Goal: Task Accomplishment & Management: Manage account settings

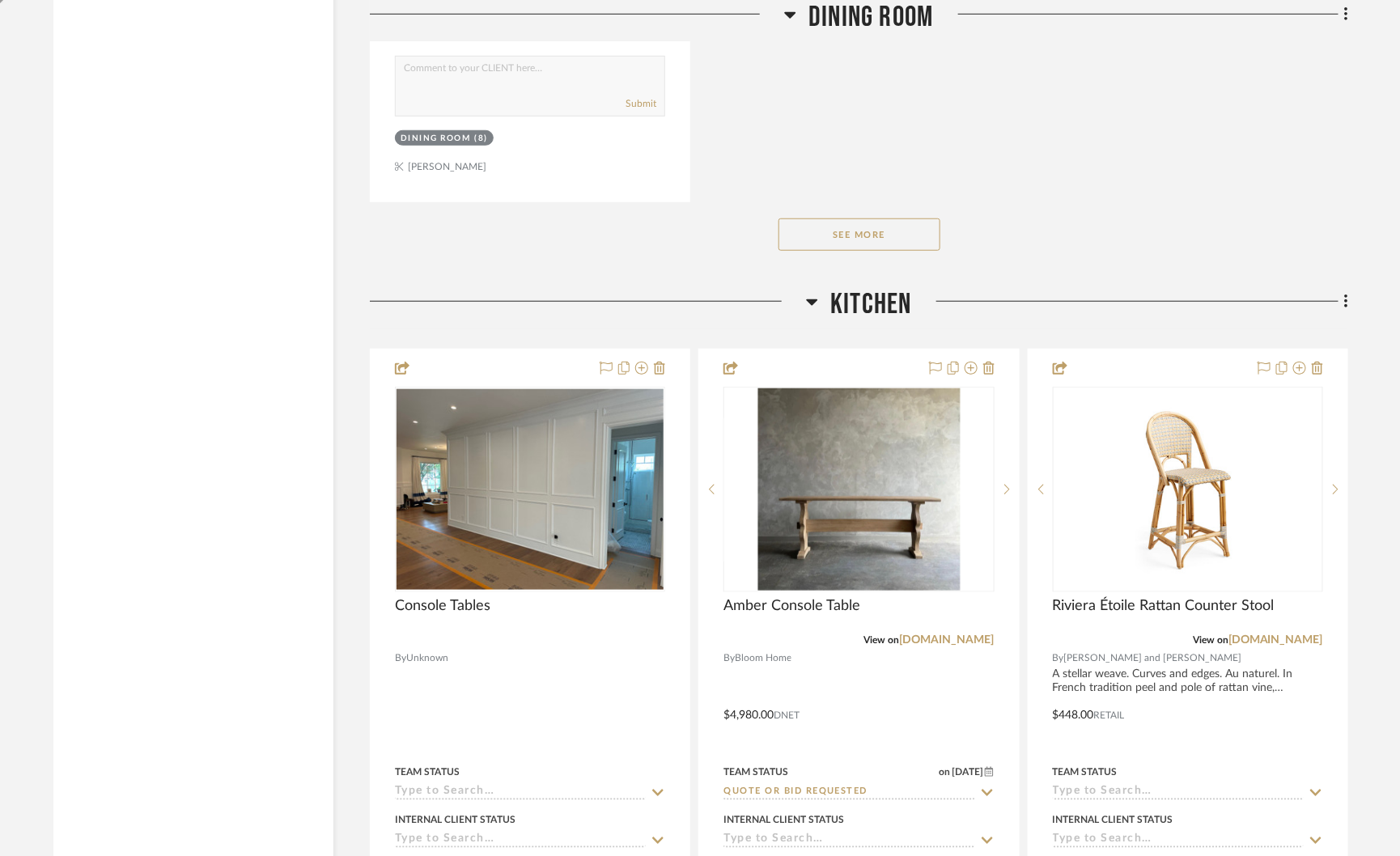
scroll to position [5822, 0]
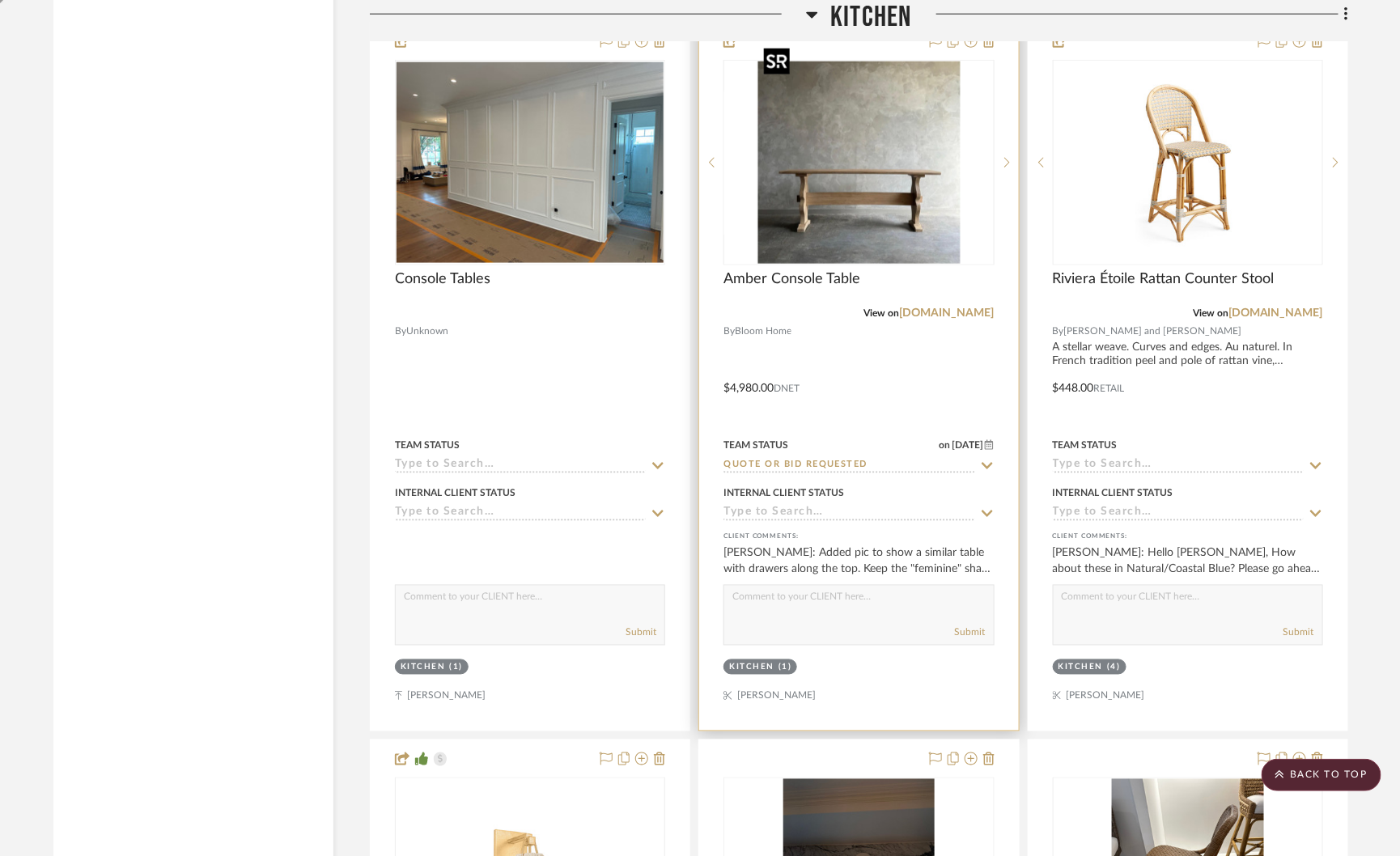
click at [877, 136] on img "0" at bounding box center [859, 162] width 202 height 202
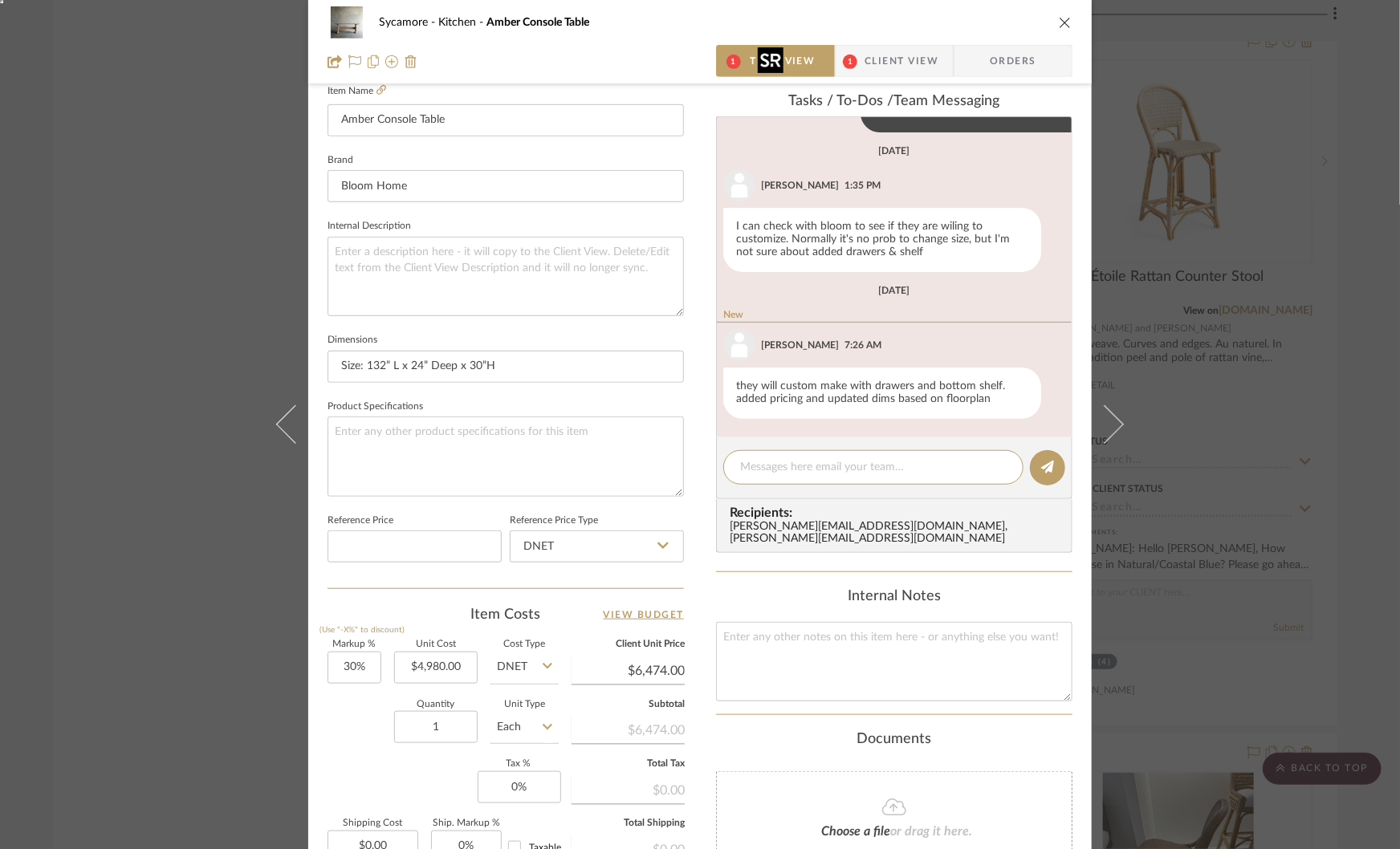
scroll to position [493, 0]
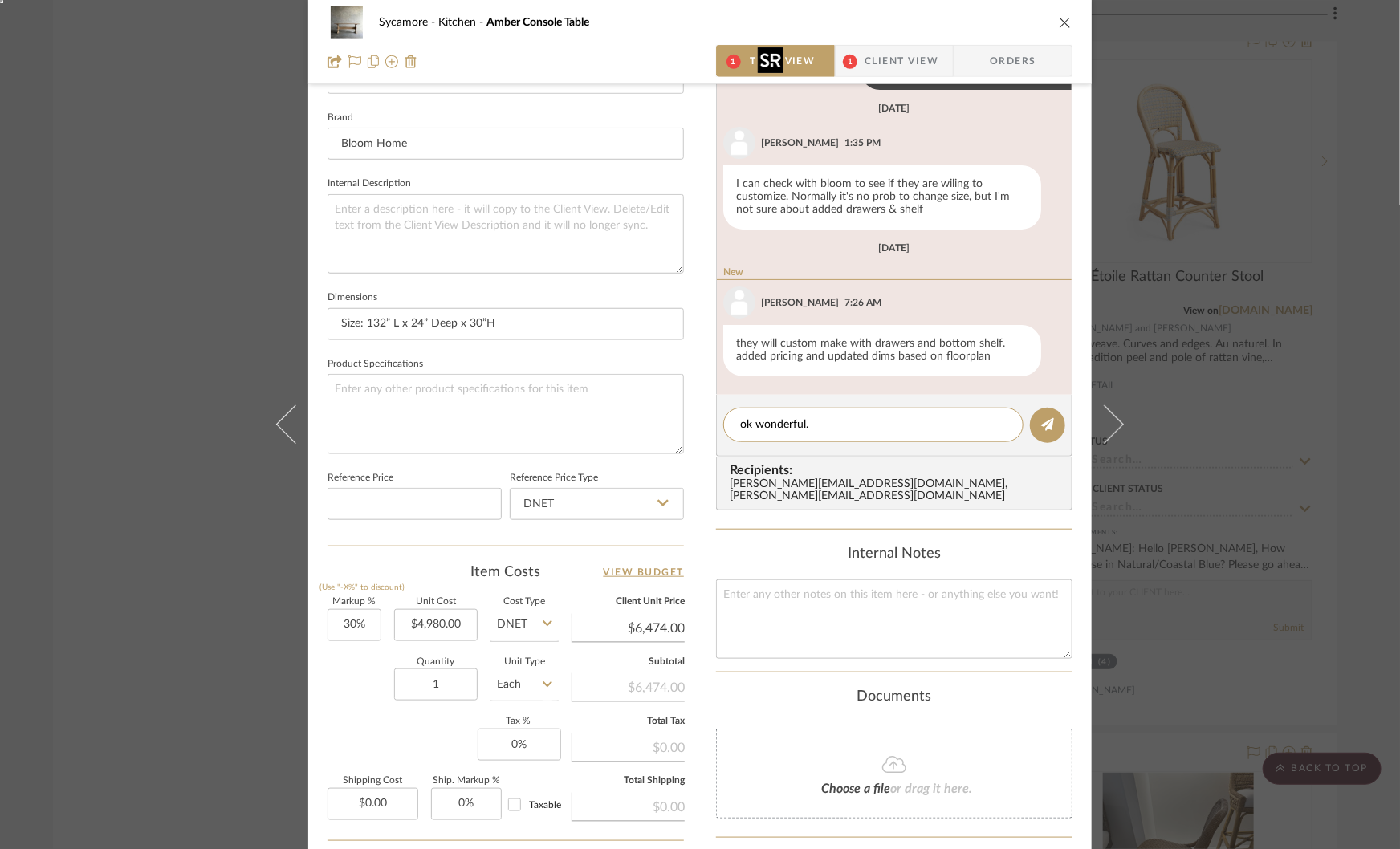
type textarea "ok wonderful."
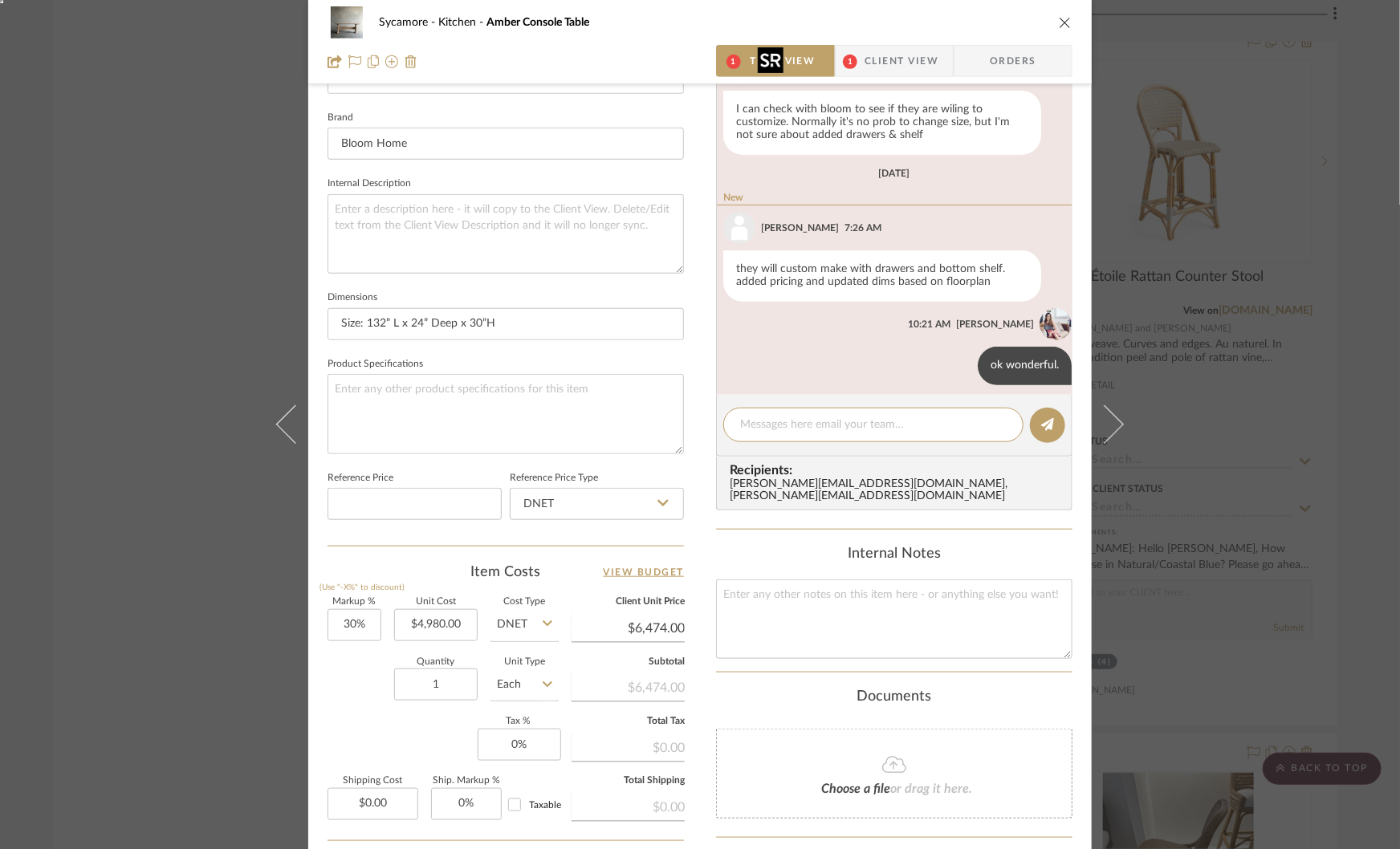
scroll to position [182, 0]
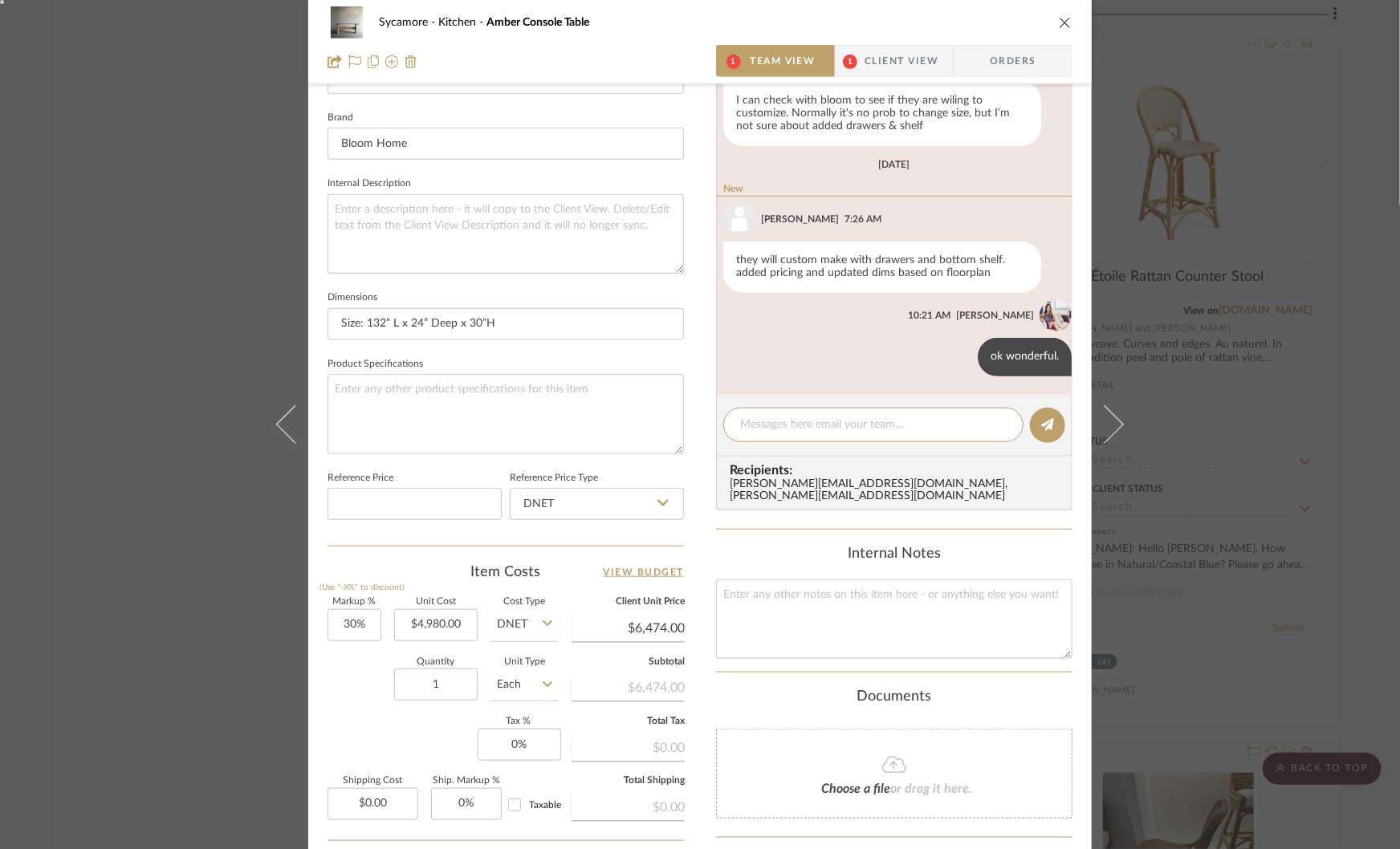
click at [866, 63] on span "Client View" at bounding box center [901, 60] width 74 height 32
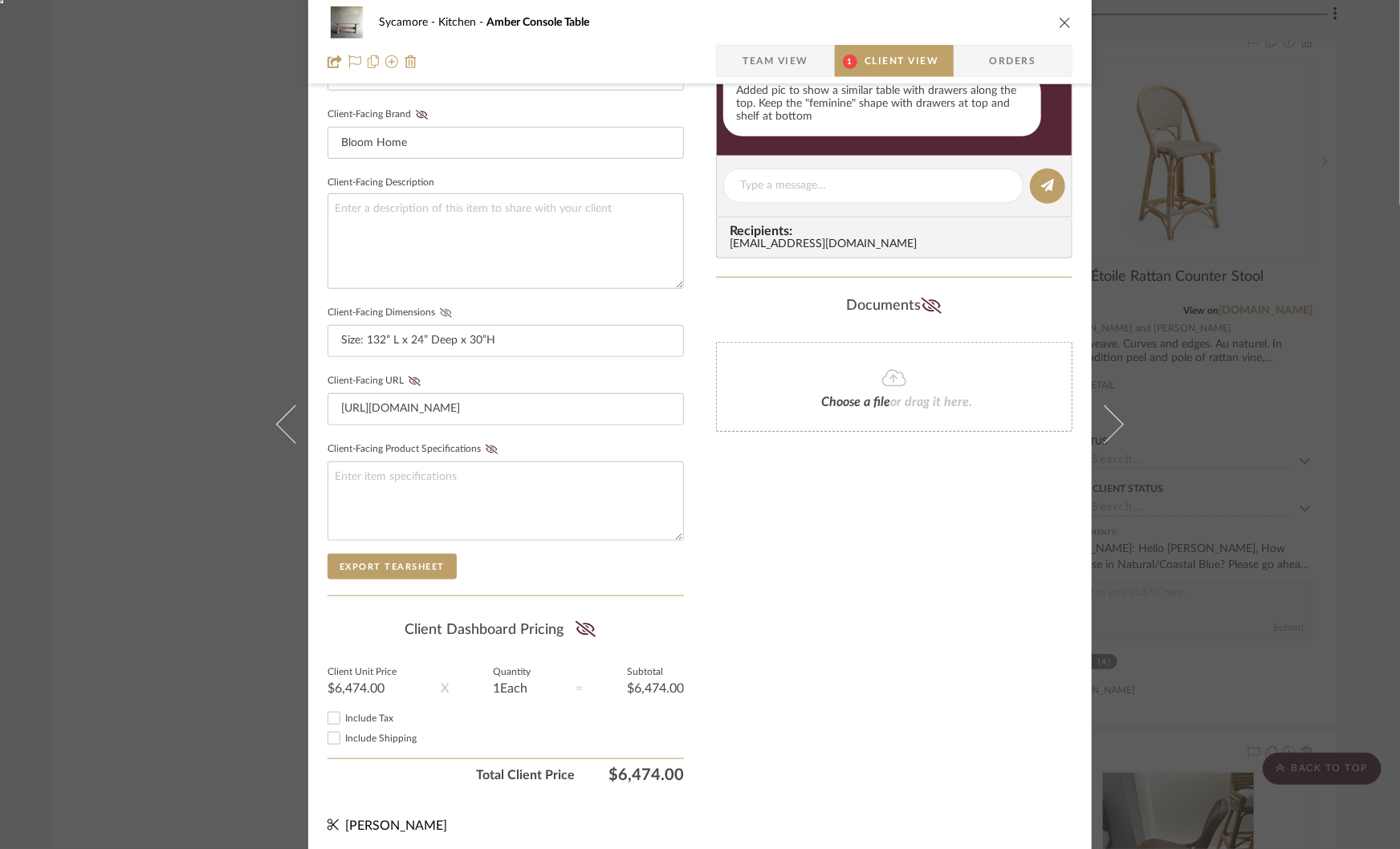
click at [440, 308] on icon at bounding box center [445, 313] width 12 height 10
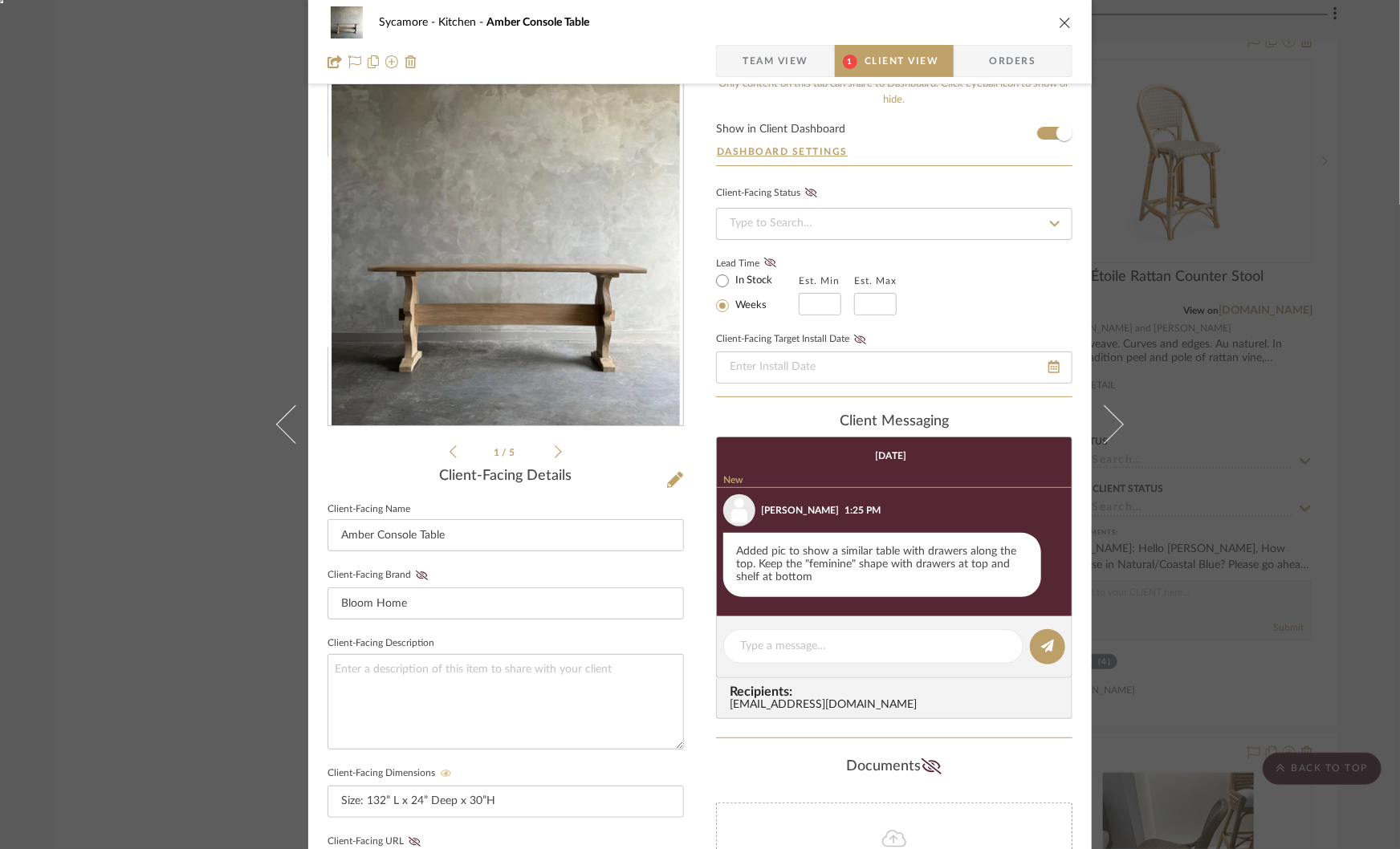
scroll to position [28, 0]
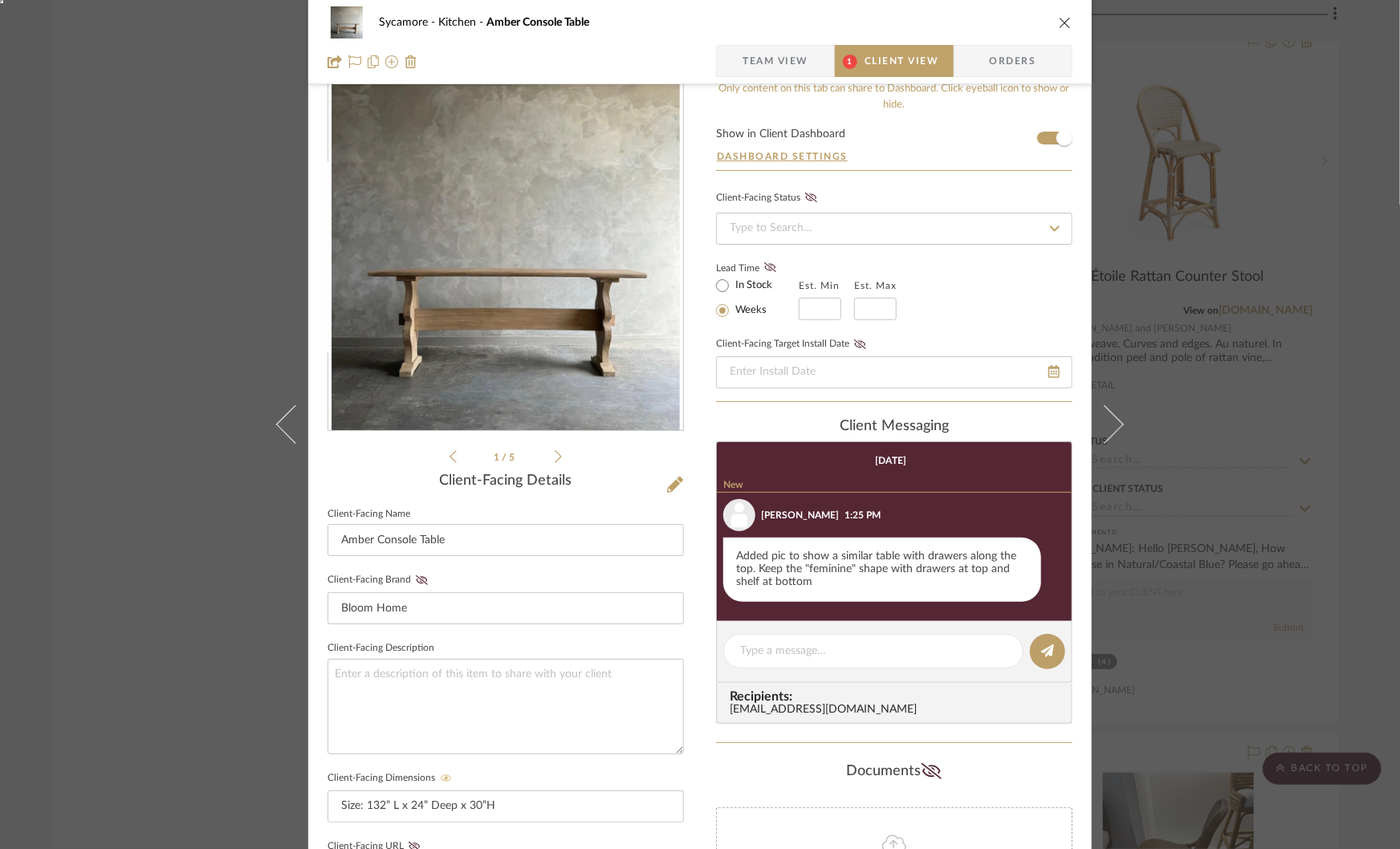
click at [554, 454] on icon at bounding box center [558, 457] width 7 height 15
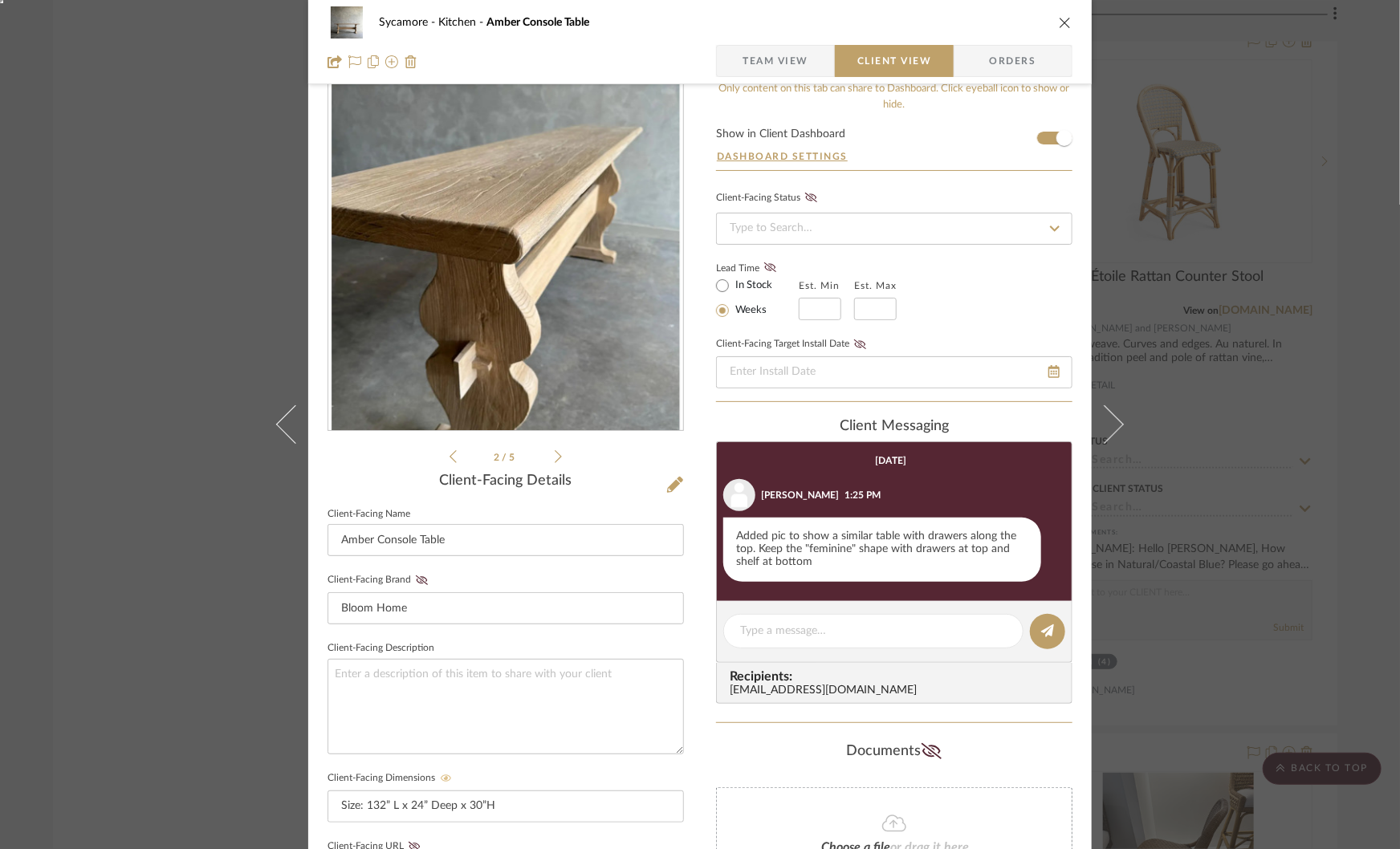
click at [554, 454] on icon at bounding box center [558, 457] width 7 height 15
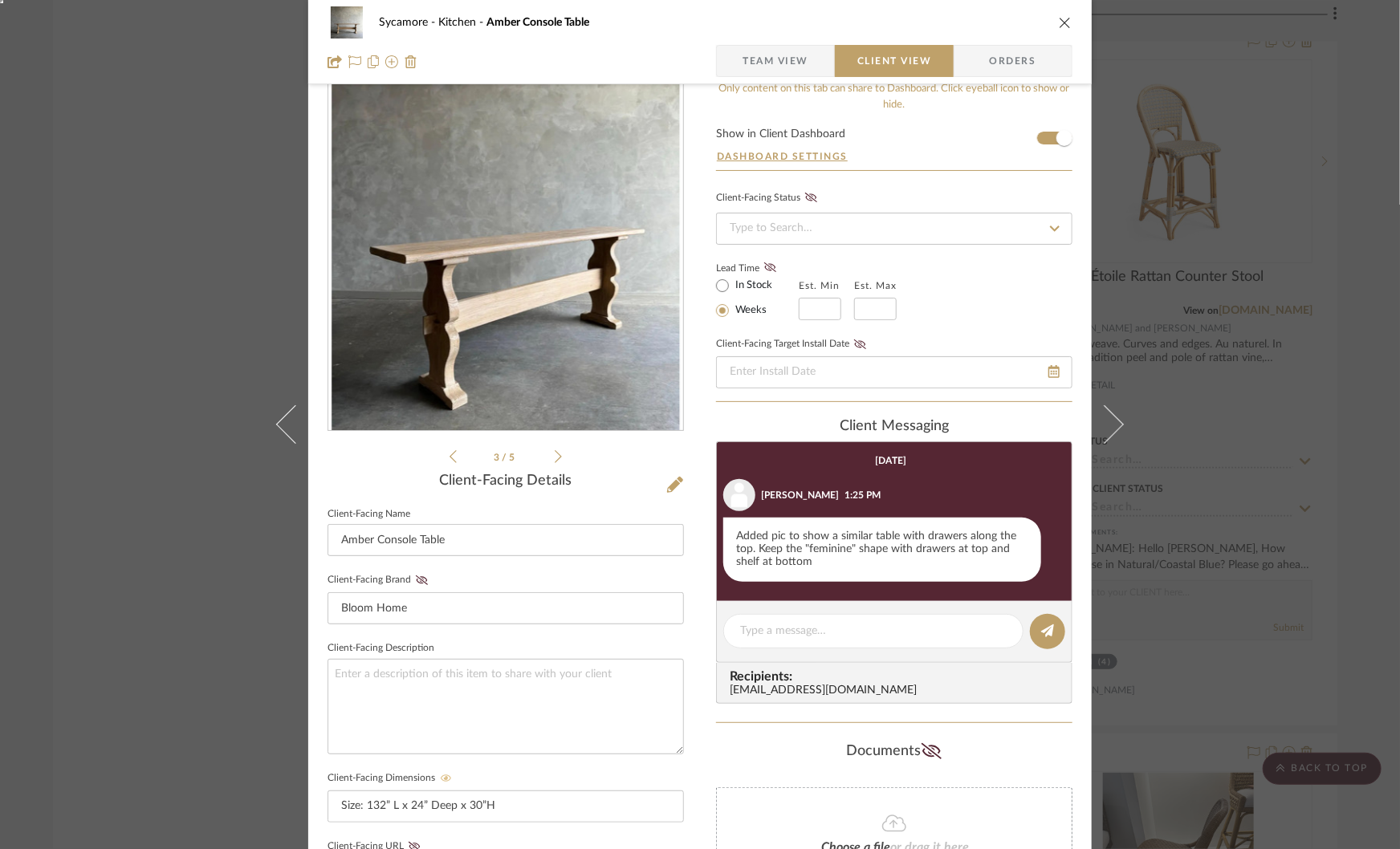
click at [554, 455] on icon at bounding box center [558, 457] width 7 height 15
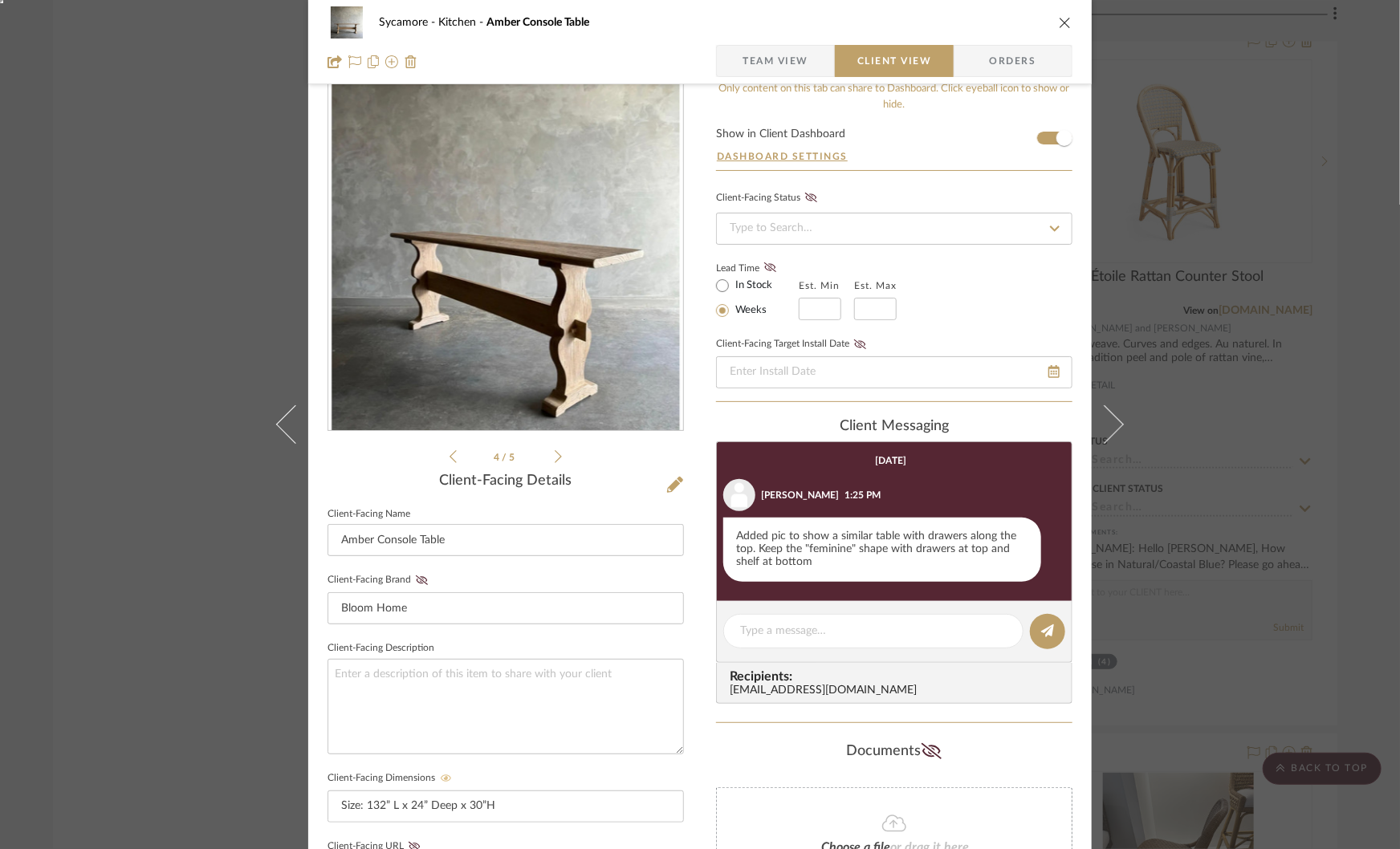
click at [554, 455] on icon at bounding box center [558, 457] width 7 height 15
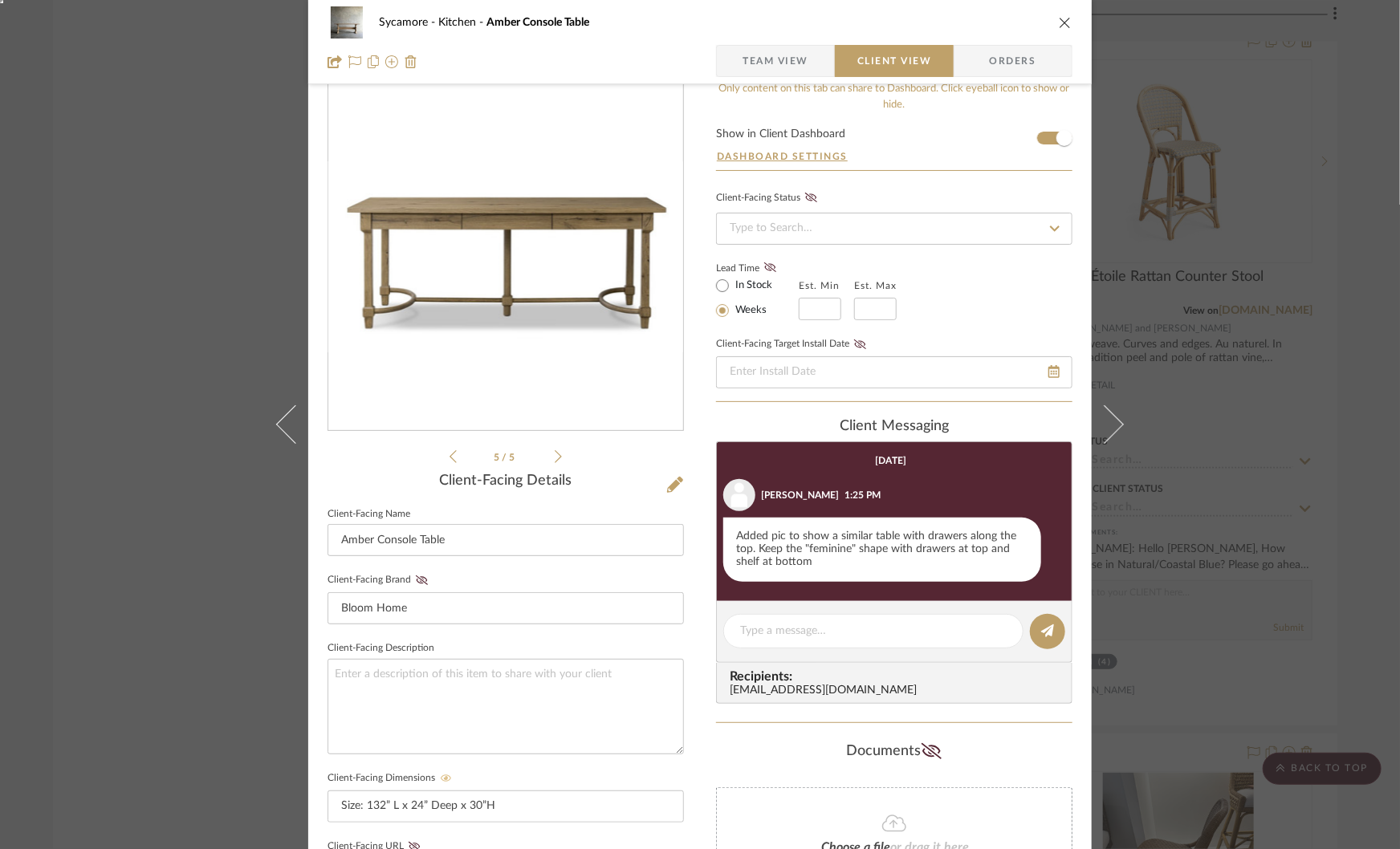
click at [554, 456] on icon at bounding box center [558, 457] width 7 height 15
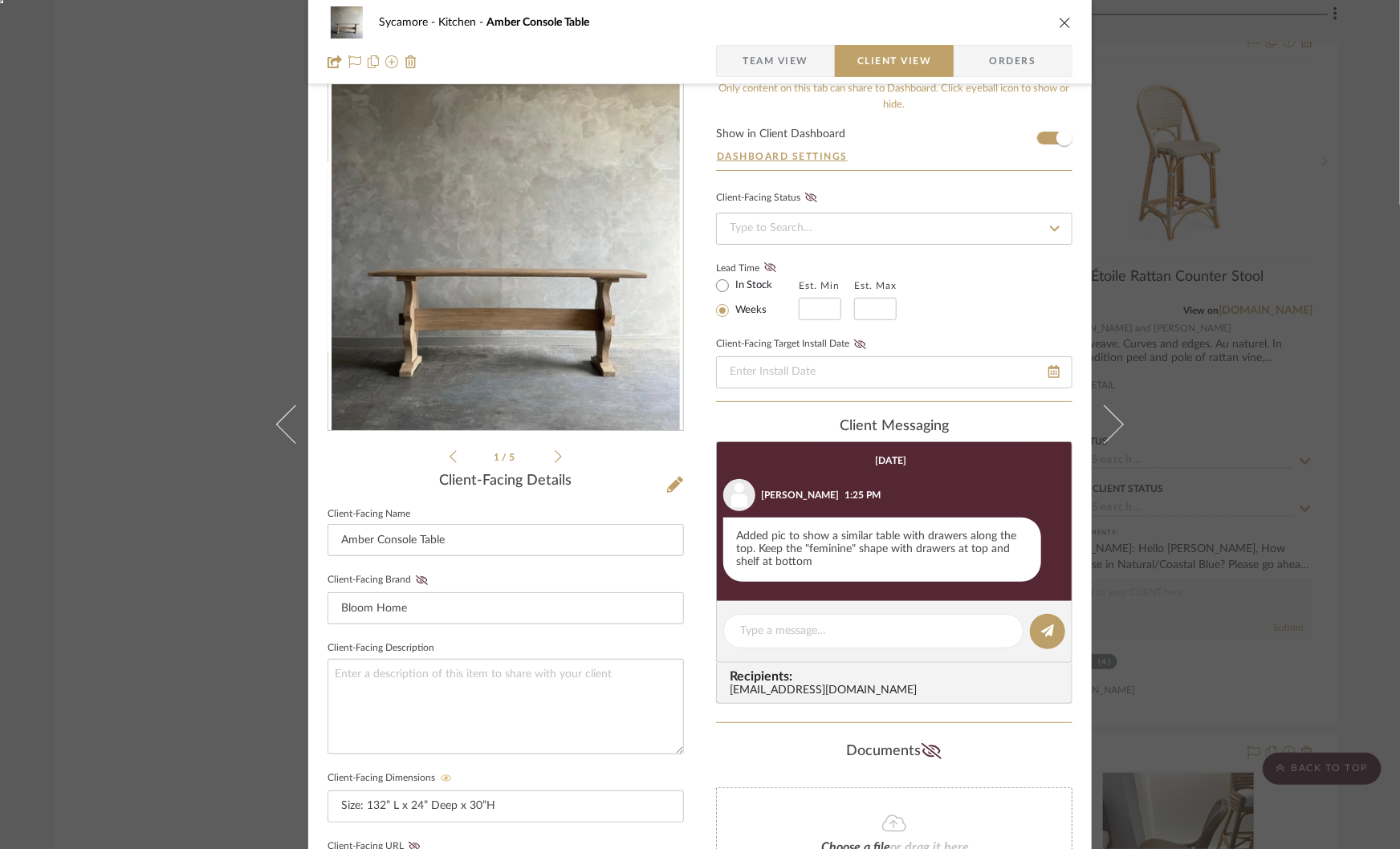
click at [1293, 263] on div "Sycamore Kitchen Amber Console Table Team View Client View Orders 1 / 5 Client-…" at bounding box center [700, 424] width 1400 height 849
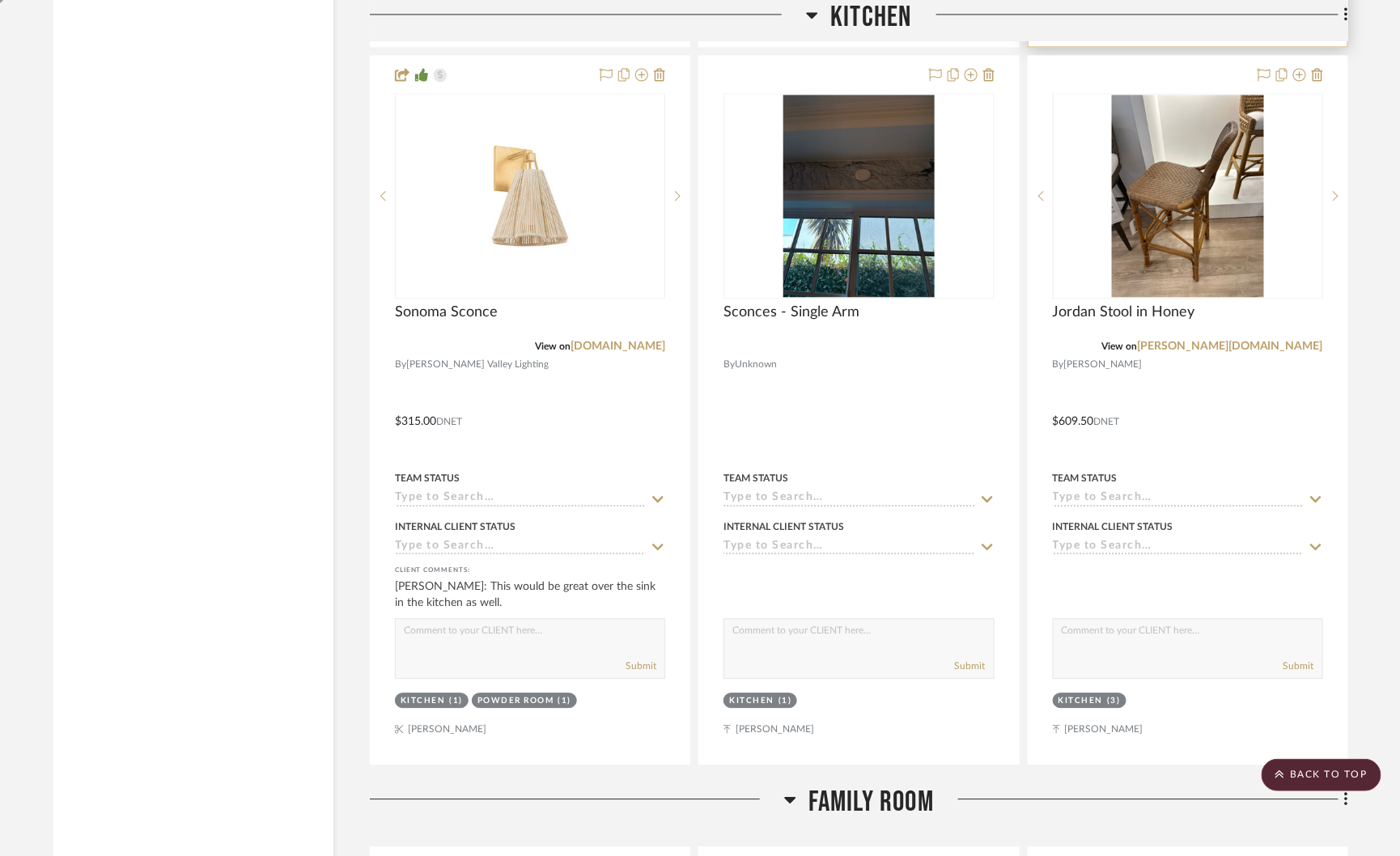
scroll to position [6509, 0]
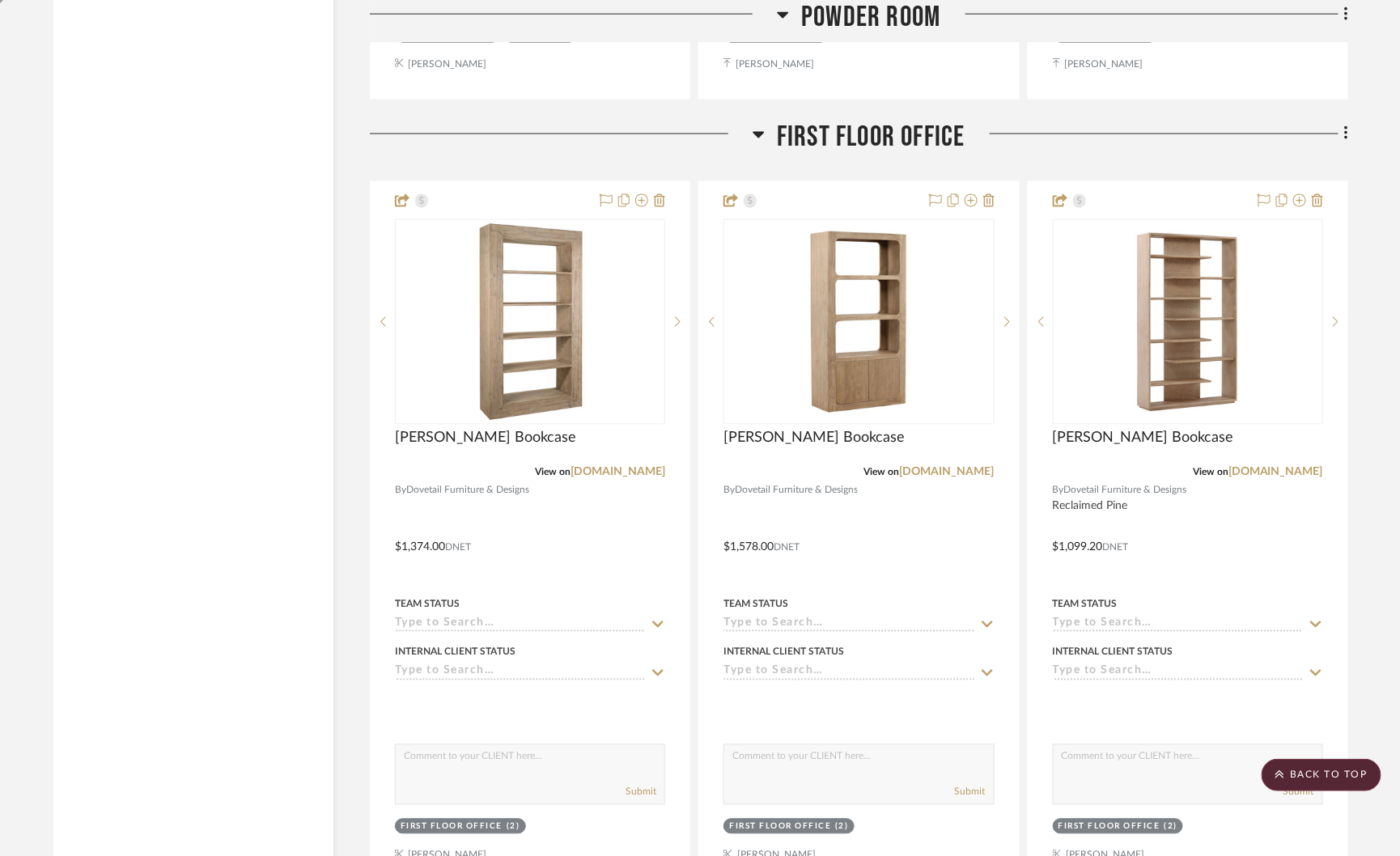
scroll to position [10950, 0]
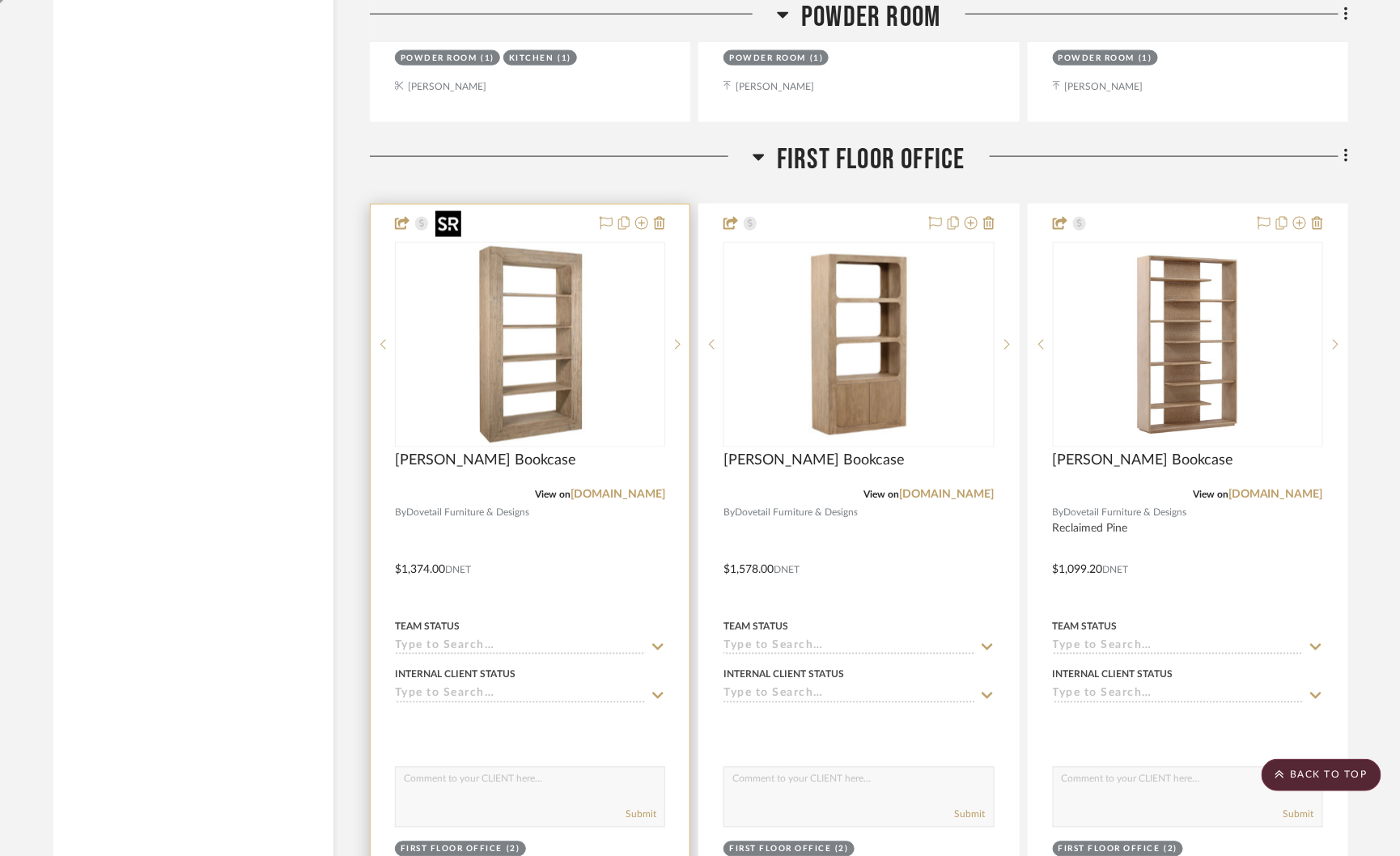
click at [0, 0] on img at bounding box center [0, 0] width 0 height 0
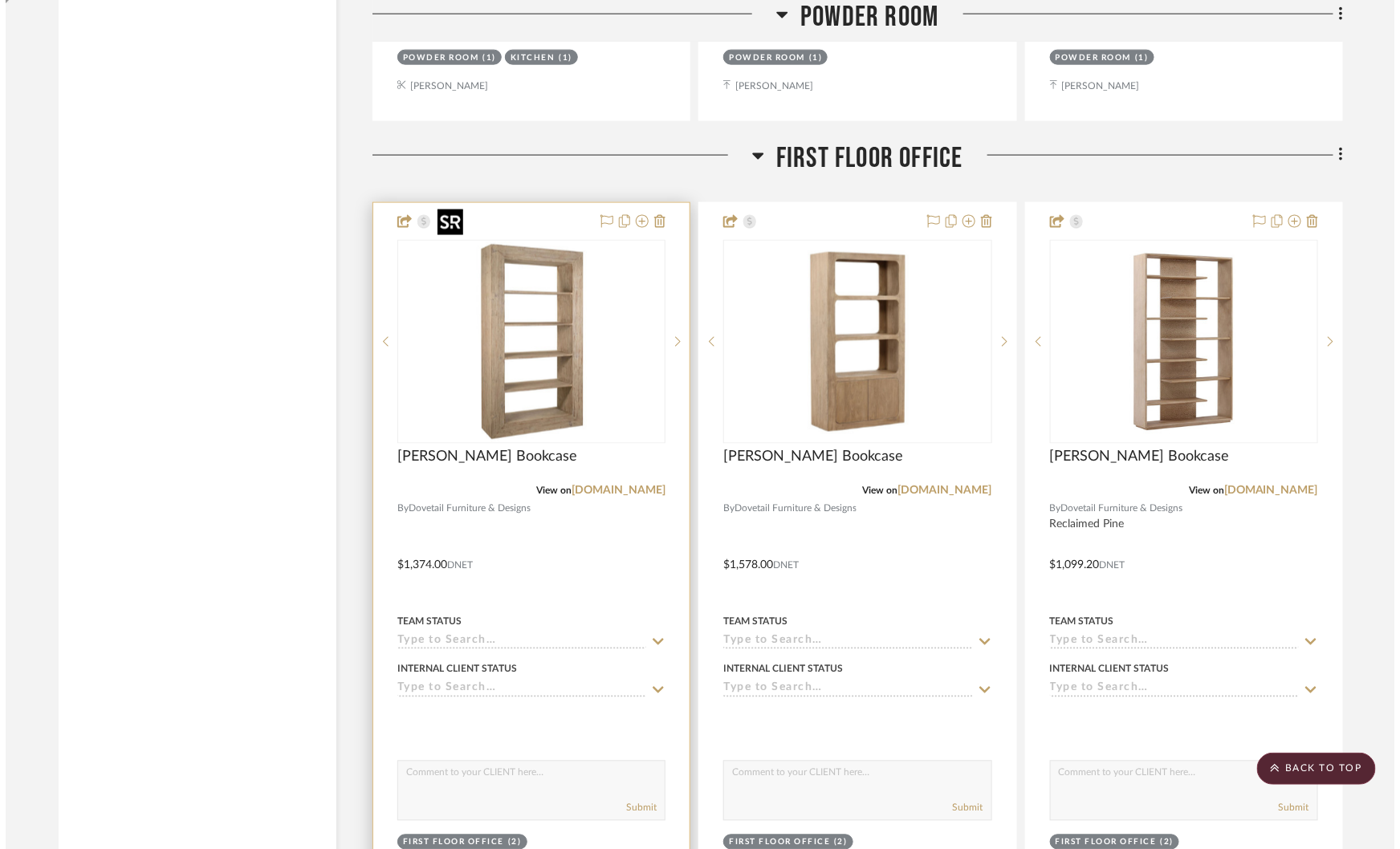
scroll to position [0, 0]
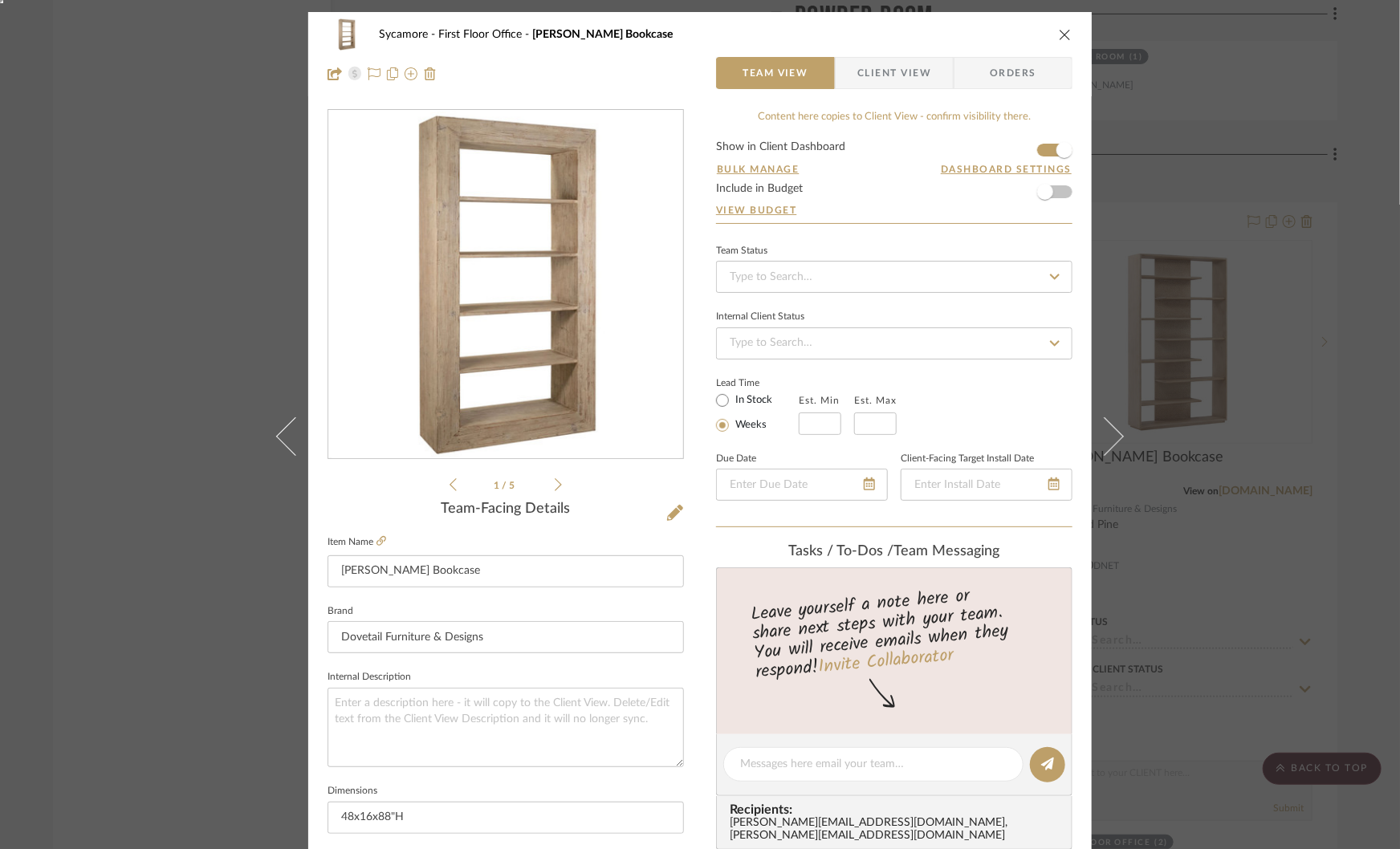
click at [898, 71] on span "Client View" at bounding box center [894, 73] width 74 height 32
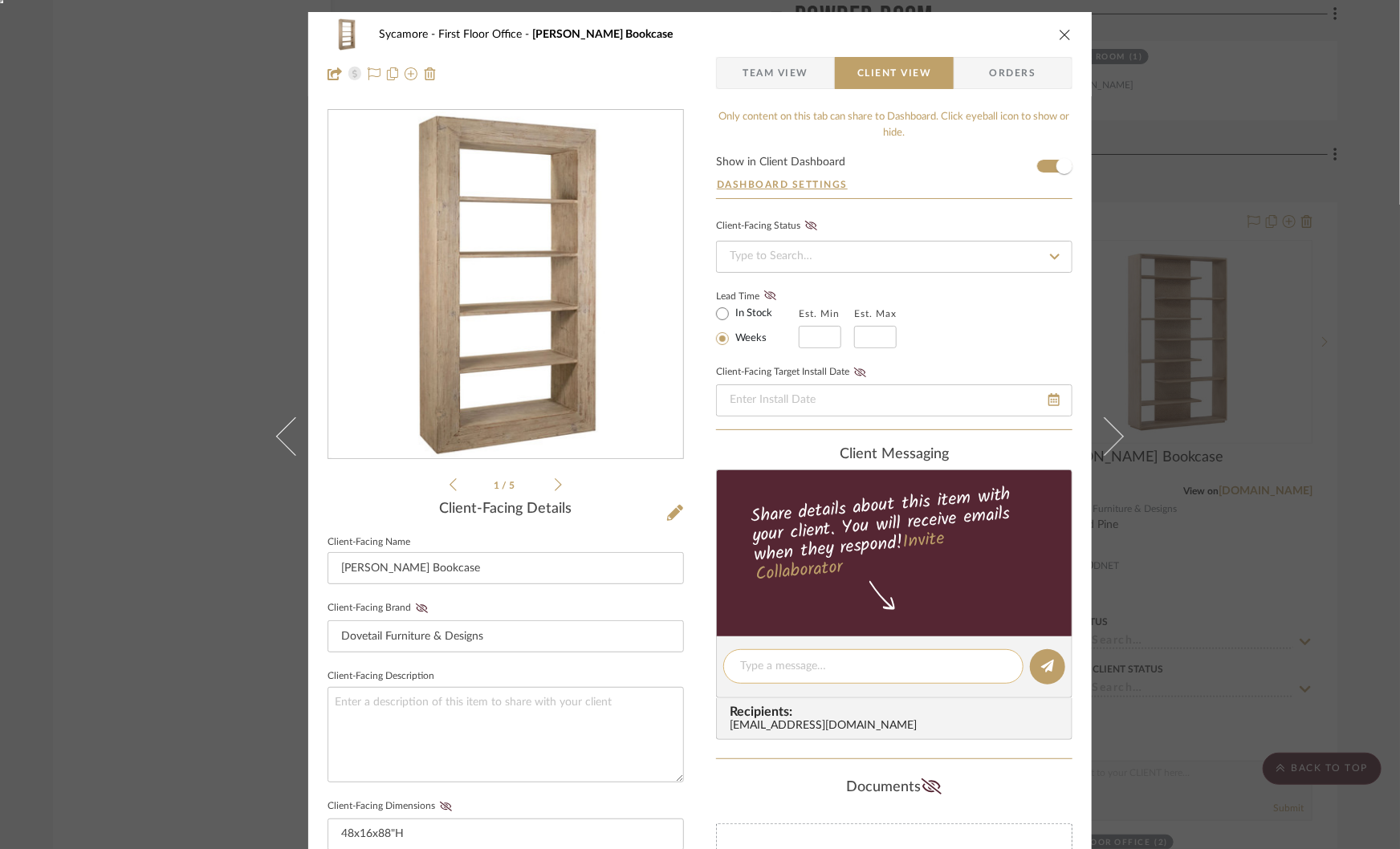
click at [756, 663] on textarea at bounding box center [873, 666] width 267 height 17
type textarea "Bookcase options"
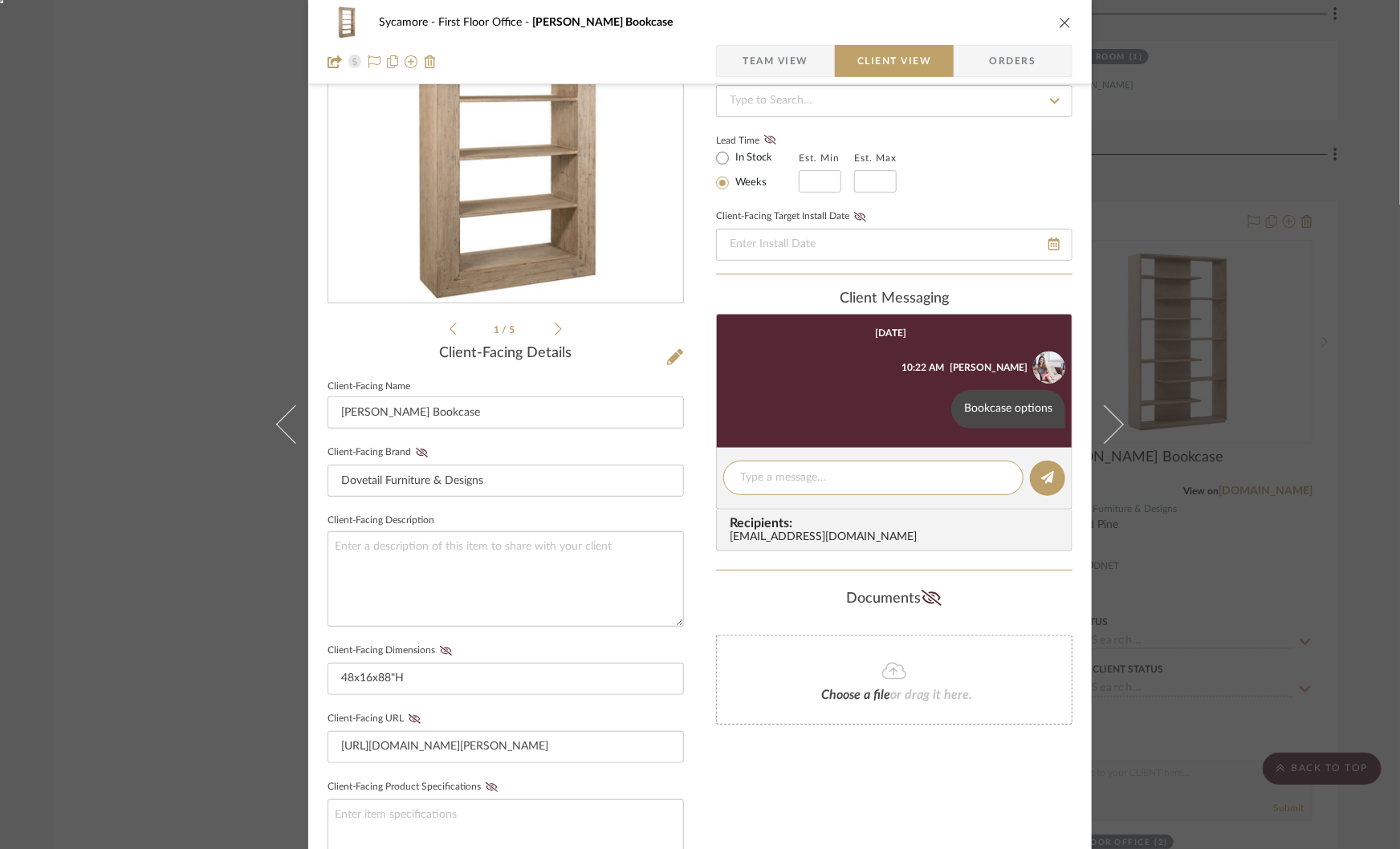
scroll to position [180, 0]
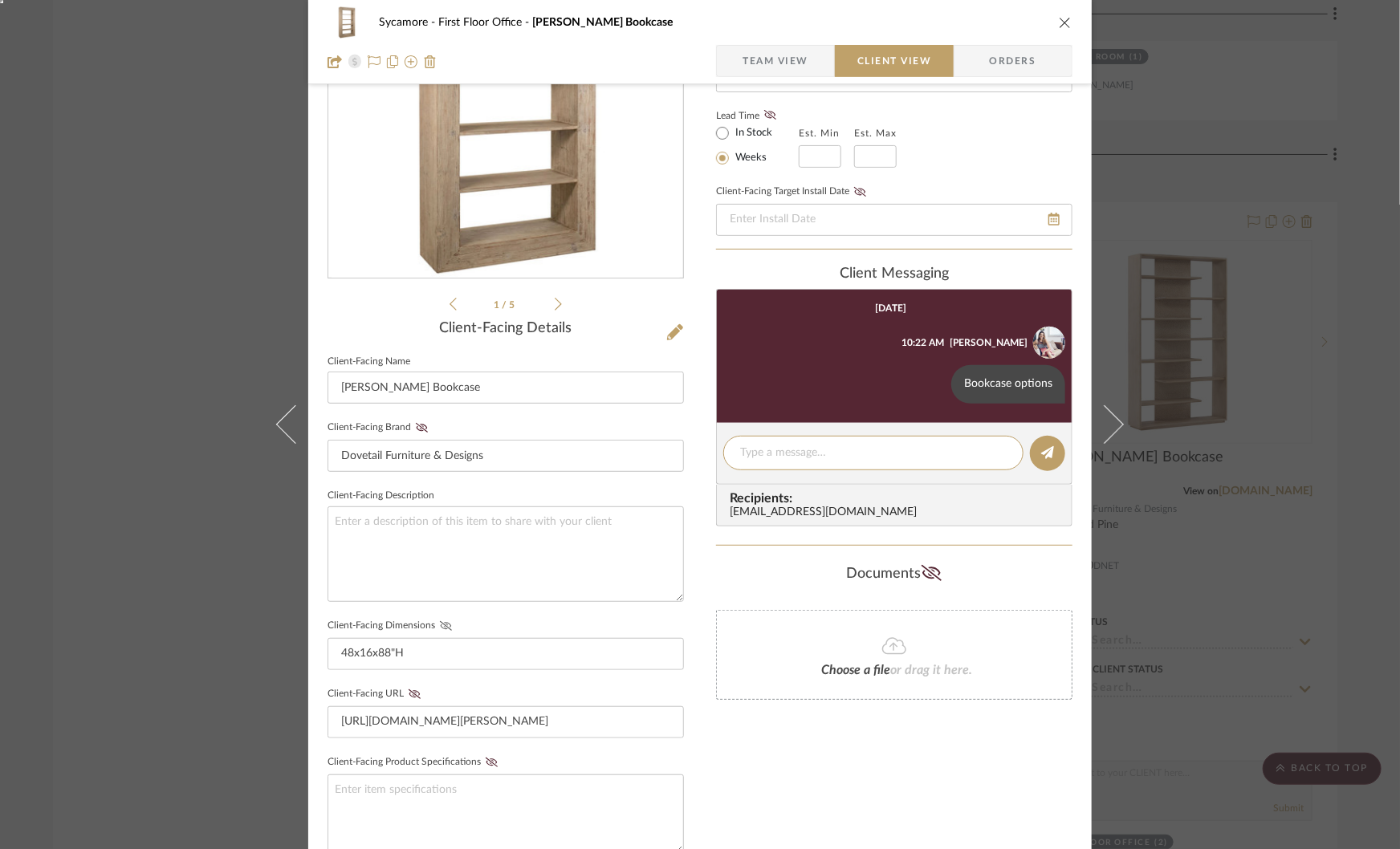
click at [440, 624] on icon at bounding box center [445, 626] width 12 height 10
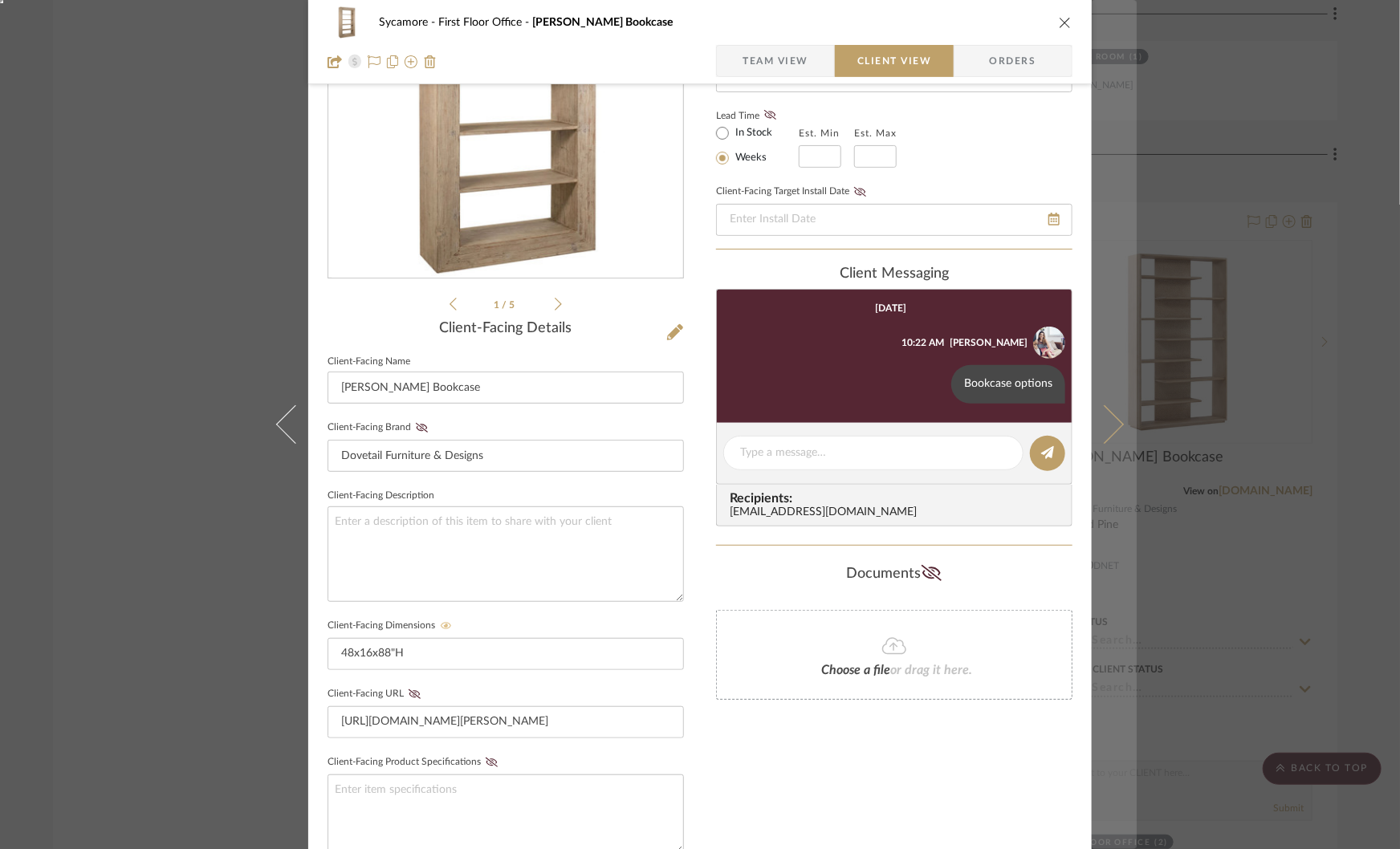
click at [1103, 409] on button at bounding box center [1113, 424] width 45 height 849
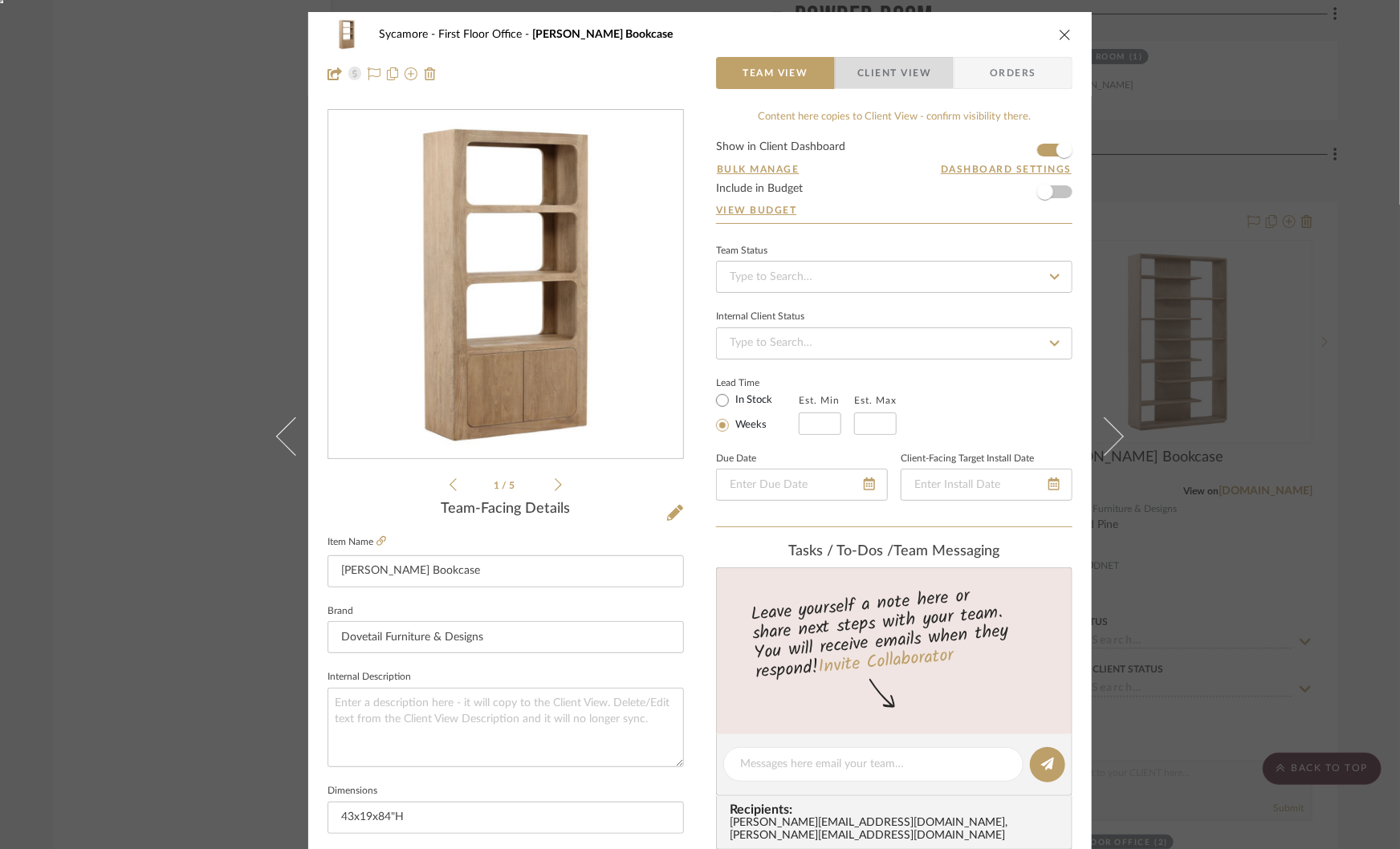
click at [865, 79] on span "Client View" at bounding box center [894, 73] width 74 height 32
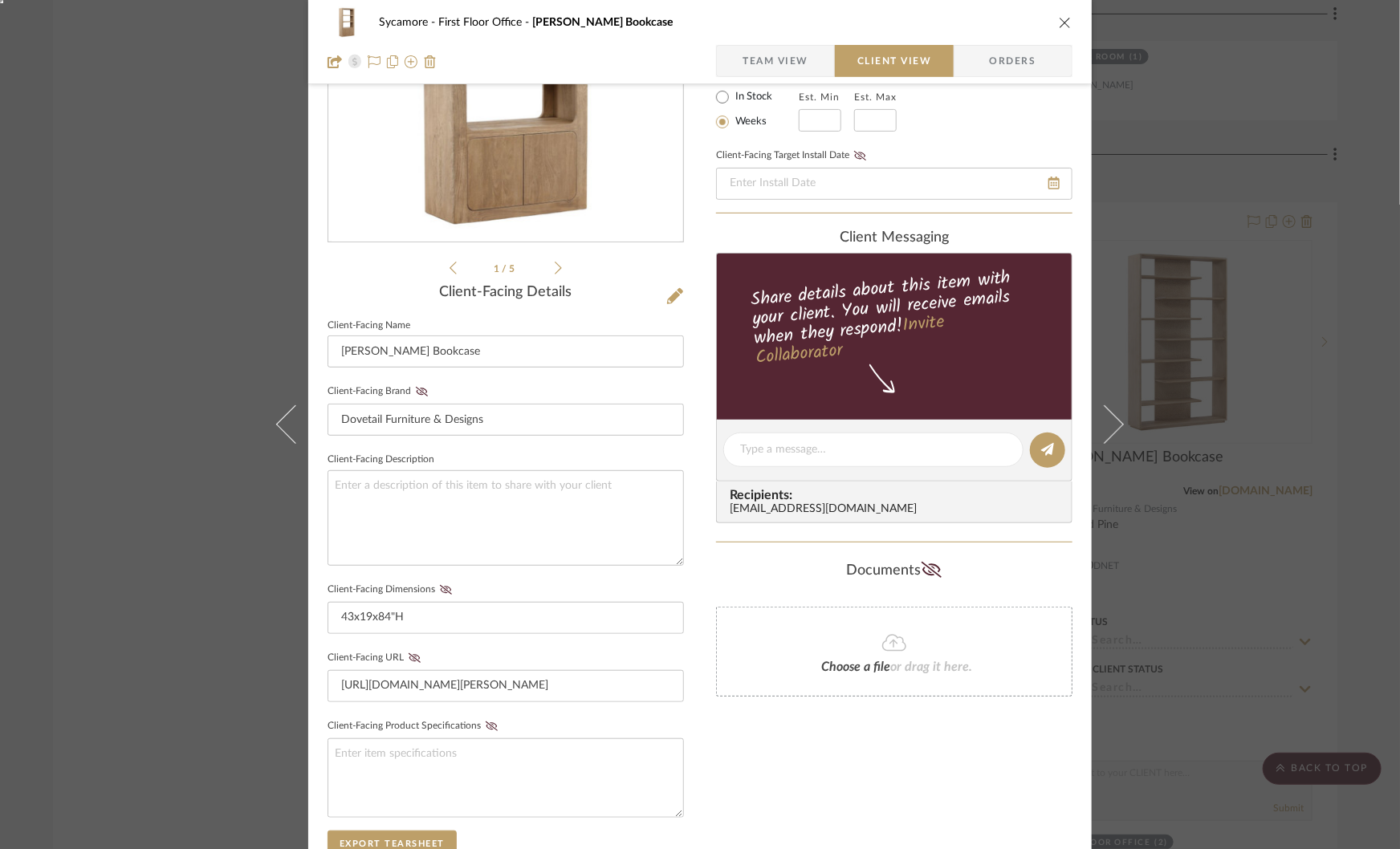
scroll to position [220, 0]
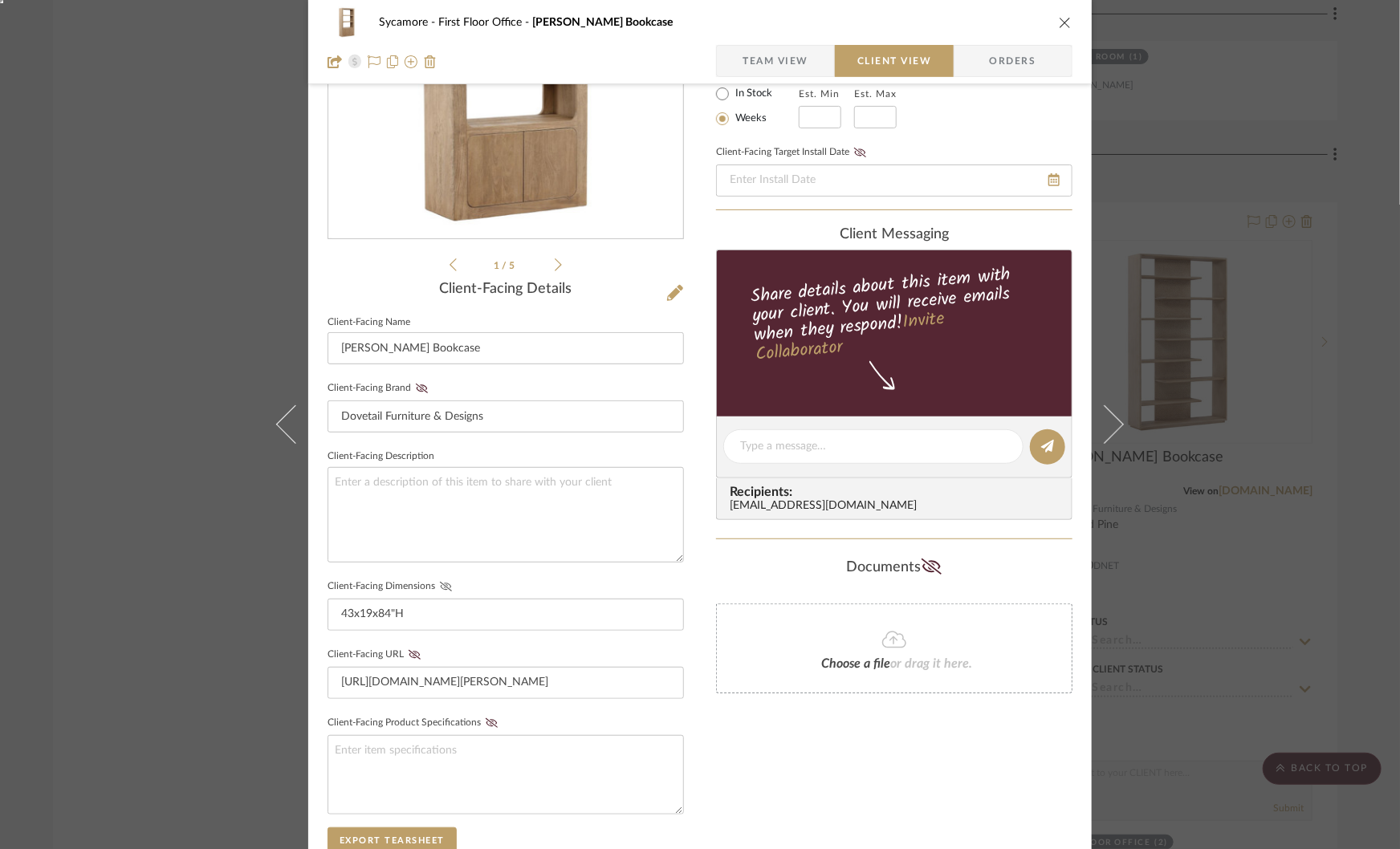
click at [440, 588] on icon at bounding box center [445, 586] width 12 height 10
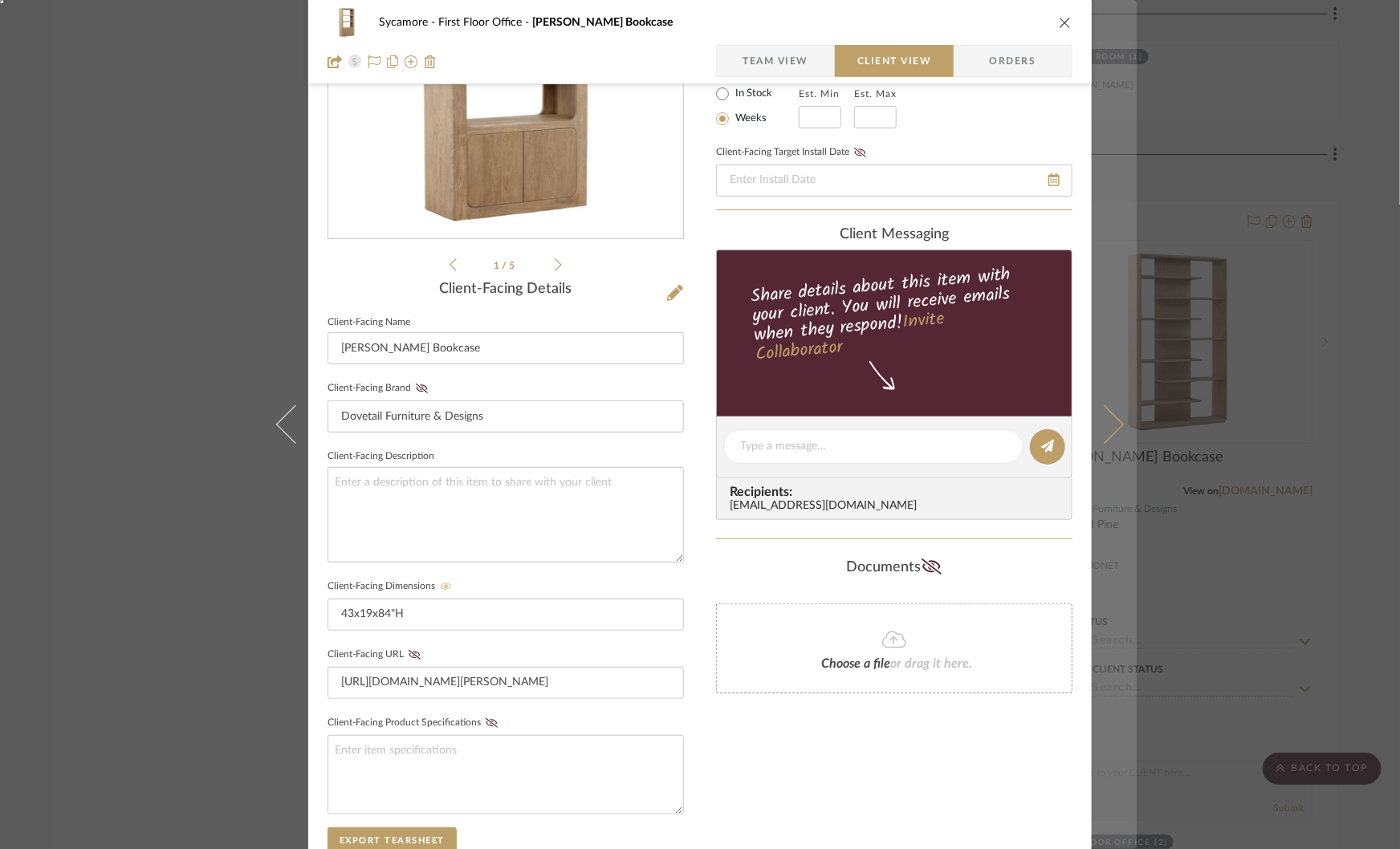
click at [1109, 429] on icon at bounding box center [1104, 424] width 38 height 38
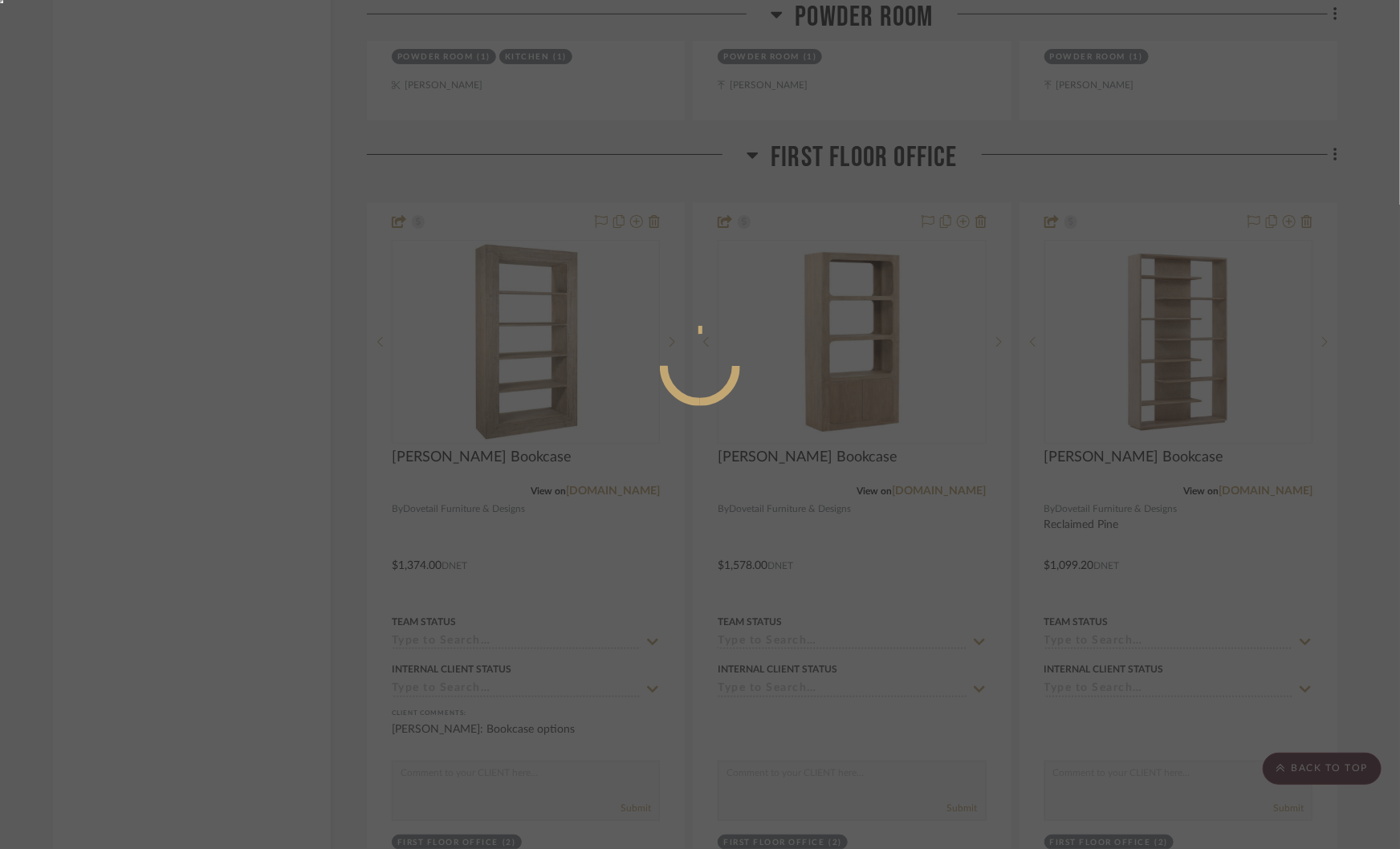
scroll to position [0, 0]
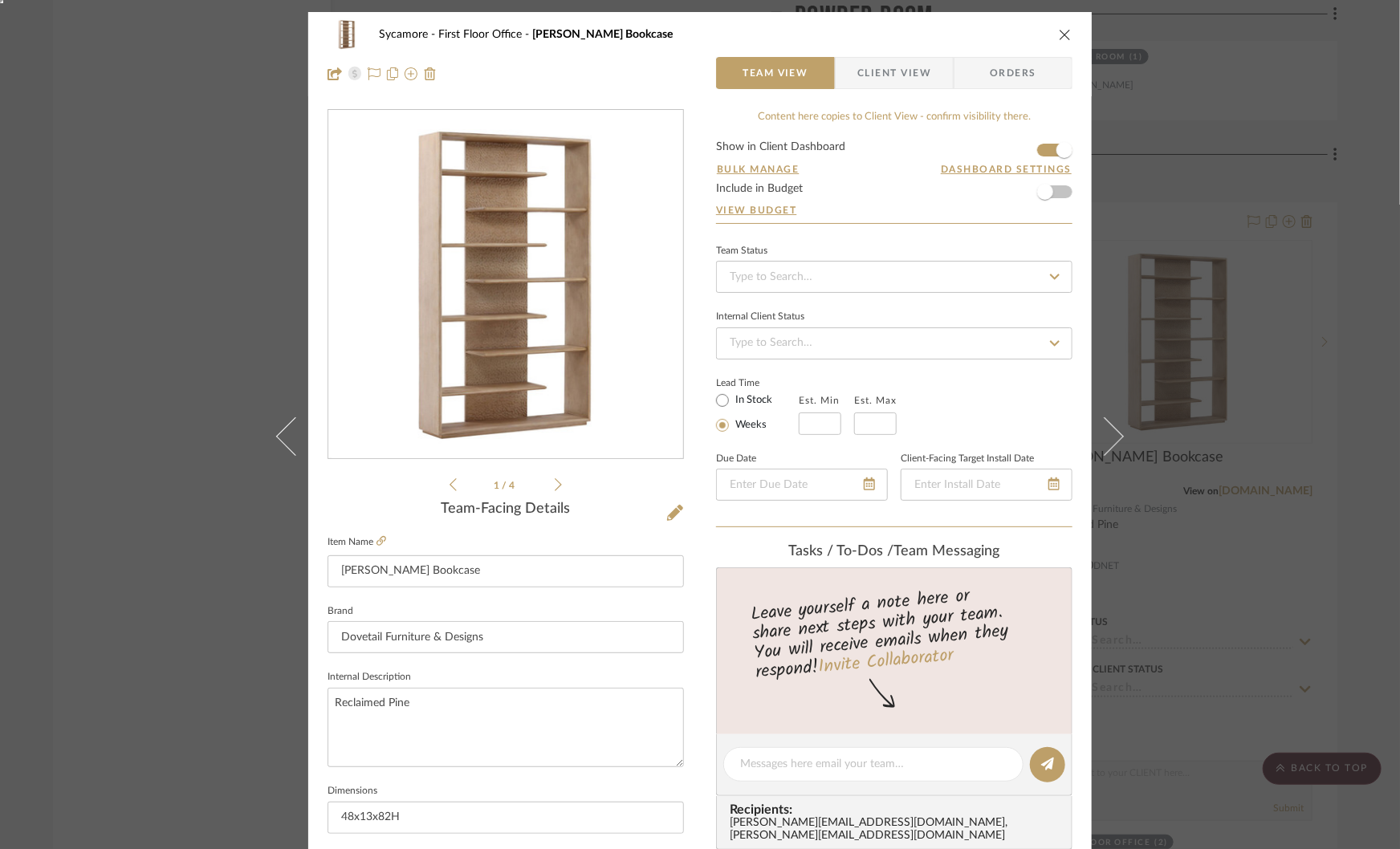
click at [864, 84] on span "Client View" at bounding box center [894, 73] width 74 height 32
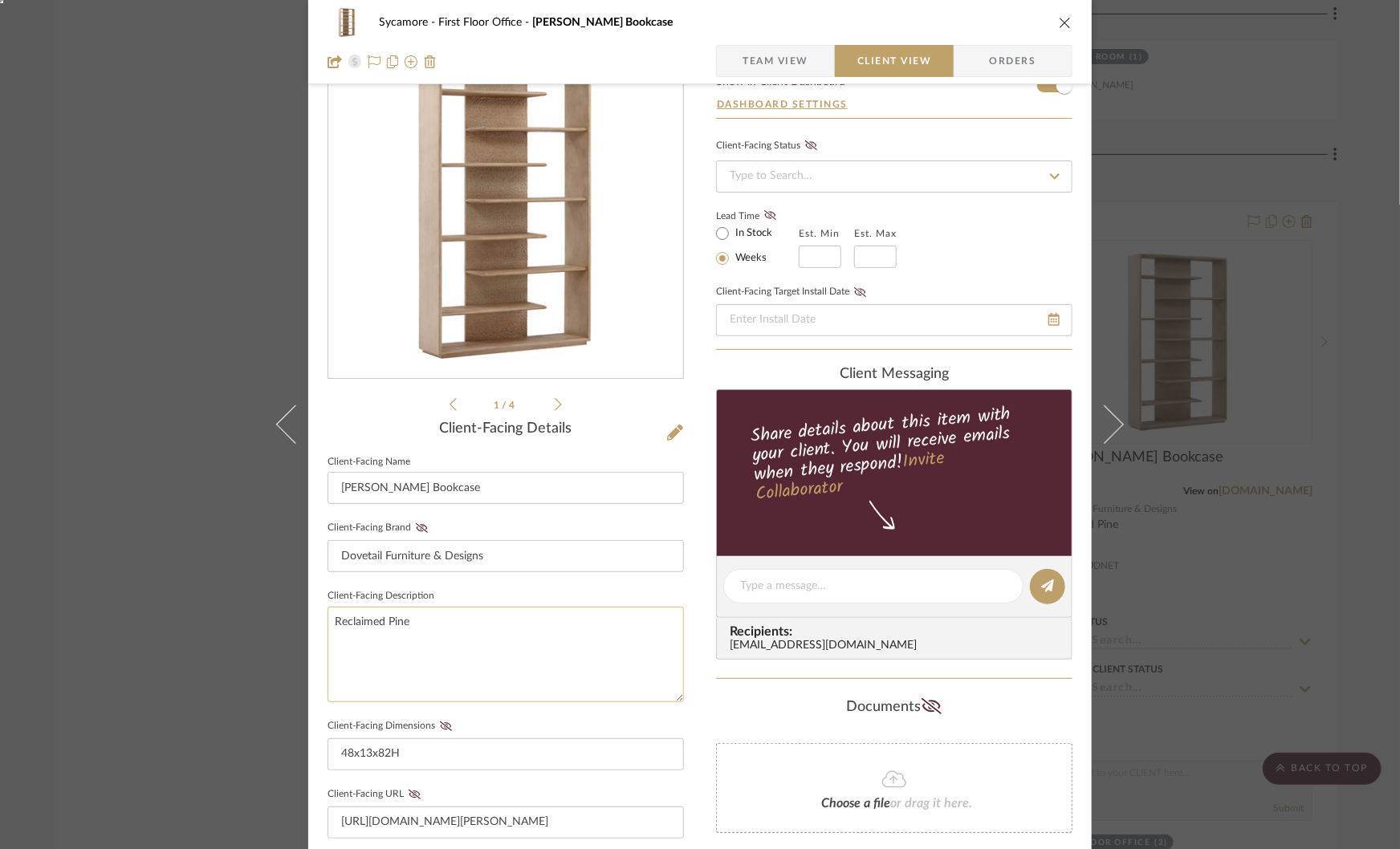
scroll to position [88, 0]
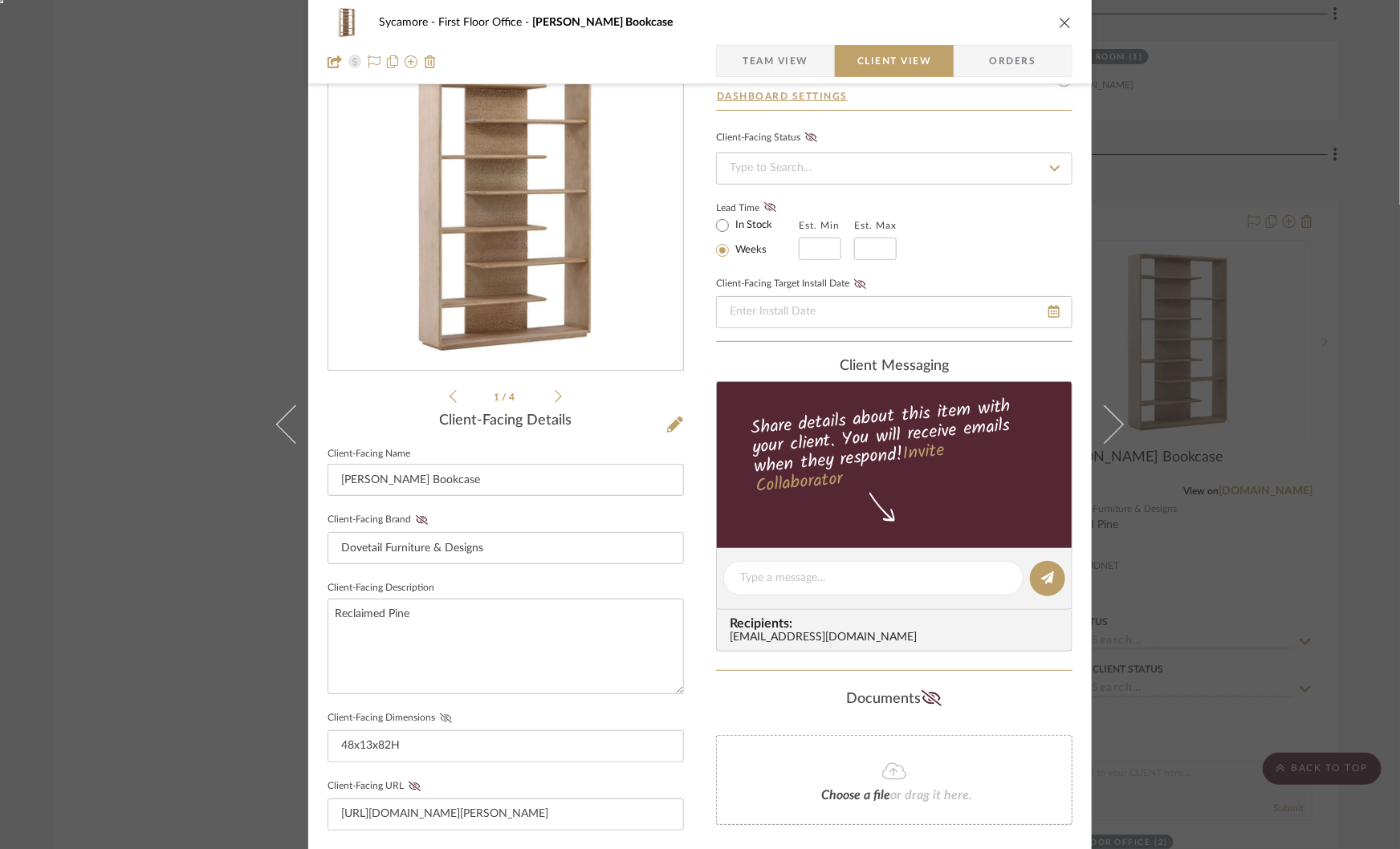
click at [440, 713] on icon at bounding box center [445, 718] width 12 height 10
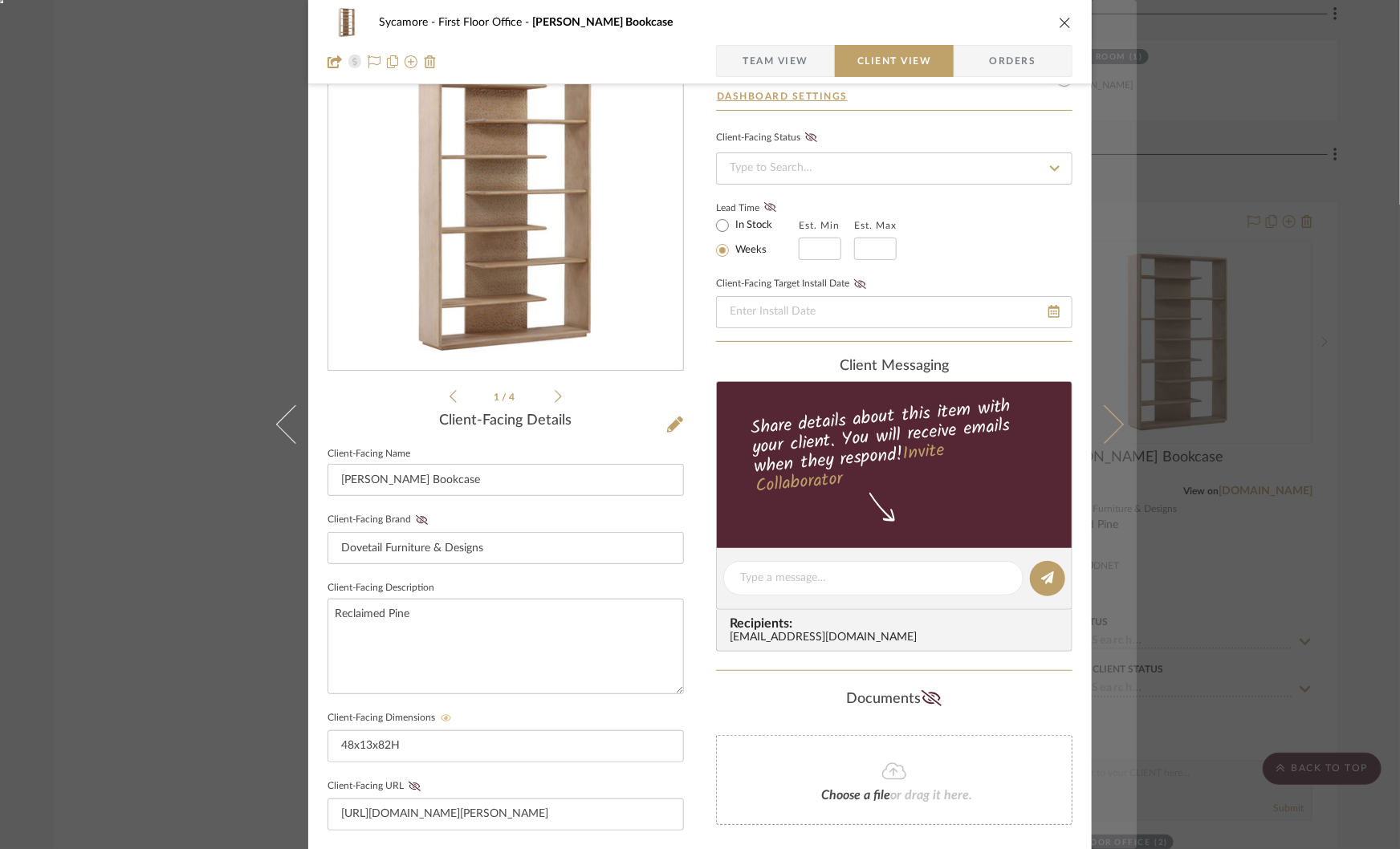
click at [1111, 425] on icon at bounding box center [1104, 424] width 38 height 38
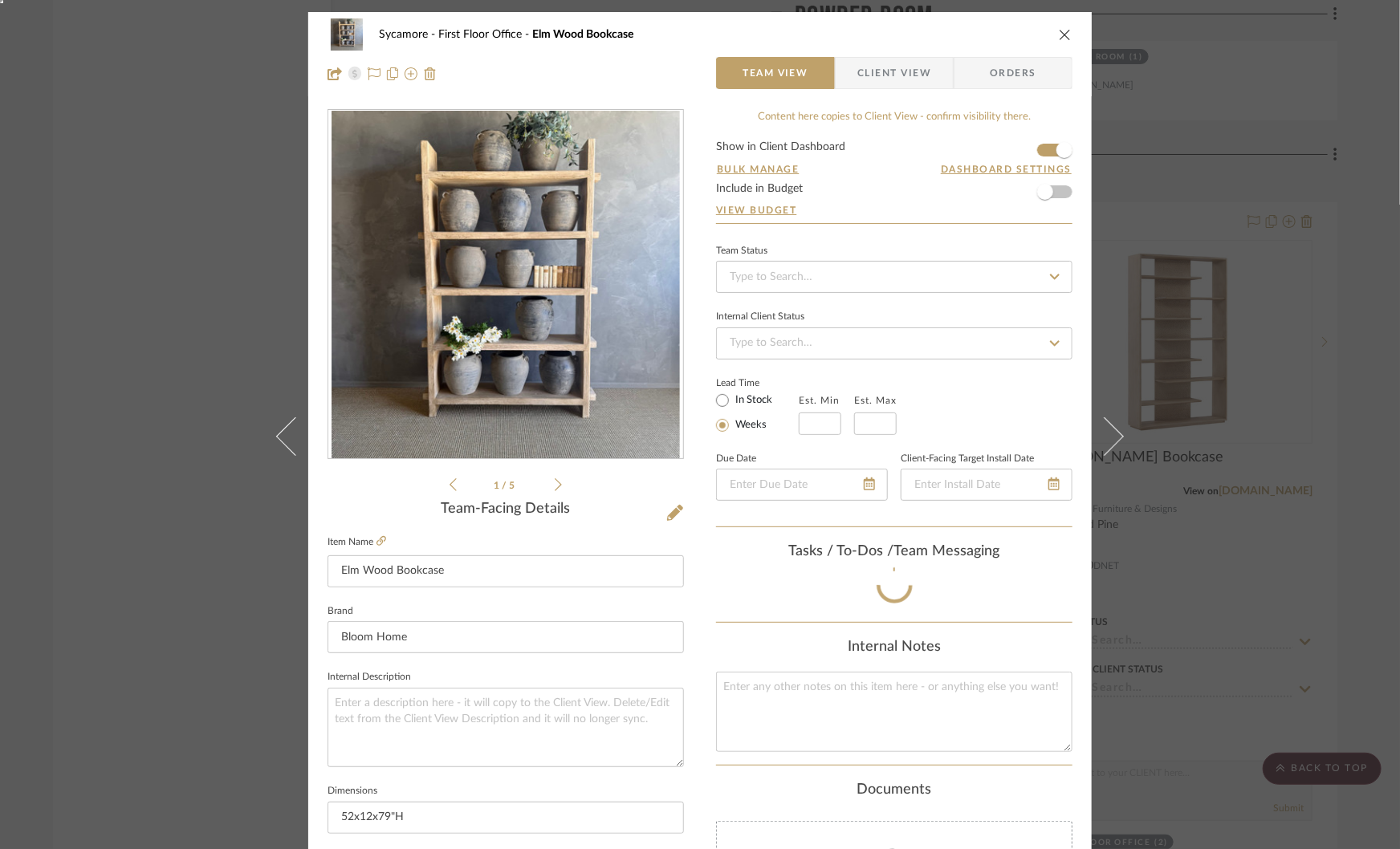
scroll to position [27, 0]
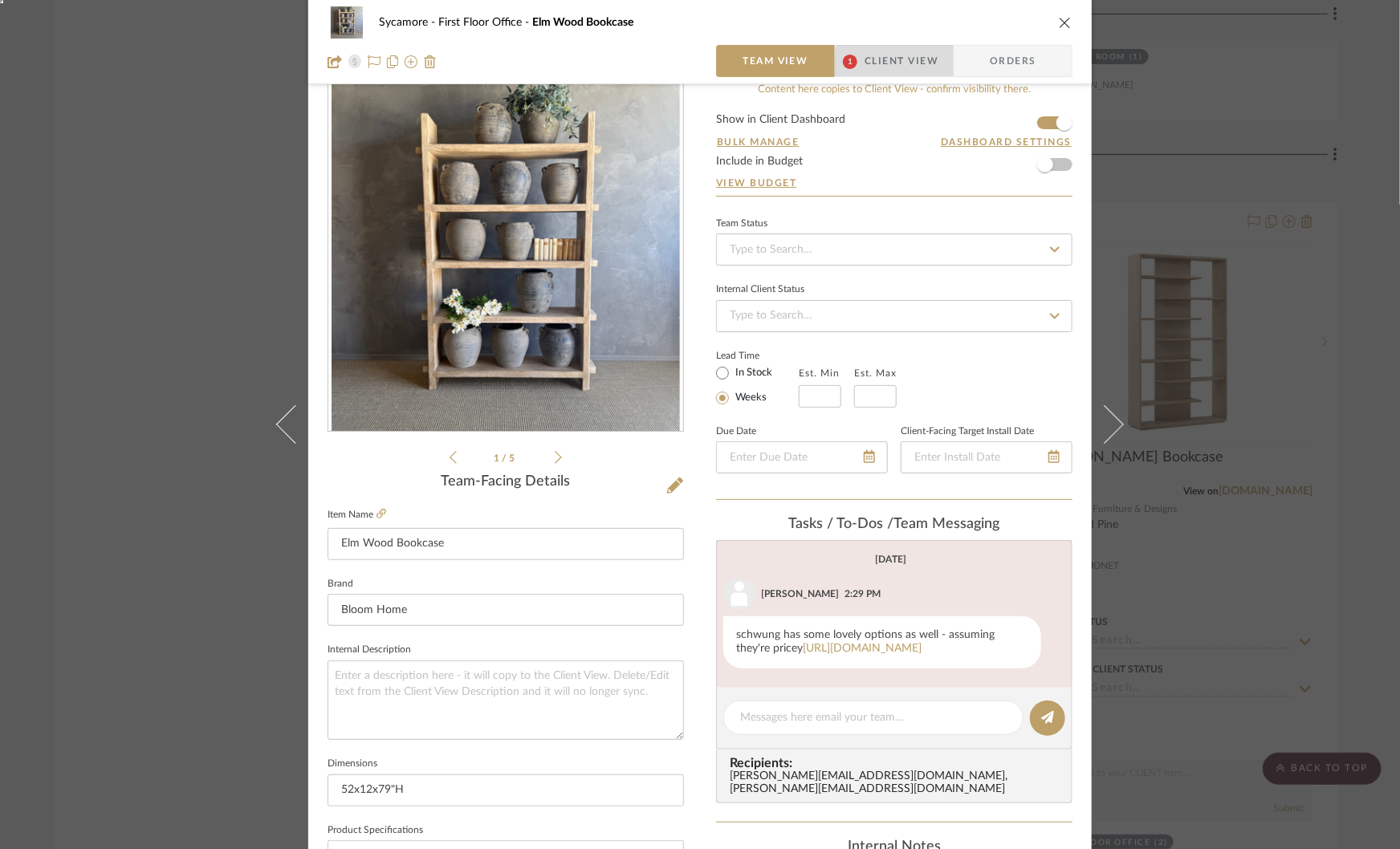
click at [903, 63] on span "Client View" at bounding box center [901, 60] width 74 height 32
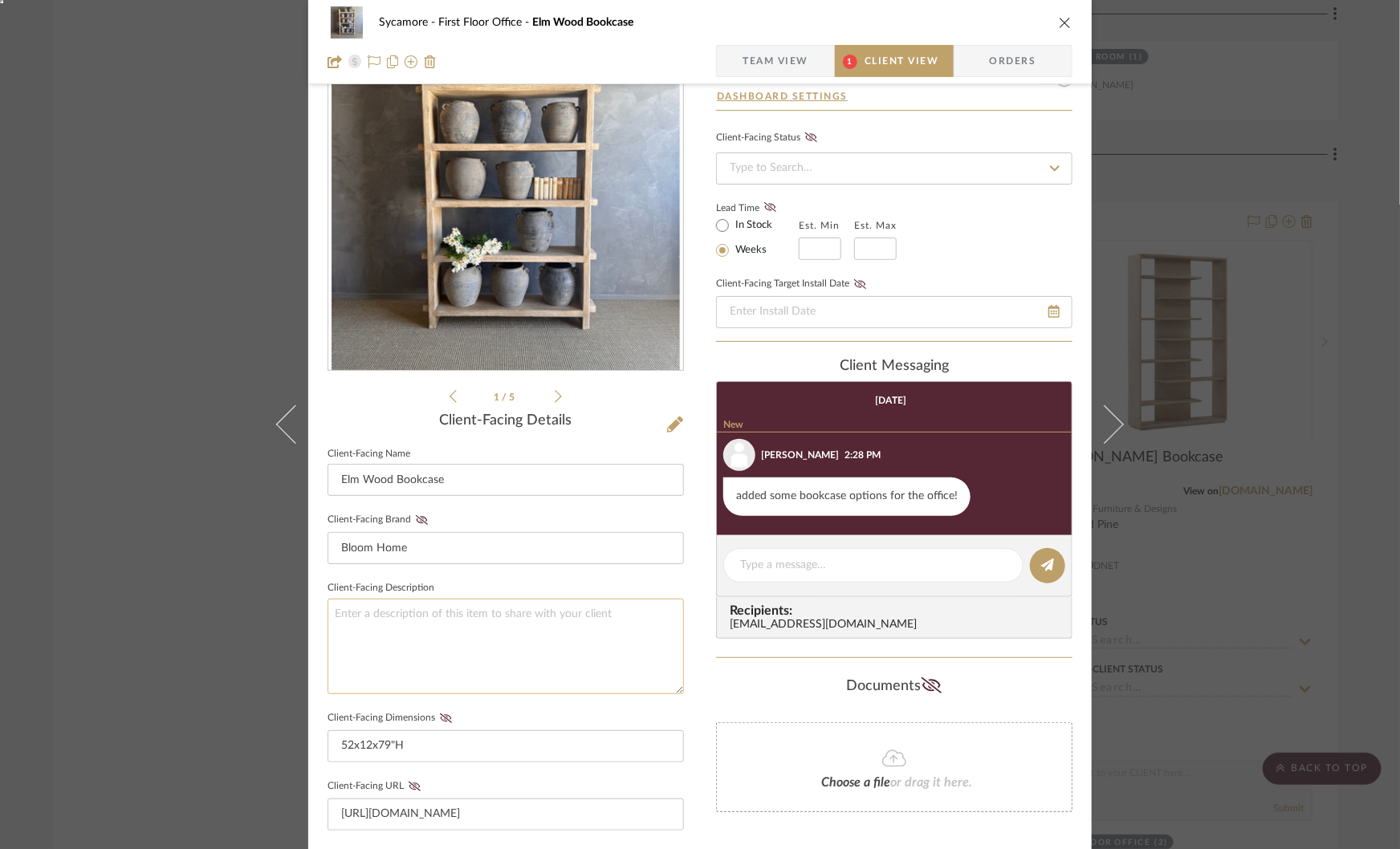
scroll to position [92, 0]
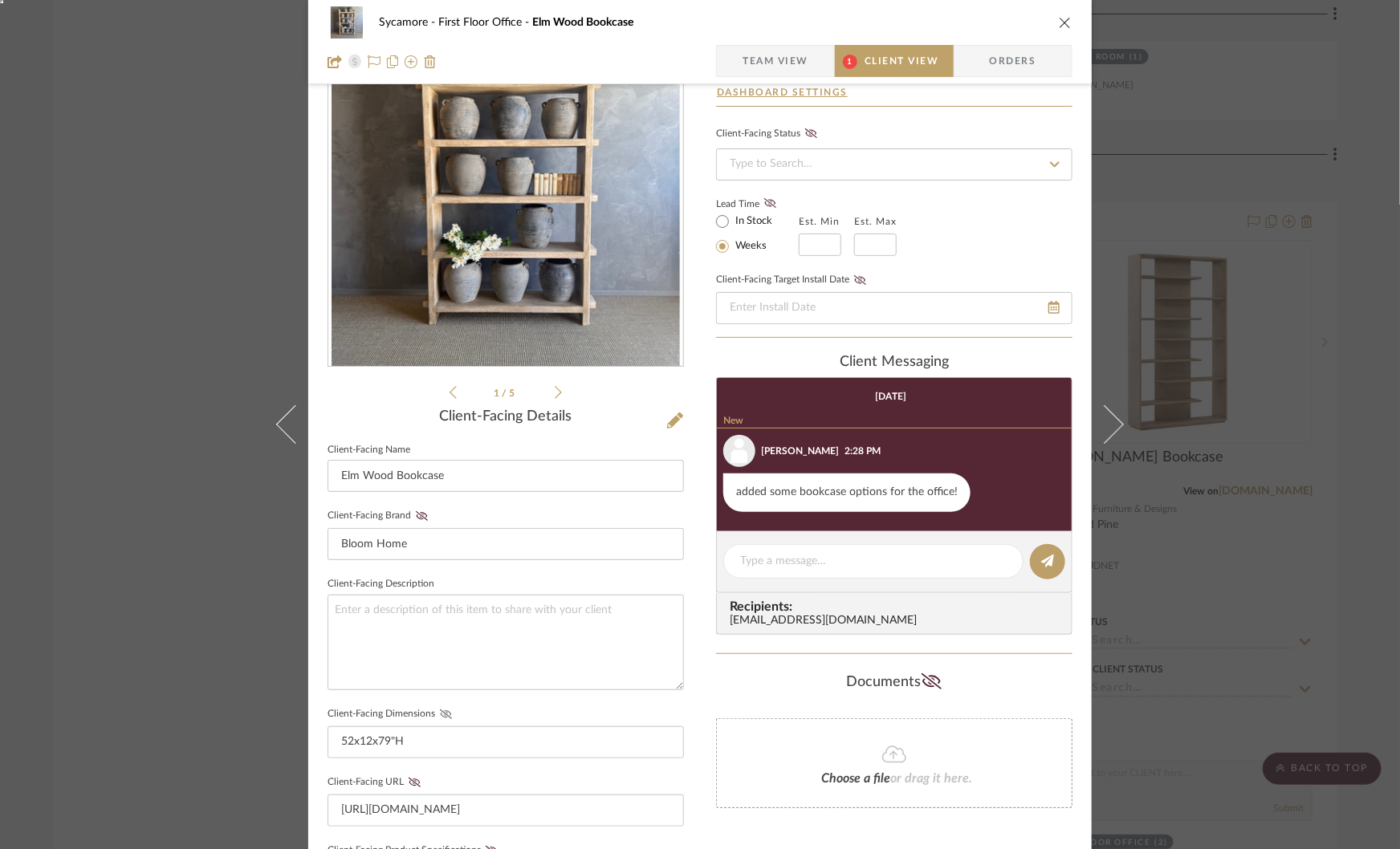
click at [440, 710] on icon at bounding box center [445, 714] width 12 height 10
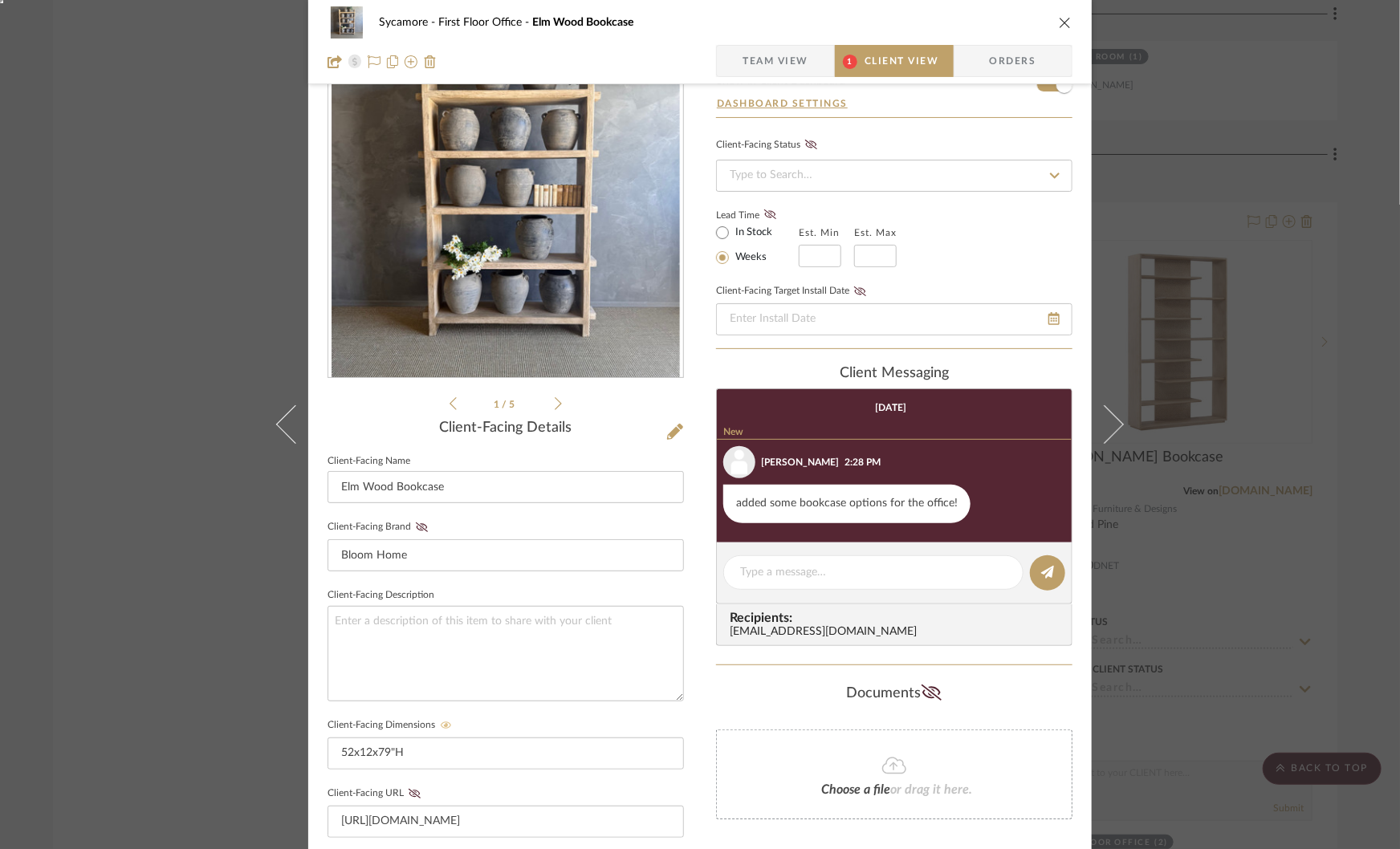
scroll to position [76, 0]
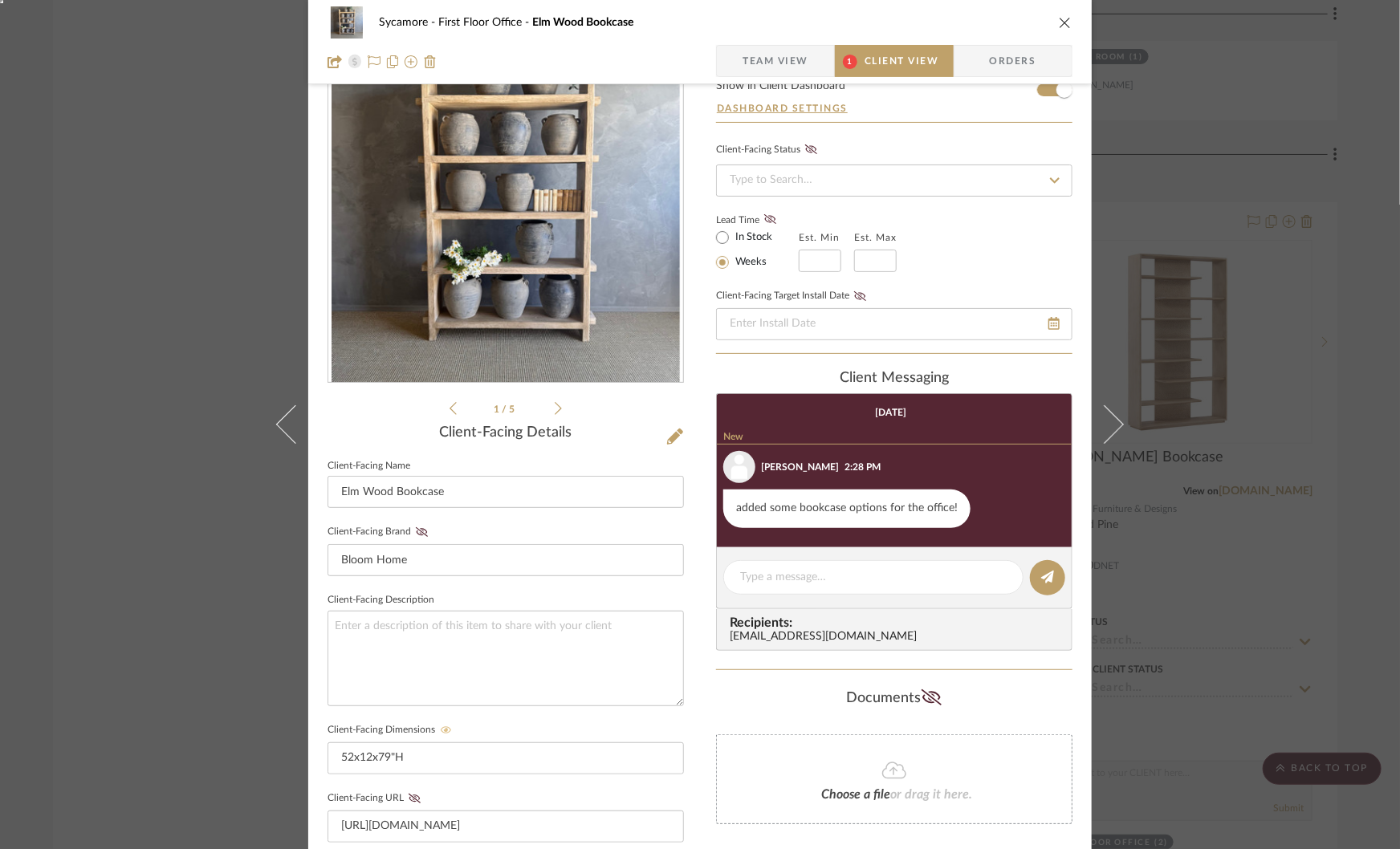
click at [1253, 457] on div "Sycamore First Floor Office Elm Wood Bookcase Team View 1 Client View Orders 1 …" at bounding box center [700, 424] width 1400 height 849
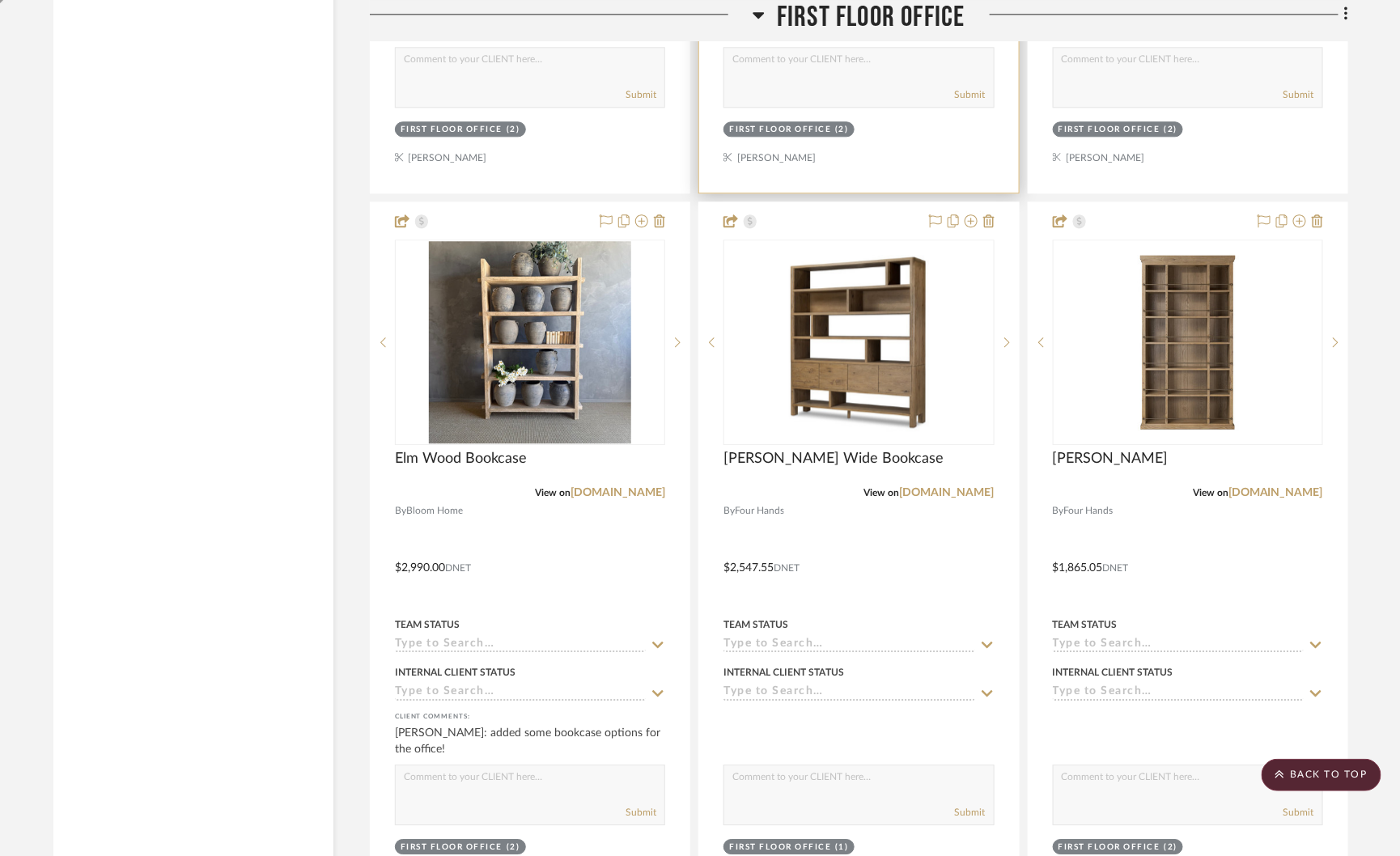
scroll to position [11667, 0]
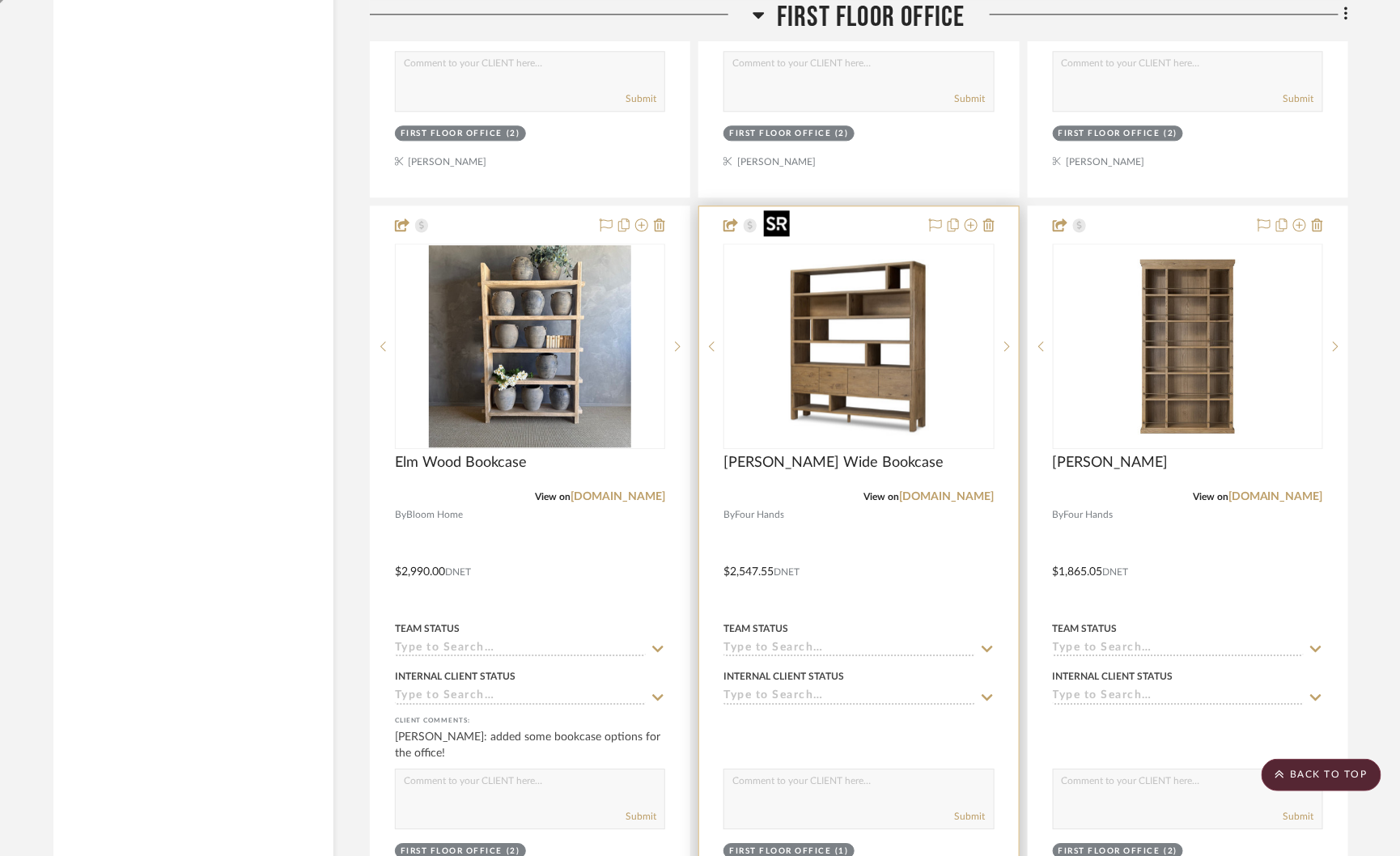
click at [896, 302] on img "0" at bounding box center [859, 346] width 202 height 202
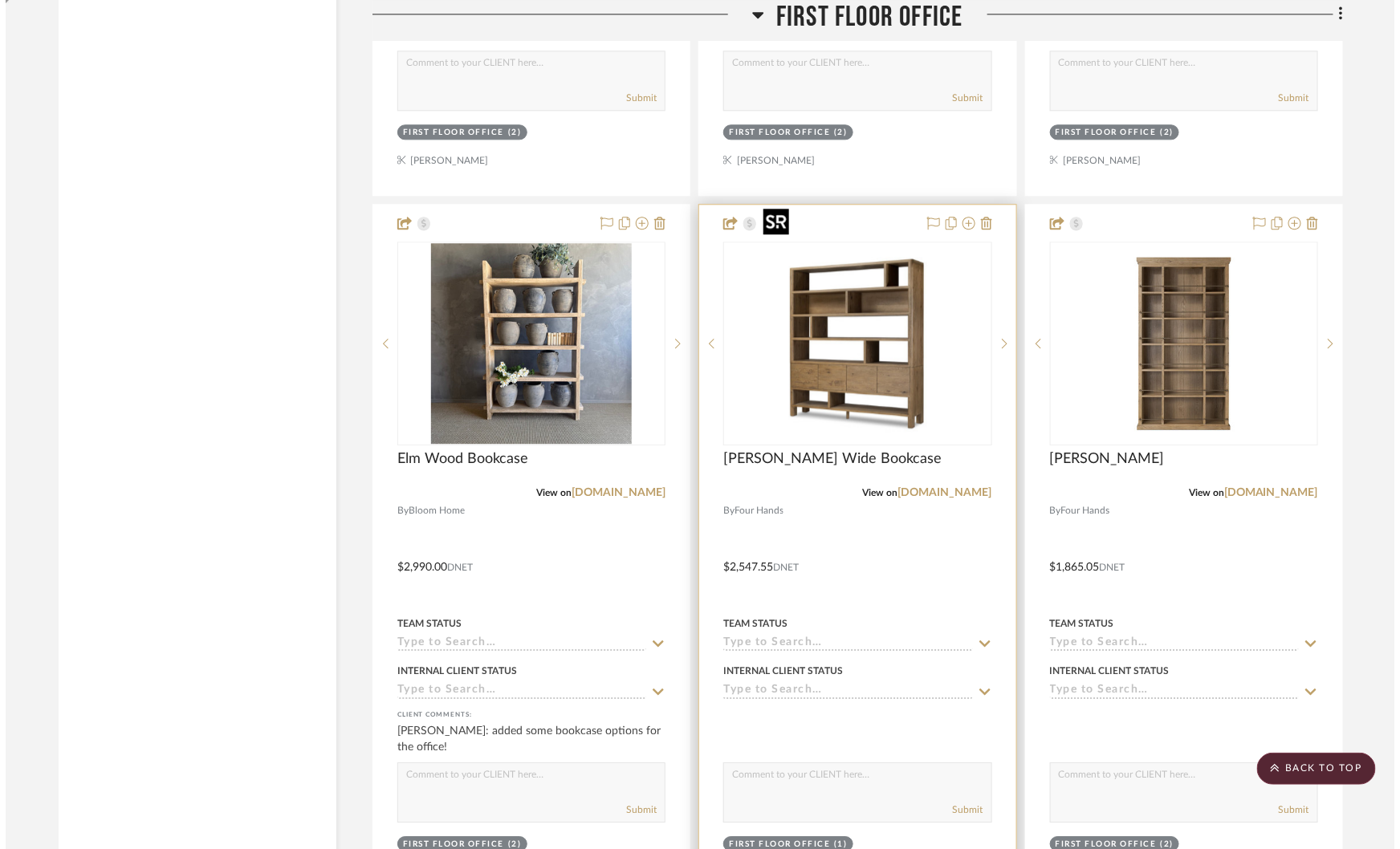
scroll to position [0, 0]
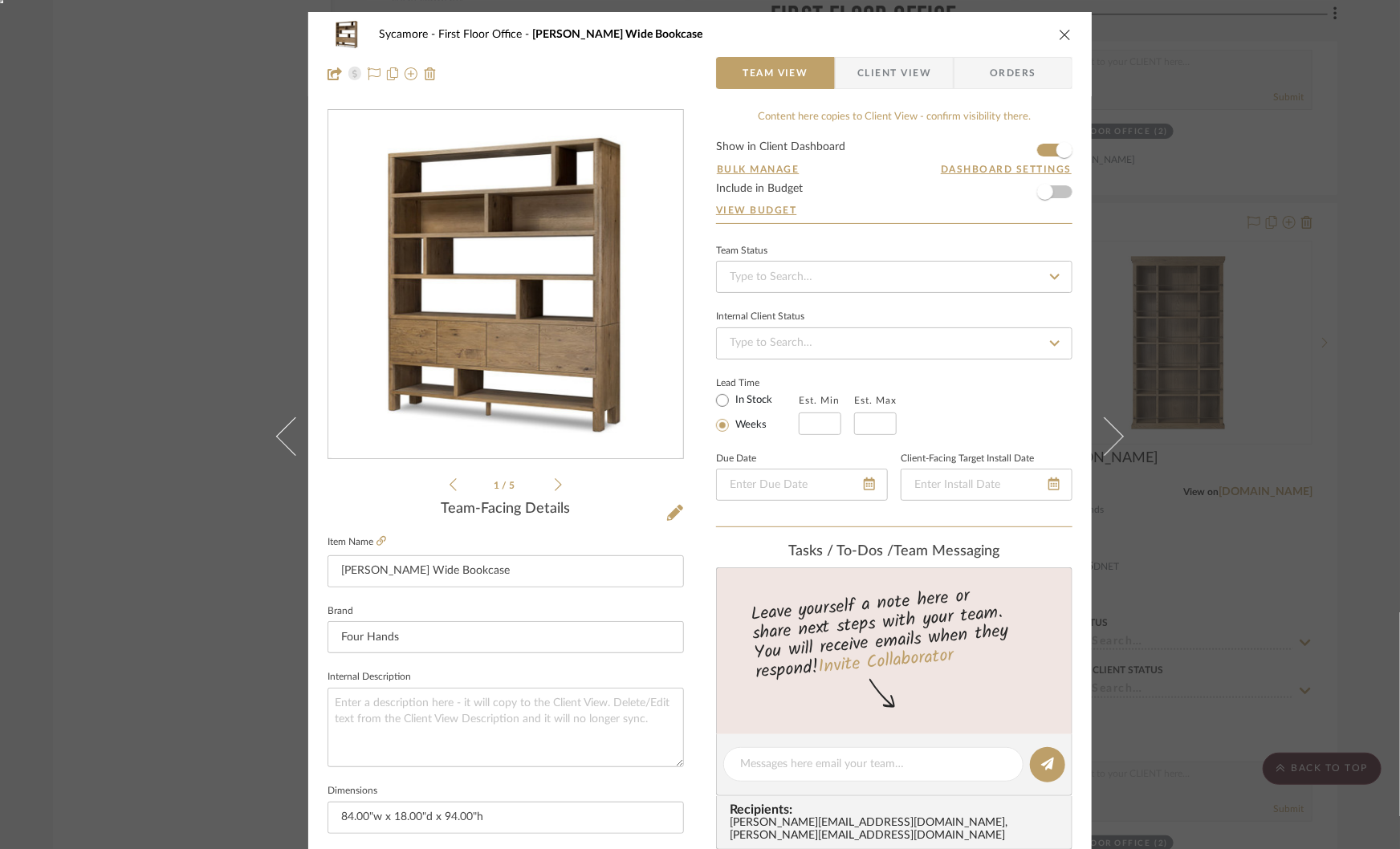
click at [892, 74] on span "Client View" at bounding box center [894, 73] width 74 height 32
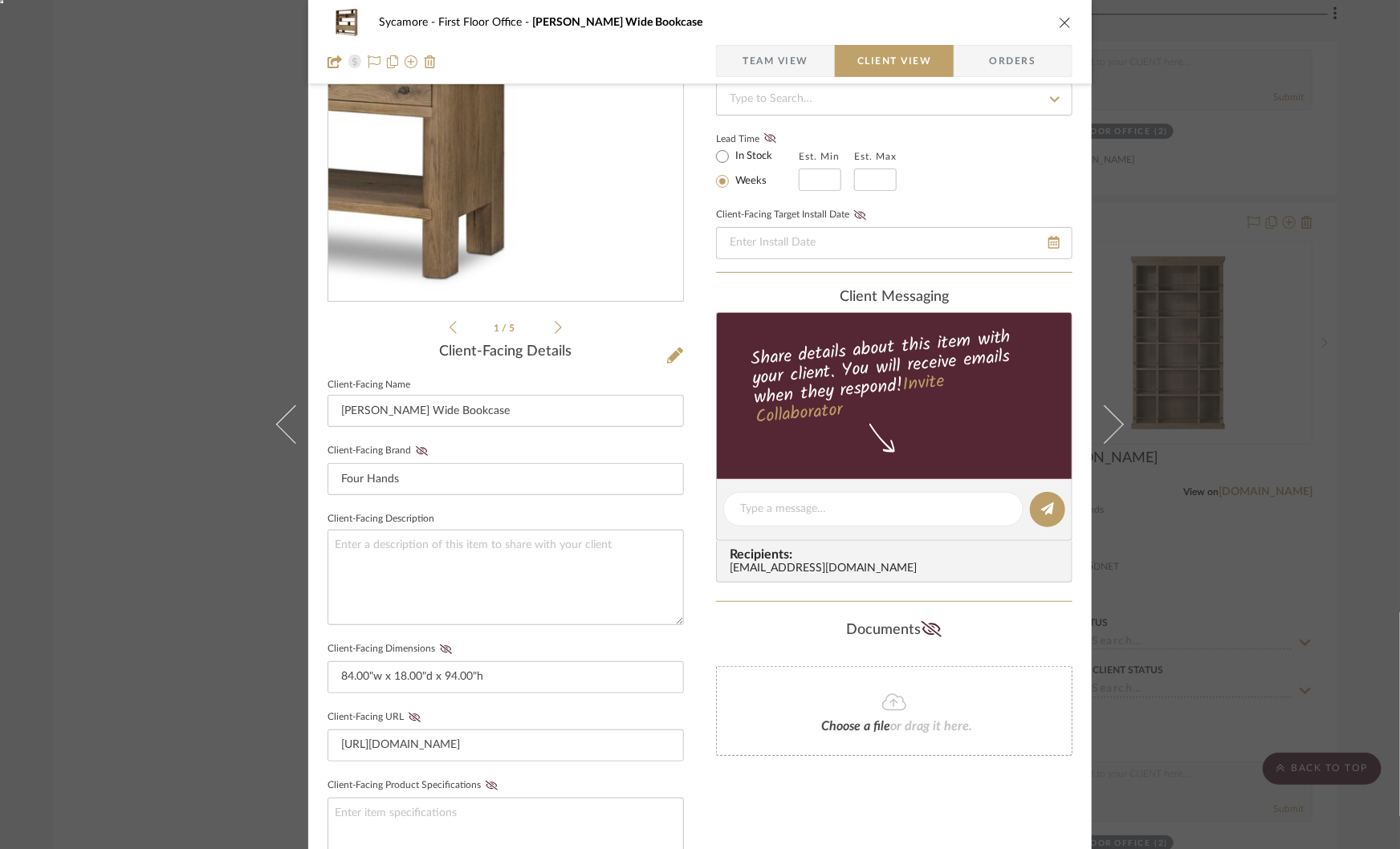
scroll to position [227, 0]
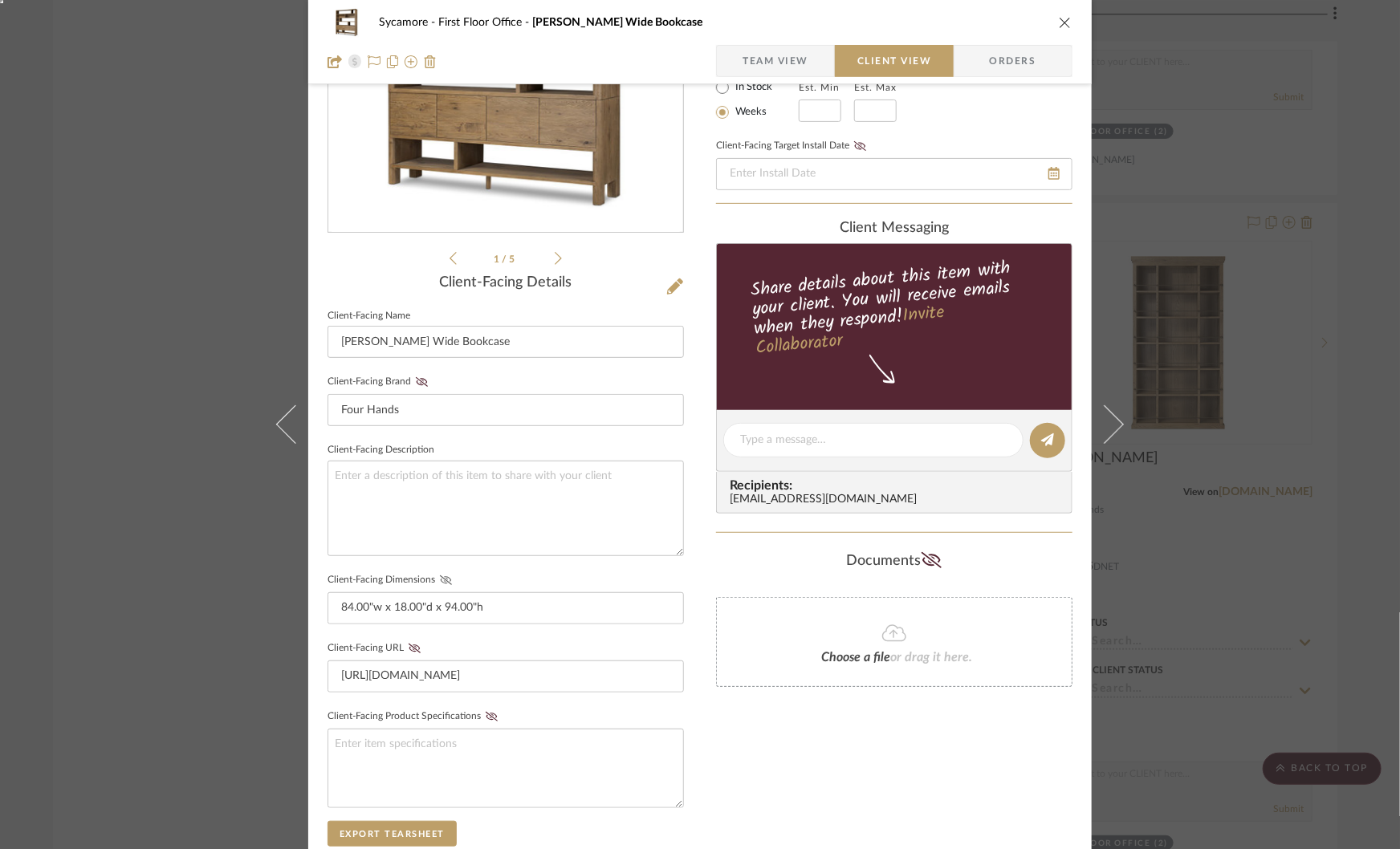
click at [440, 576] on icon at bounding box center [445, 580] width 12 height 10
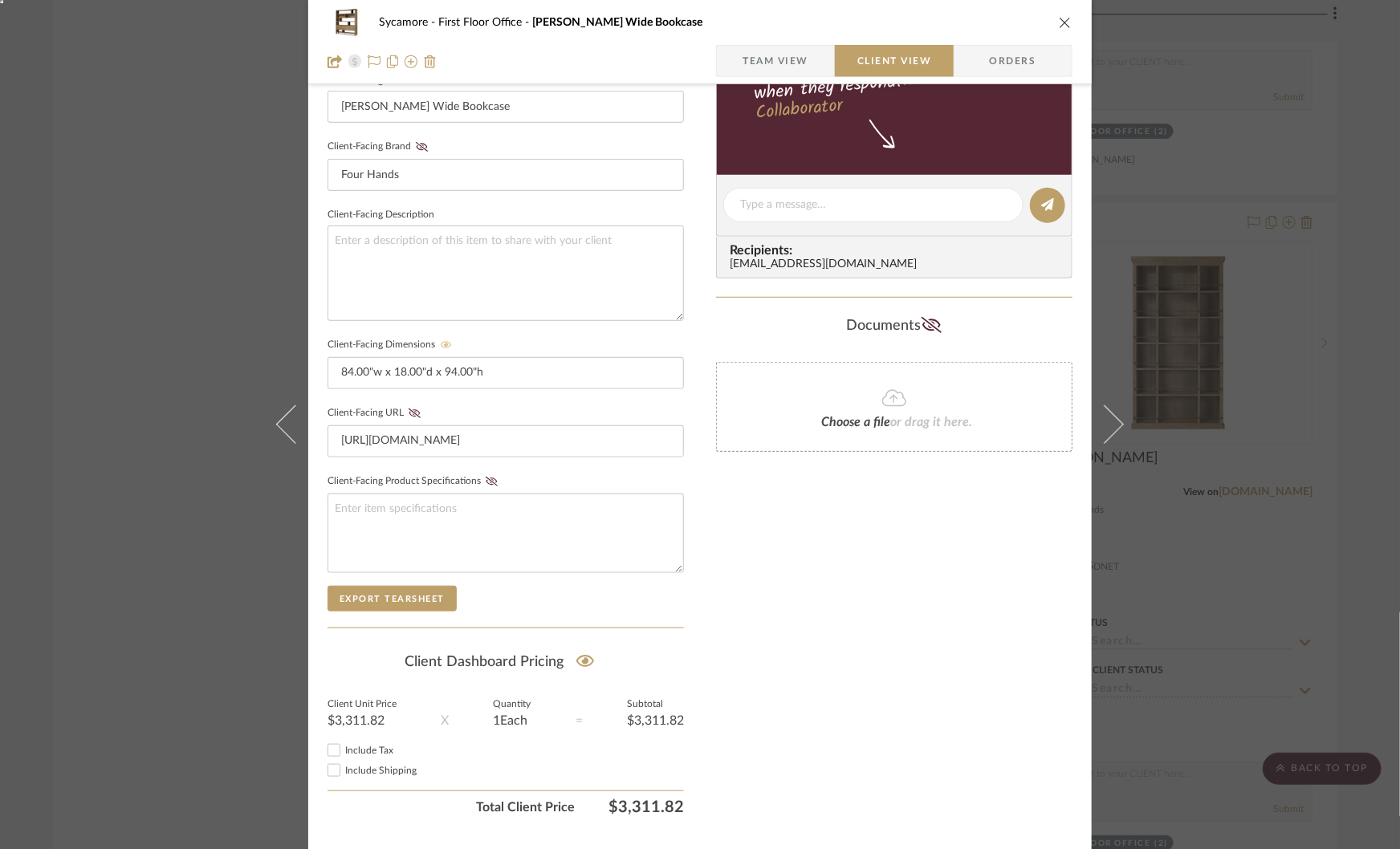
scroll to position [459, 0]
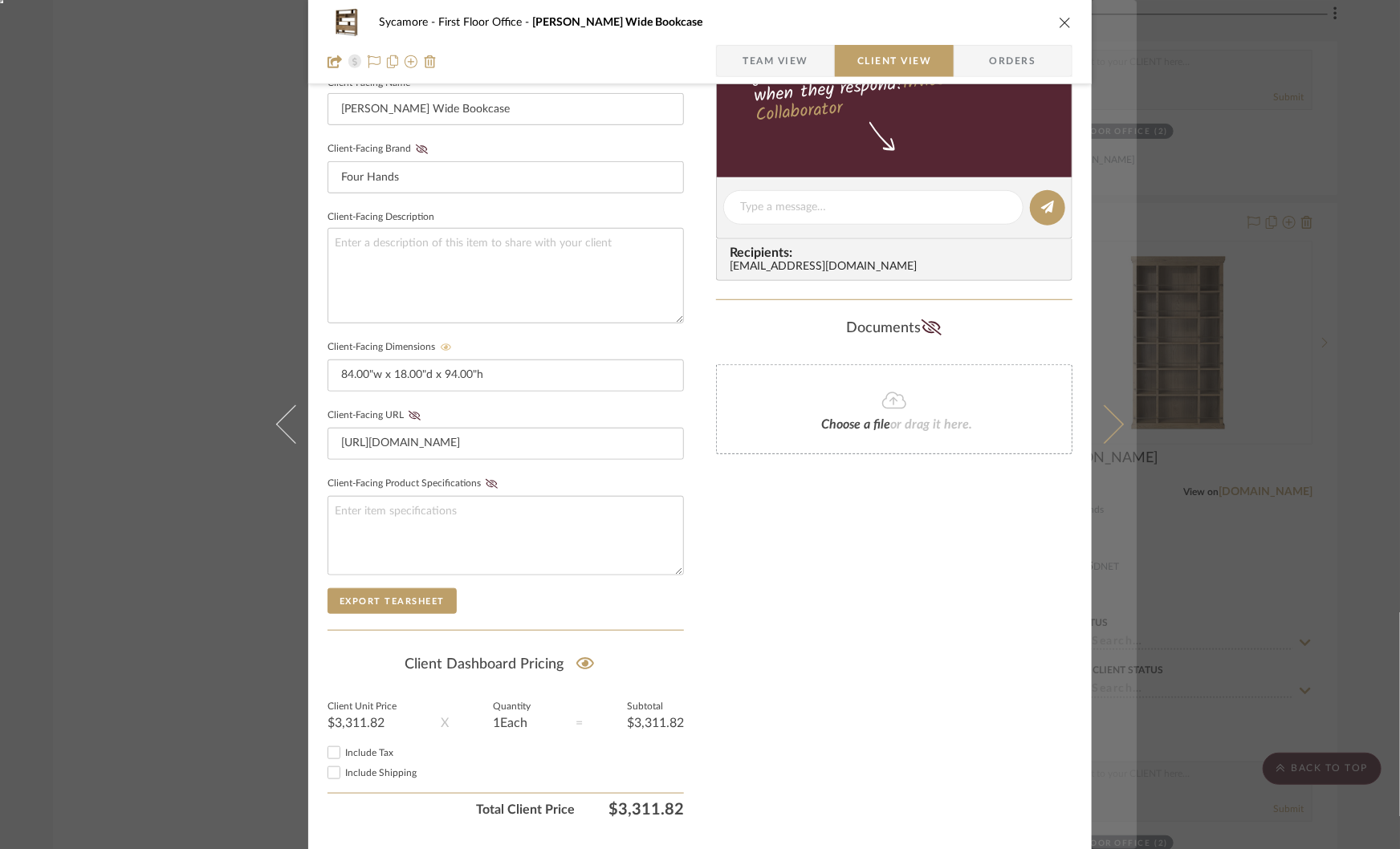
click at [1105, 405] on button at bounding box center [1113, 424] width 45 height 849
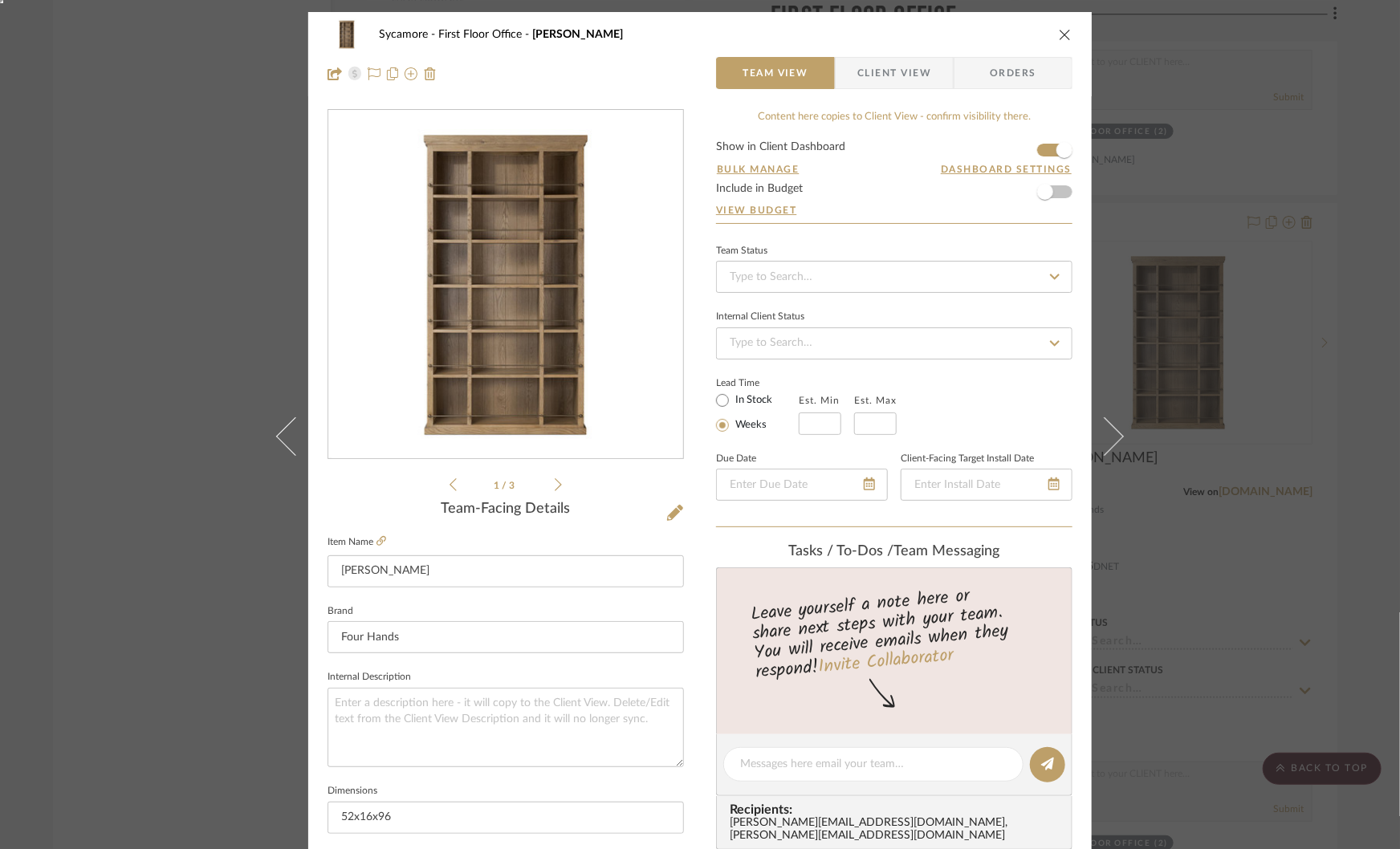
click at [888, 80] on span "Client View" at bounding box center [894, 73] width 74 height 32
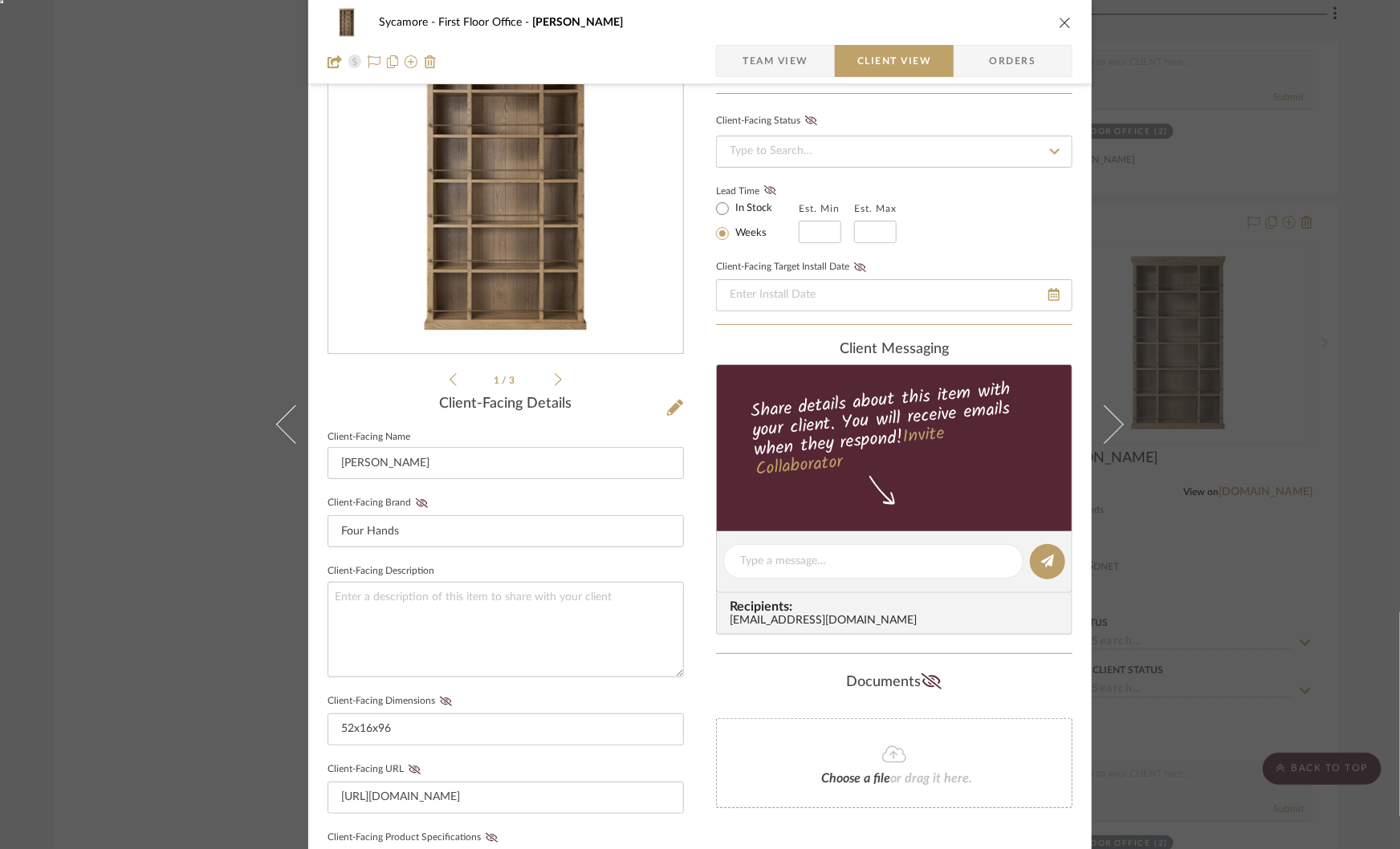
scroll to position [122, 0]
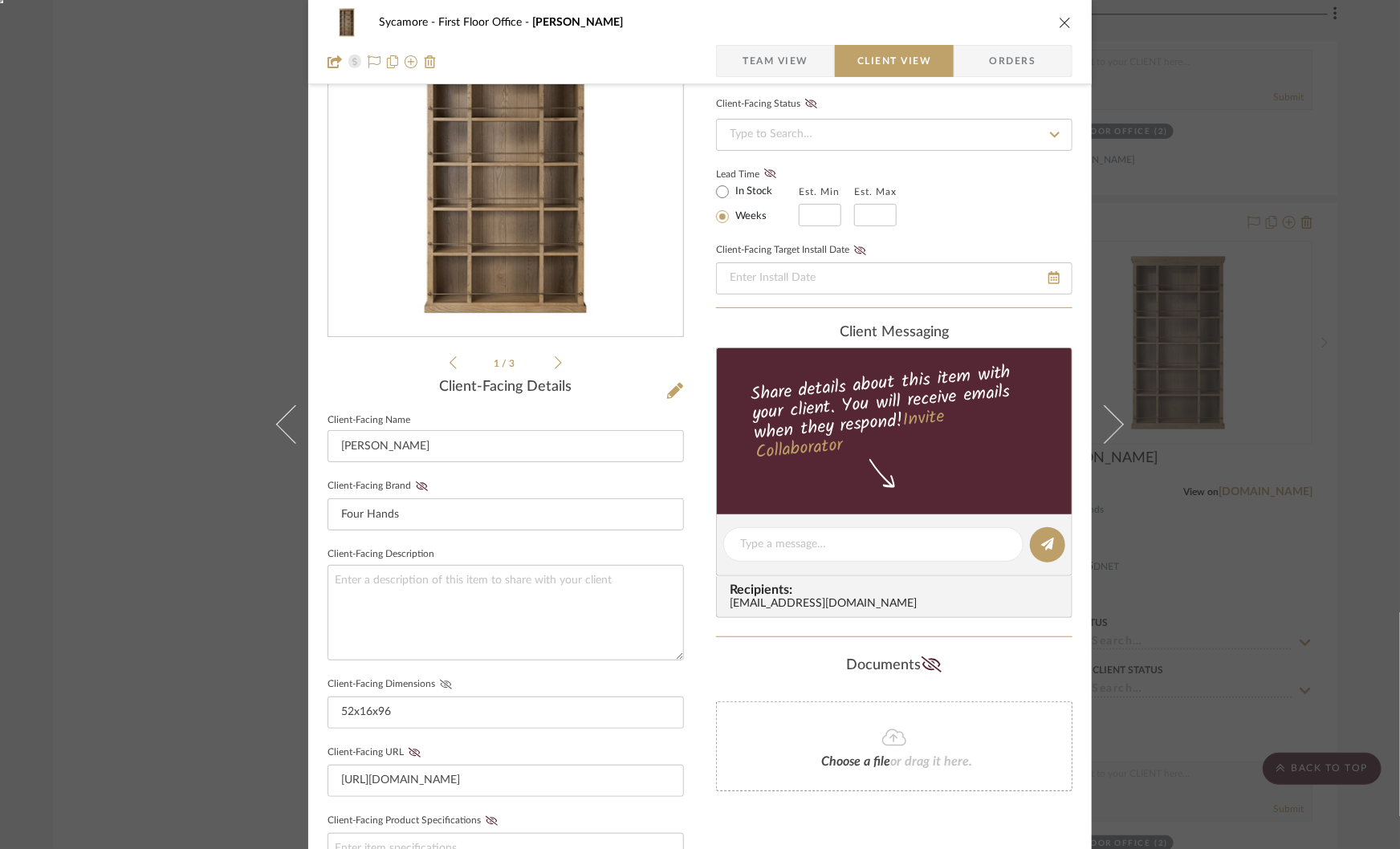
click at [440, 682] on icon at bounding box center [445, 684] width 12 height 10
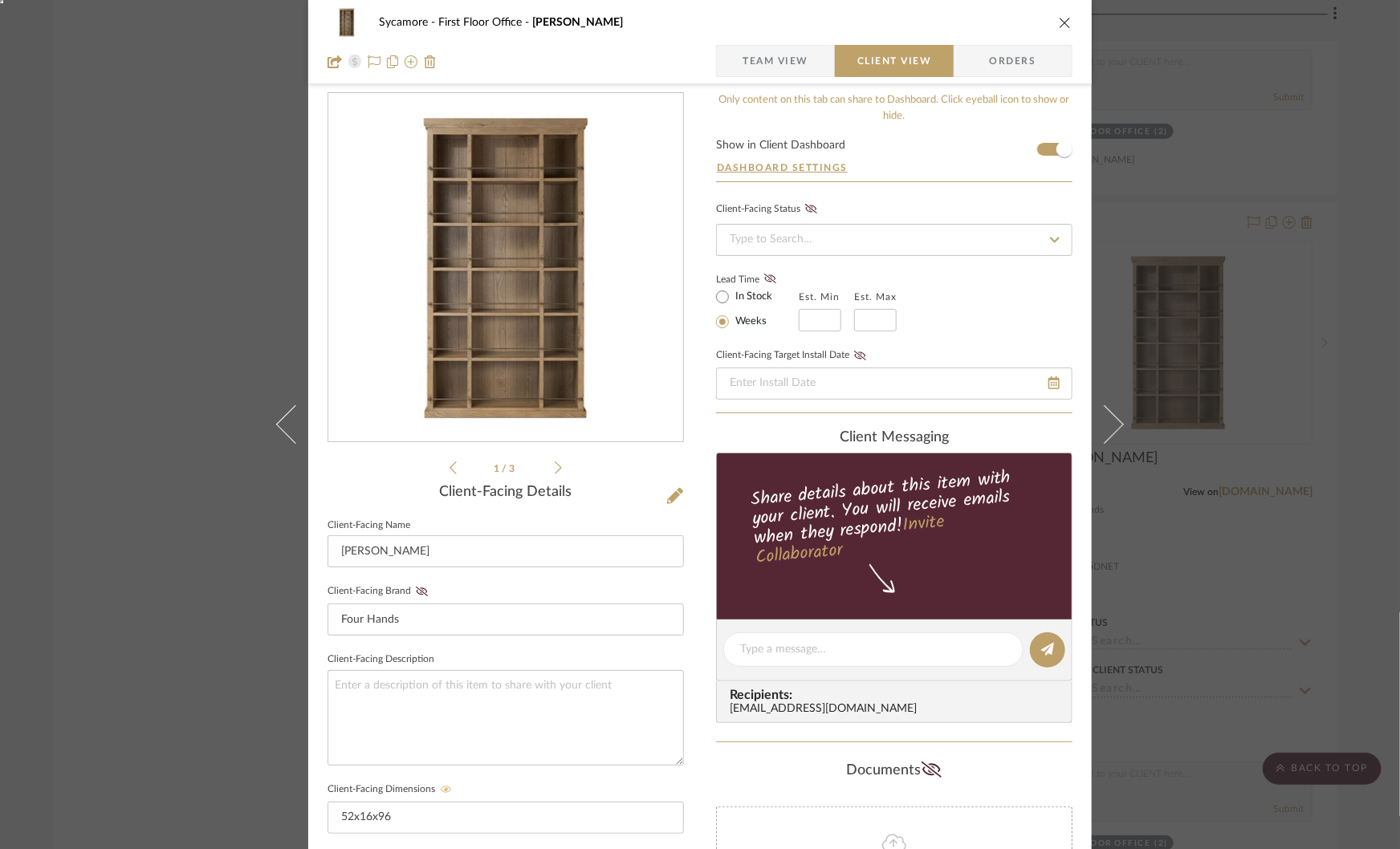
scroll to position [3, 0]
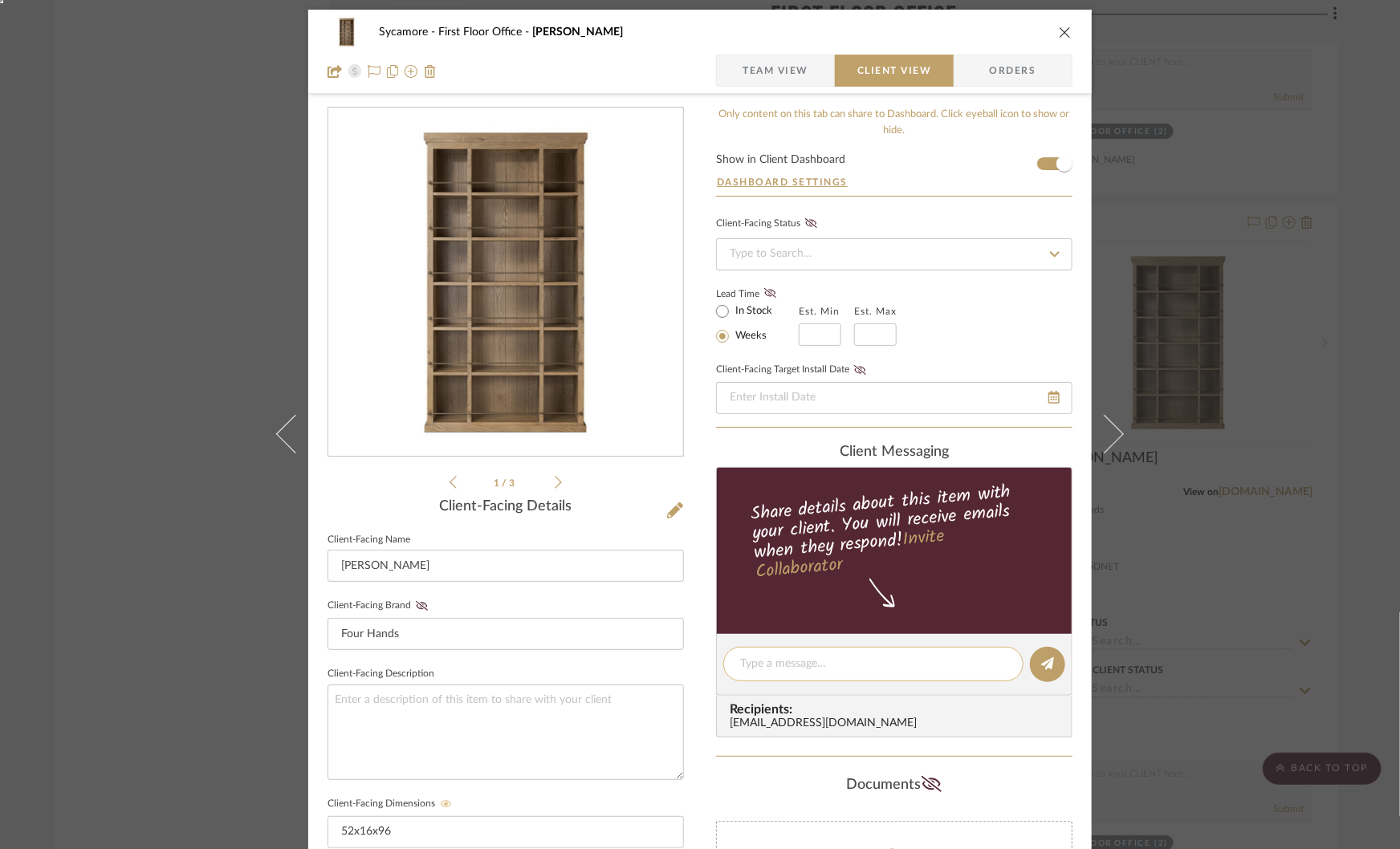
click at [772, 659] on textarea at bounding box center [873, 664] width 267 height 17
type textarea "This is my favorite"
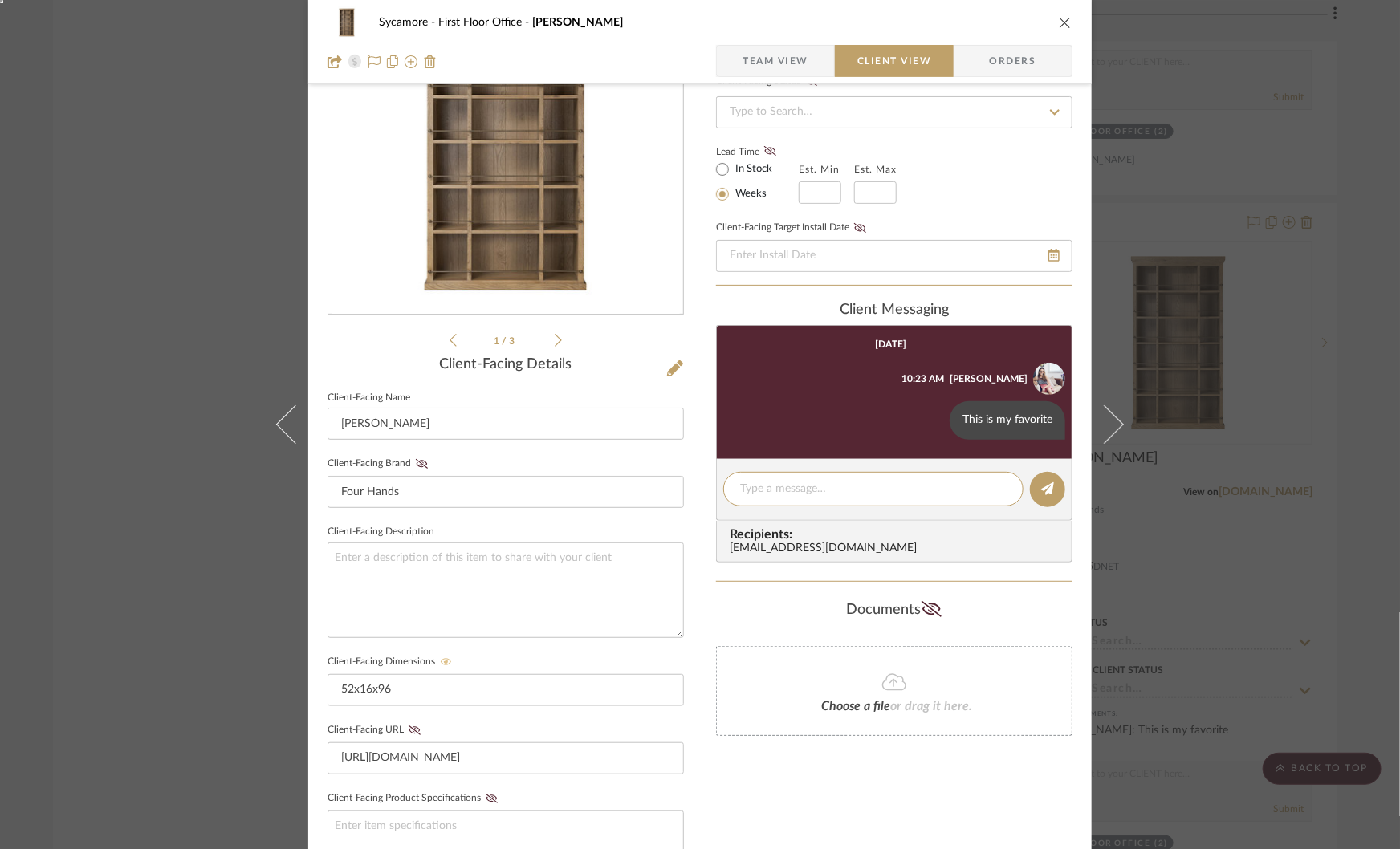
scroll to position [150, 0]
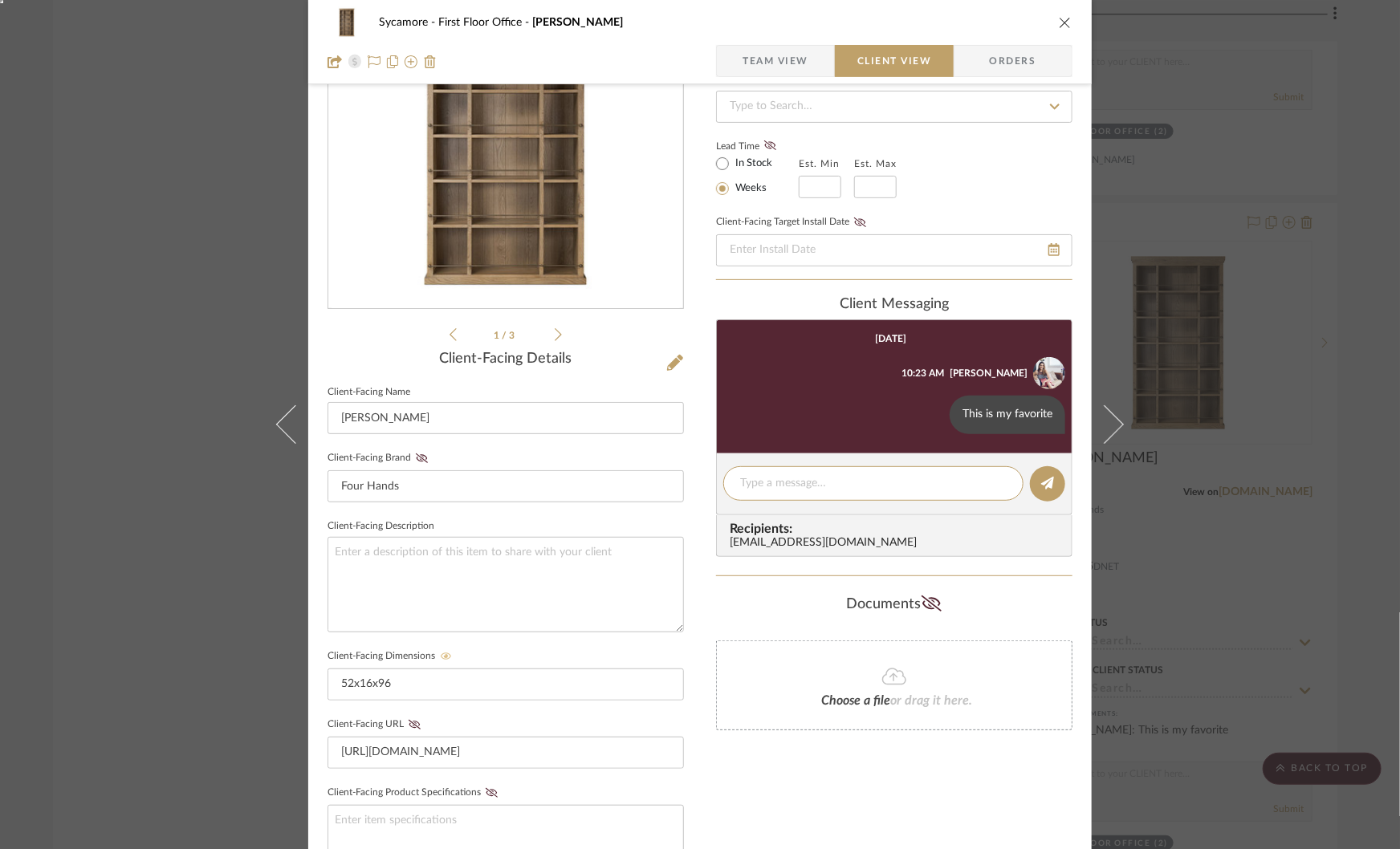
click at [1271, 530] on div "Sycamore First Floor Office Alistair Bookcase Team View Client View Orders 1 / …" at bounding box center [700, 424] width 1400 height 849
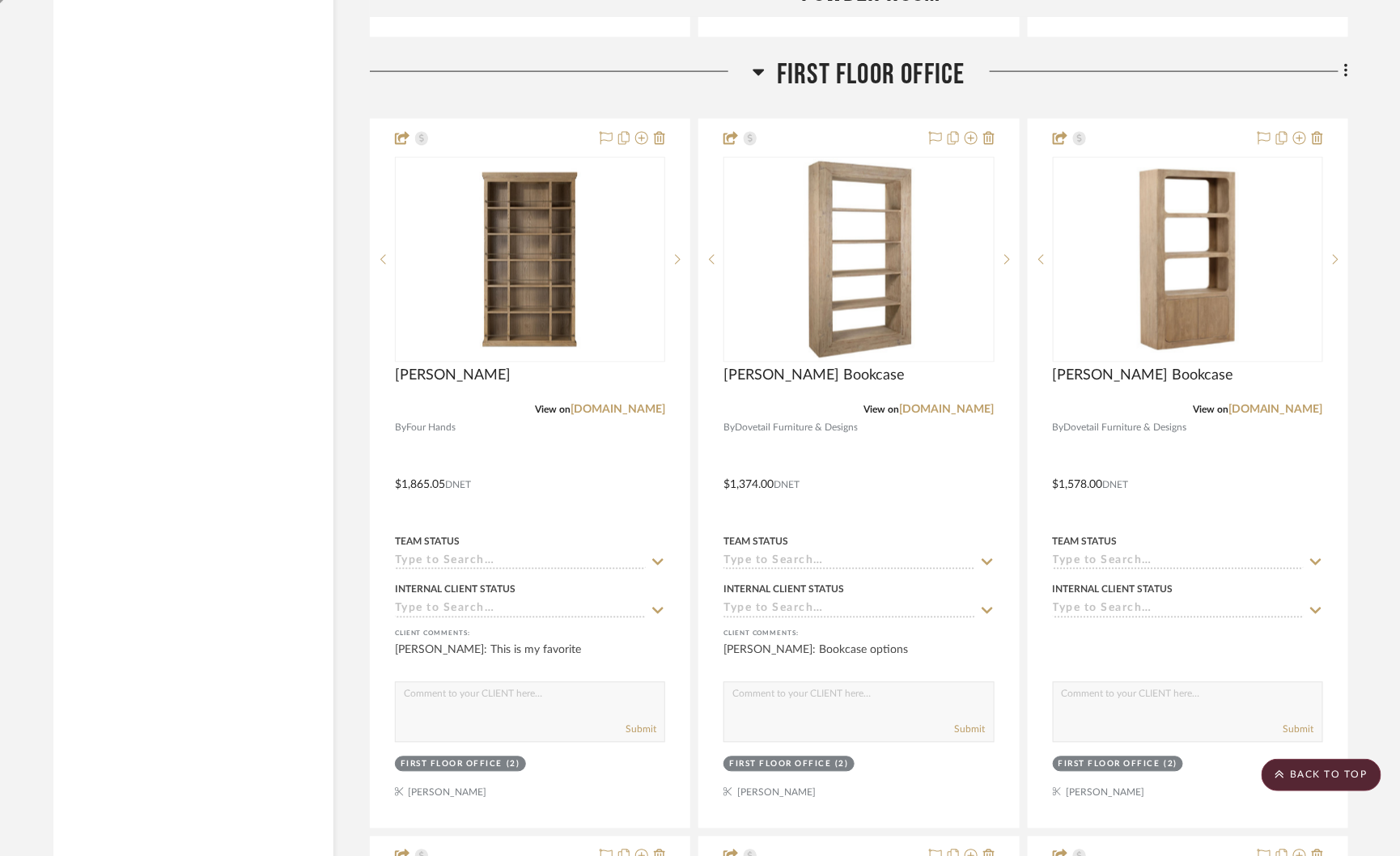
scroll to position [11038, 0]
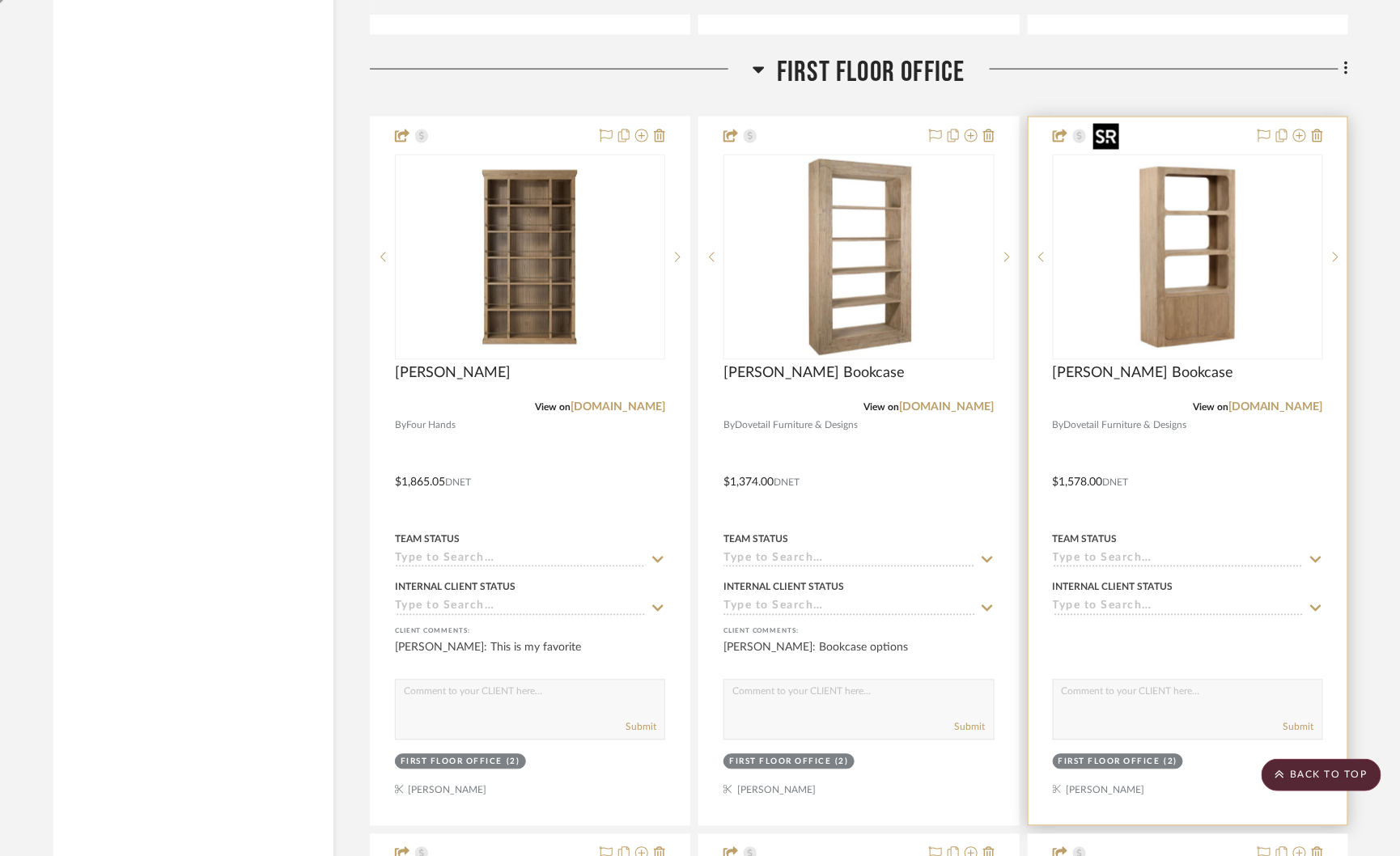
click at [1203, 241] on img "0" at bounding box center [1187, 257] width 202 height 202
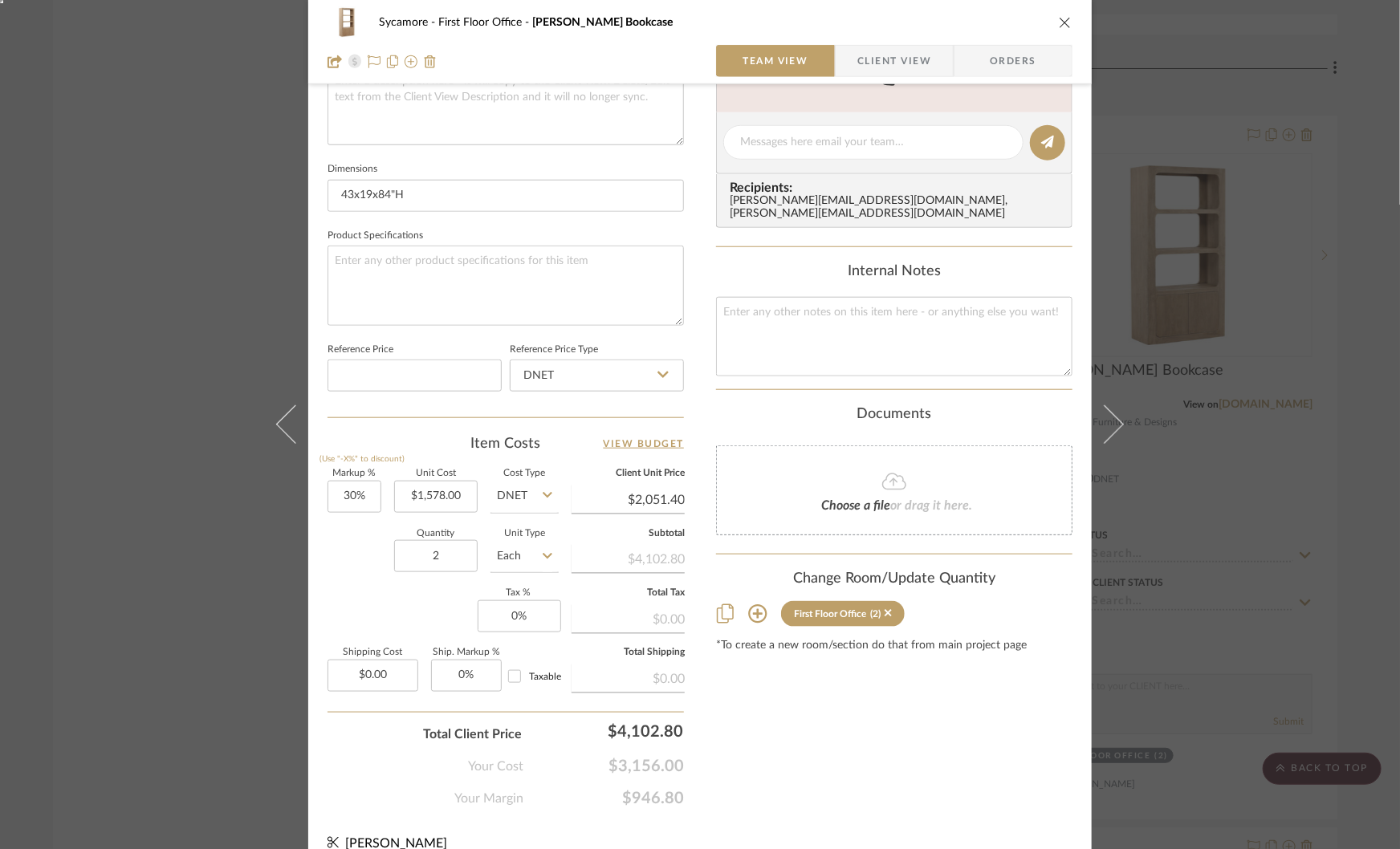
scroll to position [636, 0]
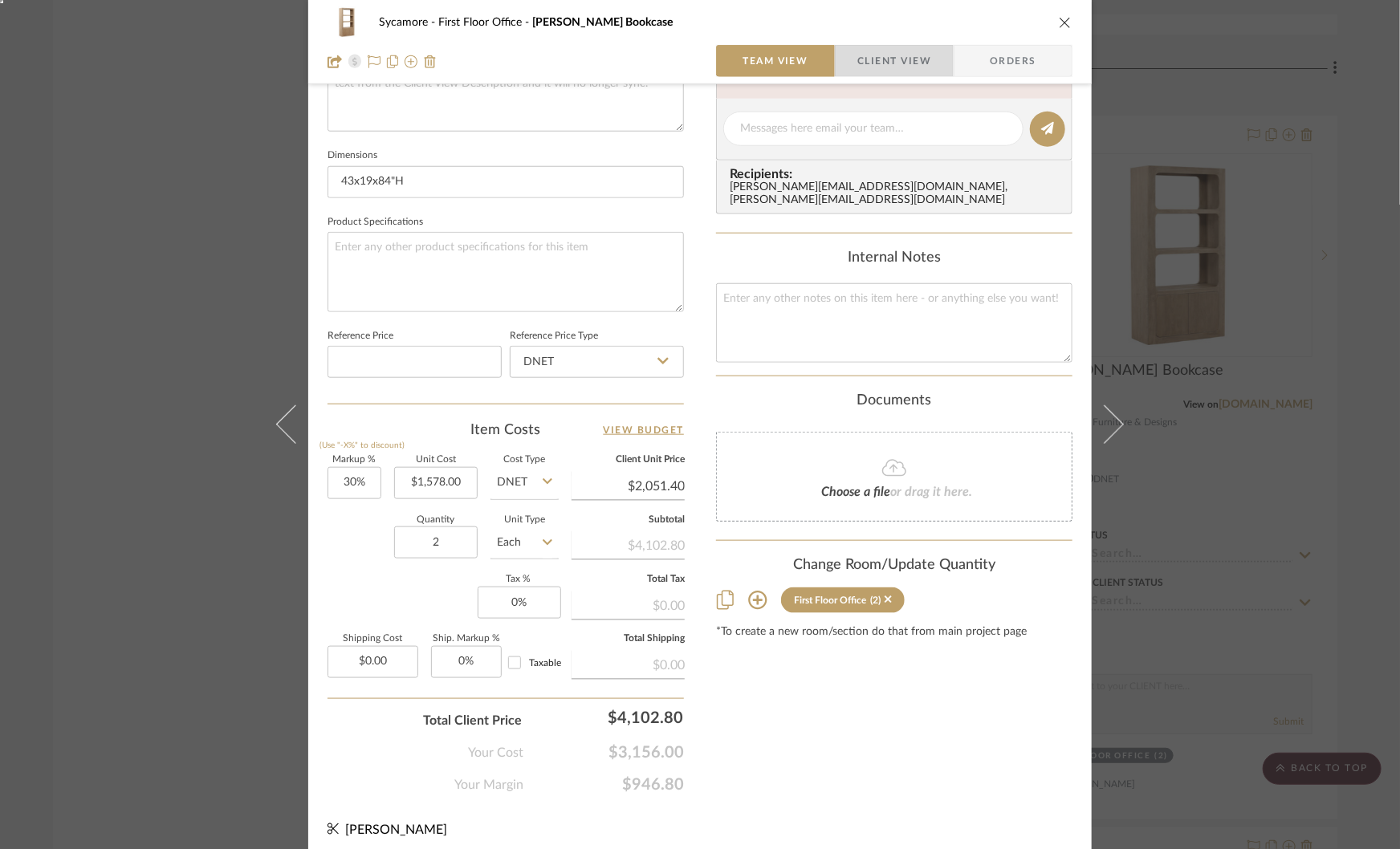
click at [874, 45] on span "Client View" at bounding box center [894, 60] width 74 height 32
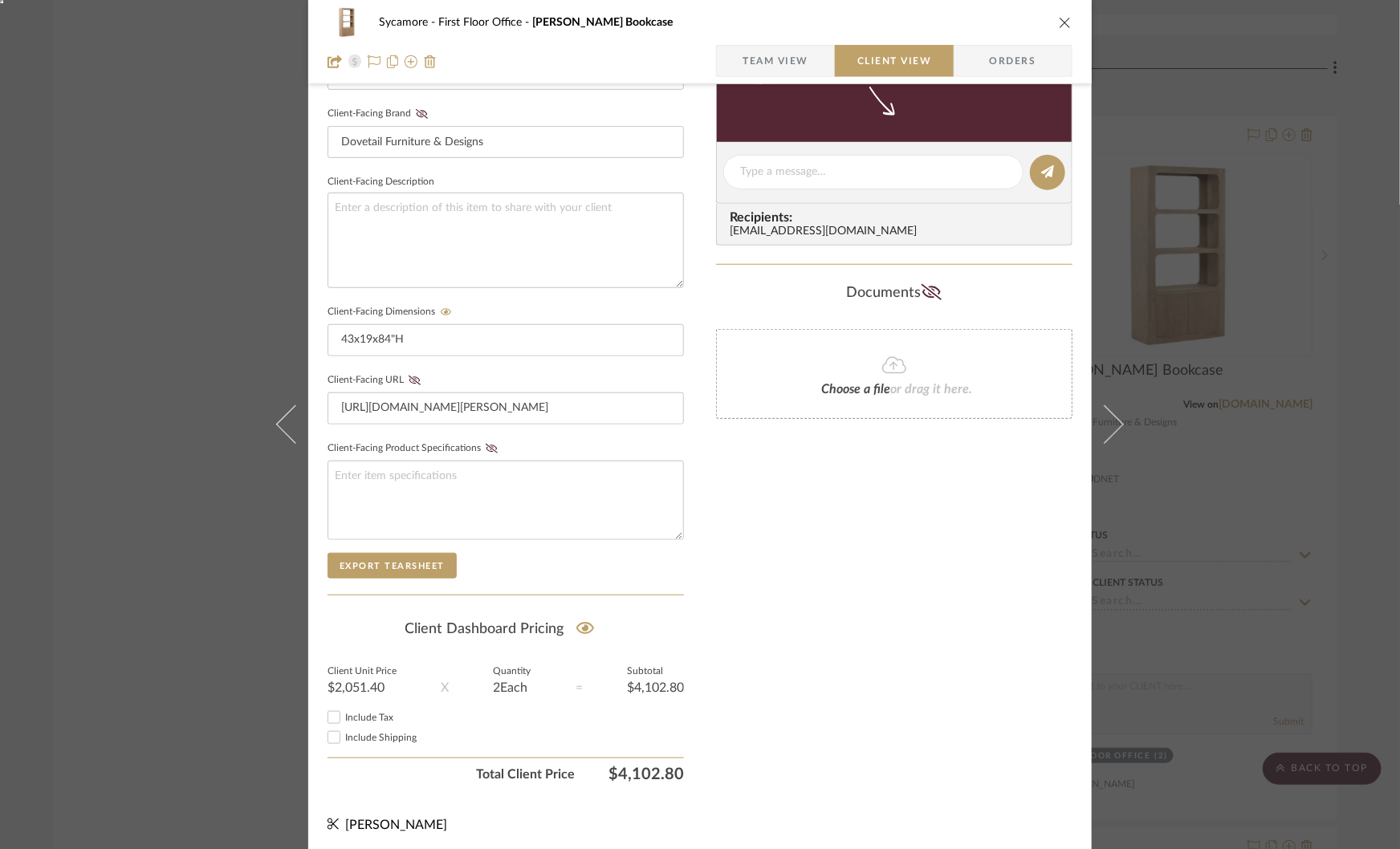
click at [1272, 461] on div "Sycamore First Floor Office Leandra Bookcase Team View Client View Orders 1 / 5…" at bounding box center [700, 424] width 1400 height 849
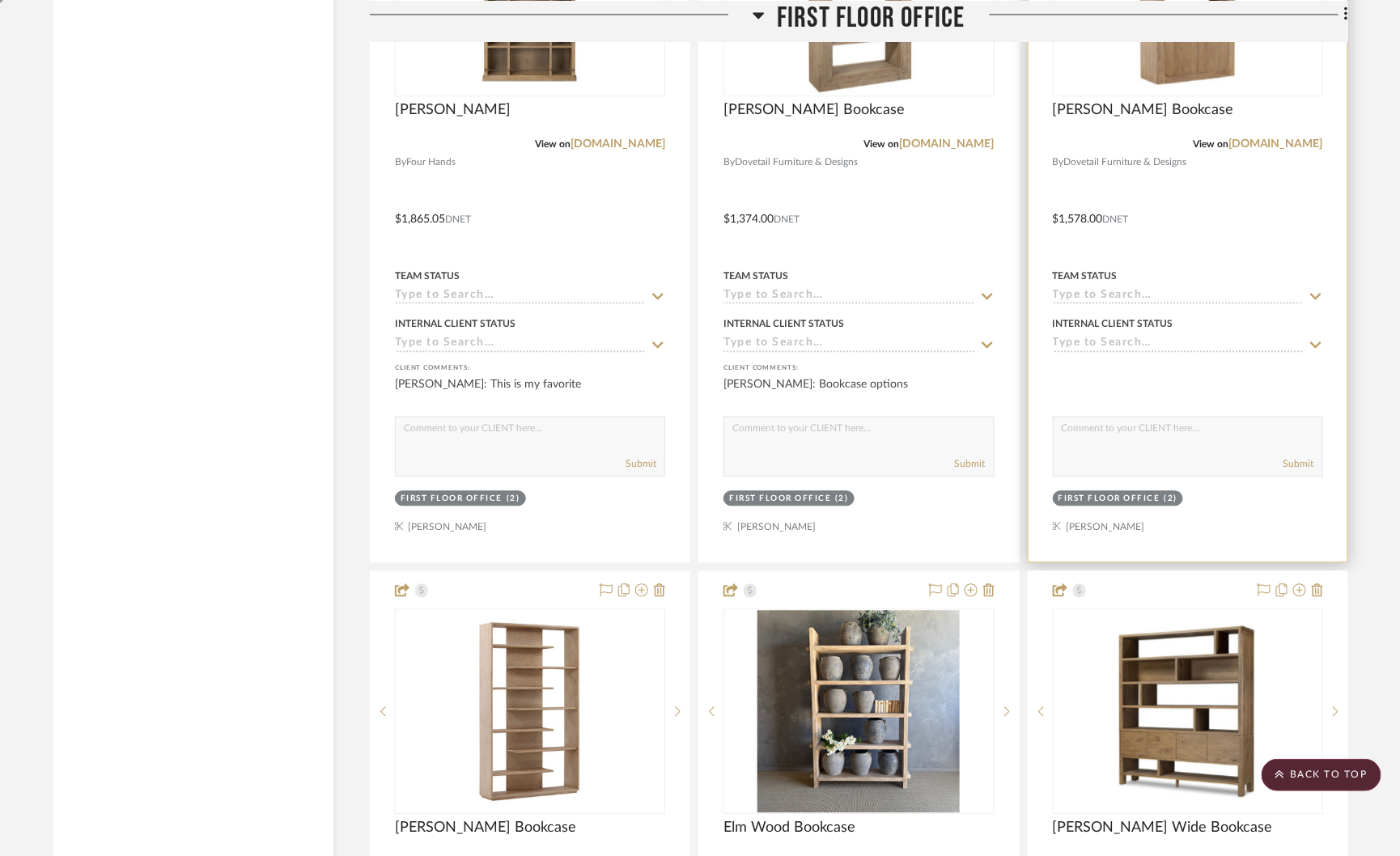
scroll to position [11115, 0]
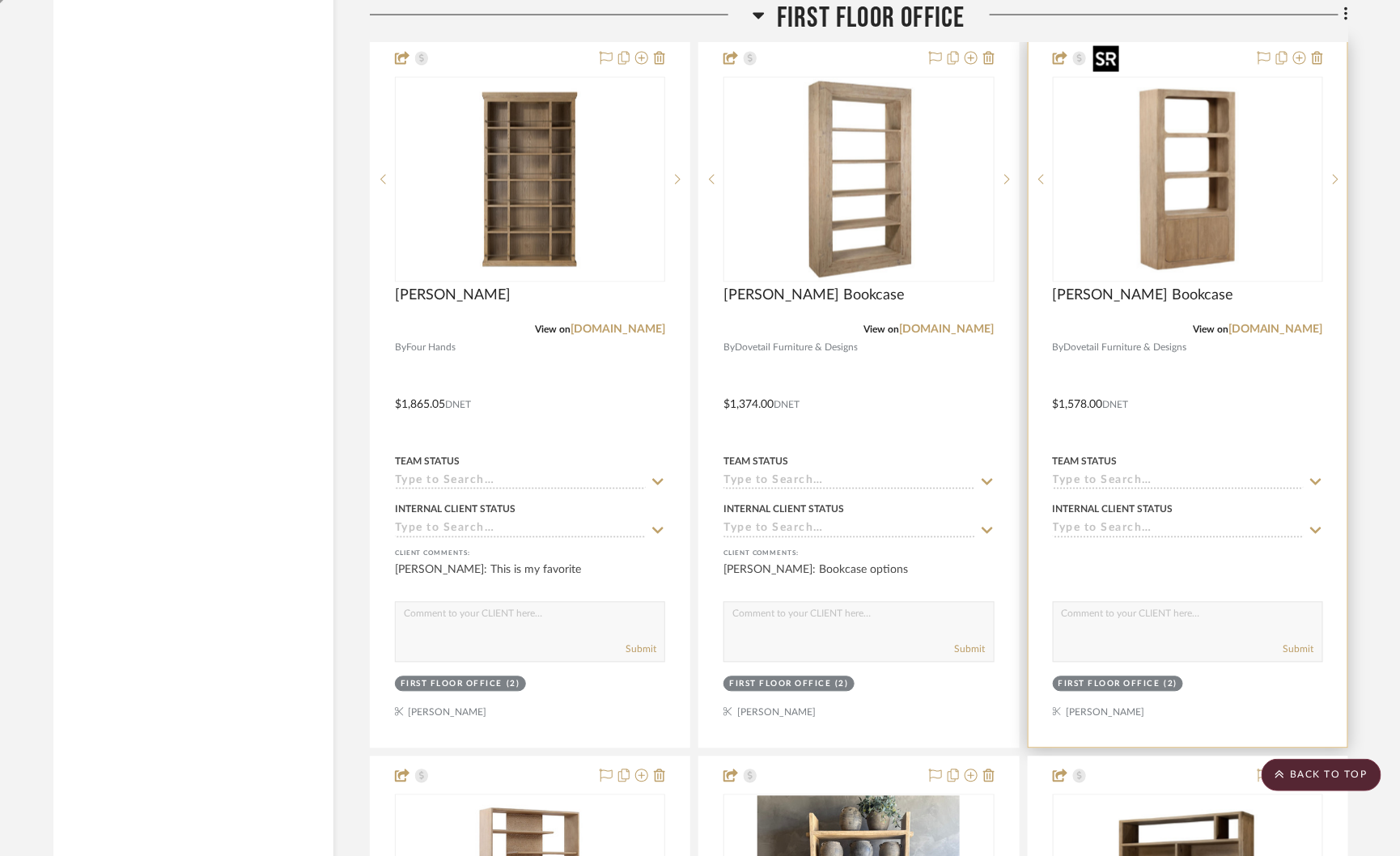
click at [1190, 141] on img "0" at bounding box center [1187, 180] width 202 height 202
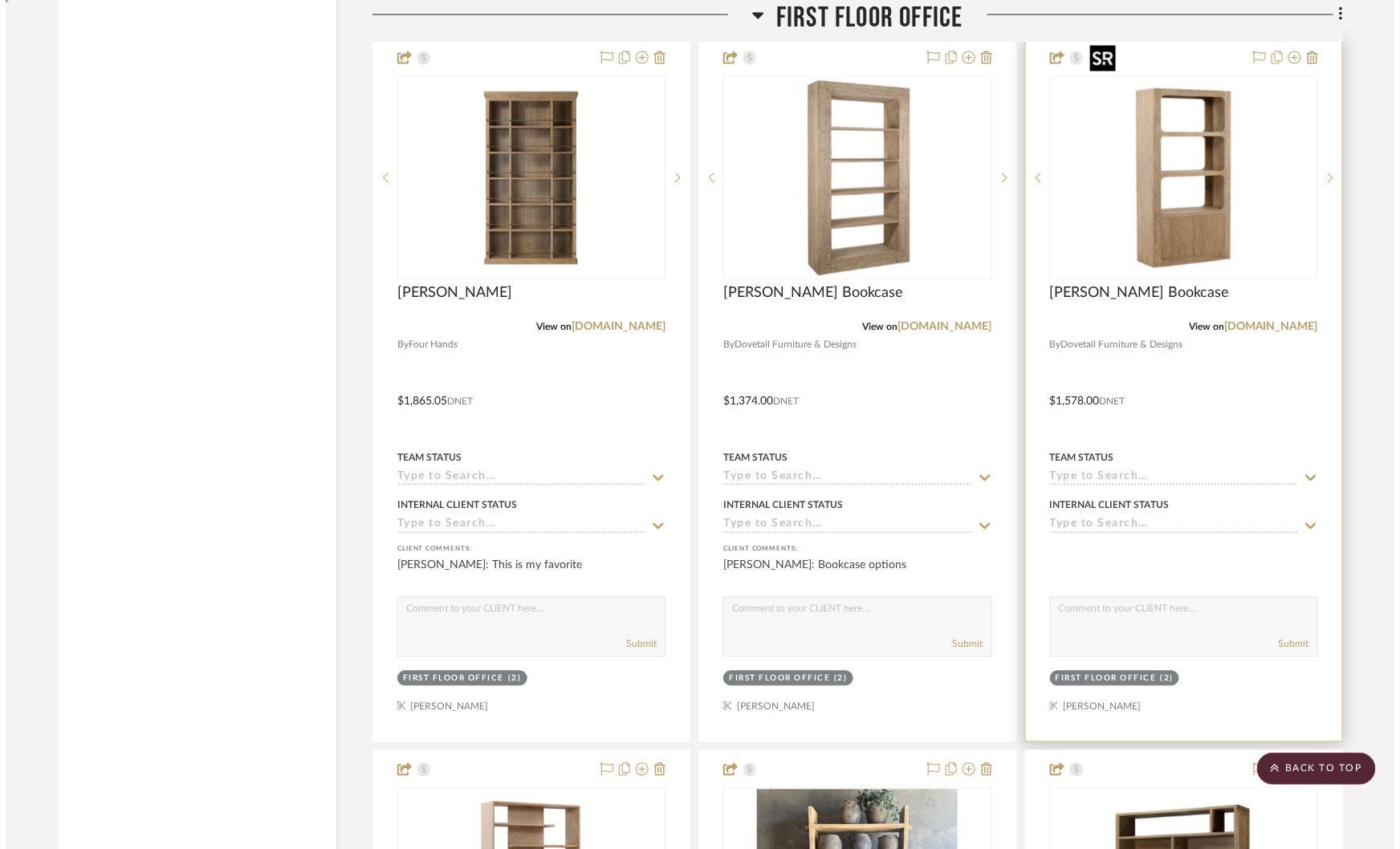
scroll to position [0, 0]
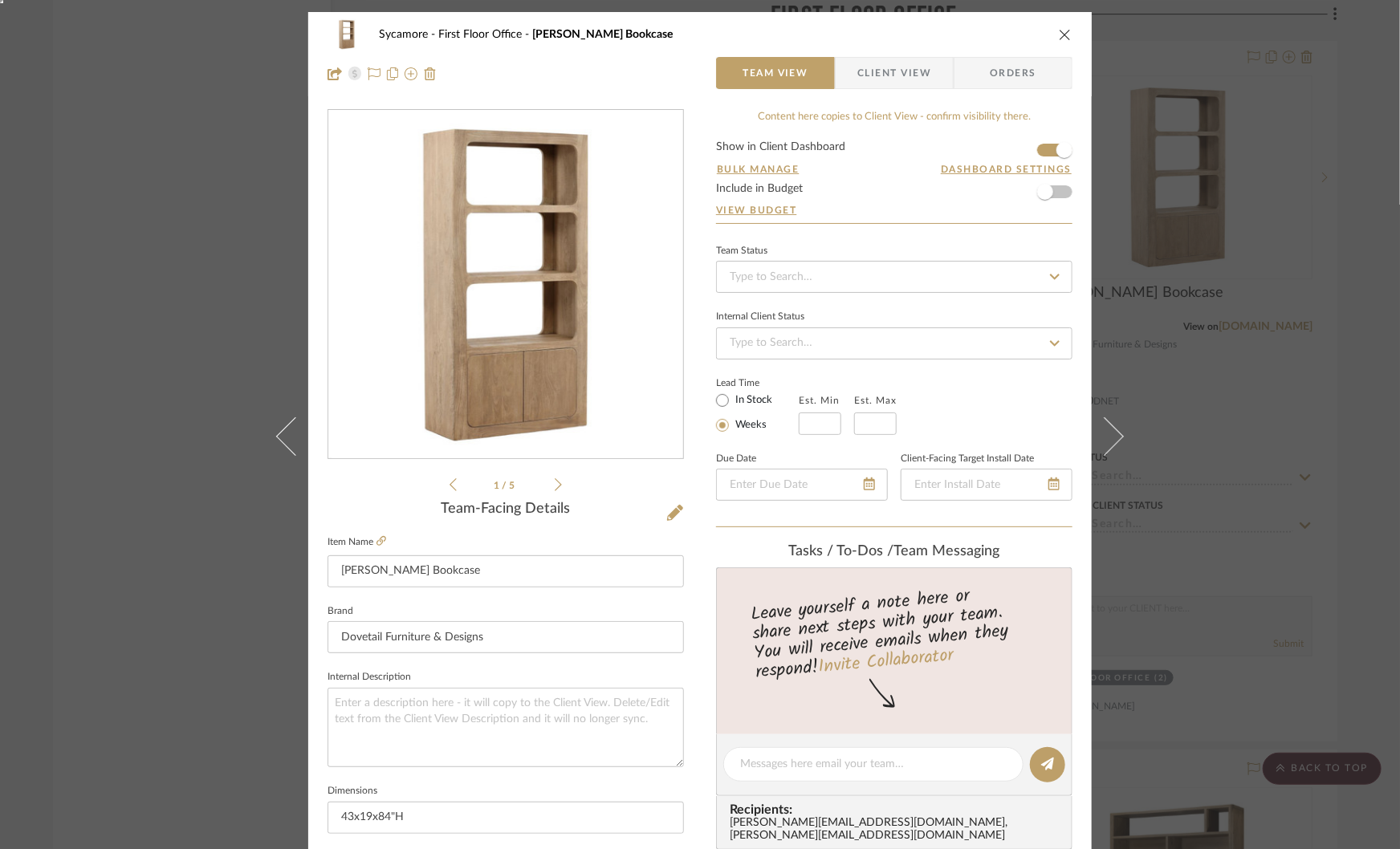
click at [878, 76] on span "Client View" at bounding box center [894, 73] width 74 height 32
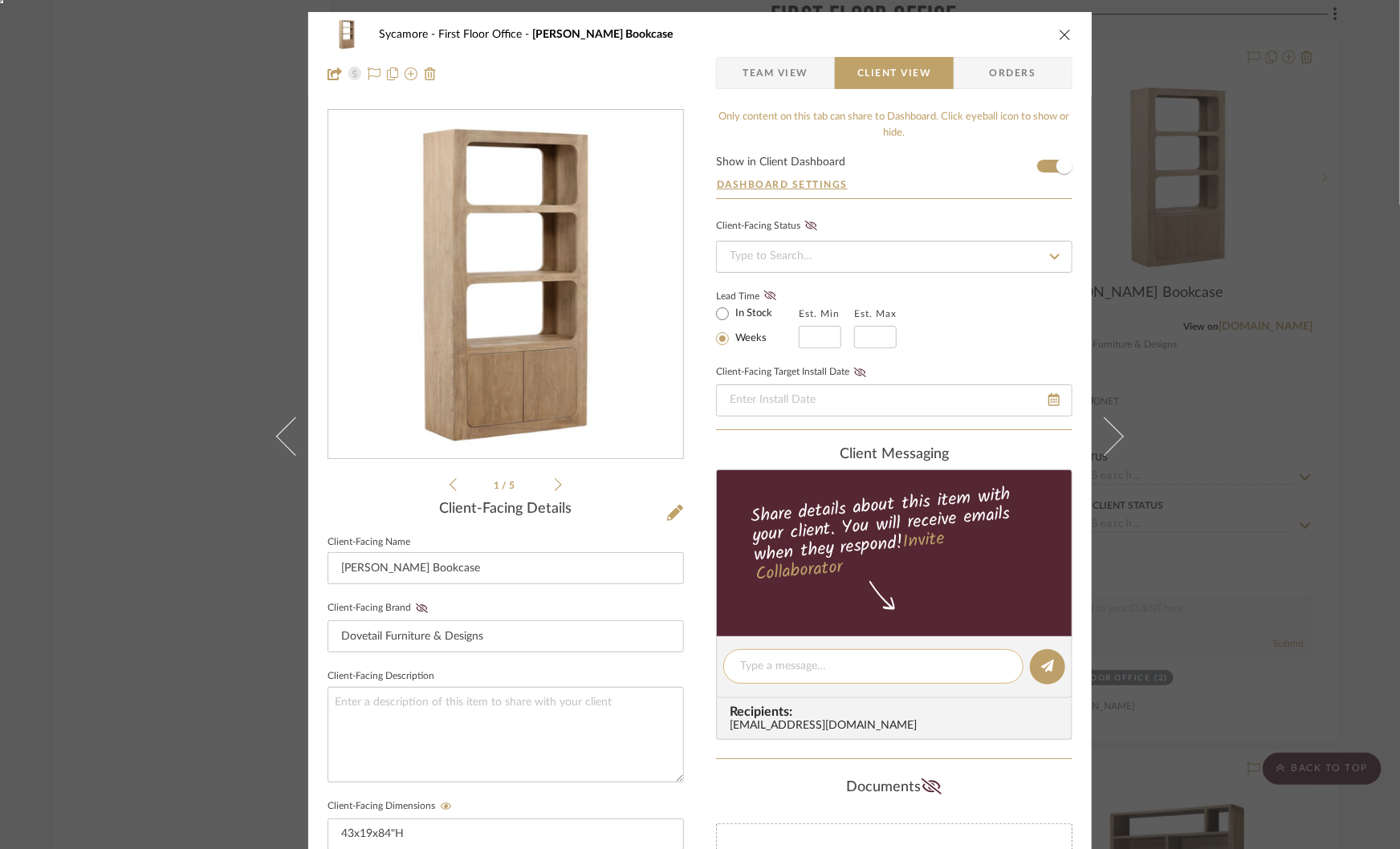
click at [762, 670] on textarea at bounding box center [873, 666] width 267 height 17
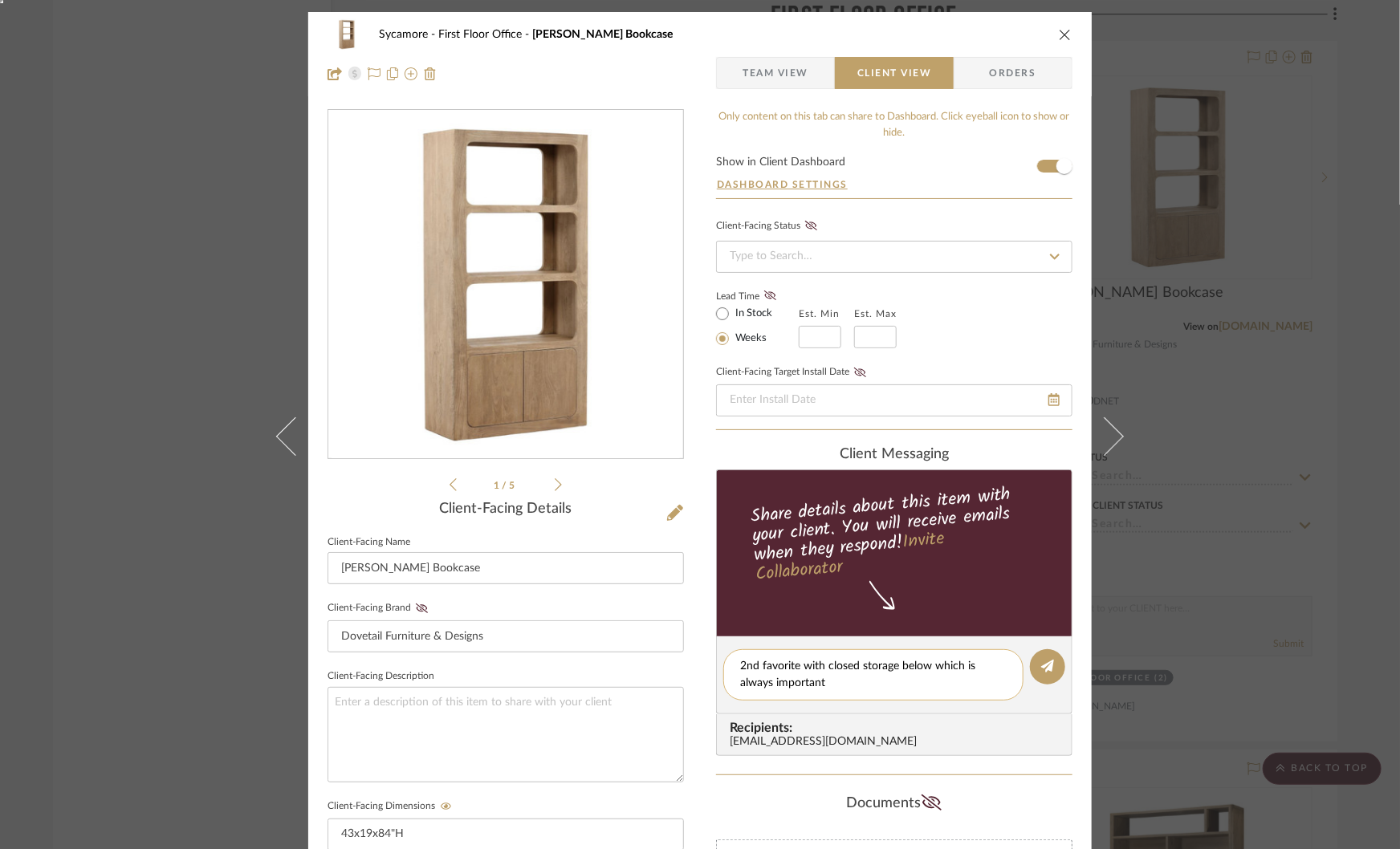
type textarea "2nd favorite with closed storage below which is always important!"
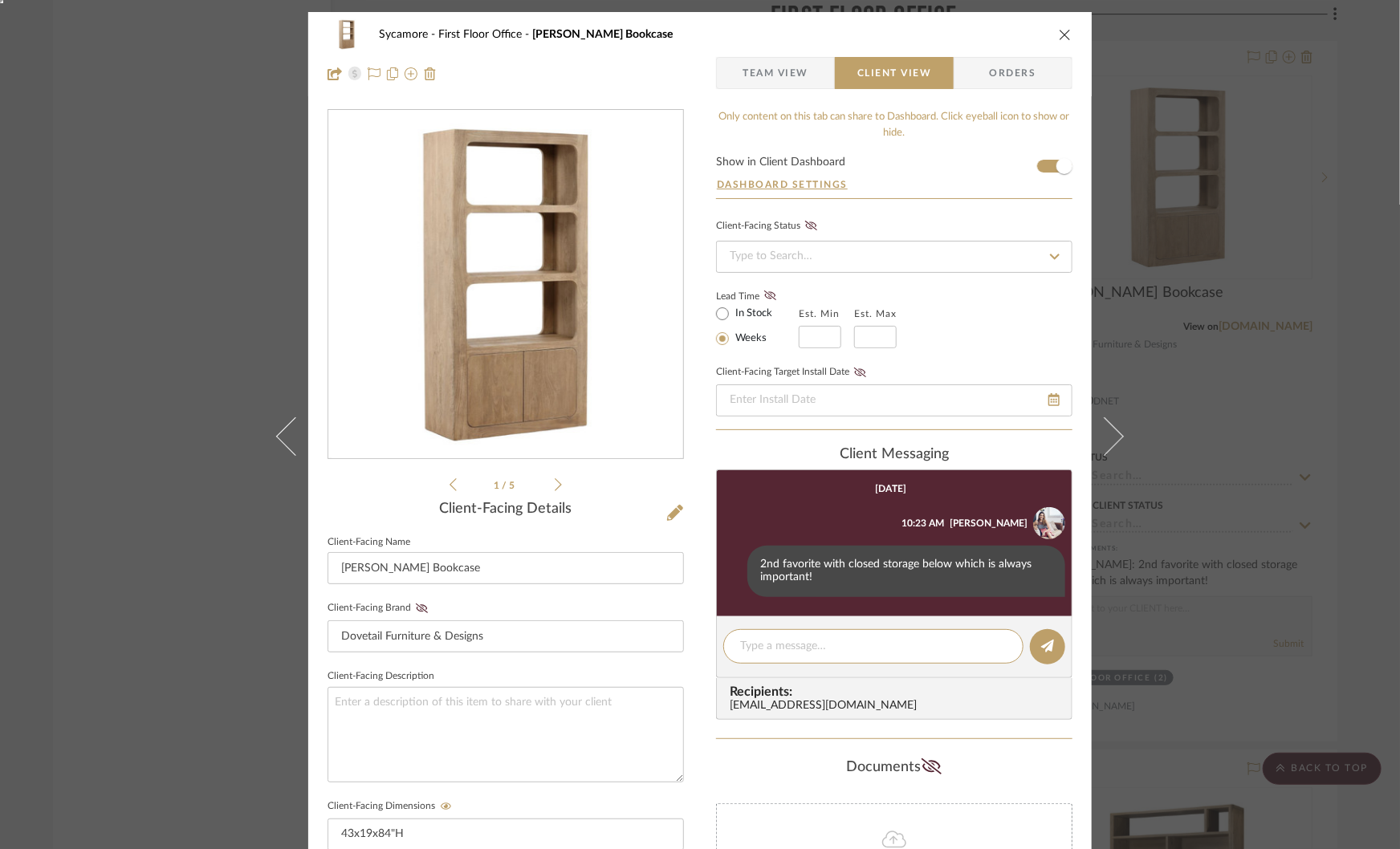
click at [1270, 388] on div "Sycamore First Floor Office Leandra Bookcase Team View Client View Orders 1 / 5…" at bounding box center [700, 424] width 1400 height 849
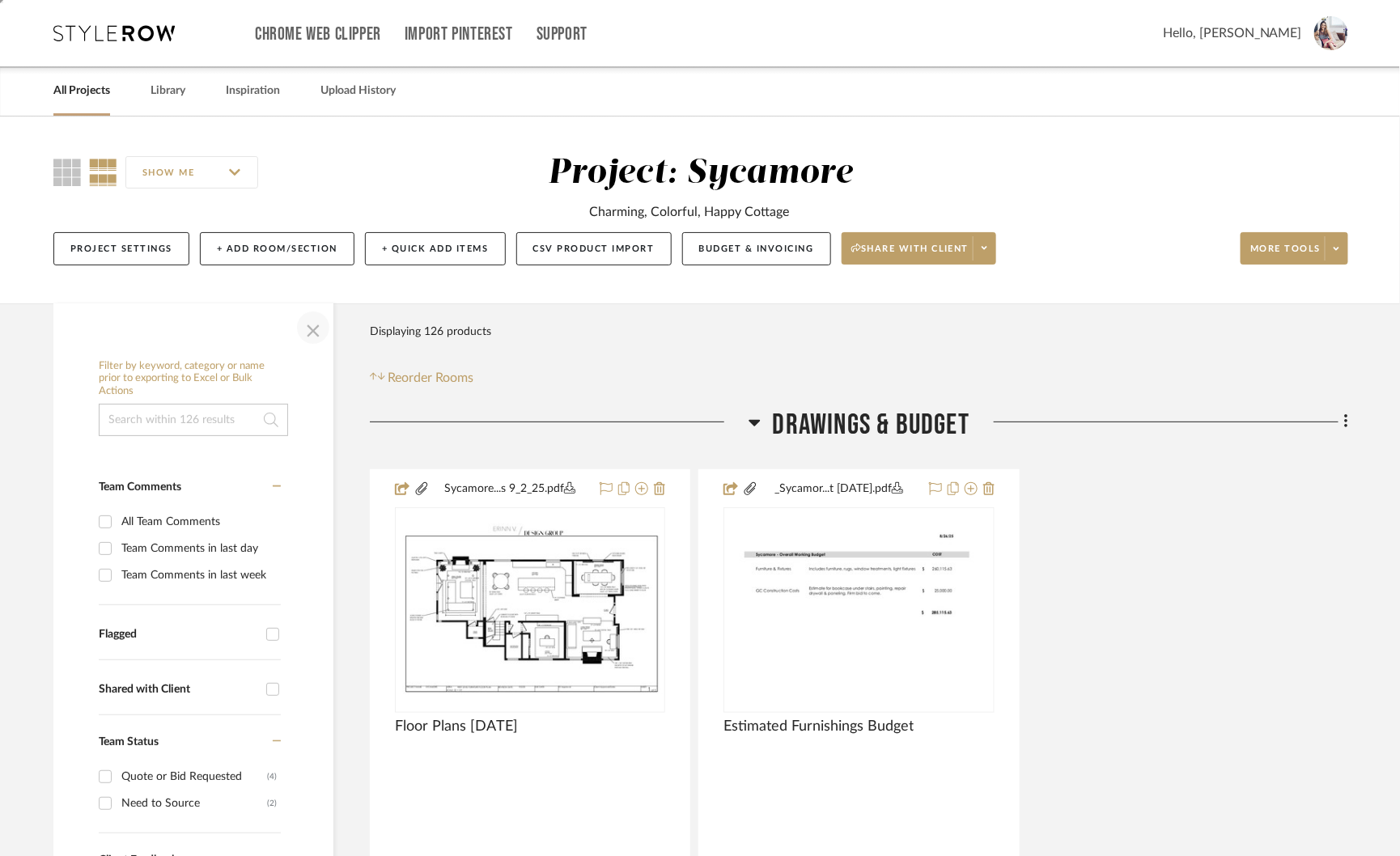
click at [309, 328] on span "button" at bounding box center [313, 328] width 39 height 39
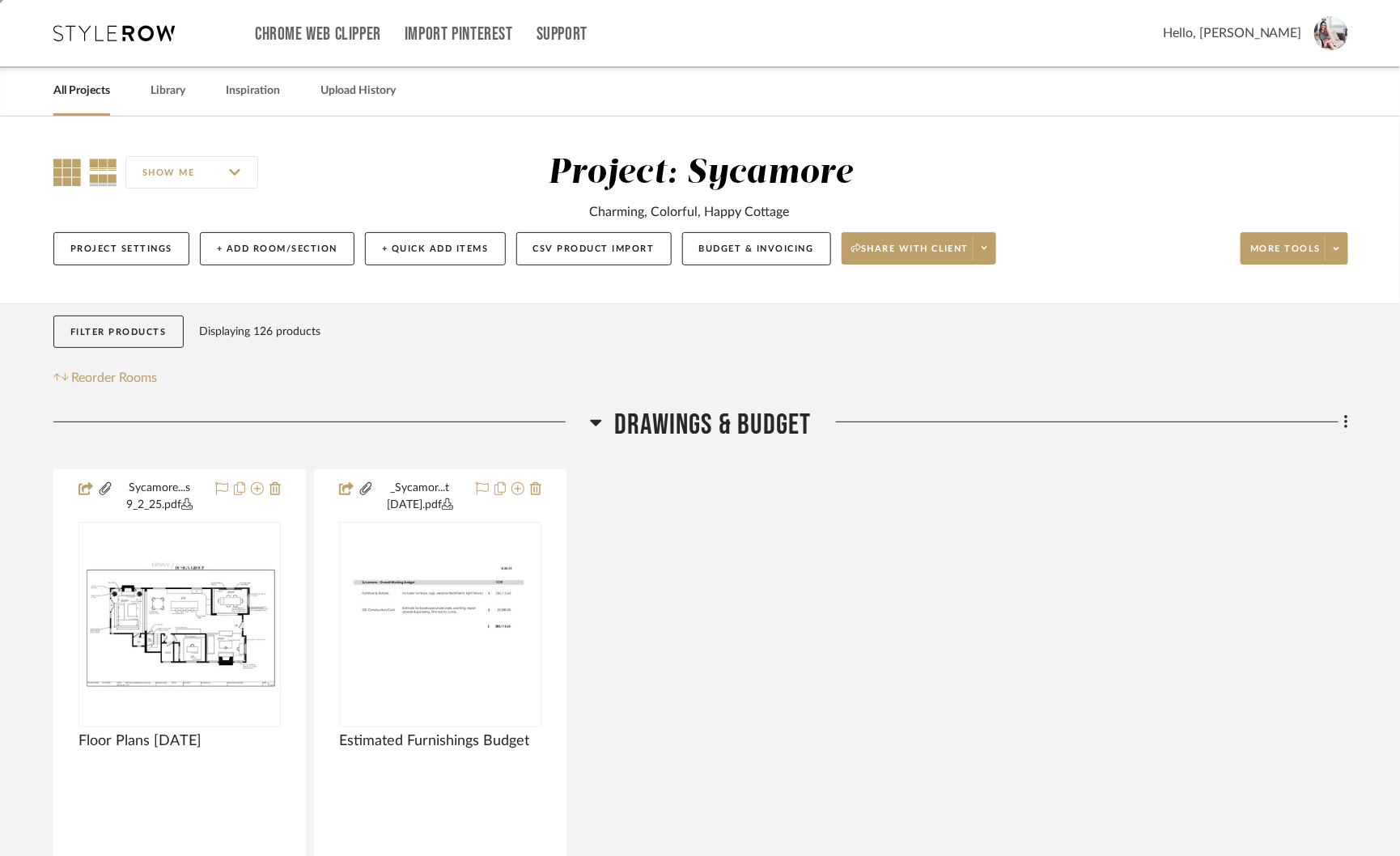
click at [69, 177] on icon at bounding box center [67, 172] width 28 height 28
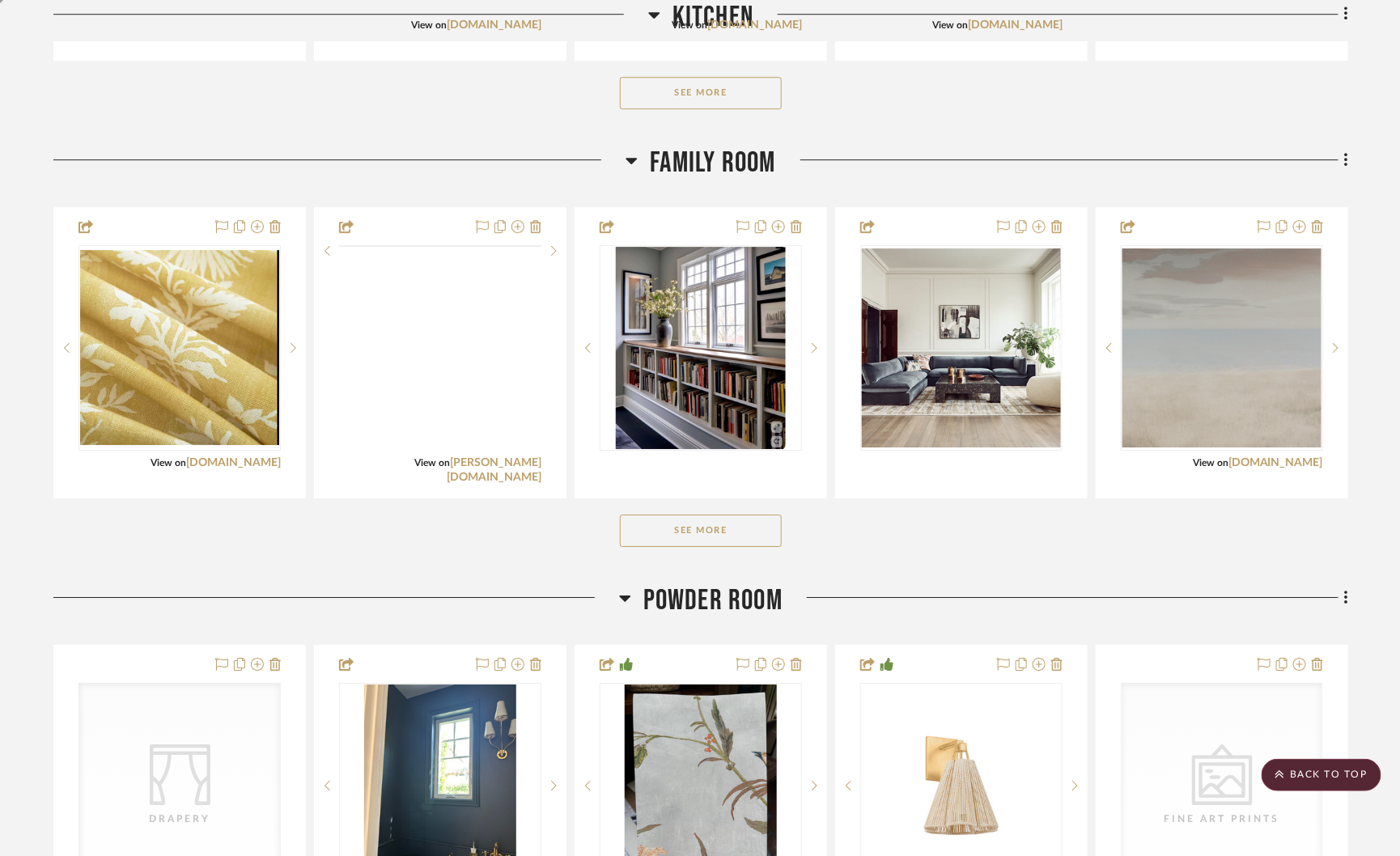
scroll to position [1977, 0]
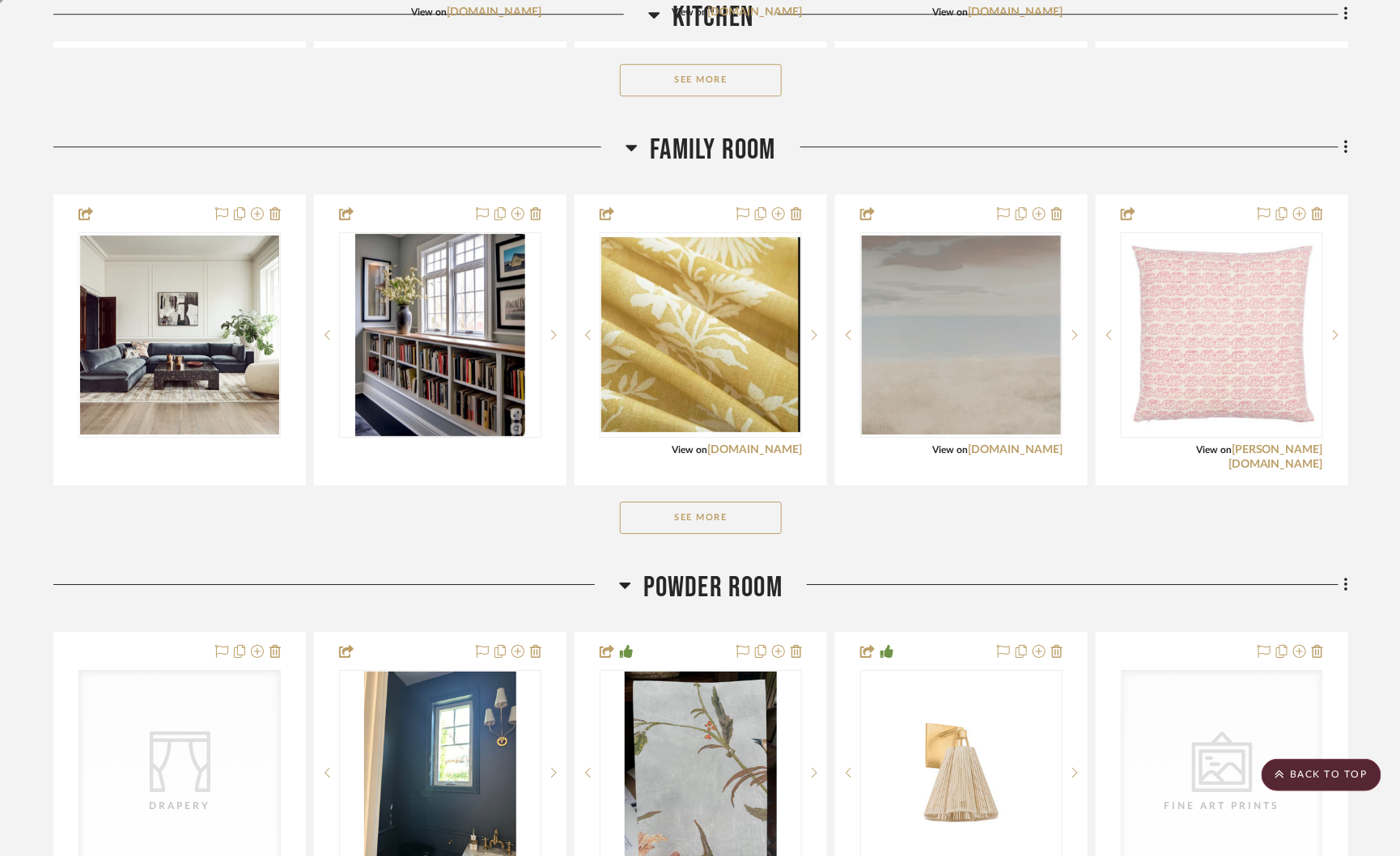
click at [723, 525] on button "See More" at bounding box center [701, 517] width 161 height 32
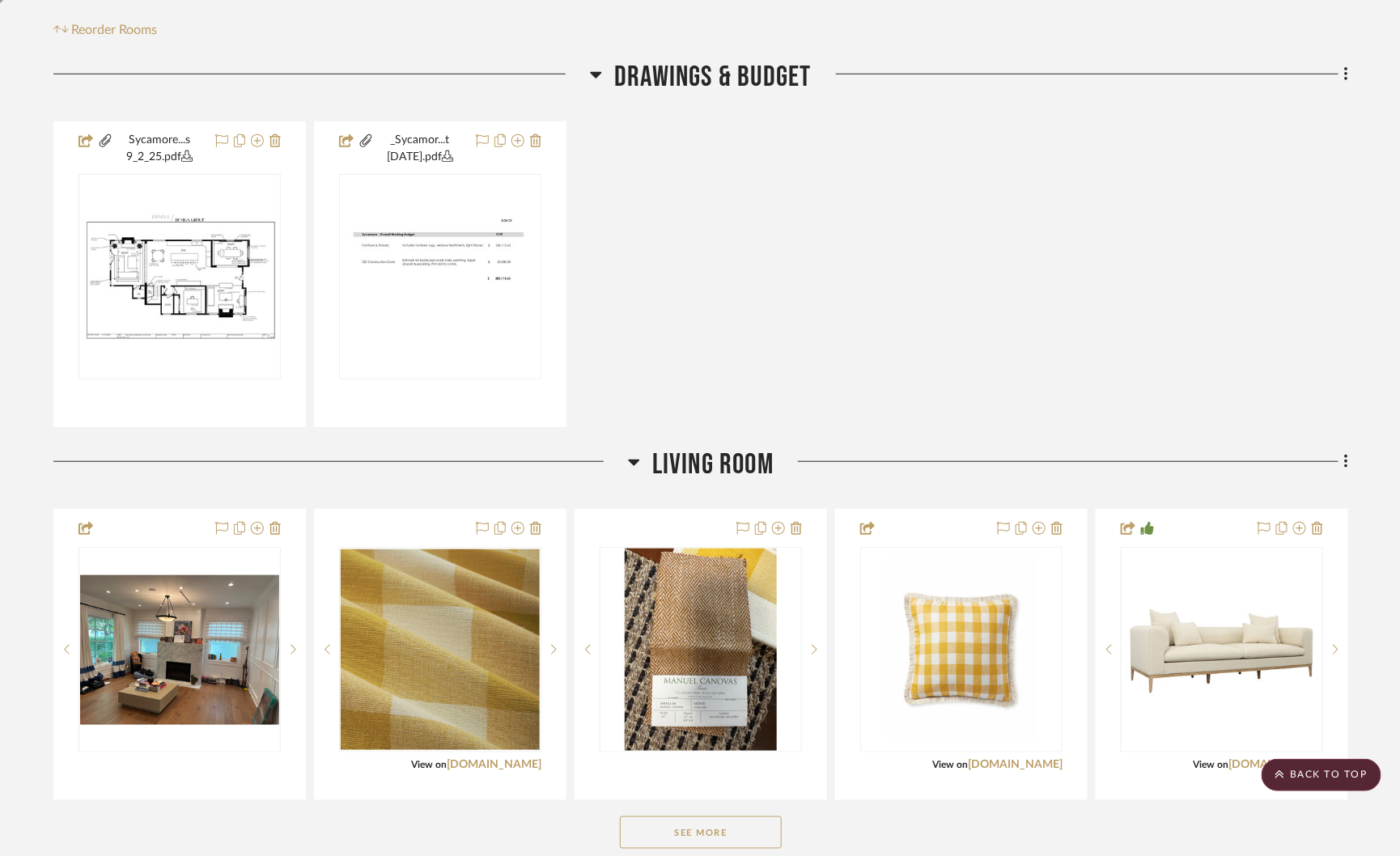
scroll to position [0, 0]
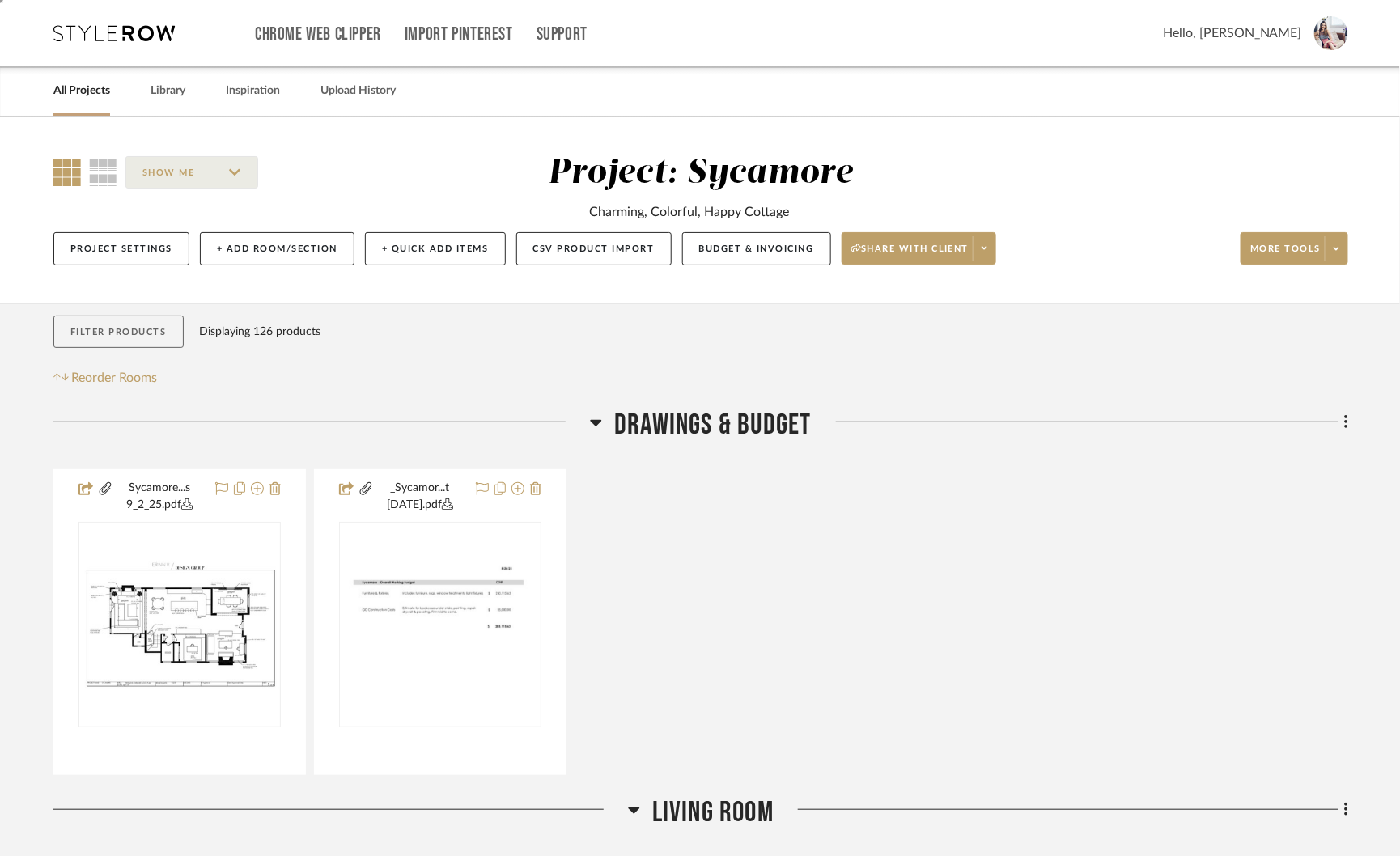
click at [159, 339] on button "Filter Products" at bounding box center [118, 332] width 130 height 33
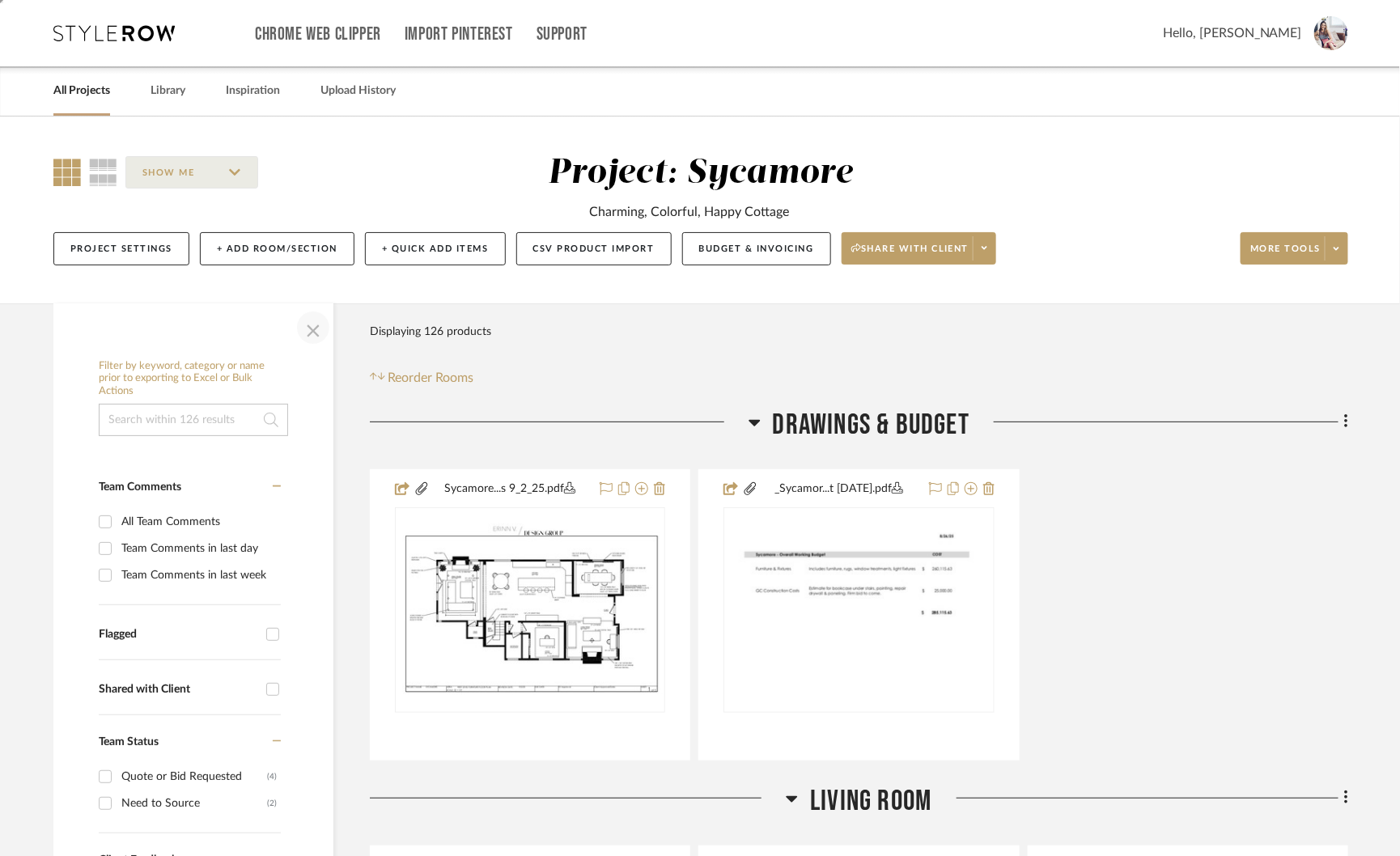
click at [311, 329] on span "button" at bounding box center [313, 328] width 39 height 39
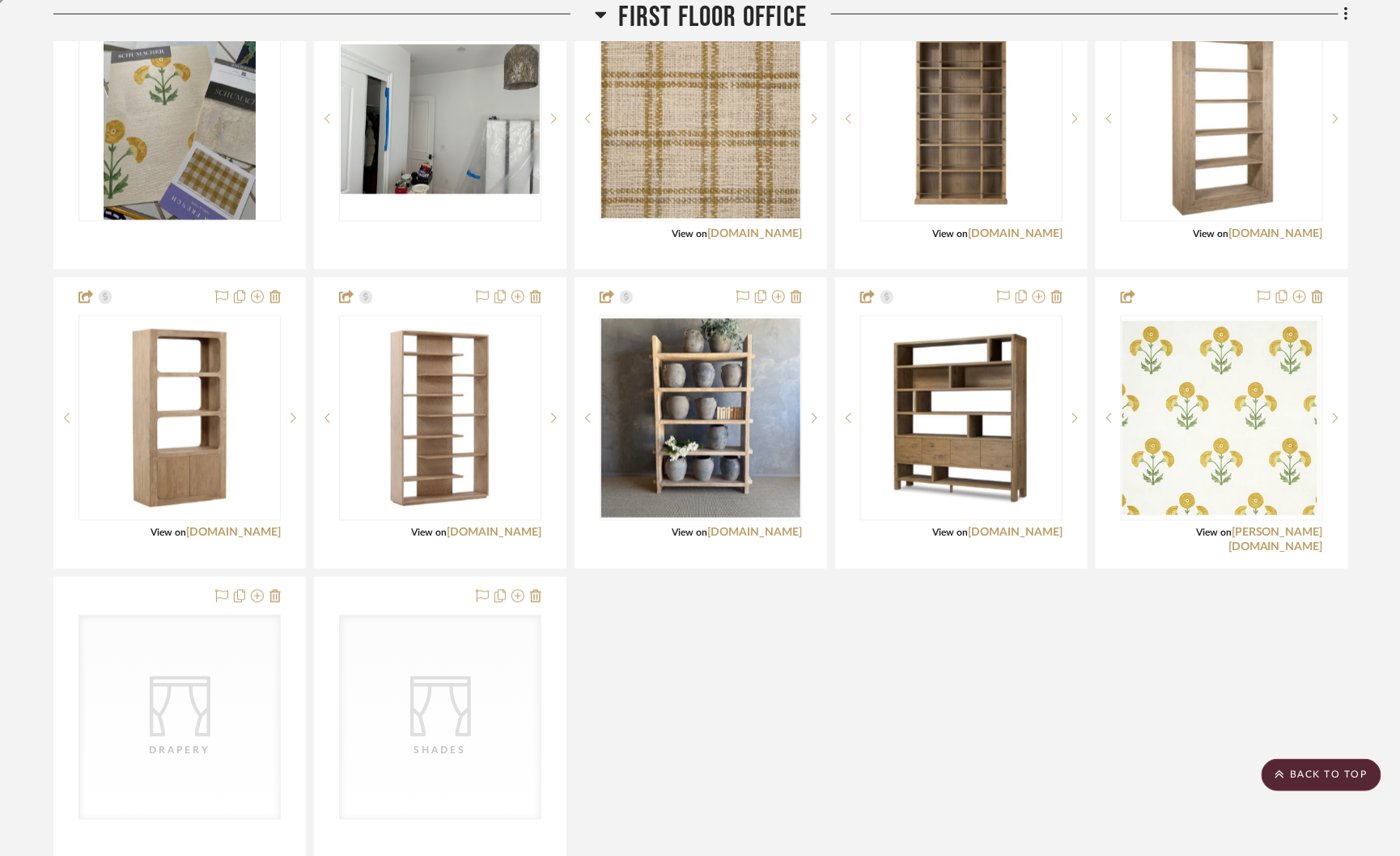
scroll to position [3375, 0]
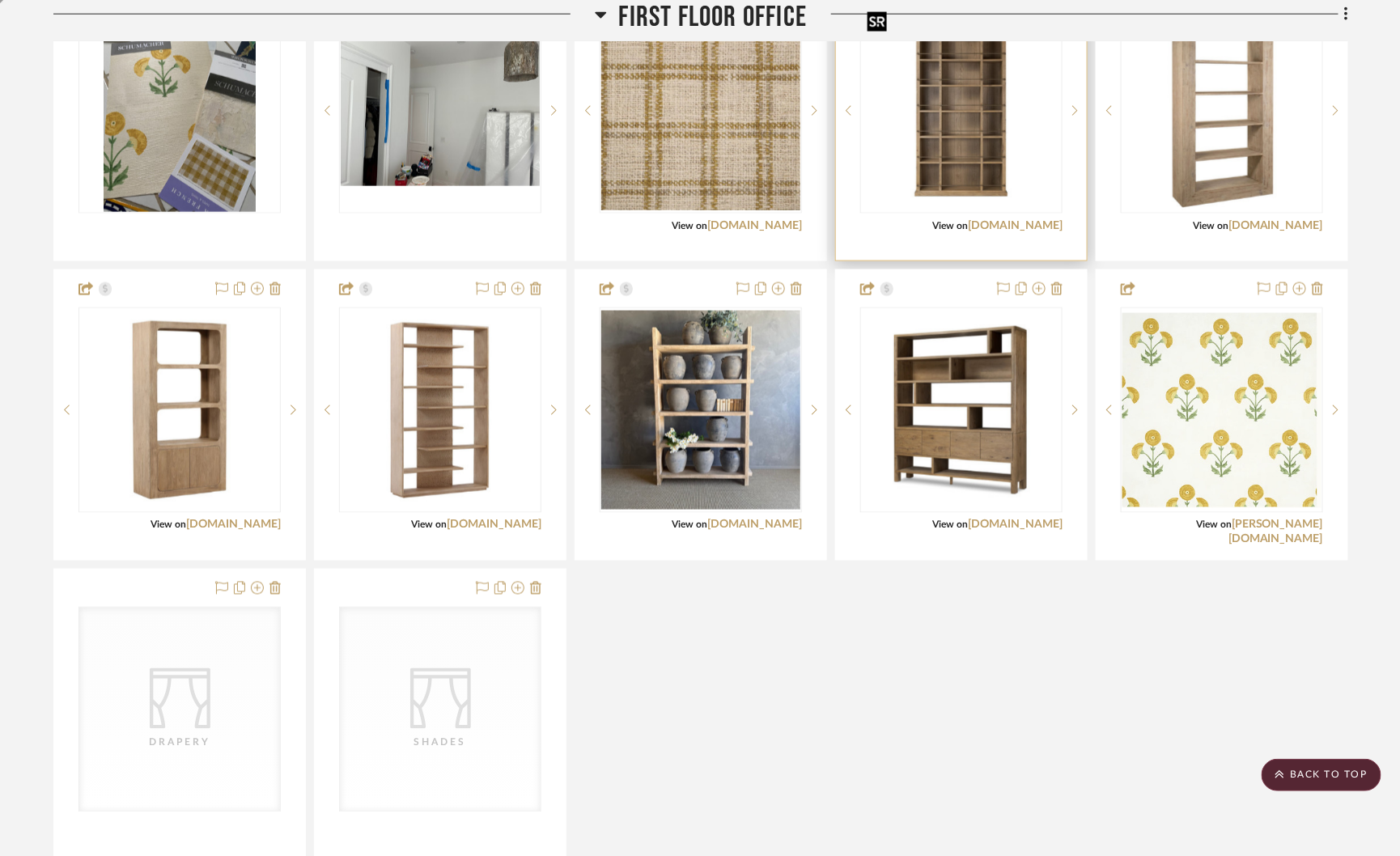
click at [966, 139] on img "0" at bounding box center [961, 110] width 199 height 199
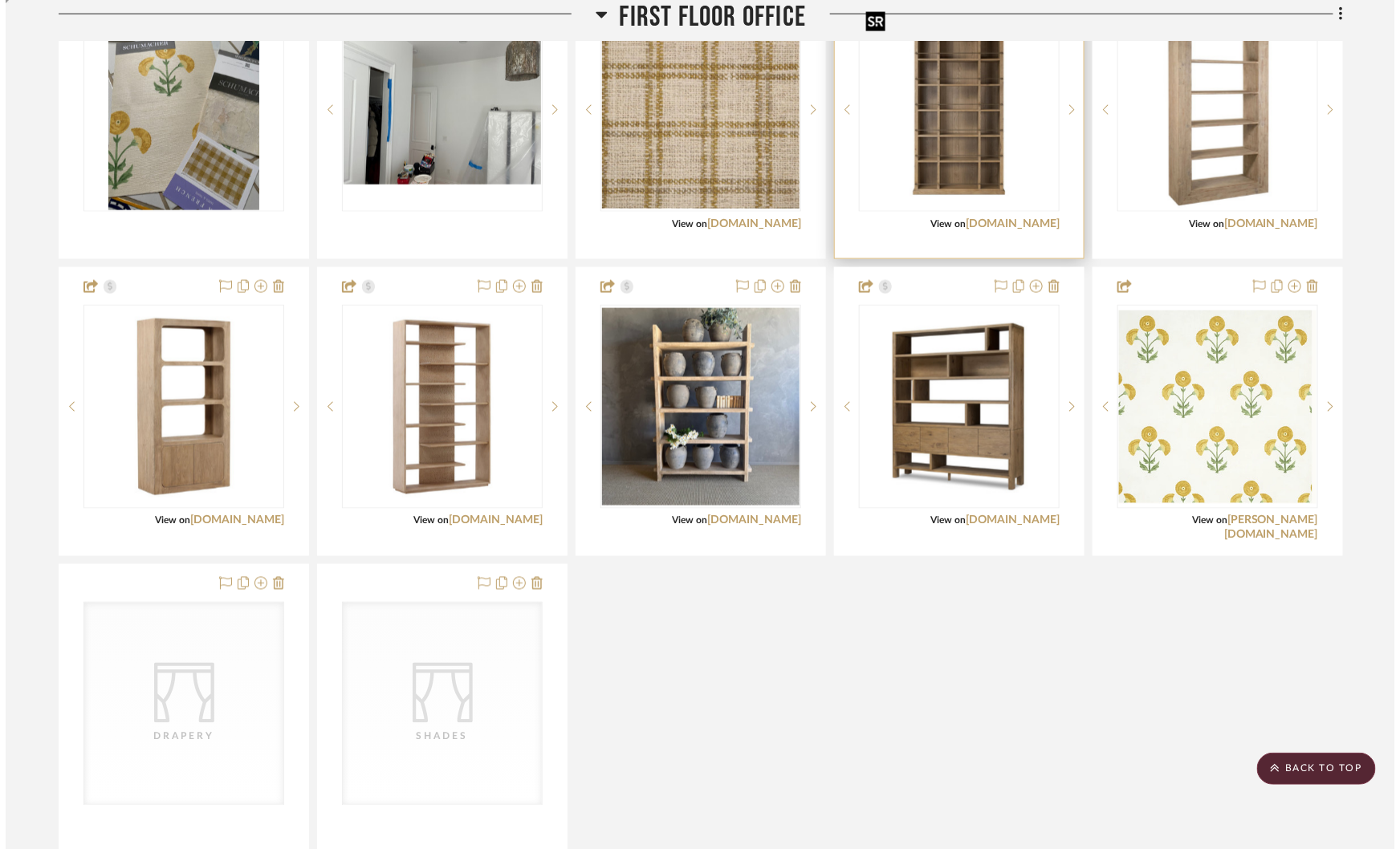
scroll to position [0, 0]
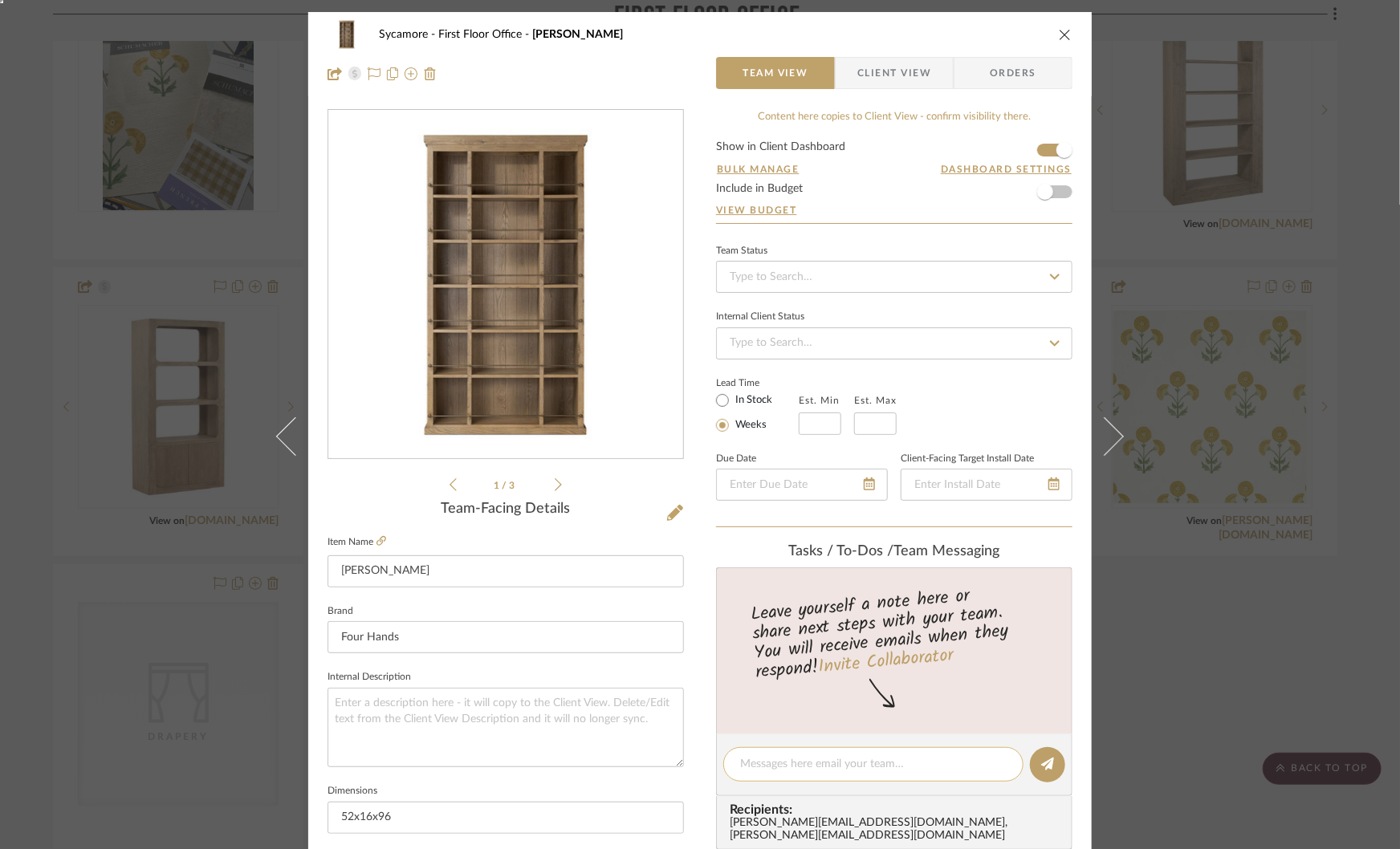
click at [763, 762] on textarea at bounding box center [873, 764] width 267 height 17
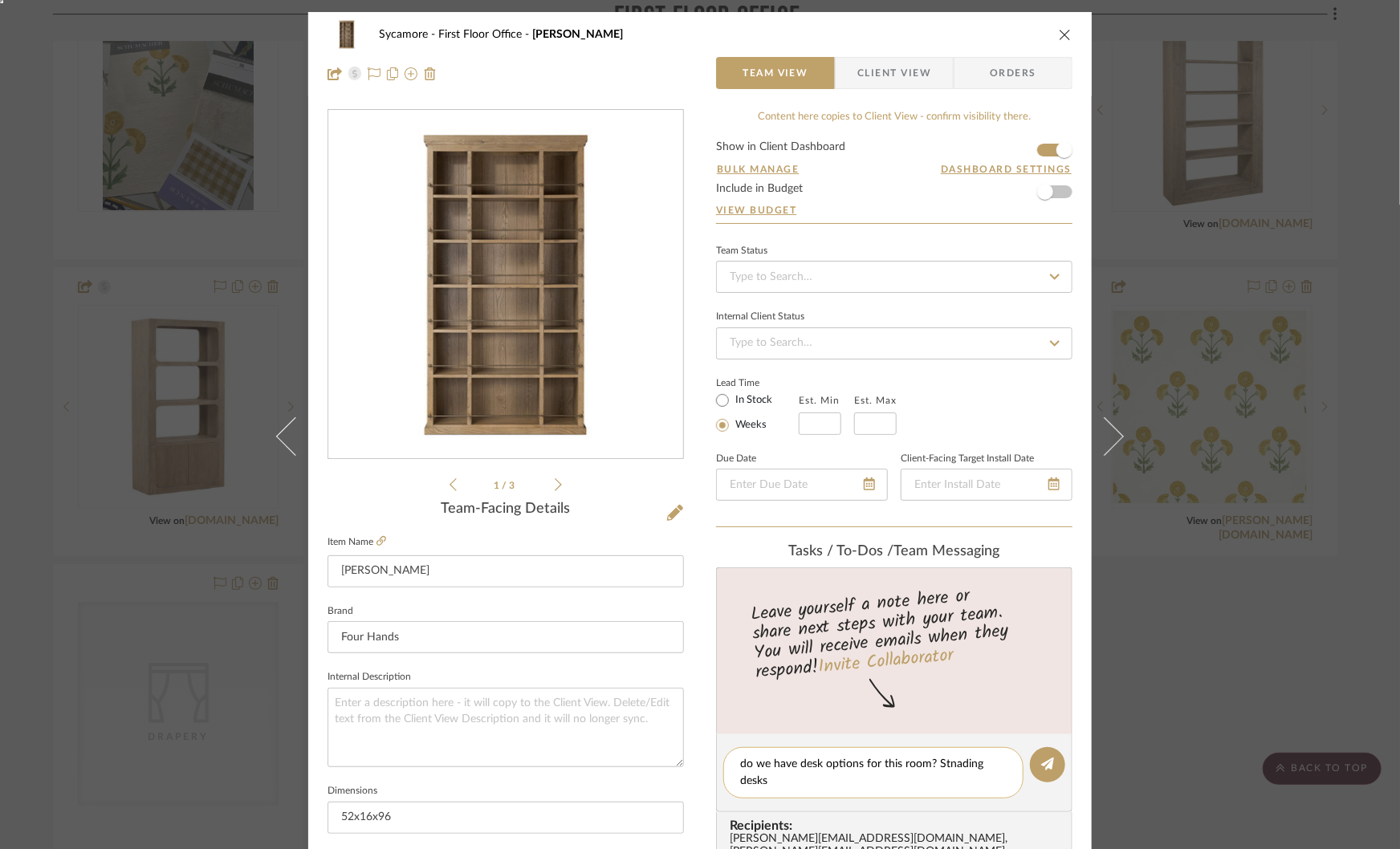
click at [948, 762] on textarea "do we have desk options for this room? Stnading desks" at bounding box center [873, 773] width 267 height 34
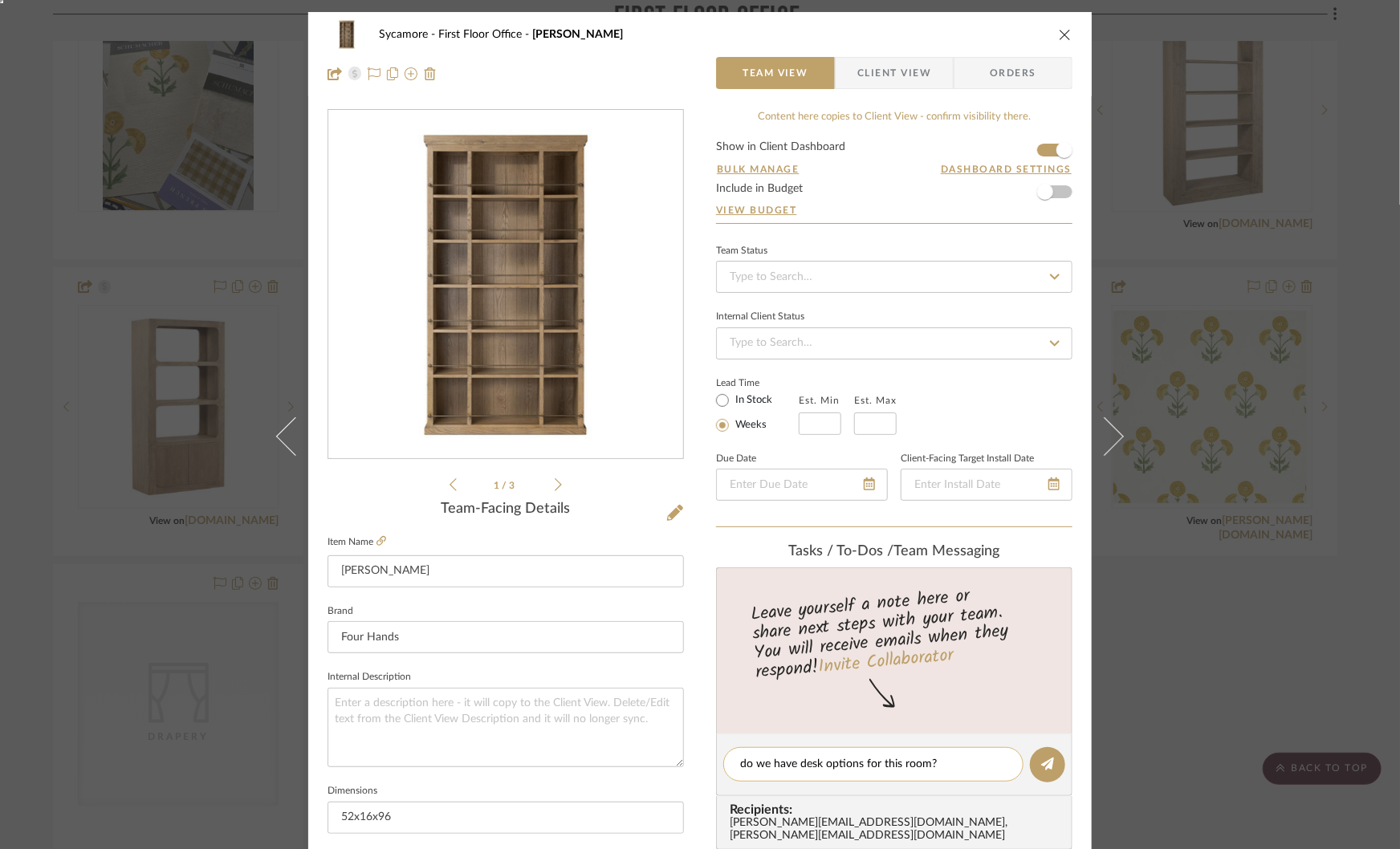
type textarea "do we have desk options for this room? Stadding desks"
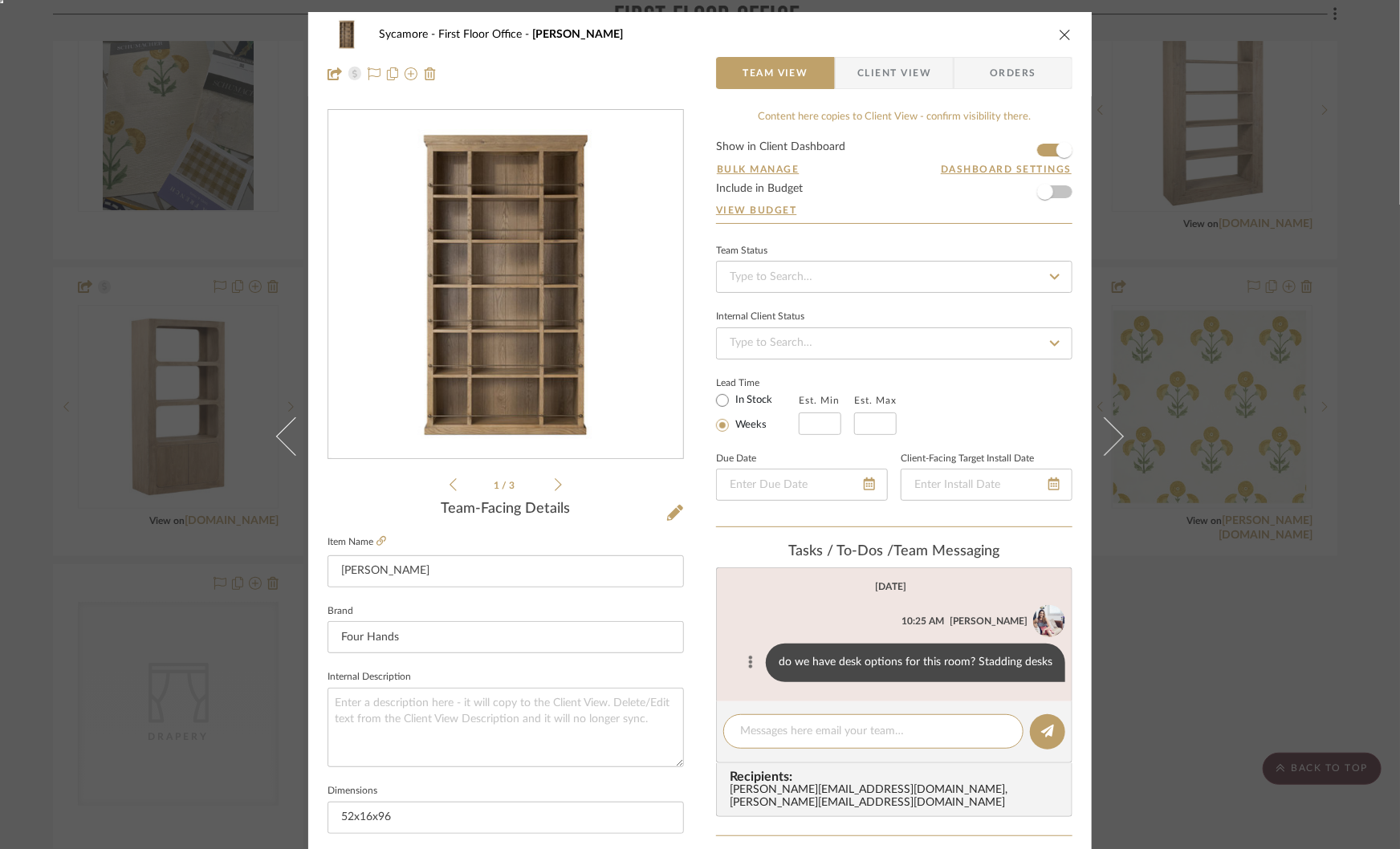
click at [749, 664] on icon at bounding box center [751, 662] width 4 height 13
click at [687, 649] on button "Edit Message" at bounding box center [685, 642] width 111 height 38
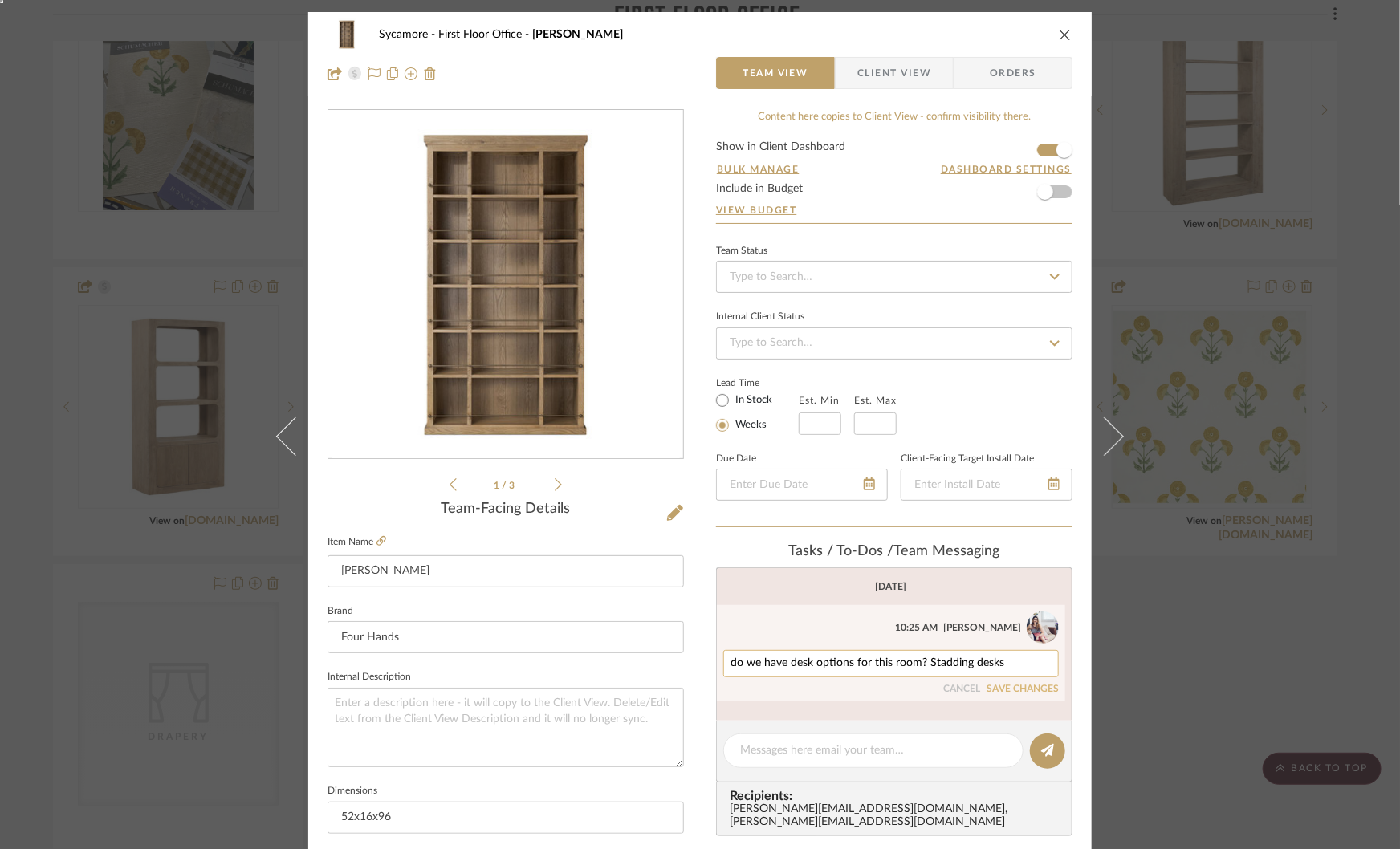
click at [940, 663] on textarea "do we have desk options for this room? Stadding desks" at bounding box center [891, 663] width 321 height 13
type textarea "do we have desk options for this room? Standing desks"
click at [1026, 687] on button "SAVE CHANGES" at bounding box center [1022, 689] width 72 height 11
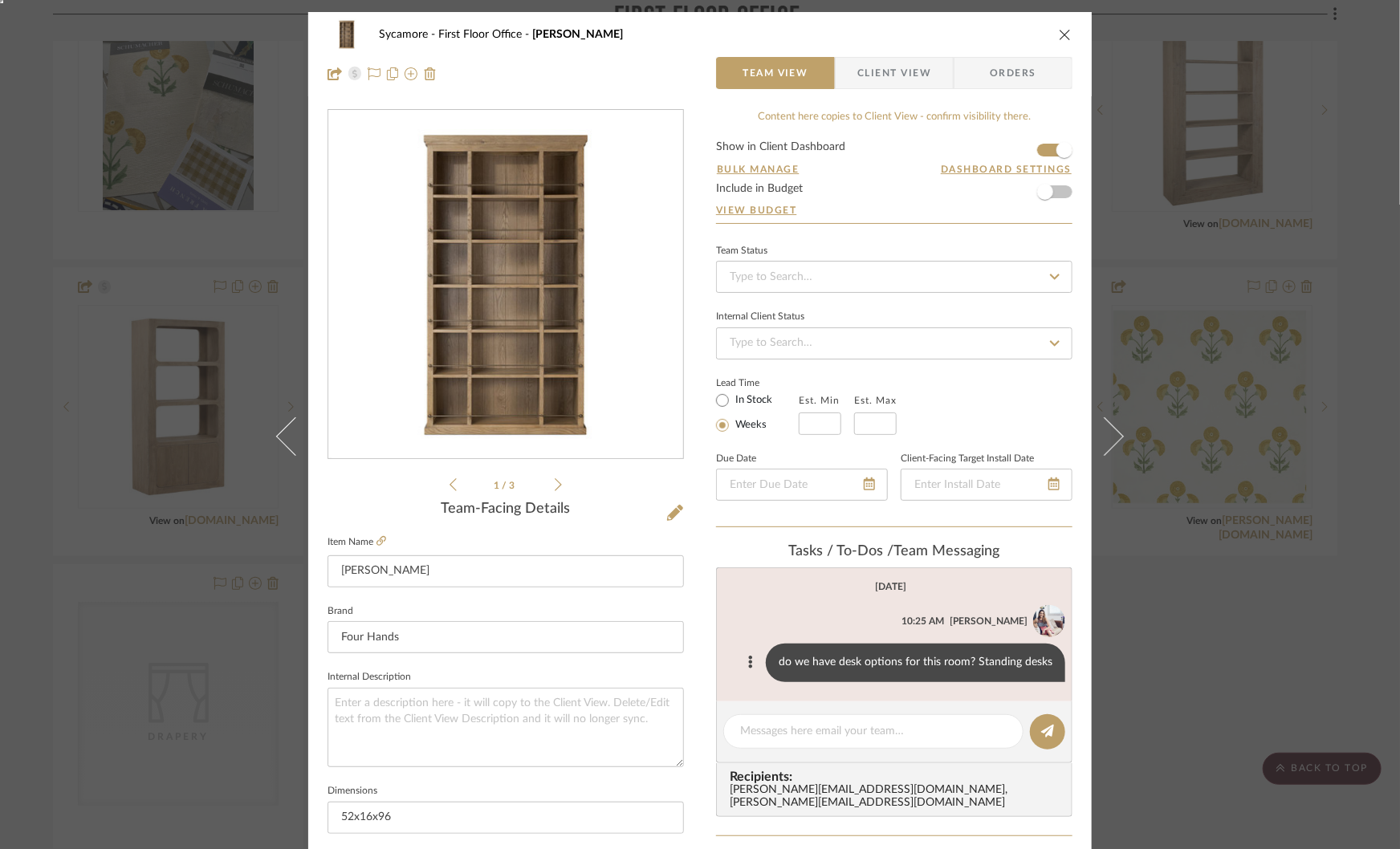
click at [1275, 605] on div "Sycamore First Floor Office Alistair Bookcase Team View Client View Orders 1 / …" at bounding box center [700, 424] width 1400 height 849
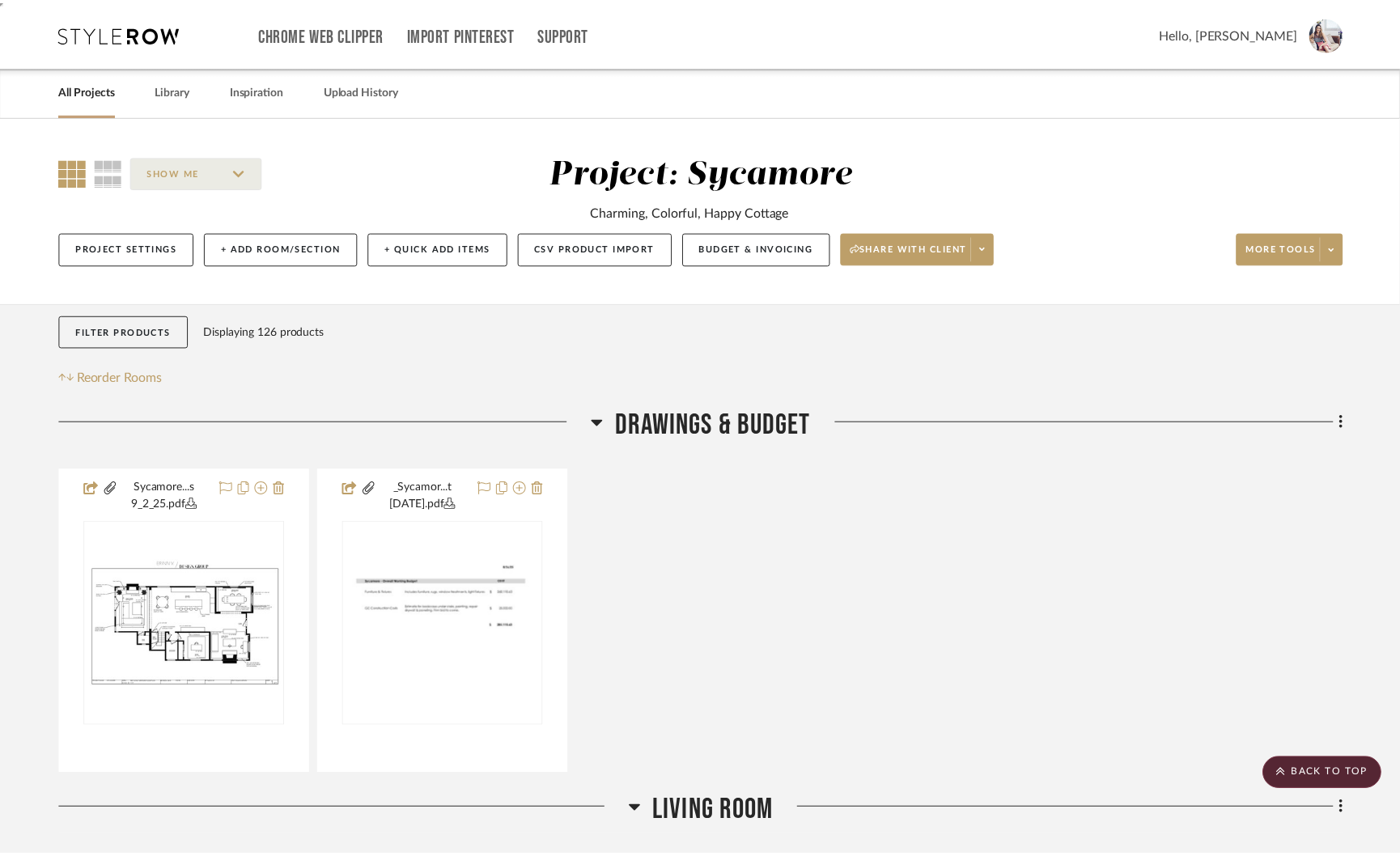
scroll to position [3375, 0]
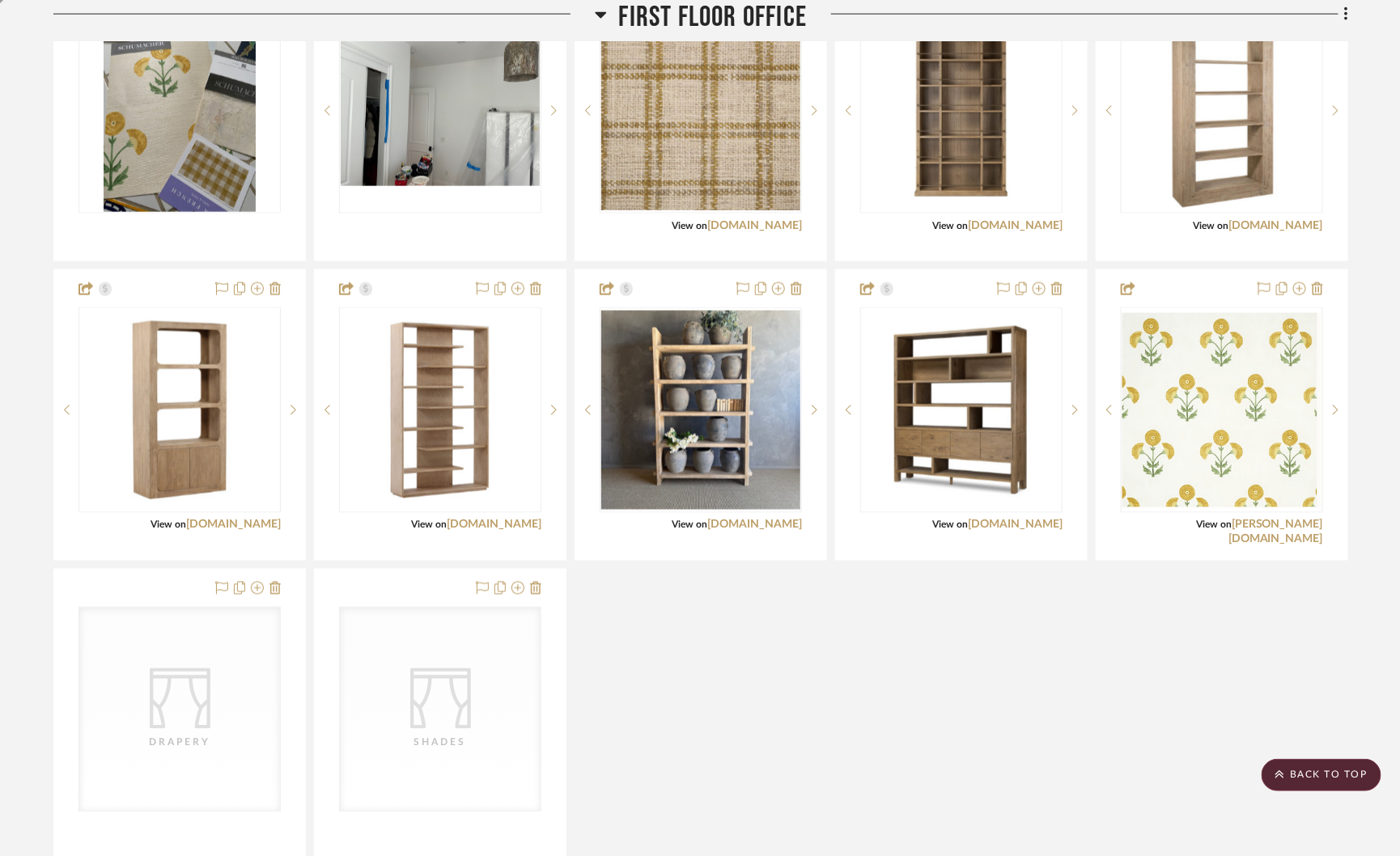
click at [594, 17] on icon at bounding box center [600, 14] width 12 height 19
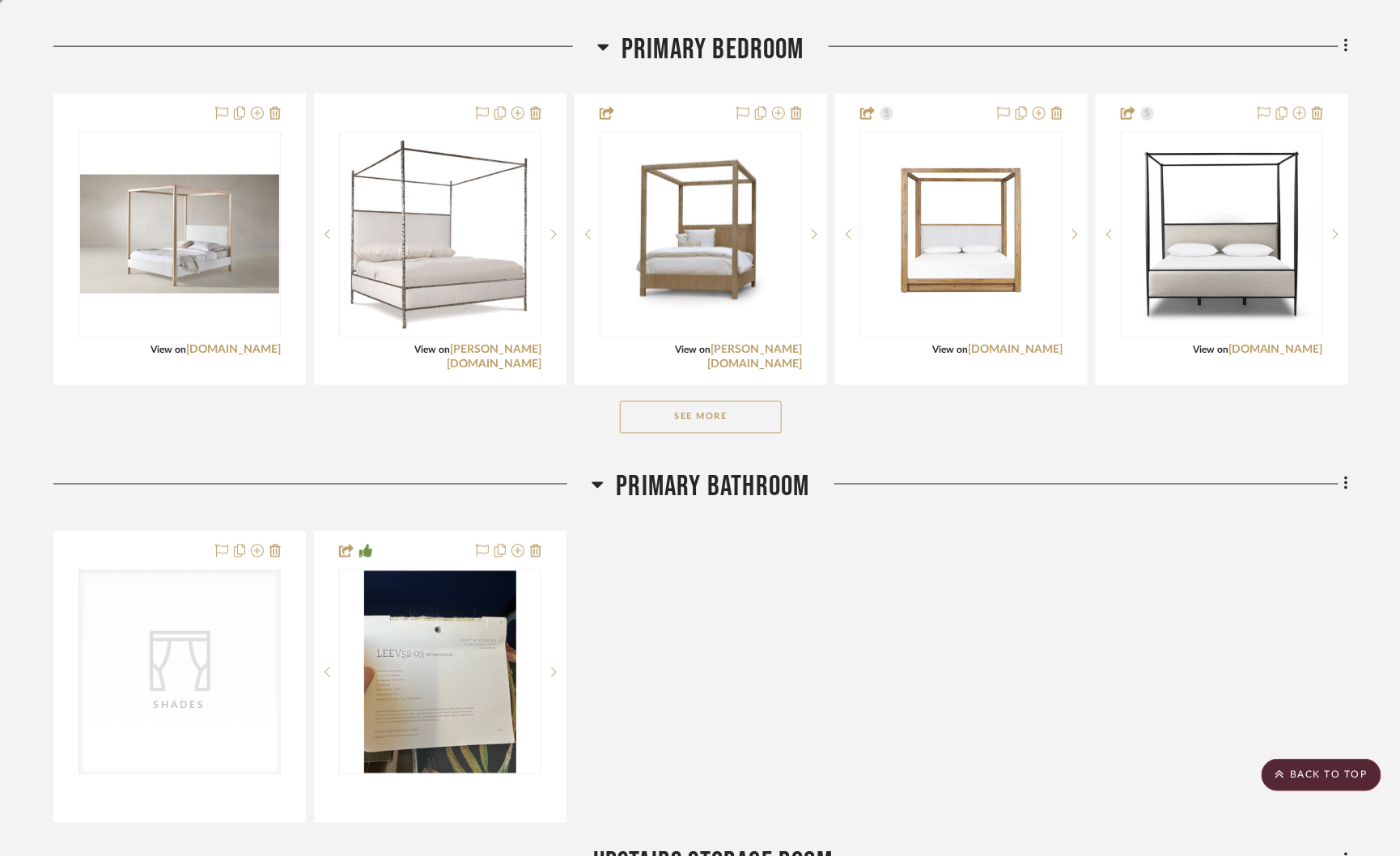
click at [677, 413] on button "See More" at bounding box center [701, 417] width 161 height 32
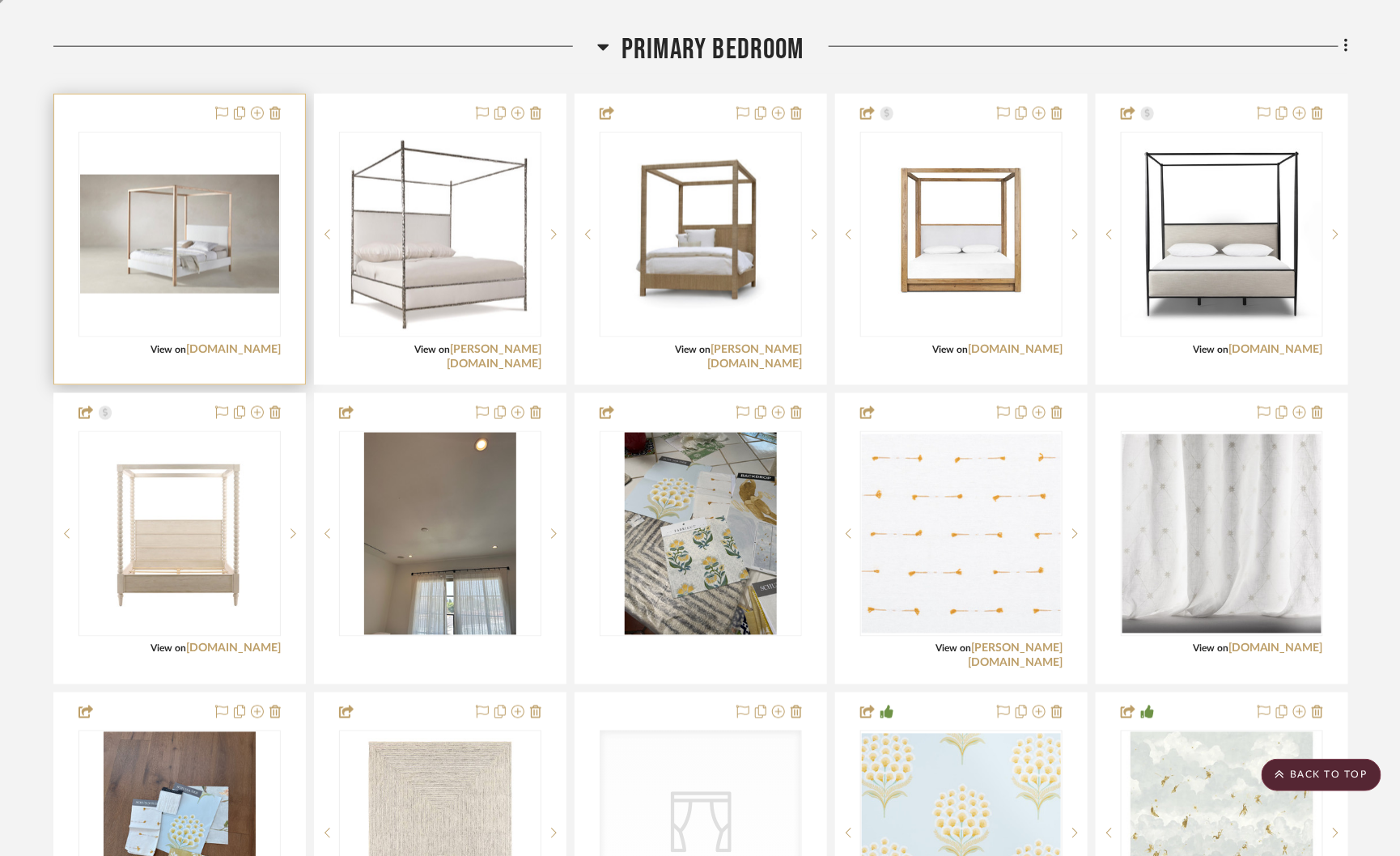
click at [203, 208] on img "0" at bounding box center [179, 235] width 199 height 120
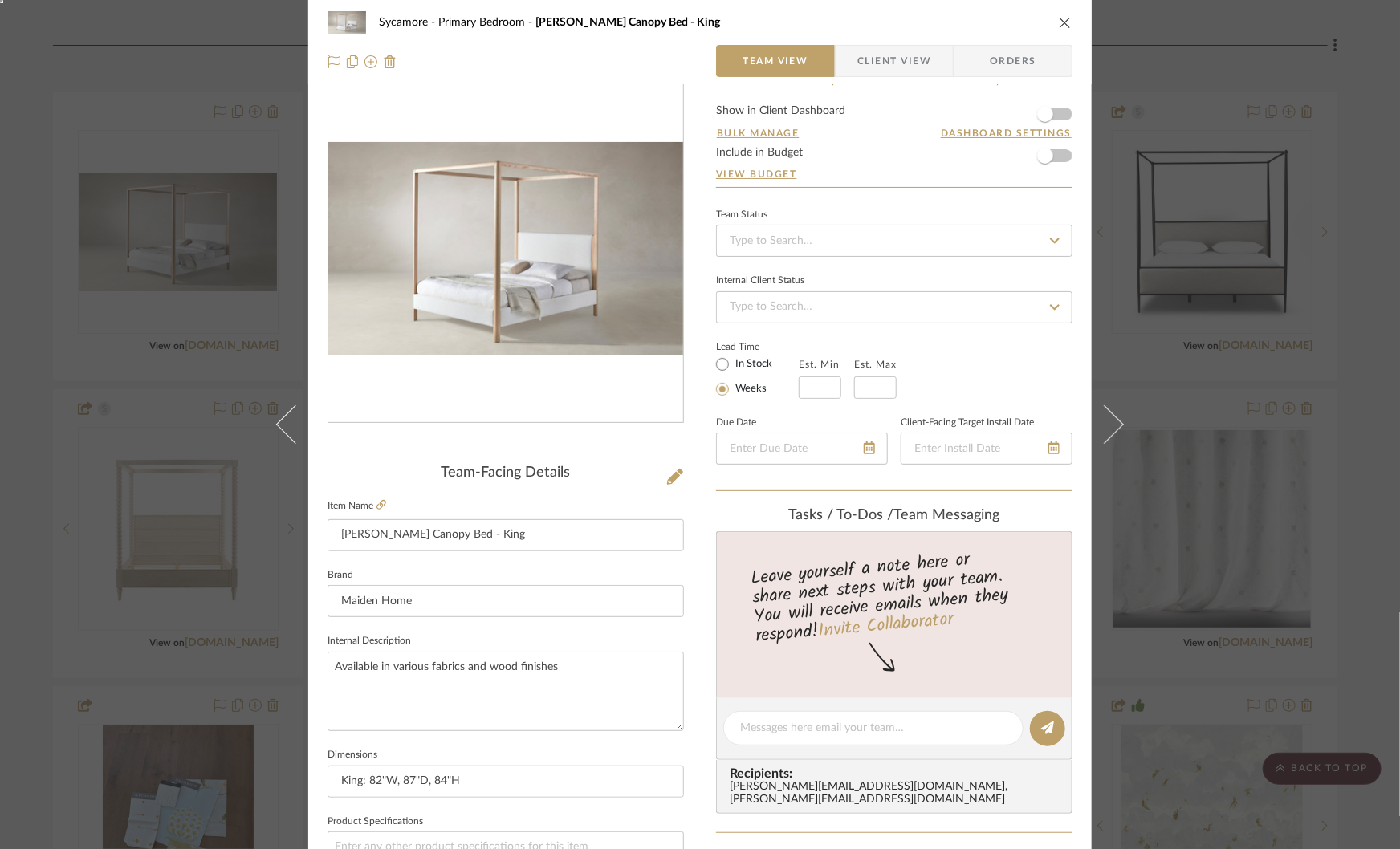
scroll to position [0, 0]
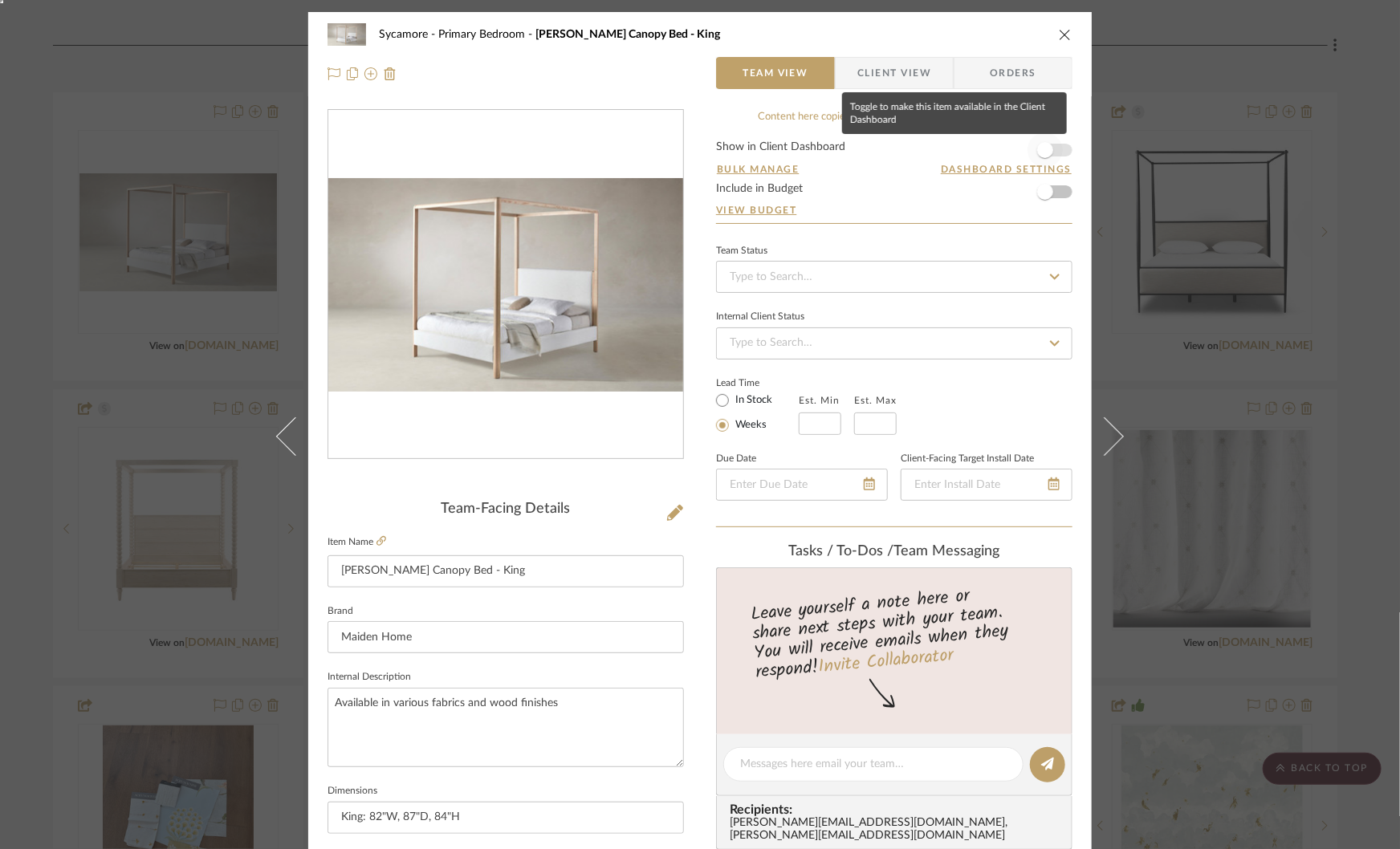
click at [1048, 153] on span "button" at bounding box center [1045, 150] width 36 height 35
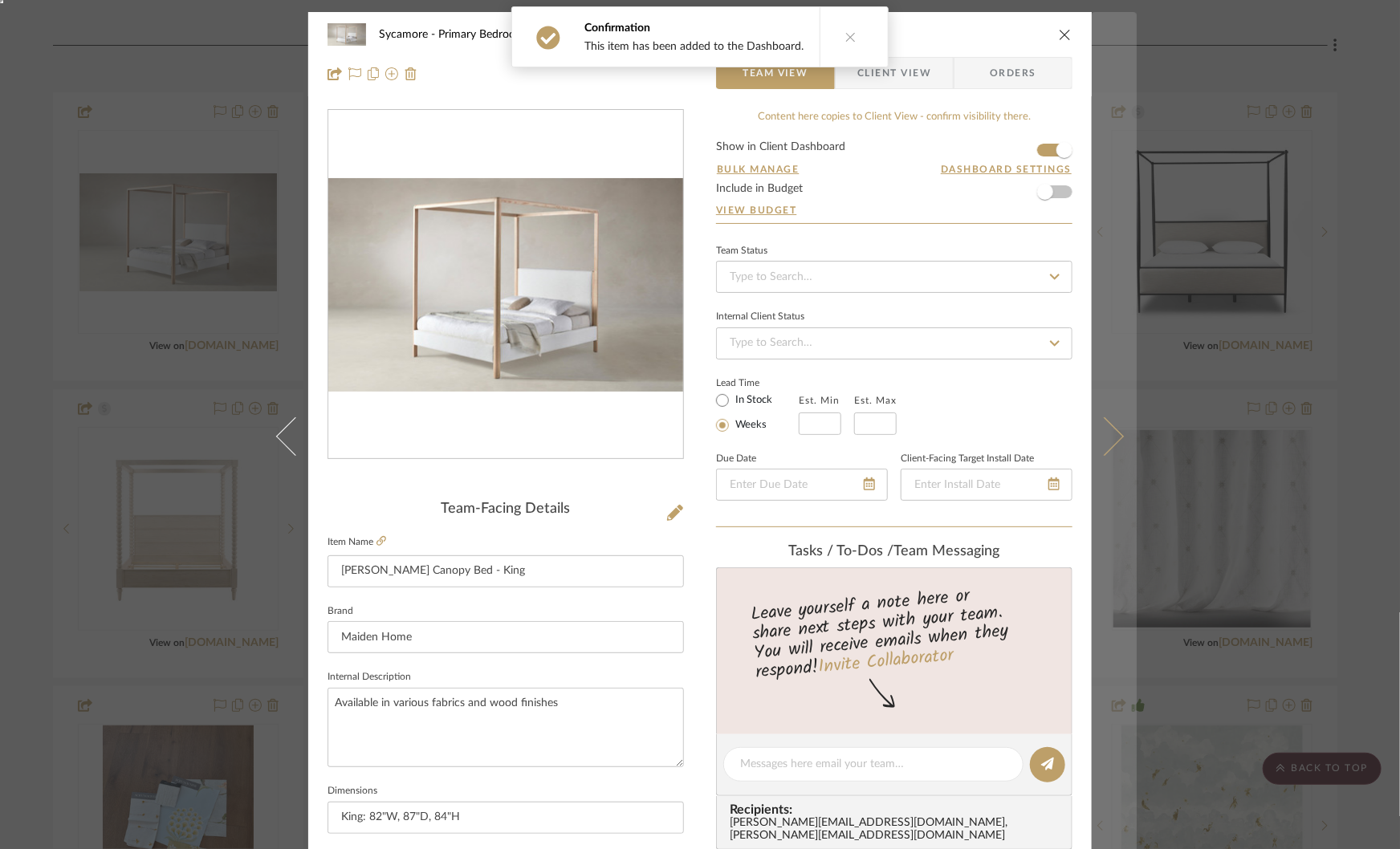
click at [1108, 429] on icon at bounding box center [1104, 437] width 38 height 38
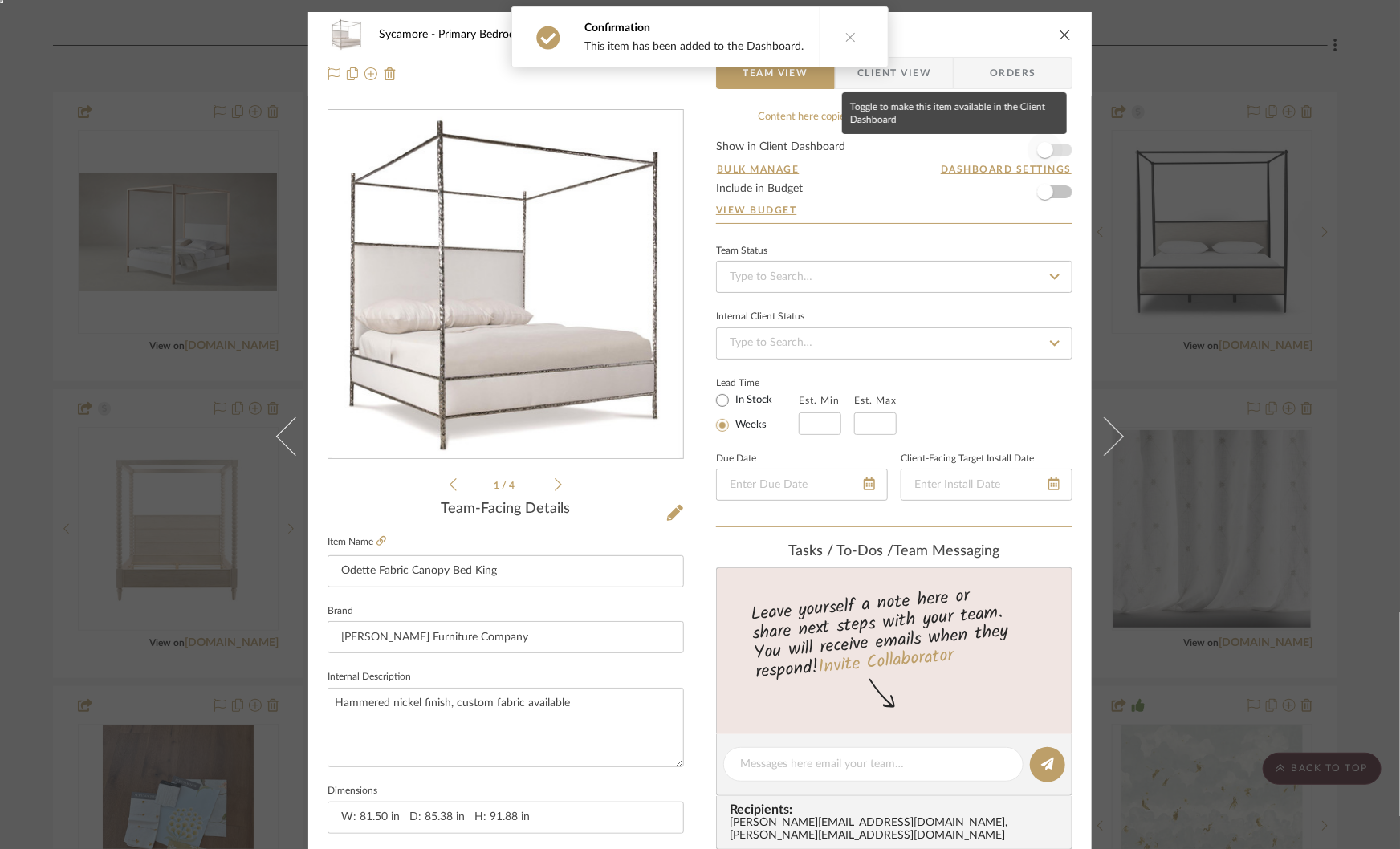
click at [1042, 145] on span "button" at bounding box center [1045, 150] width 16 height 16
click at [1216, 305] on div "Sycamore Primary Bedroom Odette Fabric Canopy Bed King Team View Client View Or…" at bounding box center [700, 424] width 1400 height 849
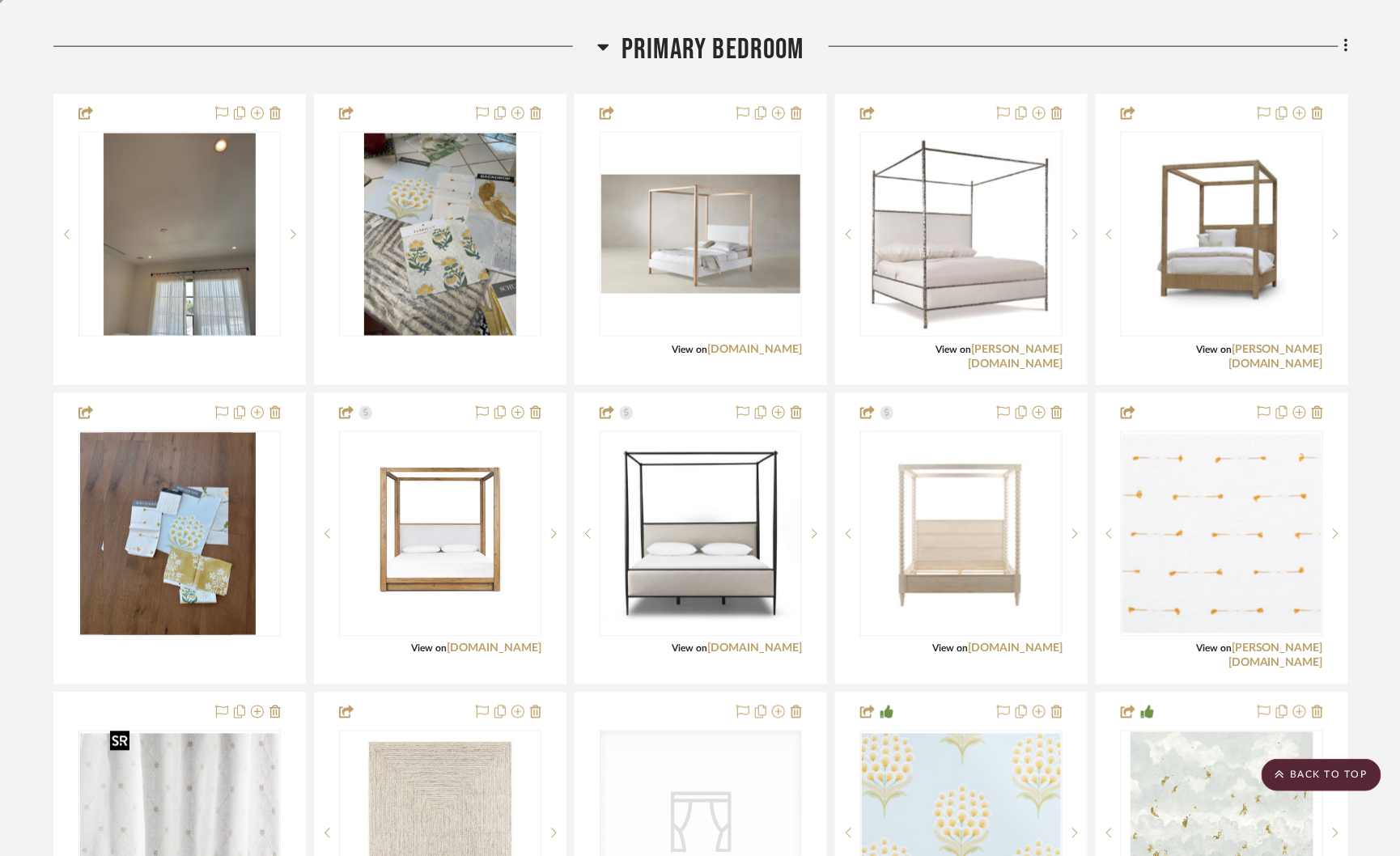
scroll to position [3384, 0]
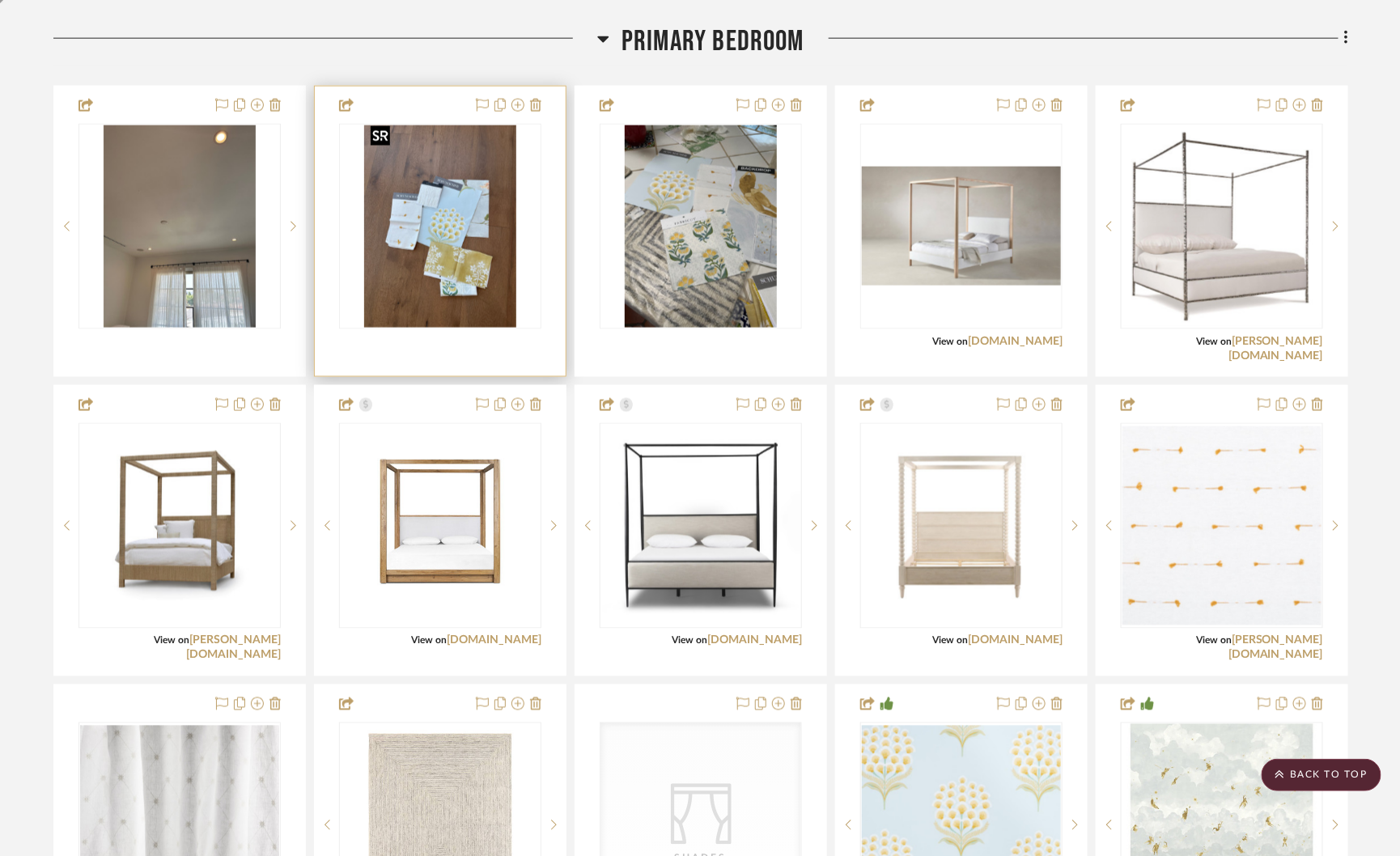
click at [480, 238] on img "0" at bounding box center [440, 227] width 152 height 202
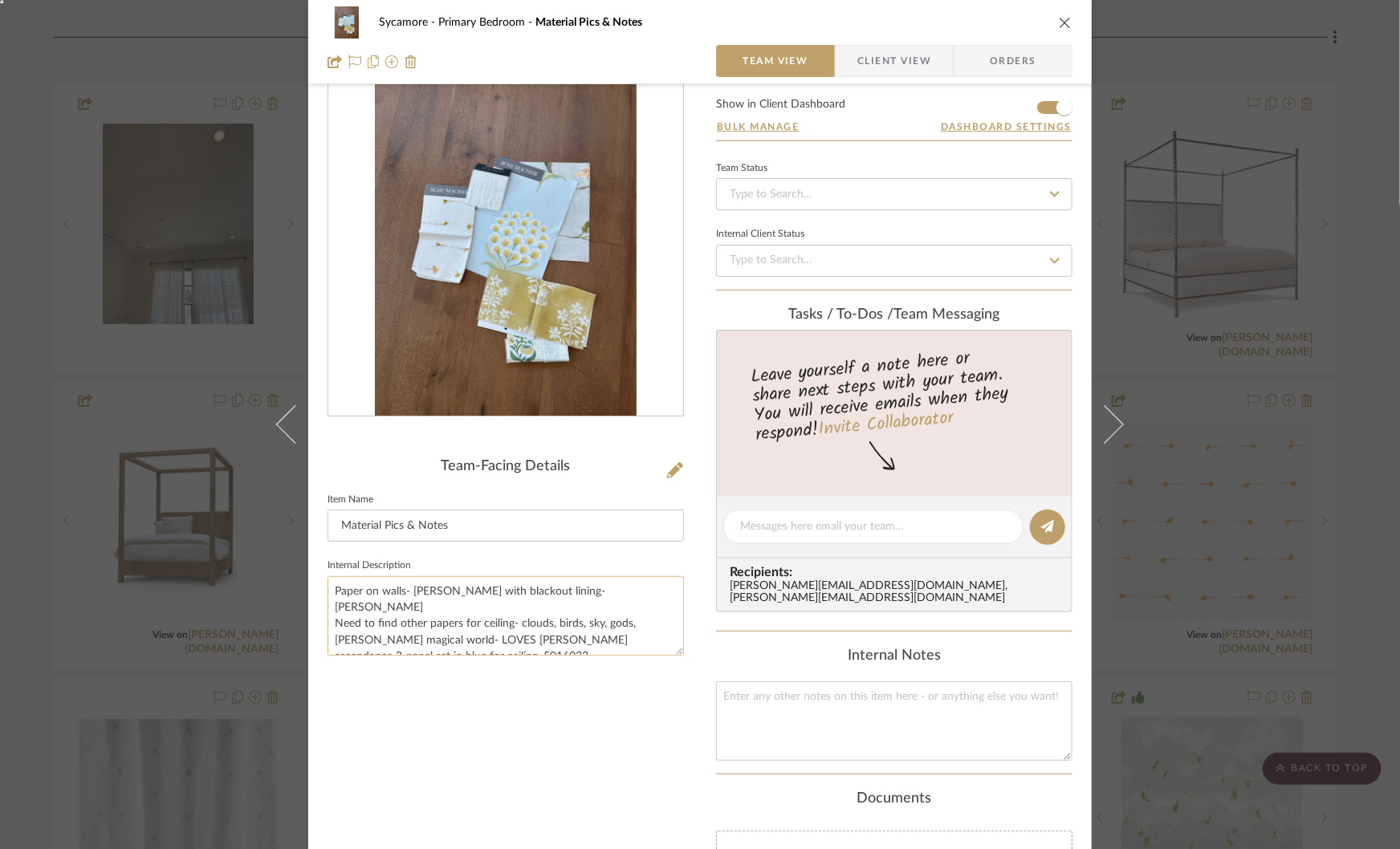
scroll to position [15, 0]
click at [483, 637] on textarea "Paper on walls- Aurelia Drapery with blackout lining-Teton Need to find other p…" at bounding box center [506, 615] width 357 height 79
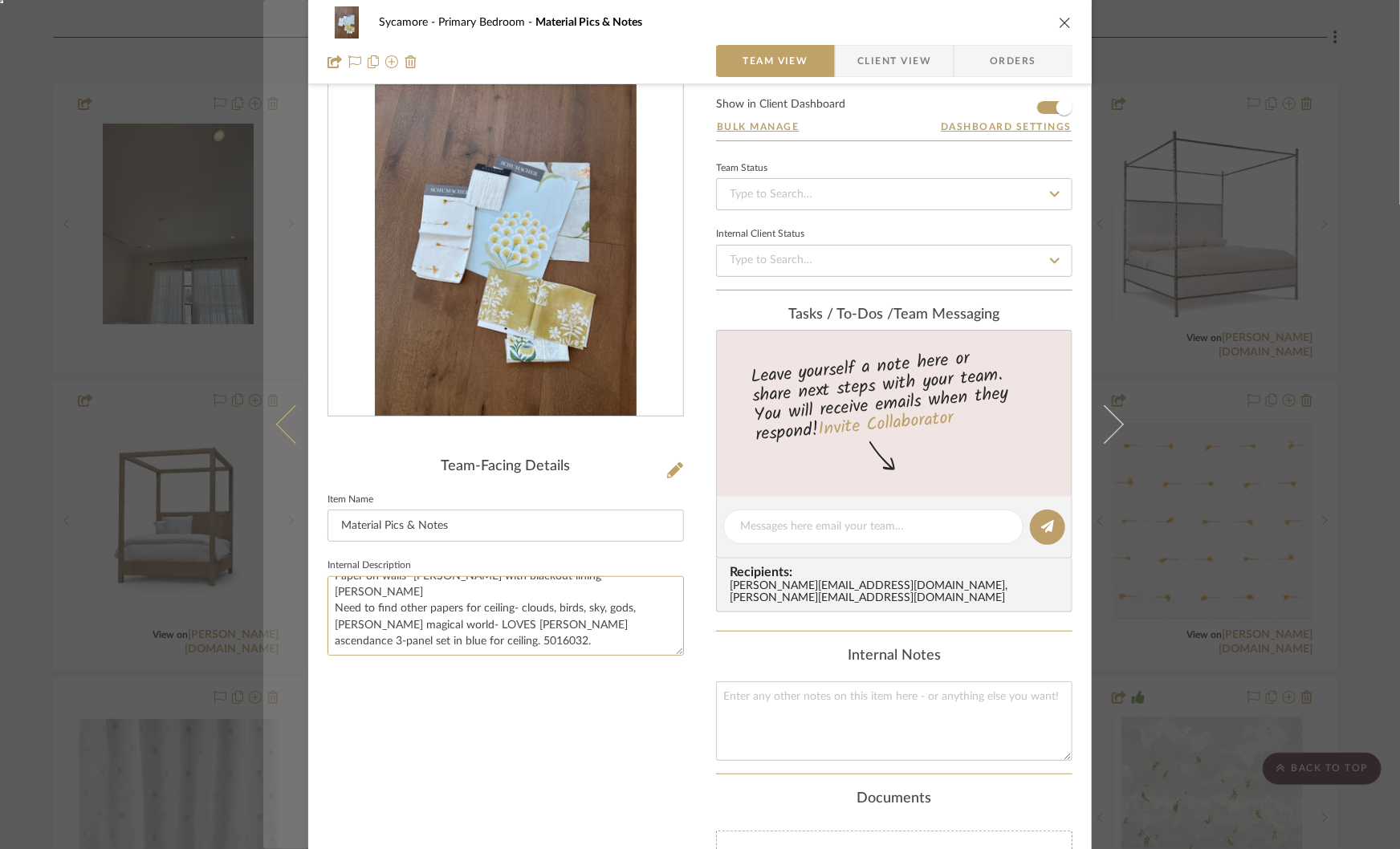
scroll to position [0, 0]
drag, startPoint x: 479, startPoint y: 640, endPoint x: 278, endPoint y: 555, distance: 218.2
click at [278, 555] on mat-dialog-content "Sycamore Primary Bedroom Material Pics & Notes Team View Client View Orders Tea…" at bounding box center [700, 535] width 874 height 1132
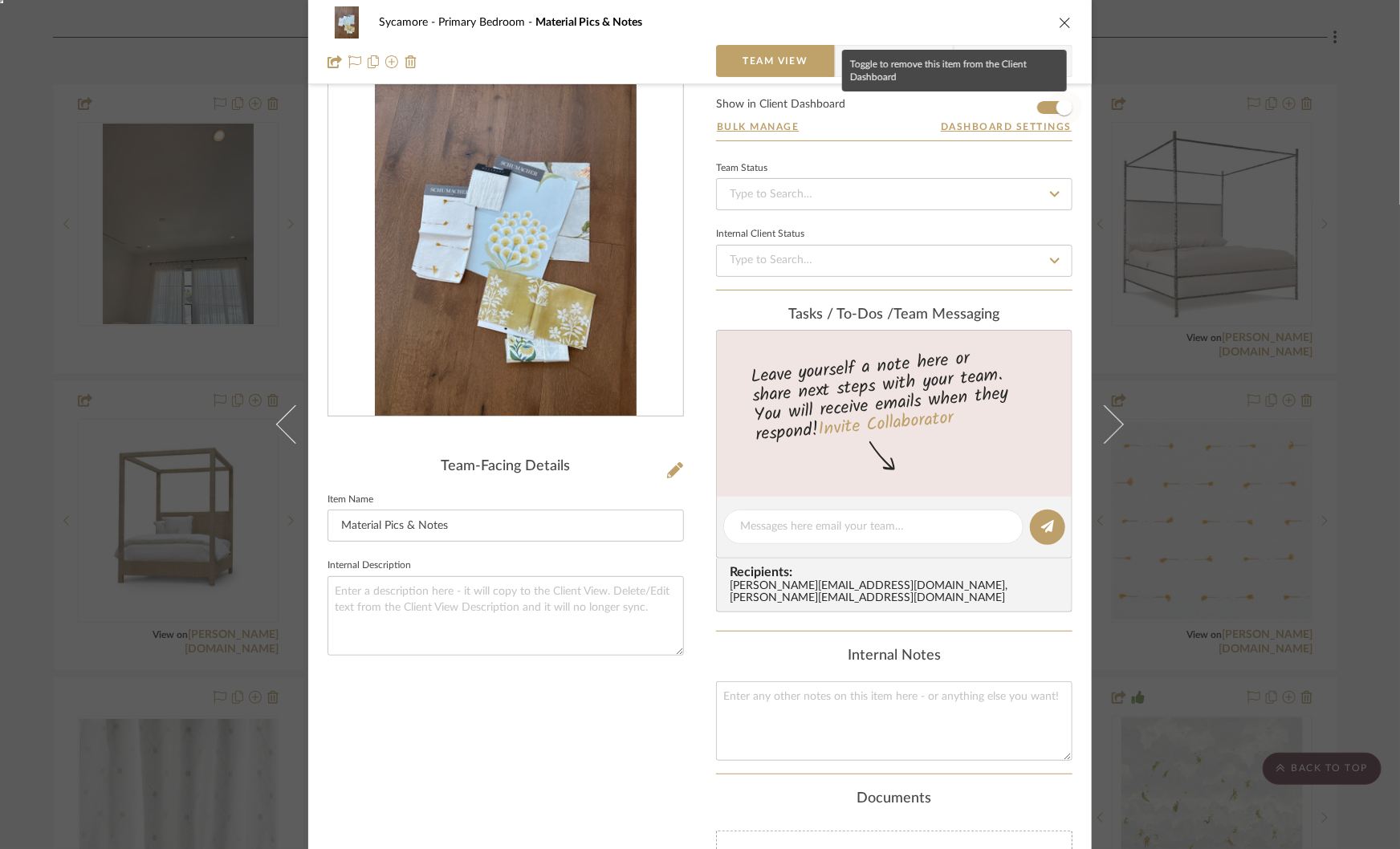
click at [1050, 113] on span "button" at bounding box center [1064, 107] width 36 height 35
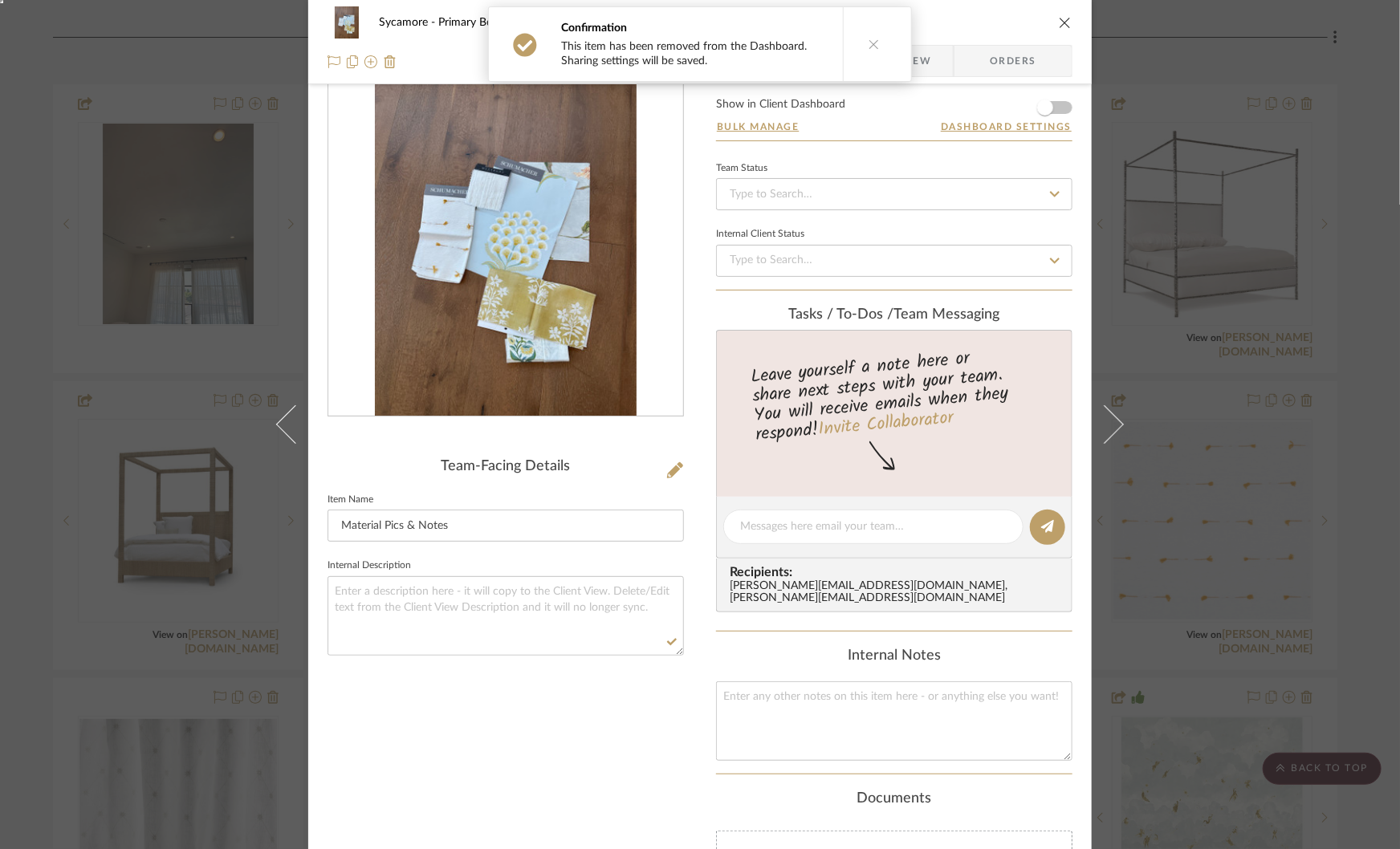
click at [1195, 158] on div "Sycamore Primary Bedroom Material Pics & Notes Team View Client View Orders Tea…" at bounding box center [700, 424] width 1400 height 849
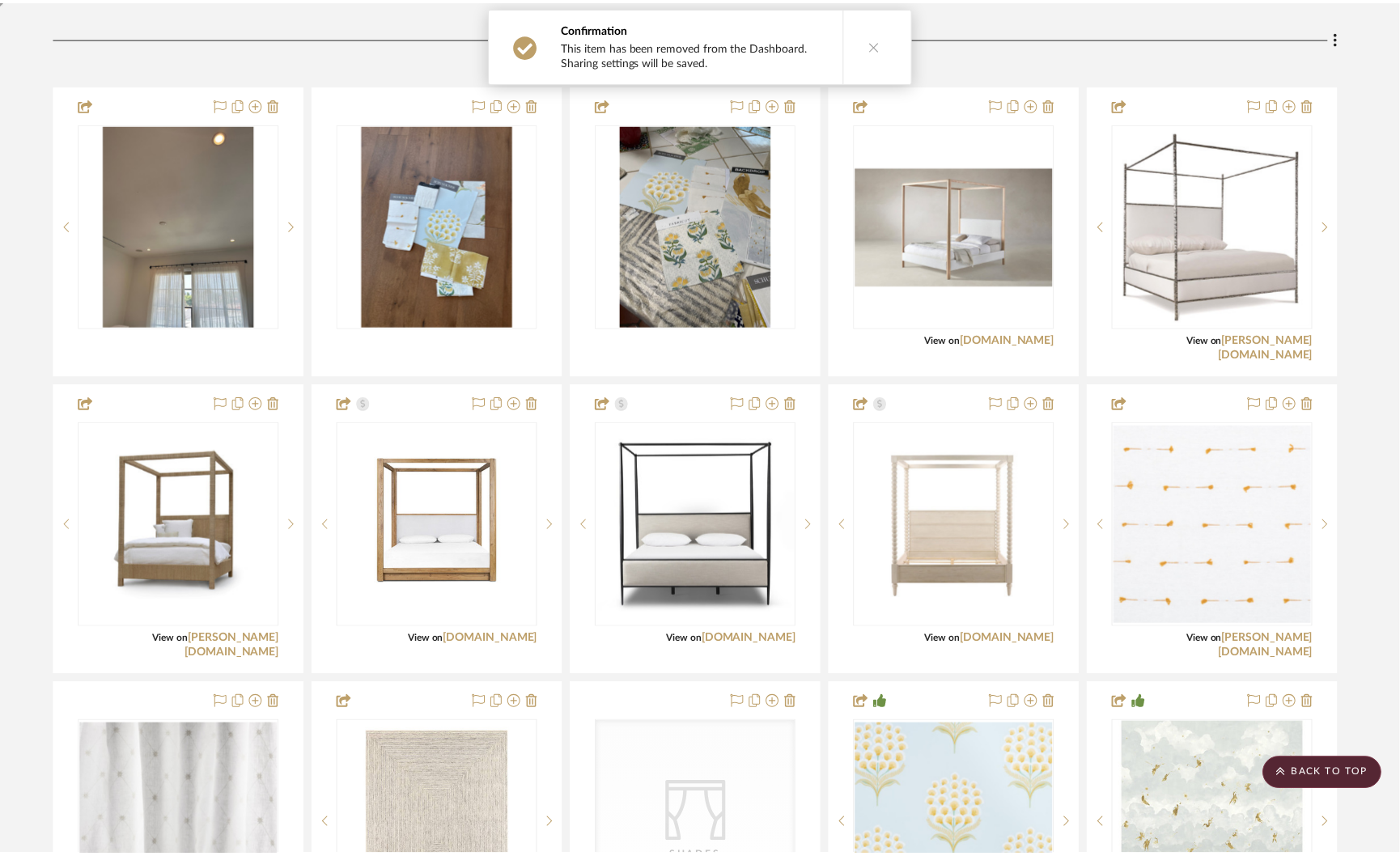
scroll to position [3384, 0]
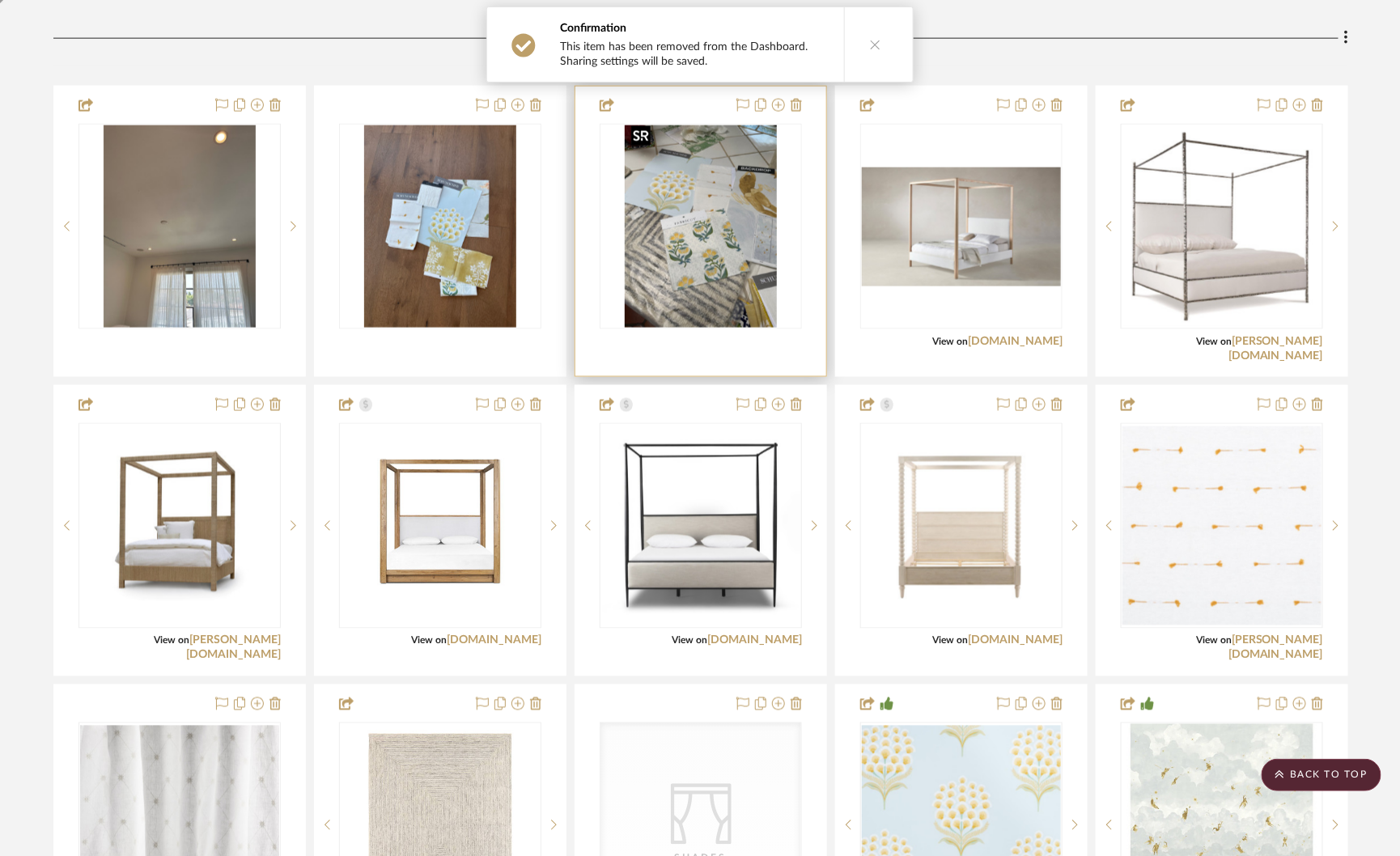
click at [661, 241] on img "0" at bounding box center [701, 227] width 152 height 202
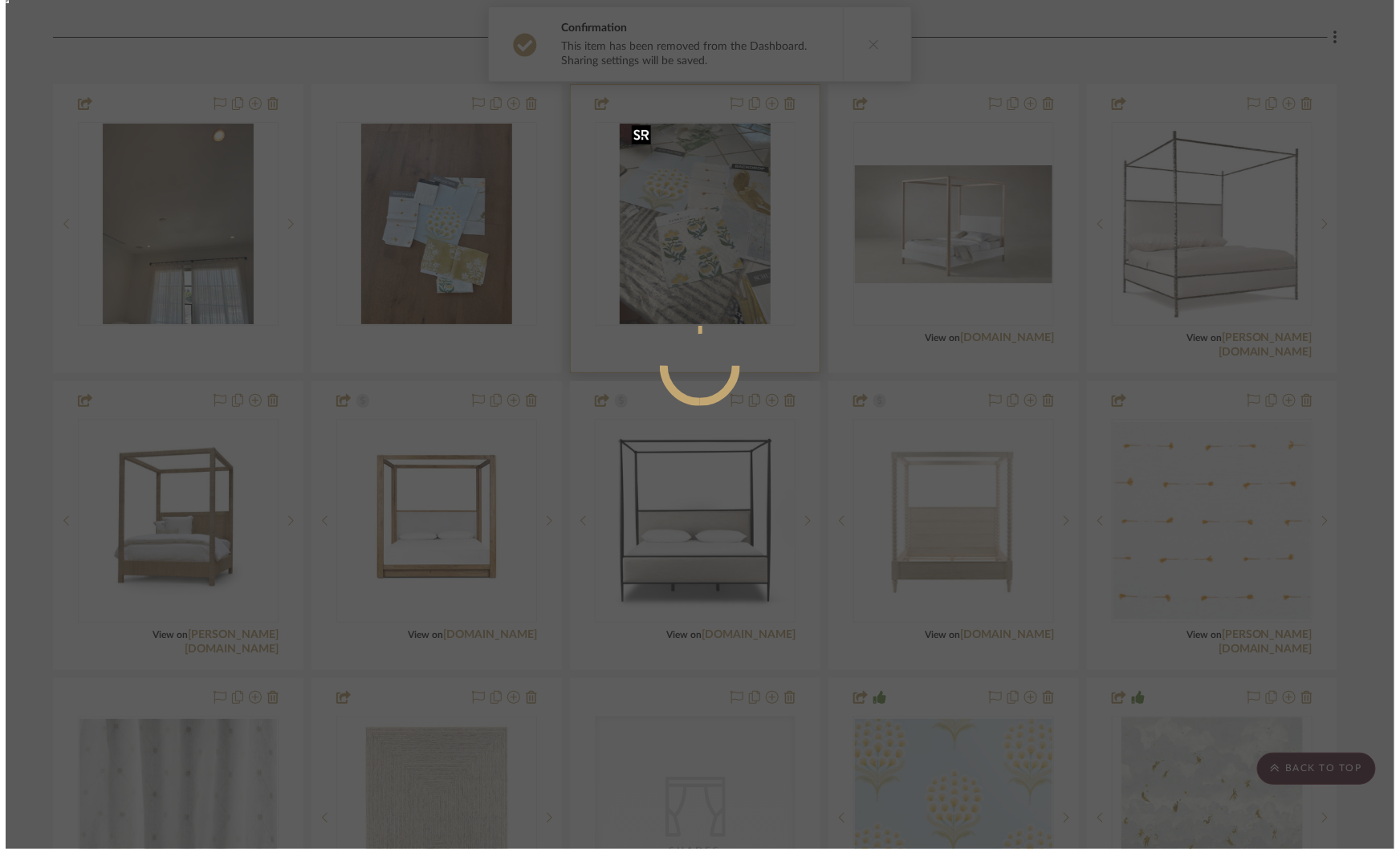
scroll to position [0, 0]
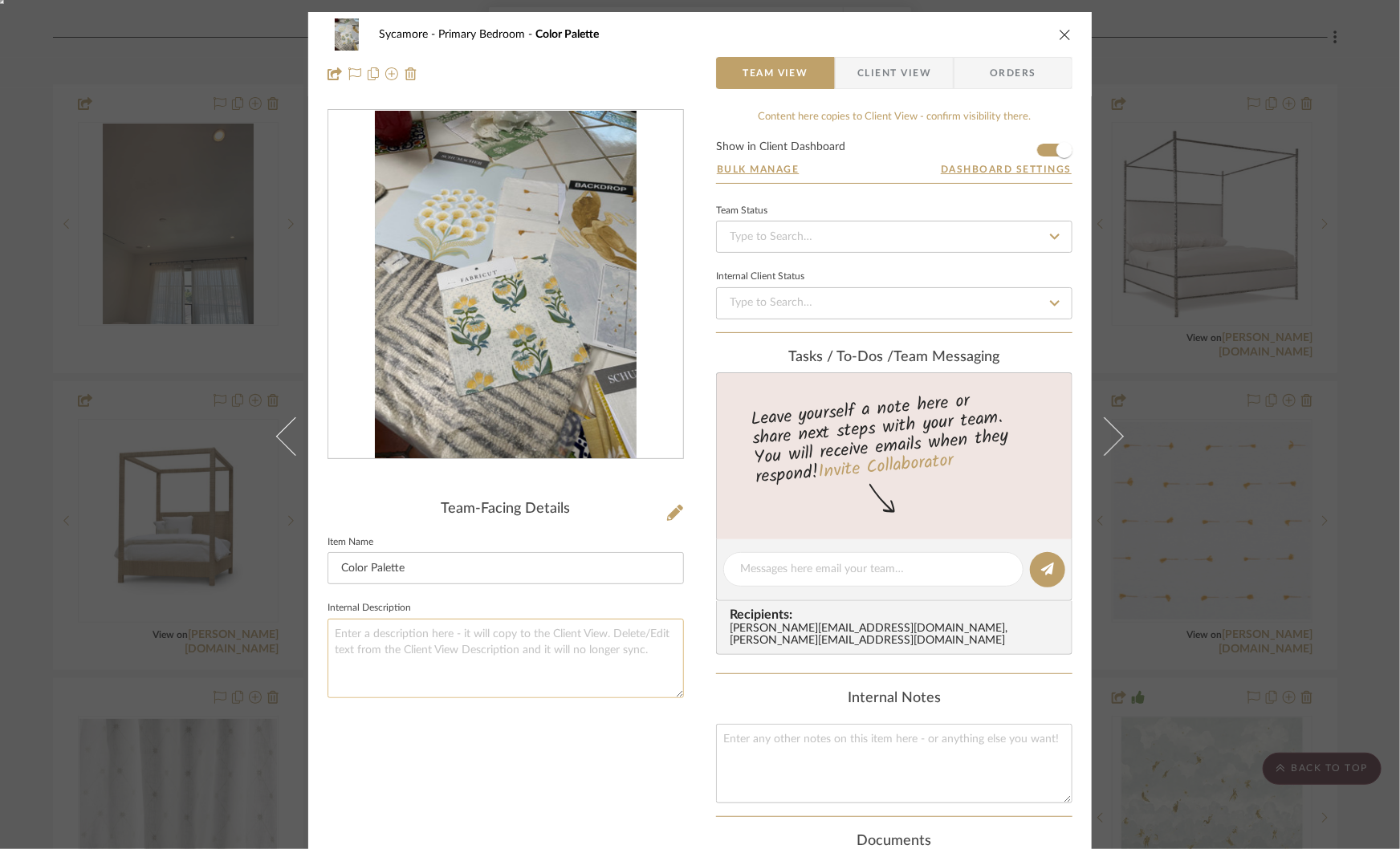
click at [426, 631] on textarea at bounding box center [506, 658] width 357 height 79
paste textarea "Paper on walls- Aurelia Drapery with blackout lining-Teton Need to find other p…"
click at [508, 657] on textarea "Paper on walls- Aurelia Drapery with blackout lining-Teton Need to find other p…" at bounding box center [506, 658] width 357 height 79
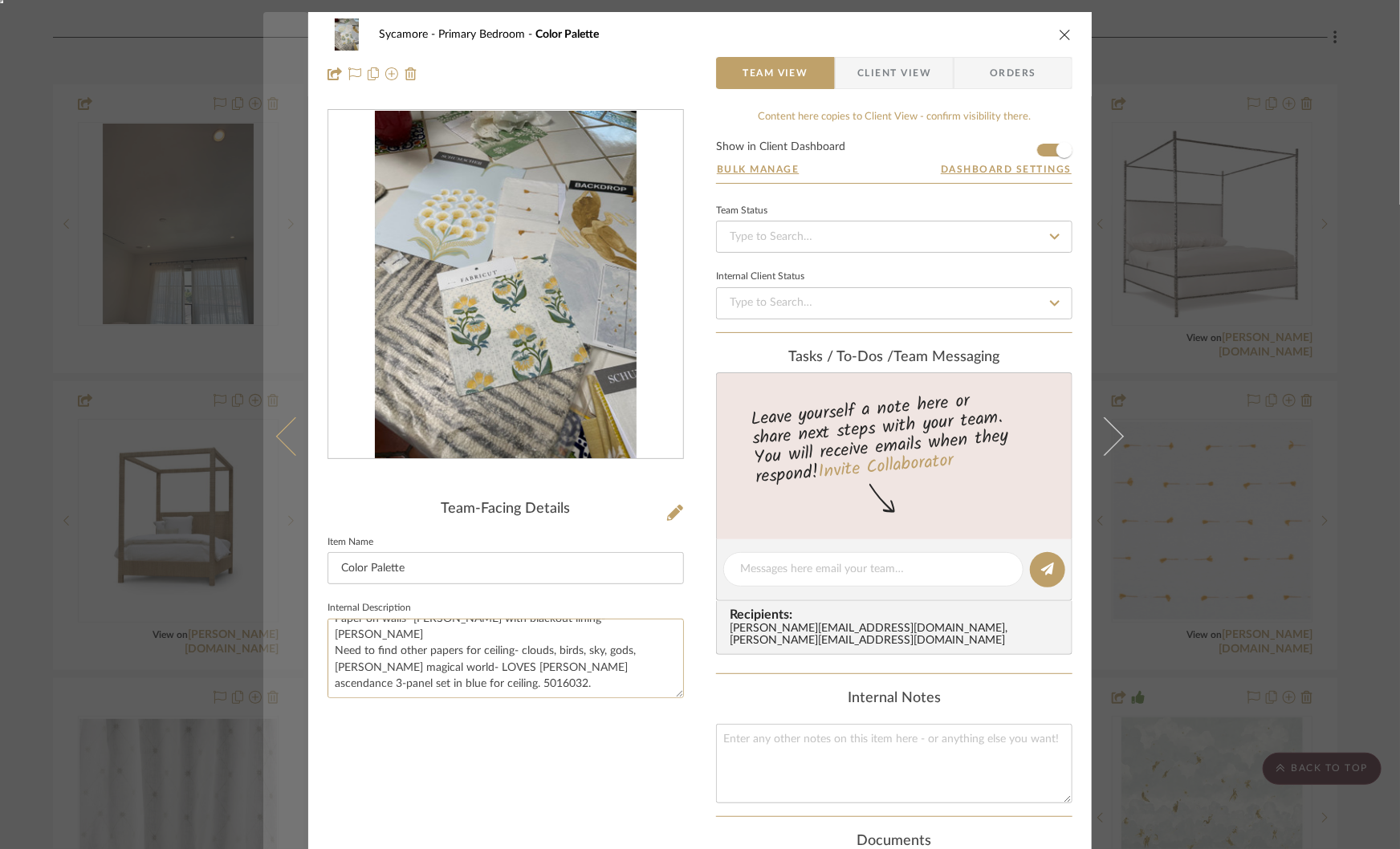
drag, startPoint x: 421, startPoint y: 650, endPoint x: 276, endPoint y: 651, distance: 145.0
click at [279, 651] on mat-dialog-content "Sycamore Primary Bedroom Color Palette Team View Client View Orders Team-Facing…" at bounding box center [700, 578] width 874 height 1132
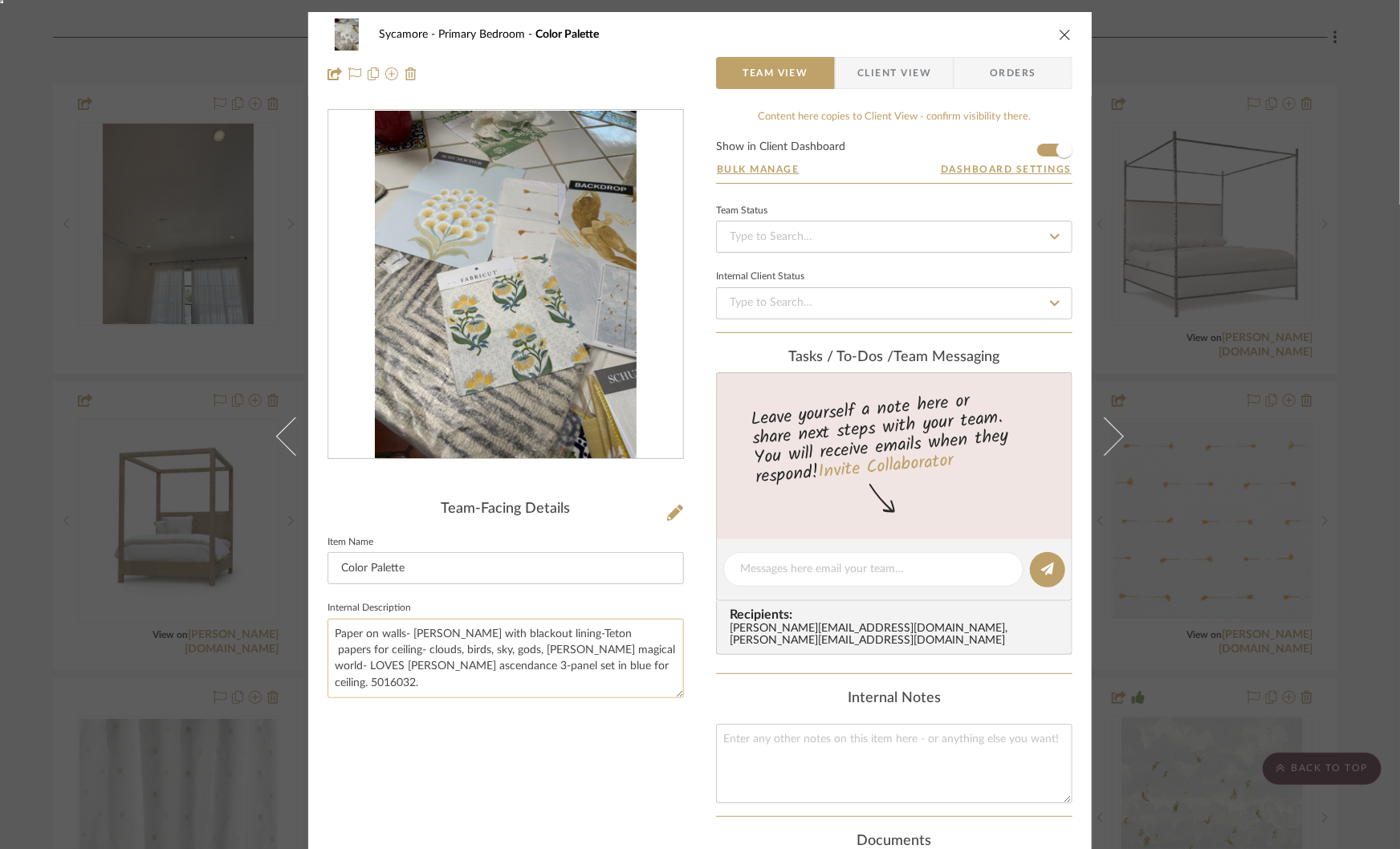
drag, startPoint x: 423, startPoint y: 652, endPoint x: 404, endPoint y: 669, distance: 25.5
click at [404, 669] on textarea "Paper on walls- Aurelia Drapery with blackout lining-Teton papers for ceiling- …" at bounding box center [506, 658] width 357 height 79
drag, startPoint x: 607, startPoint y: 668, endPoint x: 607, endPoint y: 685, distance: 17.0
click at [607, 682] on textarea "Paper on walls- Aurelia Drapery with blackout lining-Teton papers for ceiling- …" at bounding box center [506, 658] width 357 height 79
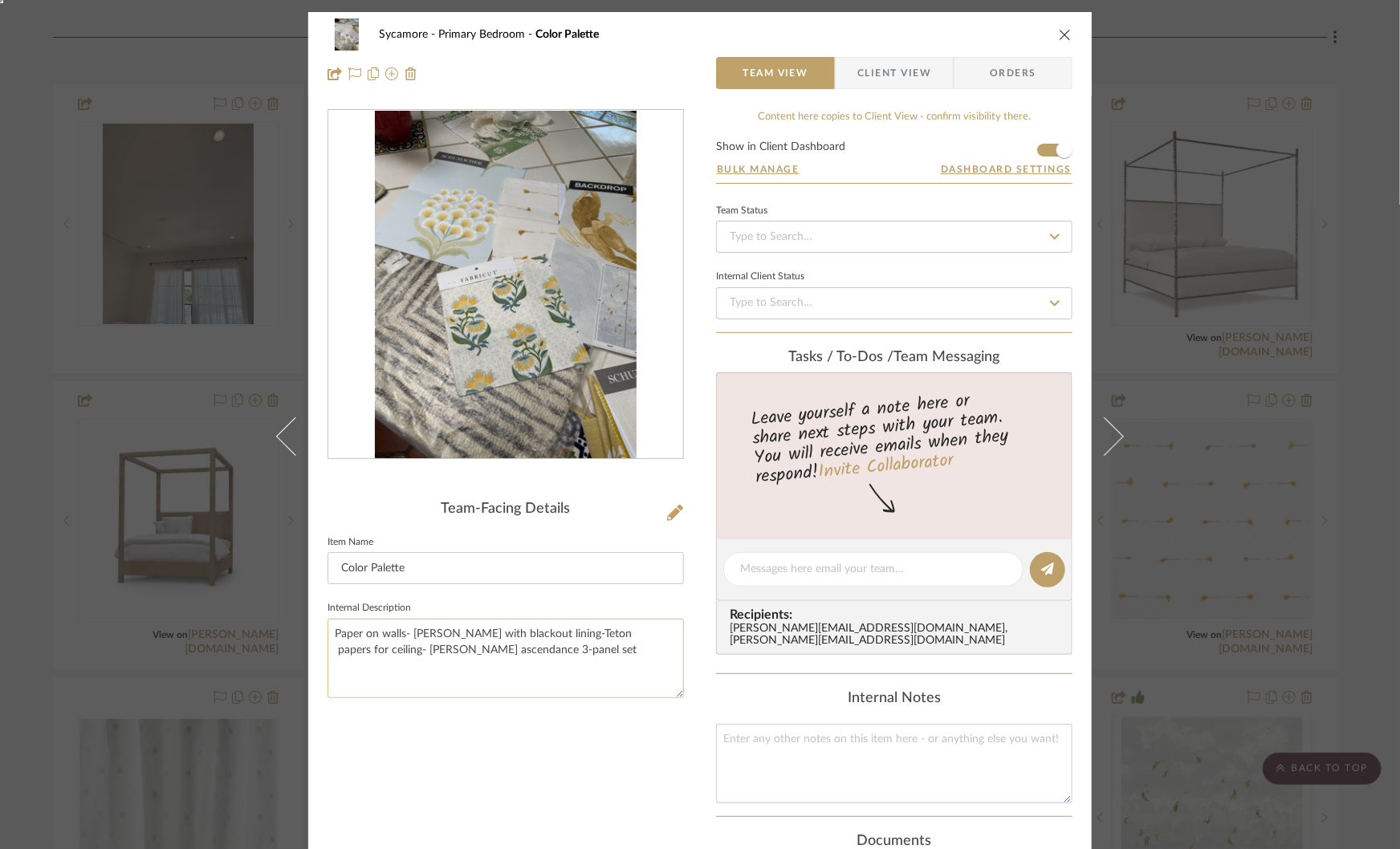
click at [421, 652] on textarea "Paper on walls- Aurelia Drapery with blackout lining-Teton papers for ceiling- …" at bounding box center [506, 658] width 357 height 79
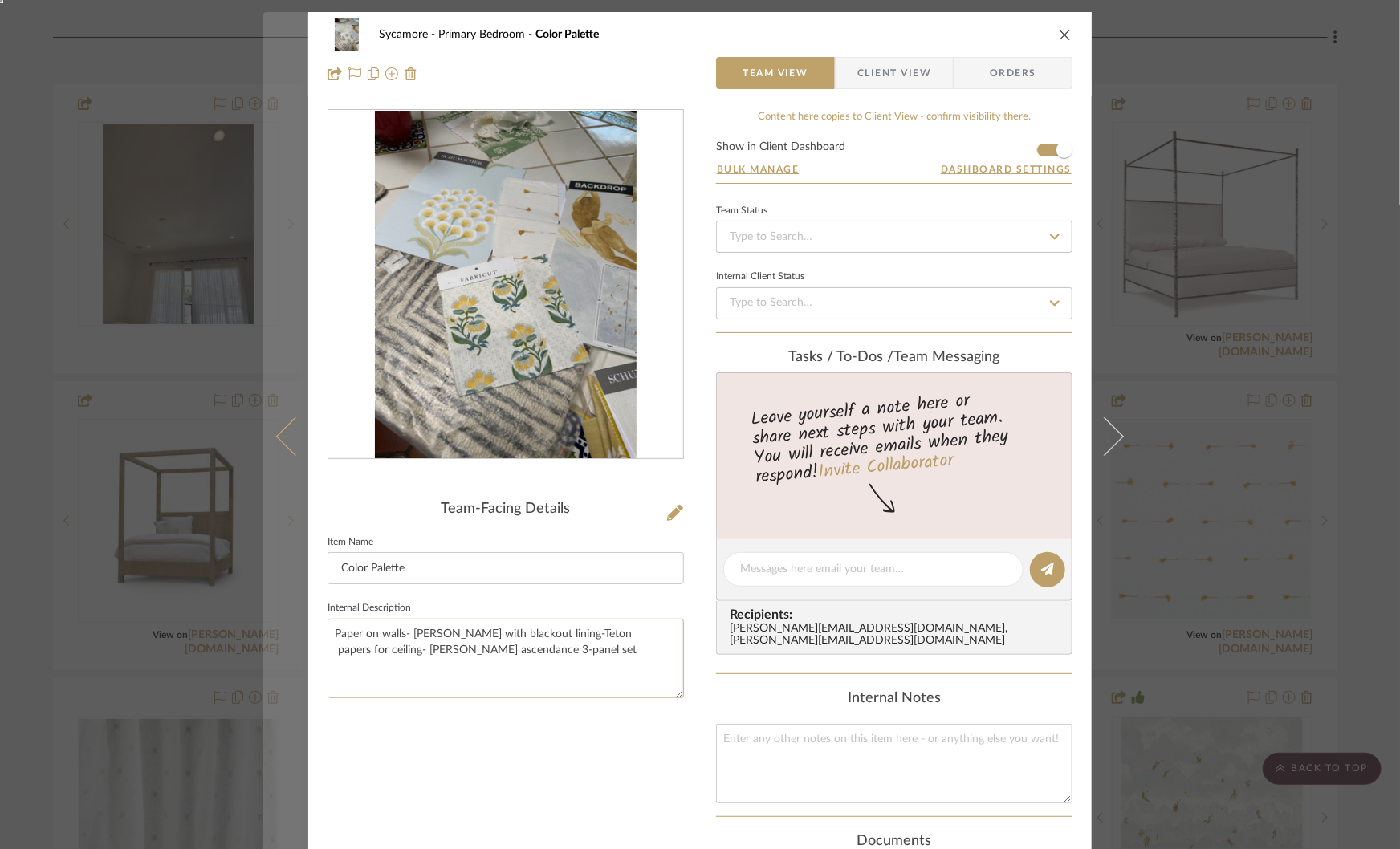
drag, startPoint x: 512, startPoint y: 651, endPoint x: 282, endPoint y: 651, distance: 230.0
click at [284, 651] on mat-dialog-content "Sycamore Primary Bedroom Color Palette Team View Client View Orders Team-Facing…" at bounding box center [700, 578] width 874 height 1132
paste textarea "Drapery with blackout lining-Teton"
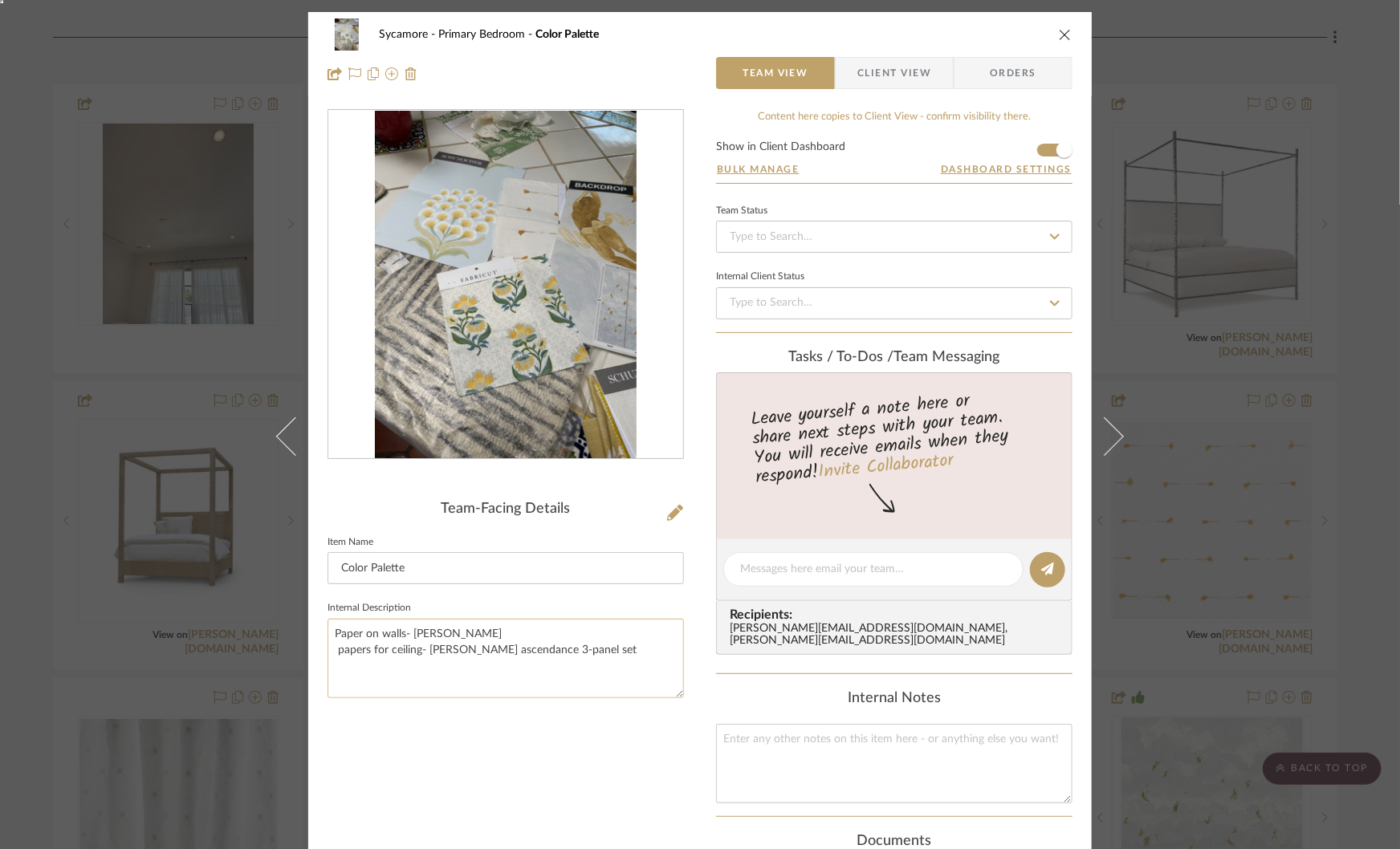
click at [609, 651] on textarea "Paper on walls- Aurelia papers for ceiling- Schumacher ascendance 3-panel set" at bounding box center [506, 658] width 357 height 79
paste textarea "Drapery with blackout lining-Teton"
type textarea "Paper on walls- Aurelia papers for ceiling- Schumacher ascendance 3-panel set D…"
click at [620, 571] on input "Color Palette" at bounding box center [506, 568] width 357 height 32
click at [1258, 337] on div "Sycamore Primary Bedroom Color Palette Team View Client View Orders Team-Facing…" at bounding box center [700, 424] width 1400 height 849
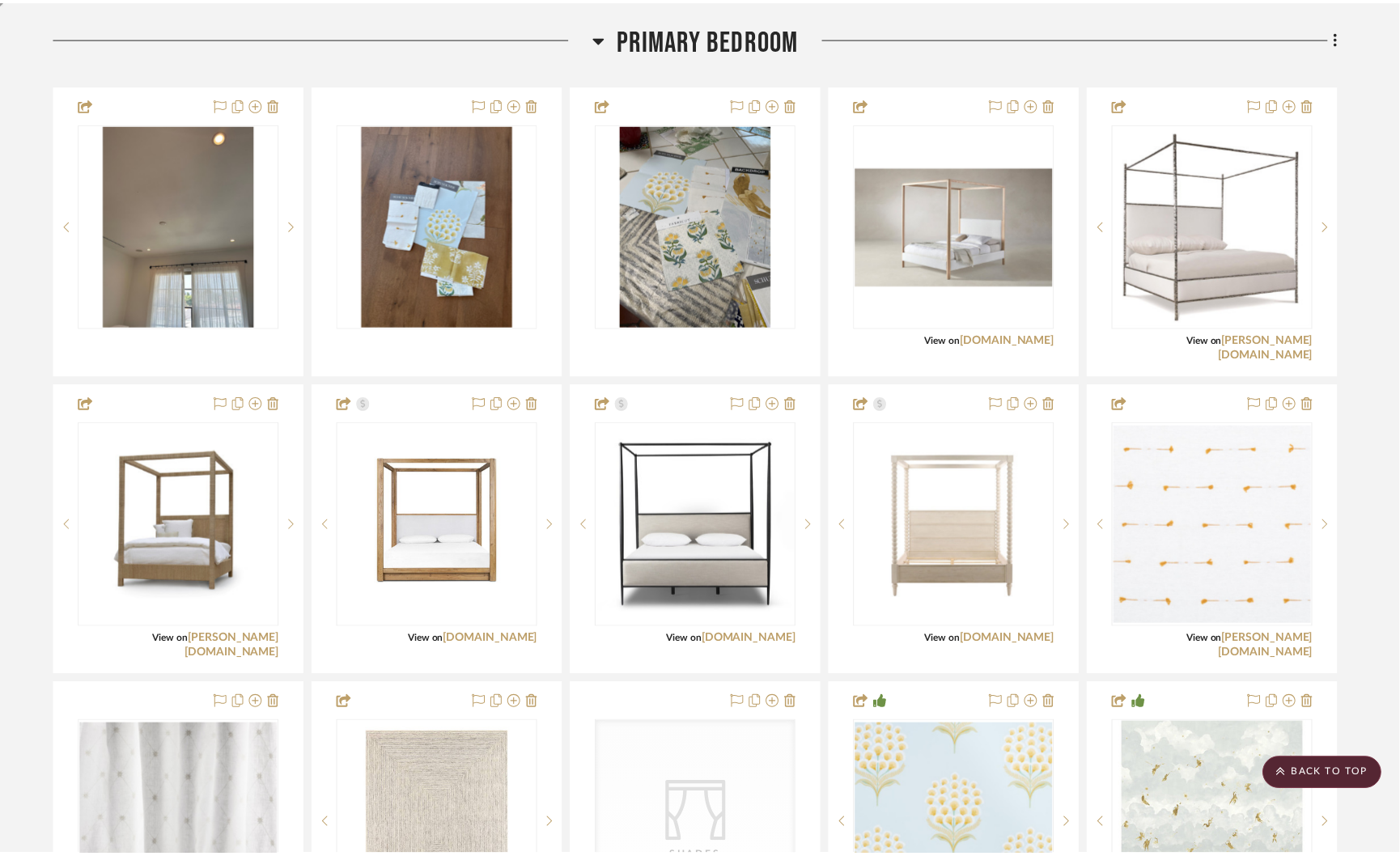
scroll to position [3384, 0]
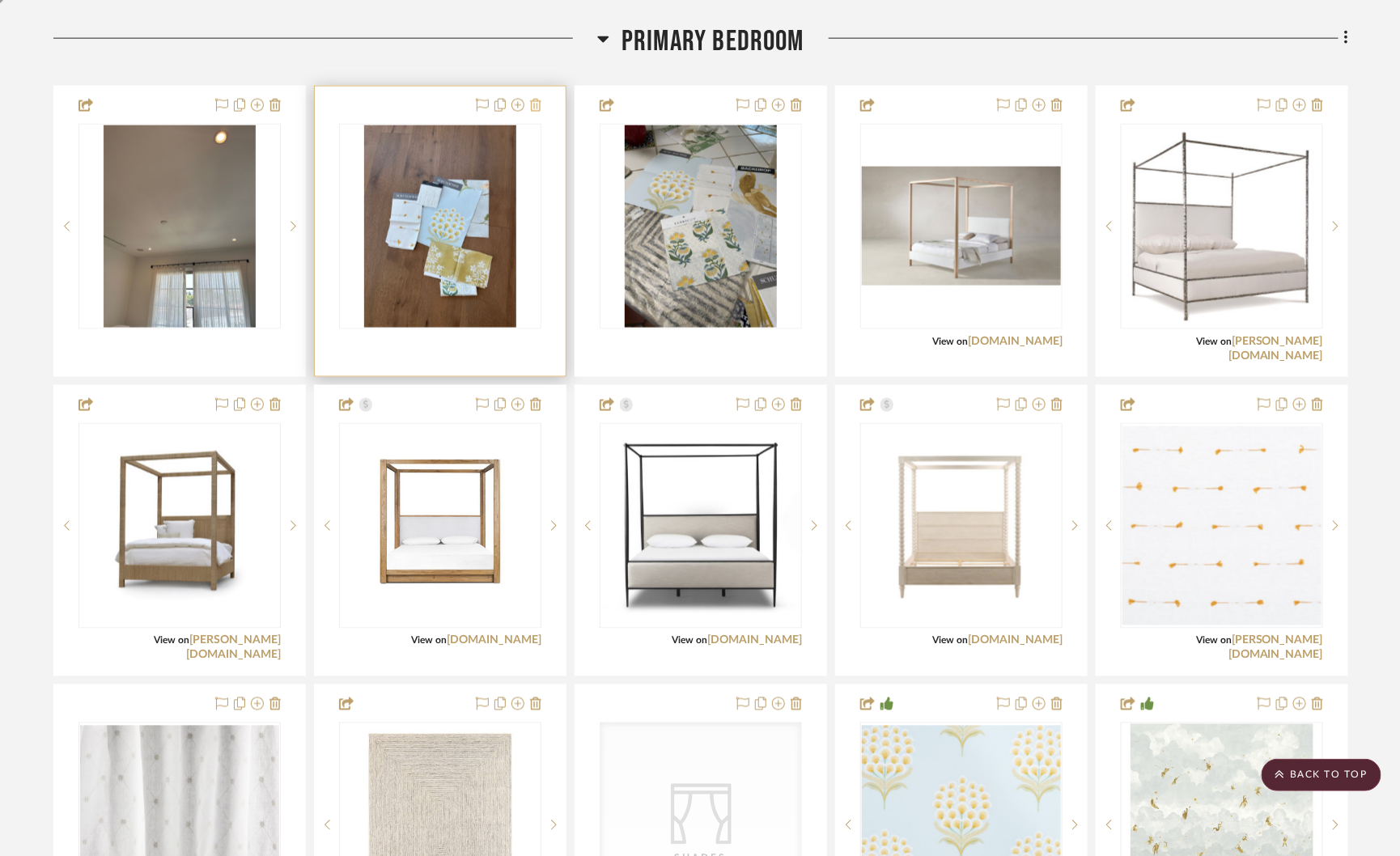
click at [532, 99] on icon at bounding box center [536, 106] width 11 height 13
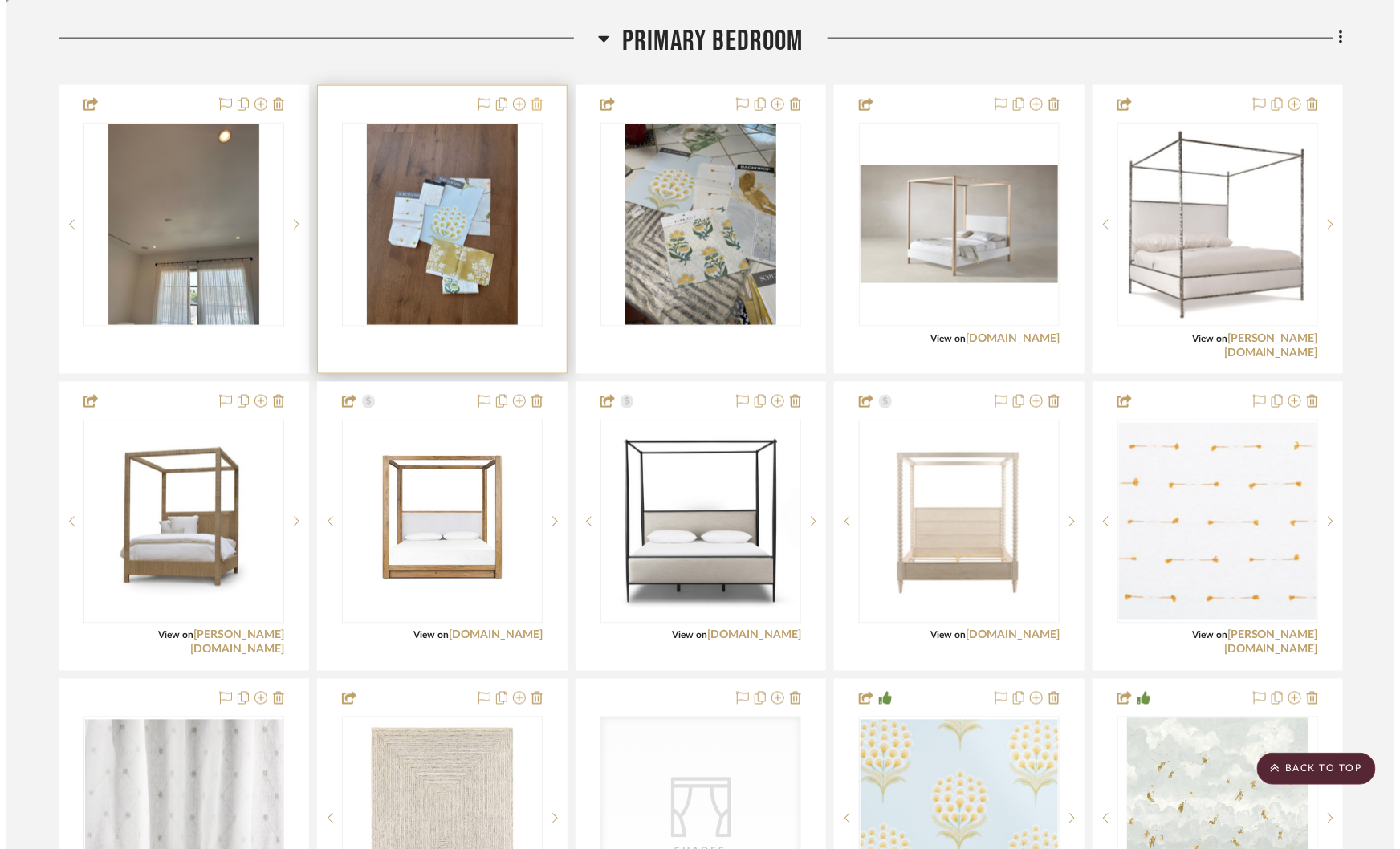
scroll to position [0, 0]
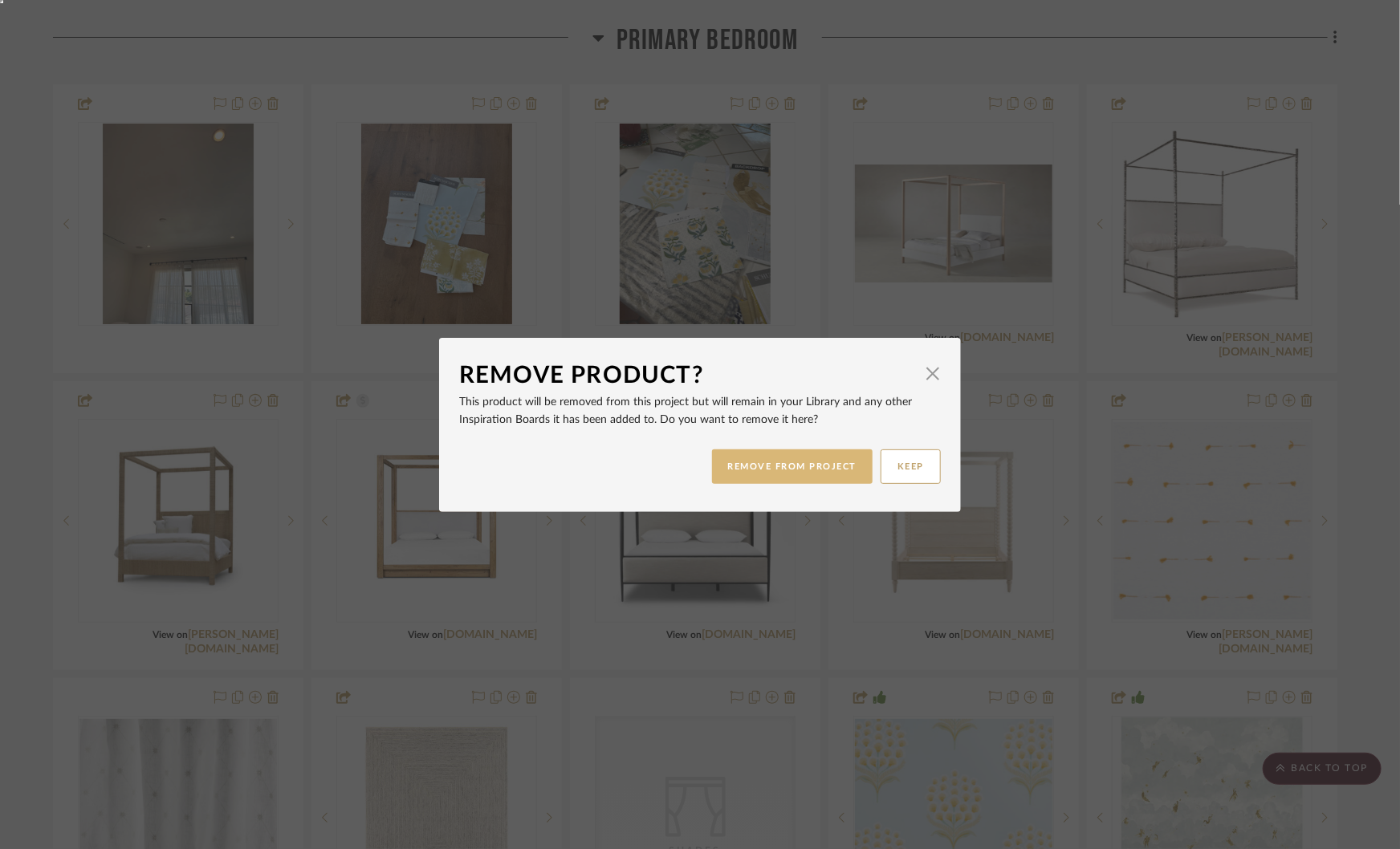
click at [746, 478] on button "REMOVE FROM PROJECT" at bounding box center [792, 467] width 161 height 35
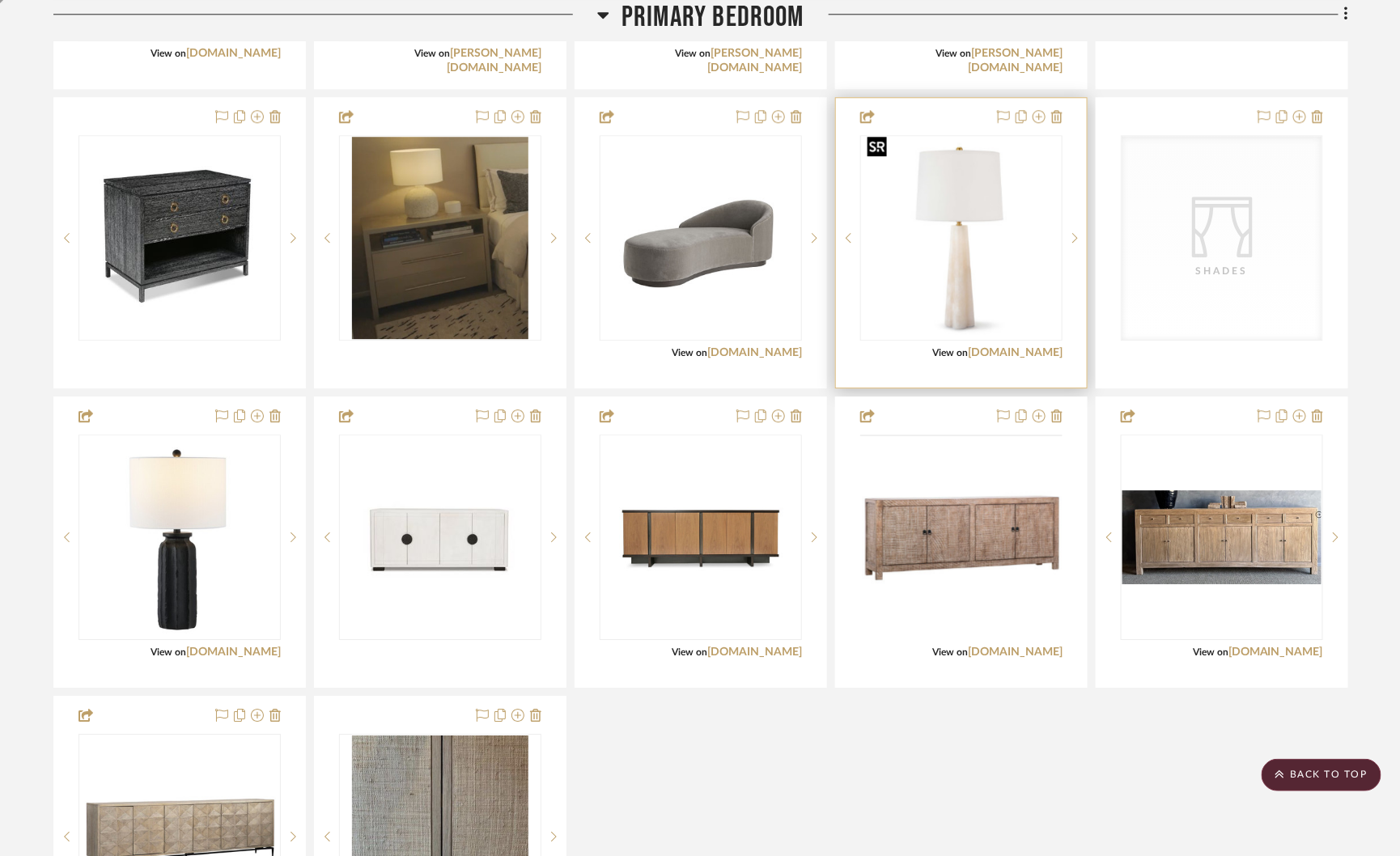
scroll to position [4281, 0]
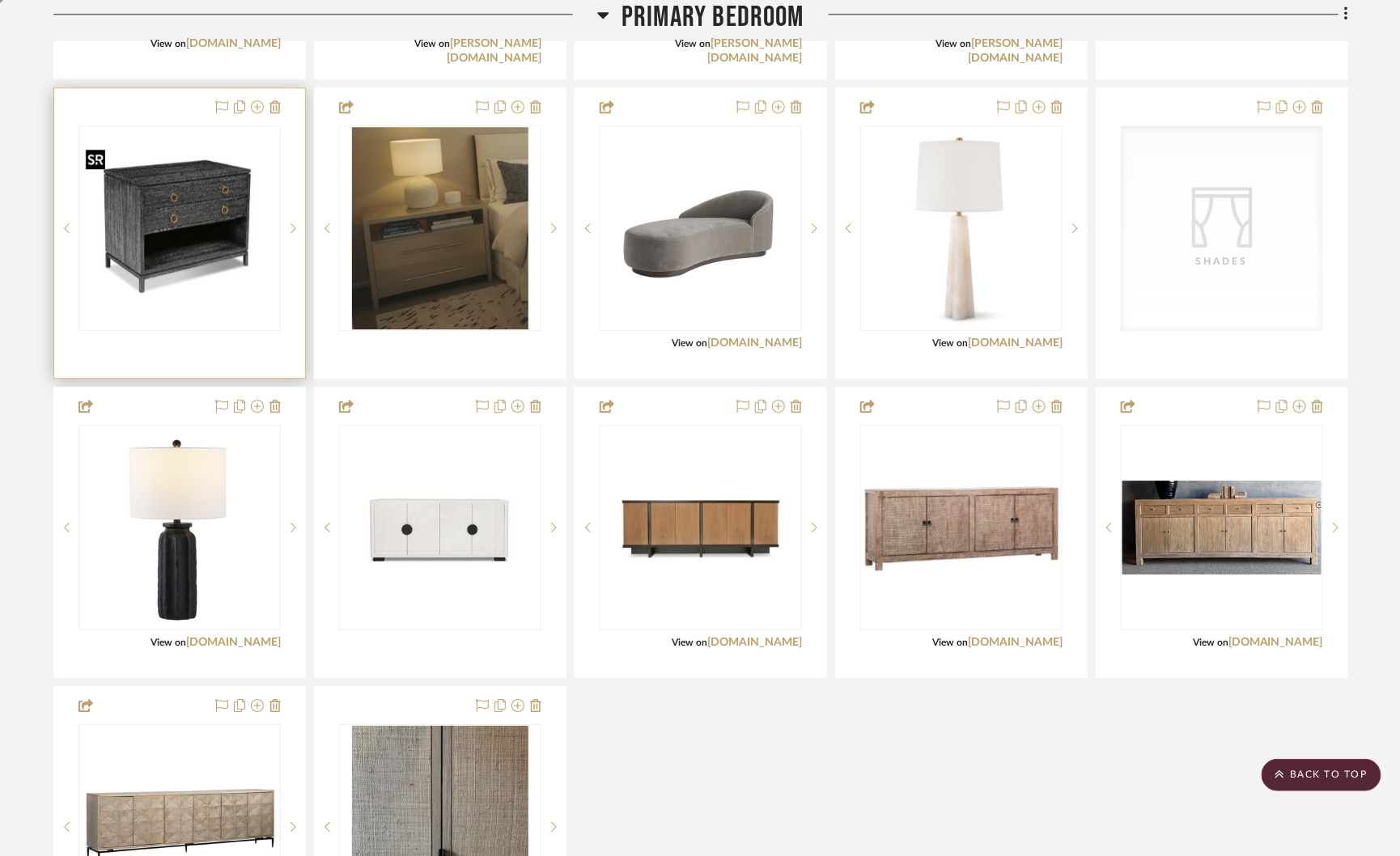
click at [0, 0] on img at bounding box center [0, 0] width 0 height 0
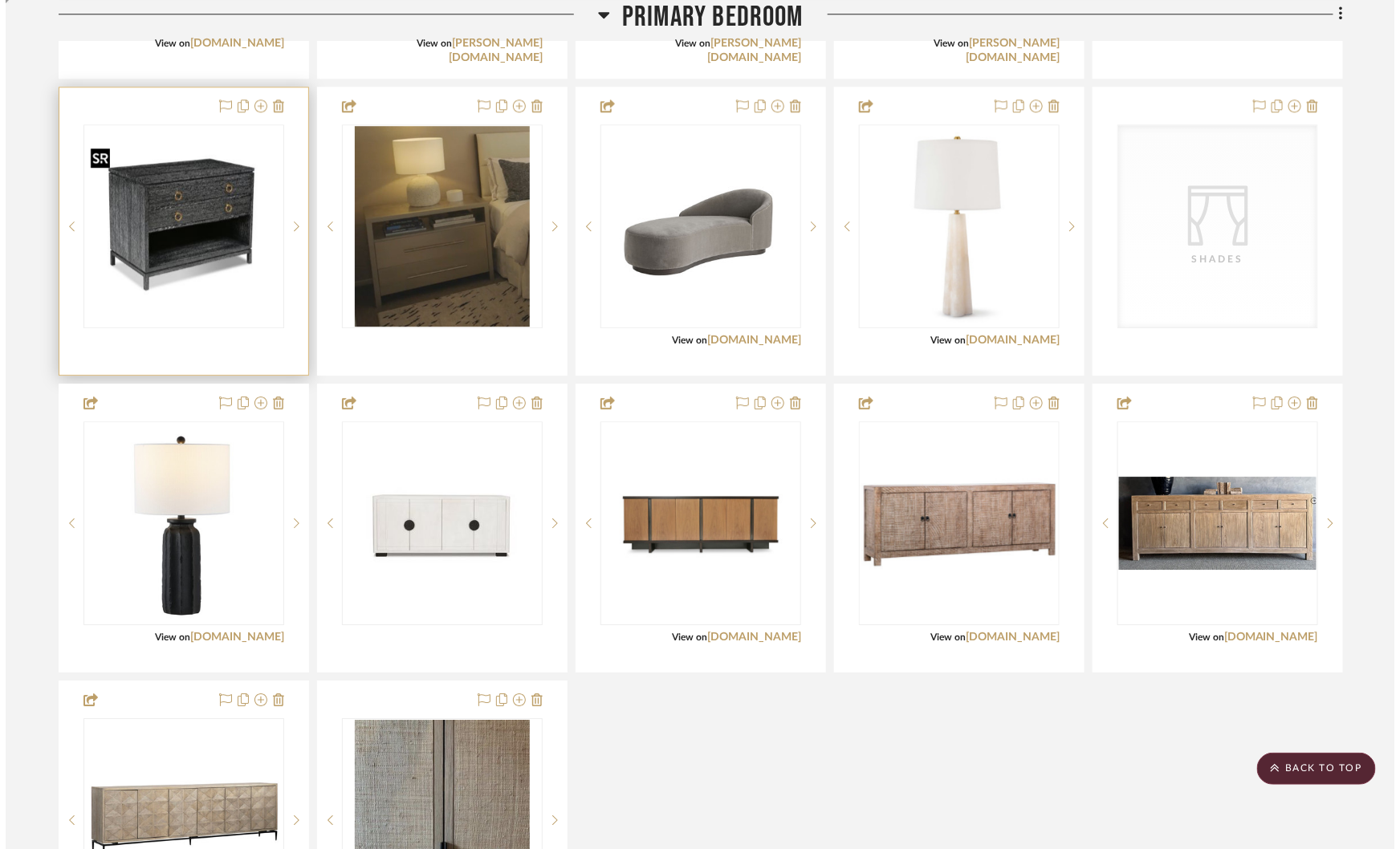
scroll to position [0, 0]
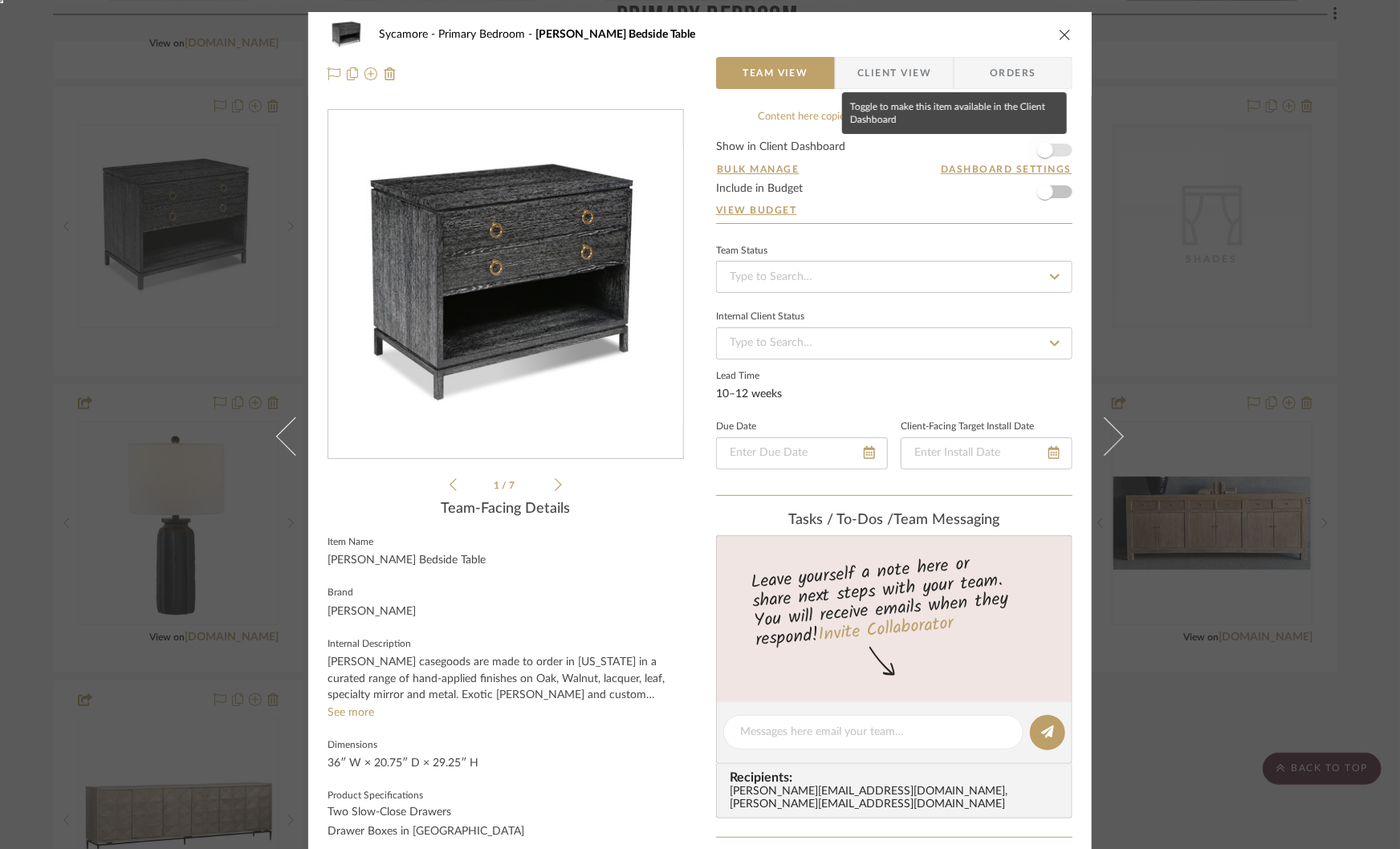
click at [1039, 153] on span "button" at bounding box center [1045, 150] width 16 height 16
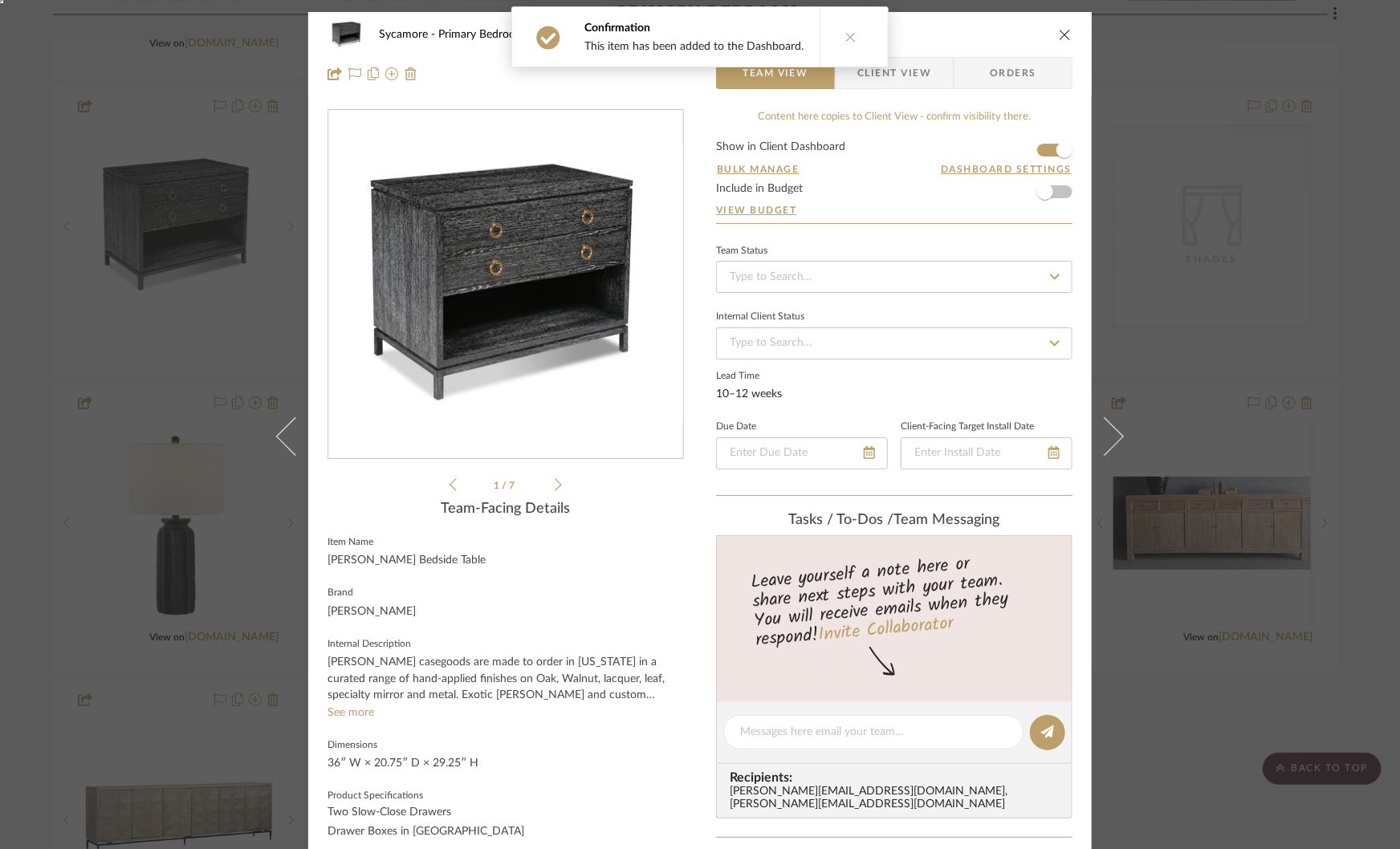
click at [1311, 209] on div "Sycamore Primary Bedroom Maron II Bedside Table Team View Client View Orders Ma…" at bounding box center [700, 424] width 1400 height 849
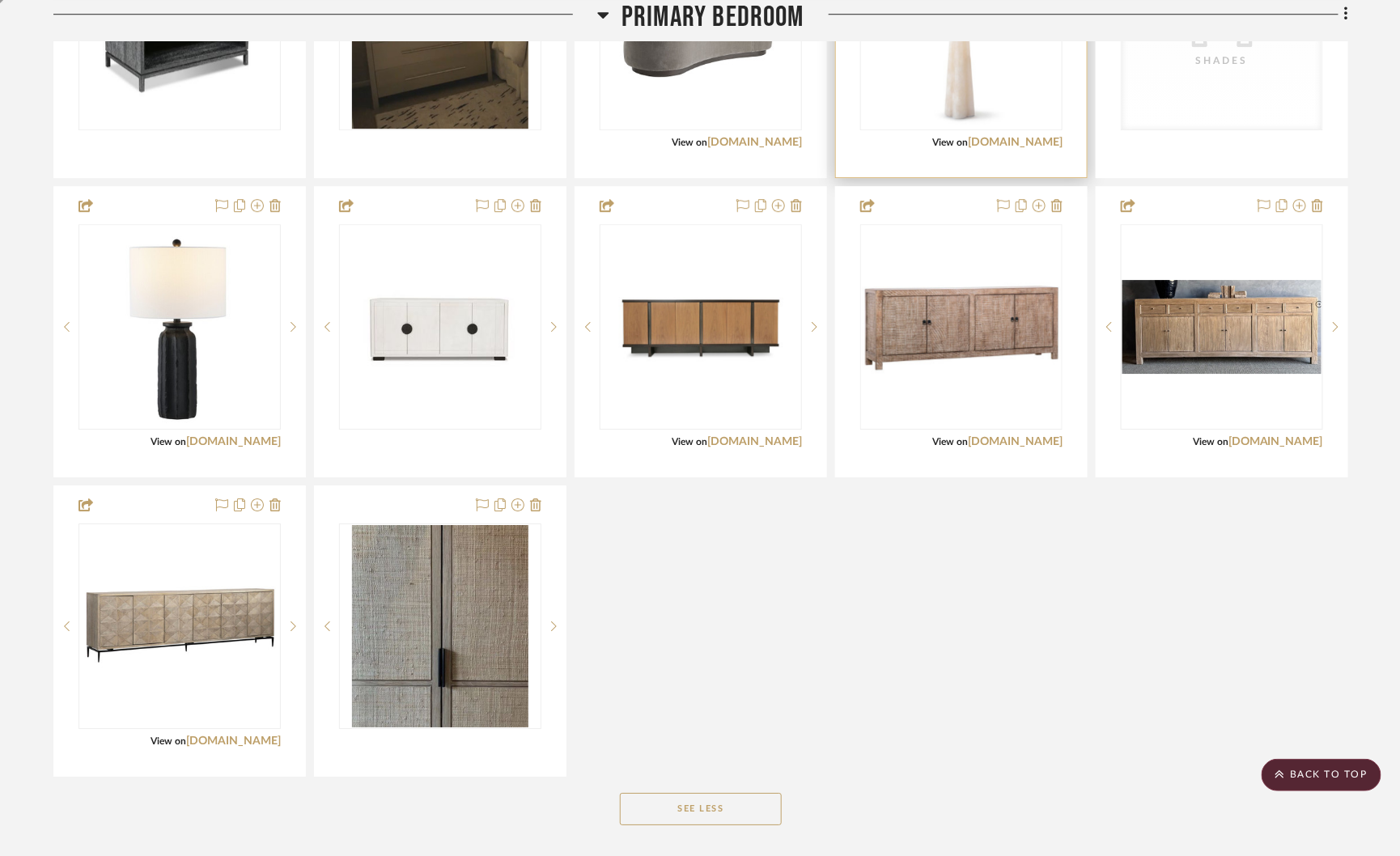
scroll to position [4486, 0]
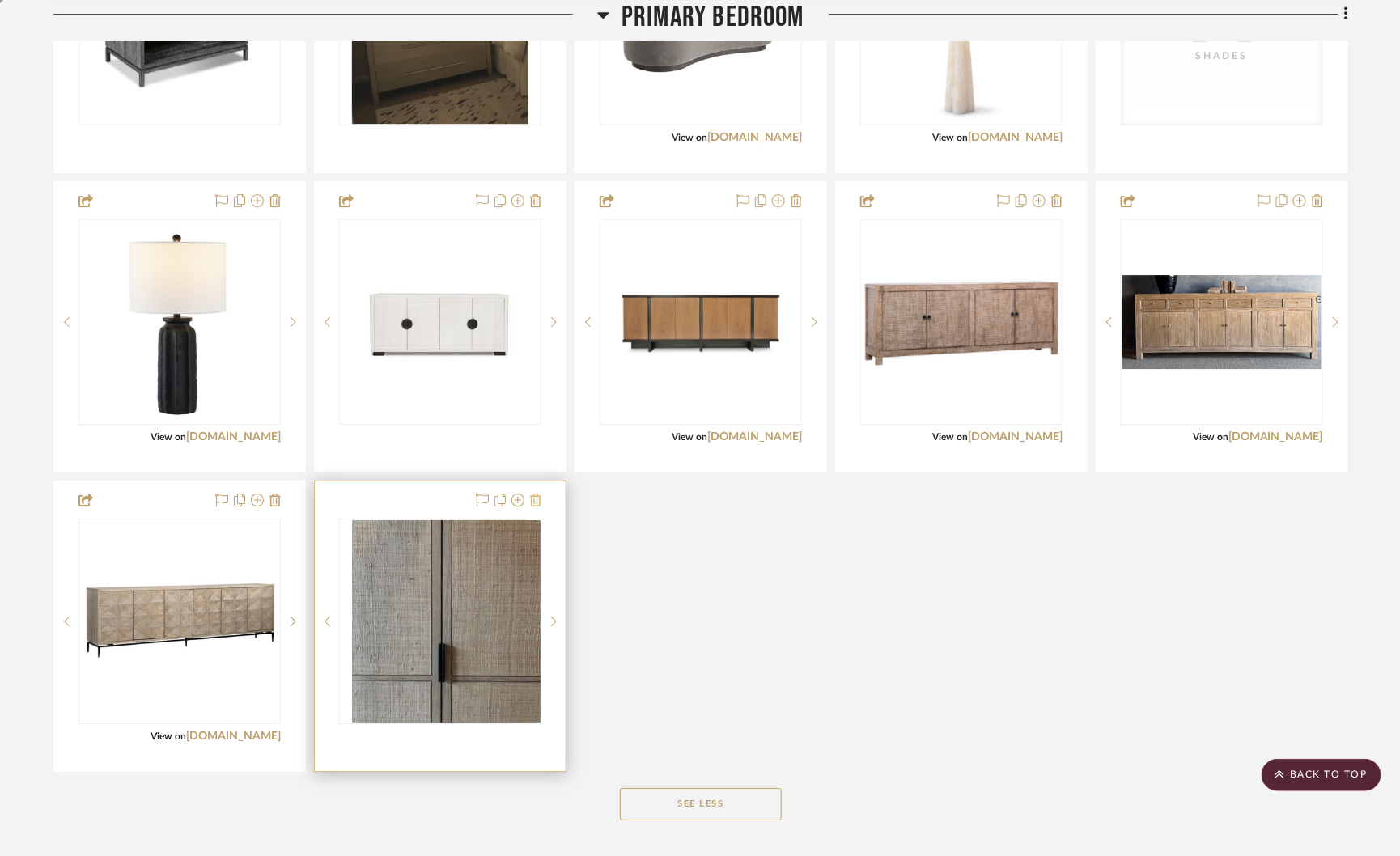
click at [534, 494] on icon at bounding box center [536, 500] width 11 height 13
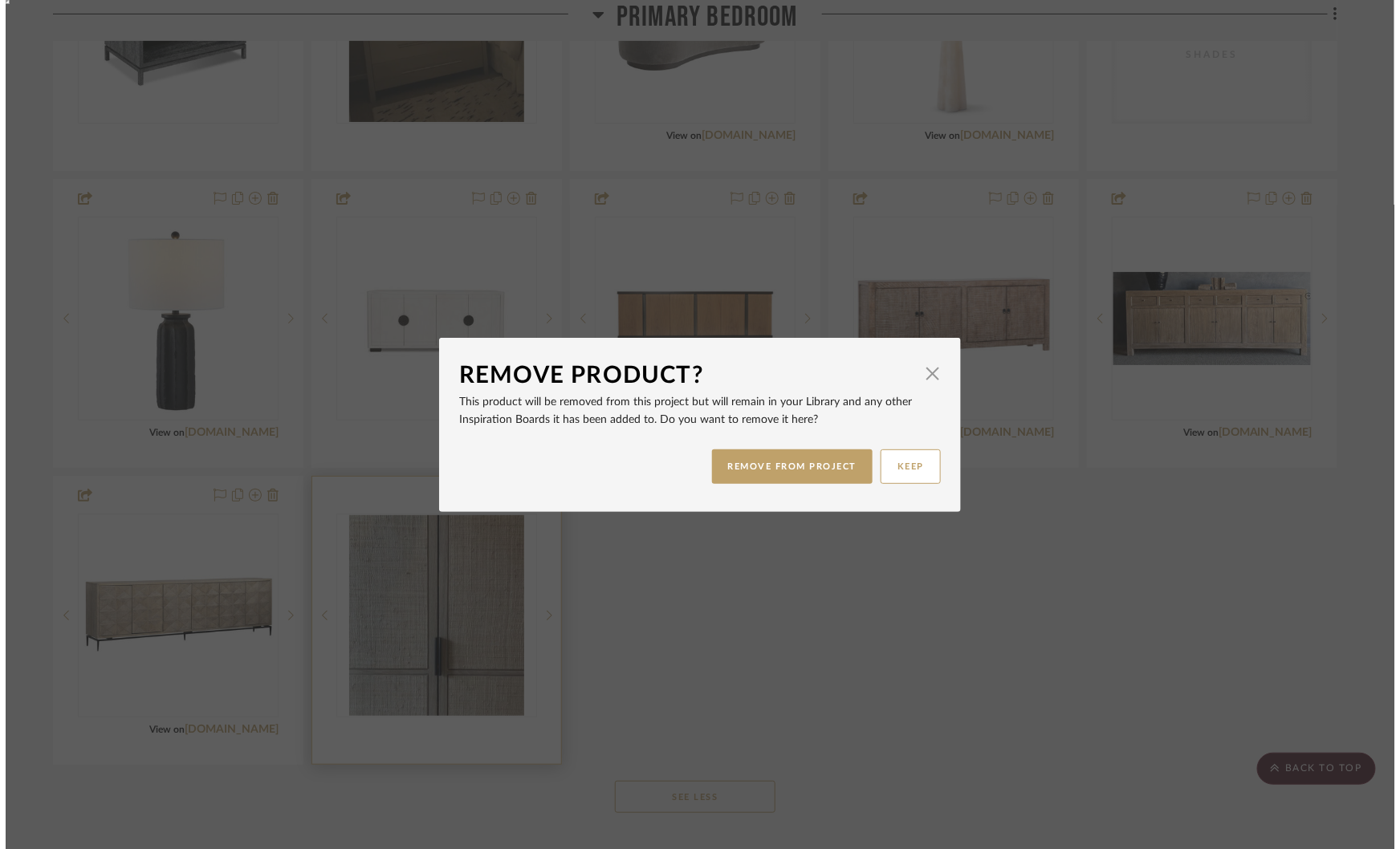
scroll to position [0, 0]
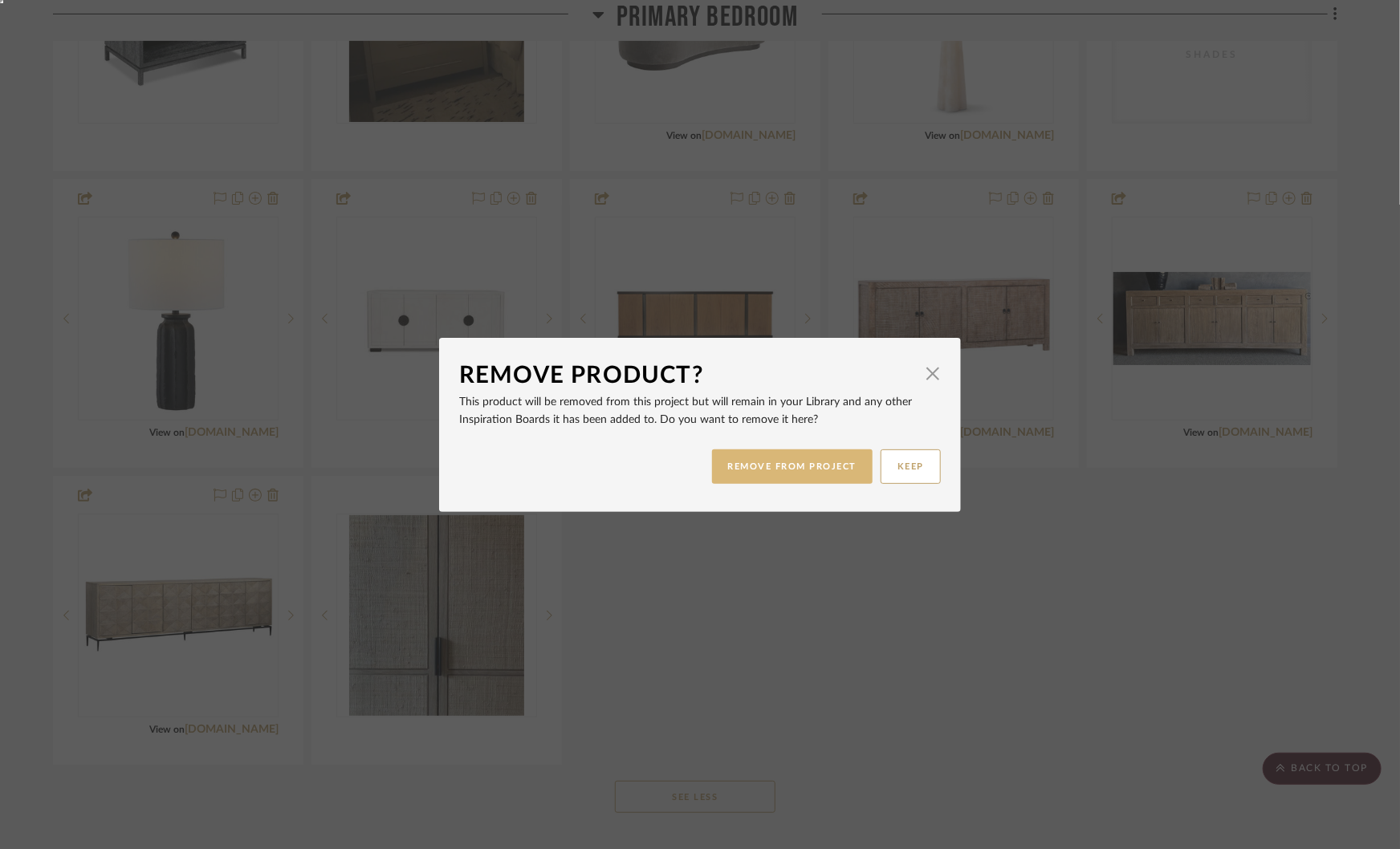
click at [799, 472] on button "REMOVE FROM PROJECT" at bounding box center [792, 467] width 161 height 35
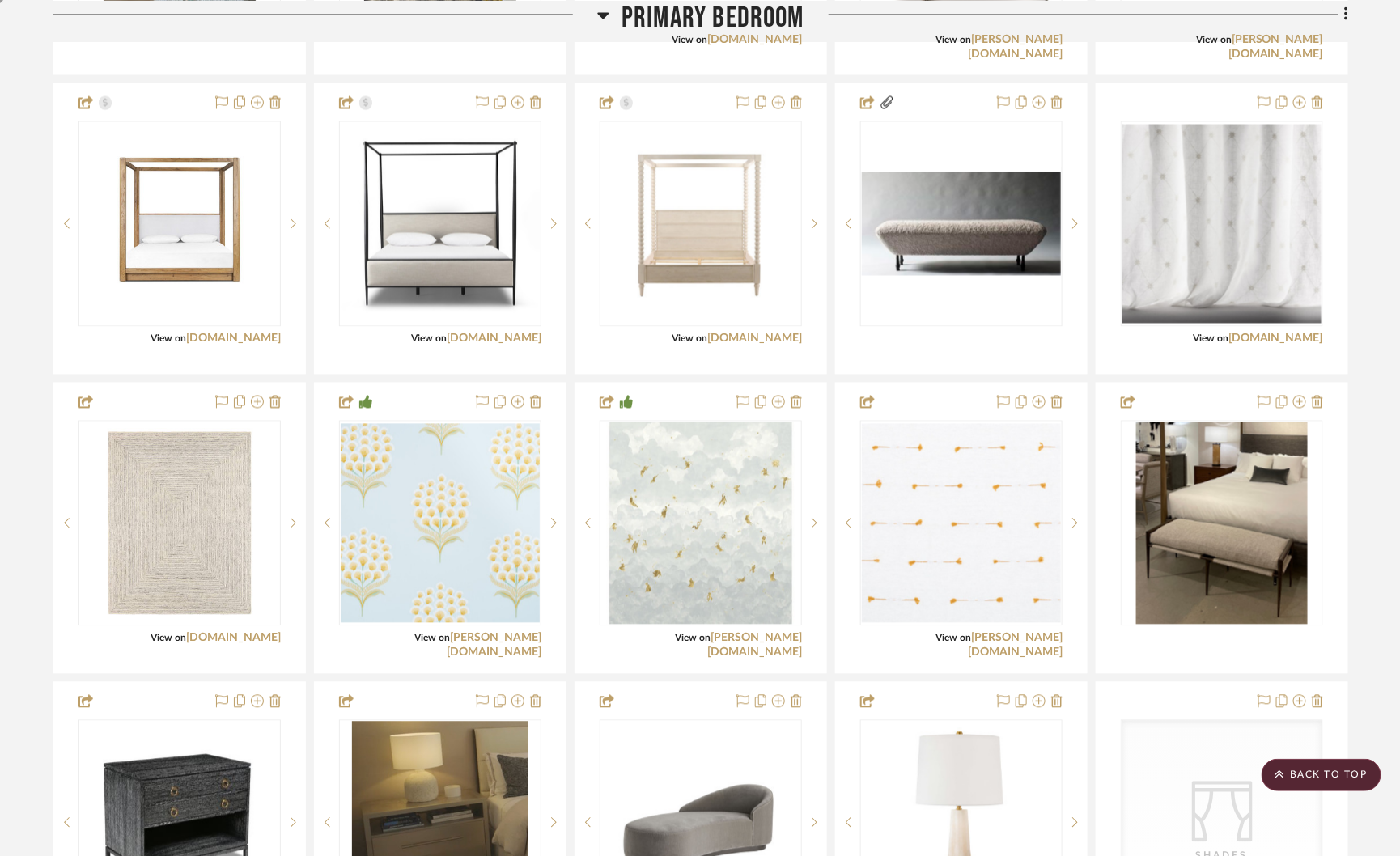
scroll to position [3690, 0]
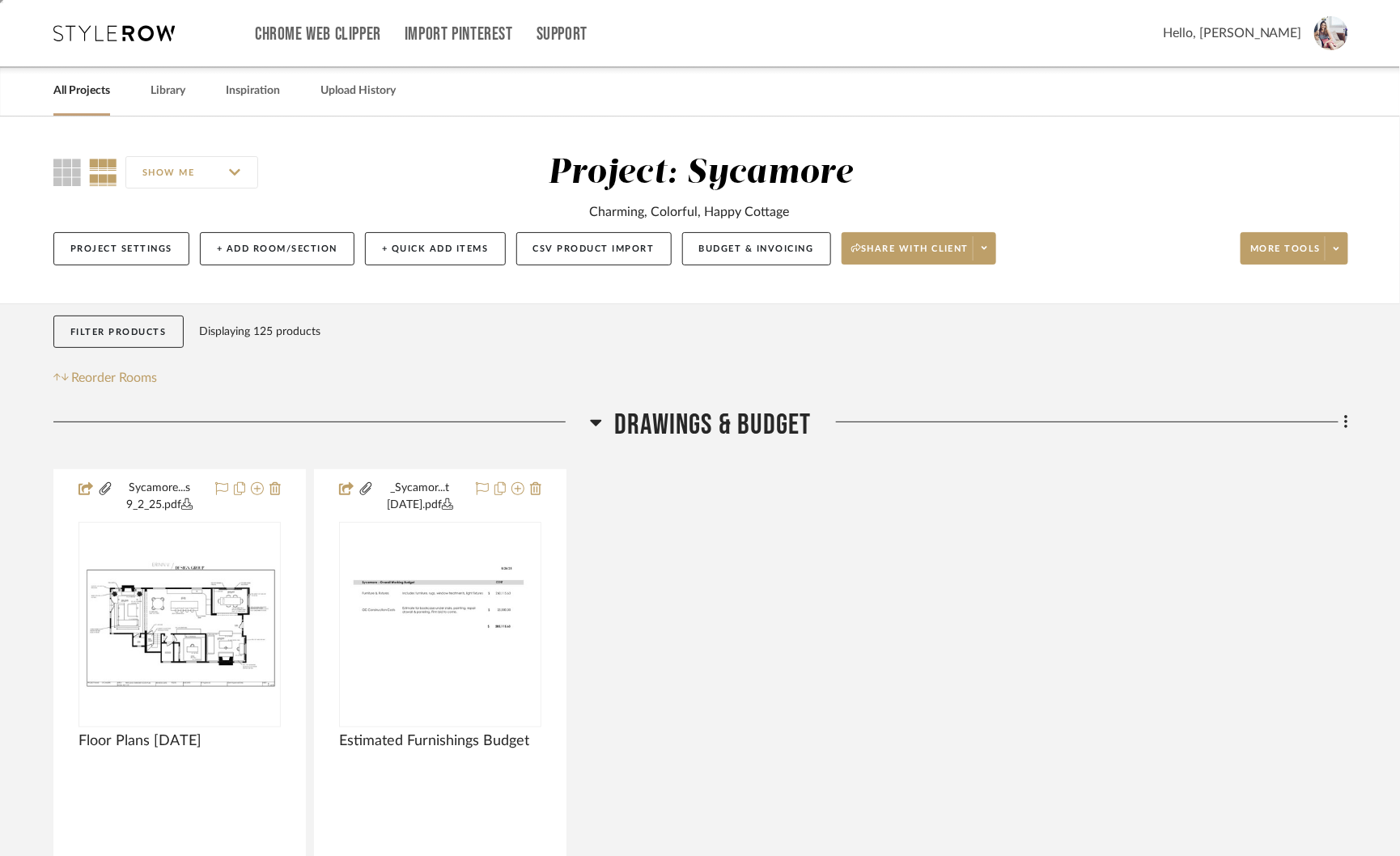
click at [591, 420] on icon at bounding box center [595, 422] width 12 height 19
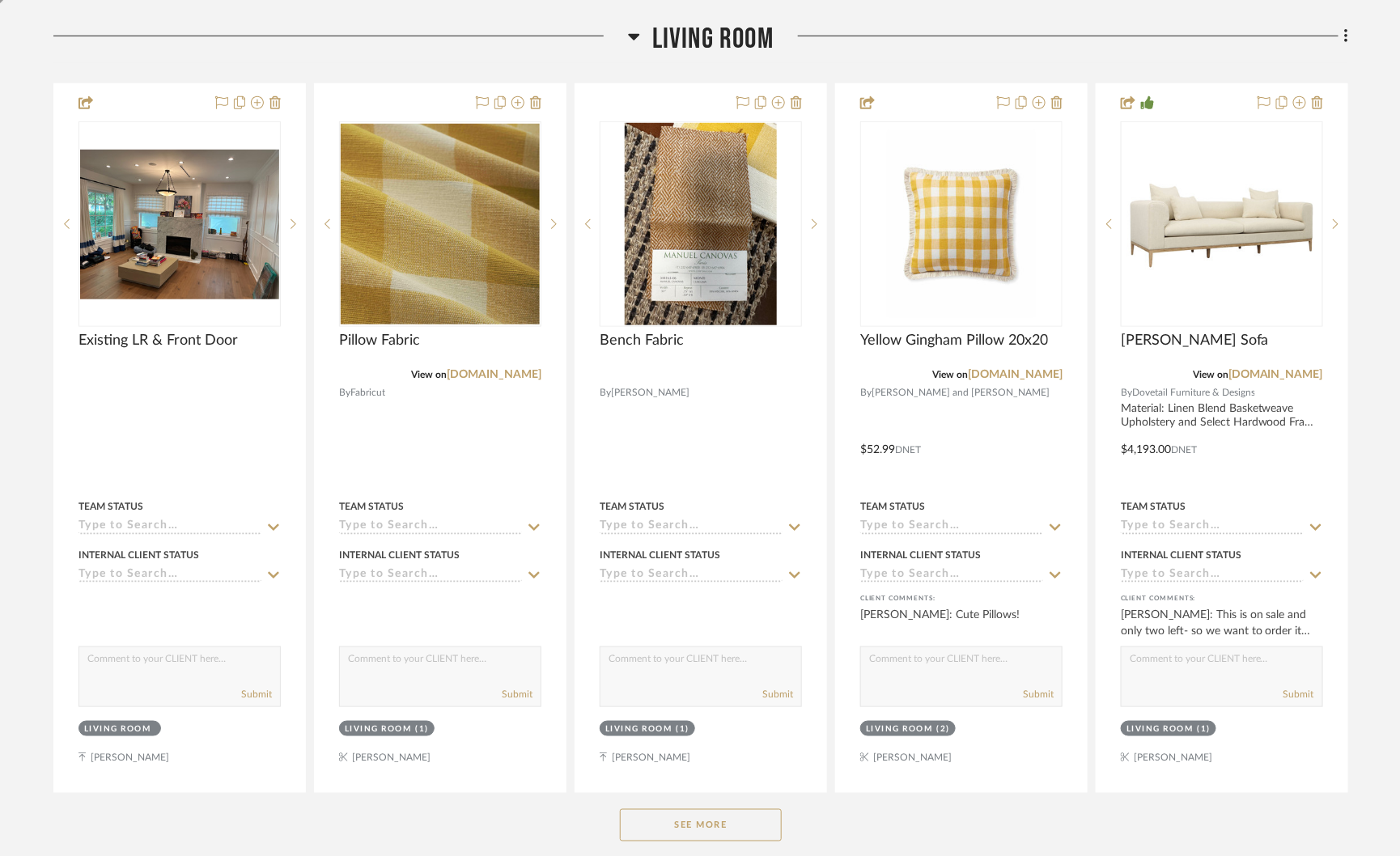
scroll to position [459, 0]
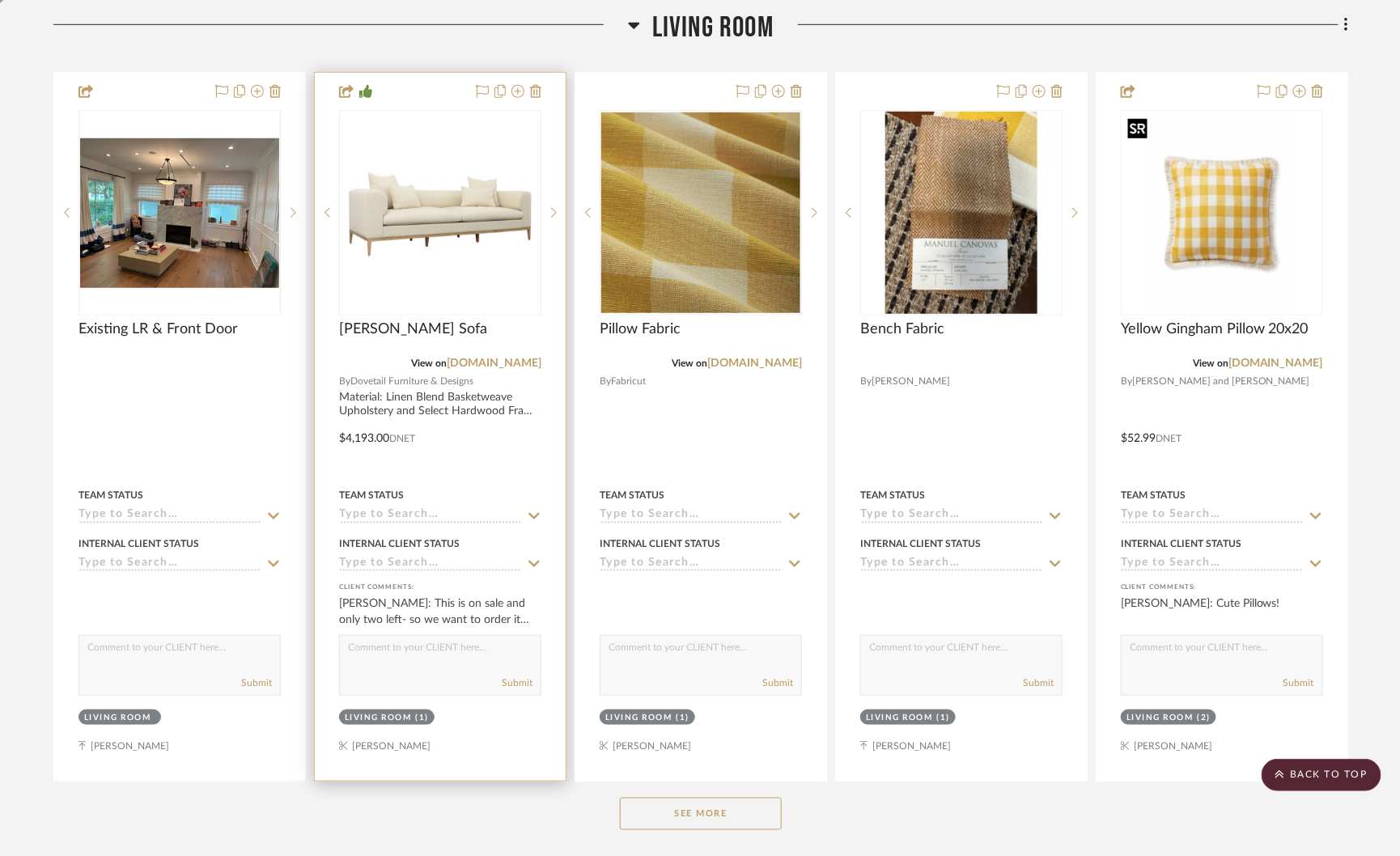
drag, startPoint x: 1158, startPoint y: 247, endPoint x: 514, endPoint y: 246, distance: 644.0
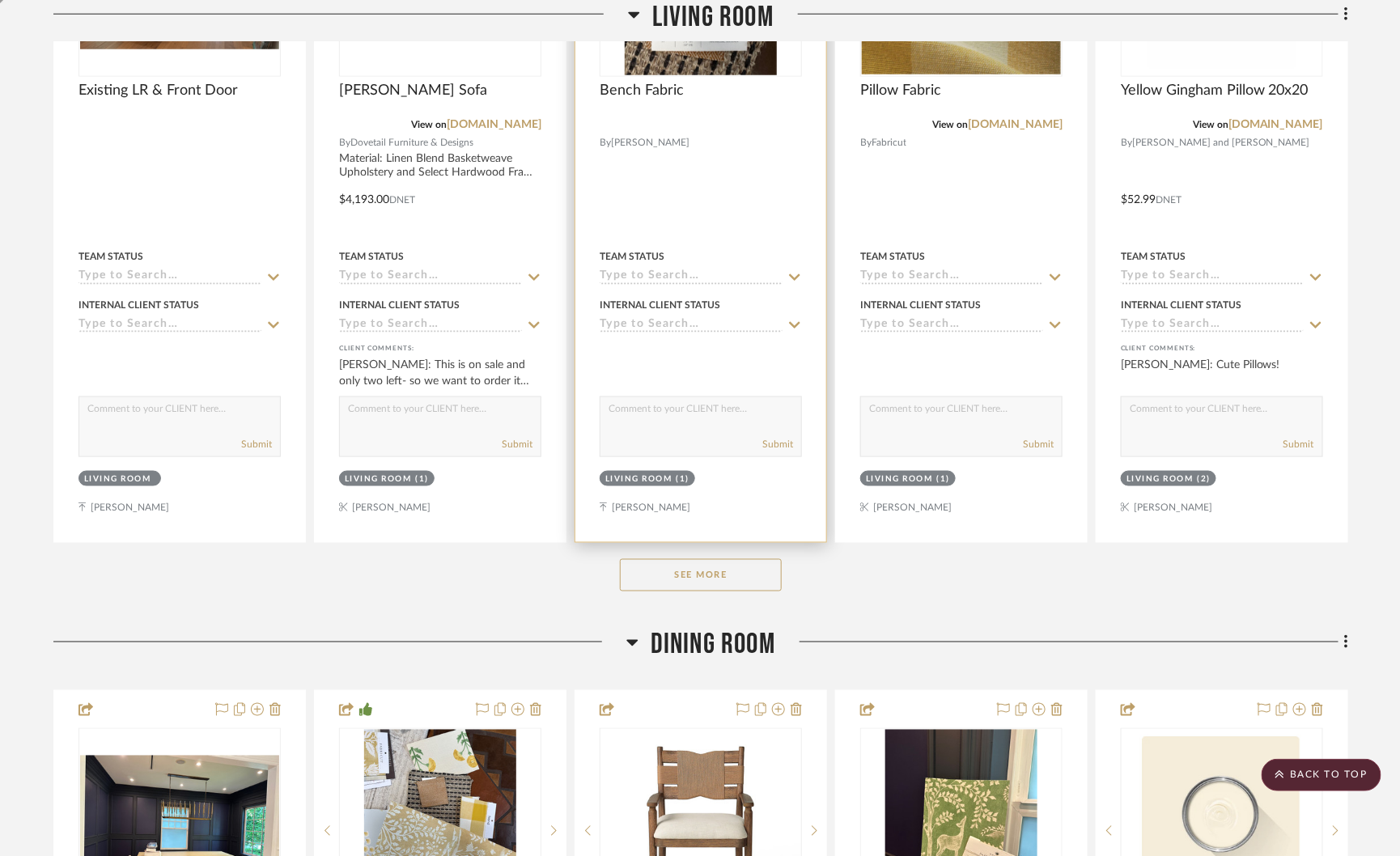
scroll to position [0, 0]
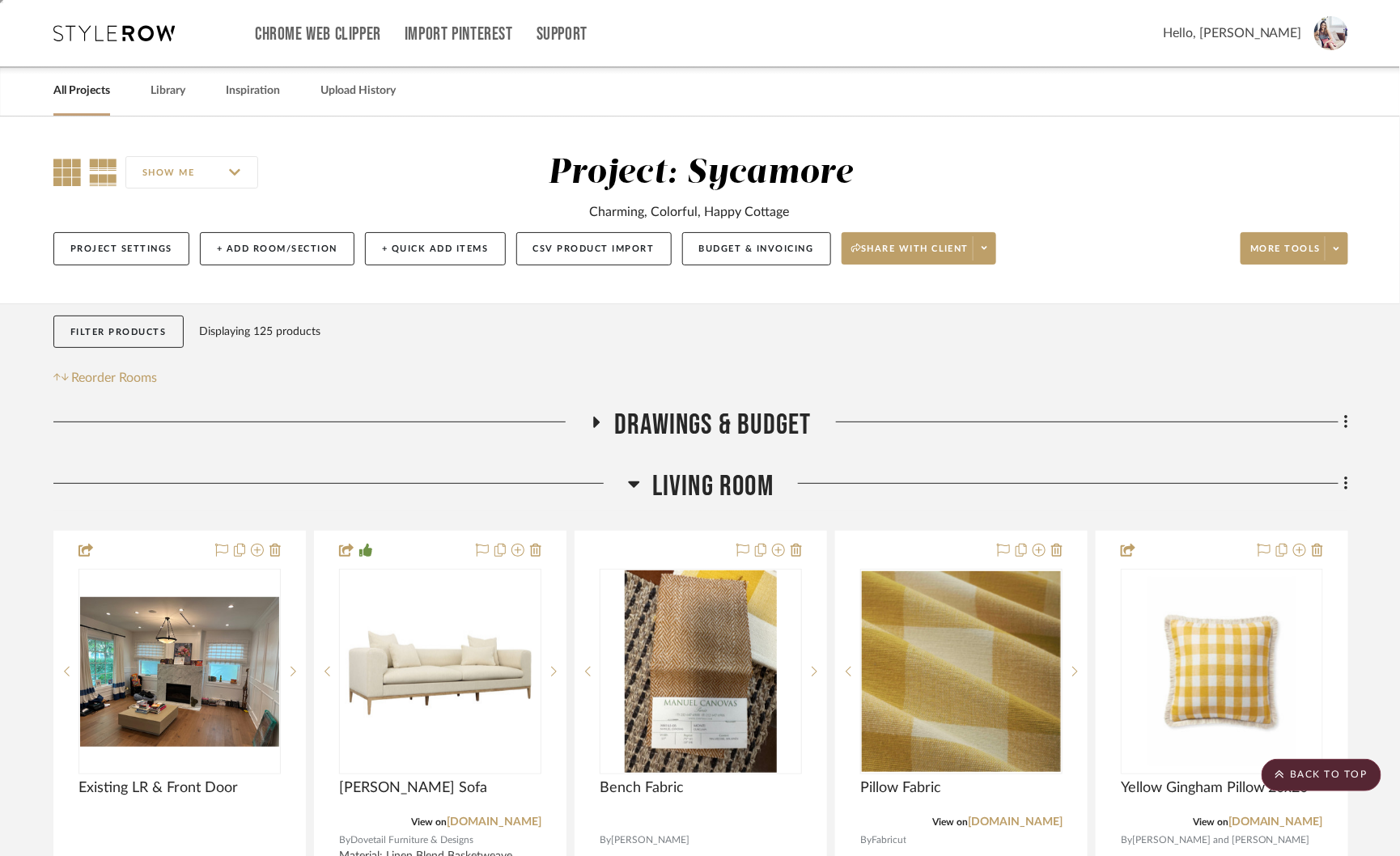
click at [56, 183] on icon at bounding box center [67, 172] width 28 height 28
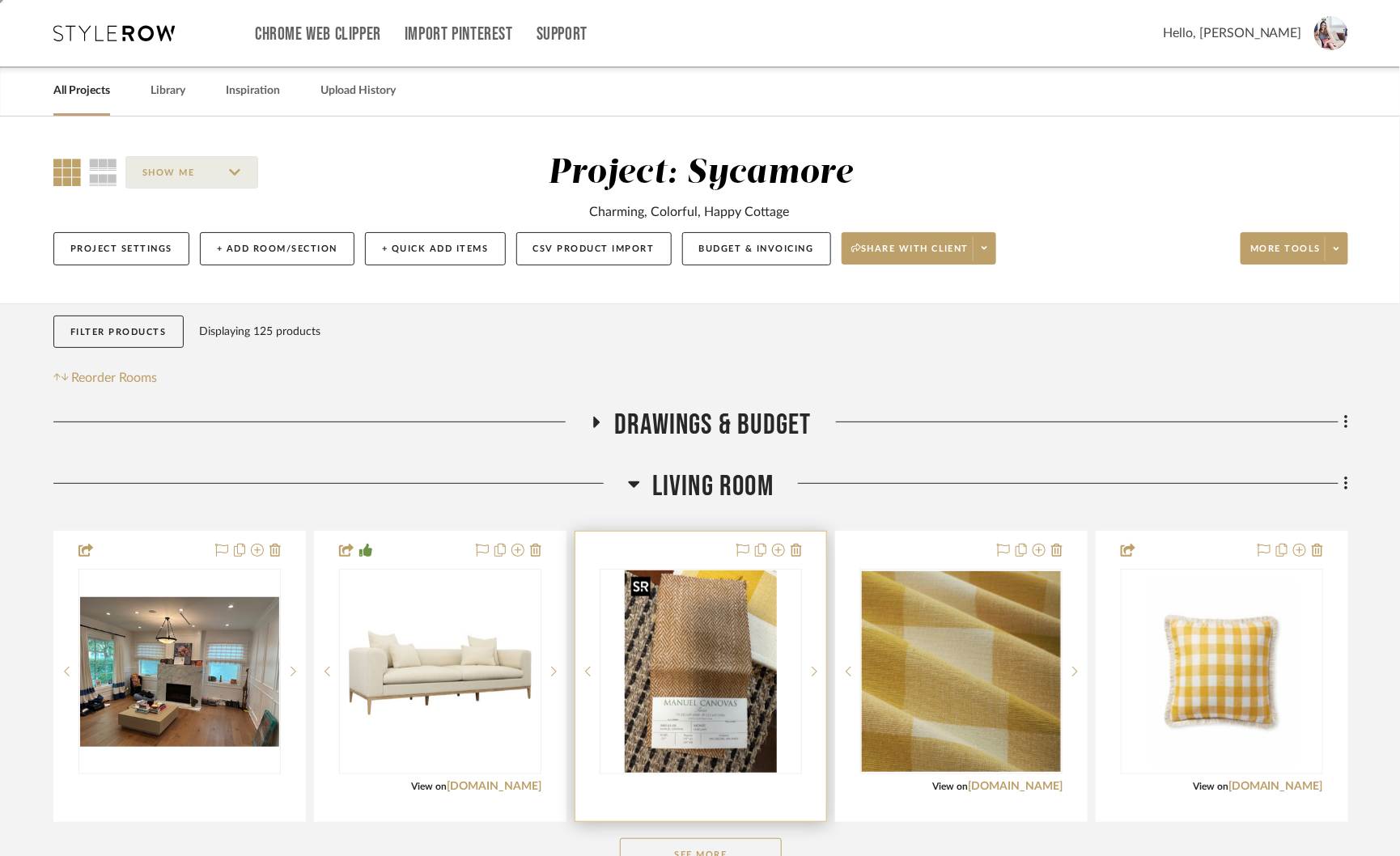
scroll to position [374, 0]
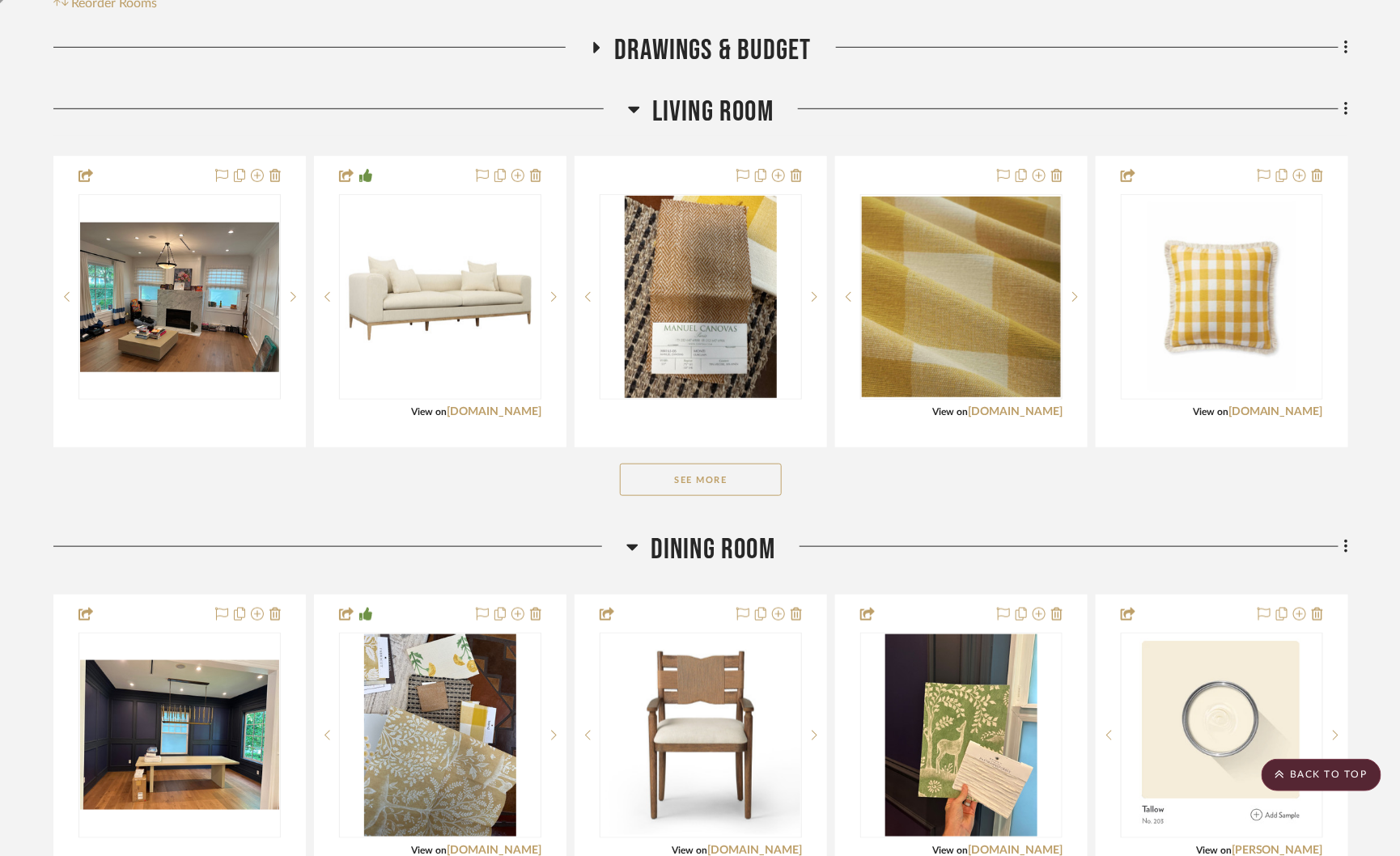
click at [676, 476] on button "See More" at bounding box center [701, 479] width 161 height 32
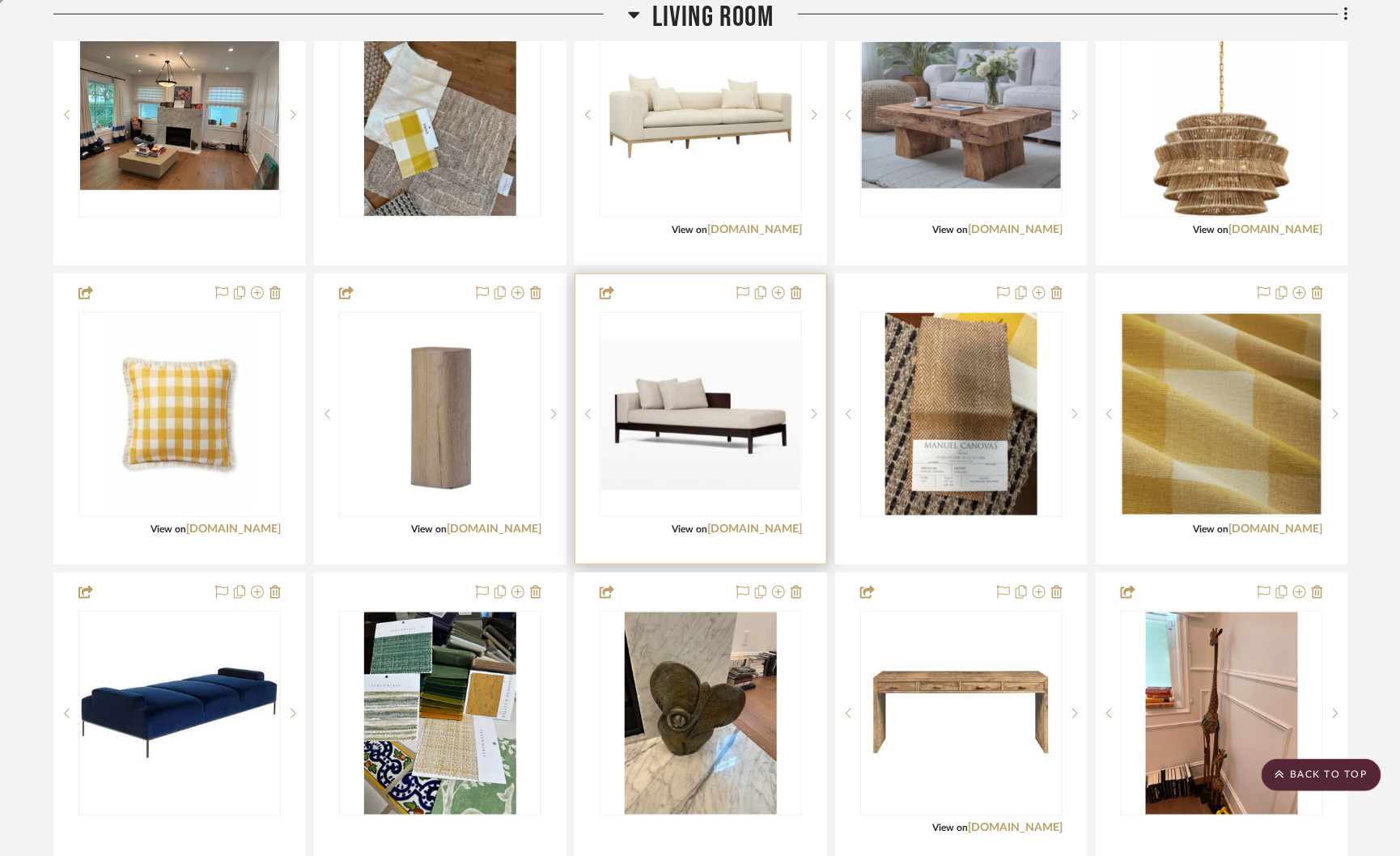
scroll to position [559, 0]
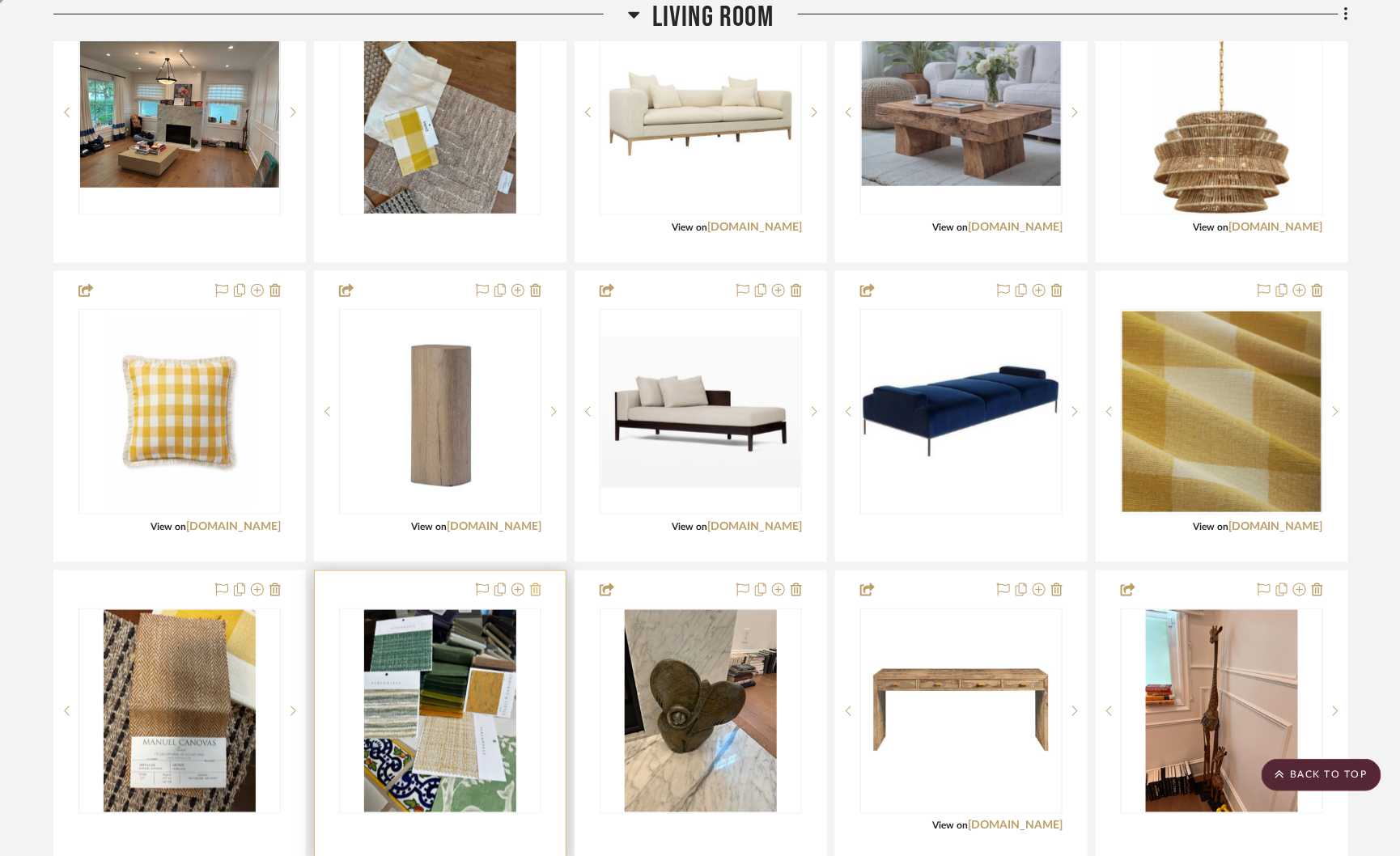
click at [531, 591] on icon at bounding box center [536, 590] width 11 height 13
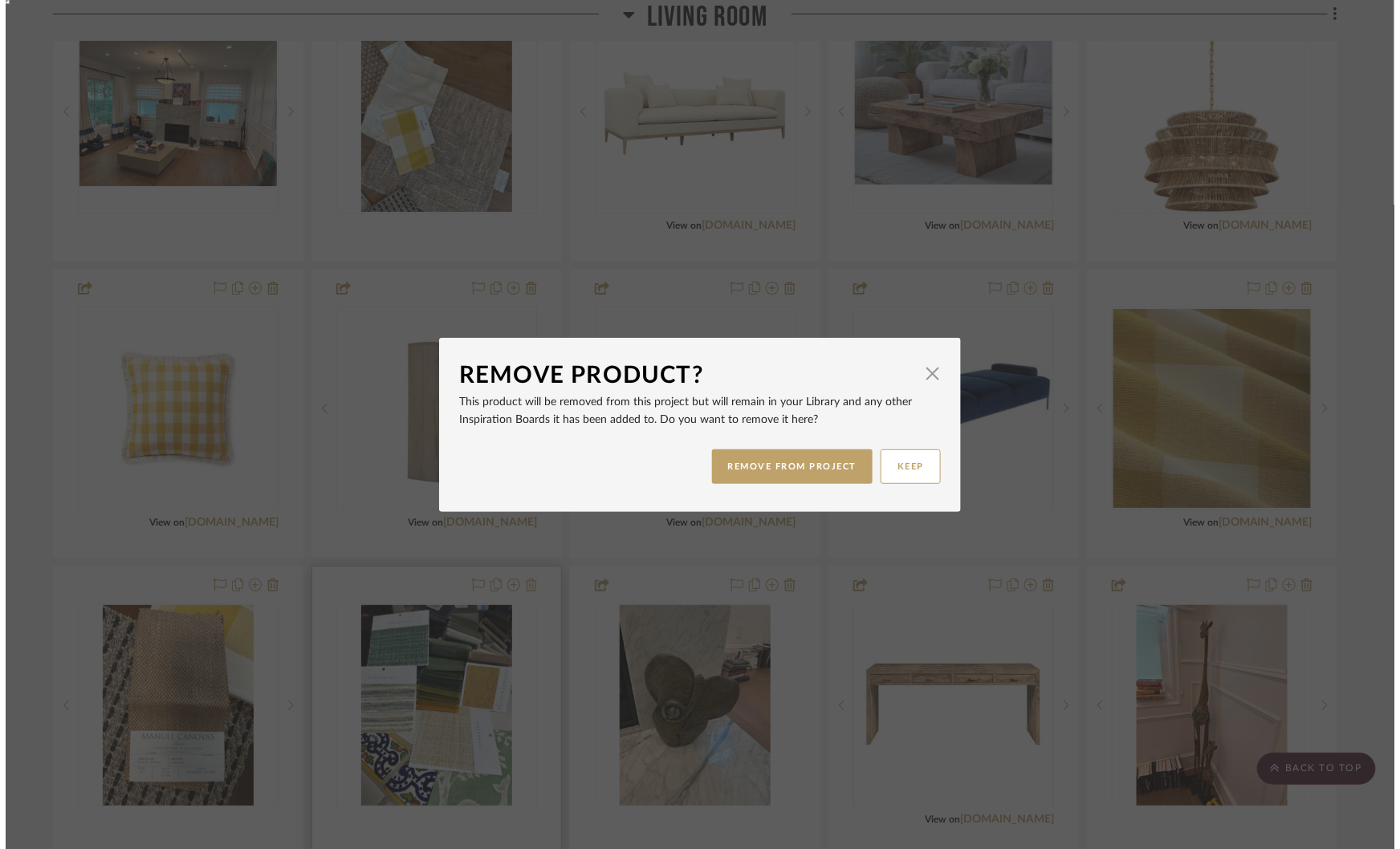
scroll to position [0, 0]
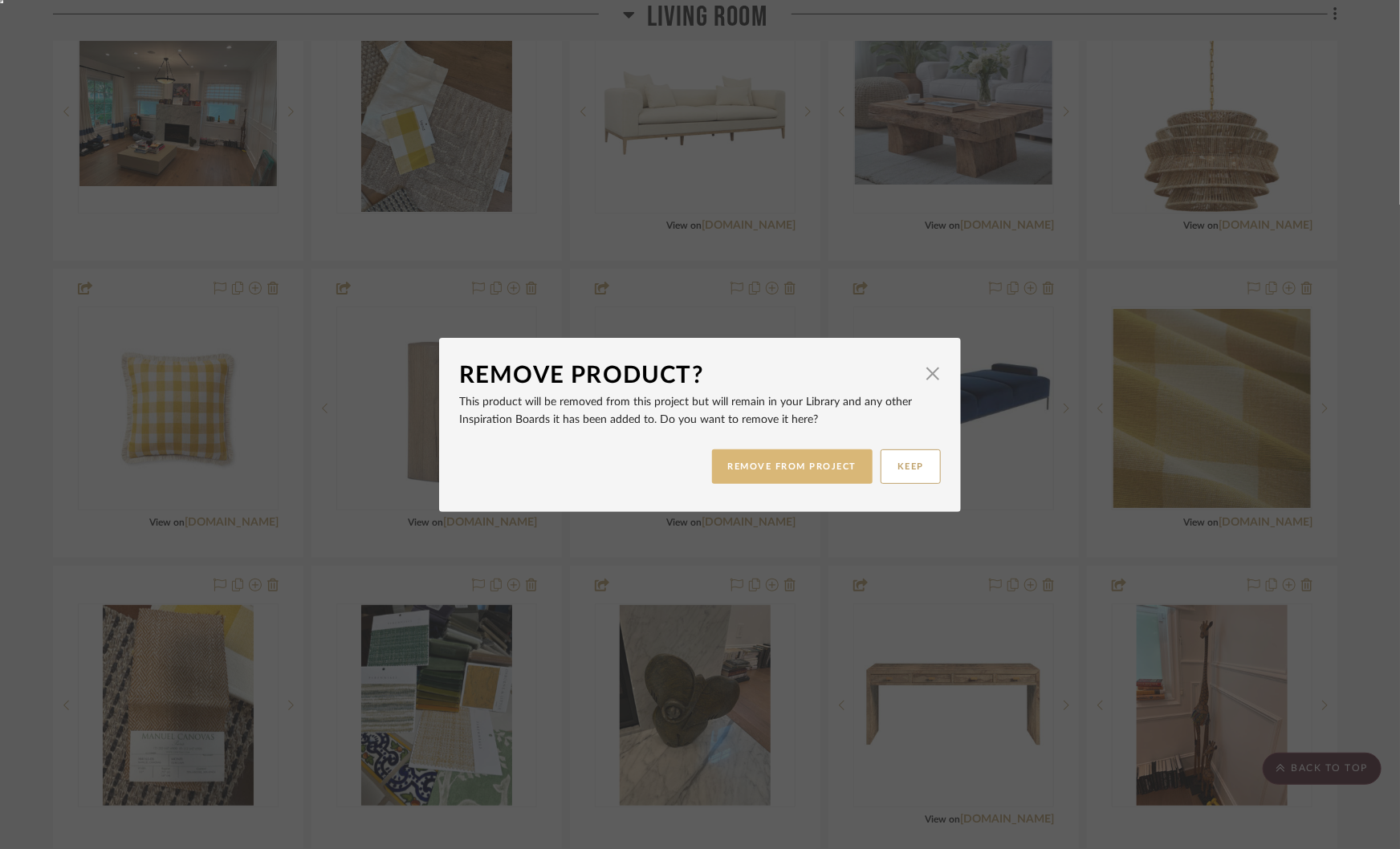
click at [772, 462] on button "REMOVE FROM PROJECT" at bounding box center [792, 467] width 161 height 35
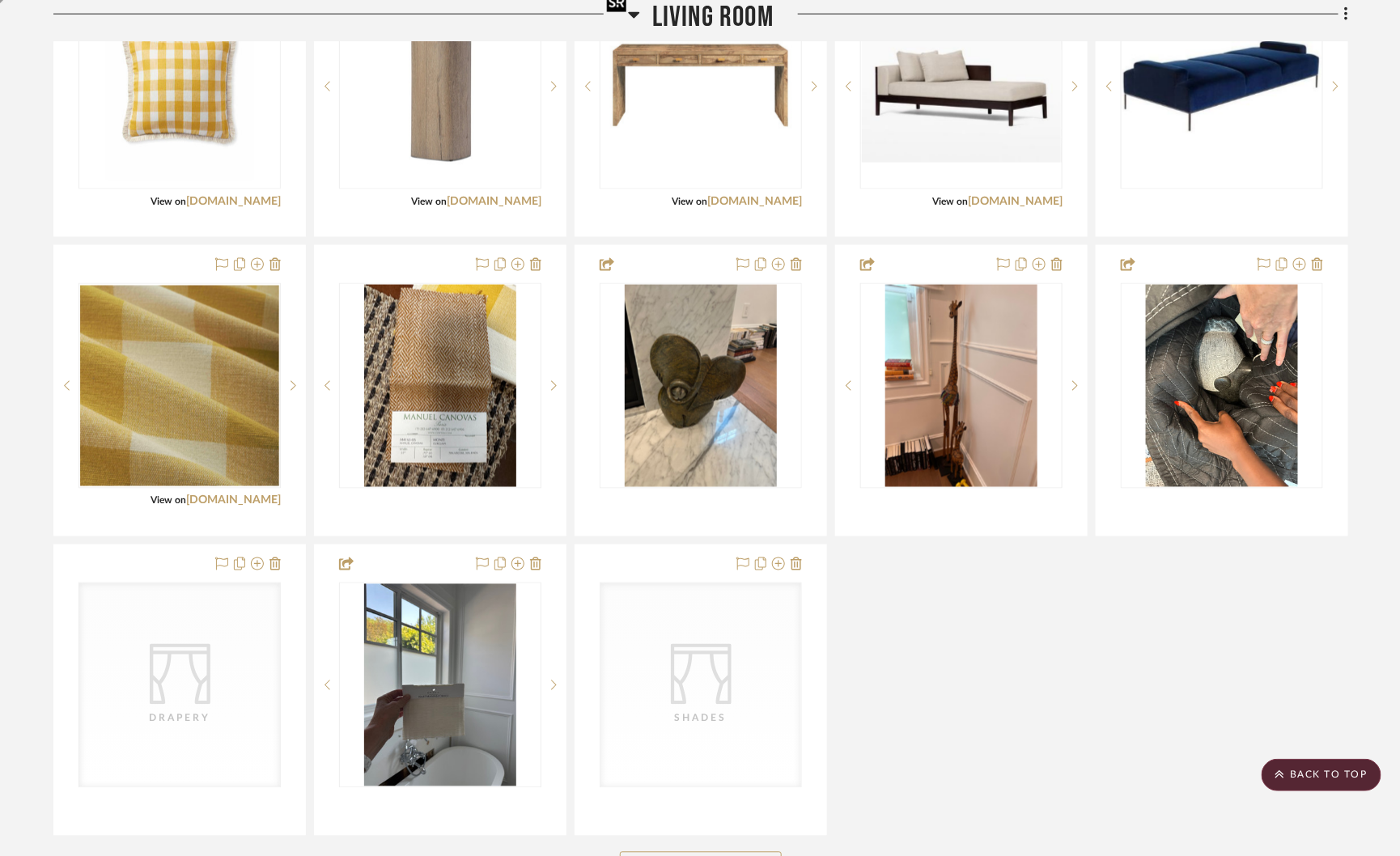
scroll to position [885, 0]
click at [683, 113] on img "0" at bounding box center [700, 85] width 199 height 199
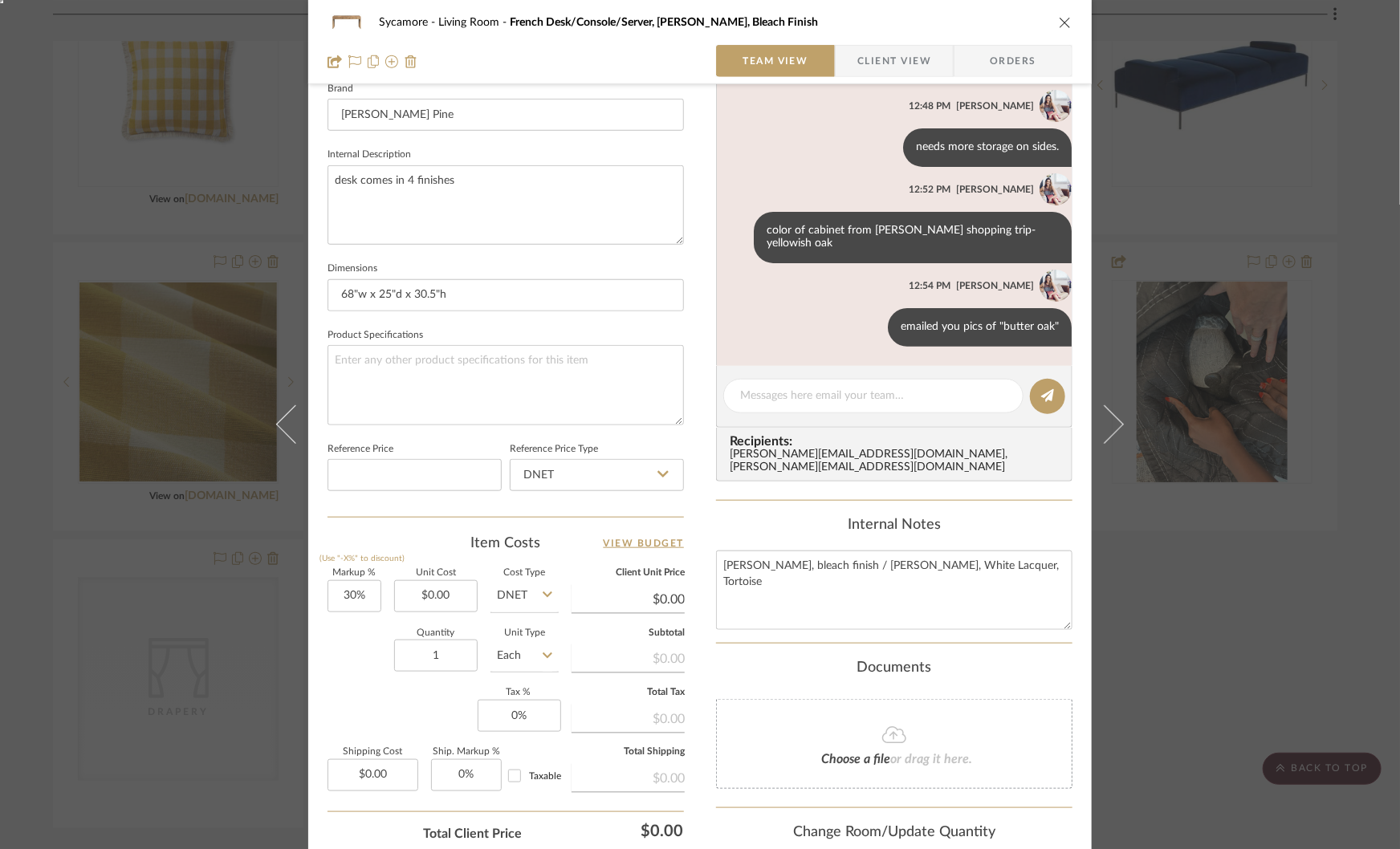
scroll to position [642, 0]
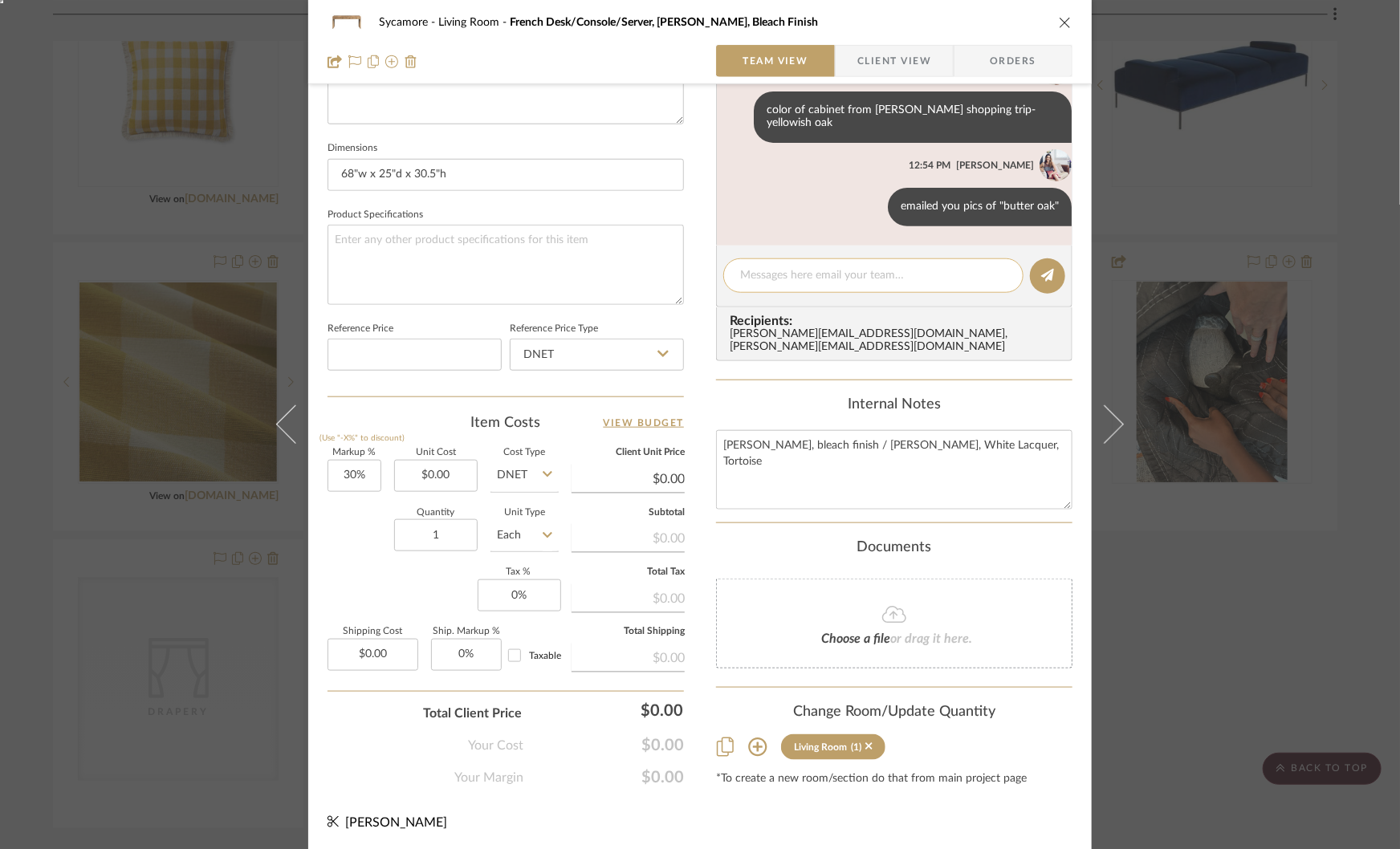
click at [769, 283] on div at bounding box center [874, 276] width 300 height 35
click at [771, 273] on textarea at bounding box center [873, 276] width 267 height 17
type textarea "need chairs for the desk"
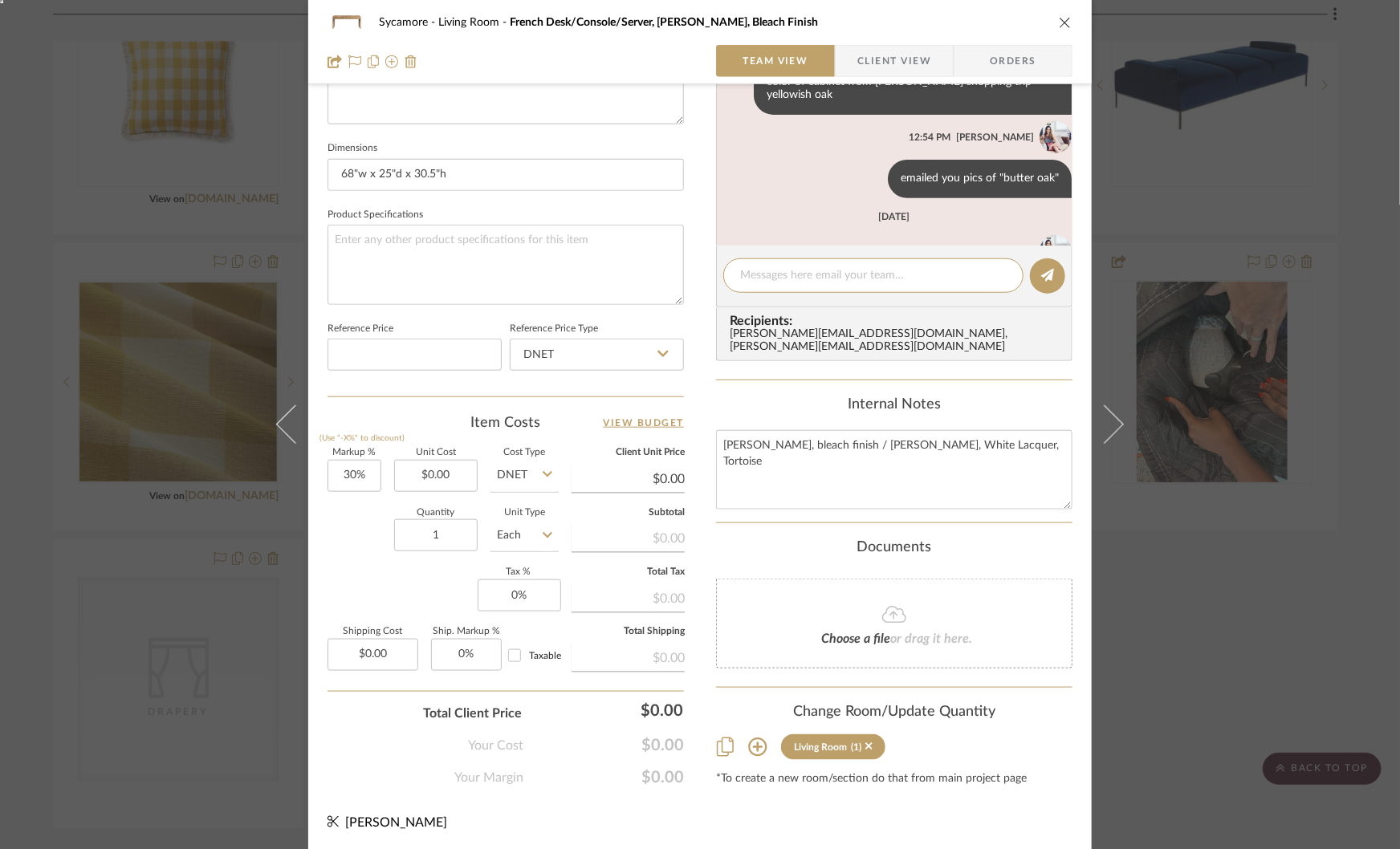
scroll to position [221, 0]
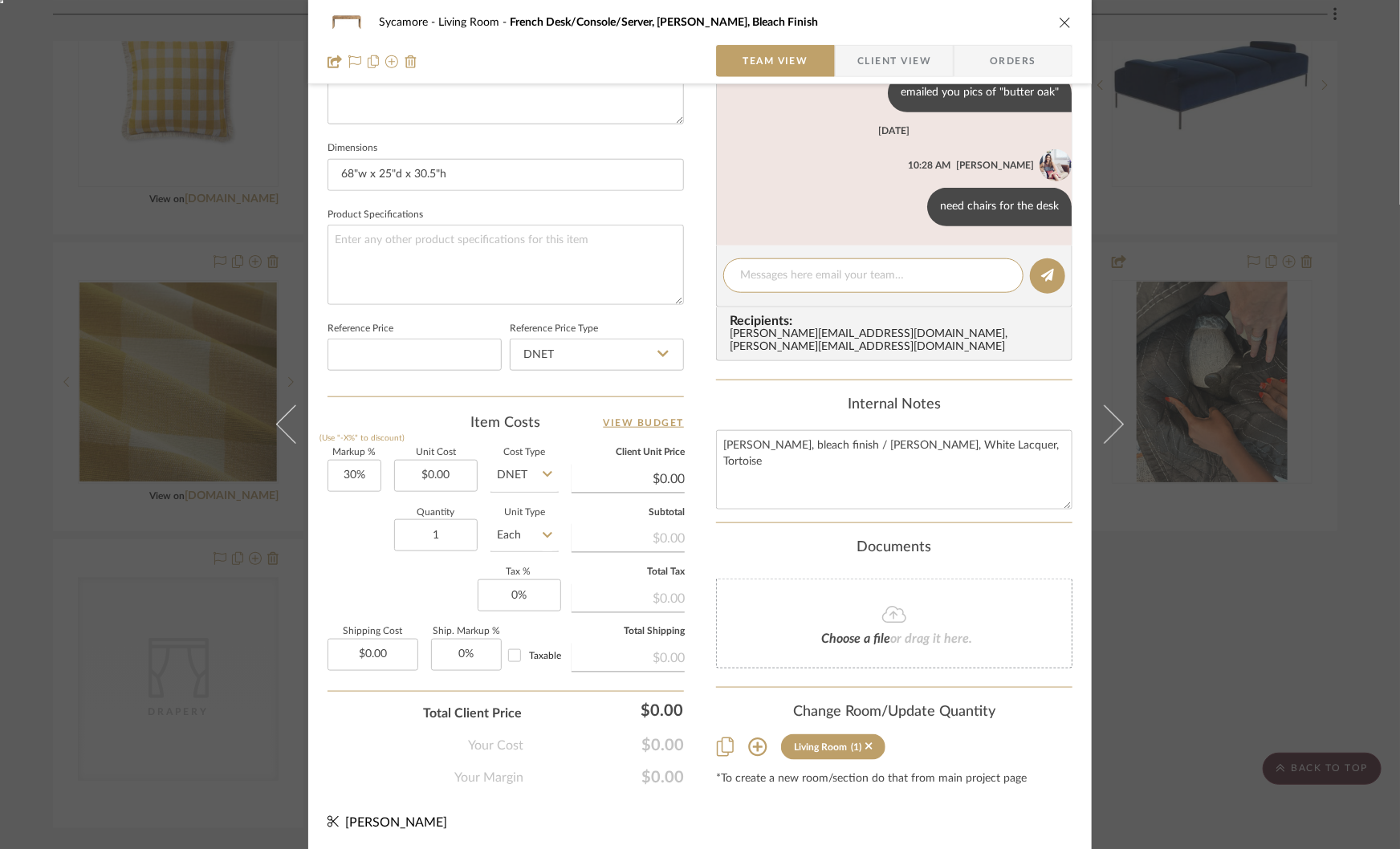
click at [192, 580] on div "Sycamore Living Room French Desk/Console/Server, [PERSON_NAME], Bleach Finish T…" at bounding box center [700, 424] width 1400 height 849
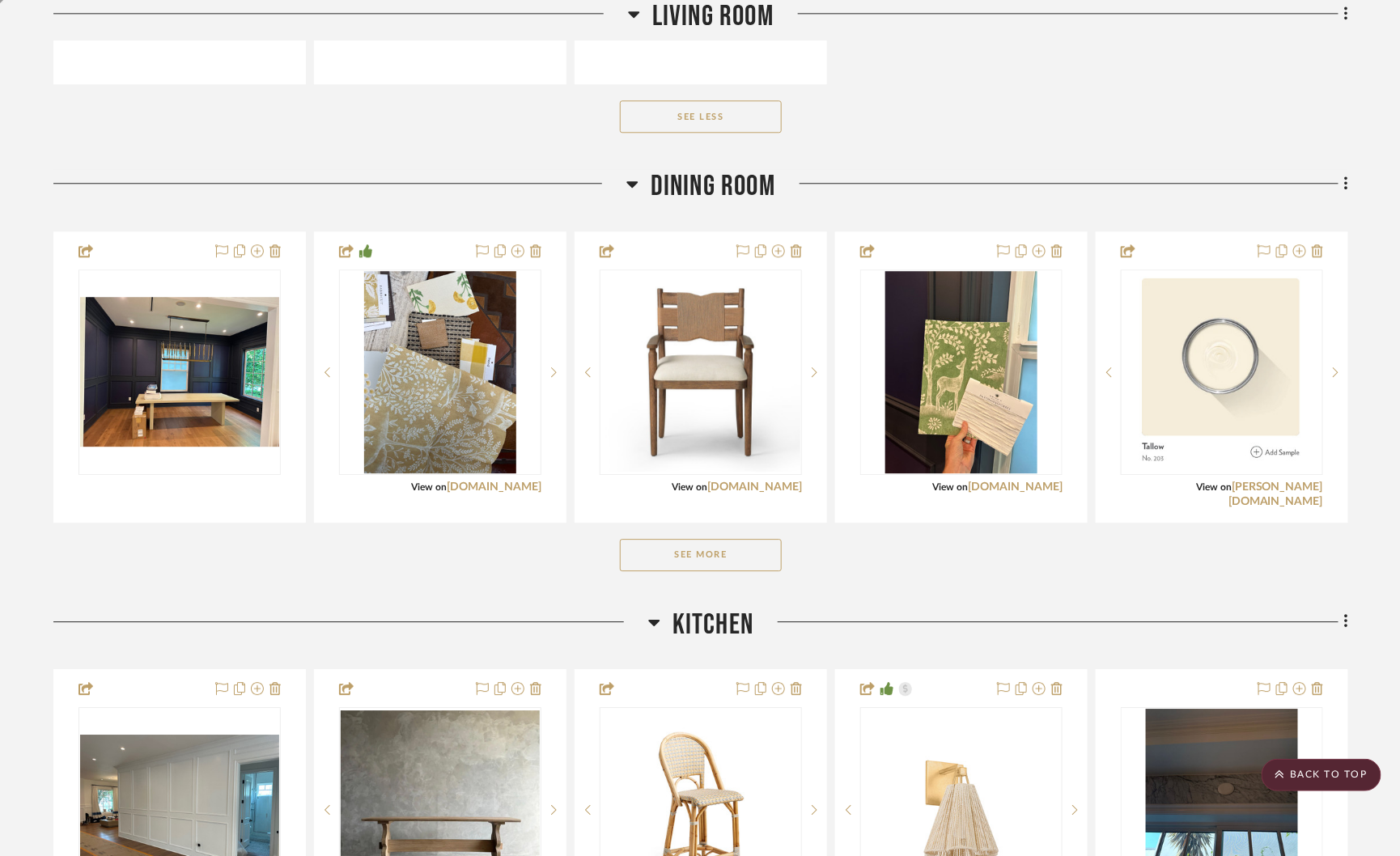
scroll to position [1637, 0]
click at [690, 550] on button "See More" at bounding box center [701, 553] width 161 height 32
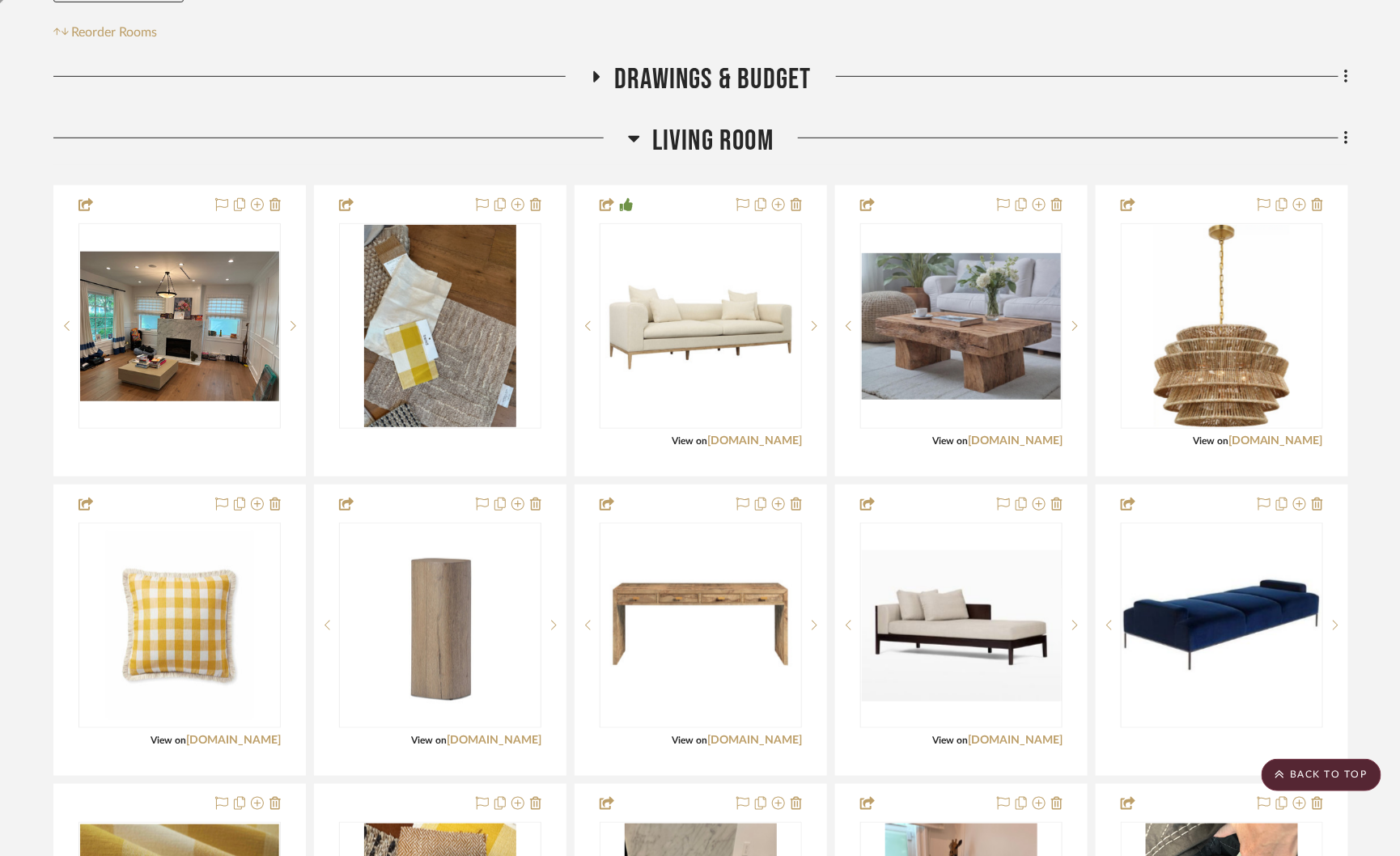
scroll to position [327, 0]
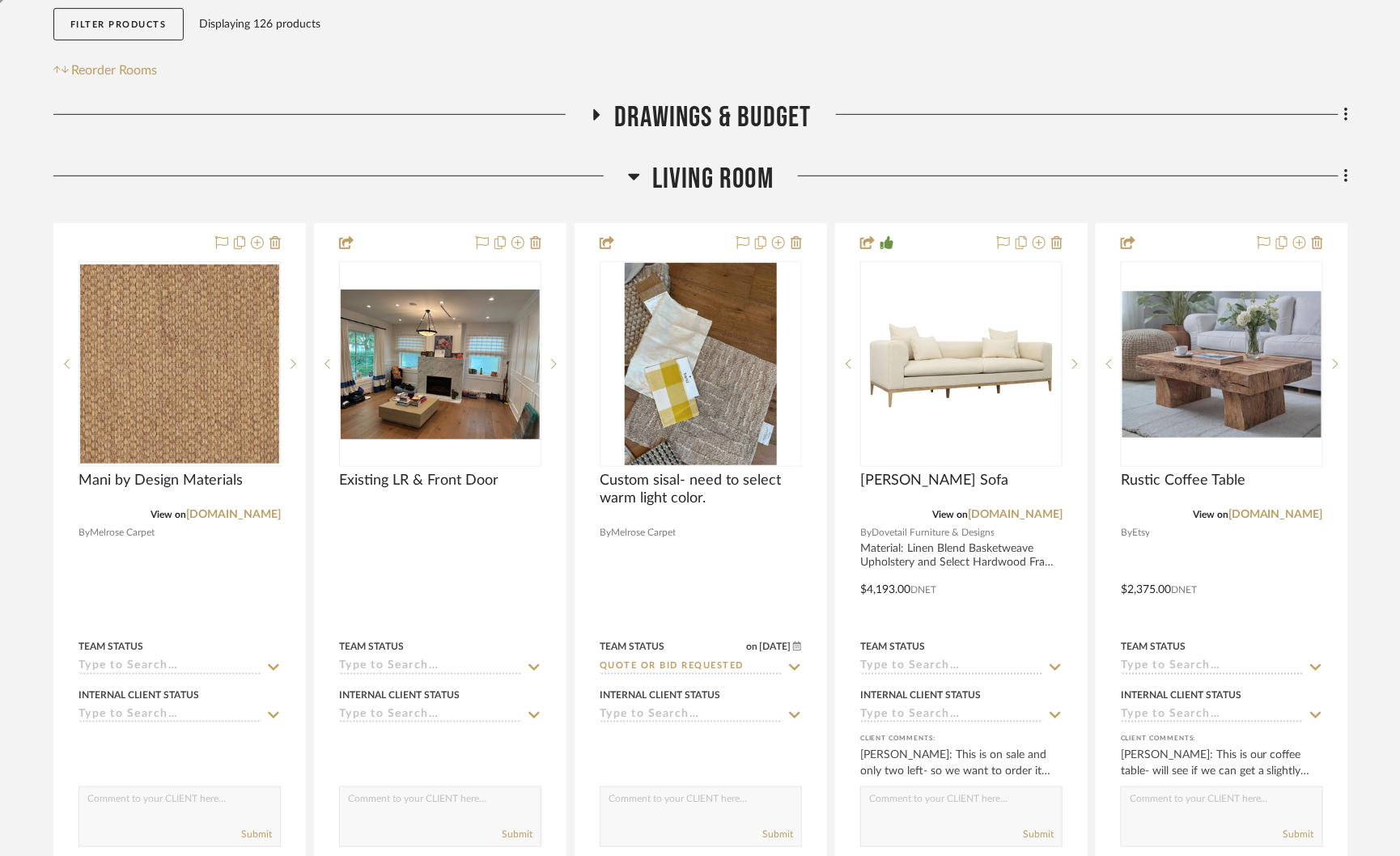
scroll to position [310, 0]
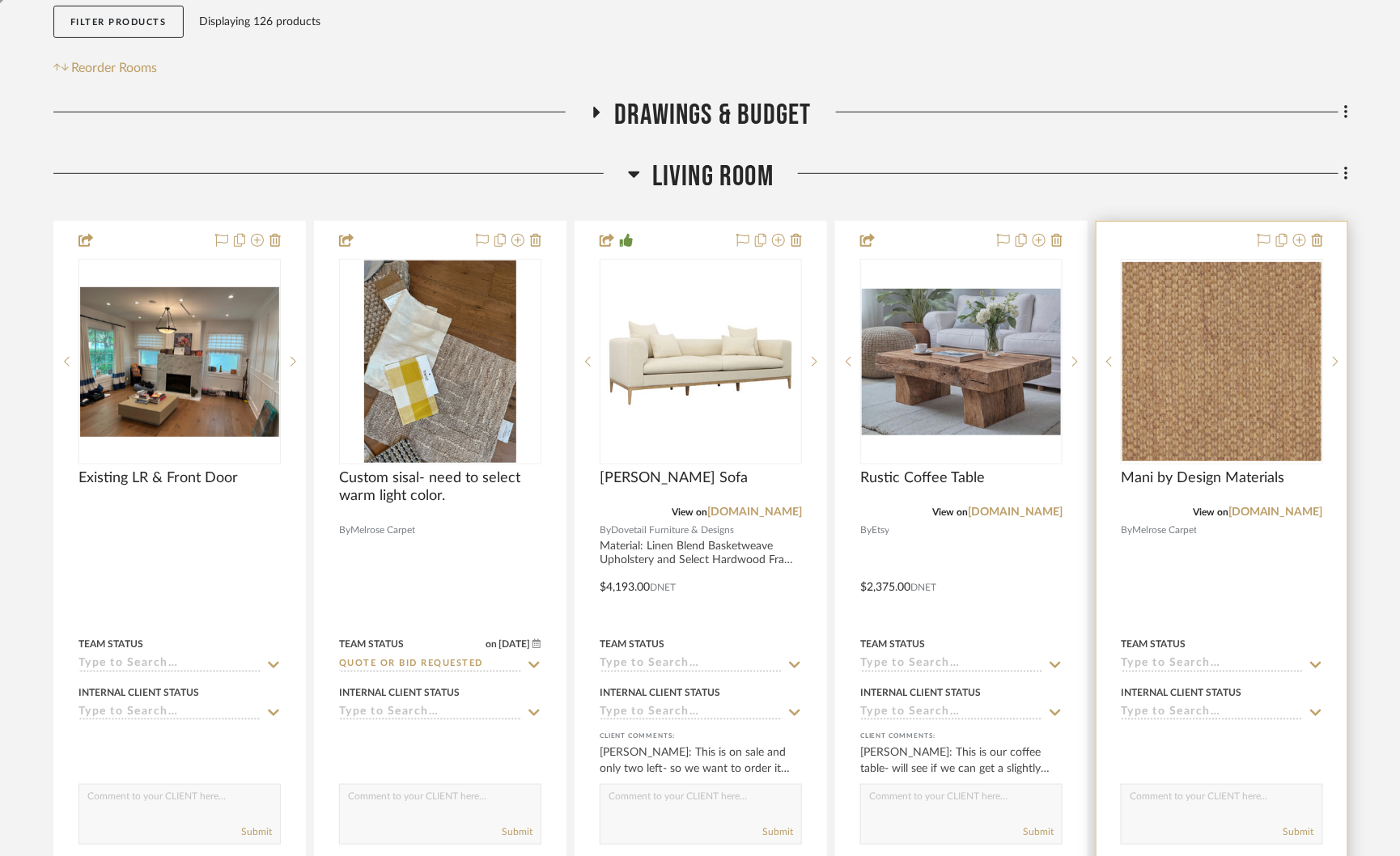
click at [1231, 381] on img "0" at bounding box center [1221, 361] width 199 height 199
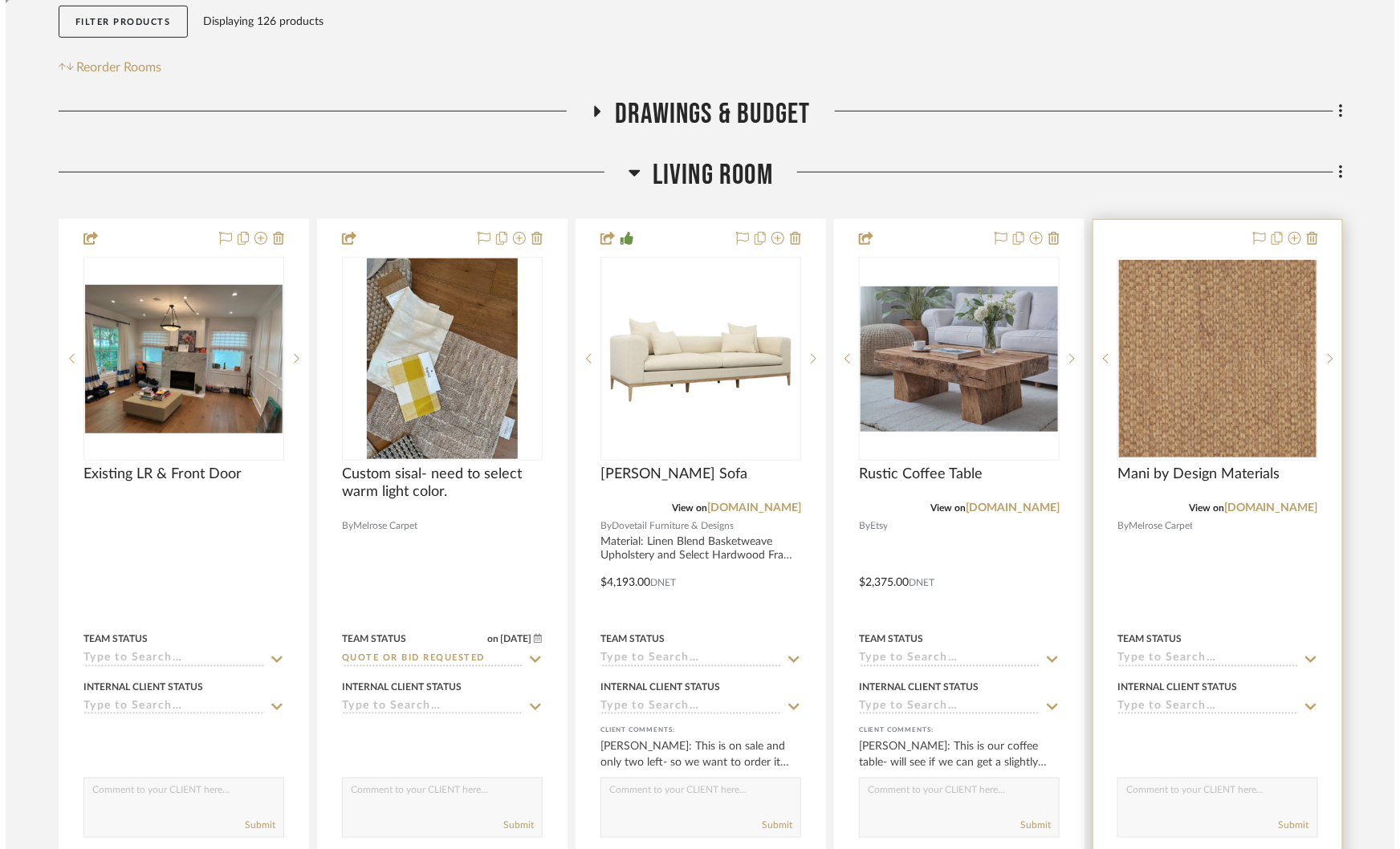
scroll to position [0, 0]
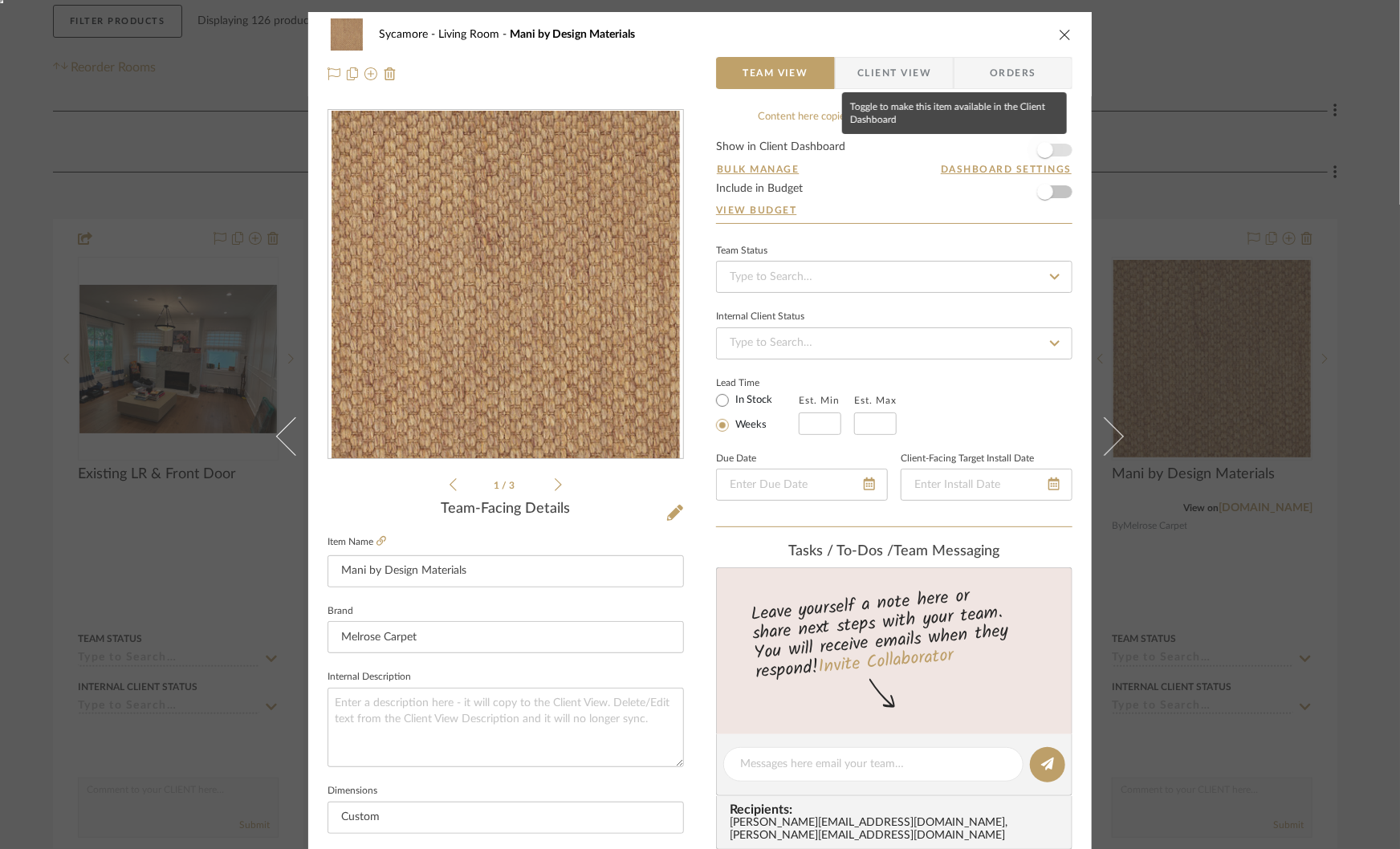
click at [1043, 147] on span "button" at bounding box center [1045, 150] width 16 height 16
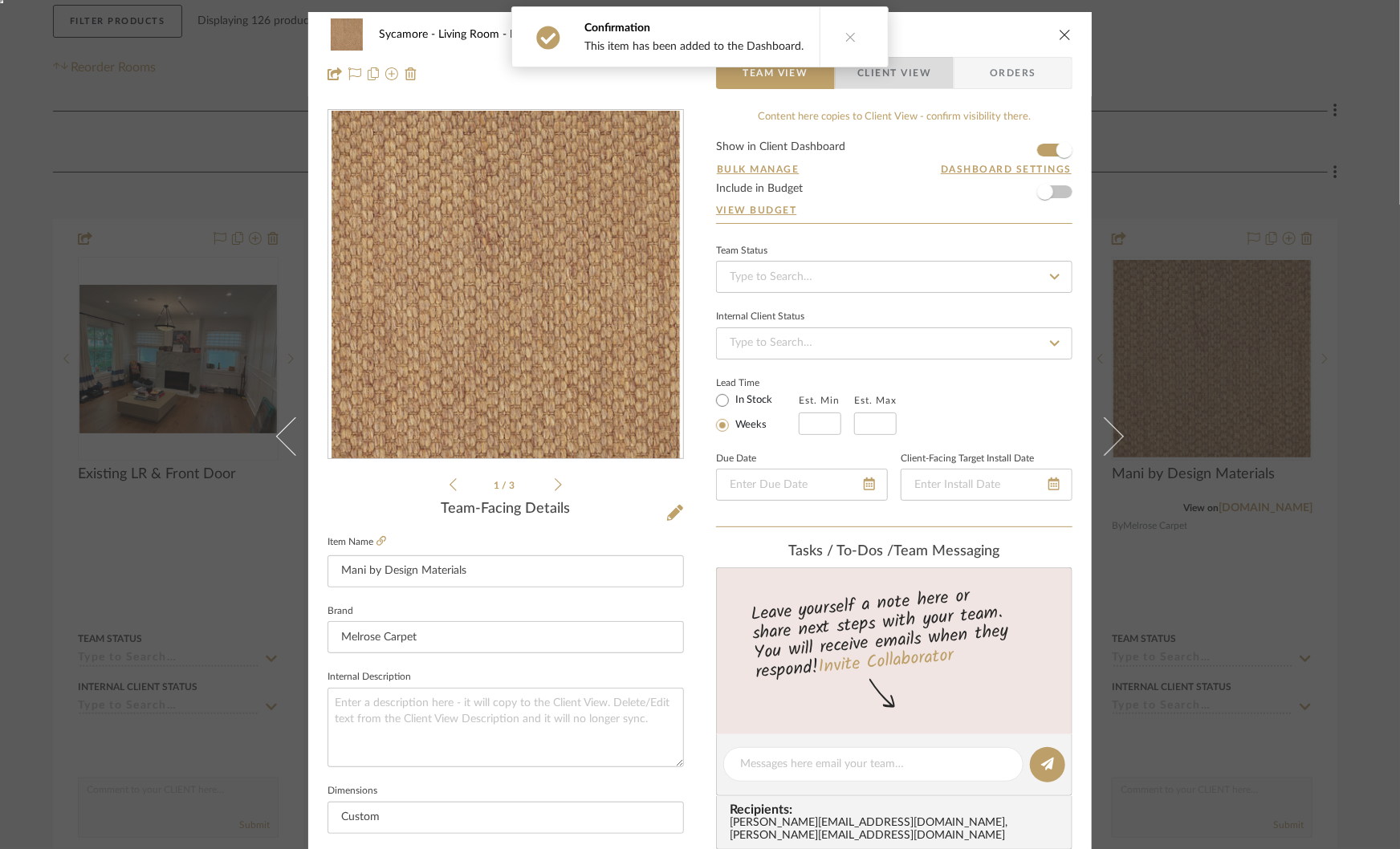
click at [907, 75] on span "Client View" at bounding box center [894, 73] width 74 height 32
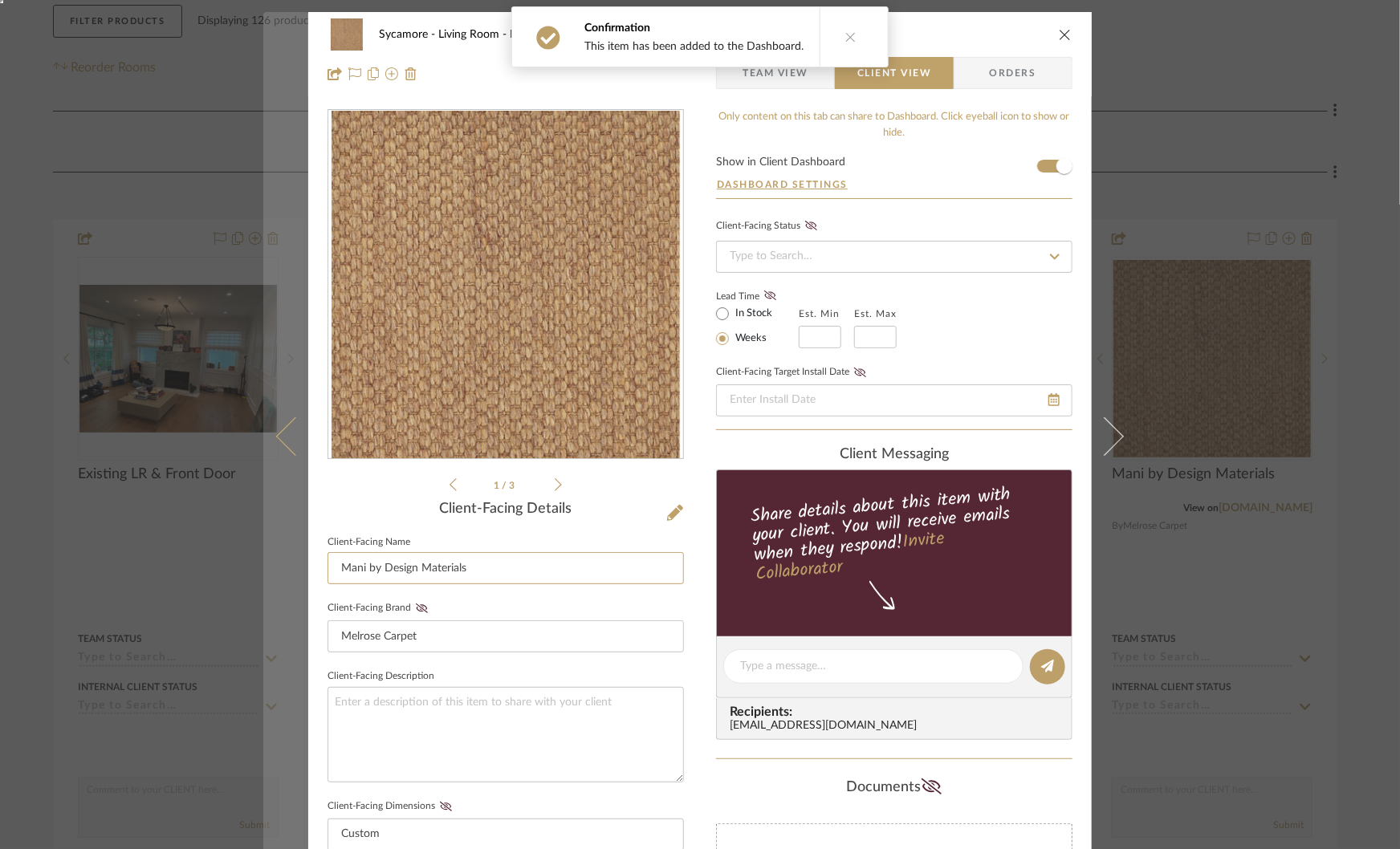
drag, startPoint x: 472, startPoint y: 567, endPoint x: 278, endPoint y: 567, distance: 194.0
click at [284, 567] on mat-dialog-content "Sycamore Living Room Mani by Design Materials Team View Client View Orders 1 / …" at bounding box center [700, 680] width 874 height 1336
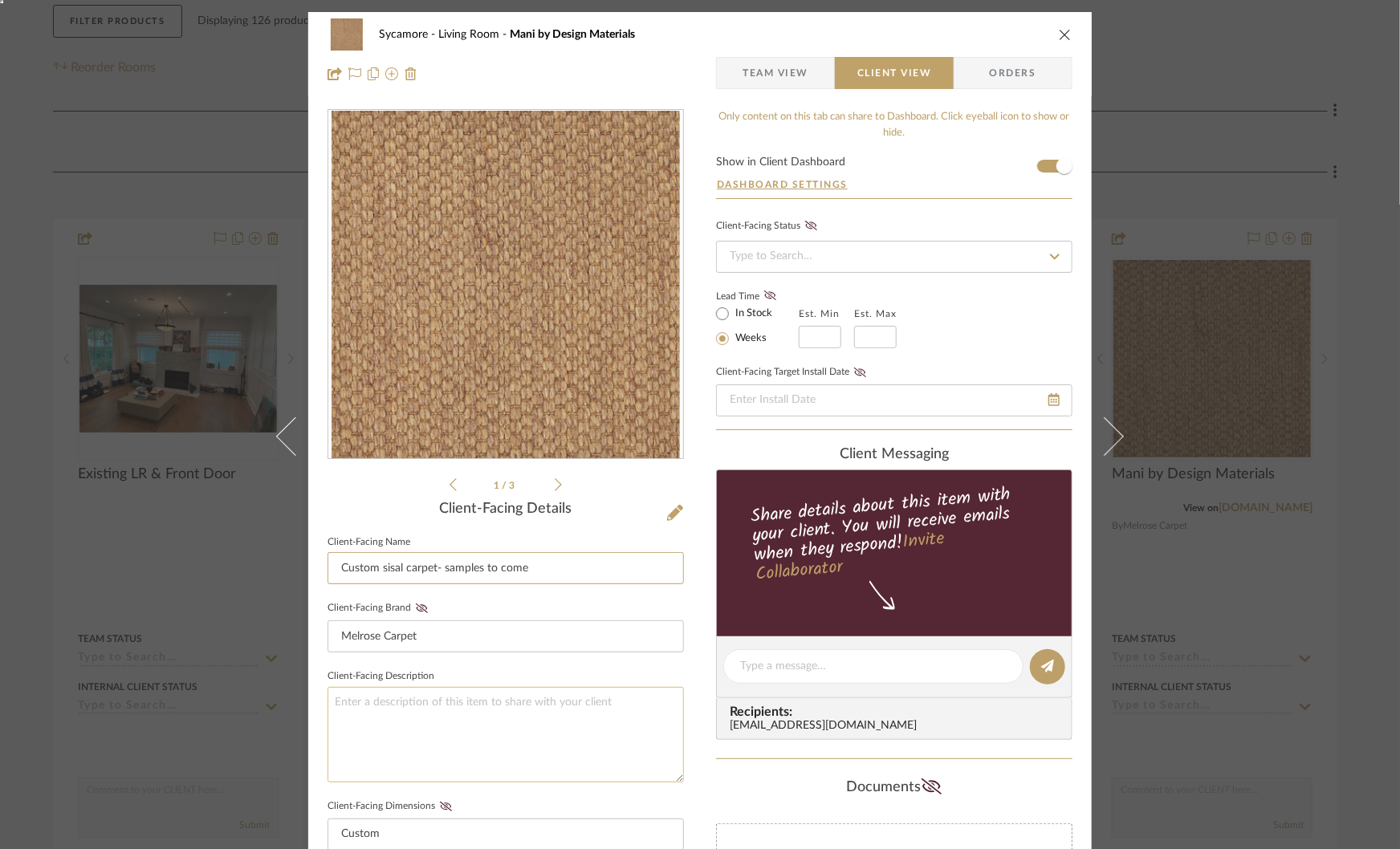
type input "Custom sisal carpet- samples to come"
click at [533, 721] on textarea at bounding box center [506, 734] width 357 height 96
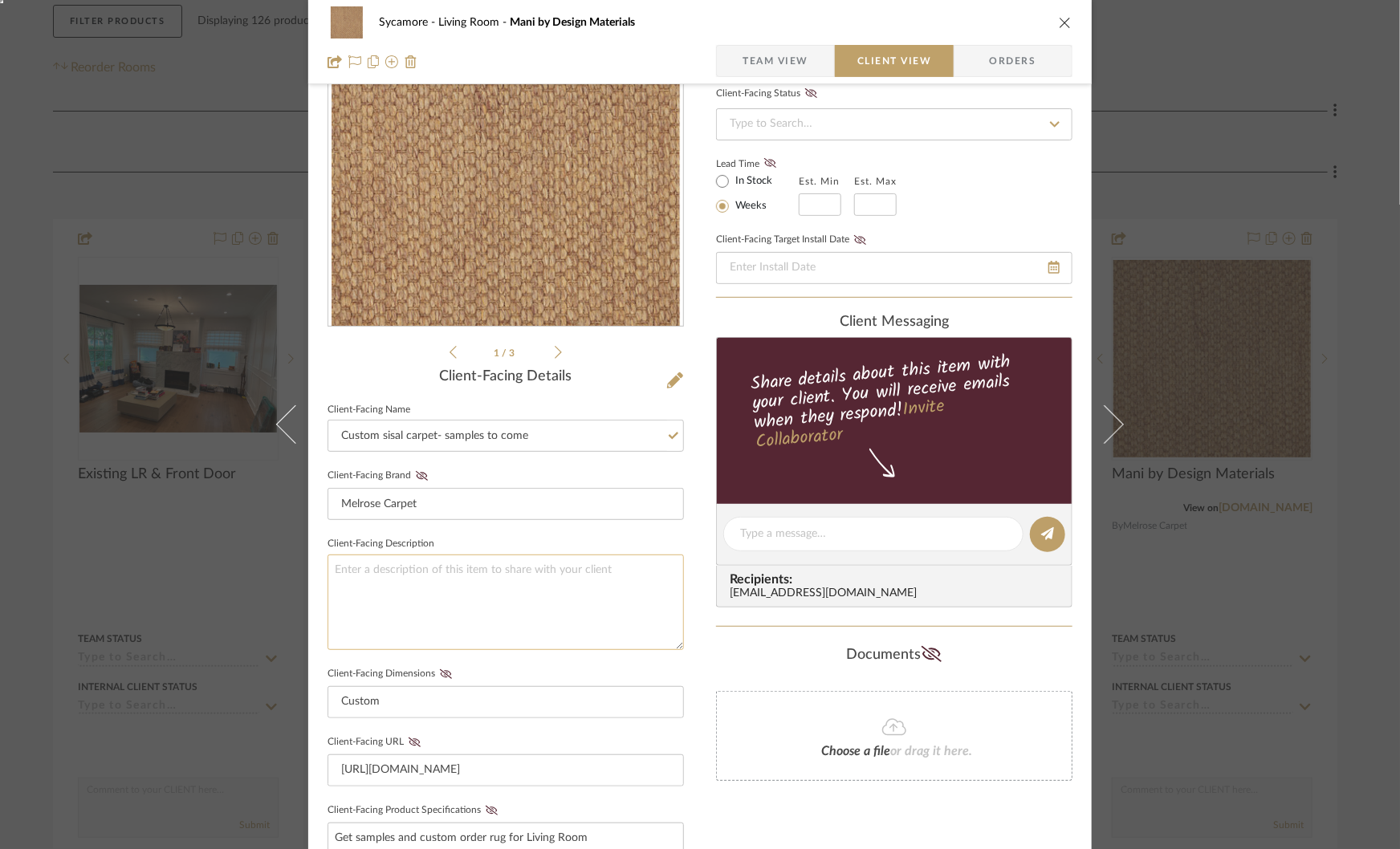
scroll to position [135, 0]
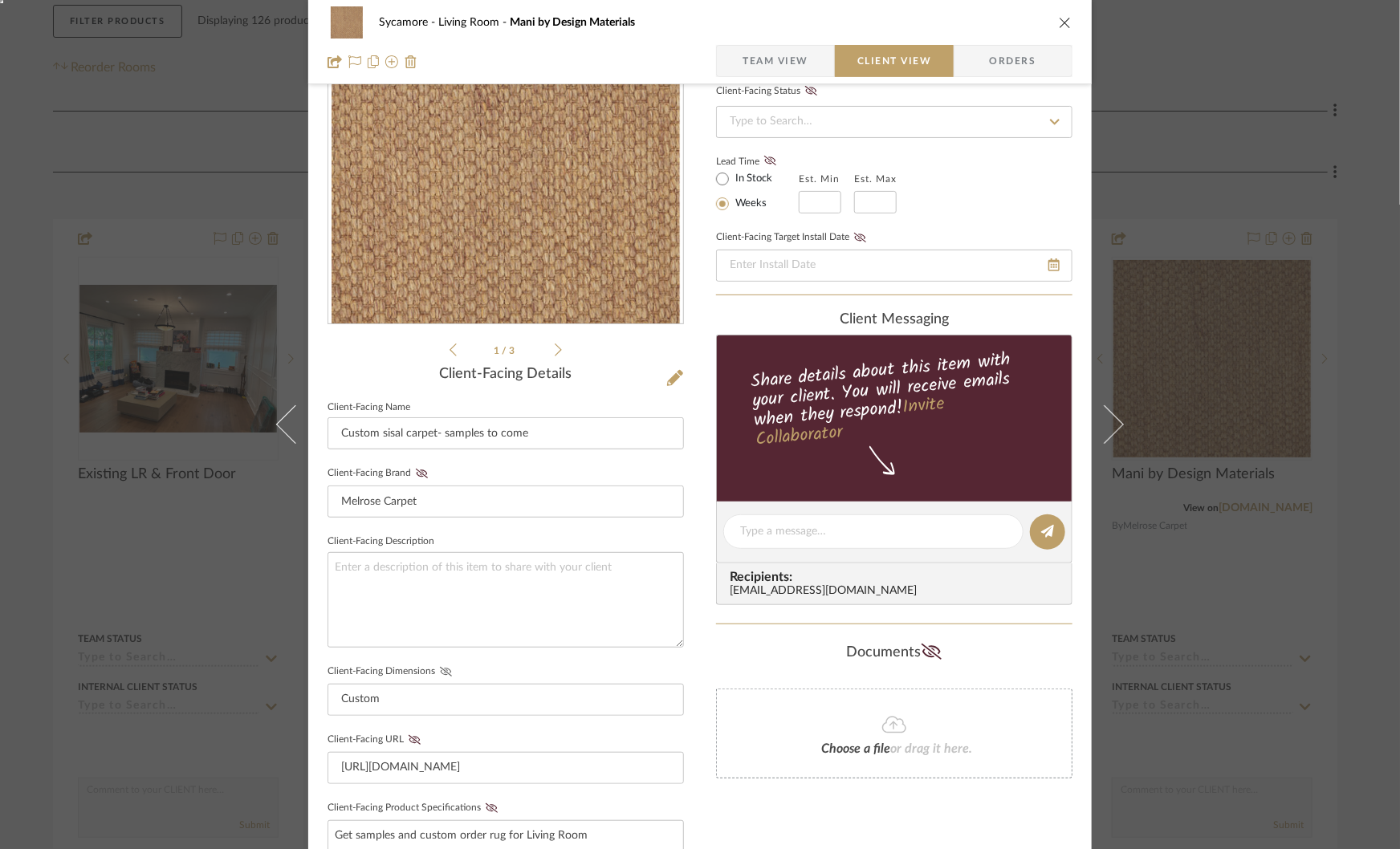
click at [440, 669] on icon at bounding box center [445, 672] width 12 height 10
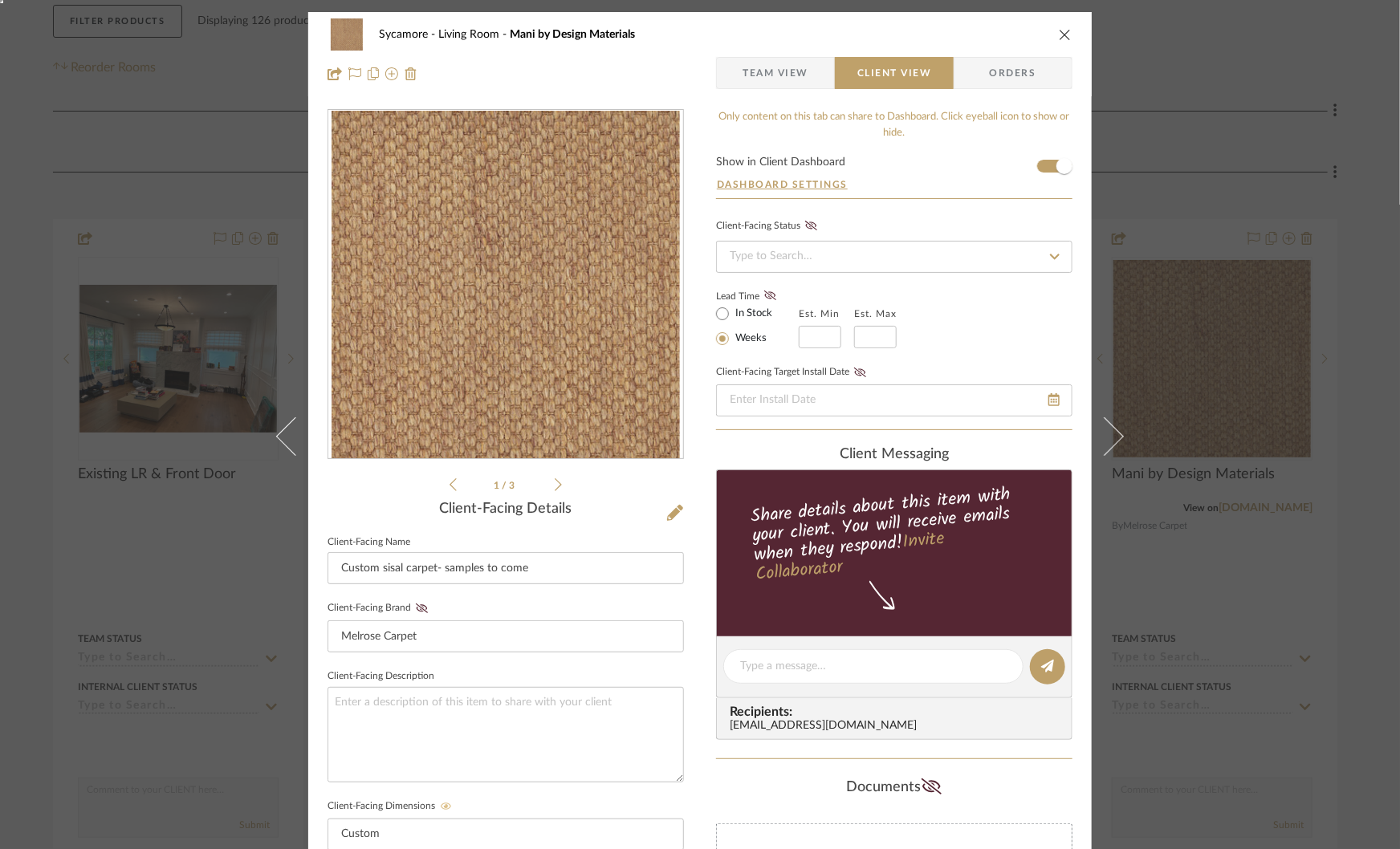
click at [1188, 175] on div "Sycamore Living Room Mani by Design Materials Team View Client View Orders 1 / …" at bounding box center [700, 424] width 1400 height 849
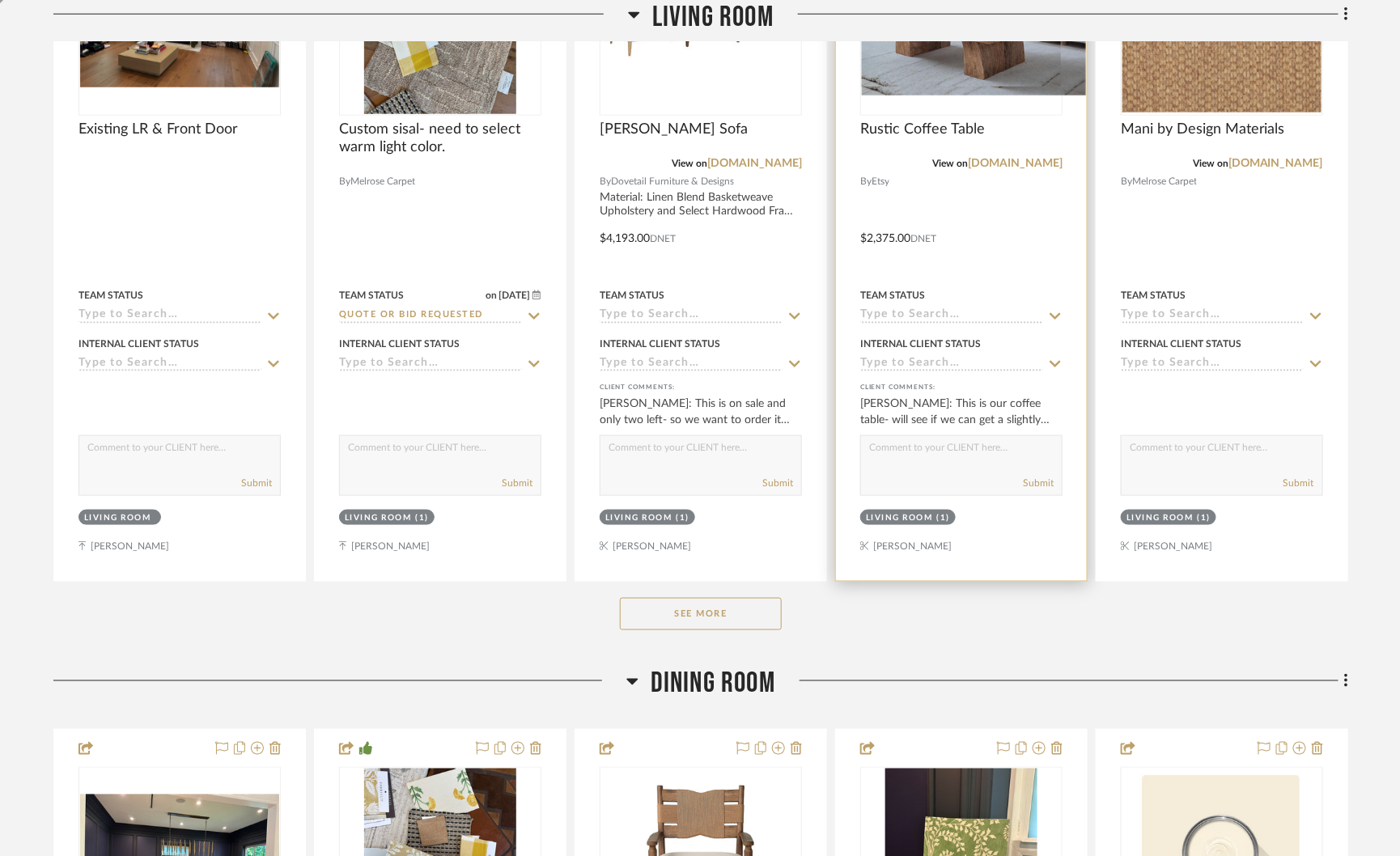
scroll to position [656, 0]
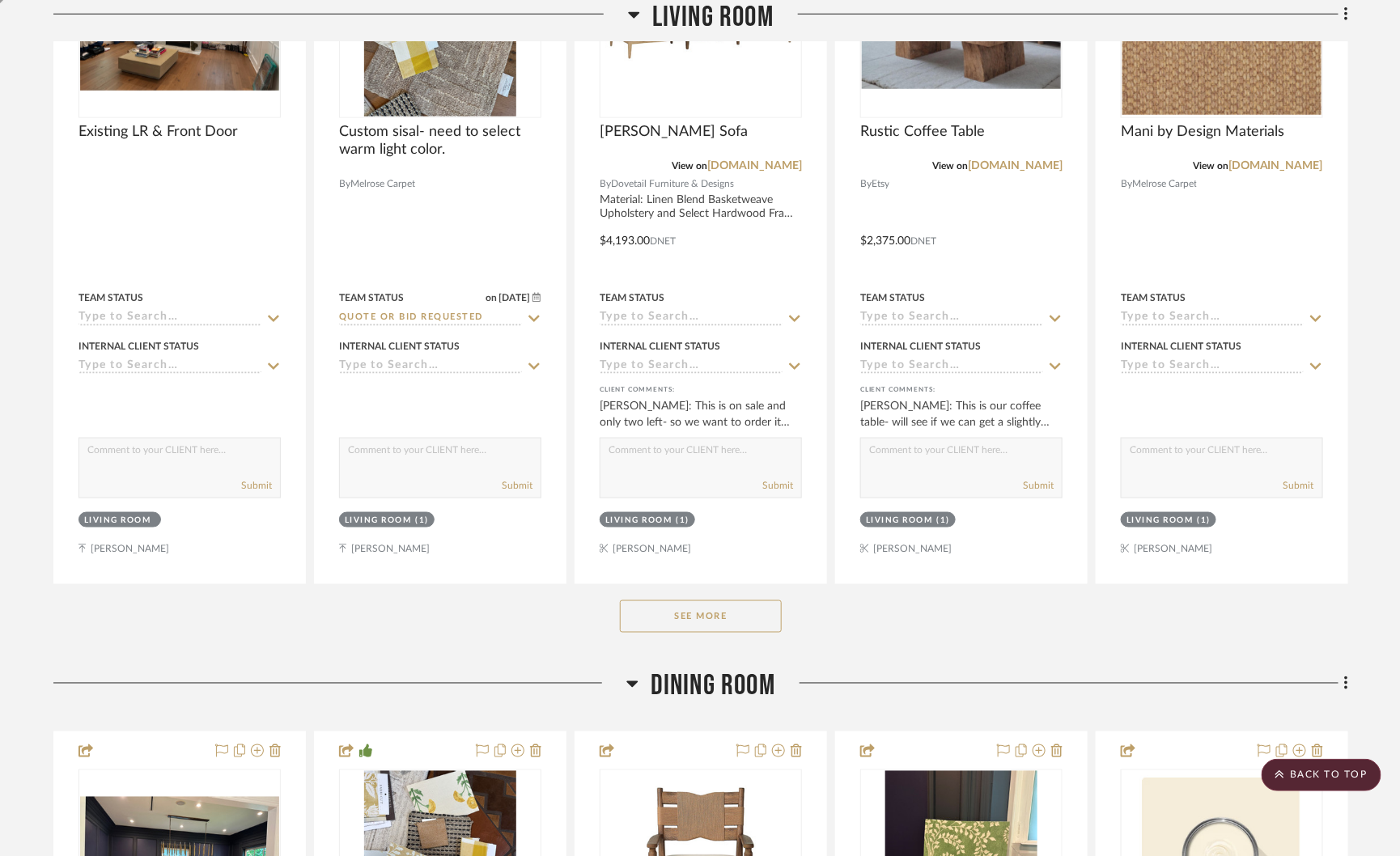
click at [701, 614] on button "See More" at bounding box center [701, 616] width 161 height 32
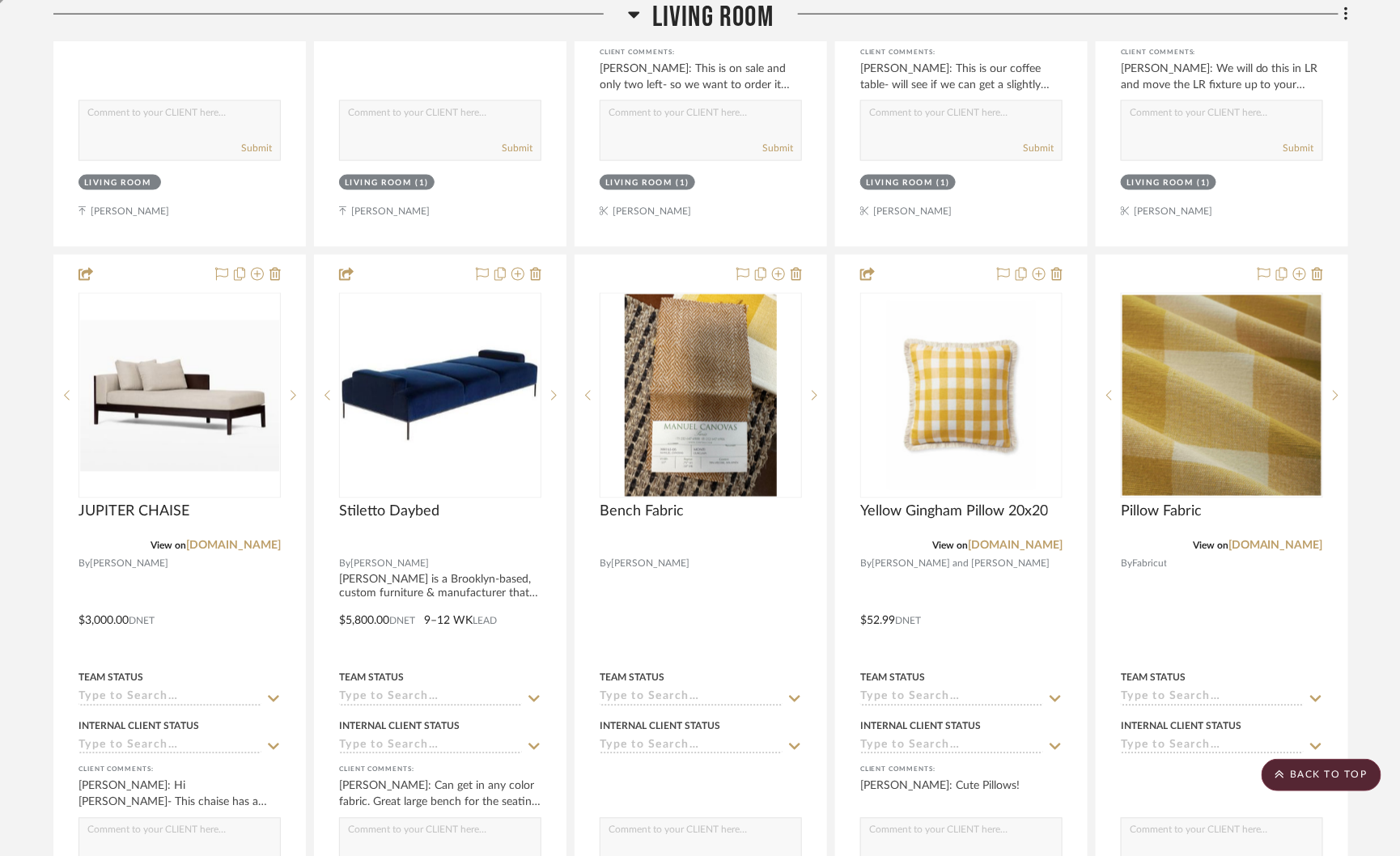
scroll to position [991, 0]
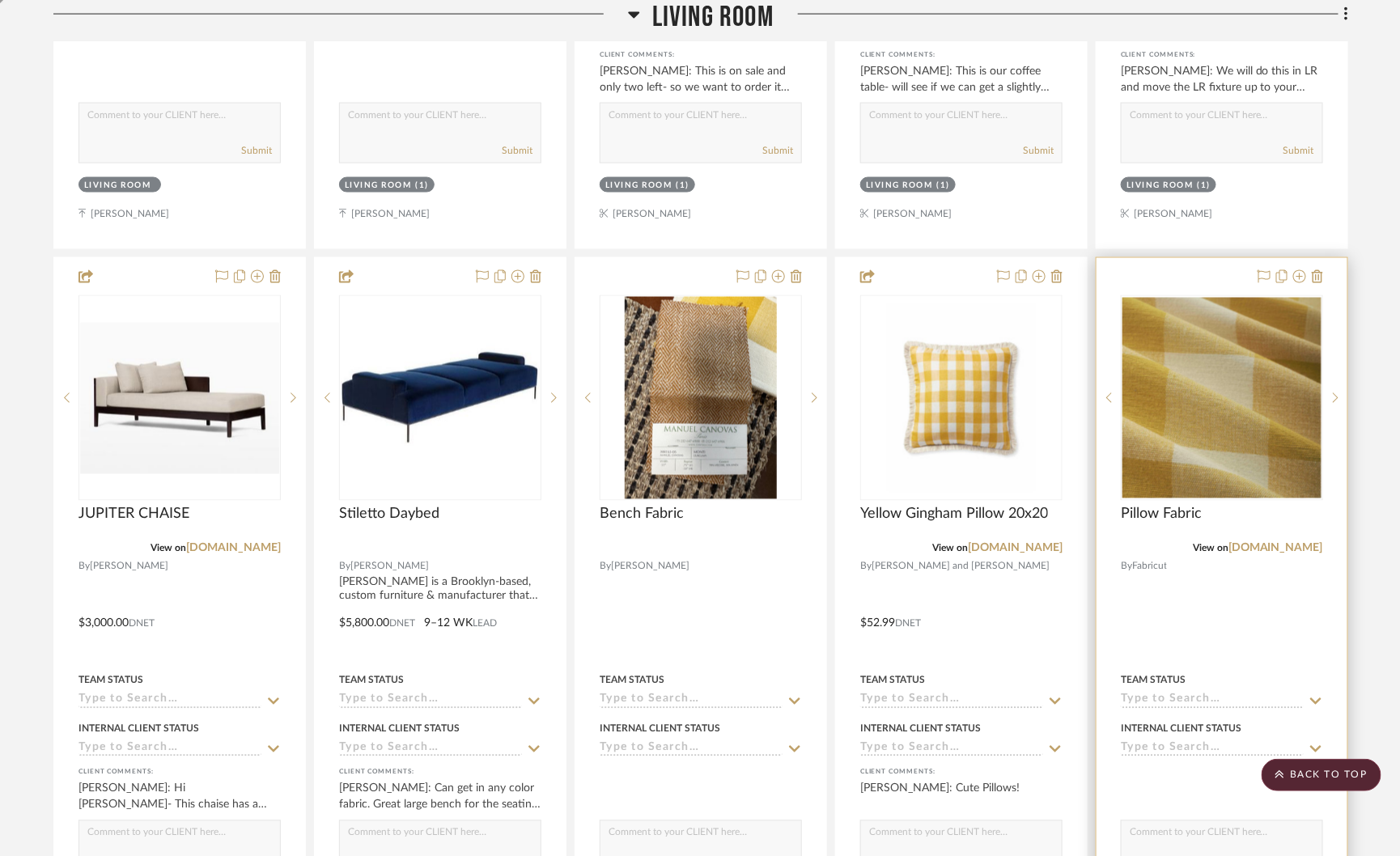
click at [1244, 365] on img "0" at bounding box center [1221, 398] width 199 height 201
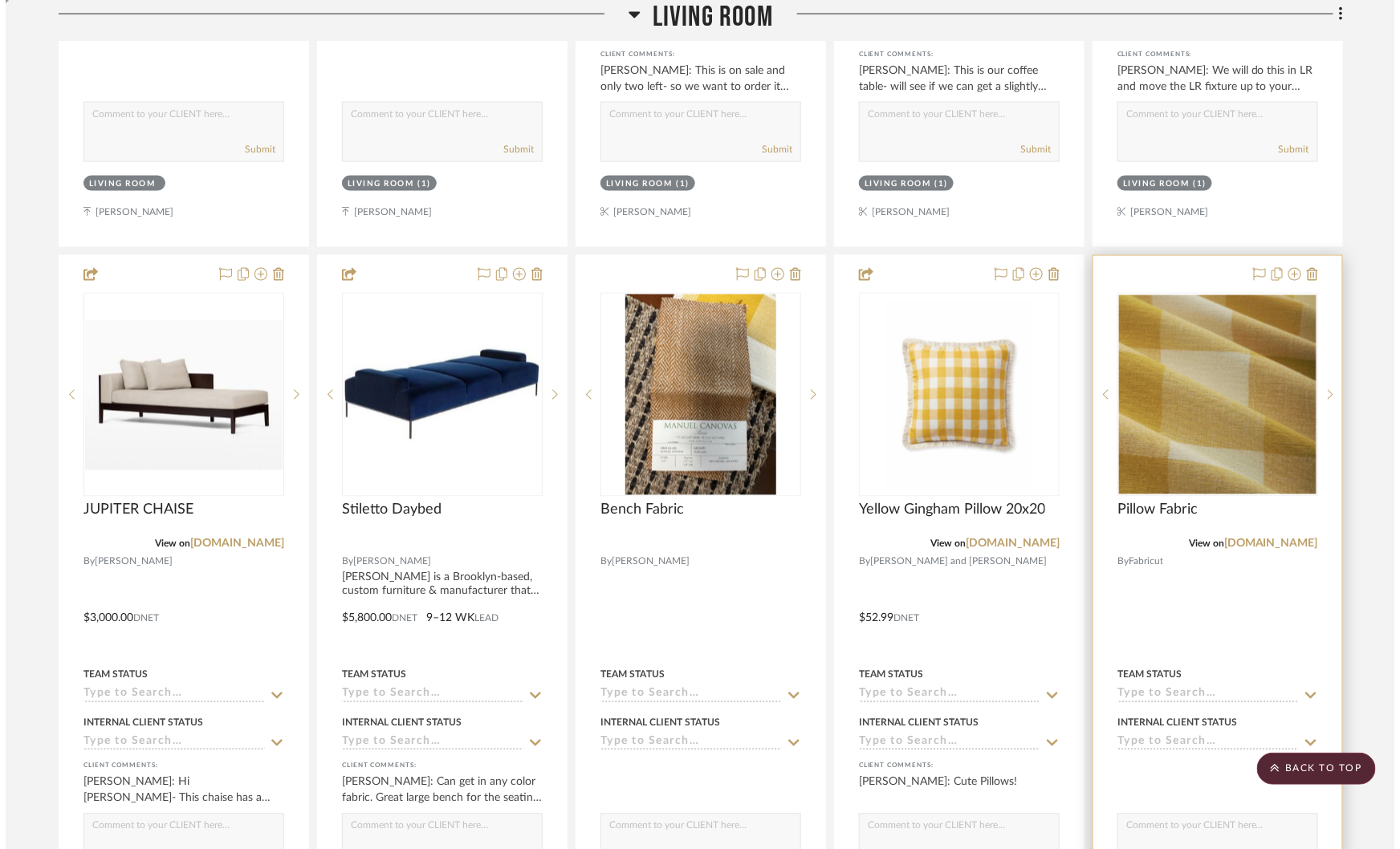
scroll to position [0, 0]
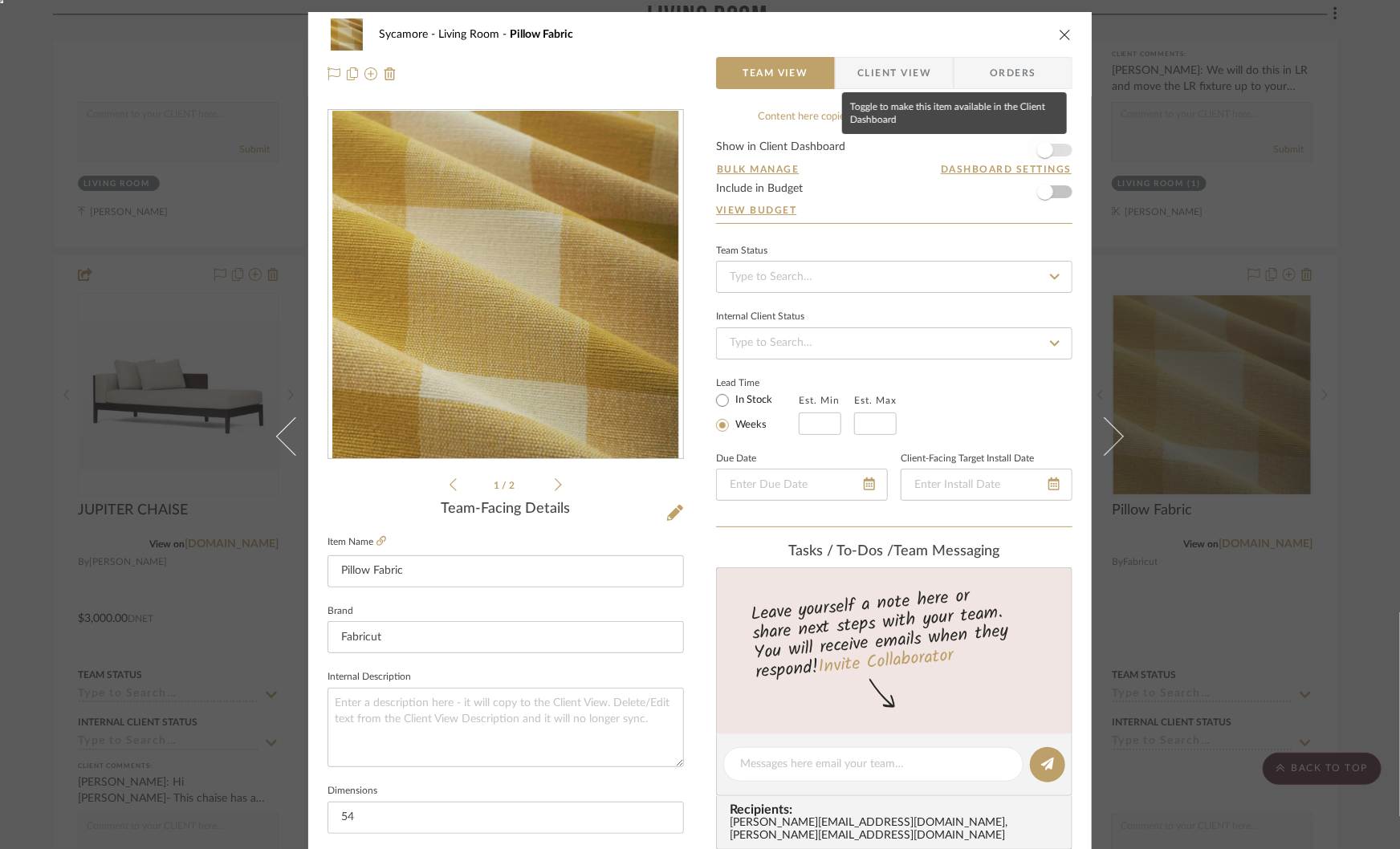
click at [1037, 144] on span "button" at bounding box center [1045, 150] width 16 height 16
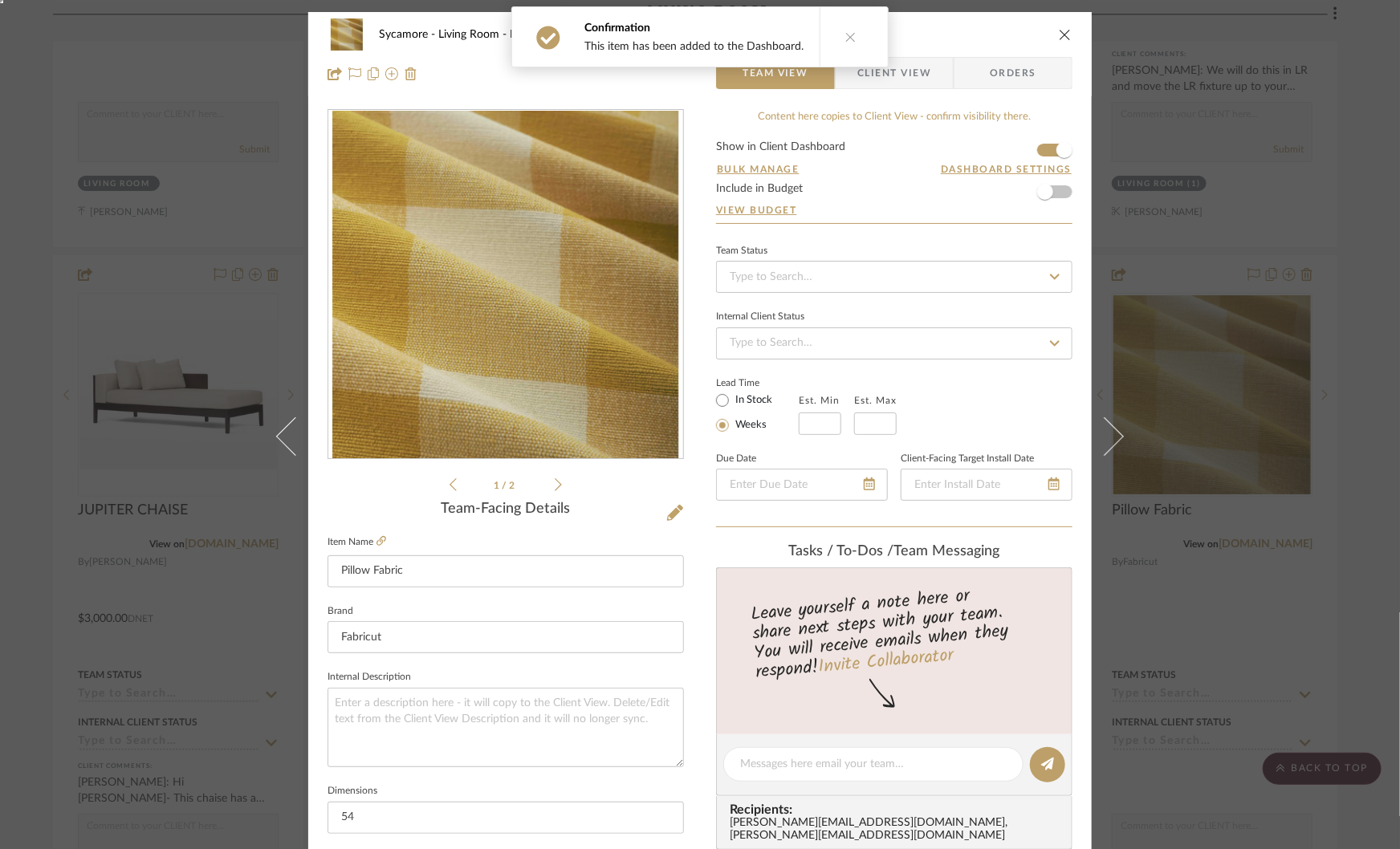
click at [1327, 311] on div "Sycamore Living Room Pillow Fabric Team View Client View Orders 1 / 2 Team-Faci…" at bounding box center [700, 424] width 1400 height 849
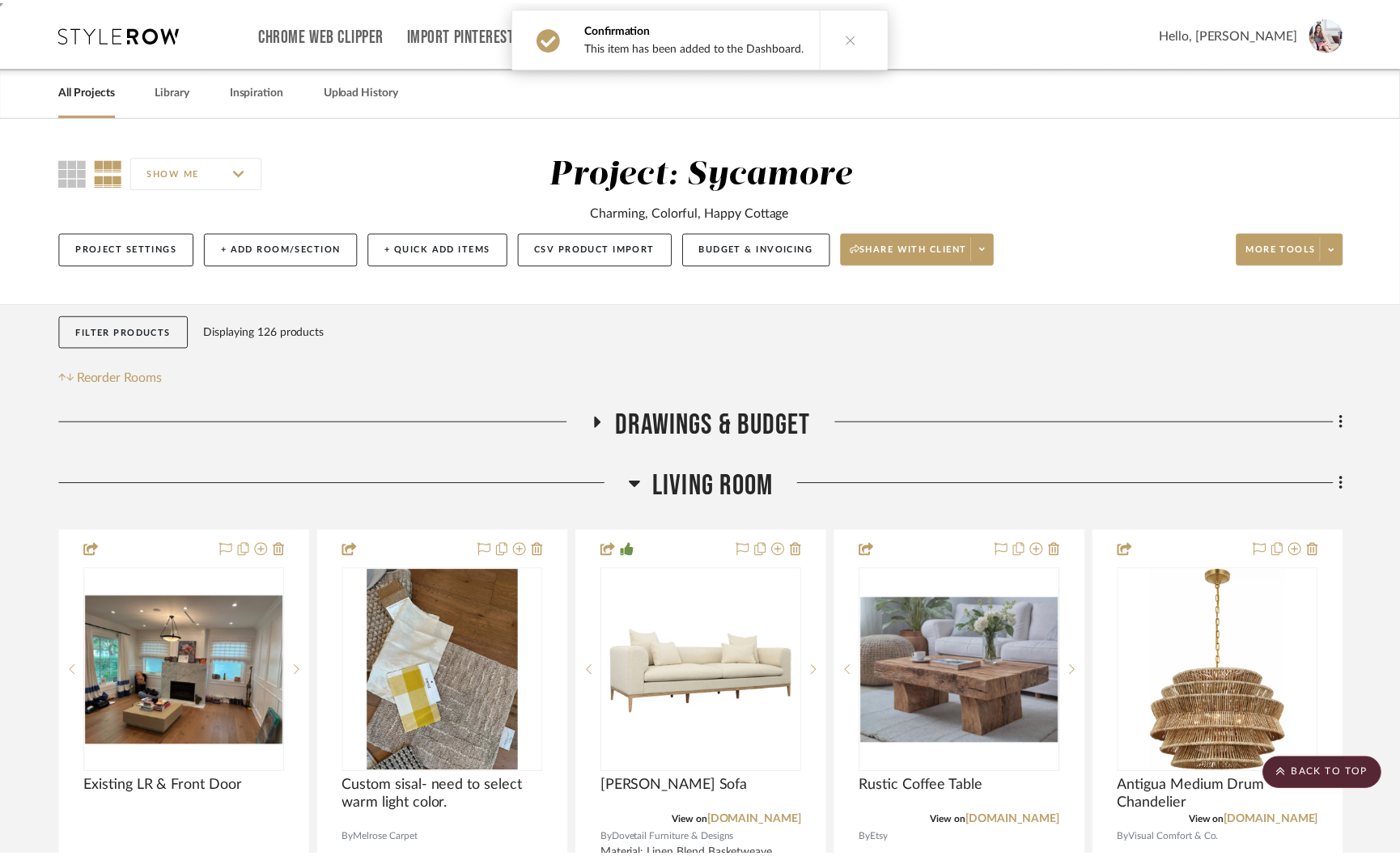
scroll to position [991, 0]
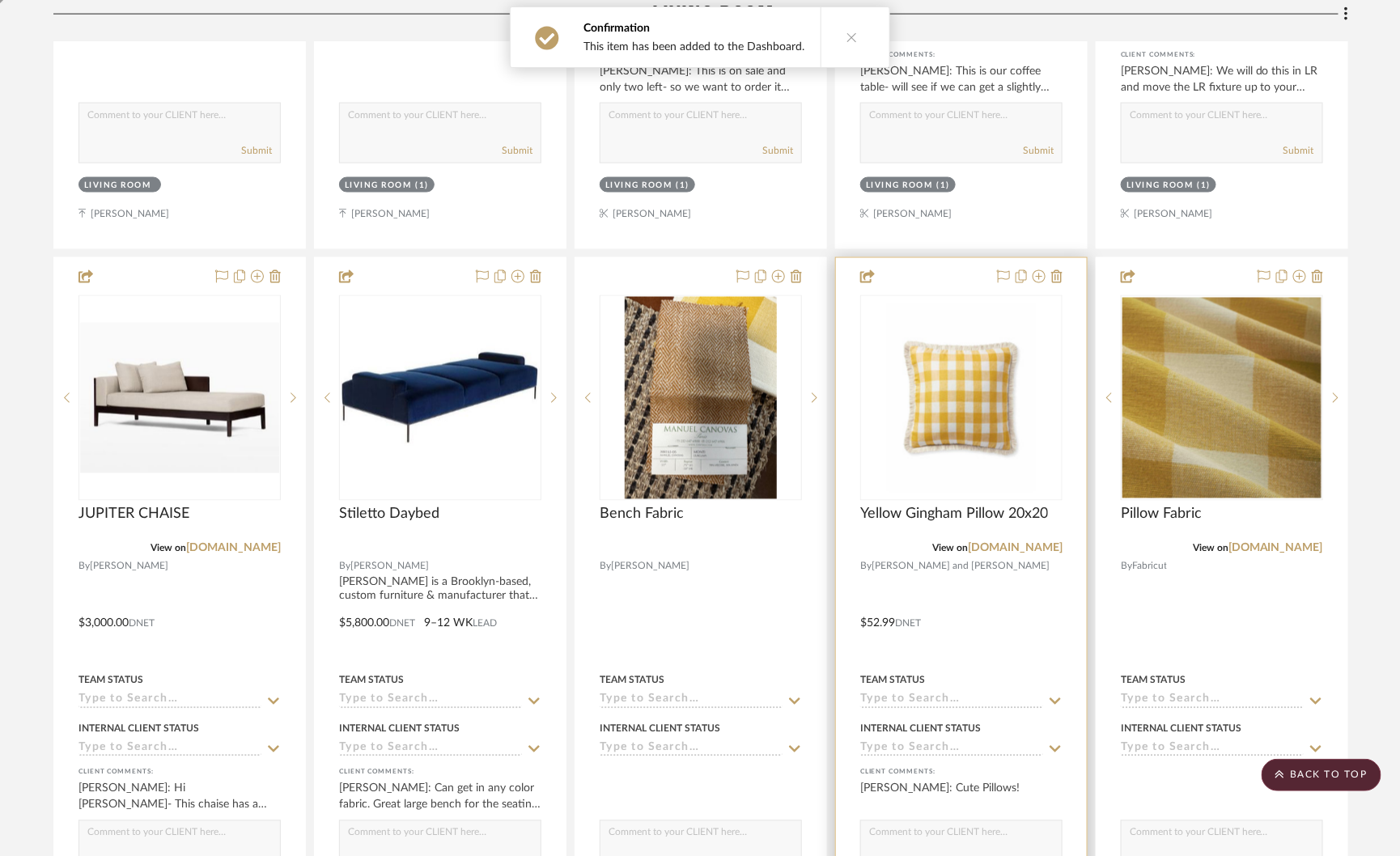
click at [998, 373] on img "0" at bounding box center [961, 398] width 161 height 202
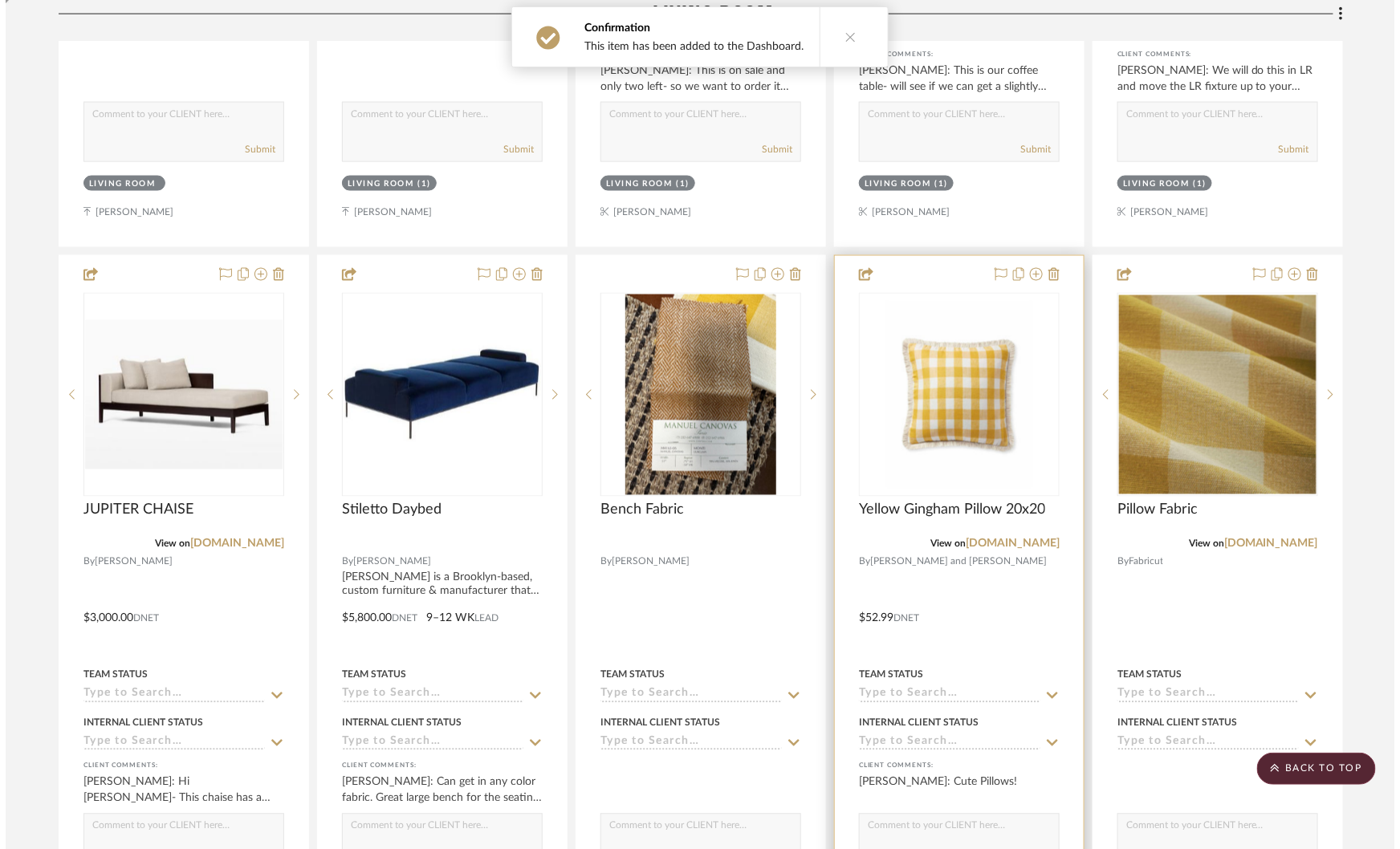
scroll to position [0, 0]
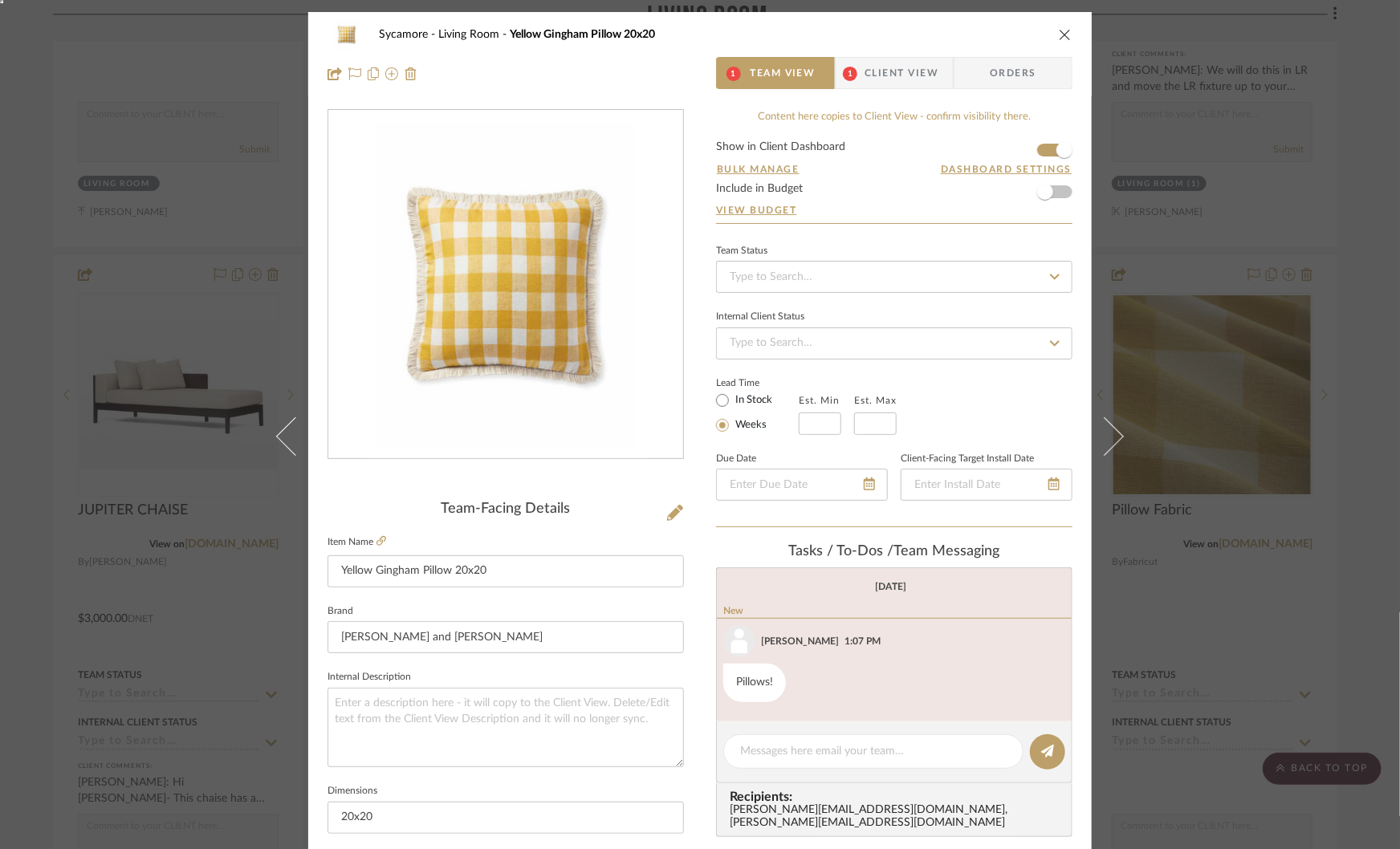
click at [1366, 269] on div "Sycamore Living Room Yellow Gingham Pillow 20x20 1 Team View 1 Client View Orde…" at bounding box center [700, 424] width 1400 height 849
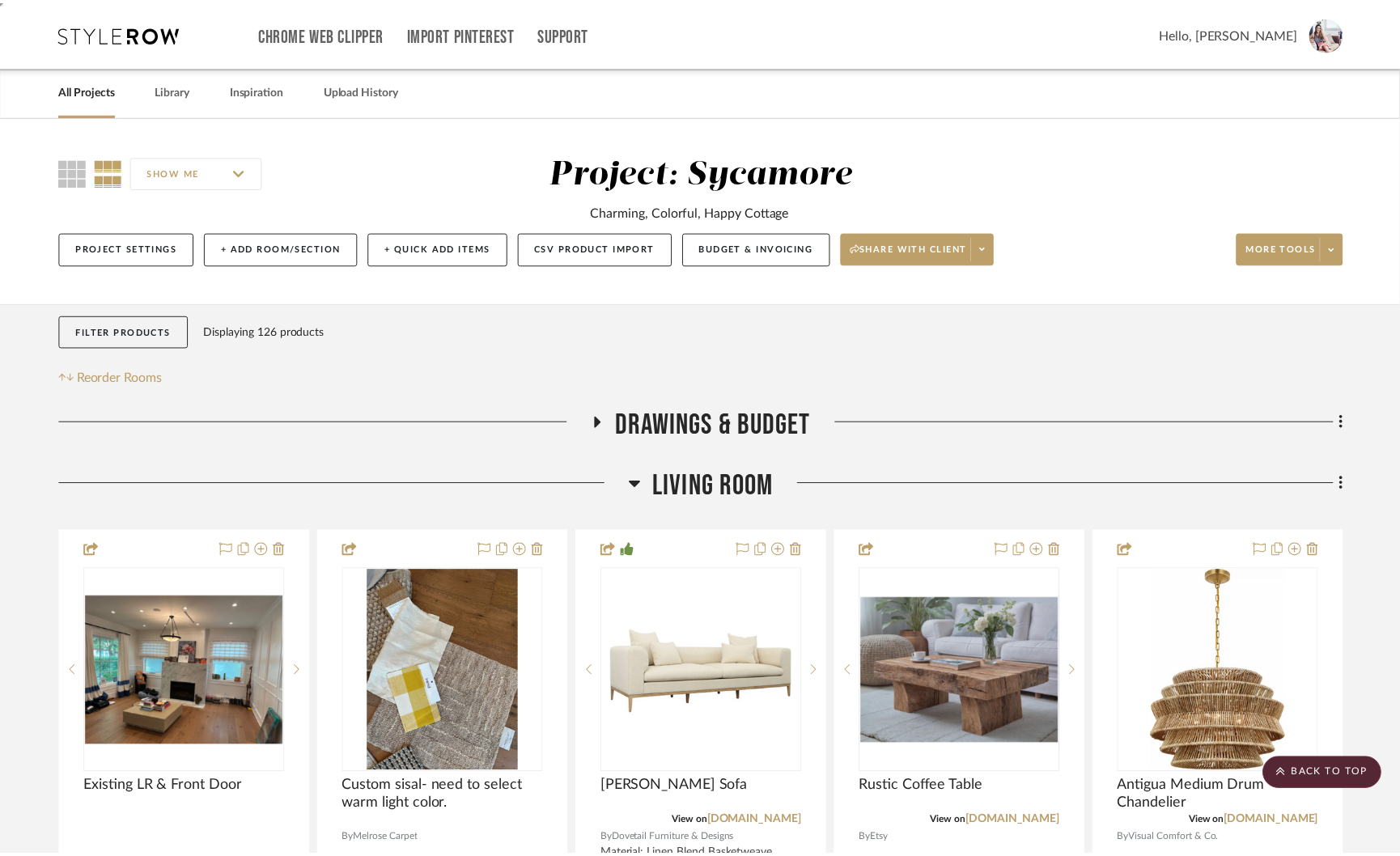
scroll to position [991, 0]
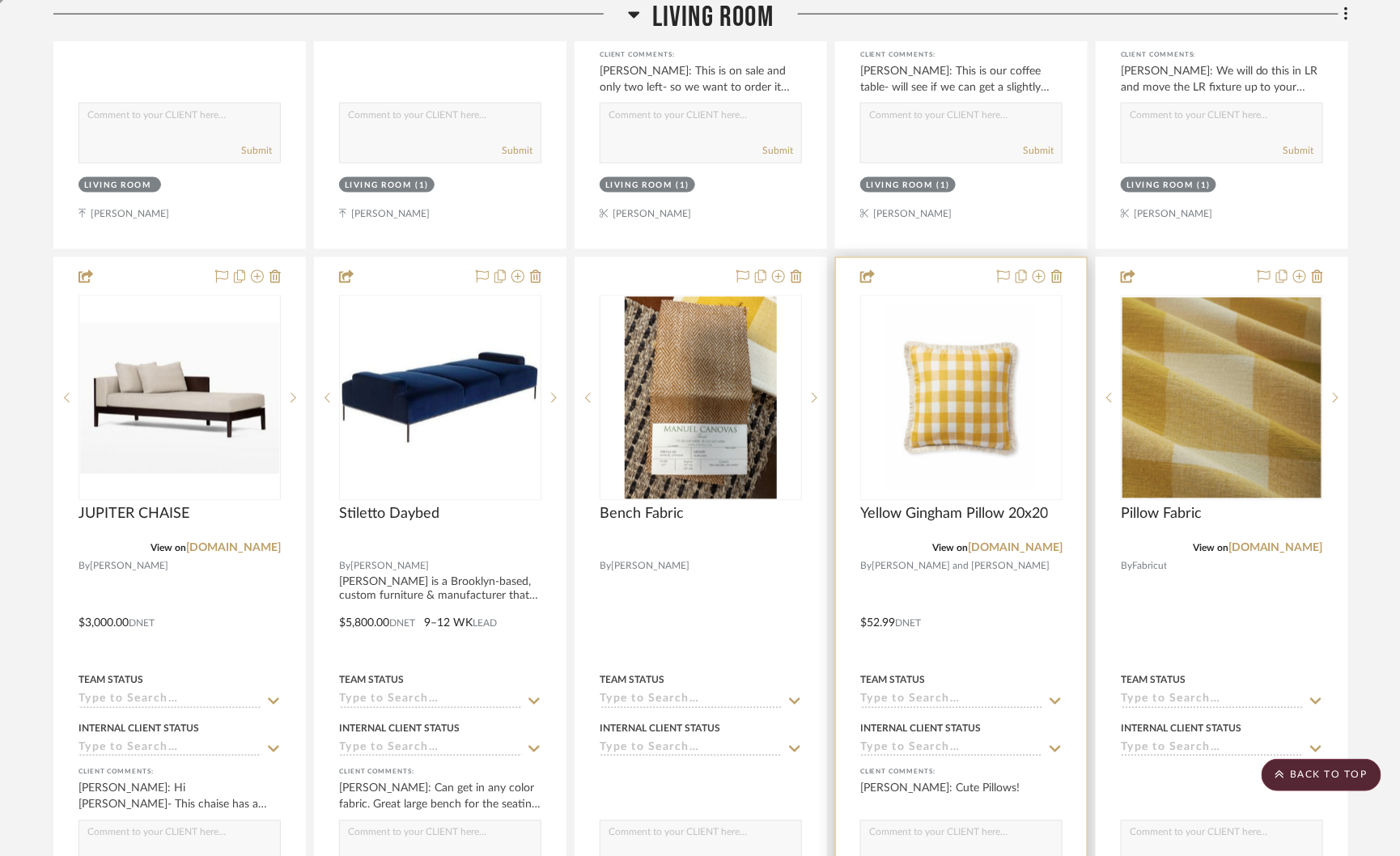
click at [970, 417] on img "0" at bounding box center [961, 398] width 161 height 202
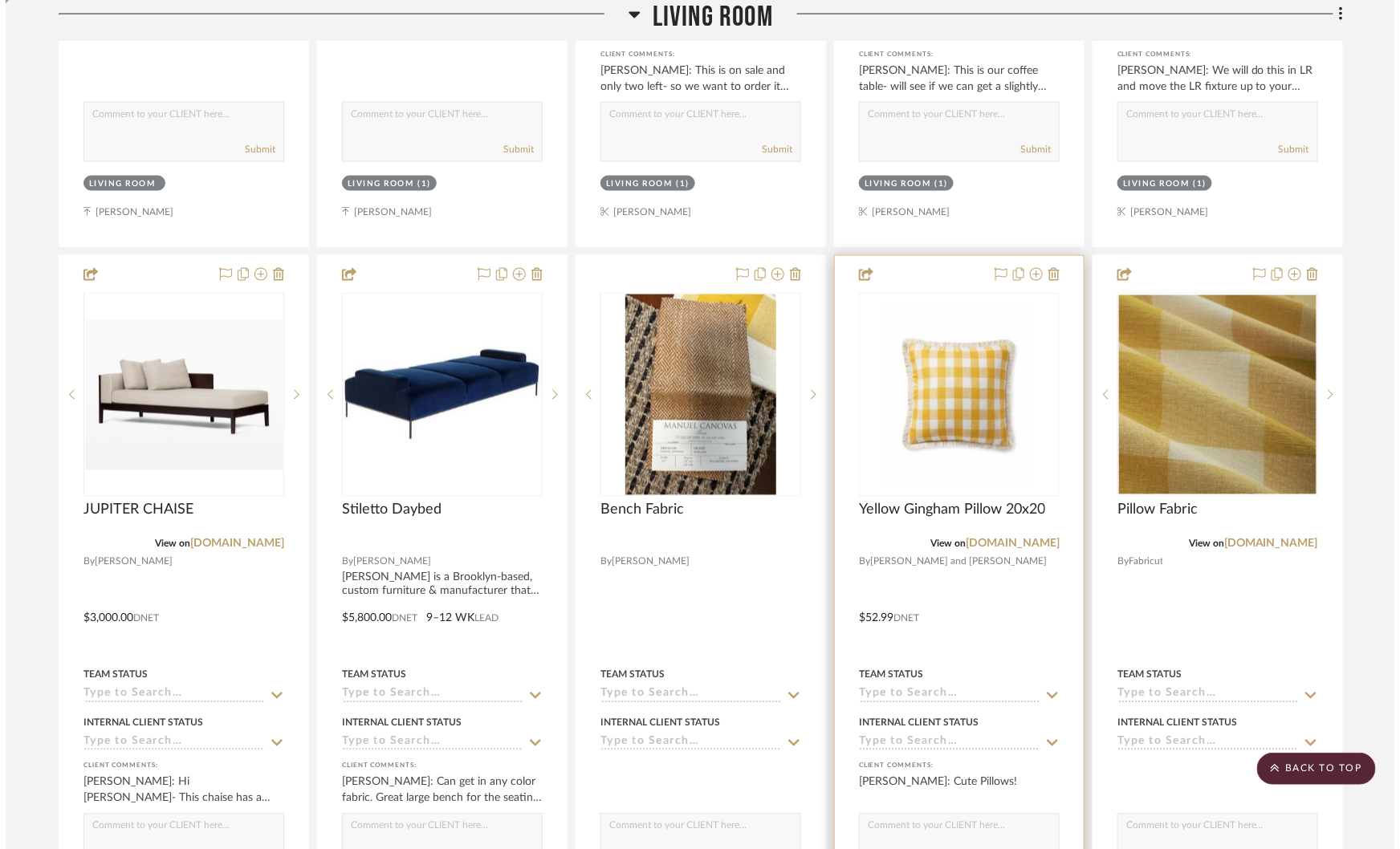
scroll to position [0, 0]
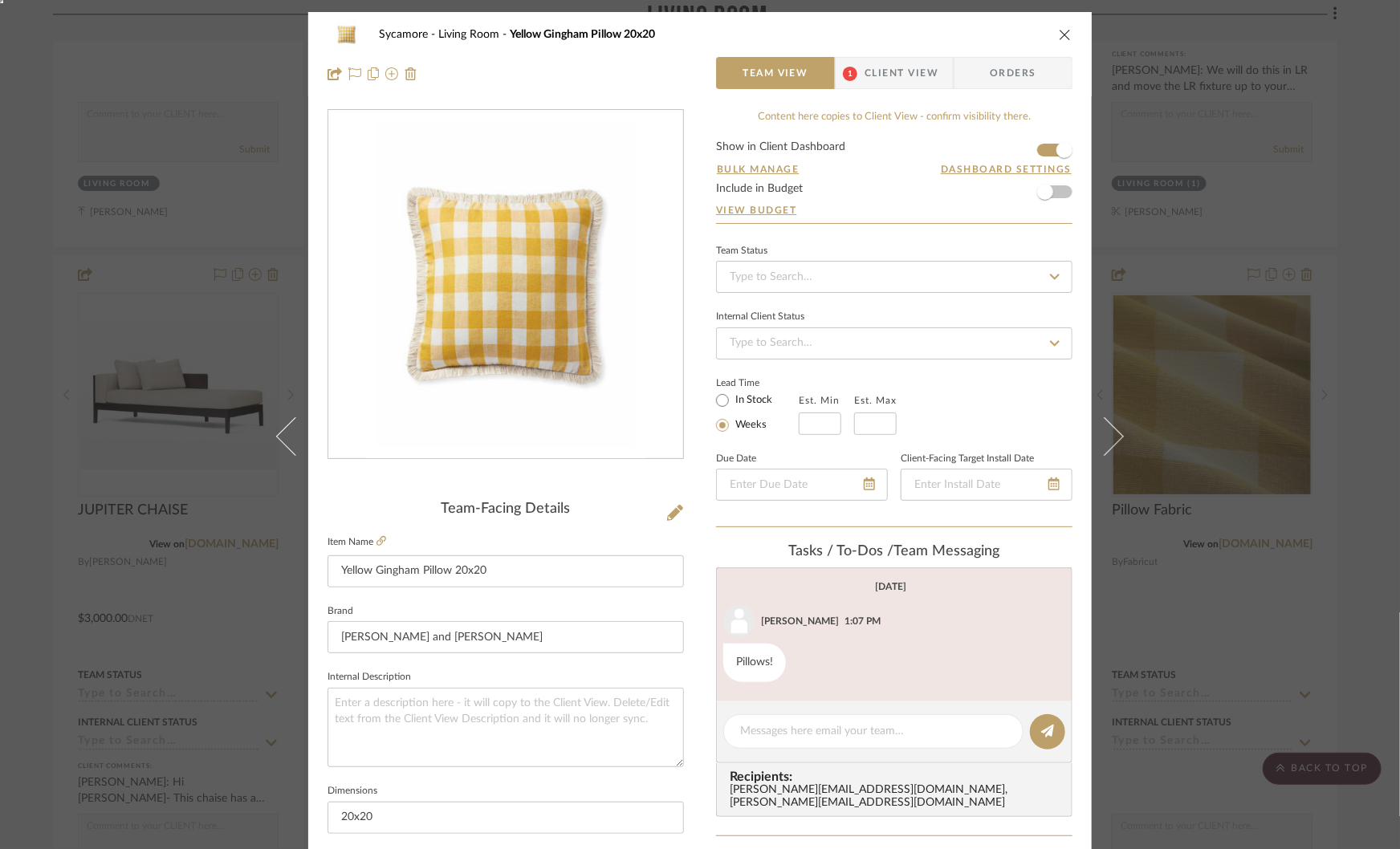
click at [1282, 222] on div "Sycamore Living Room Yellow Gingham Pillow 20x20 Team View 1 Client View Orders…" at bounding box center [700, 424] width 1400 height 849
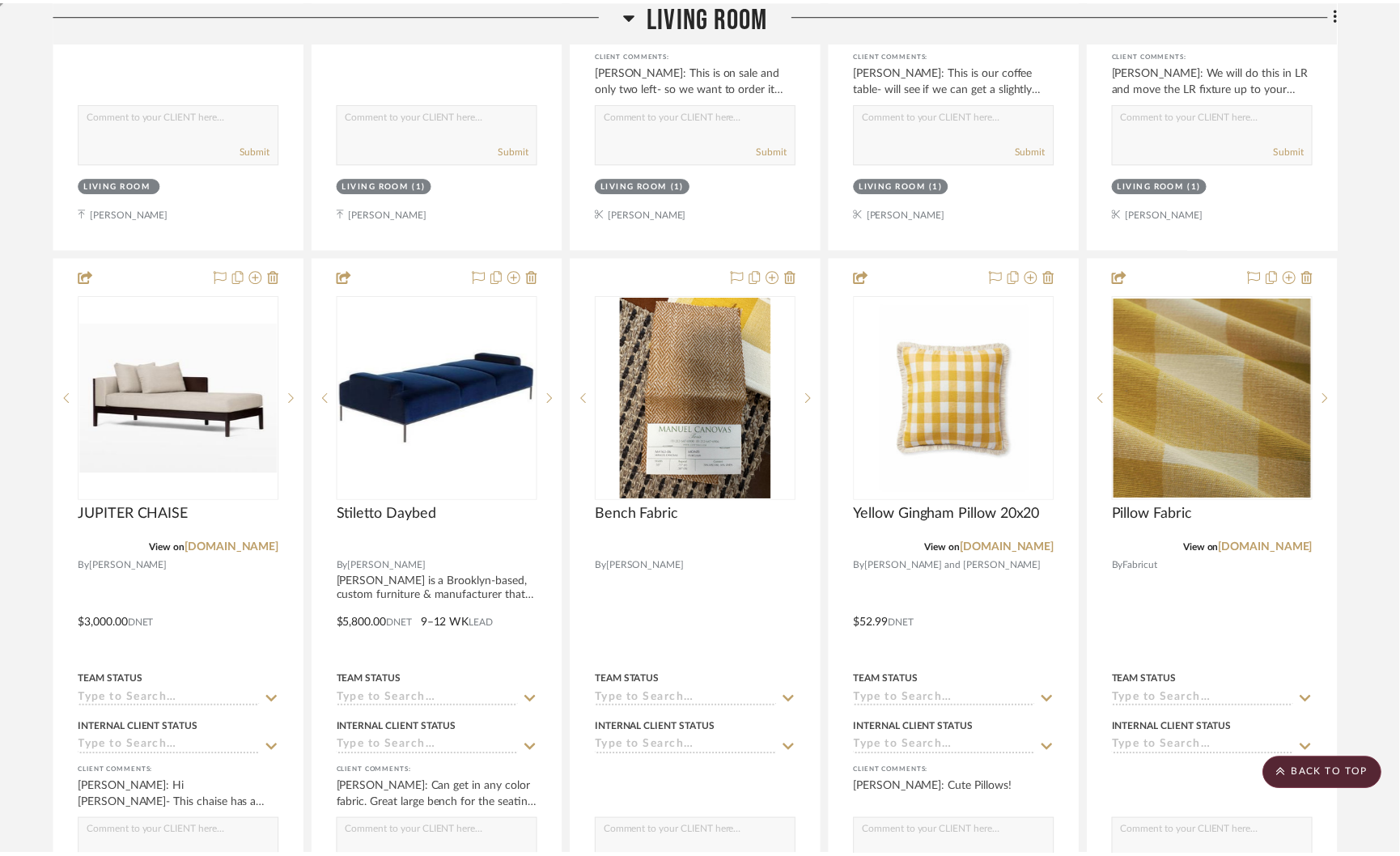
scroll to position [991, 0]
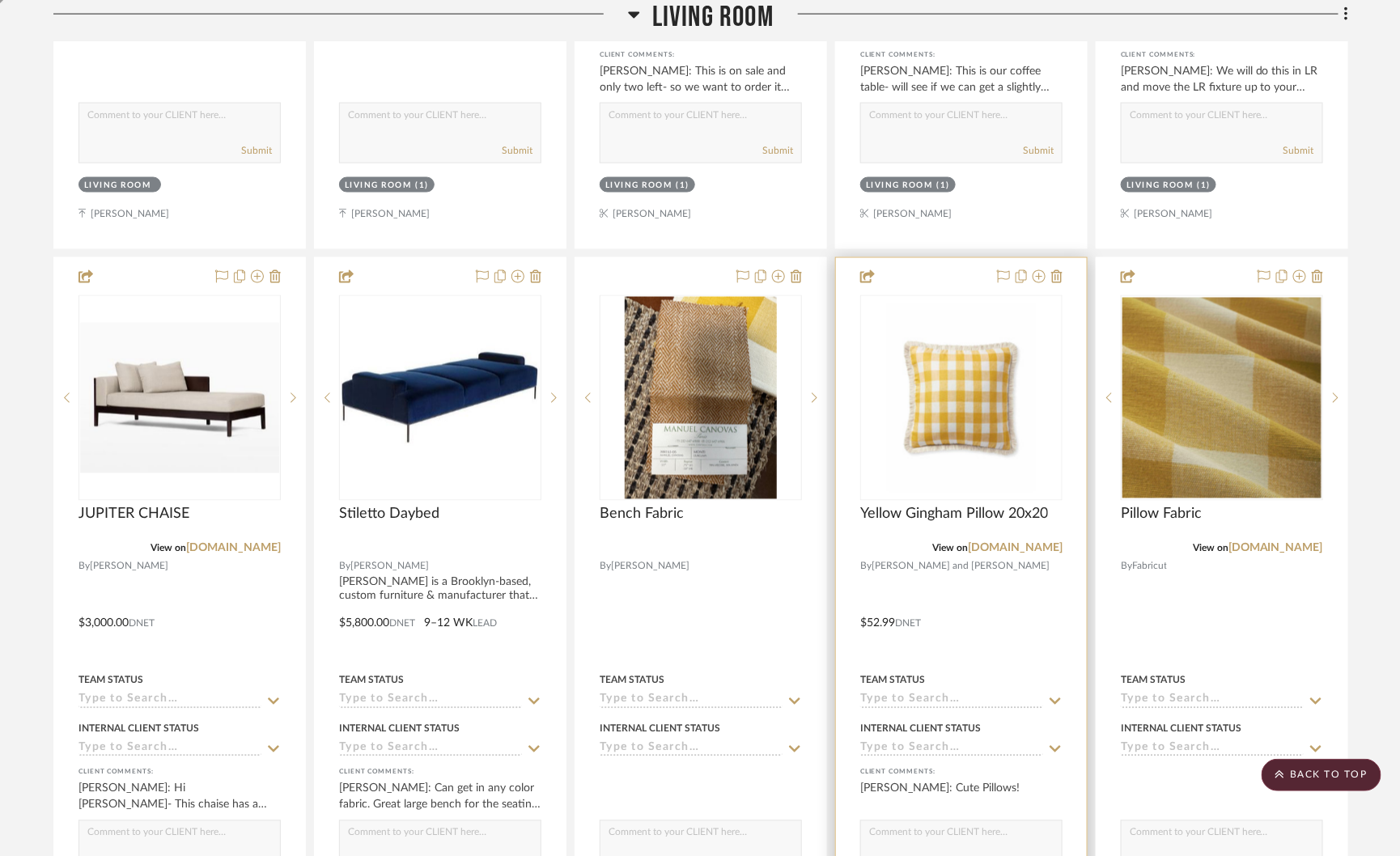
click at [967, 386] on img "0" at bounding box center [961, 398] width 161 height 202
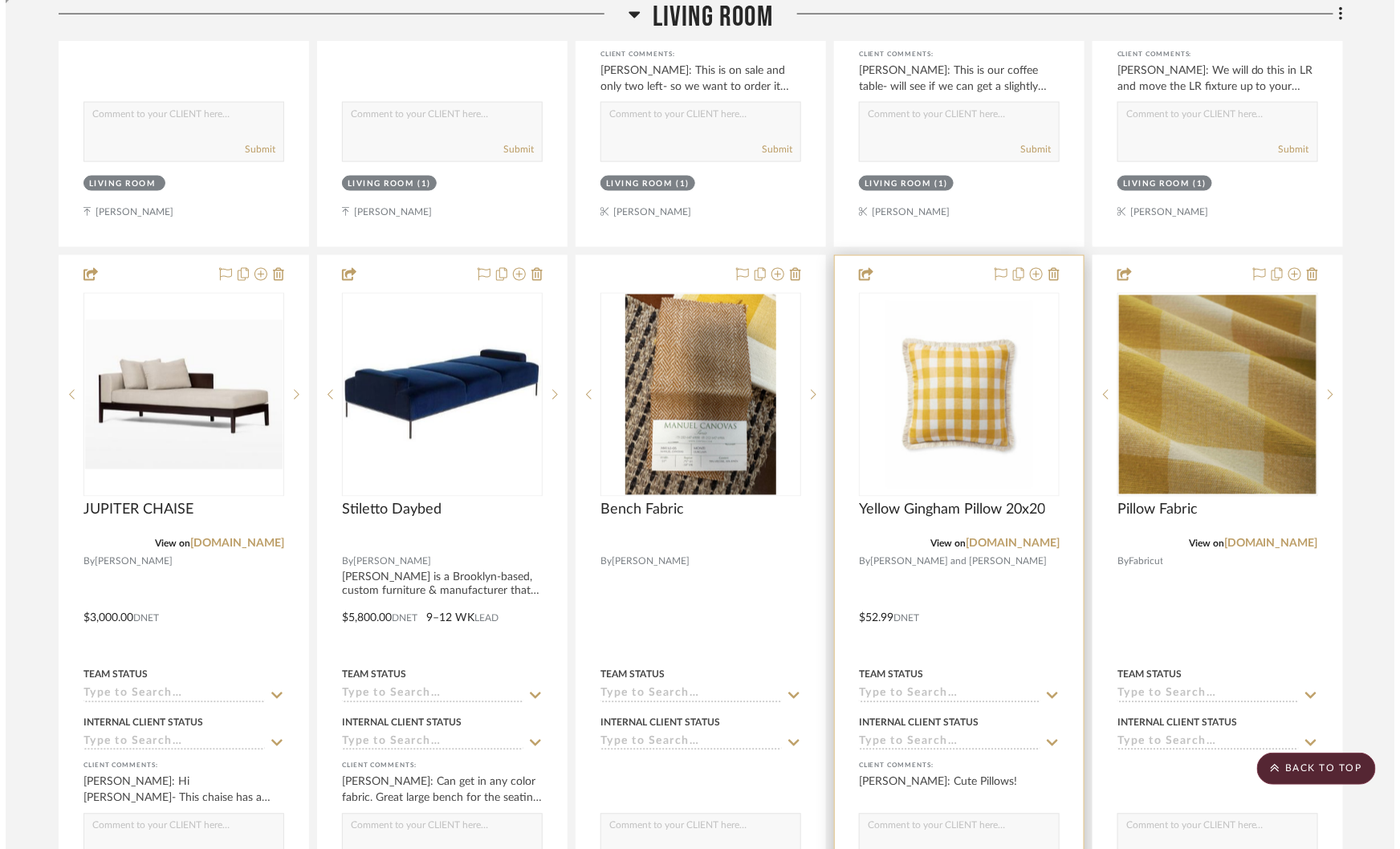
scroll to position [0, 0]
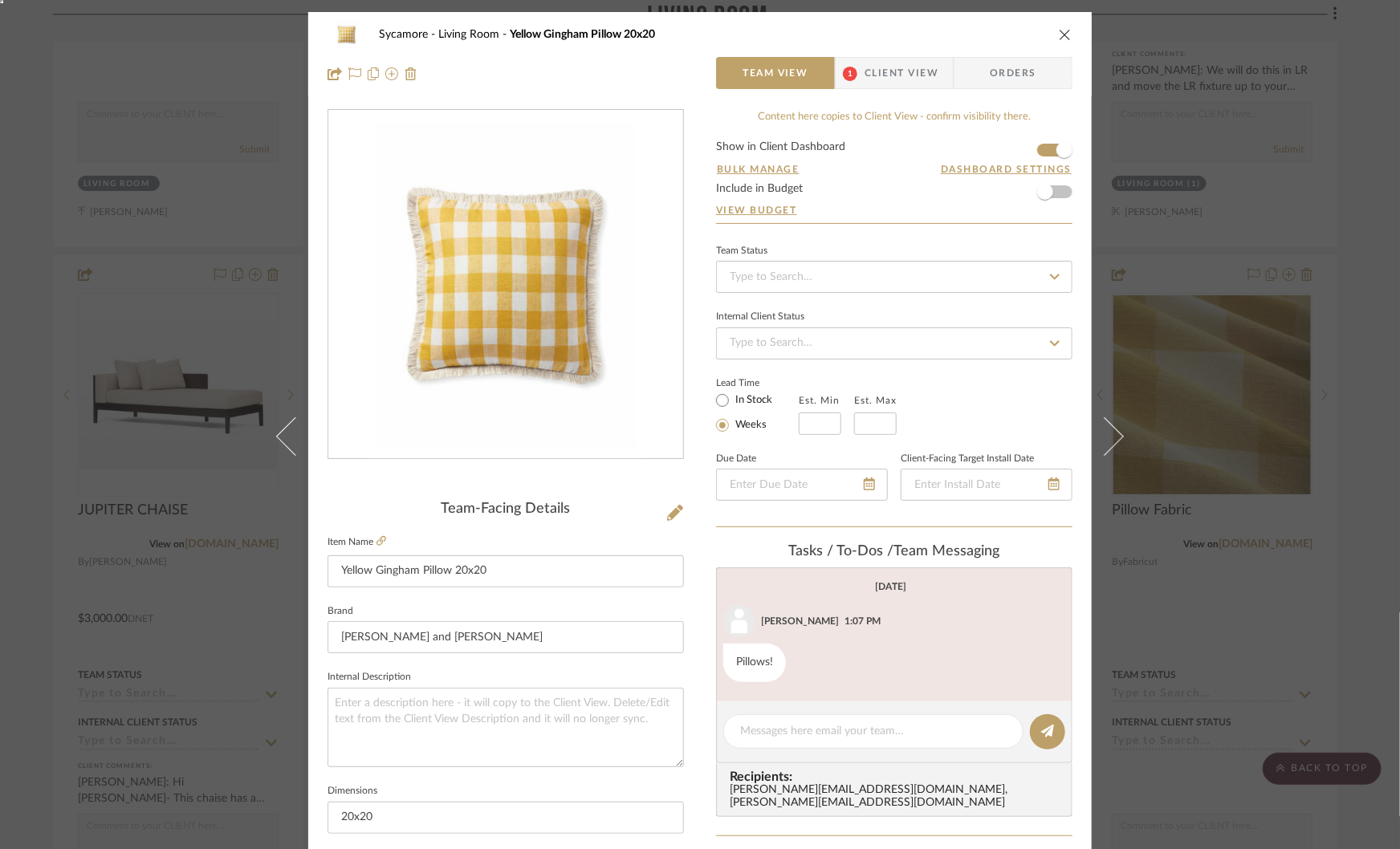
click at [865, 65] on span "Client View" at bounding box center [901, 73] width 74 height 32
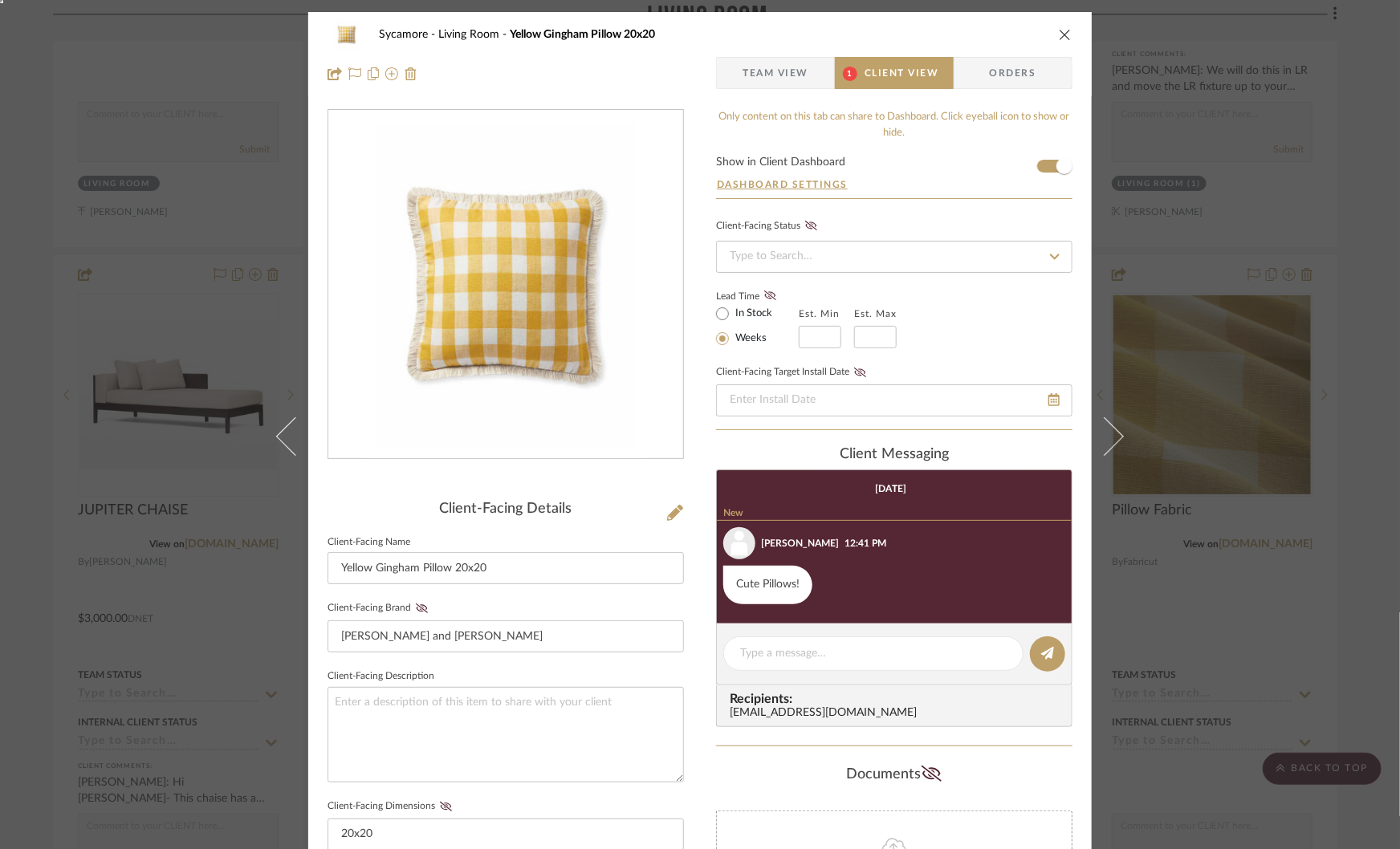
click at [1291, 248] on div "Sycamore Living Room Yellow Gingham Pillow 20x20 Team View 1 Client View Orders…" at bounding box center [700, 424] width 1400 height 849
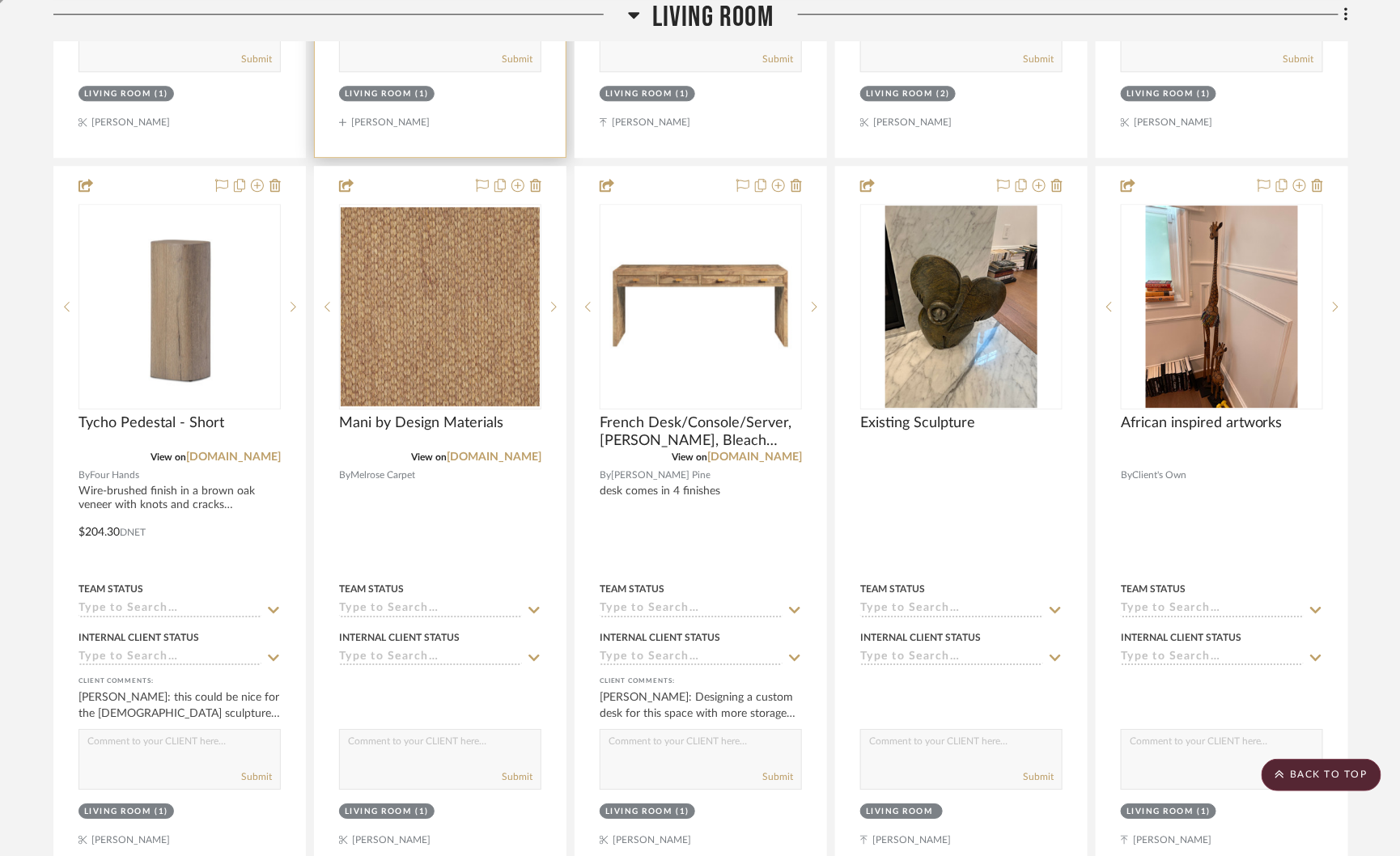
scroll to position [1855, 0]
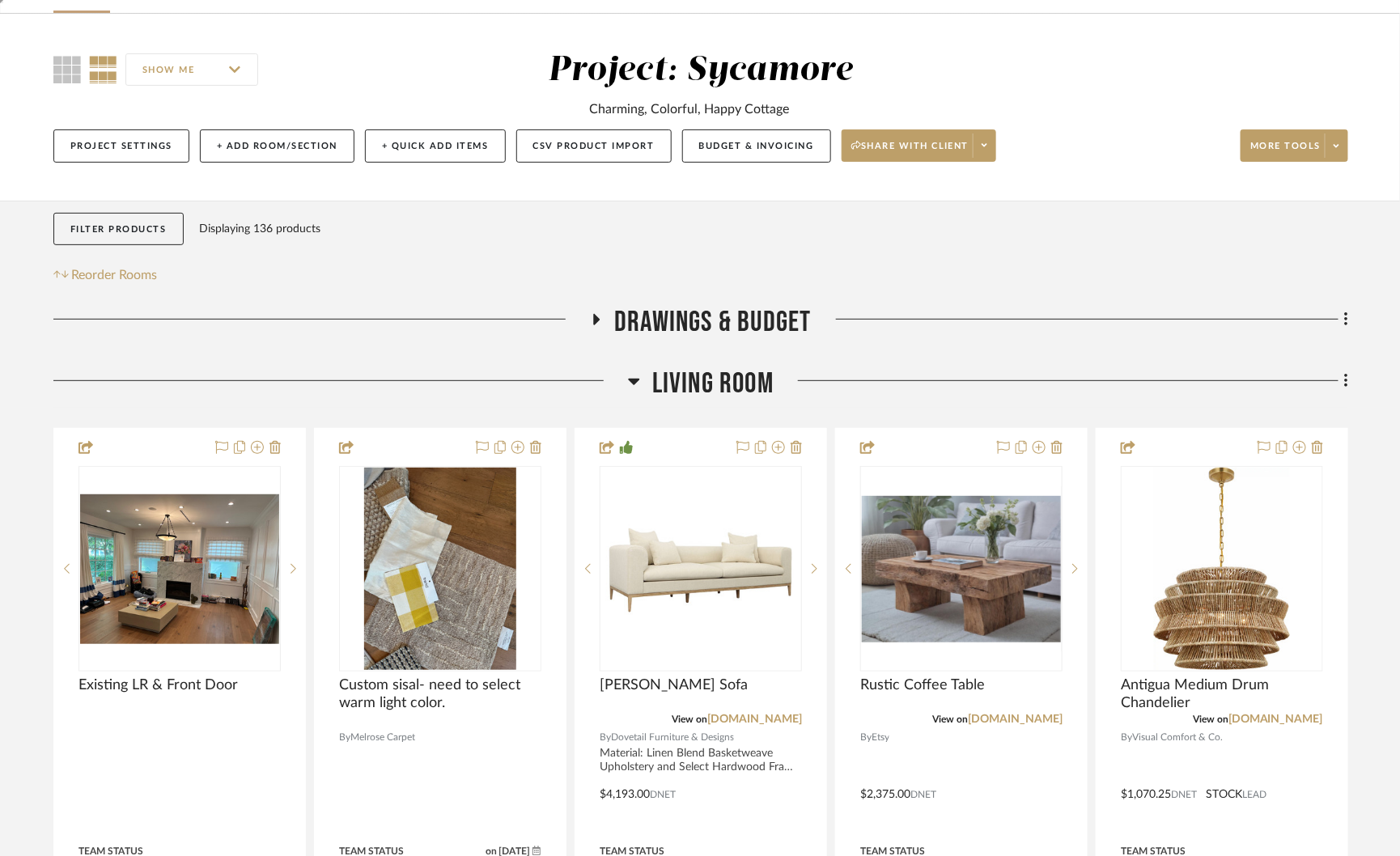
scroll to position [127, 0]
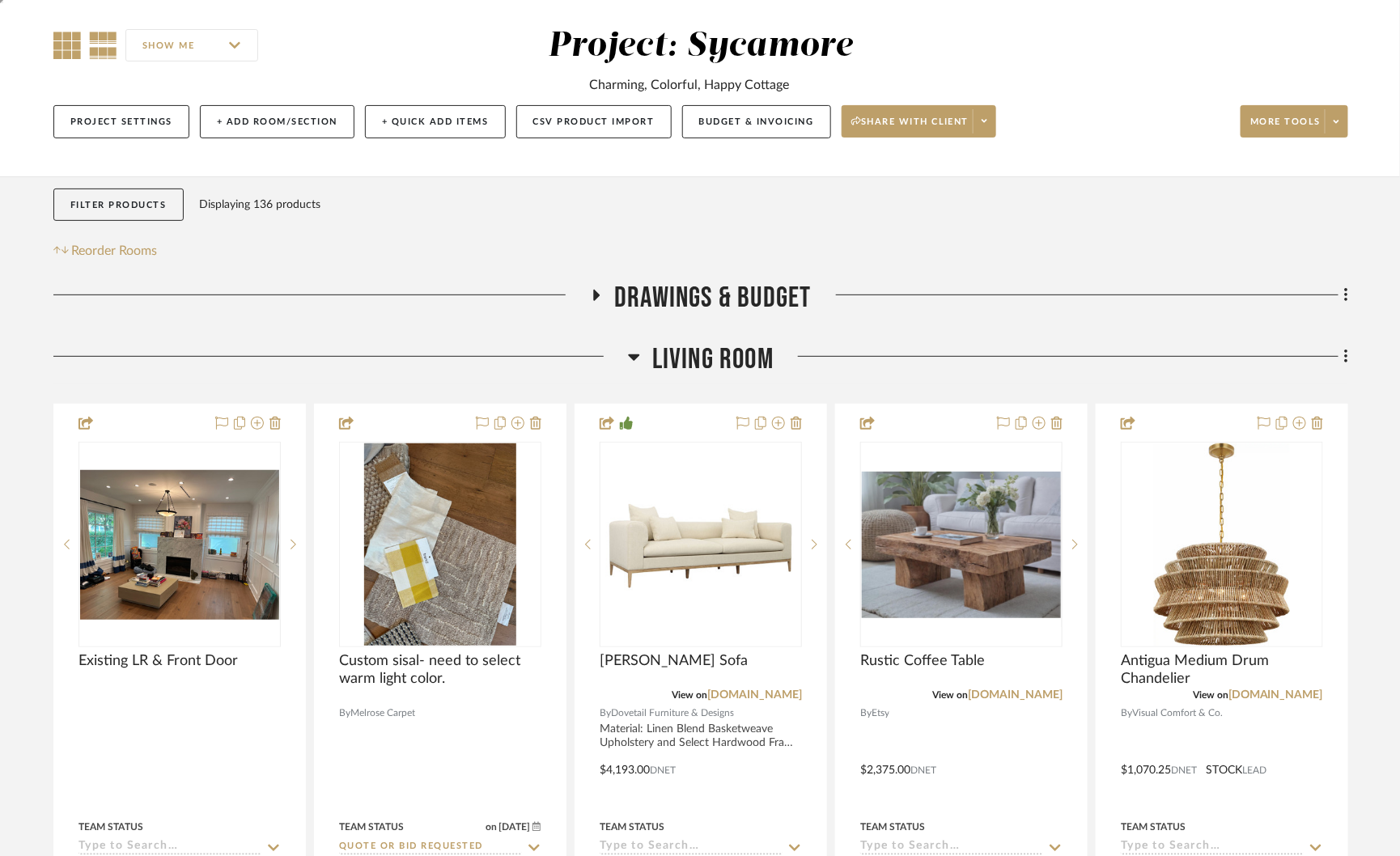
click at [71, 40] on icon at bounding box center [67, 45] width 28 height 28
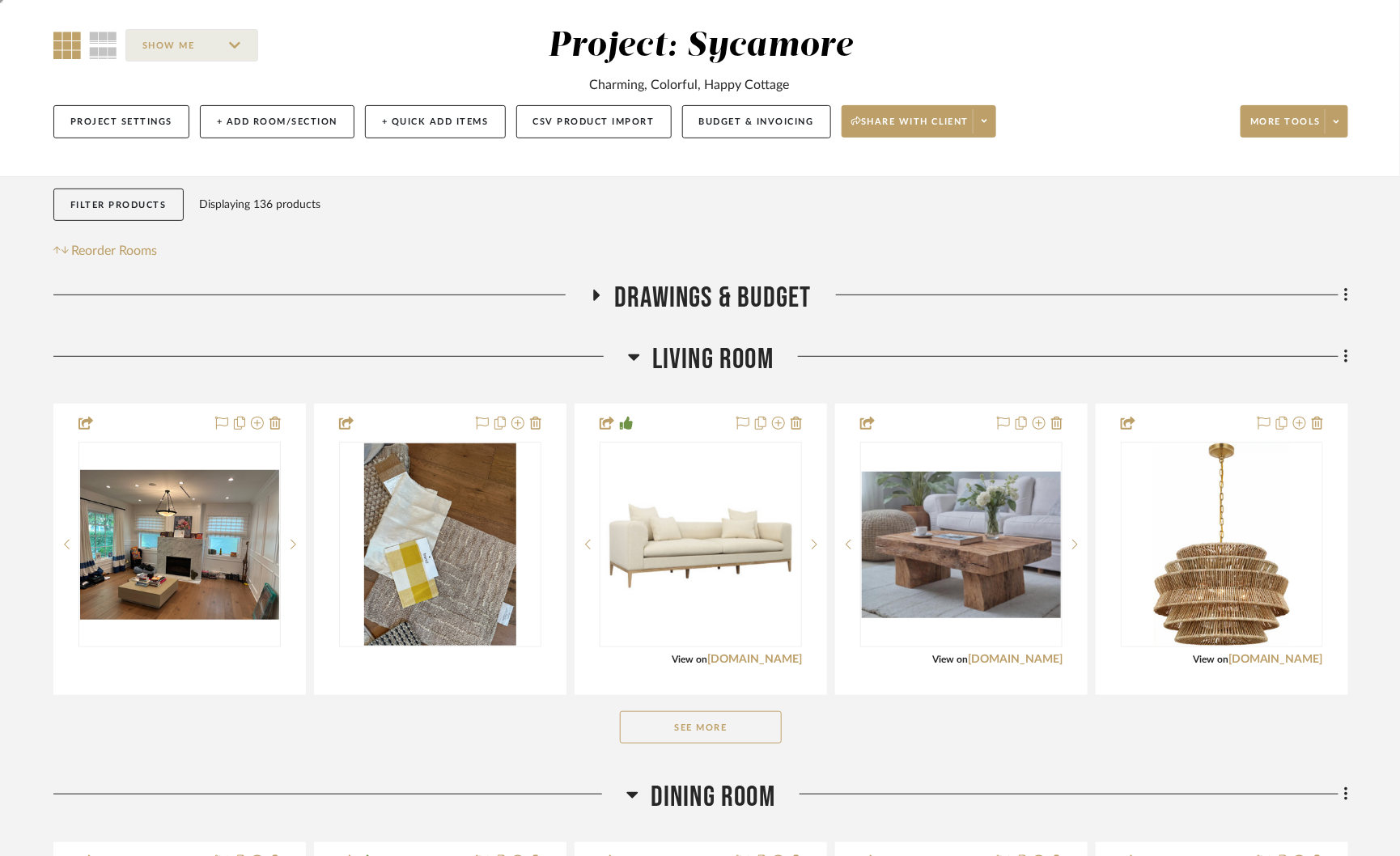
click at [733, 722] on button "See More" at bounding box center [701, 727] width 161 height 32
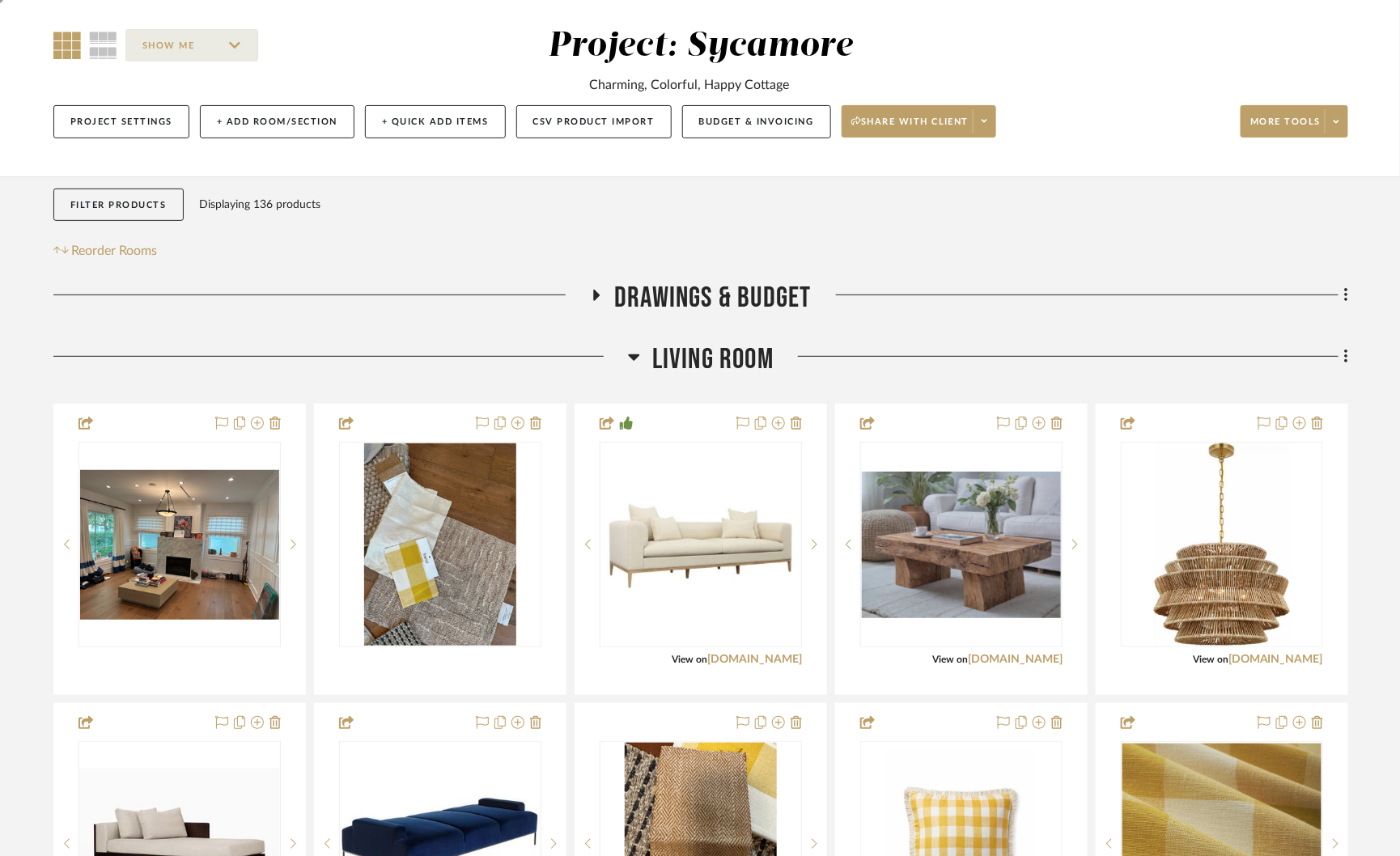
click at [602, 295] on icon at bounding box center [595, 295] width 19 height 12
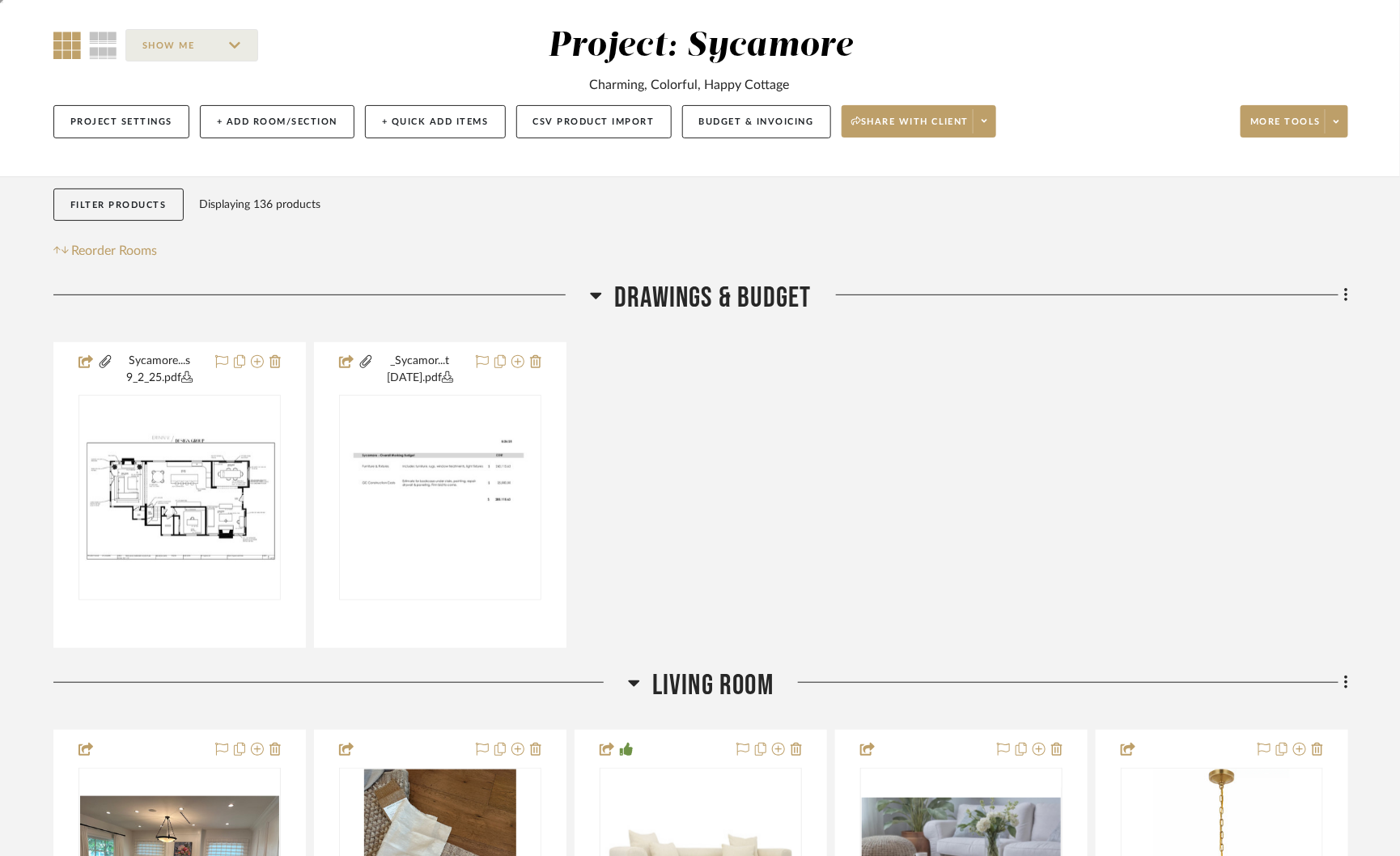
click at [599, 297] on icon at bounding box center [595, 295] width 12 height 19
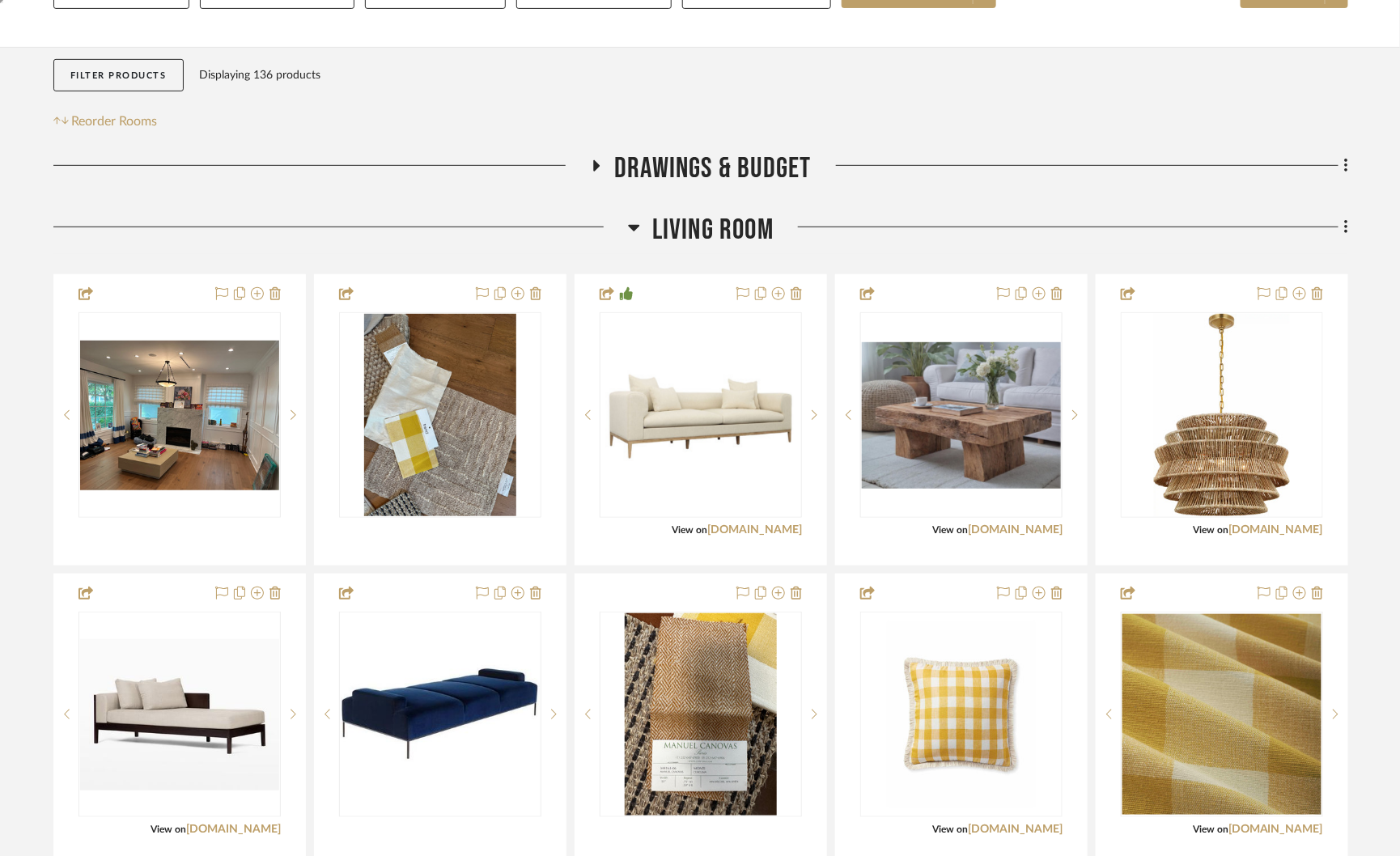
scroll to position [267, 0]
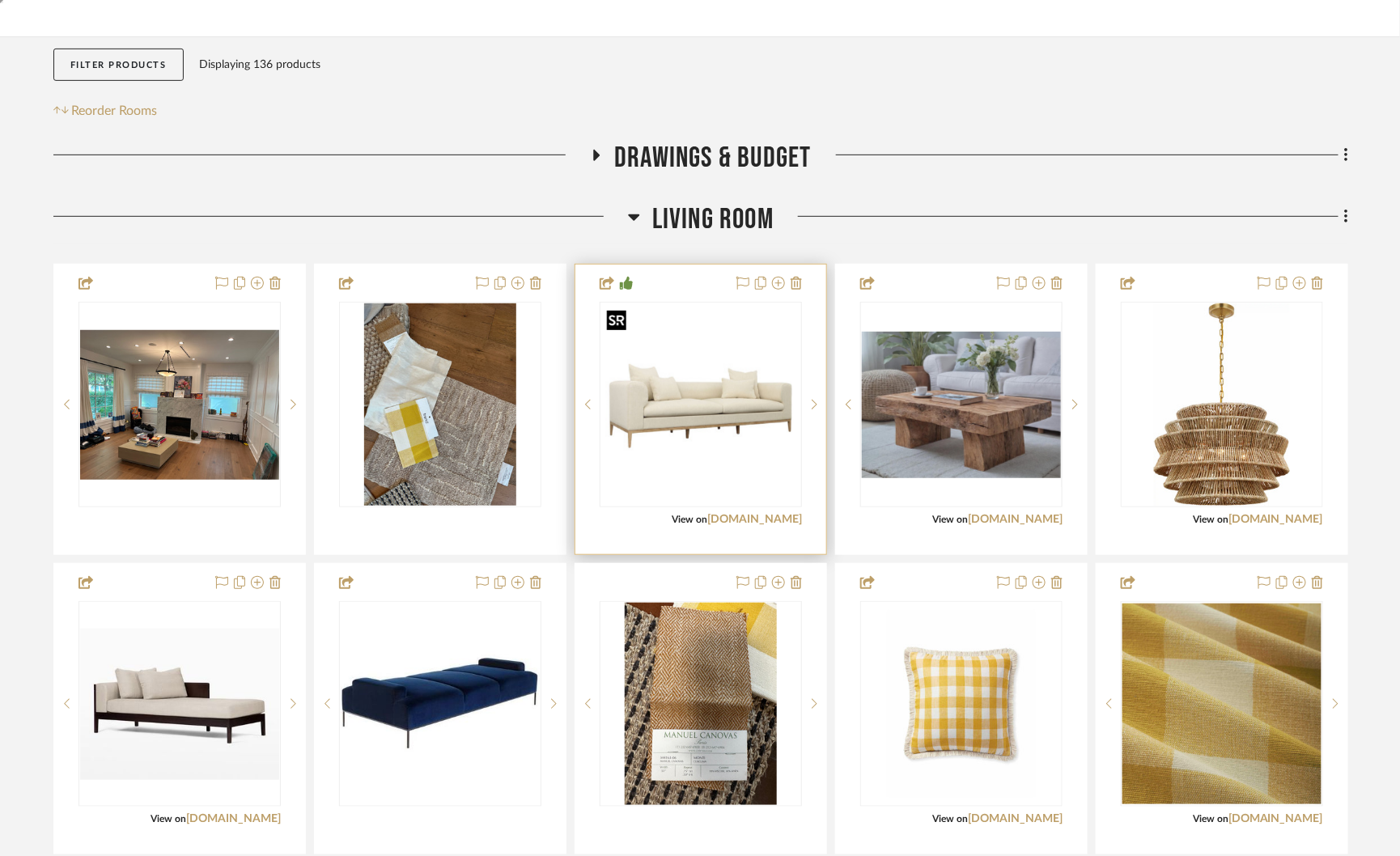
click at [657, 408] on img "0" at bounding box center [700, 404] width 199 height 199
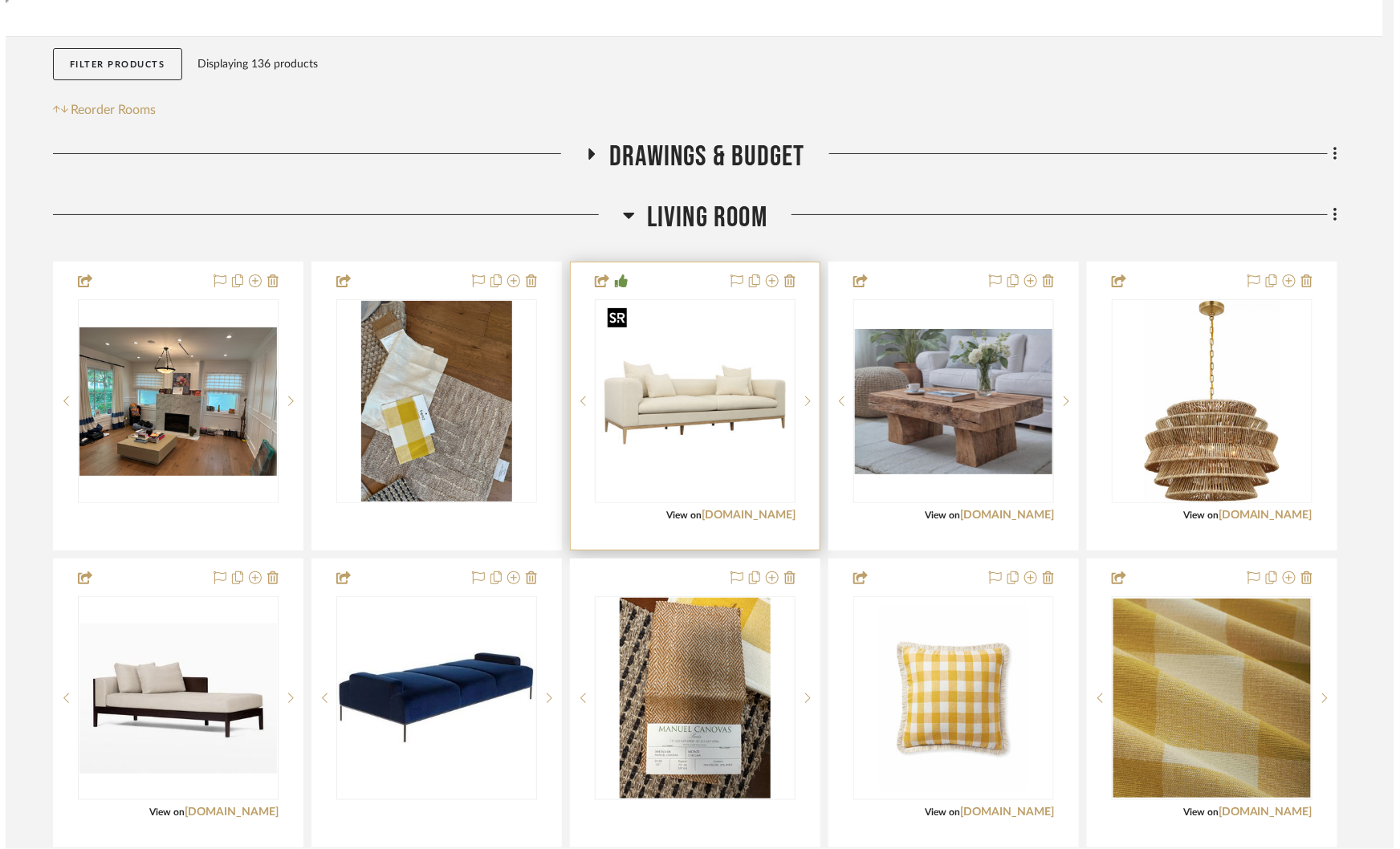
scroll to position [0, 0]
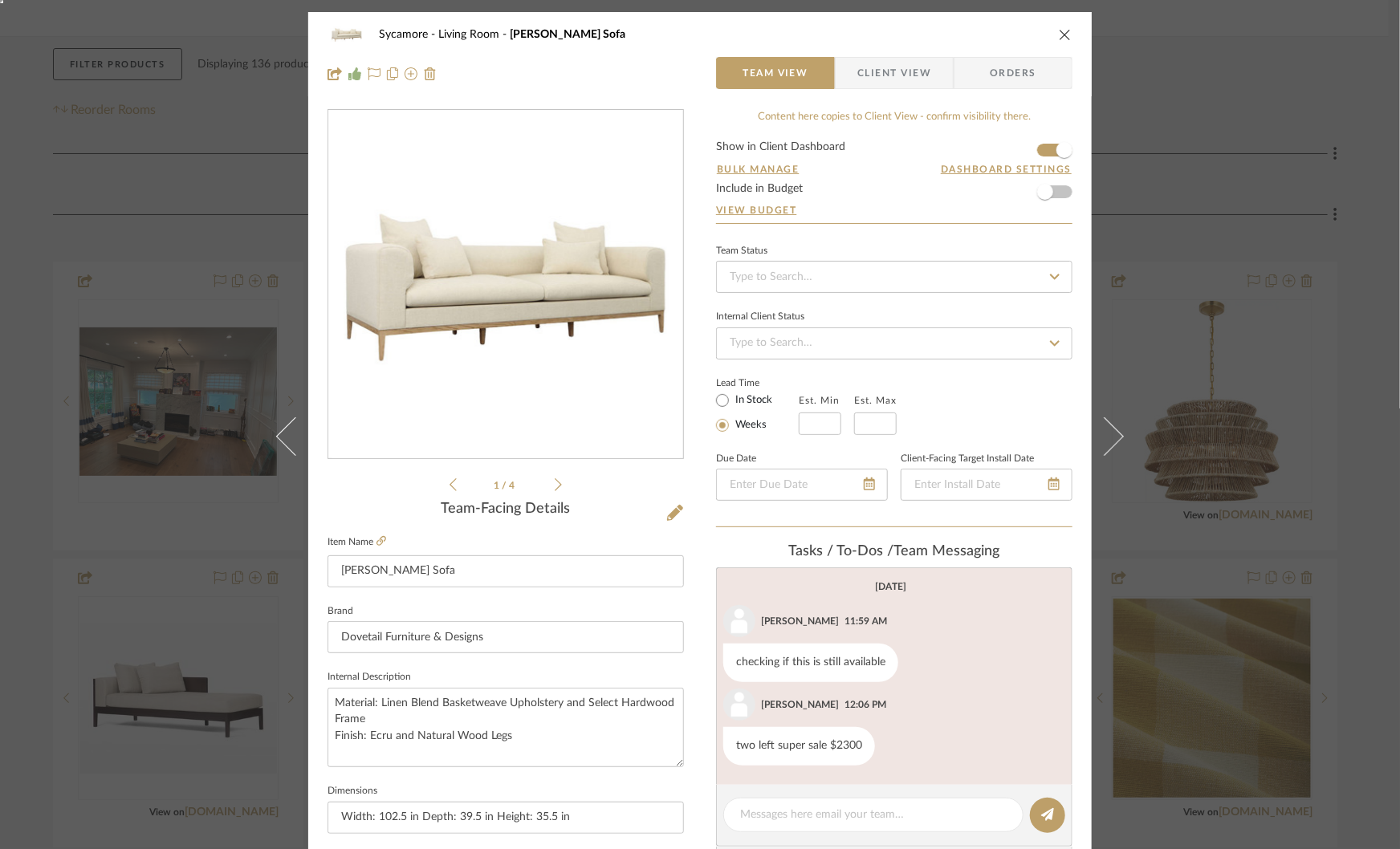
click at [555, 491] on ul "1 / 4" at bounding box center [505, 484] width 112 height 19
click at [549, 230] on img "0" at bounding box center [505, 285] width 349 height 349
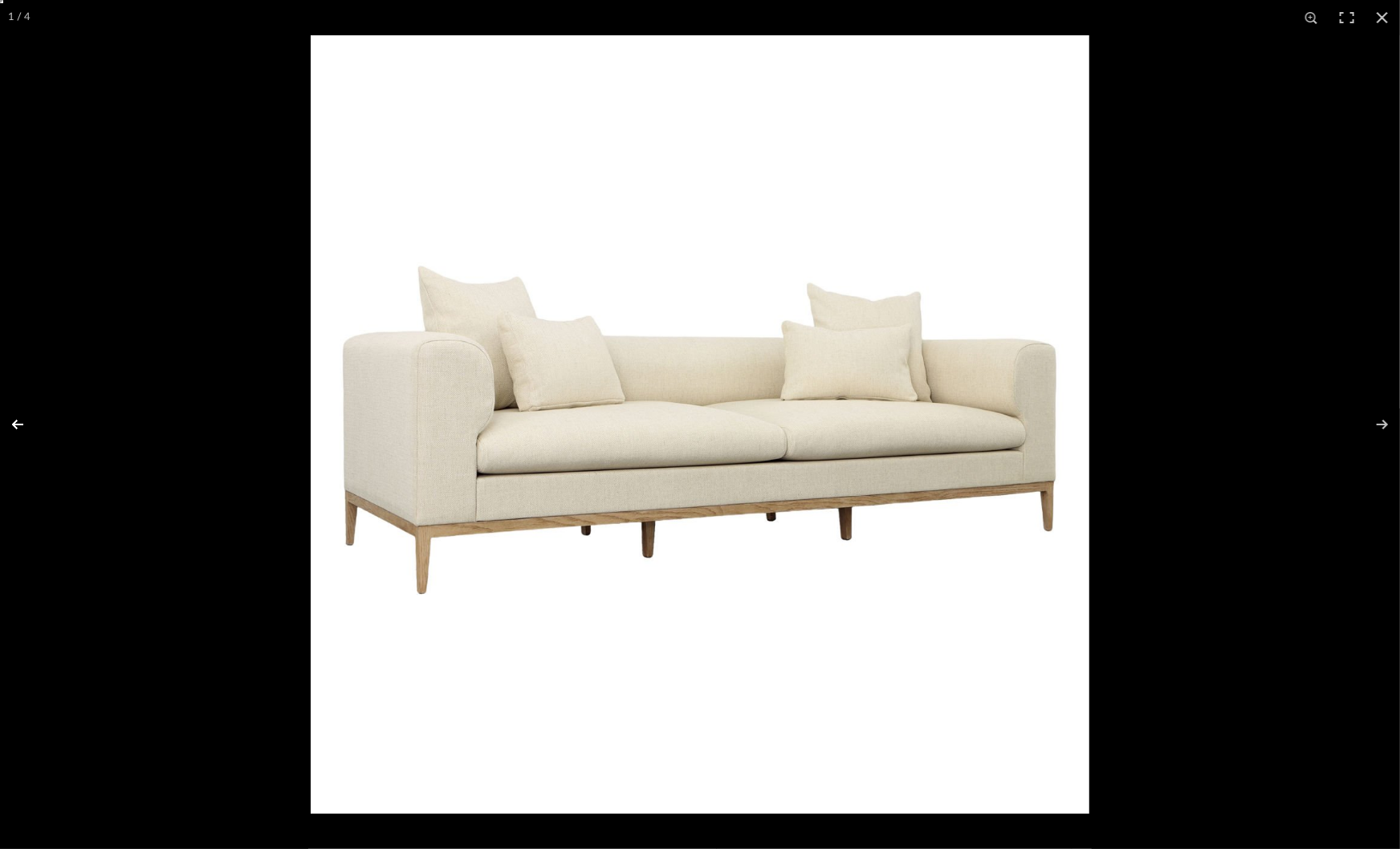
click at [13, 422] on button at bounding box center [28, 424] width 56 height 80
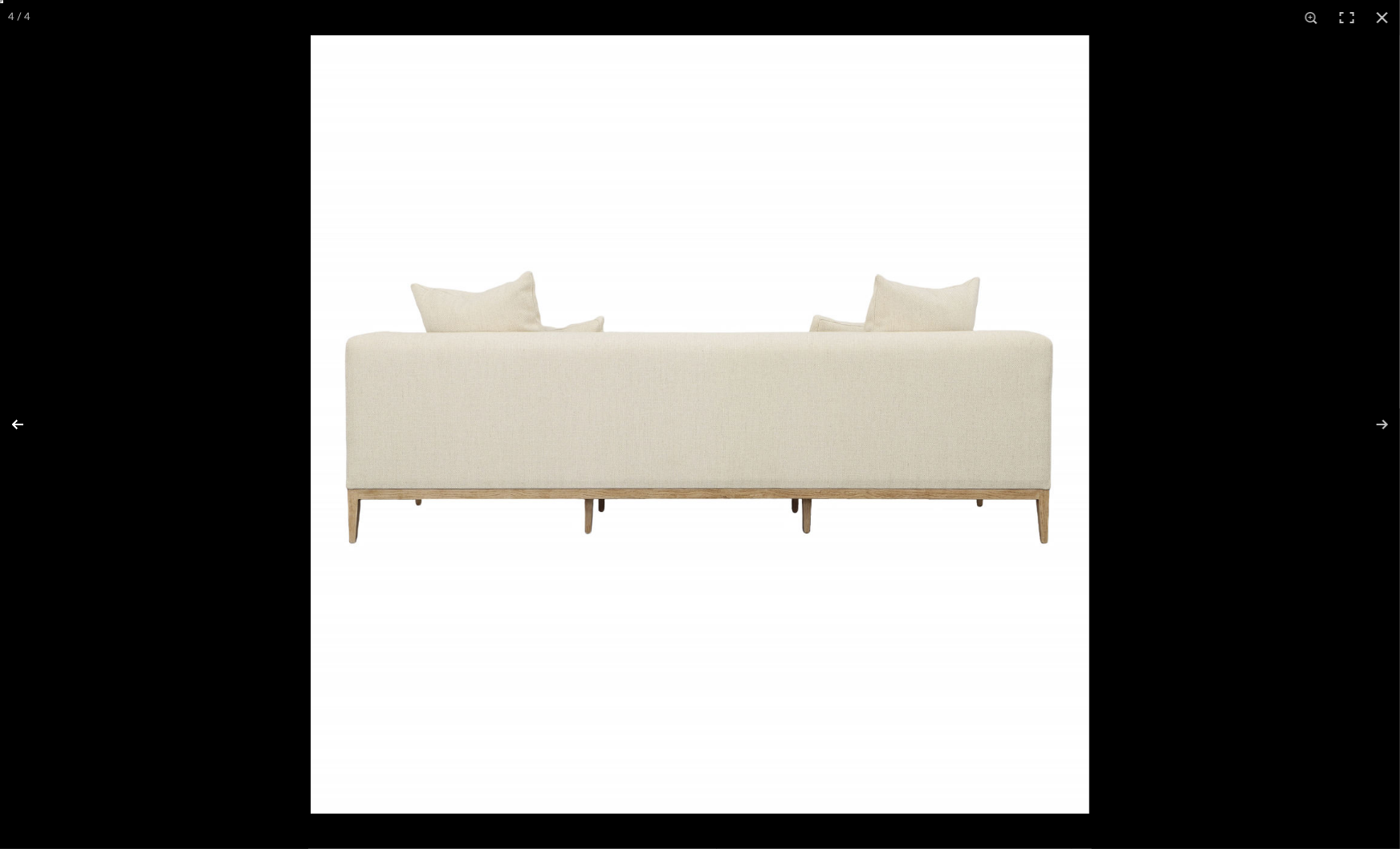
click at [13, 422] on button at bounding box center [28, 424] width 56 height 80
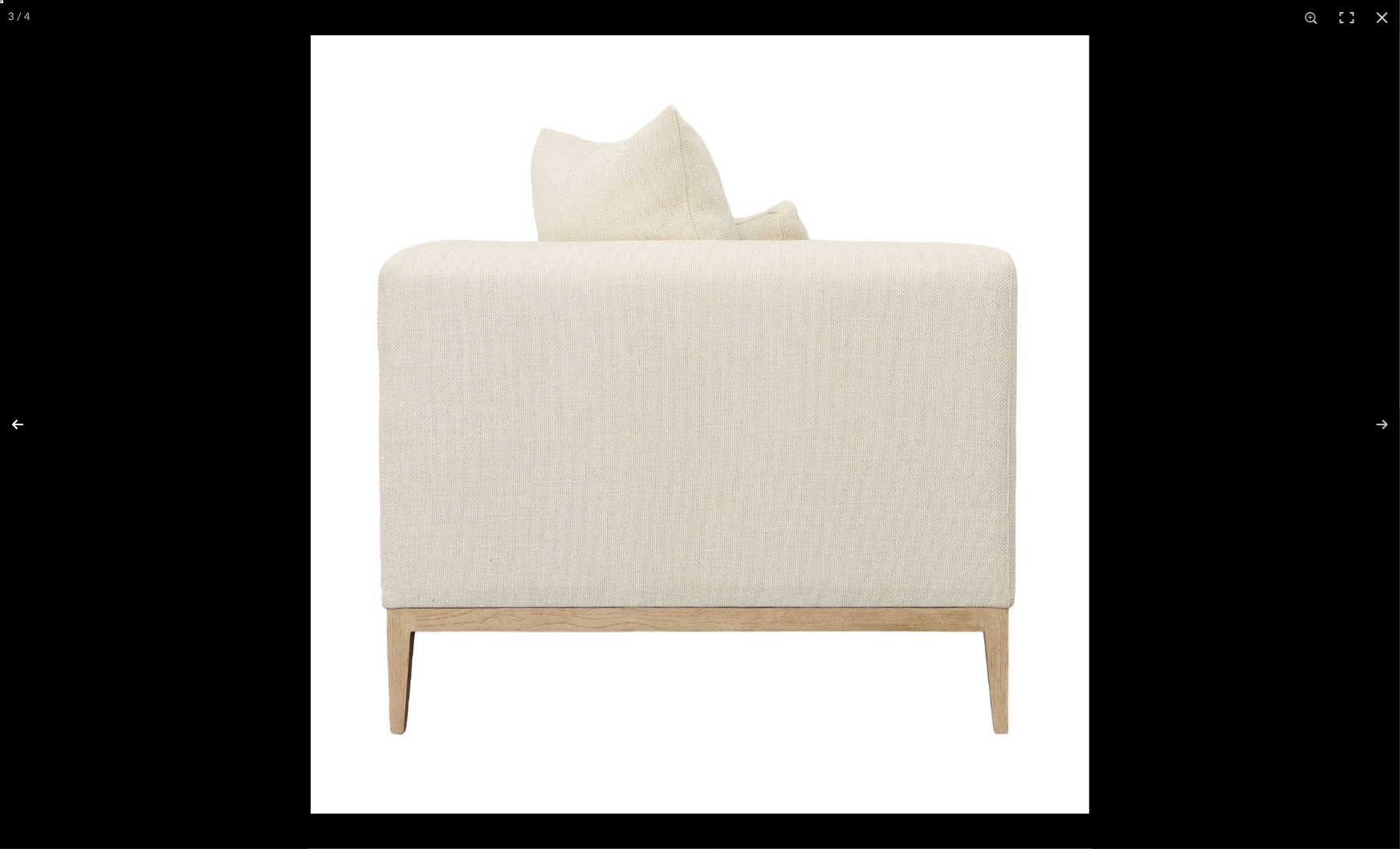
click at [15, 423] on button at bounding box center [28, 424] width 56 height 80
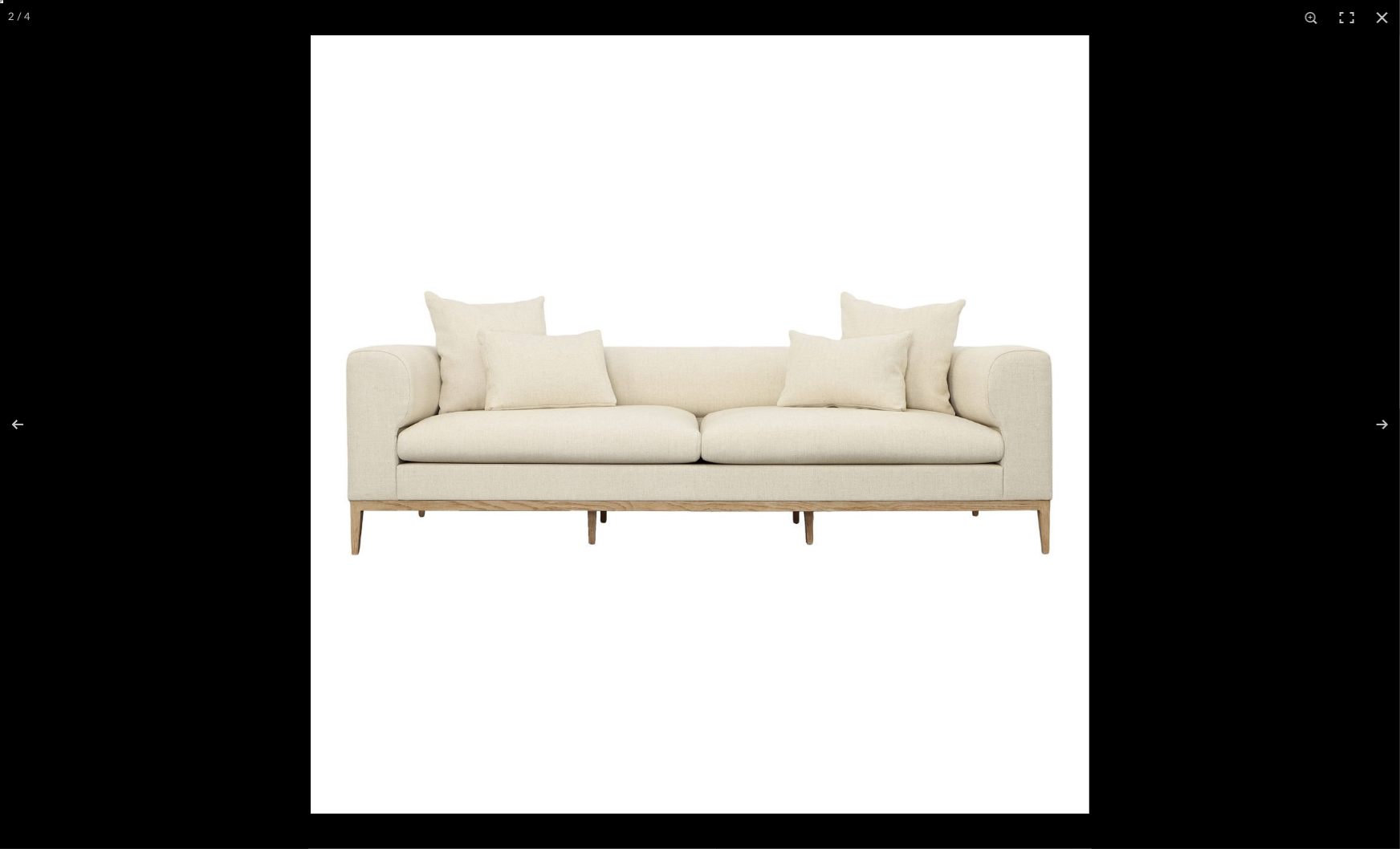
click at [133, 86] on div at bounding box center [700, 424] width 1400 height 849
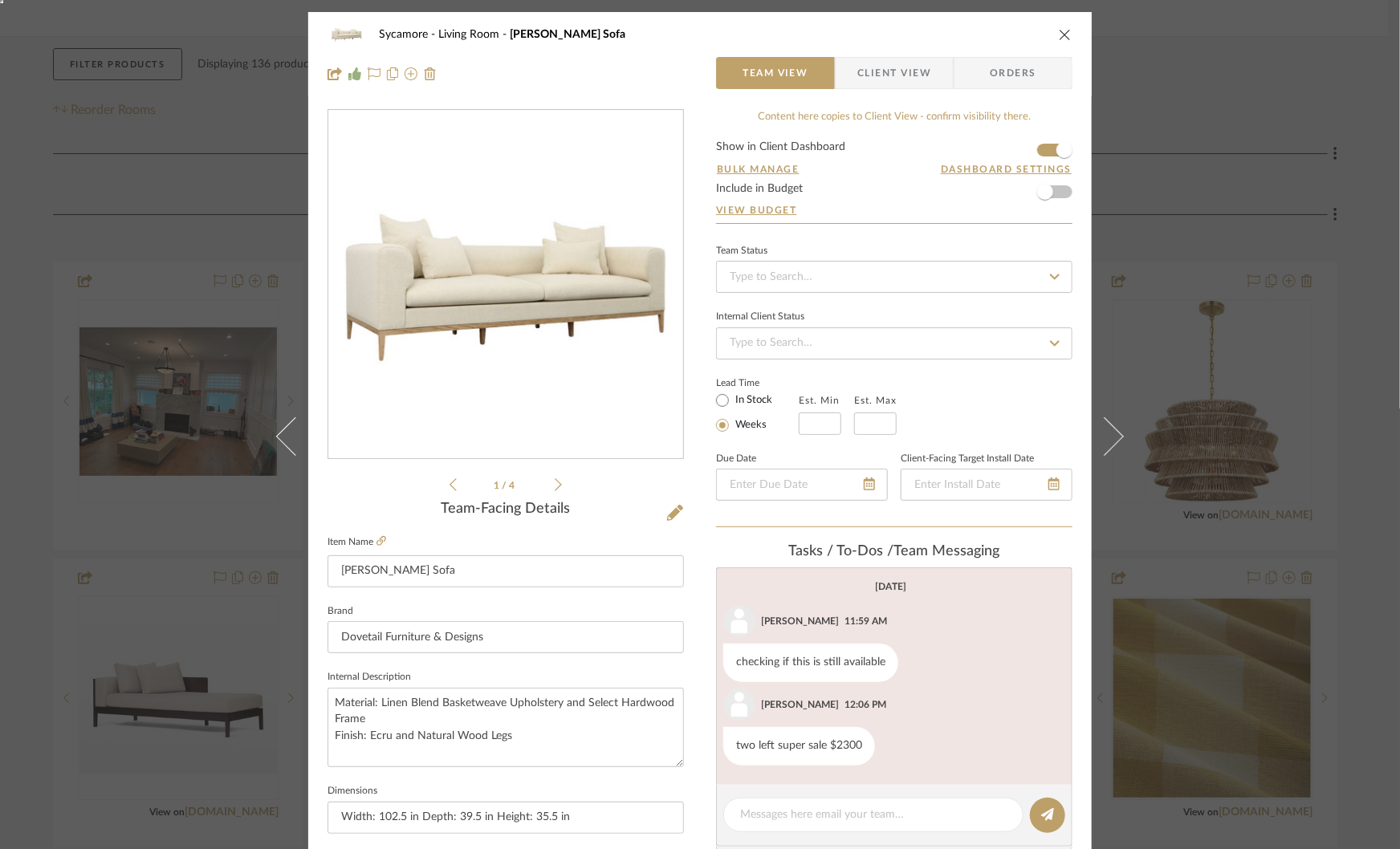
click at [186, 126] on div "Sycamore Living Room [PERSON_NAME] Sofa Team View Client View Orders 1 / 4 Team…" at bounding box center [700, 424] width 1400 height 849
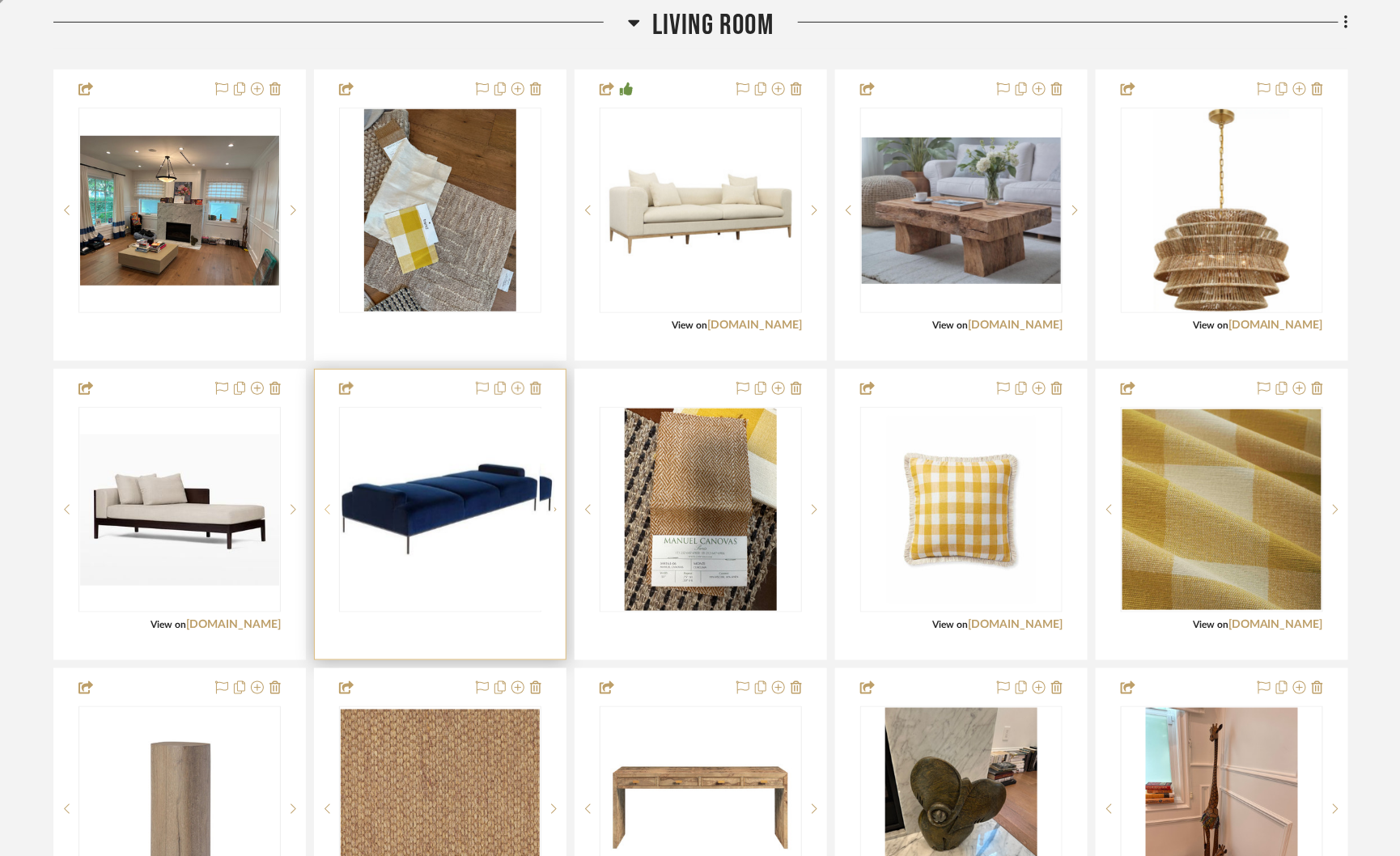
scroll to position [511, 0]
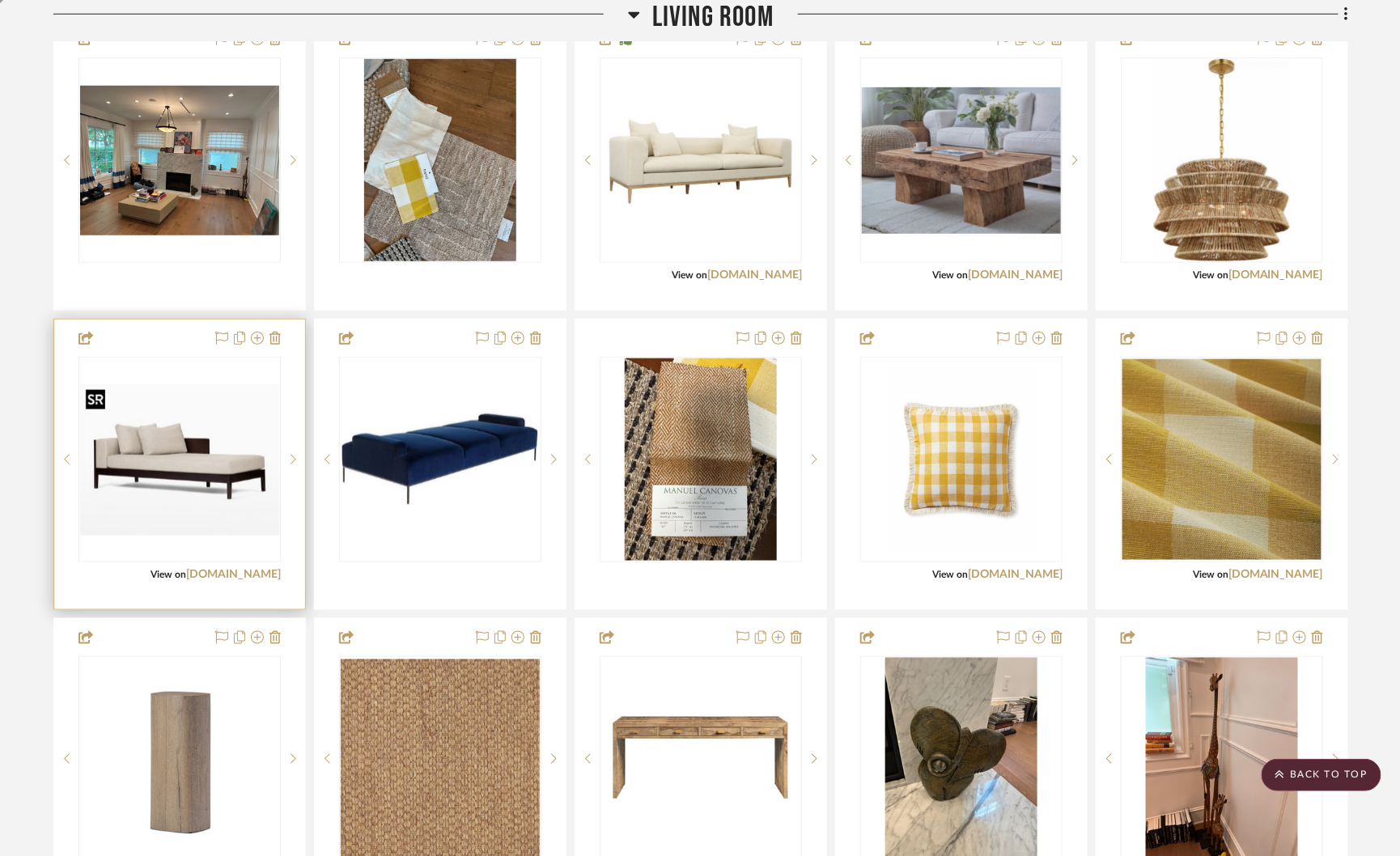
click at [0, 0] on img at bounding box center [0, 0] width 0 height 0
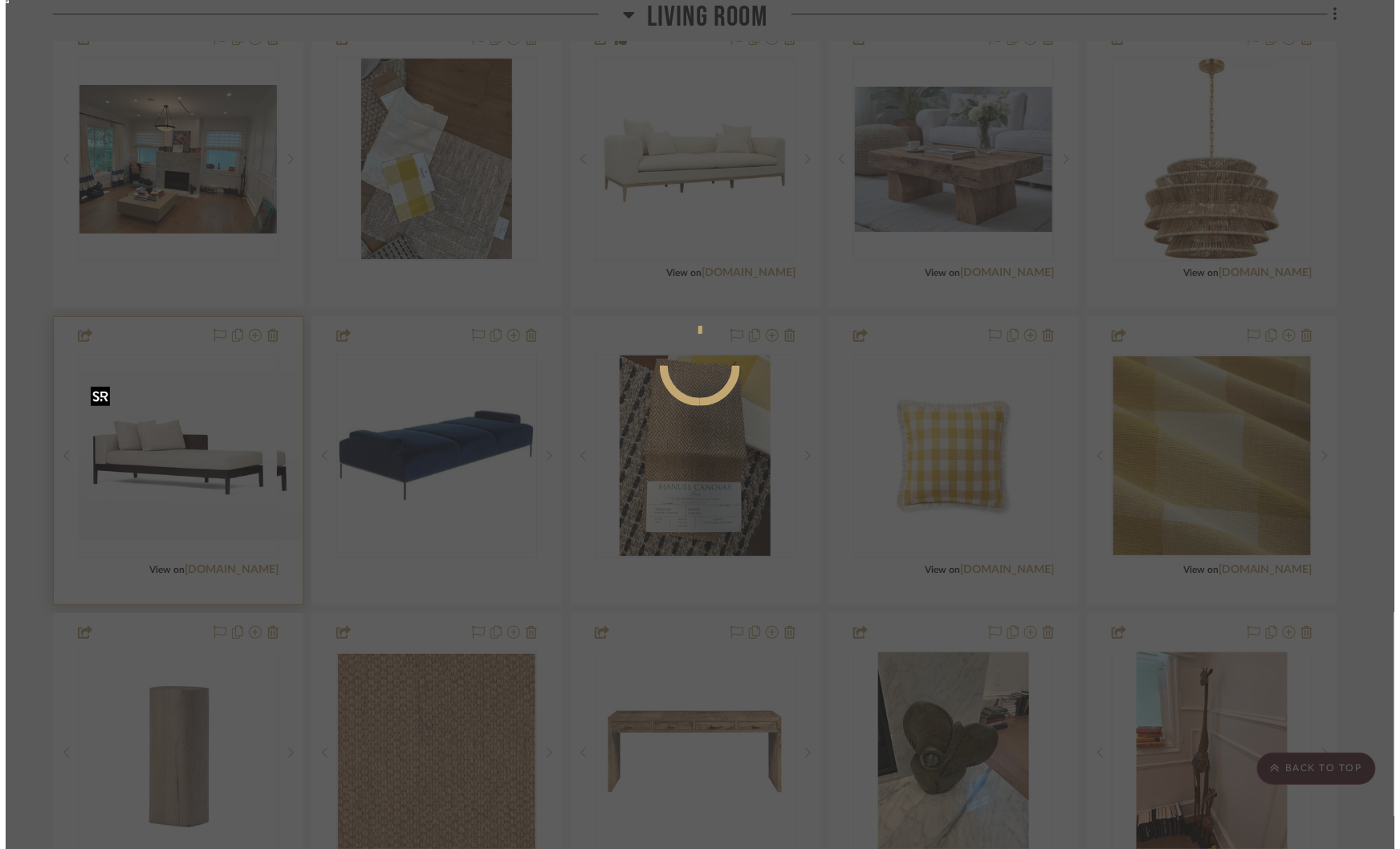
scroll to position [0, 0]
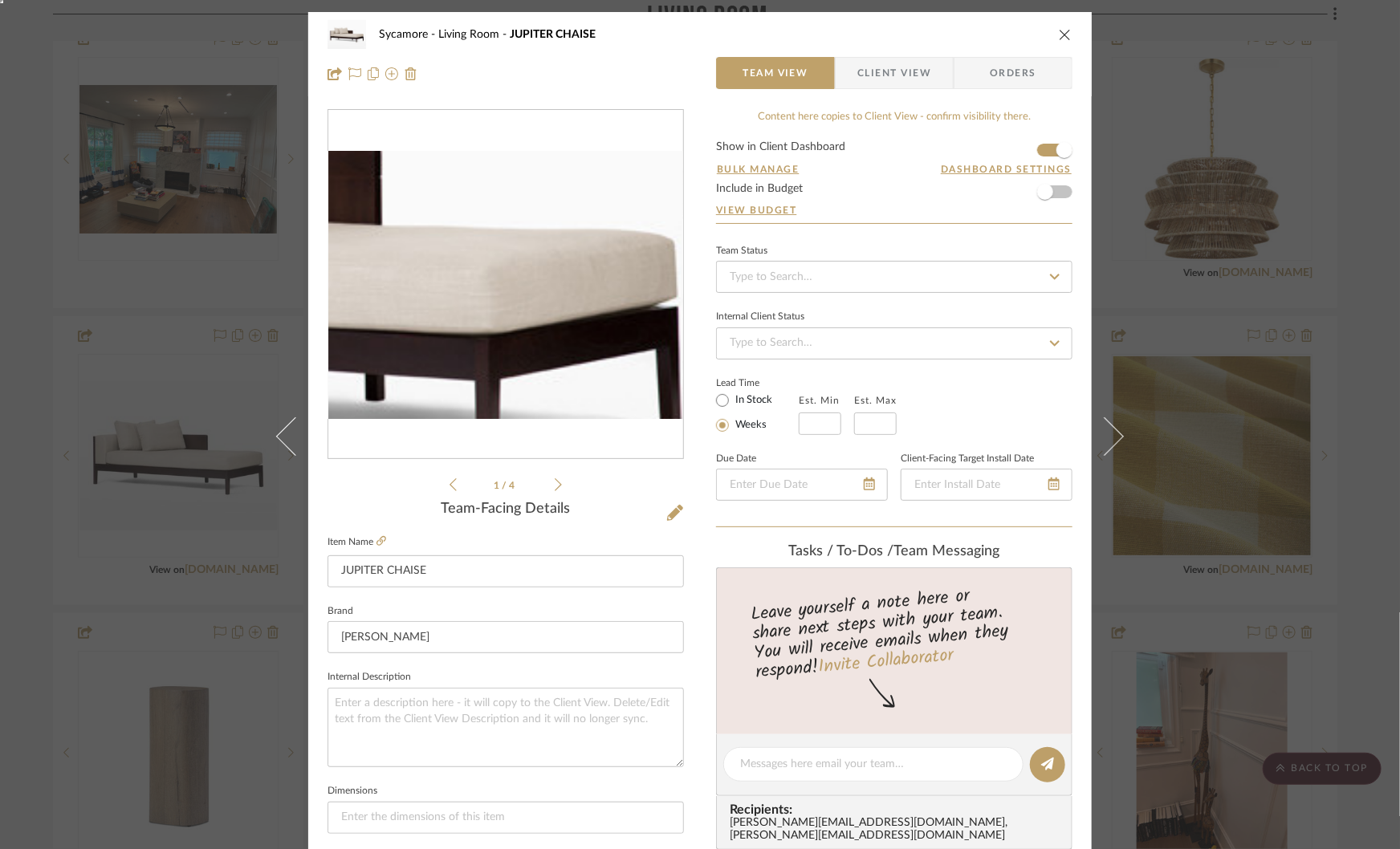
click at [595, 296] on img "0" at bounding box center [506, 285] width 355 height 268
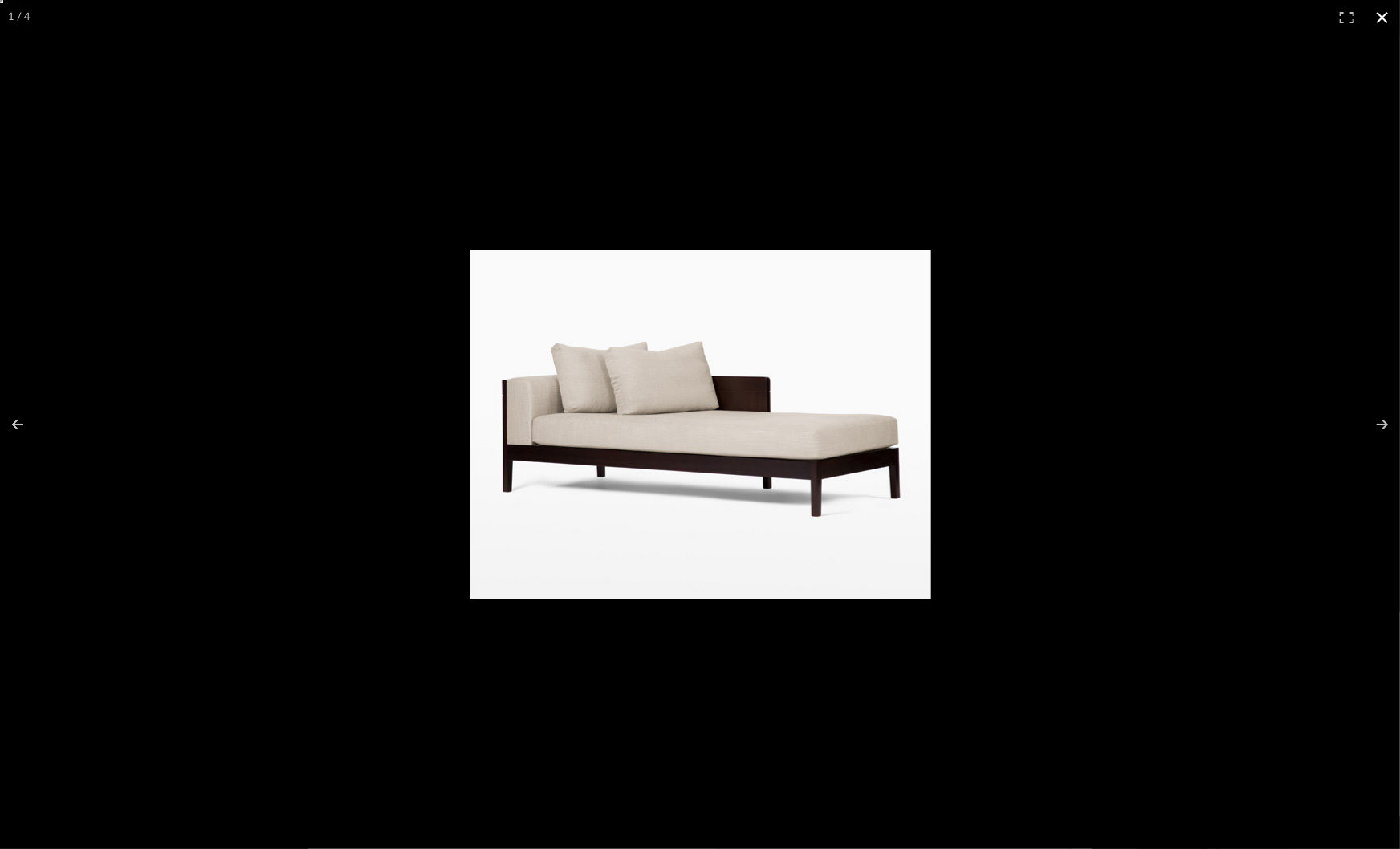
click at [861, 203] on div at bounding box center [700, 424] width 1400 height 849
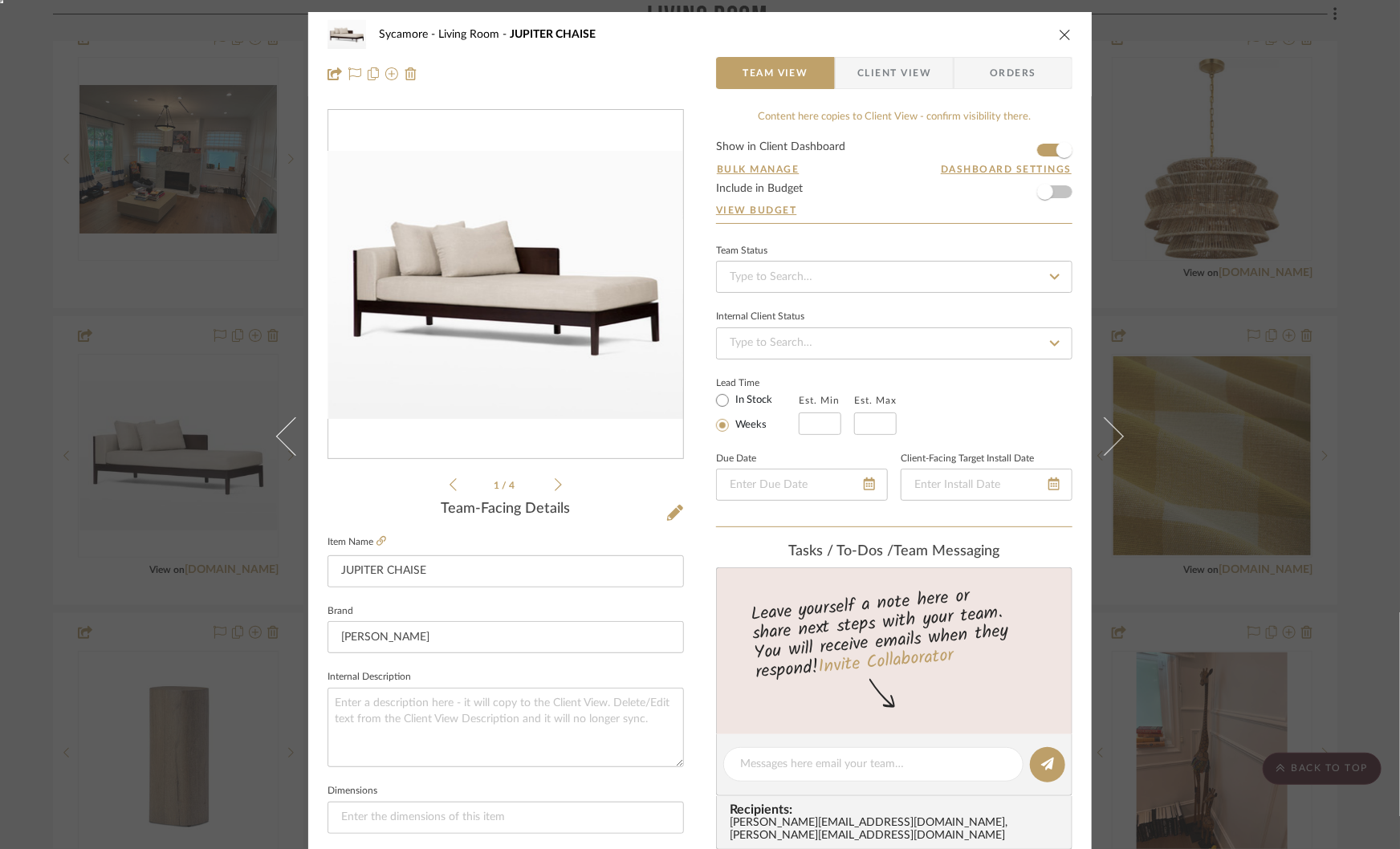
click at [154, 410] on div "Sycamore Living Room JUPITER CHAISE Team View Client View Orders 1 / 4 Team-Fac…" at bounding box center [700, 424] width 1400 height 849
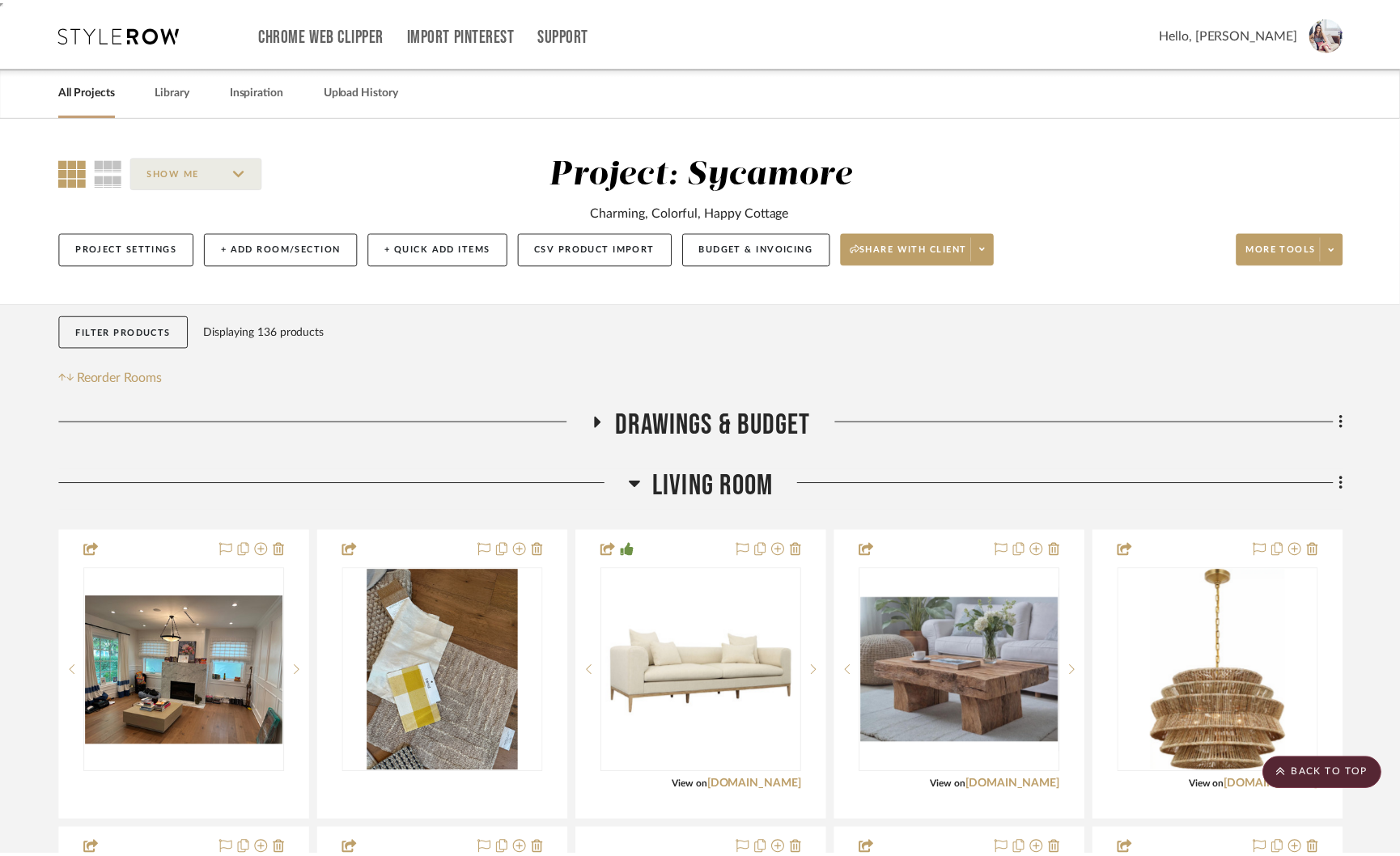
scroll to position [511, 0]
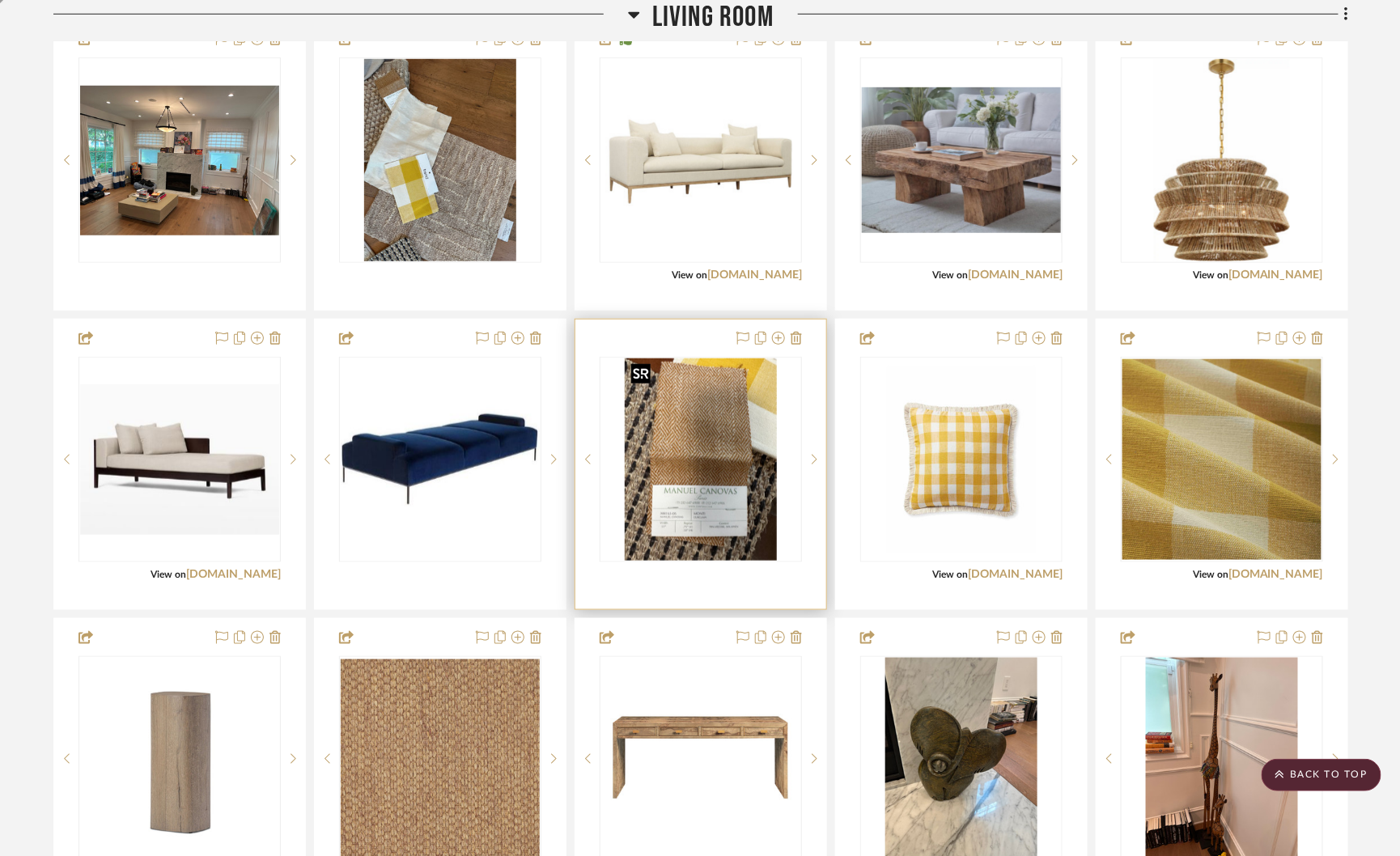
click at [716, 455] on img "0" at bounding box center [701, 460] width 152 height 202
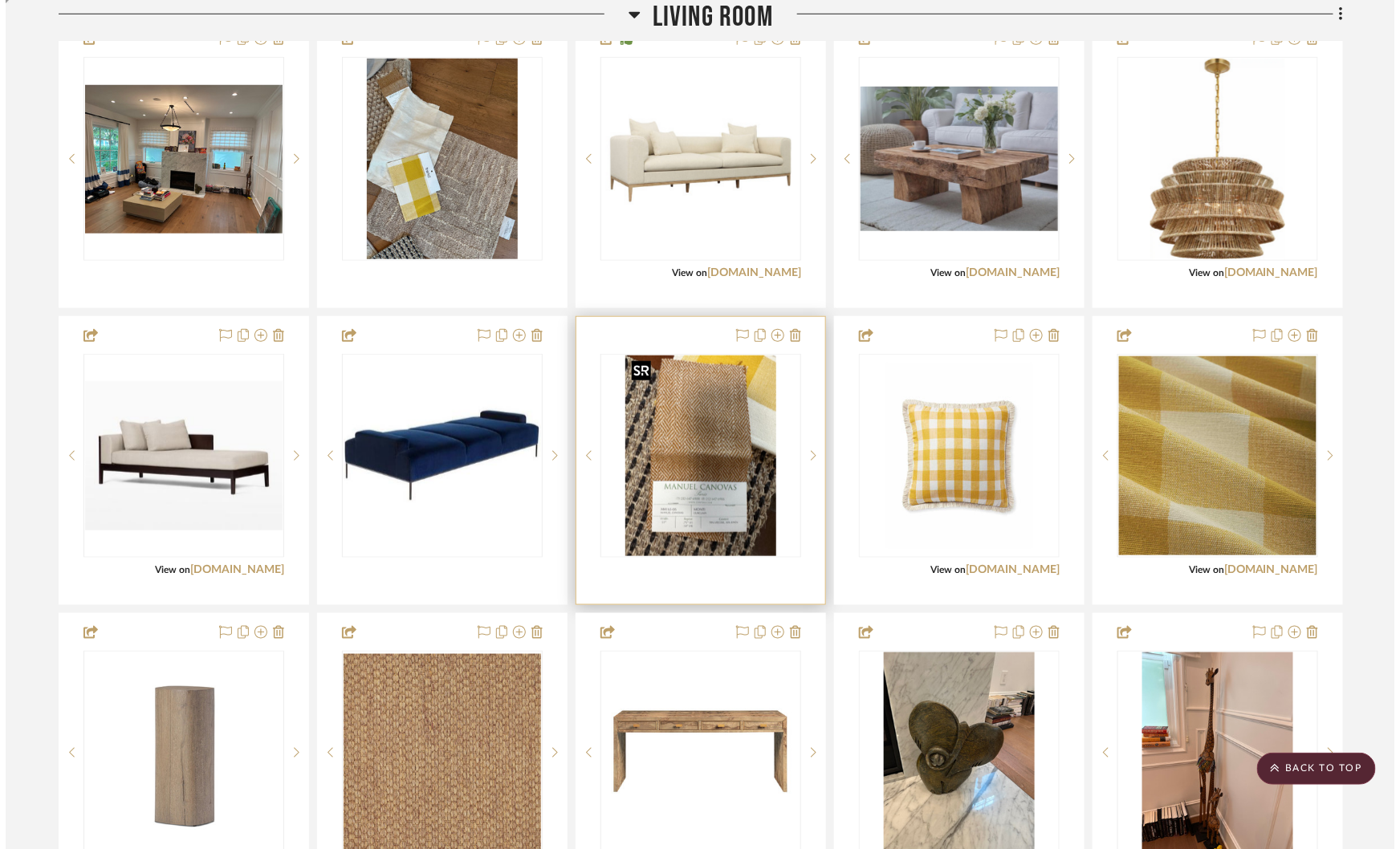
scroll to position [0, 0]
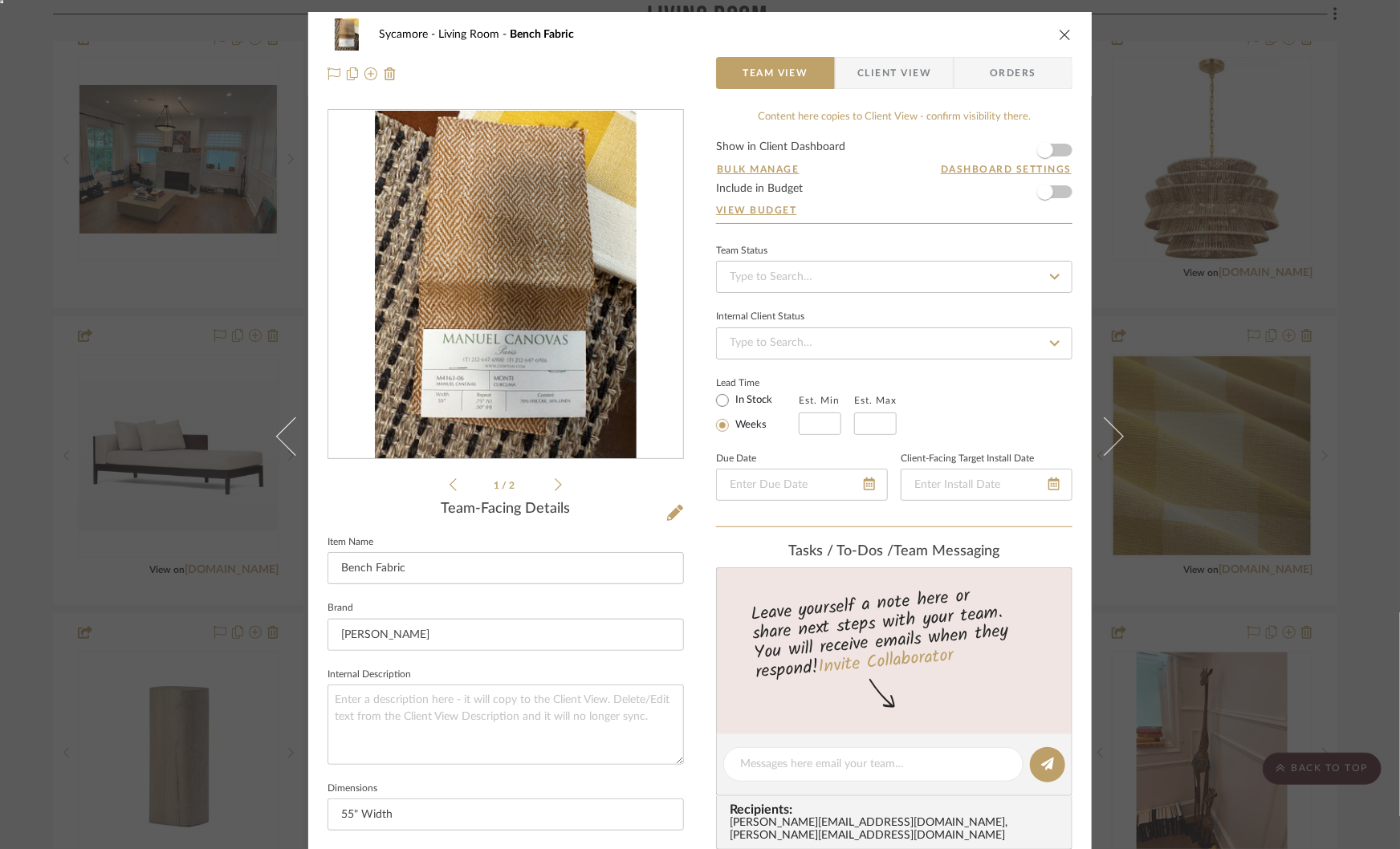
click at [554, 257] on div at bounding box center [506, 285] width 355 height 350
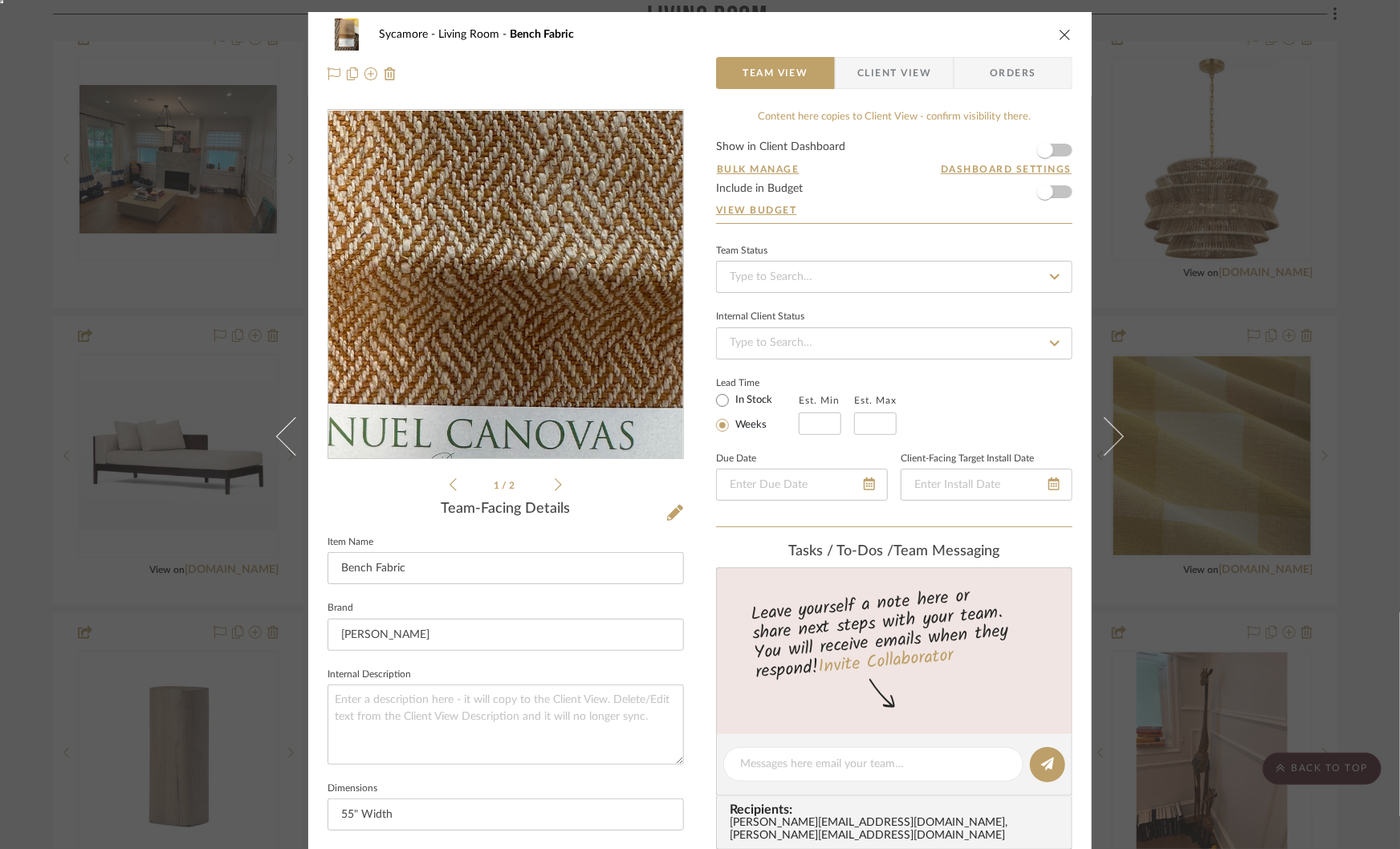
click at [520, 289] on img "0" at bounding box center [505, 285] width 261 height 349
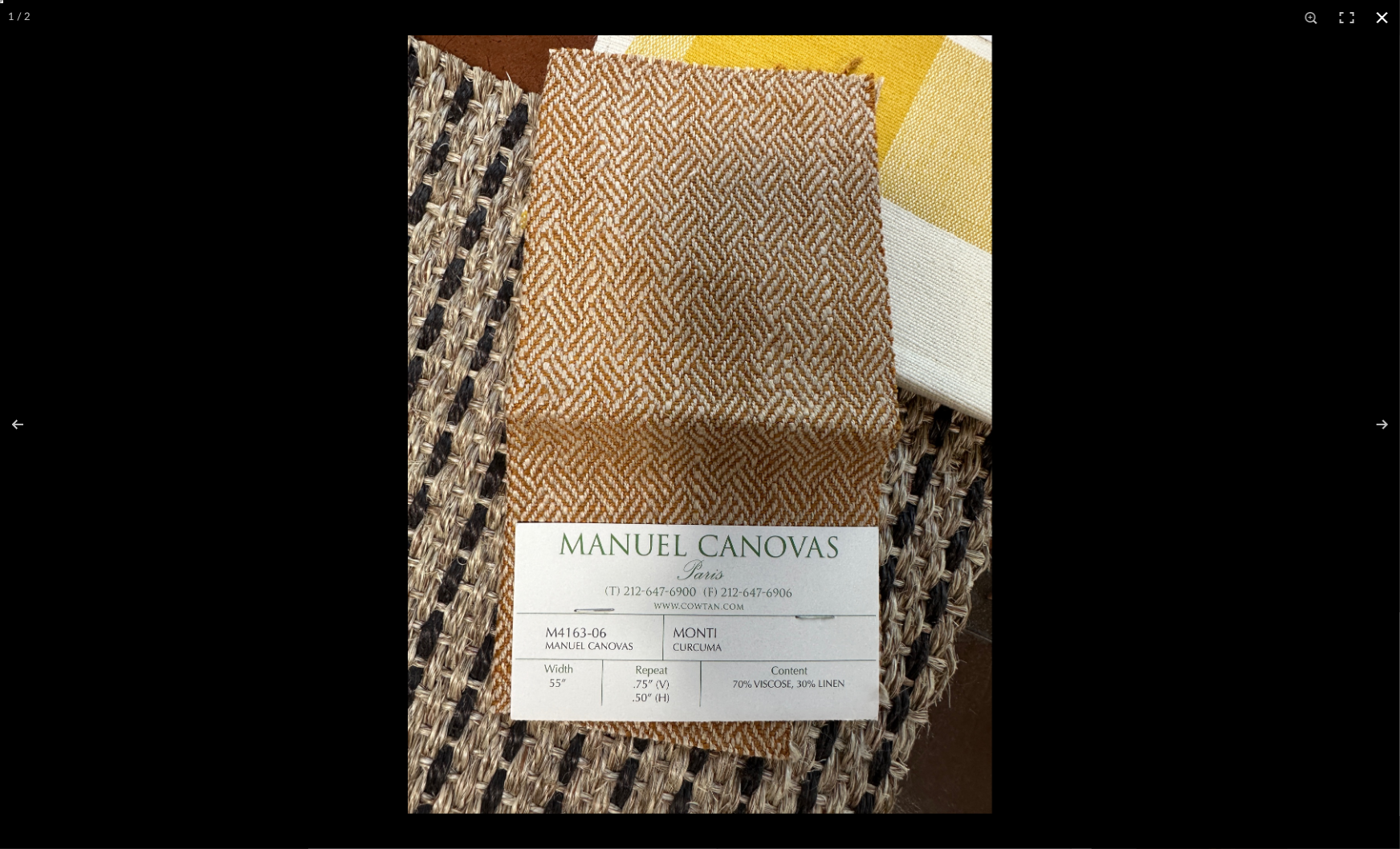
click at [218, 122] on div at bounding box center [700, 424] width 1400 height 849
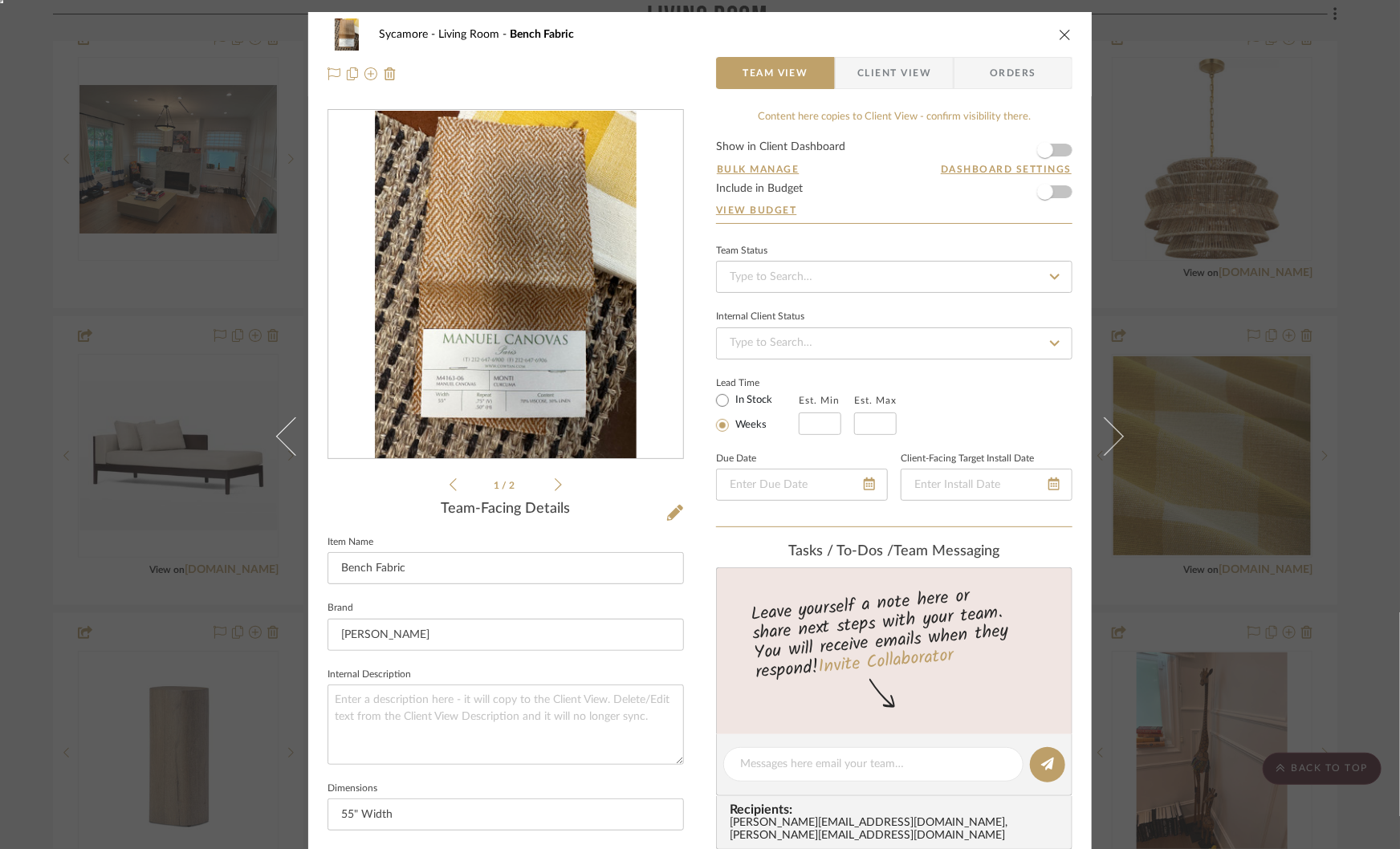
click at [172, 262] on div "Sycamore Living Room Bench Fabric Team View Client View Orders 1 / 2 Team-Facin…" at bounding box center [700, 424] width 1400 height 849
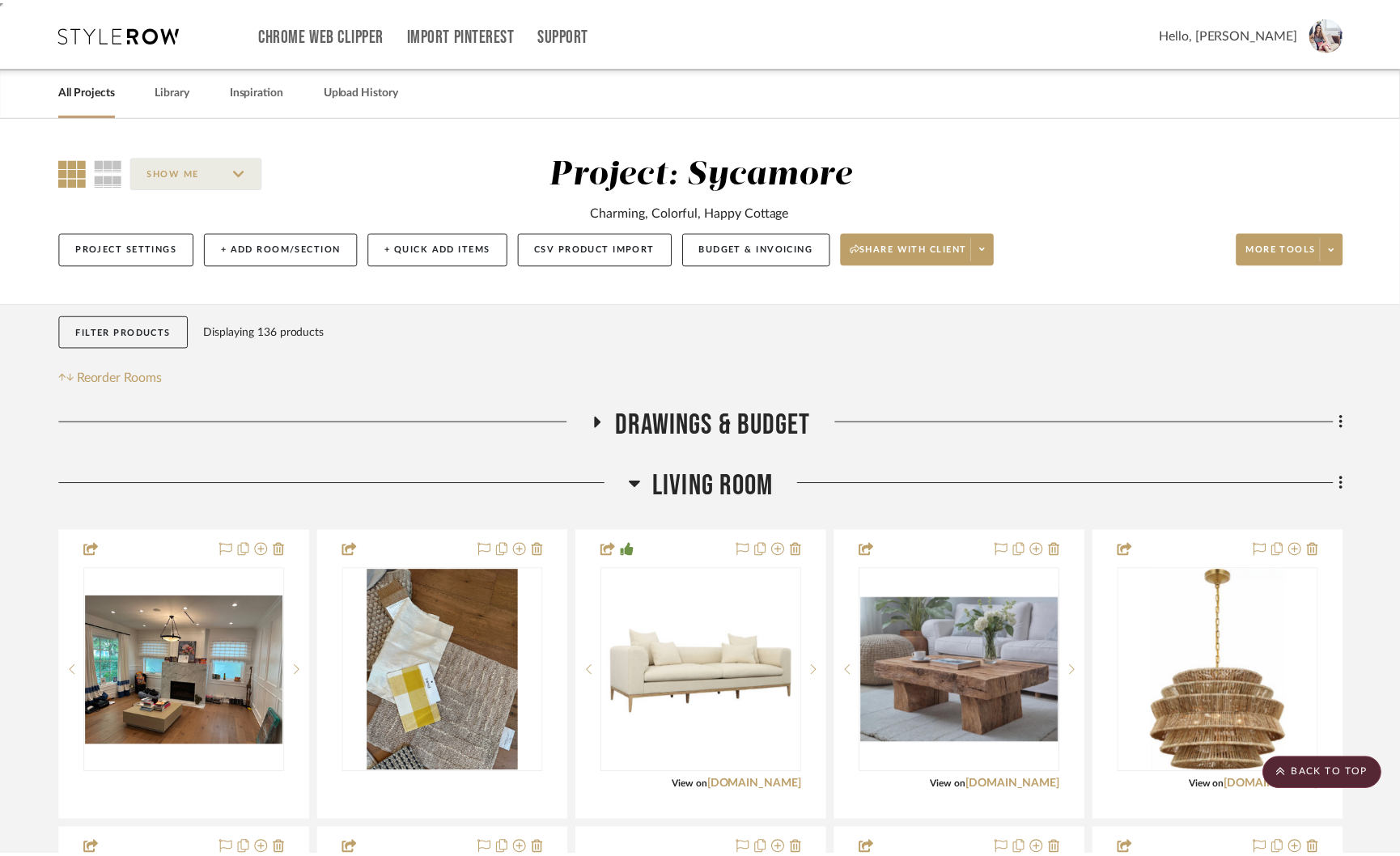
scroll to position [511, 0]
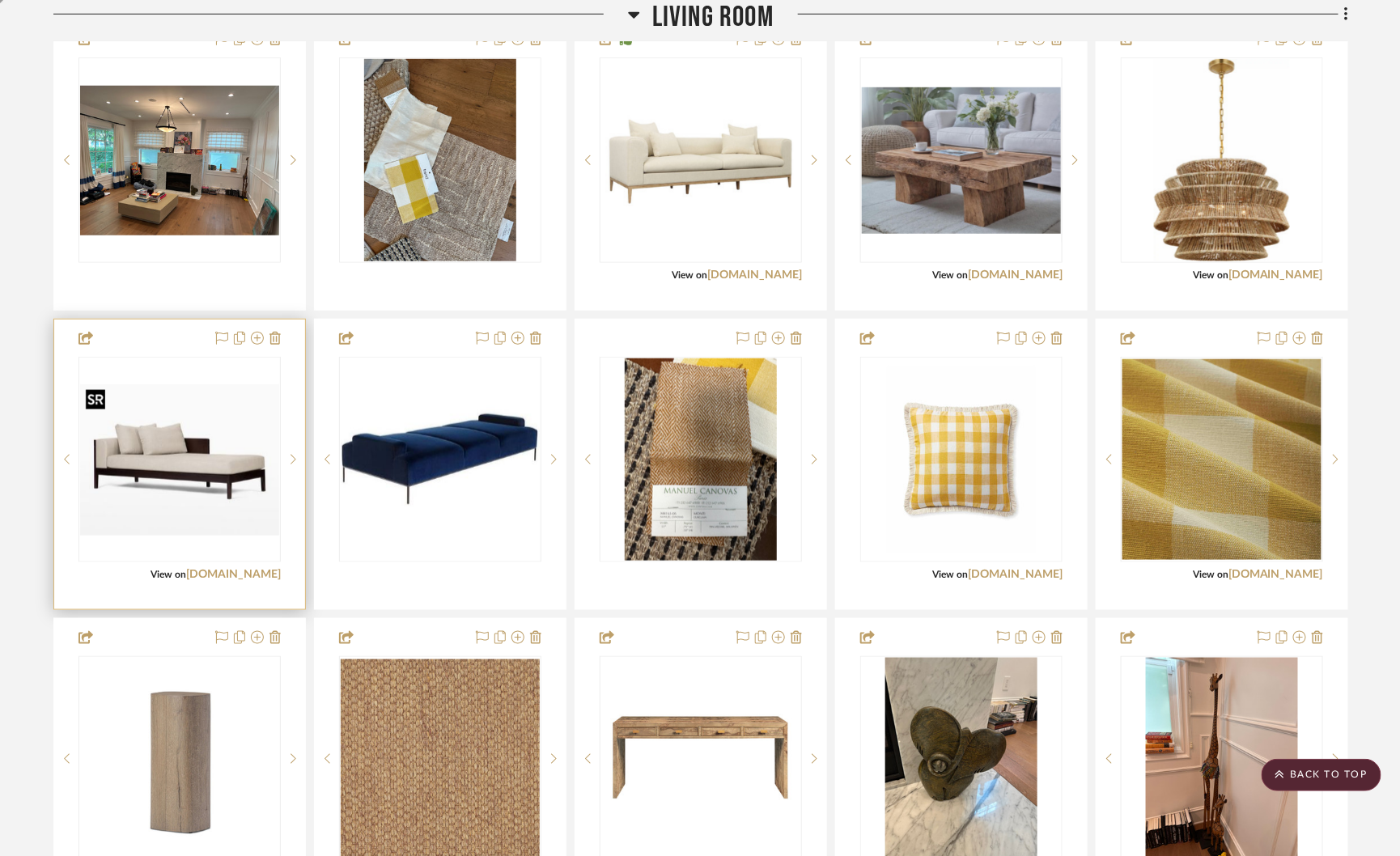
click at [177, 435] on img "0" at bounding box center [179, 460] width 199 height 150
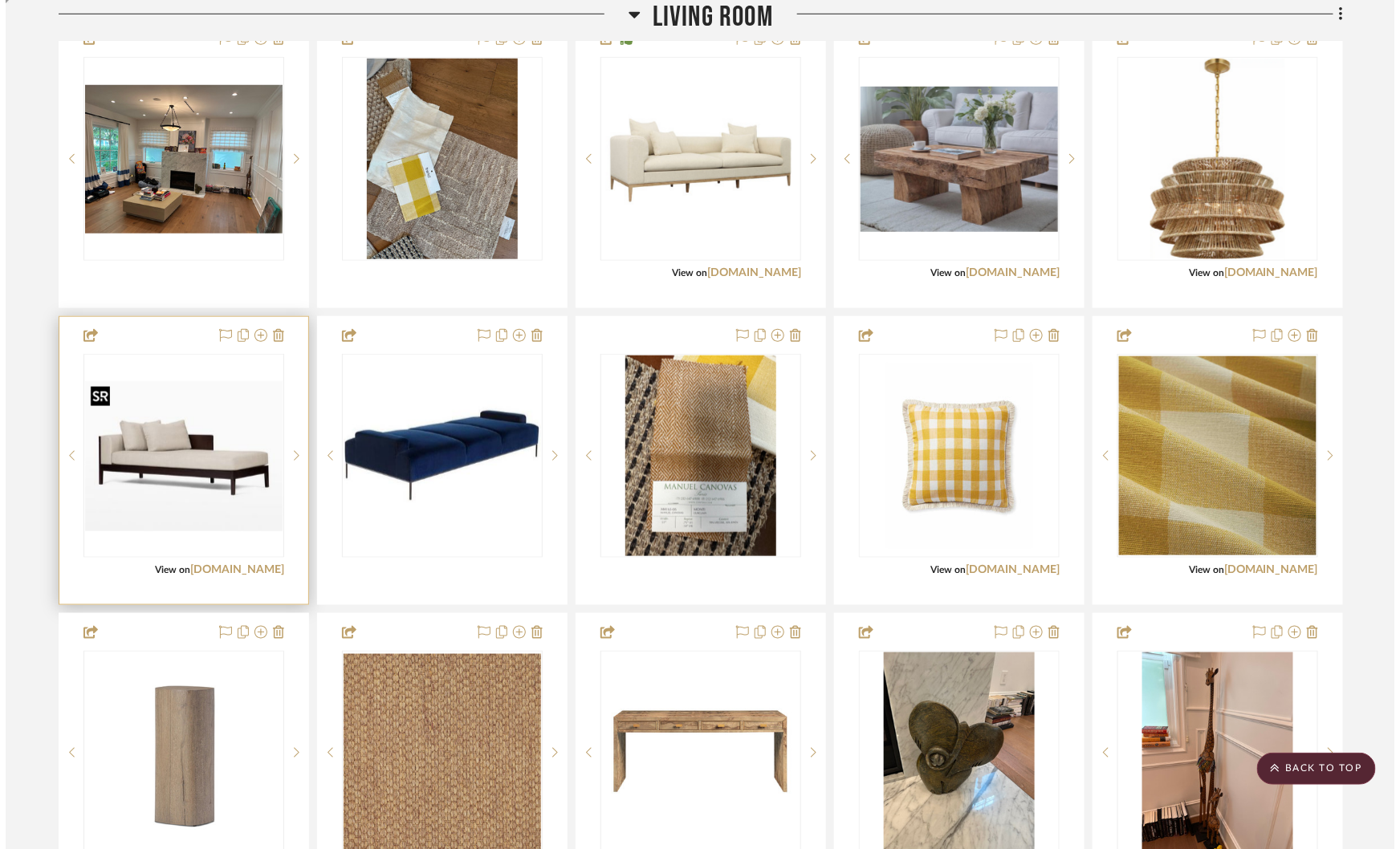
scroll to position [0, 0]
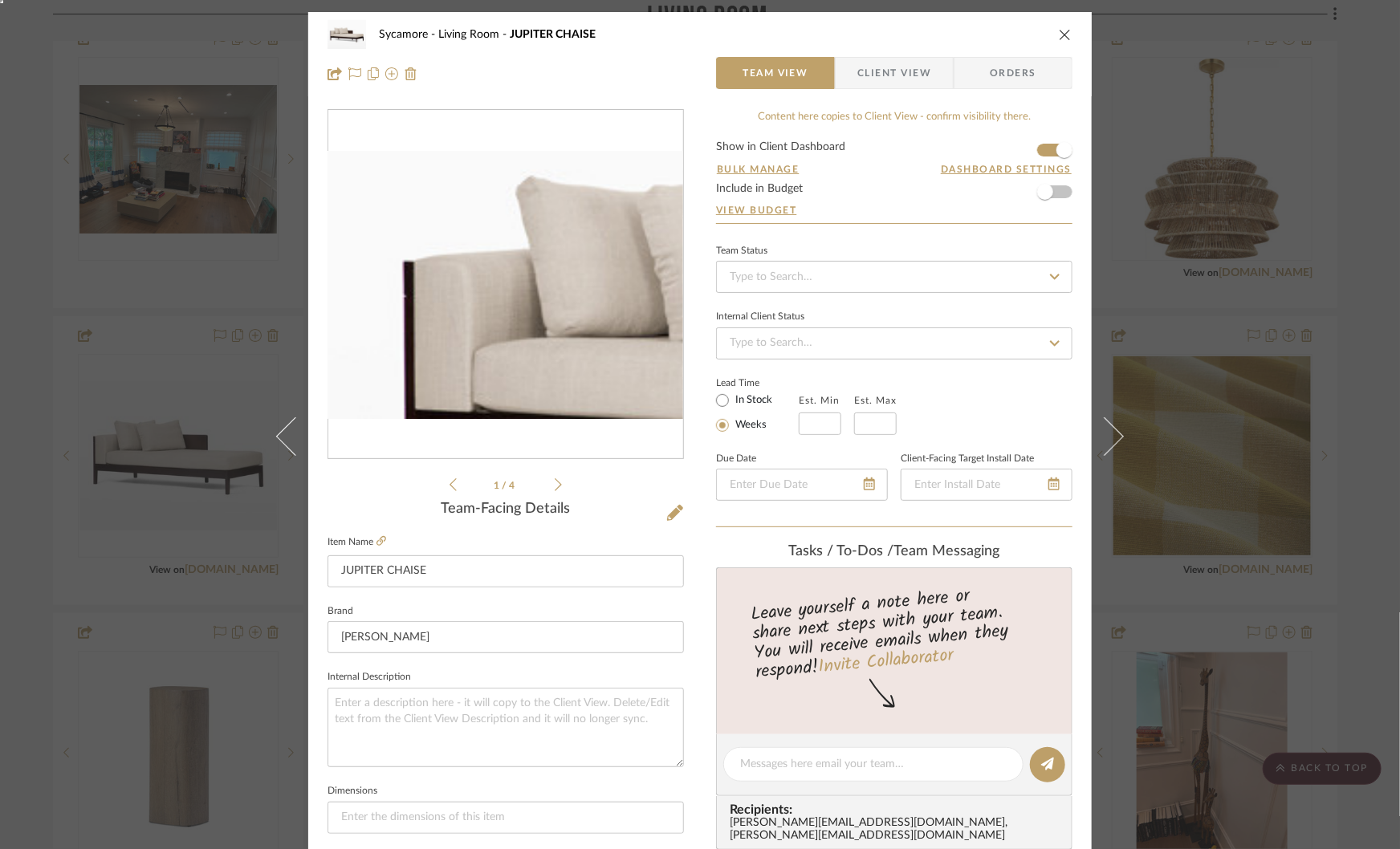
click at [367, 258] on img "0" at bounding box center [506, 285] width 355 height 268
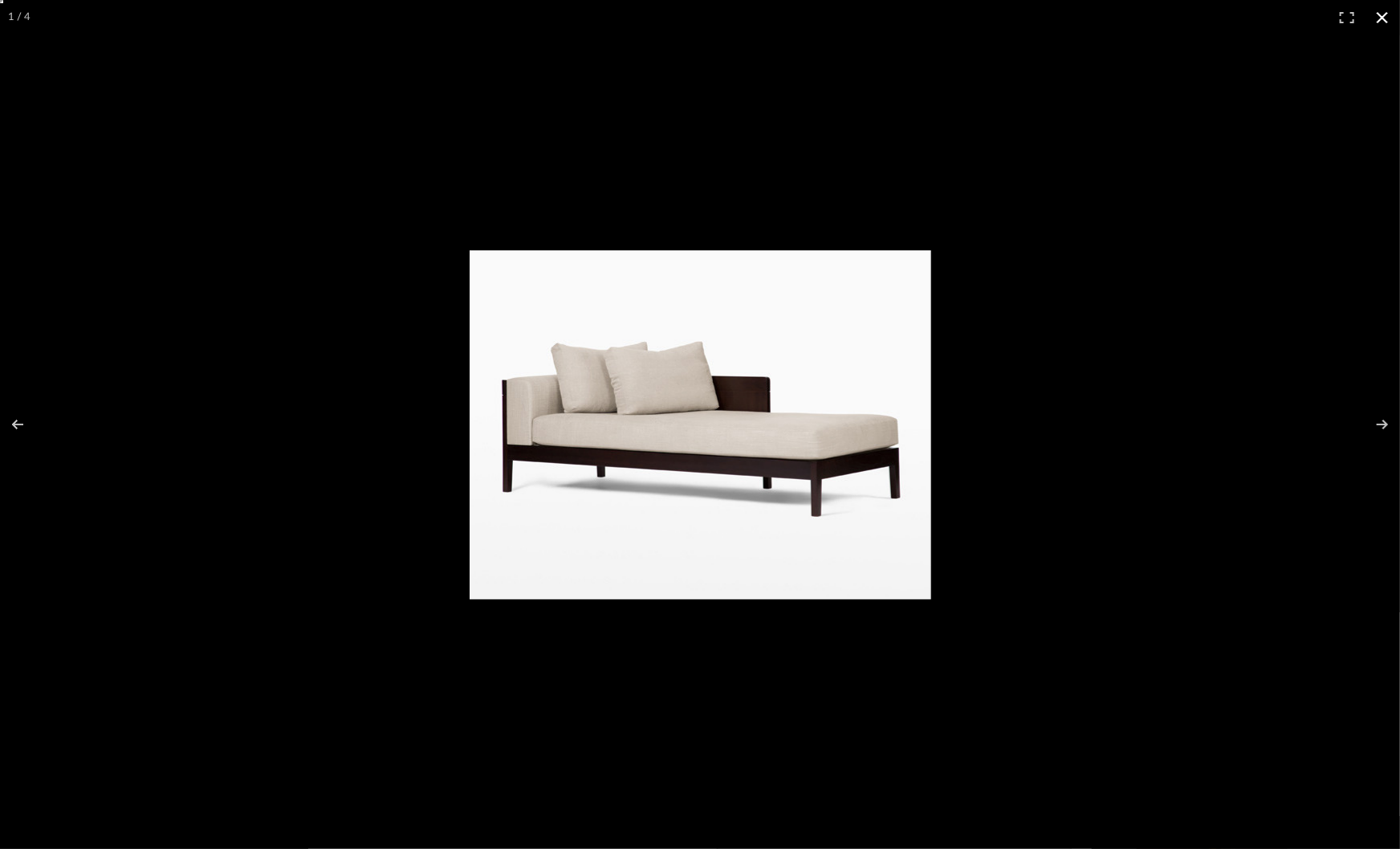
click at [330, 163] on div at bounding box center [700, 424] width 1400 height 849
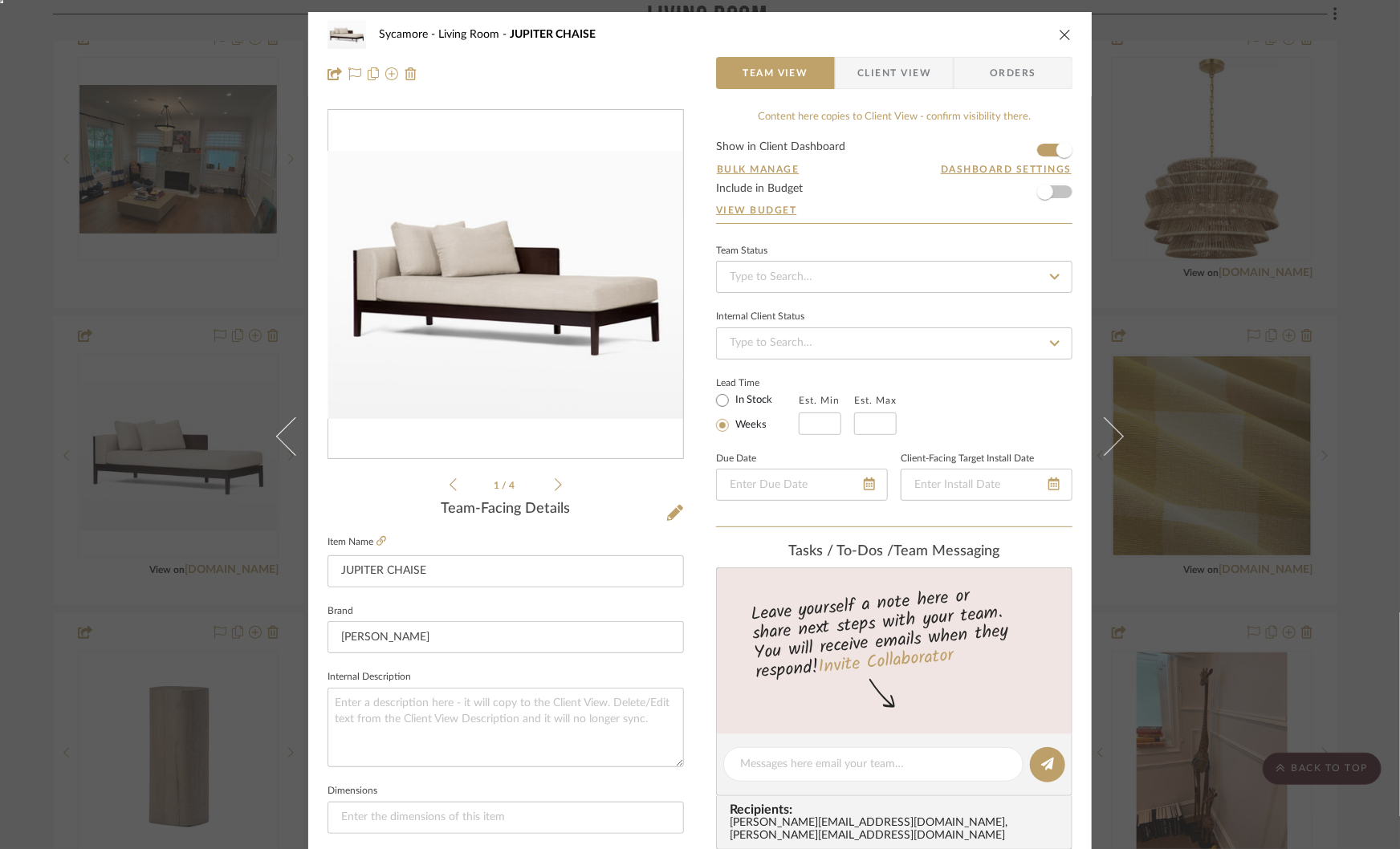
click at [205, 302] on div "Sycamore Living Room JUPITER CHAISE Team View Client View Orders 1 / 4 Team-Fac…" at bounding box center [700, 424] width 1400 height 849
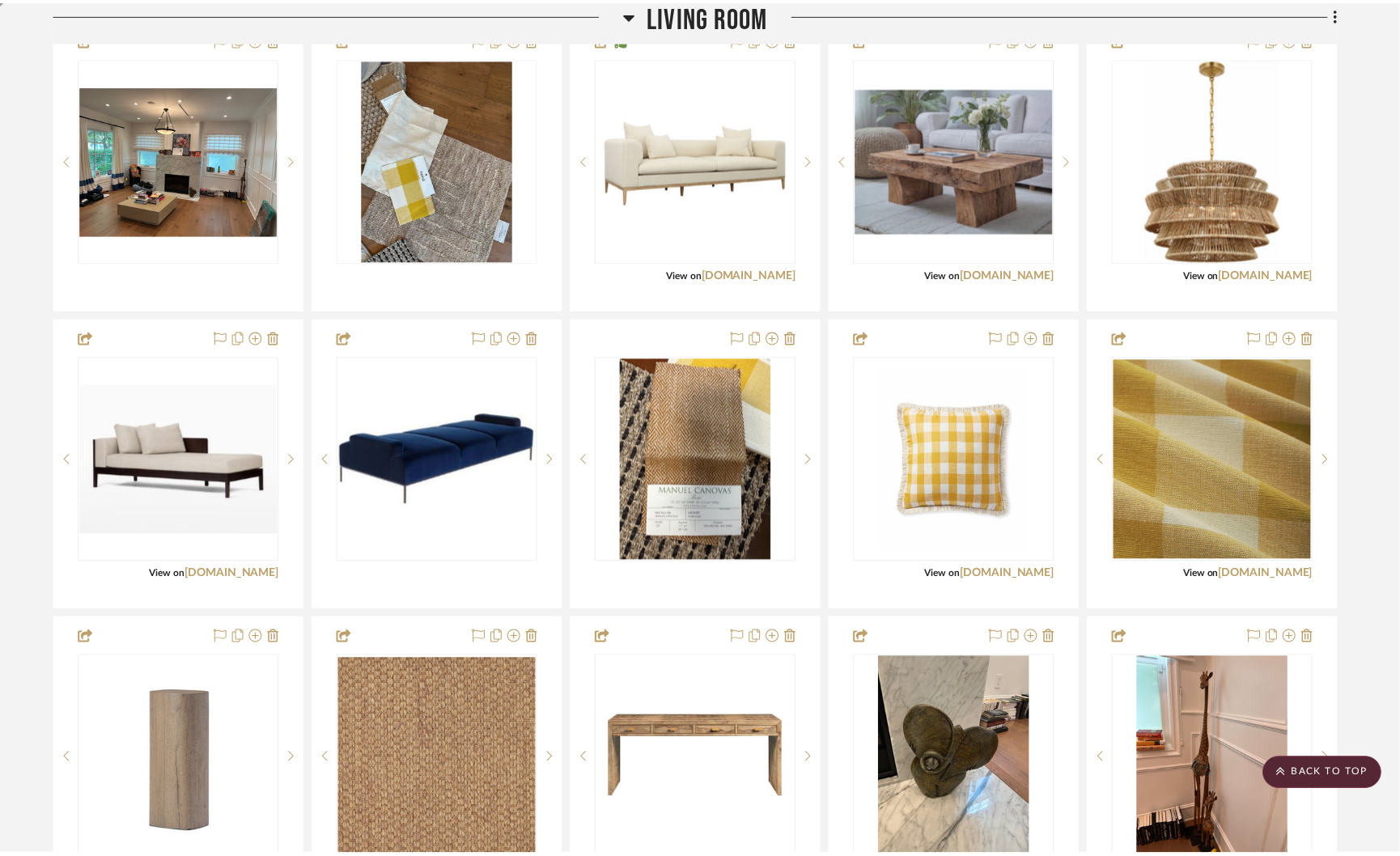
scroll to position [511, 0]
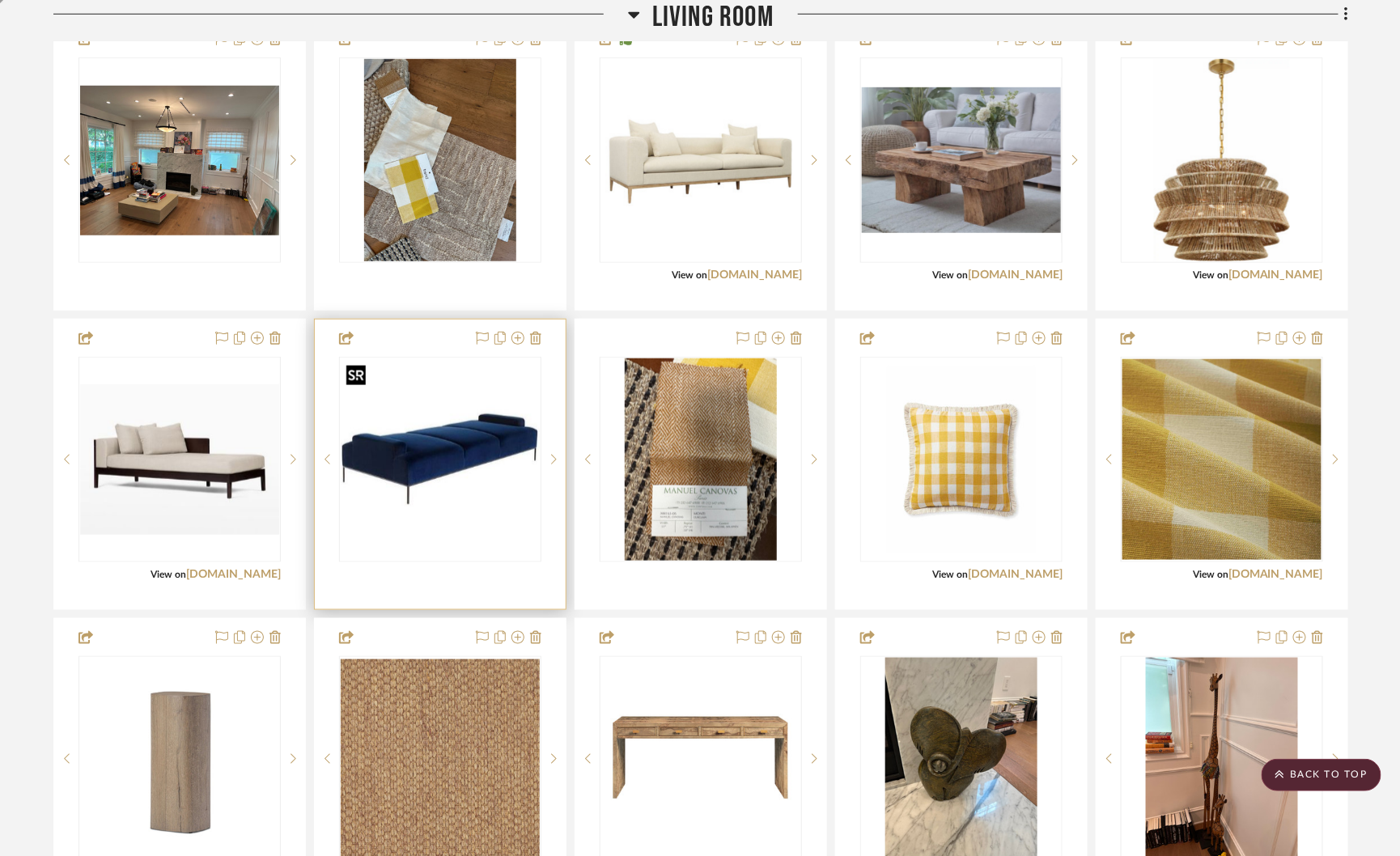
click at [431, 454] on img "0" at bounding box center [439, 459] width 199 height 199
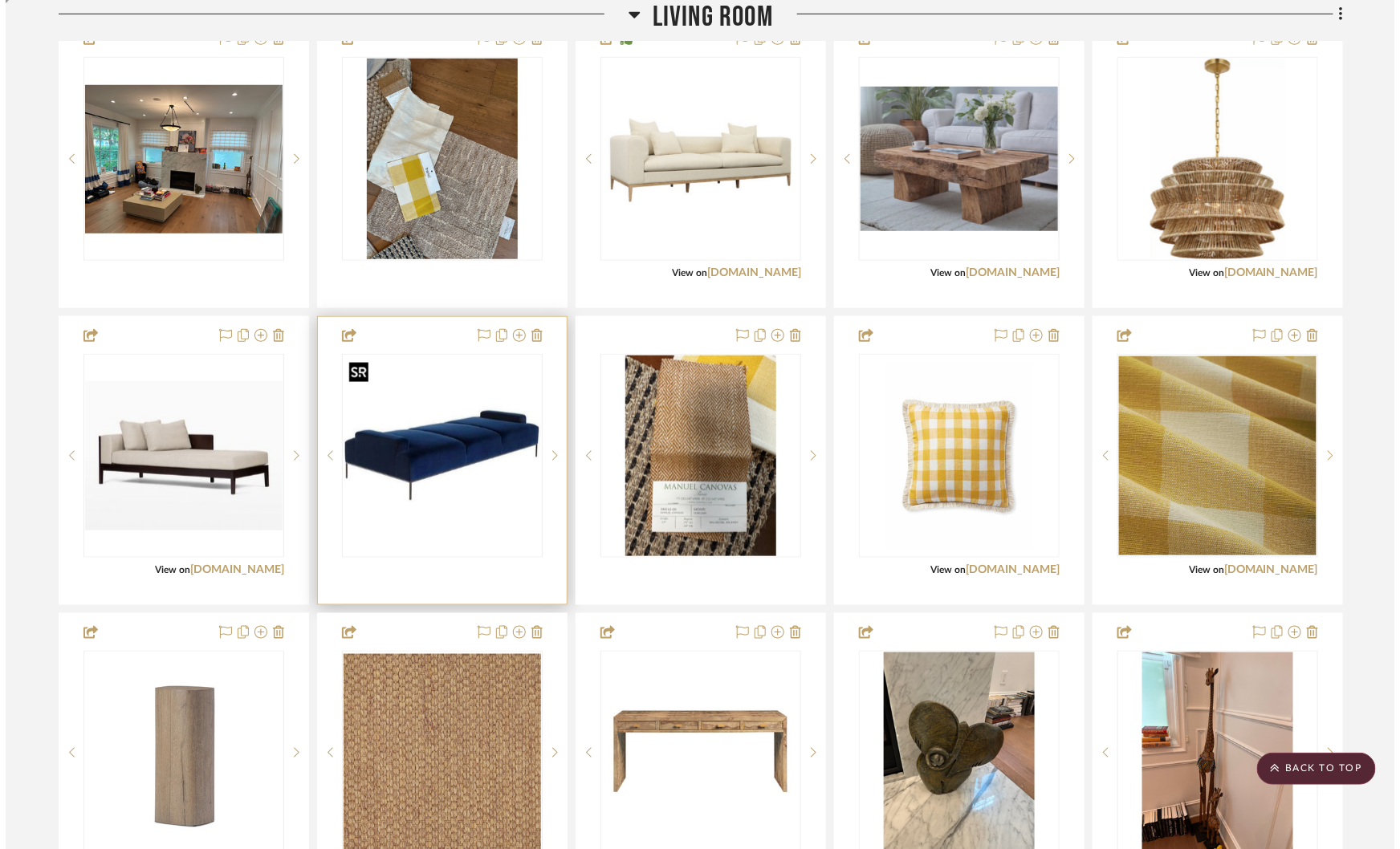
scroll to position [0, 0]
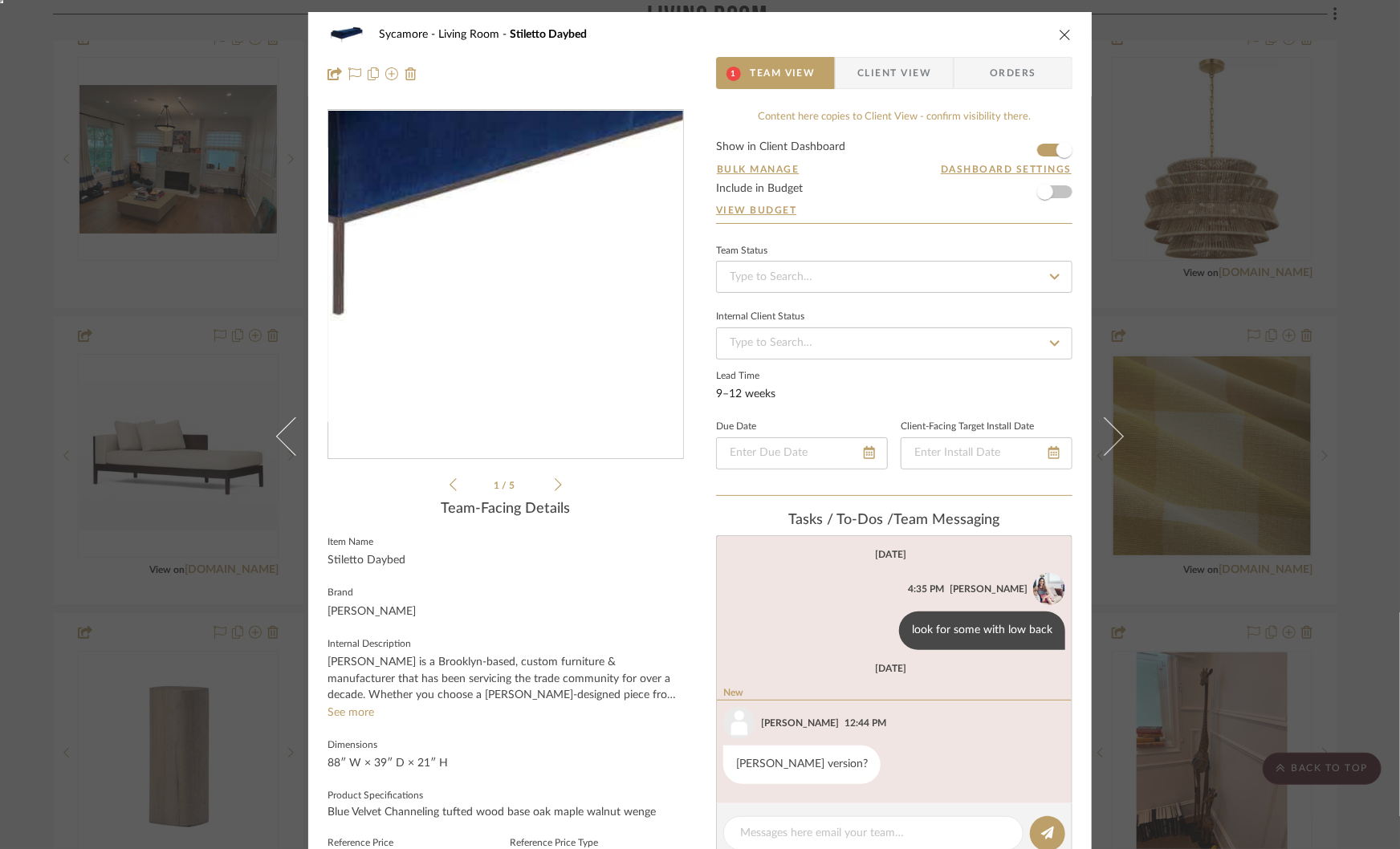
click at [501, 353] on img "0" at bounding box center [505, 285] width 349 height 349
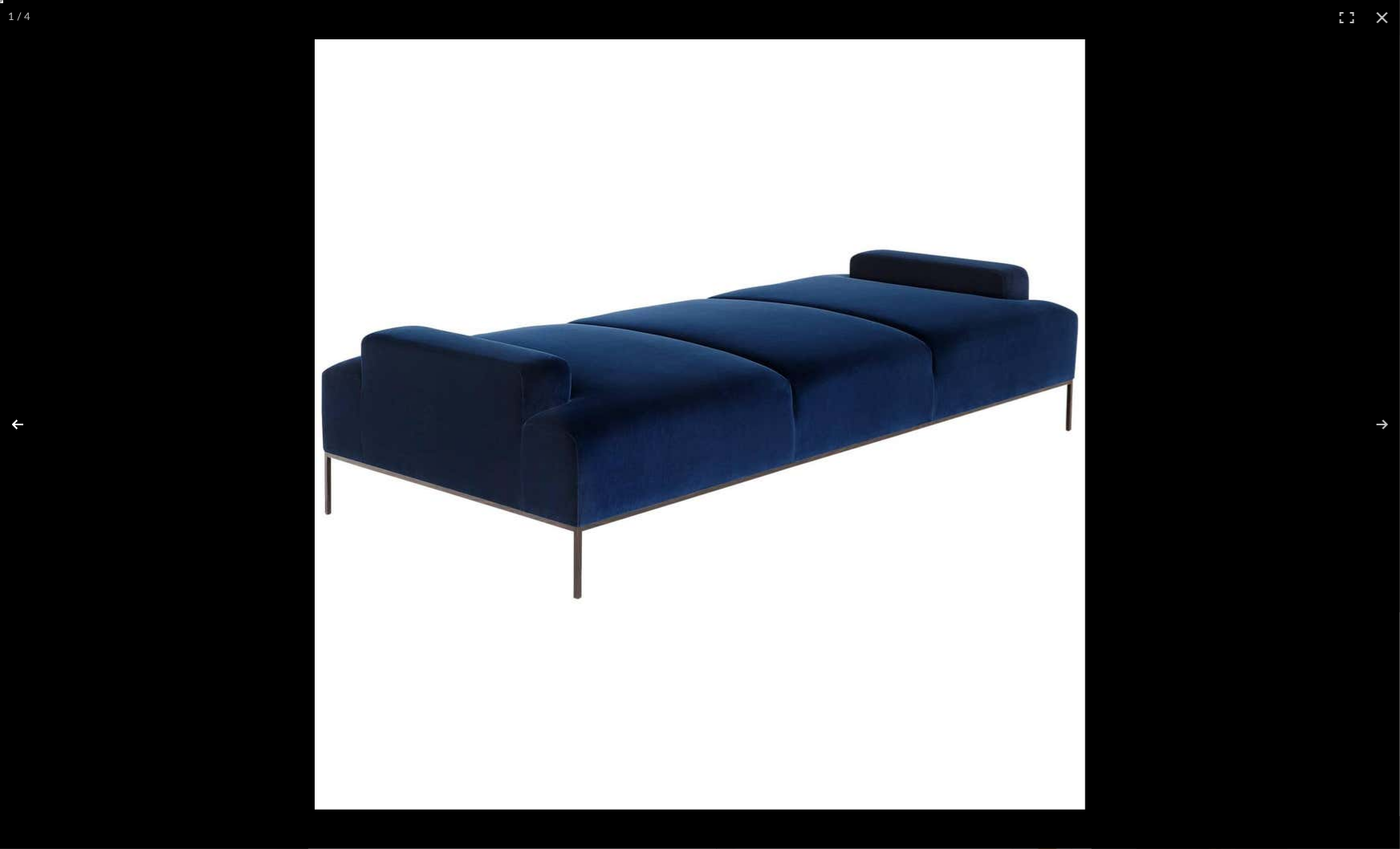
click at [46, 407] on button at bounding box center [28, 424] width 56 height 80
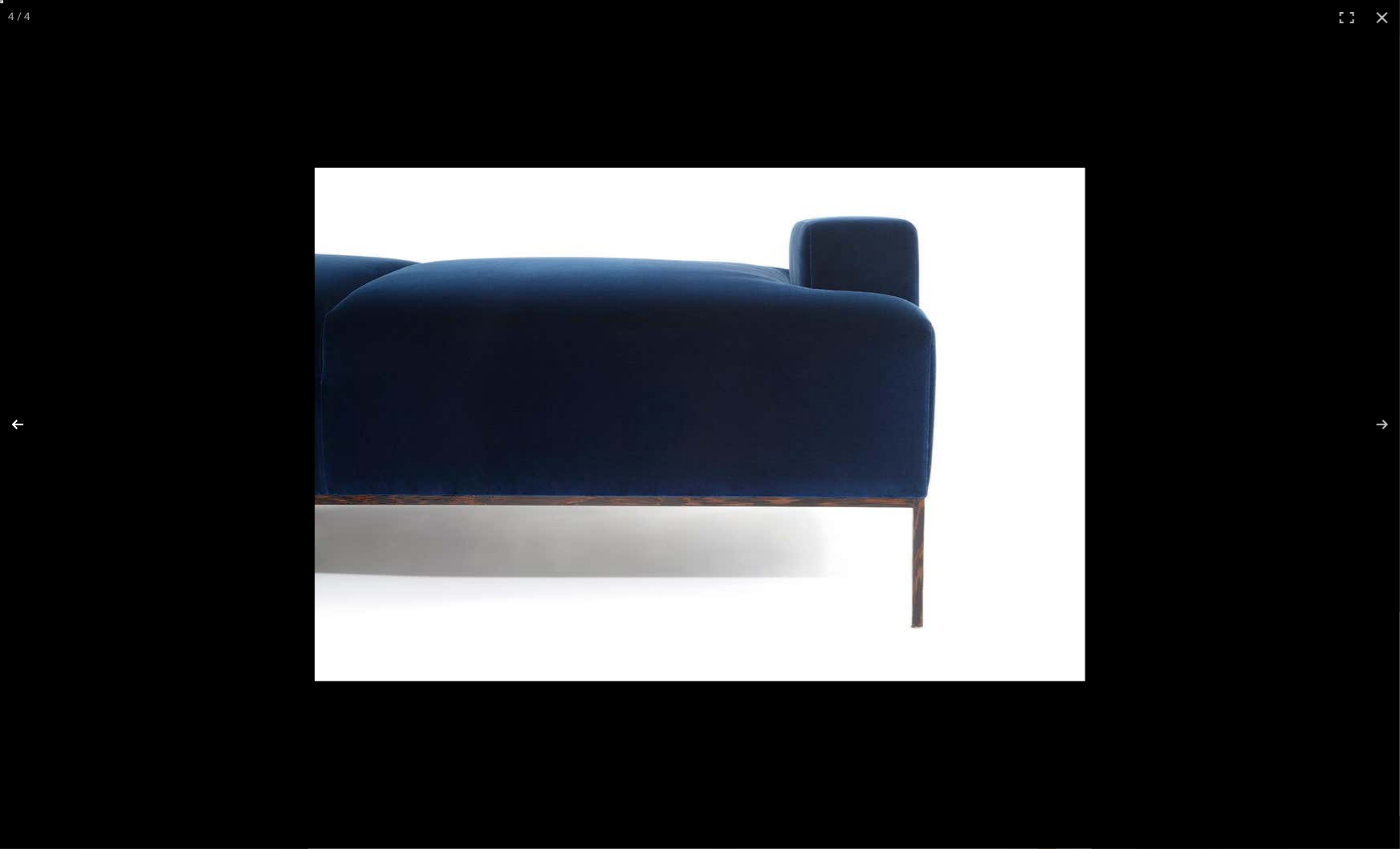
click at [46, 407] on button at bounding box center [28, 424] width 56 height 80
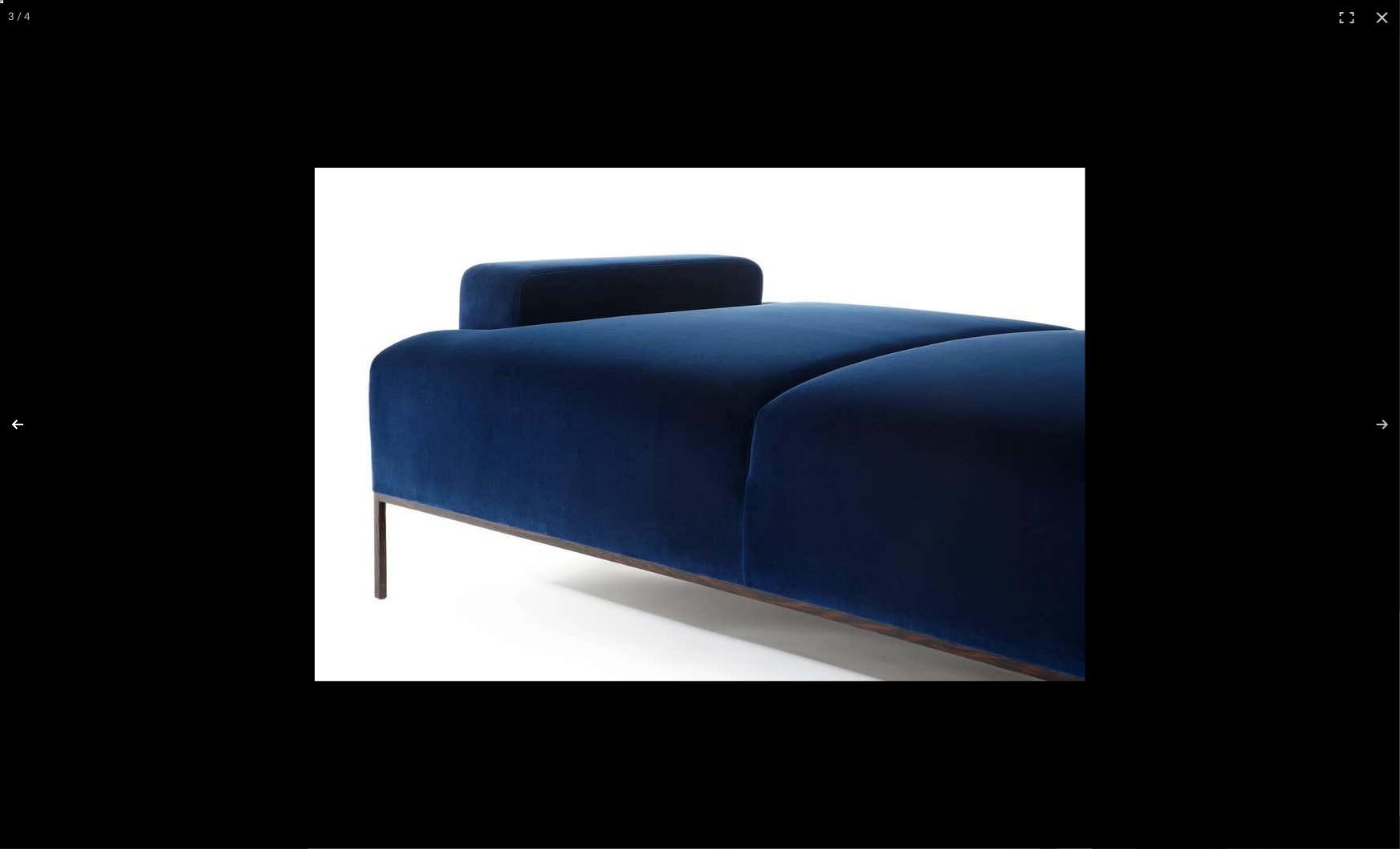
click at [46, 407] on button at bounding box center [28, 424] width 56 height 80
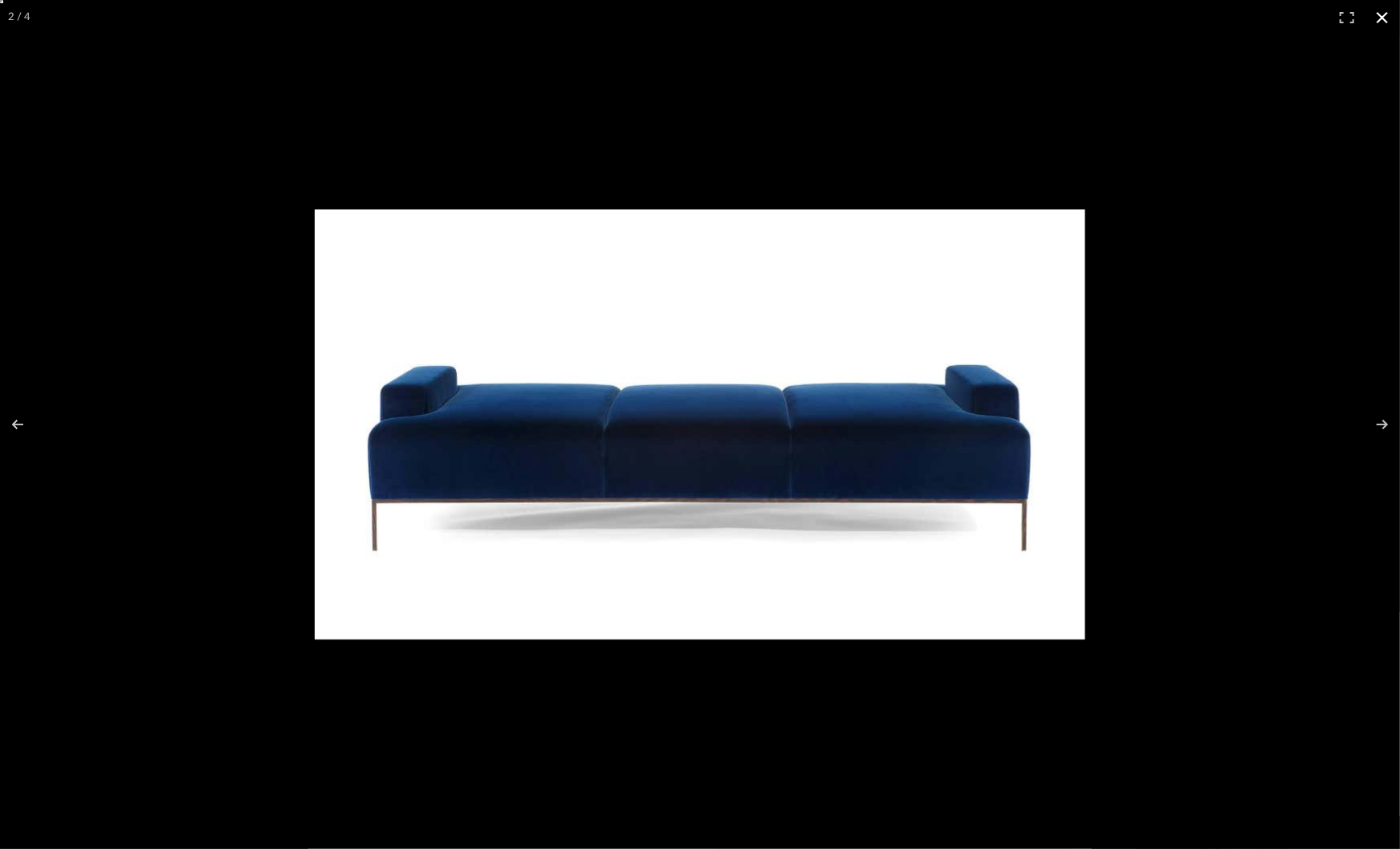
click at [46, 147] on div at bounding box center [700, 424] width 1400 height 849
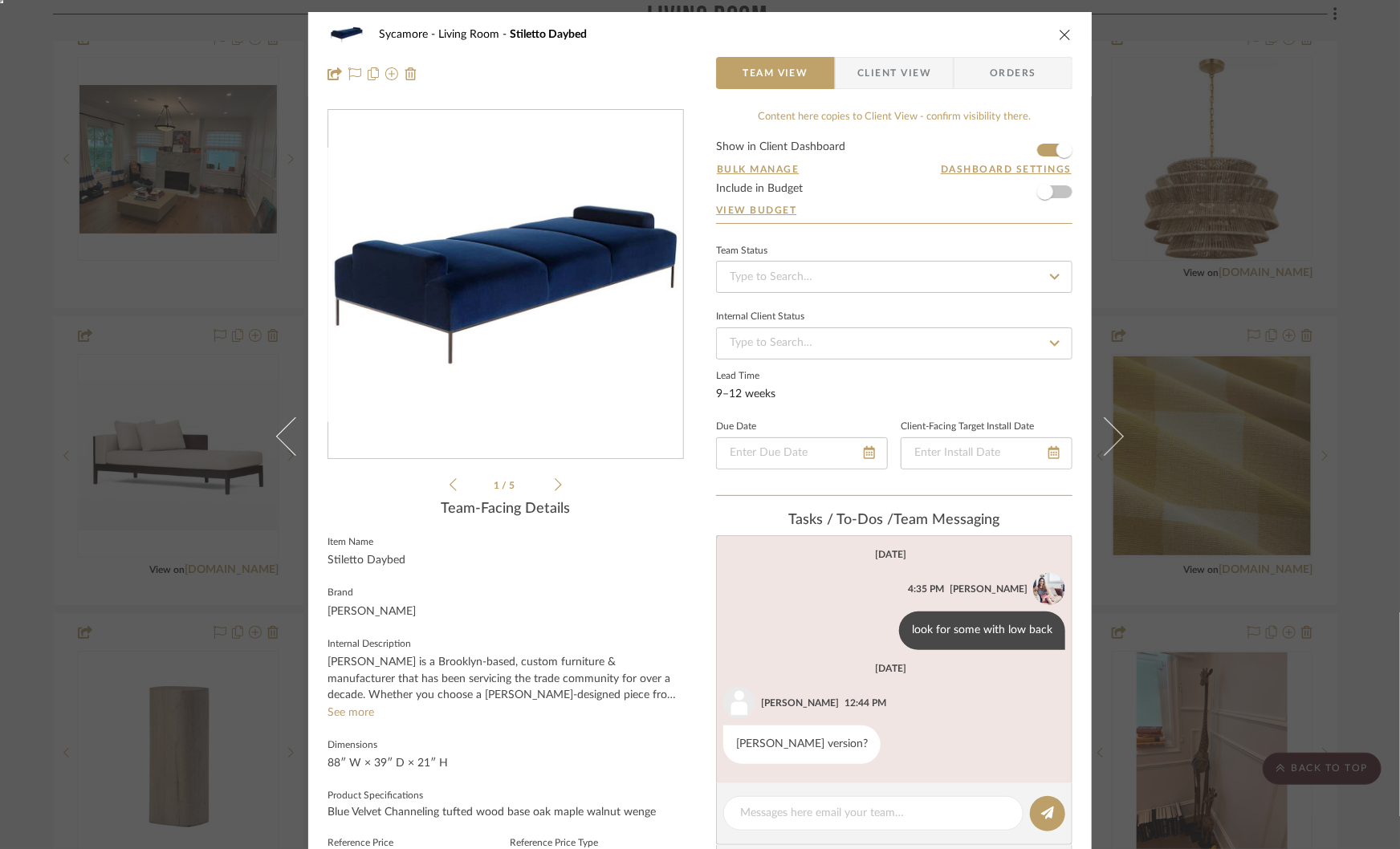
click at [188, 296] on div "Sycamore Living Room Stiletto Daybed Team View Client View Orders Stiletto...ar…" at bounding box center [700, 424] width 1400 height 849
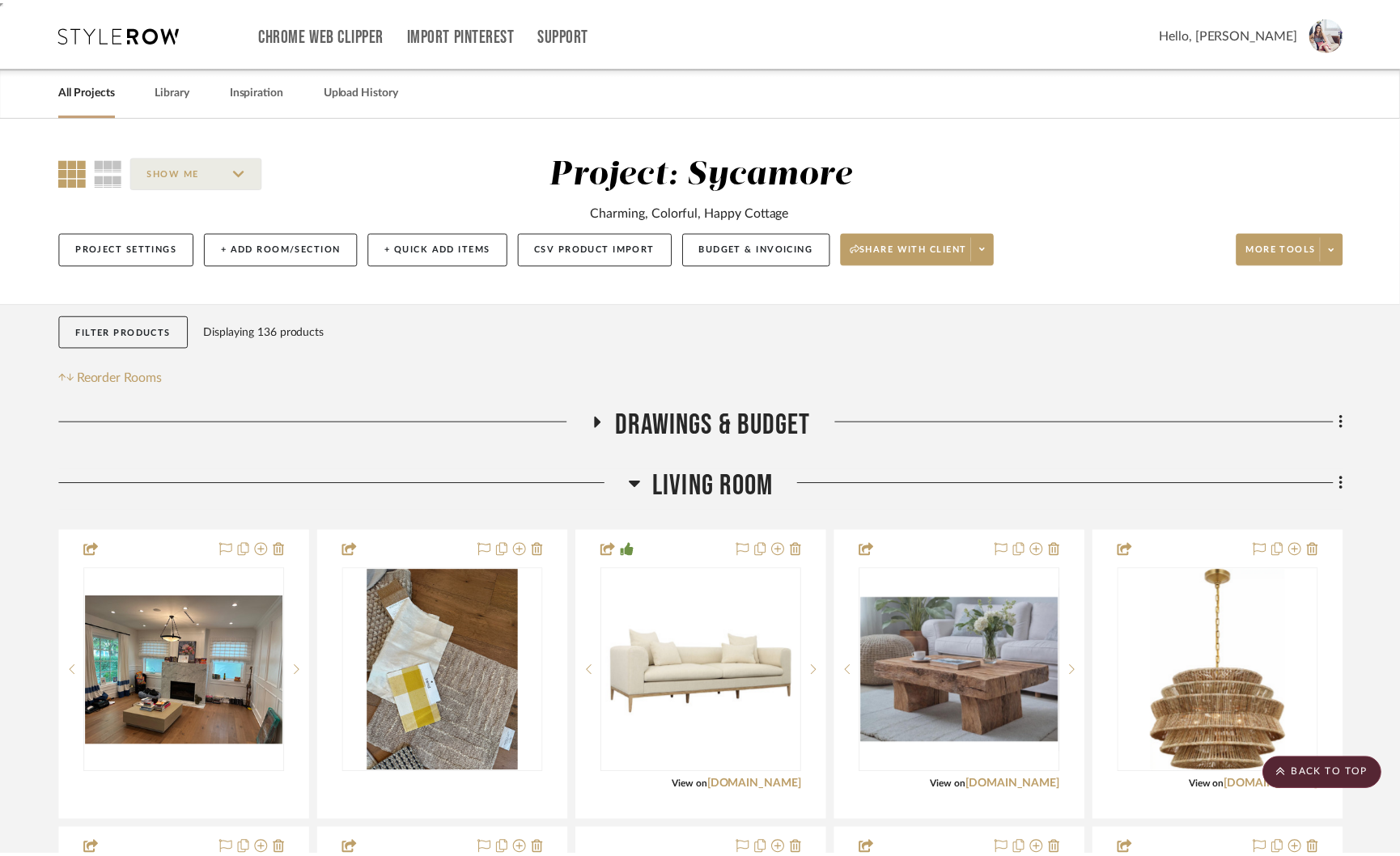
scroll to position [511, 0]
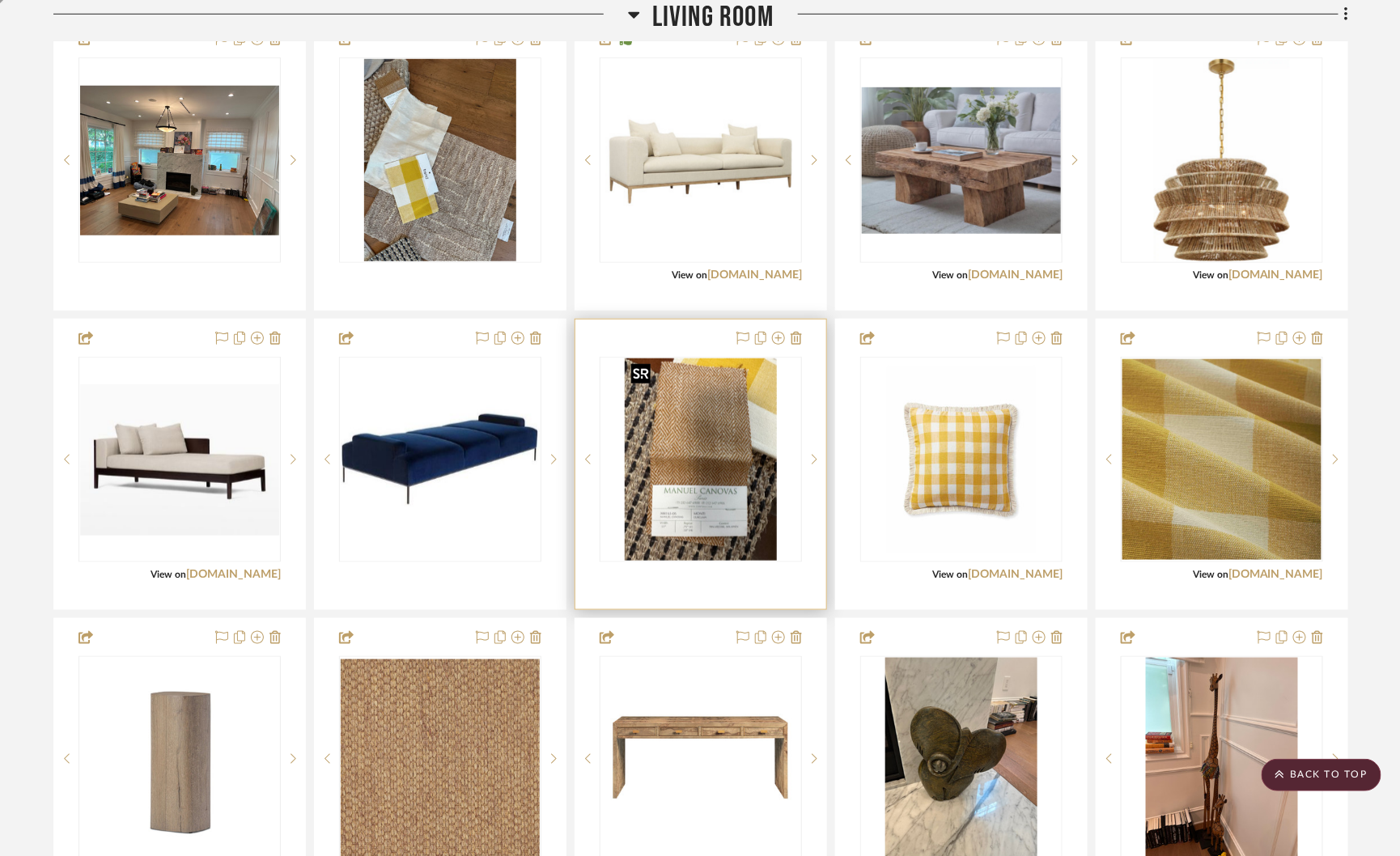
click at [736, 426] on img "0" at bounding box center [701, 460] width 152 height 202
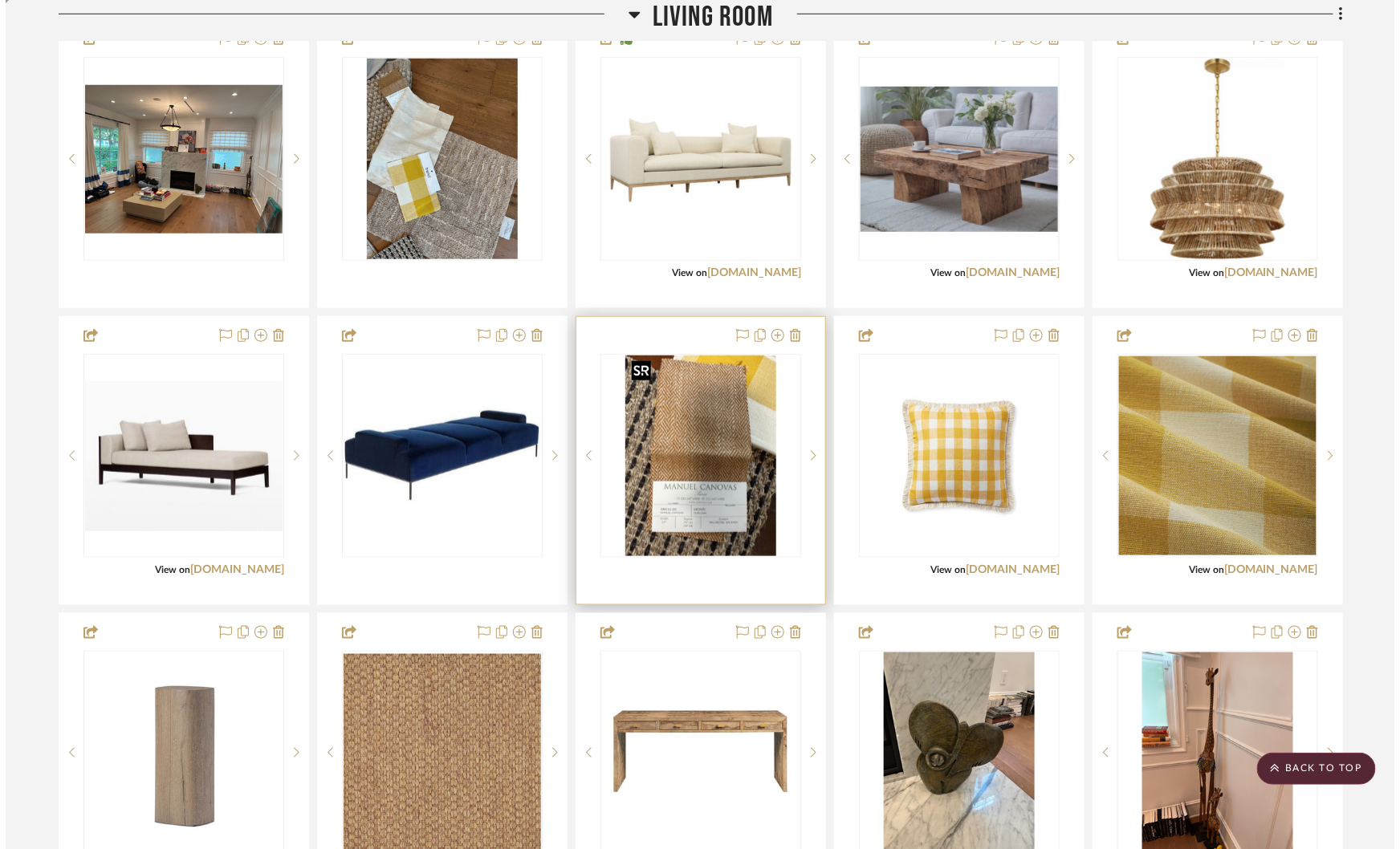
scroll to position [0, 0]
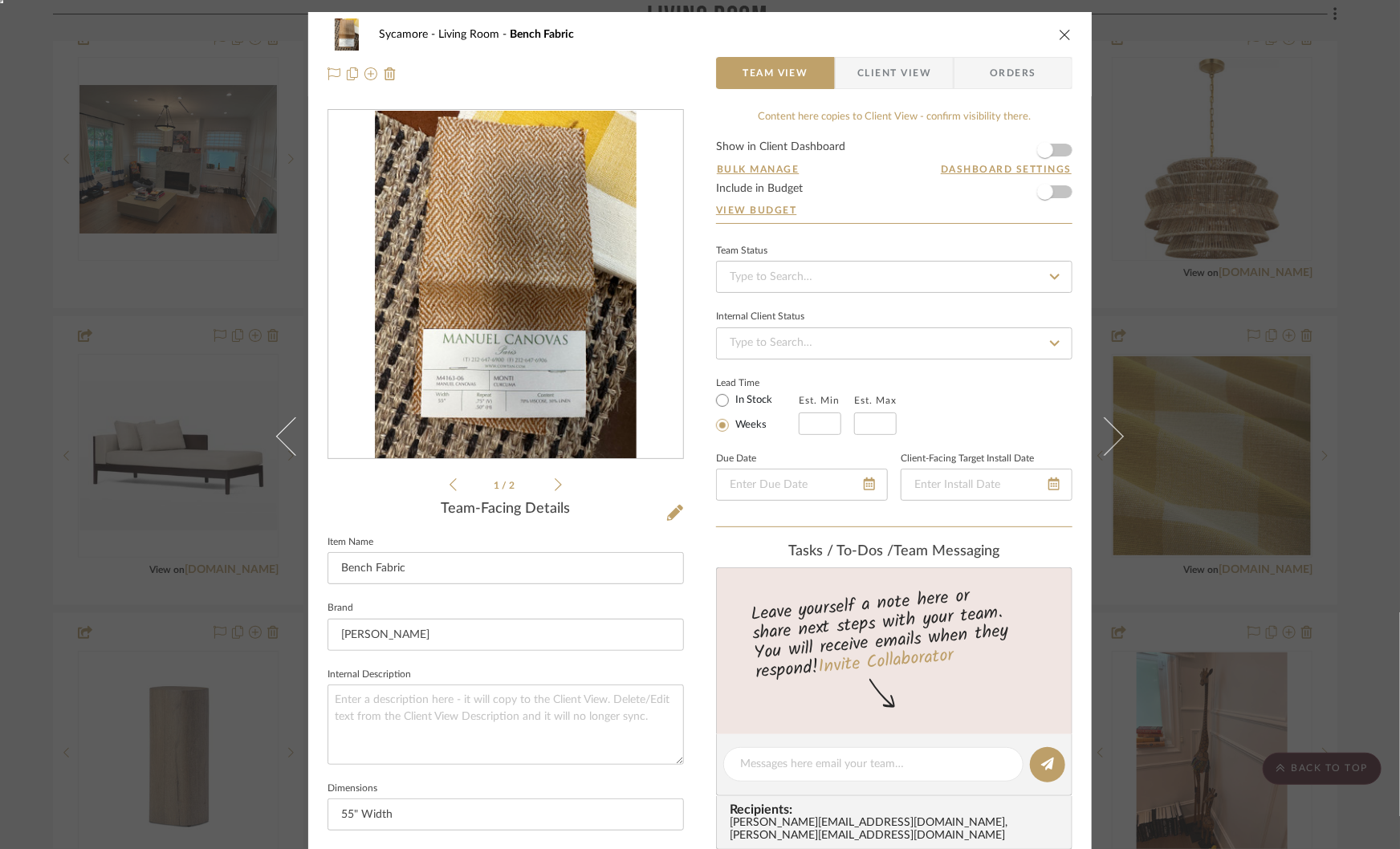
click at [564, 270] on img "0" at bounding box center [505, 285] width 261 height 349
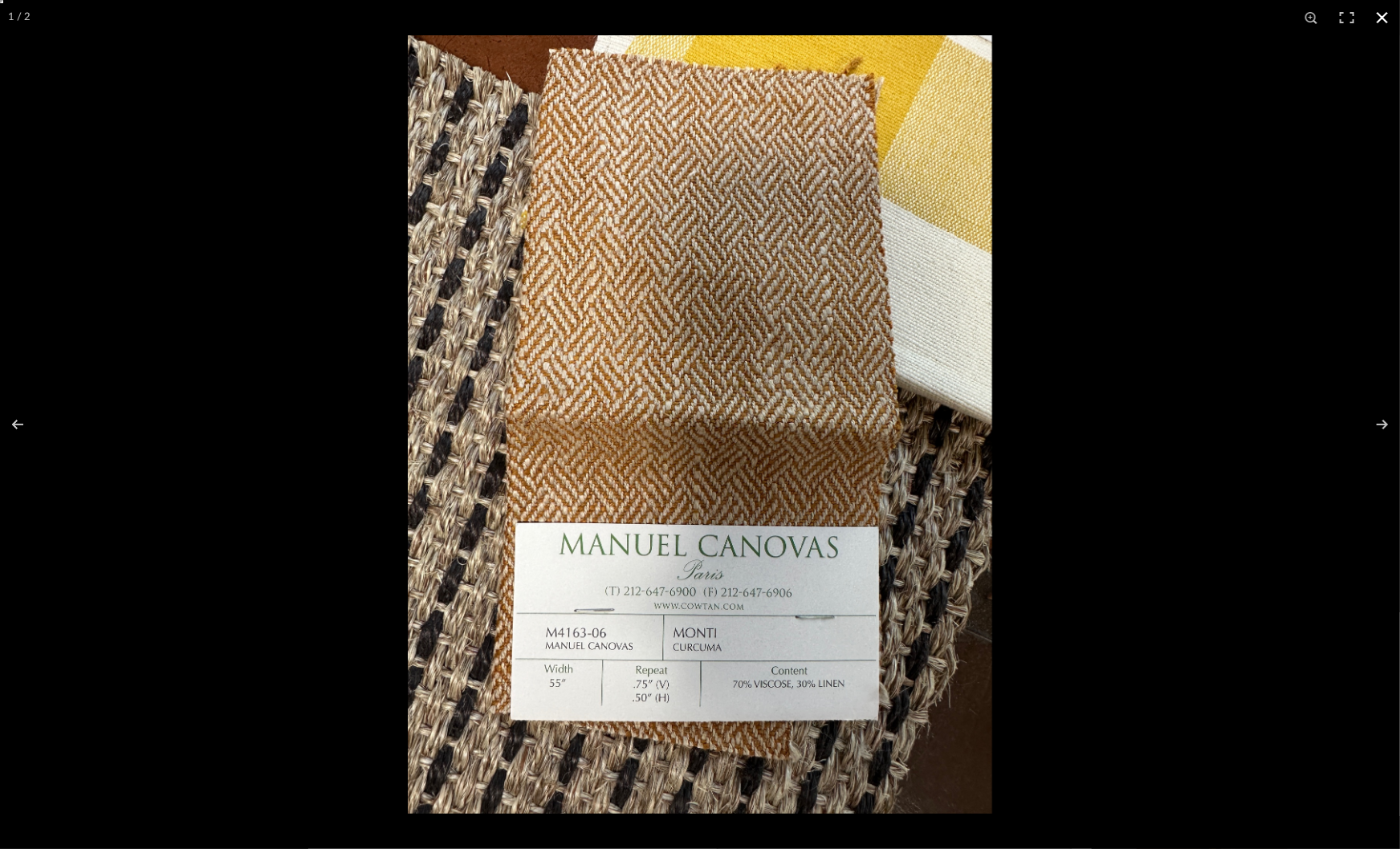
click at [310, 275] on div at bounding box center [700, 424] width 1400 height 849
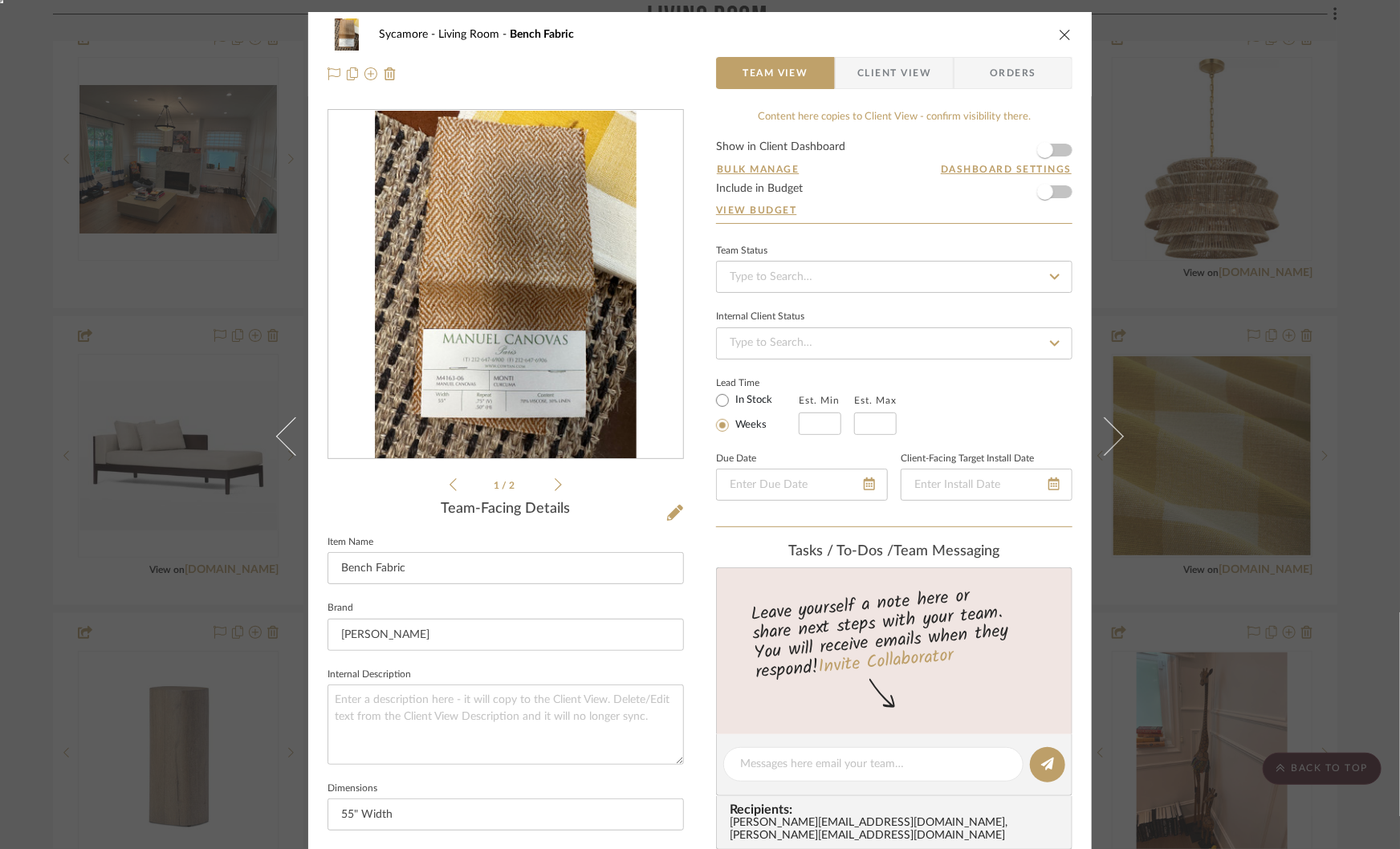
click at [253, 314] on div "Sycamore Living Room Bench Fabric Team View Client View Orders 1 / 2 Team-Facin…" at bounding box center [700, 424] width 1400 height 849
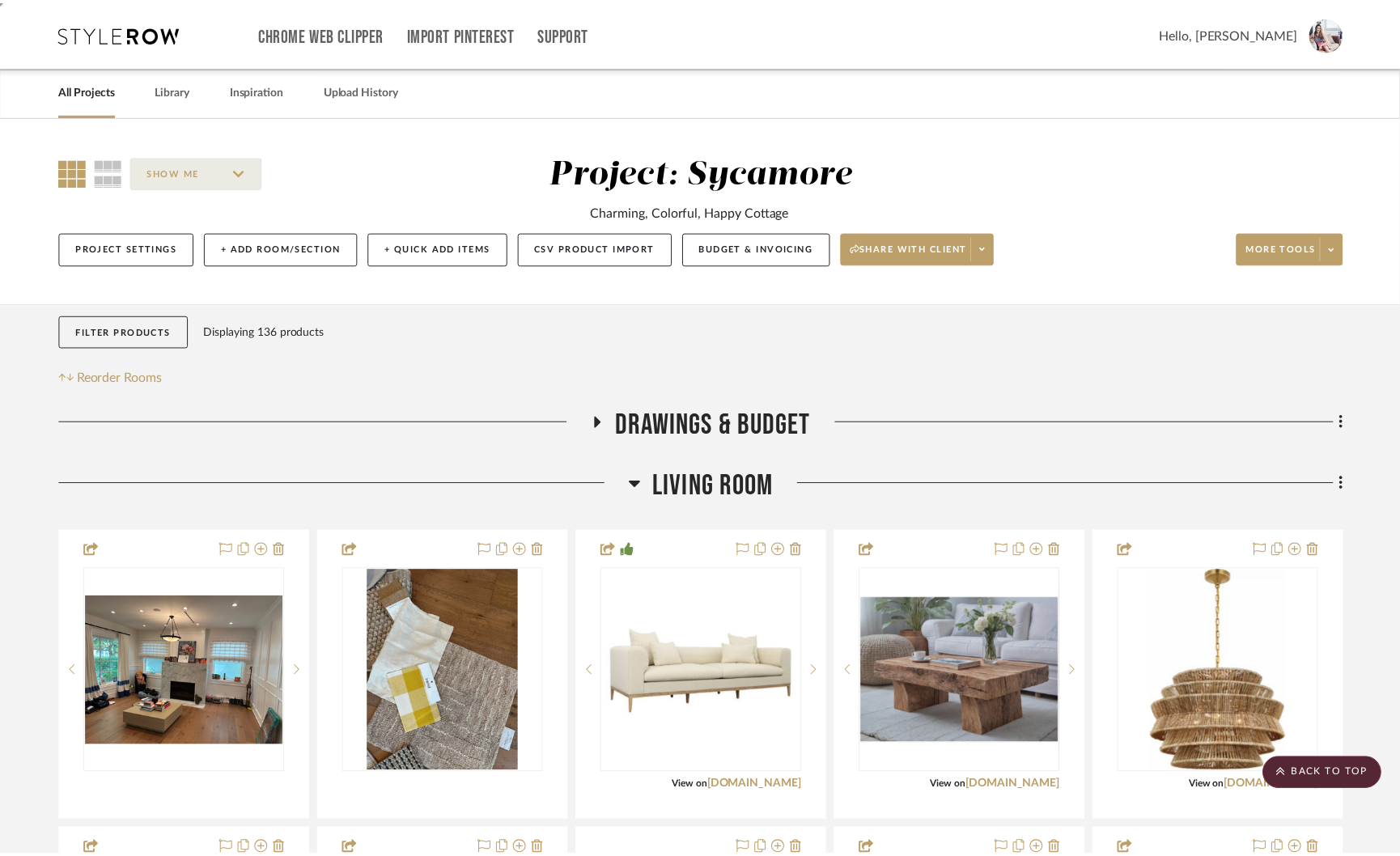
scroll to position [511, 0]
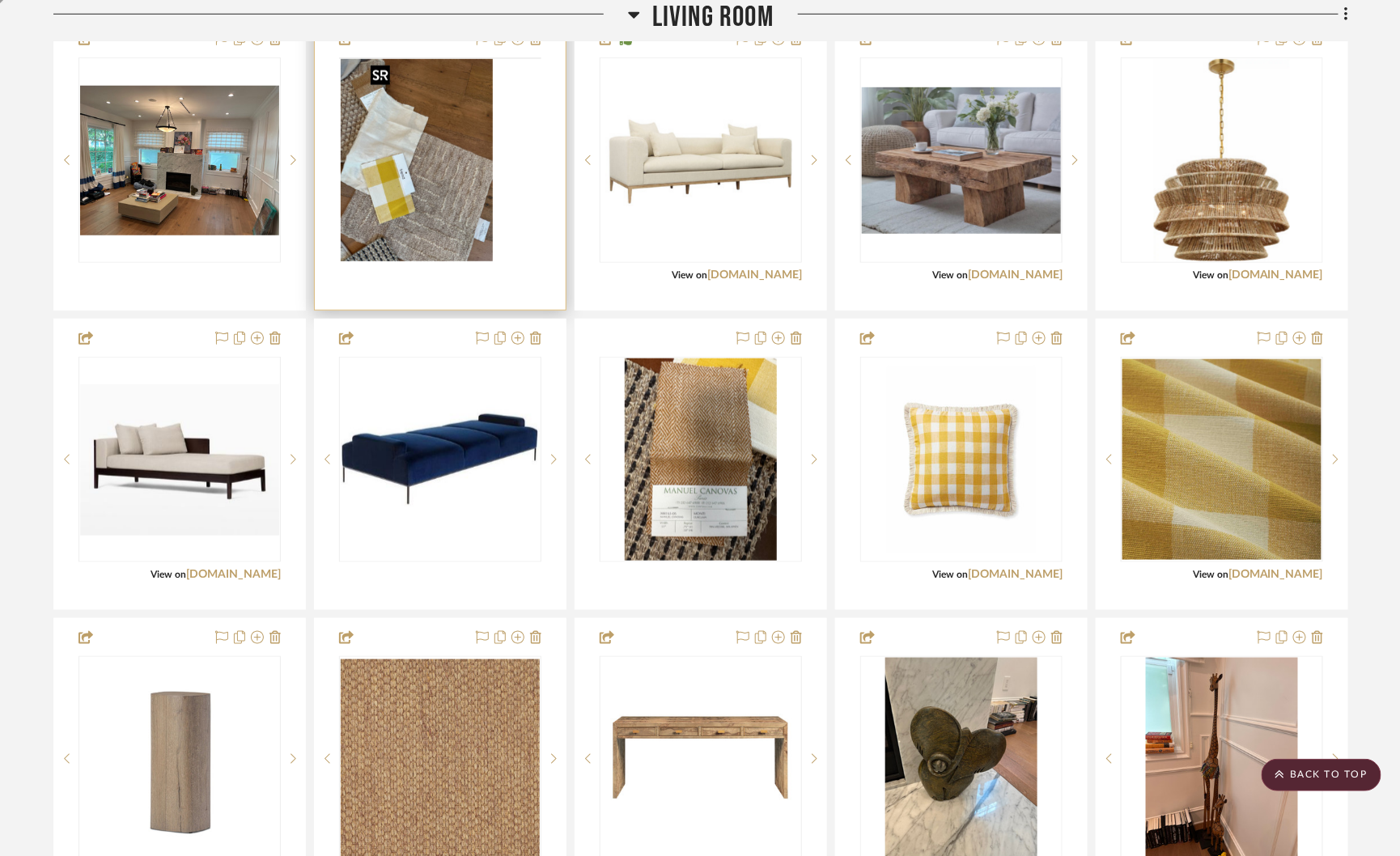
click at [0, 0] on img at bounding box center [0, 0] width 0 height 0
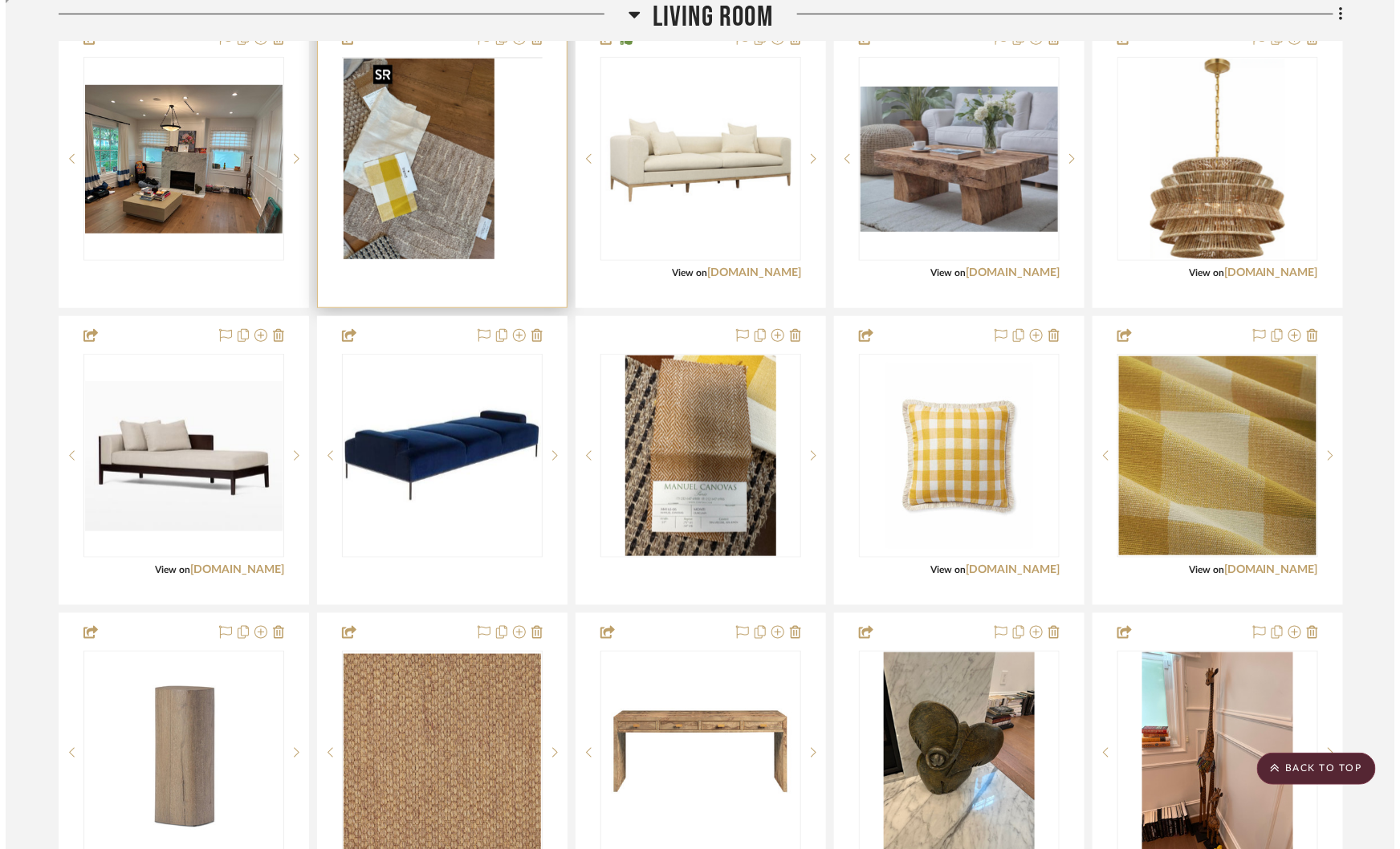
scroll to position [0, 0]
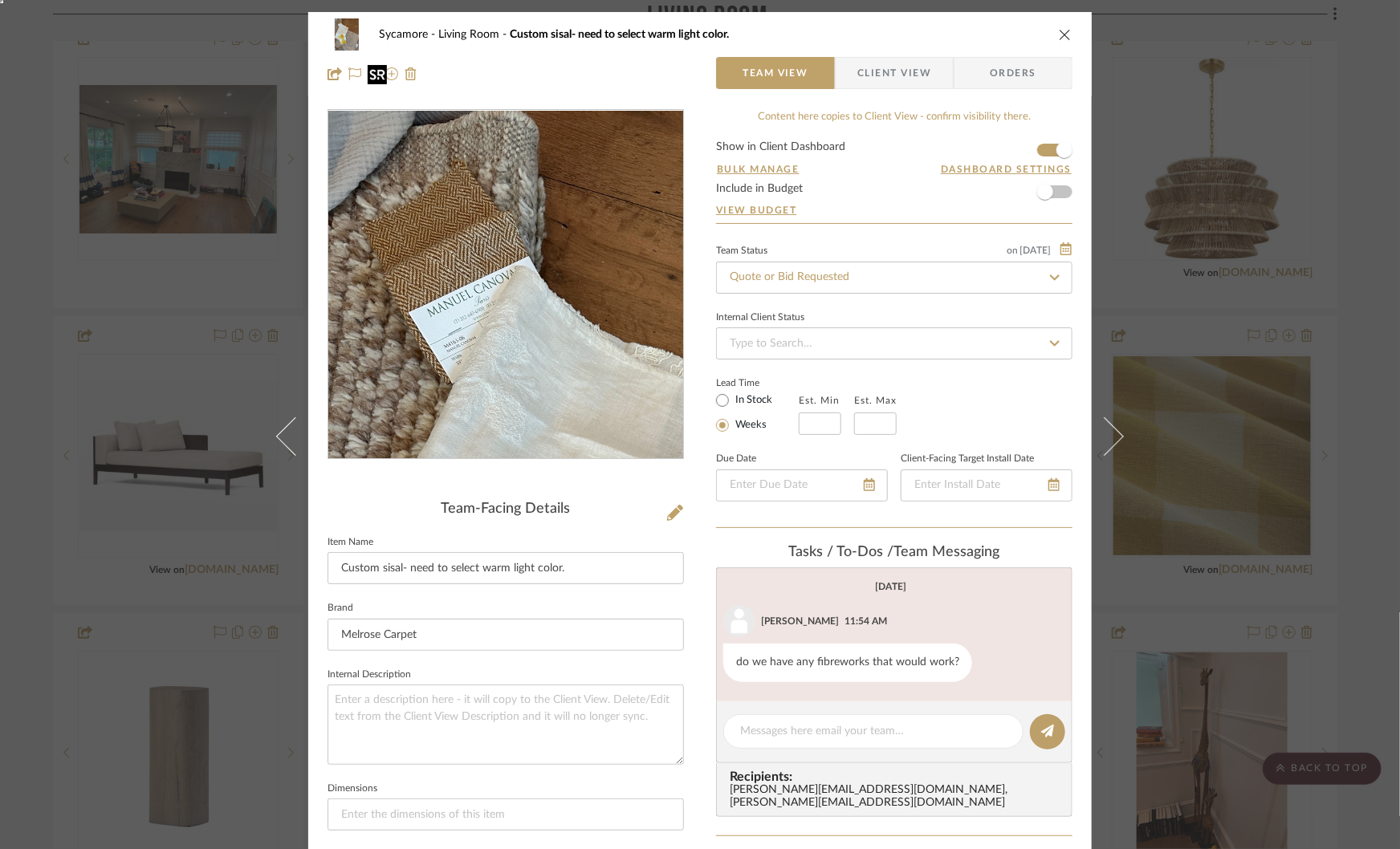
click at [435, 167] on img "0" at bounding box center [505, 285] width 261 height 349
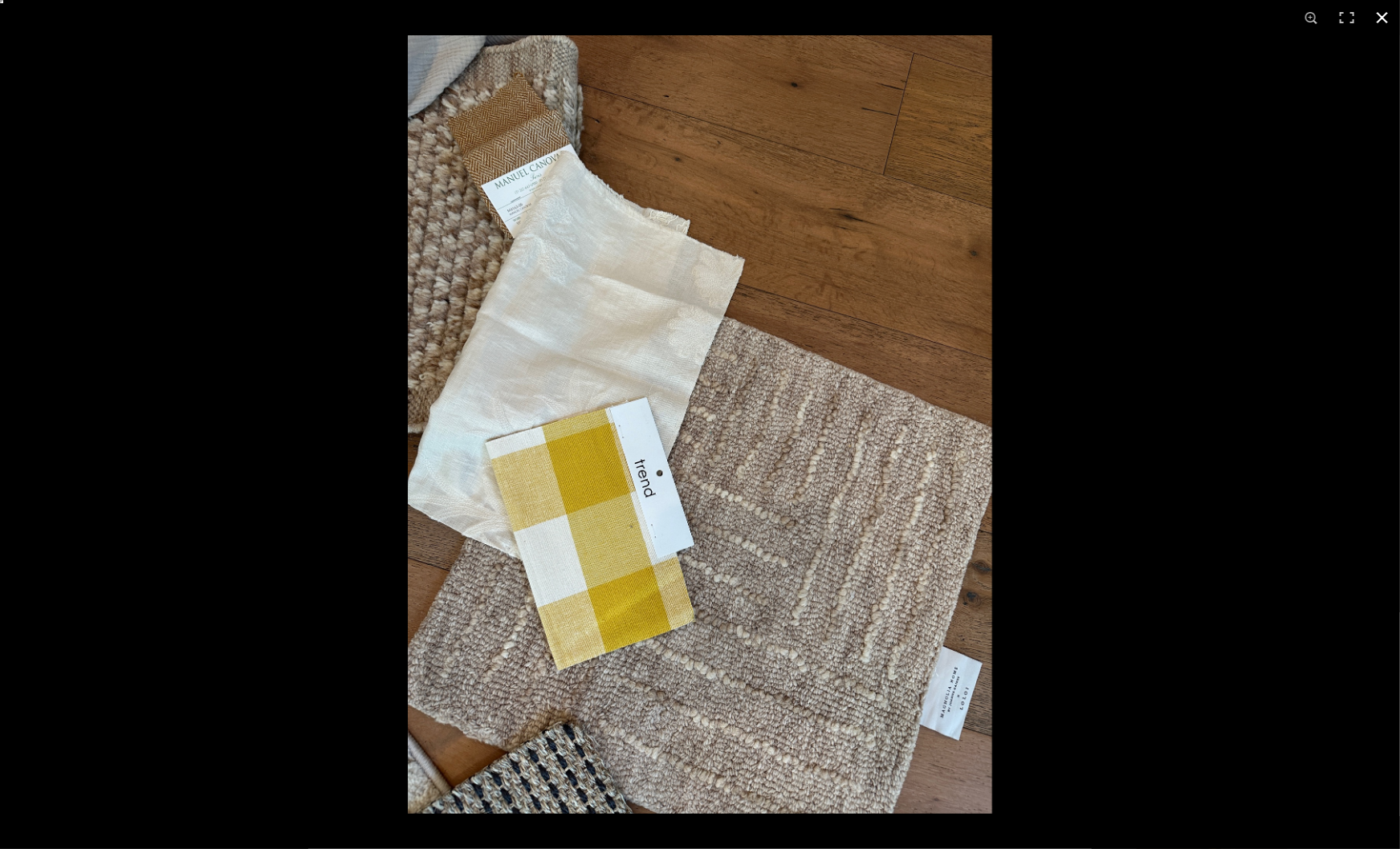
click at [297, 352] on div at bounding box center [700, 424] width 1400 height 849
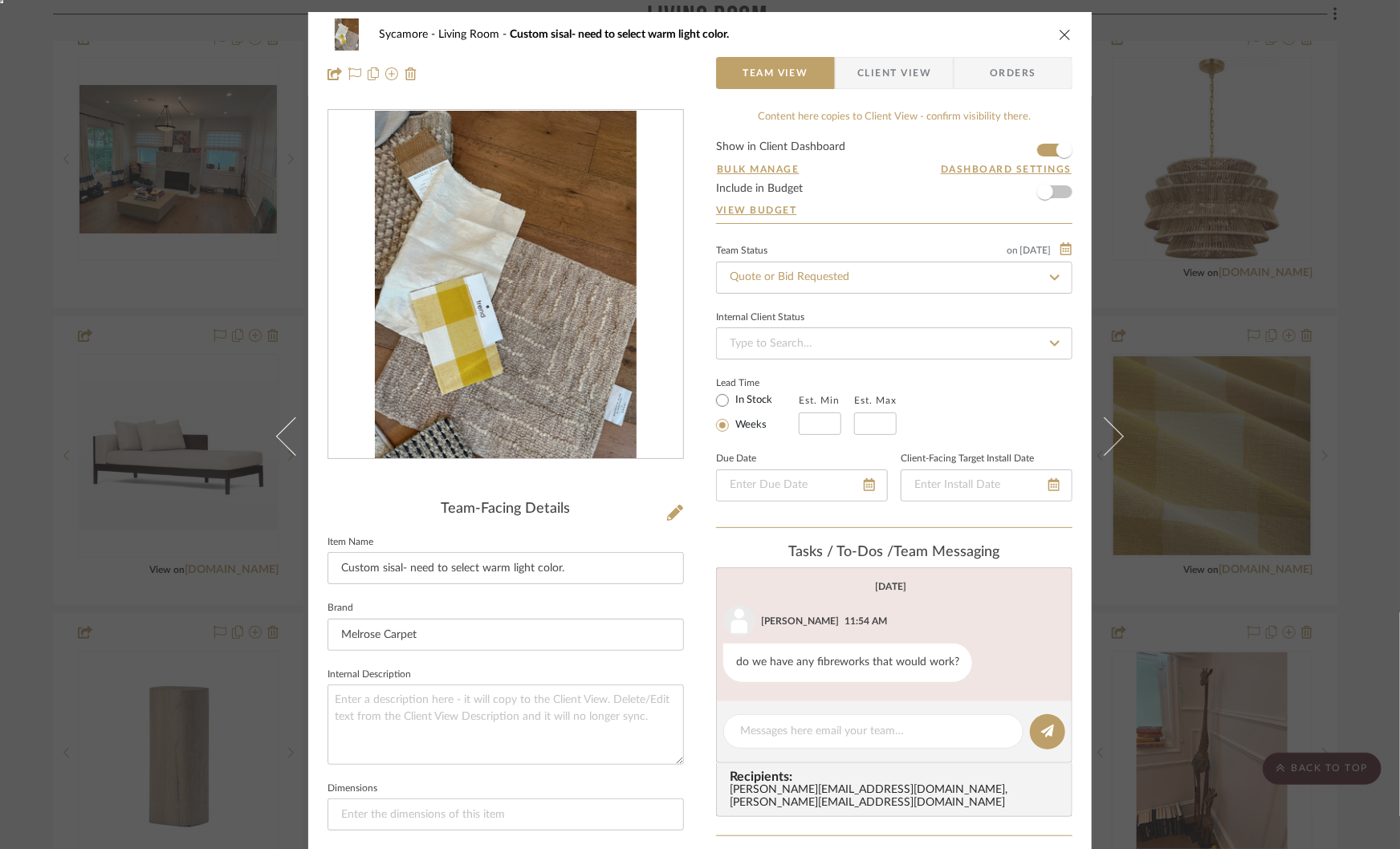
click at [198, 351] on div "Sycamore Living Room Custom sisal- need to select warm light color. Team View C…" at bounding box center [700, 424] width 1400 height 849
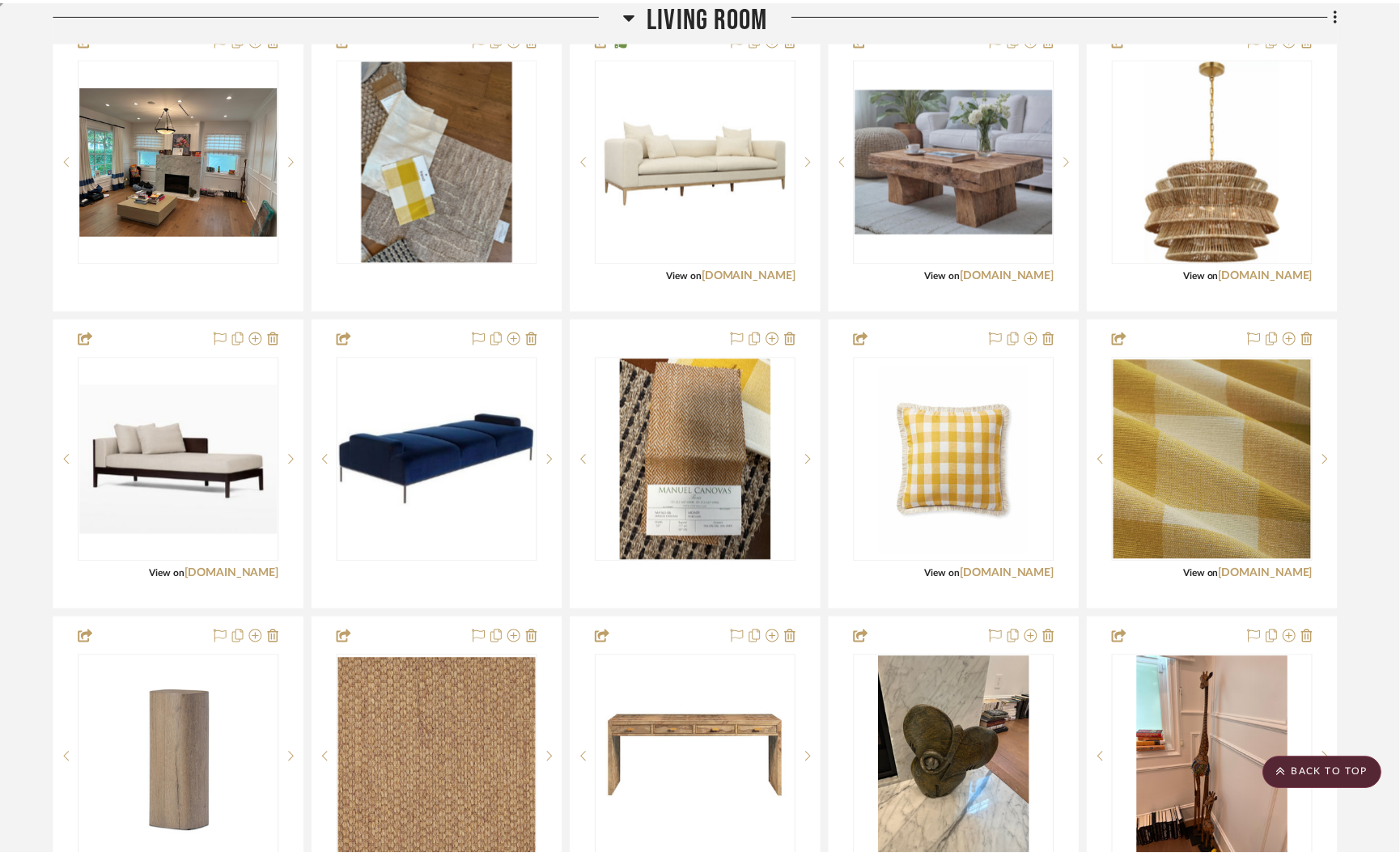
scroll to position [511, 0]
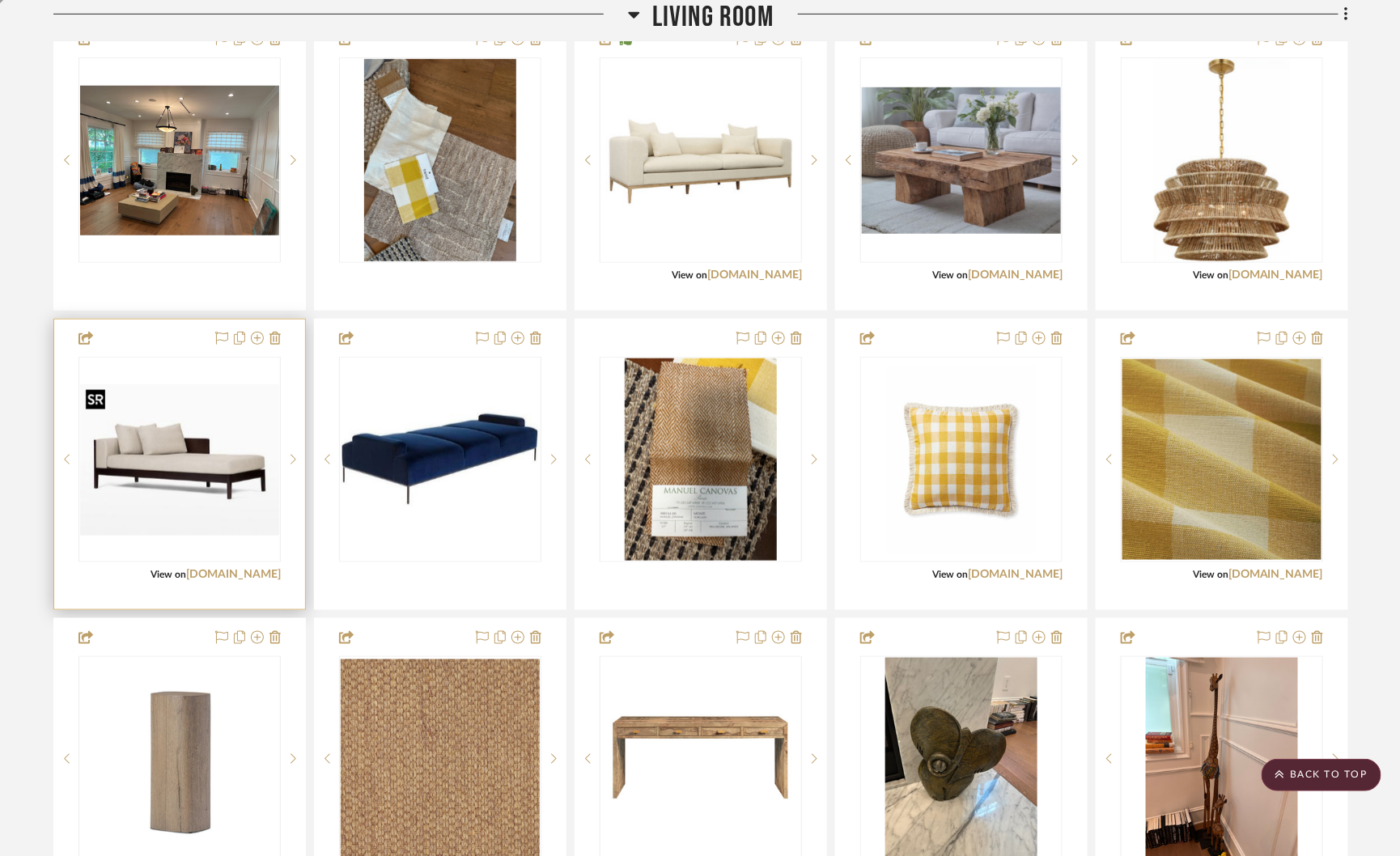
click at [154, 458] on img "0" at bounding box center [179, 460] width 199 height 150
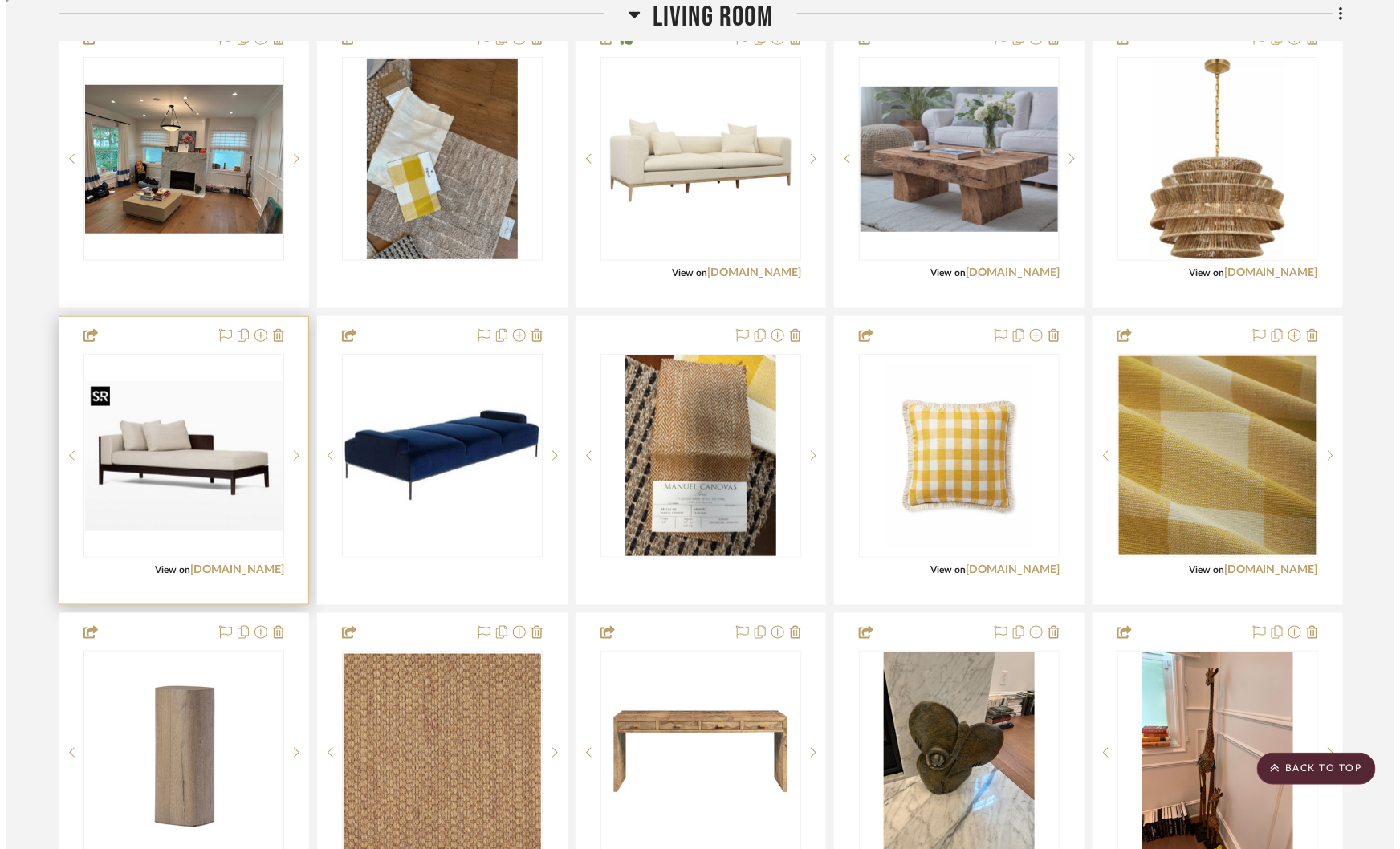
scroll to position [0, 0]
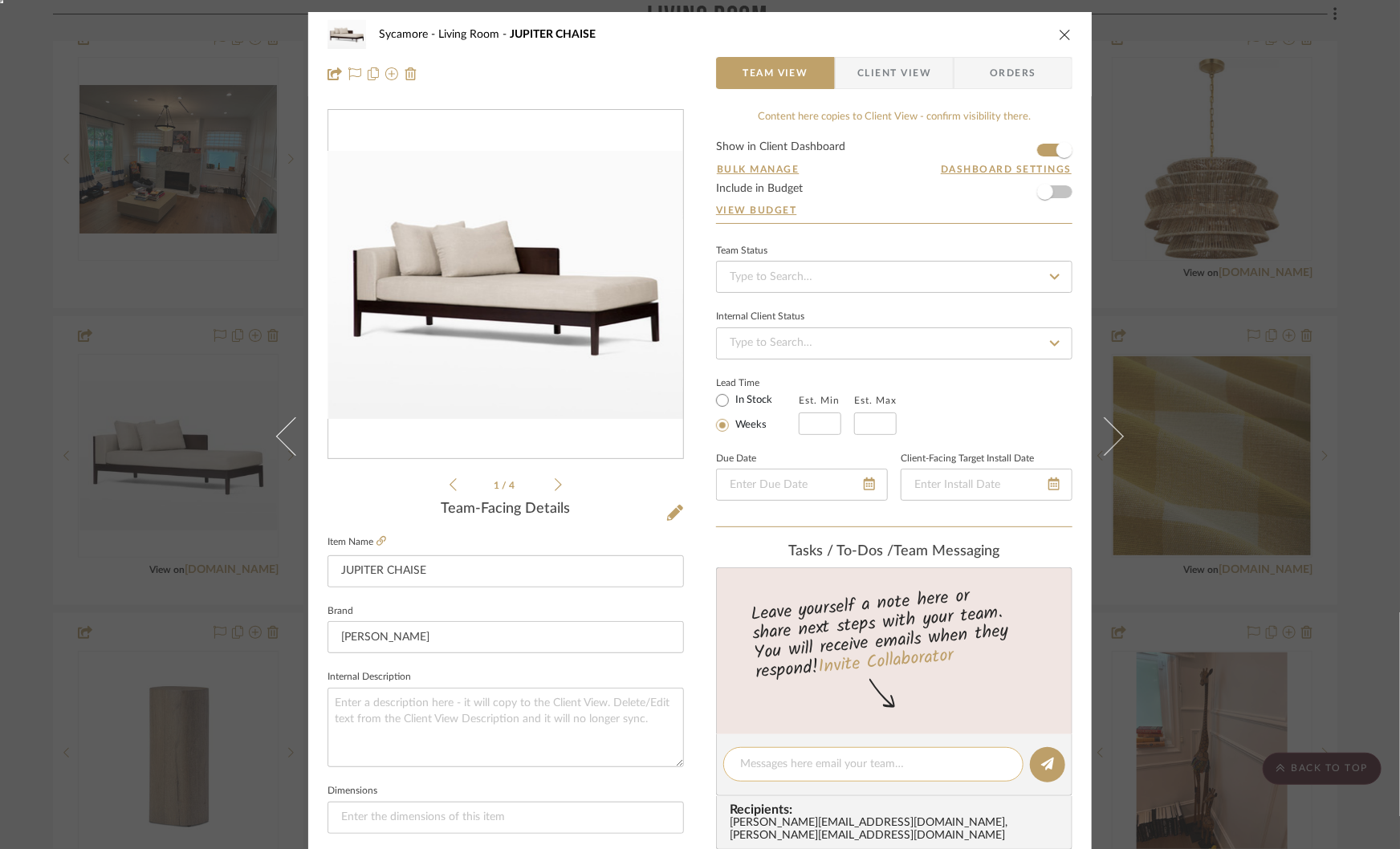
click at [750, 771] on div at bounding box center [874, 764] width 300 height 35
type textarea "full back with 2 arms"
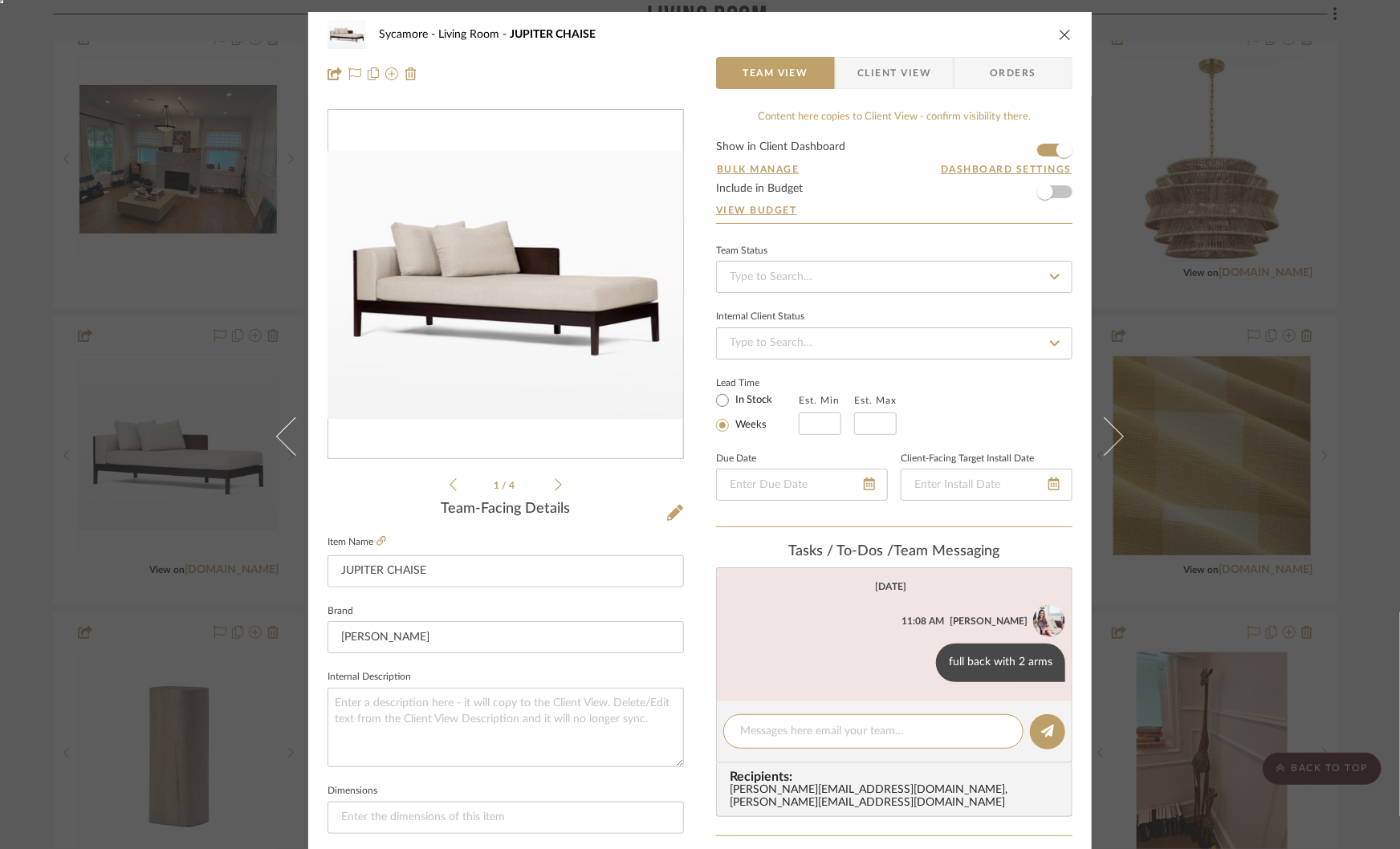
click at [1292, 632] on div "Sycamore Living Room JUPITER CHAISE Team View Client View Orders 1 / 4 Team-Fac…" at bounding box center [700, 424] width 1400 height 849
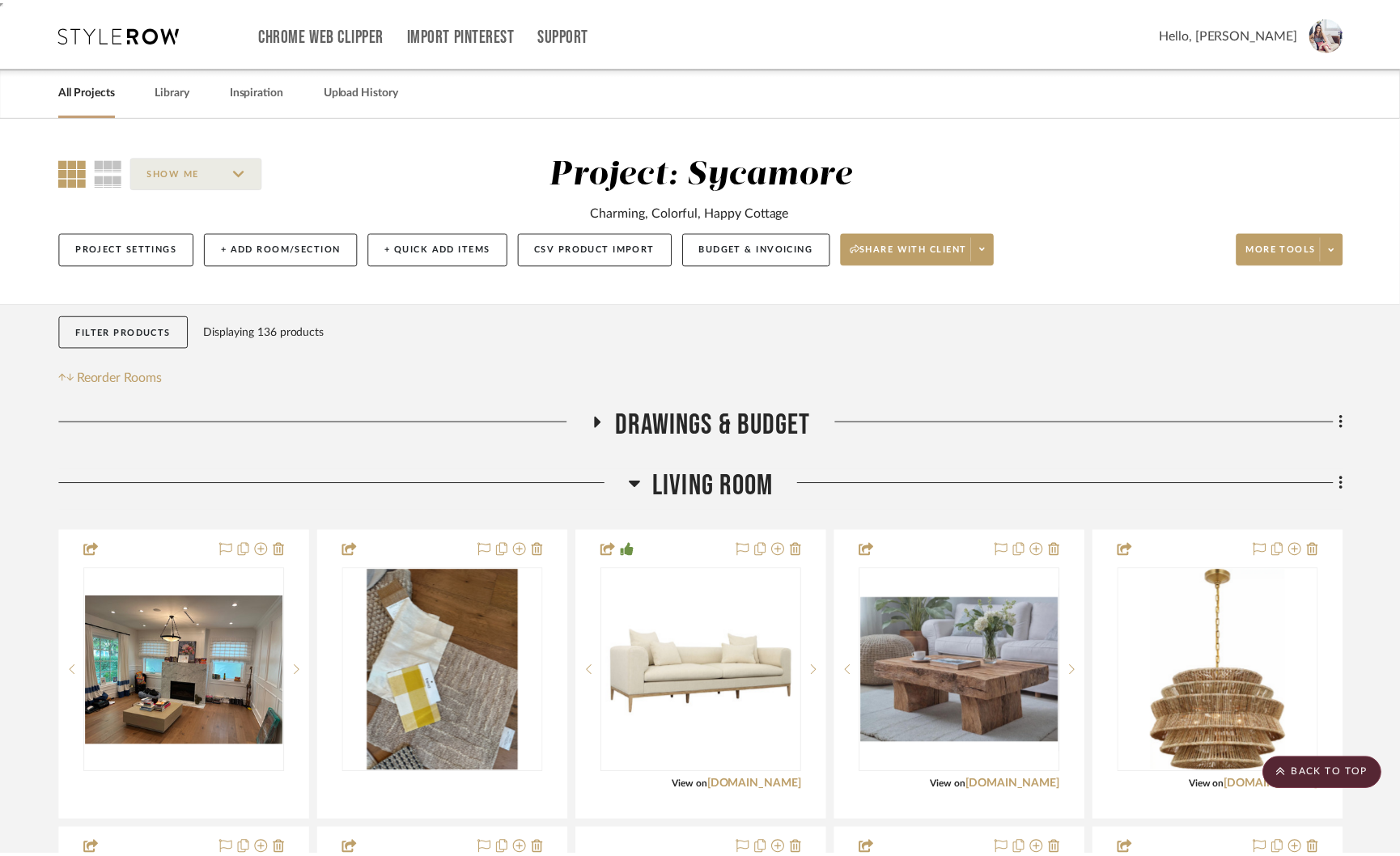
scroll to position [511, 0]
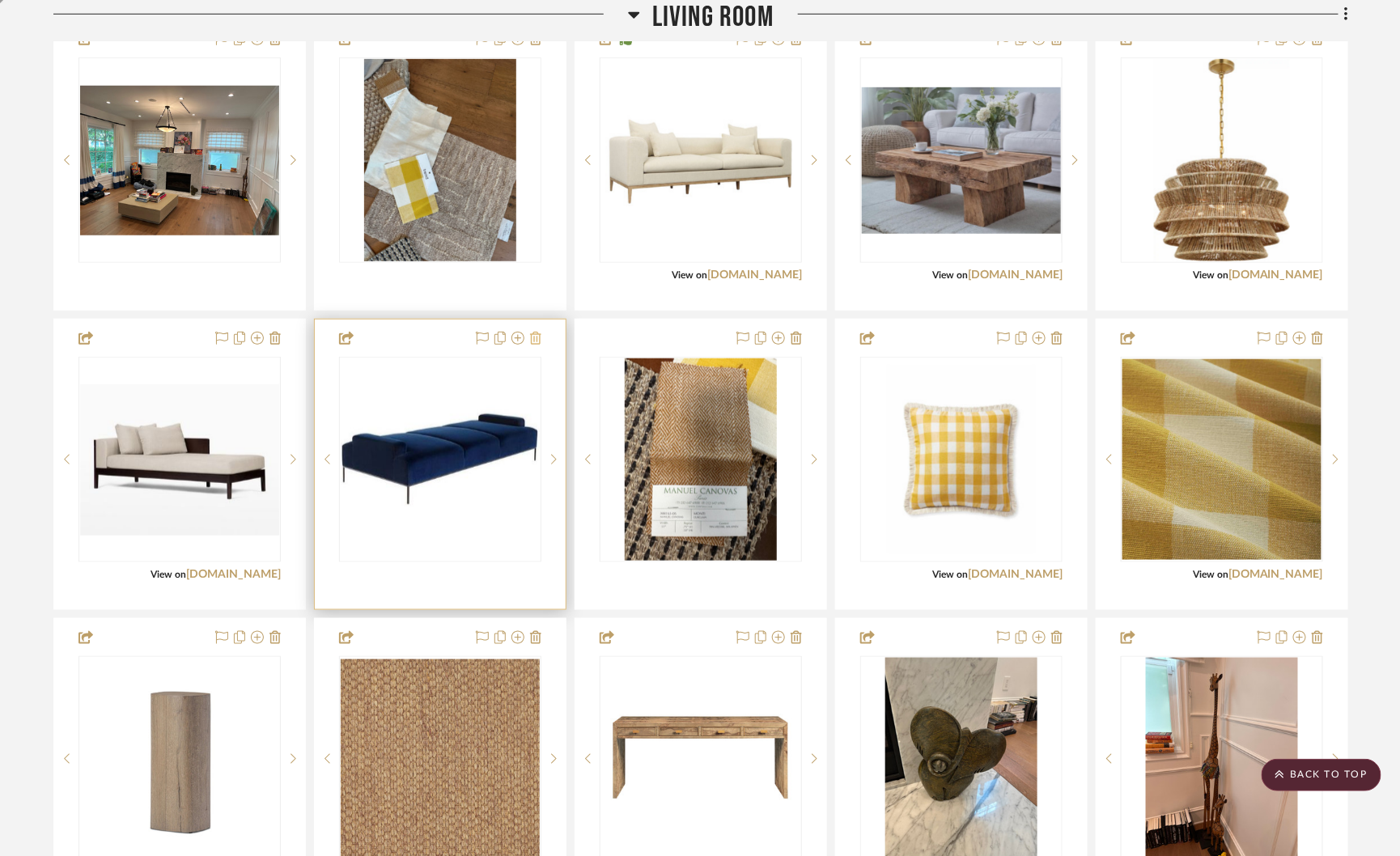
click at [538, 336] on icon at bounding box center [536, 339] width 11 height 13
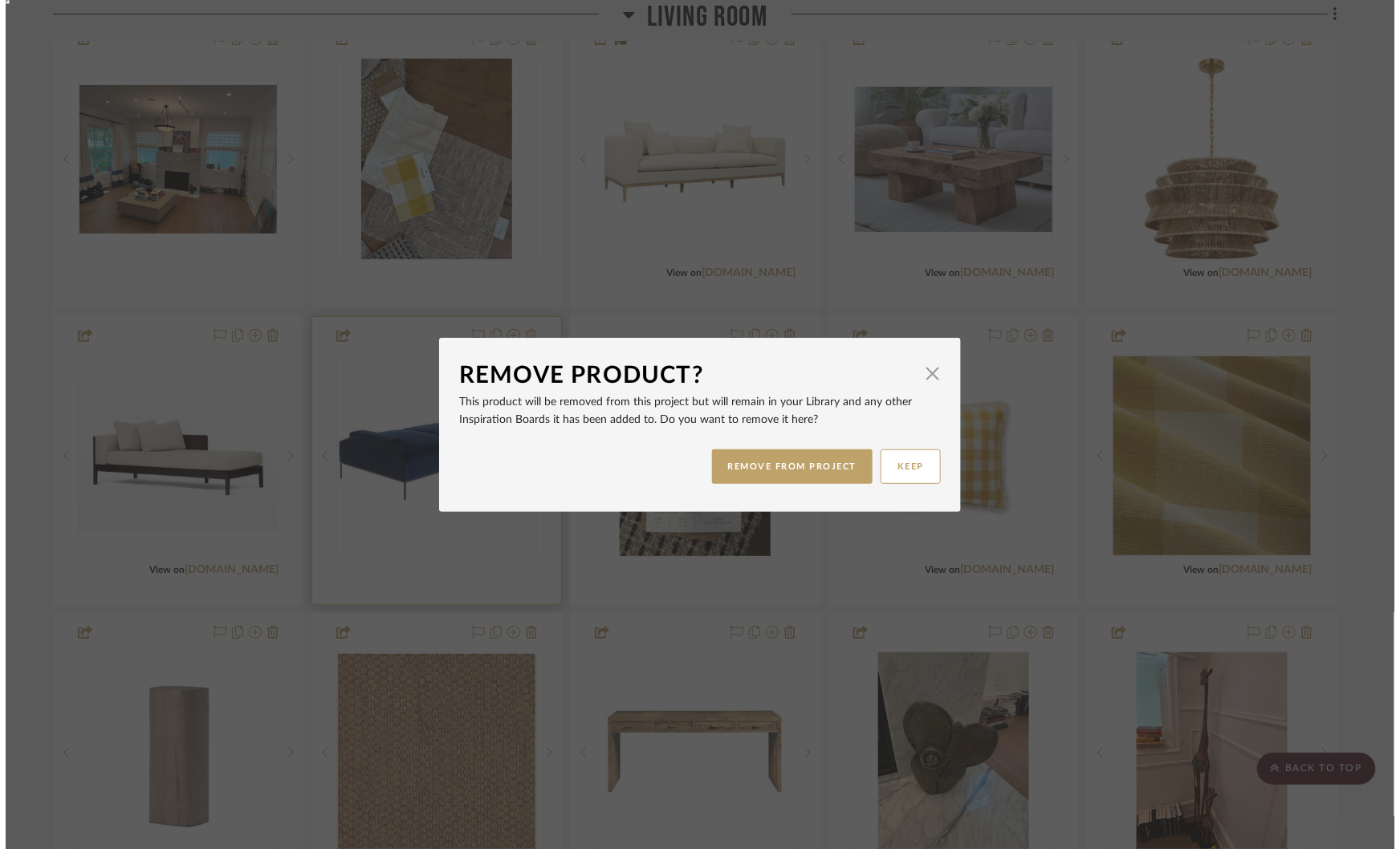
scroll to position [0, 0]
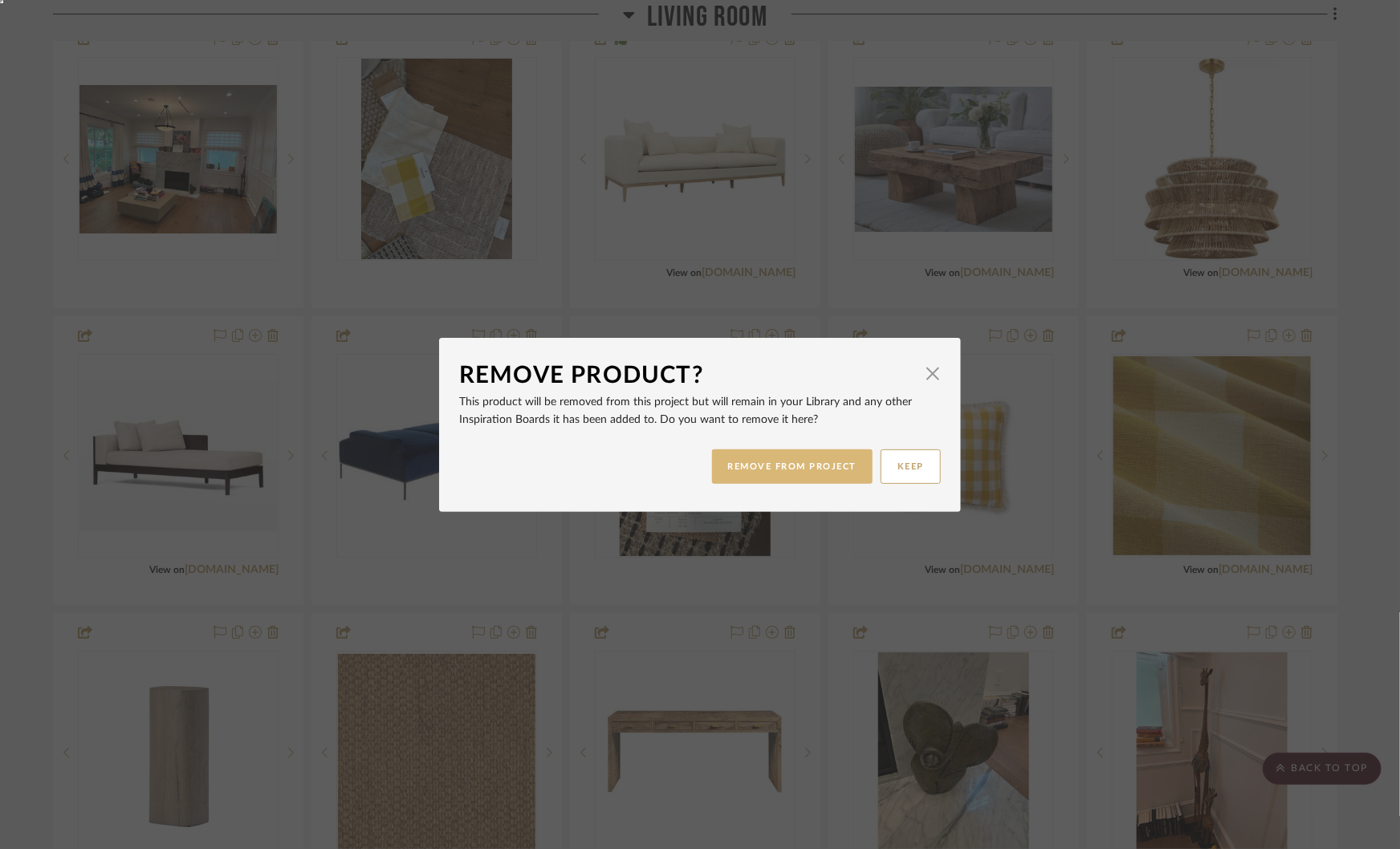
click at [788, 474] on button "REMOVE FROM PROJECT" at bounding box center [792, 467] width 161 height 35
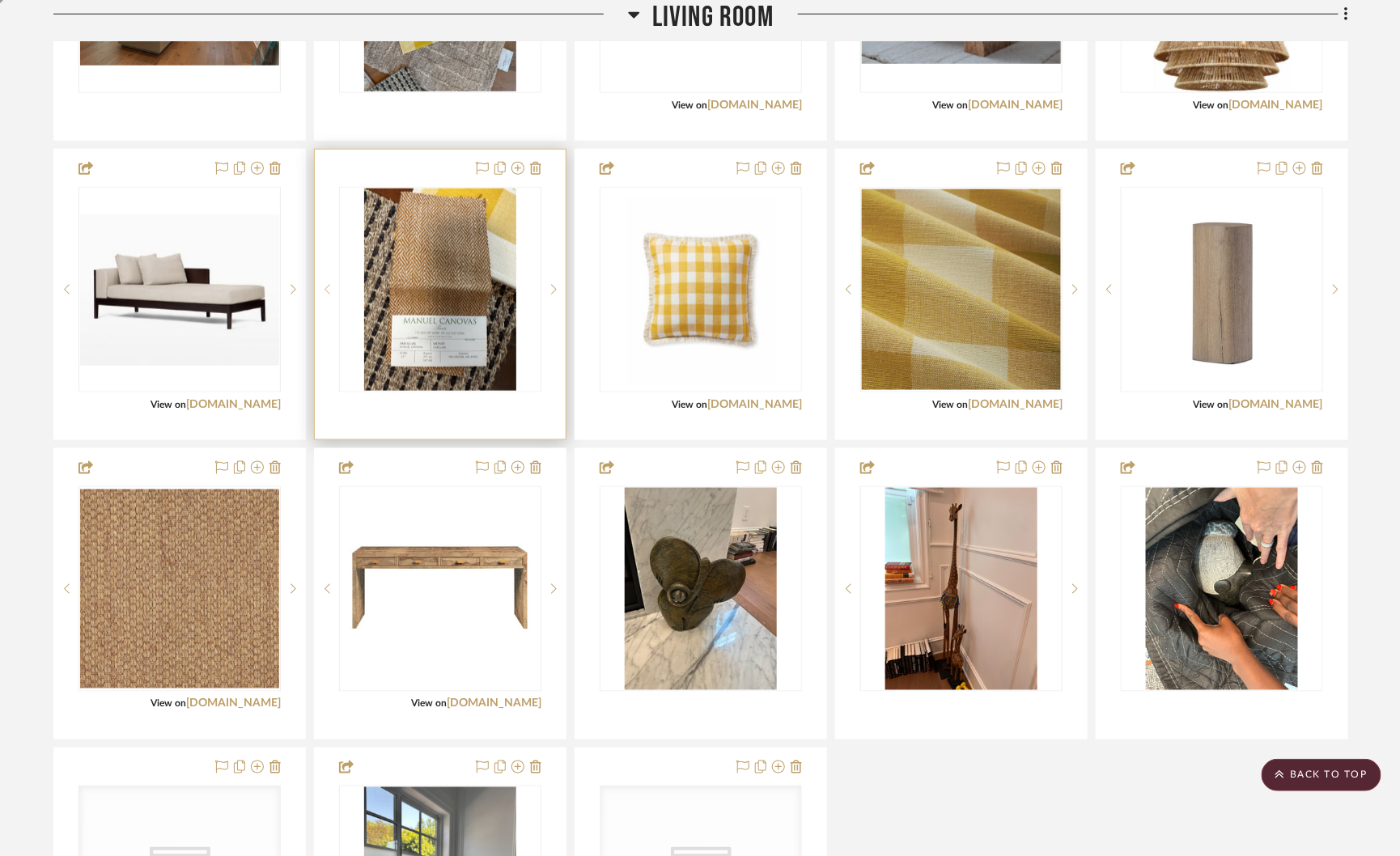
scroll to position [690, 0]
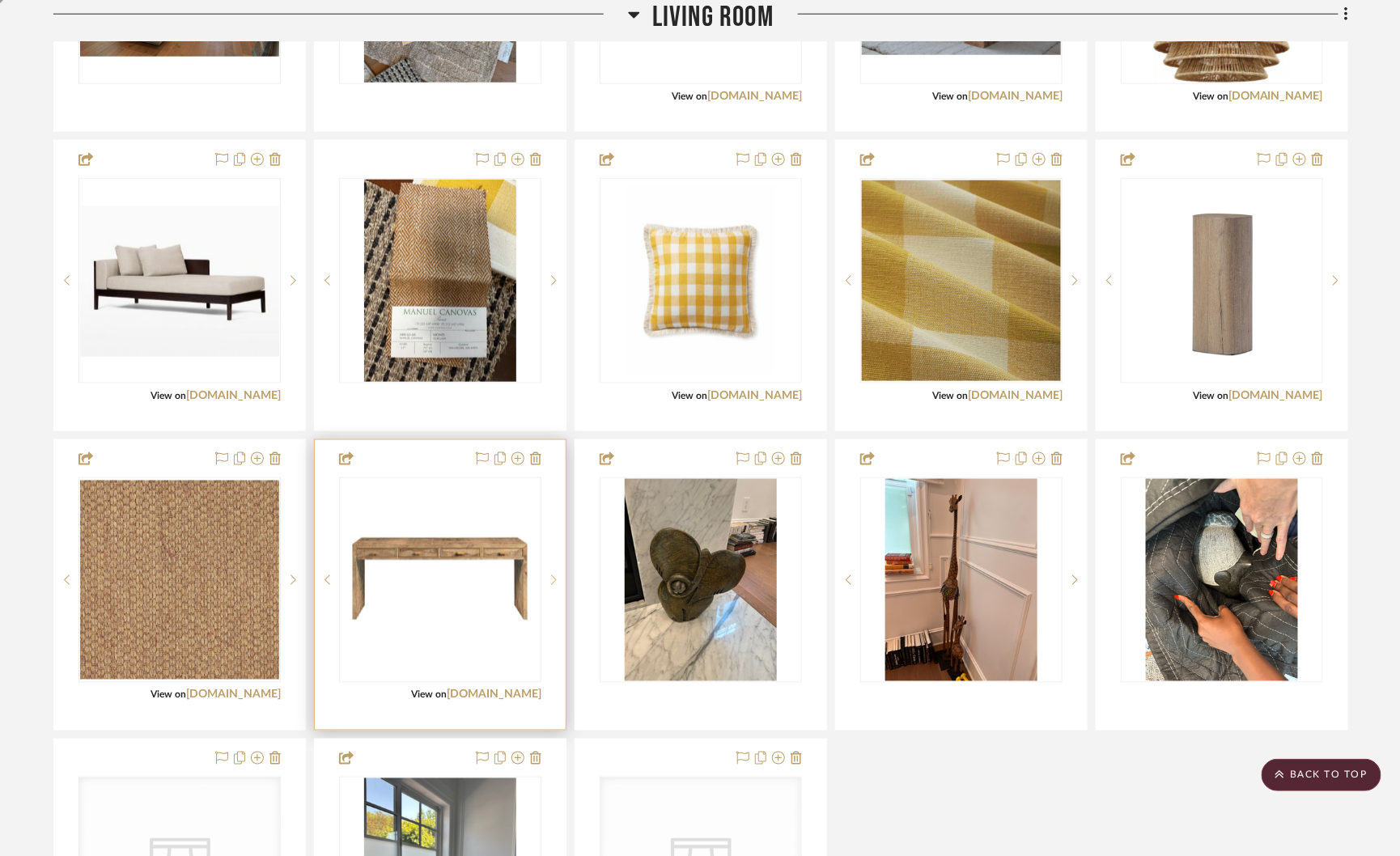
click at [554, 575] on icon at bounding box center [554, 580] width 6 height 11
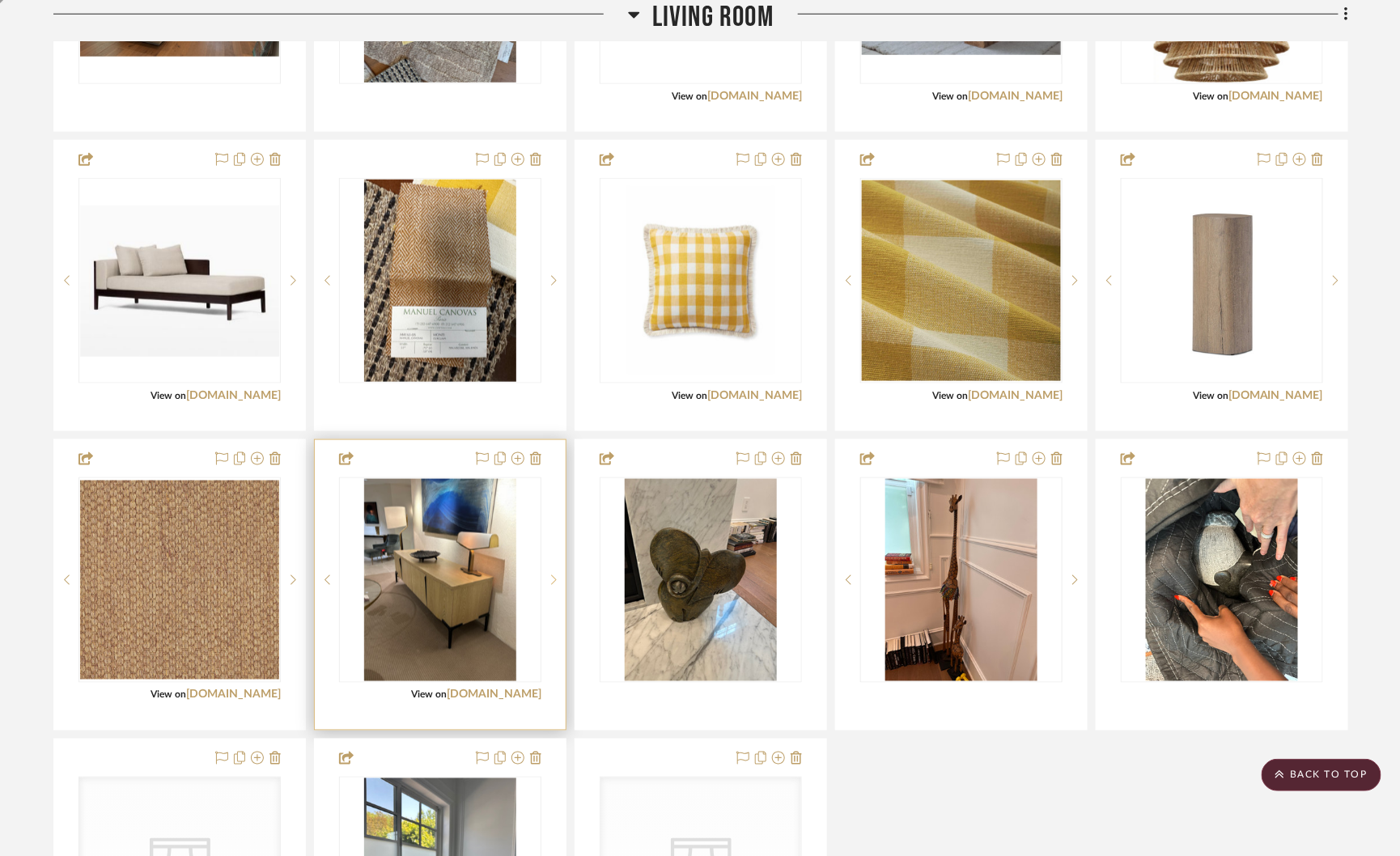
click at [554, 575] on icon at bounding box center [554, 580] width 6 height 11
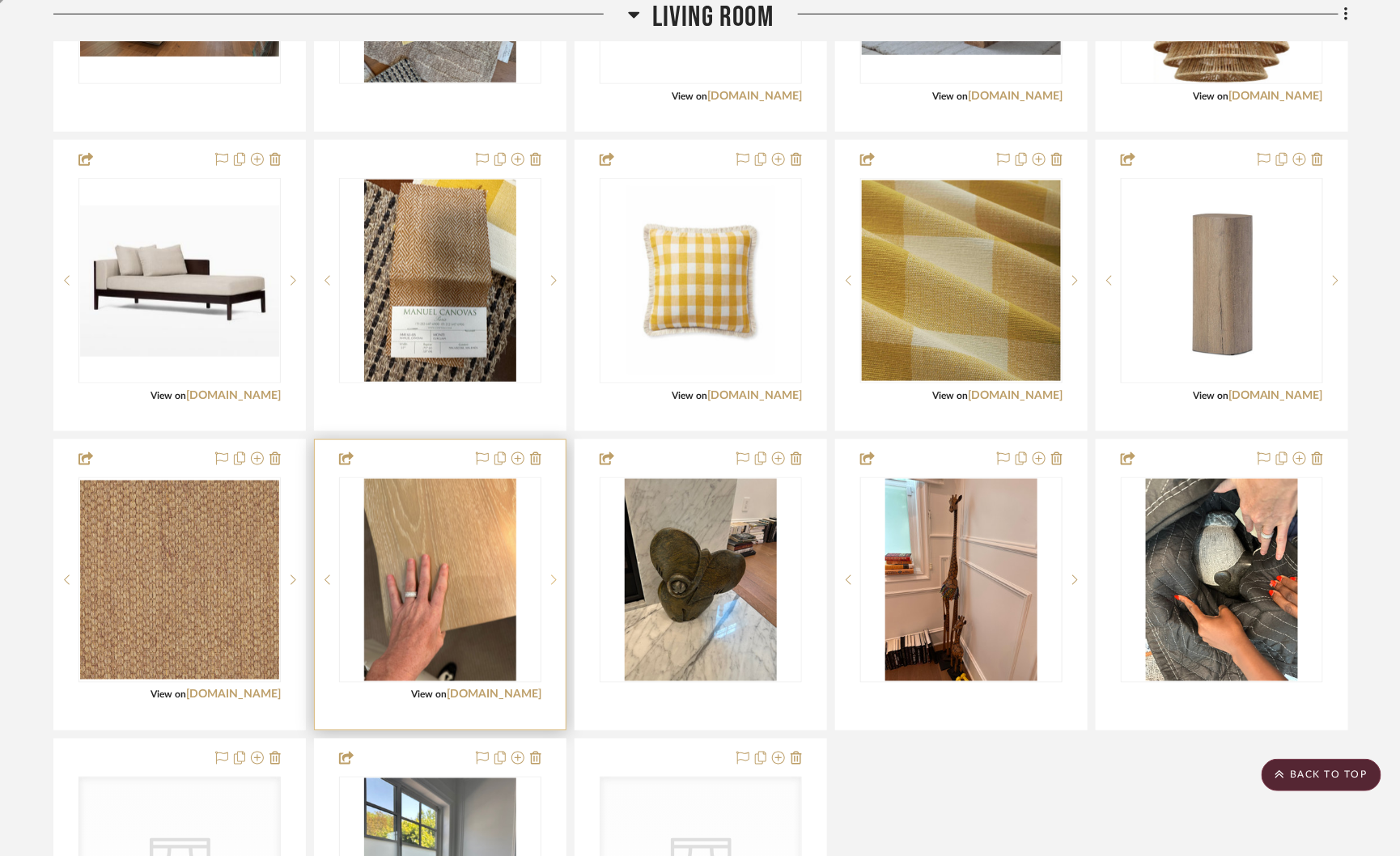
click at [554, 575] on icon at bounding box center [554, 580] width 6 height 11
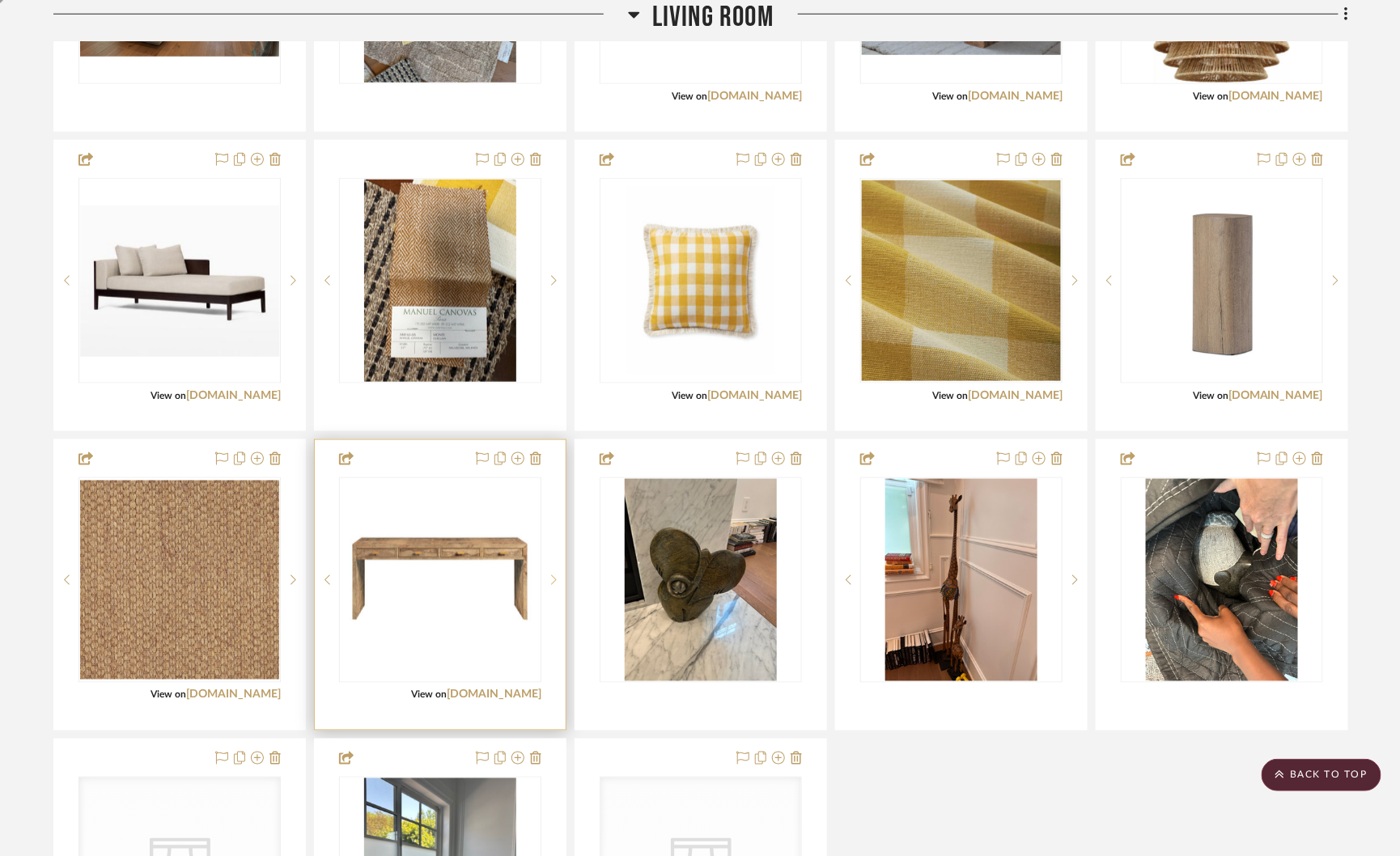
click at [554, 575] on icon at bounding box center [554, 580] width 6 height 11
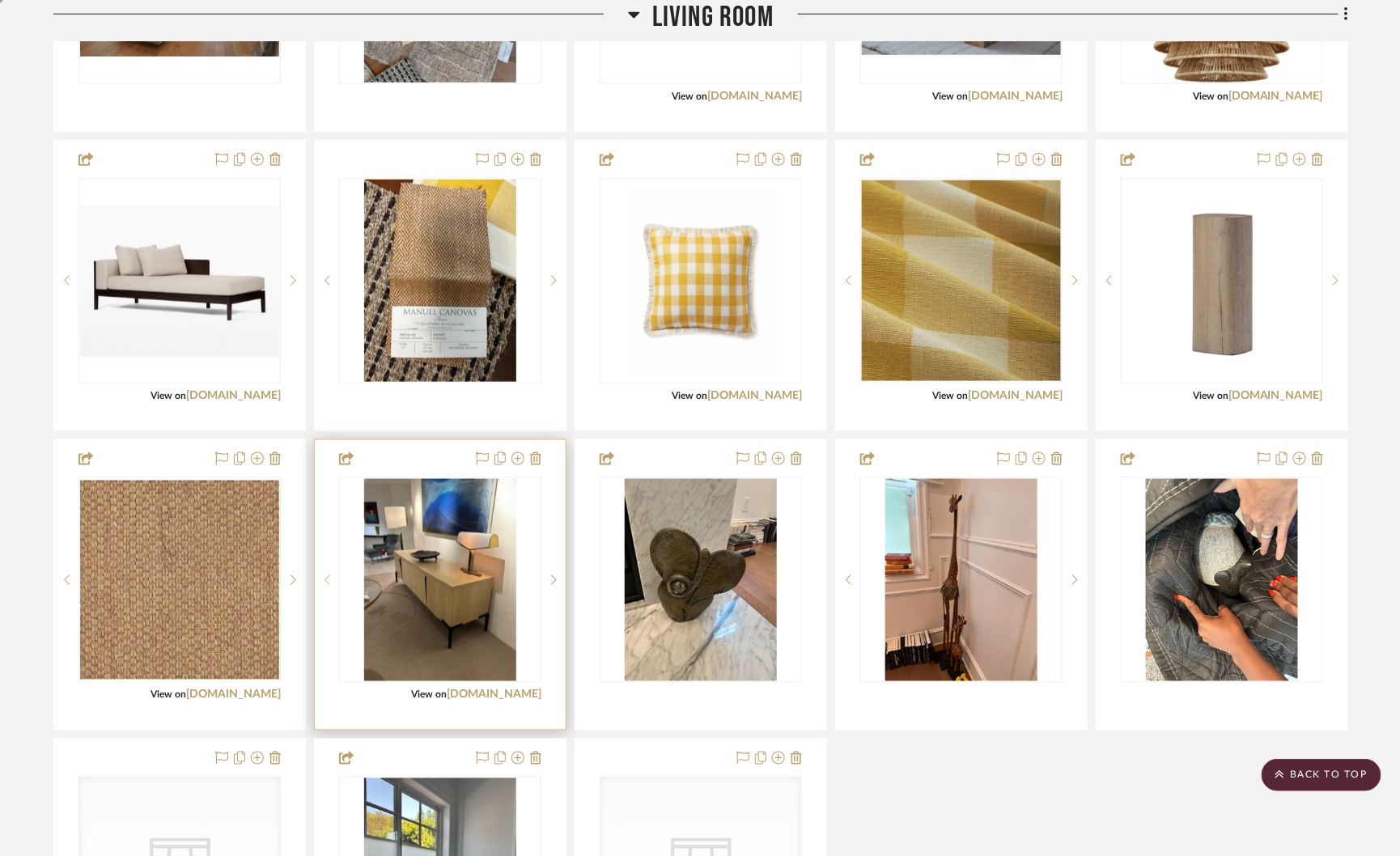
click at [326, 574] on icon at bounding box center [328, 580] width 6 height 11
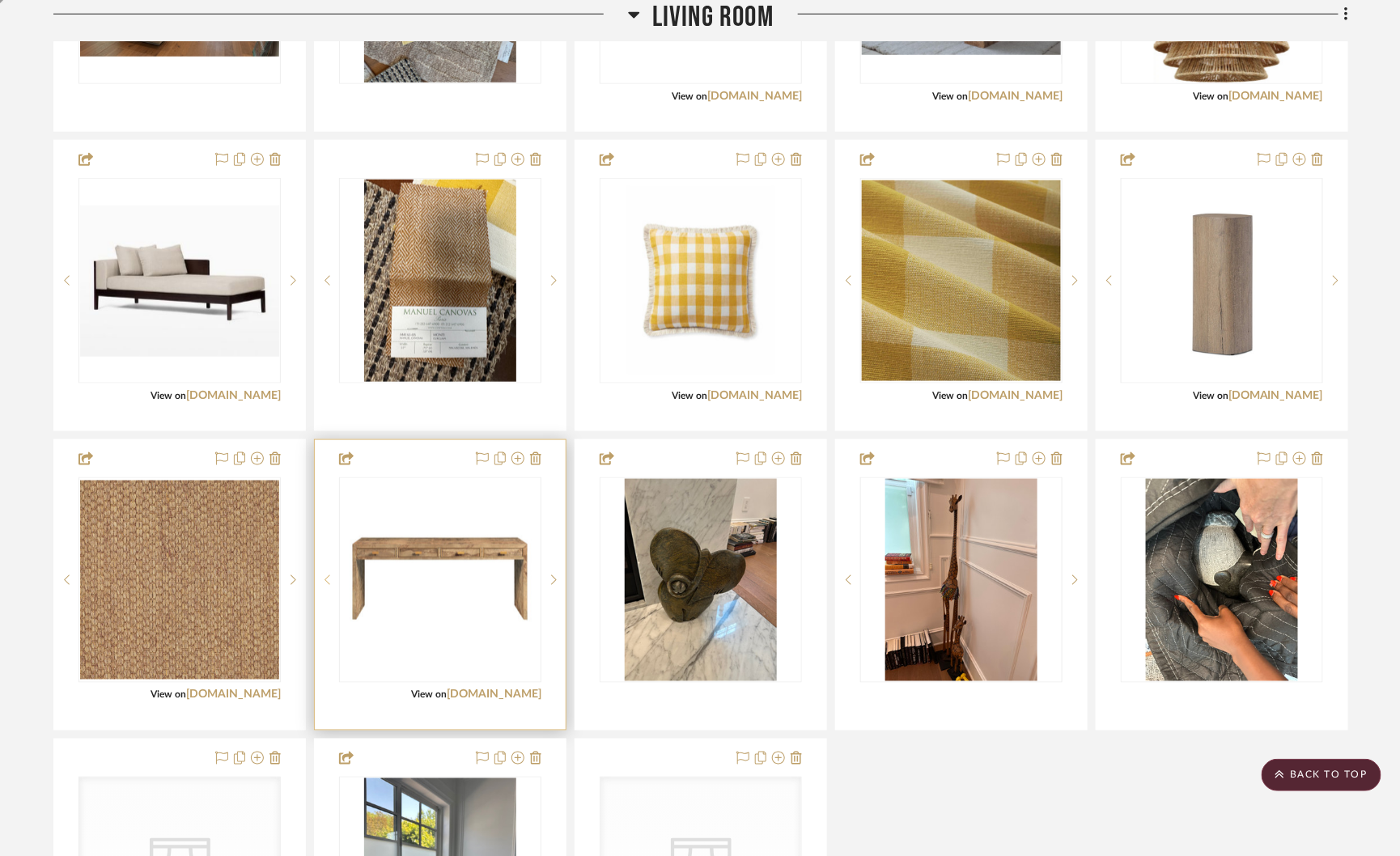
click at [326, 574] on icon at bounding box center [328, 580] width 6 height 11
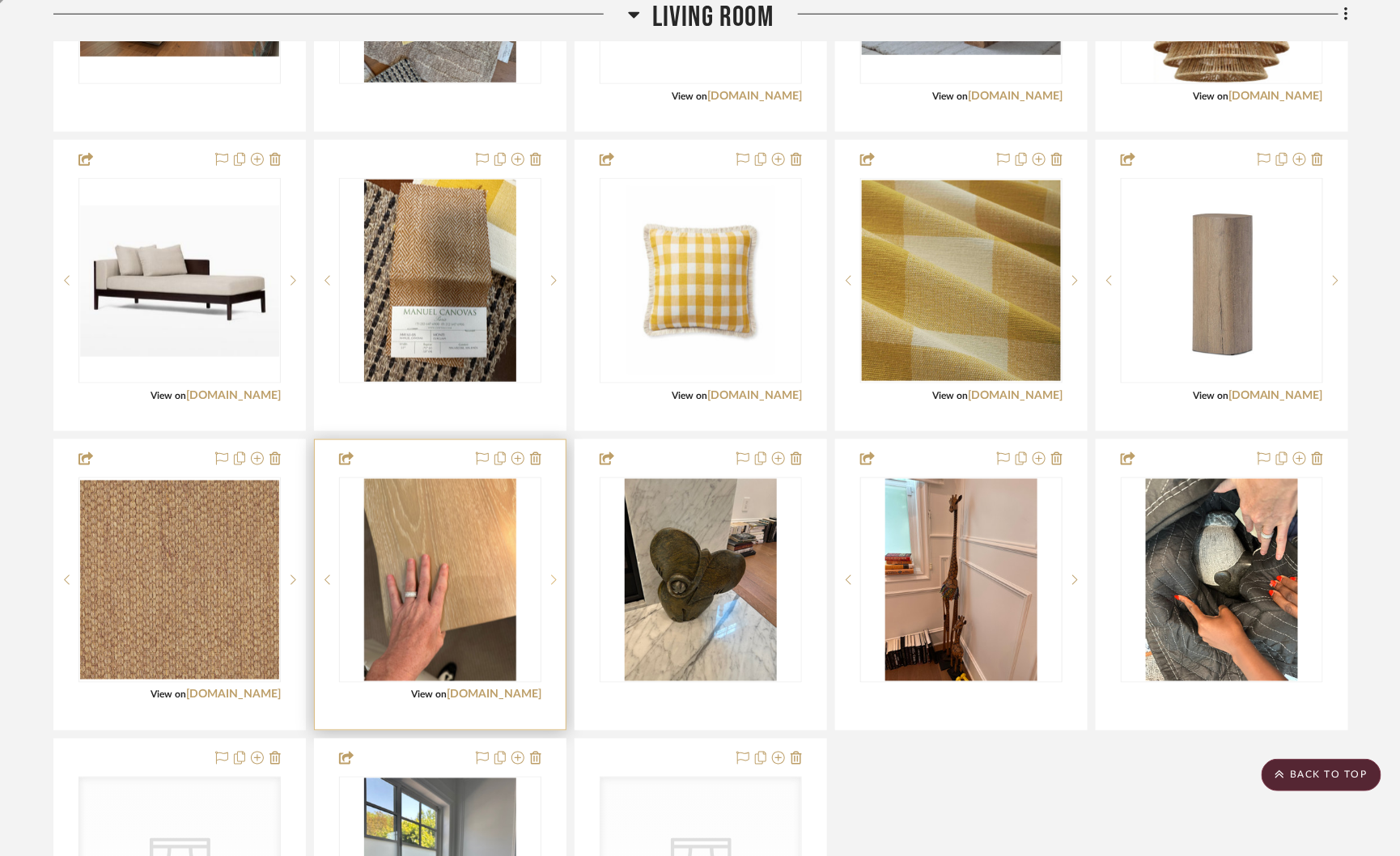
click at [559, 575] on sr-next-btn at bounding box center [553, 580] width 24 height 11
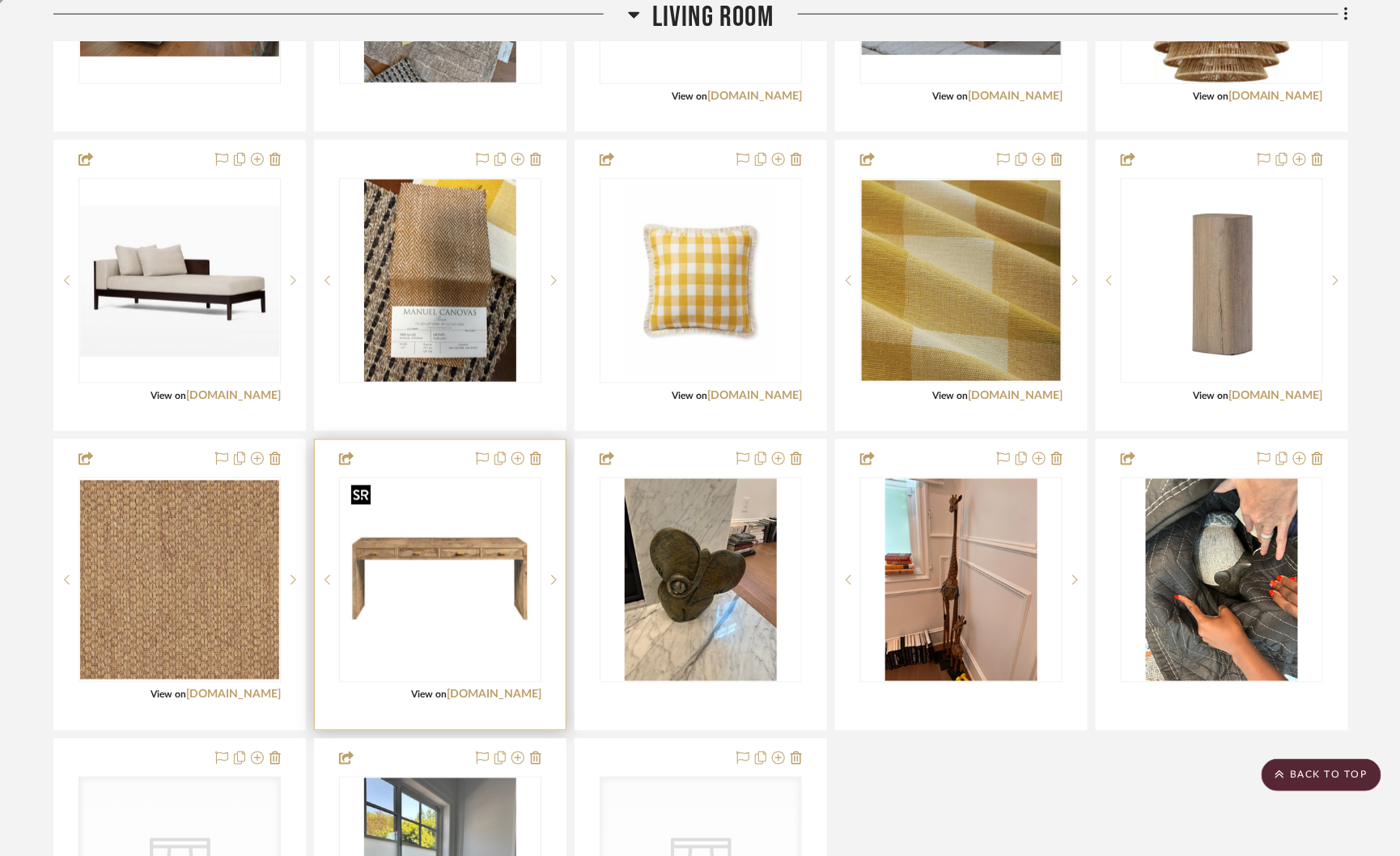
click at [494, 562] on img at bounding box center [439, 580] width 199 height 199
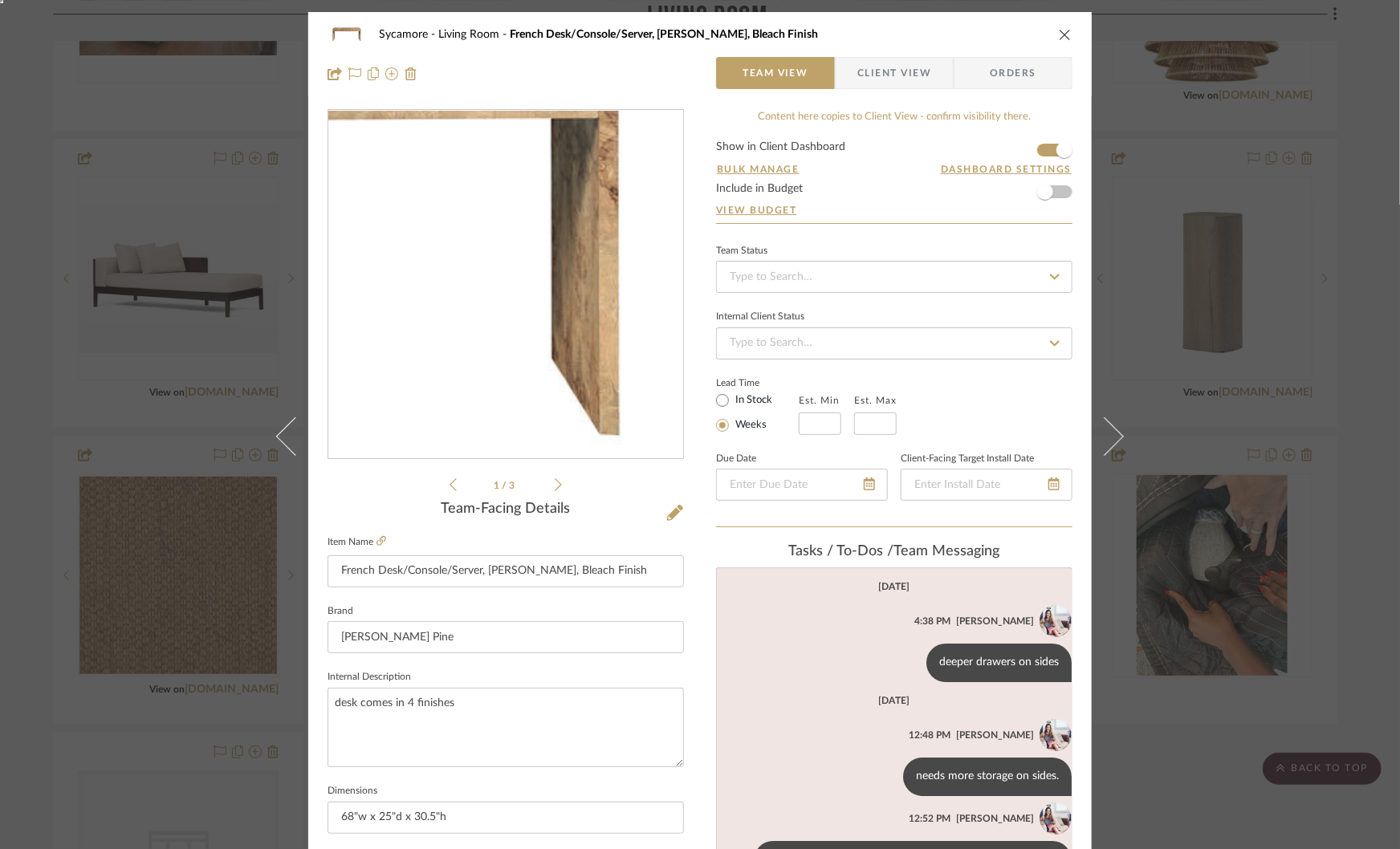
scroll to position [221, 0]
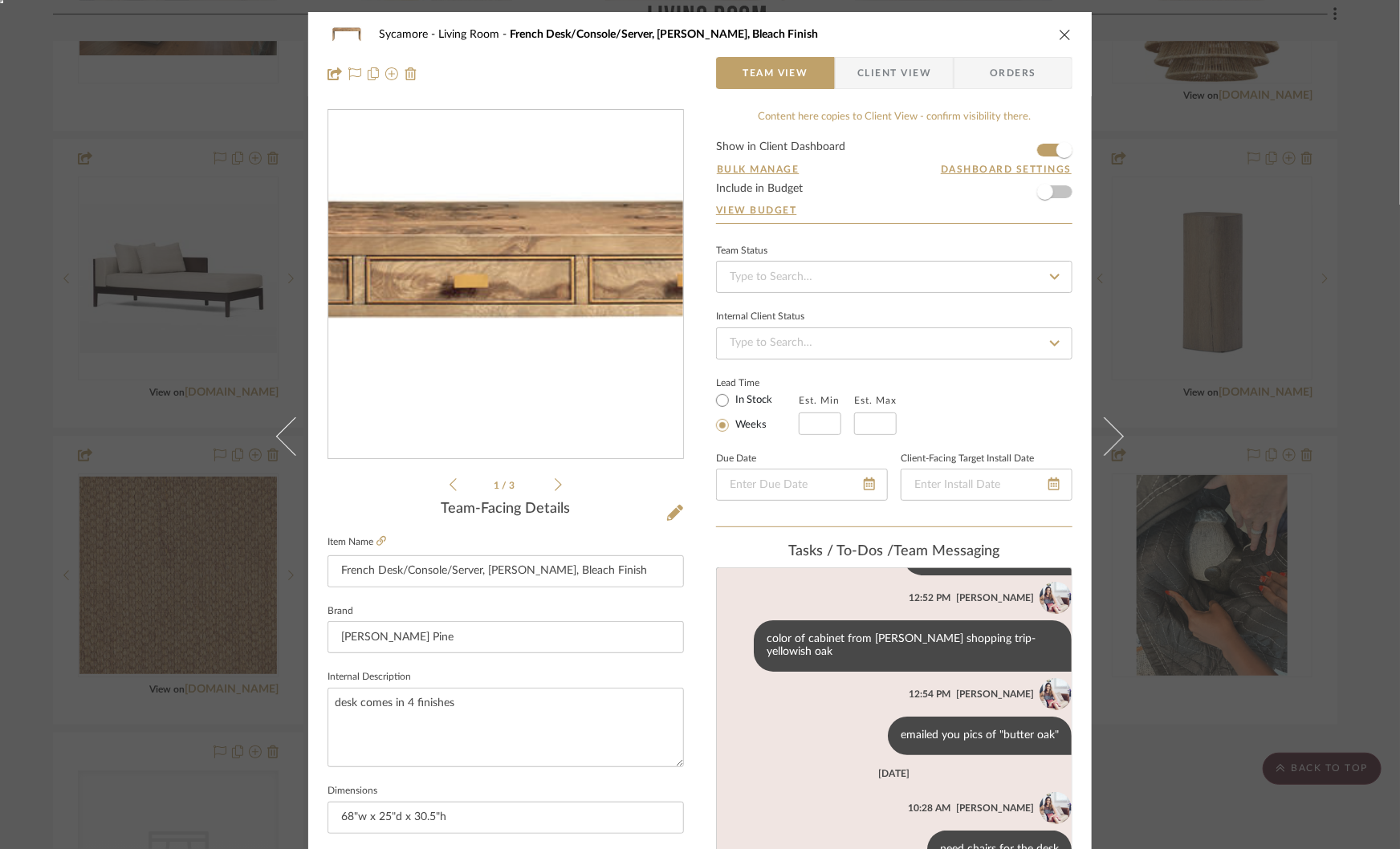
click at [548, 238] on img "0" at bounding box center [505, 285] width 349 height 349
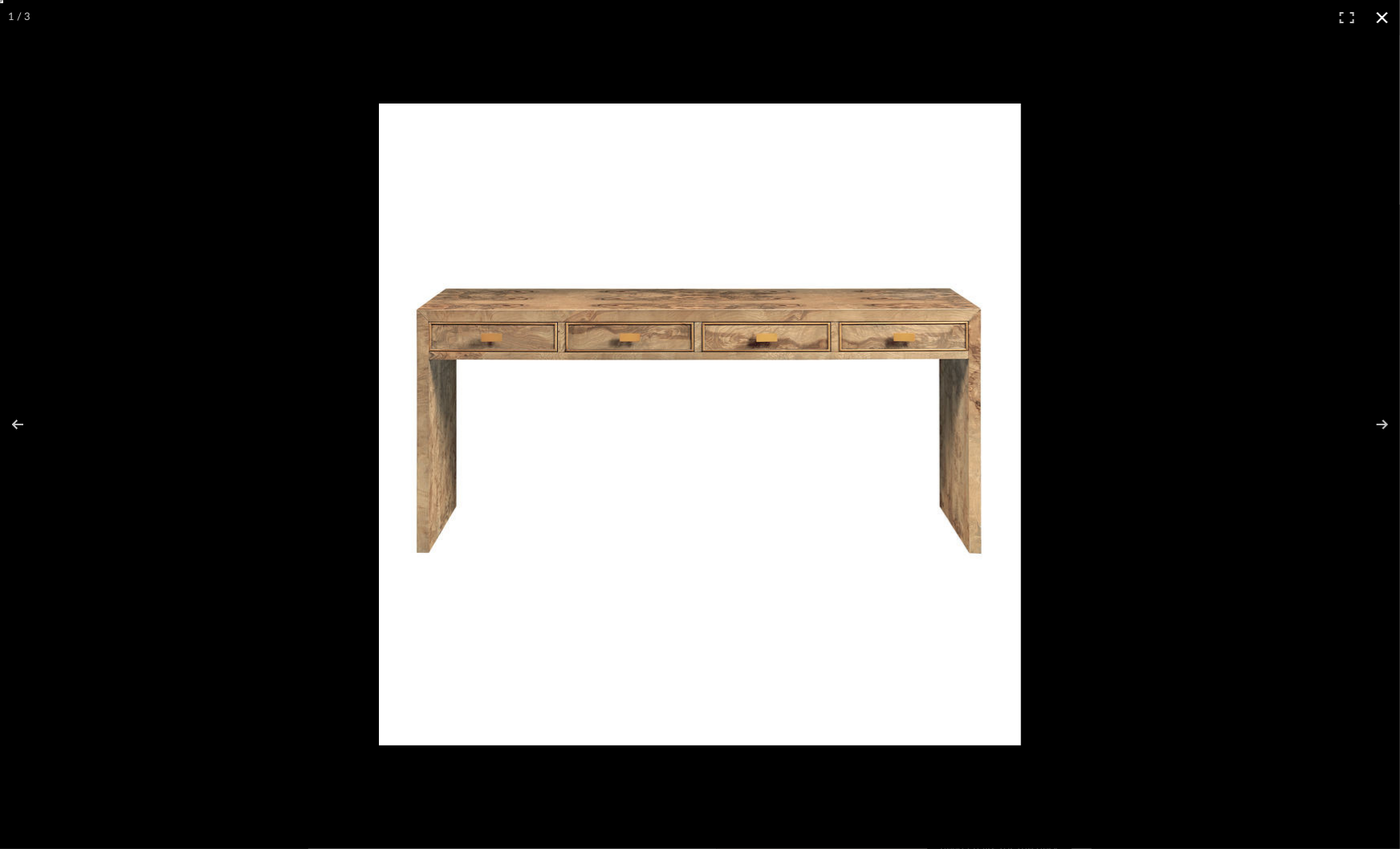
click at [228, 217] on div at bounding box center [700, 424] width 1400 height 849
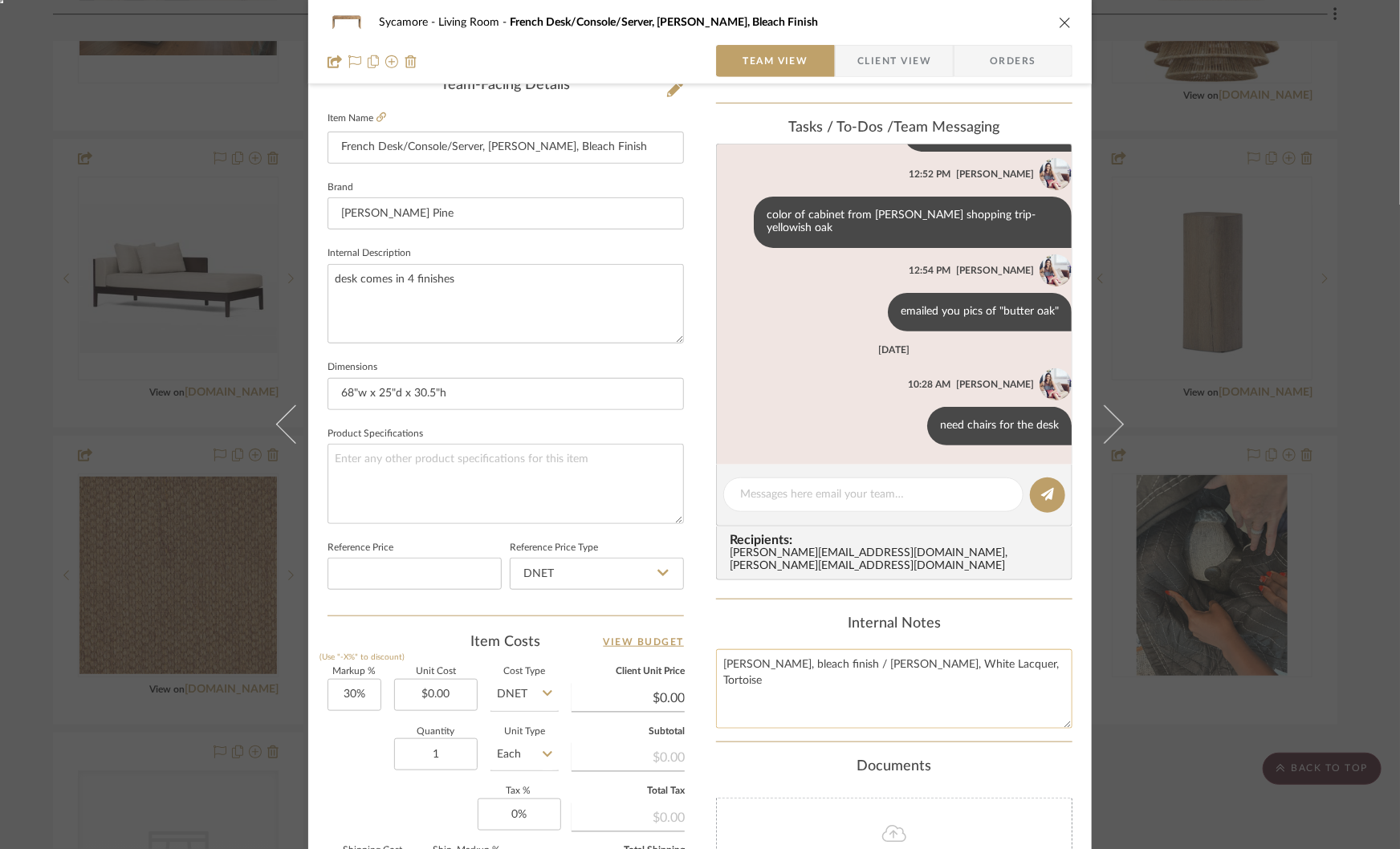
scroll to position [468, 0]
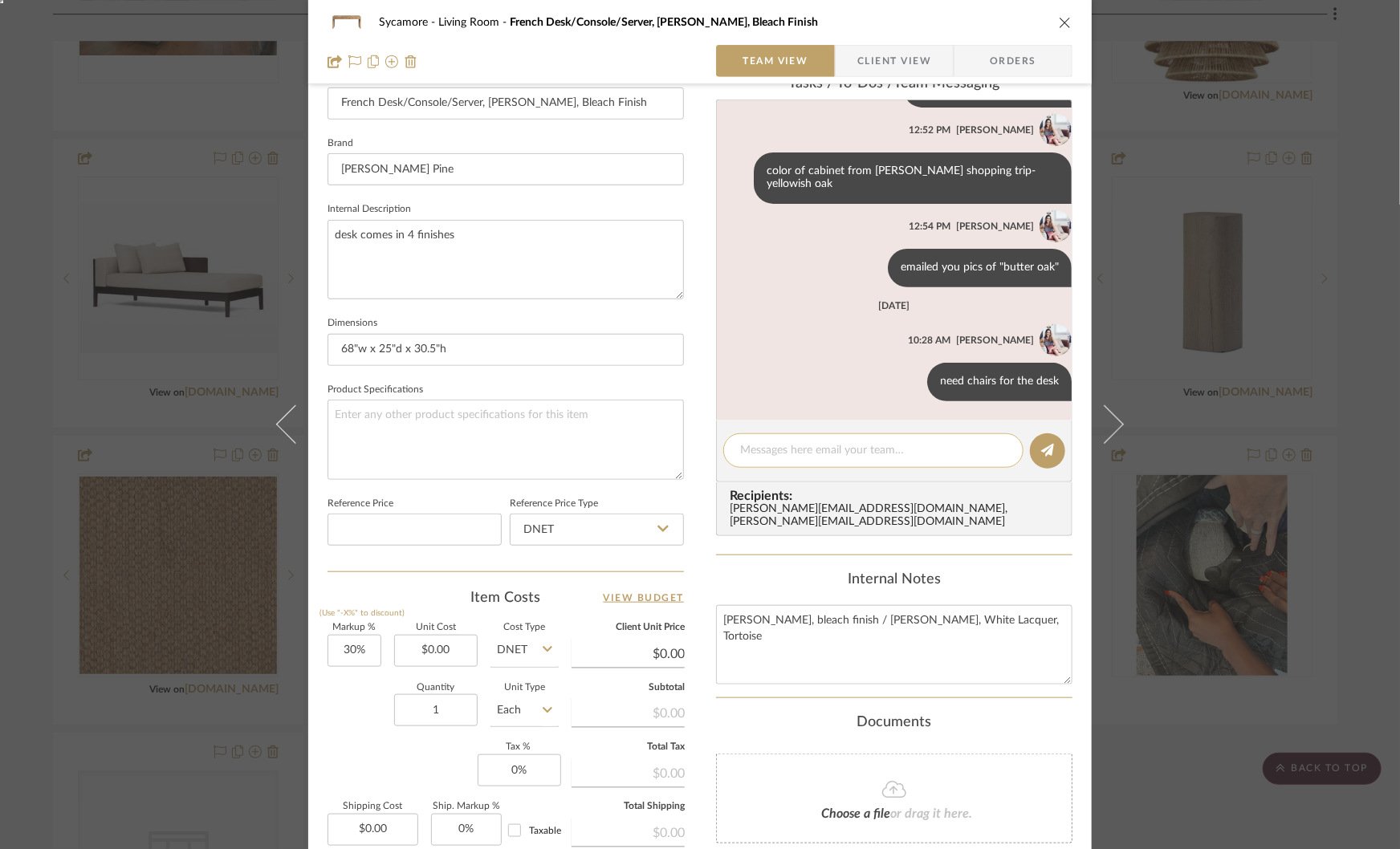
click at [778, 459] on div at bounding box center [874, 450] width 300 height 35
click at [778, 452] on textarea at bounding box center [873, 450] width 267 height 17
type textarea "pull out keyboard in center- 2 drawers on each side."
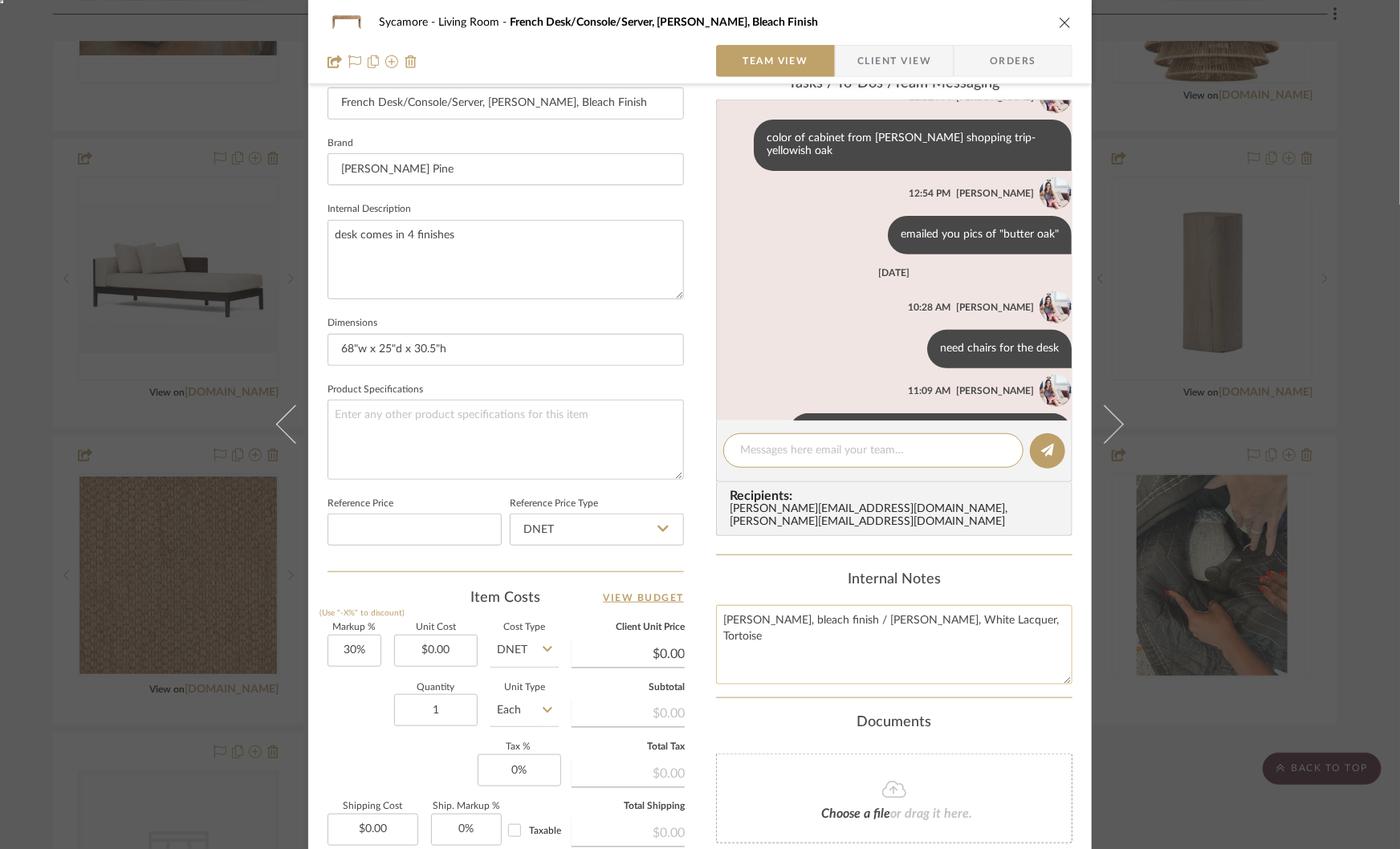
scroll to position [304, 0]
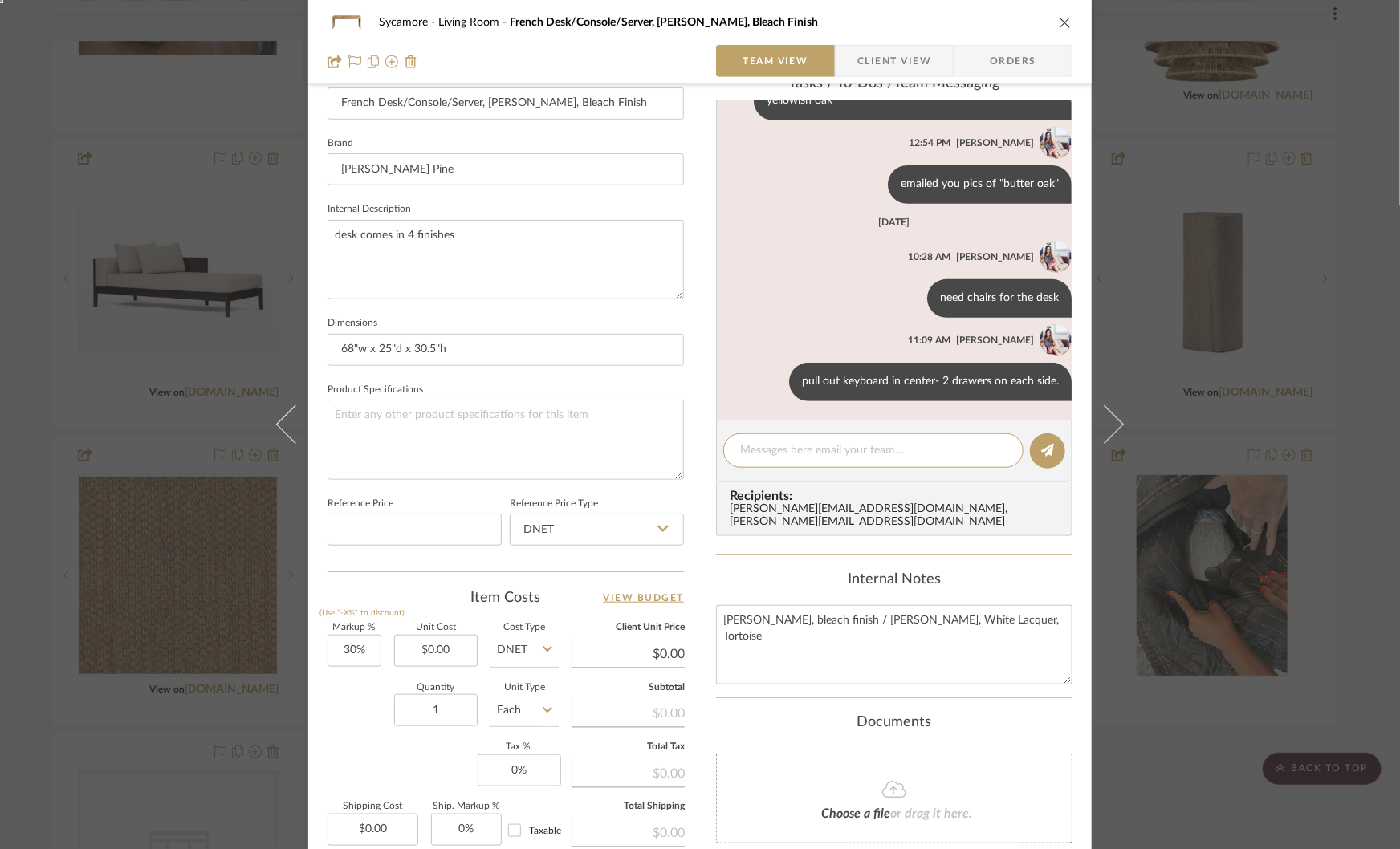
click at [1193, 673] on div "Sycamore Living Room French Desk/Console/Server, Ash Burl, Bleach Finish Team V…" at bounding box center [700, 424] width 1400 height 849
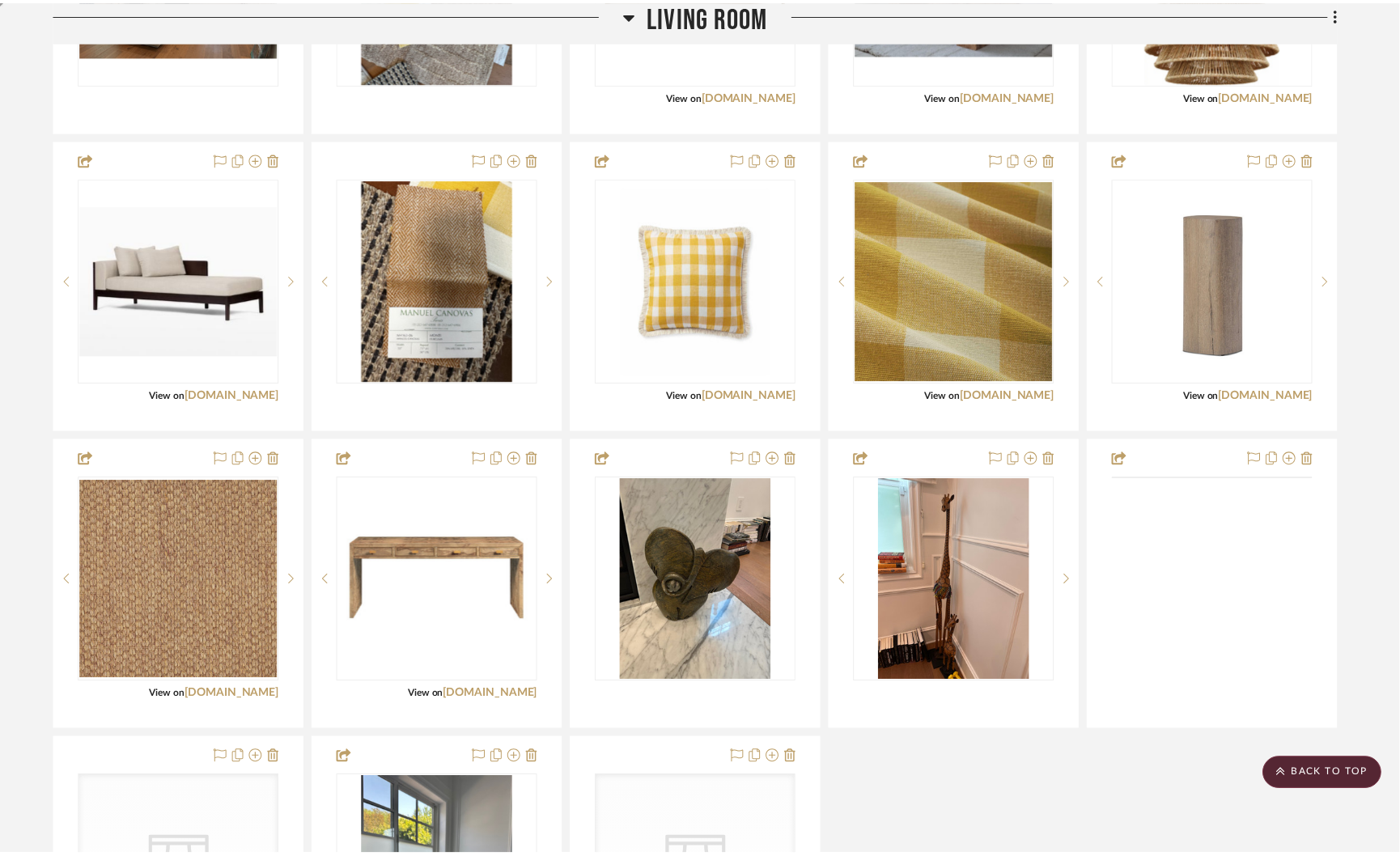
scroll to position [690, 0]
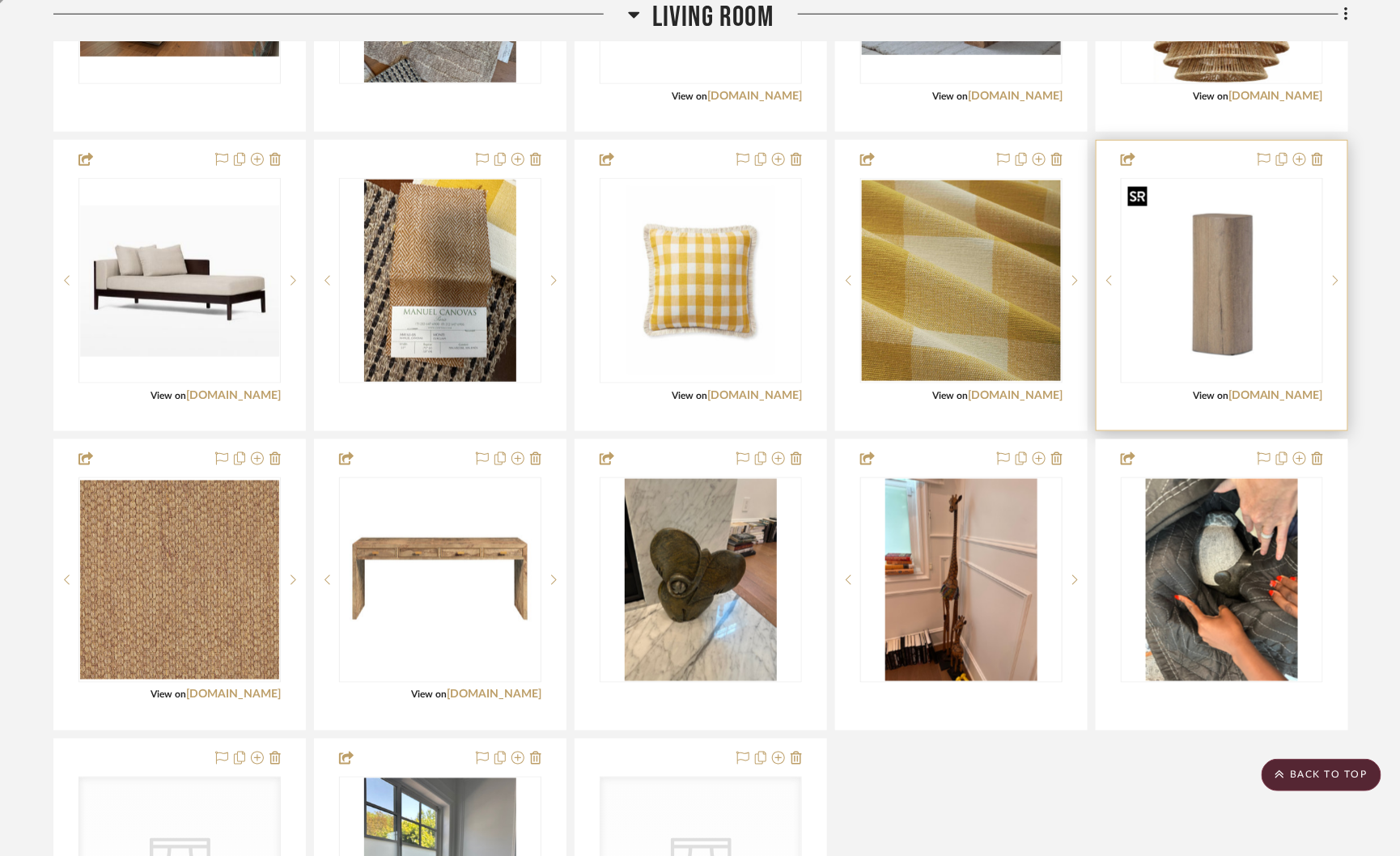
click at [1217, 274] on img "0" at bounding box center [1221, 281] width 199 height 199
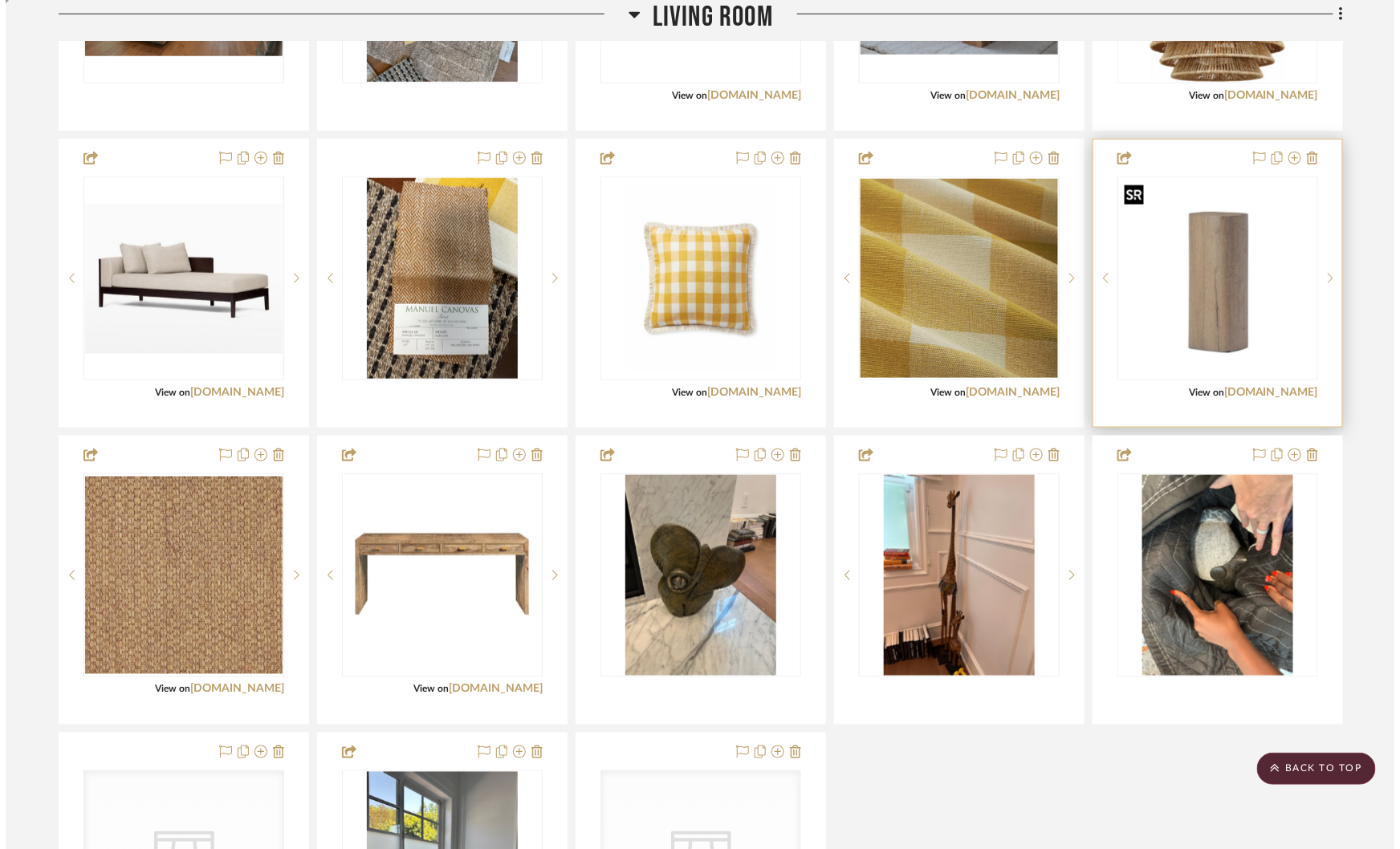
scroll to position [0, 0]
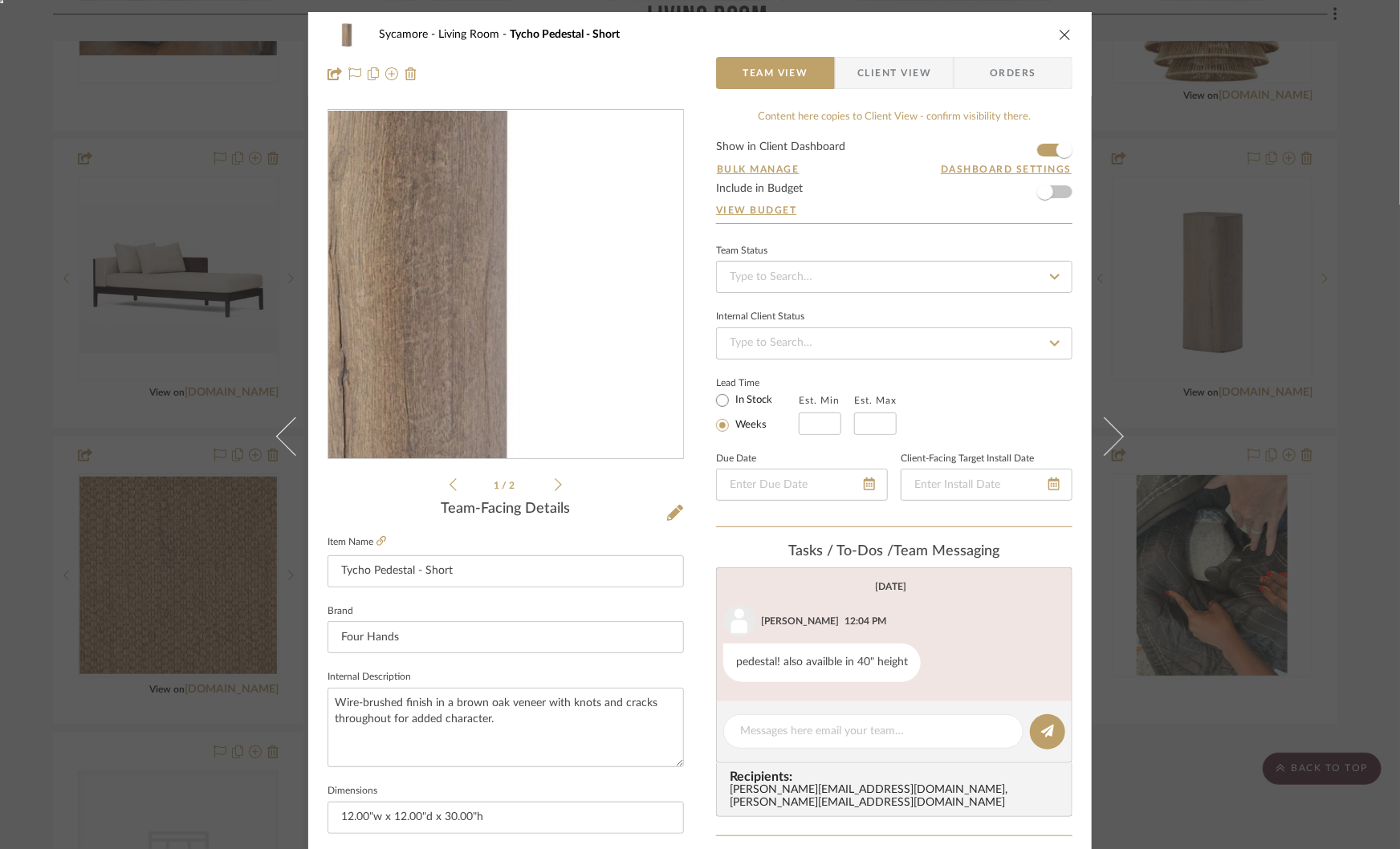
click at [547, 308] on img "0" at bounding box center [505, 285] width 349 height 349
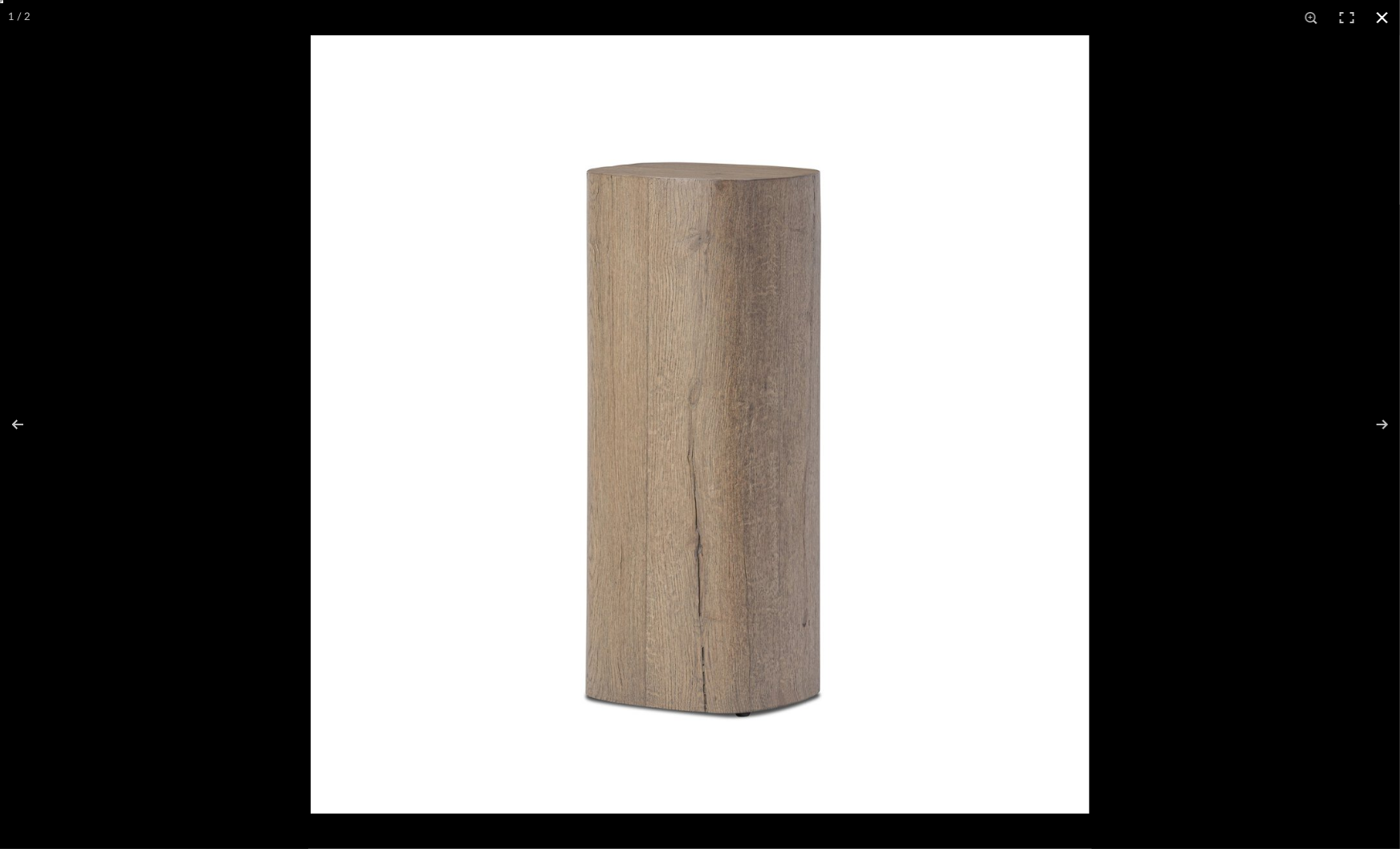
click at [1243, 468] on div at bounding box center [1010, 460] width 1400 height 849
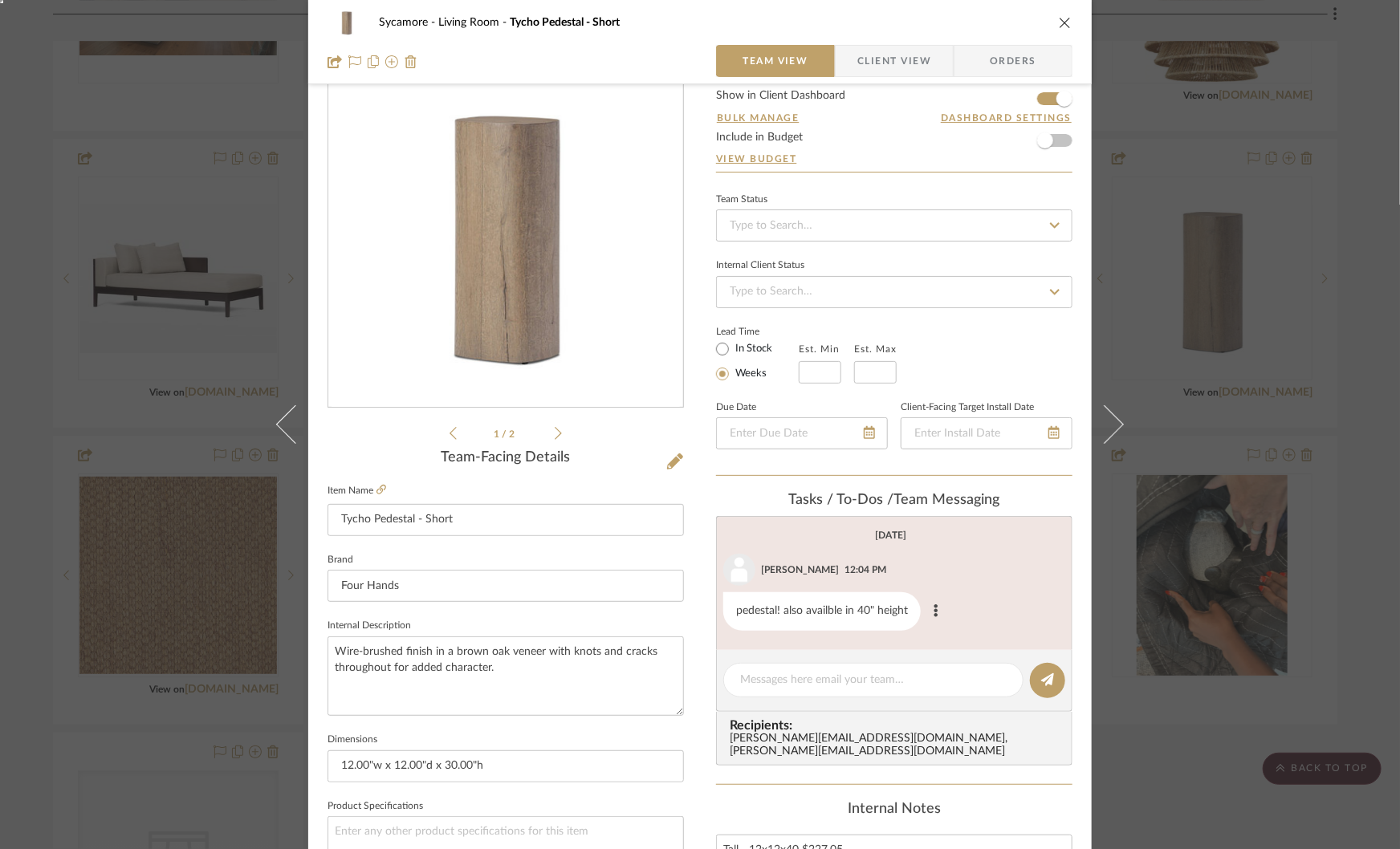
scroll to position [52, 0]
click at [761, 682] on textarea at bounding box center [873, 679] width 267 height 17
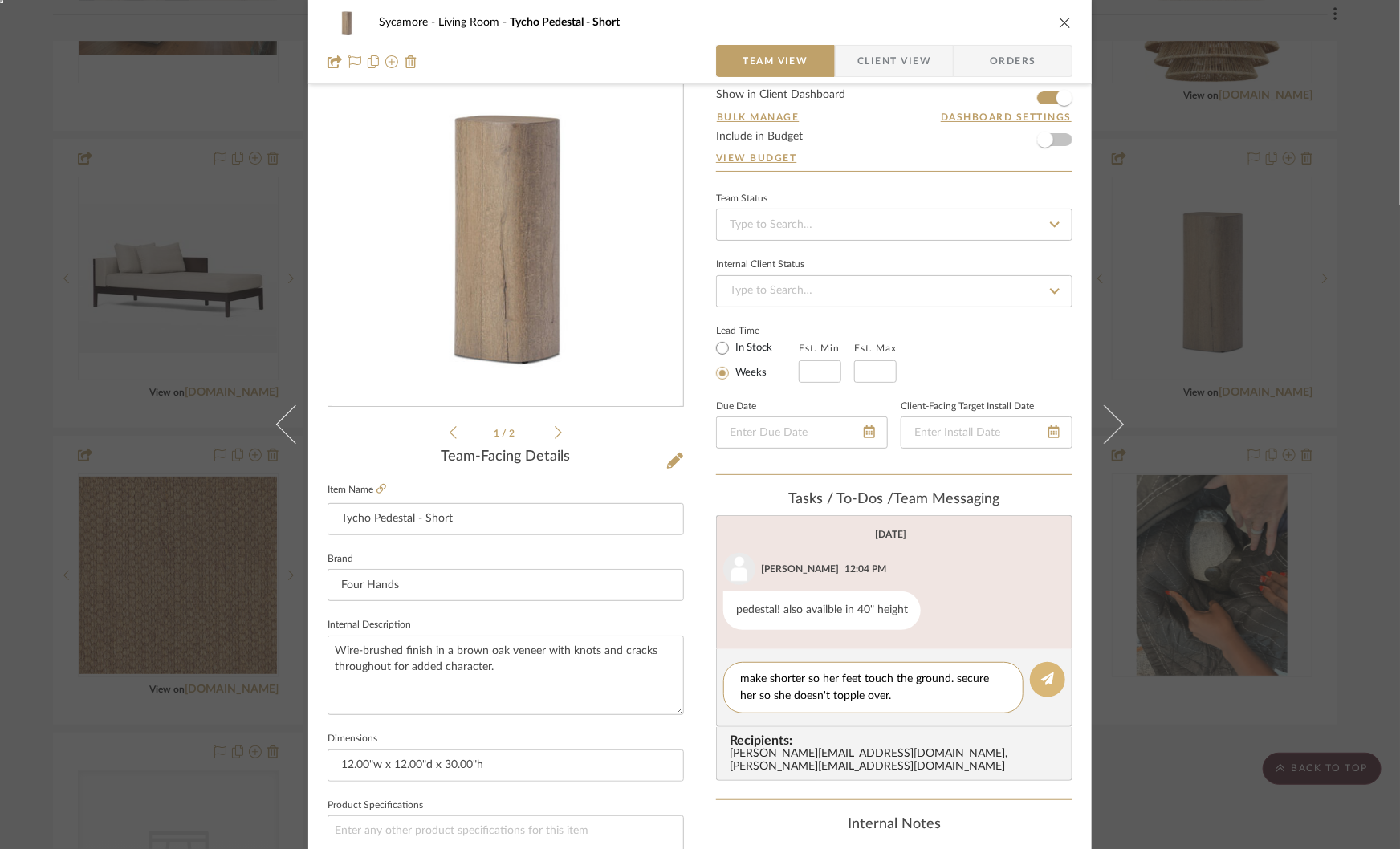
type textarea "make shorter so her feet touch the ground. secure her so she doesn't topple ove…"
click at [1048, 676] on icon at bounding box center [1048, 679] width 13 height 13
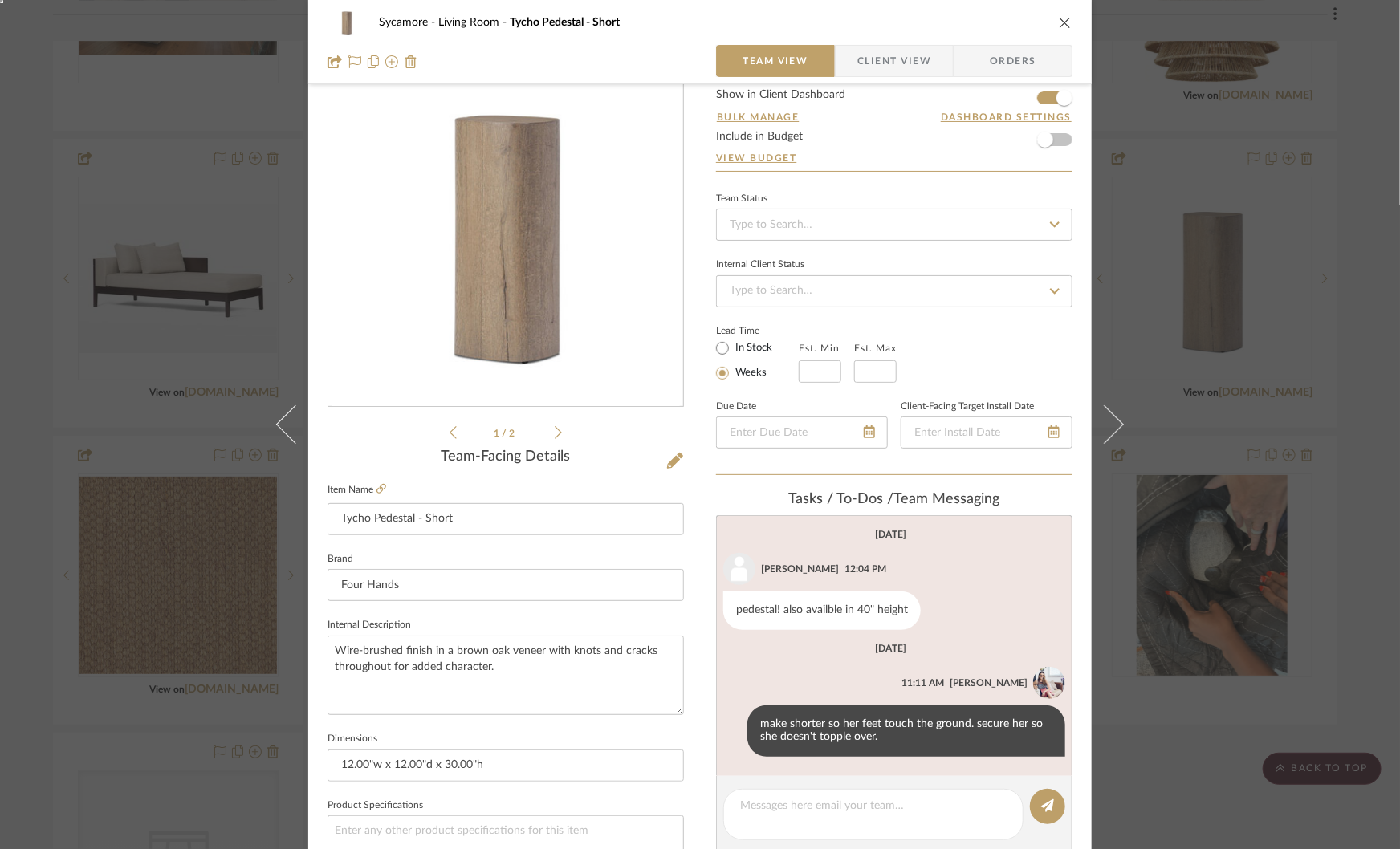
click at [1199, 702] on div "Sycamore Living Room Tycho Pedestal - Short Team View Client View Orders 1 / 2 …" at bounding box center [700, 424] width 1400 height 849
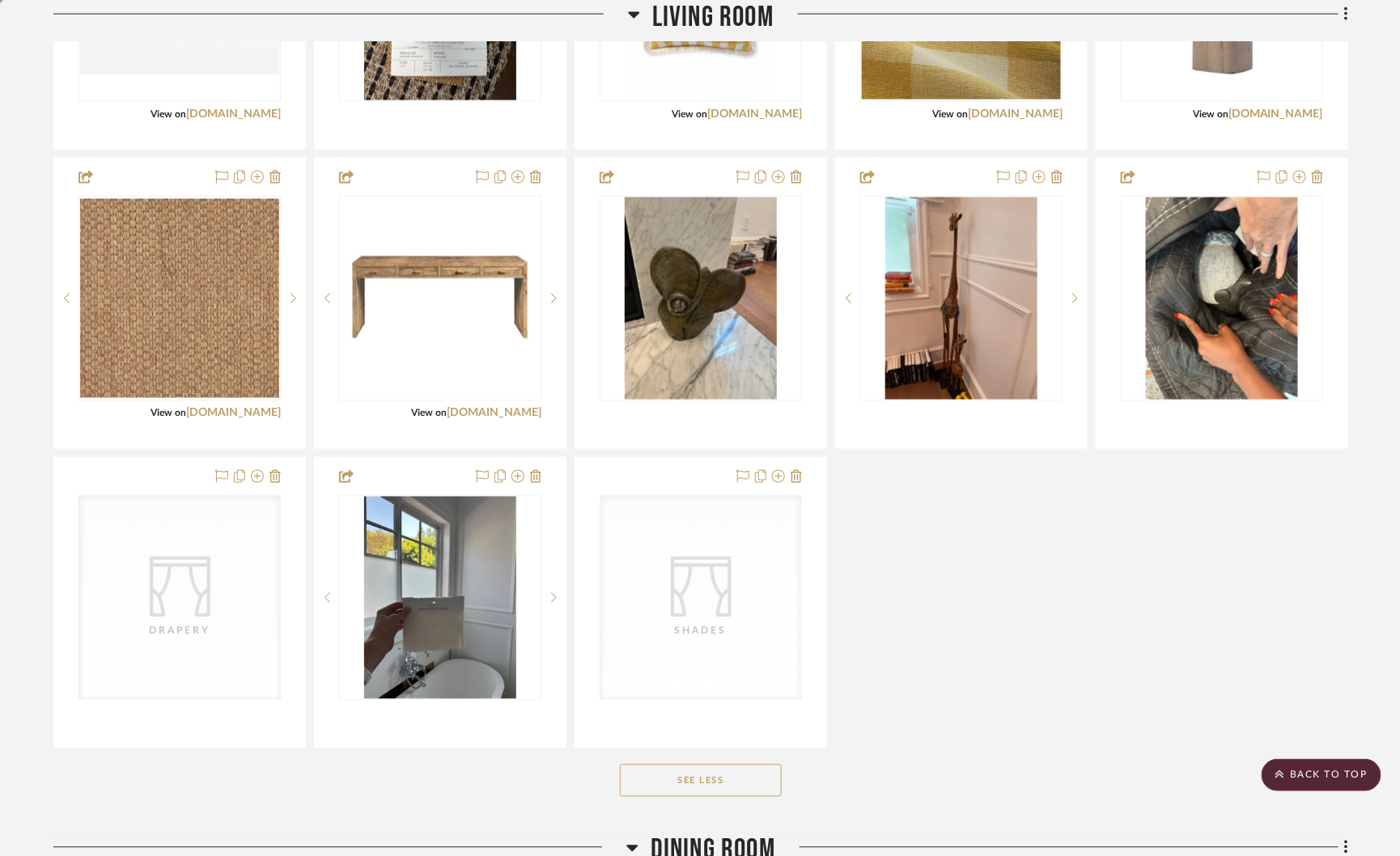
scroll to position [976, 0]
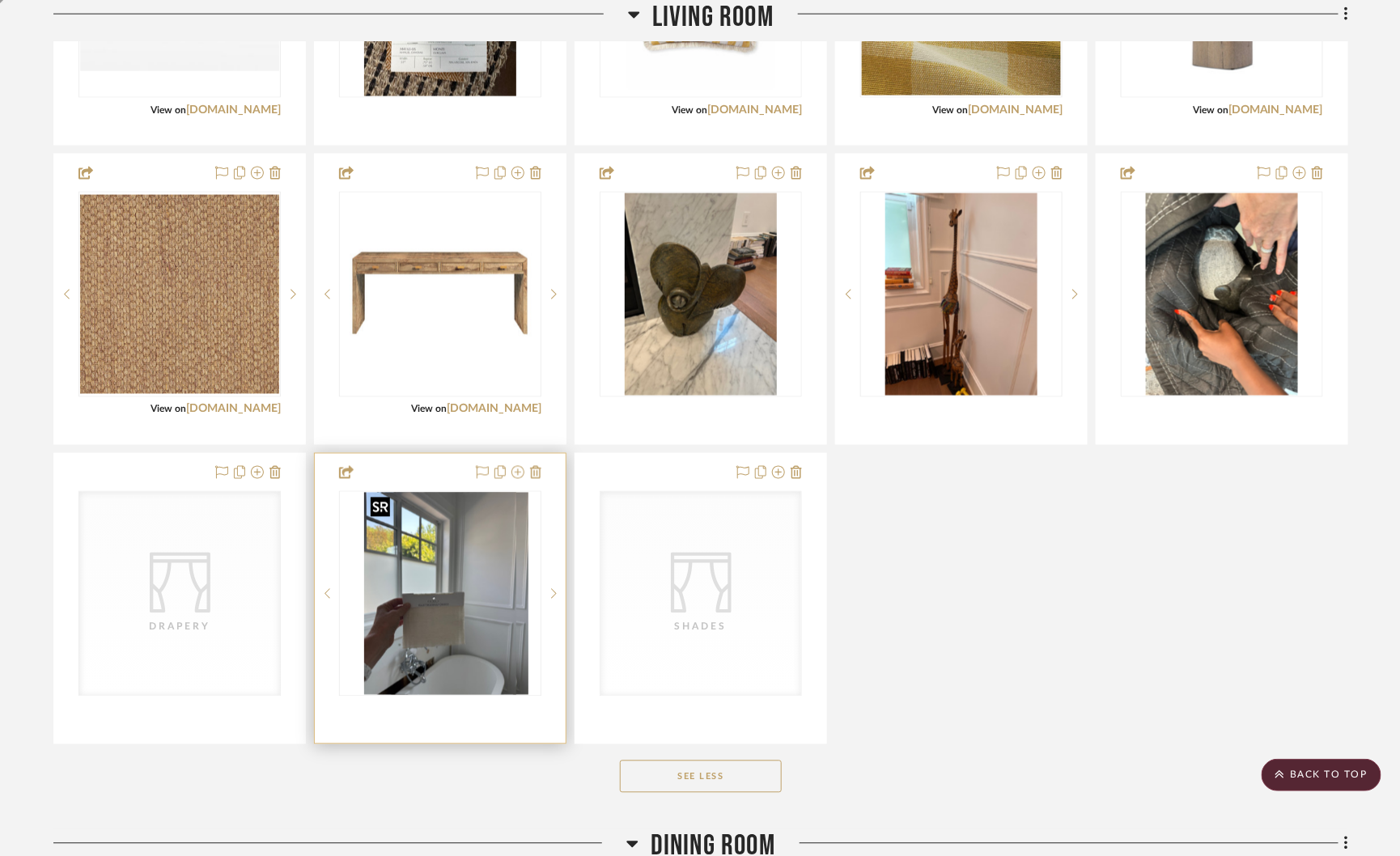
click at [460, 583] on img "0" at bounding box center [453, 594] width 152 height 202
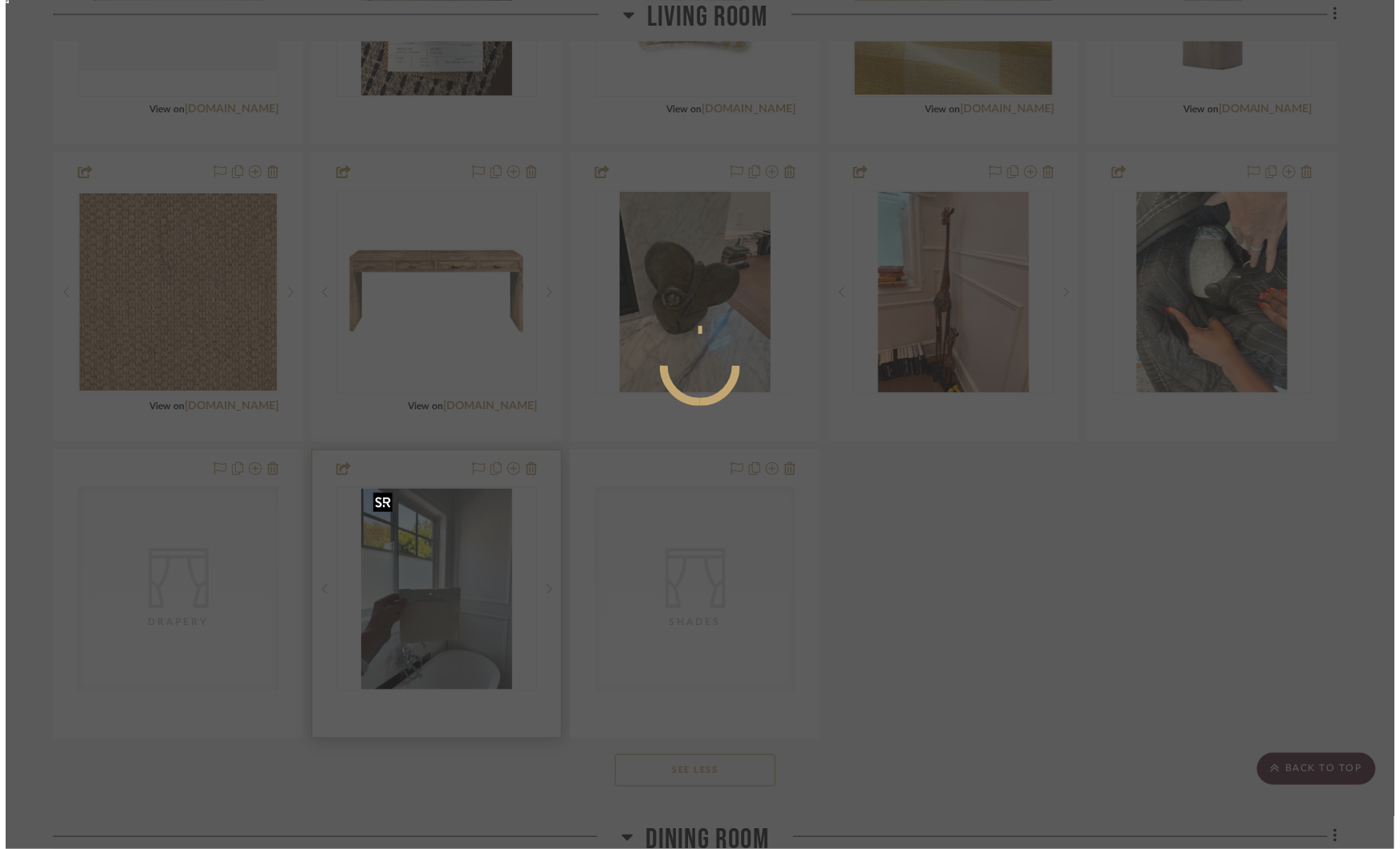
scroll to position [0, 0]
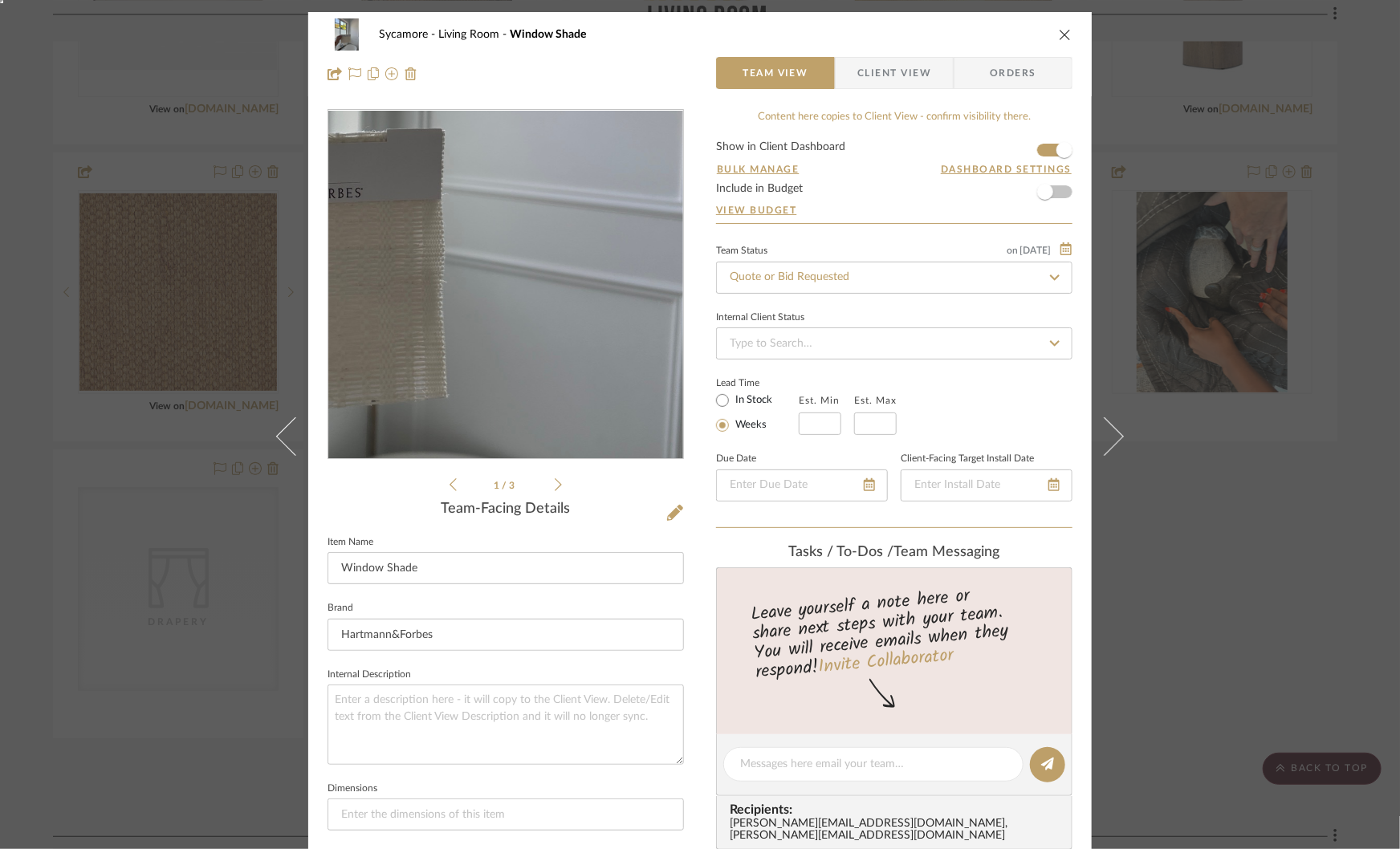
click at [563, 334] on img "0" at bounding box center [505, 285] width 261 height 349
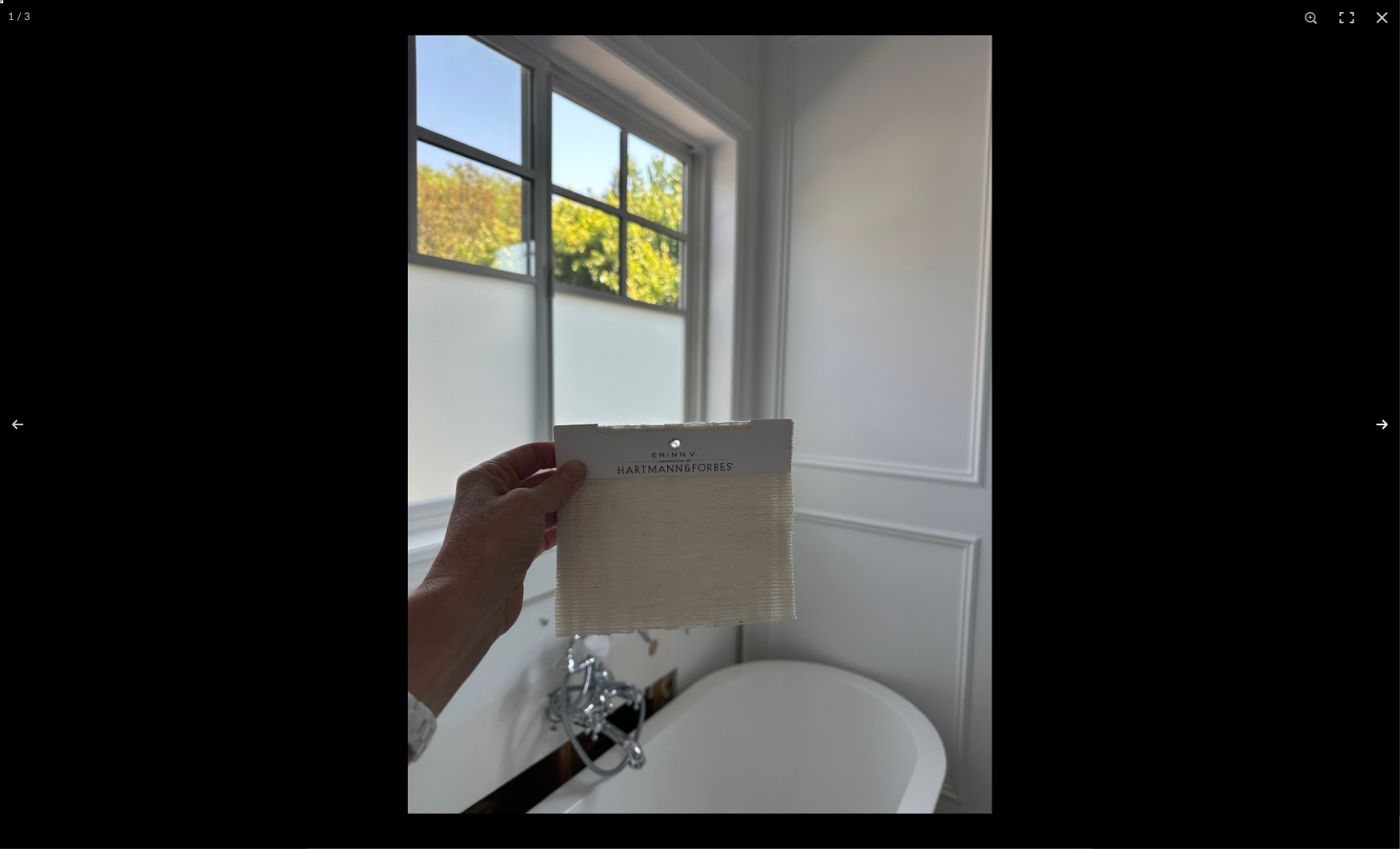
click at [1387, 428] on button at bounding box center [1372, 424] width 56 height 80
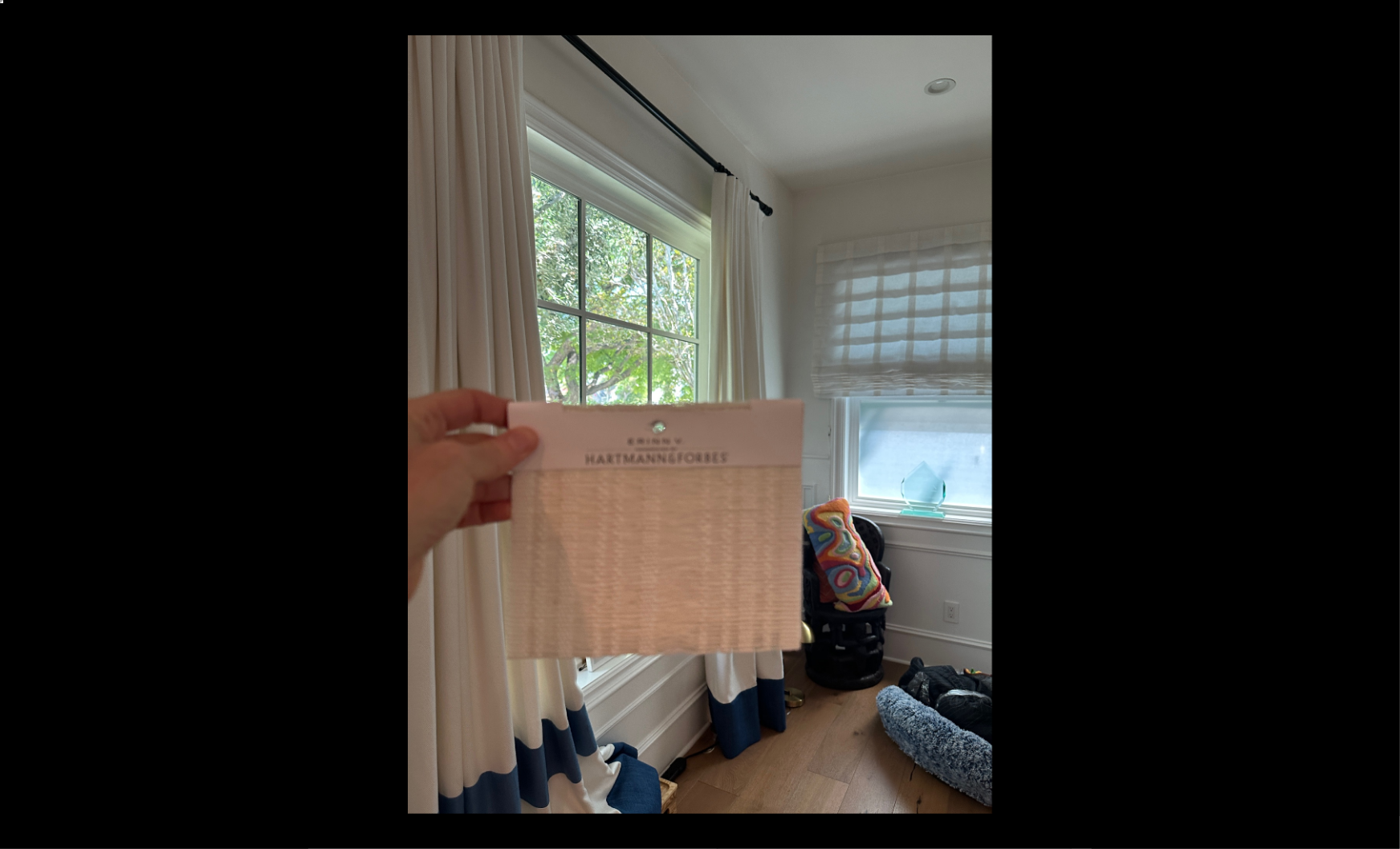
click at [1385, 428] on button at bounding box center [1372, 424] width 56 height 80
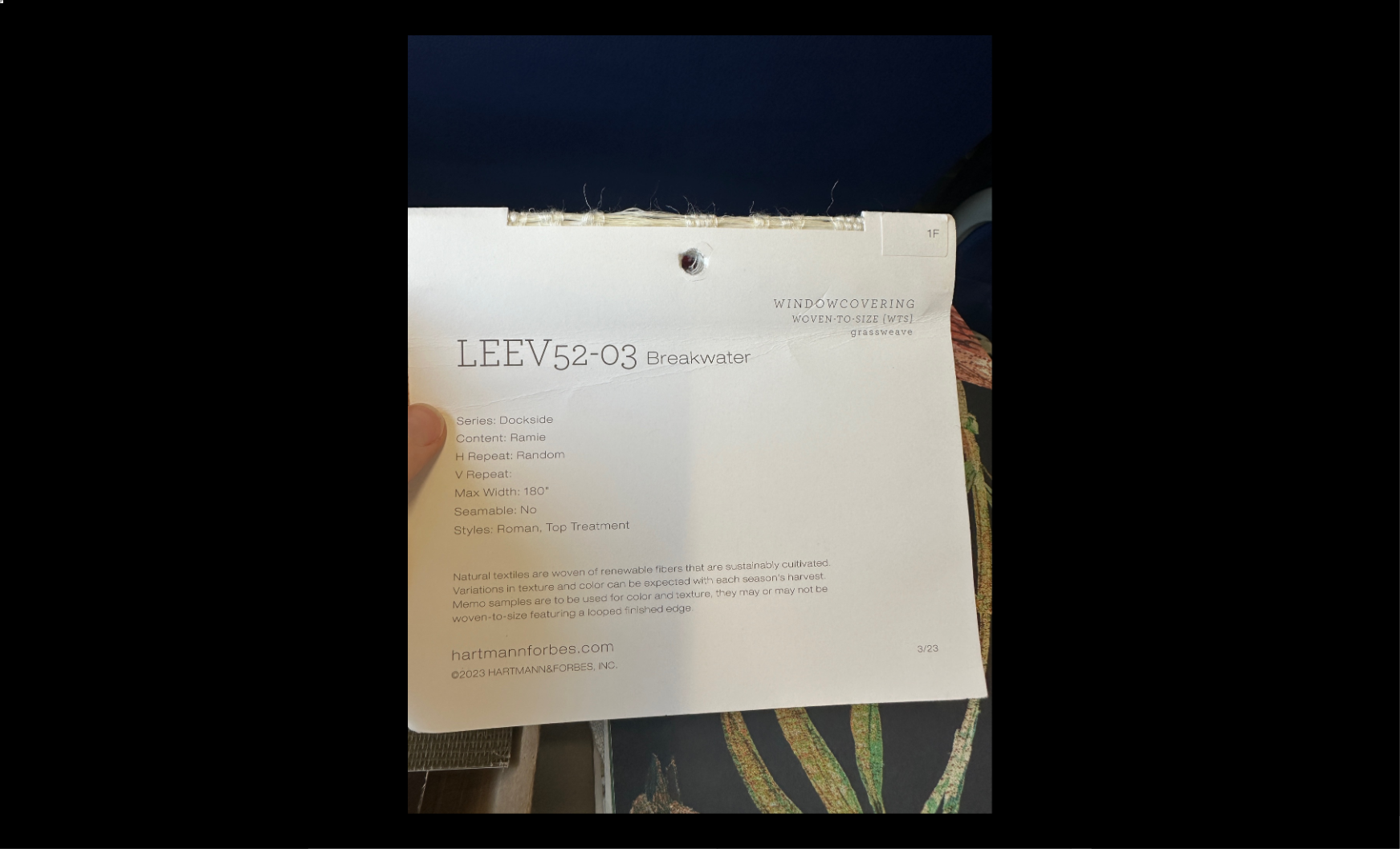
click at [1385, 428] on button at bounding box center [1372, 424] width 56 height 80
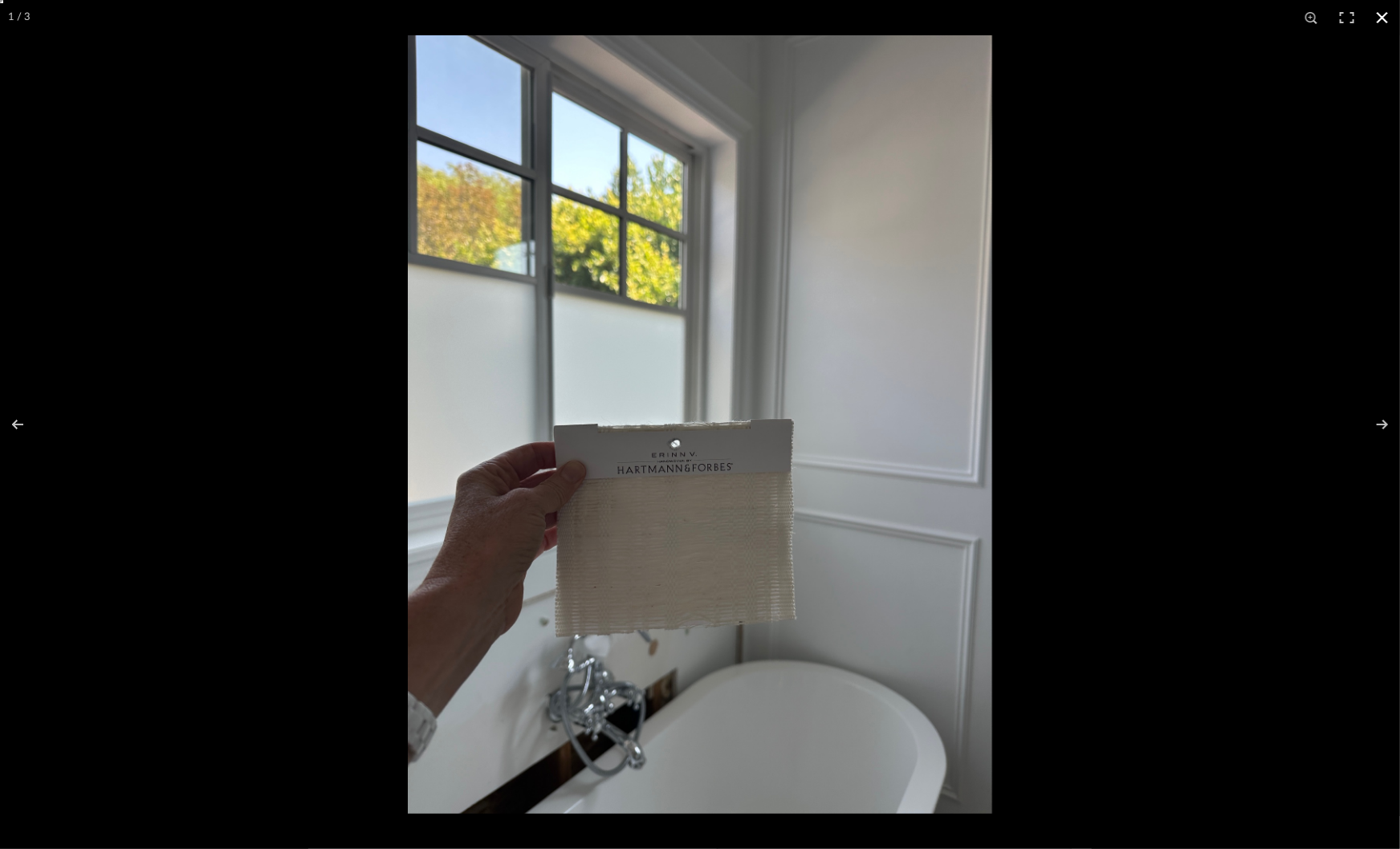
click at [1305, 488] on div at bounding box center [1108, 460] width 1400 height 849
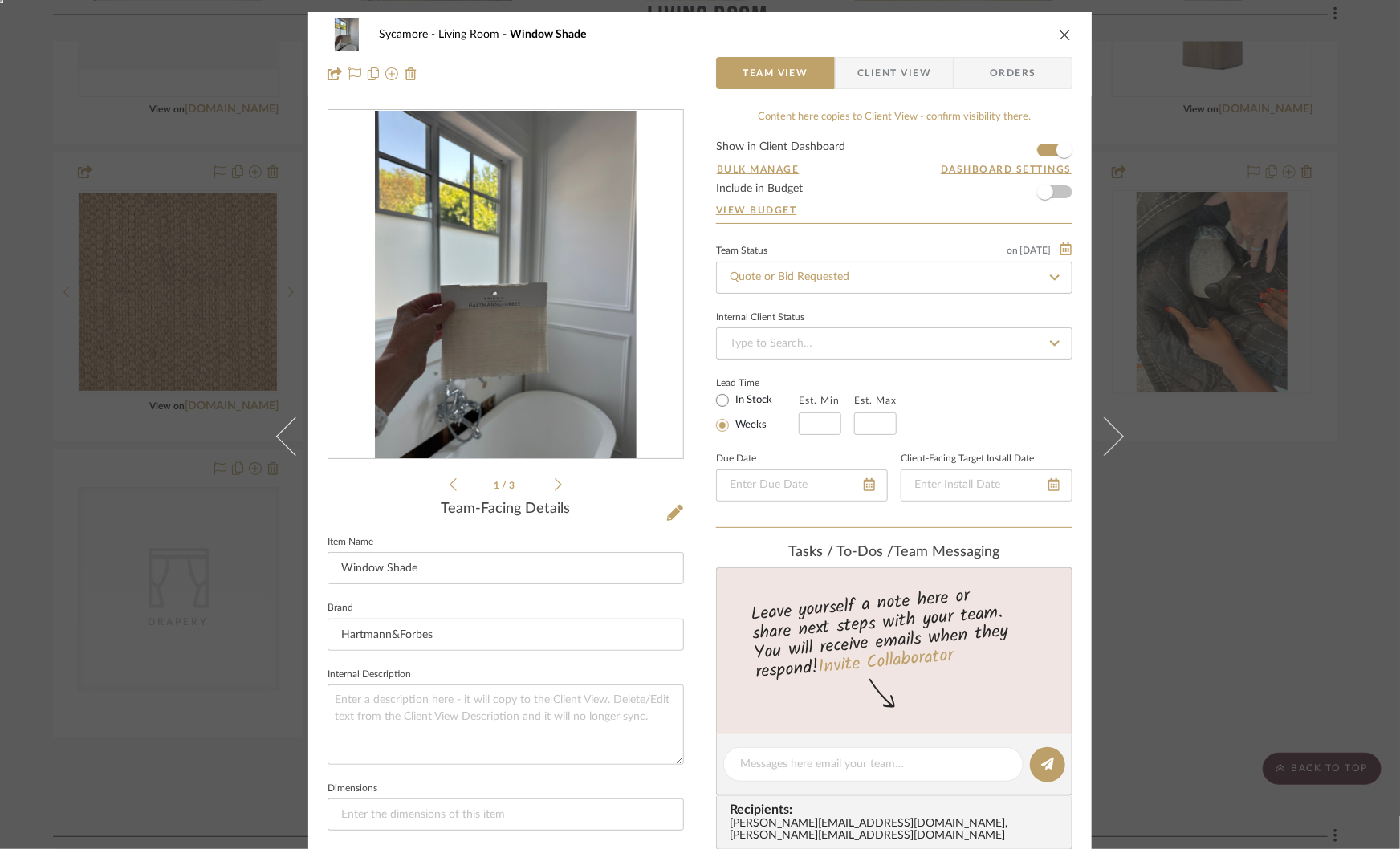
click at [86, 79] on div "Sycamore Living Room Window Shade Team View Client View Orders 1 / 3 Team-Facin…" at bounding box center [700, 424] width 1400 height 849
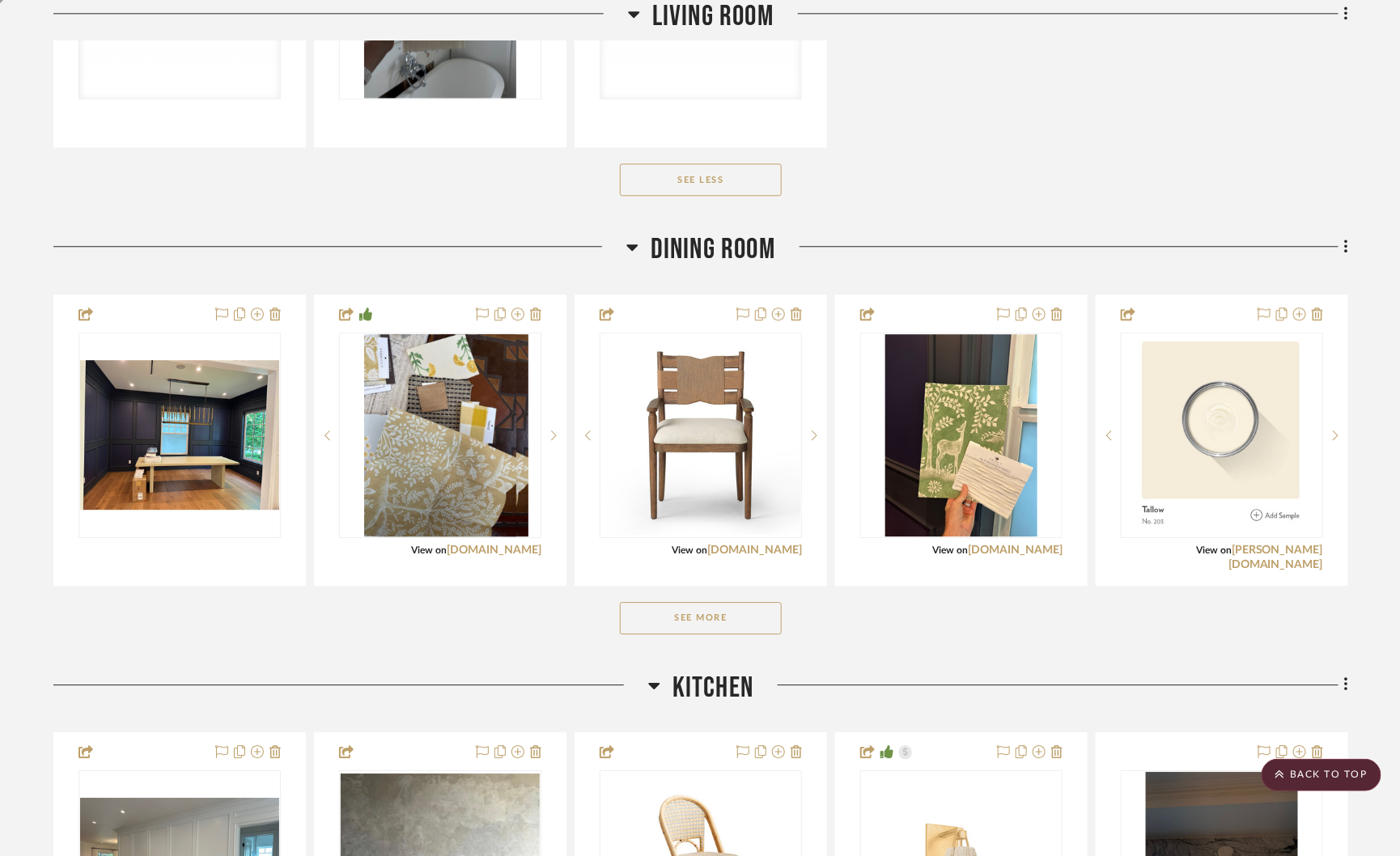
scroll to position [1580, 0]
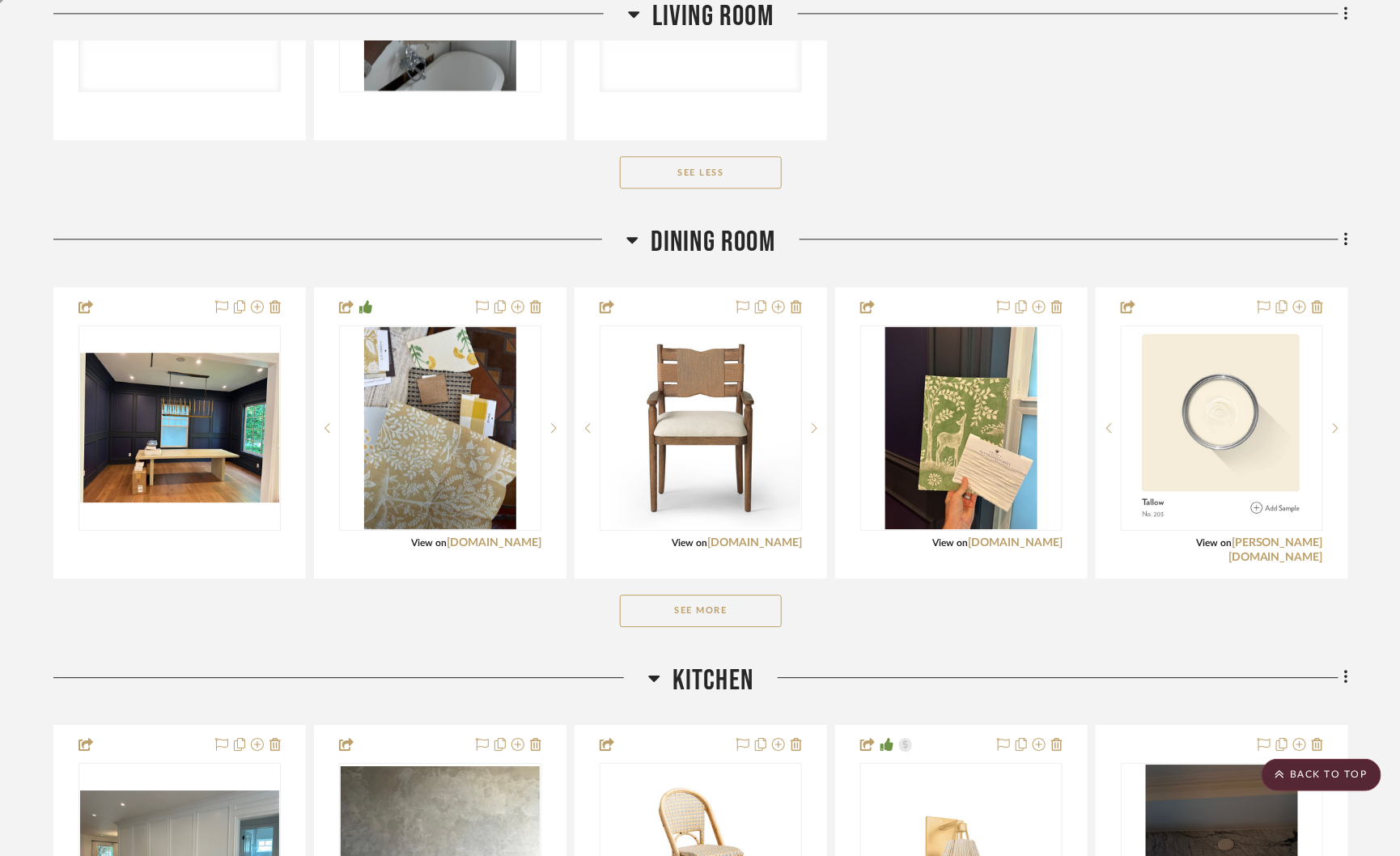
click at [690, 605] on button "See More" at bounding box center [701, 610] width 161 height 32
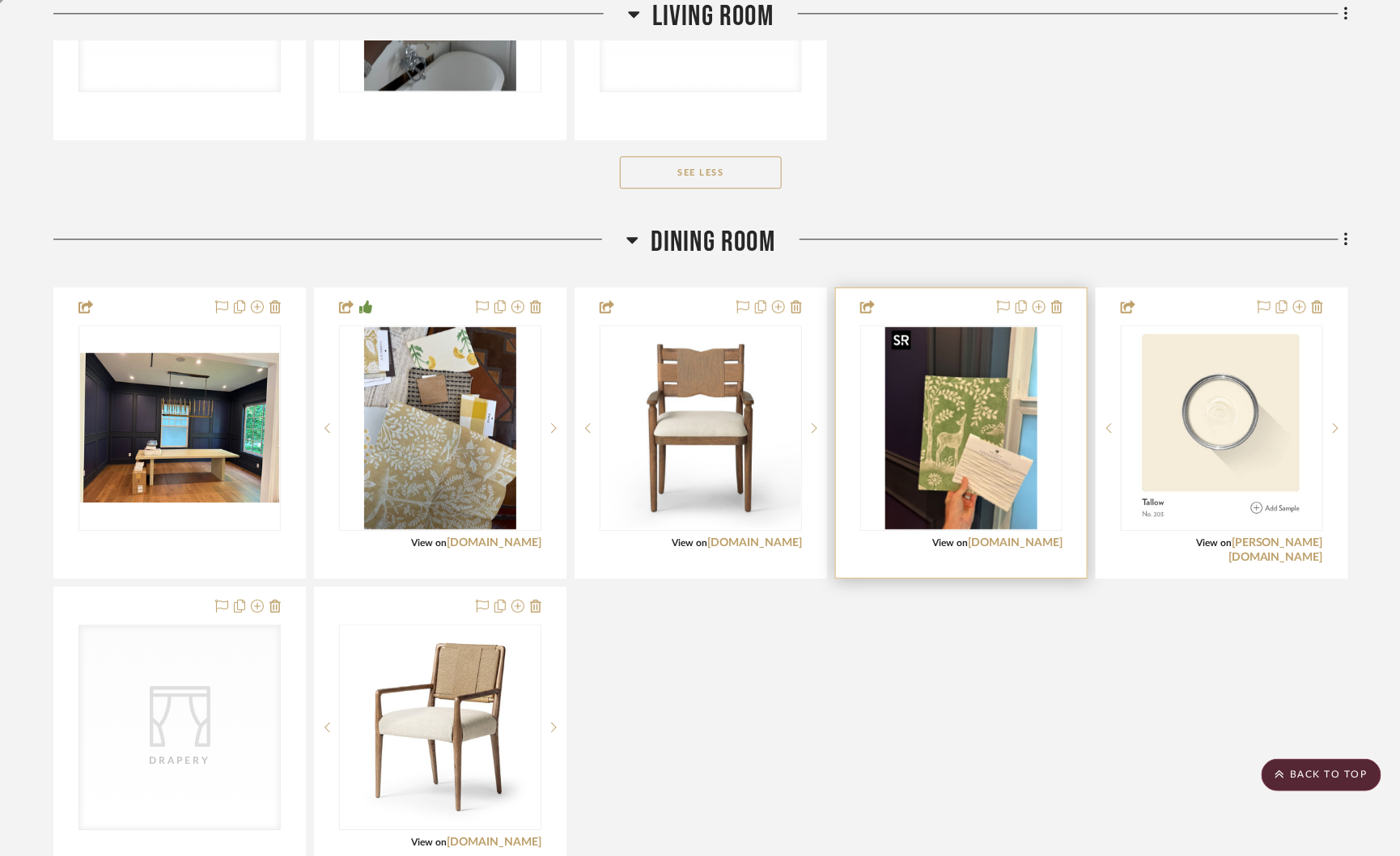
click at [988, 438] on img "0" at bounding box center [961, 428] width 152 height 202
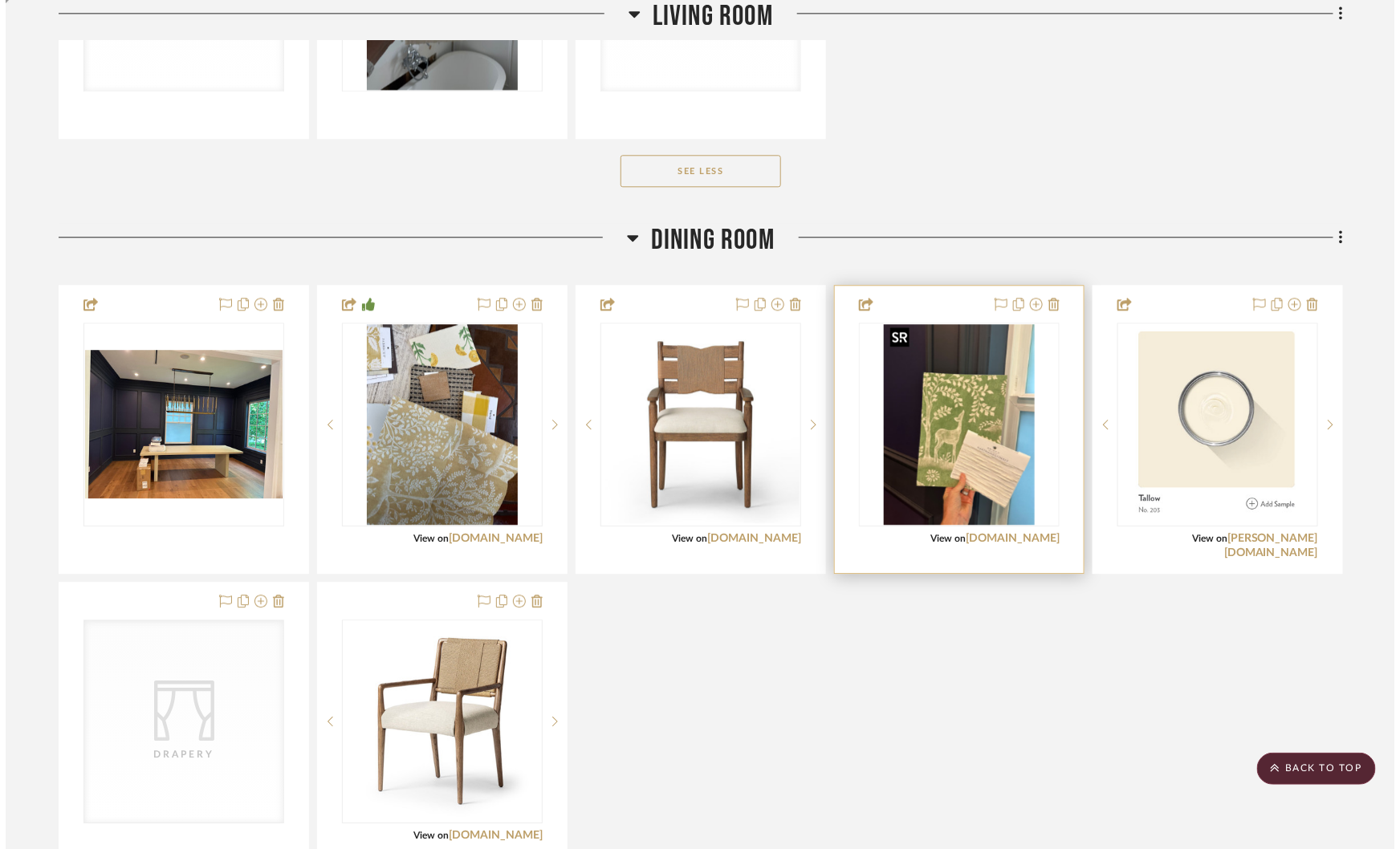
scroll to position [0, 0]
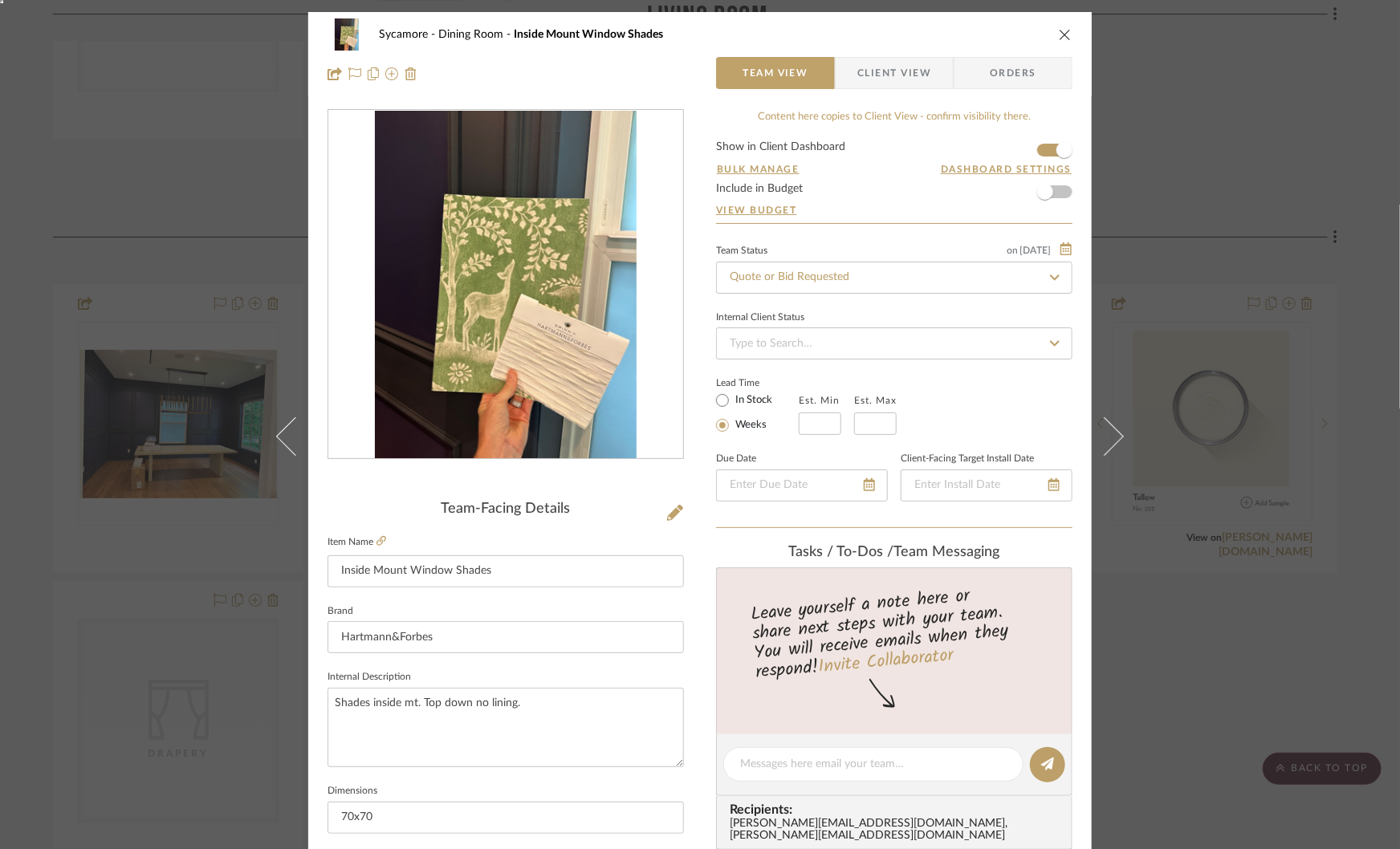
click at [229, 263] on div "Sycamore Dining Room Inside Mount Window Shades Team View Client View Orders Te…" at bounding box center [700, 424] width 1400 height 849
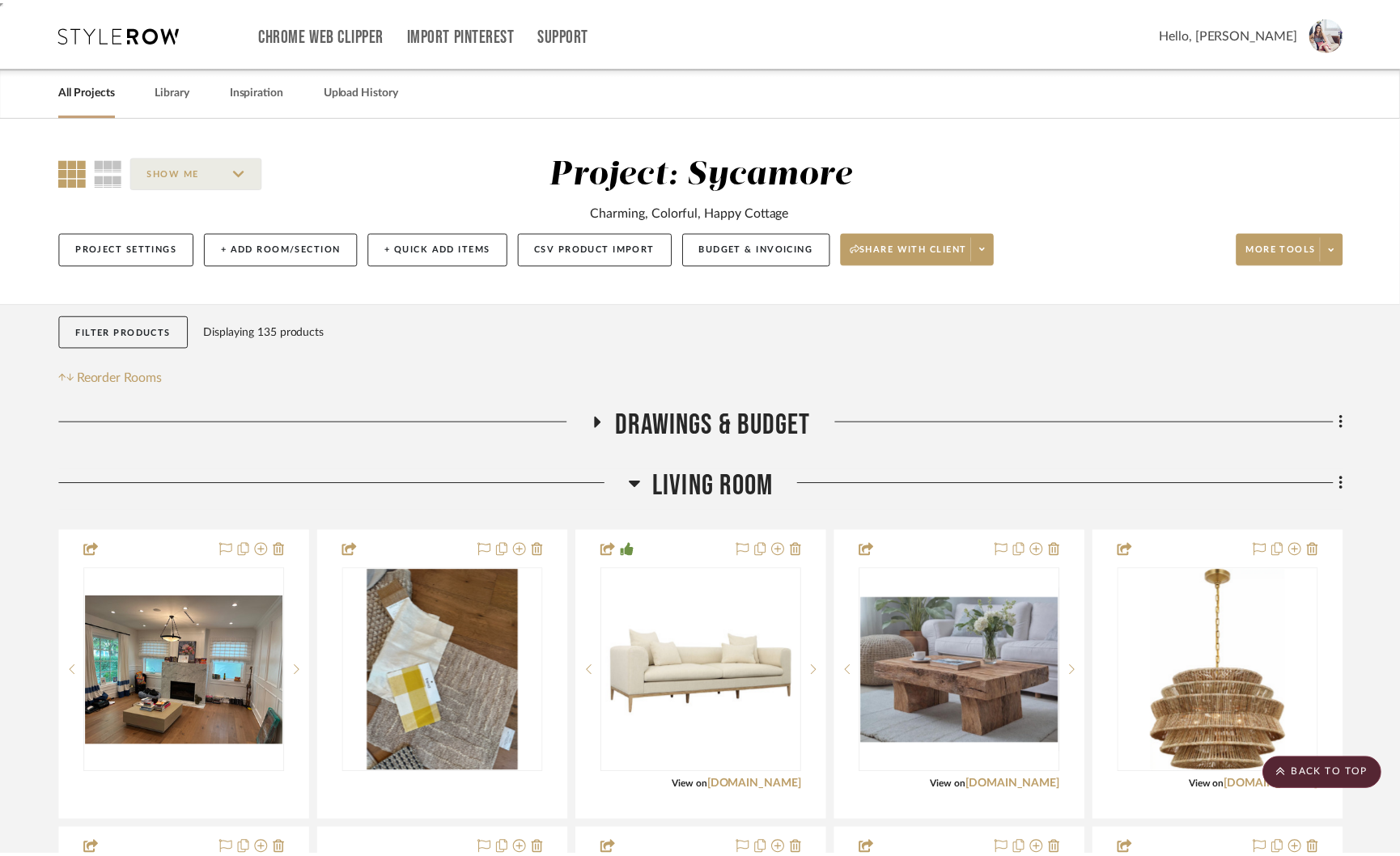
scroll to position [1580, 0]
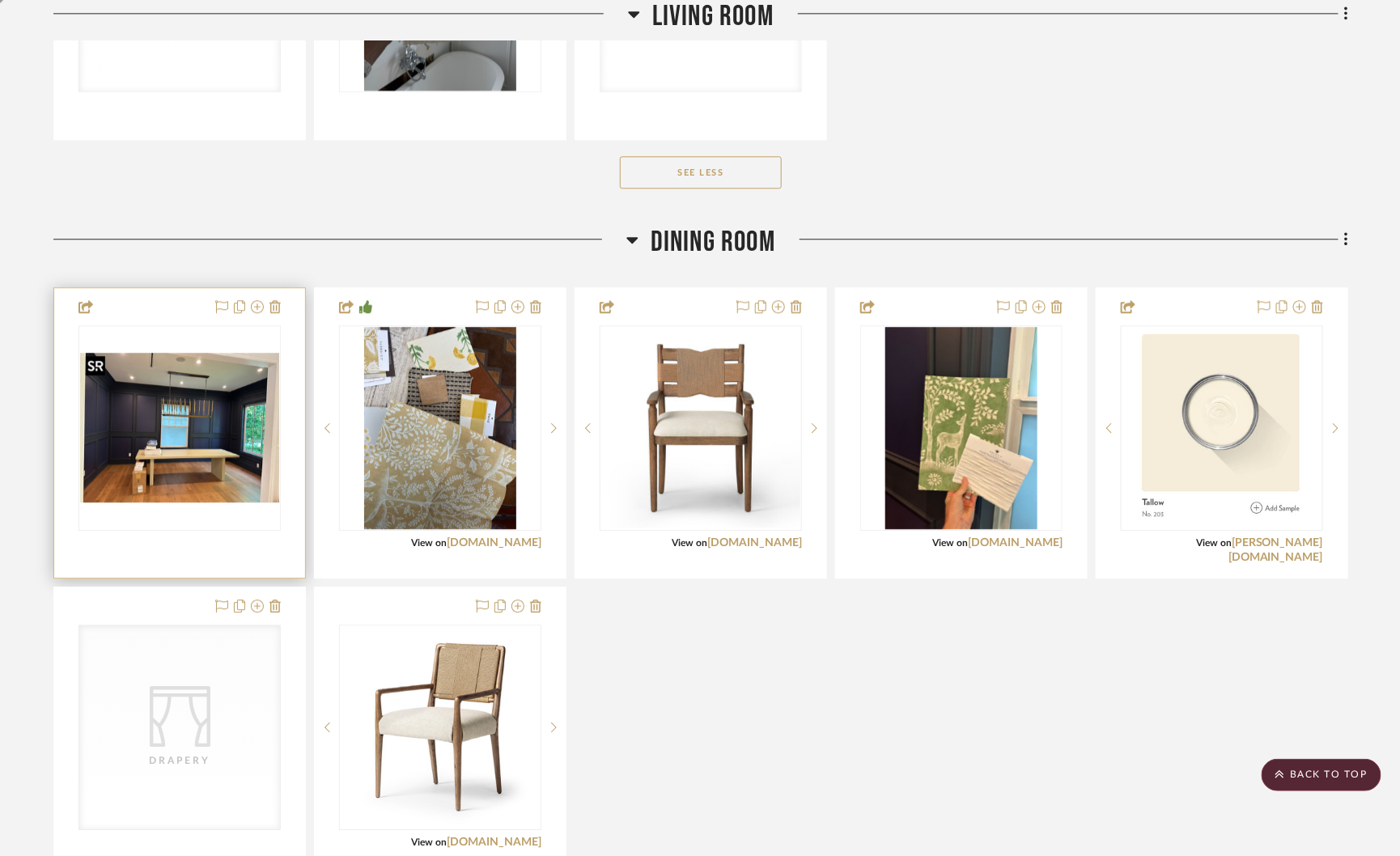
click at [0, 0] on img at bounding box center [0, 0] width 0 height 0
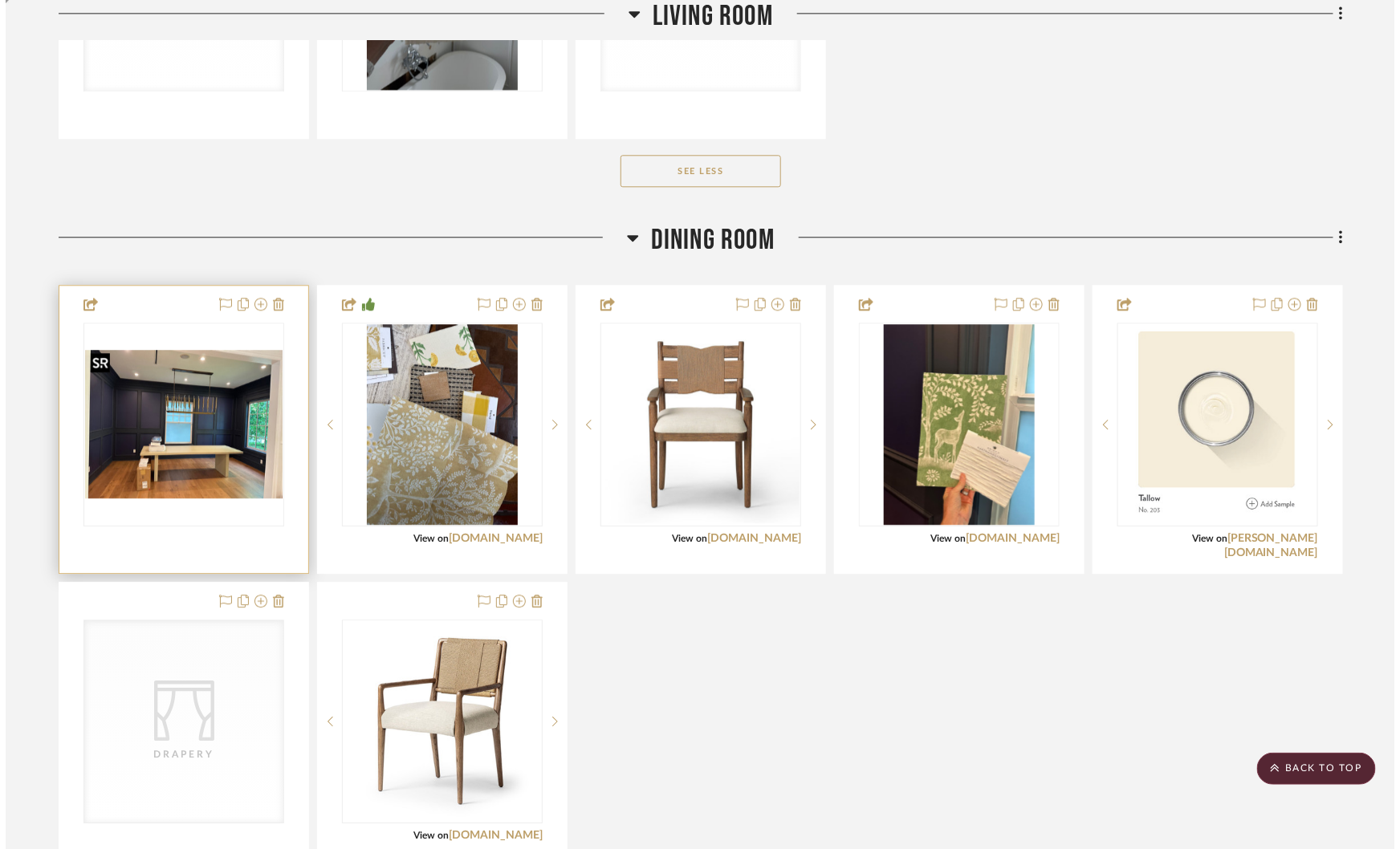
scroll to position [0, 0]
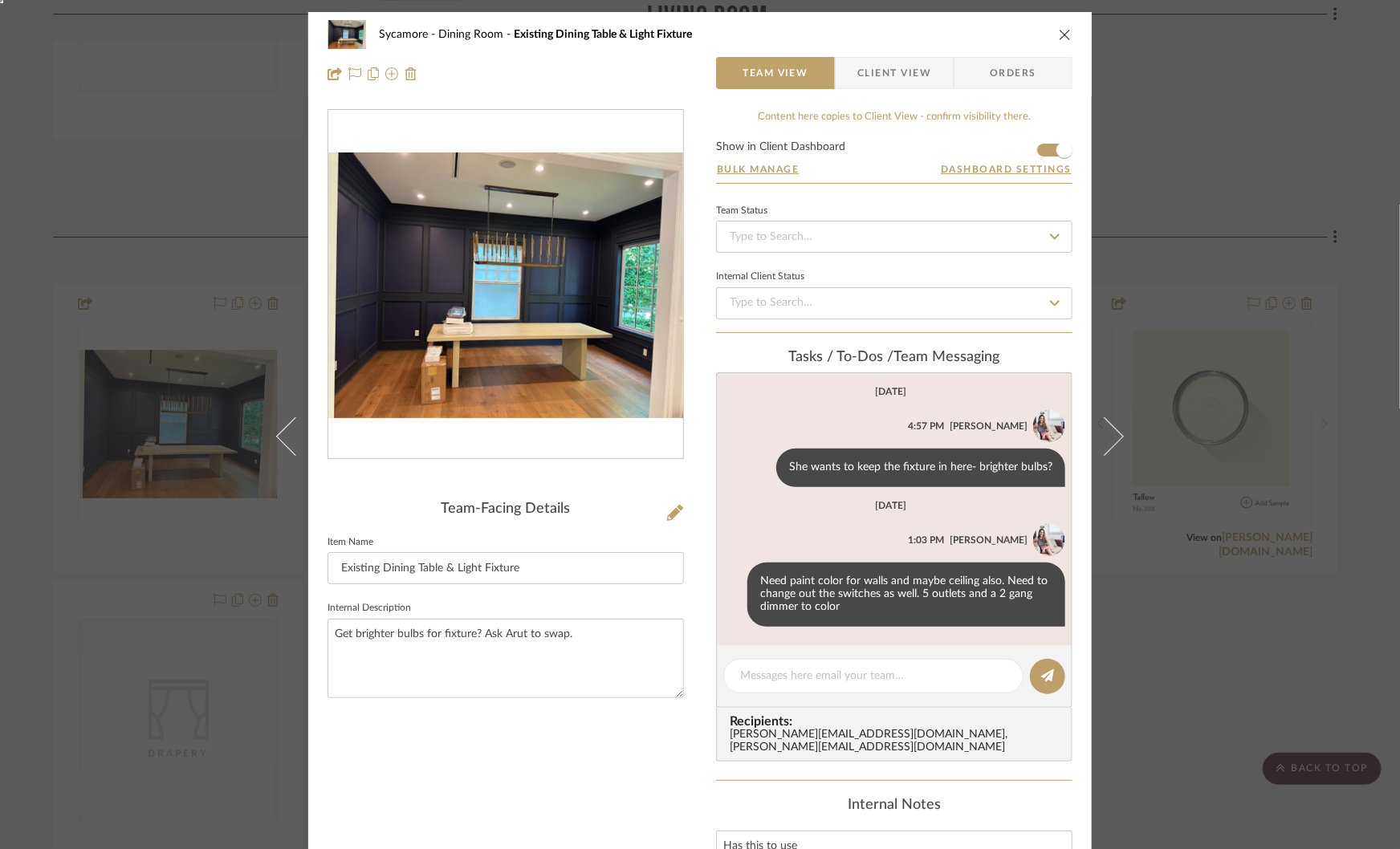
click at [577, 312] on img "0" at bounding box center [506, 286] width 355 height 266
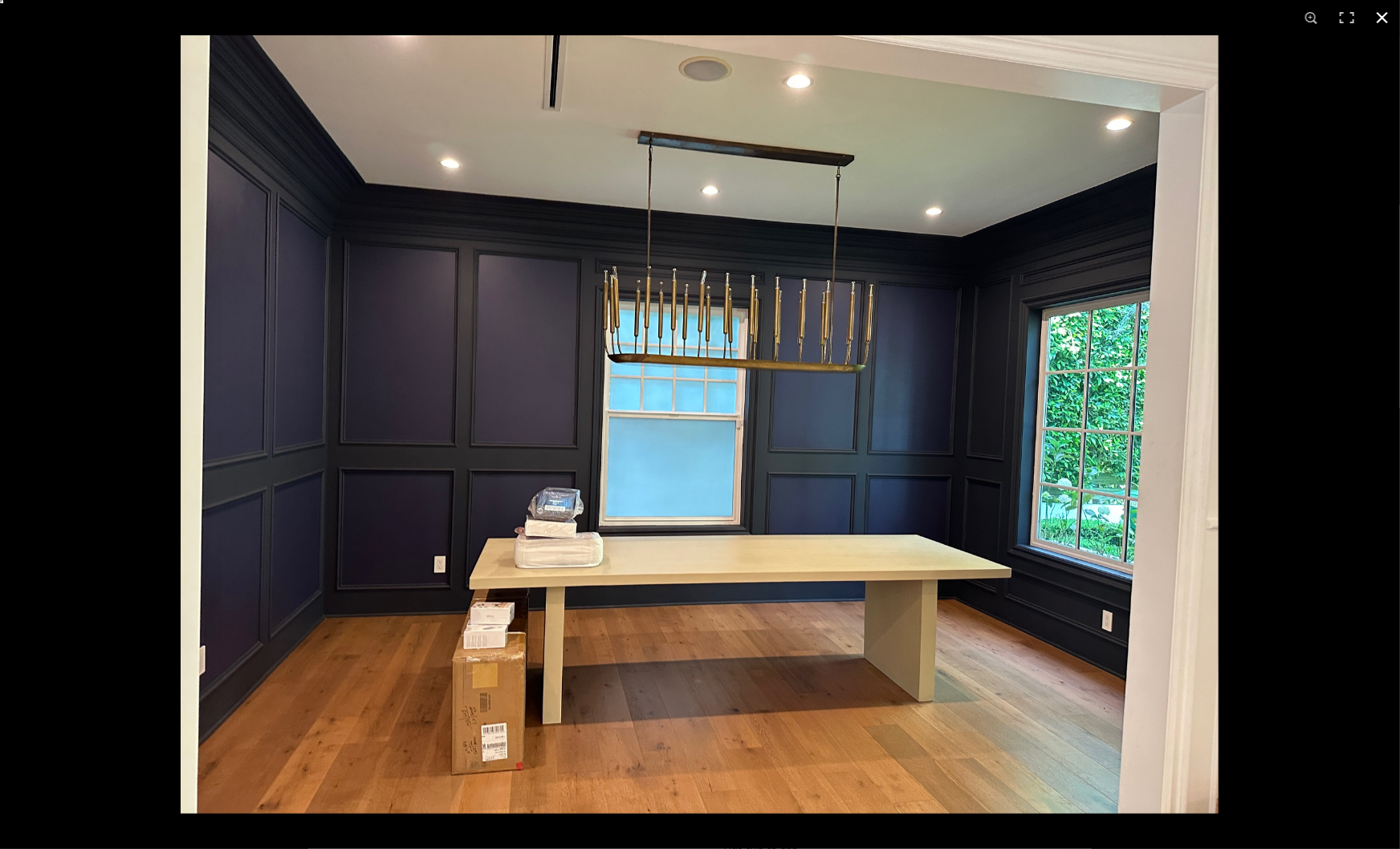
click at [1300, 547] on div at bounding box center [880, 460] width 1400 height 849
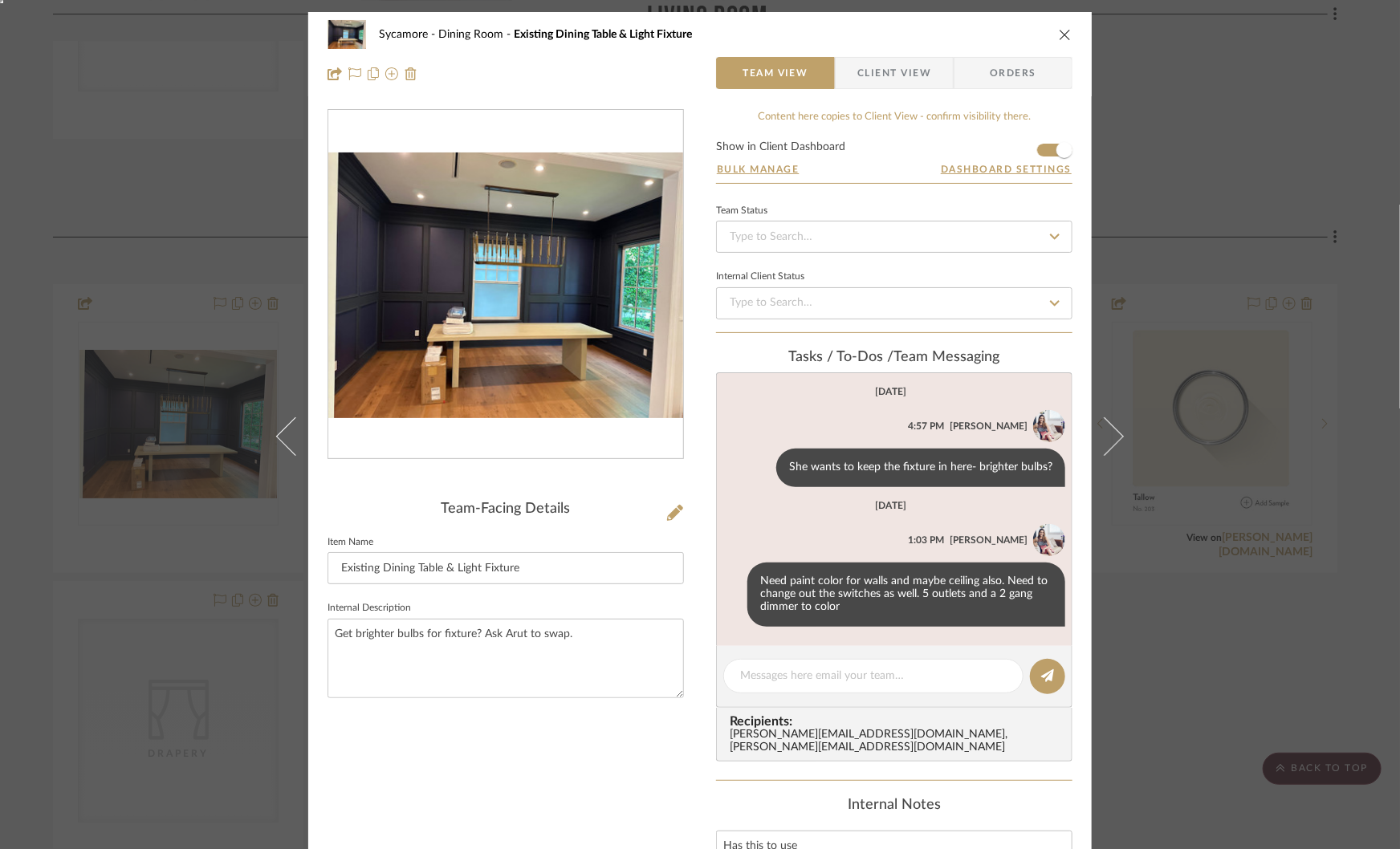
click at [1289, 554] on div "Sycamore Dining Room Existing Dining Table & Light Fixture Team View Client Vie…" at bounding box center [700, 424] width 1400 height 849
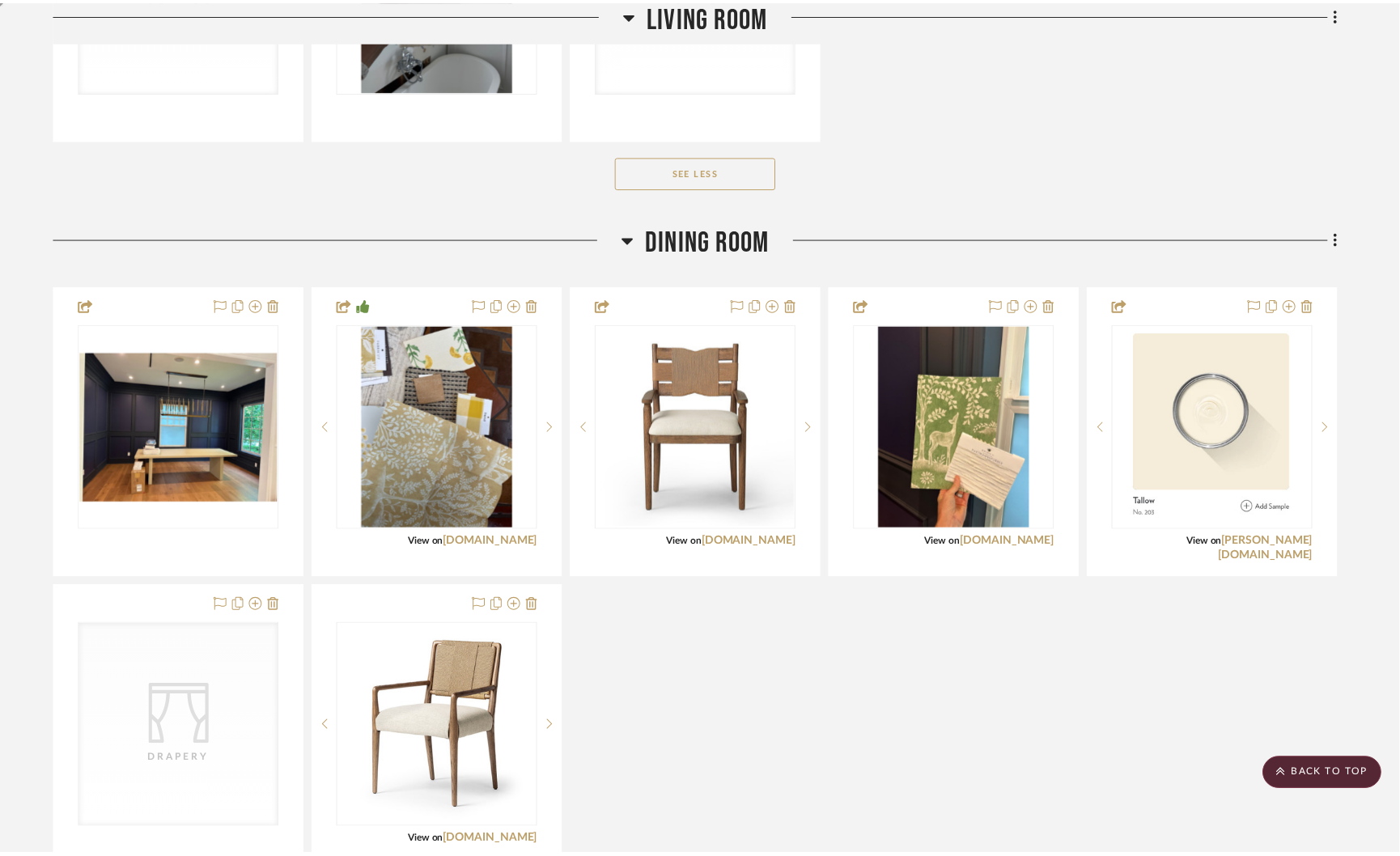
scroll to position [1580, 0]
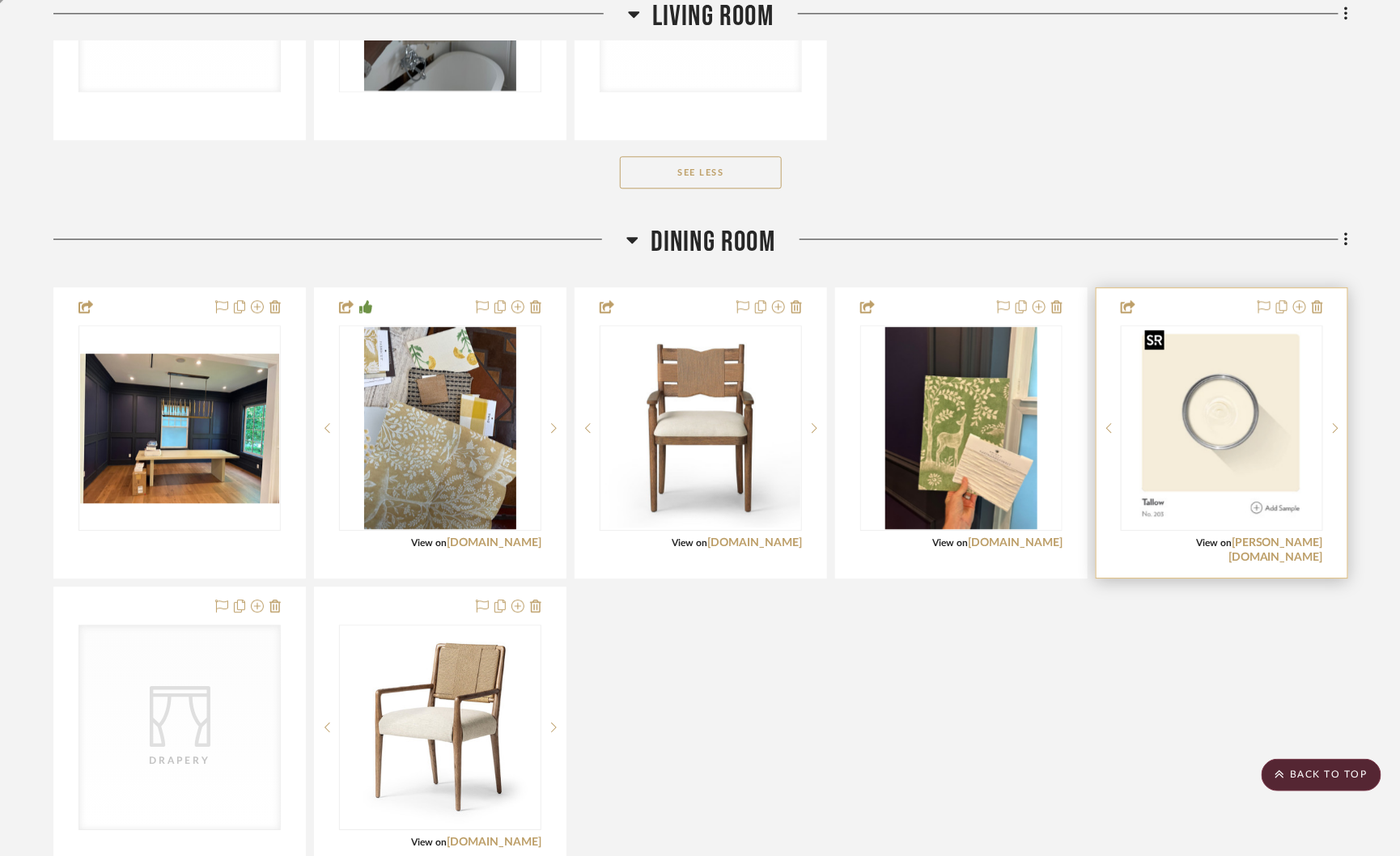
click at [0, 0] on img at bounding box center [0, 0] width 0 height 0
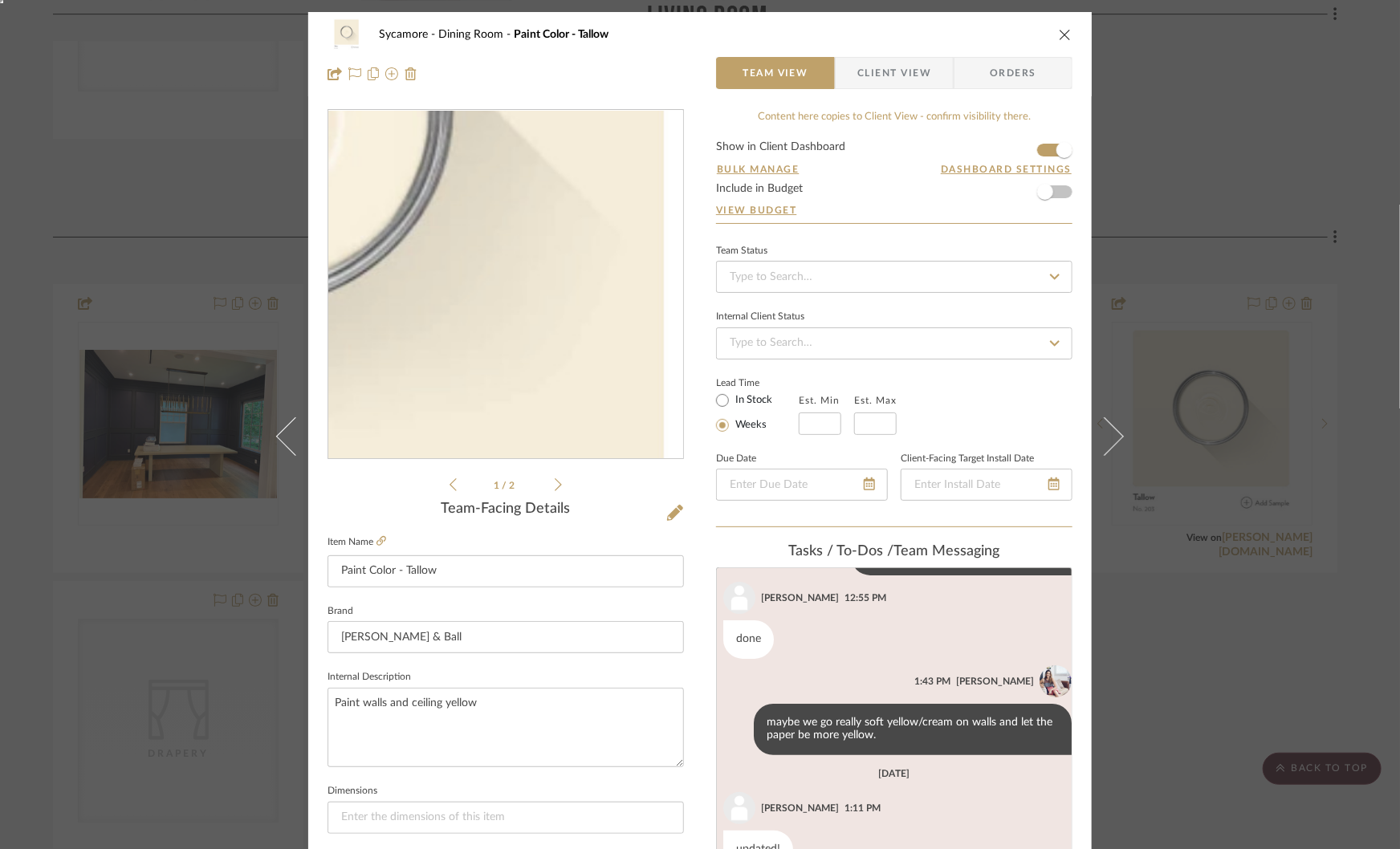
scroll to position [221, 0]
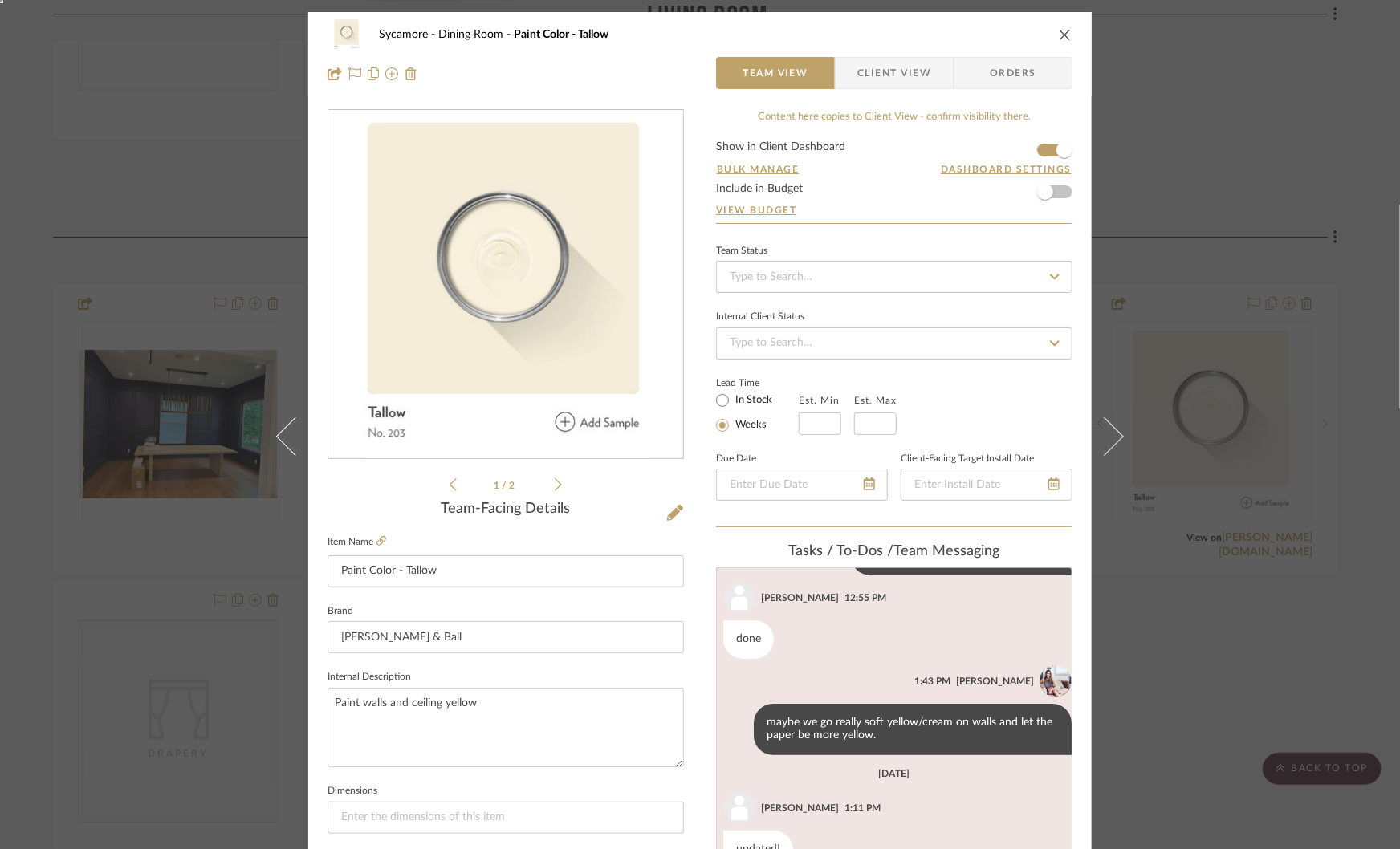
click at [1201, 605] on div "Sycamore Dining Room Paint Color - Tallow Team View Client View Orders 1 / 2 Te…" at bounding box center [700, 424] width 1400 height 849
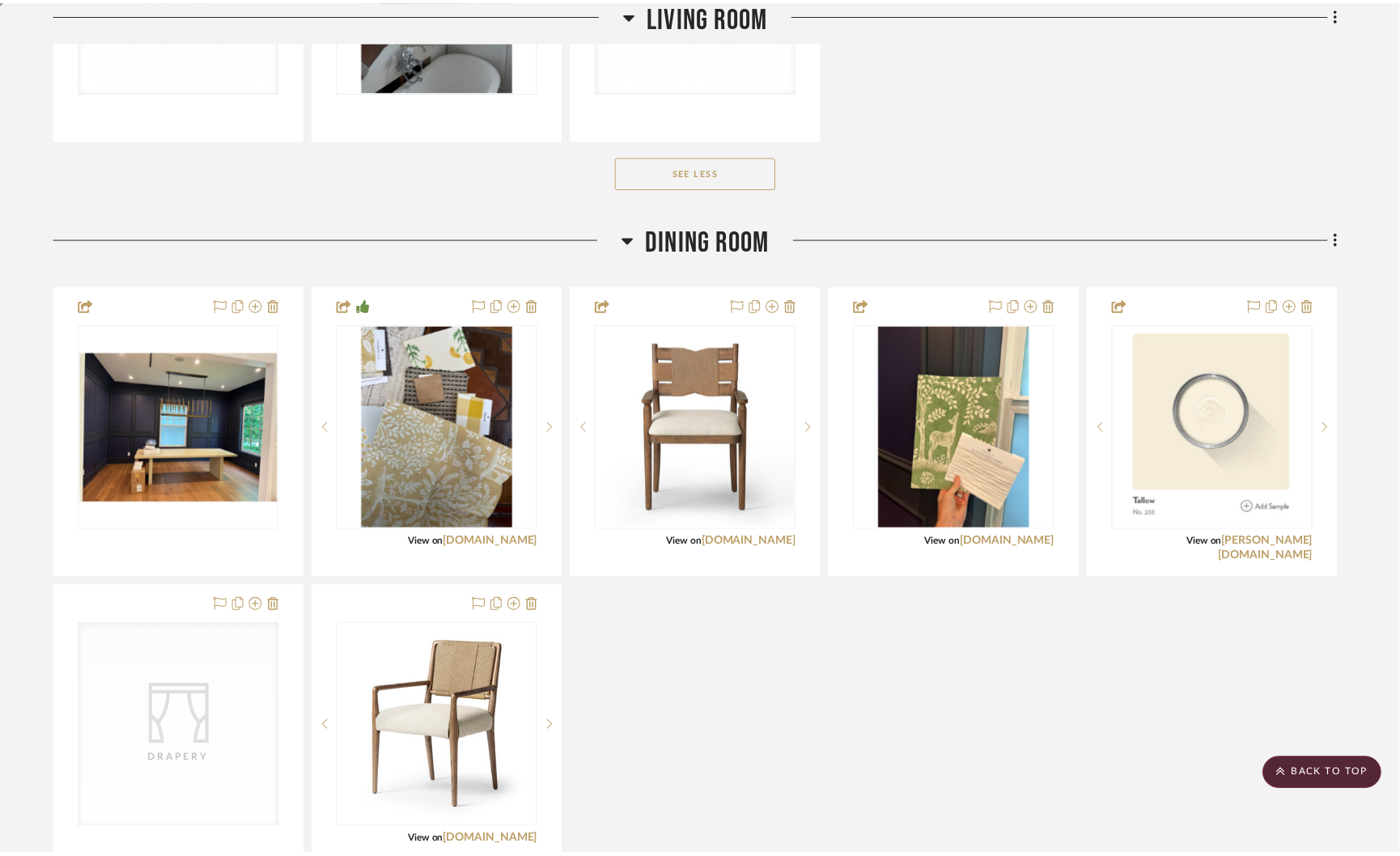
scroll to position [1580, 0]
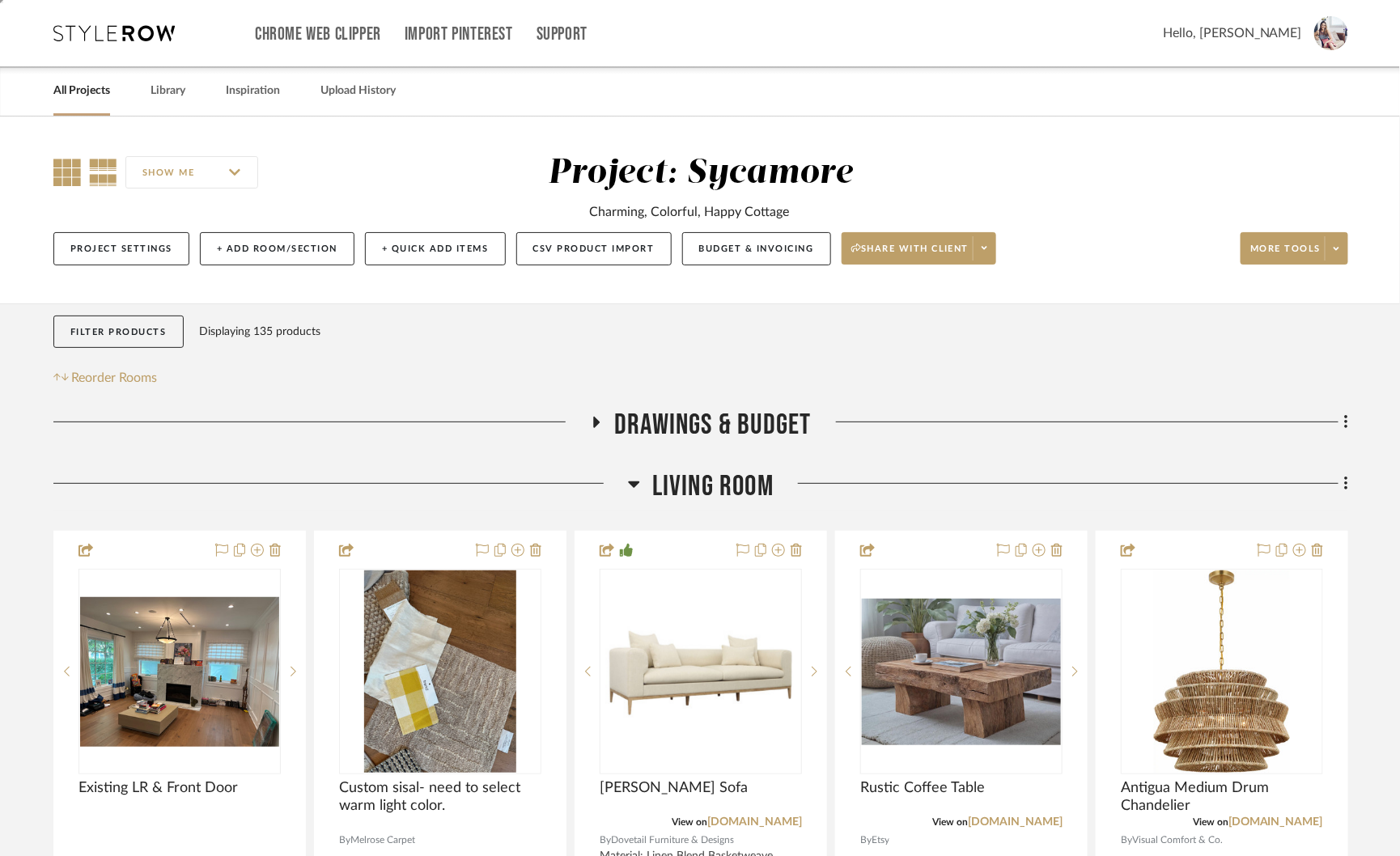
click at [65, 161] on icon at bounding box center [67, 172] width 28 height 28
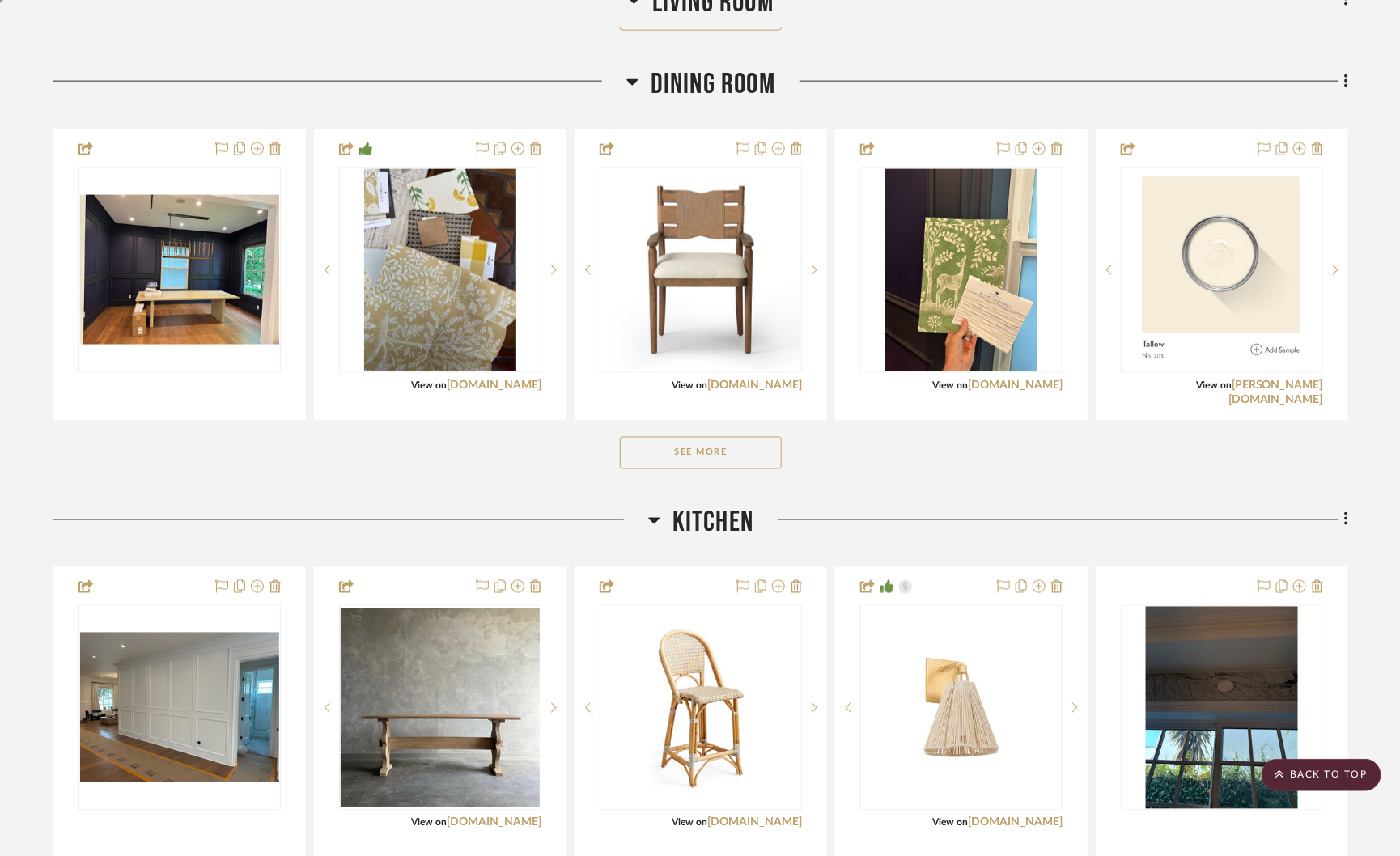
scroll to position [855, 0]
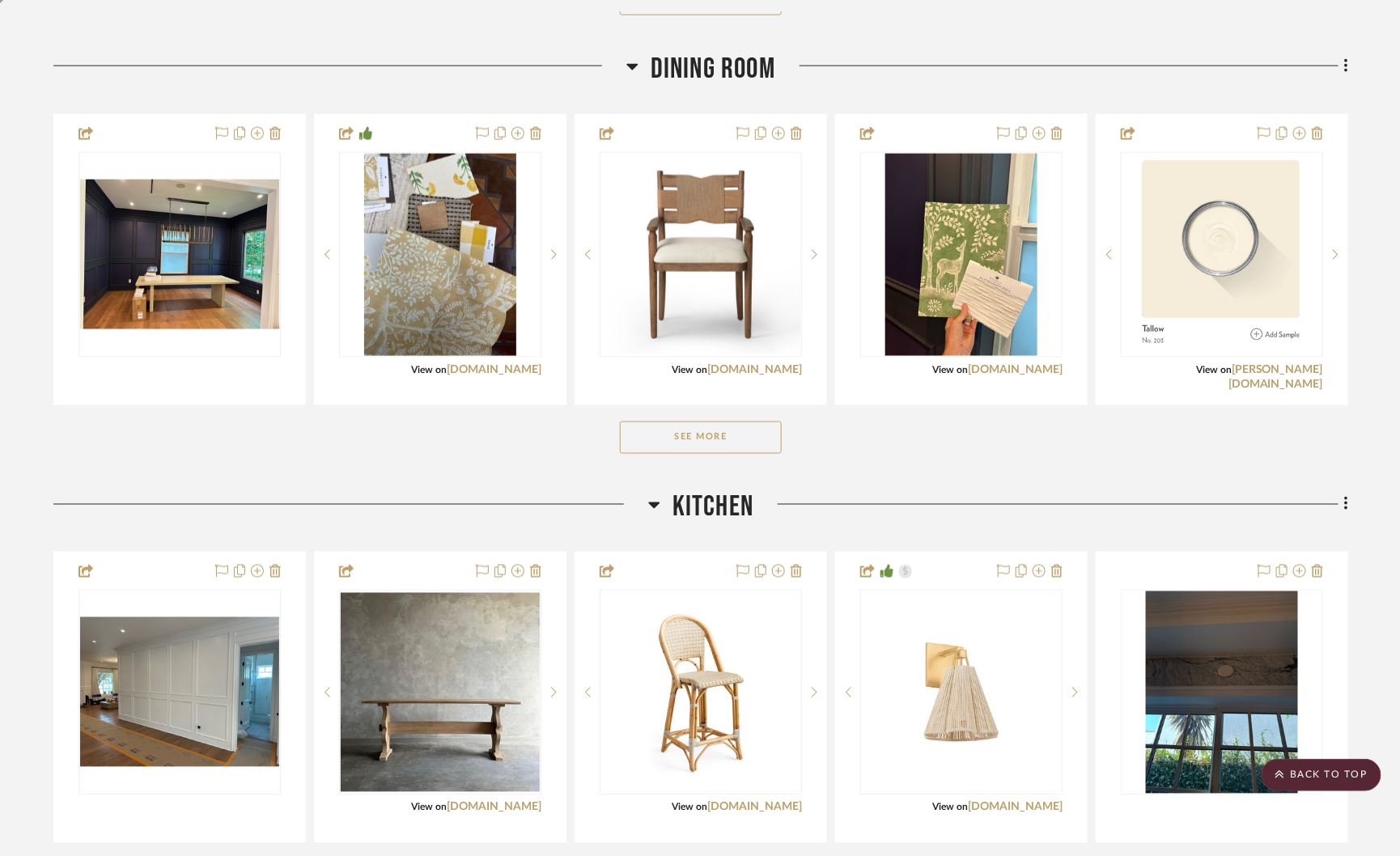
click at [703, 429] on button "See More" at bounding box center [701, 437] width 161 height 32
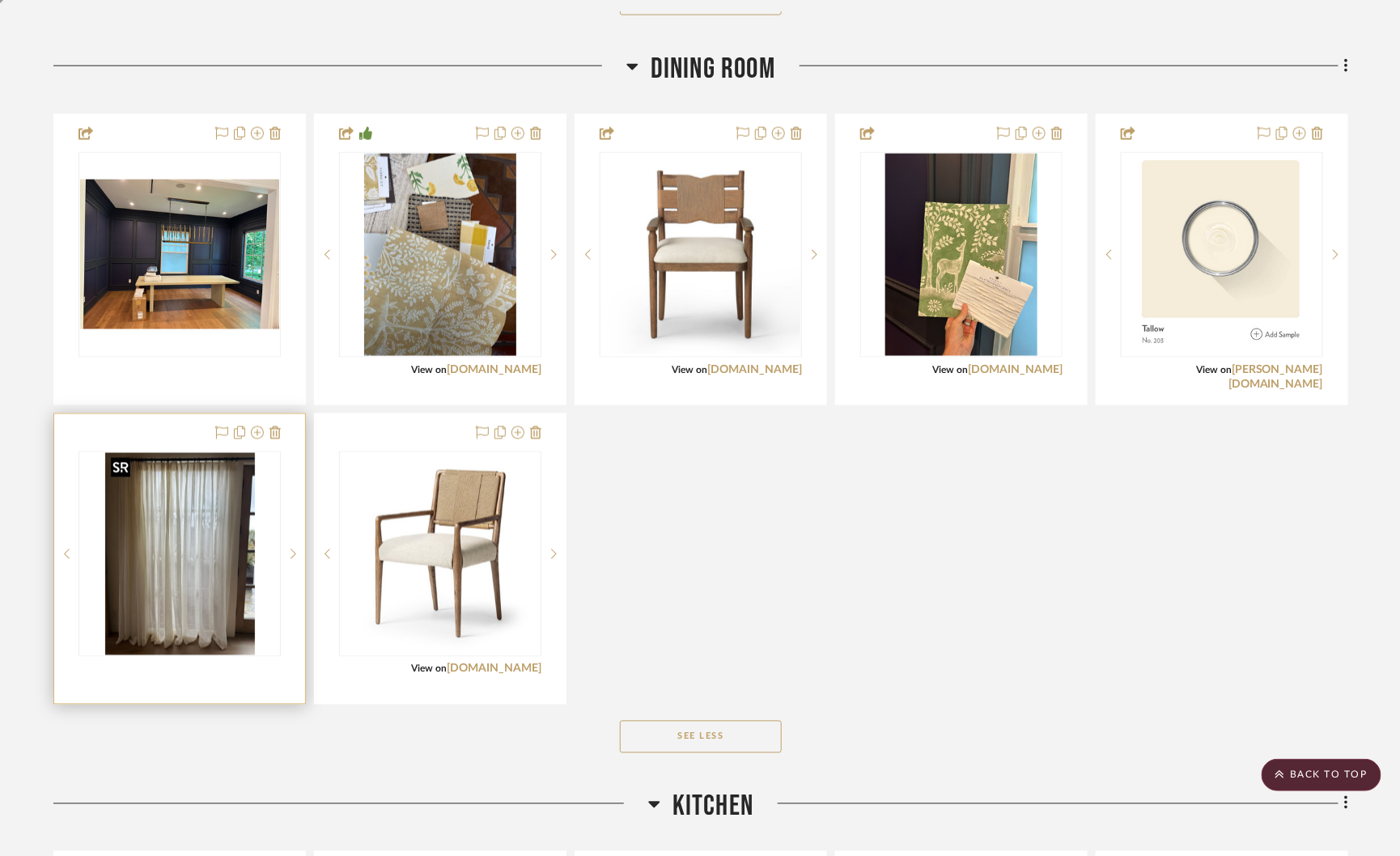
click at [179, 550] on img "0" at bounding box center [180, 554] width 150 height 202
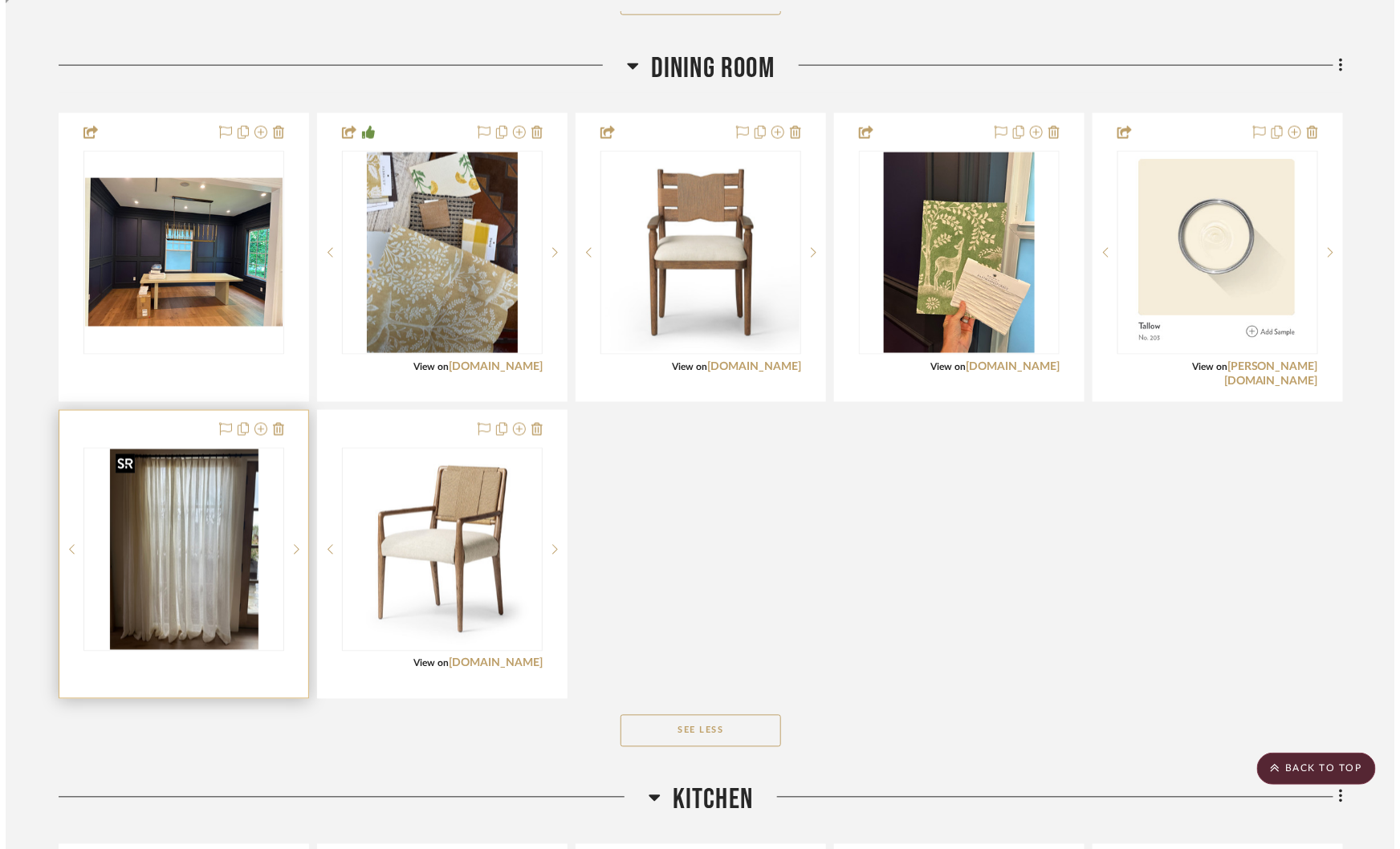
scroll to position [0, 0]
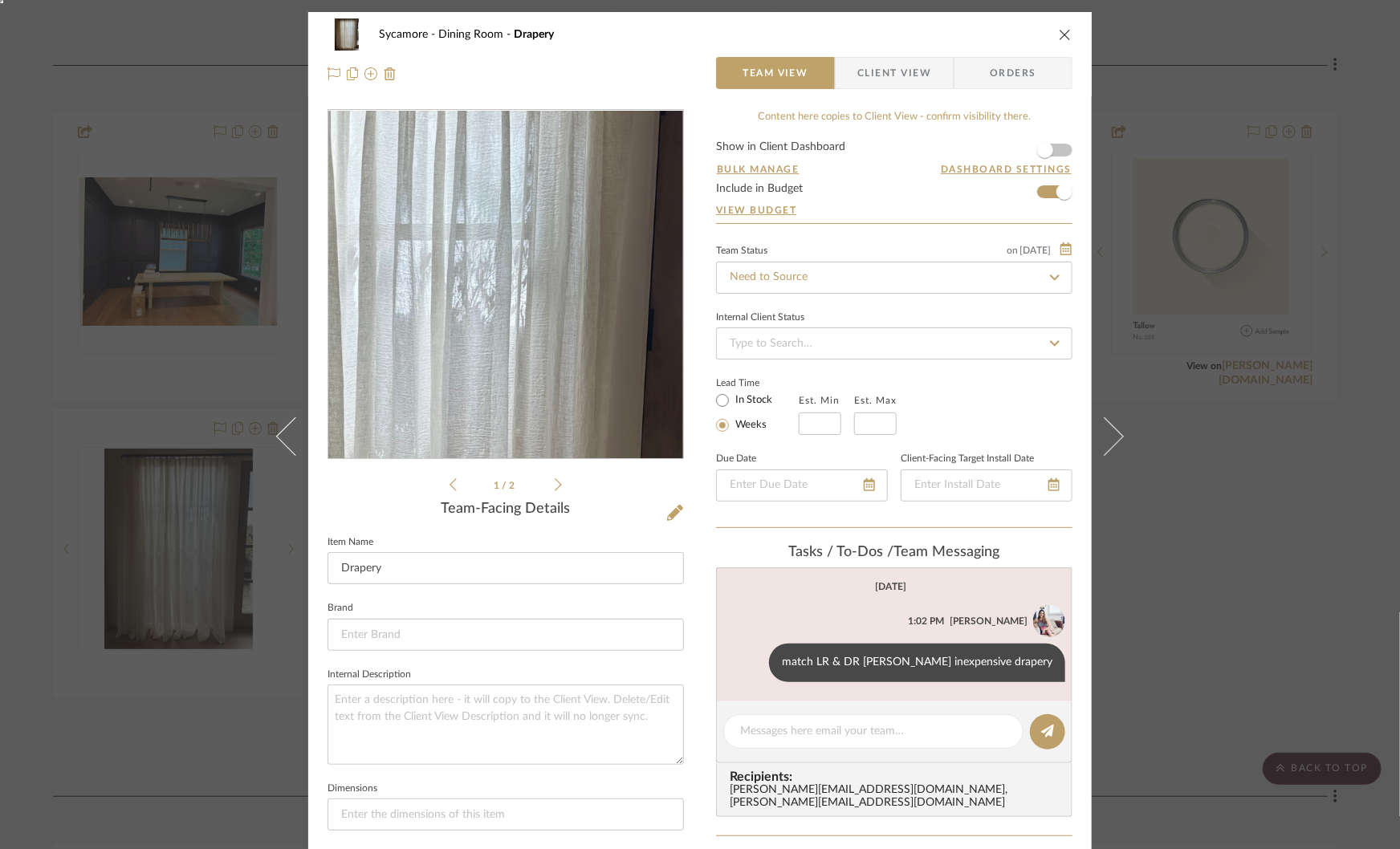
click at [556, 227] on img "0" at bounding box center [505, 285] width 258 height 349
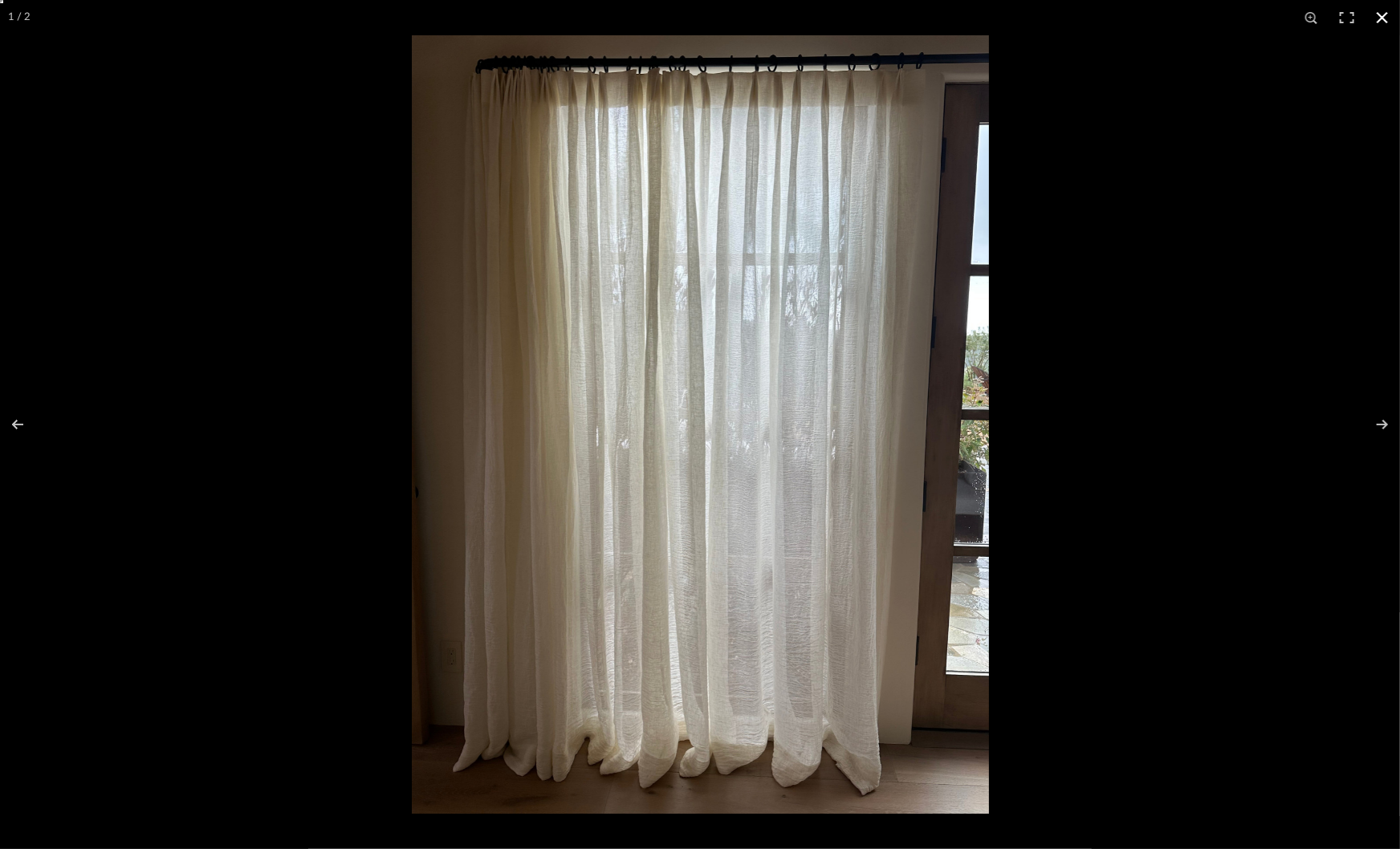
click at [1156, 538] on div at bounding box center [1111, 460] width 1400 height 849
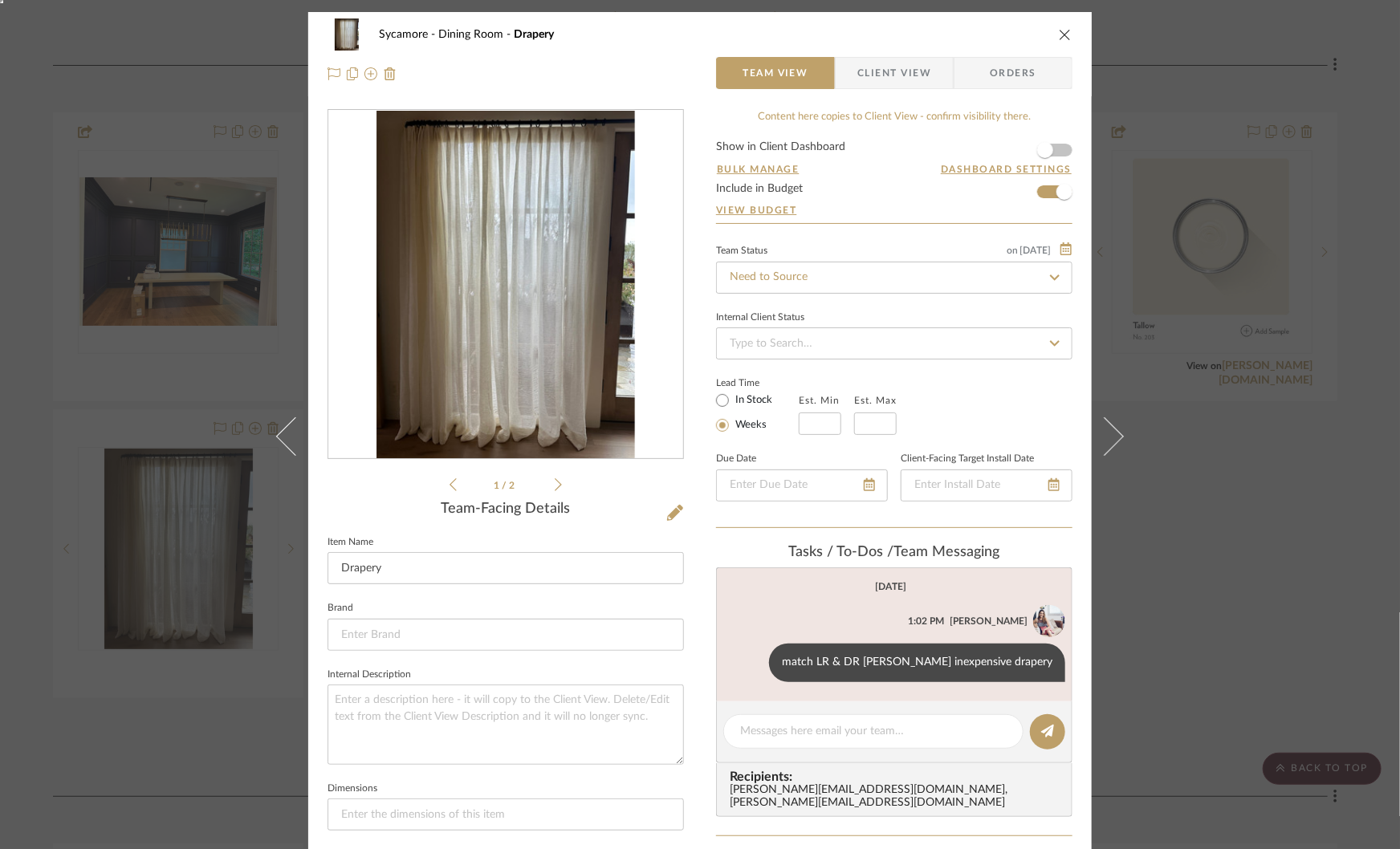
click at [1191, 533] on div "Sycamore Dining Room Drapery Team View Client View Orders 1 / 2 Team-Facing Det…" at bounding box center [700, 424] width 1400 height 849
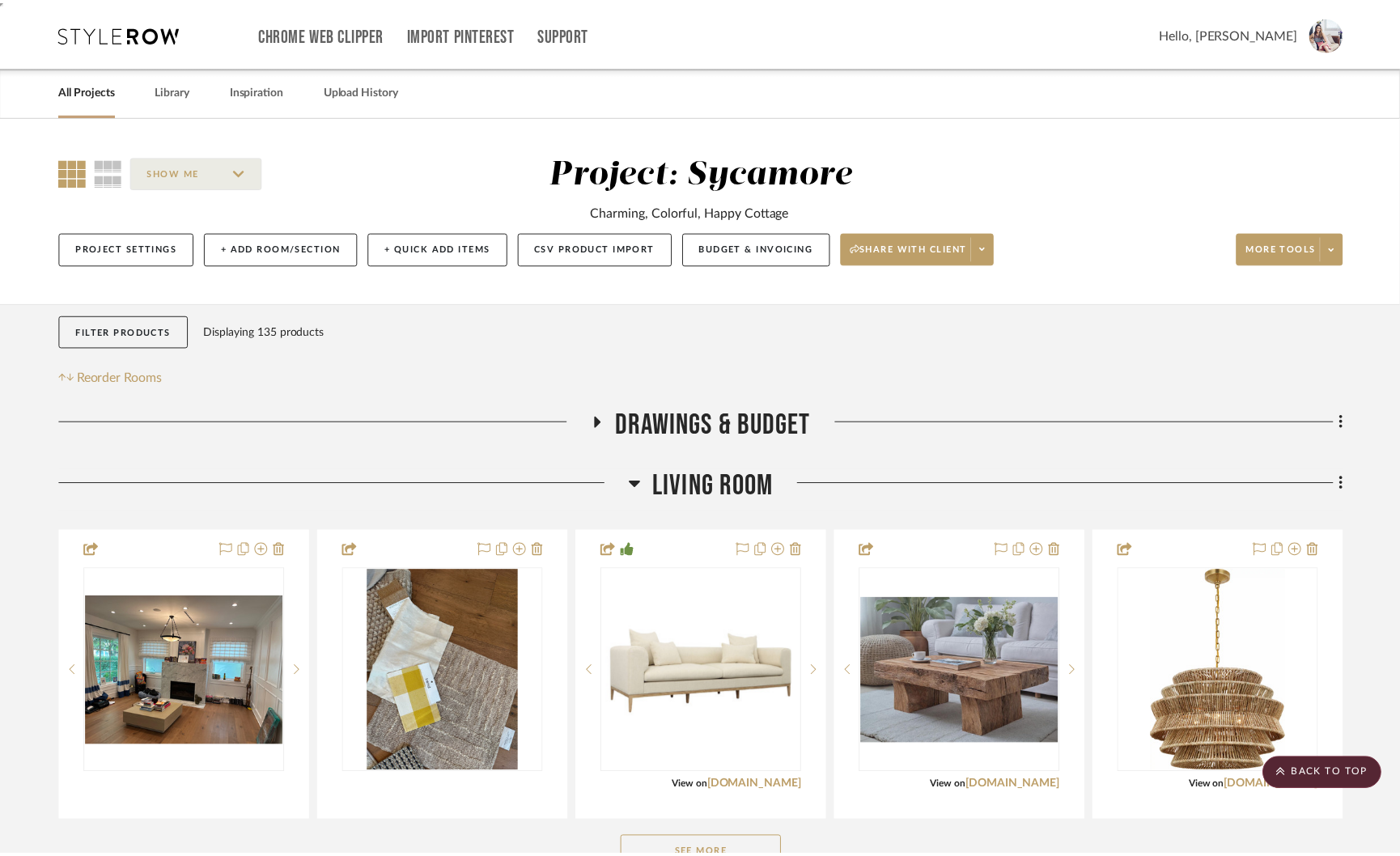
scroll to position [855, 0]
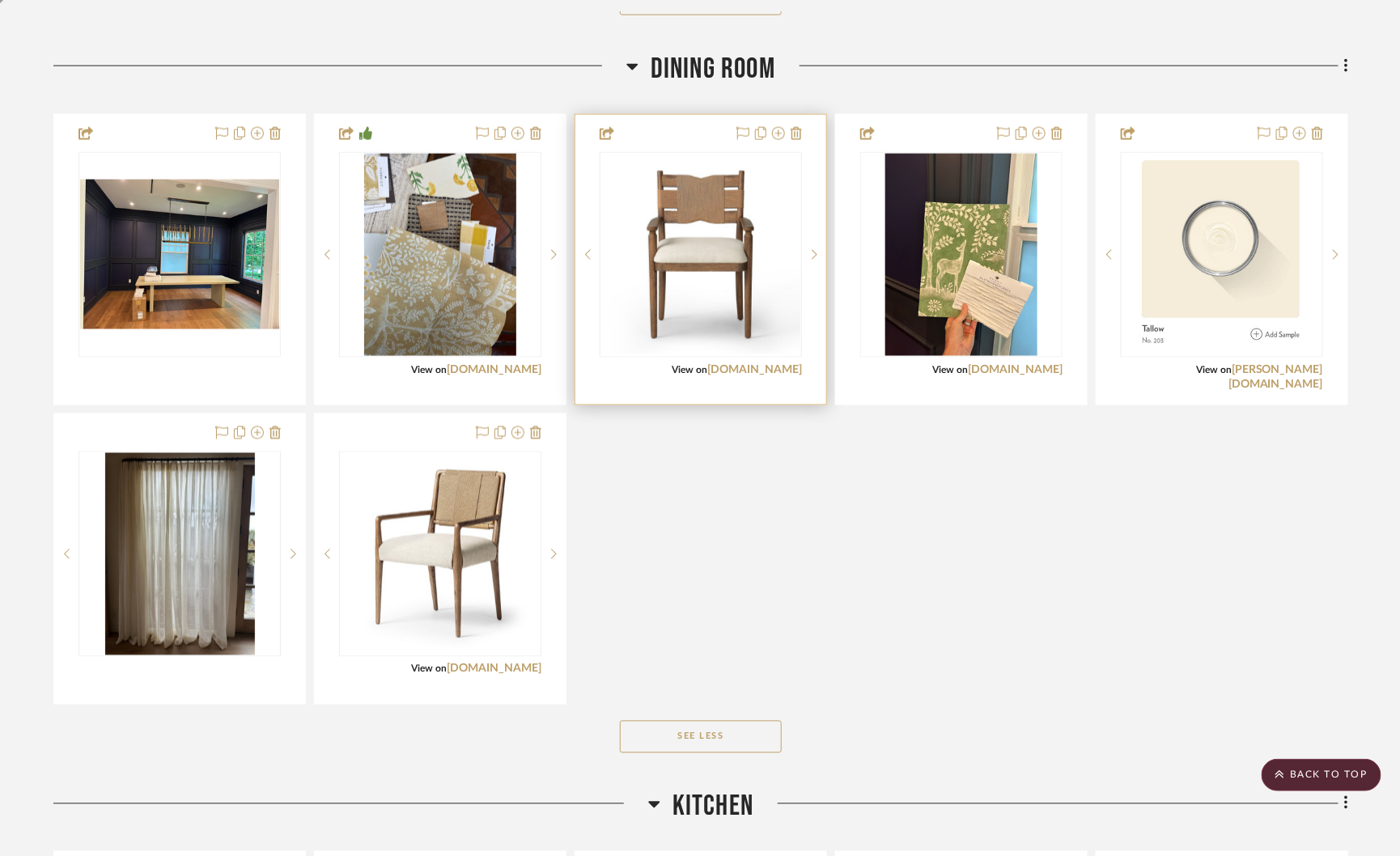
click at [761, 278] on img "0" at bounding box center [700, 254] width 199 height 199
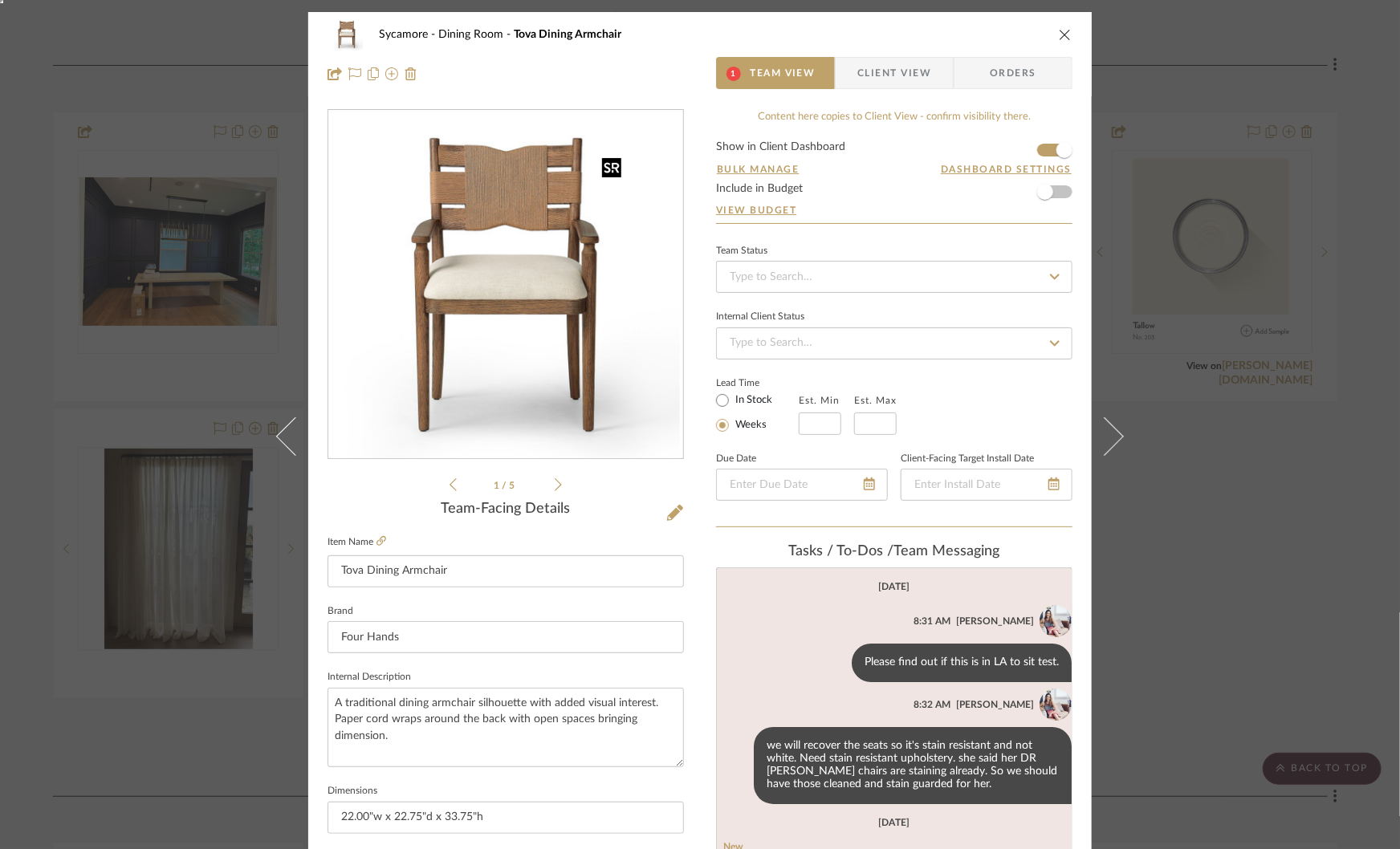
scroll to position [96, 0]
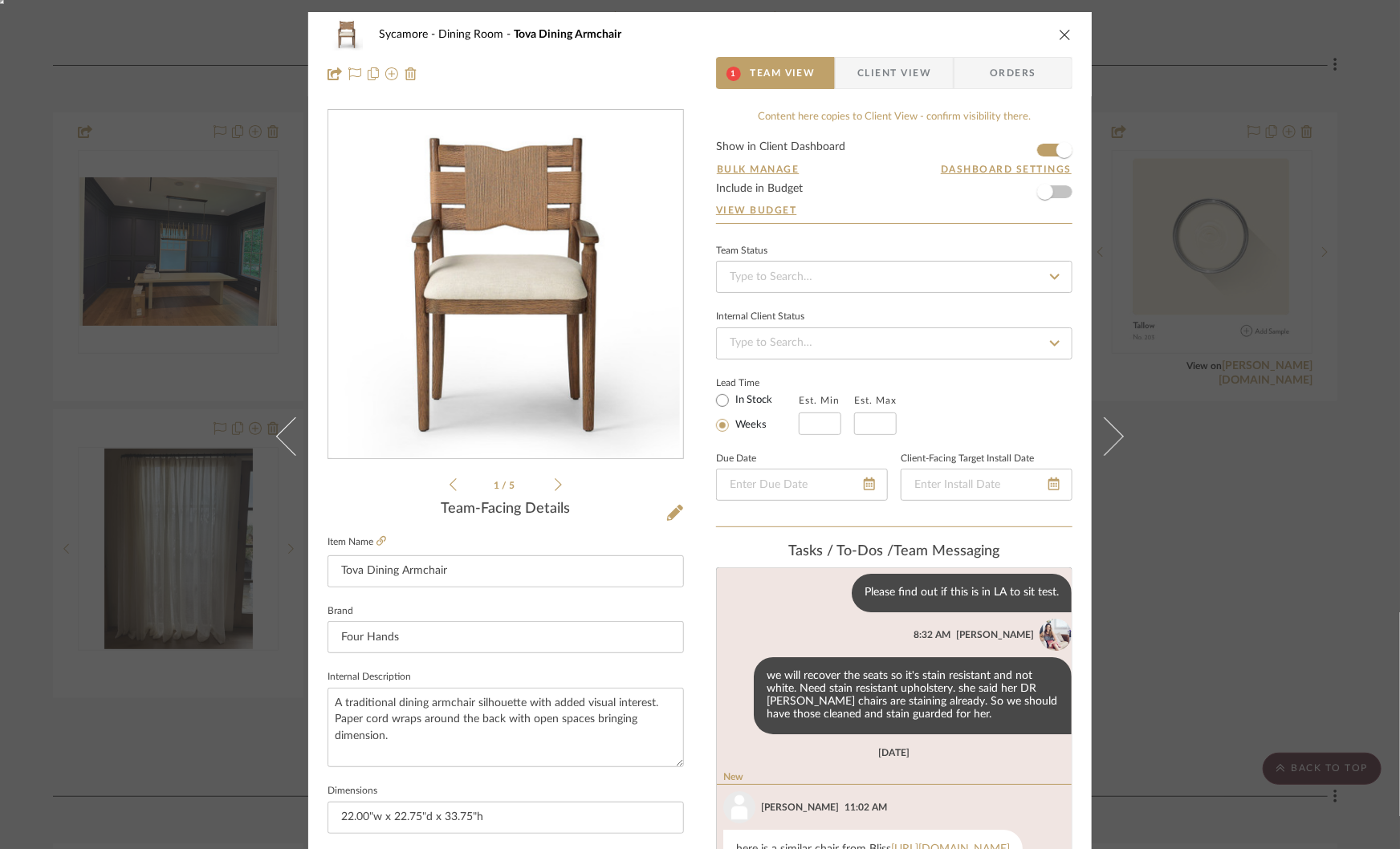
click at [570, 248] on img "0" at bounding box center [505, 285] width 349 height 349
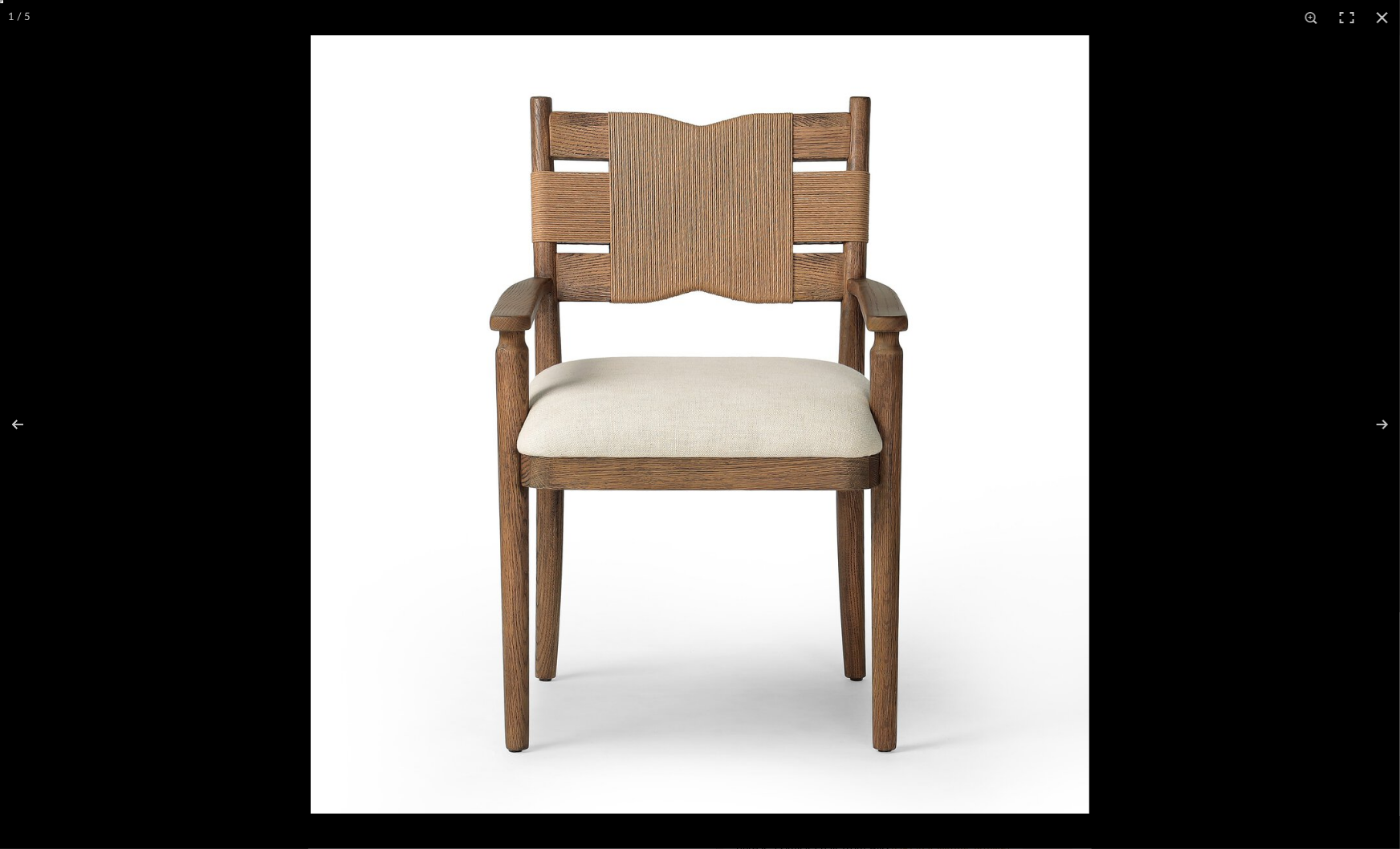
scroll to position [76, 0]
click at [1196, 384] on div at bounding box center [1010, 460] width 1400 height 849
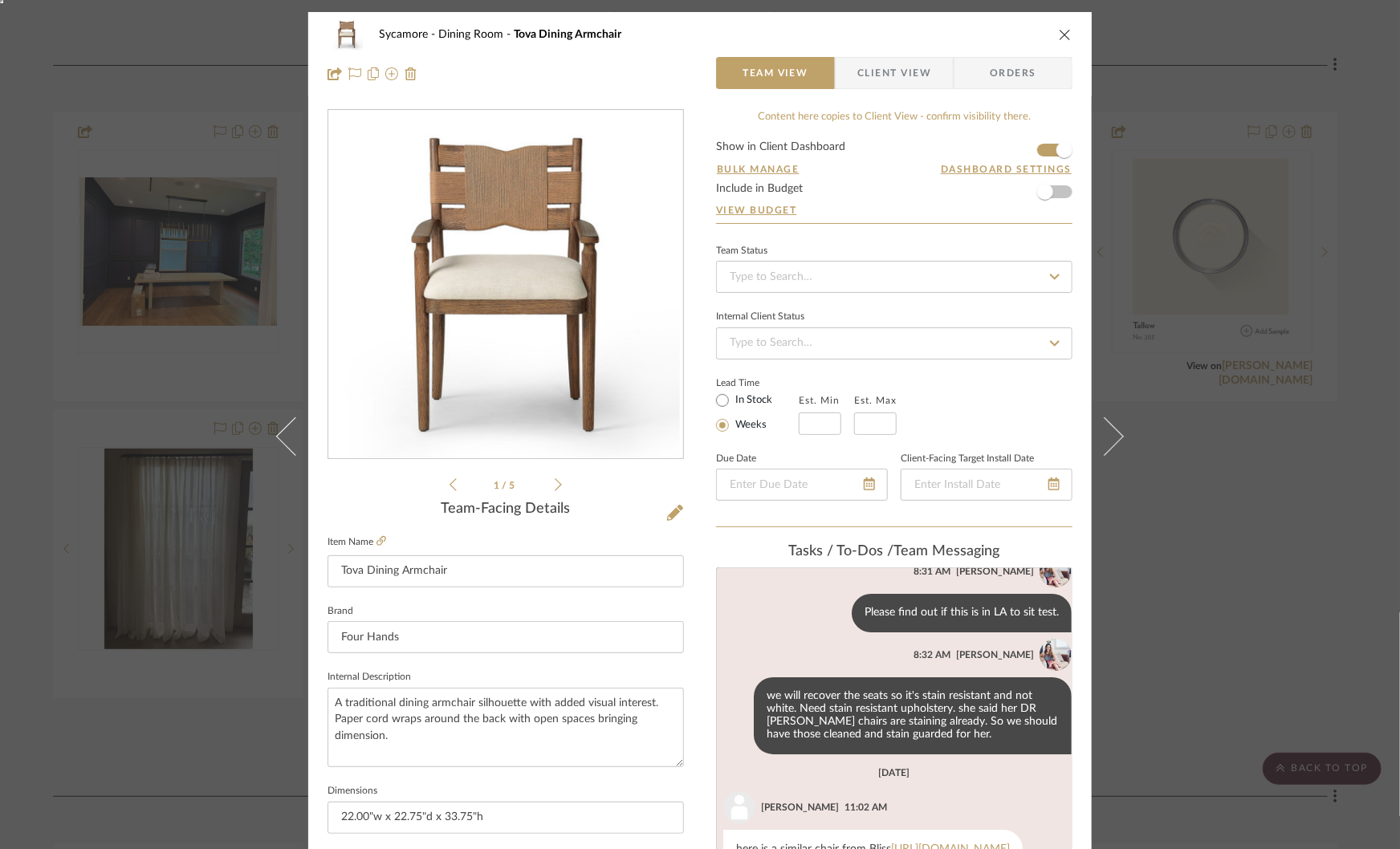
click at [554, 483] on icon at bounding box center [558, 485] width 7 height 15
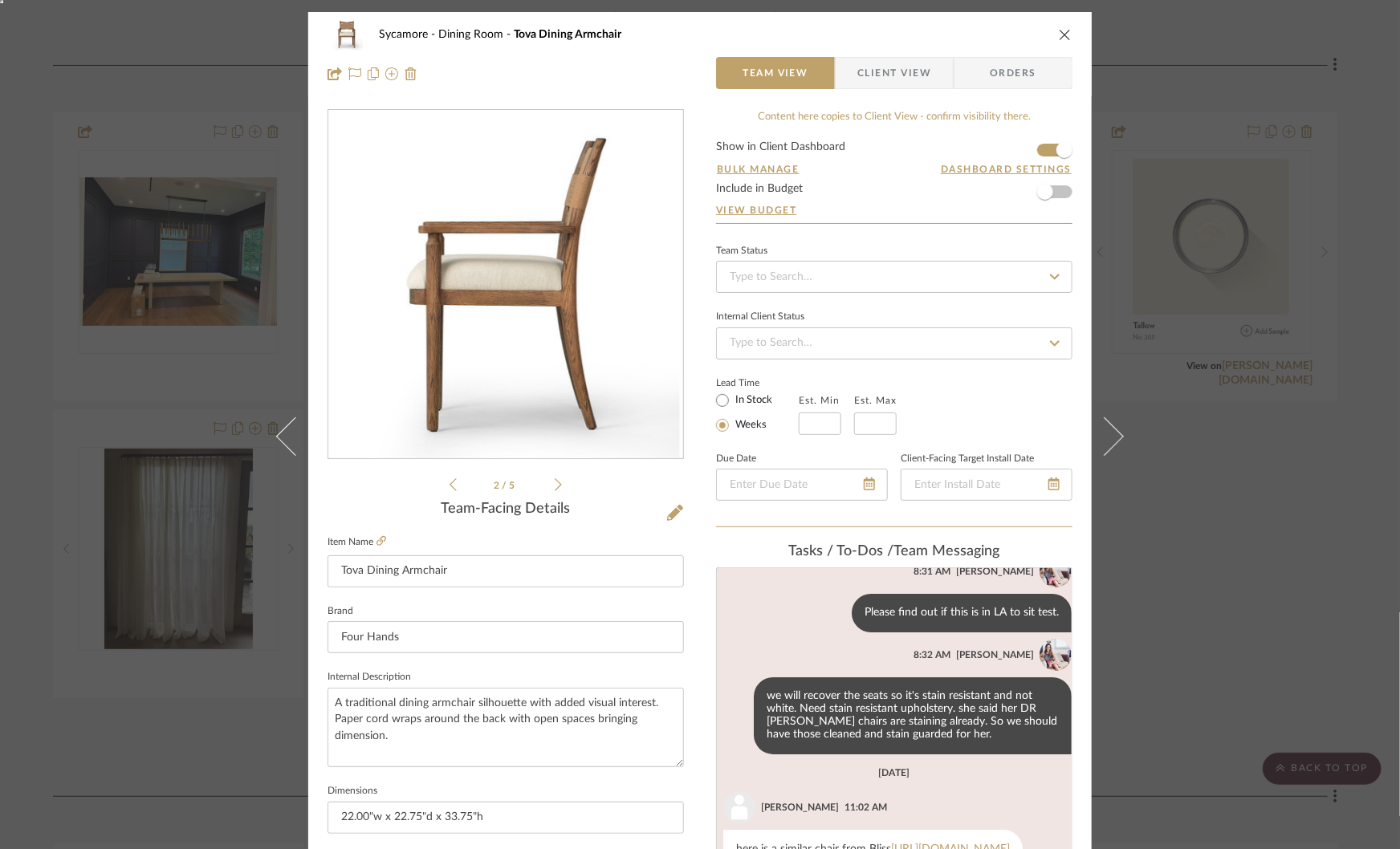
click at [554, 483] on icon at bounding box center [558, 485] width 7 height 15
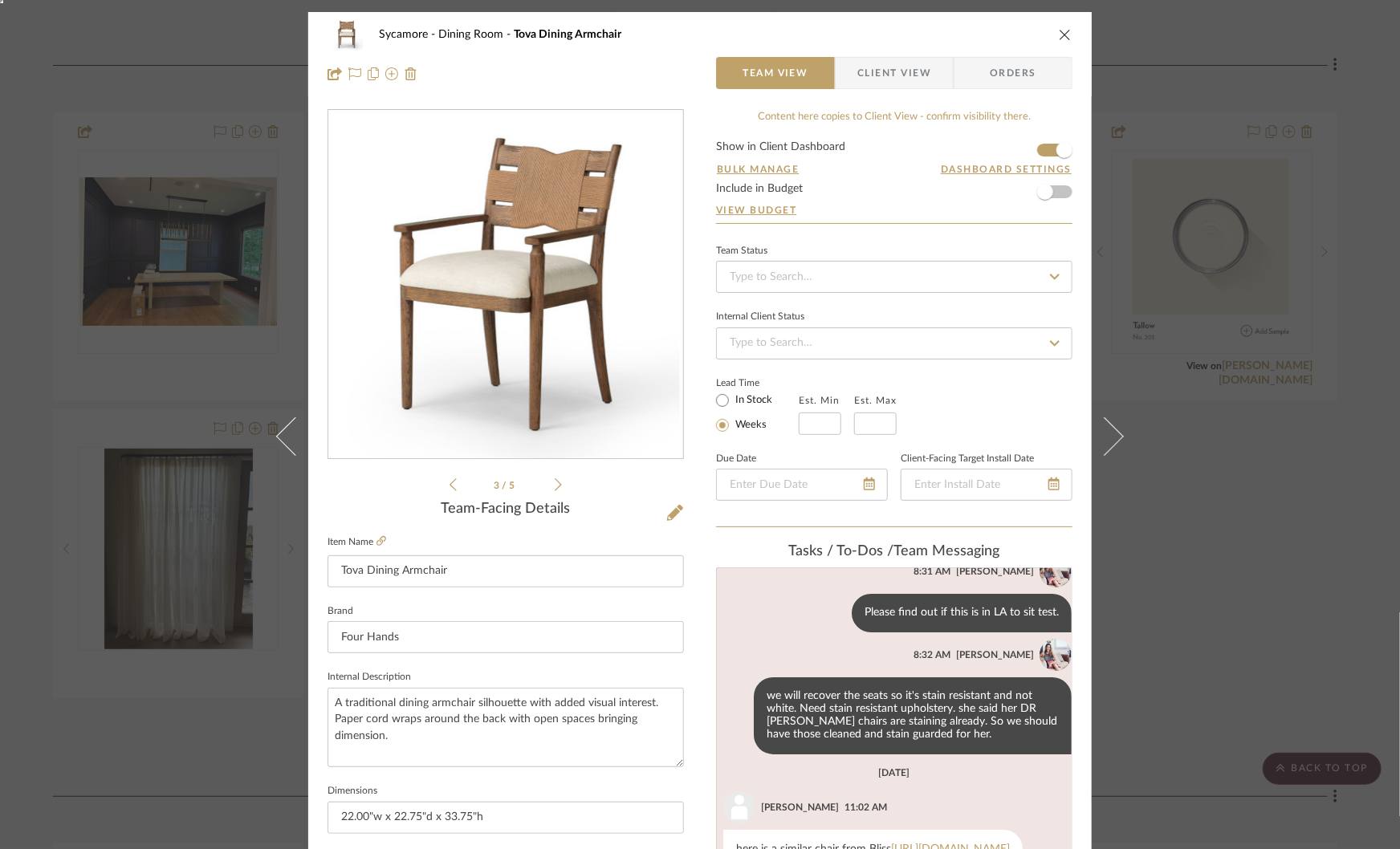
click at [554, 483] on icon at bounding box center [558, 485] width 7 height 15
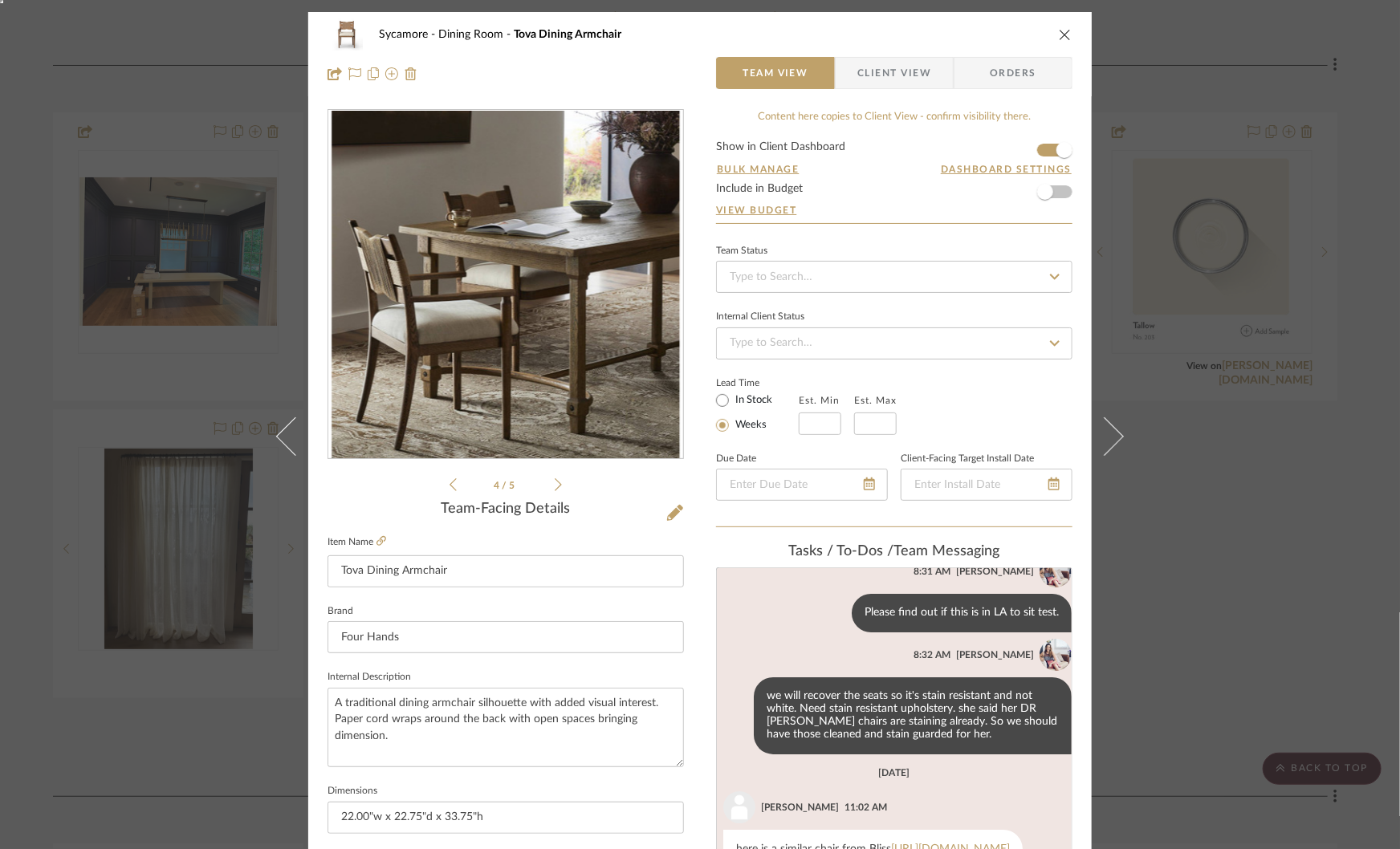
click at [554, 483] on icon at bounding box center [558, 485] width 7 height 15
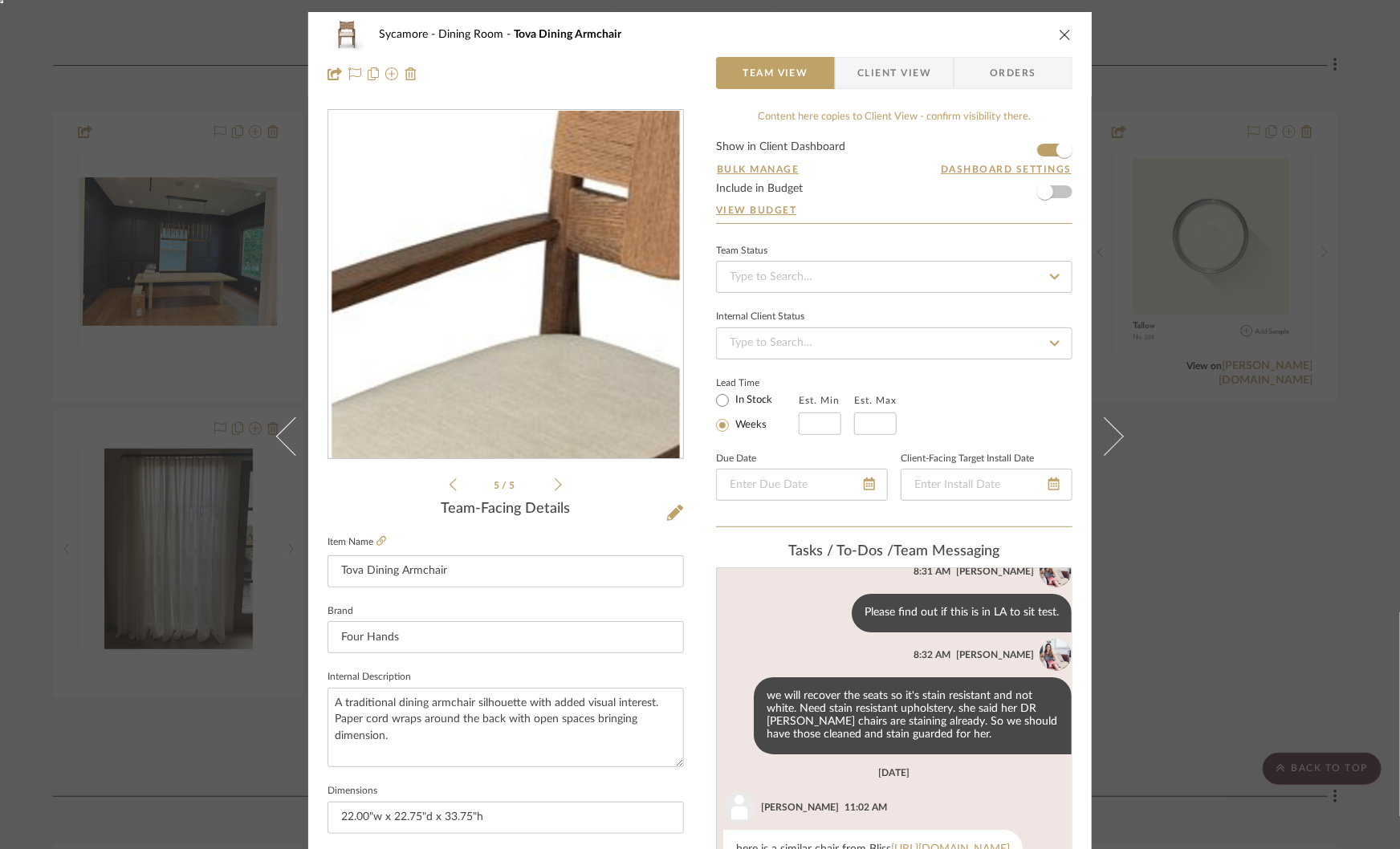
click at [554, 483] on icon at bounding box center [558, 485] width 7 height 15
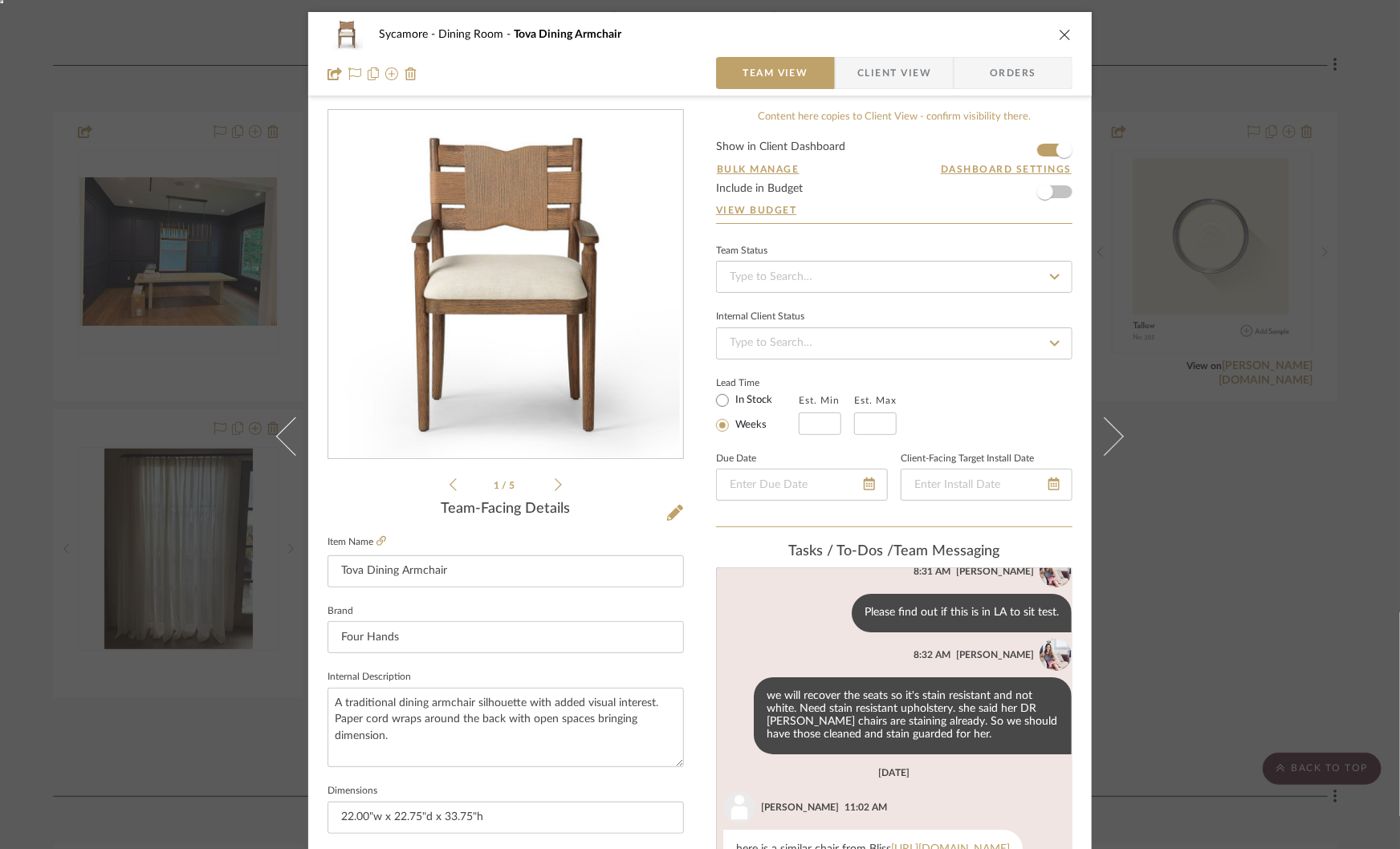
scroll to position [187, 0]
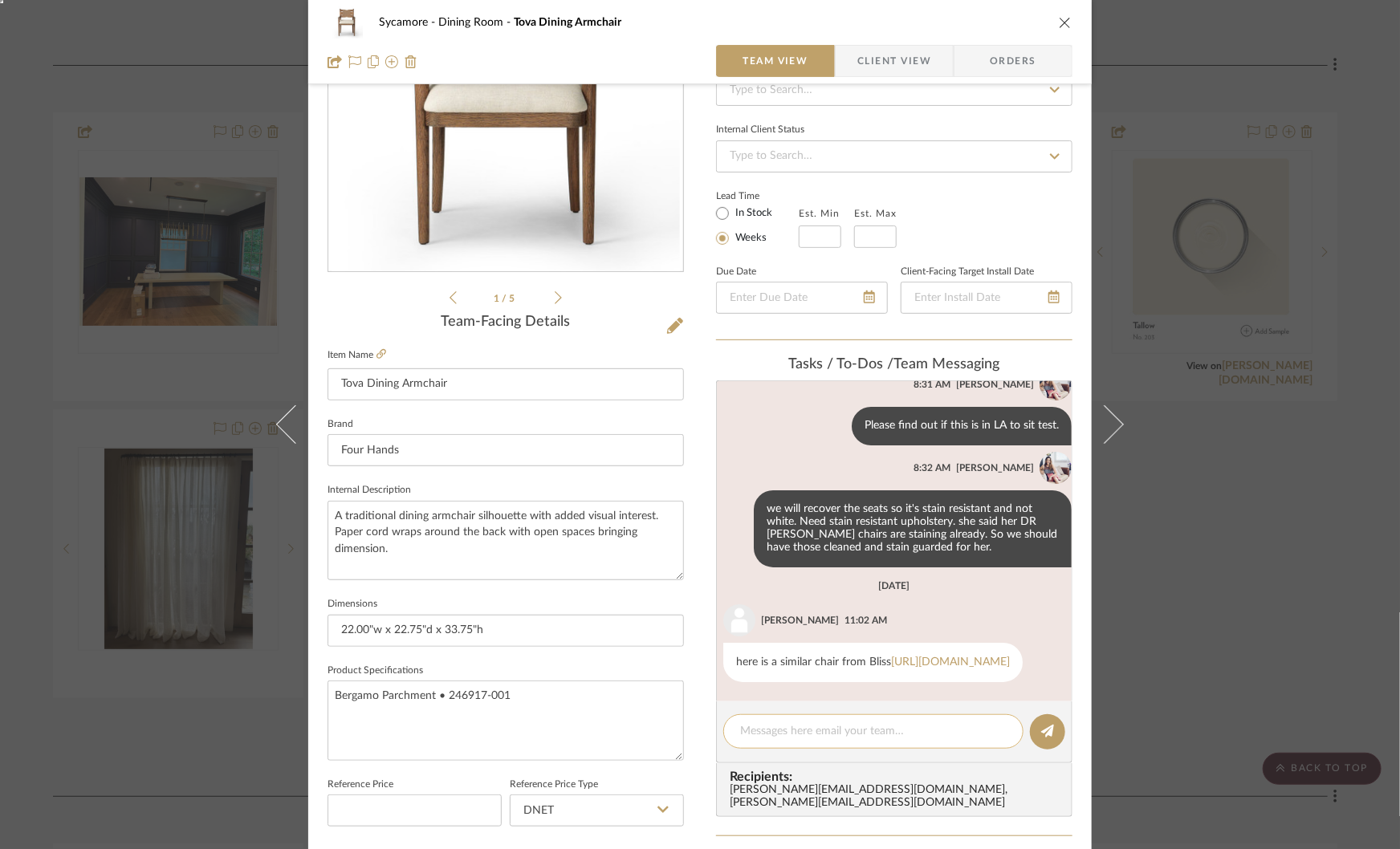
click at [771, 716] on div at bounding box center [874, 732] width 300 height 35
click at [757, 729] on textarea at bounding box center [873, 732] width 267 height 17
type textarea "8"
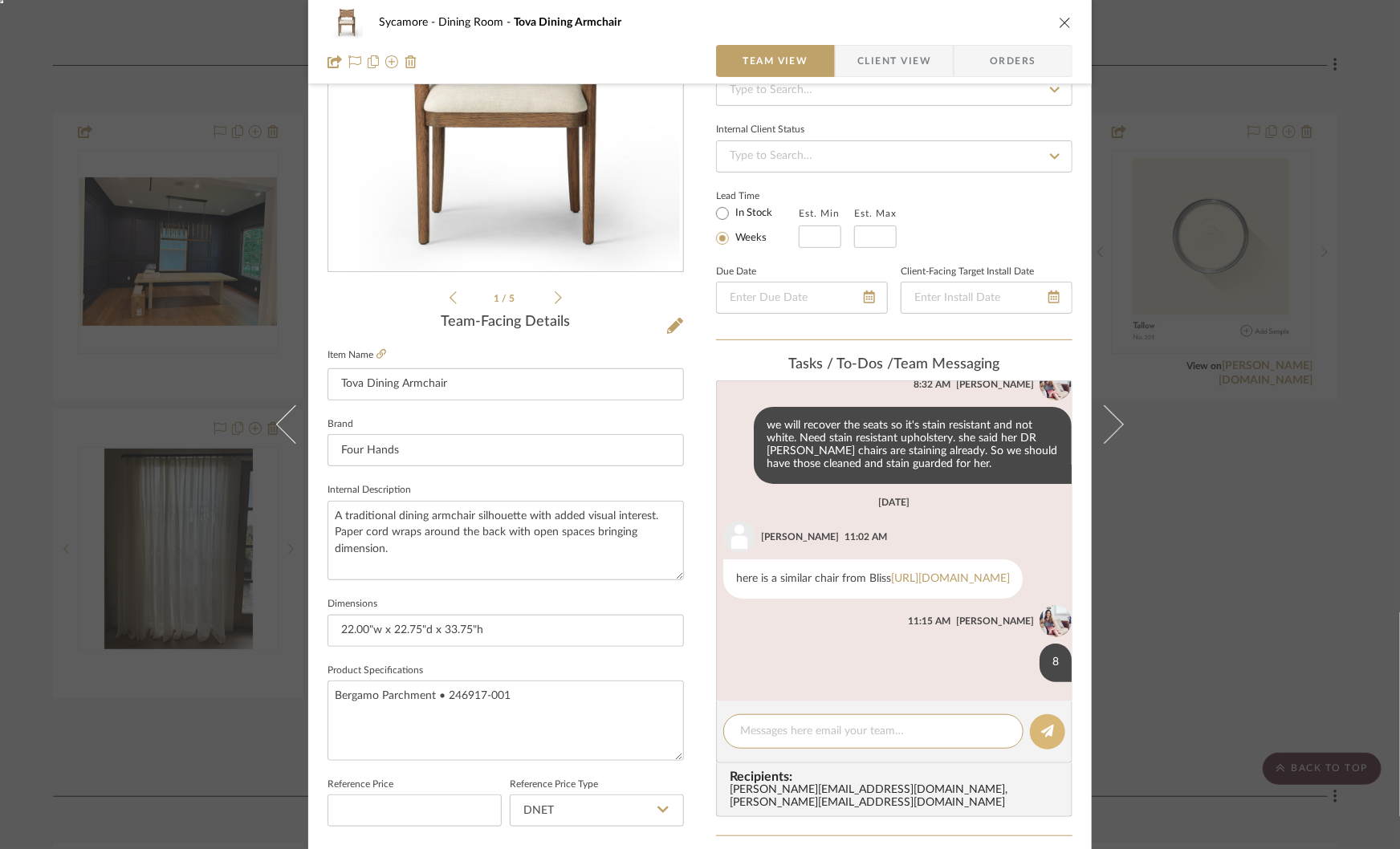
scroll to position [159, 0]
click at [1259, 594] on div "Sycamore Dining Room Tova Dining Armchair Team View Client View Orders 1 / 5 Te…" at bounding box center [700, 424] width 1400 height 849
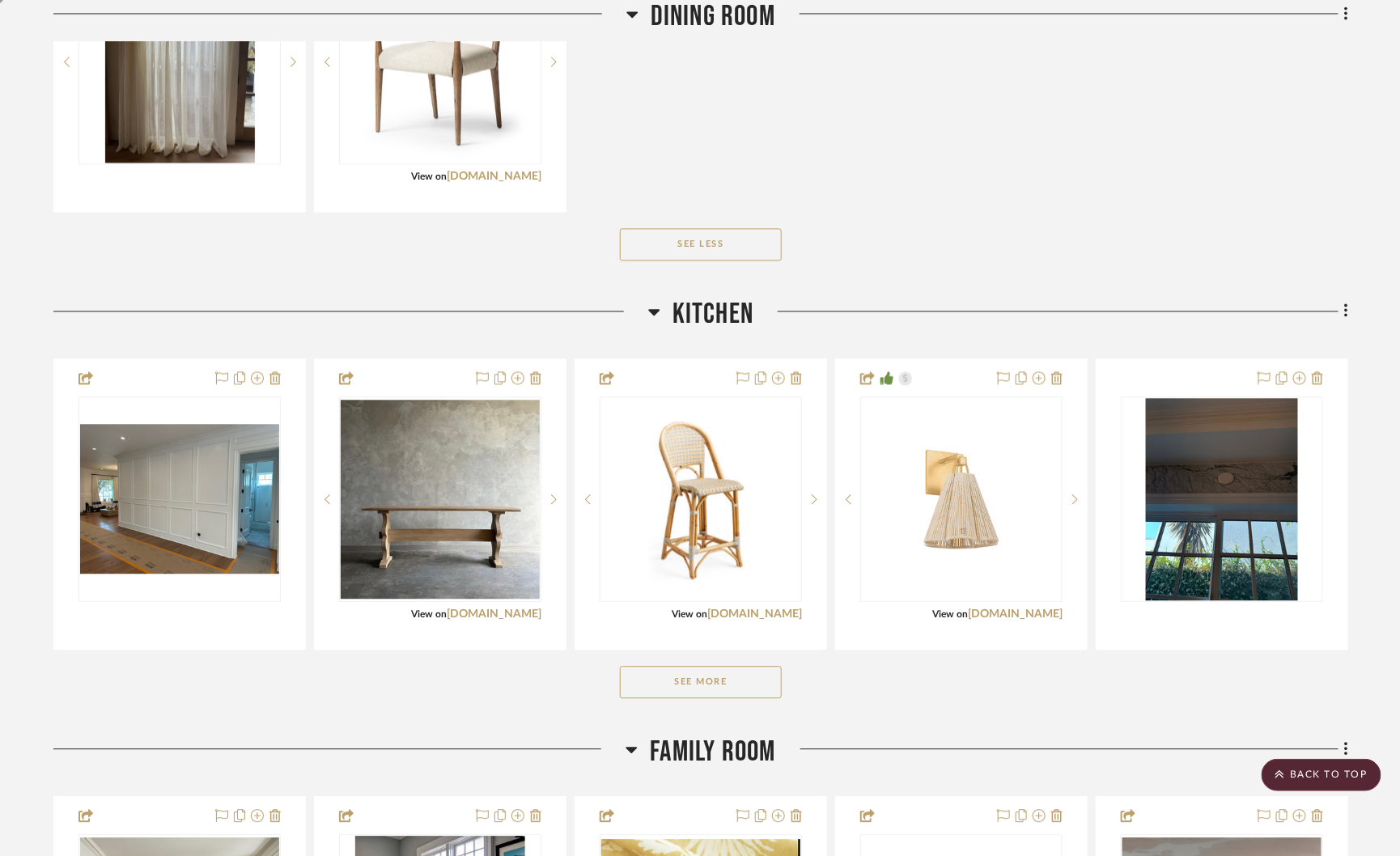
scroll to position [1408, 0]
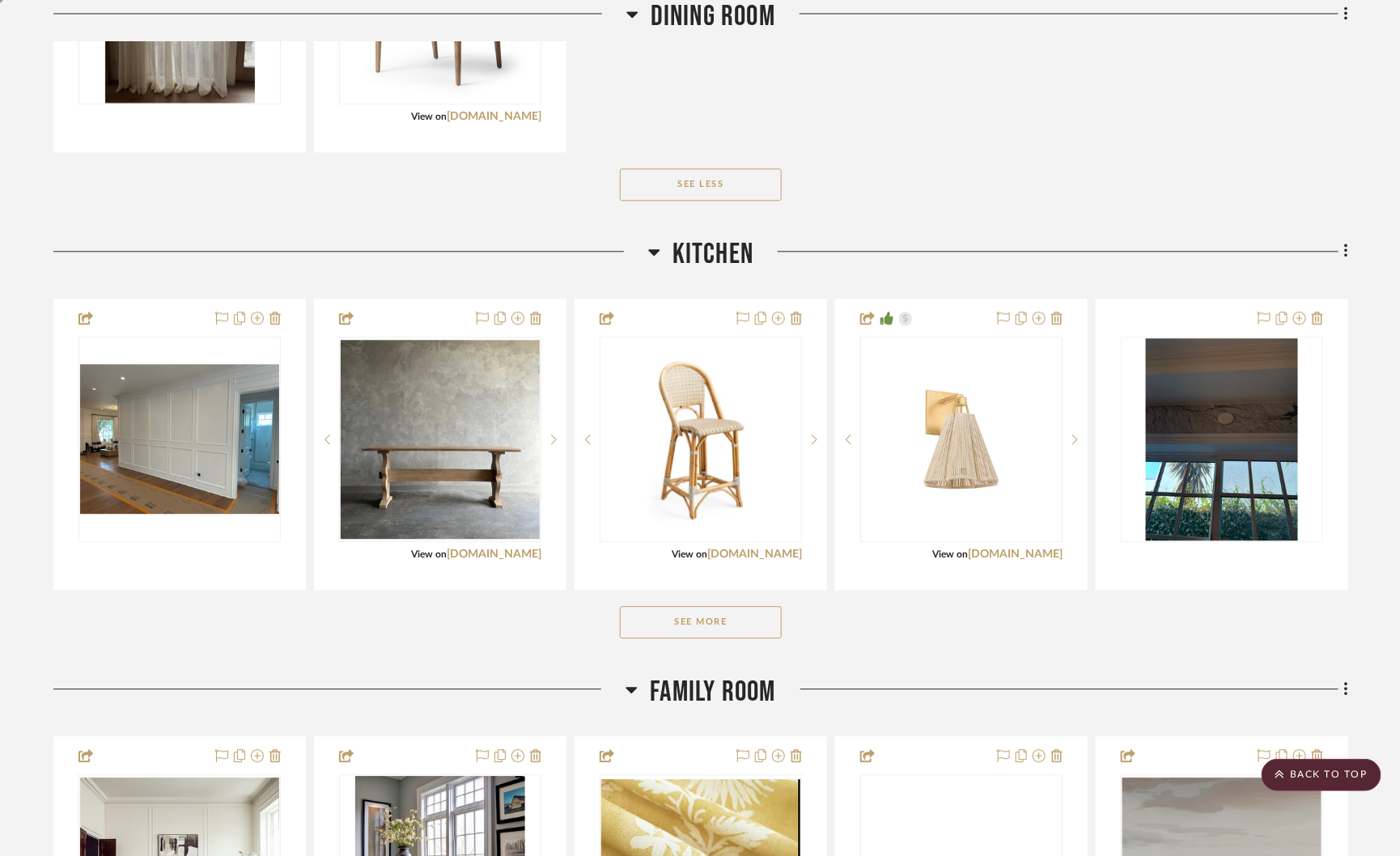
click at [681, 622] on button "See More" at bounding box center [701, 622] width 161 height 32
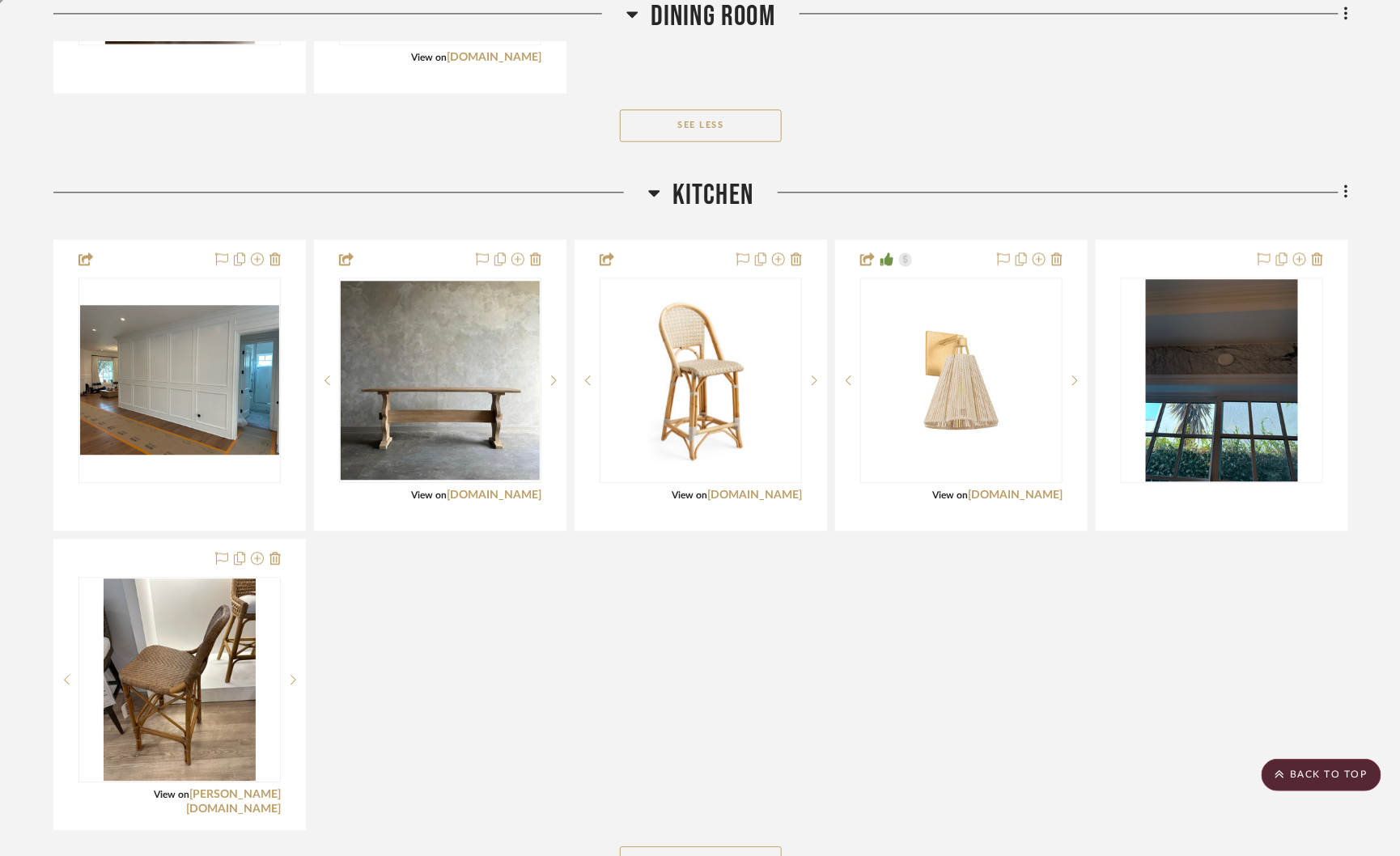
scroll to position [1487, 0]
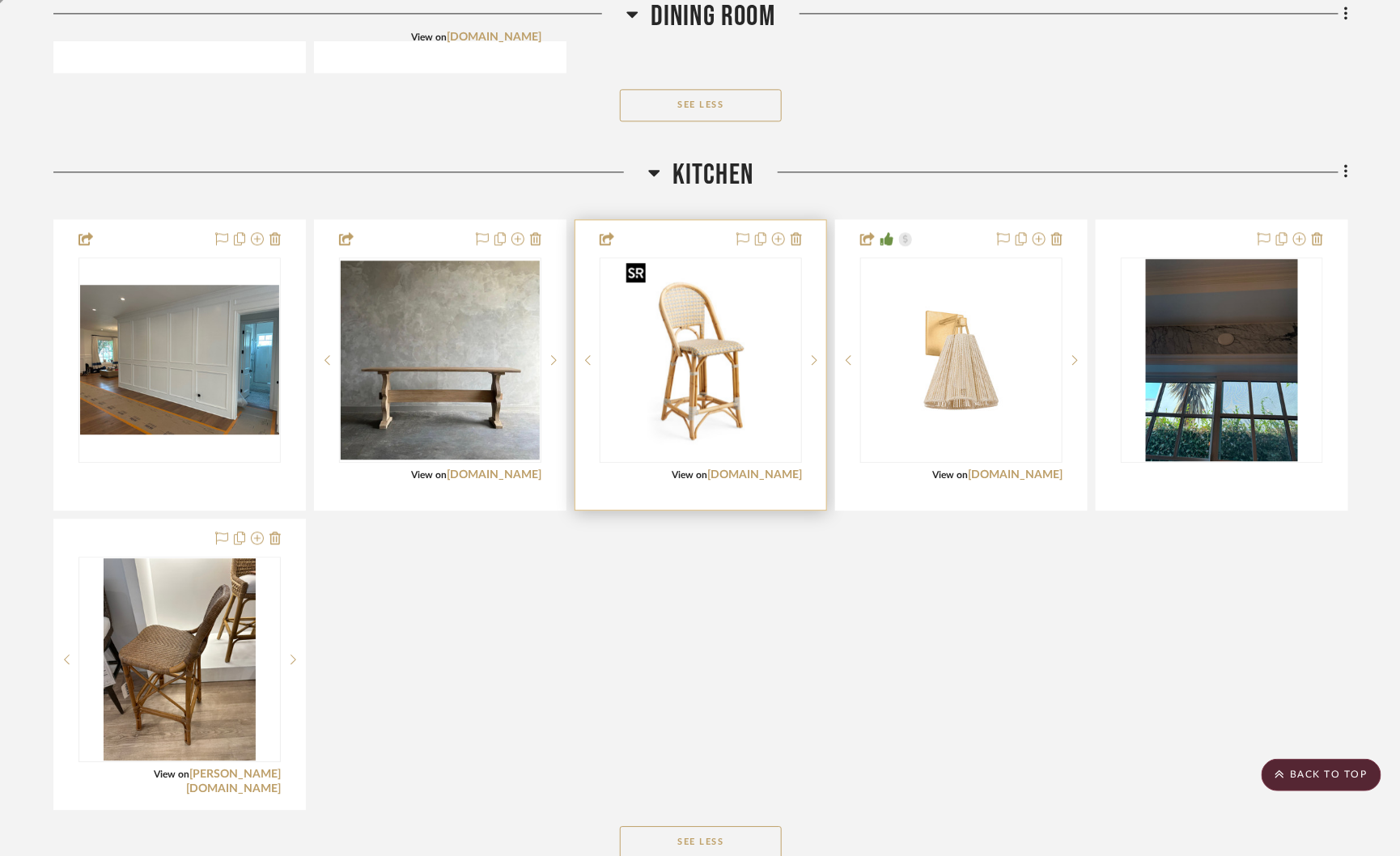
click at [694, 350] on img "0" at bounding box center [701, 360] width 161 height 202
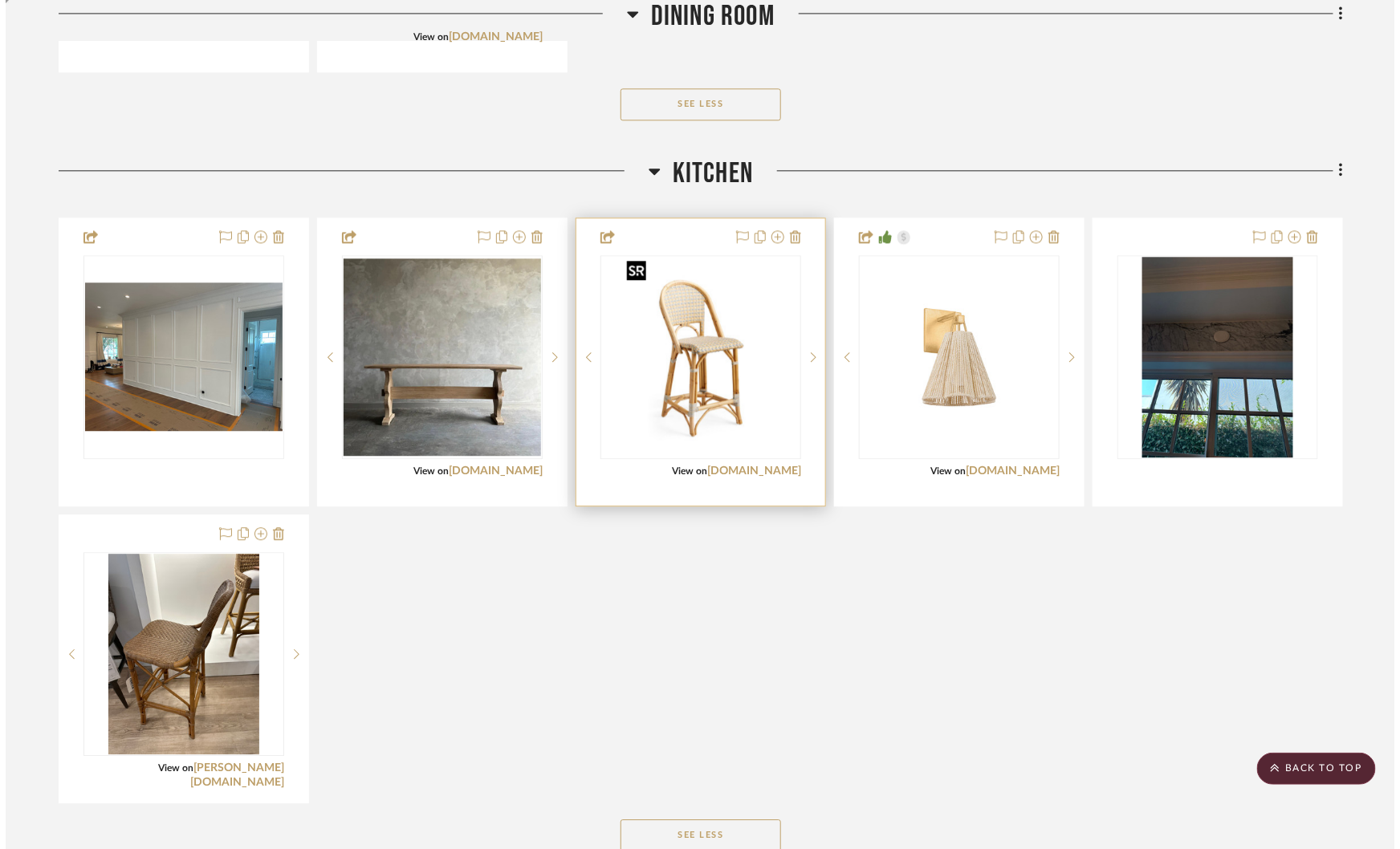
scroll to position [0, 0]
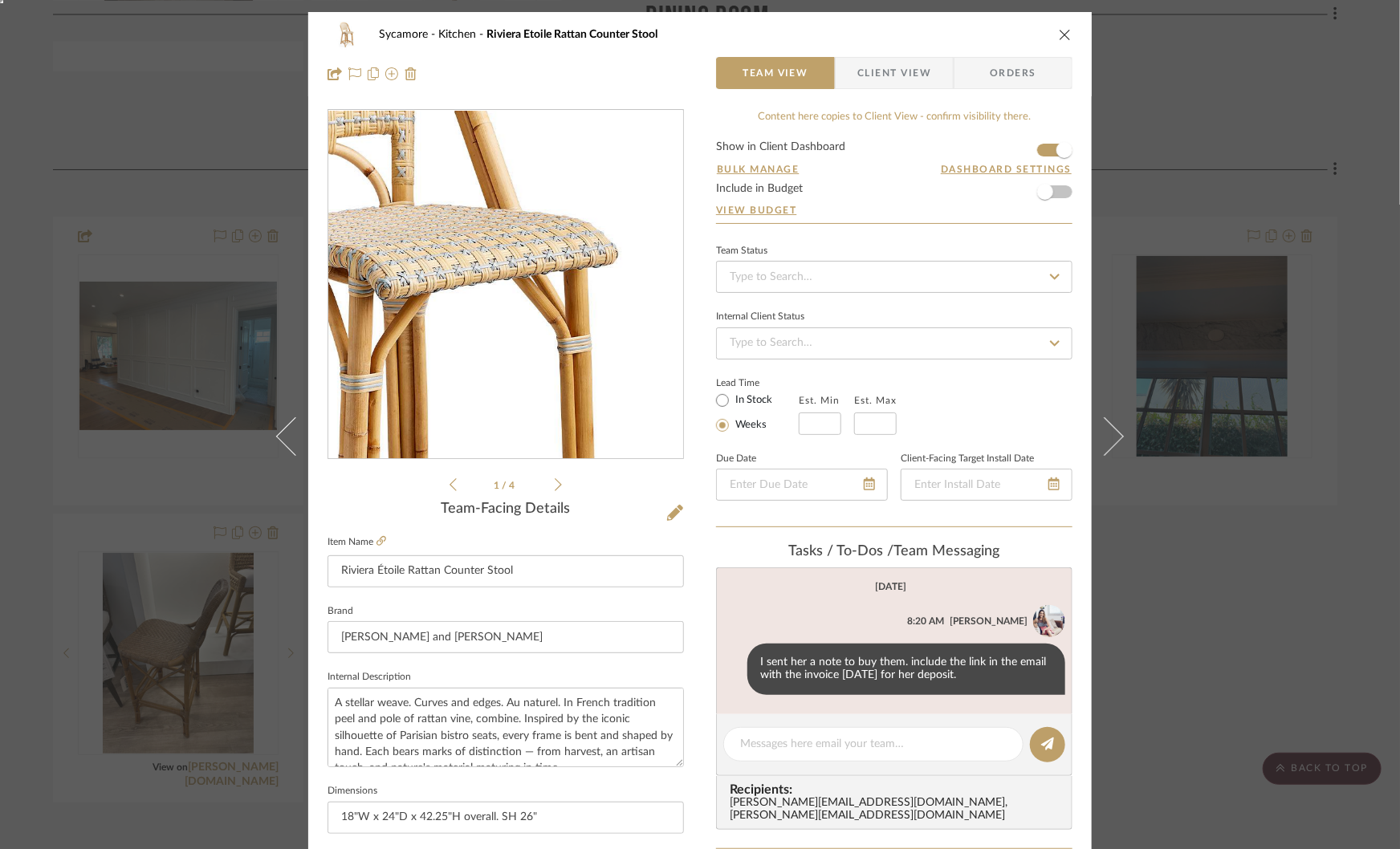
click at [537, 275] on img "0" at bounding box center [505, 285] width 279 height 349
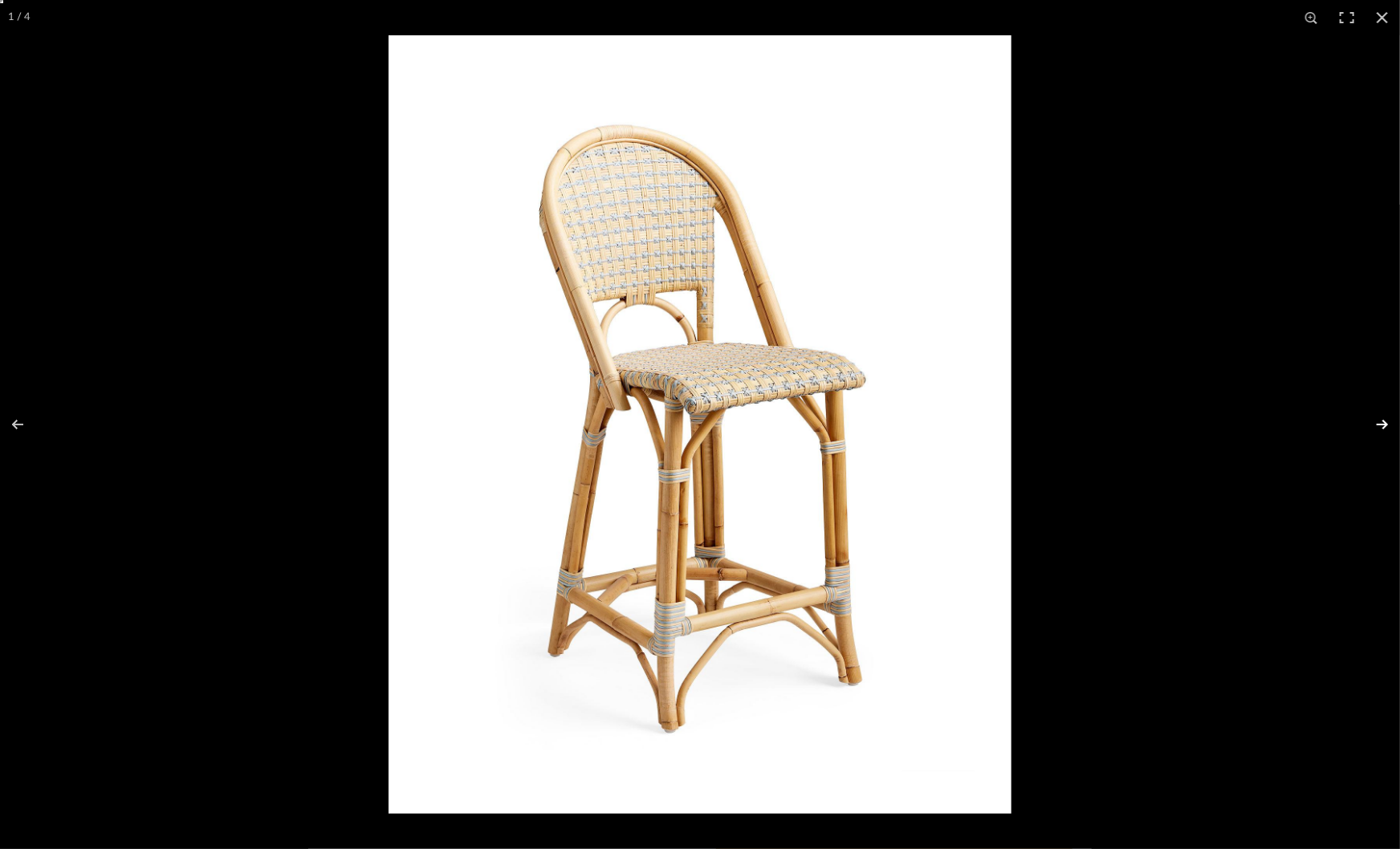
click at [1384, 428] on button at bounding box center [1372, 424] width 56 height 80
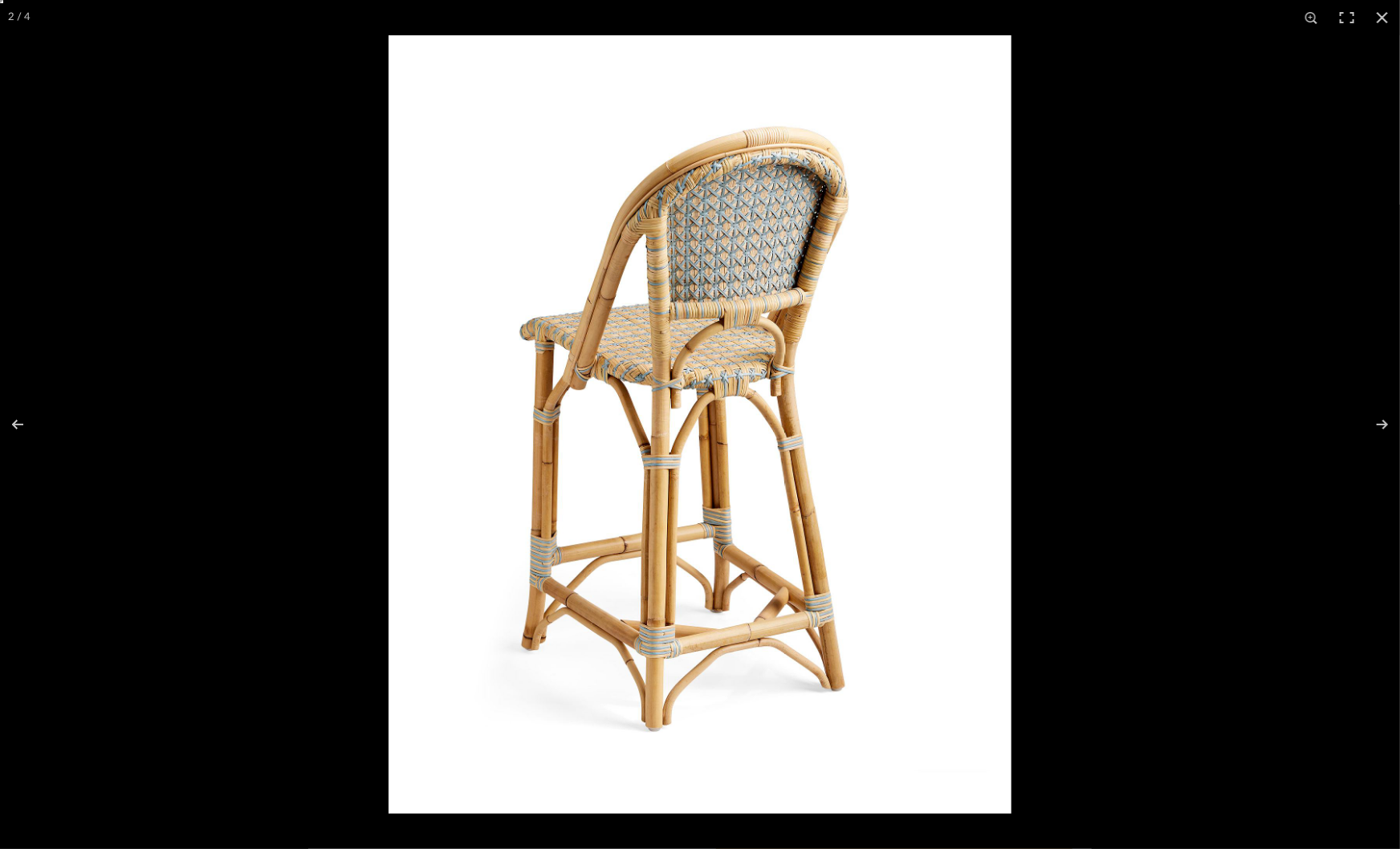
click at [718, 217] on img at bounding box center [700, 424] width 623 height 778
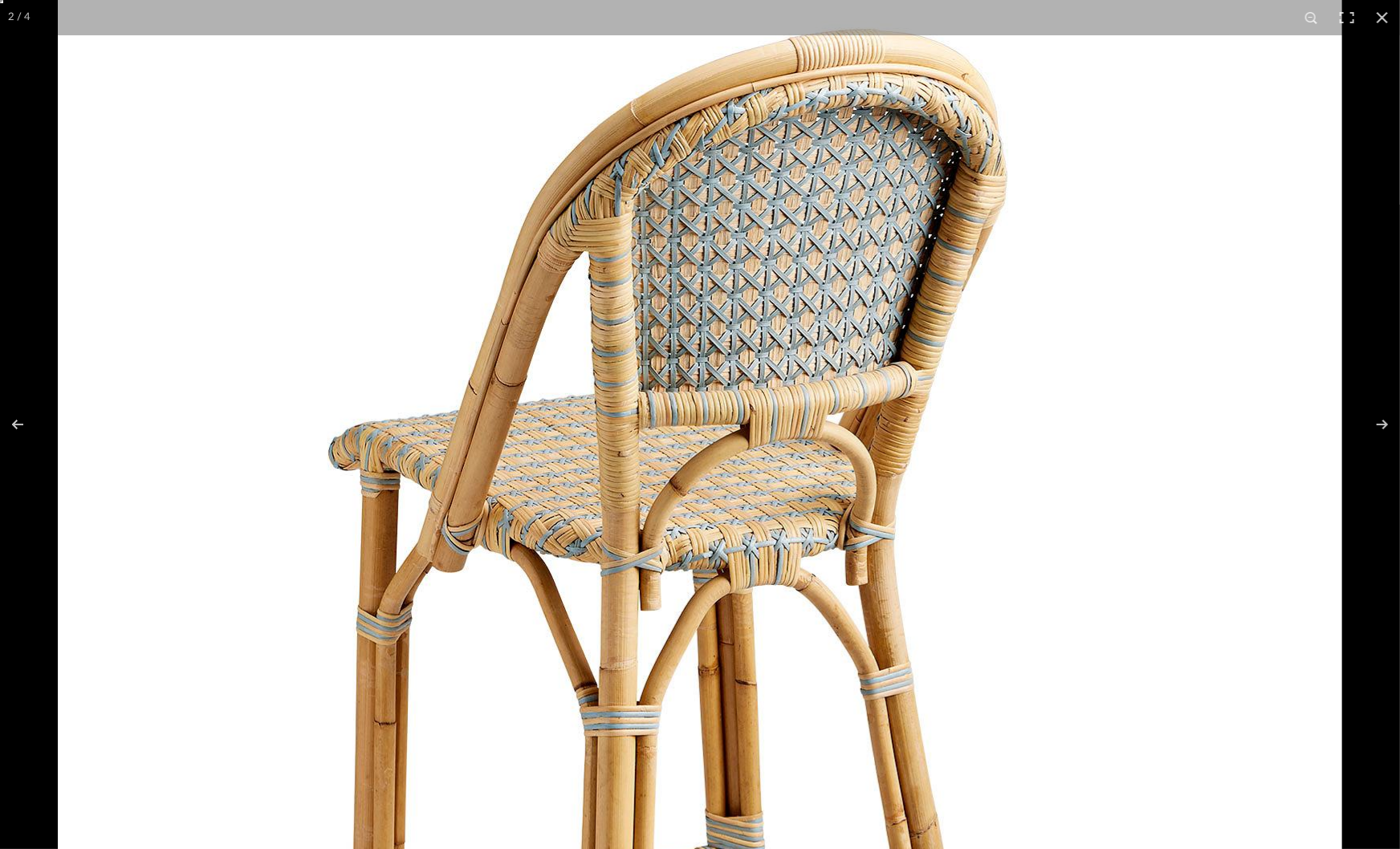
click at [109, 332] on img at bounding box center [700, 643] width 1284 height 1605
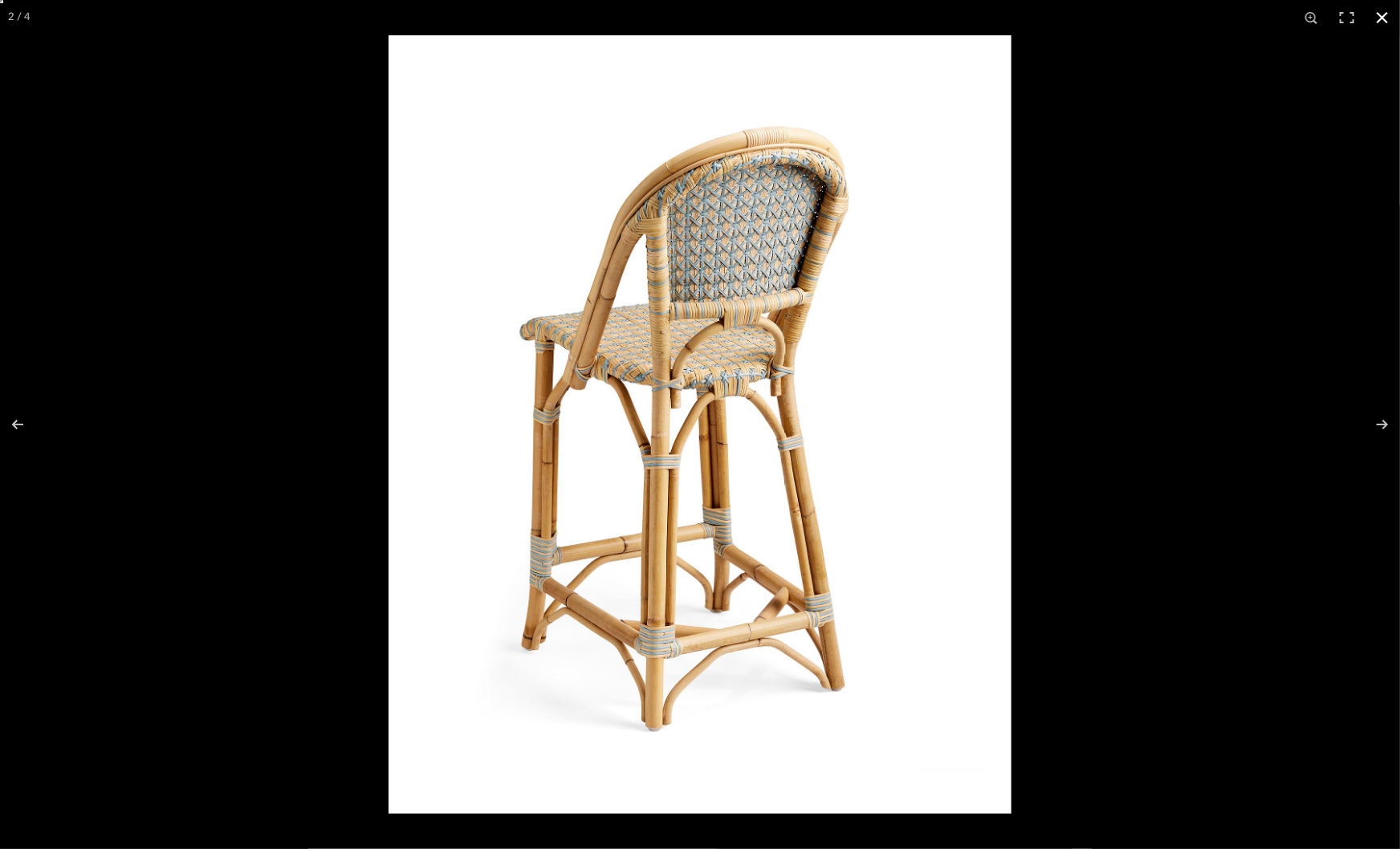
click at [1121, 508] on div at bounding box center [1089, 460] width 1400 height 849
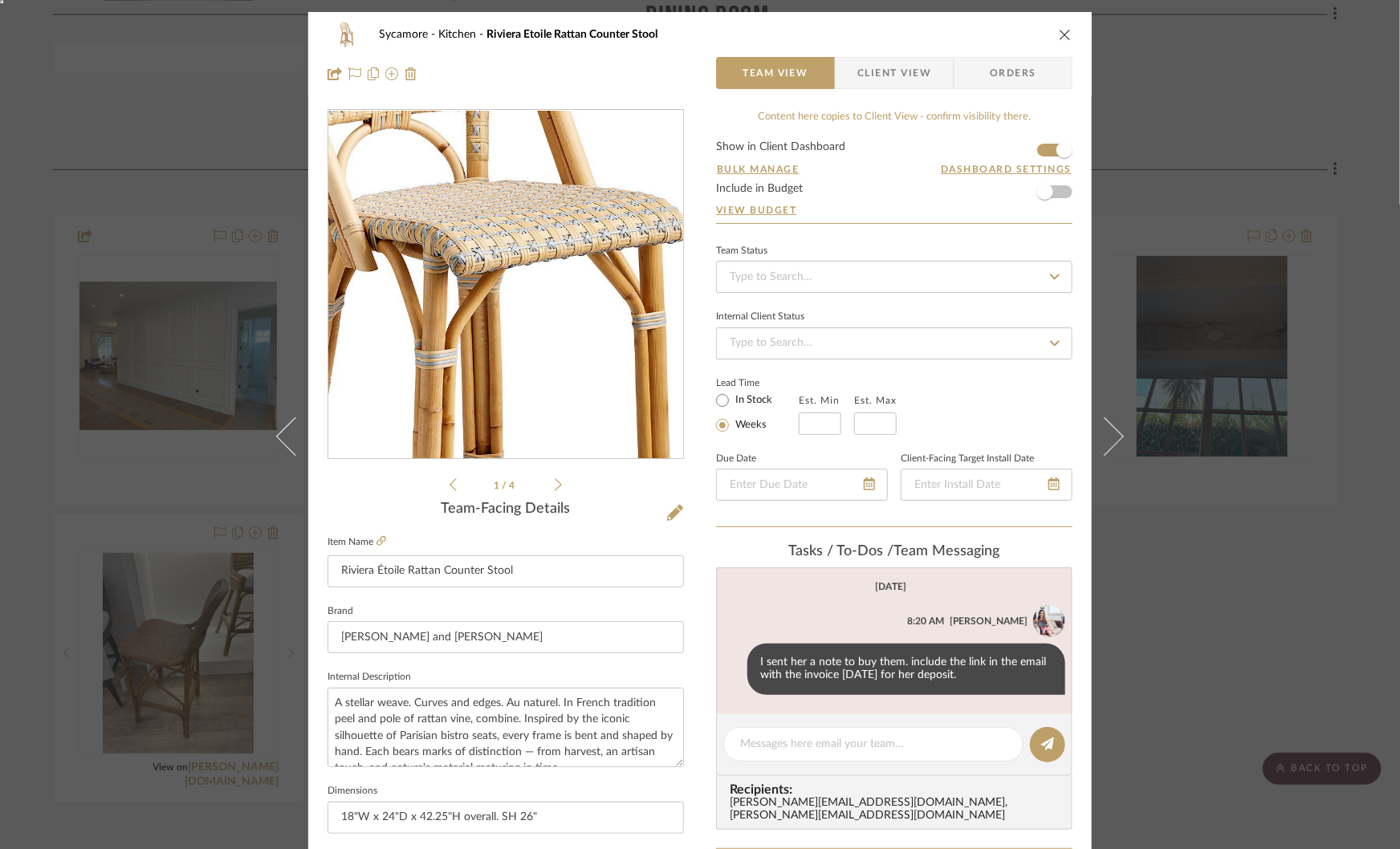
click at [512, 282] on img "0" at bounding box center [505, 285] width 279 height 349
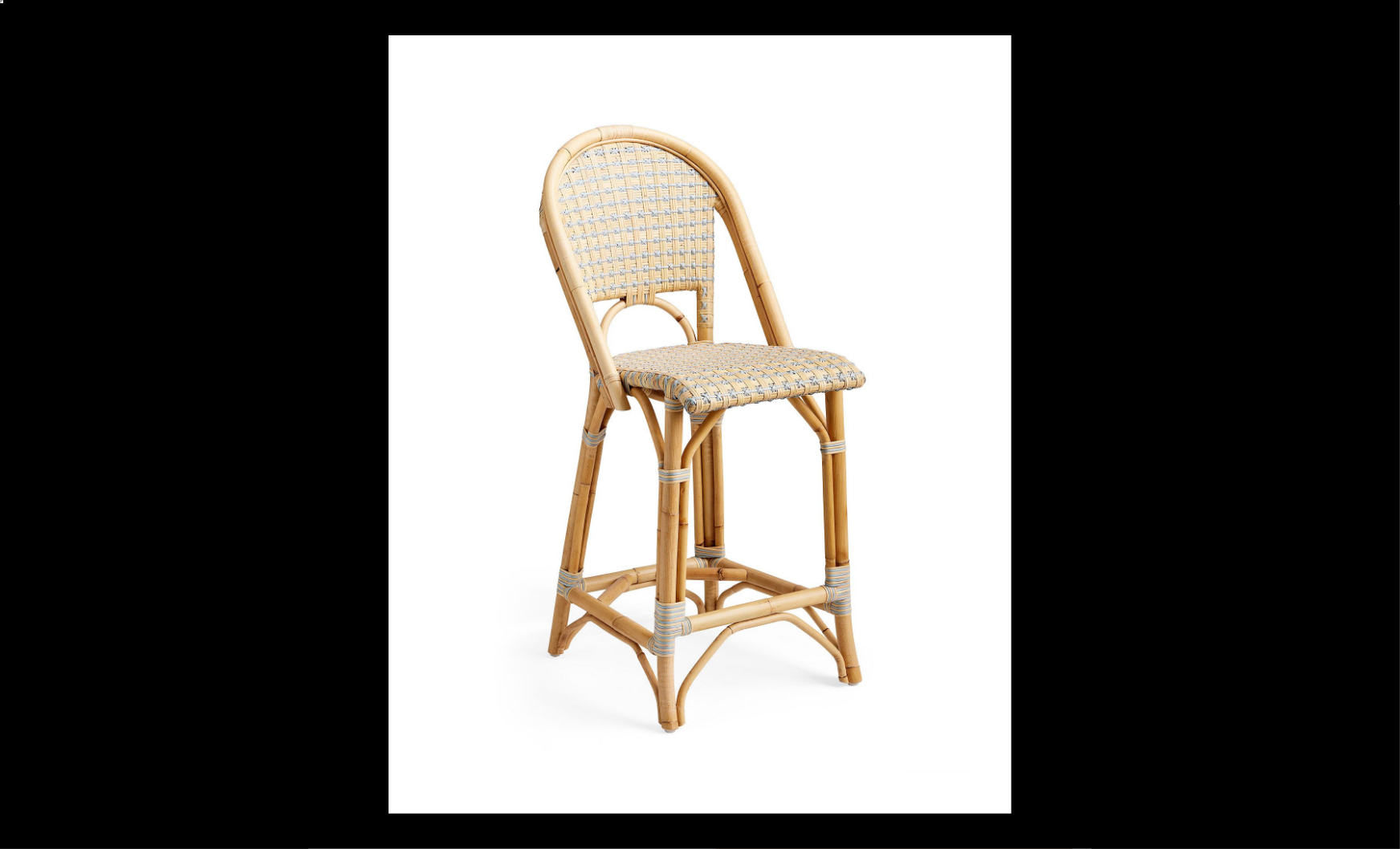
click at [1125, 533] on div at bounding box center [1089, 460] width 1400 height 849
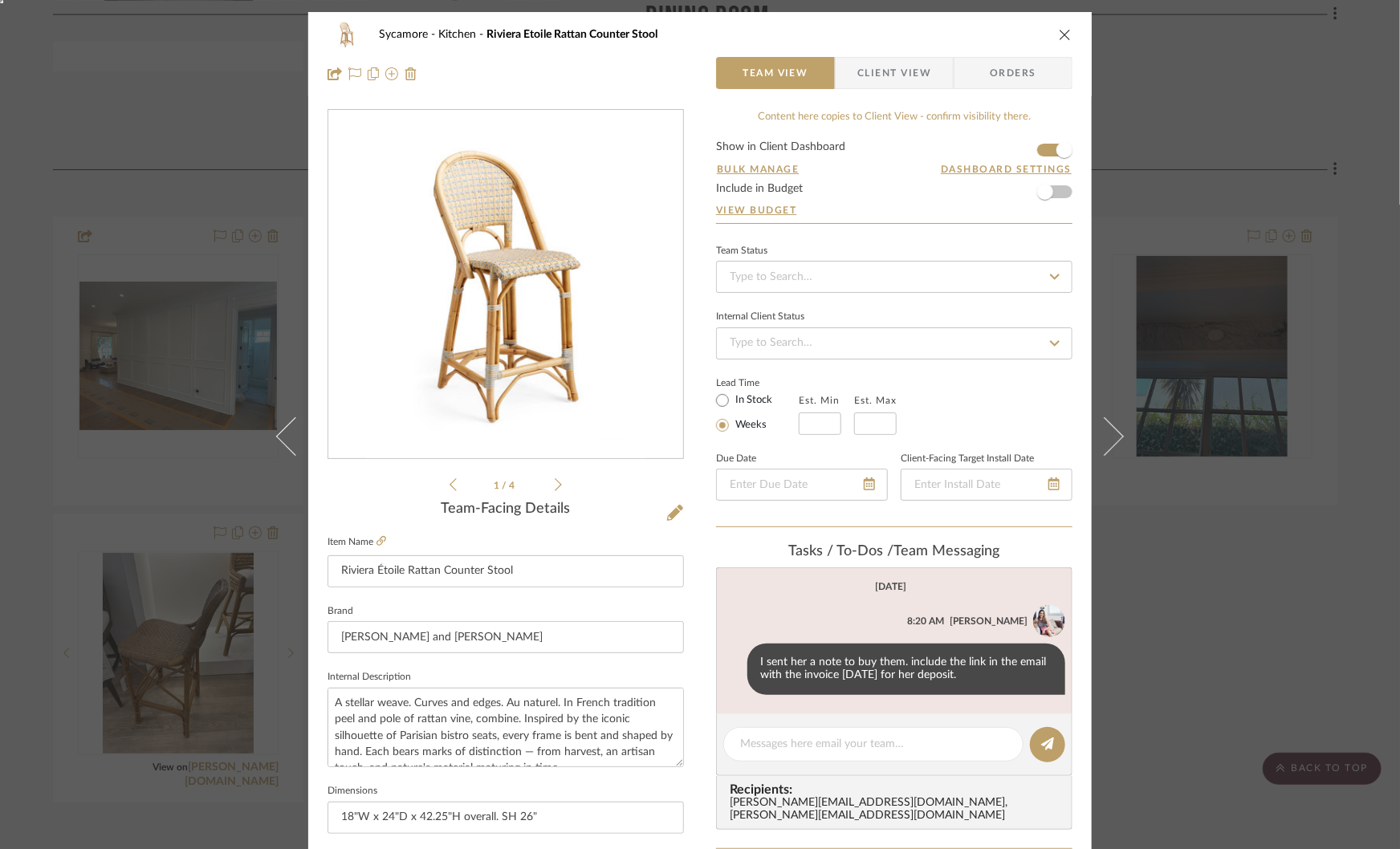
click at [1261, 510] on div "Sycamore Kitchen Riviera Étoile Rattan Counter Stool Team View Client View Orde…" at bounding box center [700, 424] width 1400 height 849
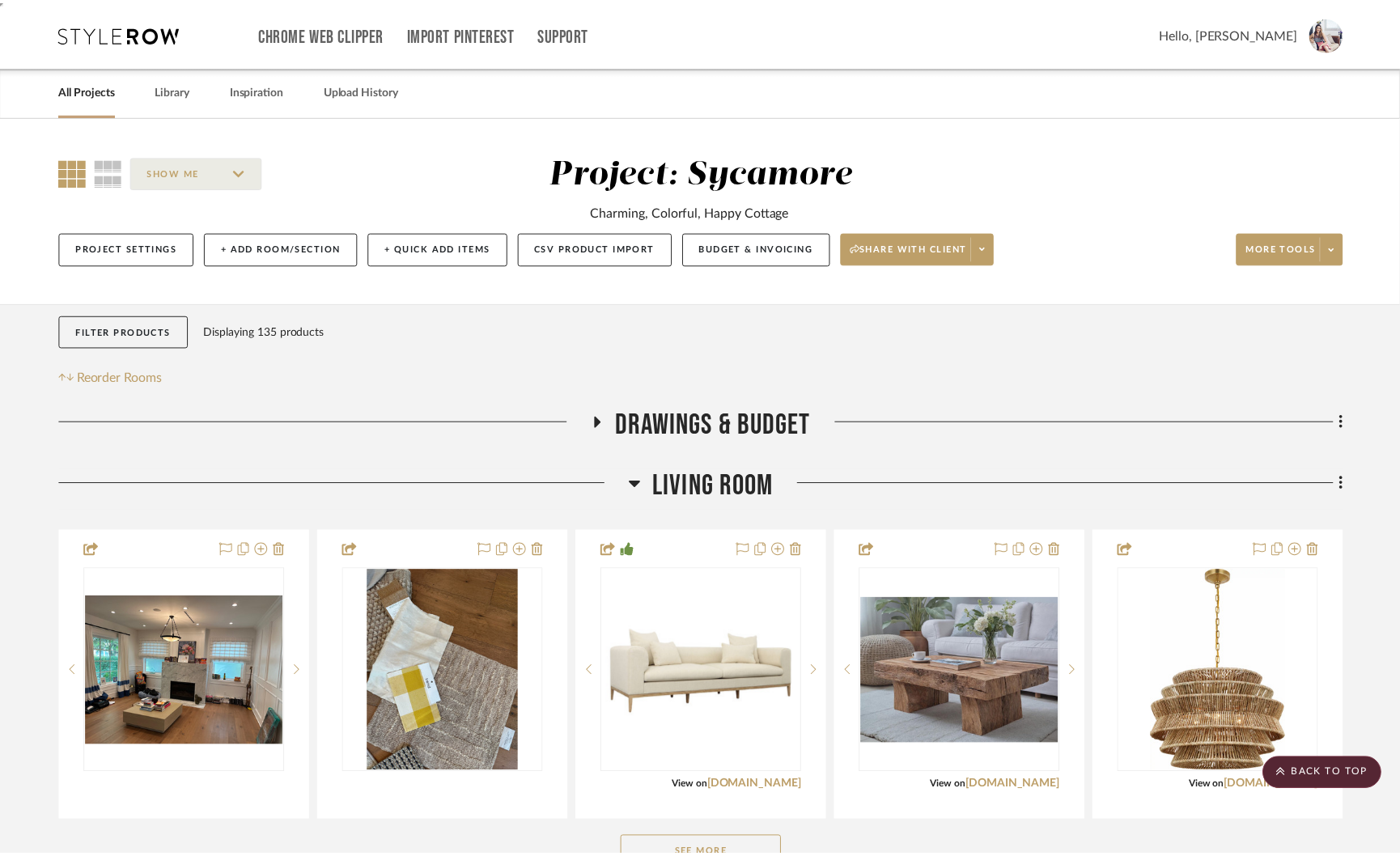
scroll to position [1487, 0]
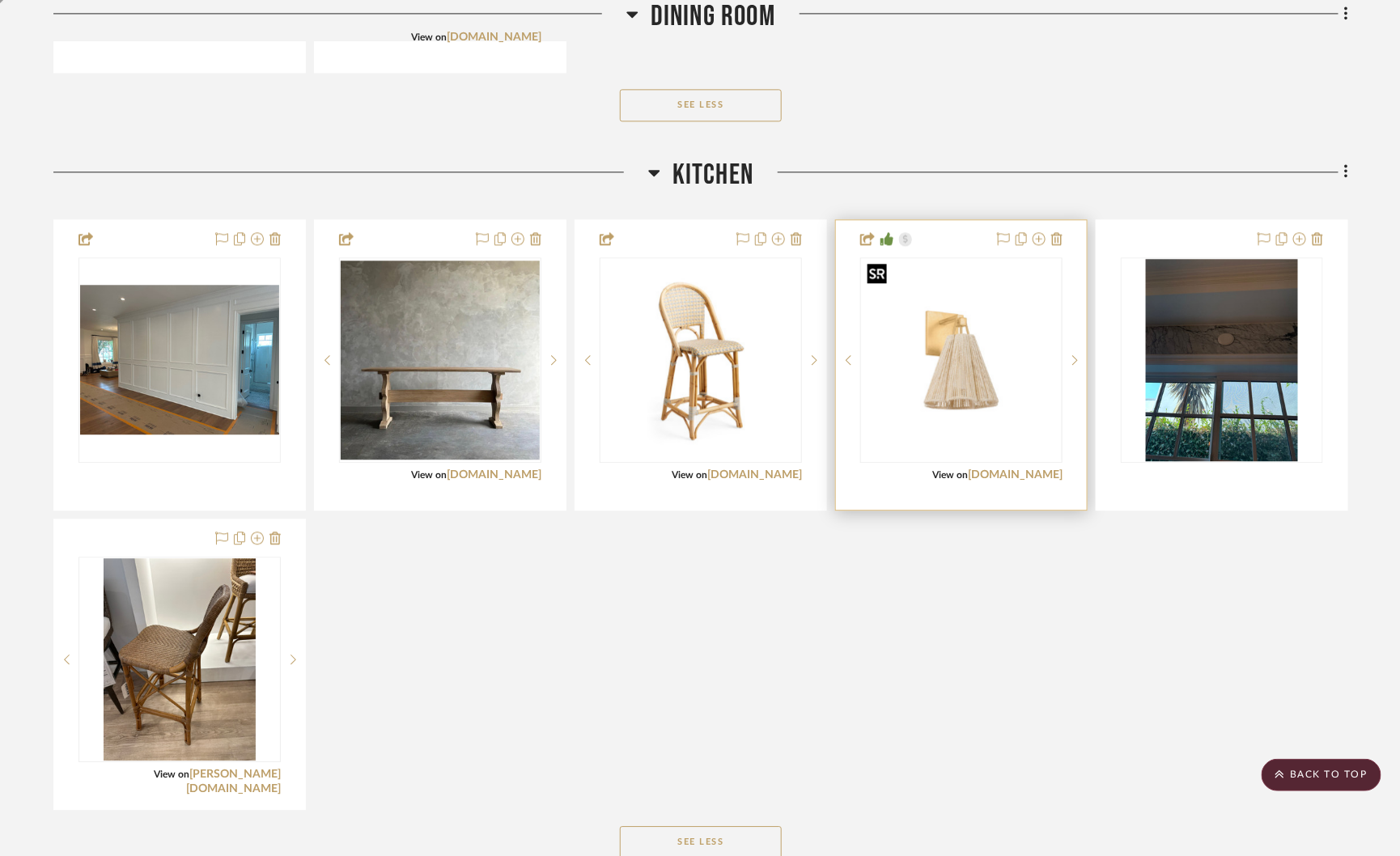
click at [967, 359] on img "0" at bounding box center [961, 360] width 199 height 199
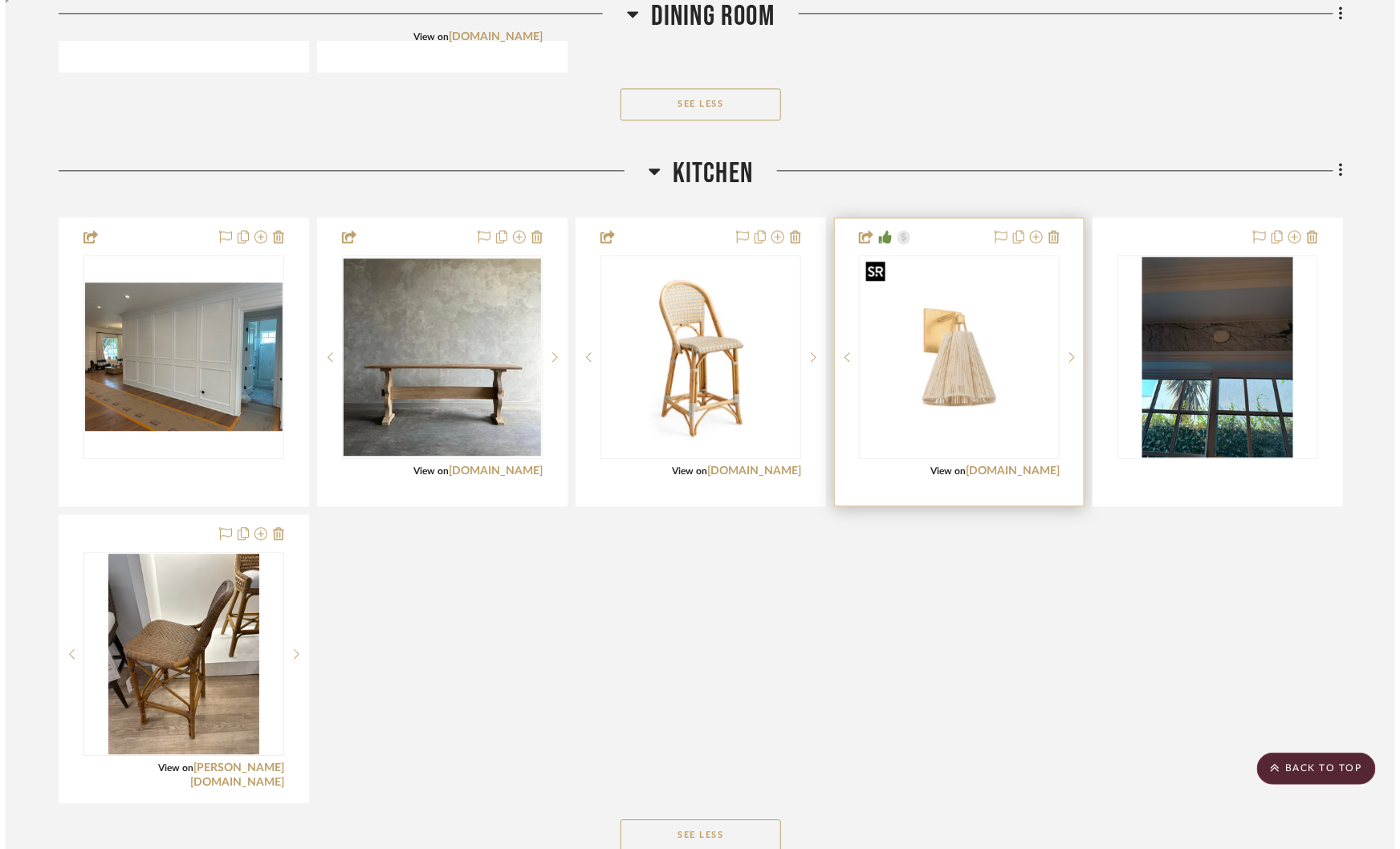
scroll to position [0, 0]
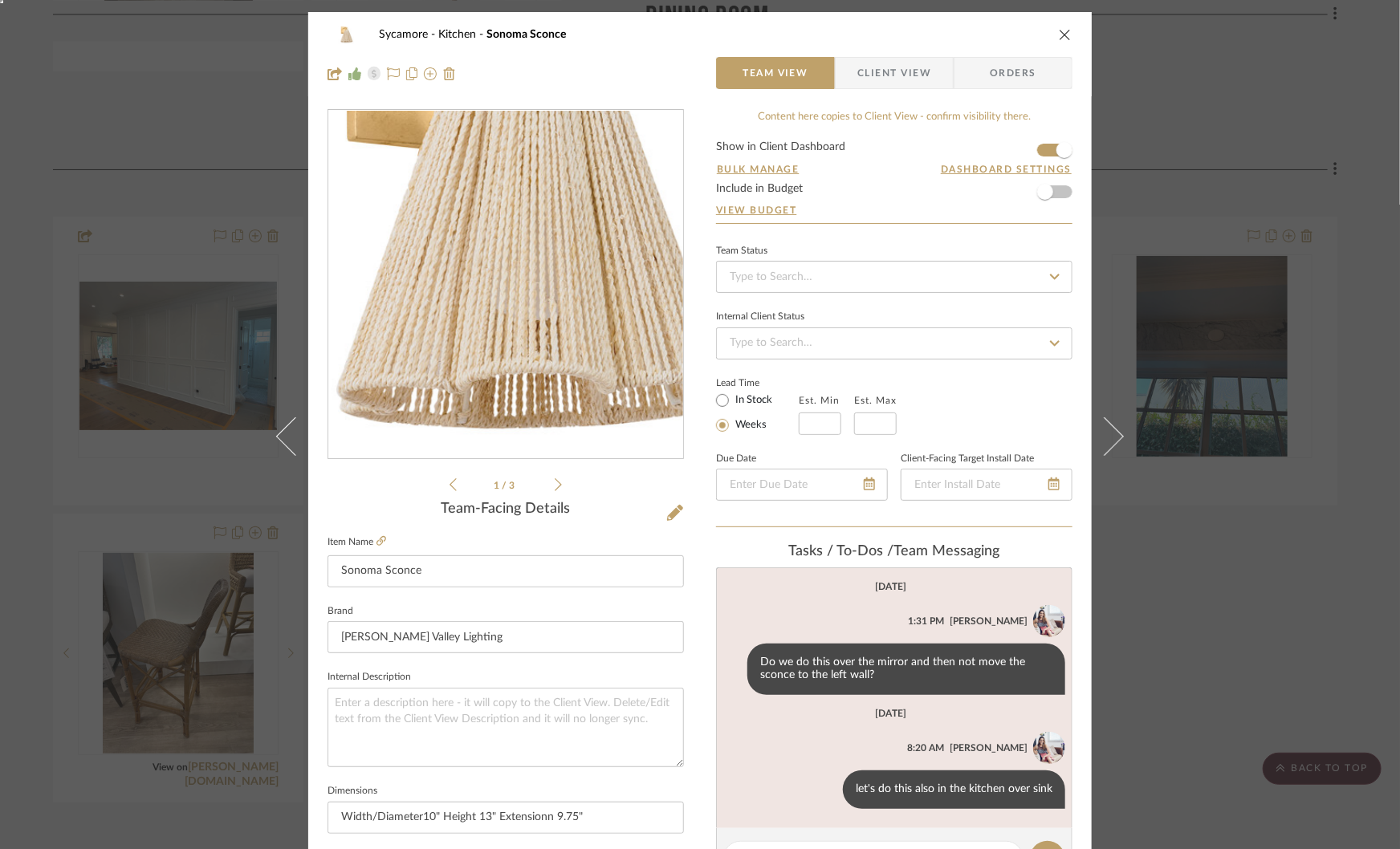
click at [492, 323] on img "0" at bounding box center [505, 285] width 349 height 349
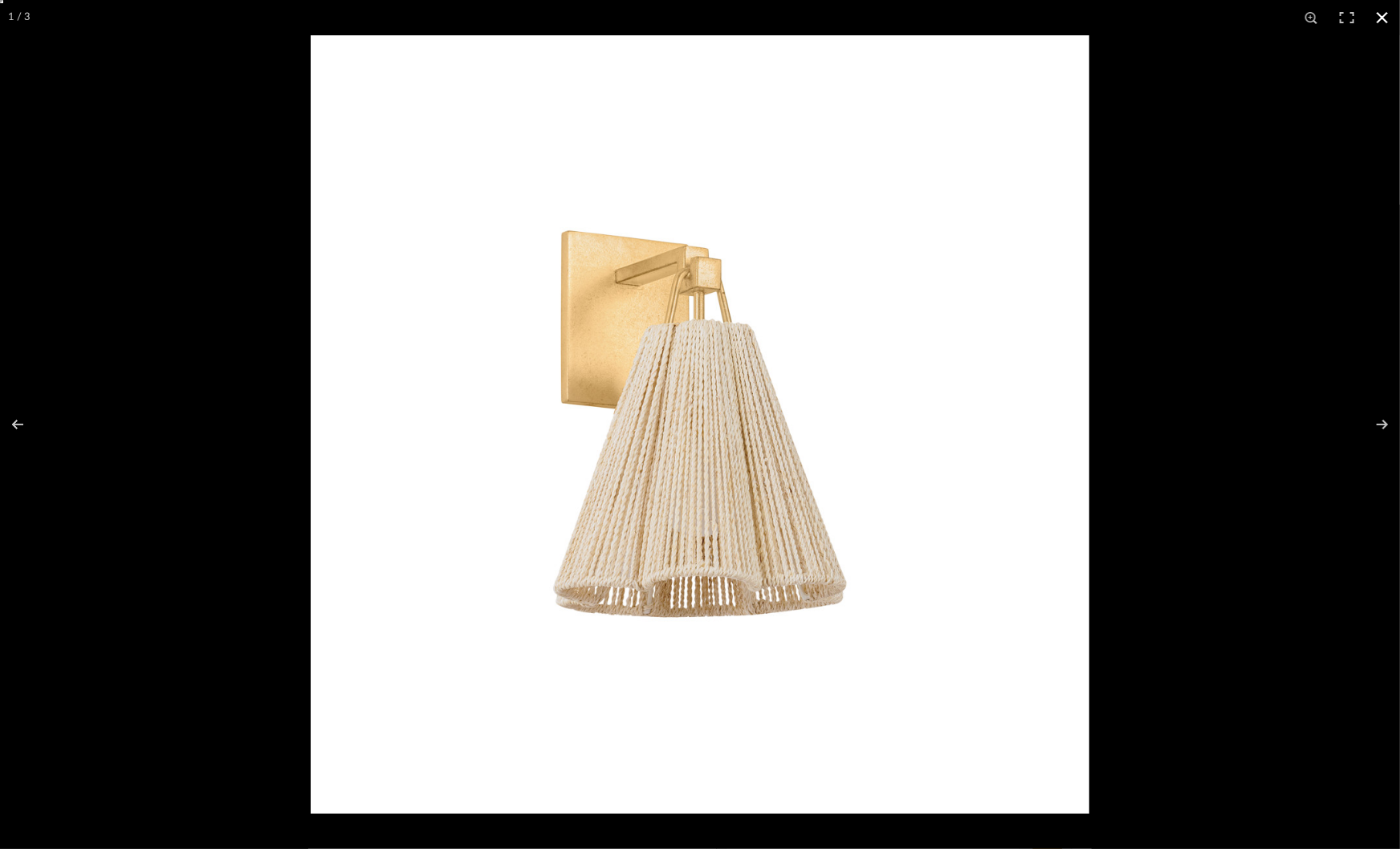
click at [1300, 515] on div at bounding box center [1010, 460] width 1400 height 849
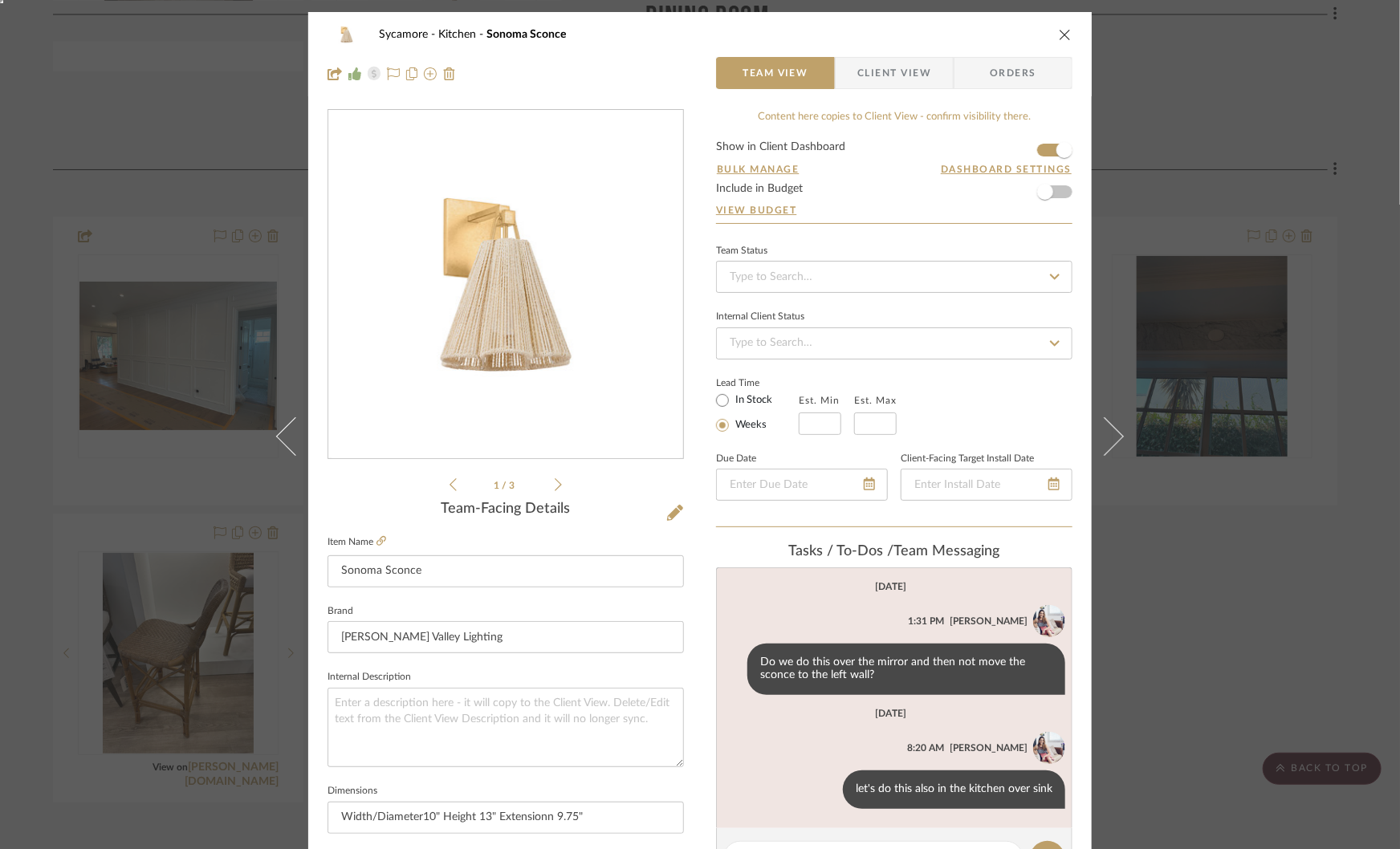
click at [1252, 519] on div "Sycamore Kitchen Sonoma Sconce Team View Client View Orders 1 / 3 Team-Facing D…" at bounding box center [700, 424] width 1400 height 849
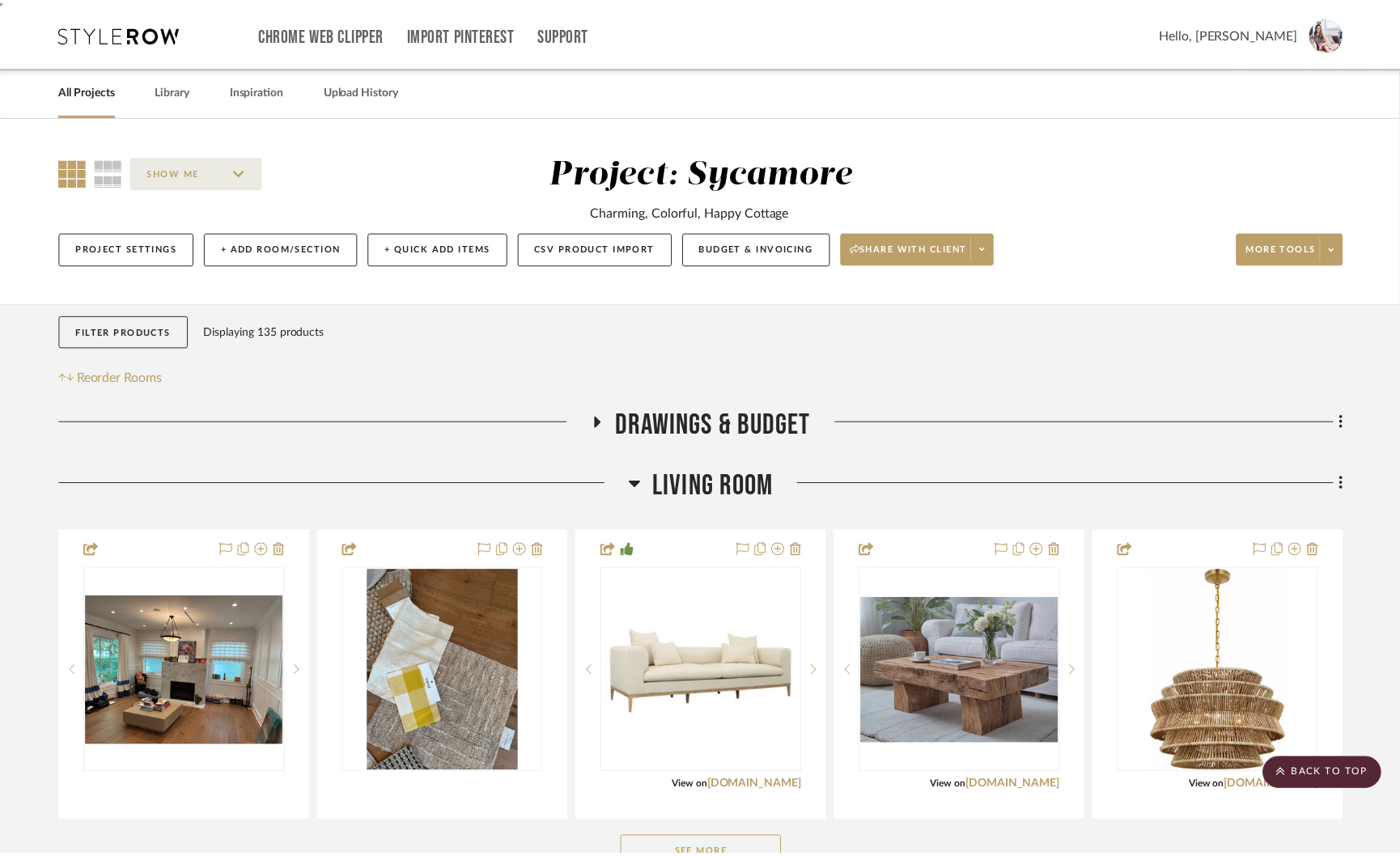
scroll to position [1487, 0]
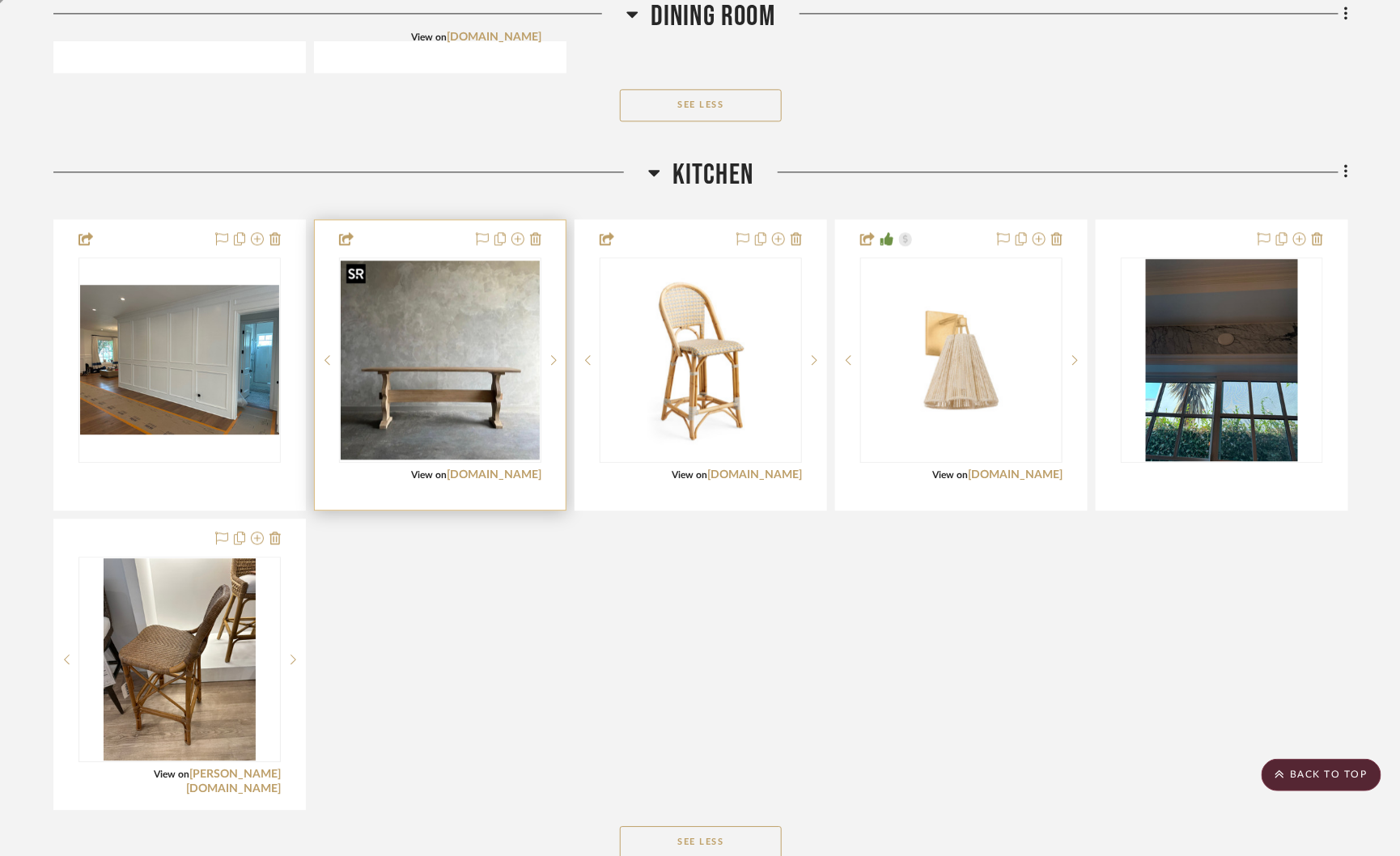
click at [0, 0] on img at bounding box center [0, 0] width 0 height 0
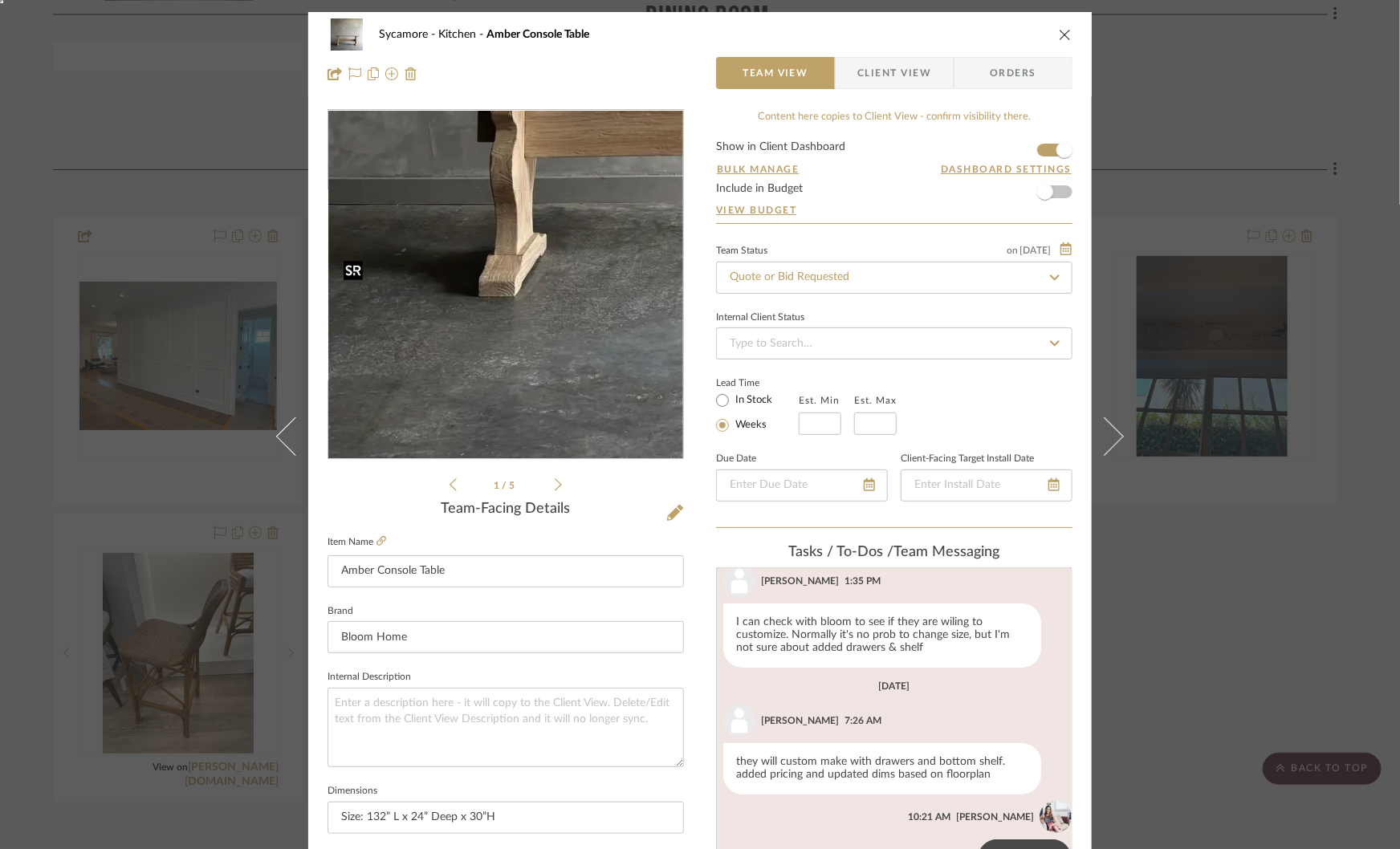
scroll to position [163, 0]
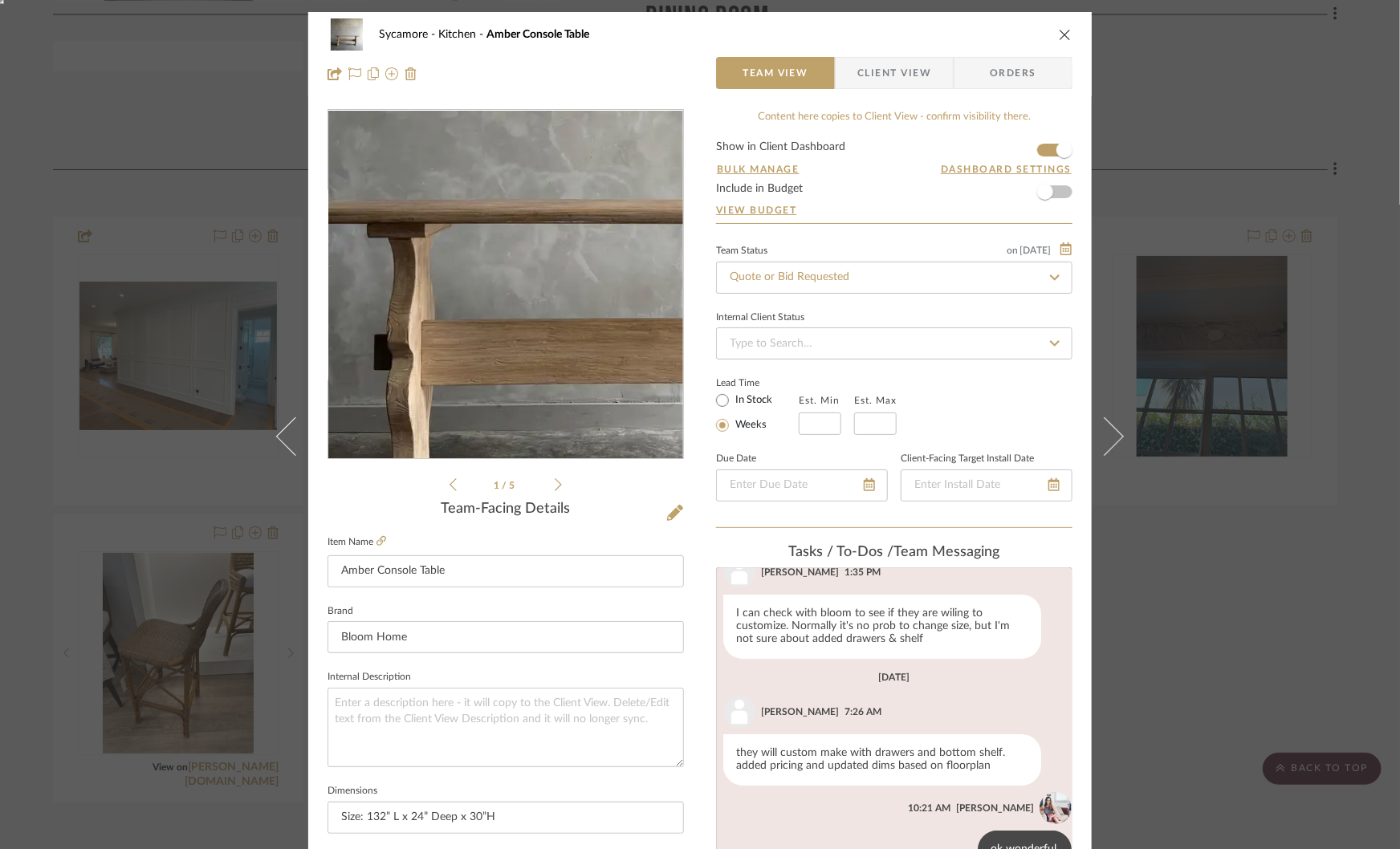
click at [438, 324] on img "0" at bounding box center [505, 285] width 349 height 349
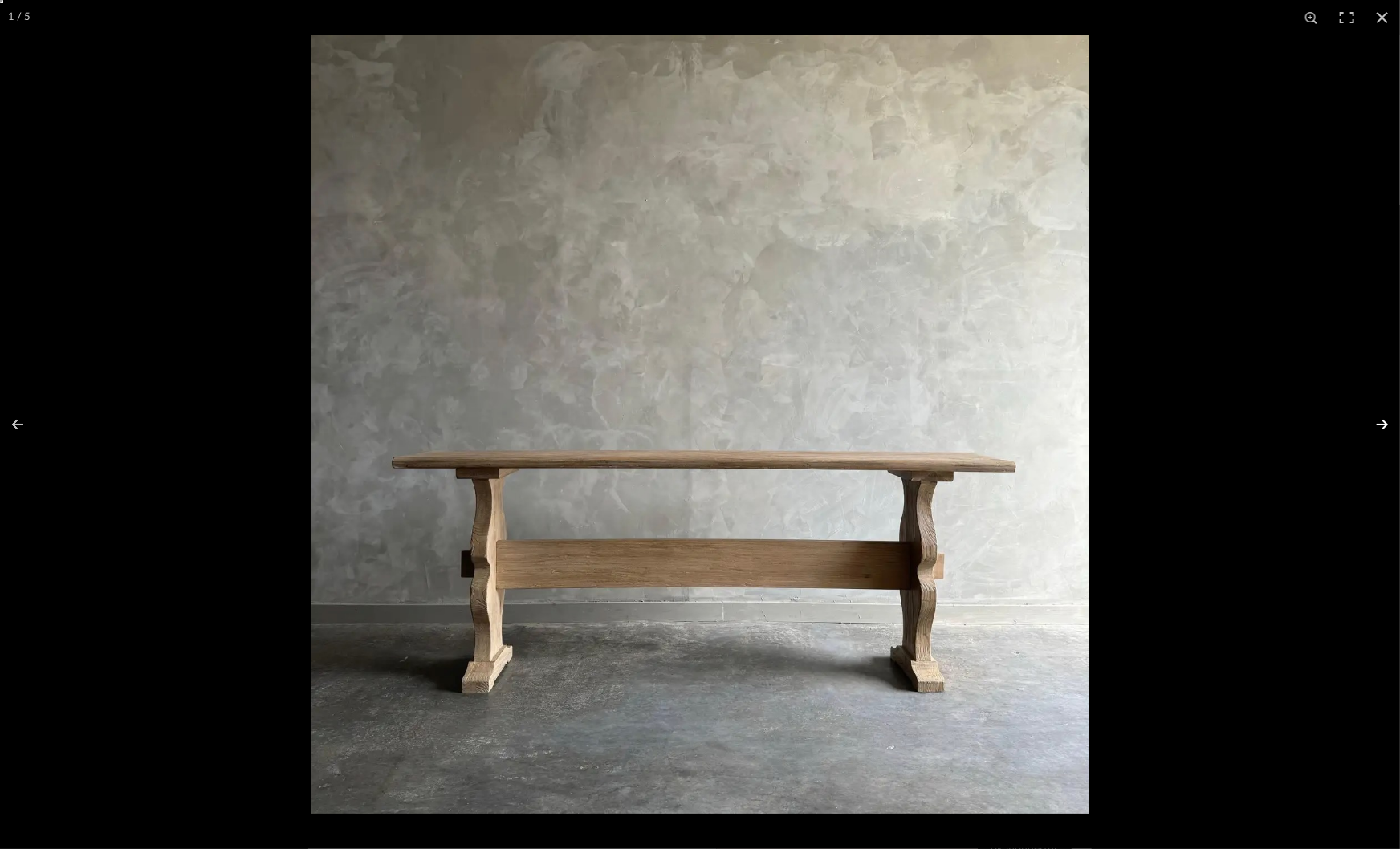
click at [1386, 430] on button at bounding box center [1372, 424] width 56 height 80
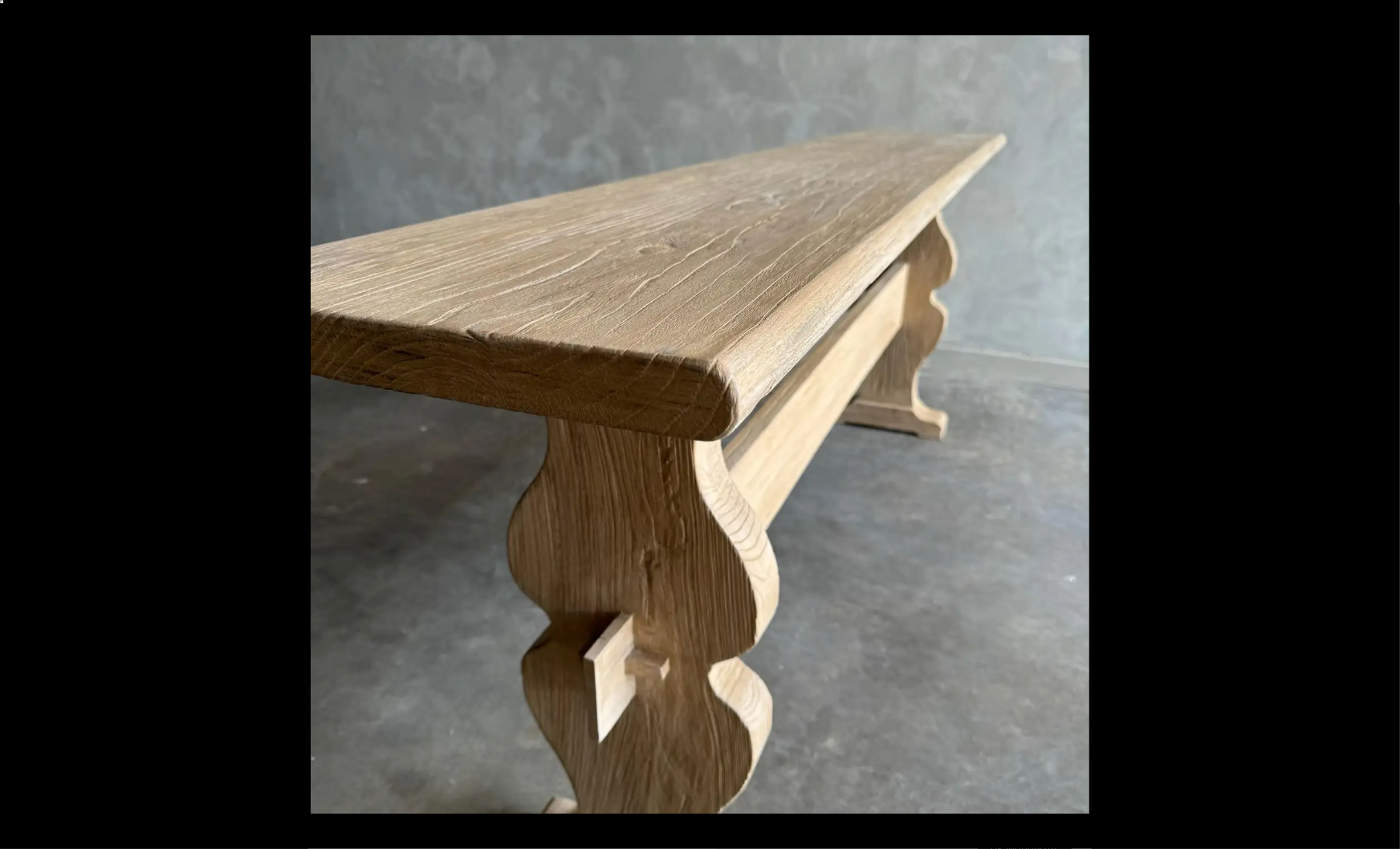
click at [1386, 430] on button at bounding box center [1372, 424] width 56 height 80
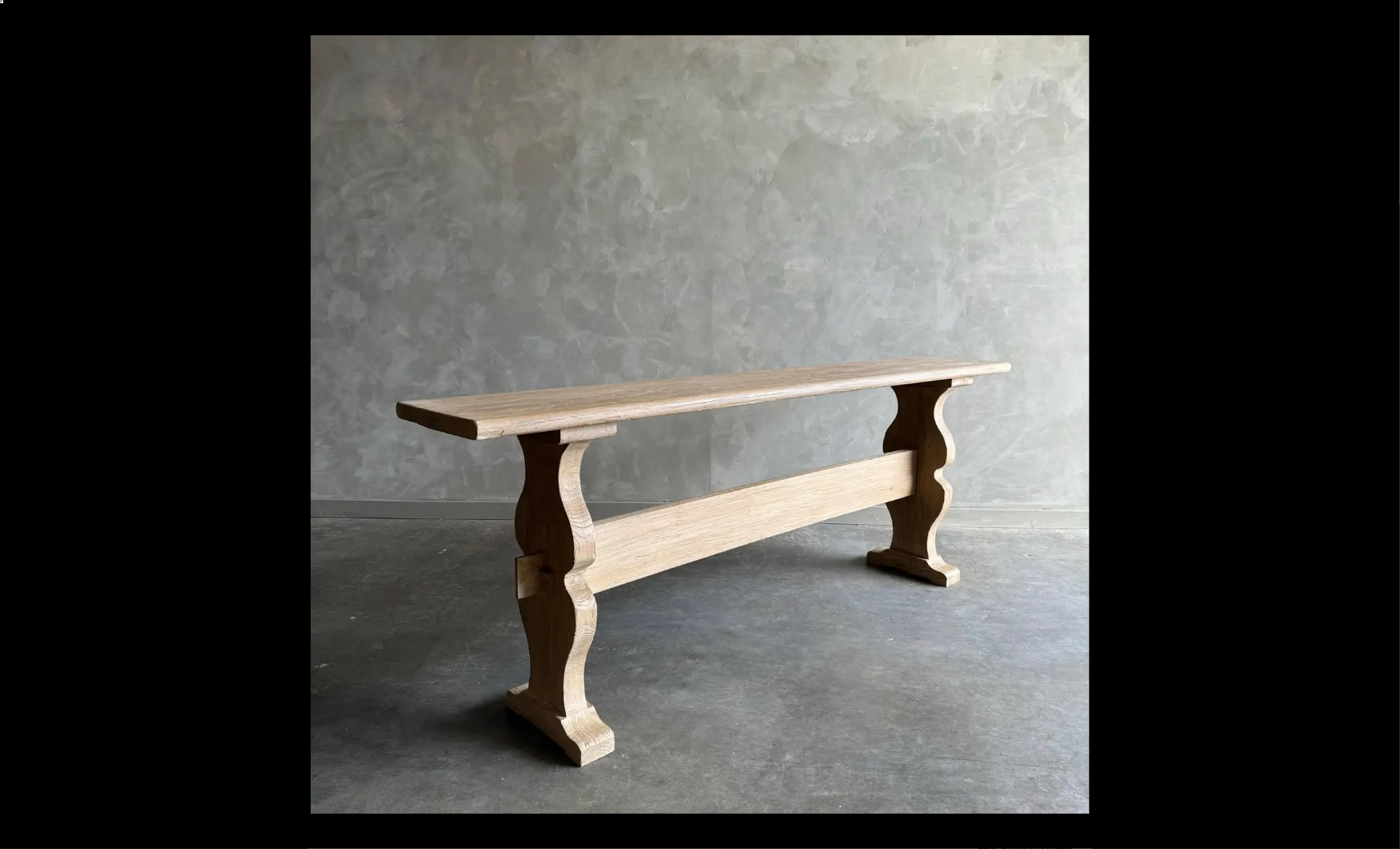
click at [1386, 430] on button at bounding box center [1372, 424] width 56 height 80
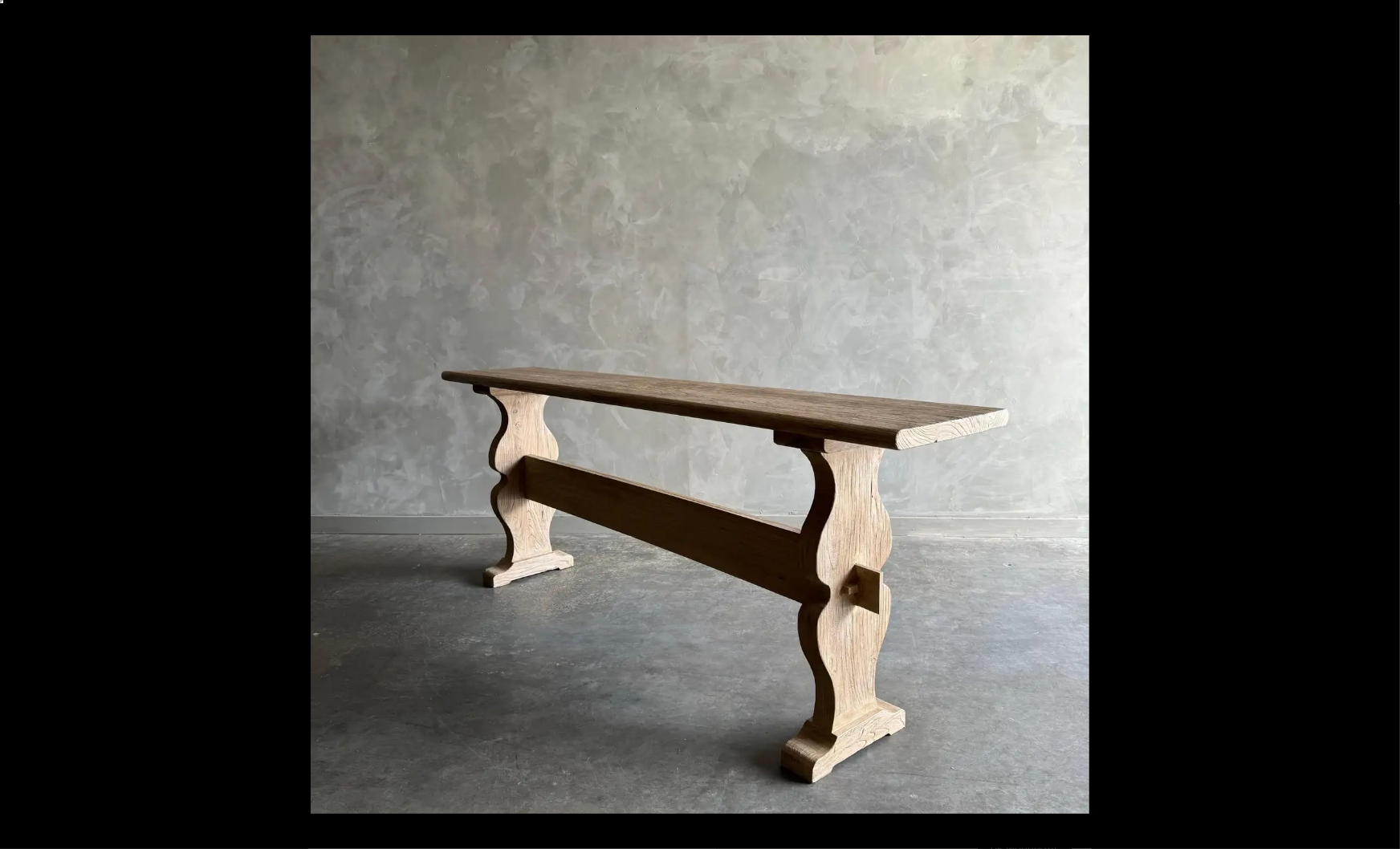
click at [1386, 430] on button at bounding box center [1372, 424] width 56 height 80
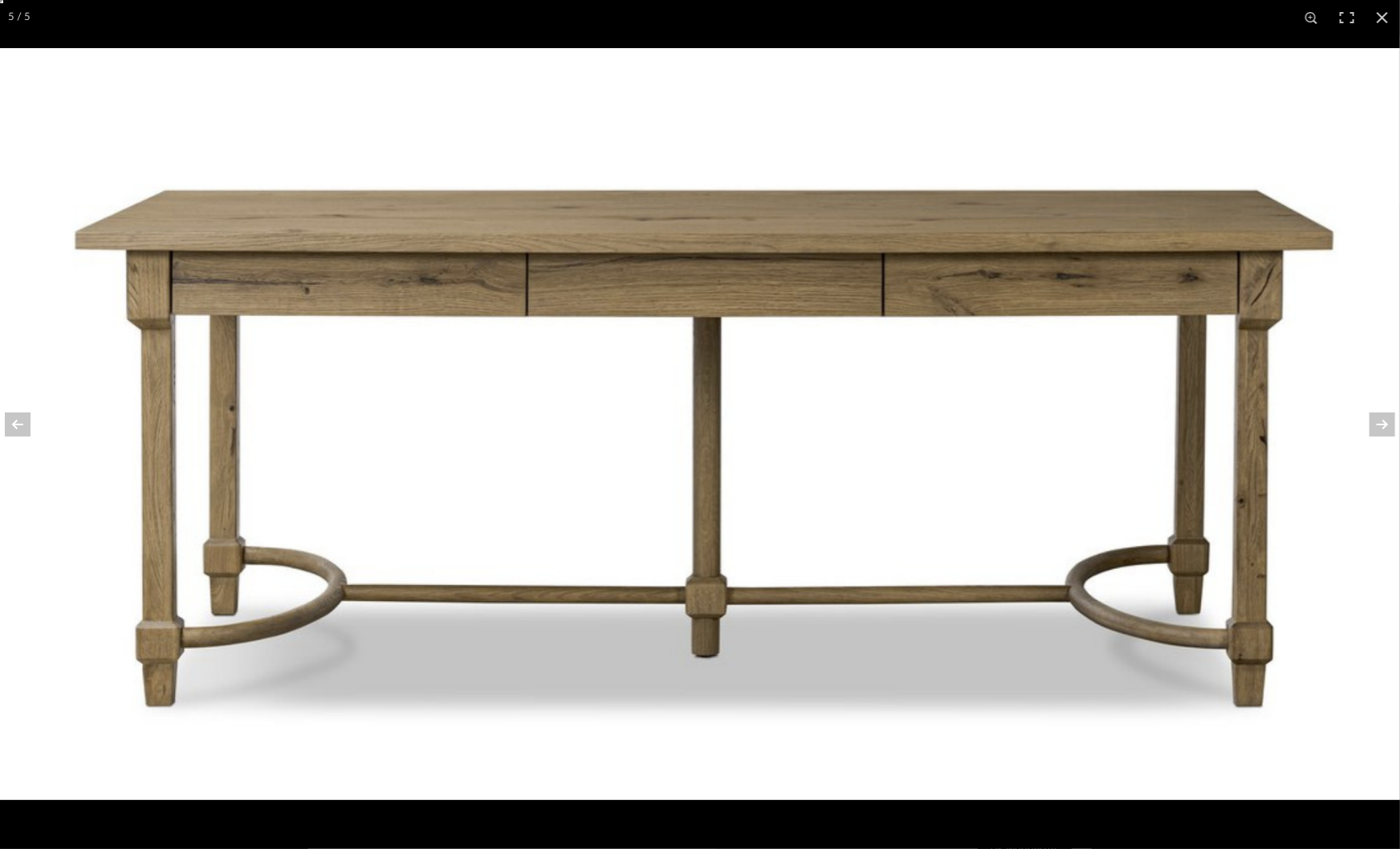
click at [1354, 519] on img at bounding box center [700, 424] width 1400 height 752
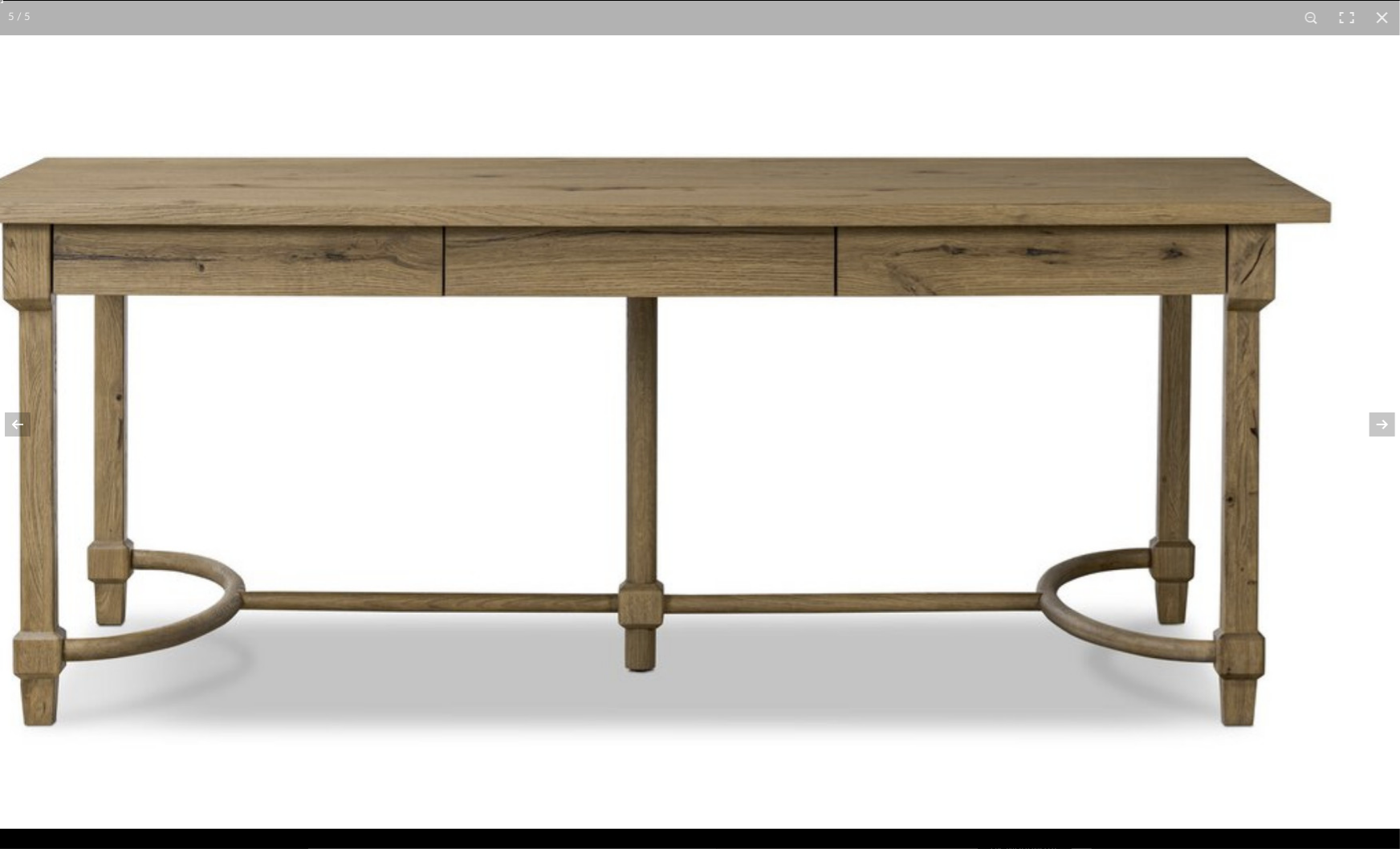
click at [1354, 519] on img at bounding box center [634, 415] width 1541 height 828
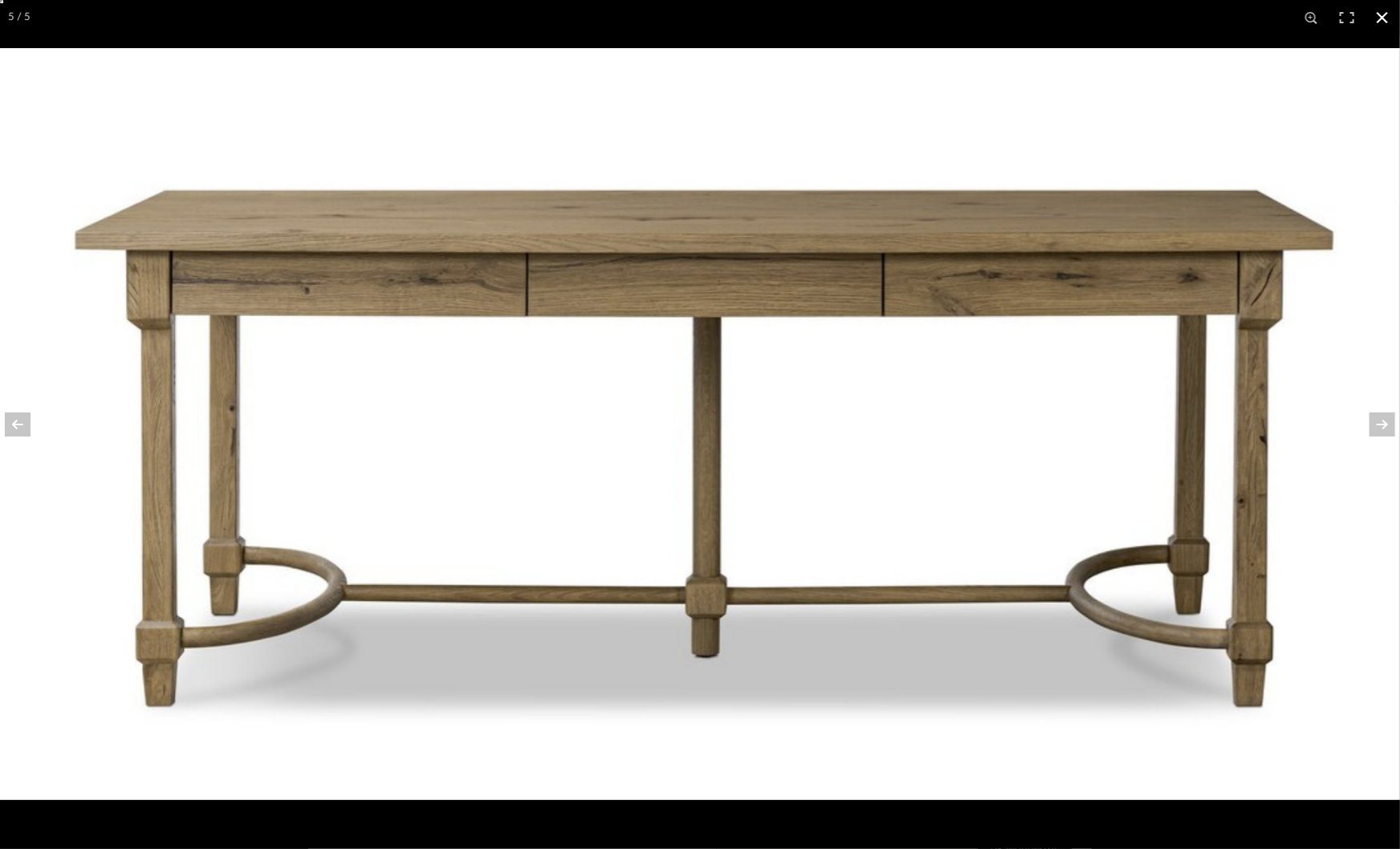
click at [74, 28] on div "5 / 5" at bounding box center [700, 17] width 1400 height 35
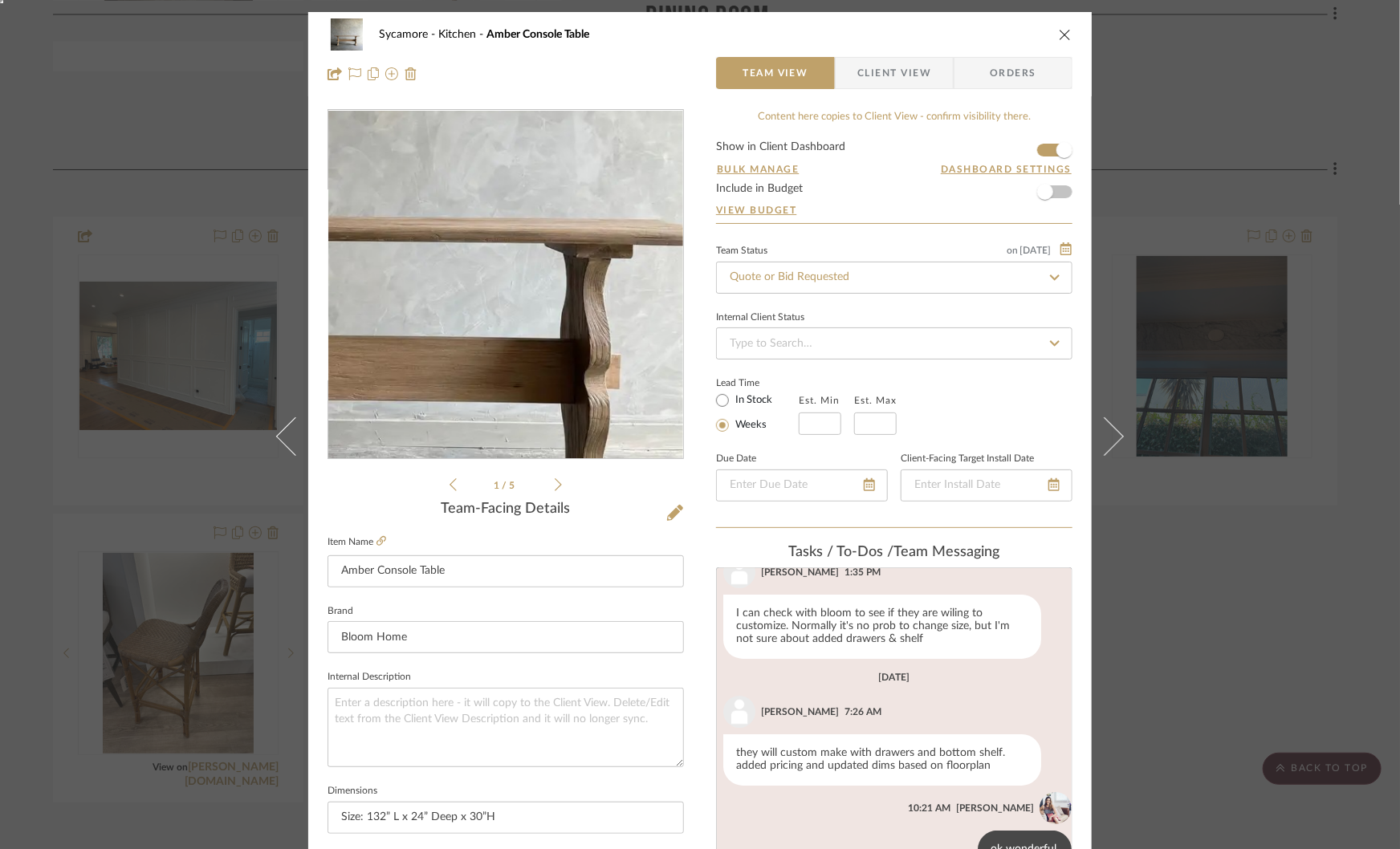
click at [570, 318] on img "0" at bounding box center [505, 285] width 349 height 349
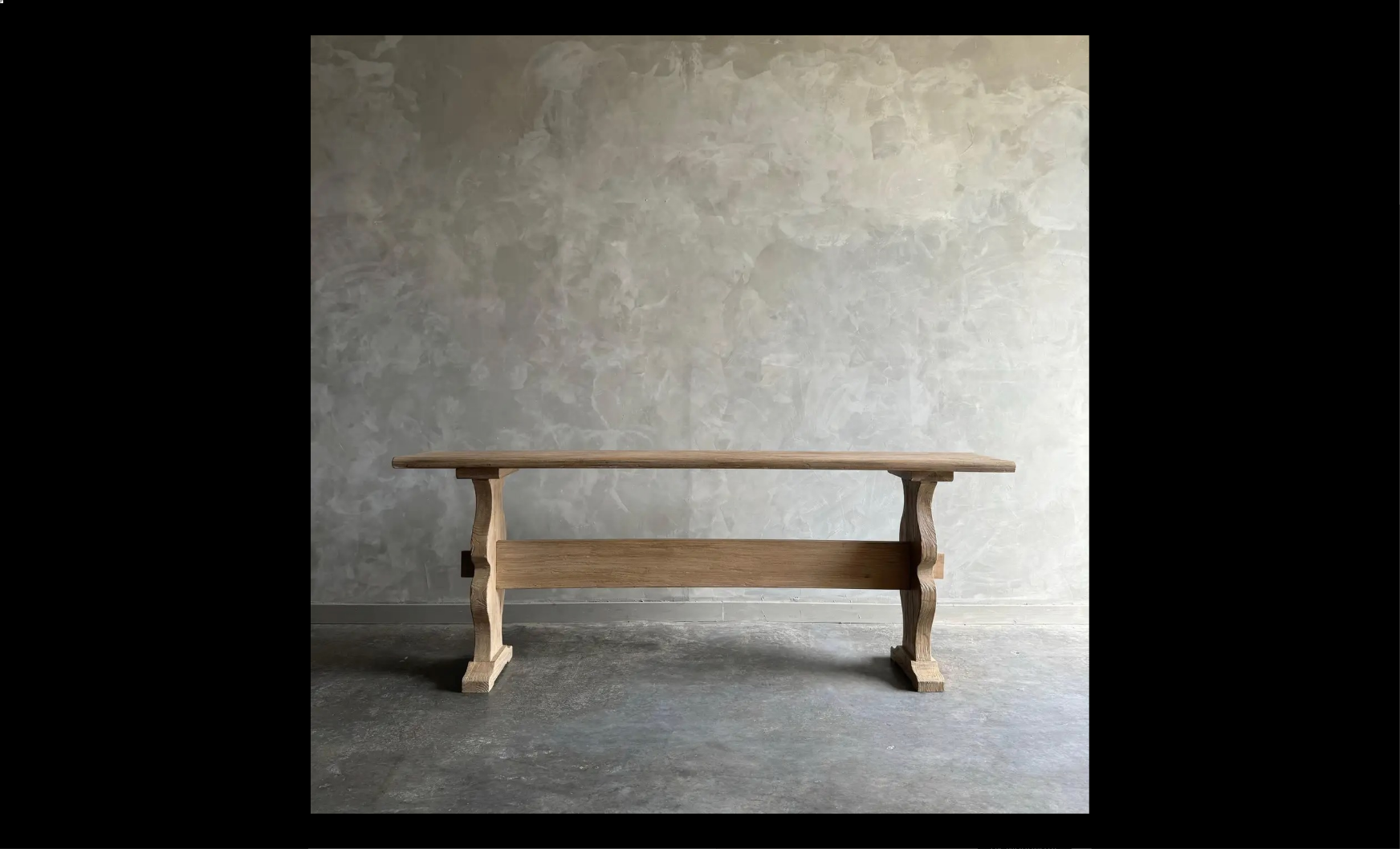
click at [1382, 428] on button at bounding box center [1372, 424] width 56 height 80
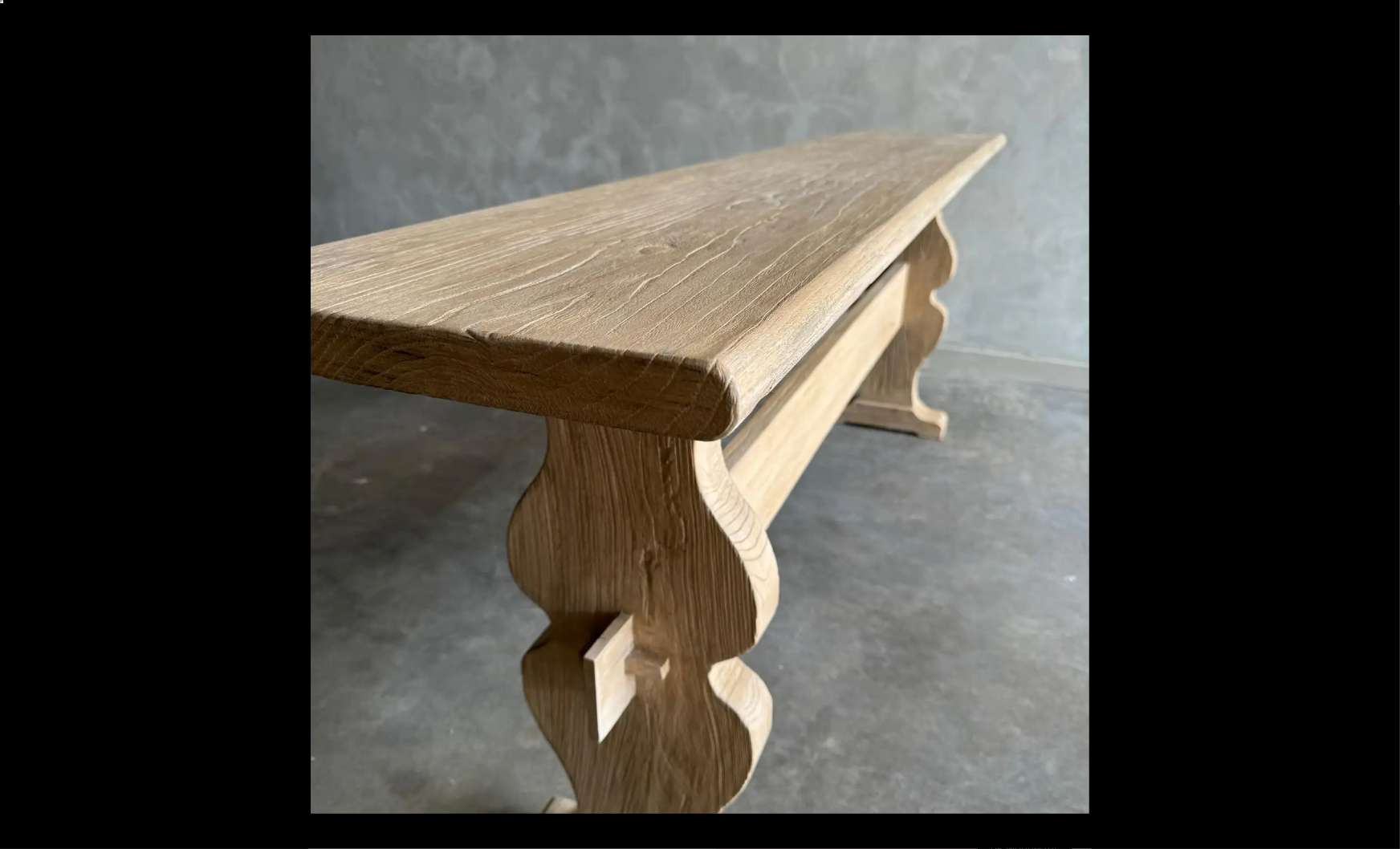
click at [1382, 428] on button at bounding box center [1372, 424] width 56 height 80
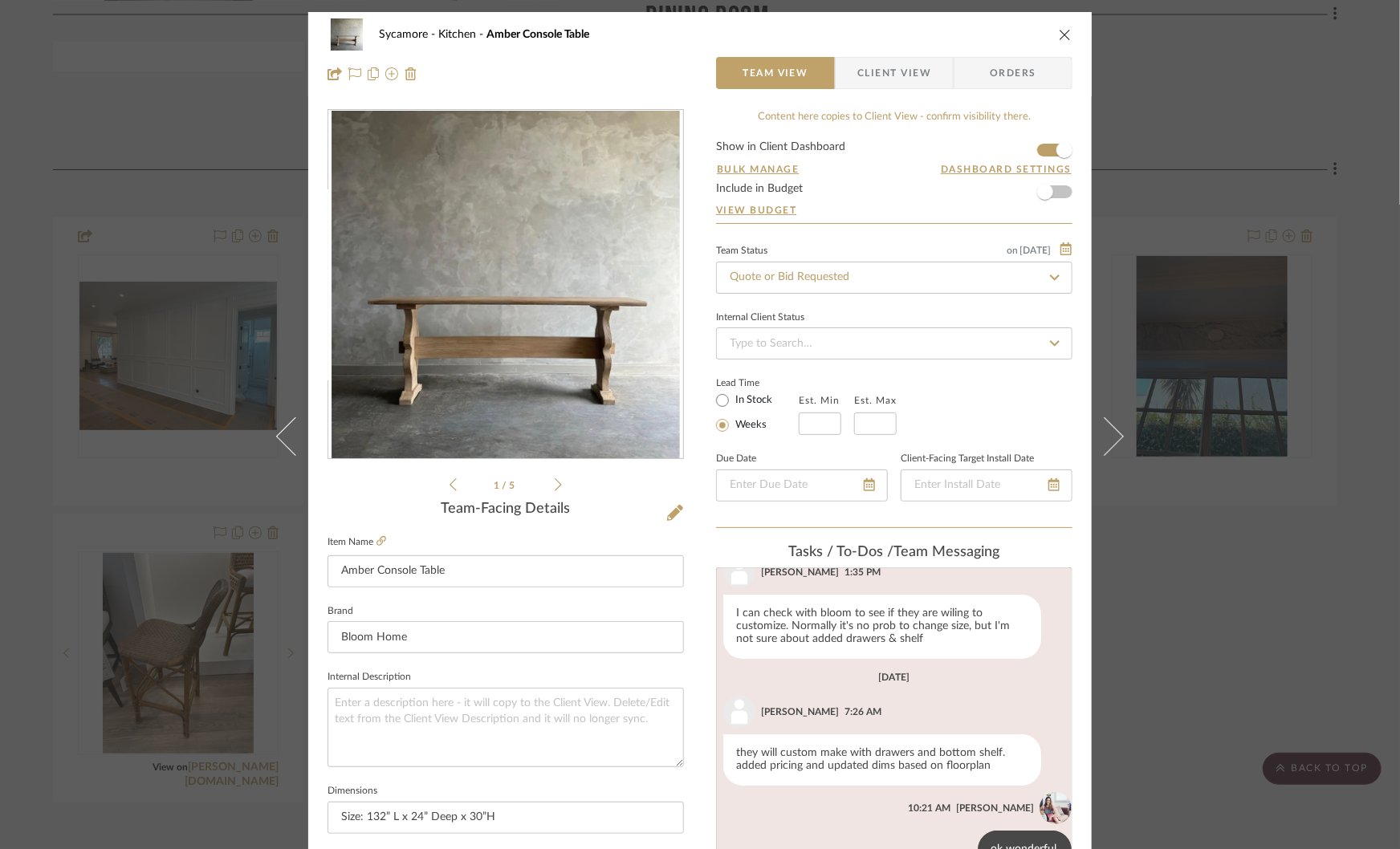
click at [1341, 460] on div "Sycamore Kitchen Amber Console Table Team View Client View Orders 1 / 5 Team-Fa…" at bounding box center [700, 424] width 1400 height 849
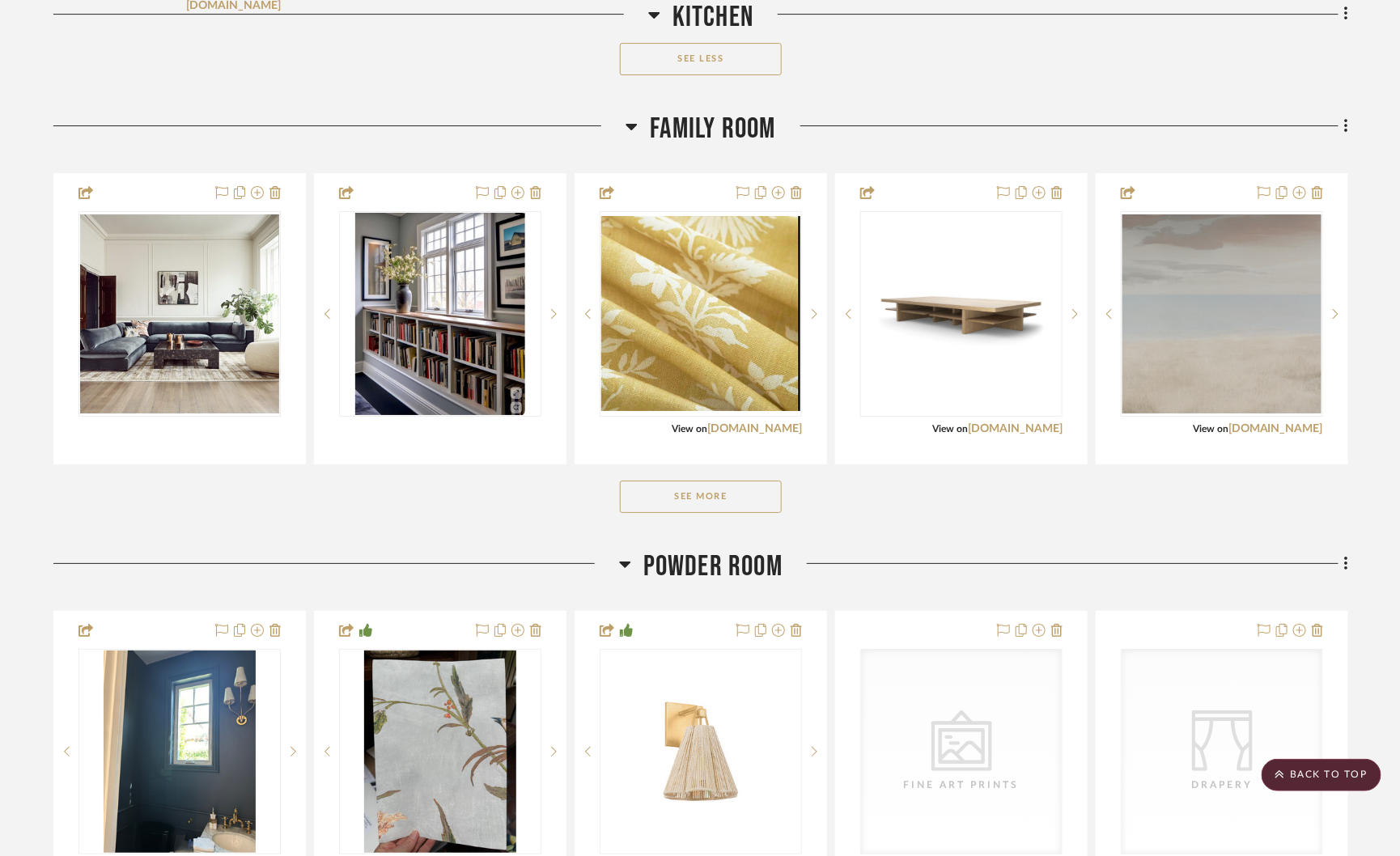
scroll to position [2286, 0]
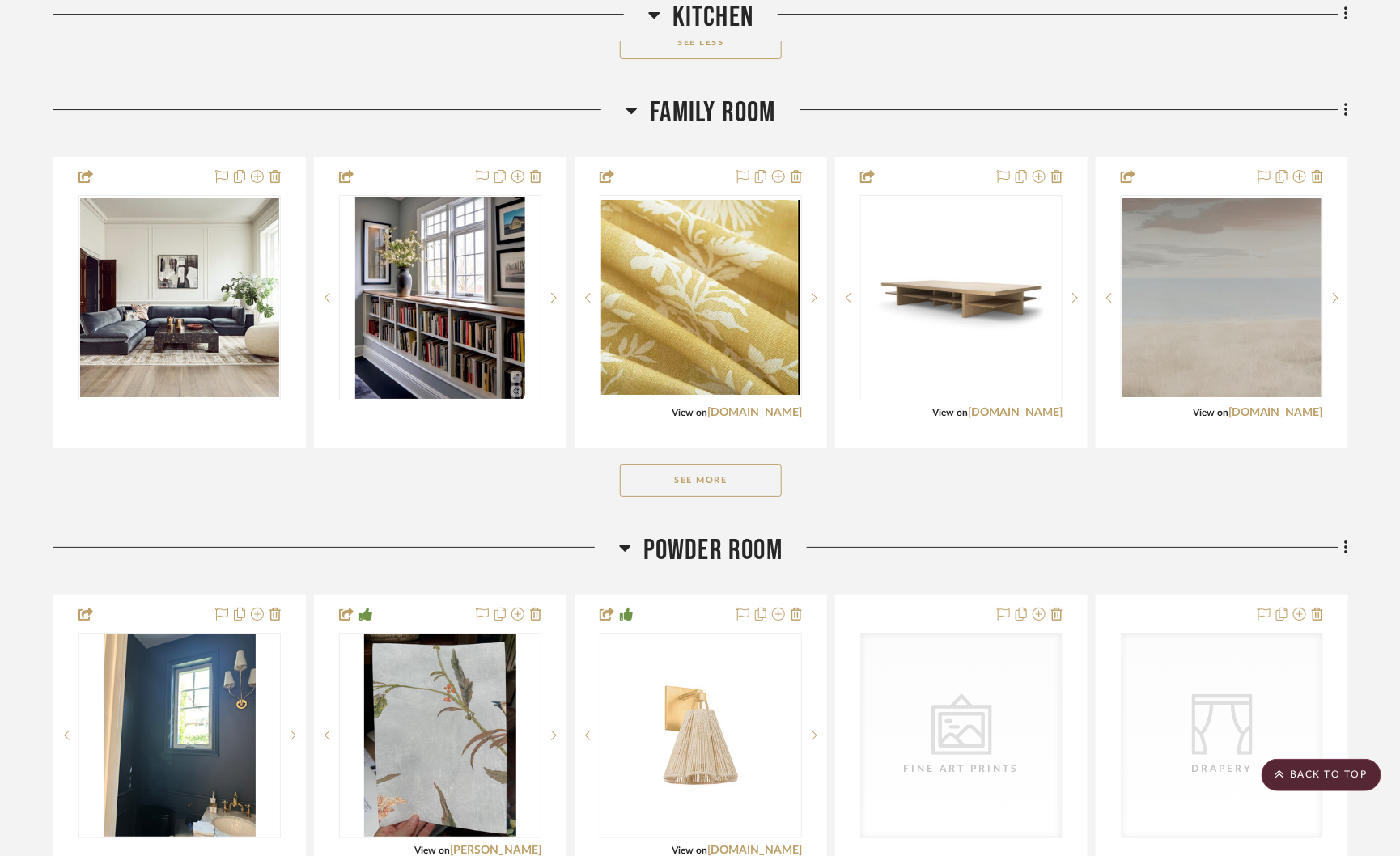
click at [710, 475] on button "See More" at bounding box center [701, 480] width 161 height 32
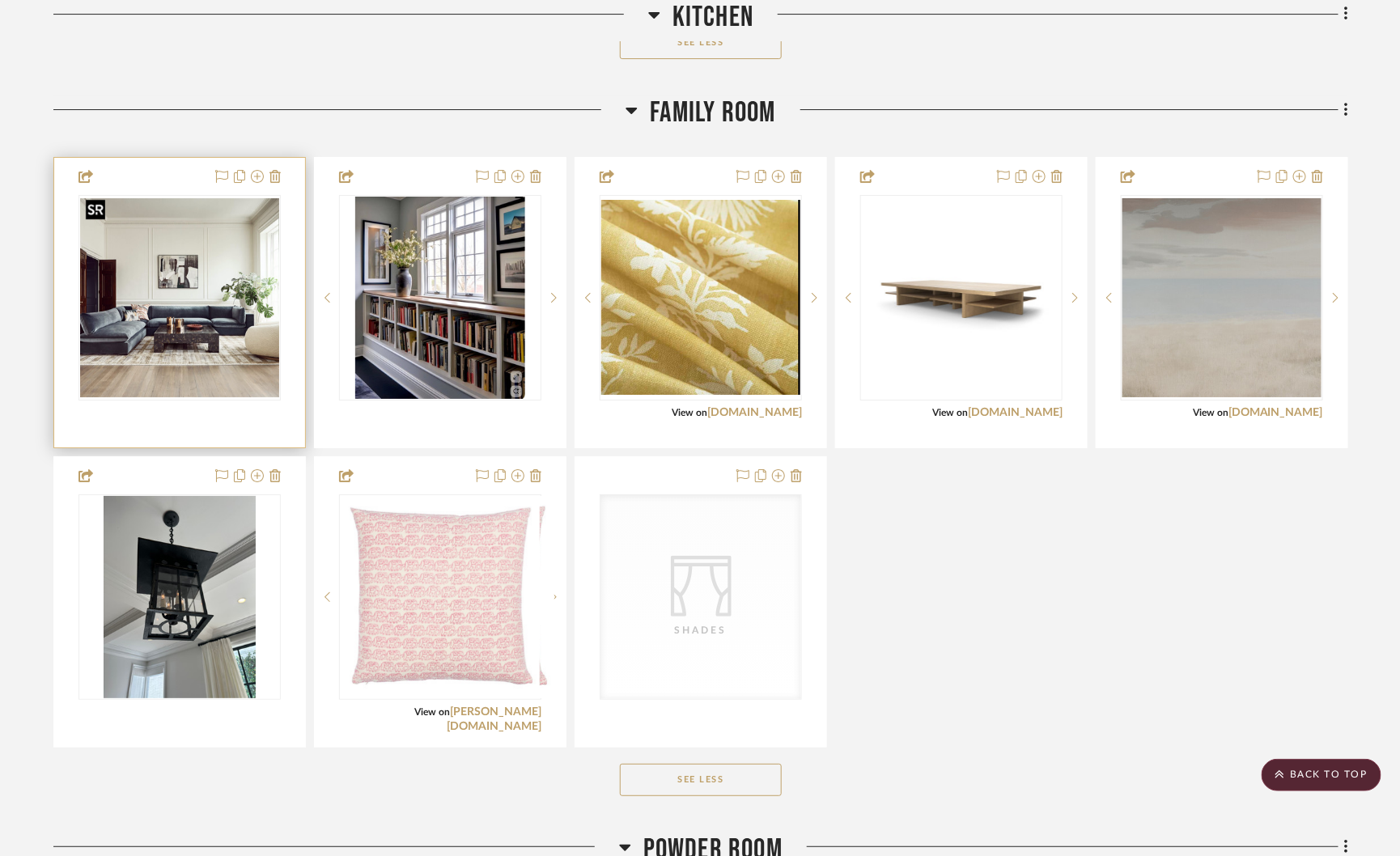
click at [0, 0] on img at bounding box center [0, 0] width 0 height 0
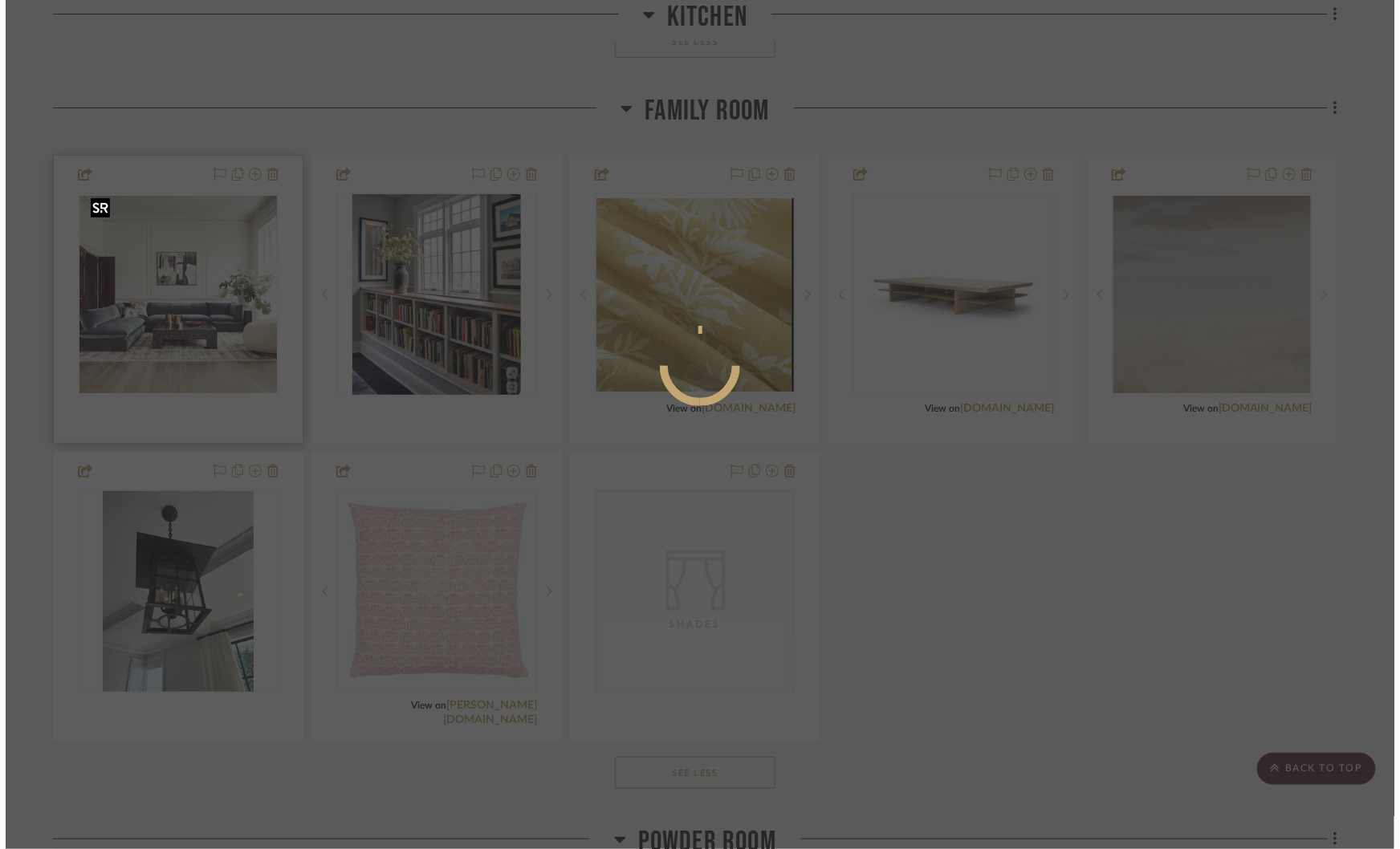
scroll to position [0, 0]
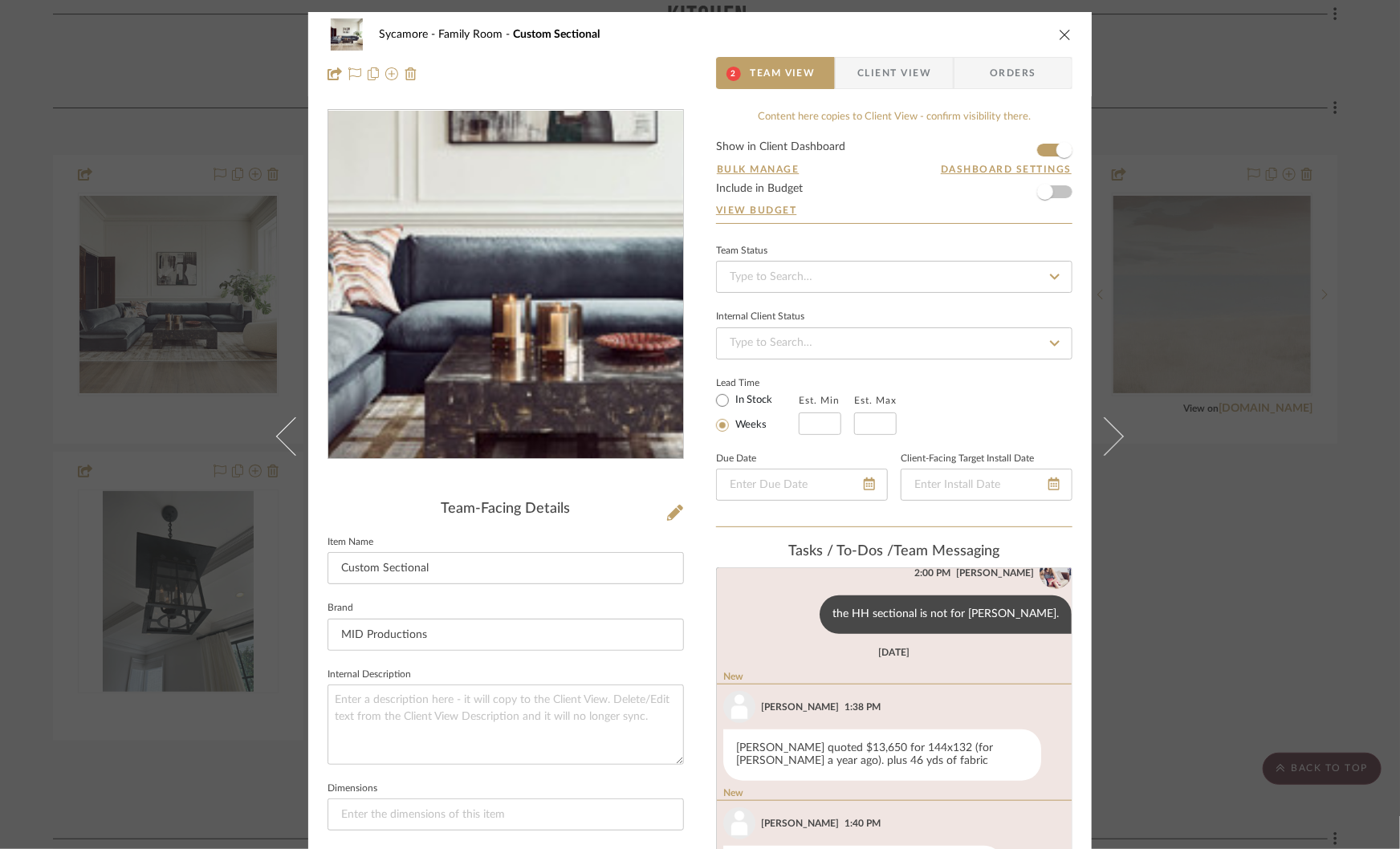
click at [482, 315] on img "0" at bounding box center [505, 285] width 349 height 349
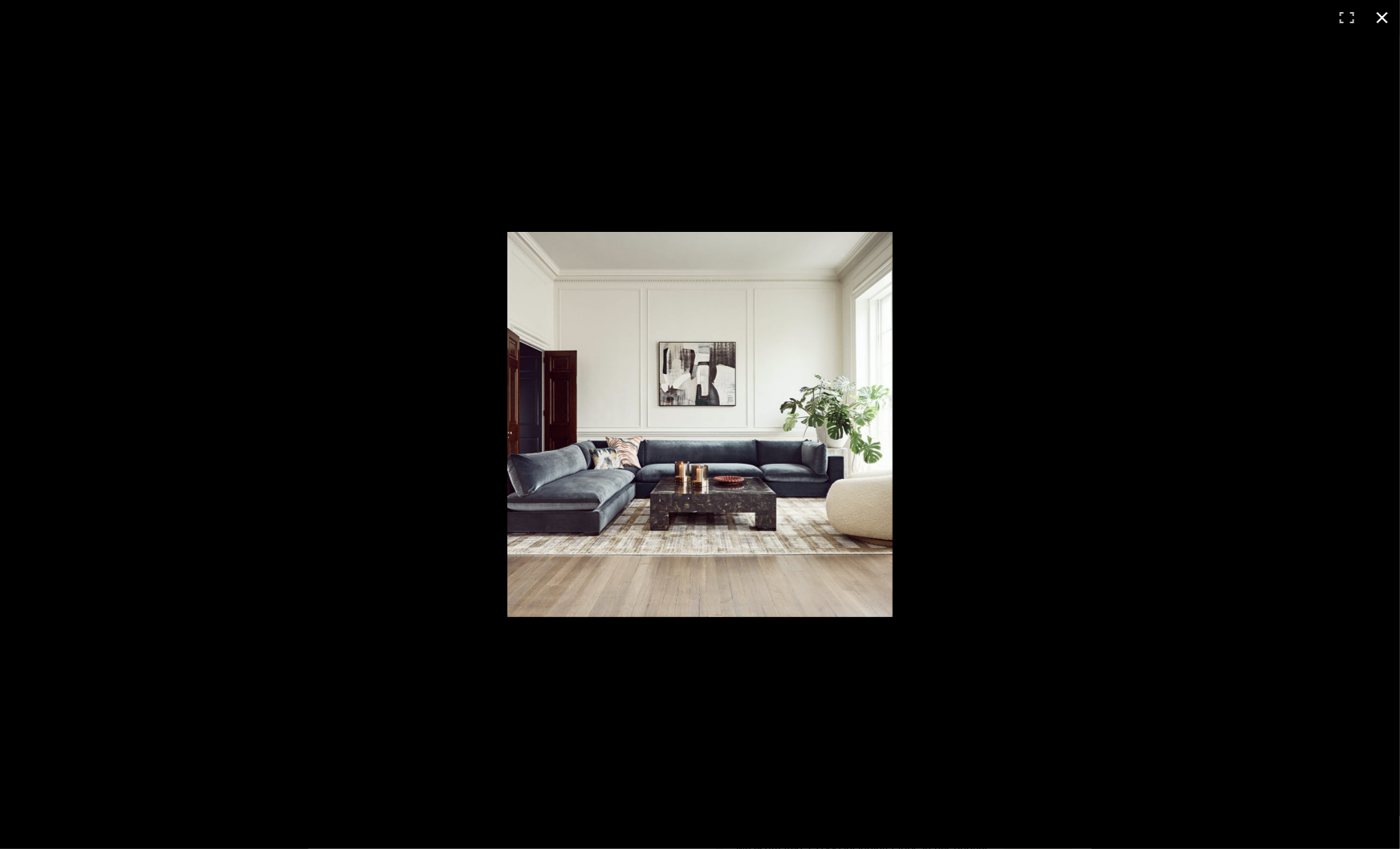
scroll to position [812, 0]
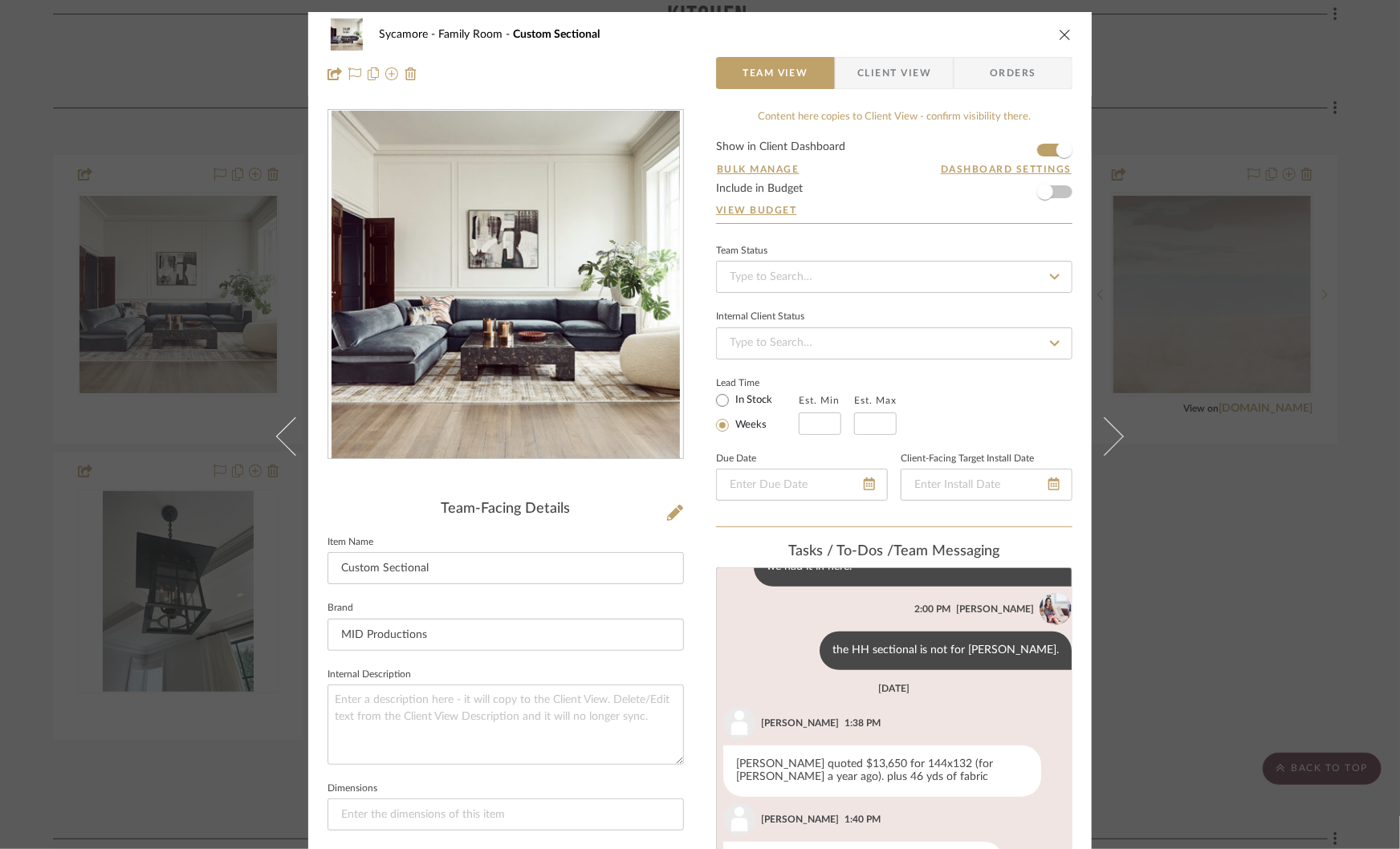
click at [1206, 480] on div "Sycamore Family Room Custom Sectional Team View Client View Orders Team-Facing …" at bounding box center [700, 424] width 1400 height 849
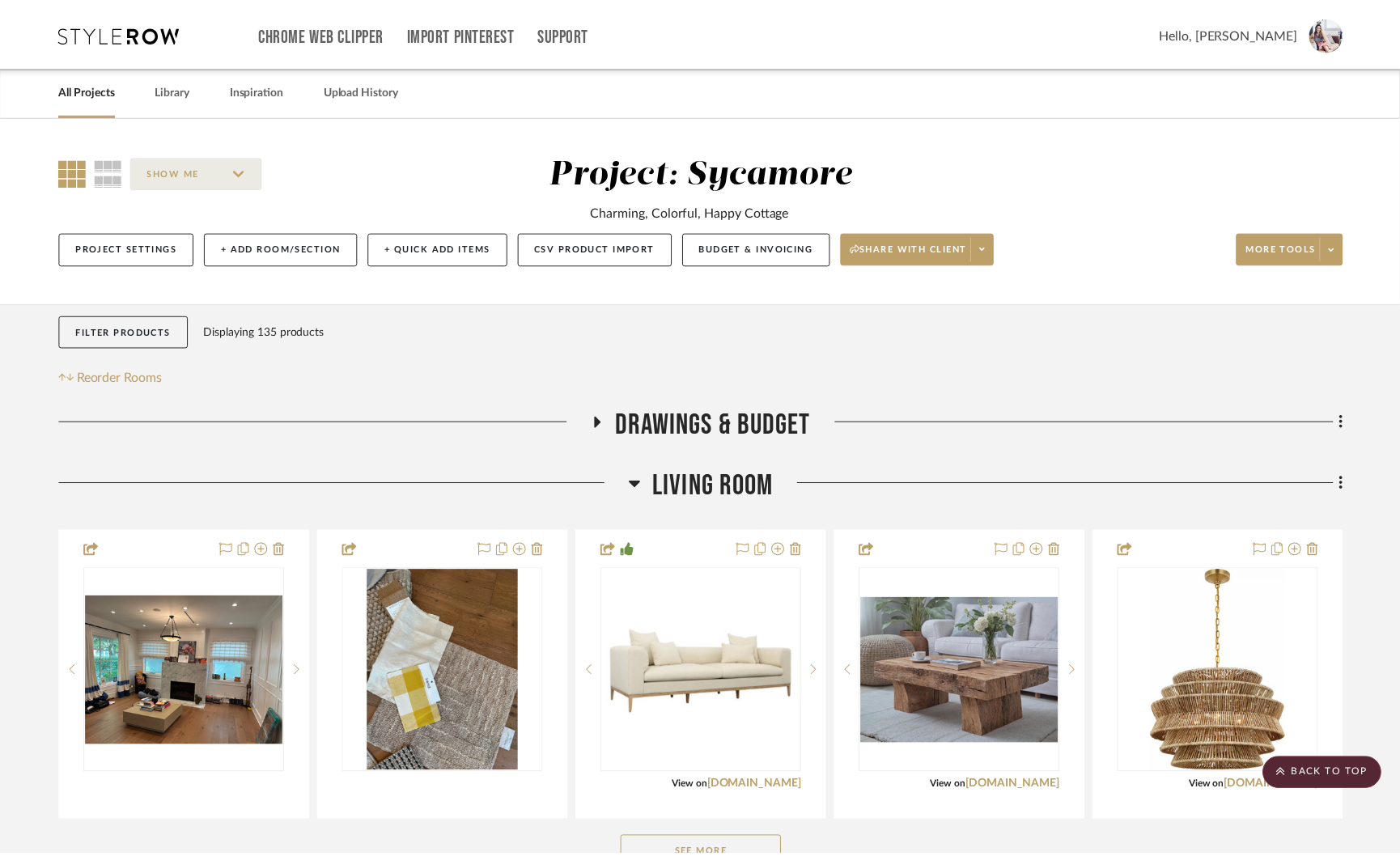
scroll to position [2286, 0]
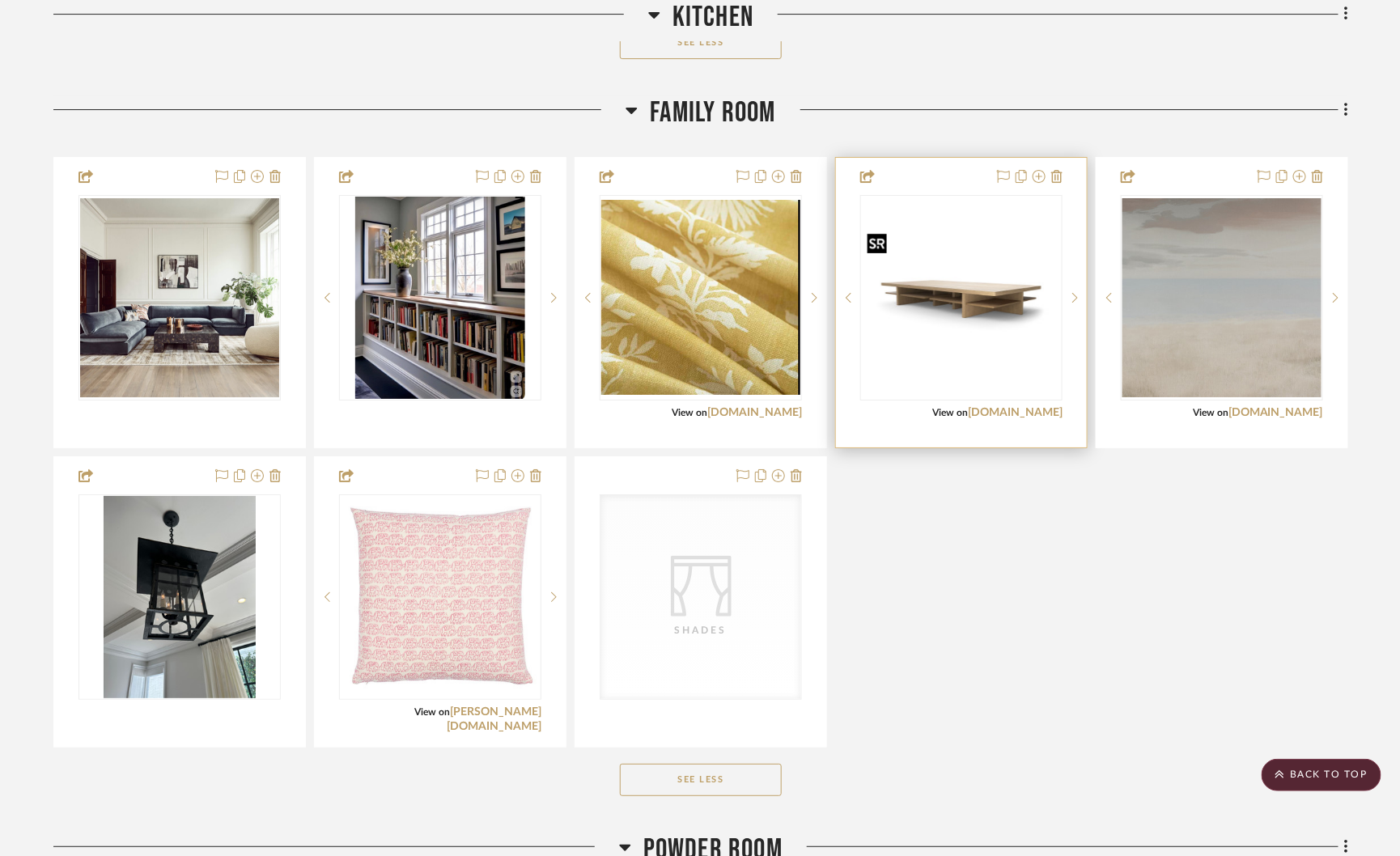
click at [949, 272] on img "0" at bounding box center [961, 297] width 199 height 133
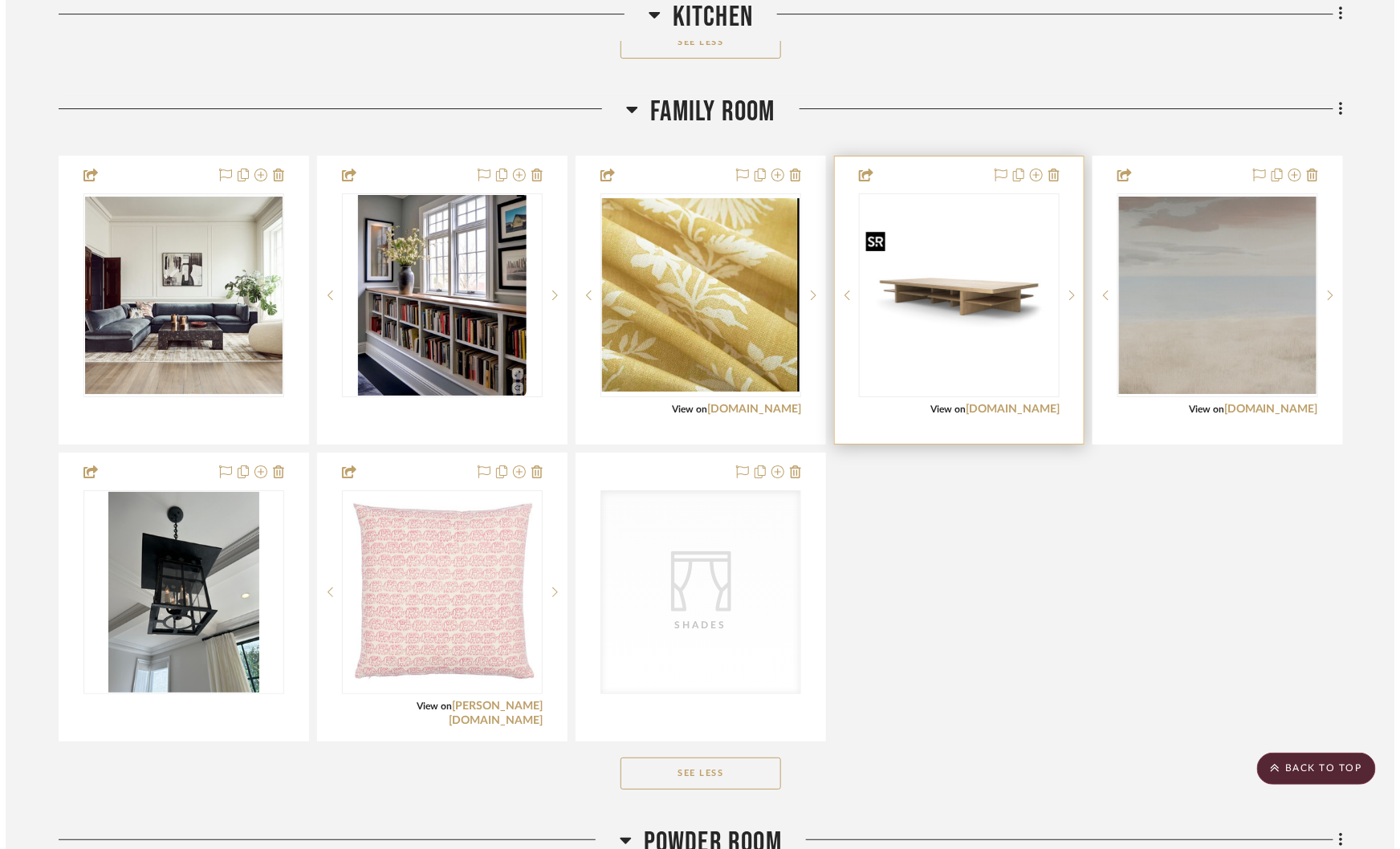
scroll to position [0, 0]
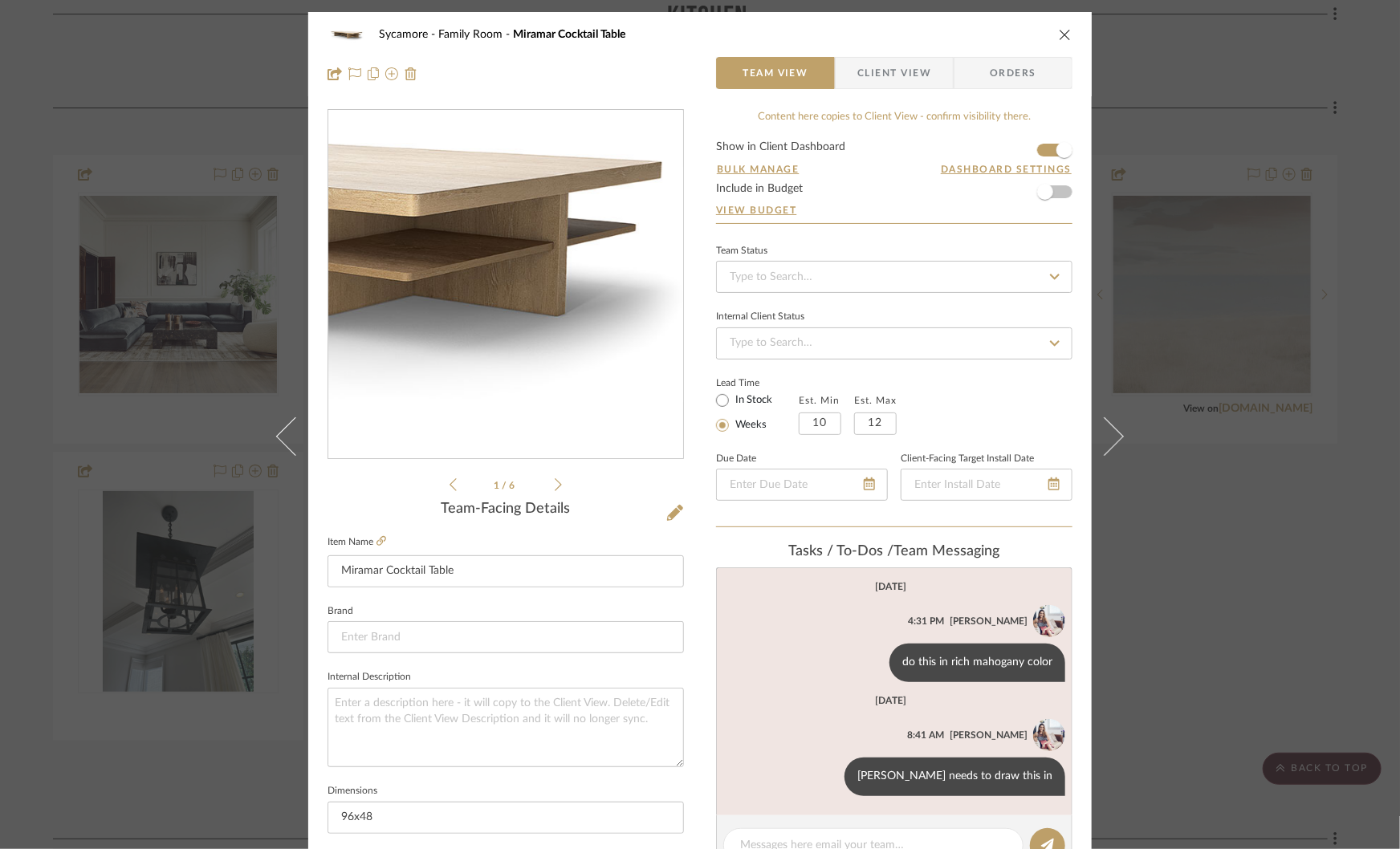
click at [590, 303] on img "0" at bounding box center [506, 285] width 355 height 237
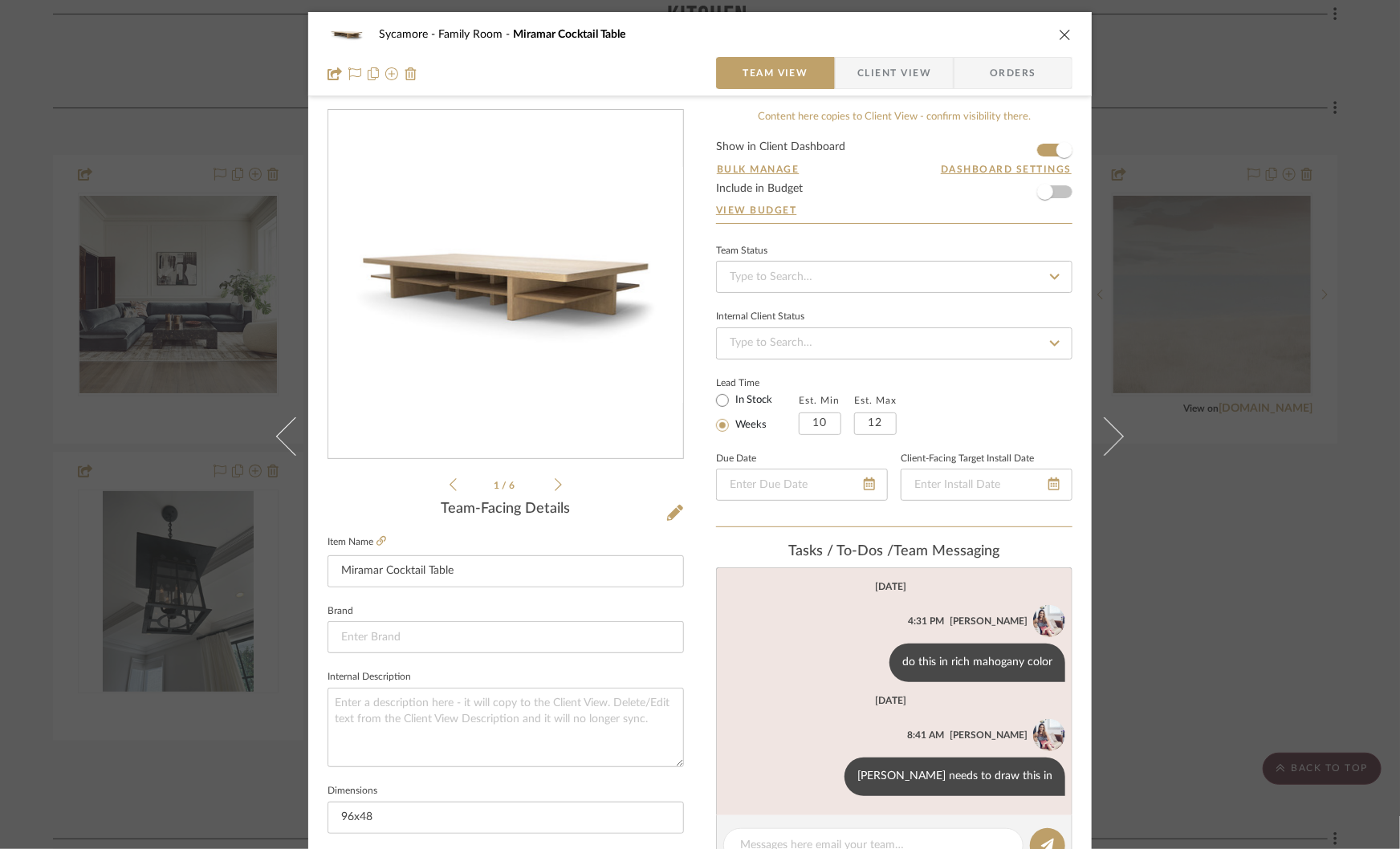
scroll to position [642, 0]
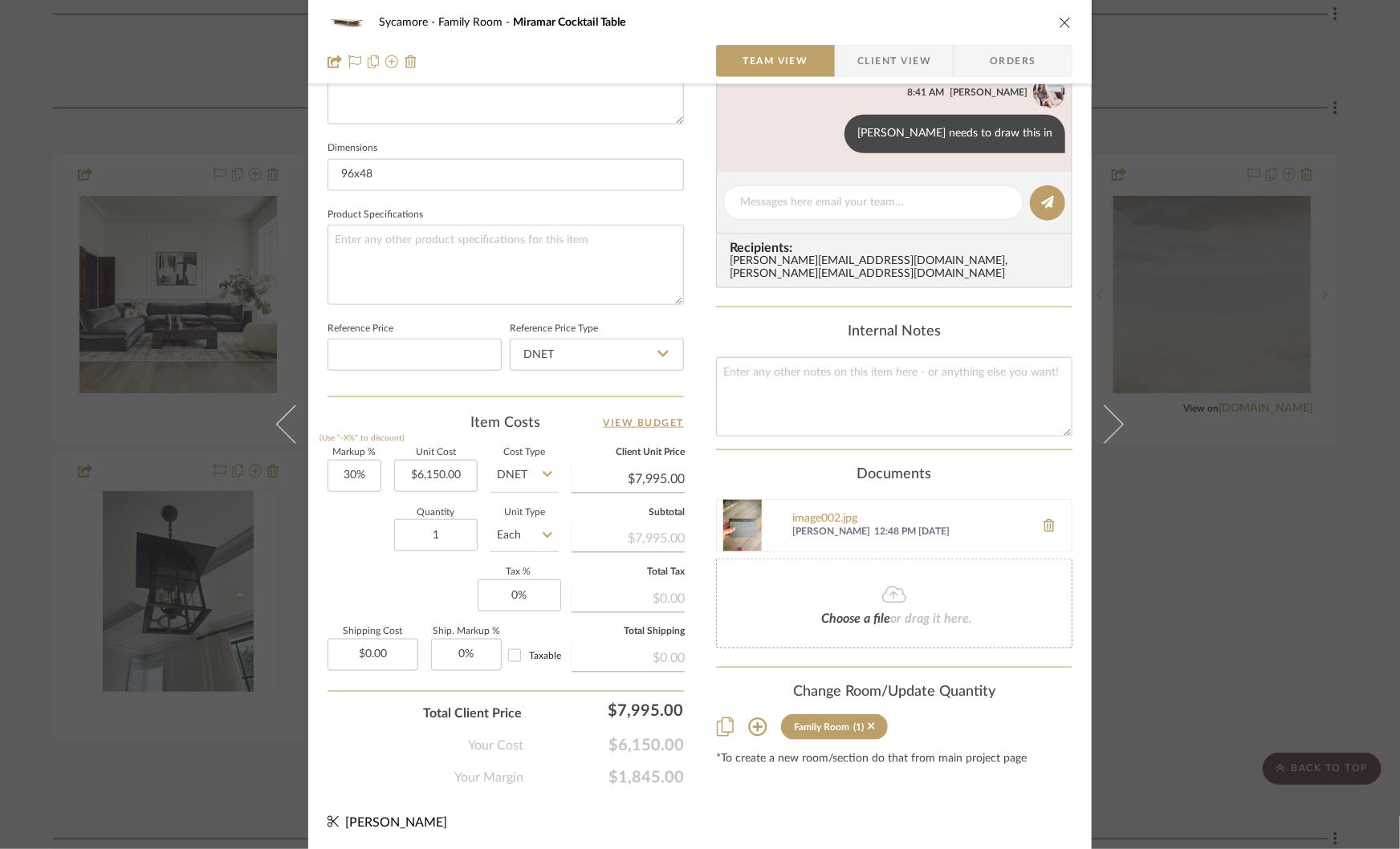
click at [1240, 541] on div "Sycamore Family Room Miramar Cocktail Table Team View Client View Orders 1 / 6 …" at bounding box center [700, 424] width 1400 height 849
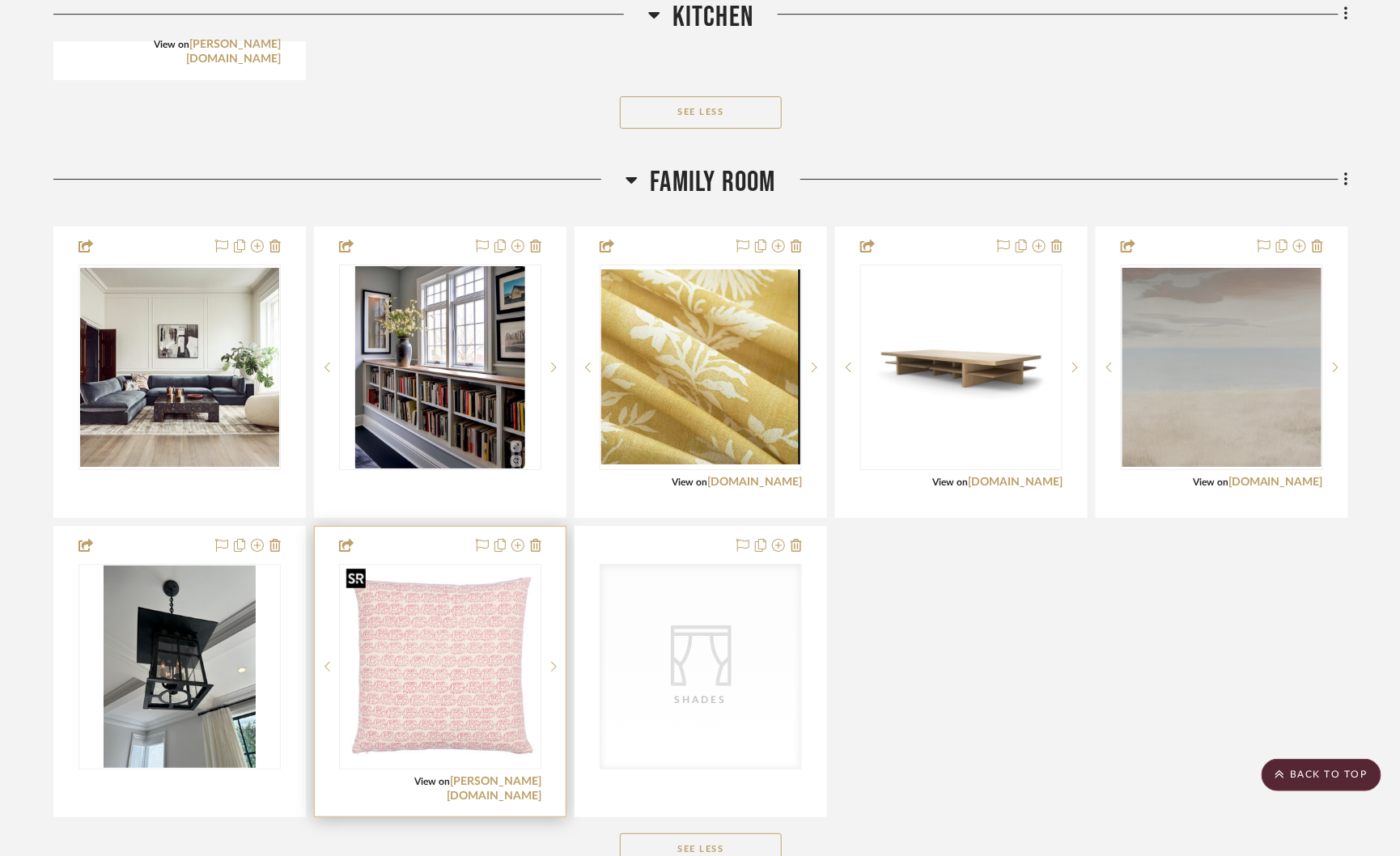
scroll to position [2223, 0]
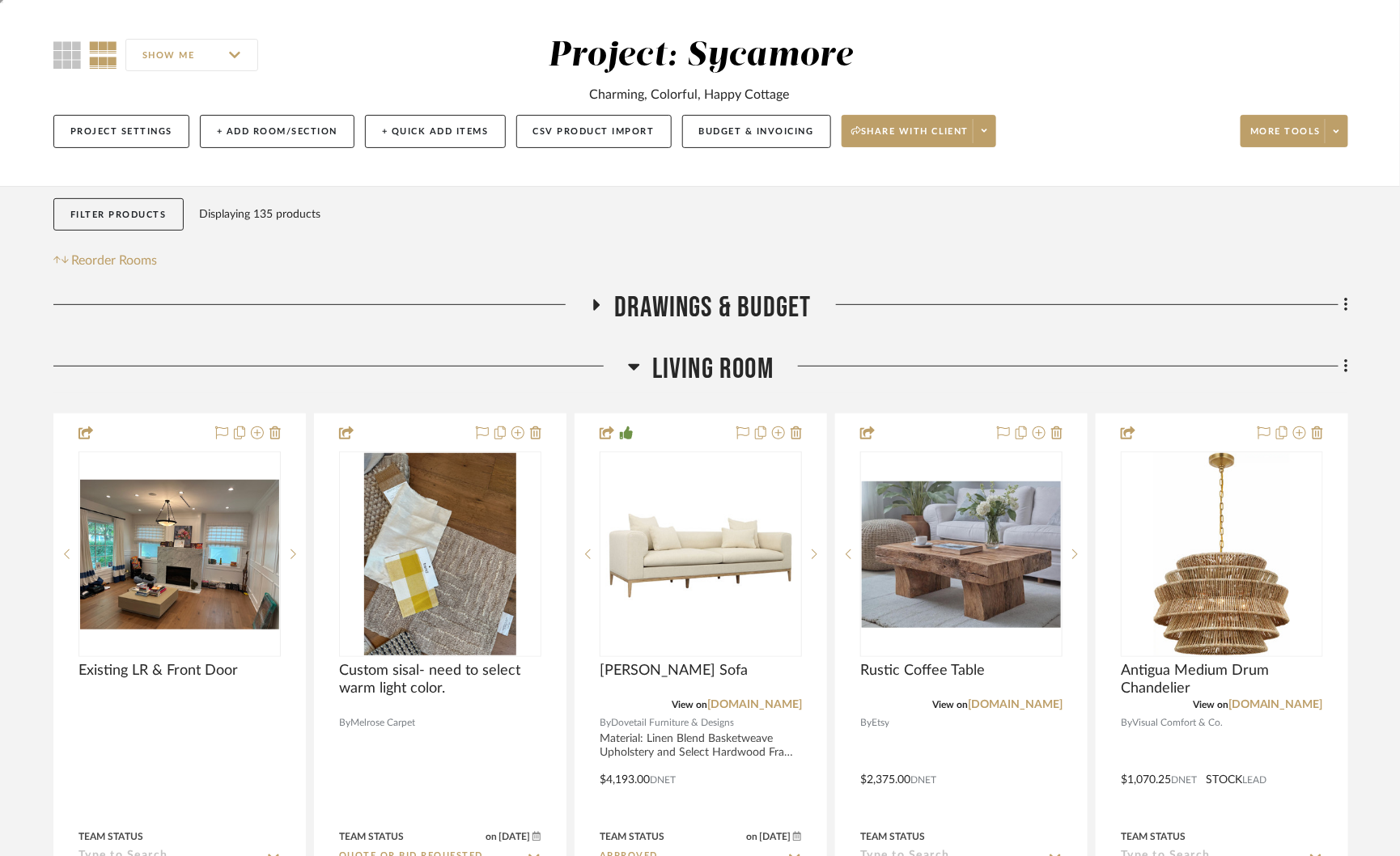
scroll to position [127, 0]
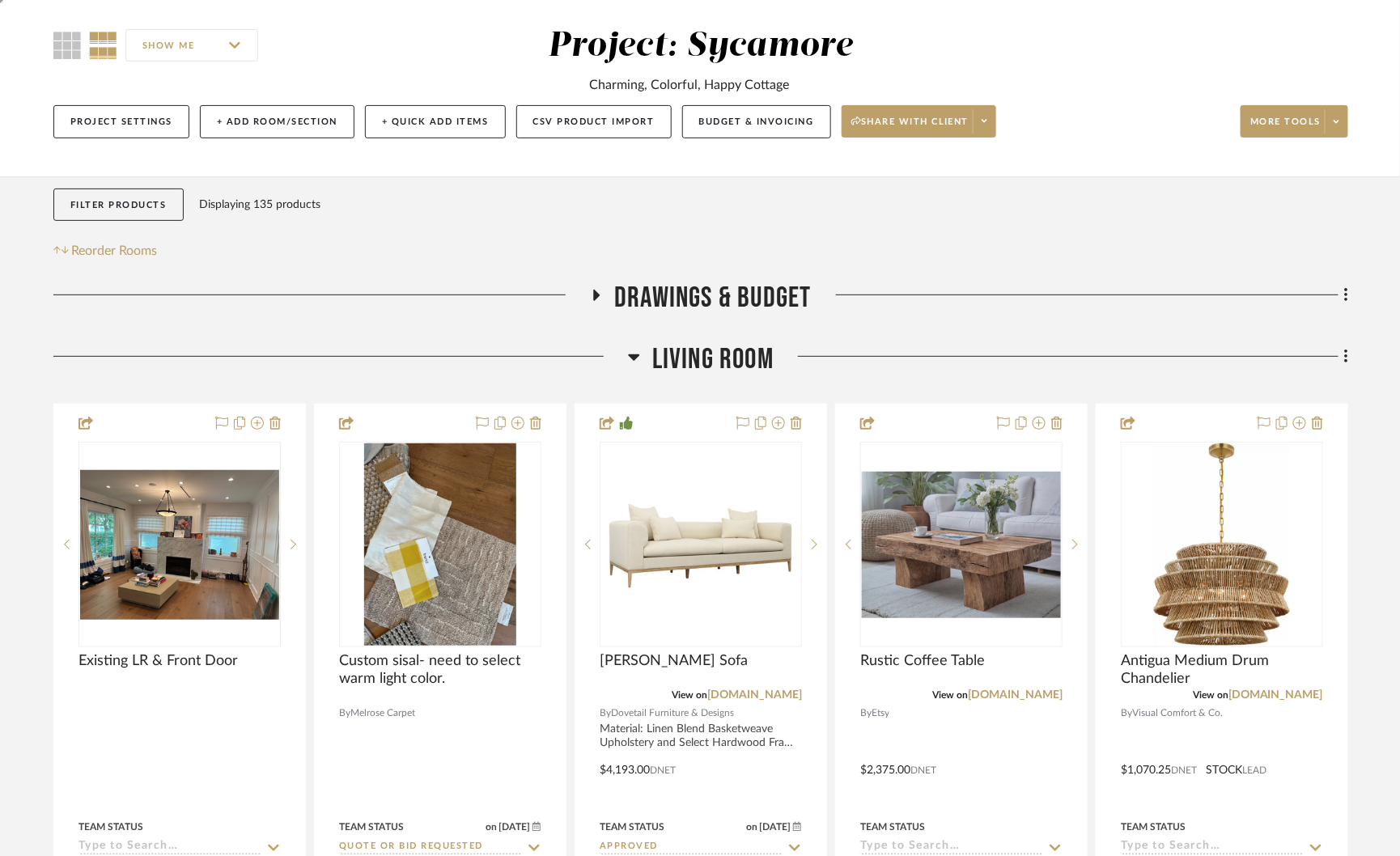
click at [633, 355] on icon at bounding box center [633, 357] width 11 height 6
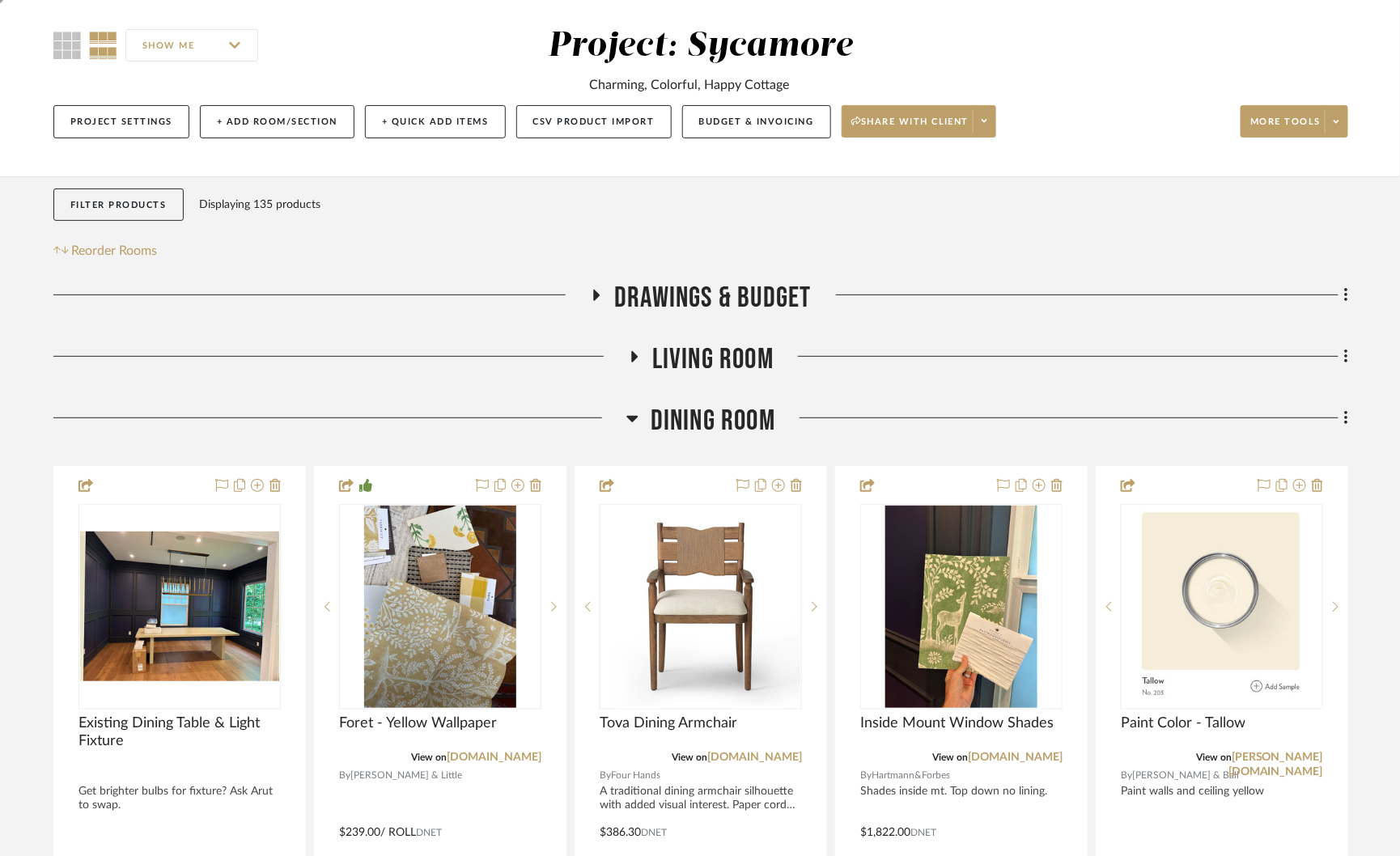
click at [636, 418] on icon at bounding box center [632, 417] width 12 height 19
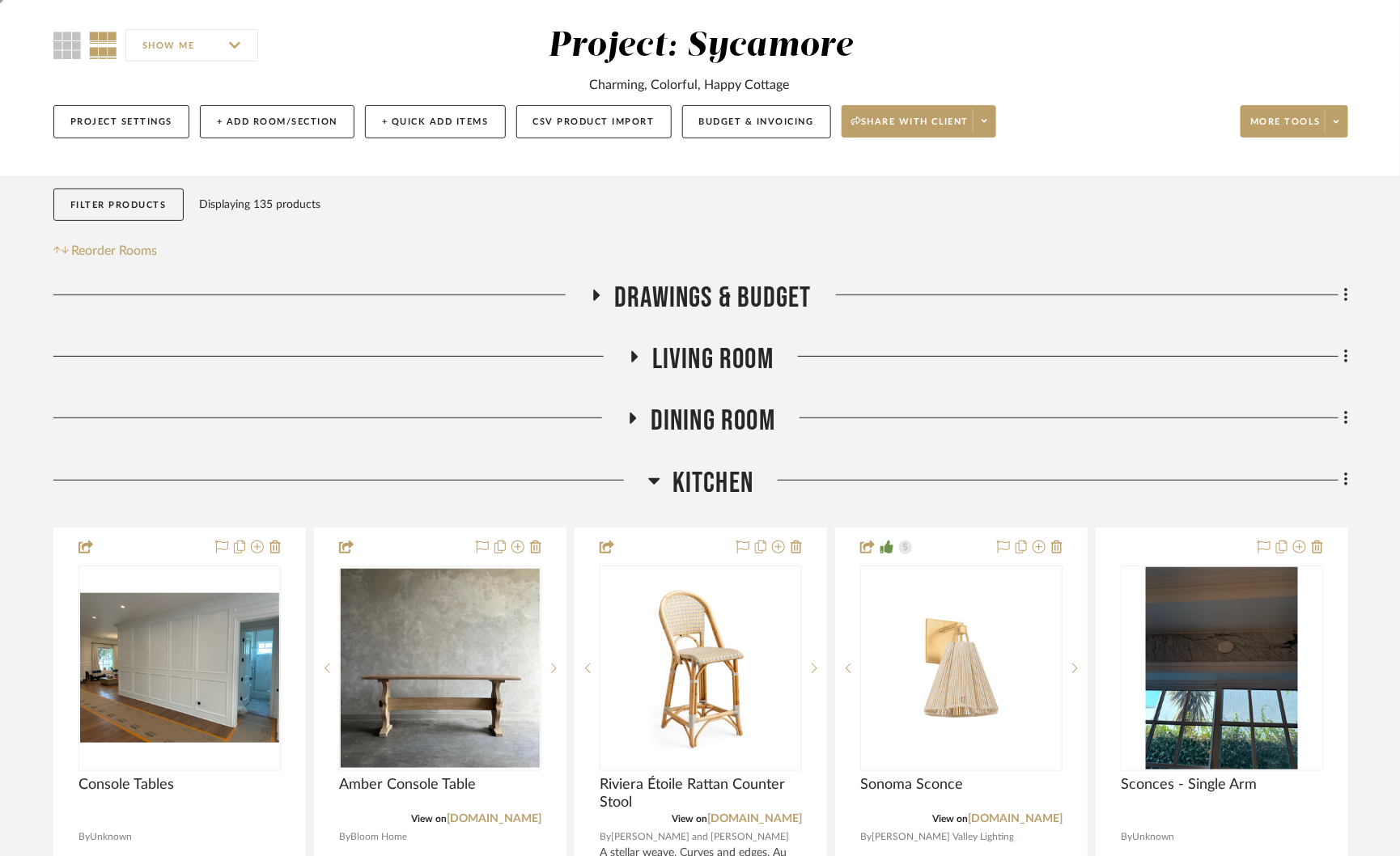
click at [657, 490] on fa-icon at bounding box center [653, 486] width 12 height 24
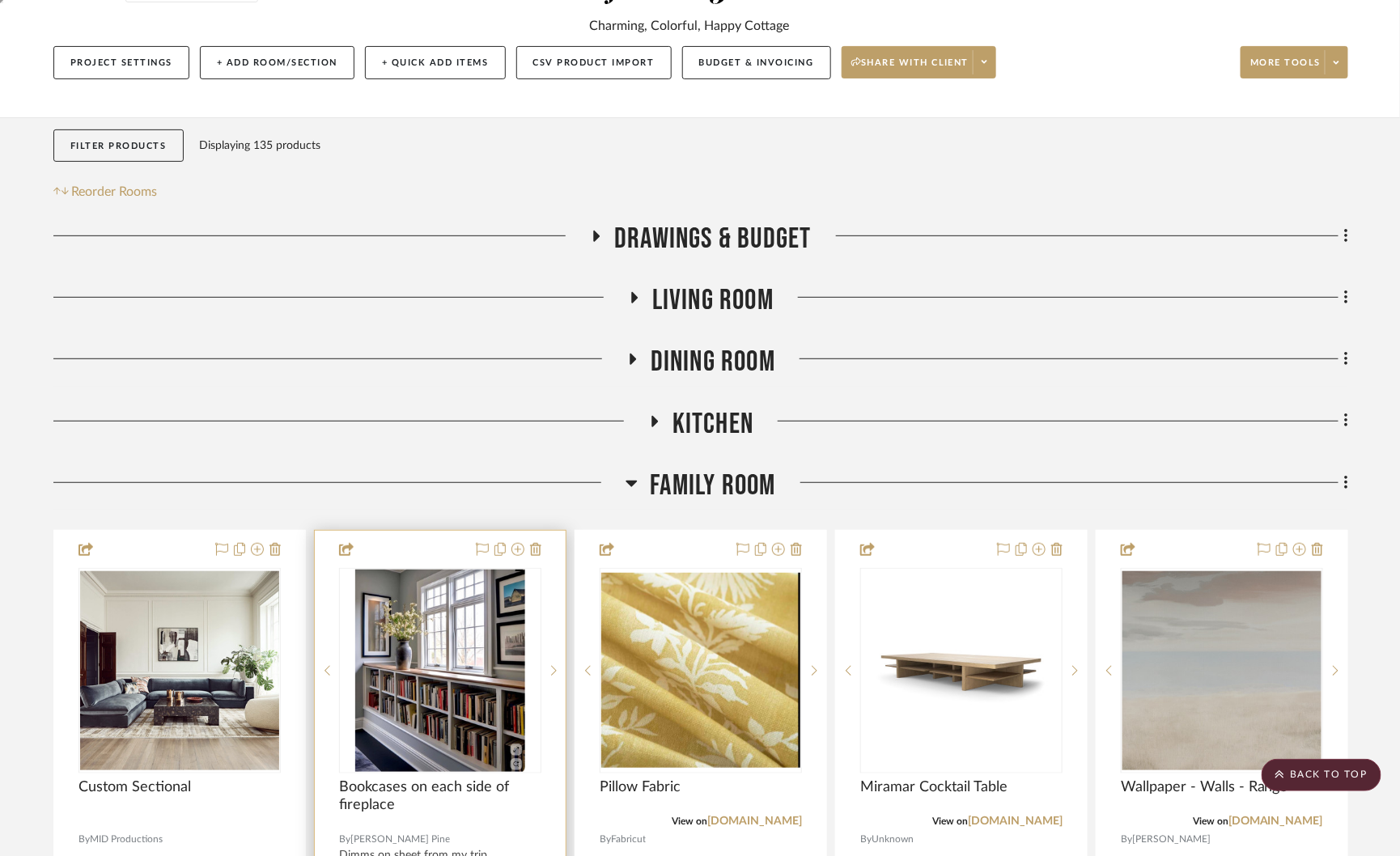
scroll to position [0, 0]
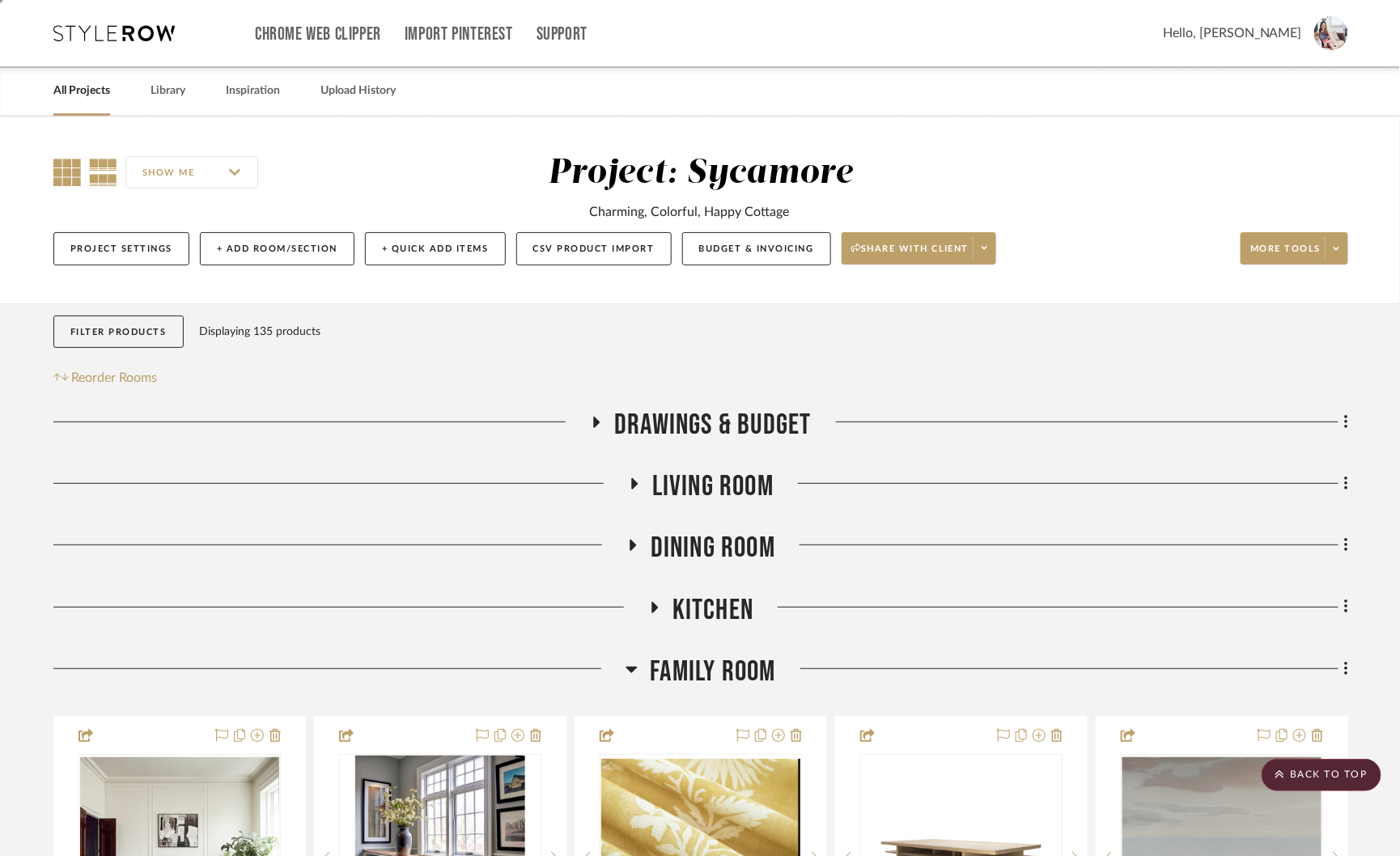
click at [61, 167] on icon at bounding box center [67, 172] width 28 height 28
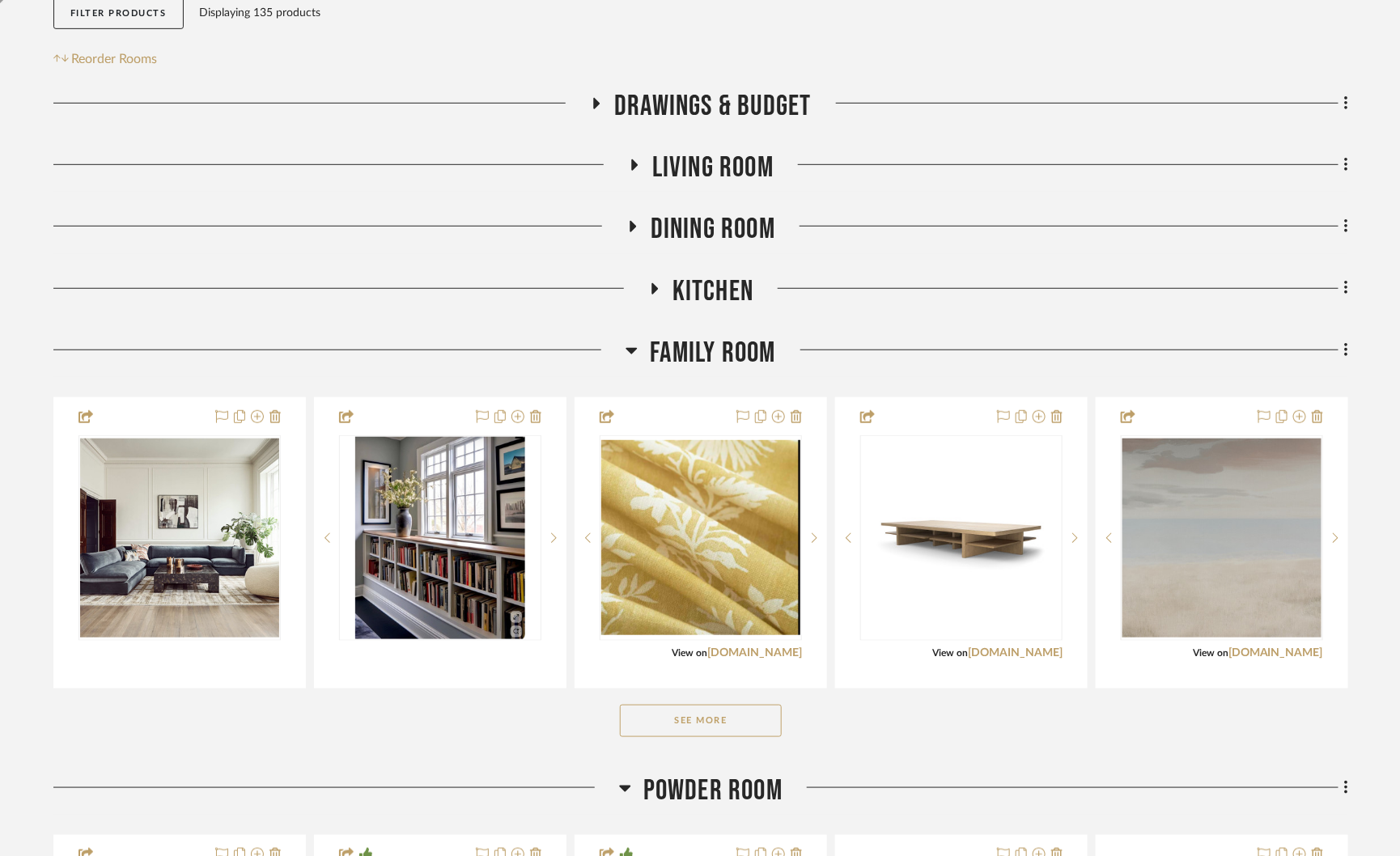
scroll to position [393, 0]
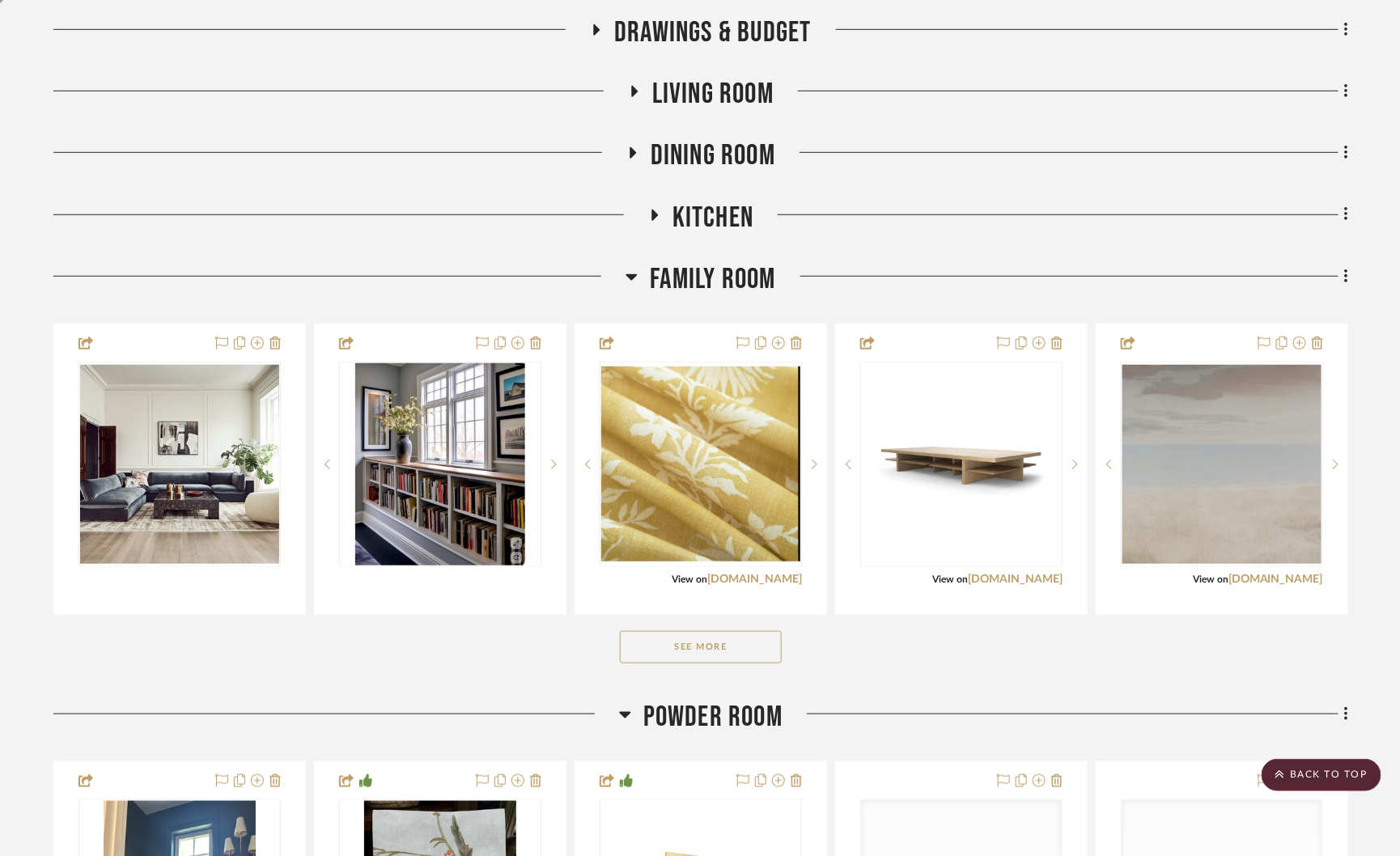
click at [720, 648] on button "See More" at bounding box center [701, 647] width 161 height 32
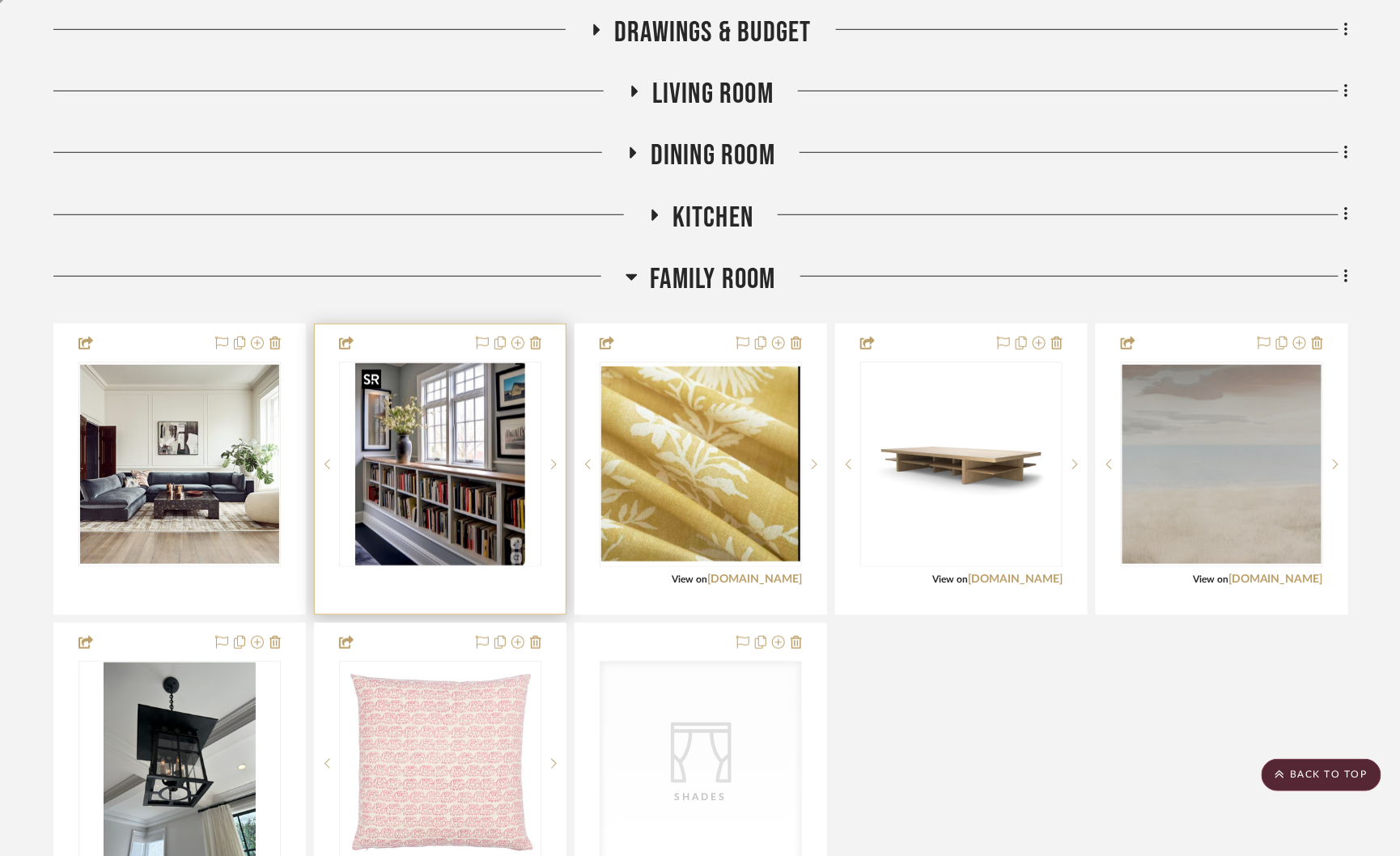
click at [500, 495] on img "0" at bounding box center [439, 464] width 169 height 202
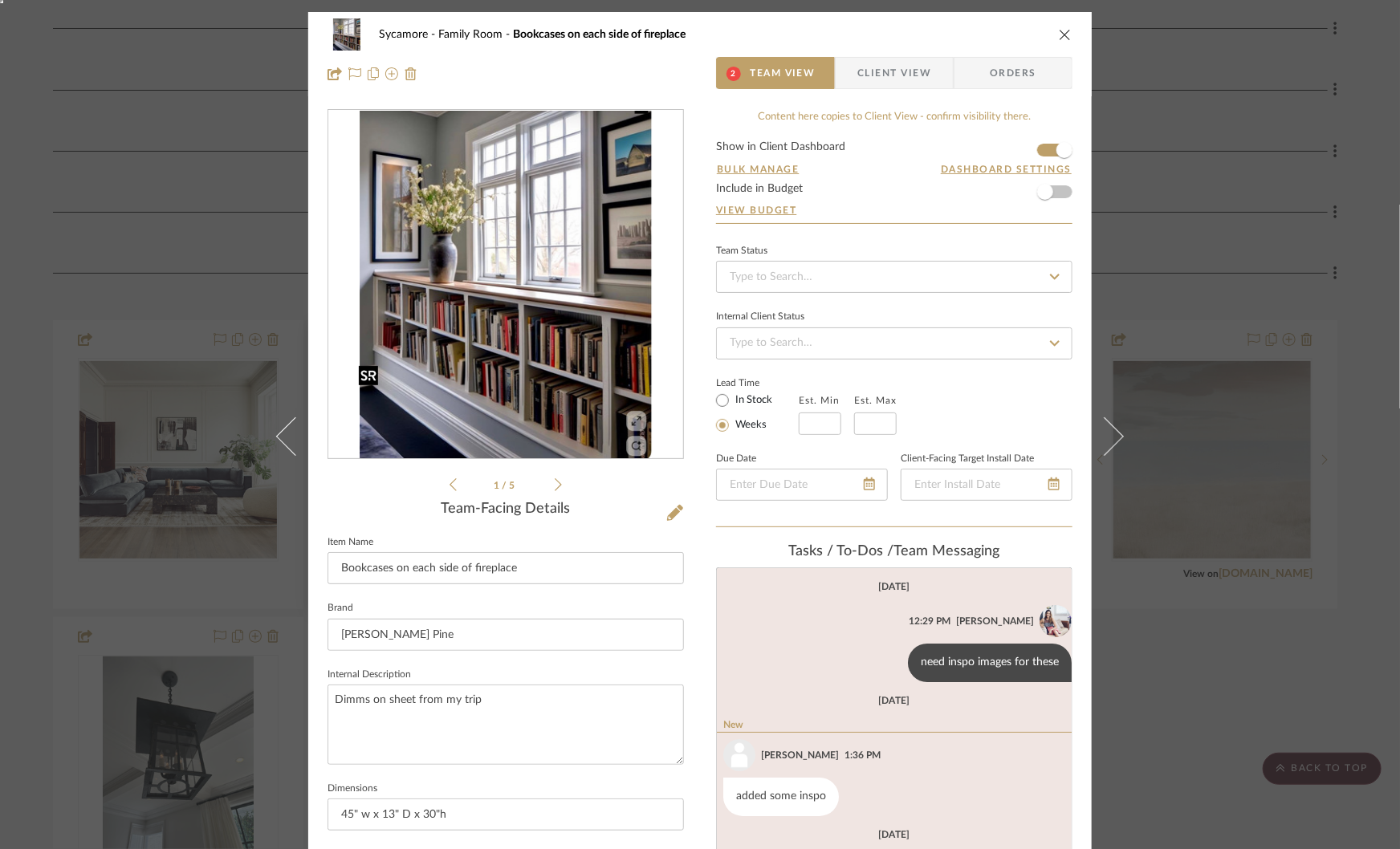
scroll to position [95, 0]
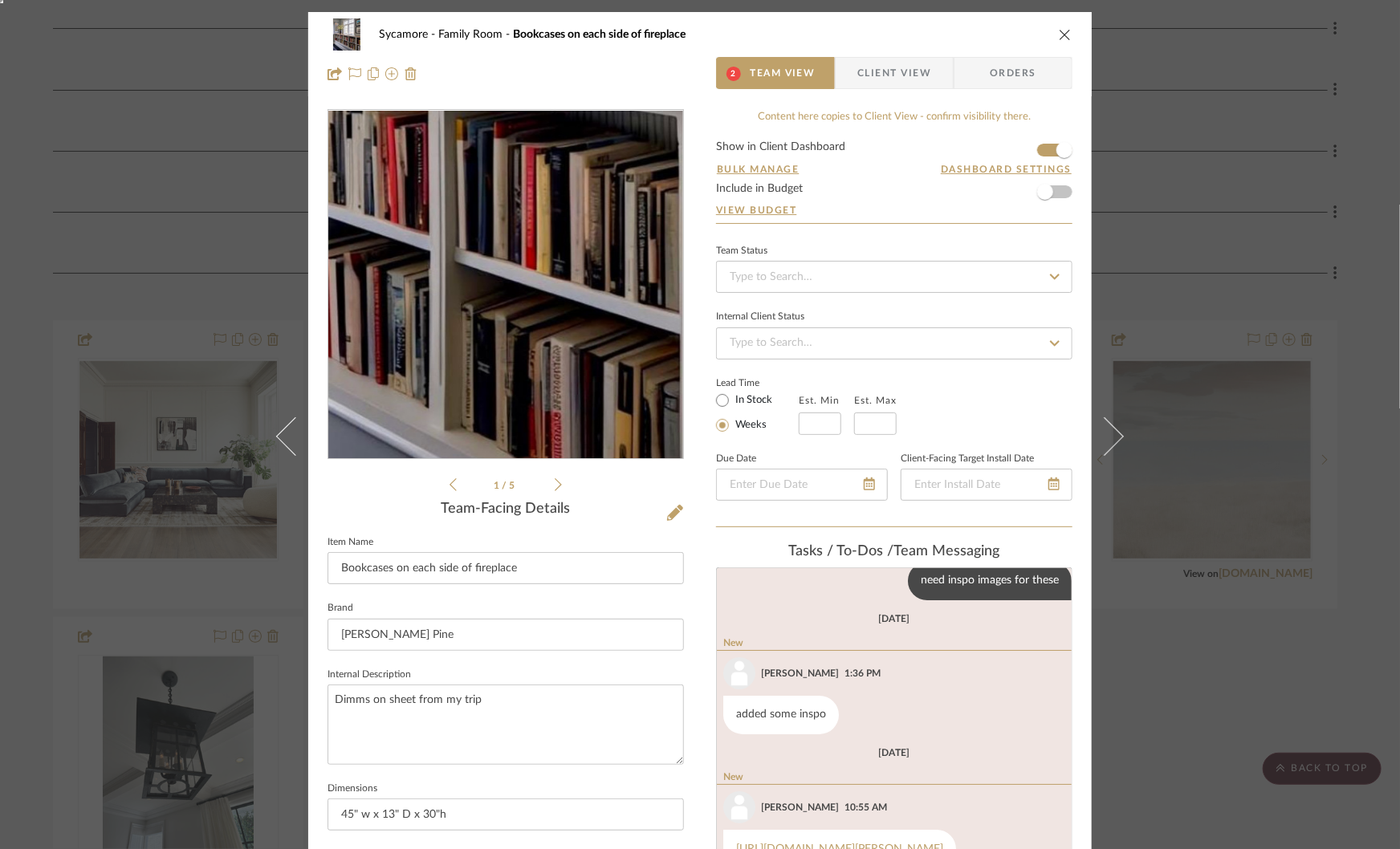
click at [540, 372] on img "0" at bounding box center [505, 285] width 292 height 349
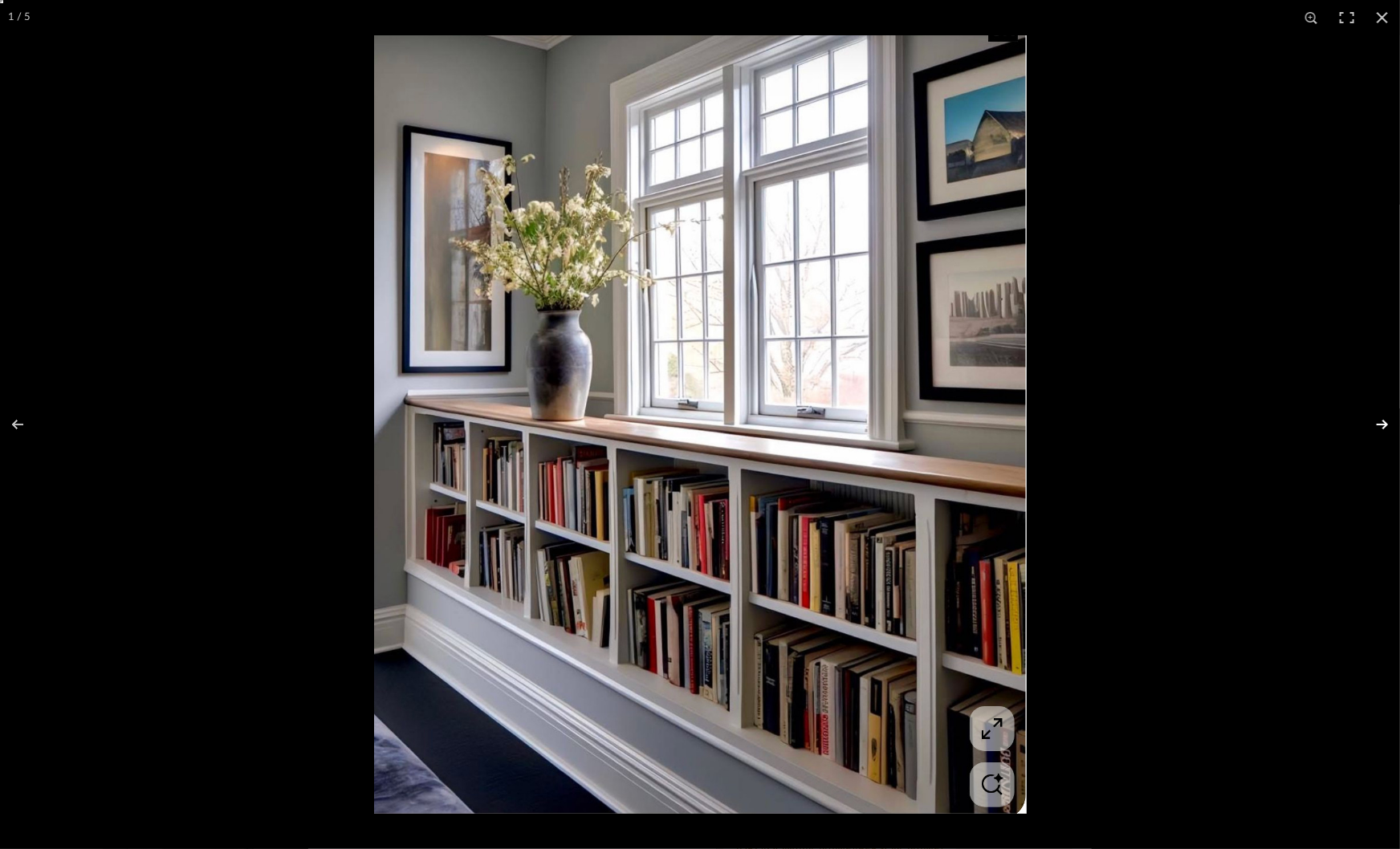
click at [1380, 427] on button at bounding box center [1372, 424] width 56 height 80
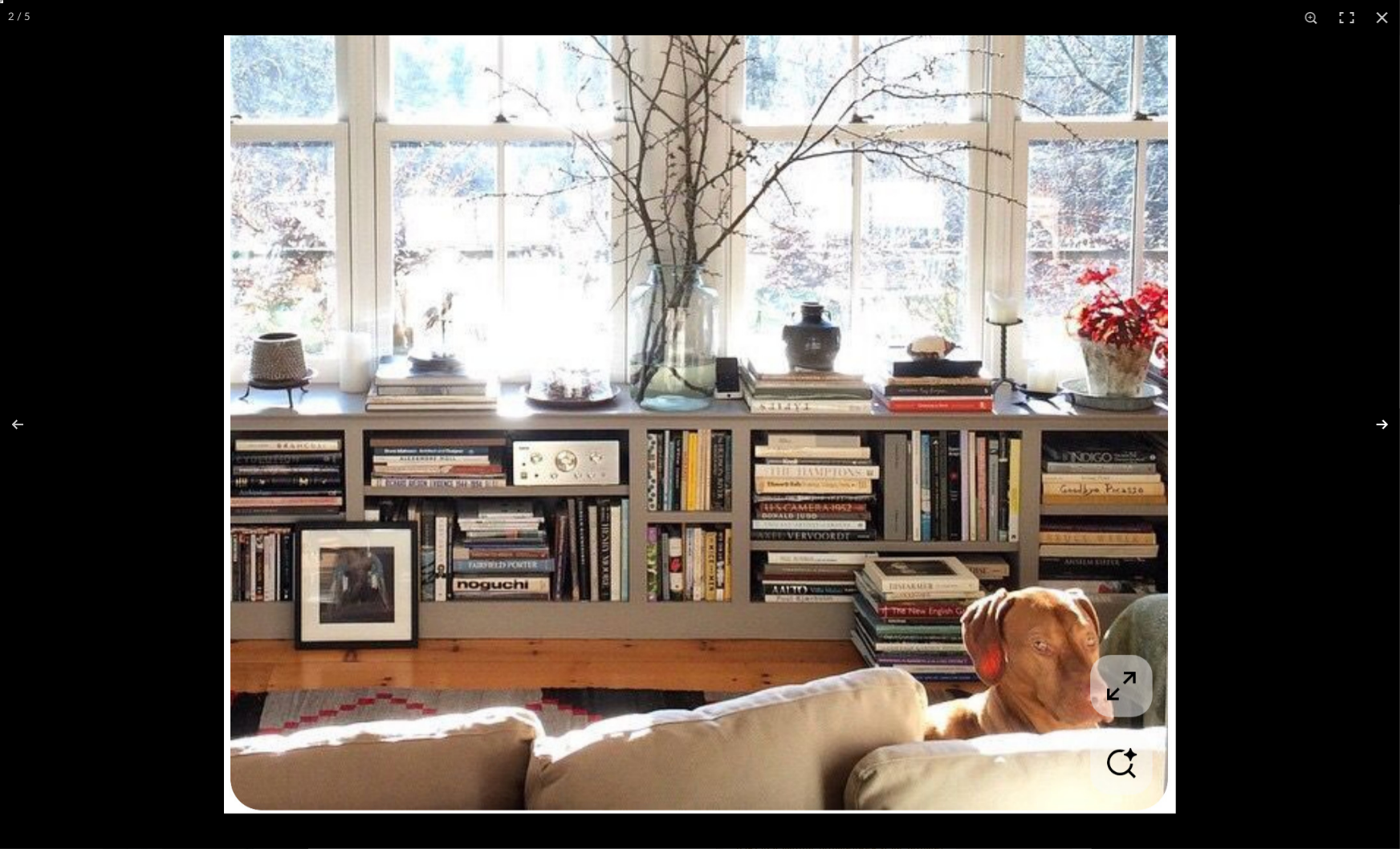
scroll to position [56, 0]
click at [1381, 429] on button at bounding box center [1372, 424] width 56 height 80
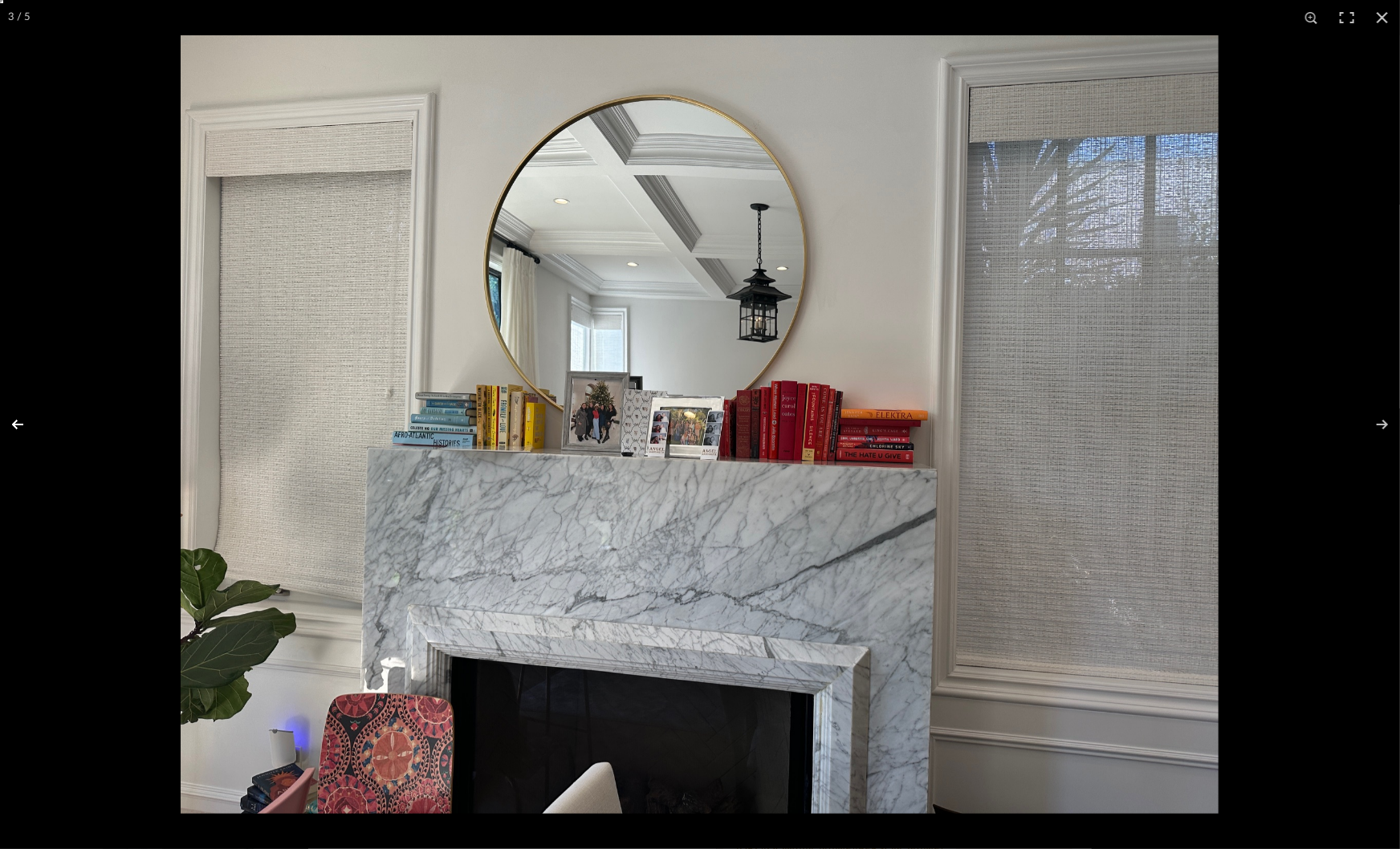
click at [18, 425] on button at bounding box center [28, 424] width 56 height 80
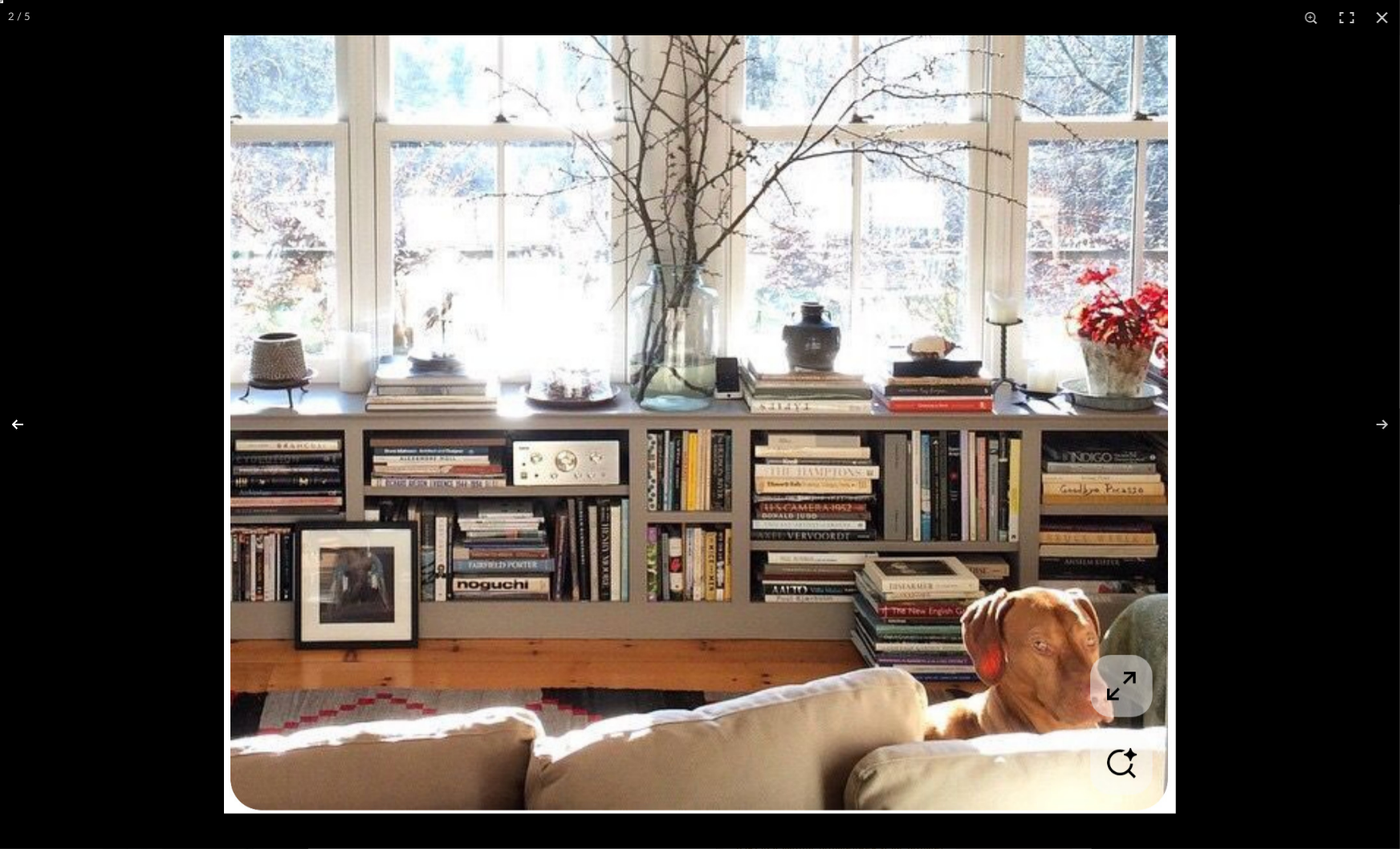
click at [18, 425] on button at bounding box center [28, 424] width 56 height 80
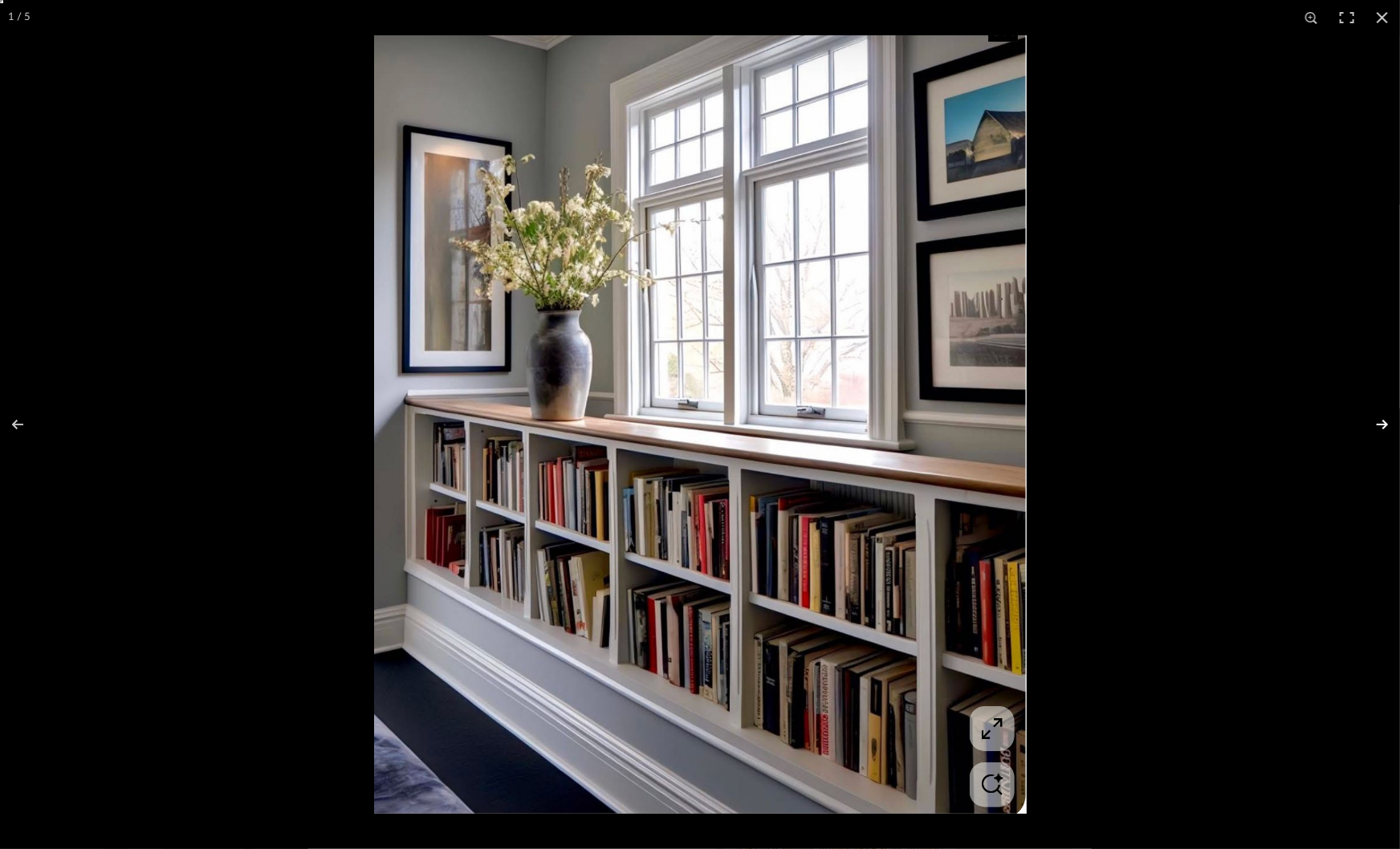
click at [1382, 425] on button at bounding box center [1372, 424] width 56 height 80
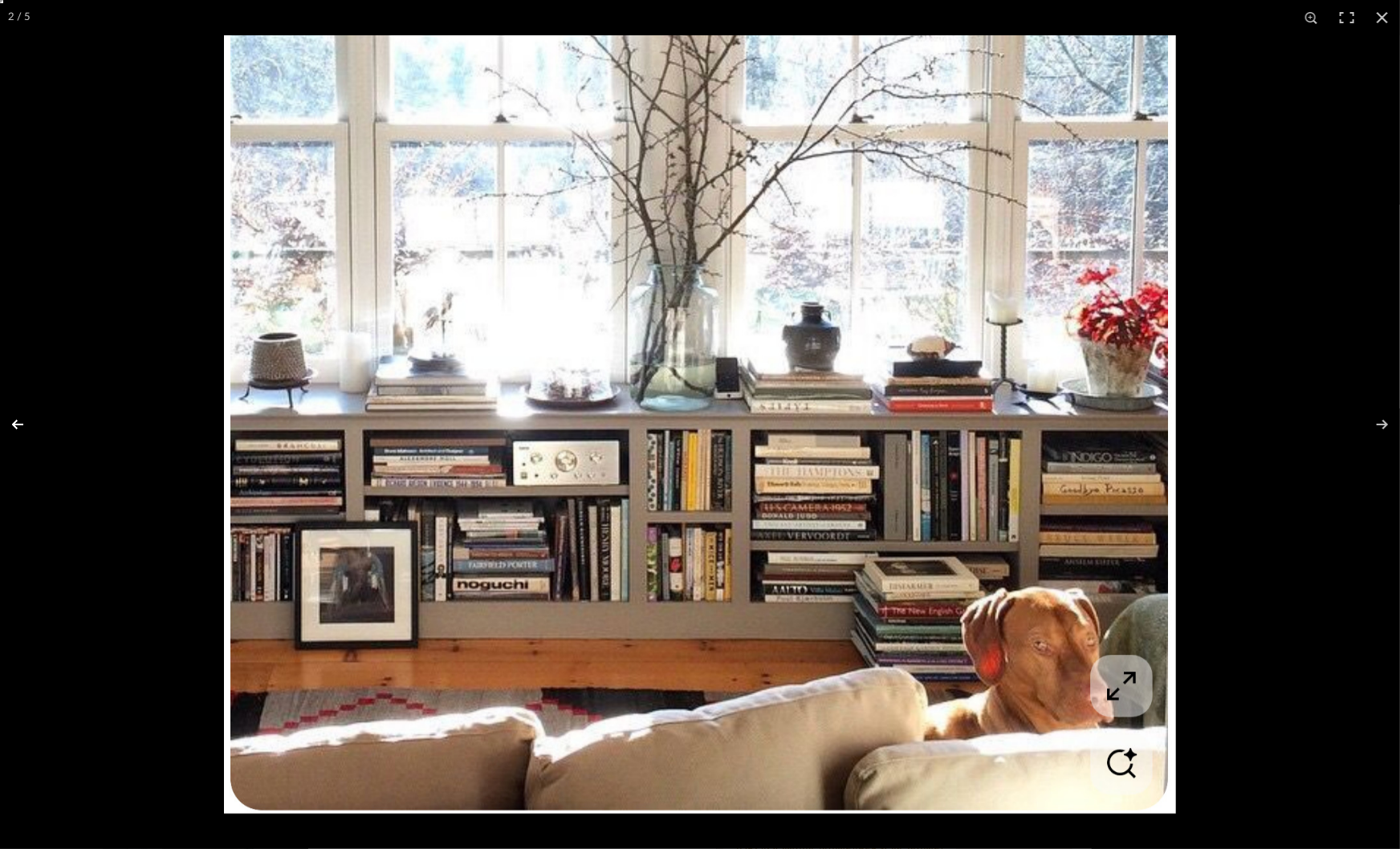
click at [17, 417] on button at bounding box center [28, 424] width 56 height 80
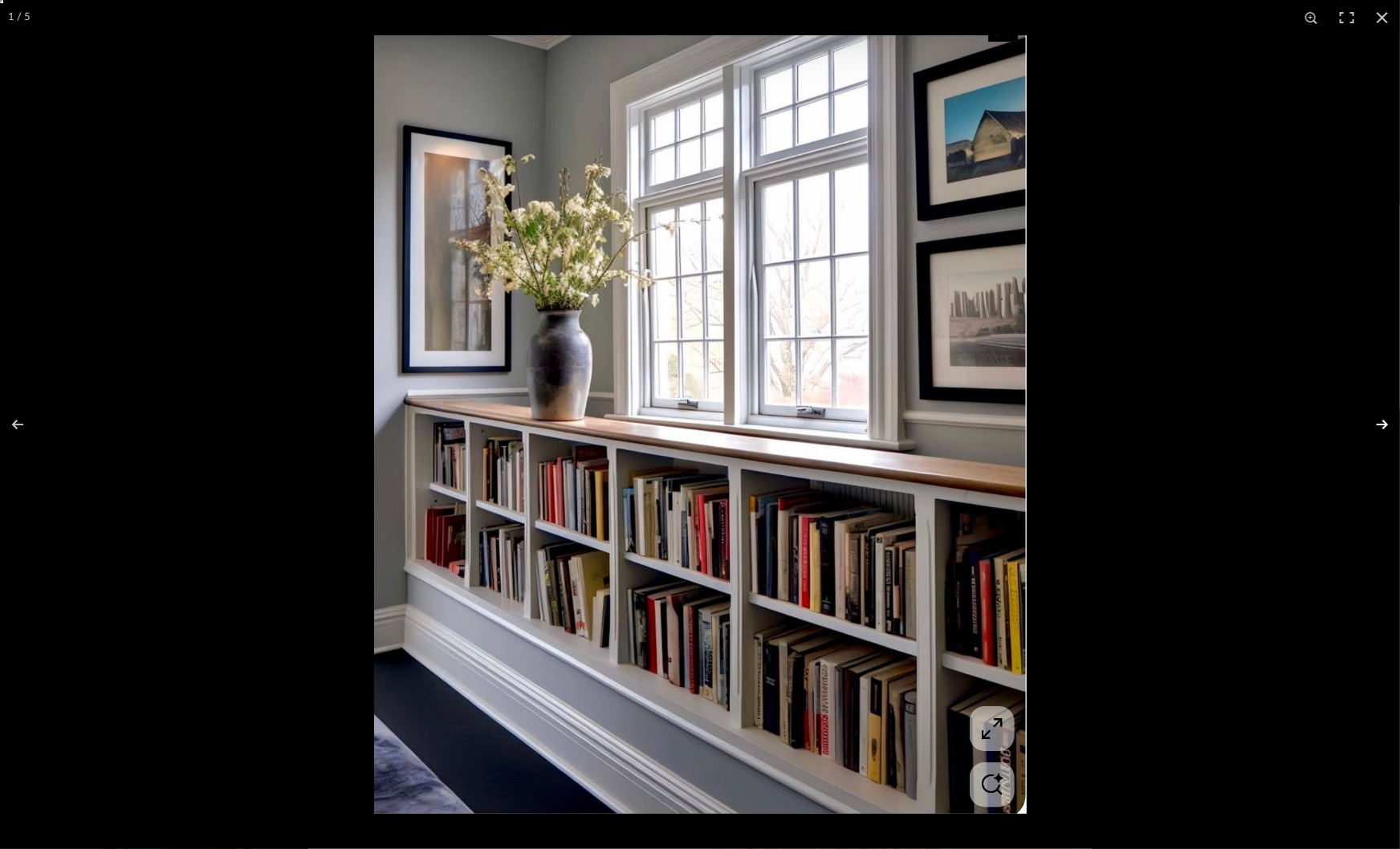
click at [1377, 417] on button at bounding box center [1372, 424] width 56 height 80
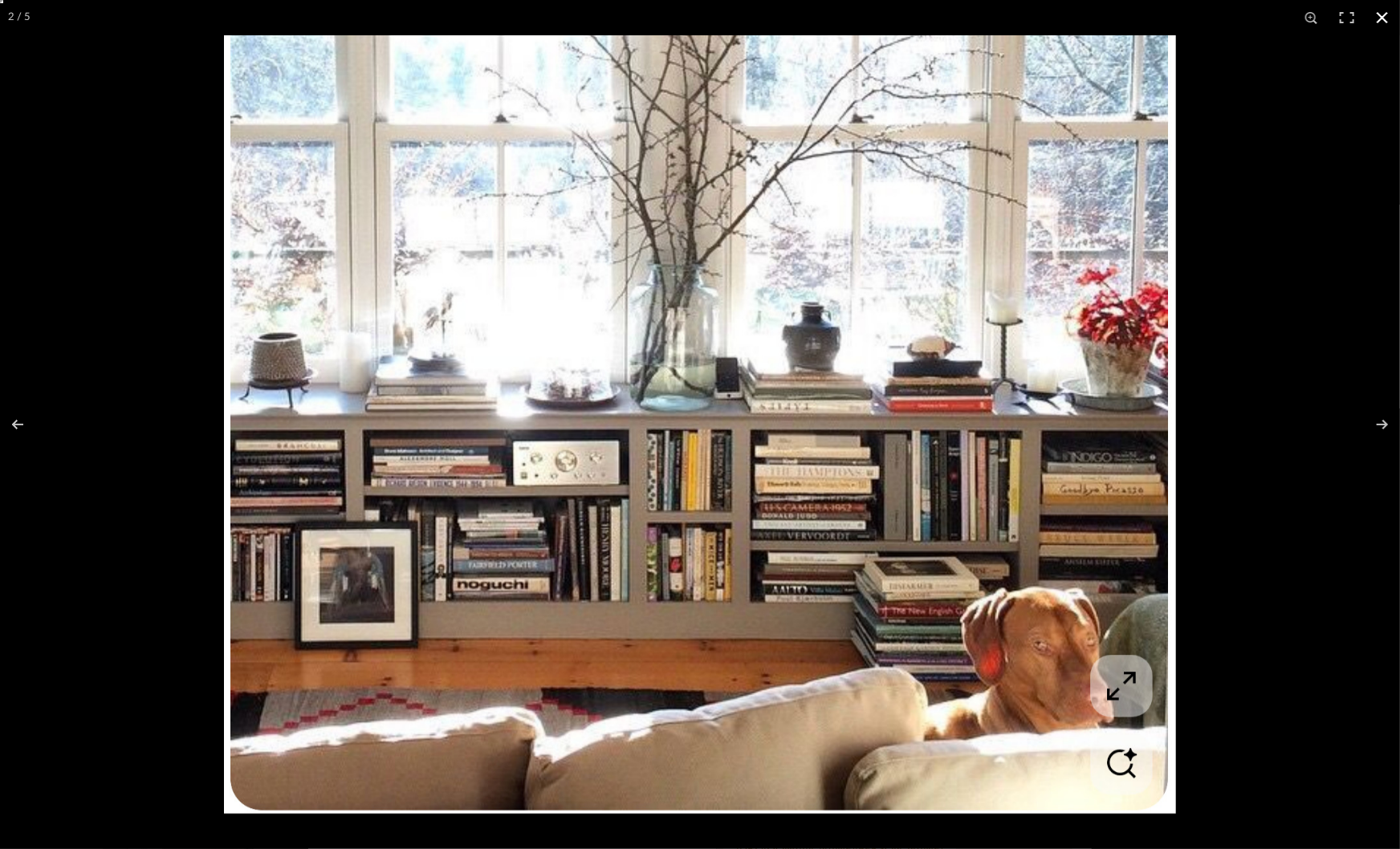
click at [131, 541] on div at bounding box center [700, 424] width 1400 height 849
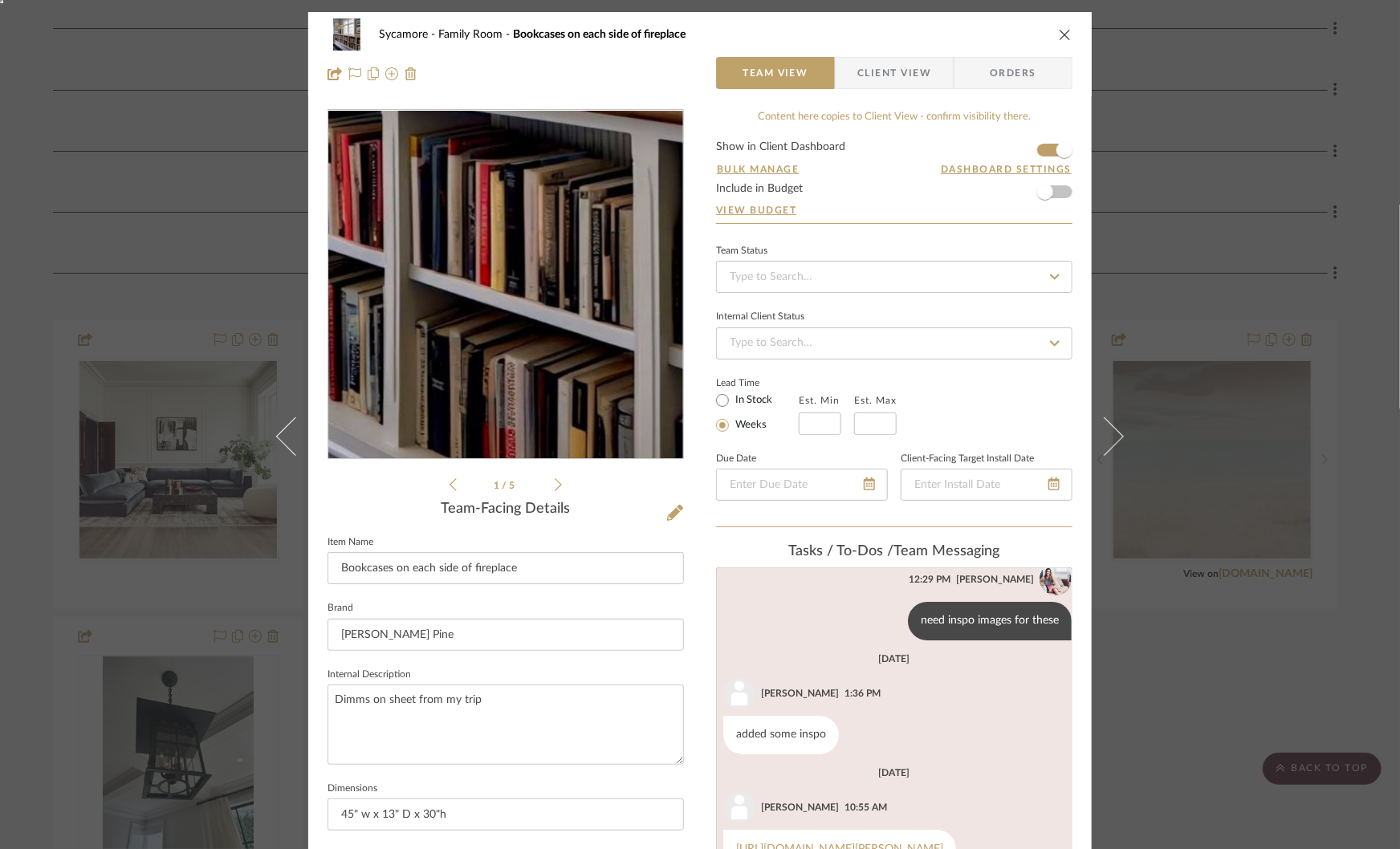
click at [554, 365] on img "0" at bounding box center [505, 285] width 292 height 349
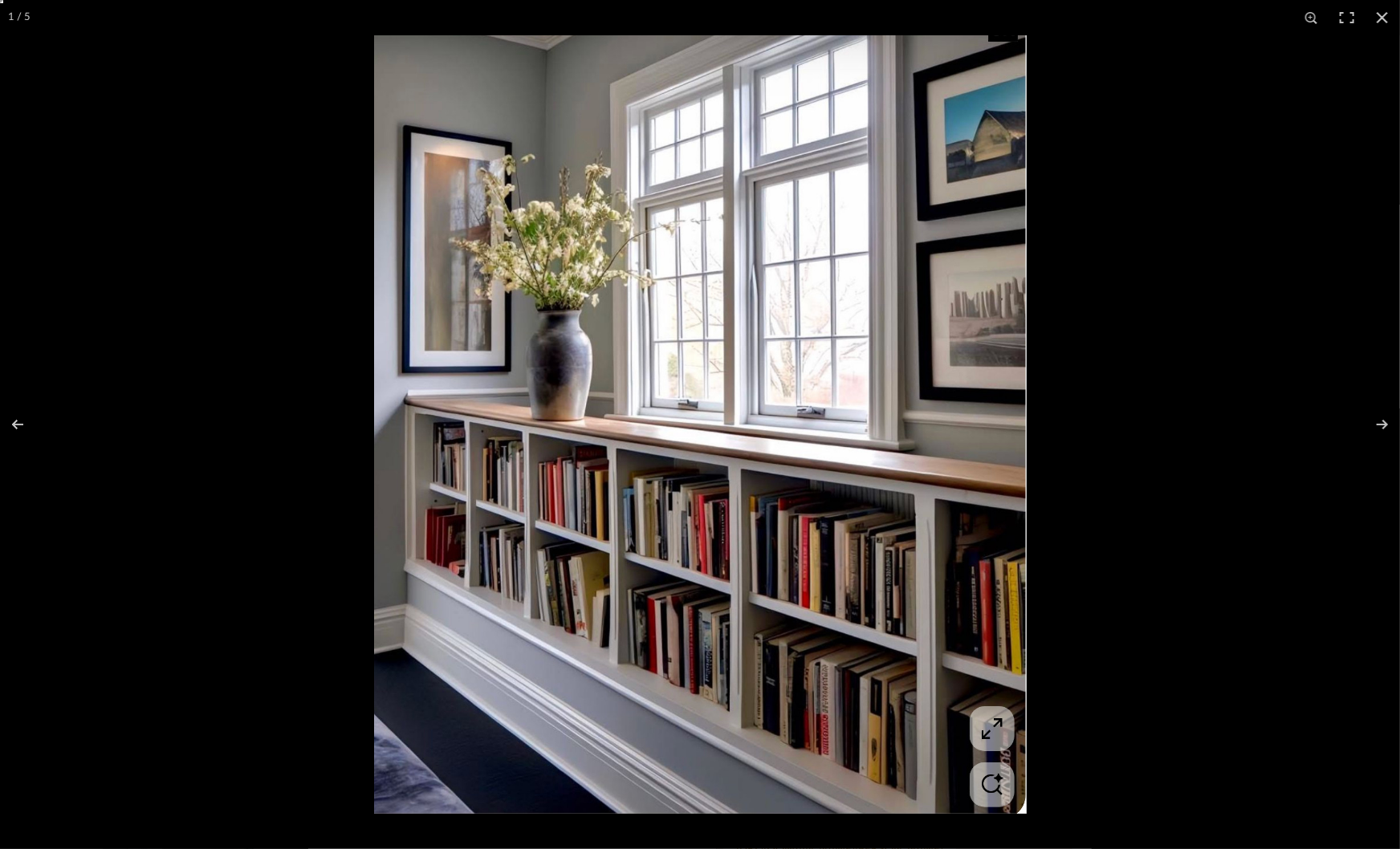
click at [735, 289] on img at bounding box center [700, 424] width 653 height 778
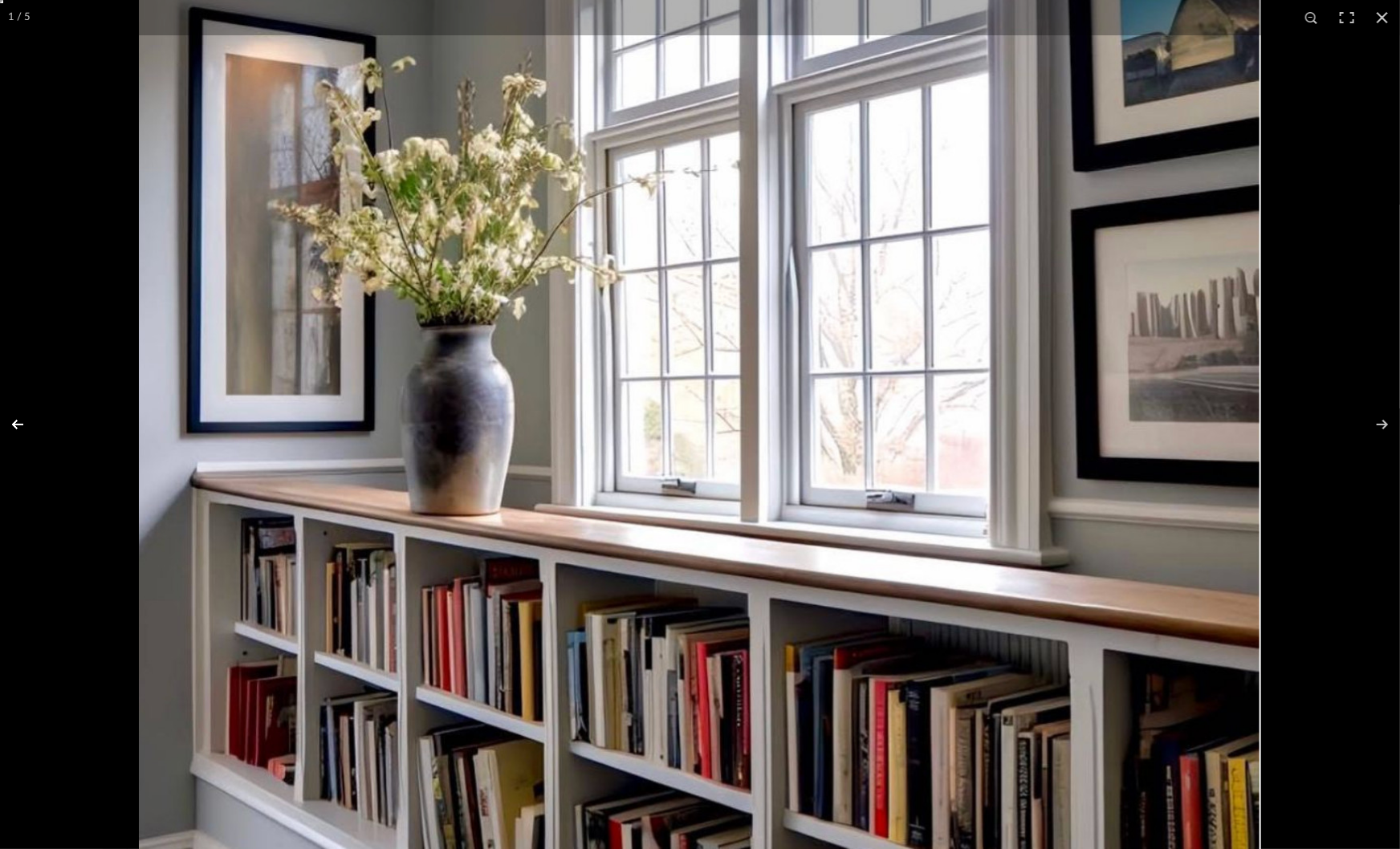
click at [18, 396] on button at bounding box center [28, 424] width 56 height 80
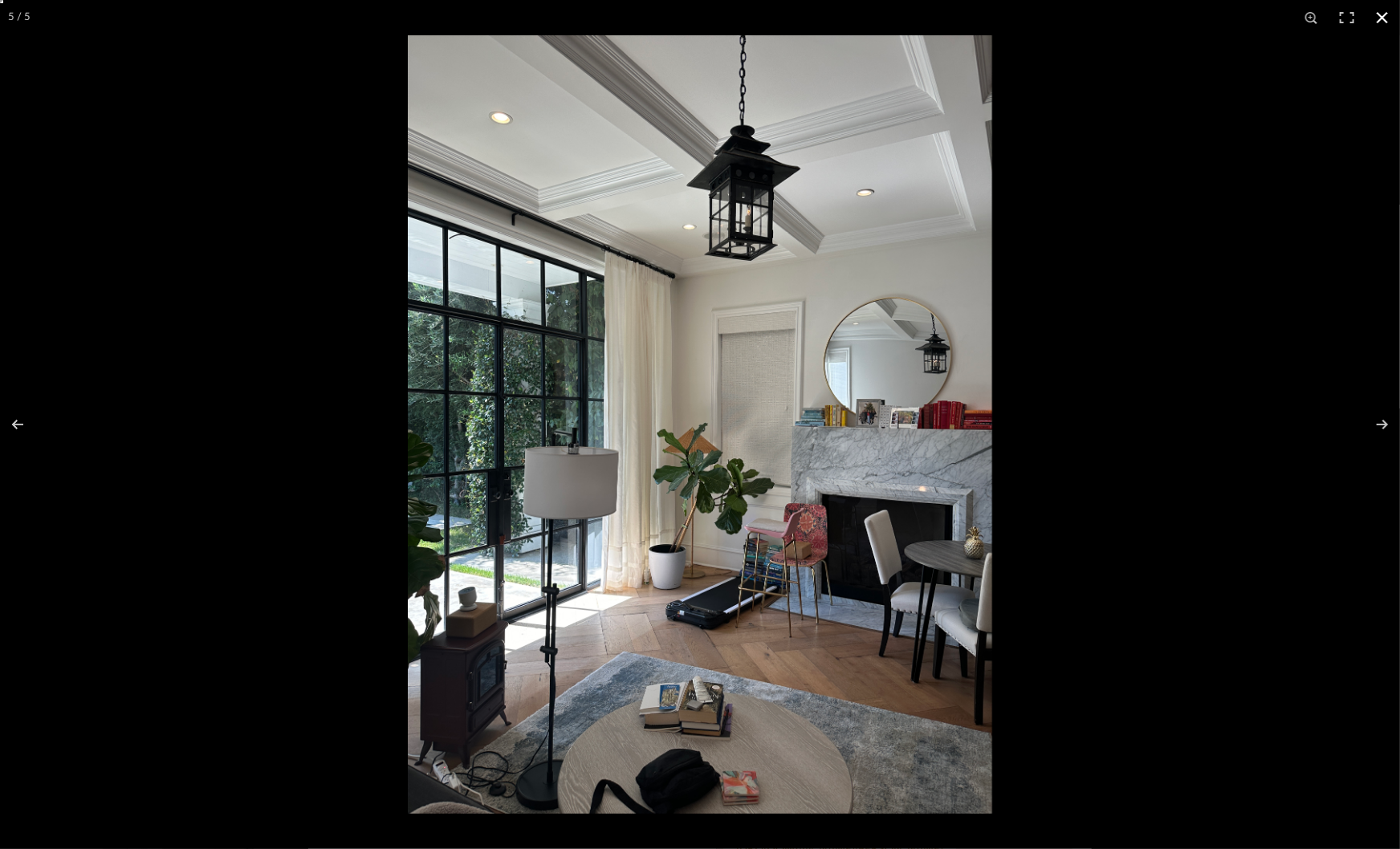
click at [1256, 57] on div at bounding box center [1108, 460] width 1400 height 849
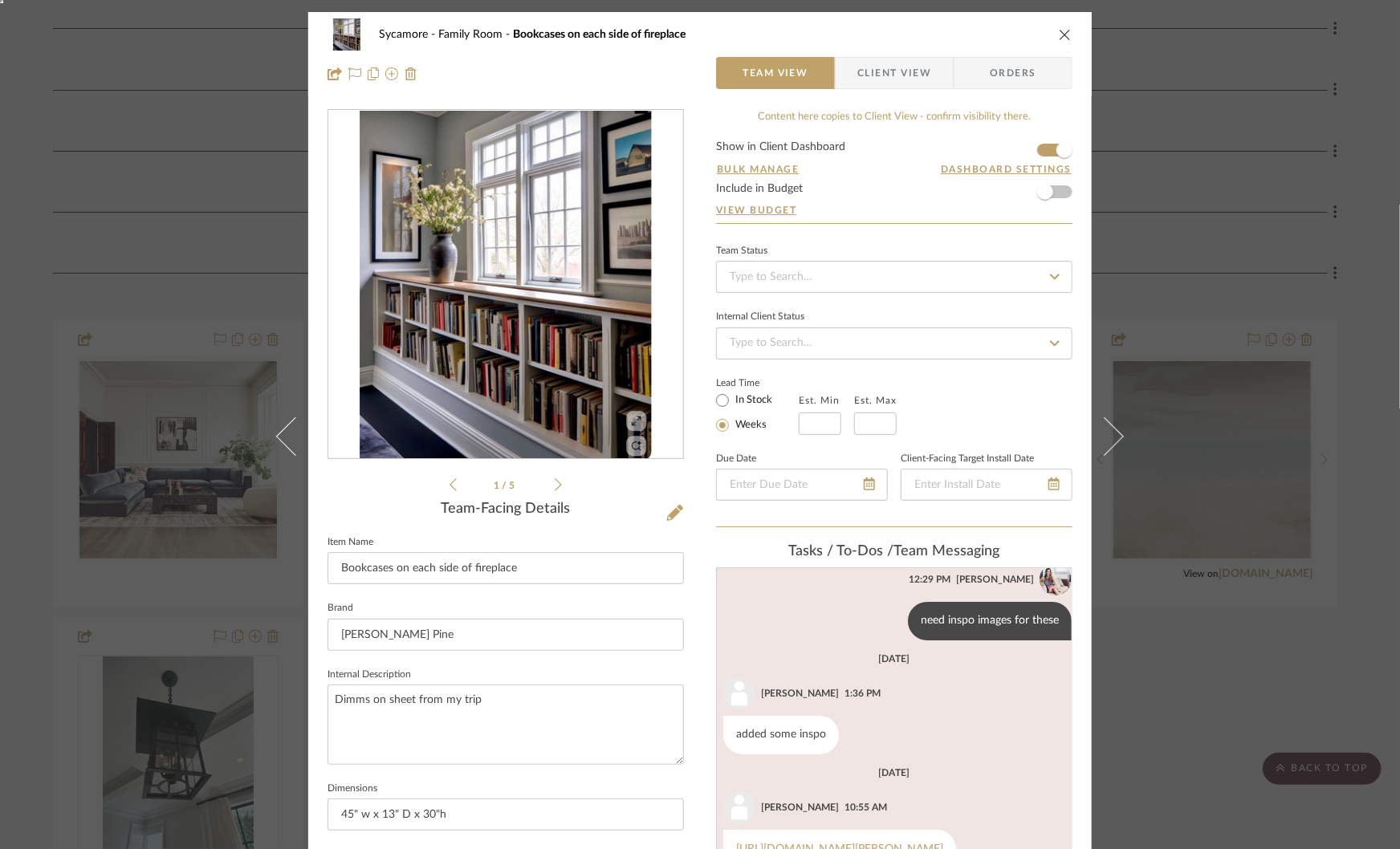
click at [554, 480] on icon at bounding box center [558, 485] width 7 height 15
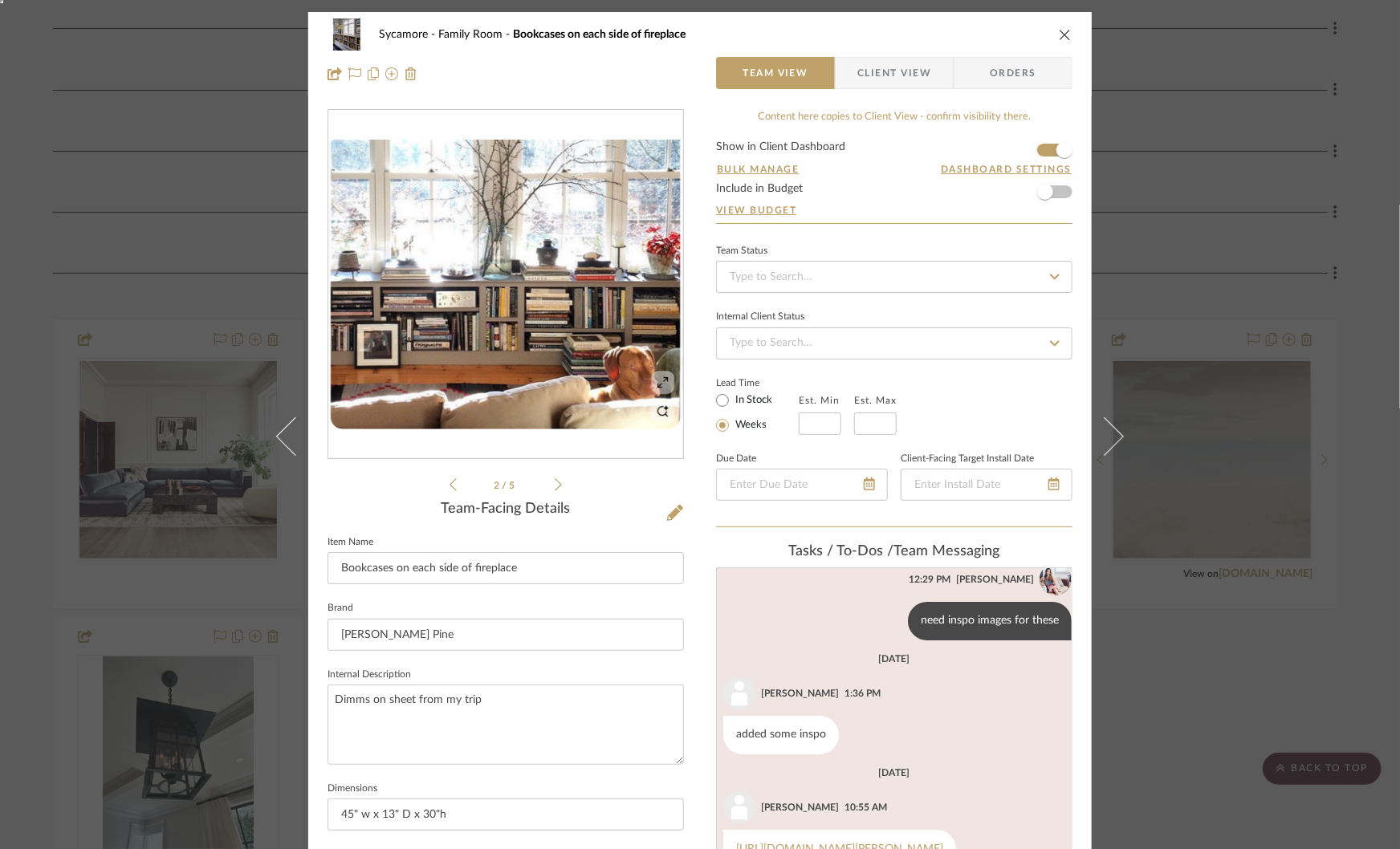
click at [554, 480] on icon at bounding box center [558, 485] width 7 height 15
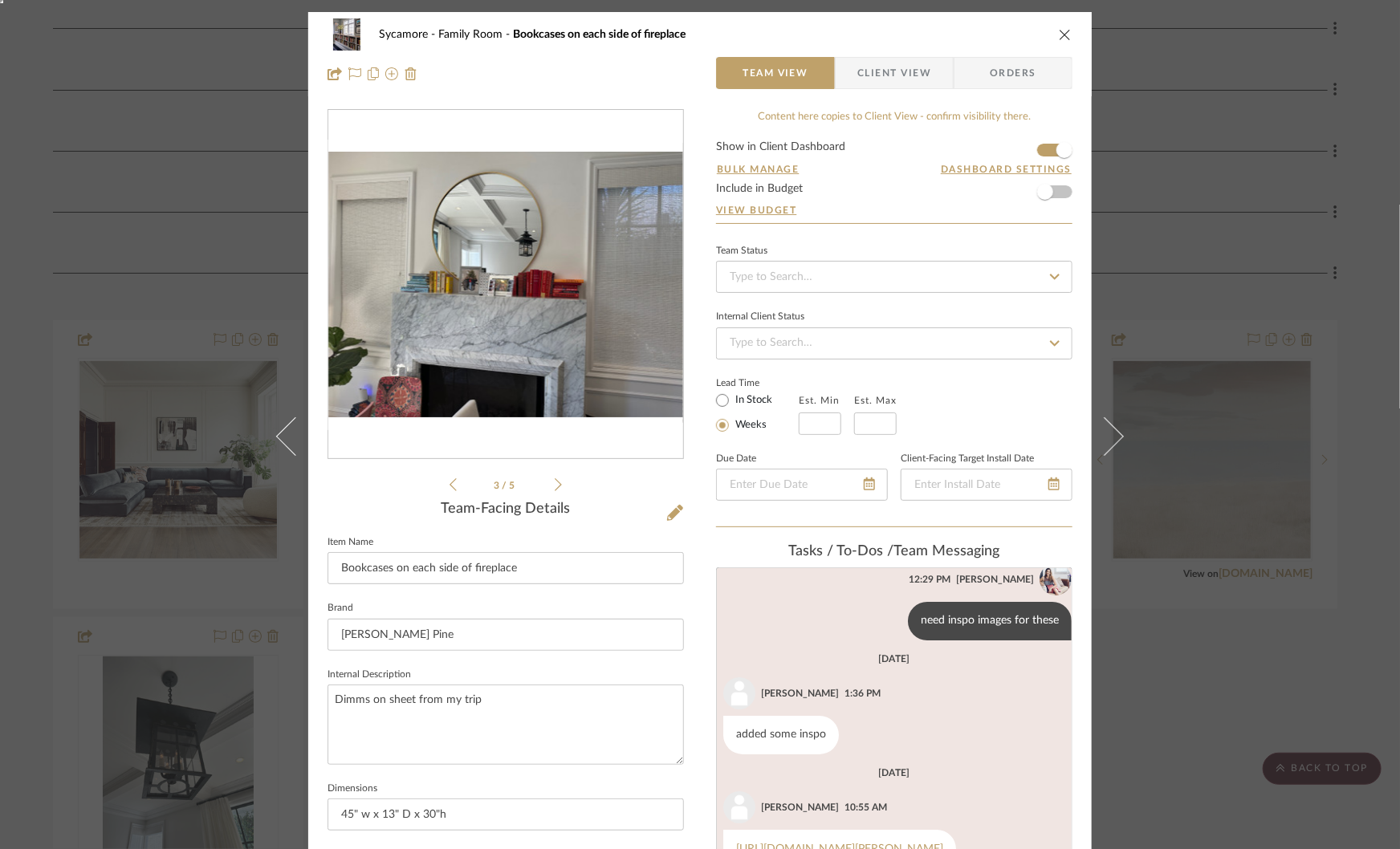
click at [554, 480] on icon at bounding box center [558, 485] width 7 height 15
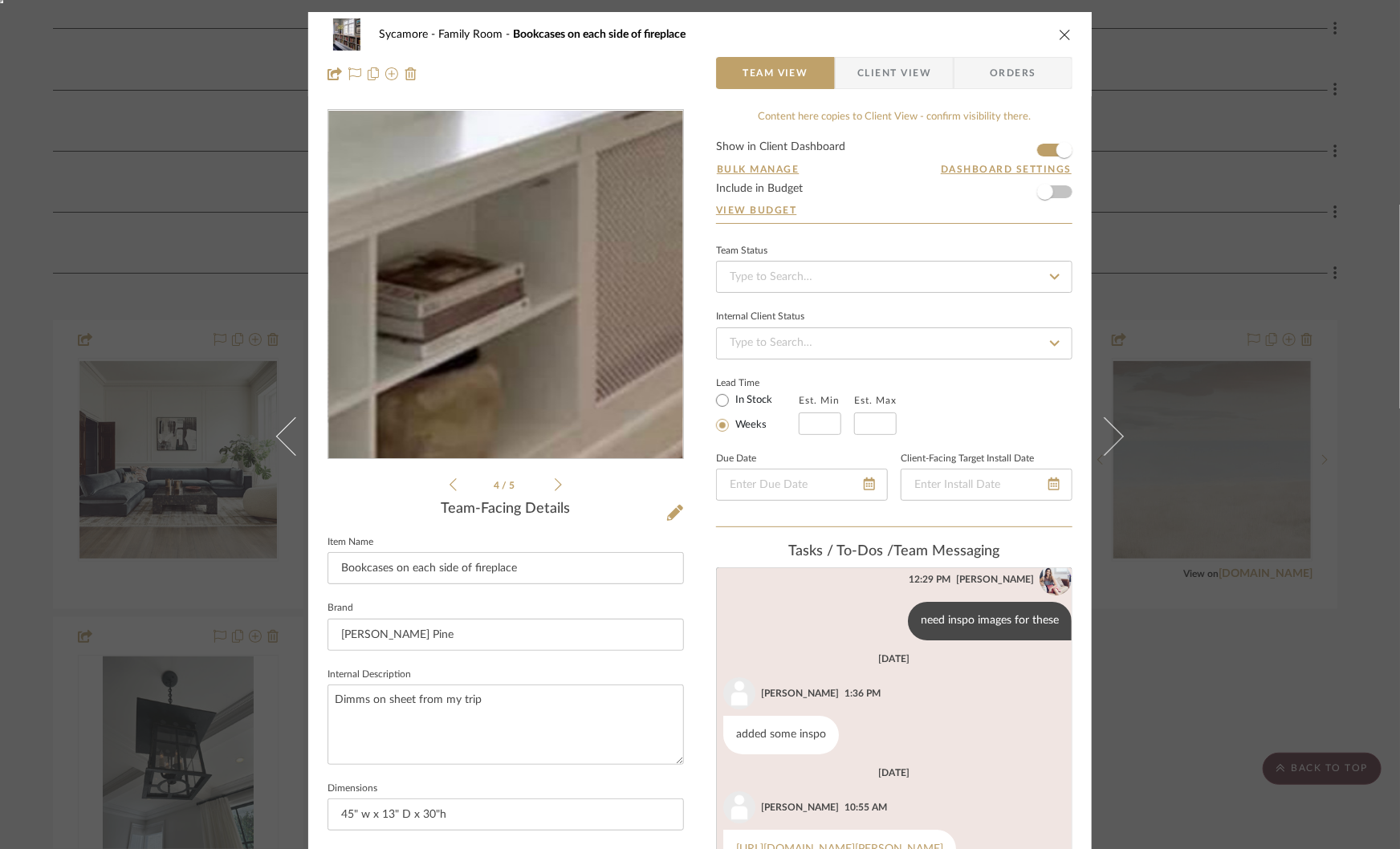
click at [494, 280] on img "3" at bounding box center [506, 285] width 355 height 284
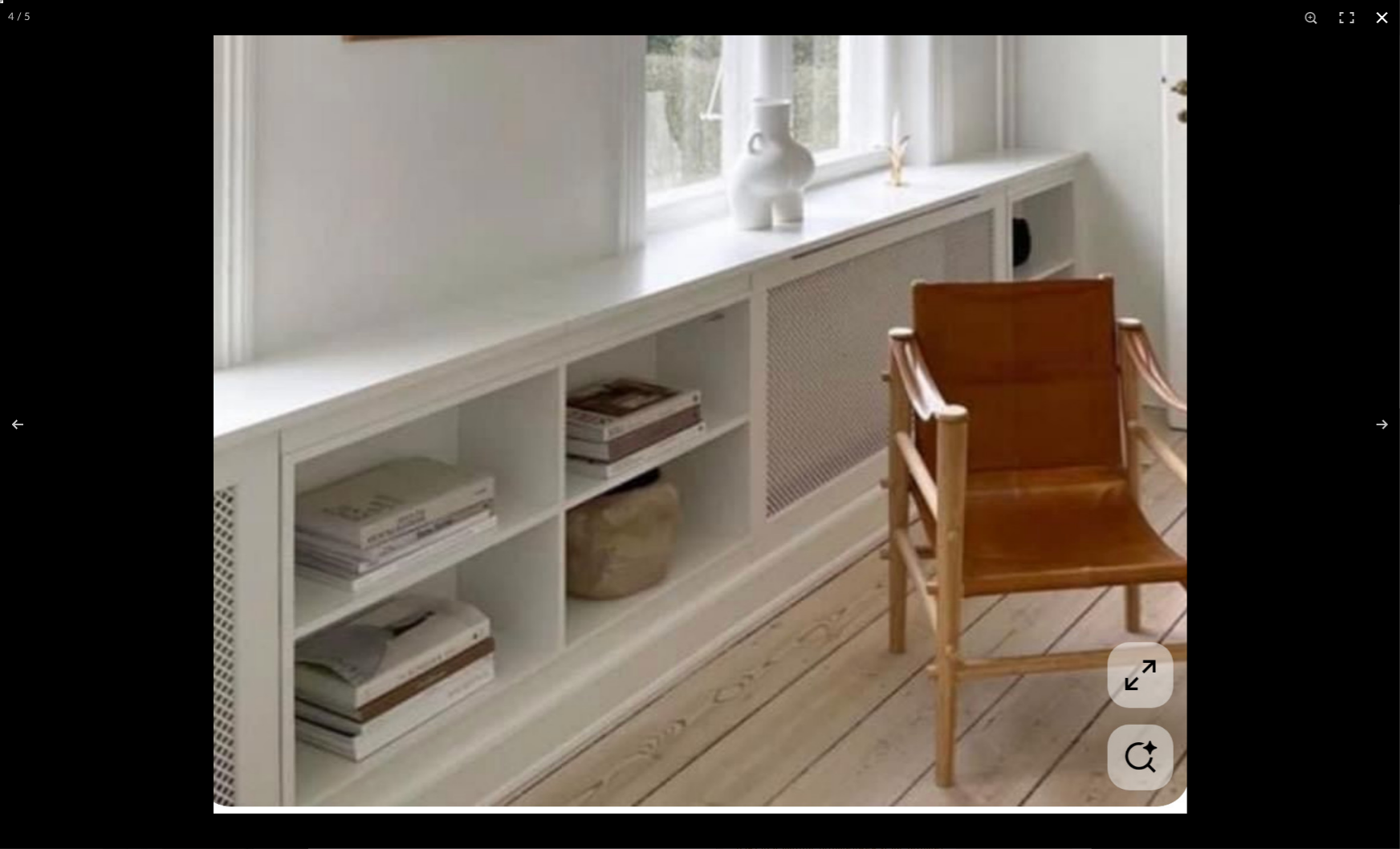
click at [1222, 401] on div at bounding box center [914, 460] width 1400 height 849
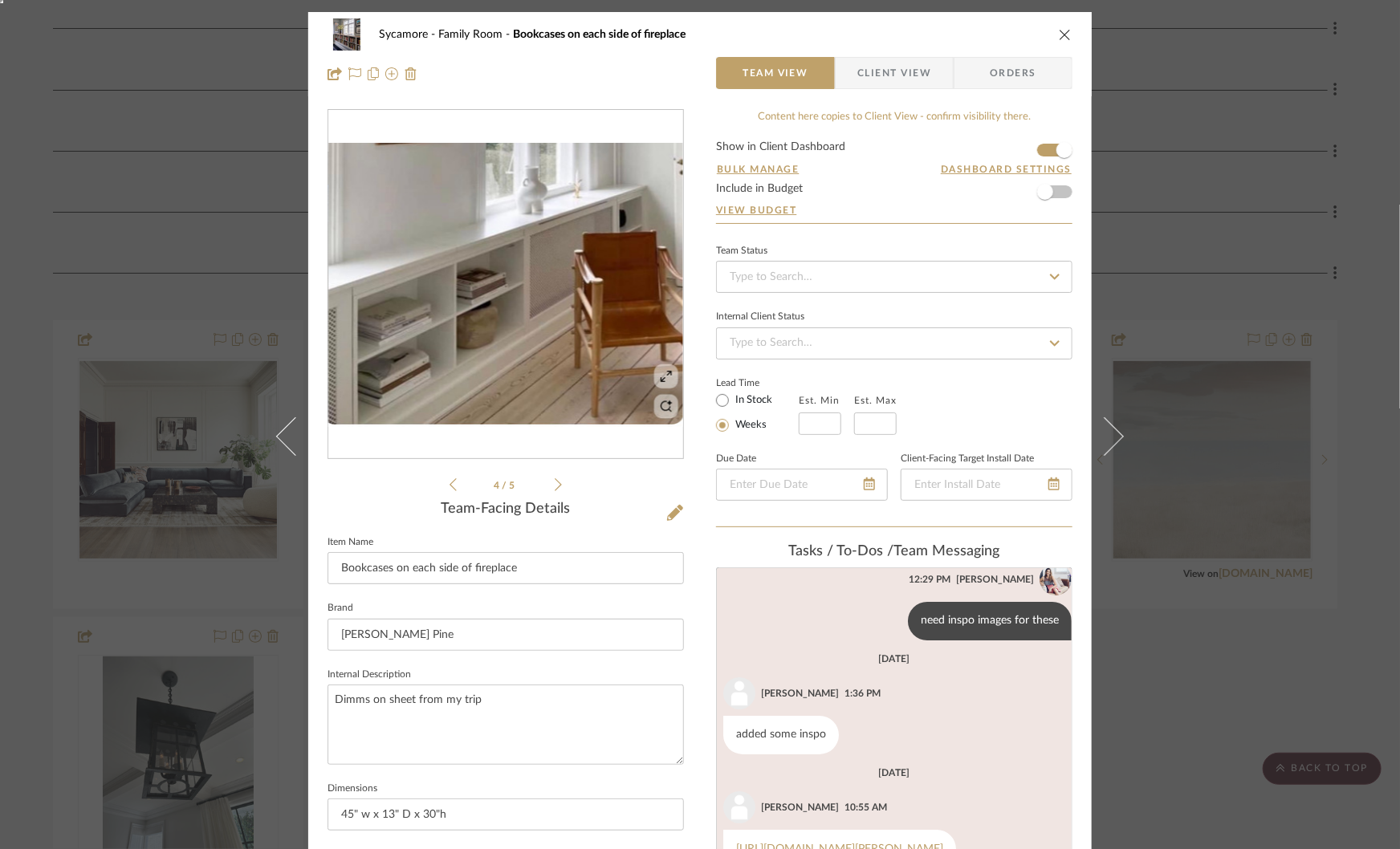
click at [1202, 431] on div "Sycamore Family Room Bookcases on each side of fireplace Team View Client View …" at bounding box center [700, 424] width 1400 height 849
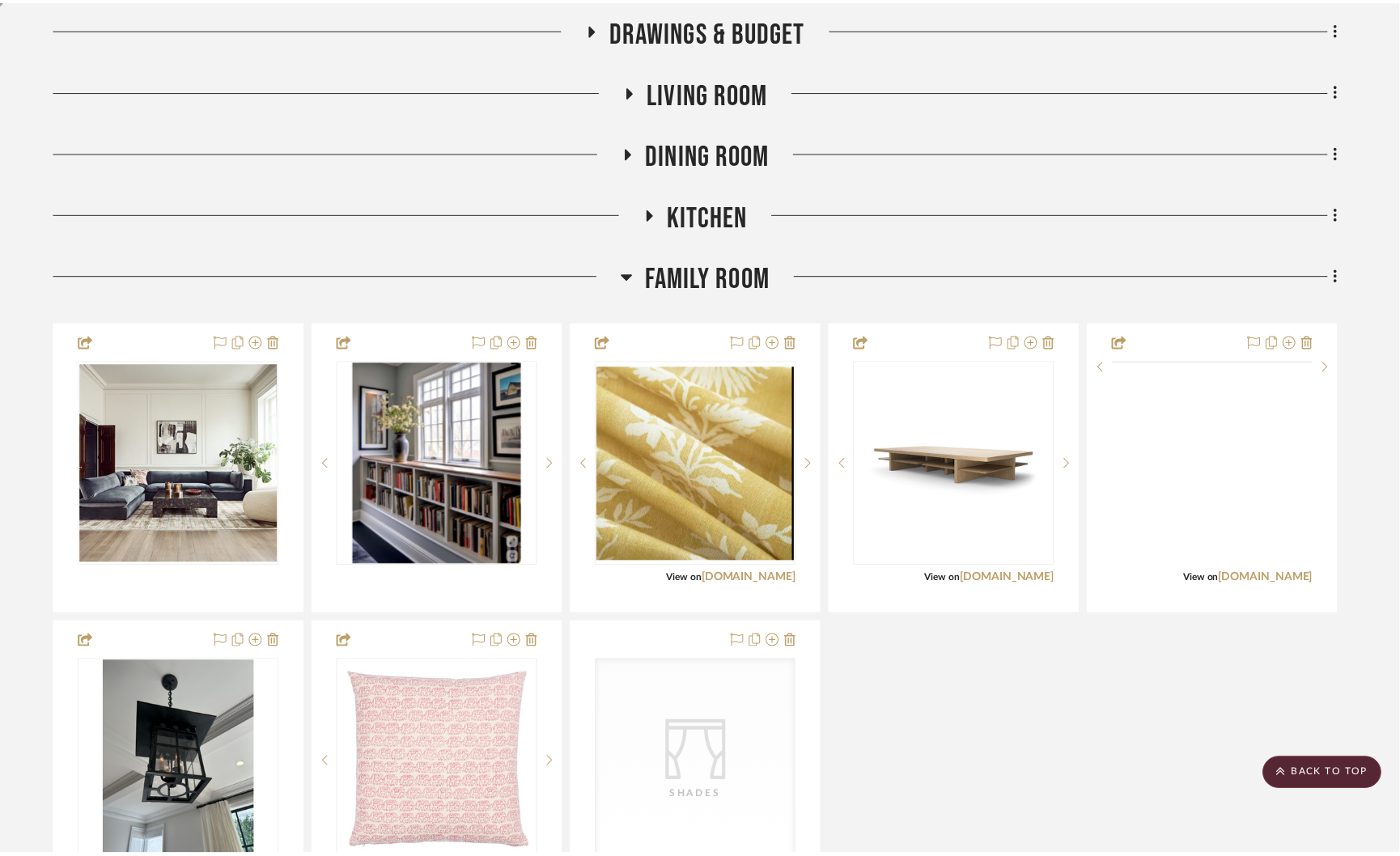
scroll to position [393, 0]
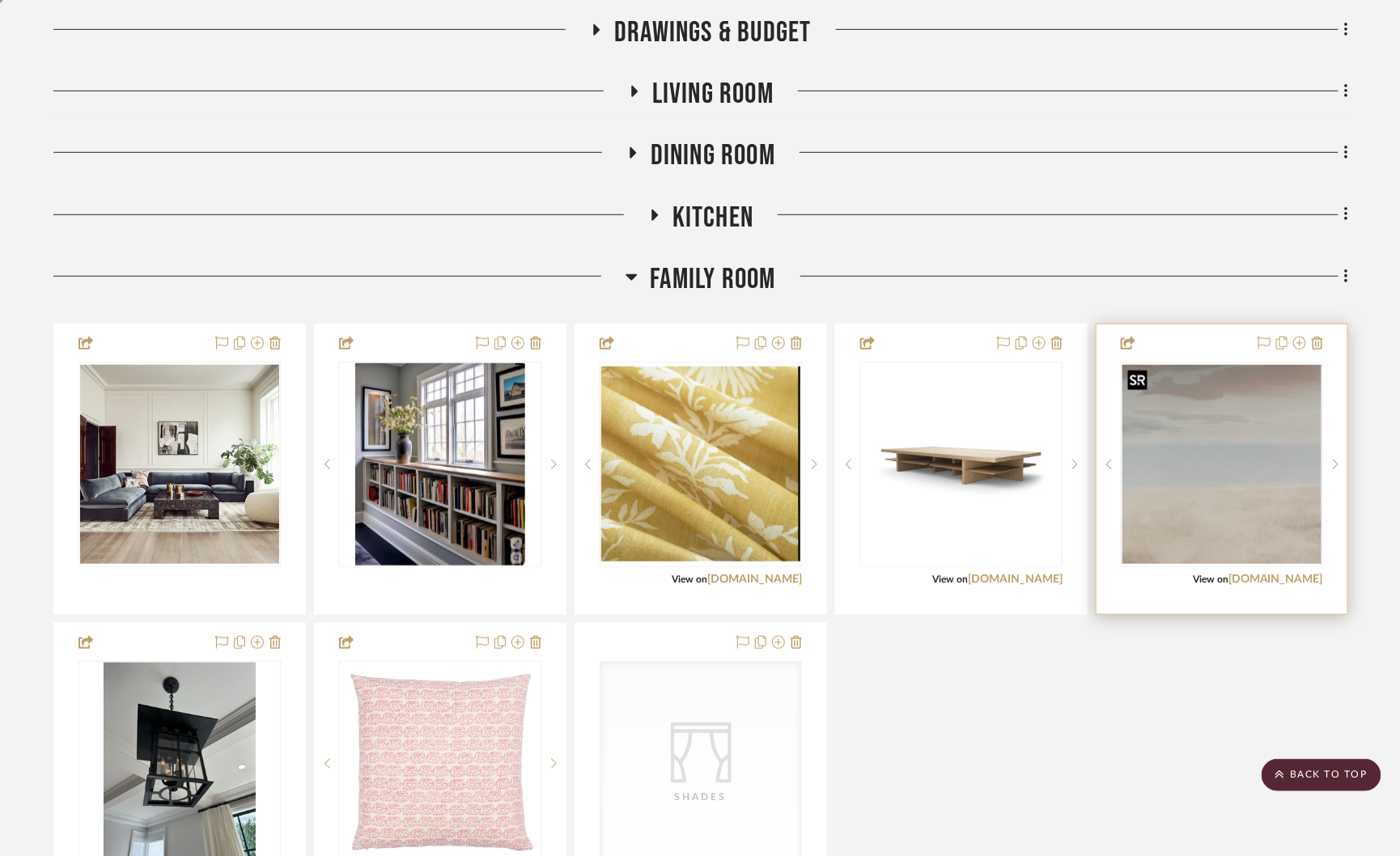
click at [1188, 462] on img "0" at bounding box center [1221, 464] width 199 height 199
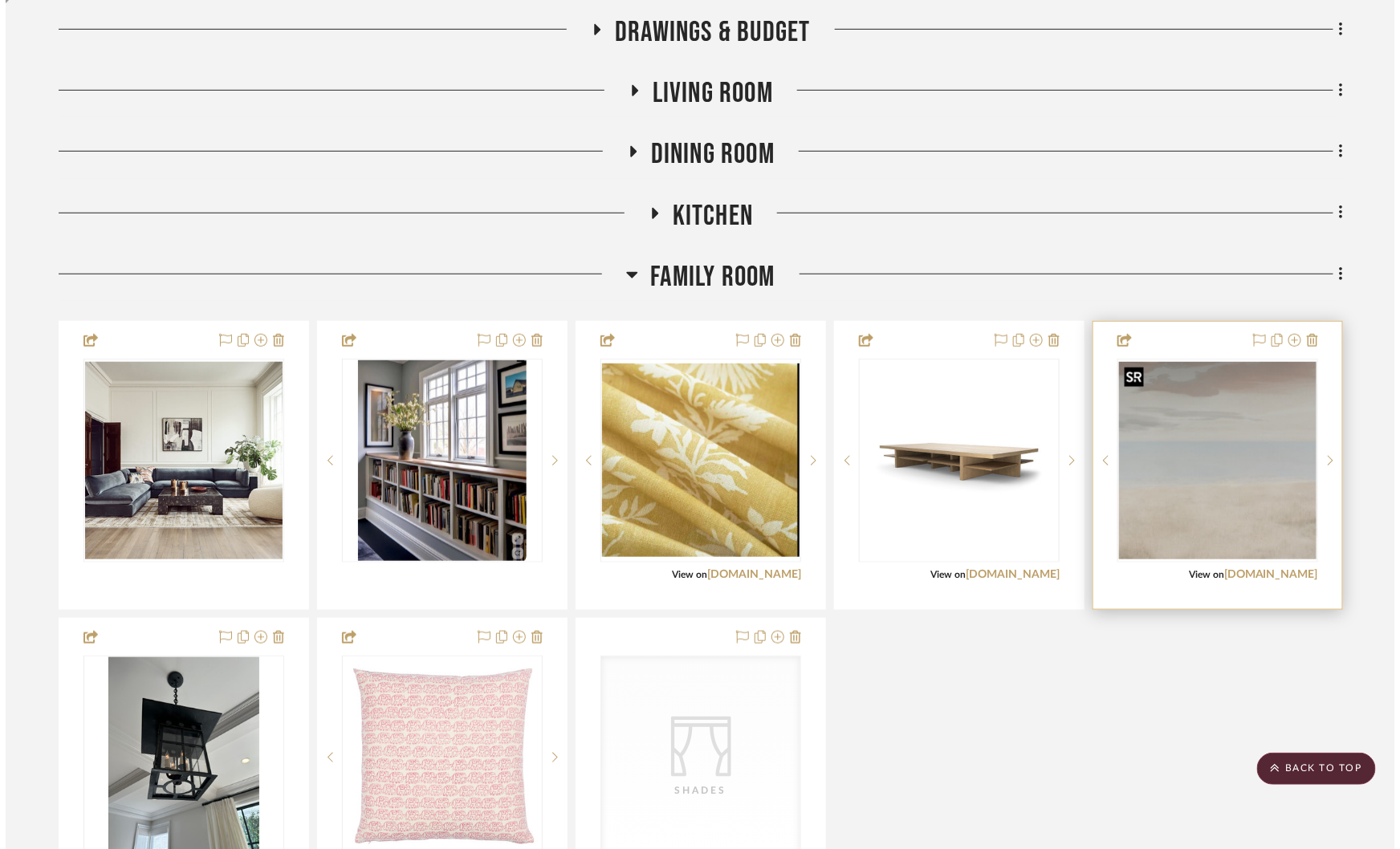
scroll to position [0, 0]
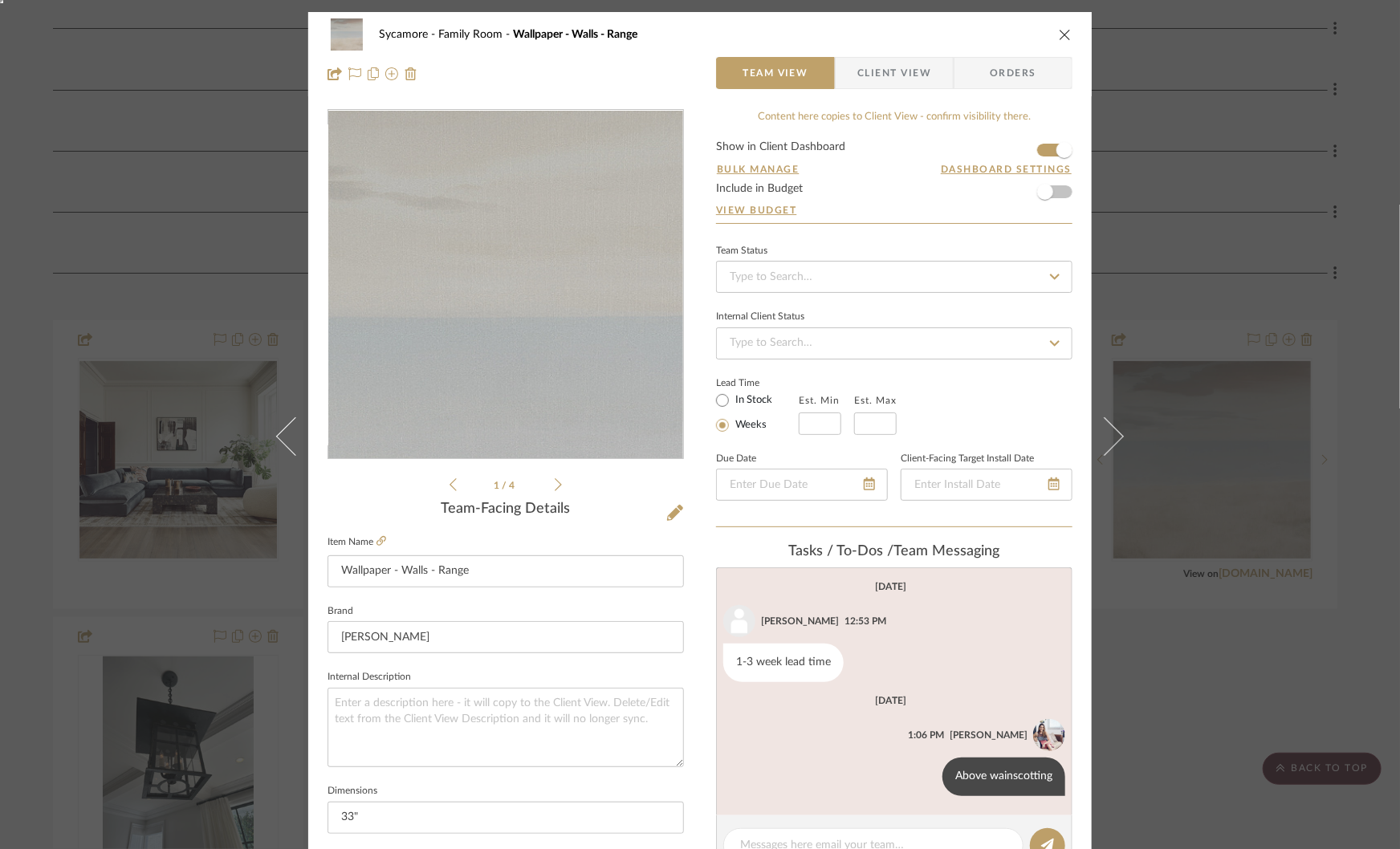
click at [594, 240] on img "0" at bounding box center [505, 285] width 349 height 349
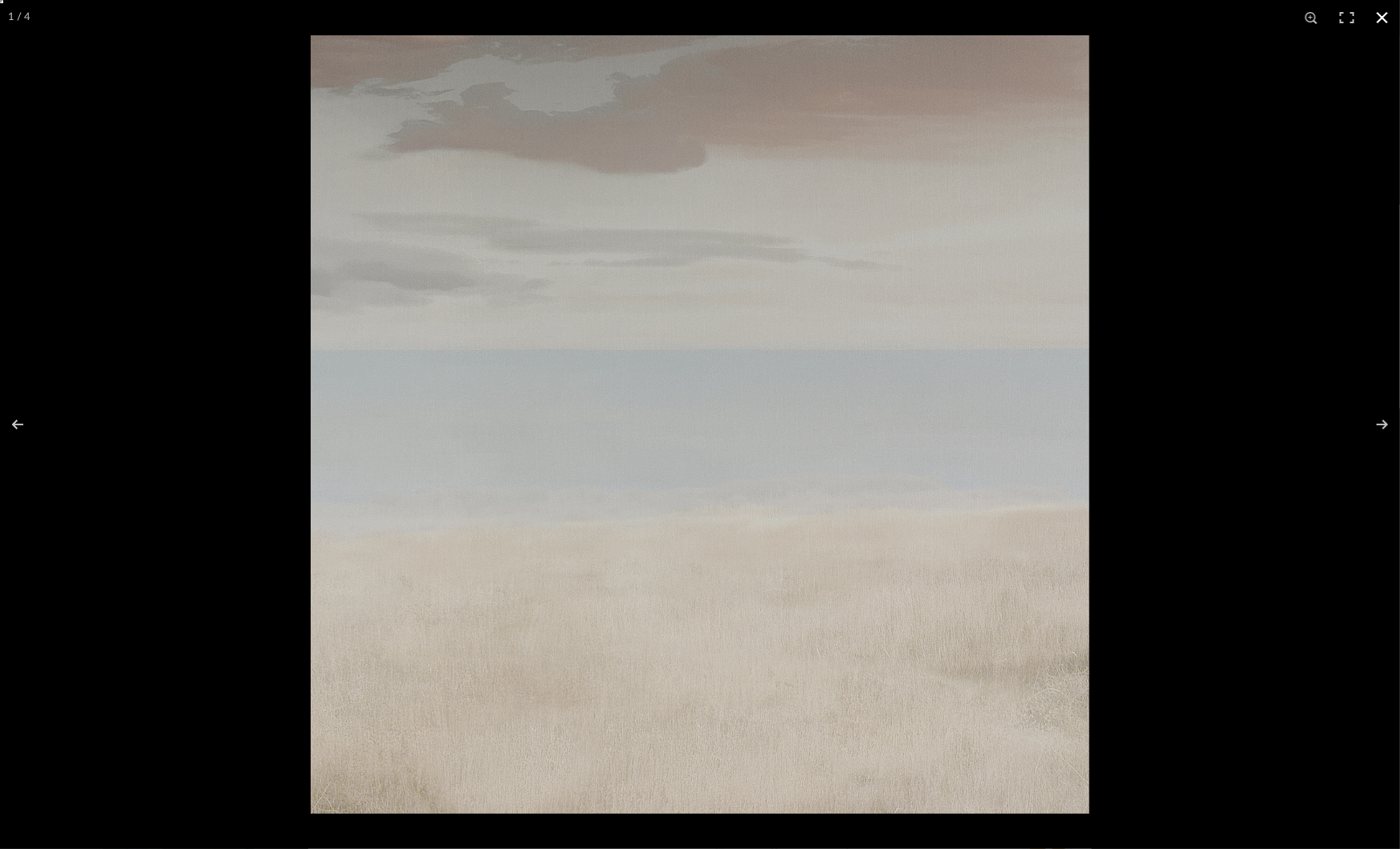
click at [131, 440] on div at bounding box center [700, 424] width 1400 height 849
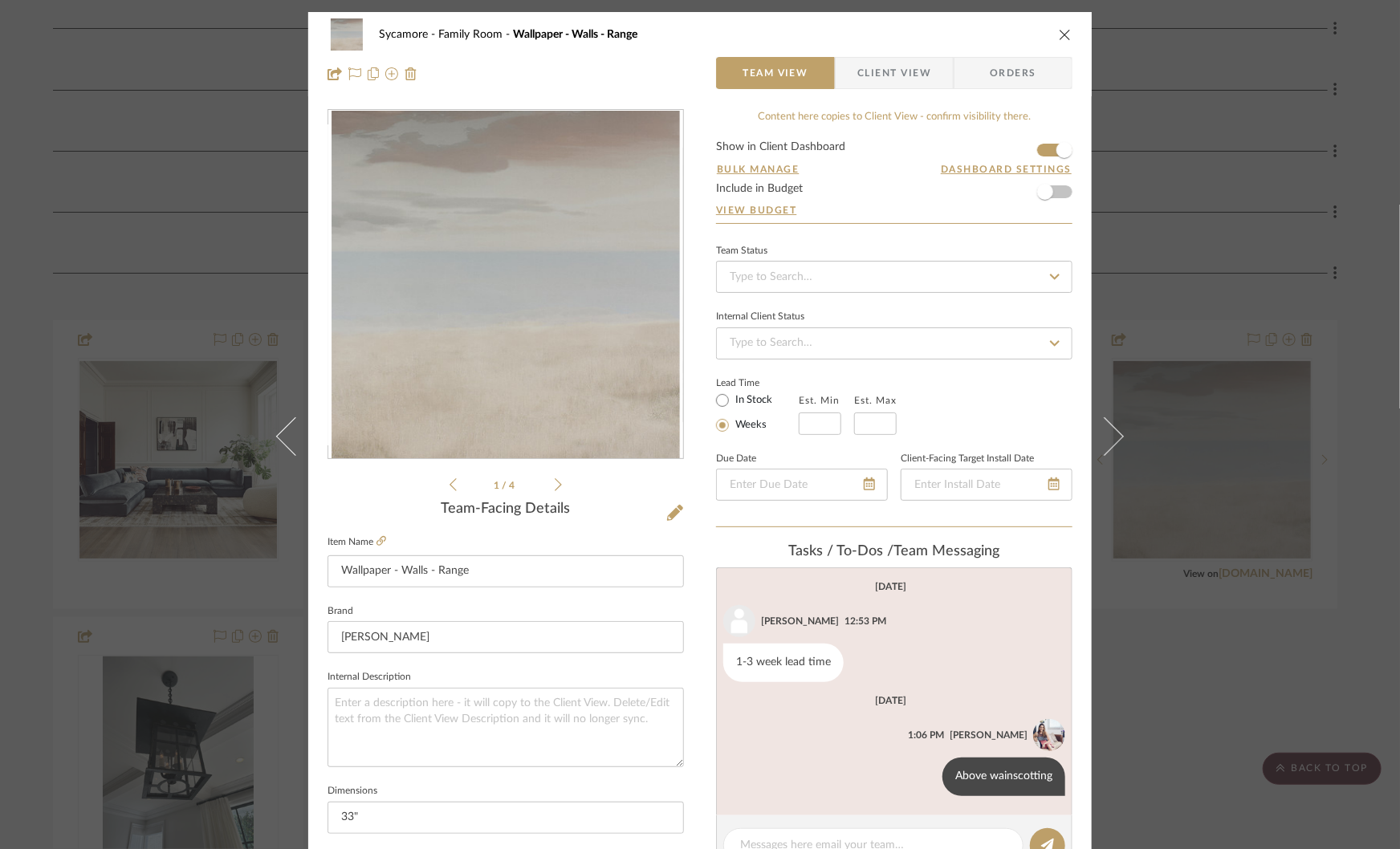
click at [1151, 515] on div "Sycamore Family Room Wallpaper - Walls - Range Team View Client View Orders 1 /…" at bounding box center [700, 424] width 1400 height 849
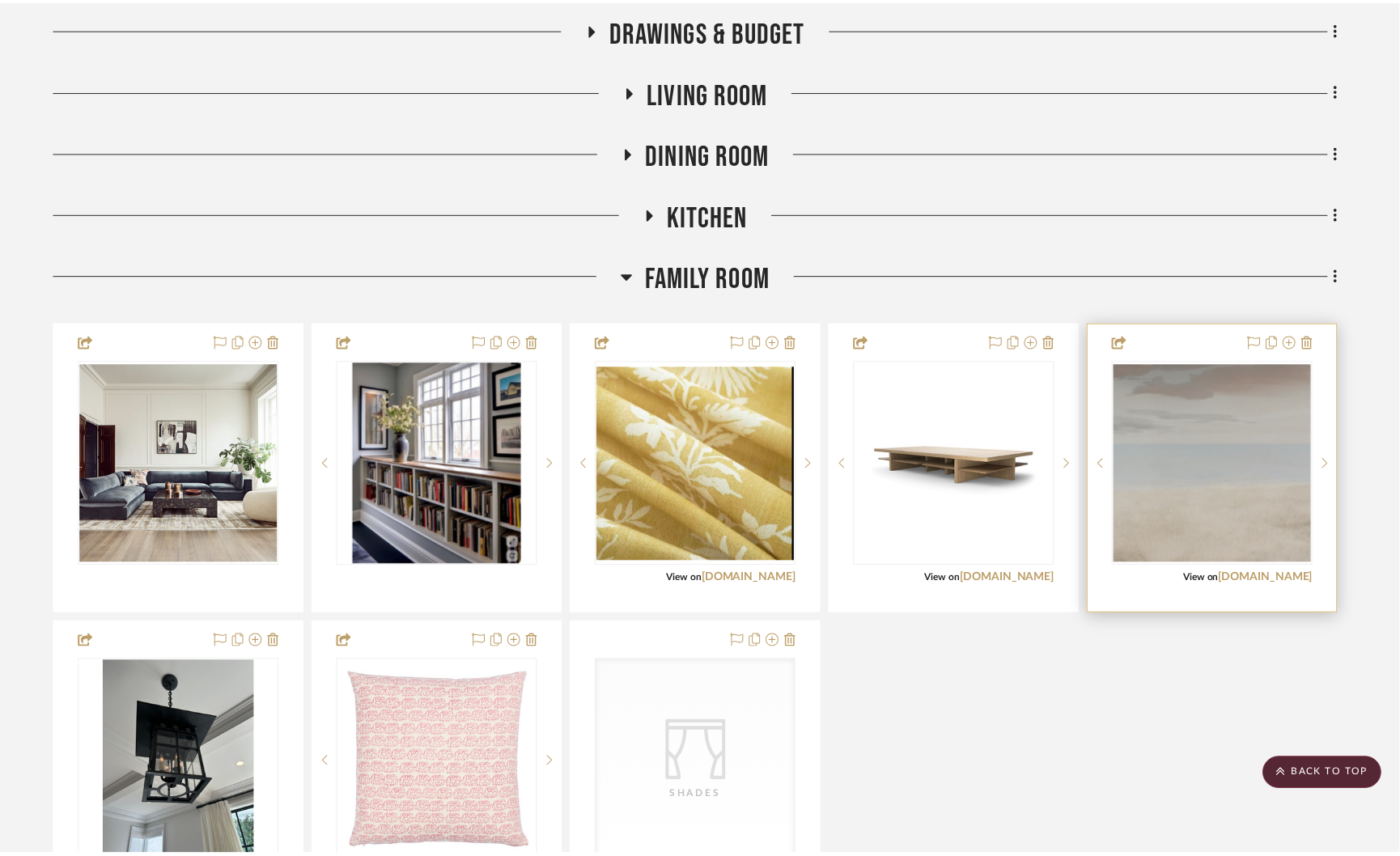
scroll to position [393, 0]
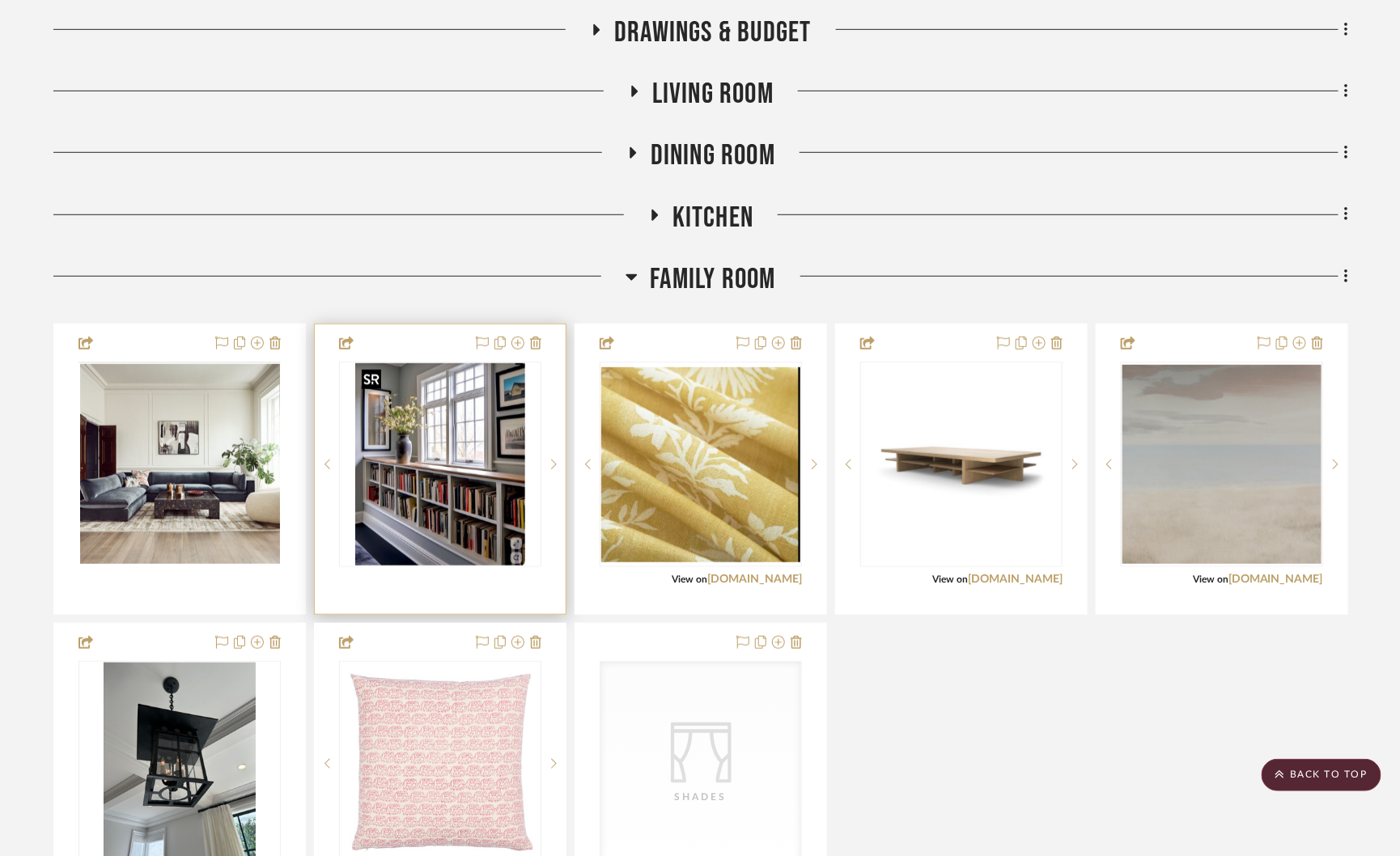
click at [440, 513] on img "0" at bounding box center [439, 464] width 169 height 202
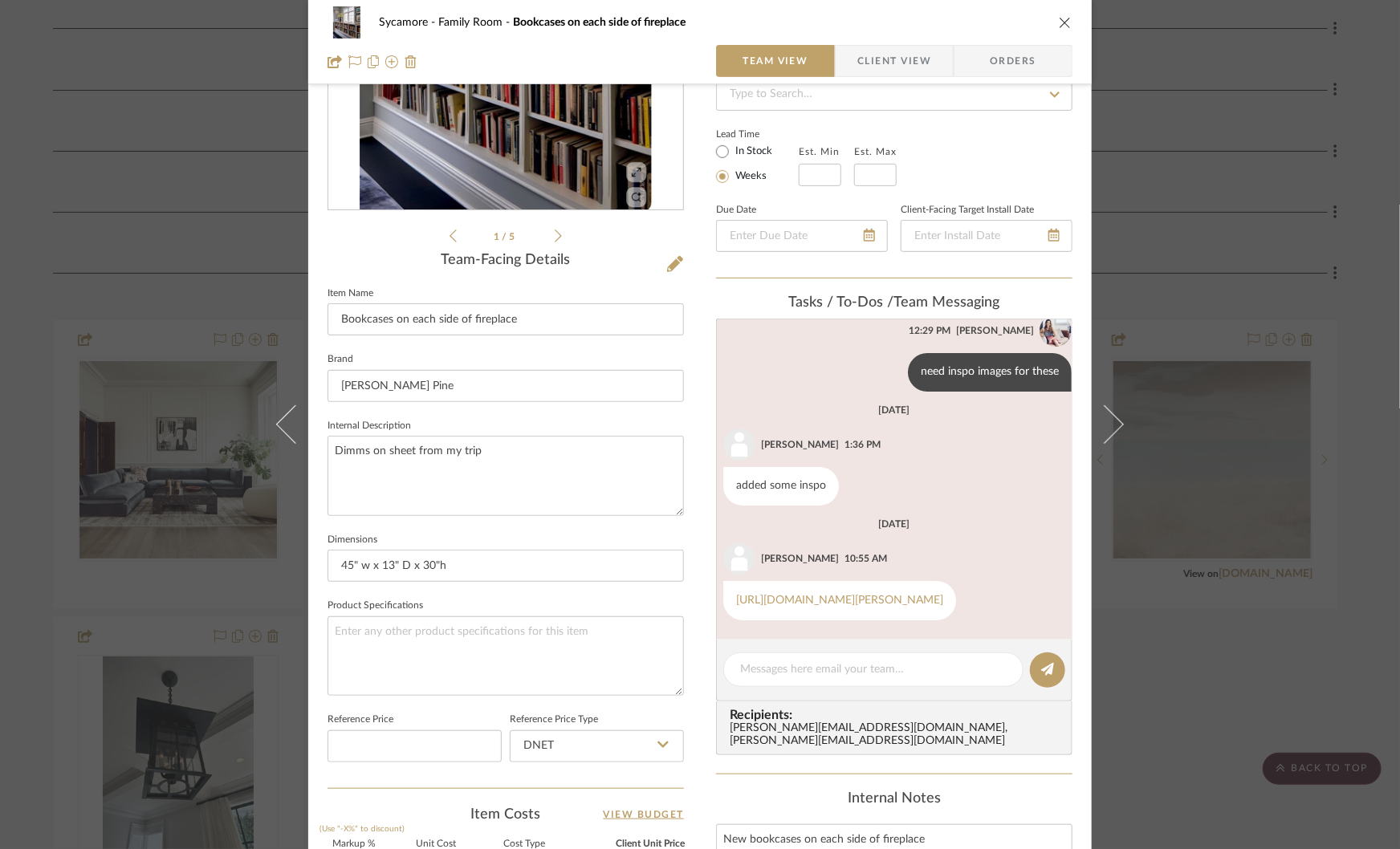
scroll to position [342, 0]
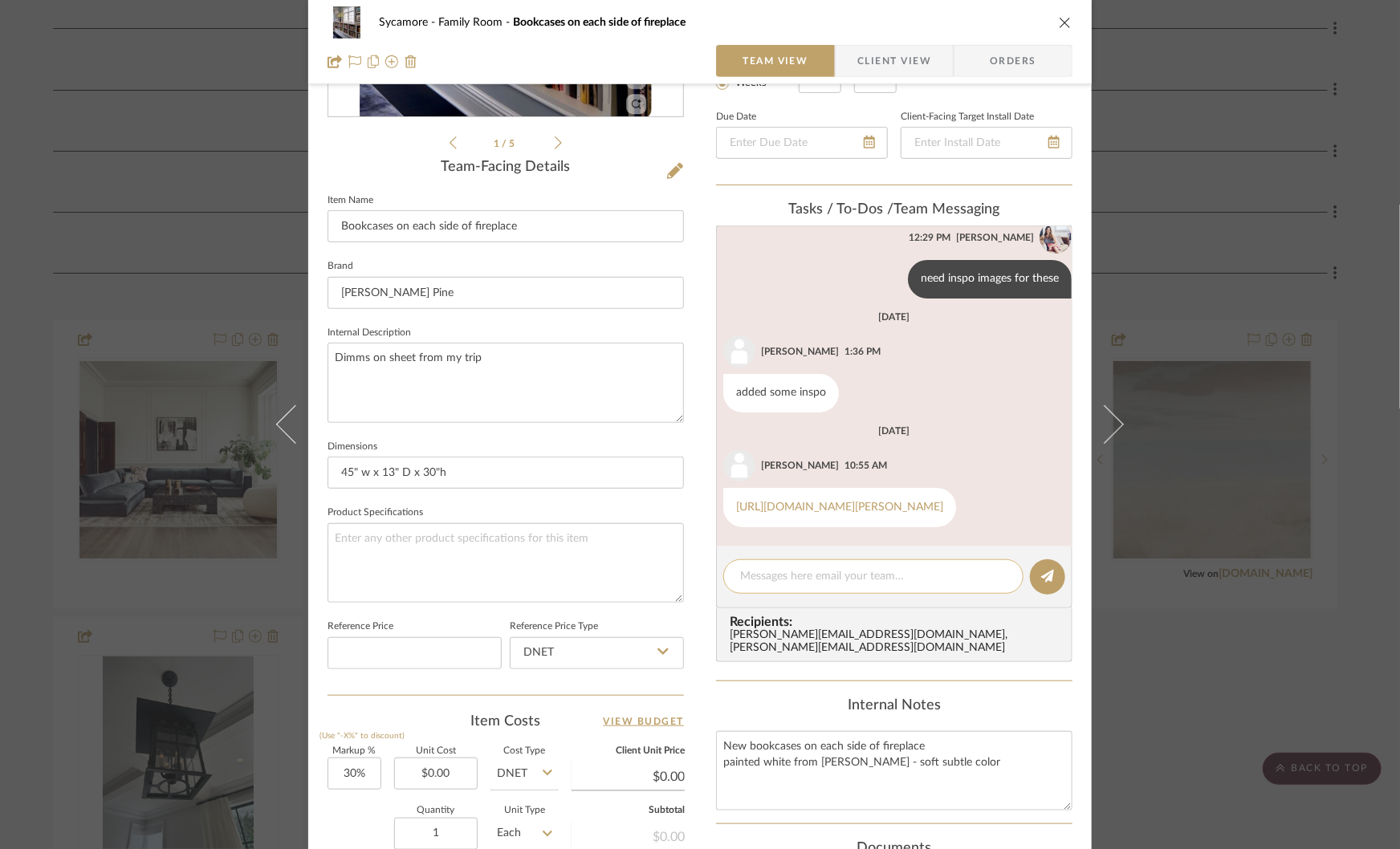
click at [766, 583] on div at bounding box center [874, 577] width 300 height 35
click at [766, 574] on textarea at bounding box center [873, 576] width 267 height 17
type textarea "simple straight shelving- blush tones"
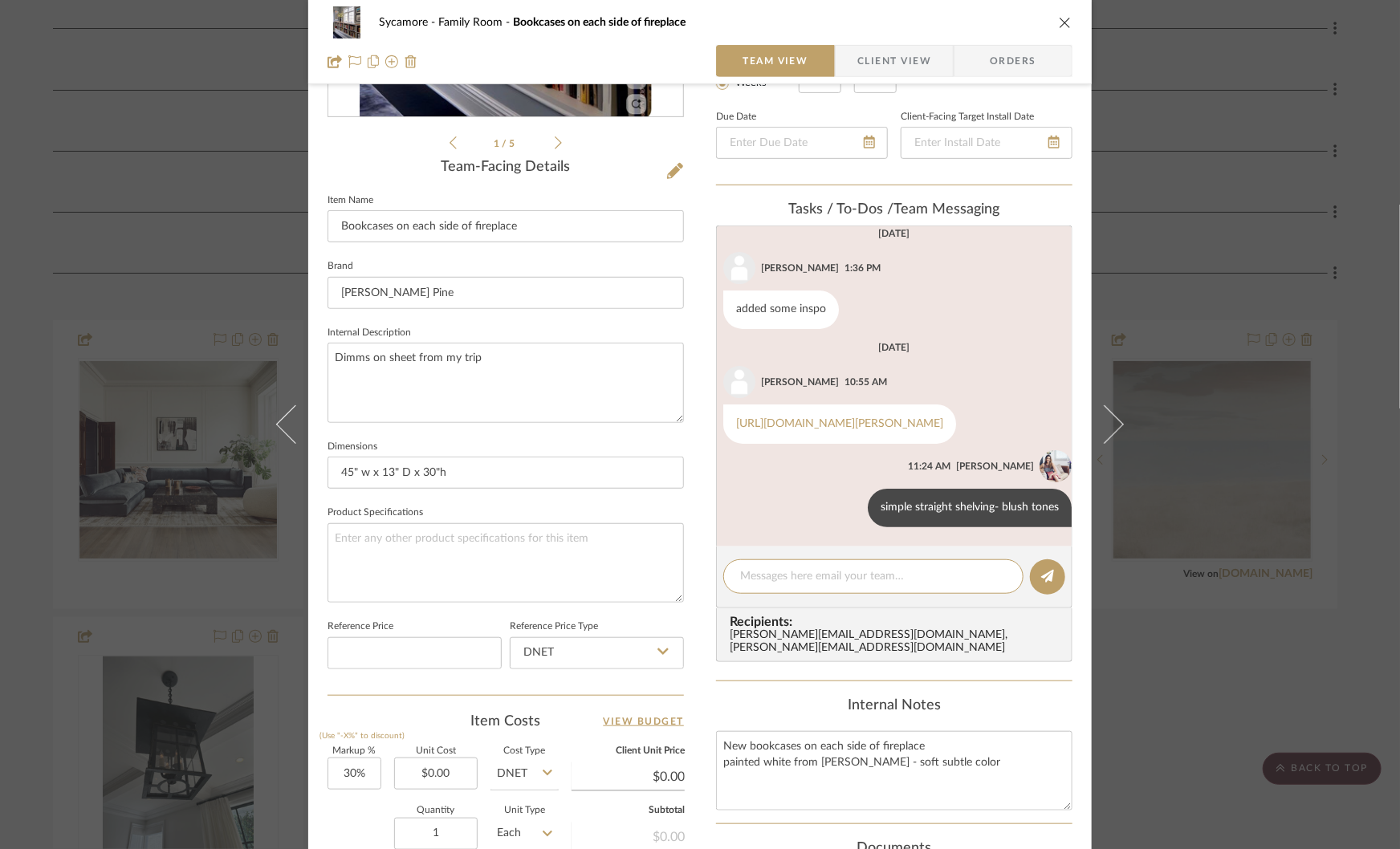
scroll to position [139, 0]
click at [1233, 672] on div "Sycamore Family Room Bookcases on each side of fireplace Team View Client View …" at bounding box center [700, 424] width 1400 height 849
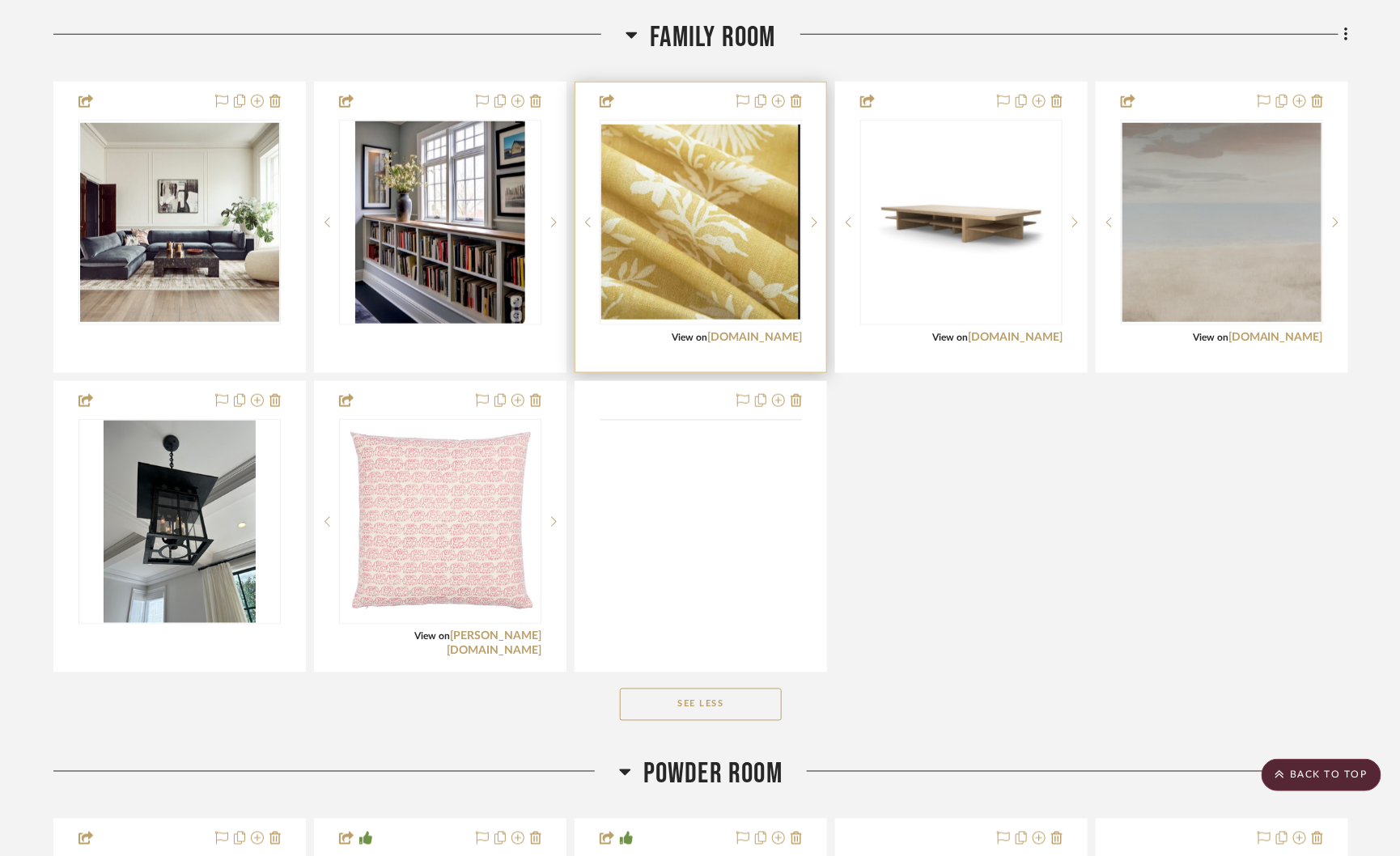
scroll to position [636, 0]
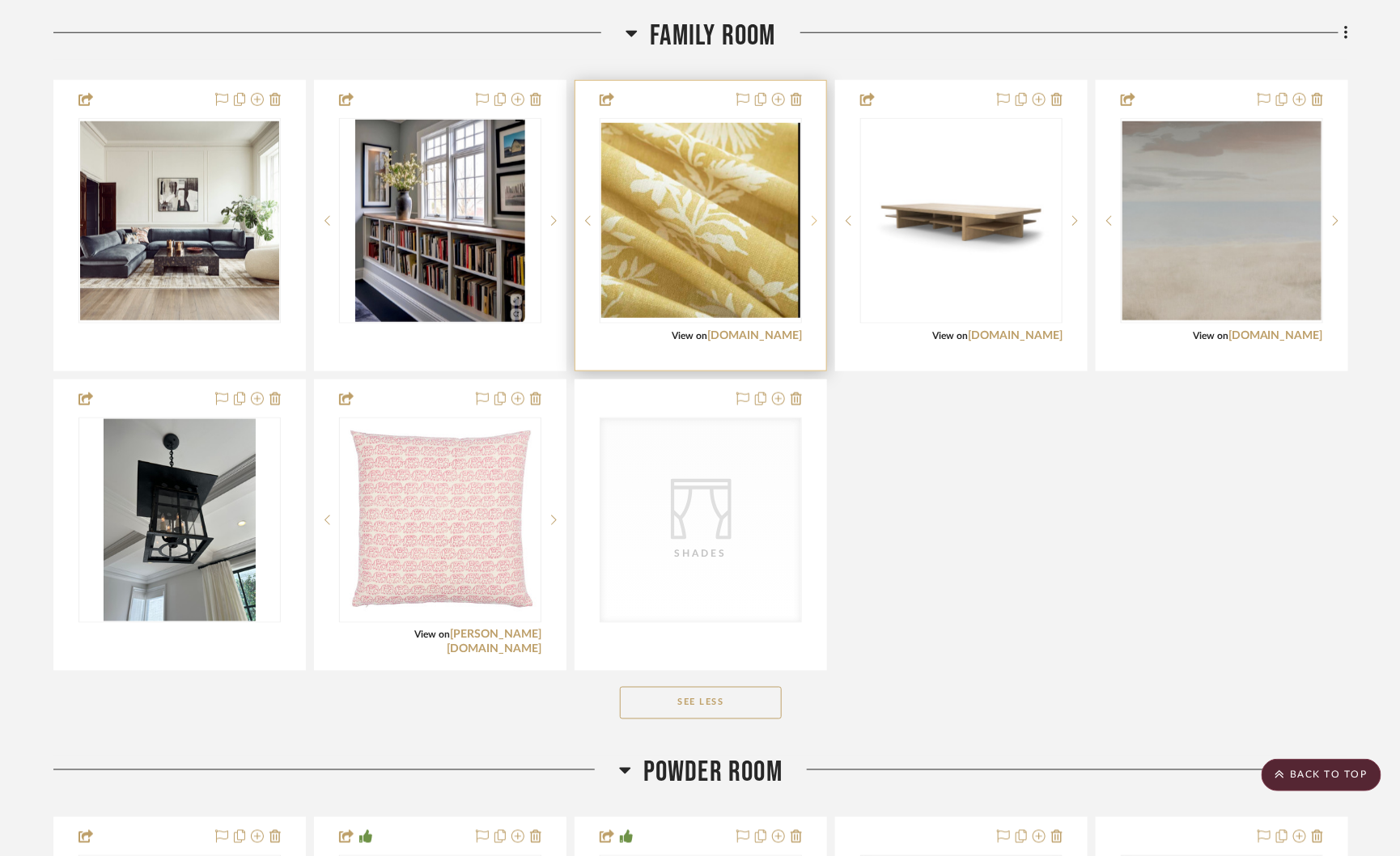
click at [814, 216] on icon at bounding box center [815, 221] width 6 height 11
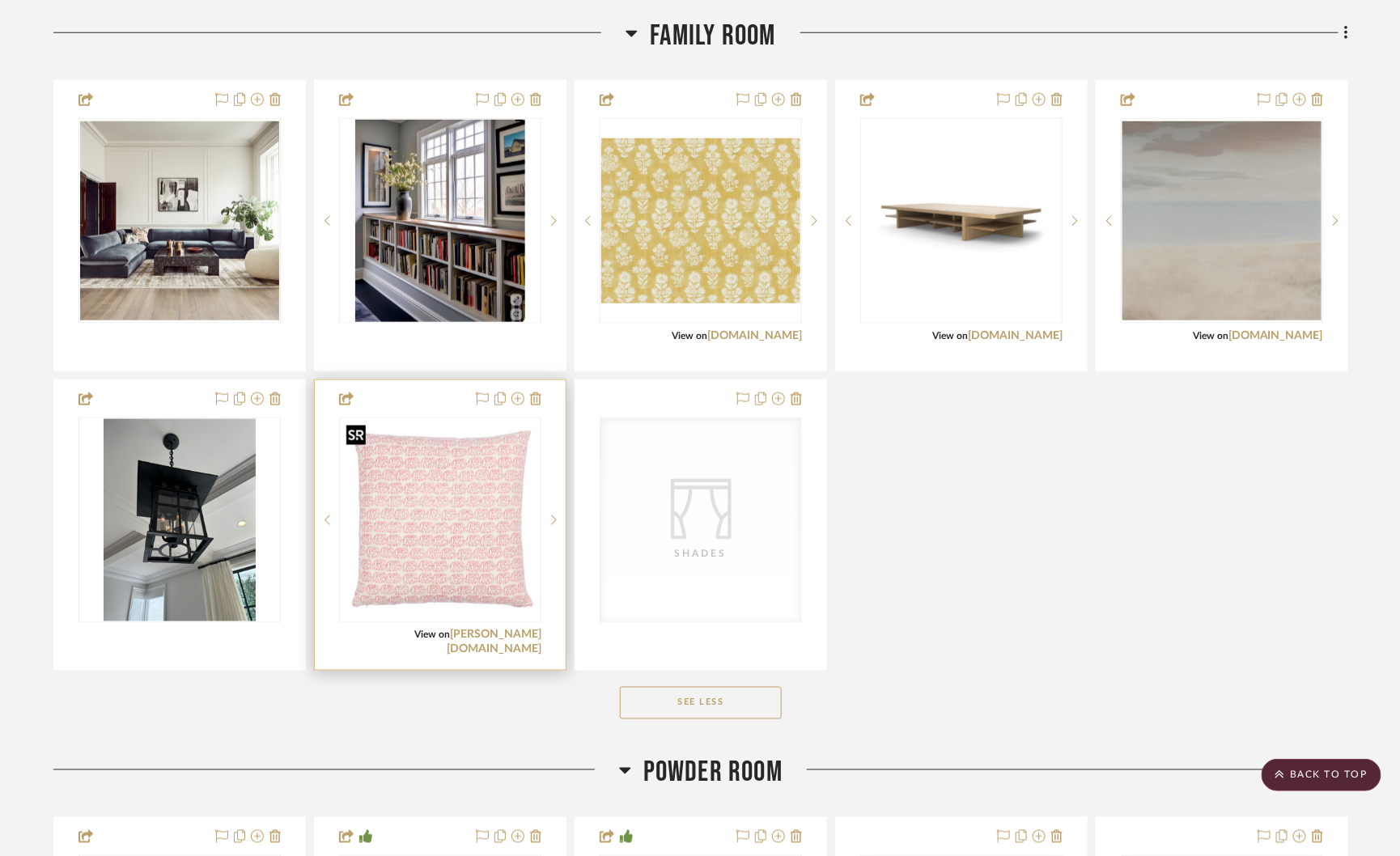
click at [431, 517] on img "0" at bounding box center [439, 520] width 199 height 199
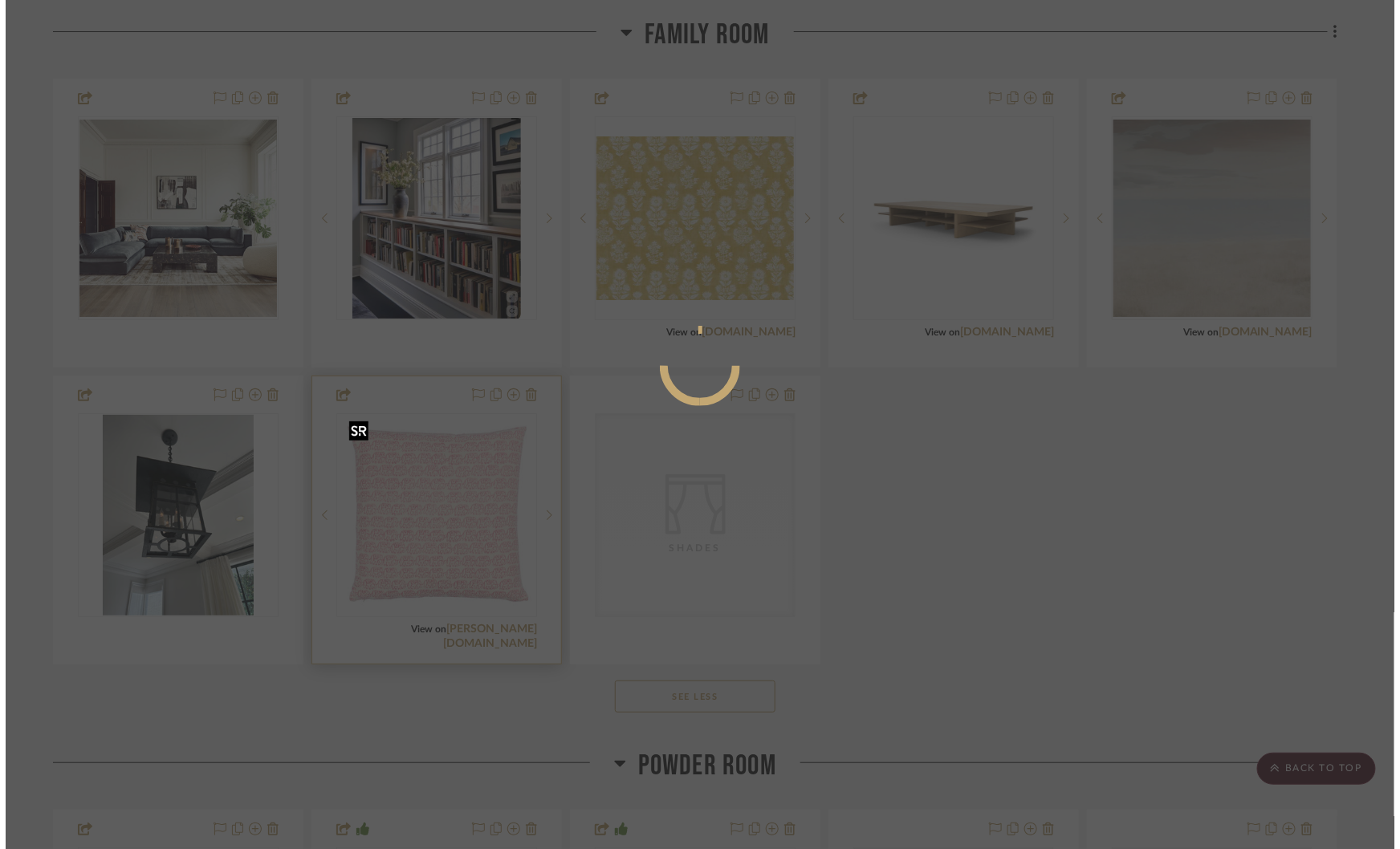
scroll to position [0, 0]
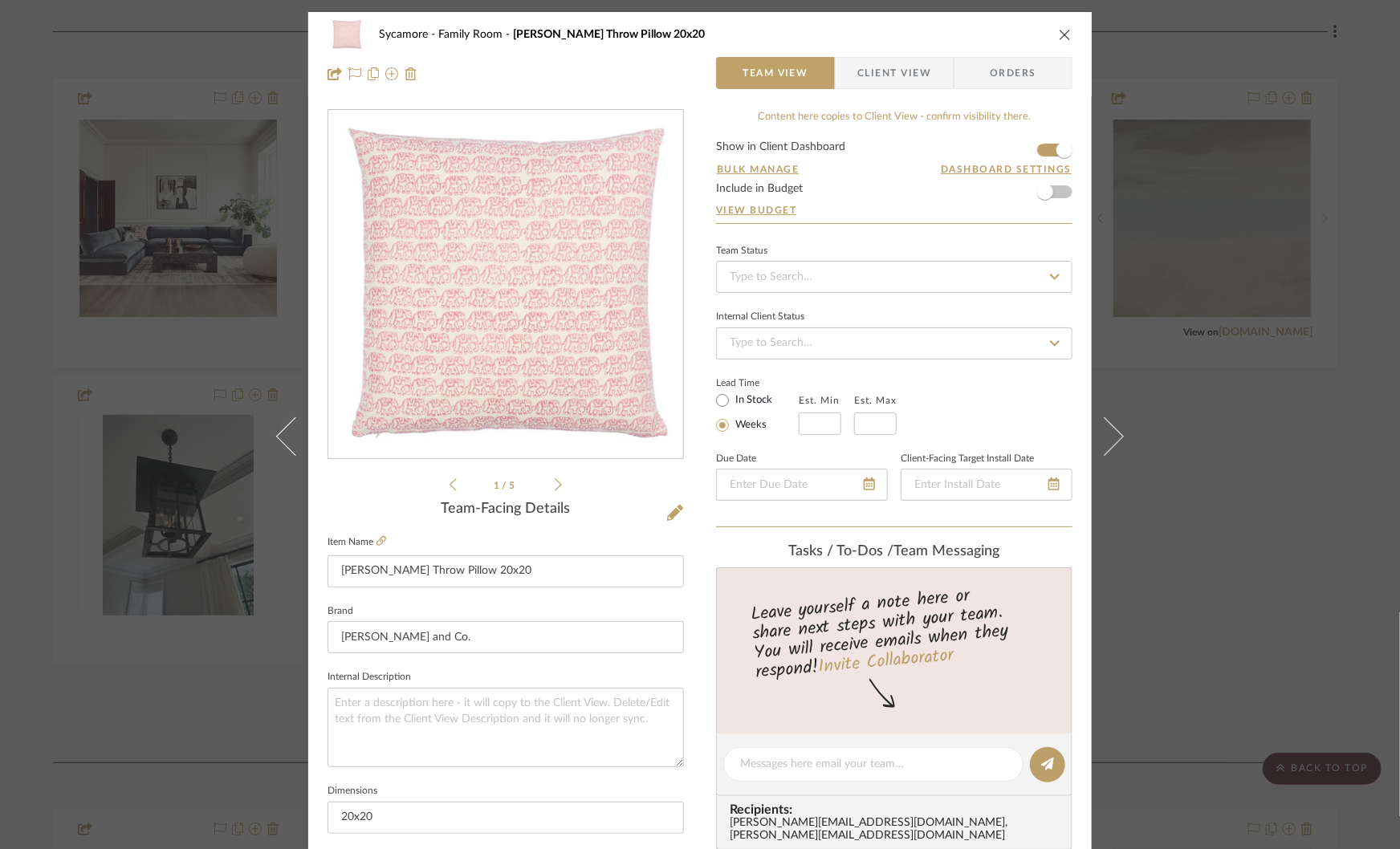
click at [554, 486] on icon at bounding box center [558, 485] width 7 height 13
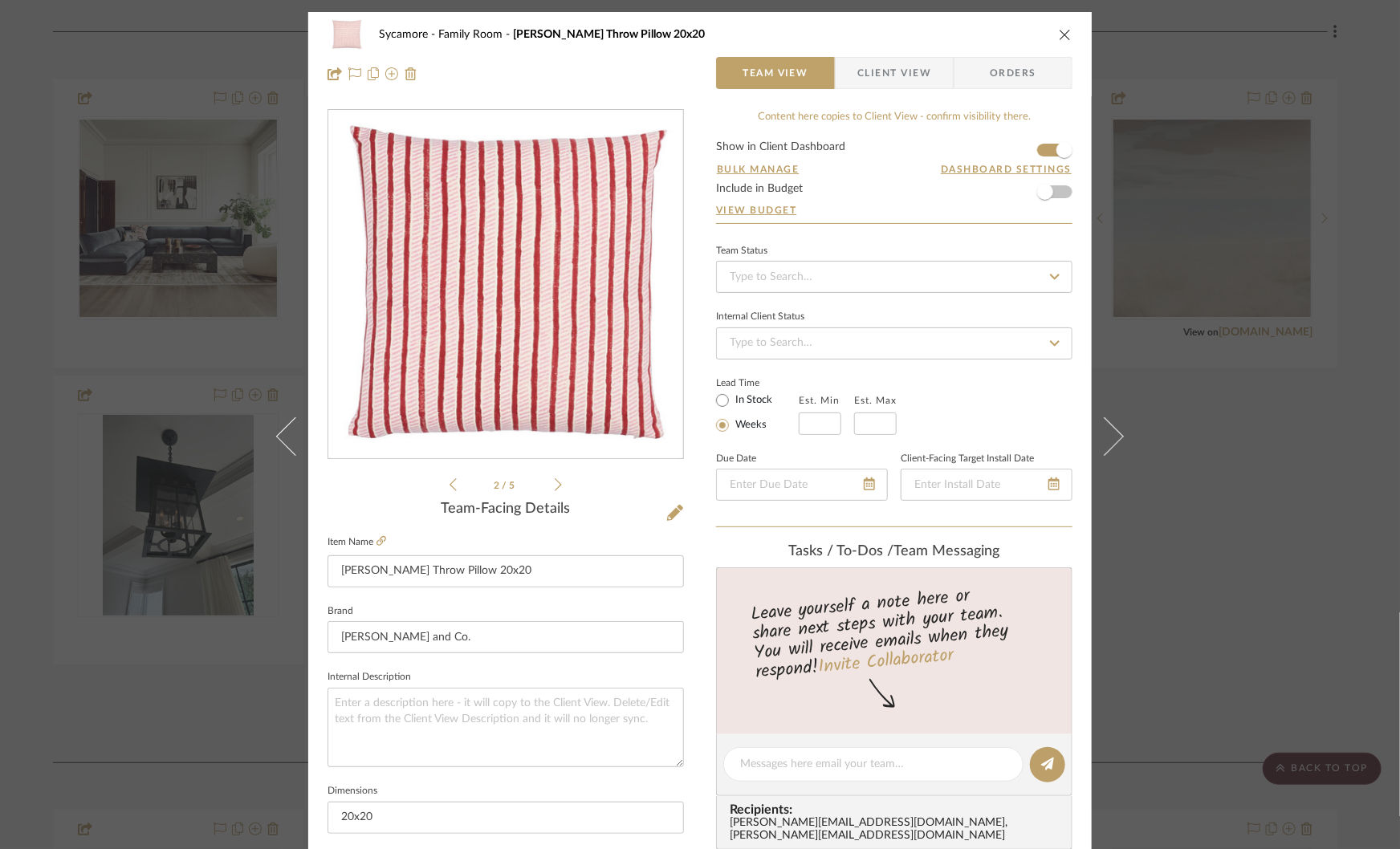
click at [554, 486] on icon at bounding box center [558, 485] width 7 height 13
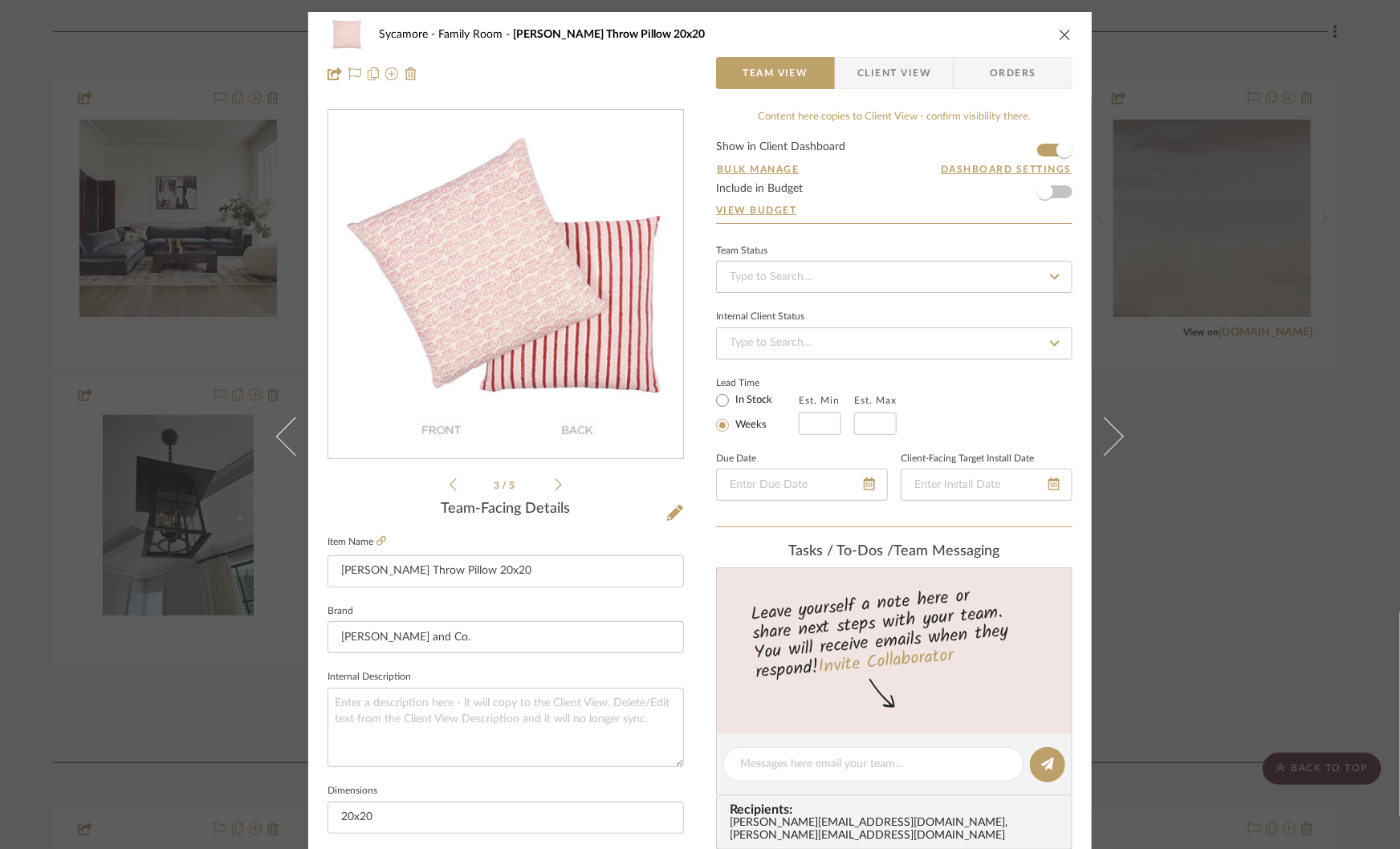
click at [554, 486] on icon at bounding box center [558, 485] width 7 height 13
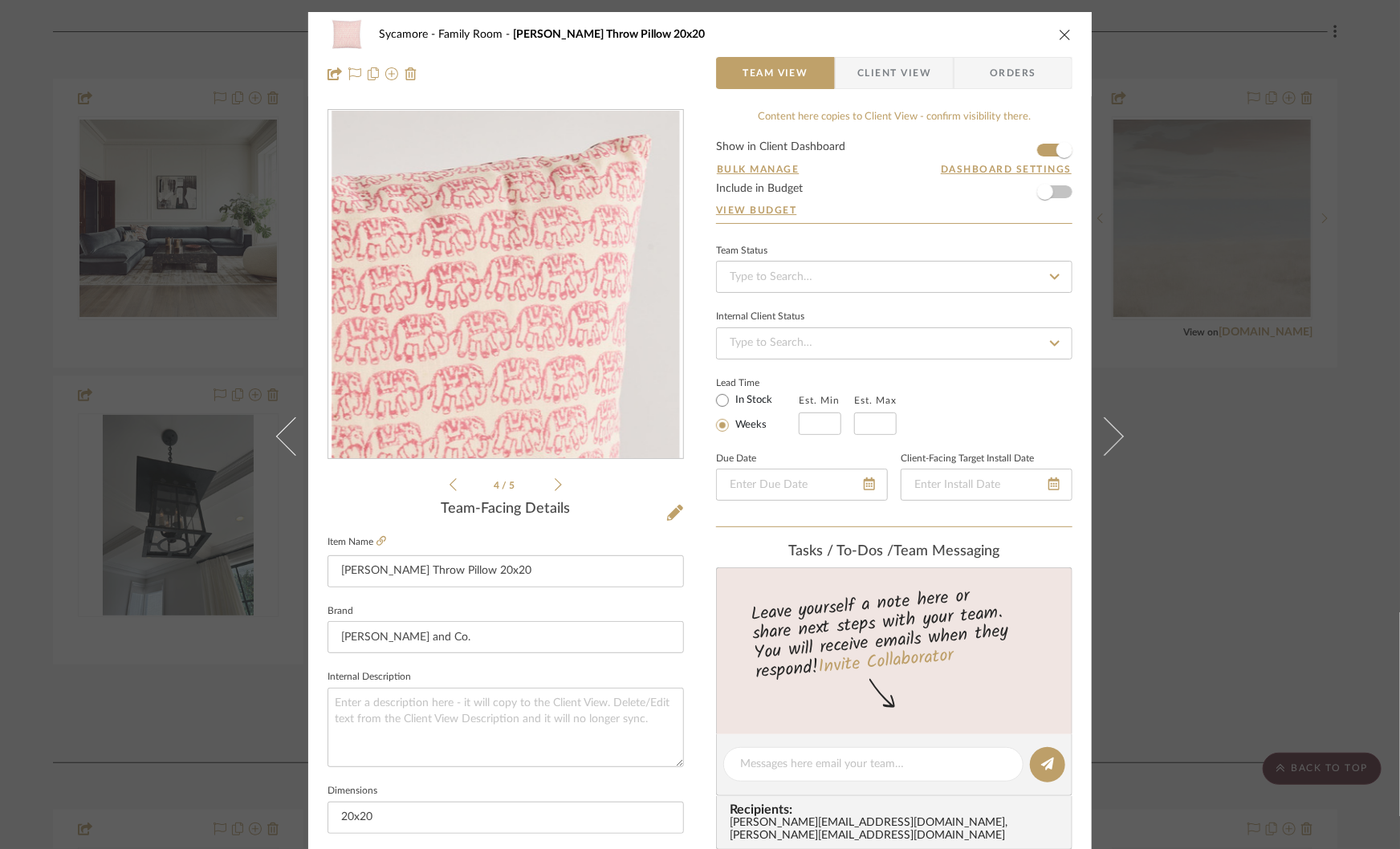
click at [554, 486] on icon at bounding box center [558, 485] width 7 height 15
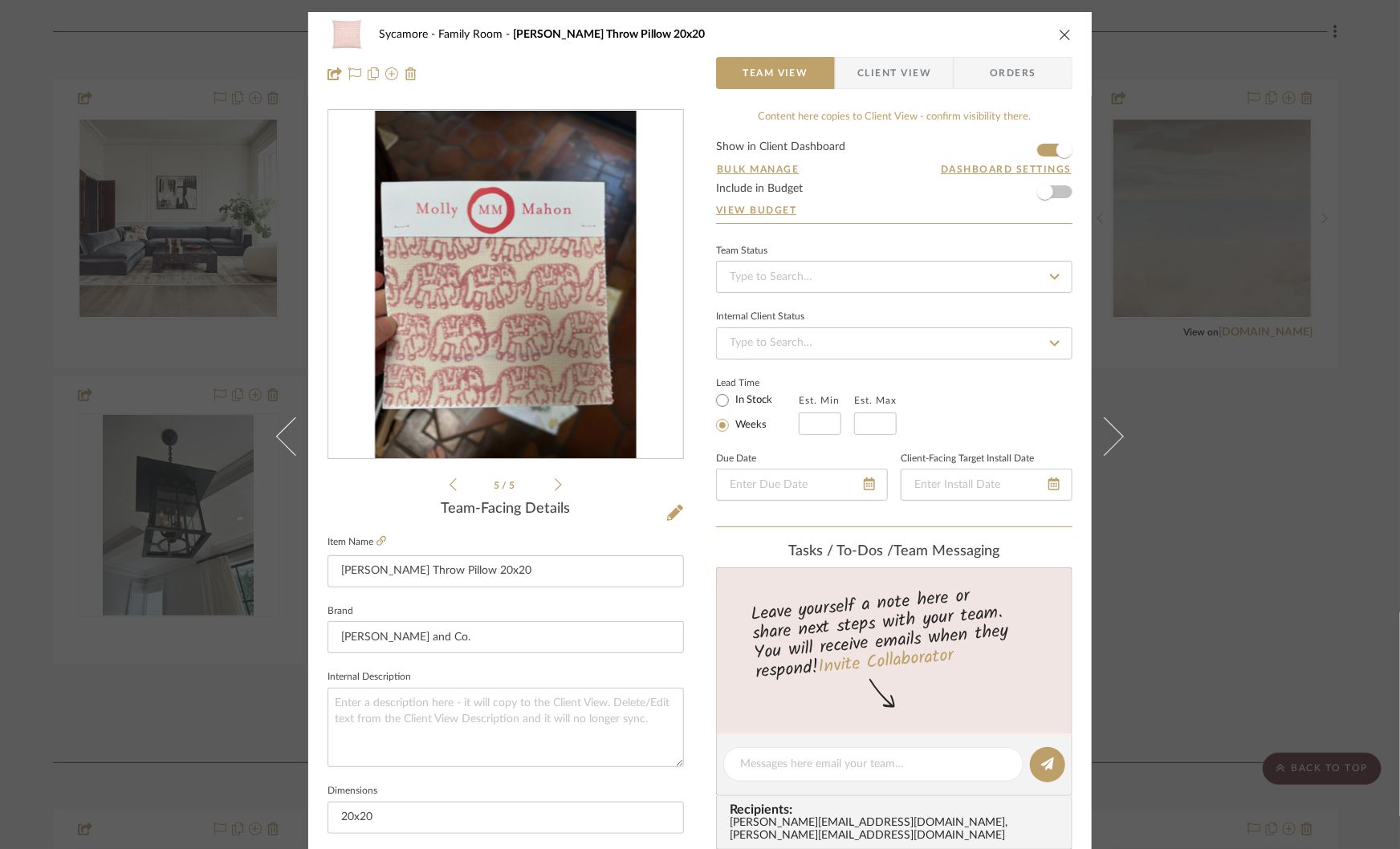
click at [554, 486] on icon at bounding box center [558, 485] width 7 height 15
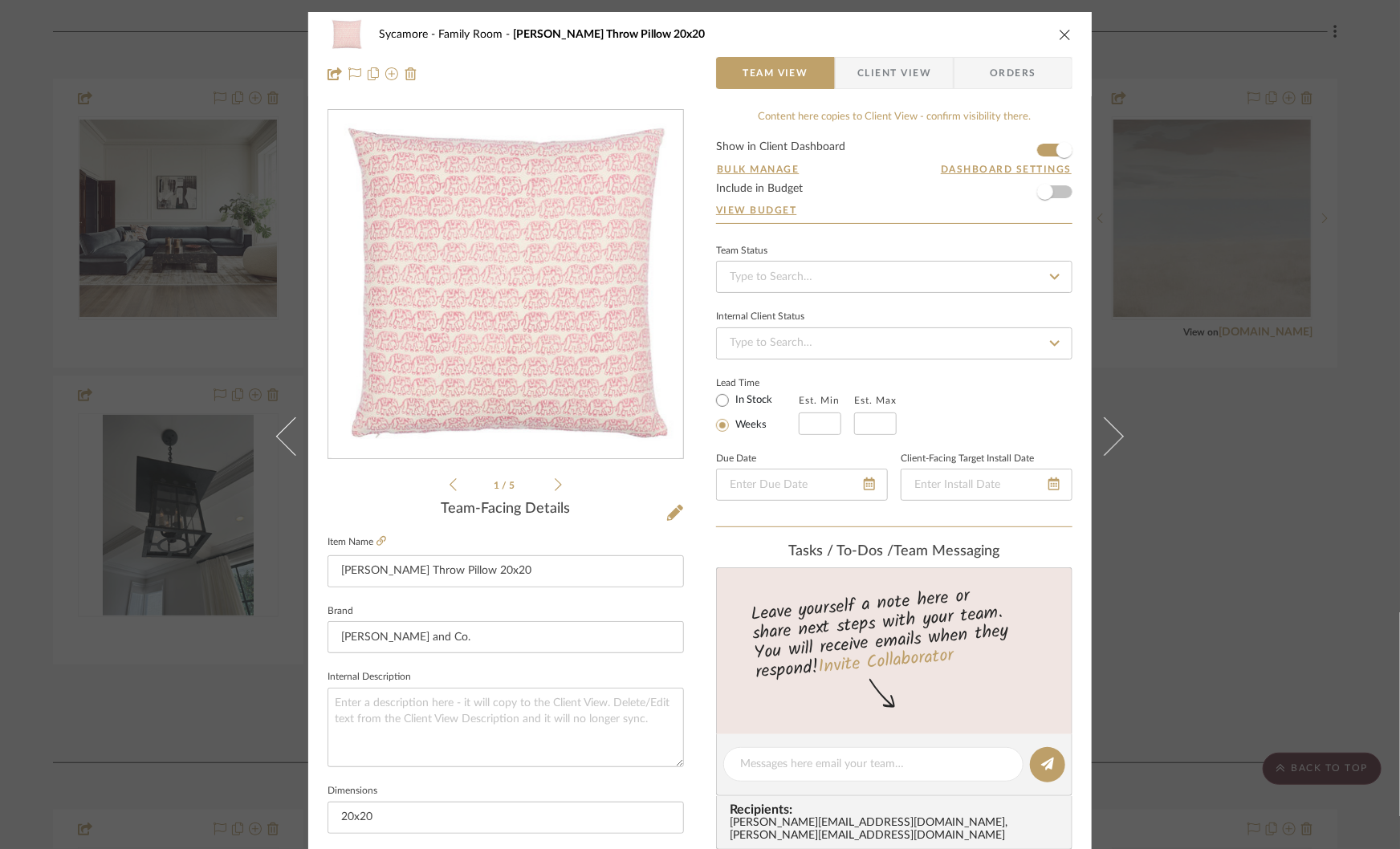
click at [554, 486] on icon at bounding box center [558, 485] width 7 height 15
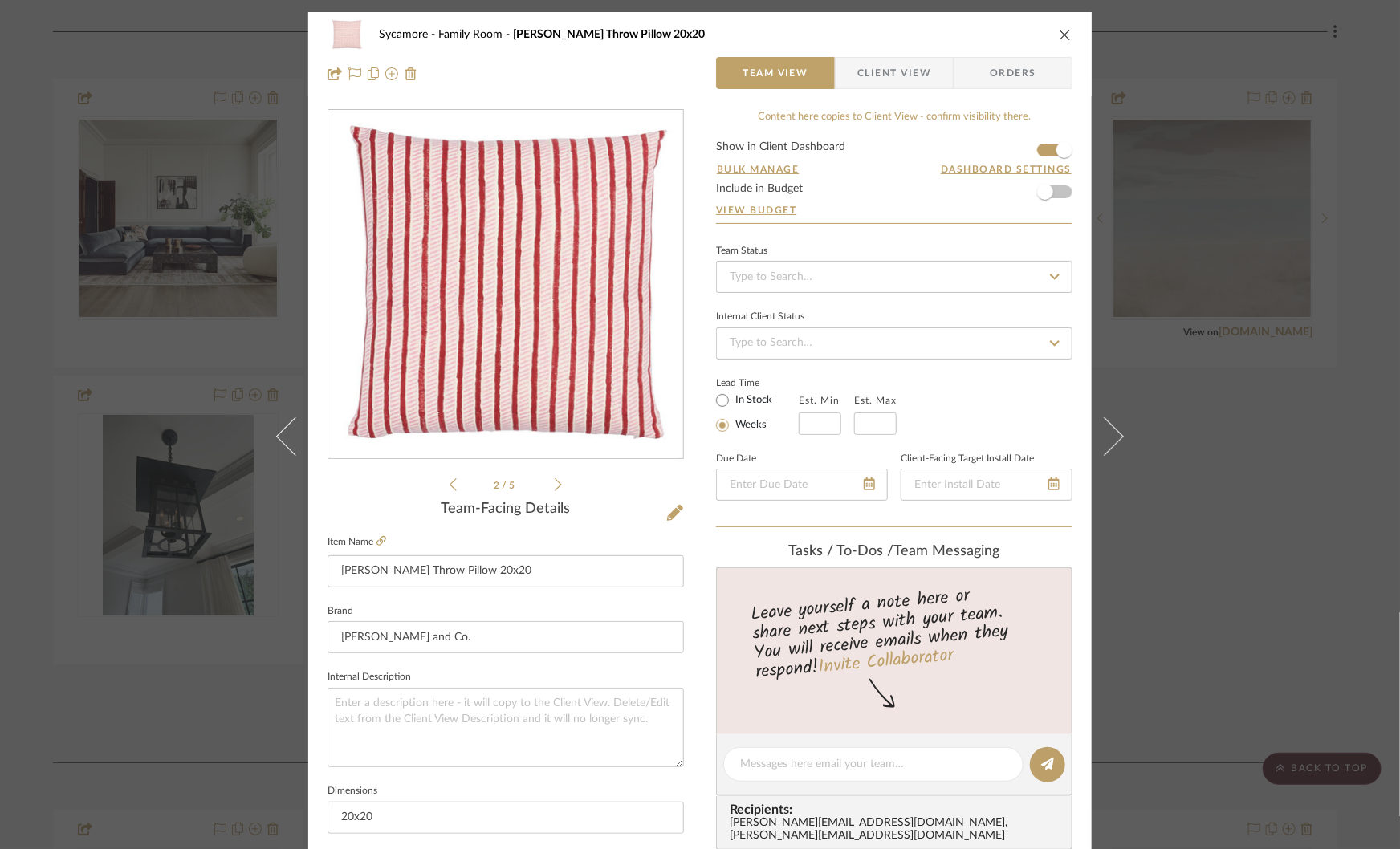
click at [554, 483] on icon at bounding box center [558, 485] width 7 height 15
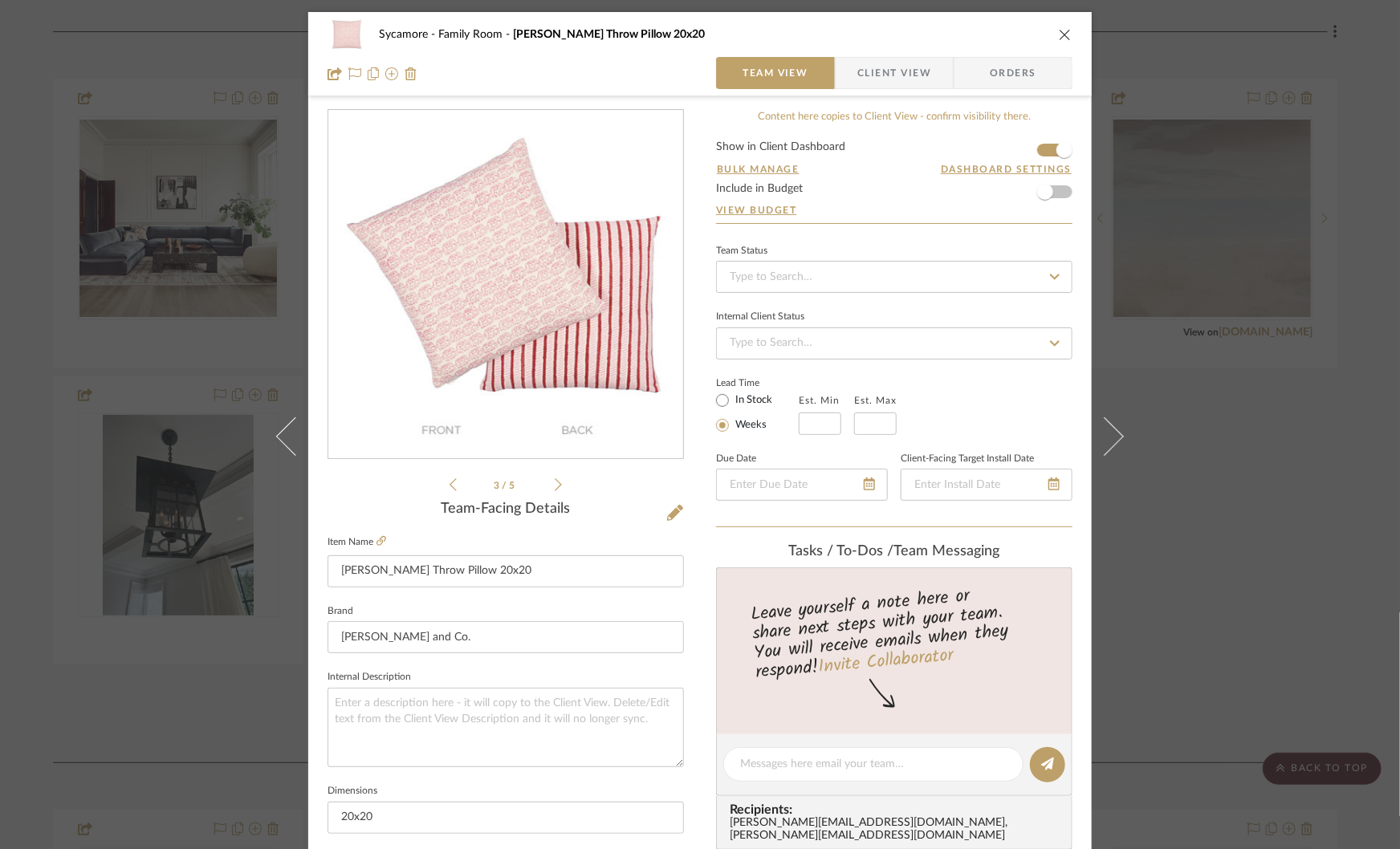
scroll to position [67, 0]
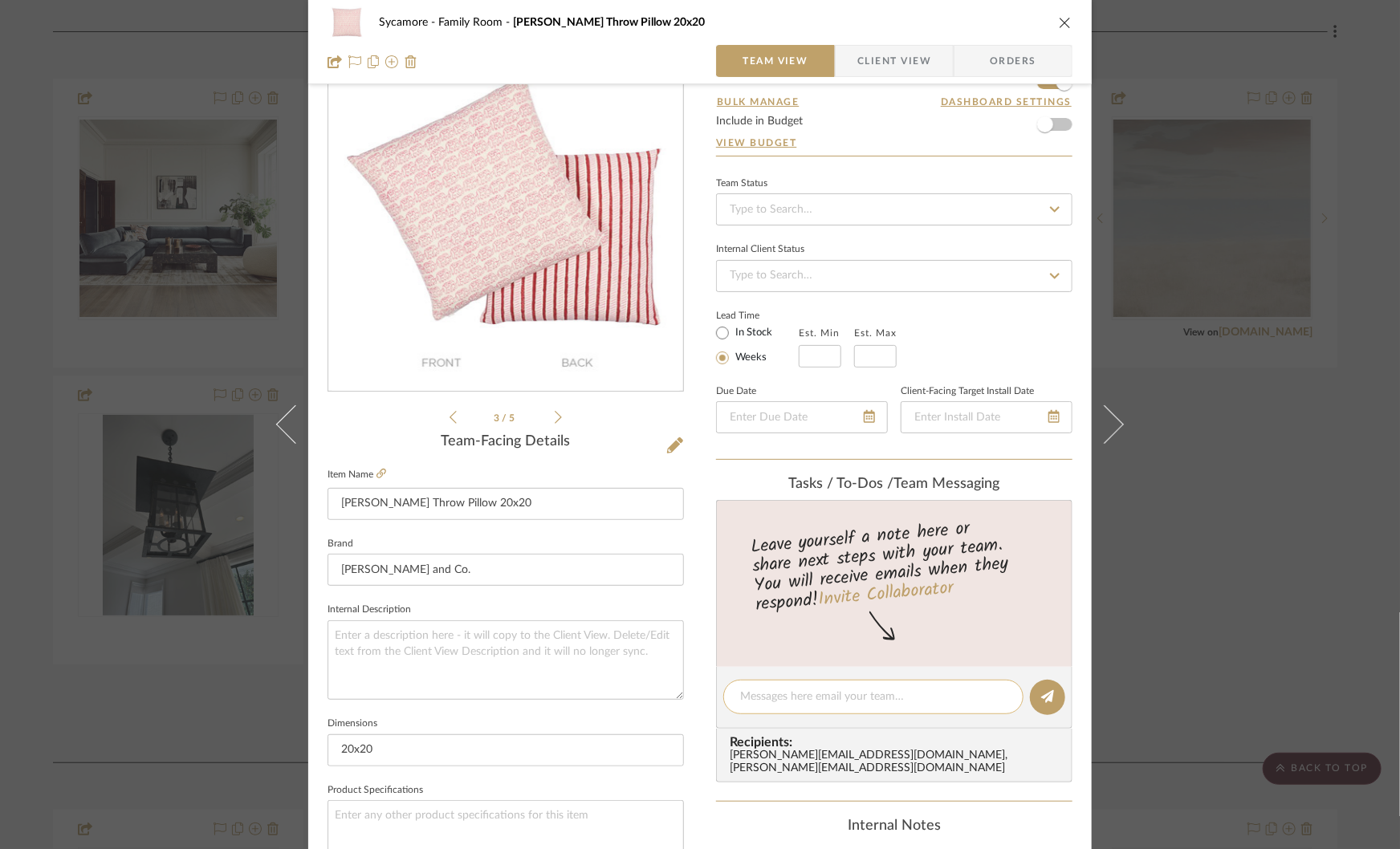
click at [750, 682] on div at bounding box center [874, 697] width 300 height 35
click at [747, 692] on textarea at bounding box center [873, 697] width 267 height 17
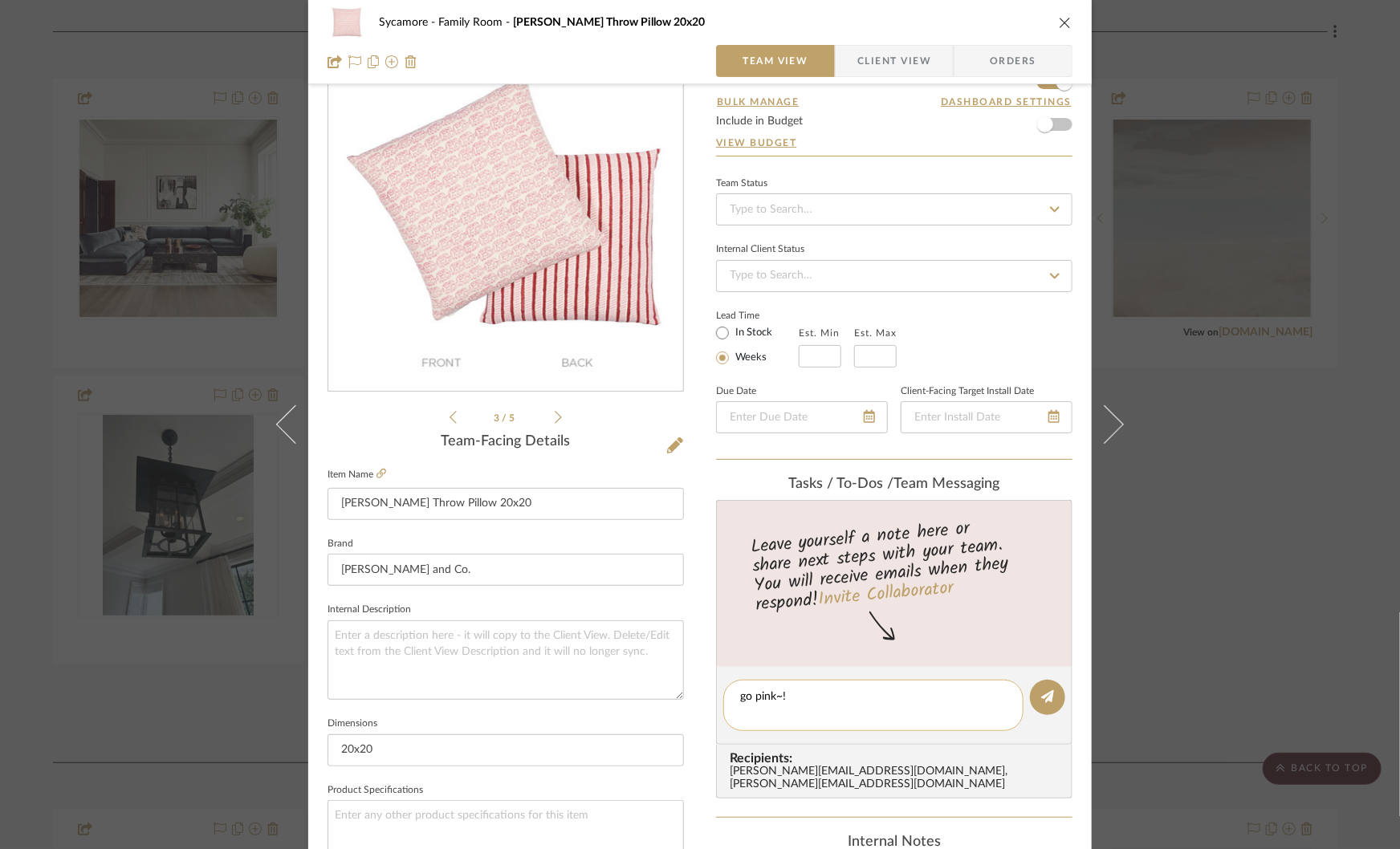
scroll to position [0, 0]
type textarea "go pink~!"
click at [1050, 703] on button at bounding box center [1048, 697] width 36 height 35
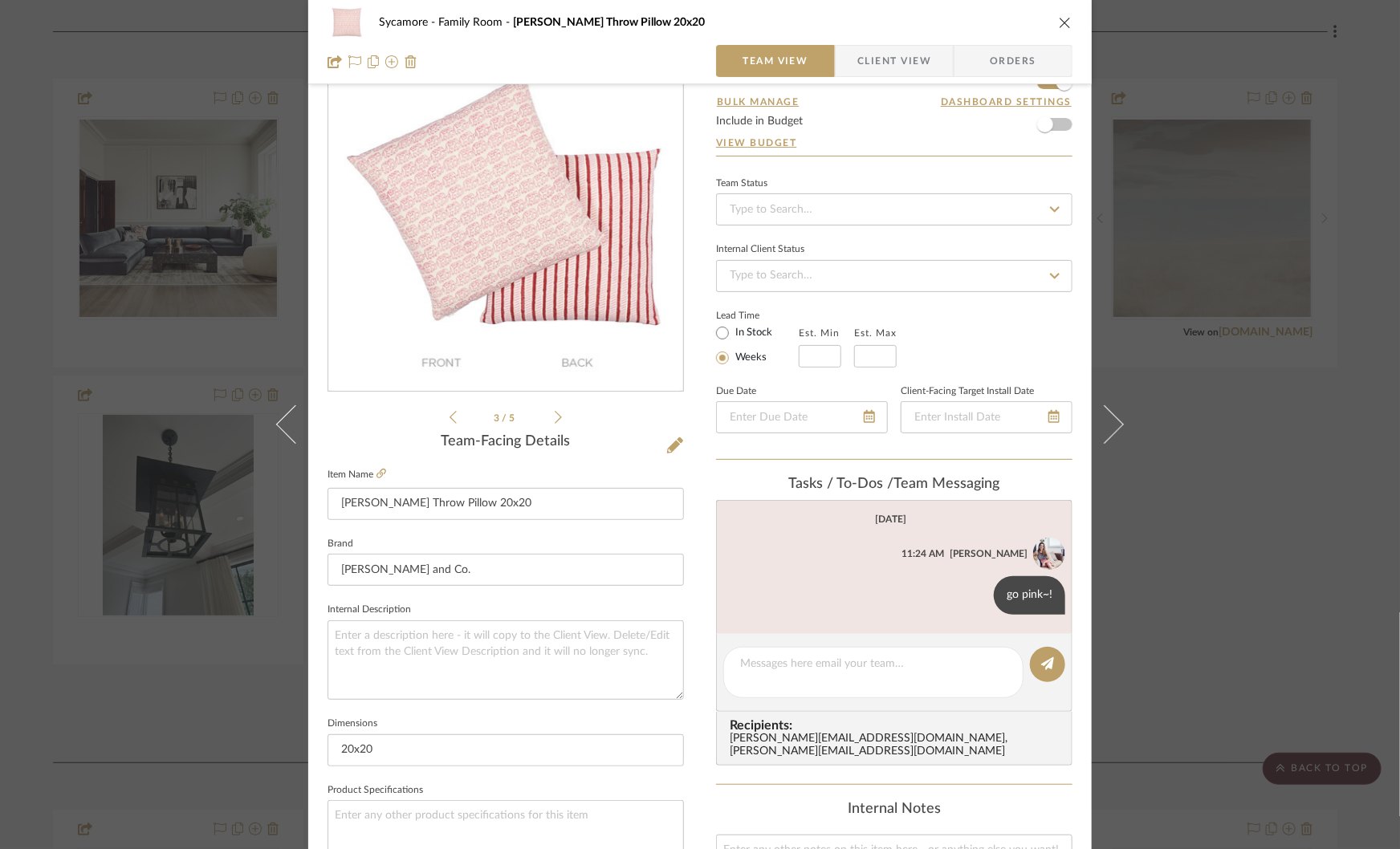
click at [1163, 606] on div "Sycamore Family Room Ellies Throw Pillow 20x20 Team View Client View Orders 3 /…" at bounding box center [700, 424] width 1400 height 849
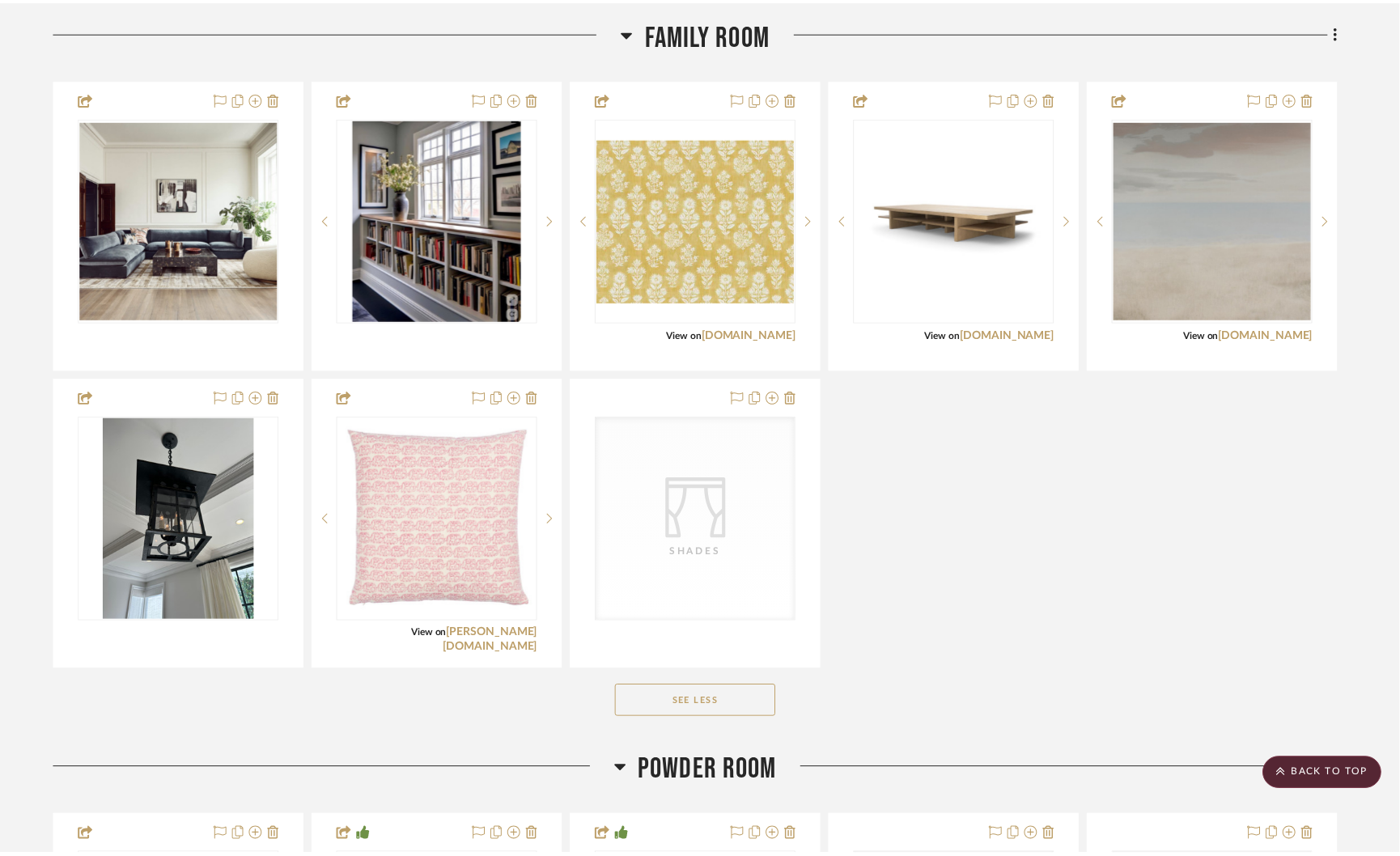
scroll to position [636, 0]
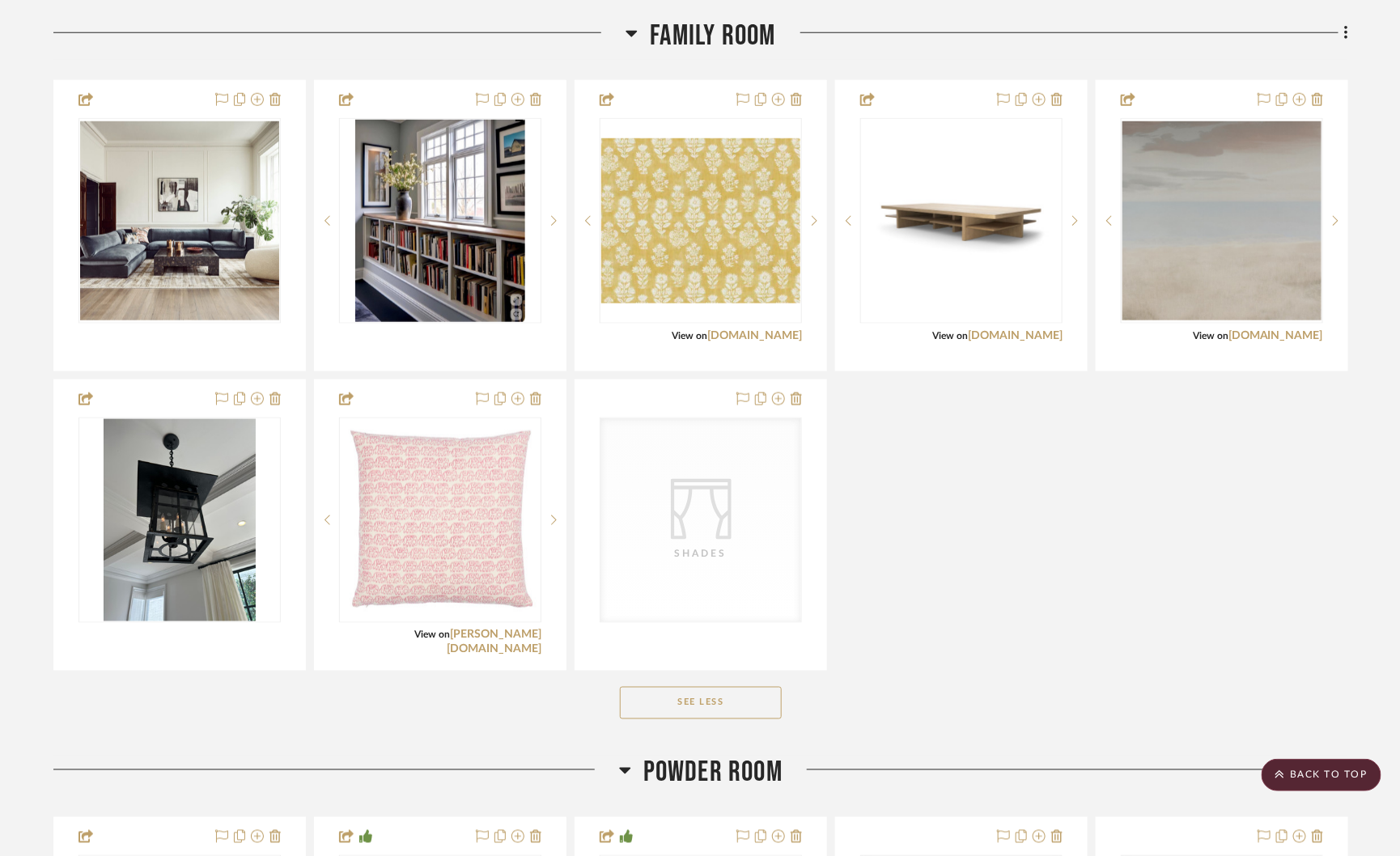
click at [1032, 529] on div "Custom Sectional By MID Productions Team Status Internal Client Status client C…" at bounding box center [700, 375] width 1294 height 591
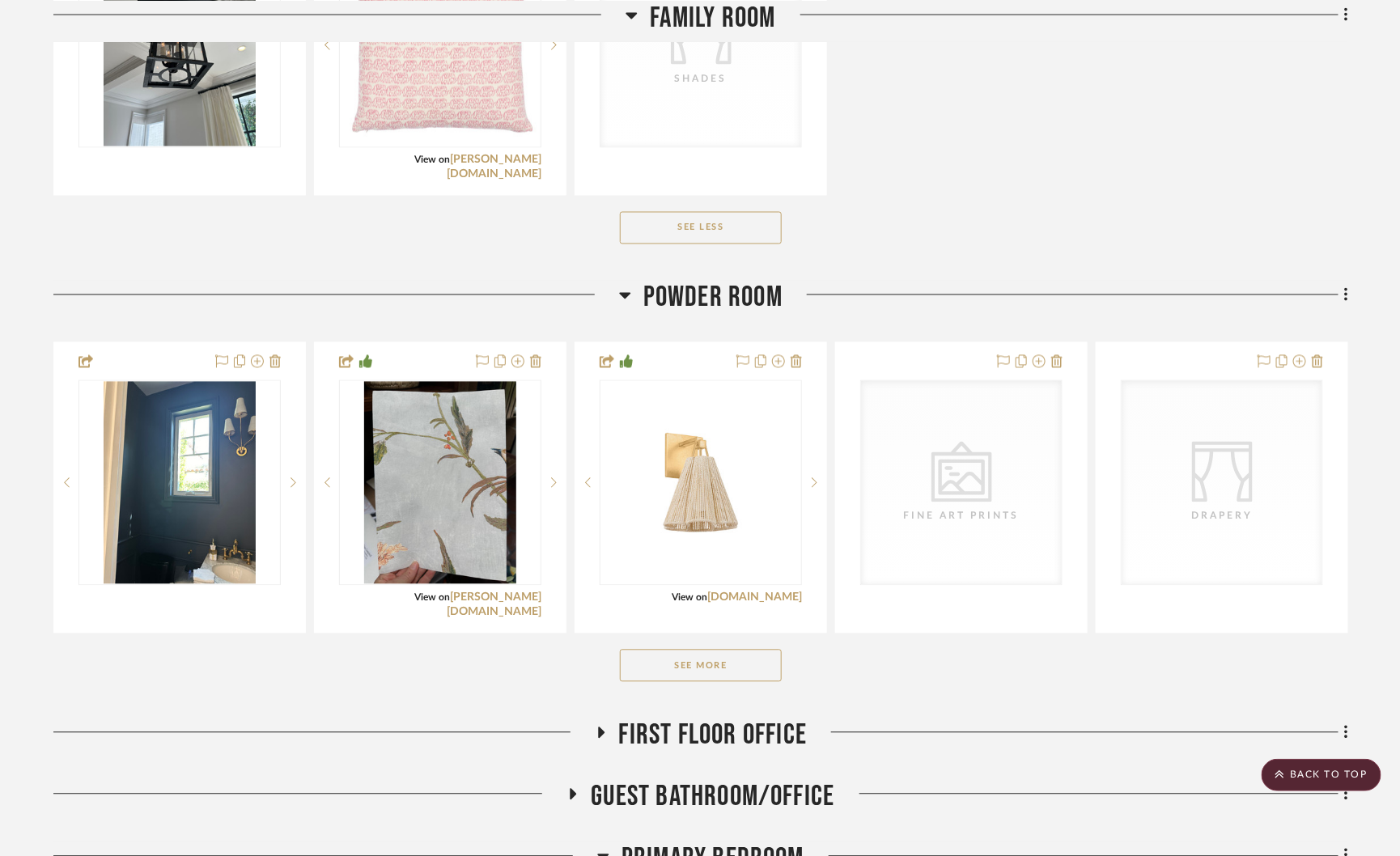
scroll to position [1134, 0]
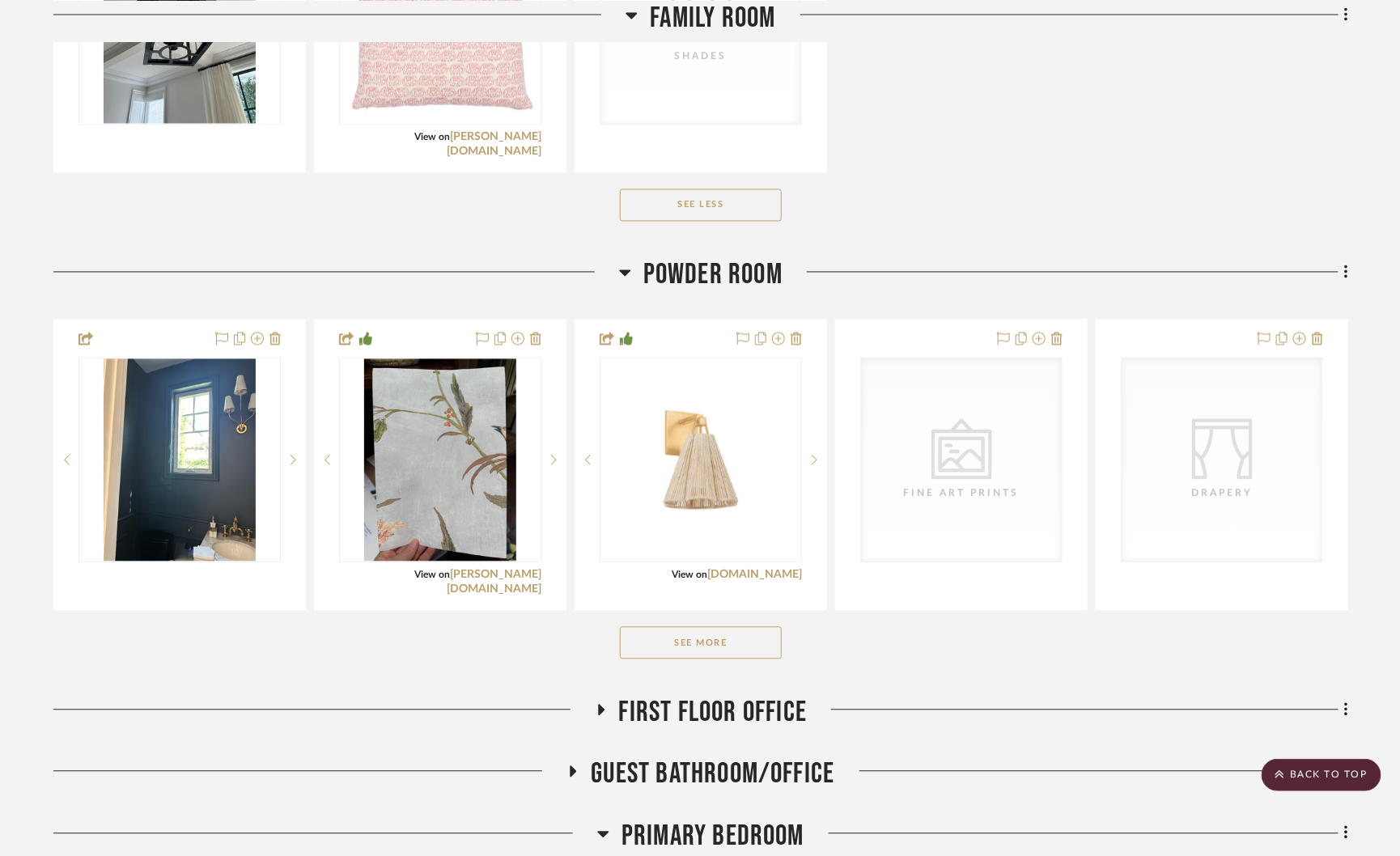
click at [683, 638] on button "See More" at bounding box center [701, 643] width 161 height 32
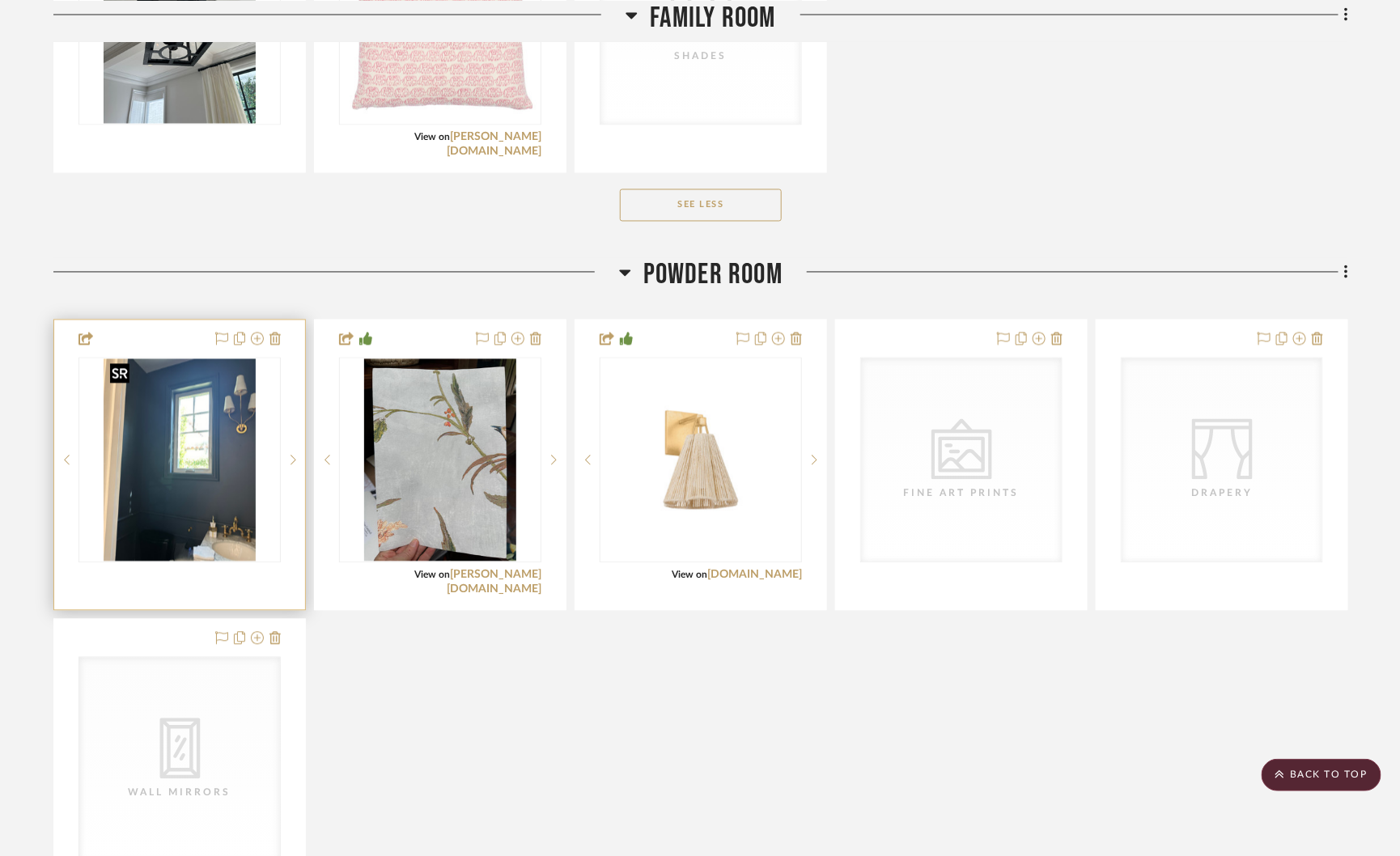
click at [210, 475] on img "0" at bounding box center [180, 461] width 152 height 202
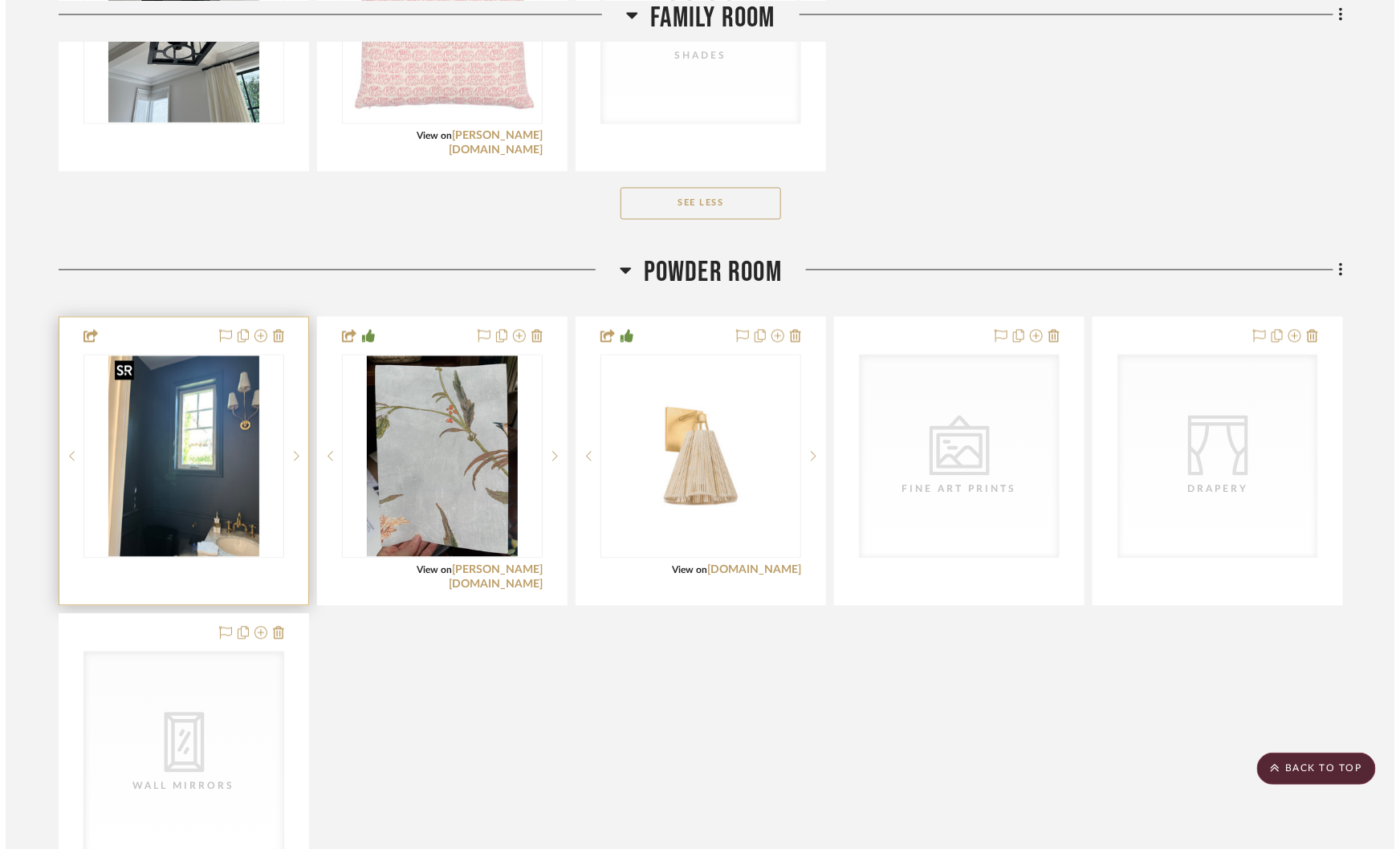
scroll to position [0, 0]
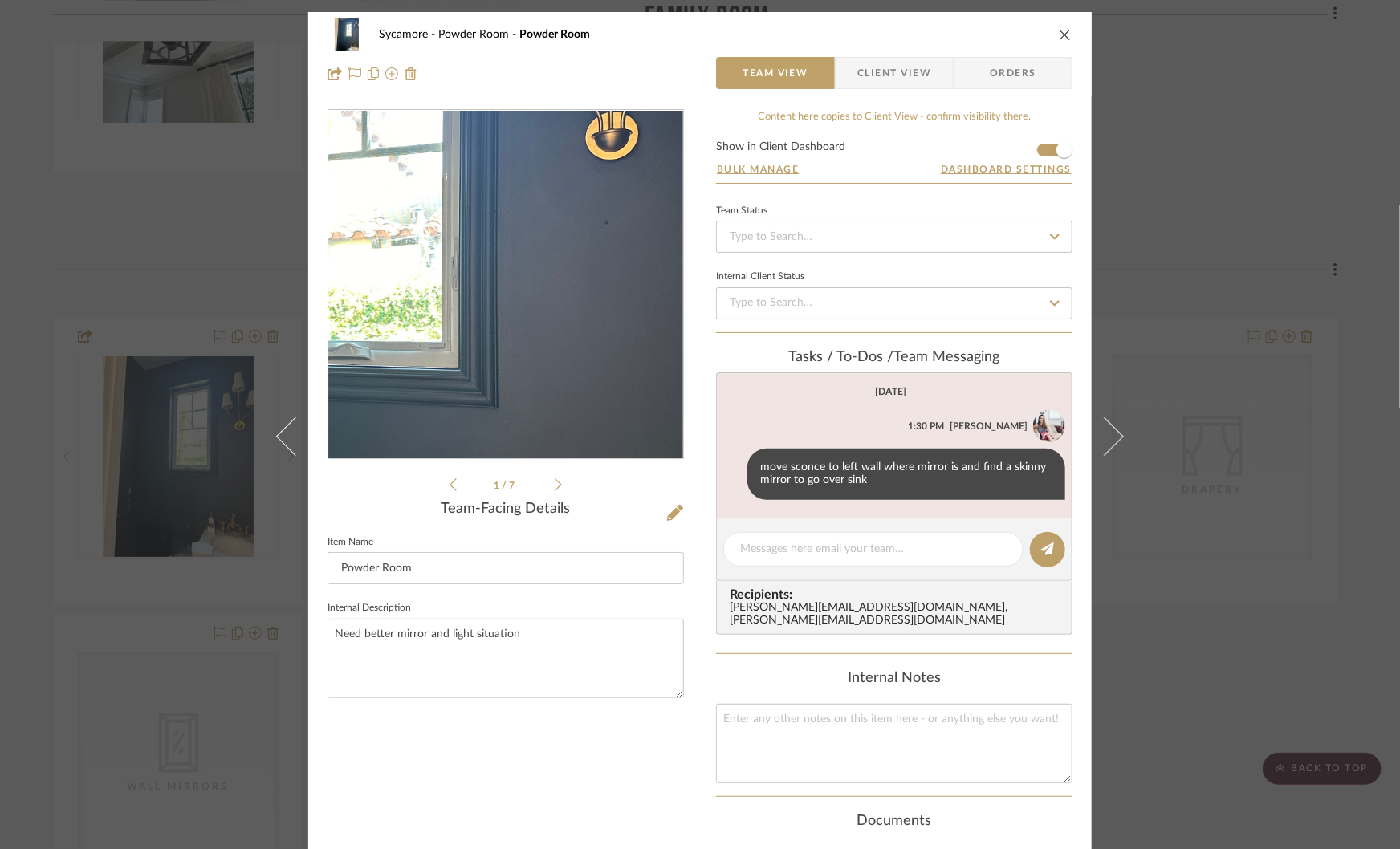
click at [590, 280] on img "0" at bounding box center [505, 285] width 261 height 349
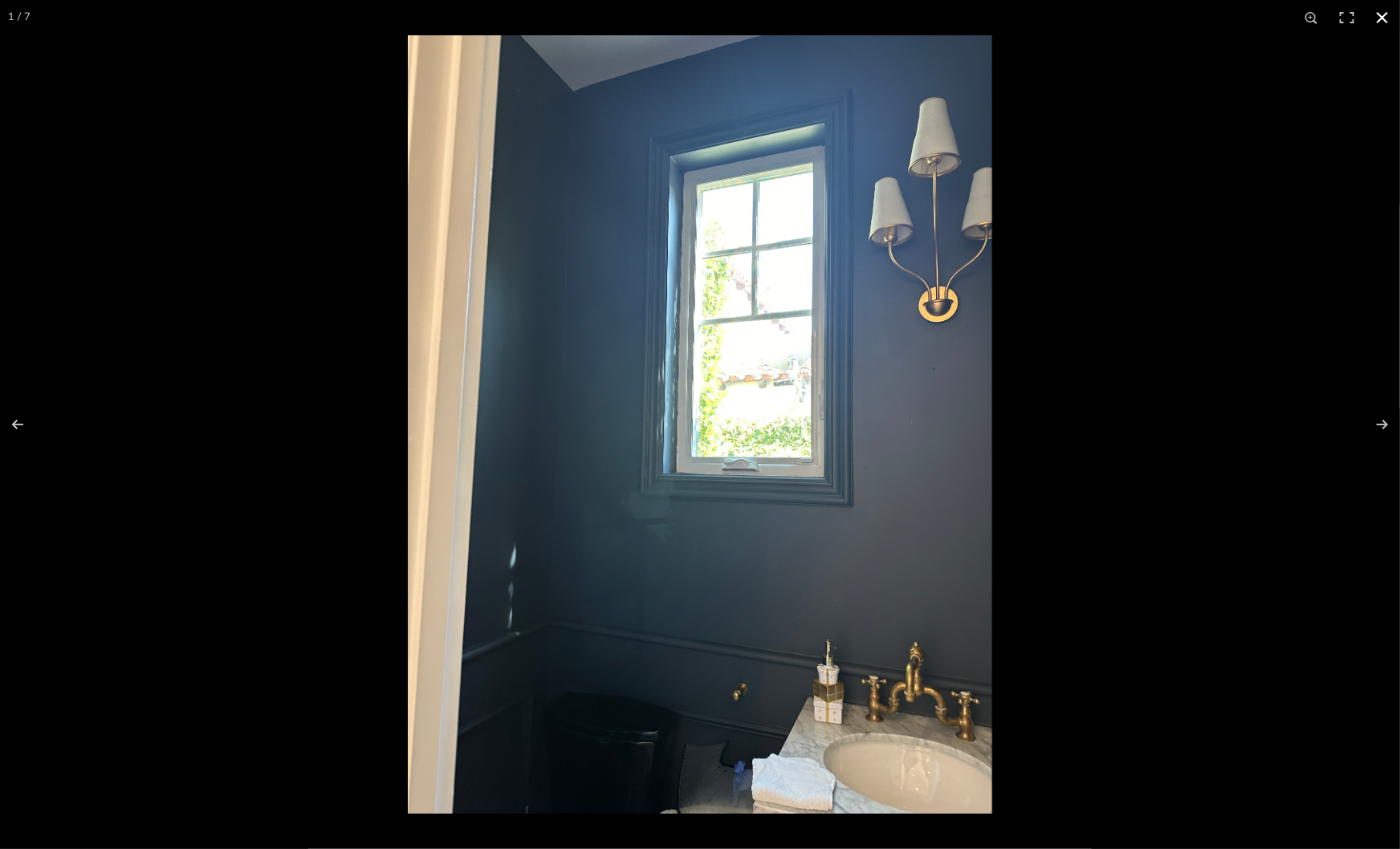
click at [1076, 477] on div at bounding box center [1108, 460] width 1400 height 849
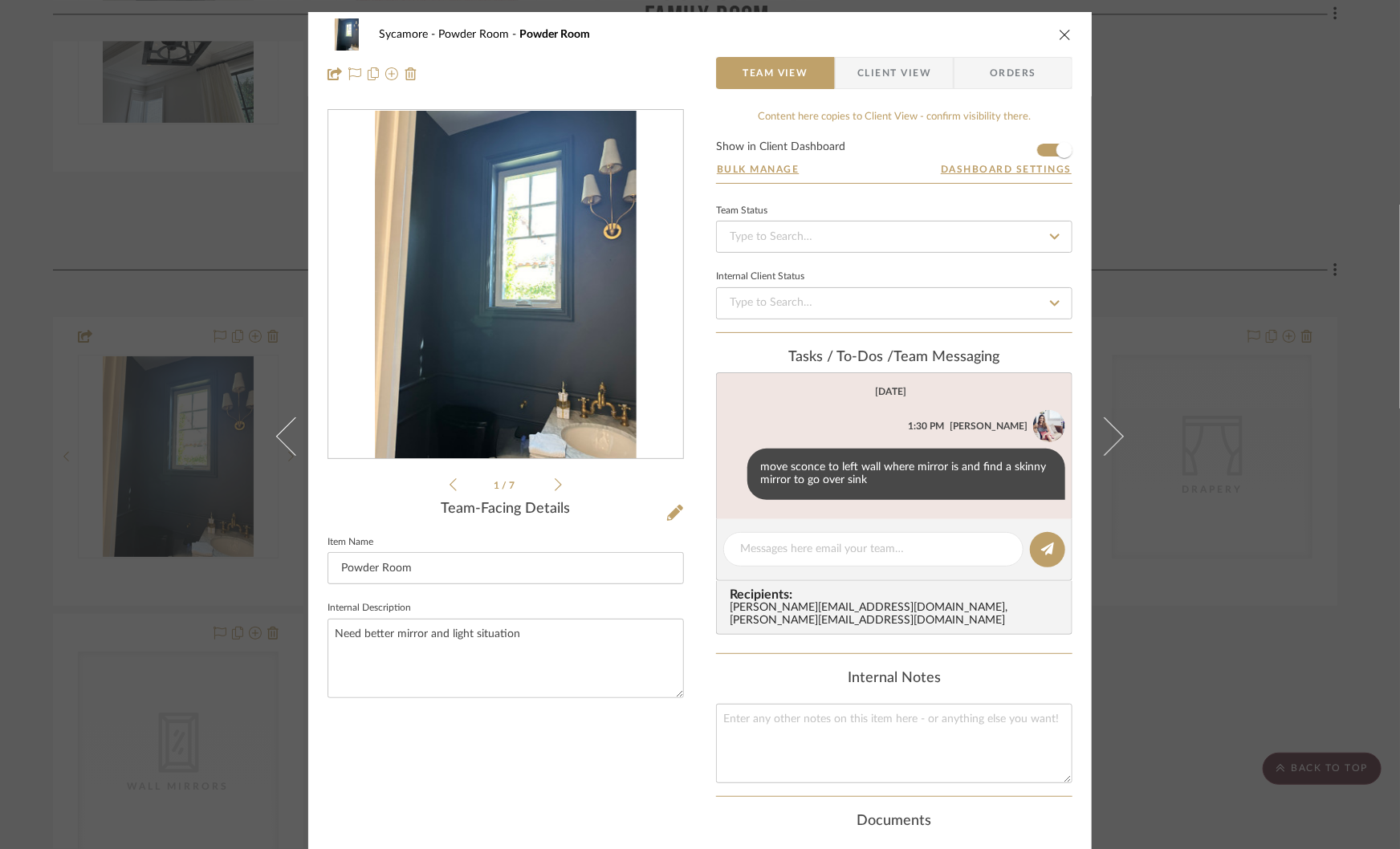
click at [555, 479] on icon at bounding box center [558, 485] width 7 height 15
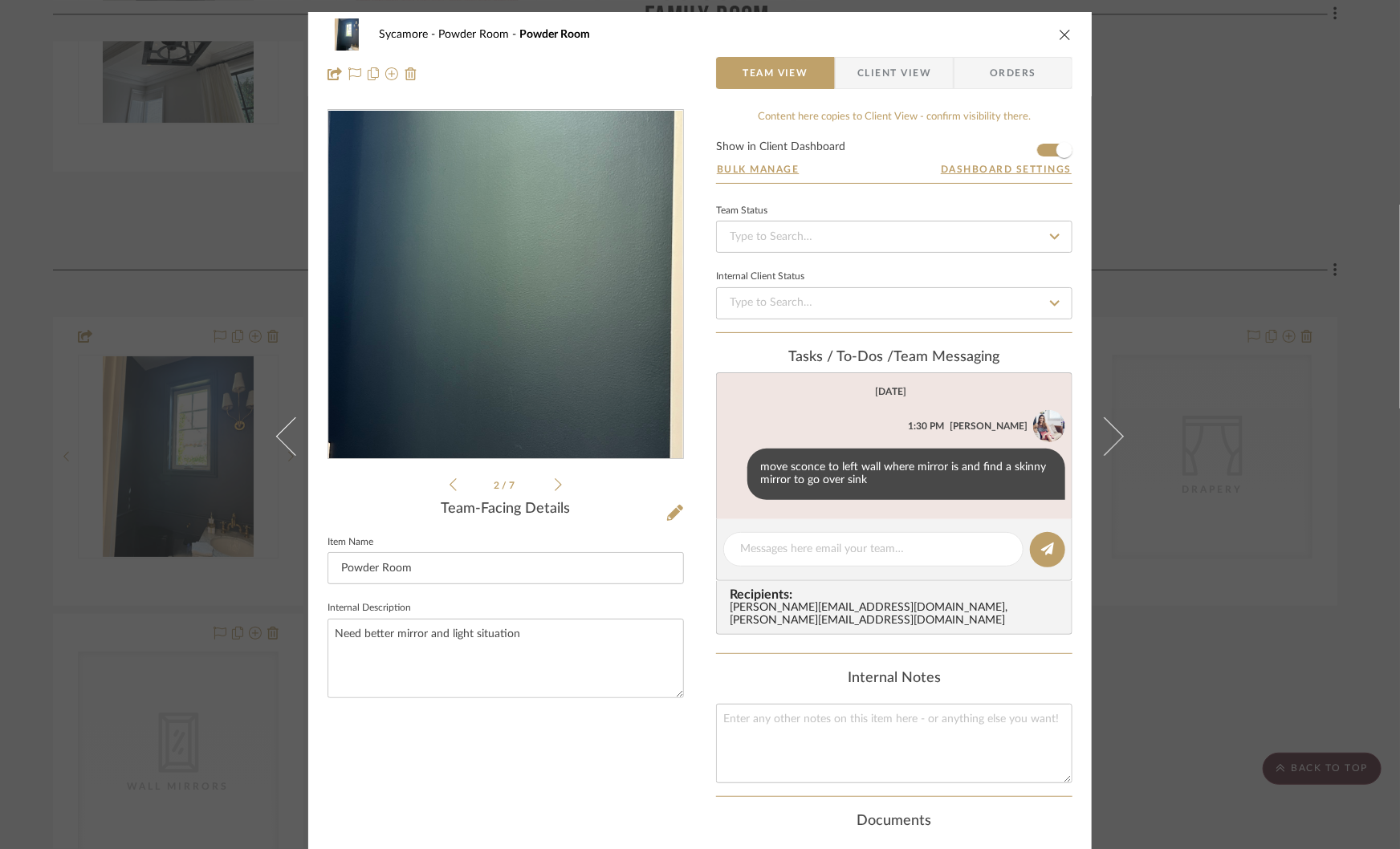
click at [521, 302] on img "1" at bounding box center [505, 285] width 261 height 349
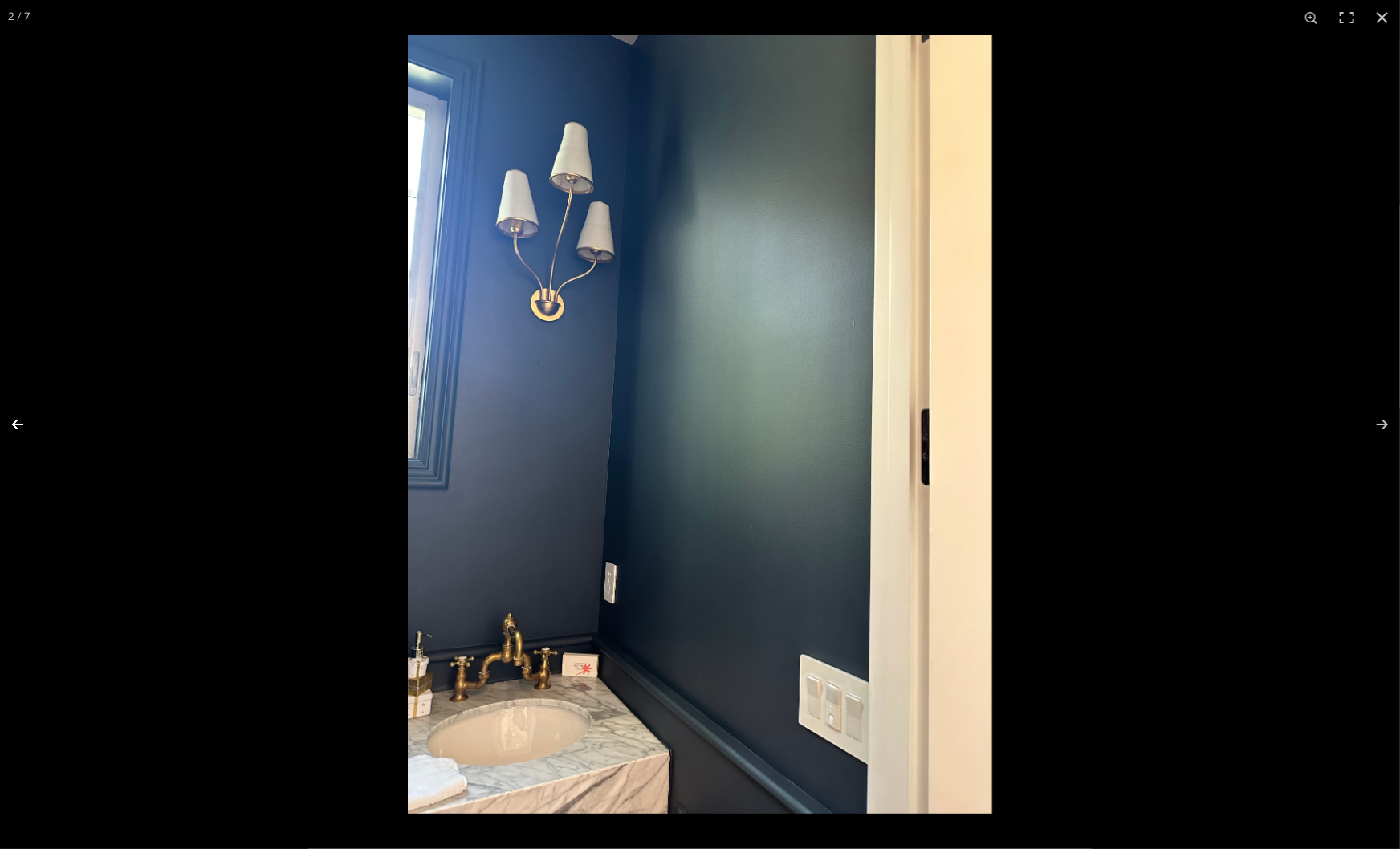
click at [29, 420] on button at bounding box center [28, 424] width 56 height 80
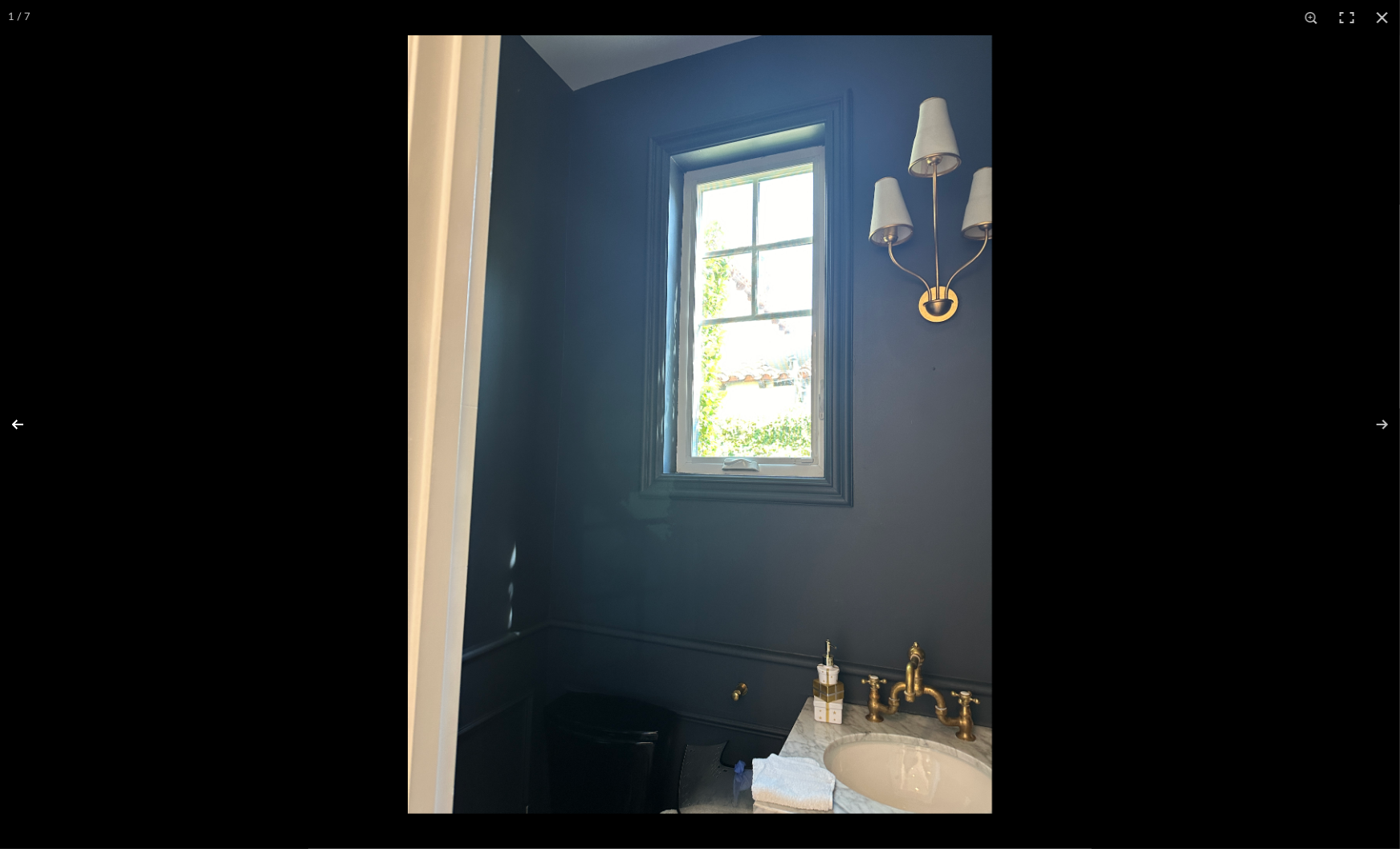
click at [29, 420] on button at bounding box center [28, 424] width 56 height 80
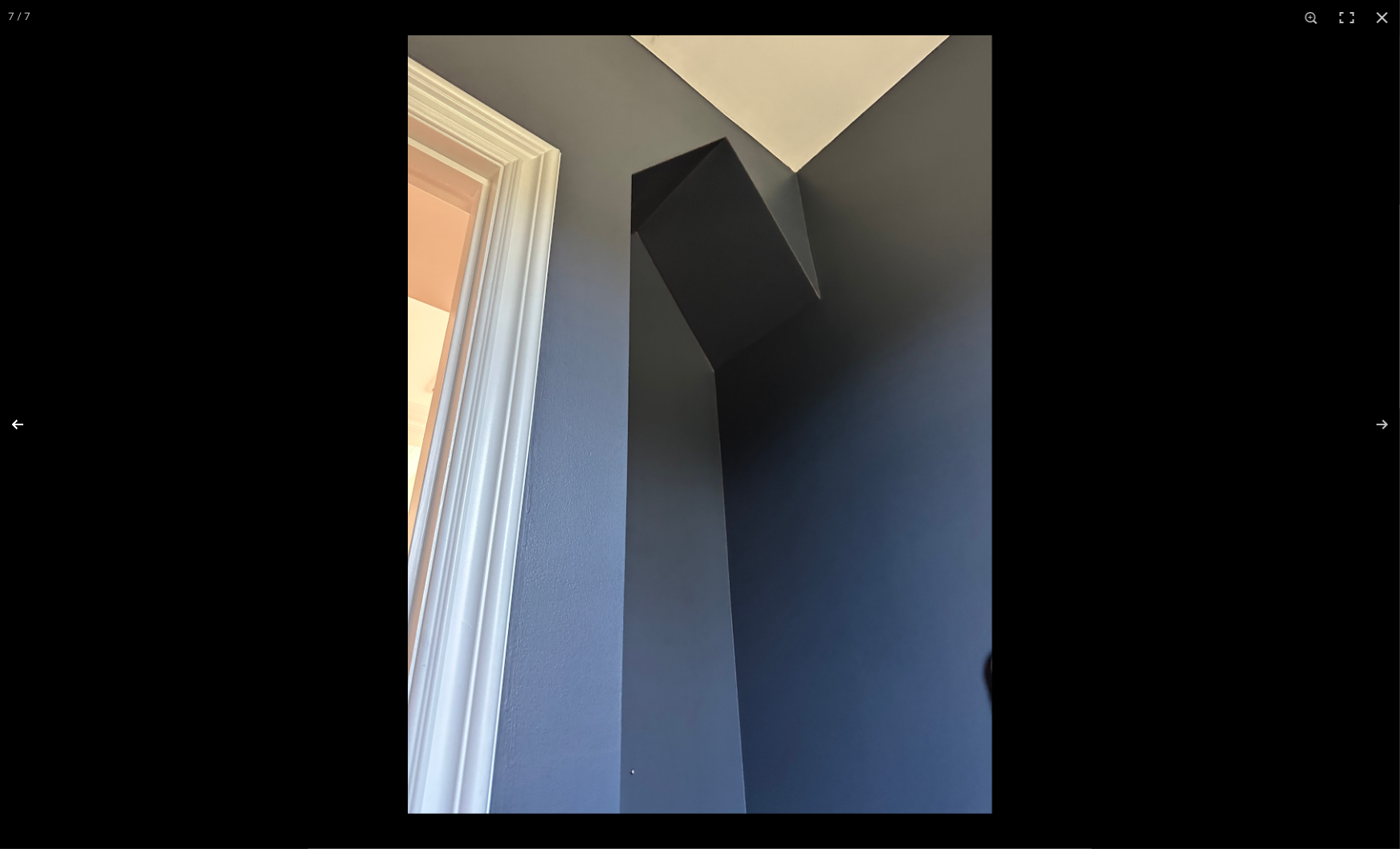
click at [29, 420] on button at bounding box center [28, 424] width 56 height 80
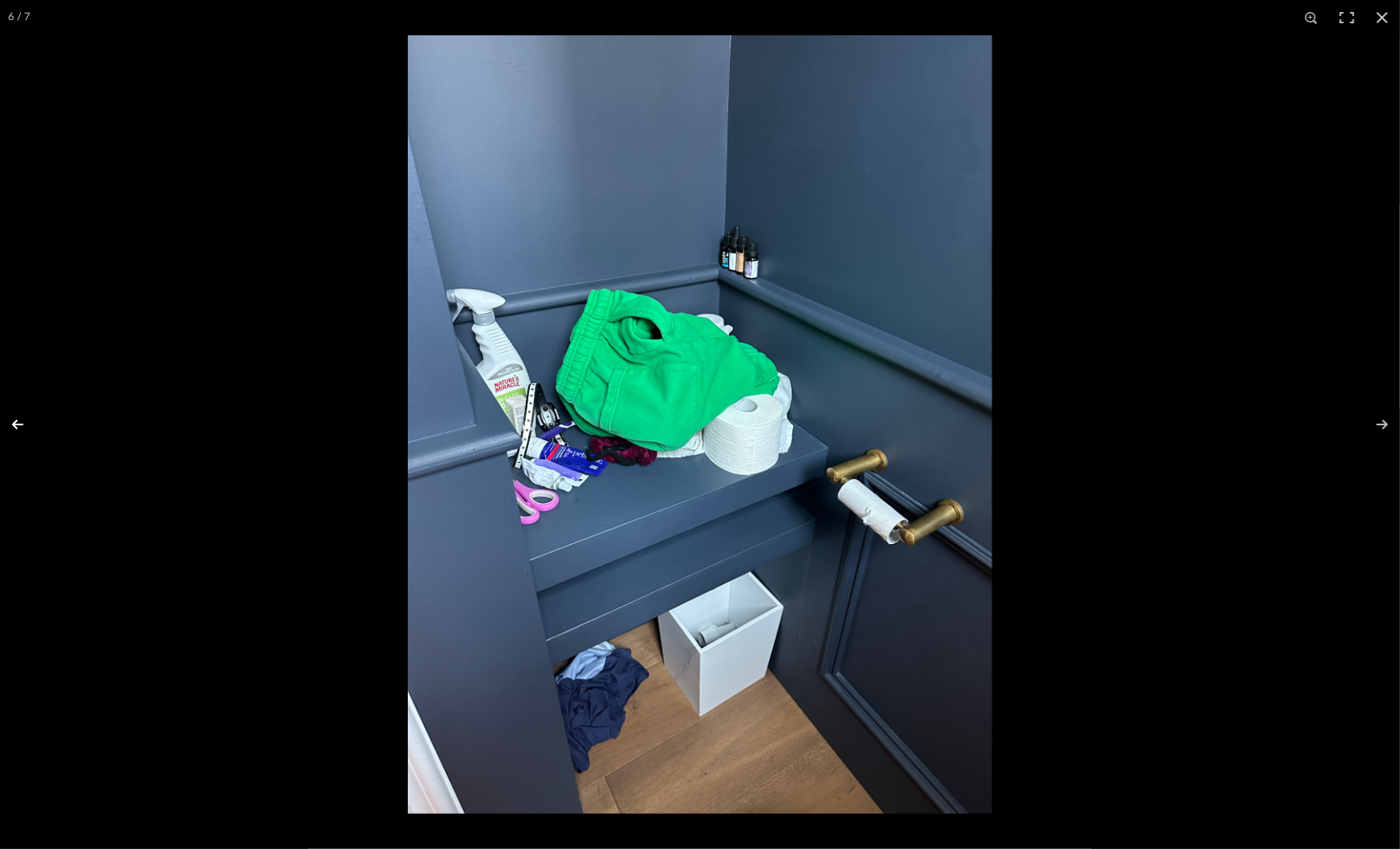
click at [29, 420] on button at bounding box center [28, 424] width 56 height 80
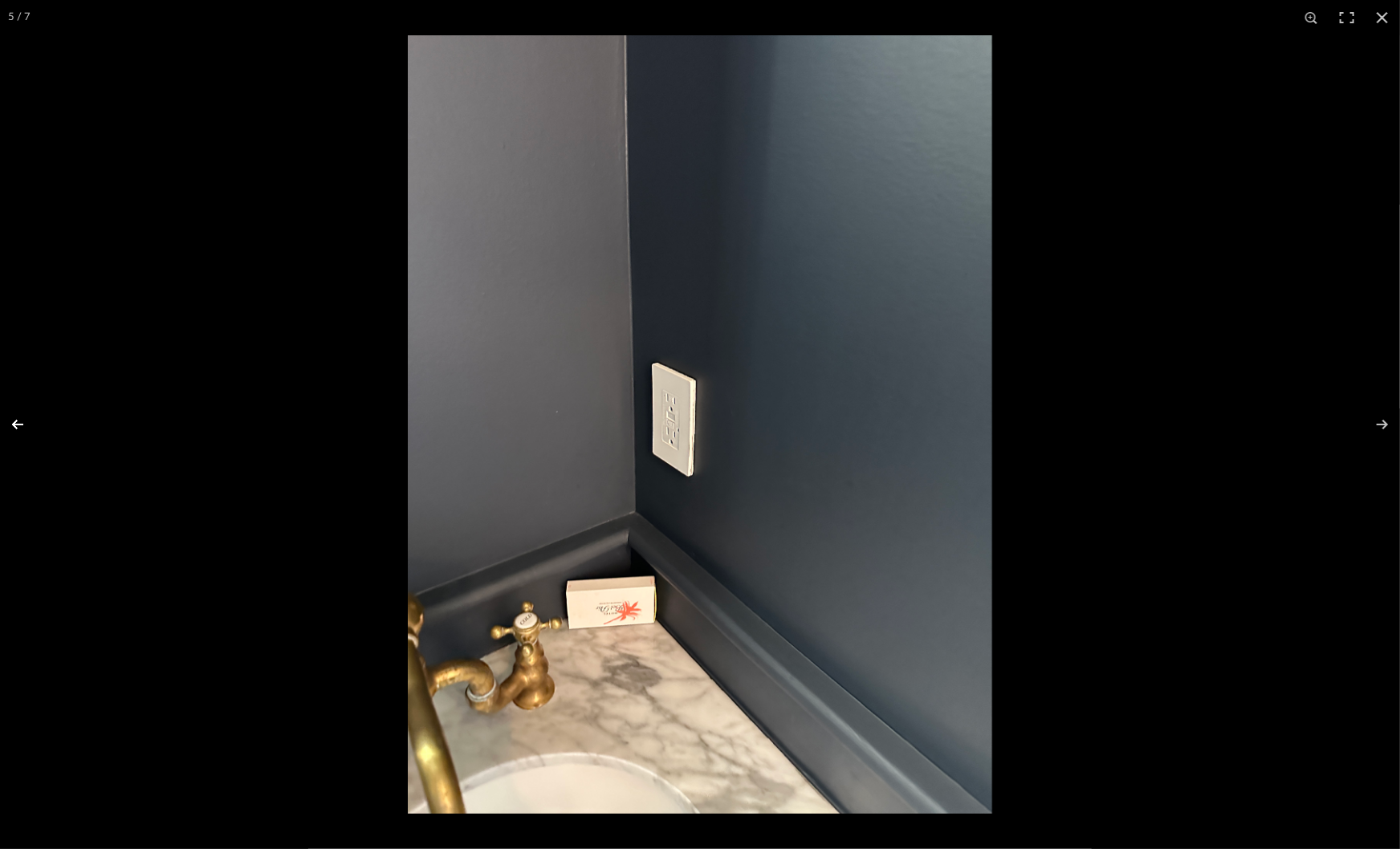
click at [29, 420] on button at bounding box center [28, 424] width 56 height 80
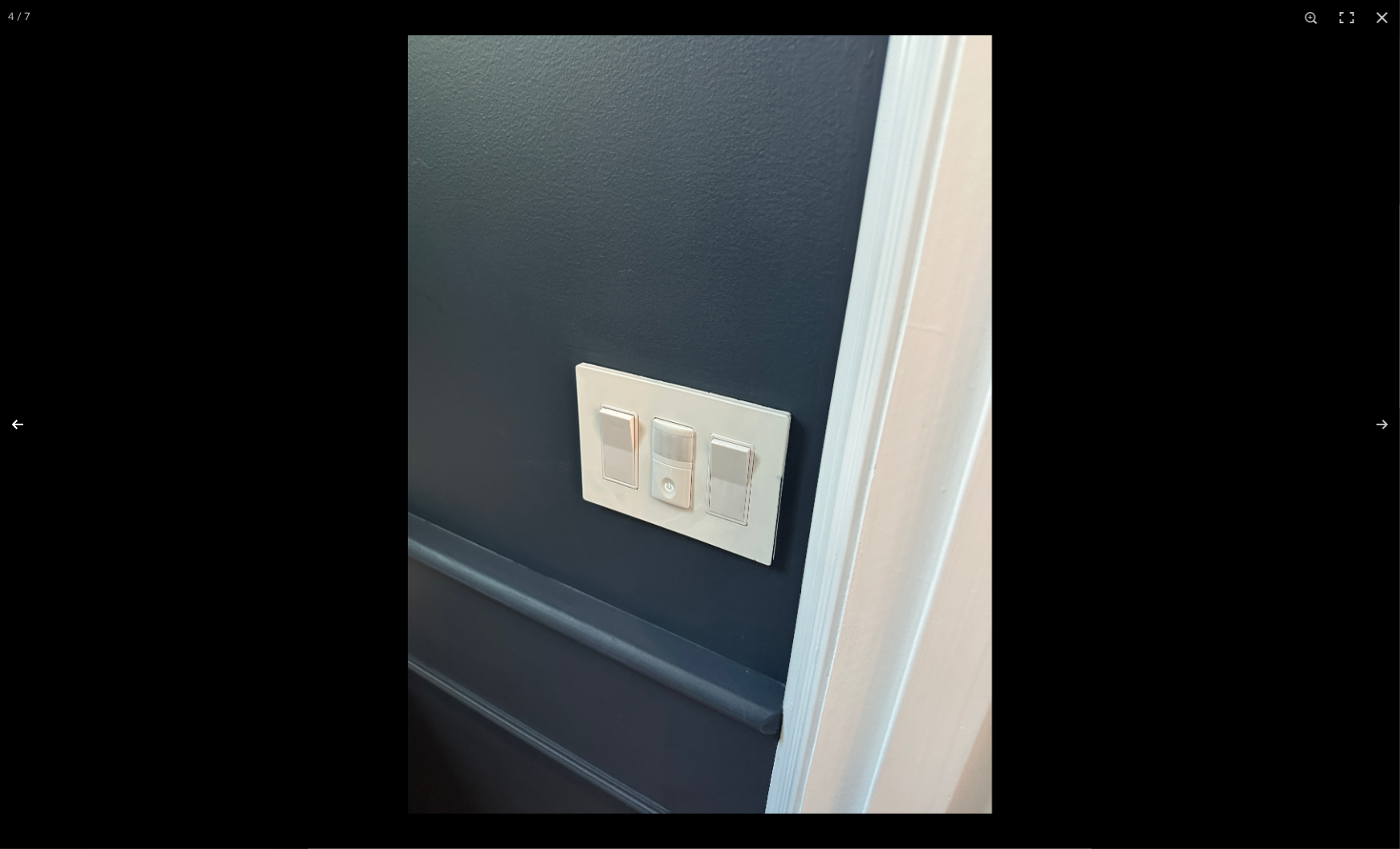
click at [29, 420] on button at bounding box center [28, 424] width 56 height 80
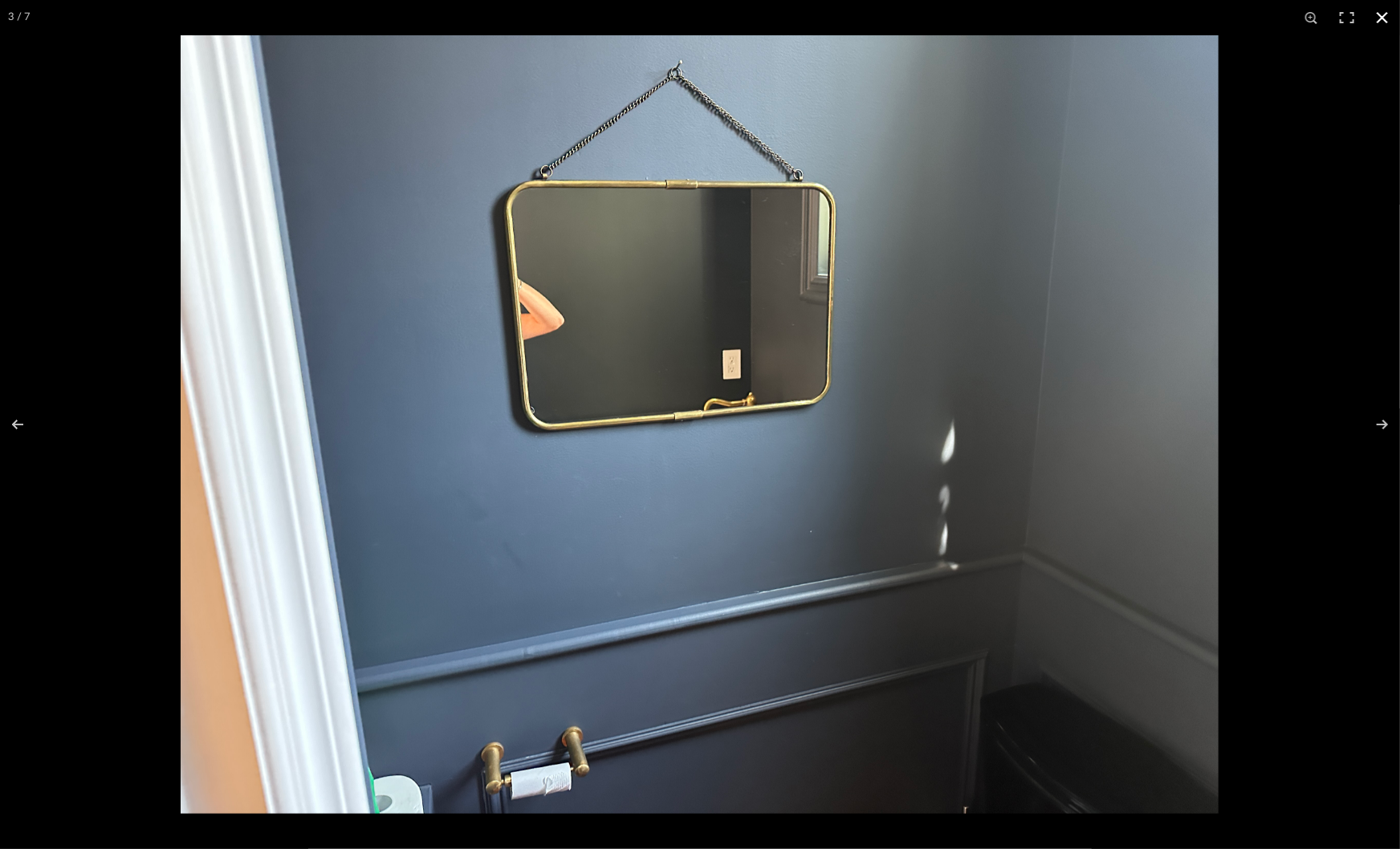
click at [112, 144] on div at bounding box center [700, 424] width 1400 height 849
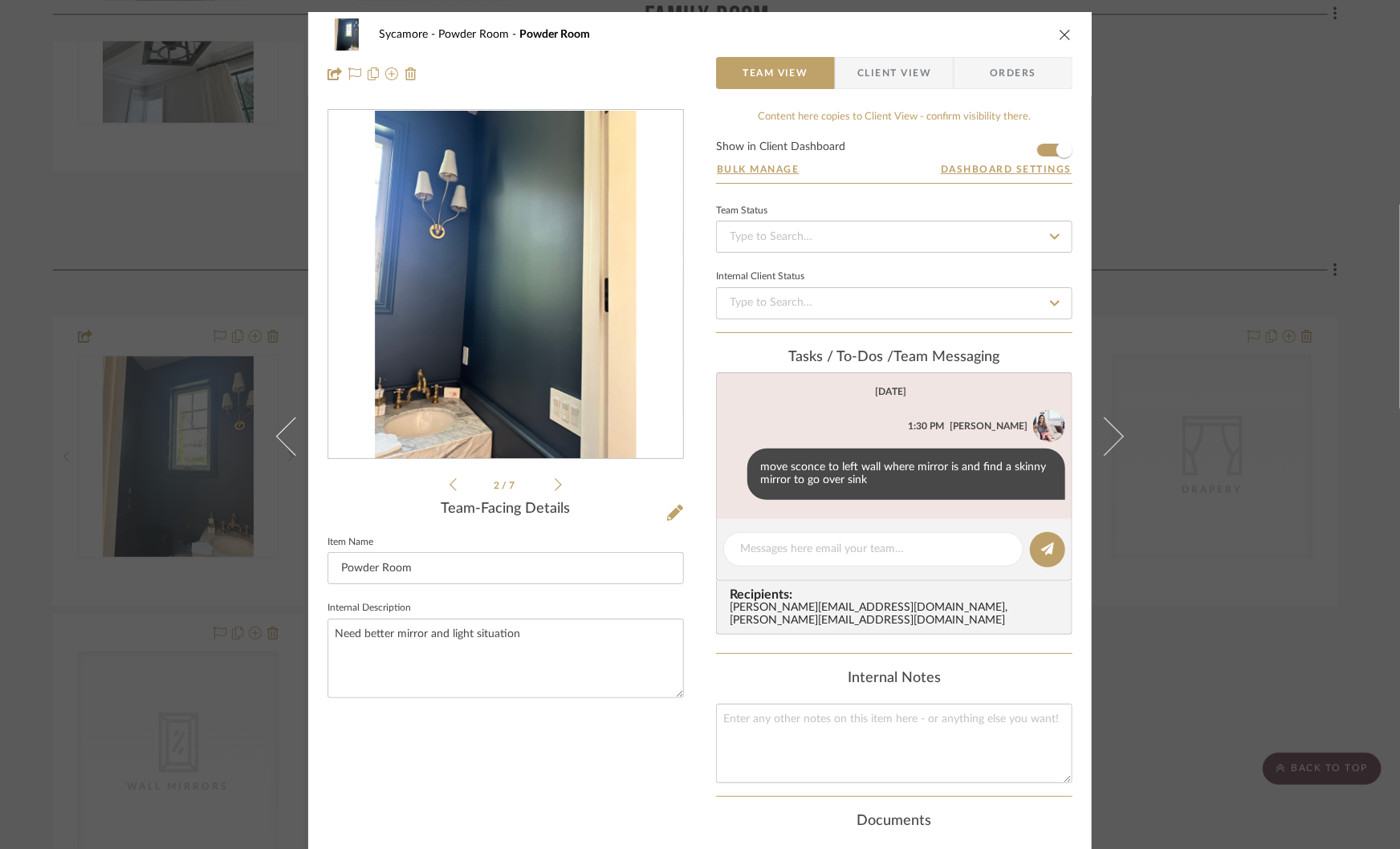
click at [1178, 309] on div "Sycamore Powder Room Powder Room Team View Client View Orders 2 / 7 Team-Facing…" at bounding box center [700, 424] width 1400 height 849
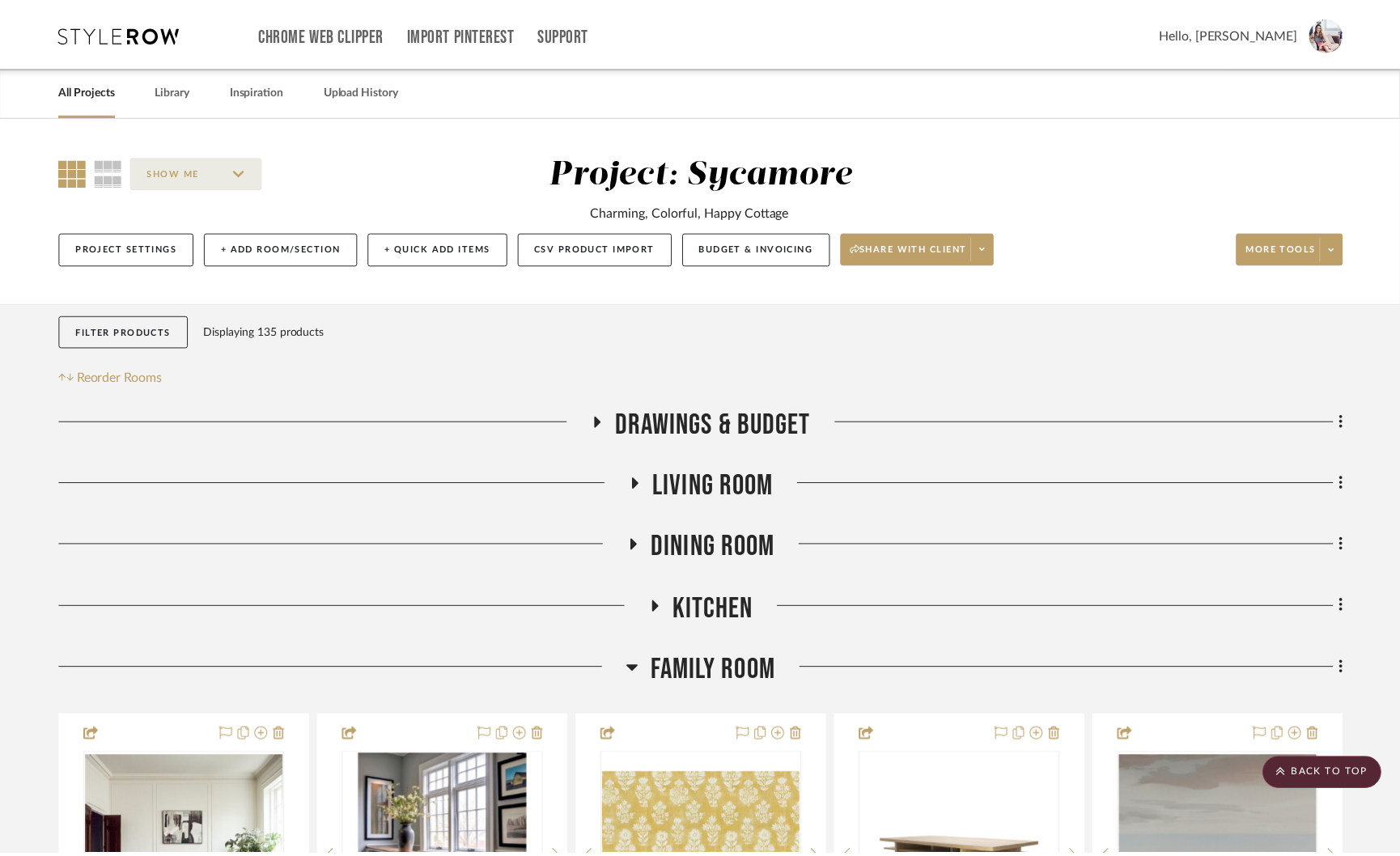
scroll to position [1134, 0]
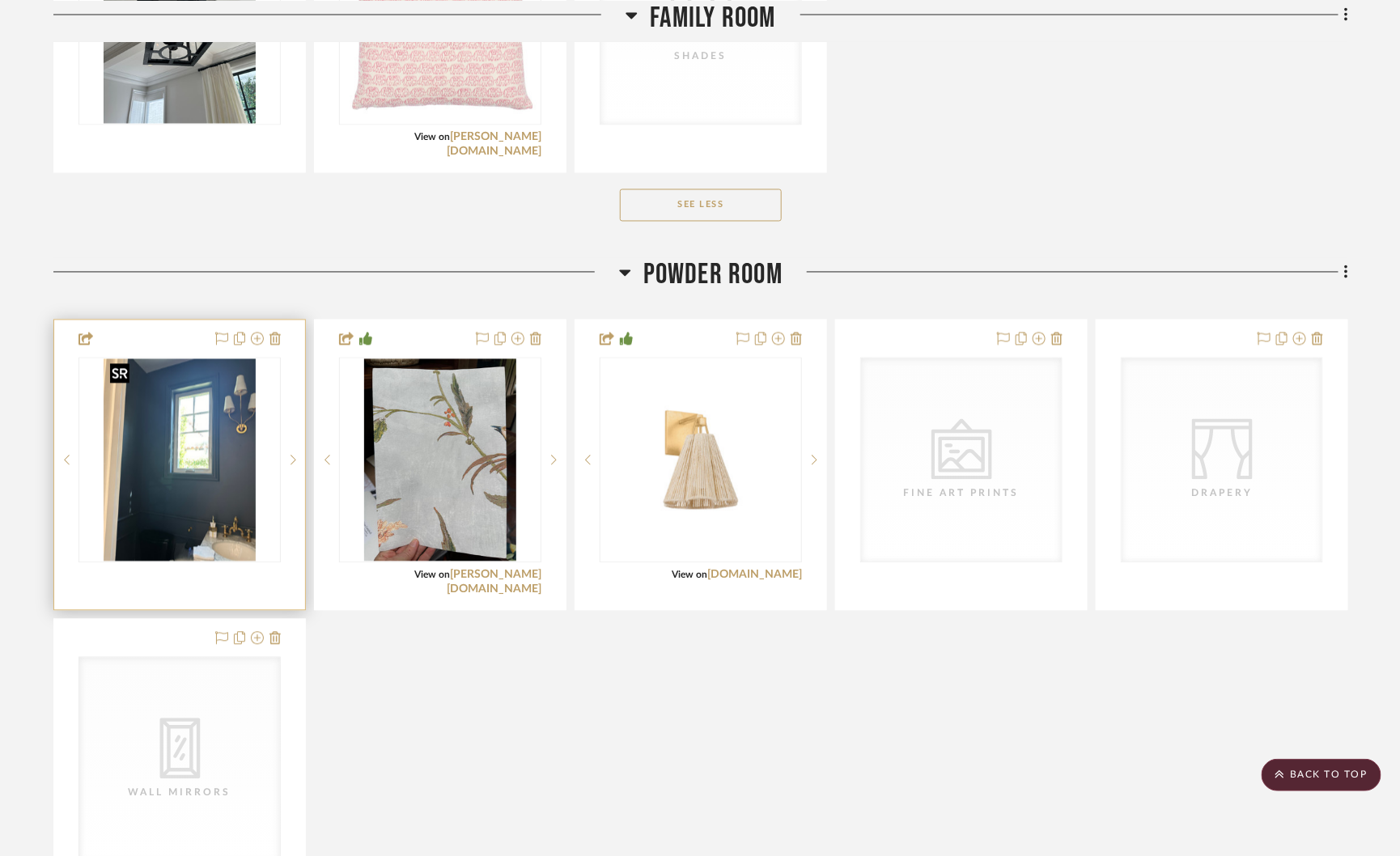
click at [168, 470] on img "0" at bounding box center [180, 461] width 152 height 202
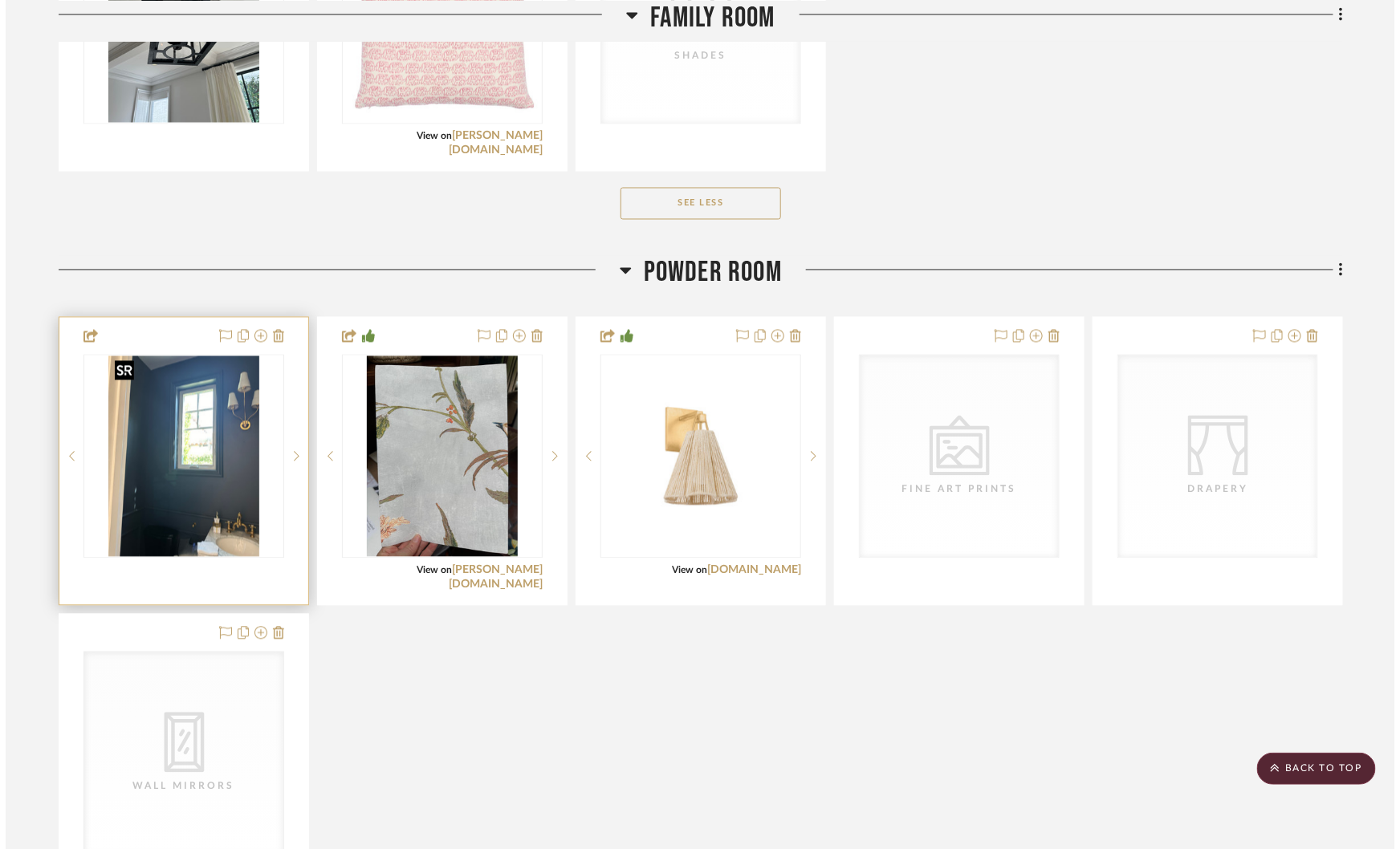
scroll to position [0, 0]
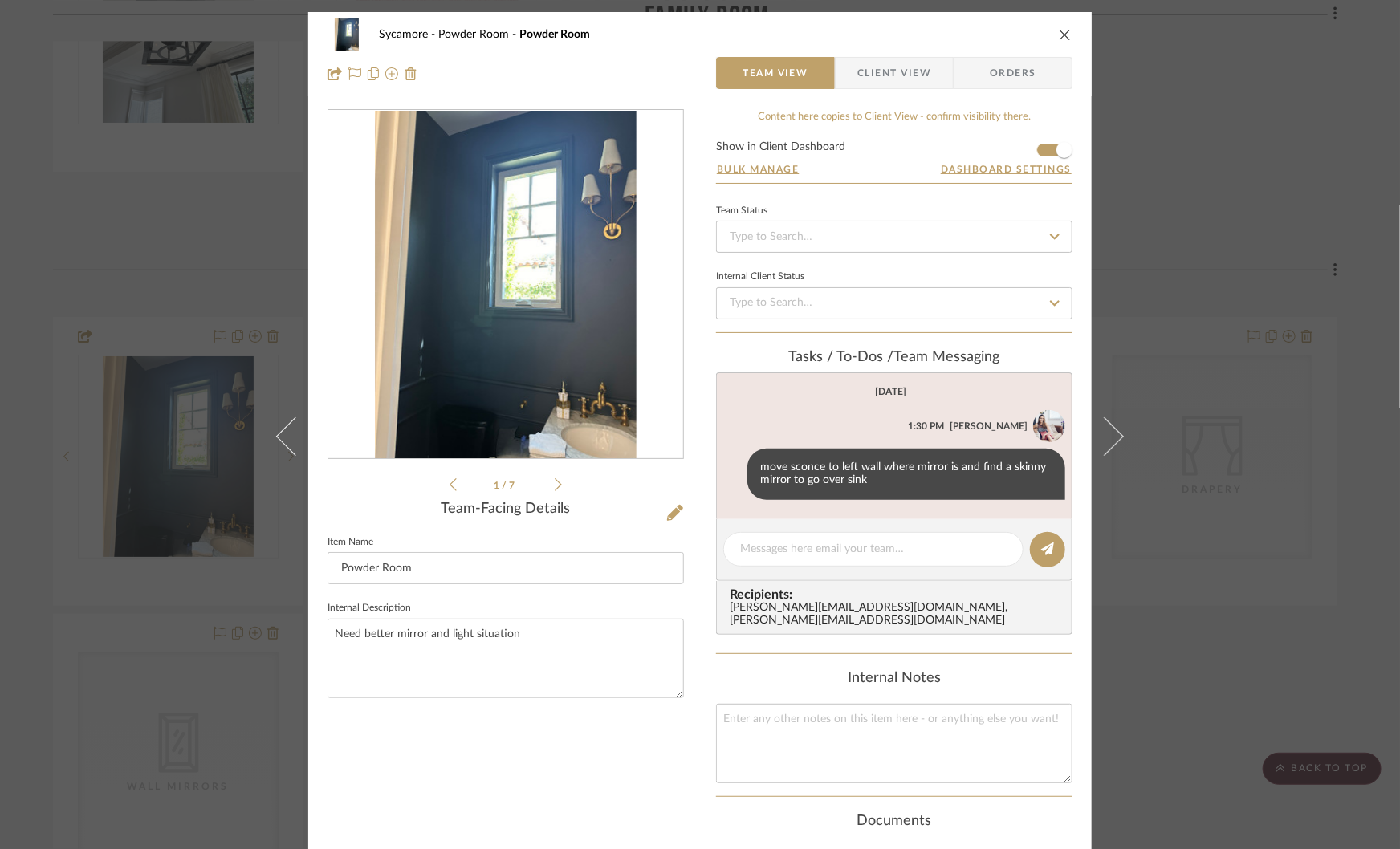
click at [513, 311] on img "0" at bounding box center [505, 285] width 261 height 349
click at [779, 546] on textarea at bounding box center [873, 549] width 267 height 17
type textarea "cafe curtain on window. paint ceiling. add mirror"
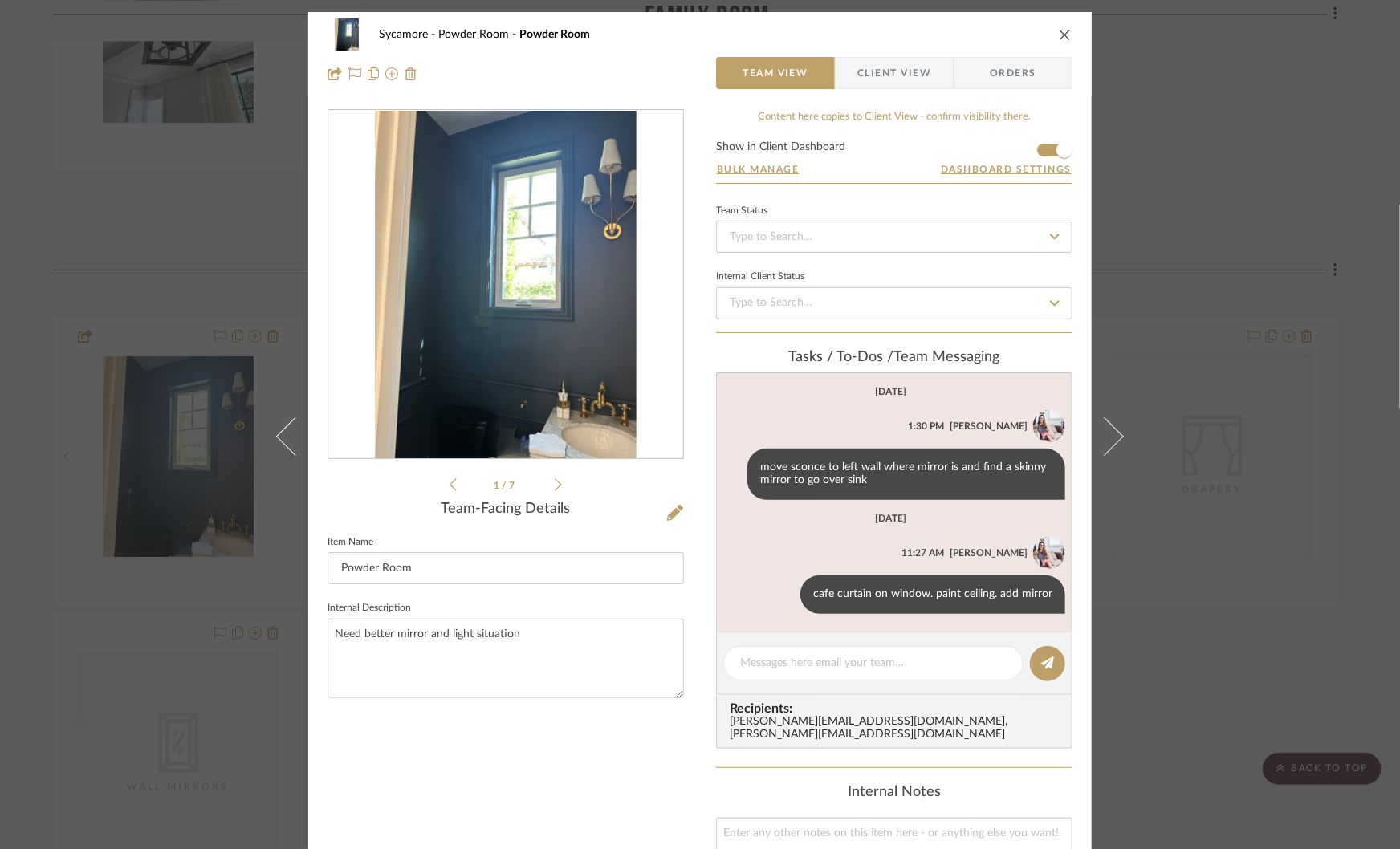
click at [1173, 591] on div "Sycamore Powder Room Powder Room Team View Client View Orders 1 / 7 Team-Facing…" at bounding box center [700, 424] width 1400 height 849
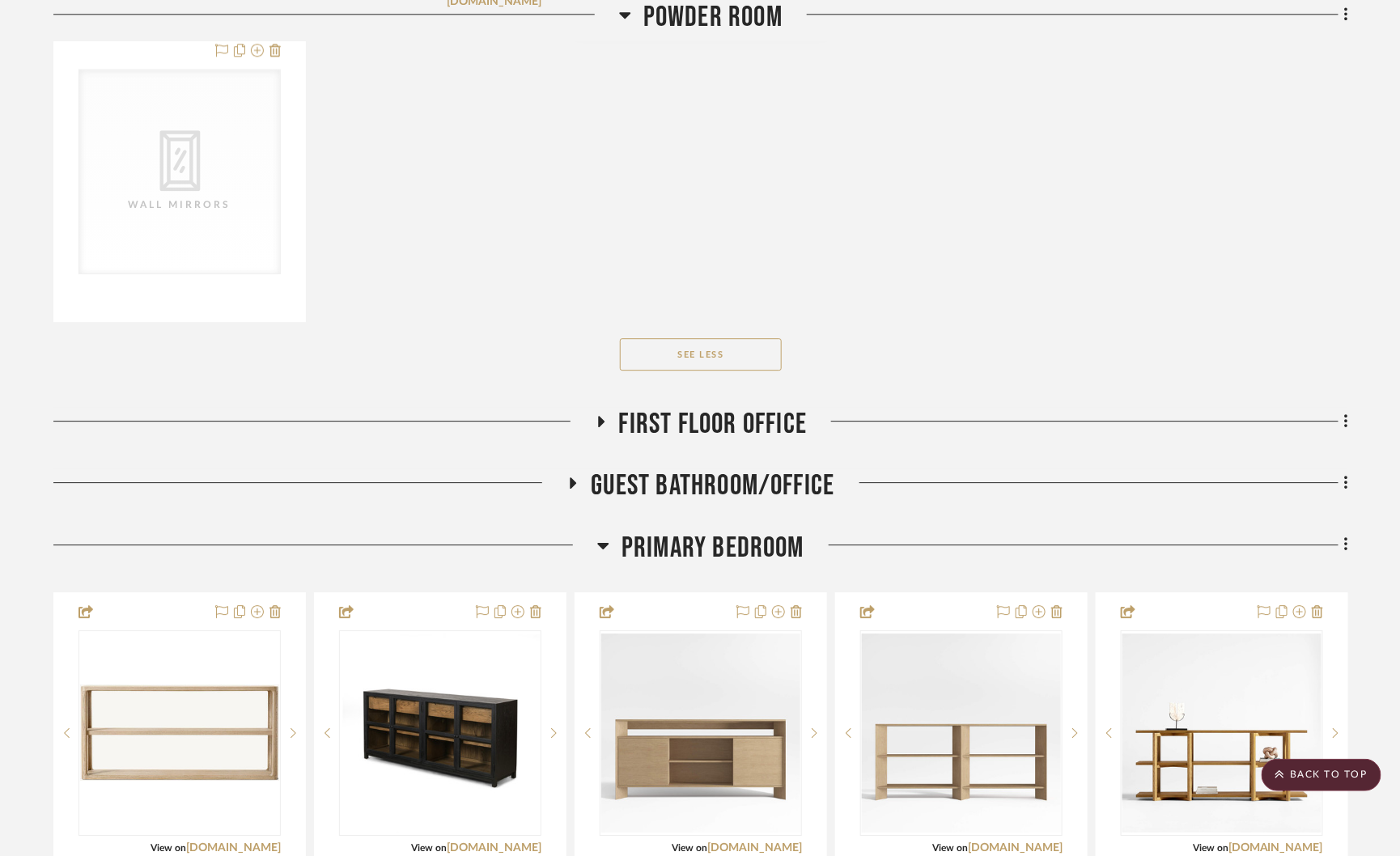
scroll to position [1724, 0]
click at [601, 415] on icon at bounding box center [600, 420] width 19 height 12
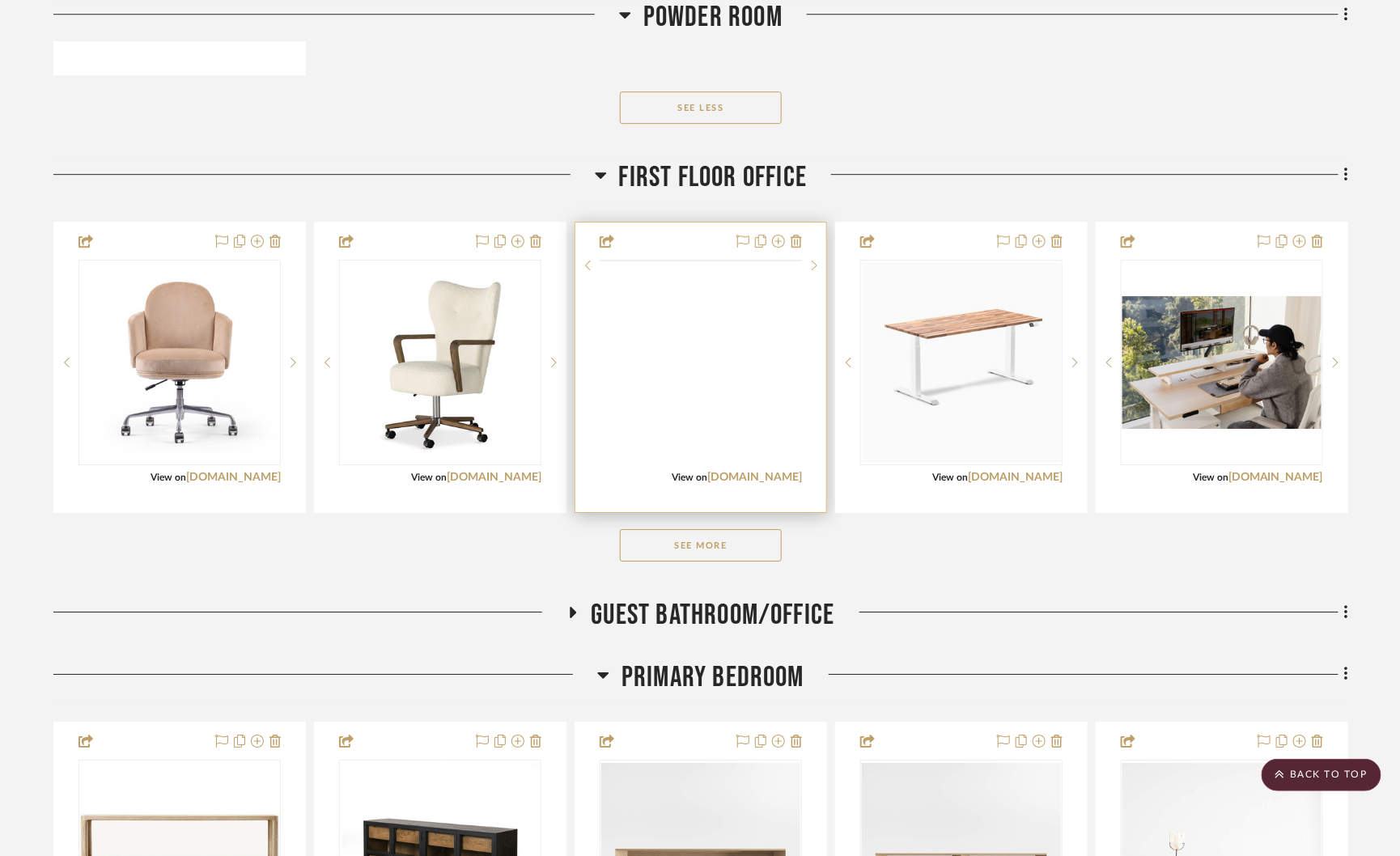
scroll to position [1985, 0]
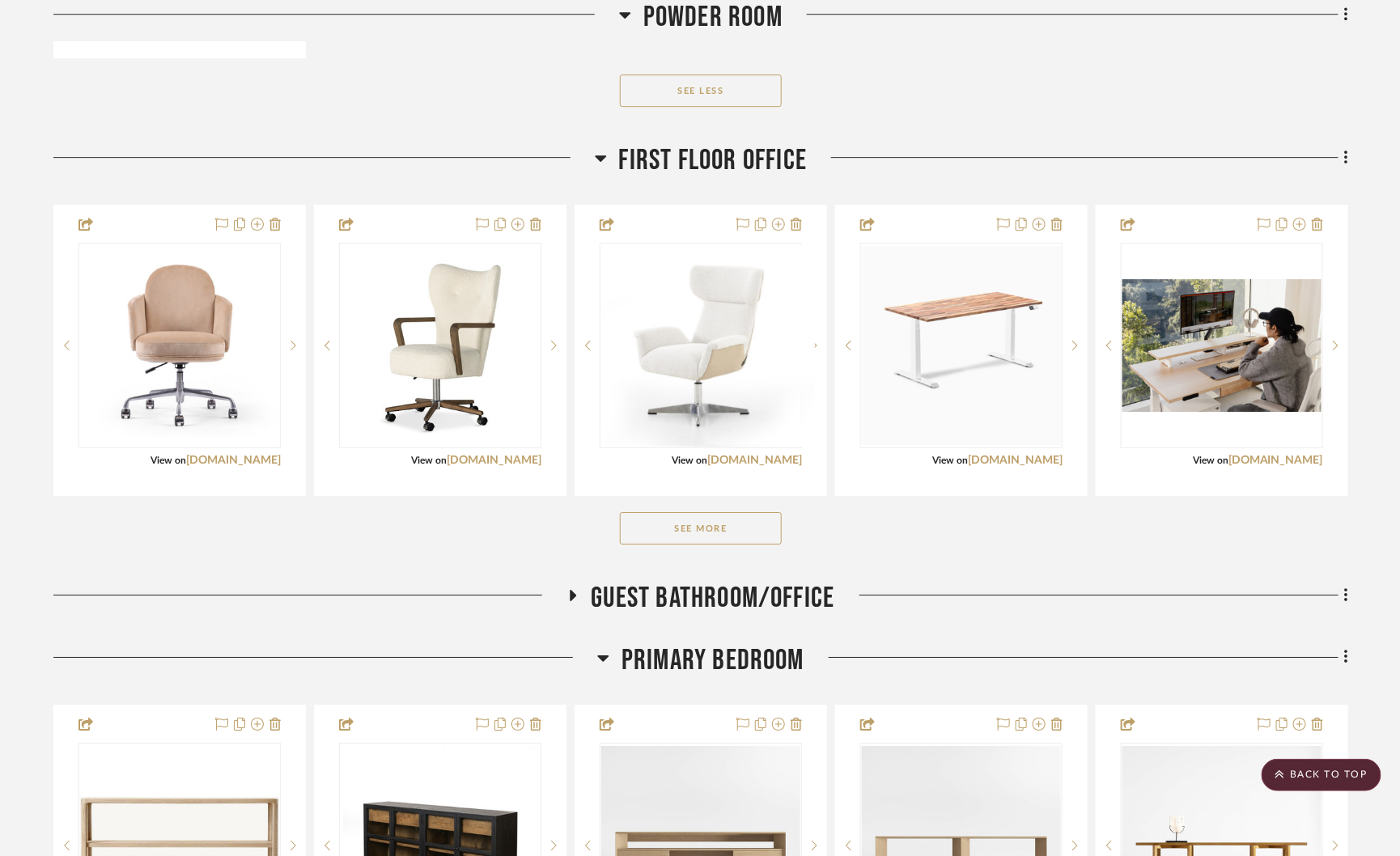
click at [708, 505] on div "See More" at bounding box center [700, 528] width 1294 height 65
click at [695, 531] on button "See More" at bounding box center [701, 528] width 161 height 32
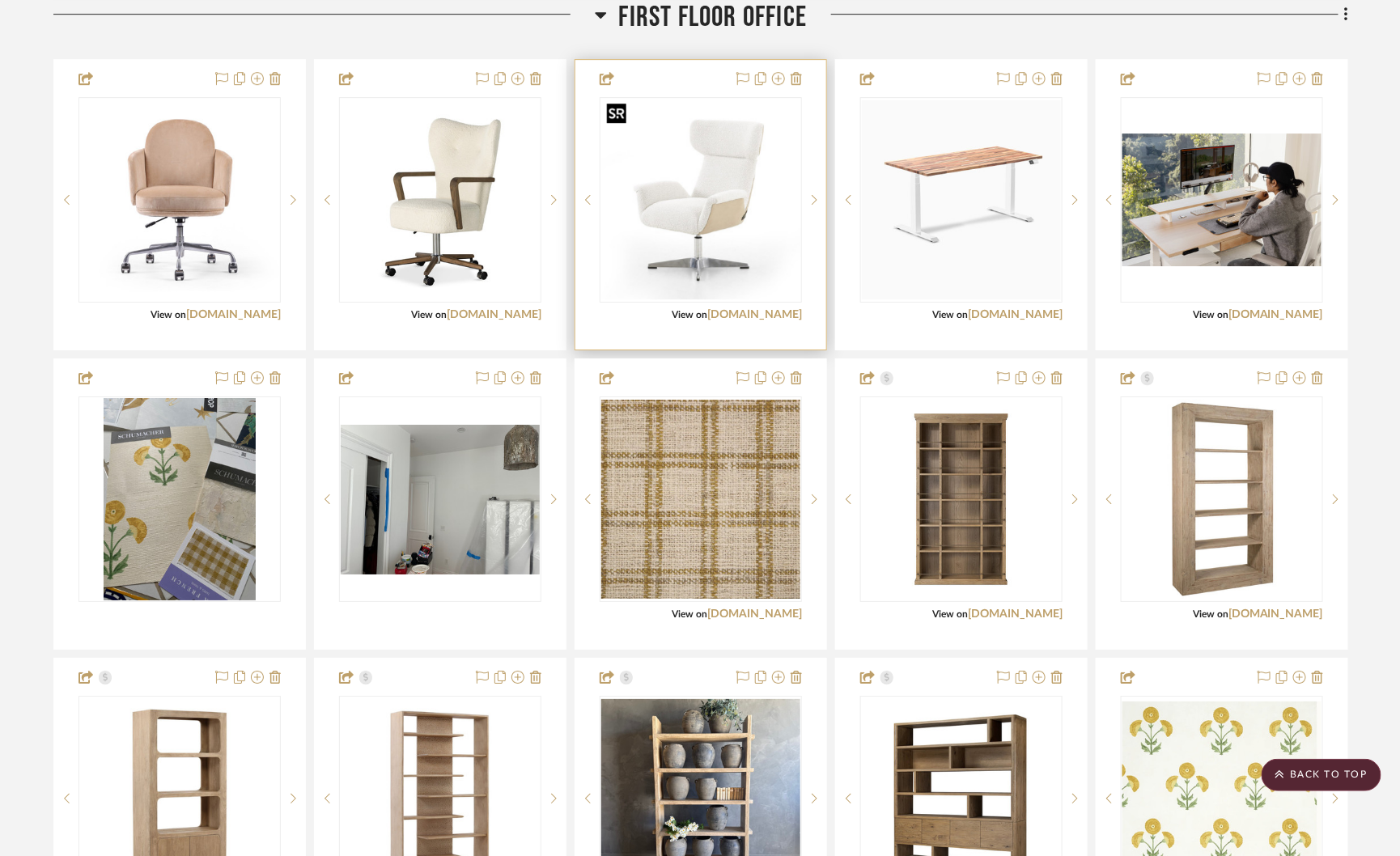
scroll to position [2142, 0]
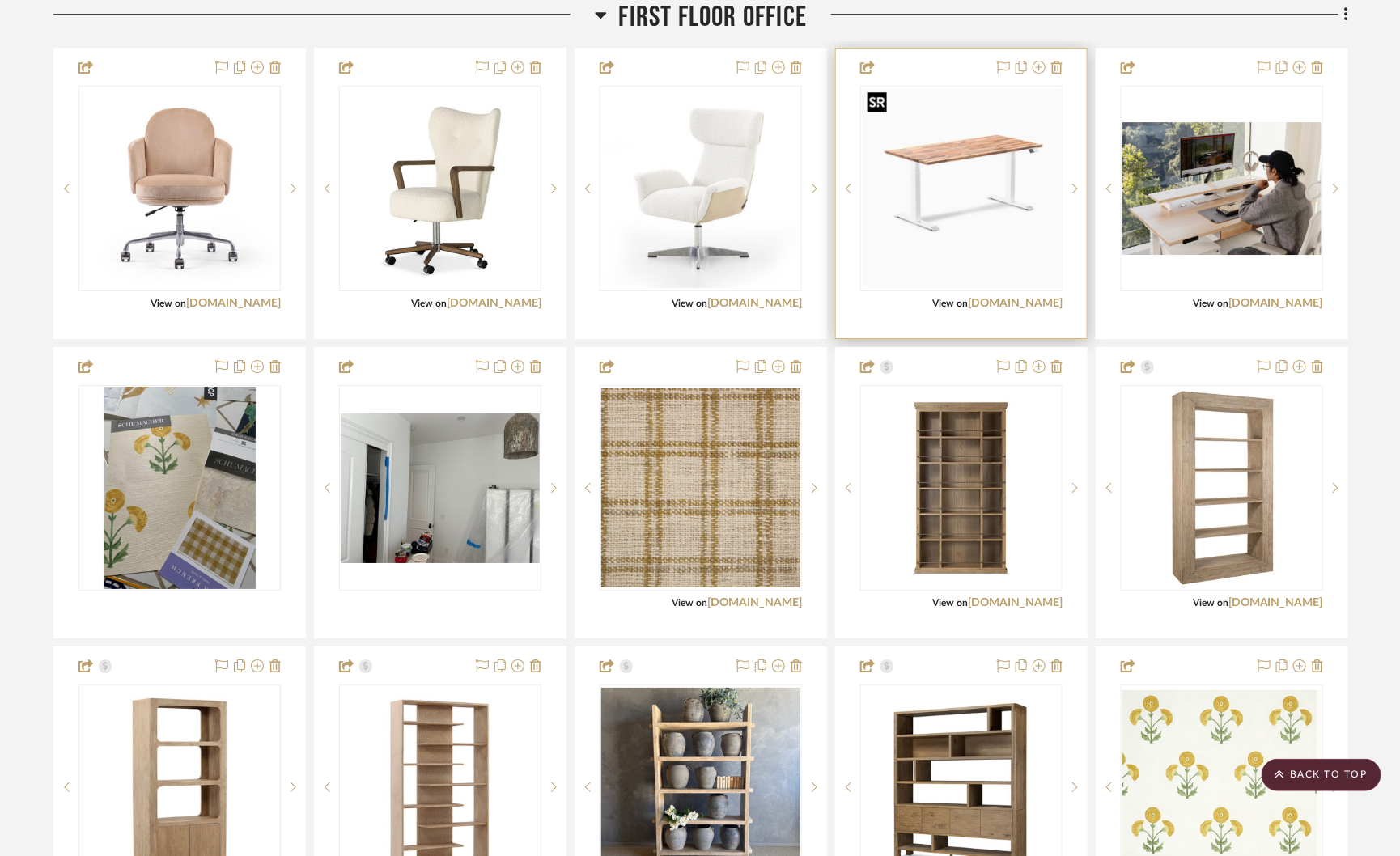
click at [921, 186] on img "0" at bounding box center [961, 188] width 199 height 199
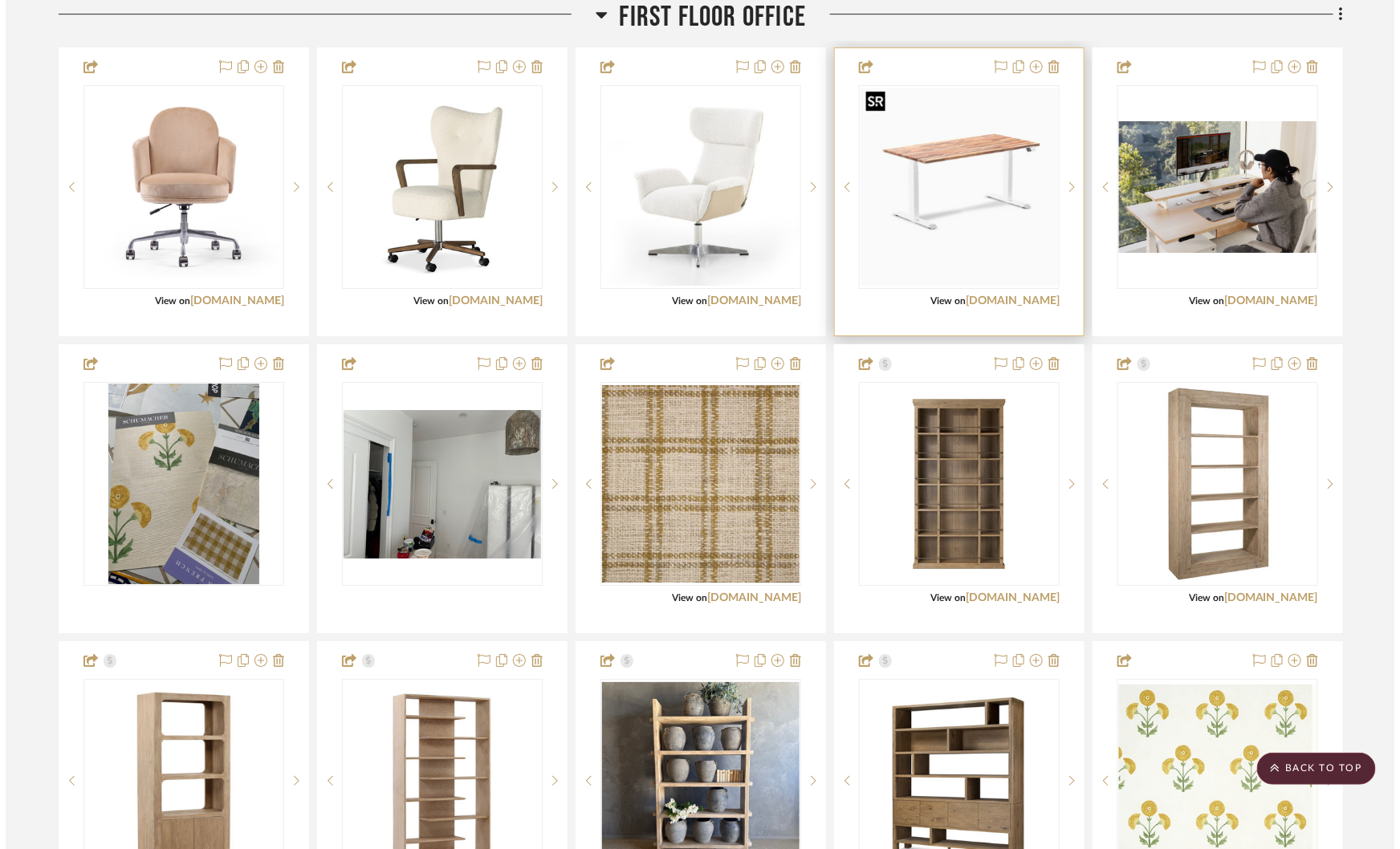
scroll to position [0, 0]
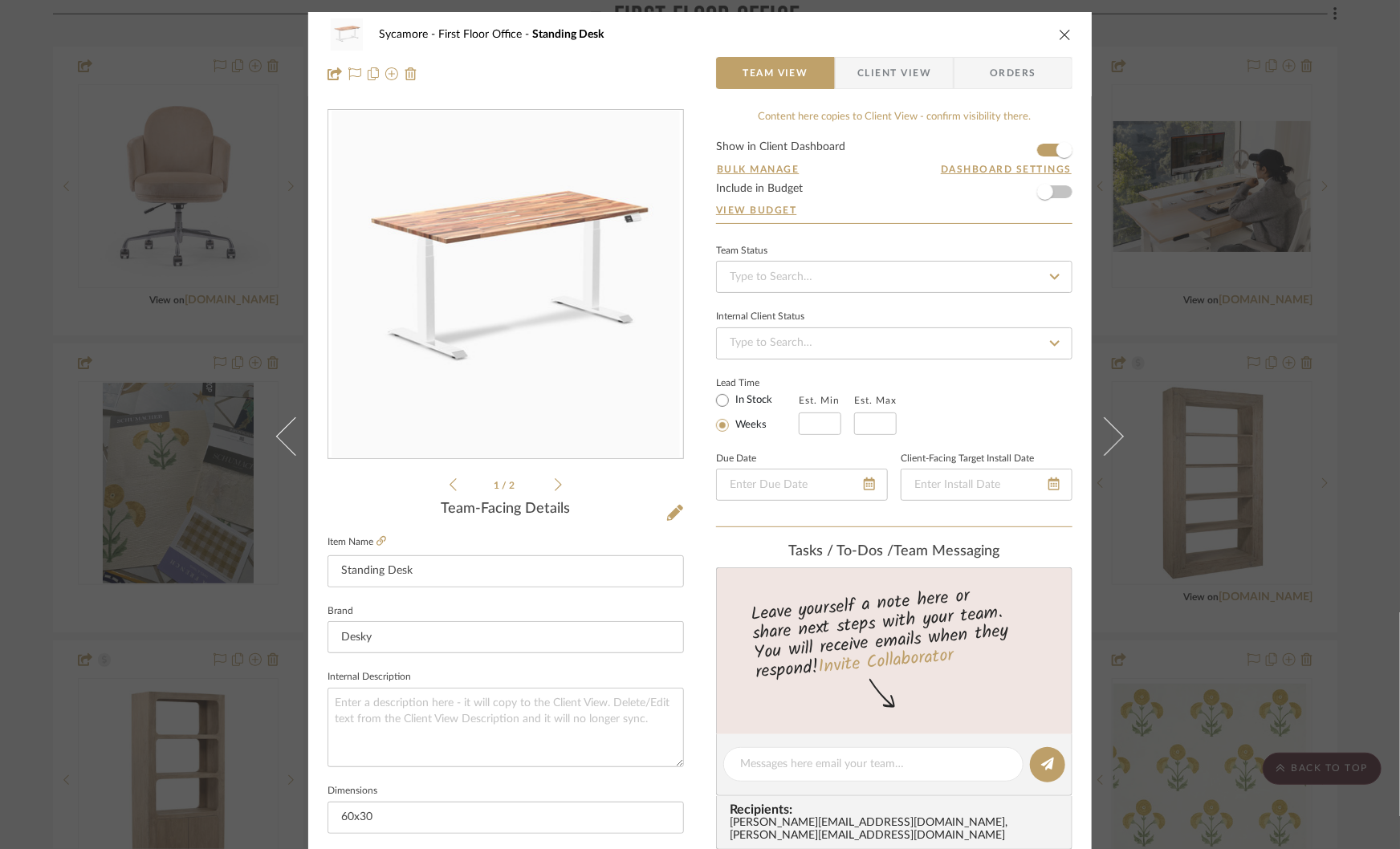
click at [515, 326] on div "0" at bounding box center [506, 285] width 355 height 349
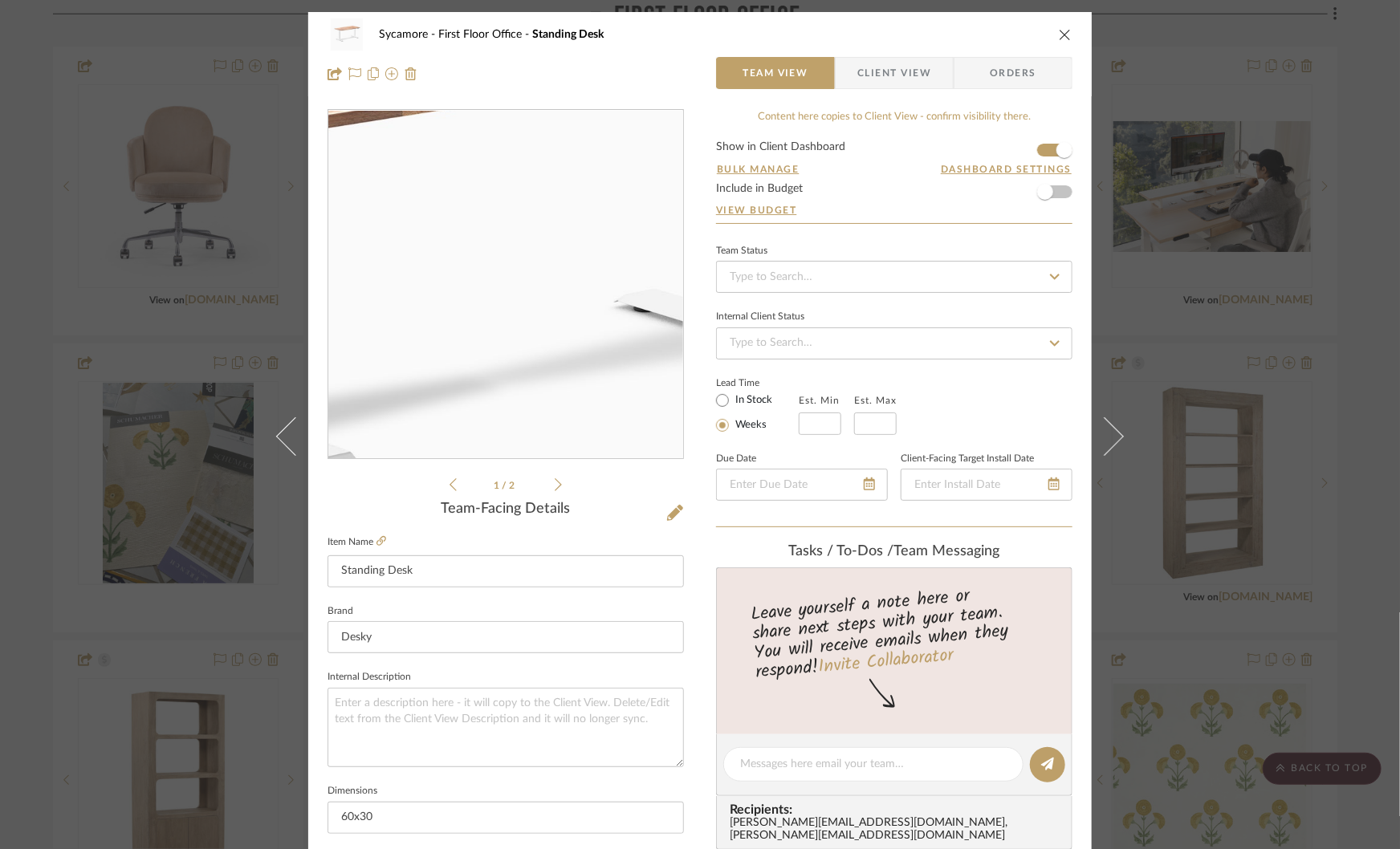
click at [510, 294] on img "0" at bounding box center [505, 285] width 349 height 349
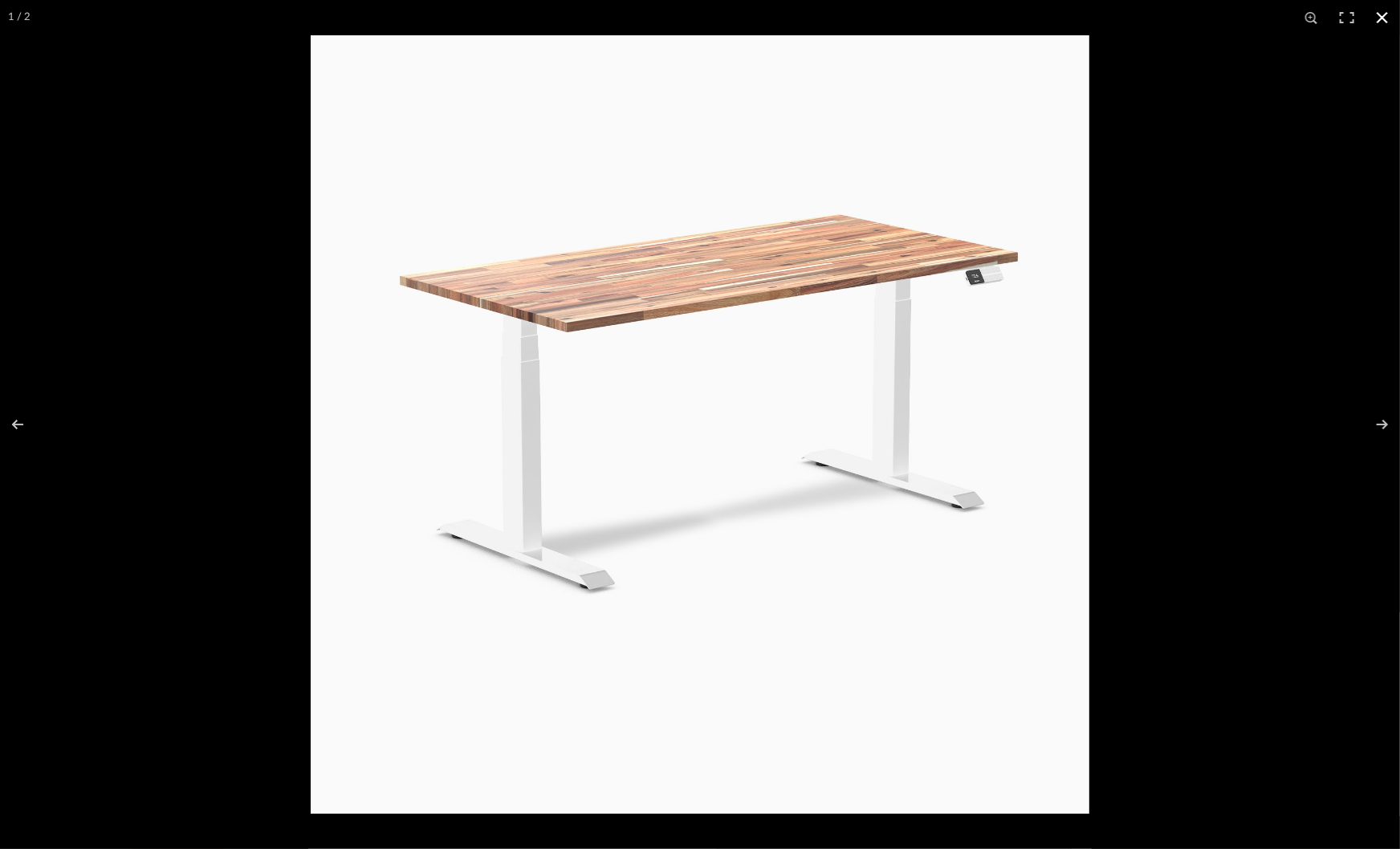
click at [1200, 457] on div at bounding box center [1010, 460] width 1400 height 849
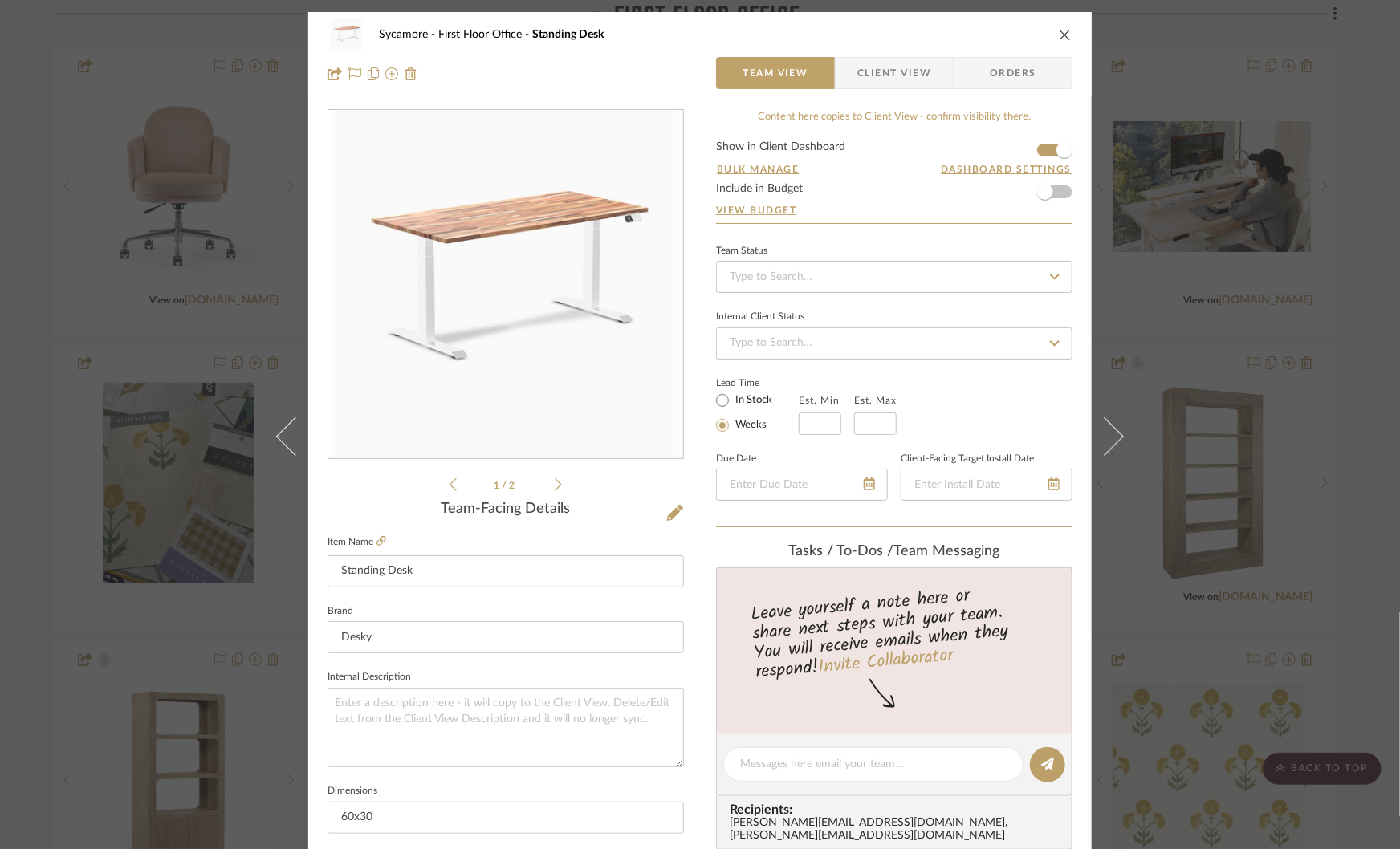
click at [554, 486] on icon at bounding box center [558, 485] width 7 height 15
click at [521, 210] on img "1" at bounding box center [505, 285] width 349 height 349
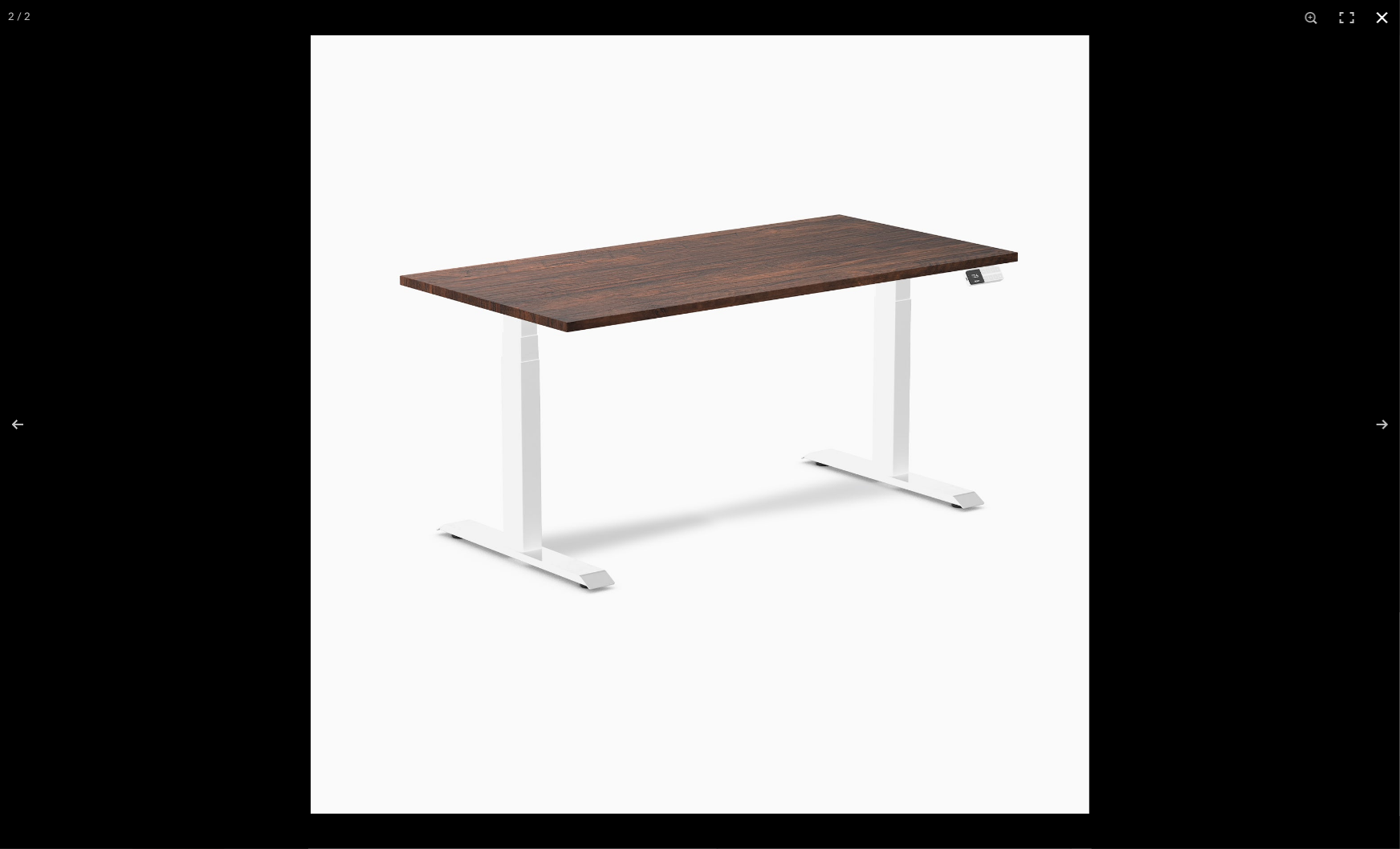
click at [228, 407] on div at bounding box center [700, 424] width 1400 height 849
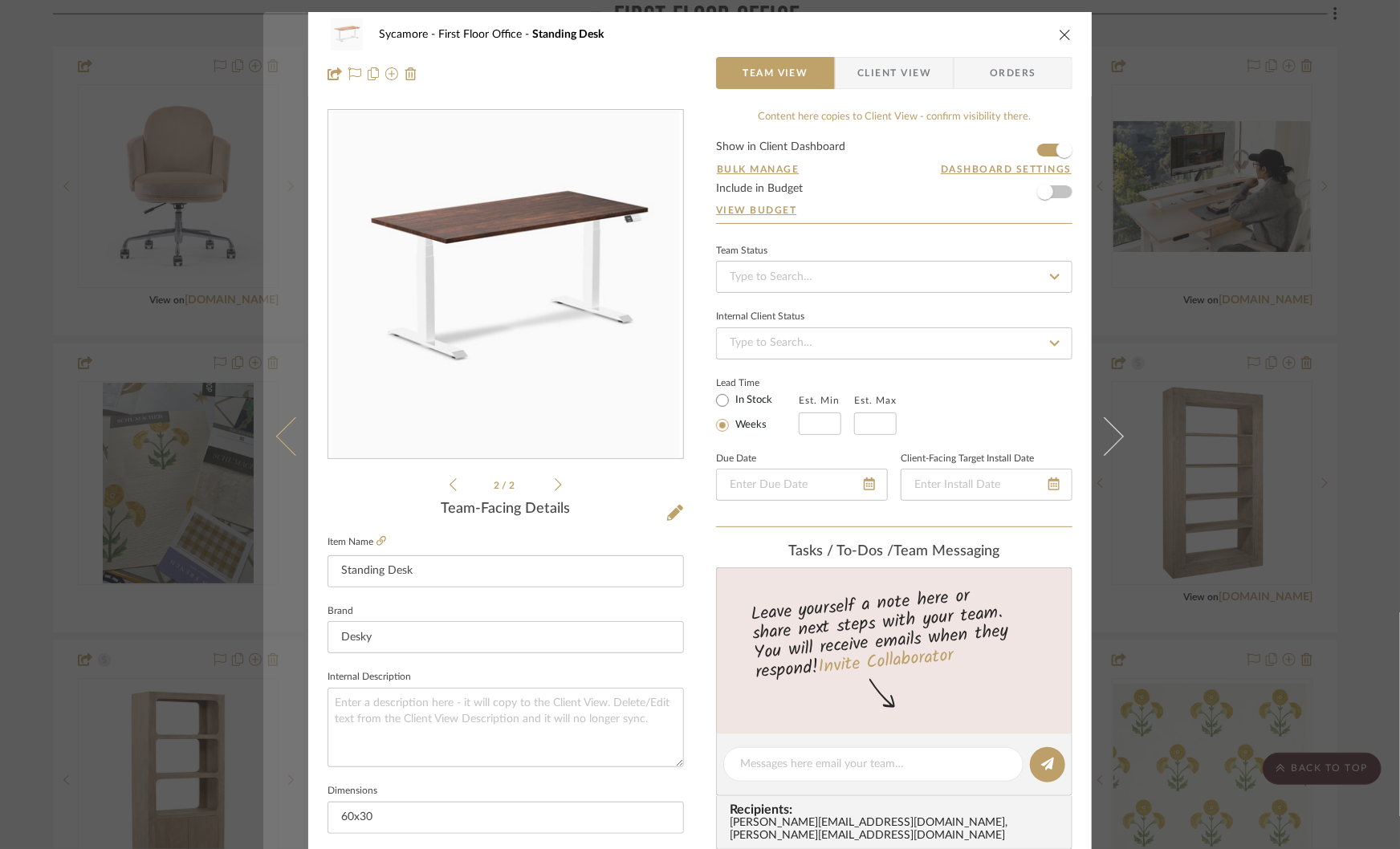
click at [281, 437] on icon at bounding box center [295, 437] width 38 height 38
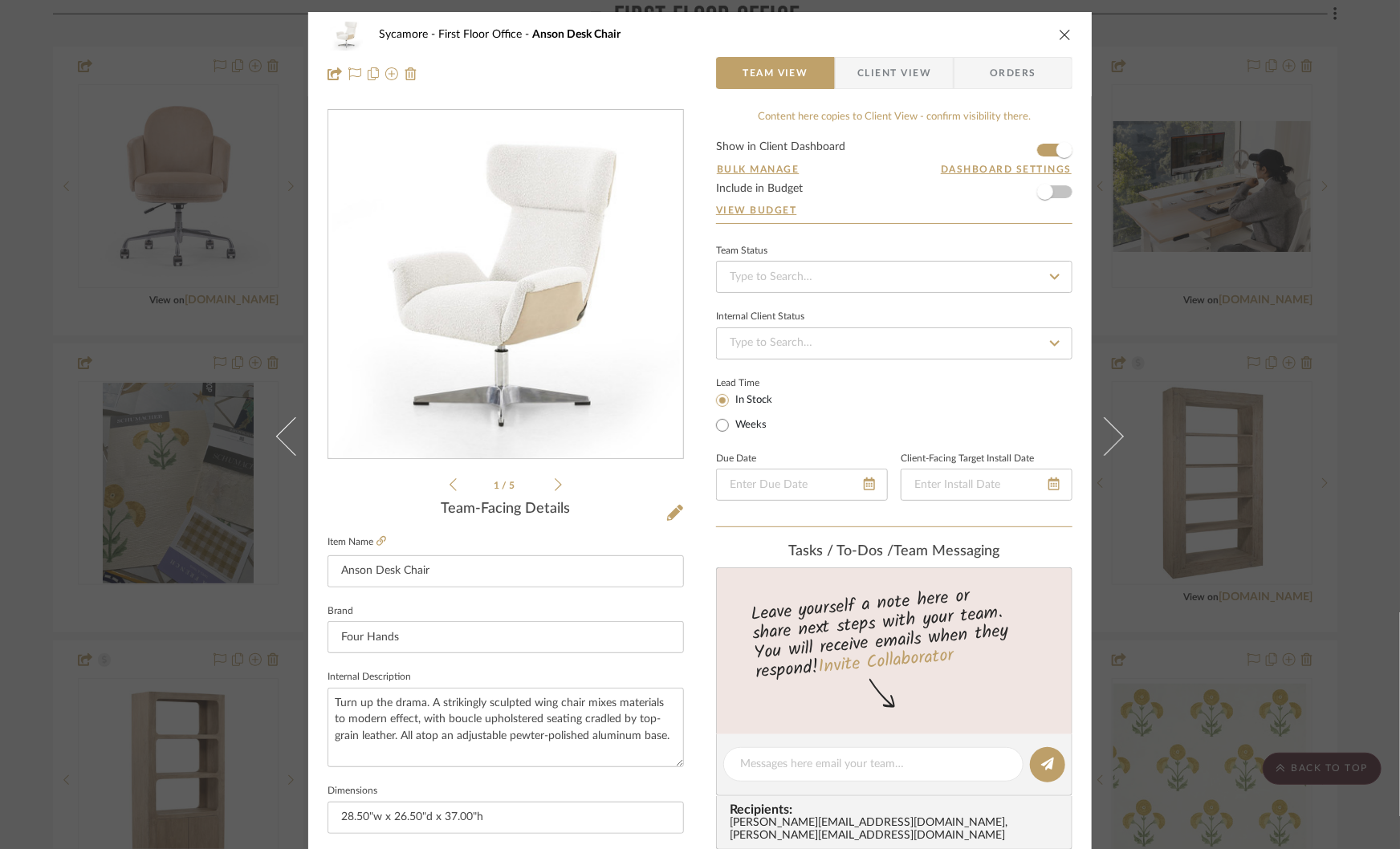
click at [1234, 338] on div "Sycamore First Floor Office Anson Desk Chair Team View Client View Orders 1 / 5…" at bounding box center [700, 424] width 1400 height 849
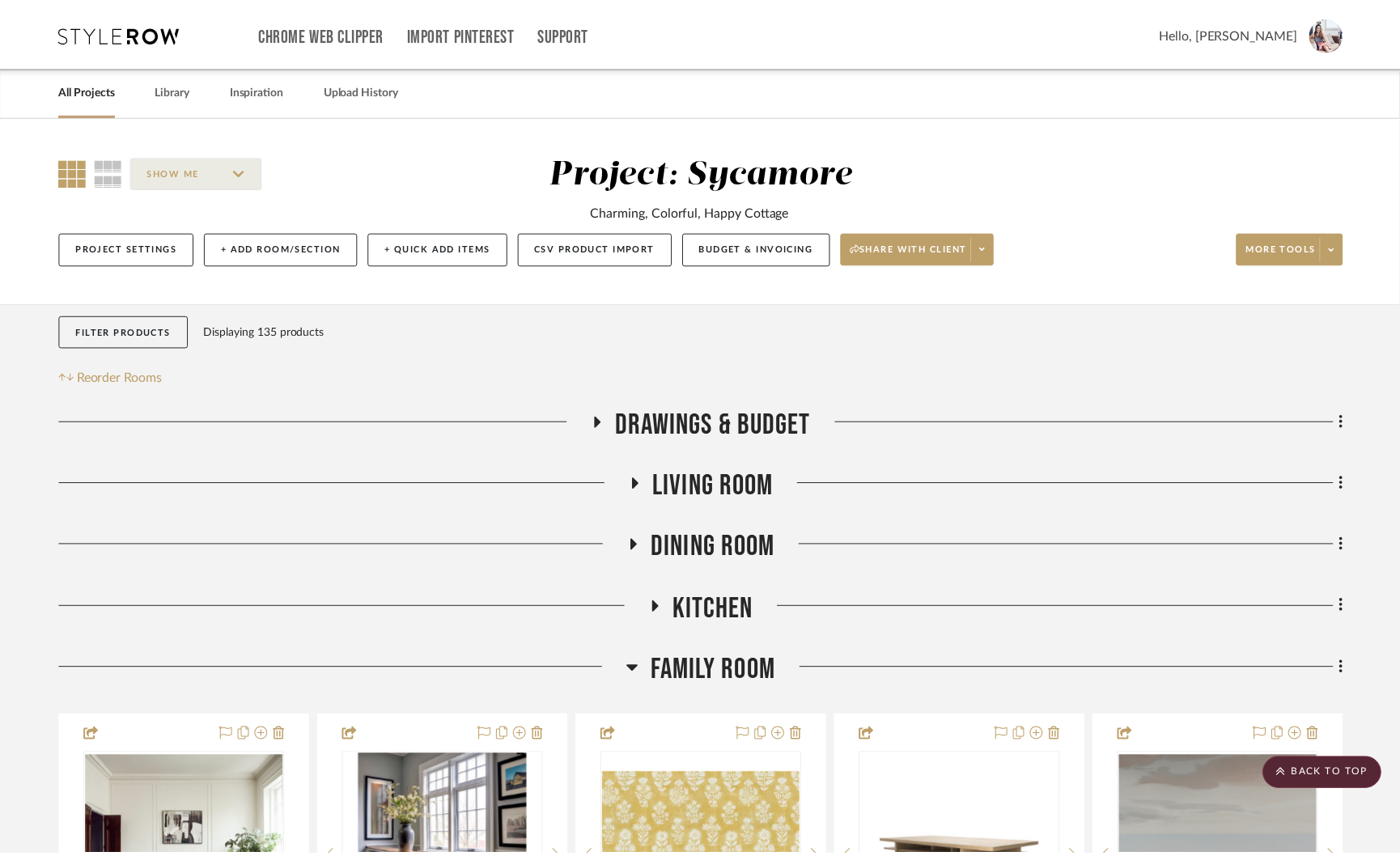
scroll to position [2142, 0]
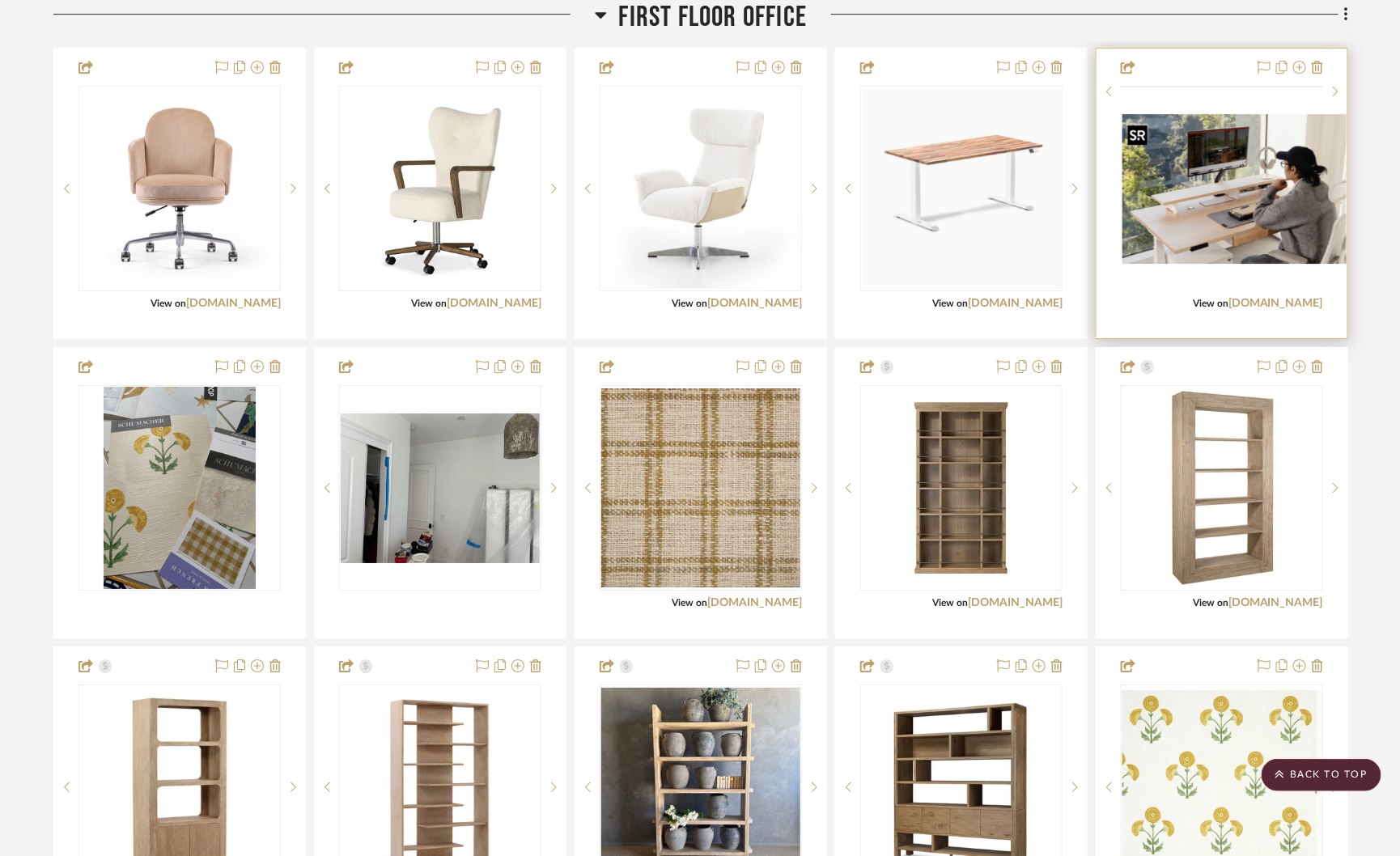
click at [0, 0] on img at bounding box center [0, 0] width 0 height 0
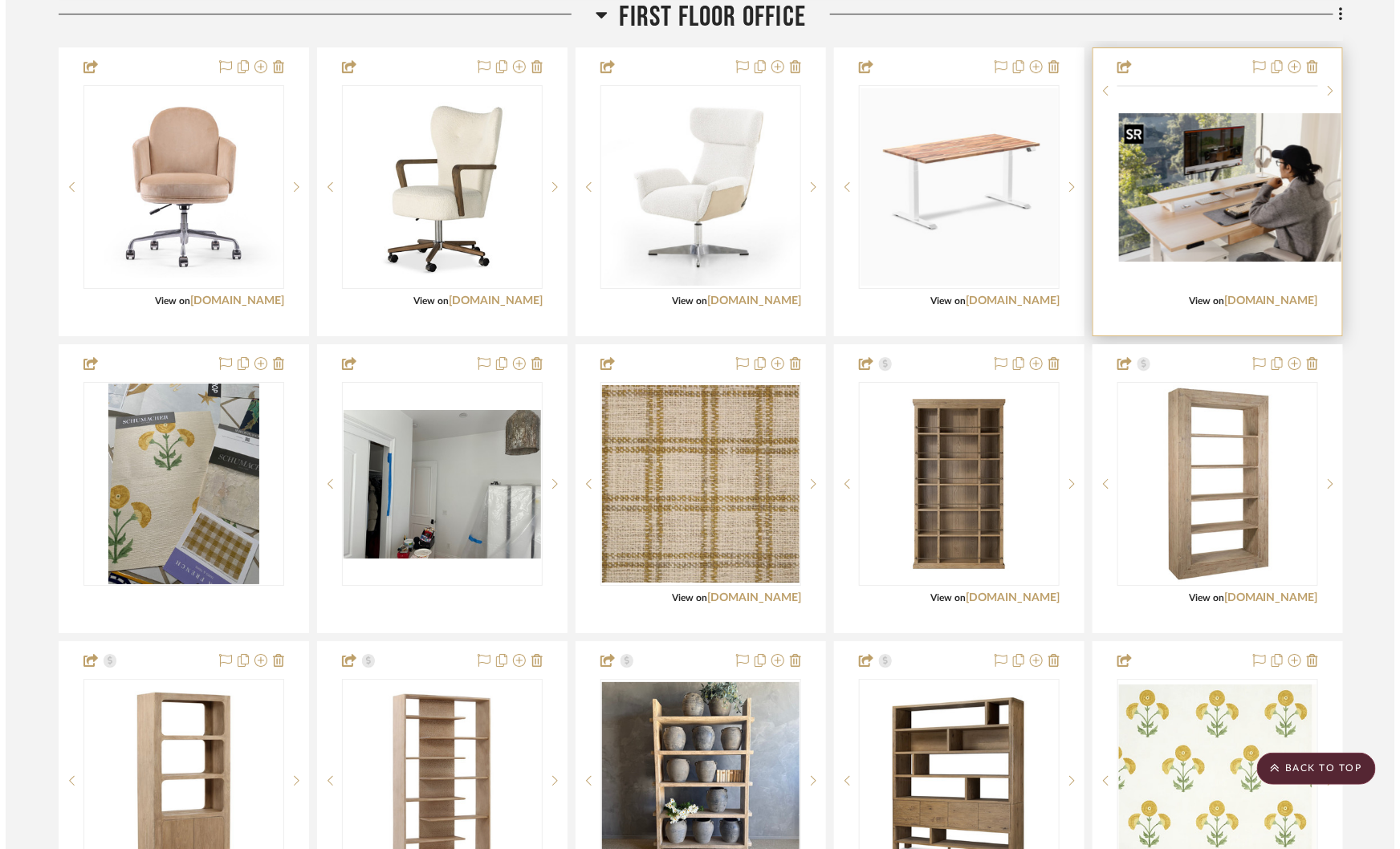
scroll to position [0, 0]
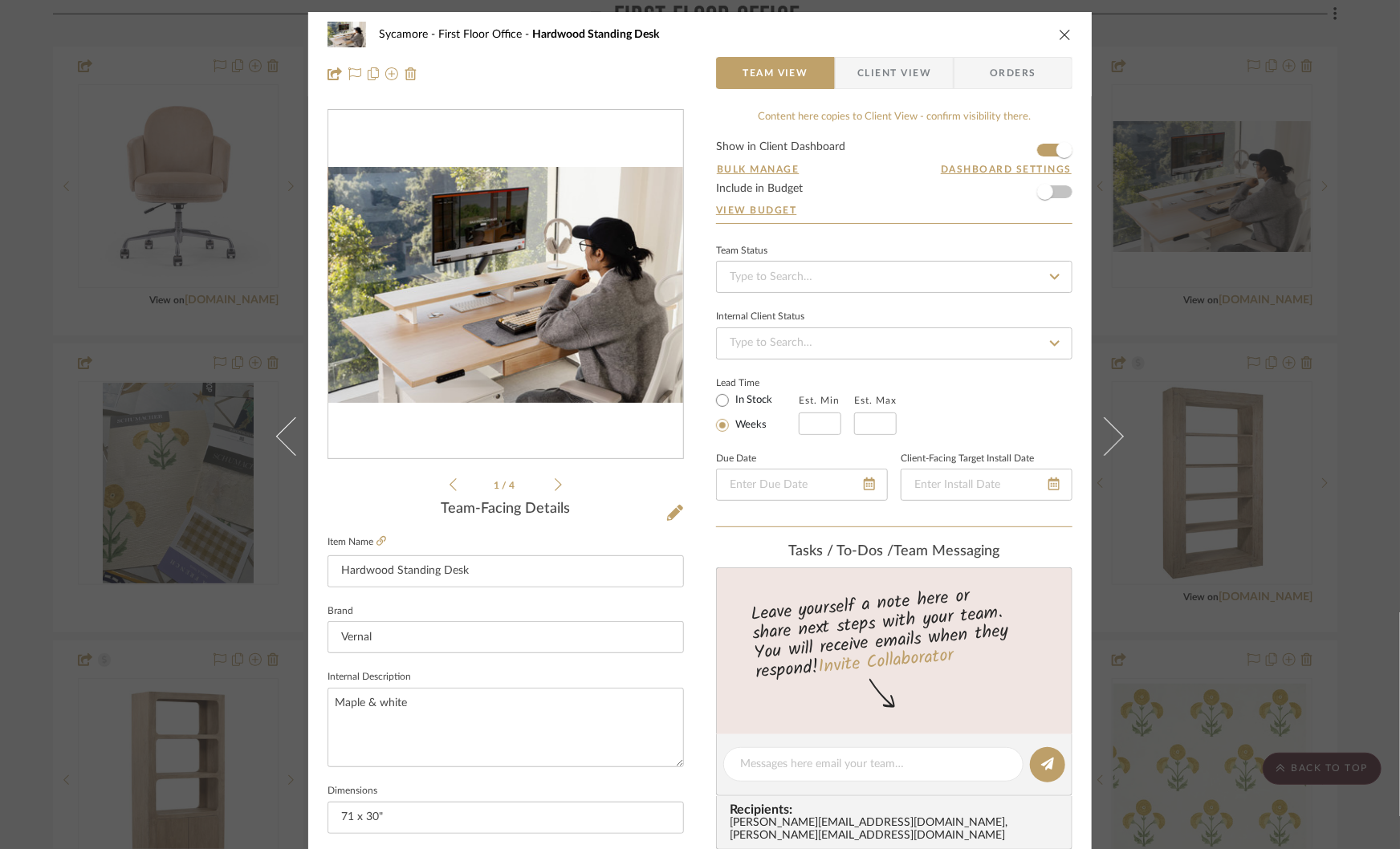
click at [554, 486] on icon at bounding box center [558, 485] width 7 height 15
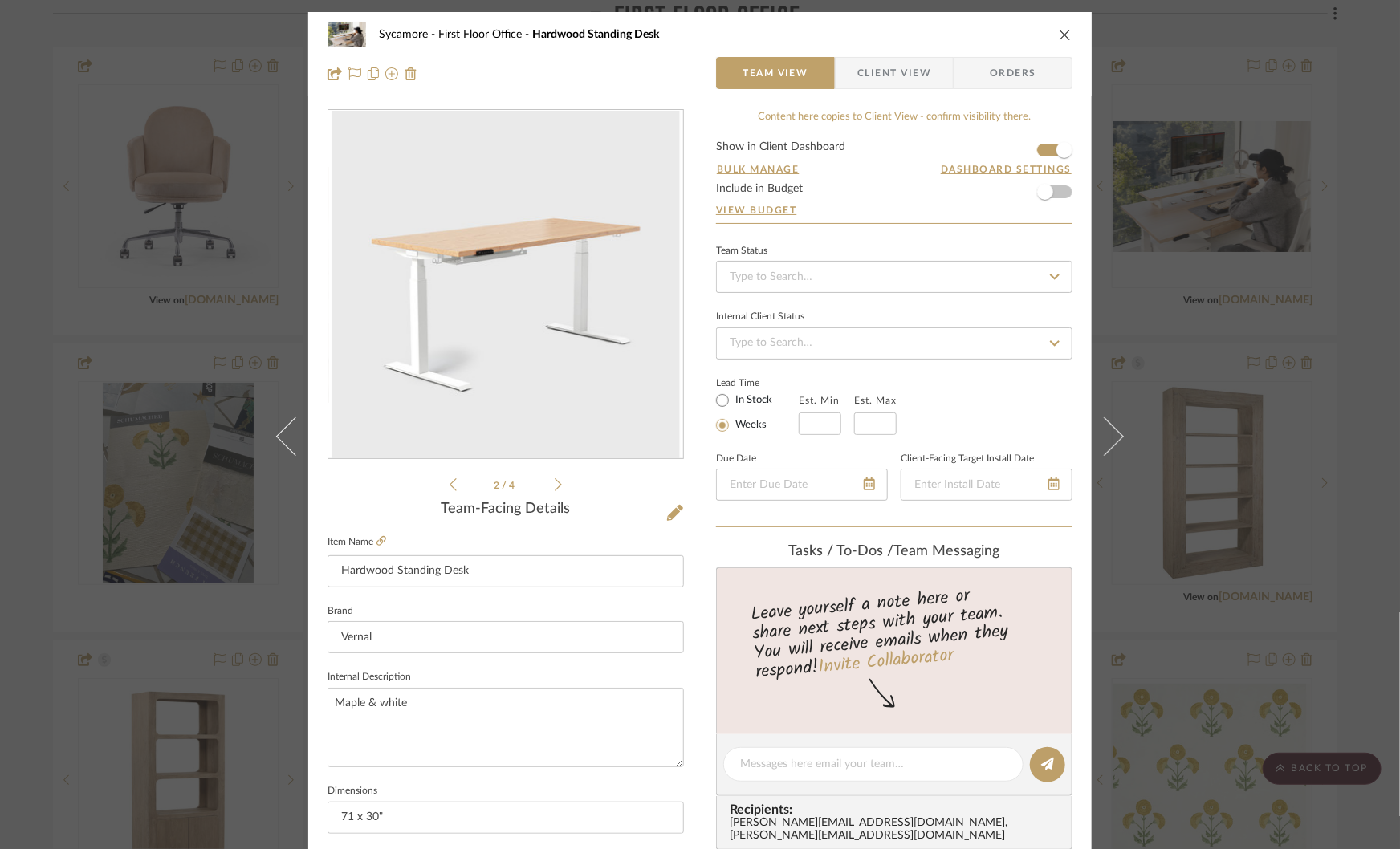
click at [554, 484] on icon at bounding box center [558, 485] width 7 height 15
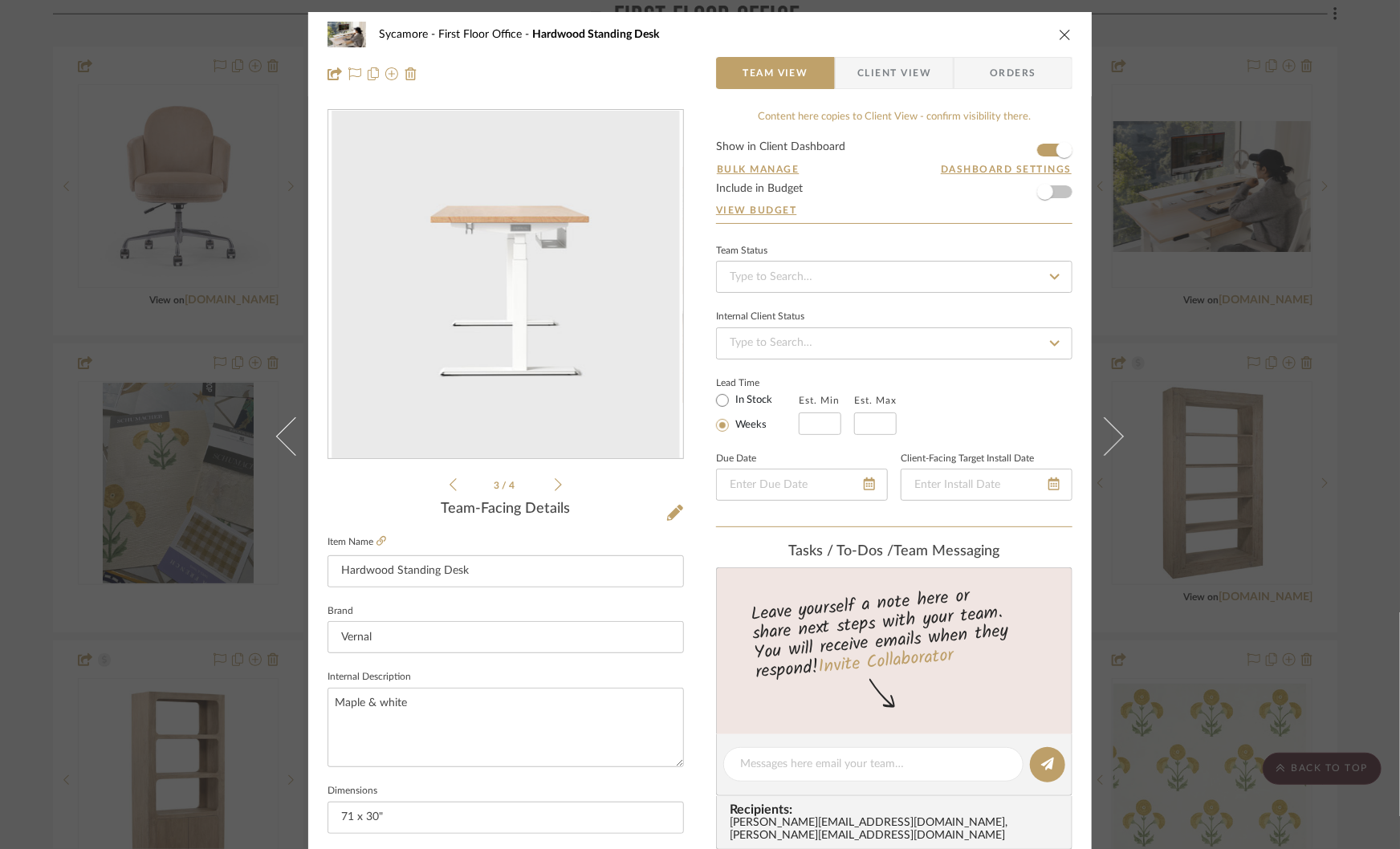
click at [554, 484] on icon at bounding box center [558, 485] width 7 height 15
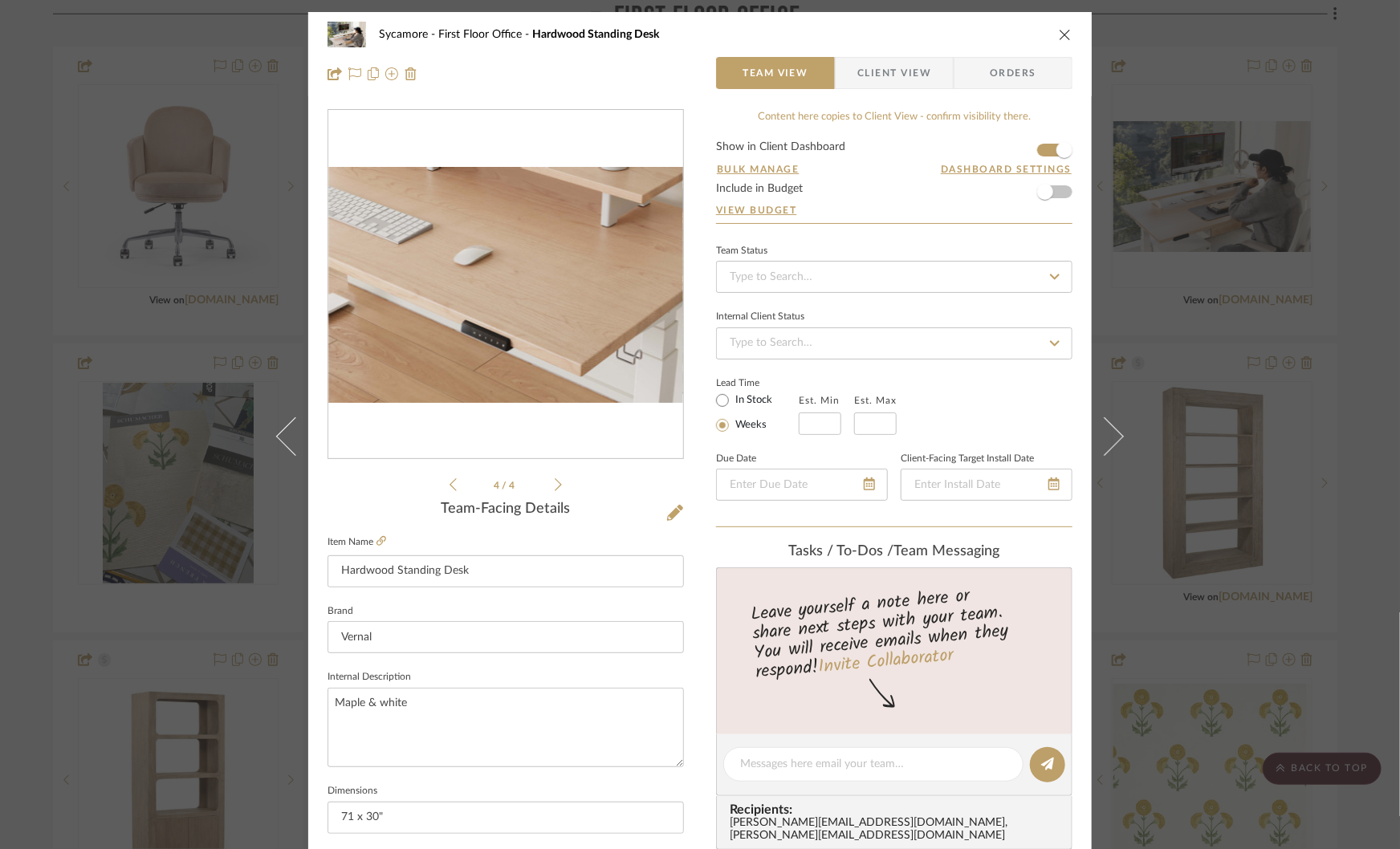
click at [554, 484] on icon at bounding box center [558, 485] width 7 height 15
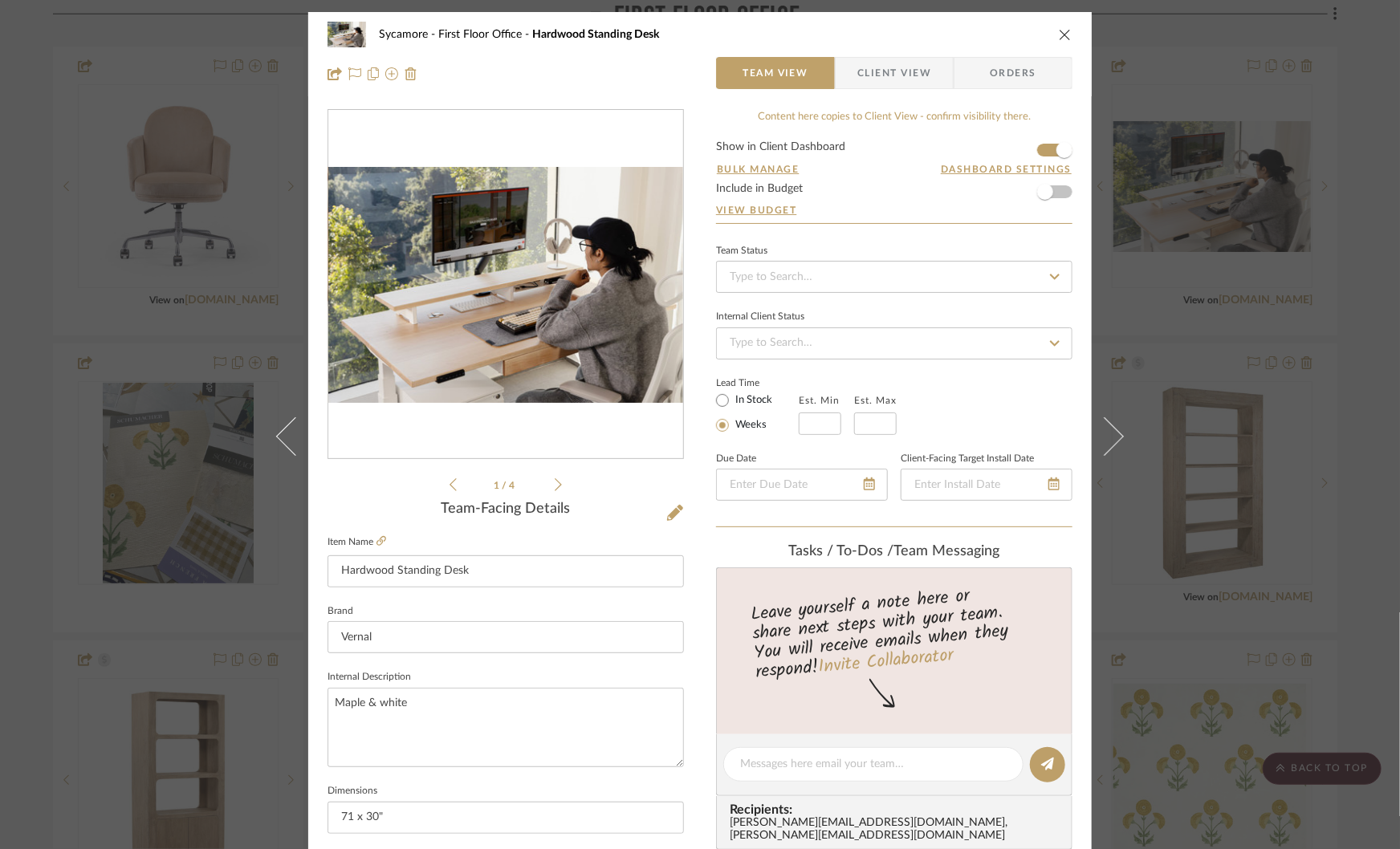
click at [554, 484] on icon at bounding box center [558, 485] width 7 height 15
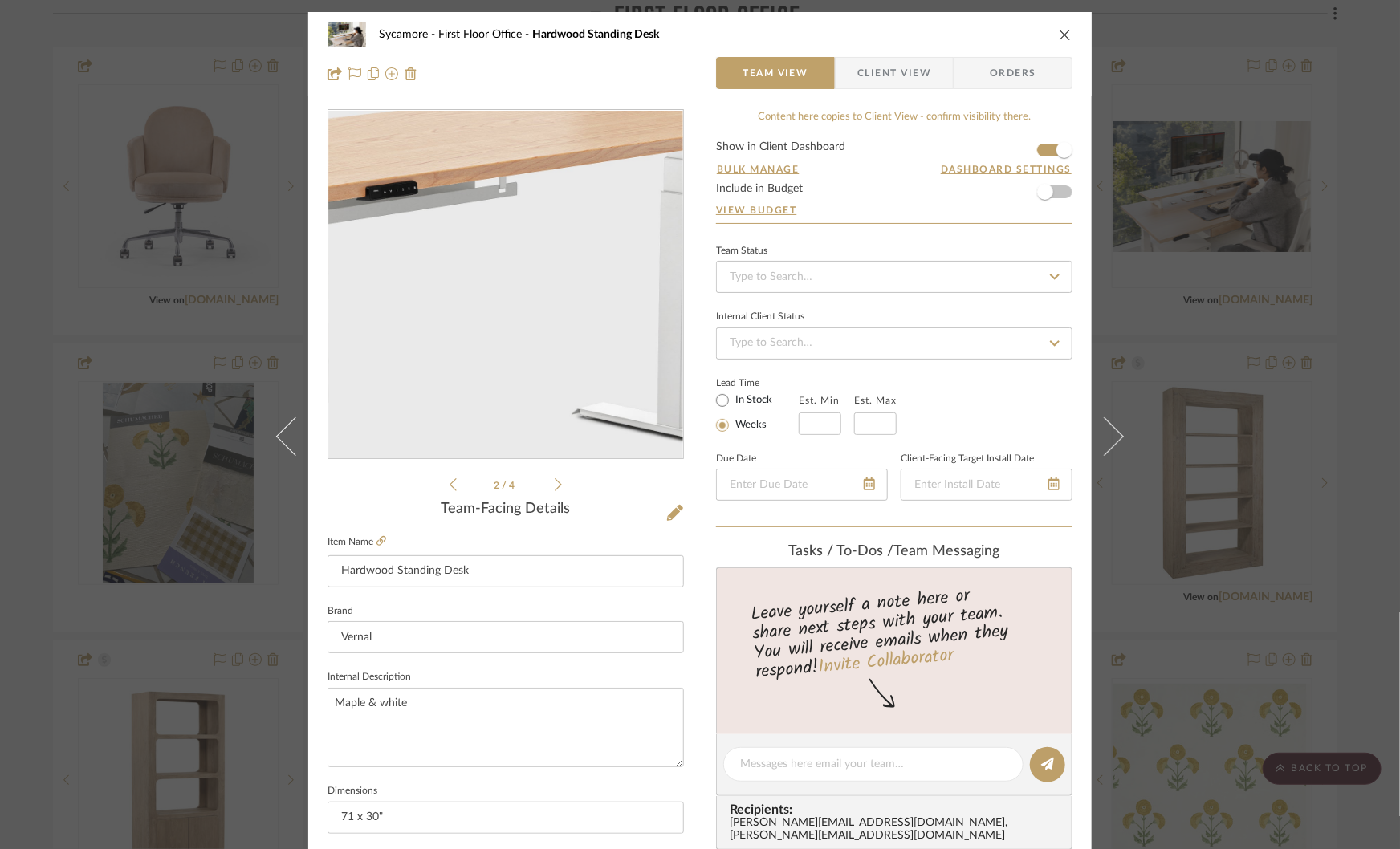
click at [517, 282] on img "1" at bounding box center [505, 285] width 349 height 349
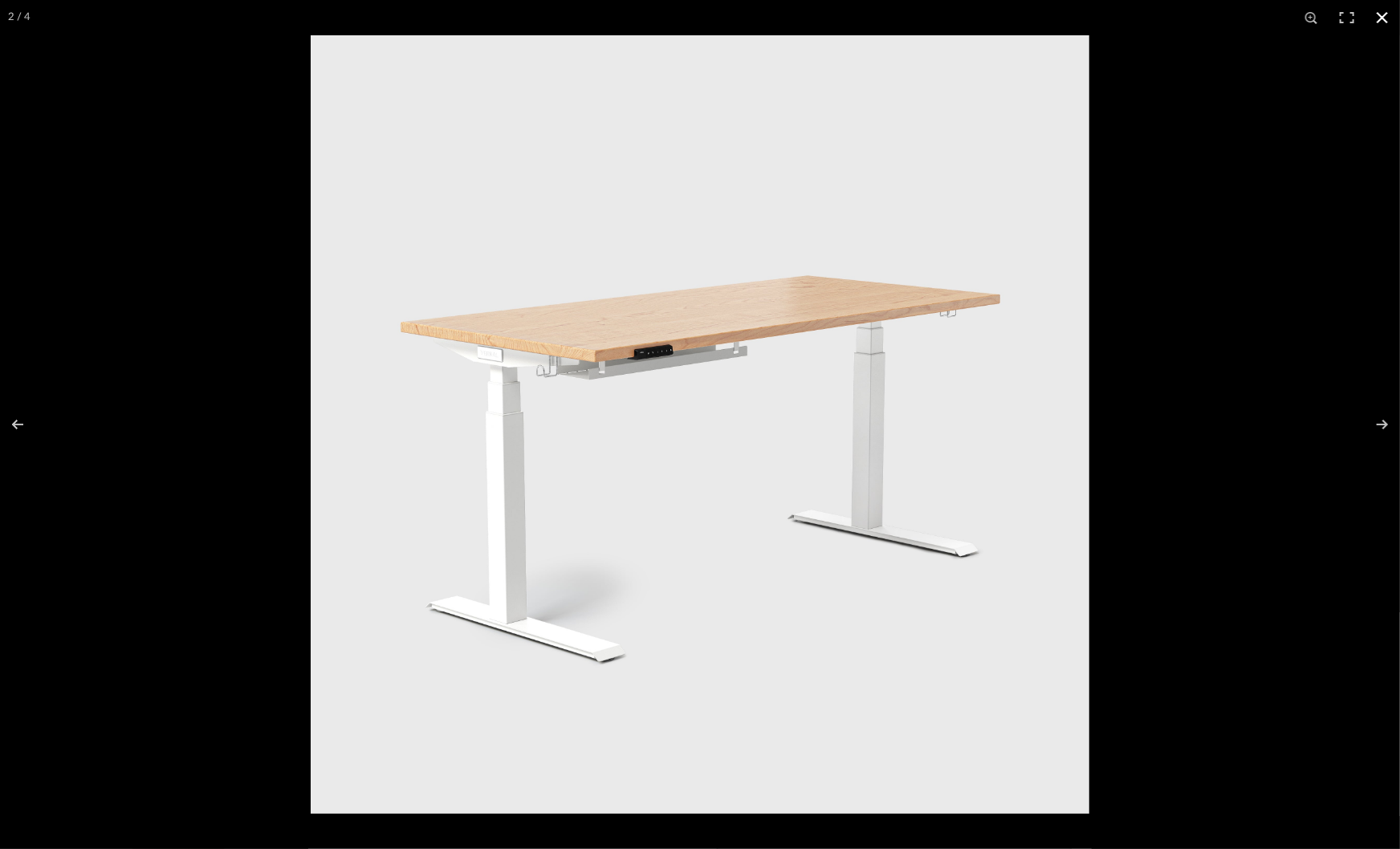
click at [1138, 434] on div at bounding box center [1010, 460] width 1400 height 849
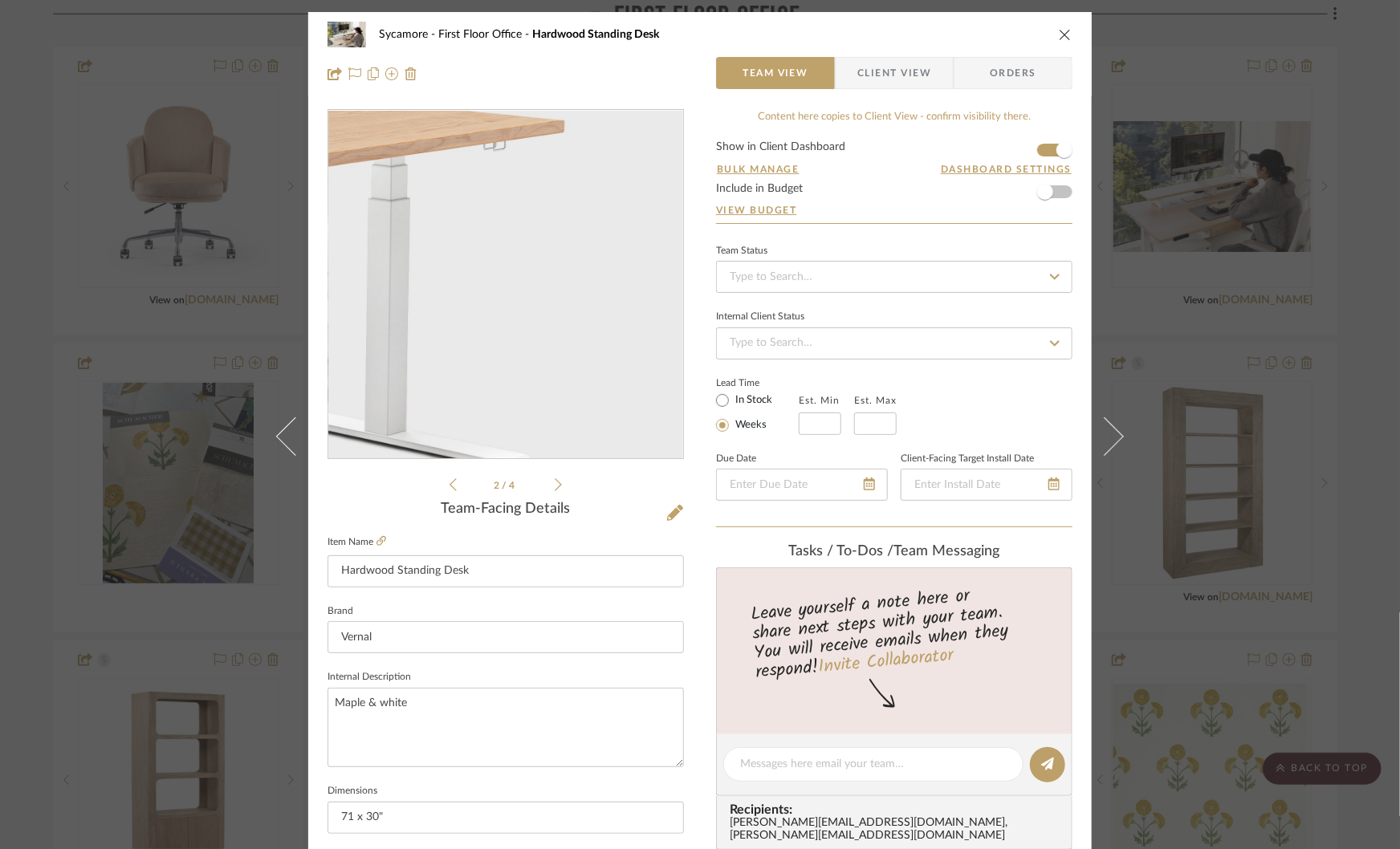
click at [641, 281] on img "1" at bounding box center [505, 285] width 349 height 349
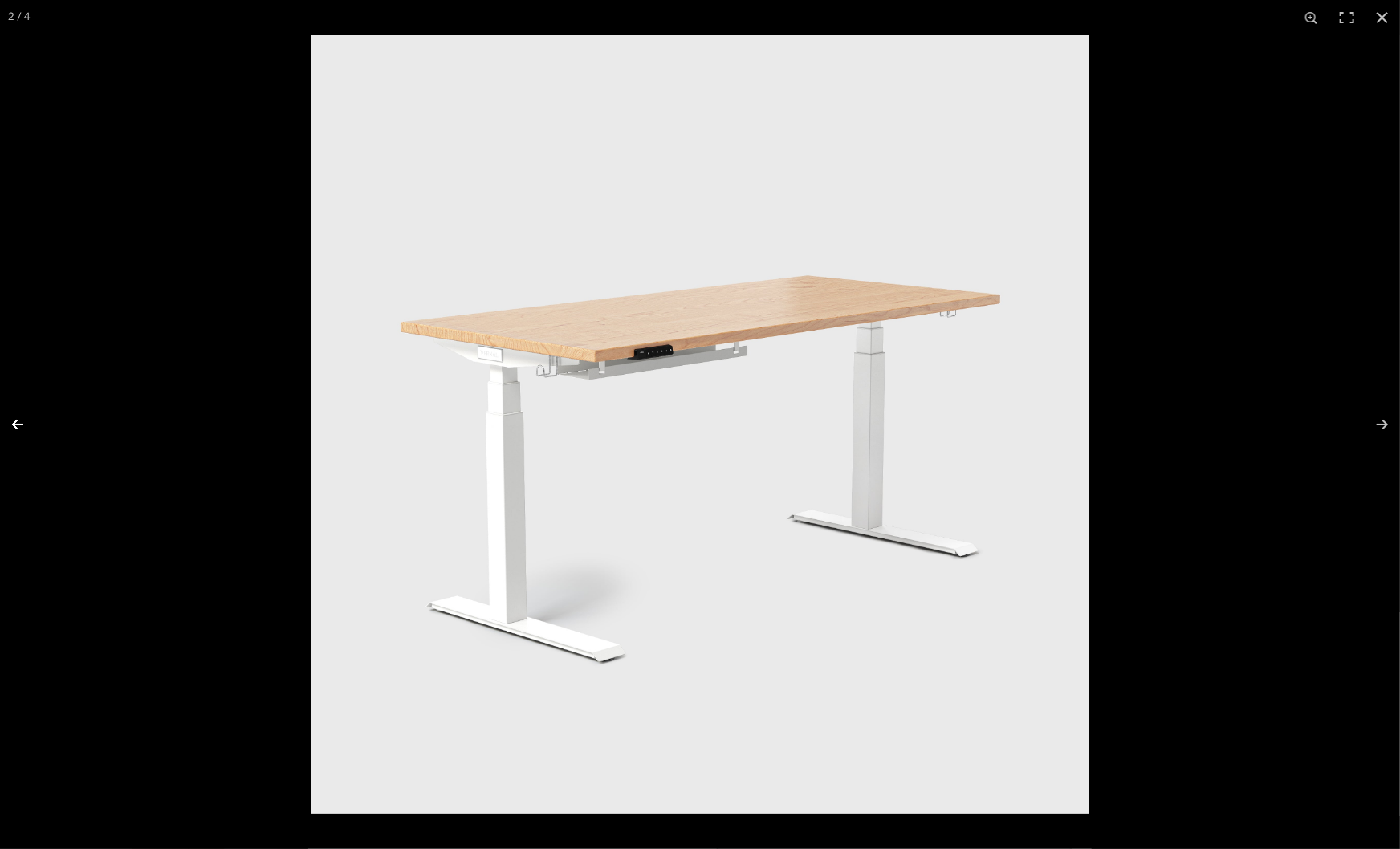
click at [20, 419] on button at bounding box center [28, 424] width 56 height 80
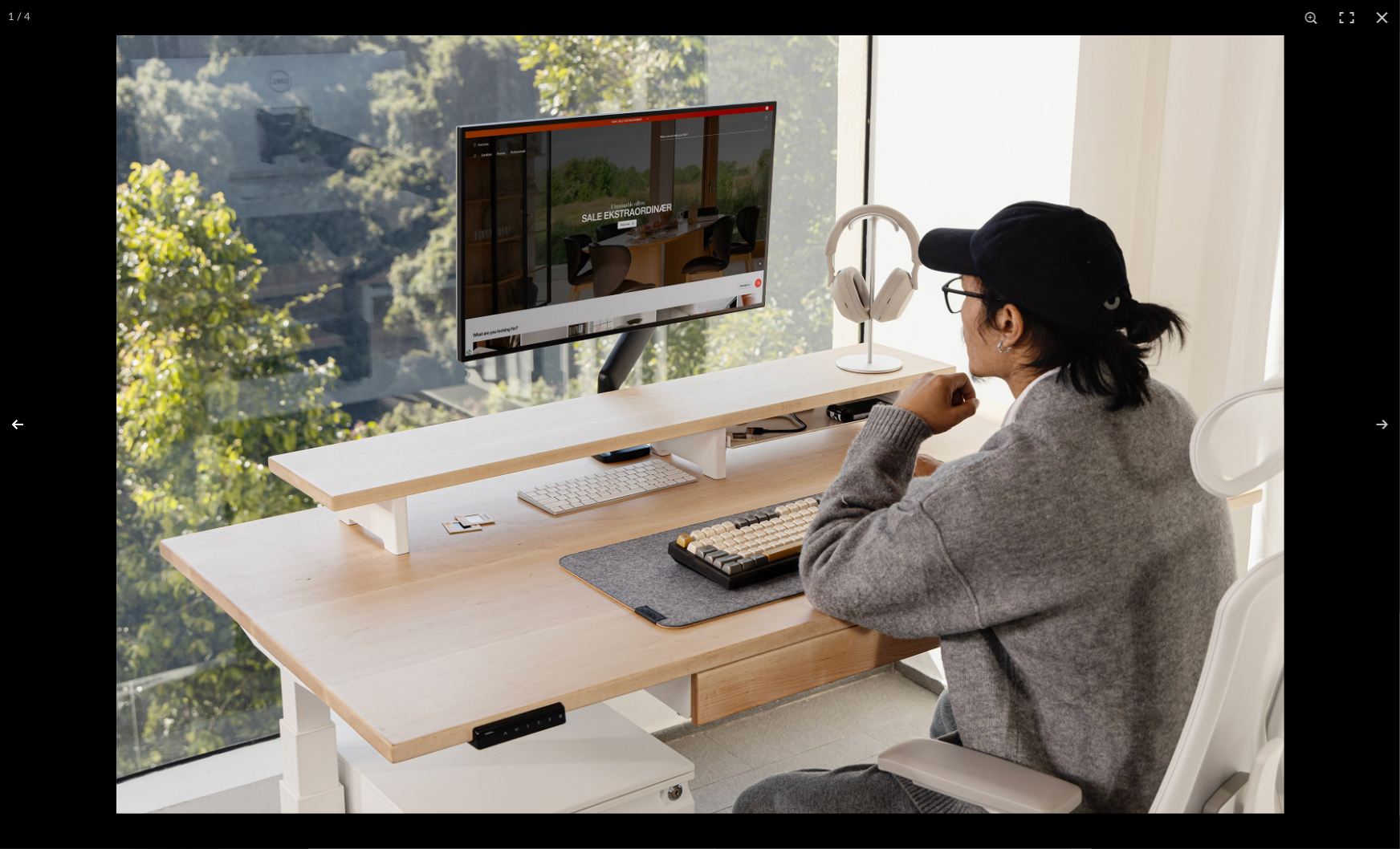
click at [22, 417] on button at bounding box center [28, 424] width 56 height 80
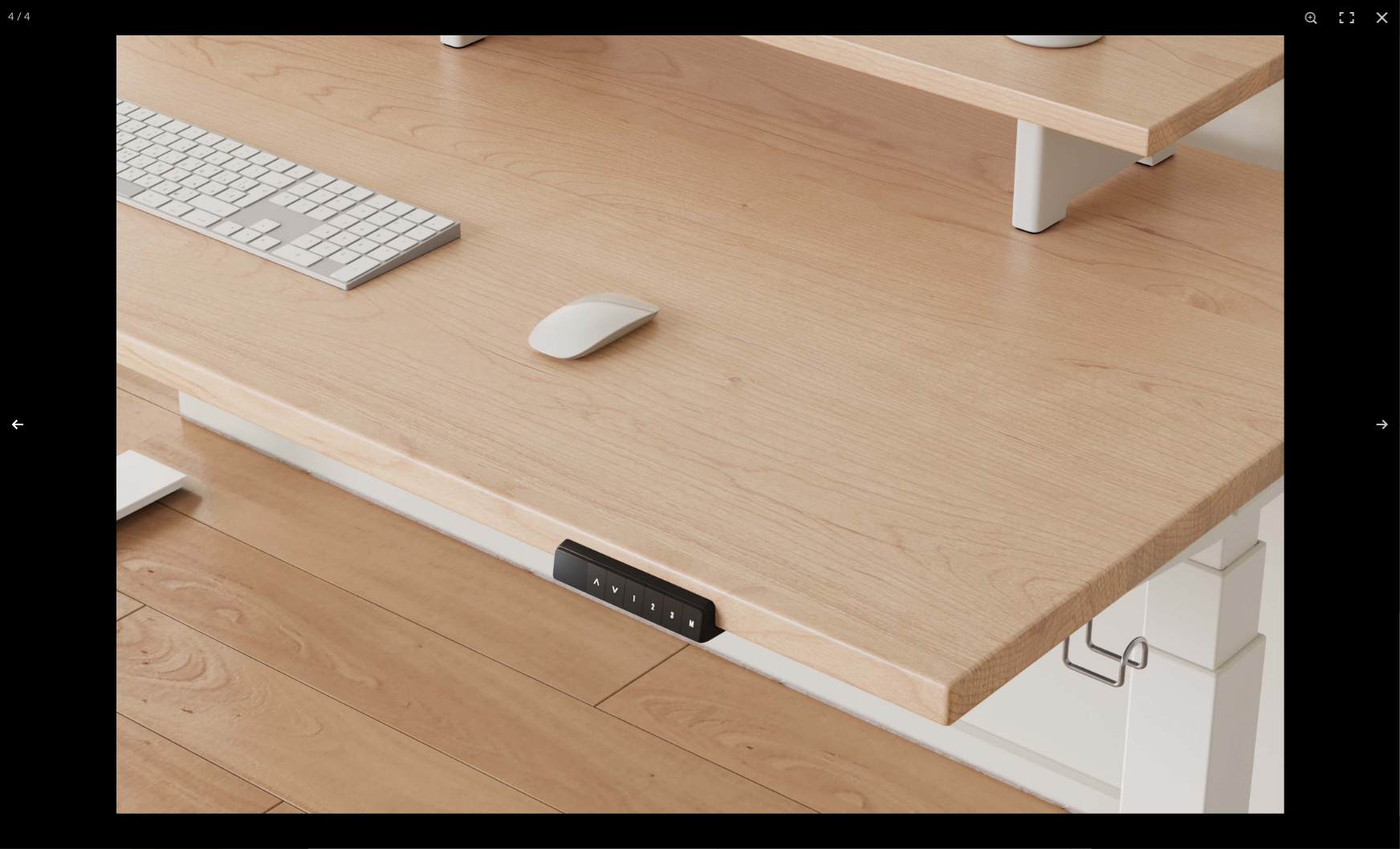
click at [24, 425] on button at bounding box center [28, 424] width 56 height 80
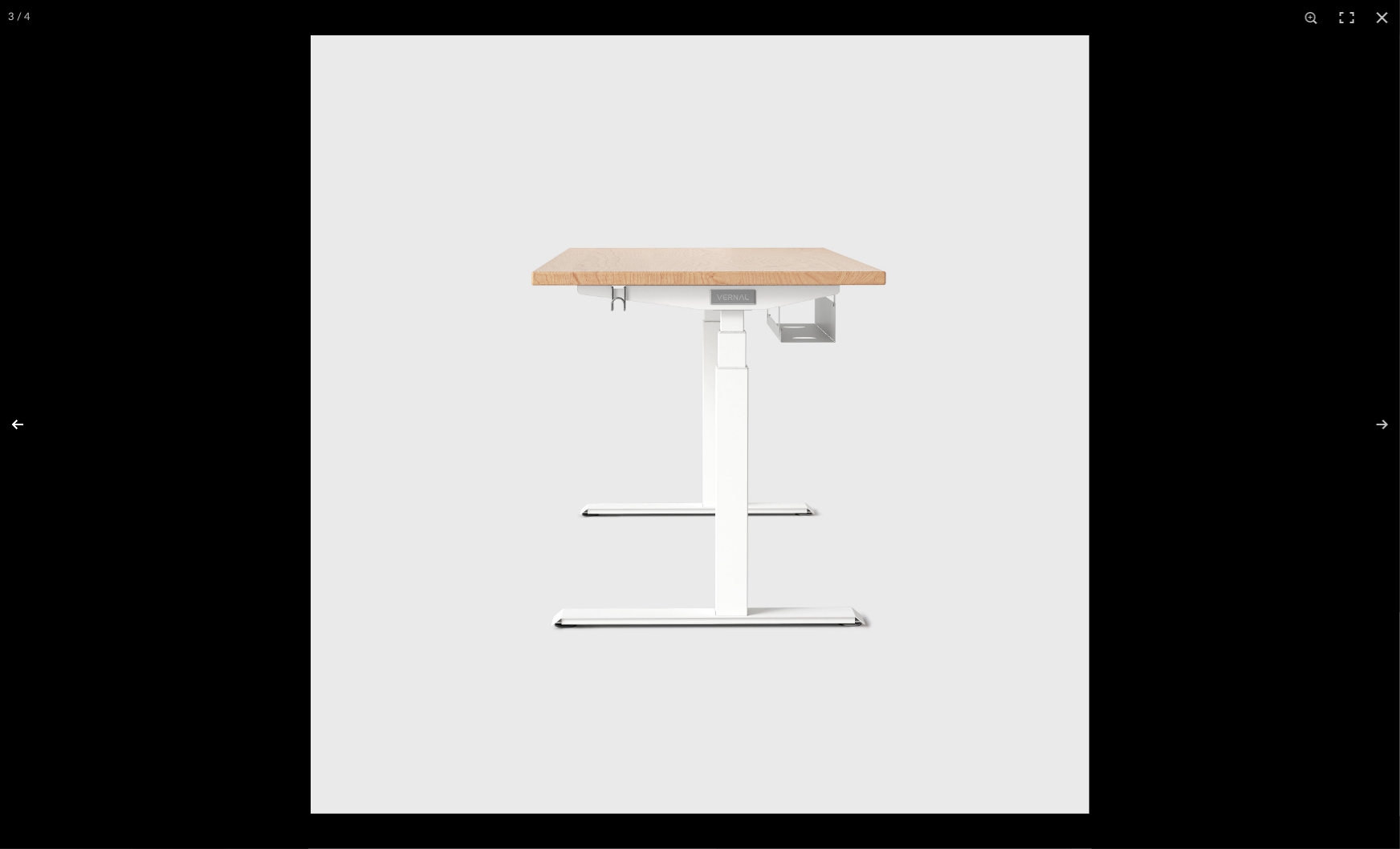
click at [25, 426] on button at bounding box center [28, 424] width 56 height 80
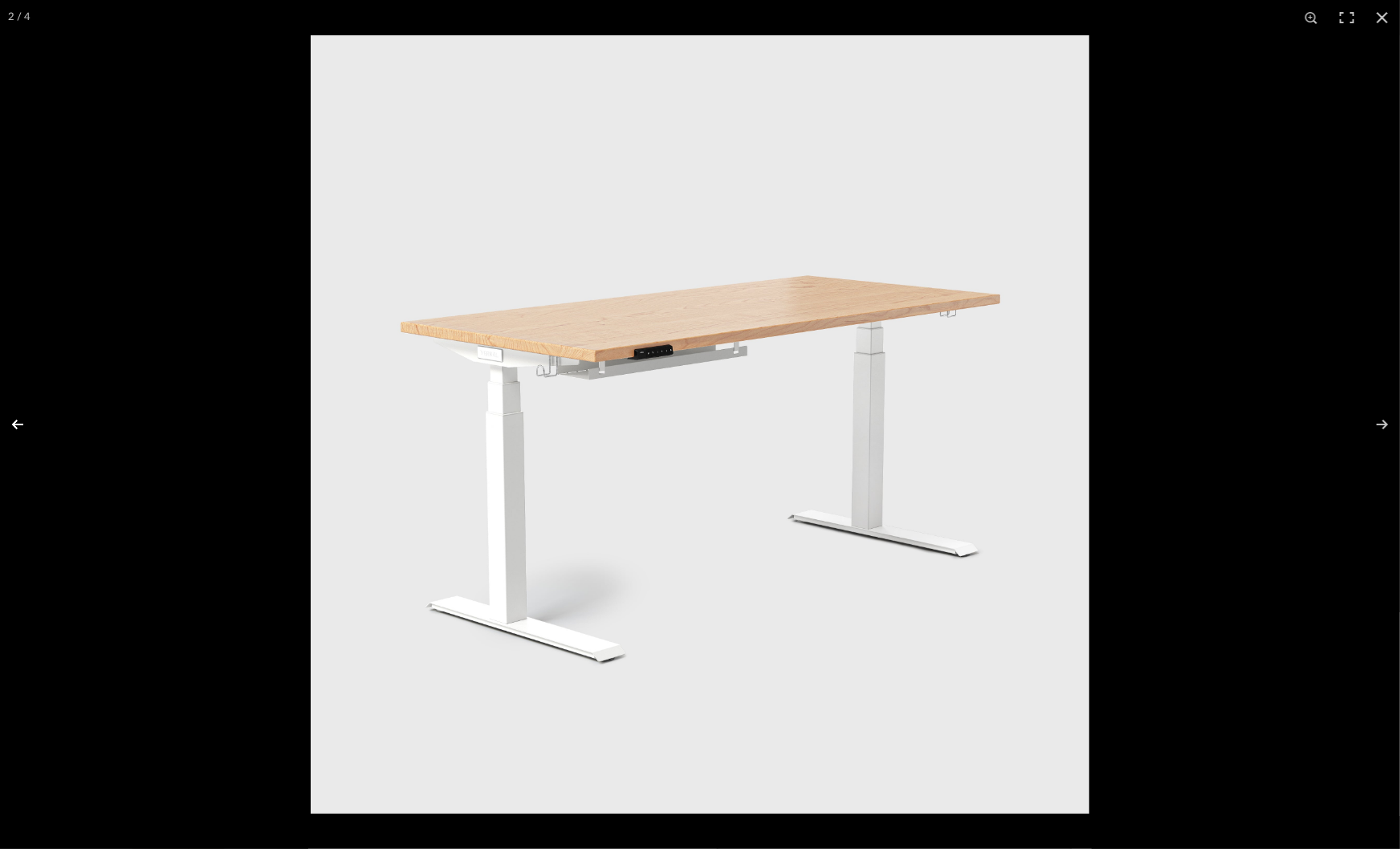
click at [25, 426] on button at bounding box center [28, 424] width 56 height 80
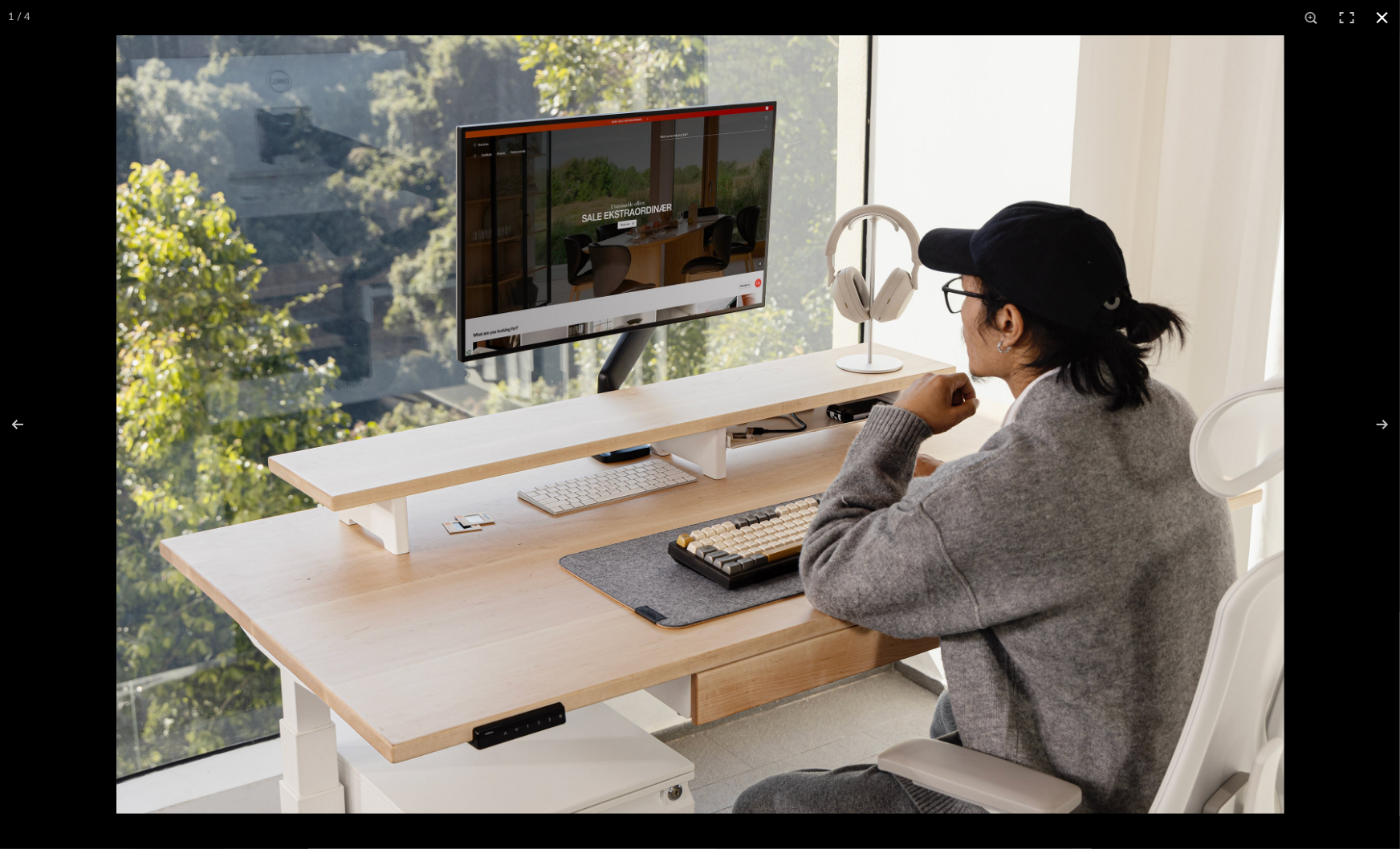
click at [10, 112] on div at bounding box center [700, 424] width 1400 height 849
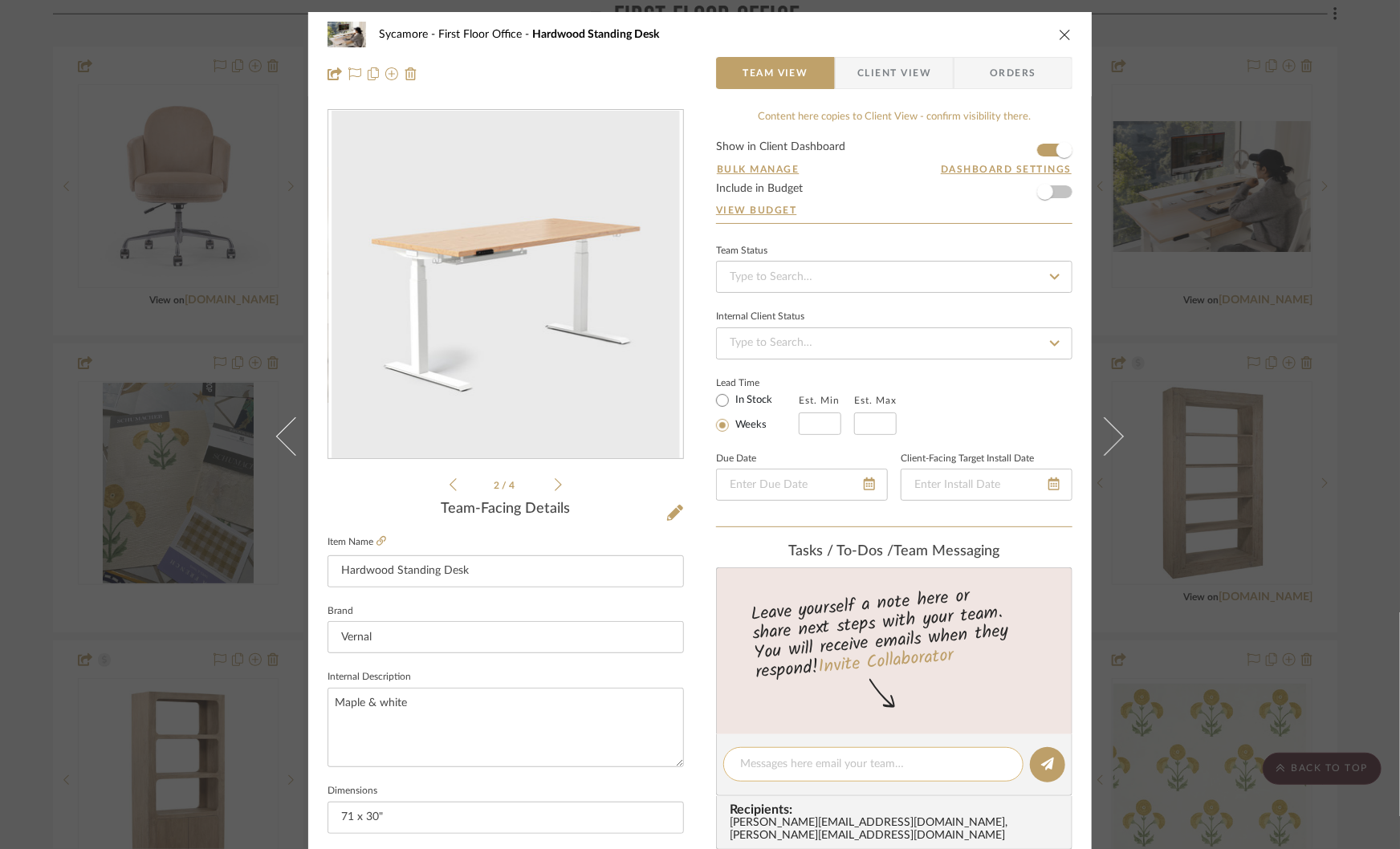
click at [801, 760] on textarea at bounding box center [873, 764] width 267 height 17
type textarea "go with this with the shelf"
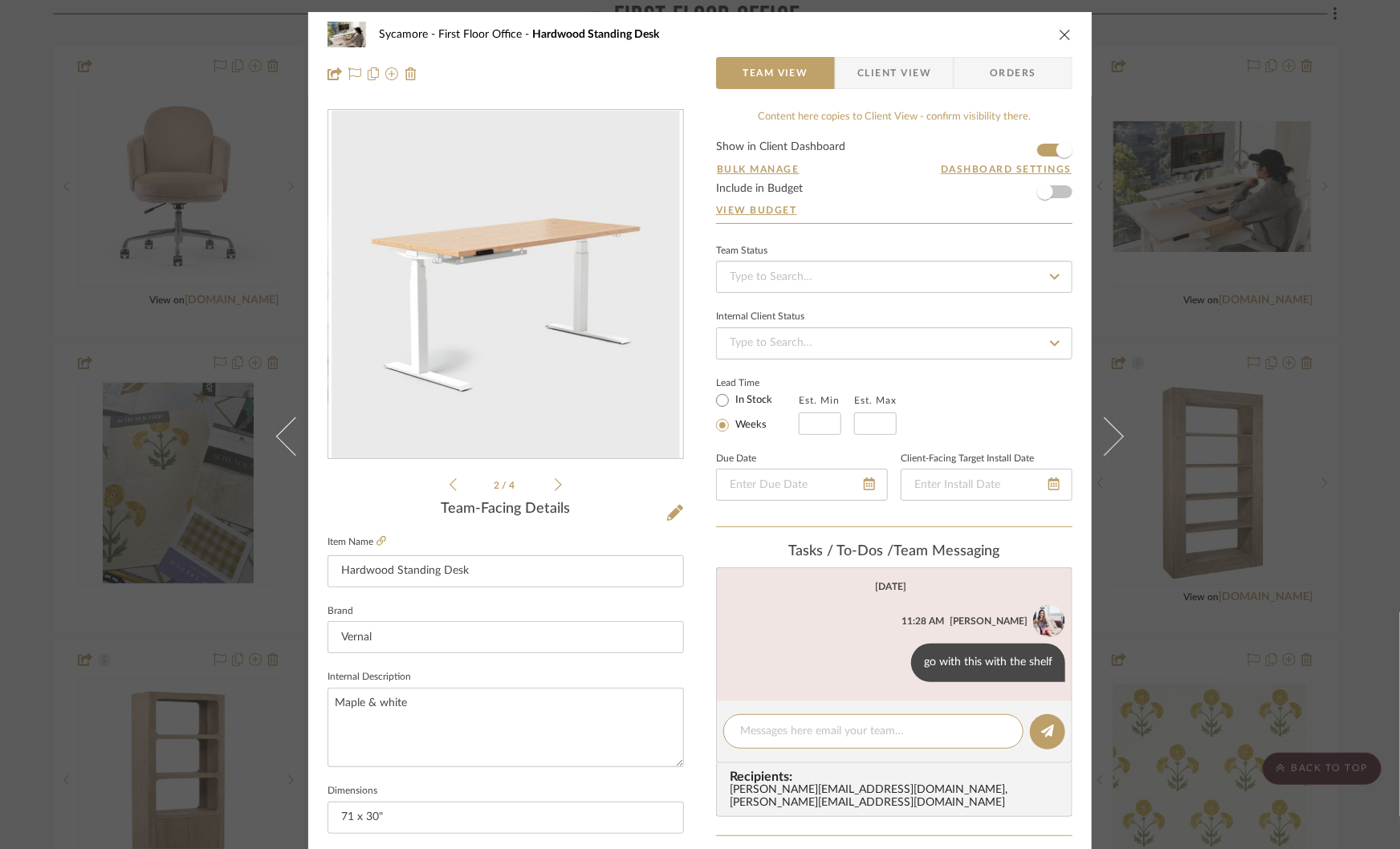
click at [888, 63] on span "Client View" at bounding box center [894, 73] width 74 height 32
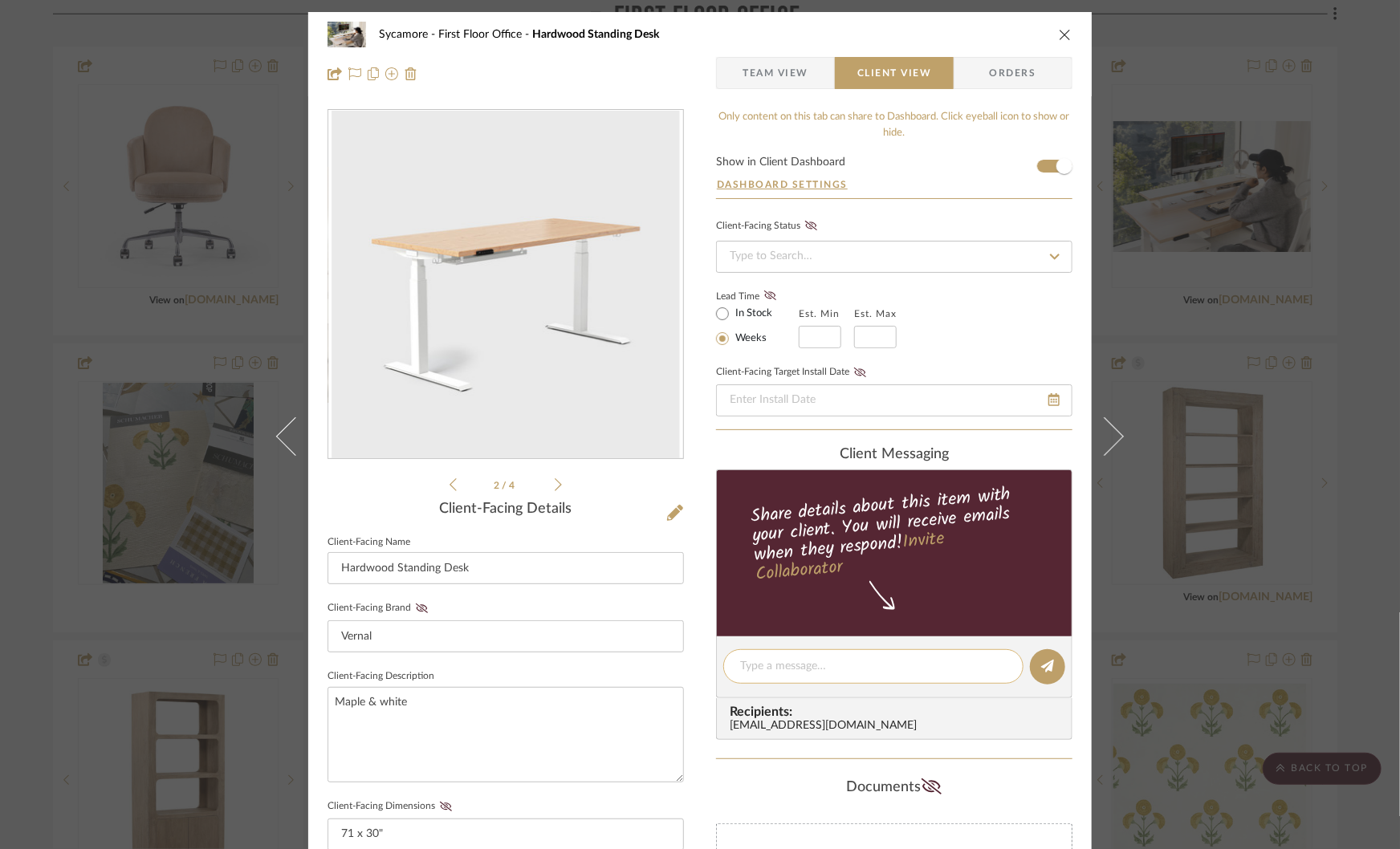
click at [794, 676] on div at bounding box center [874, 666] width 300 height 35
click at [795, 668] on textarea at bounding box center [873, 666] width 267 height 17
type textarea "this one with shelf"
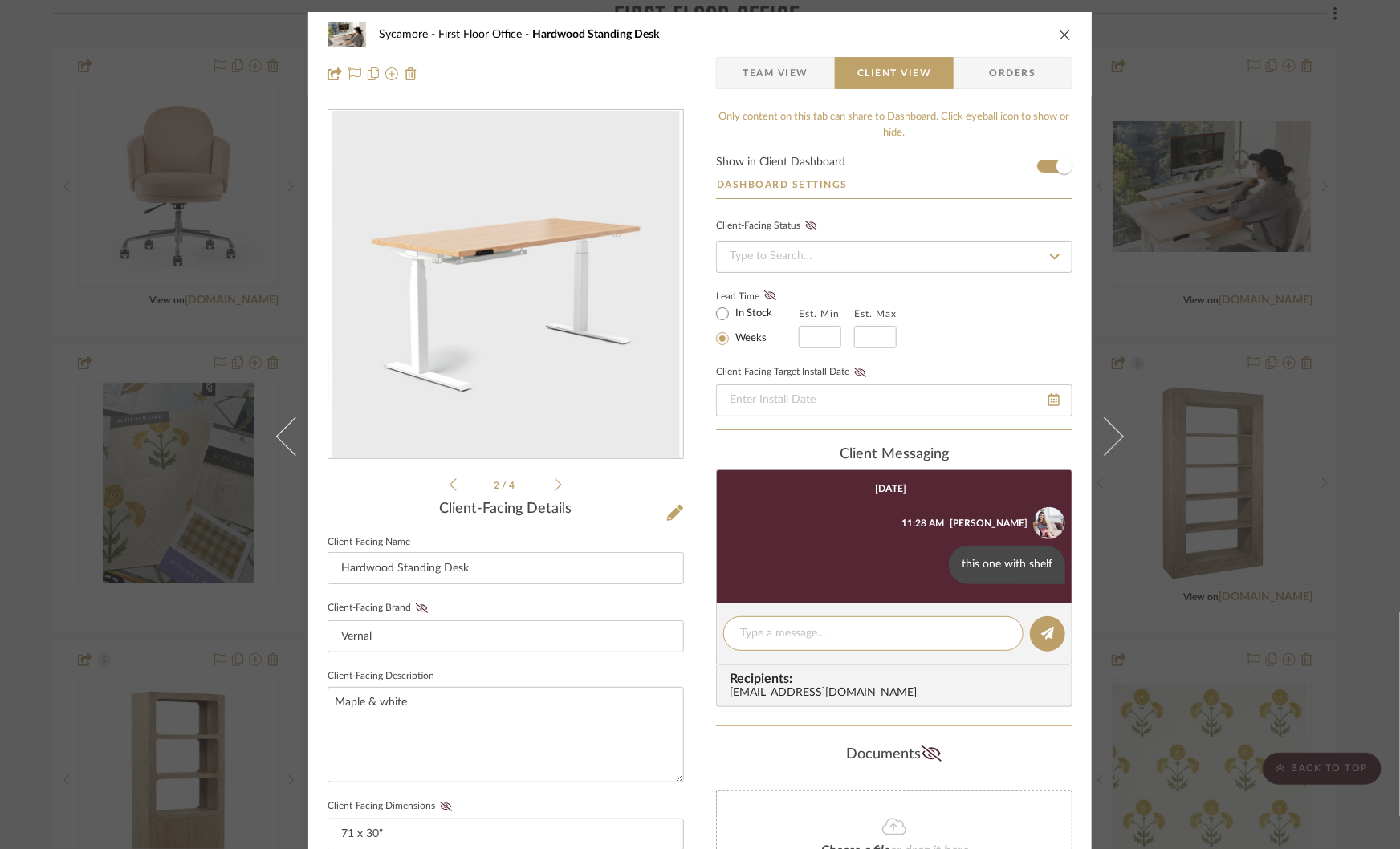
click at [1161, 576] on div "Sycamore First Floor Office Hardwood Standing Desk Team View Client View Orders…" at bounding box center [700, 424] width 1400 height 849
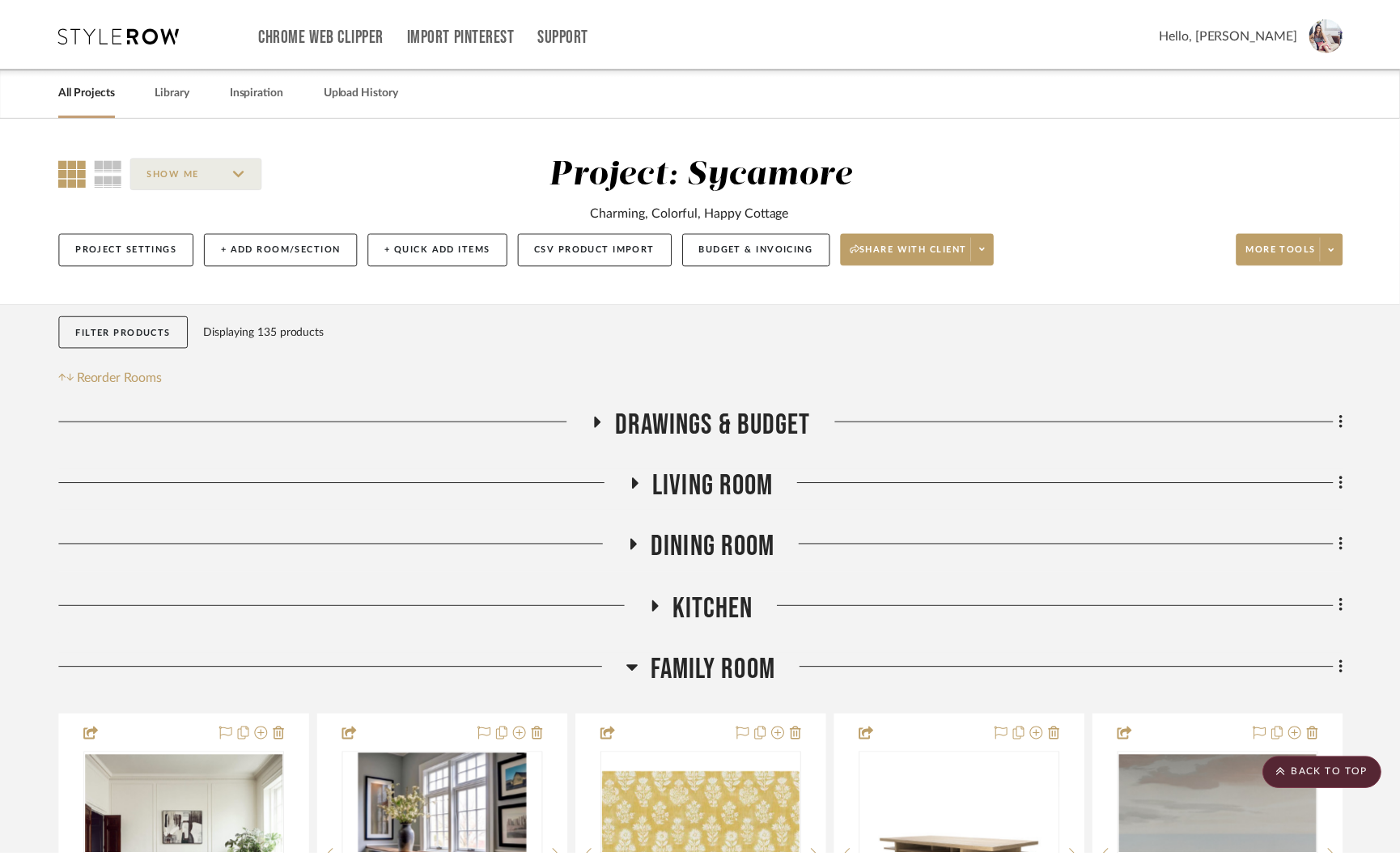
scroll to position [2142, 0]
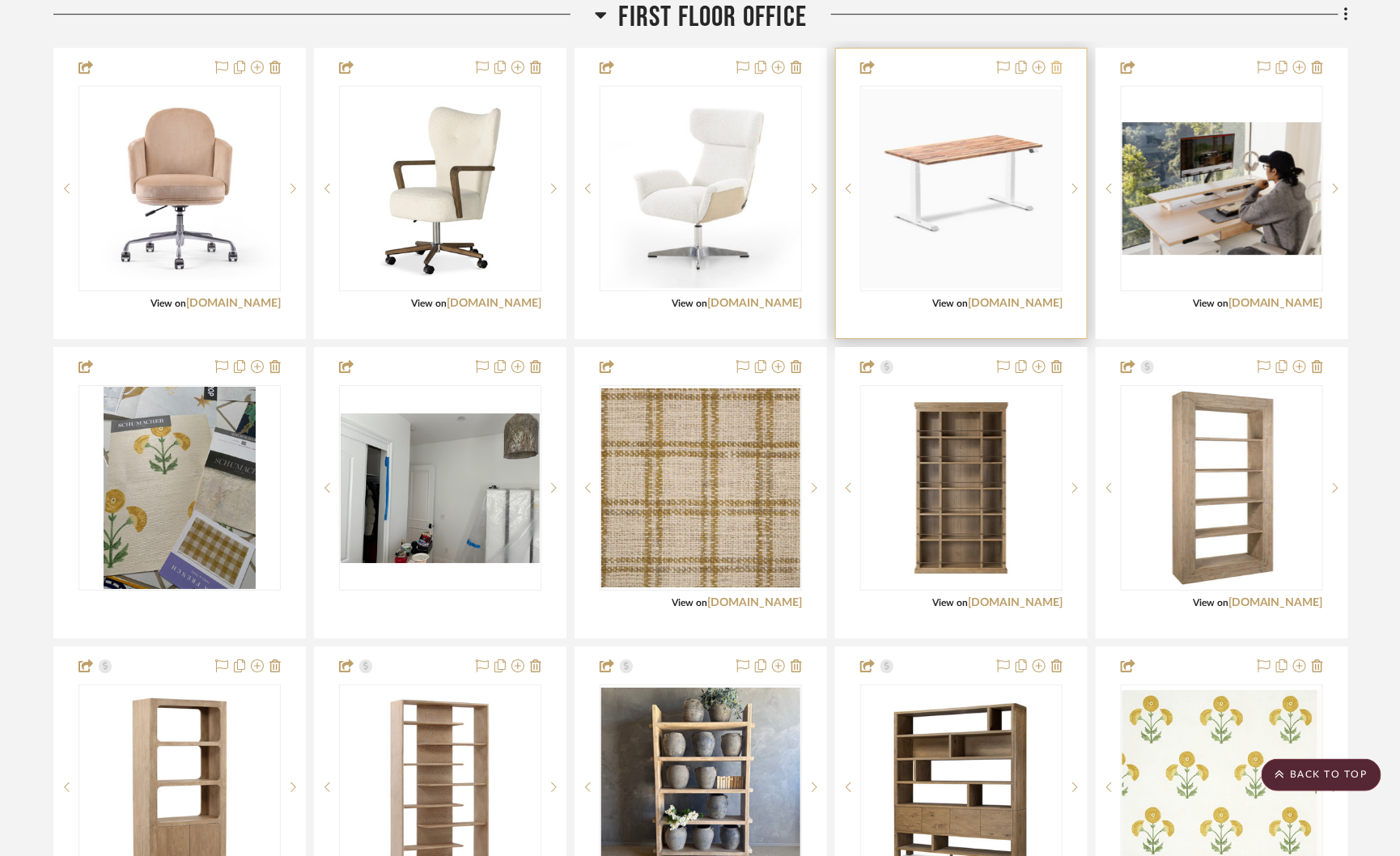
click at [1061, 63] on icon at bounding box center [1057, 67] width 11 height 13
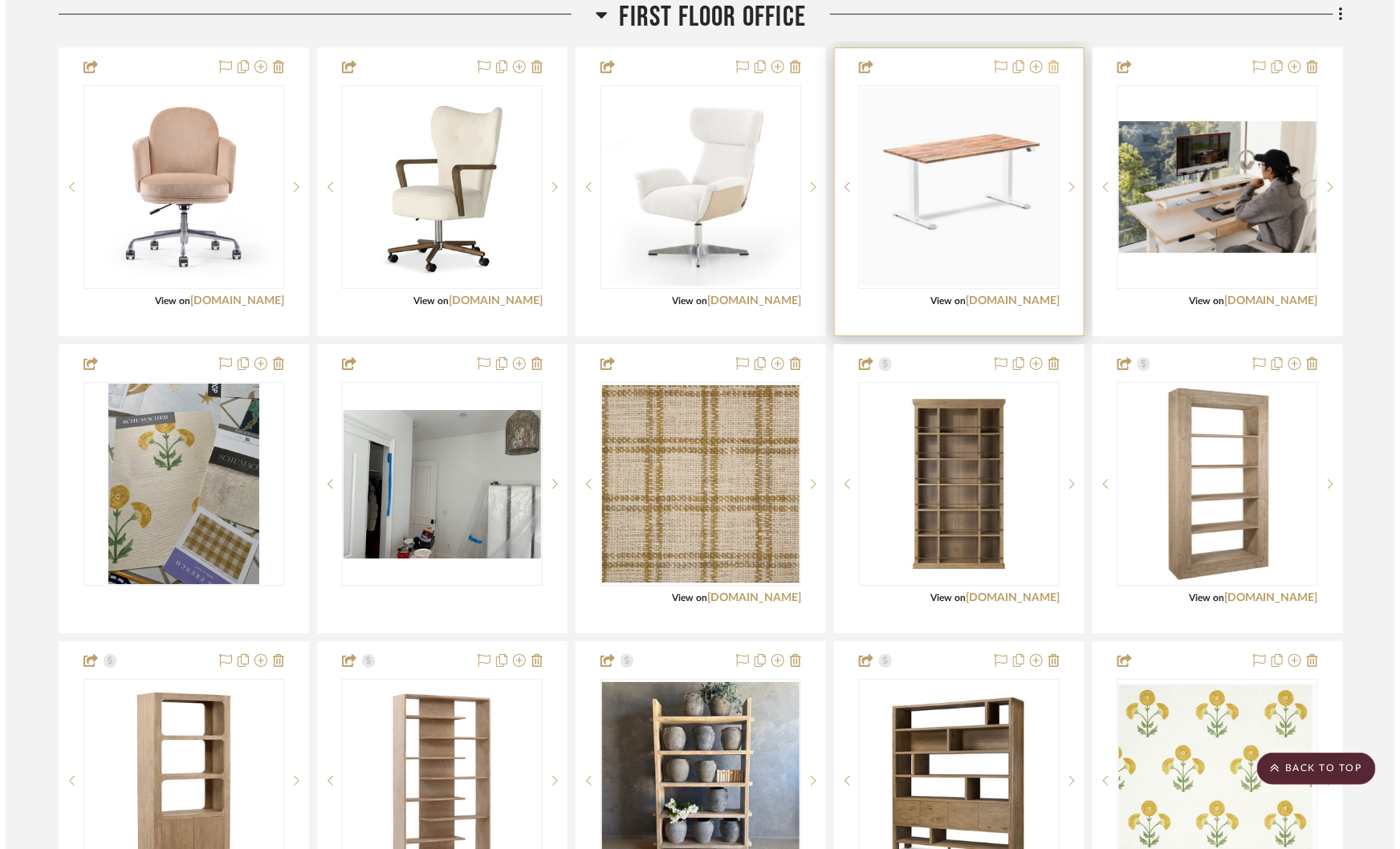
scroll to position [0, 0]
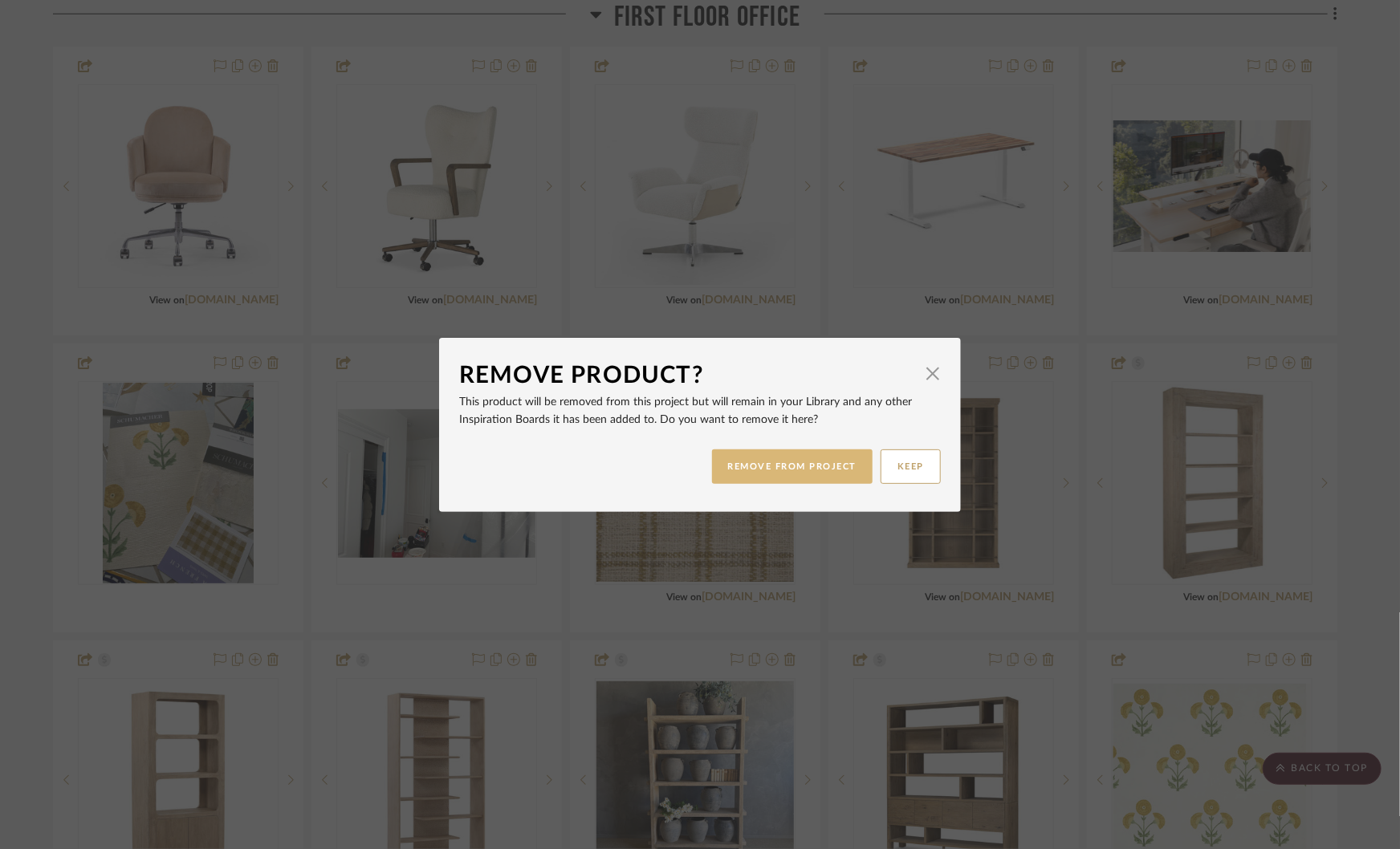
click at [806, 471] on button "REMOVE FROM PROJECT" at bounding box center [792, 467] width 161 height 35
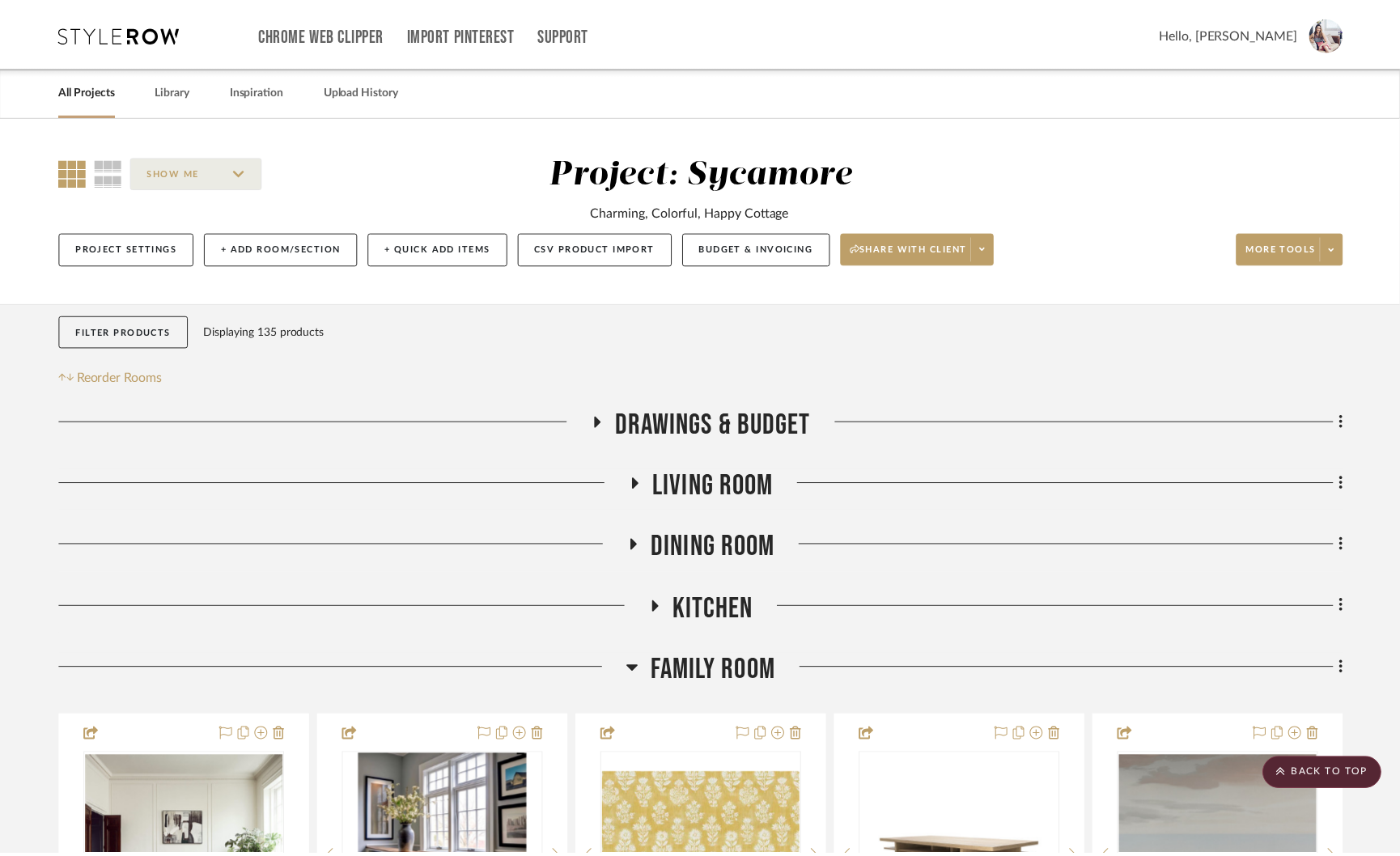
scroll to position [2142, 0]
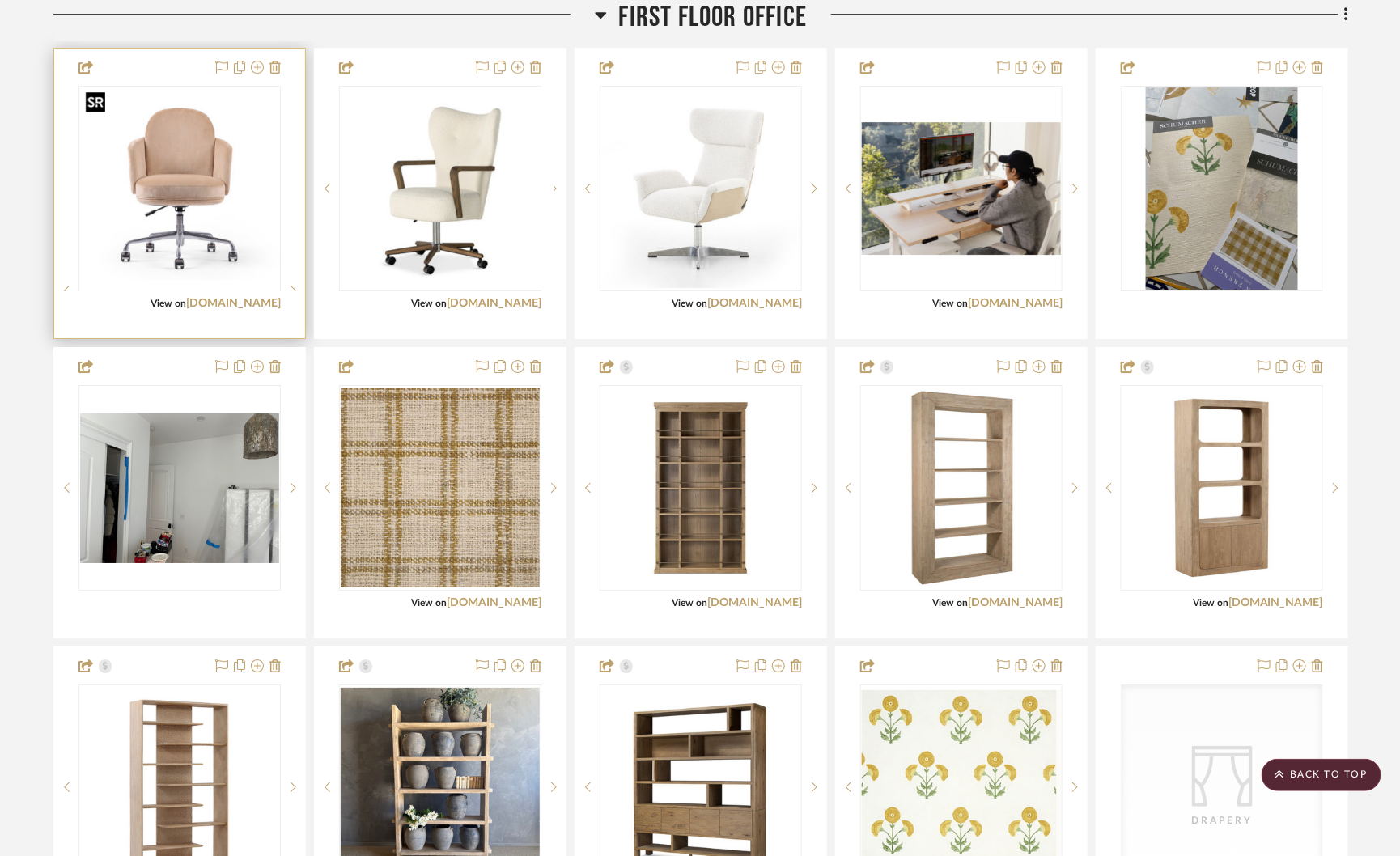
click at [189, 151] on div at bounding box center [180, 290] width 202 height 409
click at [189, 151] on img "0" at bounding box center [179, 188] width 199 height 199
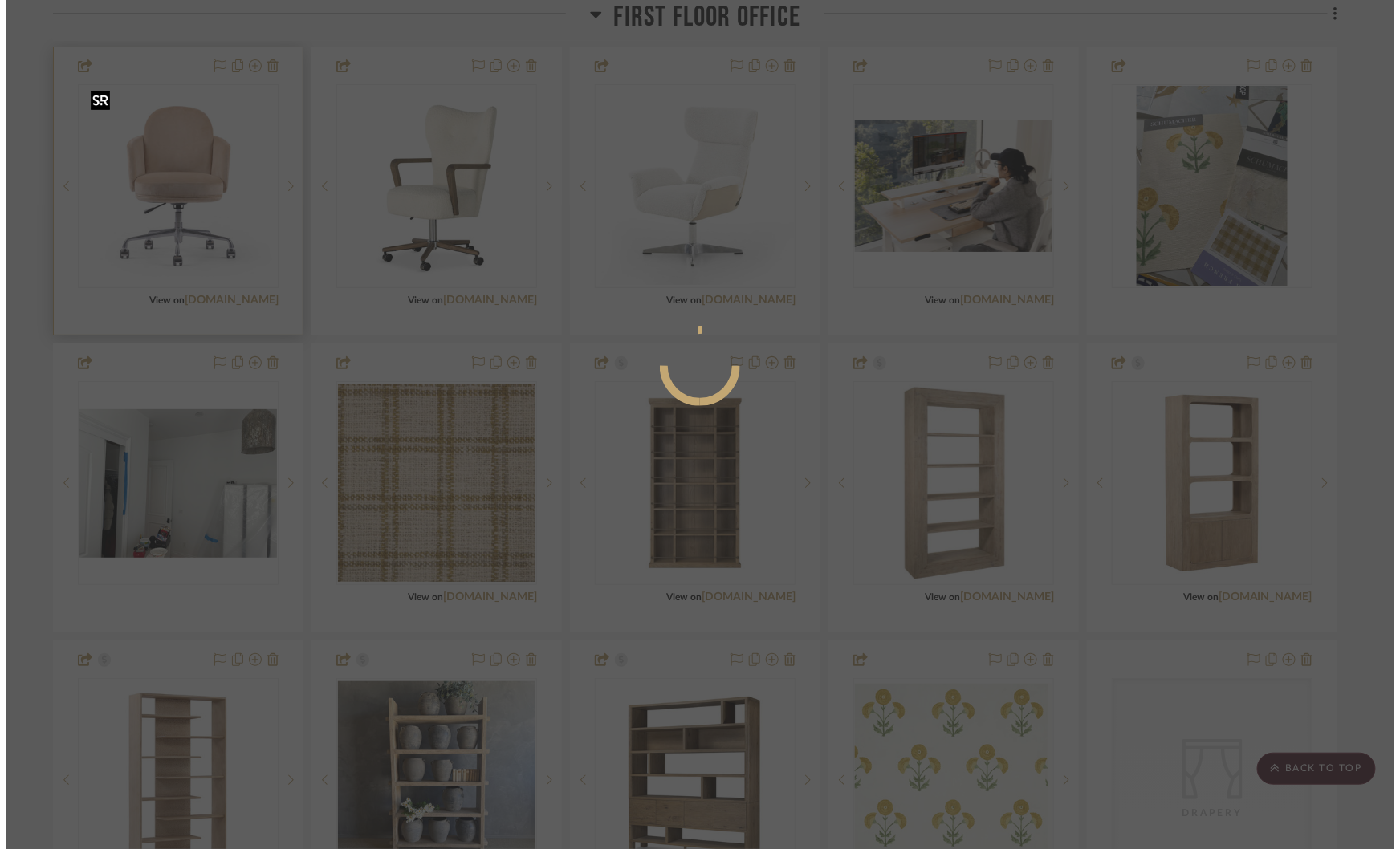
scroll to position [0, 0]
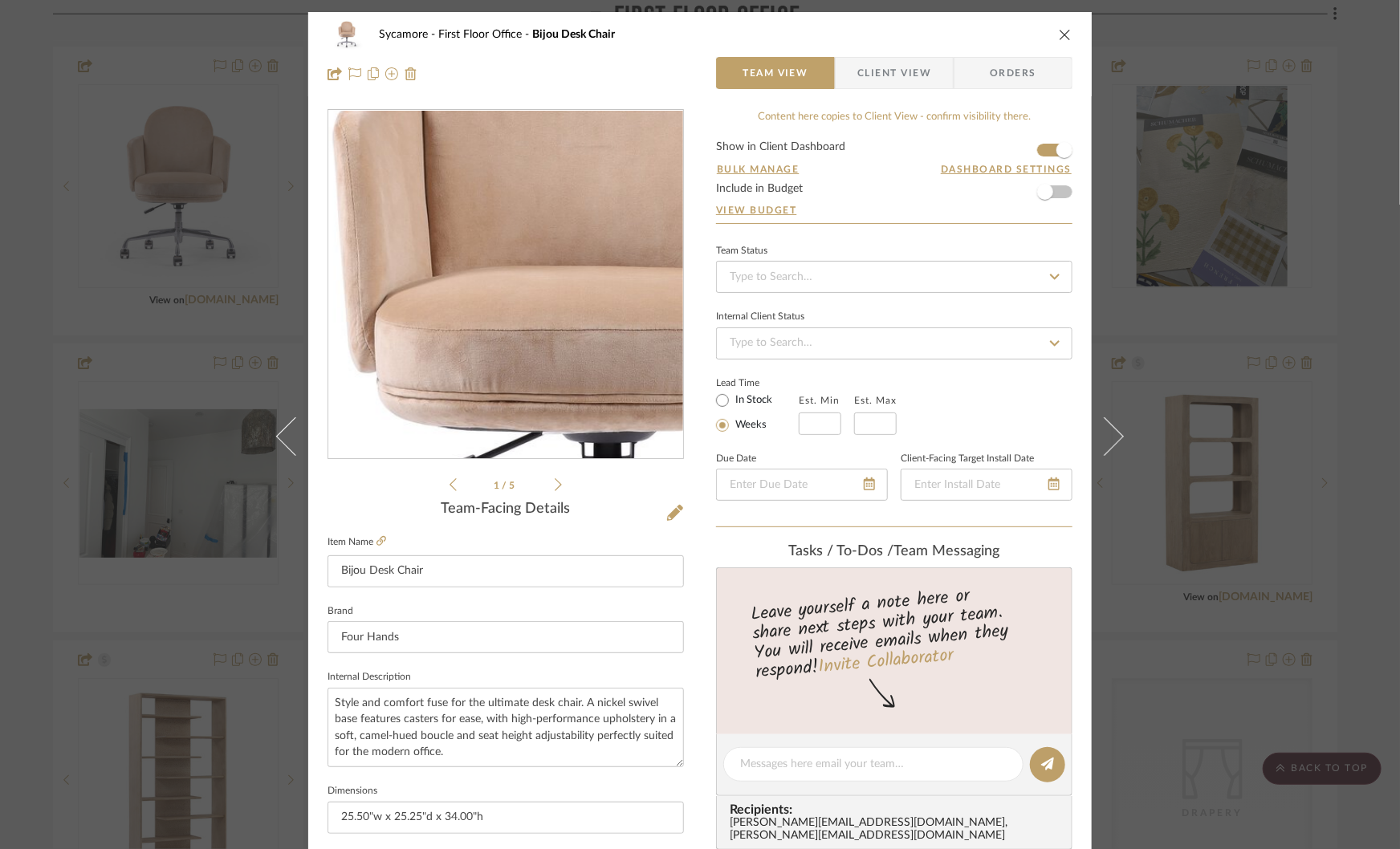
click at [467, 265] on img "0" at bounding box center [505, 285] width 349 height 349
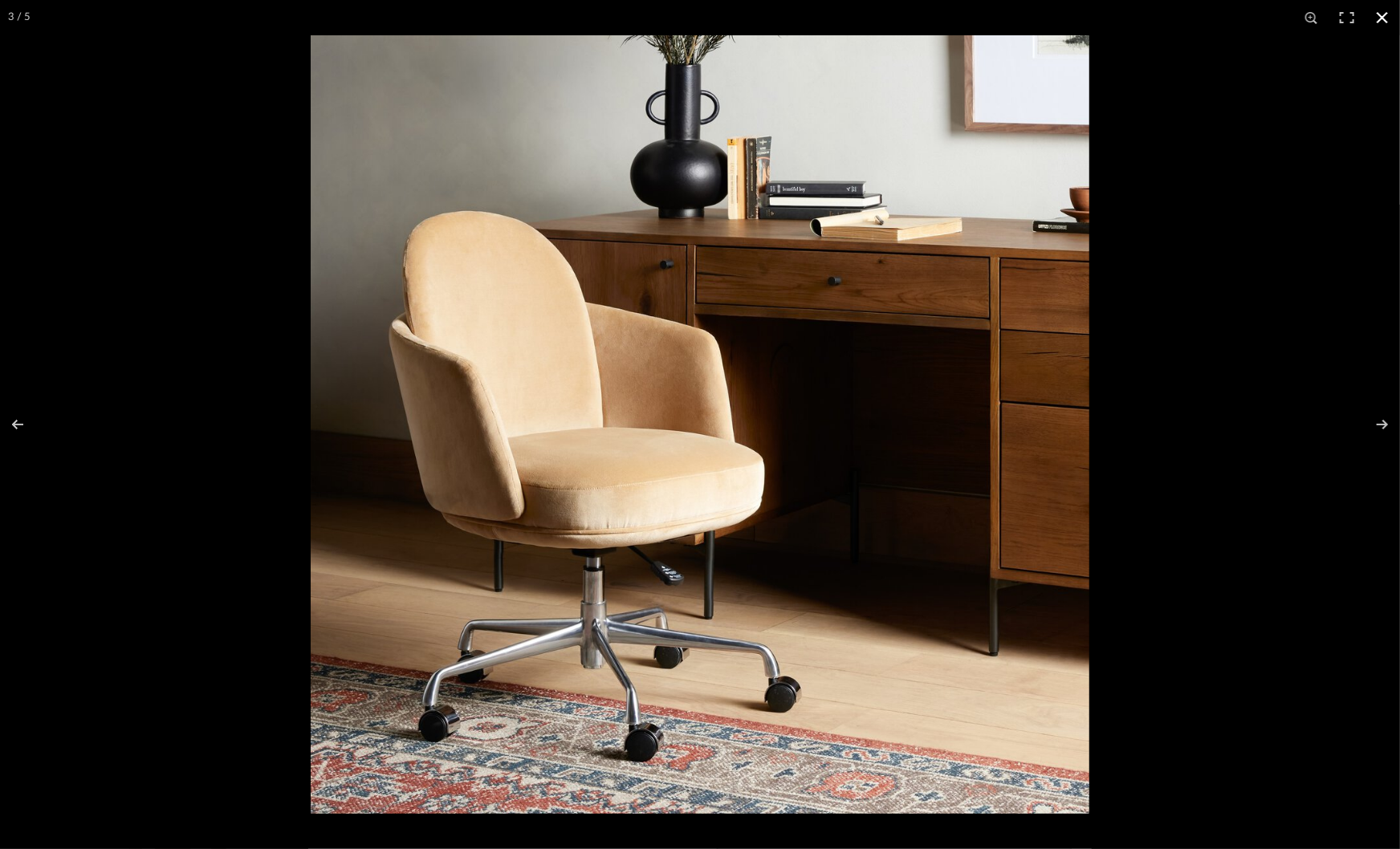
click at [1215, 356] on div at bounding box center [1010, 460] width 1400 height 849
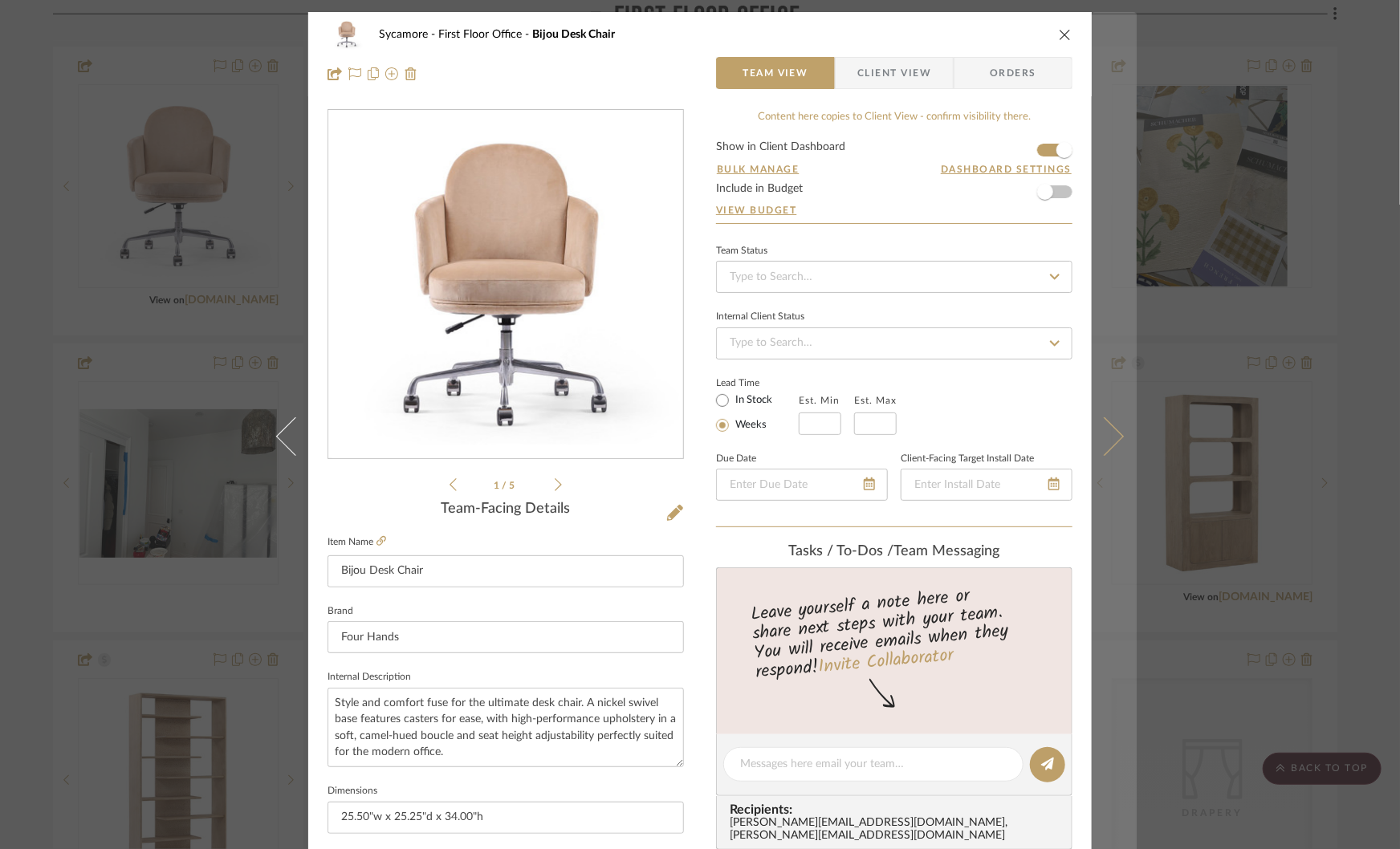
click at [1097, 445] on icon at bounding box center [1104, 437] width 38 height 38
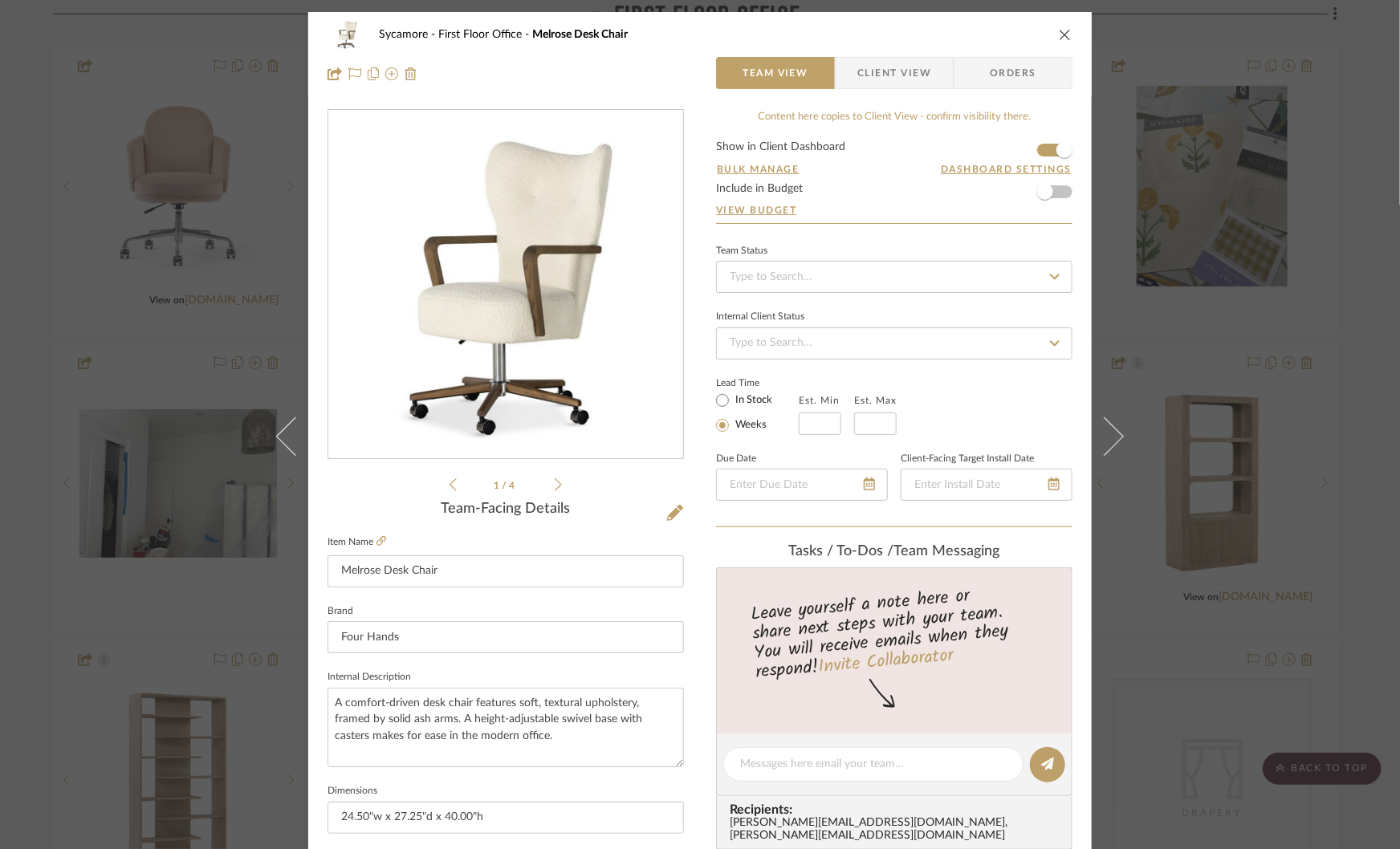
click at [504, 267] on img "0" at bounding box center [505, 285] width 349 height 349
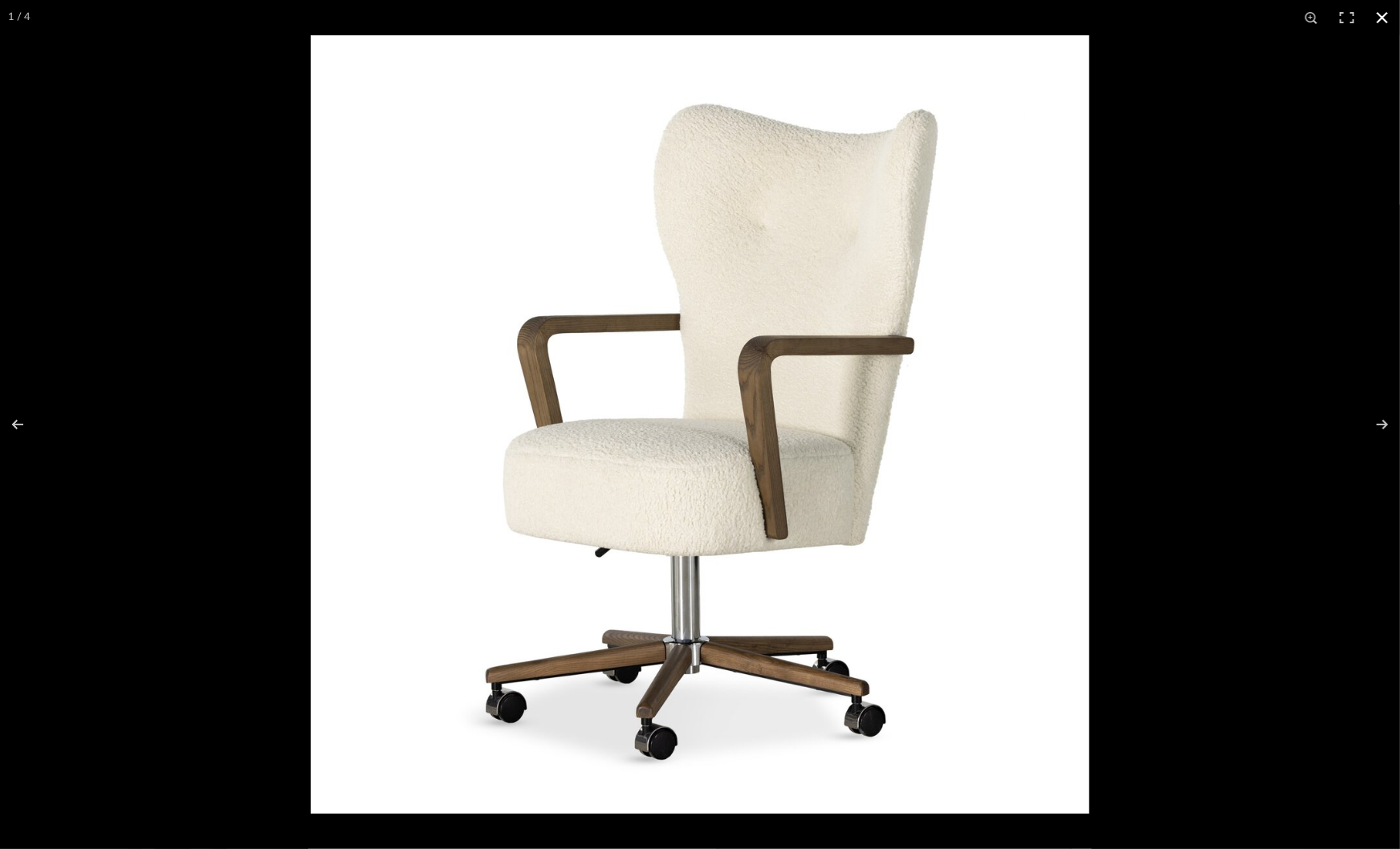
click at [1175, 439] on div at bounding box center [1010, 460] width 1400 height 849
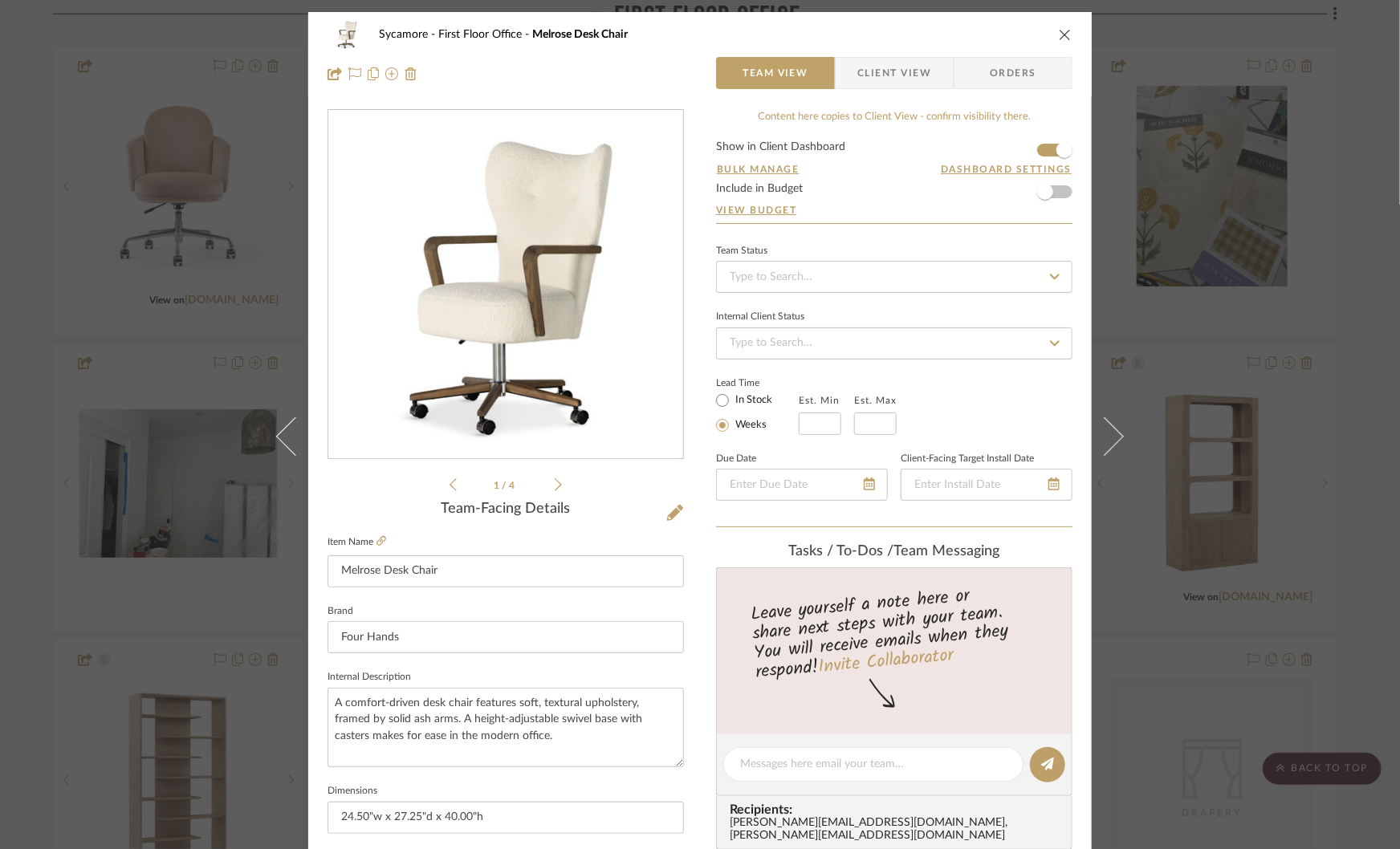
click at [1166, 392] on div "Sycamore First Floor Office Melrose Desk Chair Team View Client View Orders 1 /…" at bounding box center [700, 424] width 1400 height 849
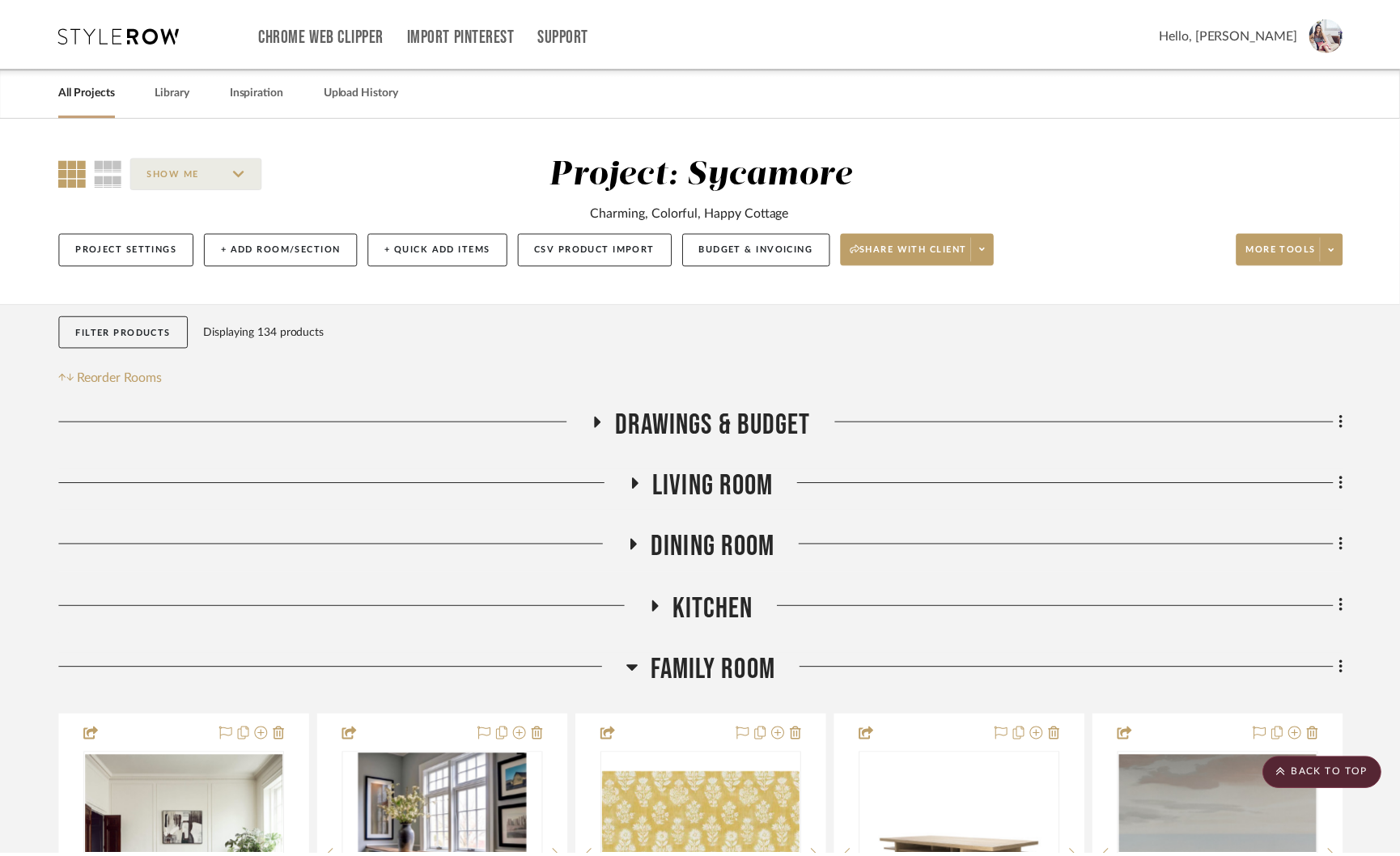
scroll to position [2142, 0]
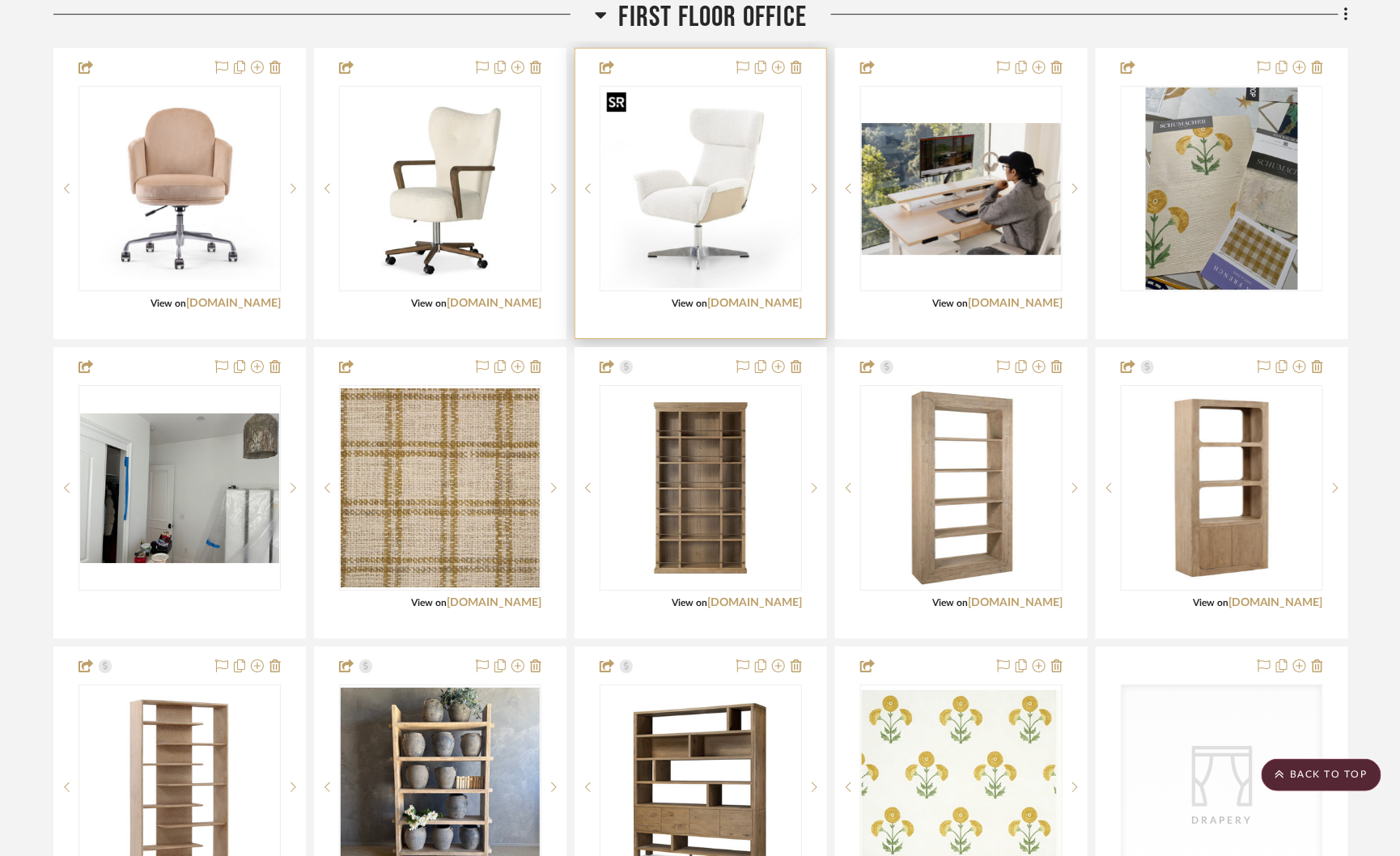
click at [742, 193] on img "0" at bounding box center [700, 188] width 199 height 199
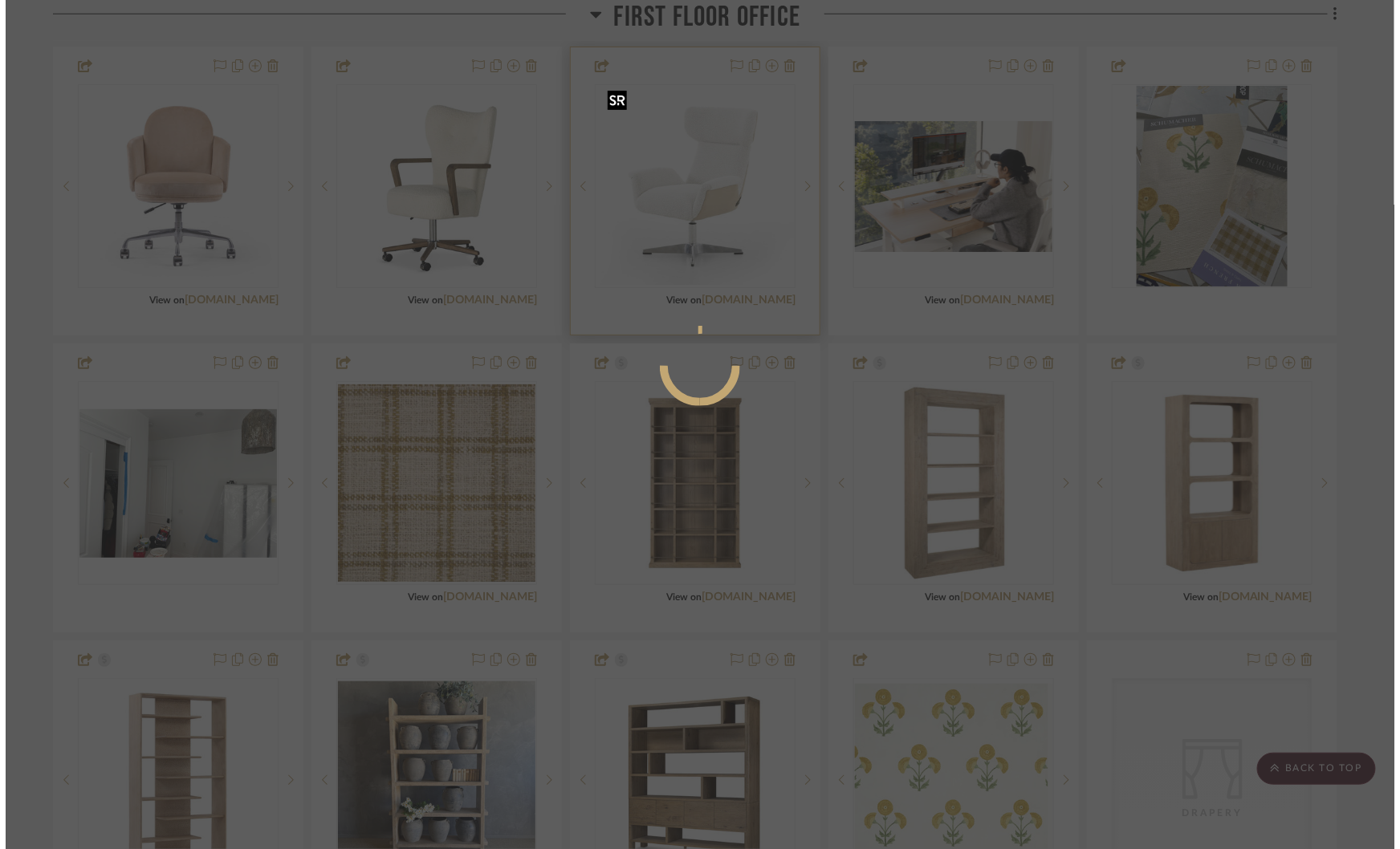
scroll to position [0, 0]
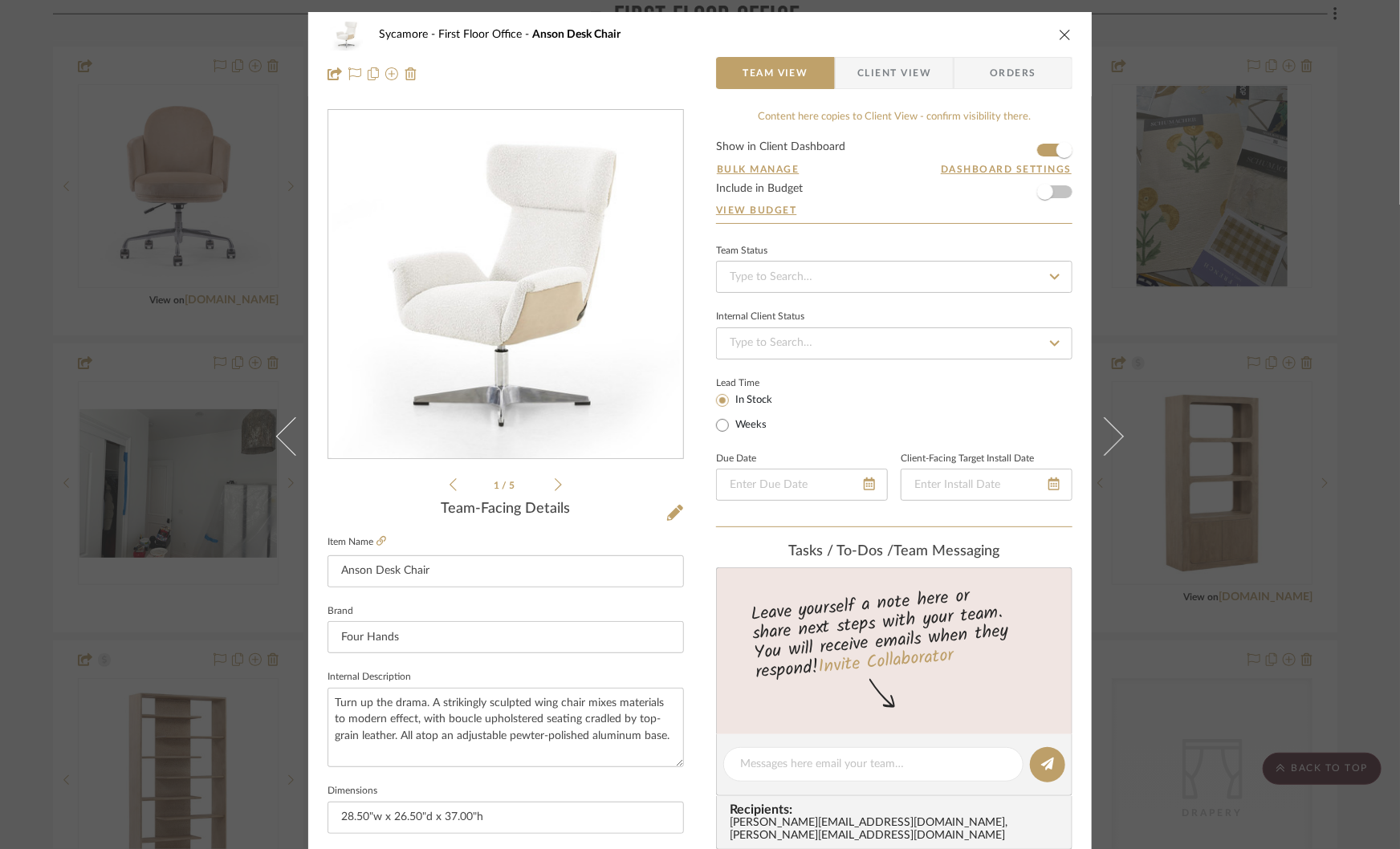
click at [607, 276] on img "0" at bounding box center [505, 285] width 349 height 349
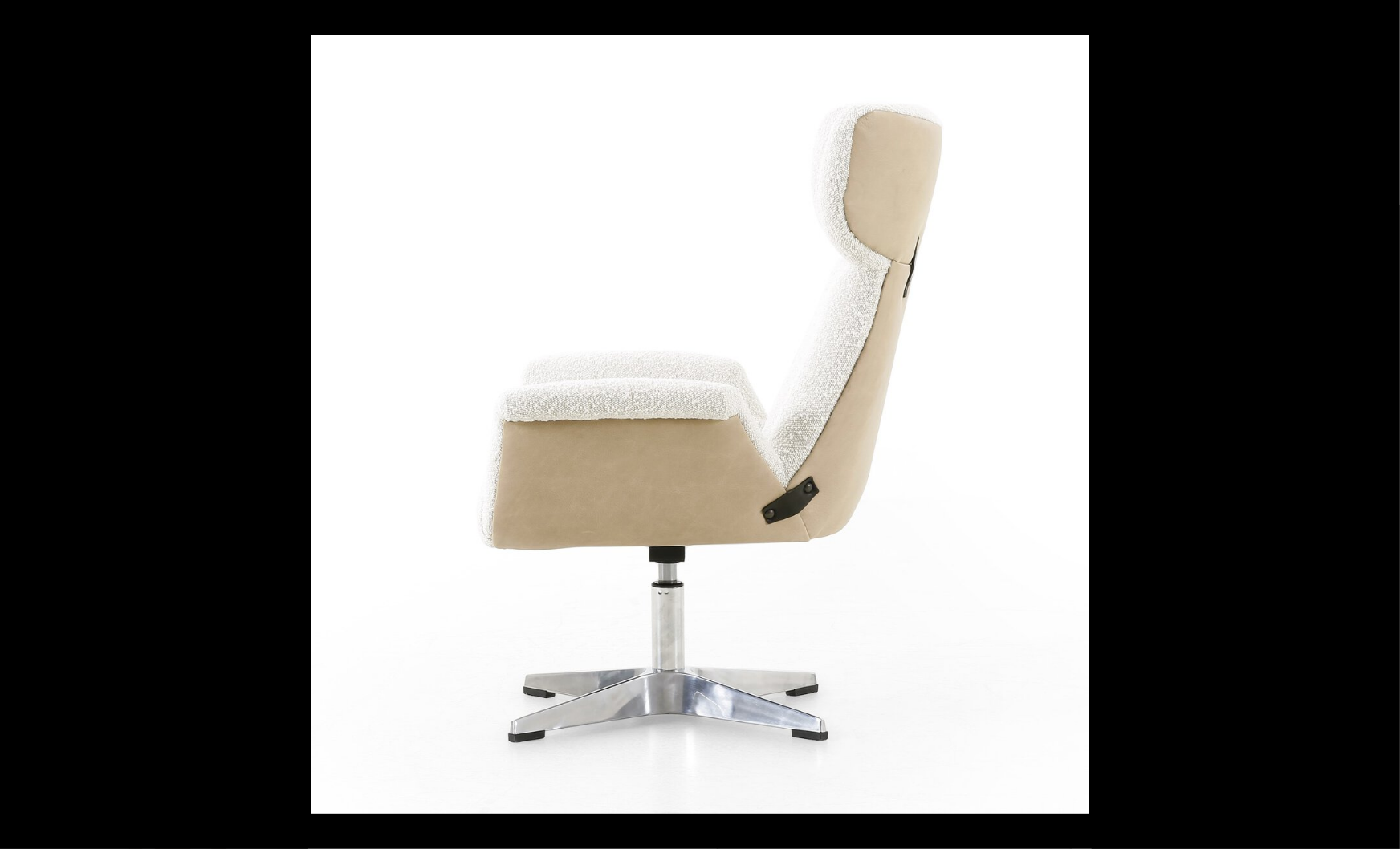
click at [1158, 454] on div at bounding box center [1010, 460] width 1400 height 849
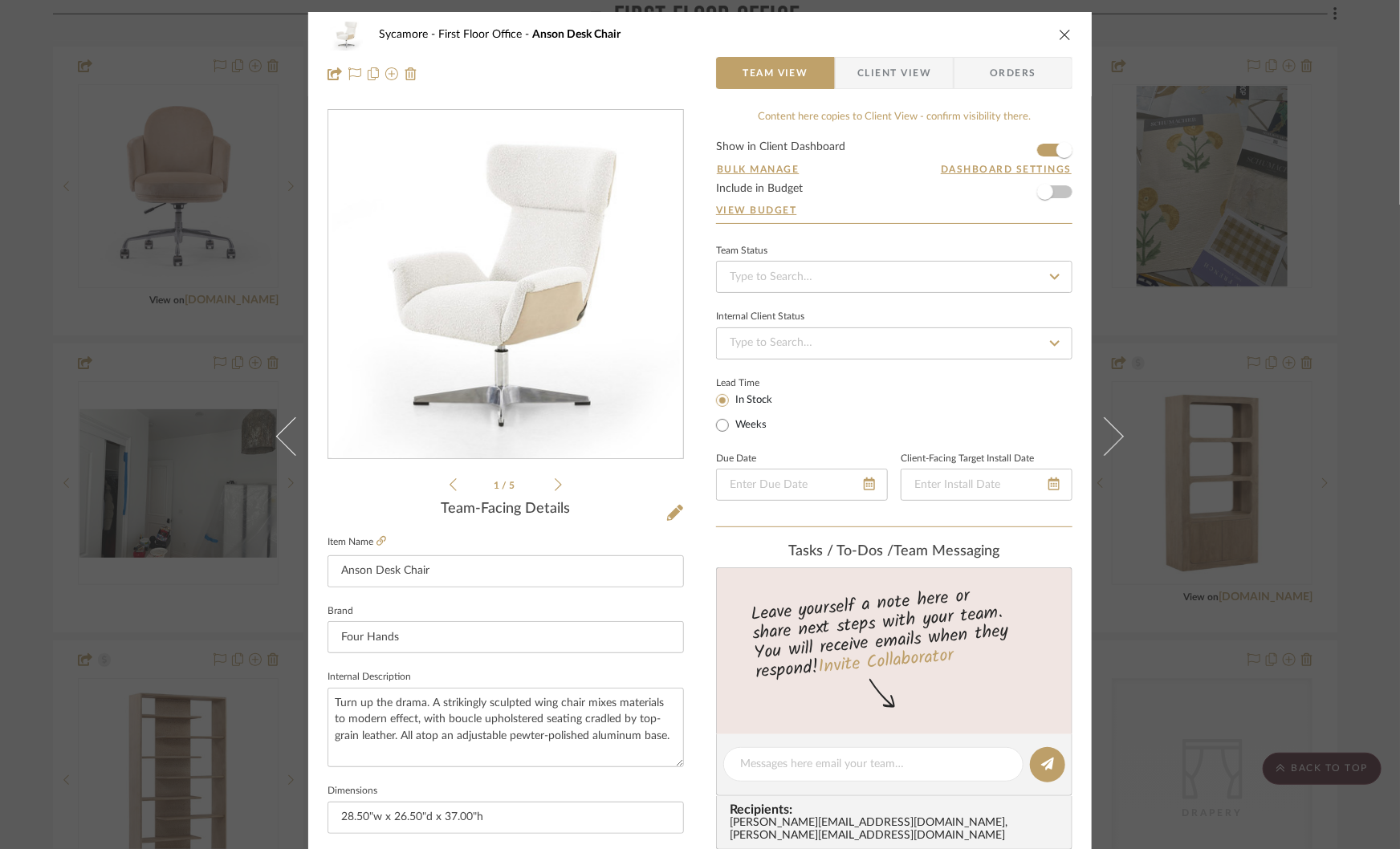
click at [1175, 471] on div "Sycamore First Floor Office Anson Desk Chair Team View Client View Orders 1 / 5…" at bounding box center [700, 424] width 1400 height 849
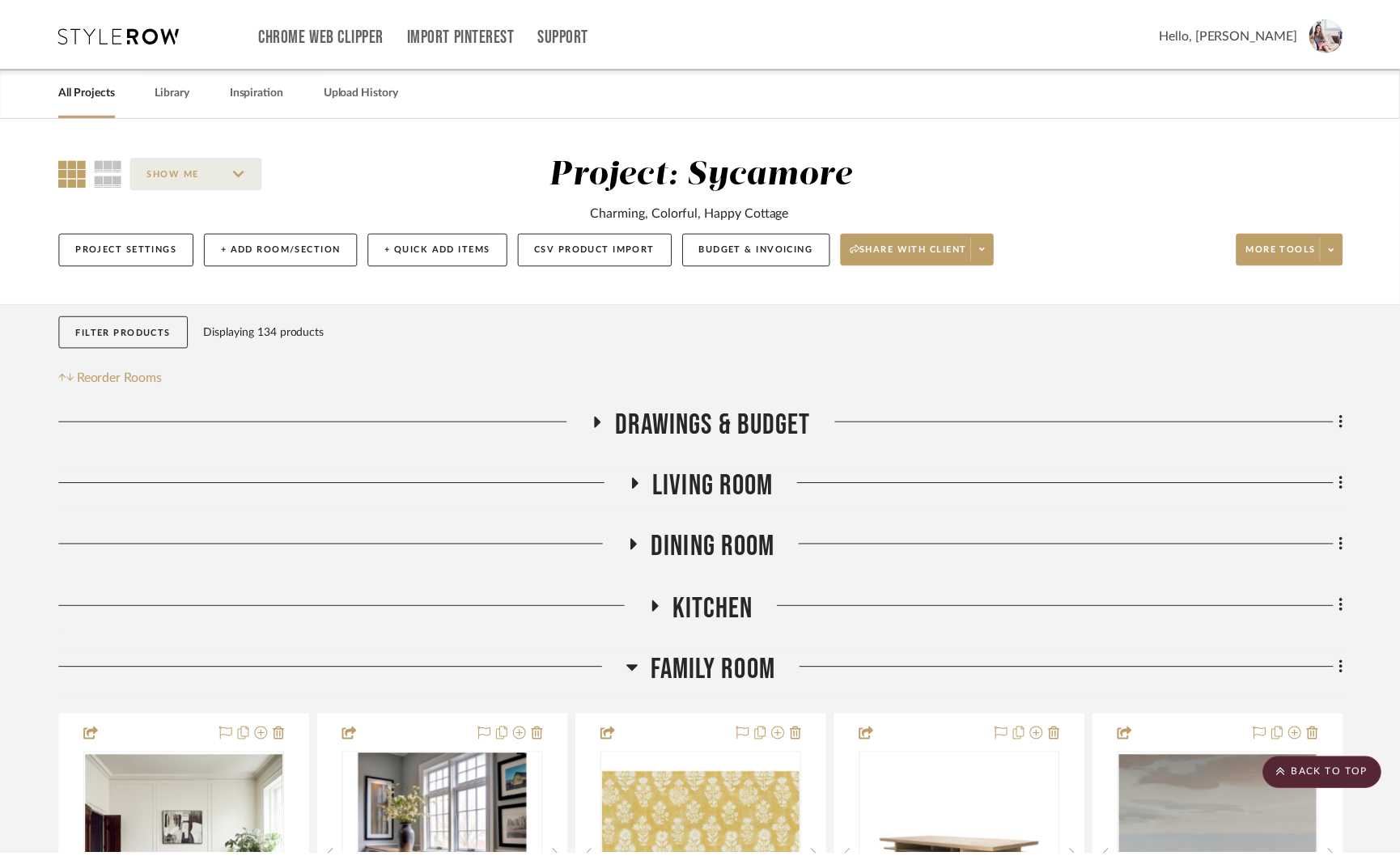
scroll to position [2142, 0]
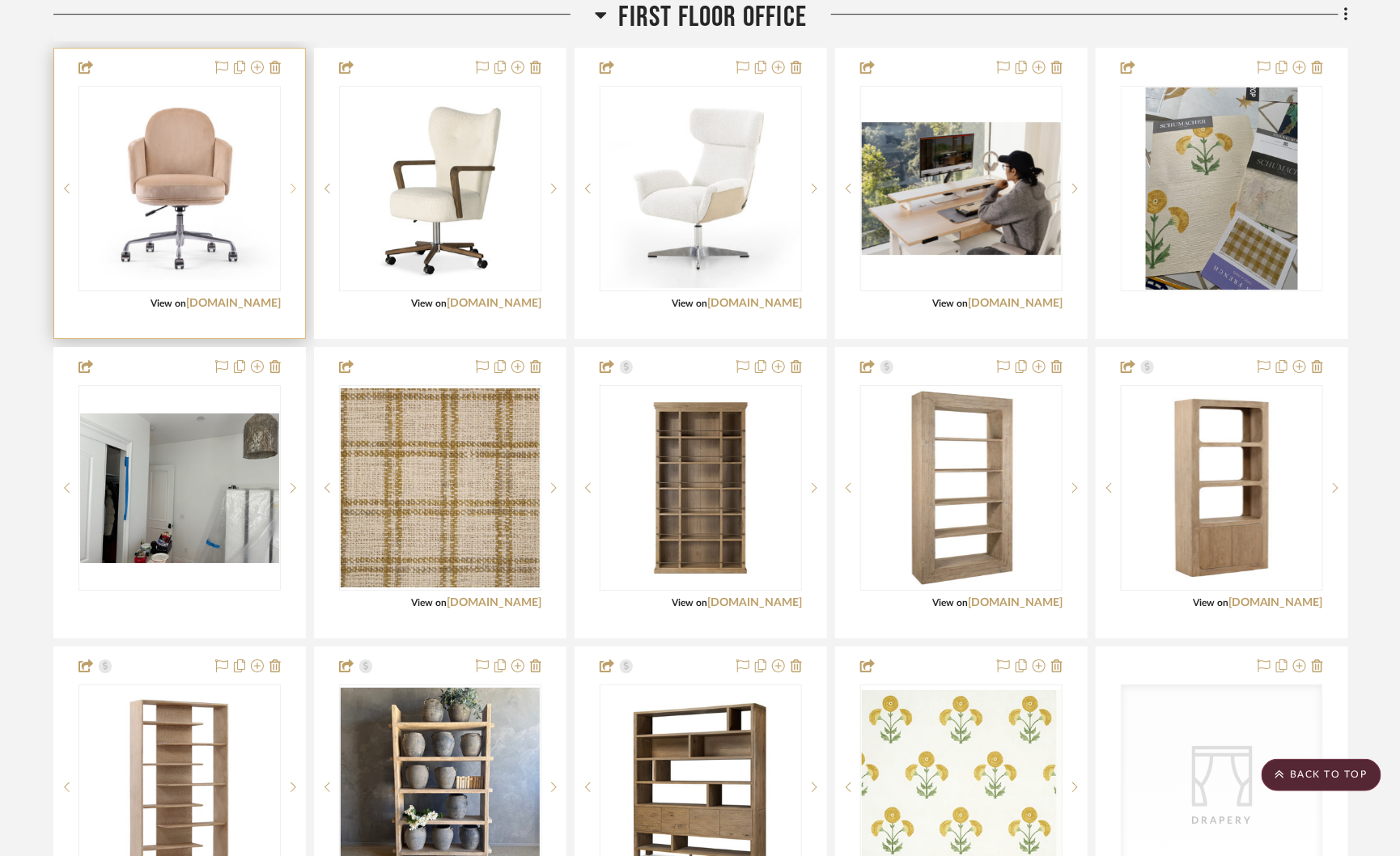
click at [288, 183] on sr-next-btn at bounding box center [293, 188] width 24 height 11
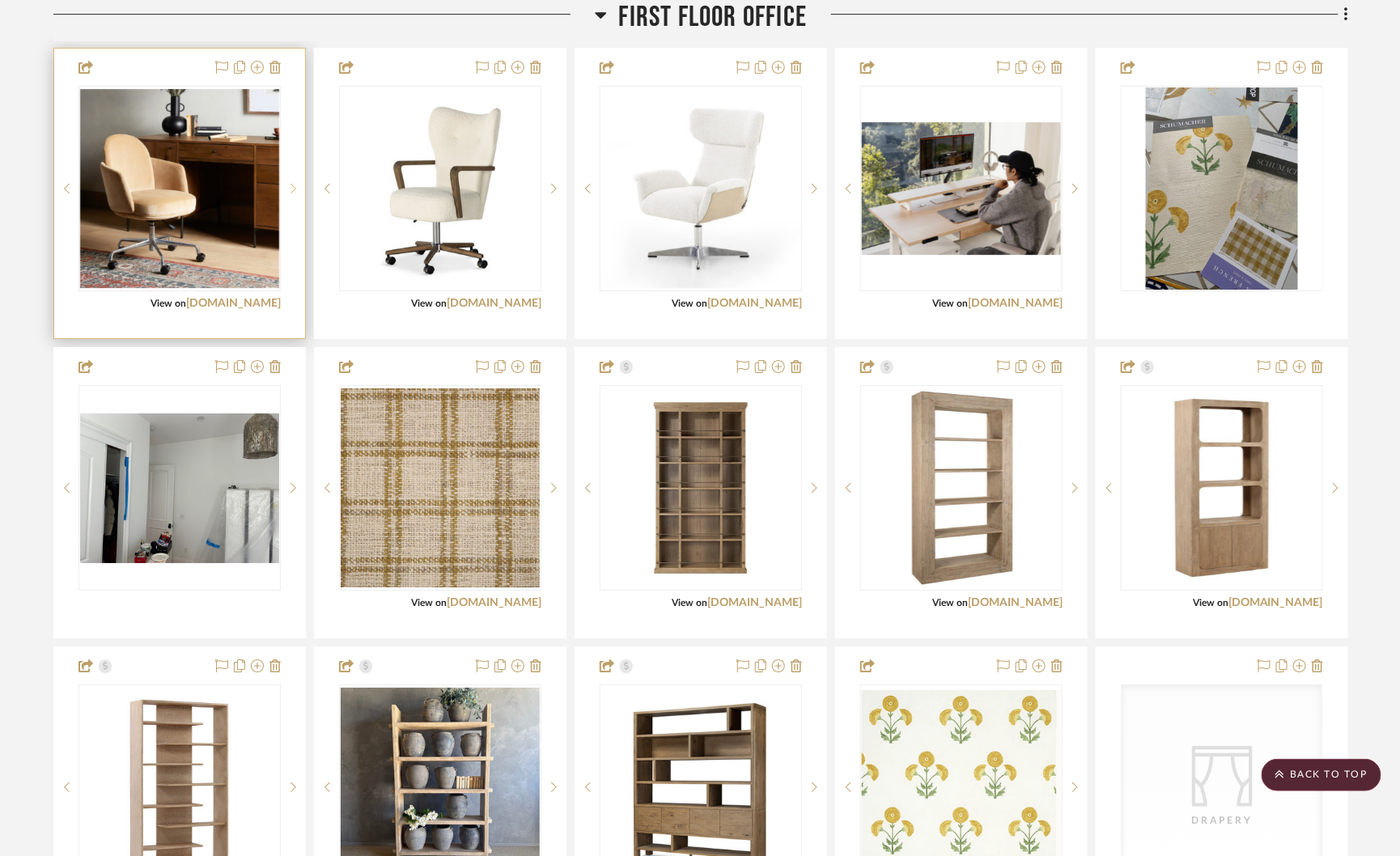
click at [288, 183] on sr-next-btn at bounding box center [293, 188] width 24 height 11
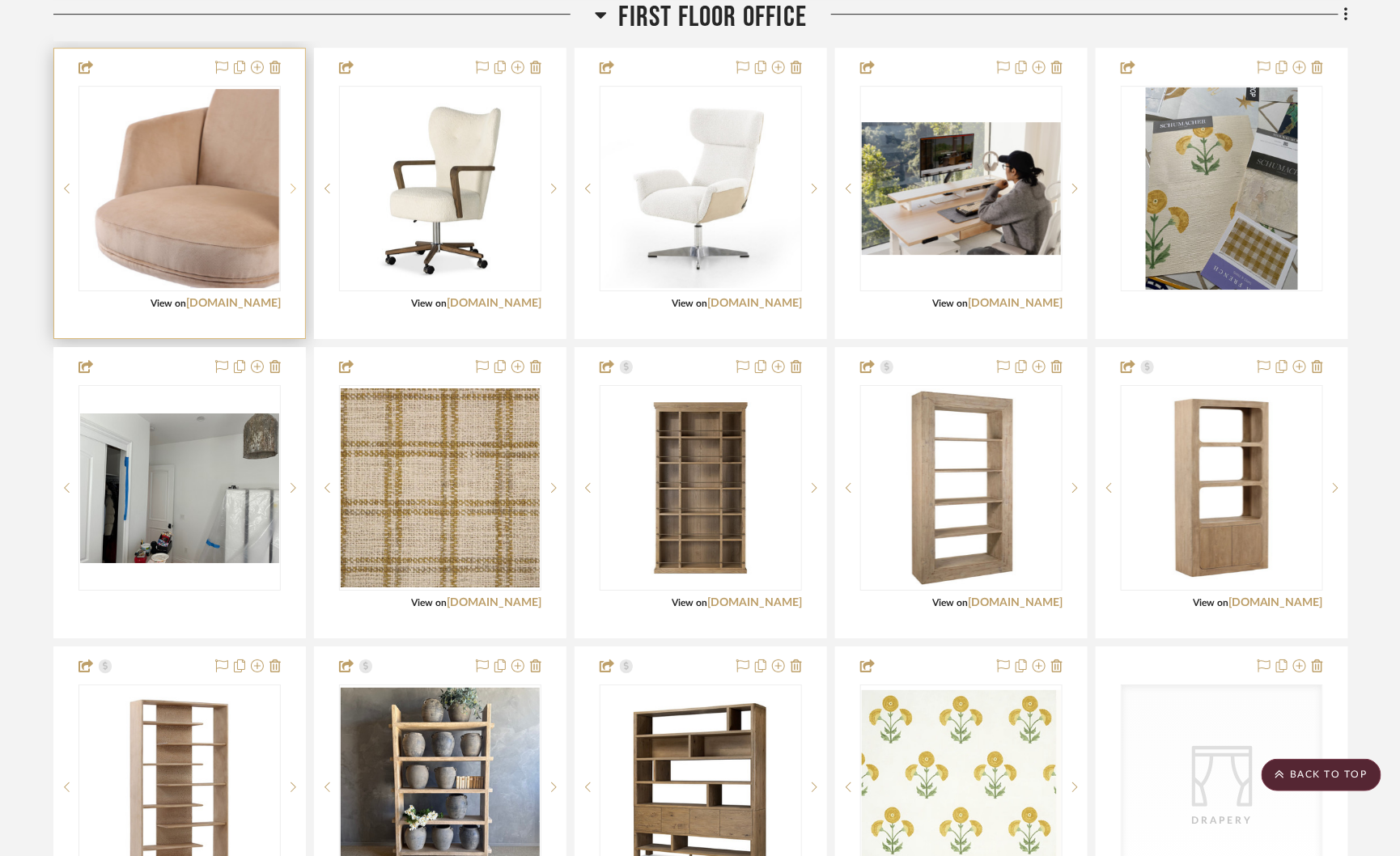
click at [288, 183] on sr-next-btn at bounding box center [293, 188] width 24 height 11
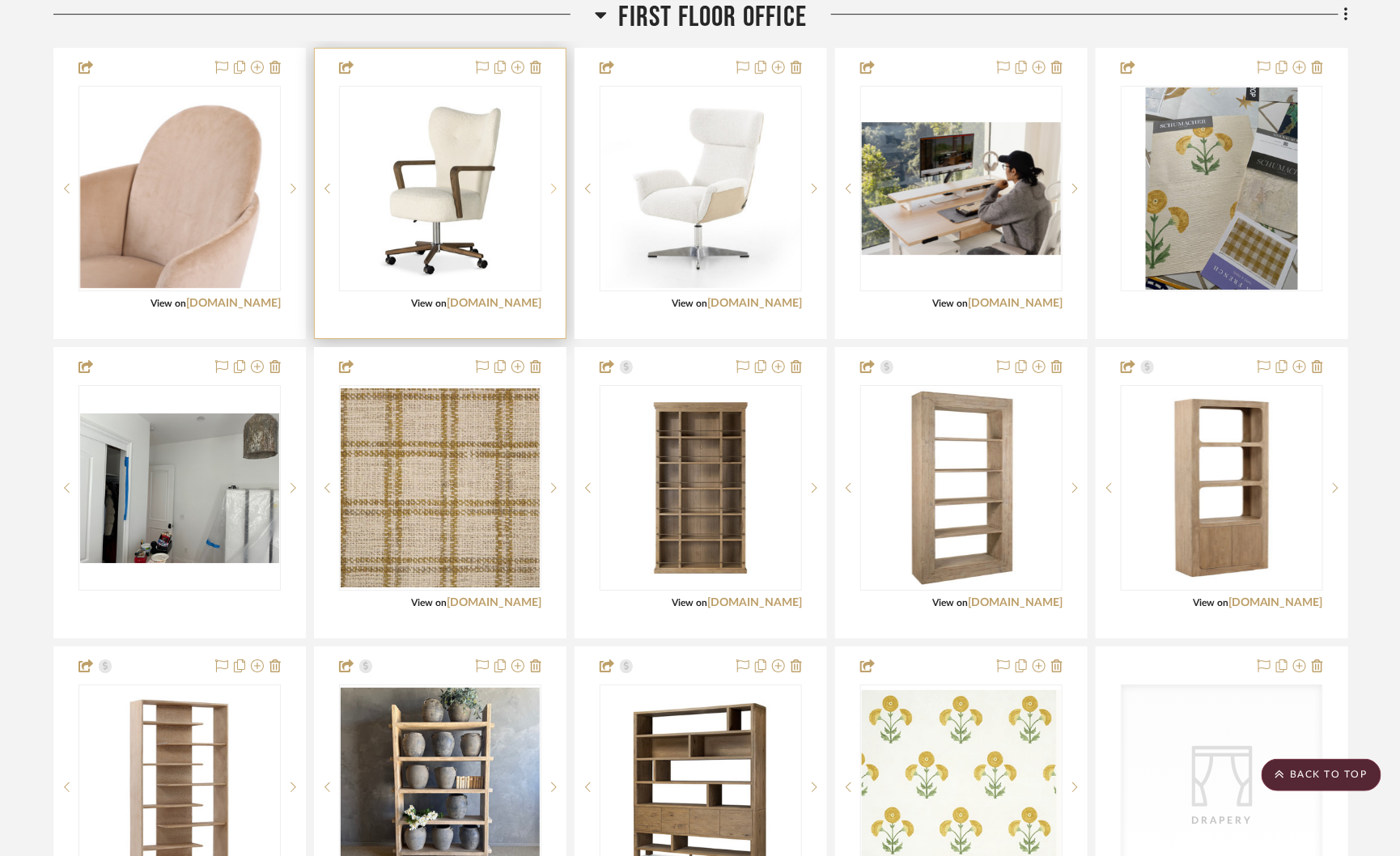
click at [548, 183] on sr-next-btn at bounding box center [553, 188] width 24 height 11
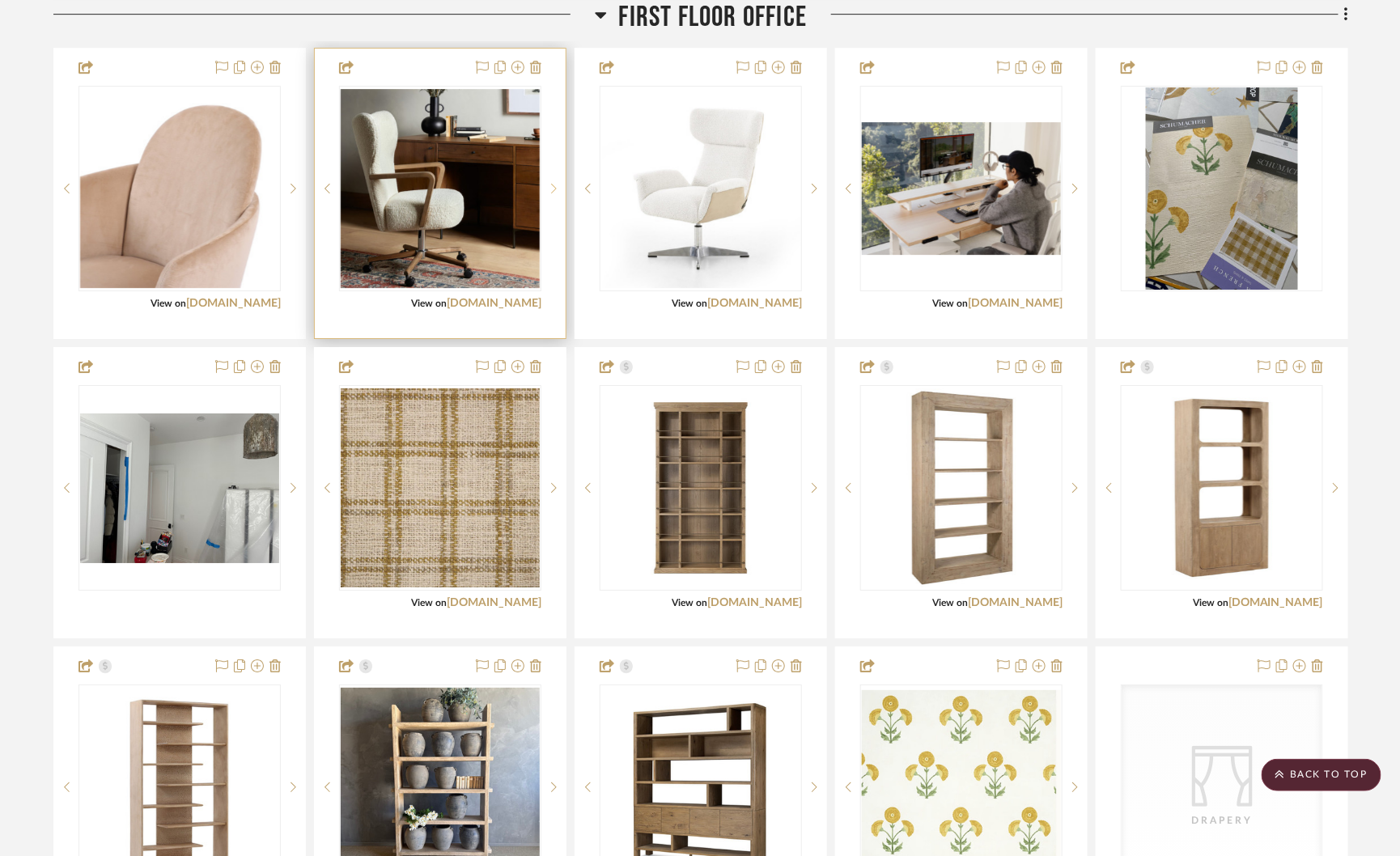
click at [548, 183] on sr-next-btn at bounding box center [553, 188] width 24 height 11
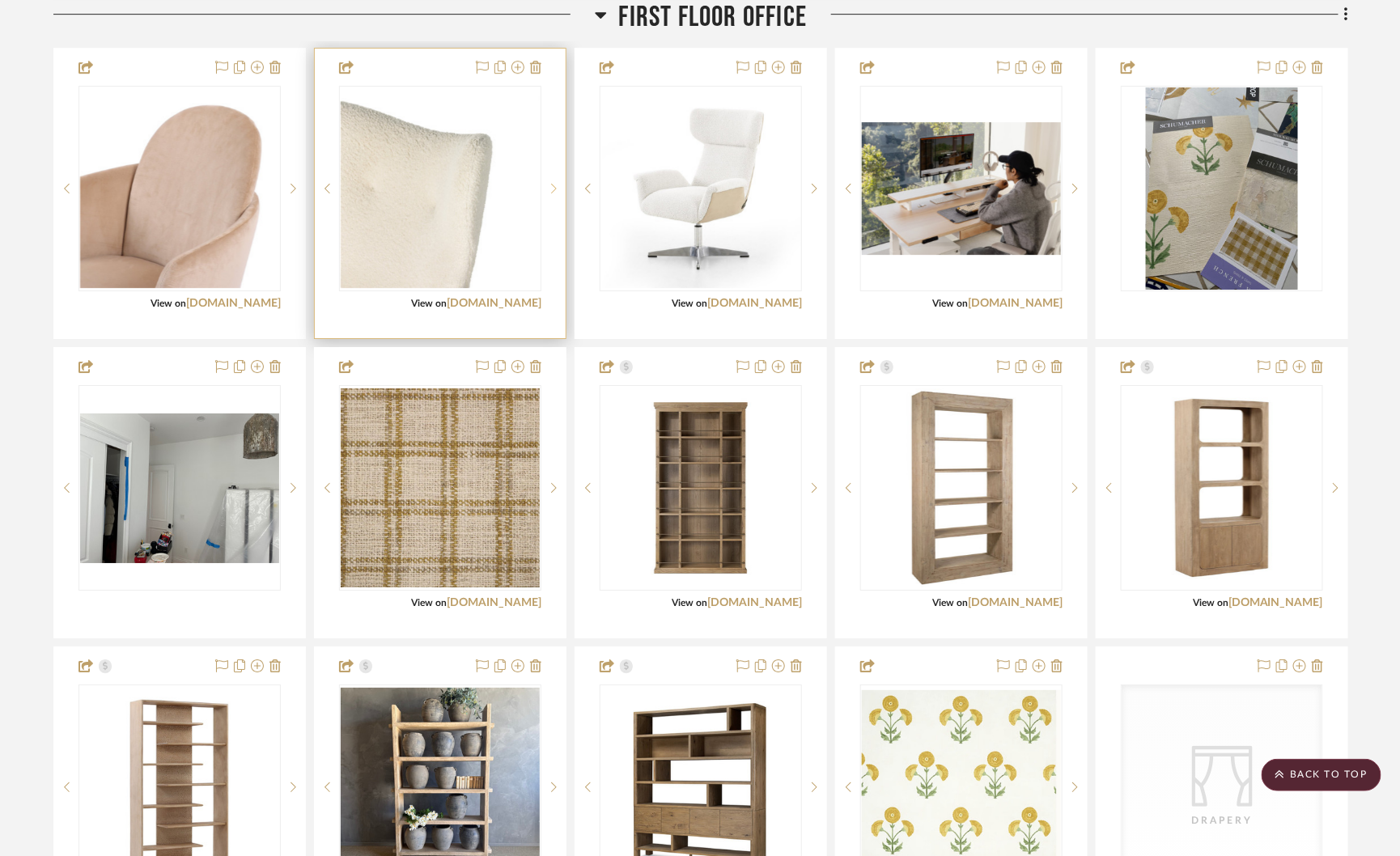
click at [548, 183] on sr-next-btn at bounding box center [553, 188] width 24 height 11
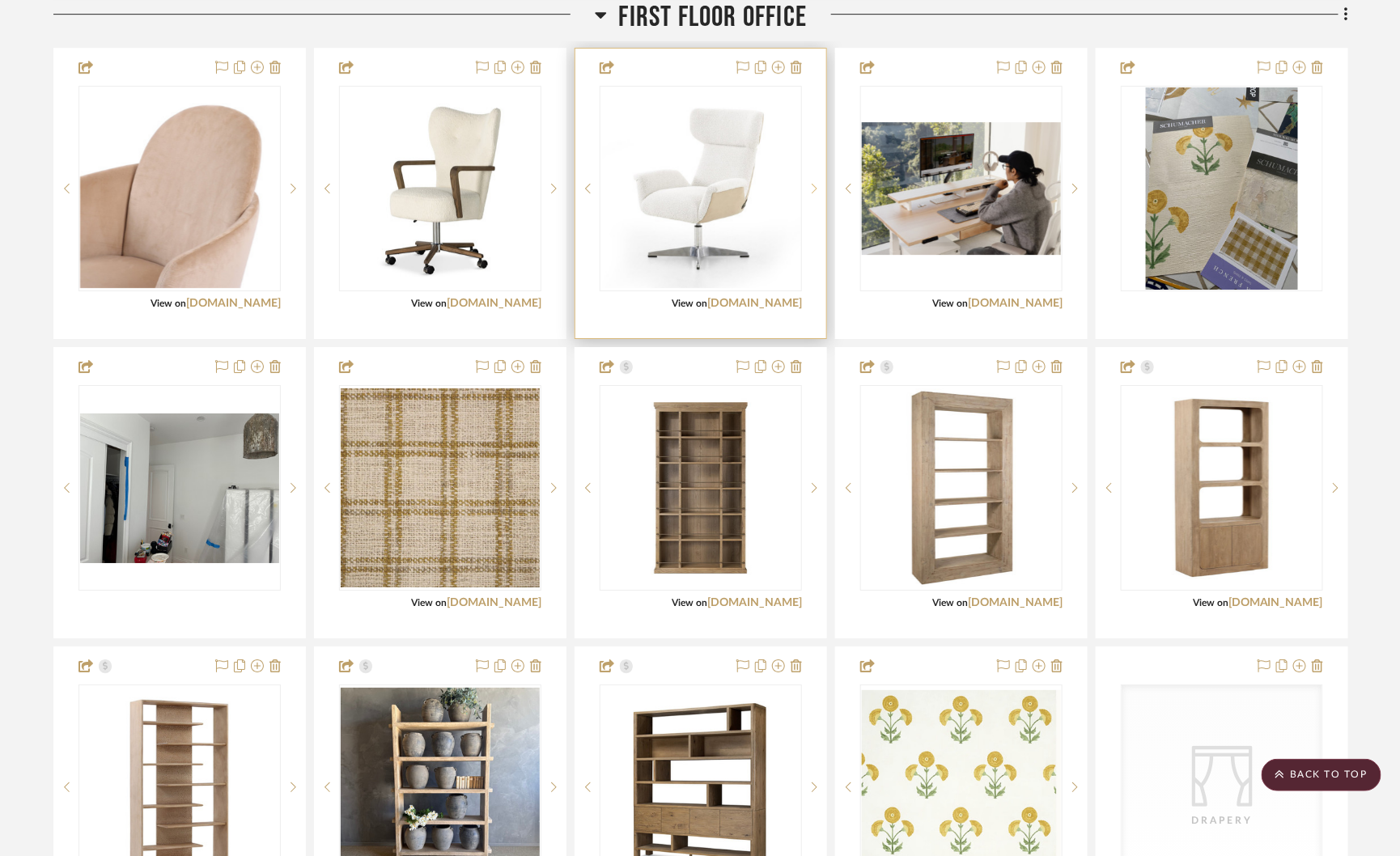
click at [815, 183] on icon at bounding box center [815, 188] width 6 height 11
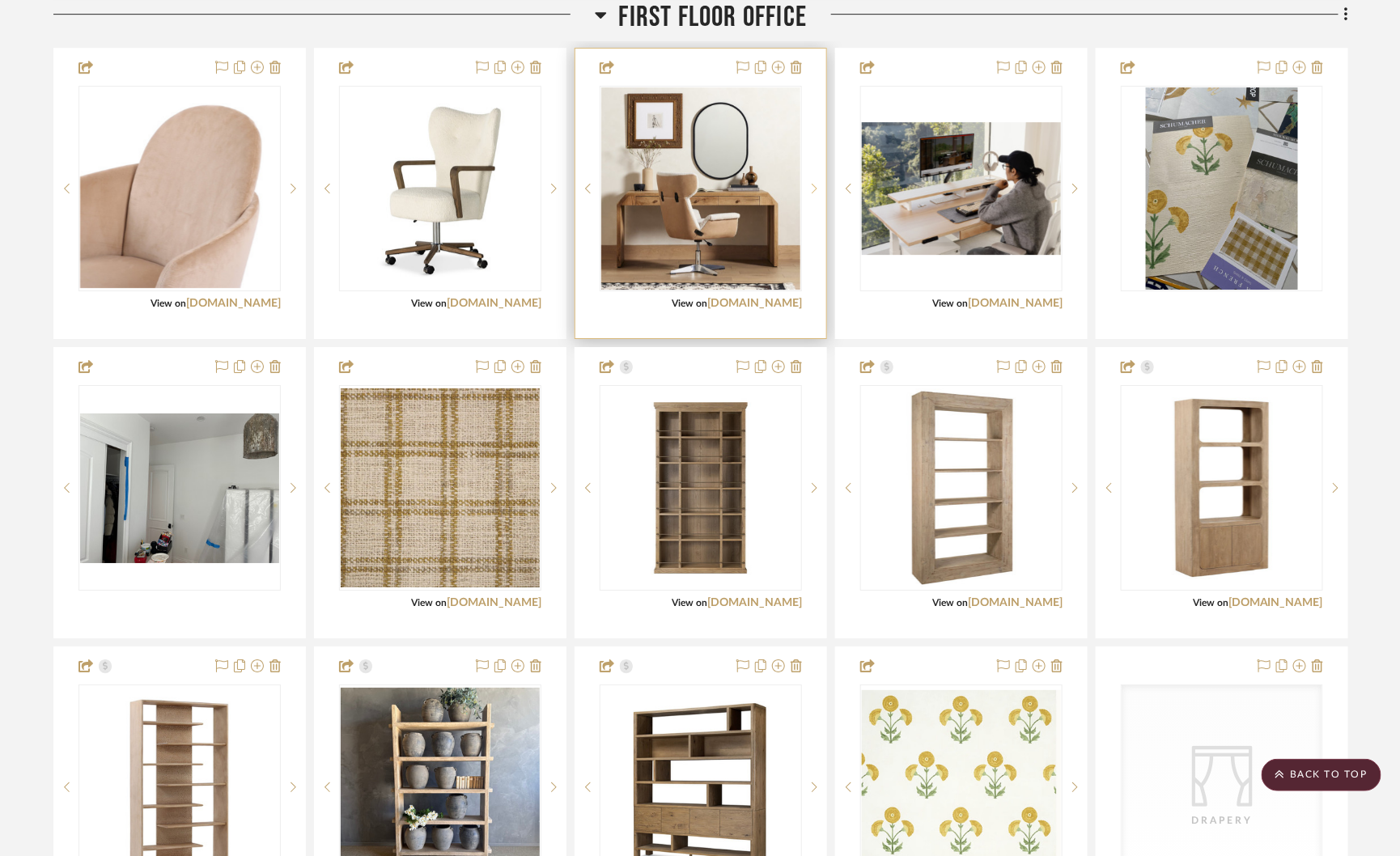
click at [816, 183] on icon at bounding box center [815, 188] width 6 height 11
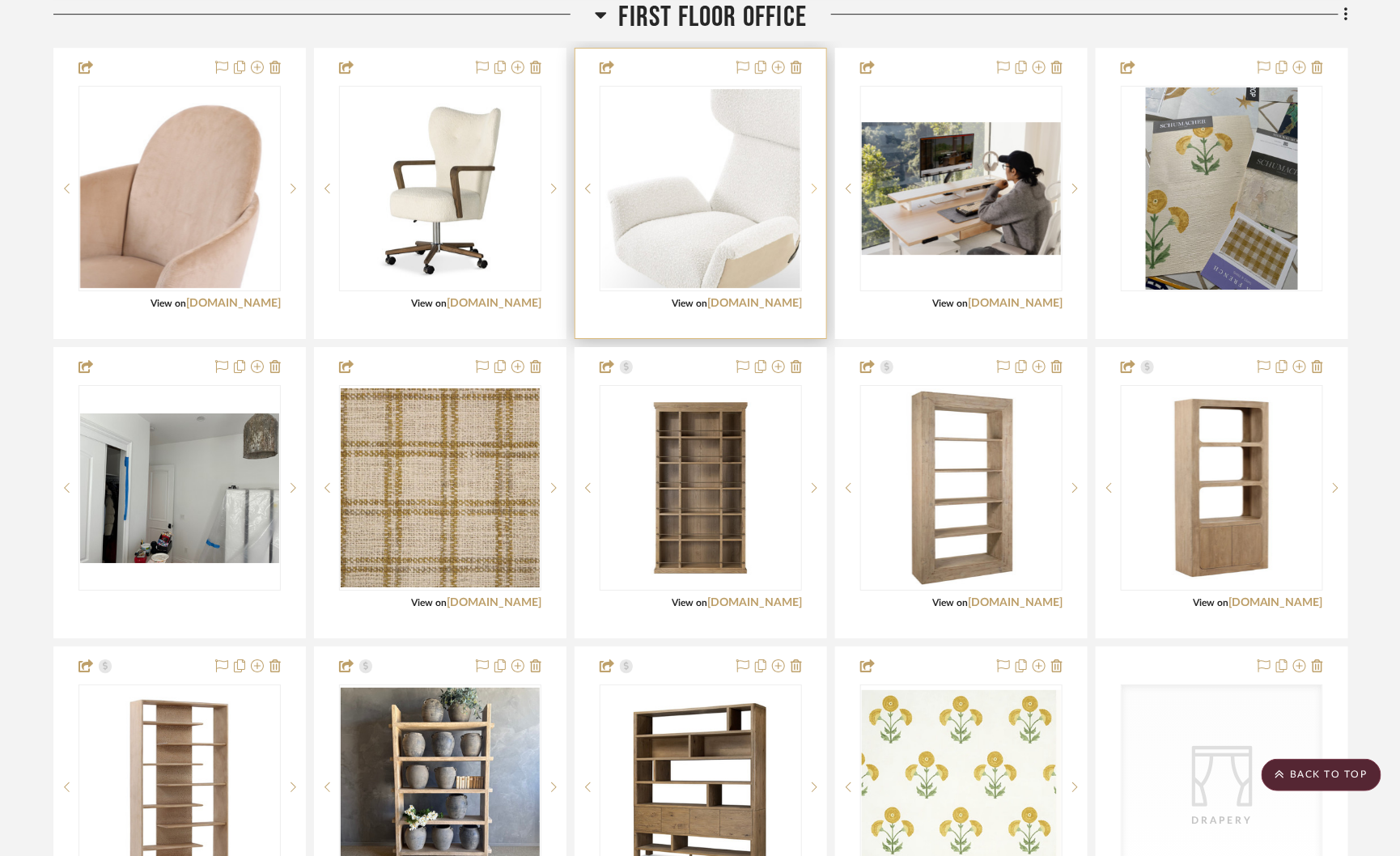
click at [816, 183] on icon at bounding box center [815, 188] width 6 height 11
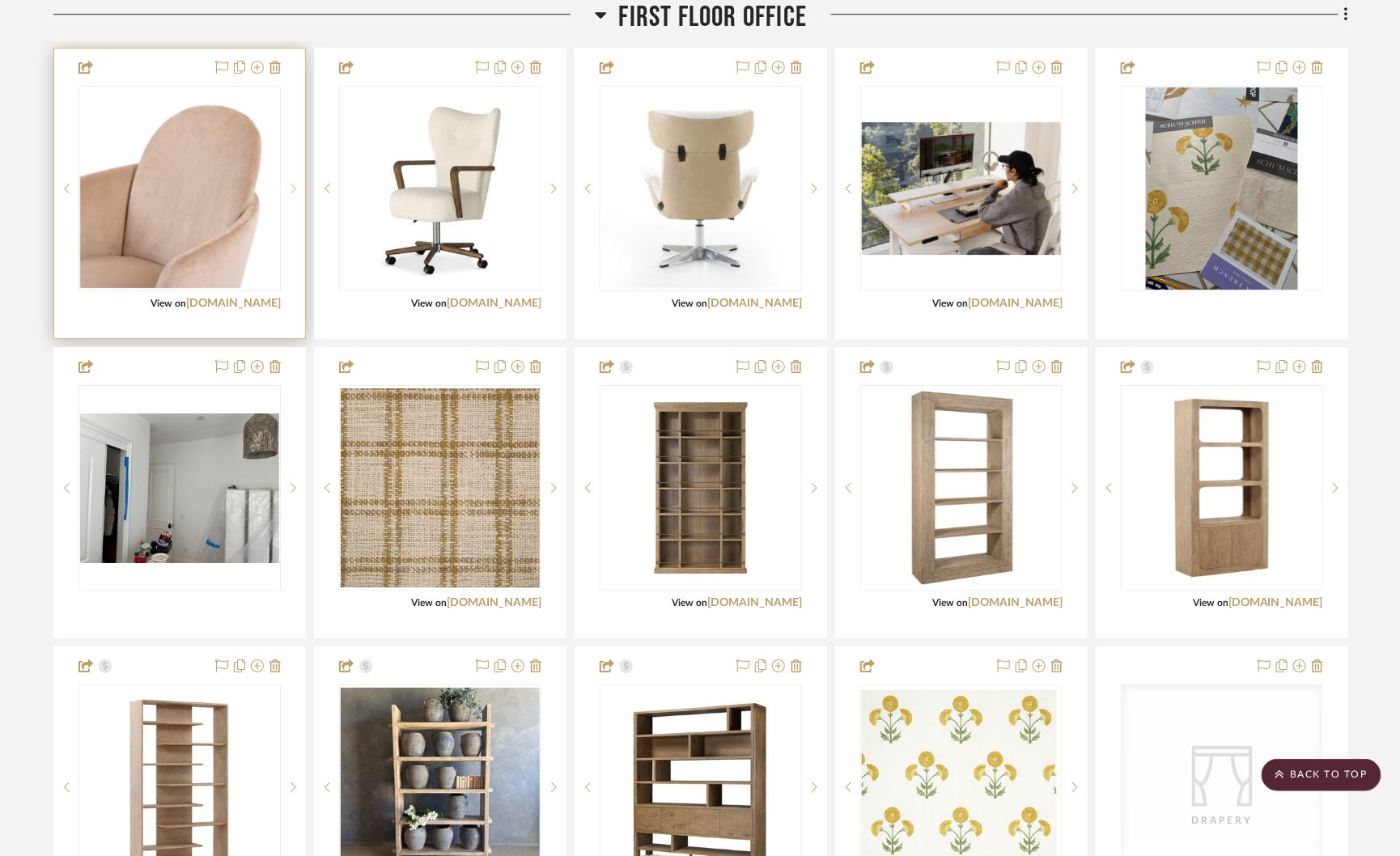
click at [294, 183] on icon at bounding box center [294, 188] width 6 height 10
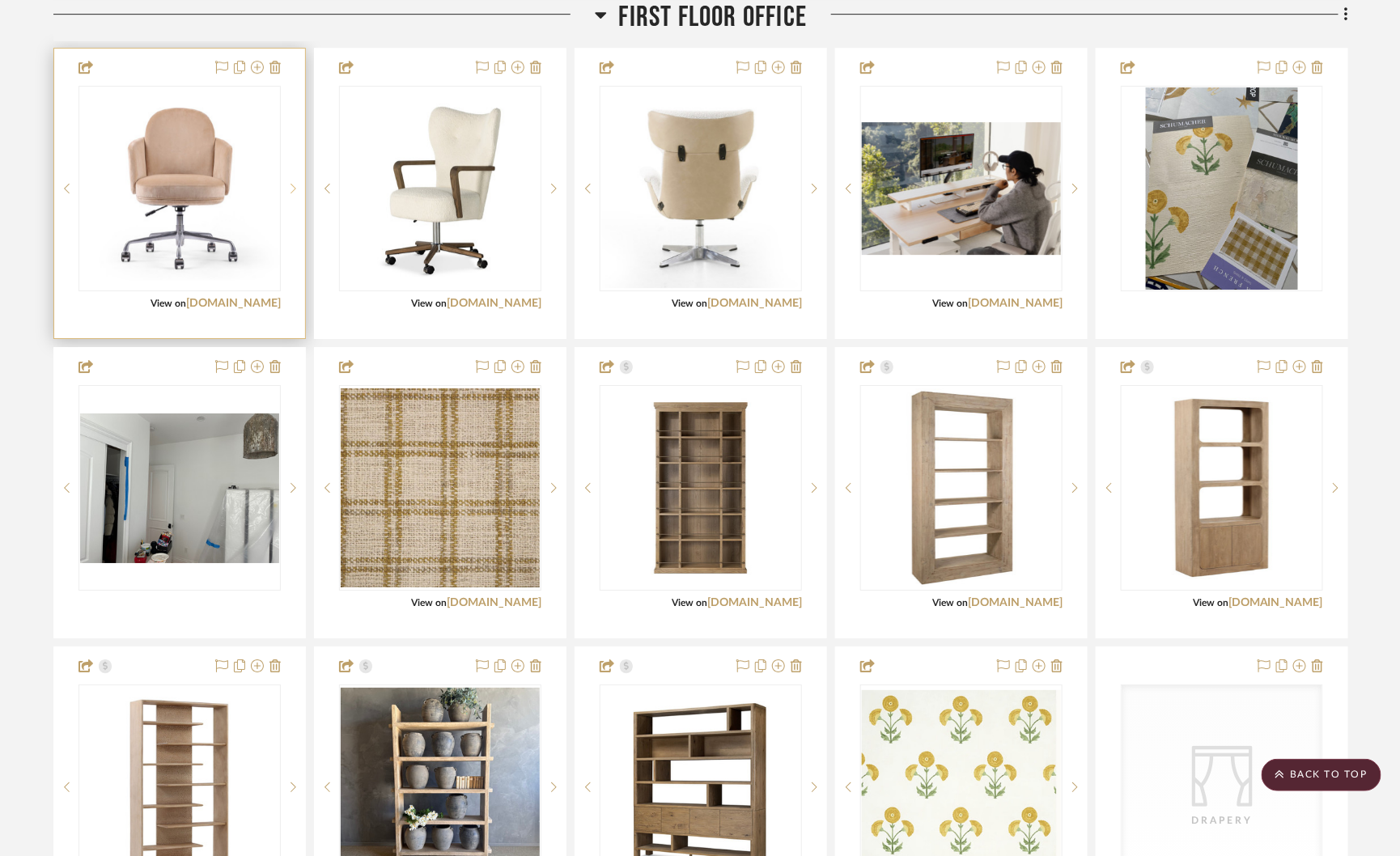
click at [294, 183] on icon at bounding box center [294, 188] width 6 height 10
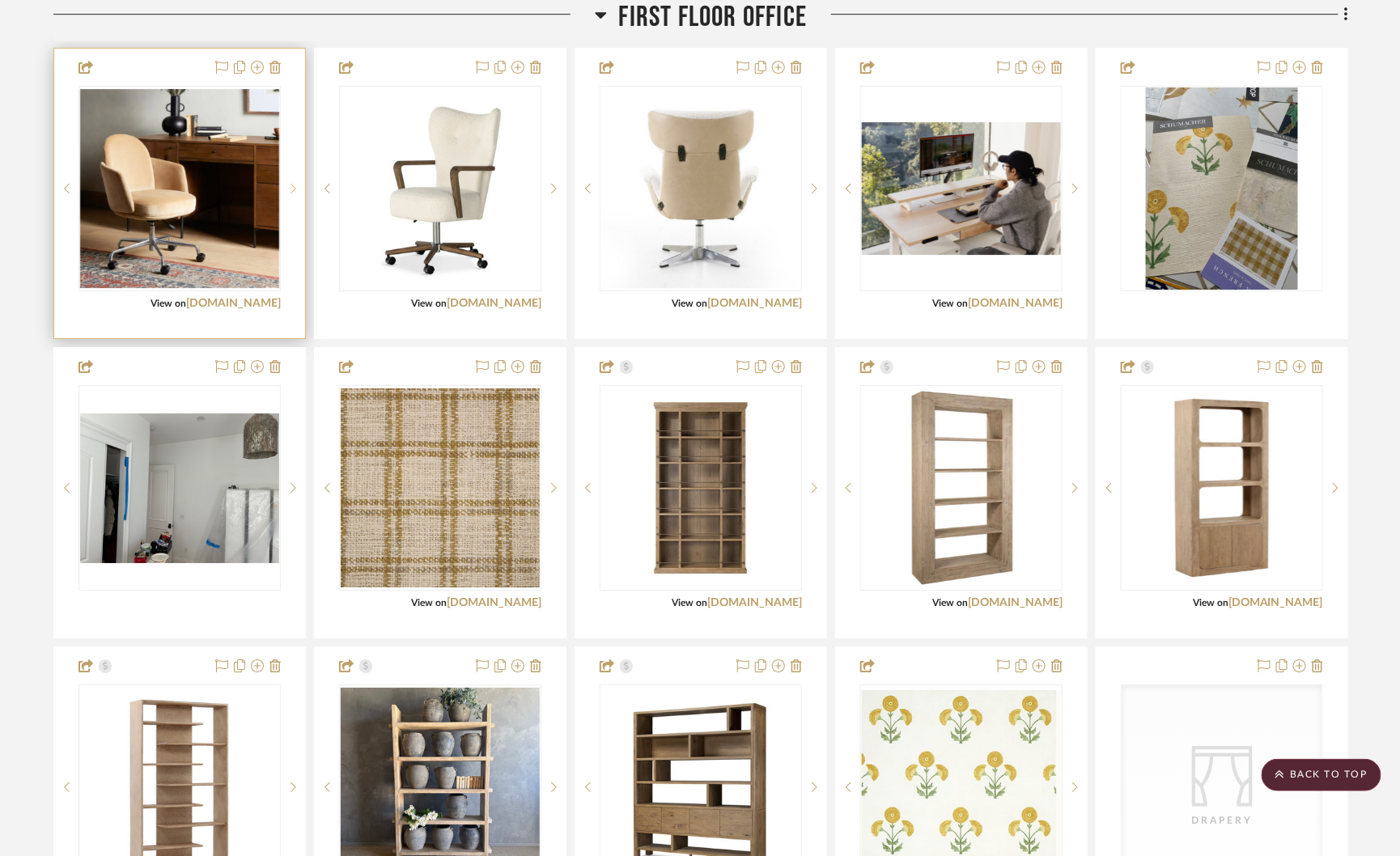
click at [294, 183] on icon at bounding box center [294, 188] width 6 height 10
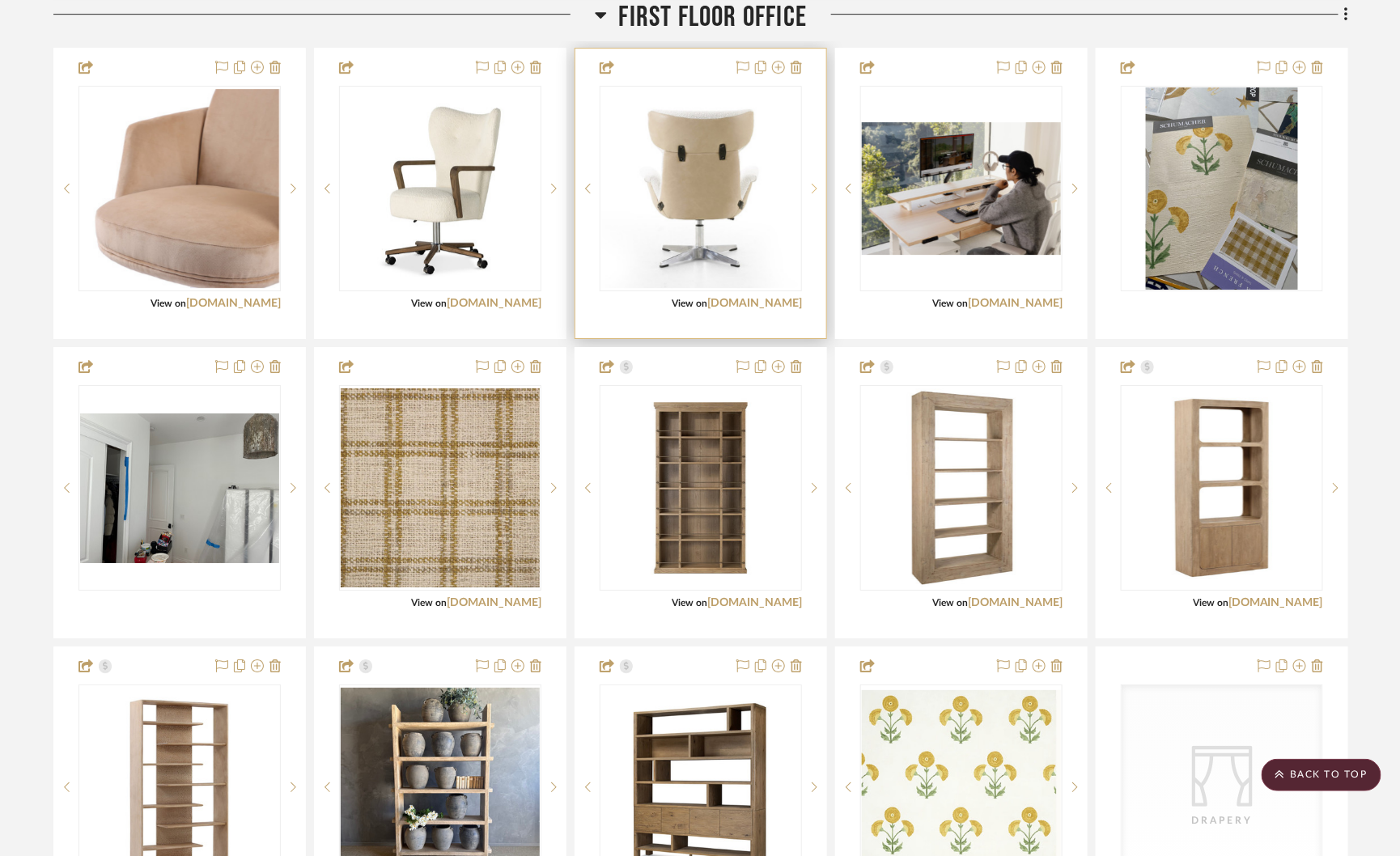
click at [813, 183] on icon at bounding box center [815, 188] width 6 height 11
click at [808, 188] on sr-next-btn at bounding box center [814, 188] width 24 height 11
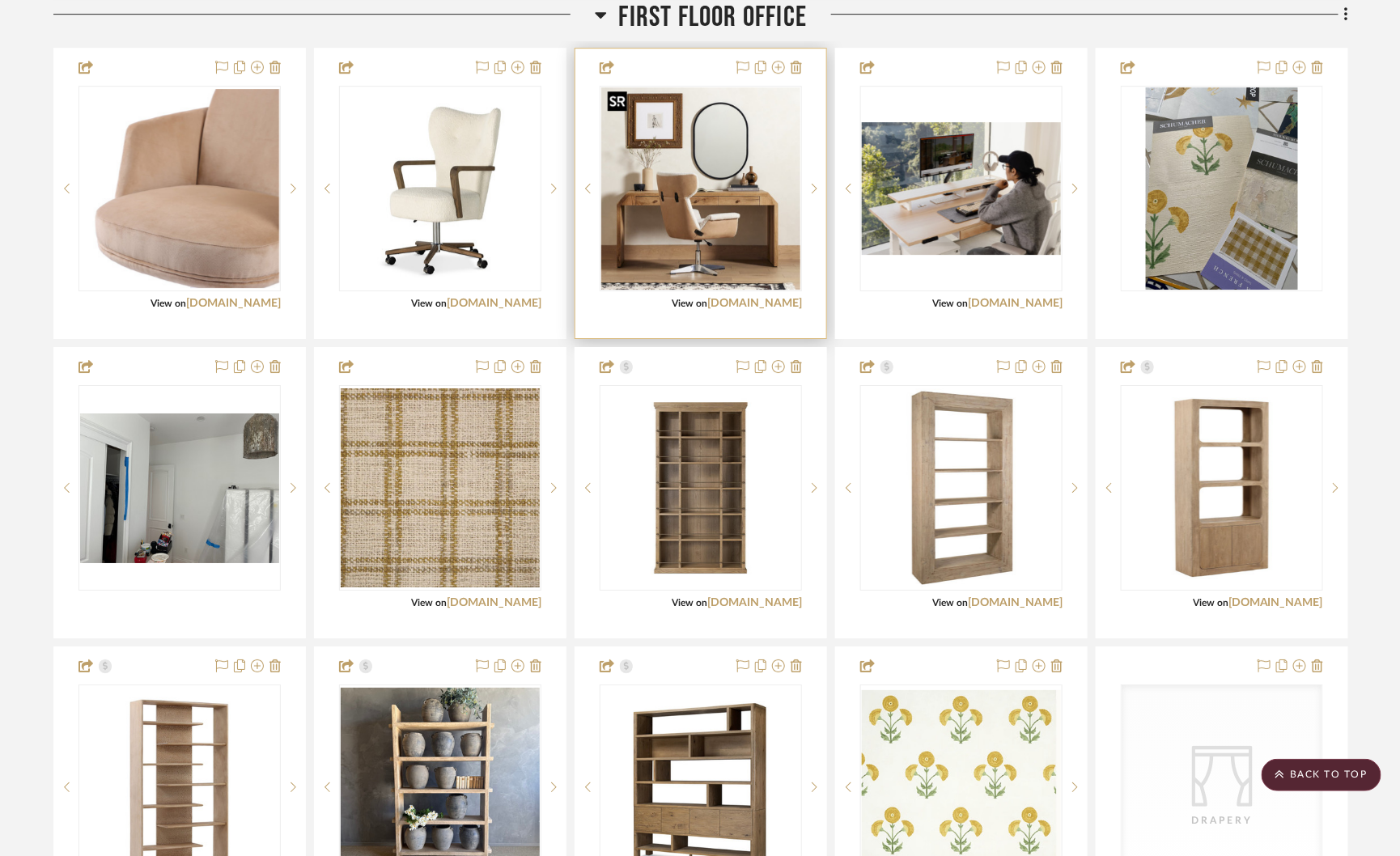
click at [689, 209] on img "2" at bounding box center [700, 188] width 199 height 202
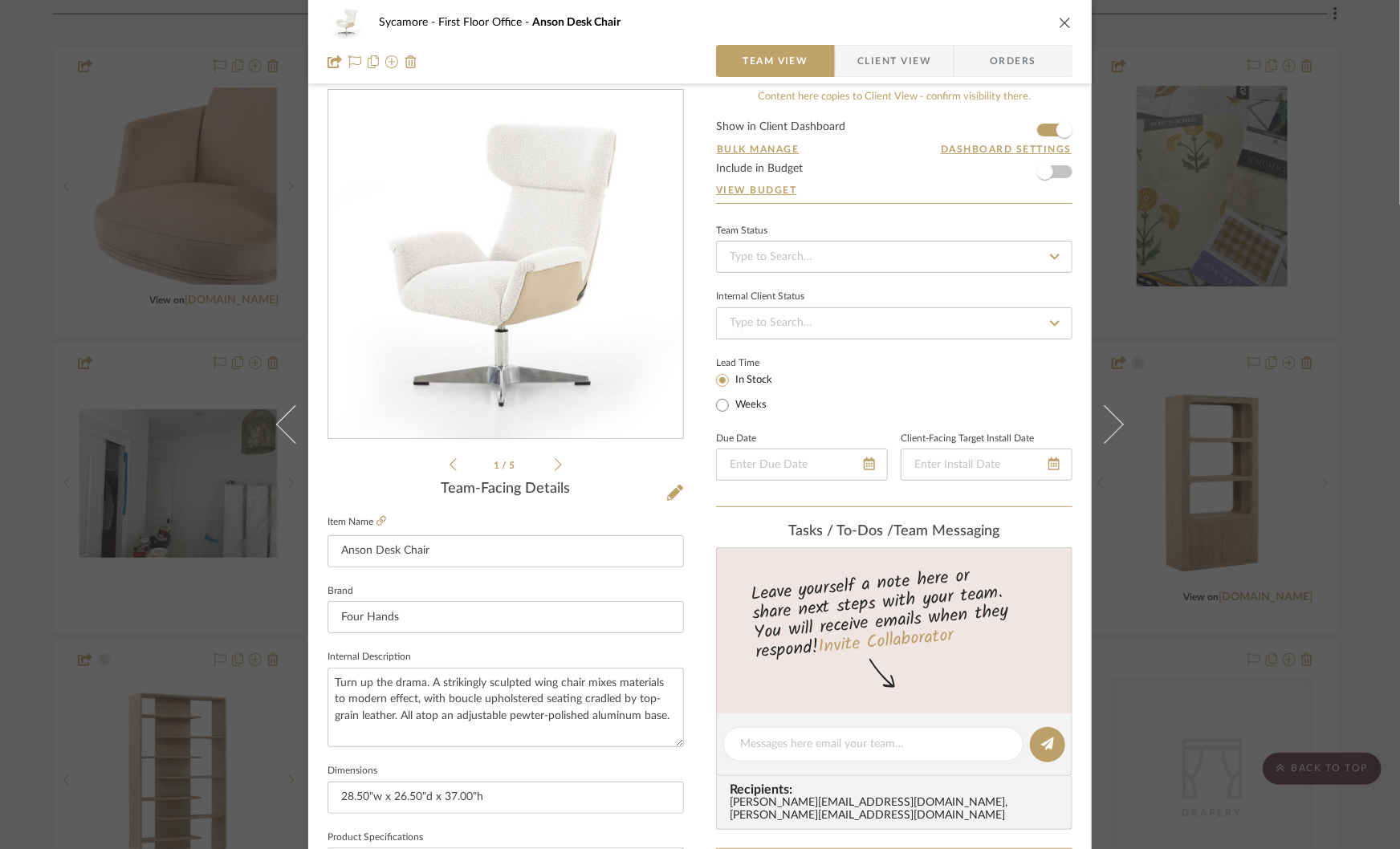
scroll to position [9, 0]
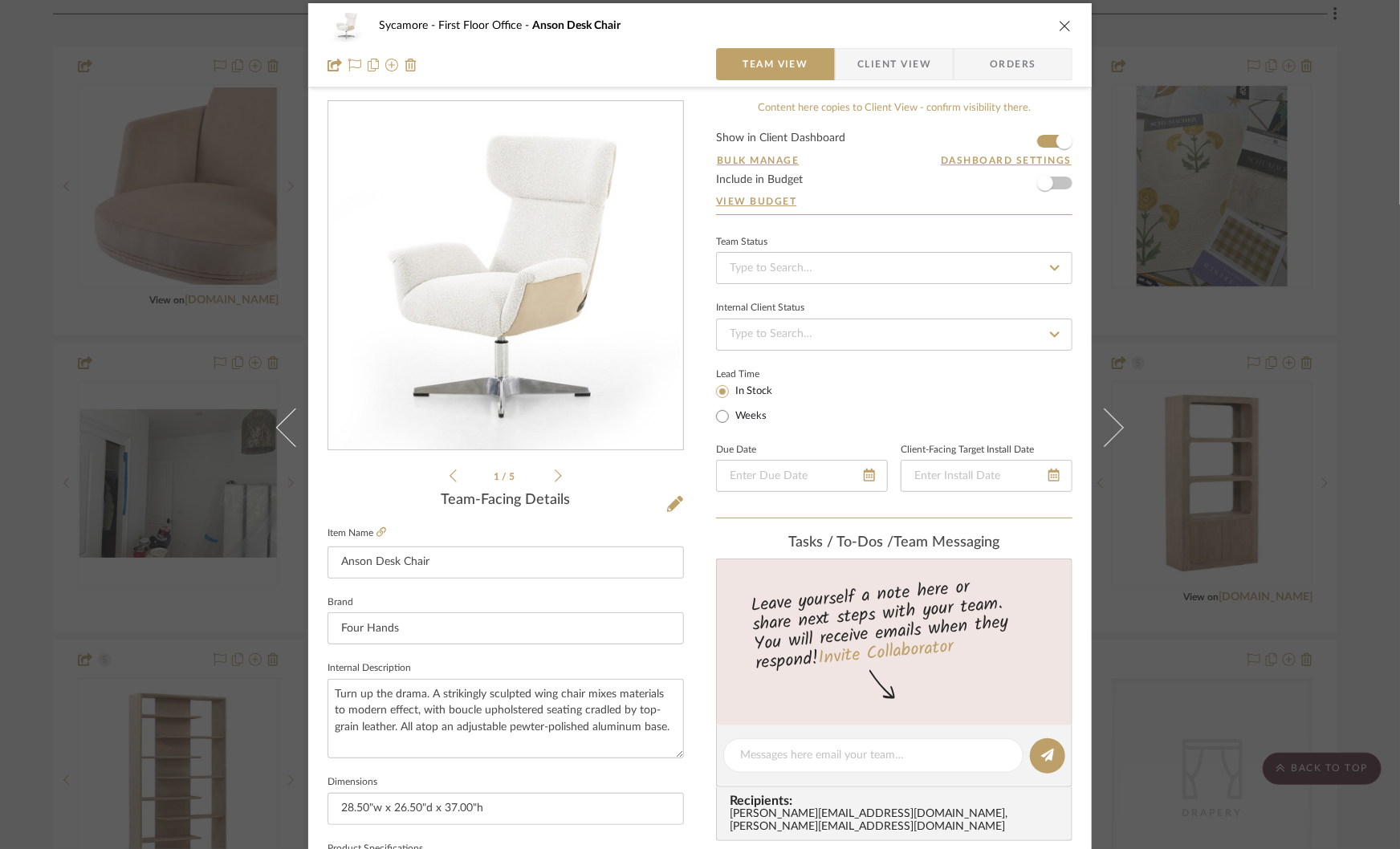
click at [554, 472] on icon at bounding box center [558, 476] width 7 height 15
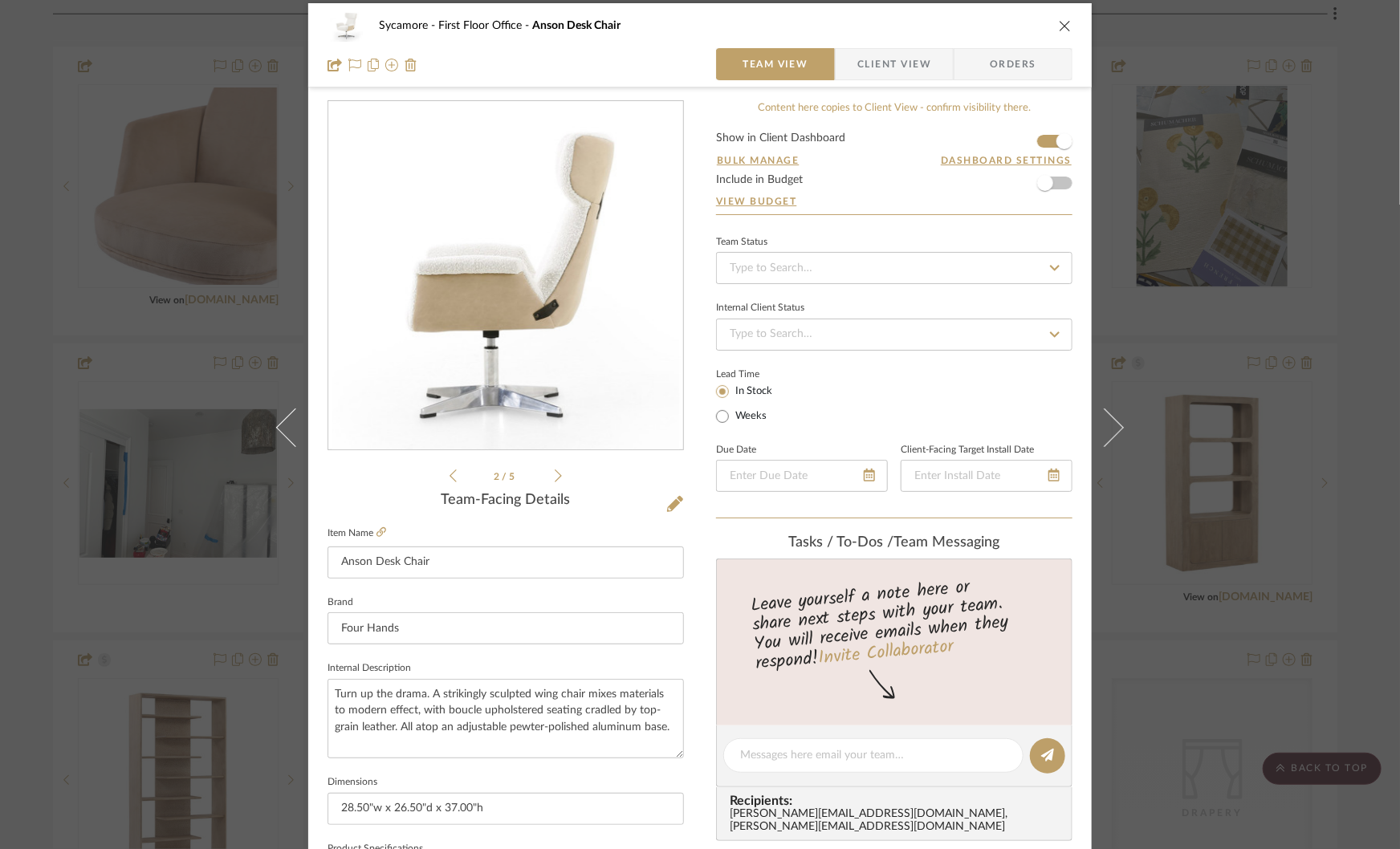
click at [554, 472] on icon at bounding box center [558, 476] width 7 height 15
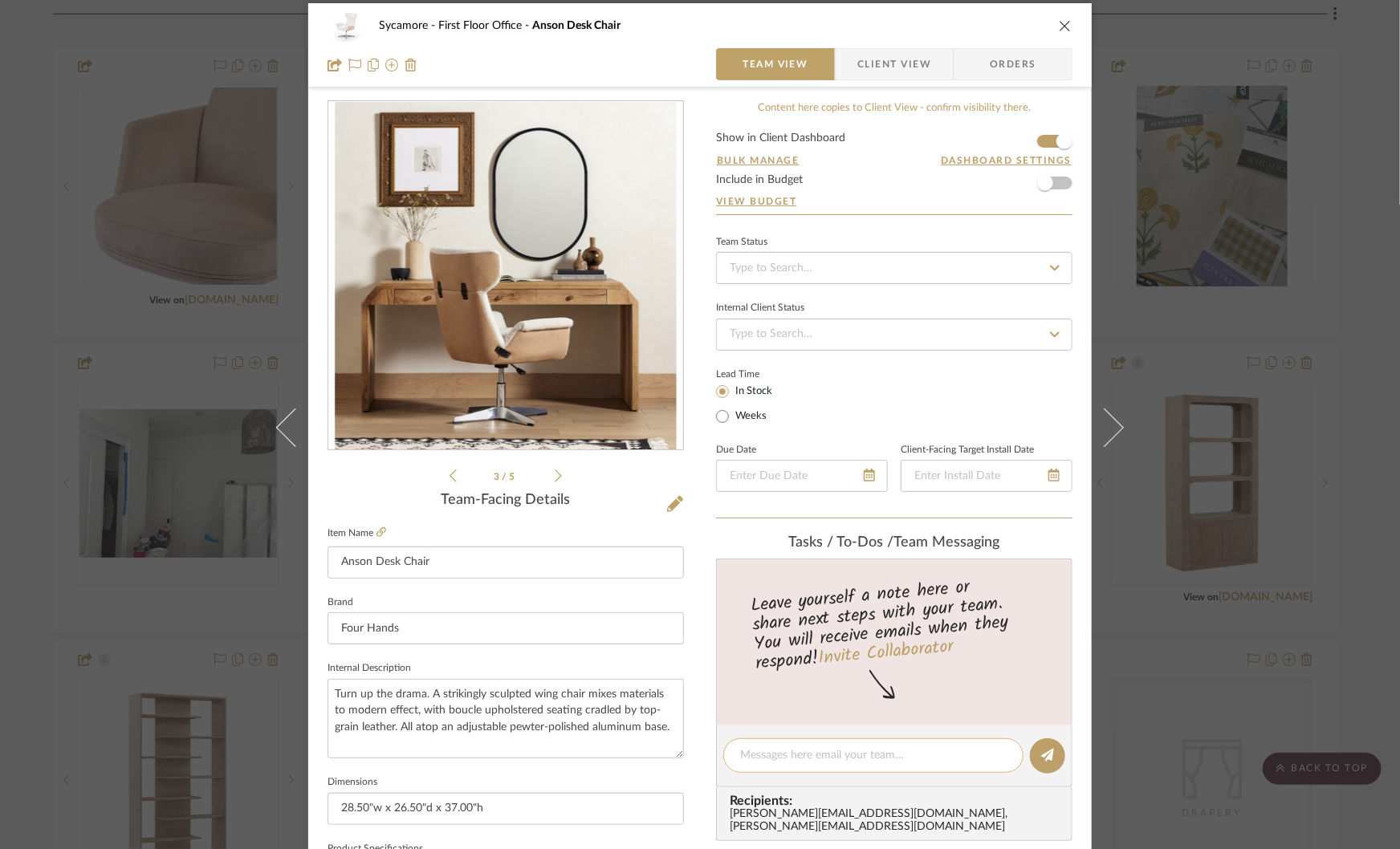
click at [771, 750] on textarea at bounding box center [873, 755] width 267 height 17
type textarea "can we sample?"
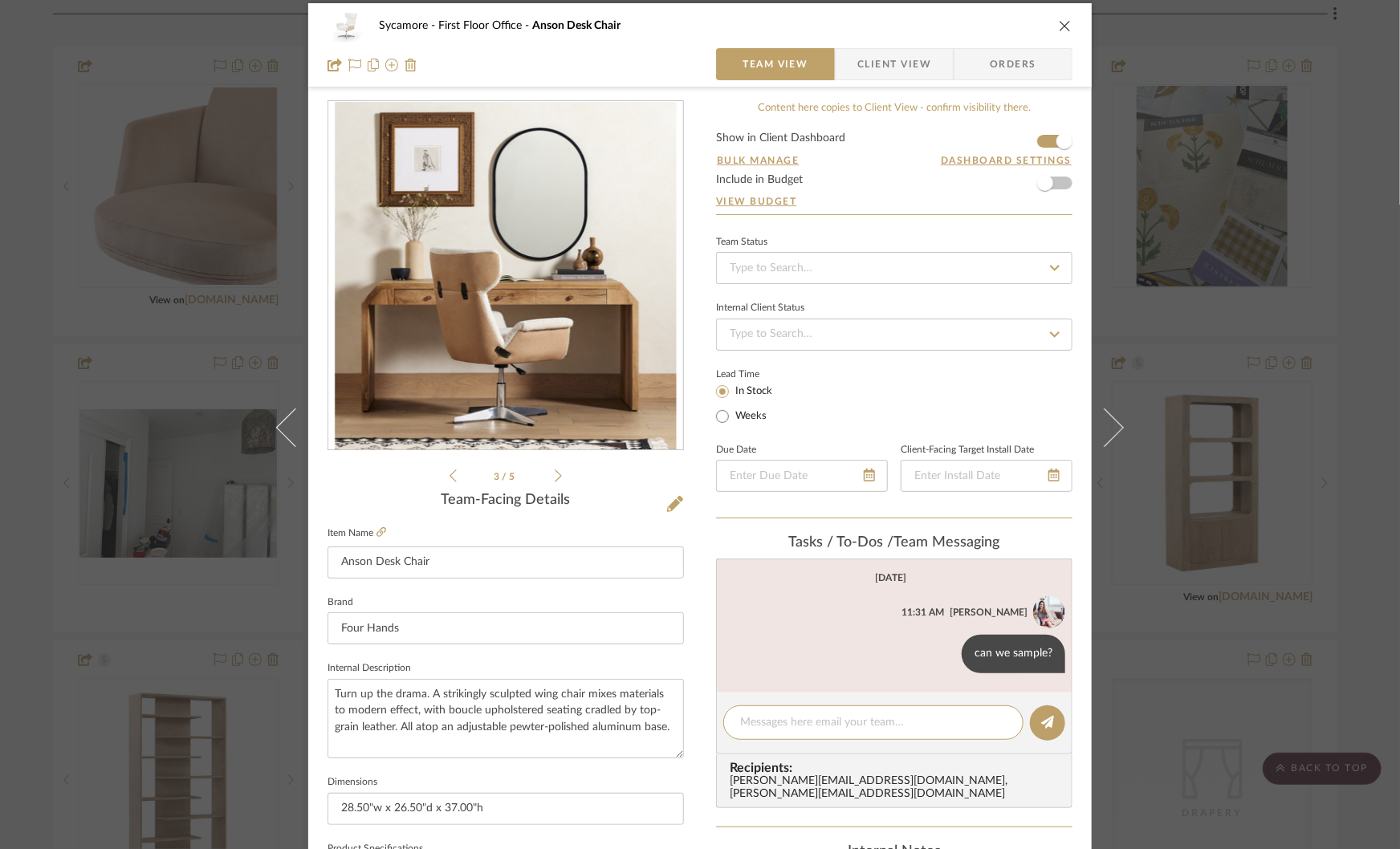
click at [128, 331] on div "Sycamore First Floor Office Anson Desk Chair Team View Client View Orders 3 / 5…" at bounding box center [700, 424] width 1400 height 849
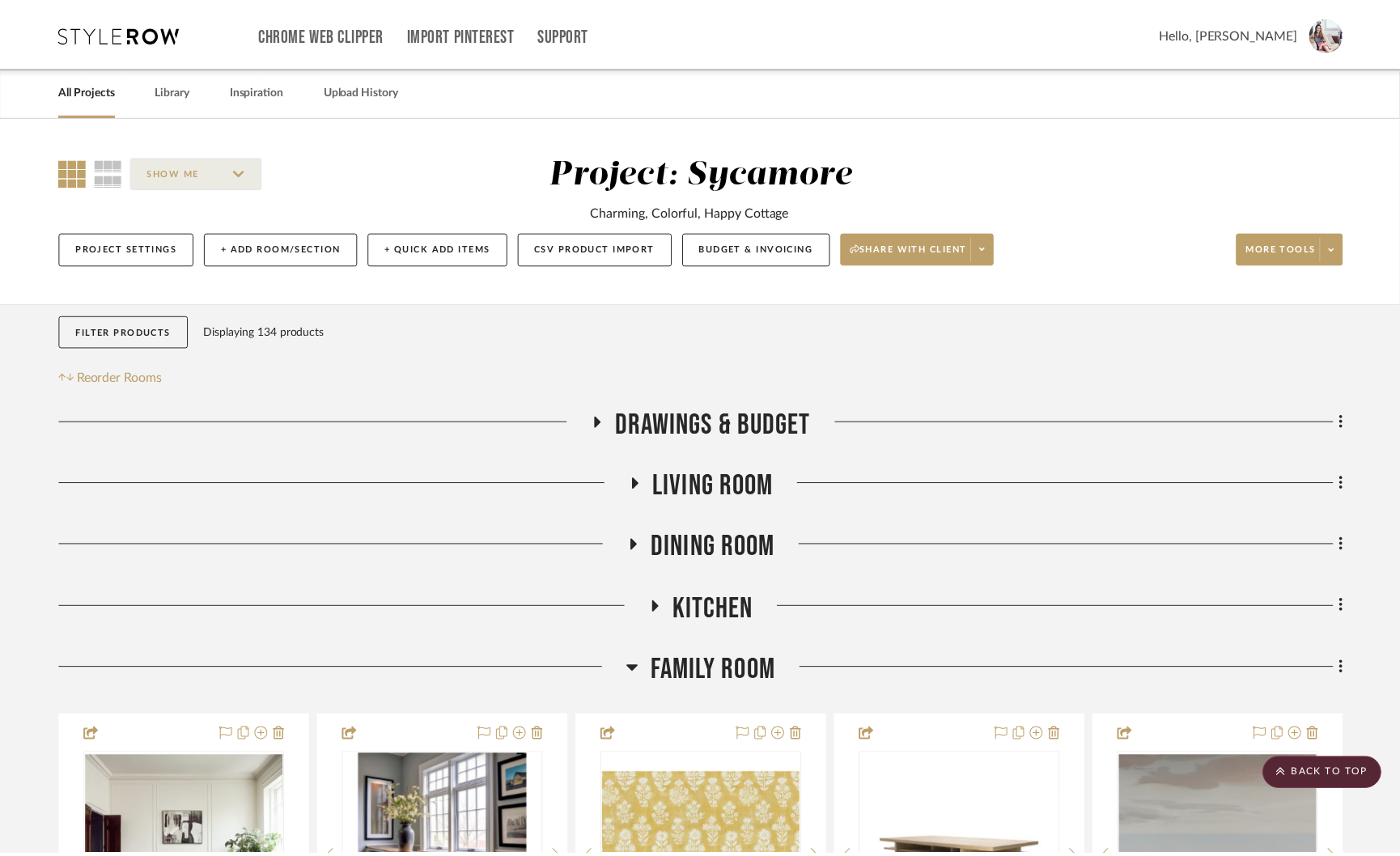
scroll to position [2142, 0]
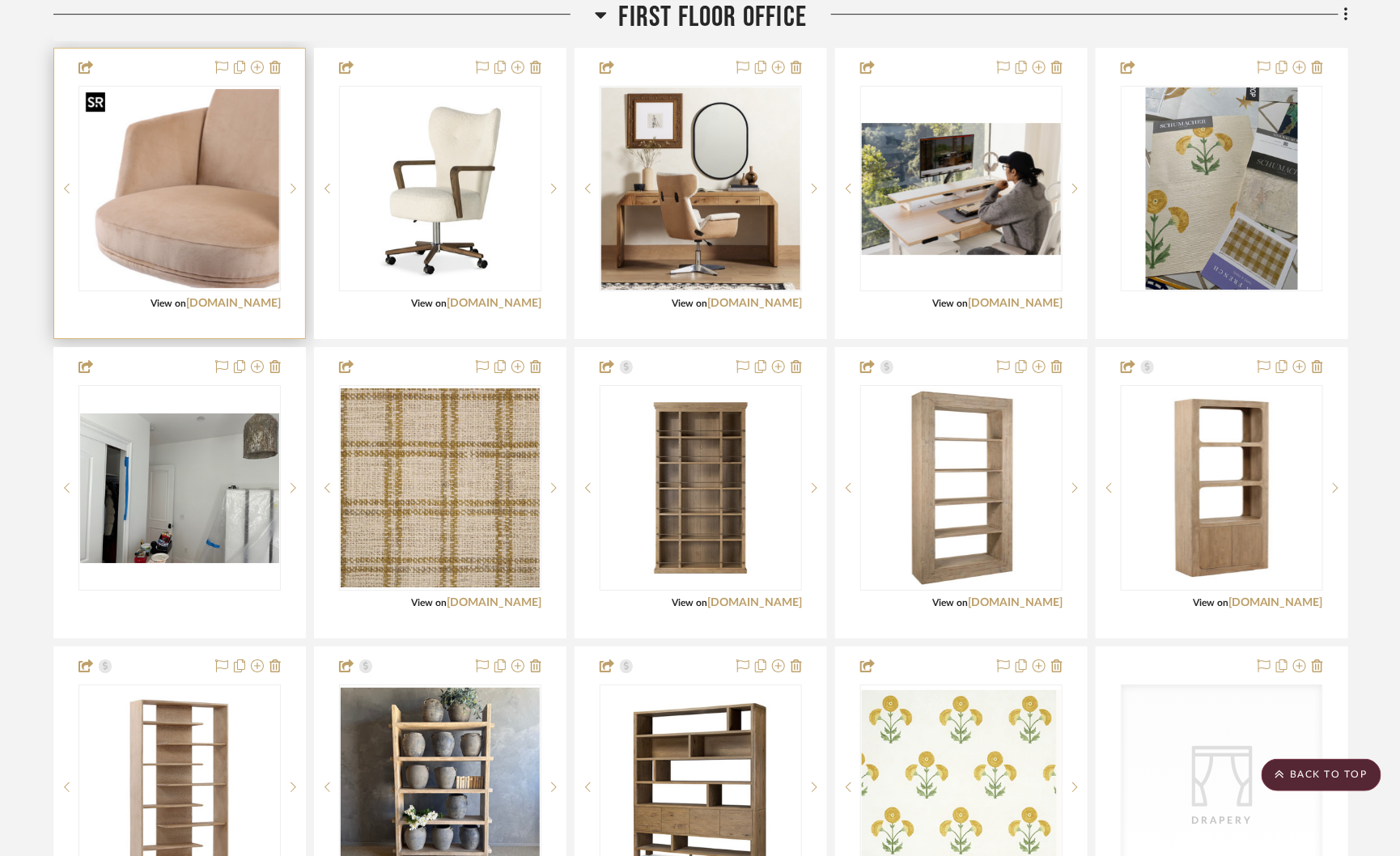
click at [209, 206] on img "3" at bounding box center [179, 188] width 199 height 199
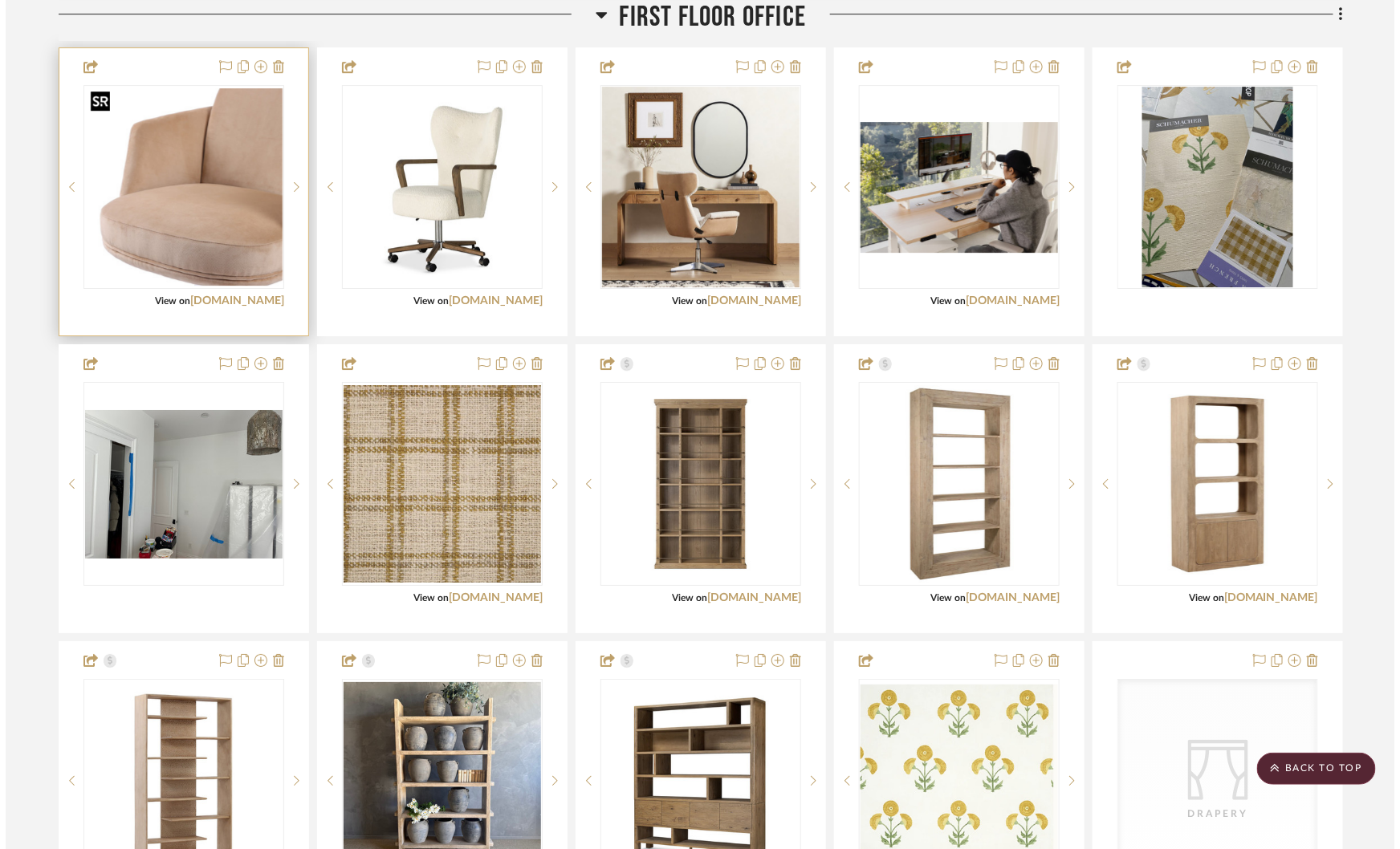
scroll to position [0, 0]
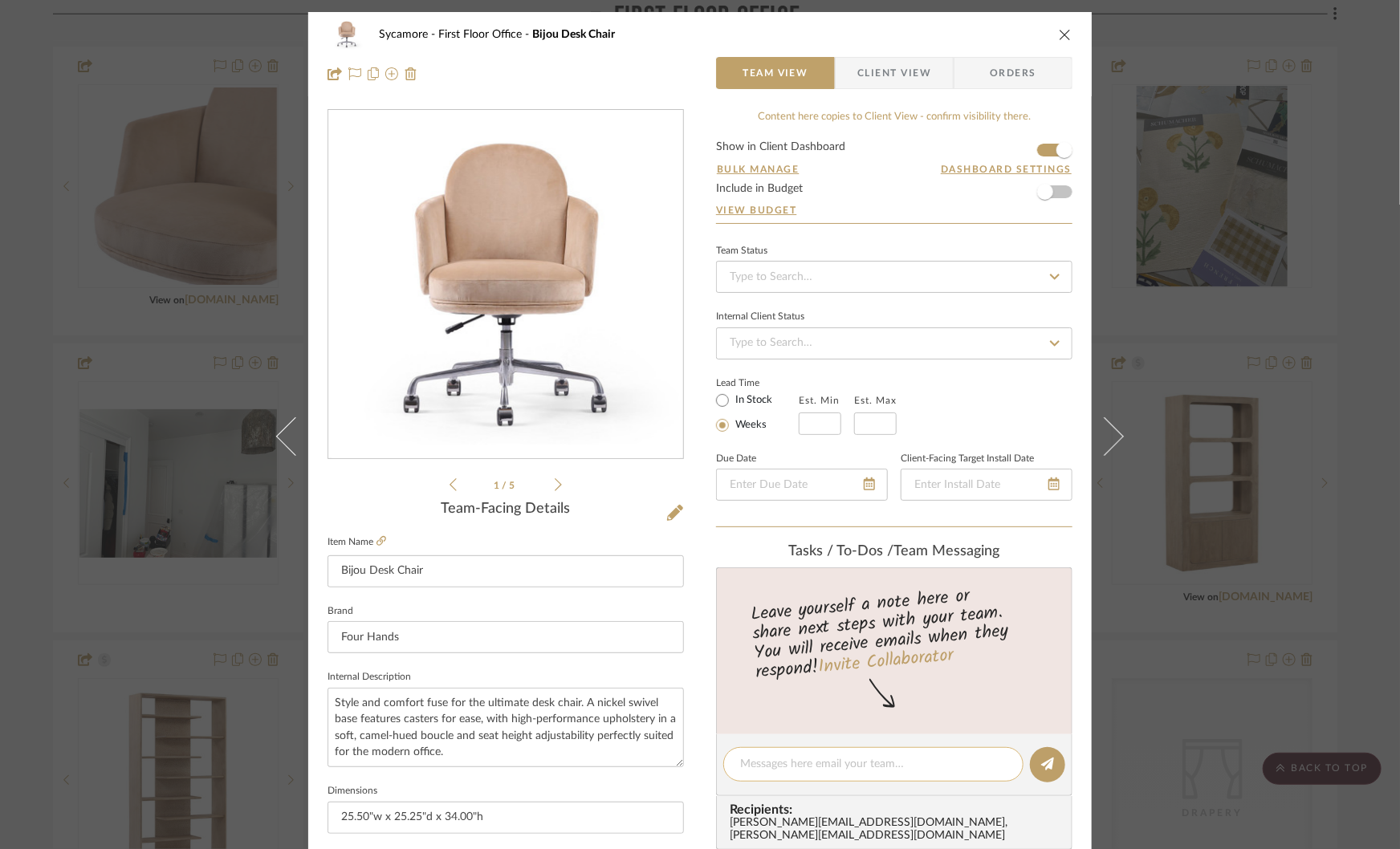
click at [771, 752] on div at bounding box center [874, 764] width 300 height 35
click at [771, 758] on textarea at bounding box center [873, 764] width 267 height 17
type textarea "for the LR?"
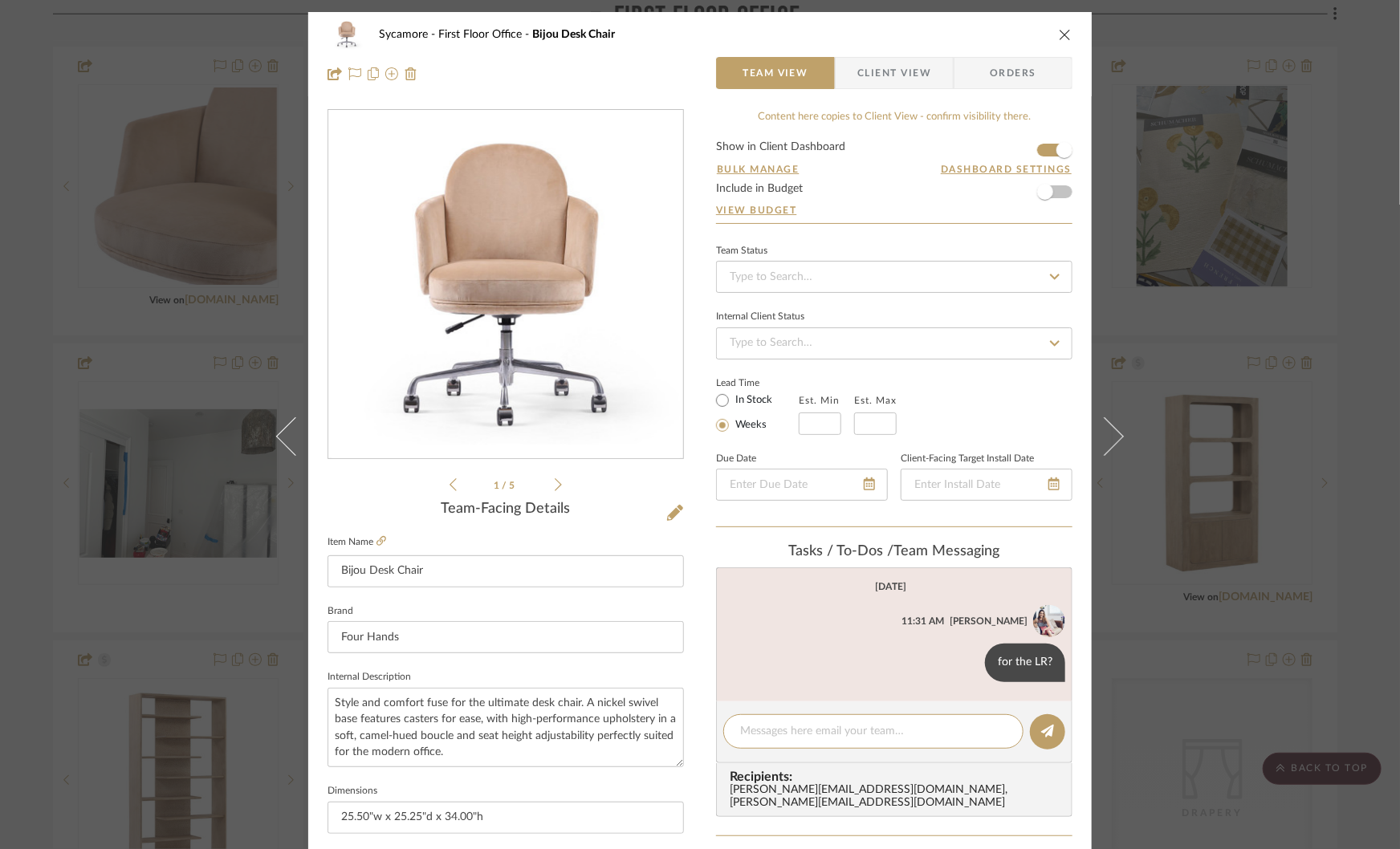
click at [1185, 442] on div "Sycamore First Floor Office Bijou Desk Chair Team View Client View Orders 1 / 5…" at bounding box center [700, 424] width 1400 height 849
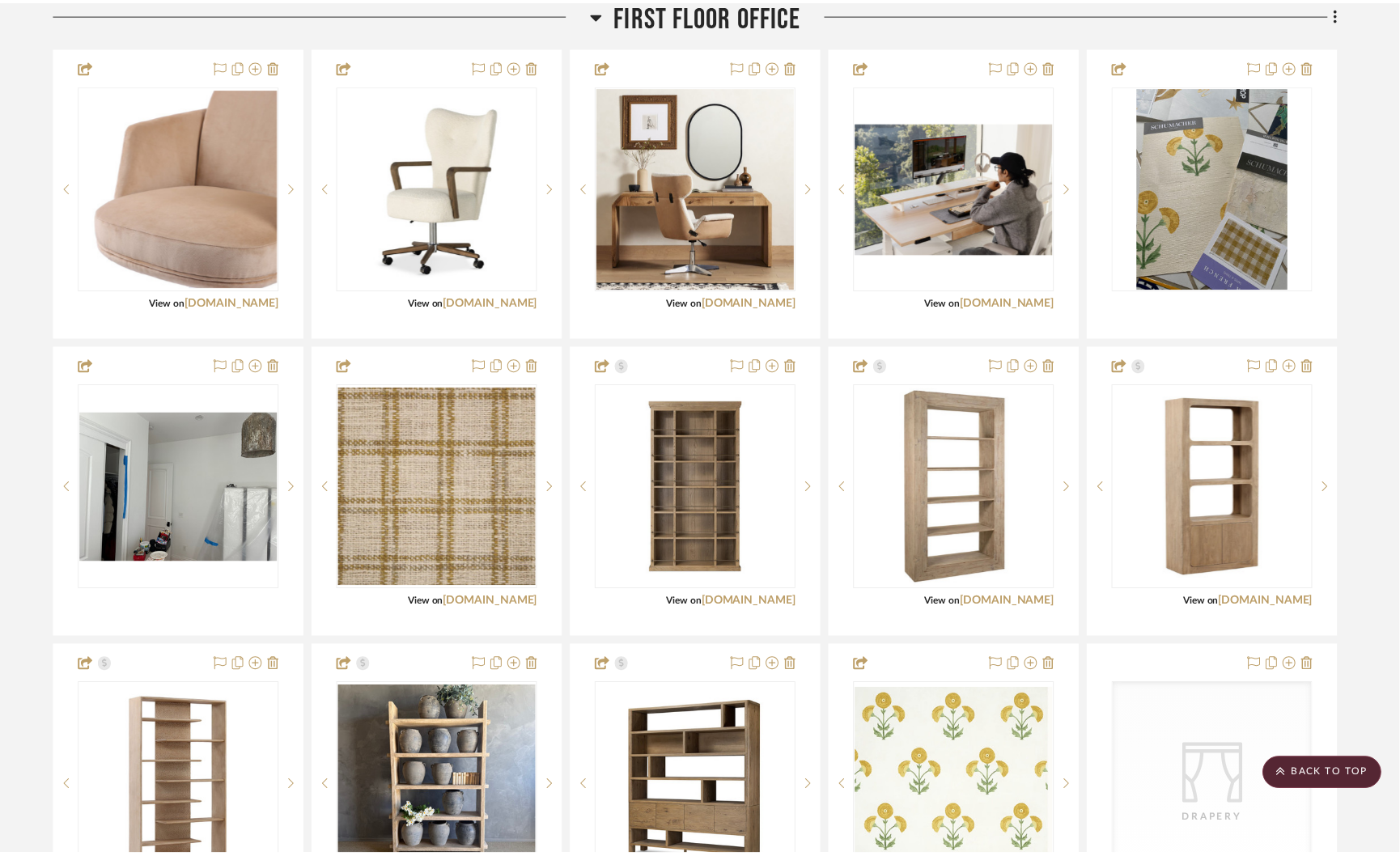
scroll to position [2142, 0]
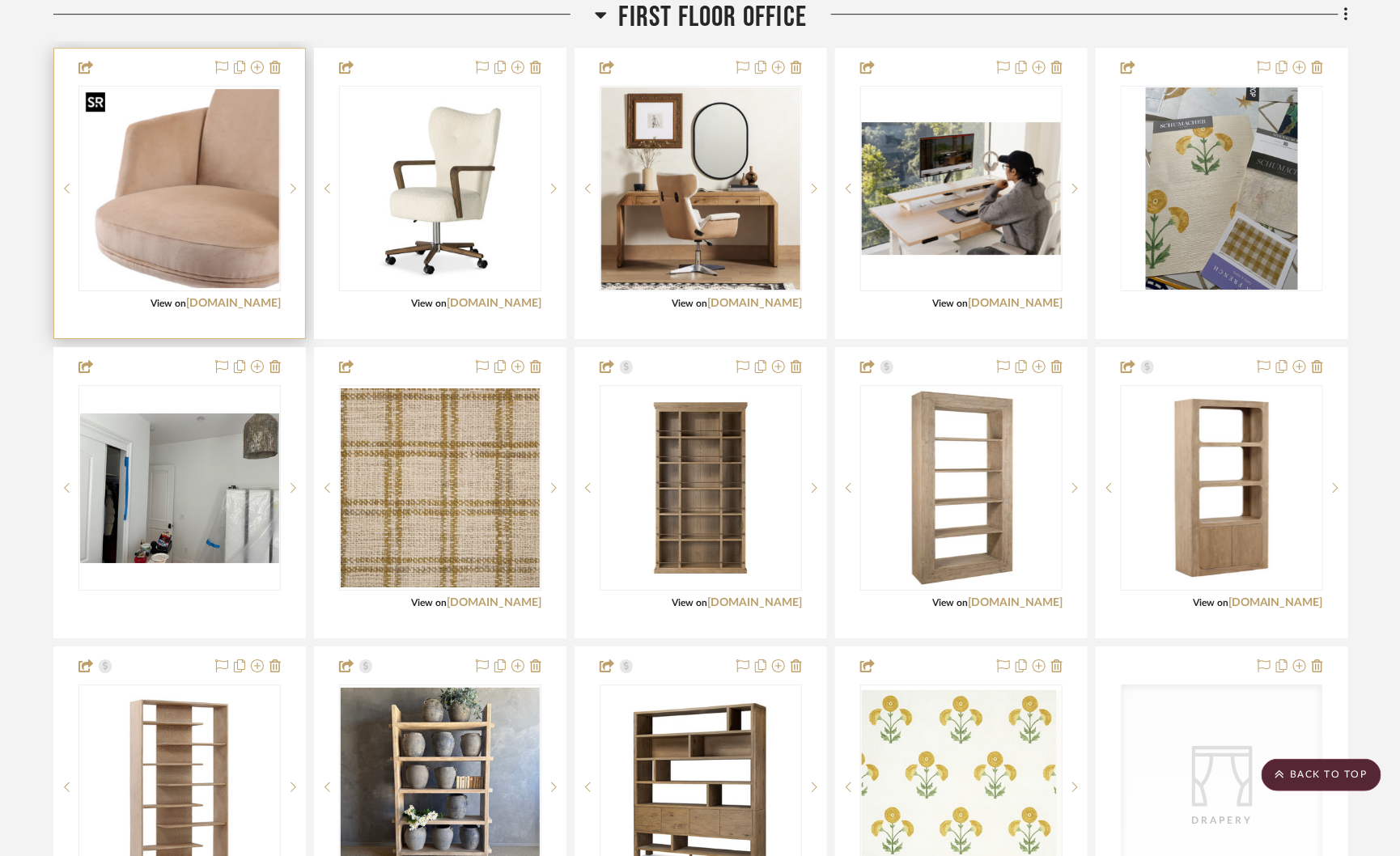
click at [181, 183] on img "3" at bounding box center [179, 188] width 199 height 199
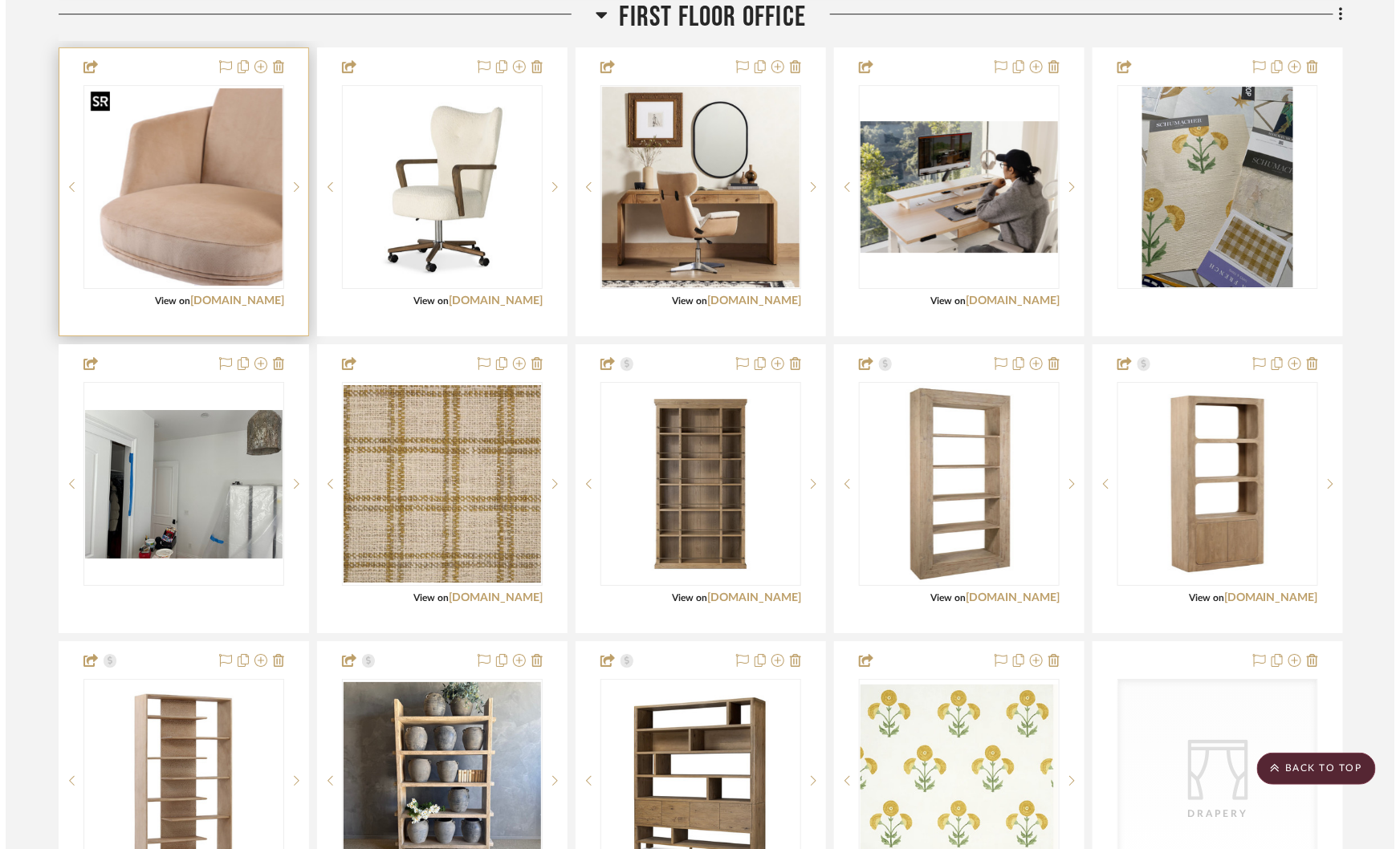
scroll to position [0, 0]
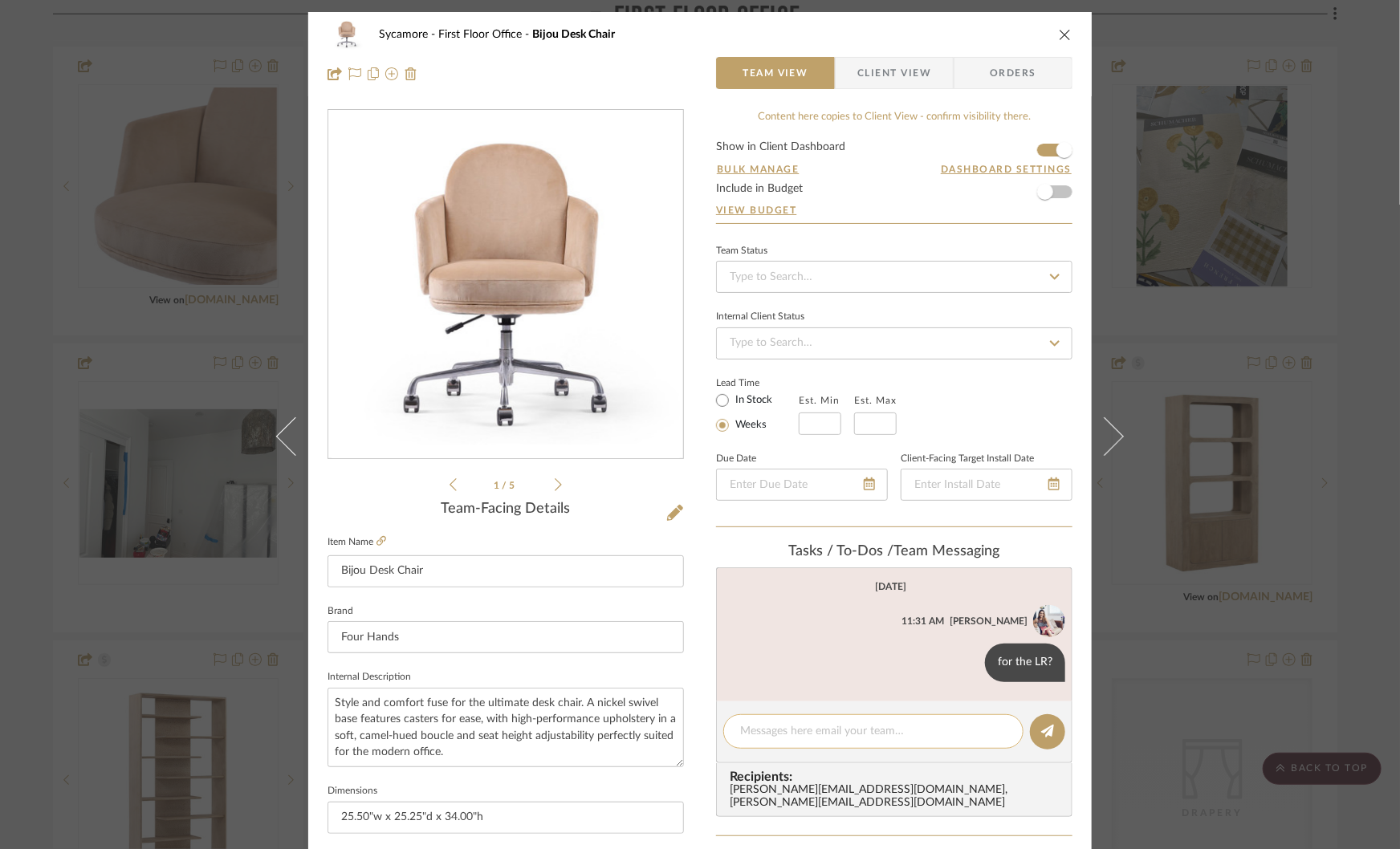
click at [791, 731] on textarea at bounding box center [873, 732] width 267 height 17
type textarea "get for LR."
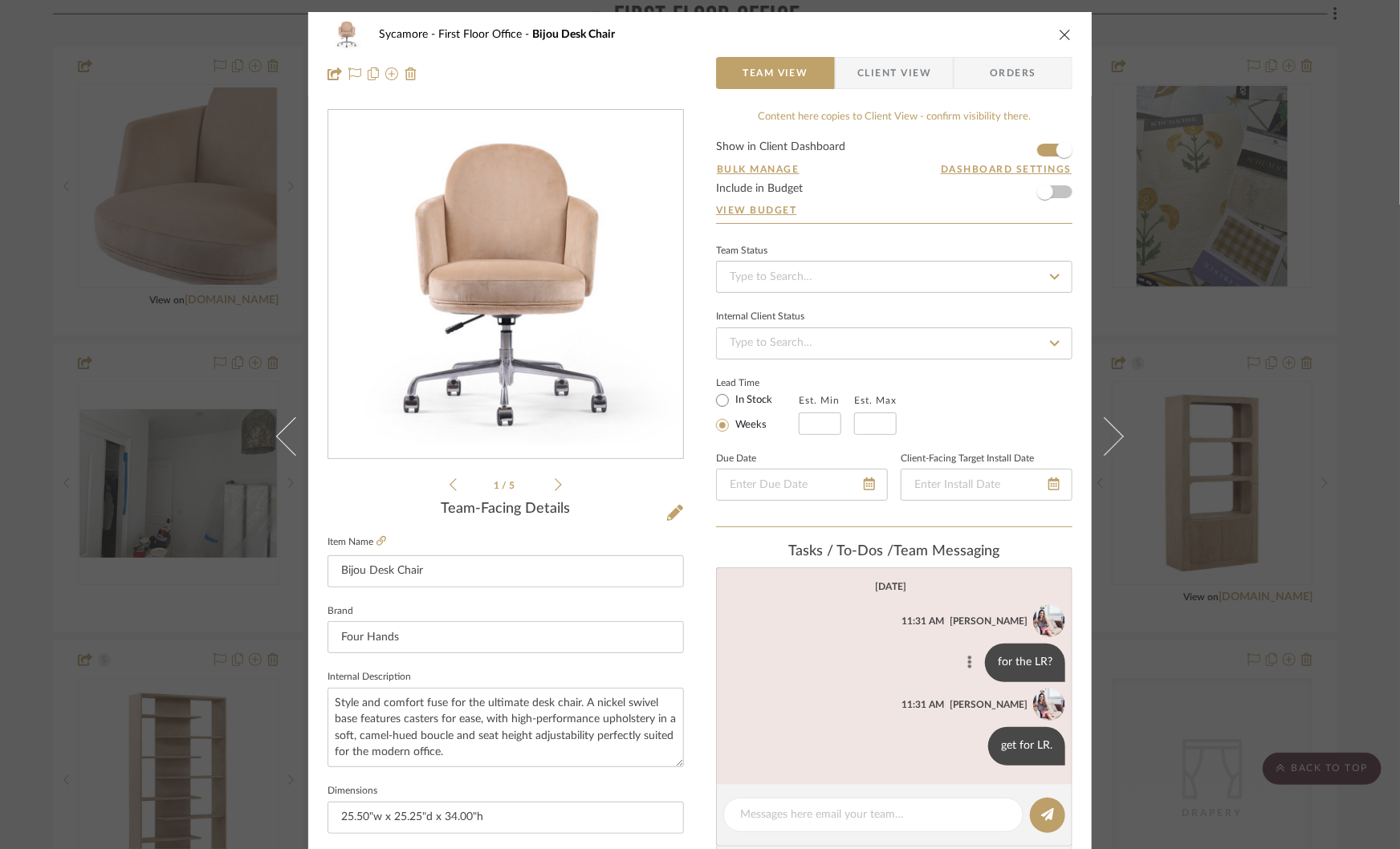
click at [969, 658] on button at bounding box center [969, 662] width 19 height 19
click at [892, 683] on span "Delete" at bounding box center [891, 680] width 66 height 14
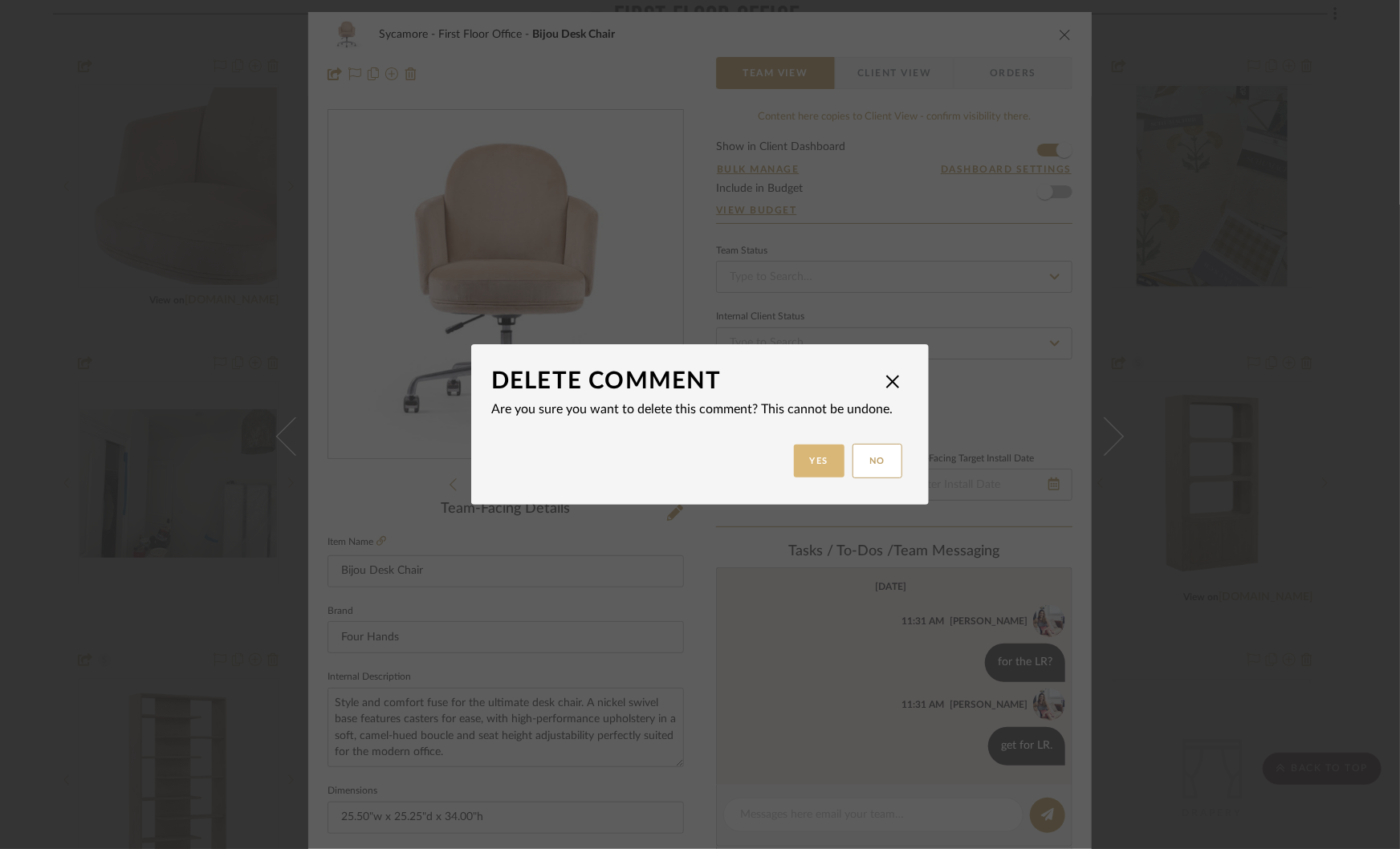
click at [824, 452] on button "Yes" at bounding box center [819, 461] width 51 height 33
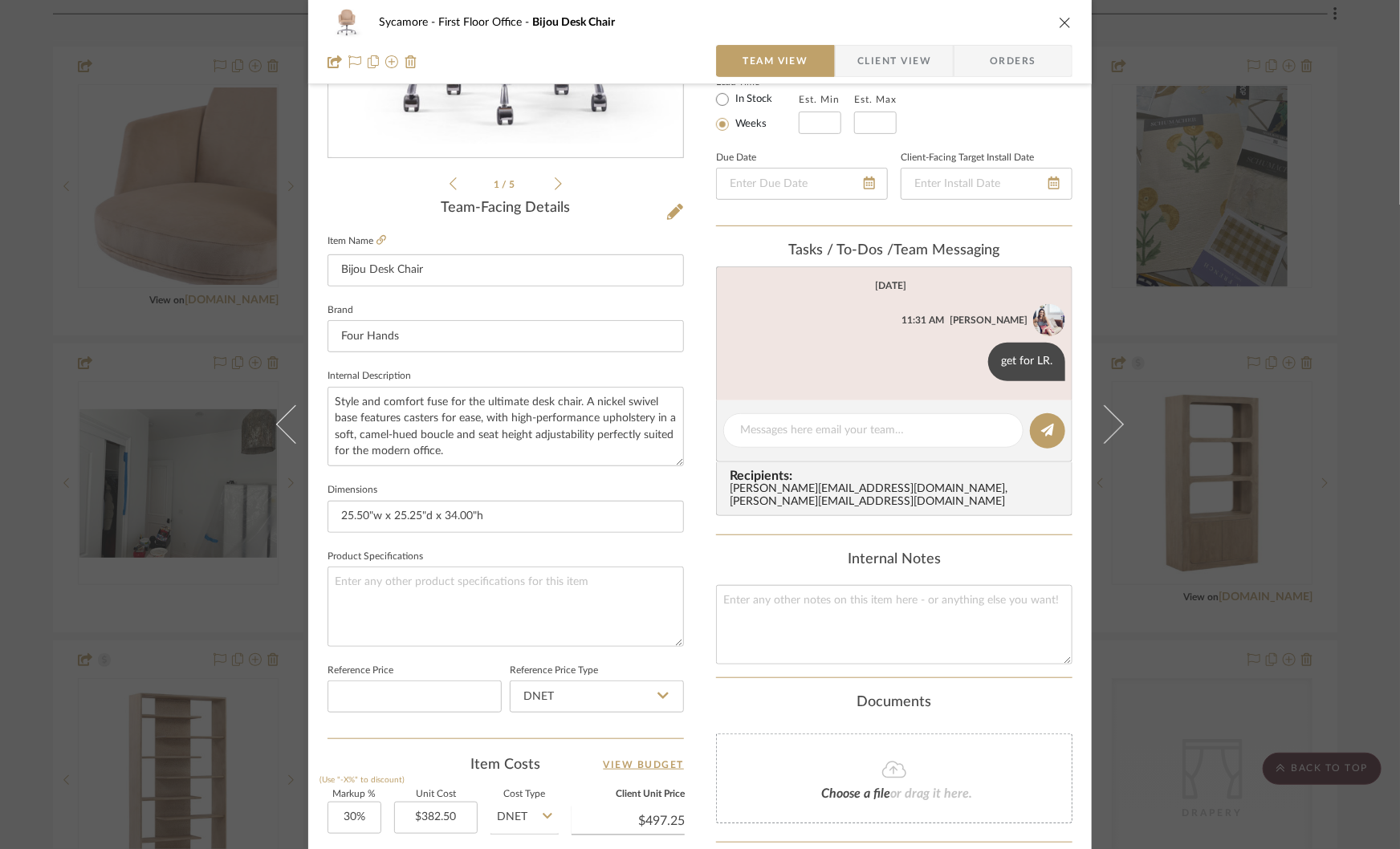
scroll to position [291, 0]
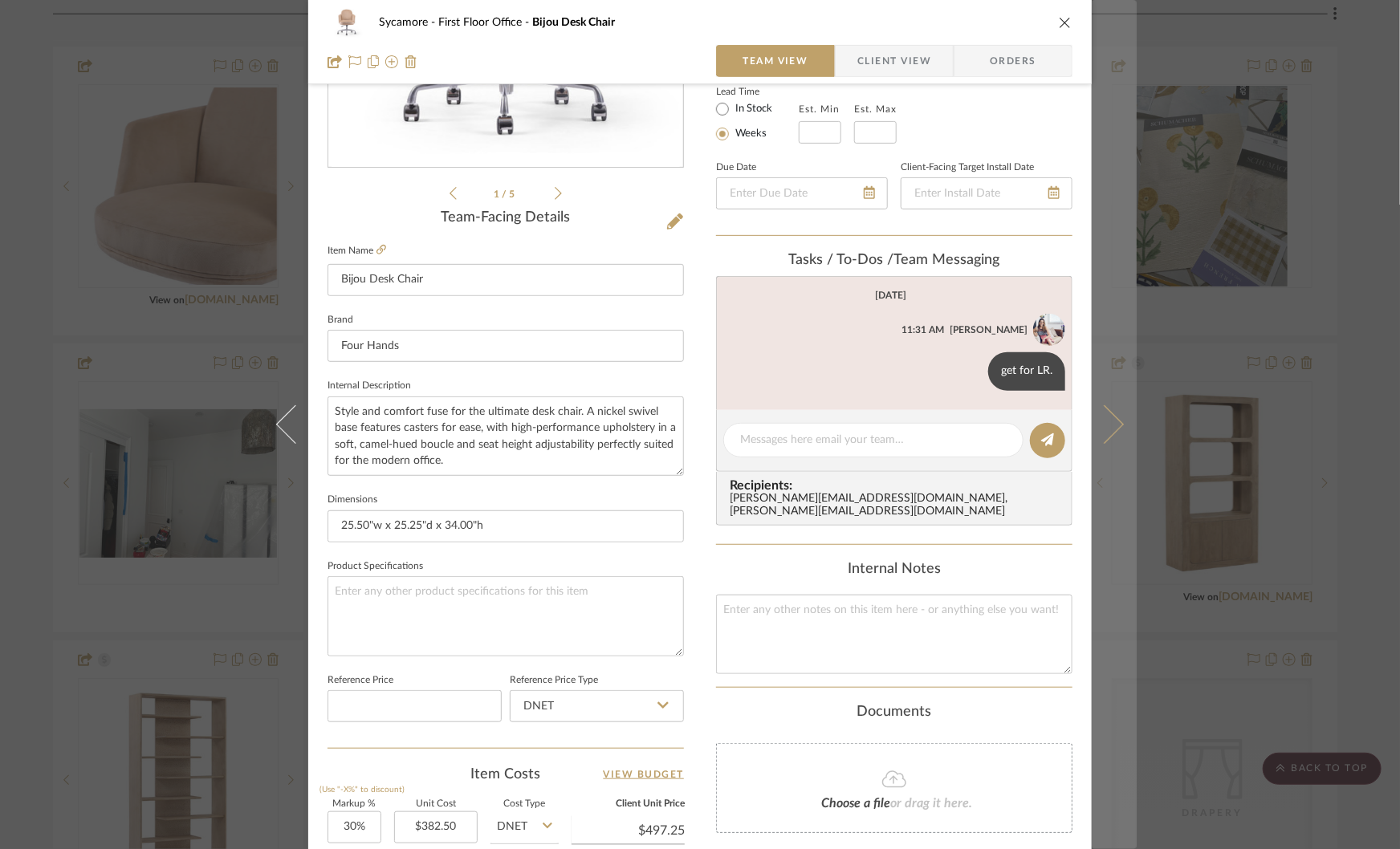
click at [1104, 527] on button at bounding box center [1113, 424] width 45 height 849
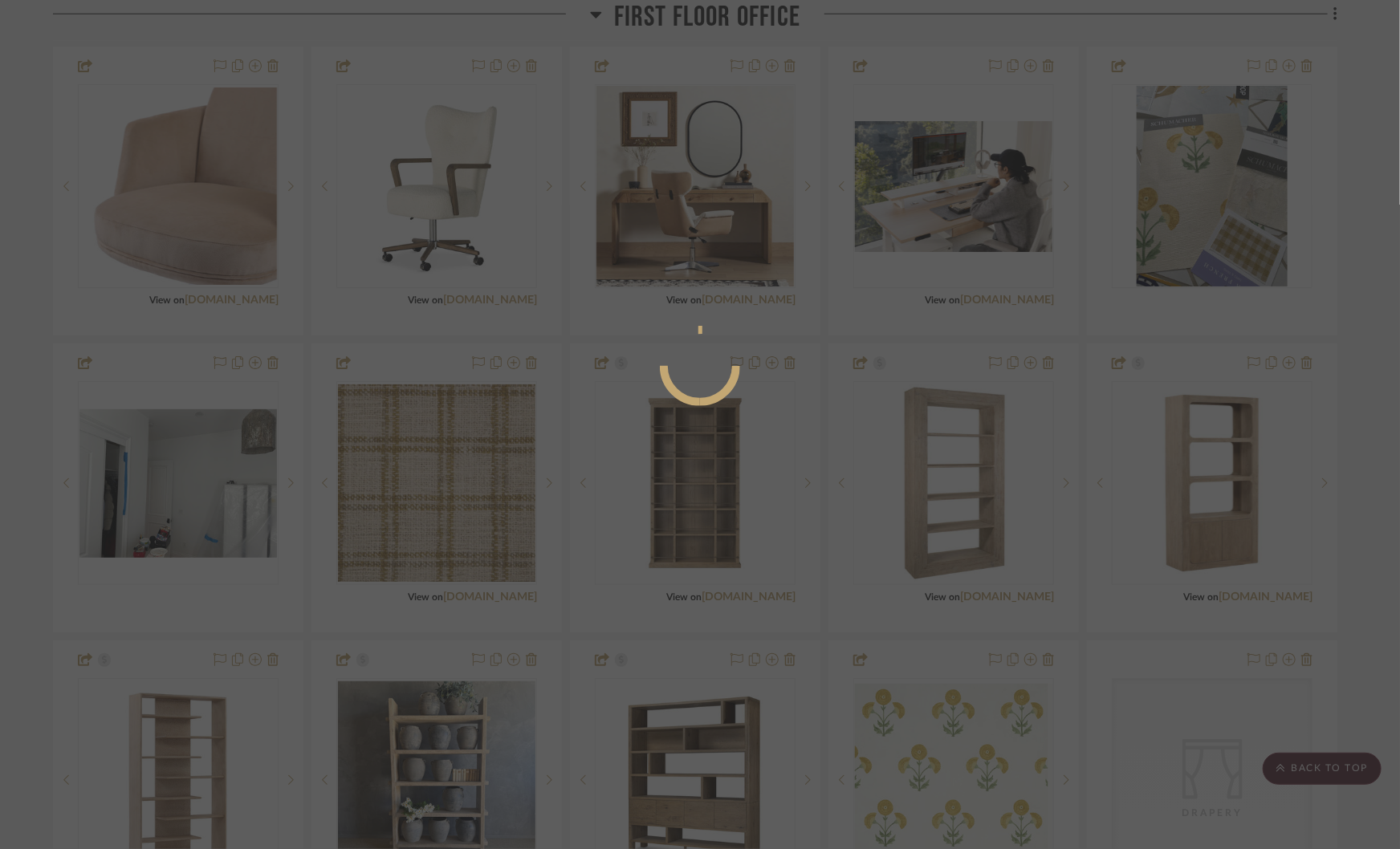
scroll to position [0, 0]
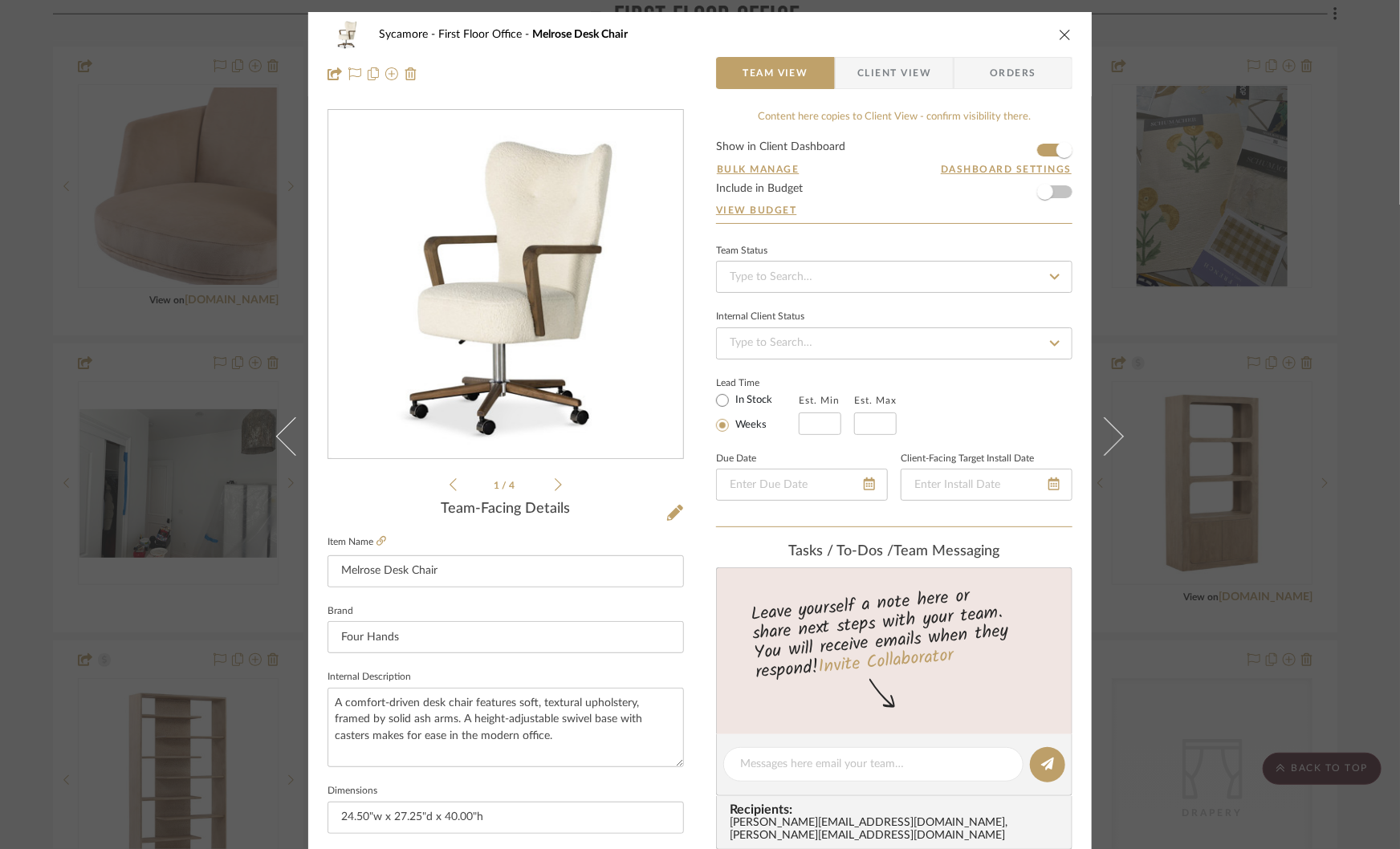
click at [1190, 553] on div "Sycamore First Floor Office Melrose Desk Chair Team View Client View Orders 1 /…" at bounding box center [700, 424] width 1400 height 849
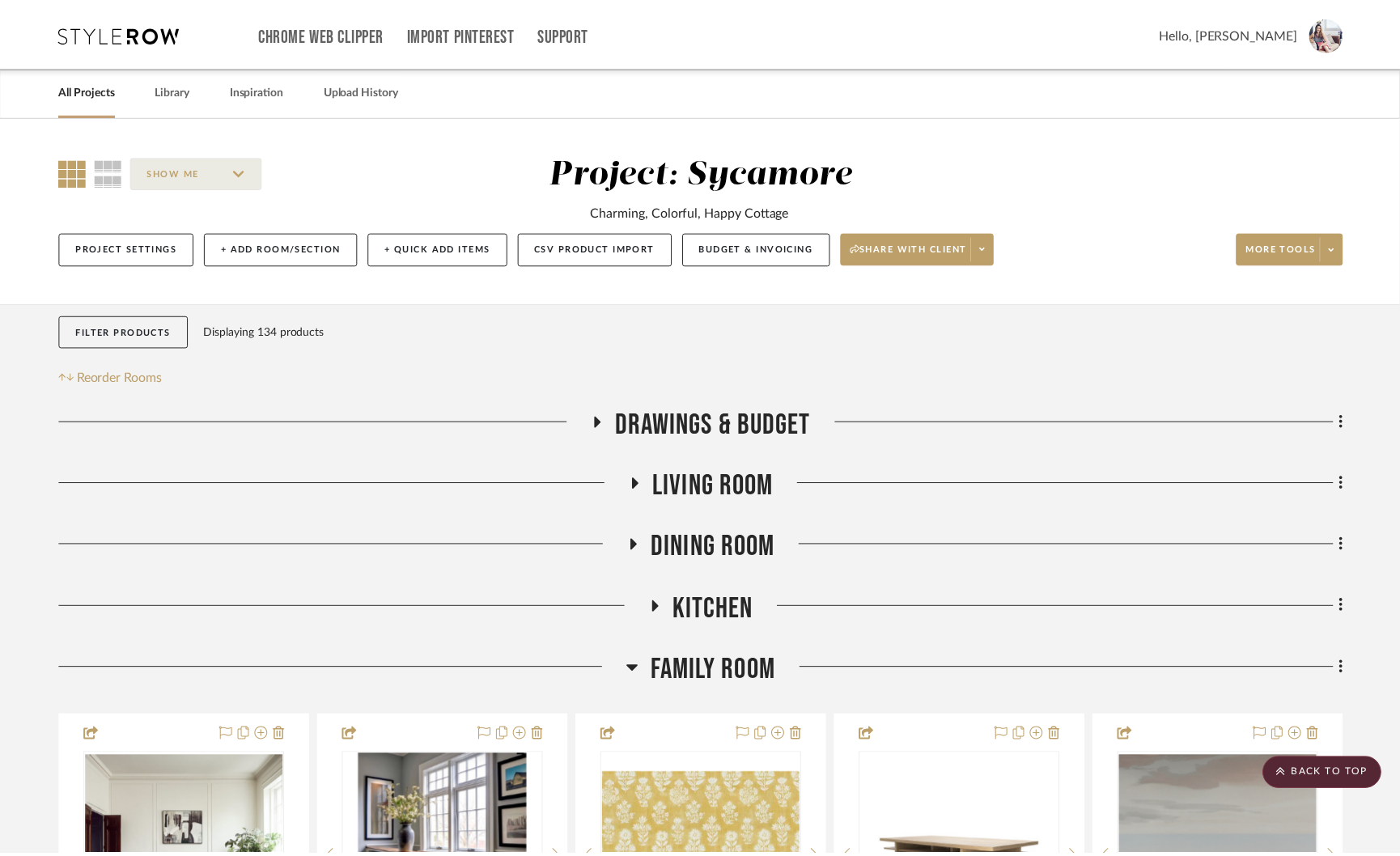
scroll to position [2142, 0]
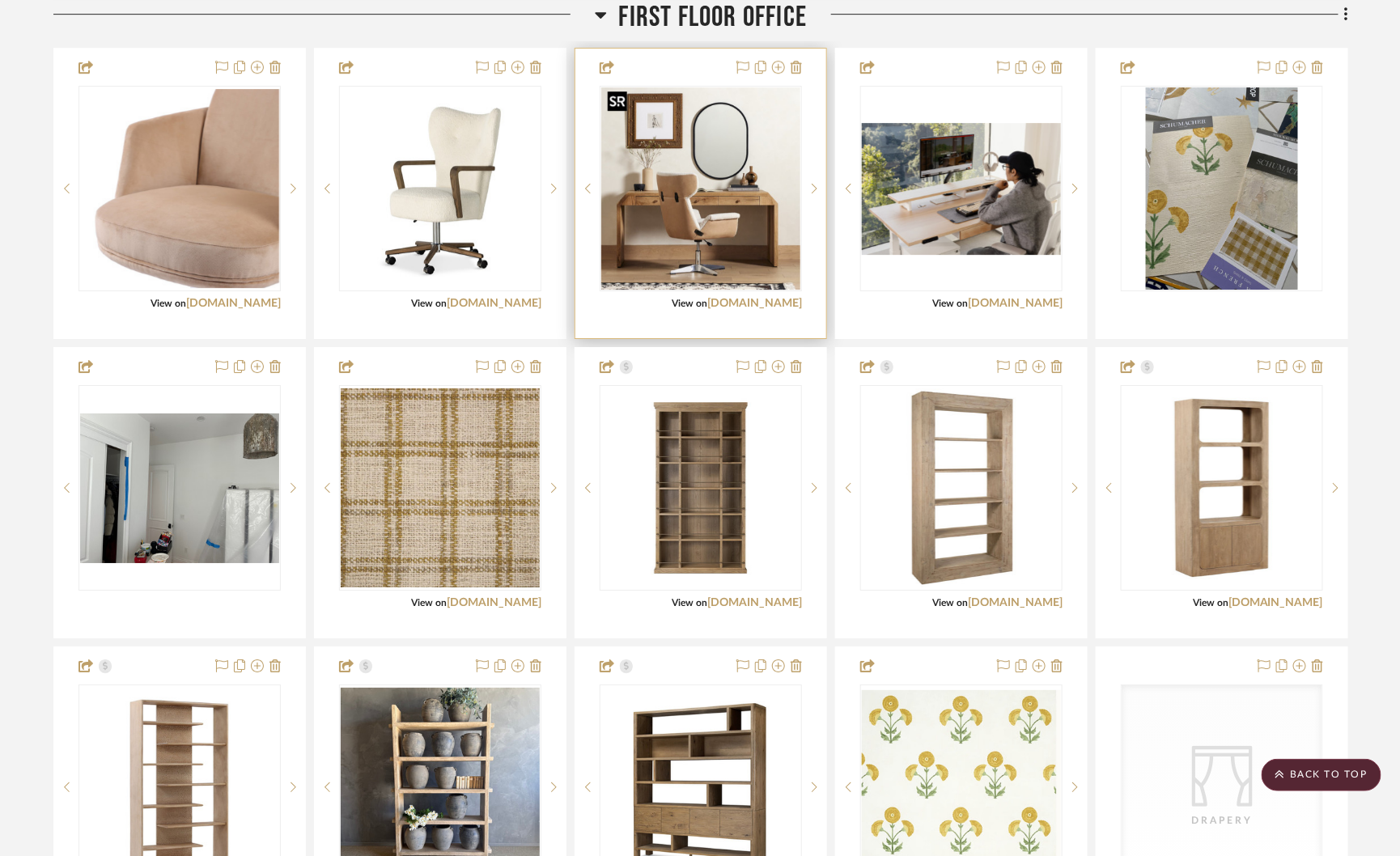
click at [662, 227] on img "2" at bounding box center [700, 188] width 199 height 202
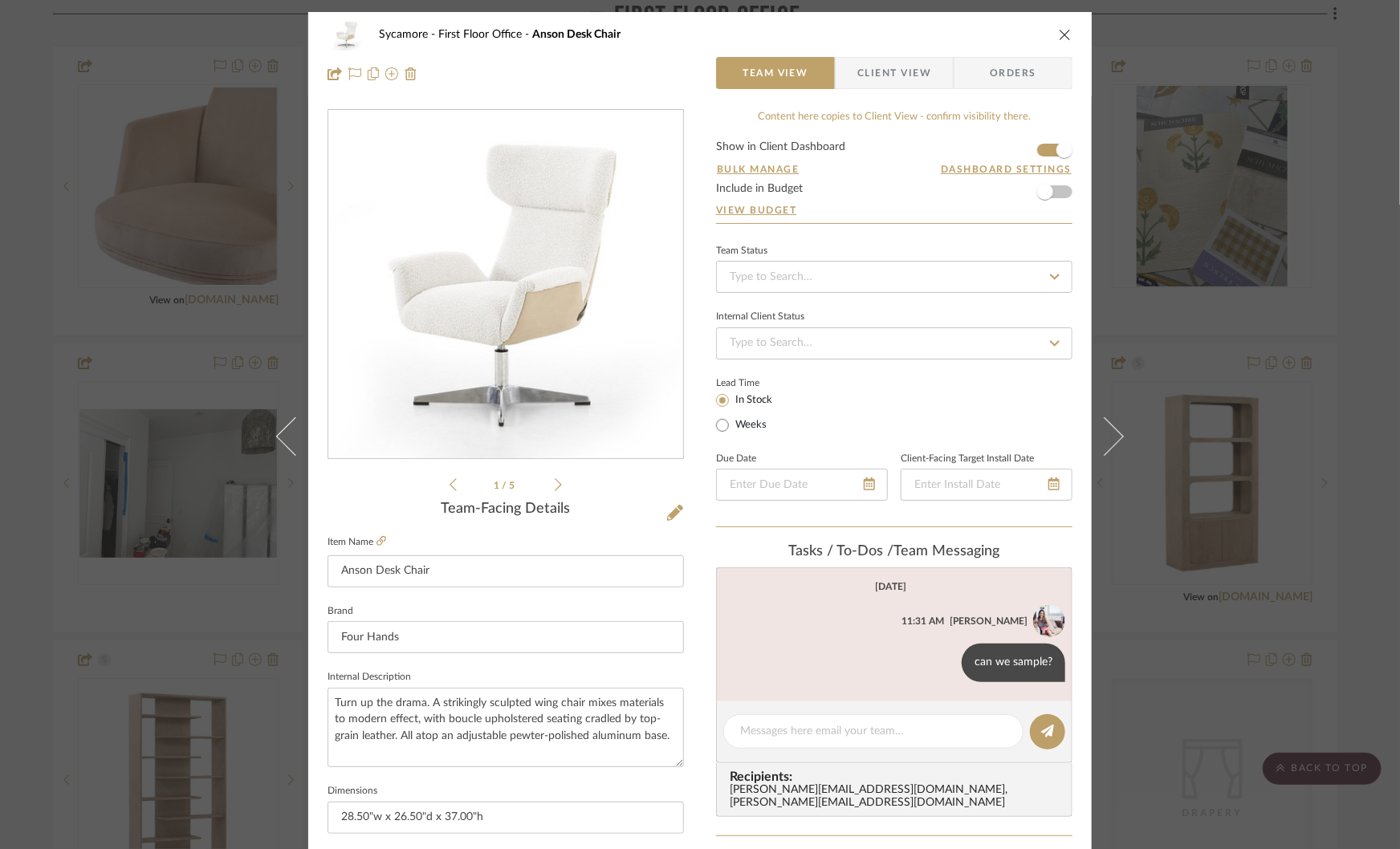
scroll to position [130, 0]
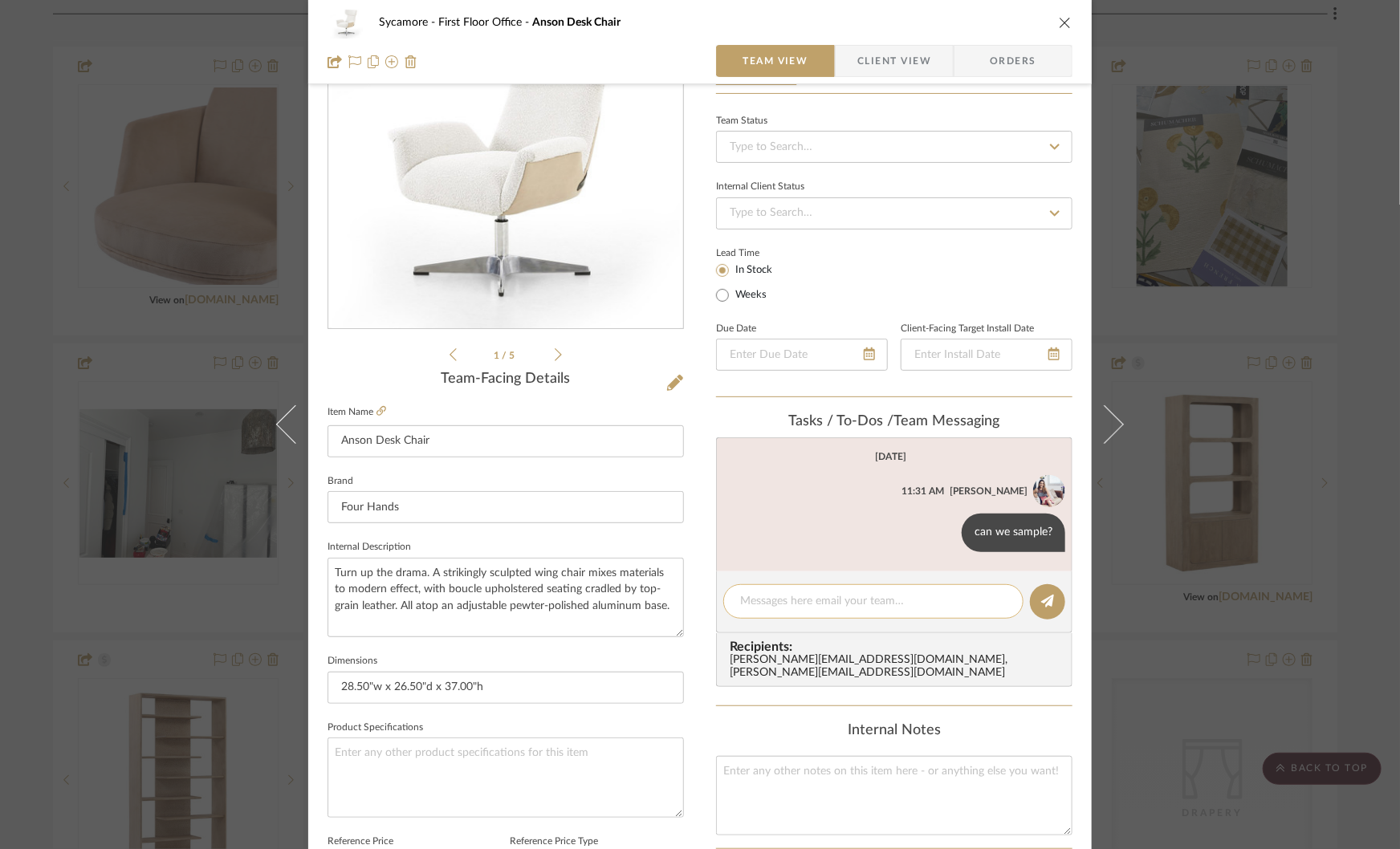
click at [787, 599] on textarea at bounding box center [873, 601] width 267 height 17
type textarea "hold on office - see if we can find in LA"
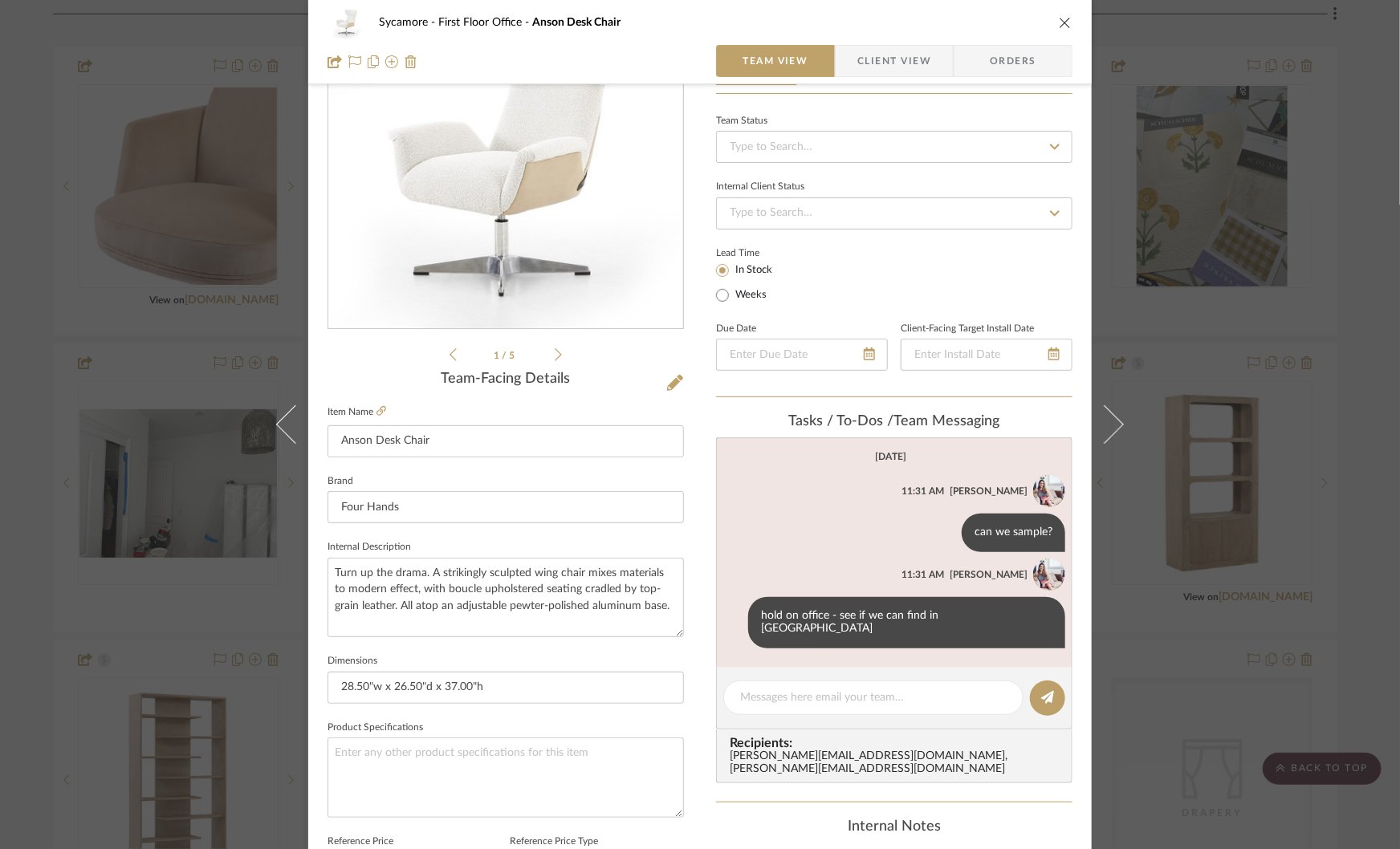
click at [1221, 516] on div "Sycamore First Floor Office Anson Desk Chair Team View Client View Orders 1 / 5…" at bounding box center [700, 424] width 1400 height 849
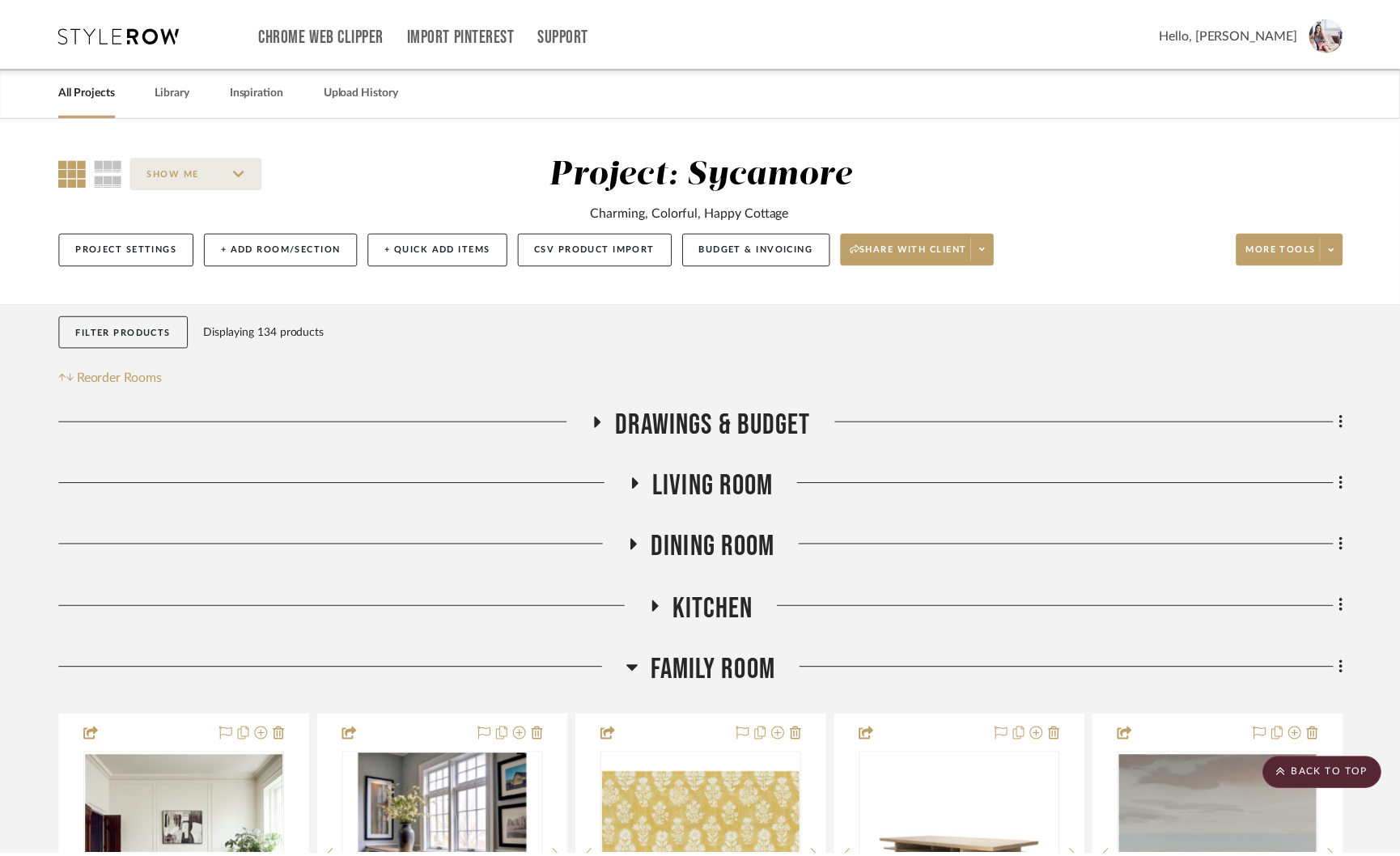
scroll to position [2142, 0]
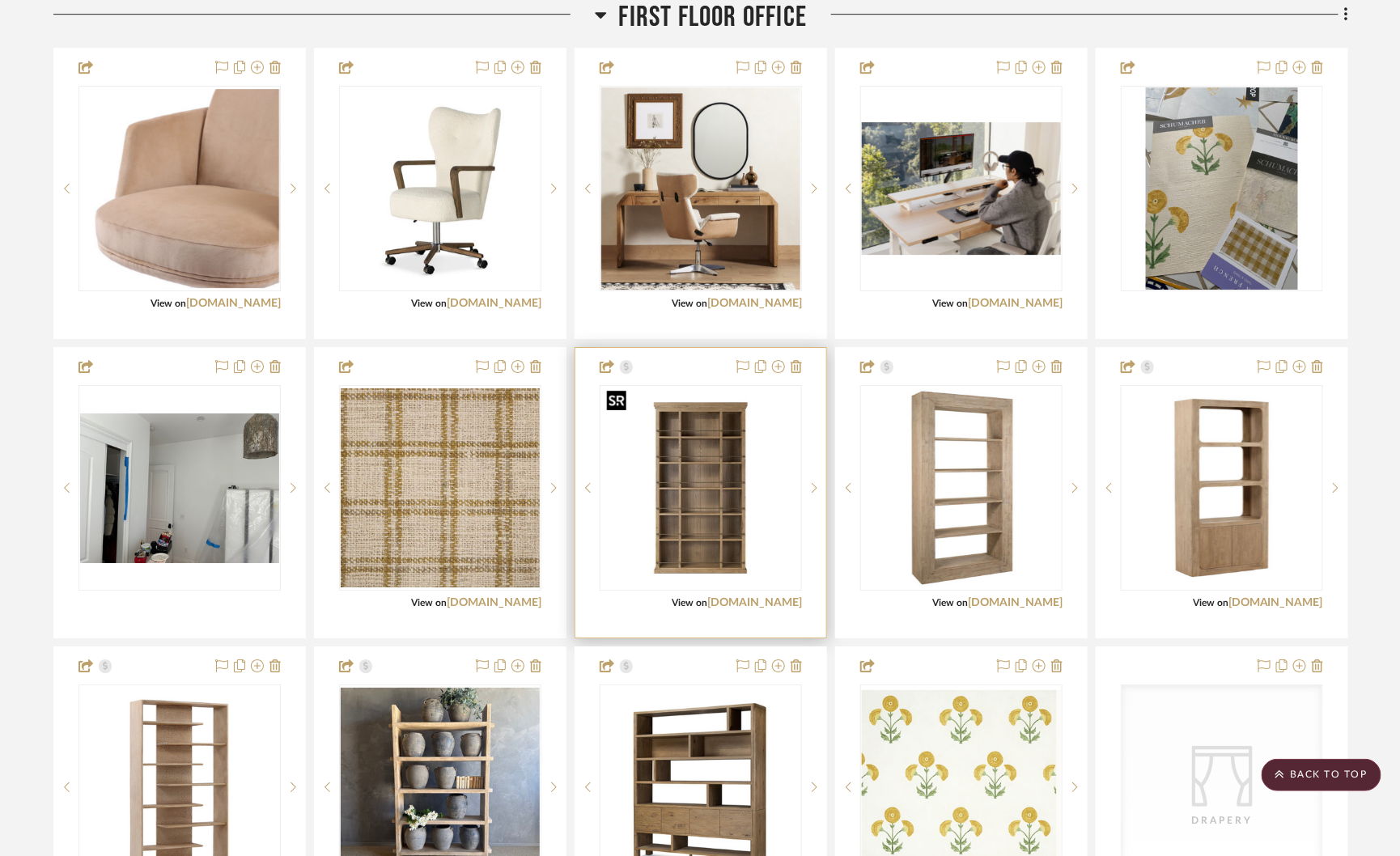
click at [672, 519] on img "0" at bounding box center [700, 487] width 199 height 199
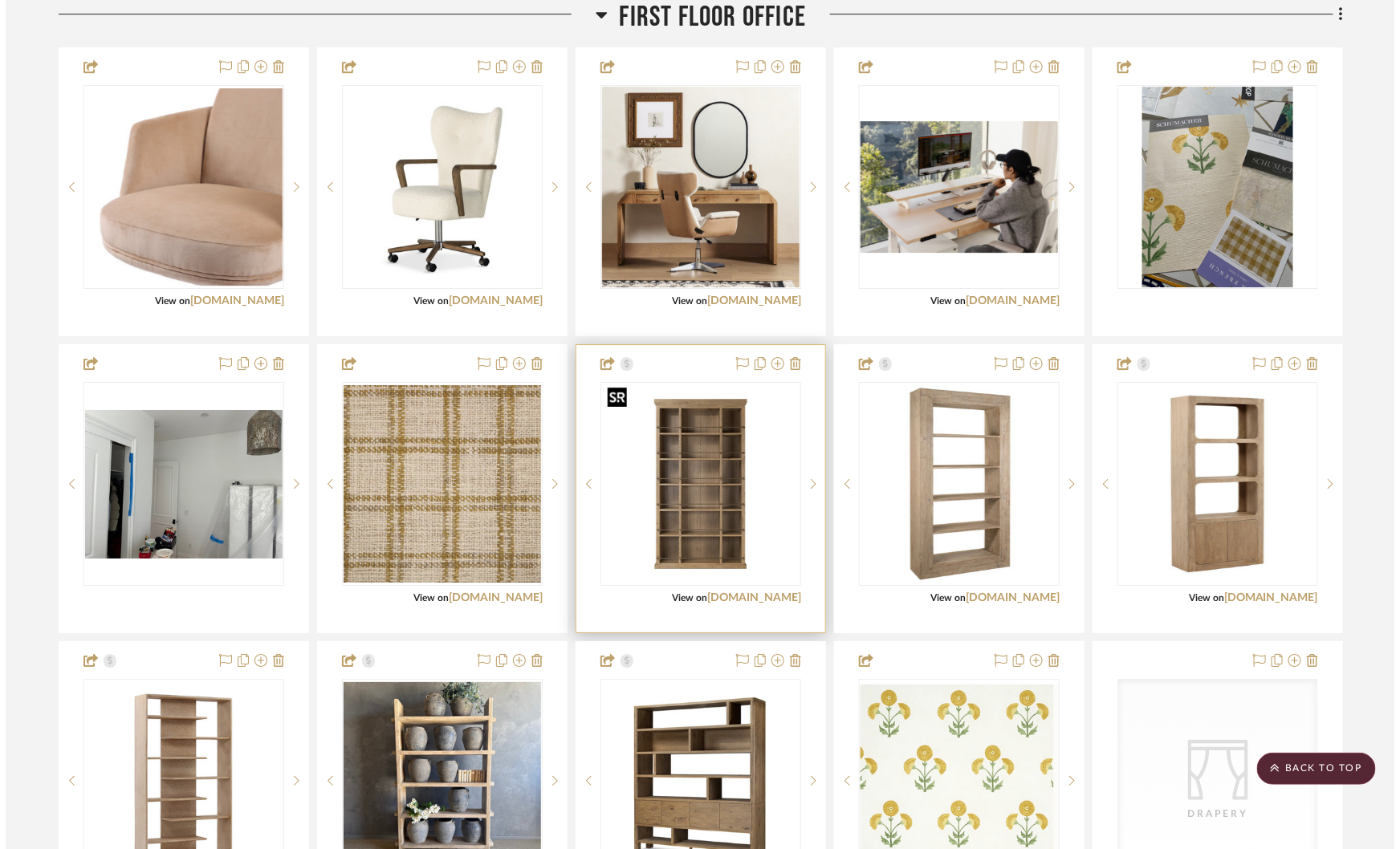
scroll to position [0, 0]
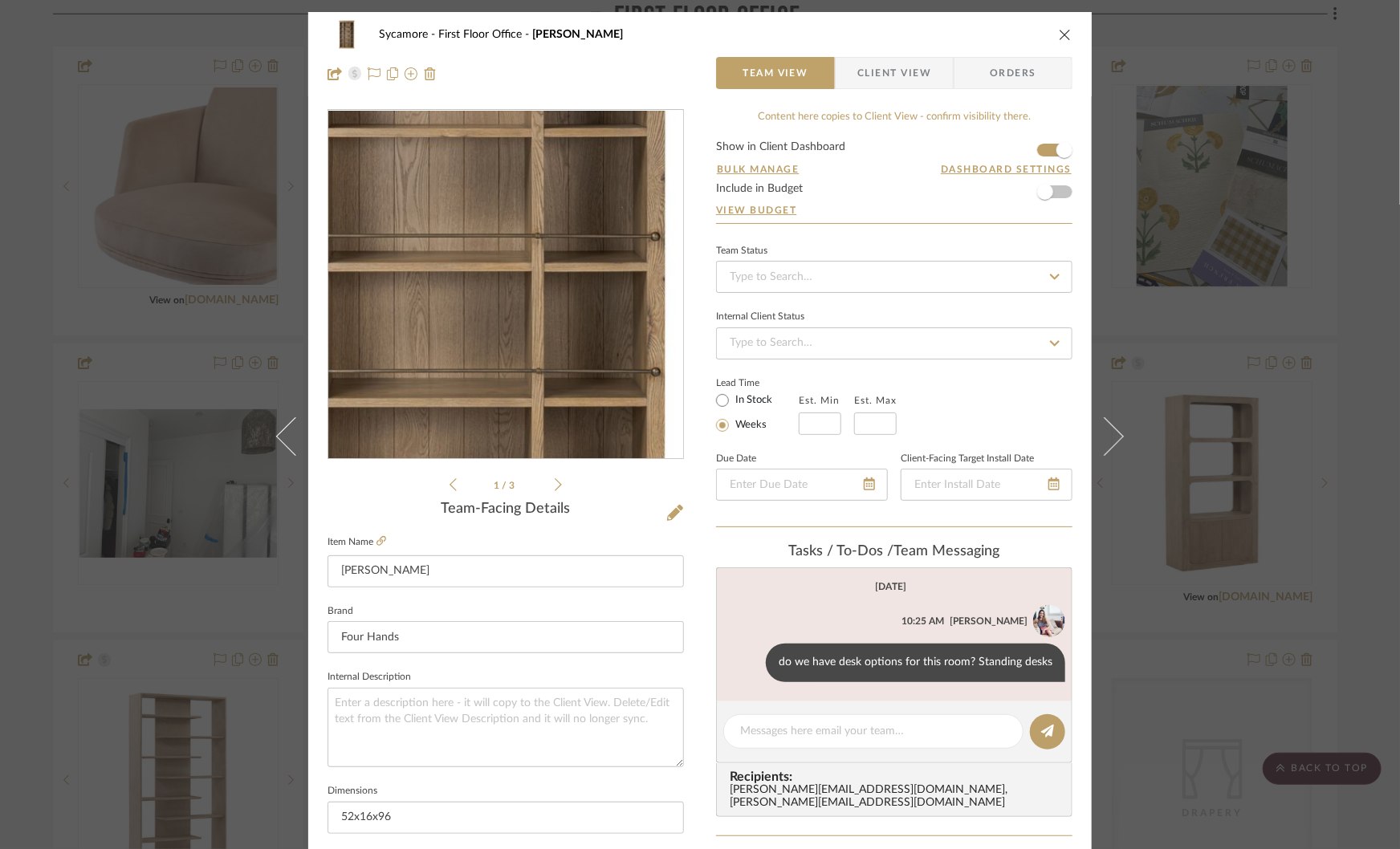
click at [523, 329] on img "0" at bounding box center [505, 285] width 349 height 349
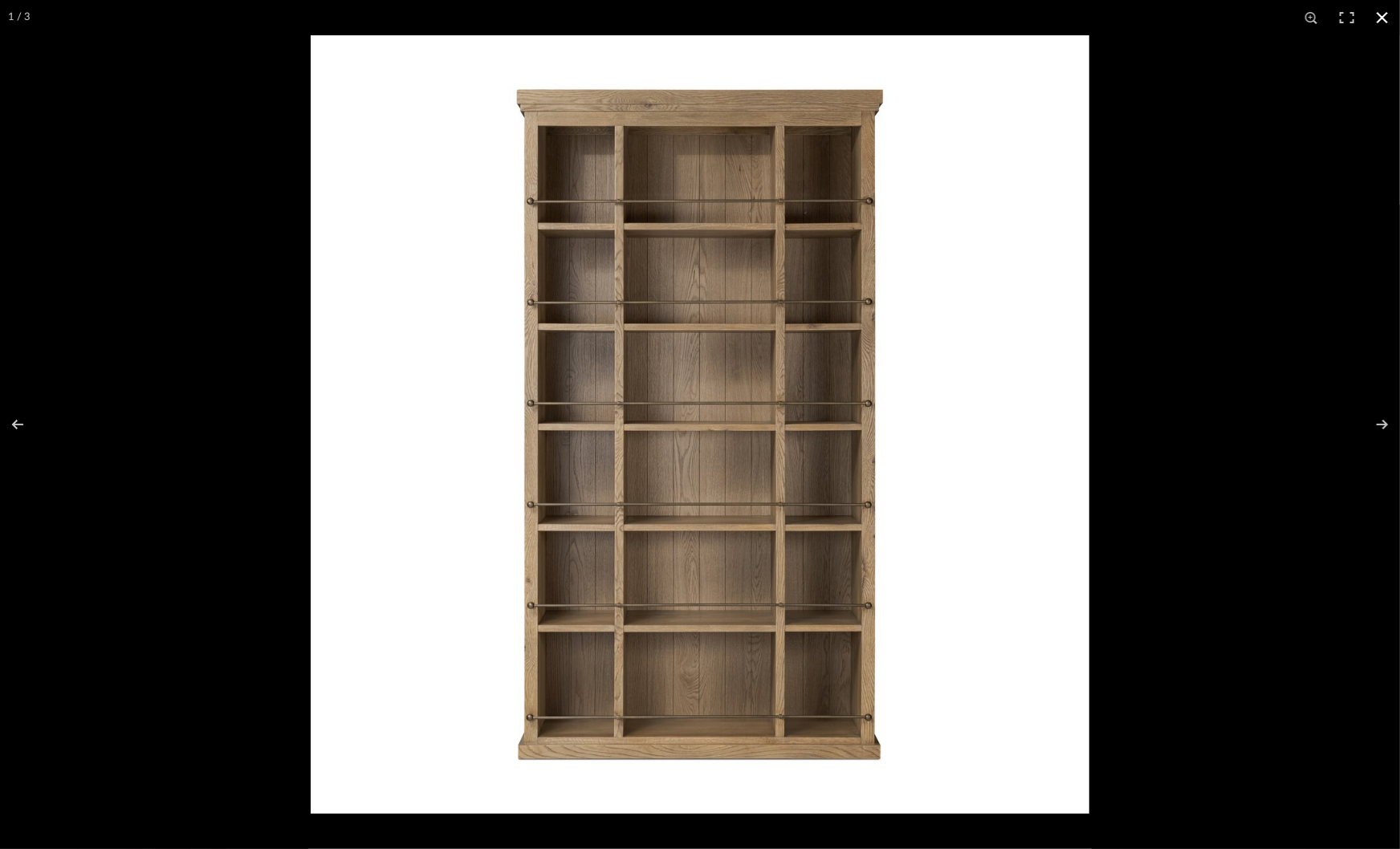
click at [1210, 430] on div at bounding box center [1010, 460] width 1400 height 849
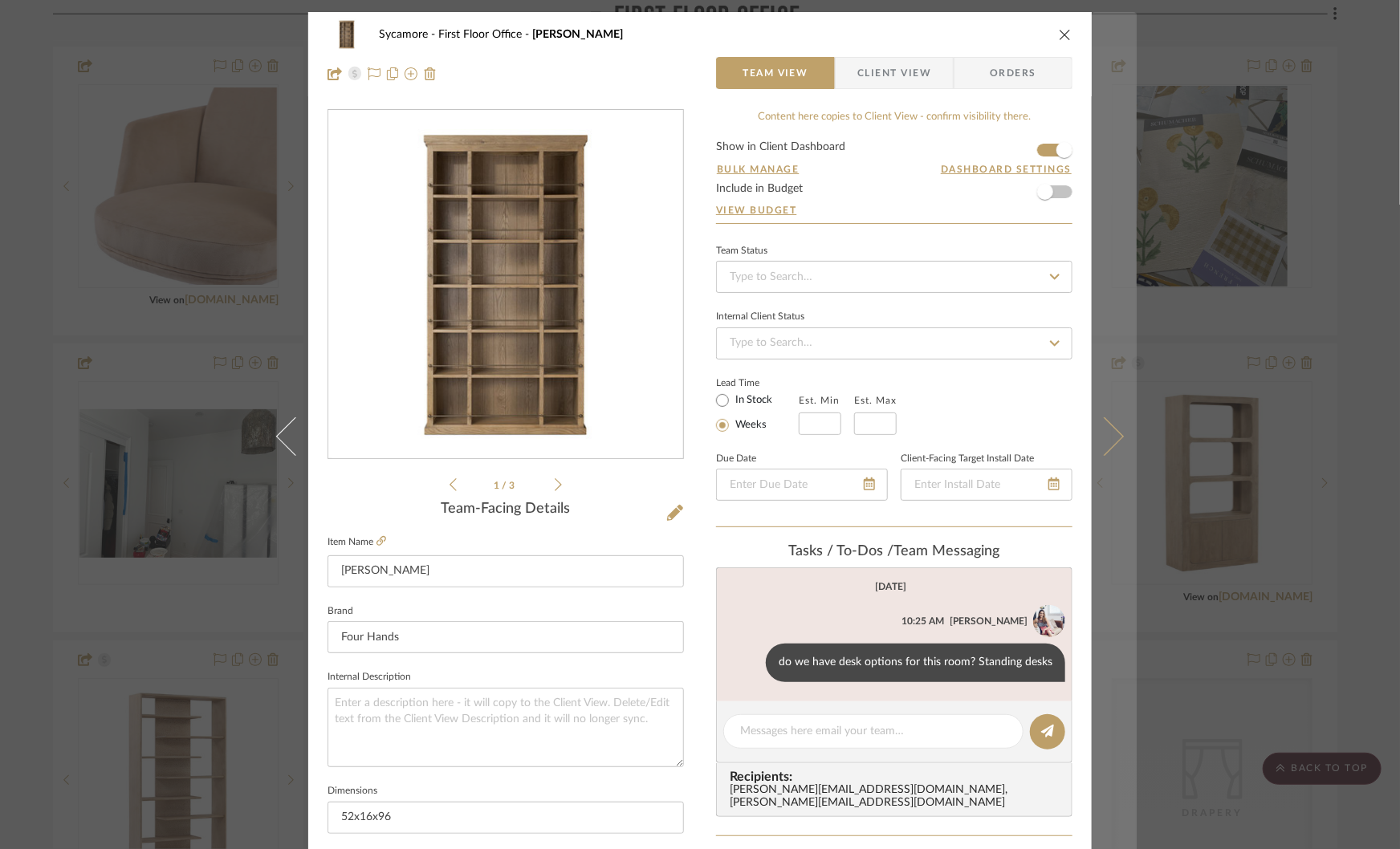
click at [1103, 436] on icon at bounding box center [1104, 437] width 38 height 38
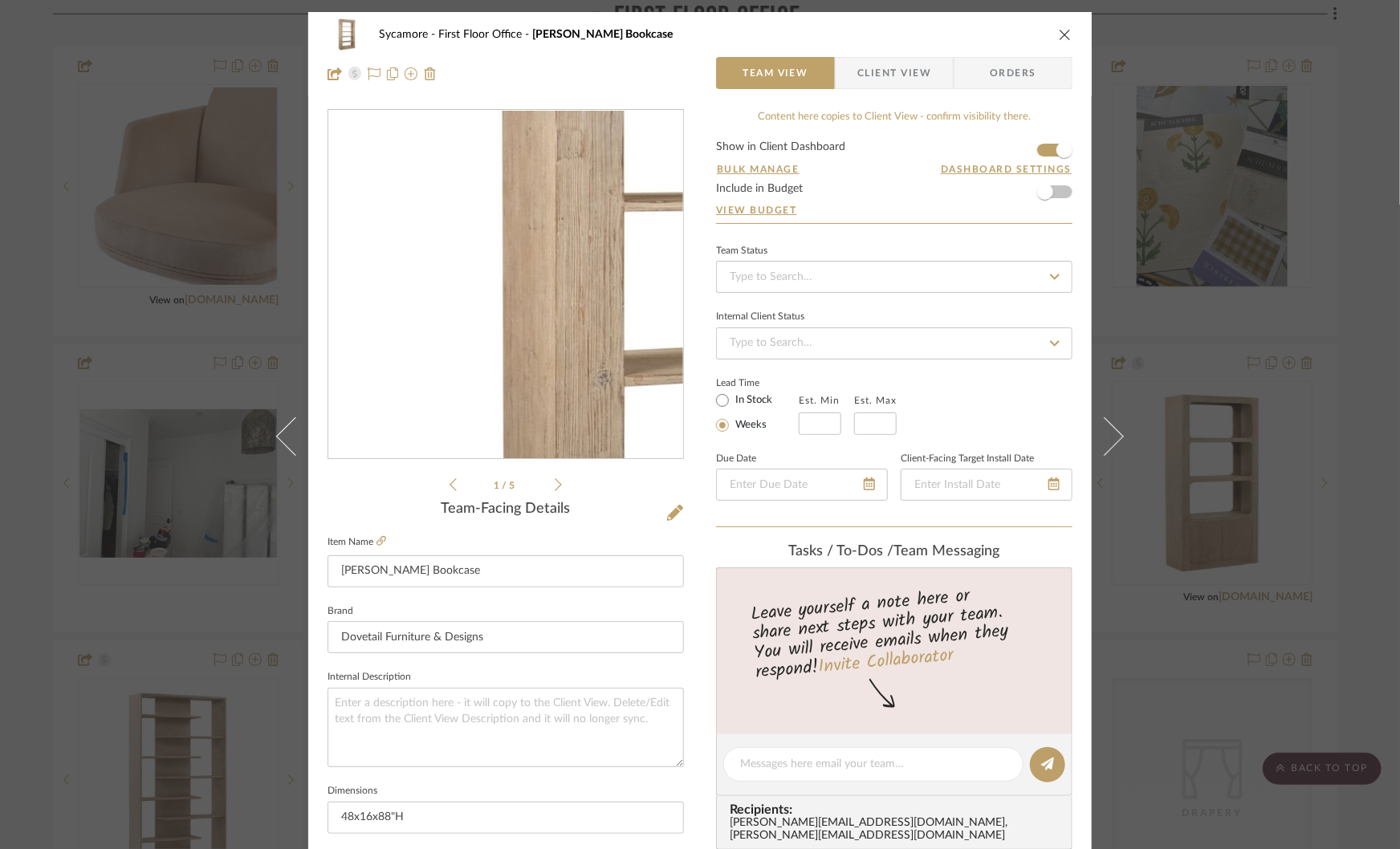
click at [417, 283] on img "0" at bounding box center [505, 285] width 349 height 349
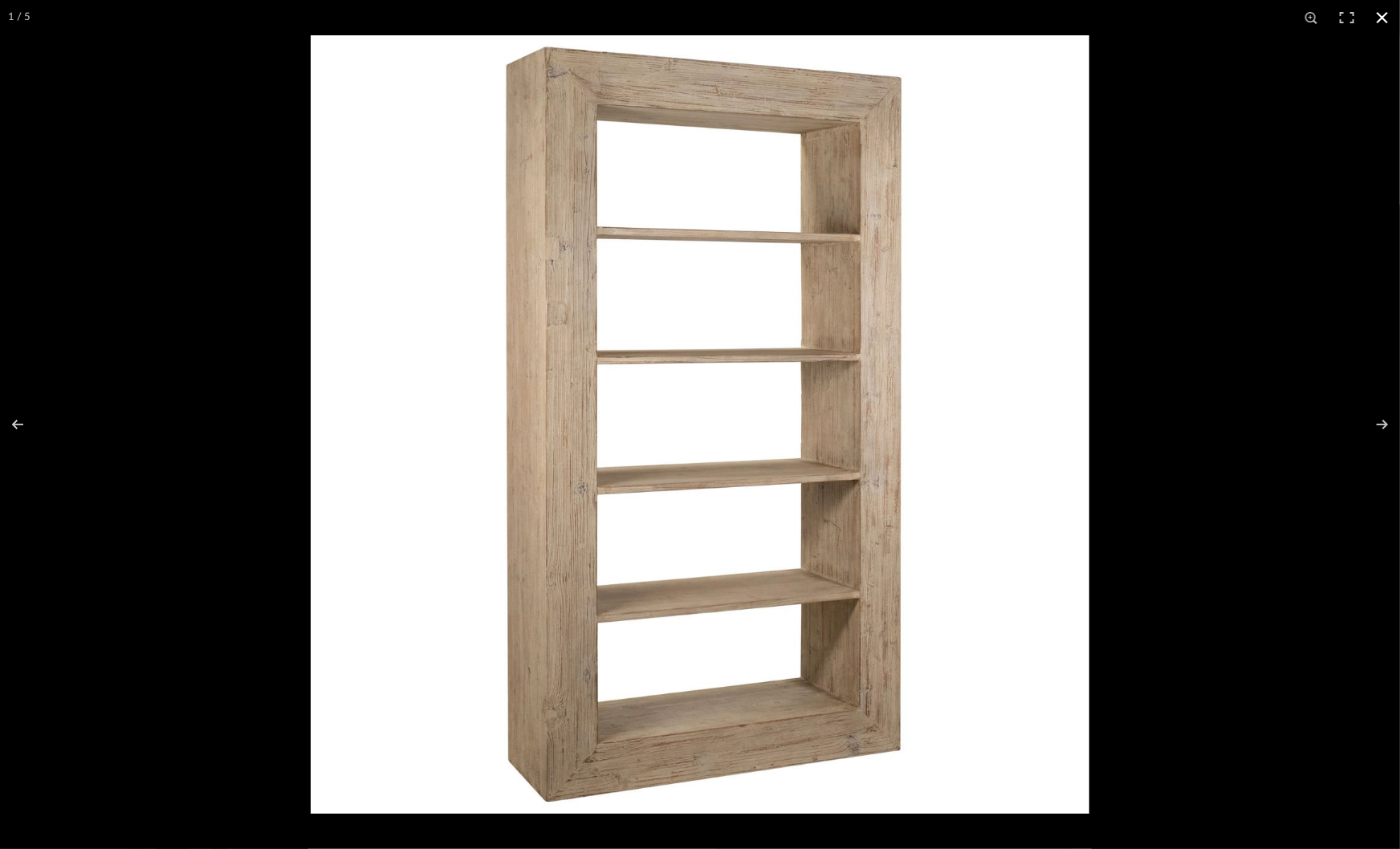
click at [1166, 394] on div at bounding box center [1010, 460] width 1400 height 849
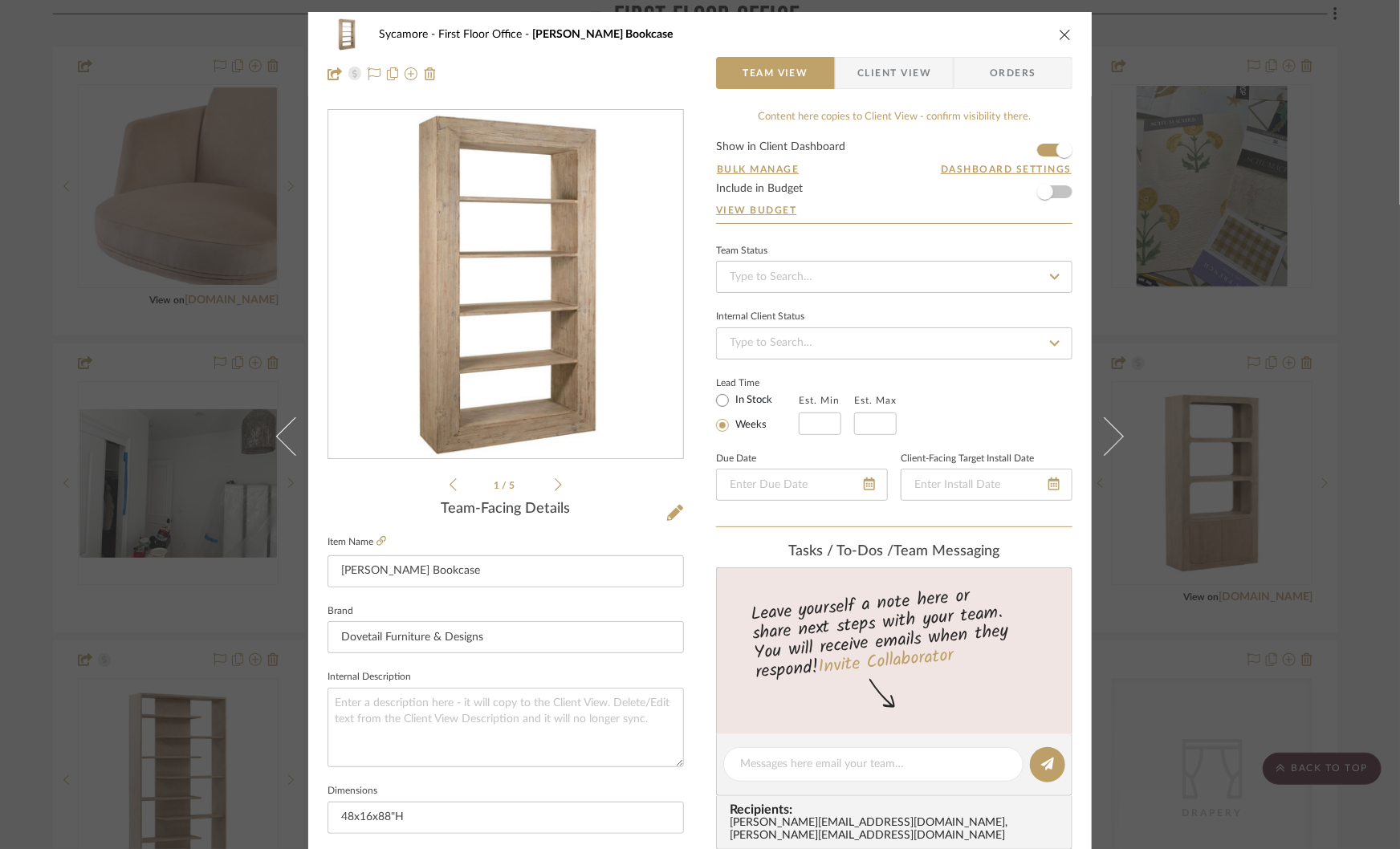
click at [1166, 394] on div "Sycamore First Floor Office Amaya Bookcase Team View Client View Orders 1 / 5 T…" at bounding box center [700, 424] width 1400 height 849
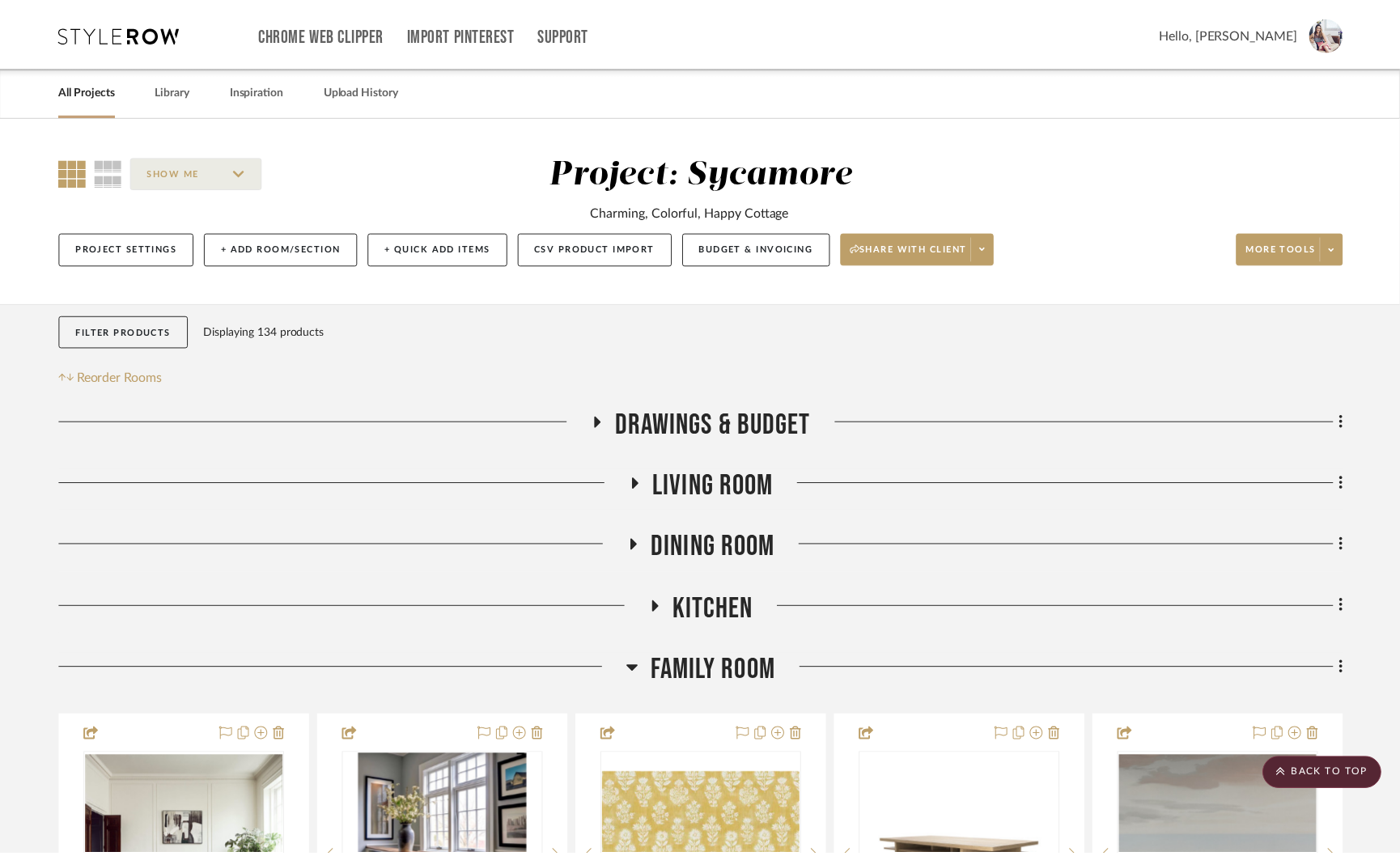
scroll to position [2142, 0]
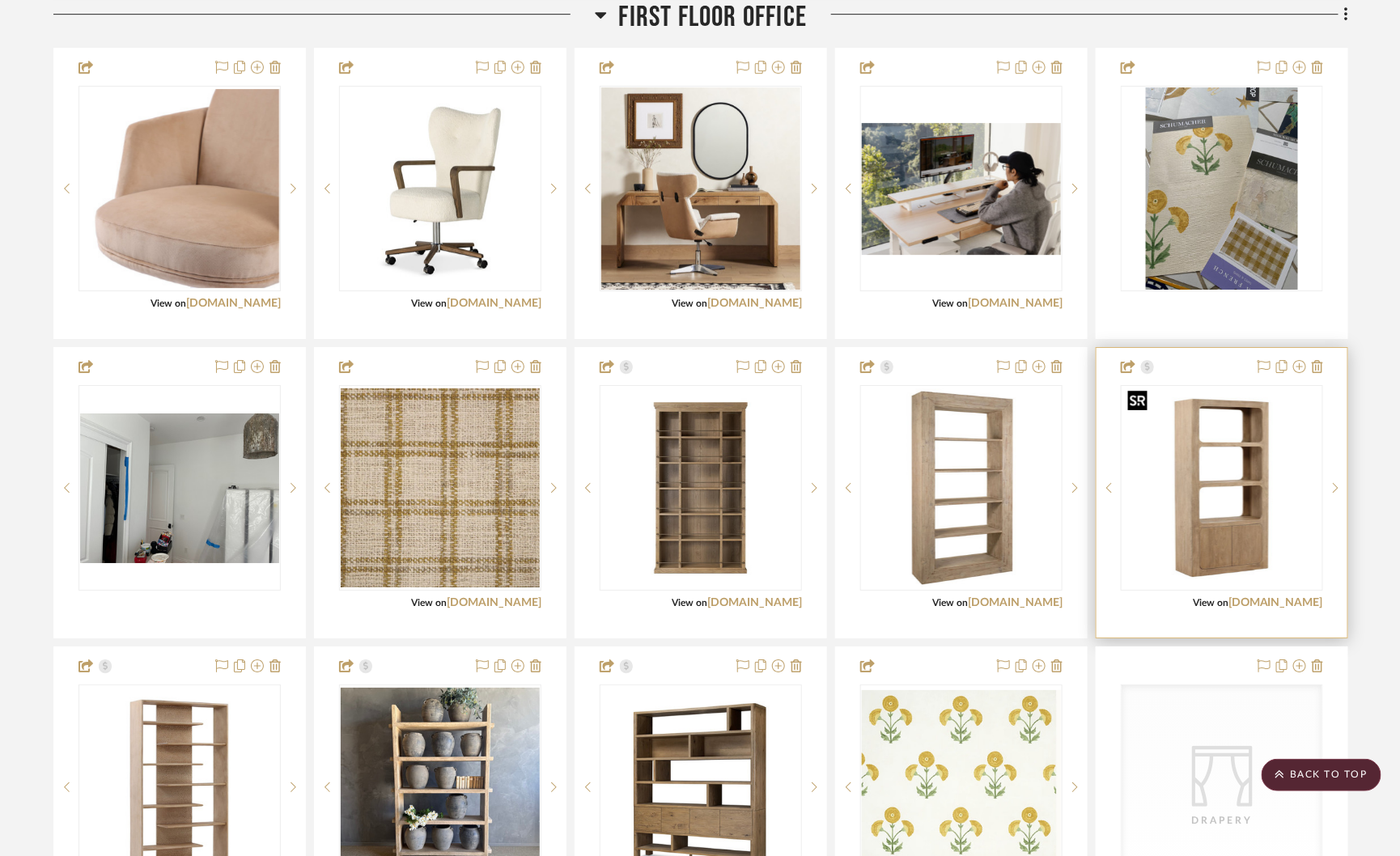
click at [1184, 498] on img "0" at bounding box center [1221, 487] width 199 height 199
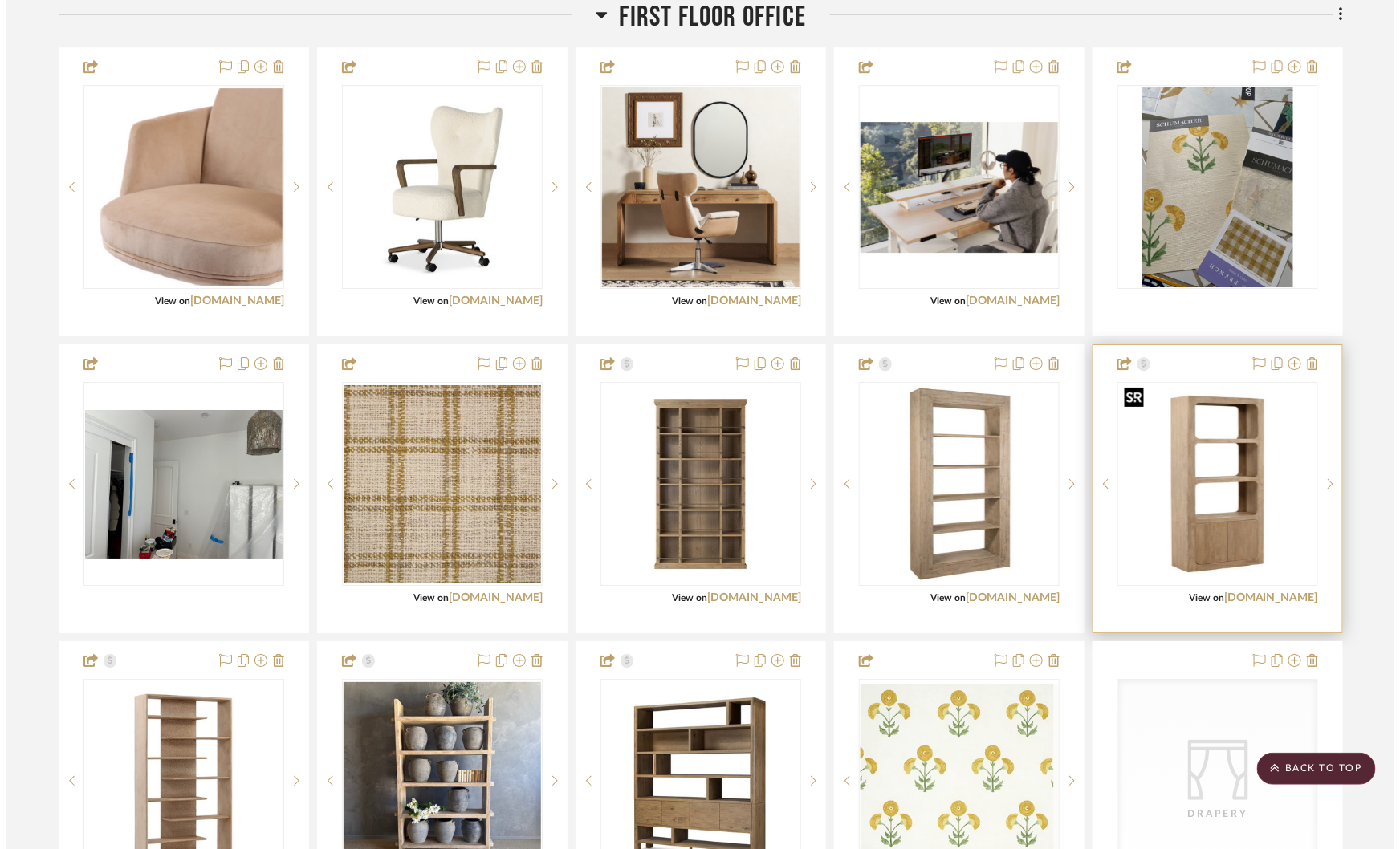
scroll to position [0, 0]
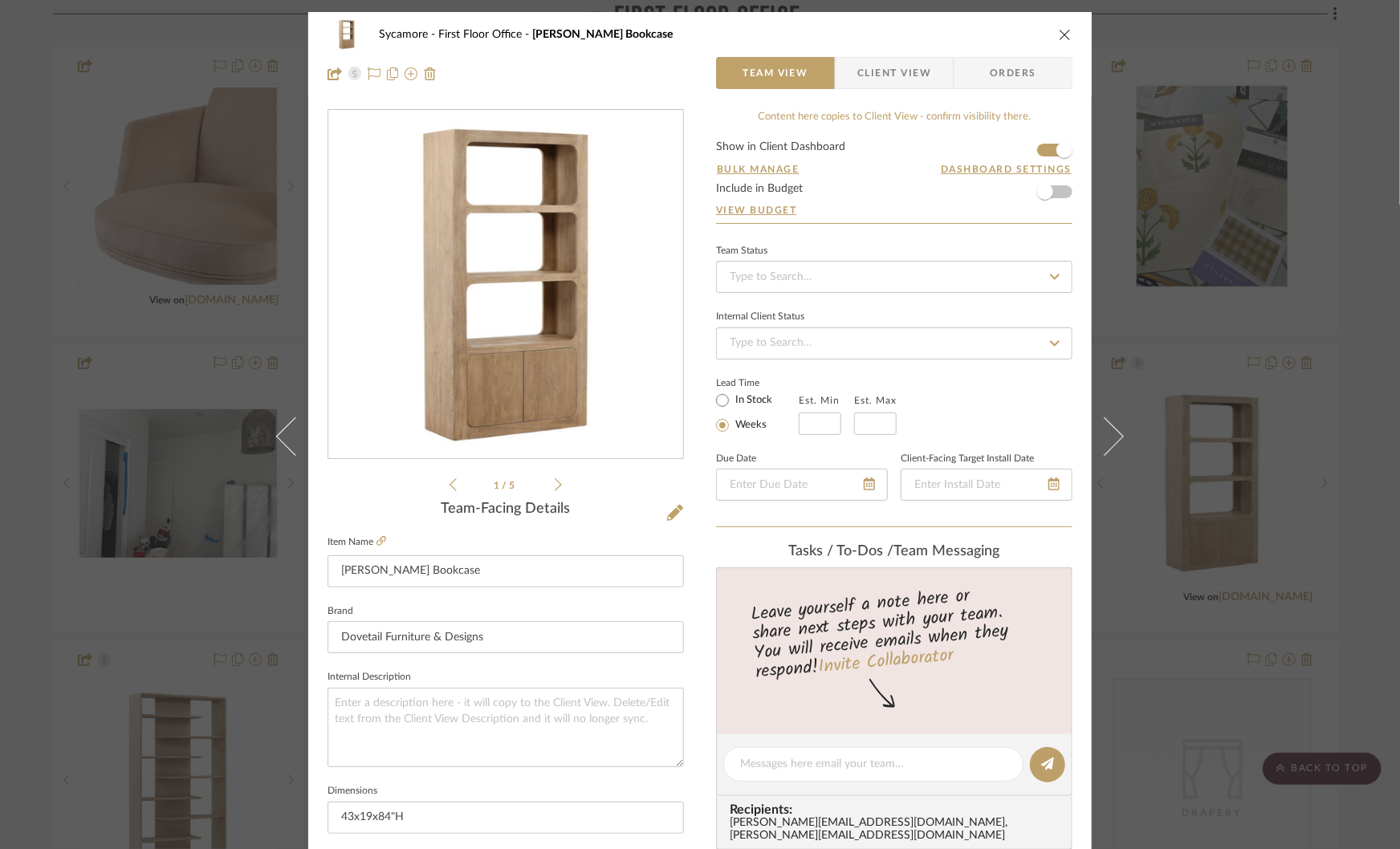
click at [576, 328] on img "0" at bounding box center [505, 285] width 349 height 349
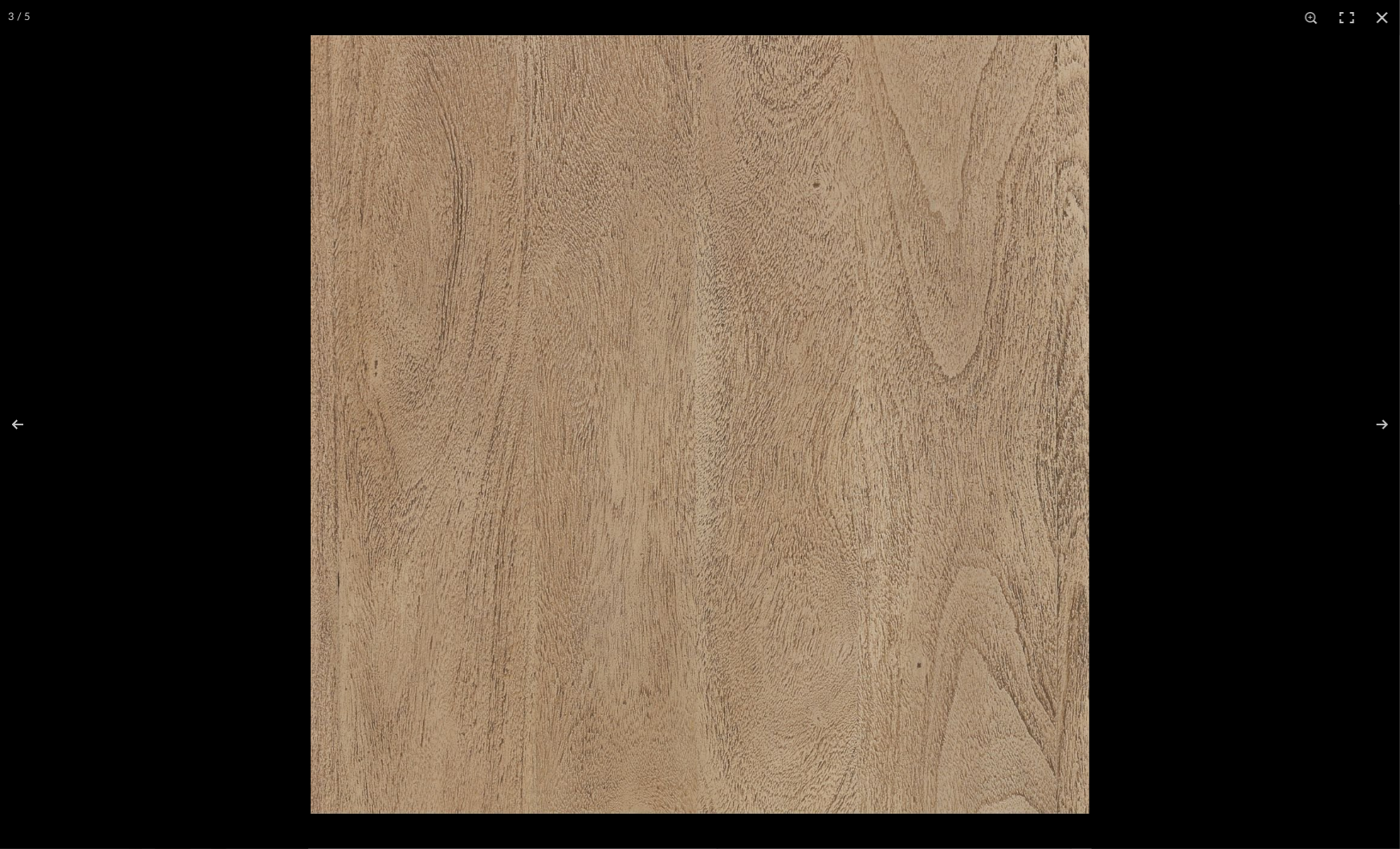
click at [1210, 482] on div at bounding box center [1010, 460] width 1400 height 849
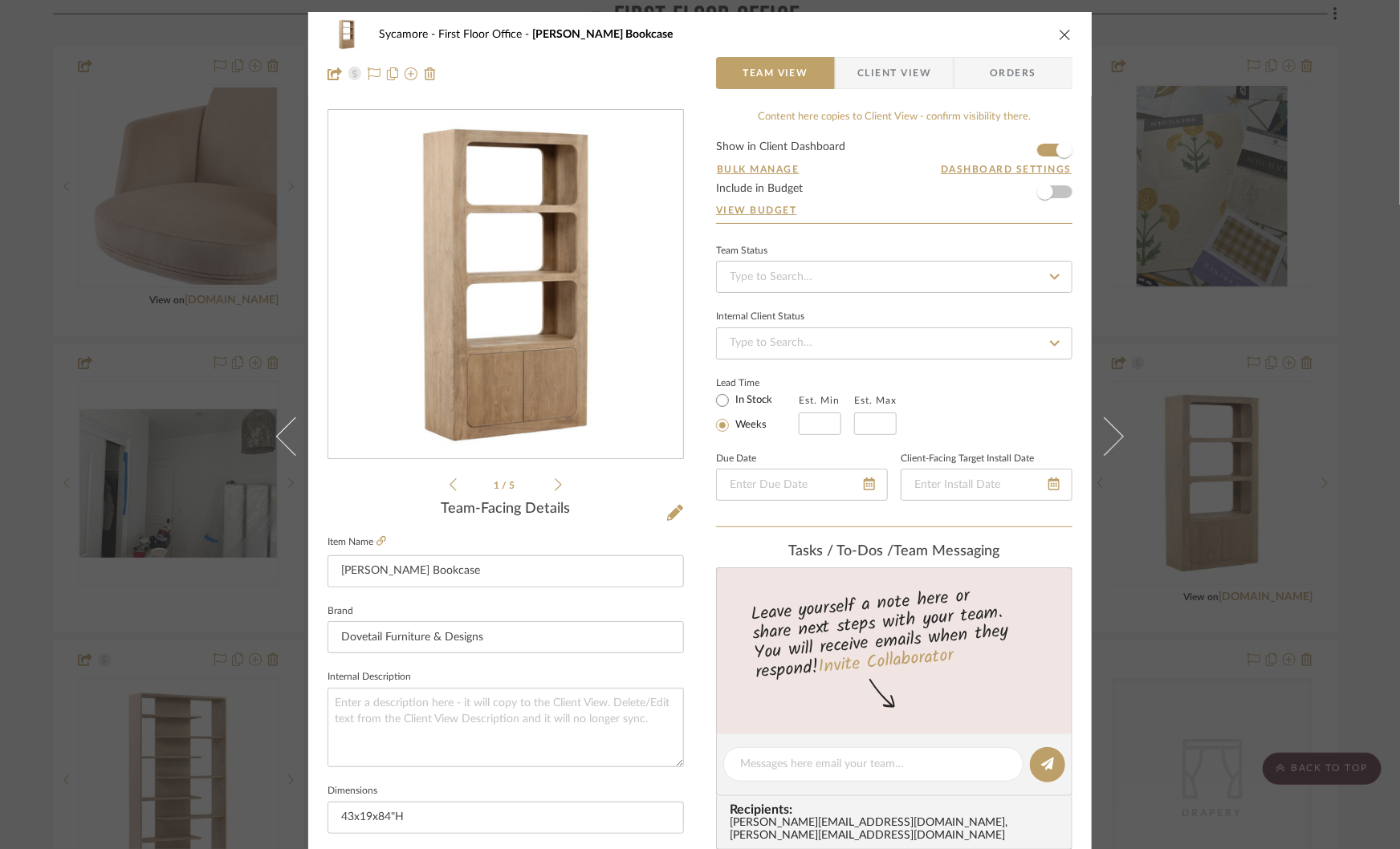
click at [1210, 480] on div "Sycamore First Floor Office Leandra Bookcase Team View Client View Orders 1 / 5…" at bounding box center [700, 424] width 1400 height 849
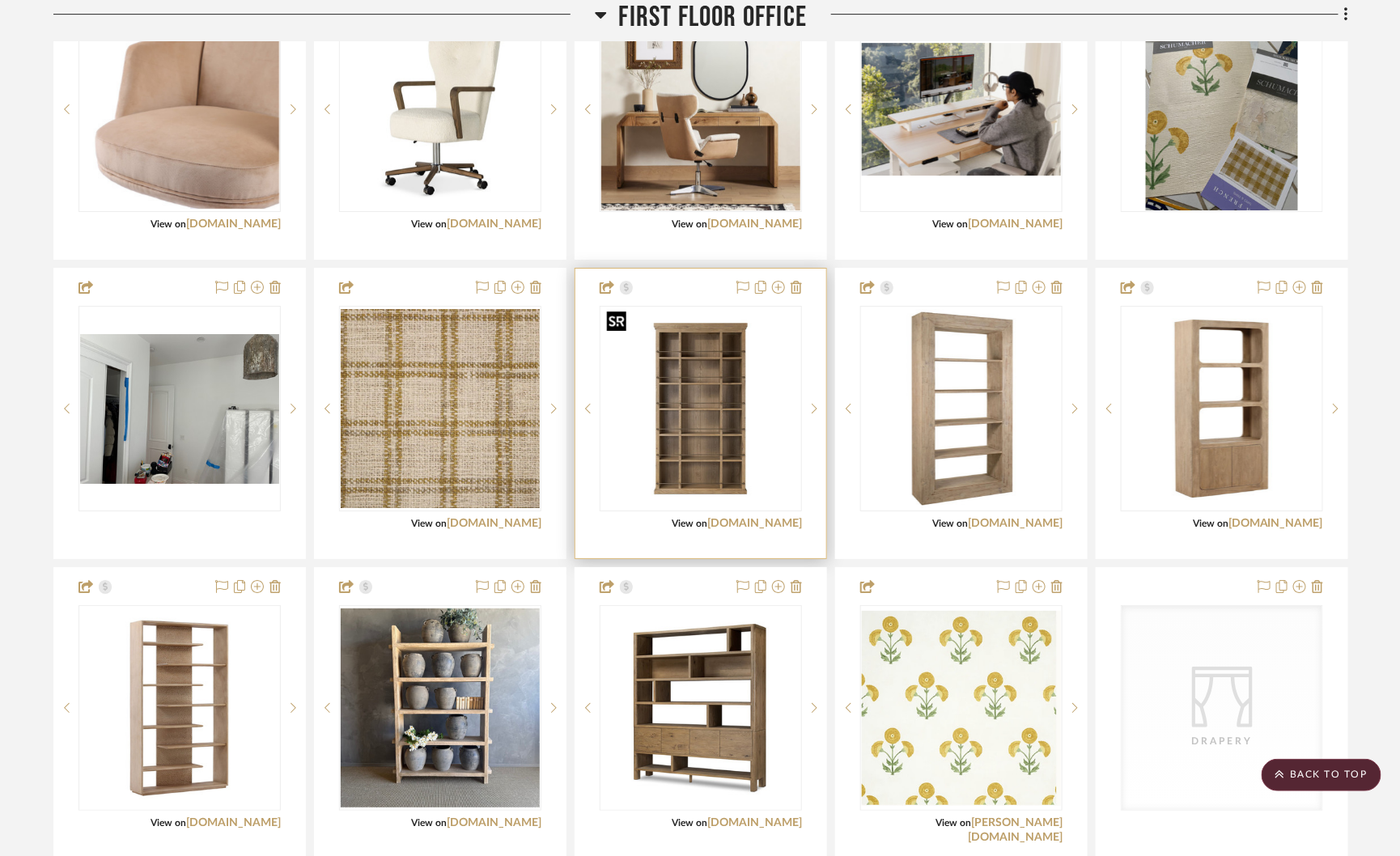
scroll to position [2229, 0]
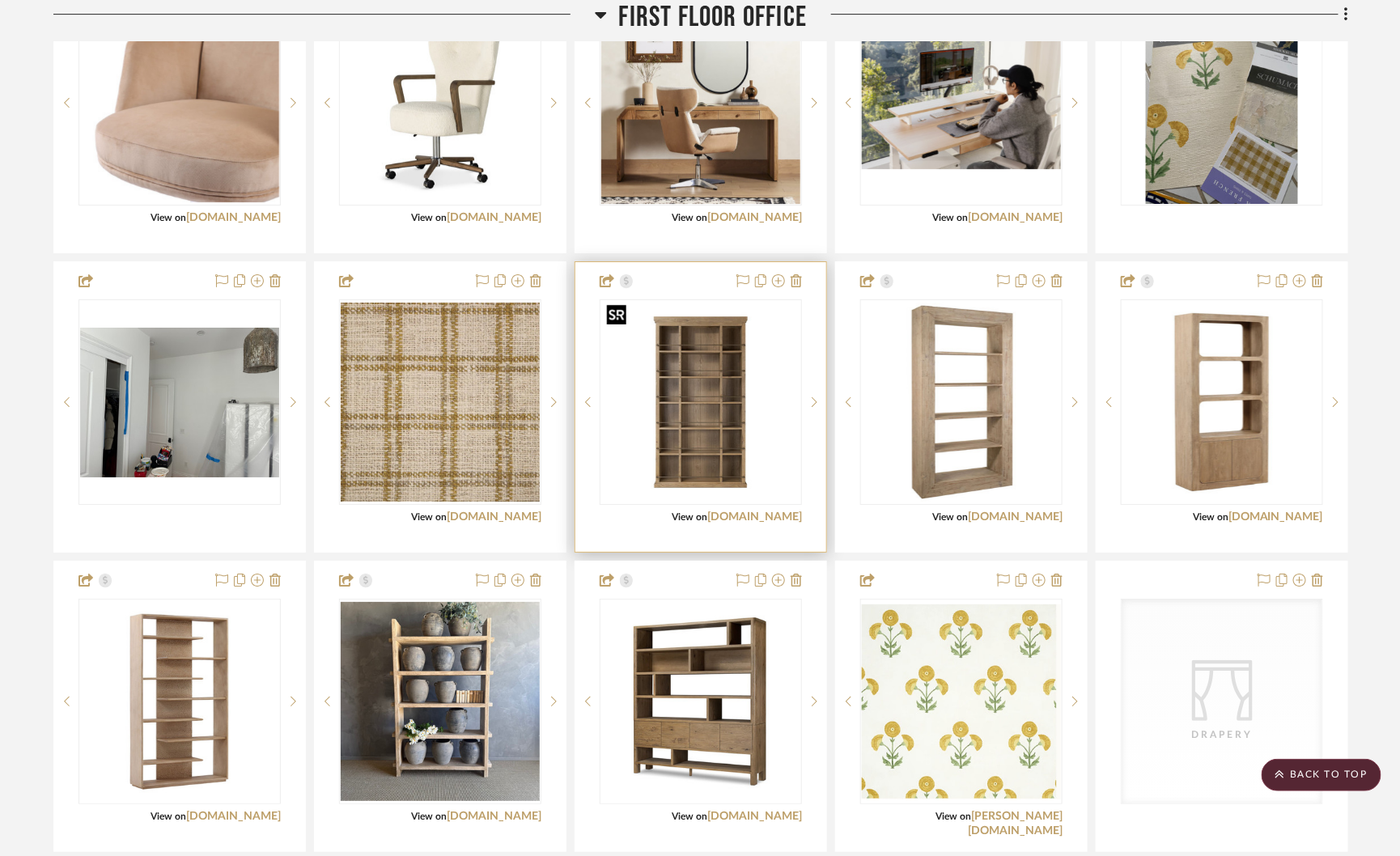
click at [693, 391] on img "0" at bounding box center [700, 402] width 199 height 199
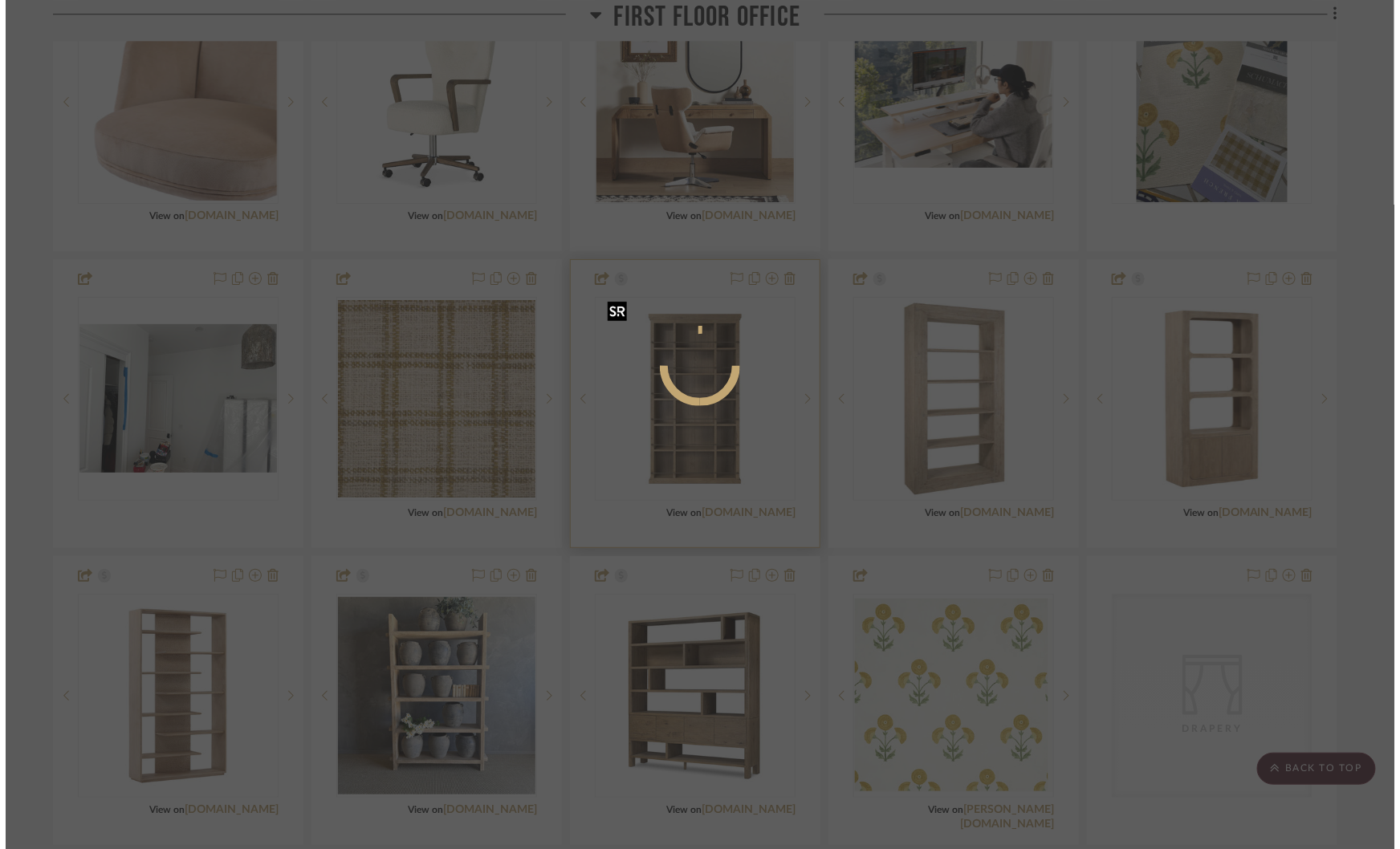
scroll to position [0, 0]
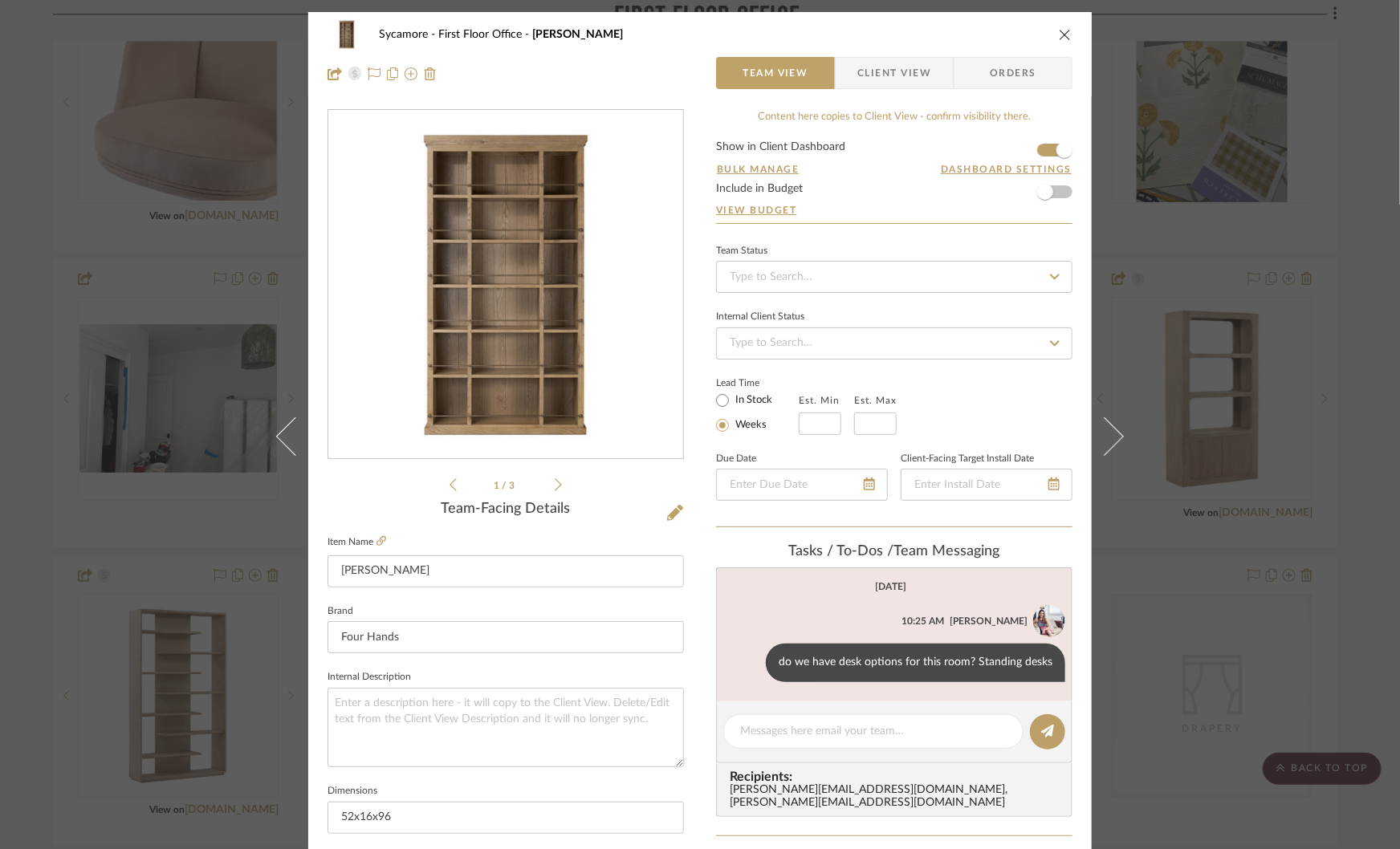
click at [573, 289] on img "0" at bounding box center [505, 285] width 349 height 349
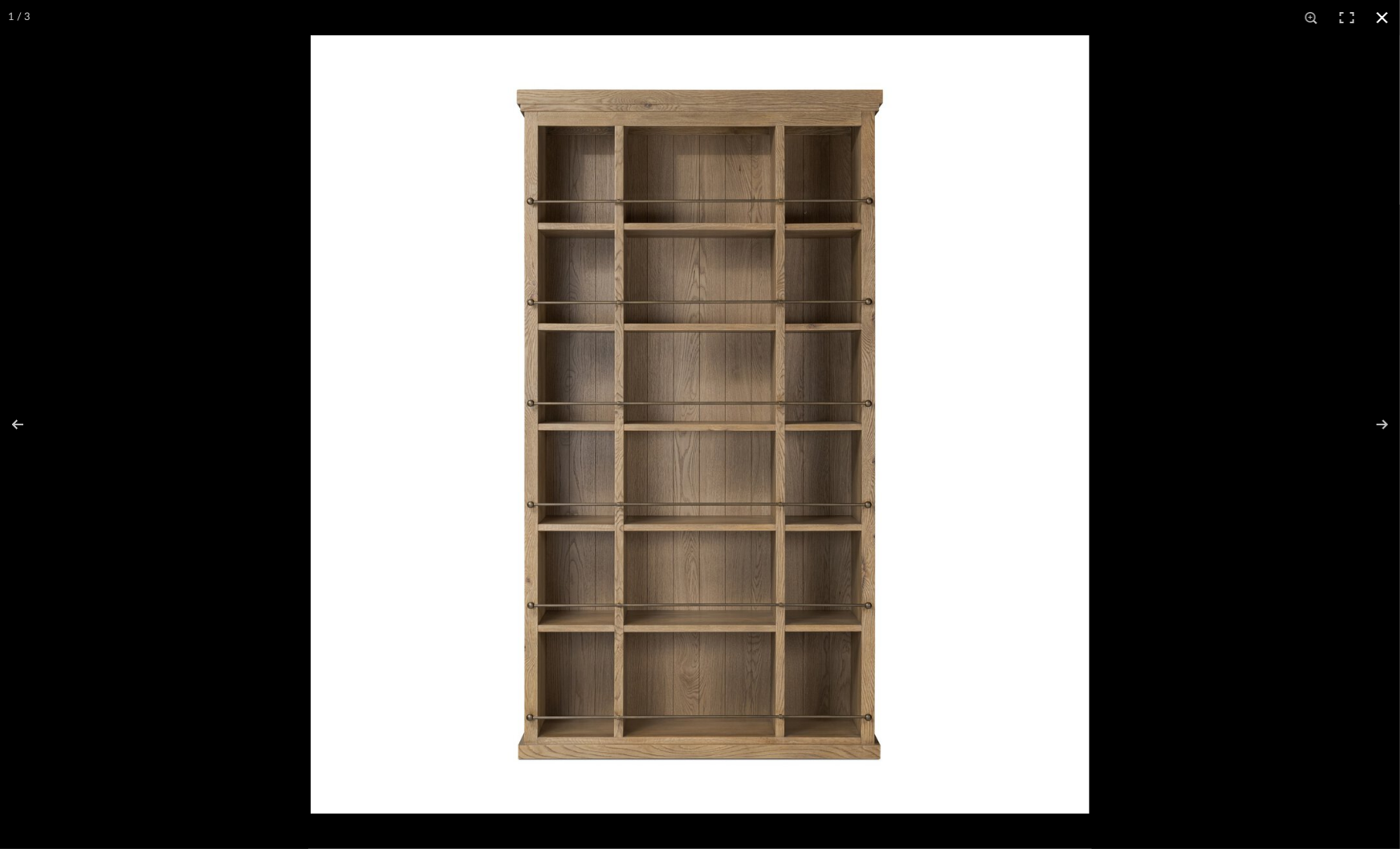
click at [1201, 438] on div at bounding box center [1010, 460] width 1400 height 849
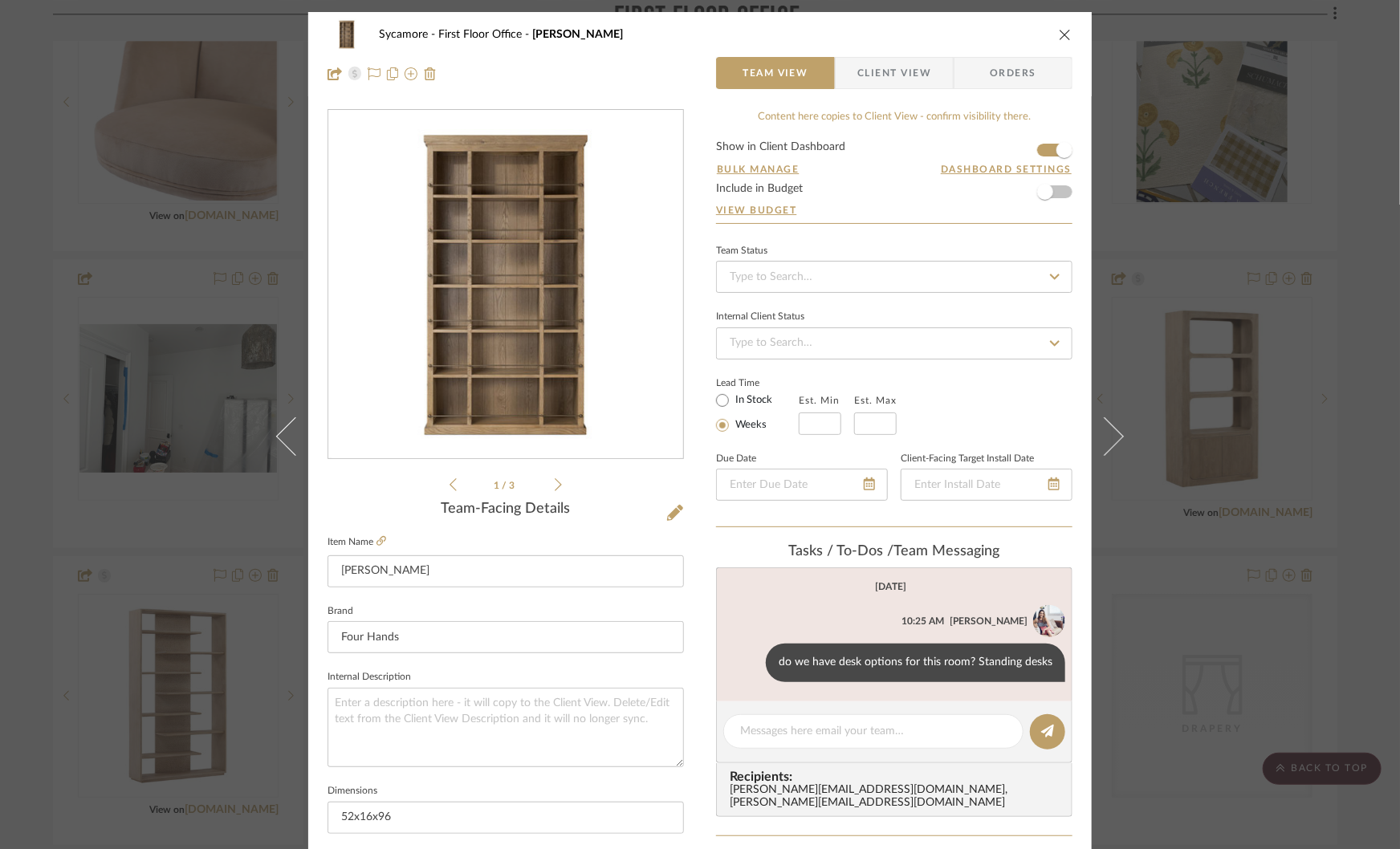
click at [1214, 431] on div "Sycamore First Floor Office Alistair Bookcase Team View Client View Orders 1 / …" at bounding box center [700, 424] width 1400 height 849
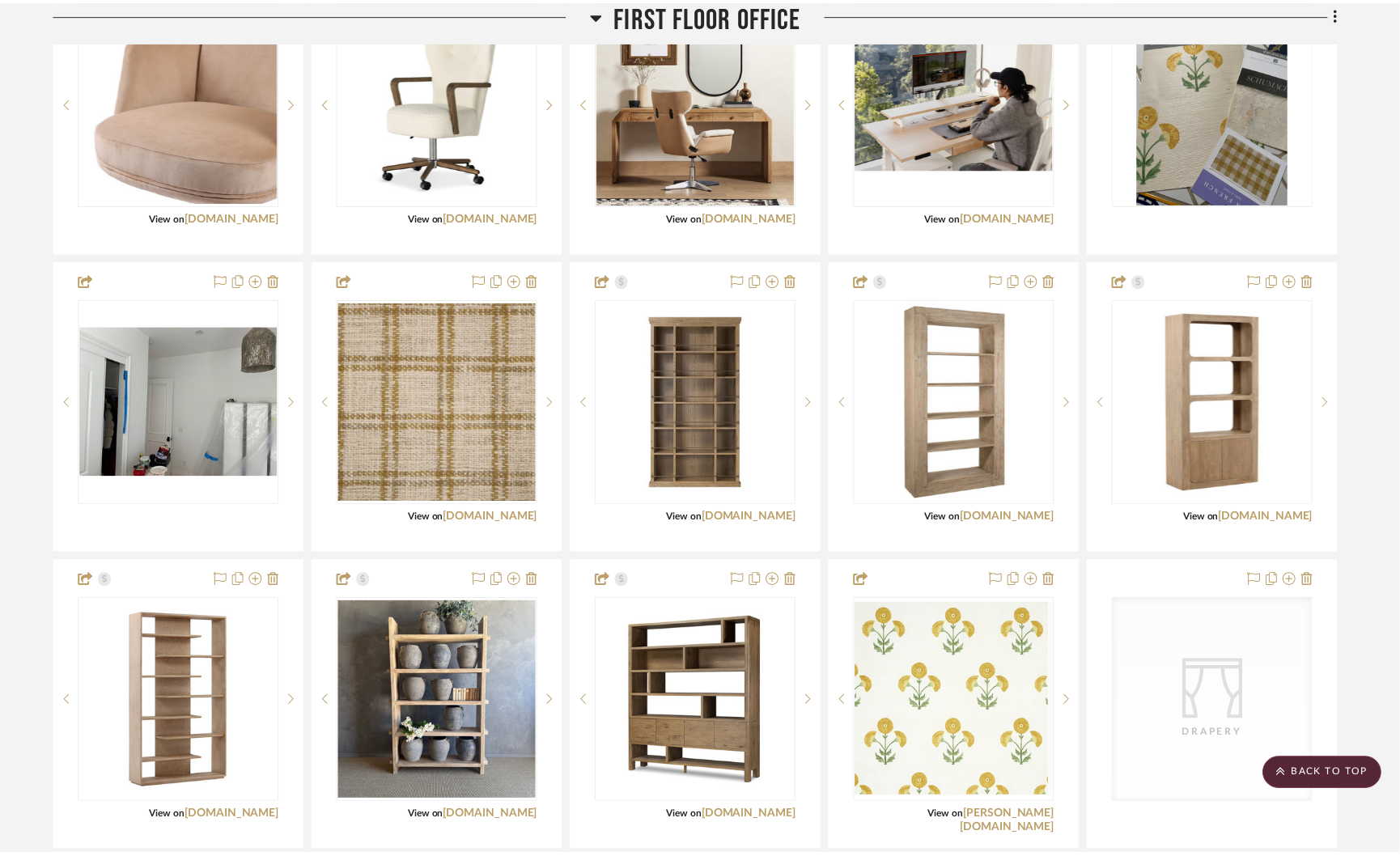
scroll to position [2229, 0]
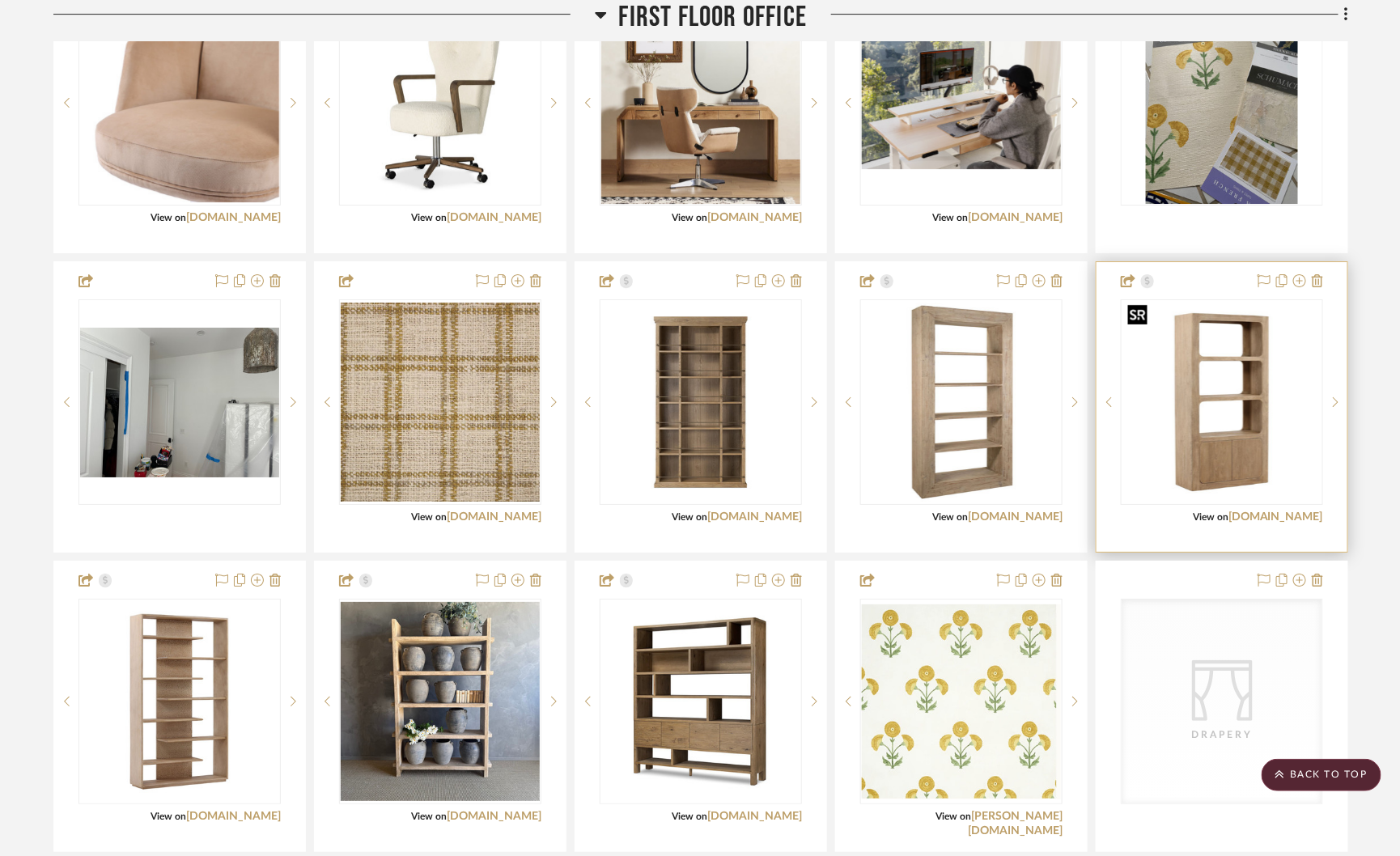
click at [1211, 416] on img "0" at bounding box center [1221, 402] width 199 height 199
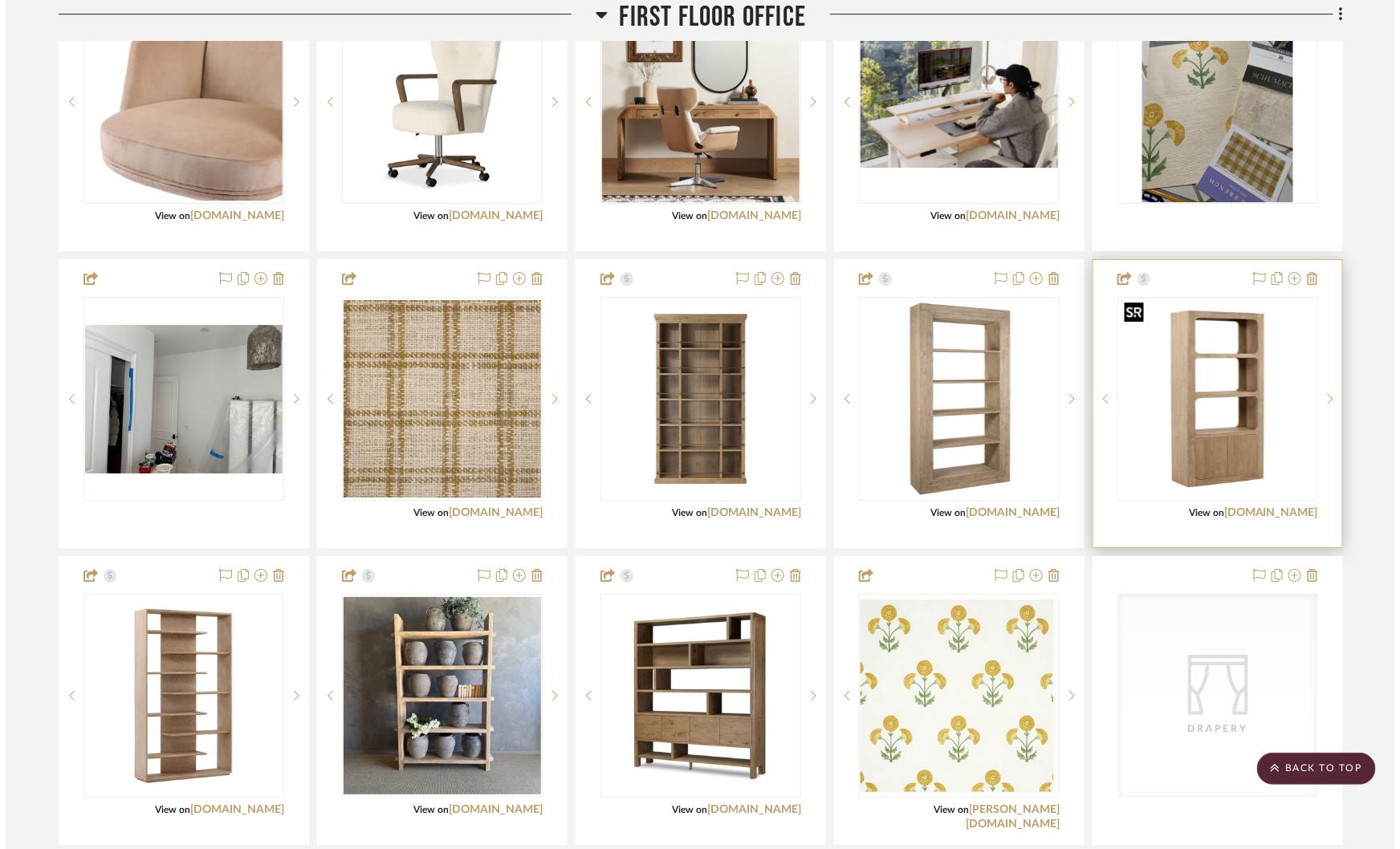
scroll to position [0, 0]
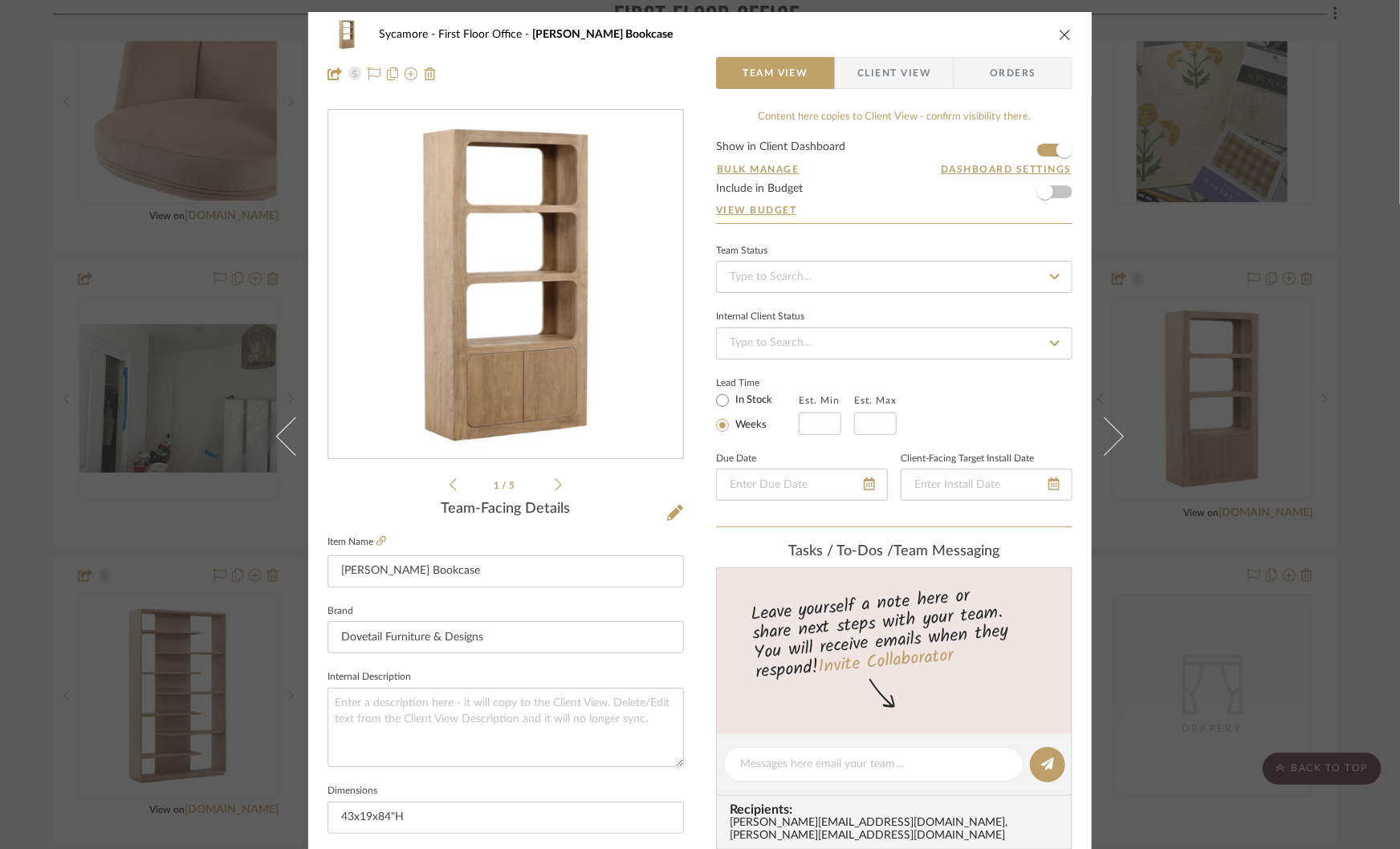
click at [462, 229] on img "0" at bounding box center [505, 285] width 349 height 349
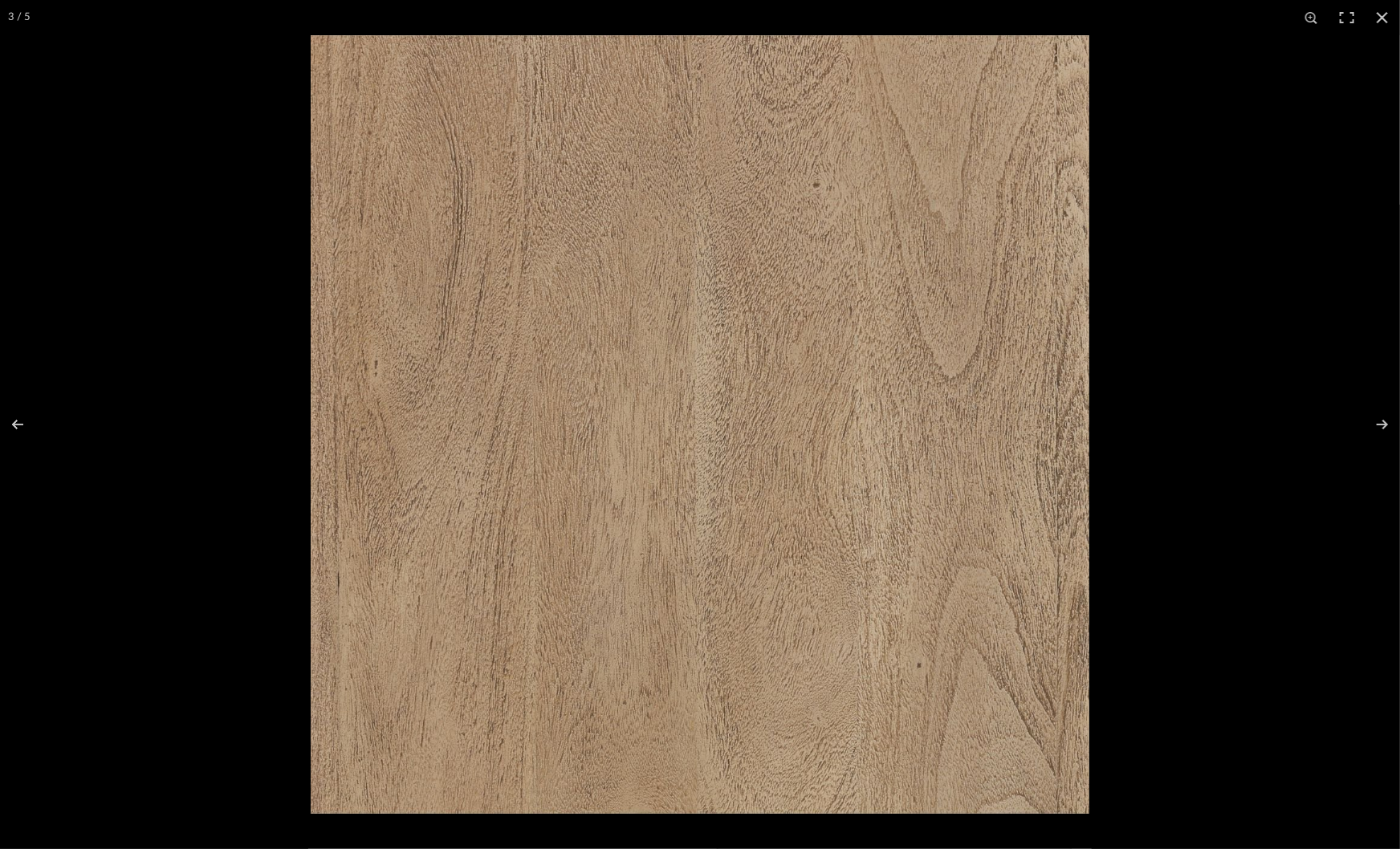
click at [462, 229] on img at bounding box center [699, 424] width 778 height 778
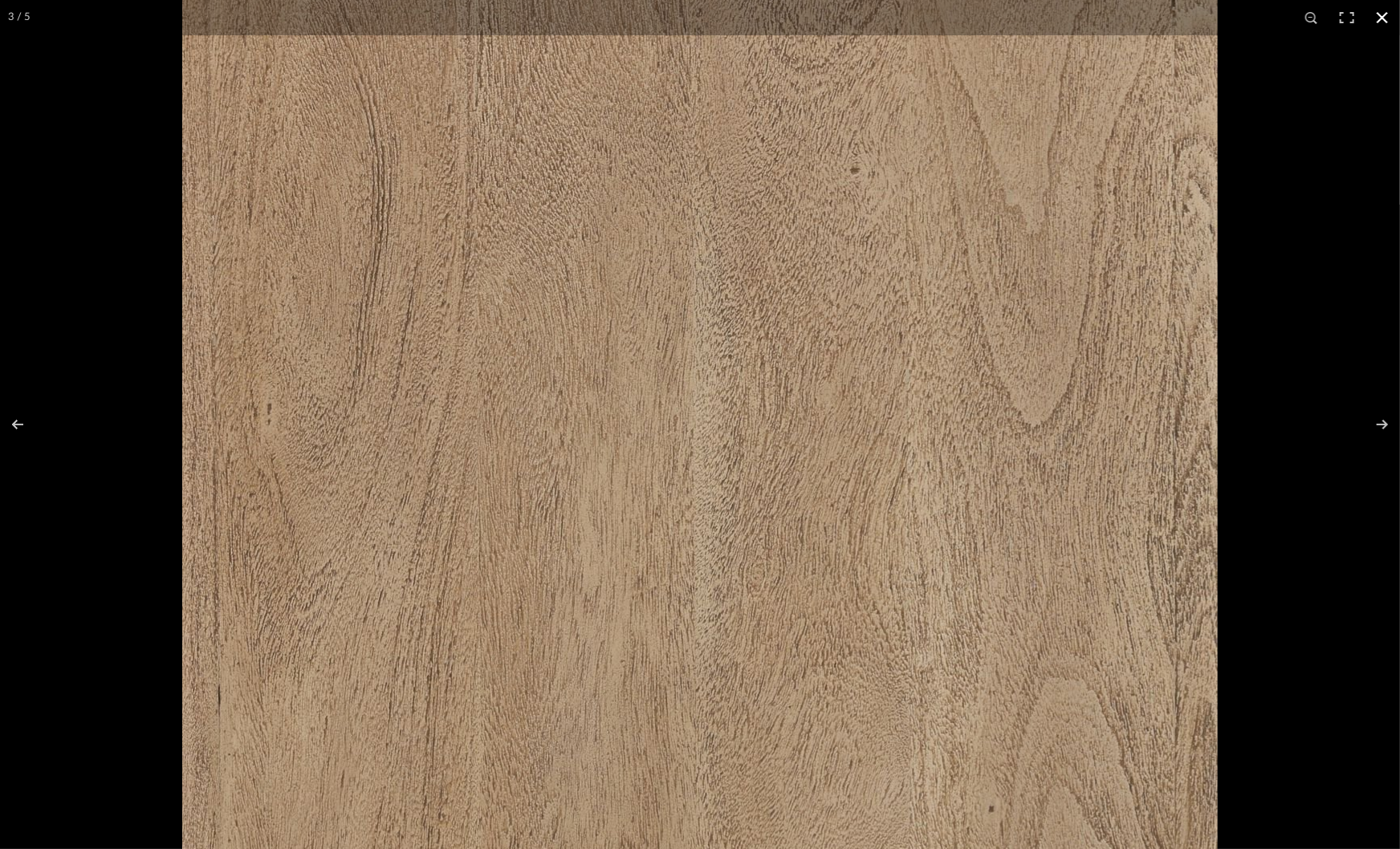
click at [17, 219] on div at bounding box center [700, 424] width 1400 height 849
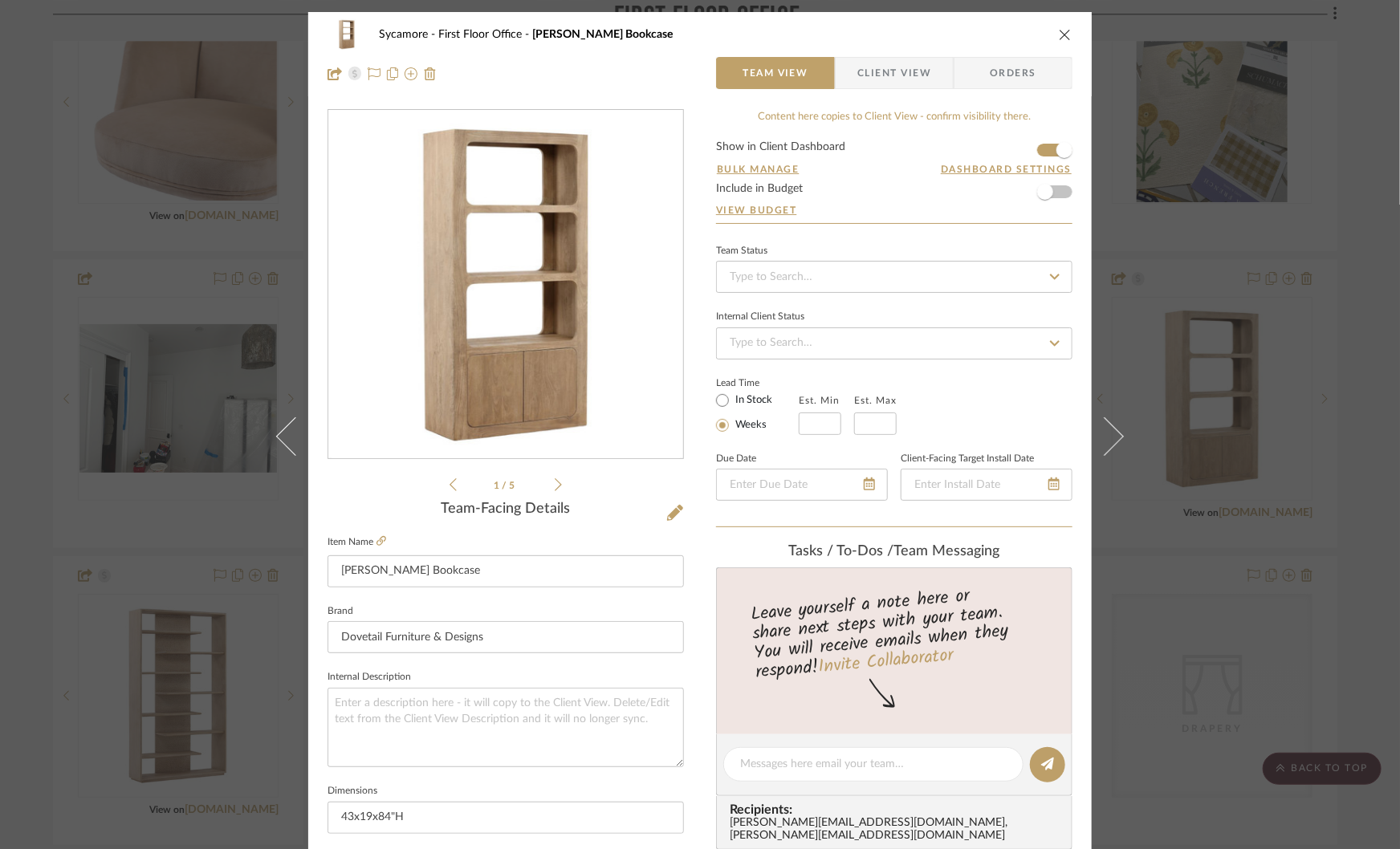
click at [92, 207] on div "Sycamore First Floor Office Leandra Bookcase Team View Client View Orders 1 / 5…" at bounding box center [700, 424] width 1400 height 849
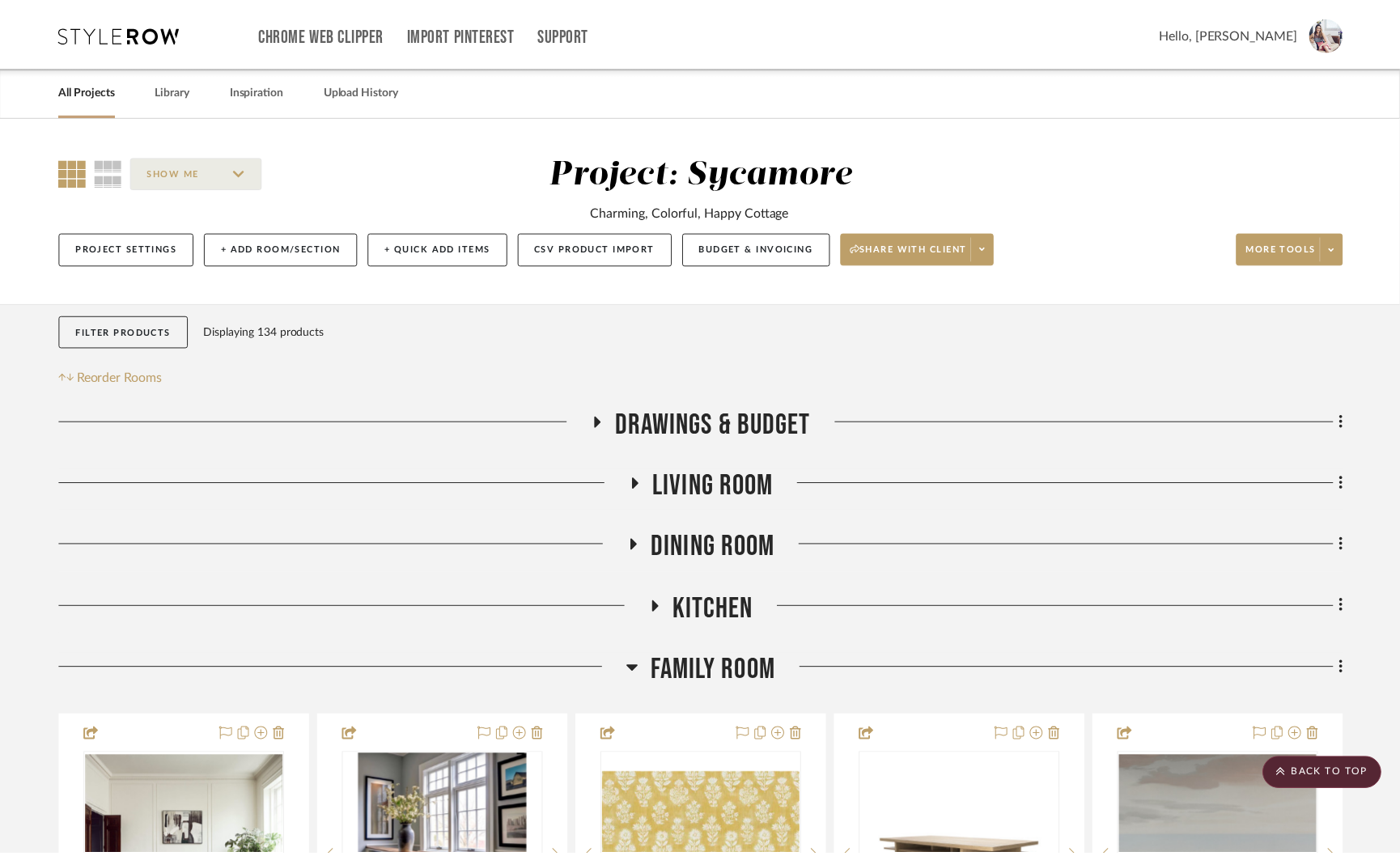
scroll to position [2229, 0]
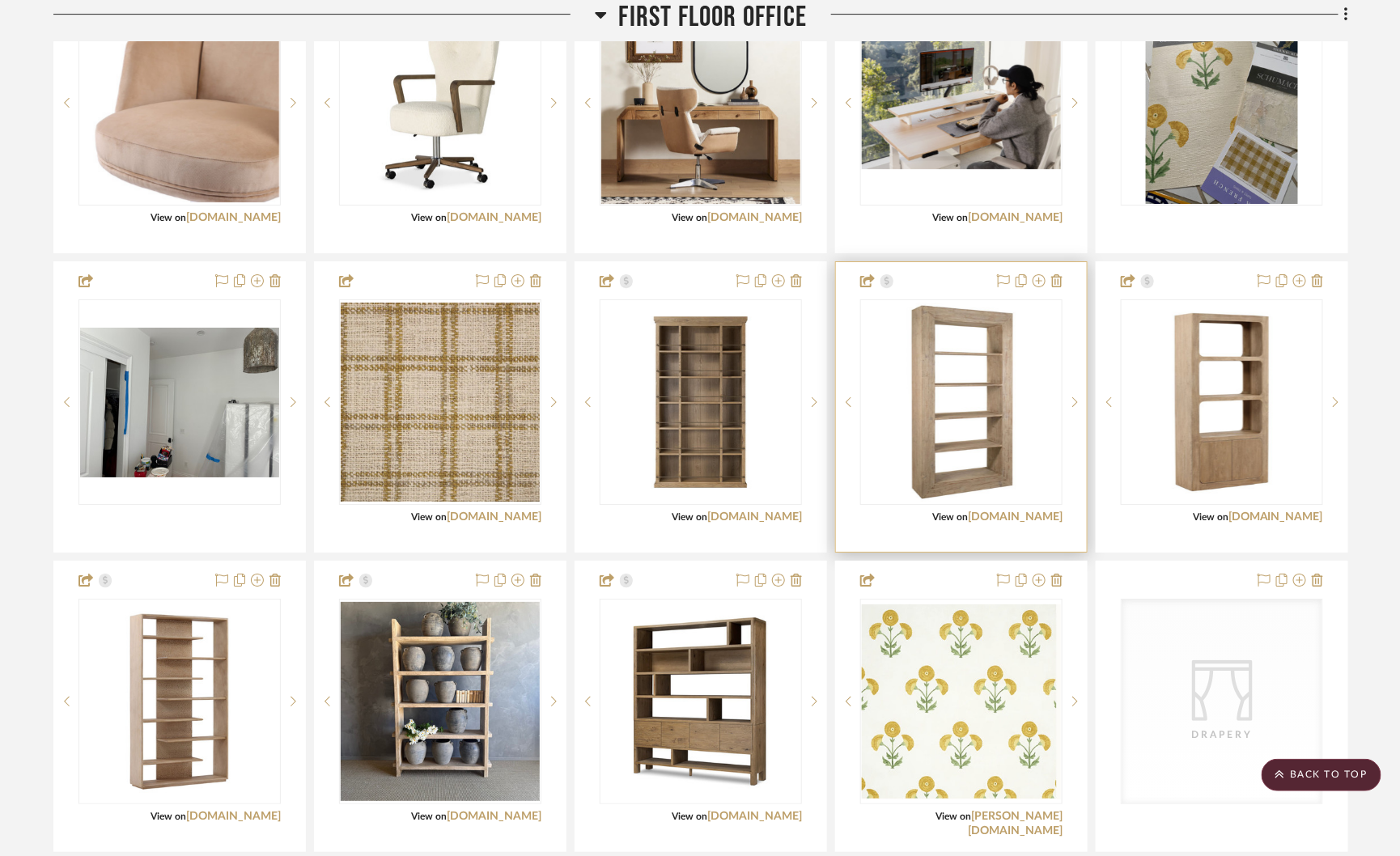
click at [1067, 272] on div at bounding box center [961, 407] width 250 height 290
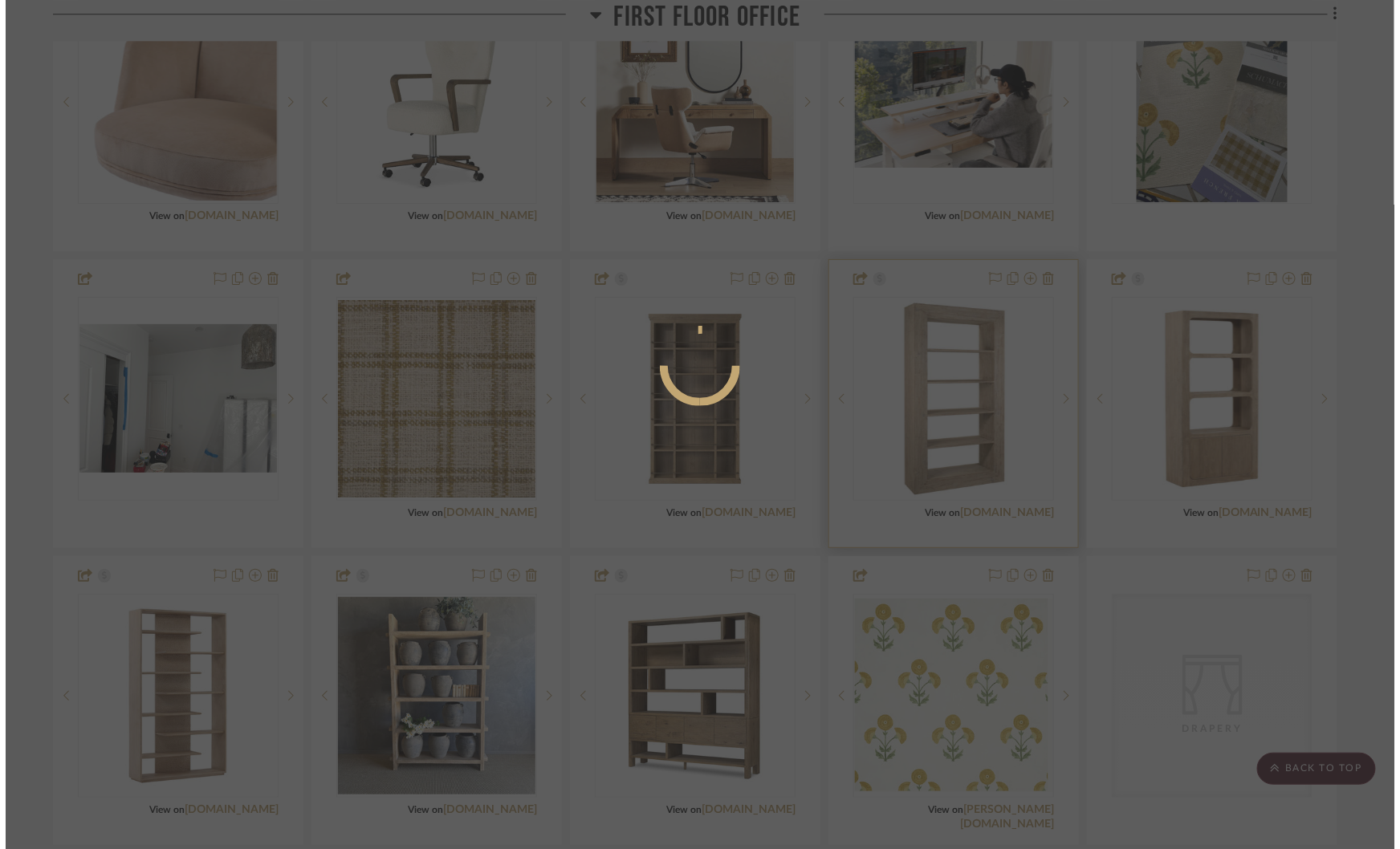
scroll to position [0, 0]
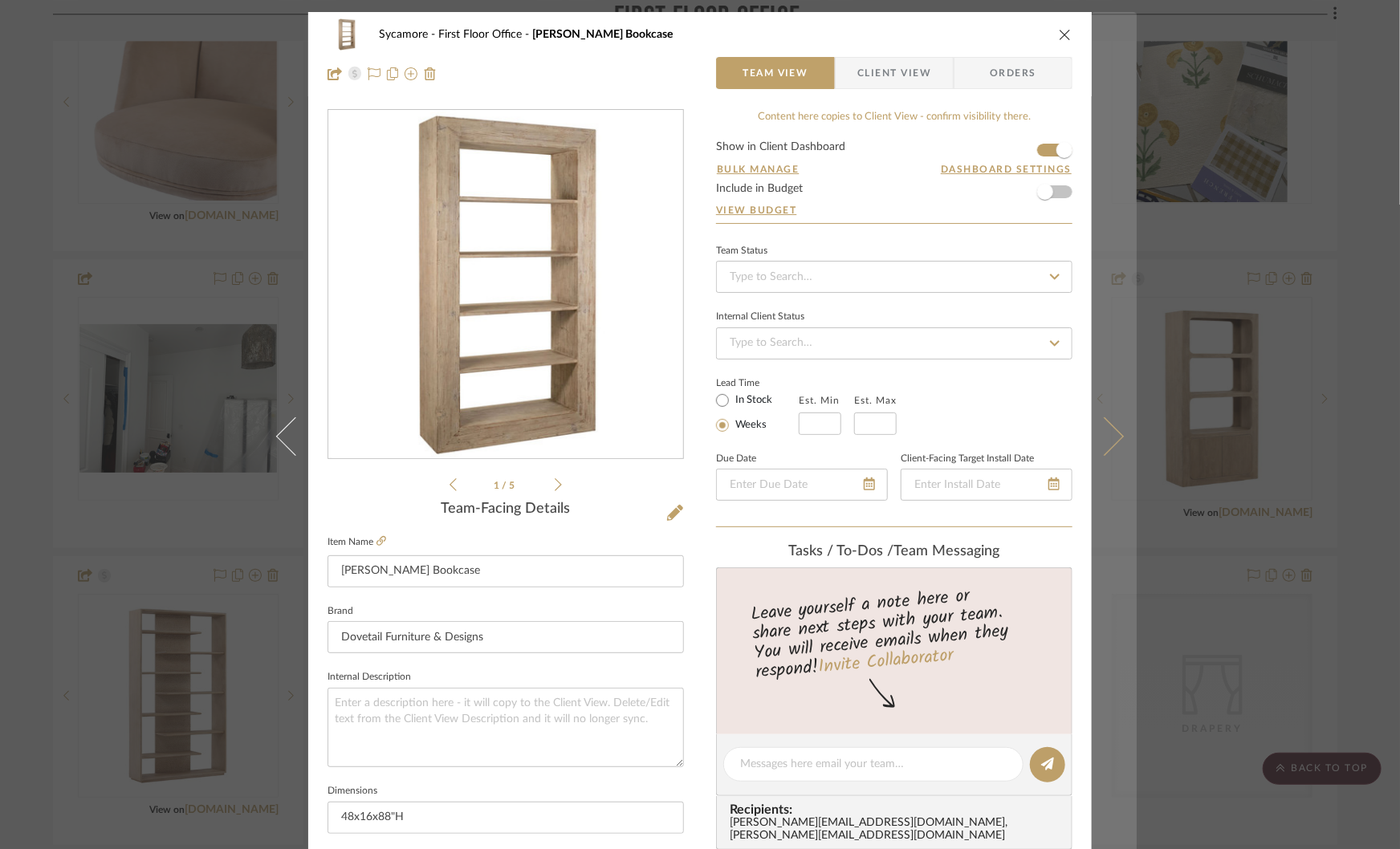
click at [1129, 347] on button at bounding box center [1113, 436] width 45 height 849
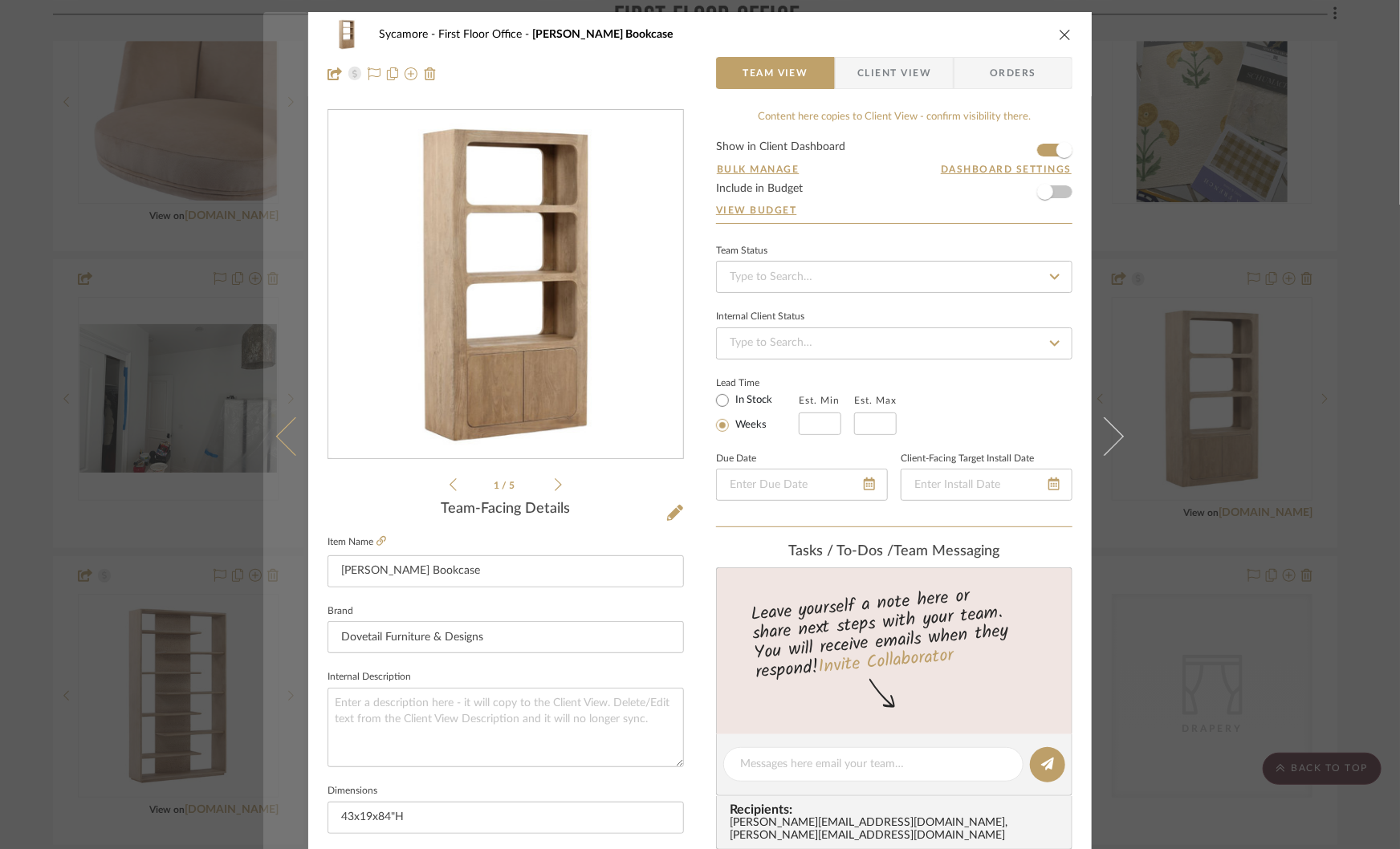
click at [268, 432] on button at bounding box center [285, 436] width 45 height 849
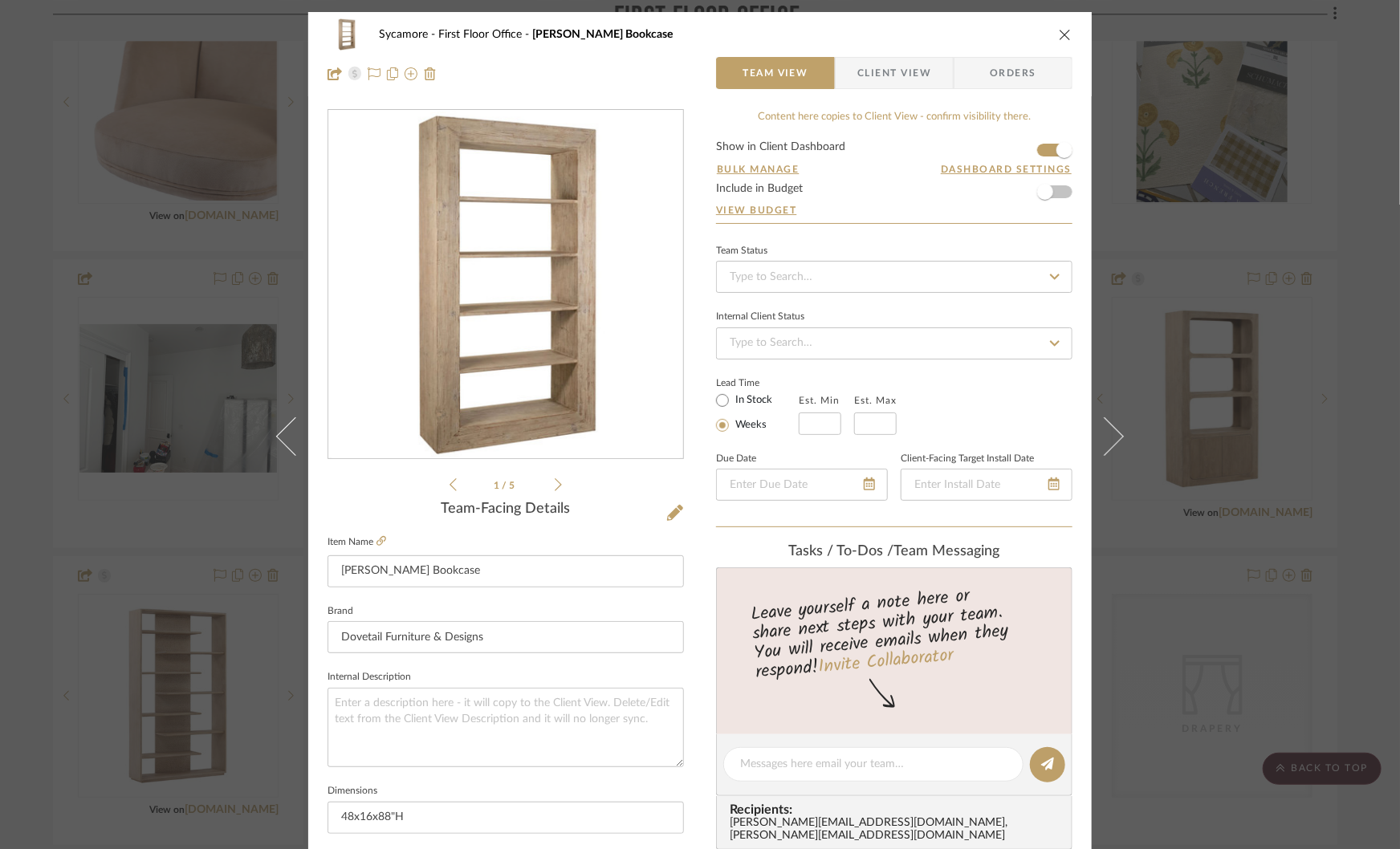
click at [268, 432] on button at bounding box center [285, 436] width 45 height 849
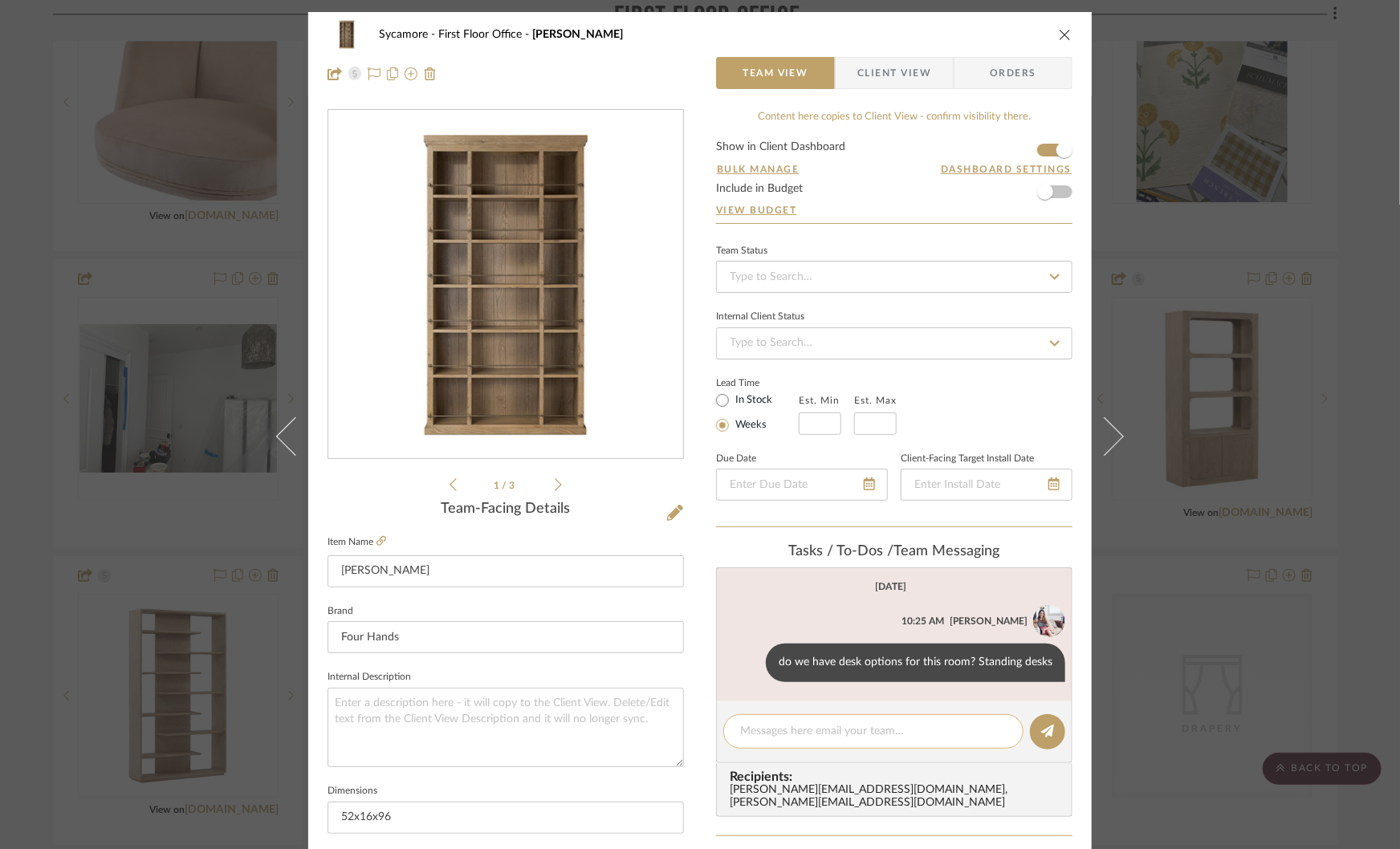
click at [764, 735] on textarea at bounding box center [873, 732] width 267 height 17
type textarea "do 2 of these."
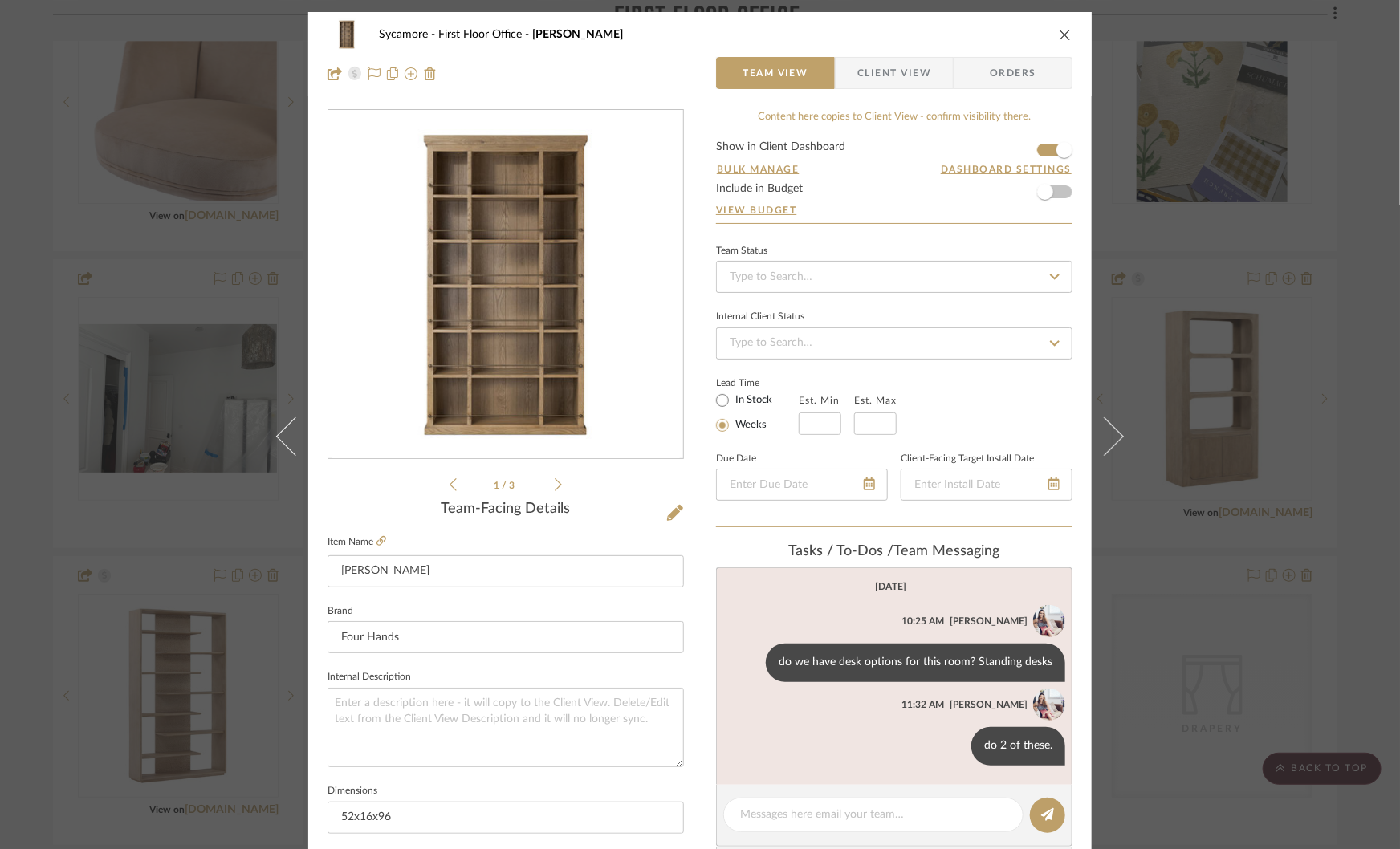
click at [1160, 544] on div "Sycamore First Floor Office Alistair Bookcase Team View Client View Orders 1 / …" at bounding box center [700, 424] width 1400 height 849
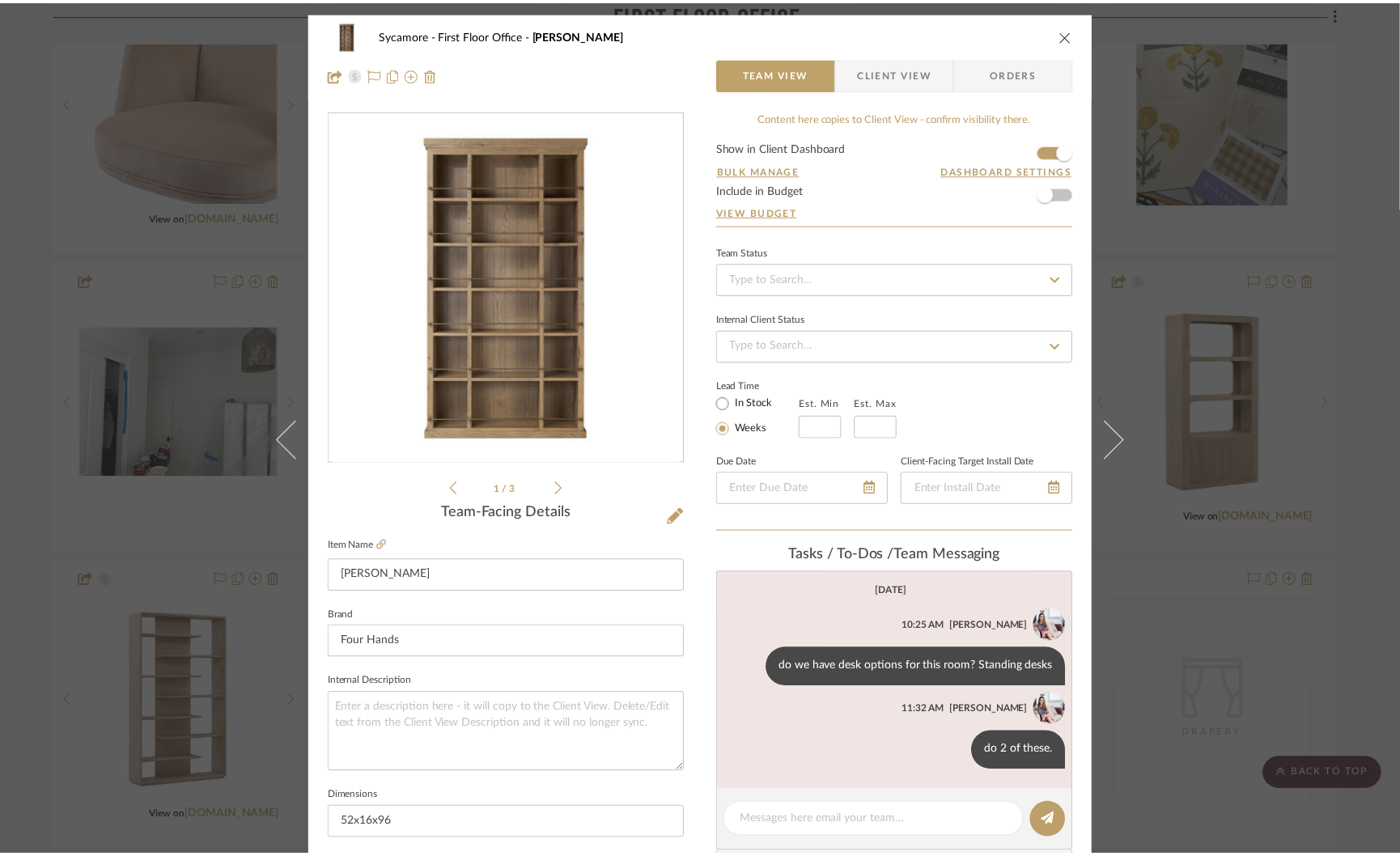
scroll to position [2229, 0]
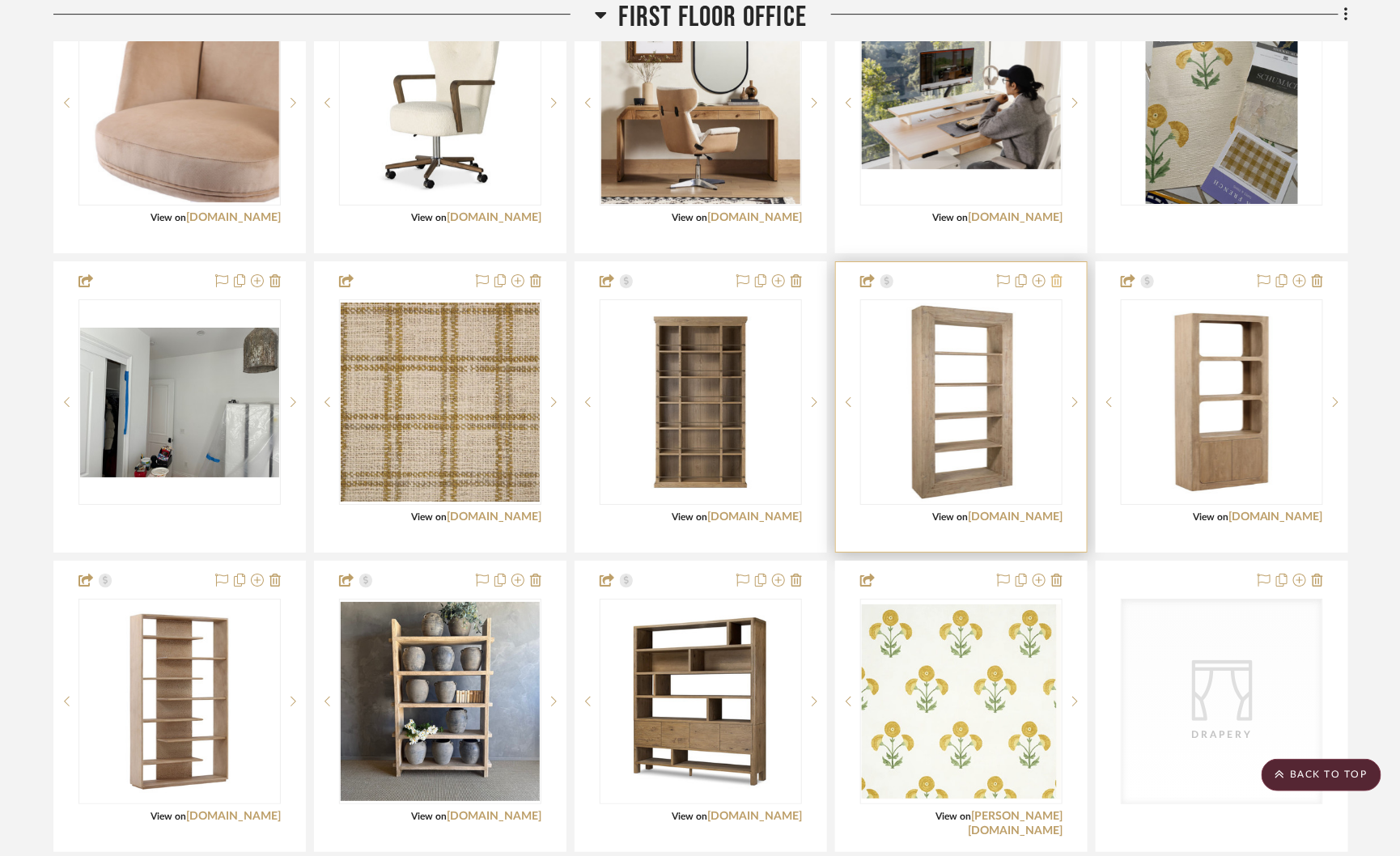
click at [1054, 275] on fa-icon at bounding box center [1057, 282] width 11 height 13
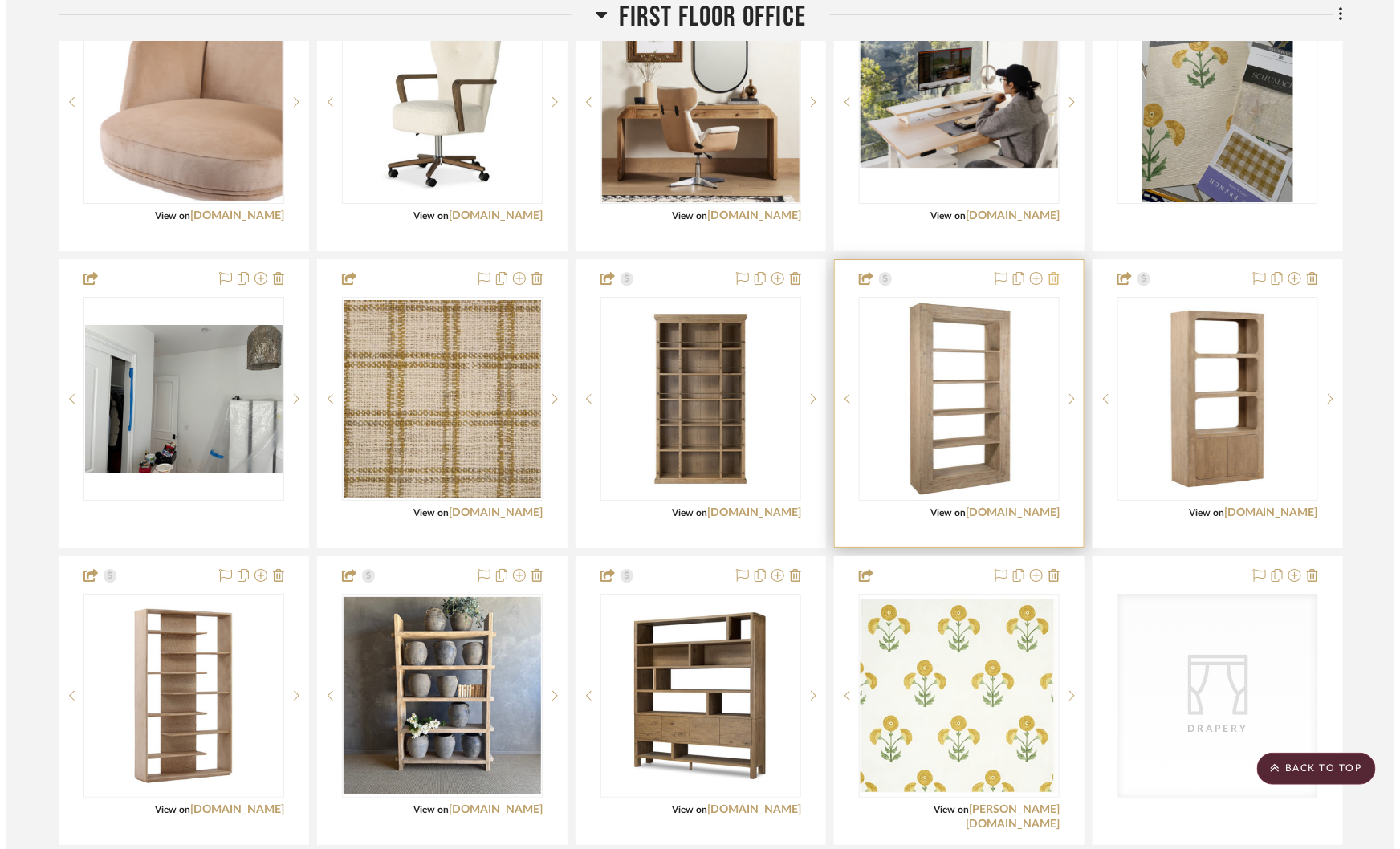
scroll to position [0, 0]
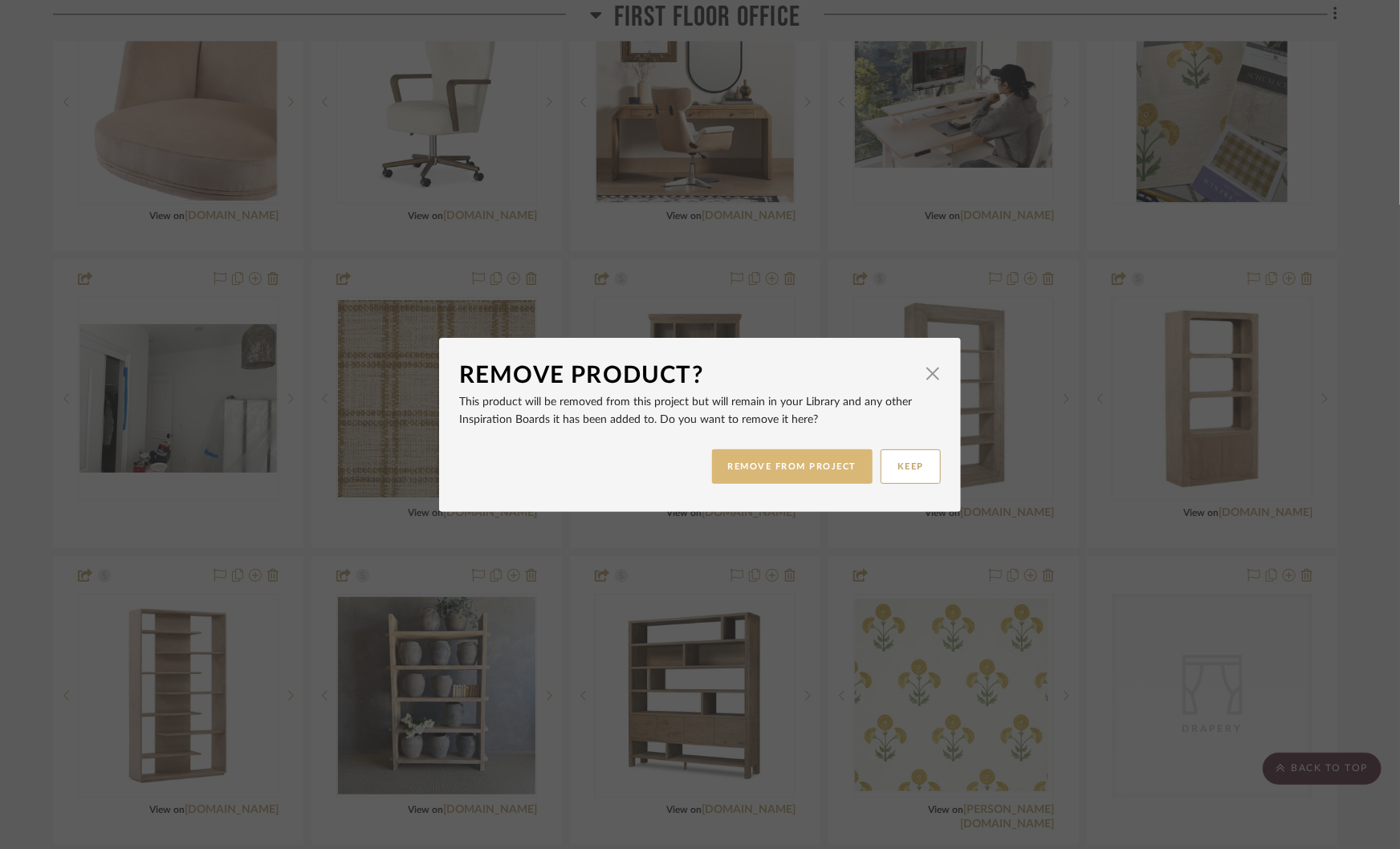
click at [795, 465] on button "REMOVE FROM PROJECT" at bounding box center [792, 467] width 161 height 35
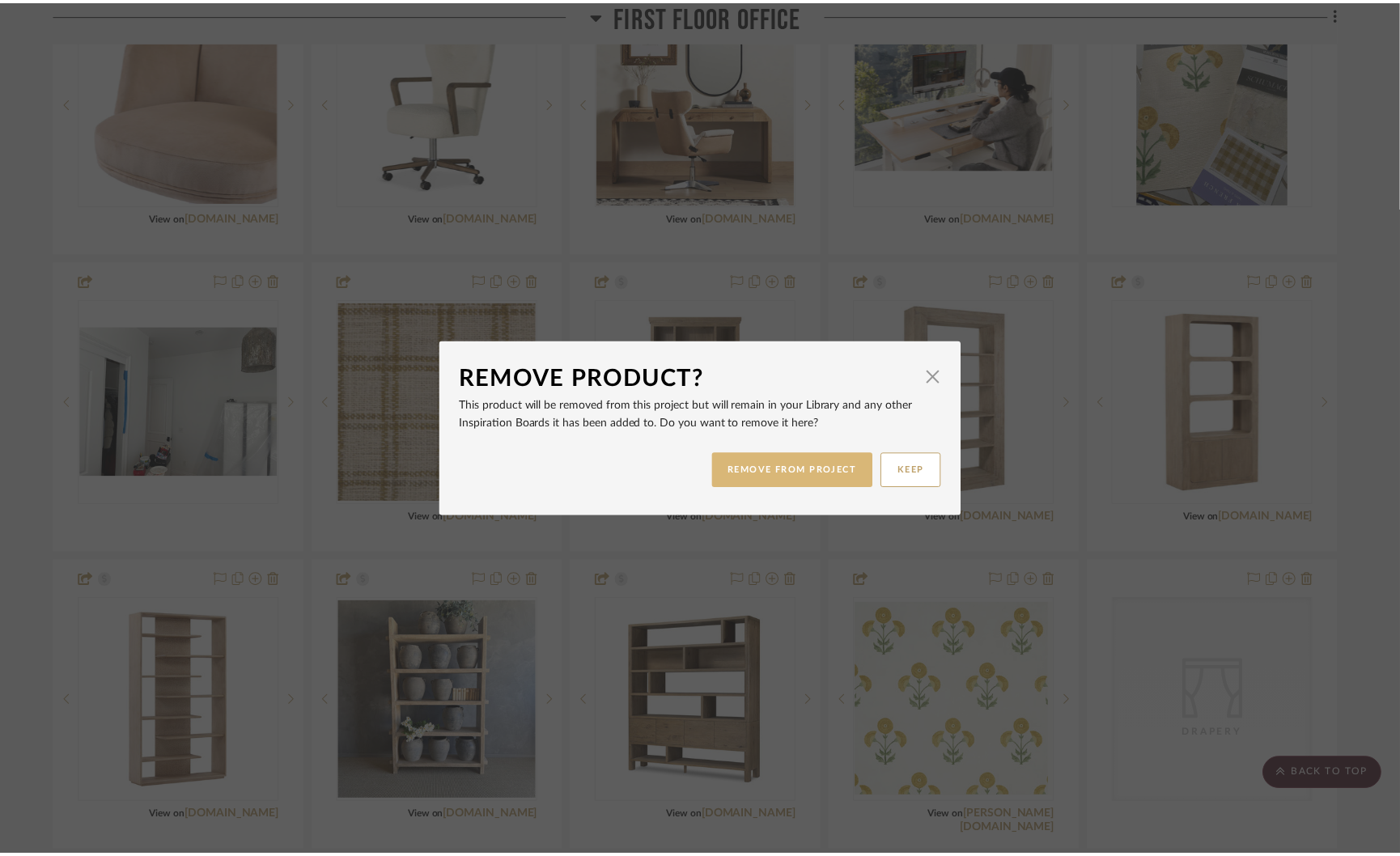
scroll to position [2229, 0]
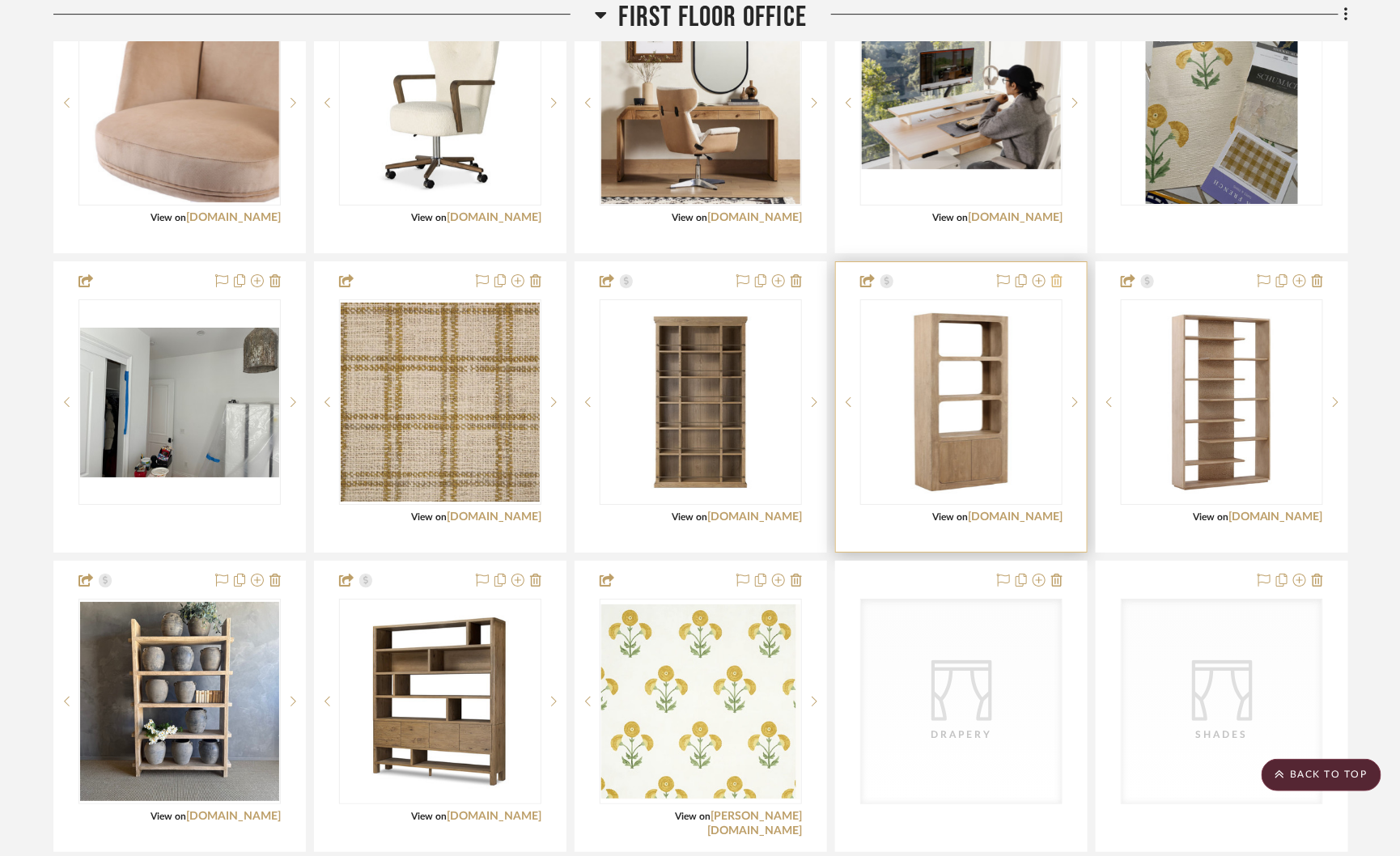
click at [1054, 274] on icon at bounding box center [1057, 281] width 11 height 13
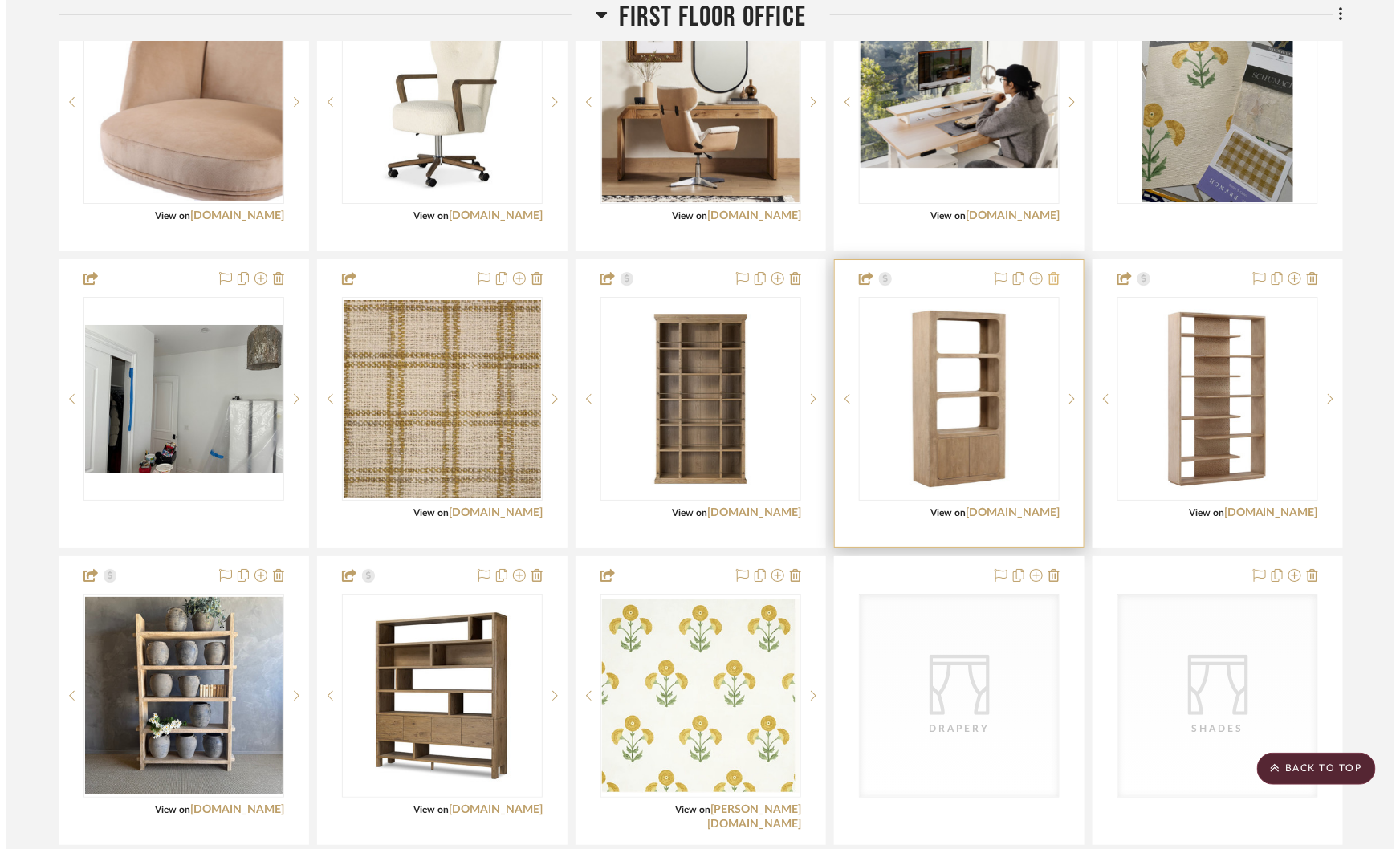
scroll to position [0, 0]
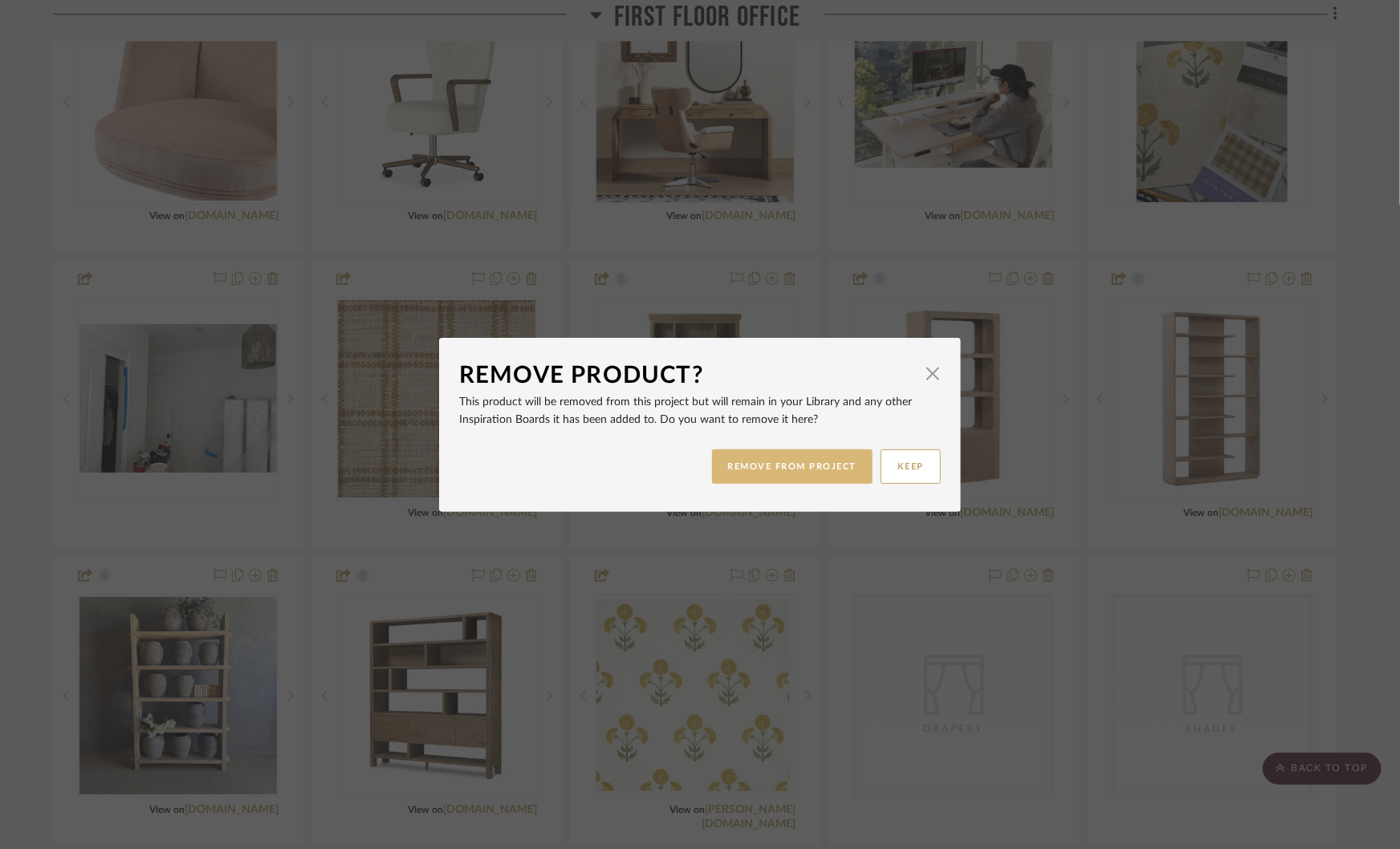
click at [808, 460] on button "REMOVE FROM PROJECT" at bounding box center [792, 467] width 161 height 35
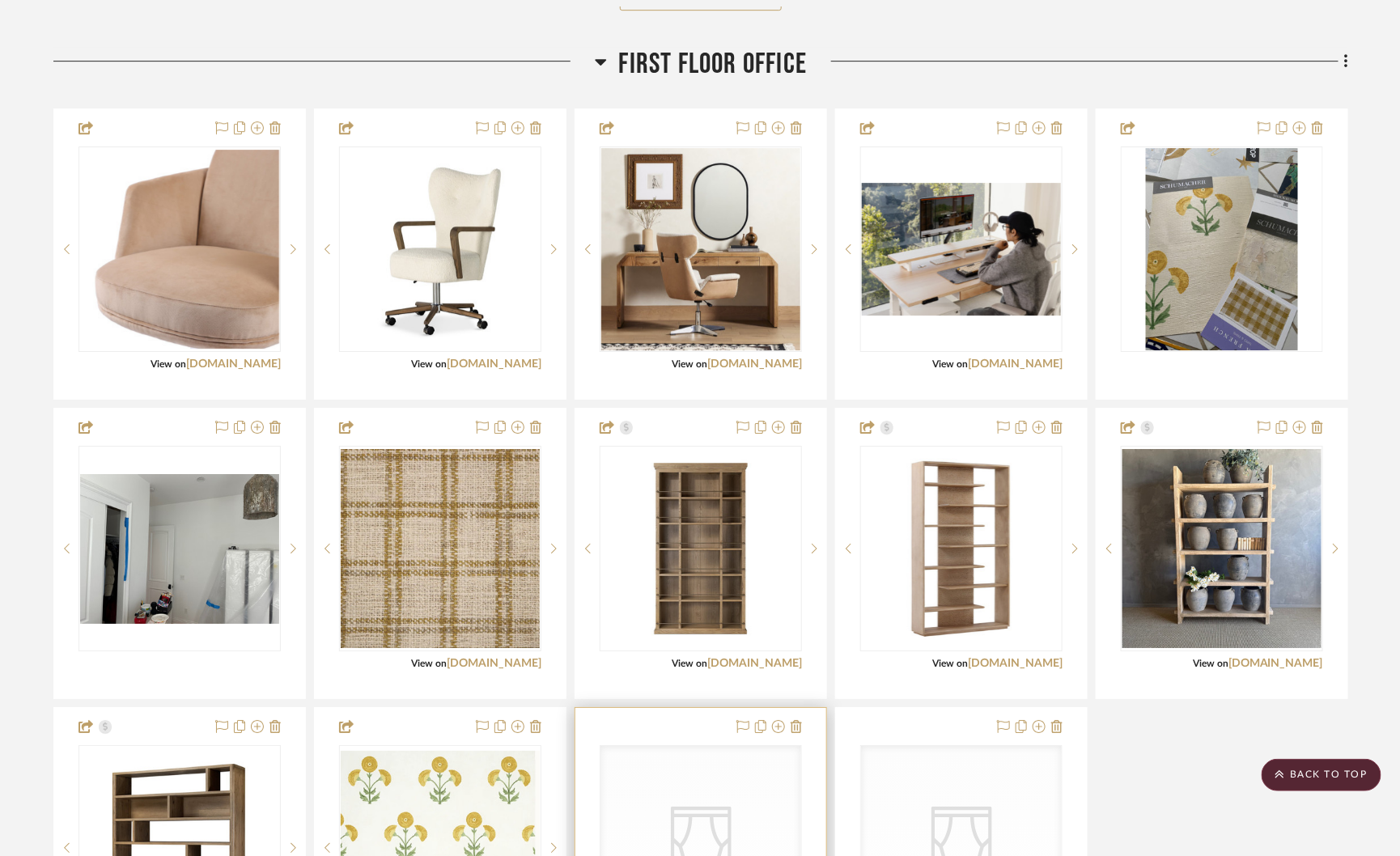
scroll to position [2183, 0]
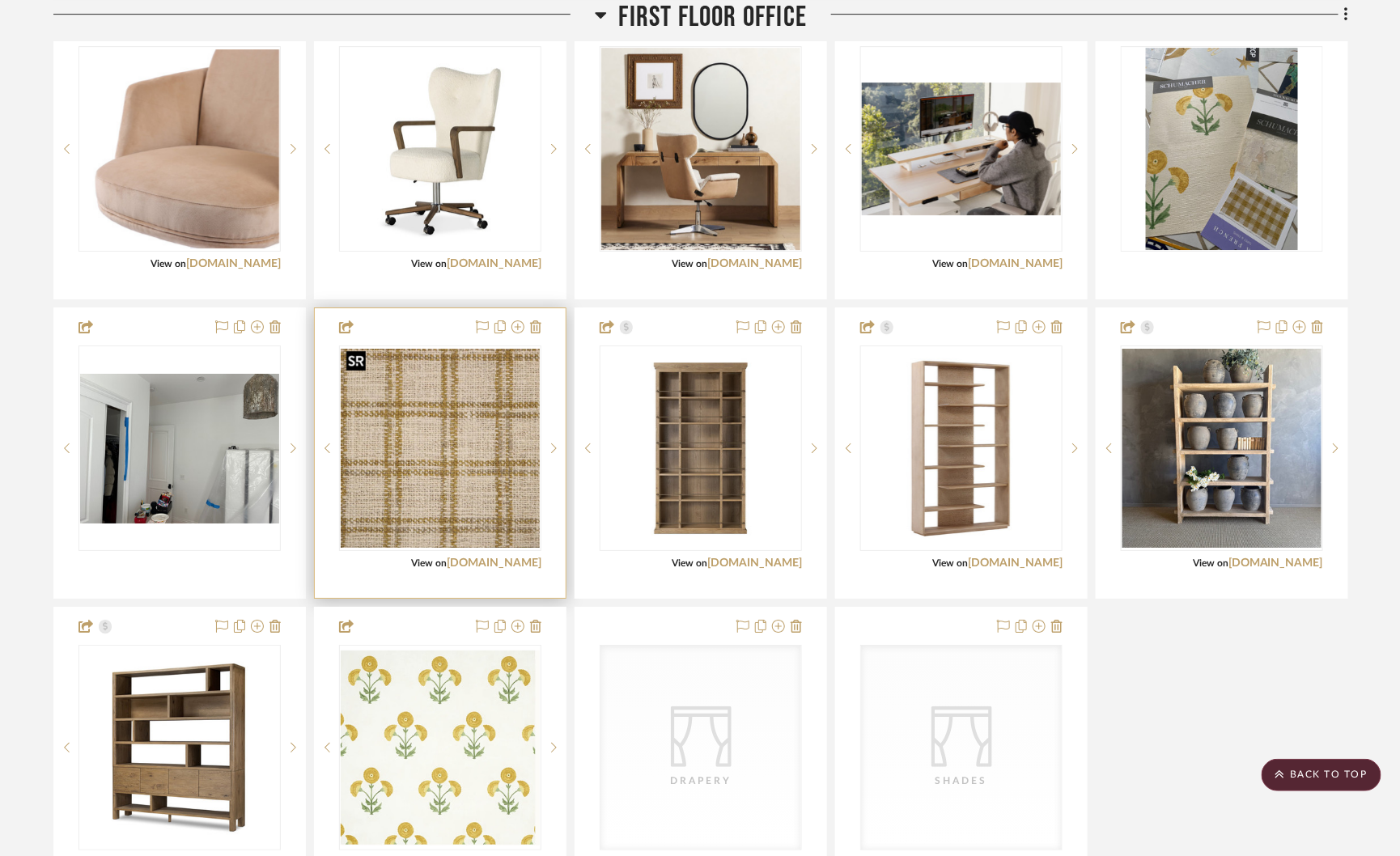
click at [462, 420] on img "0" at bounding box center [439, 448] width 199 height 199
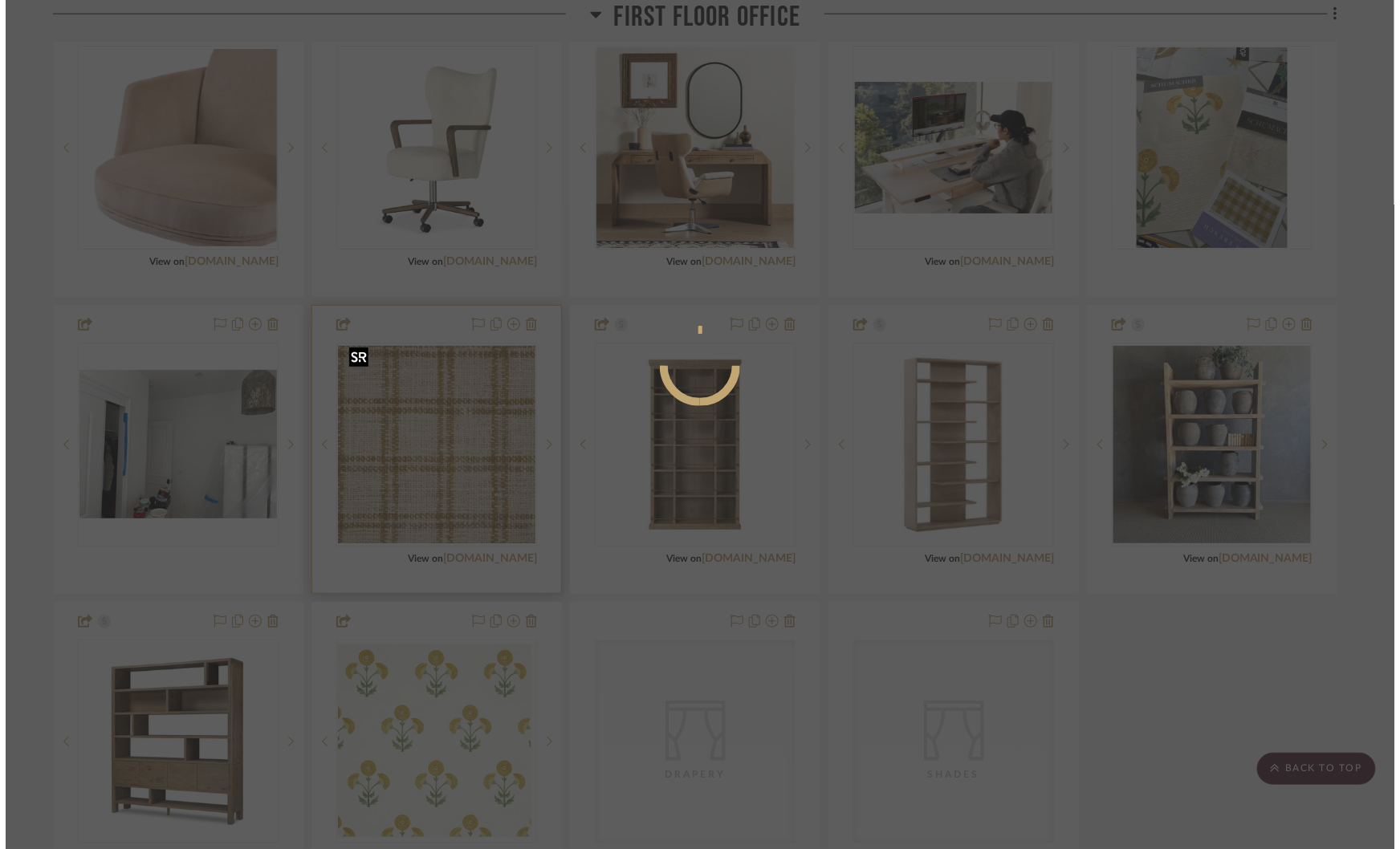
scroll to position [0, 0]
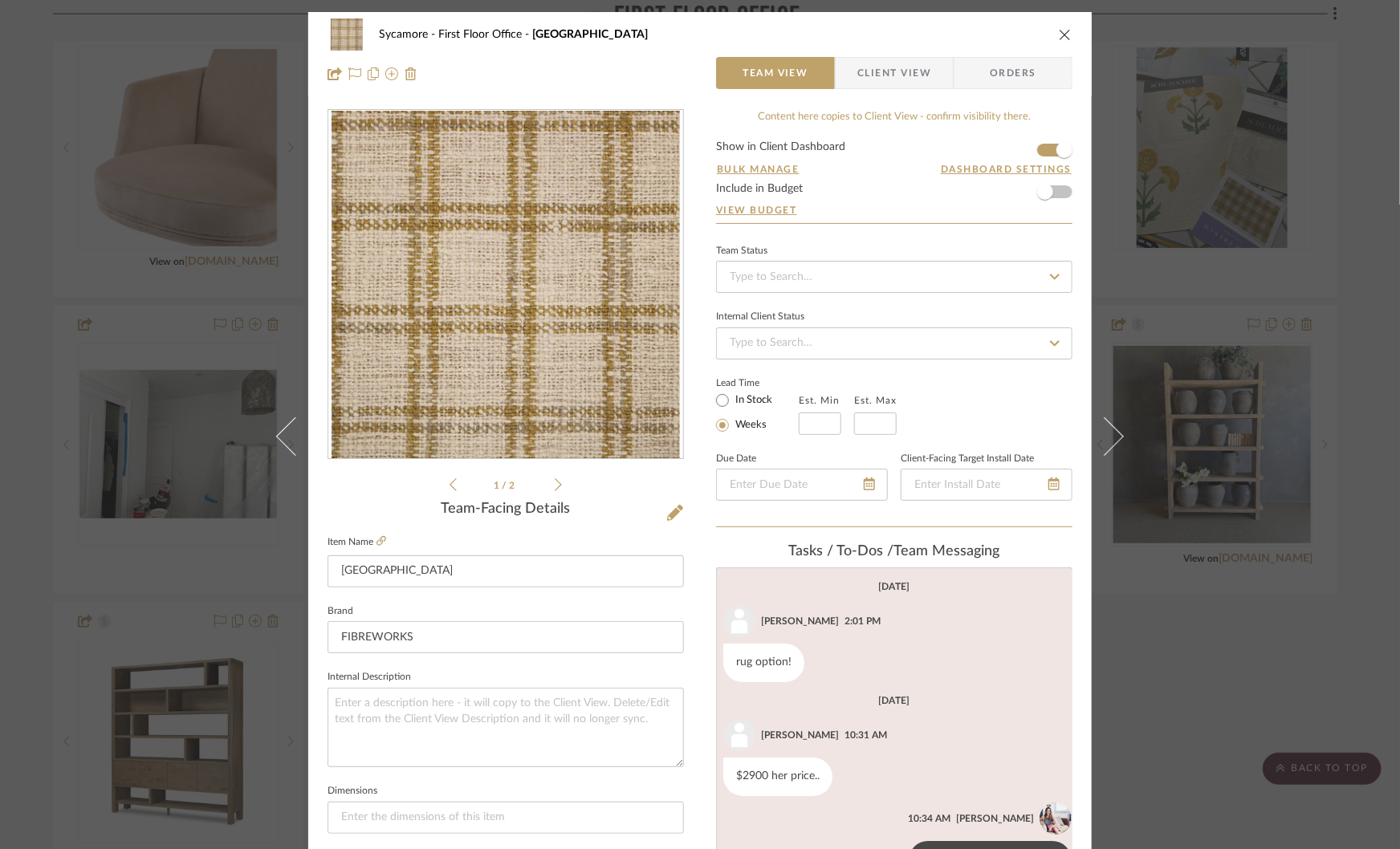
click at [507, 289] on img "0" at bounding box center [505, 285] width 349 height 349
click at [1177, 260] on div "Sycamore First Floor Office Cambridge Square Team View Client View Orders 1 / 2…" at bounding box center [700, 424] width 1400 height 849
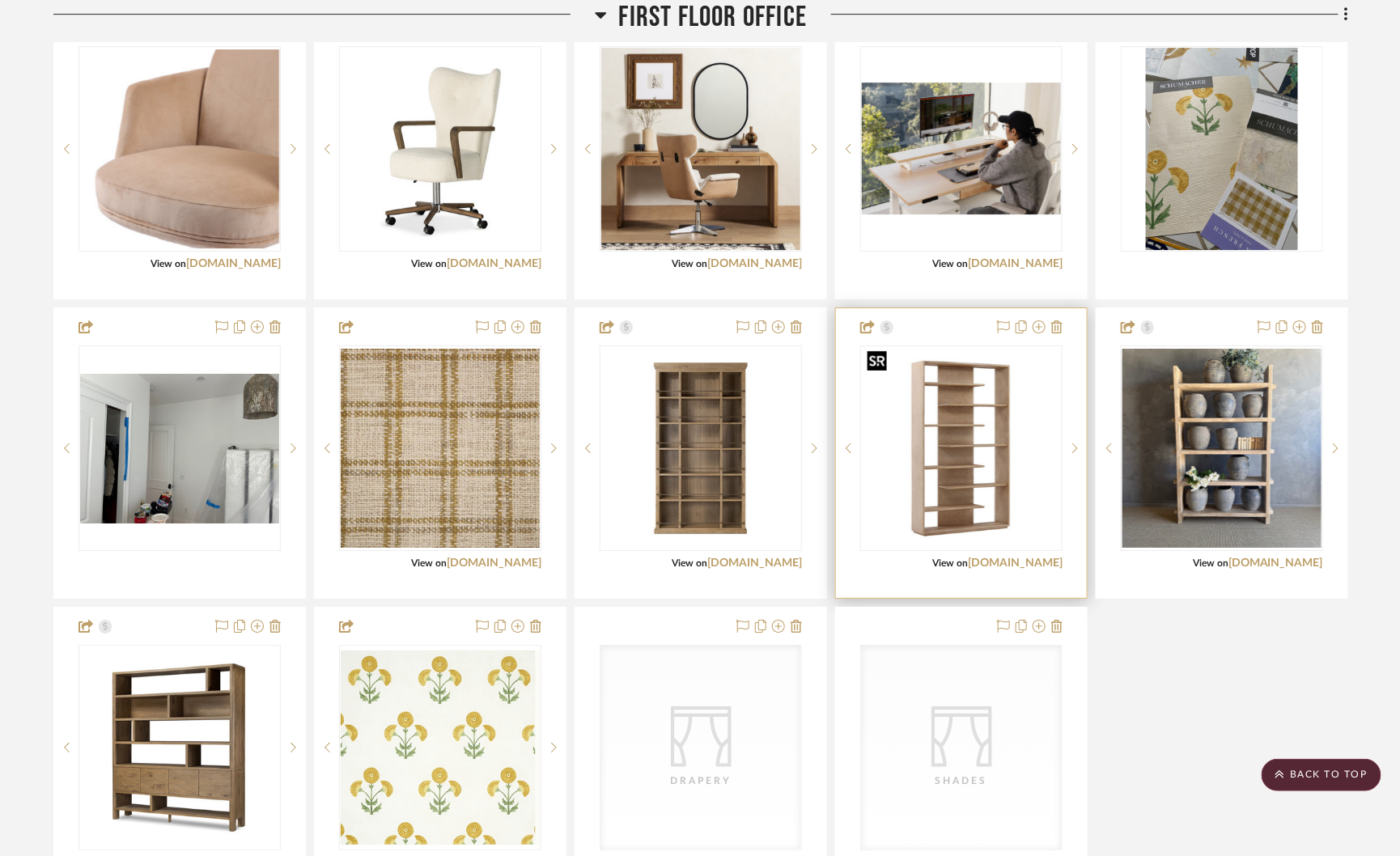
scroll to position [2230, 0]
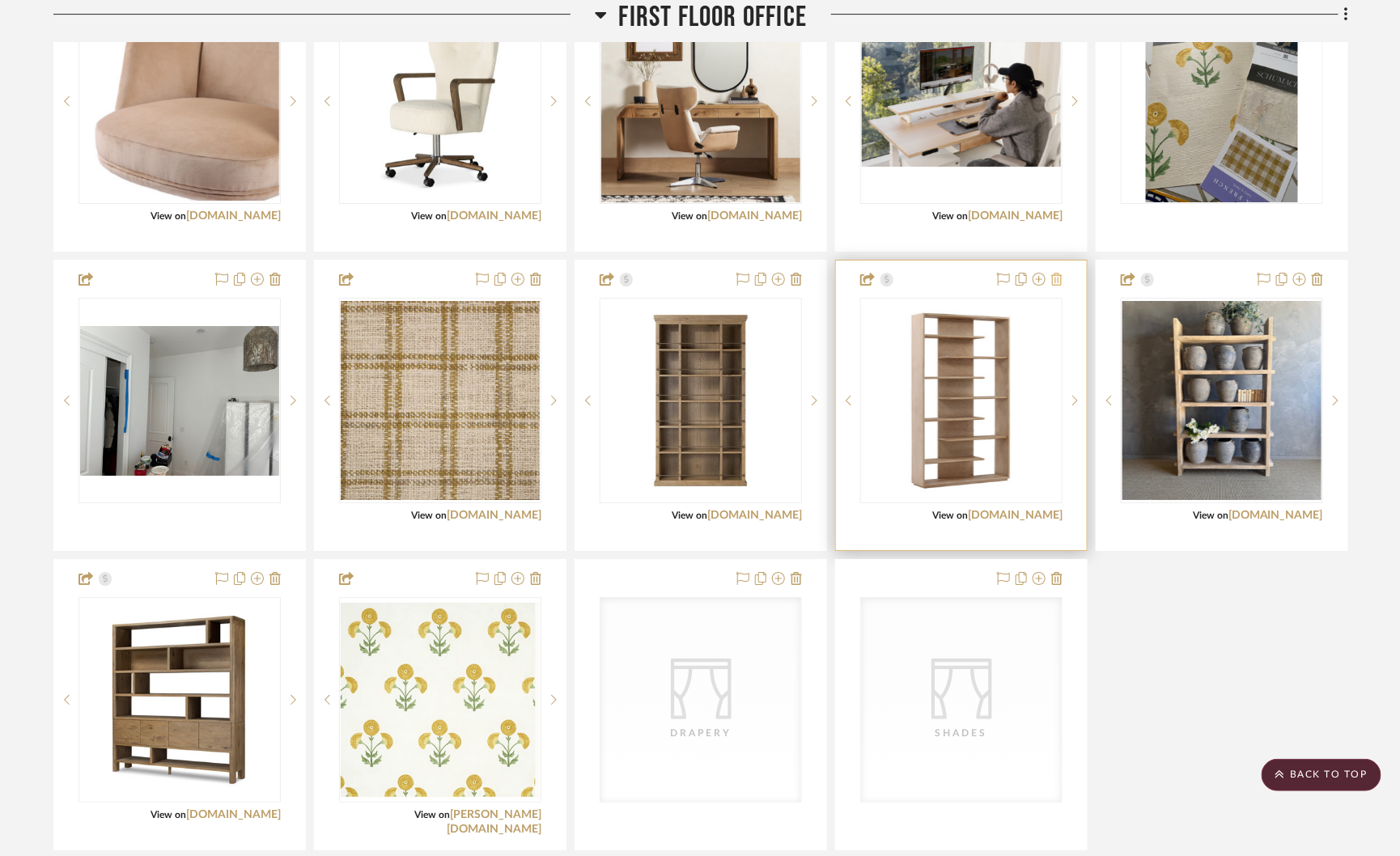
click at [1053, 277] on icon at bounding box center [1057, 279] width 11 height 13
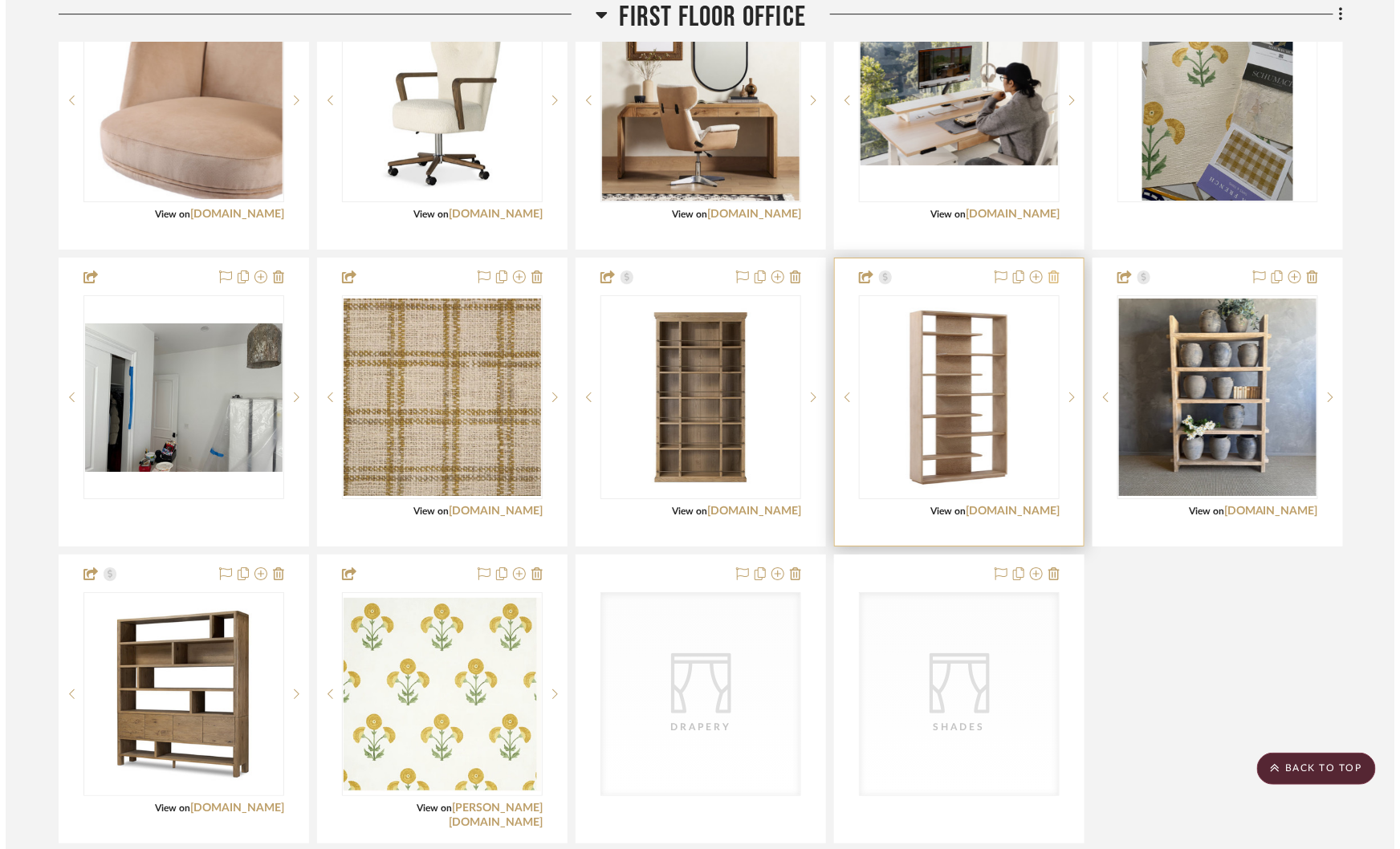
scroll to position [0, 0]
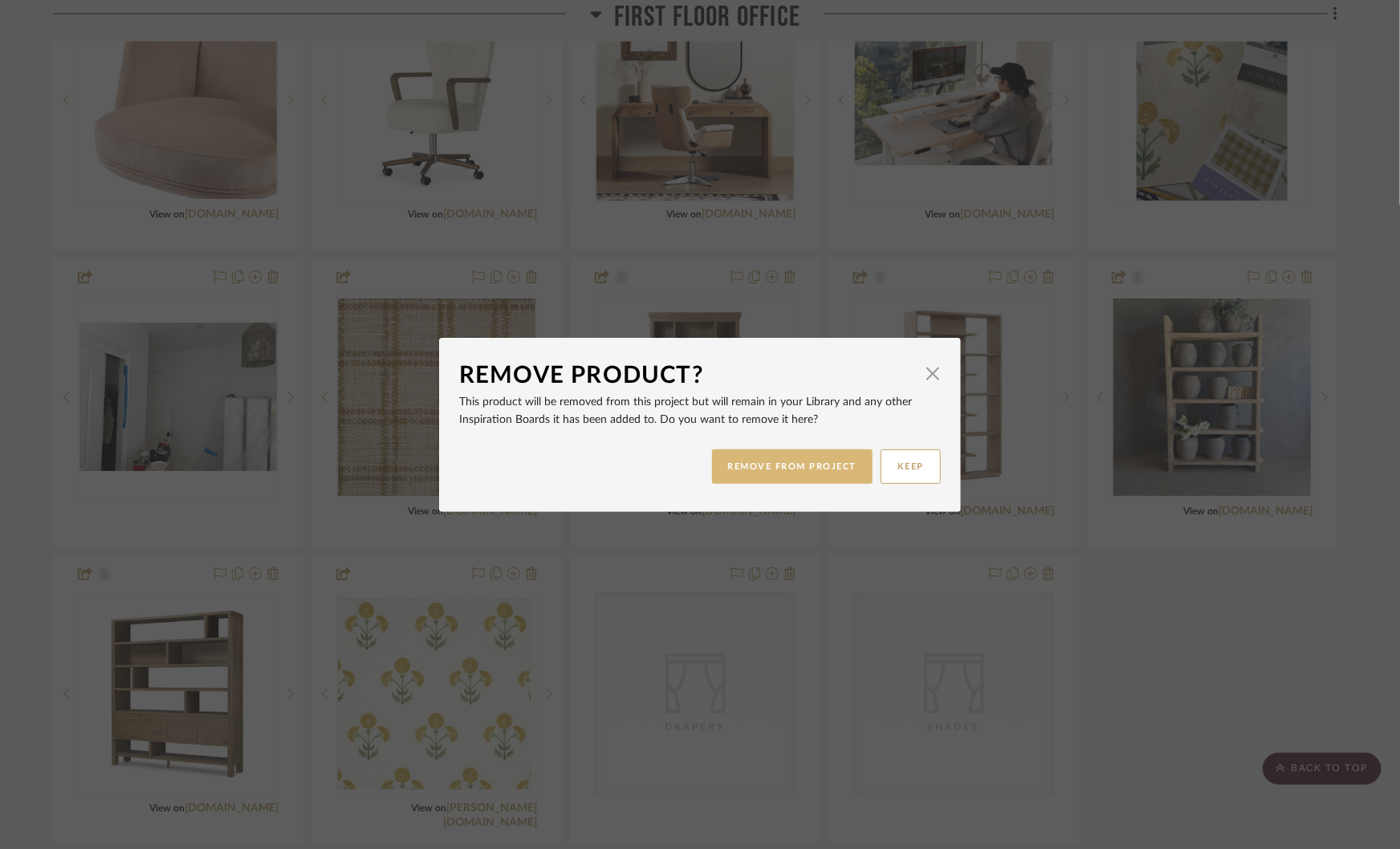
click at [765, 472] on button "REMOVE FROM PROJECT" at bounding box center [792, 467] width 161 height 35
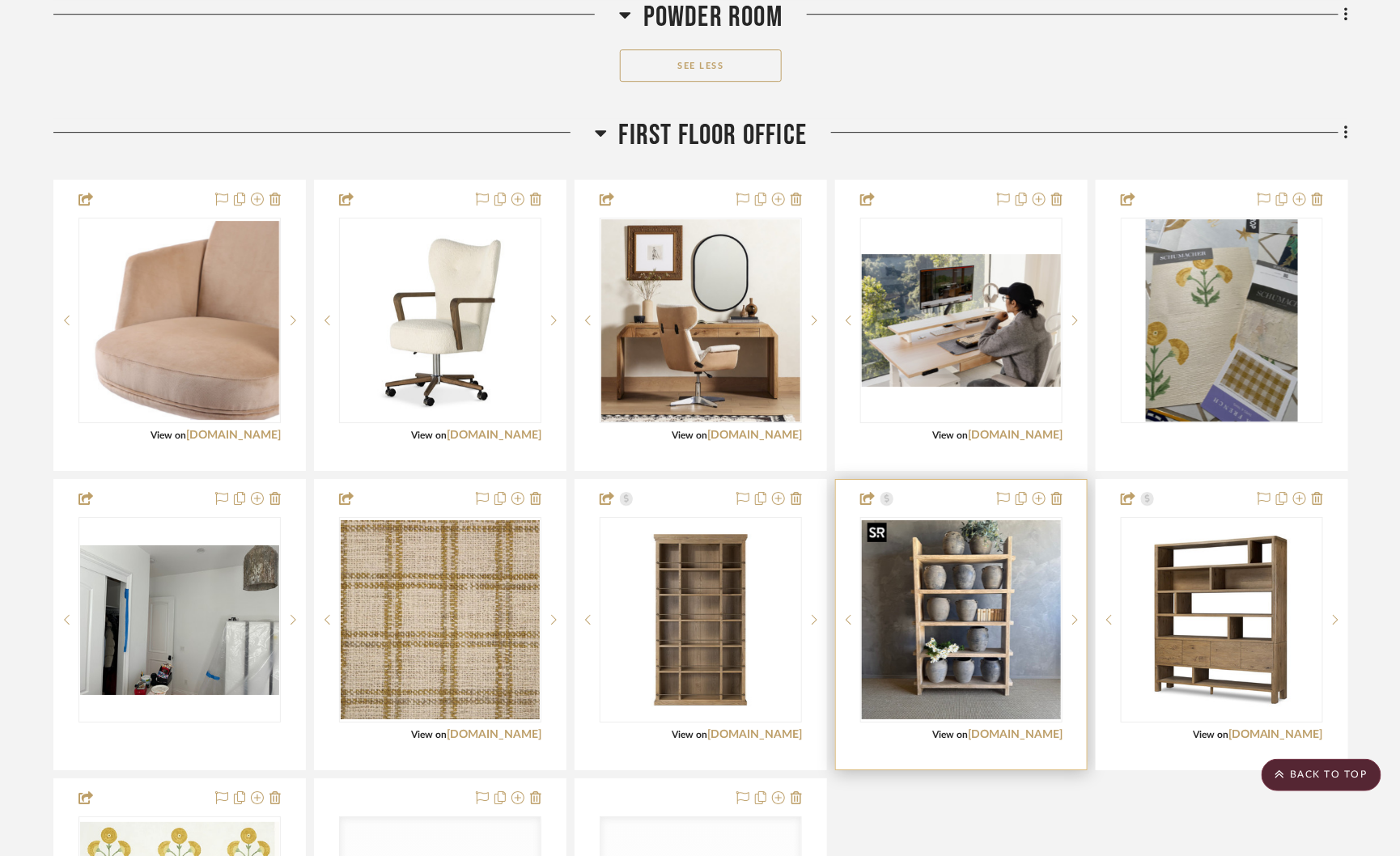
scroll to position [2010, 0]
click at [1056, 496] on icon at bounding box center [1057, 499] width 11 height 13
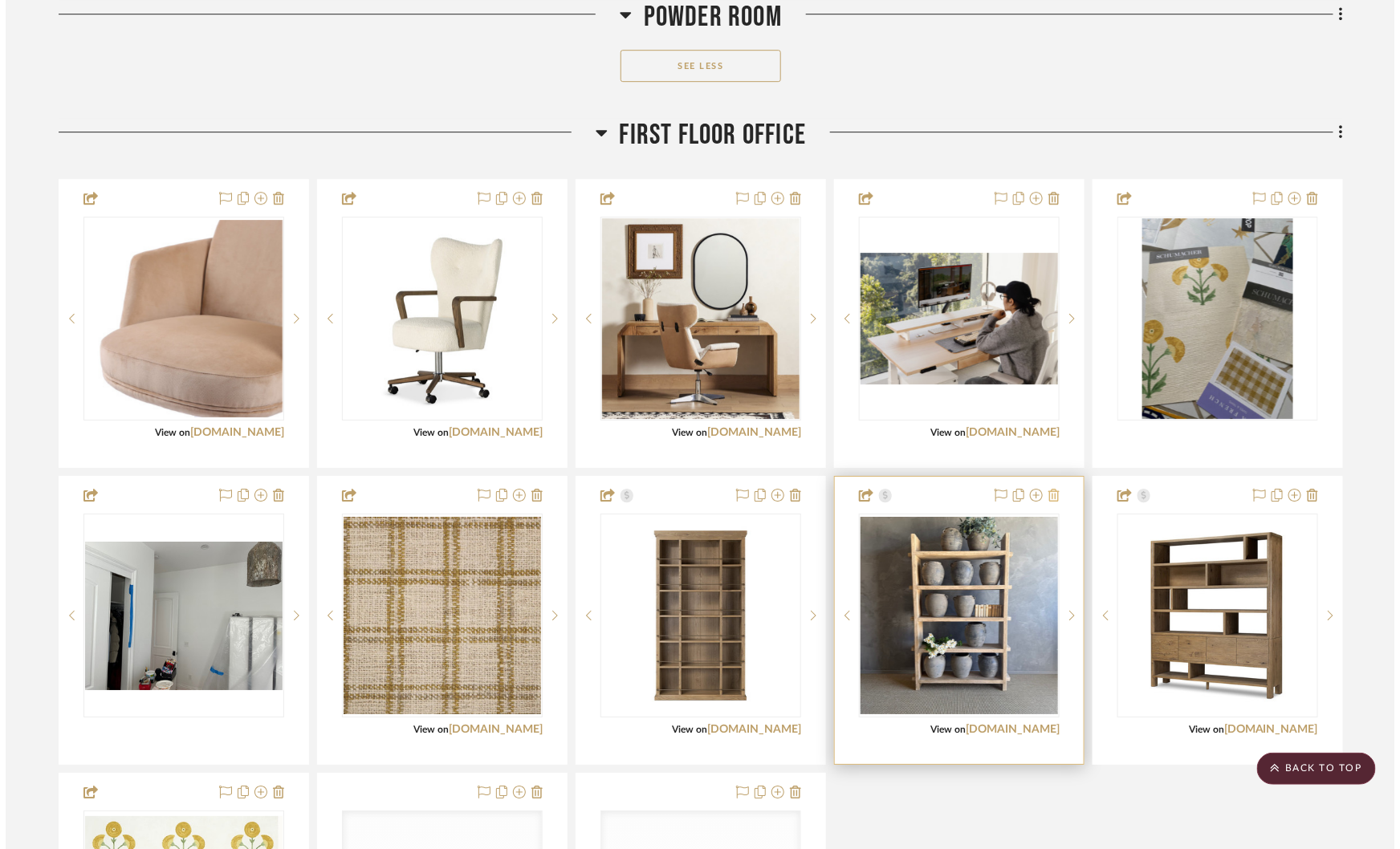
scroll to position [0, 0]
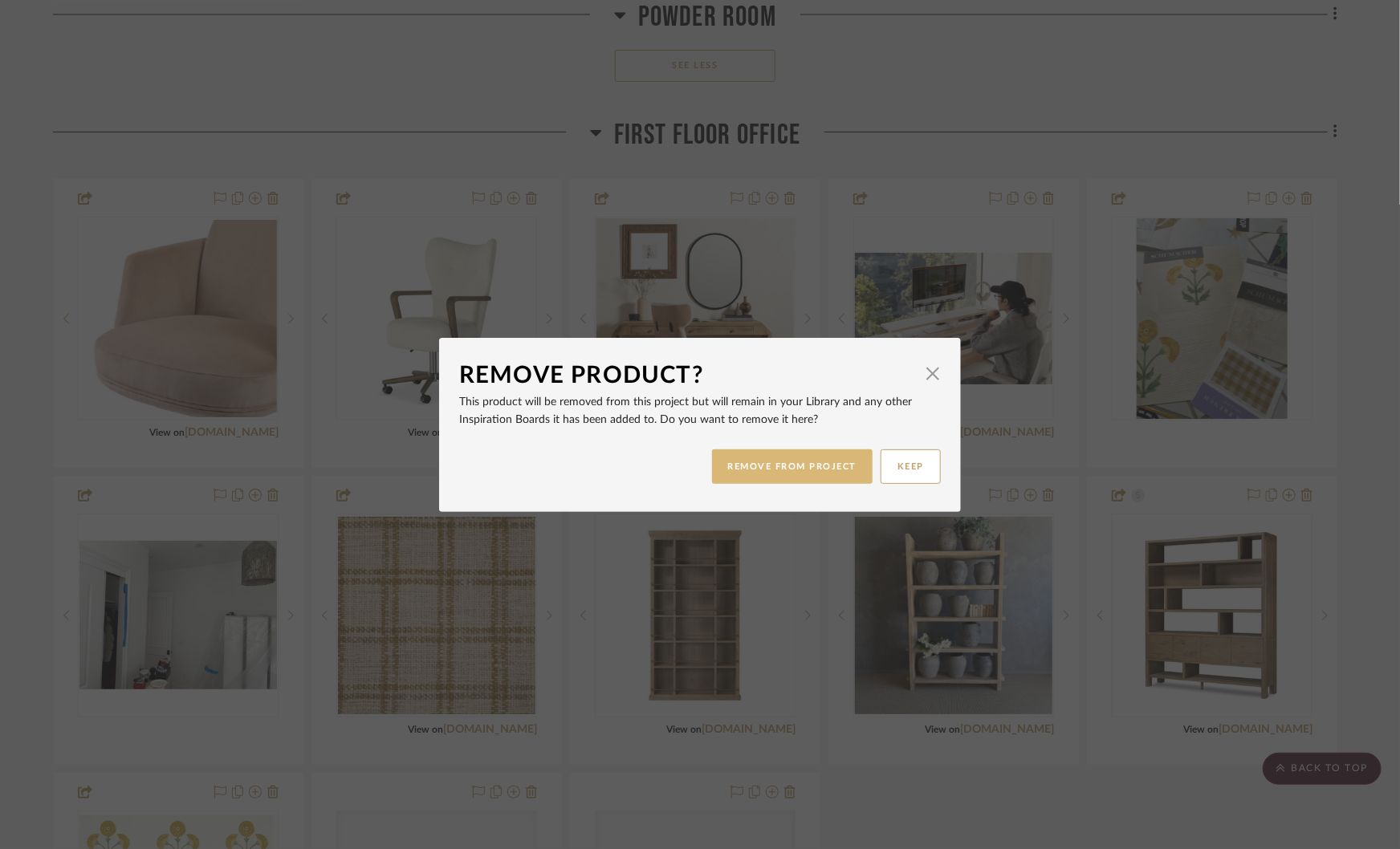
click at [792, 461] on button "REMOVE FROM PROJECT" at bounding box center [792, 467] width 161 height 35
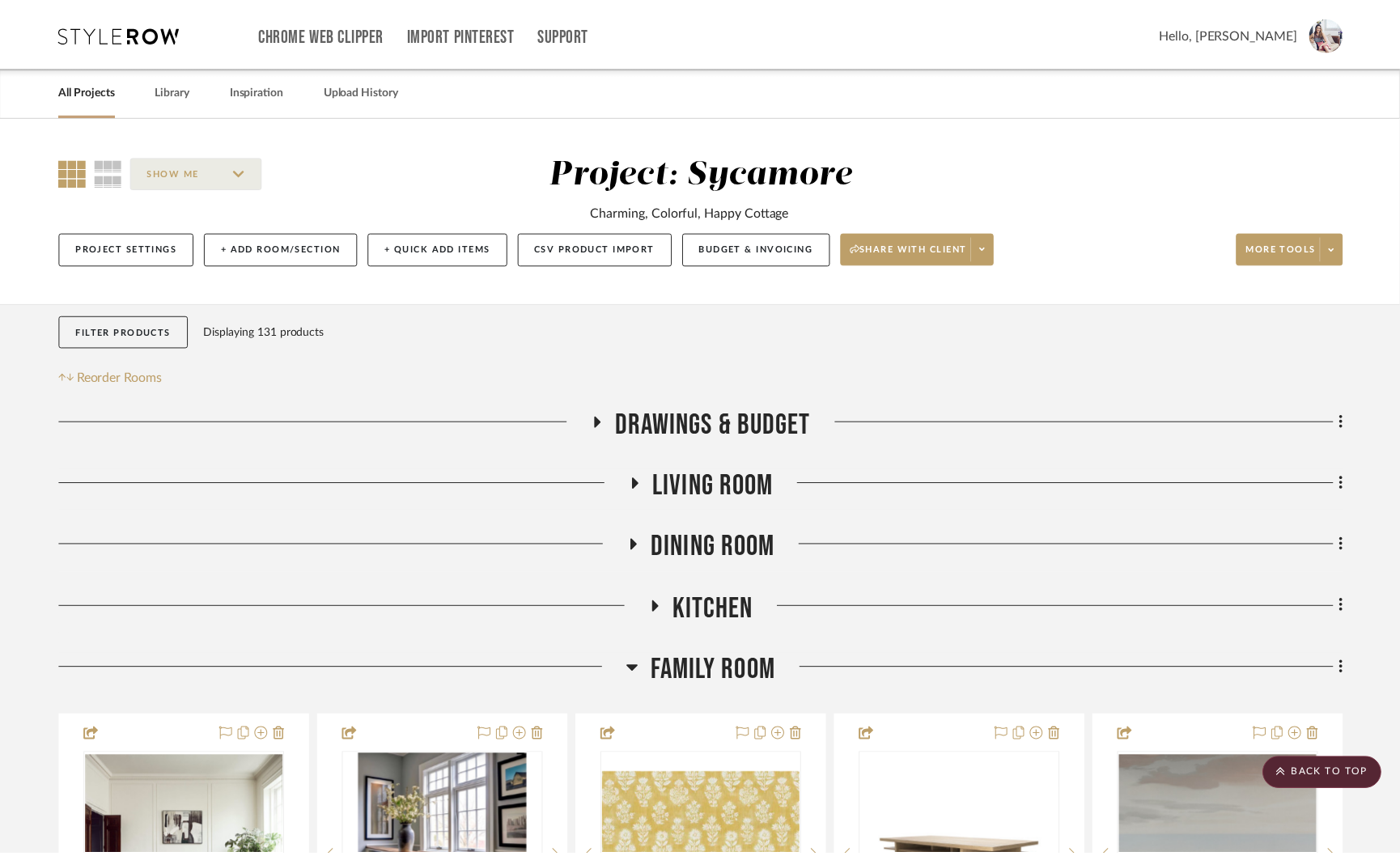
scroll to position [2010, 0]
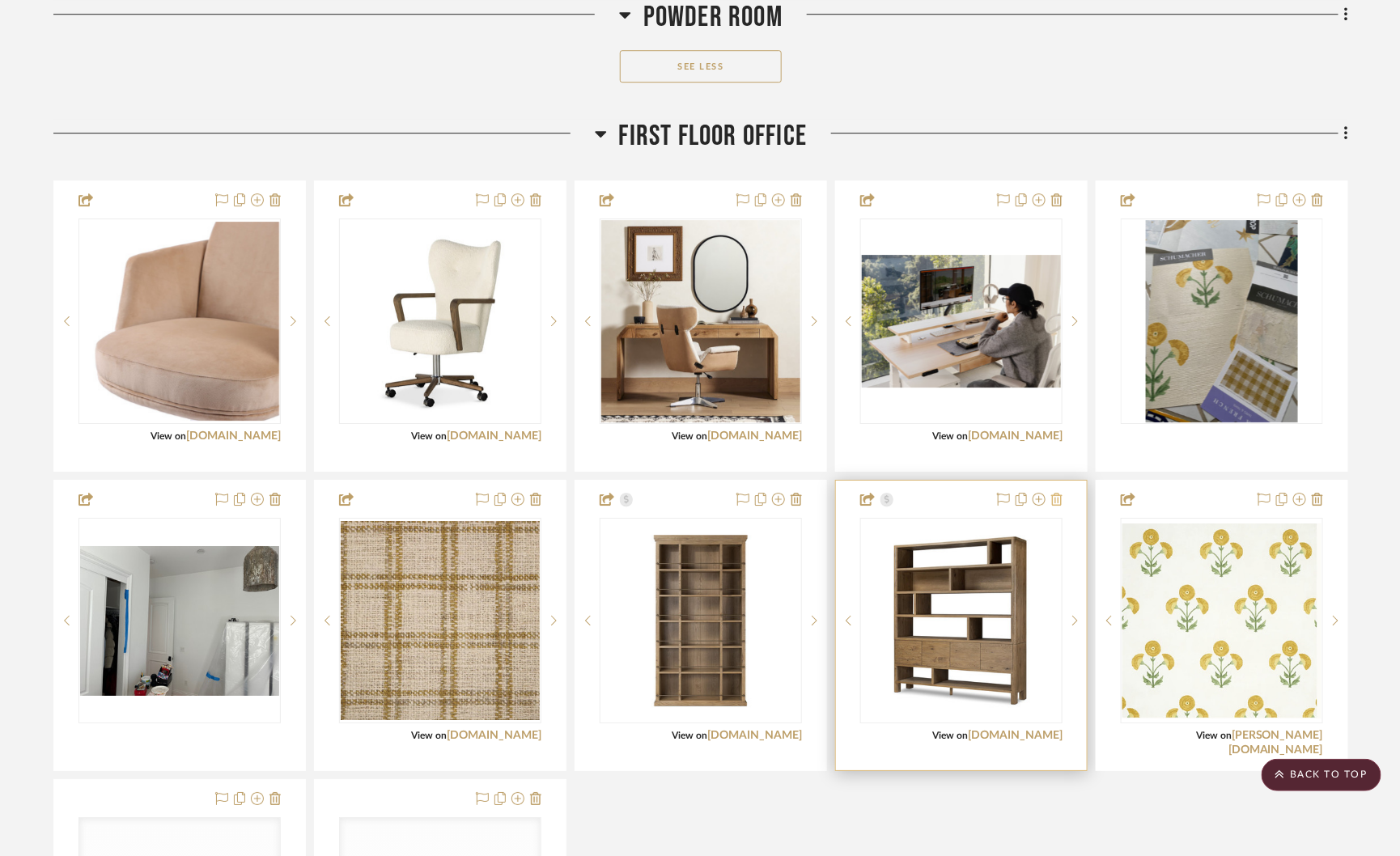
click at [1061, 493] on icon at bounding box center [1057, 499] width 11 height 13
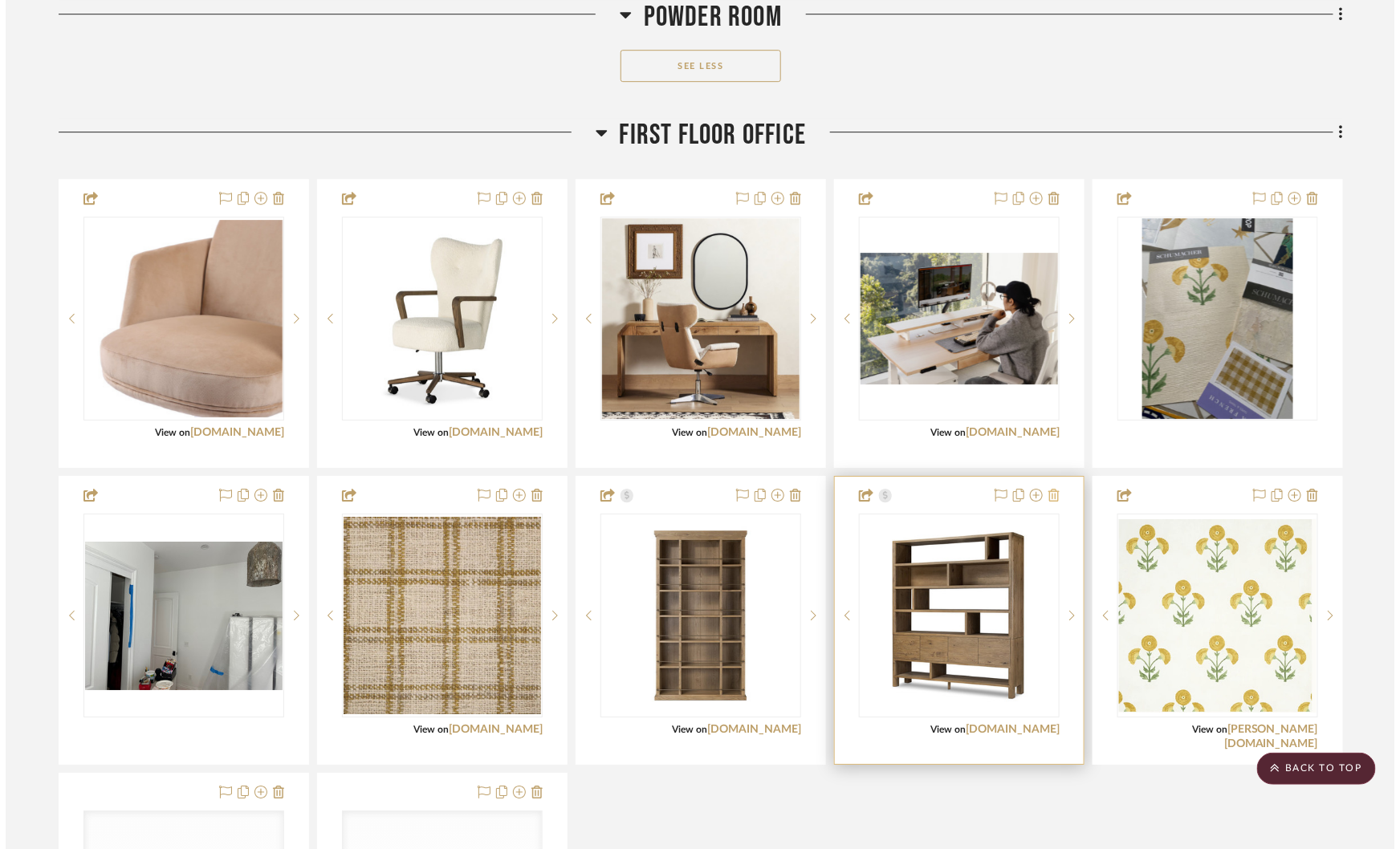
scroll to position [0, 0]
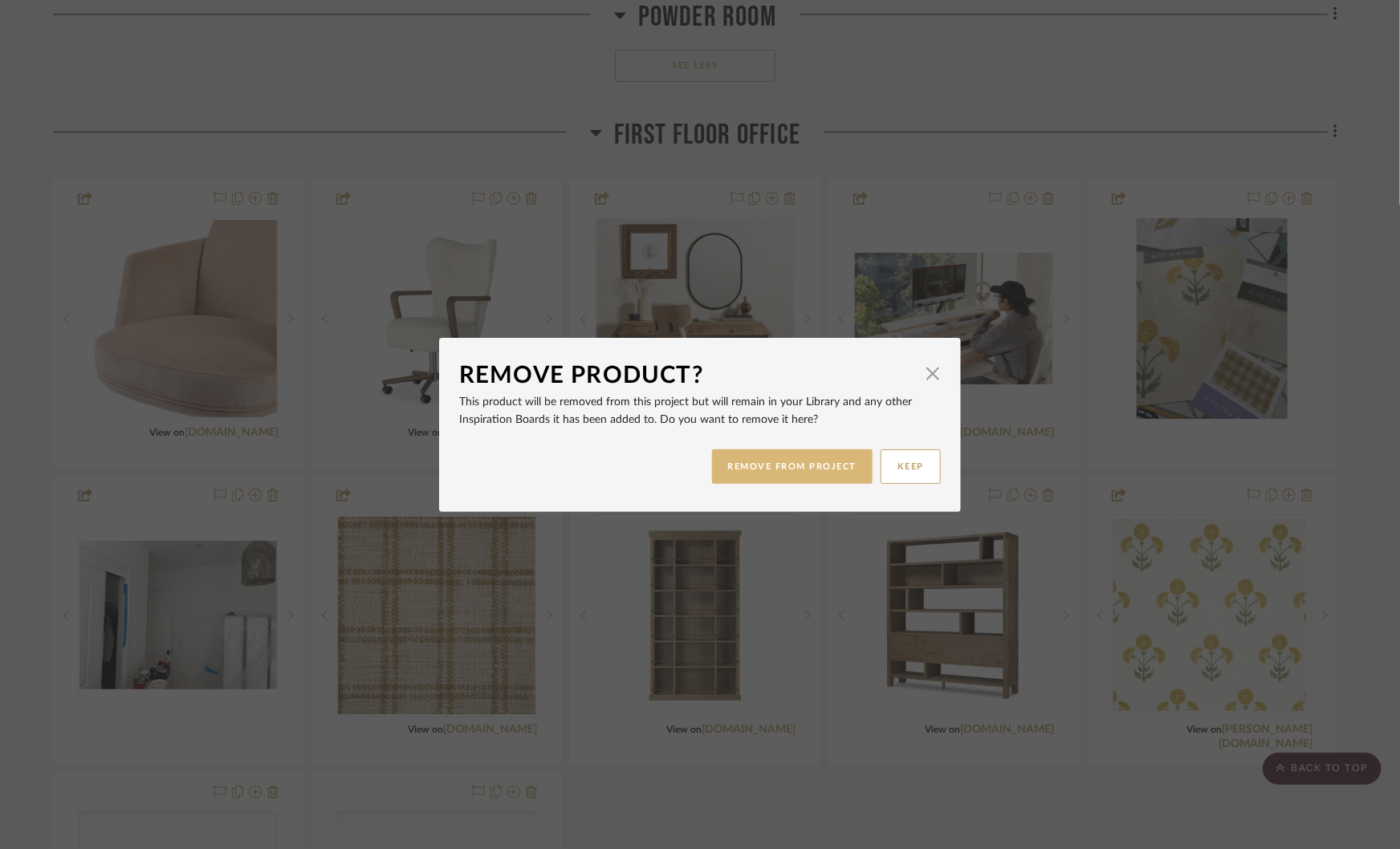
click at [800, 463] on button "REMOVE FROM PROJECT" at bounding box center [792, 467] width 161 height 35
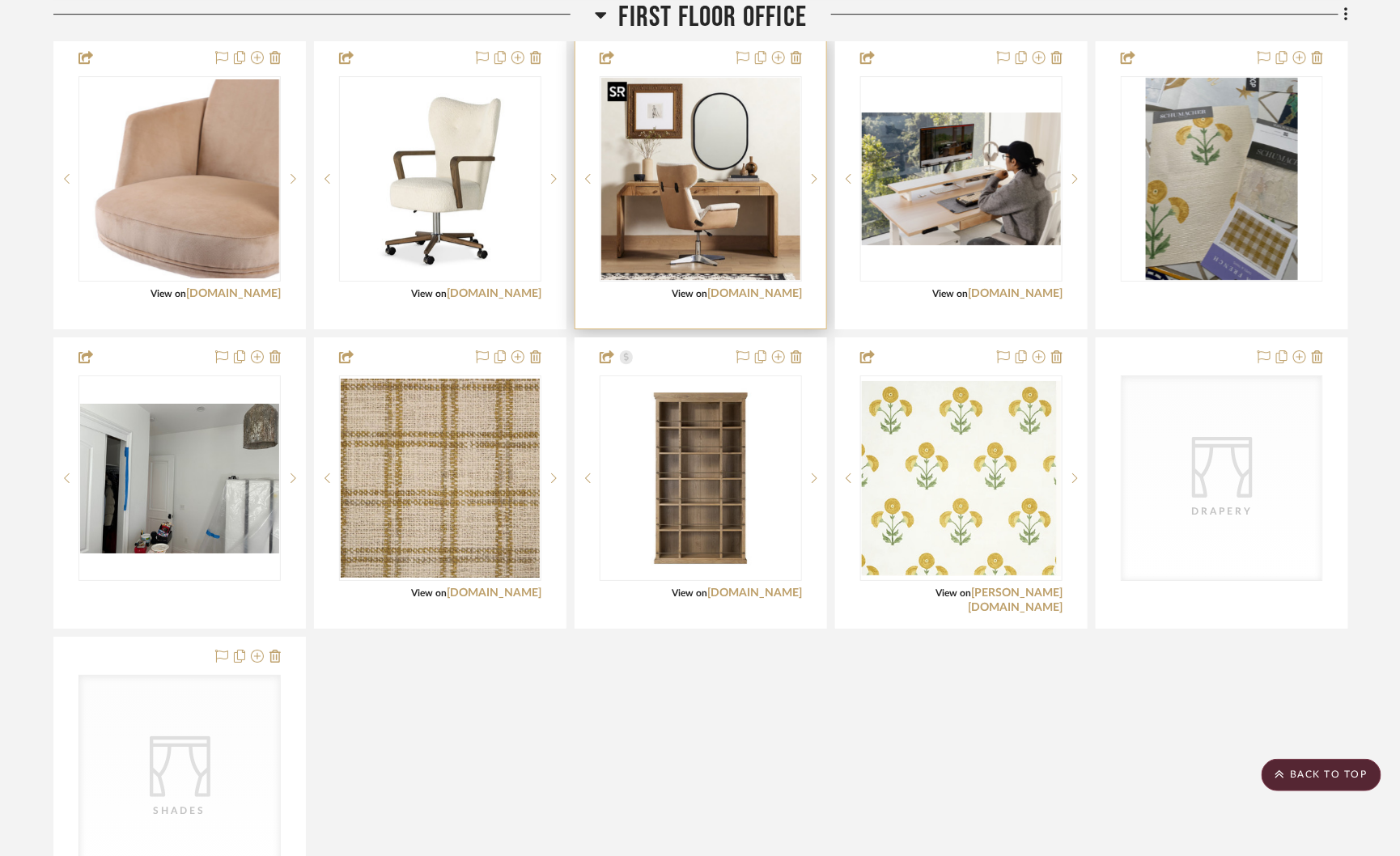
scroll to position [2218, 0]
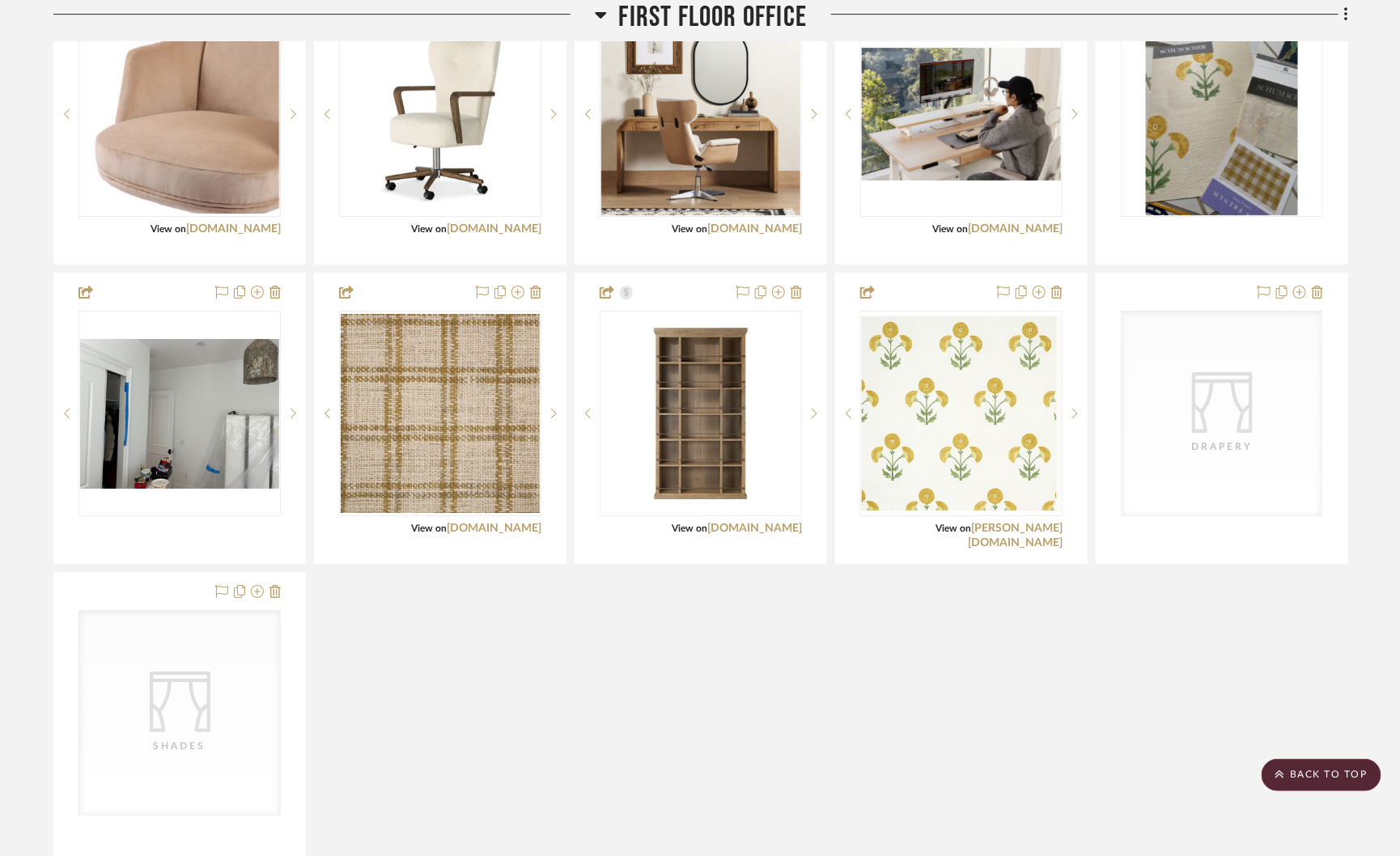
click at [640, 683] on div "Bijou Desk Chair View on fourhands.com By Four Hands Style and comfort fuse for…" at bounding box center [700, 418] width 1294 height 890
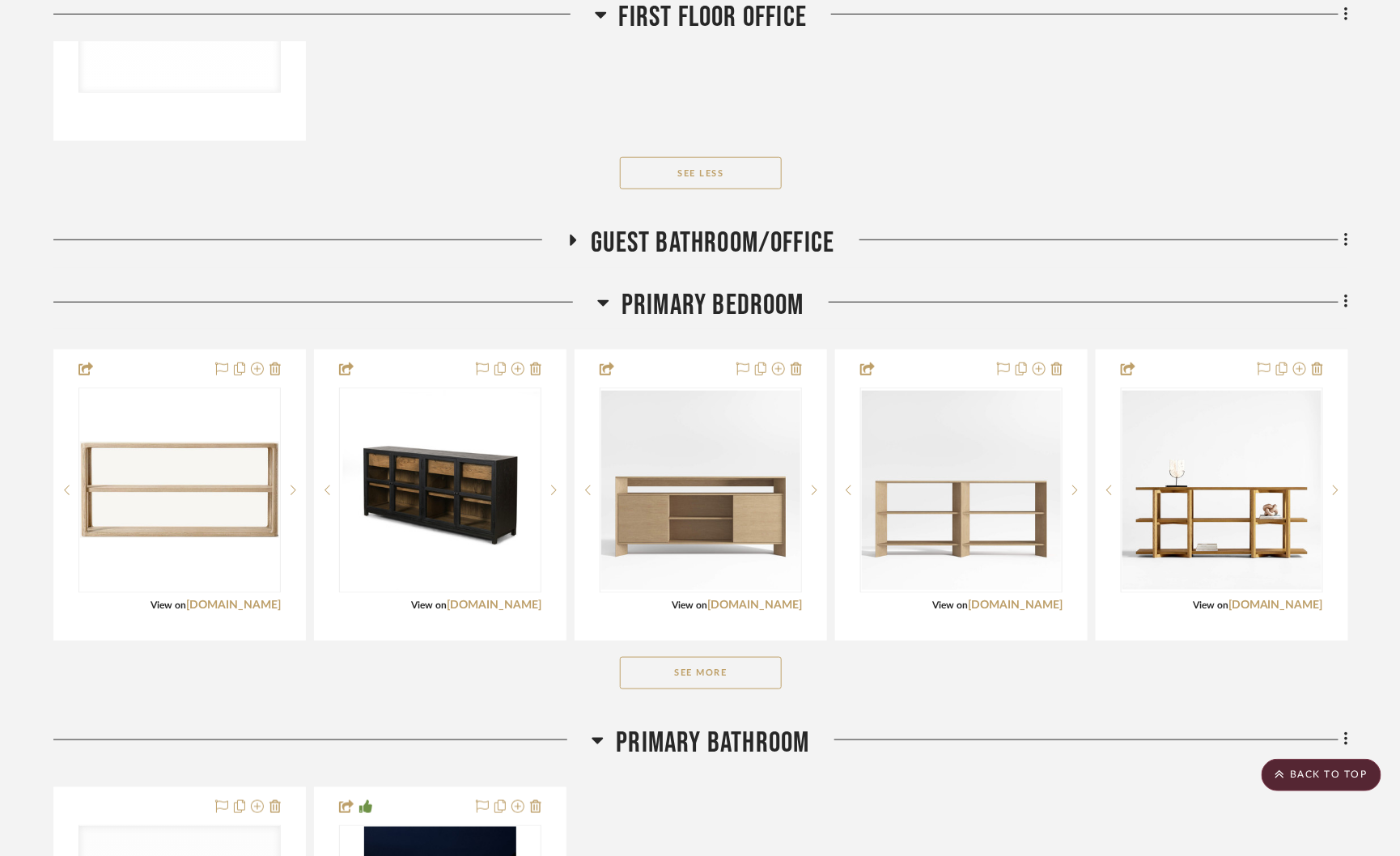
scroll to position [2999, 0]
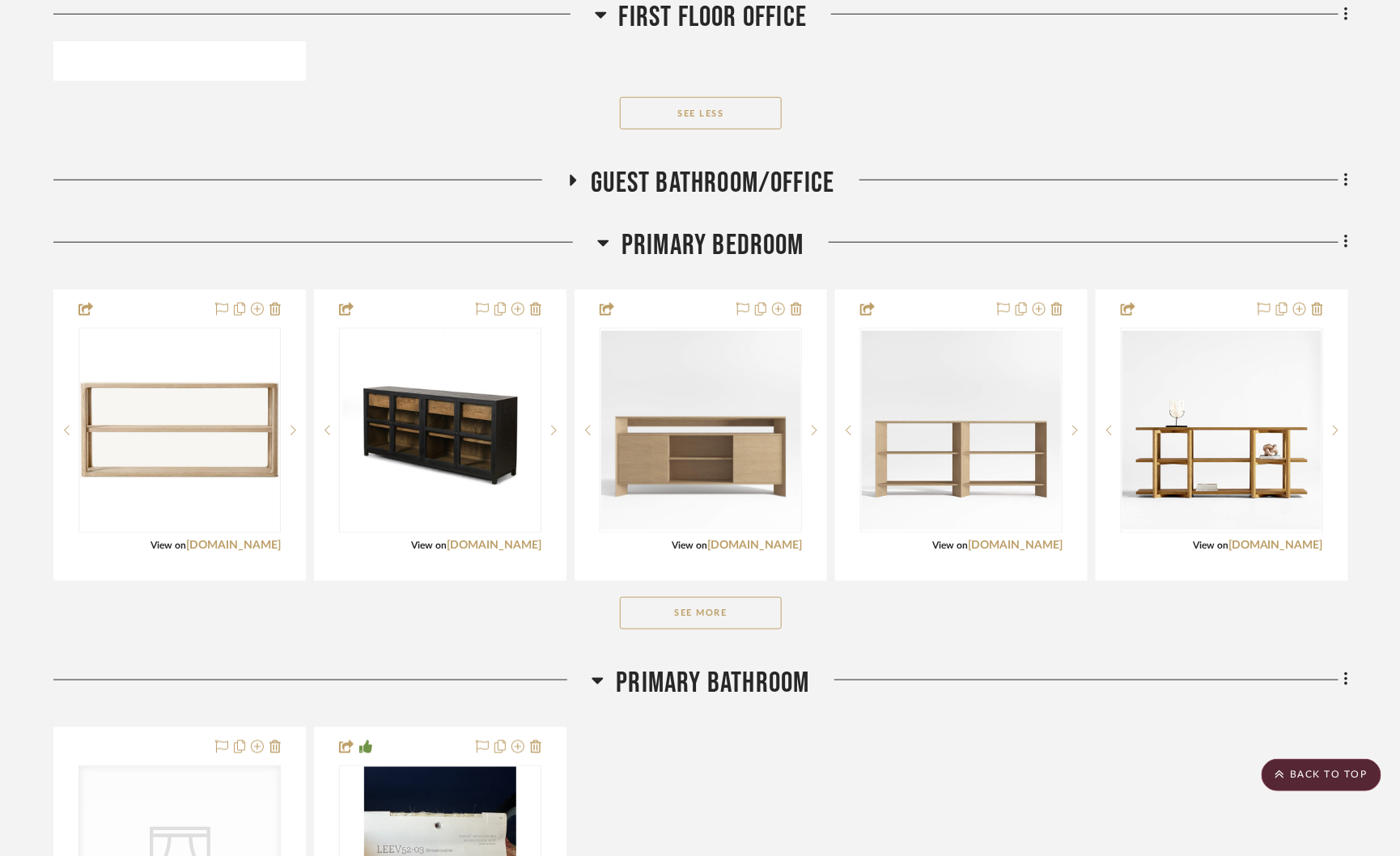
click at [567, 176] on icon at bounding box center [572, 181] width 19 height 12
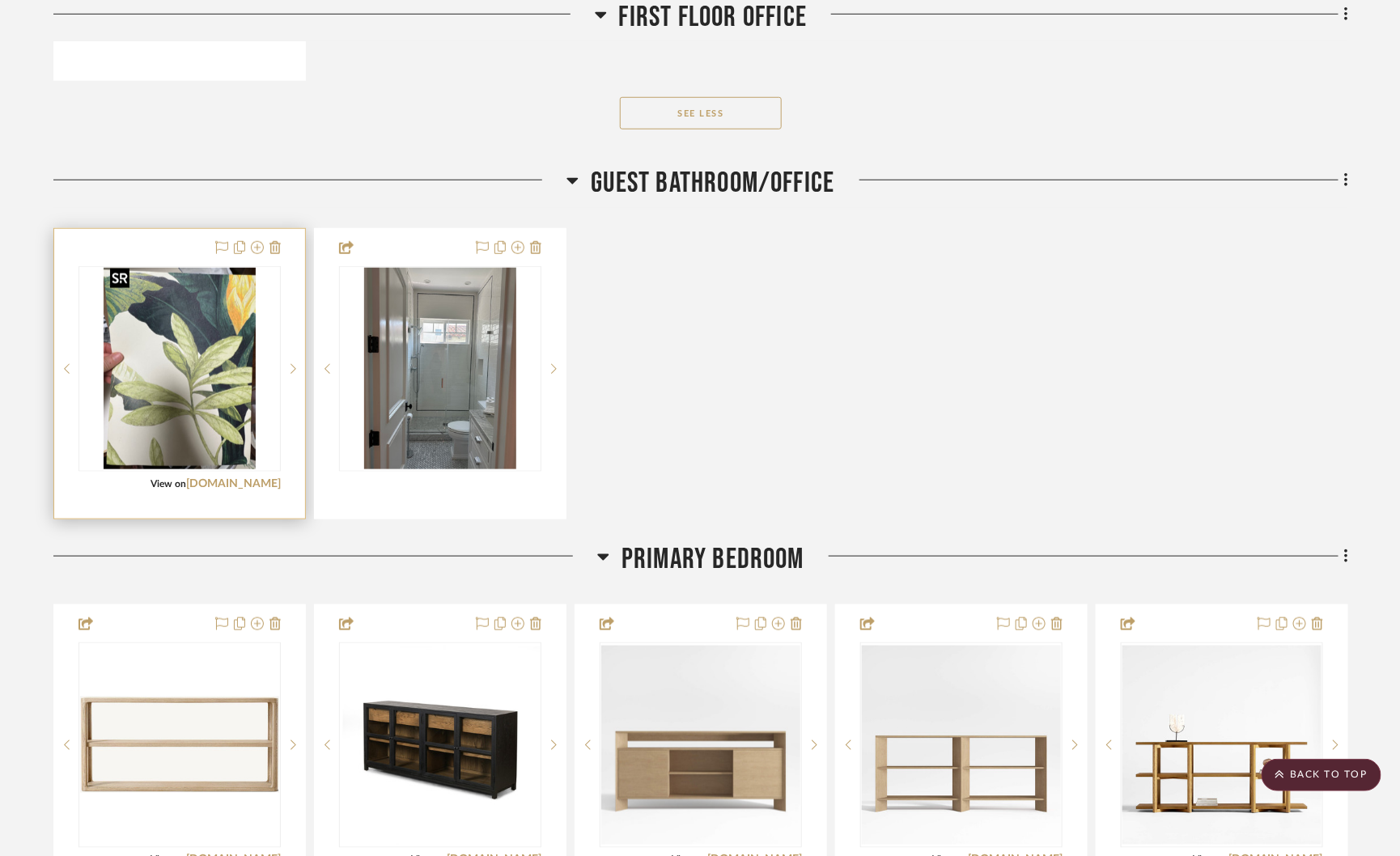
click at [216, 333] on img "0" at bounding box center [180, 369] width 152 height 202
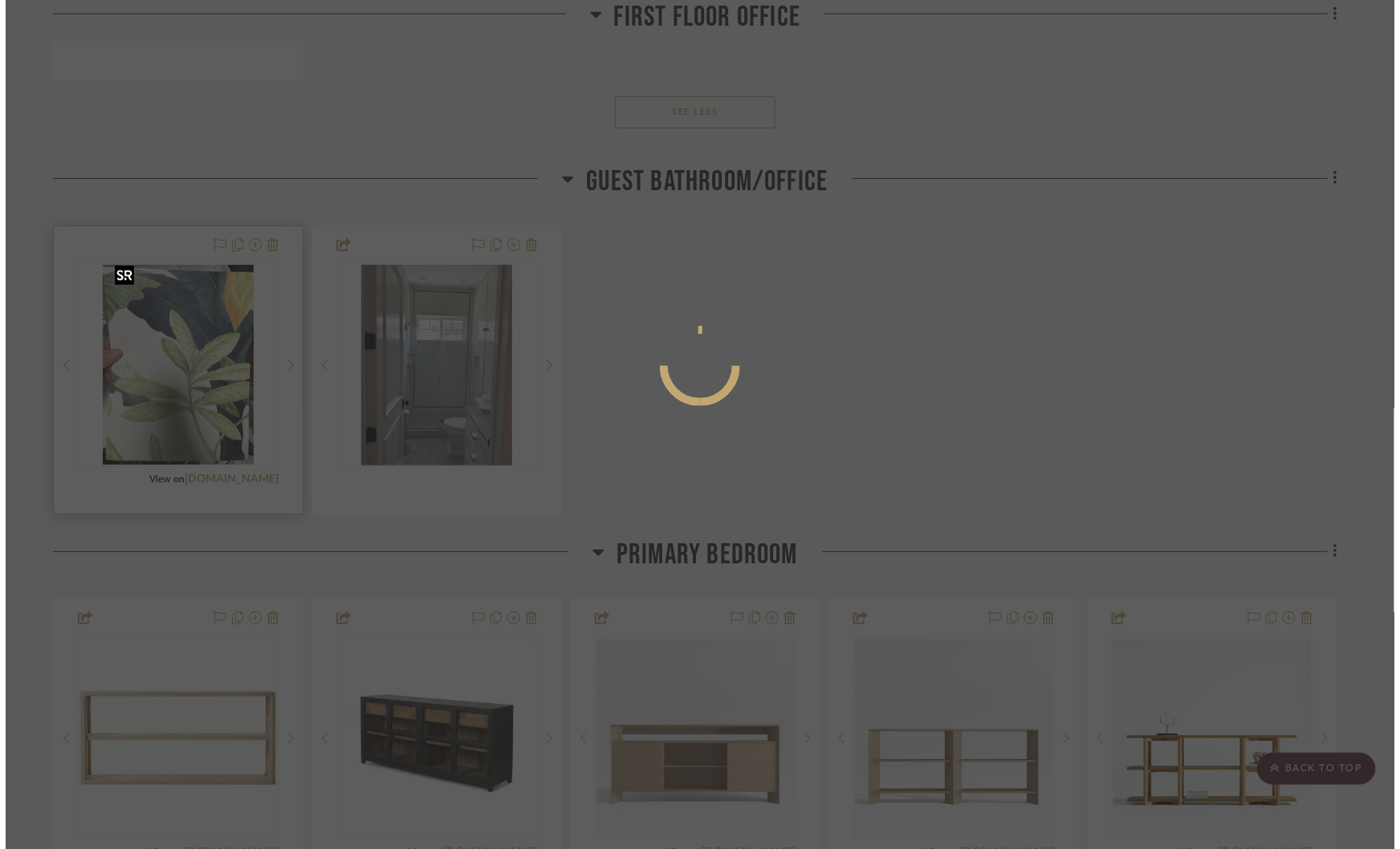
scroll to position [0, 0]
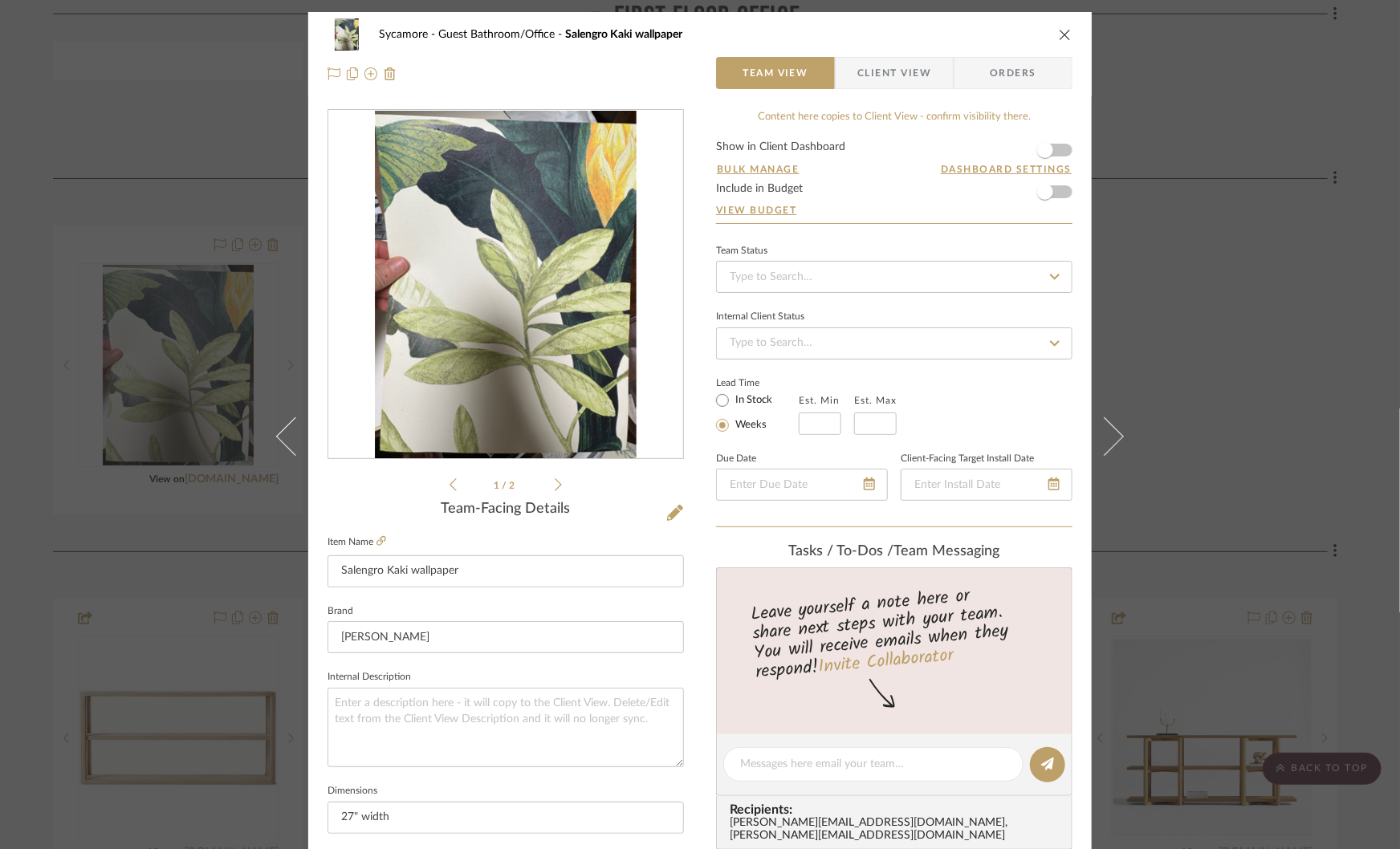
click at [1207, 369] on div "Sycamore Guest Bathroom/Office Salengro Kaki wallpaper Team View Client View Or…" at bounding box center [700, 424] width 1400 height 849
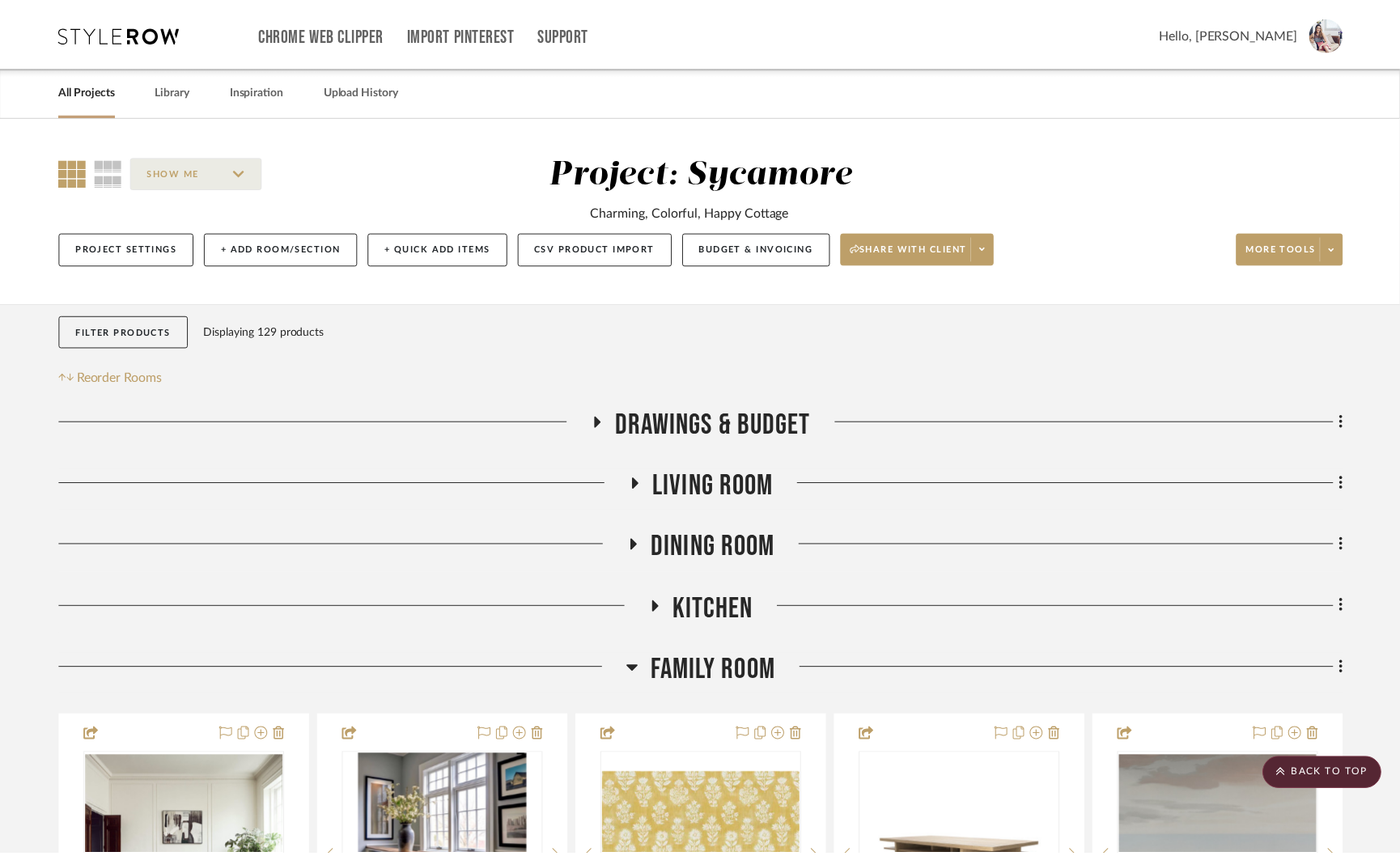
scroll to position [2999, 0]
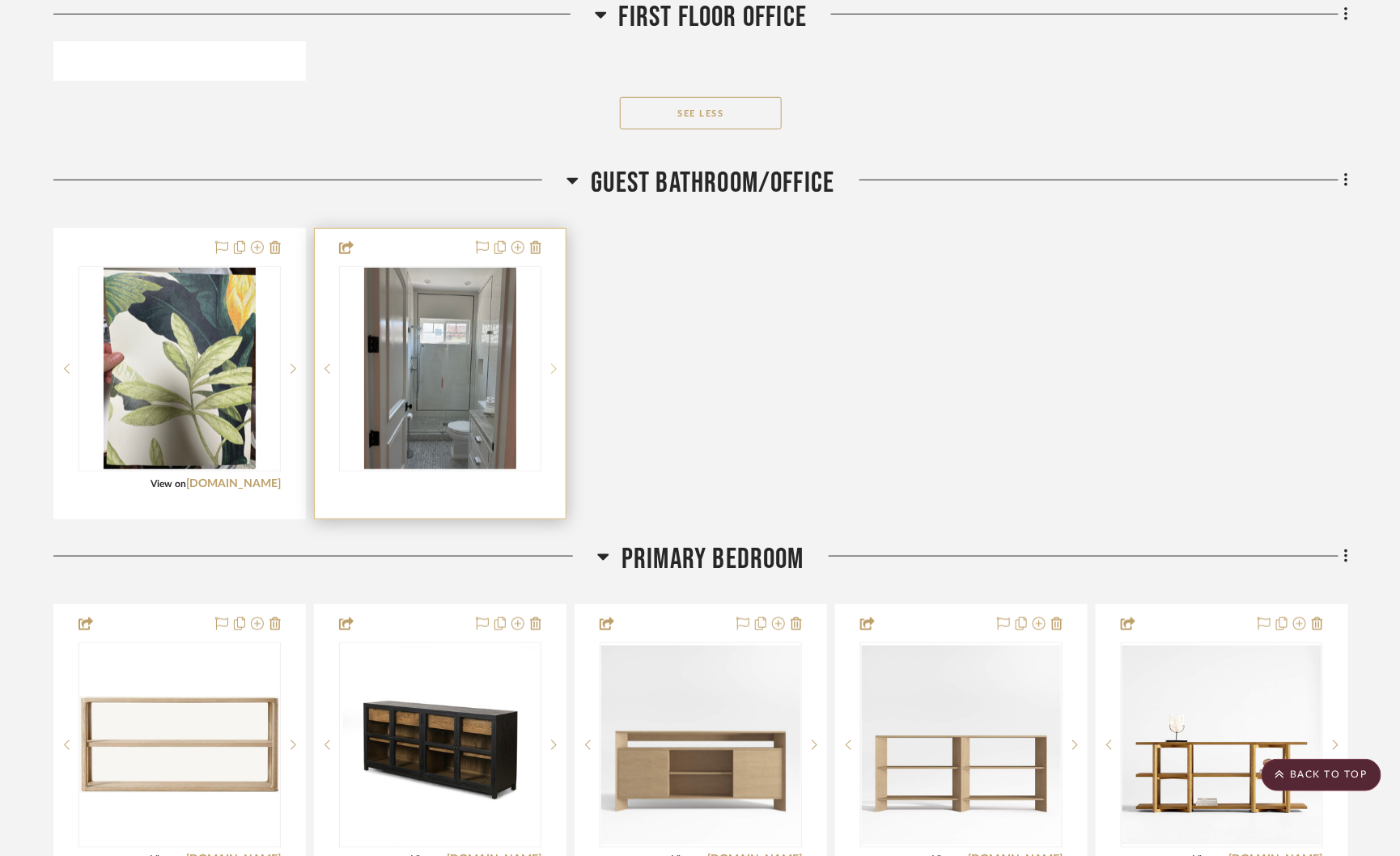
click at [550, 363] on sr-next-btn at bounding box center [553, 369] width 24 height 11
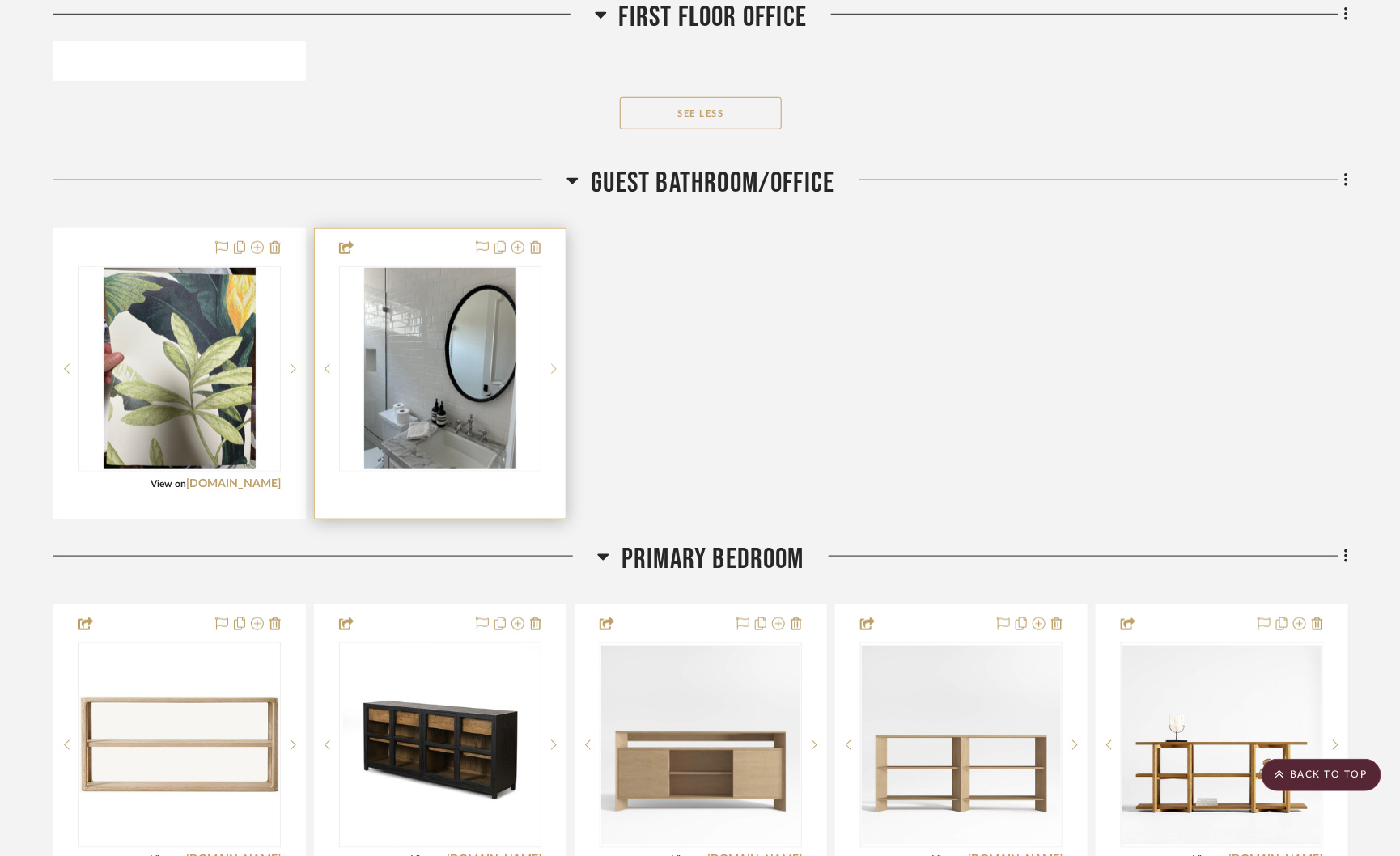
click at [550, 363] on sr-next-btn at bounding box center [553, 369] width 24 height 11
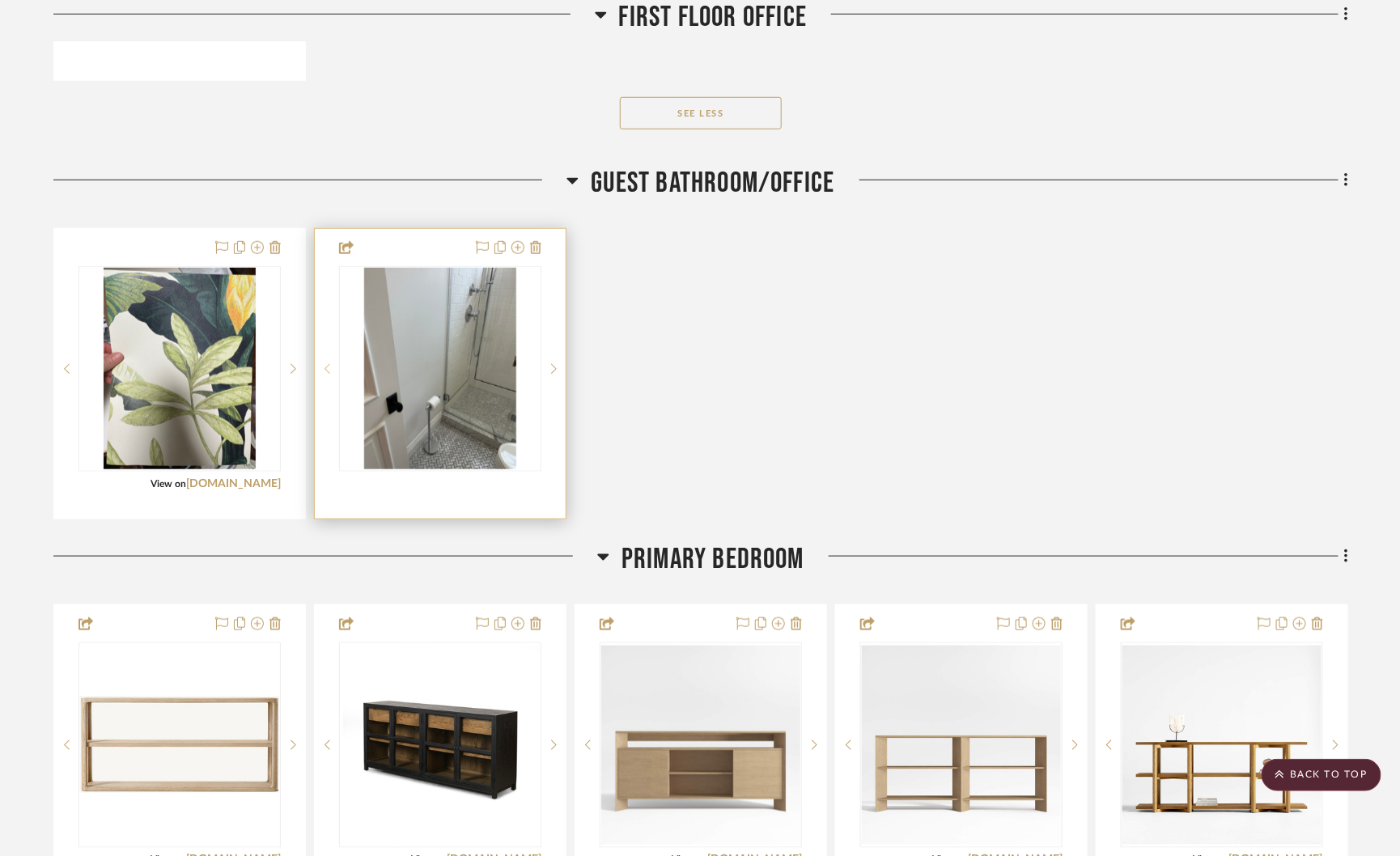
click at [328, 363] on icon at bounding box center [328, 369] width 6 height 11
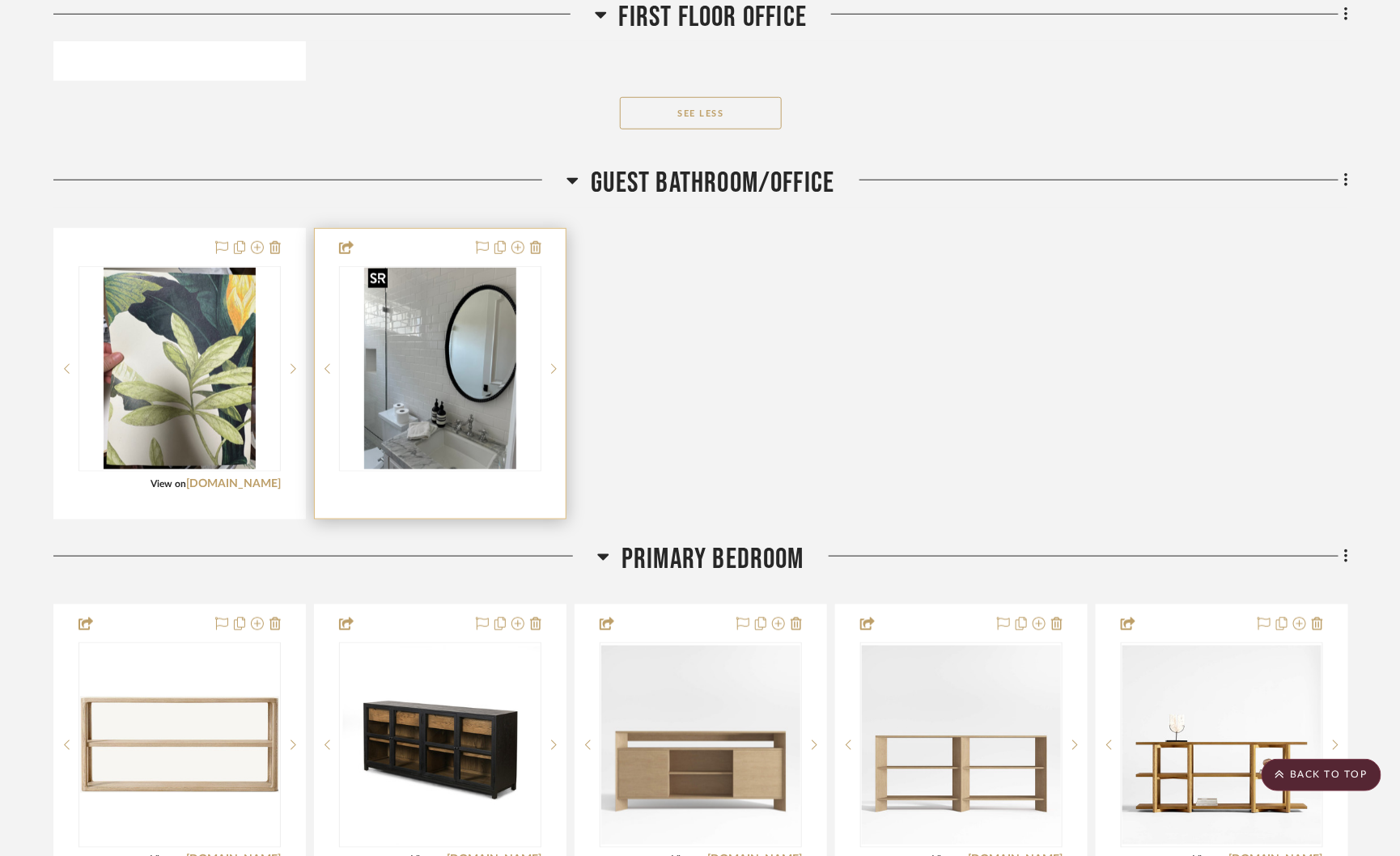
click at [446, 364] on img "1" at bounding box center [440, 369] width 152 height 202
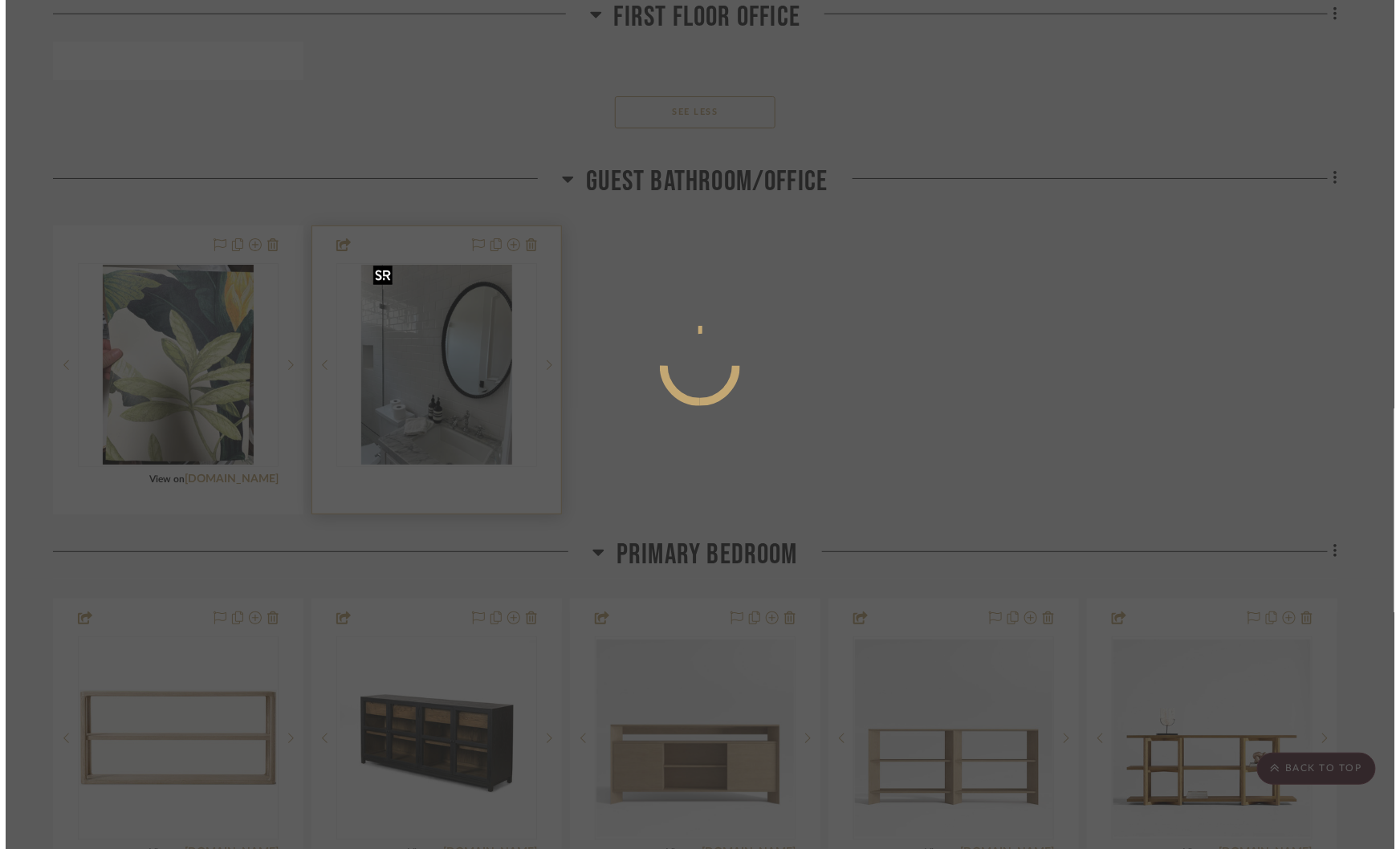
scroll to position [0, 0]
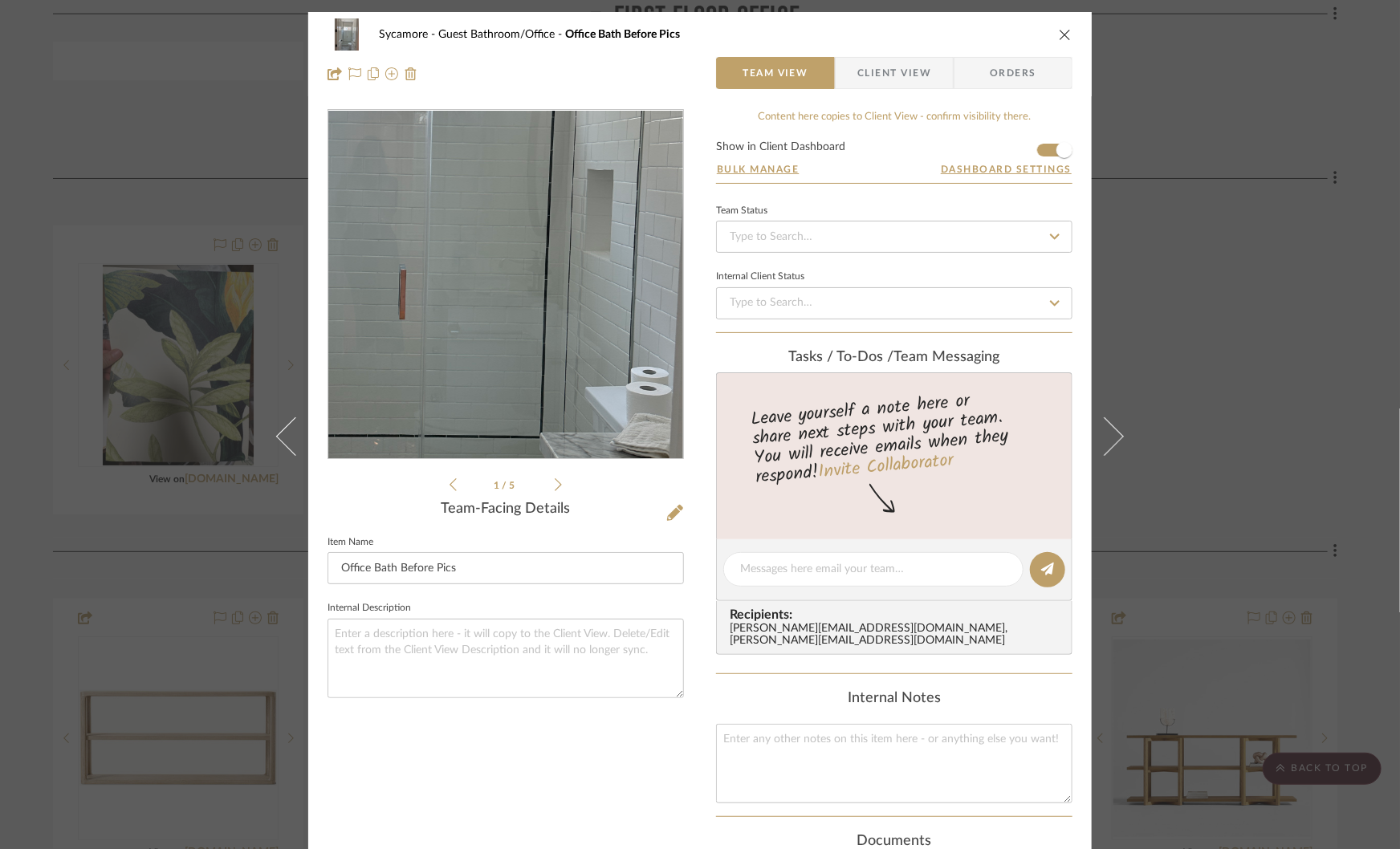
click at [540, 307] on img "0" at bounding box center [505, 285] width 261 height 349
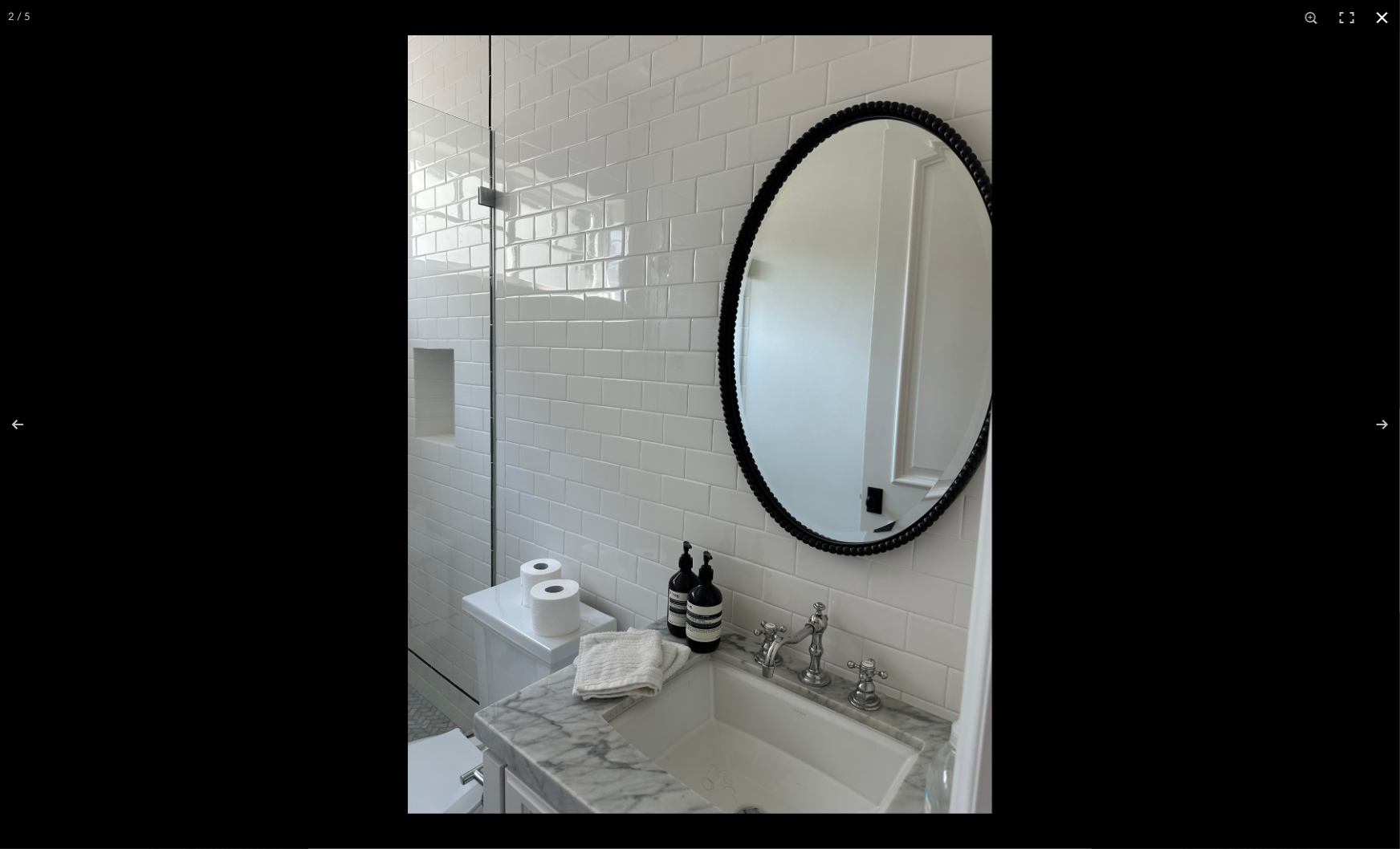
click at [357, 273] on div at bounding box center [700, 424] width 1400 height 849
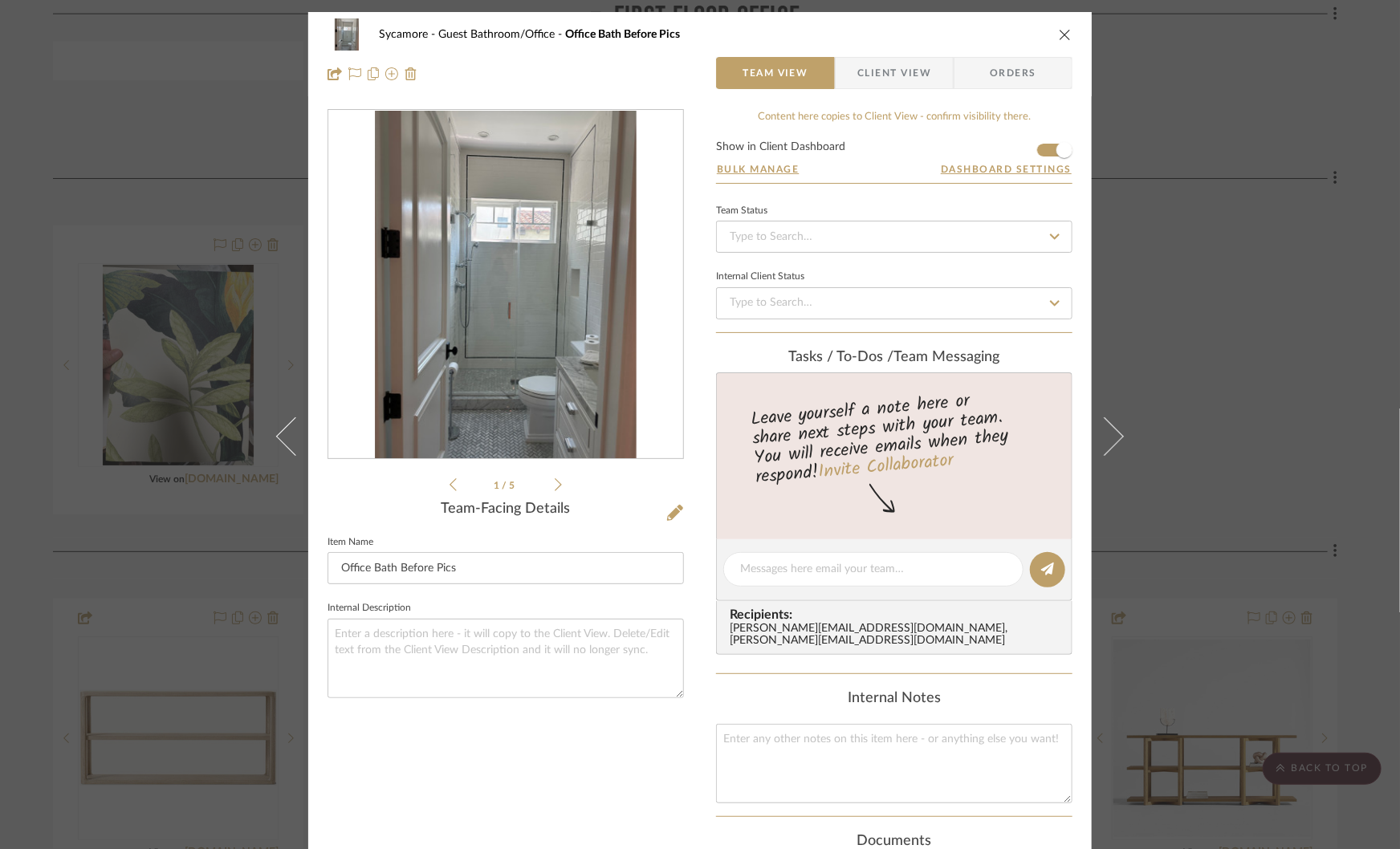
click at [208, 210] on div "Sycamore Guest Bathroom/Office Office Bath Before Pics Team View Client View Or…" at bounding box center [700, 424] width 1400 height 849
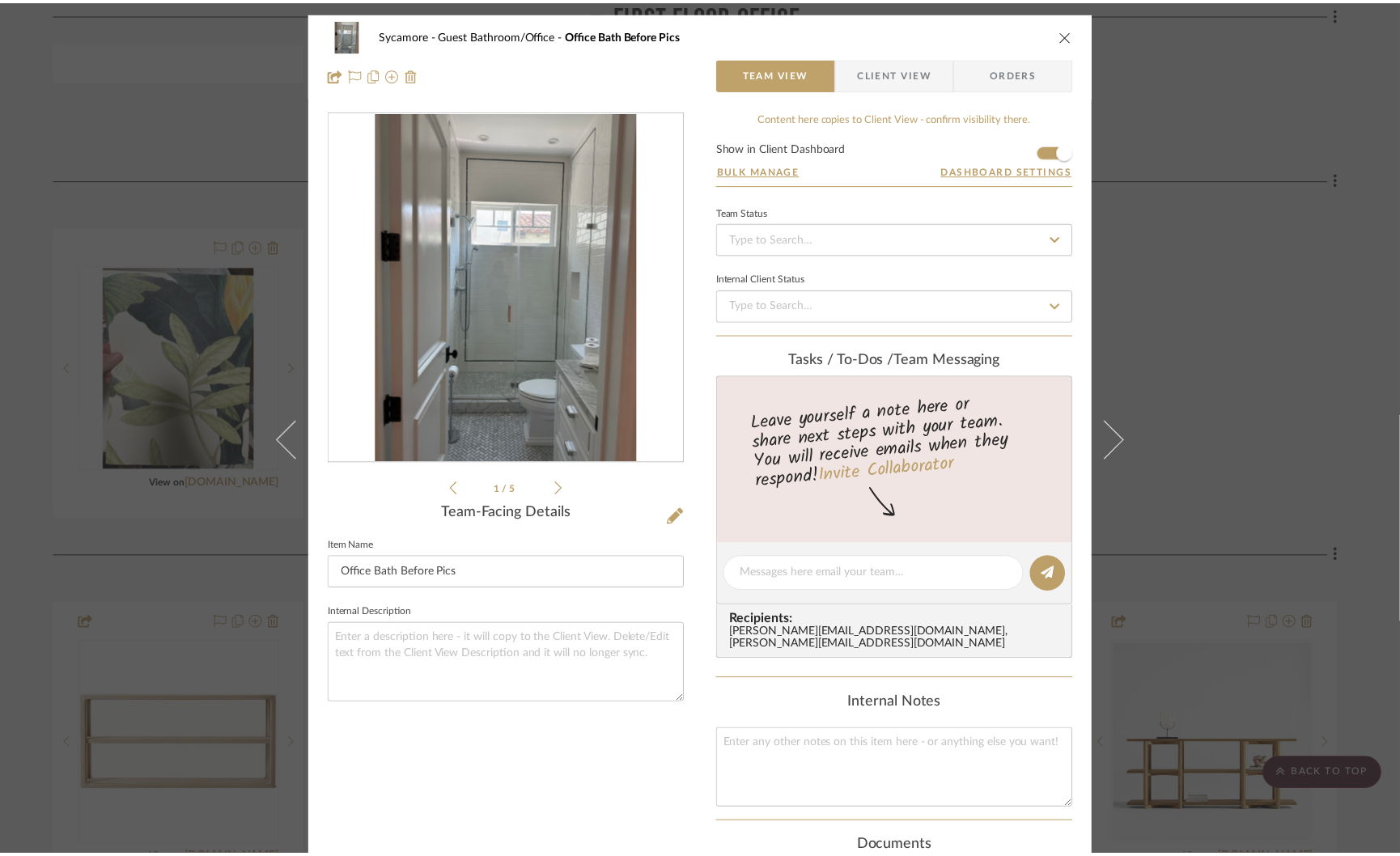
scroll to position [2999, 0]
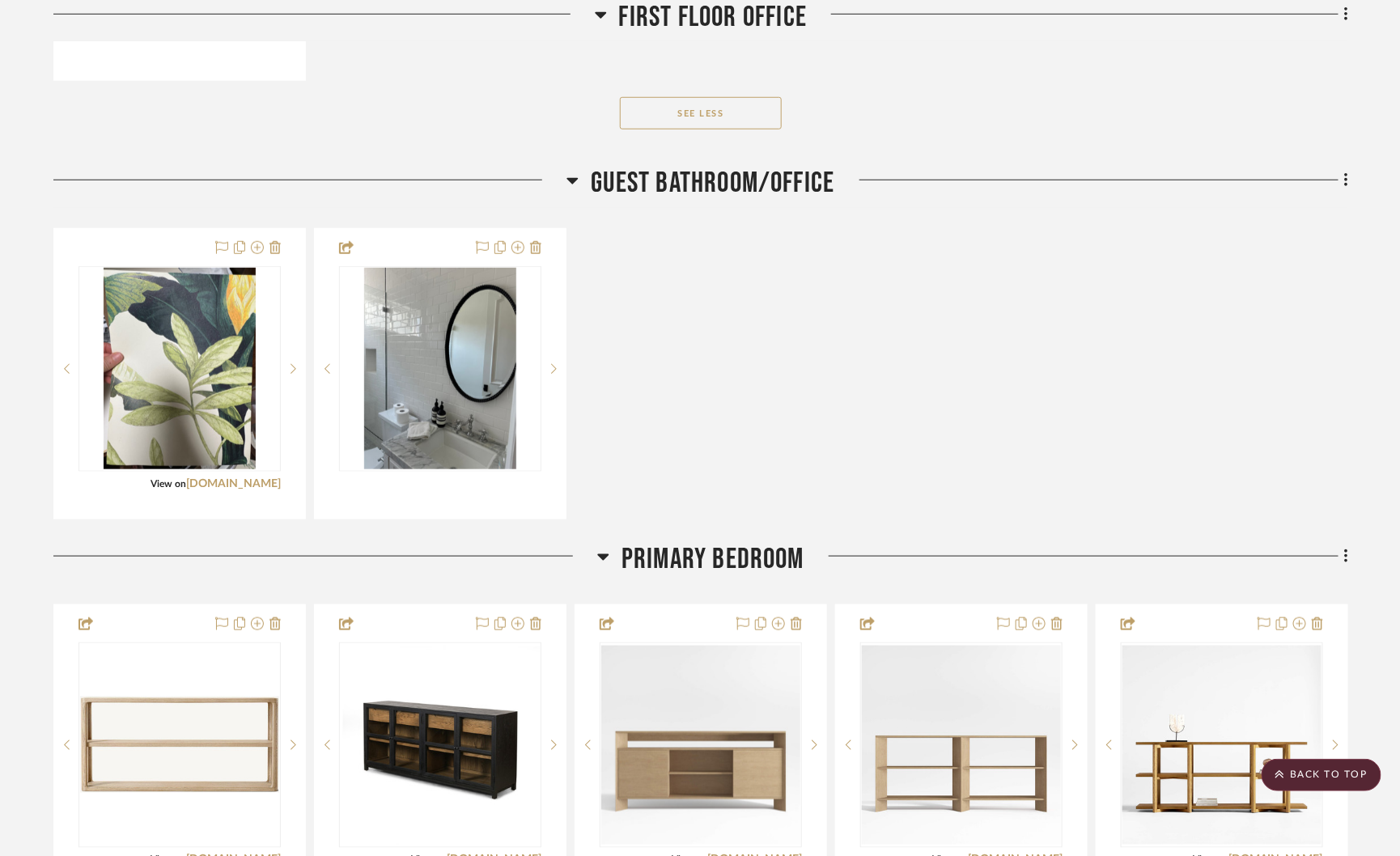
click at [571, 178] on icon at bounding box center [572, 181] width 11 height 6
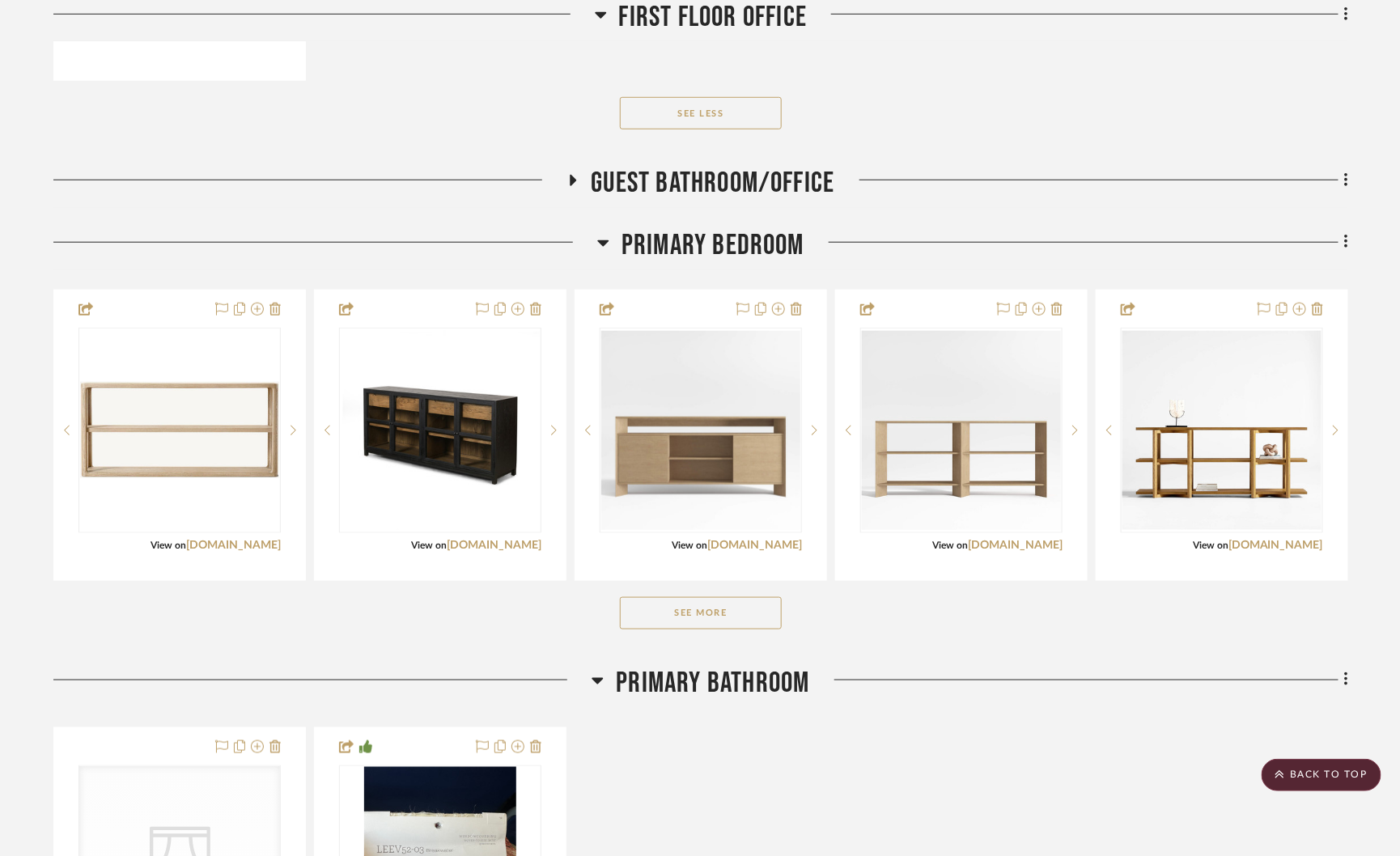
scroll to position [3019, 0]
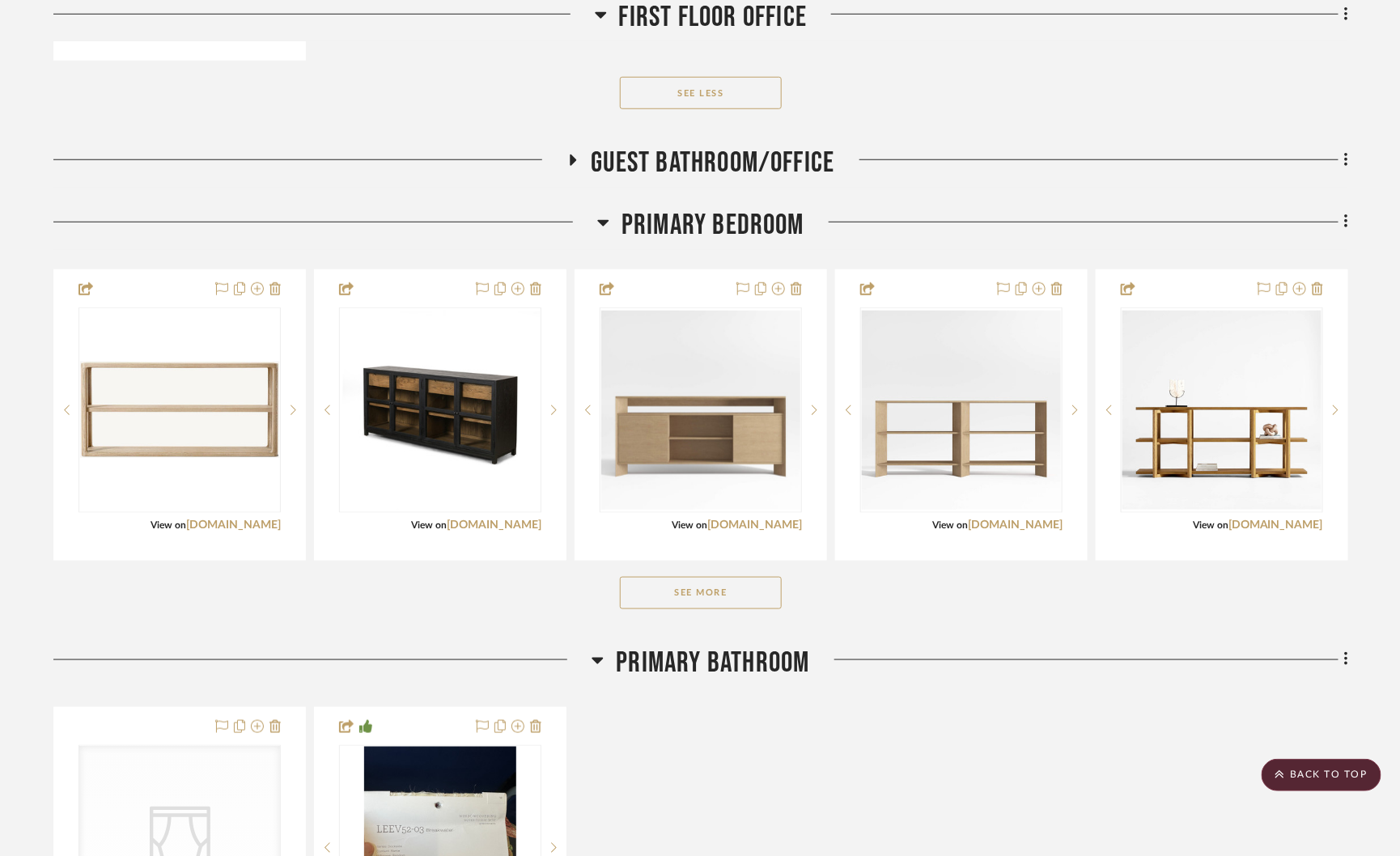
click at [702, 597] on button "See More" at bounding box center [701, 593] width 161 height 32
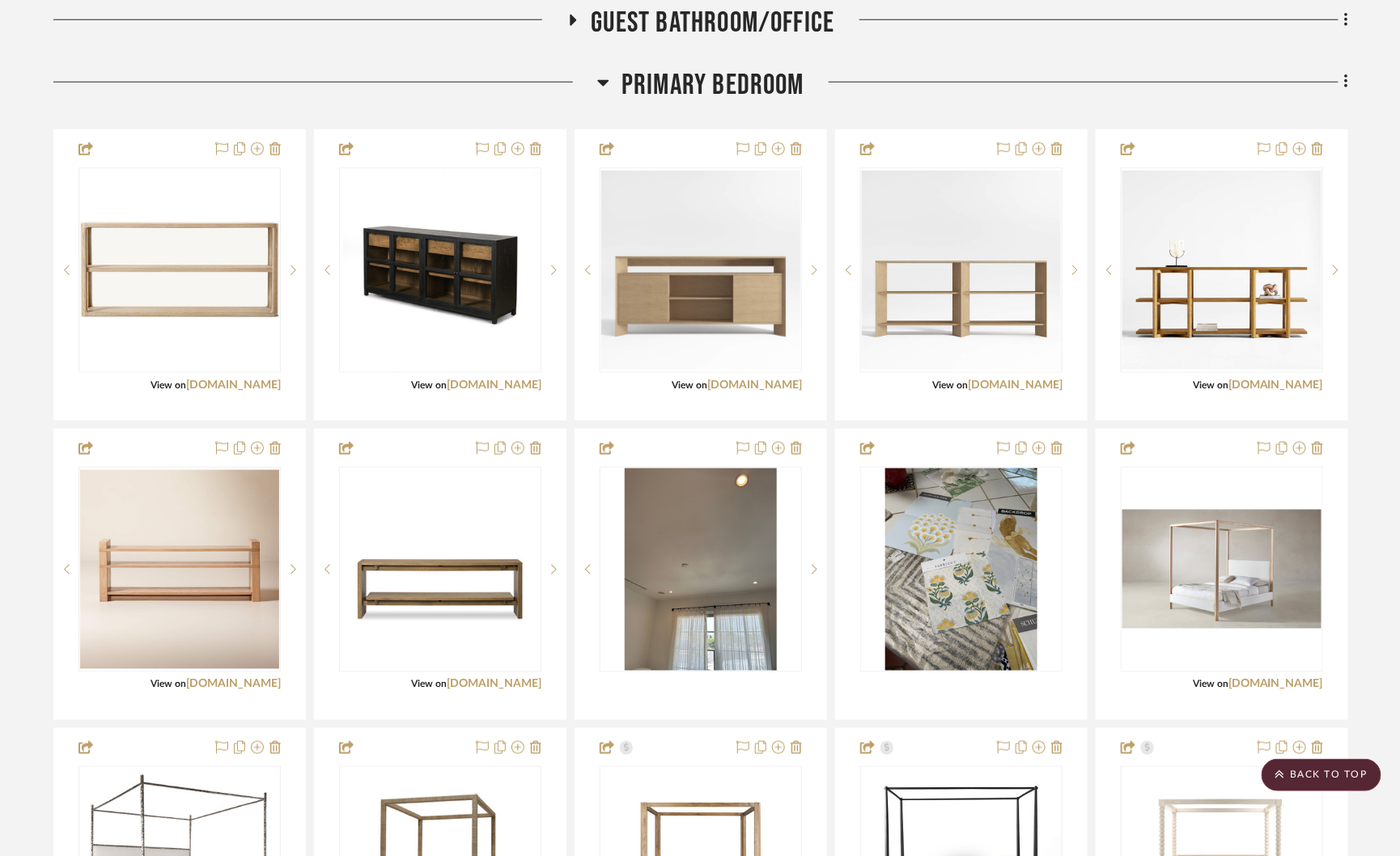
scroll to position [3164, 0]
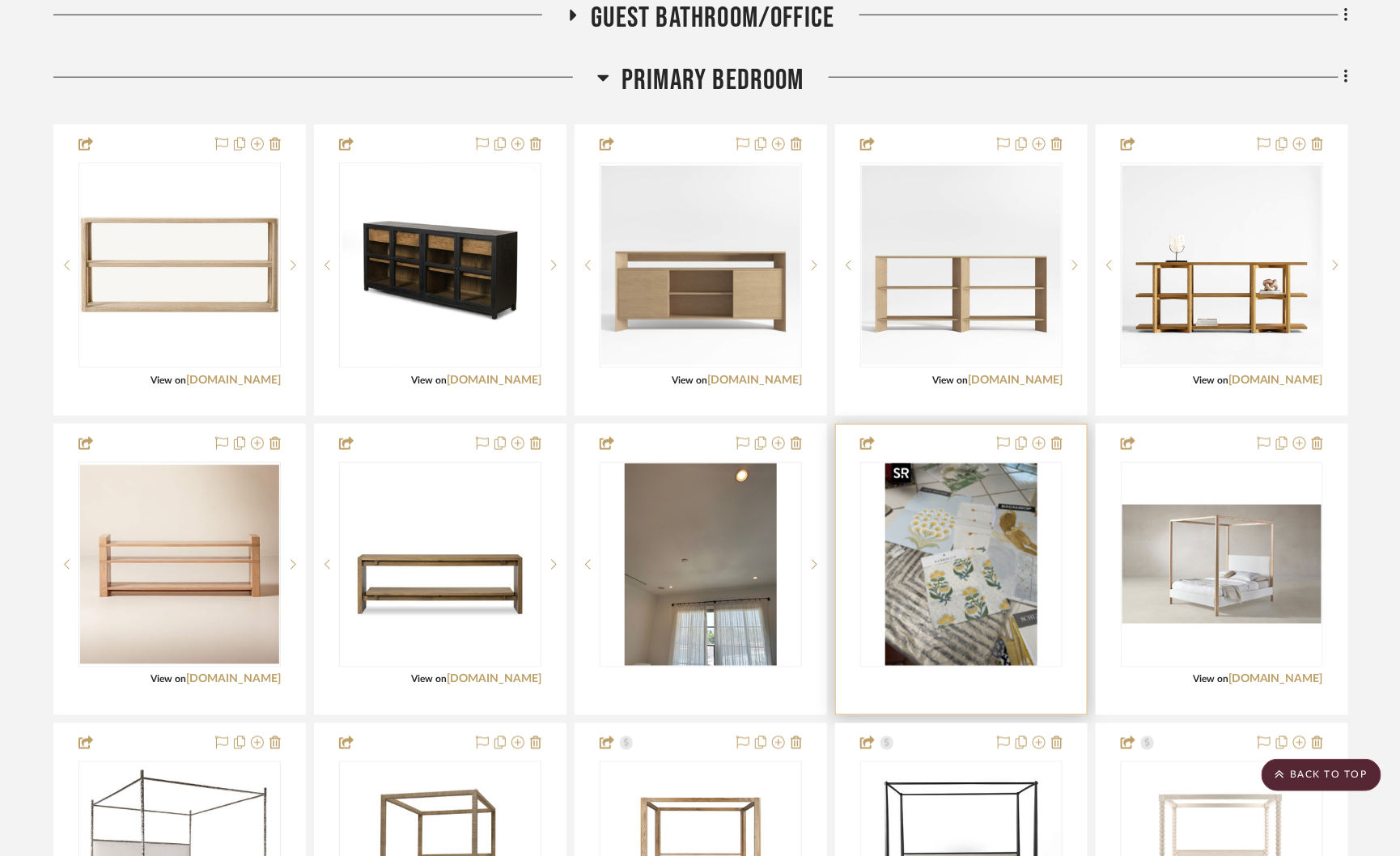
click at [0, 0] on img at bounding box center [0, 0] width 0 height 0
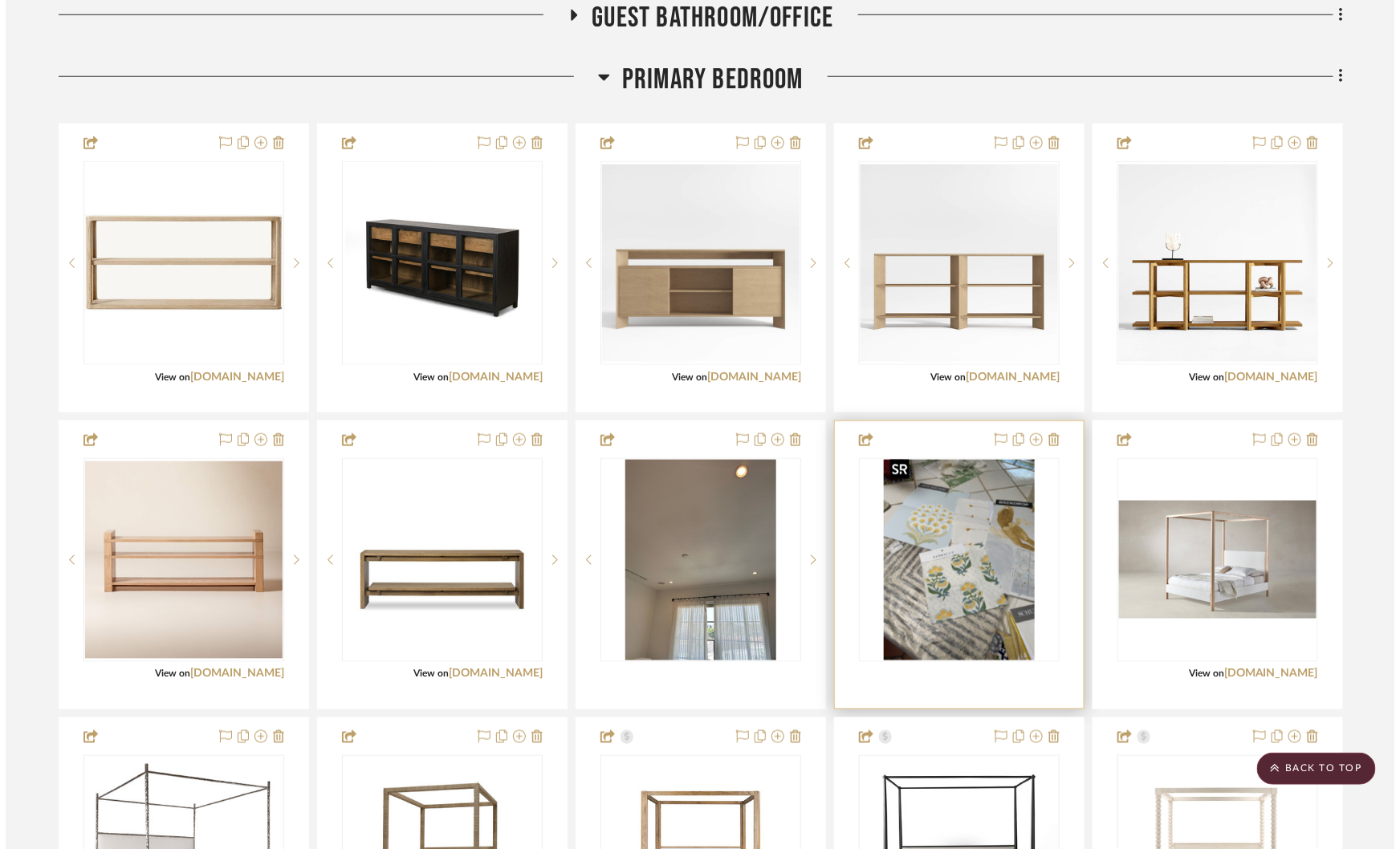
scroll to position [0, 0]
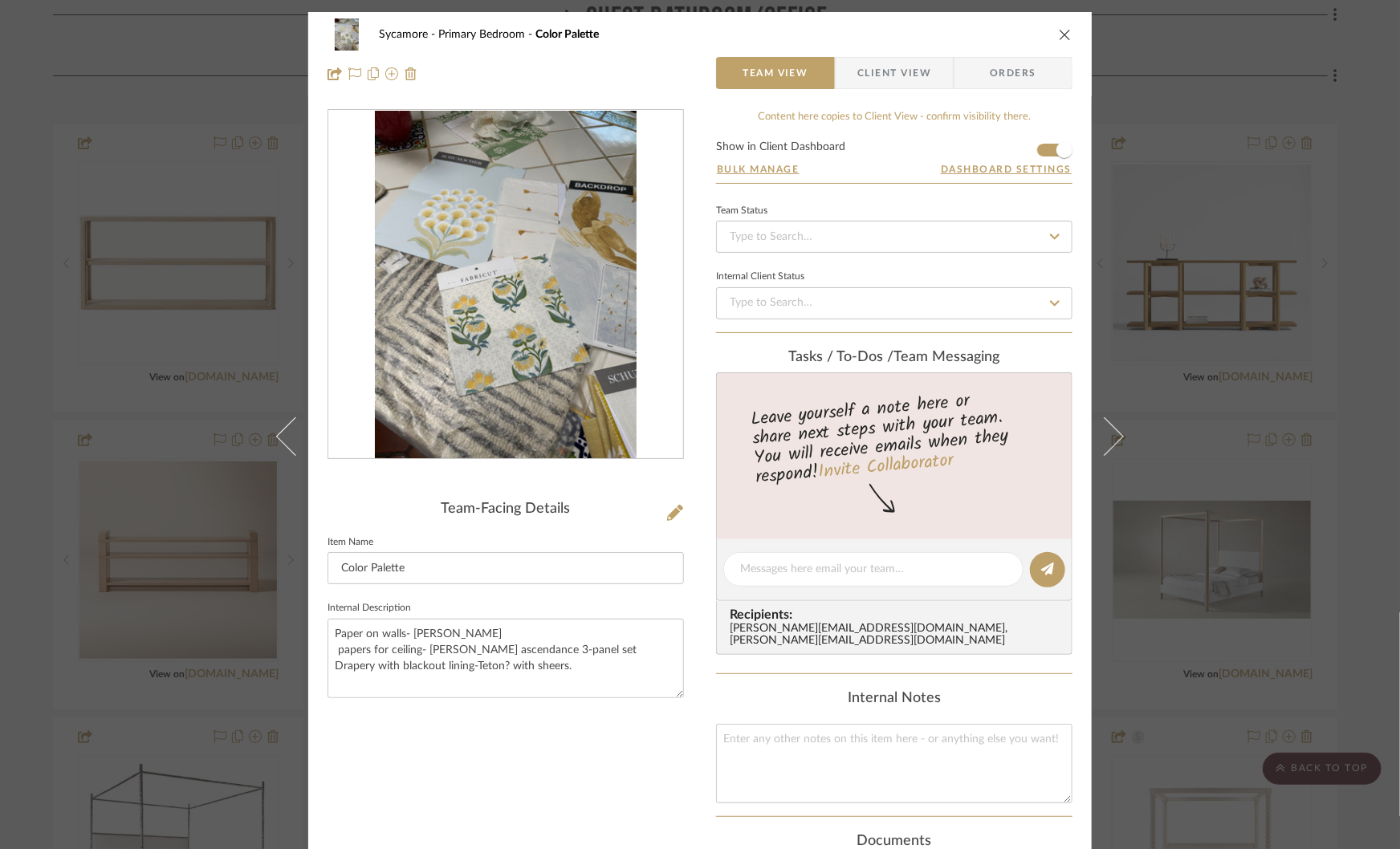
click at [526, 220] on img "0" at bounding box center [505, 285] width 261 height 349
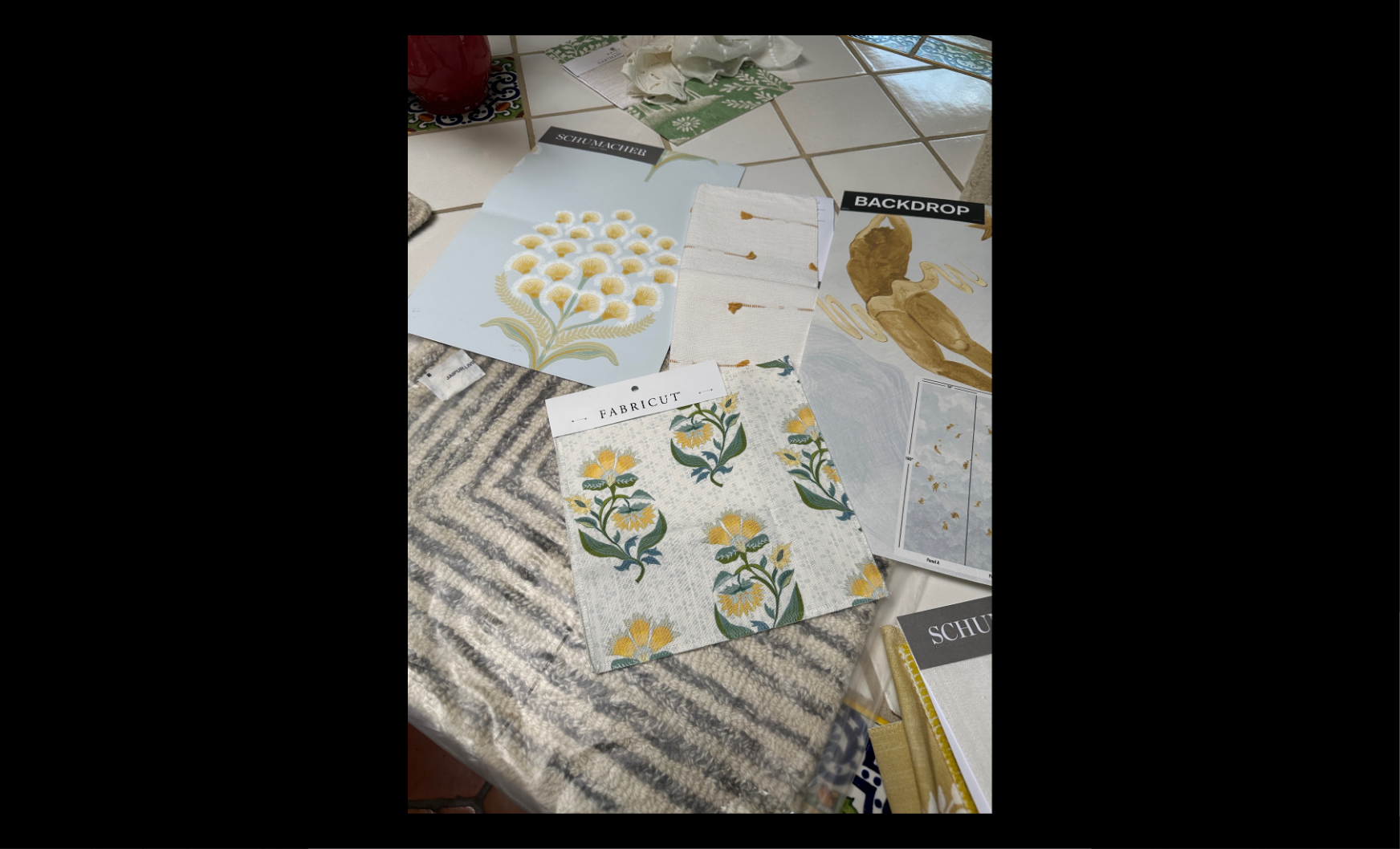
click at [1105, 450] on div at bounding box center [1108, 460] width 1400 height 849
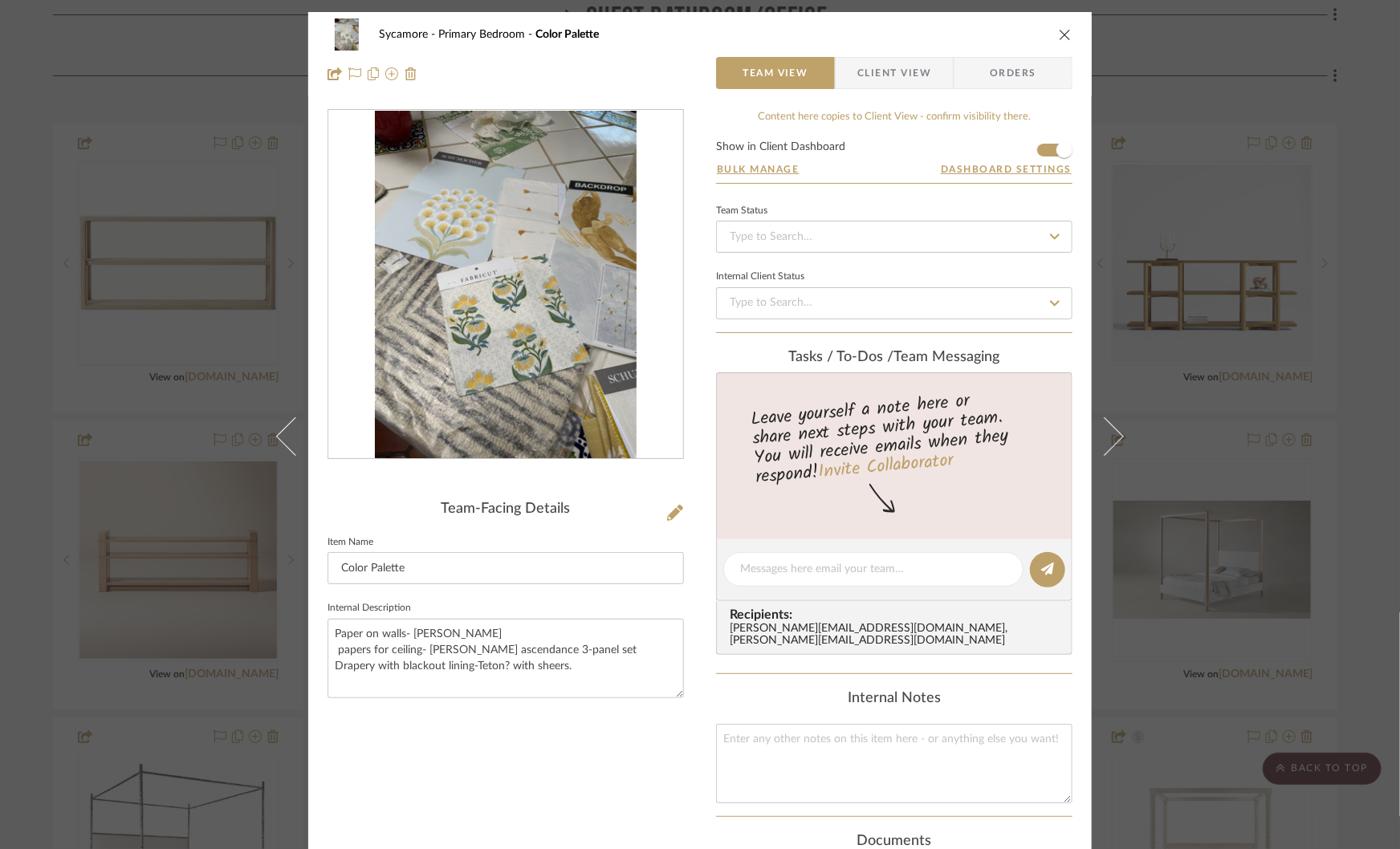
click at [1160, 440] on div "Sycamore Primary Bedroom Color Palette Team View Client View Orders Team-Facing…" at bounding box center [700, 424] width 1400 height 849
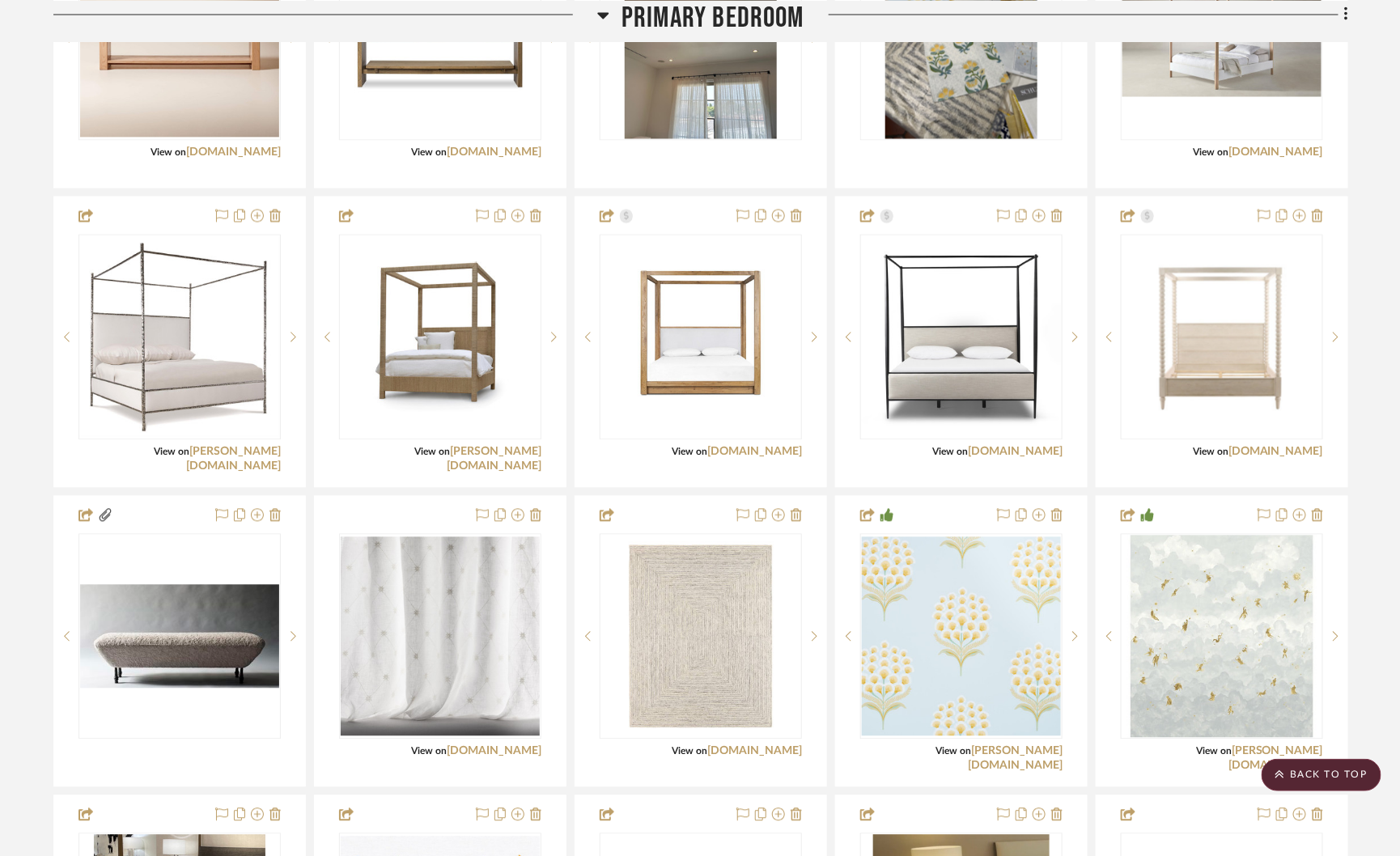
scroll to position [3760, 0]
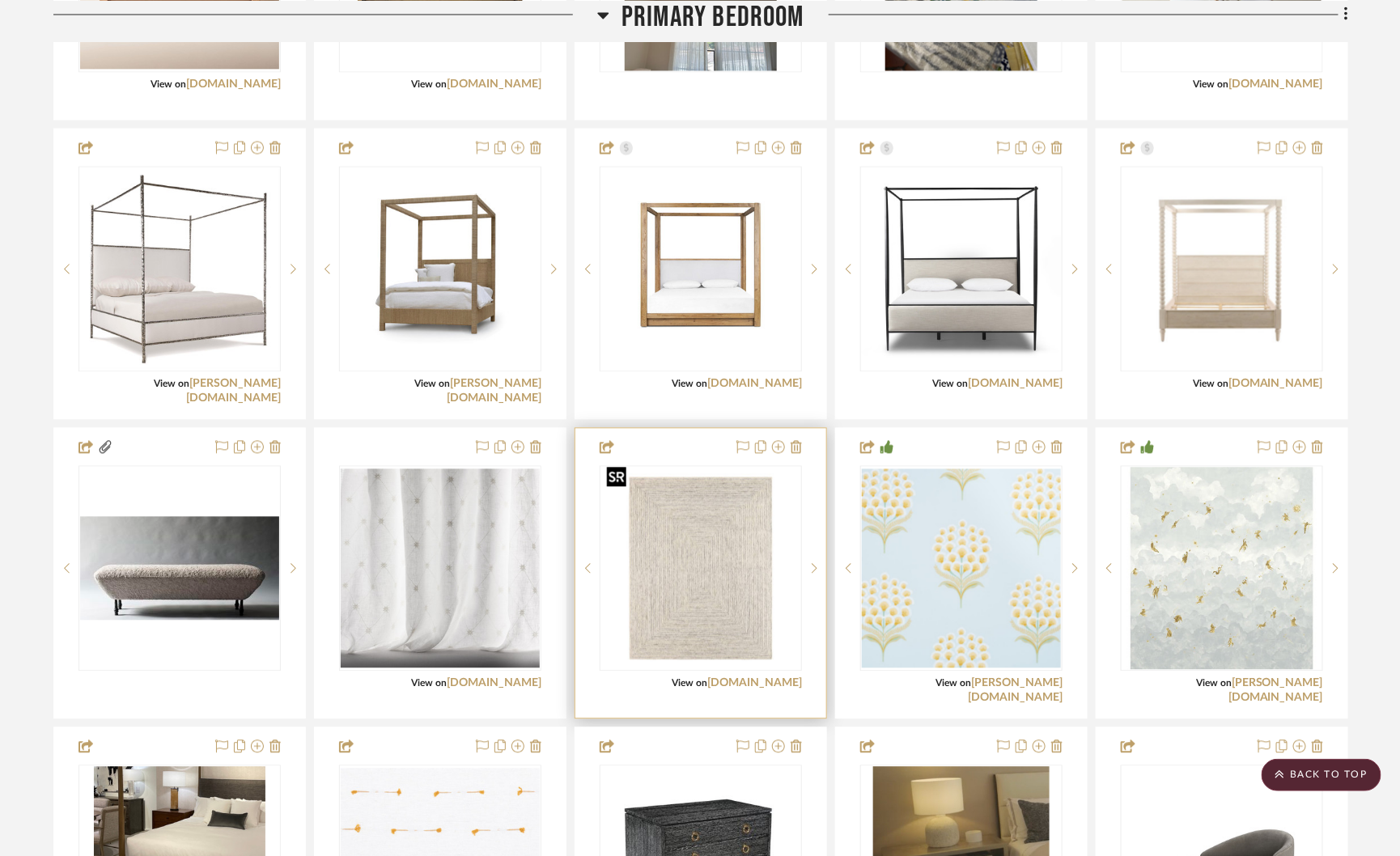
click at [0, 0] on img at bounding box center [0, 0] width 0 height 0
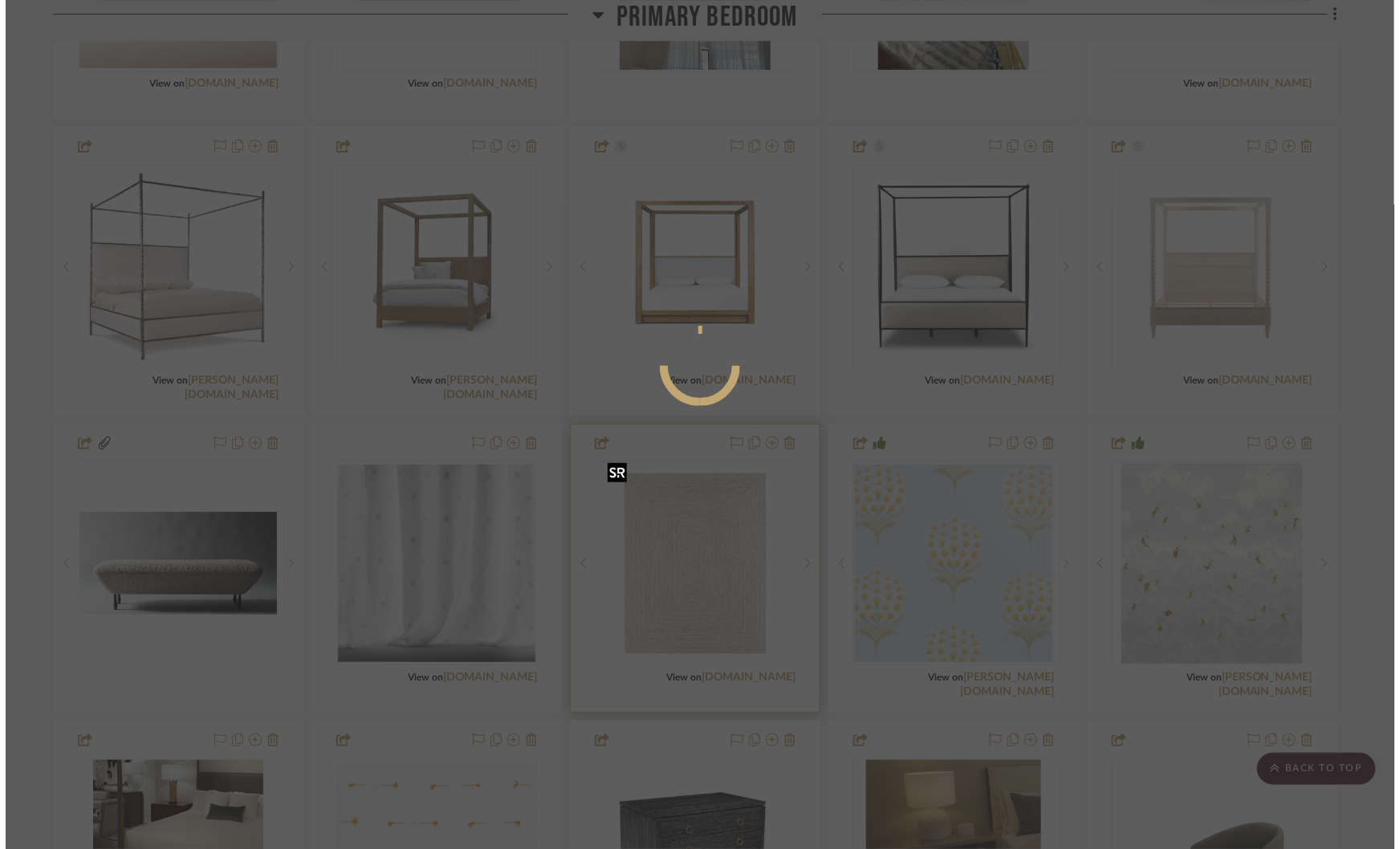
scroll to position [0, 0]
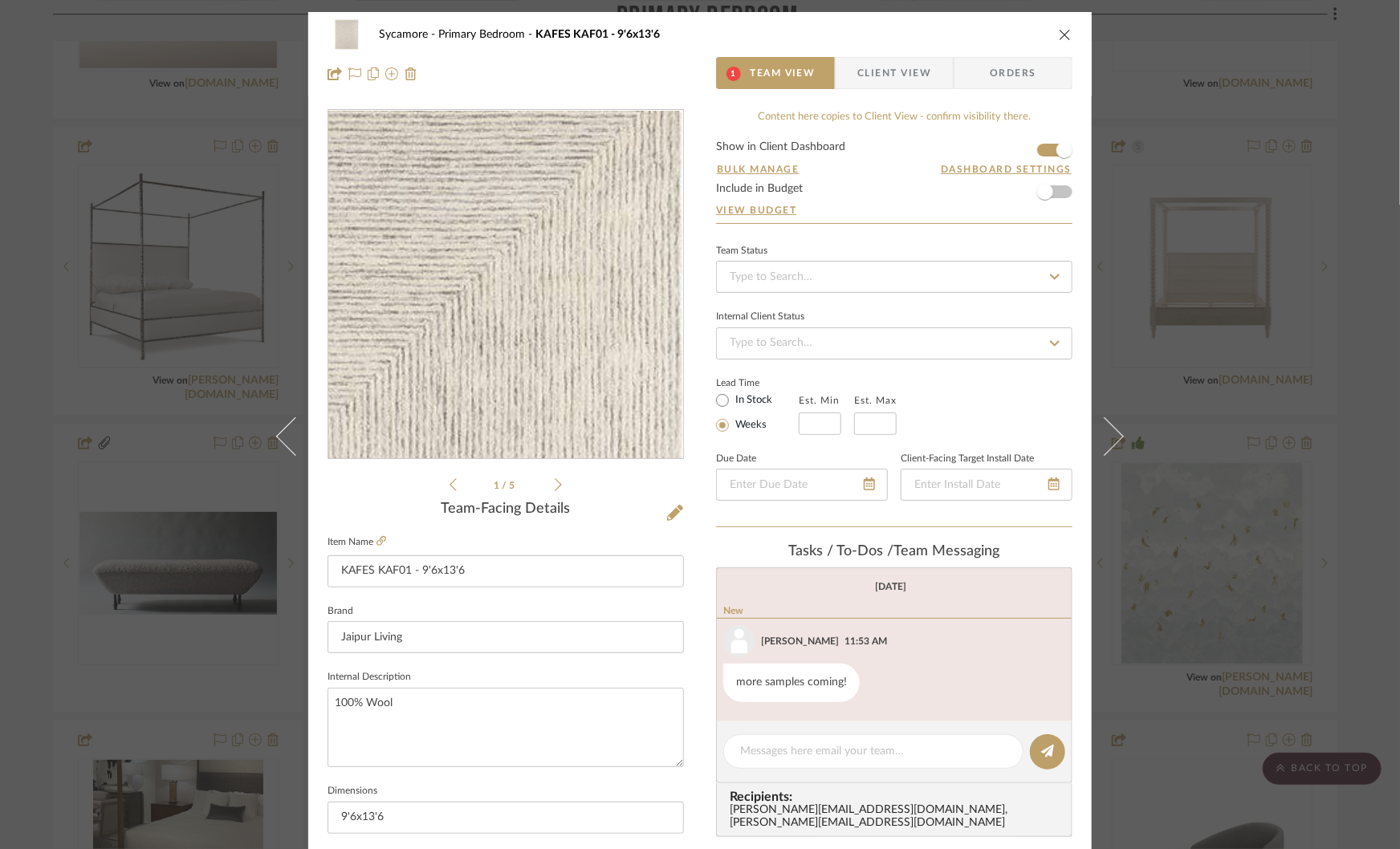
click at [567, 197] on img "0" at bounding box center [505, 285] width 349 height 349
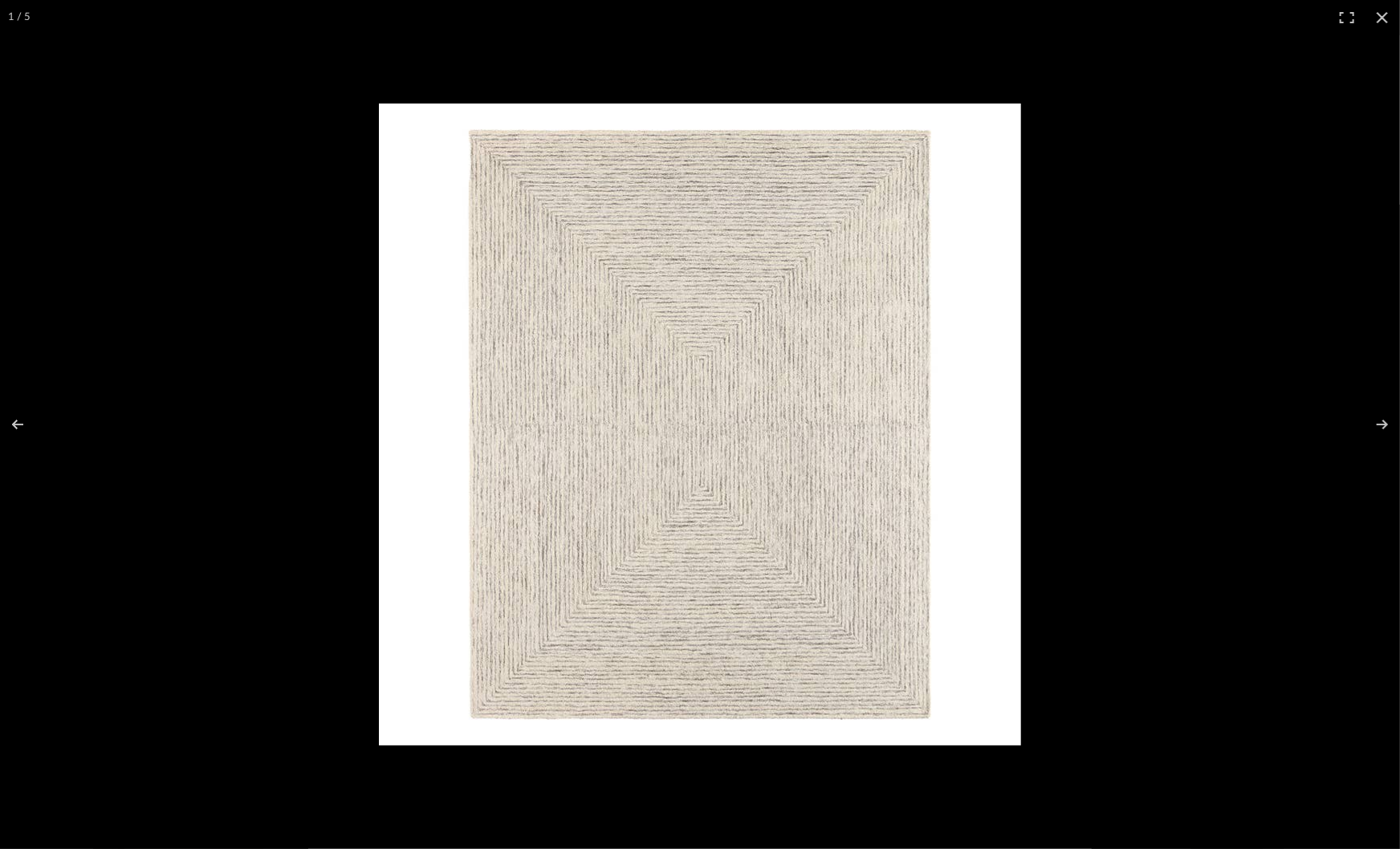
click at [1146, 370] on div at bounding box center [956, 454] width 1154 height 701
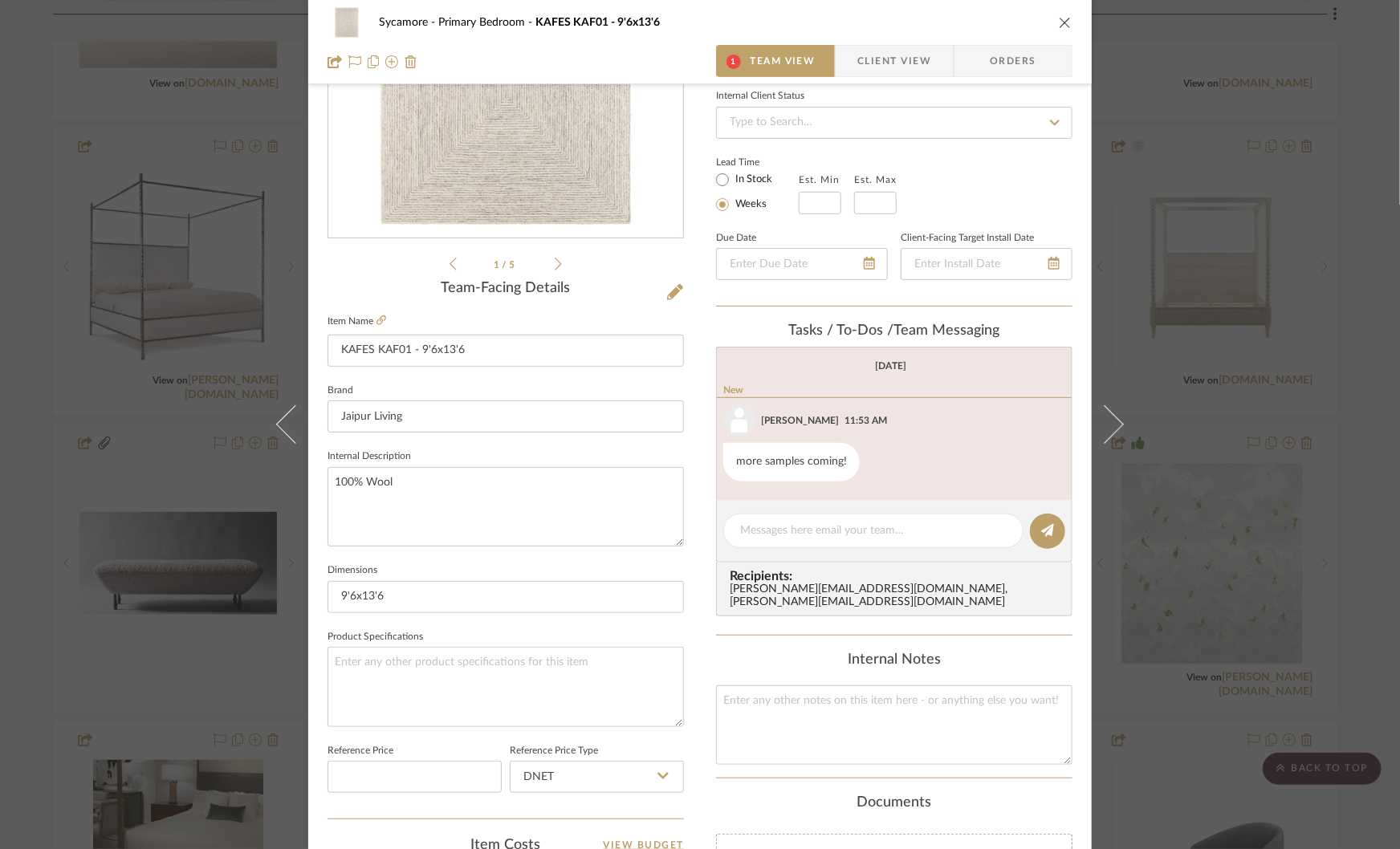
scroll to position [211, 0]
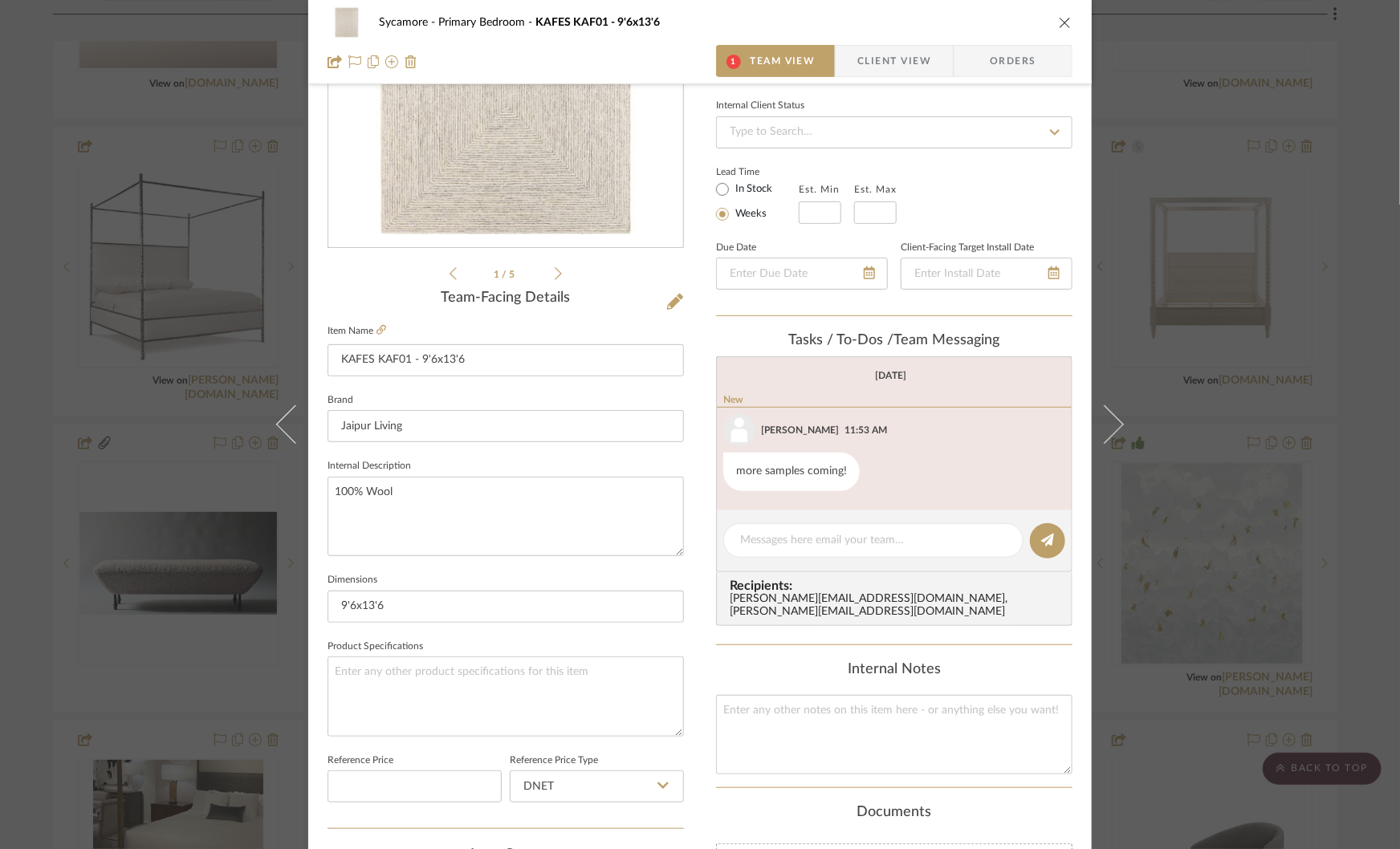
click at [1205, 429] on div "Sycamore Primary Bedroom KAFES KAF01 - 9'6x13'6 1 Team View Client View Orders …" at bounding box center [700, 424] width 1400 height 849
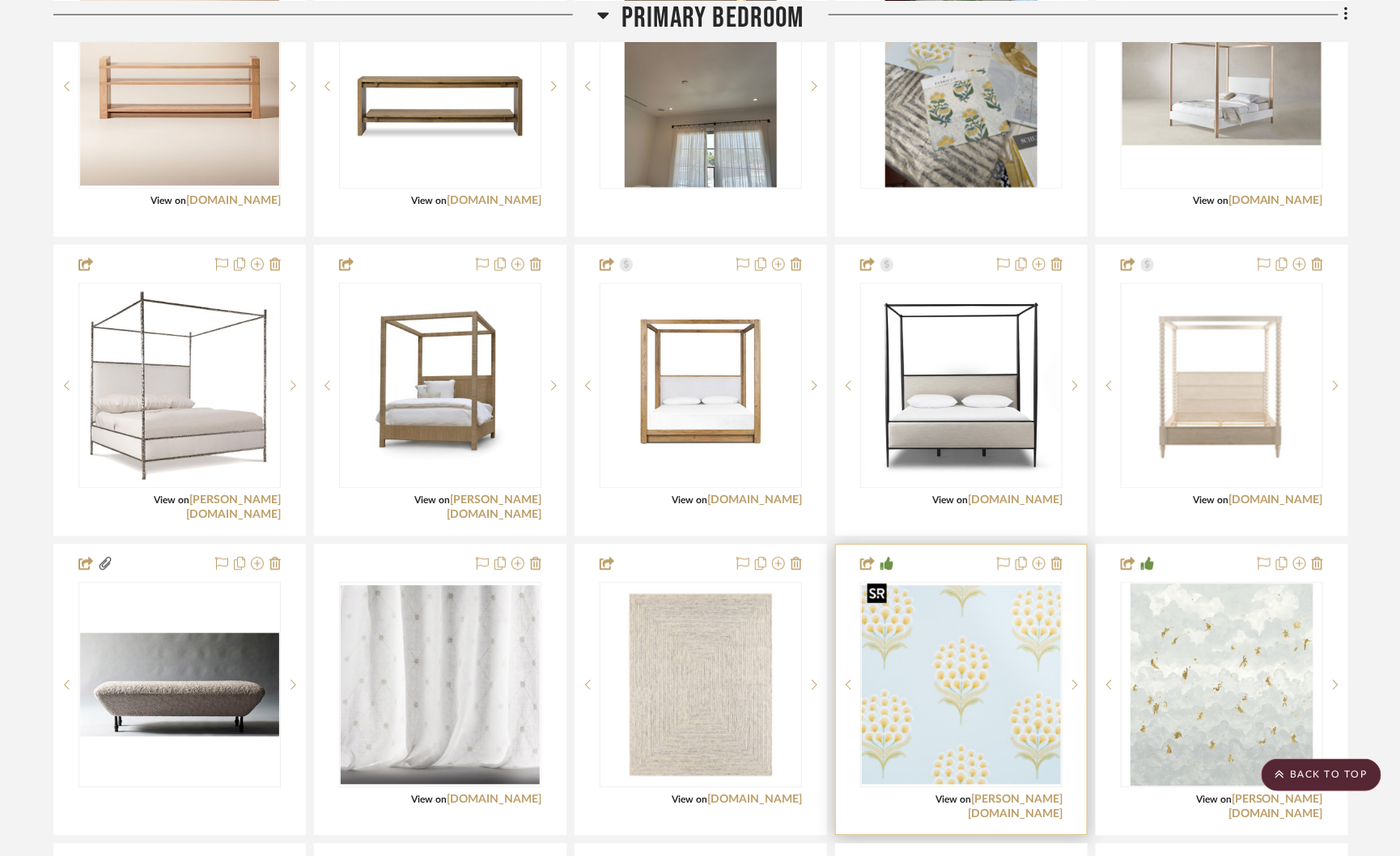
scroll to position [3556, 0]
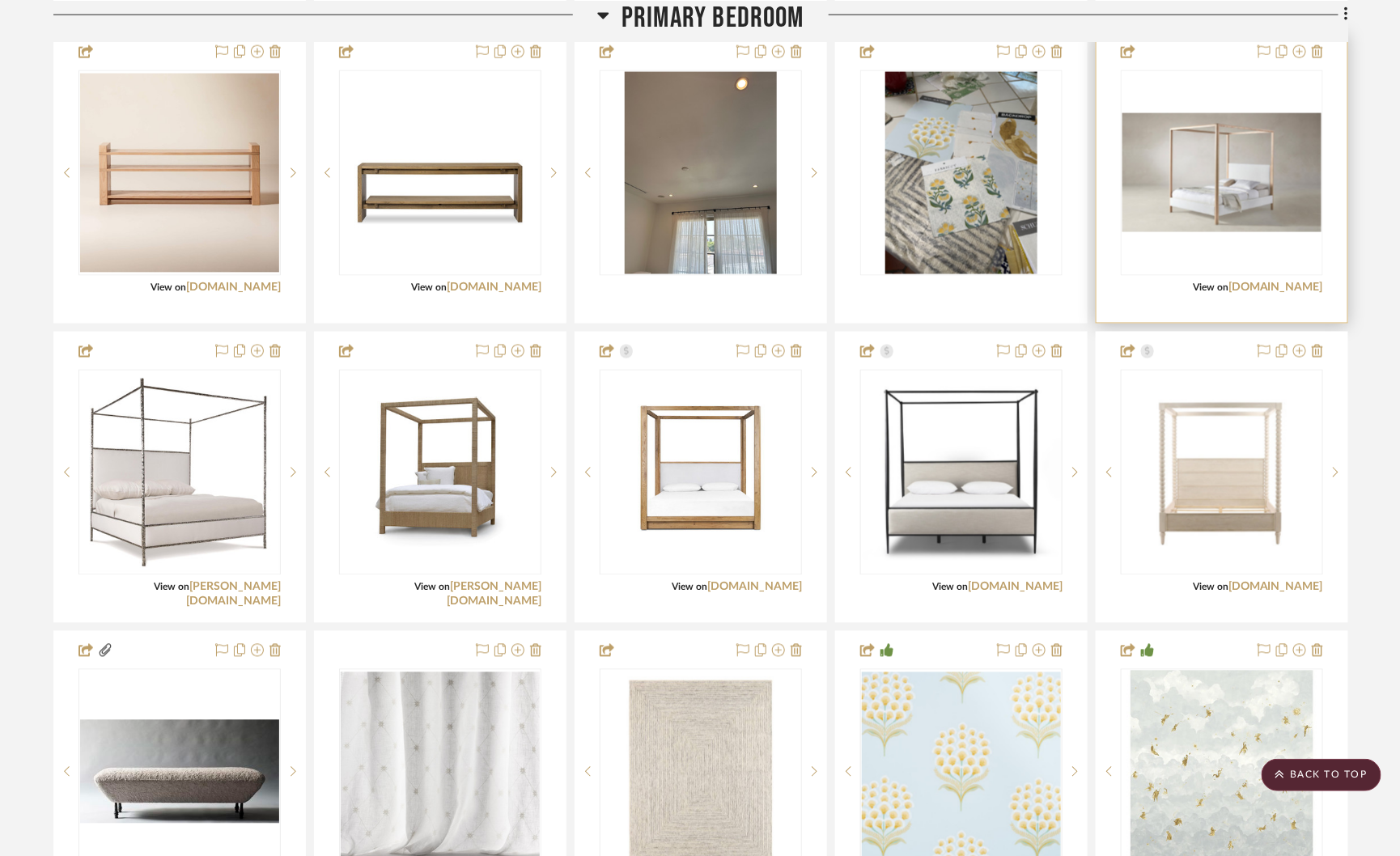
click at [1221, 142] on img "0" at bounding box center [1221, 172] width 199 height 120
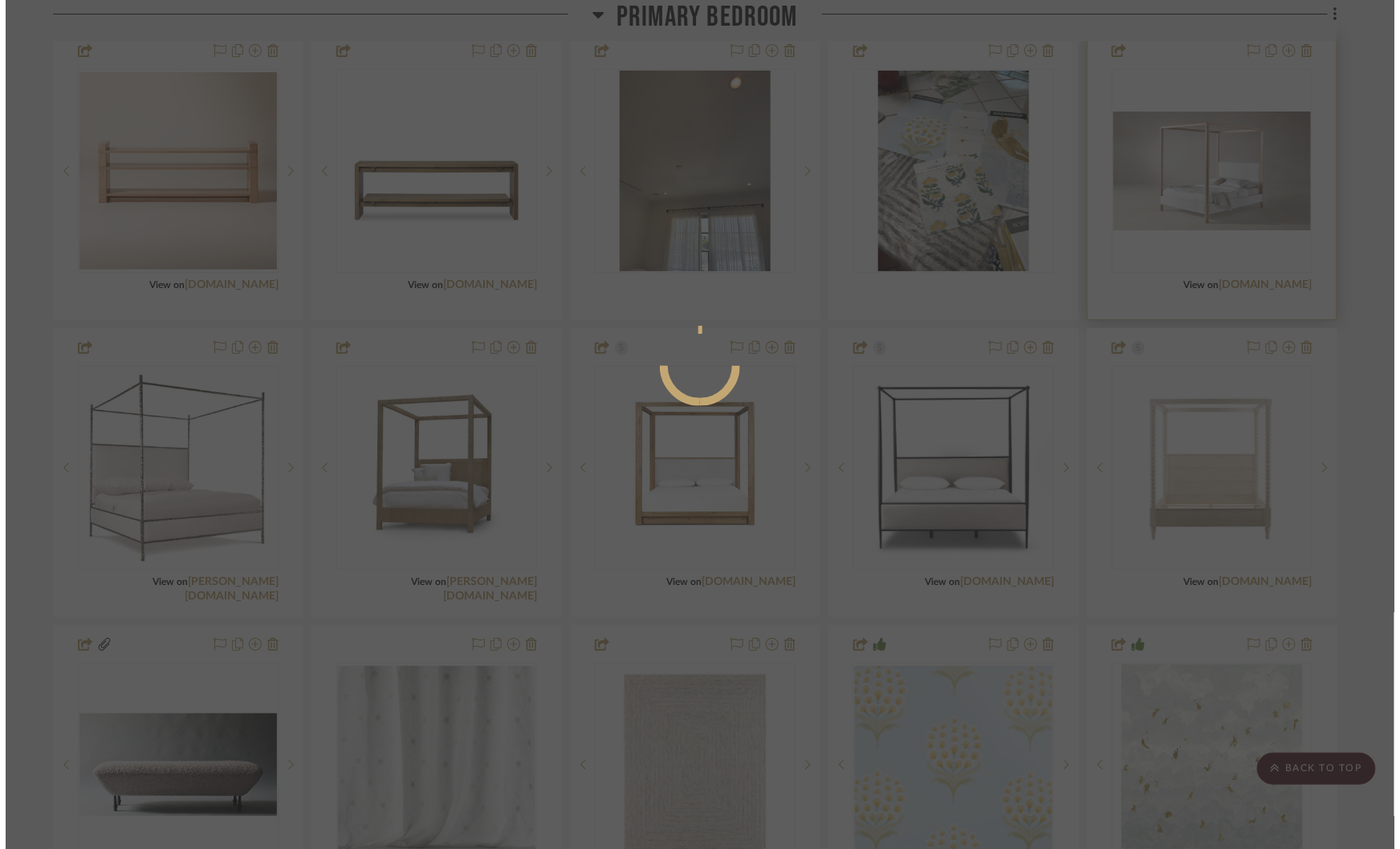
scroll to position [0, 0]
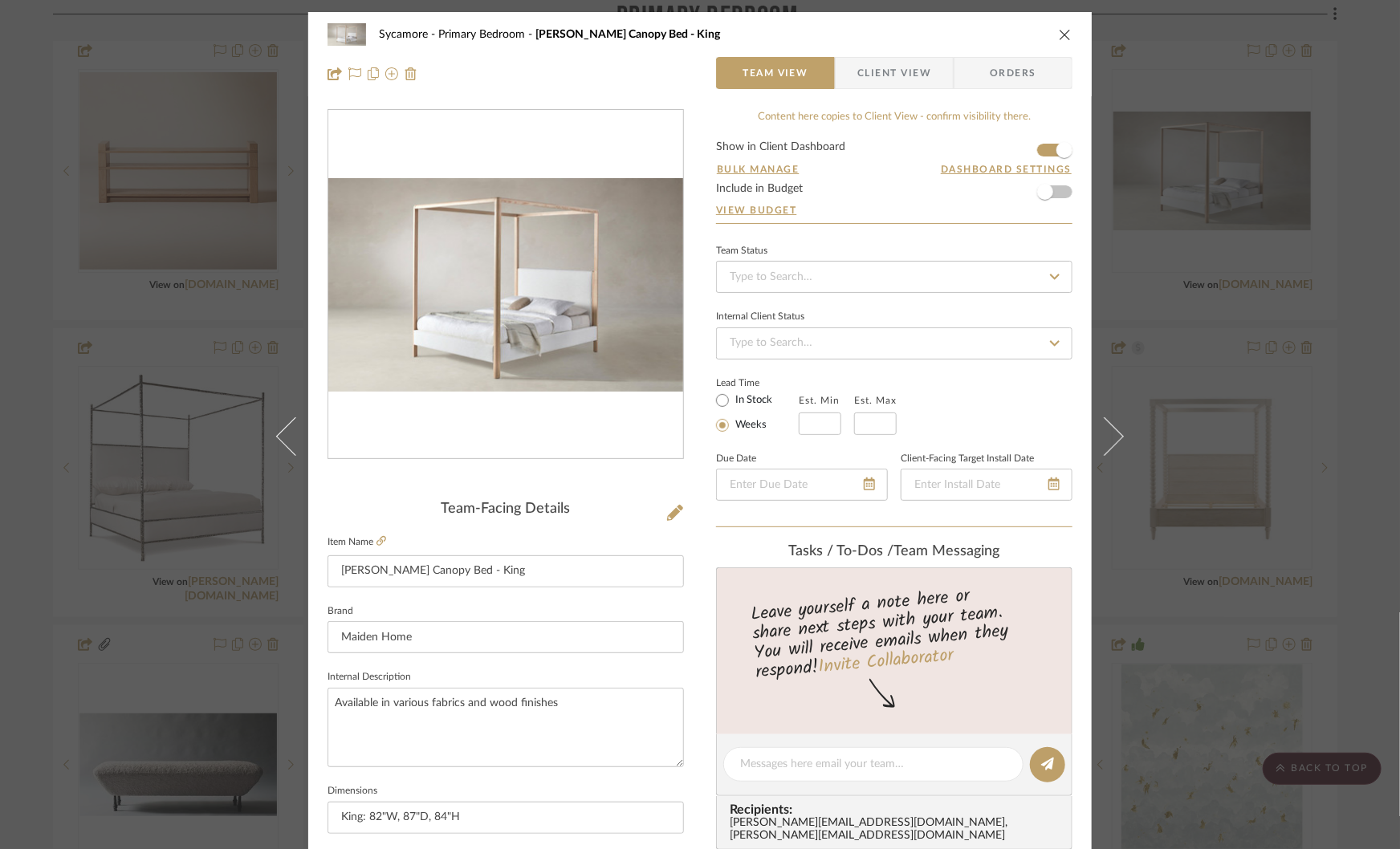
click at [605, 296] on img "0" at bounding box center [506, 285] width 355 height 213
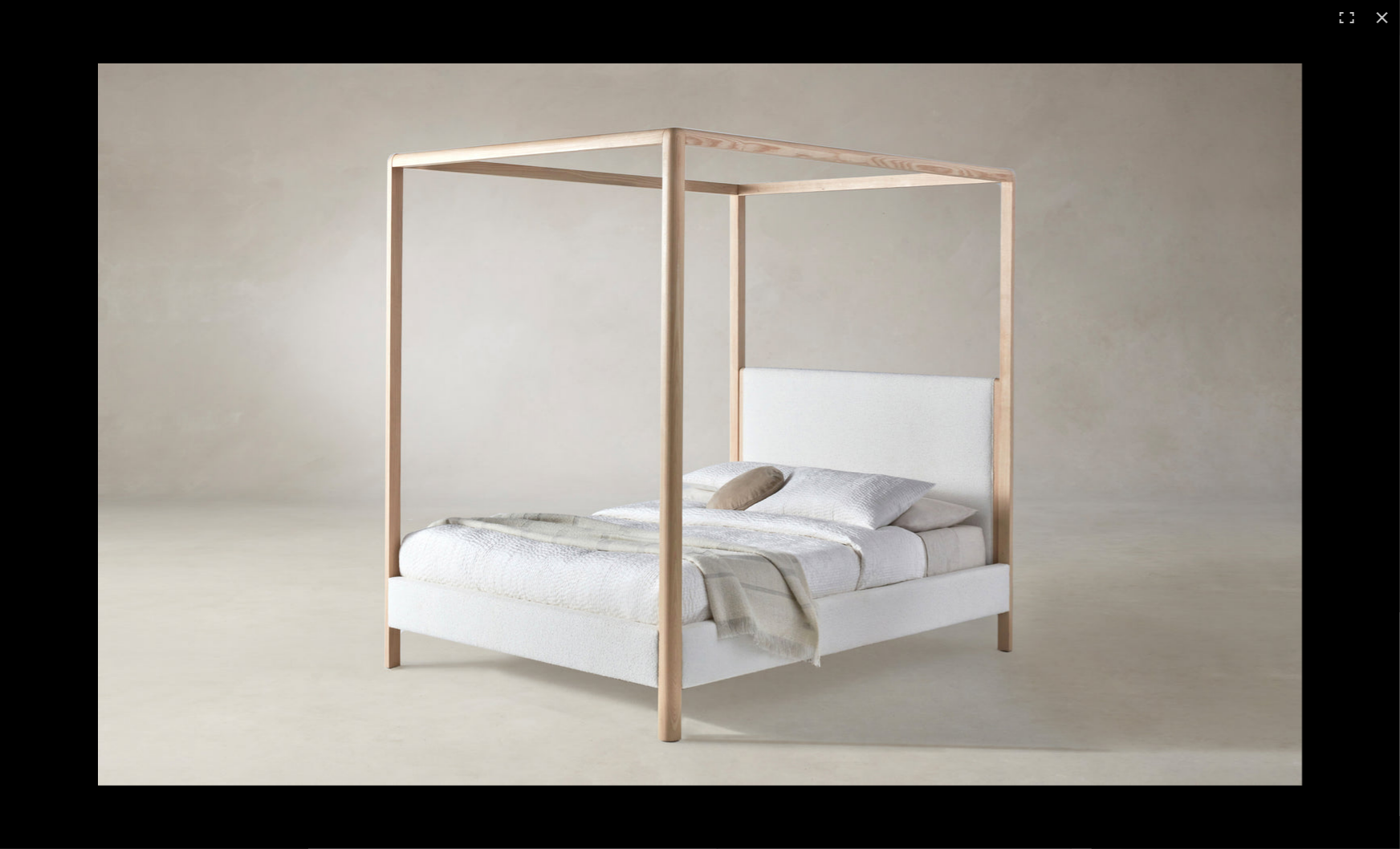
click at [1177, 363] on img at bounding box center [700, 425] width 1204 height 723
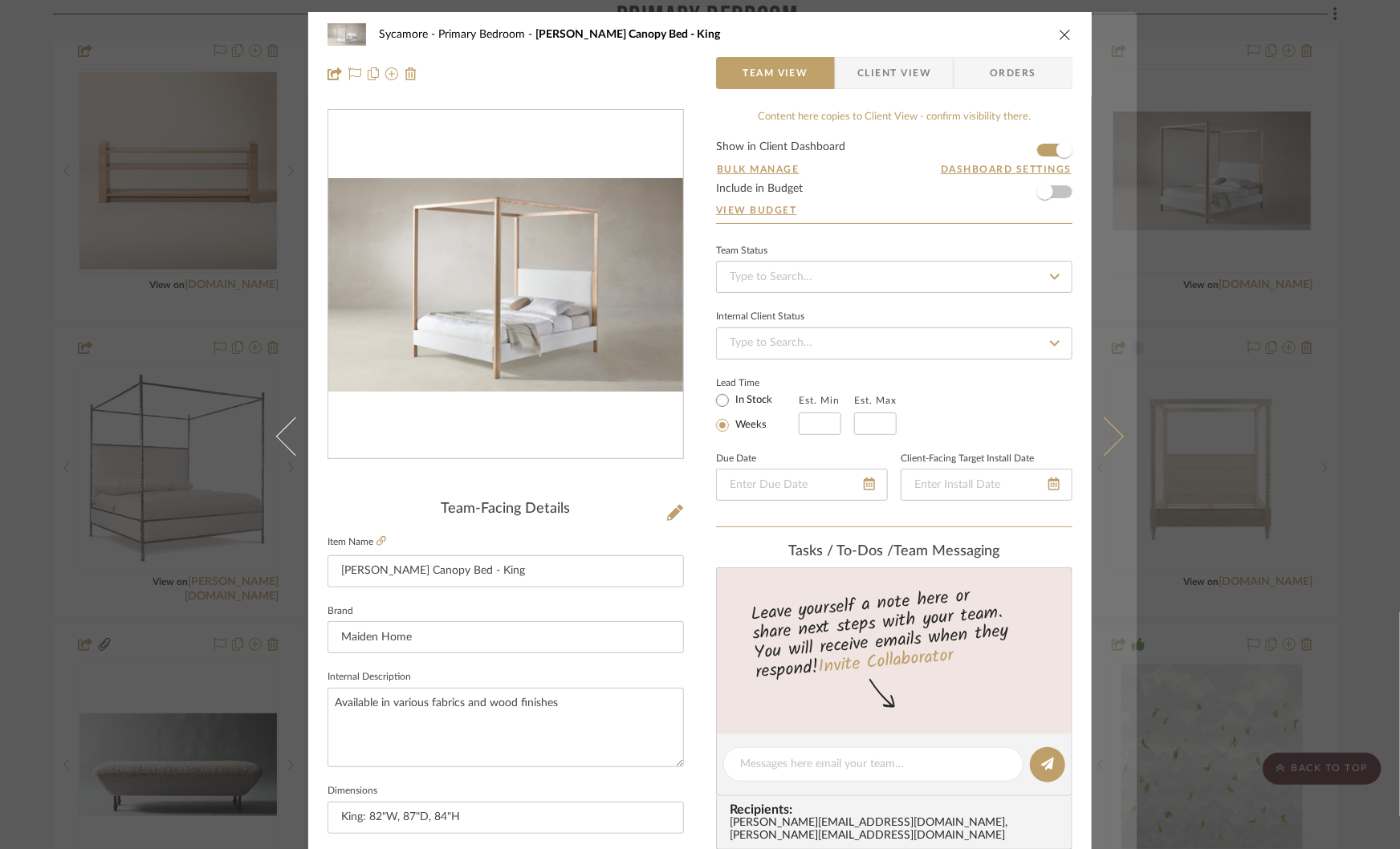
click at [1114, 438] on icon at bounding box center [1104, 437] width 38 height 38
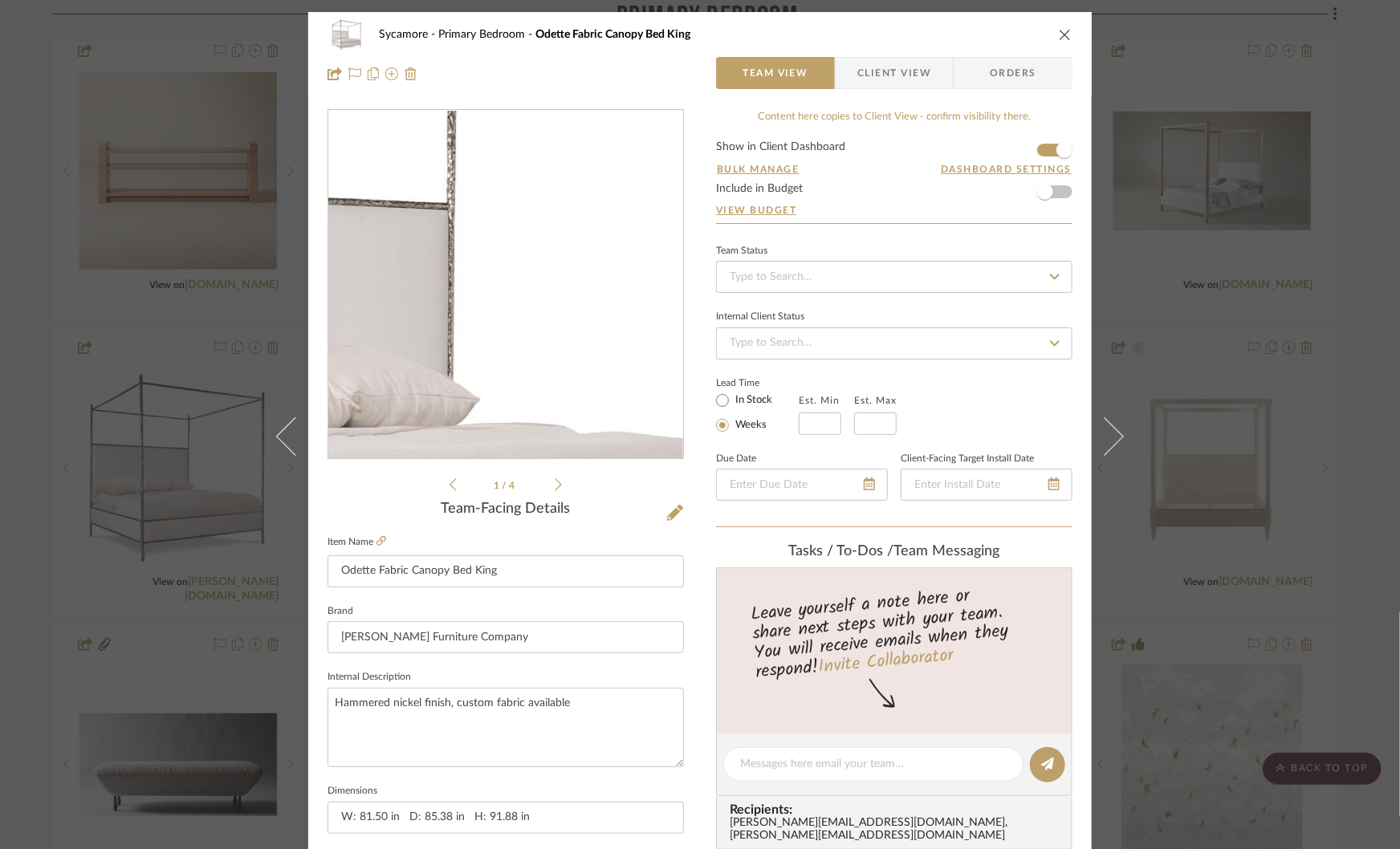
click at [537, 278] on img "0" at bounding box center [505, 285] width 349 height 349
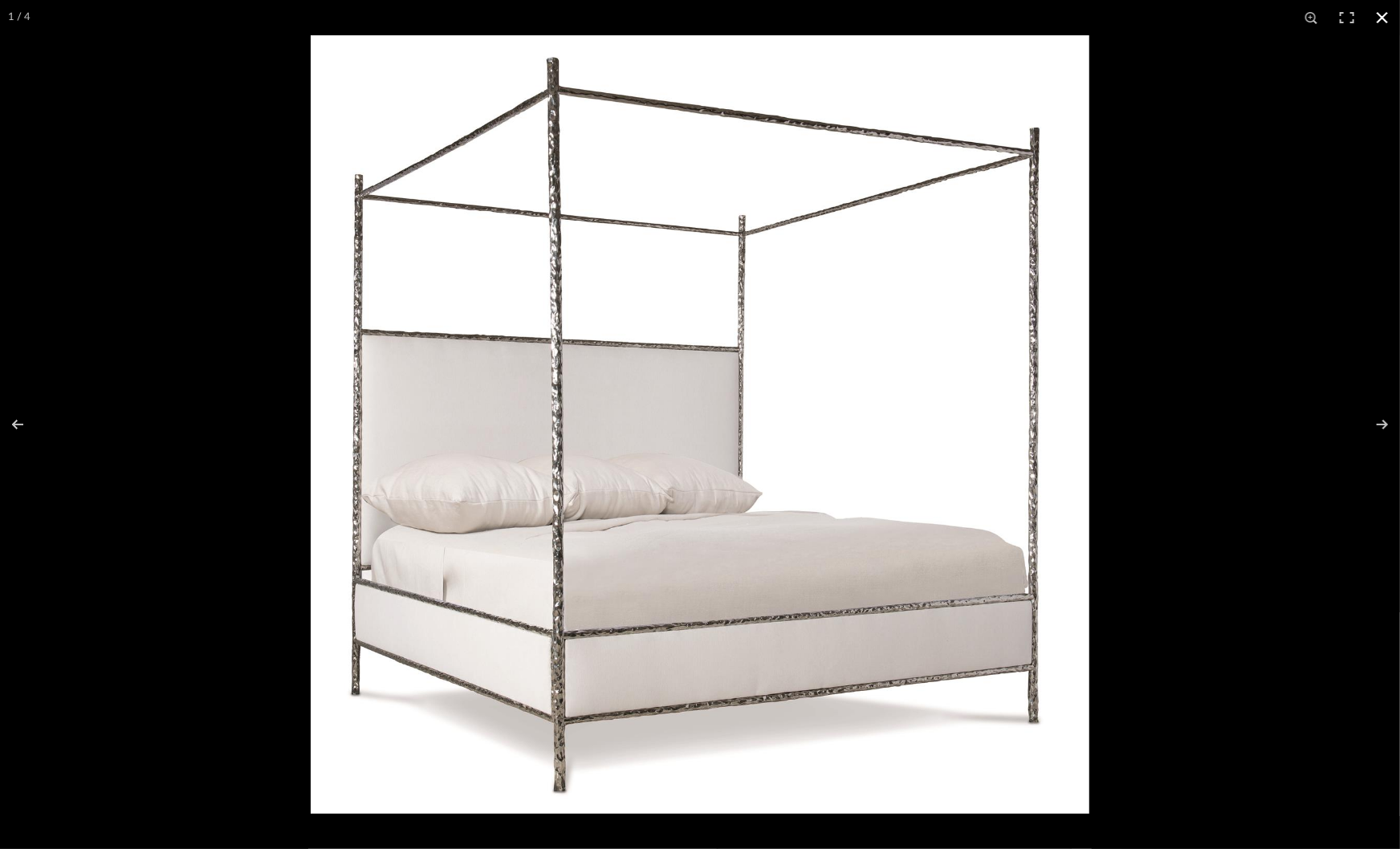
click at [1236, 417] on div at bounding box center [1010, 460] width 1400 height 849
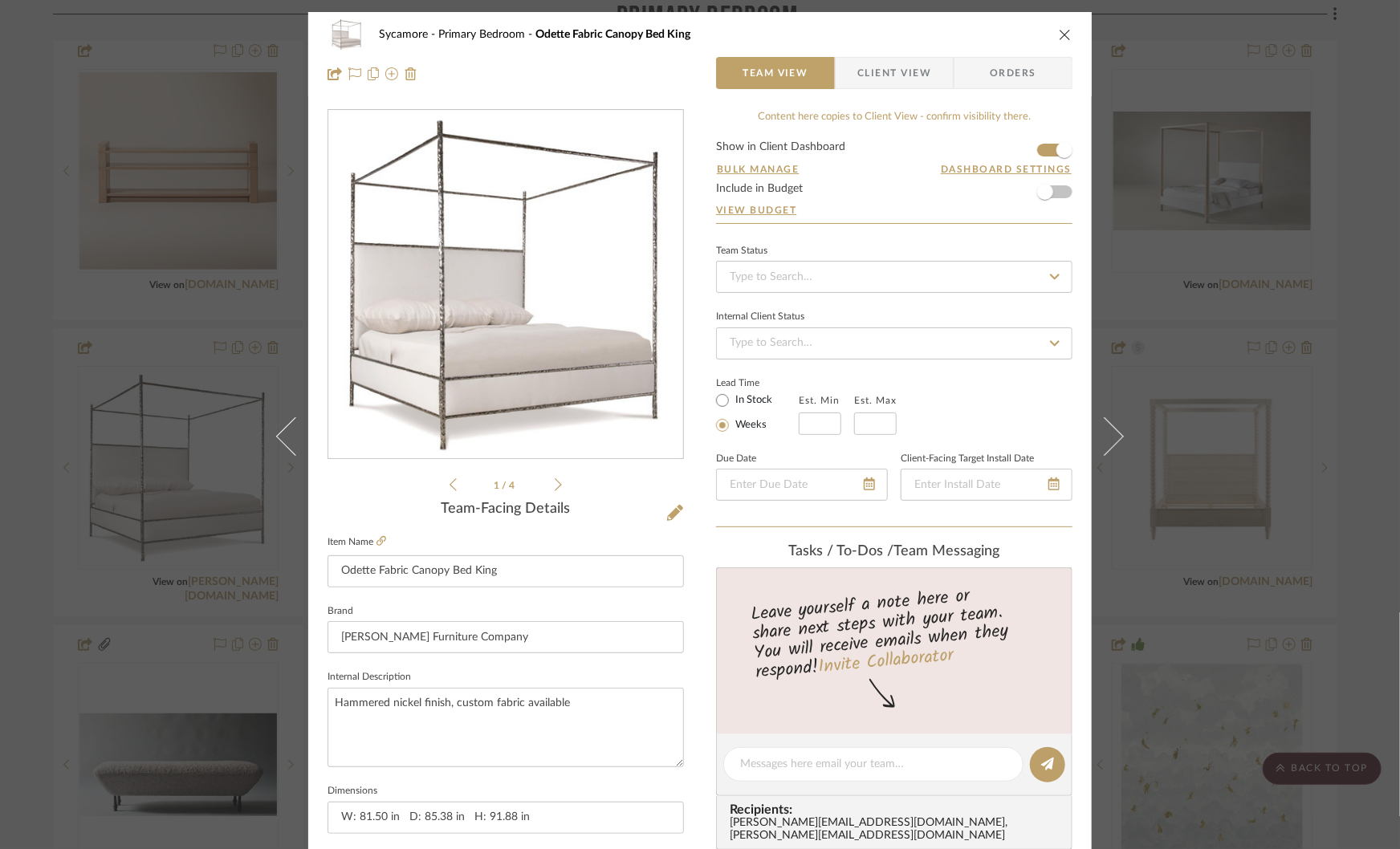
click at [1232, 419] on div "Sycamore Primary Bedroom Odette Fabric Canopy Bed King Team View Client View Or…" at bounding box center [700, 424] width 1400 height 849
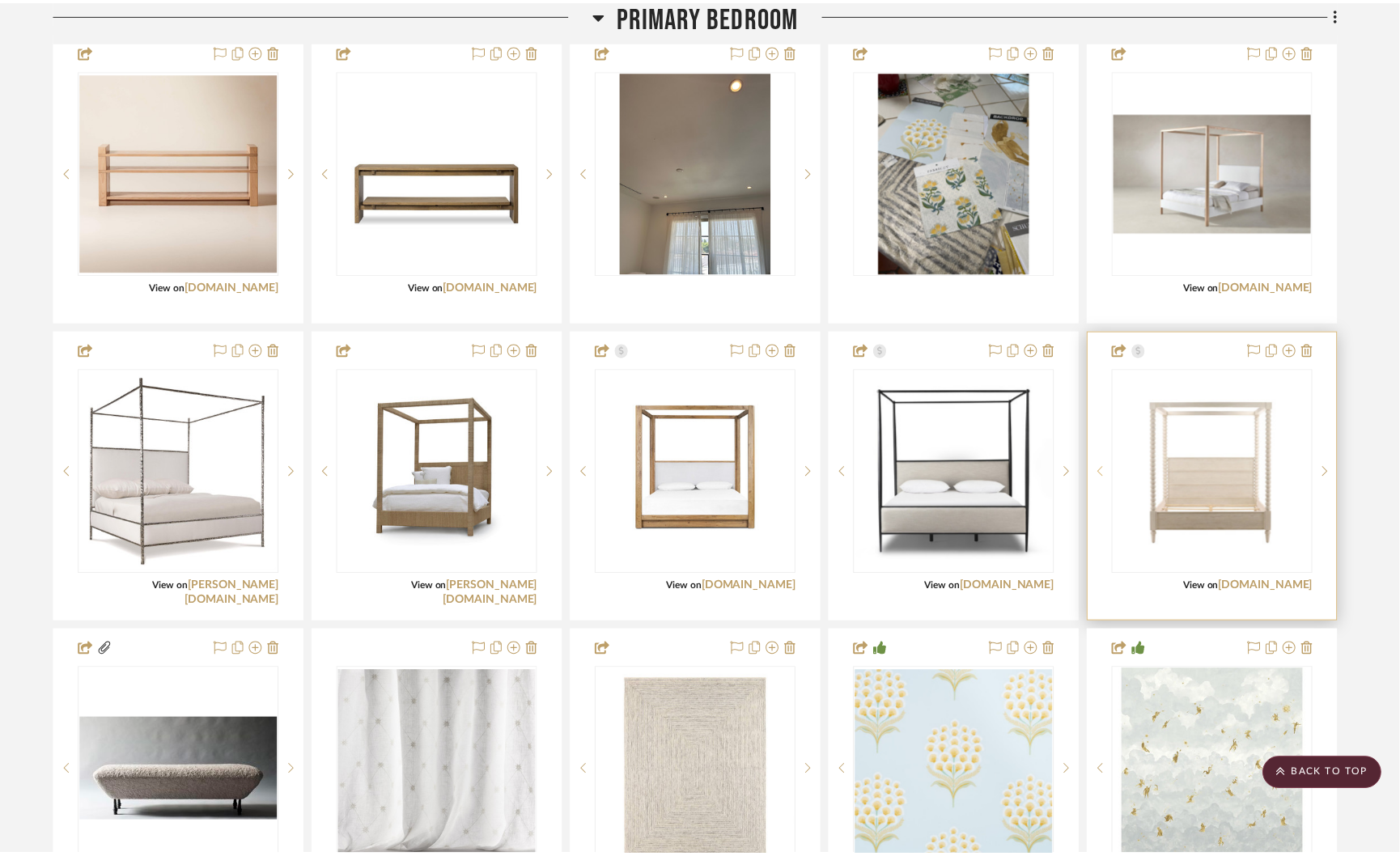
scroll to position [3556, 0]
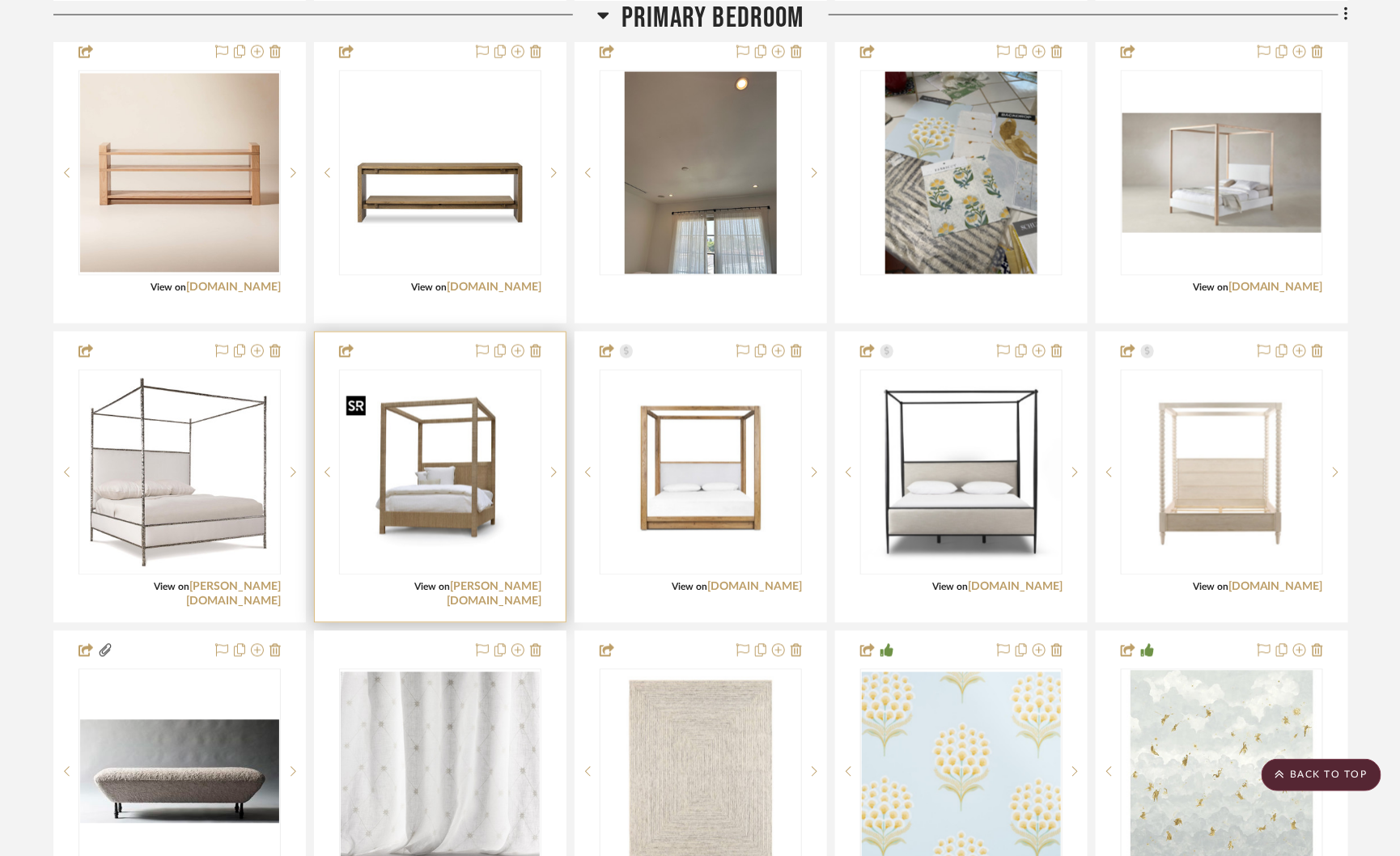
click at [0, 0] on img at bounding box center [0, 0] width 0 height 0
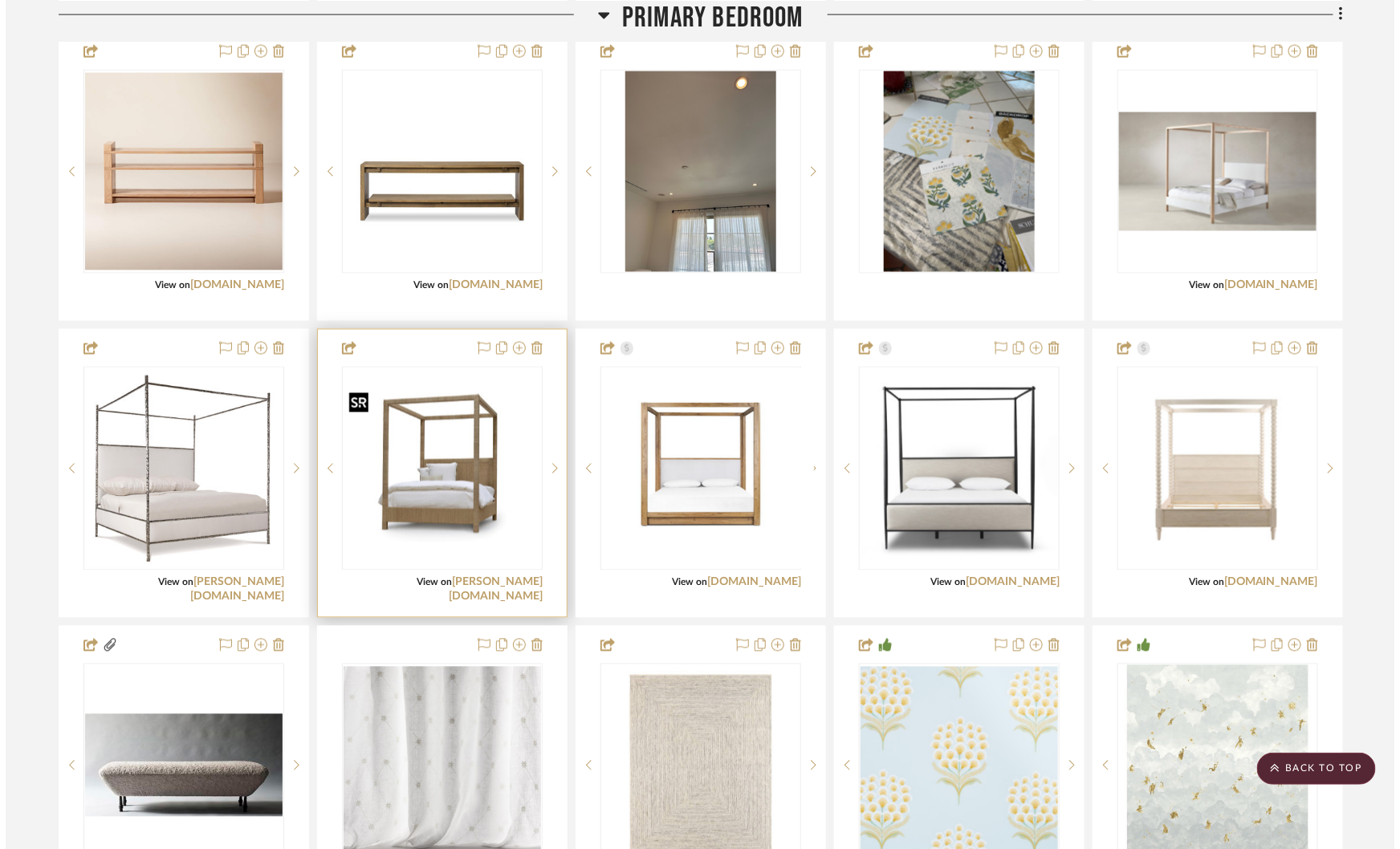
scroll to position [0, 0]
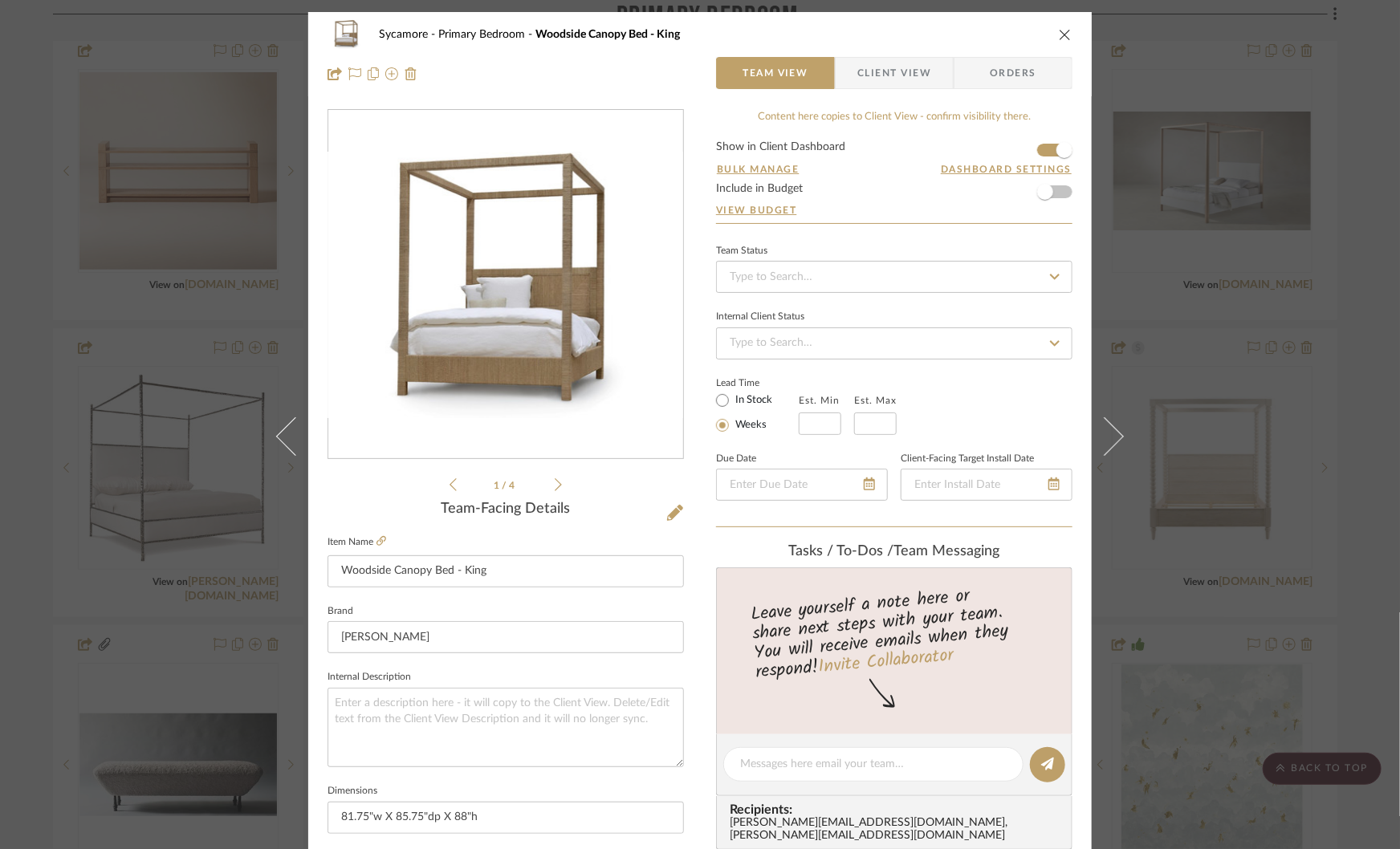
click at [513, 334] on img "0" at bounding box center [506, 285] width 355 height 267
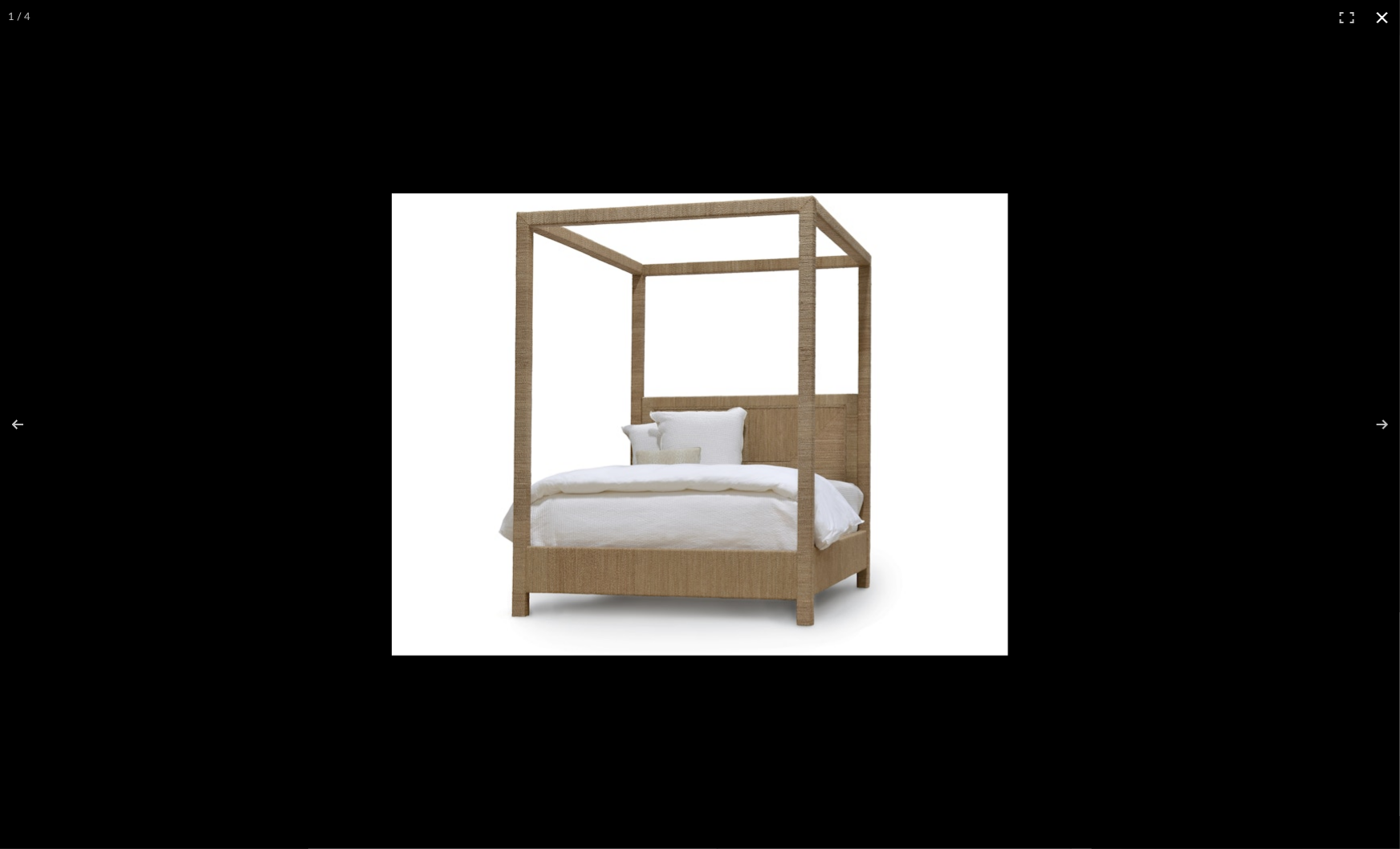
click at [1133, 447] on div at bounding box center [807, 446] width 832 height 504
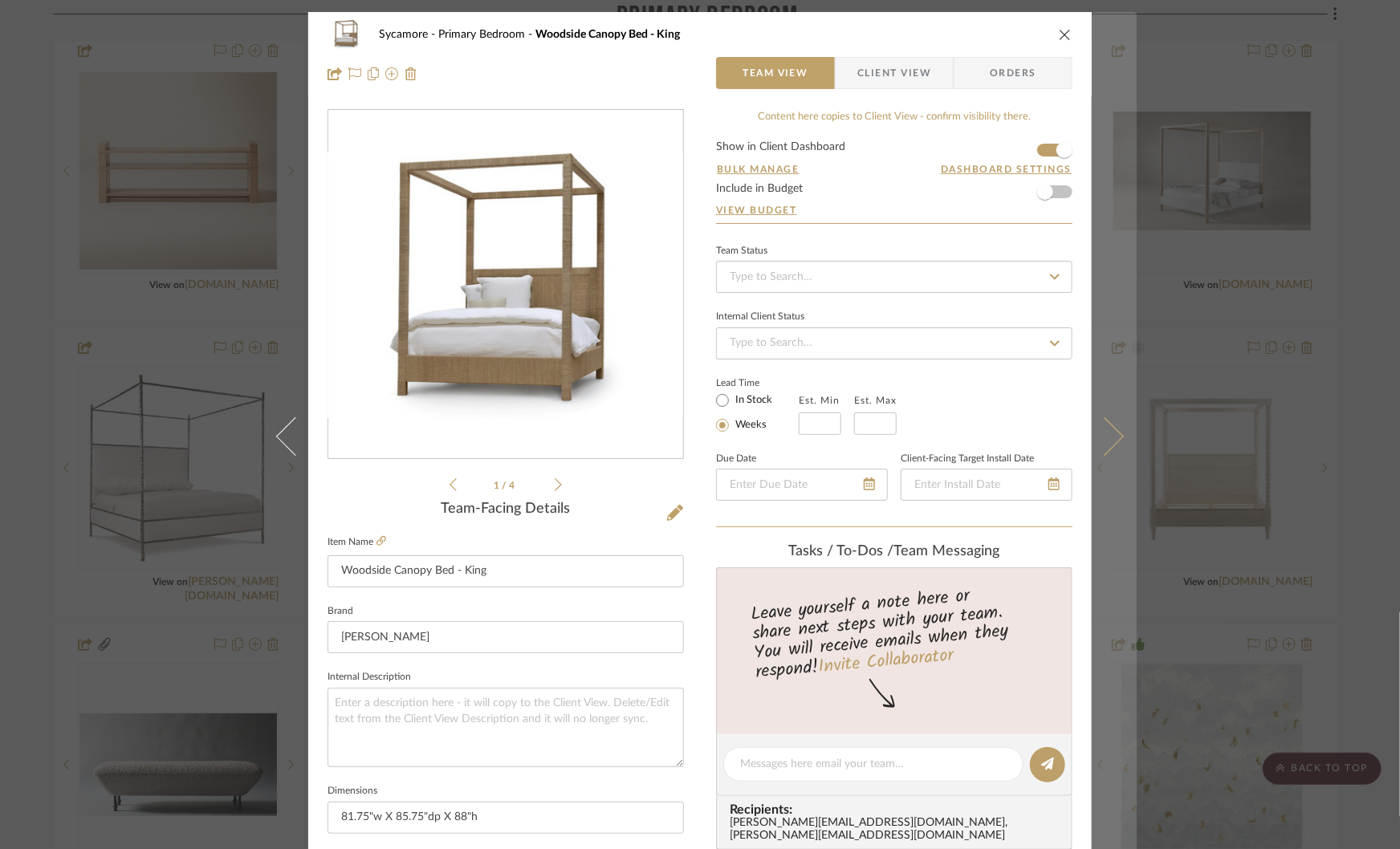
click at [1114, 440] on button at bounding box center [1113, 436] width 45 height 849
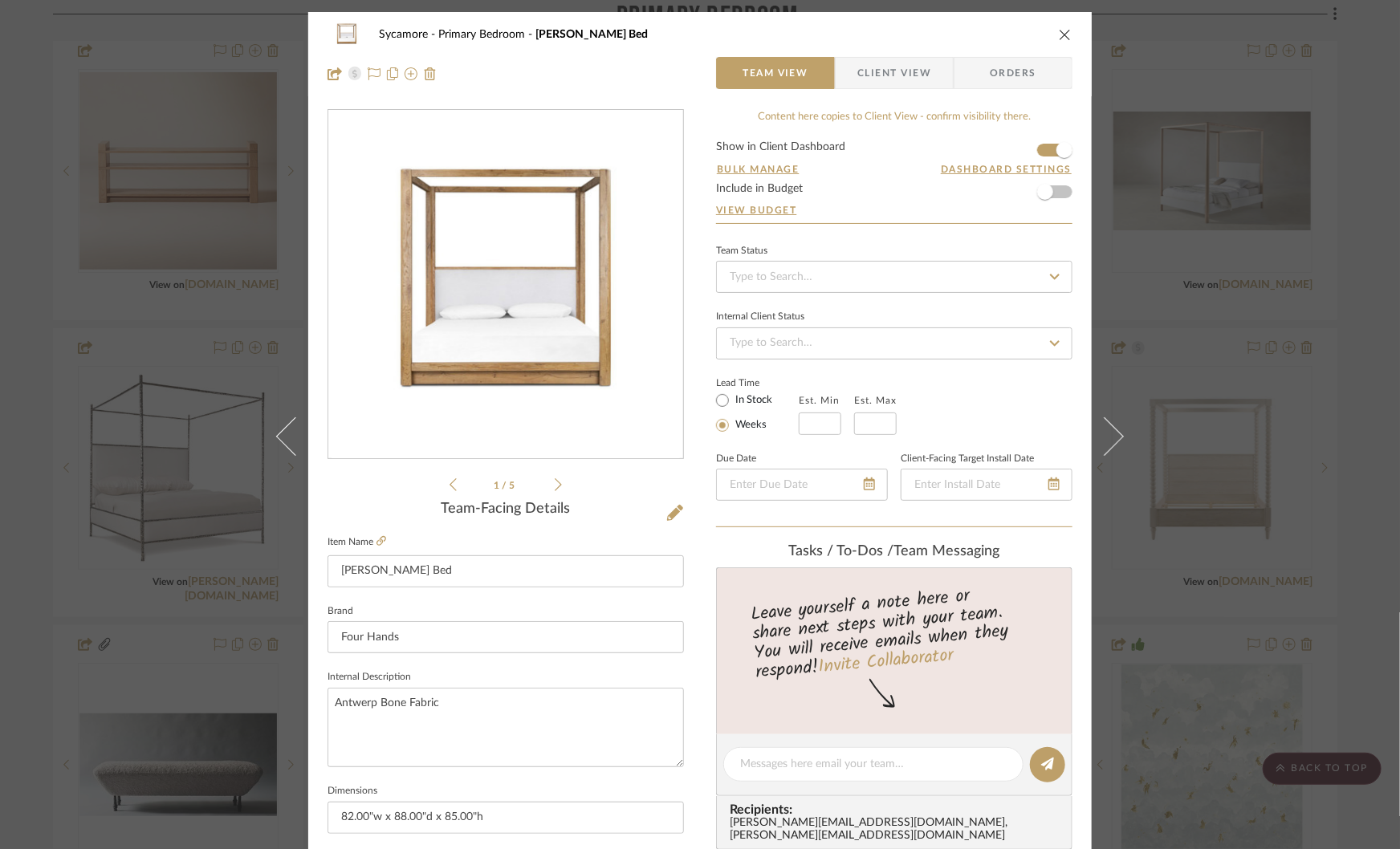
click at [454, 289] on img "0" at bounding box center [505, 285] width 349 height 349
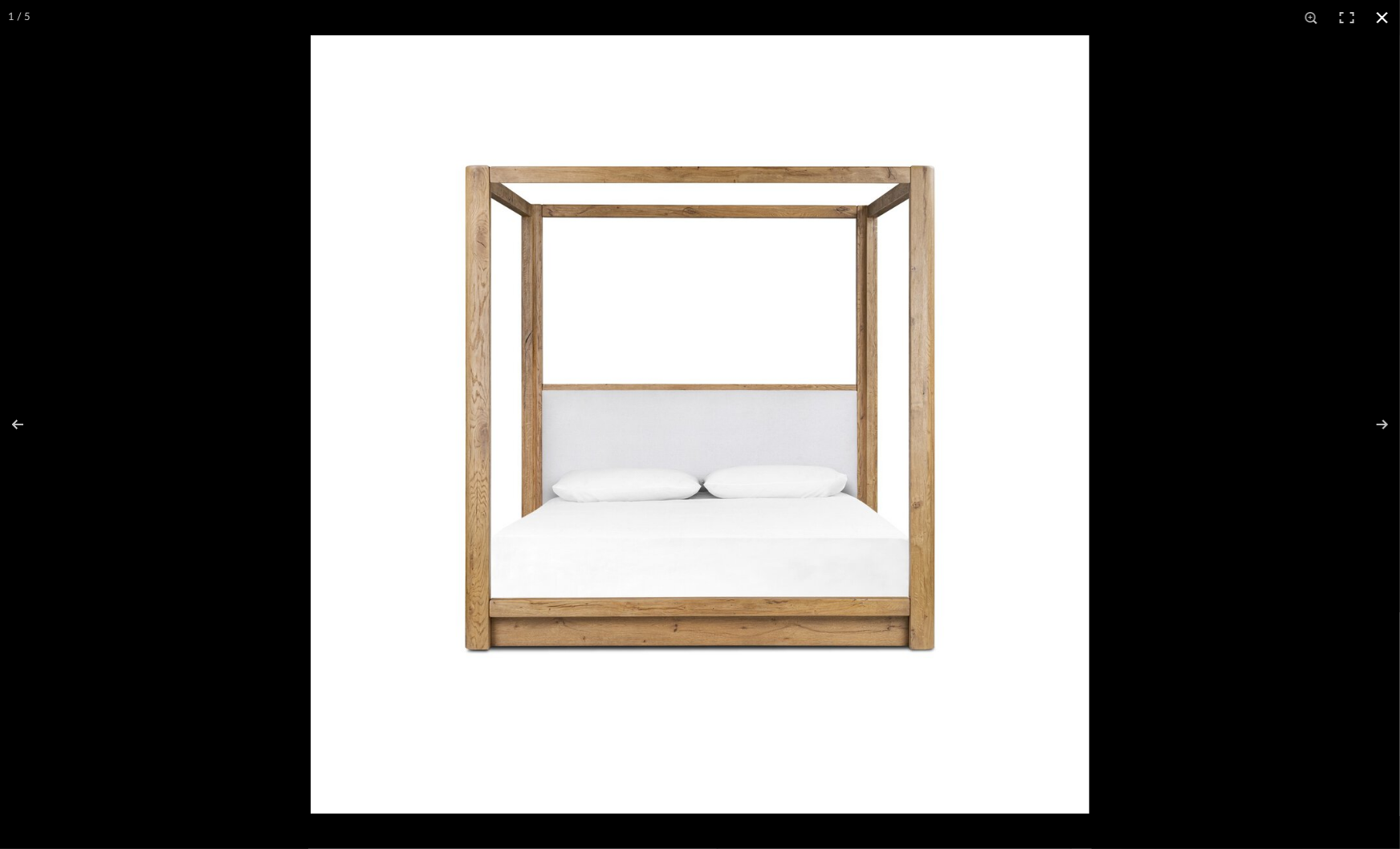
click at [1227, 468] on div at bounding box center [1010, 460] width 1400 height 849
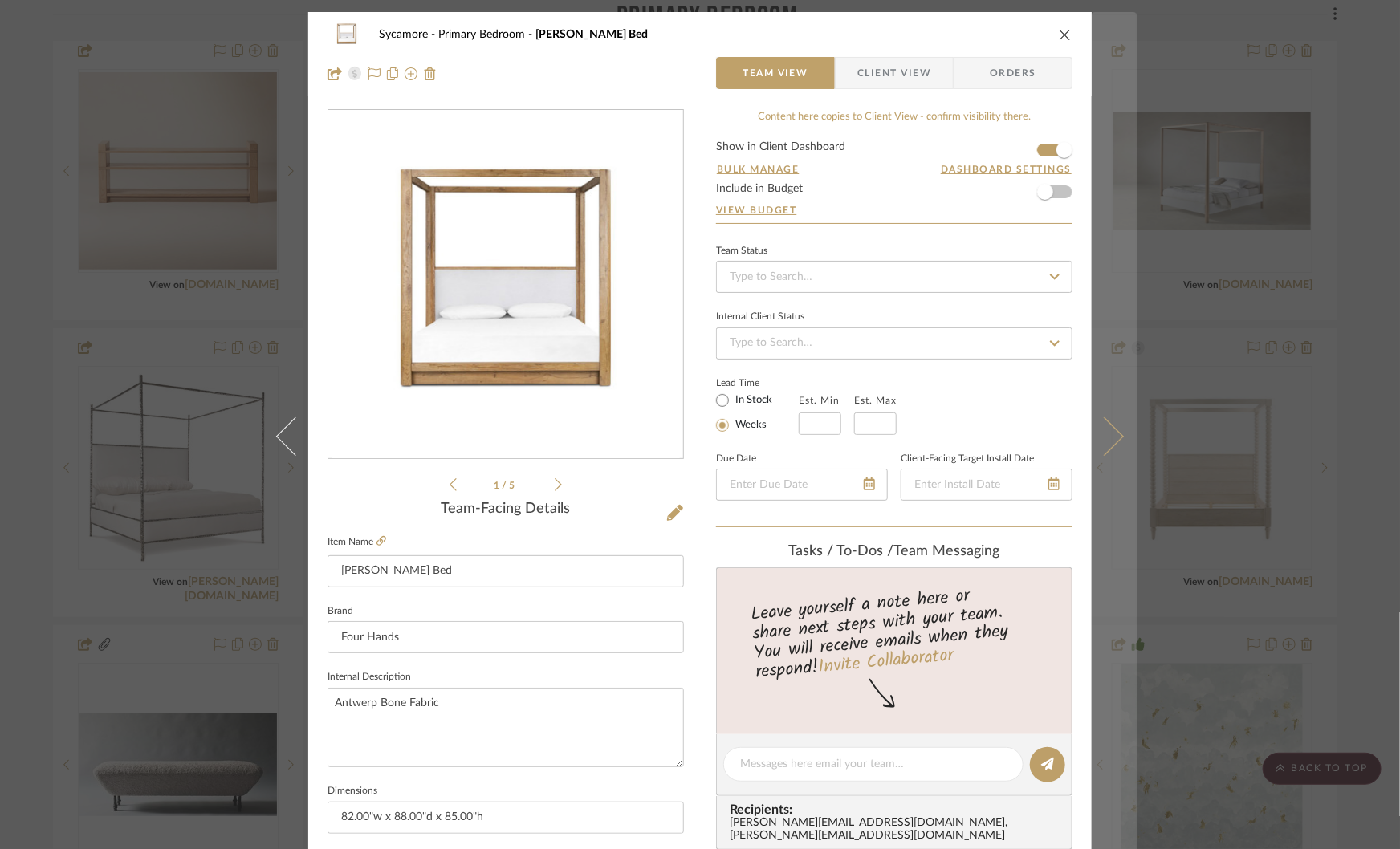
click at [1102, 435] on icon at bounding box center [1104, 437] width 38 height 38
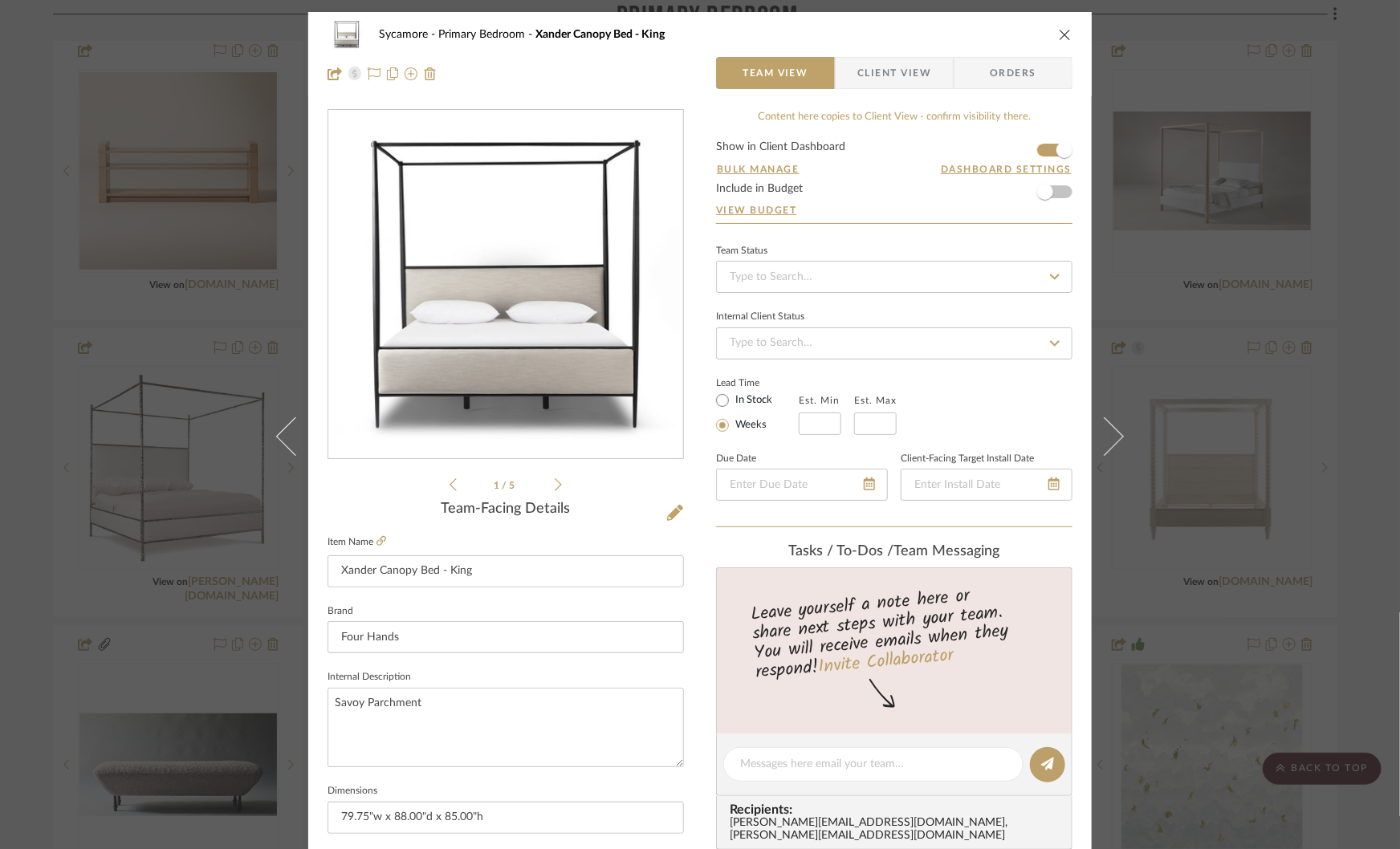
click at [604, 294] on img "0" at bounding box center [505, 285] width 349 height 349
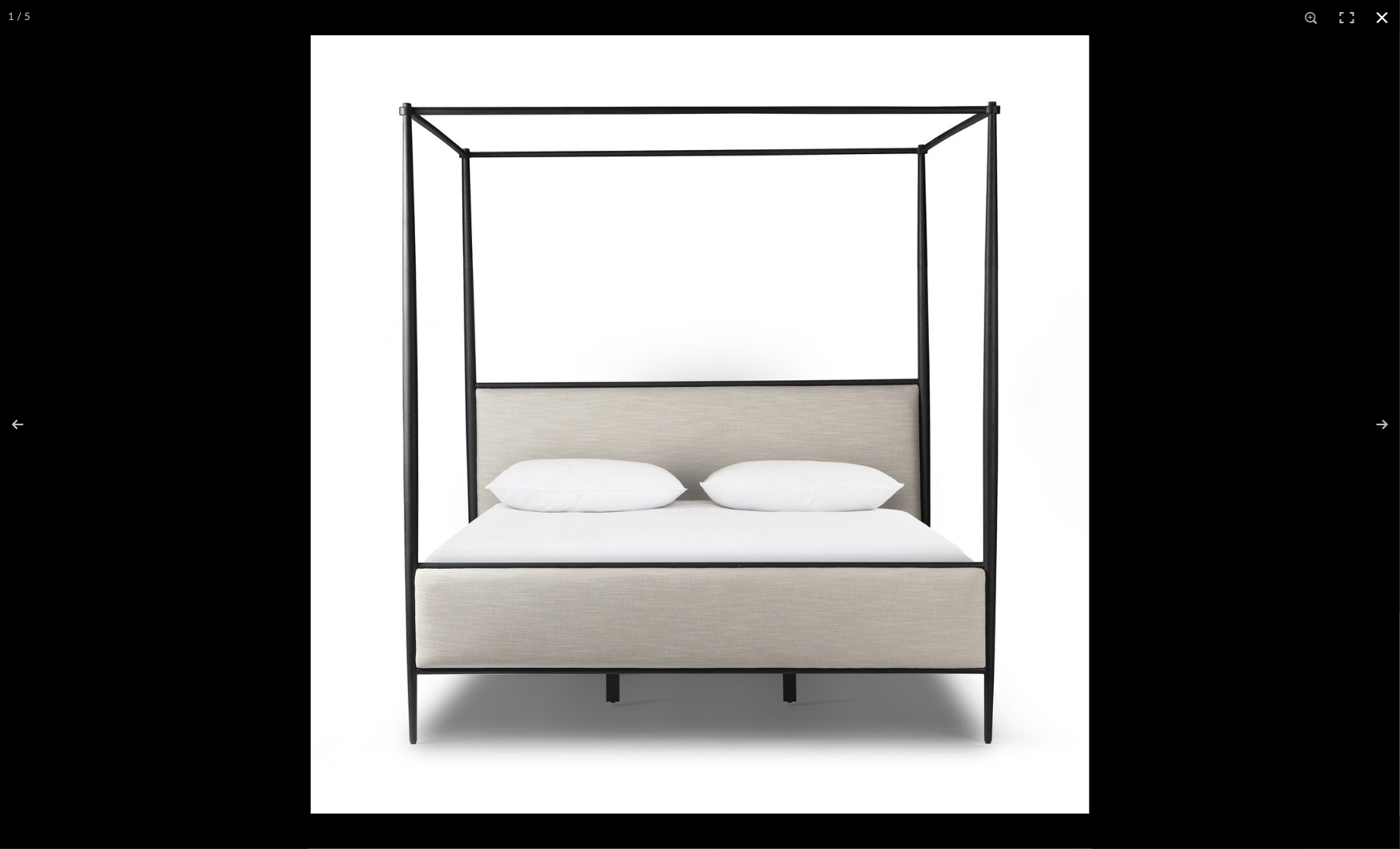
click at [1176, 421] on div at bounding box center [1010, 460] width 1400 height 849
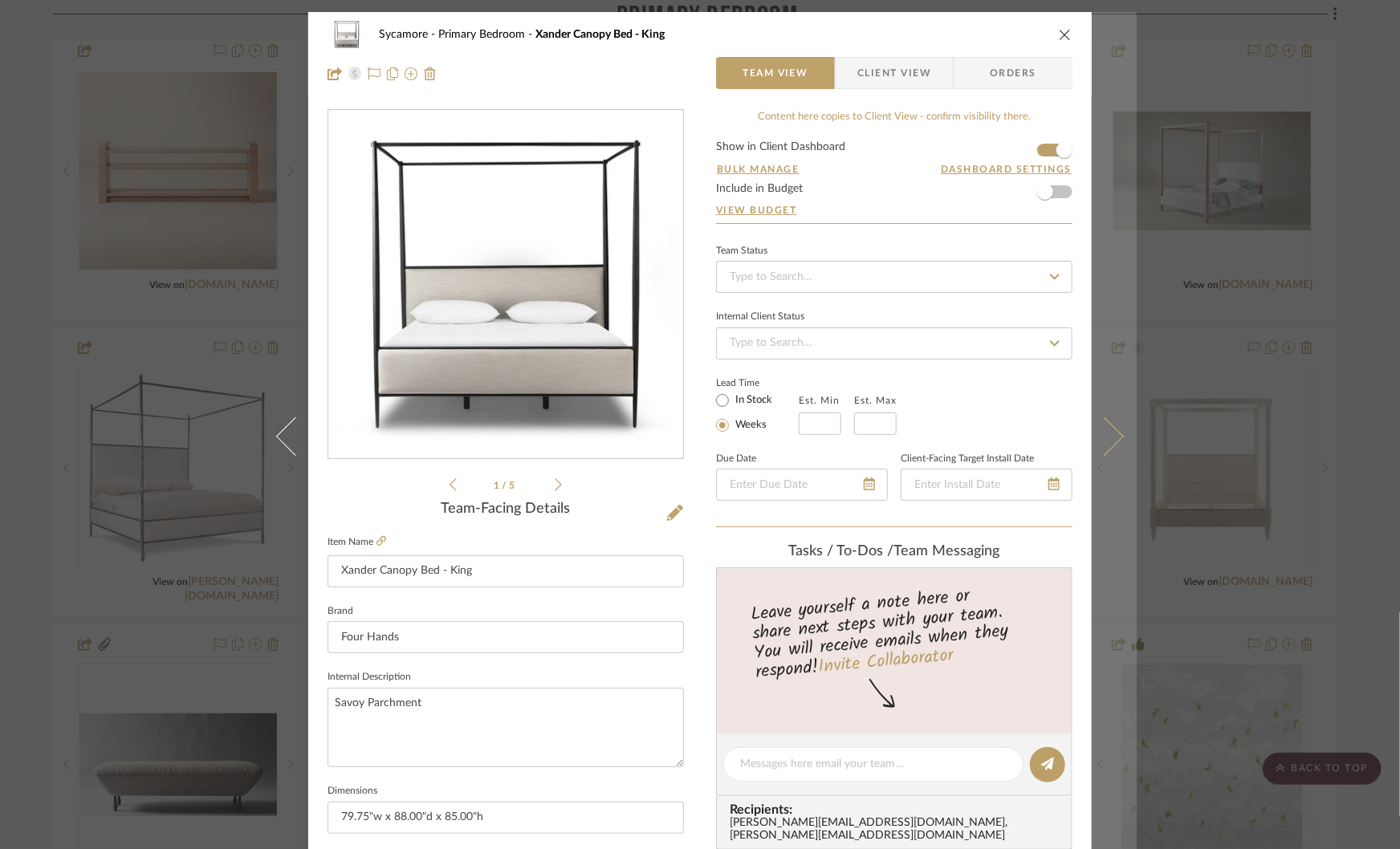
click at [1109, 432] on icon at bounding box center [1104, 437] width 38 height 38
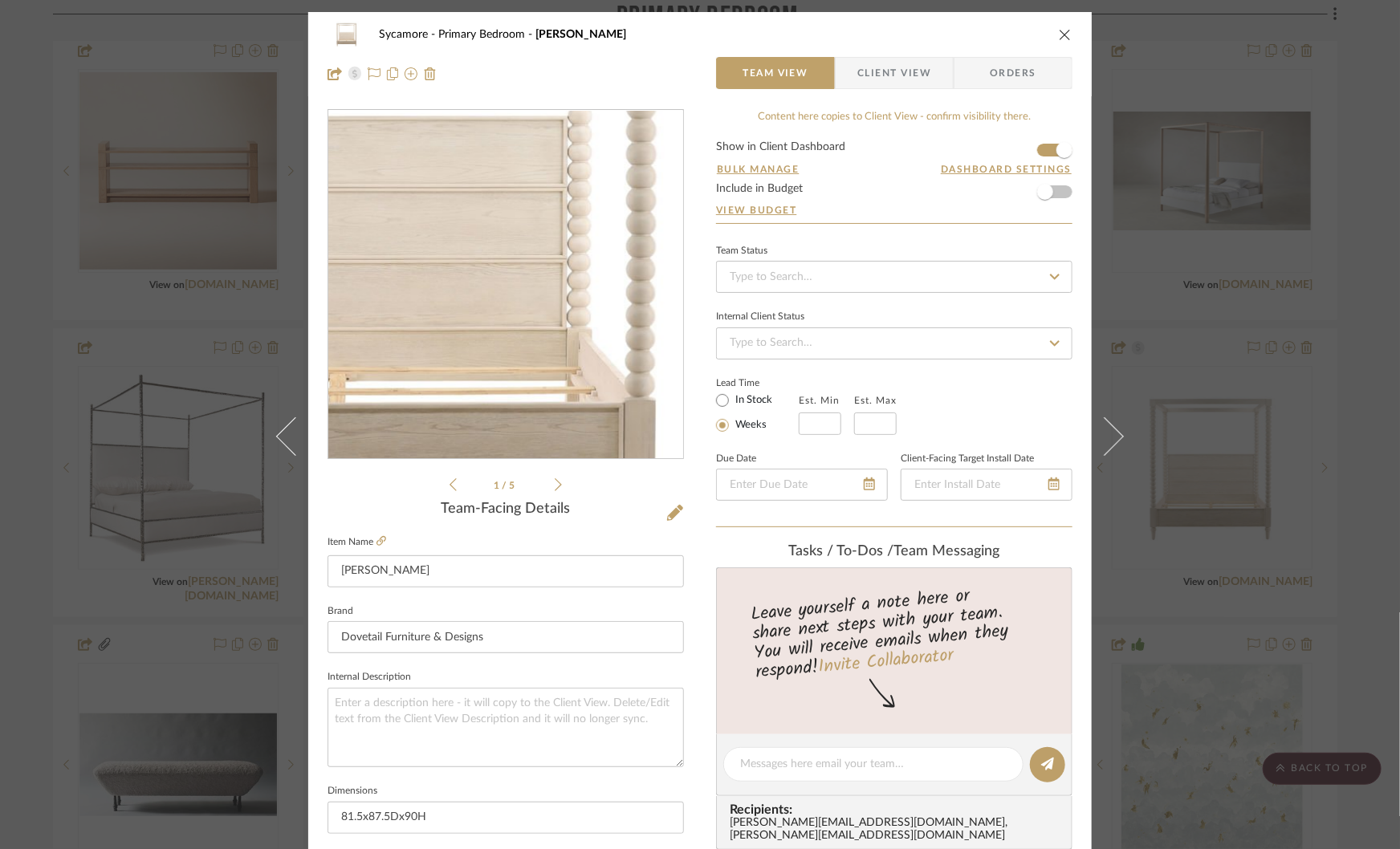
click at [554, 316] on img "0" at bounding box center [505, 285] width 349 height 349
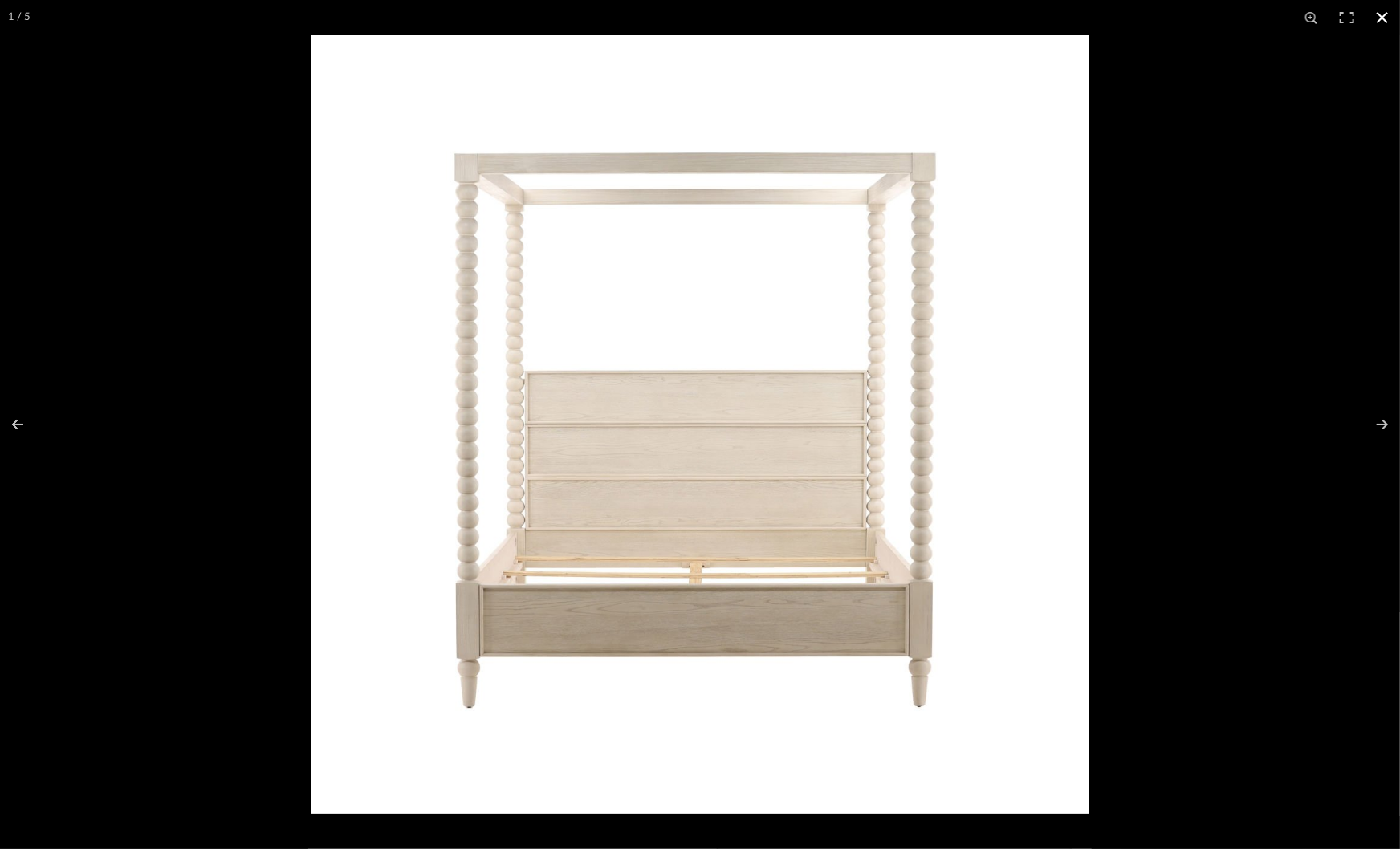
click at [1160, 445] on div at bounding box center [1010, 460] width 1400 height 849
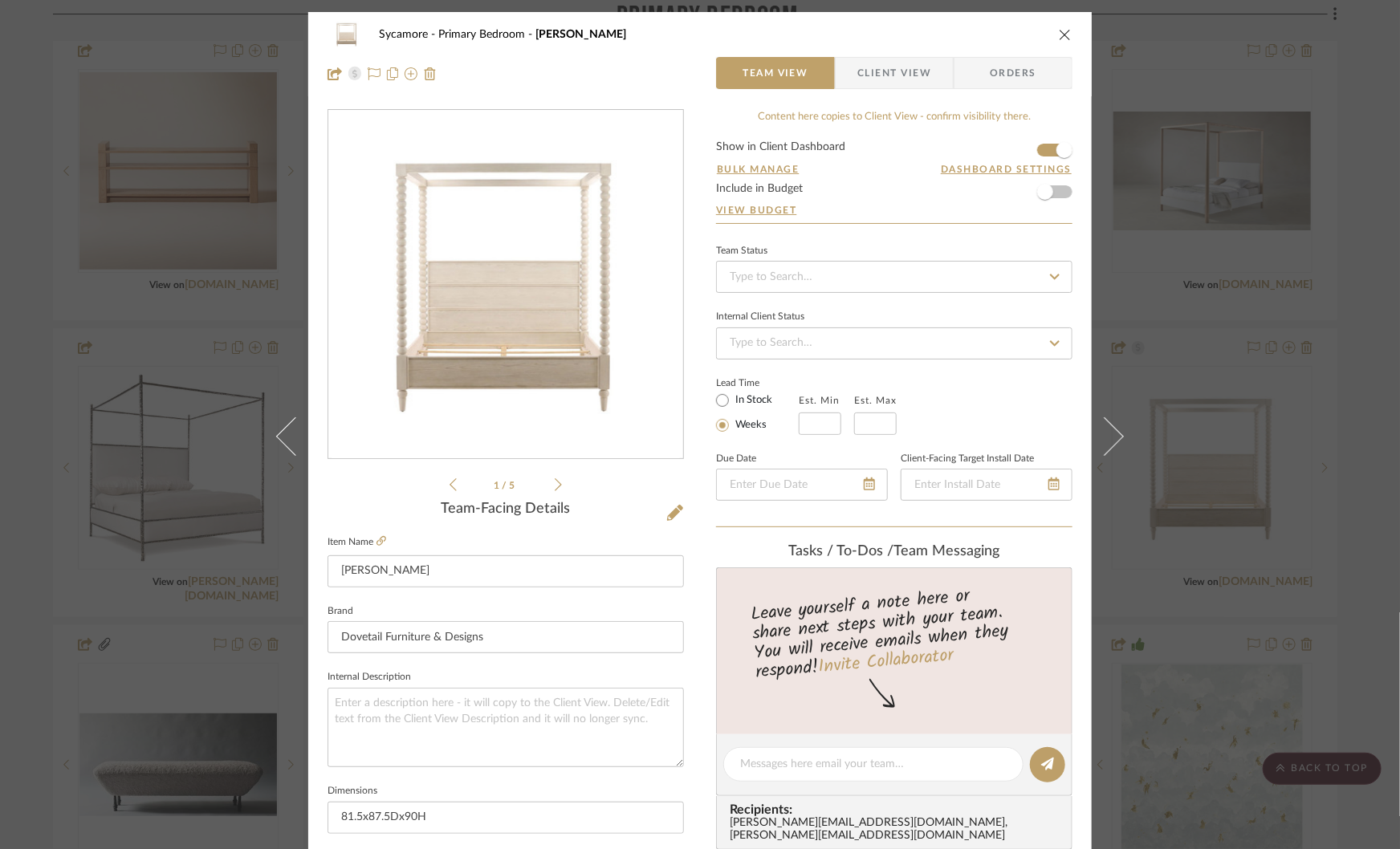
click at [1160, 445] on div "Sycamore Primary Bedroom Marcellina Bed Team View Client View Orders 1 / 5 Team…" at bounding box center [700, 424] width 1400 height 849
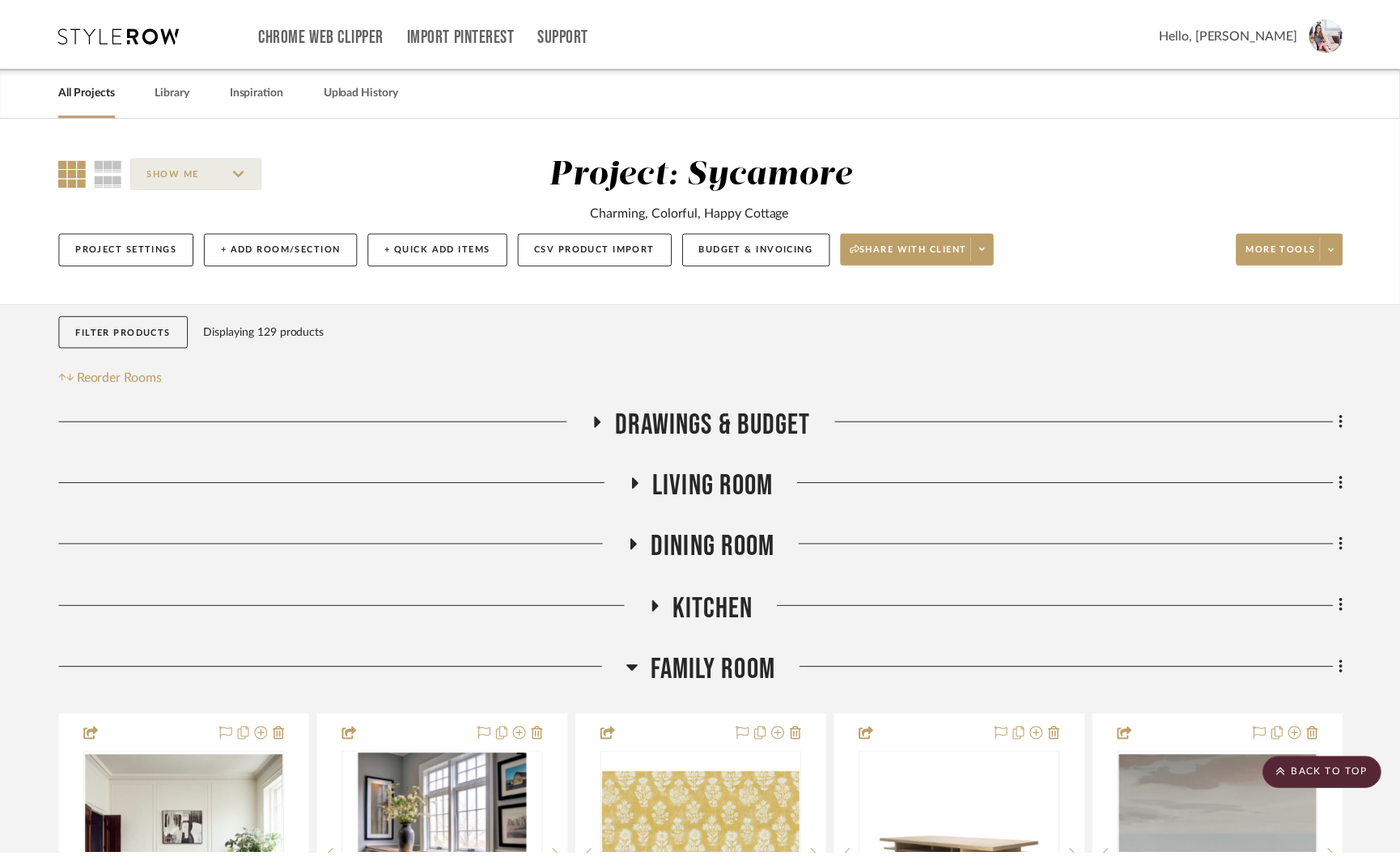
scroll to position [3556, 0]
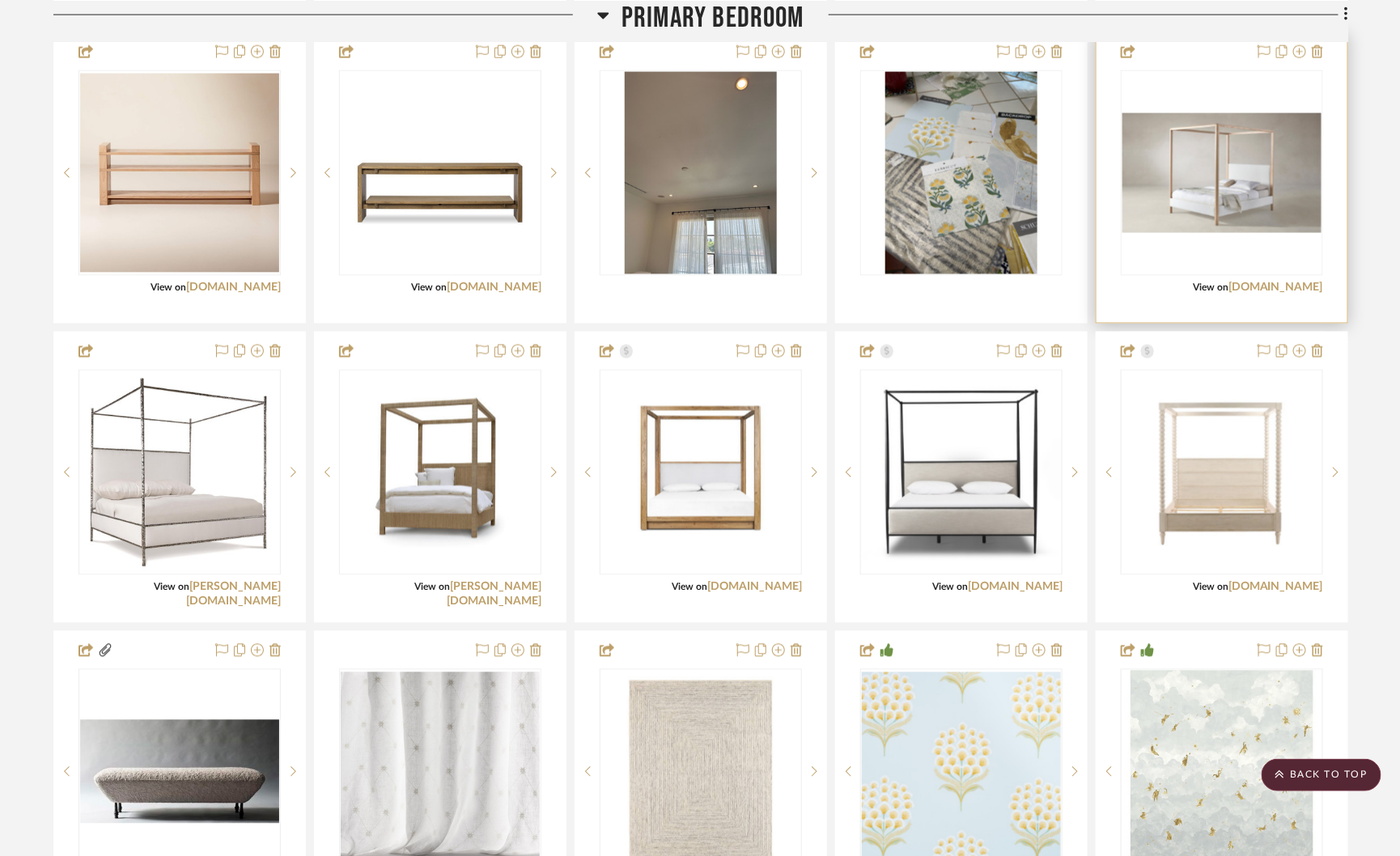
click at [1138, 159] on img "0" at bounding box center [1221, 172] width 199 height 120
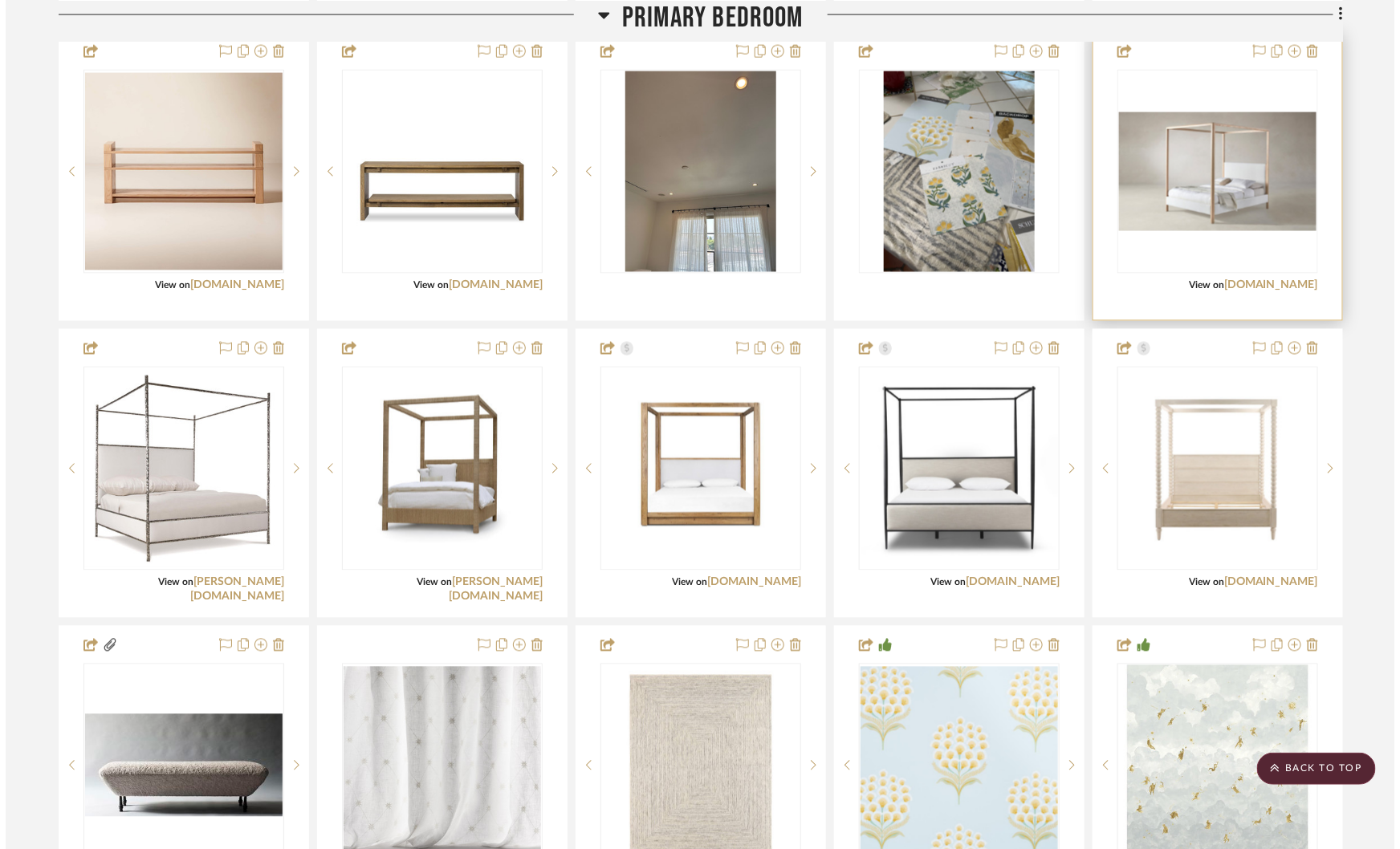
scroll to position [0, 0]
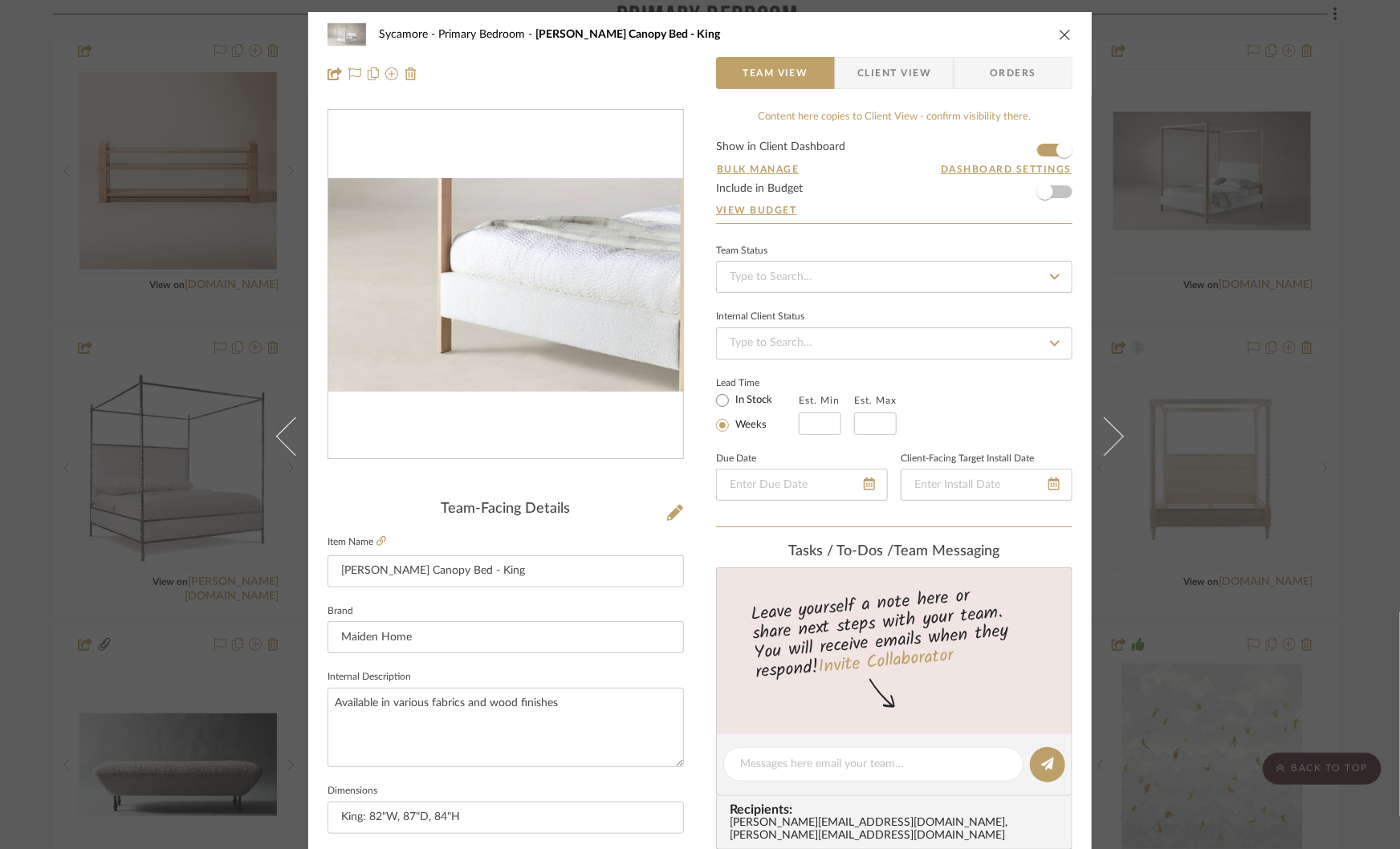
click at [431, 333] on img "0" at bounding box center [506, 285] width 355 height 213
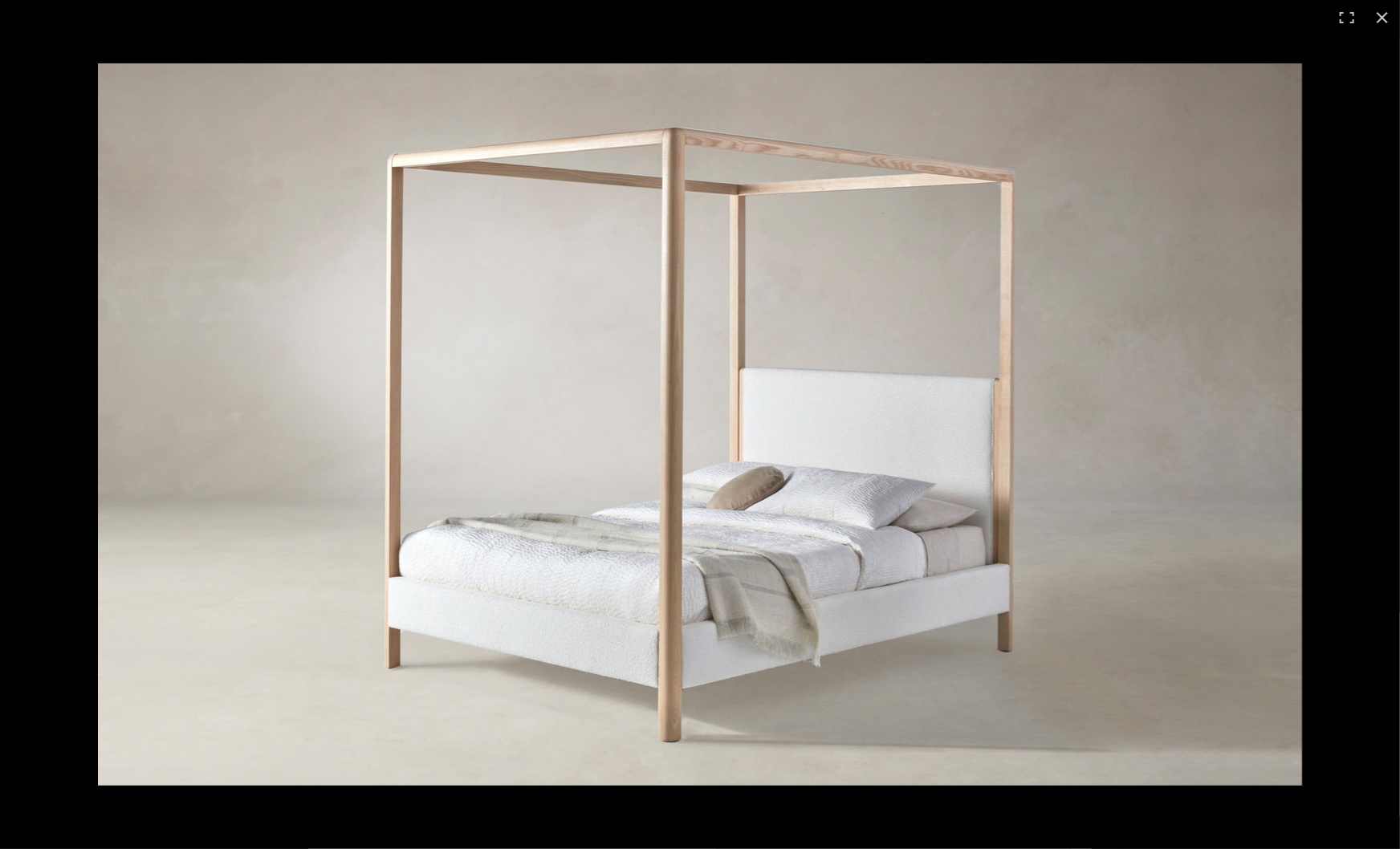
click at [1161, 440] on img at bounding box center [700, 425] width 1204 height 723
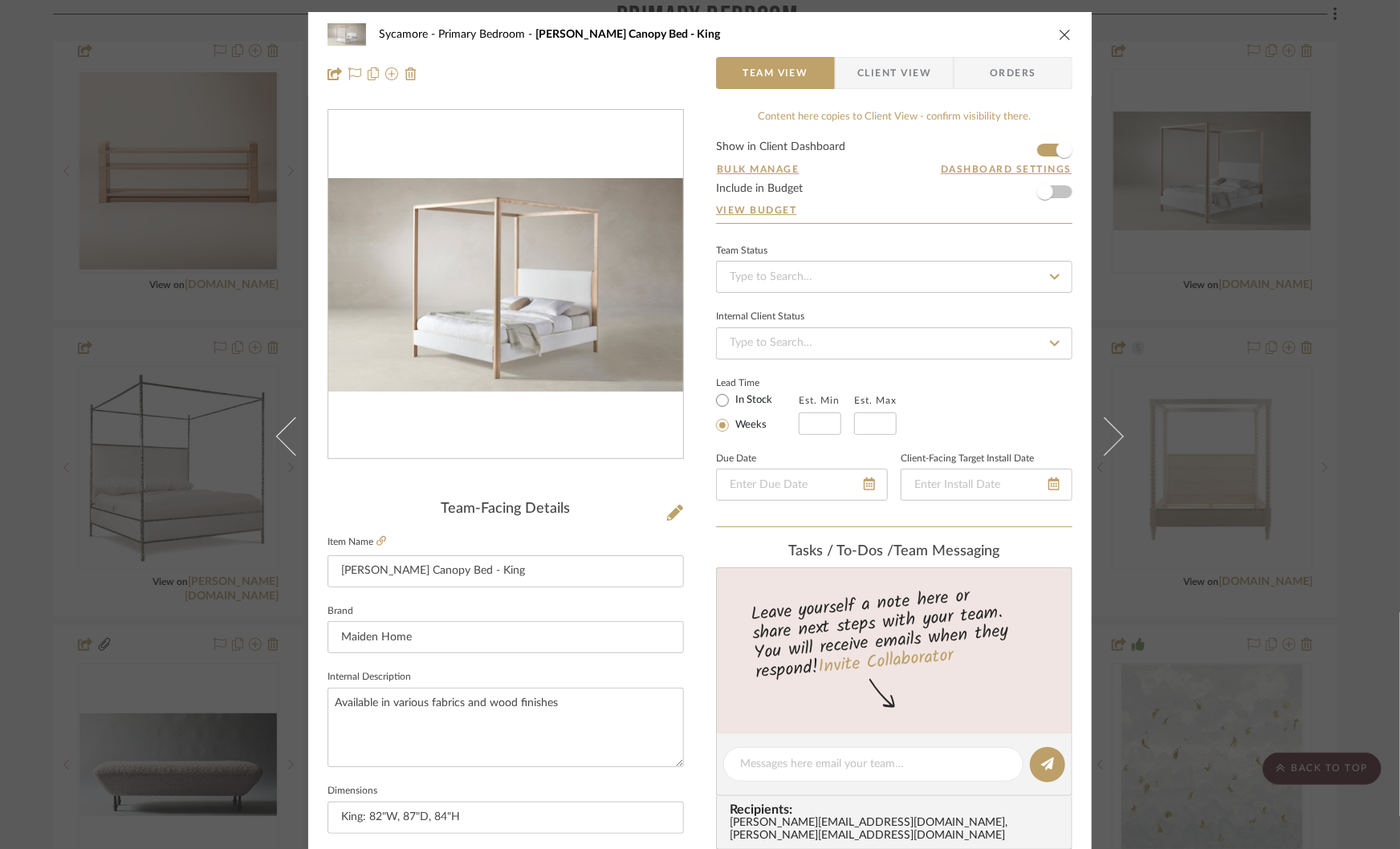
click at [1173, 448] on div "Sycamore Primary Bedroom Thompson Canopy Bed - King Team View Client View Order…" at bounding box center [700, 424] width 1400 height 849
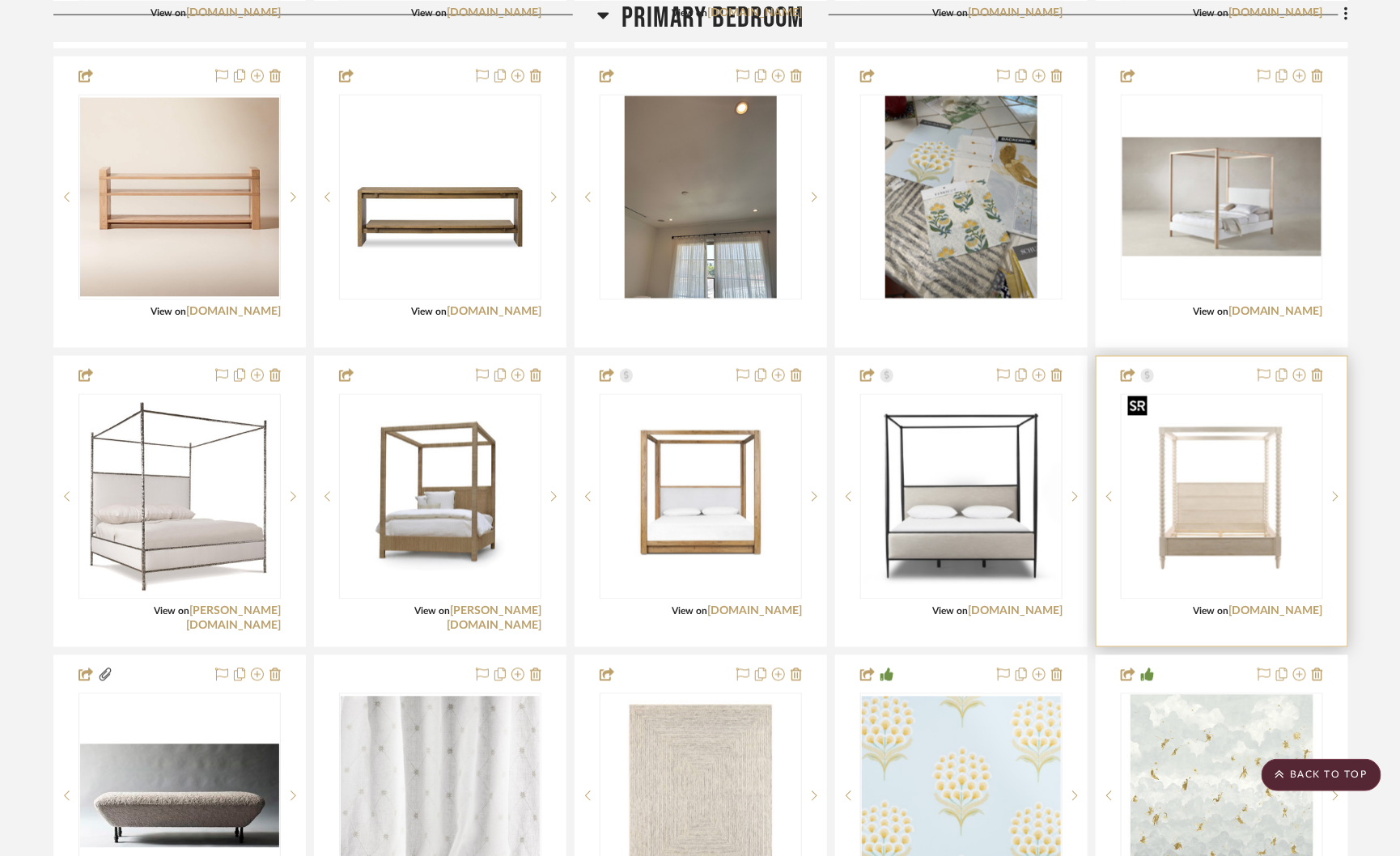
scroll to position [3530, 0]
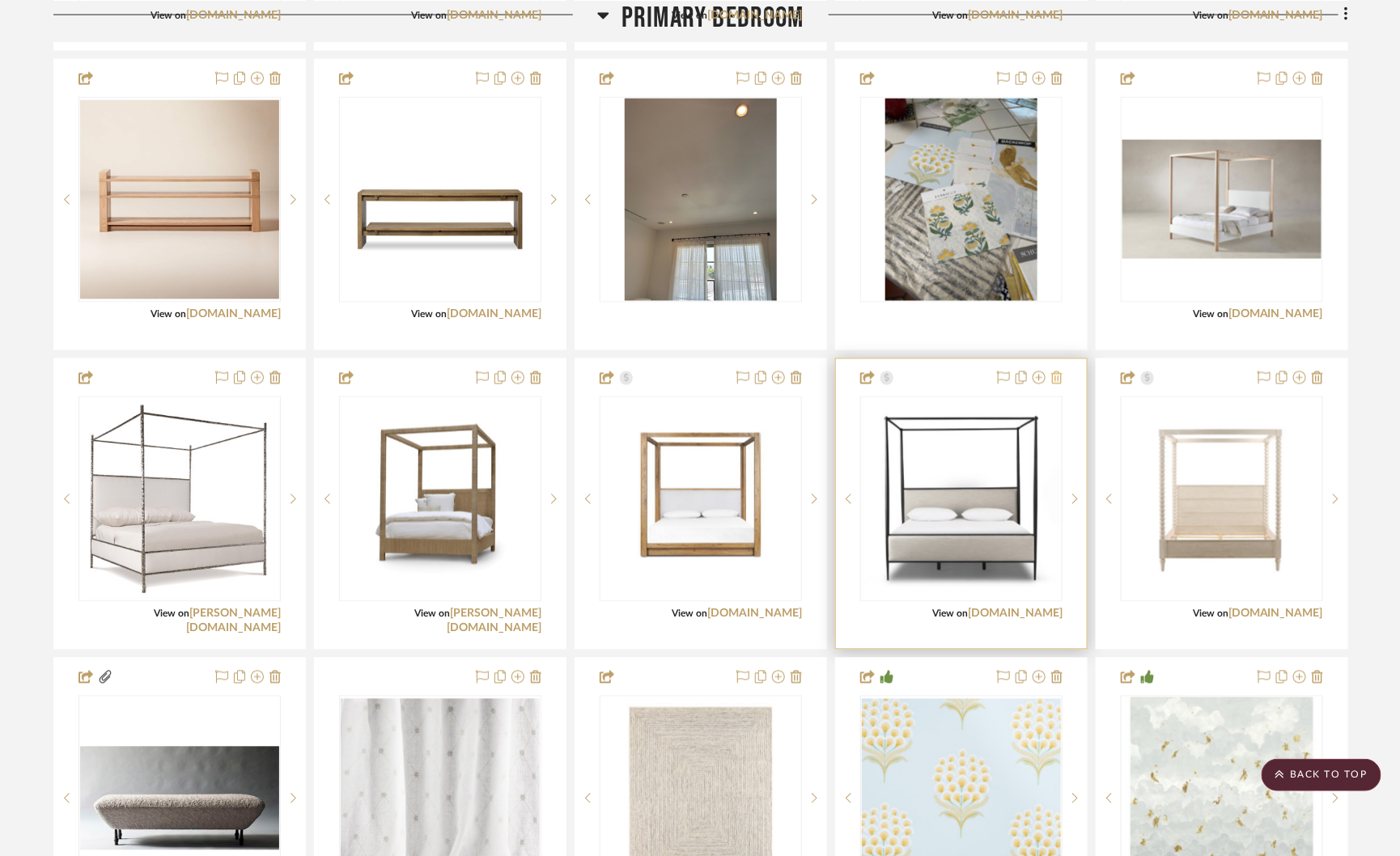
click at [1054, 372] on icon at bounding box center [1057, 378] width 11 height 13
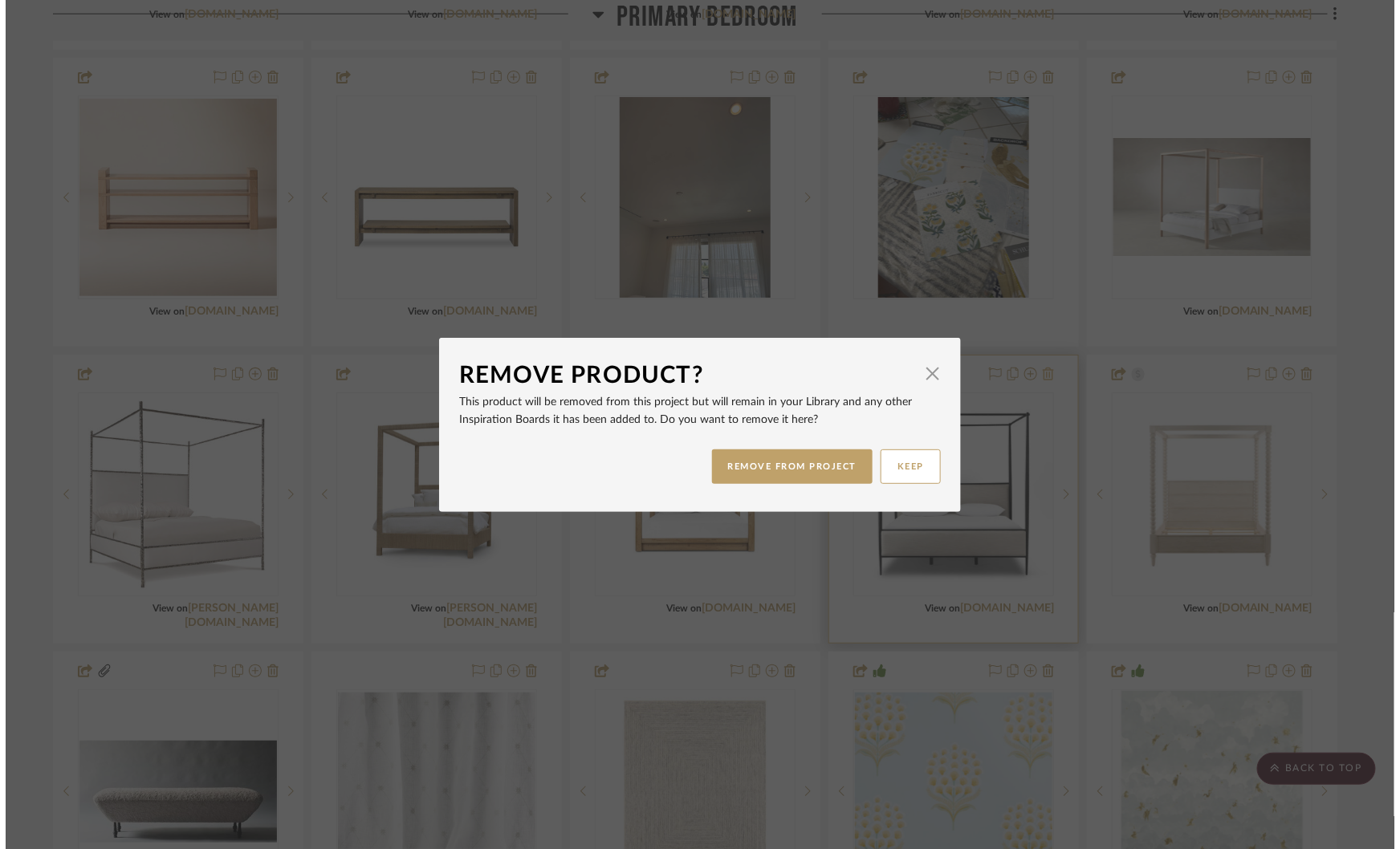
scroll to position [0, 0]
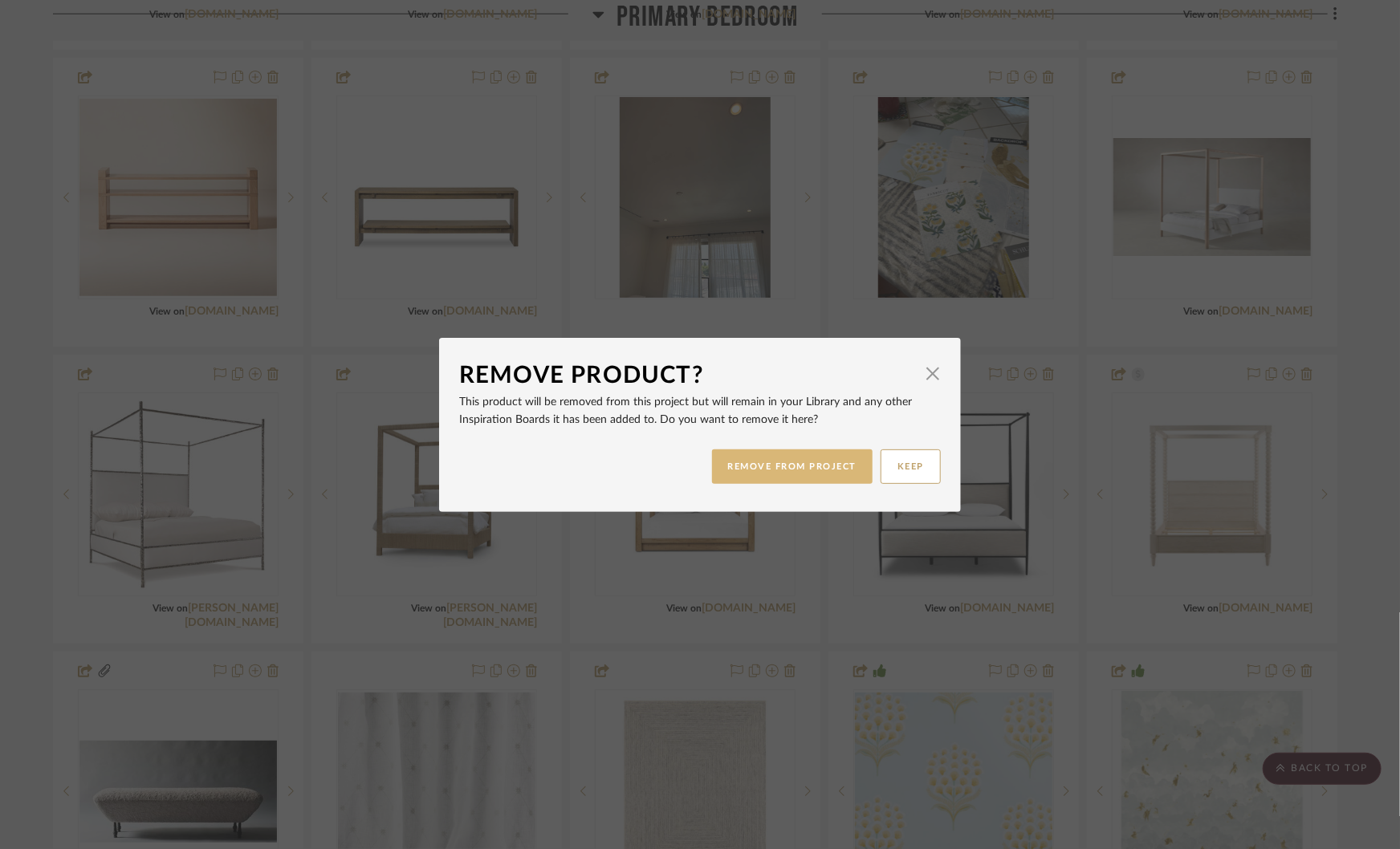
click at [778, 461] on button "REMOVE FROM PROJECT" at bounding box center [792, 467] width 161 height 35
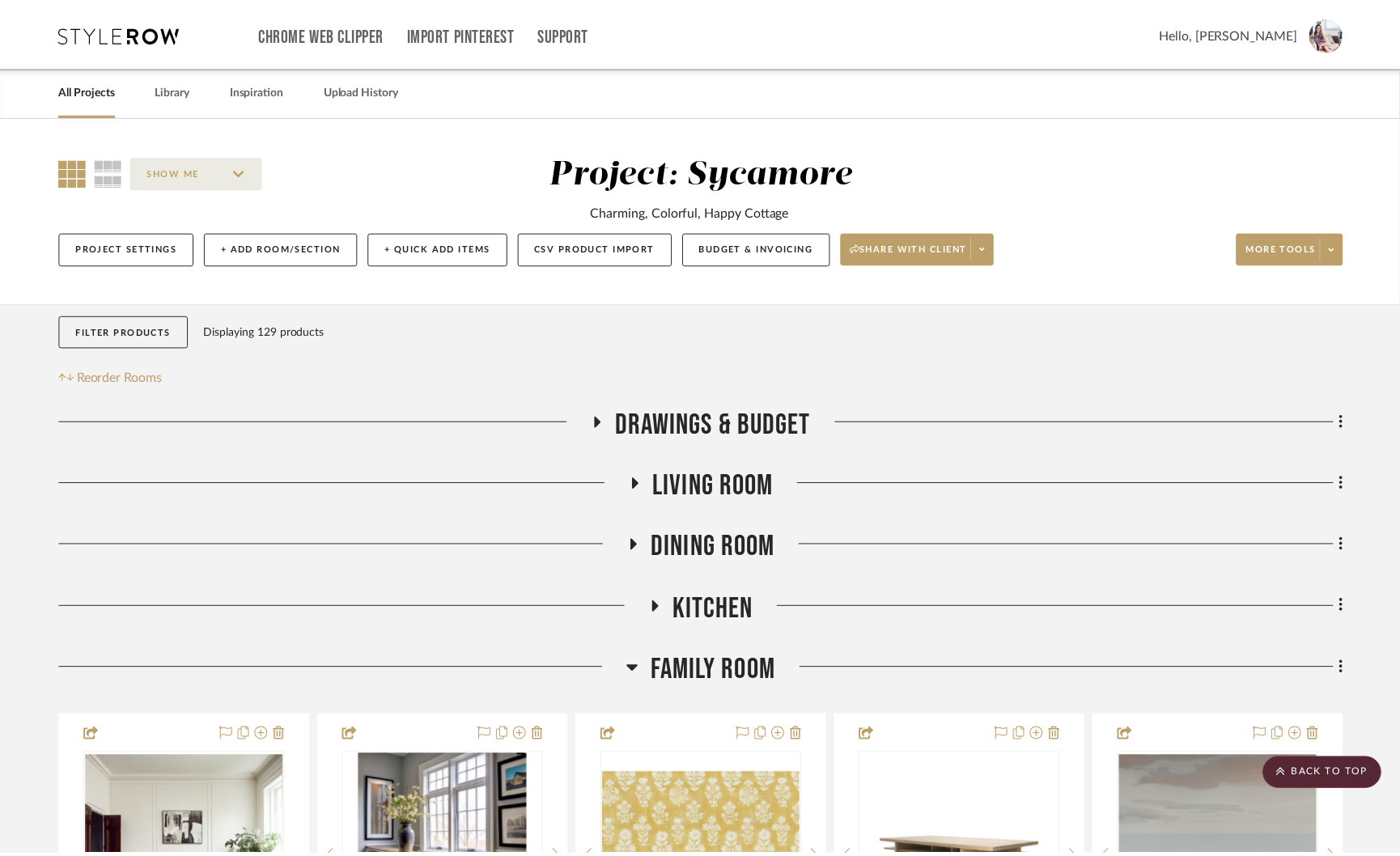
scroll to position [3530, 0]
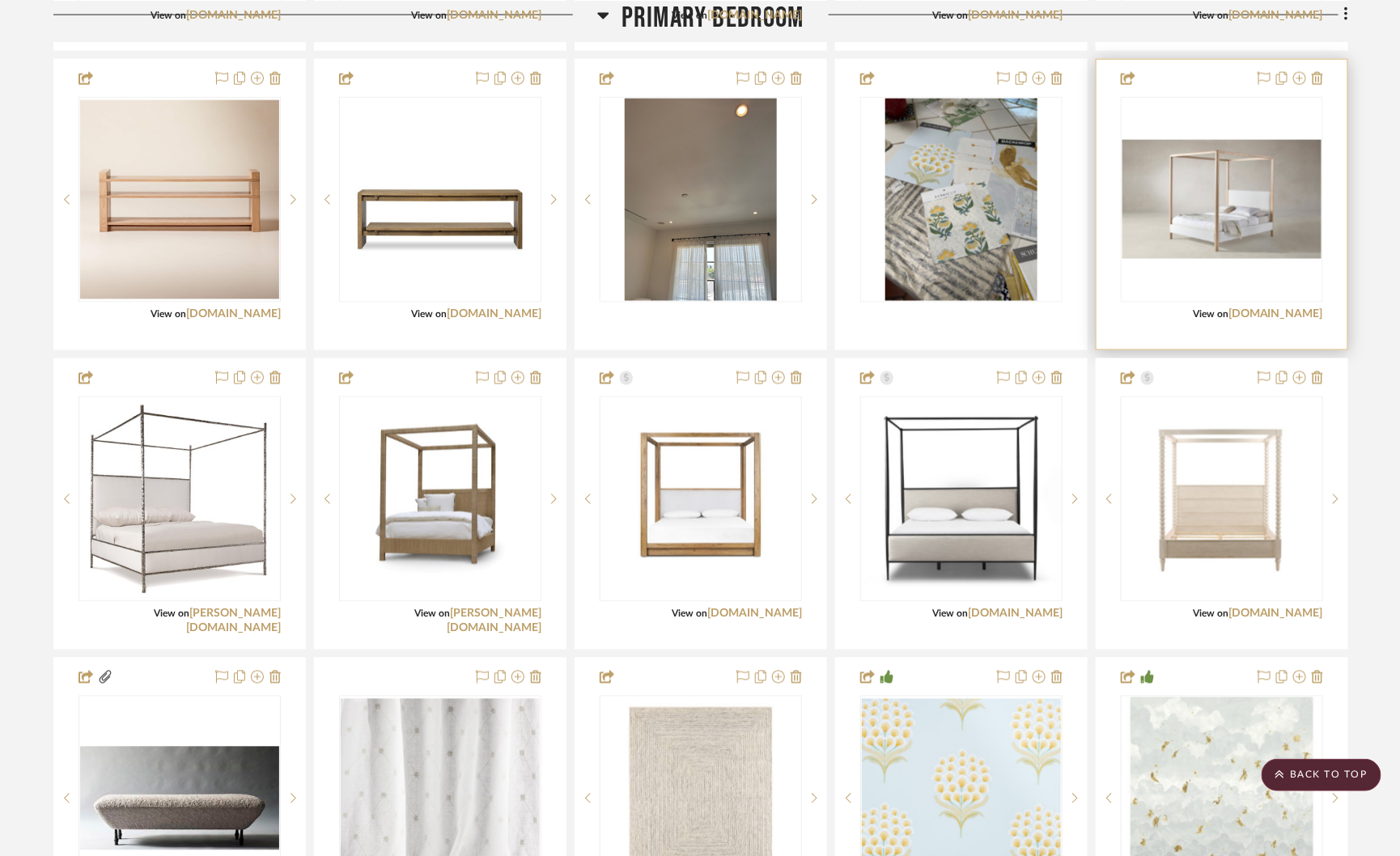
click at [1171, 209] on img "0" at bounding box center [1221, 200] width 199 height 120
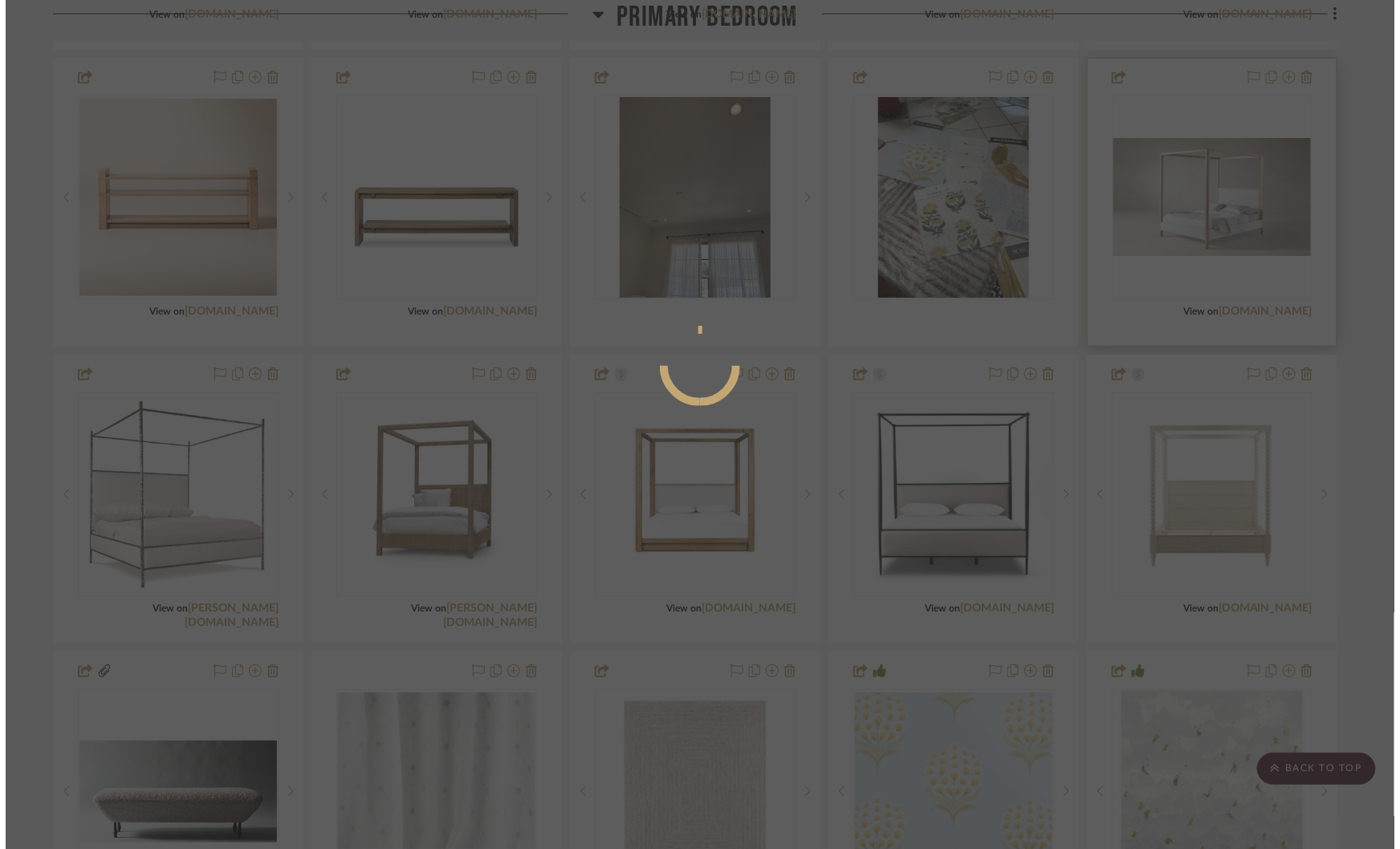
scroll to position [0, 0]
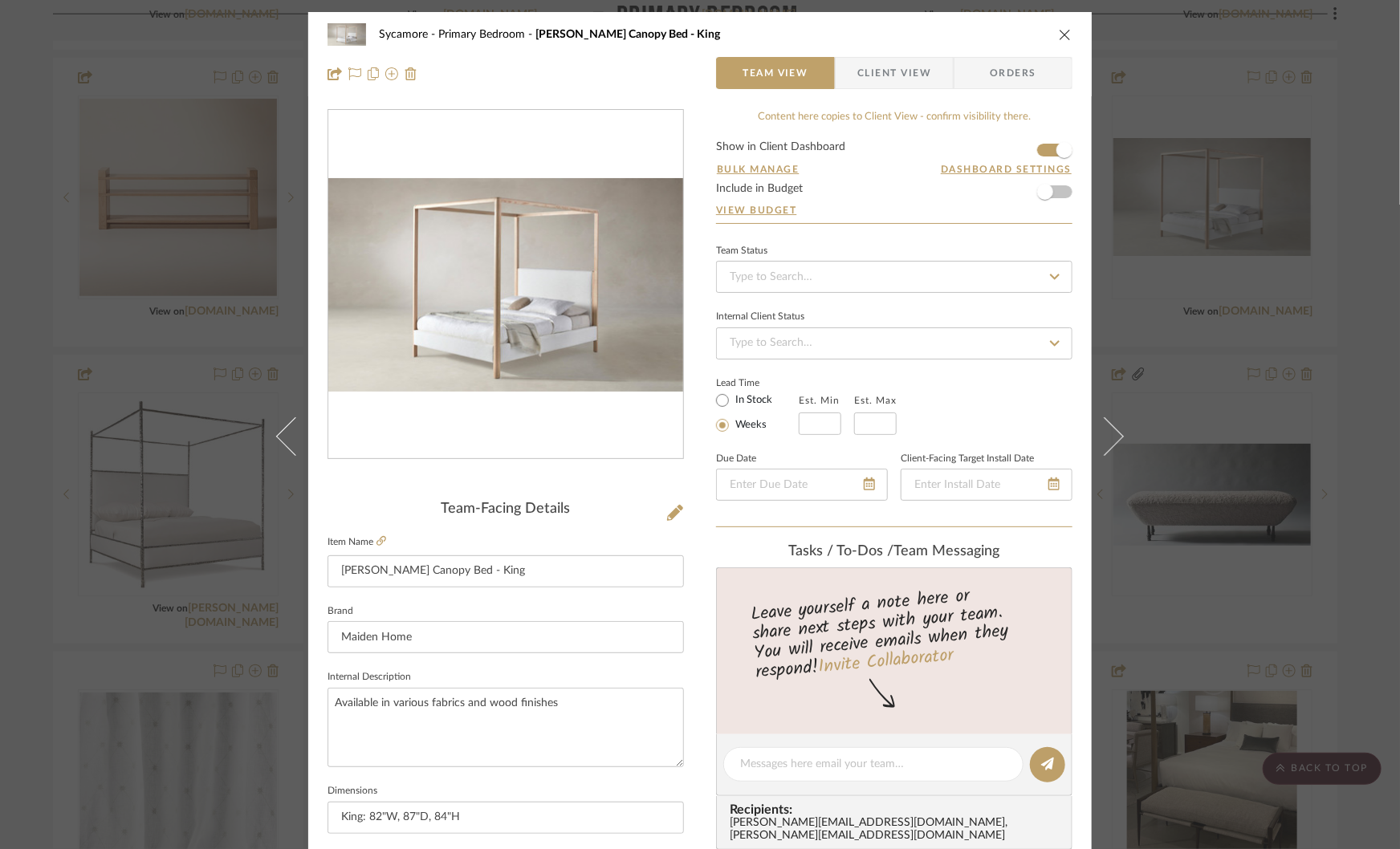
click at [543, 284] on img "0" at bounding box center [506, 285] width 355 height 213
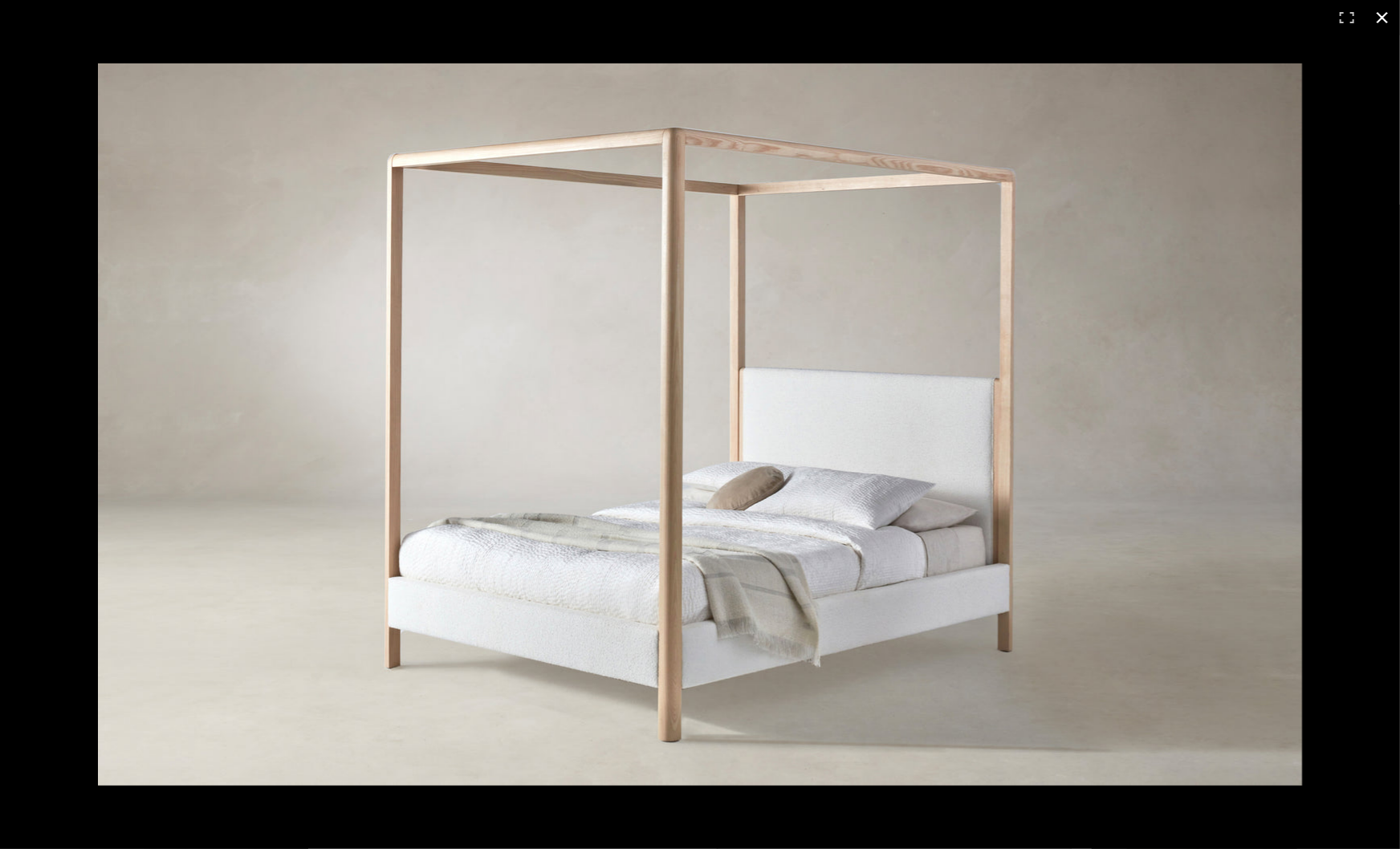
click at [55, 278] on div at bounding box center [700, 424] width 1400 height 849
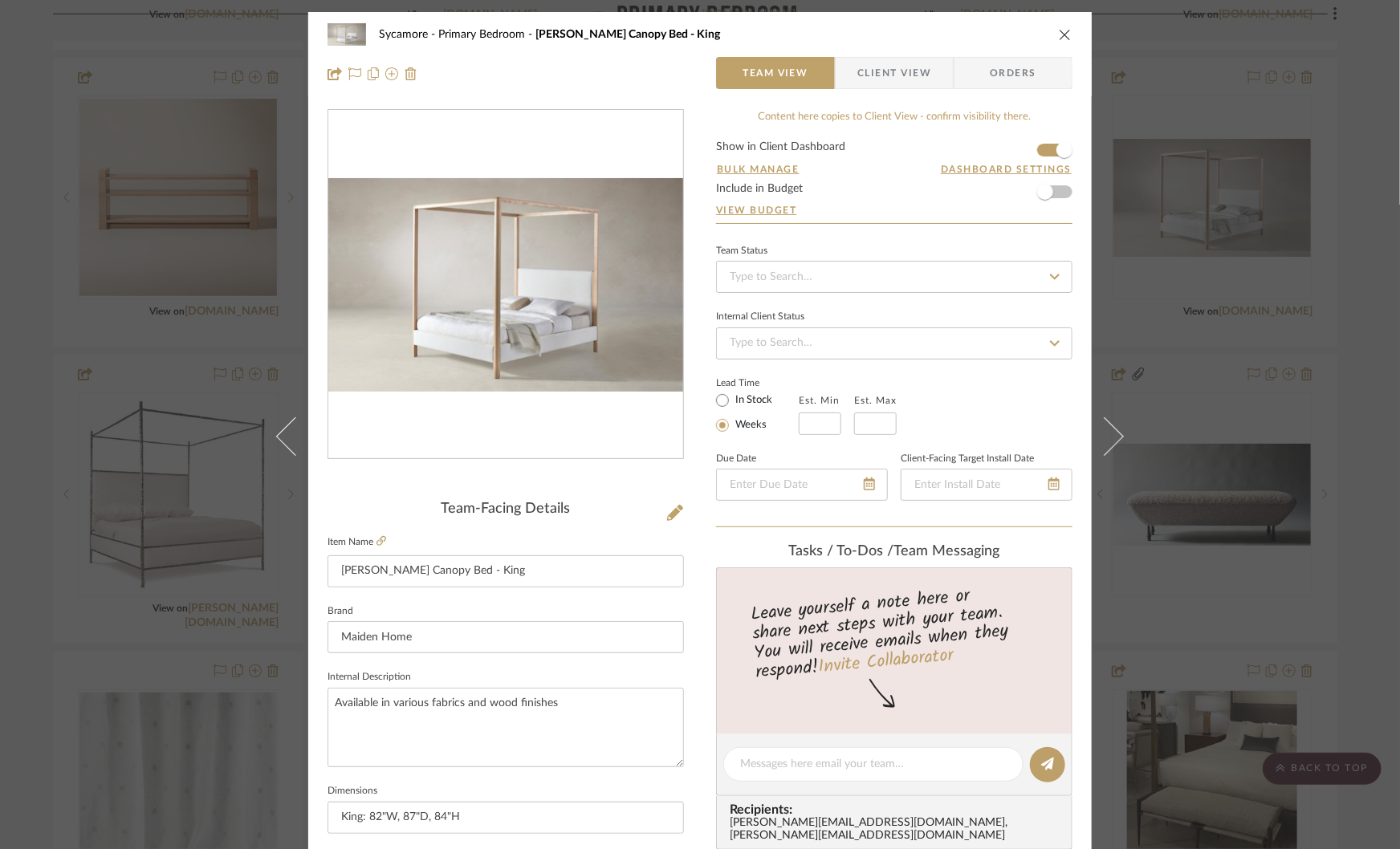
click at [163, 316] on div "Sycamore Primary Bedroom Thompson Canopy Bed - King Team View Client View Order…" at bounding box center [700, 424] width 1400 height 849
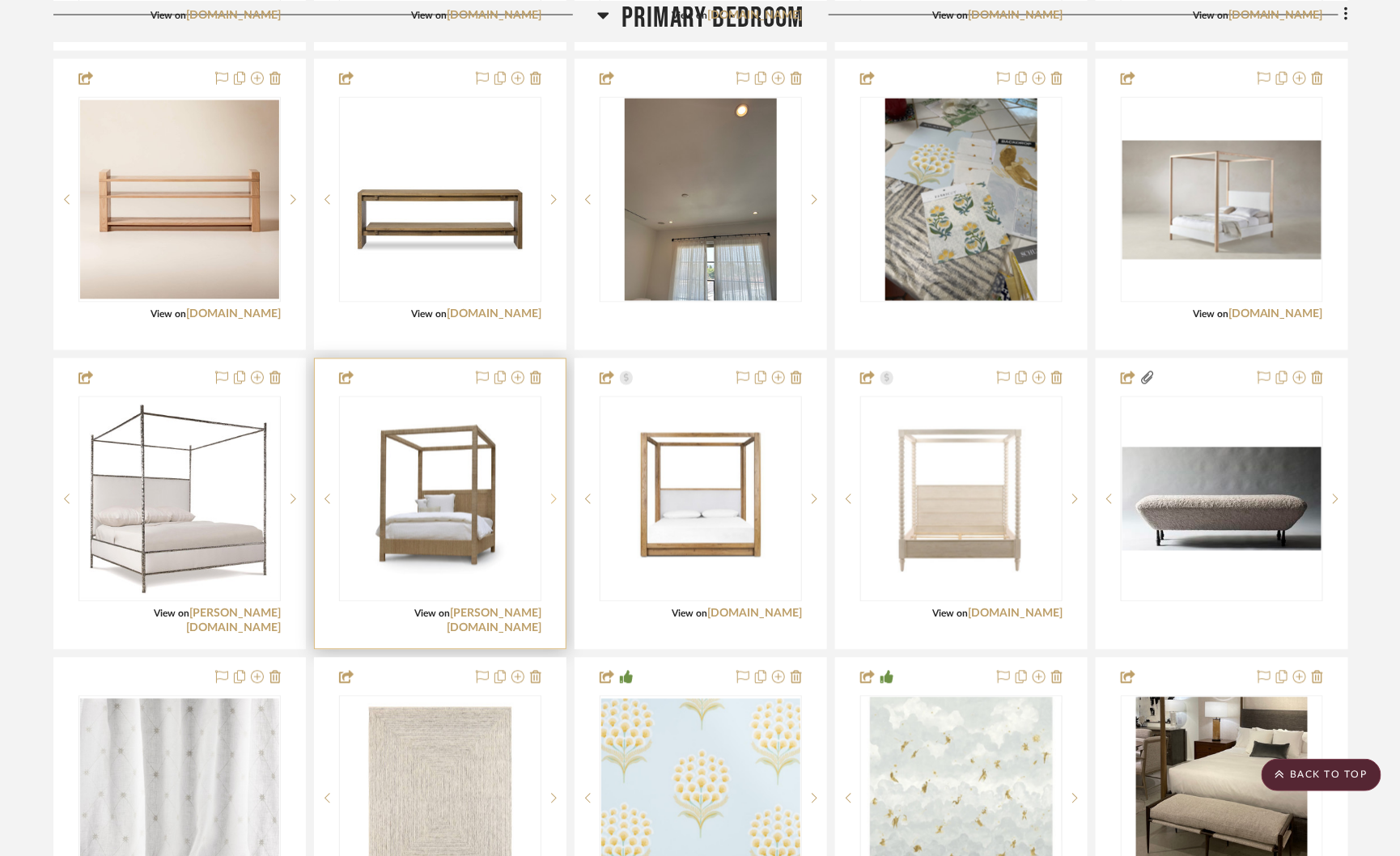
scroll to position [3526, 0]
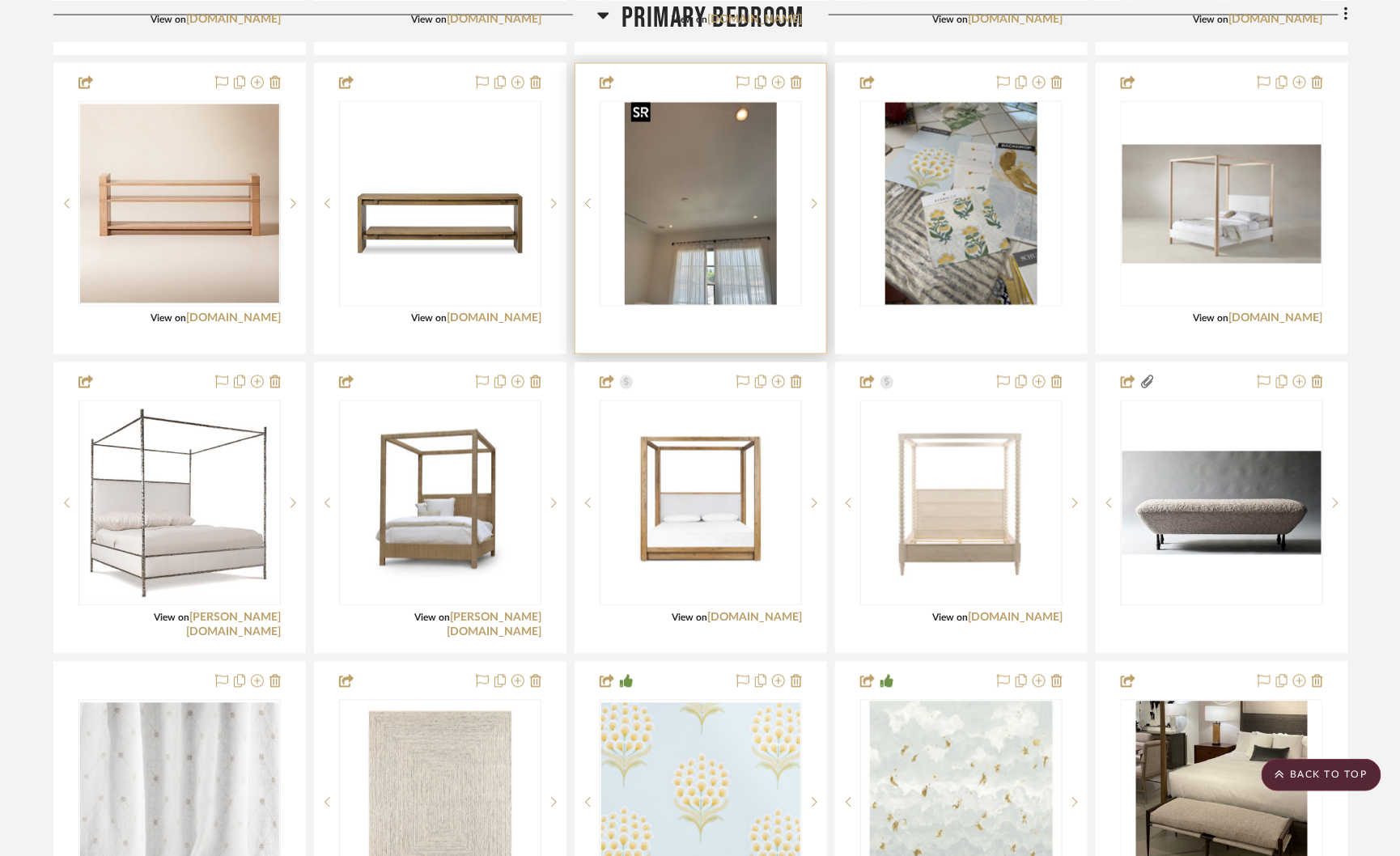
click at [720, 238] on img "0" at bounding box center [701, 204] width 152 height 202
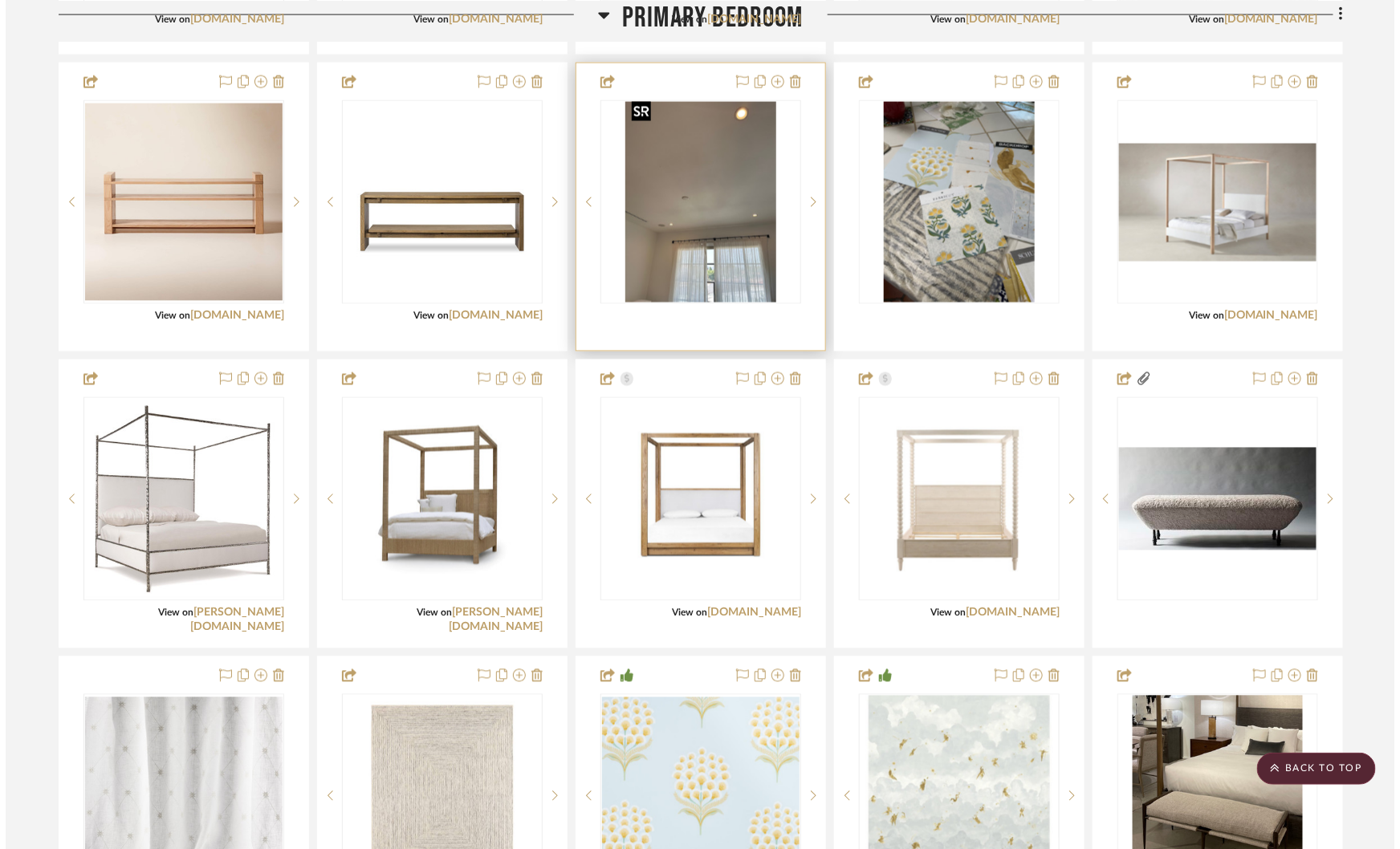
scroll to position [0, 0]
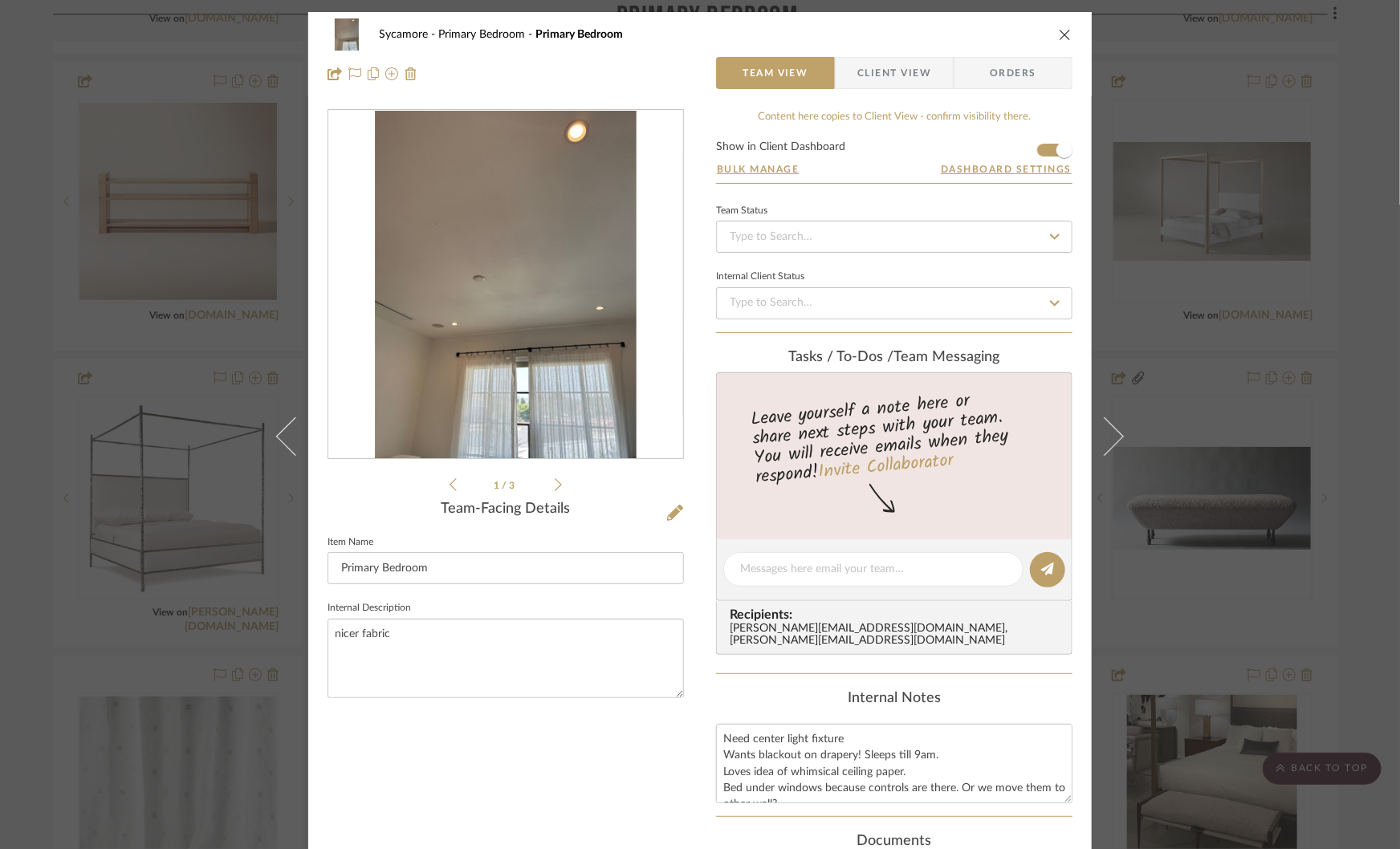
click at [550, 493] on div "1 / 3 Team-Facing Details Item Name Primary Bedroom Internal Description nicer …" at bounding box center [506, 594] width 357 height 970
click at [555, 480] on icon at bounding box center [558, 485] width 7 height 15
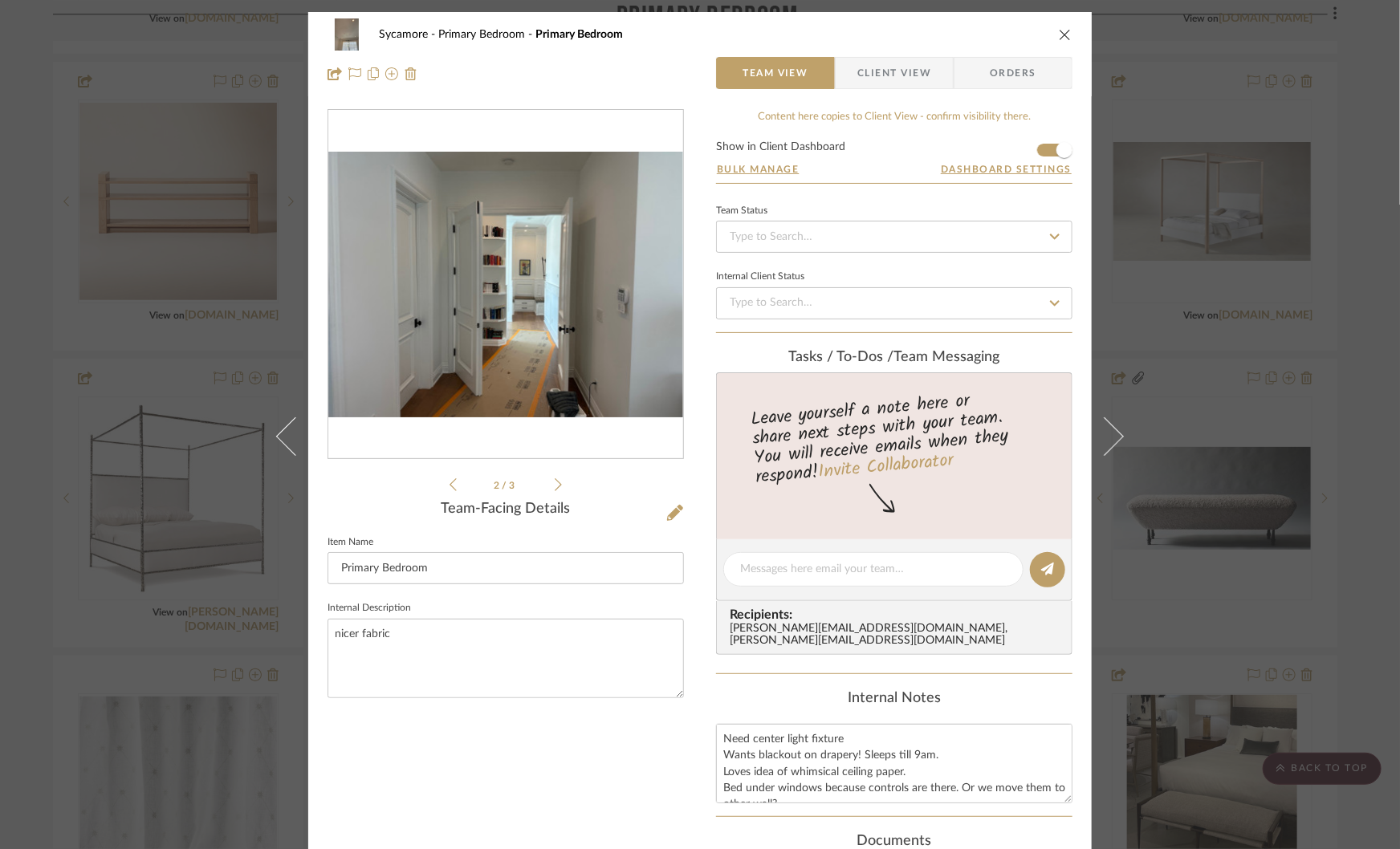
click at [555, 480] on icon at bounding box center [558, 485] width 7 height 15
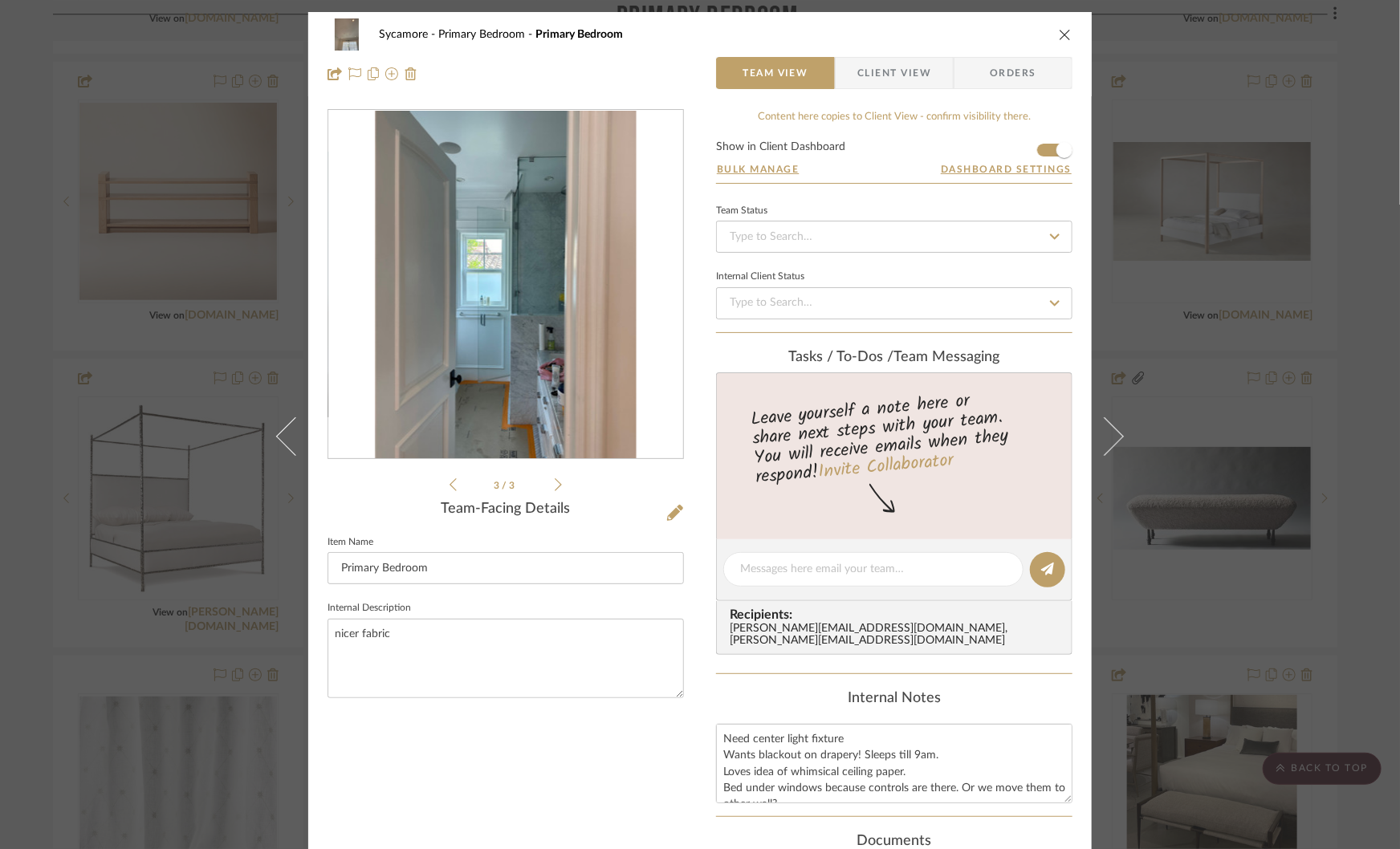
click at [555, 480] on icon at bounding box center [558, 485] width 7 height 15
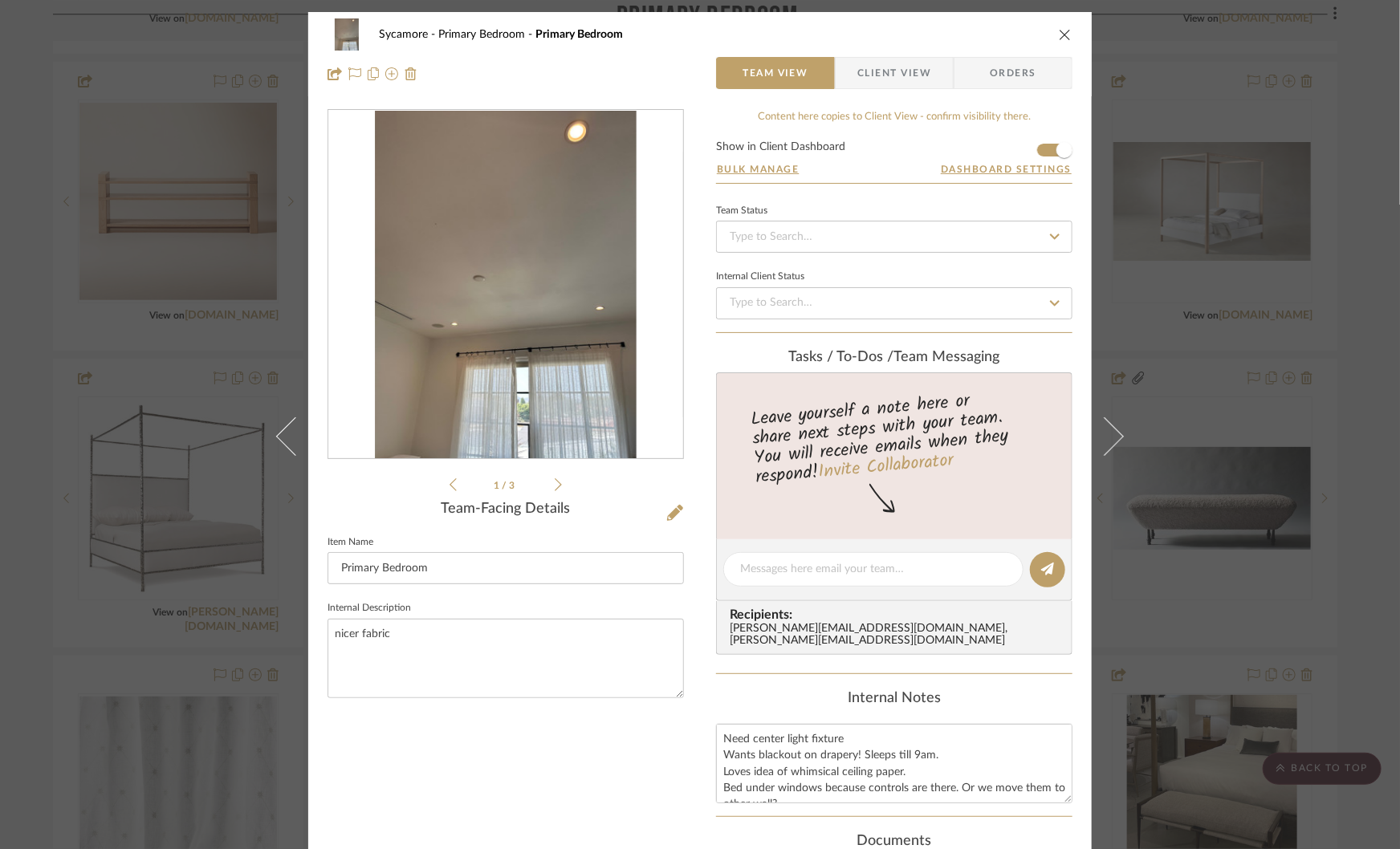
click at [244, 310] on div "Sycamore Primary Bedroom Primary Bedroom Team View Client View Orders 1 / 3 Tea…" at bounding box center [700, 424] width 1400 height 849
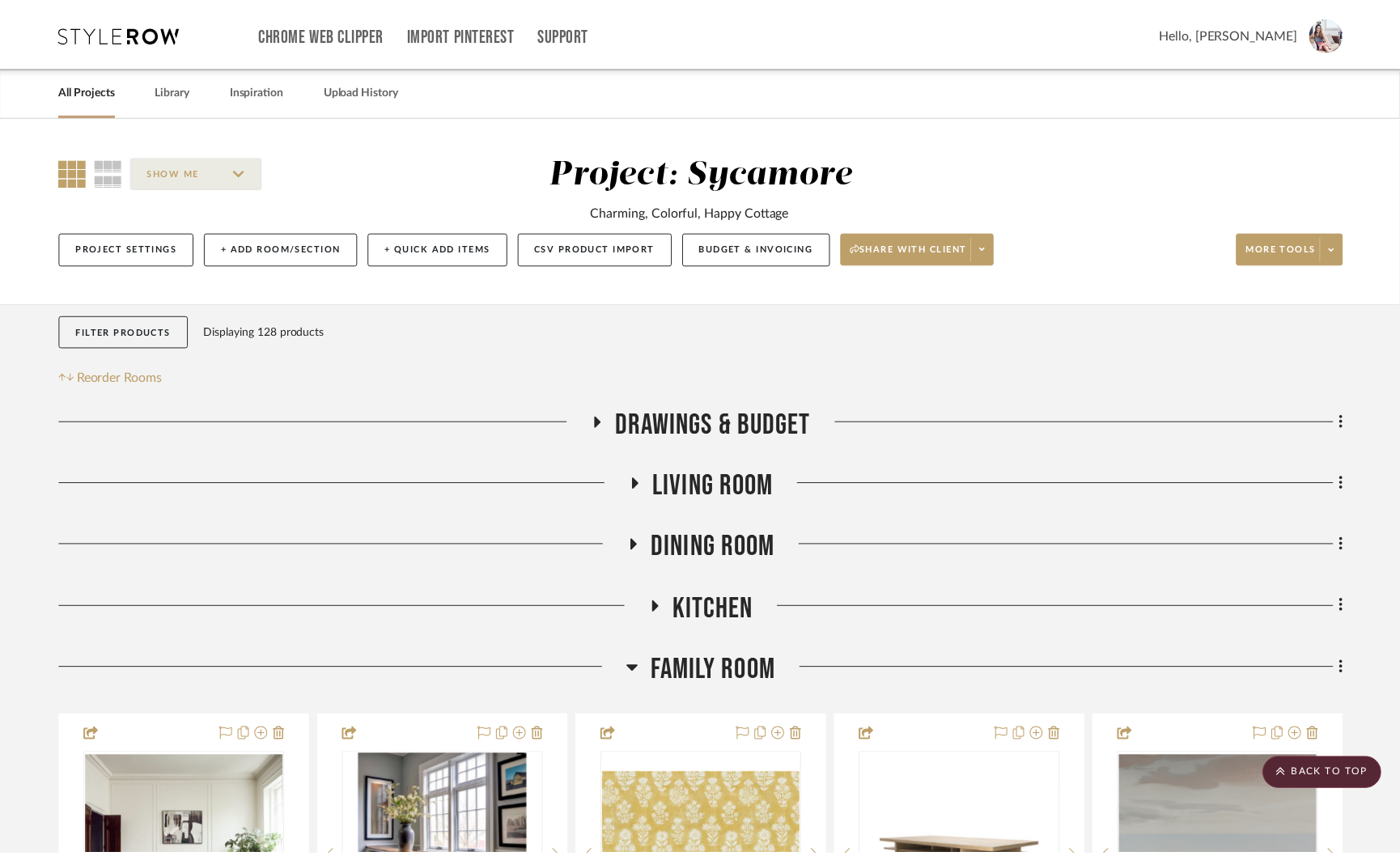
scroll to position [3526, 0]
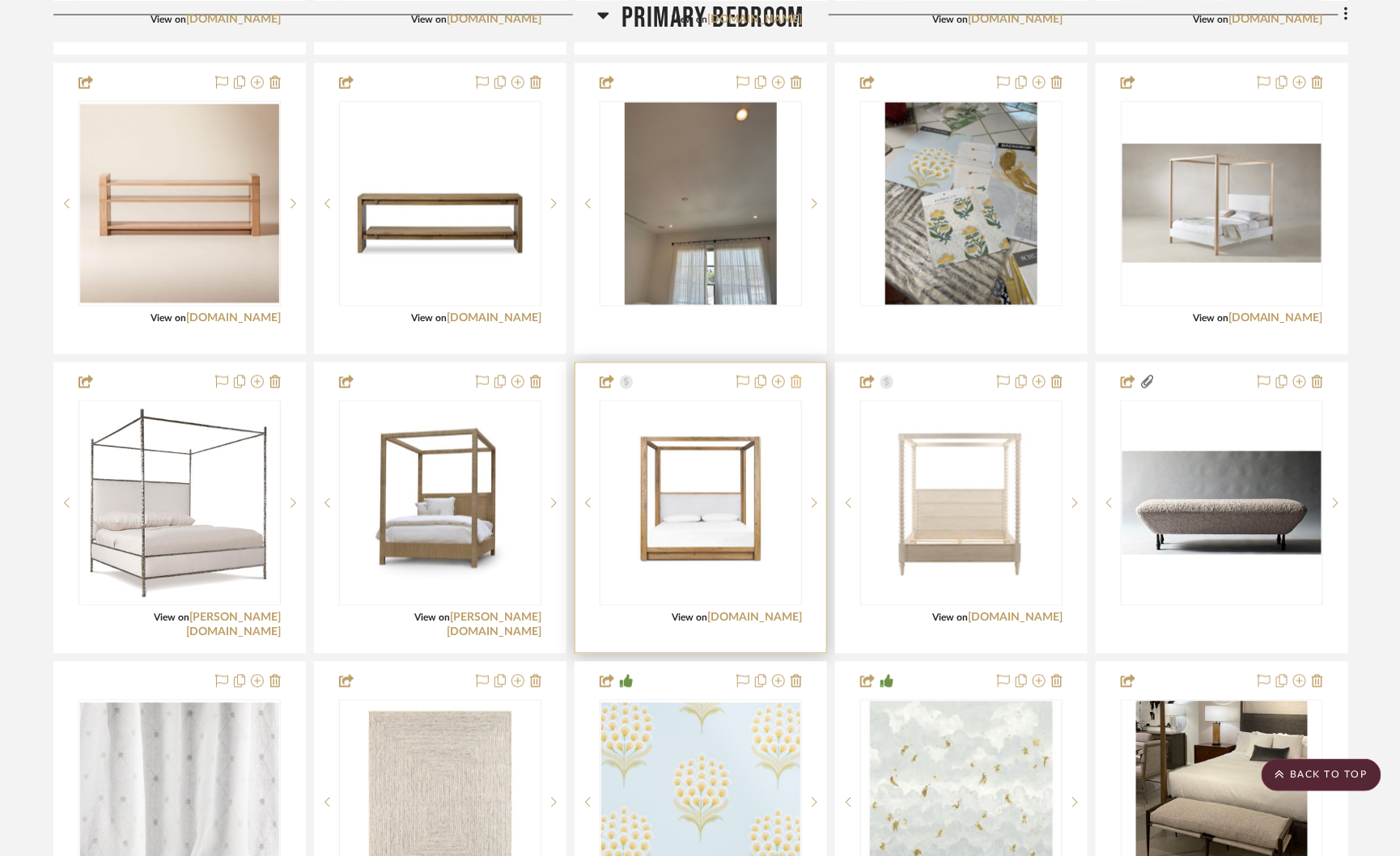
click at [796, 373] on button at bounding box center [796, 383] width 11 height 19
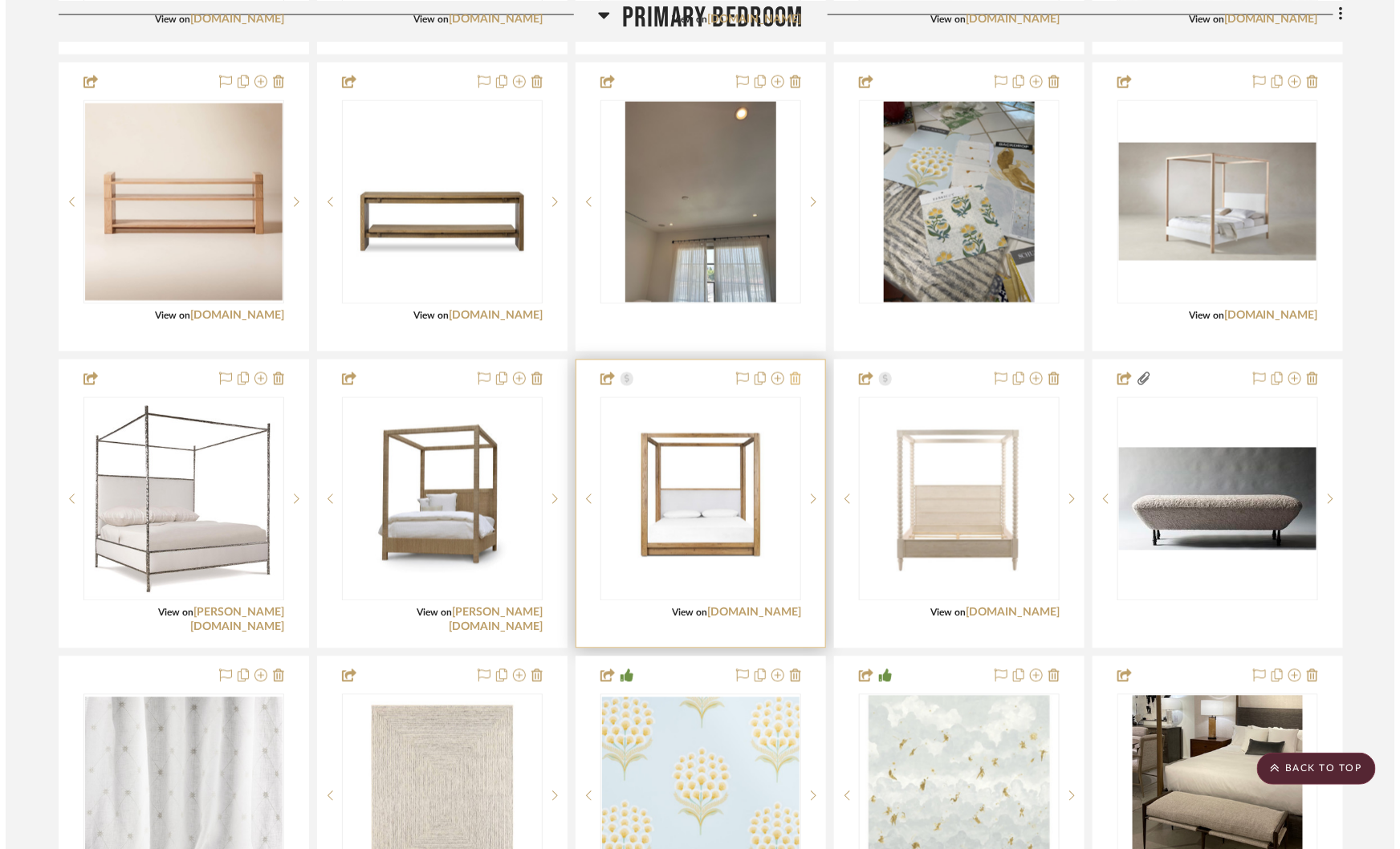
scroll to position [0, 0]
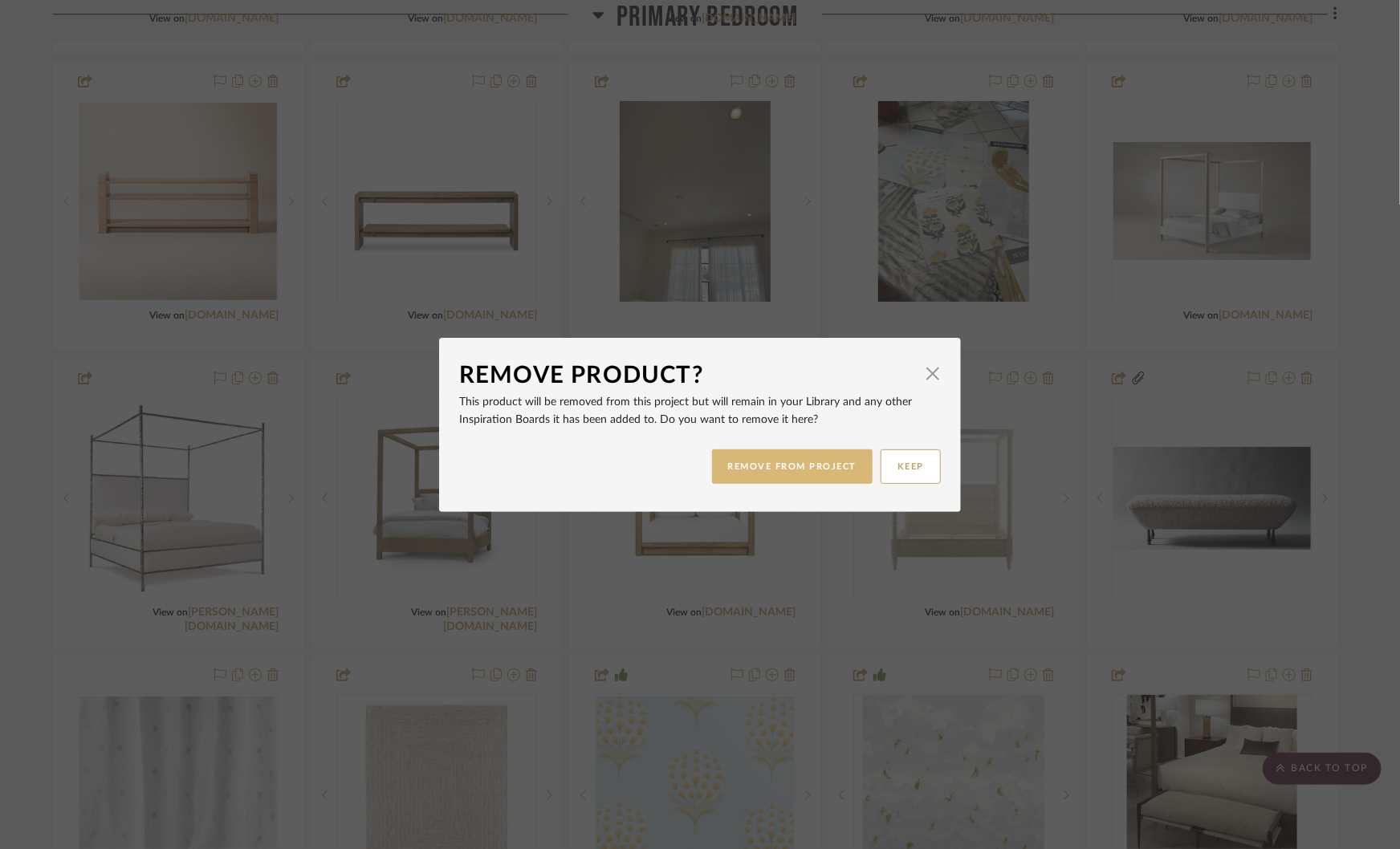
click at [759, 466] on button "REMOVE FROM PROJECT" at bounding box center [792, 467] width 161 height 35
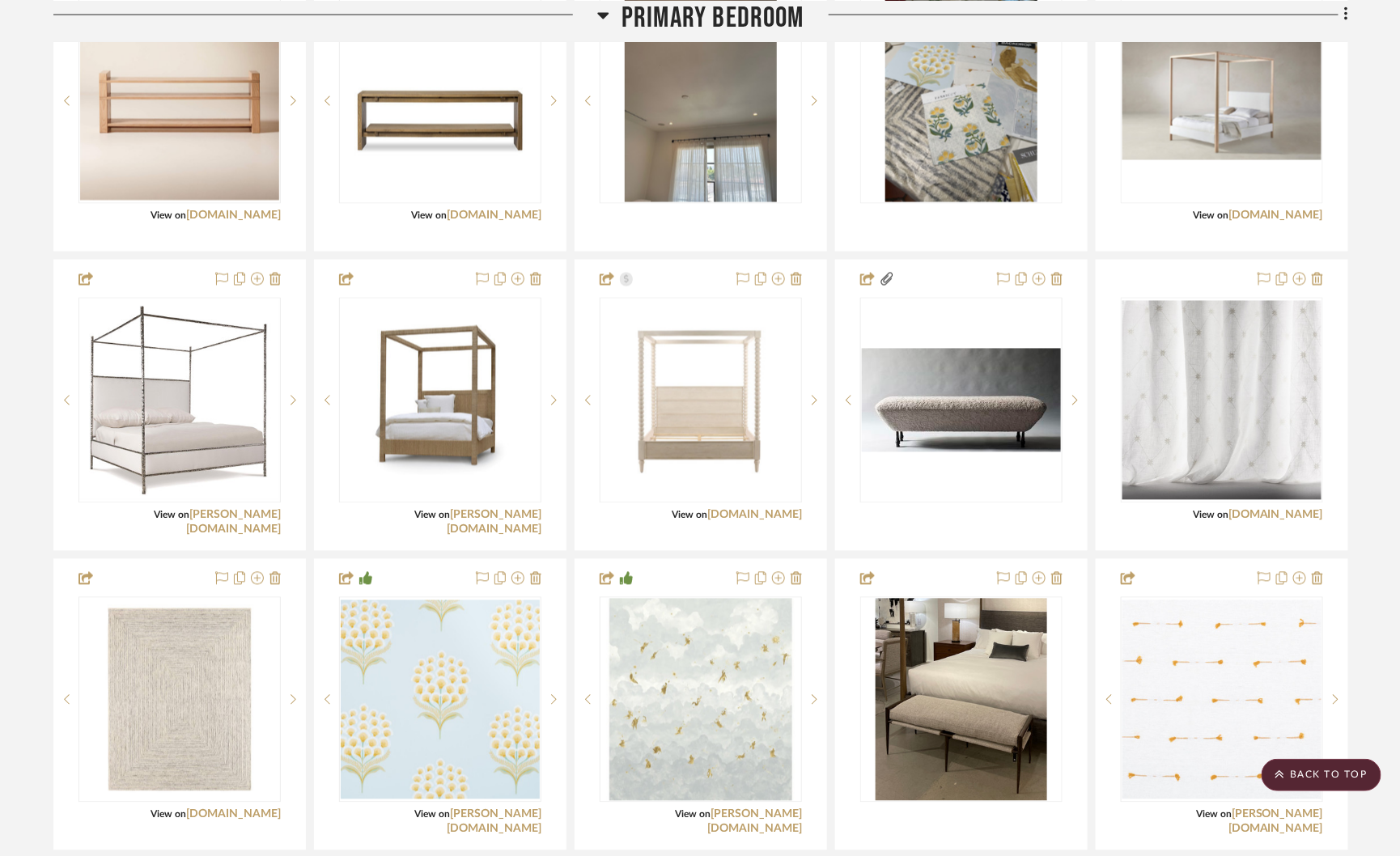
scroll to position [3633, 0]
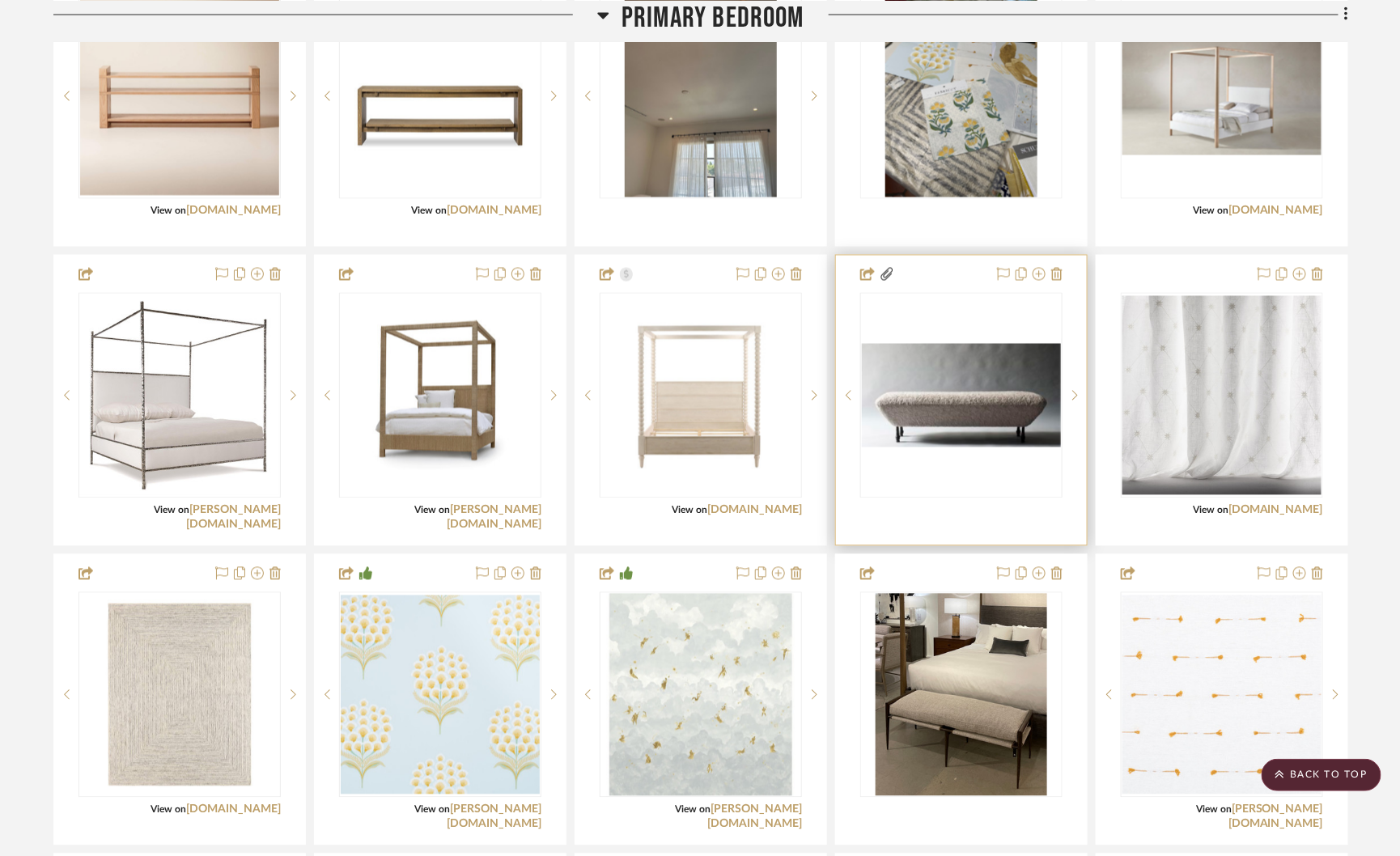
click at [928, 379] on img "0" at bounding box center [961, 395] width 199 height 104
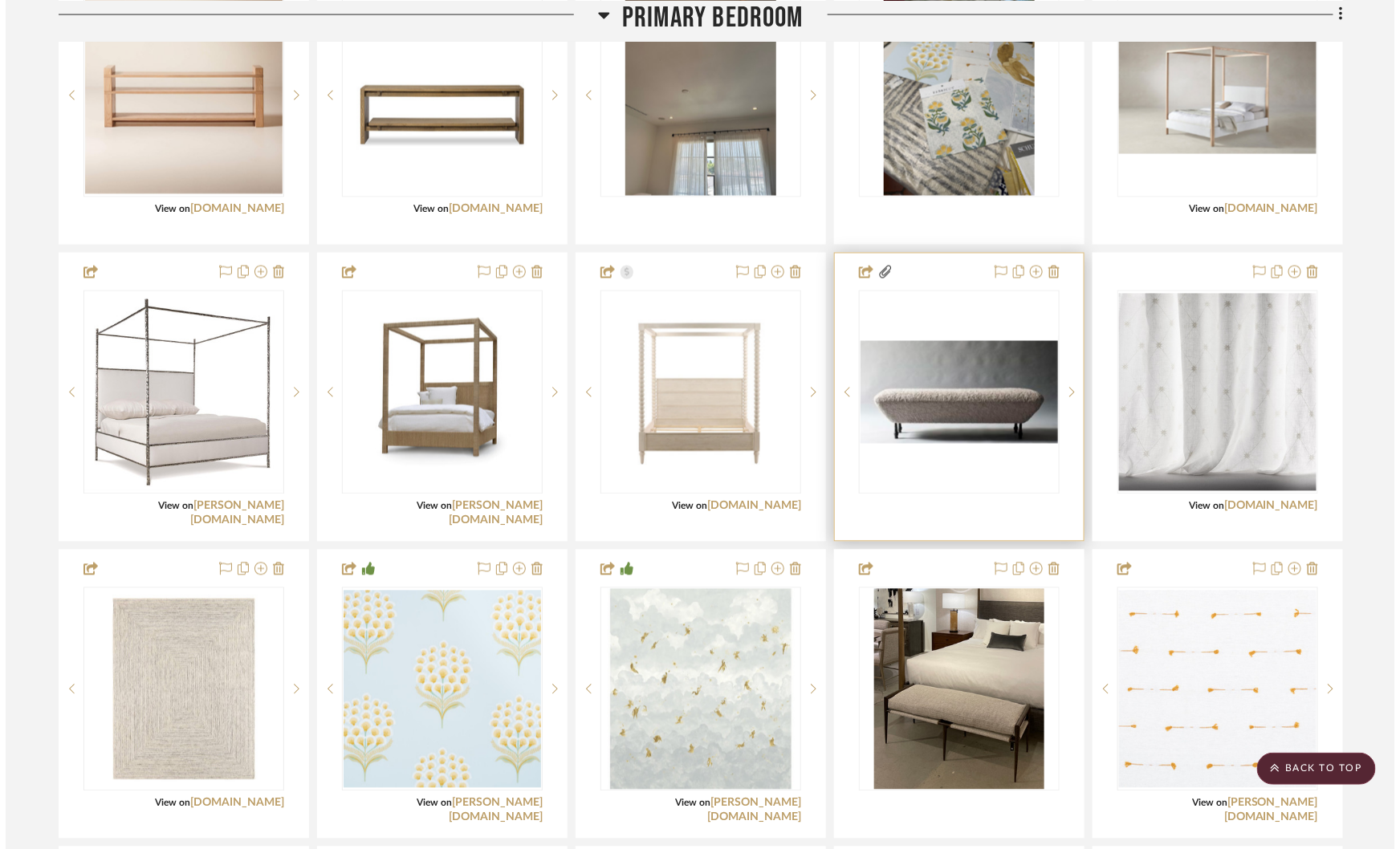
scroll to position [0, 0]
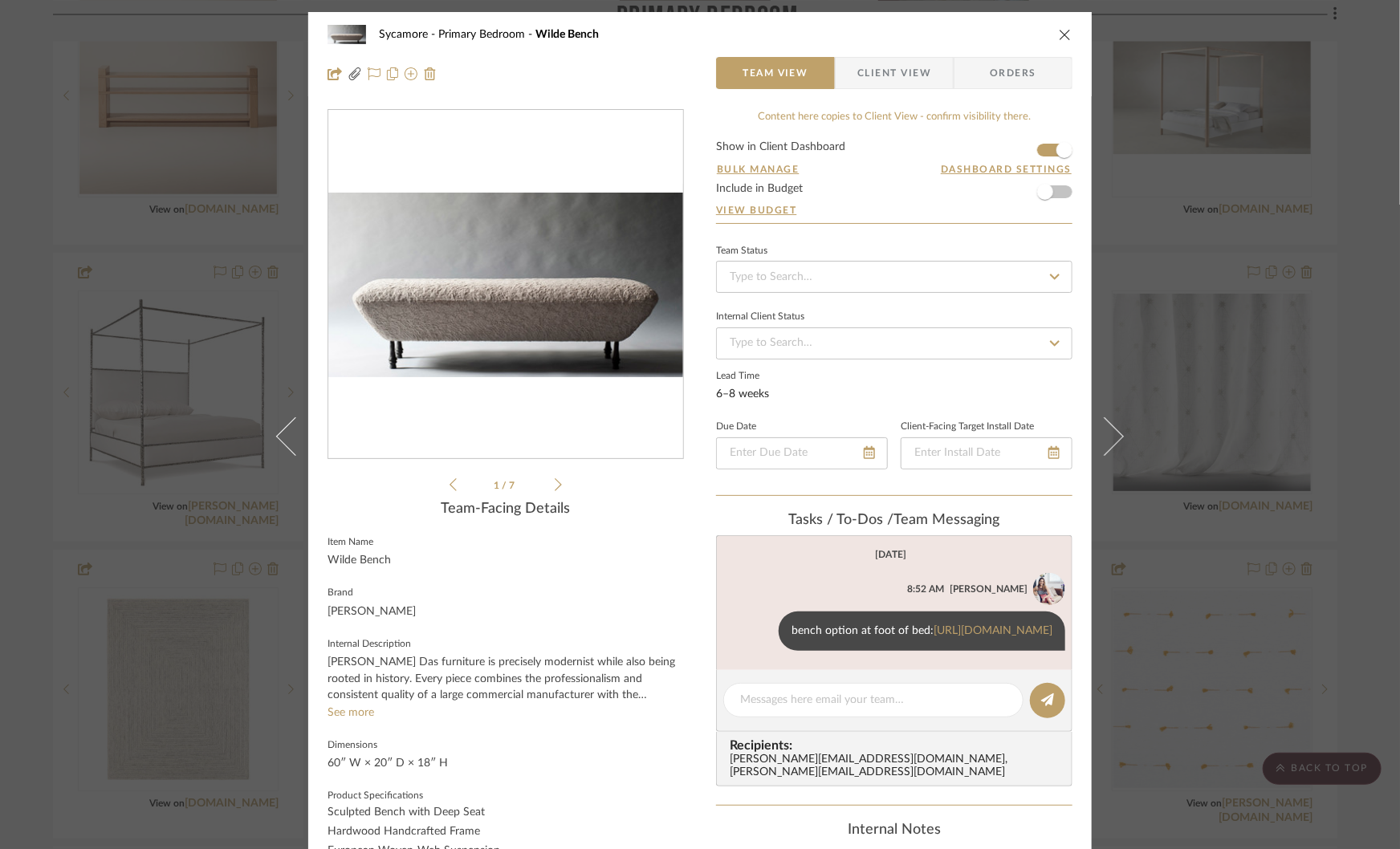
click at [547, 298] on img "0" at bounding box center [506, 285] width 355 height 185
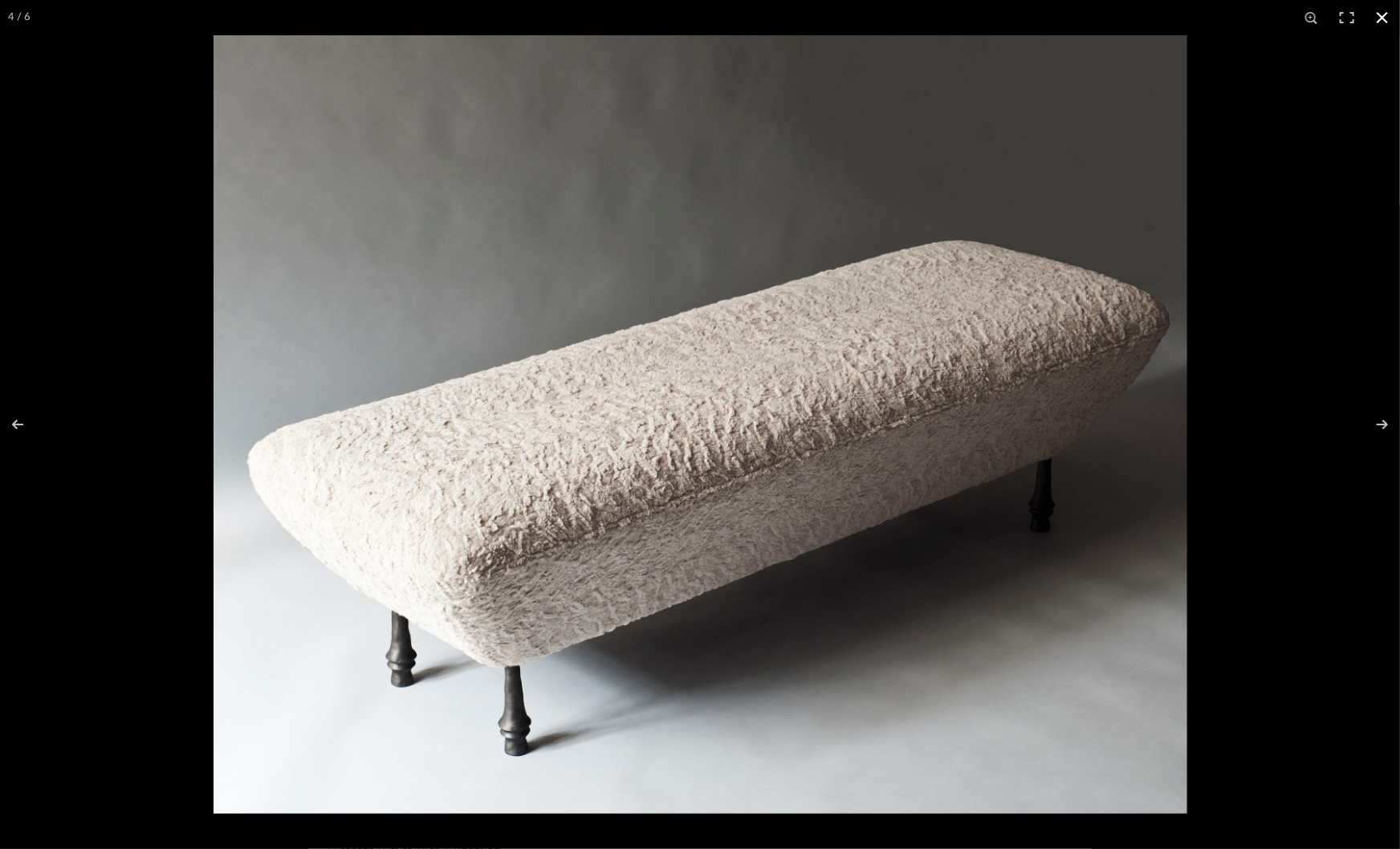
click at [1206, 364] on div at bounding box center [914, 460] width 1400 height 849
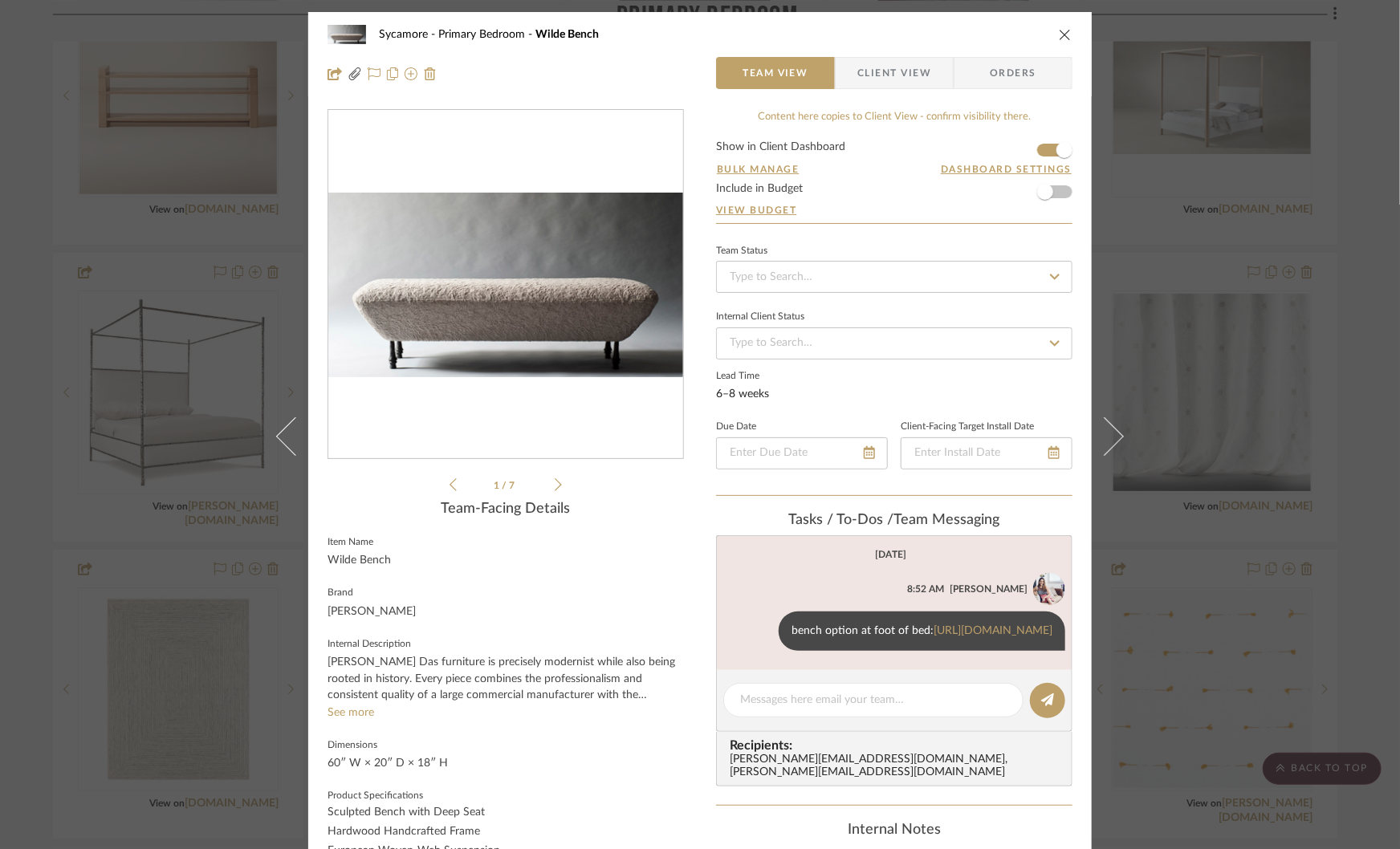
click at [1172, 391] on div "Sycamore Primary Bedroom Wilde Bench Team View Client View Orders Wilde Be...EA…" at bounding box center [700, 424] width 1400 height 849
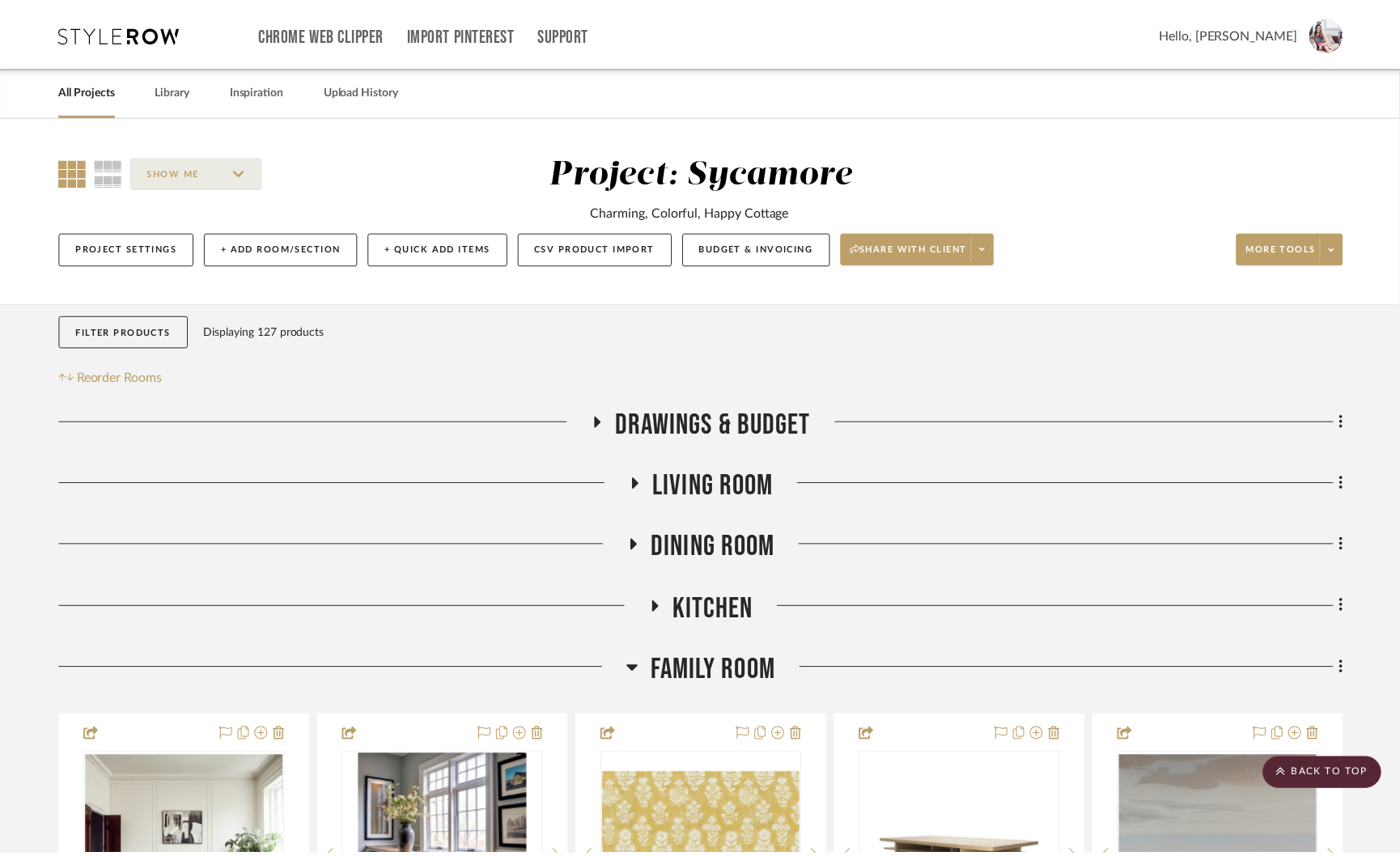
scroll to position [3633, 0]
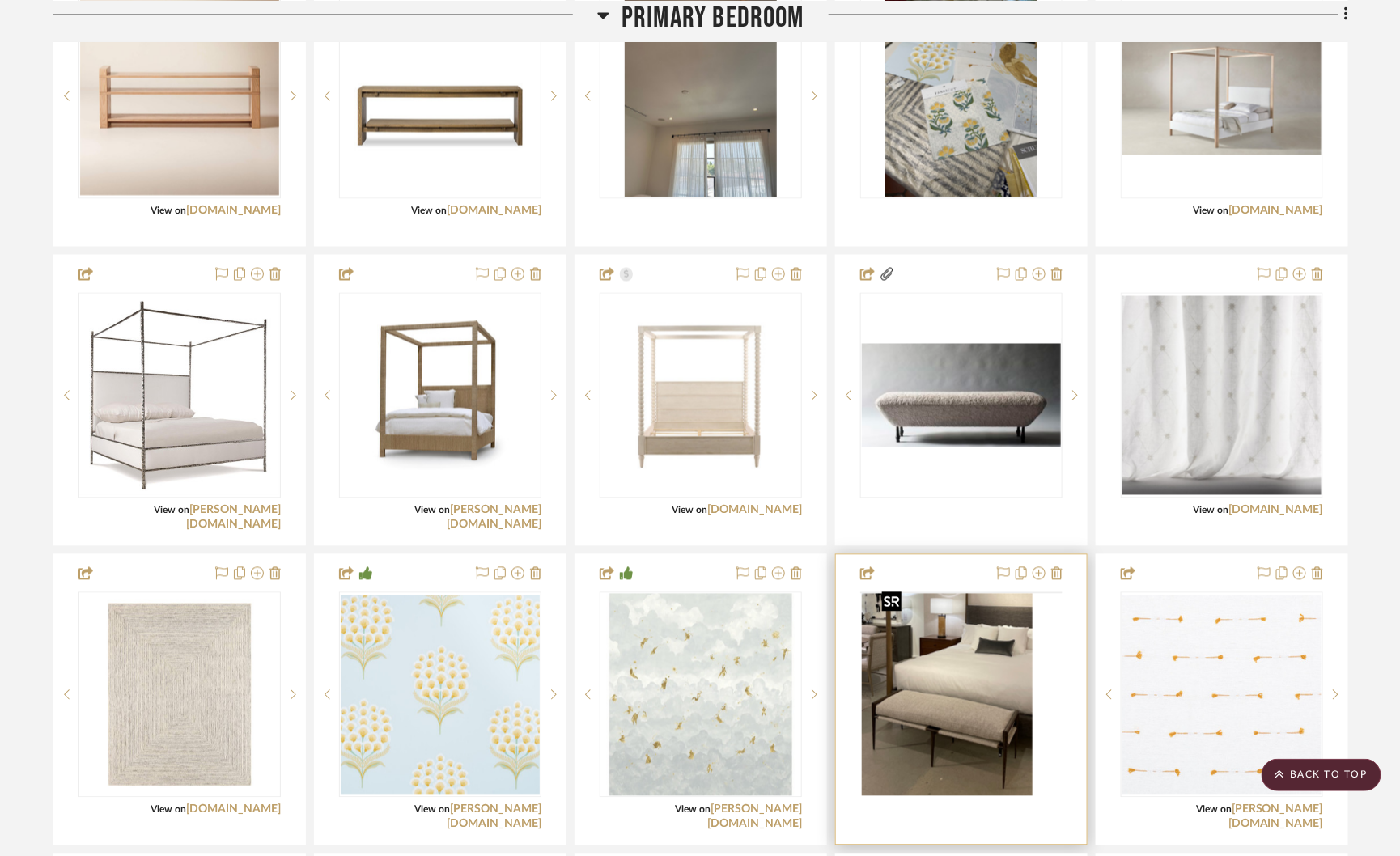
click at [0, 0] on img at bounding box center [0, 0] width 0 height 0
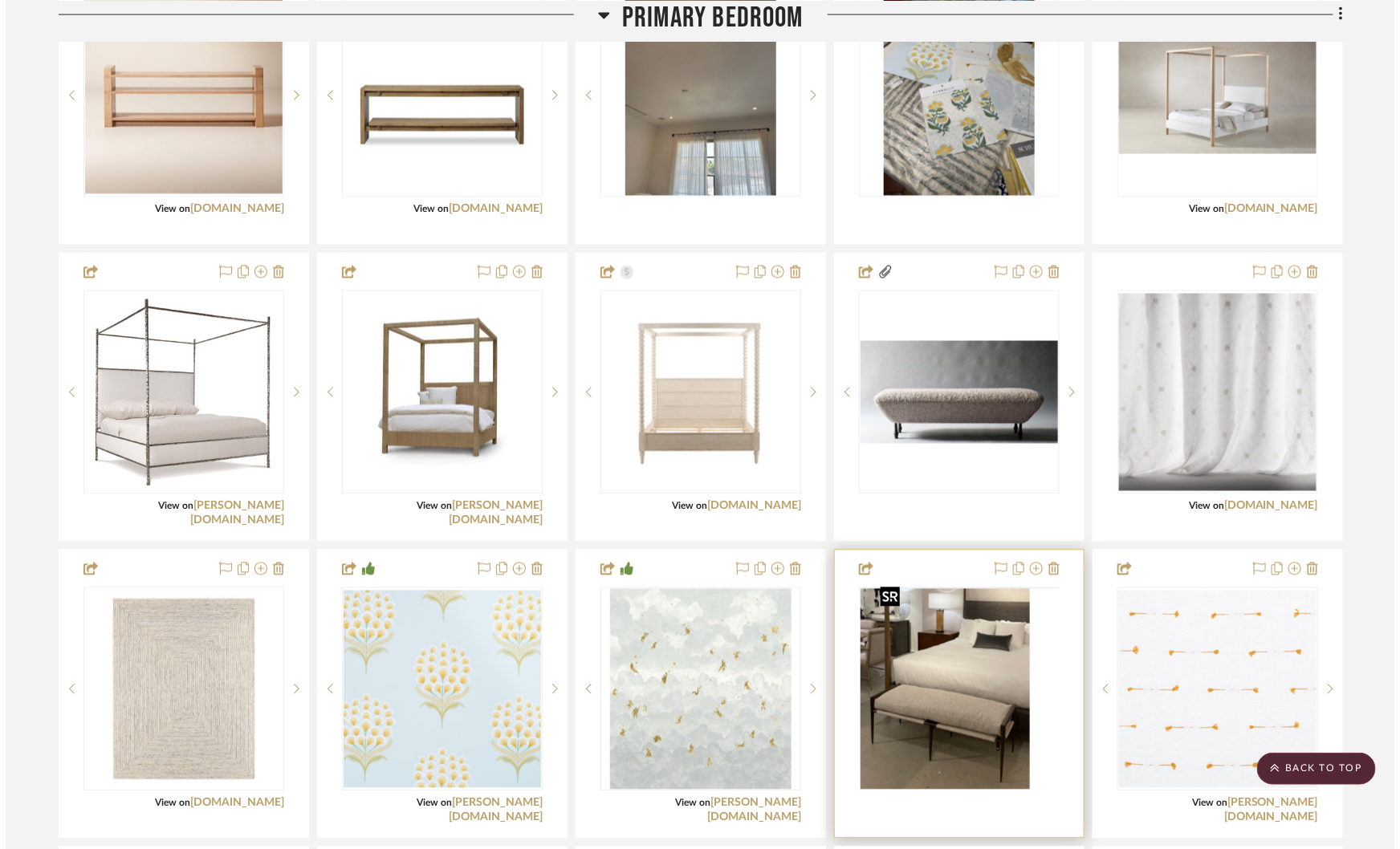
scroll to position [0, 0]
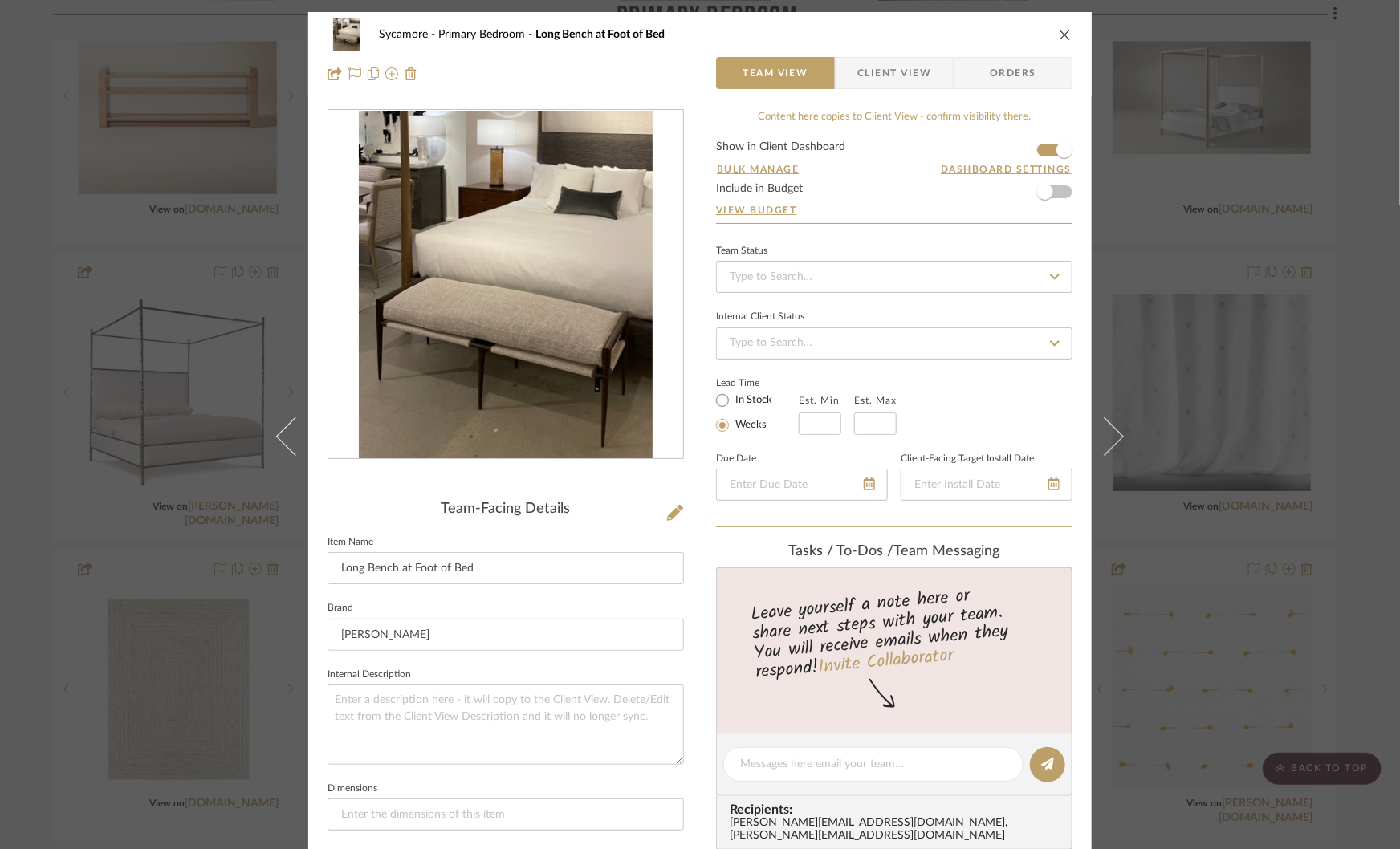
click at [568, 335] on img "0" at bounding box center [505, 285] width 294 height 349
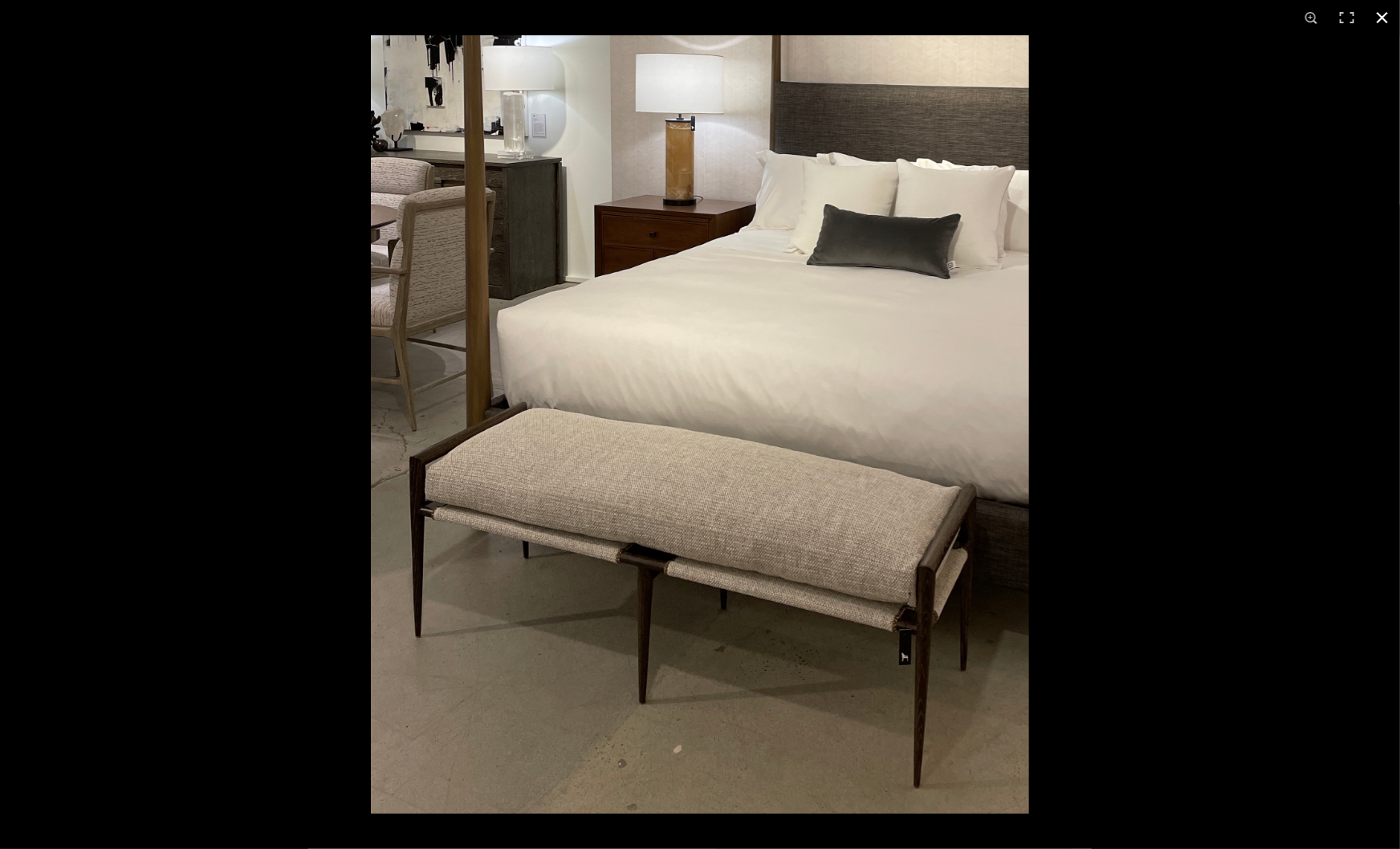
click at [1091, 513] on div at bounding box center [1070, 460] width 1400 height 849
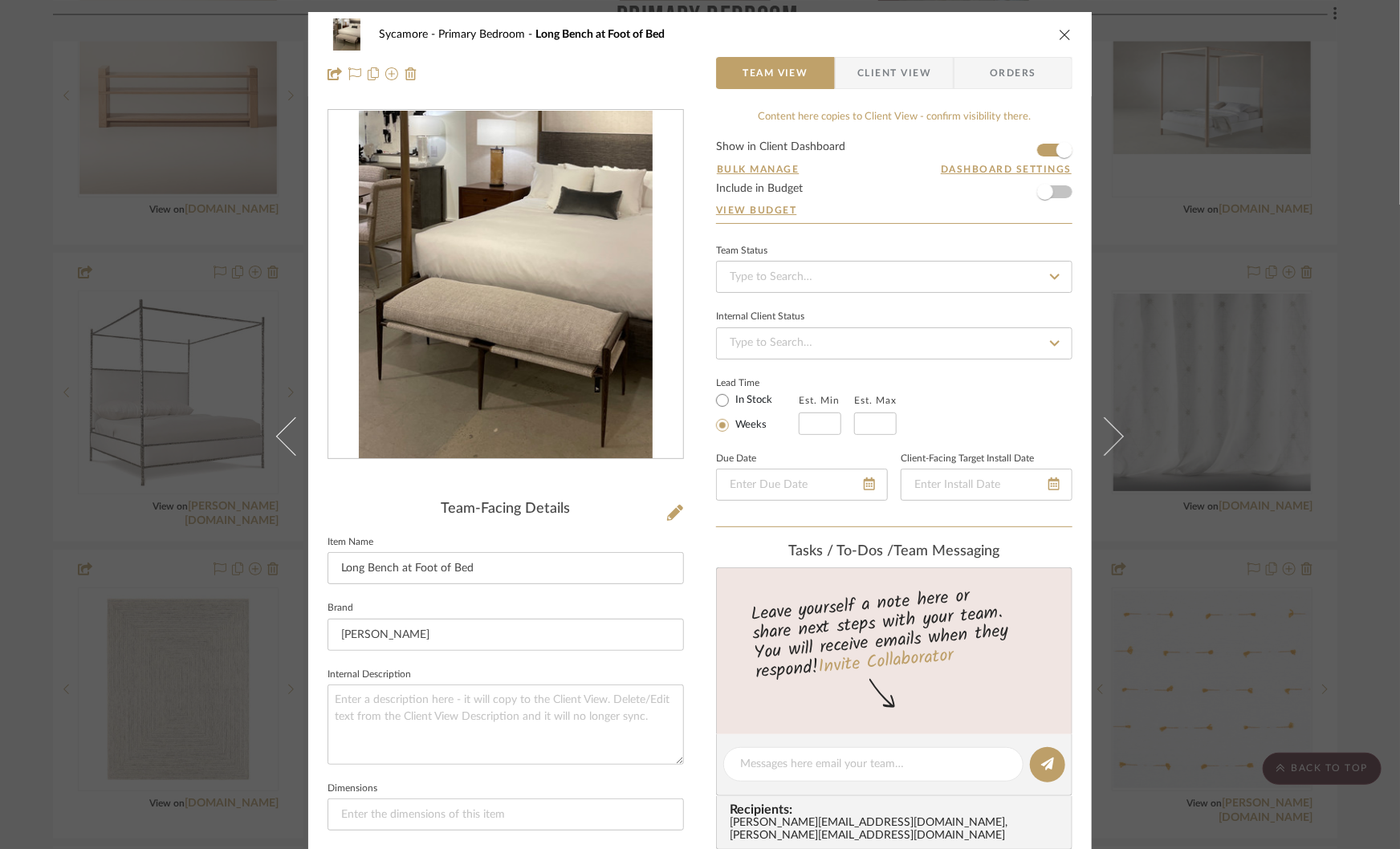
click at [1188, 531] on div "Sycamore Primary Bedroom Long Bench at Foot of Bed Team View Client View Orders…" at bounding box center [700, 424] width 1400 height 849
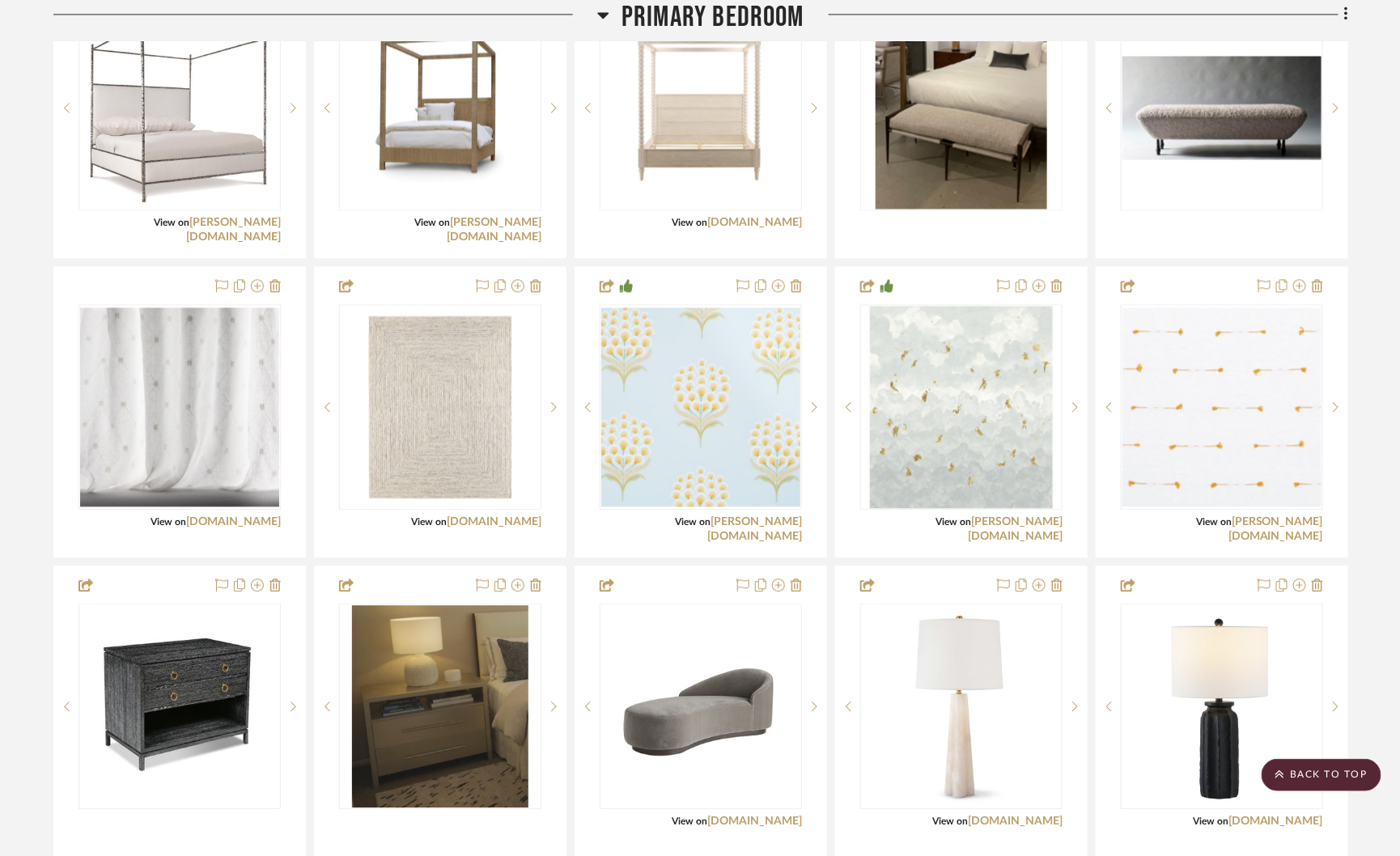
scroll to position [3919, 0]
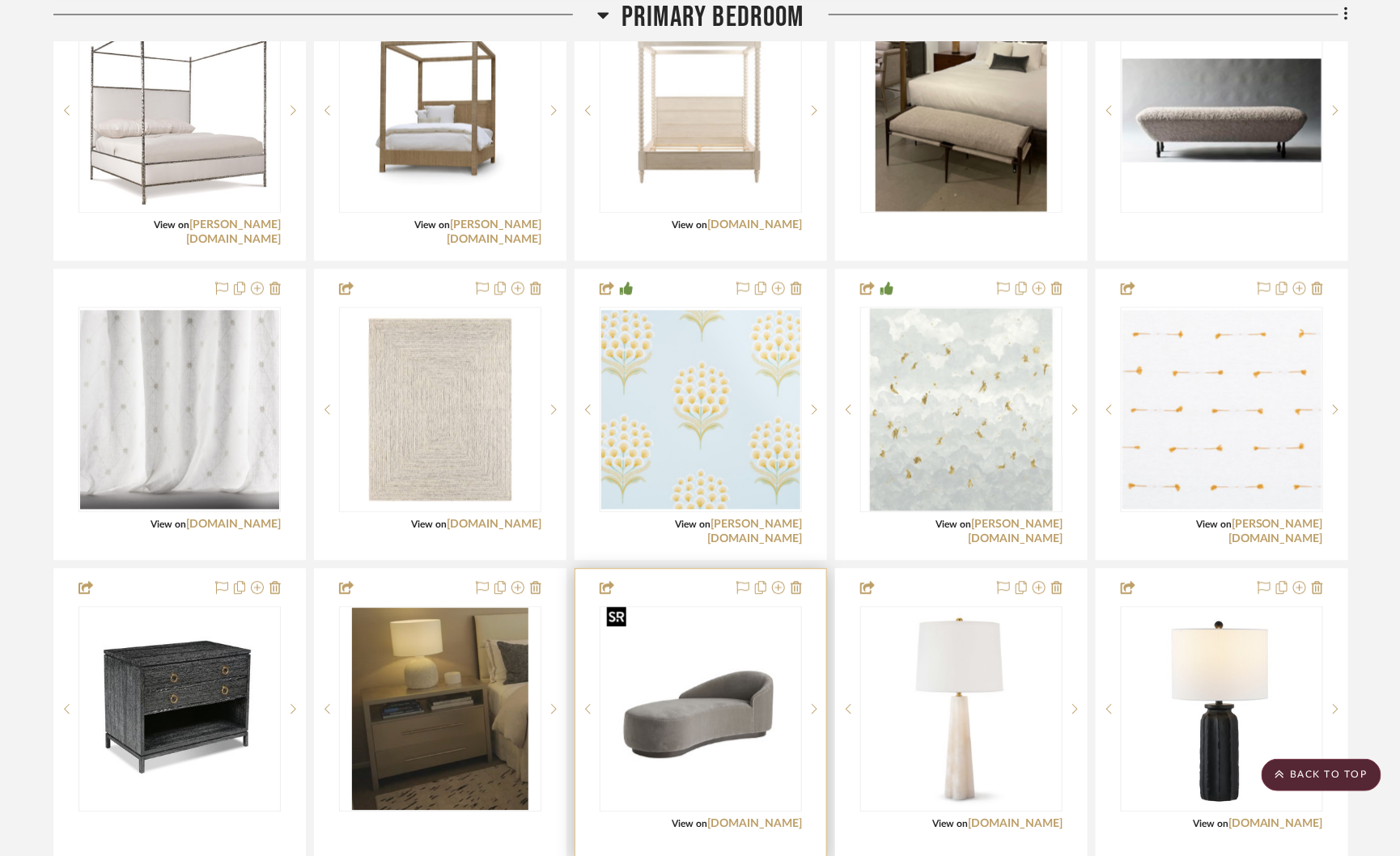
click at [717, 695] on img "0" at bounding box center [700, 708] width 199 height 199
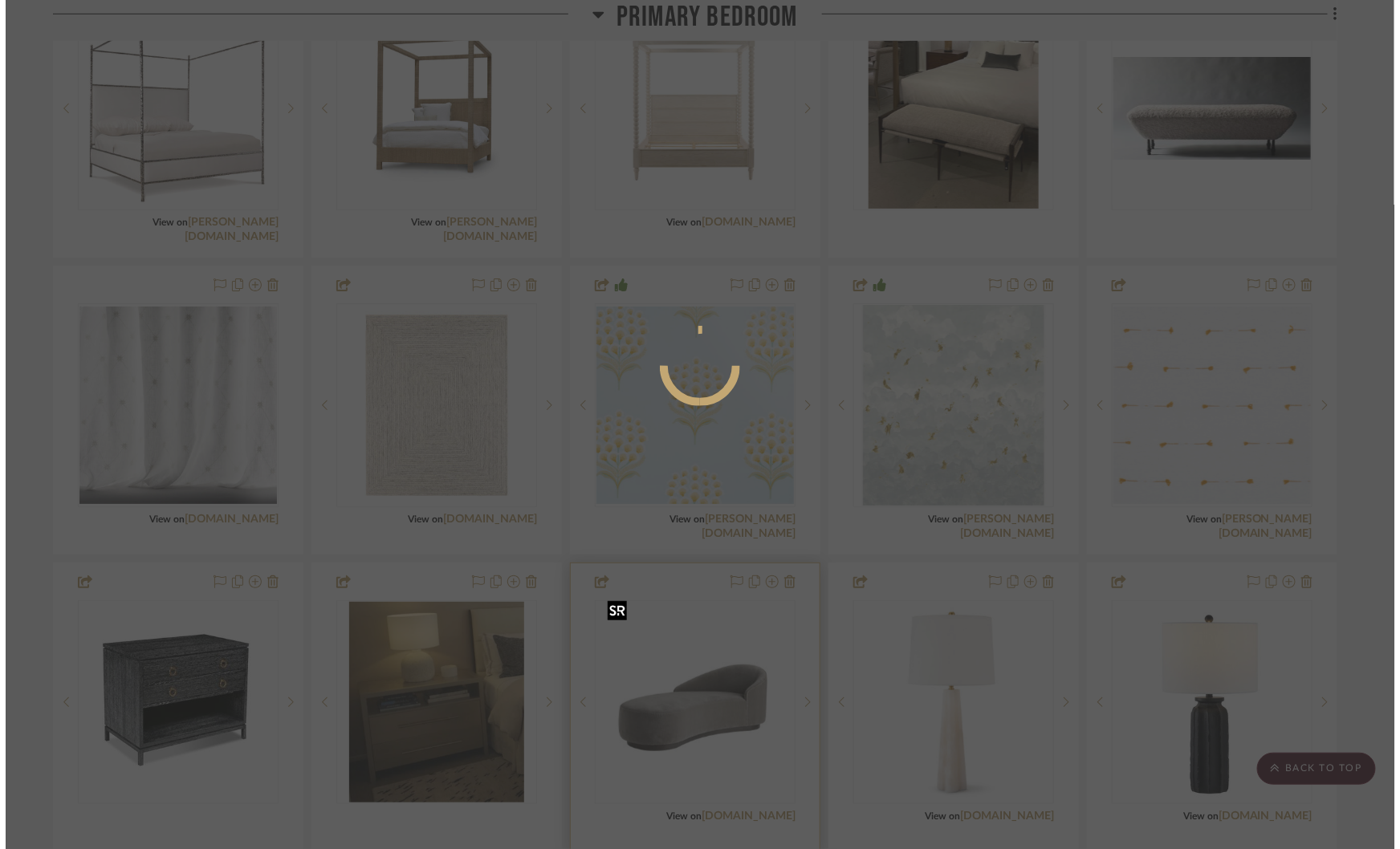
scroll to position [0, 0]
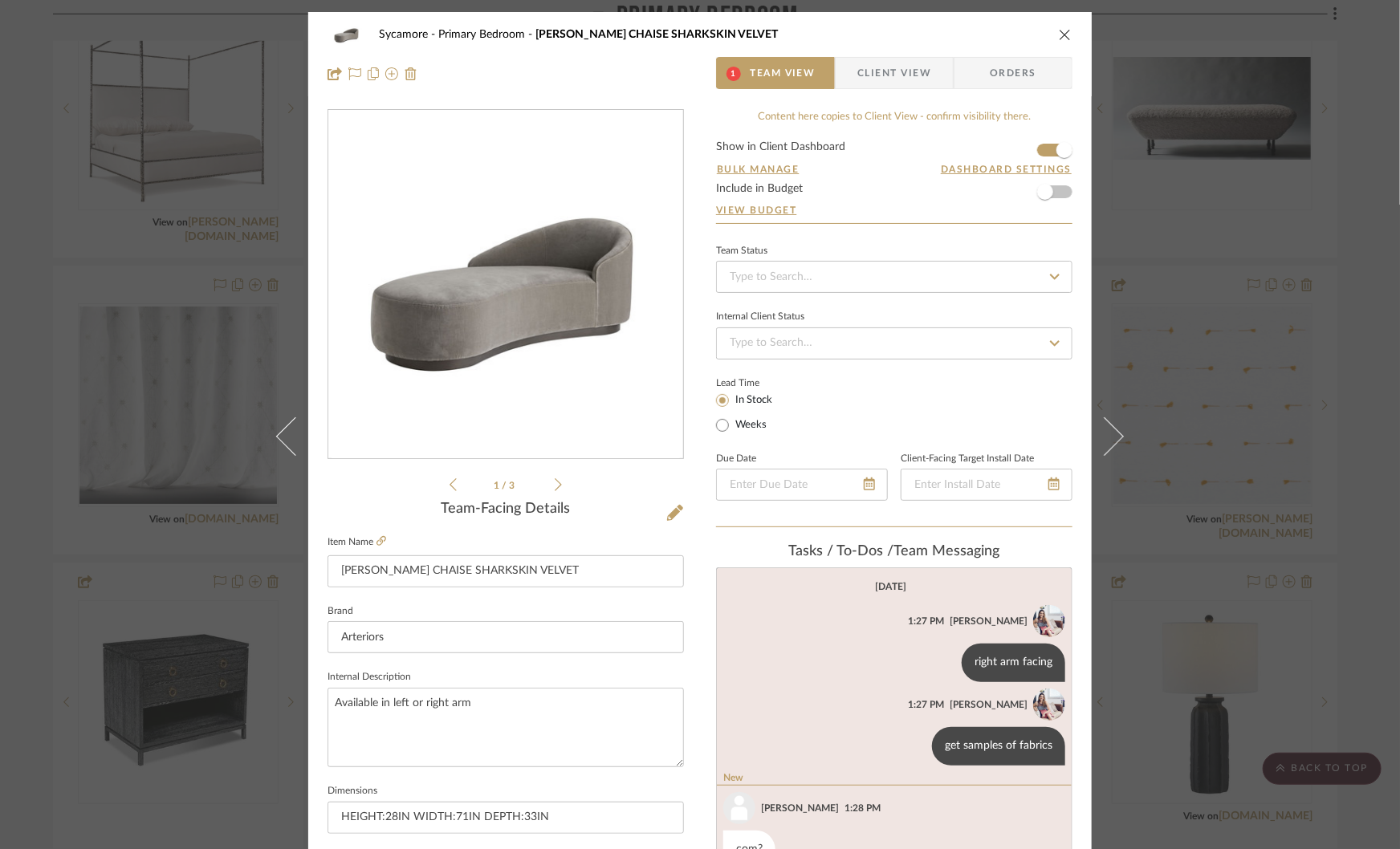
click at [1234, 399] on div "Sycamore Primary Bedroom TURNER CHAISE SHARKSKIN VELVET 1 Team View Client View…" at bounding box center [700, 424] width 1400 height 849
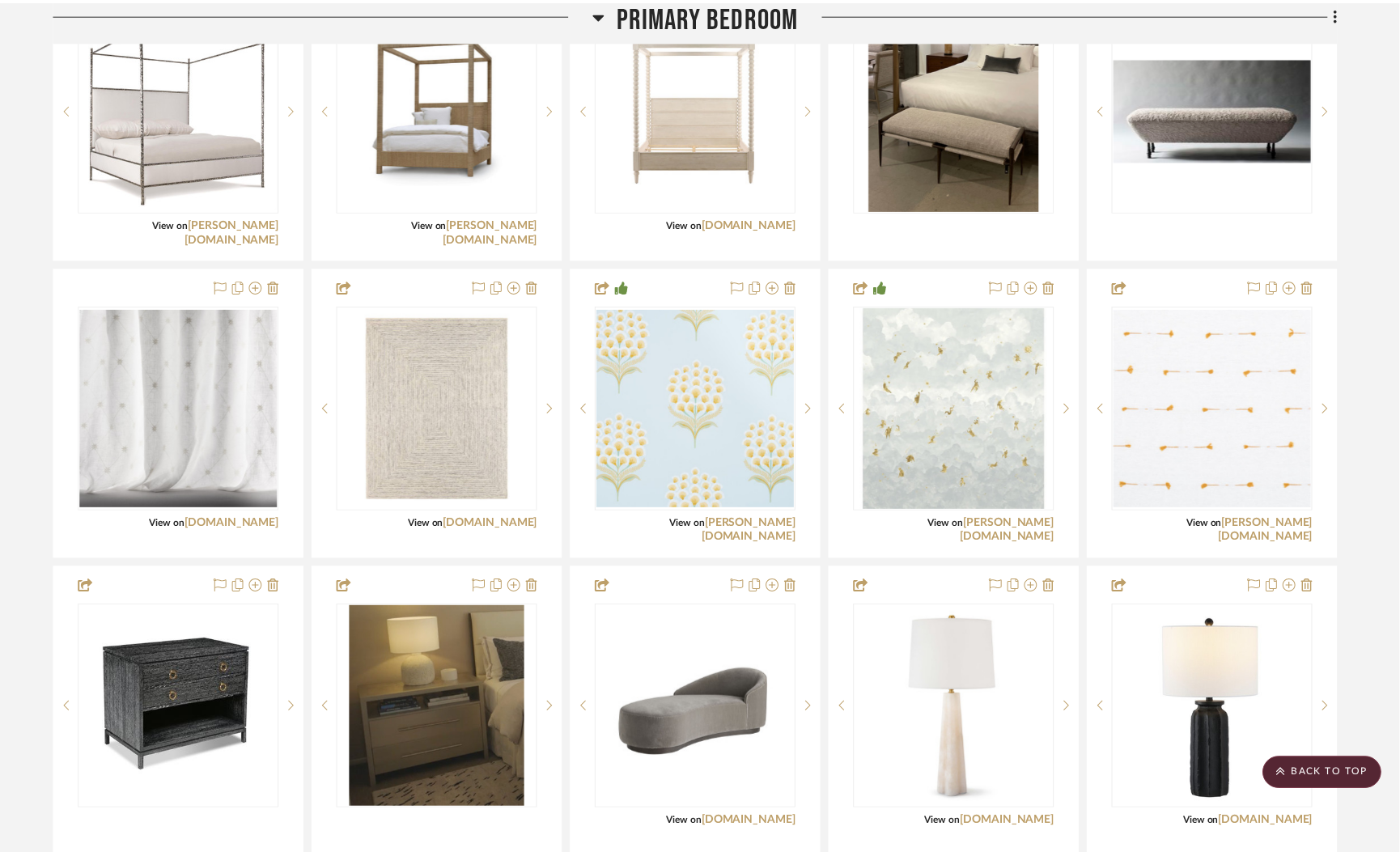
scroll to position [3919, 0]
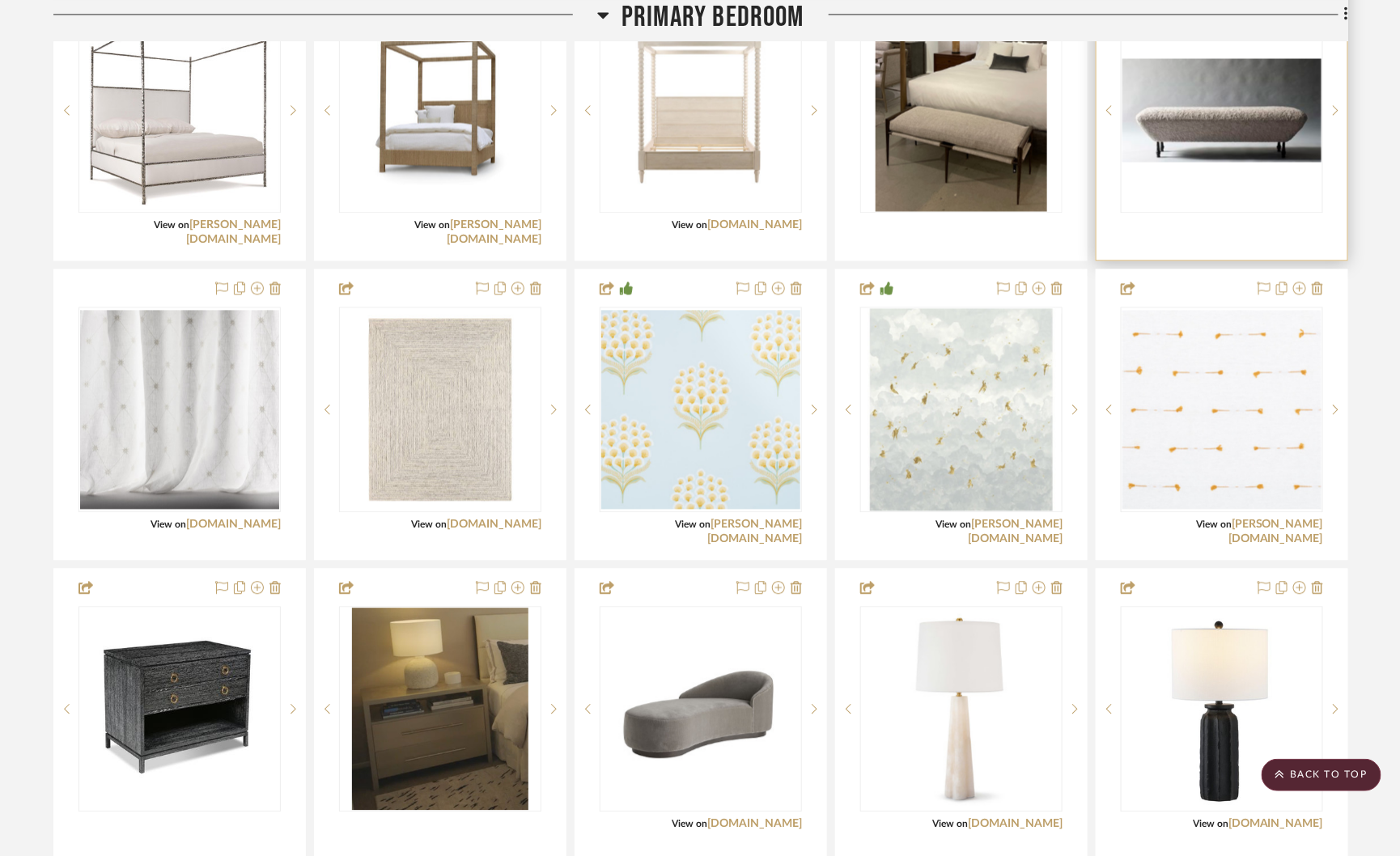
click at [1190, 114] on img "0" at bounding box center [1221, 110] width 199 height 104
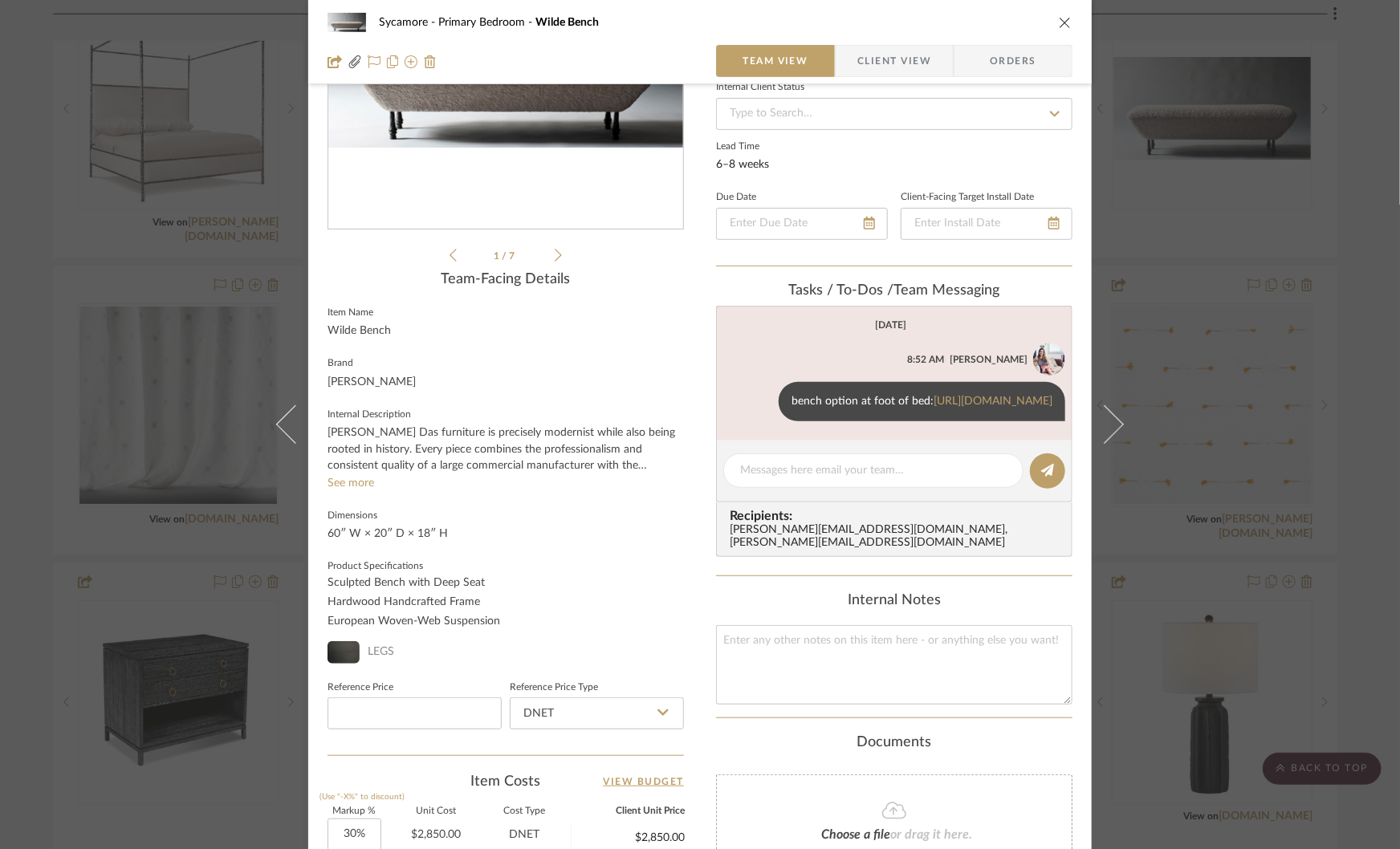
scroll to position [239, 0]
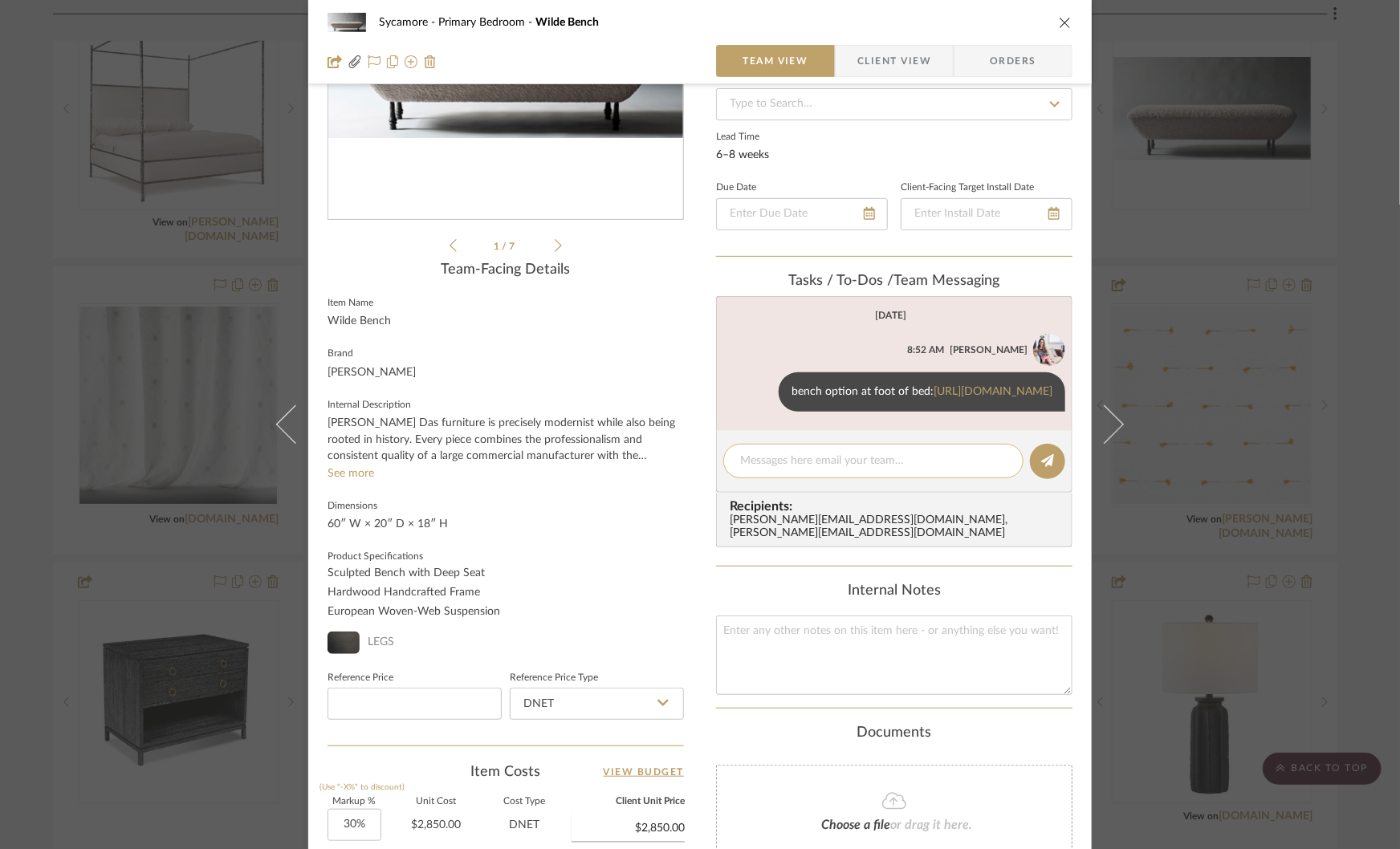
click at [759, 470] on textarea at bounding box center [873, 460] width 267 height 17
type textarea "rich wood legs"
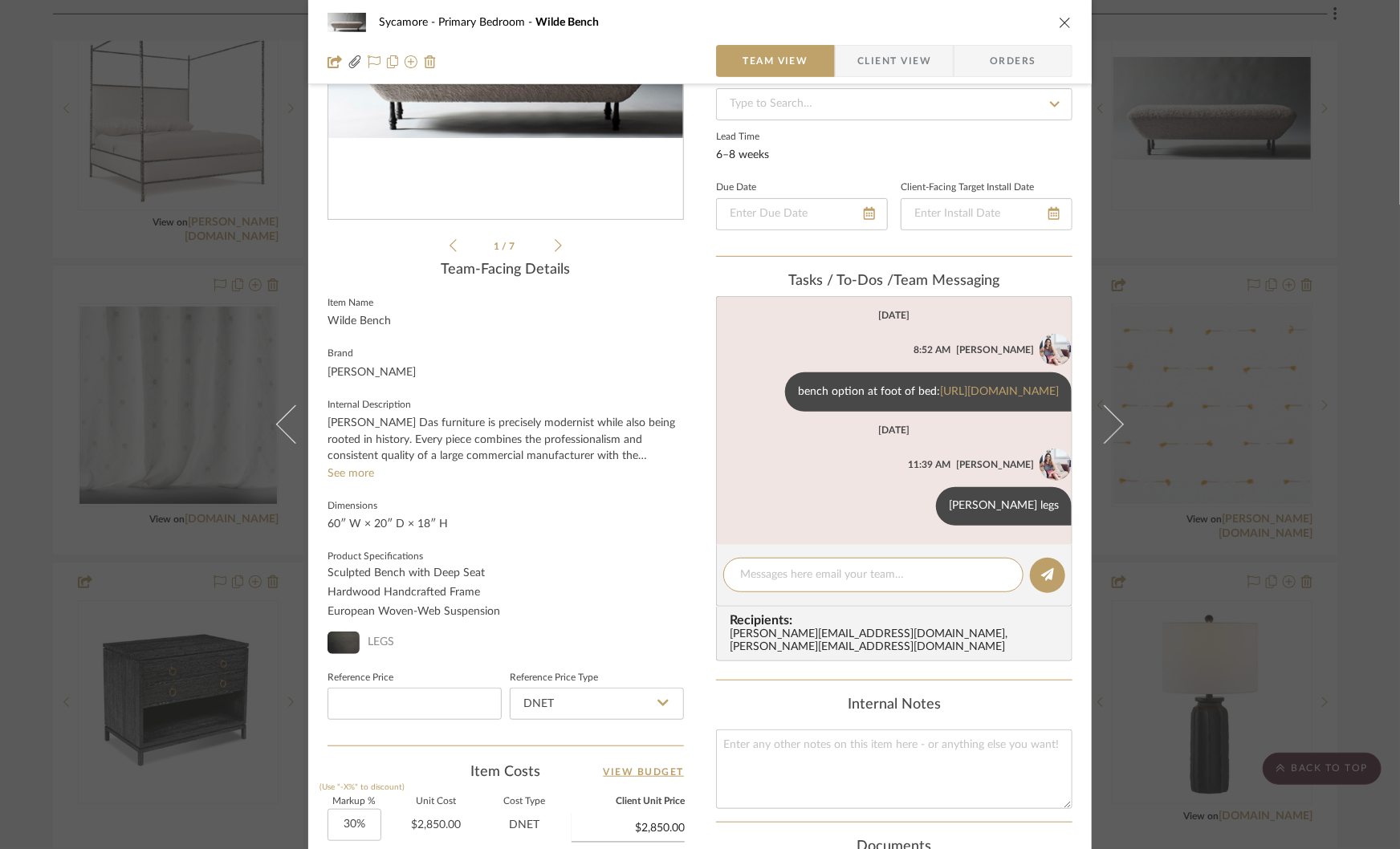
scroll to position [91, 0]
click at [1212, 449] on div "Sycamore Primary Bedroom Wilde Bench Team View Client View Orders Wilde Be...EA…" at bounding box center [700, 424] width 1400 height 849
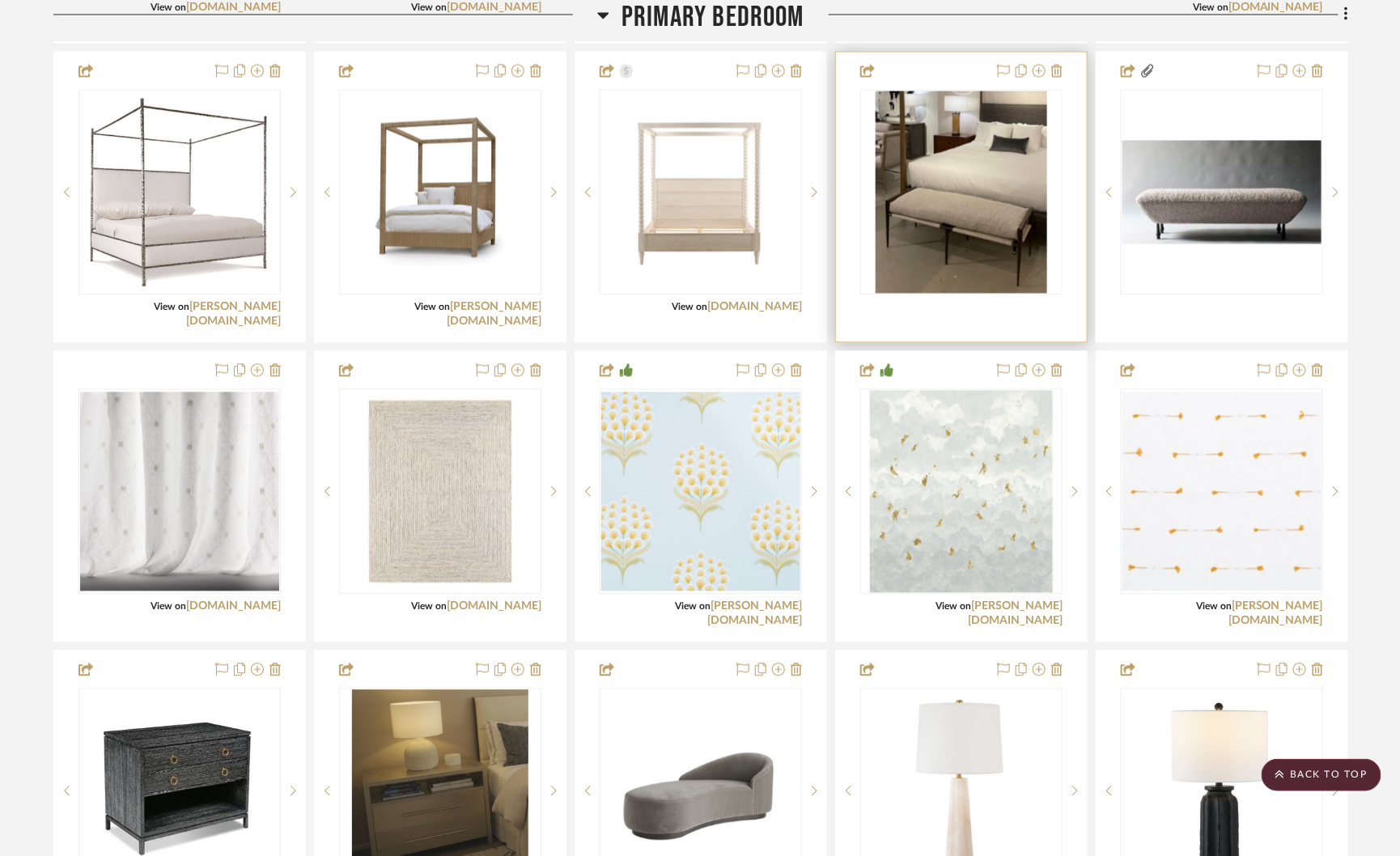
scroll to position [3834, 0]
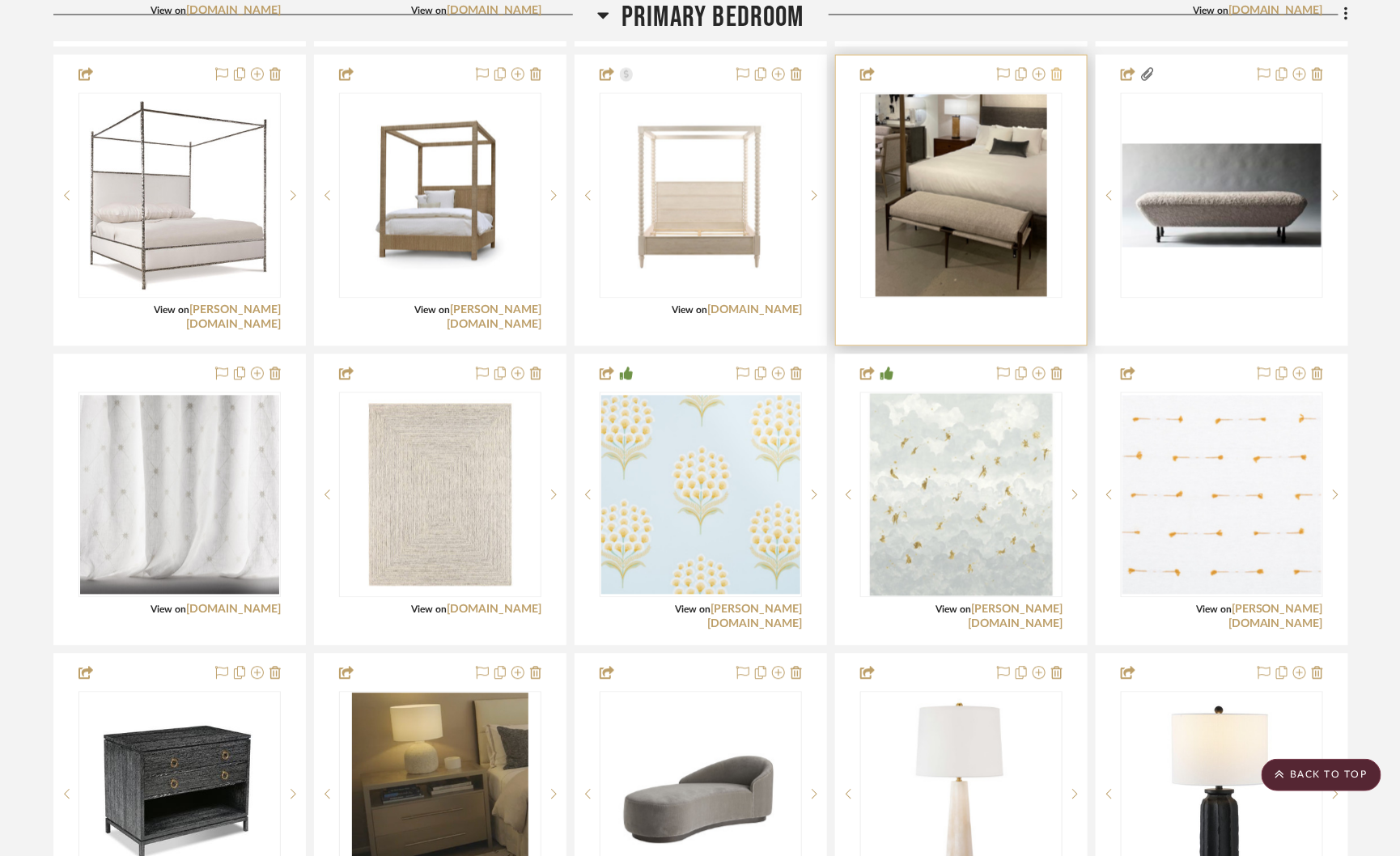
click at [1058, 68] on icon at bounding box center [1057, 73] width 11 height 13
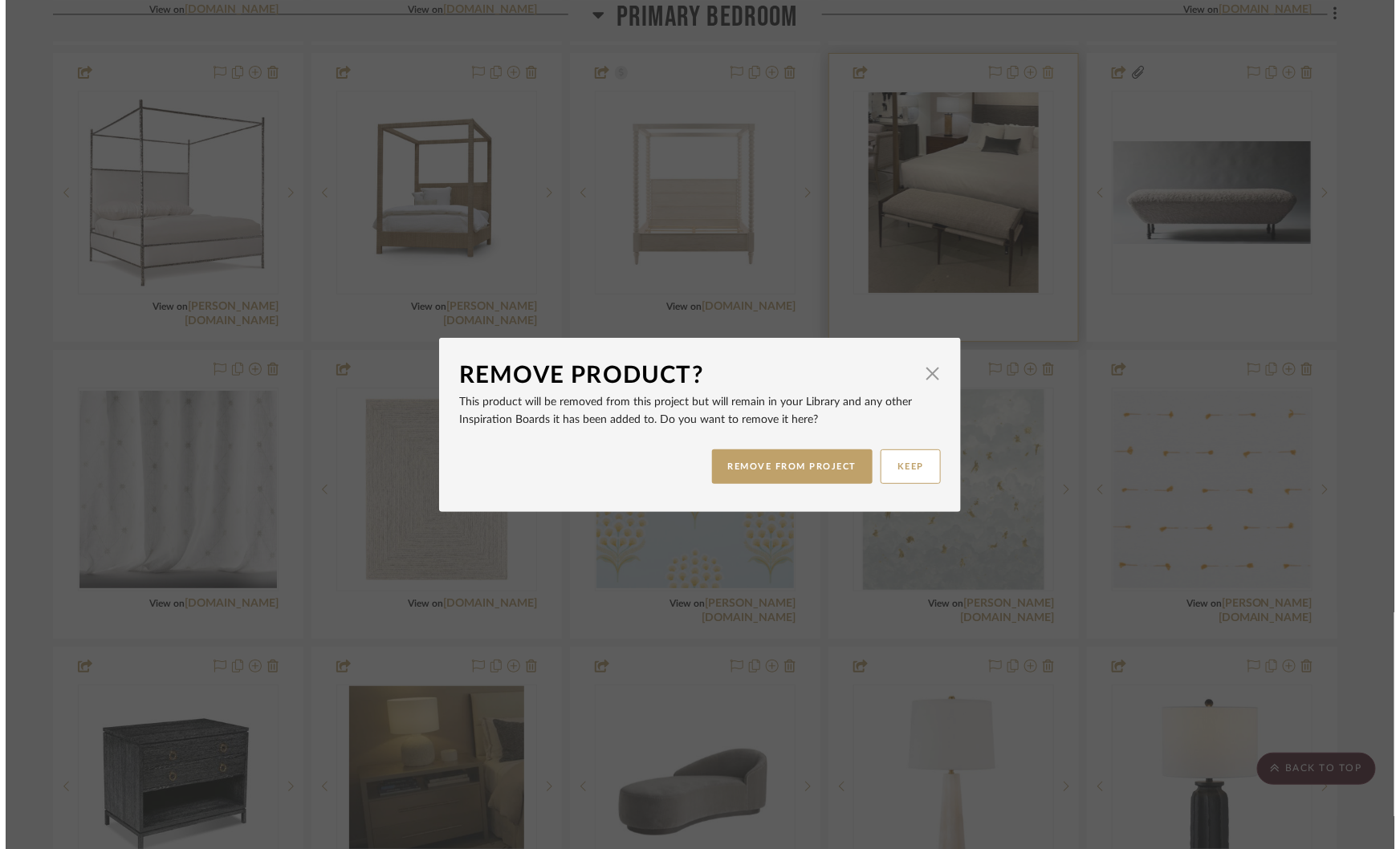
scroll to position [0, 0]
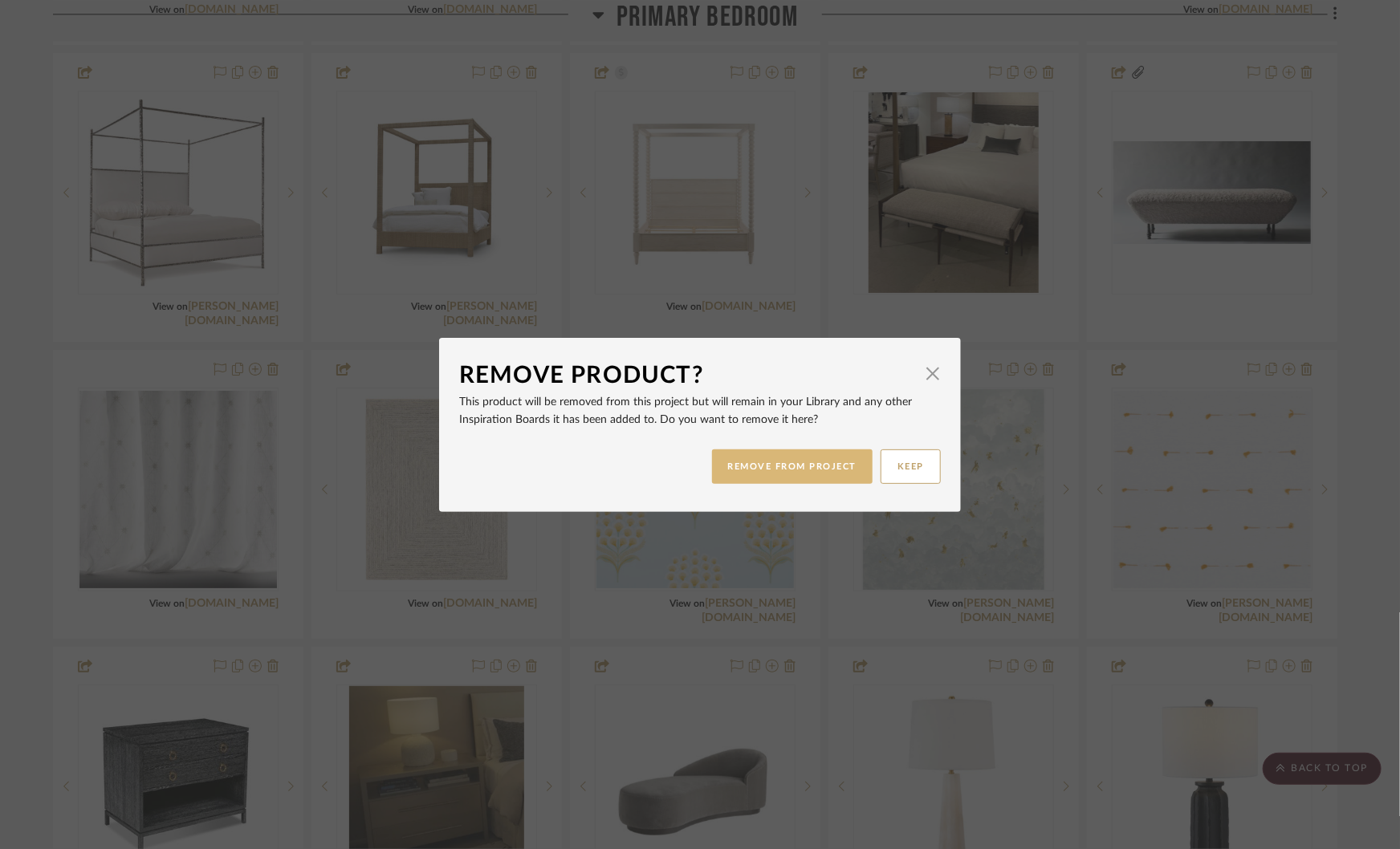
click at [746, 470] on button "REMOVE FROM PROJECT" at bounding box center [792, 467] width 161 height 35
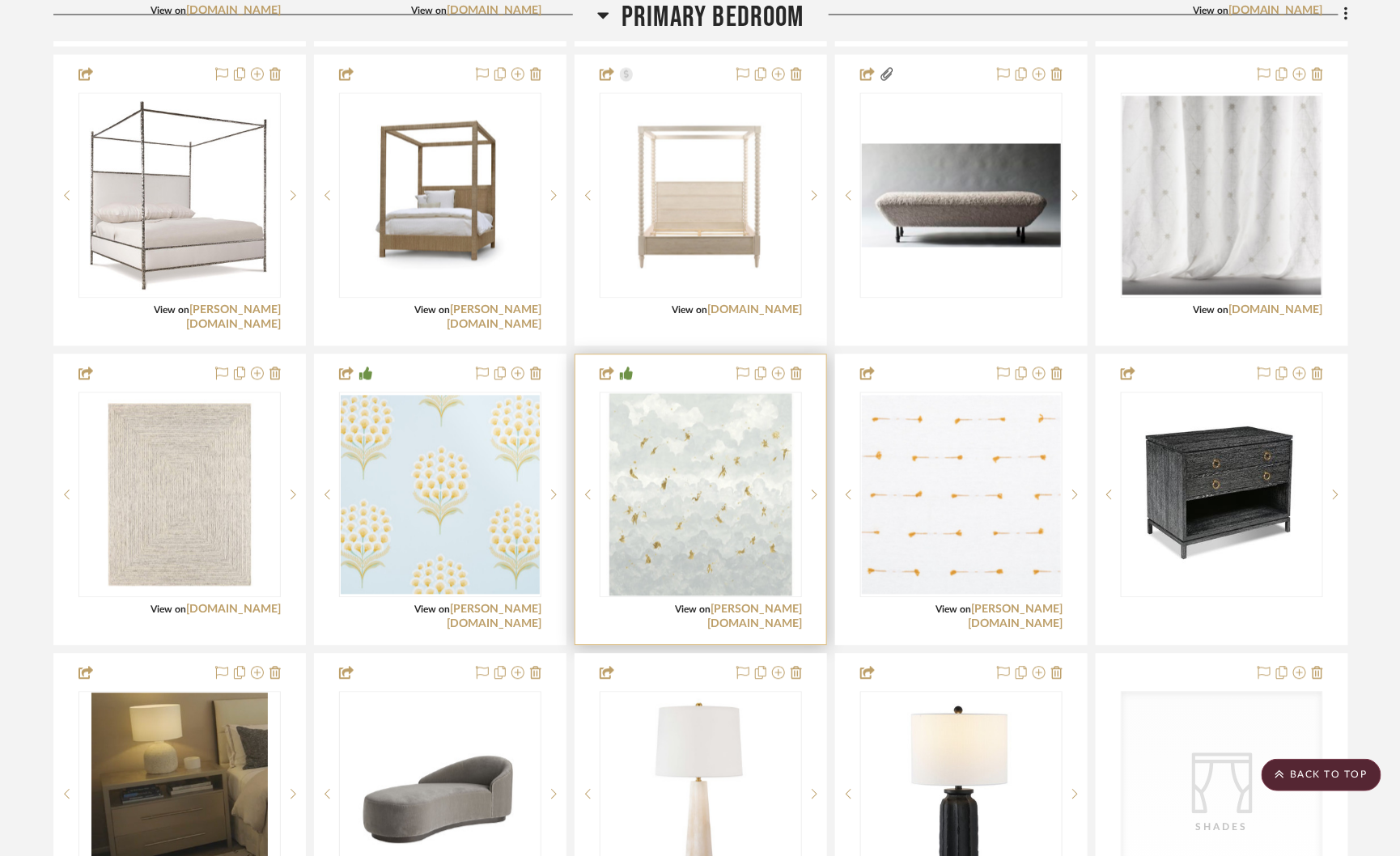
scroll to position [3846, 0]
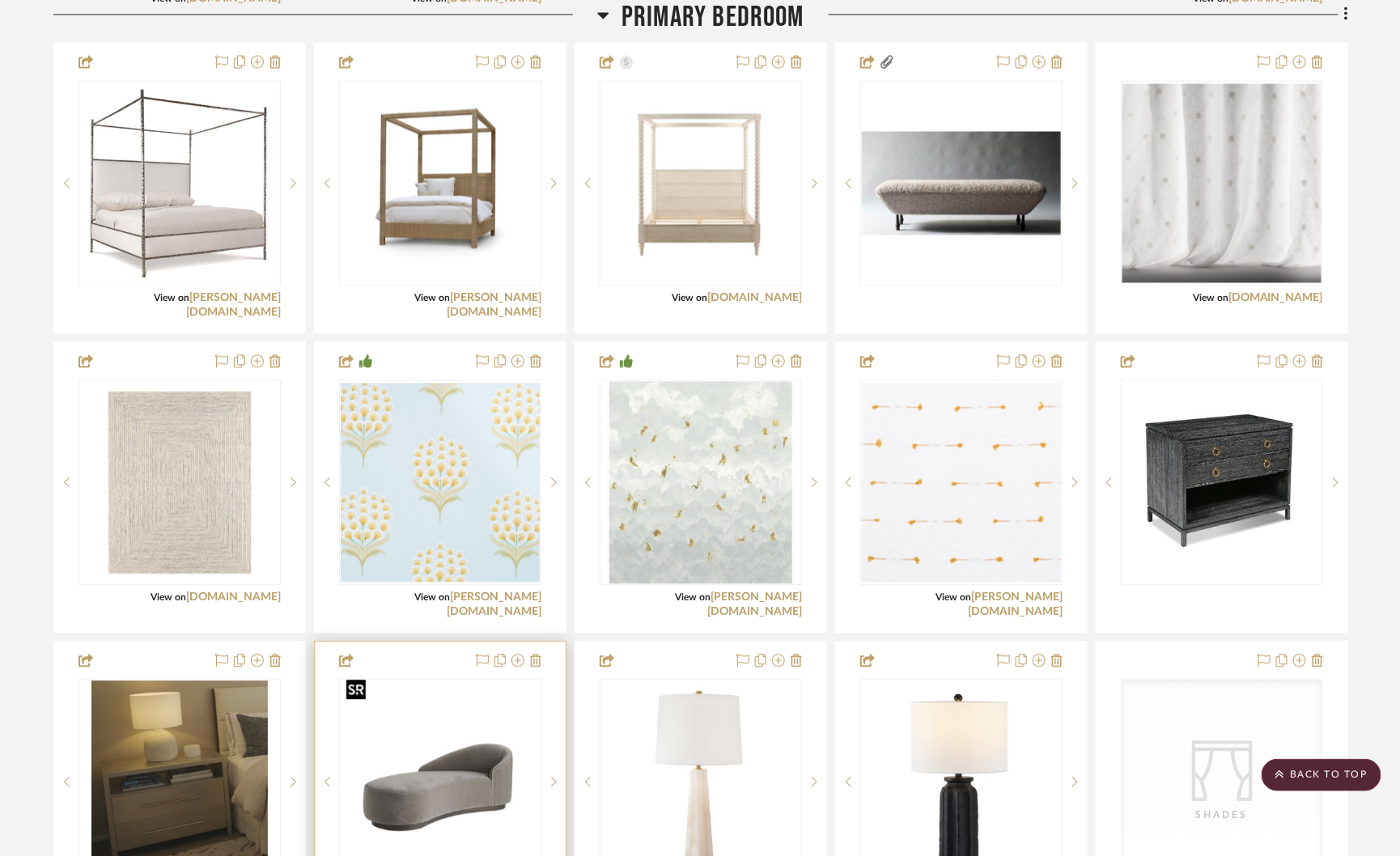
click at [435, 765] on img "0" at bounding box center [439, 781] width 199 height 199
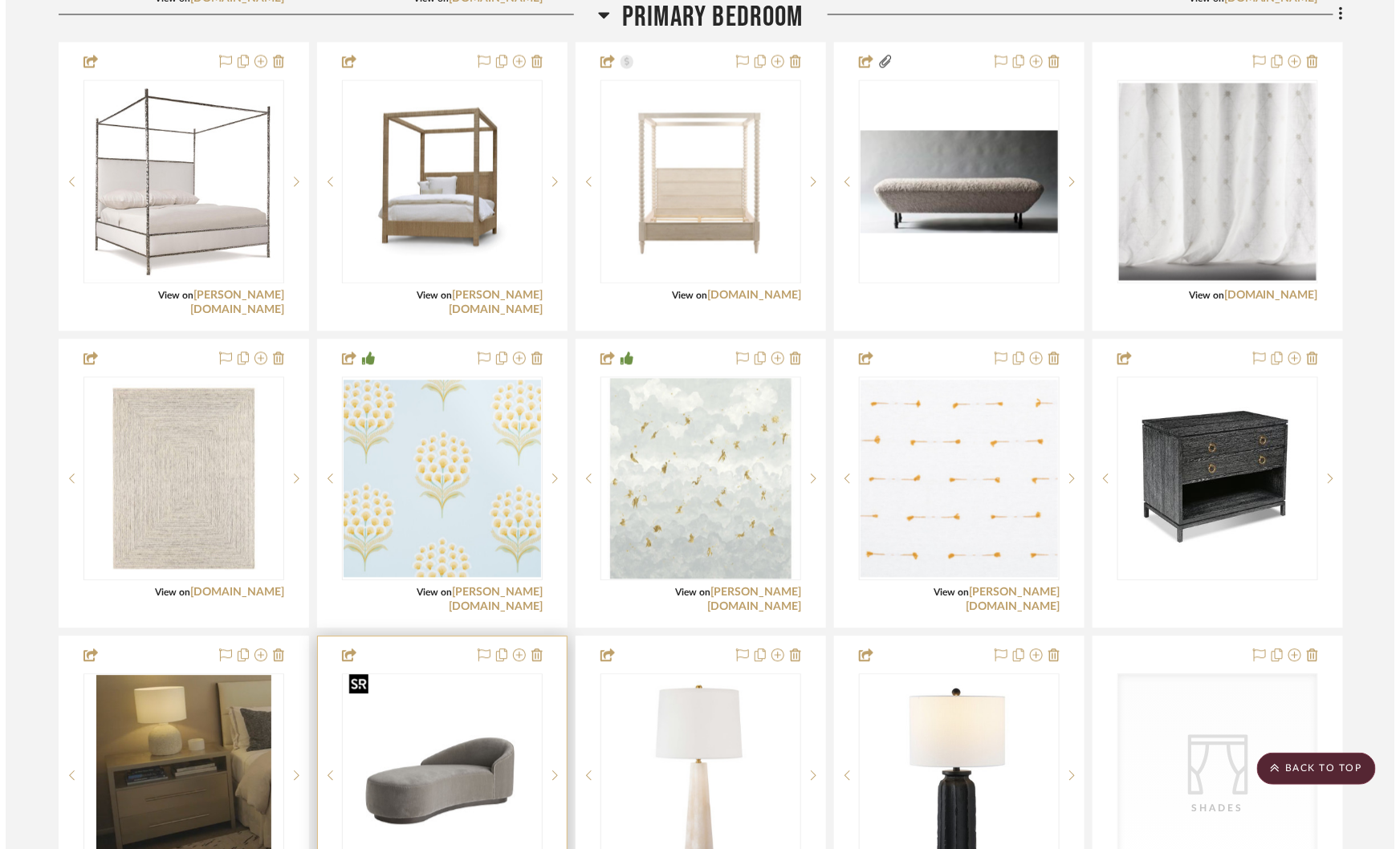
scroll to position [0, 0]
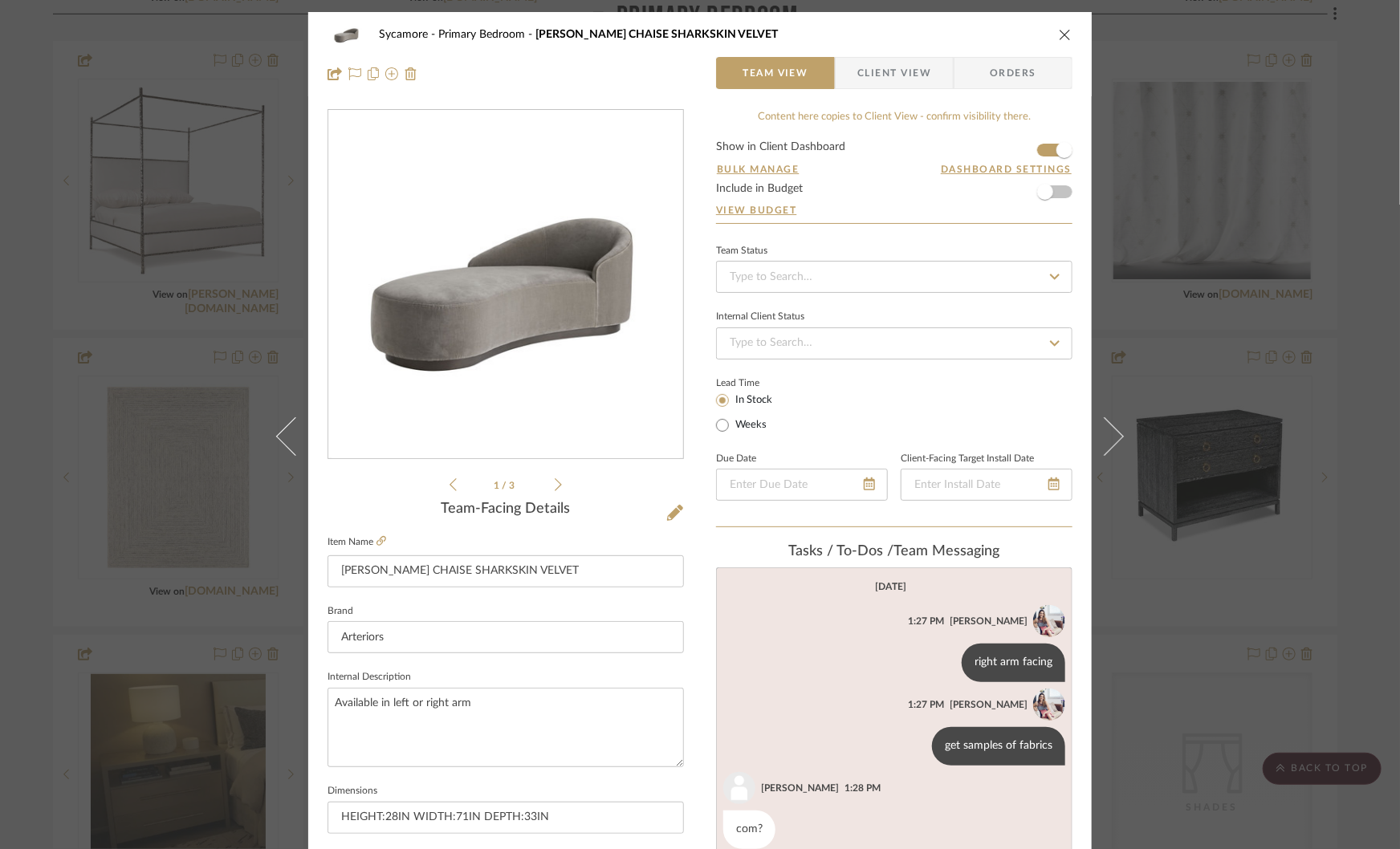
click at [1164, 318] on div "Sycamore Primary Bedroom TURNER CHAISE SHARKSKIN VELVET Team View Client View O…" at bounding box center [700, 424] width 1400 height 849
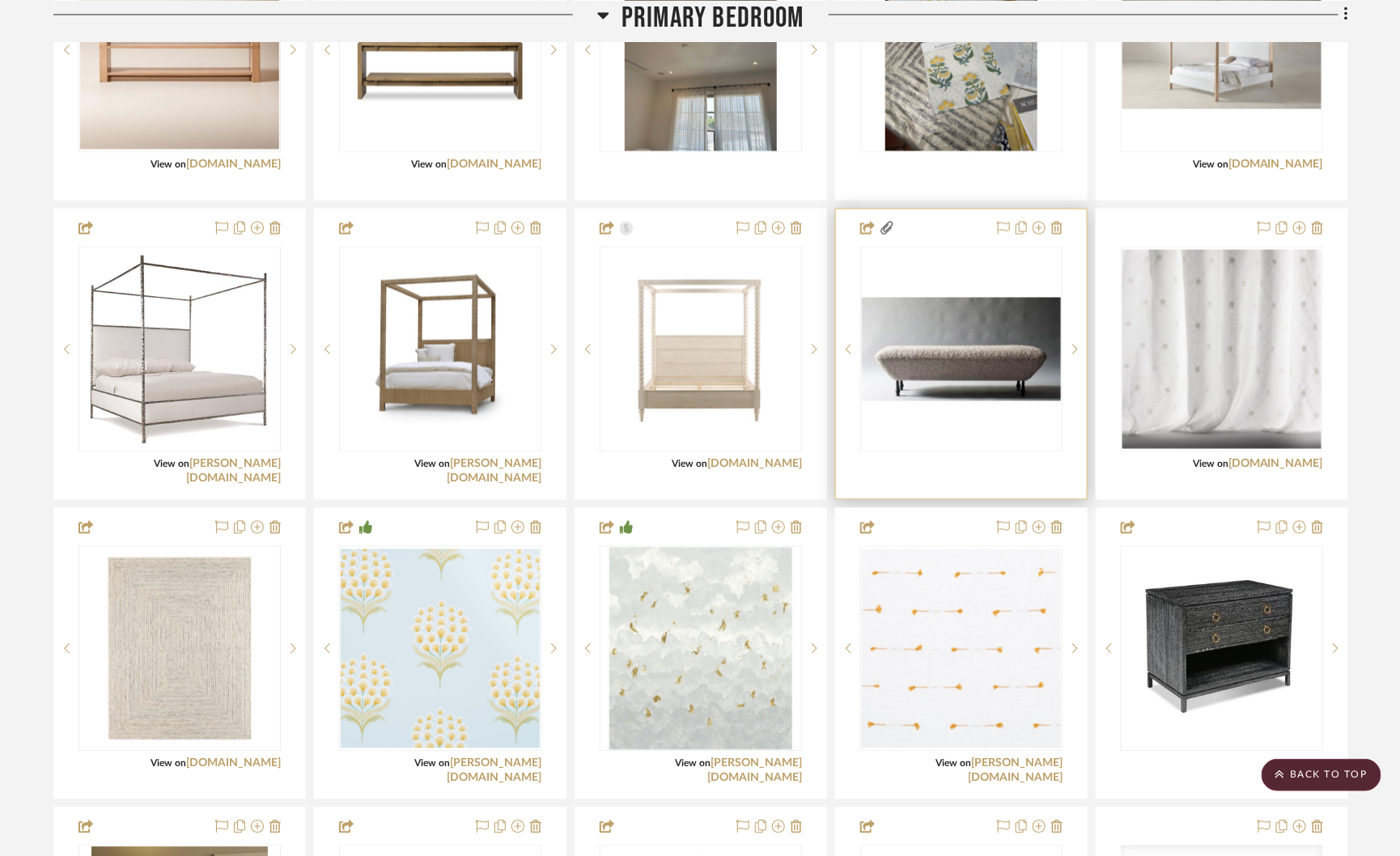
scroll to position [3652, 0]
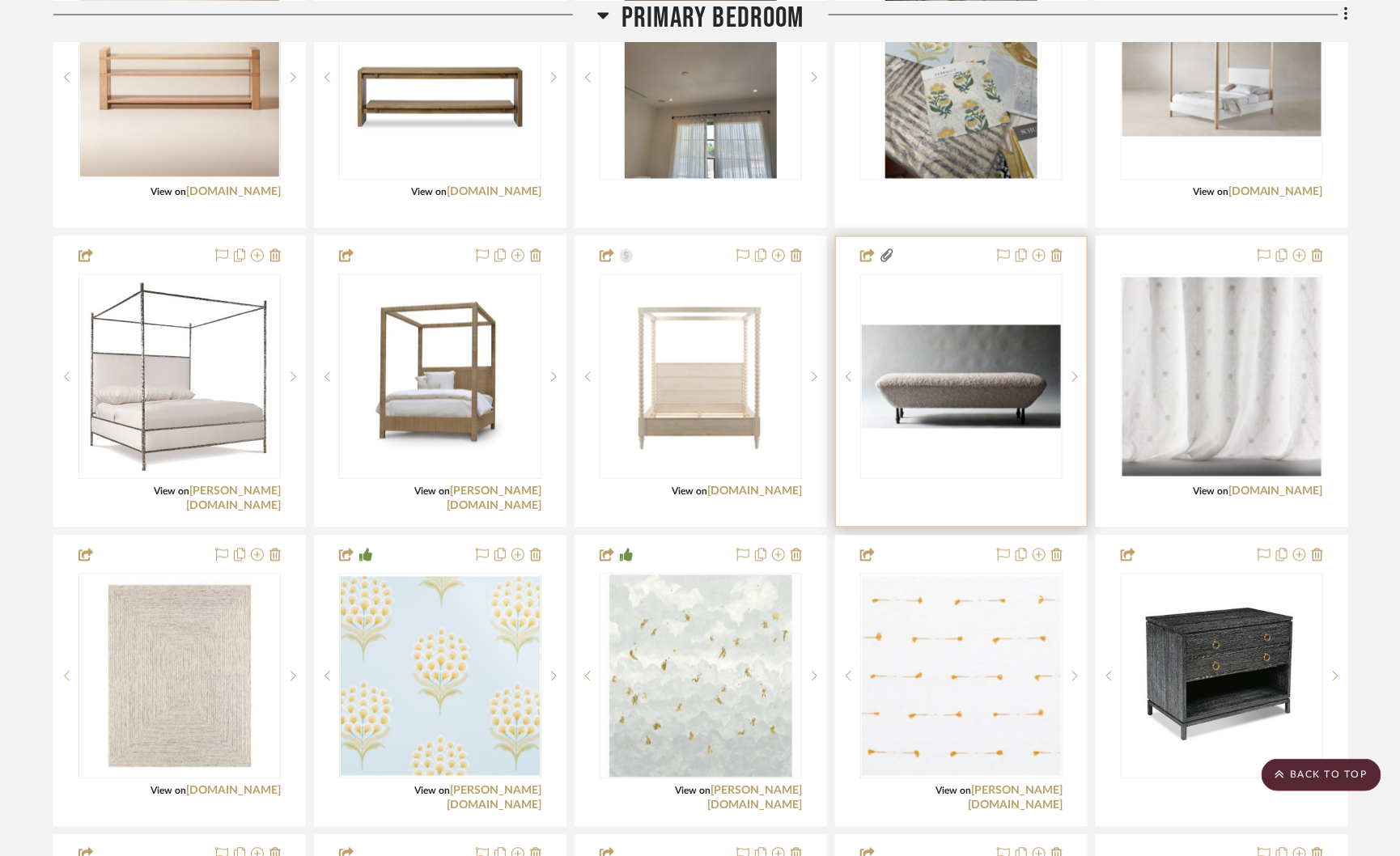
click at [950, 335] on img "0" at bounding box center [961, 377] width 199 height 104
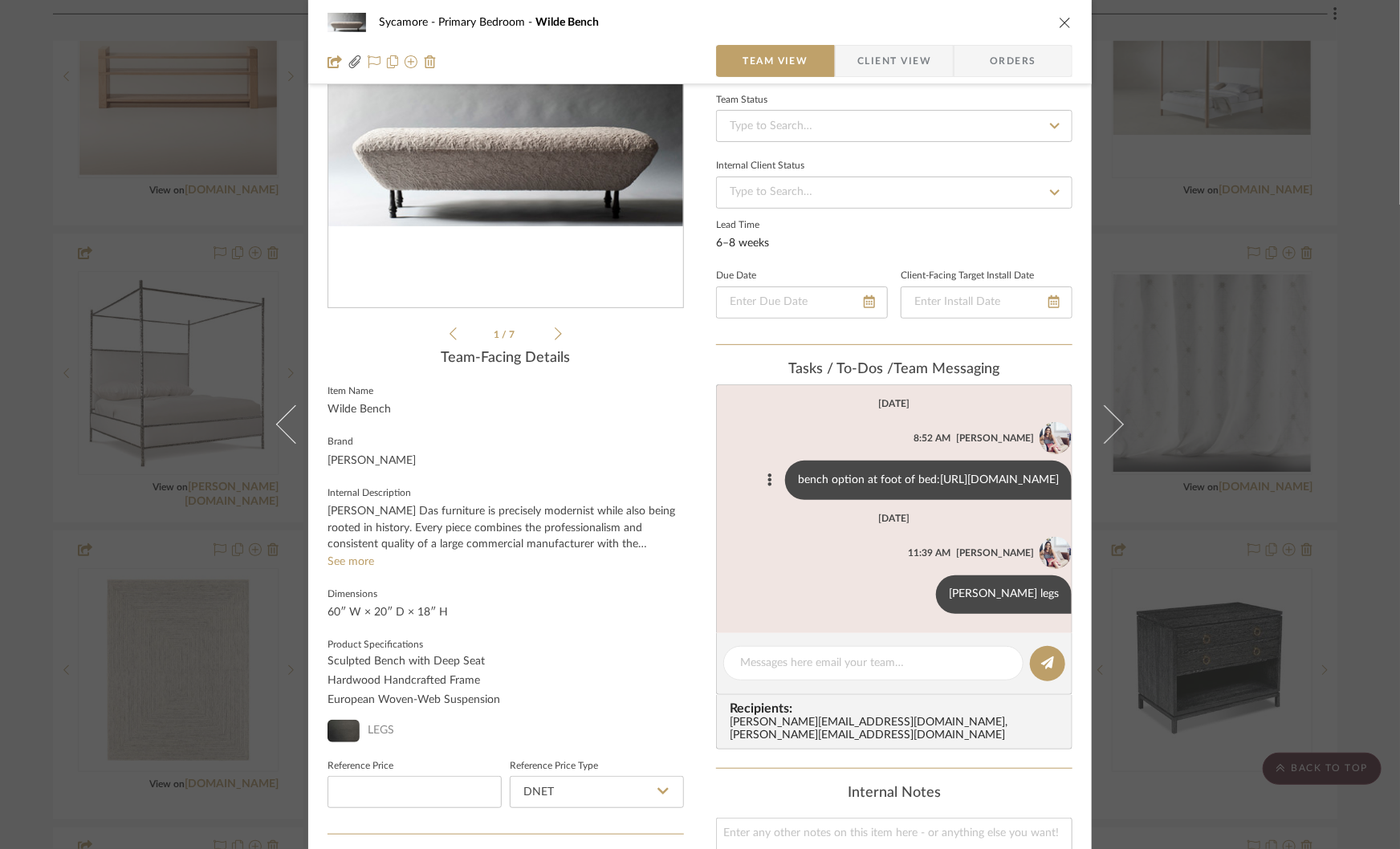
scroll to position [188, 0]
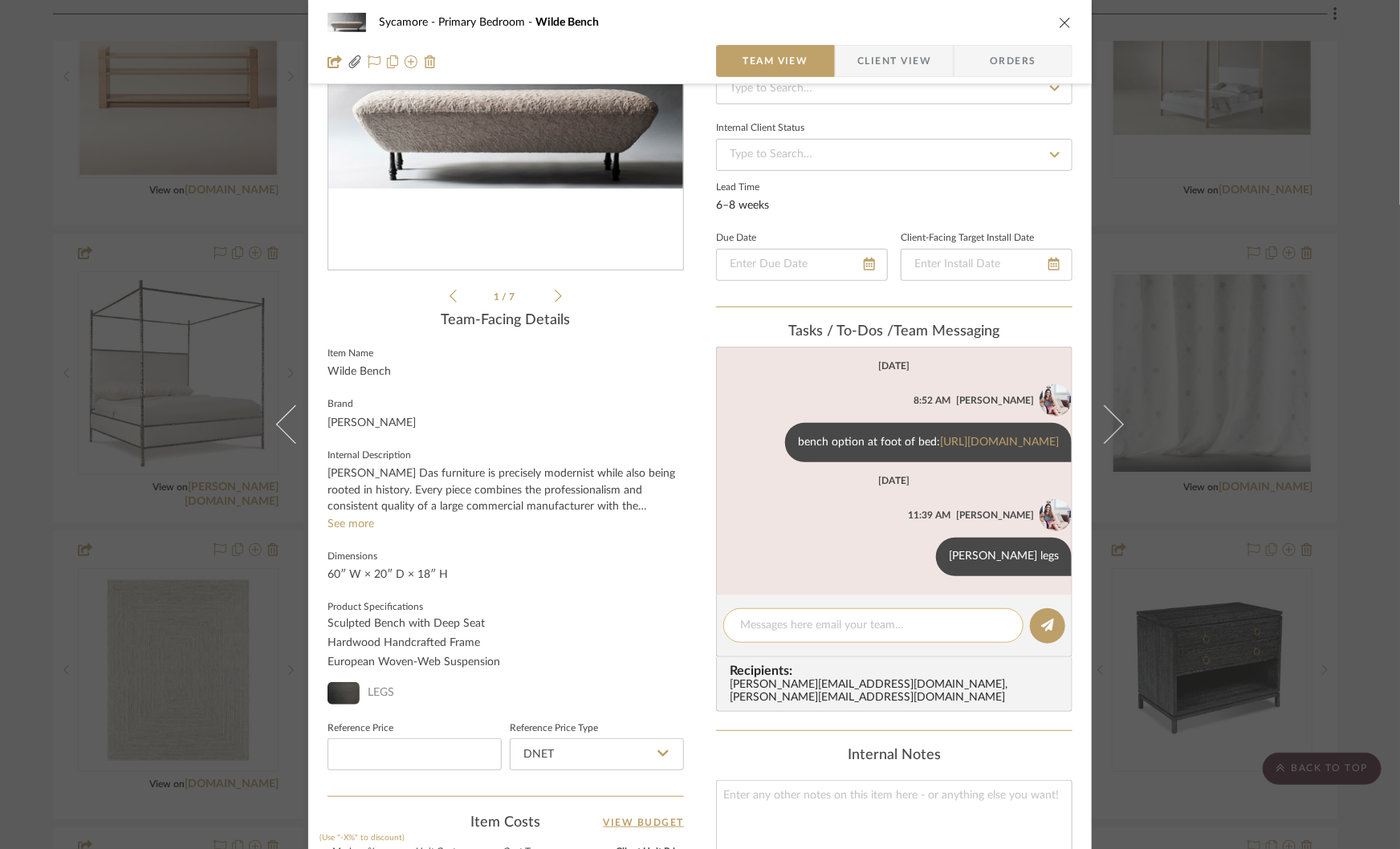
click at [776, 634] on textarea at bounding box center [873, 625] width 267 height 17
type textarea "find all wood options"
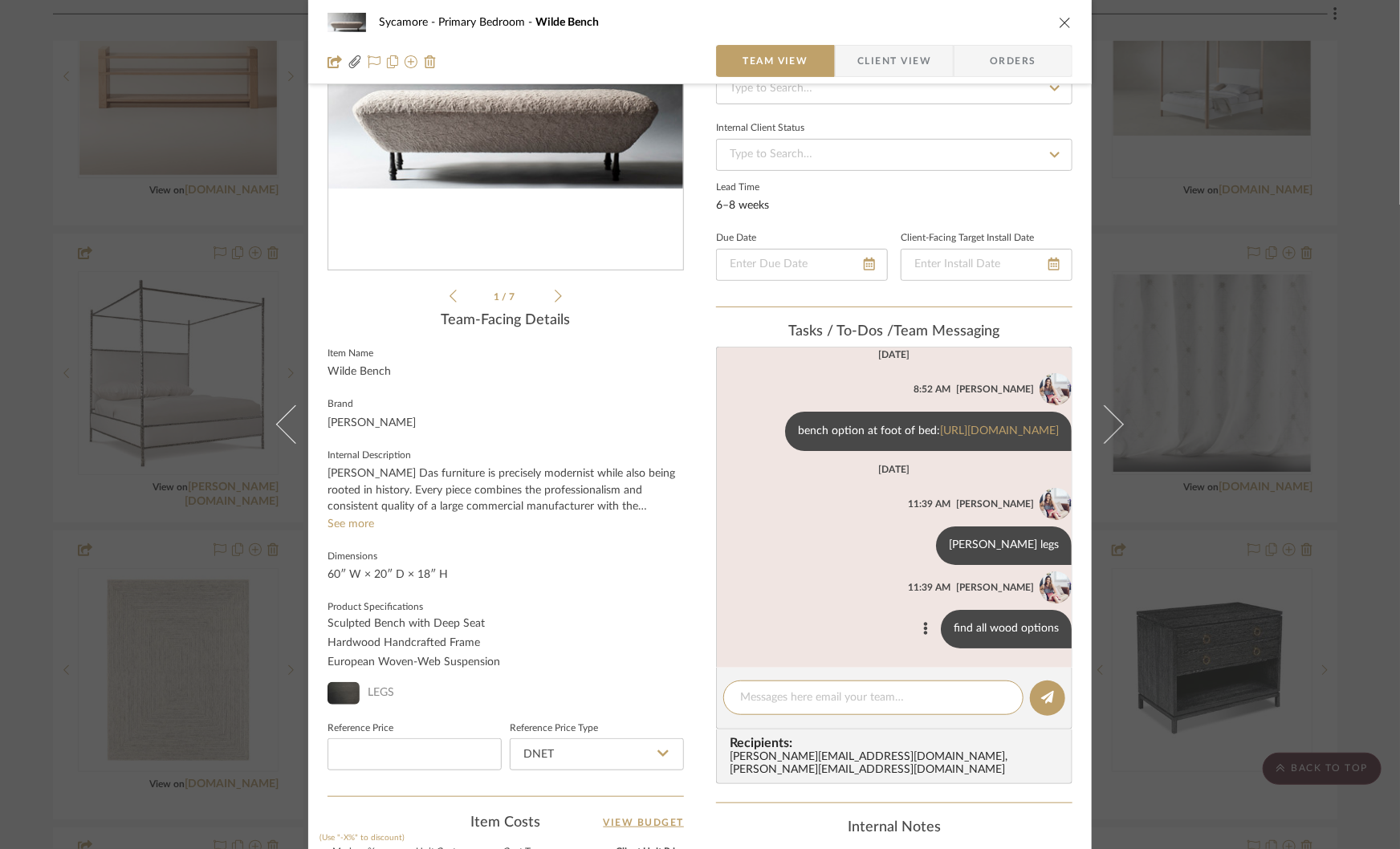
scroll to position [174, 0]
click at [1196, 330] on div "Sycamore Primary Bedroom Wilde Bench Team View Client View Orders Wilde Be...EA…" at bounding box center [700, 424] width 1400 height 849
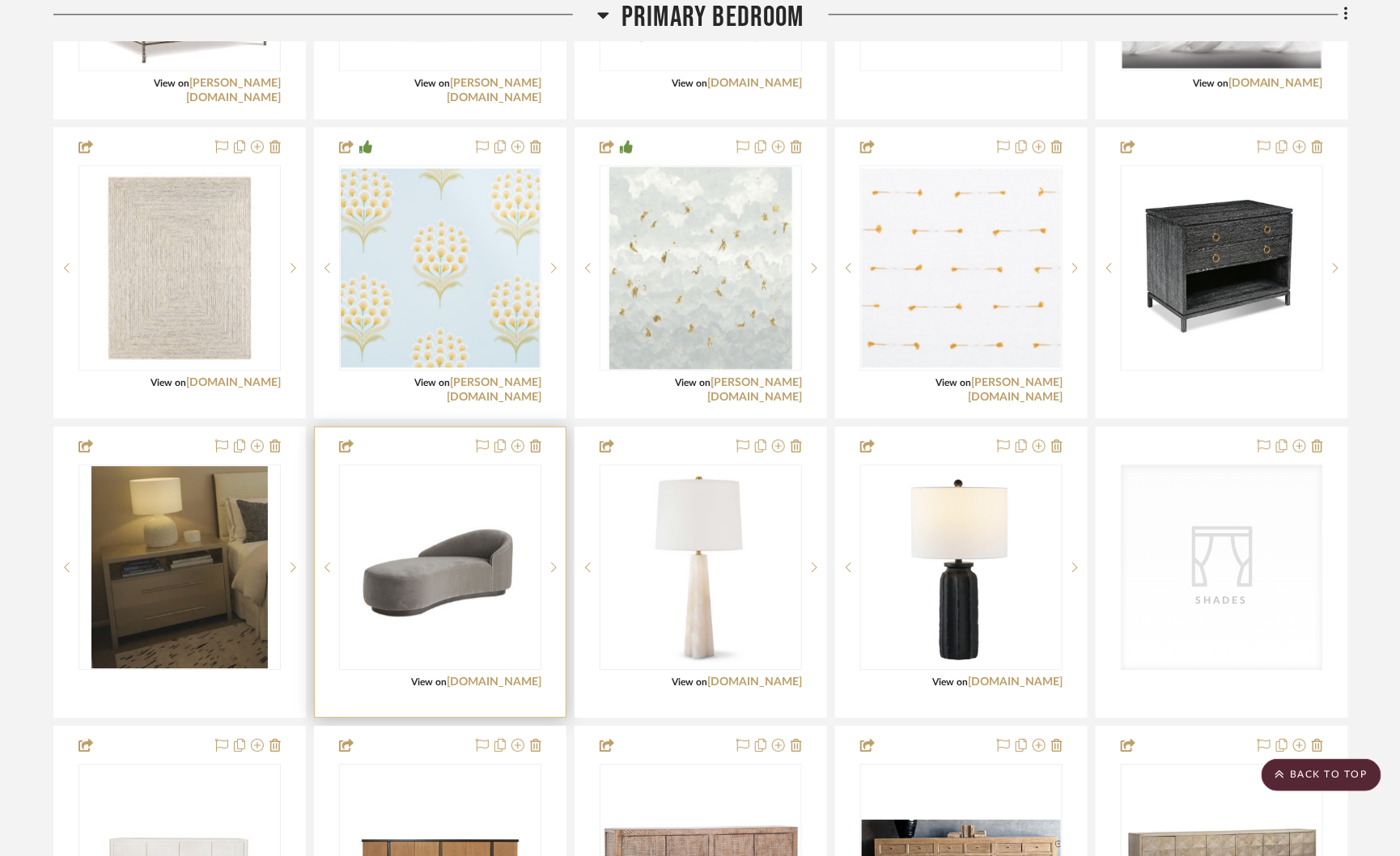
scroll to position [4064, 0]
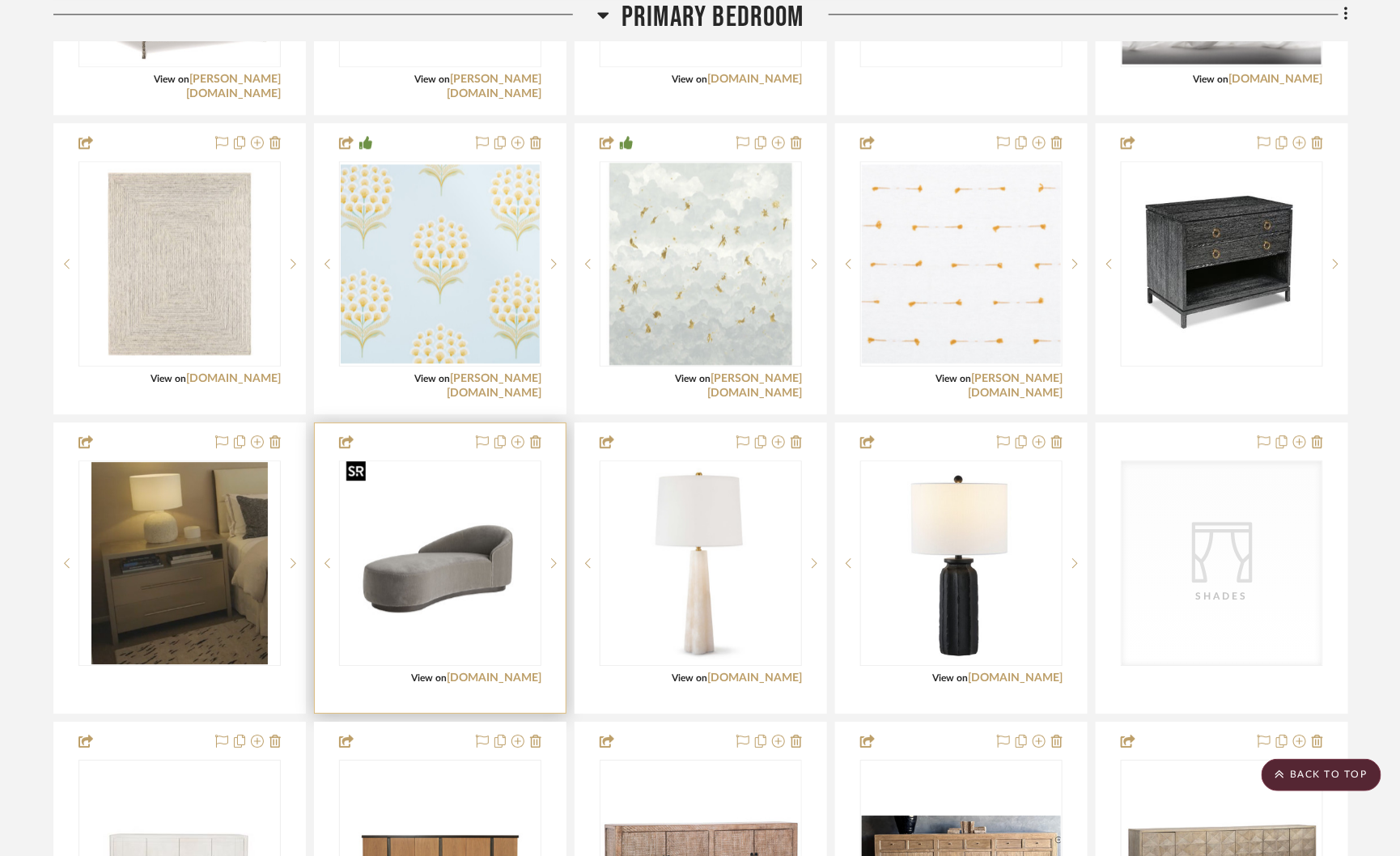
click at [399, 601] on img "0" at bounding box center [439, 562] width 199 height 199
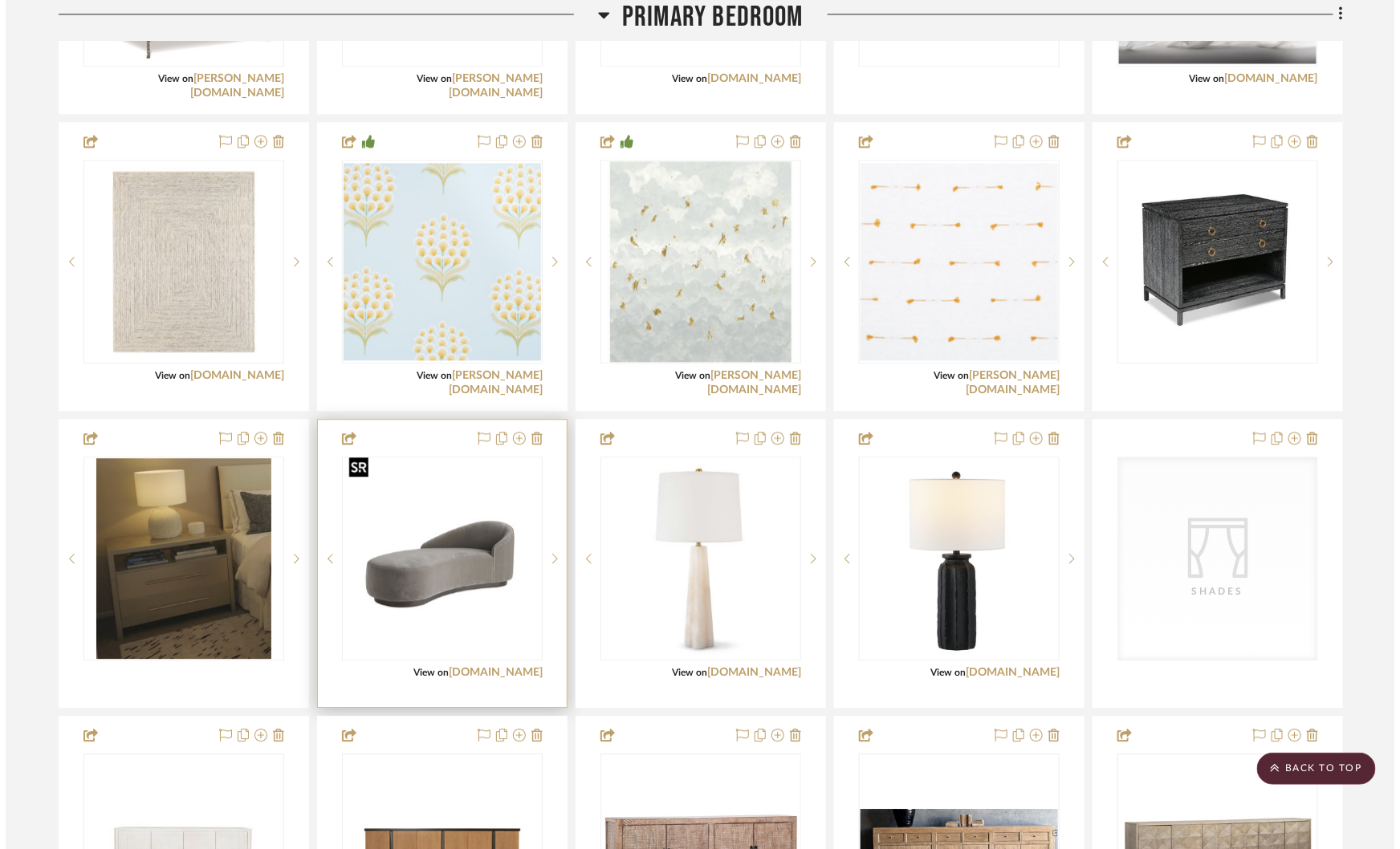
scroll to position [0, 0]
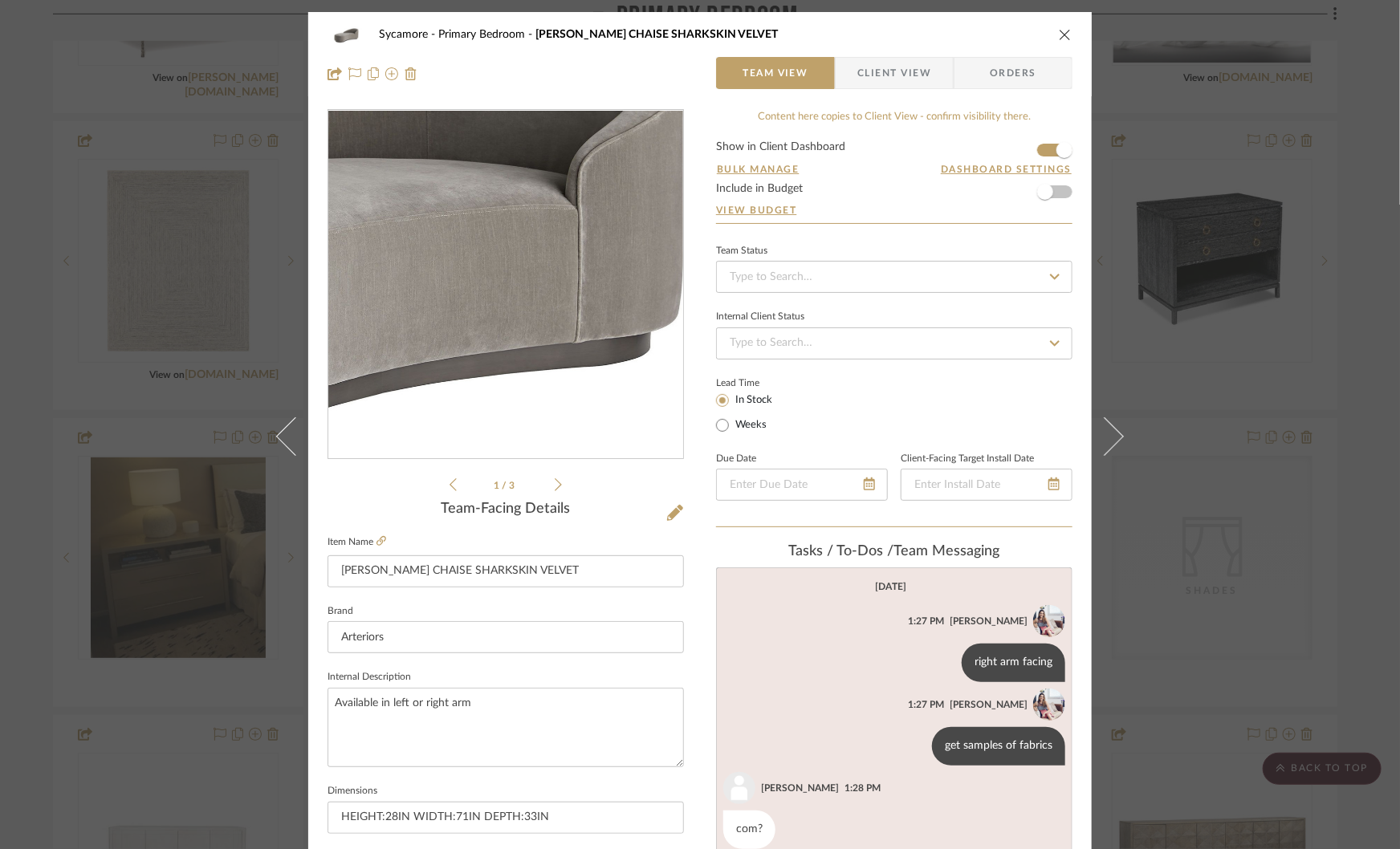
click at [566, 292] on img "0" at bounding box center [505, 285] width 349 height 349
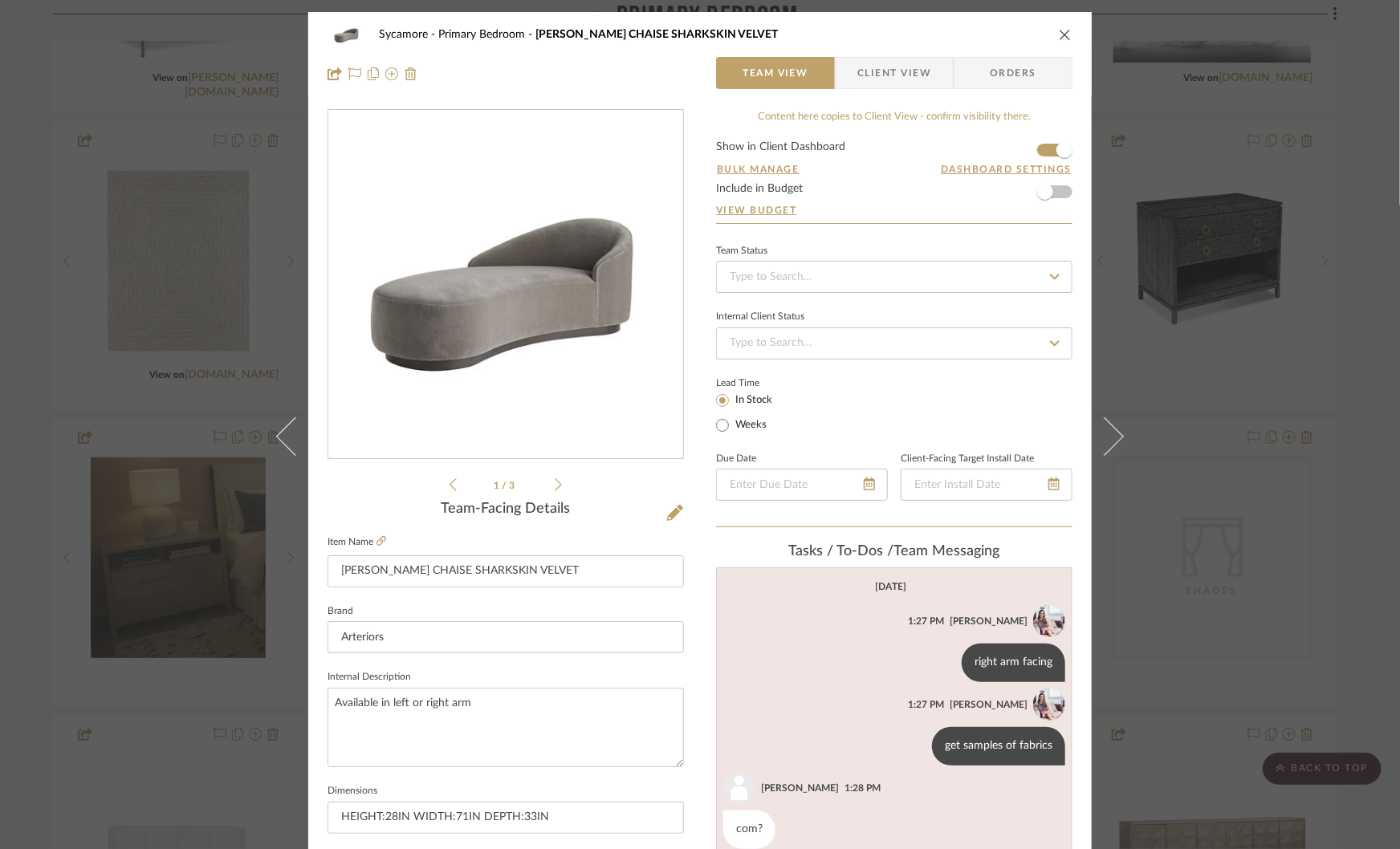
click at [522, 257] on img "0" at bounding box center [505, 285] width 349 height 349
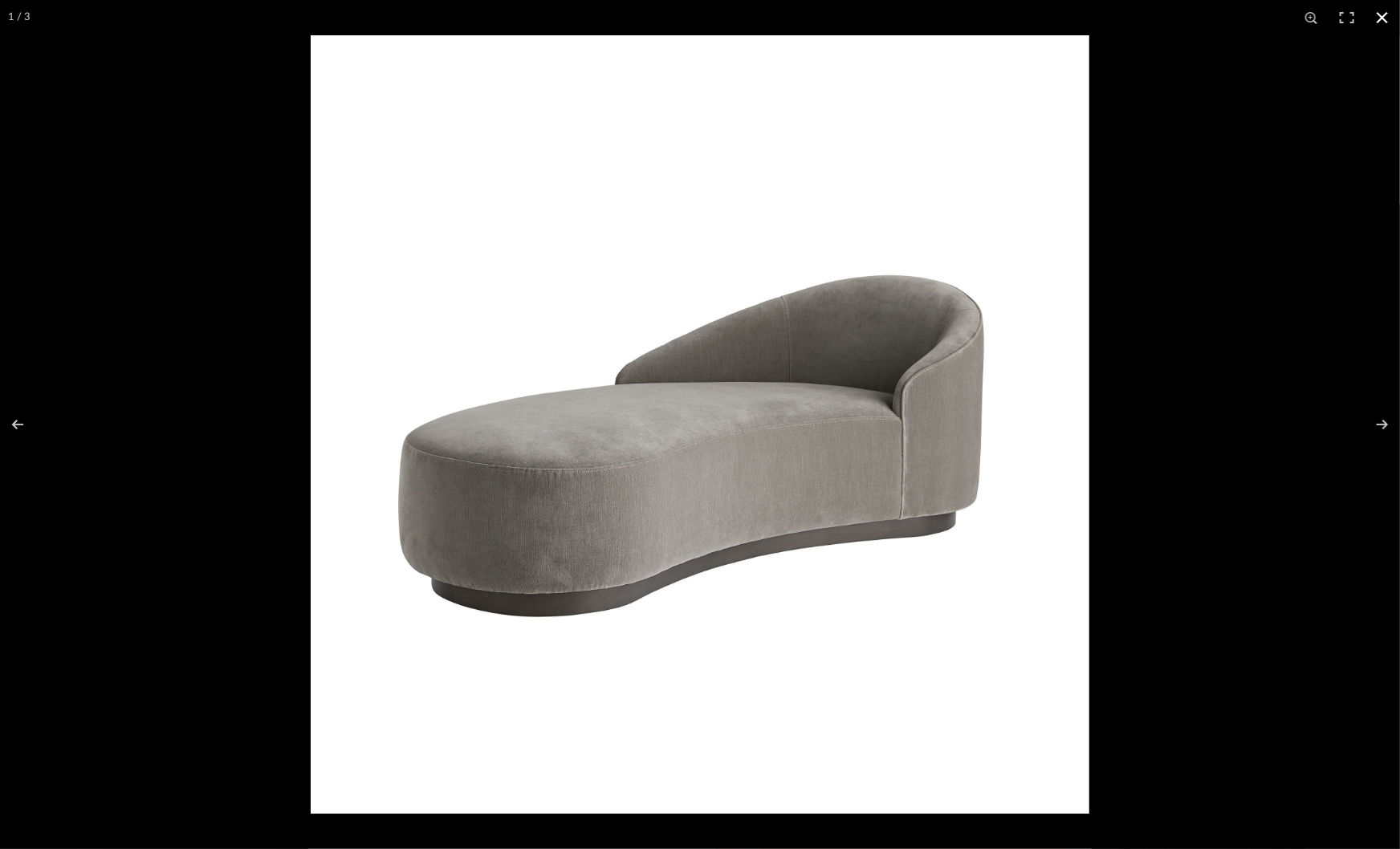
click at [1234, 359] on div at bounding box center [1010, 460] width 1400 height 849
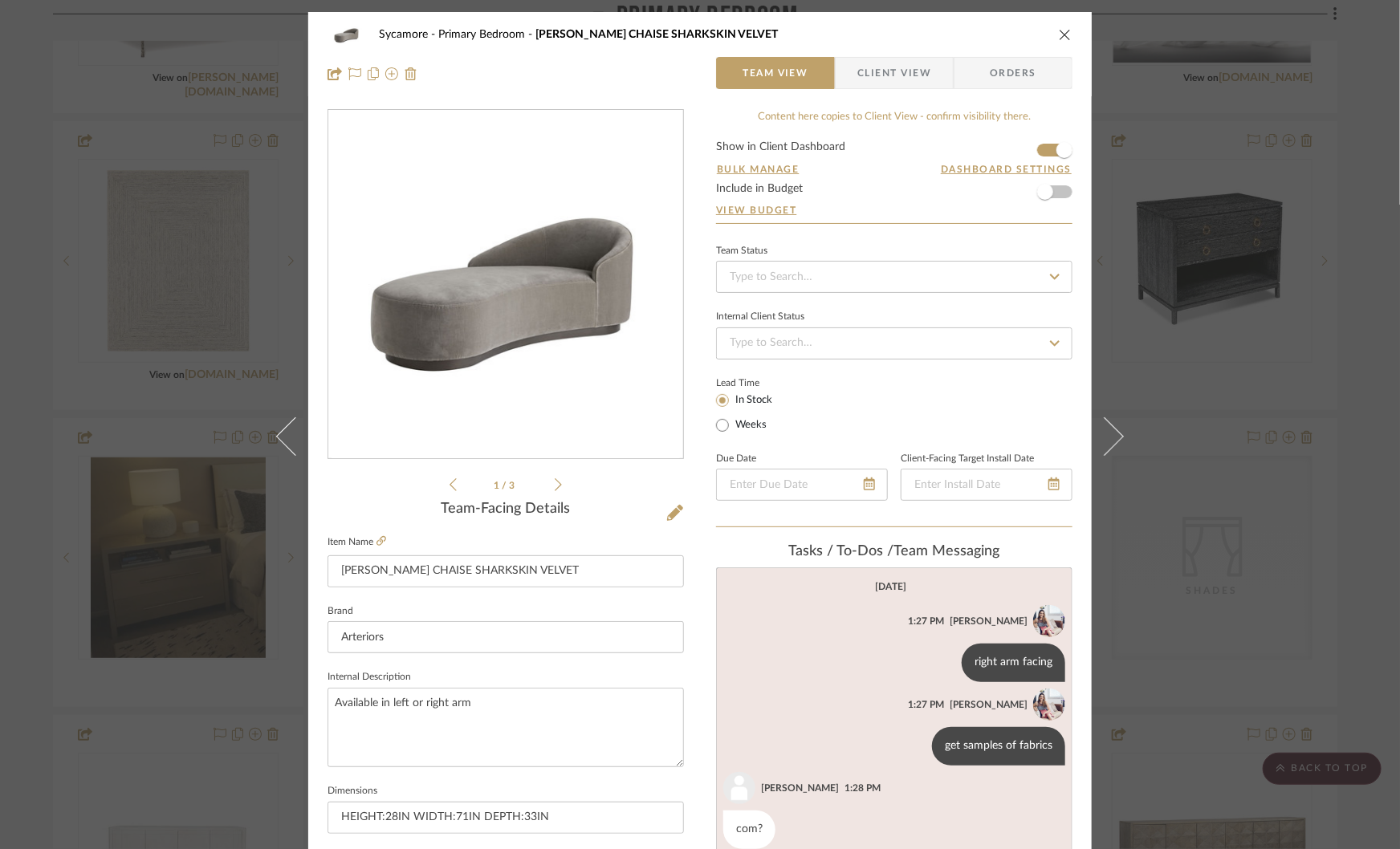
click at [1233, 354] on div "Sycamore Primary Bedroom TURNER CHAISE SHARKSKIN VELVET Team View Client View O…" at bounding box center [700, 424] width 1400 height 849
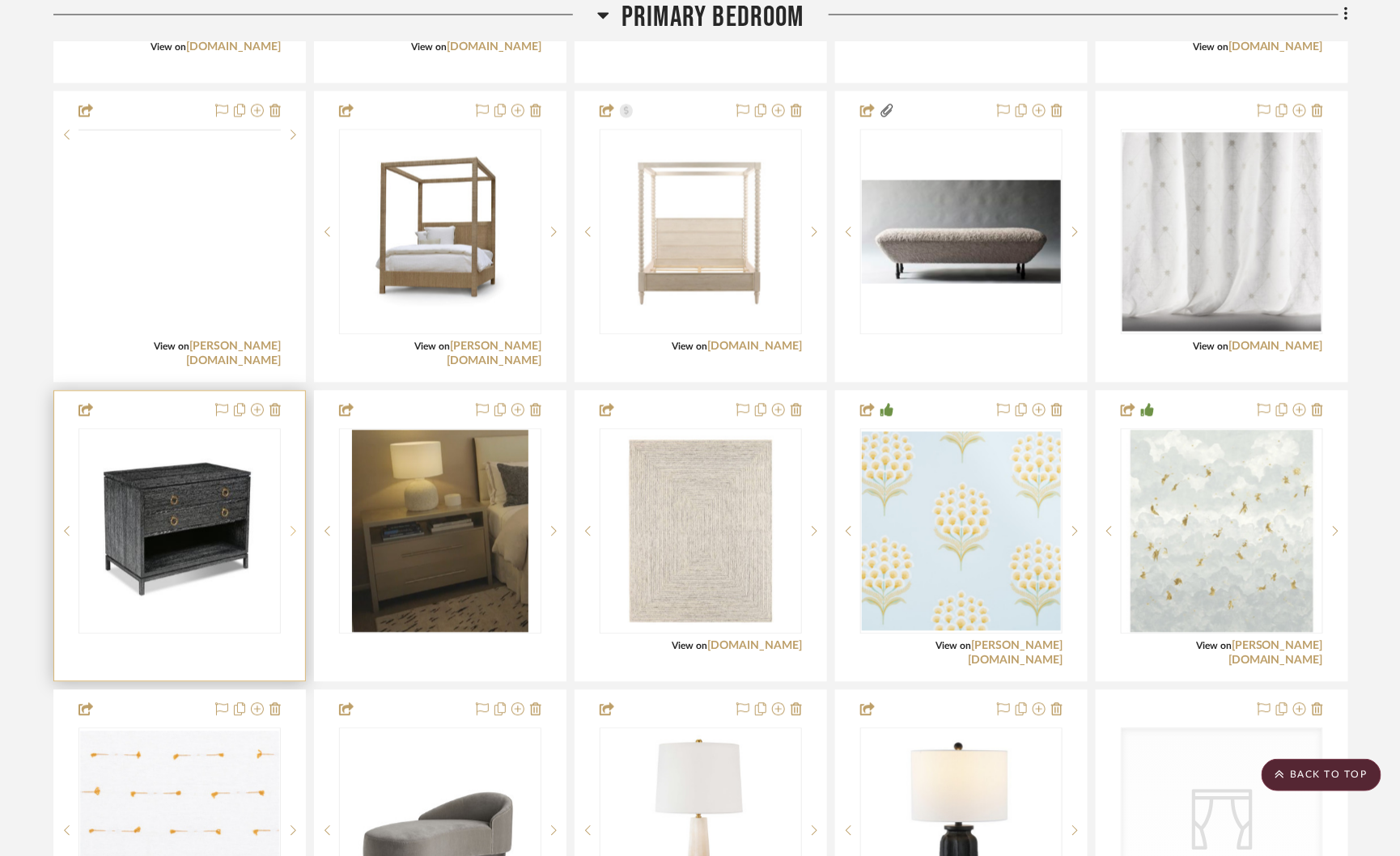
scroll to position [3741, 0]
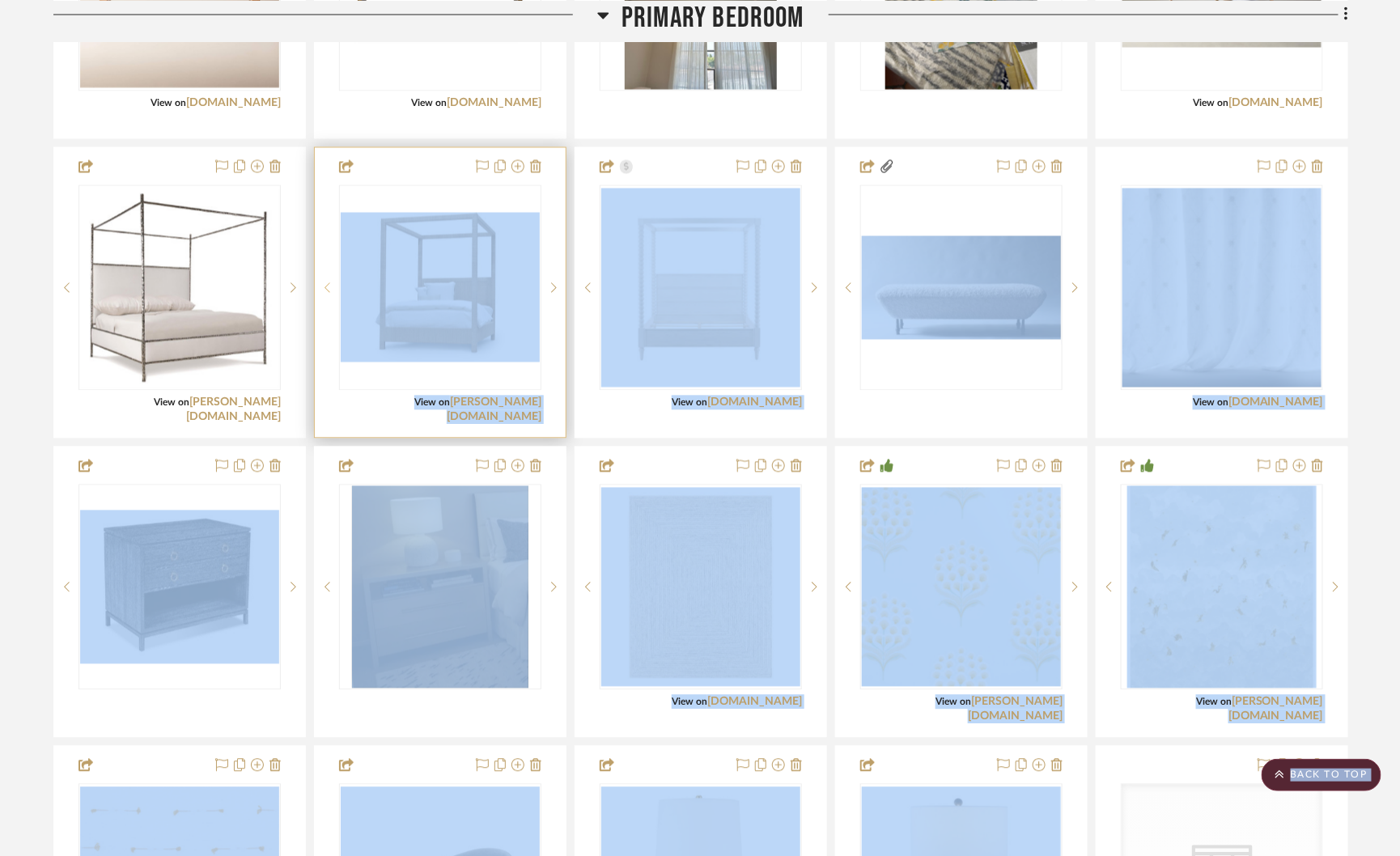
drag, startPoint x: 366, startPoint y: 500, endPoint x: 331, endPoint y: 334, distance: 169.6
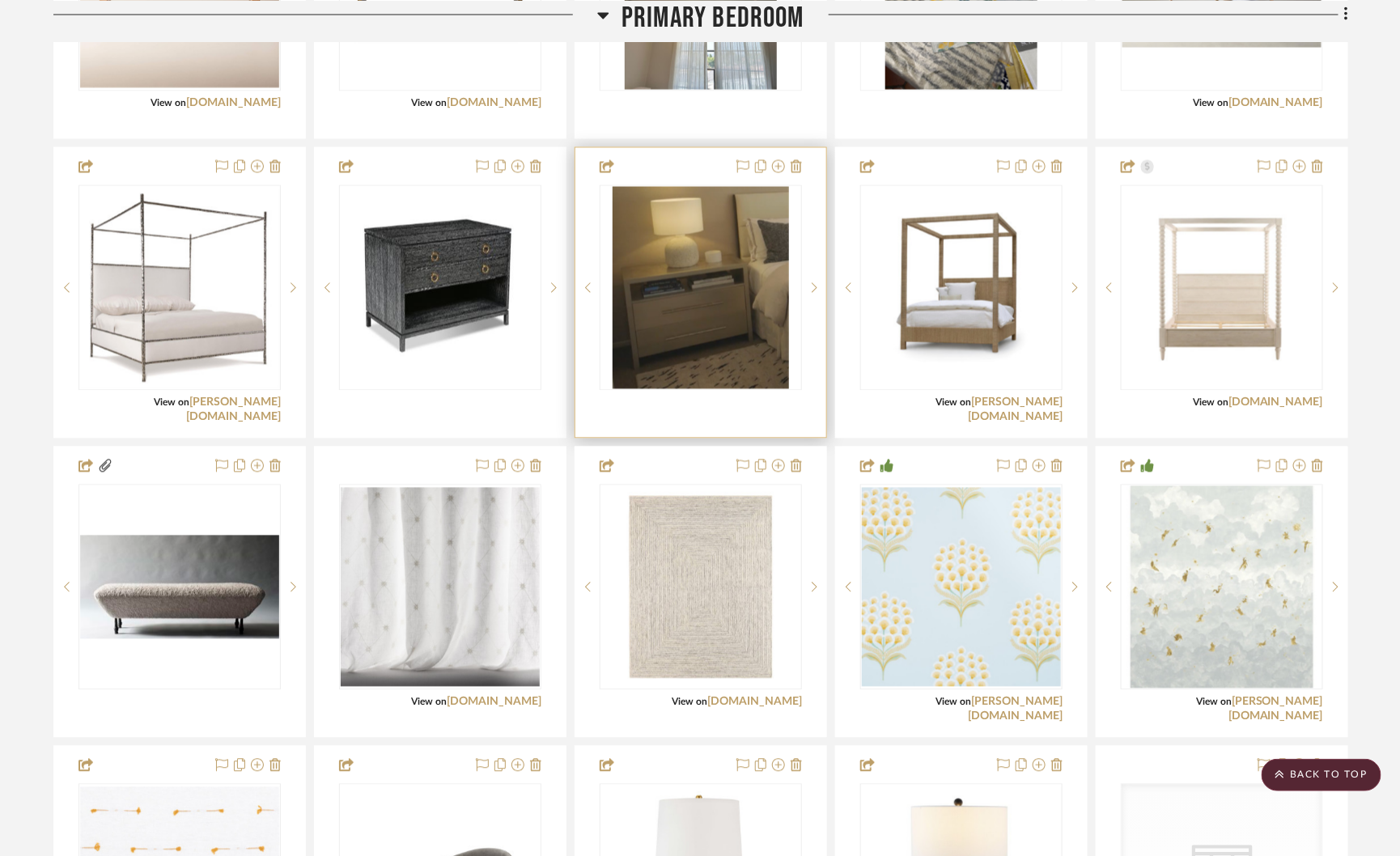
click at [670, 261] on img "0" at bounding box center [700, 288] width 175 height 202
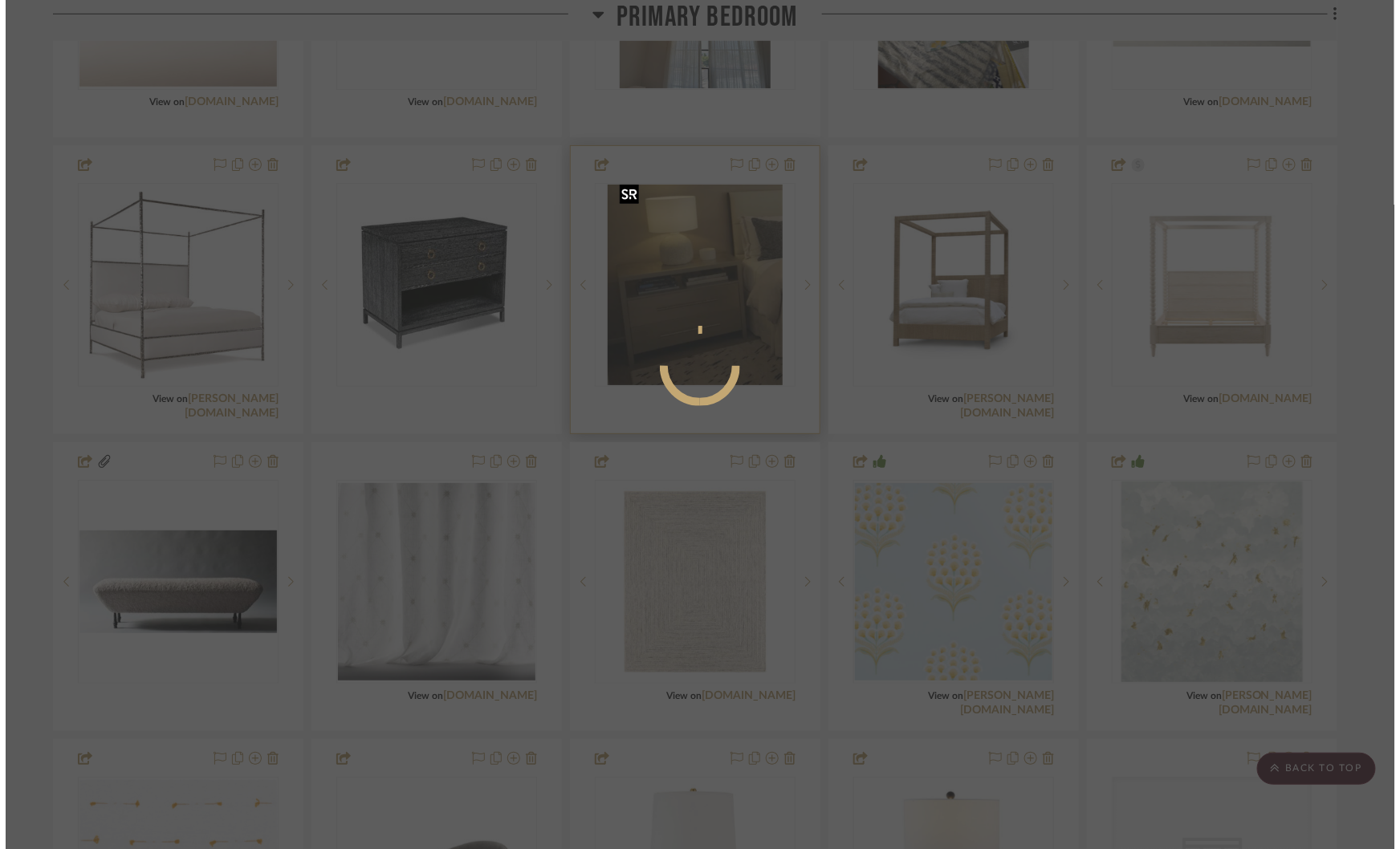
scroll to position [0, 0]
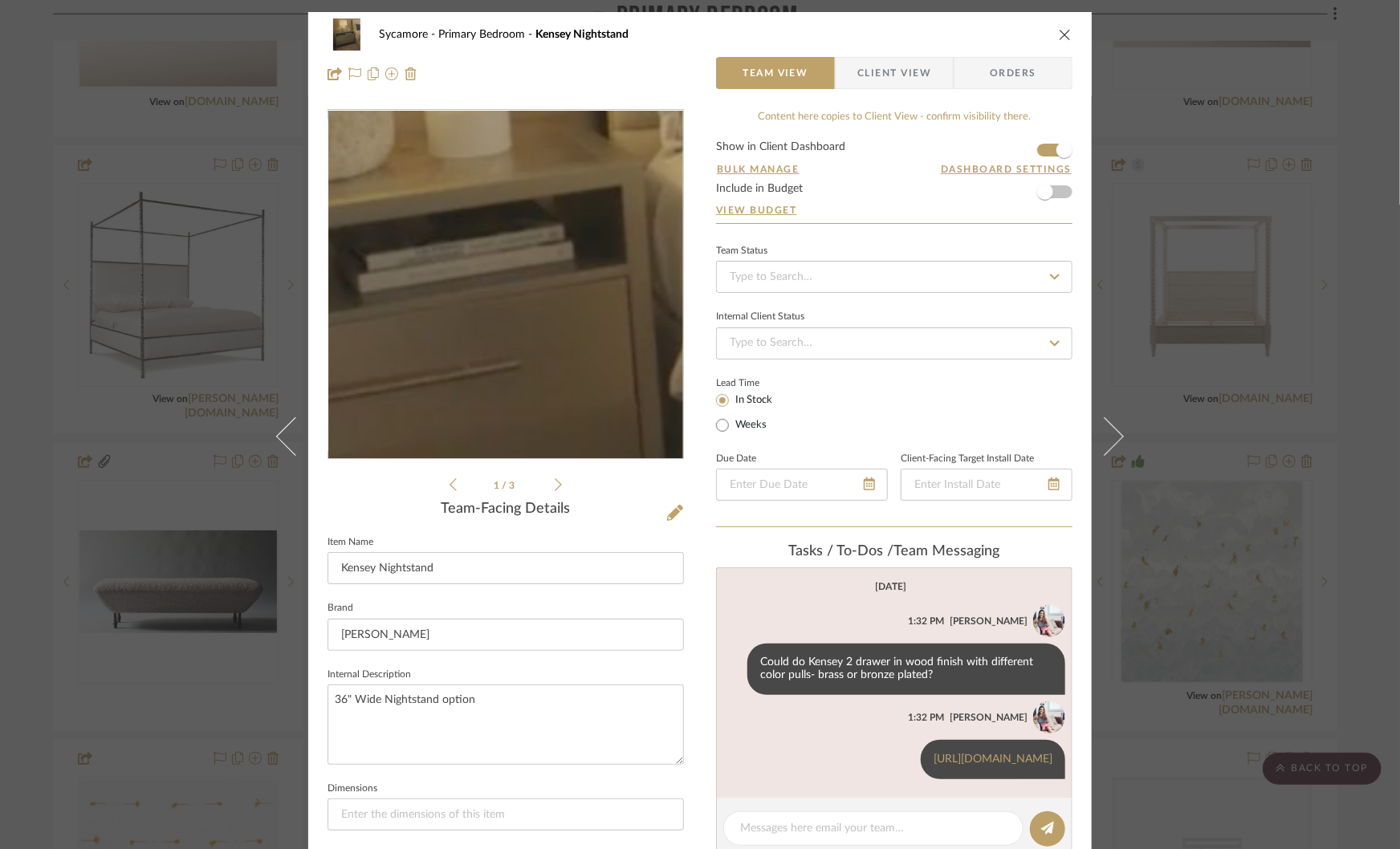
click at [534, 283] on img "0" at bounding box center [505, 285] width 302 height 349
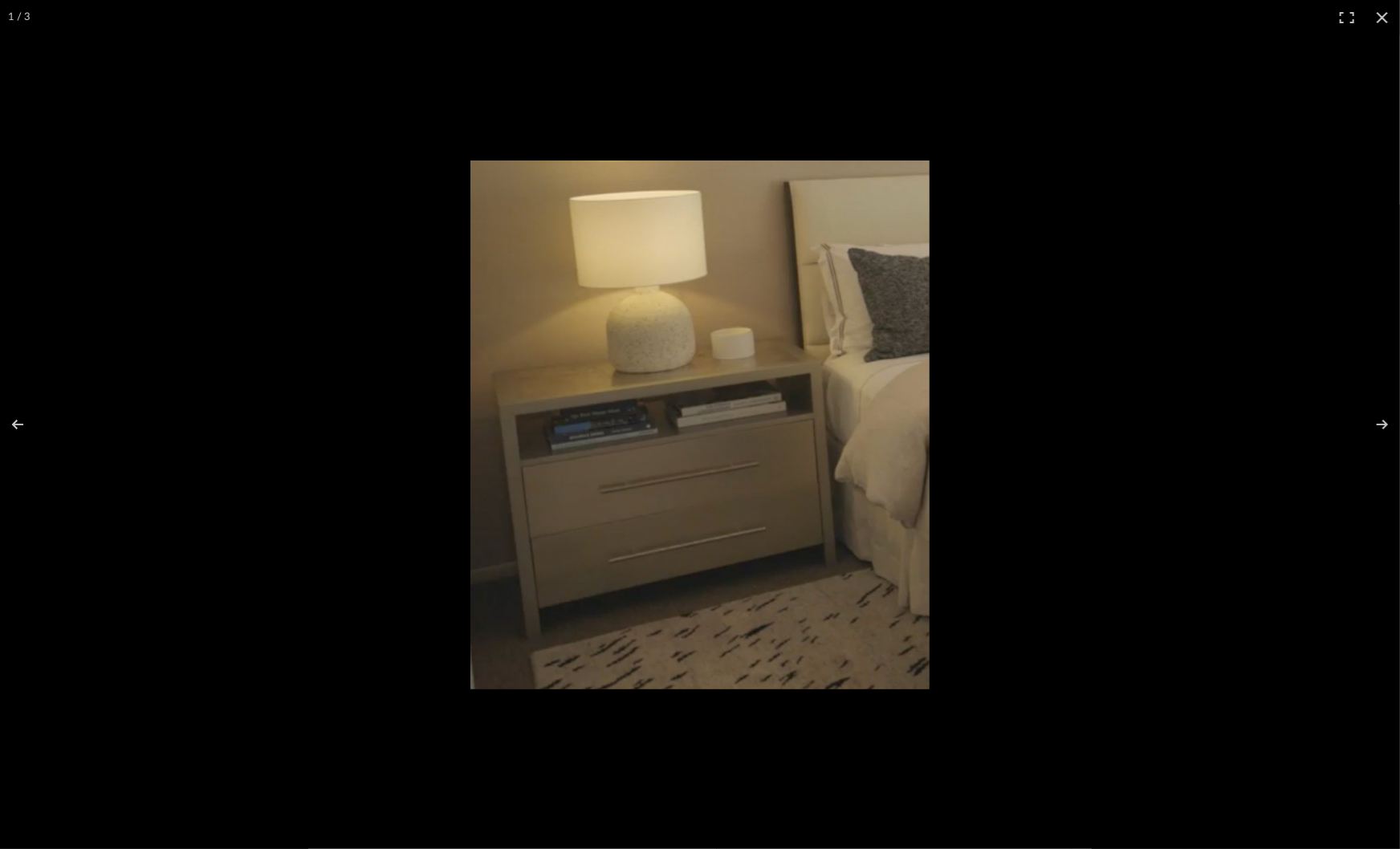
click at [967, 442] on div at bounding box center [946, 449] width 951 height 577
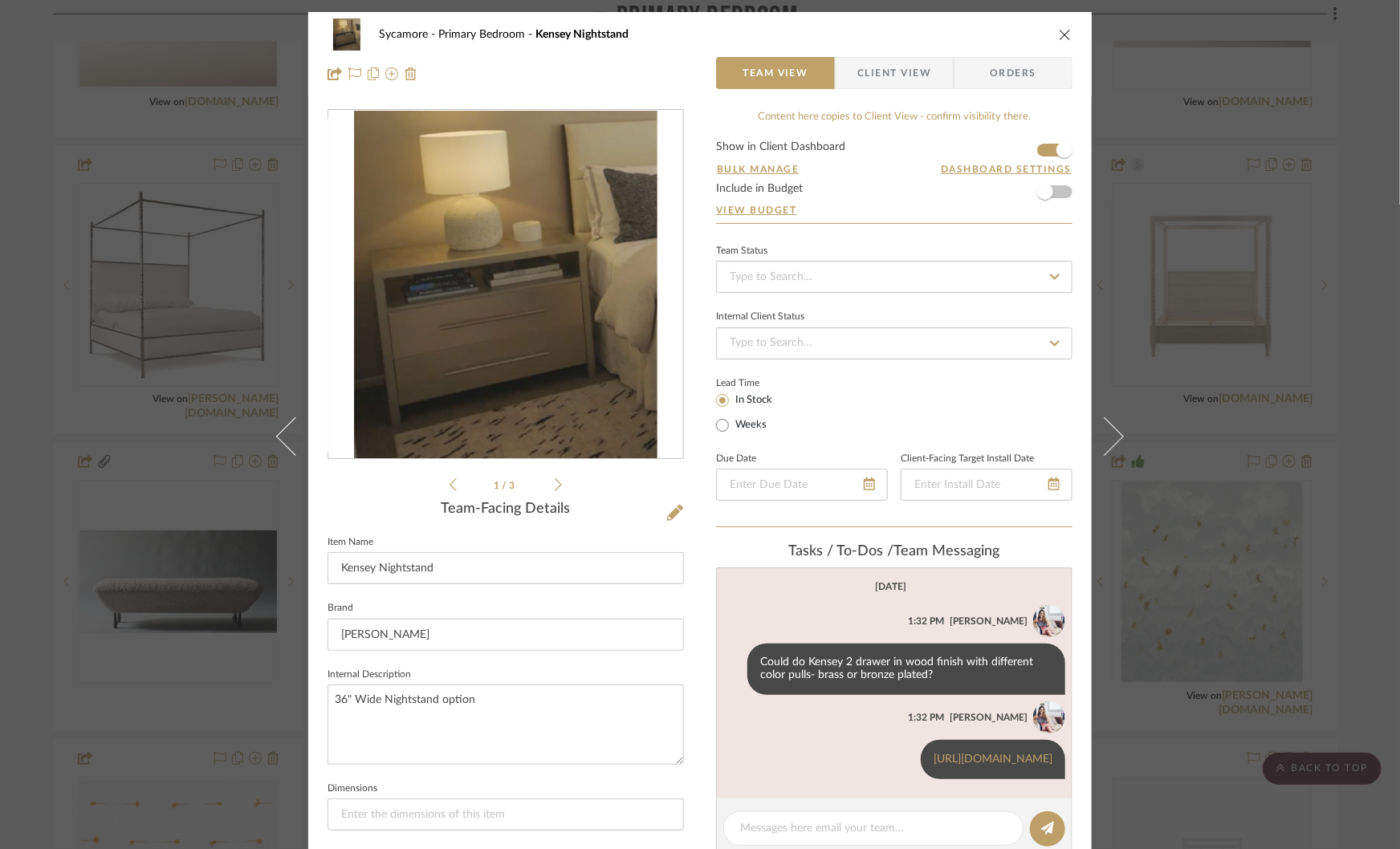
click at [554, 493] on ul "1 / 3" at bounding box center [505, 484] width 112 height 19
click at [557, 480] on div "1 / 3" at bounding box center [506, 301] width 357 height 385
click at [554, 481] on icon at bounding box center [558, 485] width 7 height 15
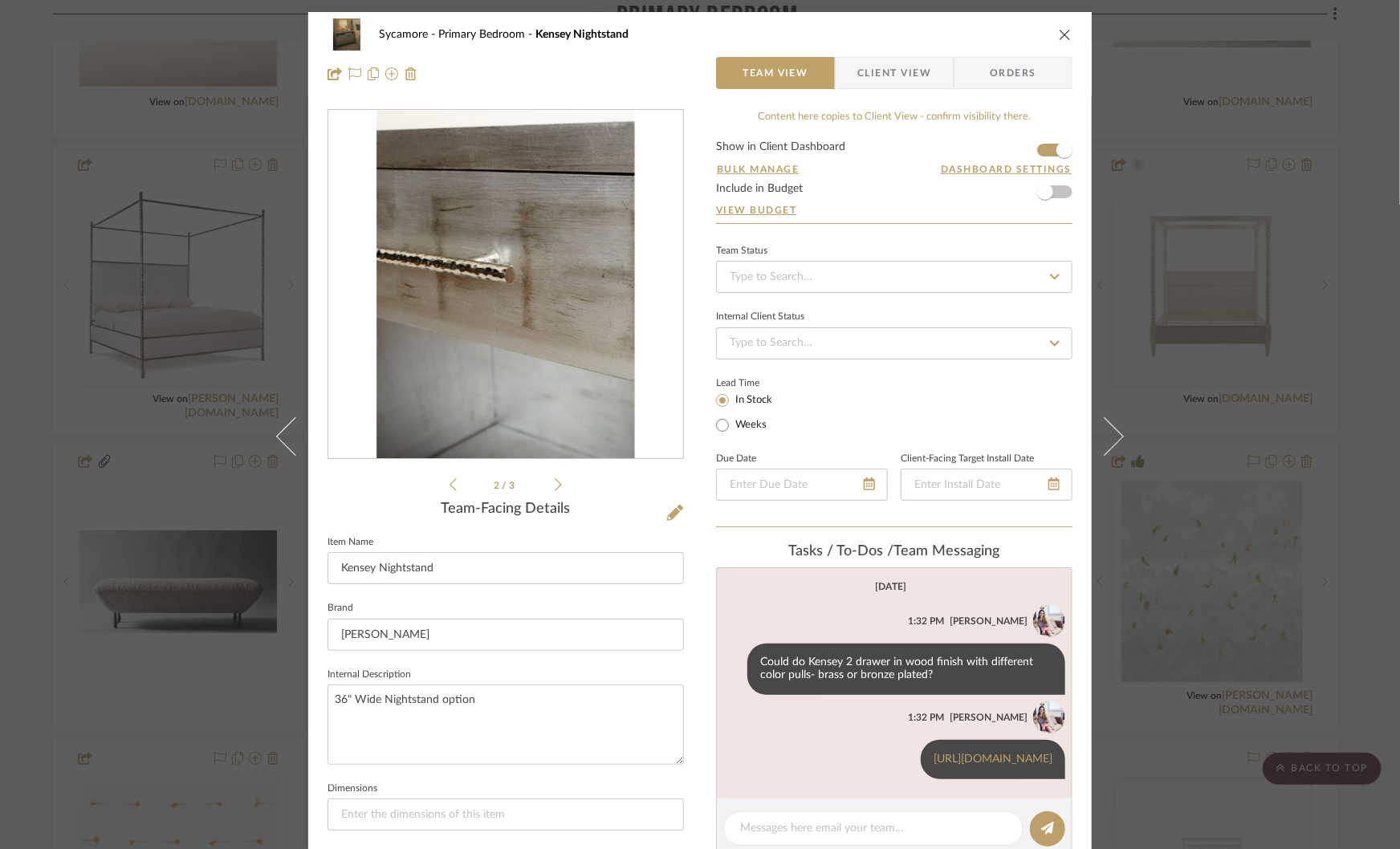
click at [554, 481] on icon at bounding box center [558, 485] width 7 height 15
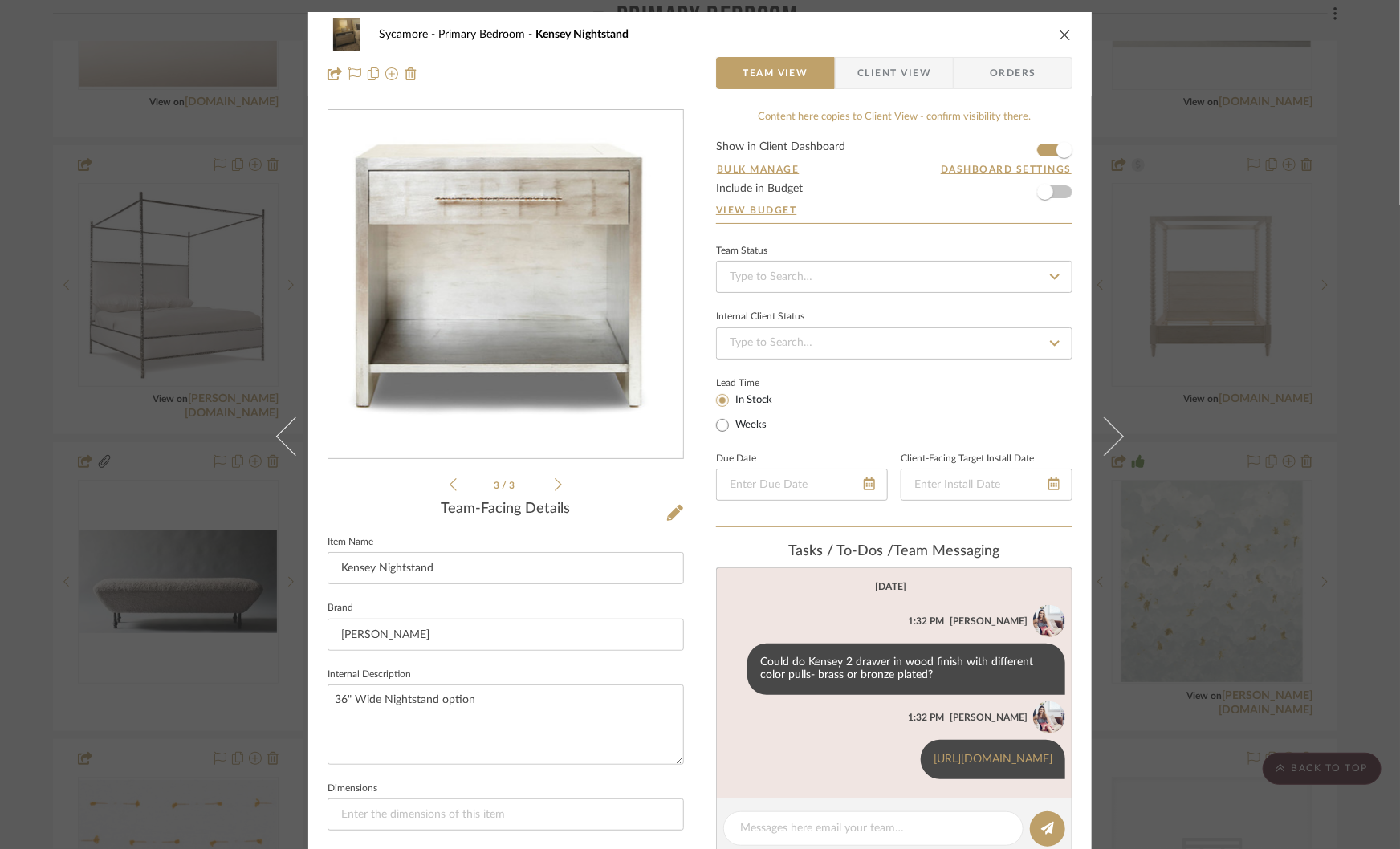
click at [1155, 389] on div "Sycamore Primary Bedroom Kensey Nightstand Team View Client View Orders 3 / 3 T…" at bounding box center [700, 424] width 1400 height 849
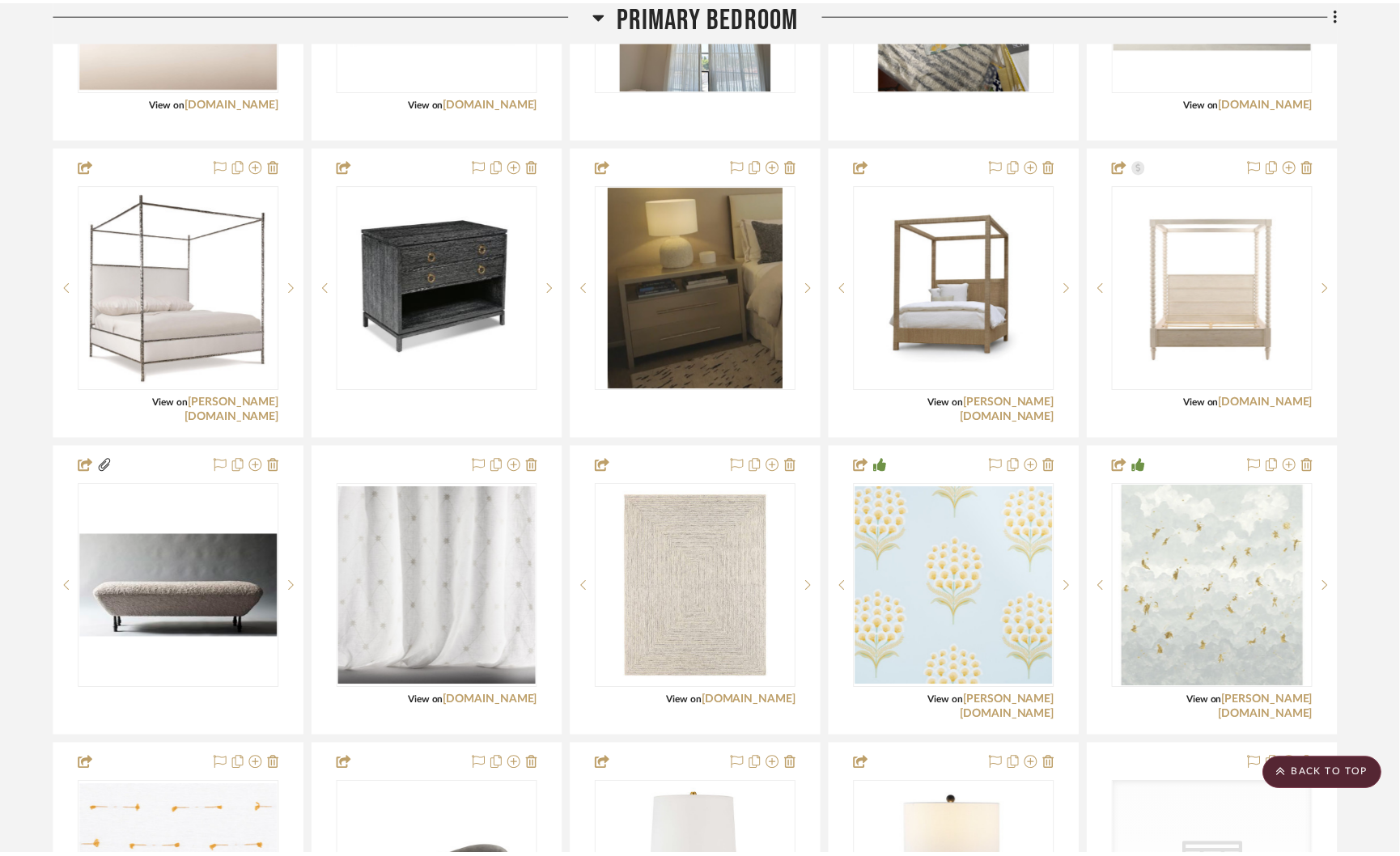
scroll to position [3741, 0]
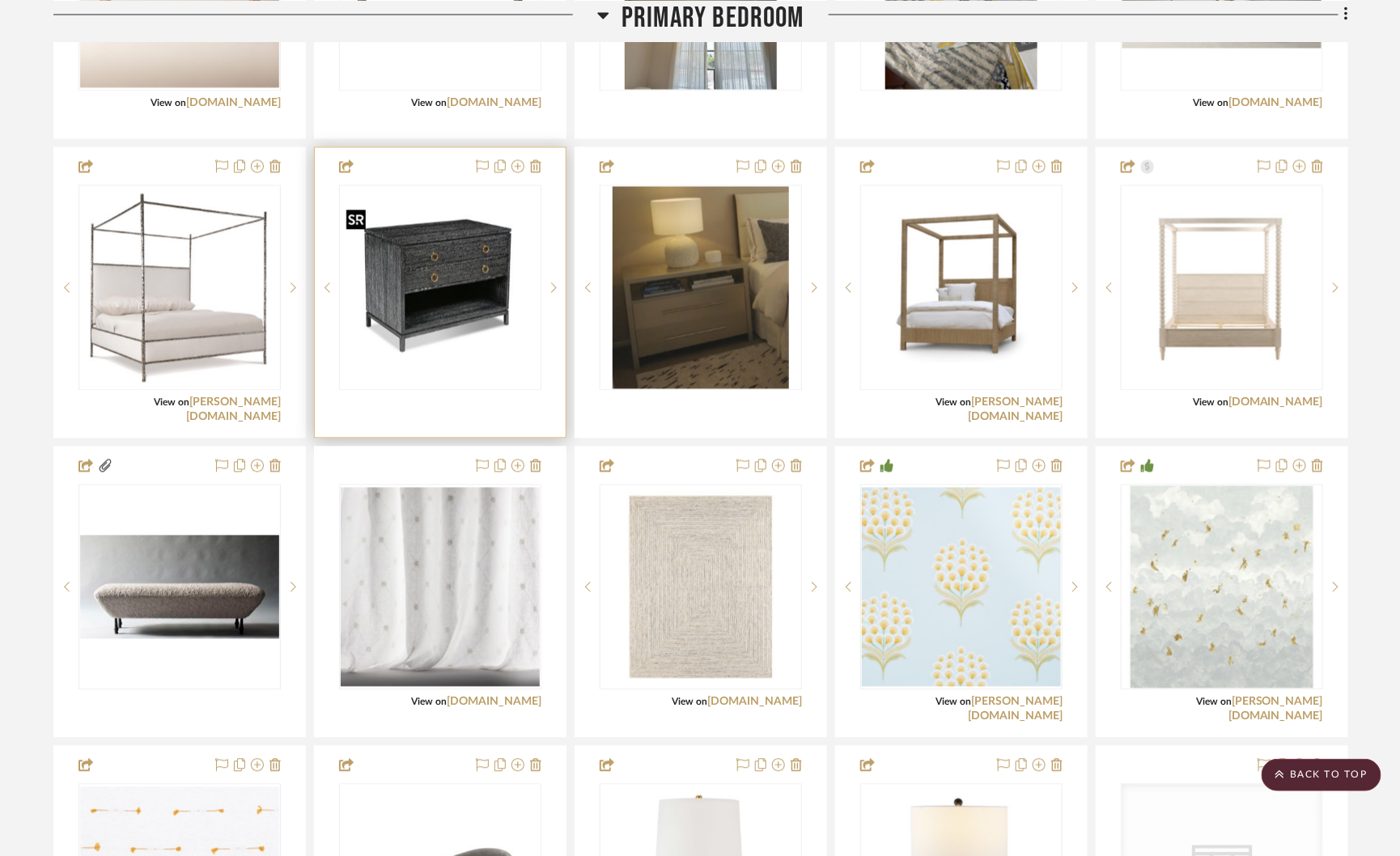
click at [490, 260] on img "0" at bounding box center [439, 288] width 199 height 154
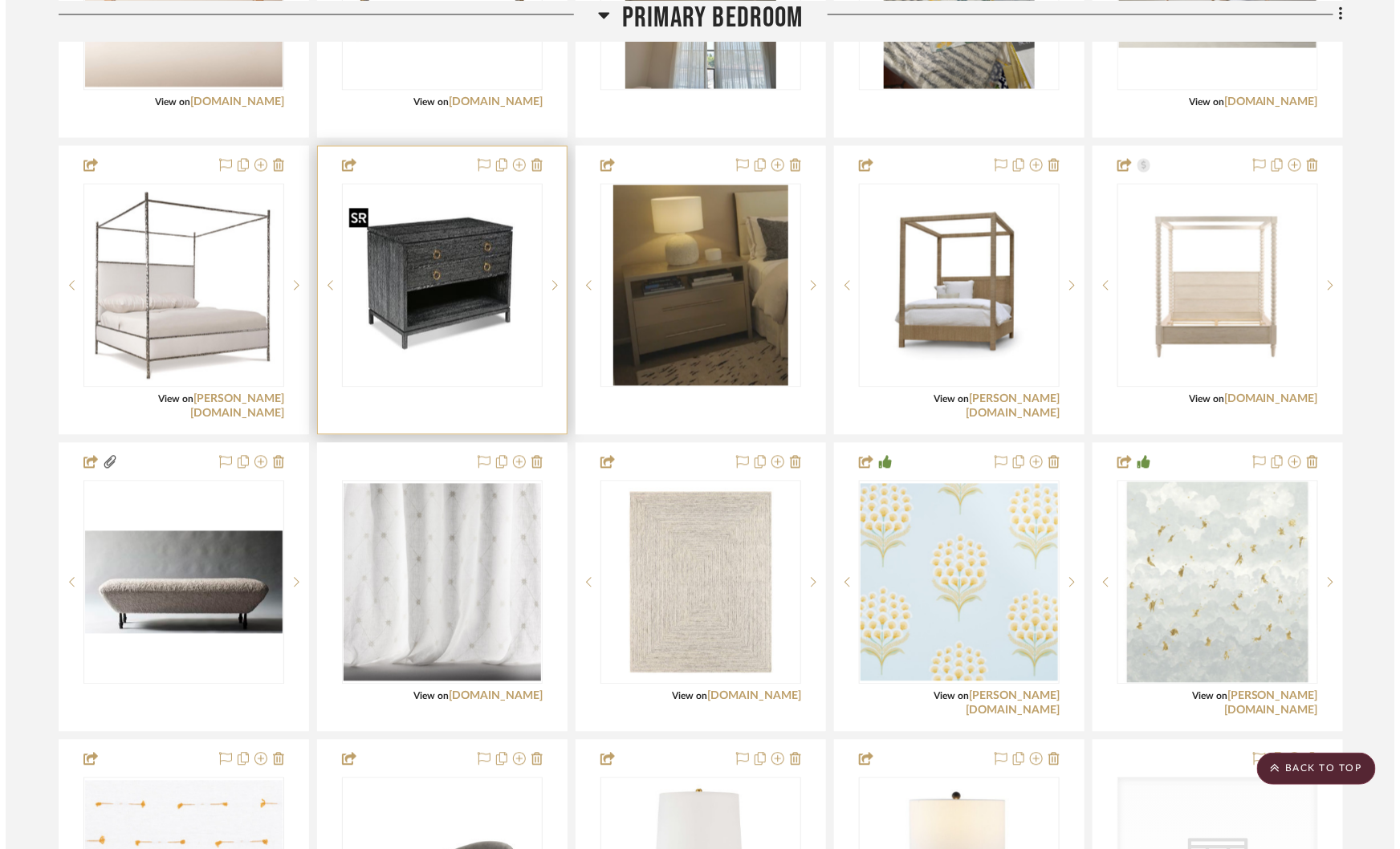
scroll to position [0, 0]
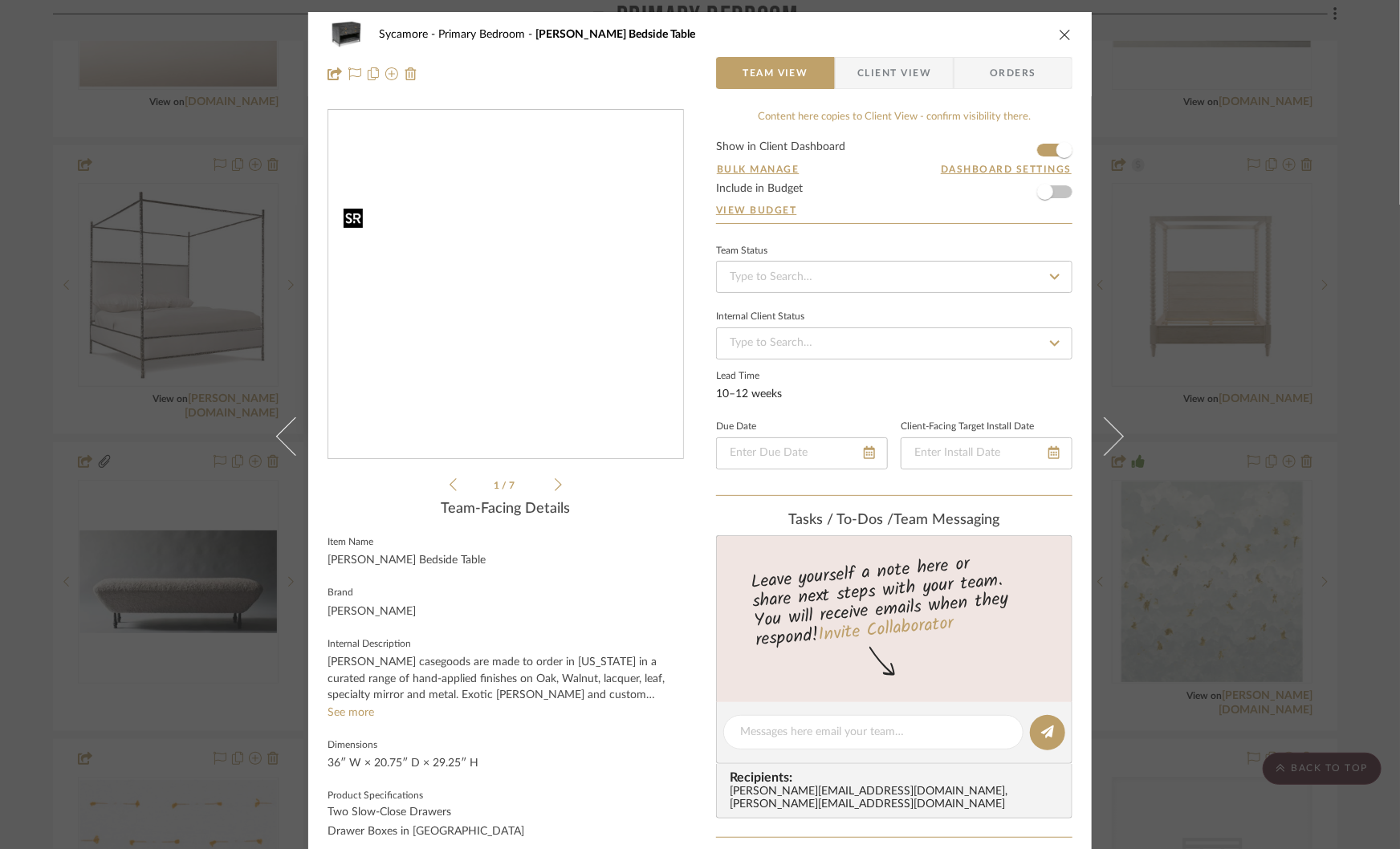
click at [486, 258] on img "0" at bounding box center [506, 285] width 355 height 274
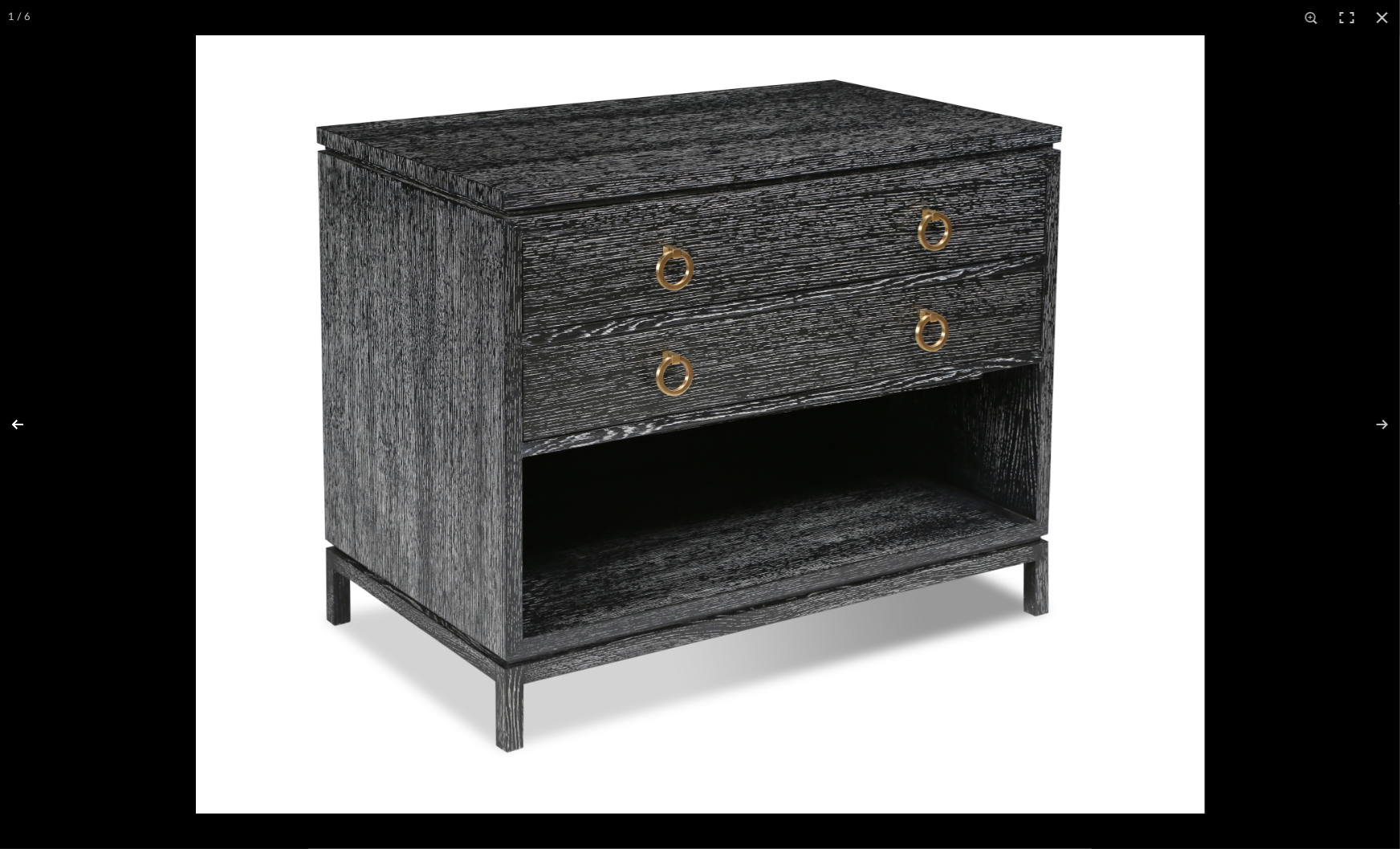
click at [24, 421] on button at bounding box center [28, 424] width 56 height 80
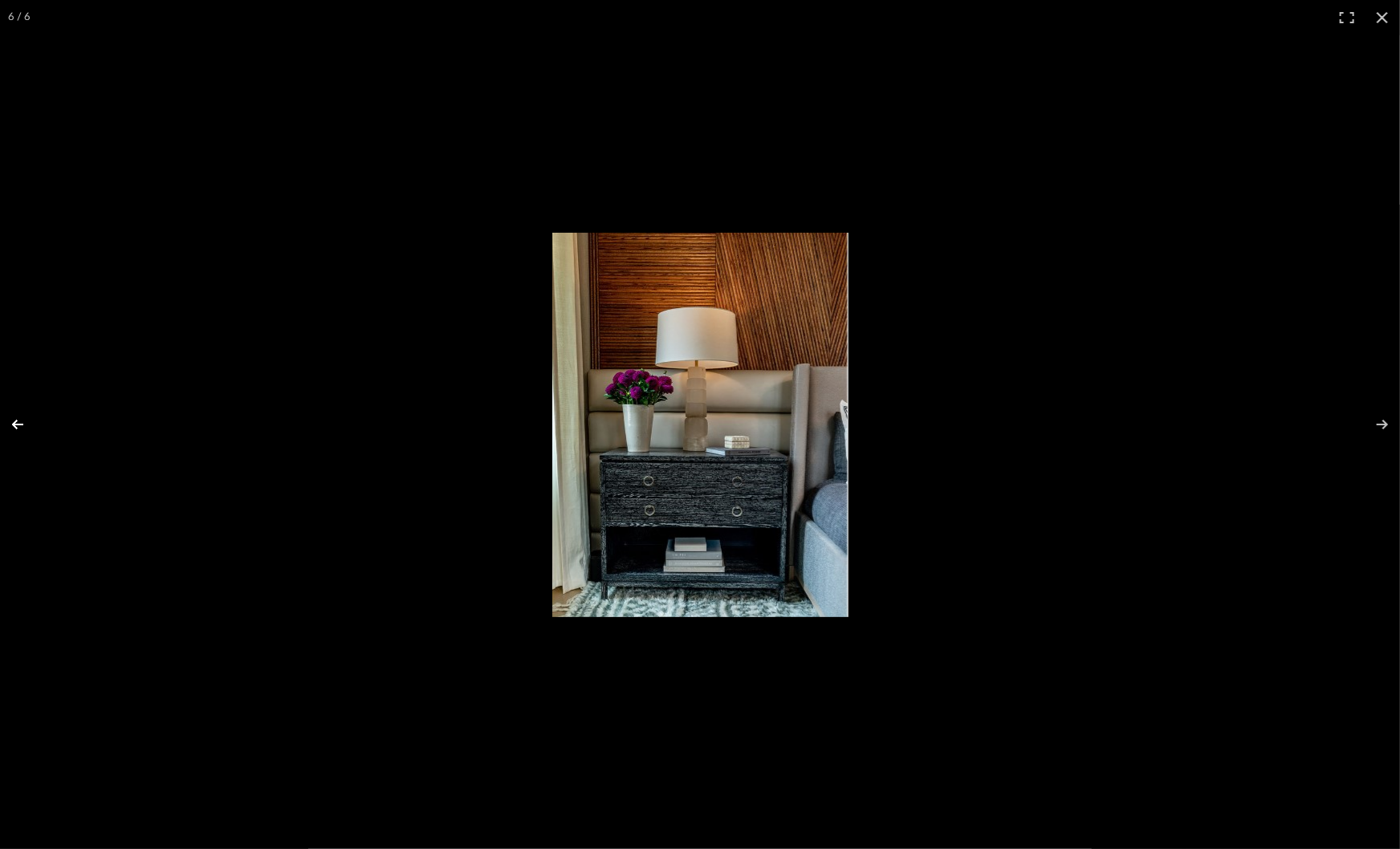
click at [24, 422] on button at bounding box center [28, 424] width 56 height 80
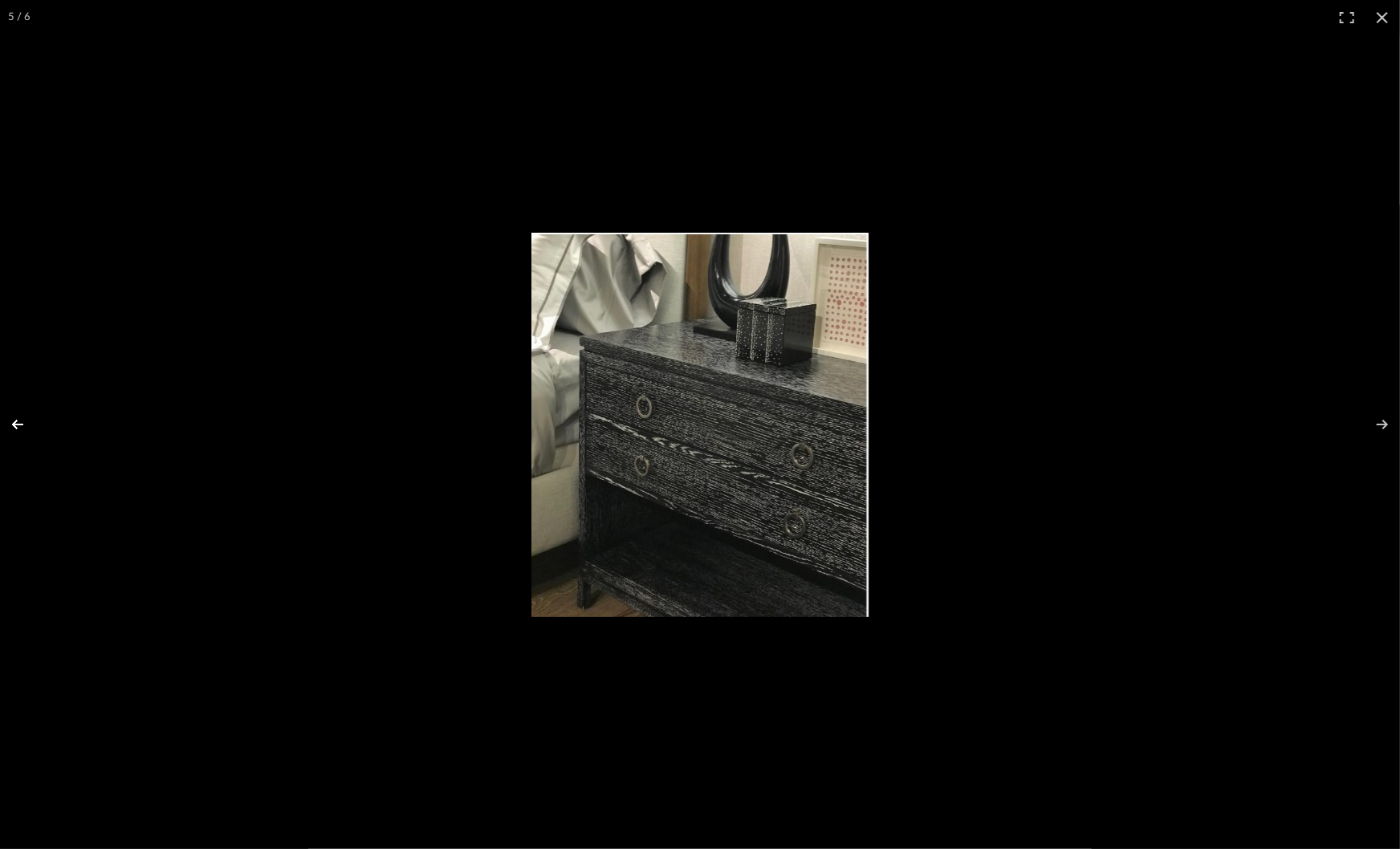
click at [24, 422] on button at bounding box center [28, 424] width 56 height 80
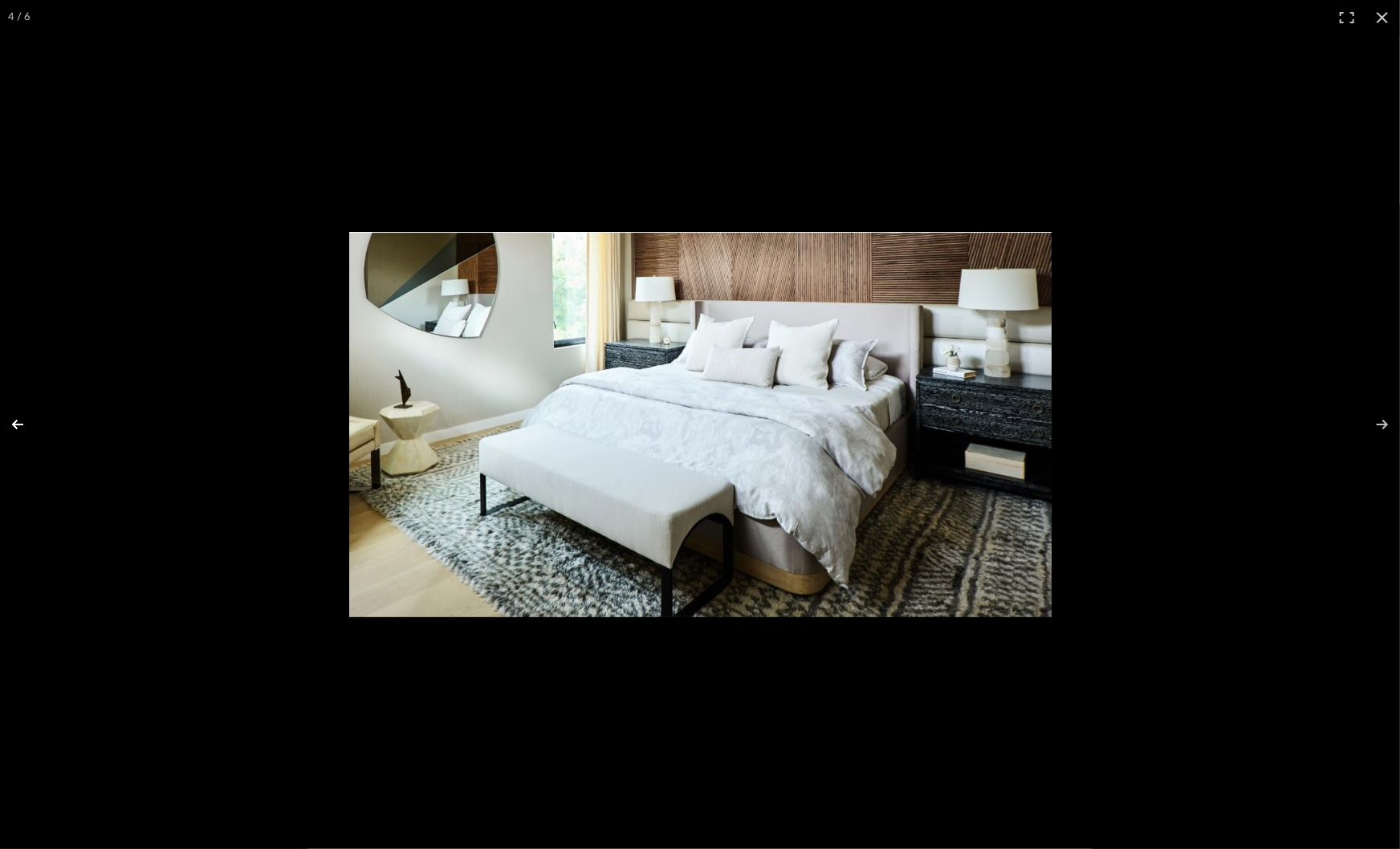
click at [24, 422] on button at bounding box center [28, 424] width 56 height 80
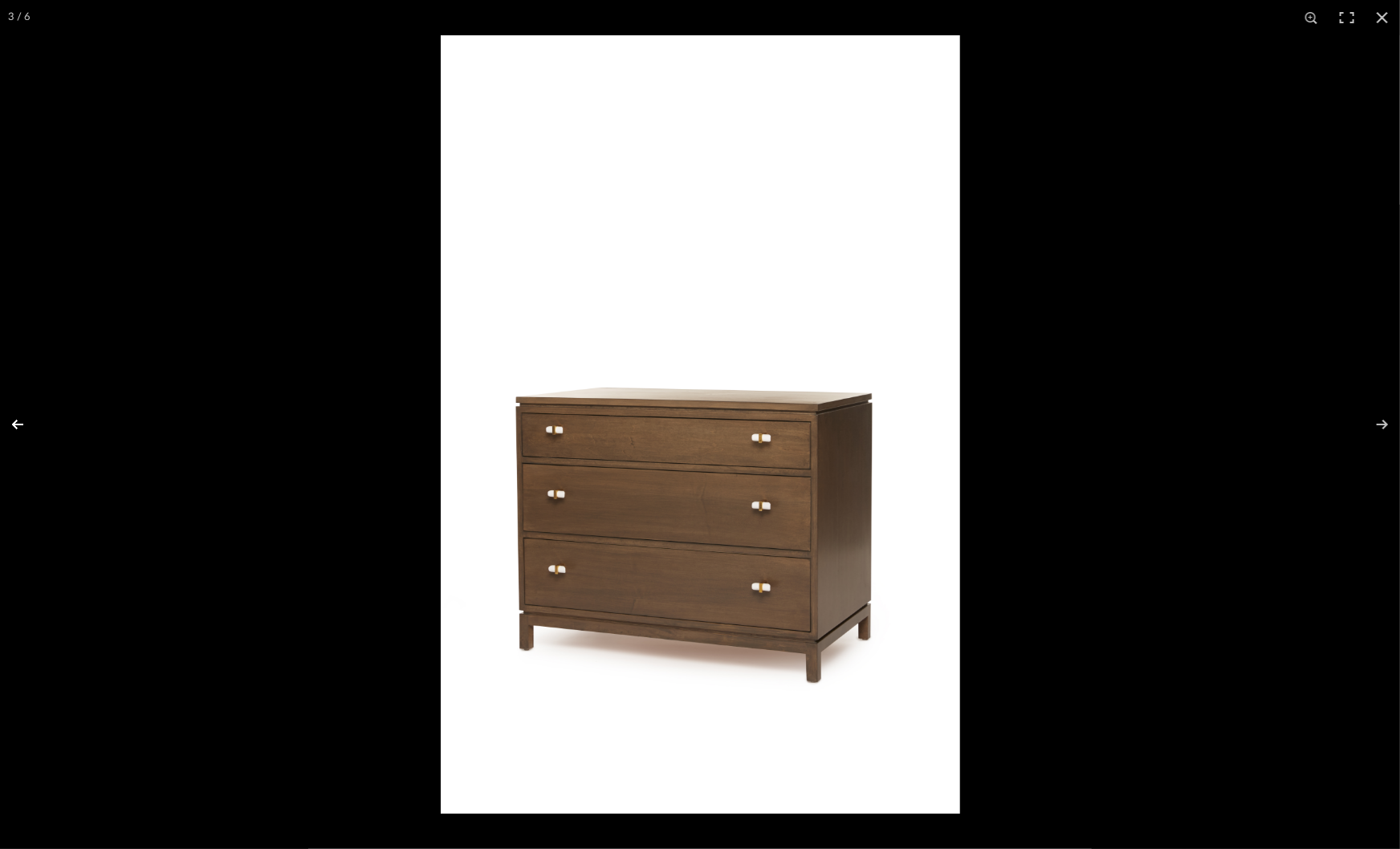
click at [16, 425] on button at bounding box center [28, 424] width 56 height 80
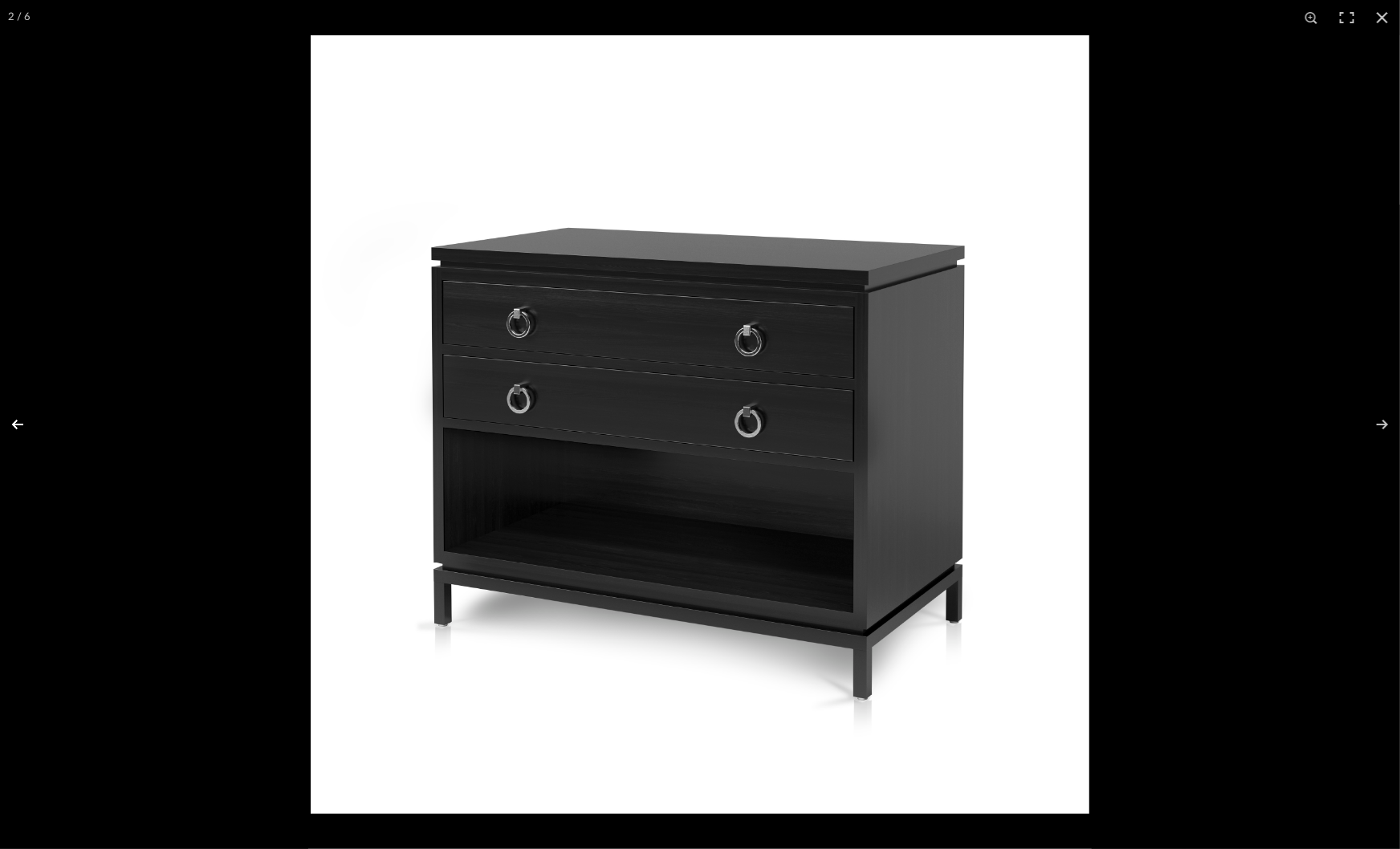
click at [16, 425] on button at bounding box center [28, 424] width 56 height 80
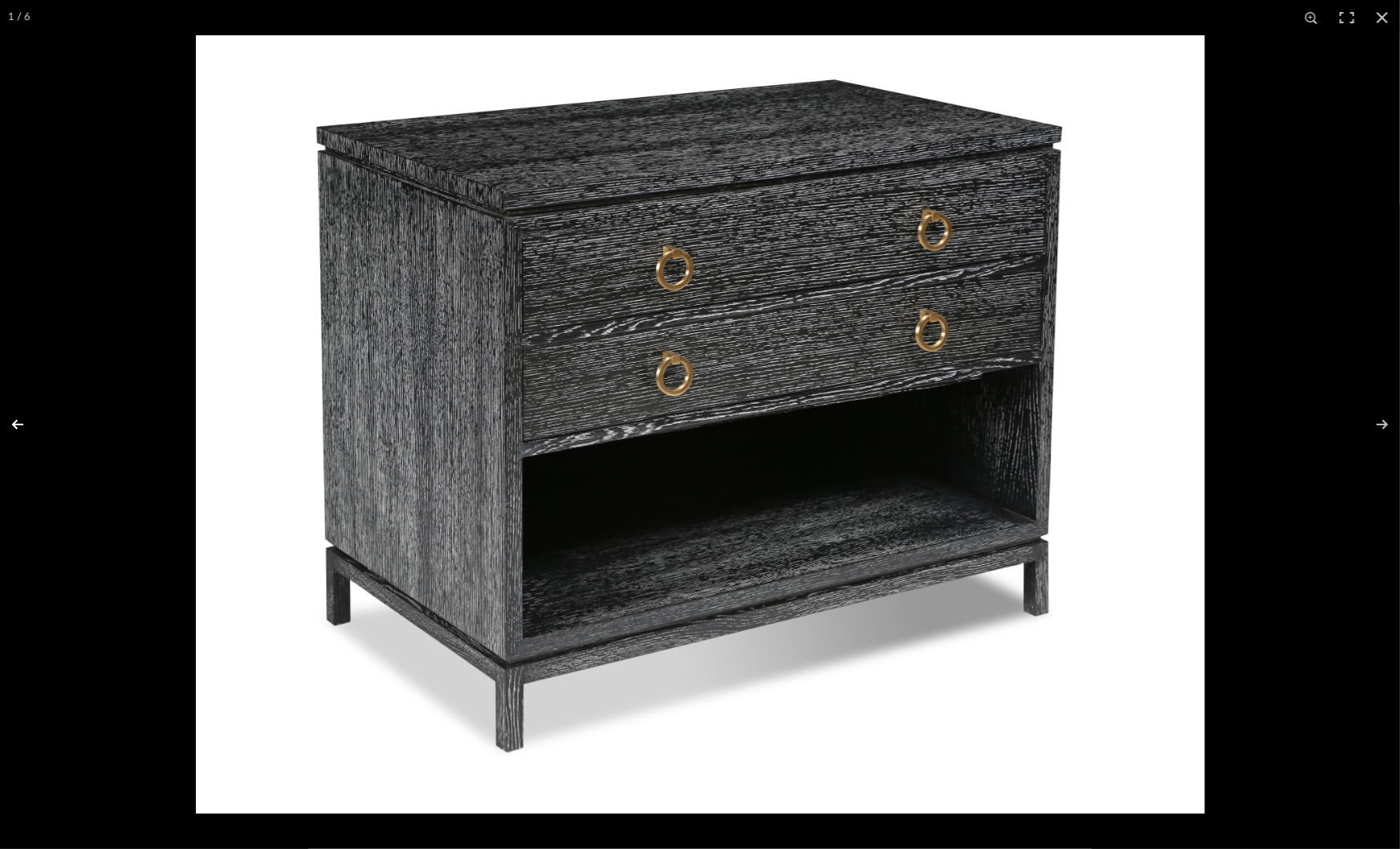
click at [48, 402] on button at bounding box center [28, 424] width 56 height 80
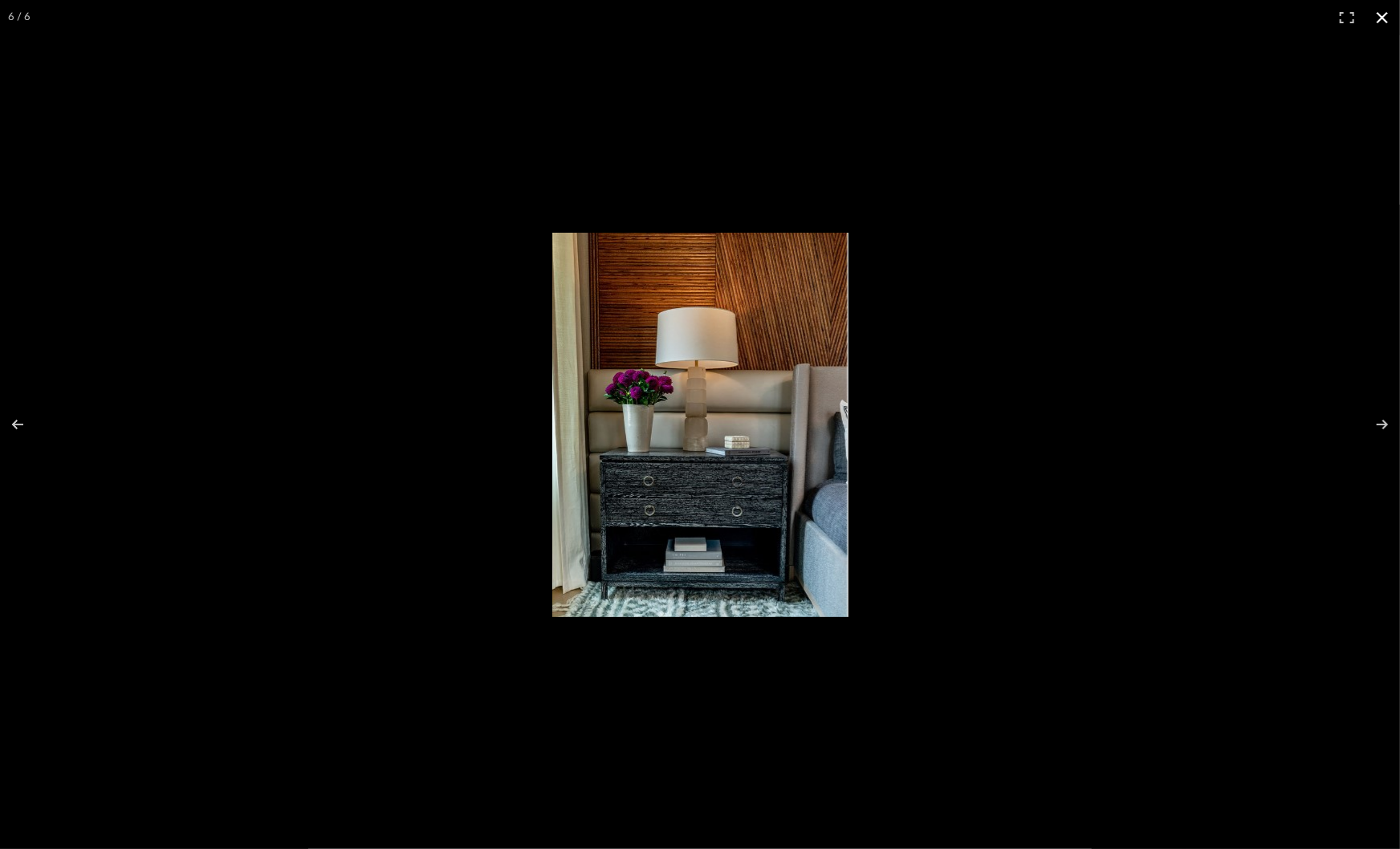
click at [112, 343] on div at bounding box center [700, 424] width 1400 height 849
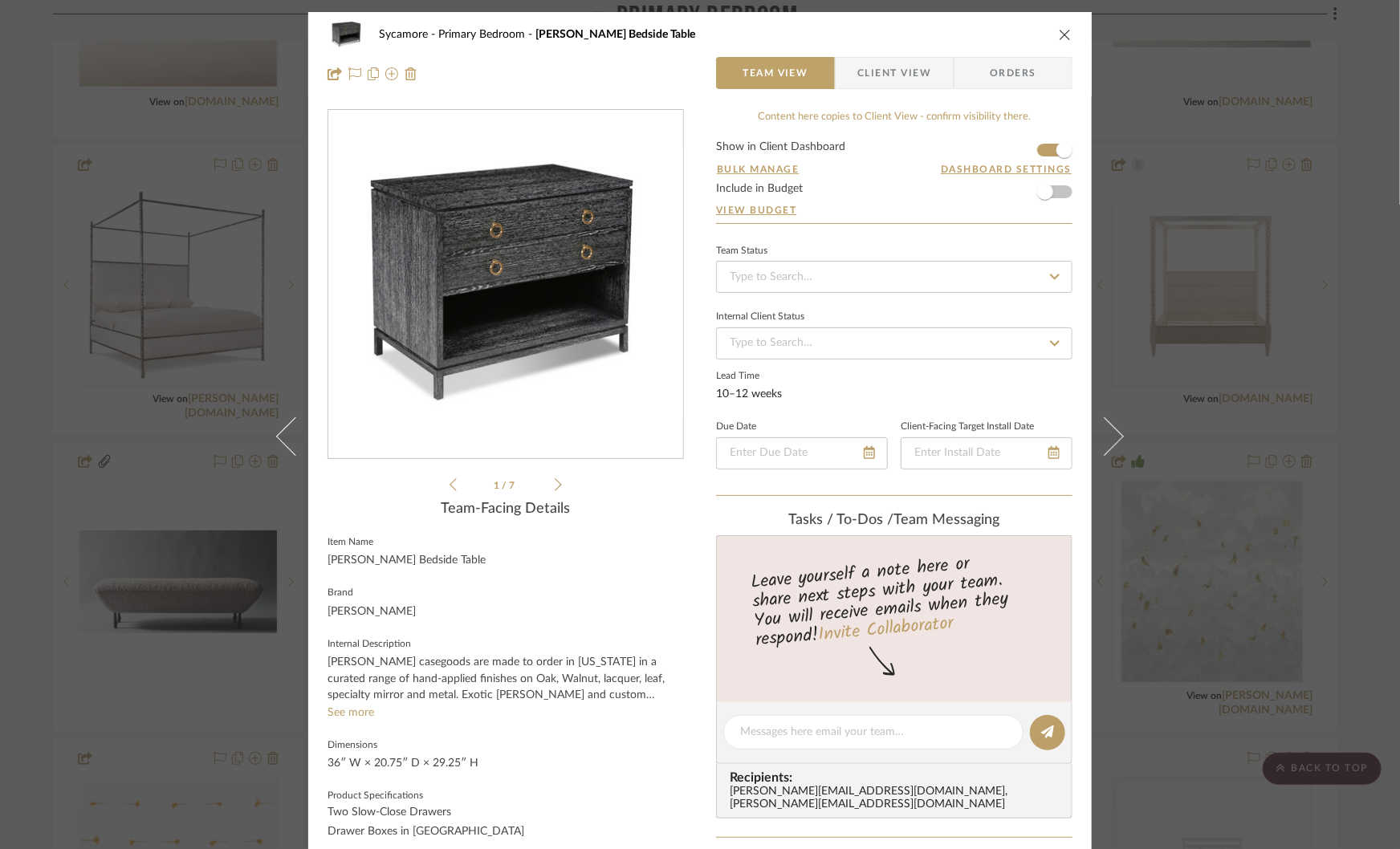
click at [189, 315] on div "Sycamore Primary Bedroom Maron II Bedside Table Team View Client View Orders Ma…" at bounding box center [700, 424] width 1400 height 849
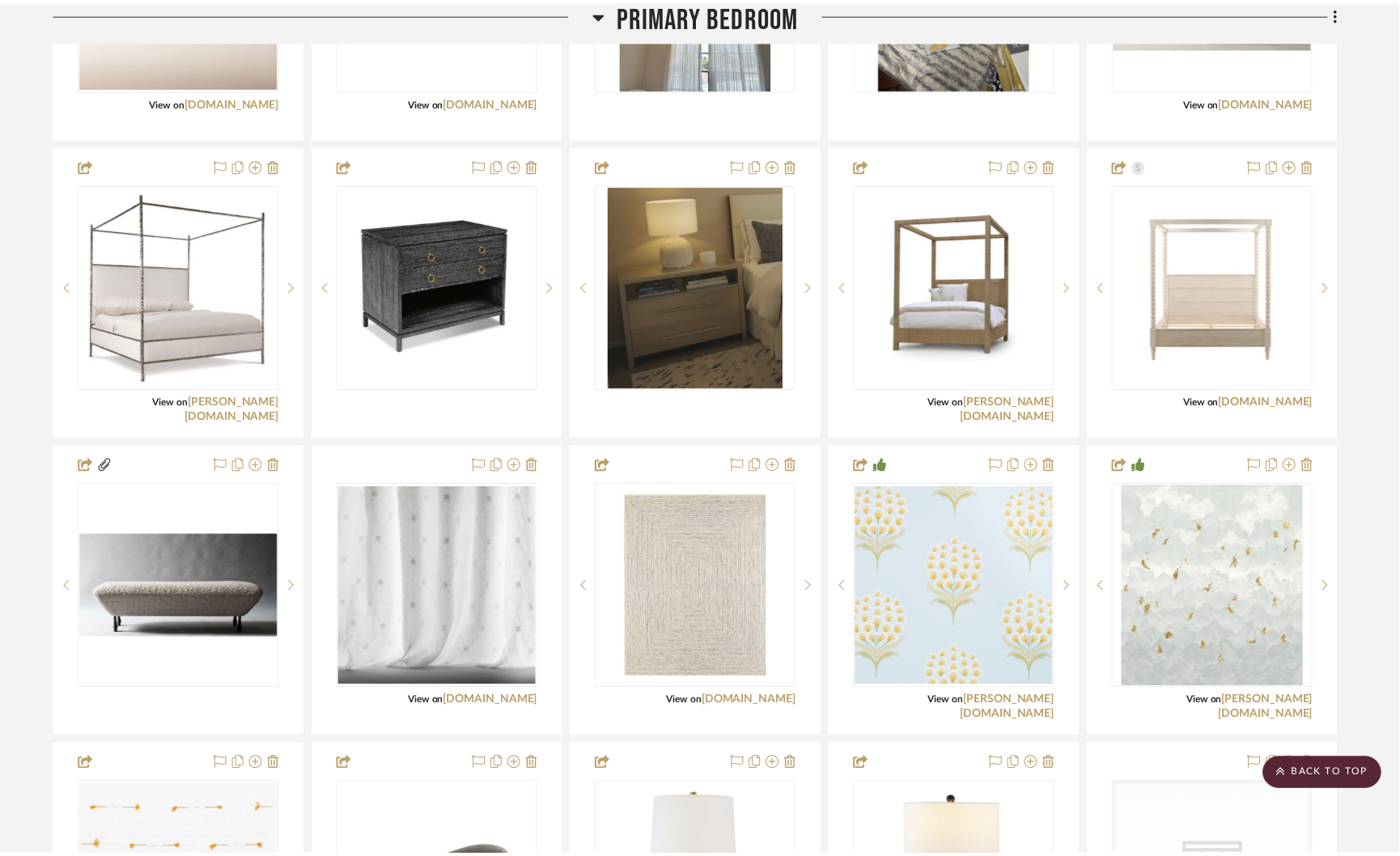
scroll to position [3741, 0]
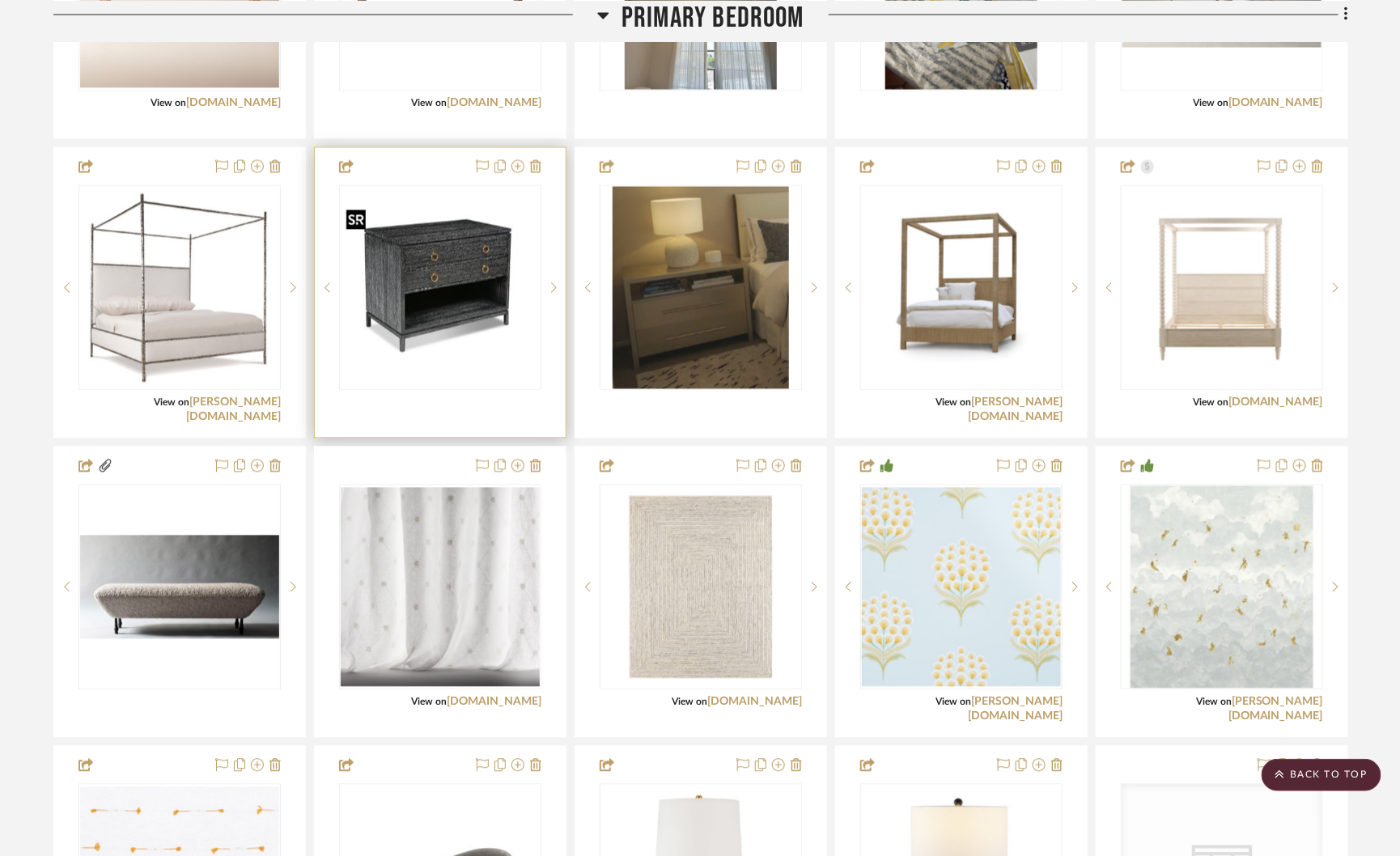
click at [492, 296] on img "0" at bounding box center [439, 288] width 199 height 154
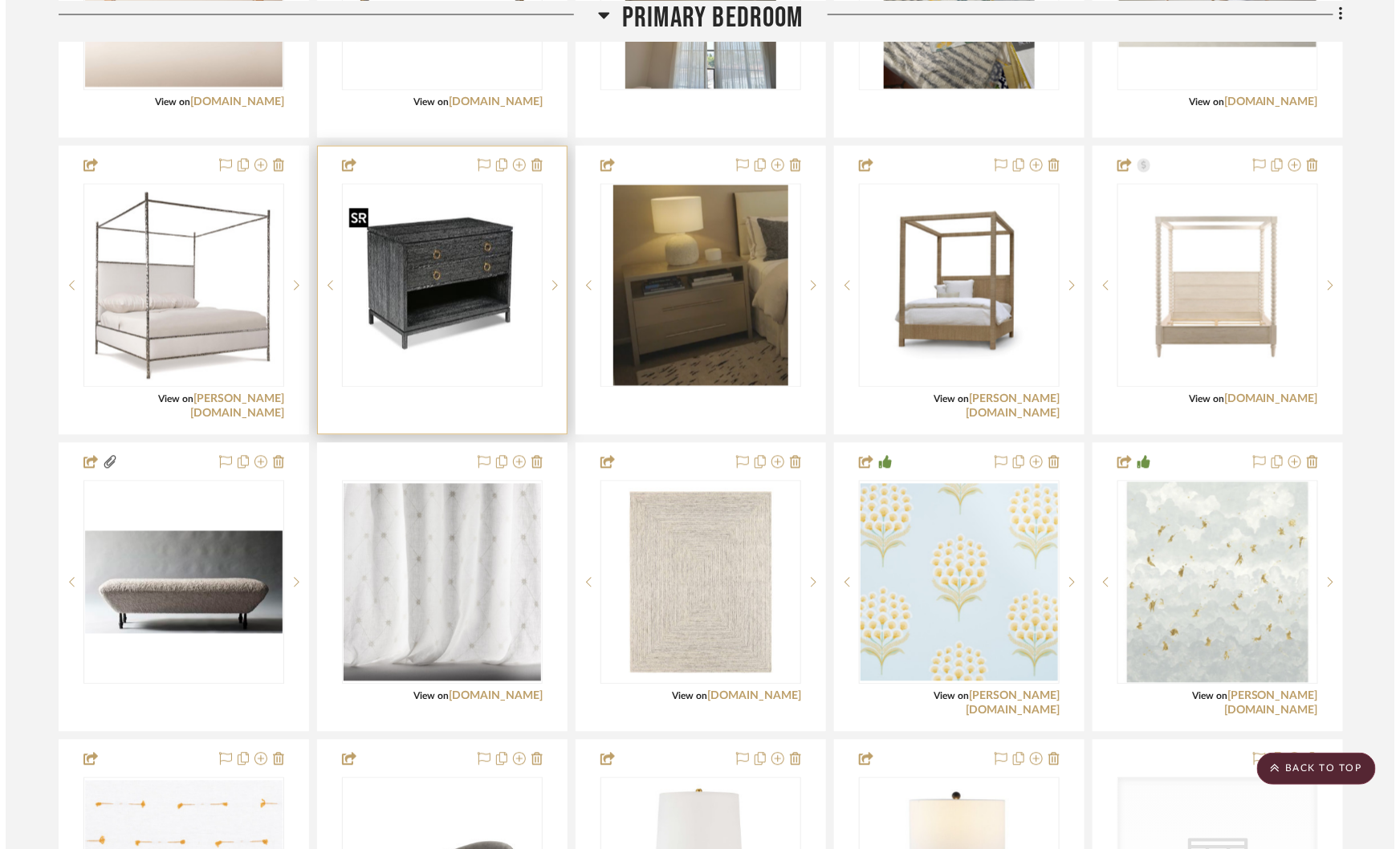
scroll to position [0, 0]
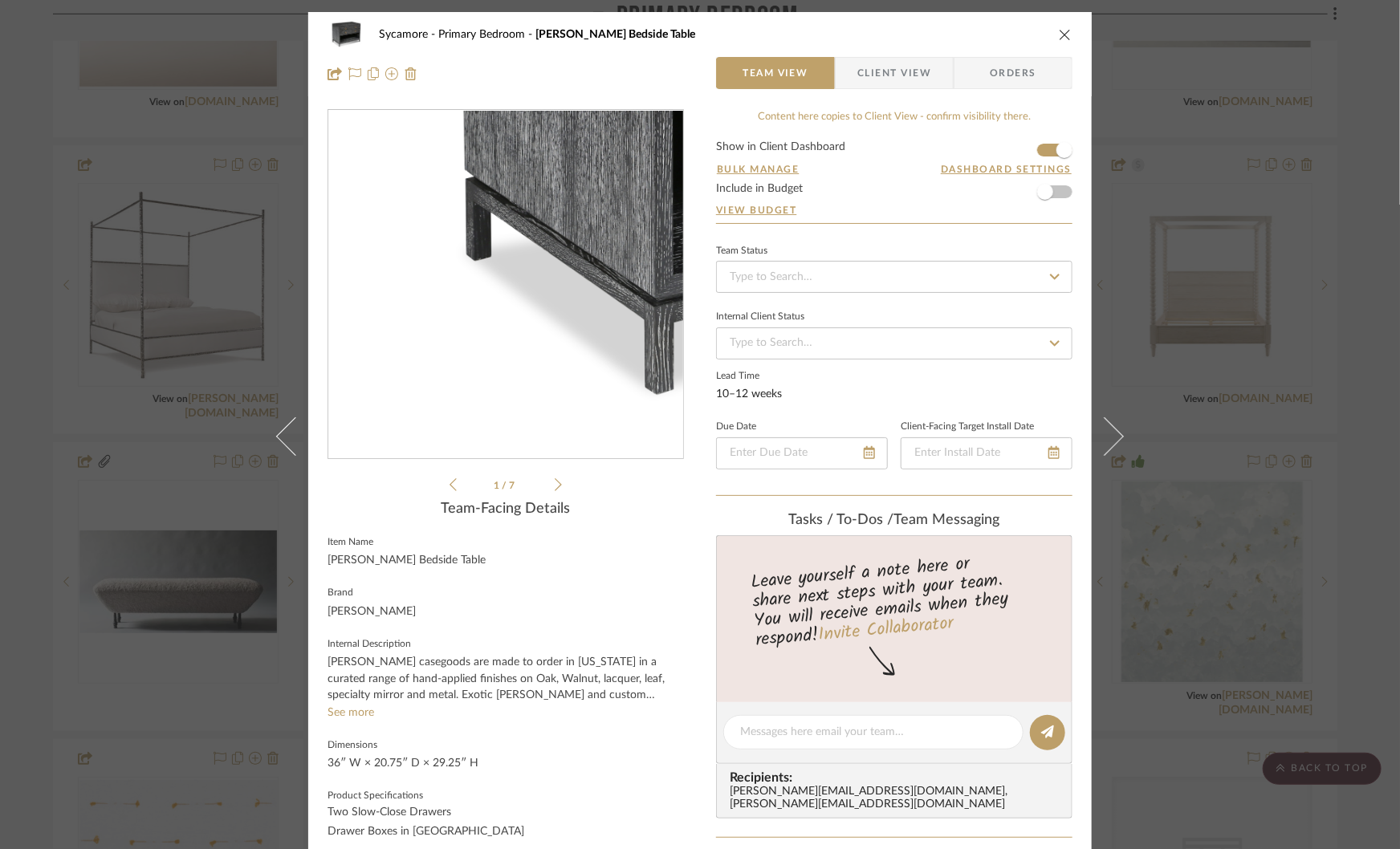
click at [237, 411] on div "Sycamore Primary Bedroom Maron II Bedside Table Team View Client View Orders Ma…" at bounding box center [700, 424] width 1400 height 849
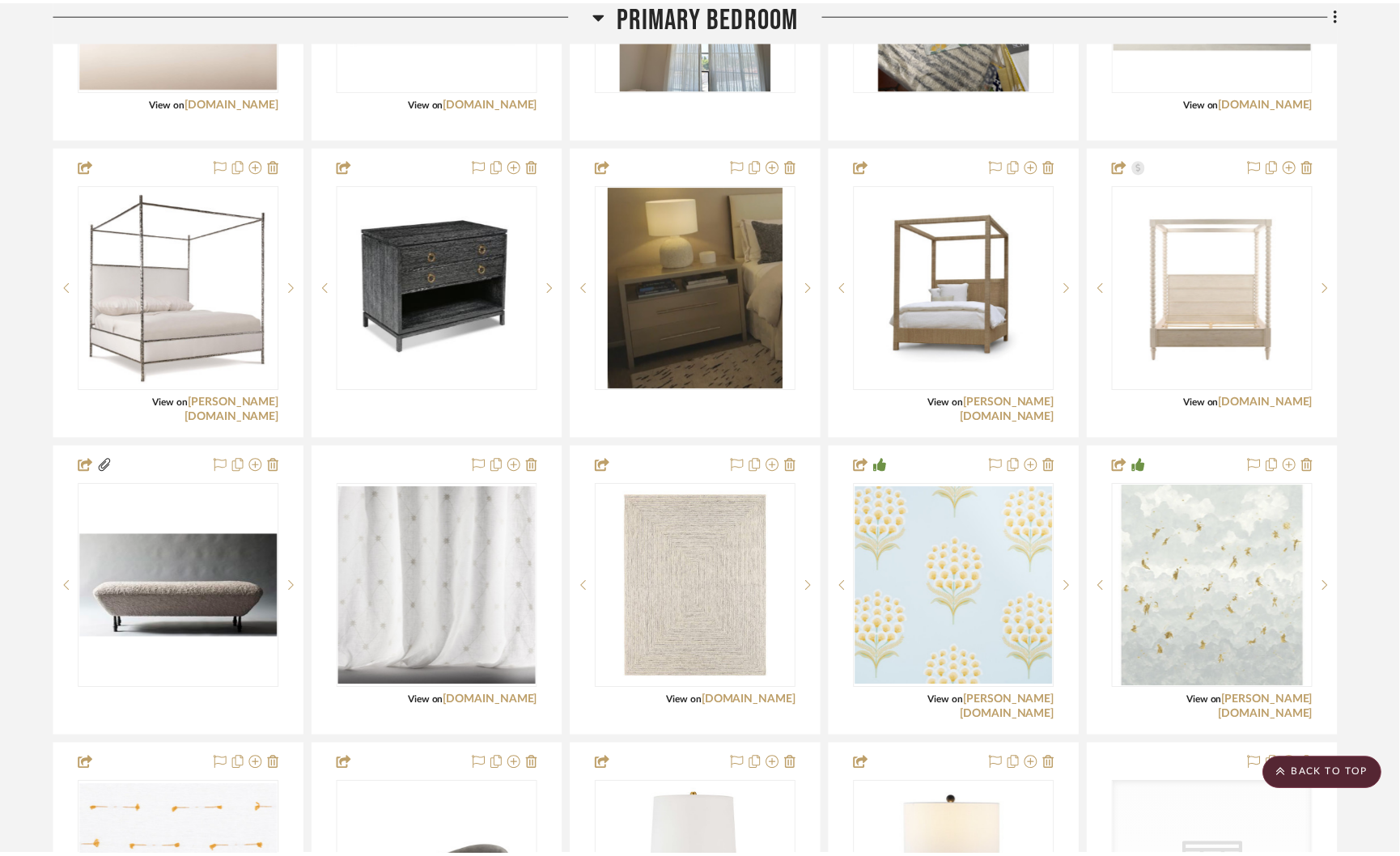
scroll to position [3741, 0]
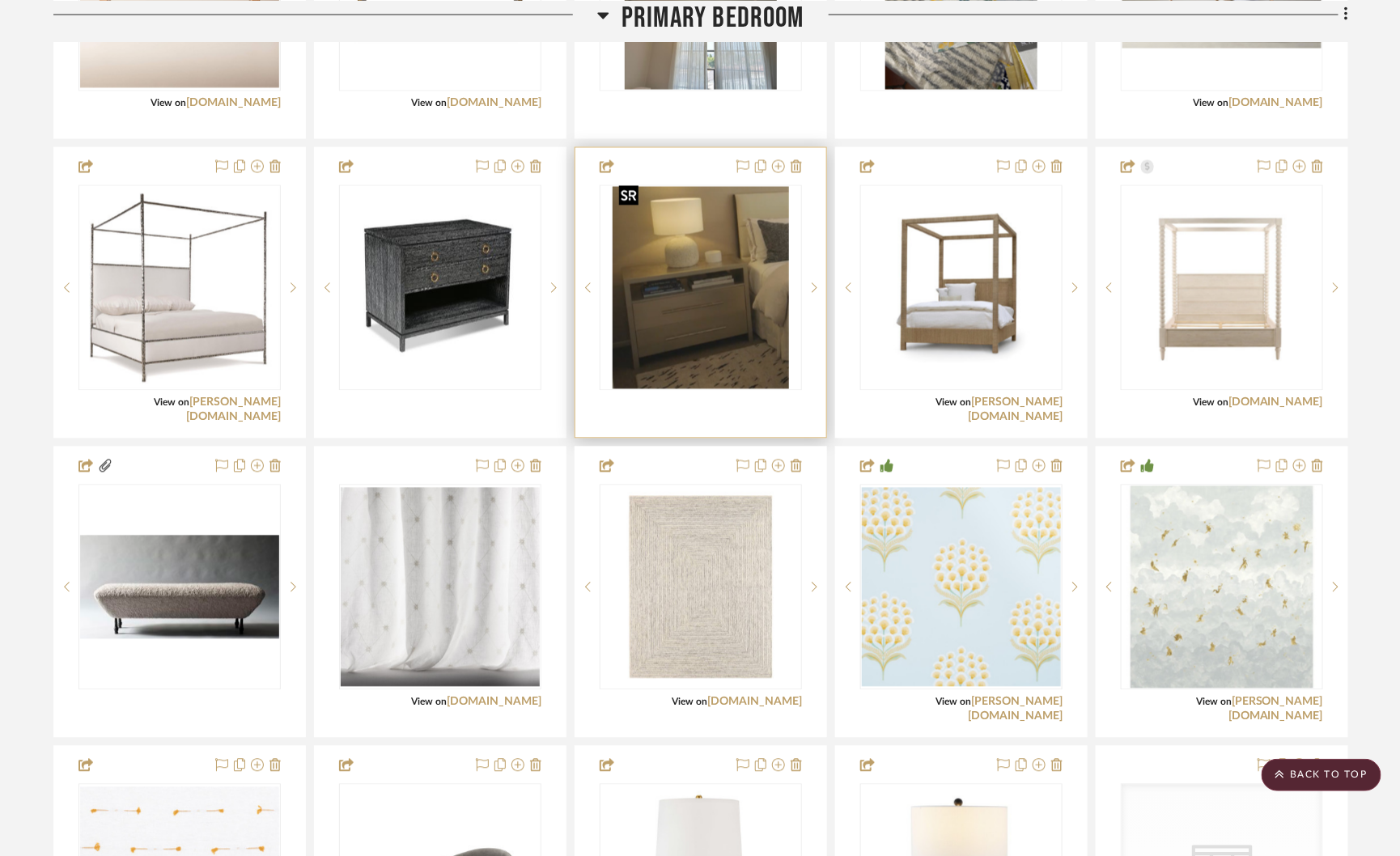
click at [728, 294] on img "0" at bounding box center [700, 288] width 175 height 202
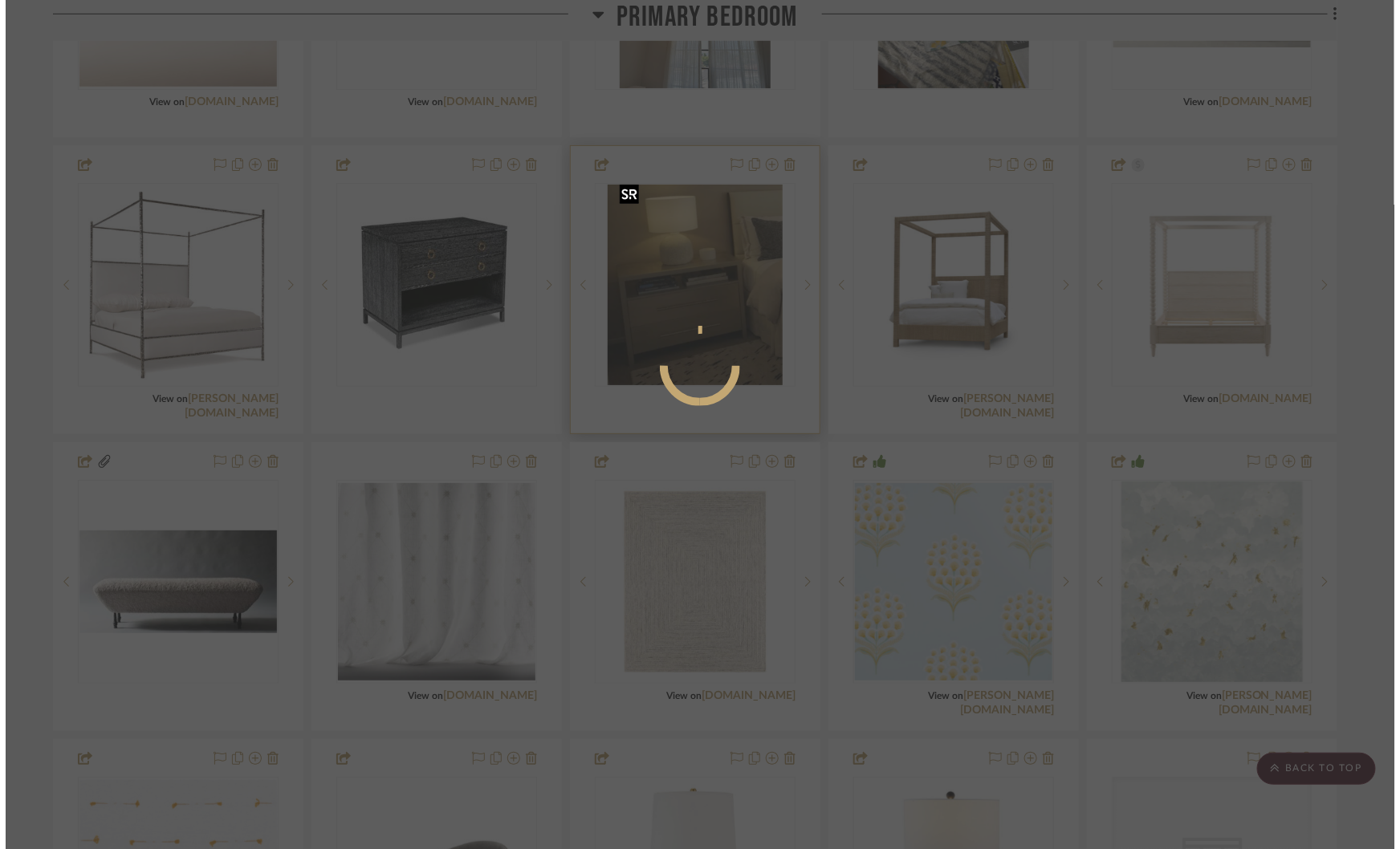
scroll to position [0, 0]
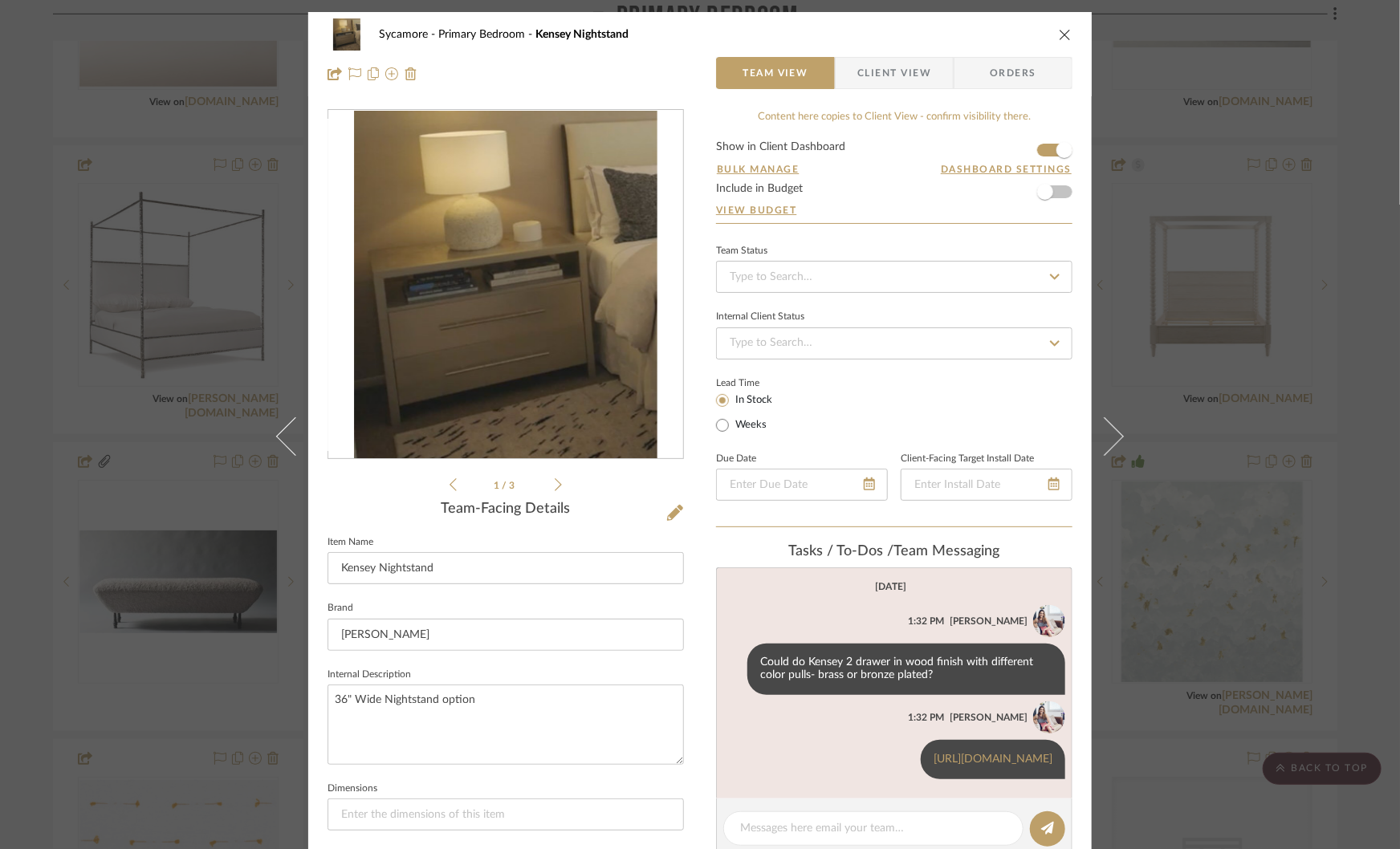
click at [612, 323] on img "0" at bounding box center [505, 285] width 302 height 349
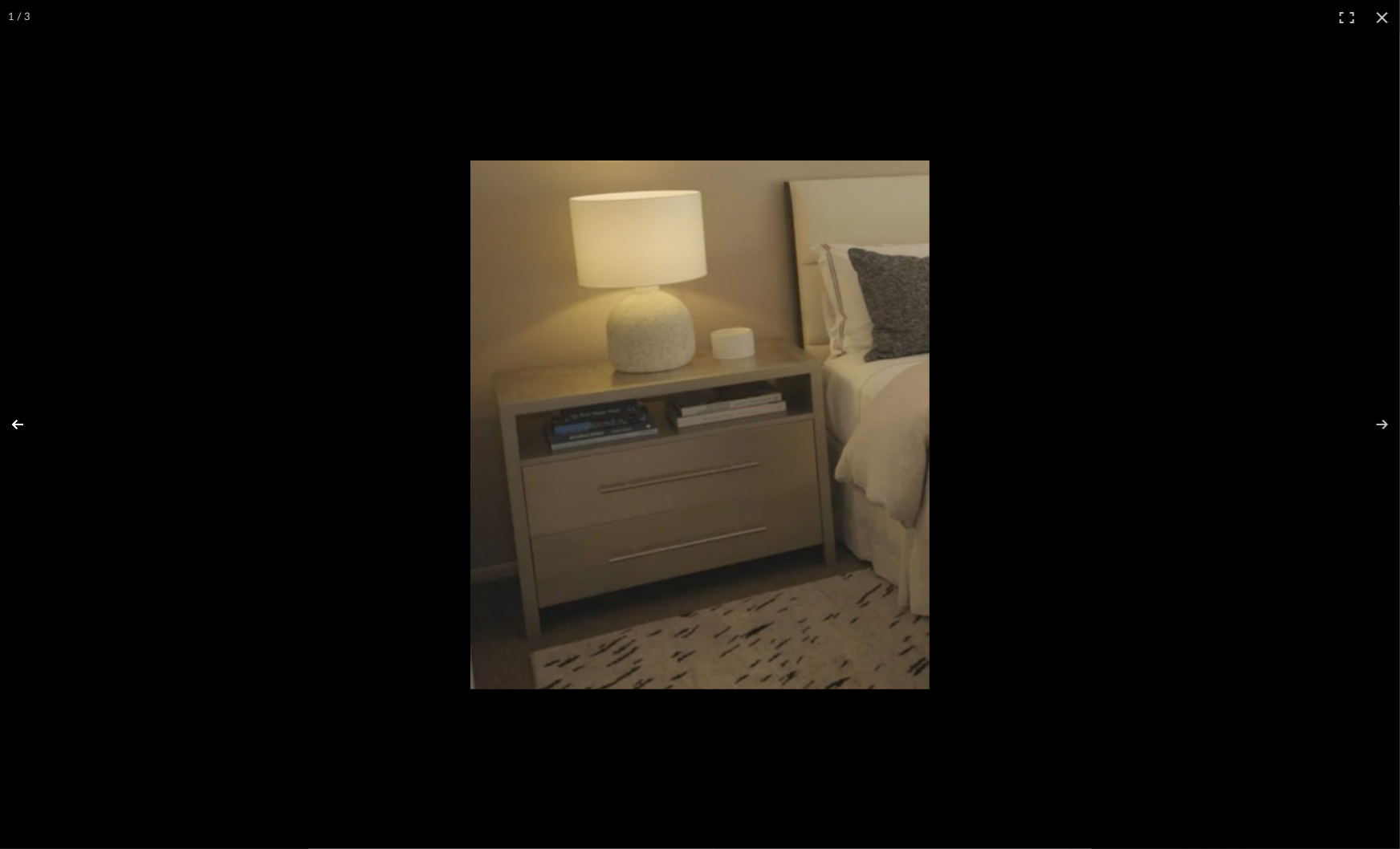
click at [20, 424] on button at bounding box center [28, 424] width 56 height 80
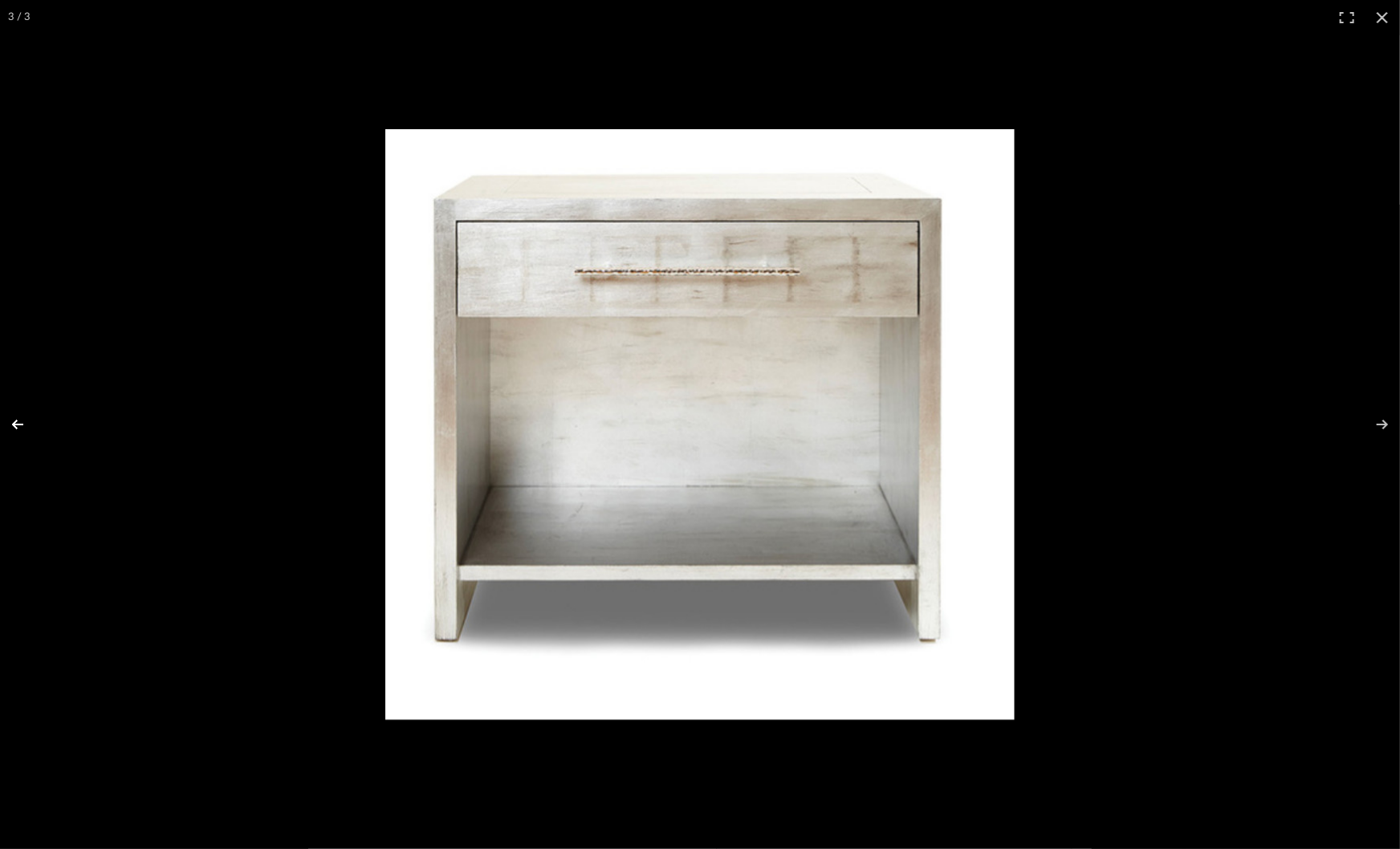
click at [20, 424] on button at bounding box center [28, 424] width 56 height 80
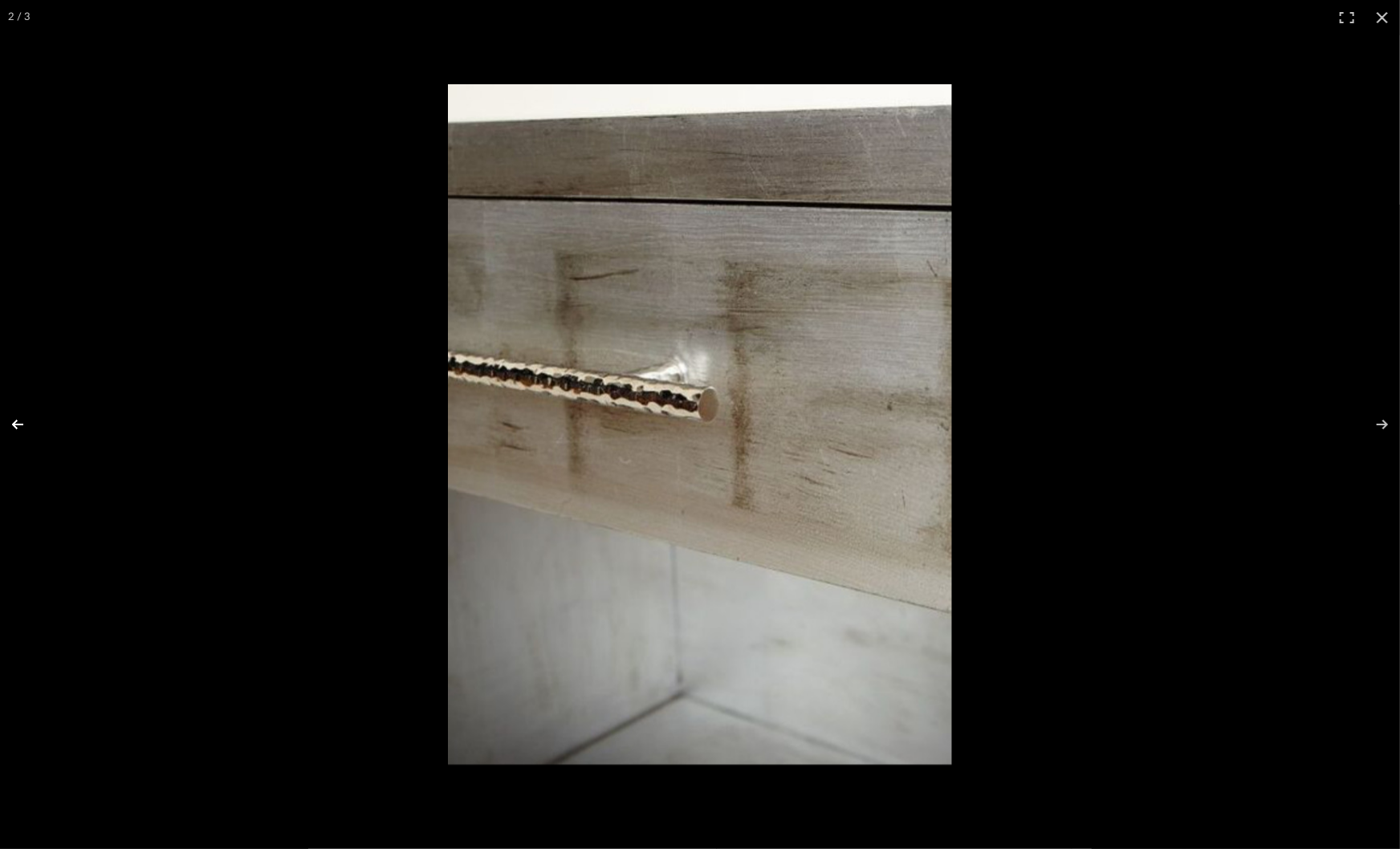
click at [20, 424] on button at bounding box center [28, 424] width 56 height 80
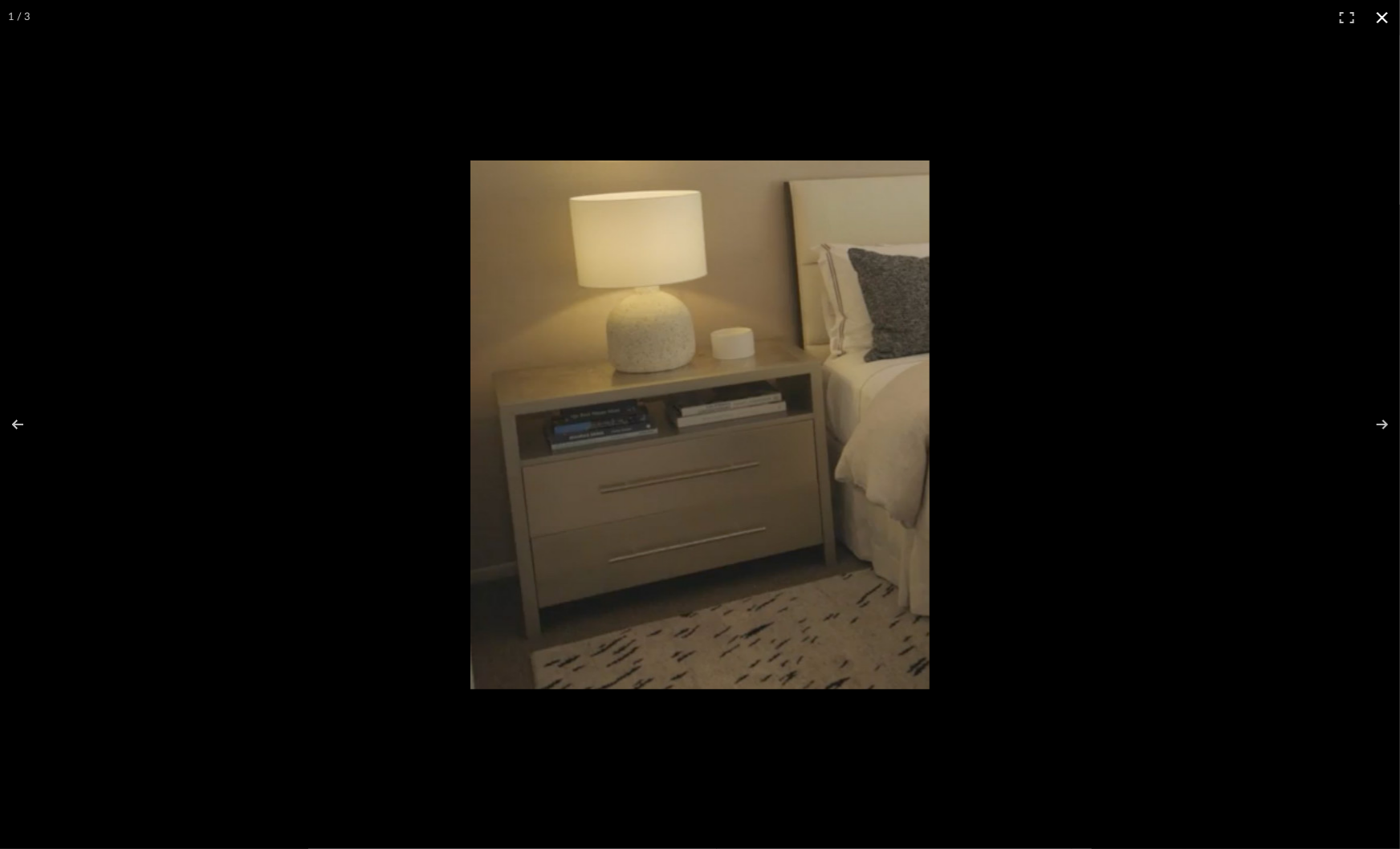
click at [161, 440] on div at bounding box center [700, 424] width 1400 height 849
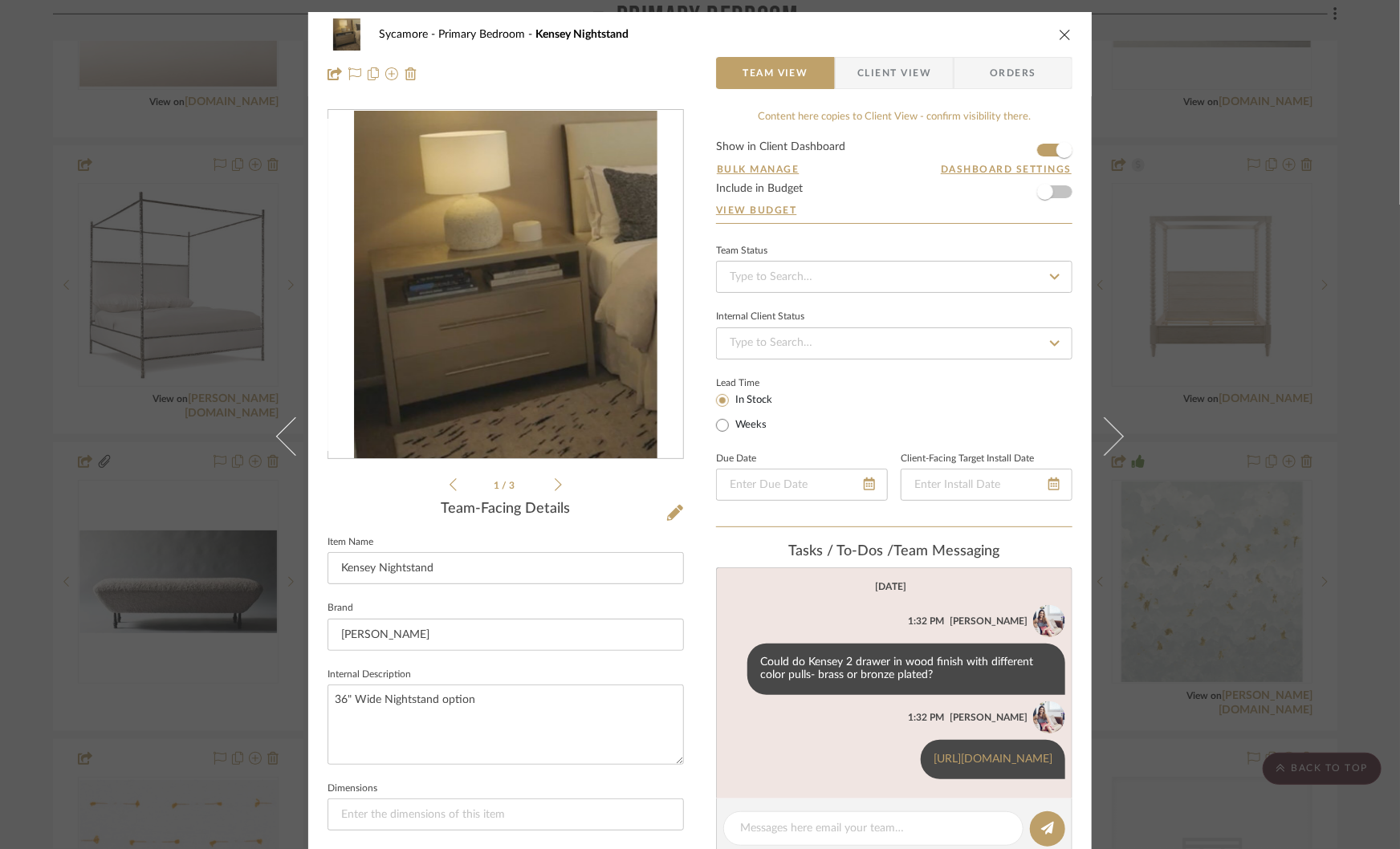
click at [161, 440] on div "Sycamore Primary Bedroom Kensey Nightstand Team View Client View Orders 1 / 3 T…" at bounding box center [700, 424] width 1400 height 849
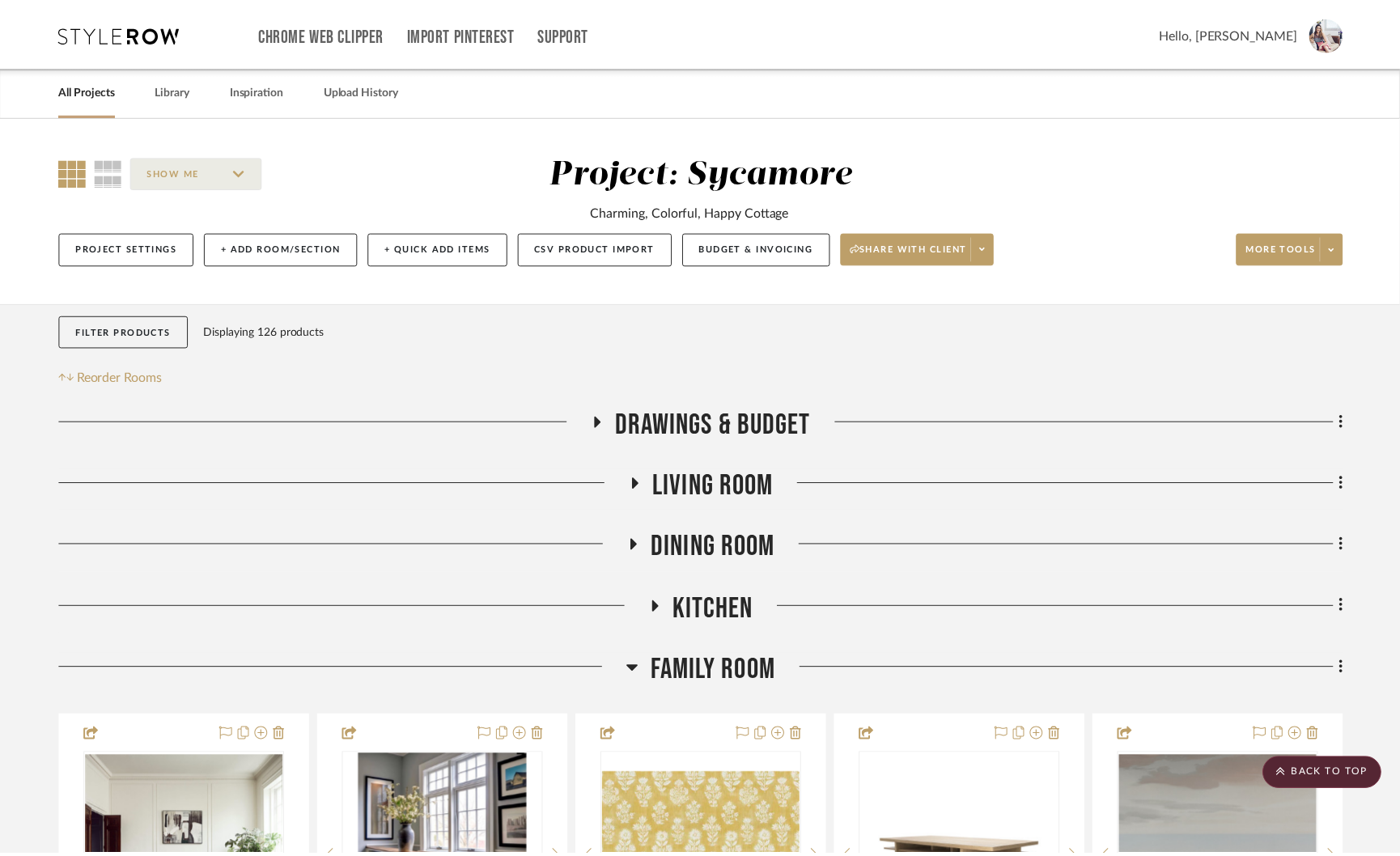
scroll to position [3741, 0]
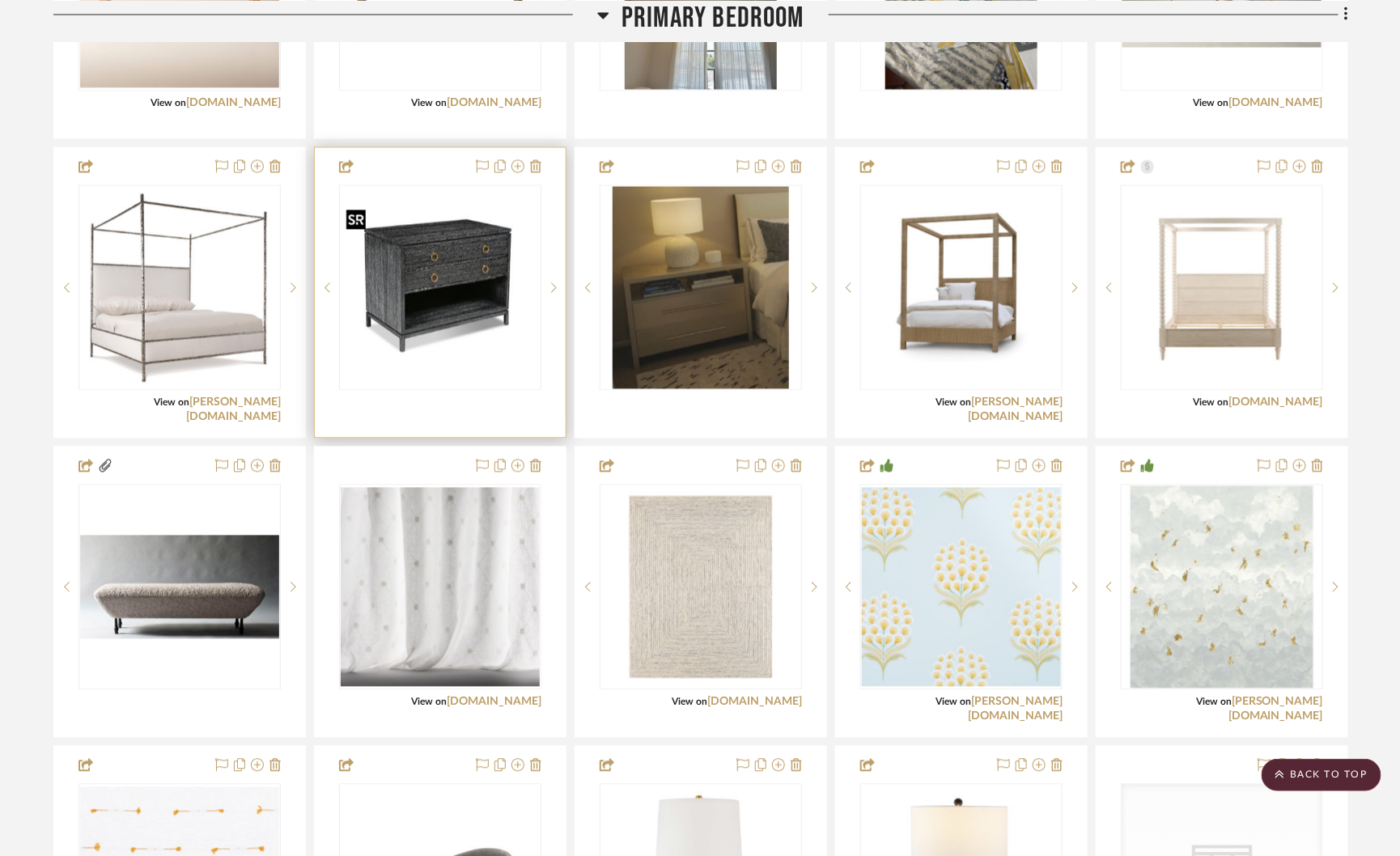
click at [462, 293] on img "0" at bounding box center [439, 288] width 199 height 154
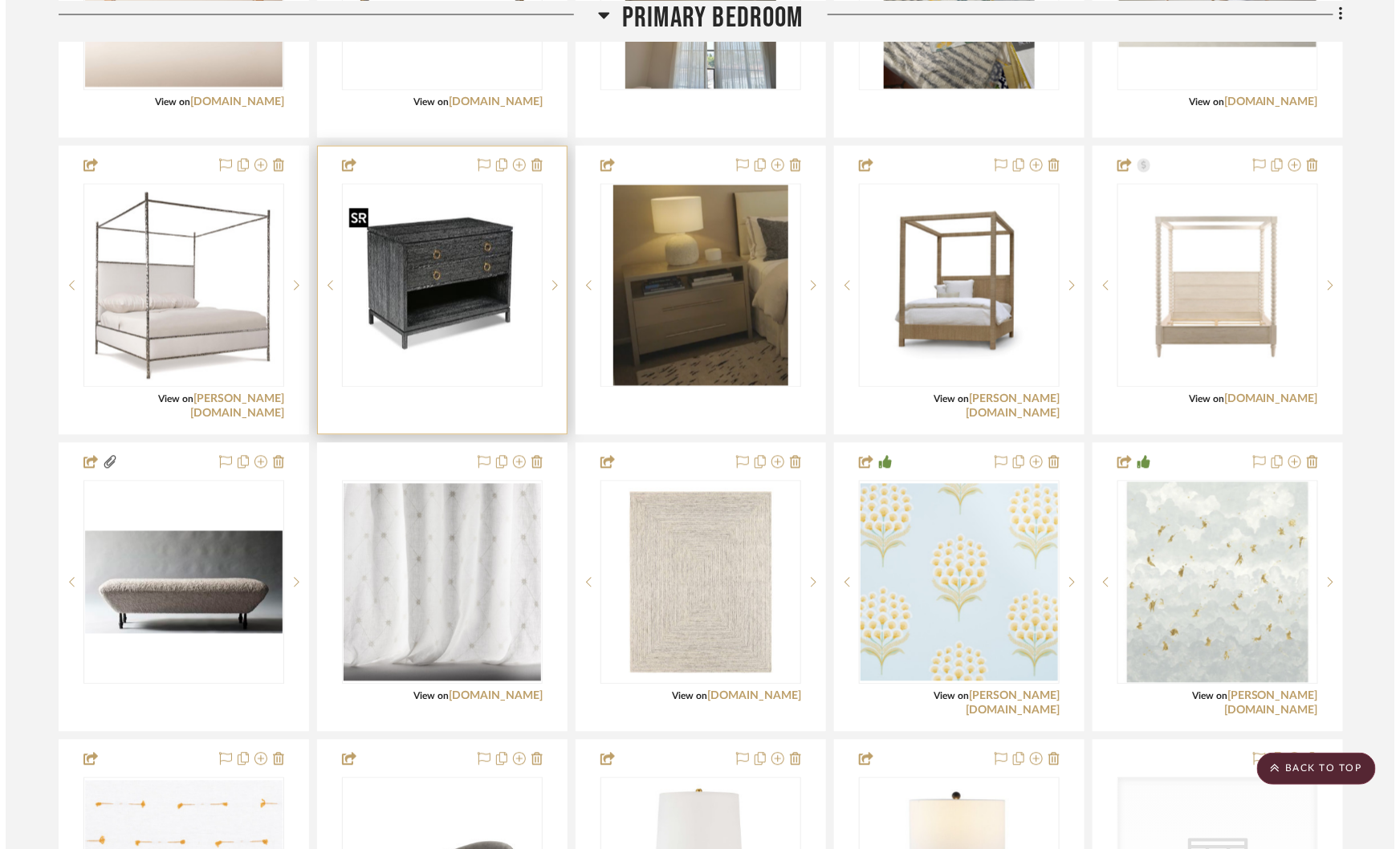
scroll to position [0, 0]
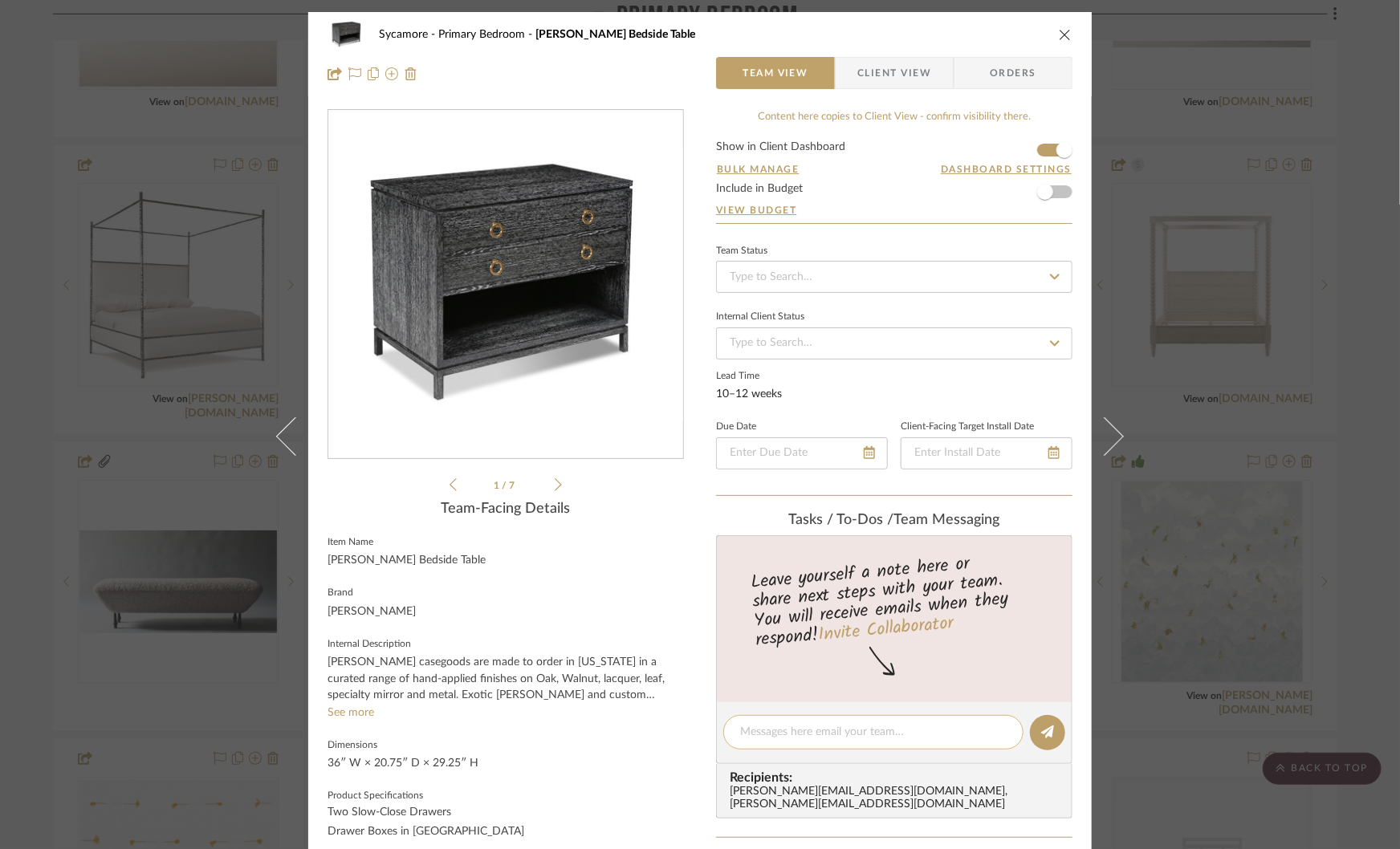
click at [764, 727] on textarea at bounding box center [873, 733] width 267 height 17
type textarea "this configuration"
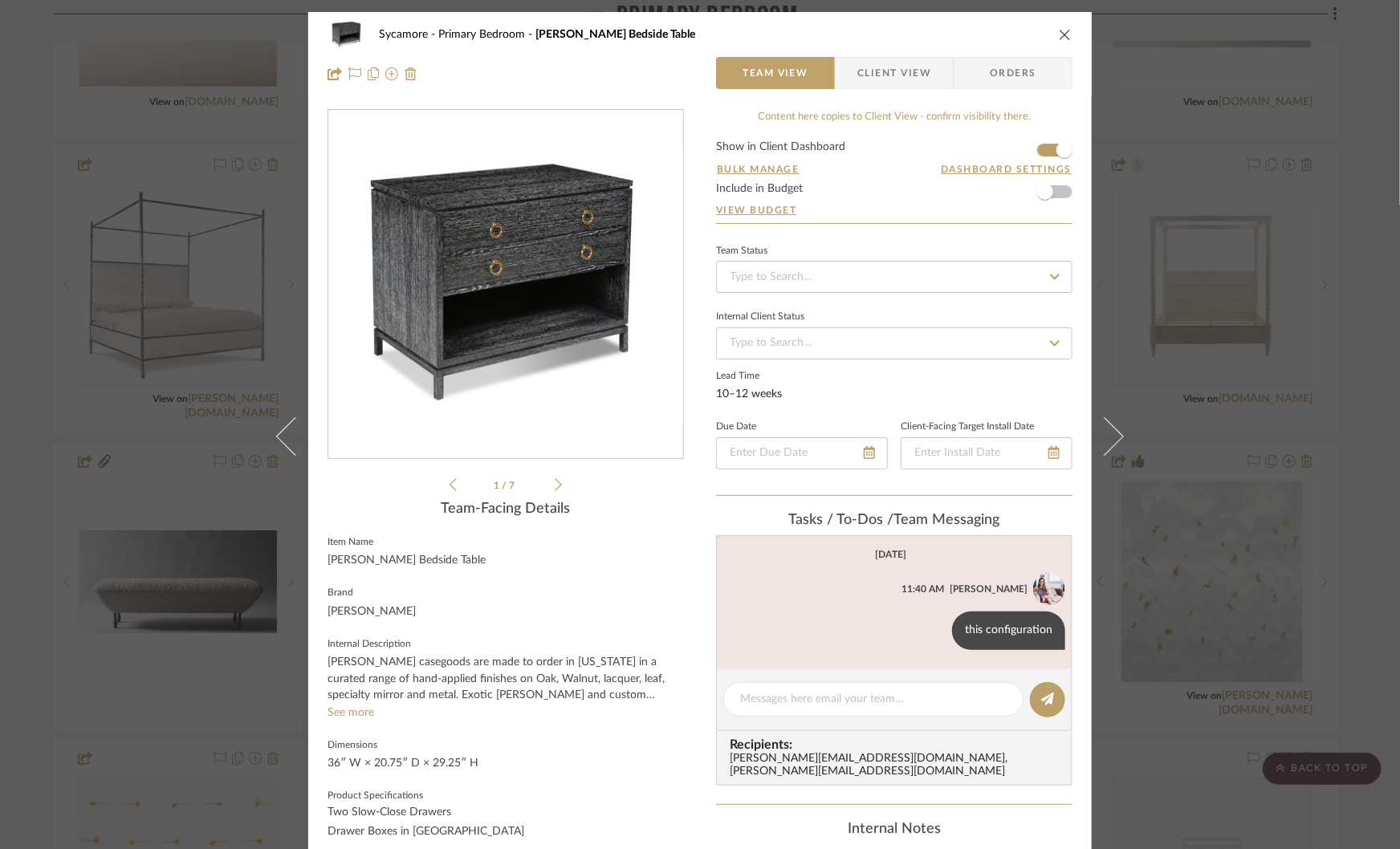
click at [1201, 433] on div "Sycamore Primary Bedroom Maron II Bedside Table Team View Client View Orders Ma…" at bounding box center [700, 424] width 1400 height 849
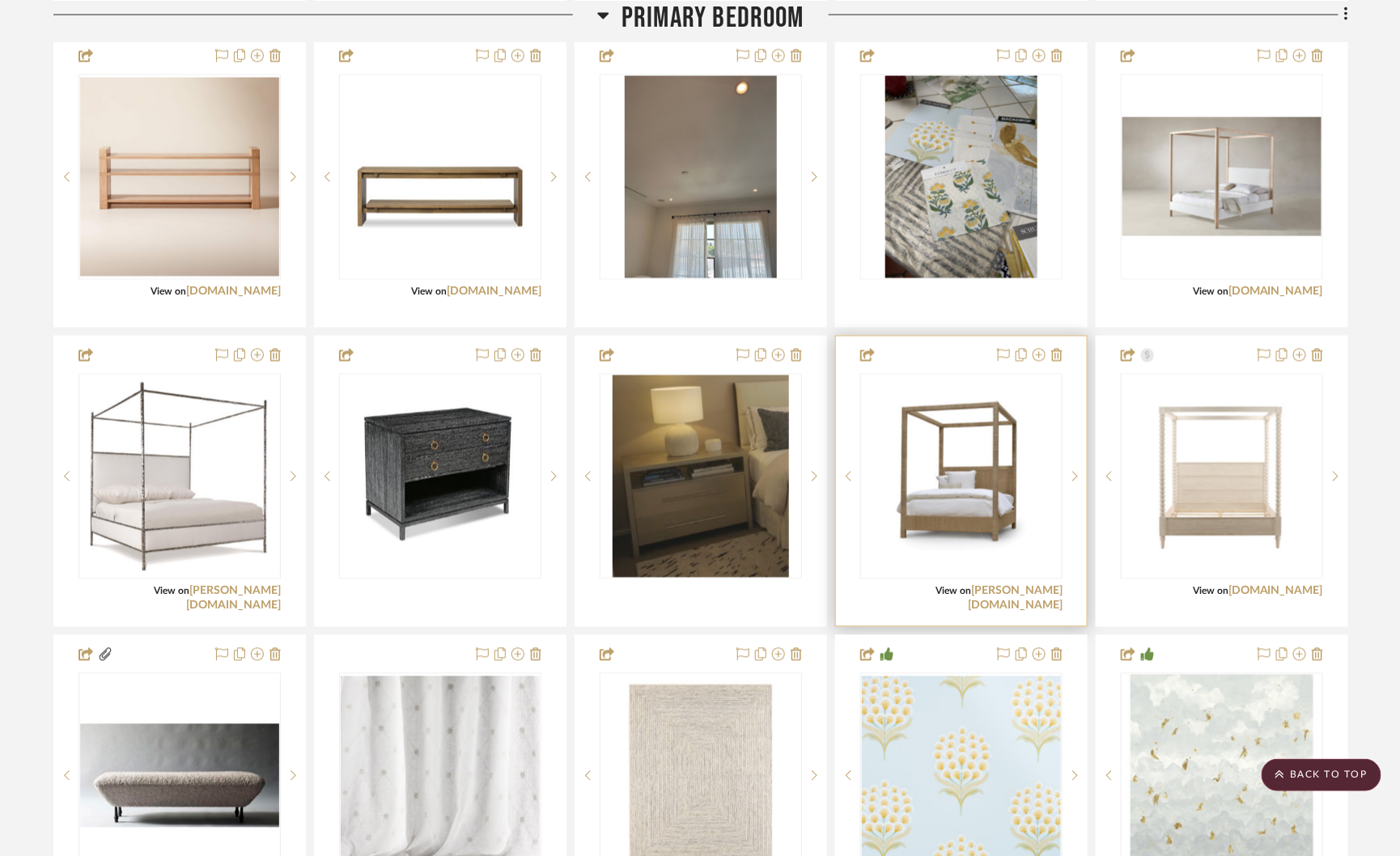
scroll to position [3547, 0]
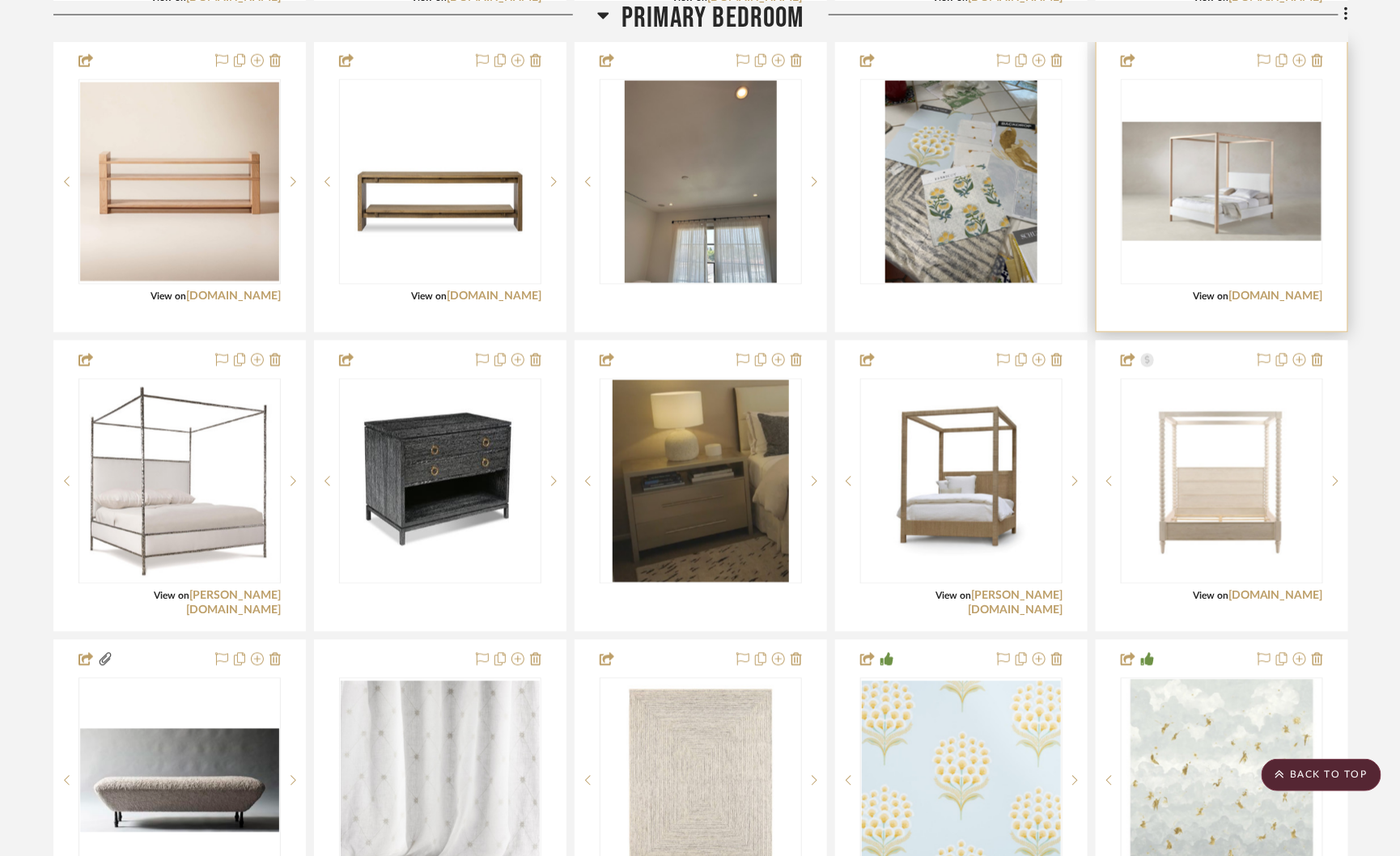
click at [1188, 201] on img "0" at bounding box center [1221, 182] width 199 height 120
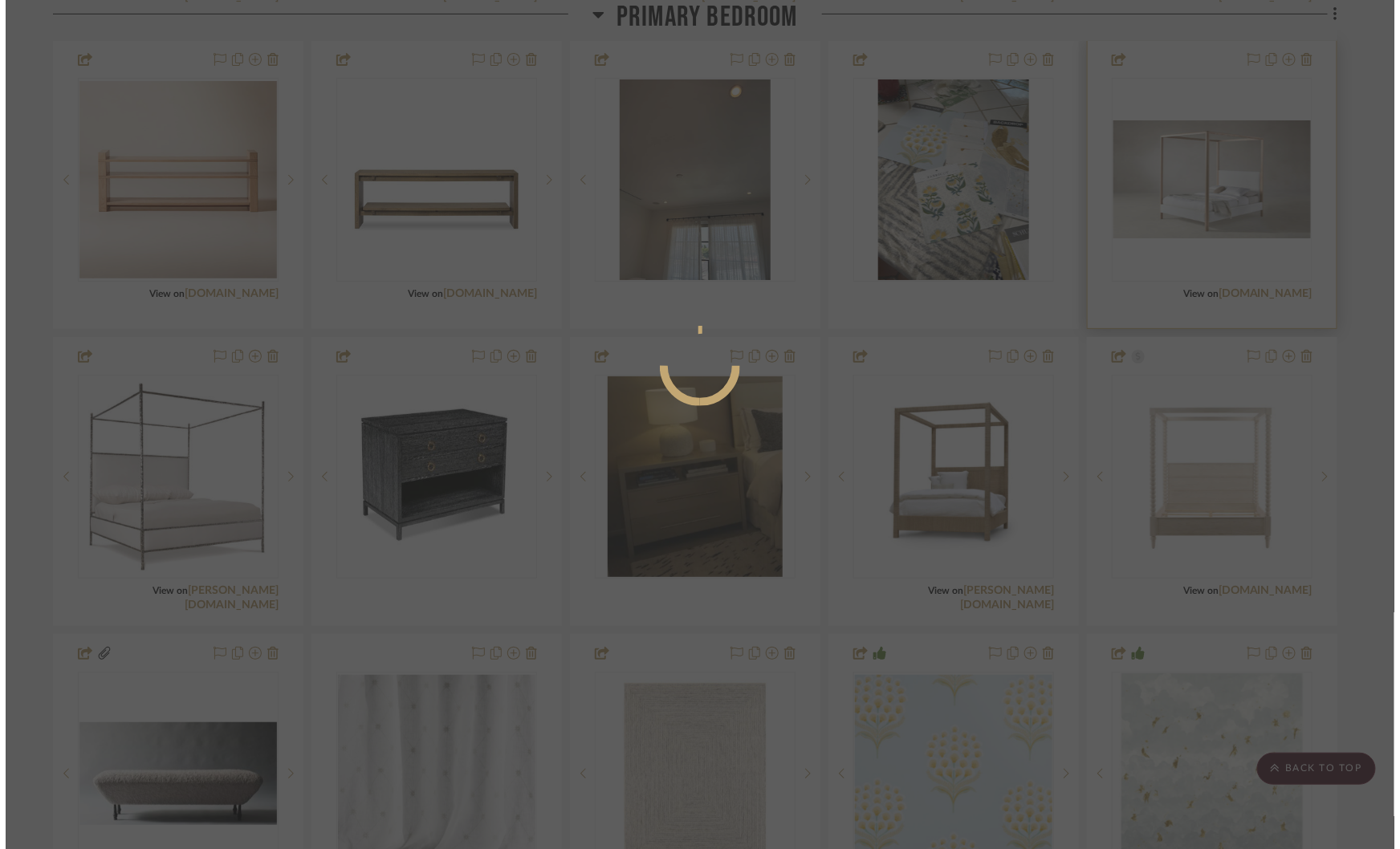
scroll to position [0, 0]
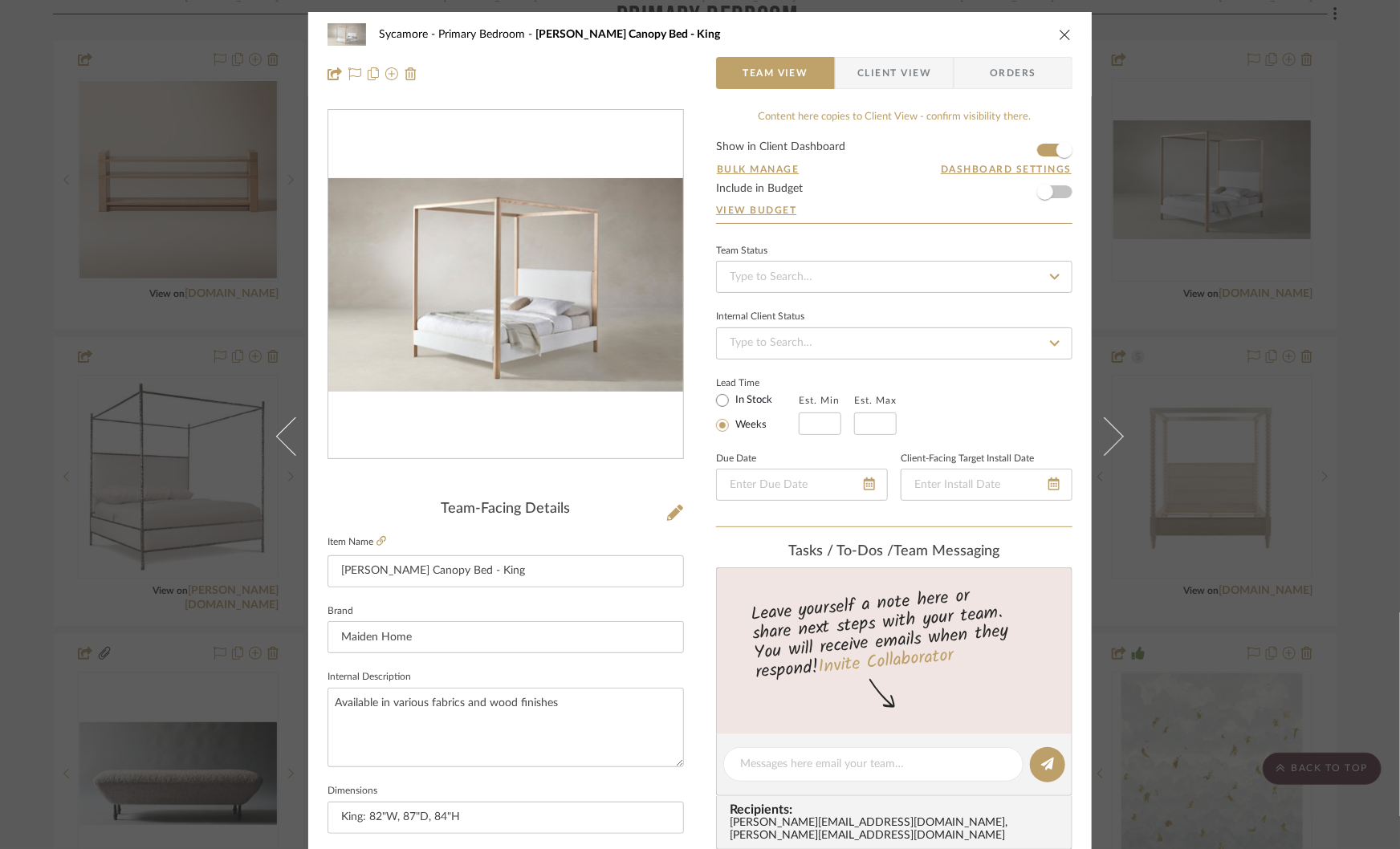
click at [1180, 358] on div "Sycamore Primary Bedroom Thompson Canopy Bed - King Team View Client View Order…" at bounding box center [700, 424] width 1400 height 849
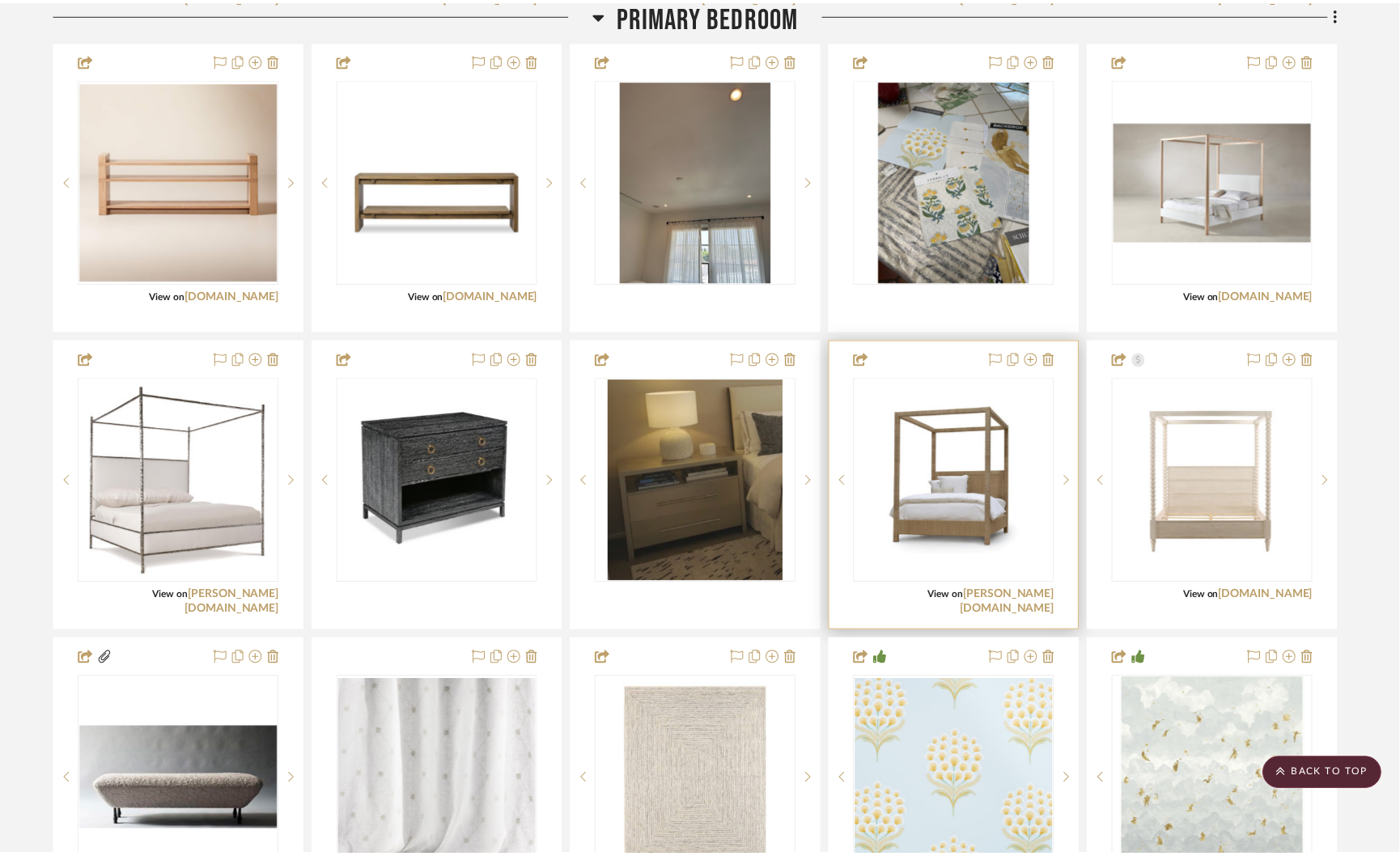
scroll to position [3547, 0]
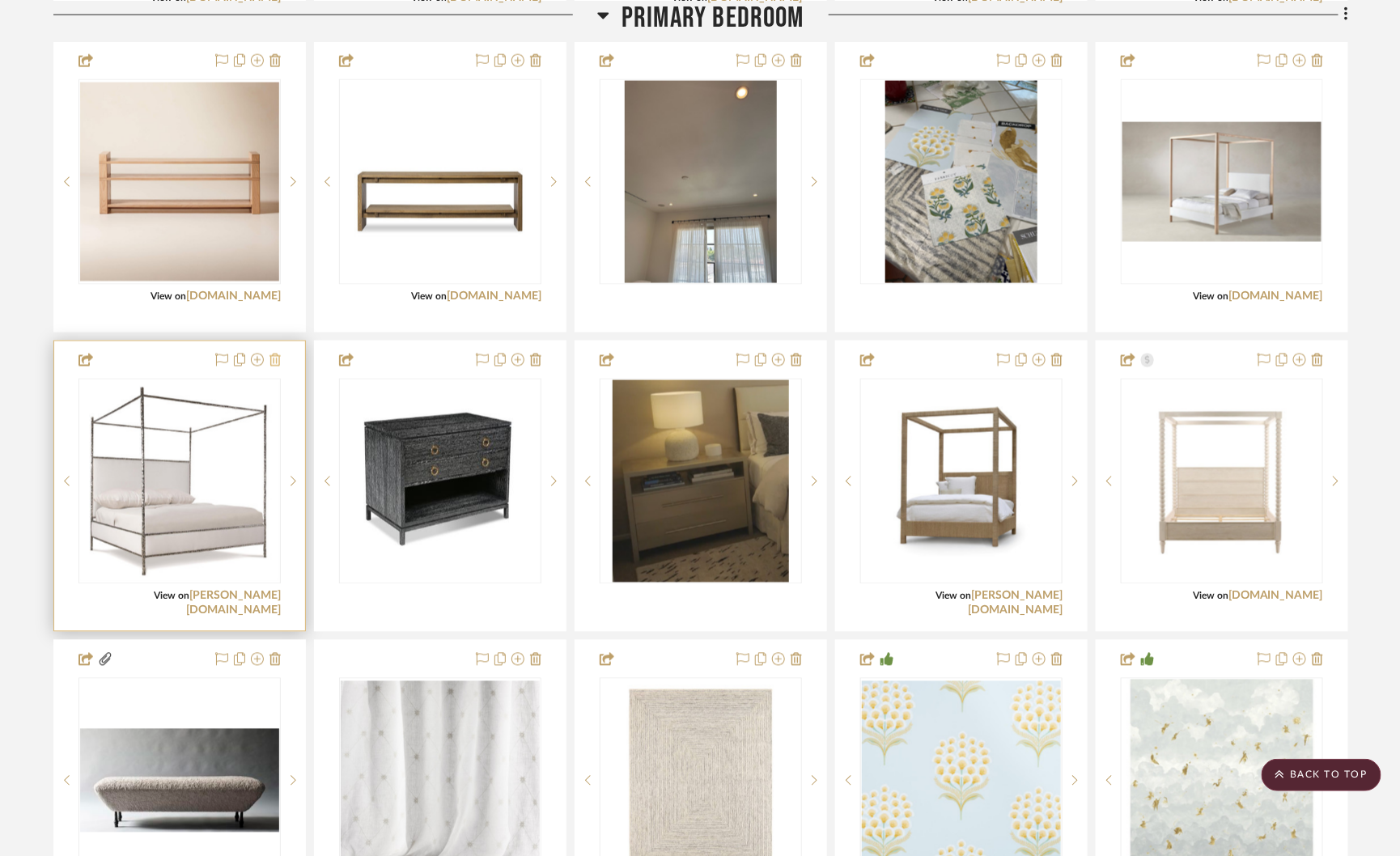
click at [280, 353] on icon at bounding box center [275, 360] width 11 height 13
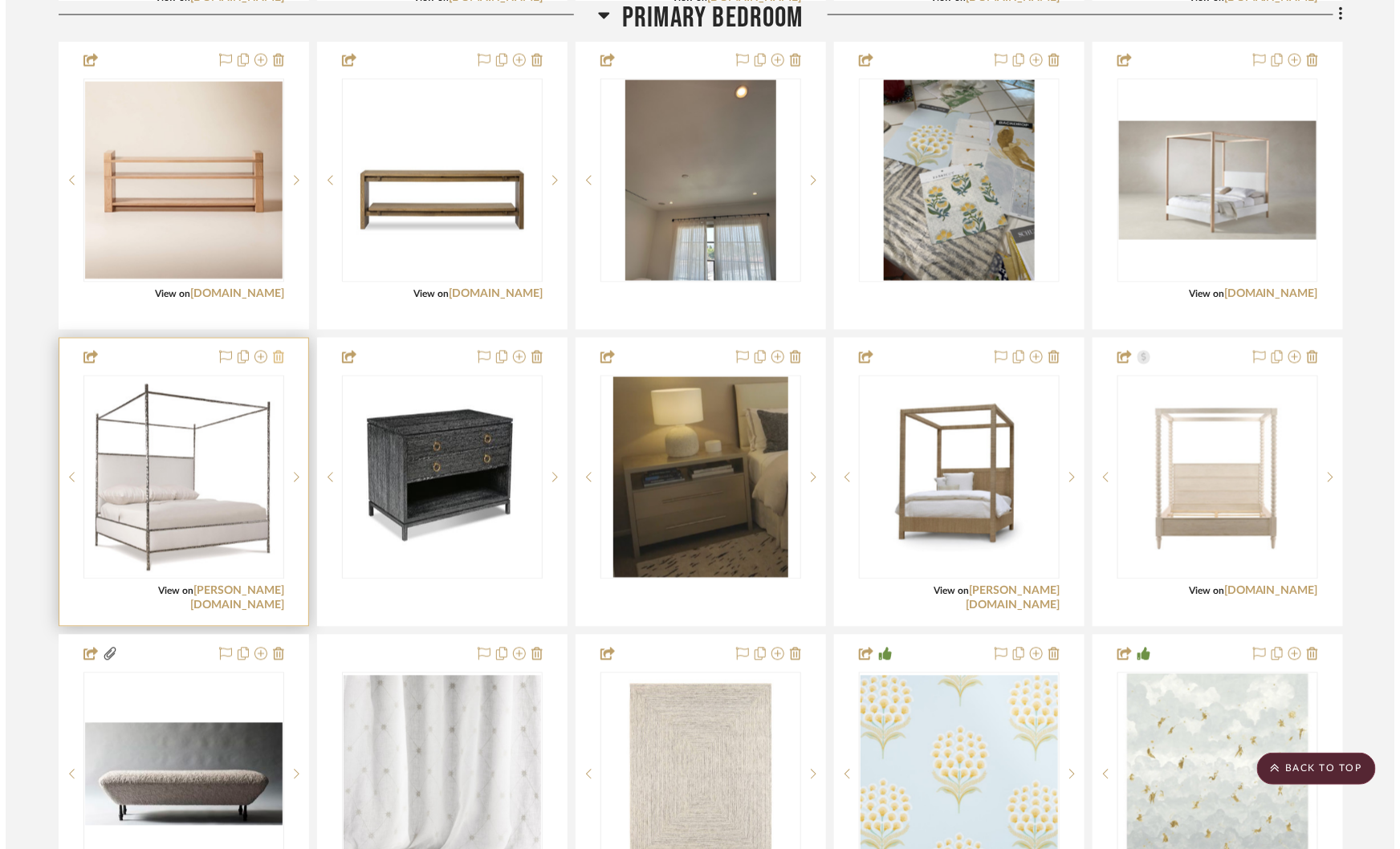
scroll to position [0, 0]
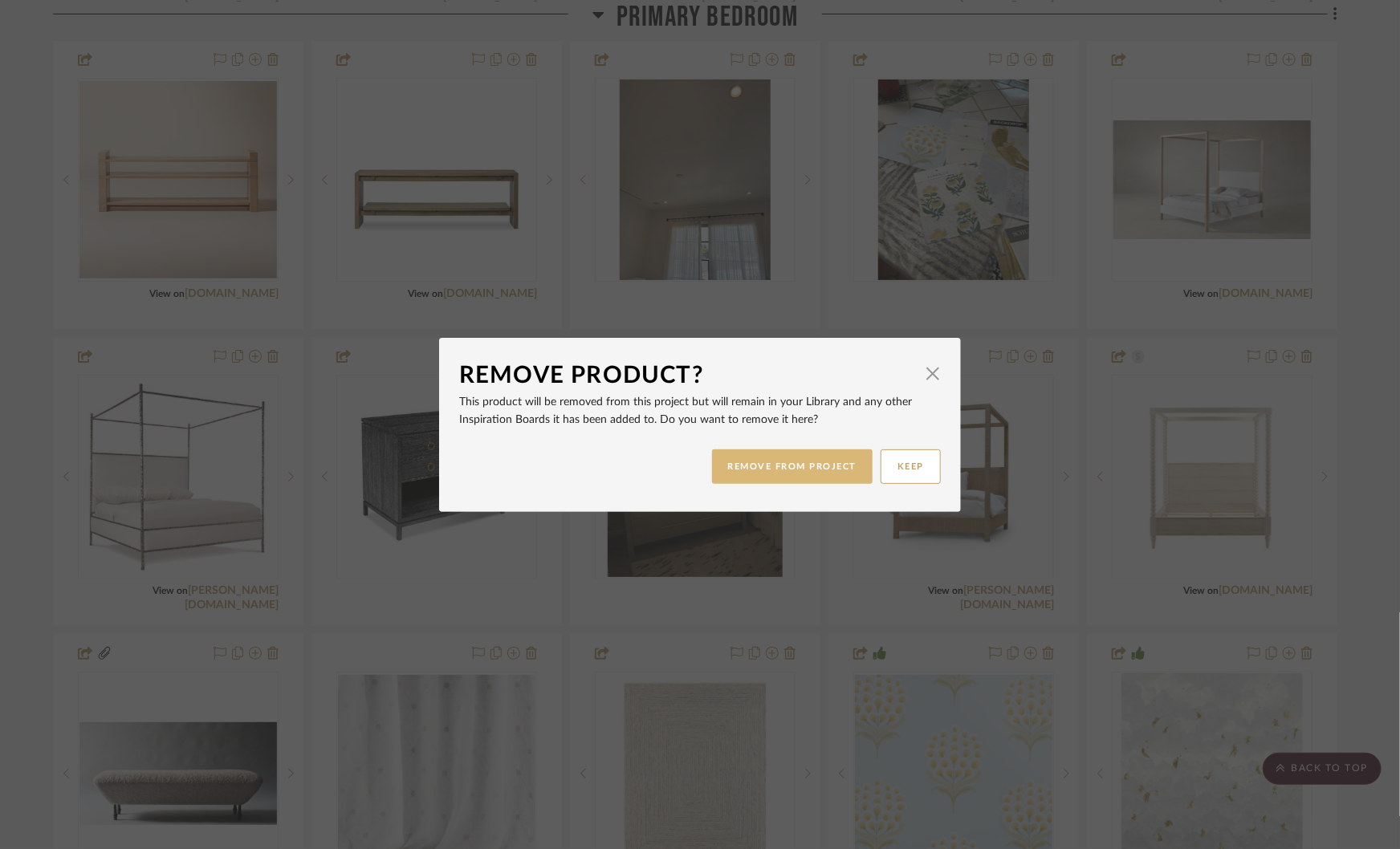
click at [754, 462] on button "REMOVE FROM PROJECT" at bounding box center [792, 467] width 161 height 35
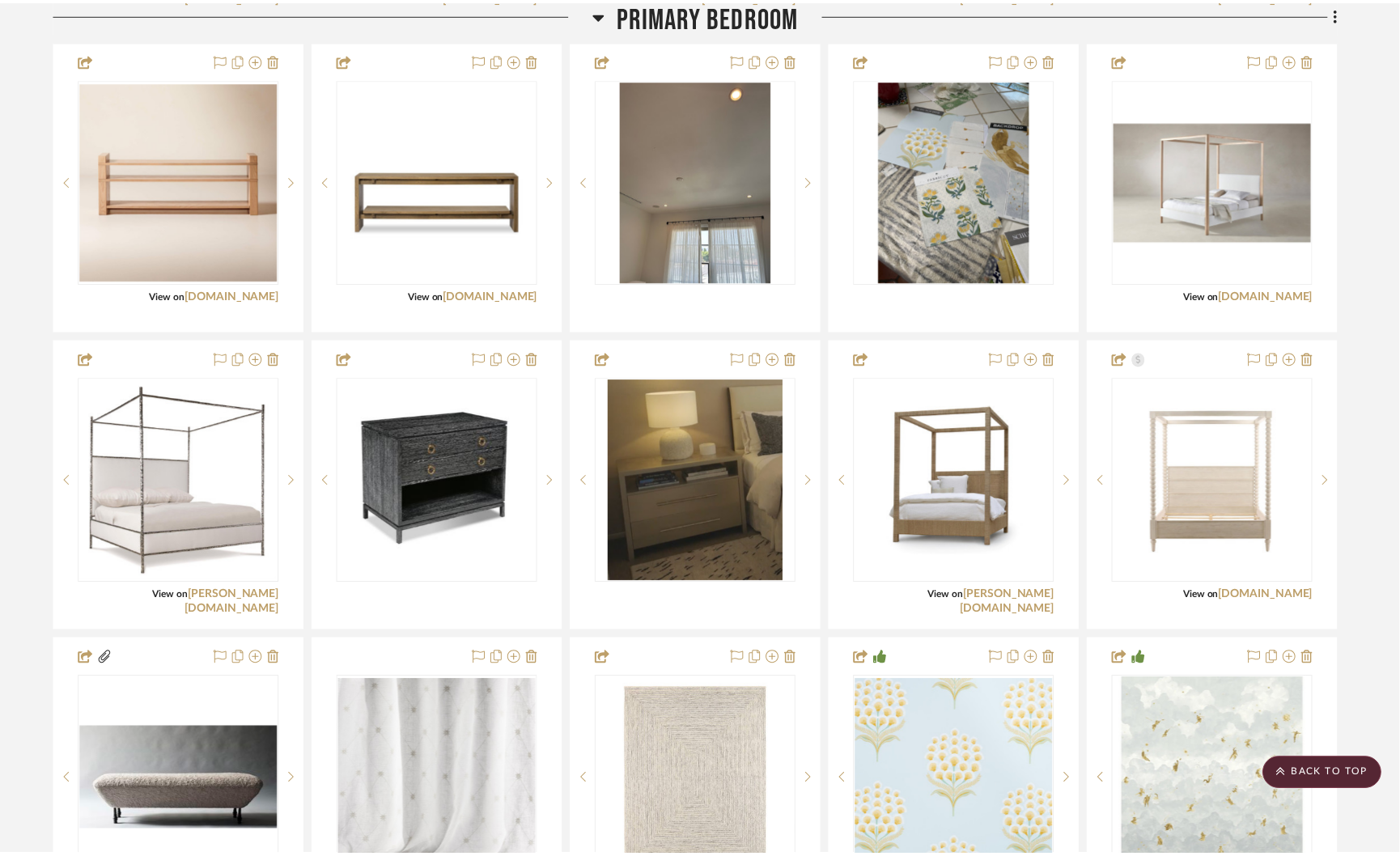
scroll to position [3547, 0]
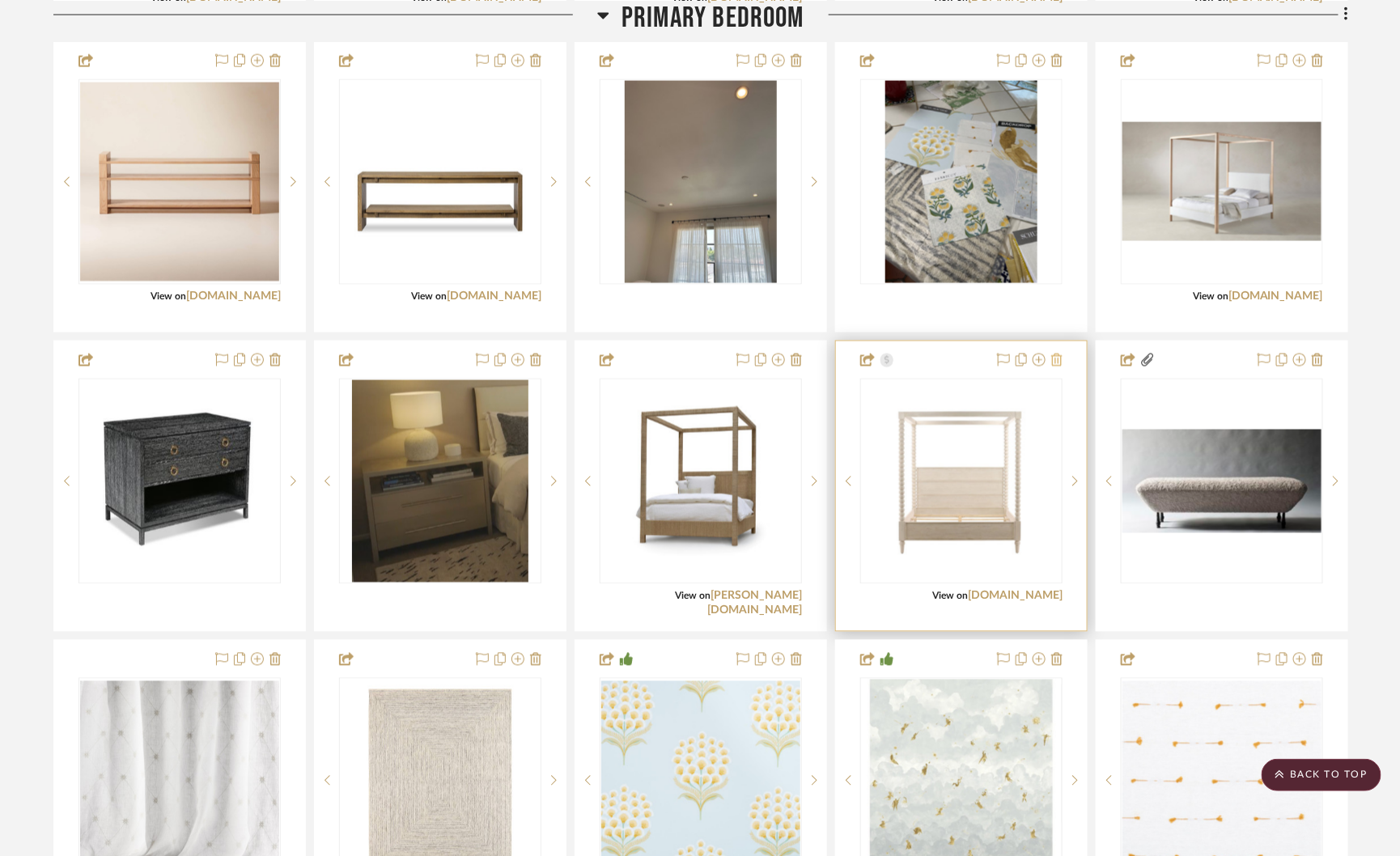
click at [1059, 353] on icon at bounding box center [1057, 360] width 11 height 13
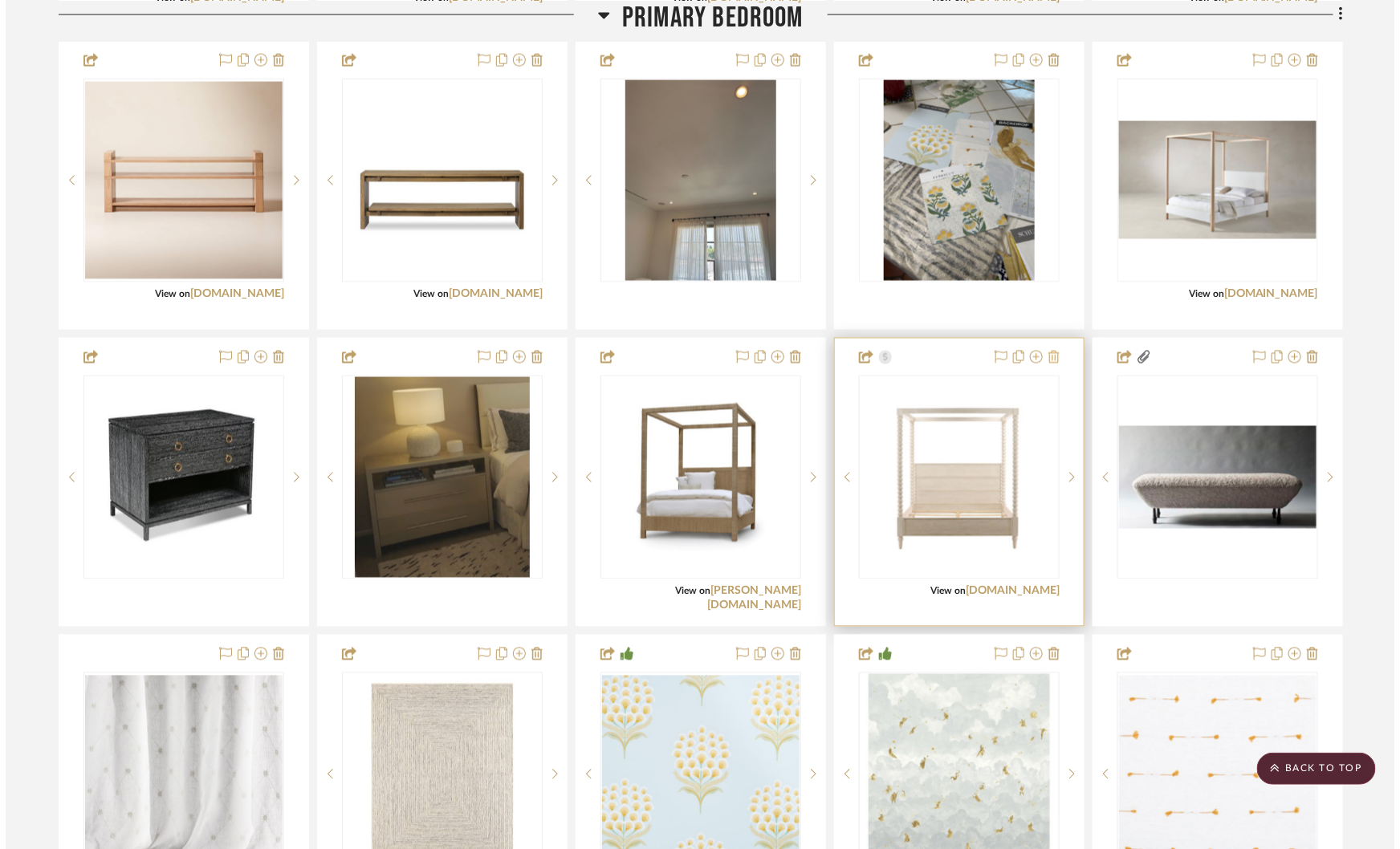
scroll to position [0, 0]
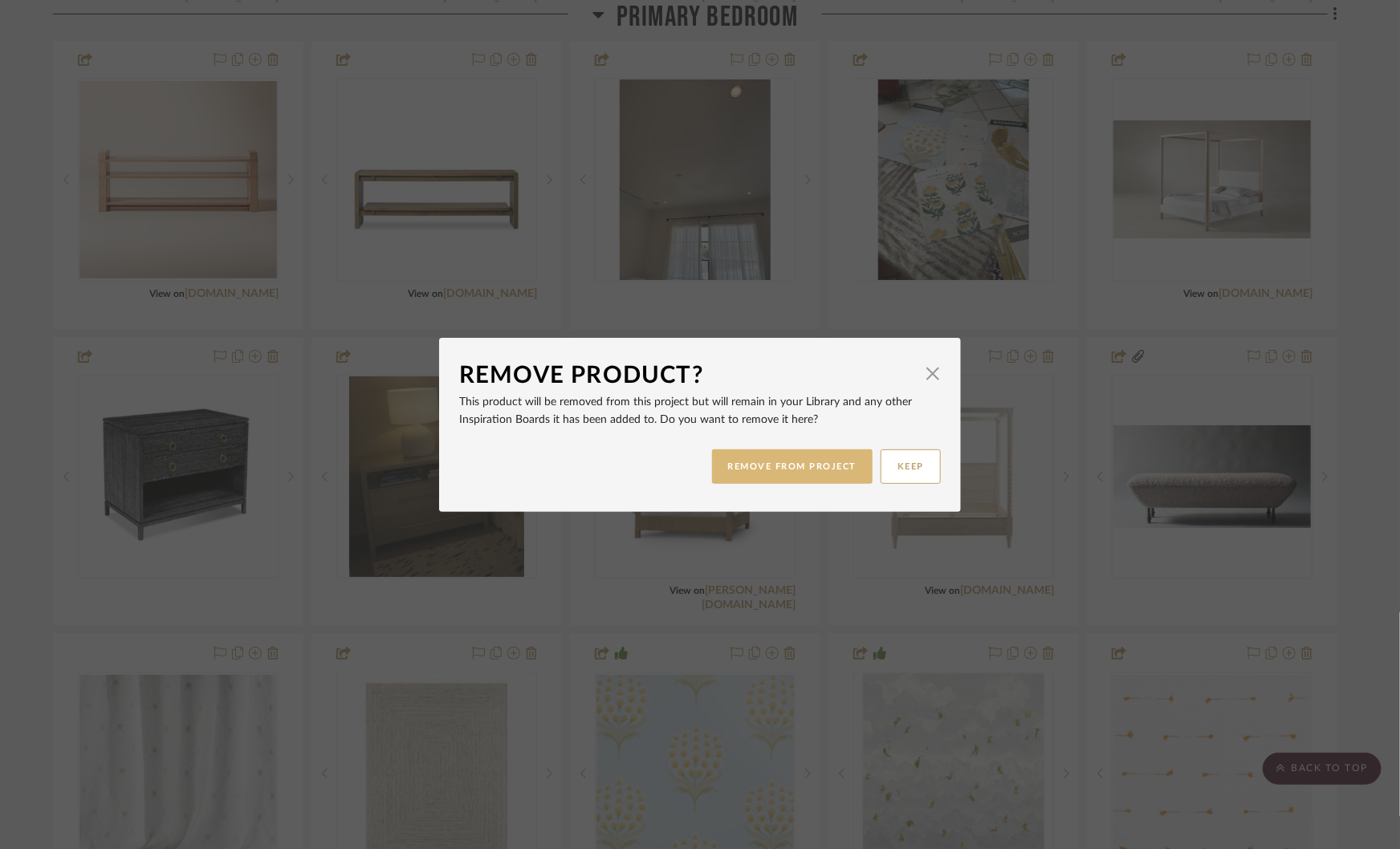
click at [790, 458] on button "REMOVE FROM PROJECT" at bounding box center [792, 467] width 161 height 35
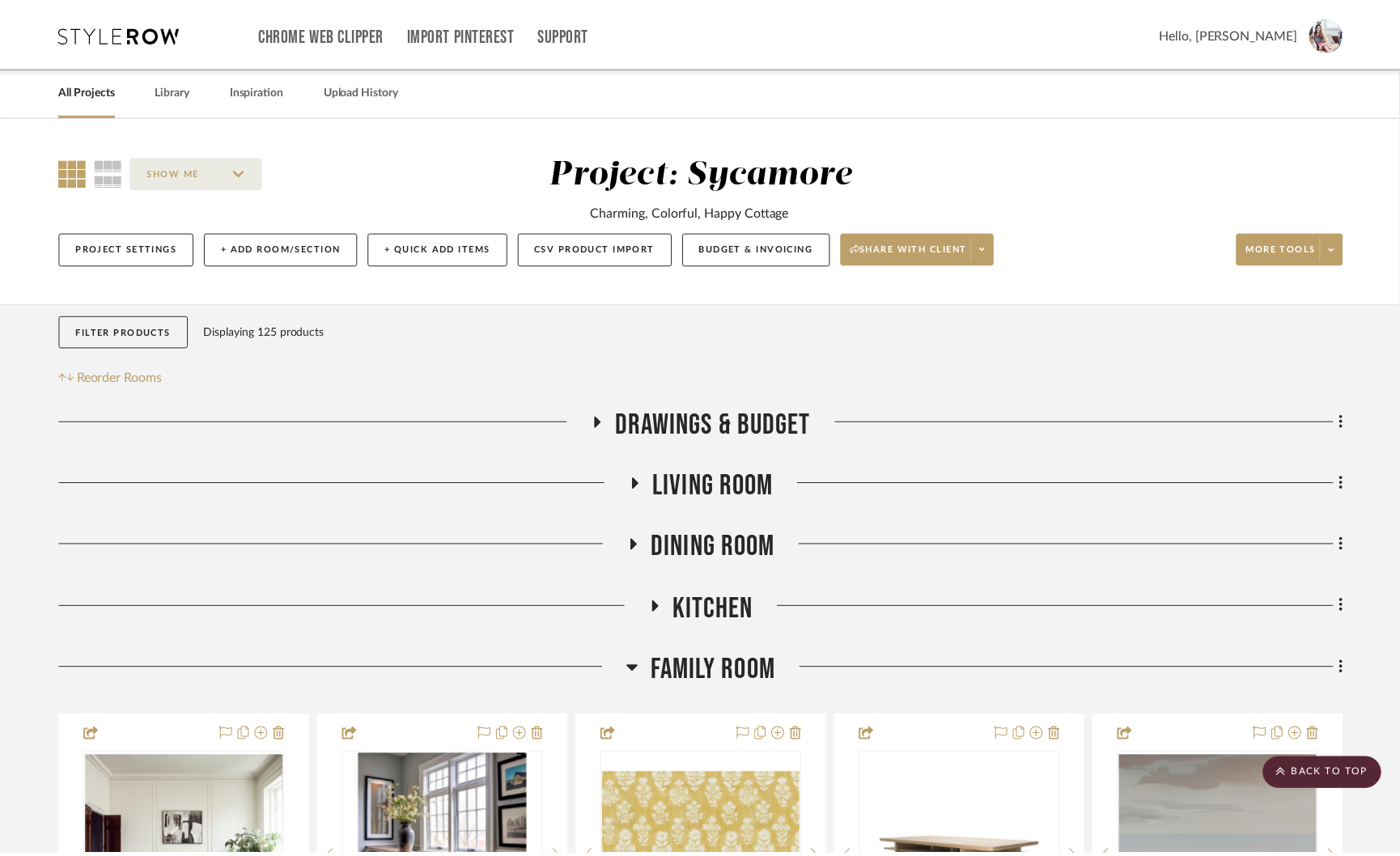
scroll to position [3547, 0]
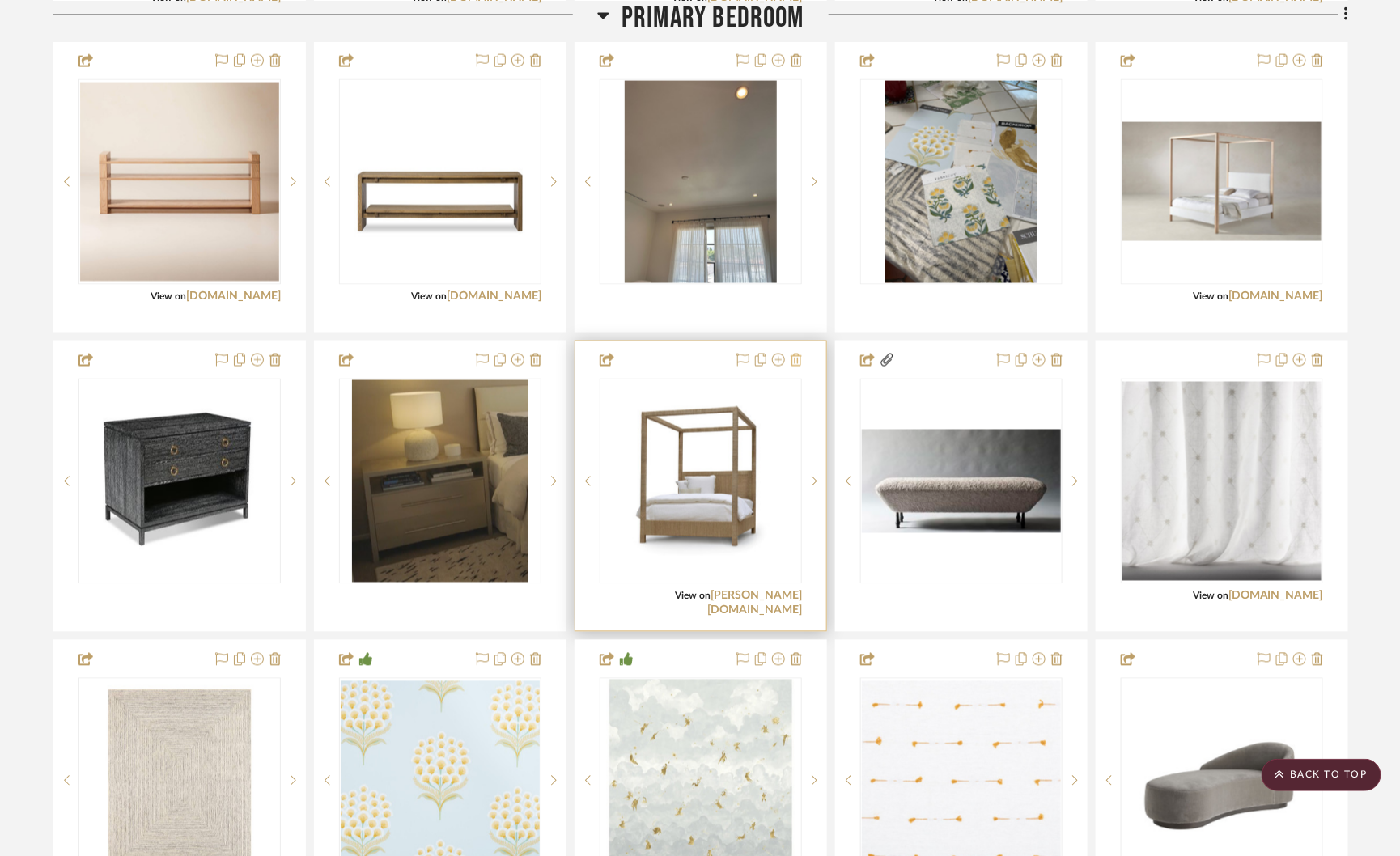
click at [798, 354] on icon at bounding box center [796, 360] width 11 height 13
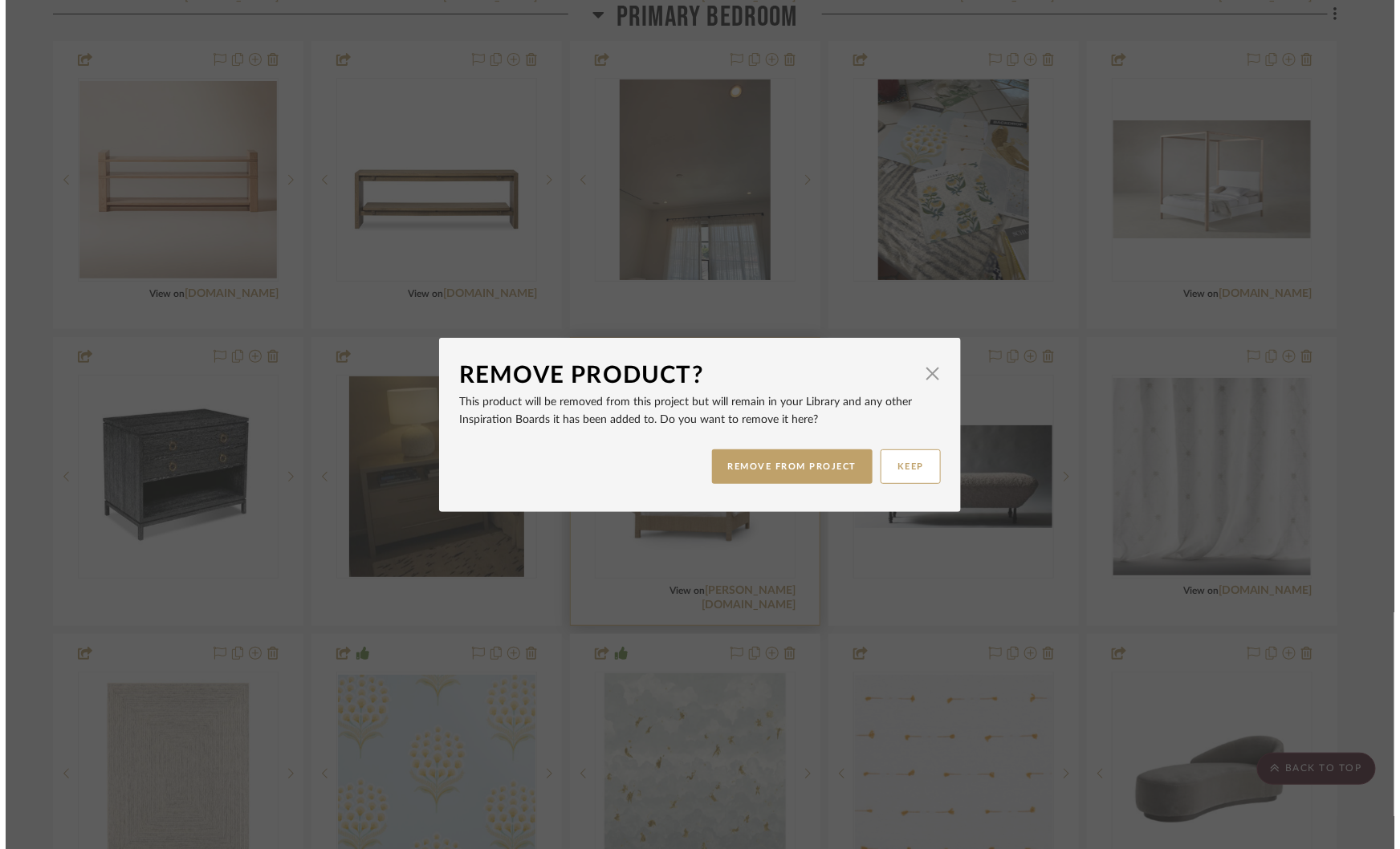
scroll to position [0, 0]
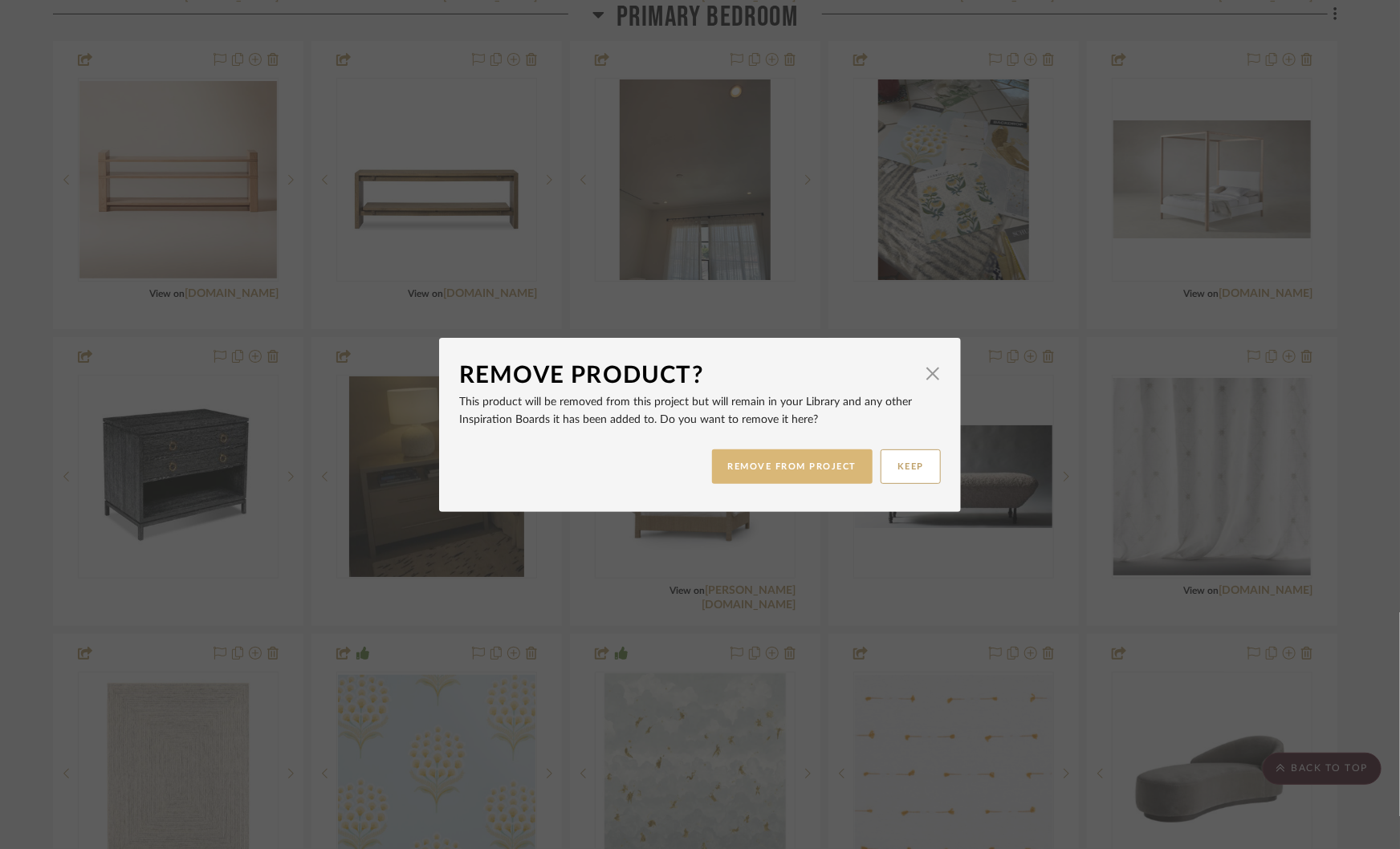
click at [783, 456] on button "REMOVE FROM PROJECT" at bounding box center [792, 467] width 161 height 35
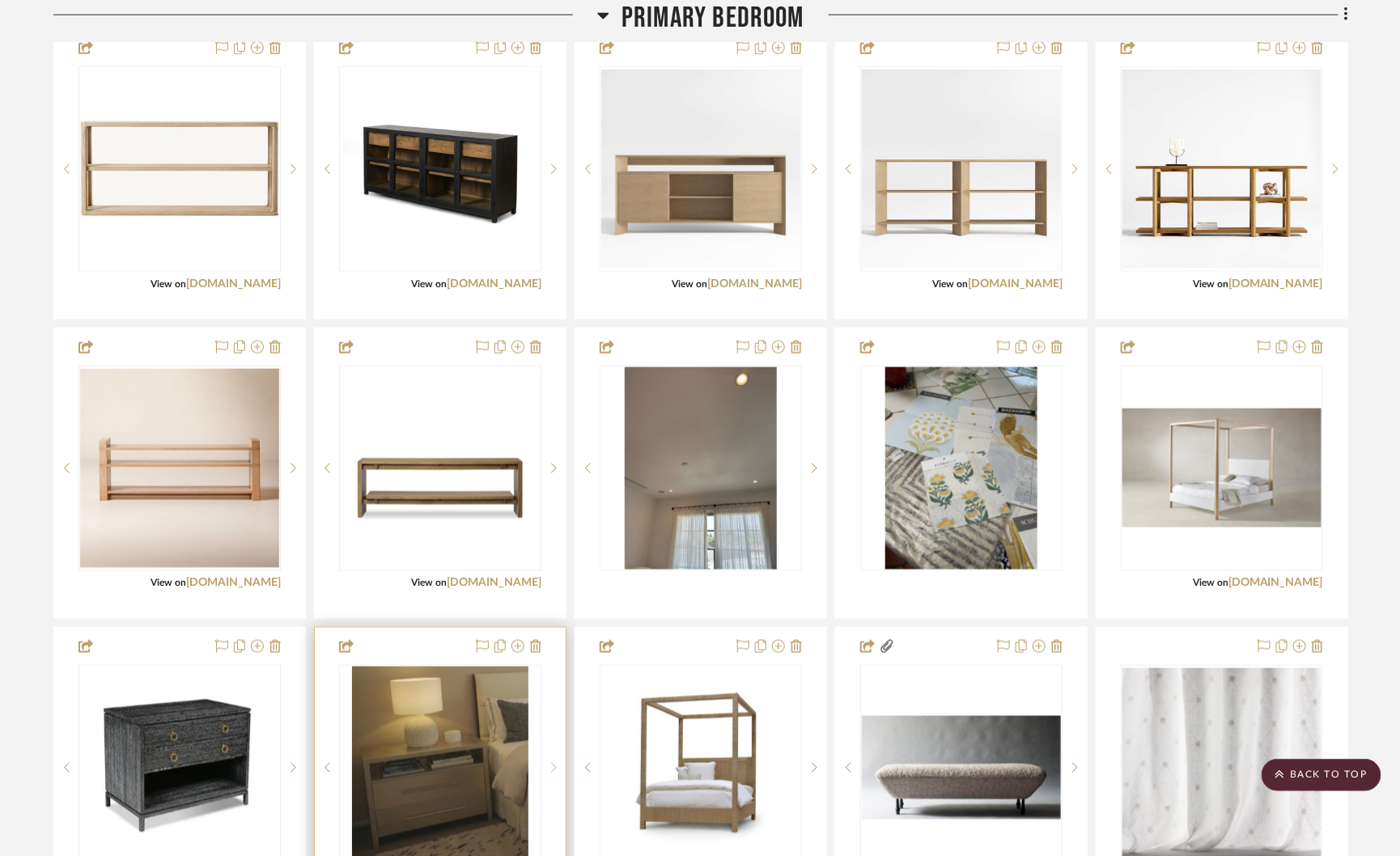
scroll to position [3240, 0]
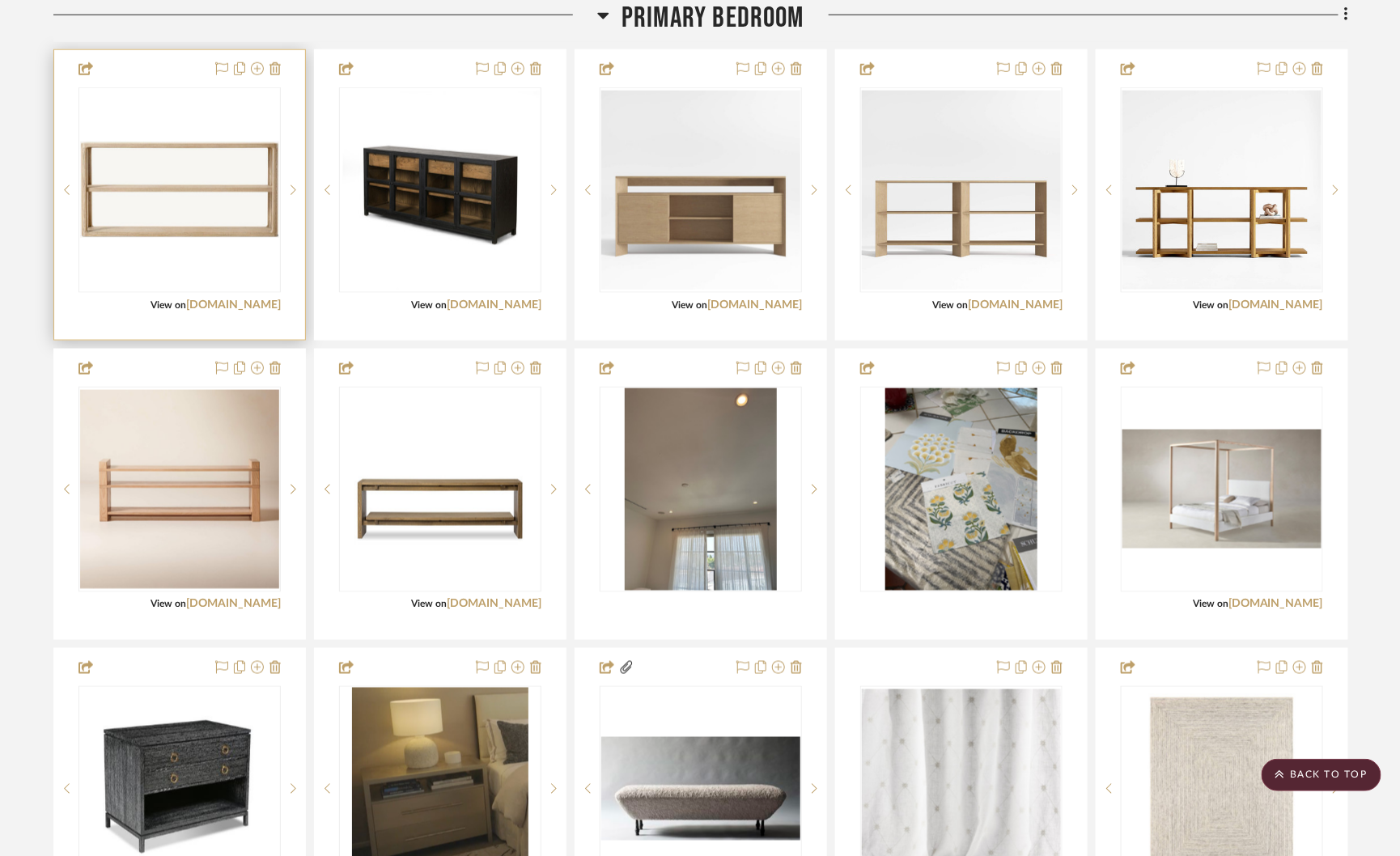
click at [0, 0] on img at bounding box center [0, 0] width 0 height 0
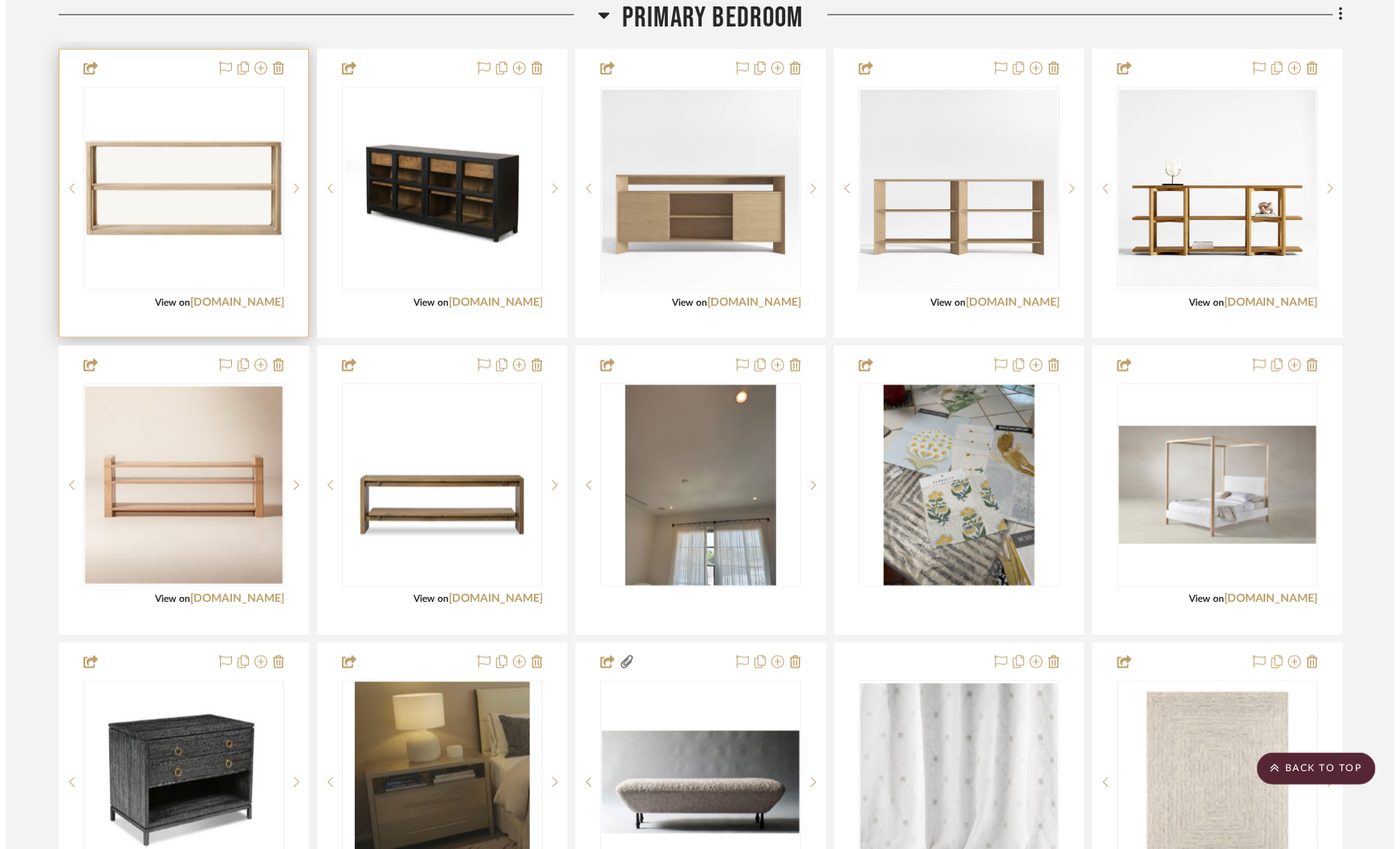
scroll to position [0, 0]
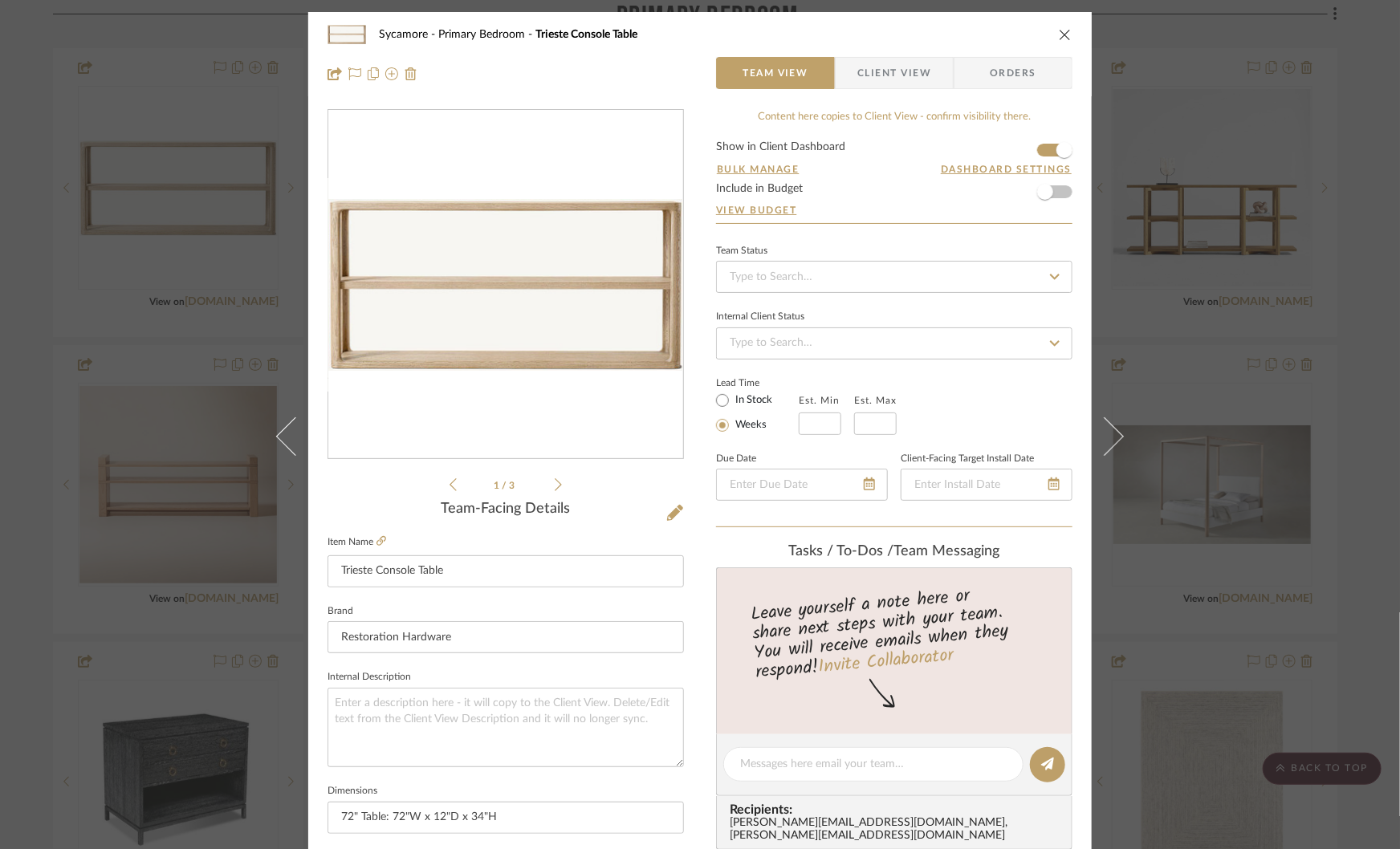
click at [563, 279] on div "0" at bounding box center [506, 285] width 355 height 346
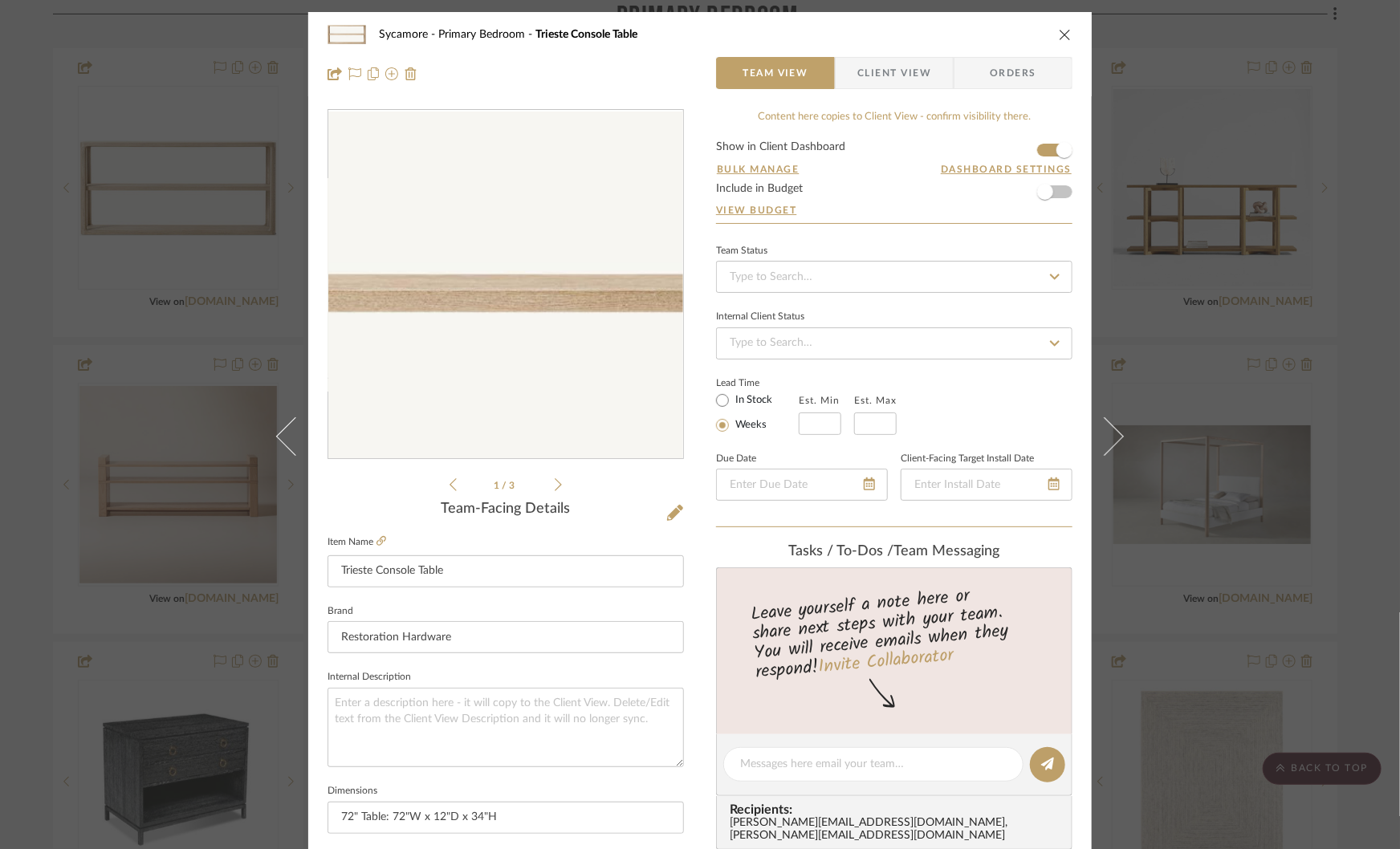
click at [563, 279] on img "0" at bounding box center [506, 285] width 355 height 172
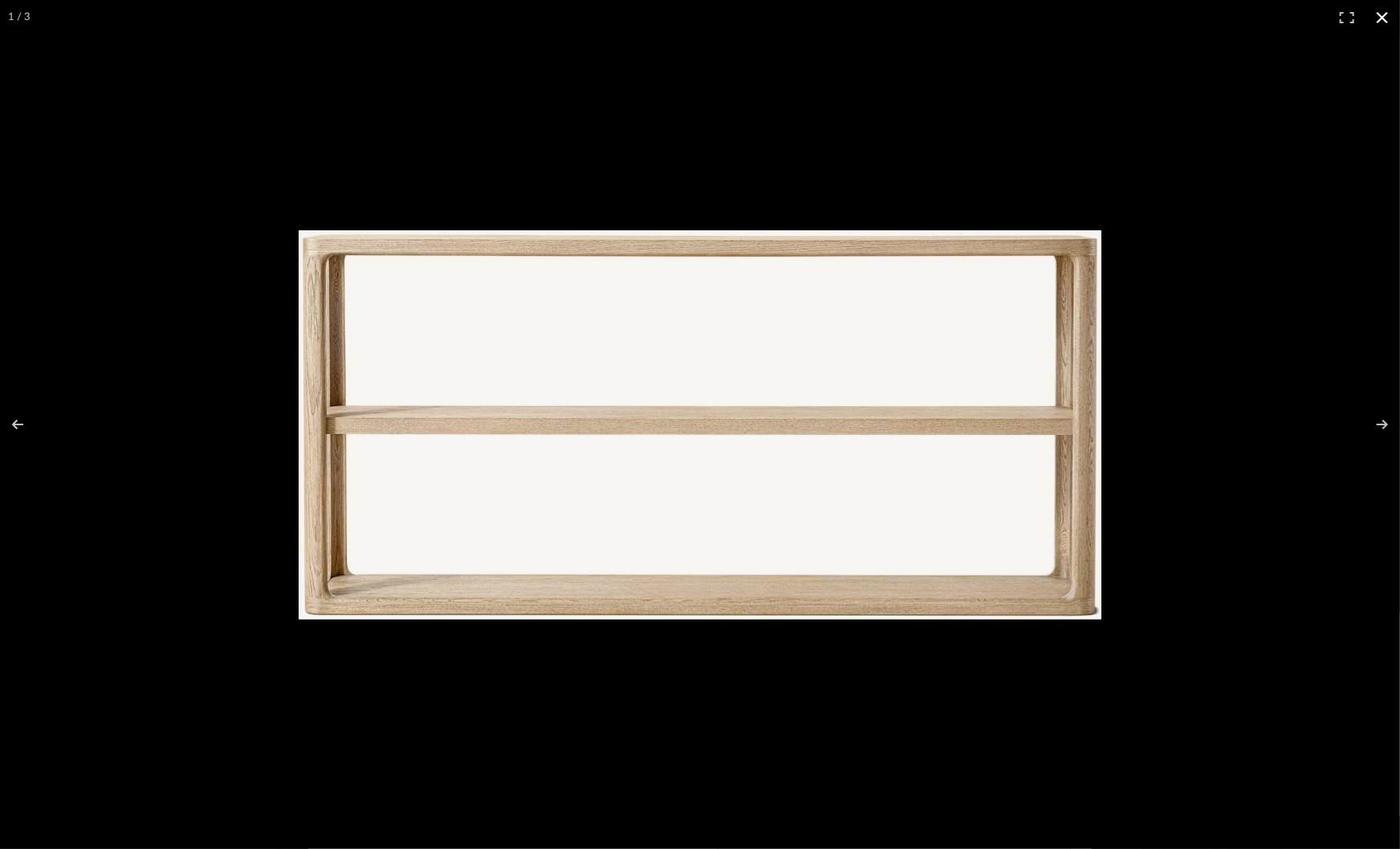
click at [1172, 425] on div at bounding box center [700, 424] width 1400 height 849
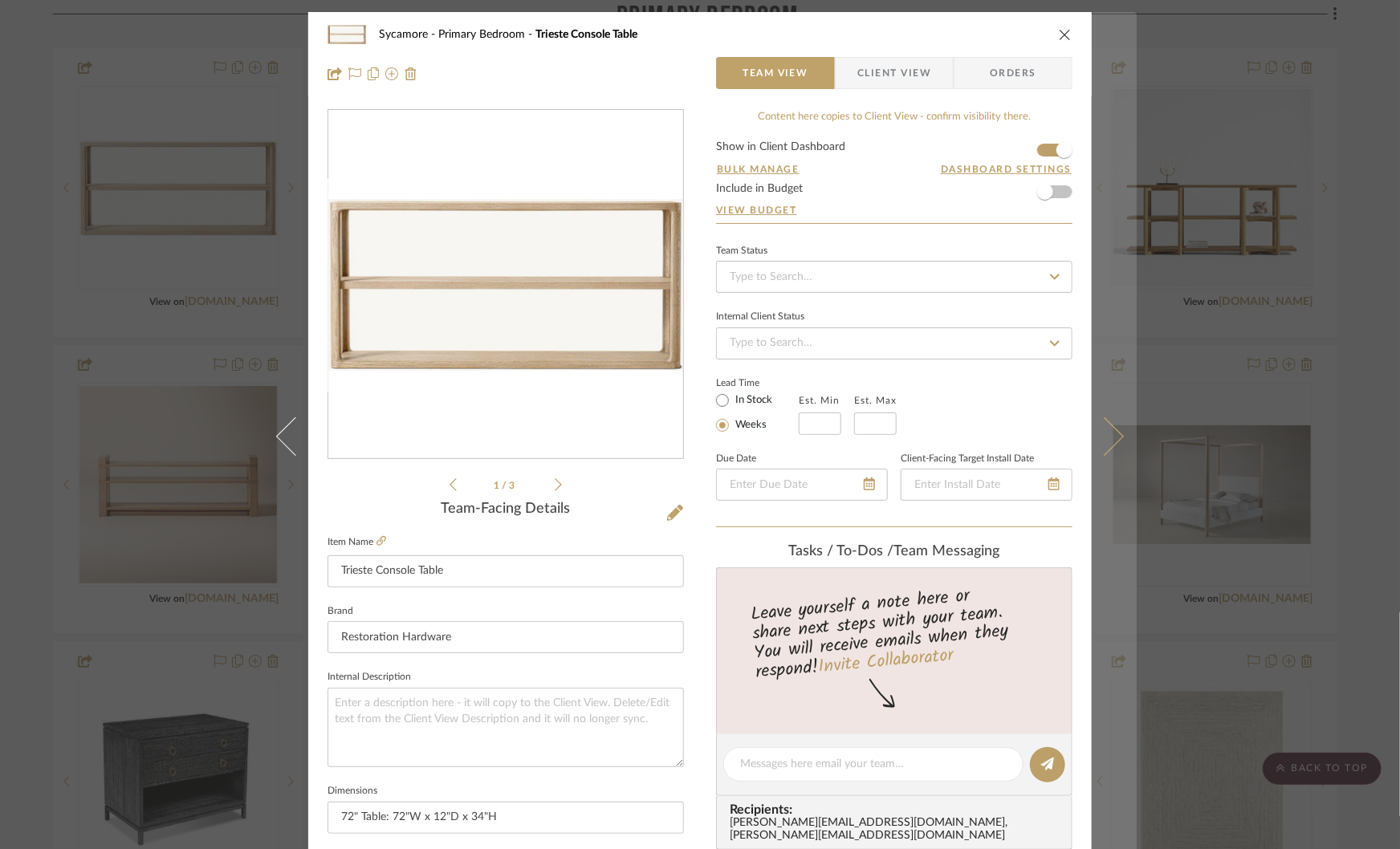
click at [1106, 431] on icon at bounding box center [1104, 437] width 38 height 38
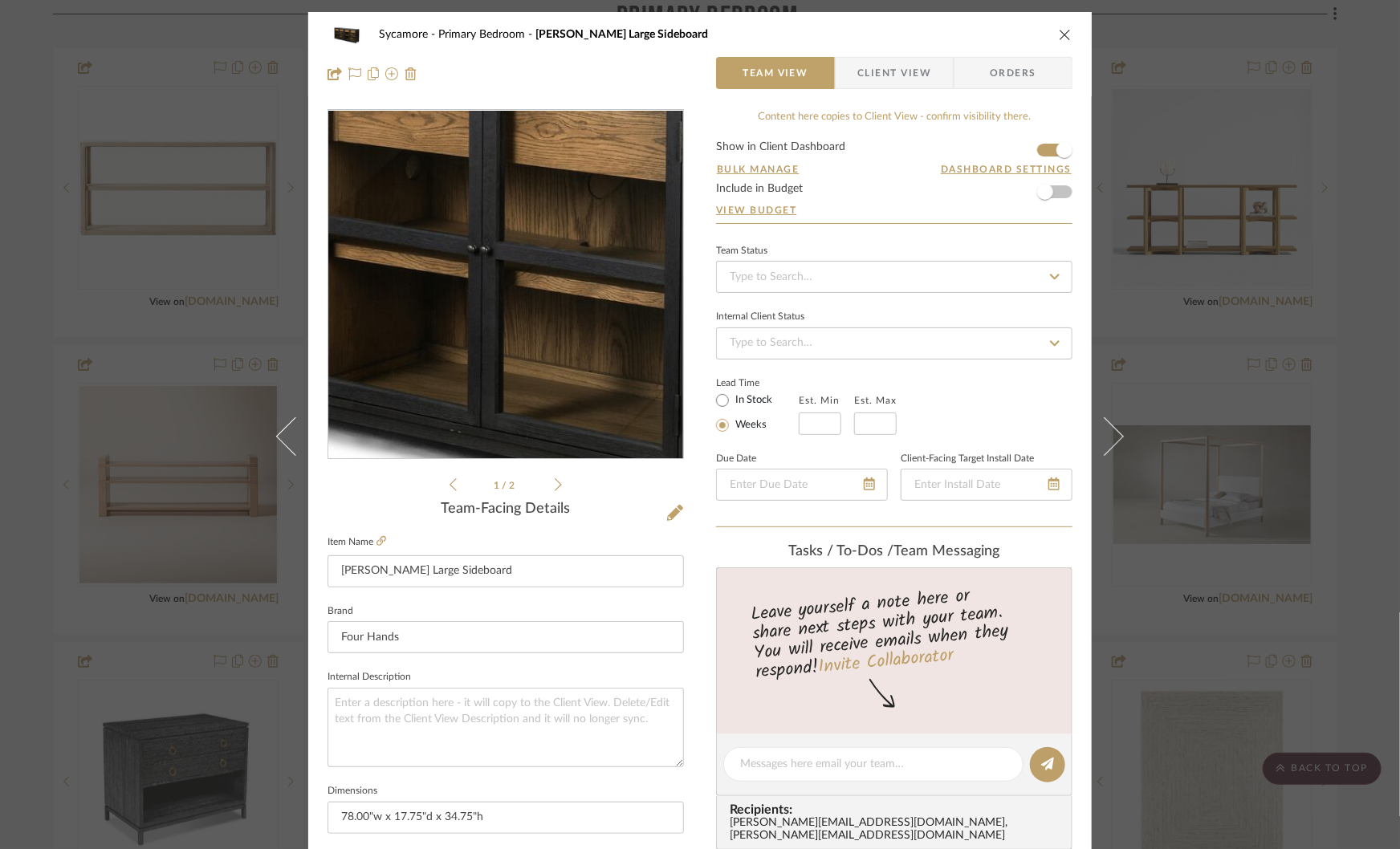
click at [537, 302] on img "0" at bounding box center [505, 285] width 349 height 349
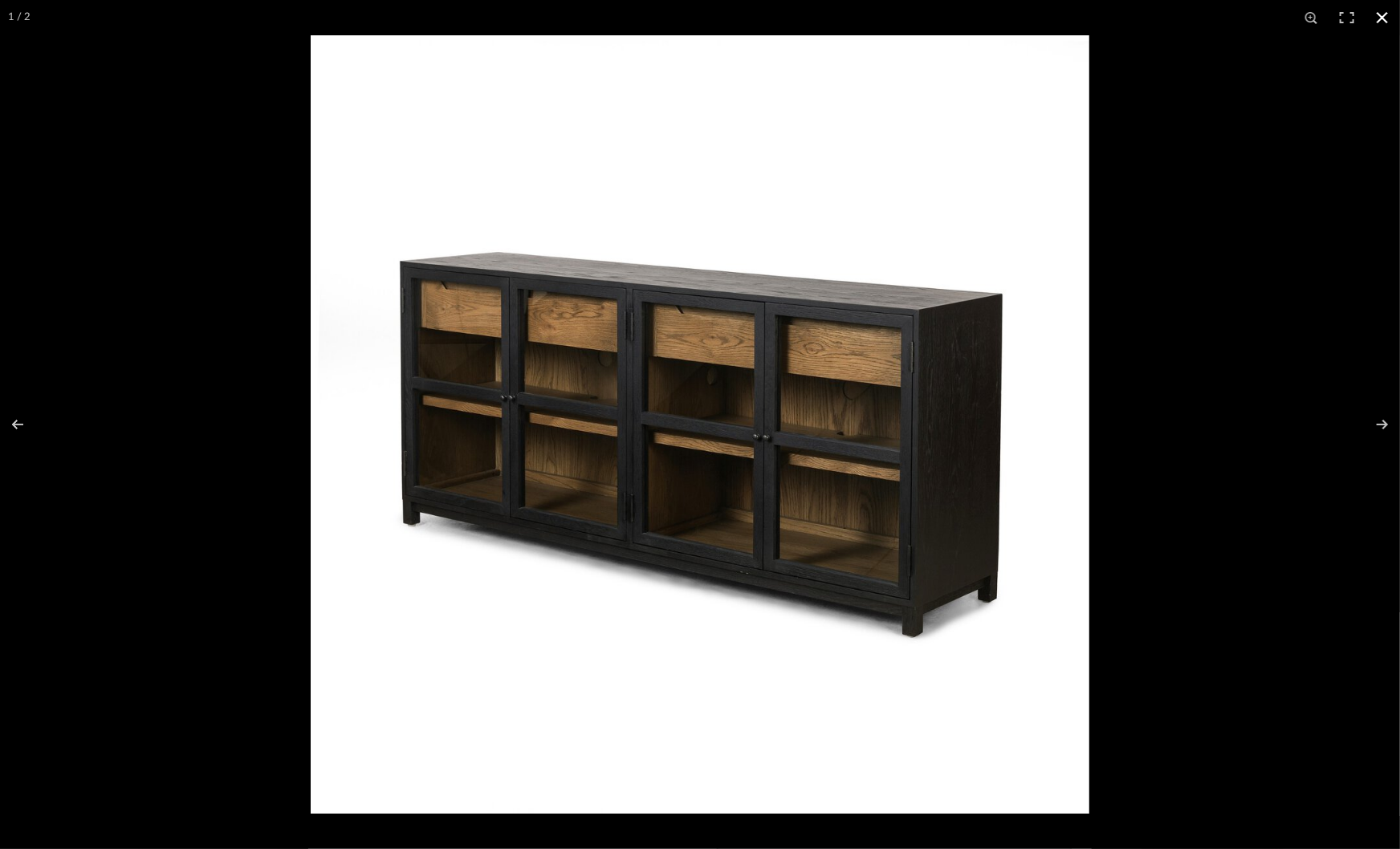
click at [1178, 474] on div at bounding box center [1010, 460] width 1400 height 849
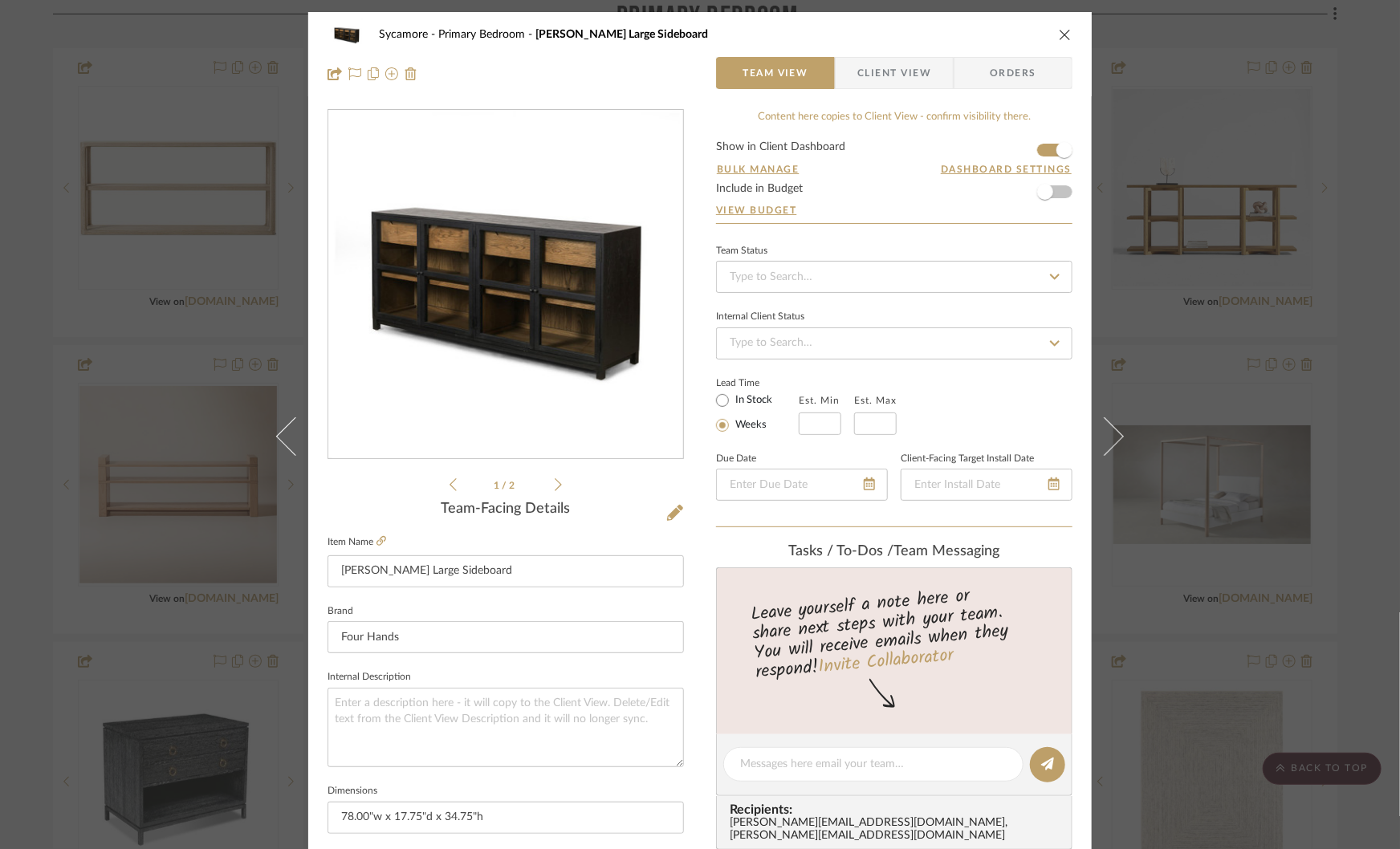
click at [559, 483] on div "1 / 2" at bounding box center [506, 301] width 357 height 385
click at [554, 482] on icon at bounding box center [558, 485] width 7 height 15
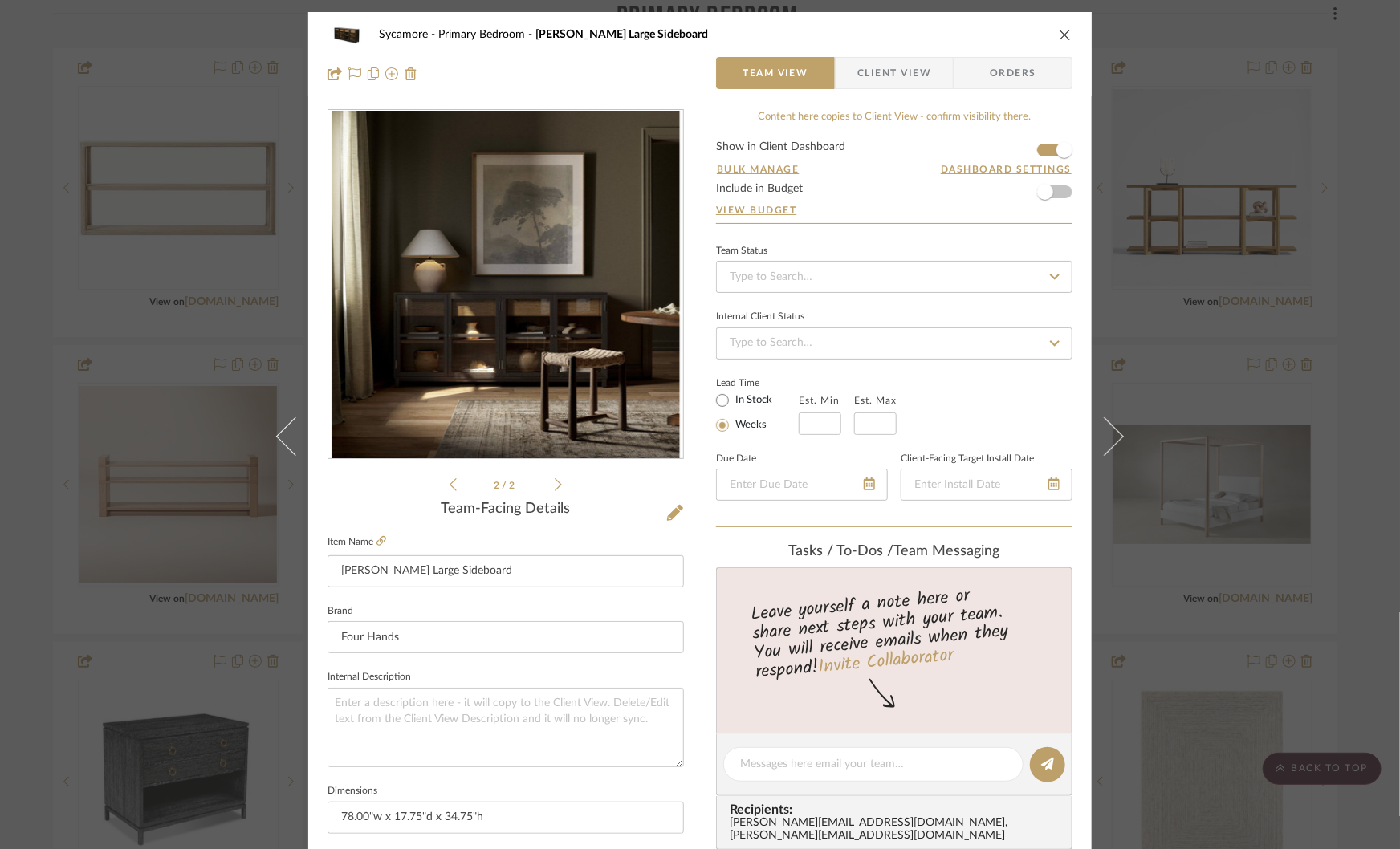
click at [523, 329] on img "1" at bounding box center [505, 285] width 349 height 349
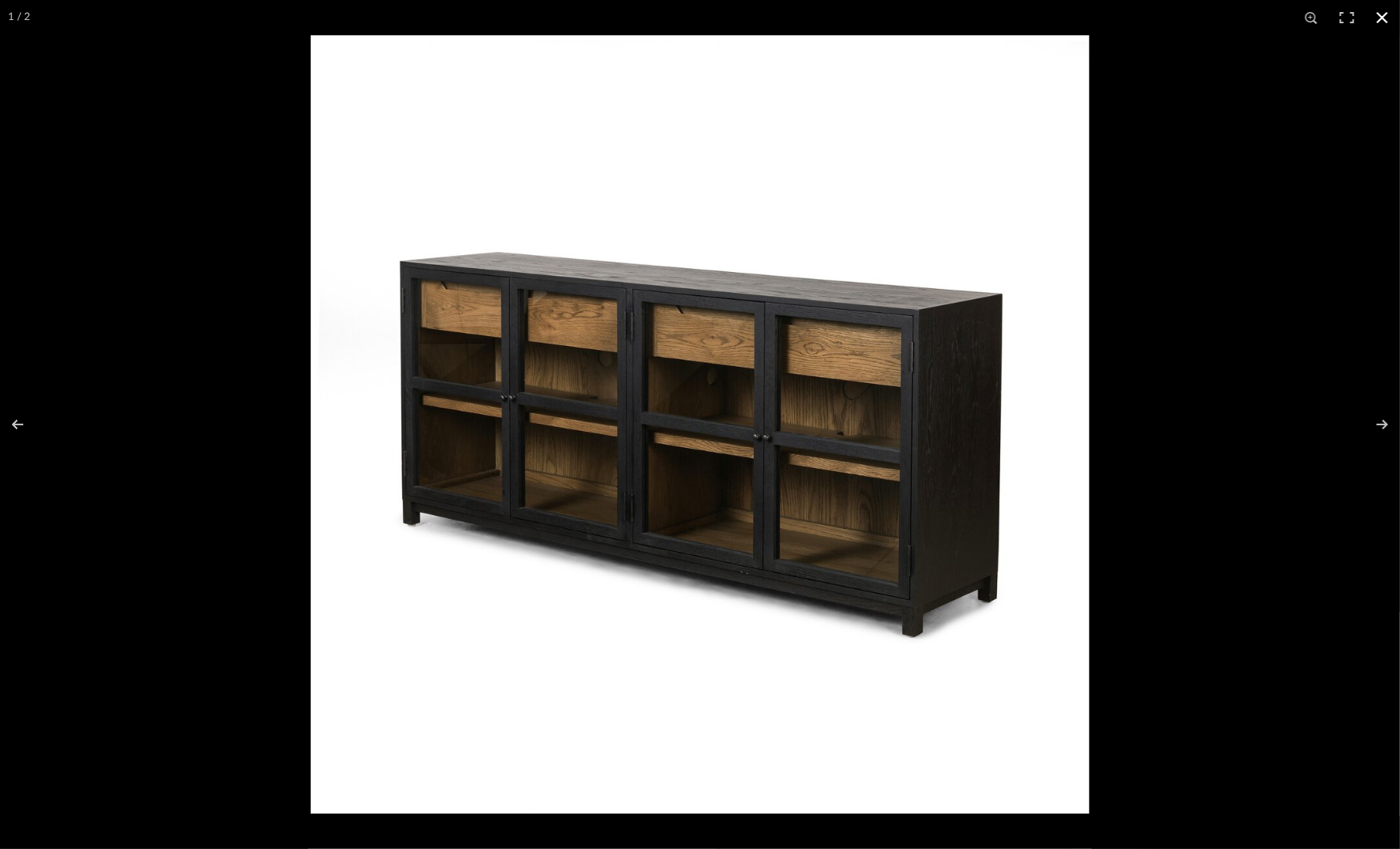
click at [1147, 374] on div at bounding box center [1010, 460] width 1400 height 849
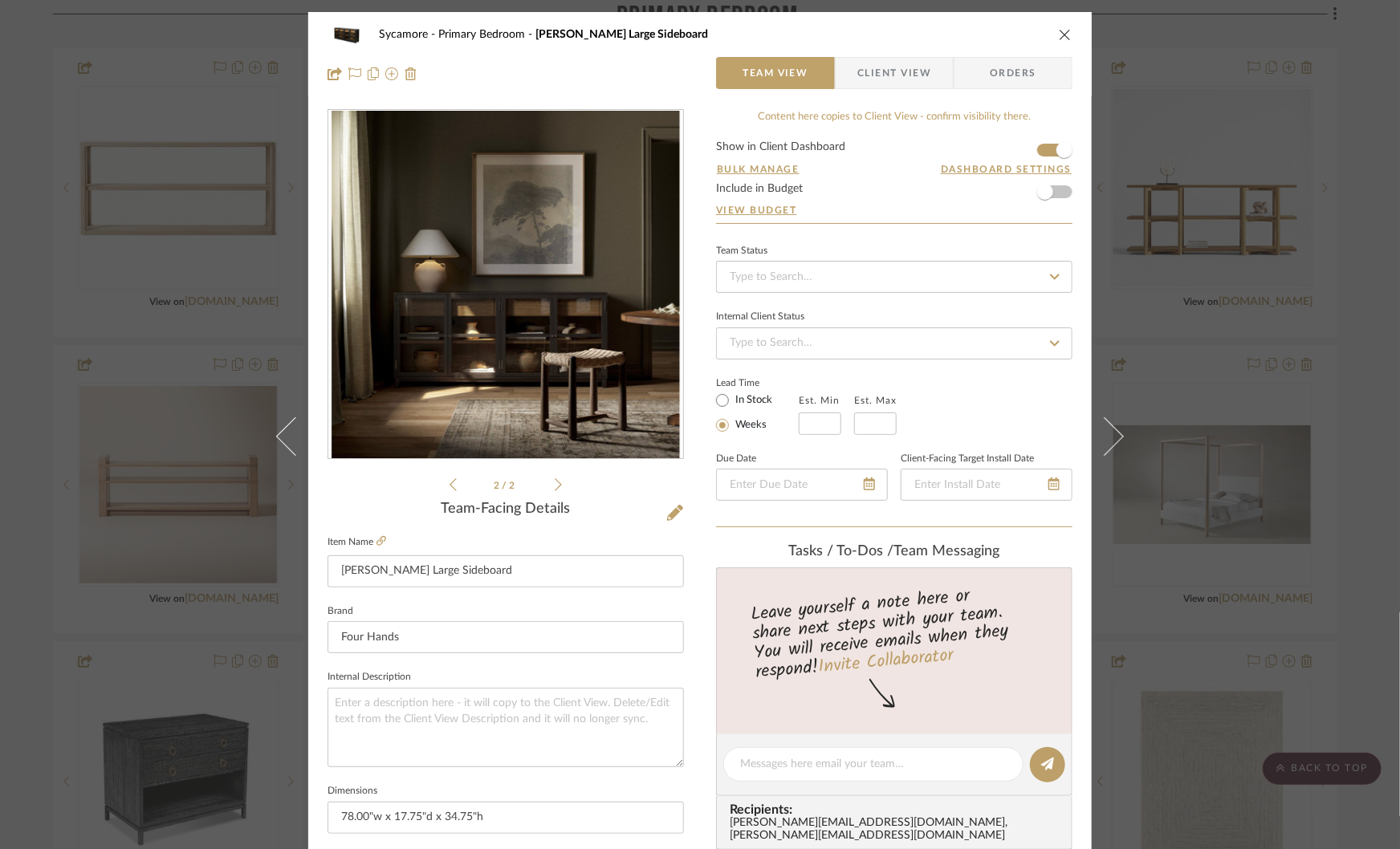
click at [1147, 374] on div "Sycamore Primary Bedroom Millie Large Sideboard Team View Client View Orders 2 …" at bounding box center [700, 424] width 1400 height 849
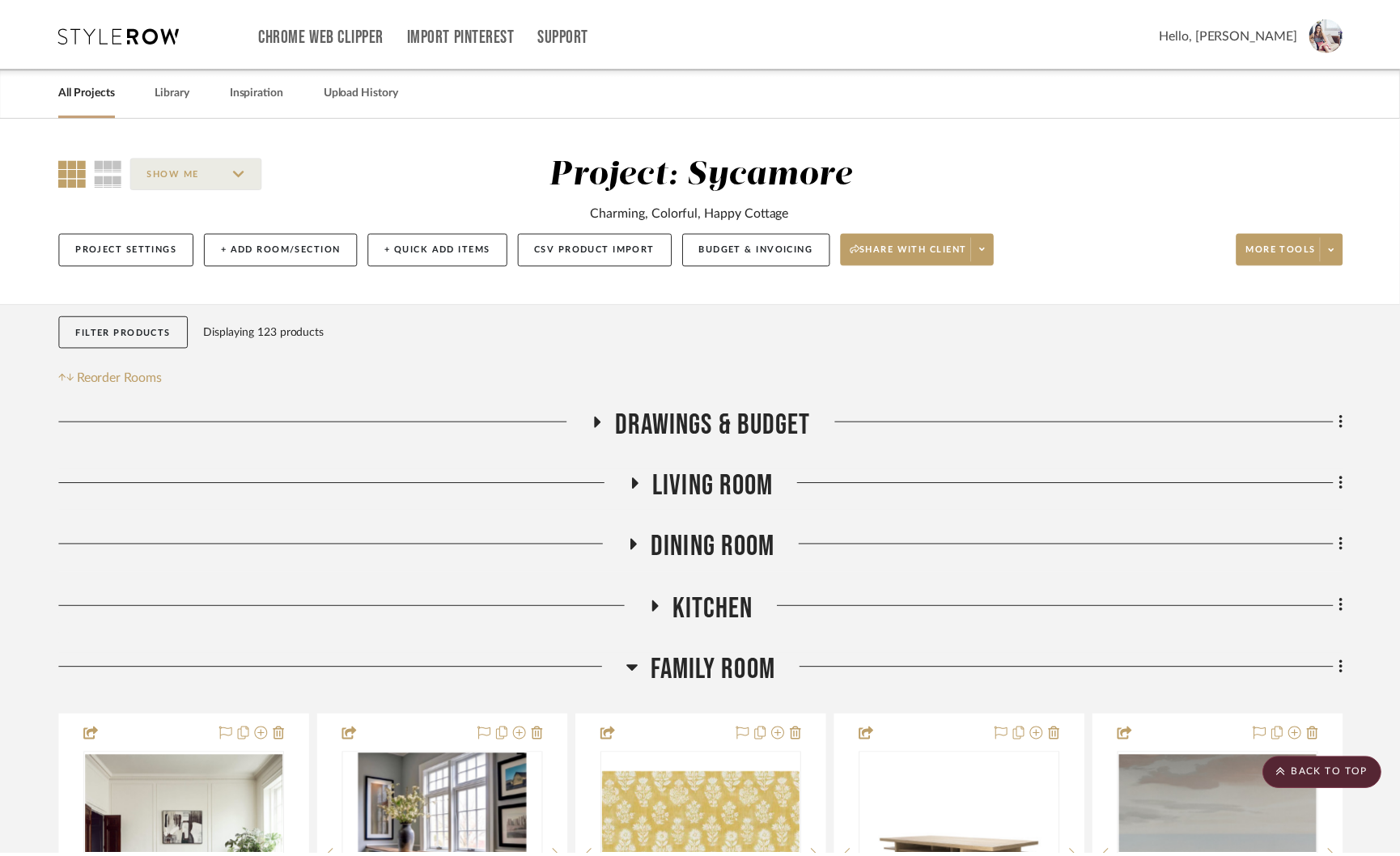
scroll to position [3240, 0]
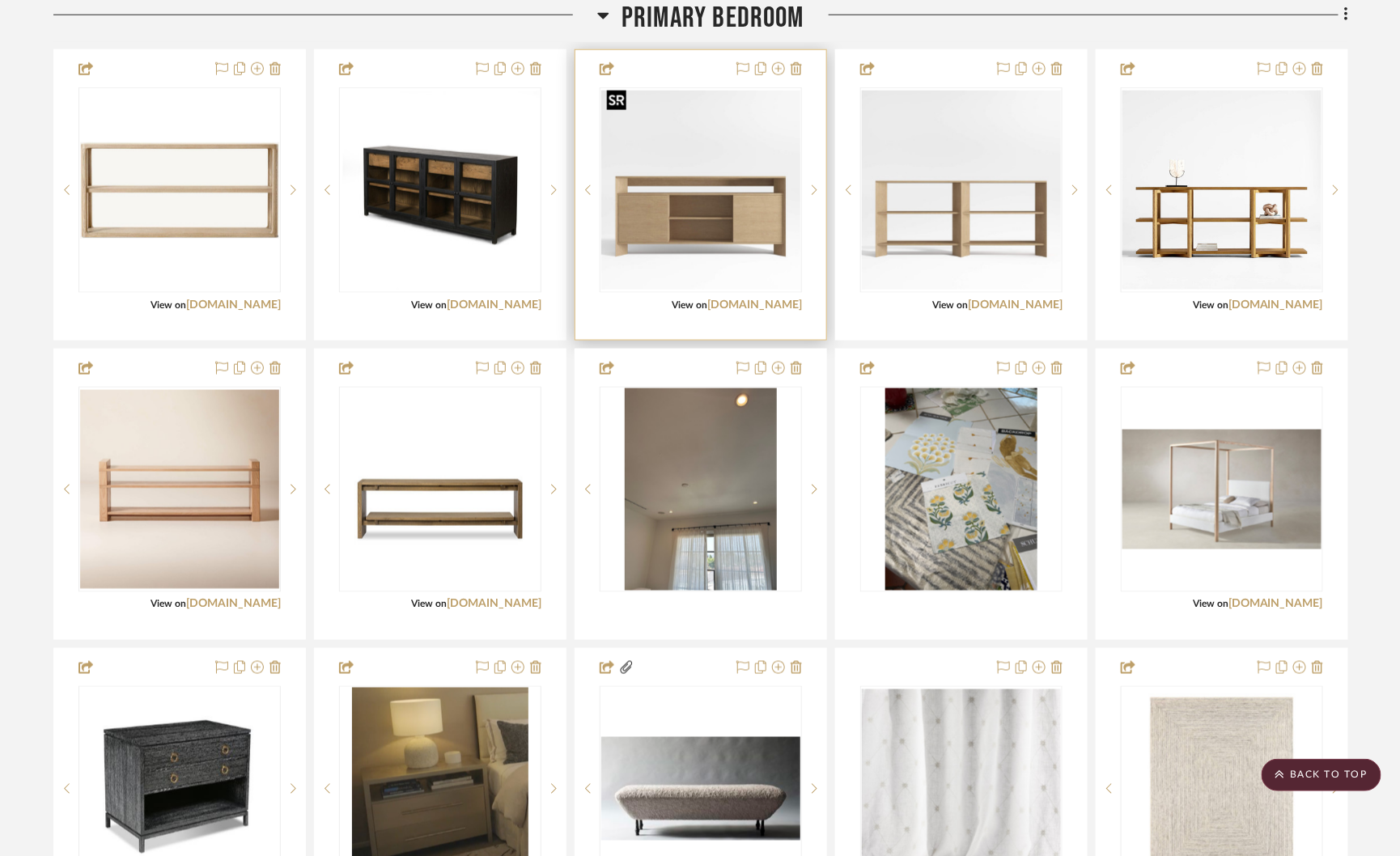
click at [733, 184] on img "0" at bounding box center [700, 190] width 199 height 199
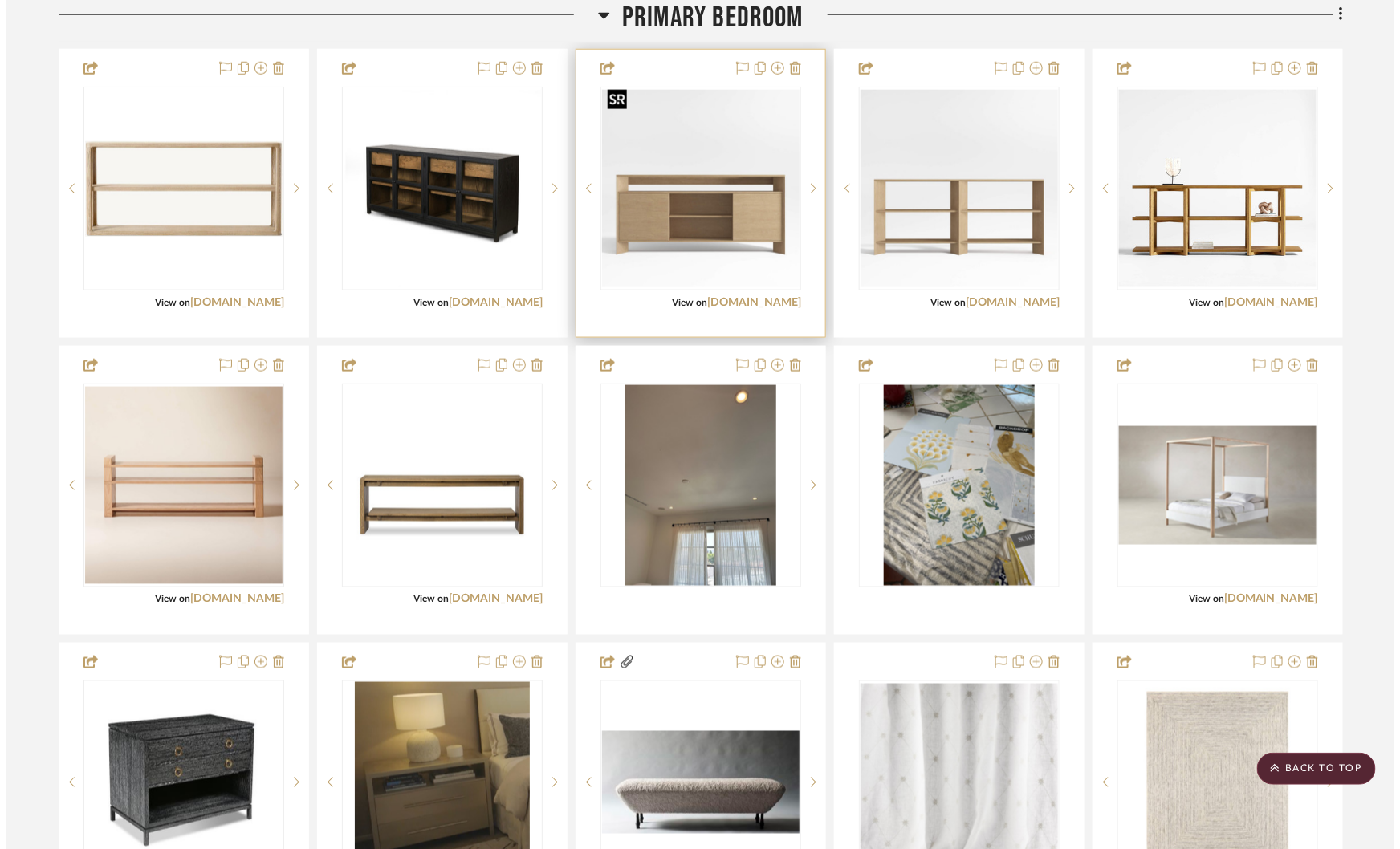
scroll to position [0, 0]
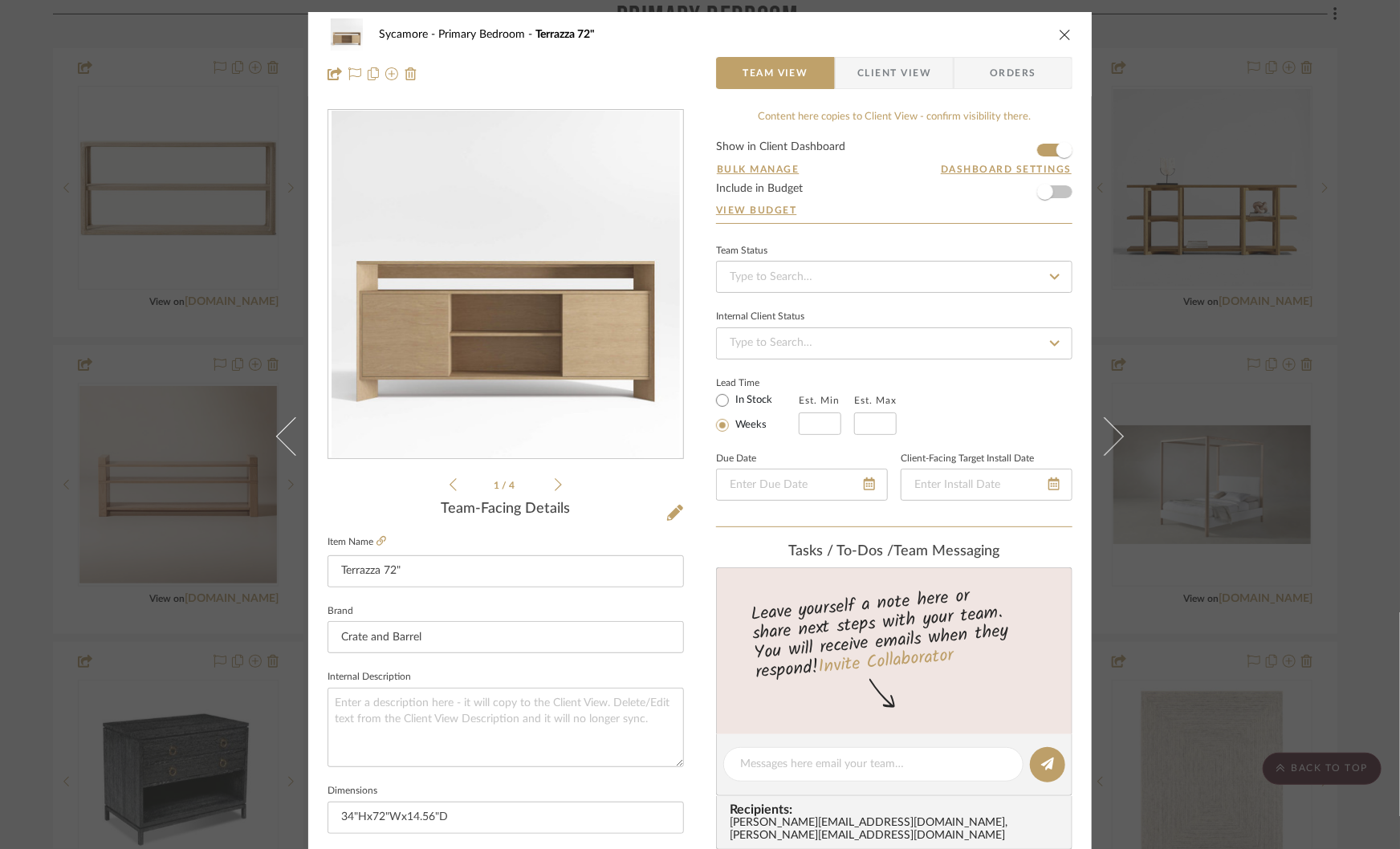
click at [562, 296] on img "0" at bounding box center [505, 285] width 349 height 349
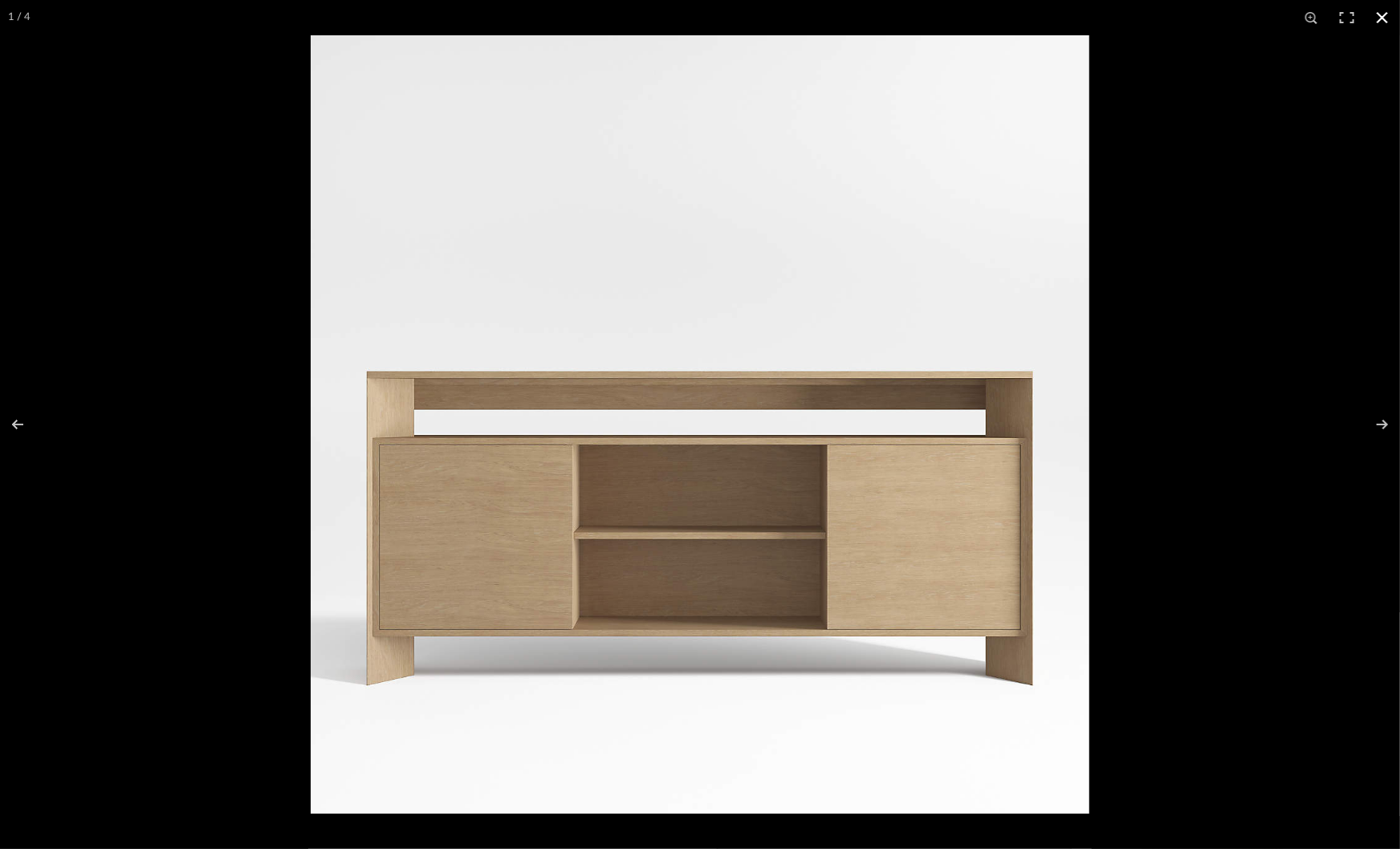
click at [1158, 452] on div at bounding box center [1010, 460] width 1400 height 849
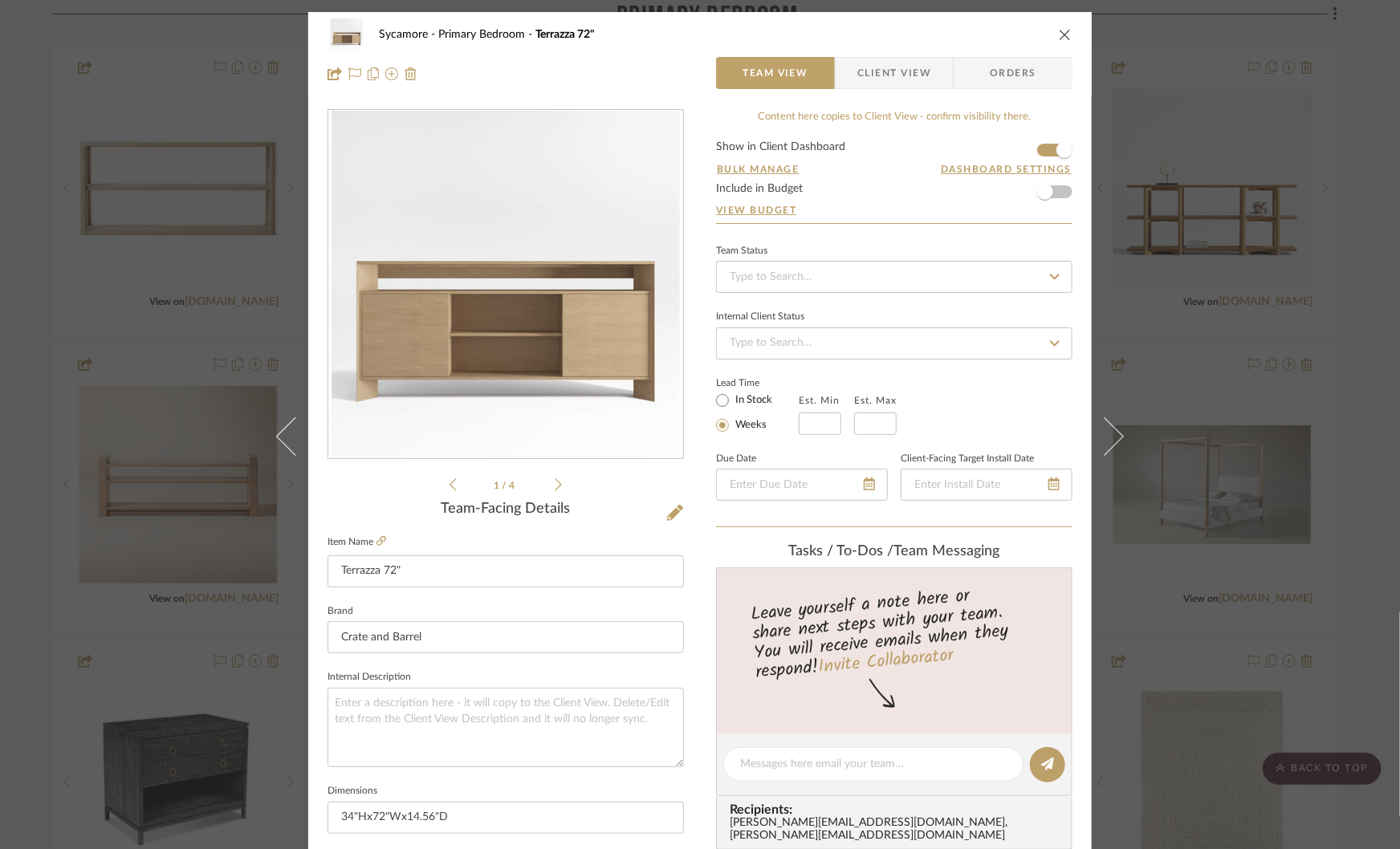
click at [546, 487] on li "1 / 4" at bounding box center [506, 484] width 98 height 19
click at [554, 486] on icon at bounding box center [558, 485] width 7 height 15
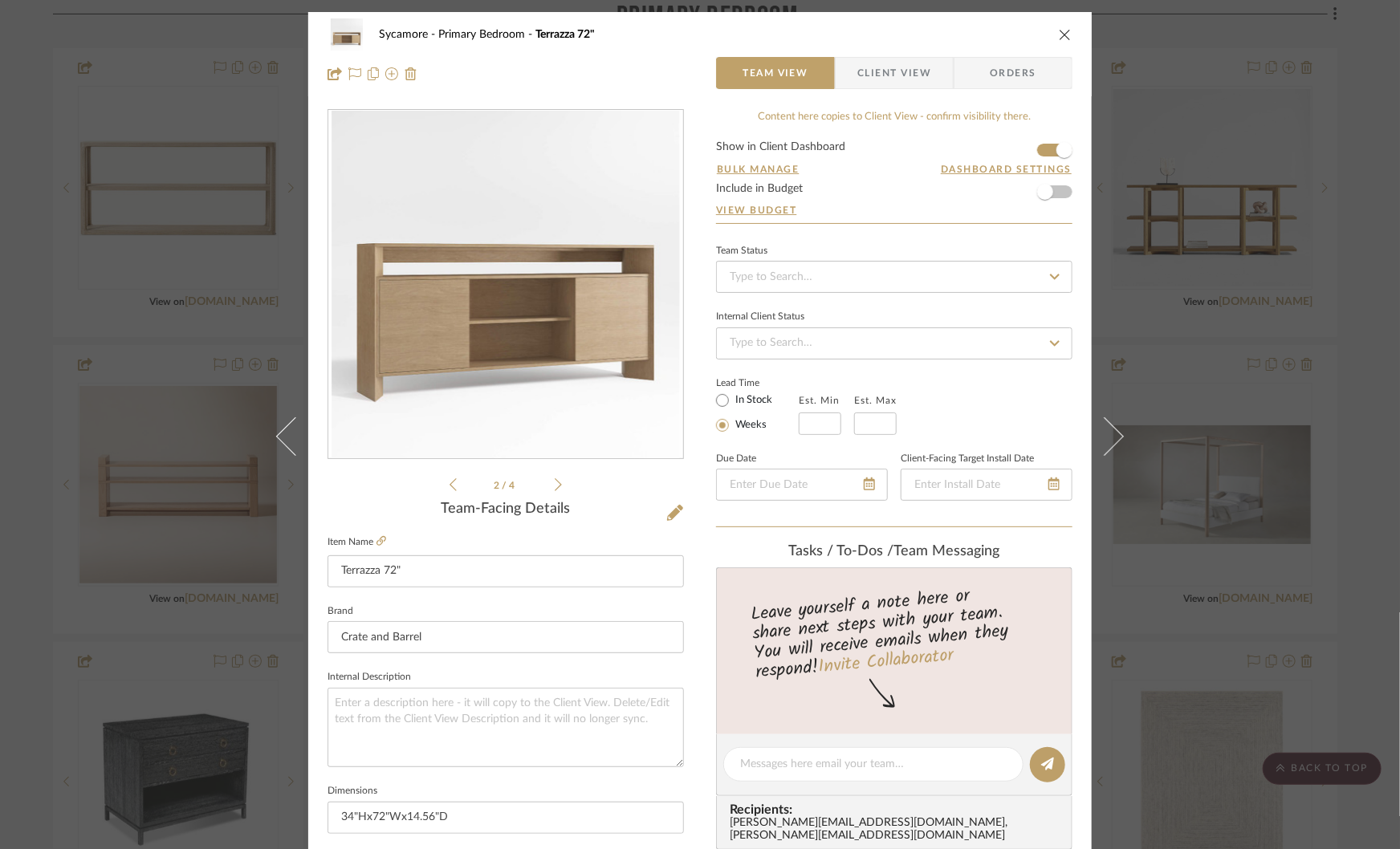
click at [554, 486] on icon at bounding box center [558, 485] width 7 height 15
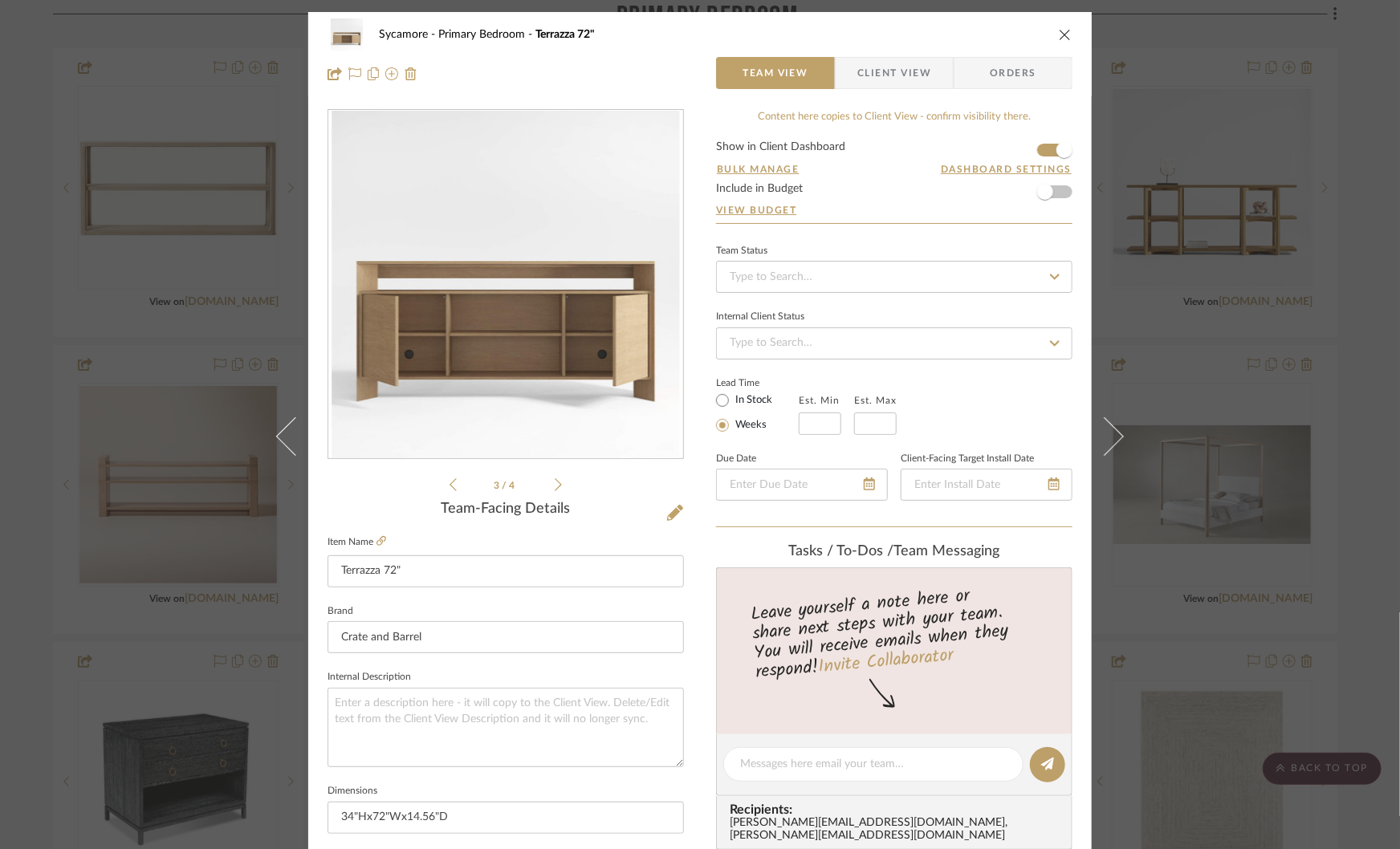
click at [1161, 499] on div "Sycamore Primary Bedroom Terrazza 72" Team View Client View Orders 3 / 4 Team-F…" at bounding box center [700, 424] width 1400 height 849
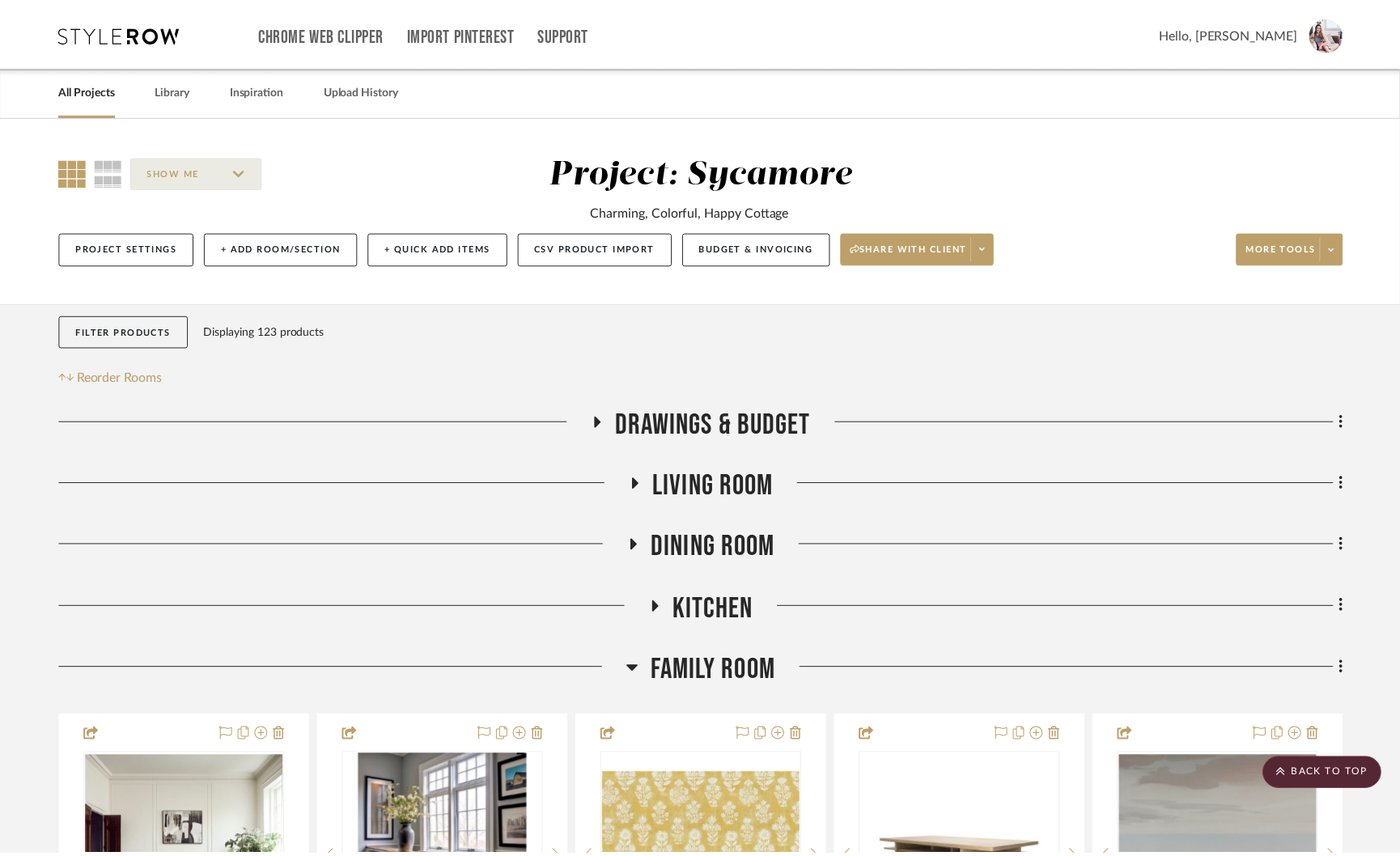
scroll to position [3240, 0]
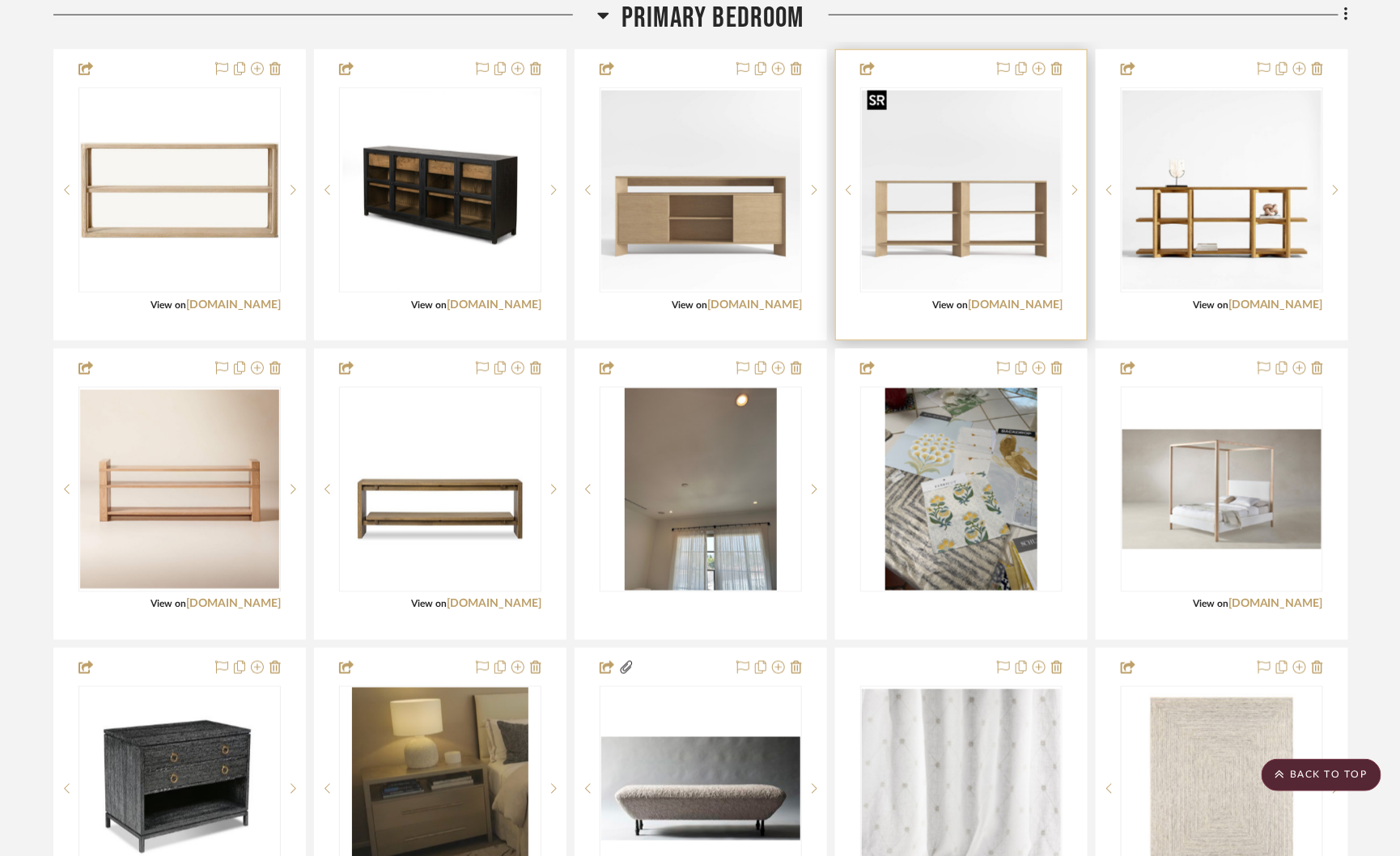
click at [991, 233] on img "0" at bounding box center [961, 190] width 199 height 199
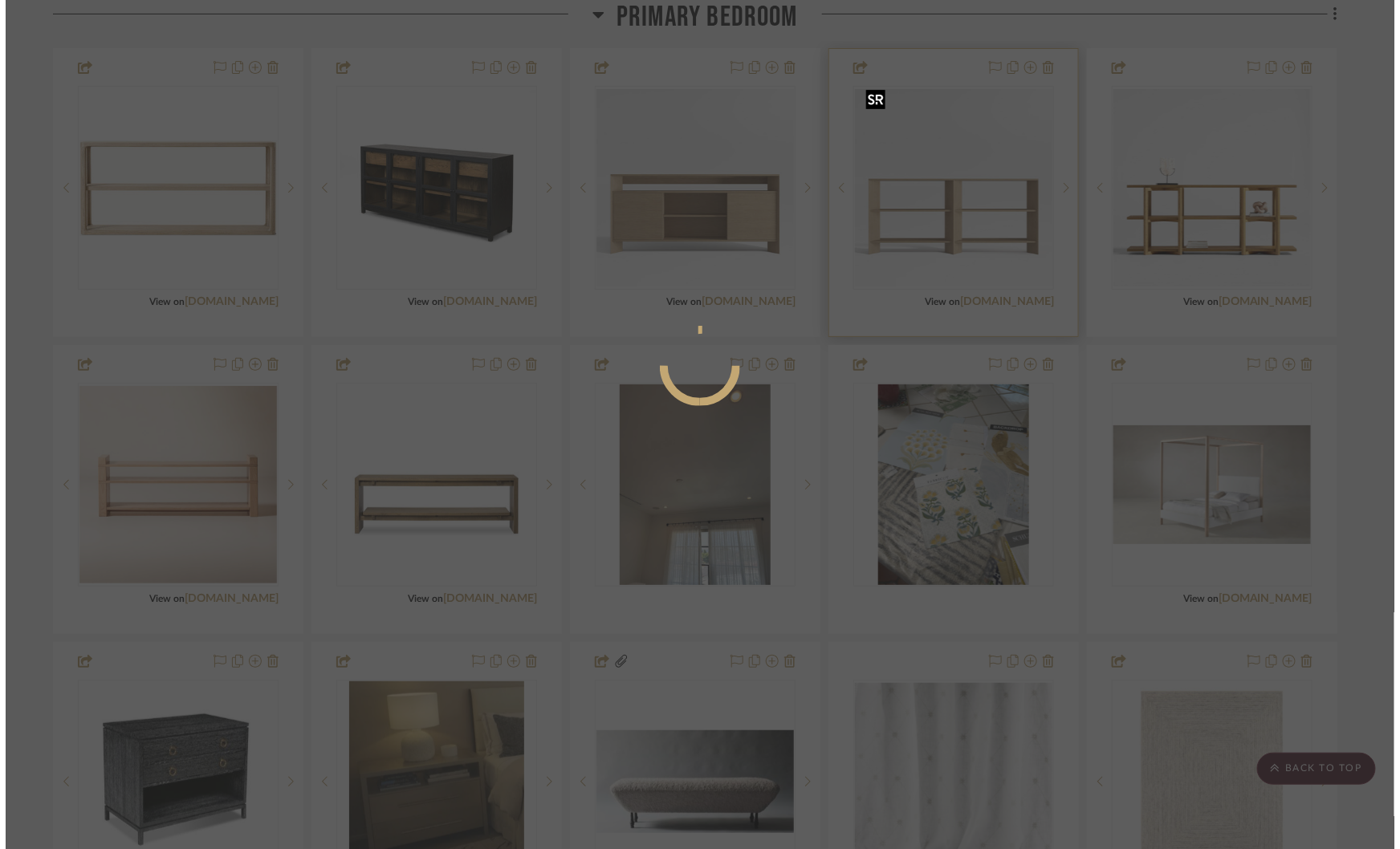
scroll to position [0, 0]
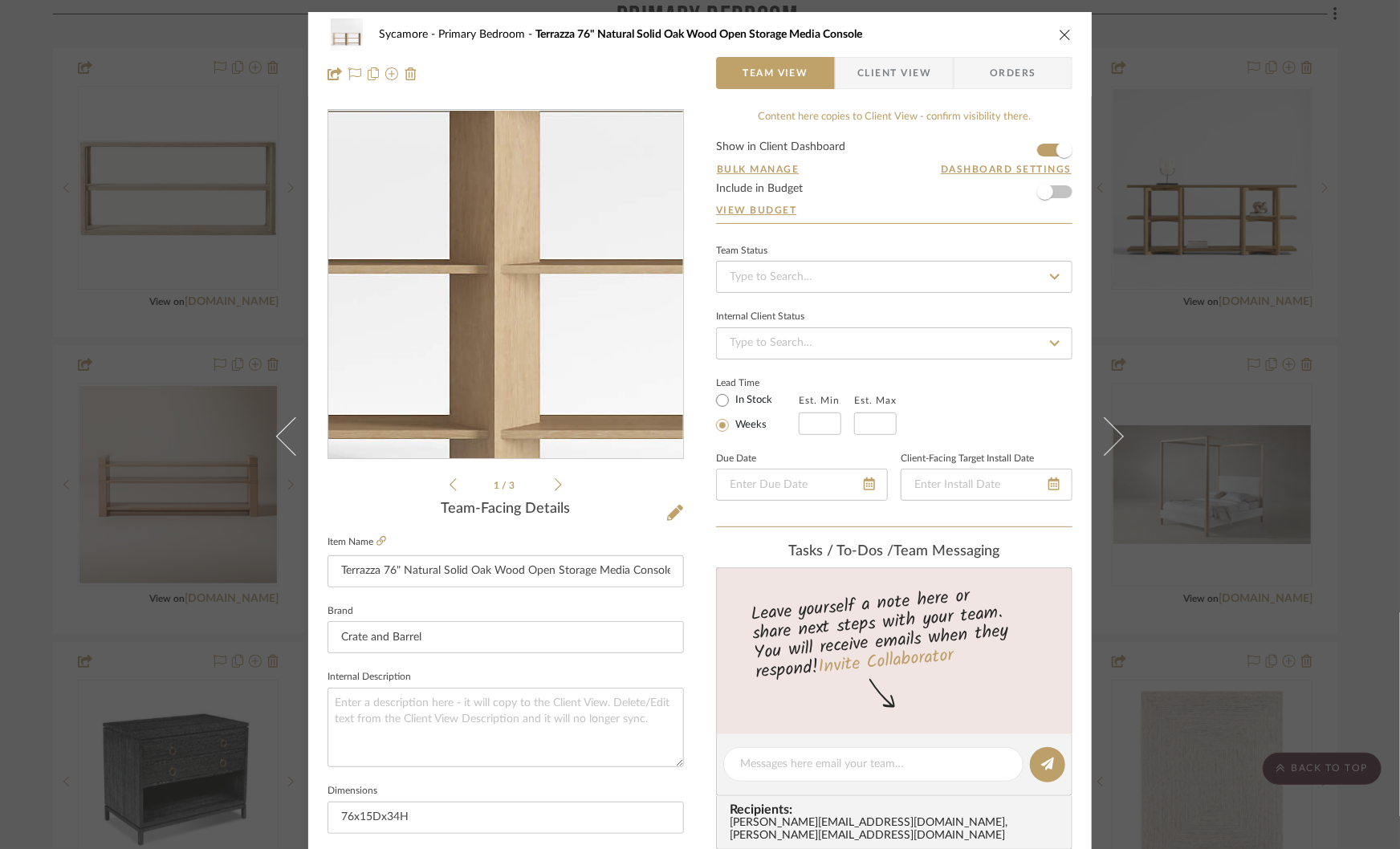
click at [504, 329] on img "0" at bounding box center [505, 285] width 349 height 349
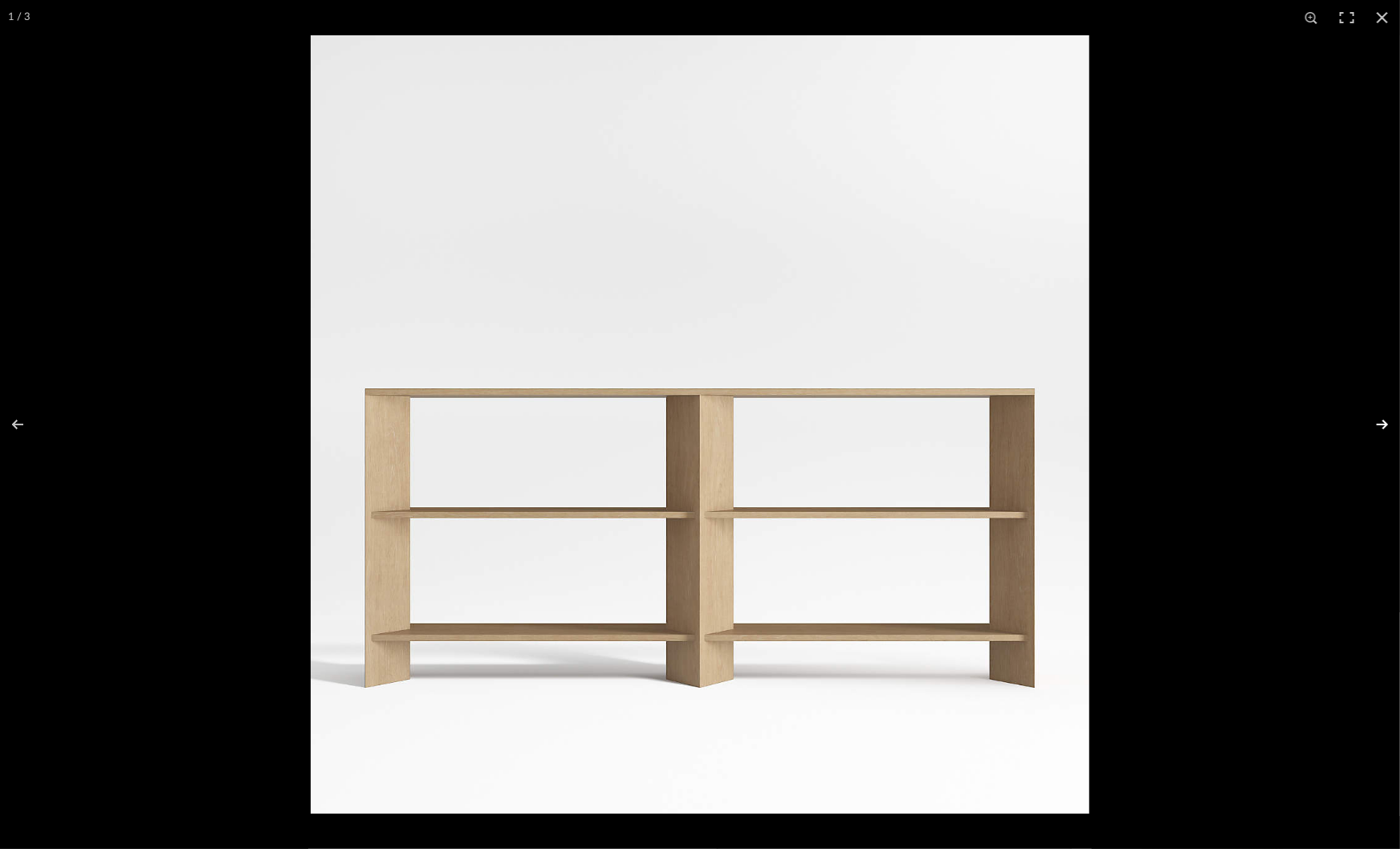
click at [1374, 431] on button at bounding box center [1372, 424] width 56 height 80
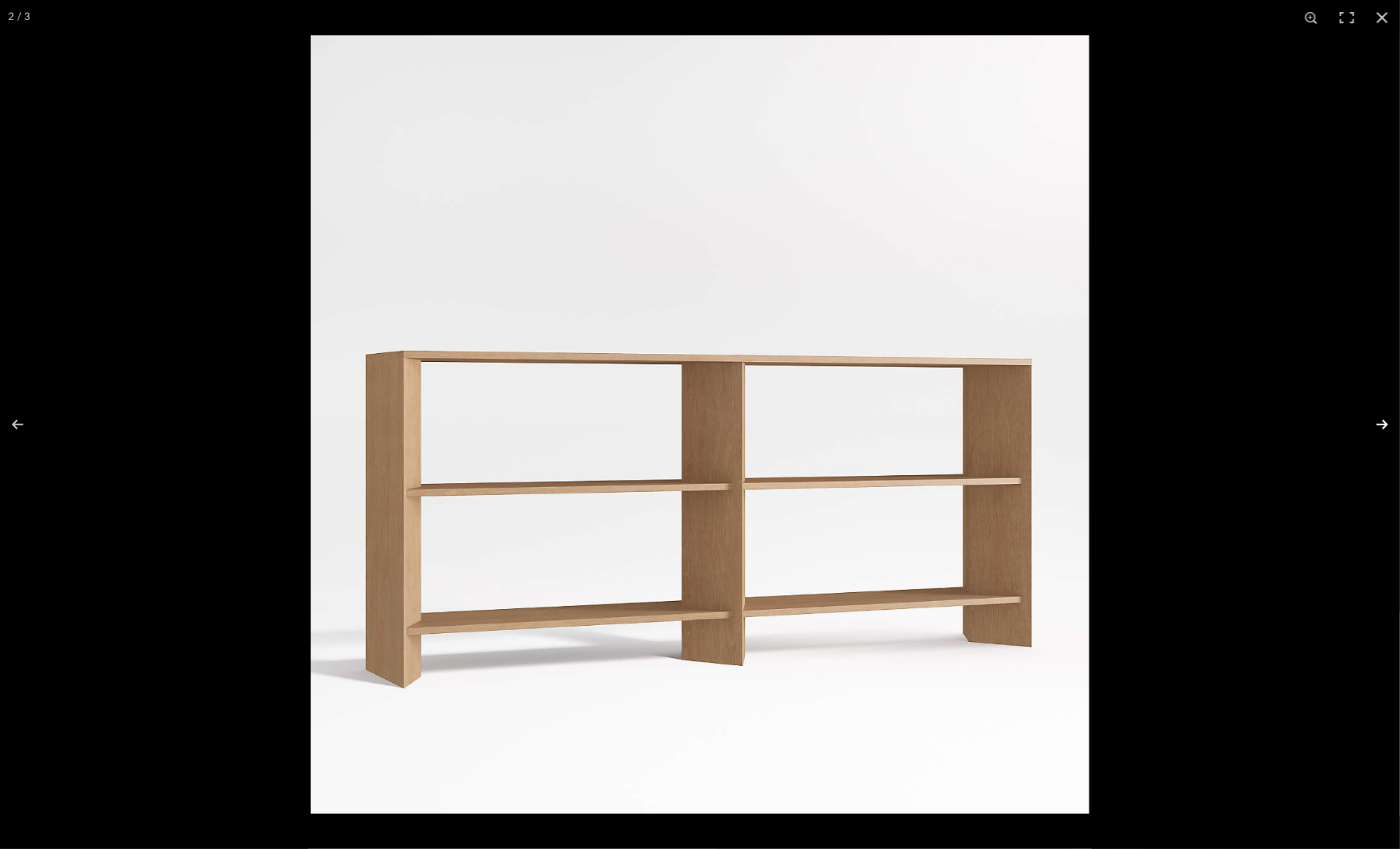
click at [1374, 431] on button at bounding box center [1372, 424] width 56 height 80
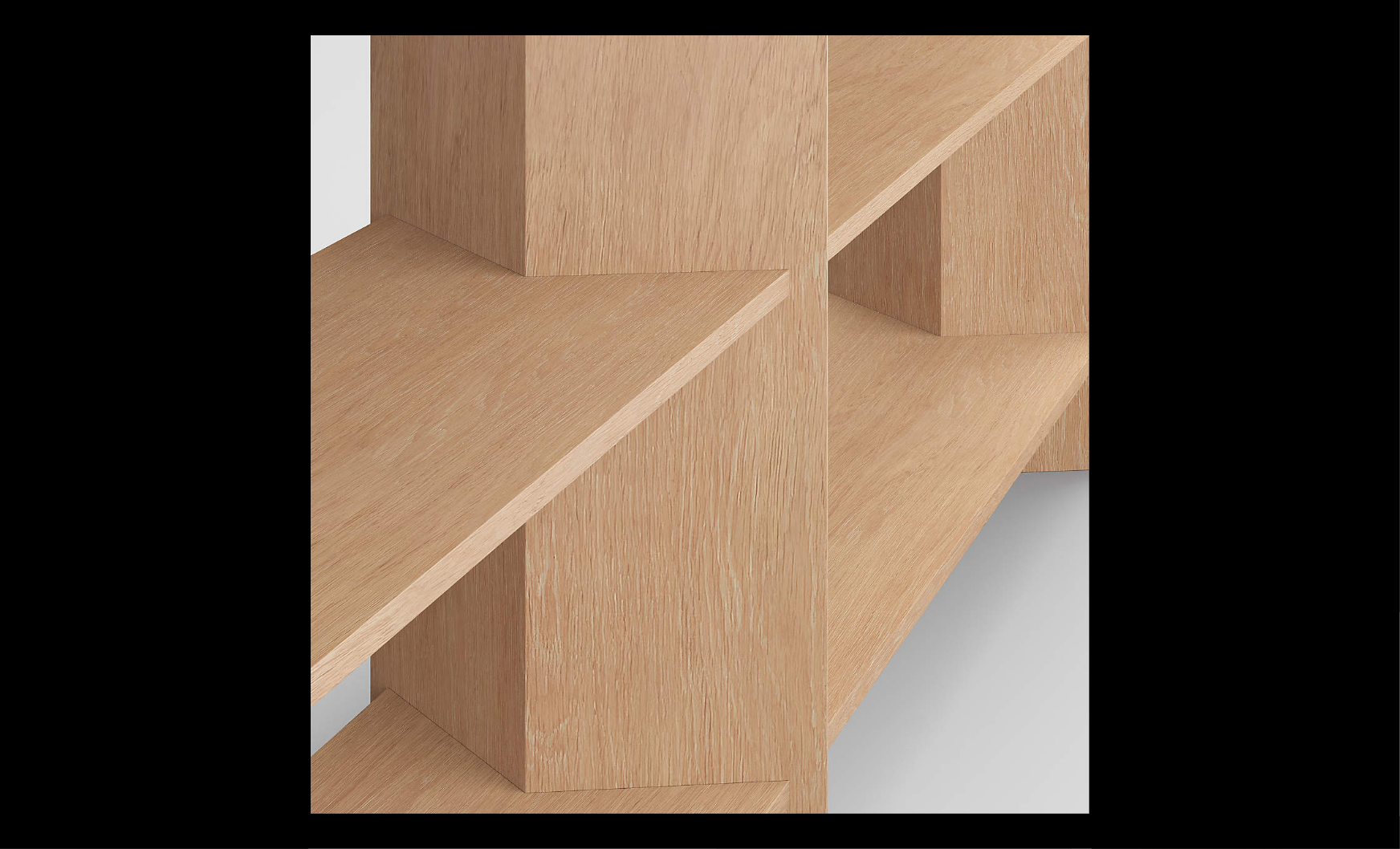
click at [1374, 431] on button at bounding box center [1372, 424] width 56 height 80
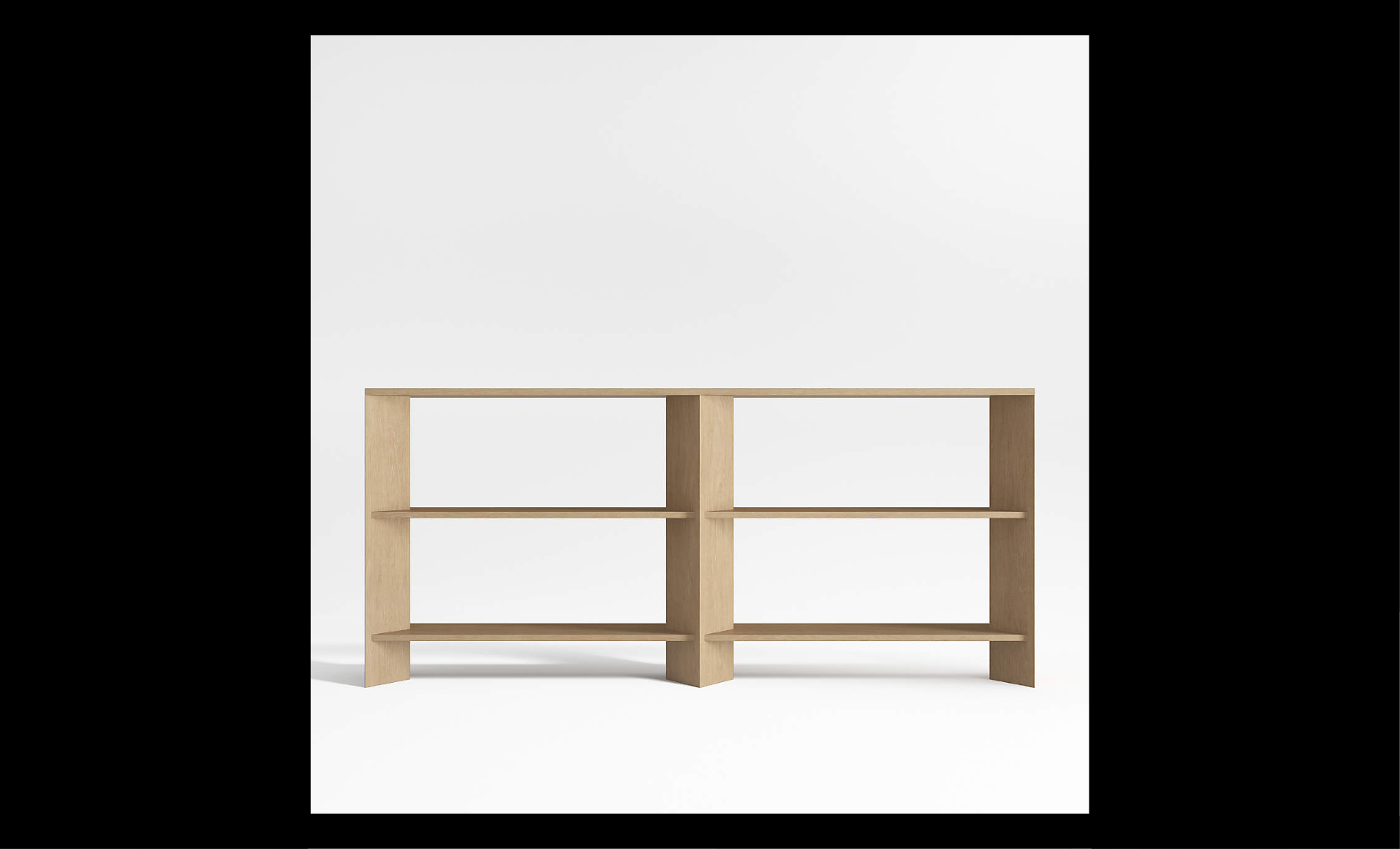
click at [1374, 431] on button at bounding box center [1372, 424] width 56 height 80
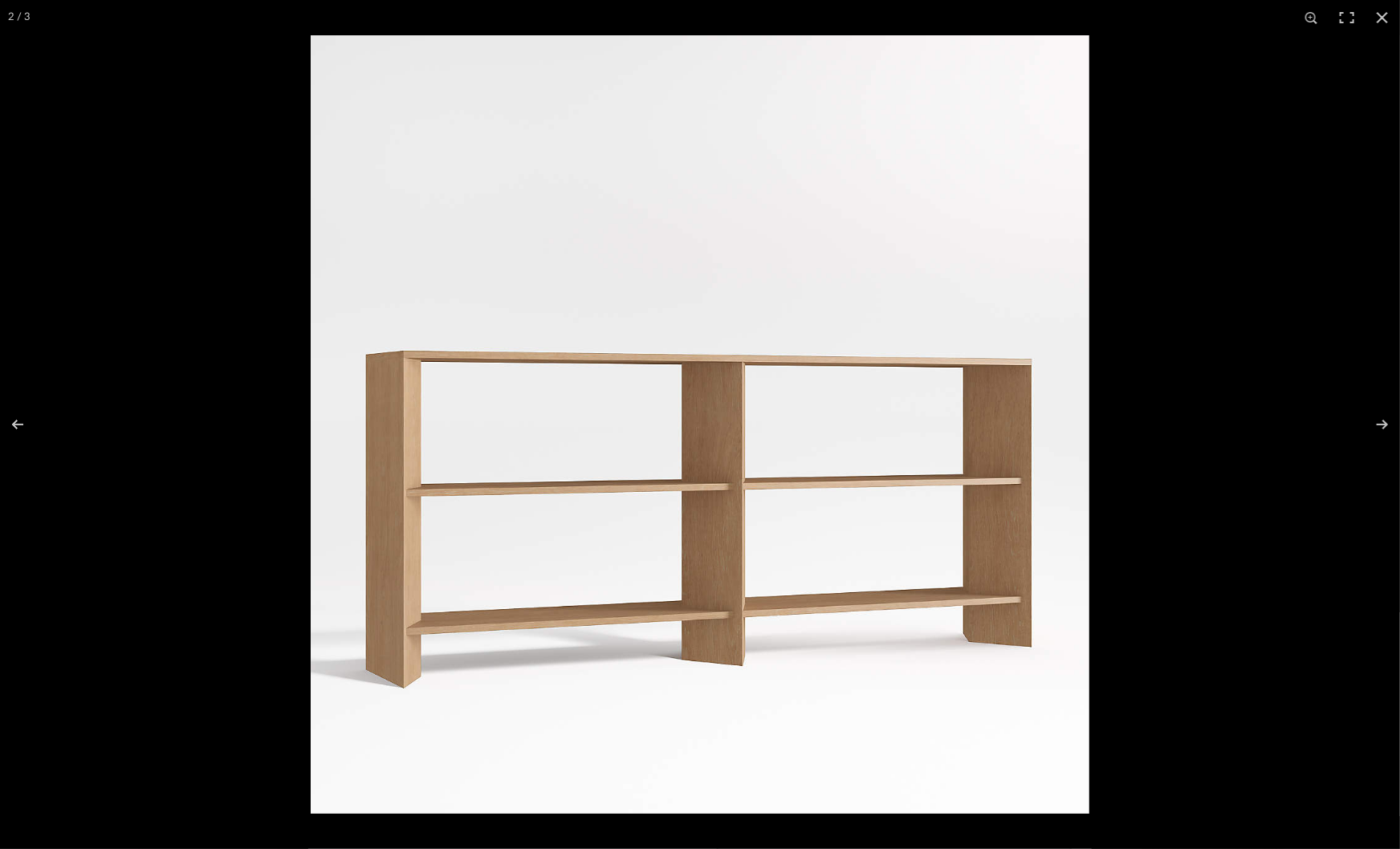
click at [1226, 509] on div at bounding box center [1010, 460] width 1400 height 849
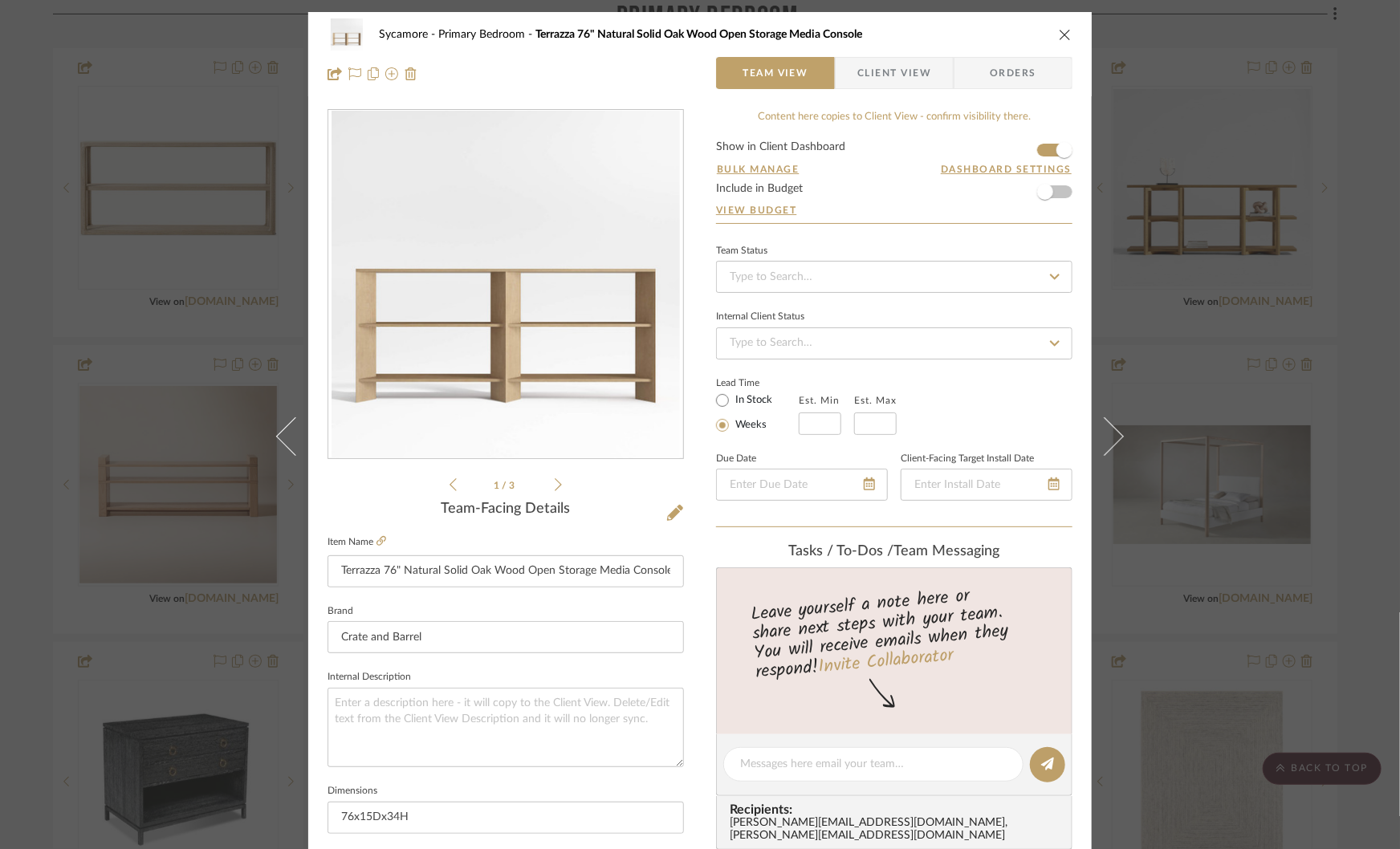
click at [1226, 509] on div "Sycamore Primary Bedroom Terrazza 76" Natural Solid Oak Wood Open Storage Media…" at bounding box center [700, 424] width 1400 height 849
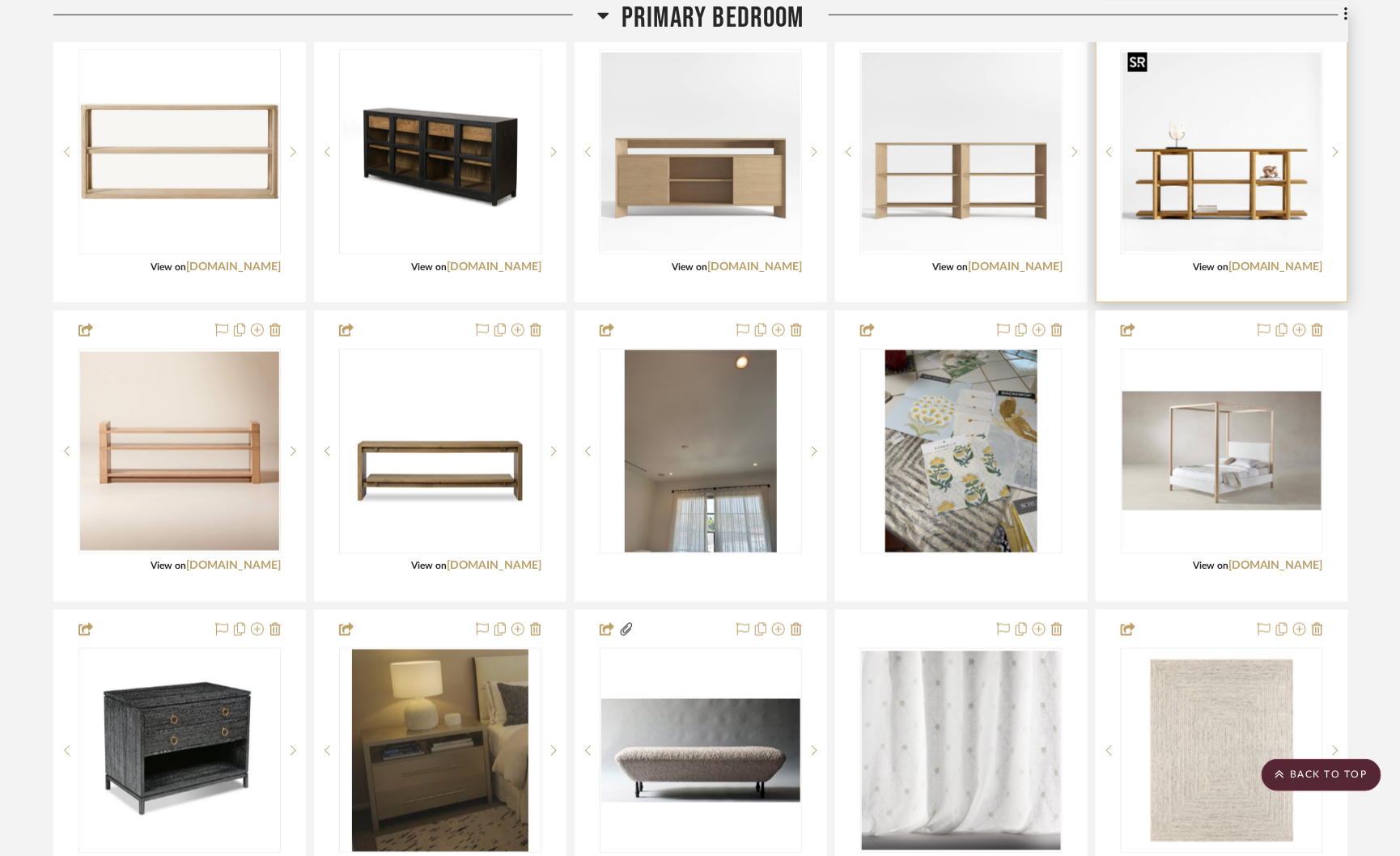
scroll to position [3275, 0]
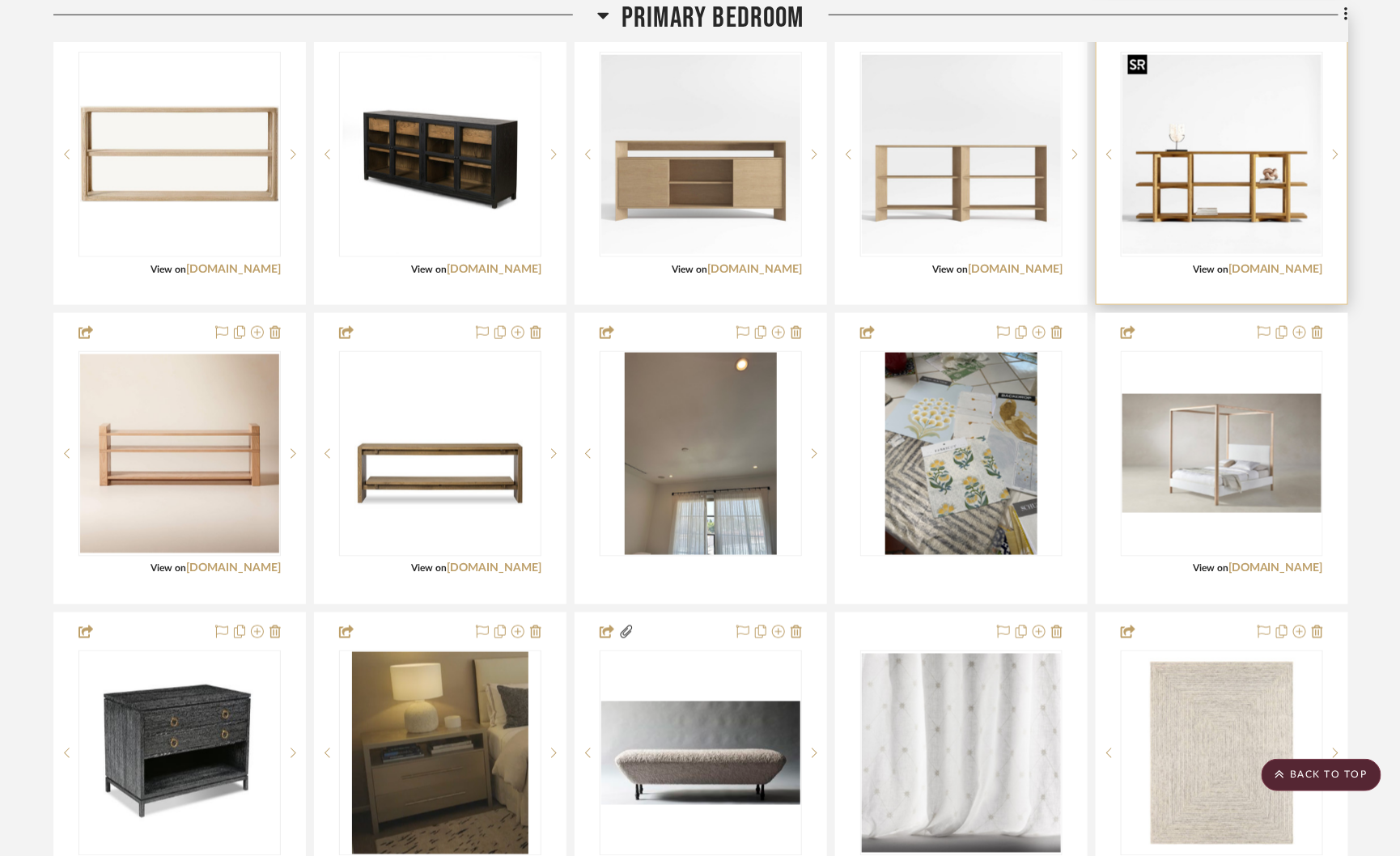
click at [1275, 183] on img "0" at bounding box center [1221, 154] width 199 height 199
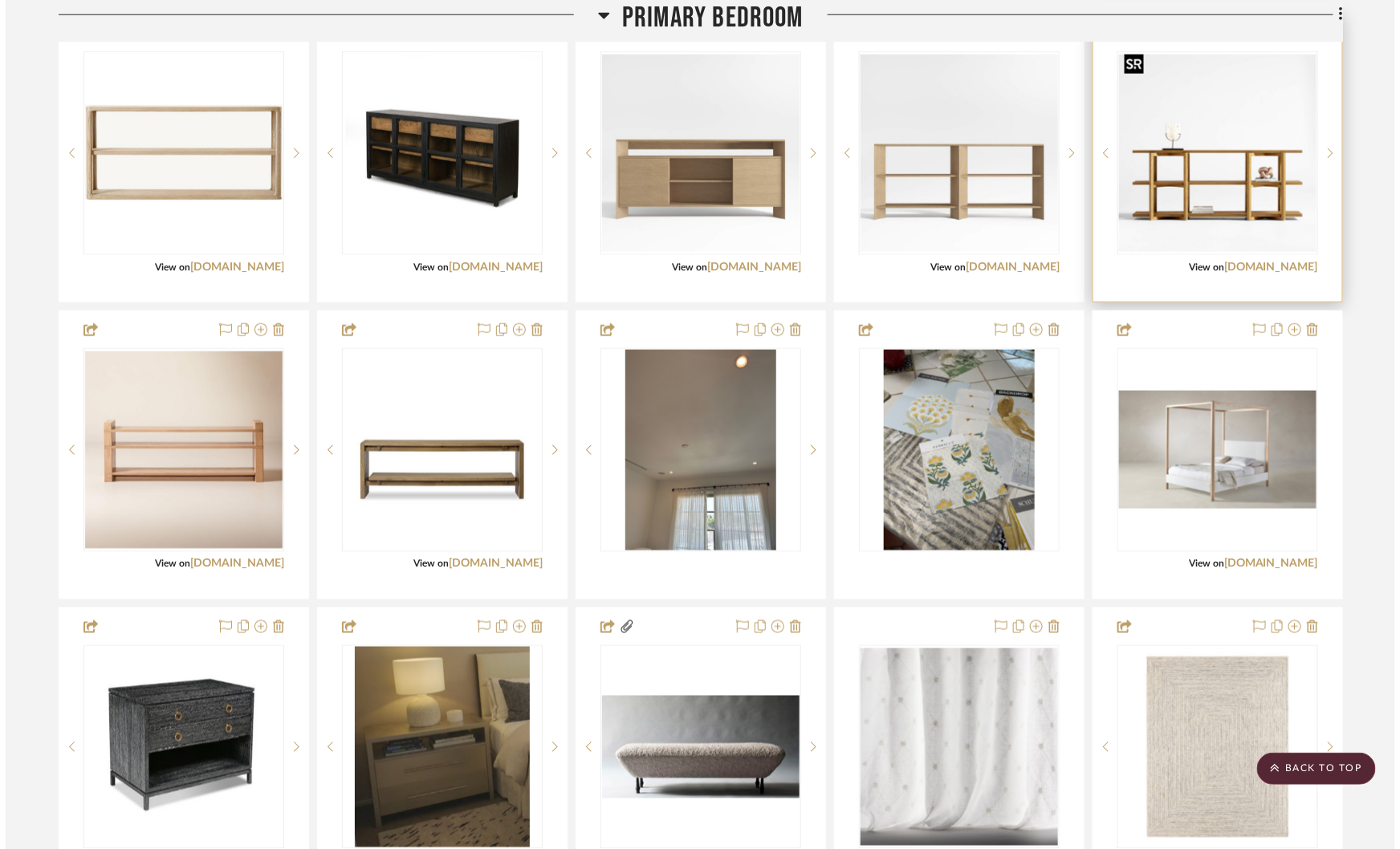
scroll to position [0, 0]
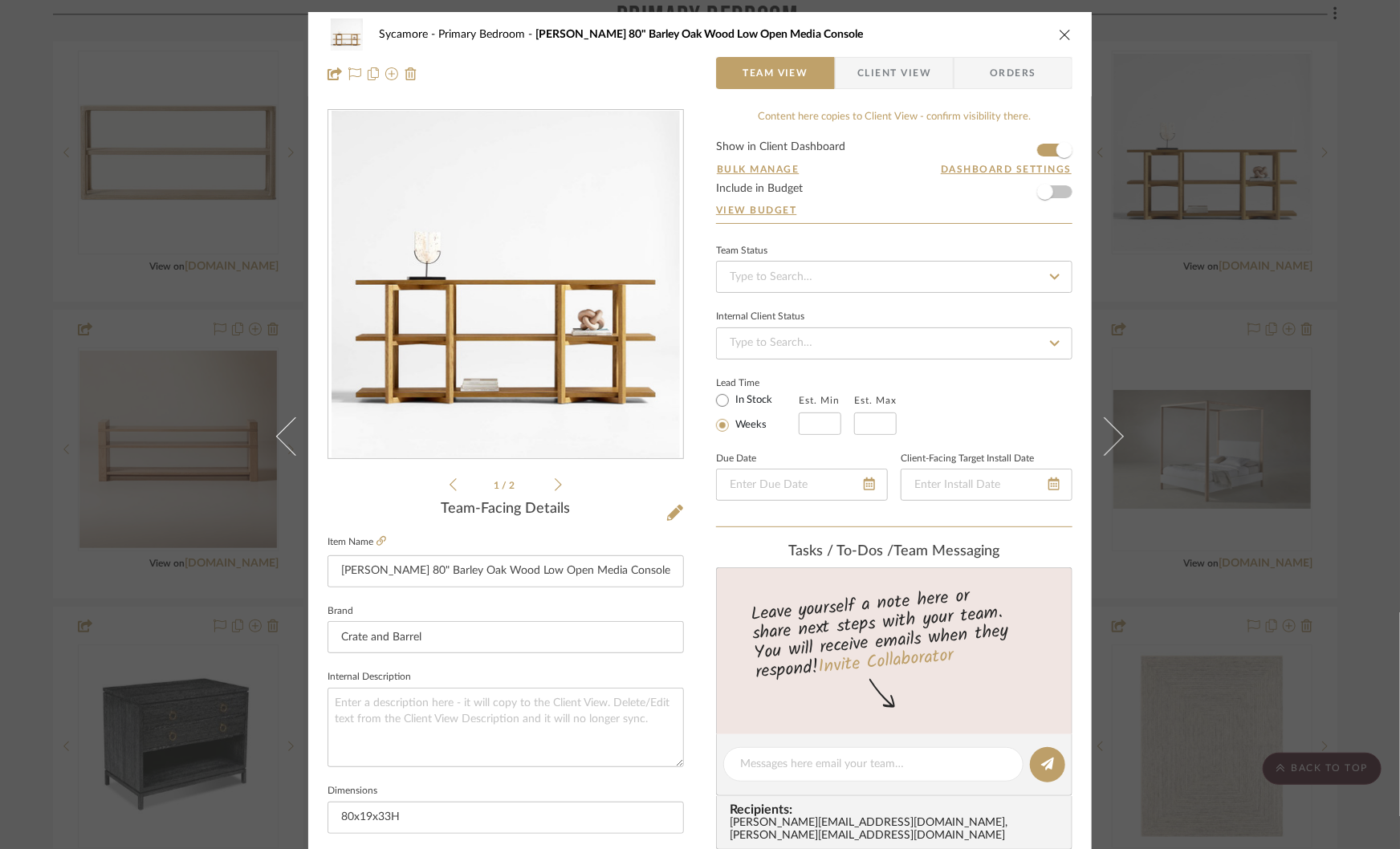
click at [571, 336] on div at bounding box center [506, 285] width 355 height 350
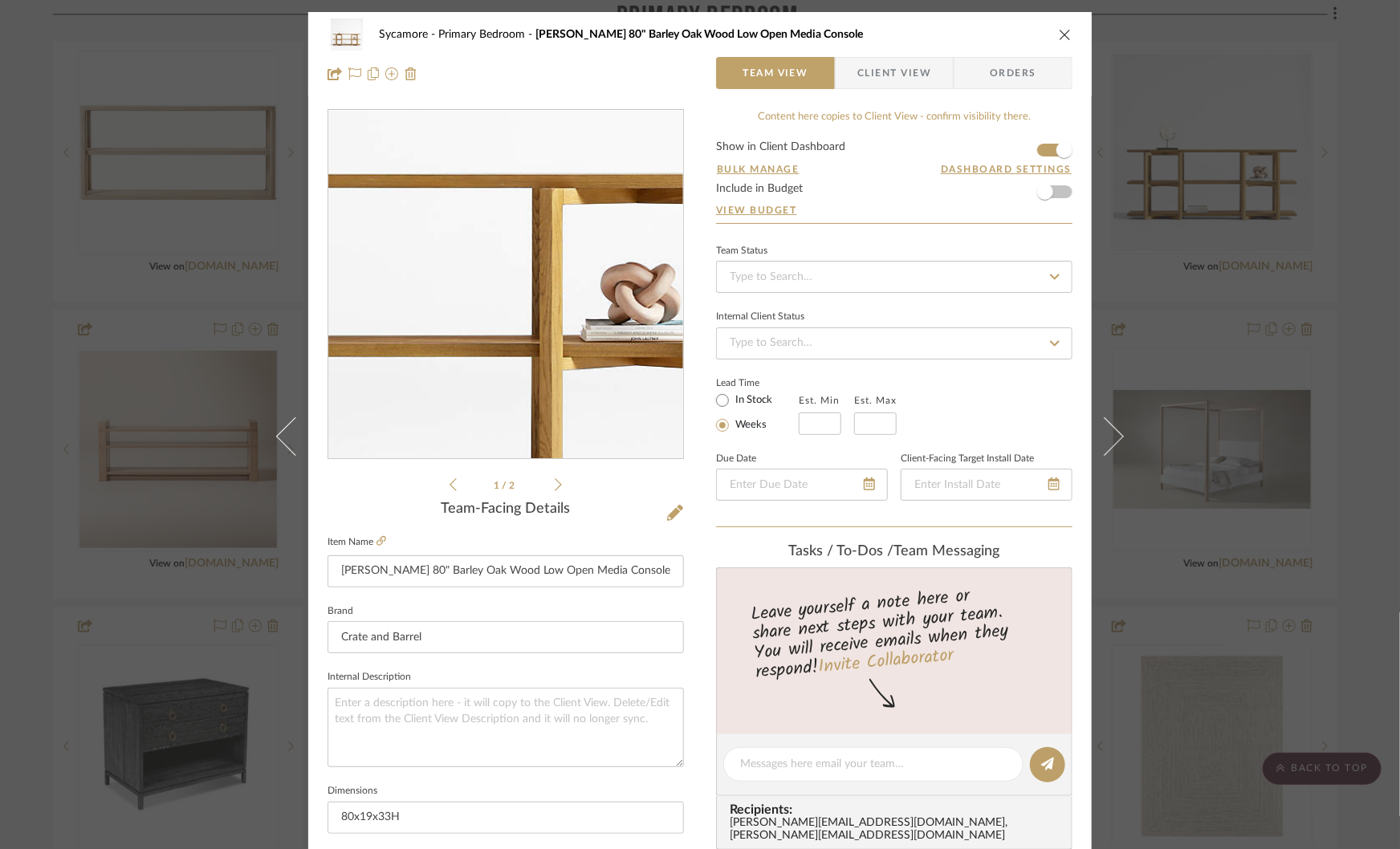
click at [541, 316] on img "0" at bounding box center [505, 285] width 349 height 349
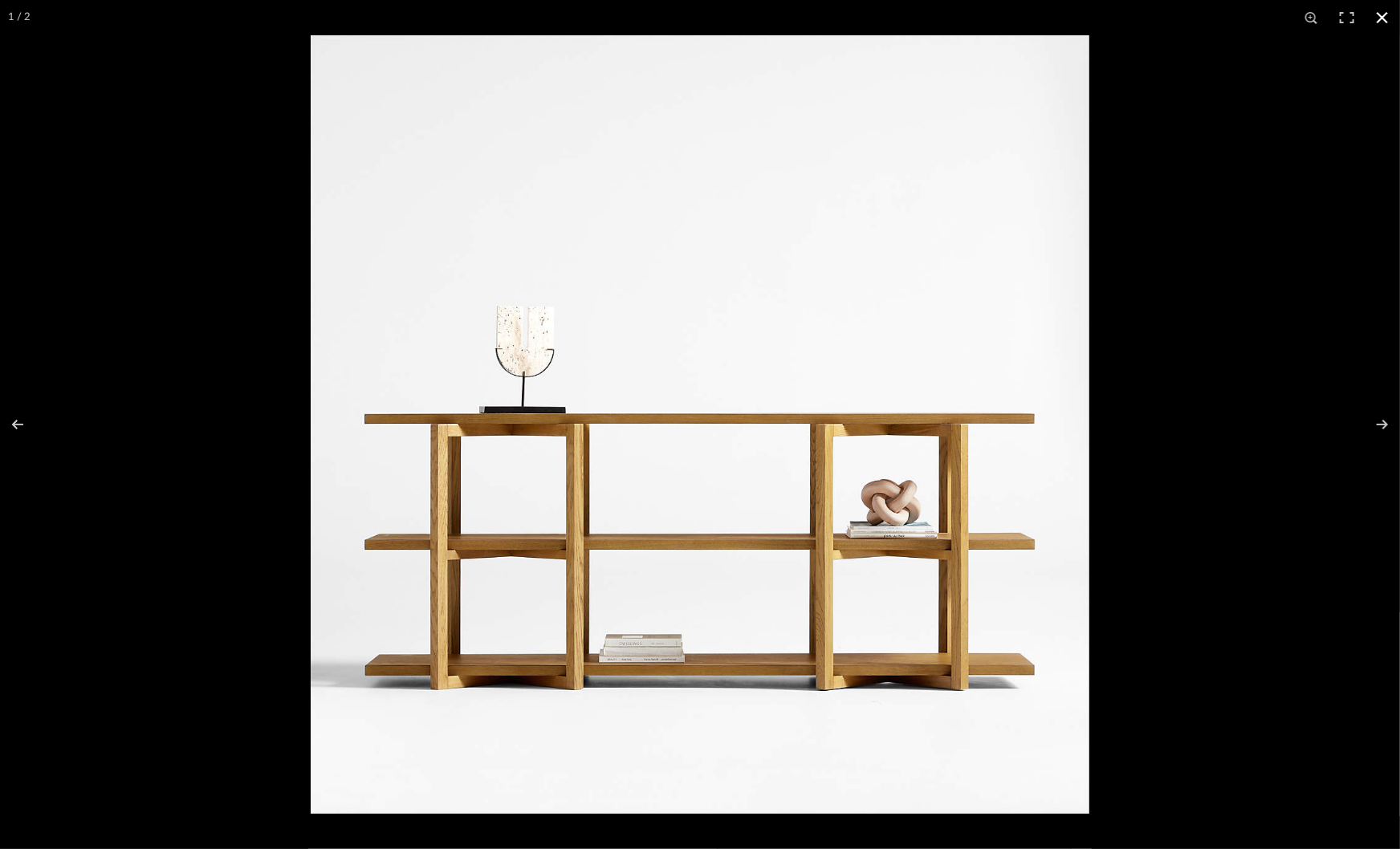
click at [1222, 472] on div at bounding box center [1010, 460] width 1400 height 849
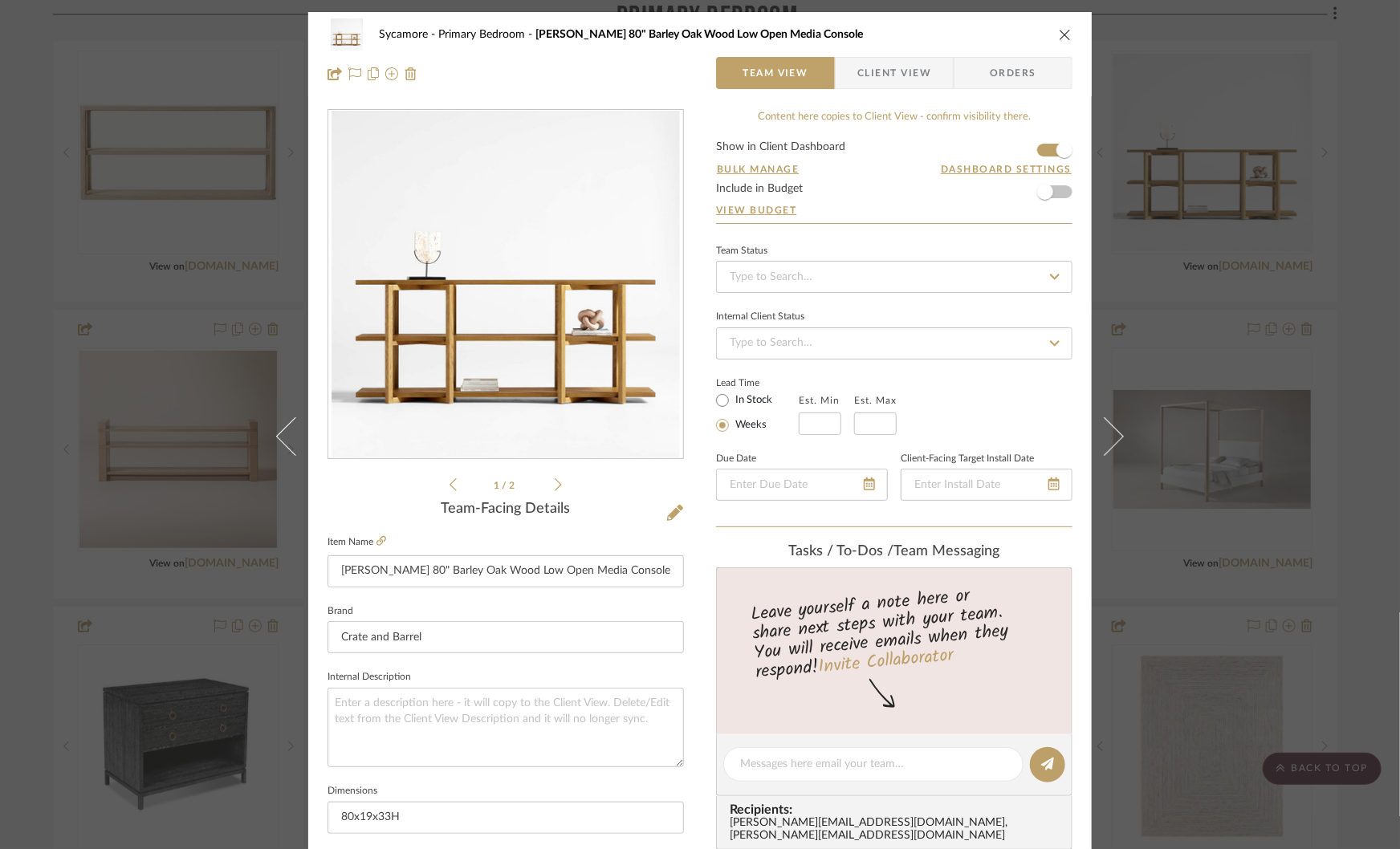
click at [1222, 472] on div "Sycamore Primary Bedroom Thomas 80" Barley Oak Wood Low Open Media Console Team…" at bounding box center [700, 424] width 1400 height 849
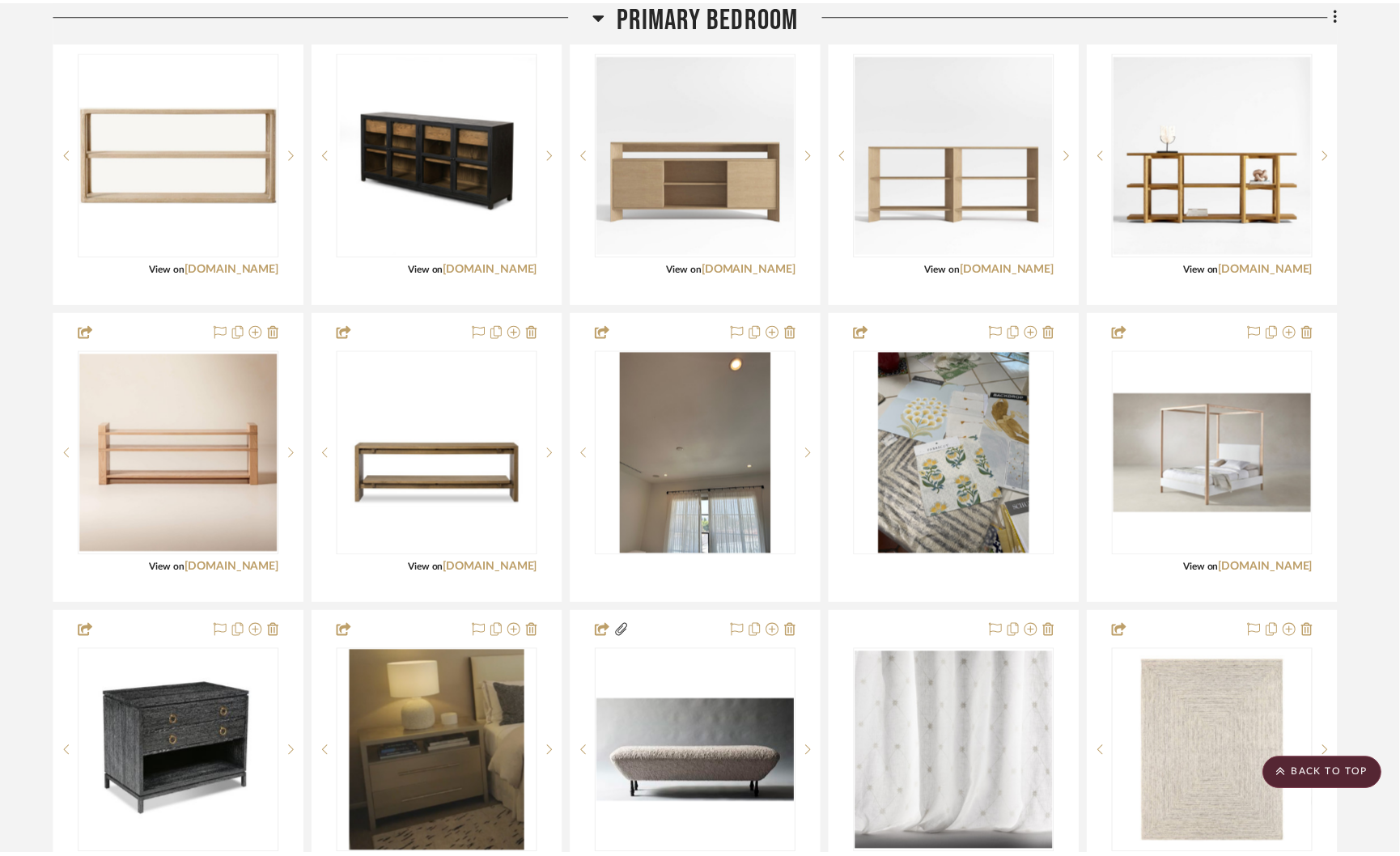
scroll to position [3275, 0]
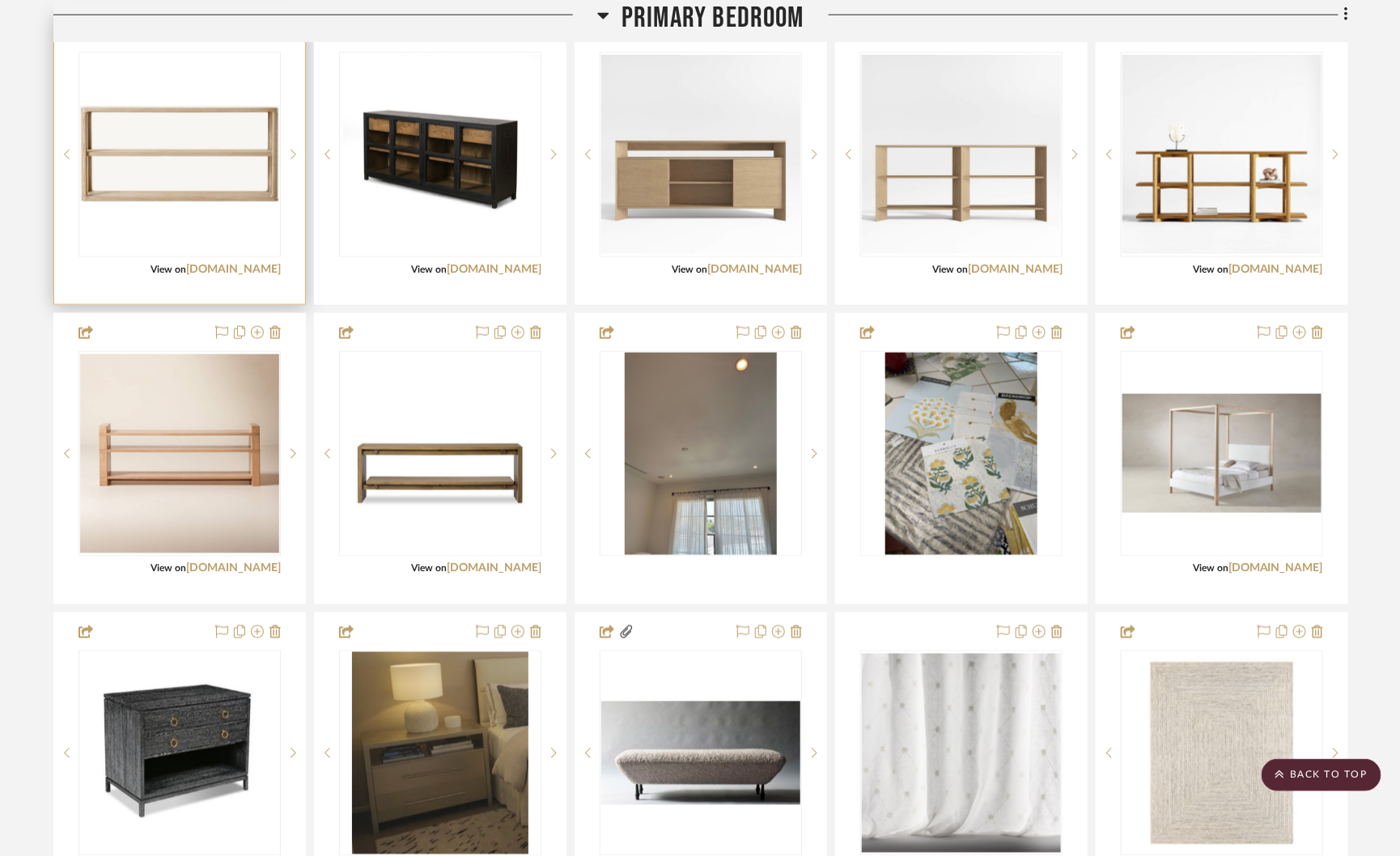
click at [237, 173] on img "0" at bounding box center [179, 154] width 199 height 96
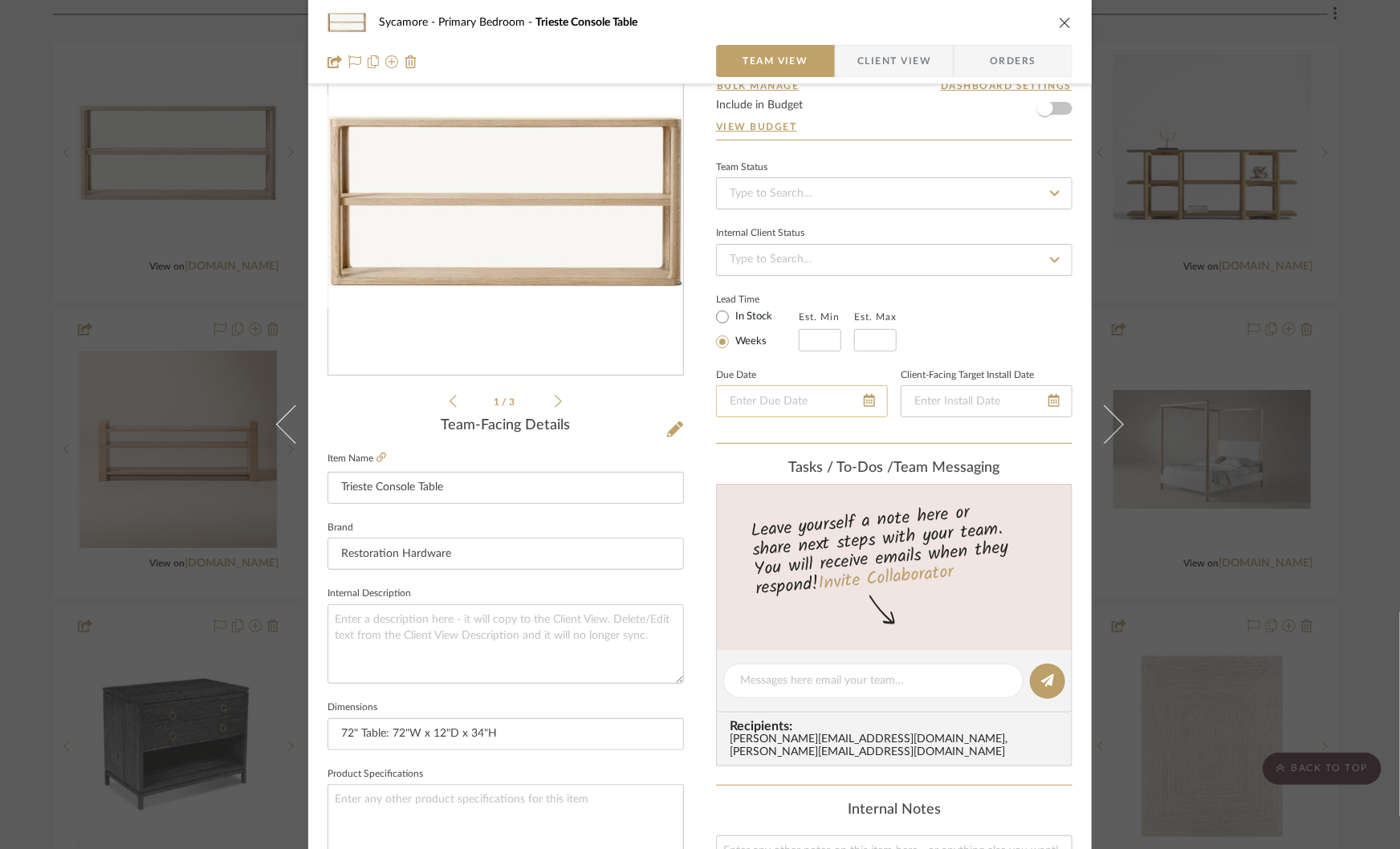
scroll to position [91, 0]
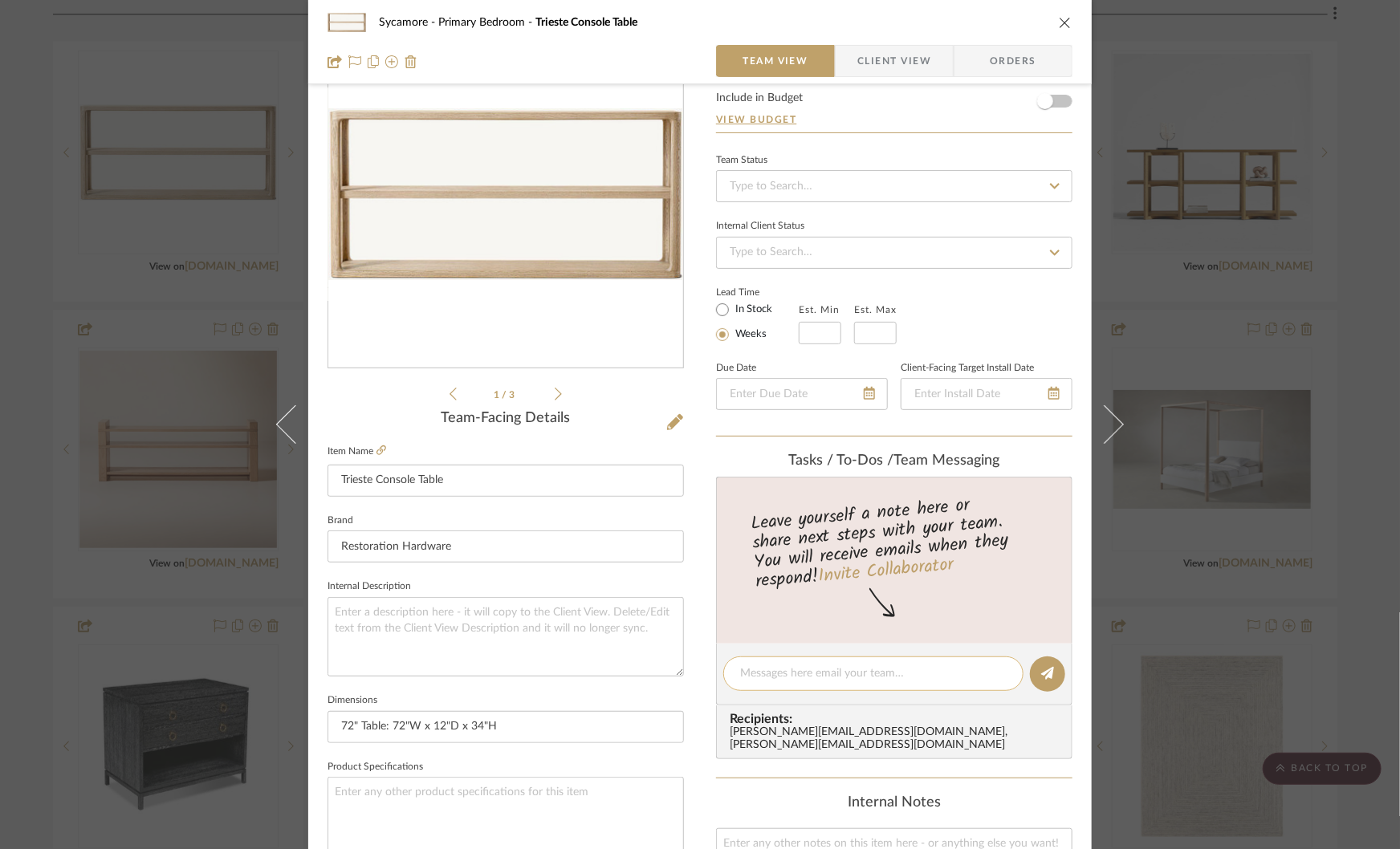
click at [754, 672] on textarea at bounding box center [873, 673] width 267 height 17
type textarea "this one"
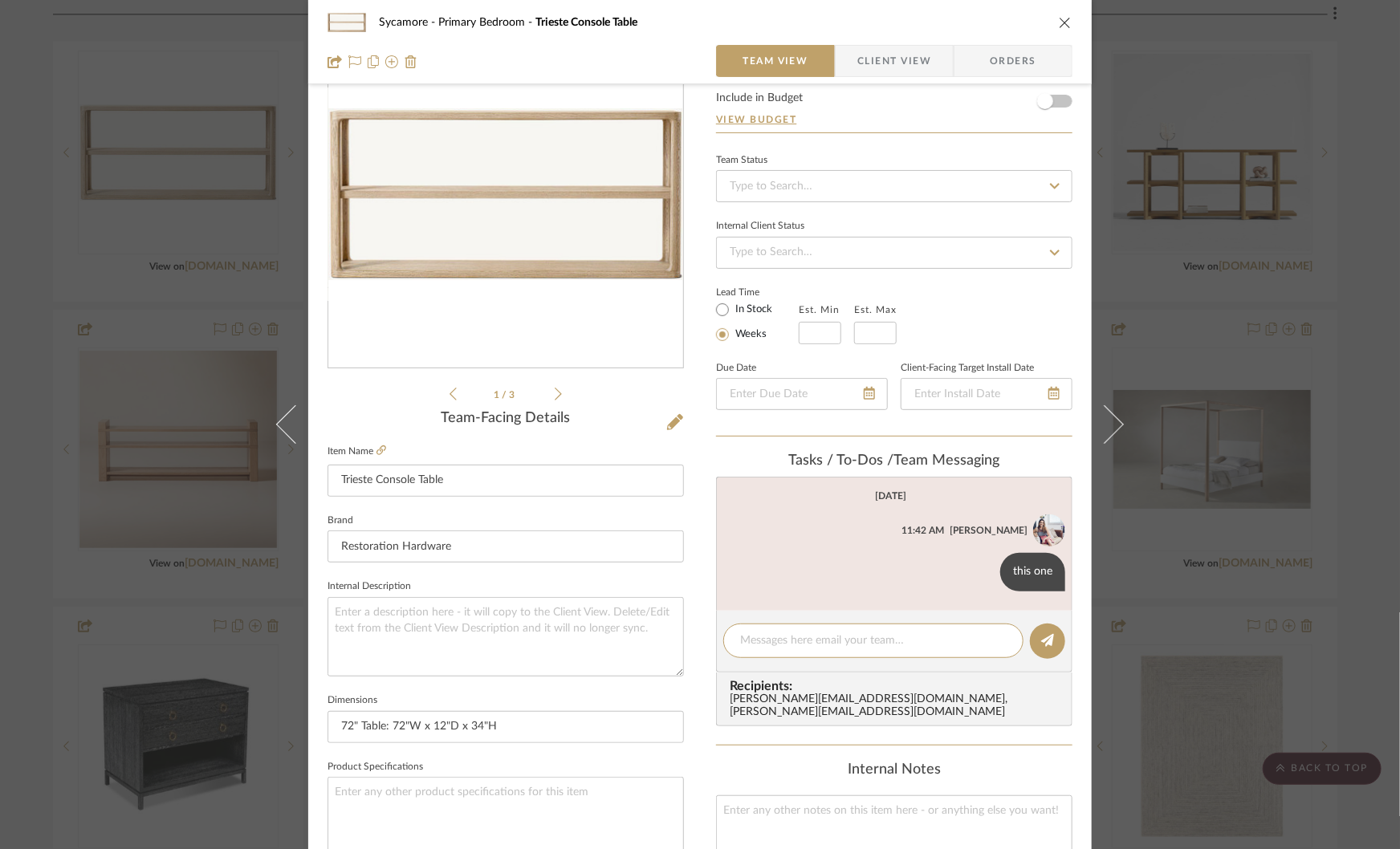
click at [1293, 531] on div "Sycamore Primary Bedroom Trieste Console Table Team View Client View Orders 1 /…" at bounding box center [700, 424] width 1400 height 849
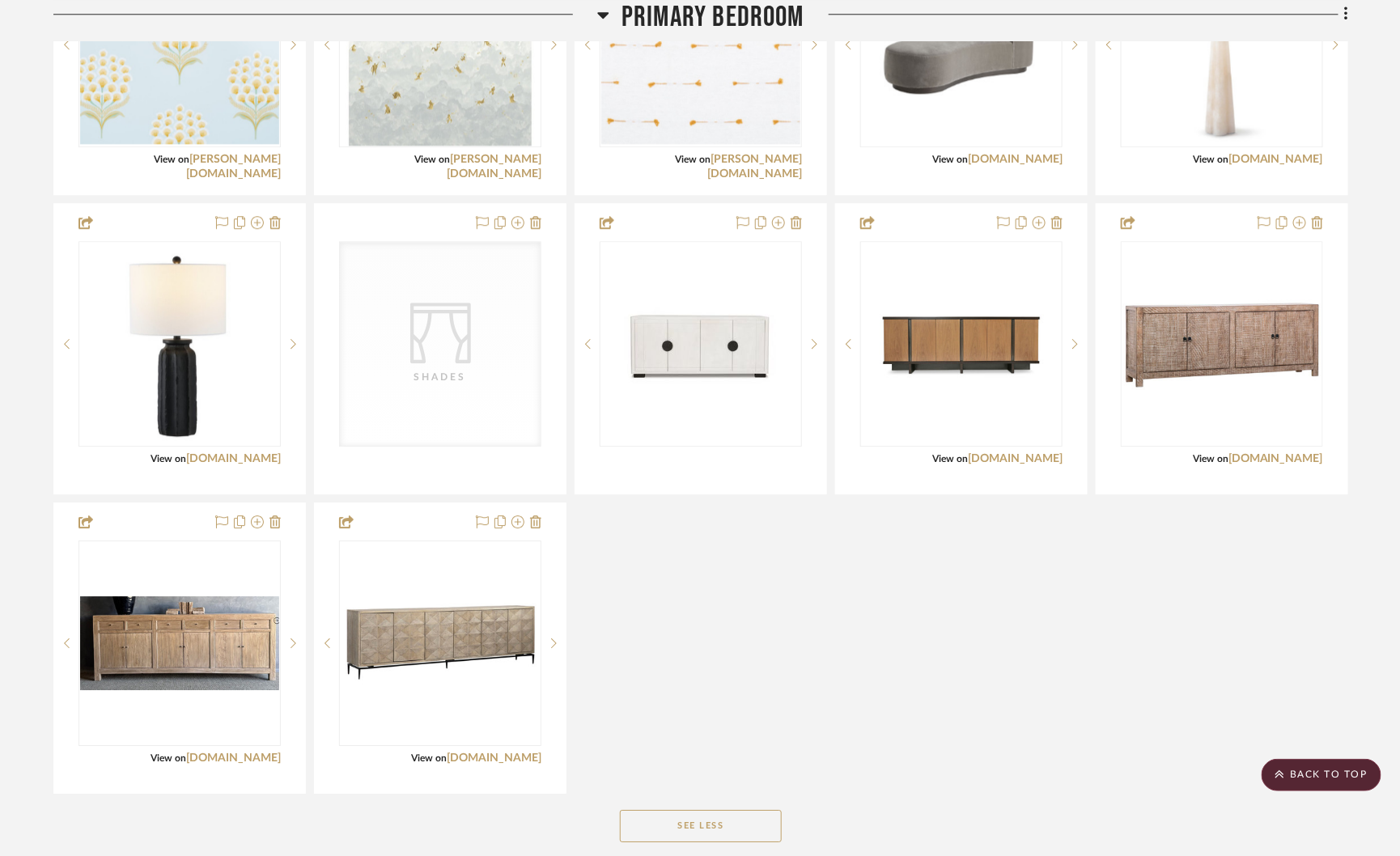
scroll to position [4292, 0]
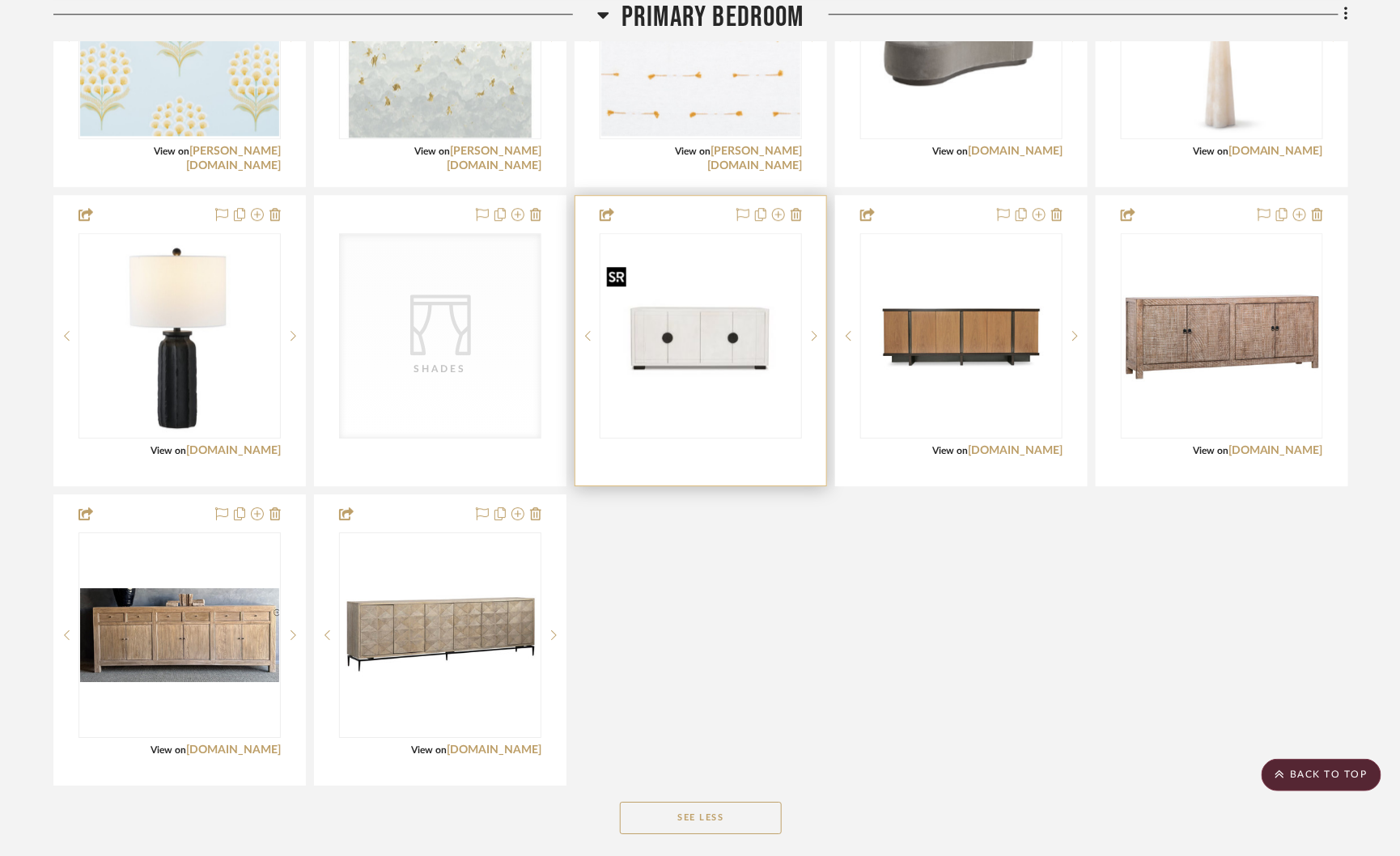
click at [0, 0] on img at bounding box center [0, 0] width 0 height 0
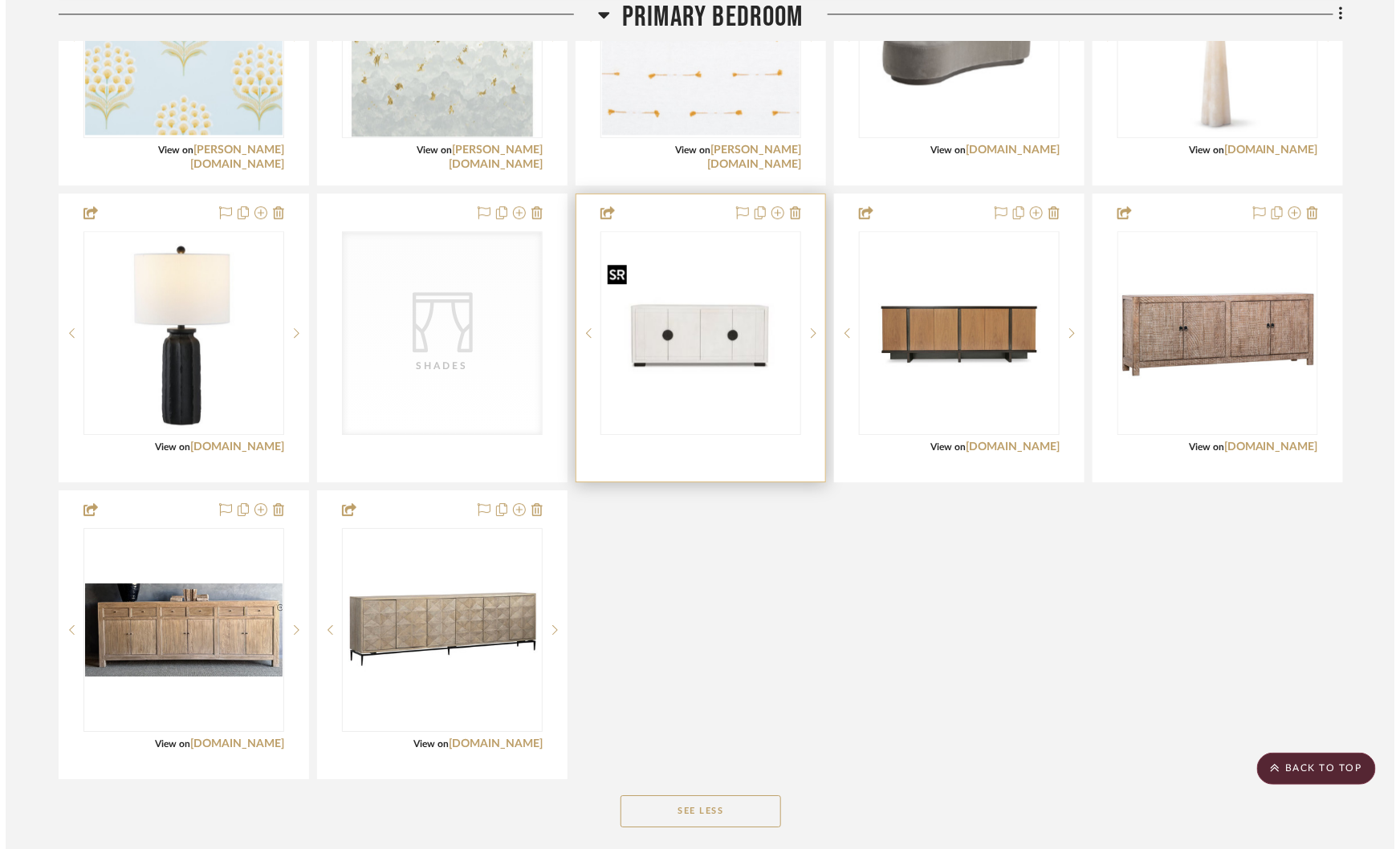
scroll to position [0, 0]
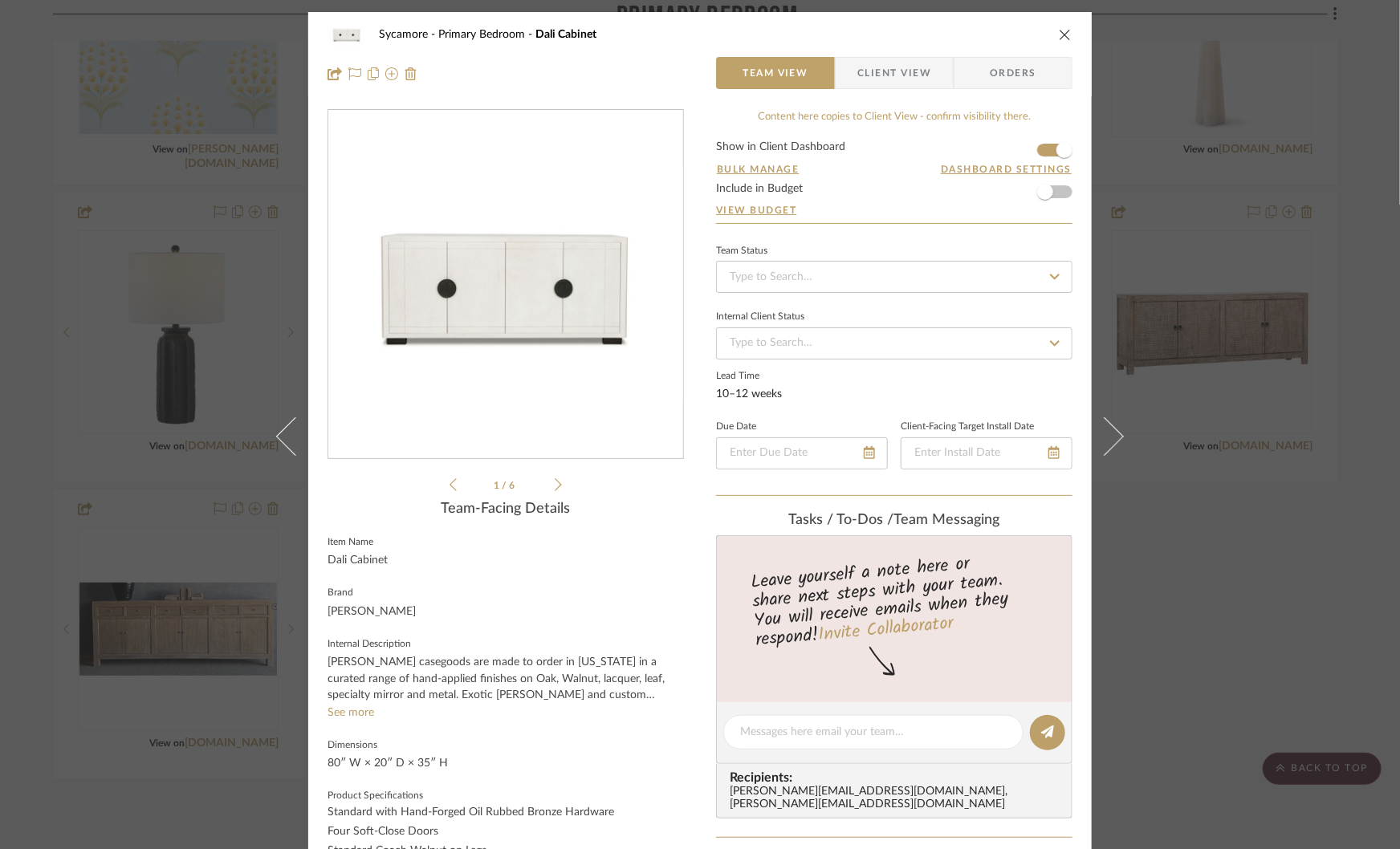
click at [549, 310] on img "0" at bounding box center [506, 285] width 355 height 237
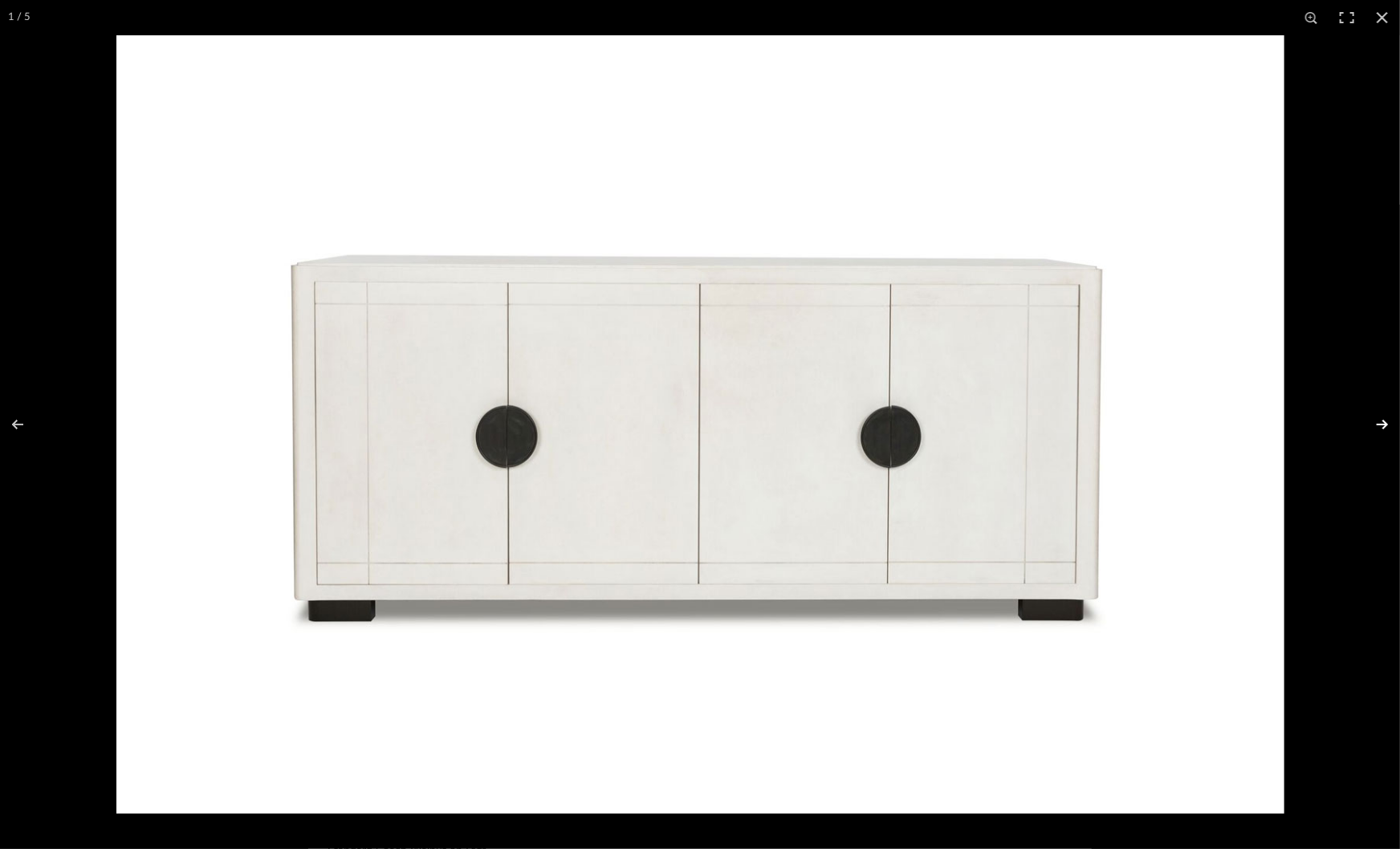
click at [1381, 425] on button at bounding box center [1372, 424] width 56 height 80
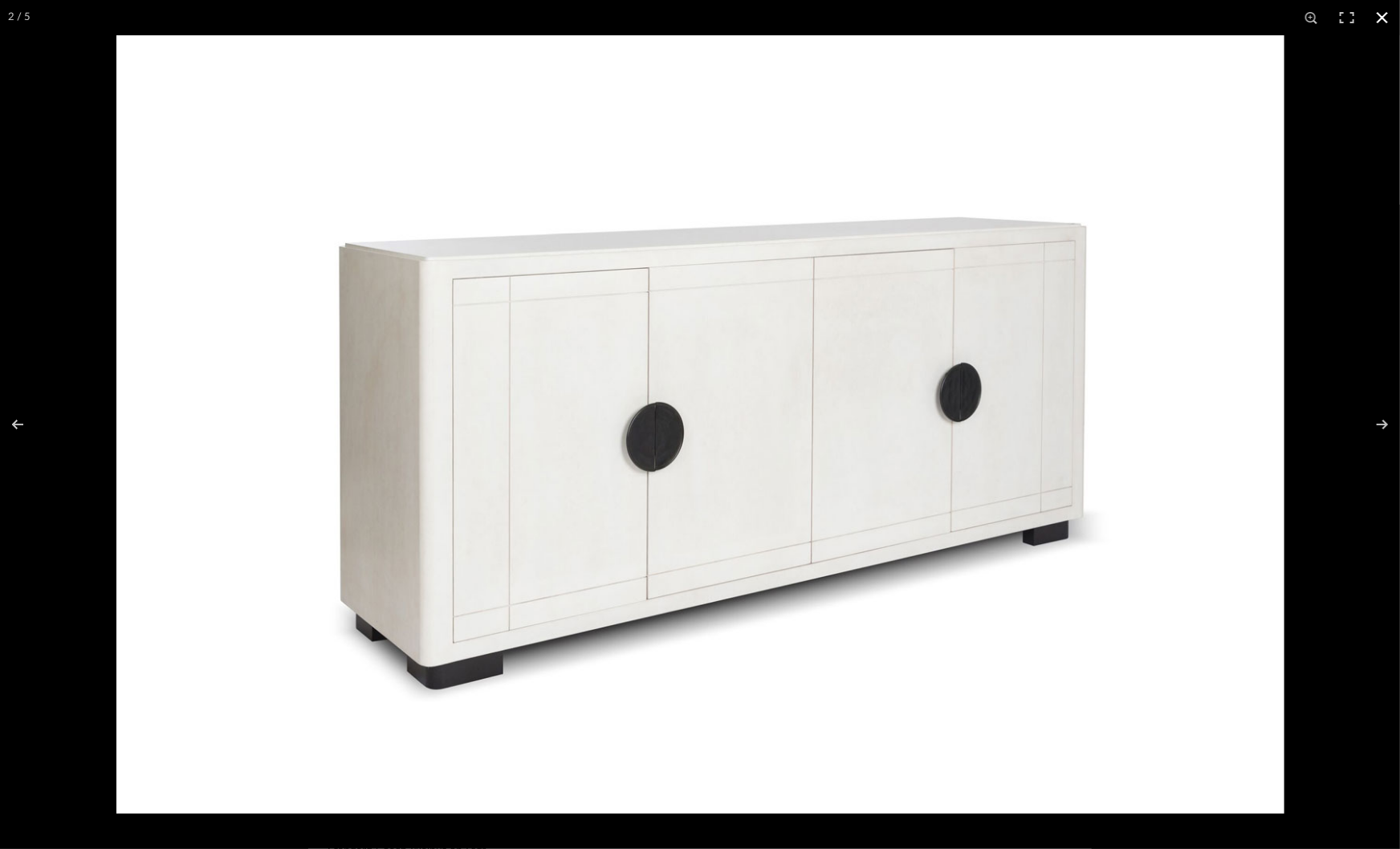
click at [1338, 336] on div at bounding box center [817, 460] width 1400 height 849
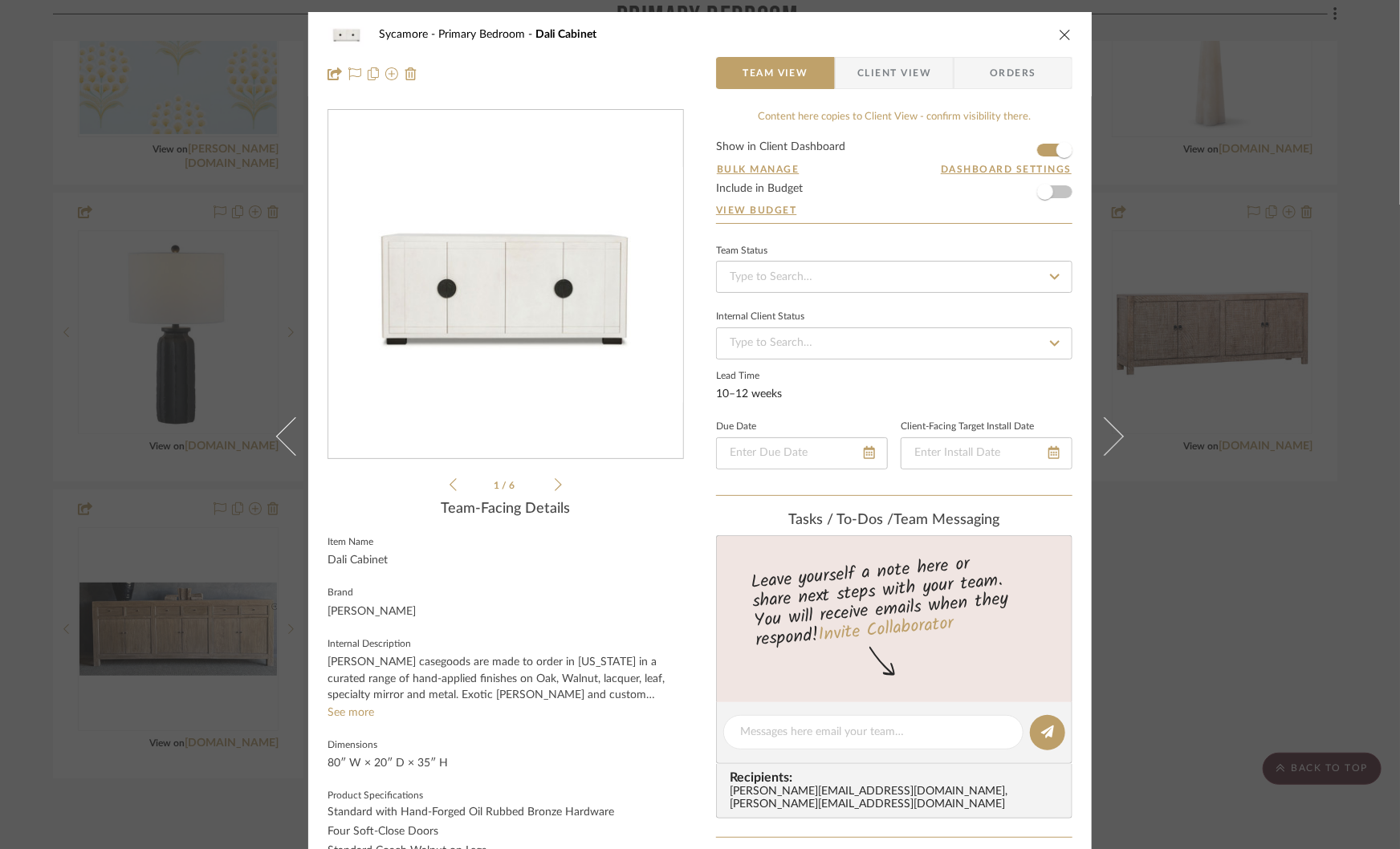
click at [1315, 123] on div "Sycamore Primary Bedroom Dali Cabinet Team View Client View Orders Dali Cabinet…" at bounding box center [700, 424] width 1400 height 849
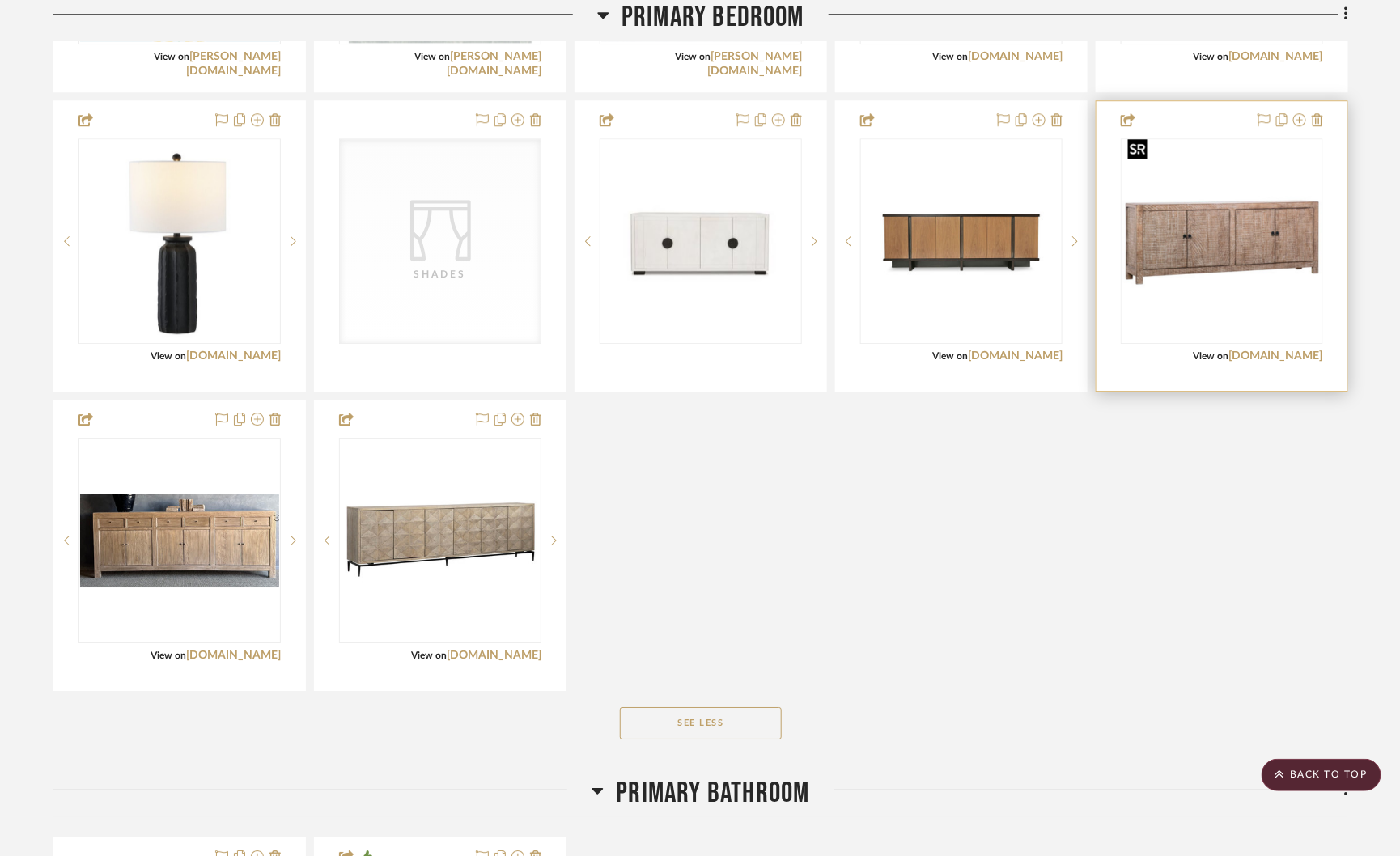
scroll to position [4397, 0]
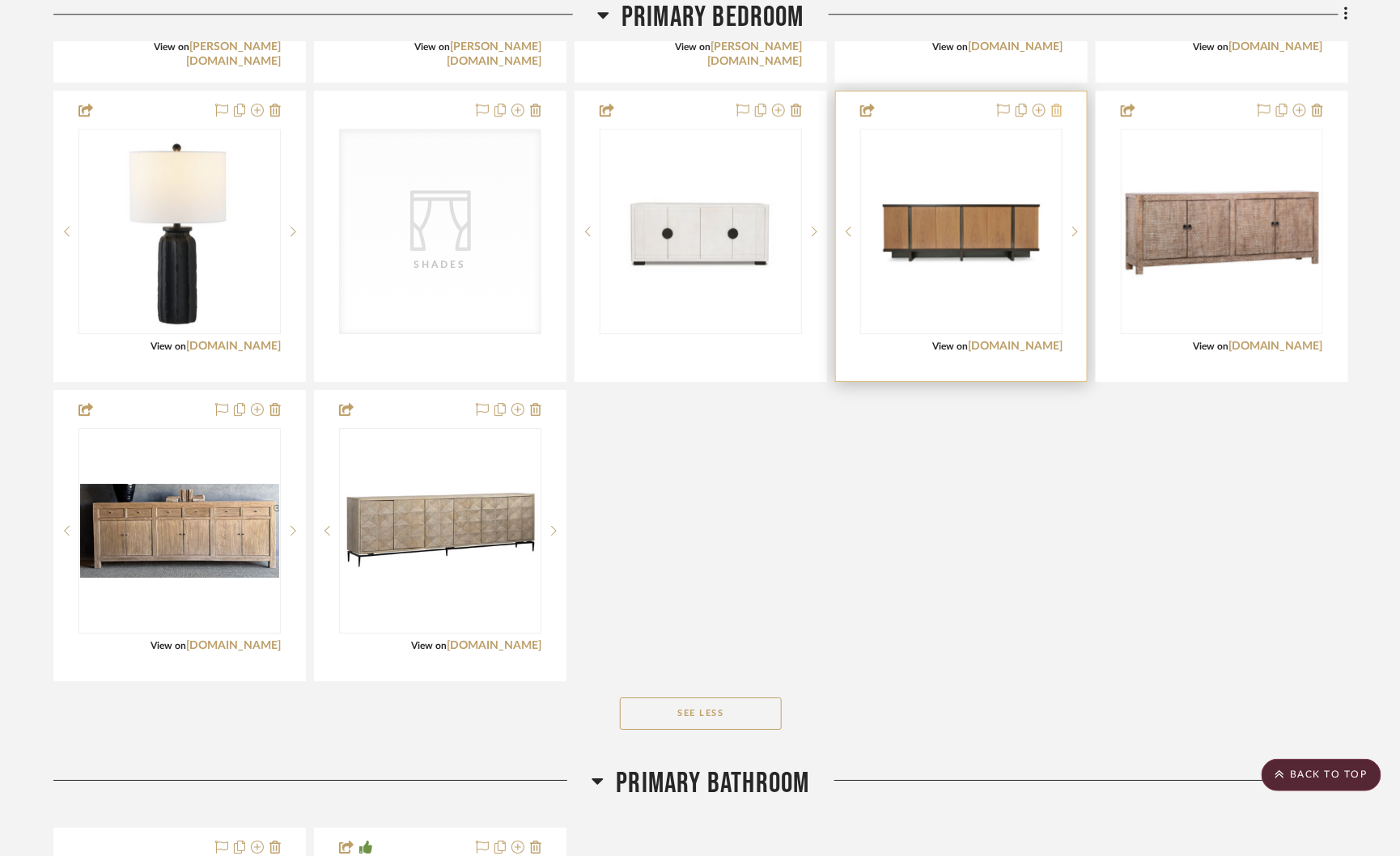
click at [1057, 104] on icon at bounding box center [1057, 110] width 11 height 13
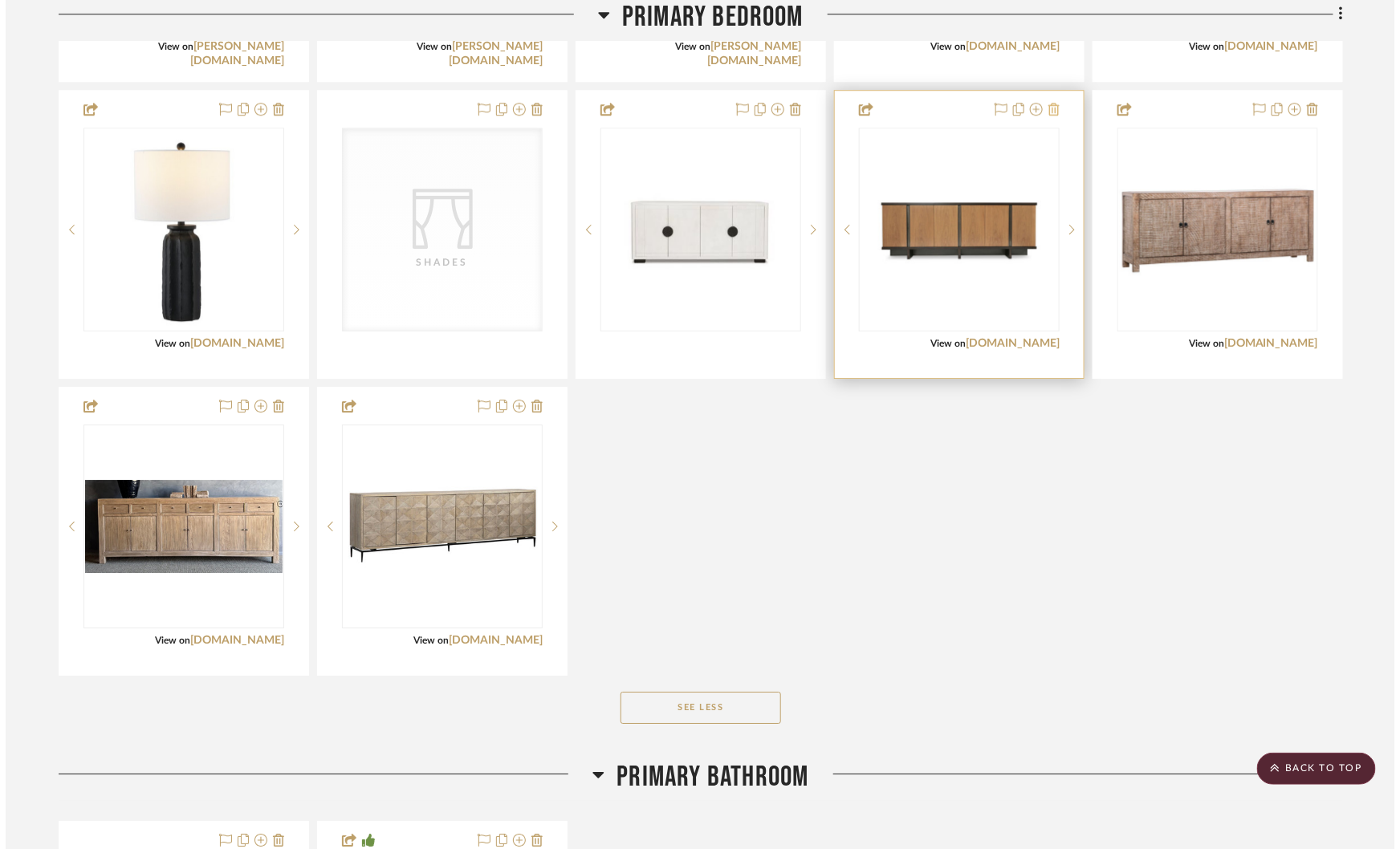
scroll to position [0, 0]
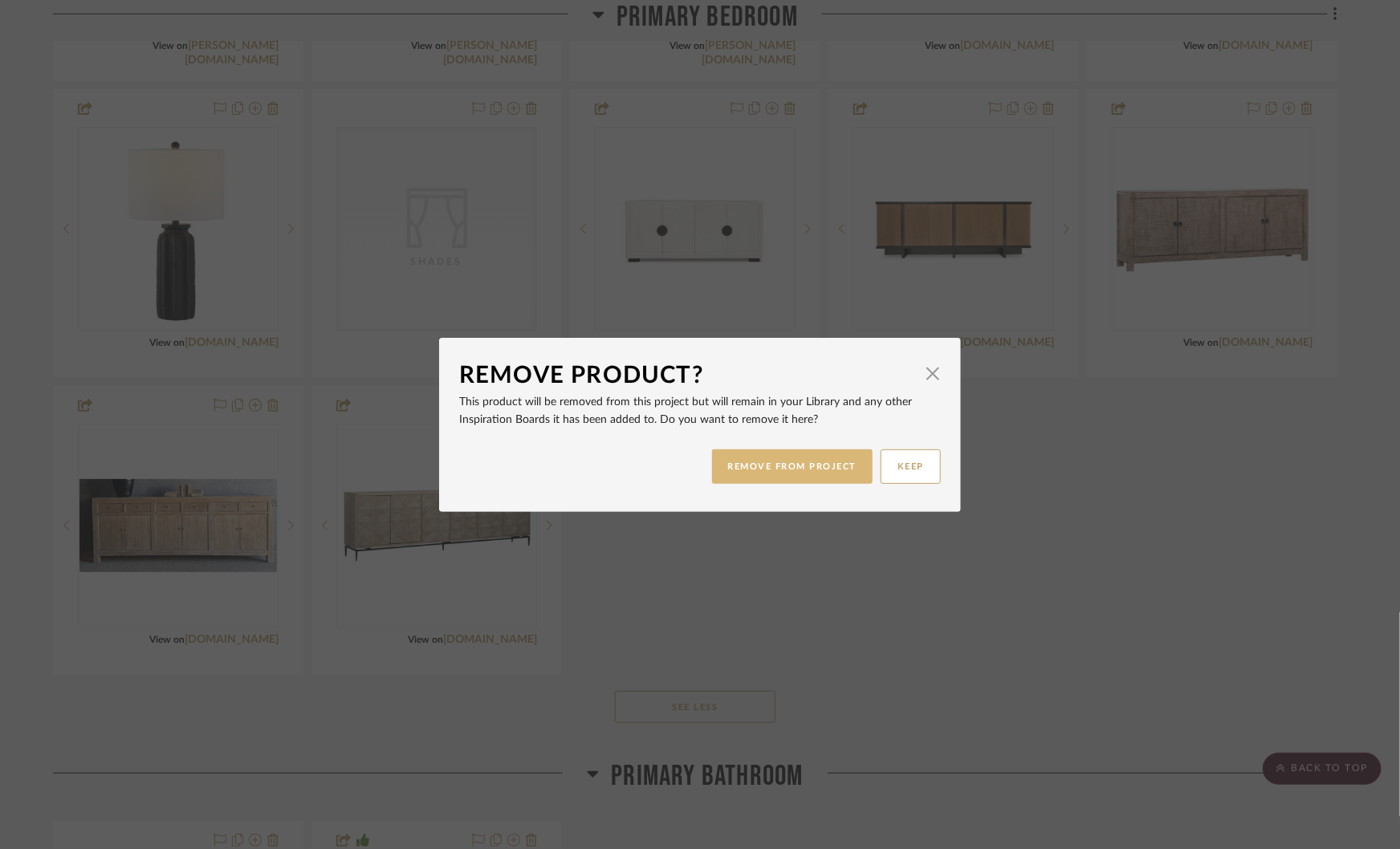
click at [770, 451] on button "REMOVE FROM PROJECT" at bounding box center [792, 467] width 161 height 35
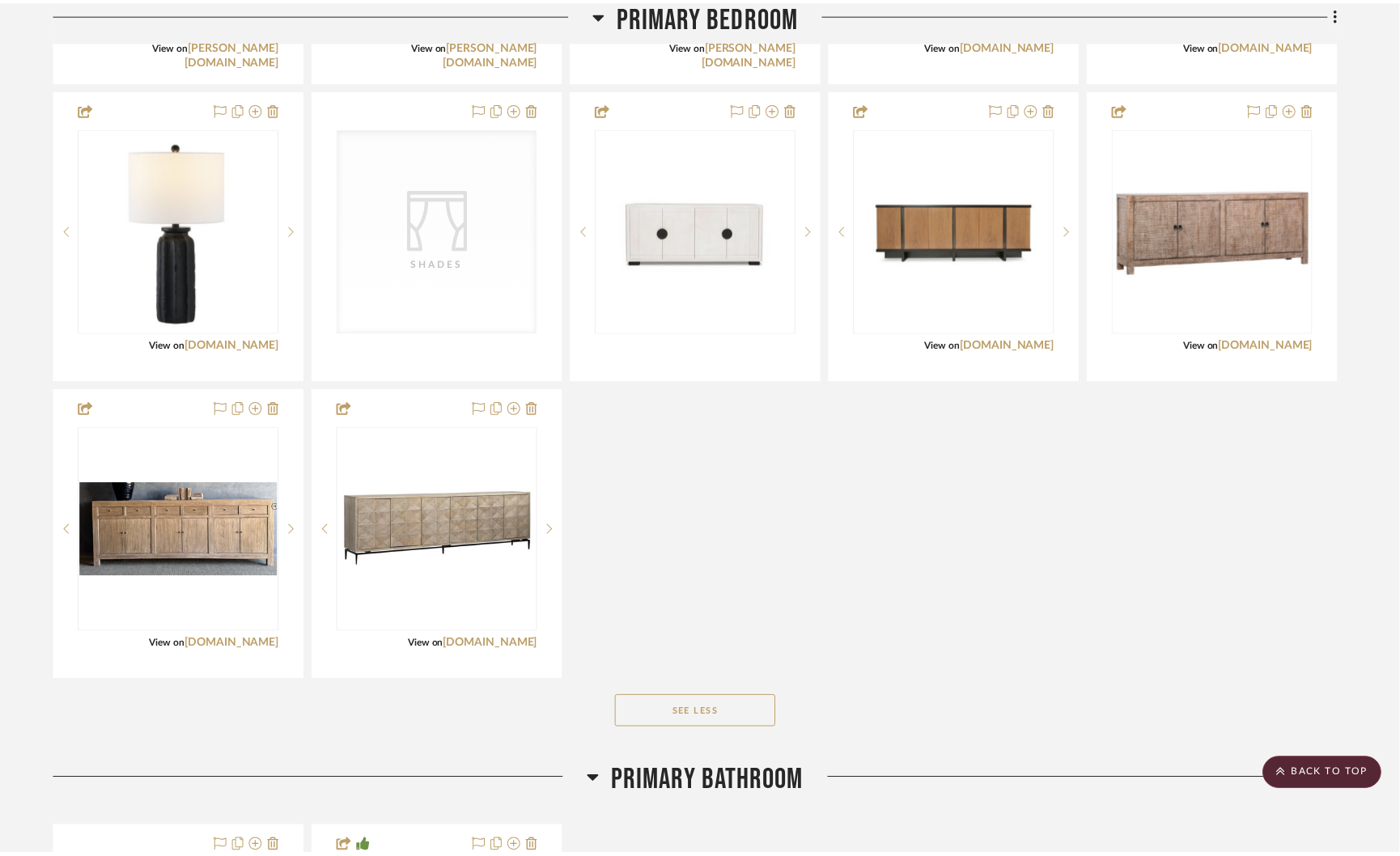
scroll to position [4397, 0]
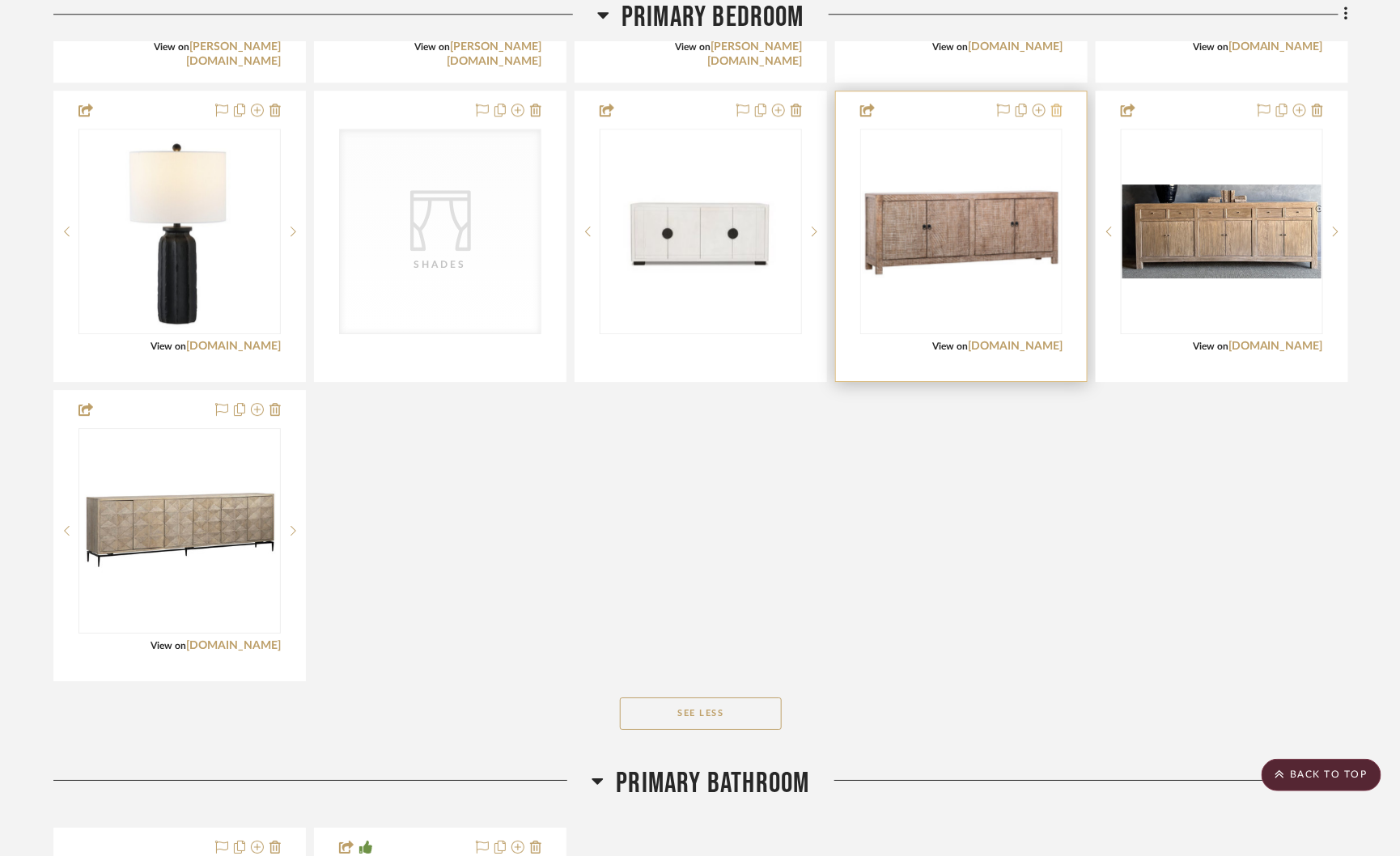
click at [1056, 104] on icon at bounding box center [1057, 110] width 11 height 13
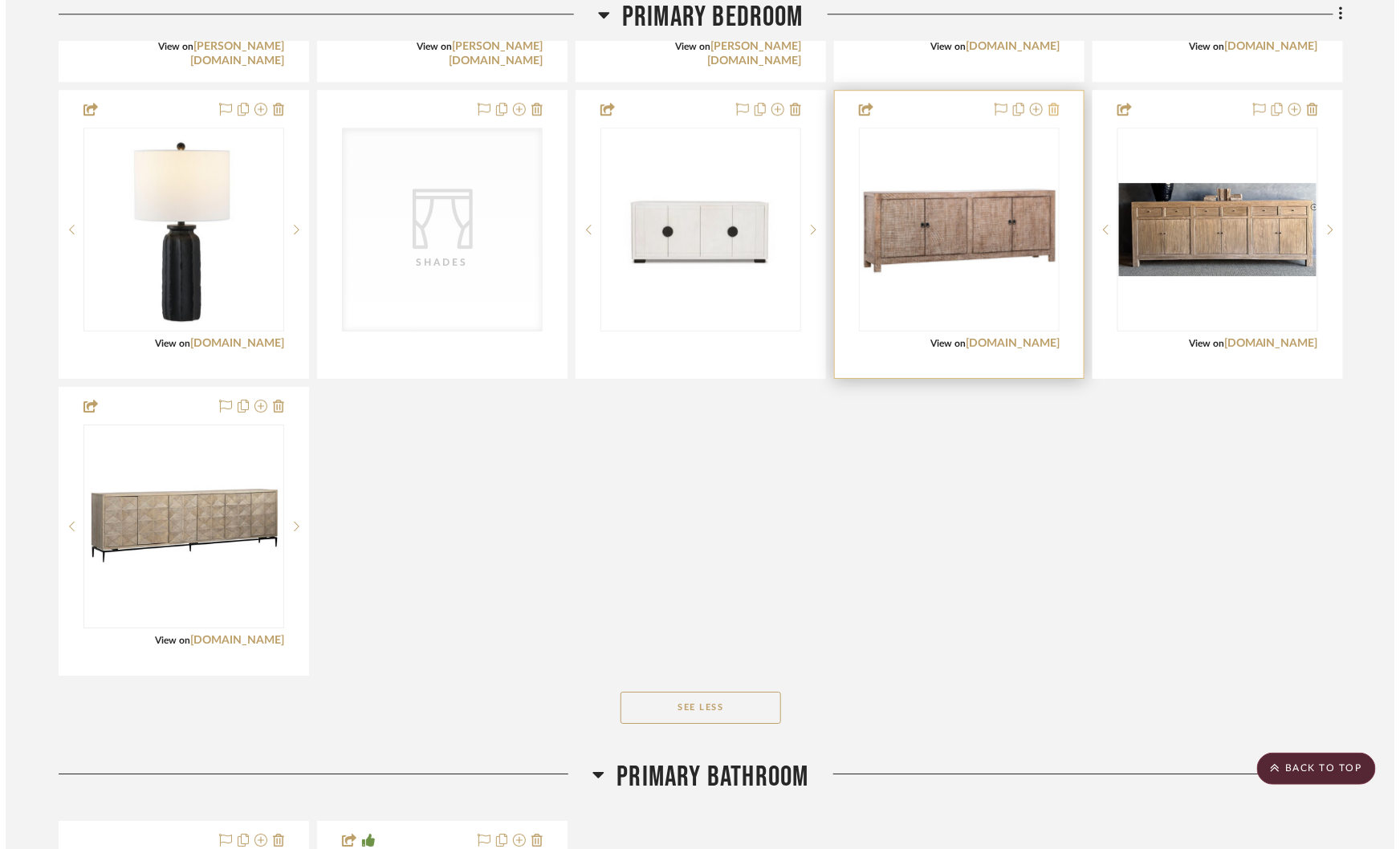
scroll to position [0, 0]
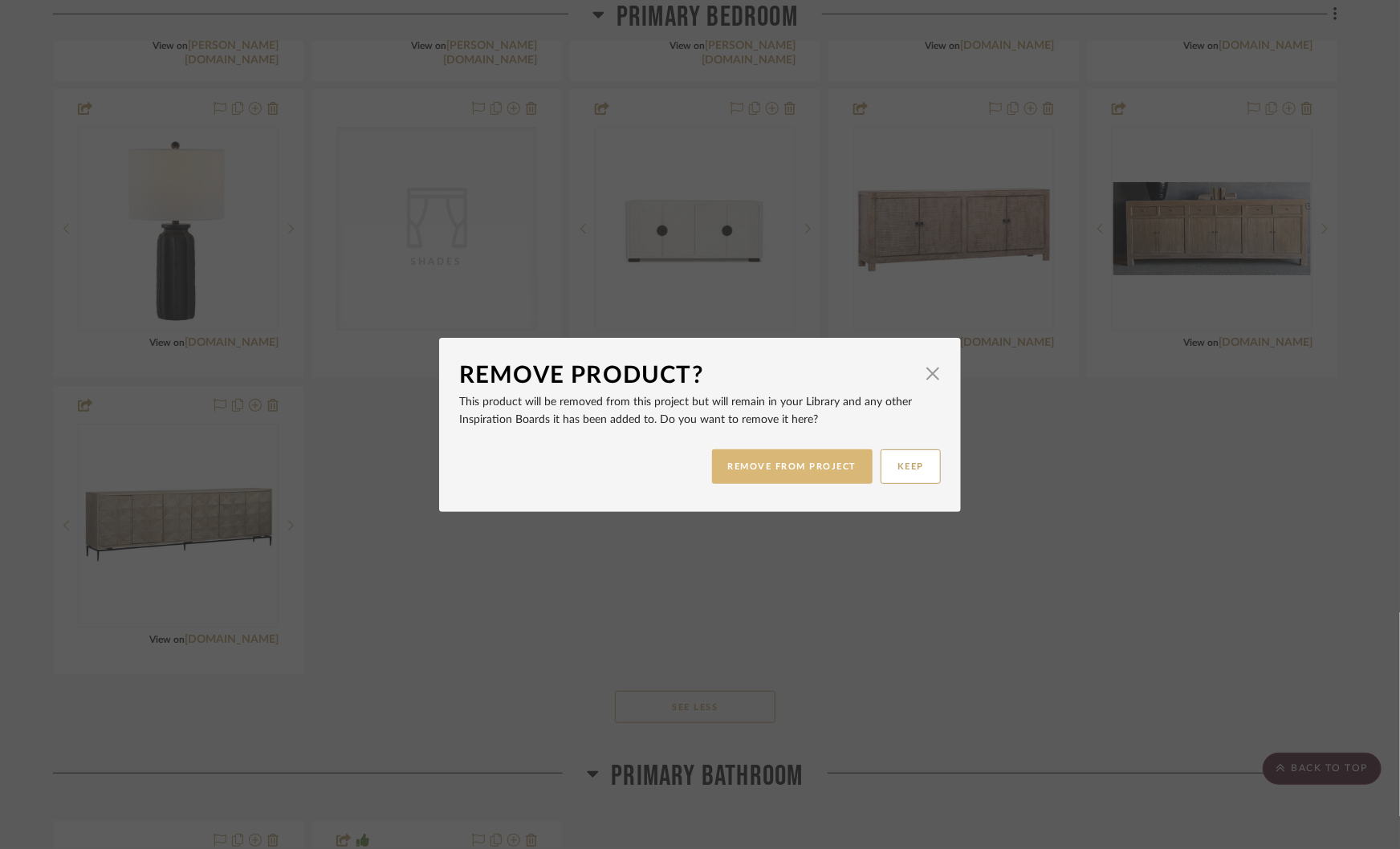
click at [800, 463] on button "REMOVE FROM PROJECT" at bounding box center [792, 467] width 161 height 35
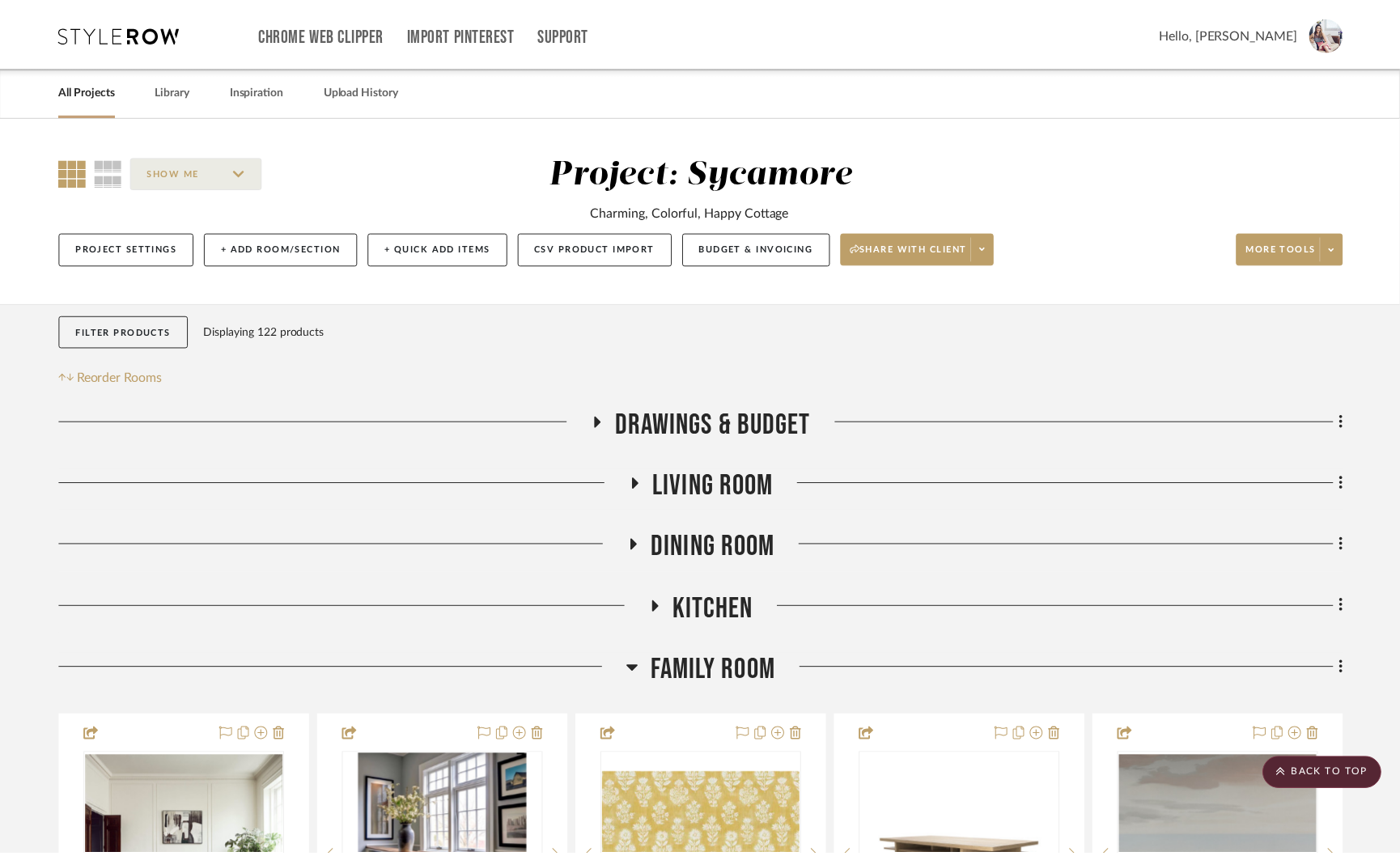
scroll to position [4397, 0]
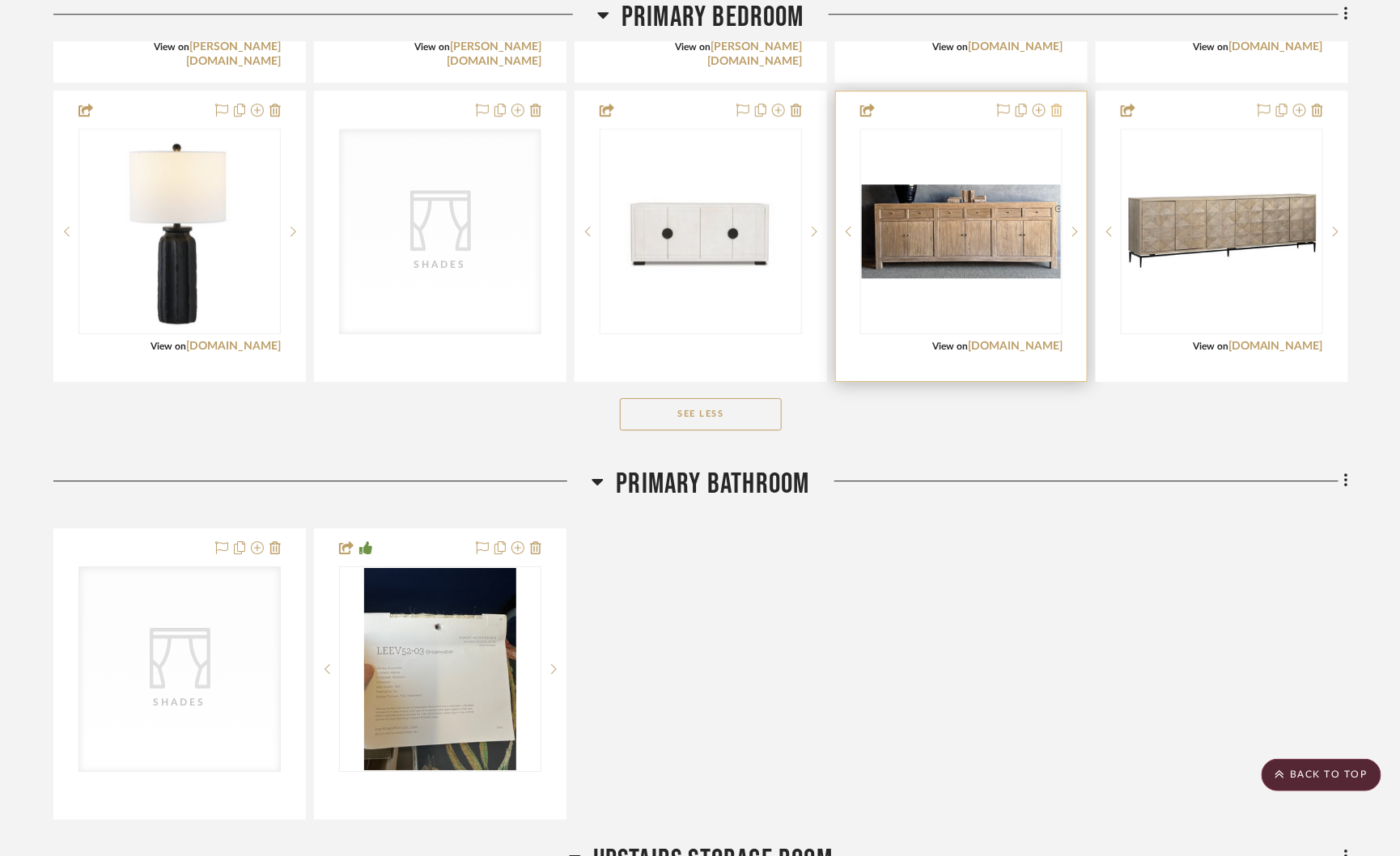
click at [1058, 104] on icon at bounding box center [1057, 110] width 11 height 13
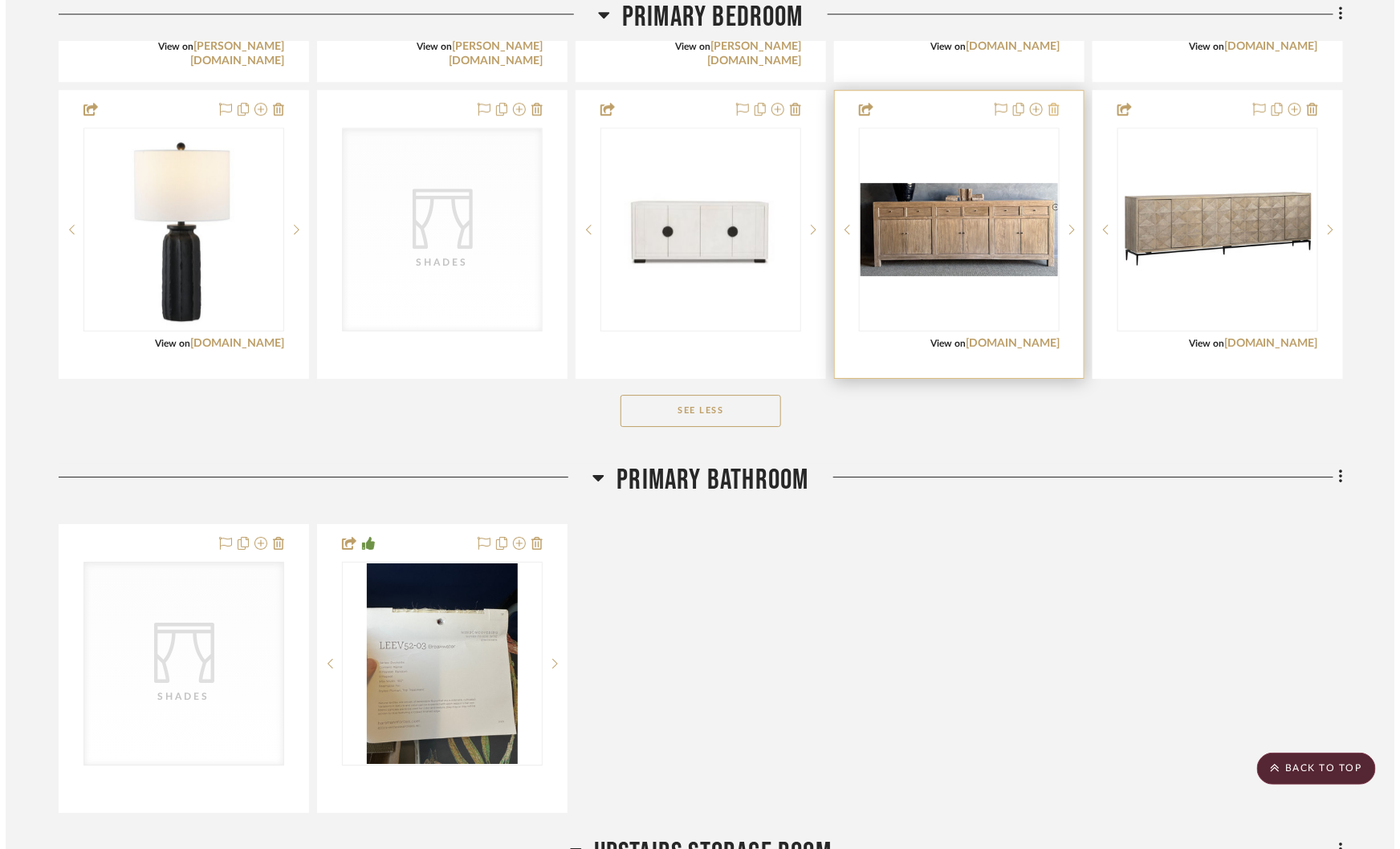
scroll to position [0, 0]
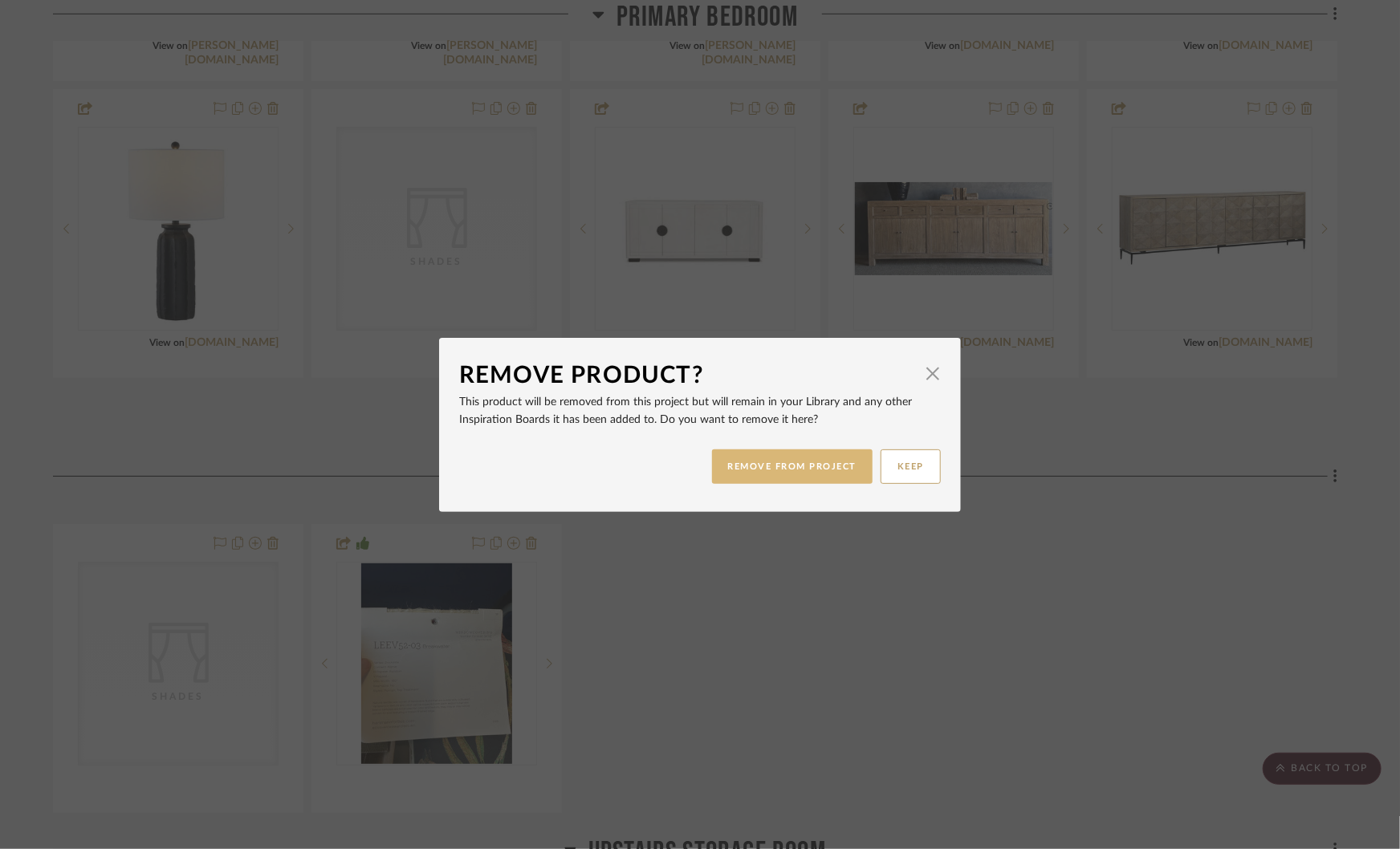
click at [801, 463] on button "REMOVE FROM PROJECT" at bounding box center [792, 467] width 161 height 35
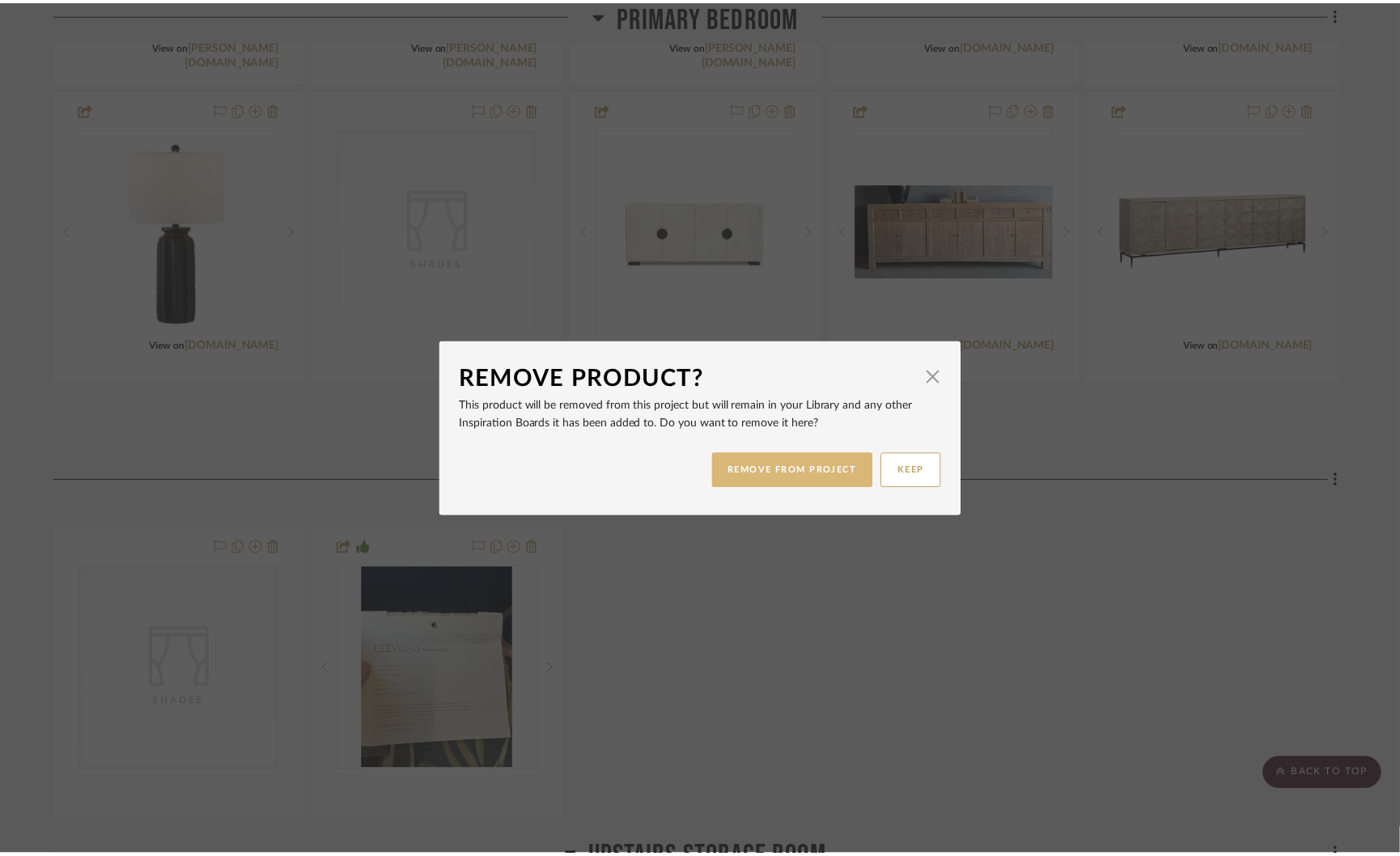
scroll to position [4397, 0]
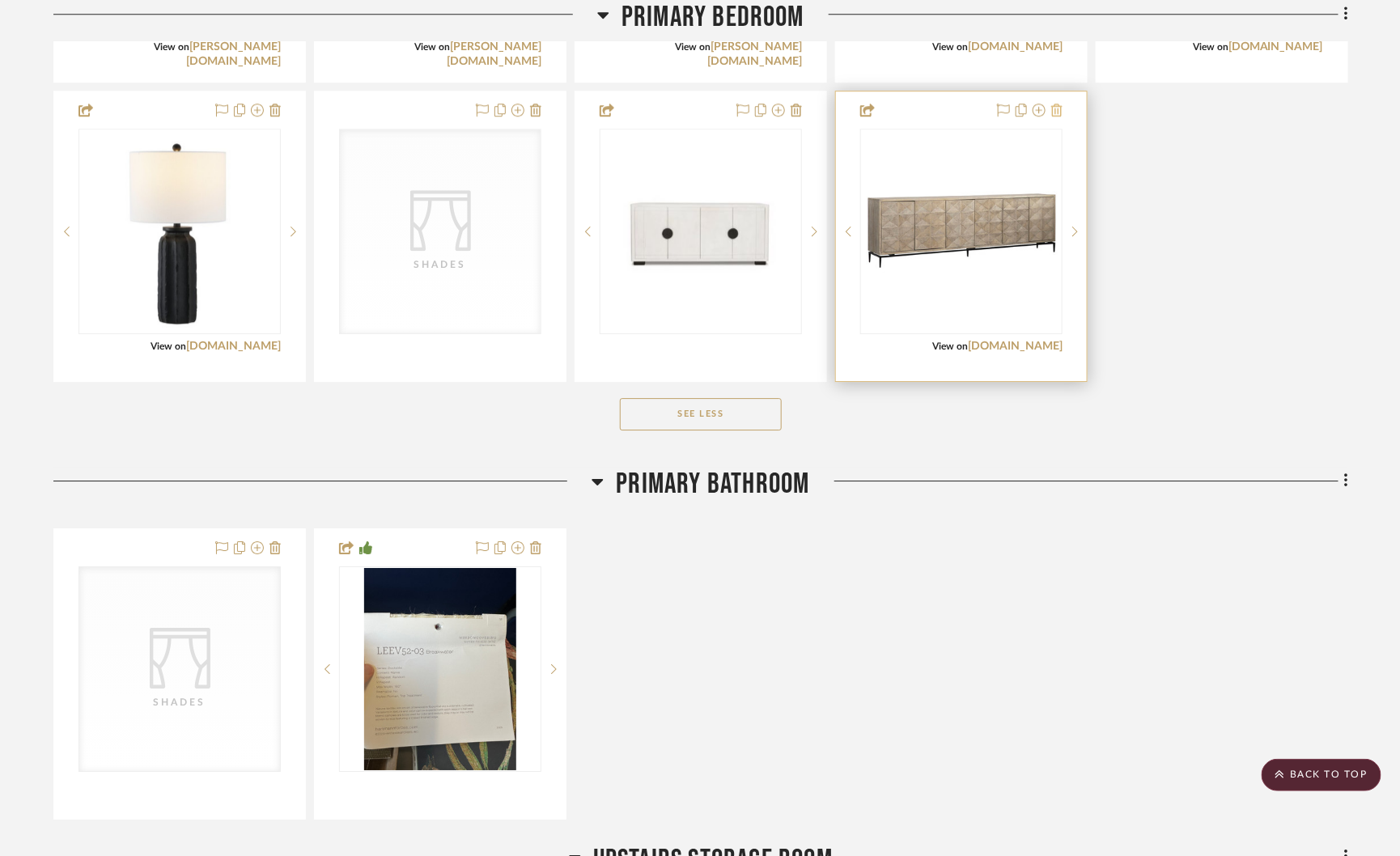
click at [1056, 104] on icon at bounding box center [1057, 110] width 11 height 13
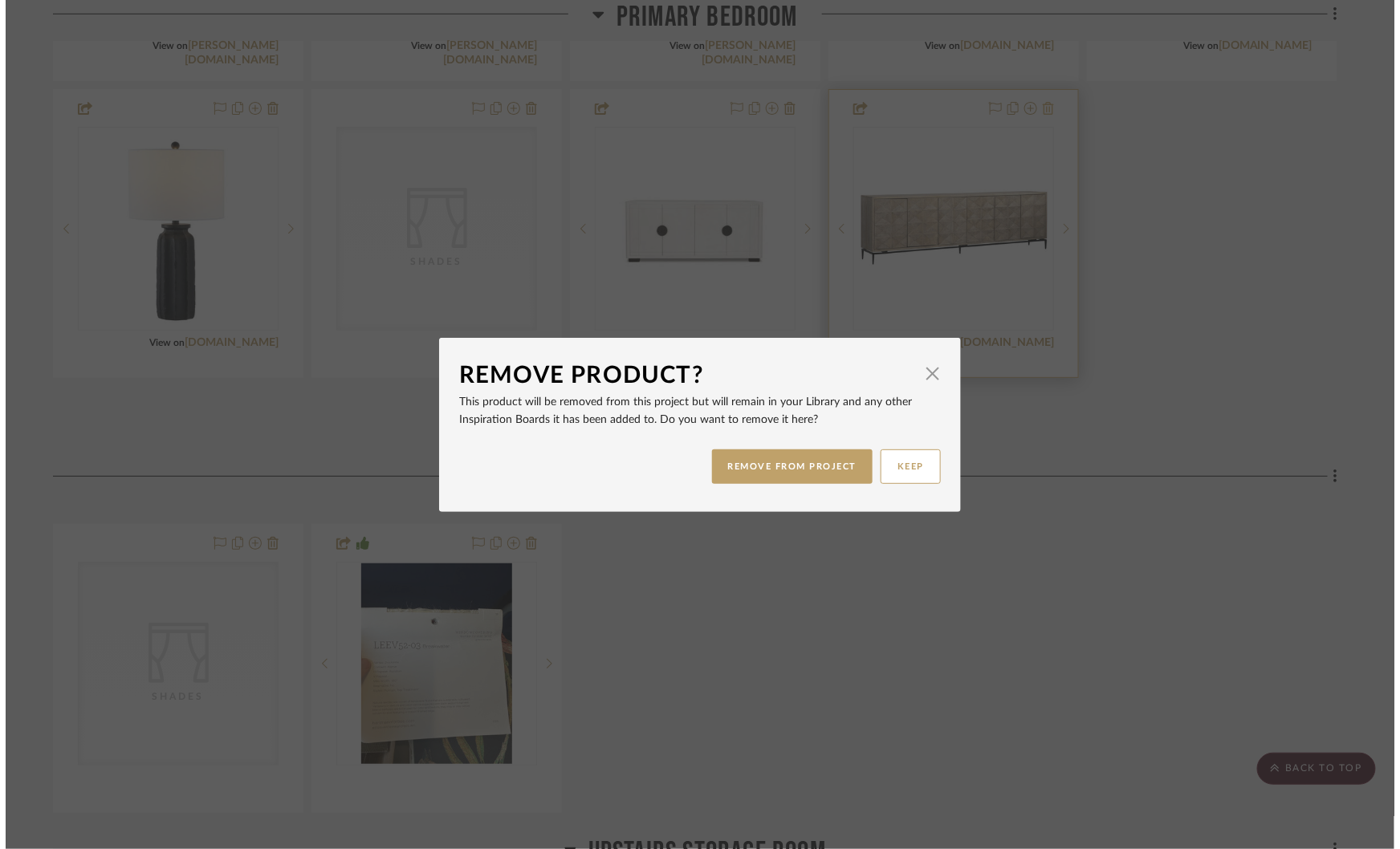
scroll to position [0, 0]
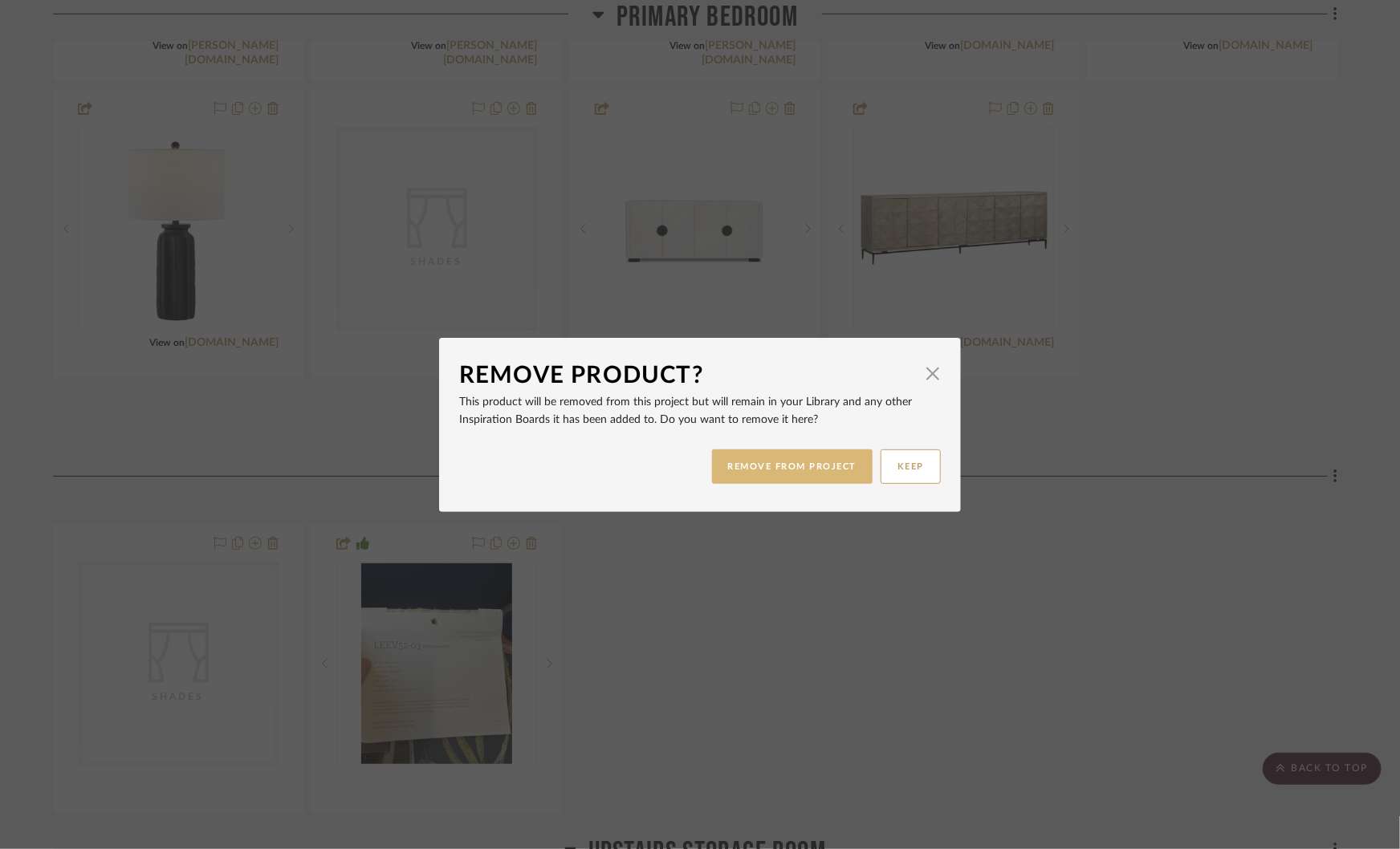
click at [804, 463] on button "REMOVE FROM PROJECT" at bounding box center [792, 467] width 161 height 35
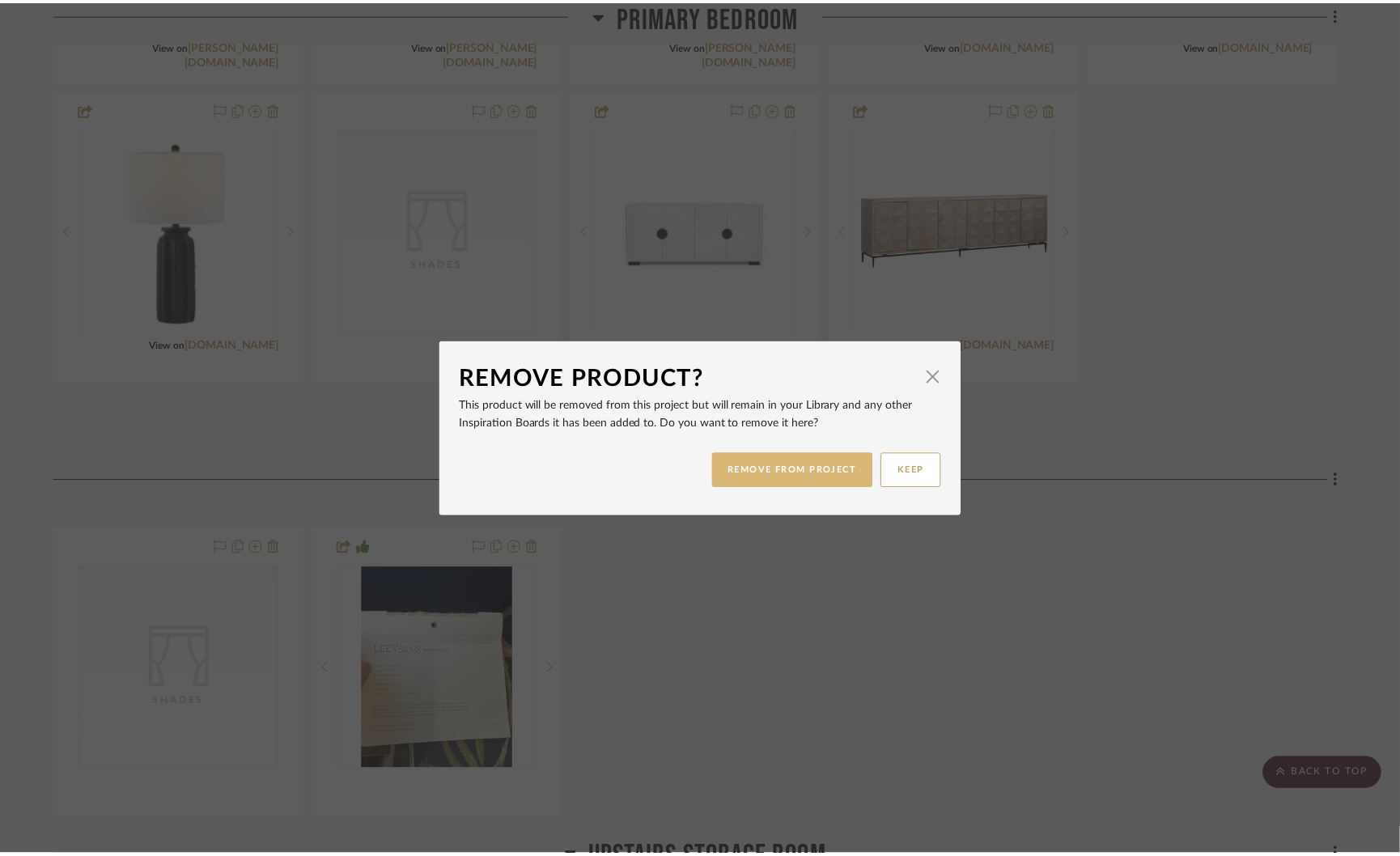
scroll to position [4397, 0]
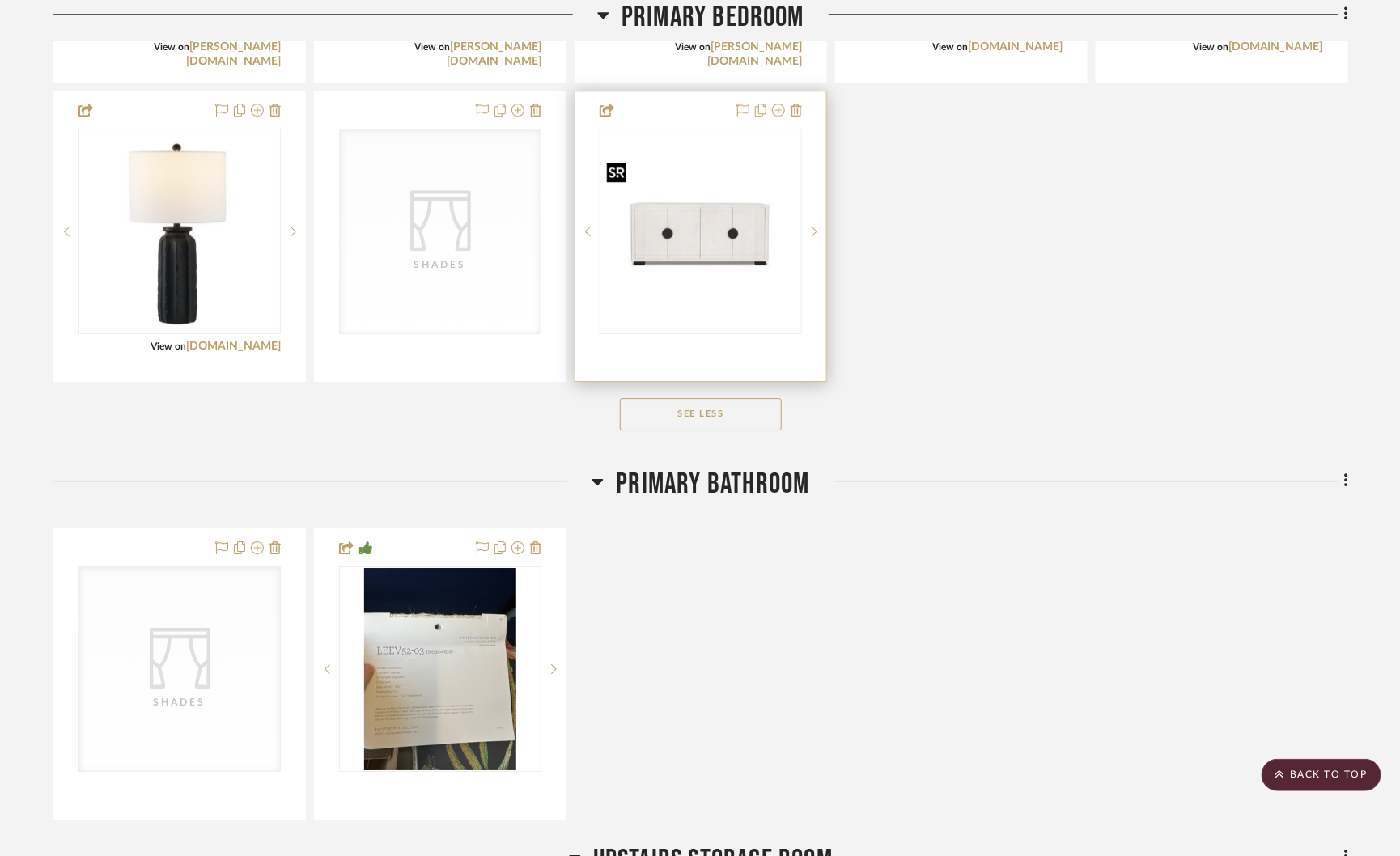
click at [741, 246] on img "0" at bounding box center [700, 231] width 199 height 133
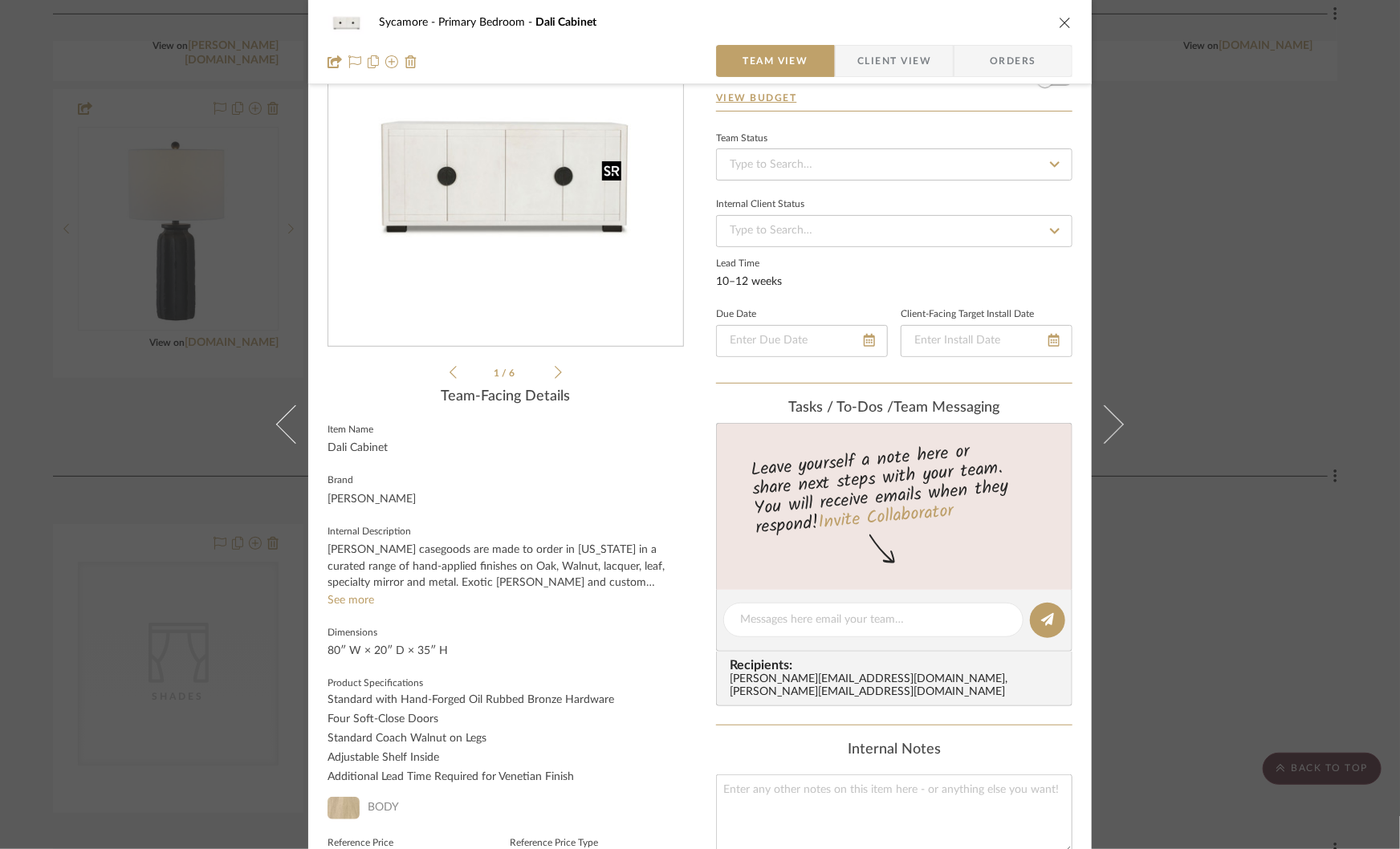
scroll to position [116, 0]
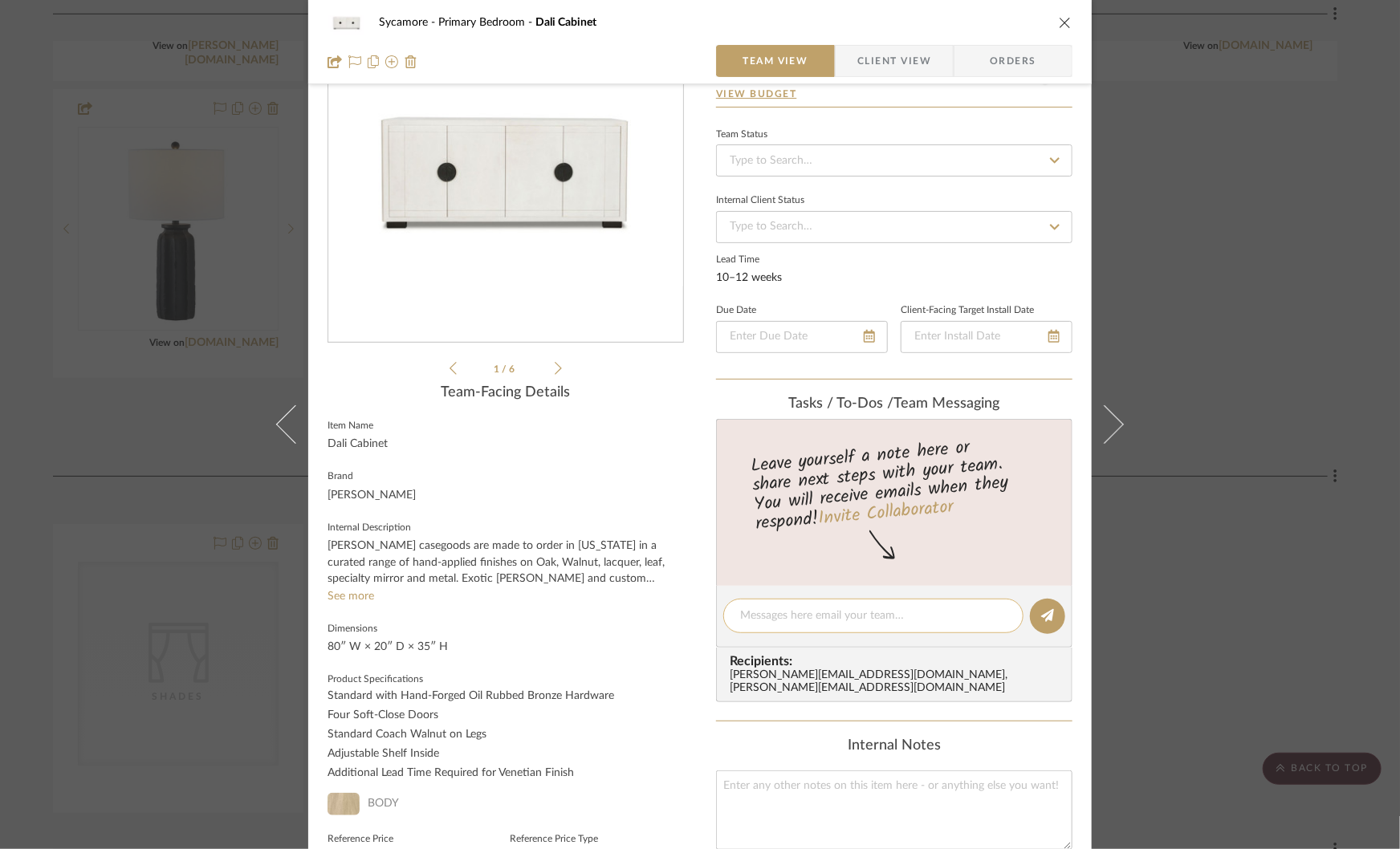
click at [787, 609] on textarea at bounding box center [873, 616] width 267 height 17
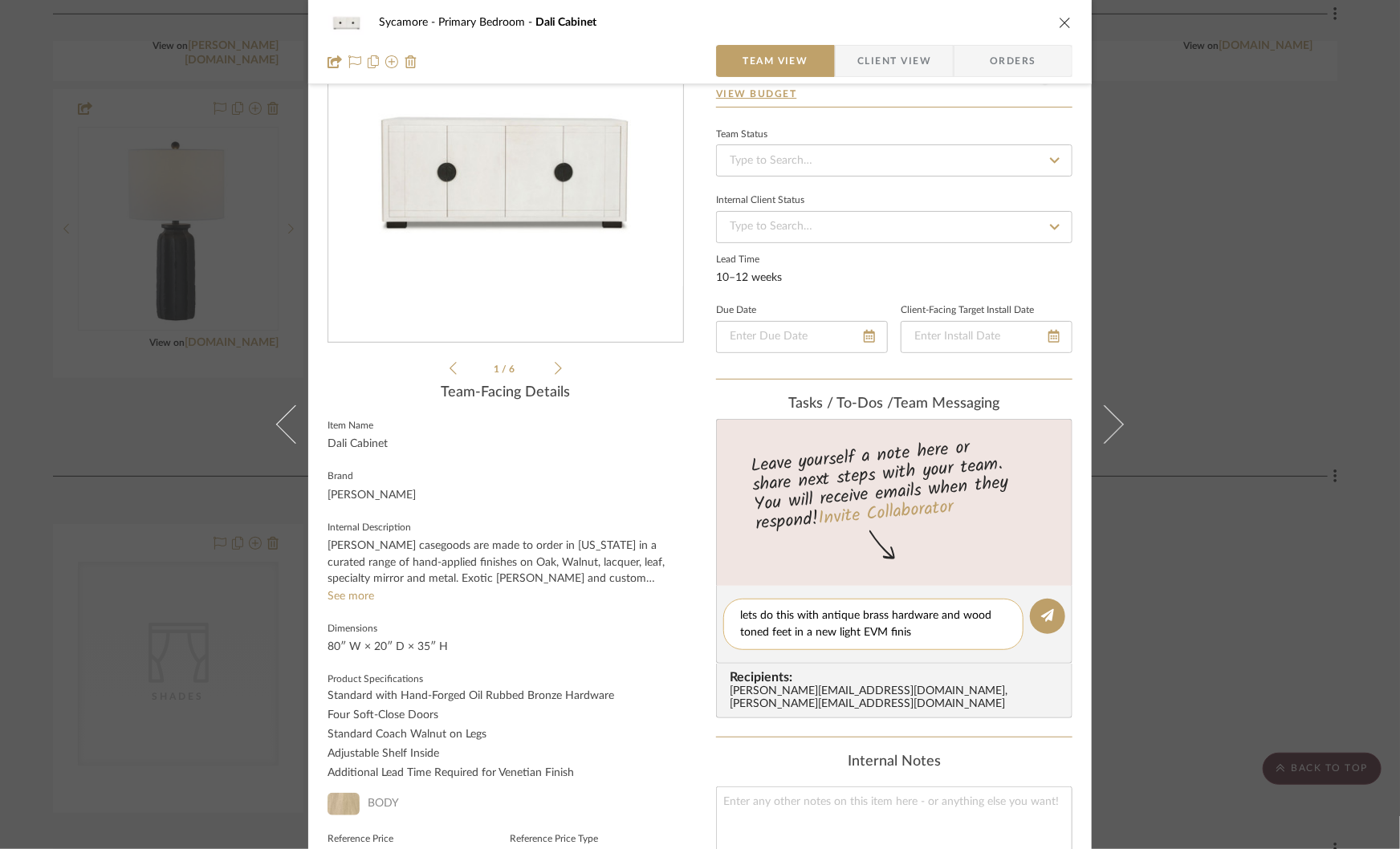
type textarea "lets do this with antique brass hardware and wood toned feet in a new light EVM…"
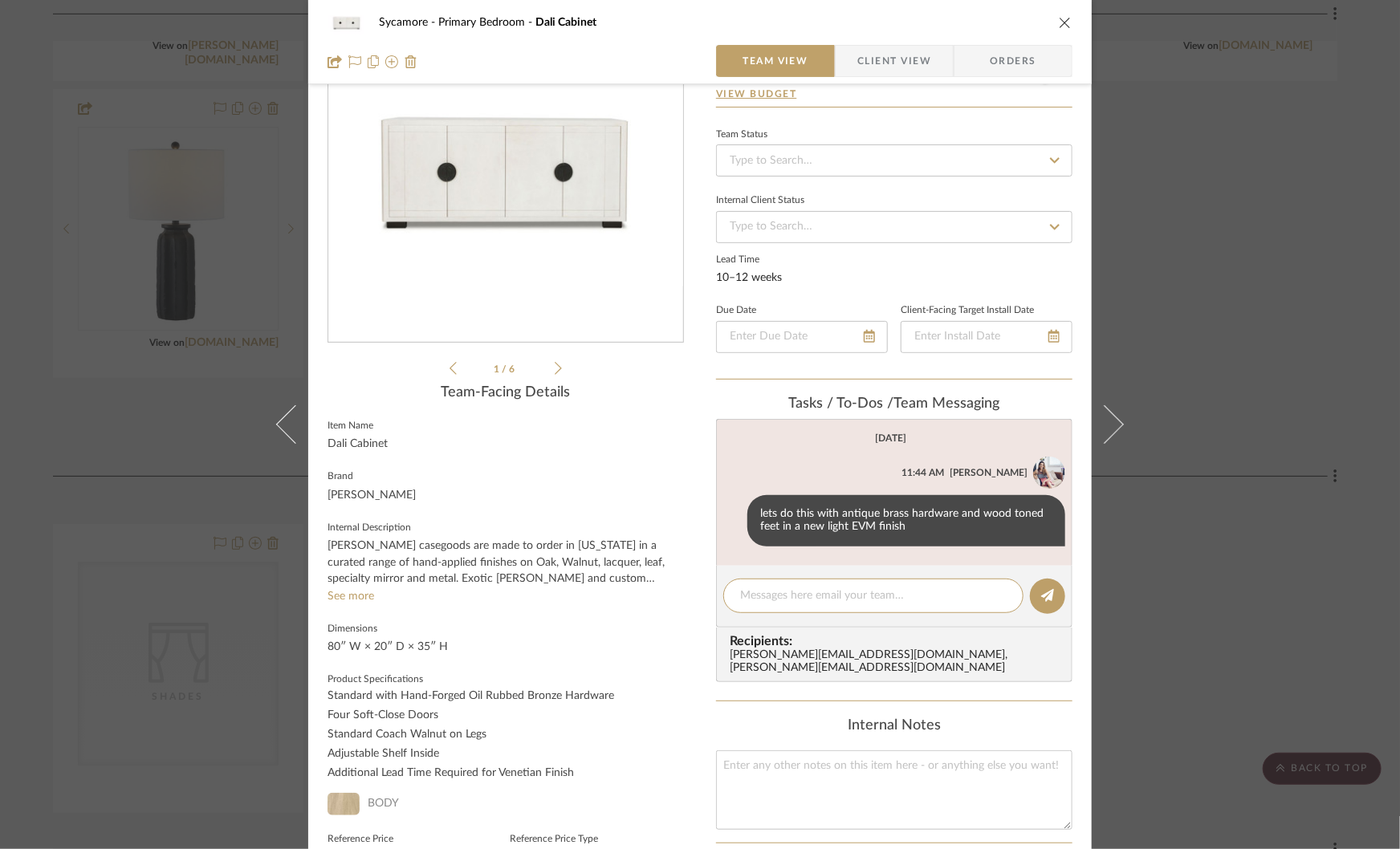
click at [1263, 433] on div "Sycamore Primary Bedroom Dali Cabinet Team View Client View Orders Dali Cabinet…" at bounding box center [700, 424] width 1400 height 849
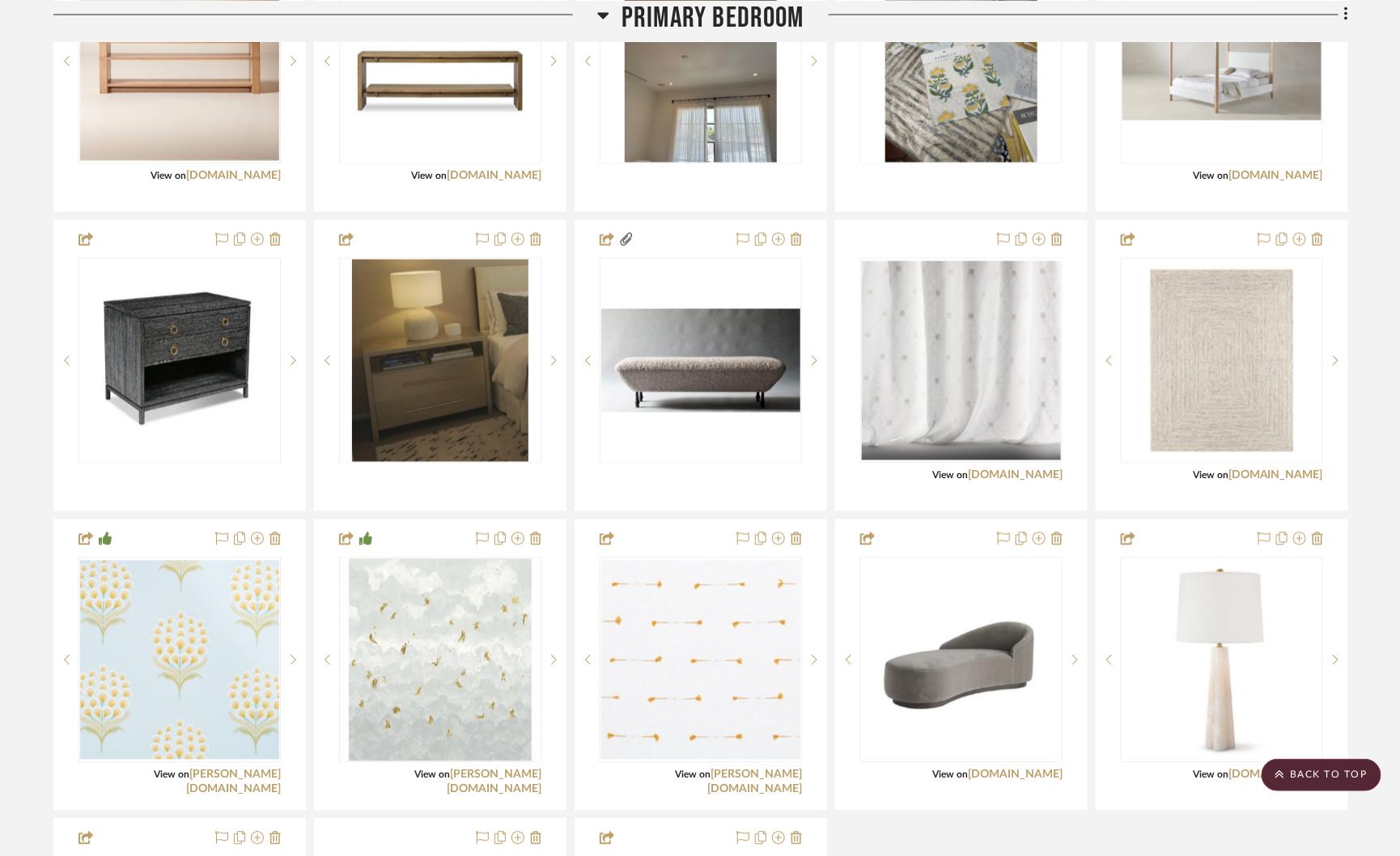
scroll to position [3629, 0]
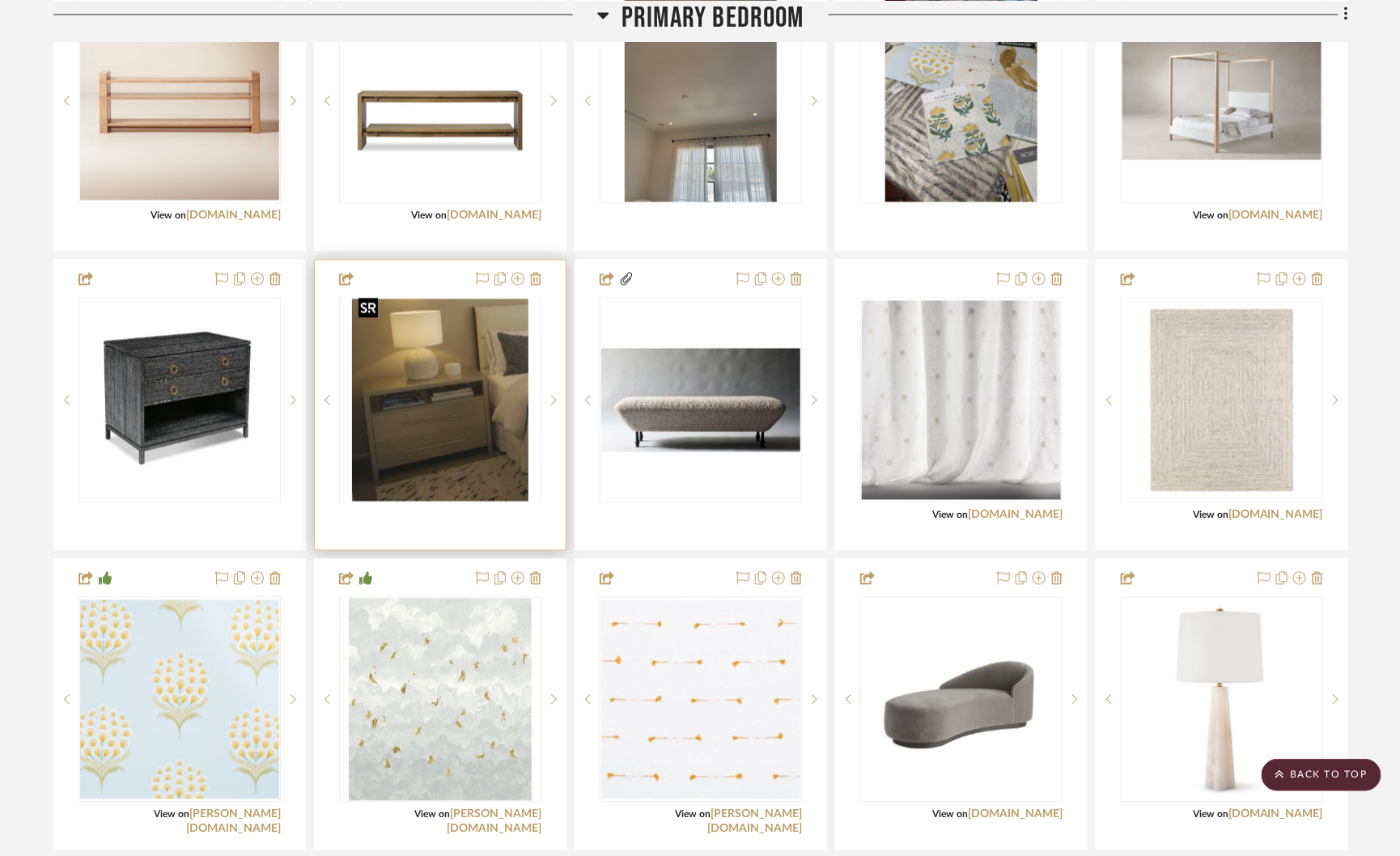
click at [428, 417] on img "0" at bounding box center [439, 400] width 175 height 202
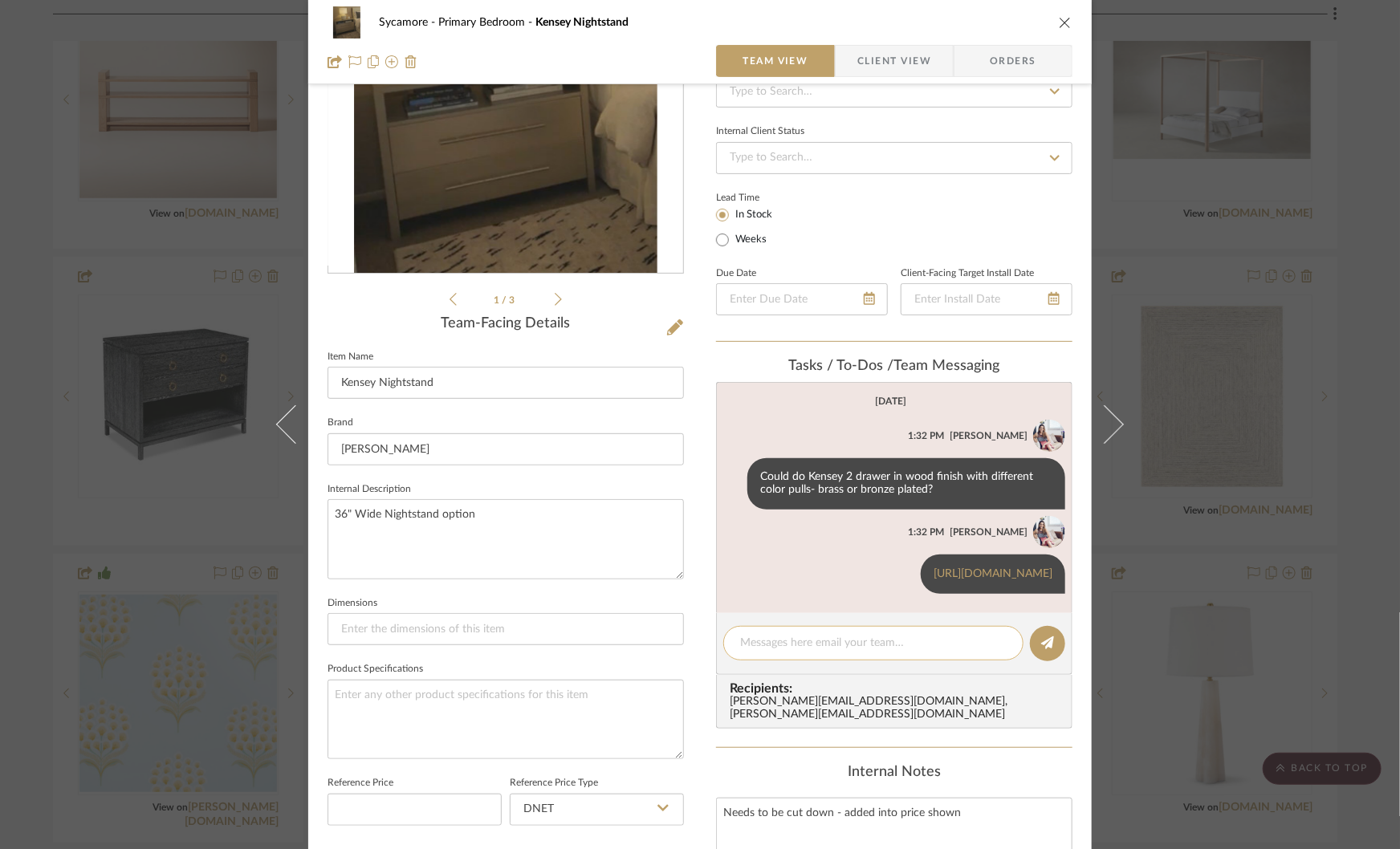
scroll to position [189, 0]
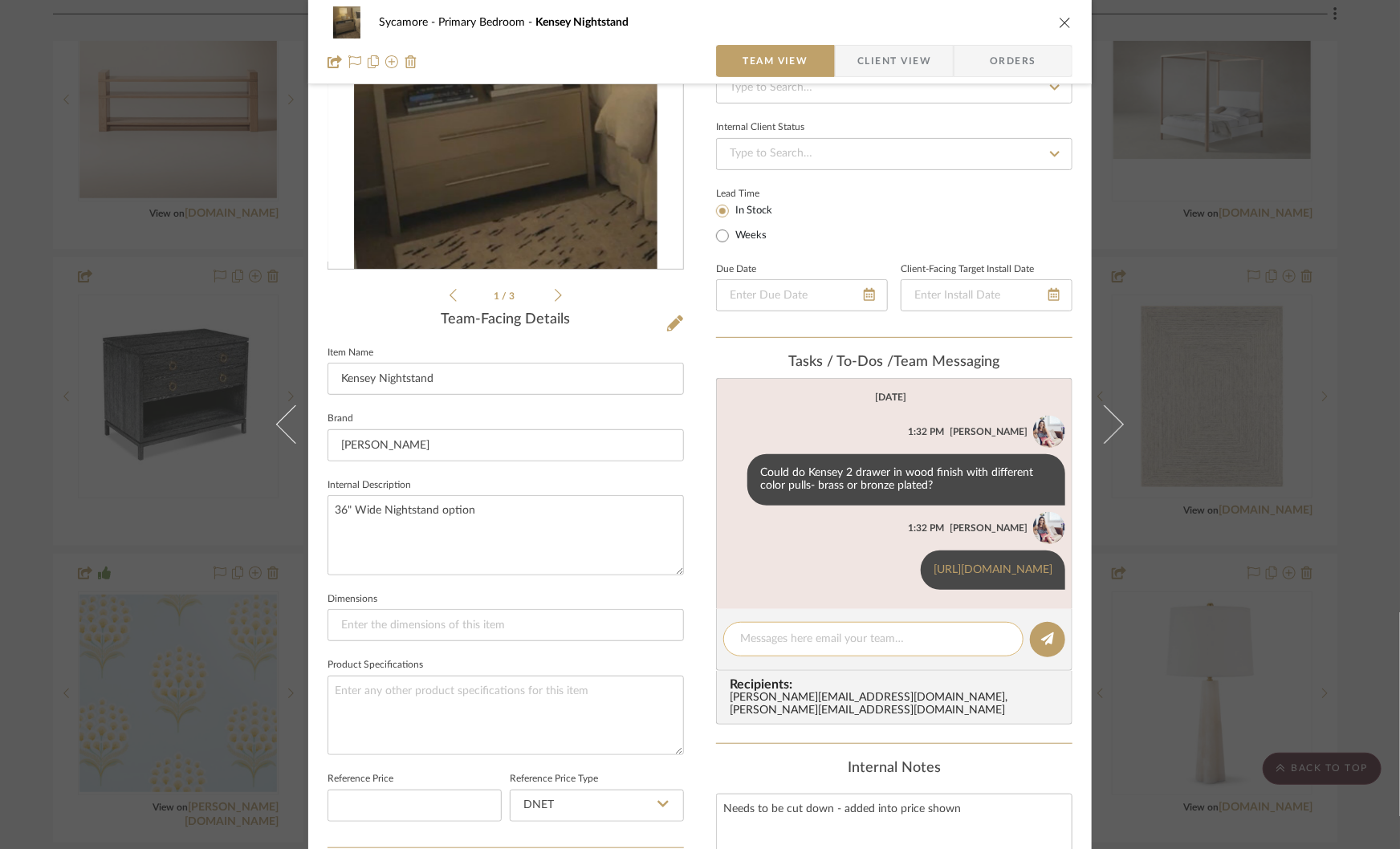
click at [770, 648] on textarea at bounding box center [873, 639] width 267 height 17
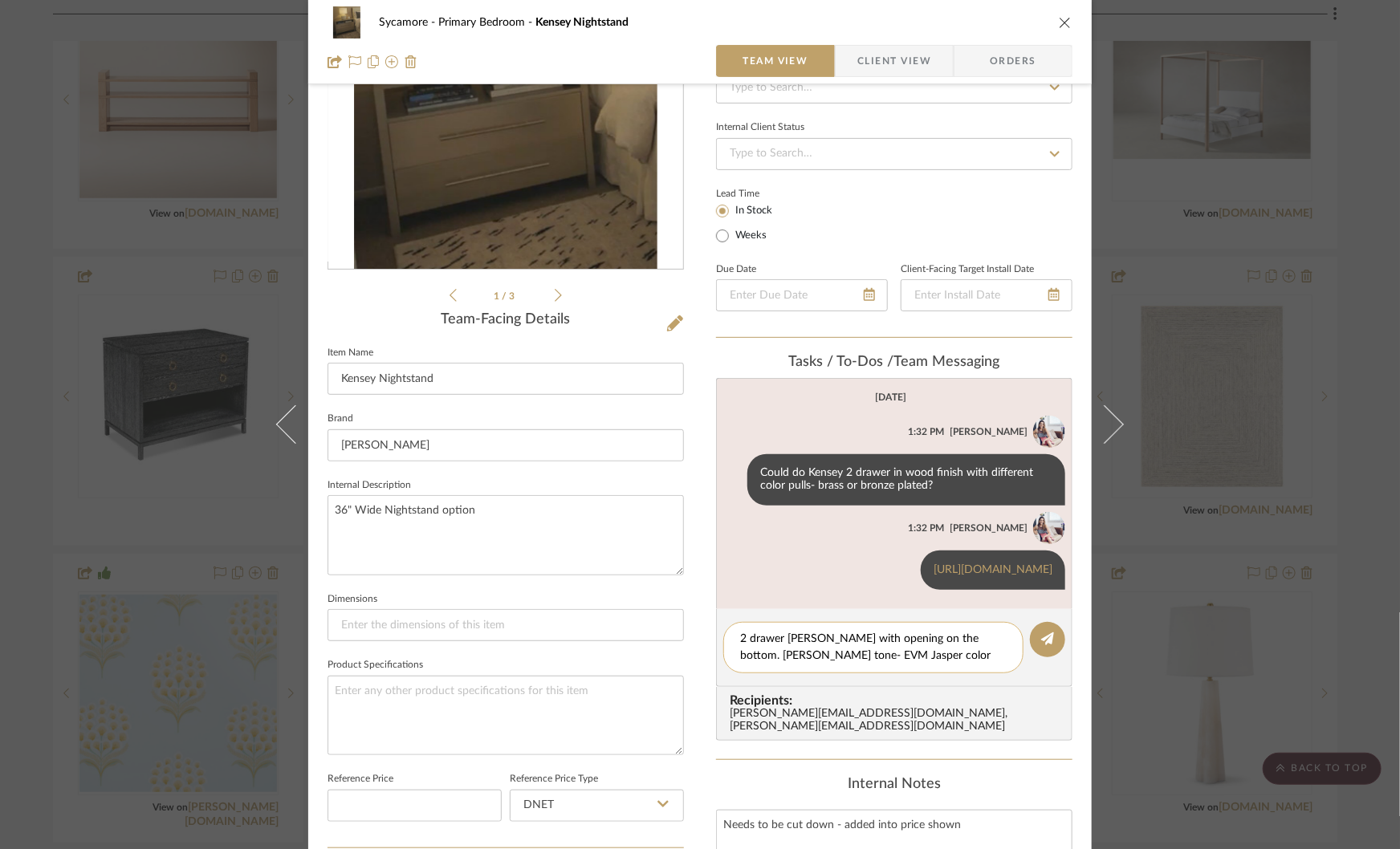
scroll to position [0, 0]
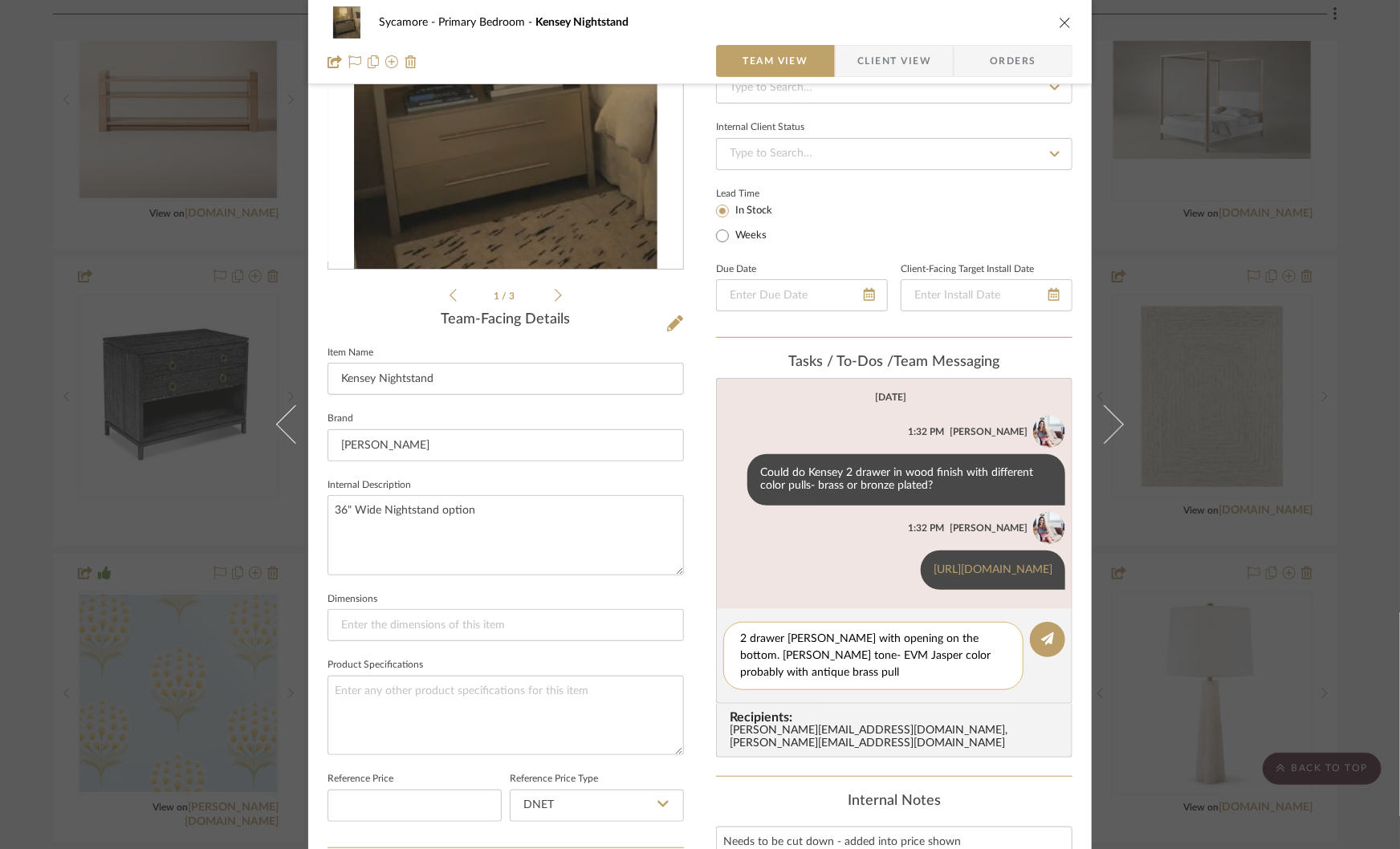
type textarea "2 drawer kensey with opening on the bottom. rich wood tone- EVM Jasper color pr…"
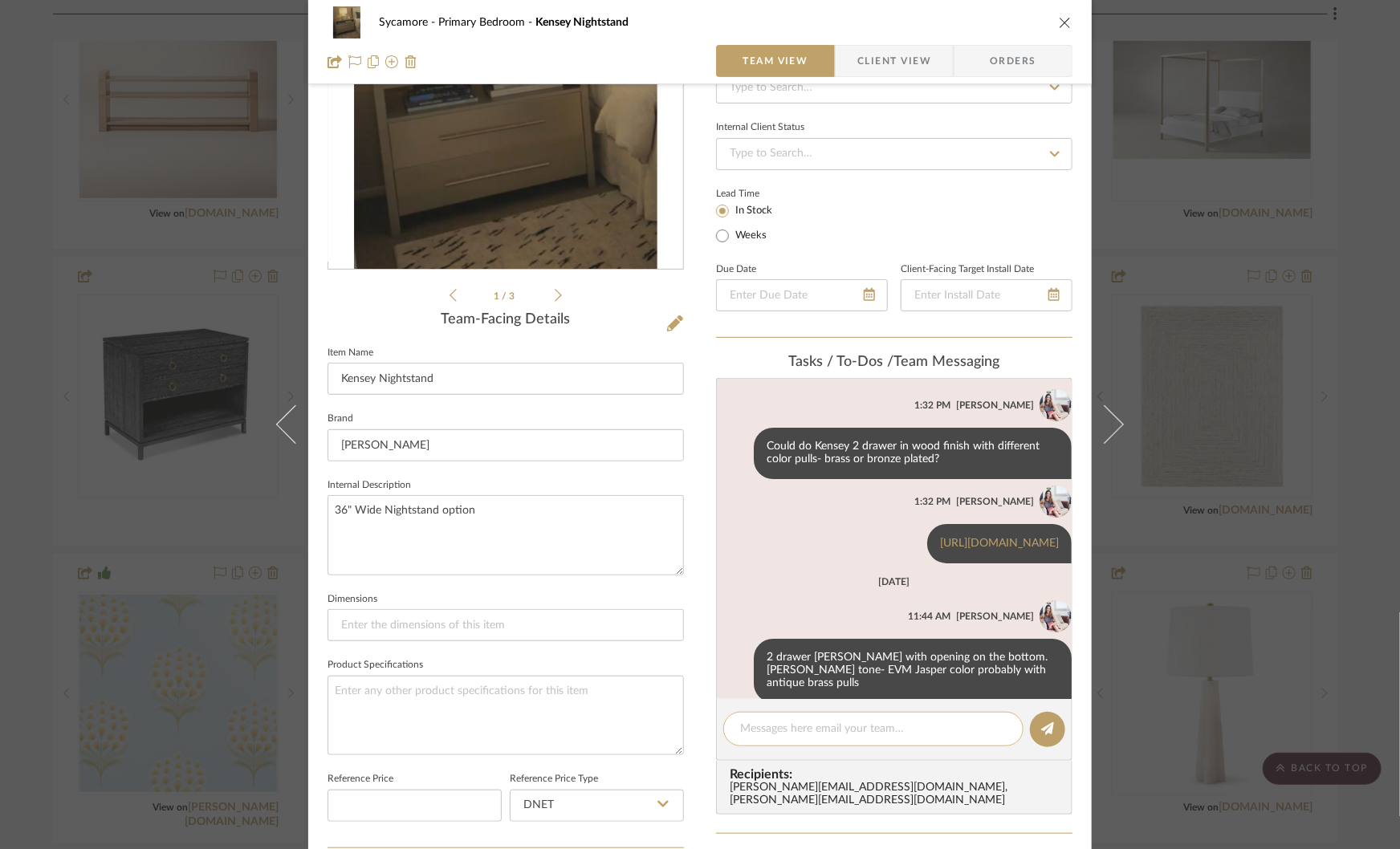
scroll to position [51, 0]
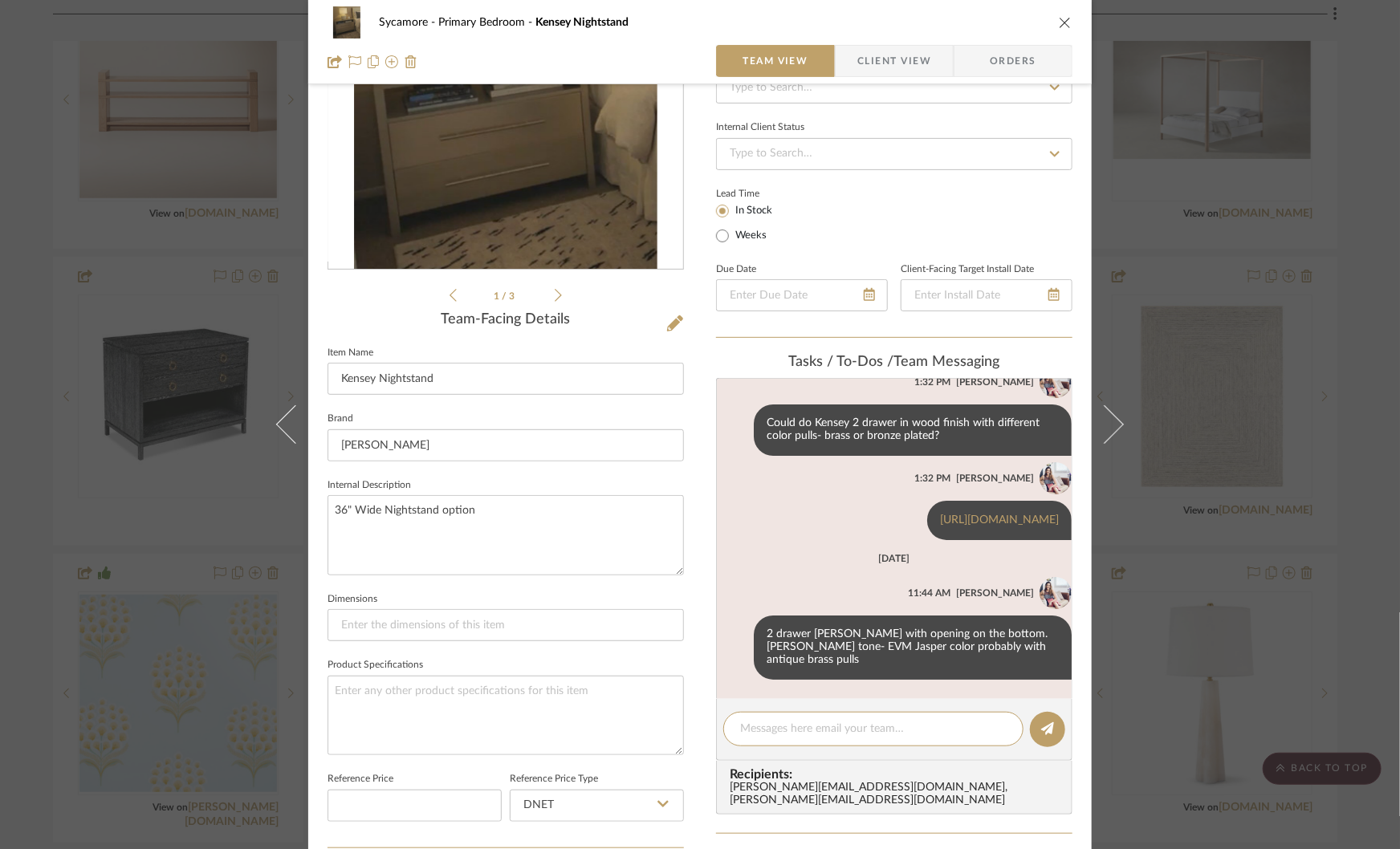
click at [1226, 571] on div "Sycamore Primary Bedroom Kensey Nightstand Team View Client View Orders 1 / 3 T…" at bounding box center [700, 424] width 1400 height 849
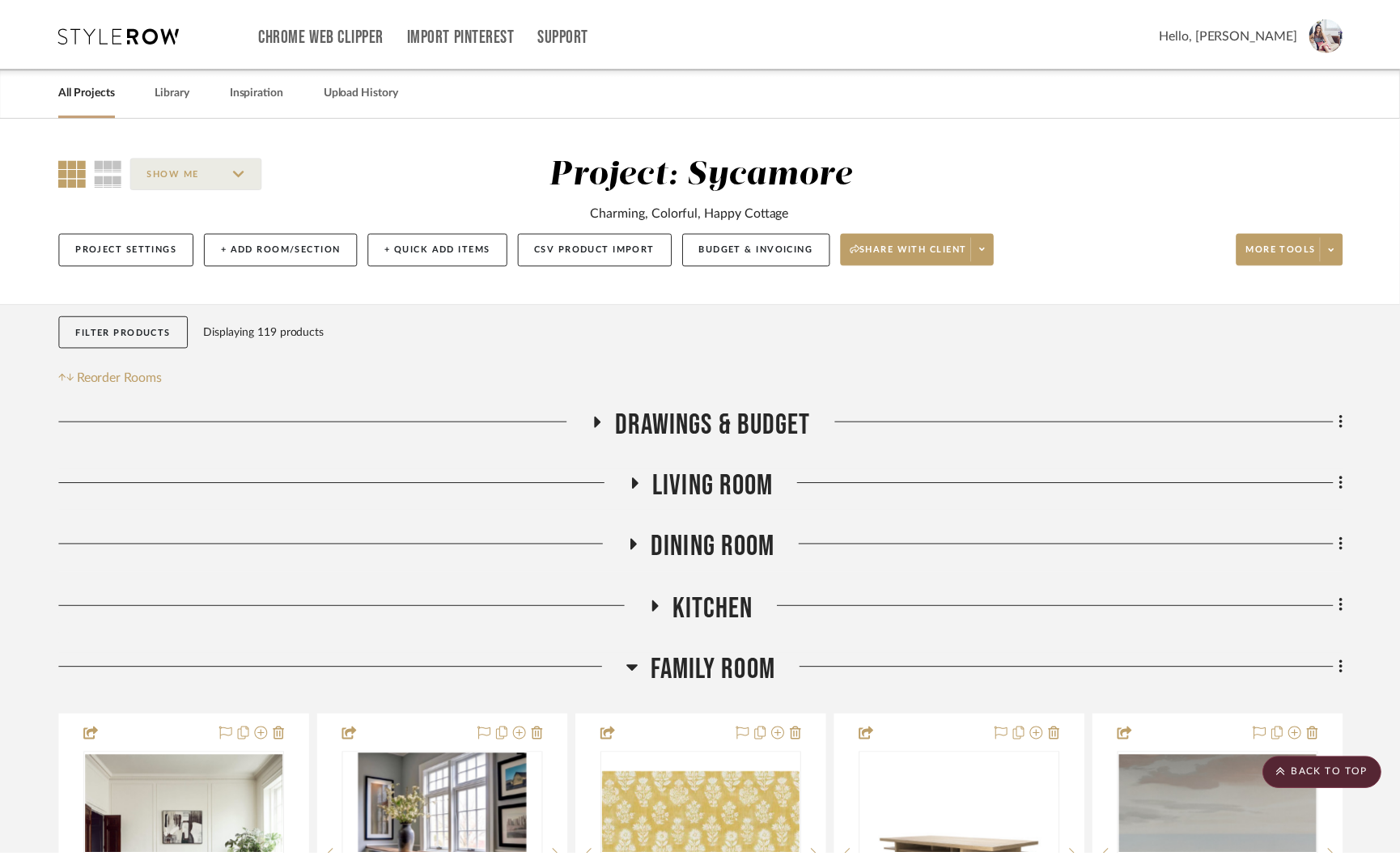
scroll to position [3629, 0]
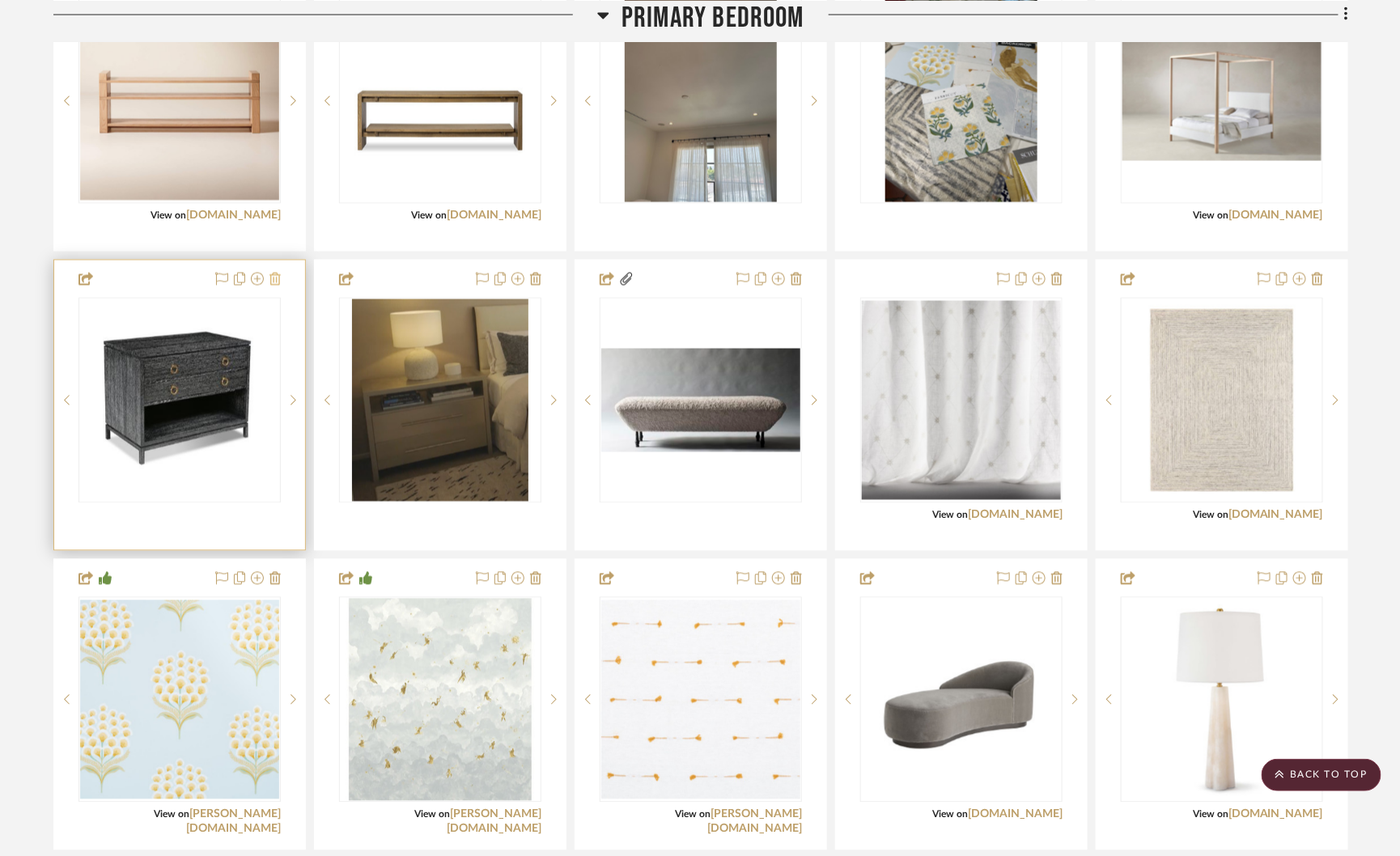
click at [279, 272] on icon at bounding box center [275, 279] width 11 height 13
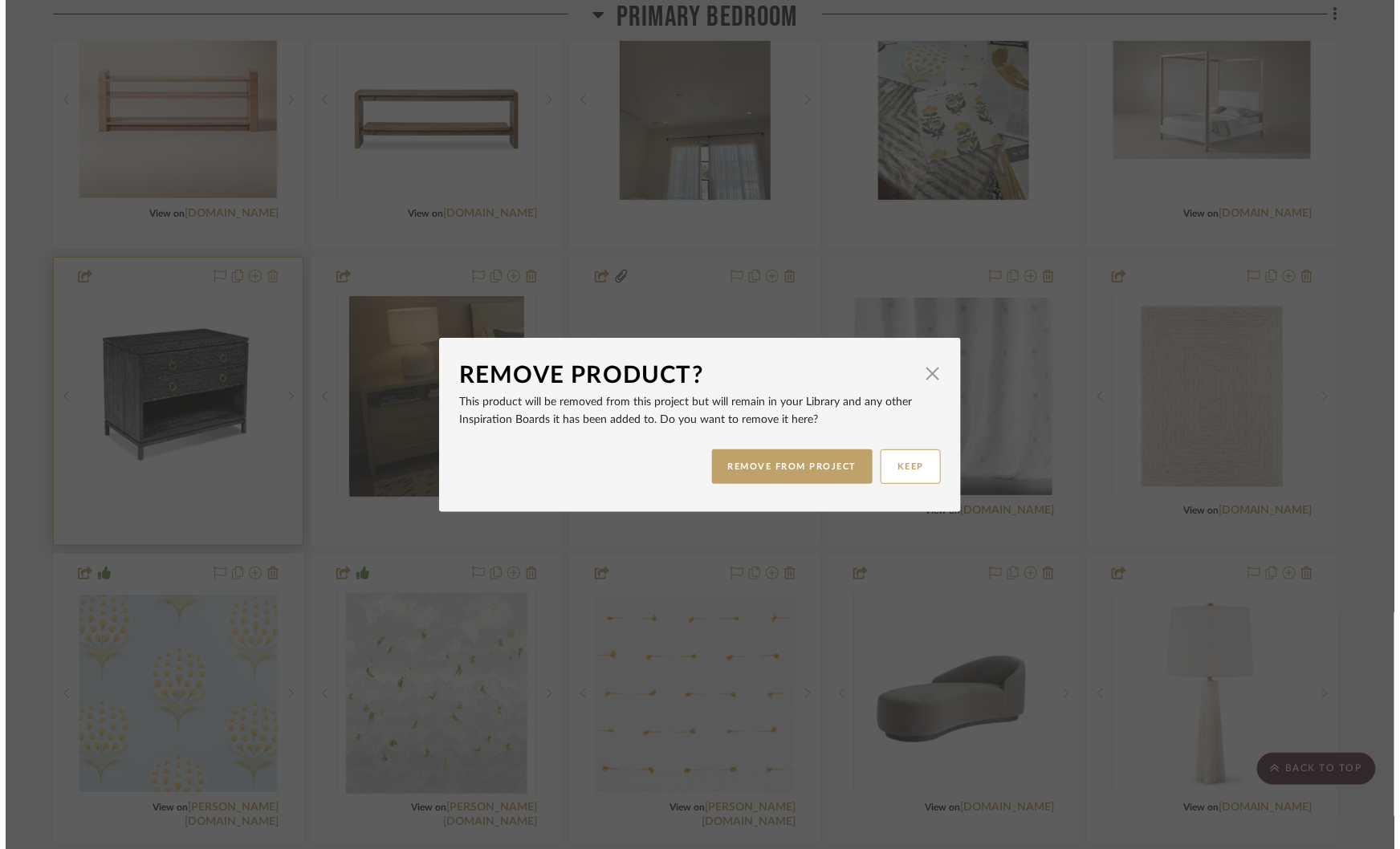
scroll to position [0, 0]
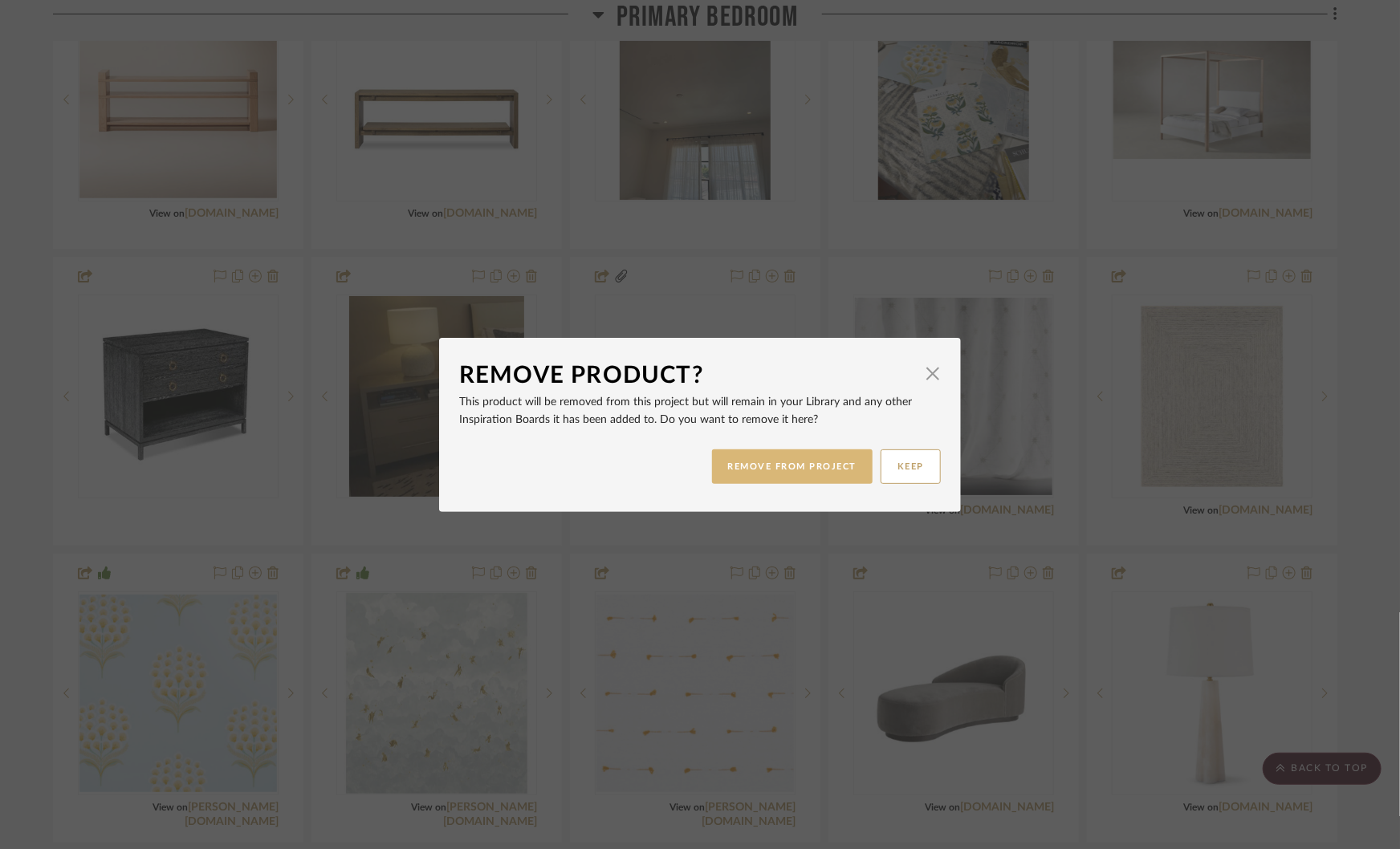
click at [798, 466] on button "REMOVE FROM PROJECT" at bounding box center [792, 467] width 161 height 35
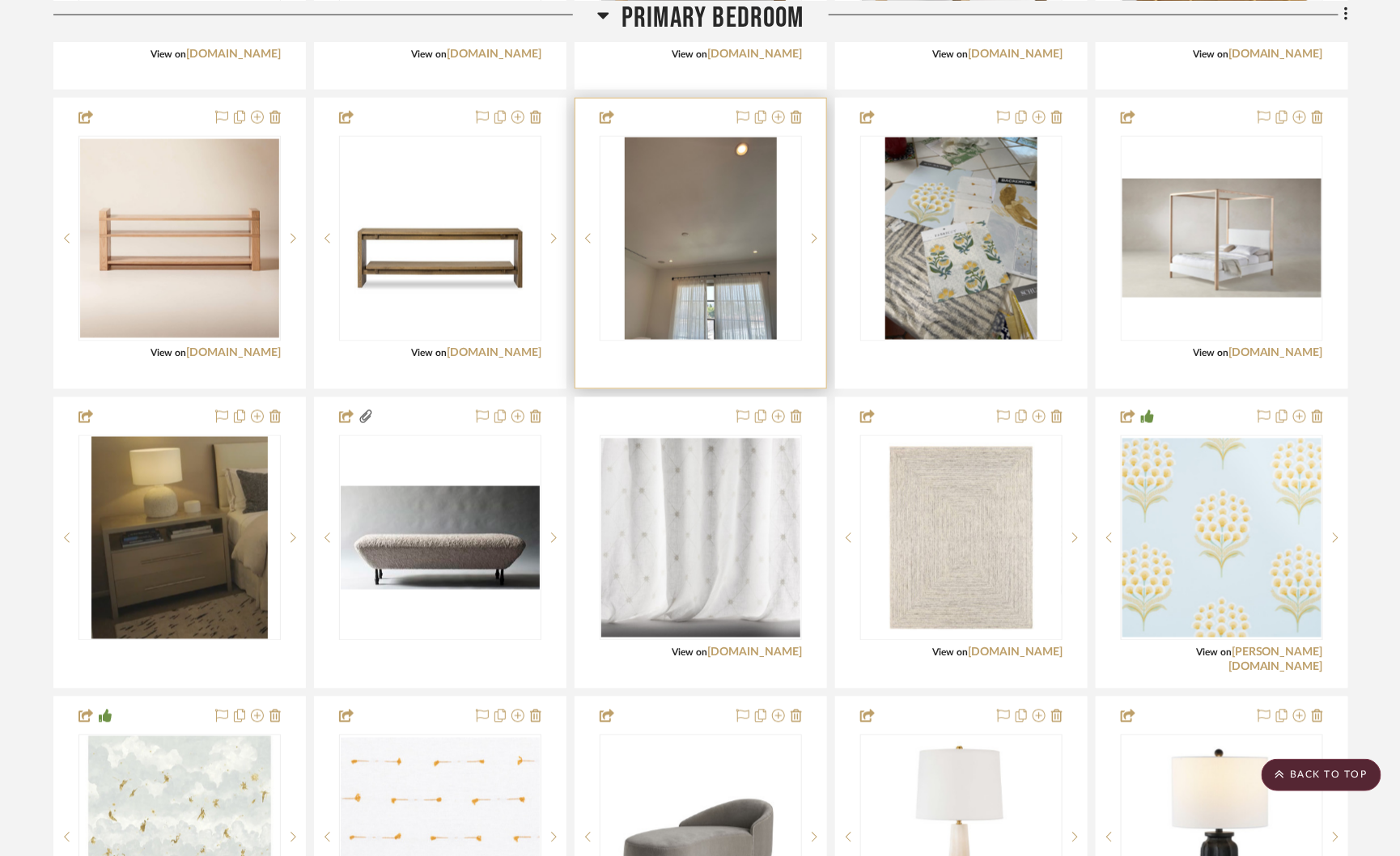
scroll to position [3485, 0]
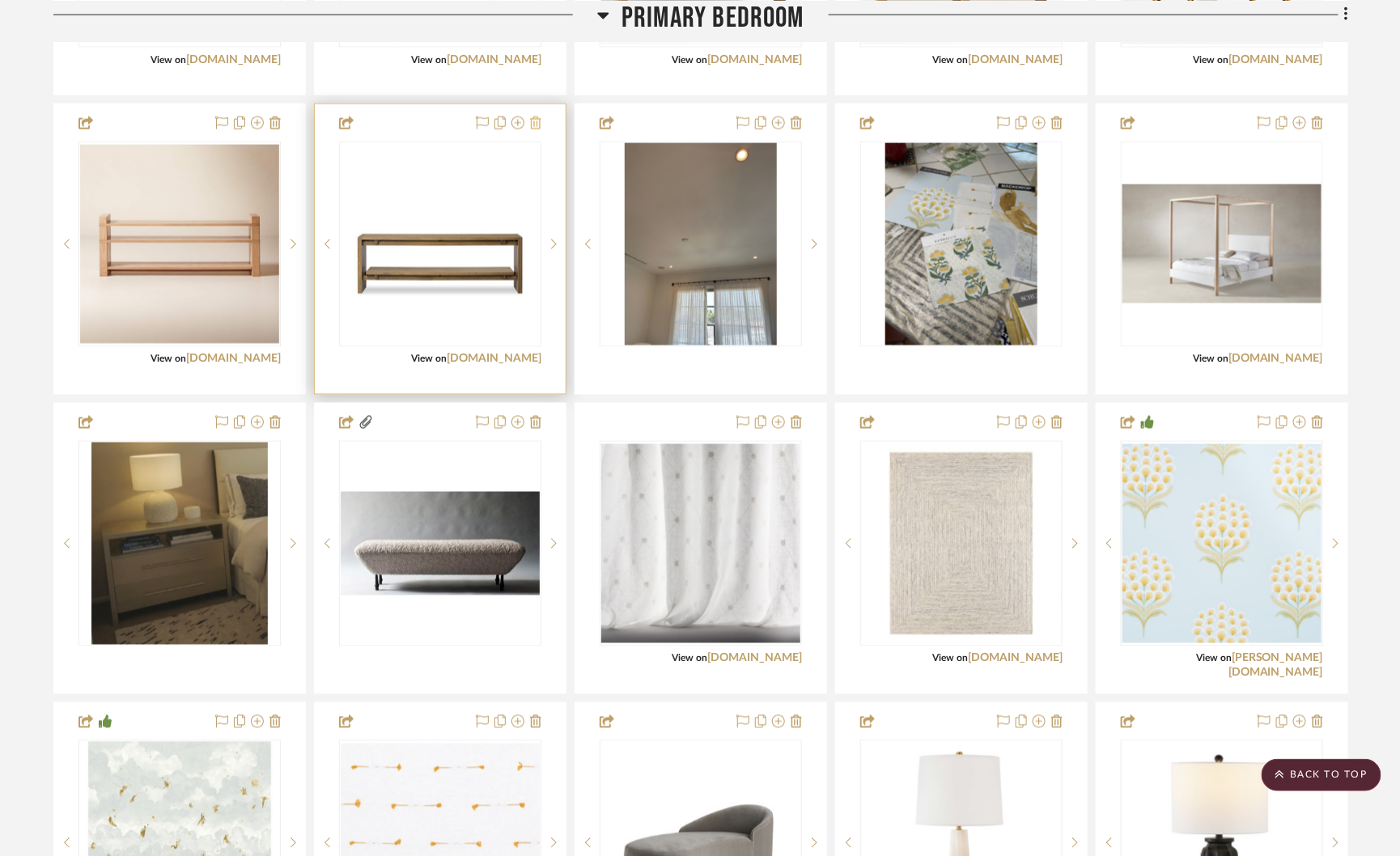
click at [537, 117] on icon at bounding box center [536, 123] width 11 height 13
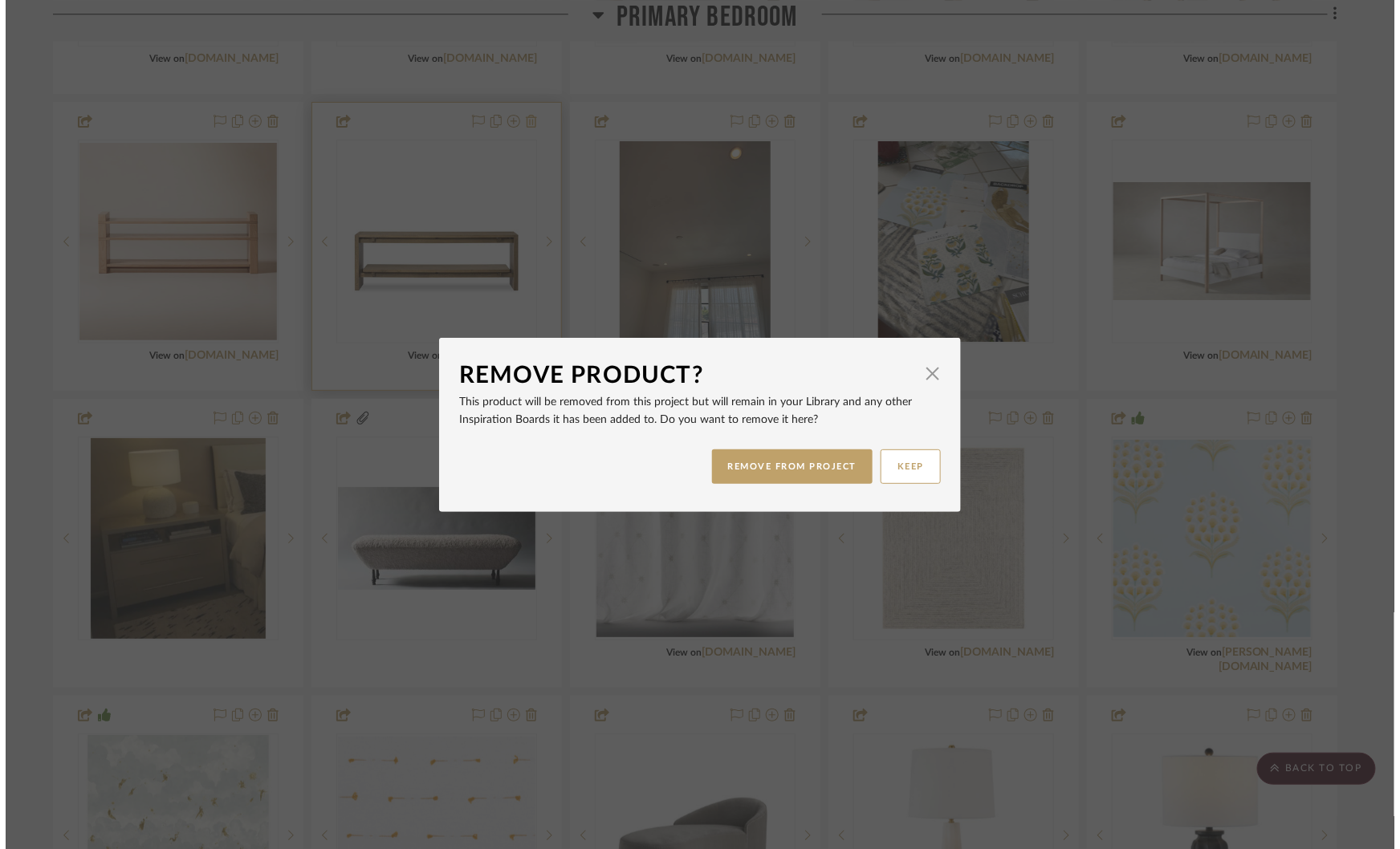
scroll to position [0, 0]
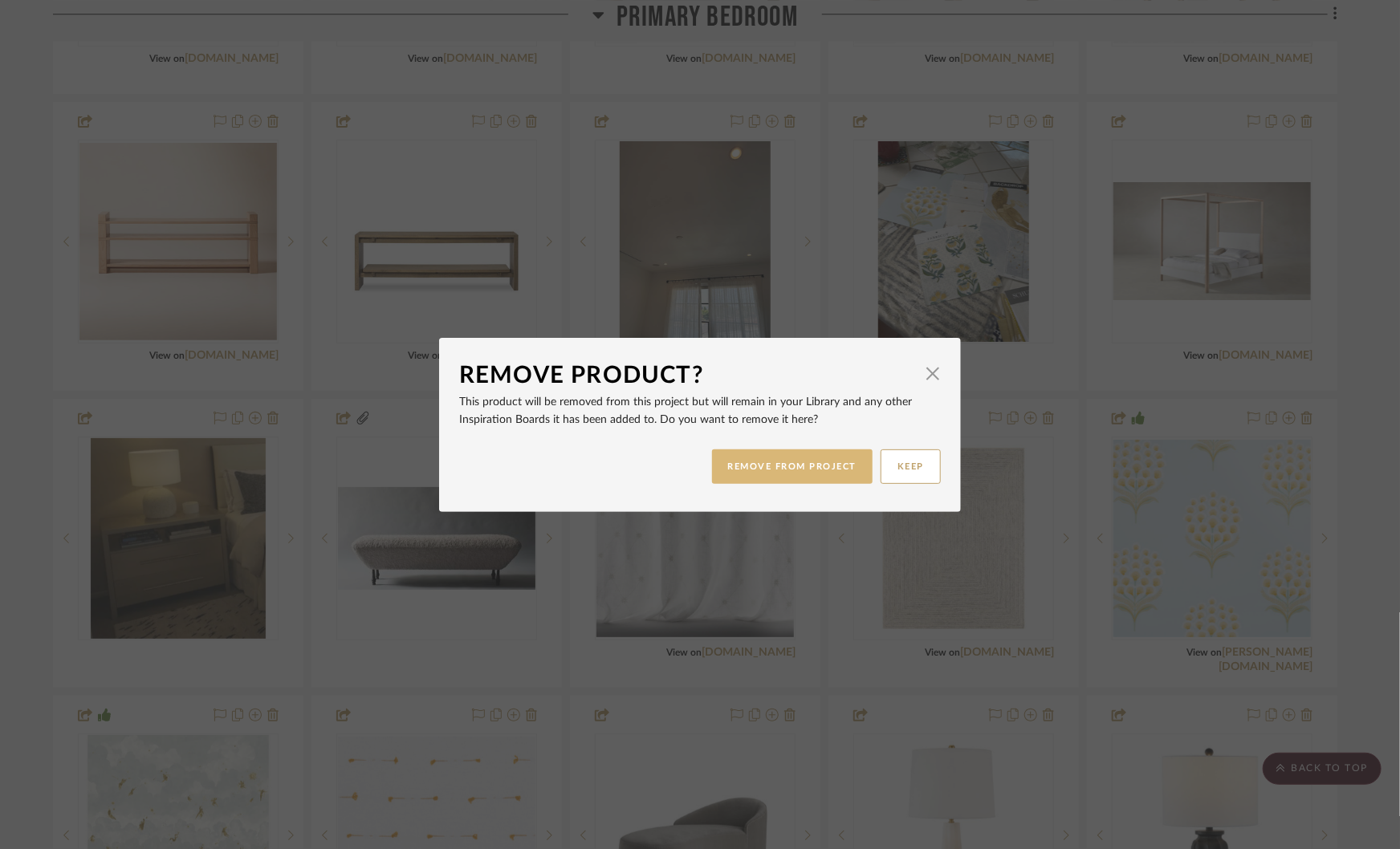
click at [764, 464] on button "REMOVE FROM PROJECT" at bounding box center [792, 467] width 161 height 35
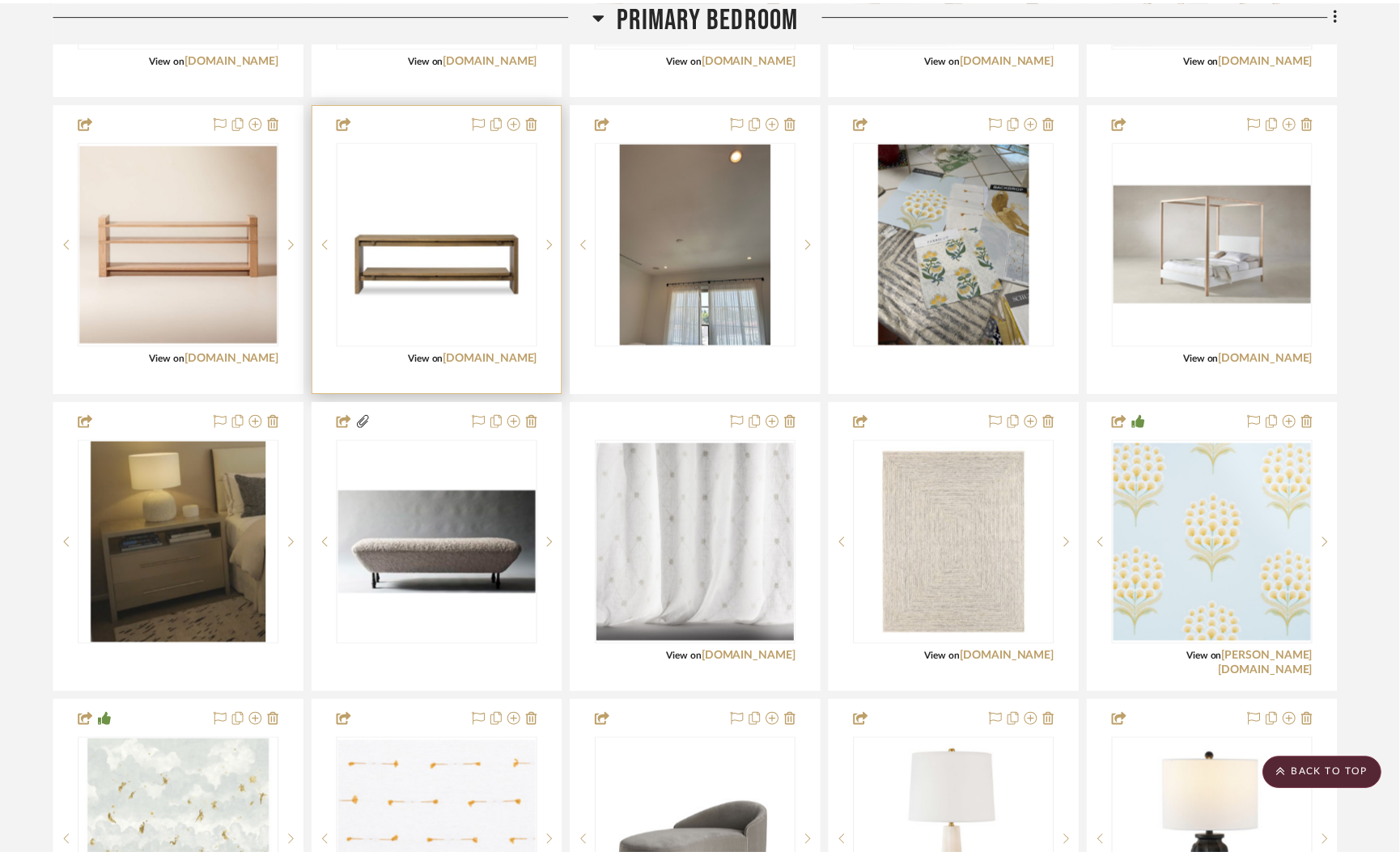
scroll to position [3485, 0]
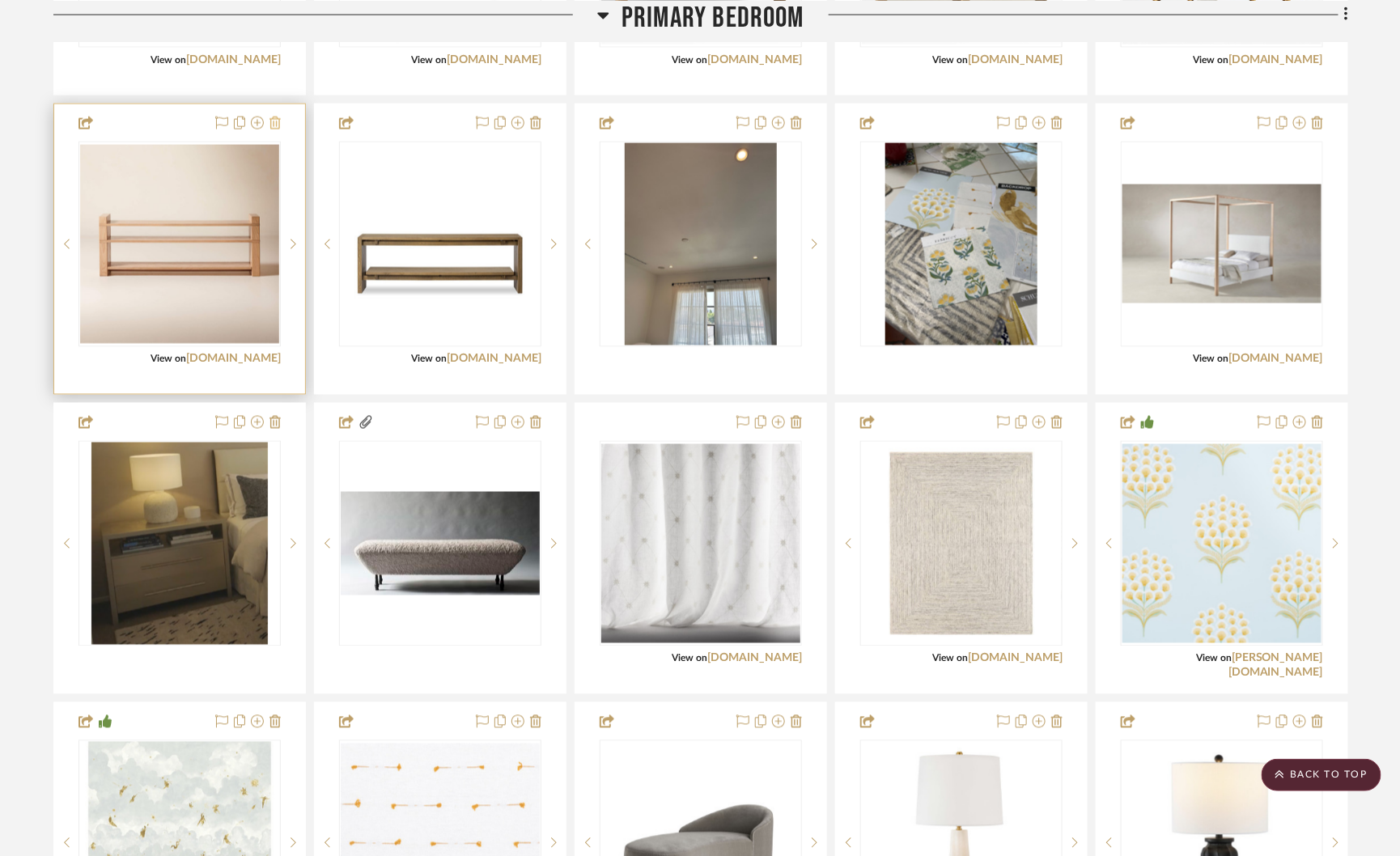
click at [276, 117] on icon at bounding box center [275, 123] width 11 height 13
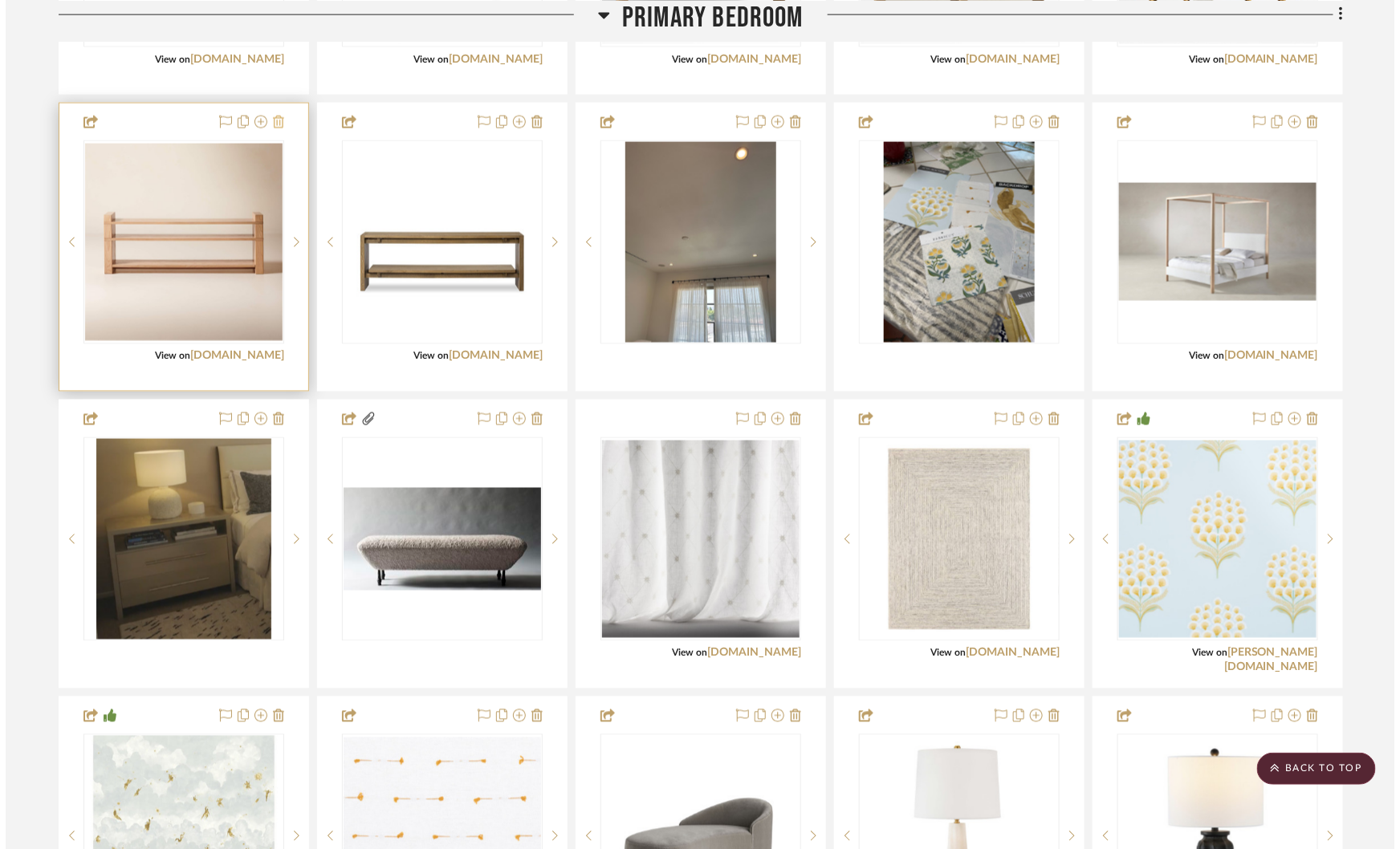
scroll to position [0, 0]
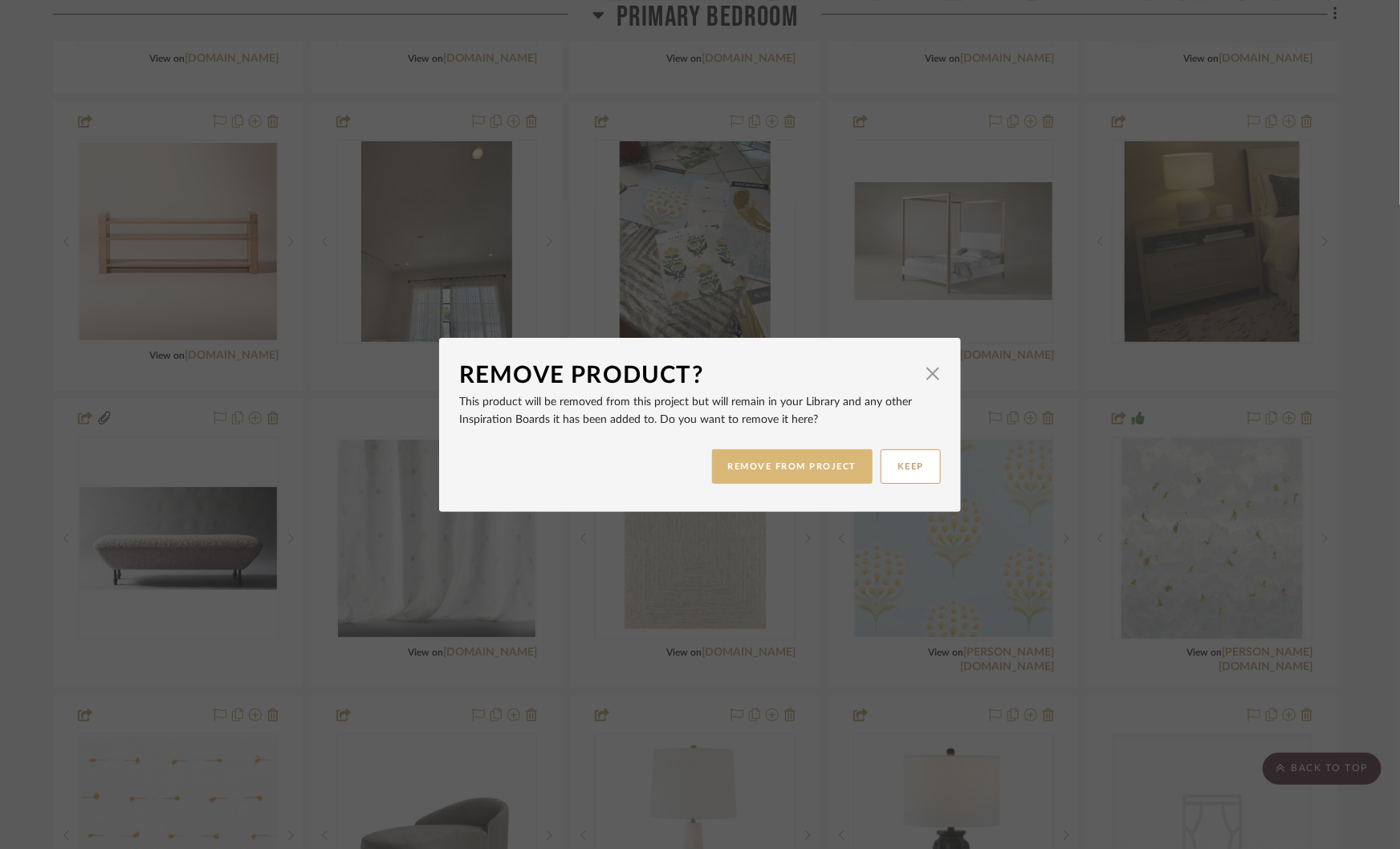
click at [721, 456] on button "REMOVE FROM PROJECT" at bounding box center [792, 467] width 161 height 35
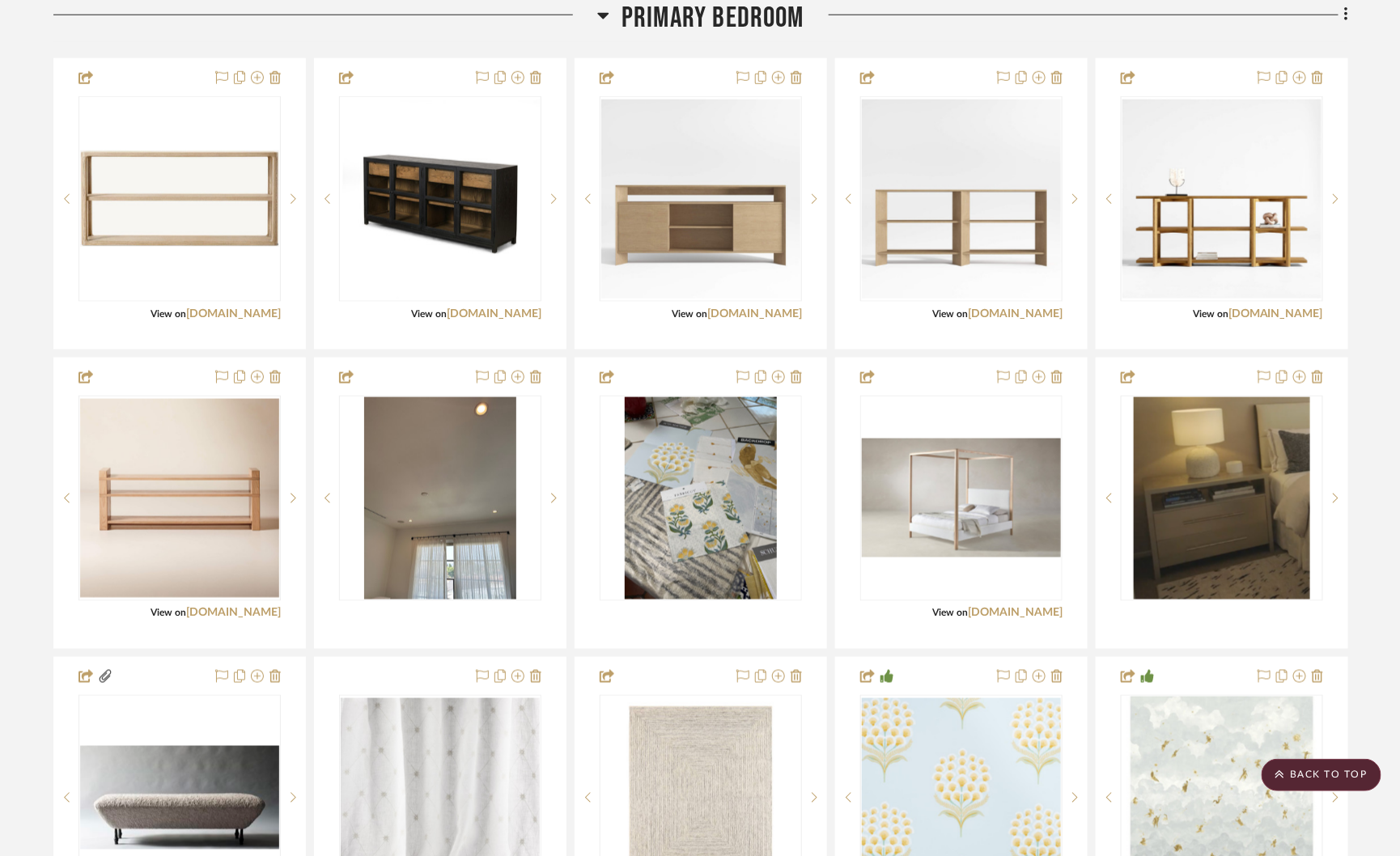
scroll to position [3202, 0]
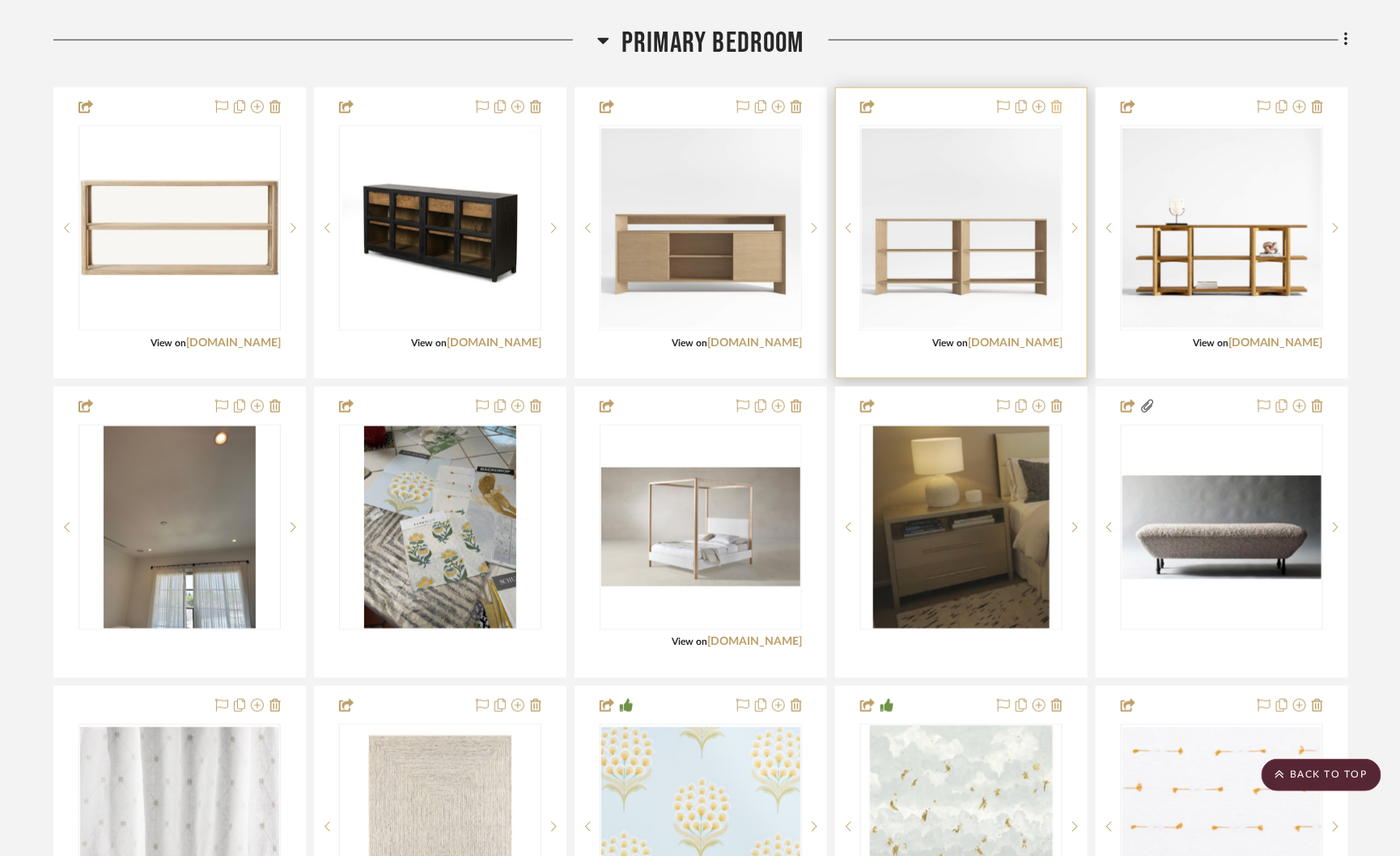
click at [1061, 103] on icon at bounding box center [1057, 106] width 11 height 13
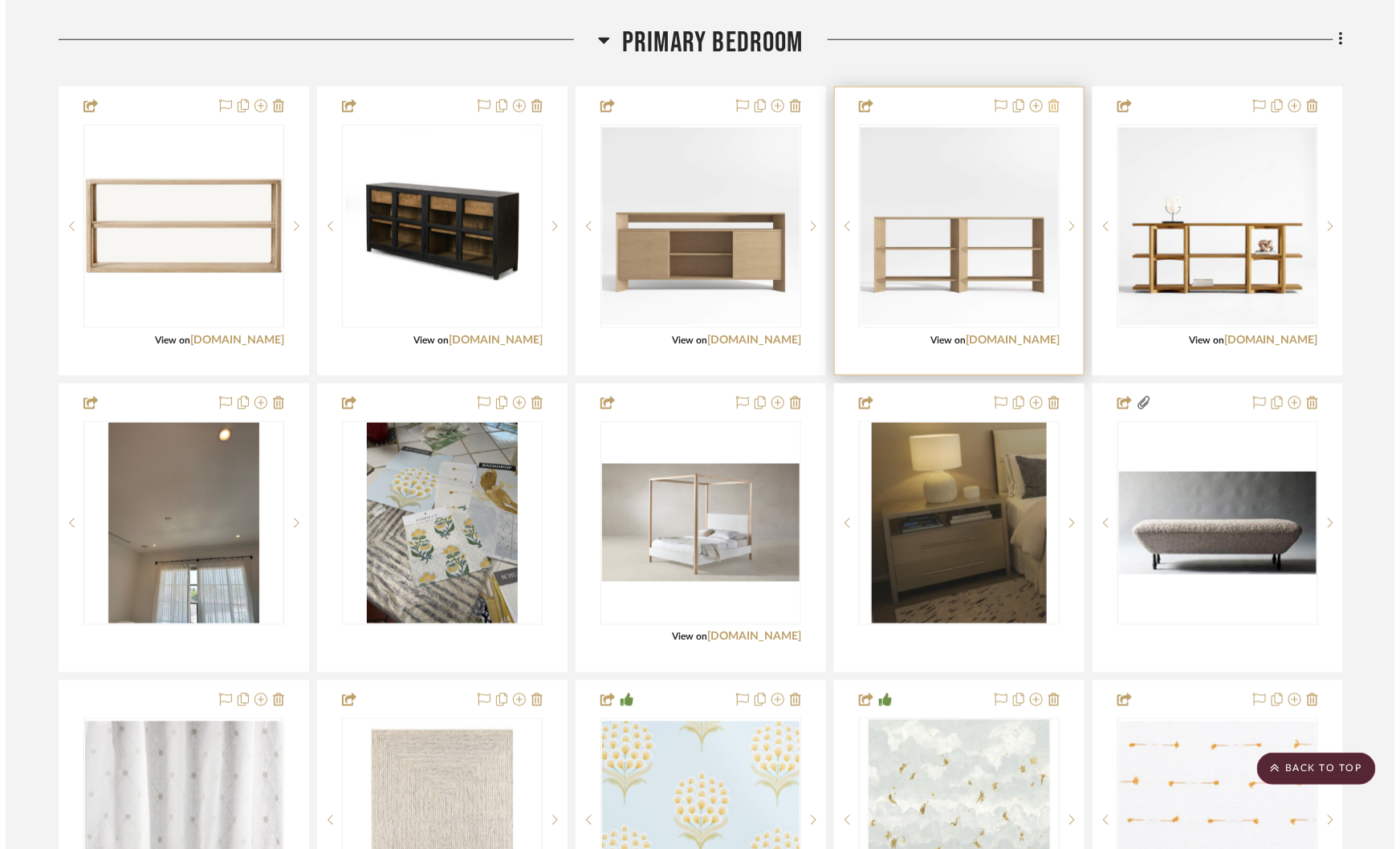
scroll to position [0, 0]
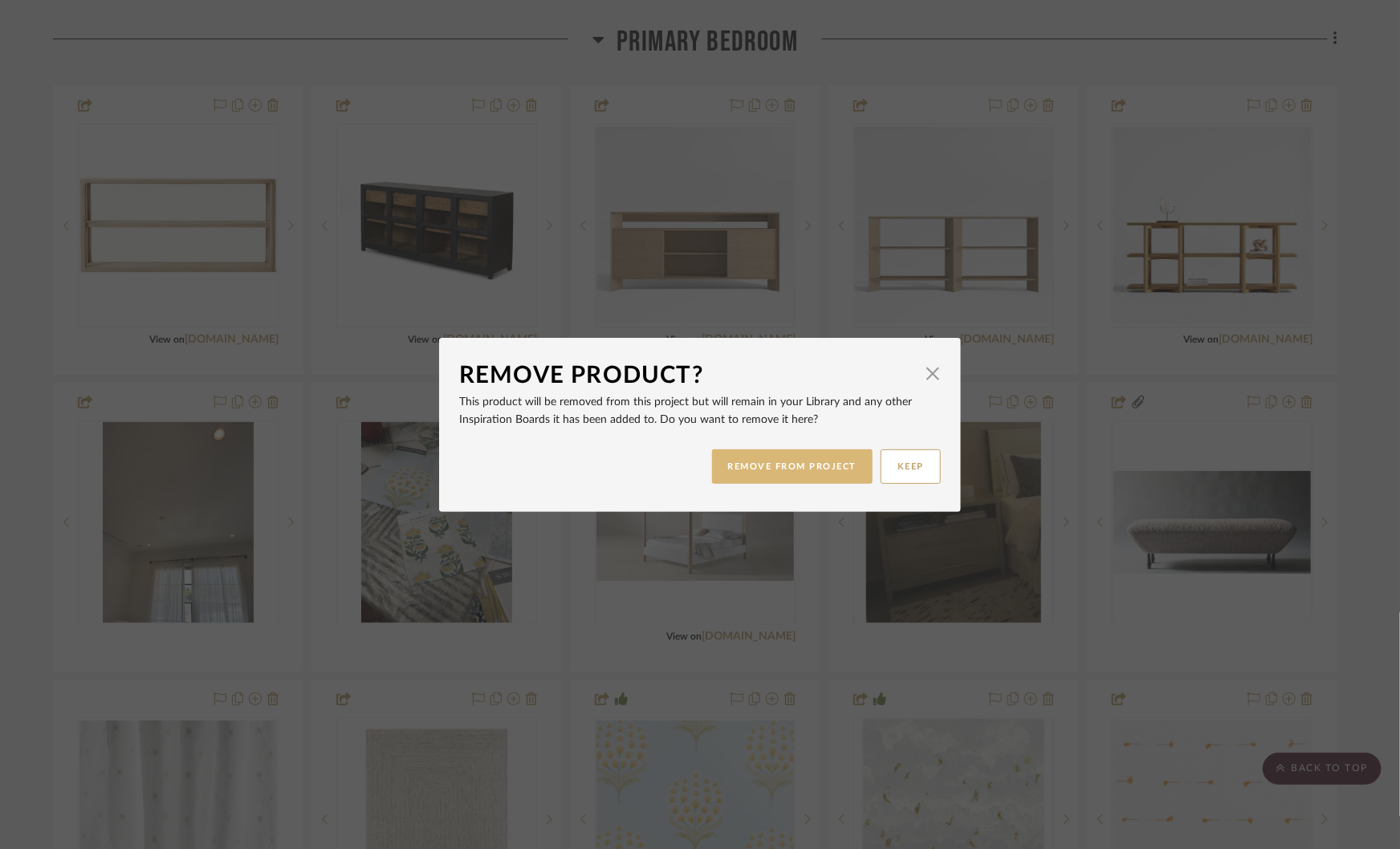
click at [831, 458] on button "REMOVE FROM PROJECT" at bounding box center [792, 467] width 161 height 35
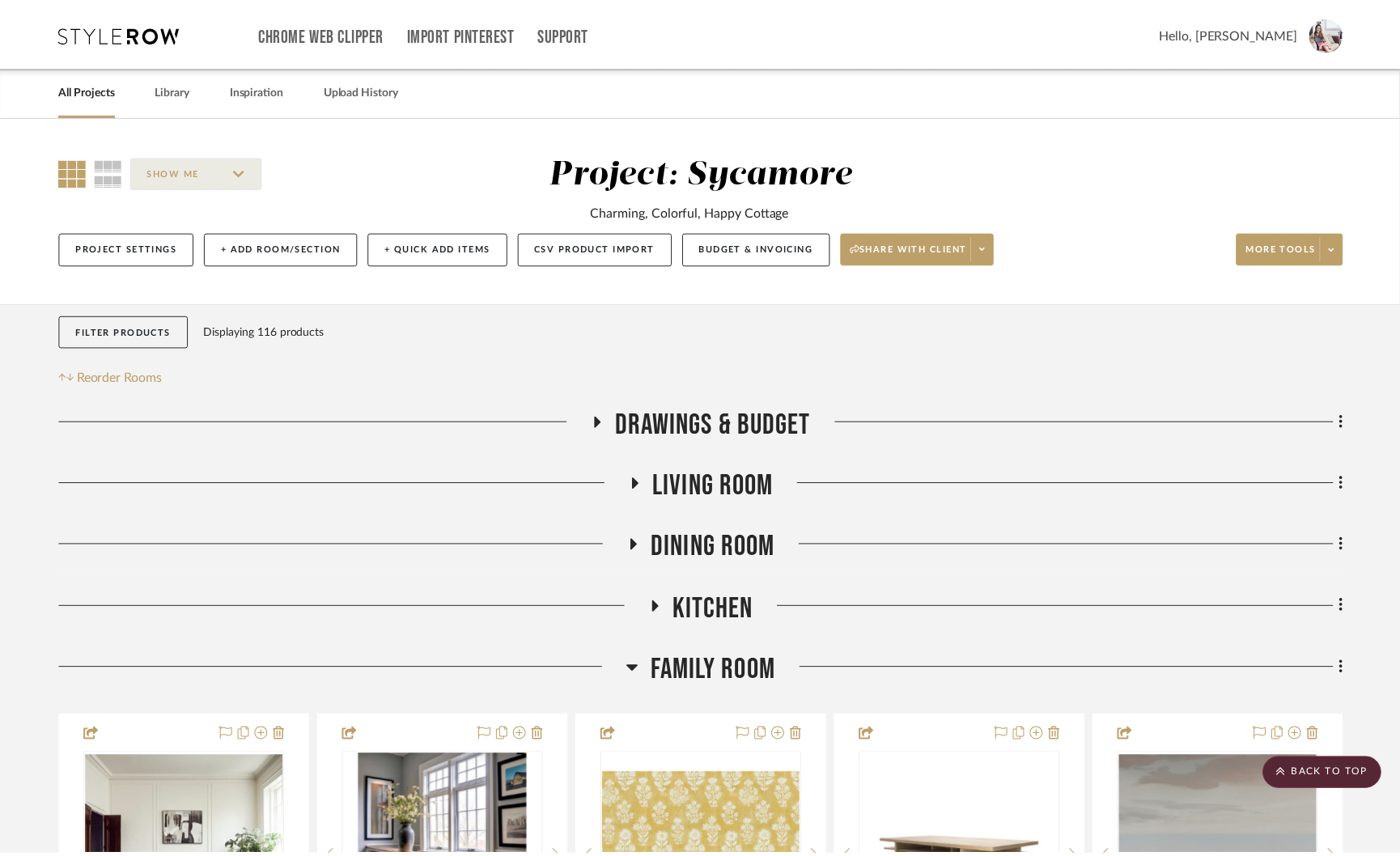
scroll to position [3202, 0]
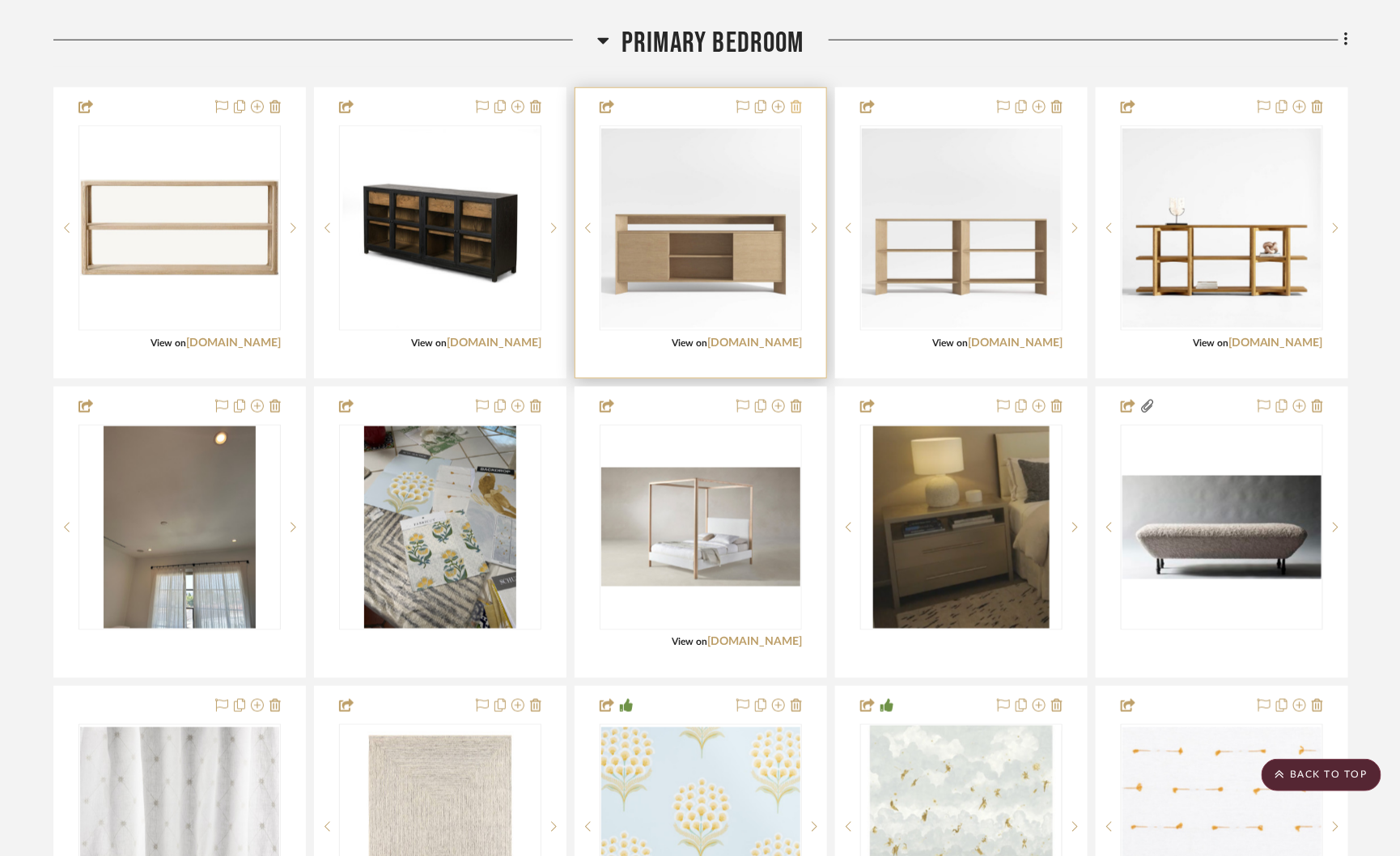
click at [796, 100] on icon at bounding box center [796, 106] width 11 height 13
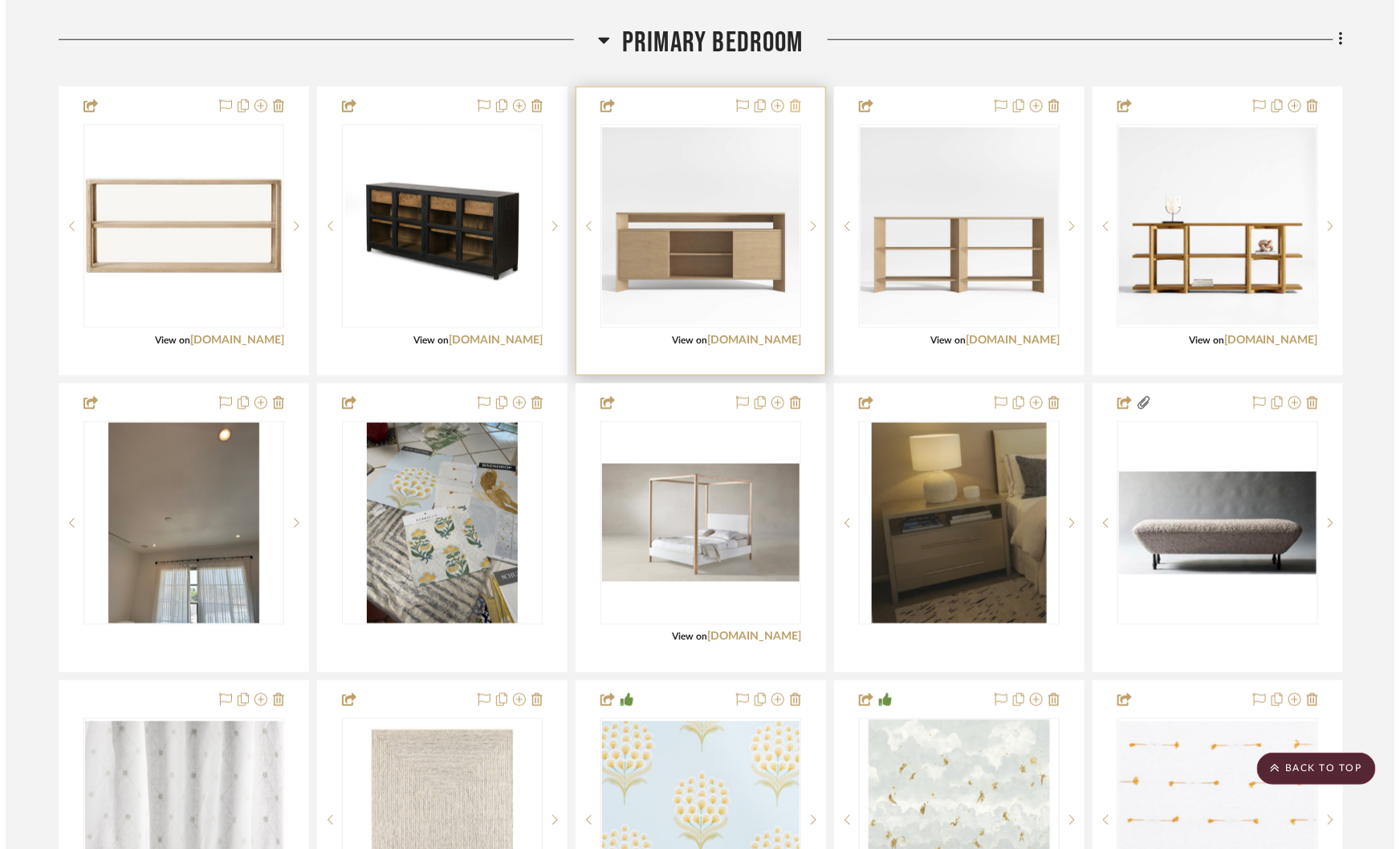
scroll to position [0, 0]
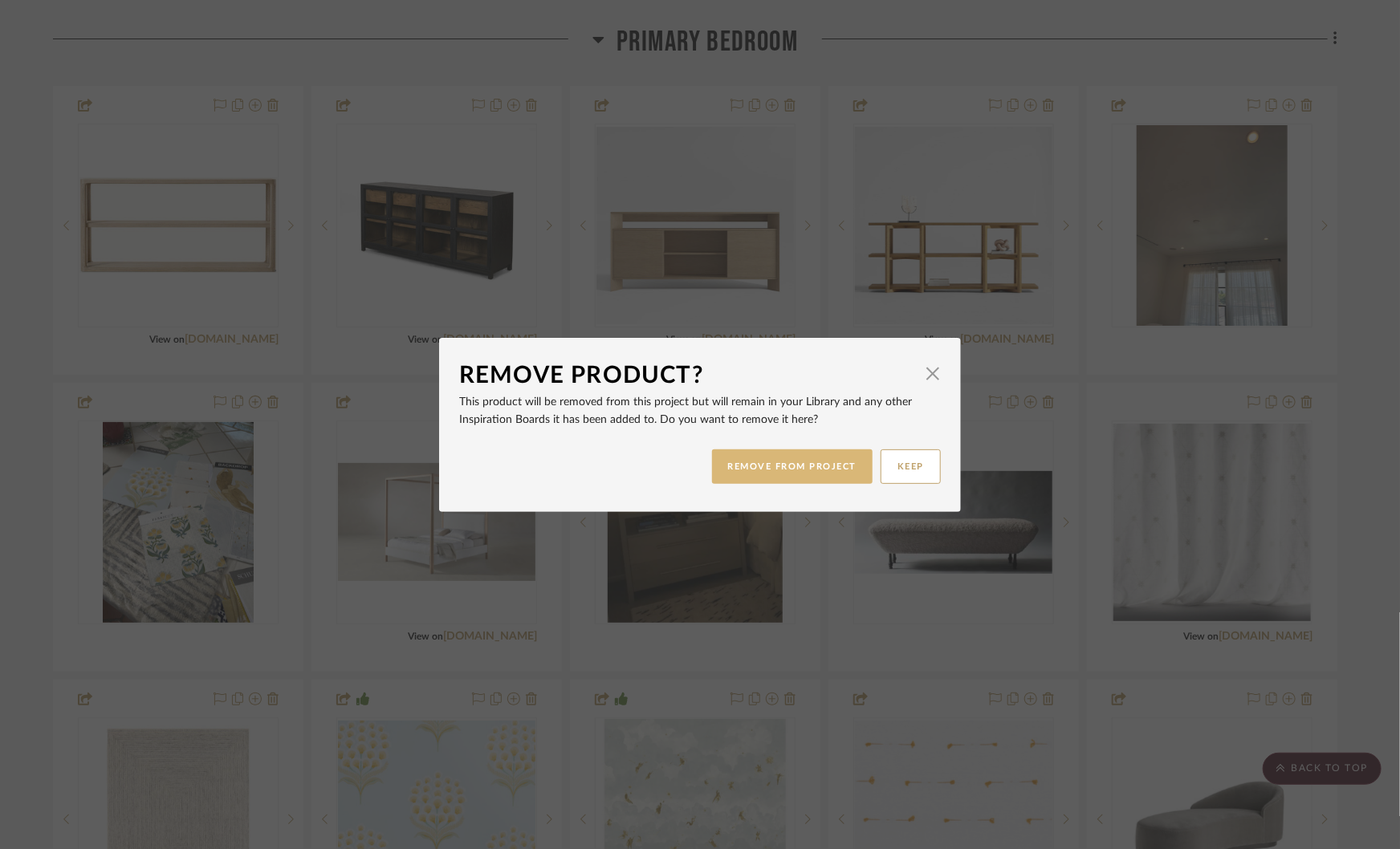
click at [787, 464] on button "REMOVE FROM PROJECT" at bounding box center [792, 467] width 161 height 35
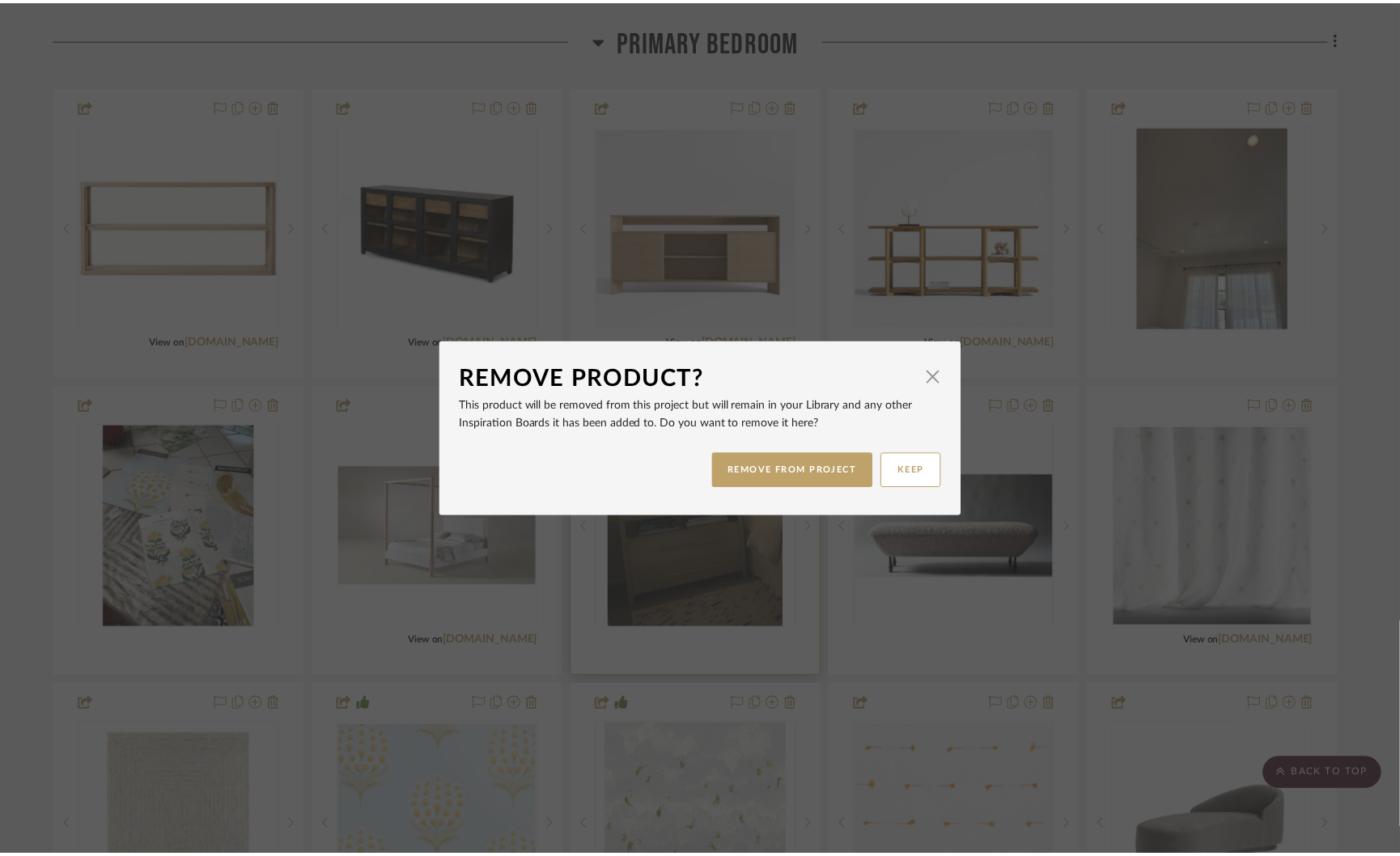
scroll to position [3202, 0]
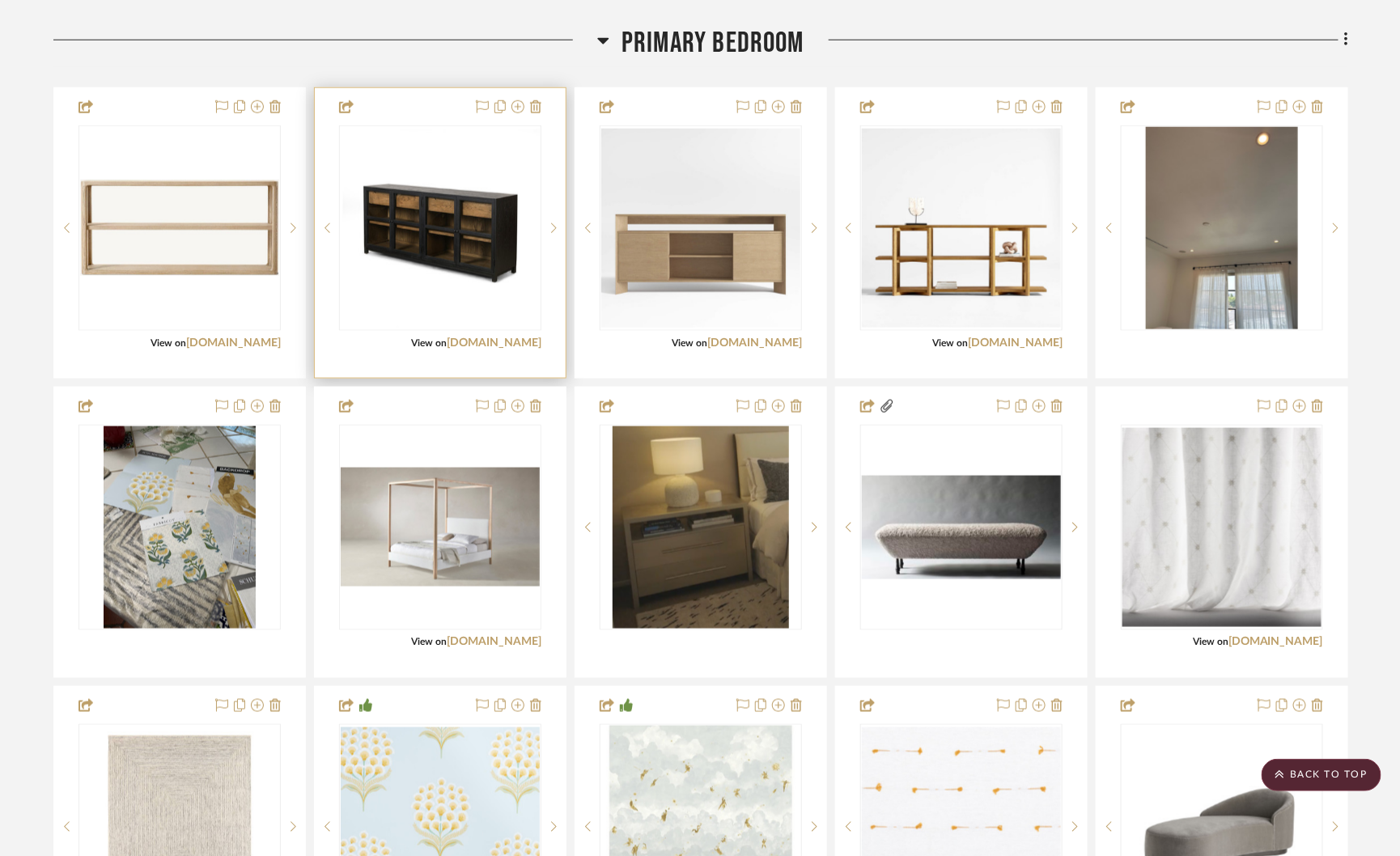
click at [541, 105] on div at bounding box center [439, 233] width 250 height 290
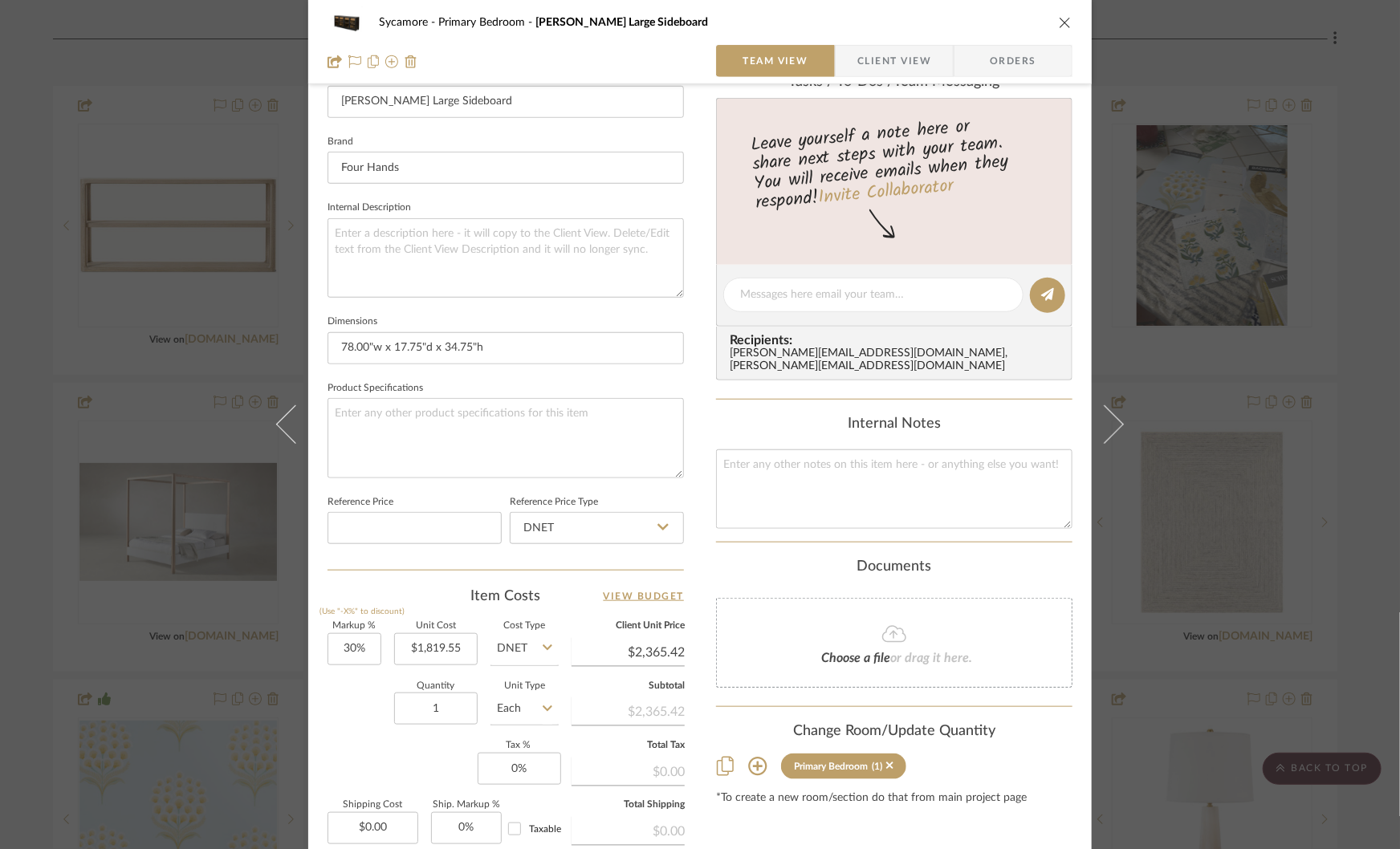
scroll to position [642, 0]
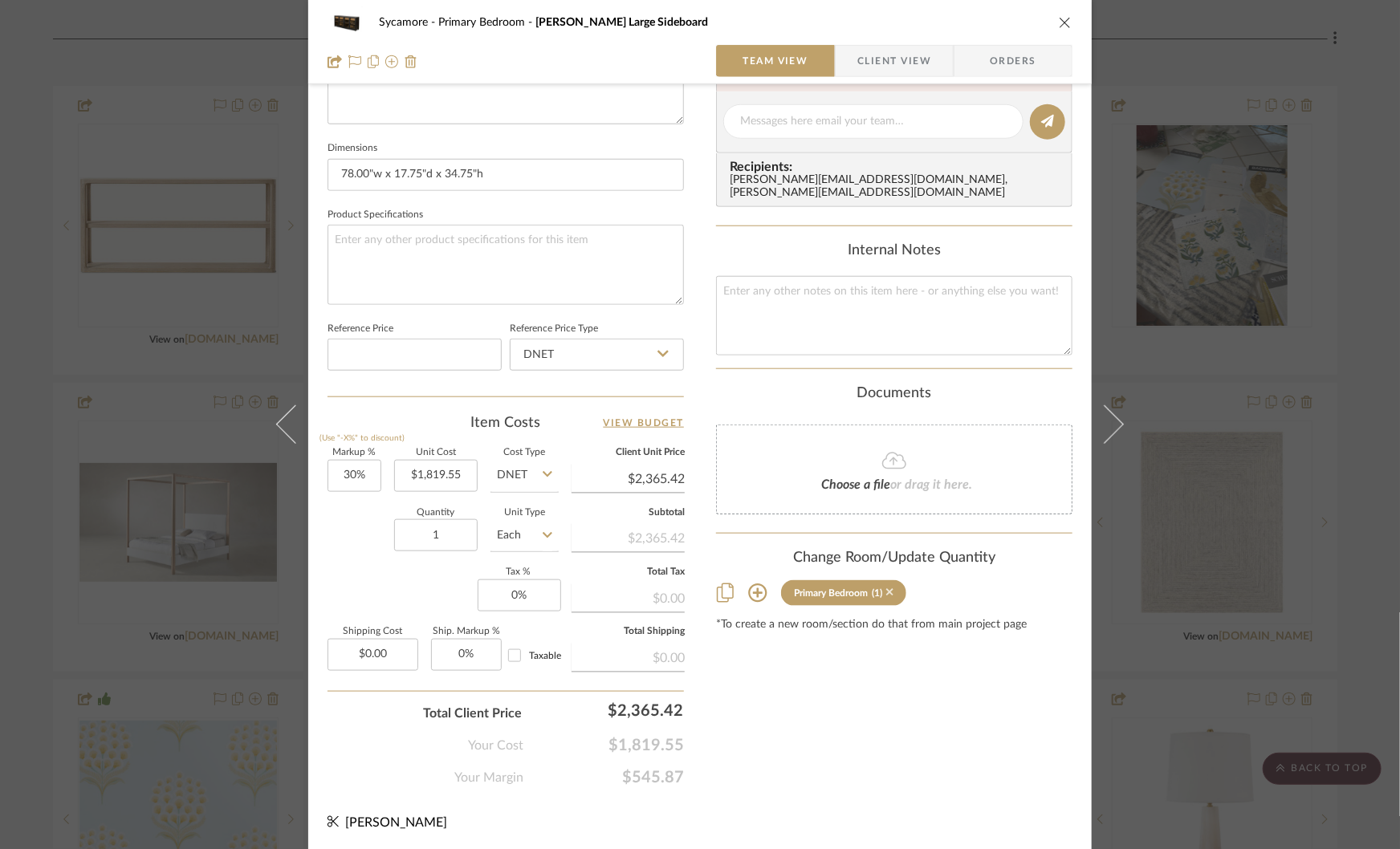
click at [887, 589] on icon at bounding box center [890, 592] width 7 height 7
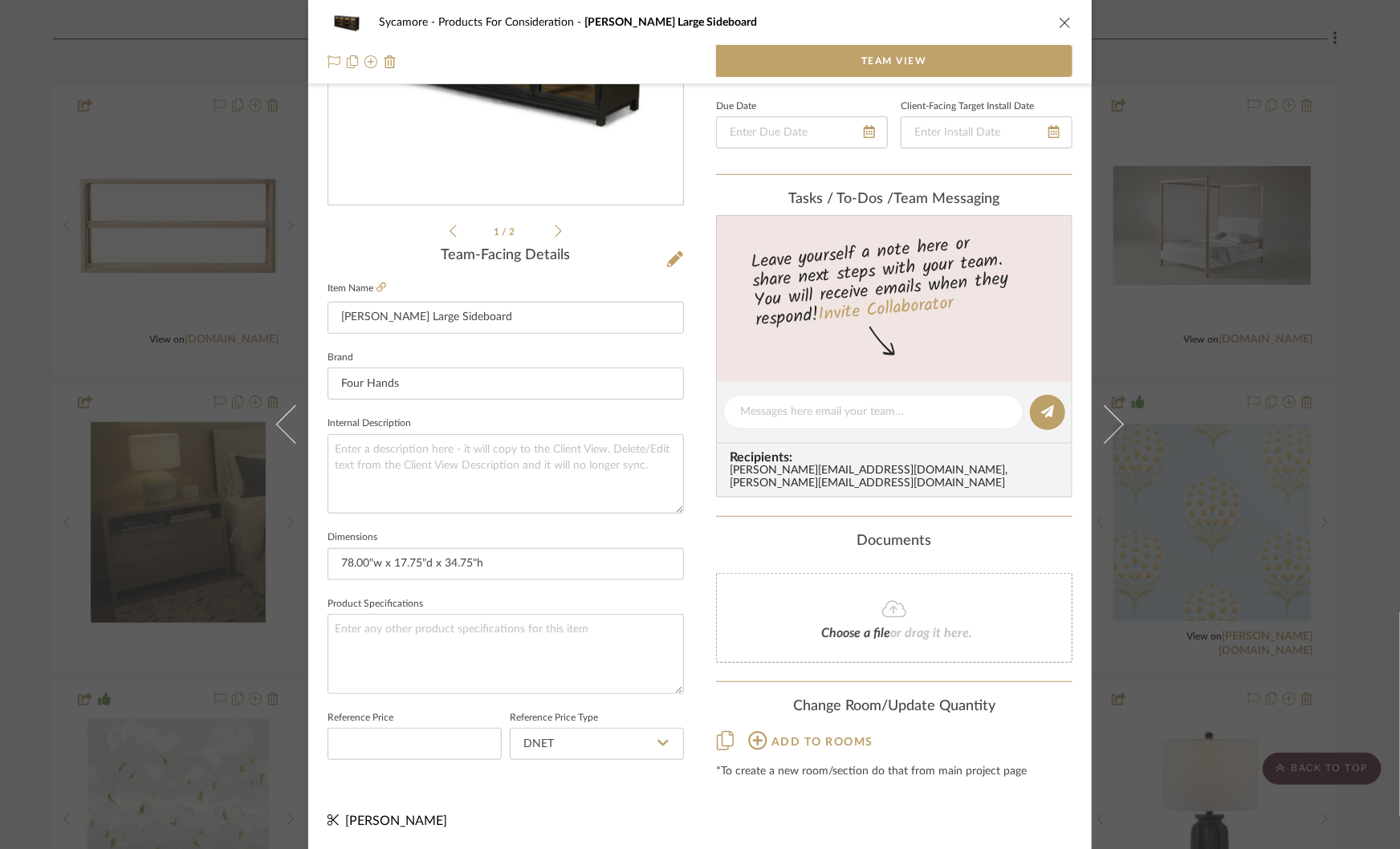
click at [1221, 440] on div "Sycamore Products For Consideration Millie Large Sideboard Team View 1 / 2 Team…" at bounding box center [700, 424] width 1400 height 849
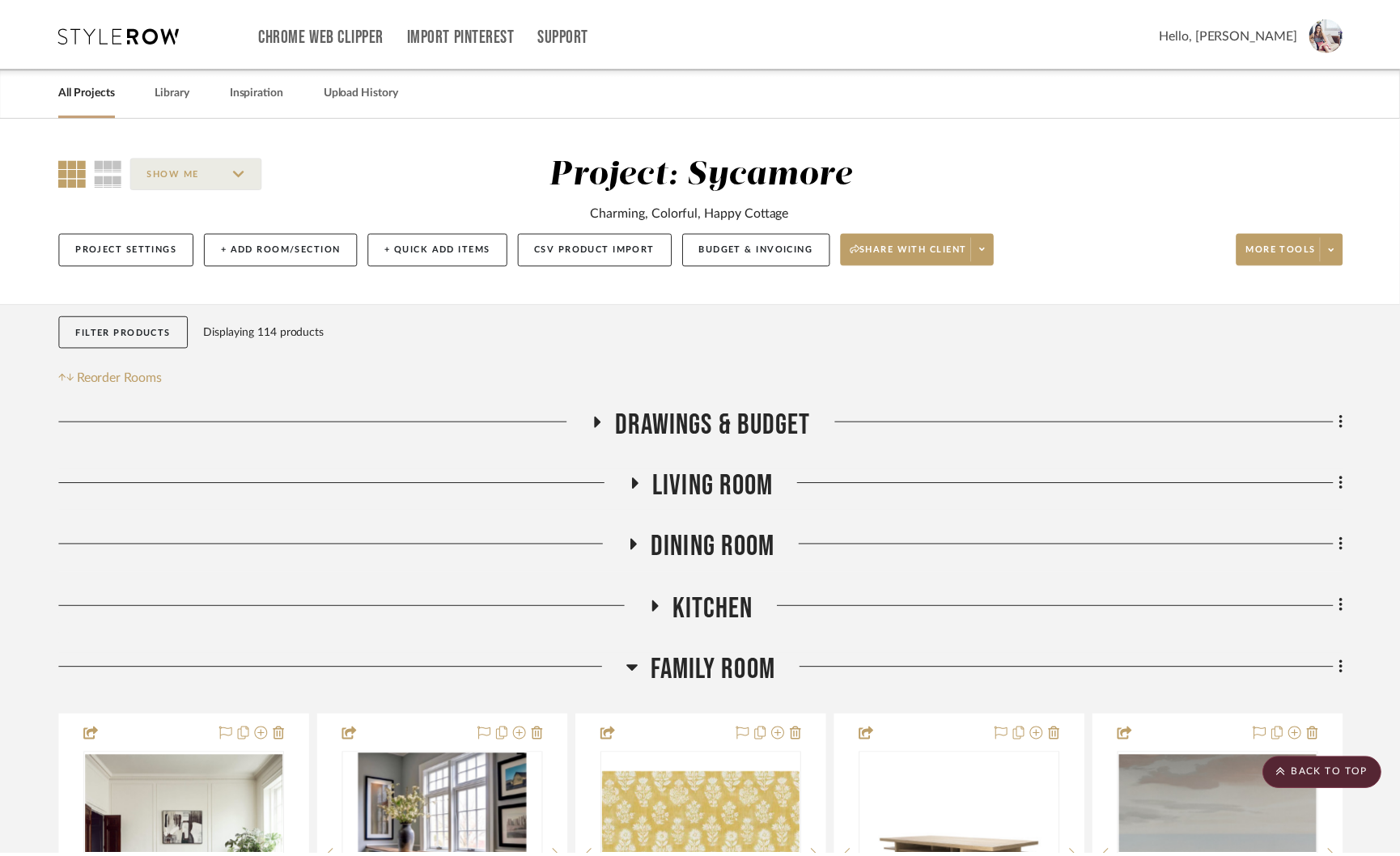
scroll to position [3202, 0]
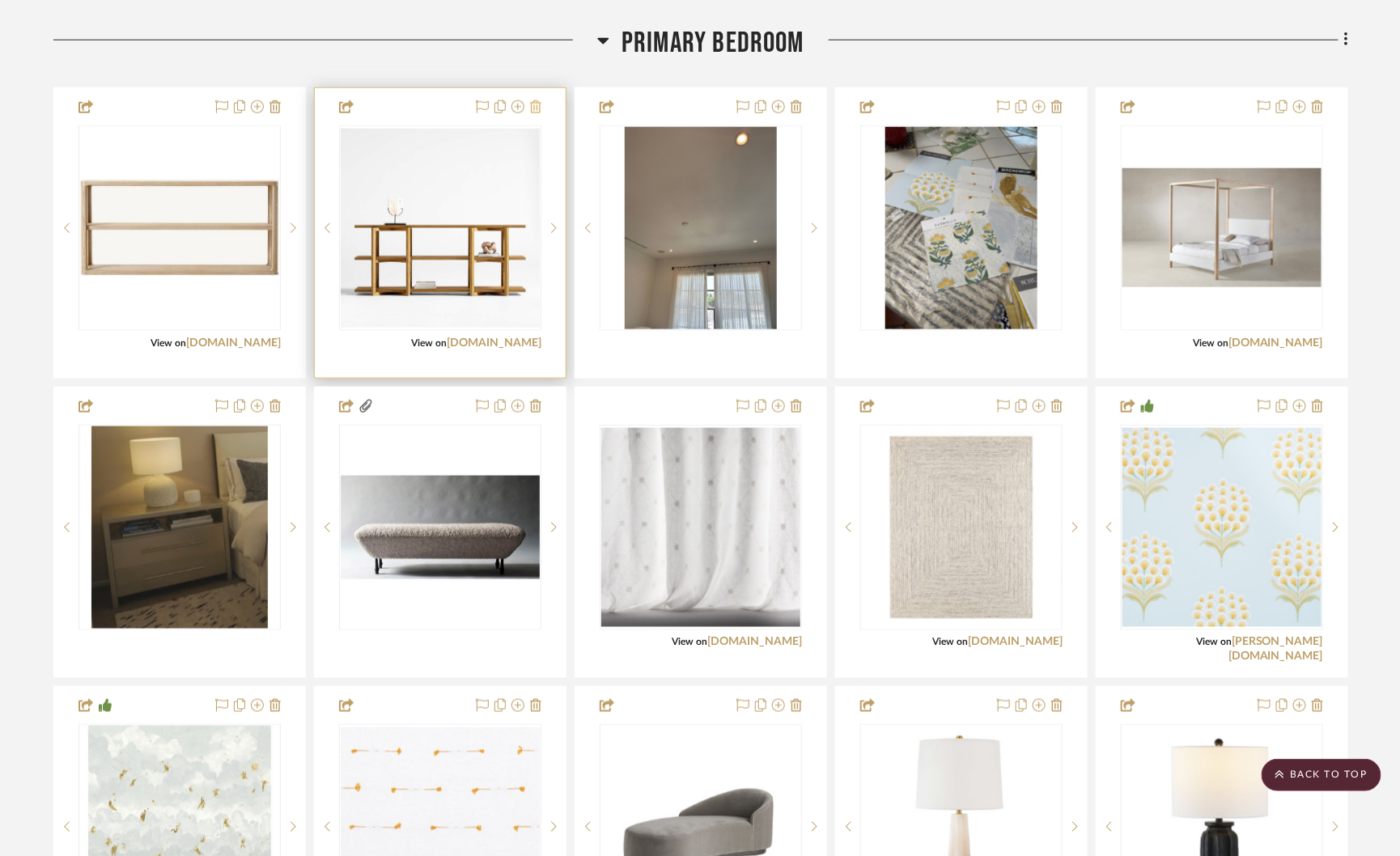
click at [538, 101] on icon at bounding box center [536, 106] width 11 height 13
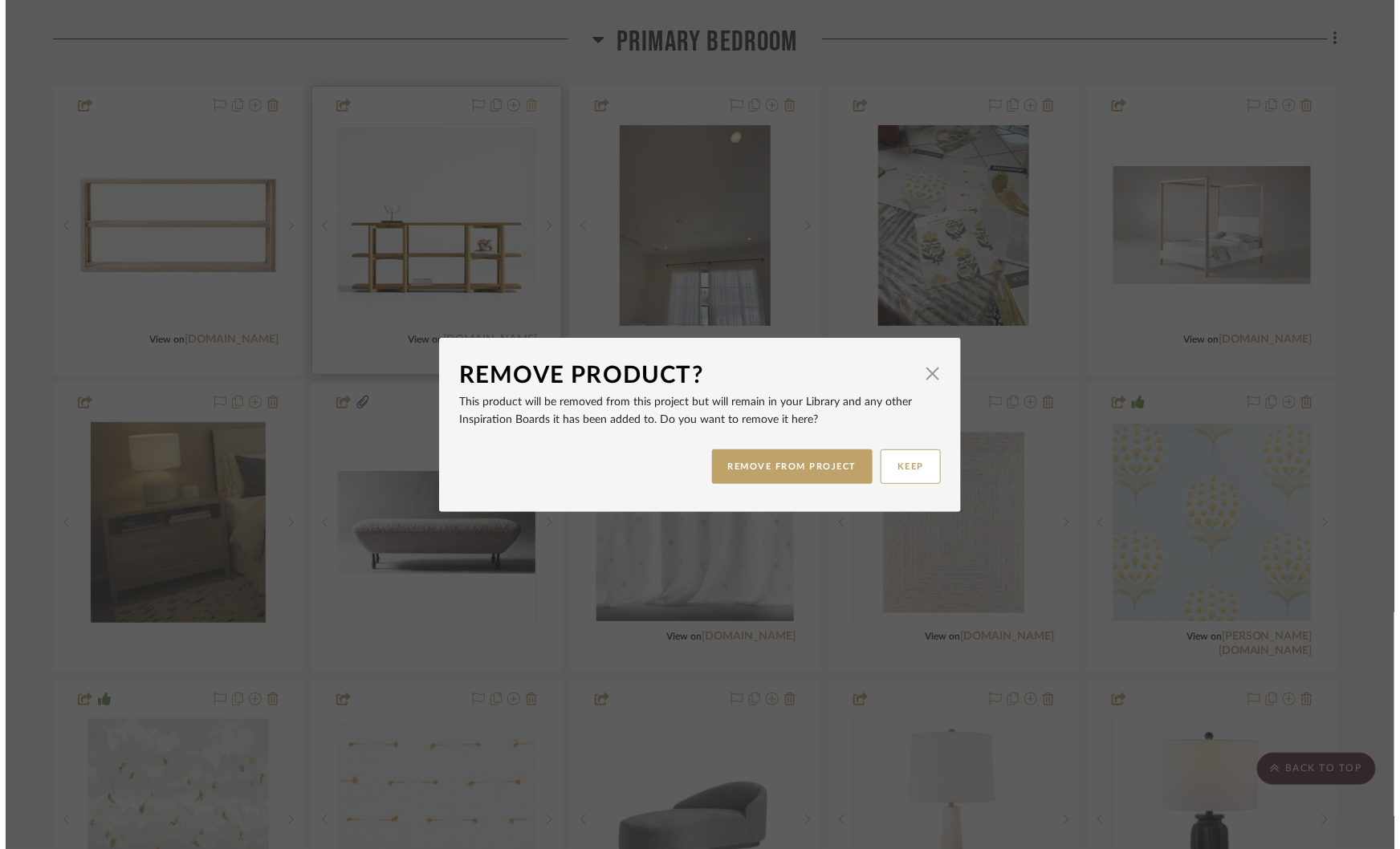
scroll to position [0, 0]
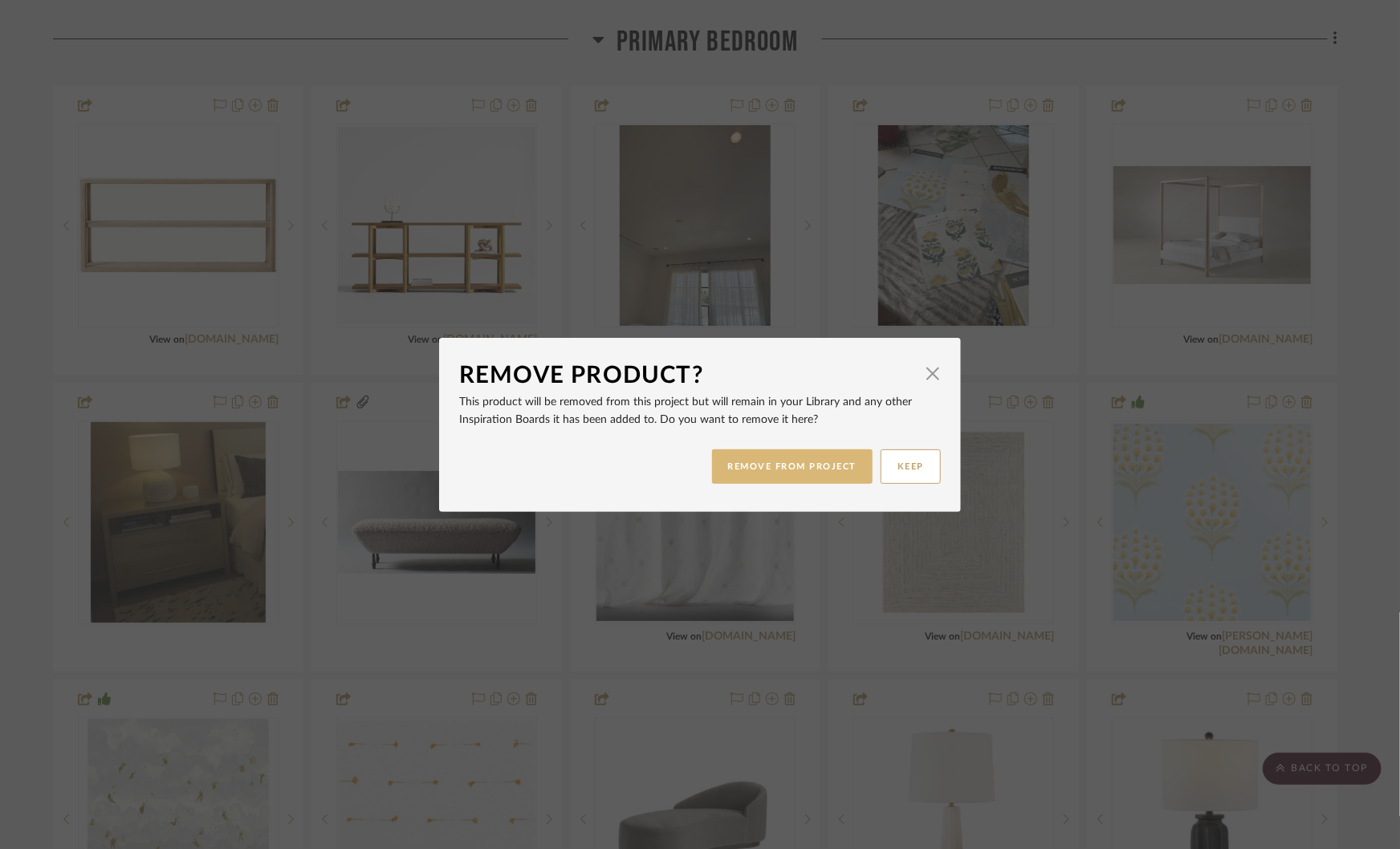
click at [812, 459] on button "REMOVE FROM PROJECT" at bounding box center [792, 467] width 161 height 35
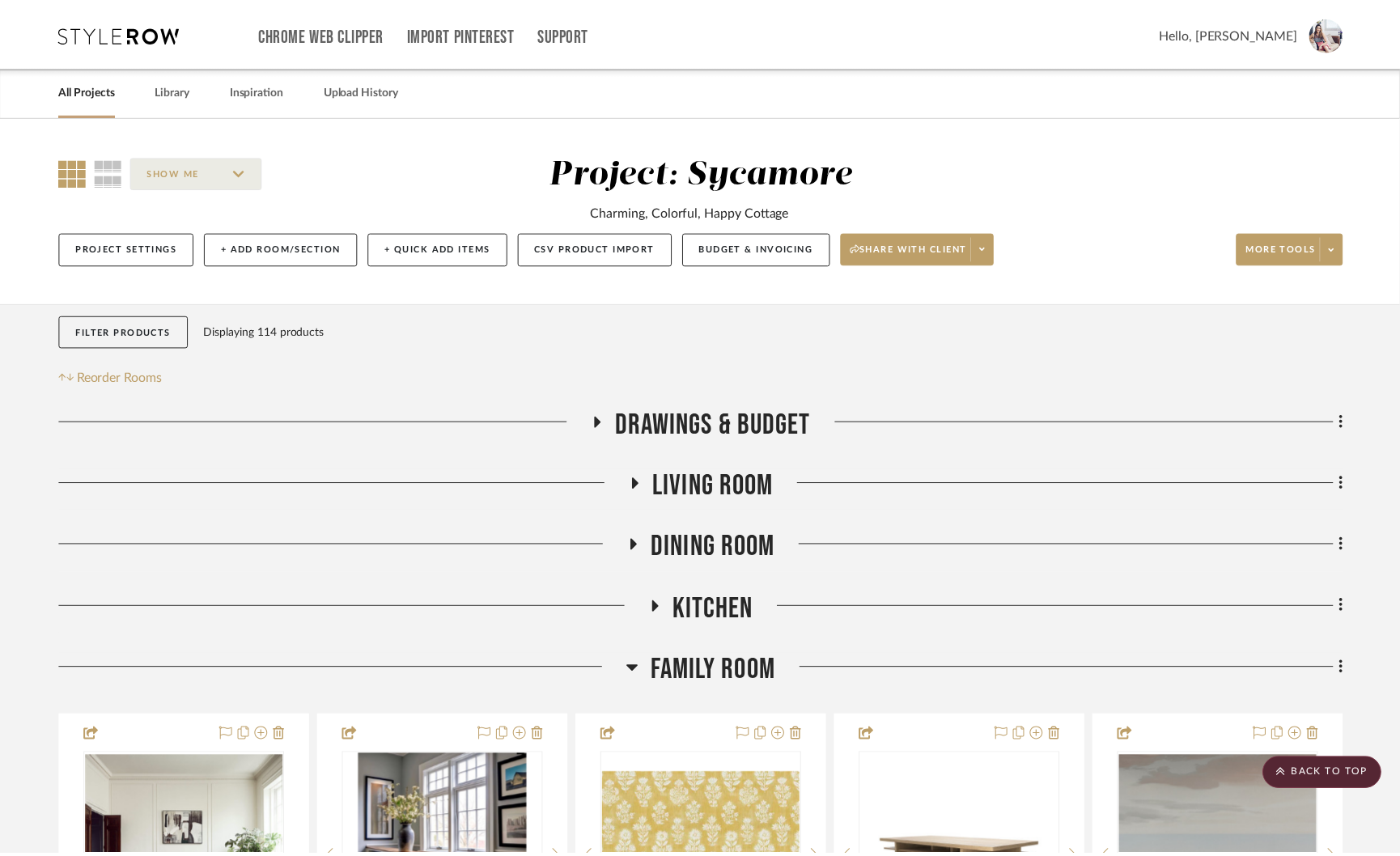
scroll to position [3202, 0]
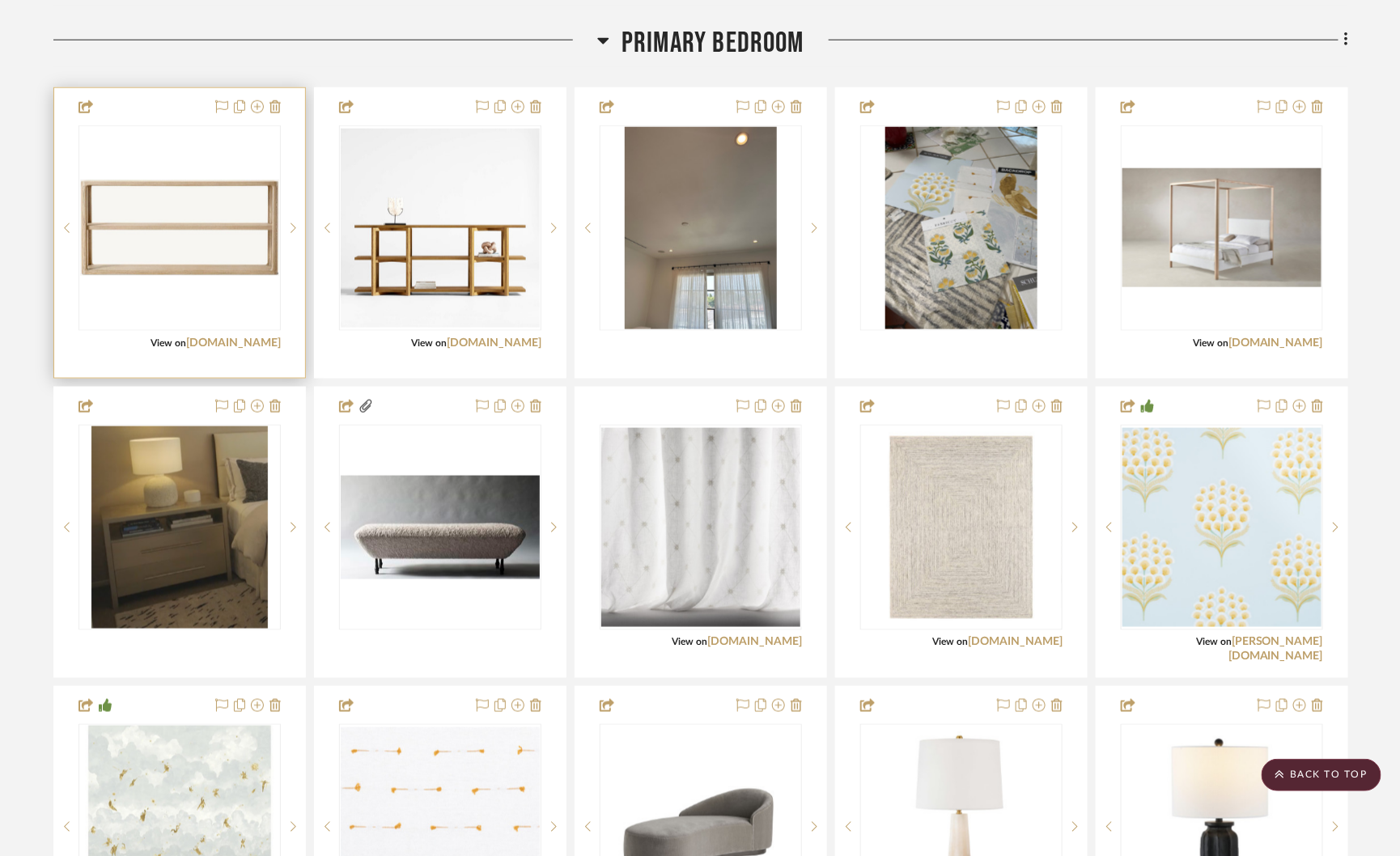
click at [221, 200] on img "0" at bounding box center [179, 228] width 199 height 96
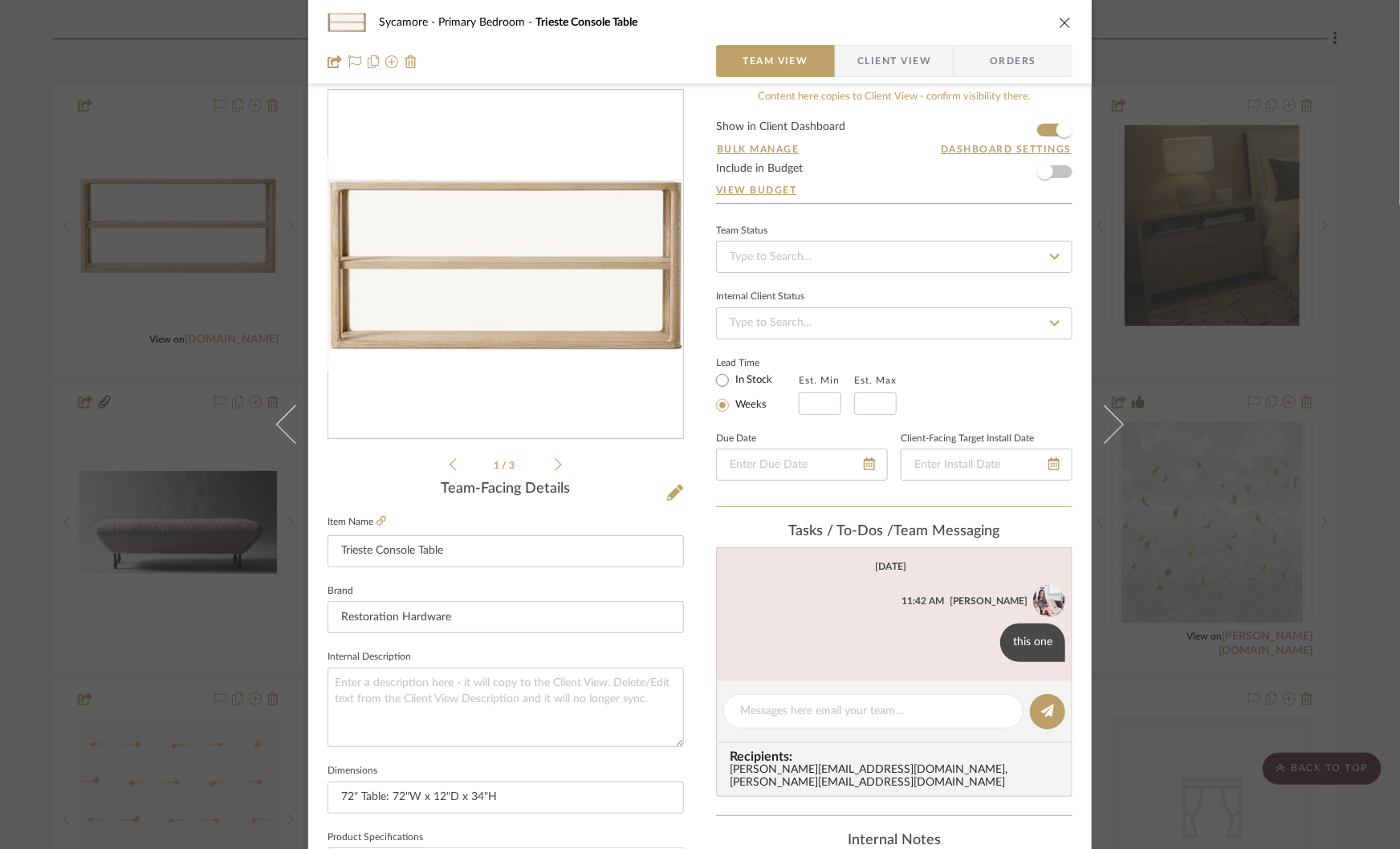
scroll to position [35, 0]
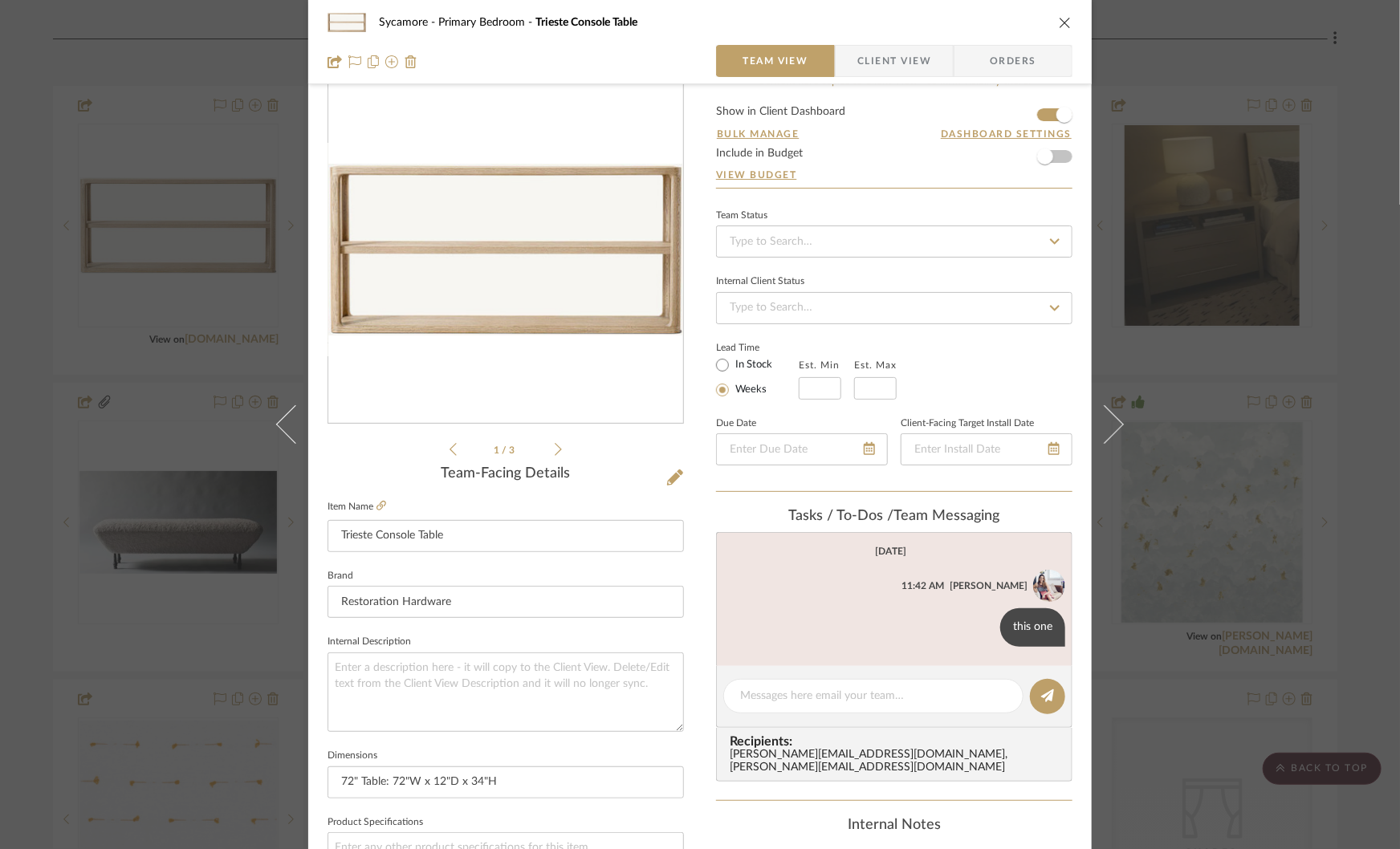
click at [1202, 527] on div "Sycamore Primary Bedroom Trieste Console Table Team View Client View Orders 1 /…" at bounding box center [700, 424] width 1400 height 849
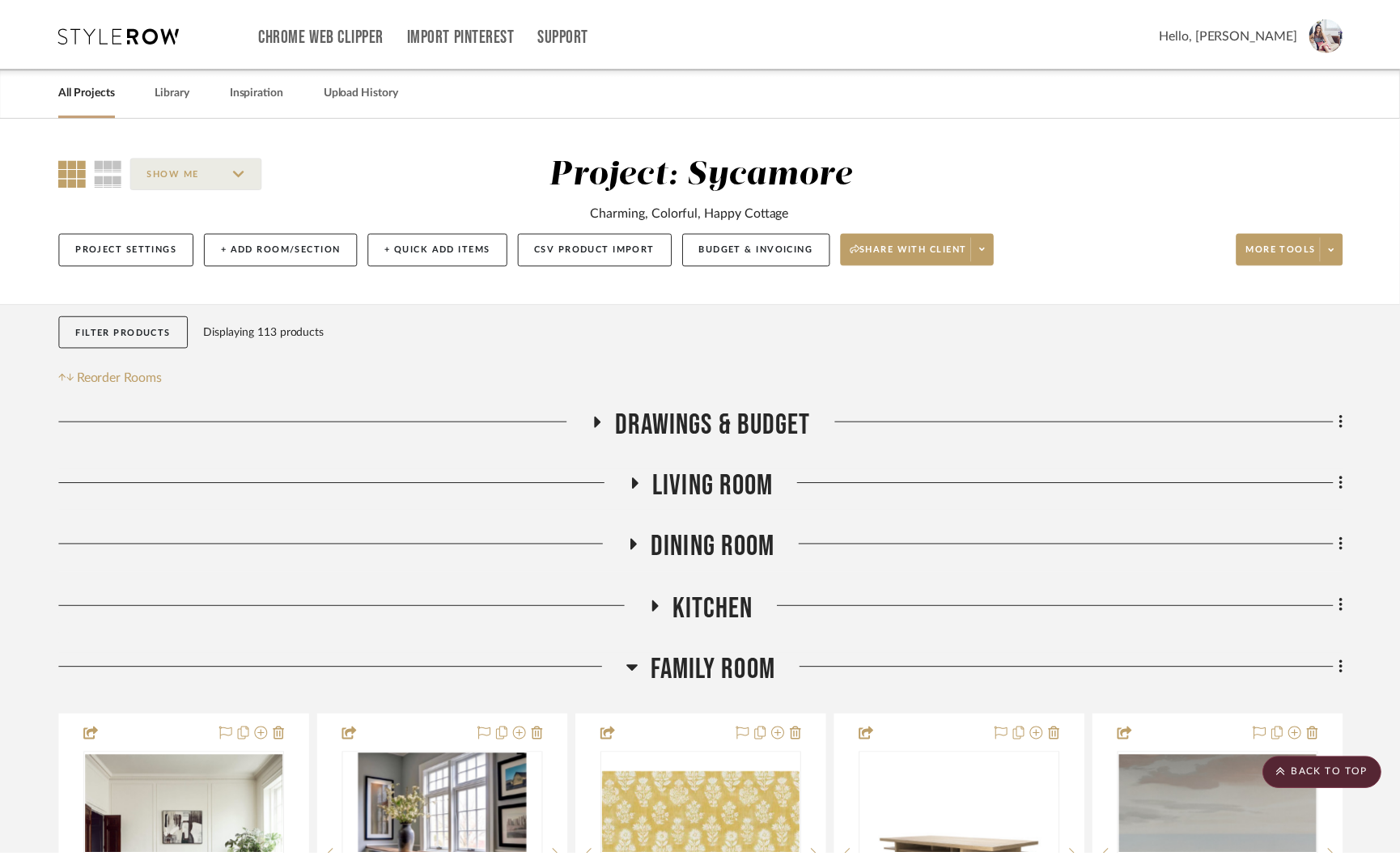
scroll to position [3202, 0]
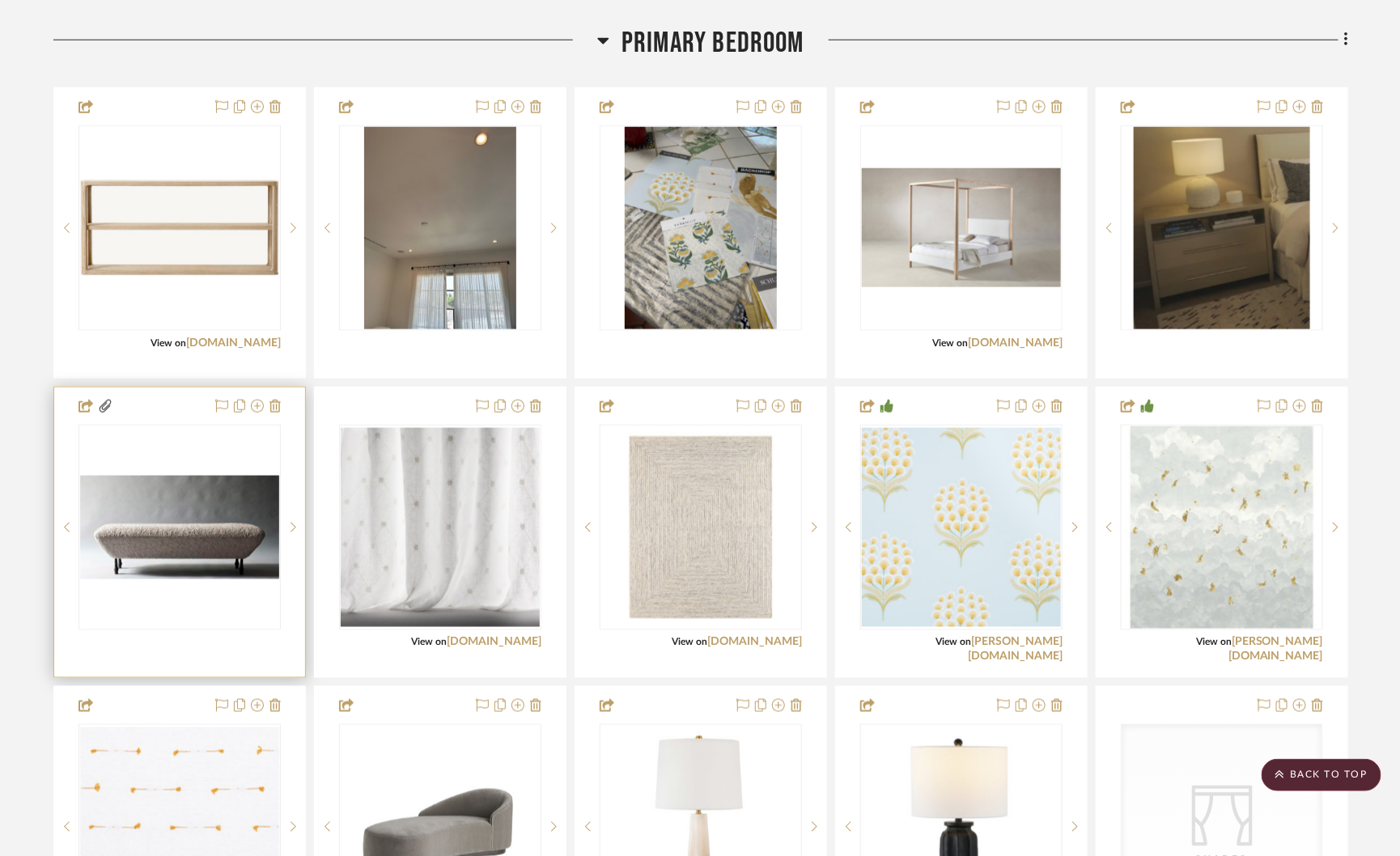
click at [226, 525] on img "0" at bounding box center [179, 528] width 199 height 104
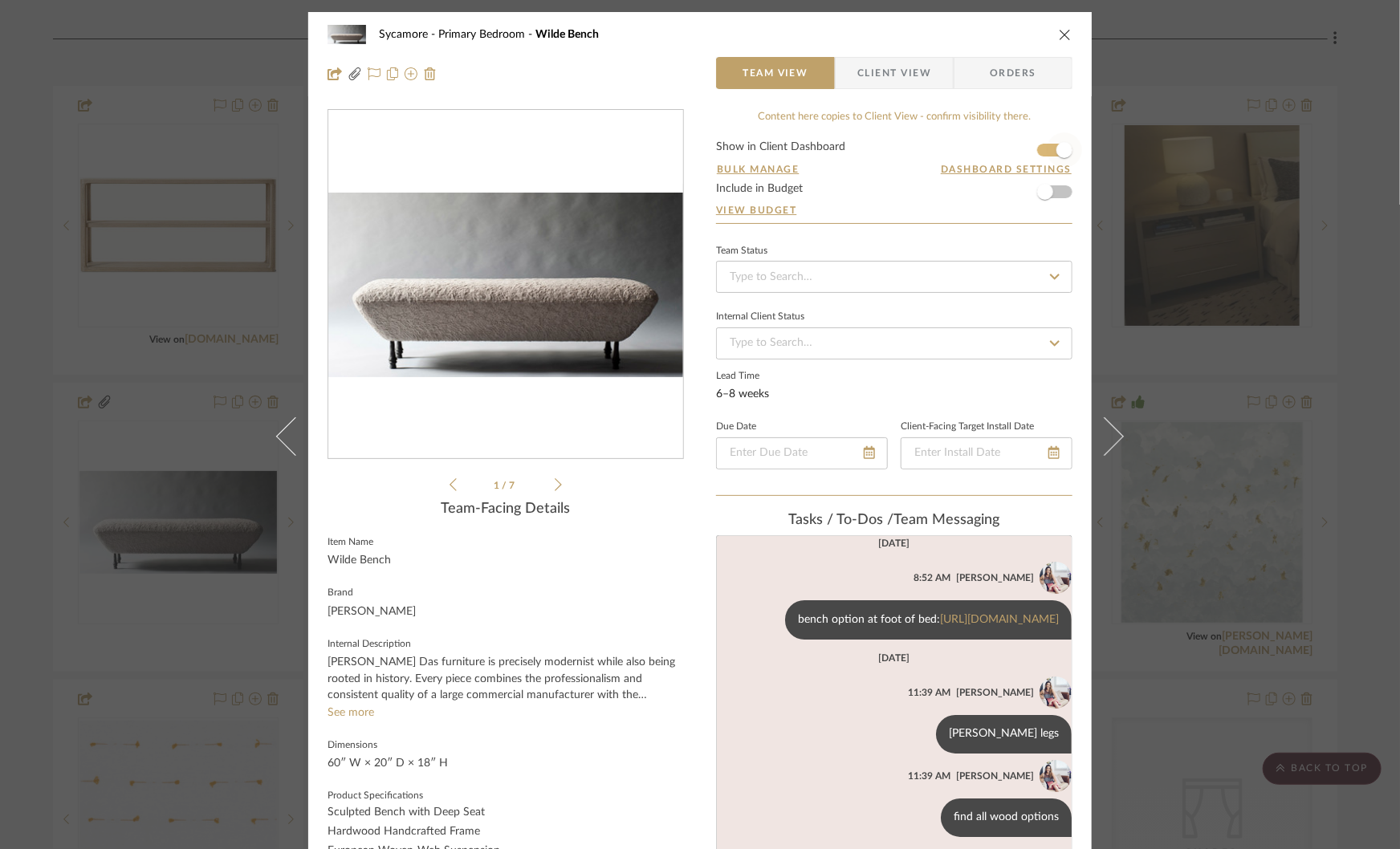
scroll to position [174, 0]
click at [1060, 153] on span "button" at bounding box center [1065, 150] width 16 height 16
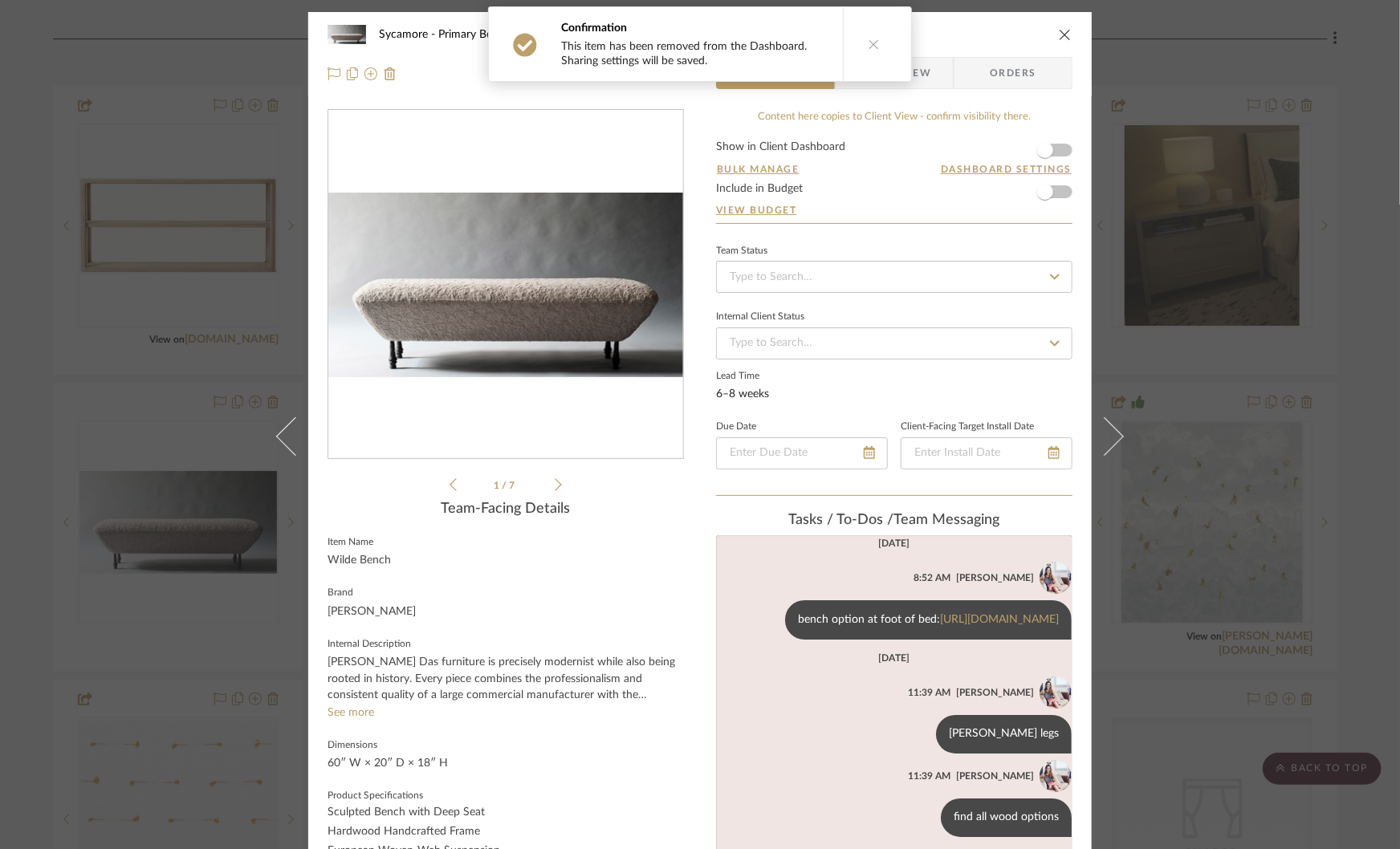
click at [1202, 302] on div "Sycamore Primary Bedroom Wilde Bench Team View Client View Orders Wilde Be...EA…" at bounding box center [700, 424] width 1400 height 849
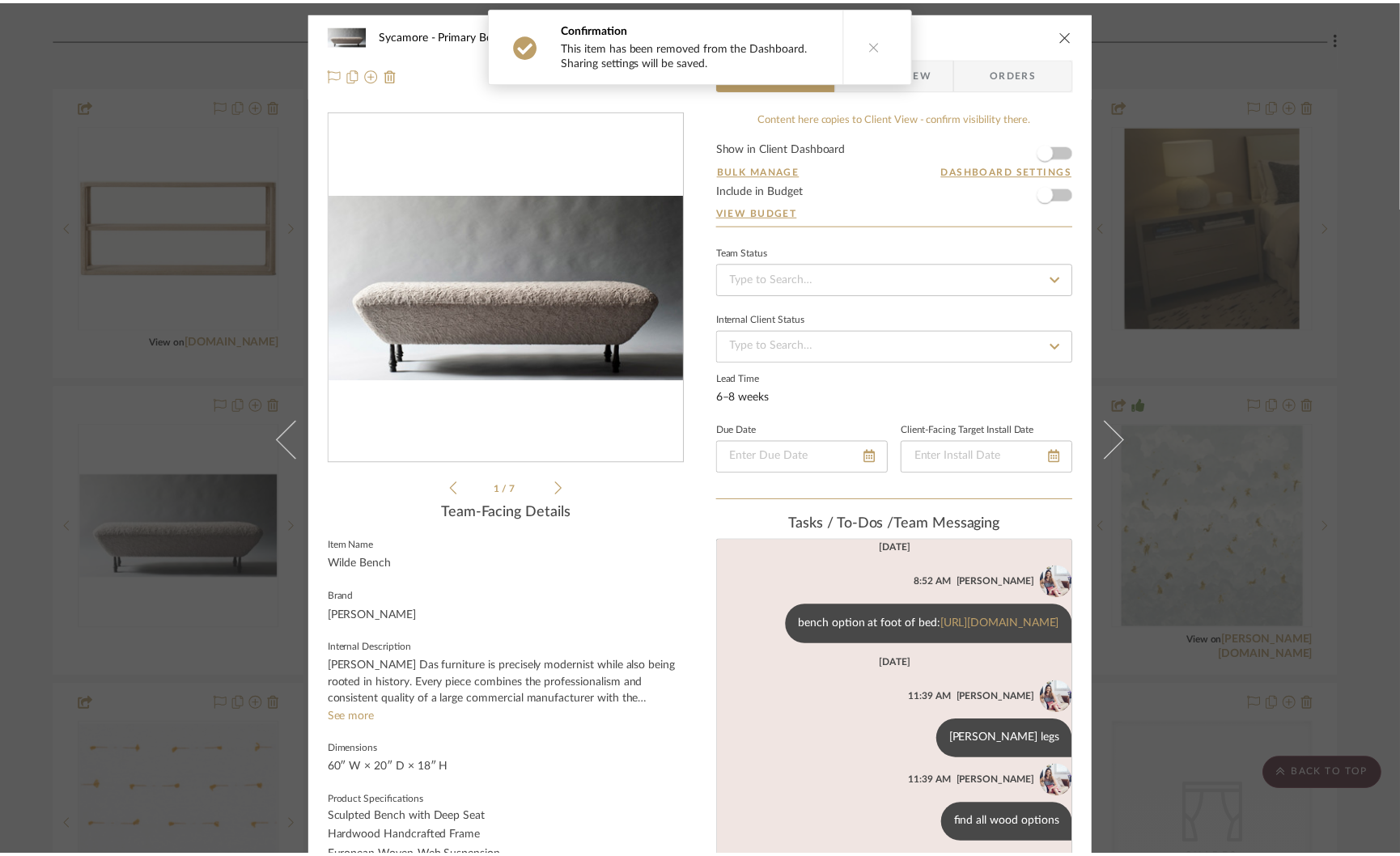
scroll to position [3202, 0]
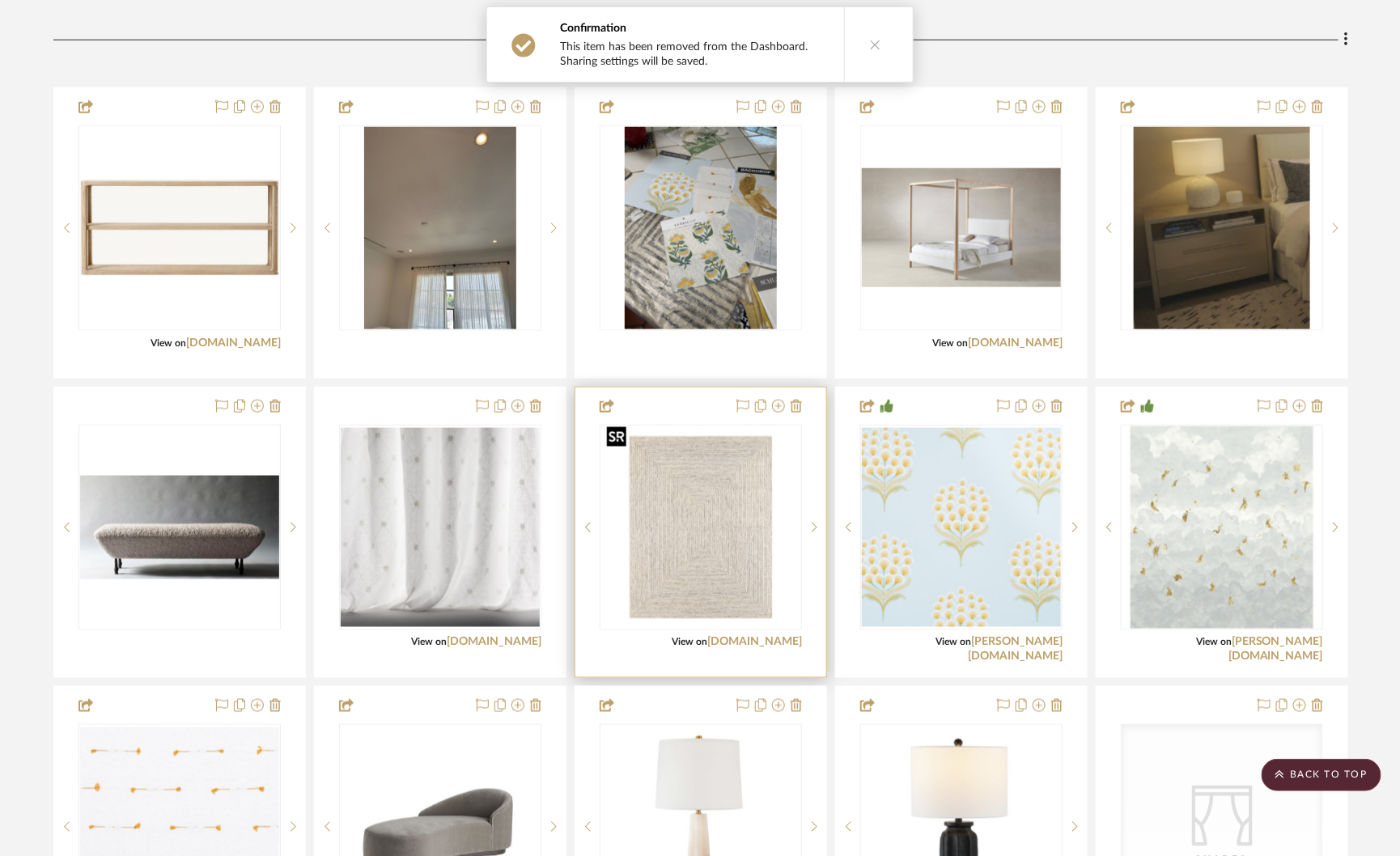
click at [687, 538] on img "0" at bounding box center [700, 528] width 199 height 199
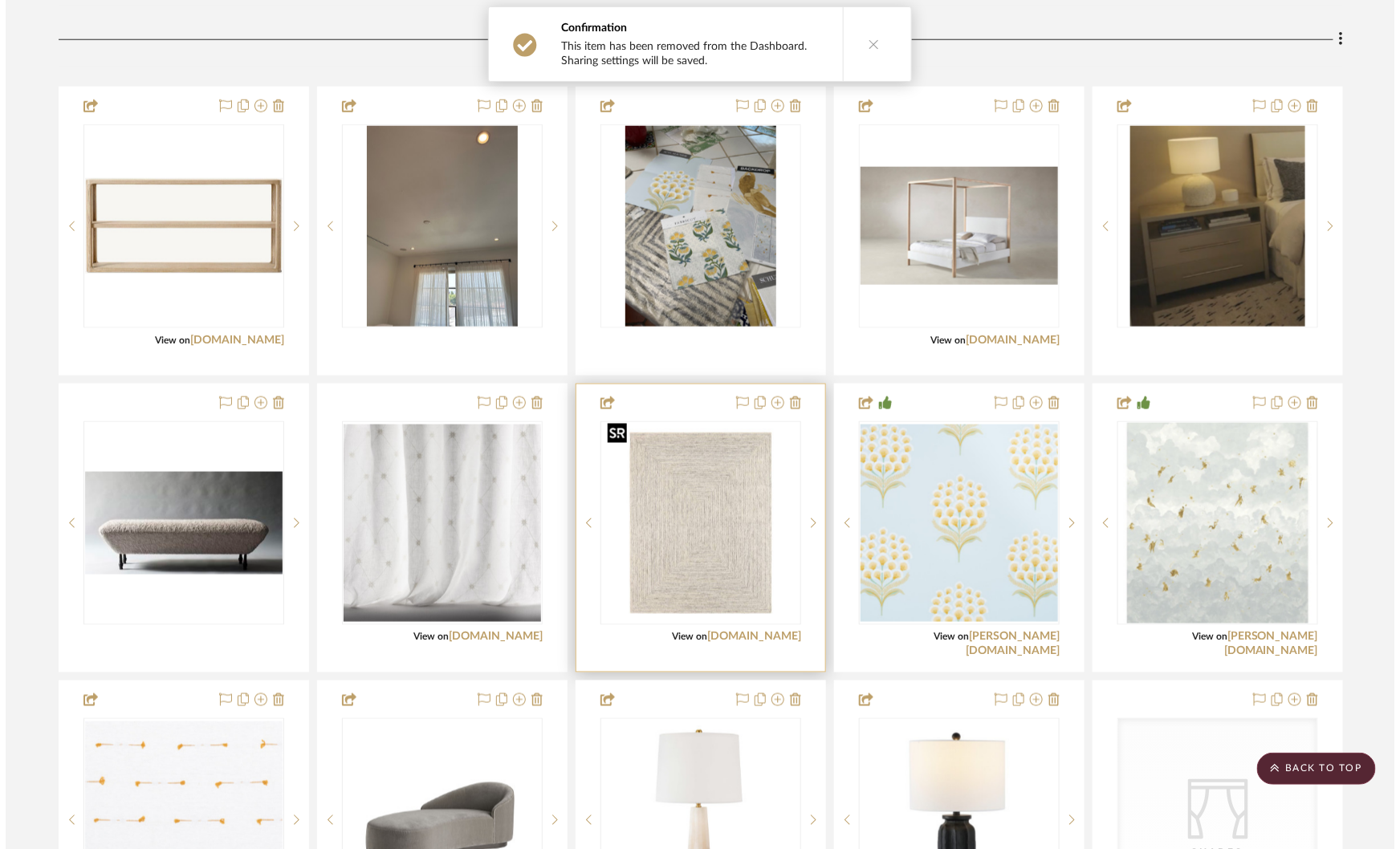
scroll to position [0, 0]
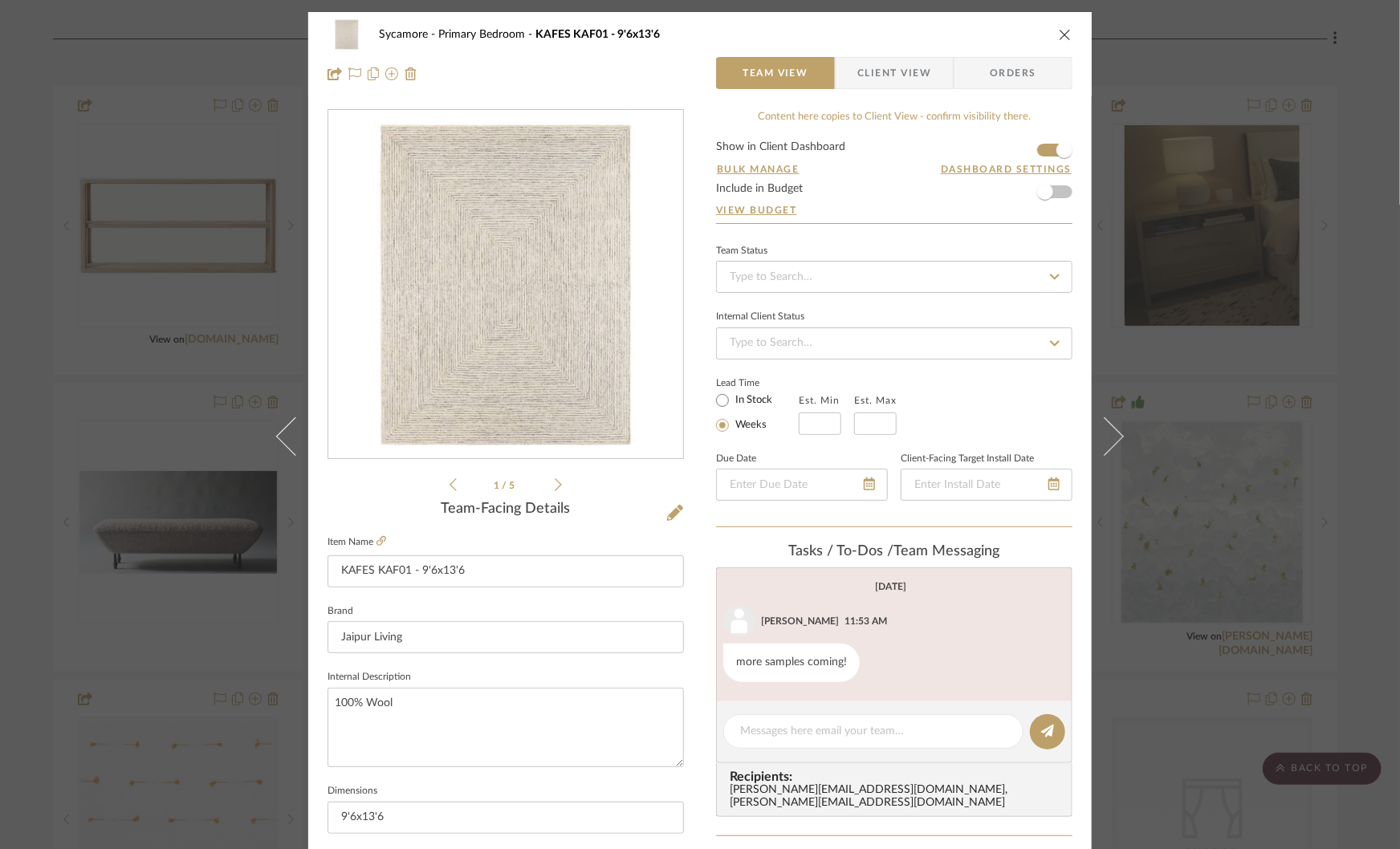
click at [554, 479] on icon at bounding box center [558, 485] width 7 height 15
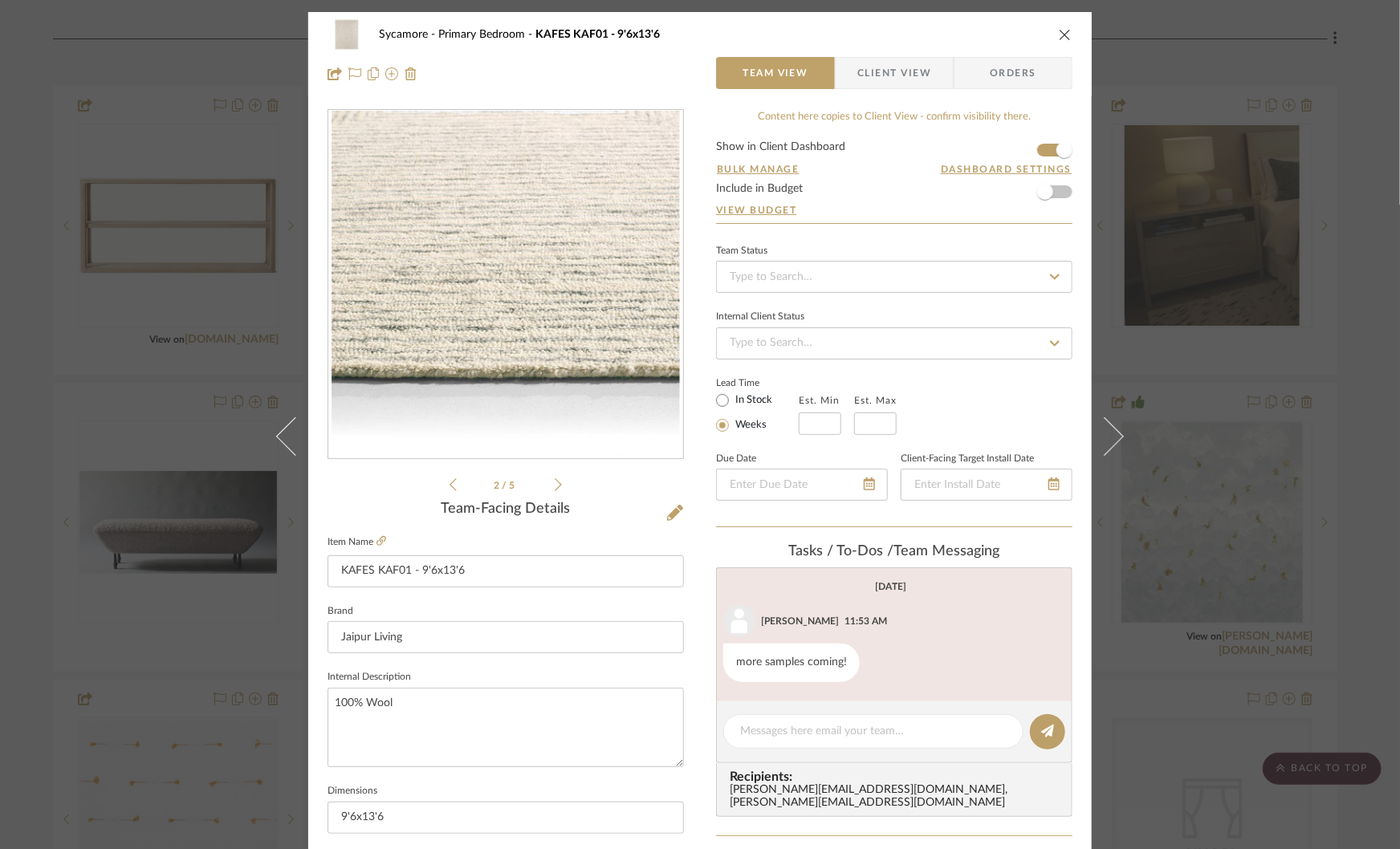
click at [554, 479] on icon at bounding box center [558, 485] width 7 height 15
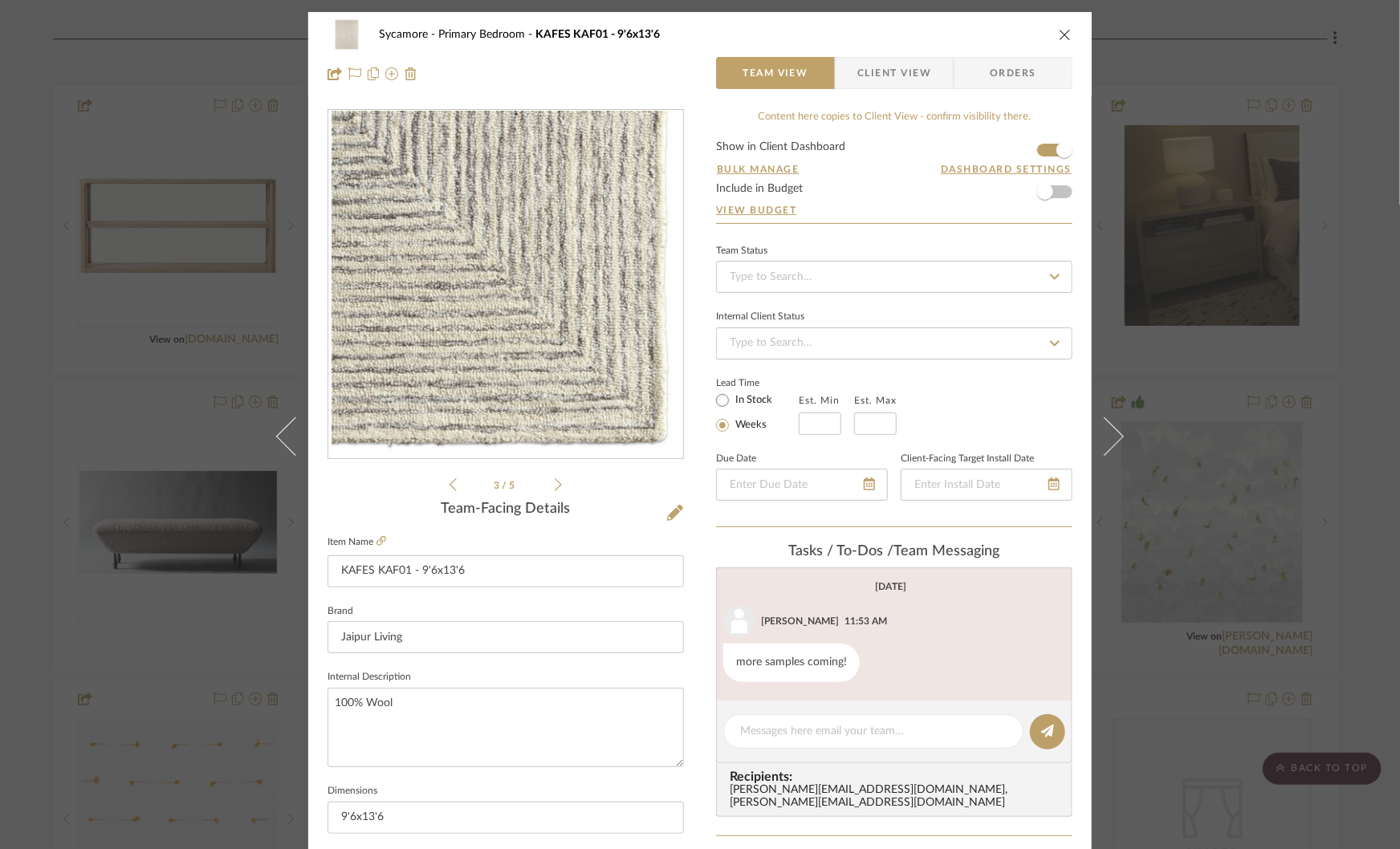
click at [554, 480] on icon at bounding box center [558, 485] width 7 height 15
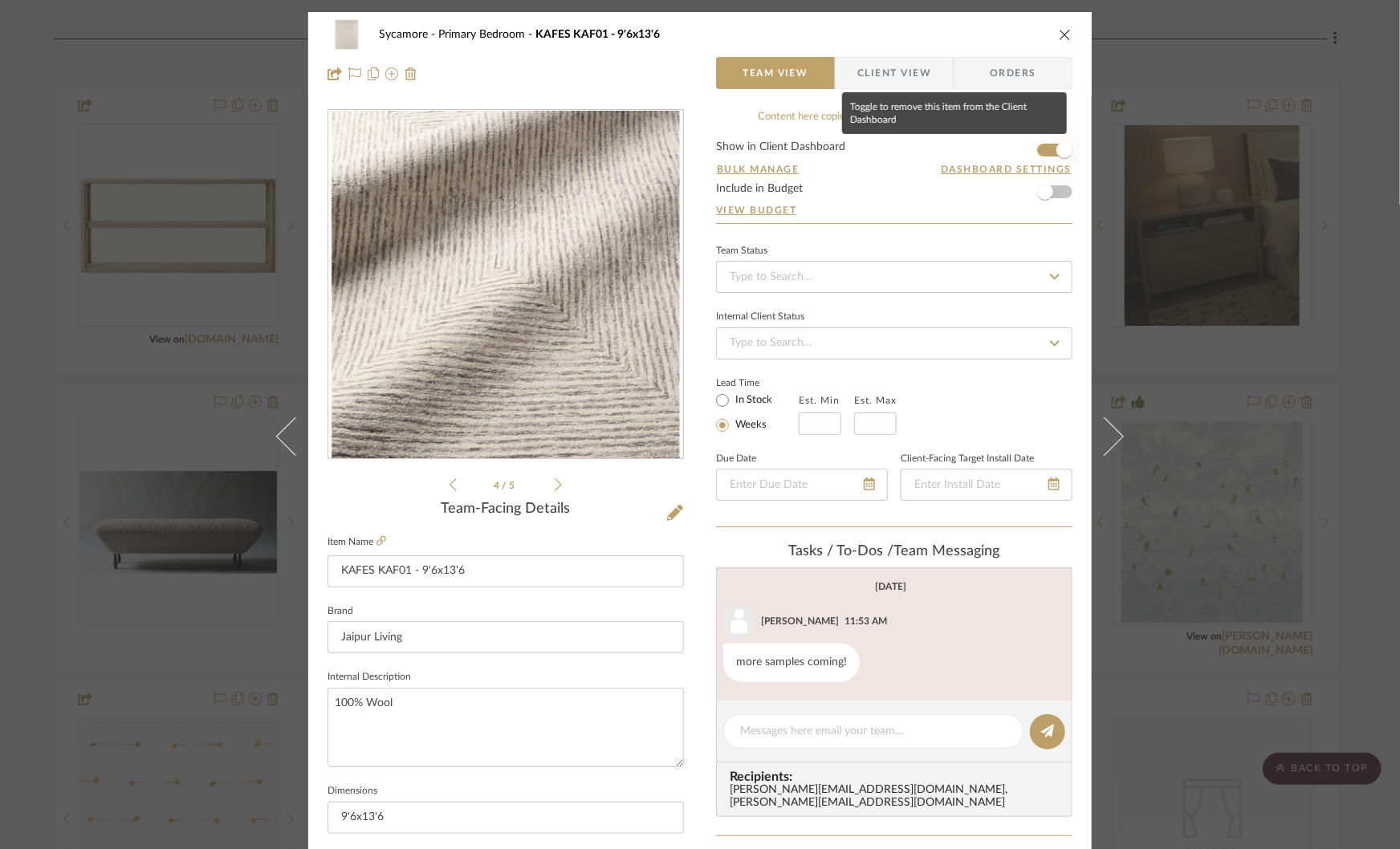
click at [1048, 147] on span "button" at bounding box center [1064, 150] width 36 height 35
click at [778, 729] on textarea at bounding box center [873, 732] width 267 height 17
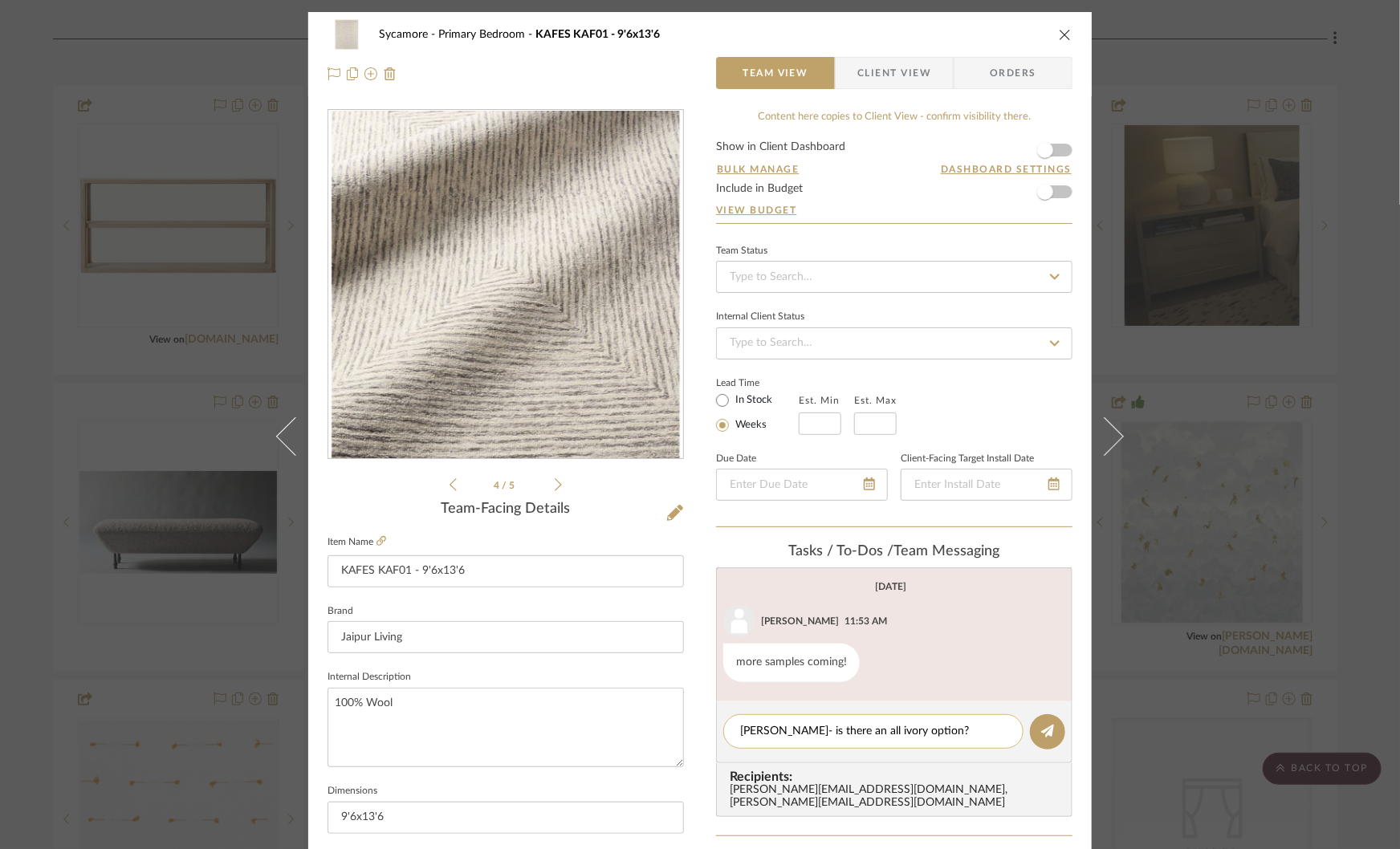
click at [740, 729] on textarea "Monty Ivory- is there an all ivory option?" at bounding box center [873, 732] width 267 height 17
type textarea "Loloi Monty Ivory- is there an all ivory option?"
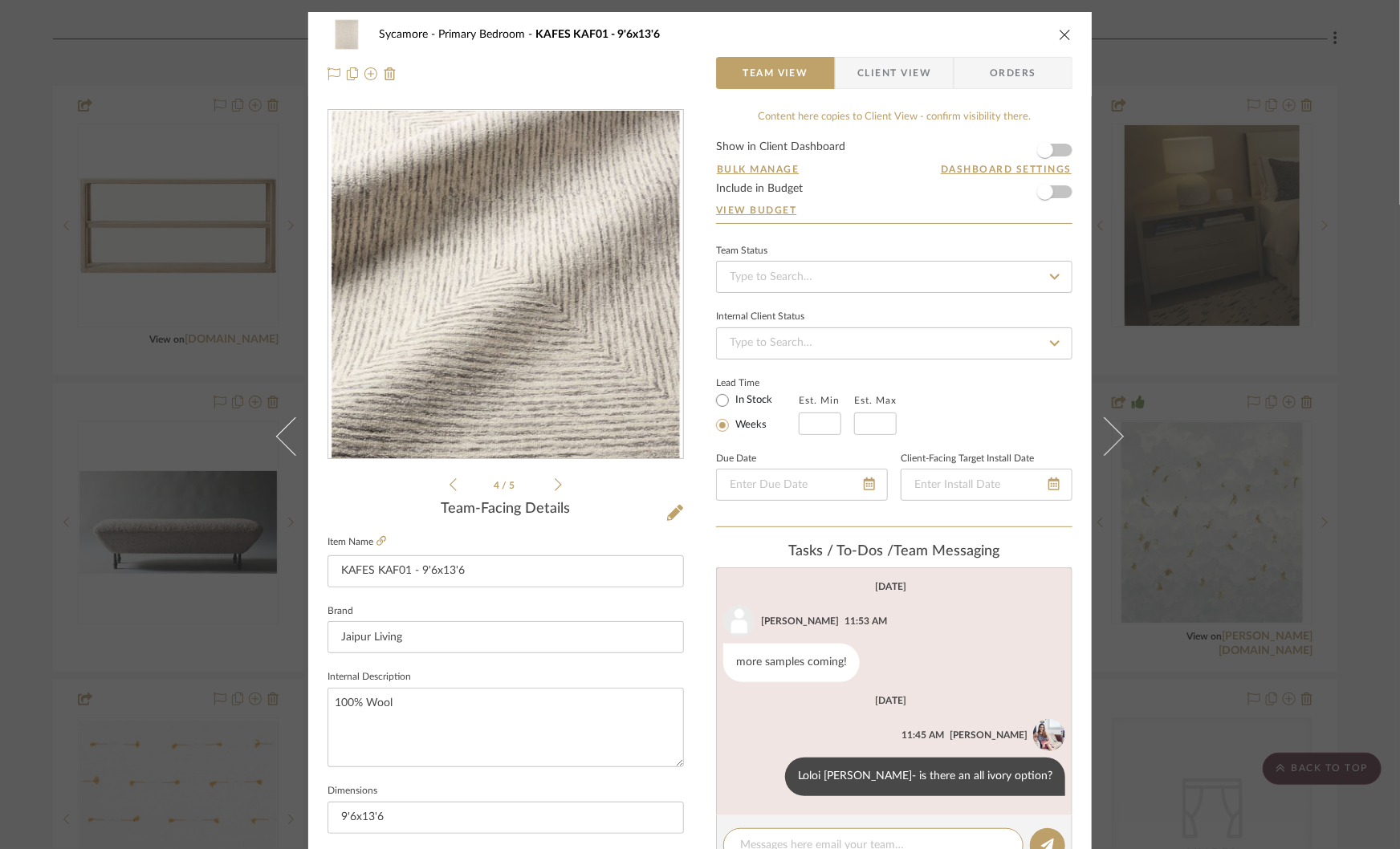
click at [1241, 588] on div "Sycamore Primary Bedroom KAFES KAF01 - 9'6x13'6 Team View Client View Orders 4 …" at bounding box center [700, 424] width 1400 height 849
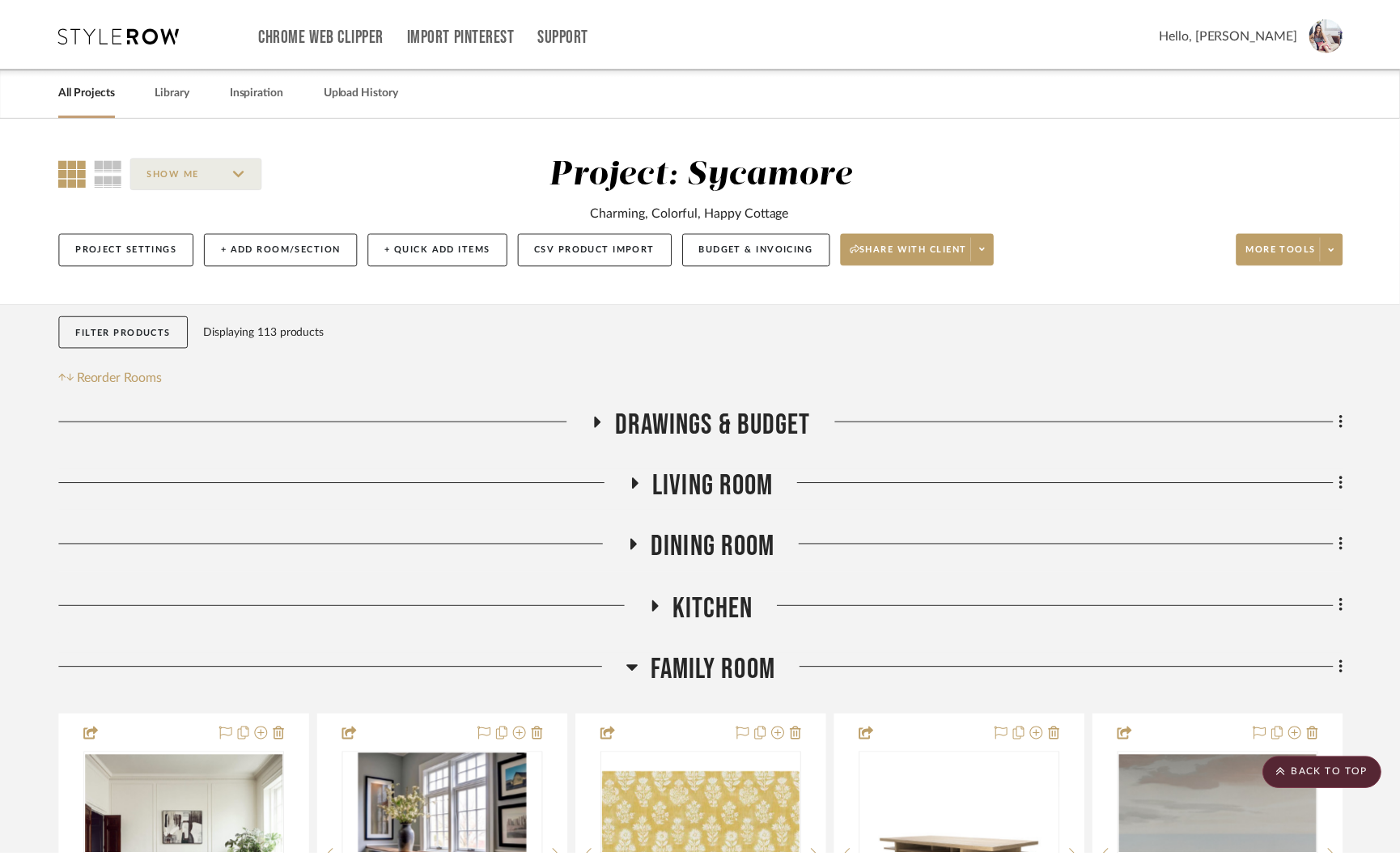
scroll to position [3202, 0]
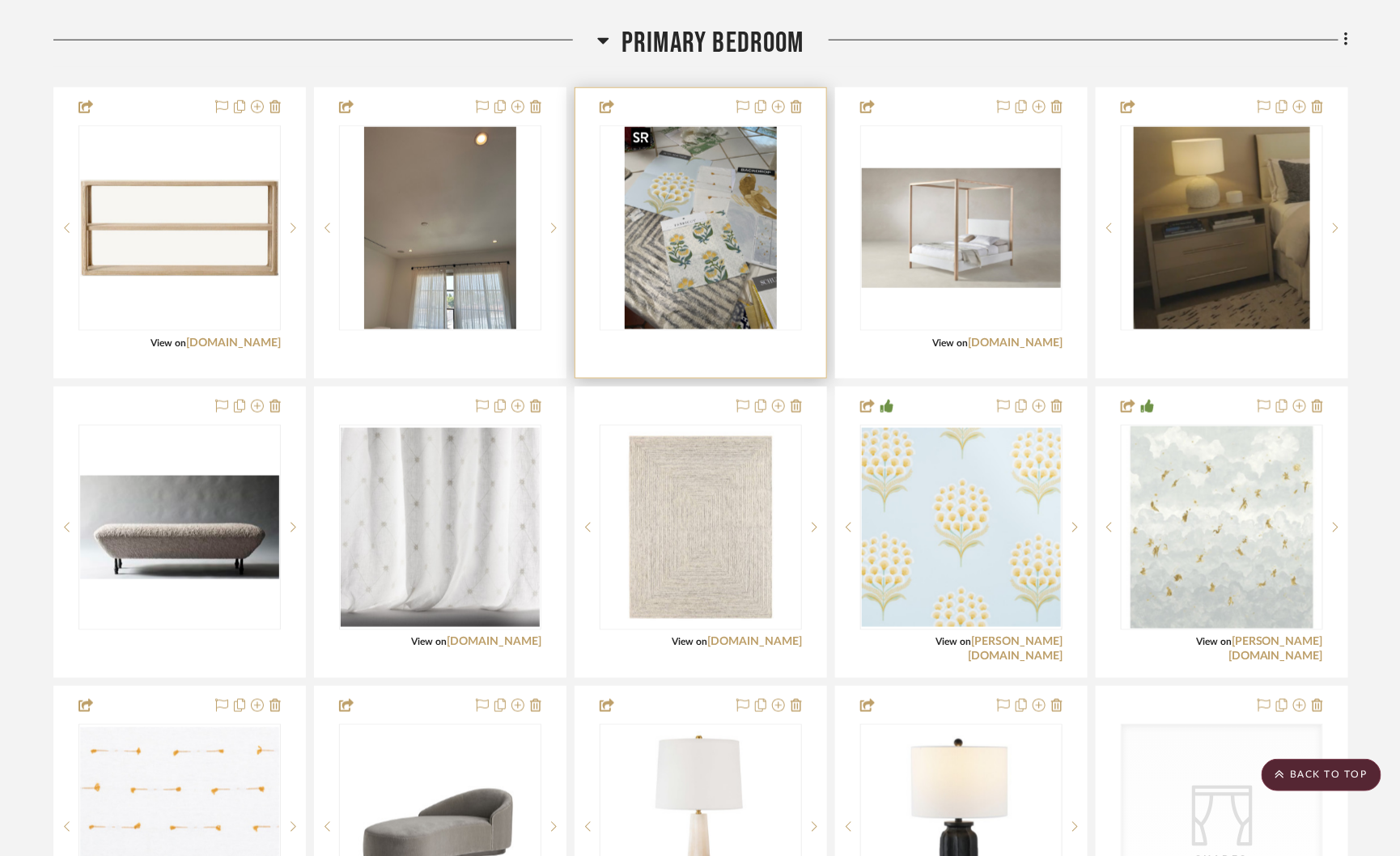
click at [758, 248] on img "0" at bounding box center [701, 228] width 152 height 202
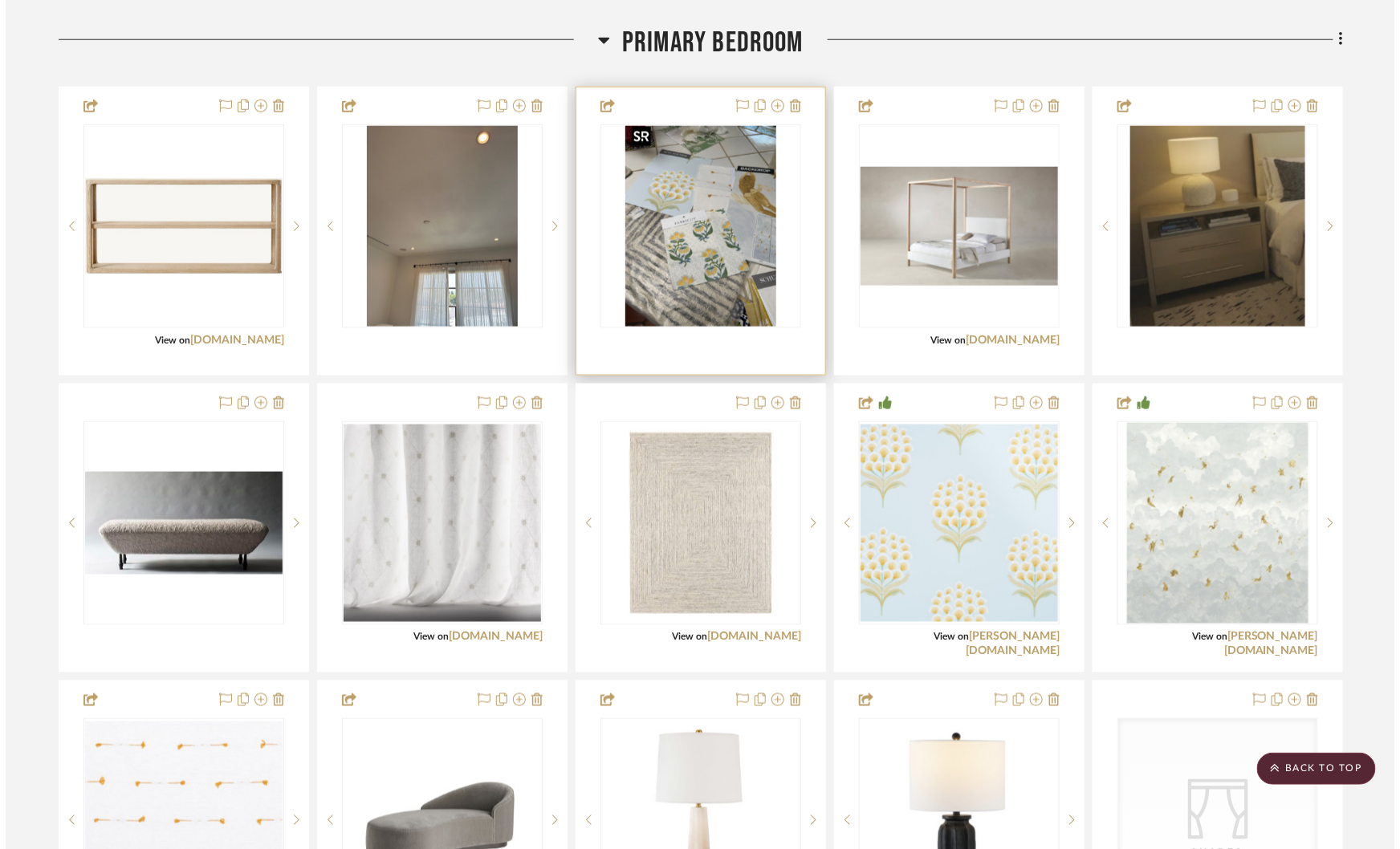
scroll to position [0, 0]
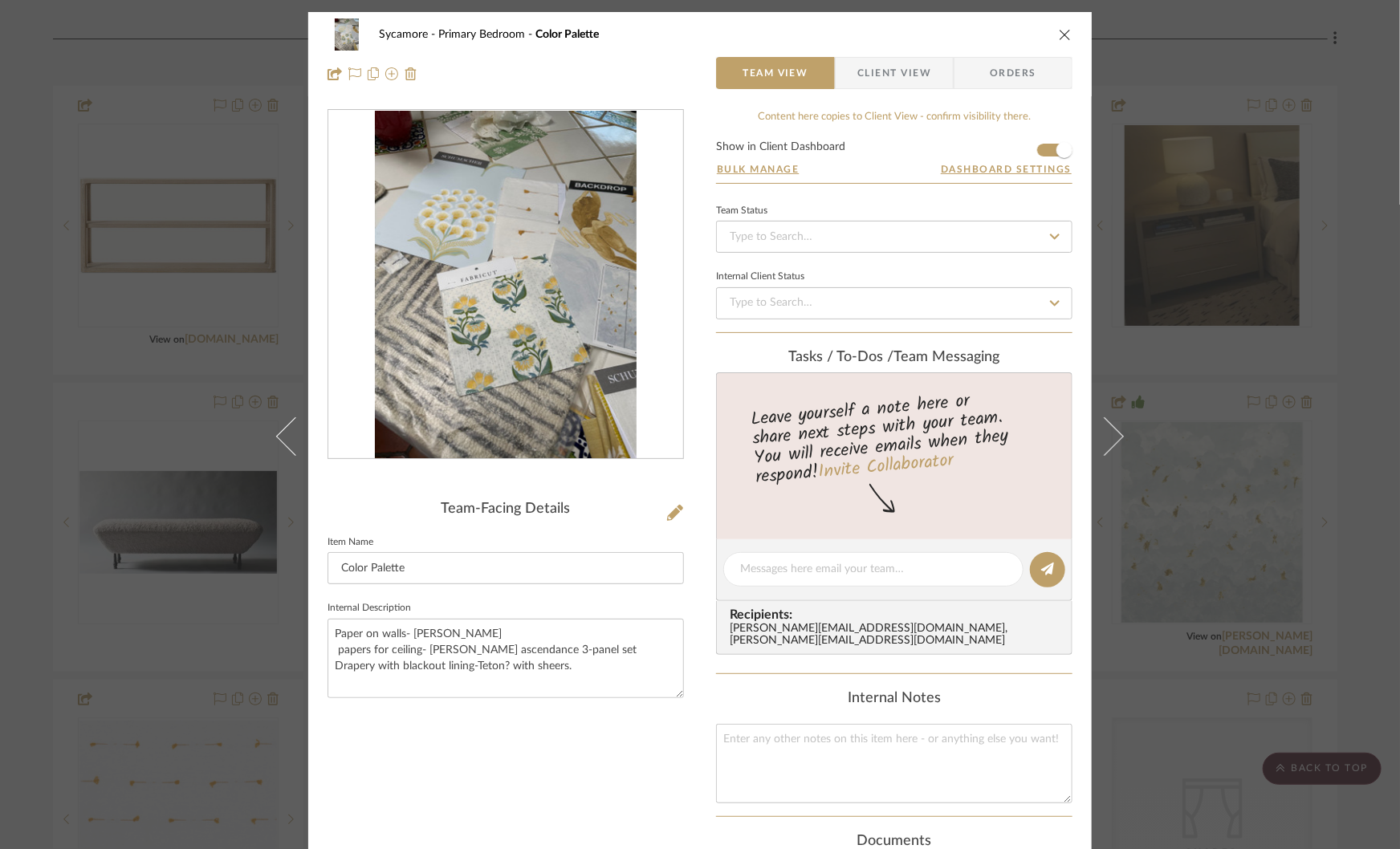
click at [1271, 426] on div "Sycamore Primary Bedroom Color Palette Team View Client View Orders Team-Facing…" at bounding box center [700, 424] width 1400 height 849
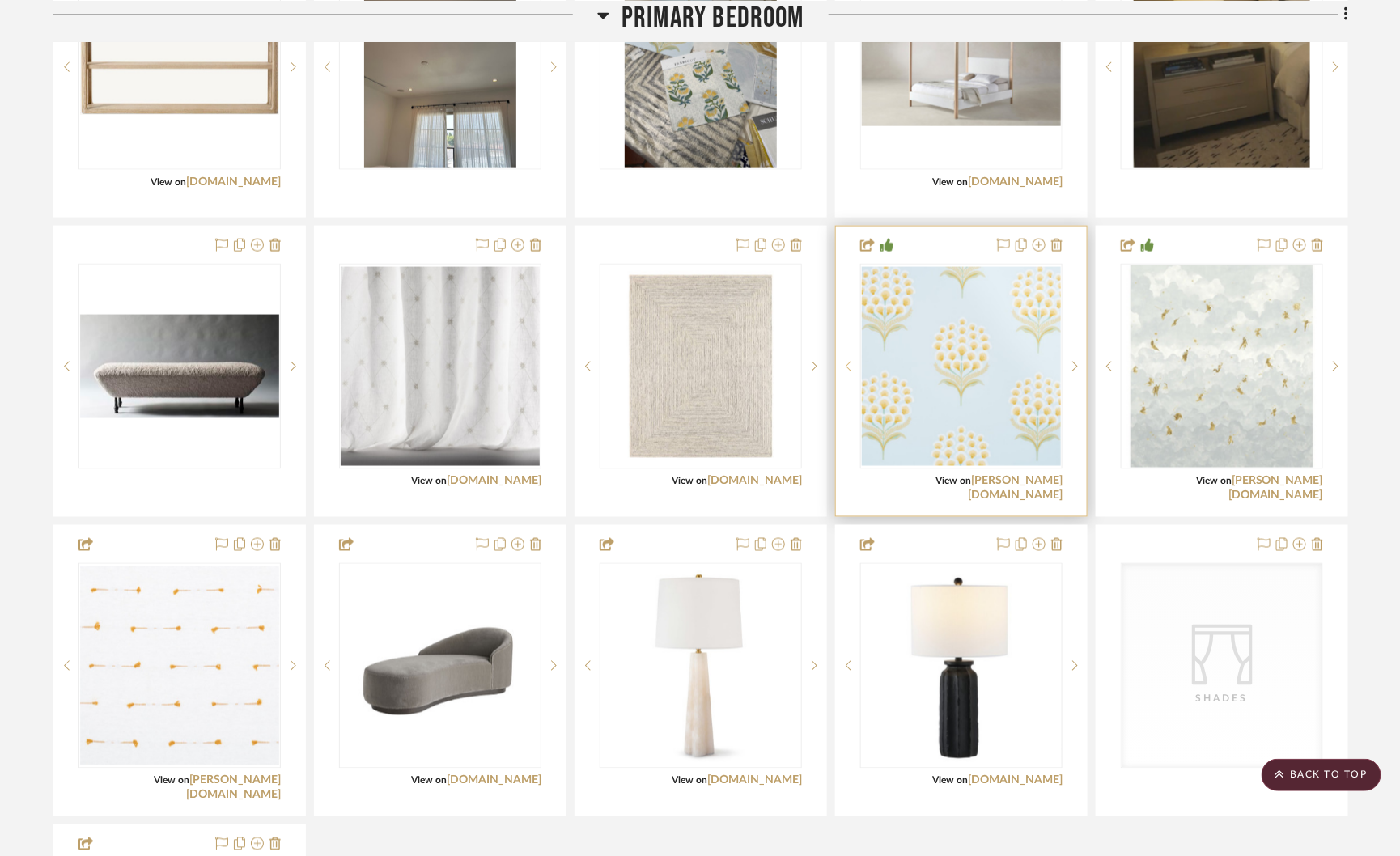
scroll to position [3372, 0]
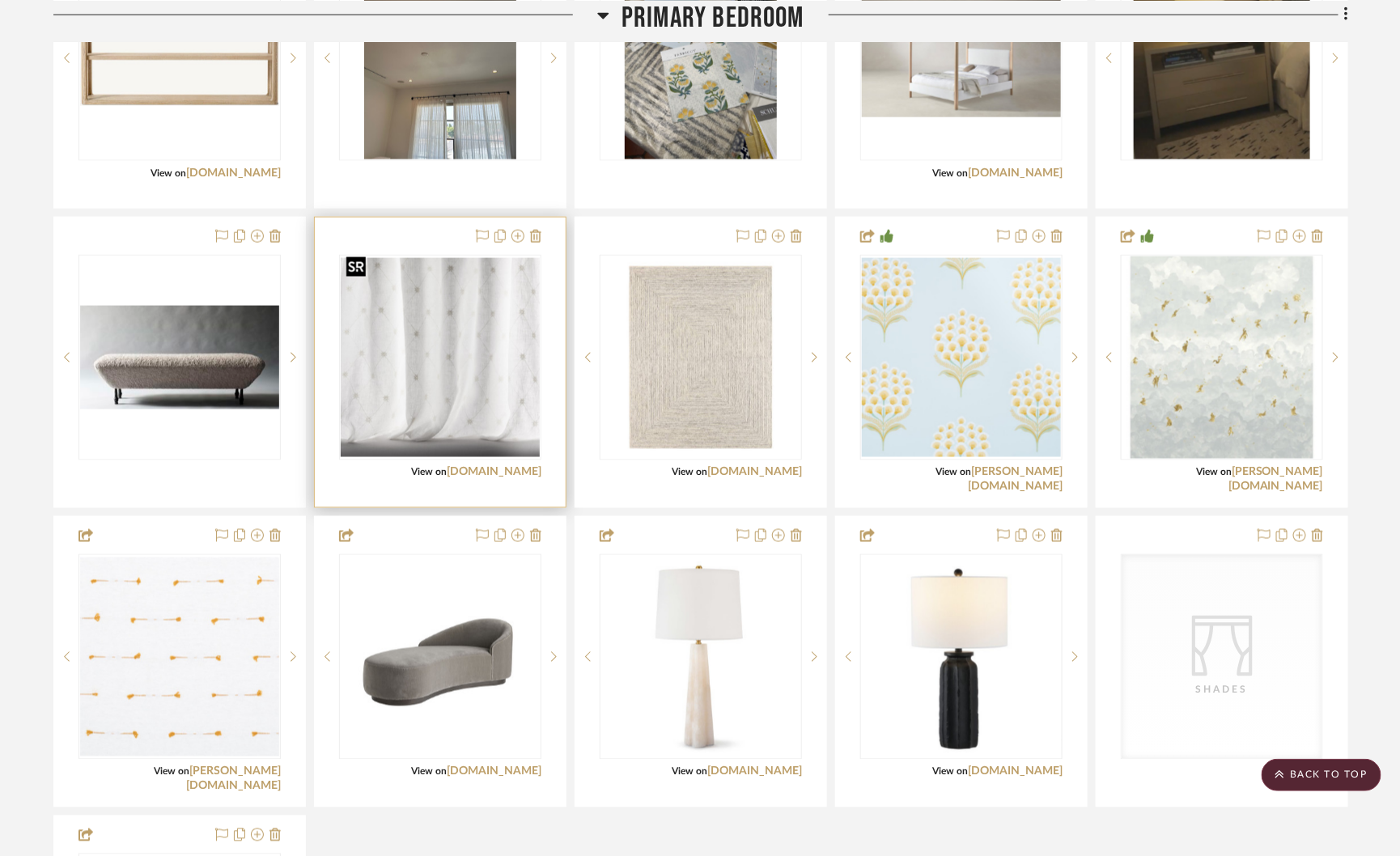
click at [435, 339] on img "0" at bounding box center [439, 357] width 199 height 199
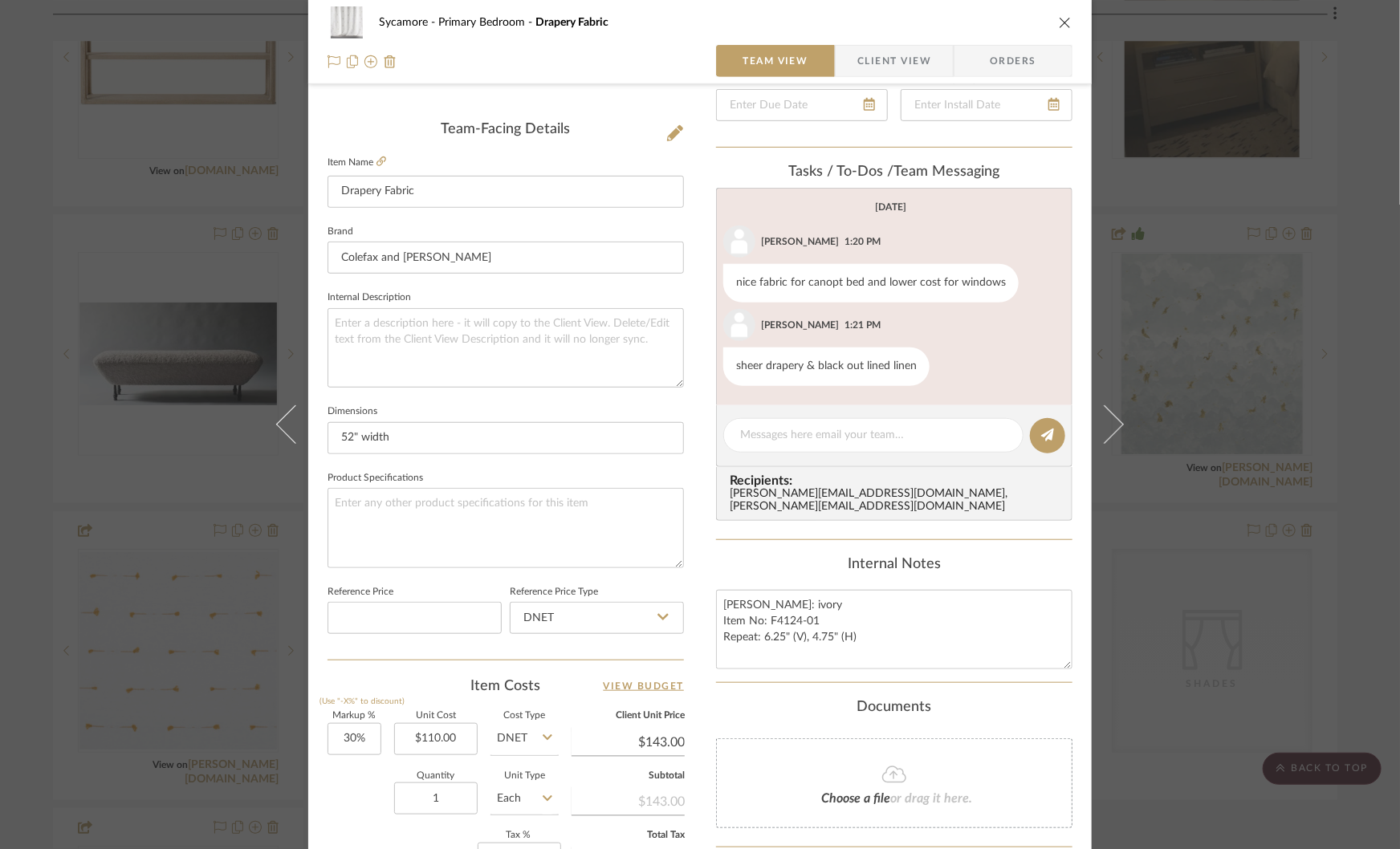
scroll to position [394, 0]
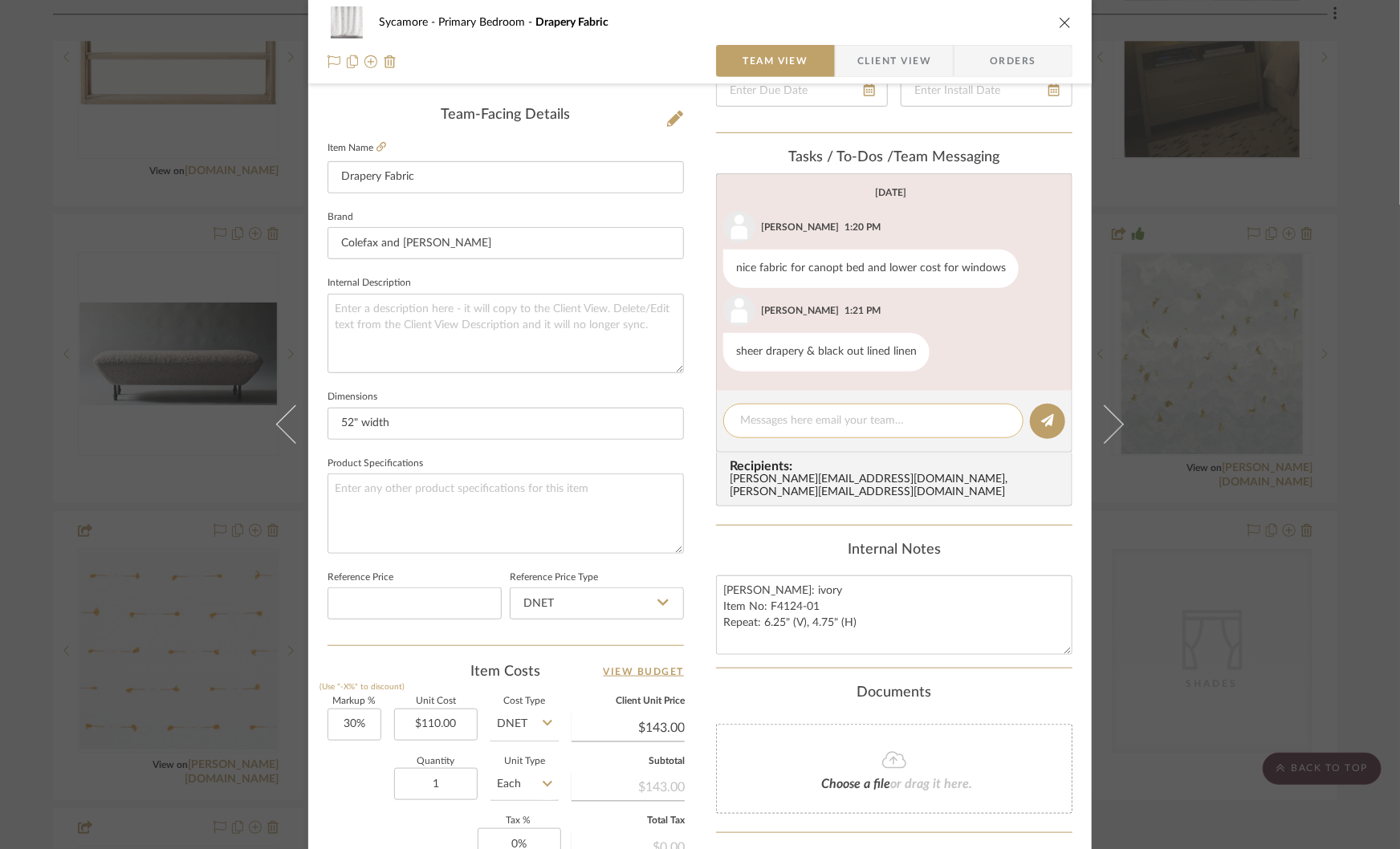
click at [786, 423] on textarea at bounding box center [873, 420] width 267 height 17
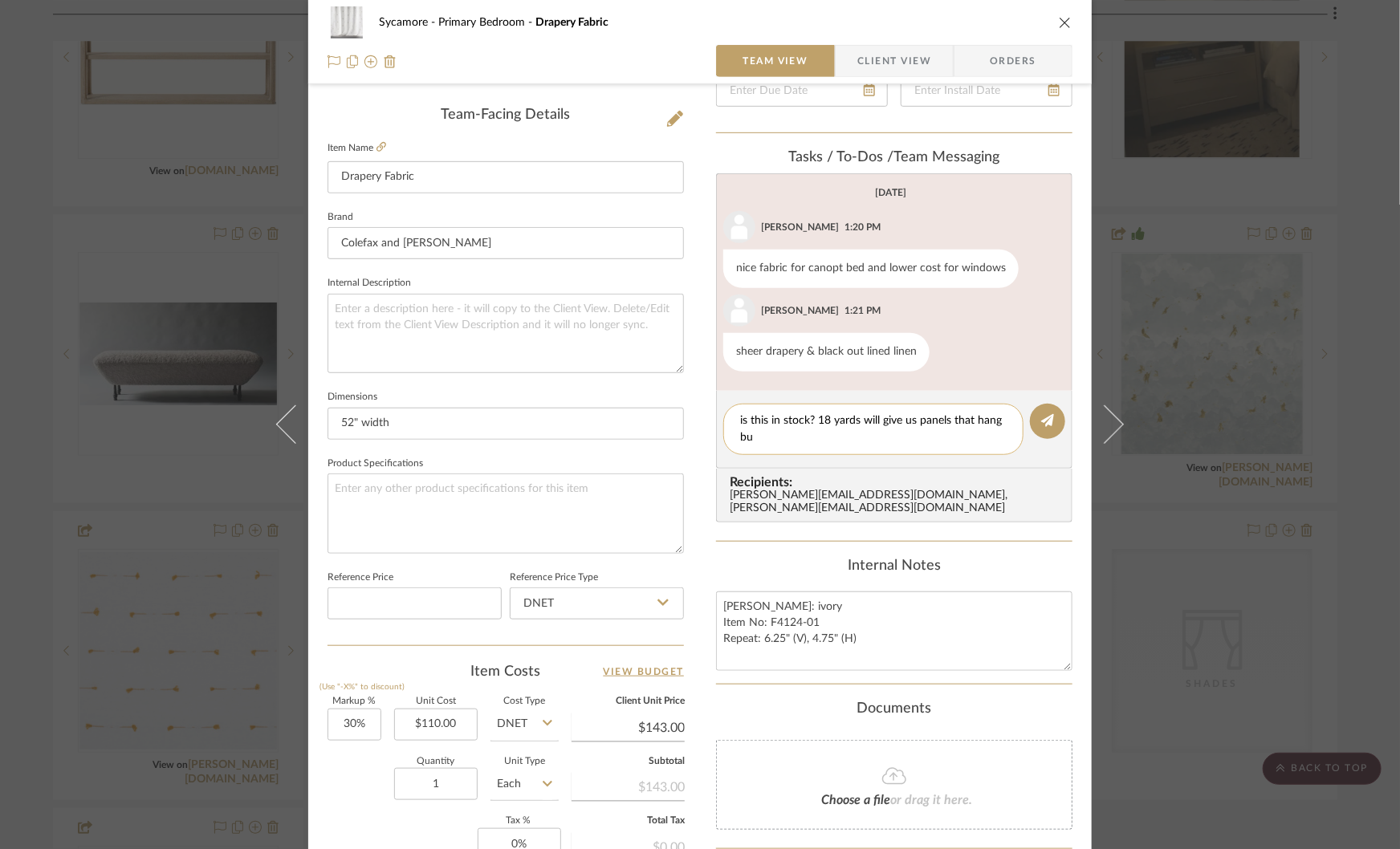
scroll to position [0, 0]
type textarea "is this in stock? 18 yards will give us panels that hang but don't close fully"
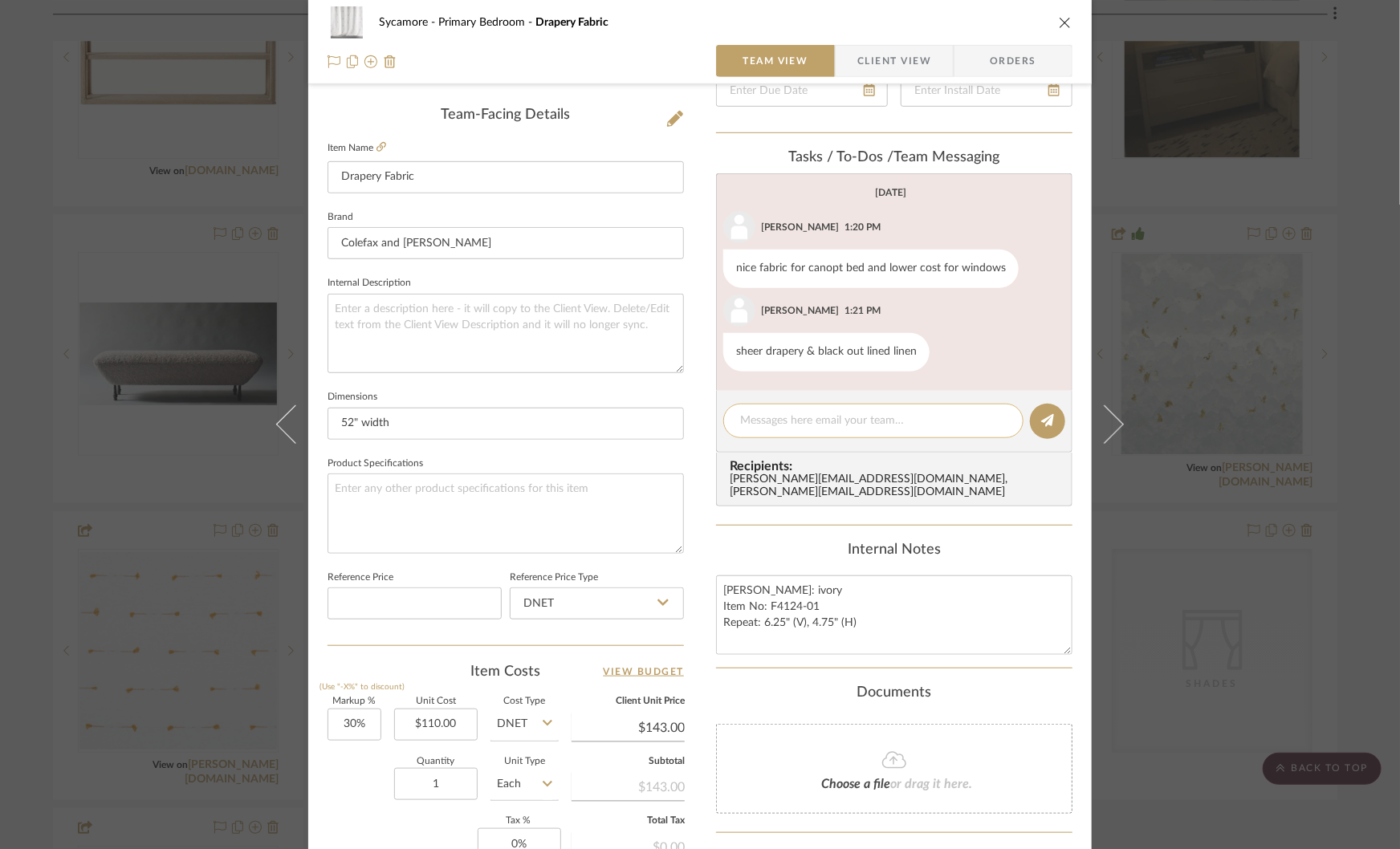
scroll to position [24, 0]
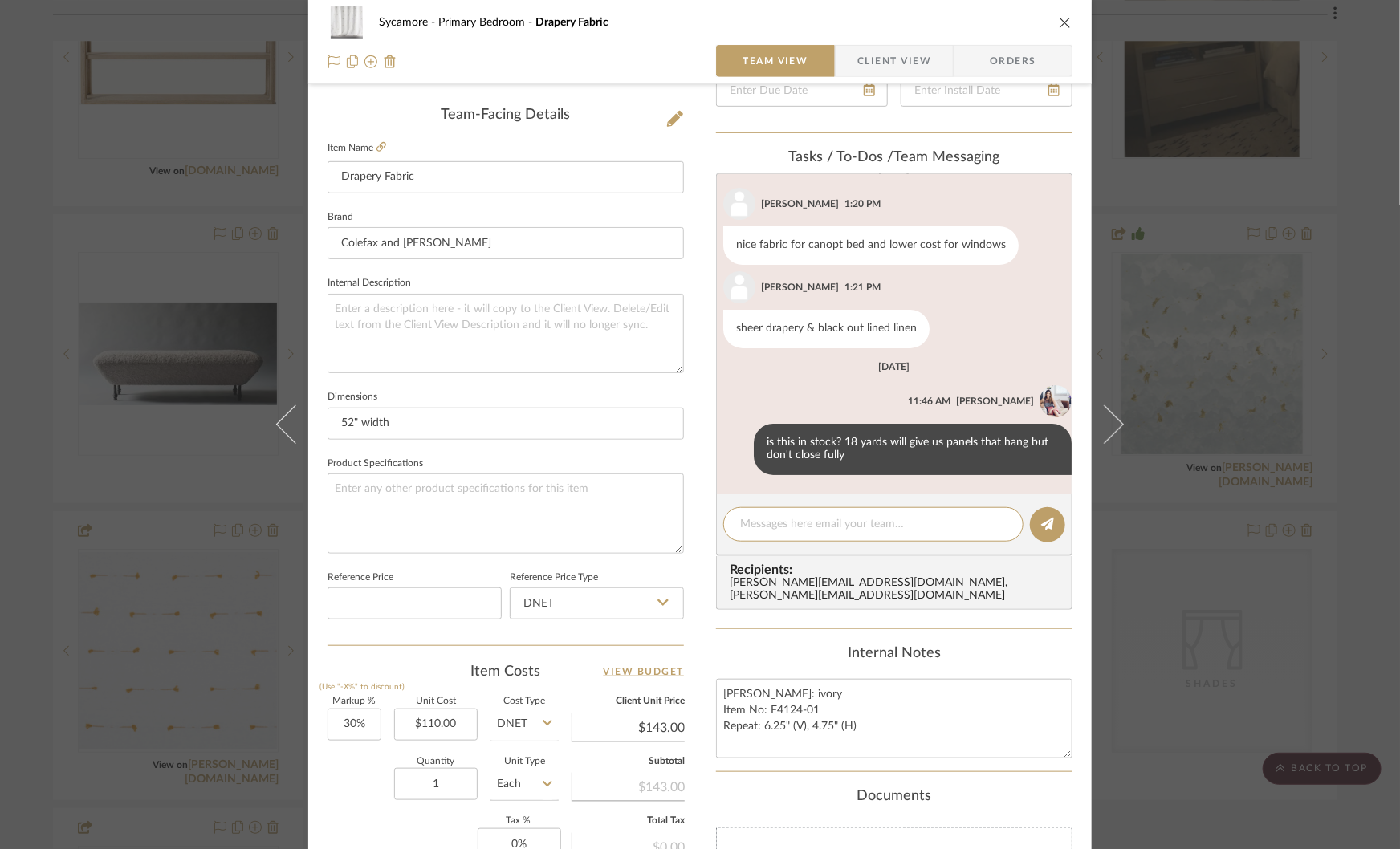
click at [1256, 497] on div "Sycamore Primary Bedroom Drapery Fabric Team View Client View Orders Team-Facin…" at bounding box center [700, 424] width 1400 height 849
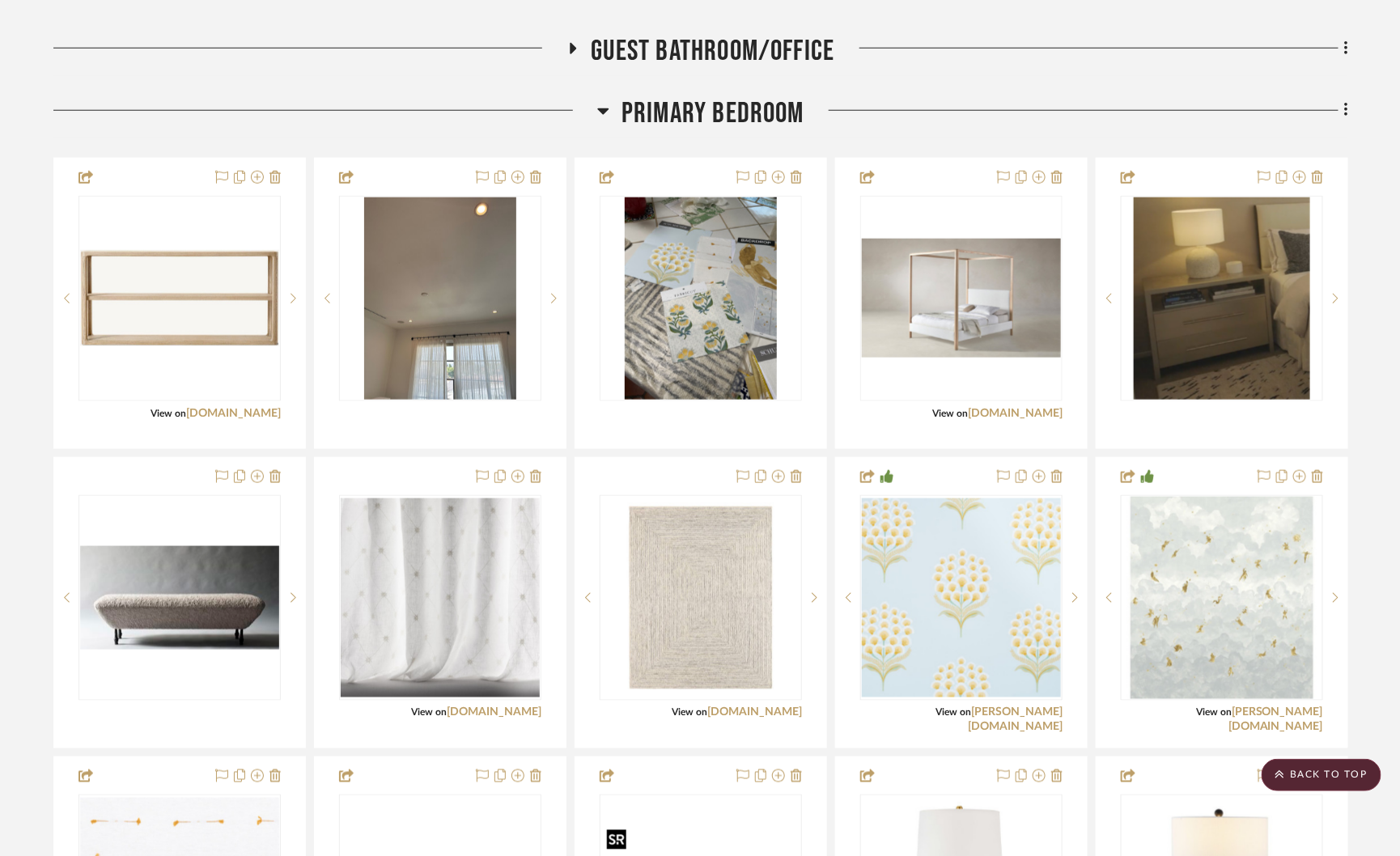
scroll to position [3125, 0]
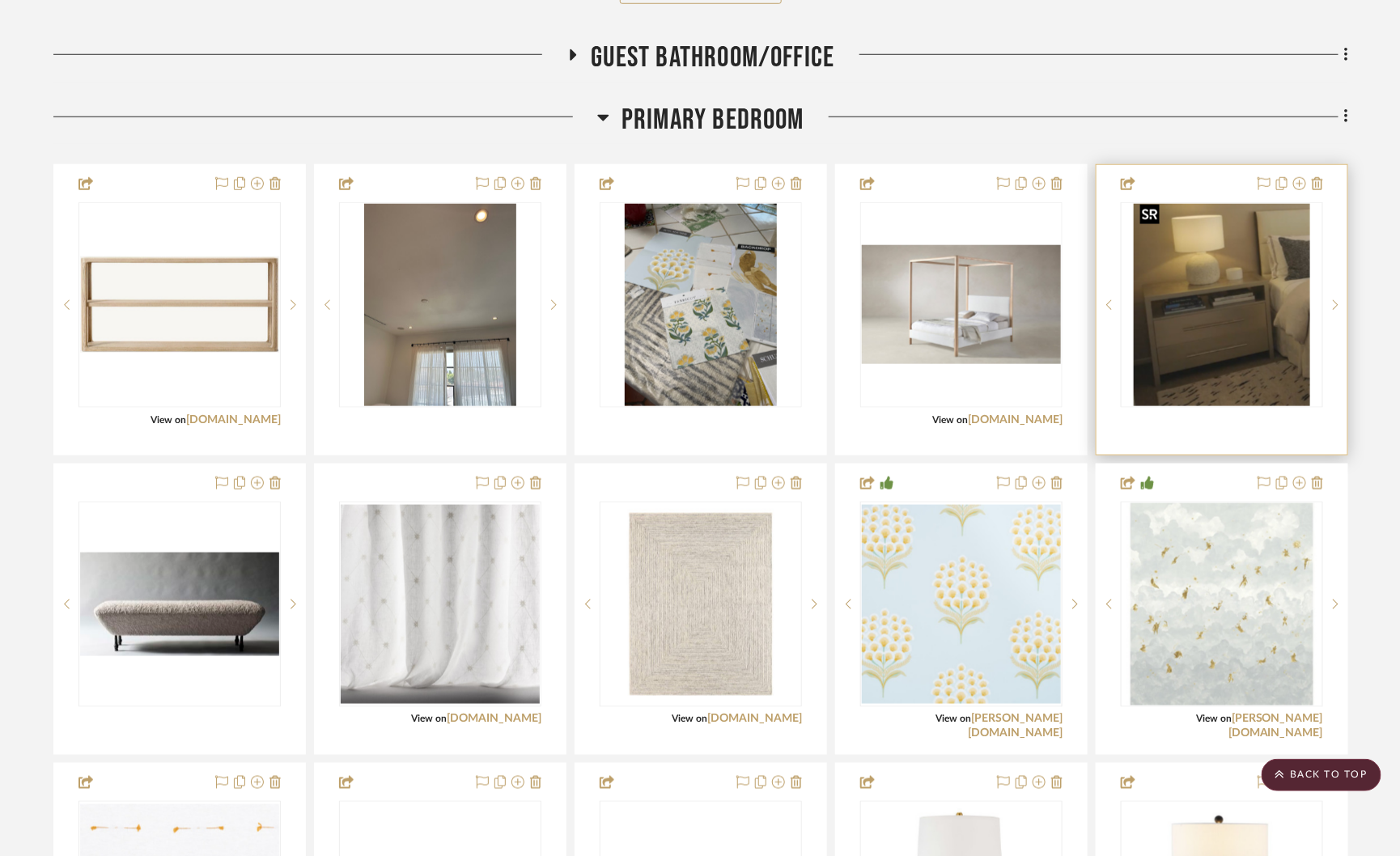
click at [1229, 286] on img "0" at bounding box center [1221, 305] width 175 height 202
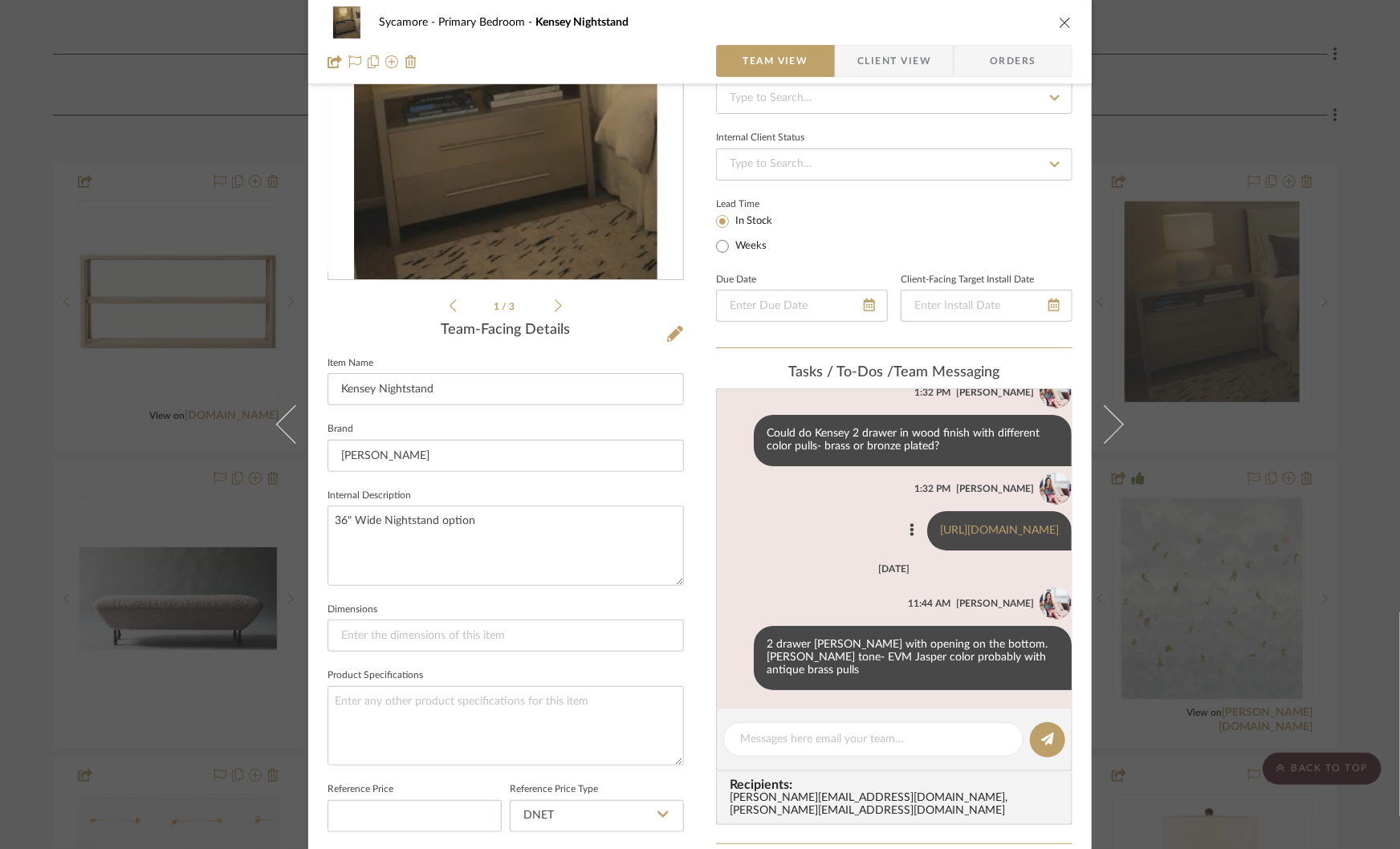
scroll to position [211, 0]
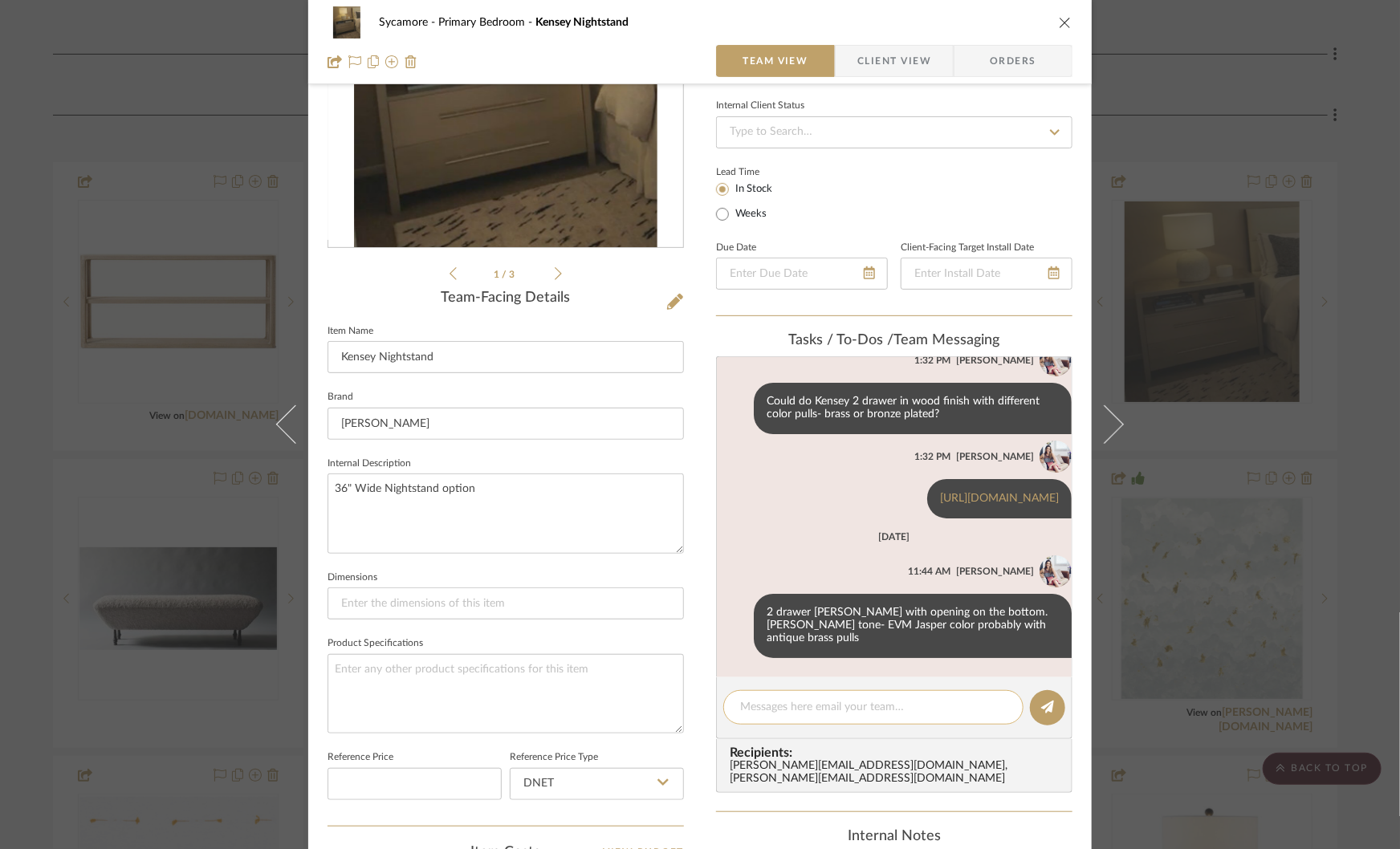
click at [798, 697] on div at bounding box center [874, 707] width 300 height 35
click at [782, 707] on textarea at bounding box center [873, 707] width 267 height 17
type textarea "get quote from Campos in jasper walnut"
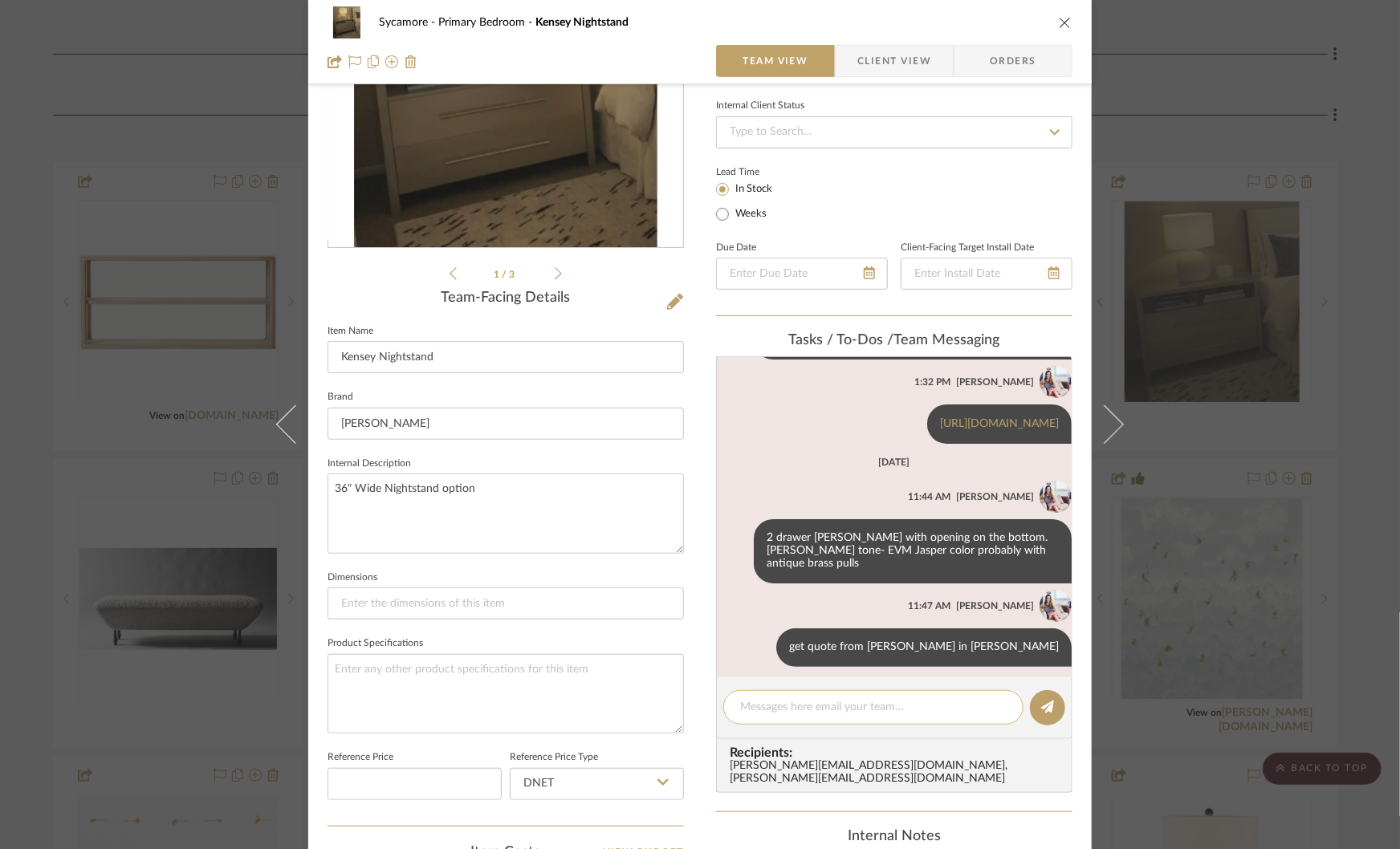
scroll to position [134, 0]
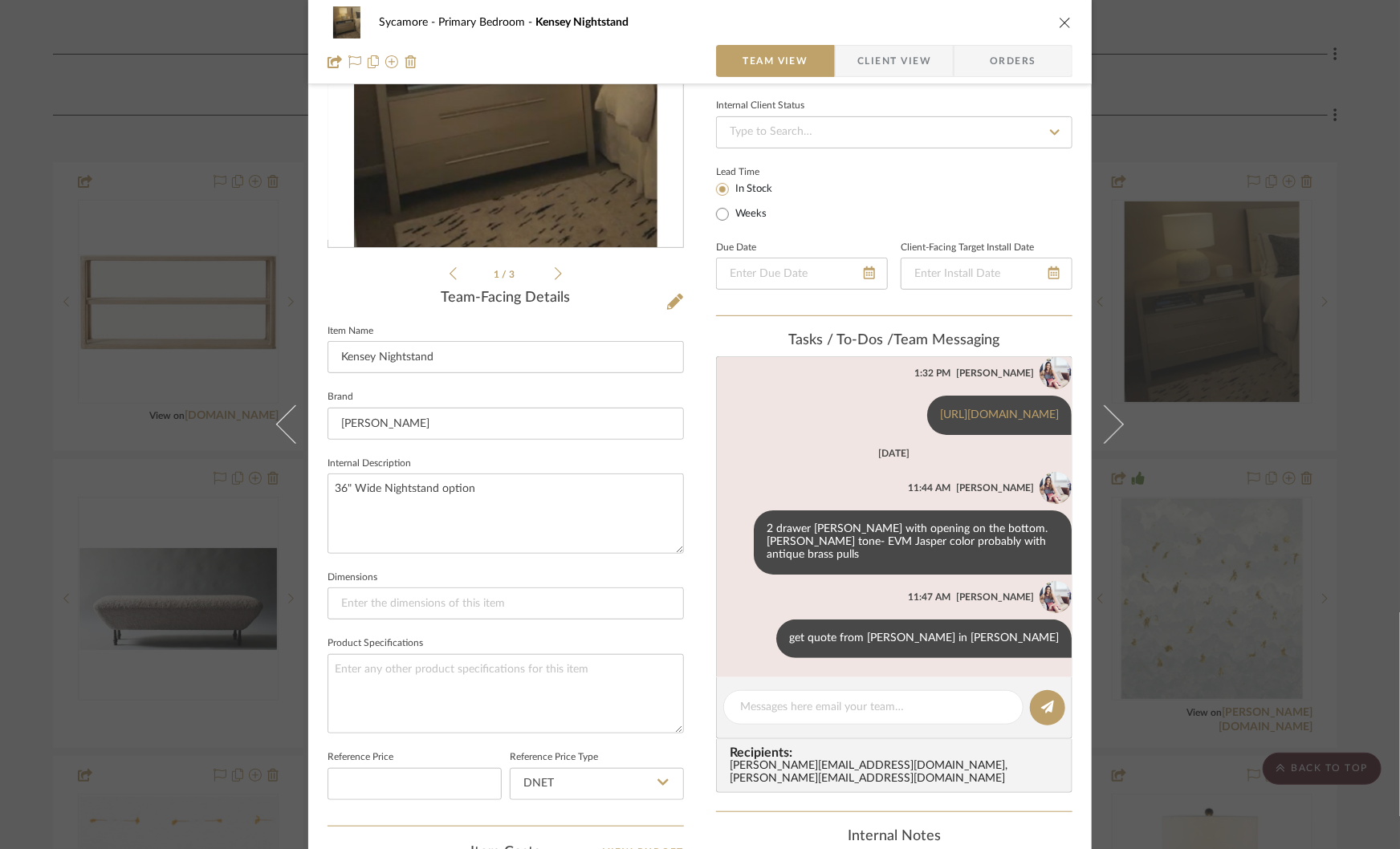
click at [1267, 449] on div "Sycamore Primary Bedroom Kensey Nightstand Team View Client View Orders 1 / 3 T…" at bounding box center [700, 424] width 1400 height 849
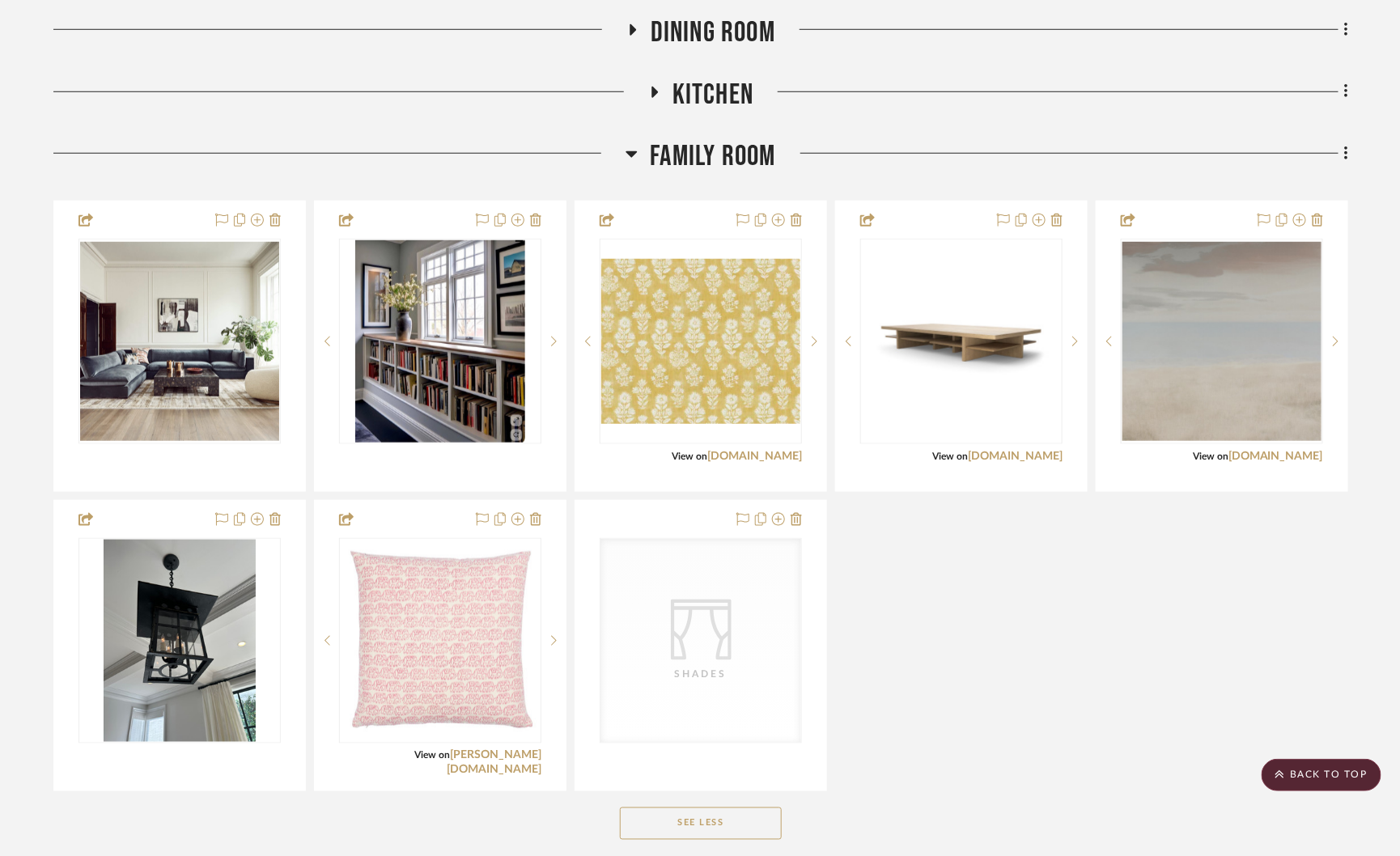
scroll to position [506, 0]
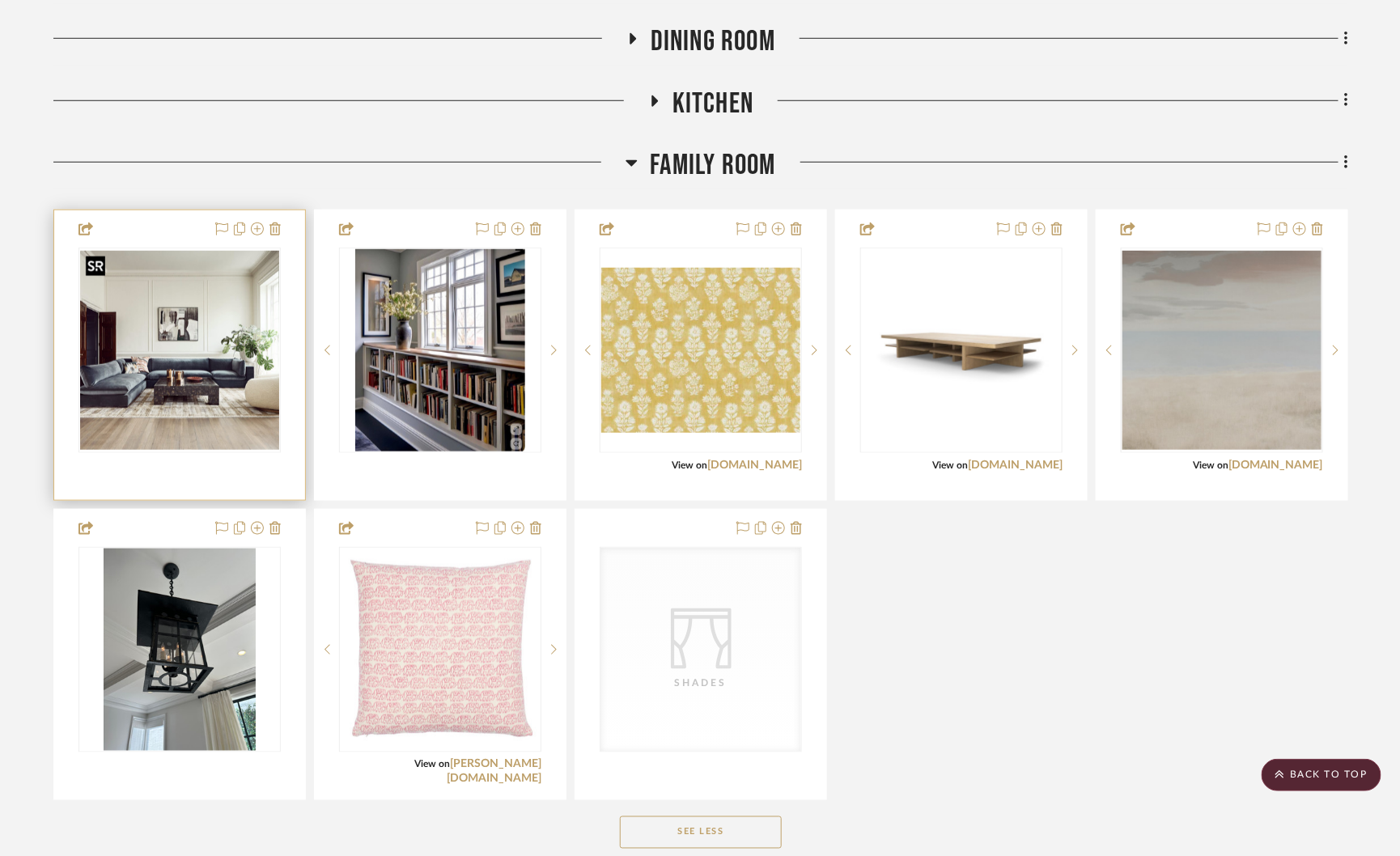
click at [195, 327] on img "0" at bounding box center [179, 350] width 199 height 199
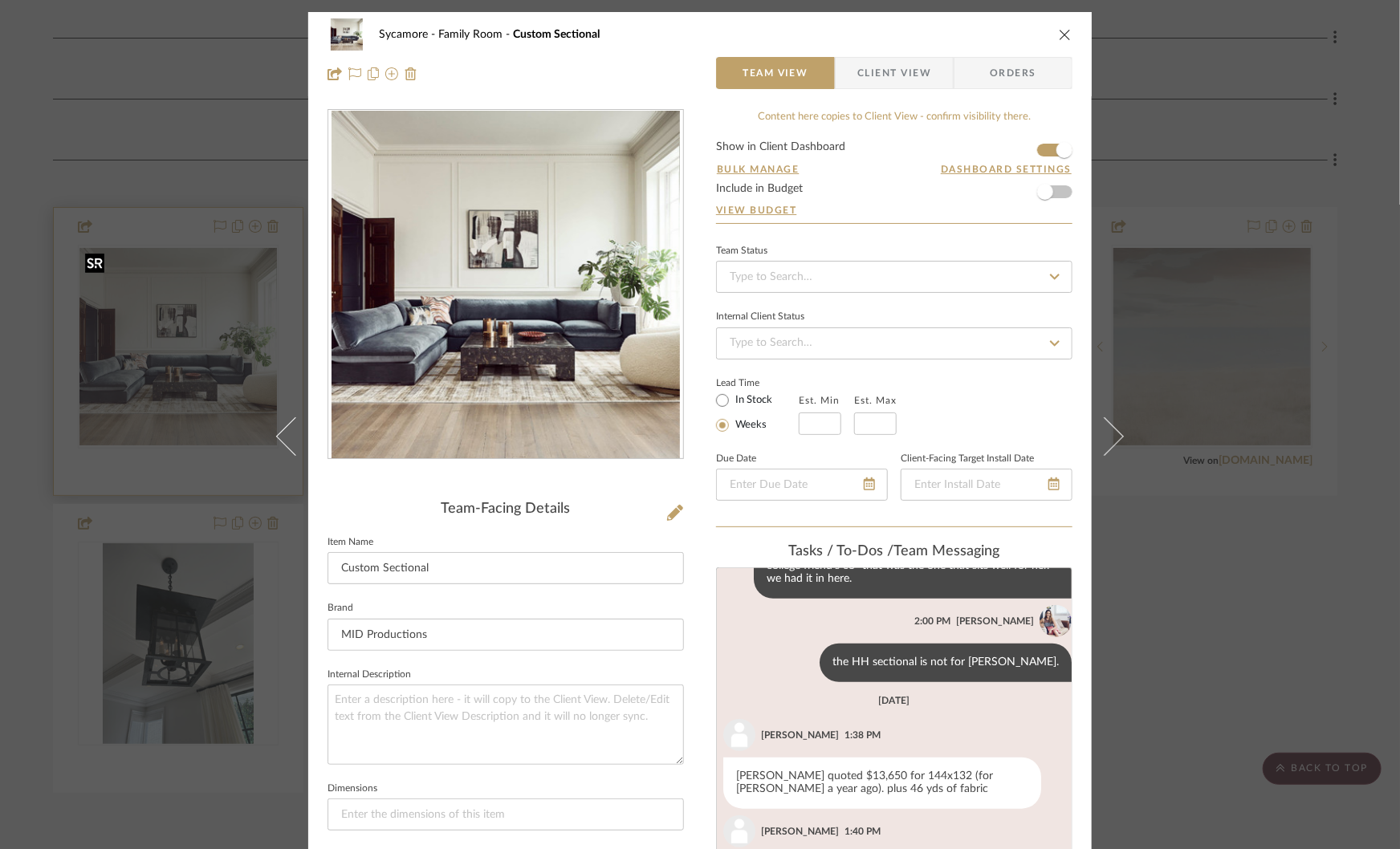
scroll to position [812, 0]
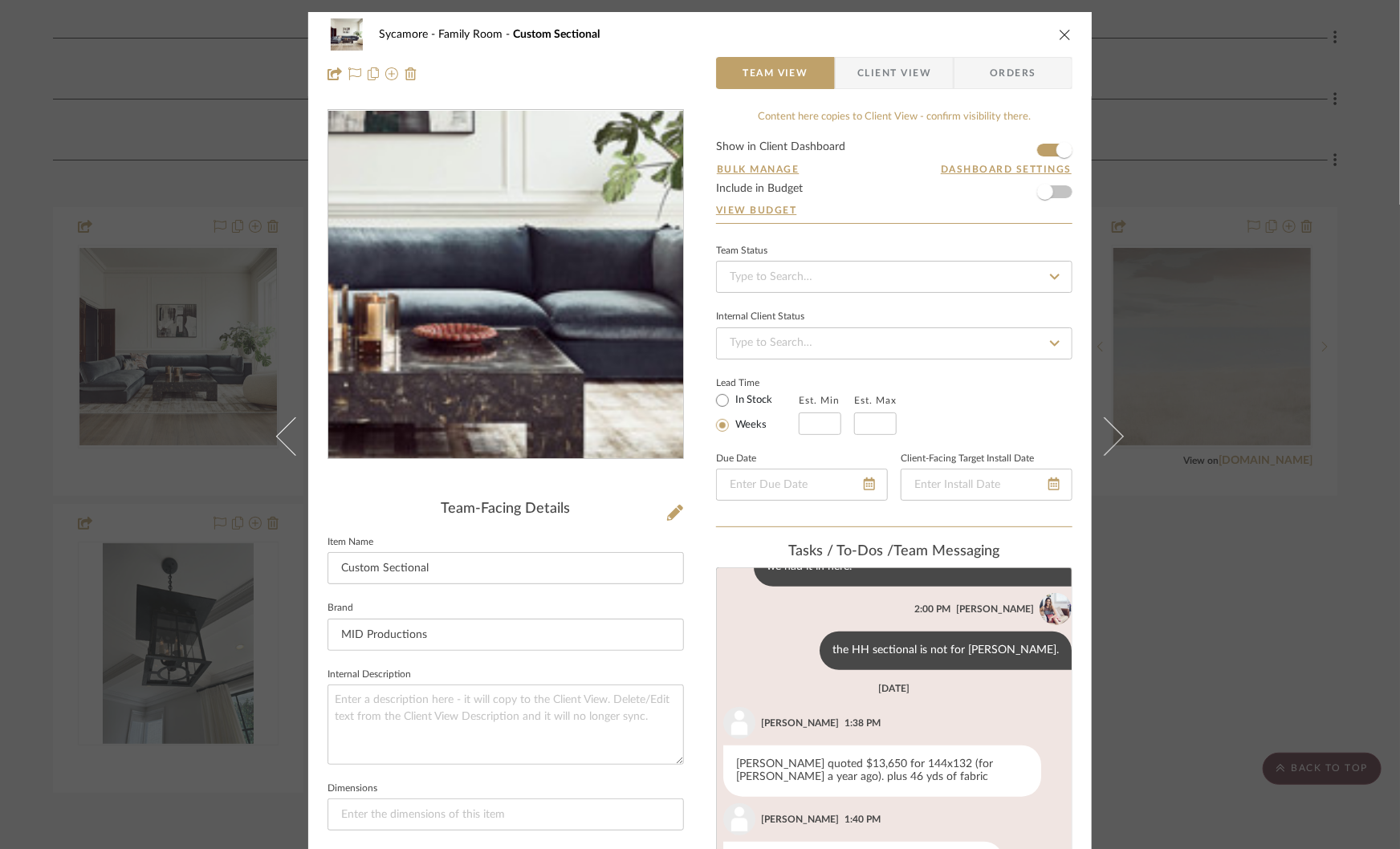
click at [543, 318] on img "0" at bounding box center [505, 285] width 349 height 349
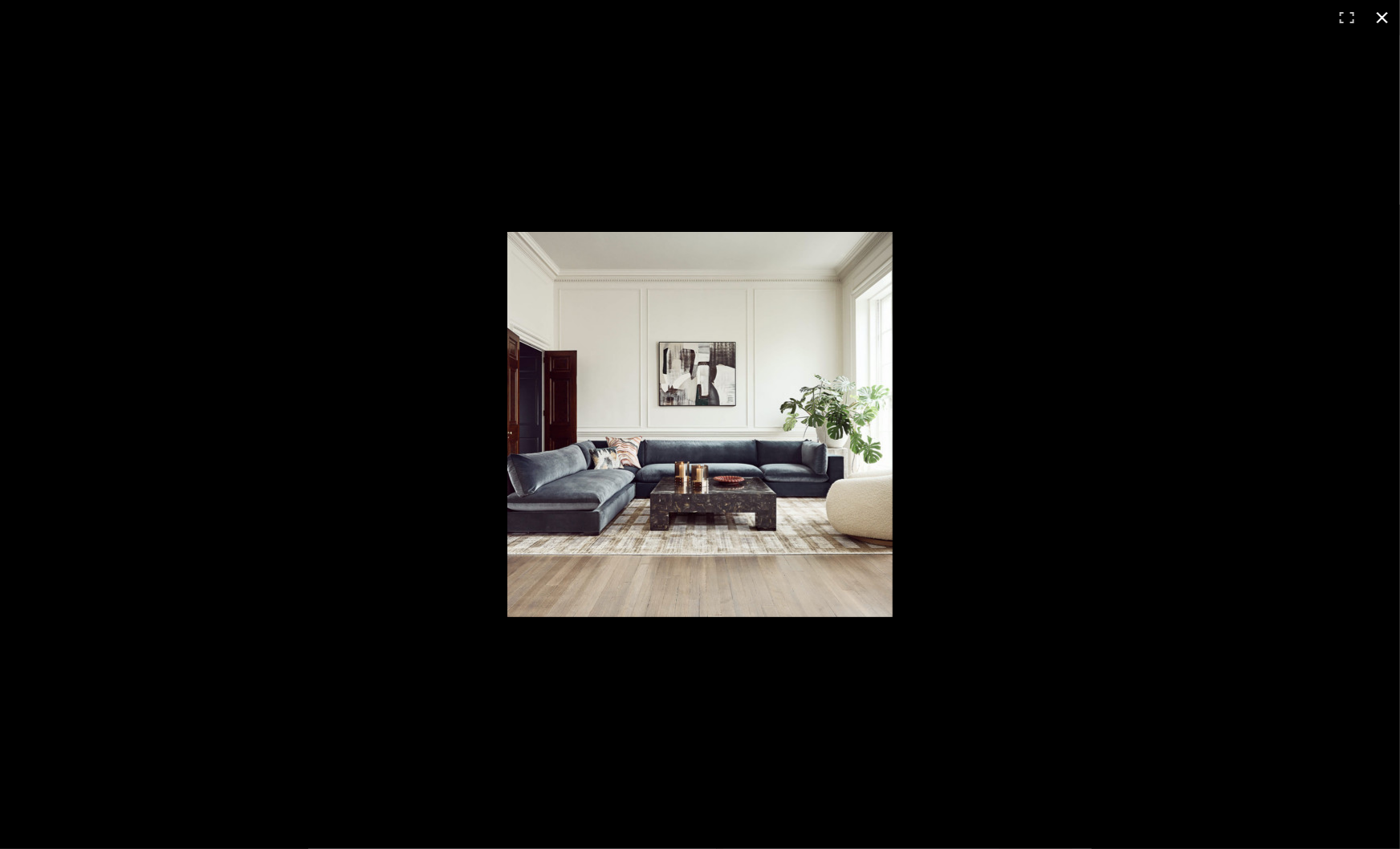
click at [1385, 23] on button at bounding box center [1382, 17] width 36 height 35
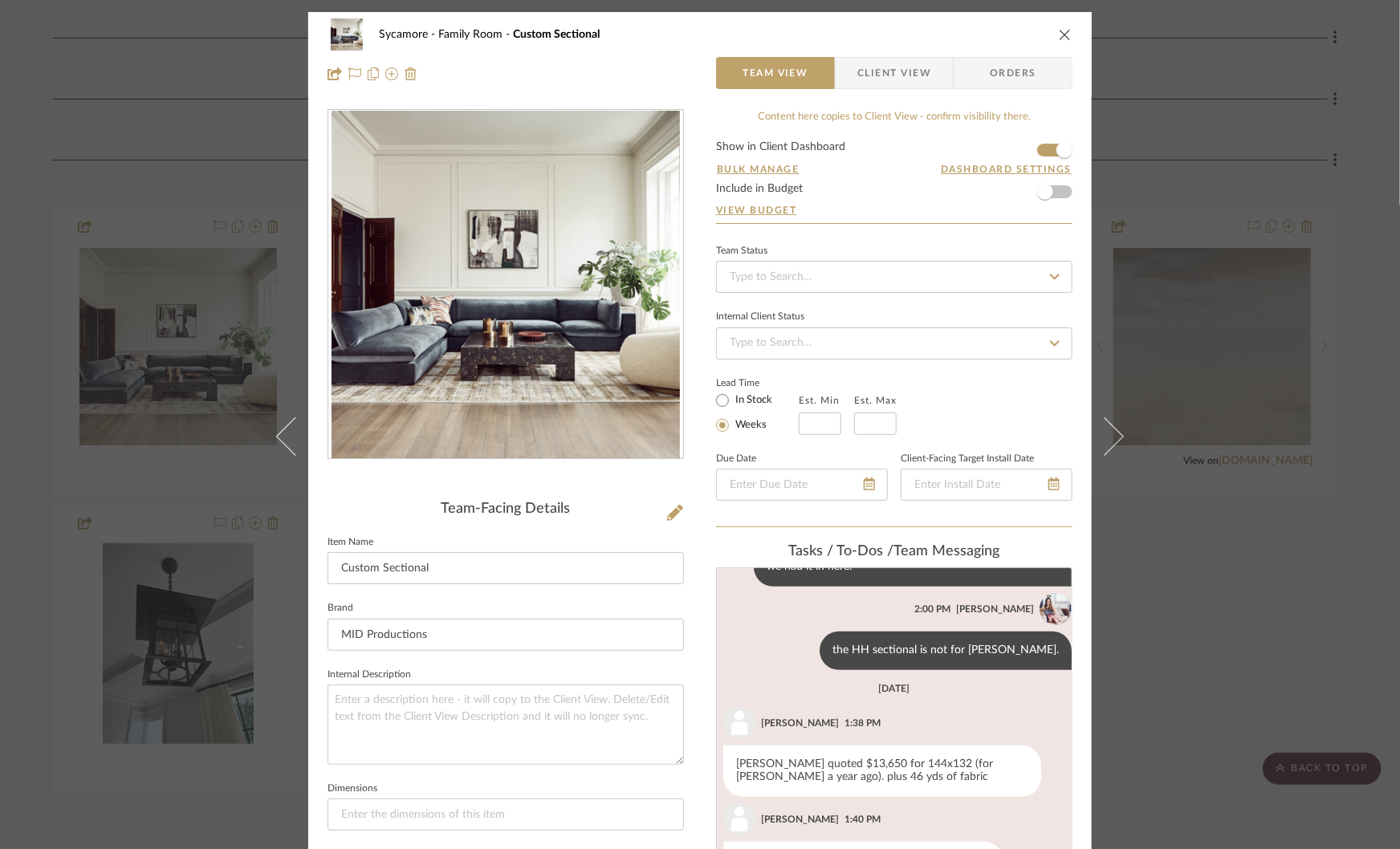
click at [1193, 166] on div "Sycamore Family Room Custom Sectional Team View Client View Orders Team-Facing …" at bounding box center [700, 424] width 1400 height 849
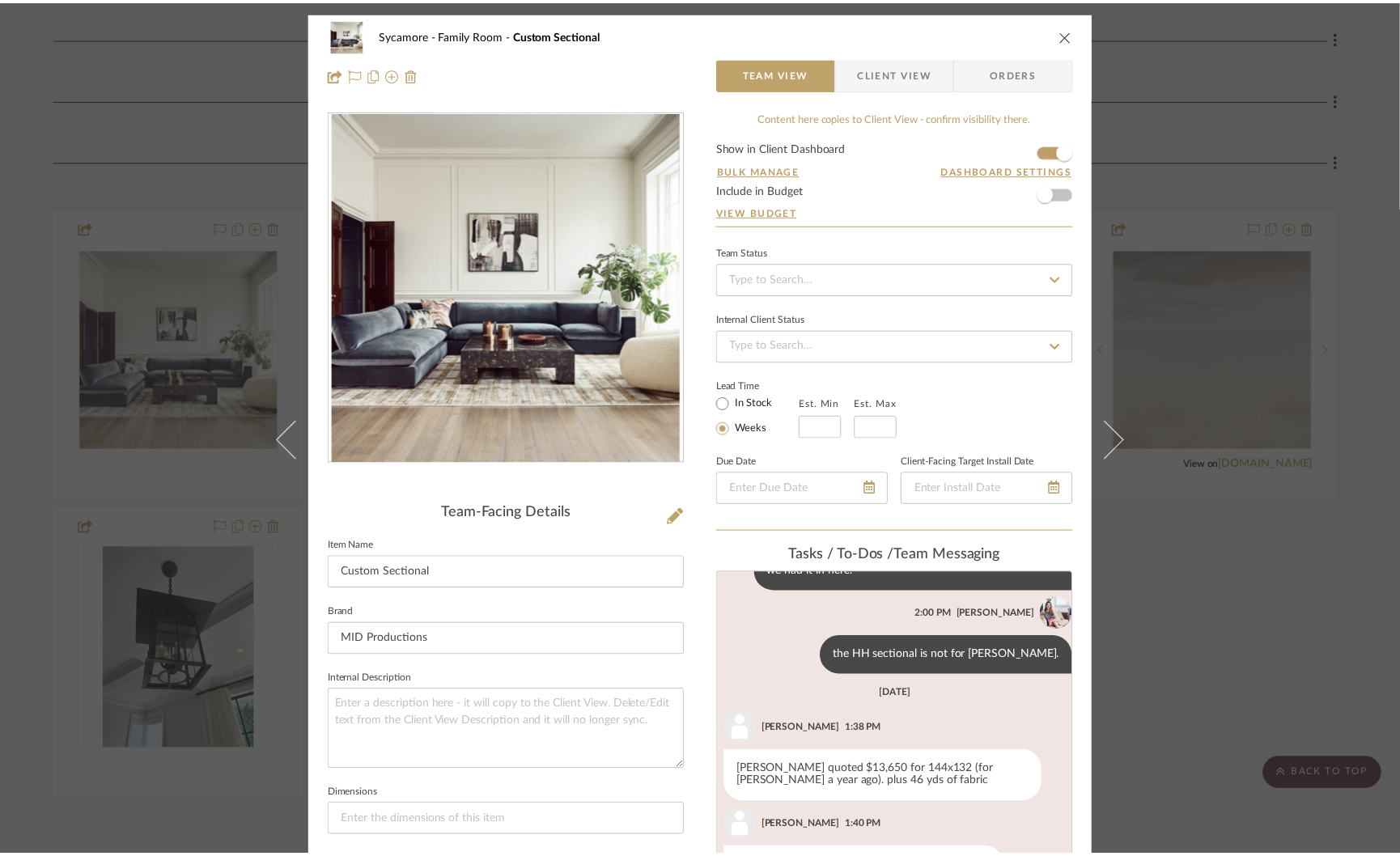
scroll to position [506, 0]
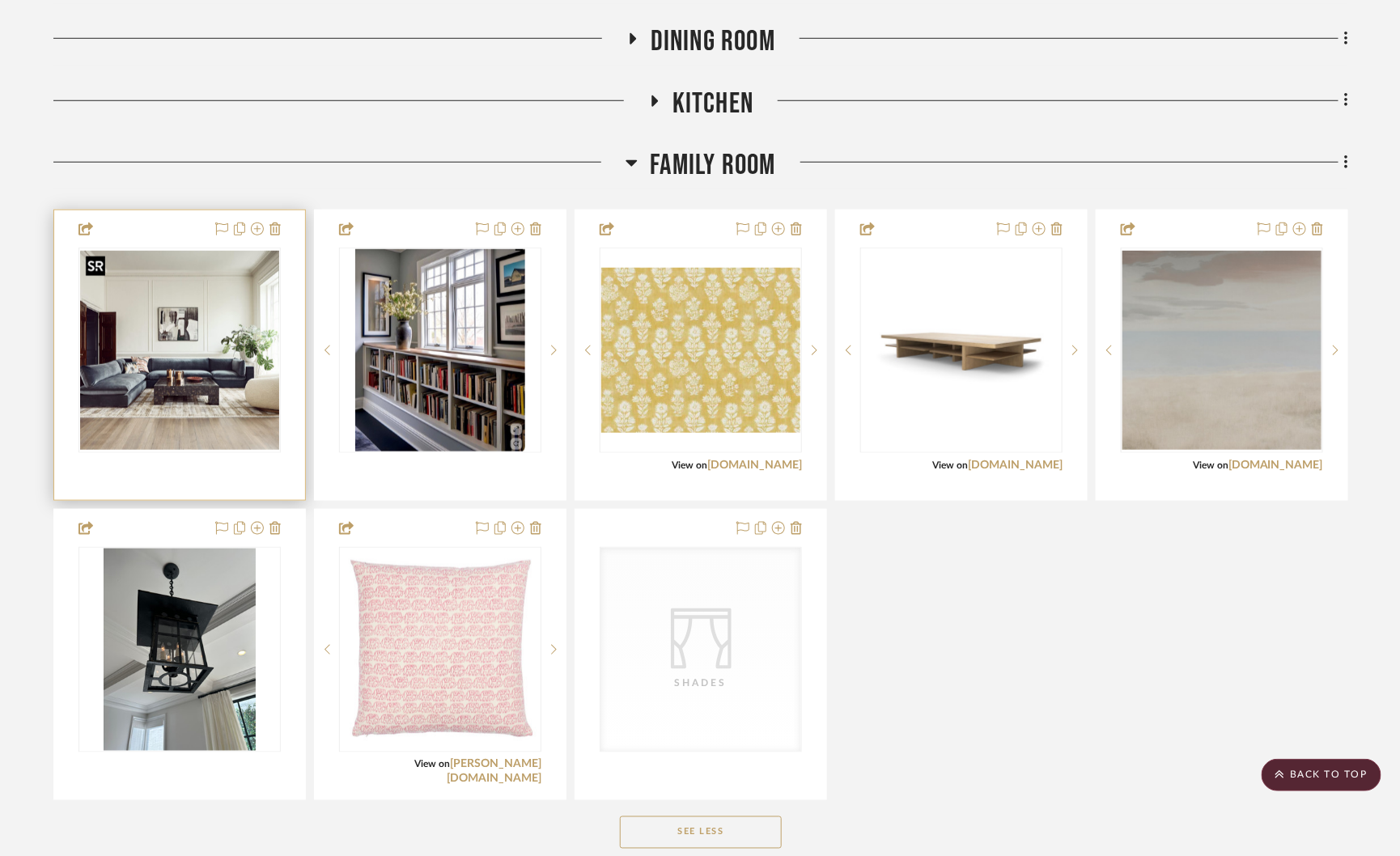
click at [191, 339] on img "0" at bounding box center [179, 350] width 199 height 199
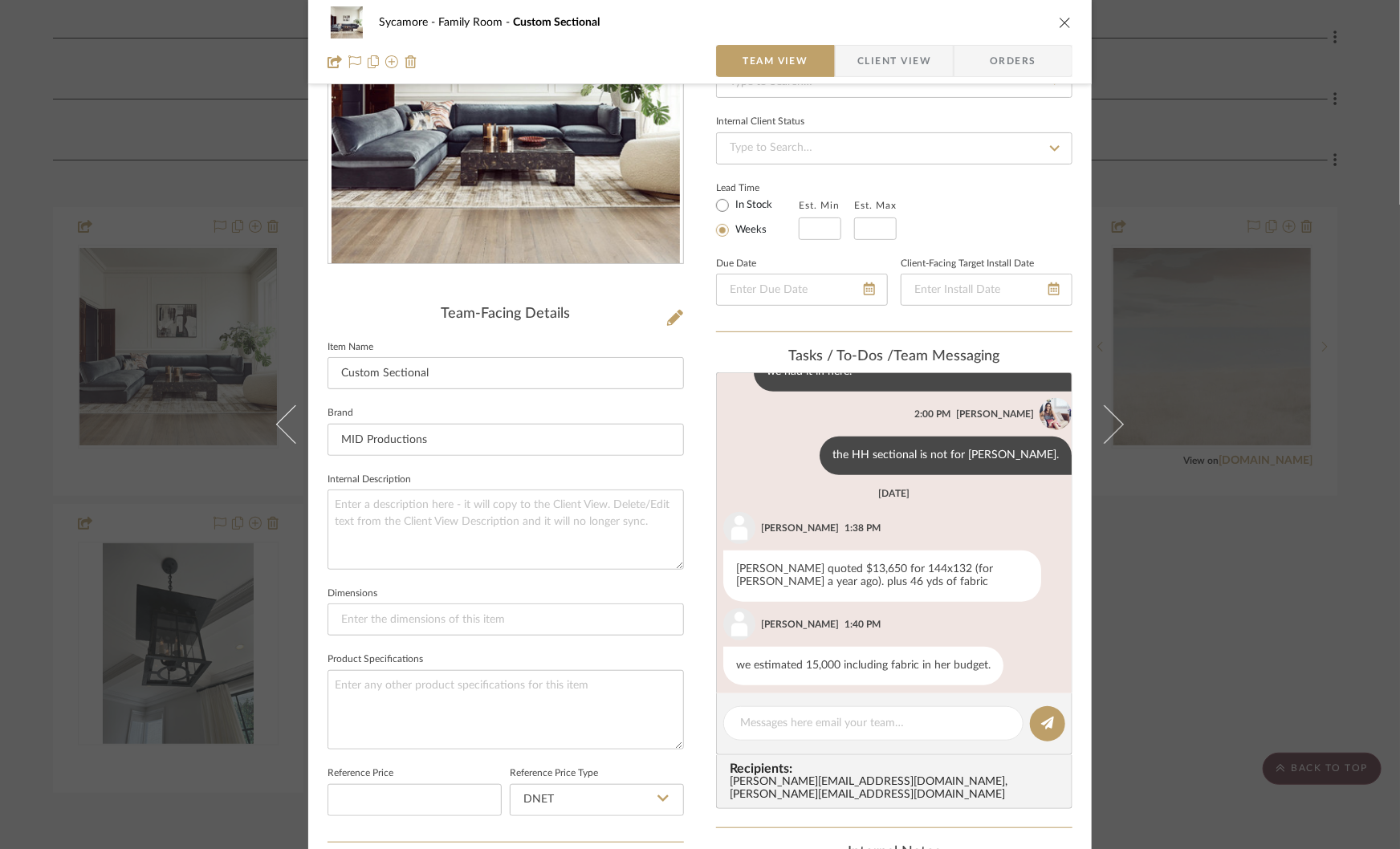
scroll to position [196, 0]
click at [751, 722] on textarea at bounding box center [873, 723] width 267 height 17
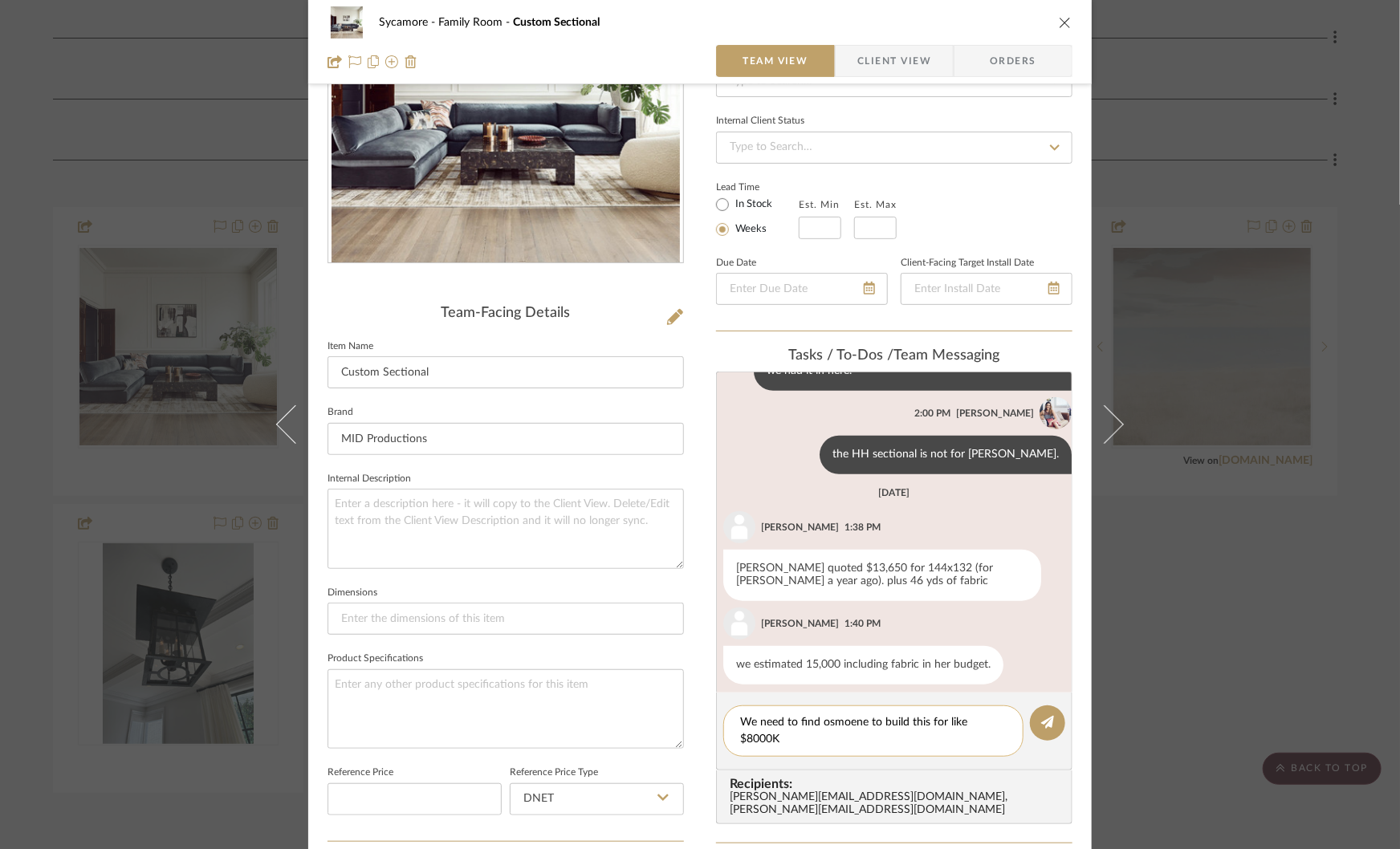
scroll to position [0, 0]
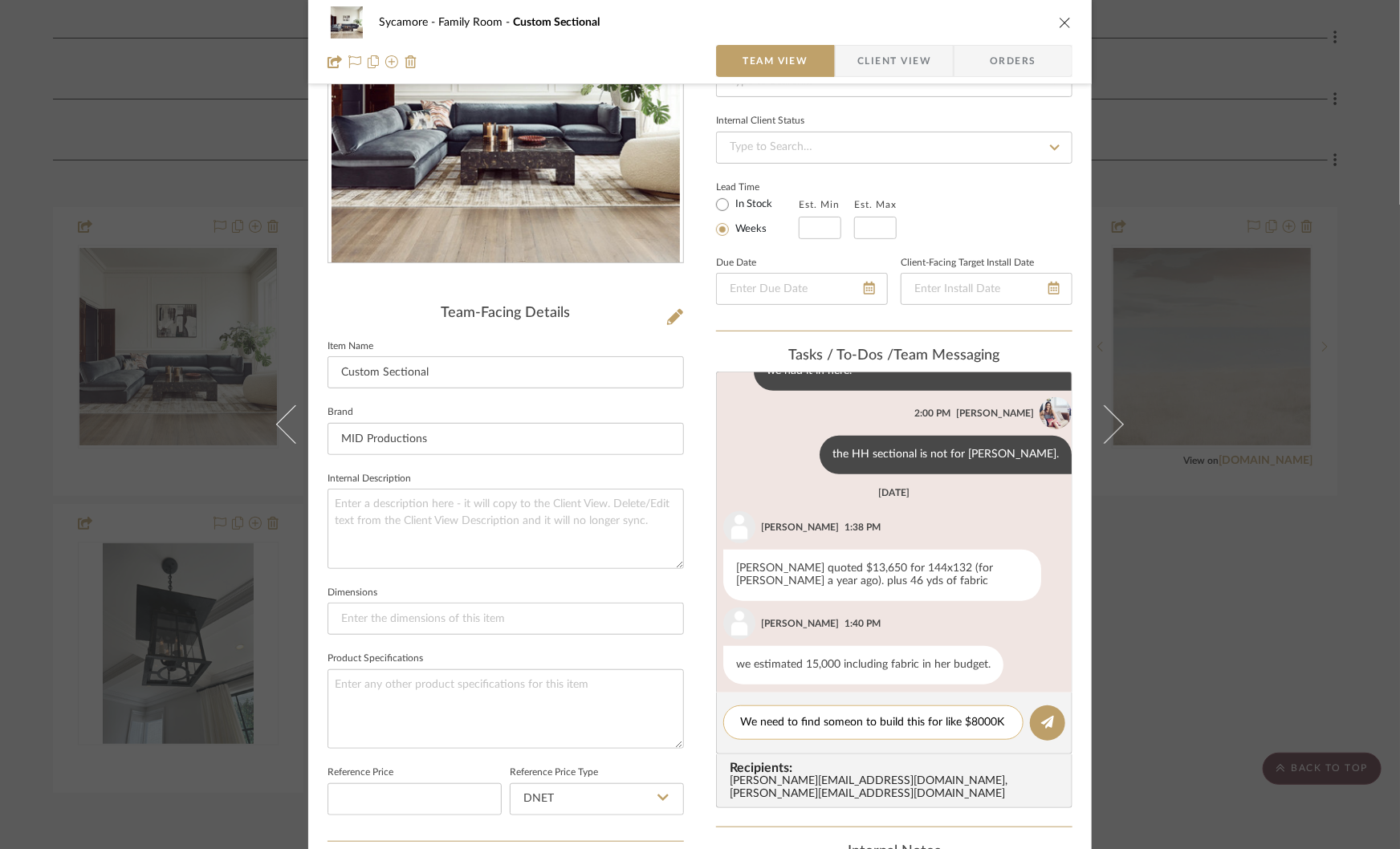
type textarea "We need to find someone to build this for like $8000K"
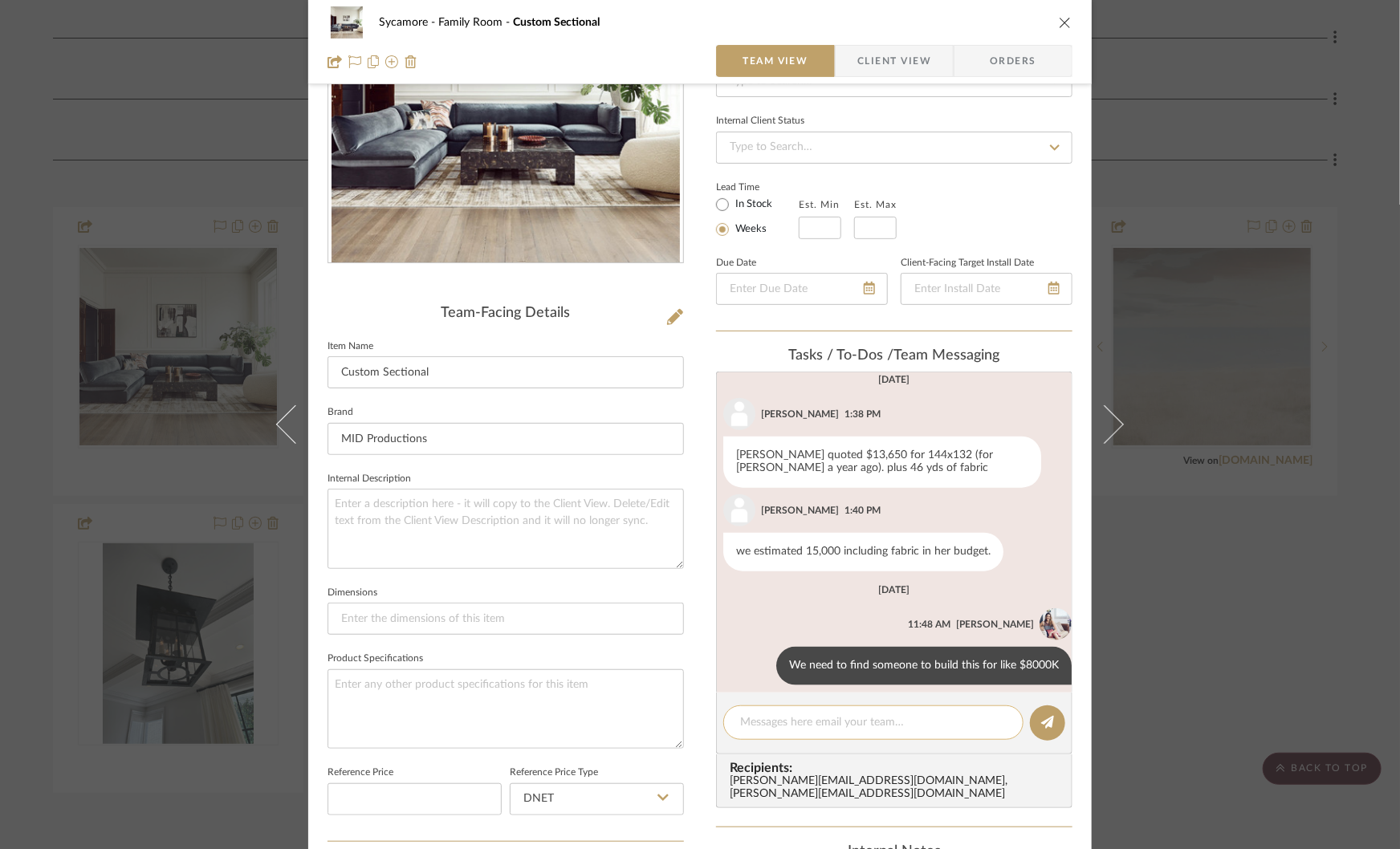
scroll to position [925, 0]
type textarea "try lauren grauman's guy"
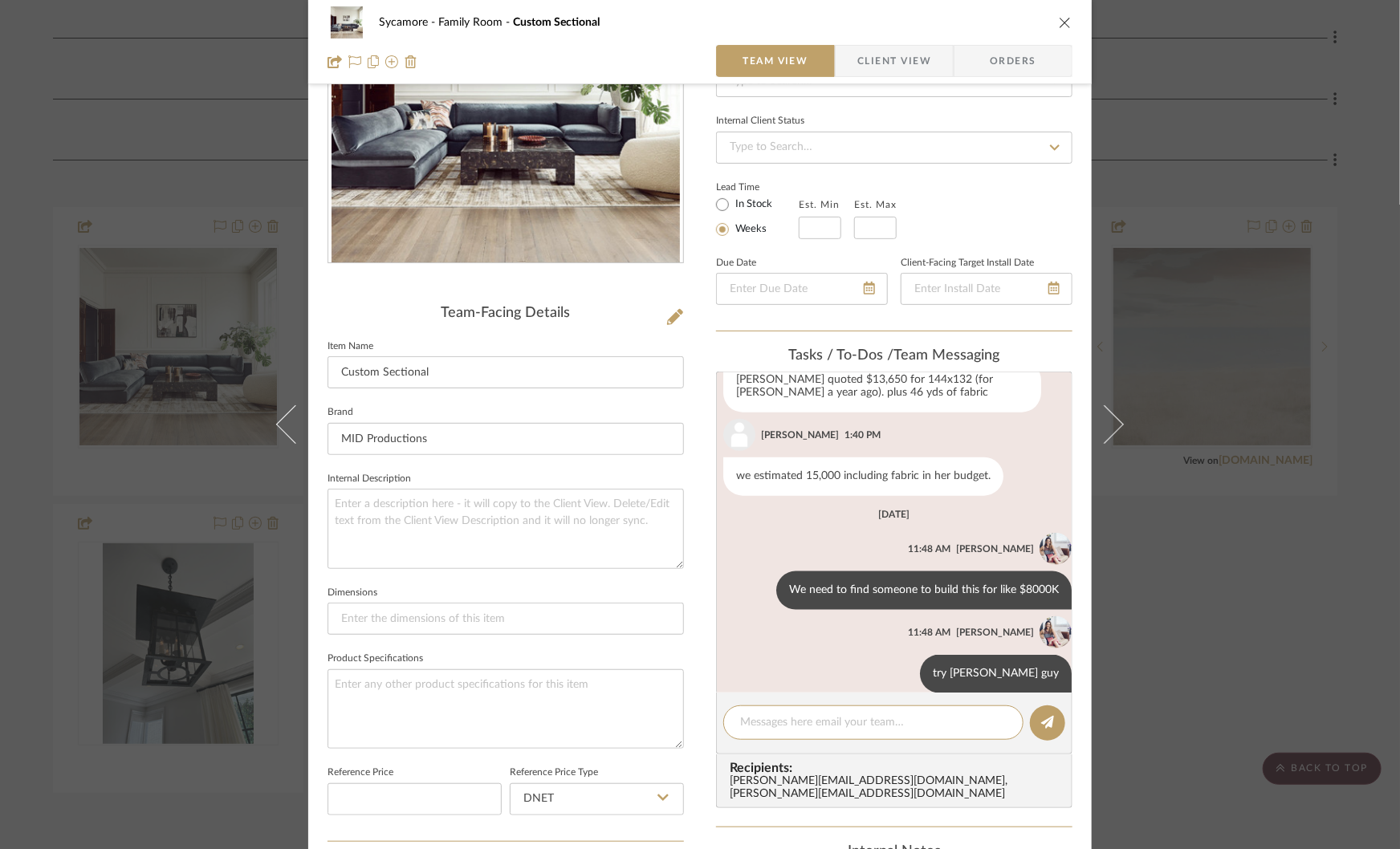
scroll to position [1009, 0]
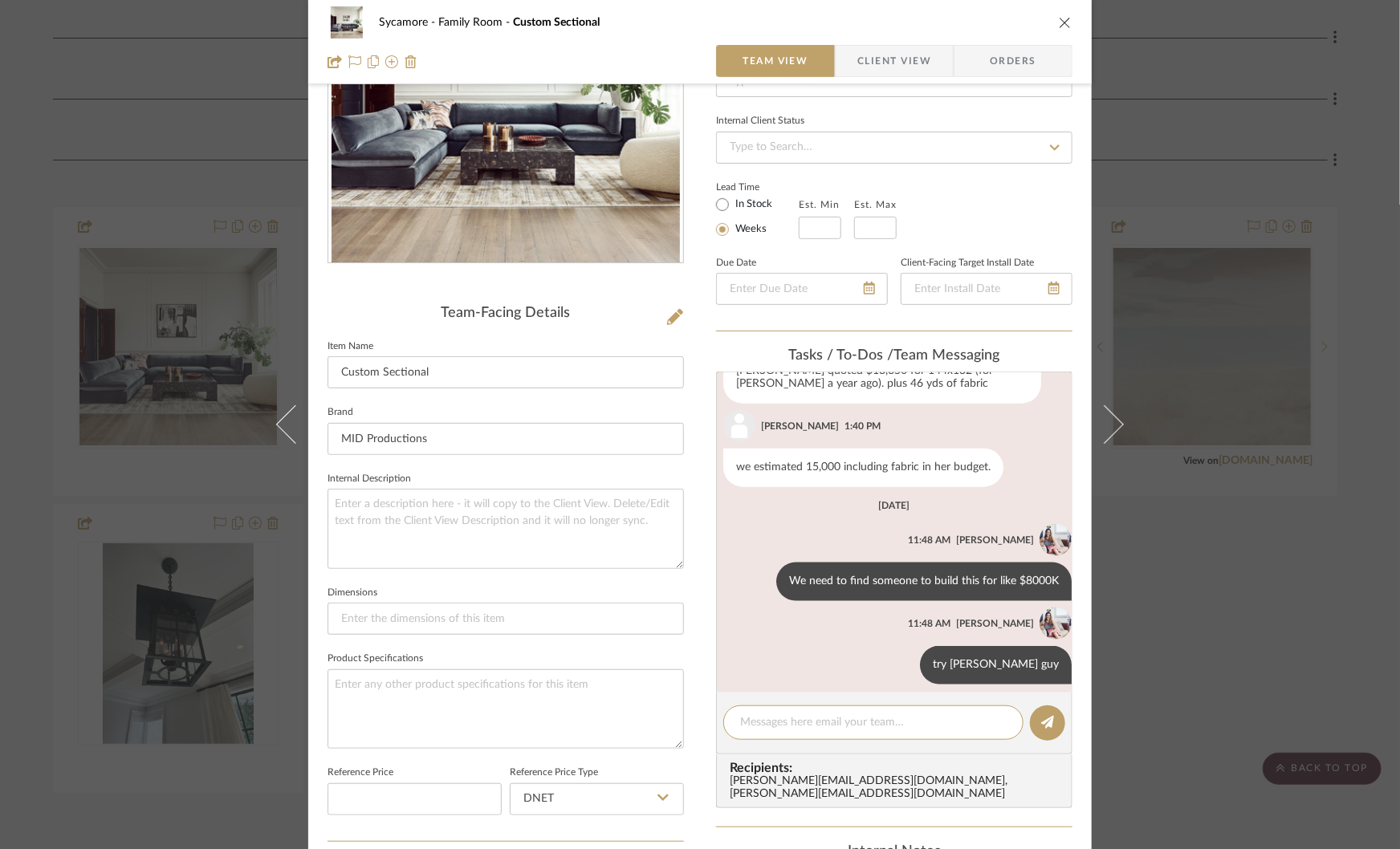
click at [1277, 610] on div "Sycamore Family Room Custom Sectional Team View Client View Orders Team-Facing …" at bounding box center [700, 424] width 1400 height 849
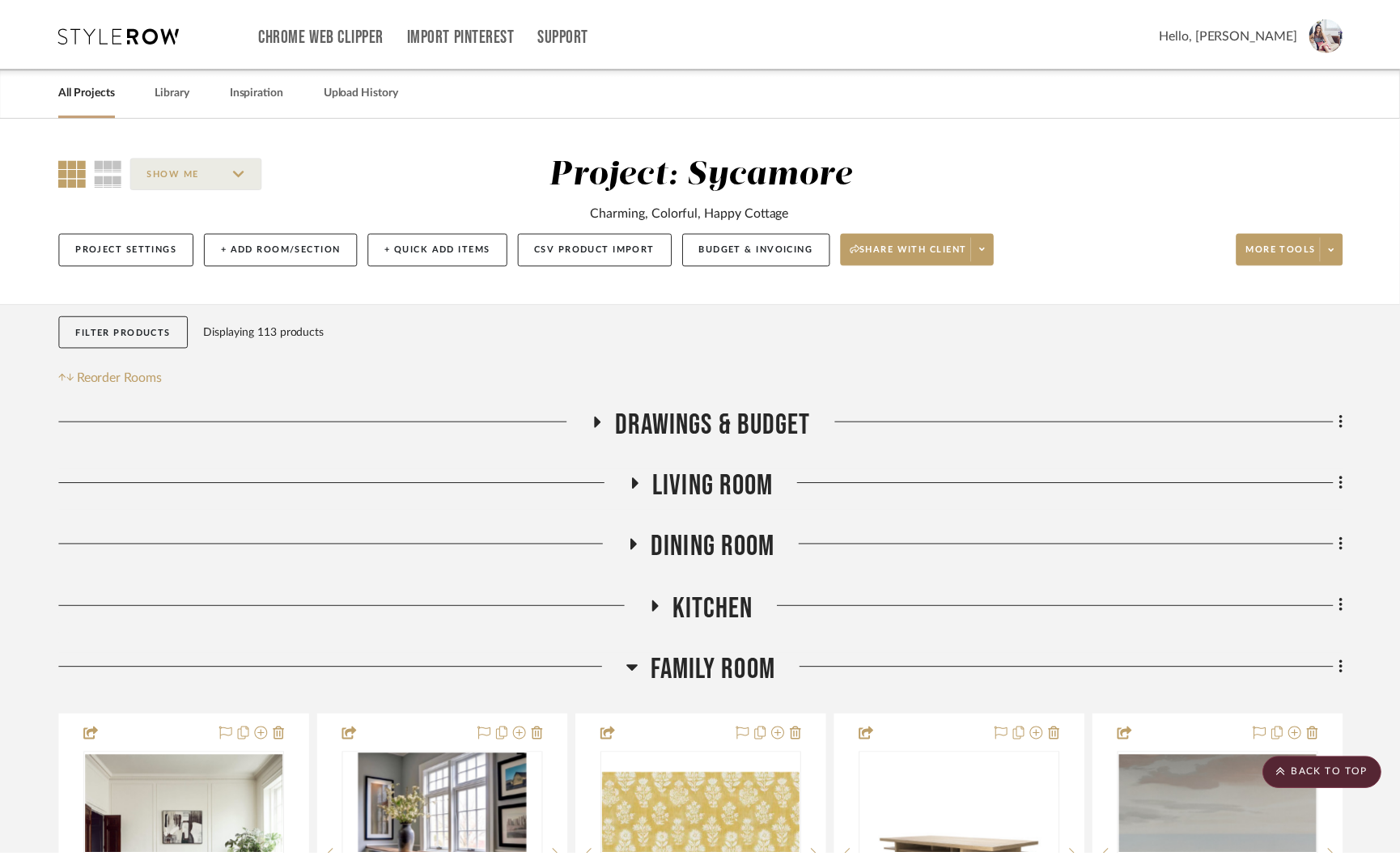
scroll to position [506, 0]
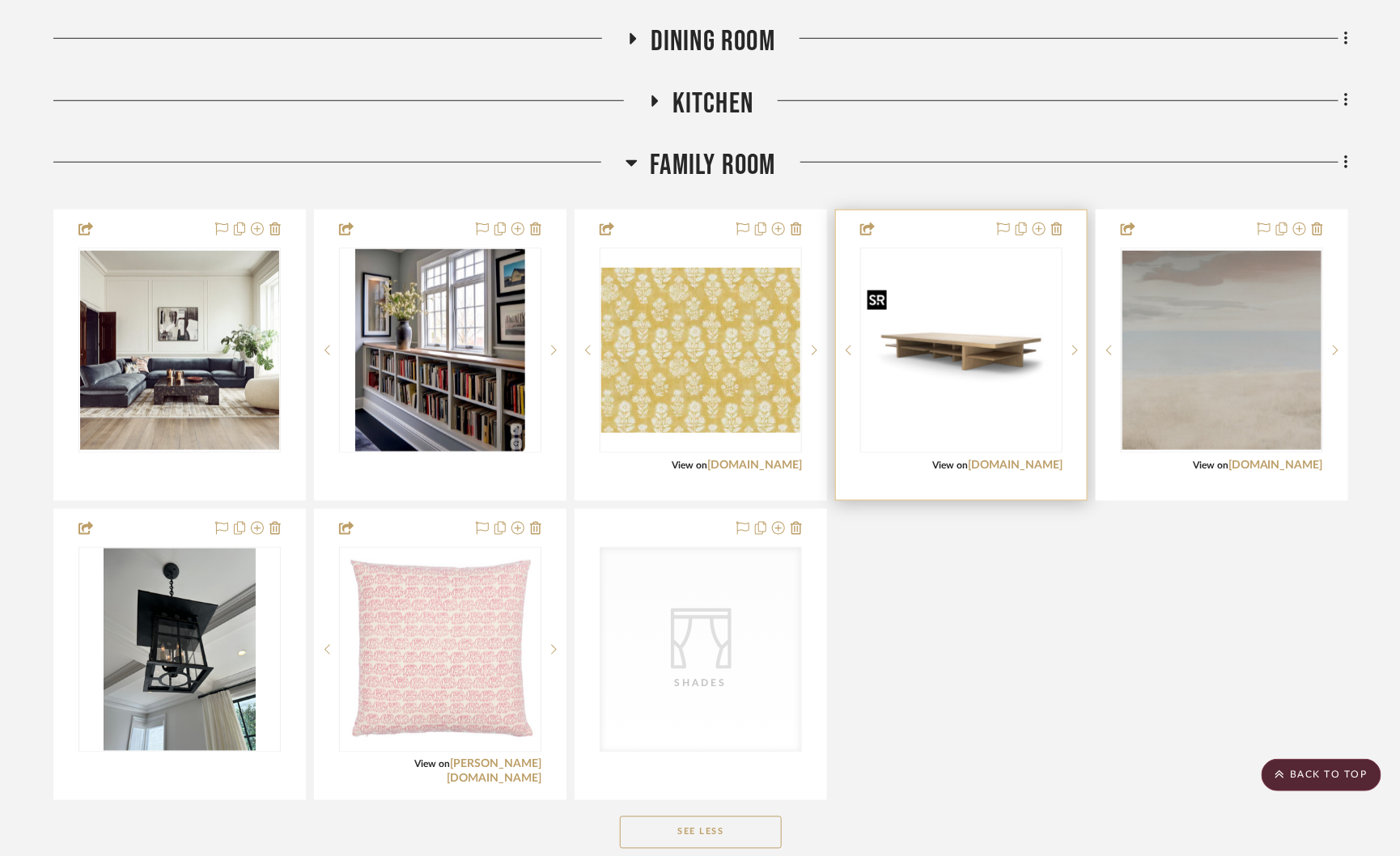
click at [957, 321] on img "0" at bounding box center [961, 350] width 199 height 133
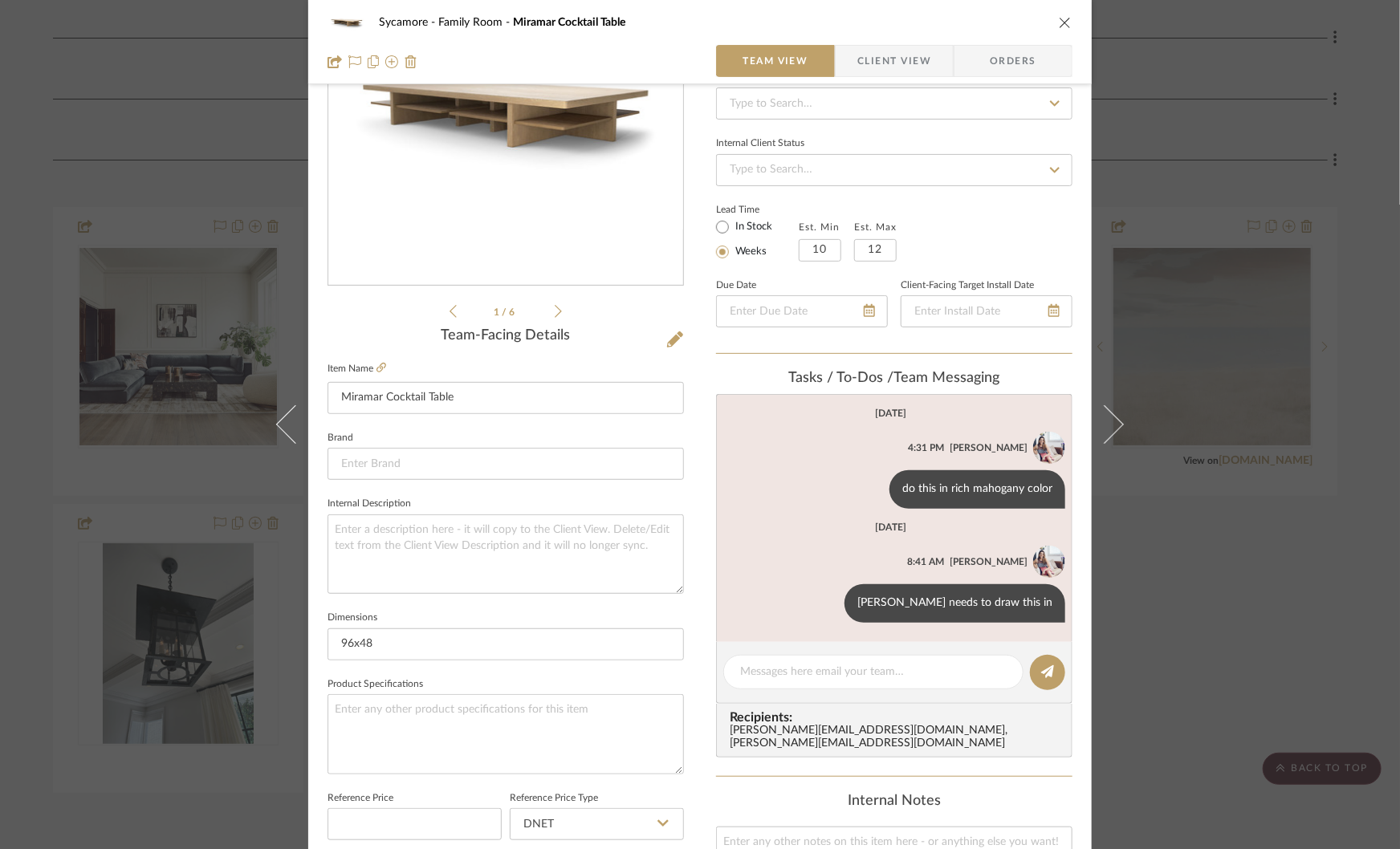
scroll to position [181, 0]
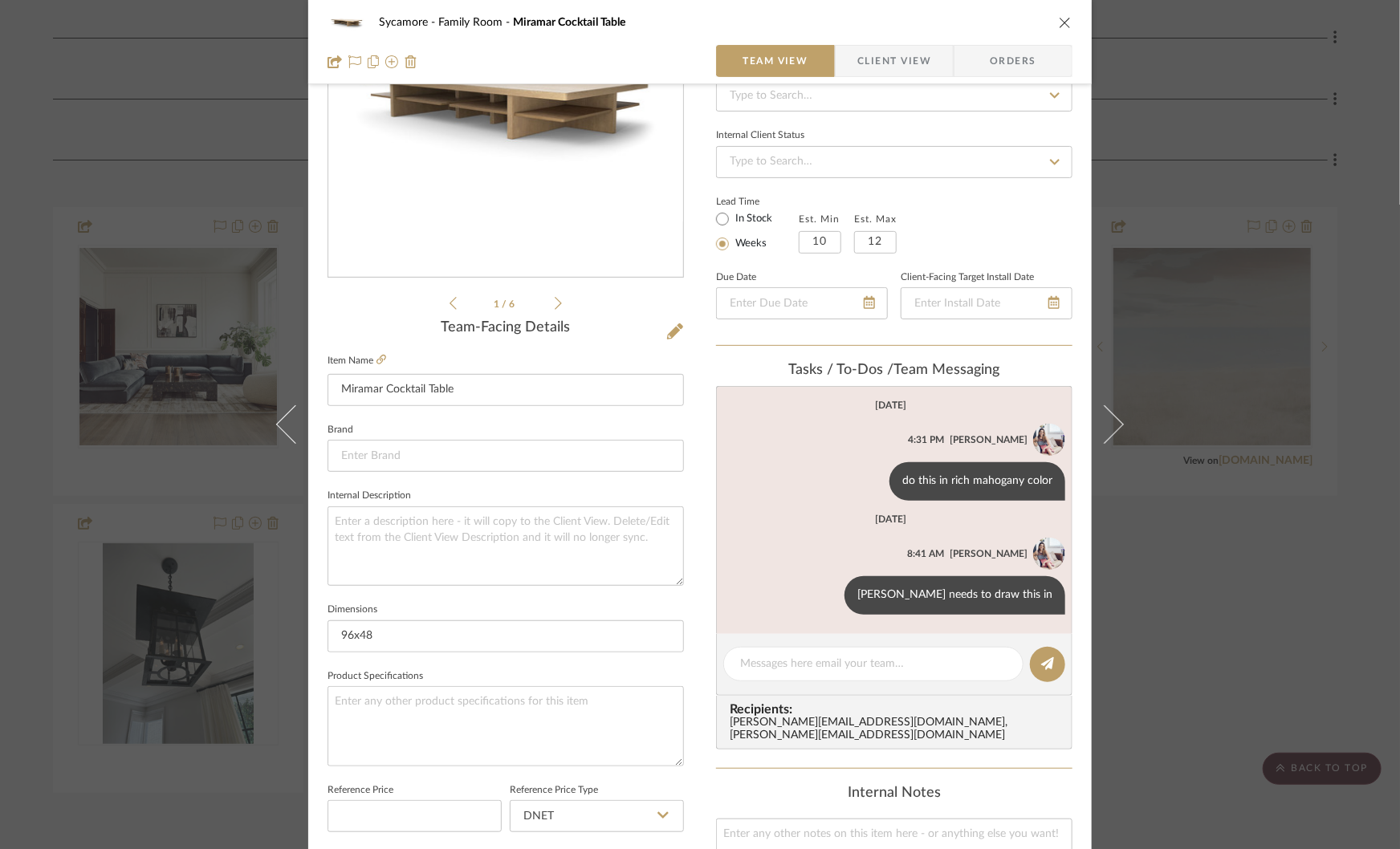
click at [1219, 593] on div "Sycamore Family Room Miramar Cocktail Table Team View Client View Orders 1 / 6 …" at bounding box center [700, 424] width 1400 height 849
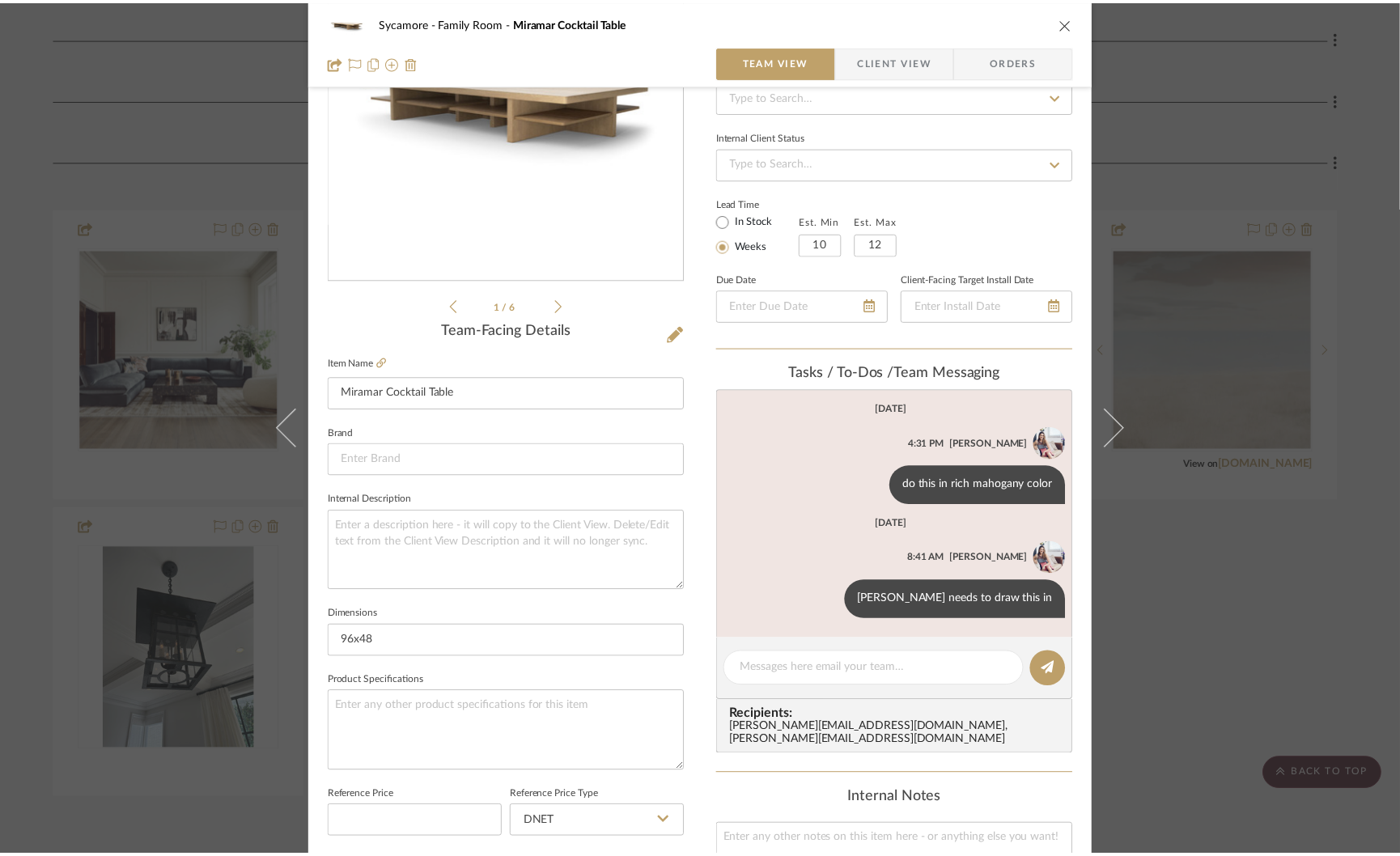
scroll to position [506, 0]
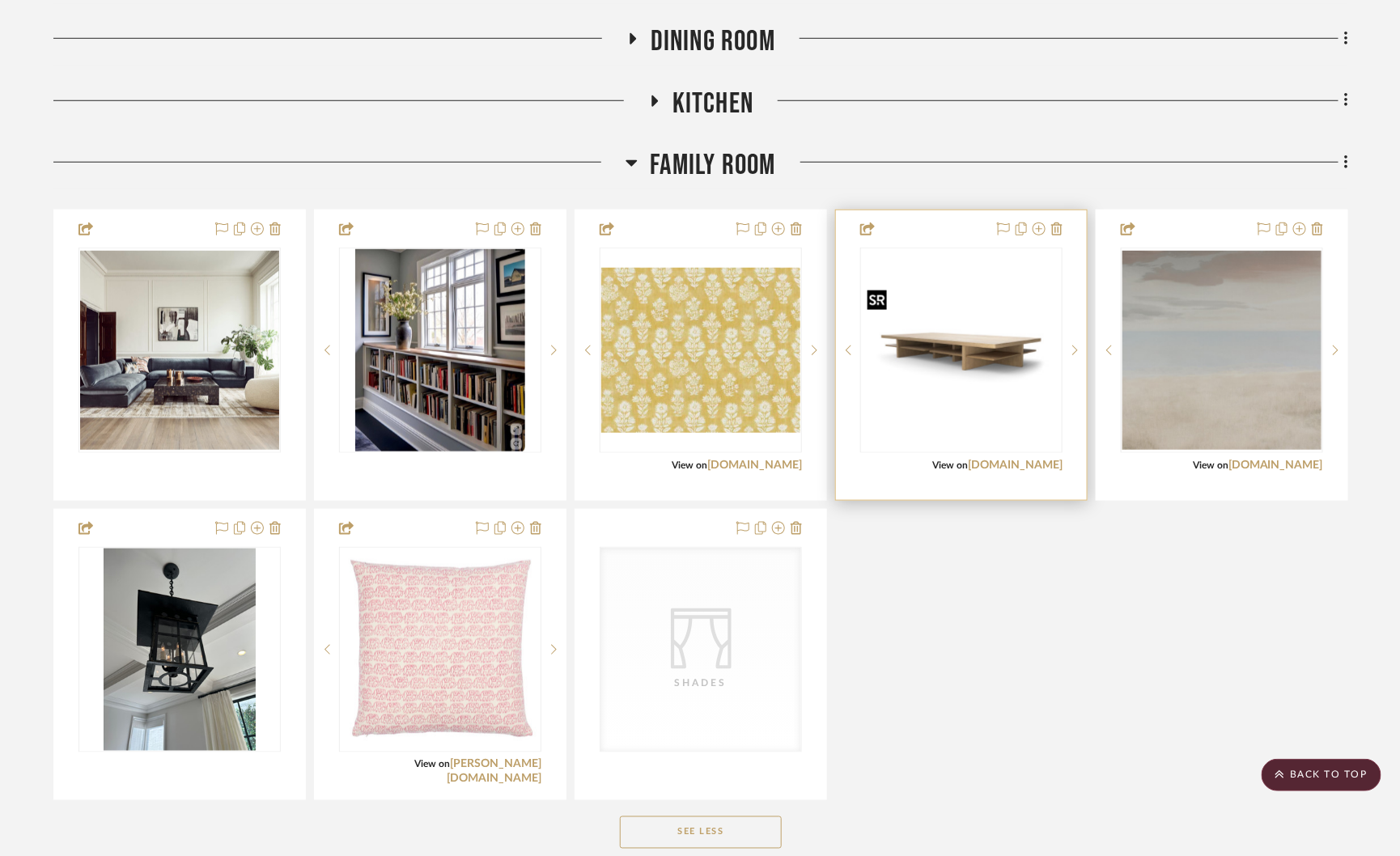
click at [963, 391] on img "0" at bounding box center [961, 350] width 199 height 133
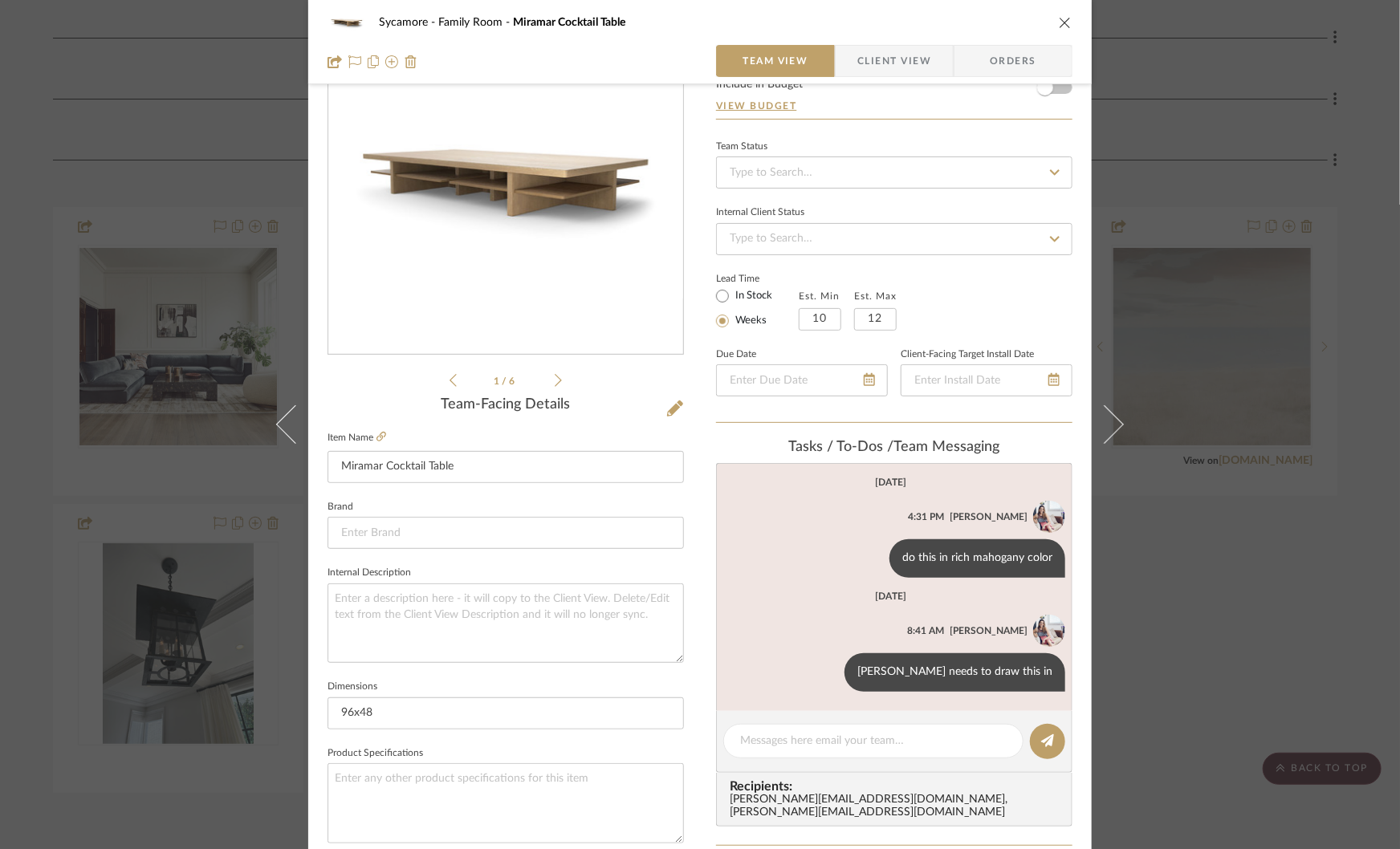
scroll to position [110, 0]
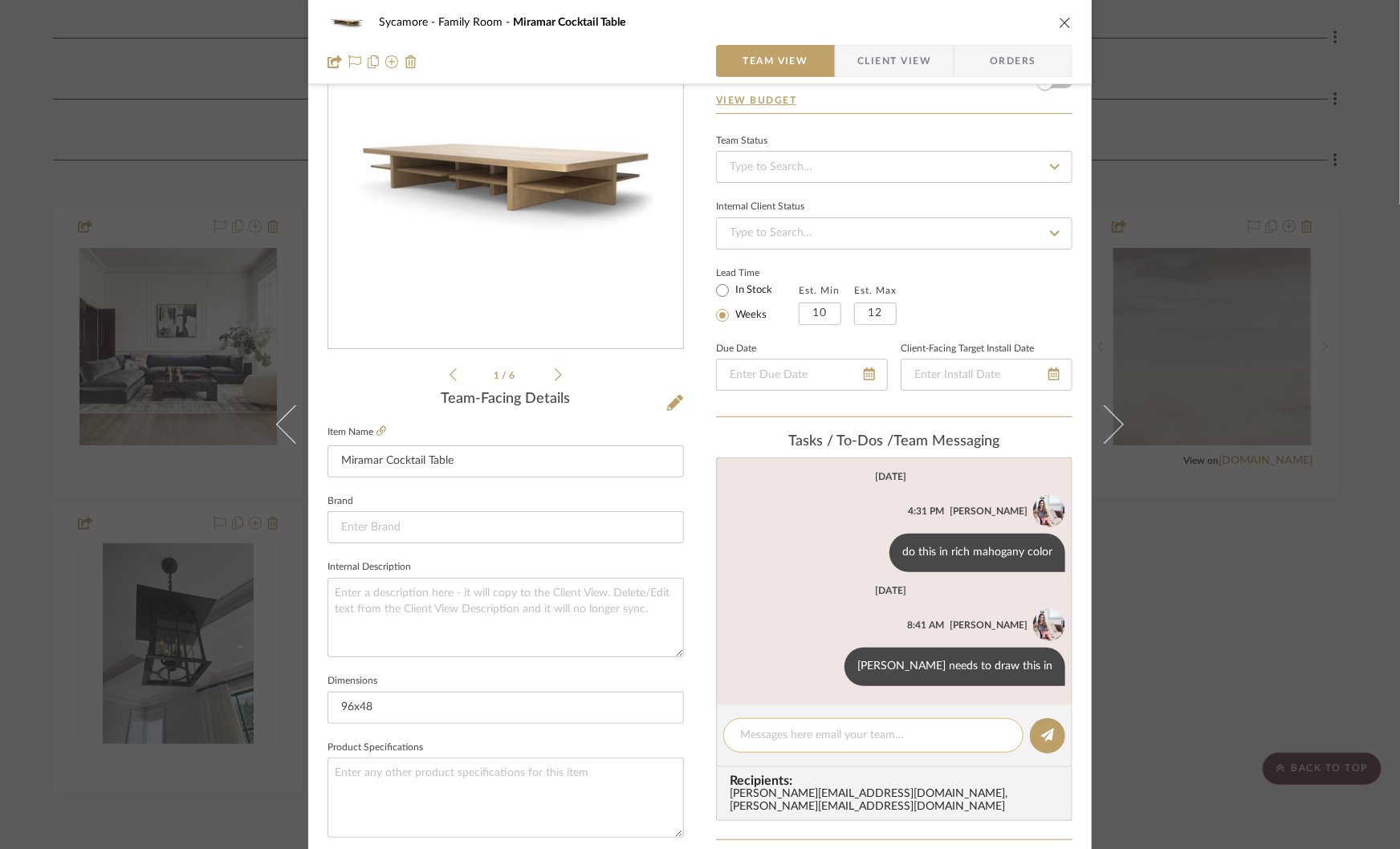
click at [772, 728] on textarea at bounding box center [873, 735] width 267 height 17
type textarea "need a drawing in our size and quote from Campos"
click at [1263, 587] on div "Sycamore Family Room Miramar Cocktail Table Team View Client View Orders 1 / 6 …" at bounding box center [700, 424] width 1400 height 849
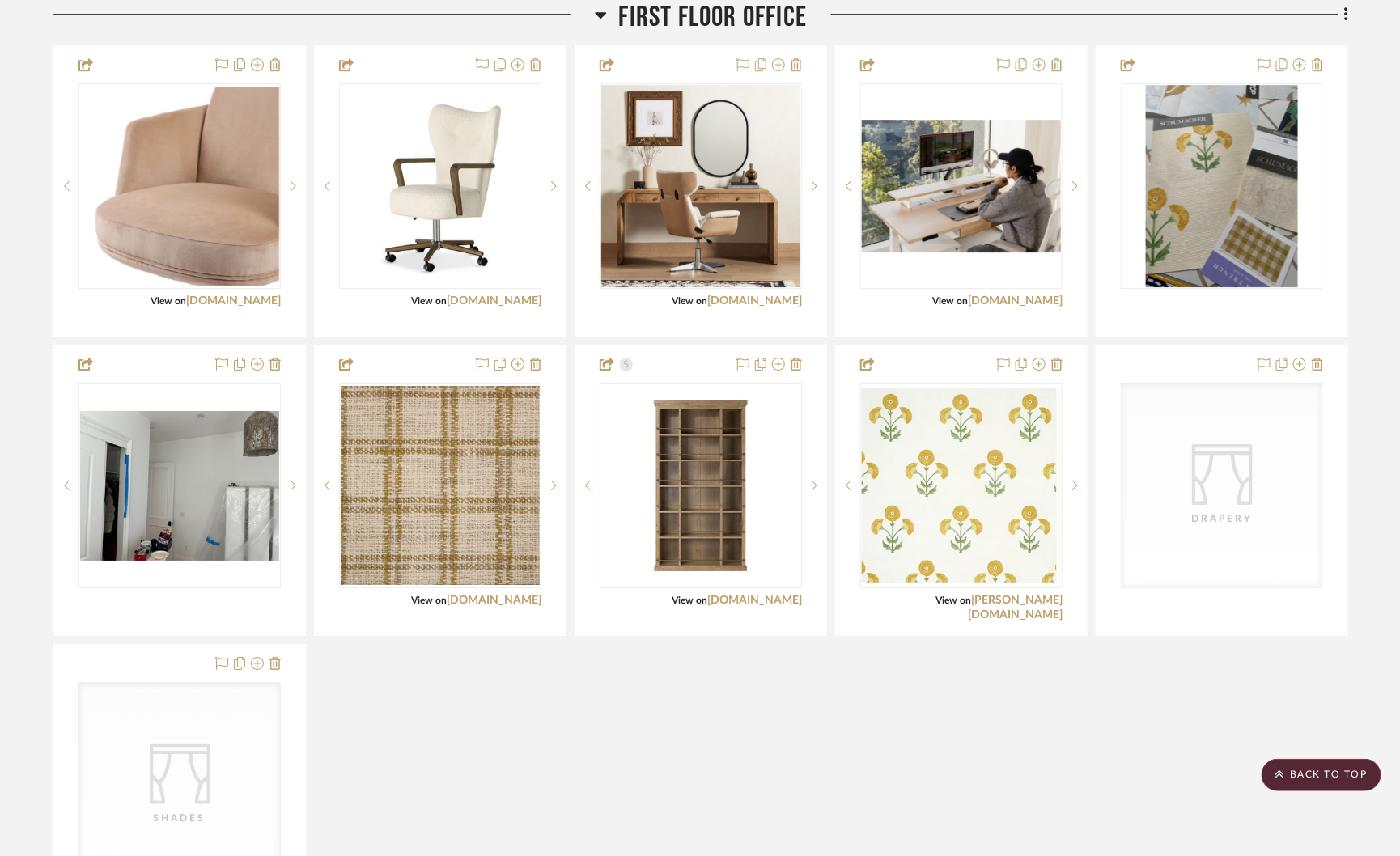
scroll to position [2142, 0]
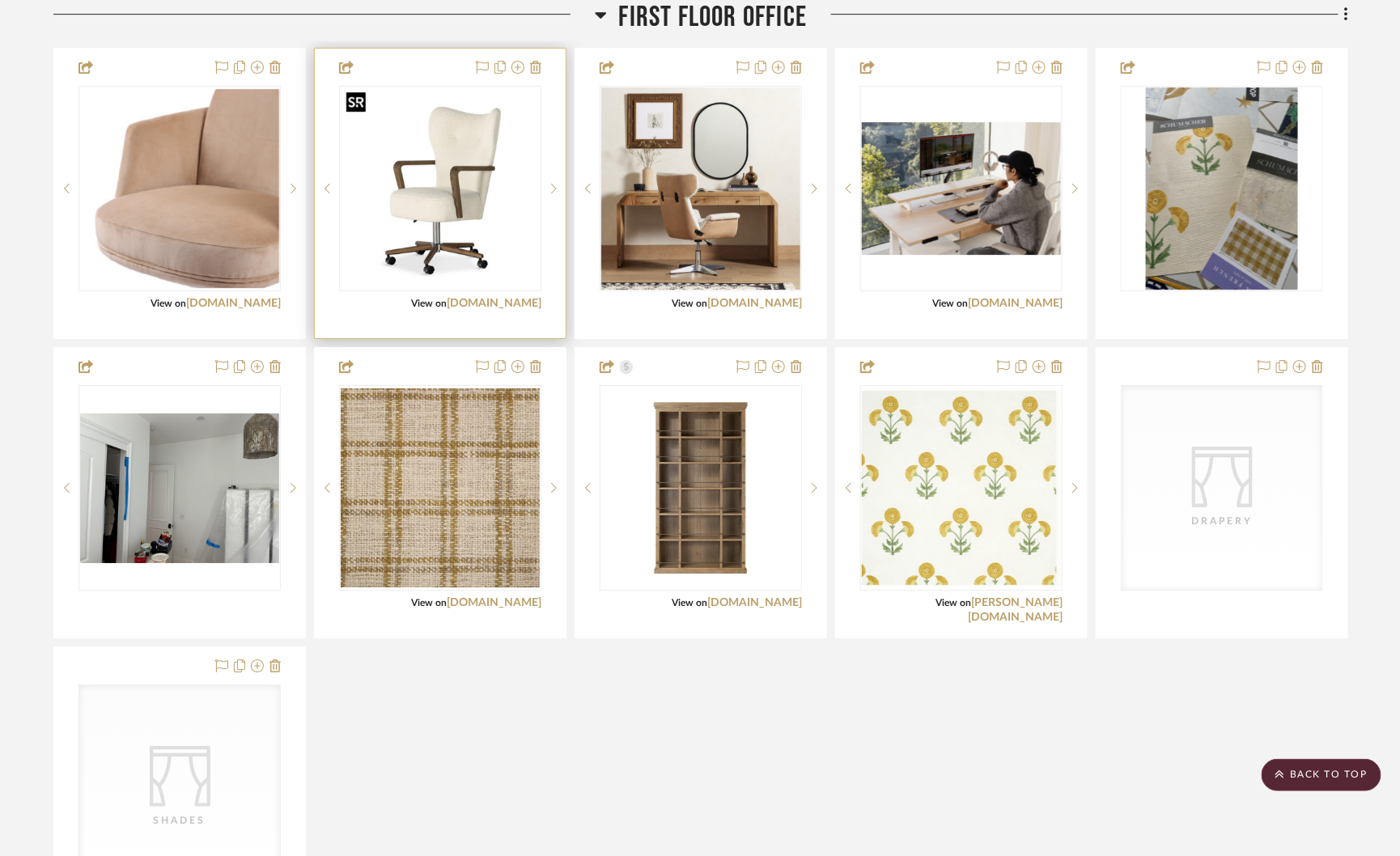
click at [409, 169] on img "0" at bounding box center [439, 188] width 199 height 199
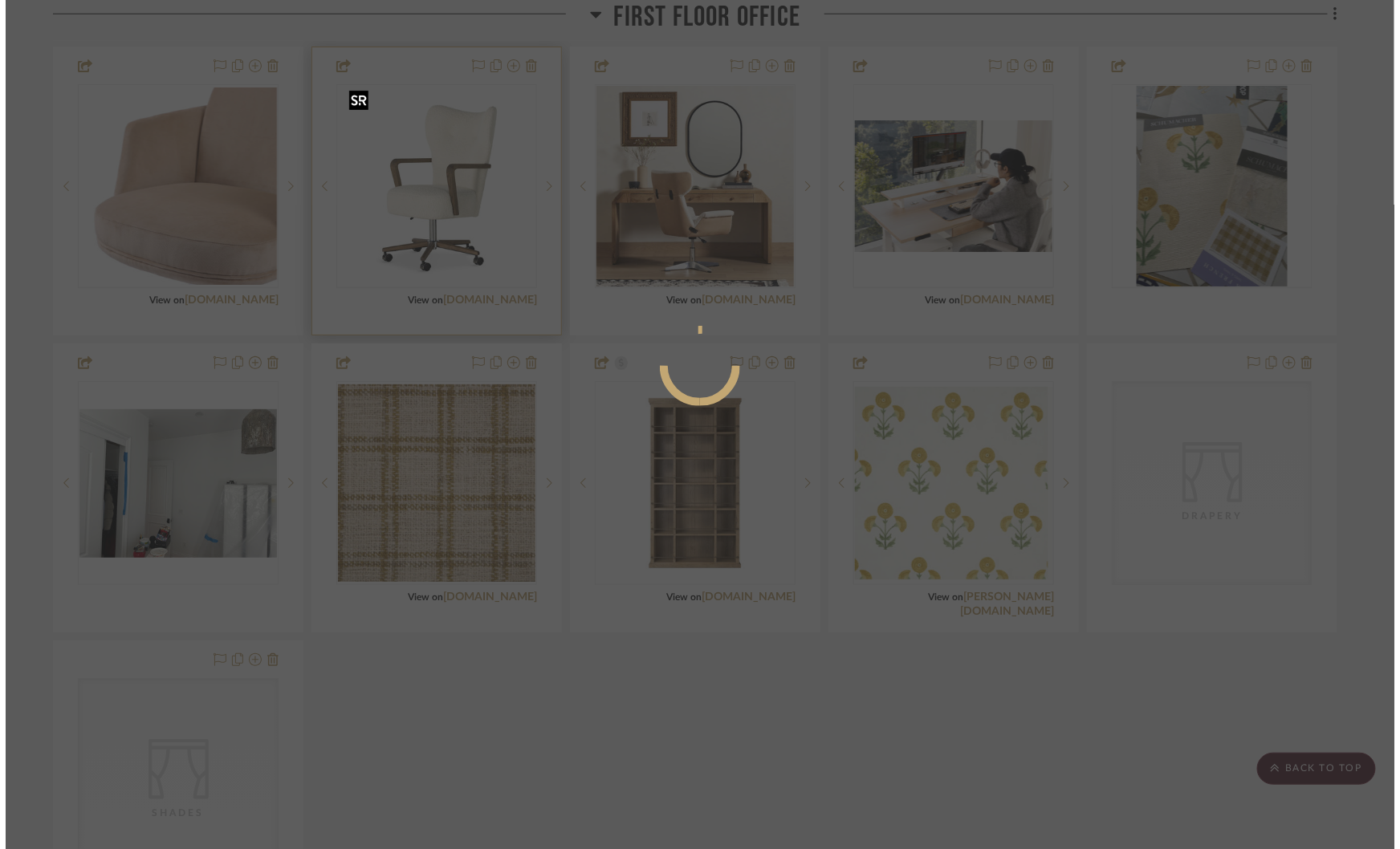
scroll to position [0, 0]
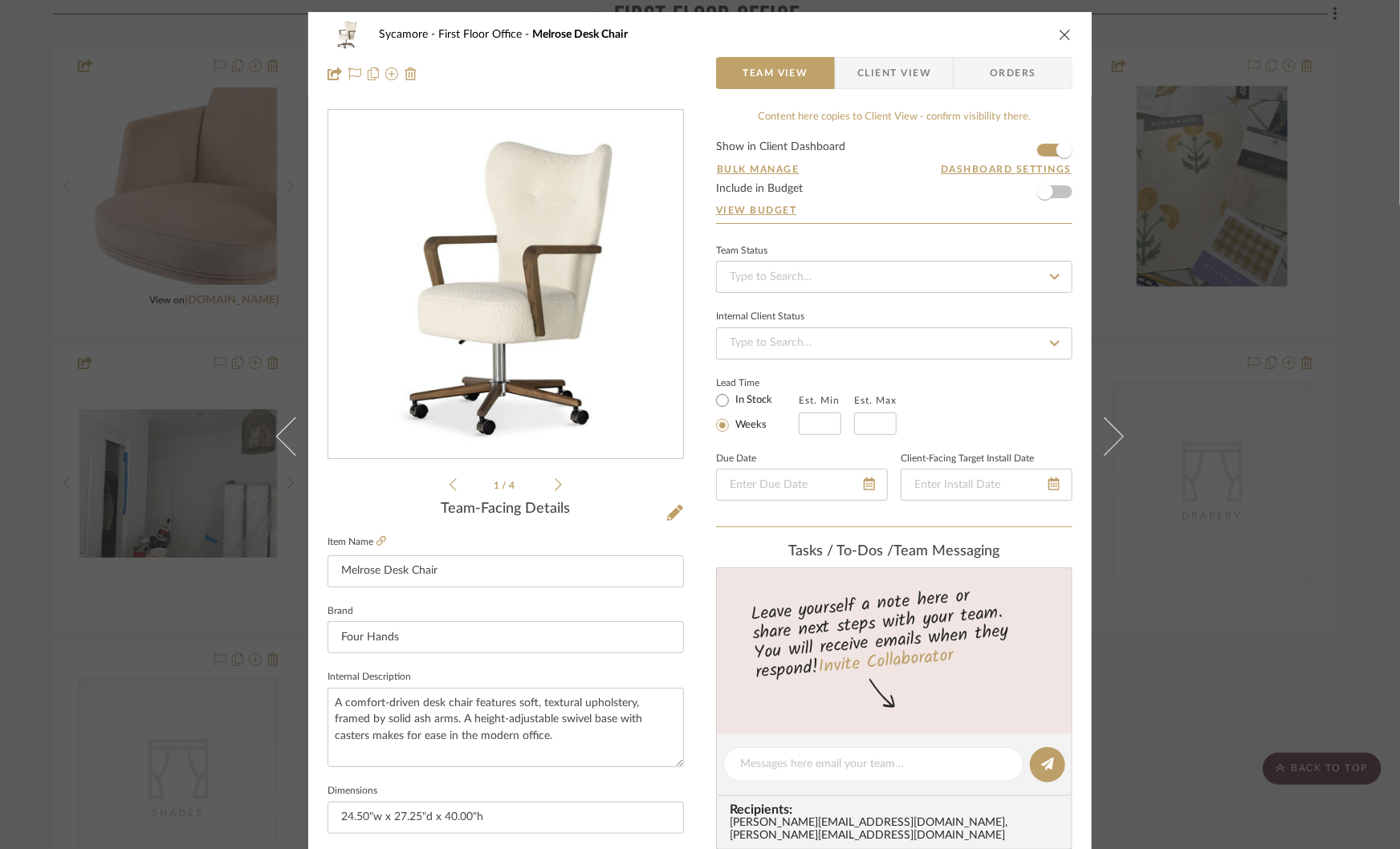
click at [1222, 45] on div "Sycamore First Floor Office Melrose Desk Chair Team View Client View Orders 1 /…" at bounding box center [700, 424] width 1400 height 849
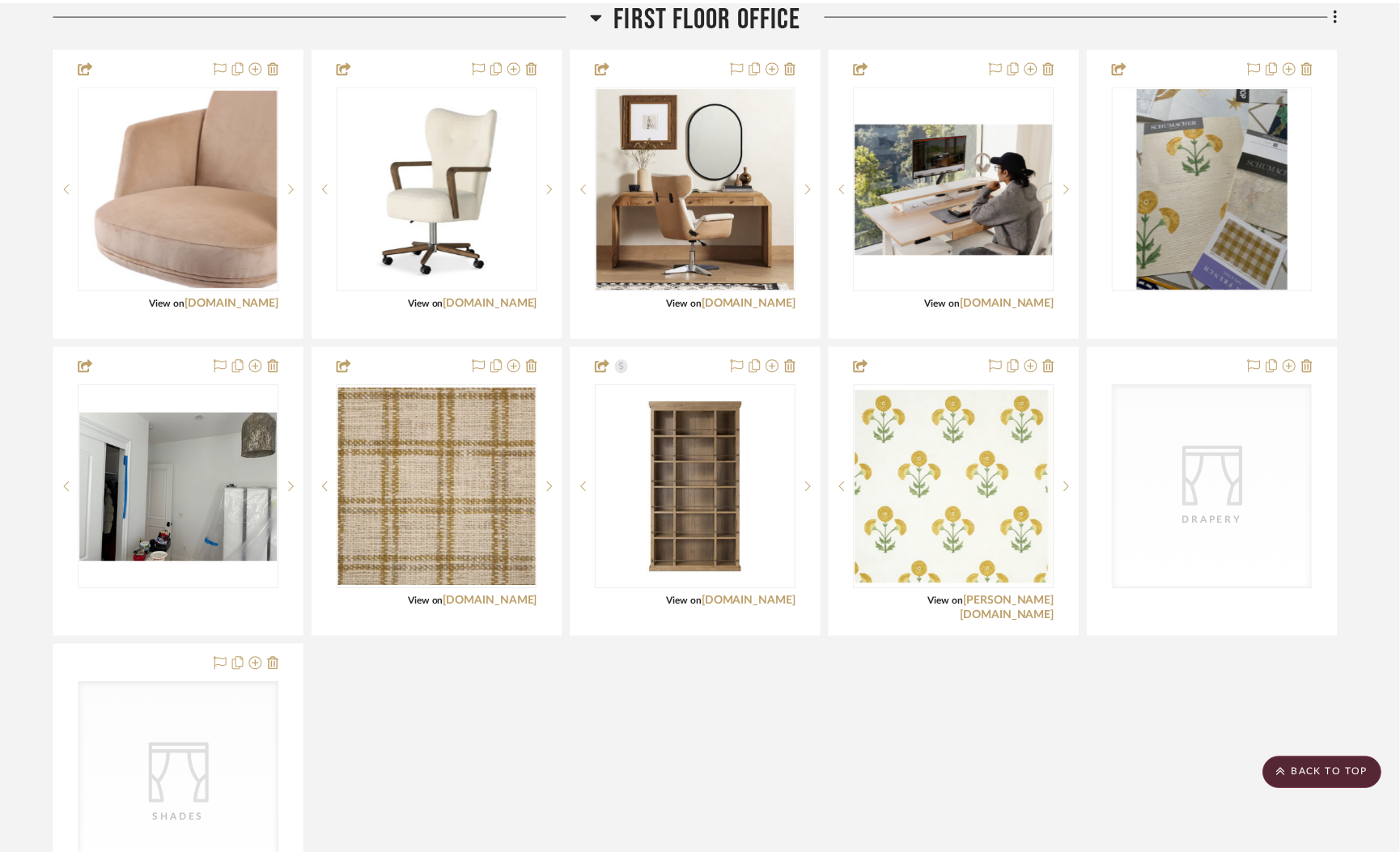
scroll to position [2142, 0]
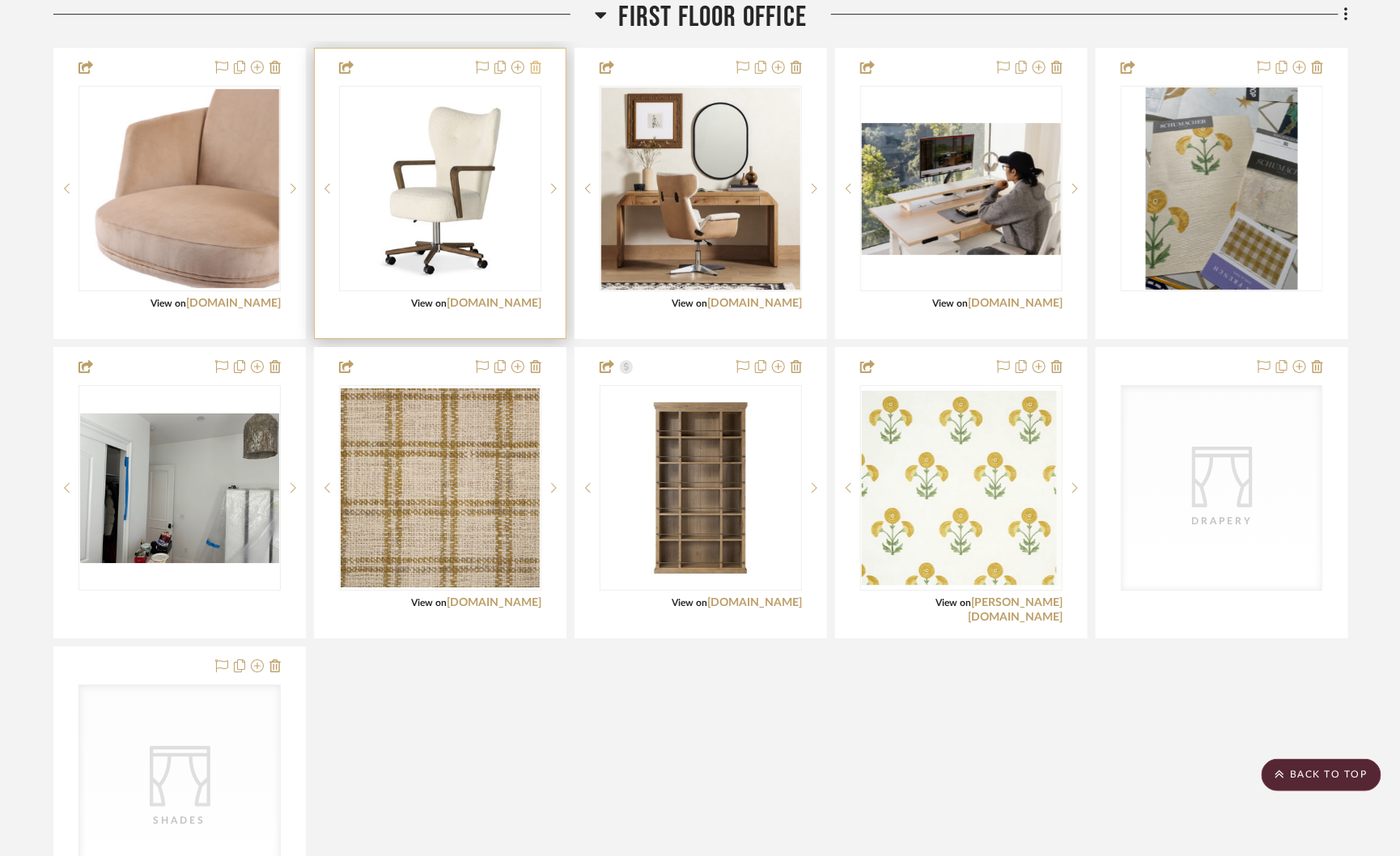
click at [539, 62] on icon at bounding box center [536, 67] width 11 height 13
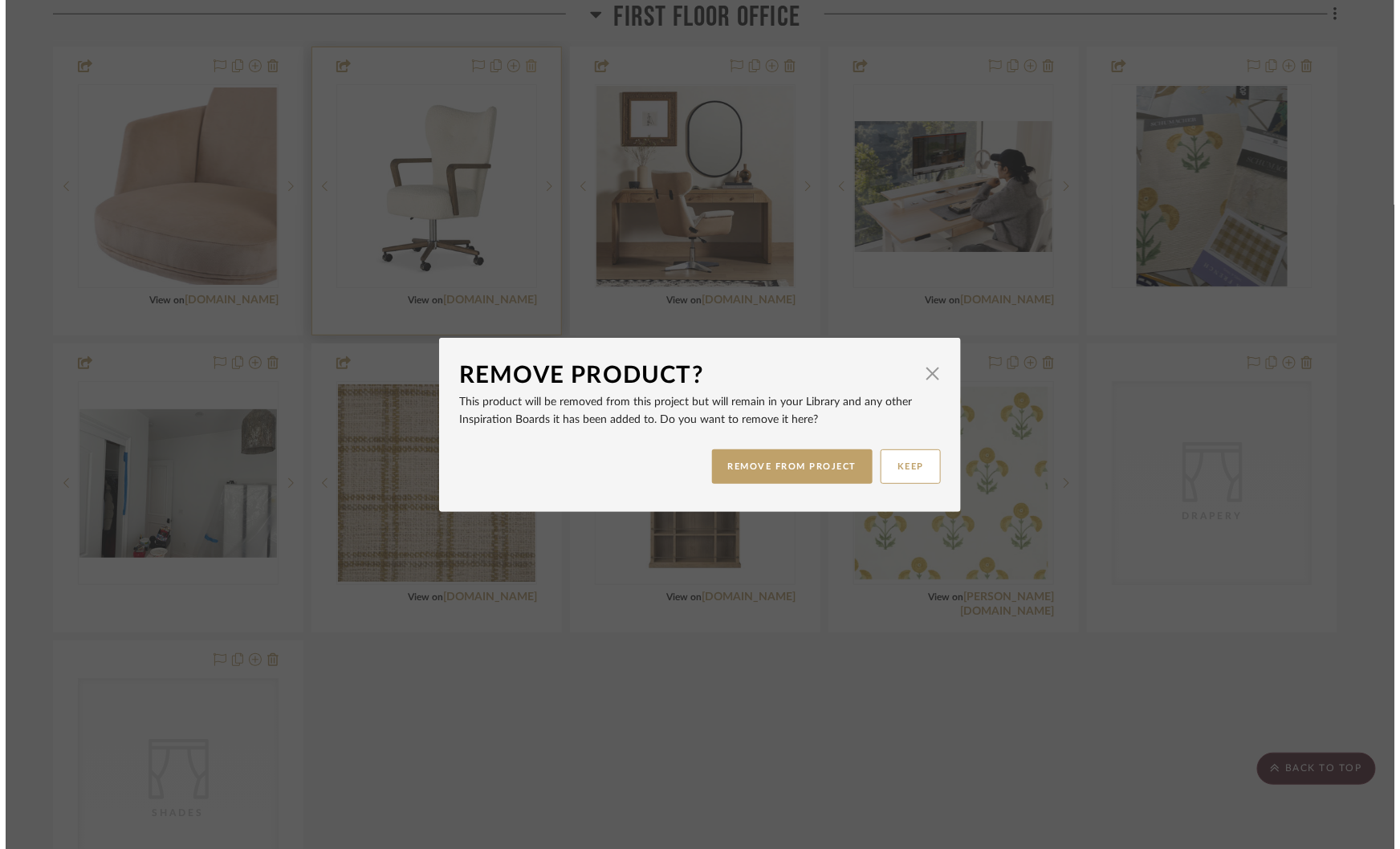
scroll to position [0, 0]
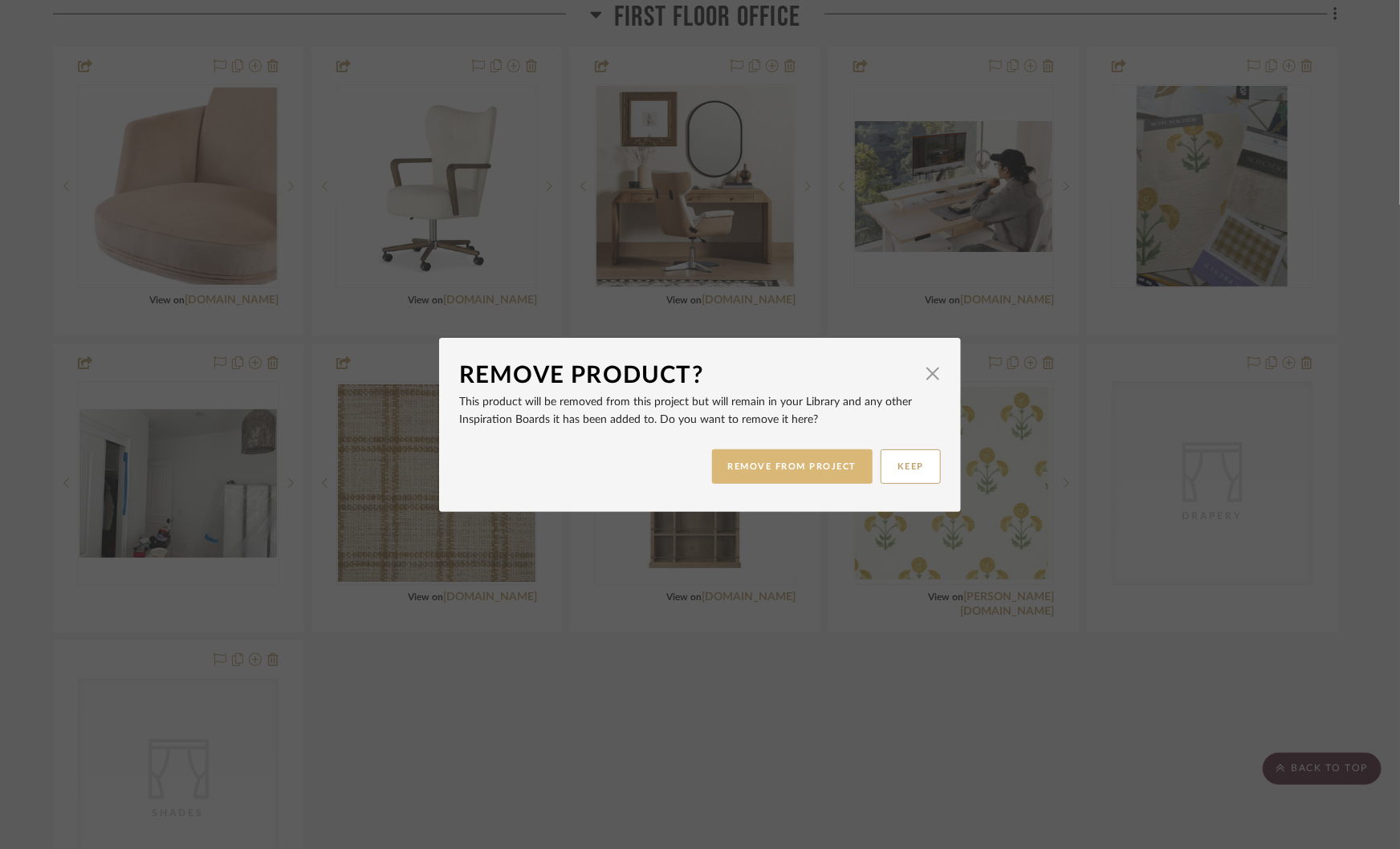
click at [774, 463] on button "REMOVE FROM PROJECT" at bounding box center [792, 467] width 161 height 35
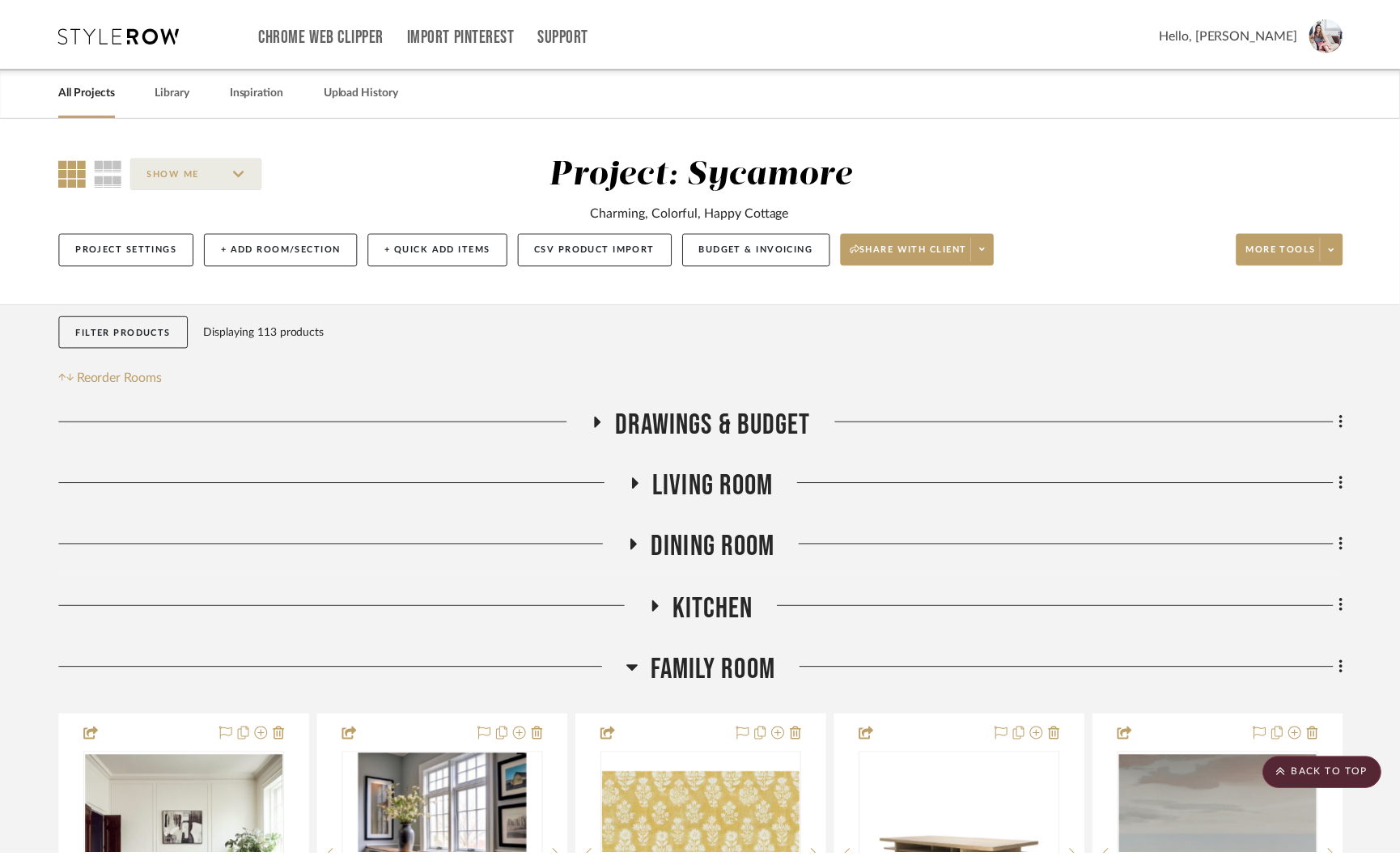
scroll to position [2142, 0]
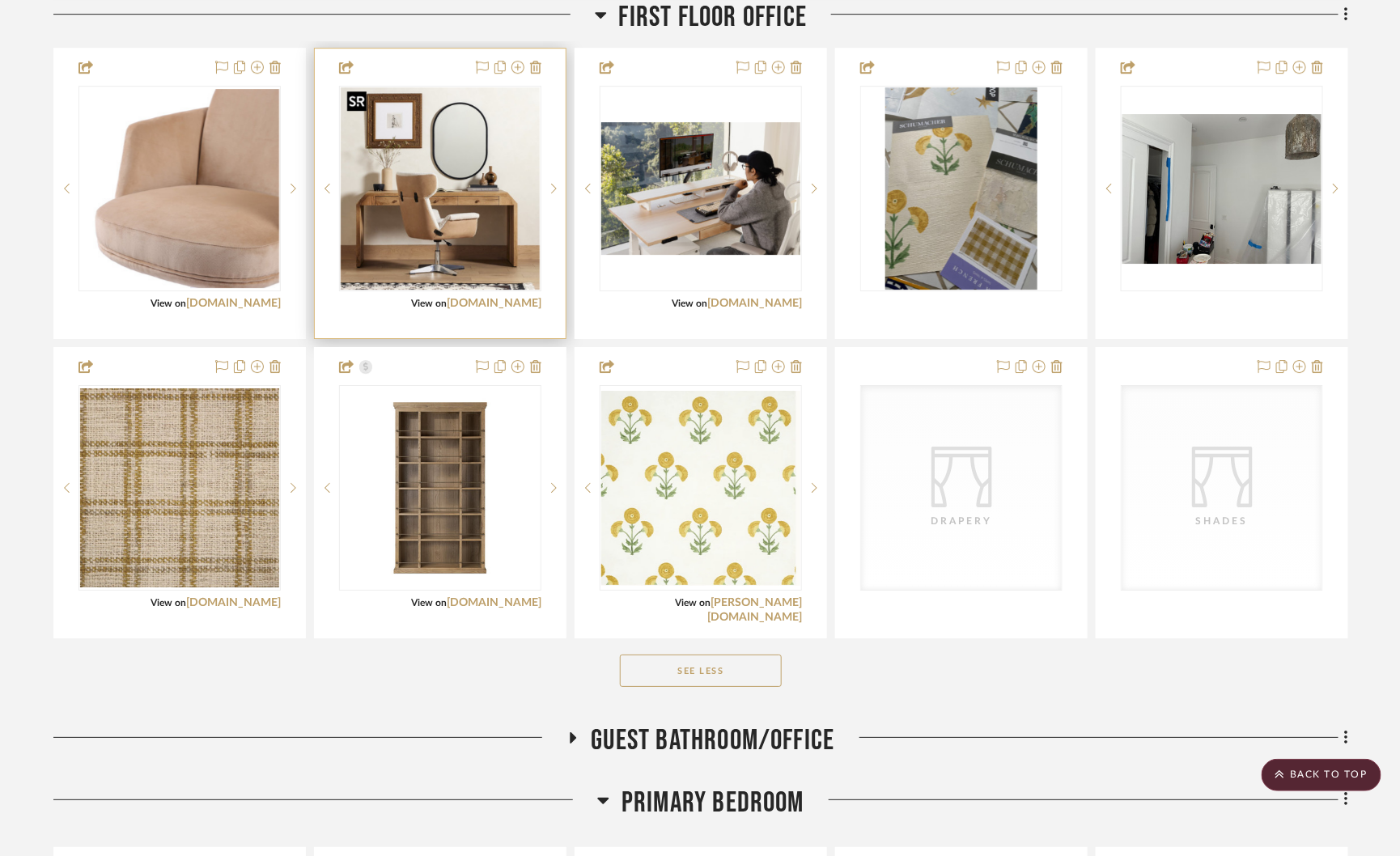
click at [428, 178] on img "2" at bounding box center [439, 188] width 199 height 202
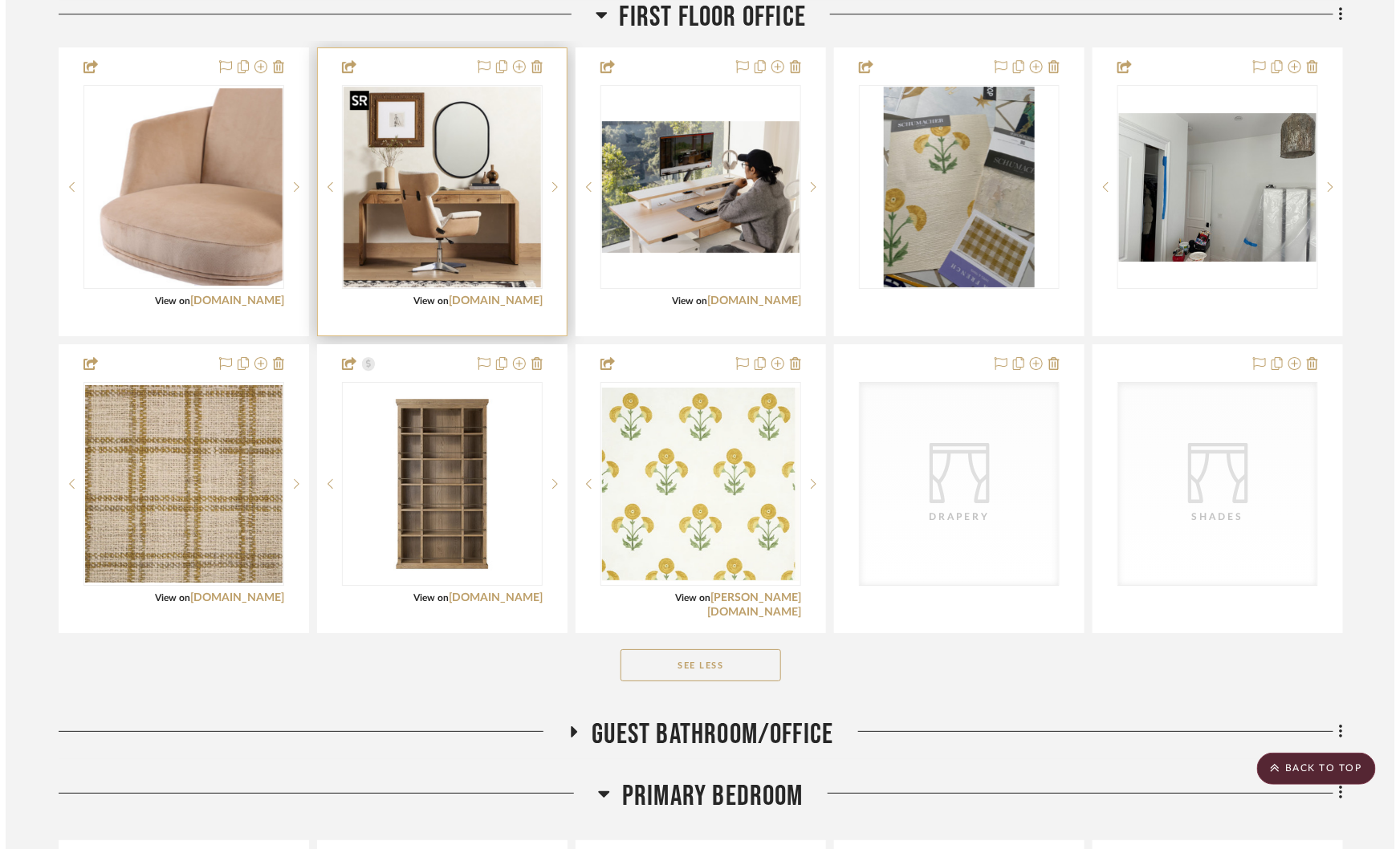
scroll to position [0, 0]
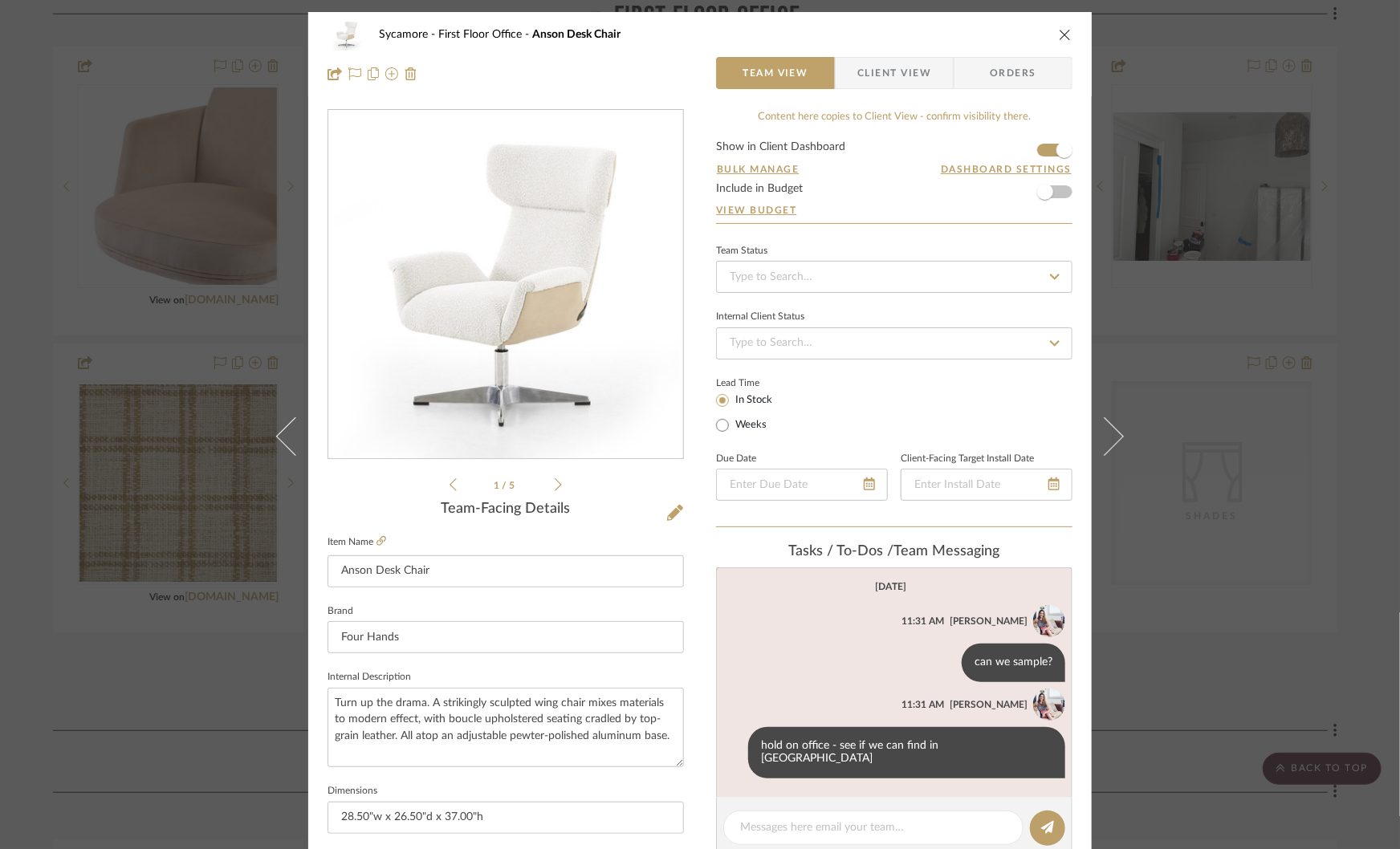
click at [1263, 400] on div "Sycamore First Floor Office Anson Desk Chair Team View Client View Orders 1 / 5…" at bounding box center [700, 424] width 1400 height 849
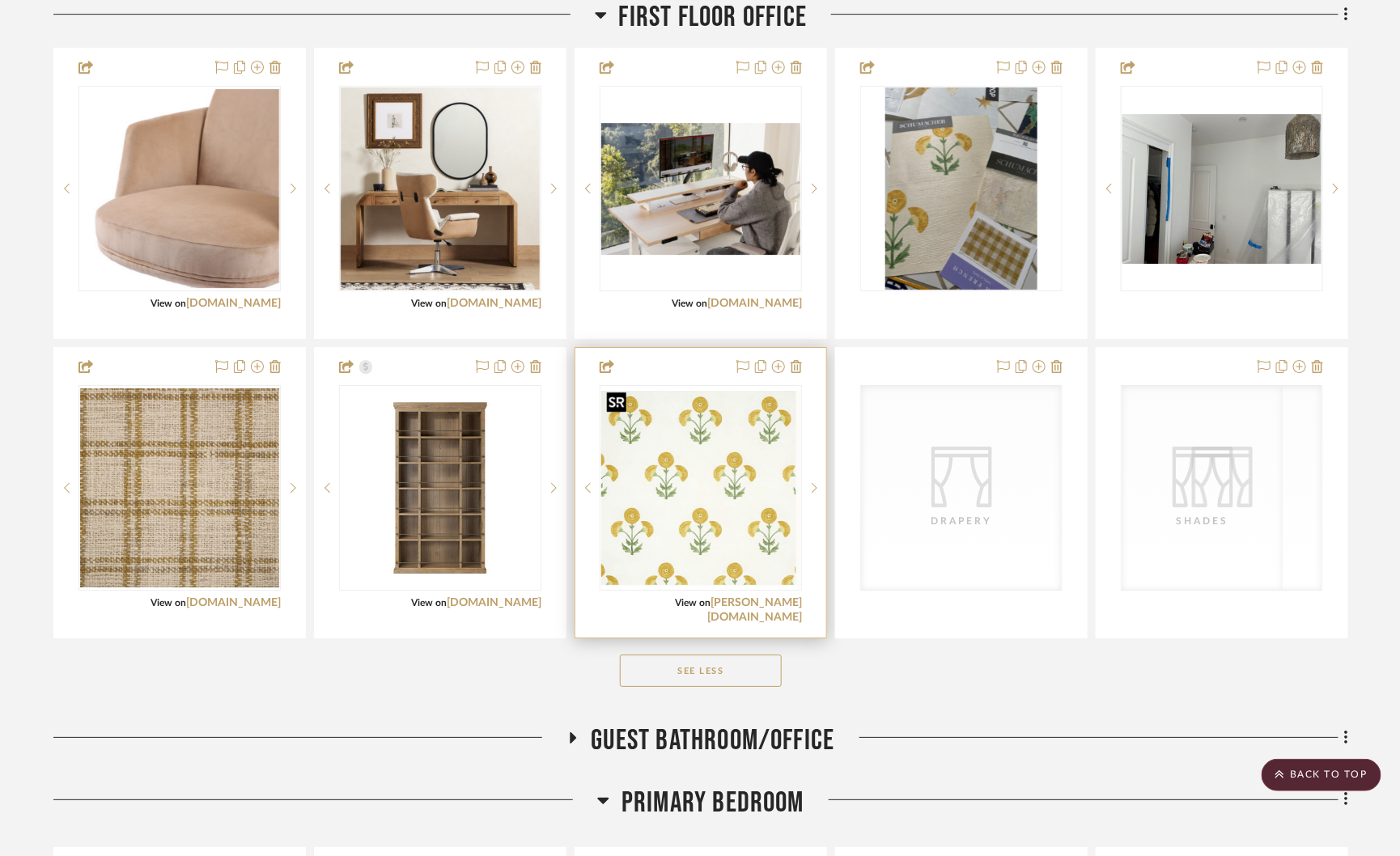
scroll to position [2083, 0]
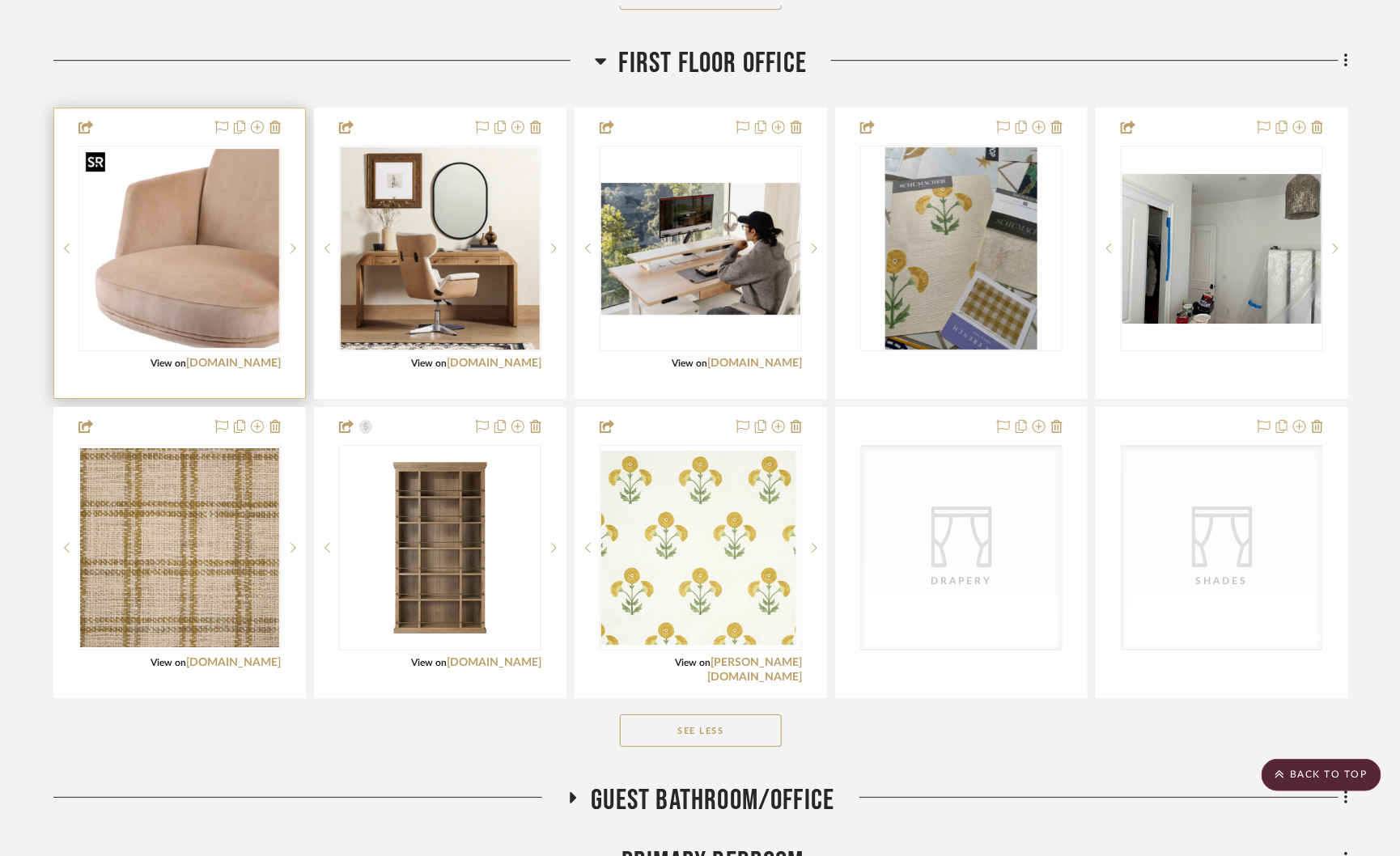
click at [193, 202] on img "3" at bounding box center [179, 248] width 199 height 199
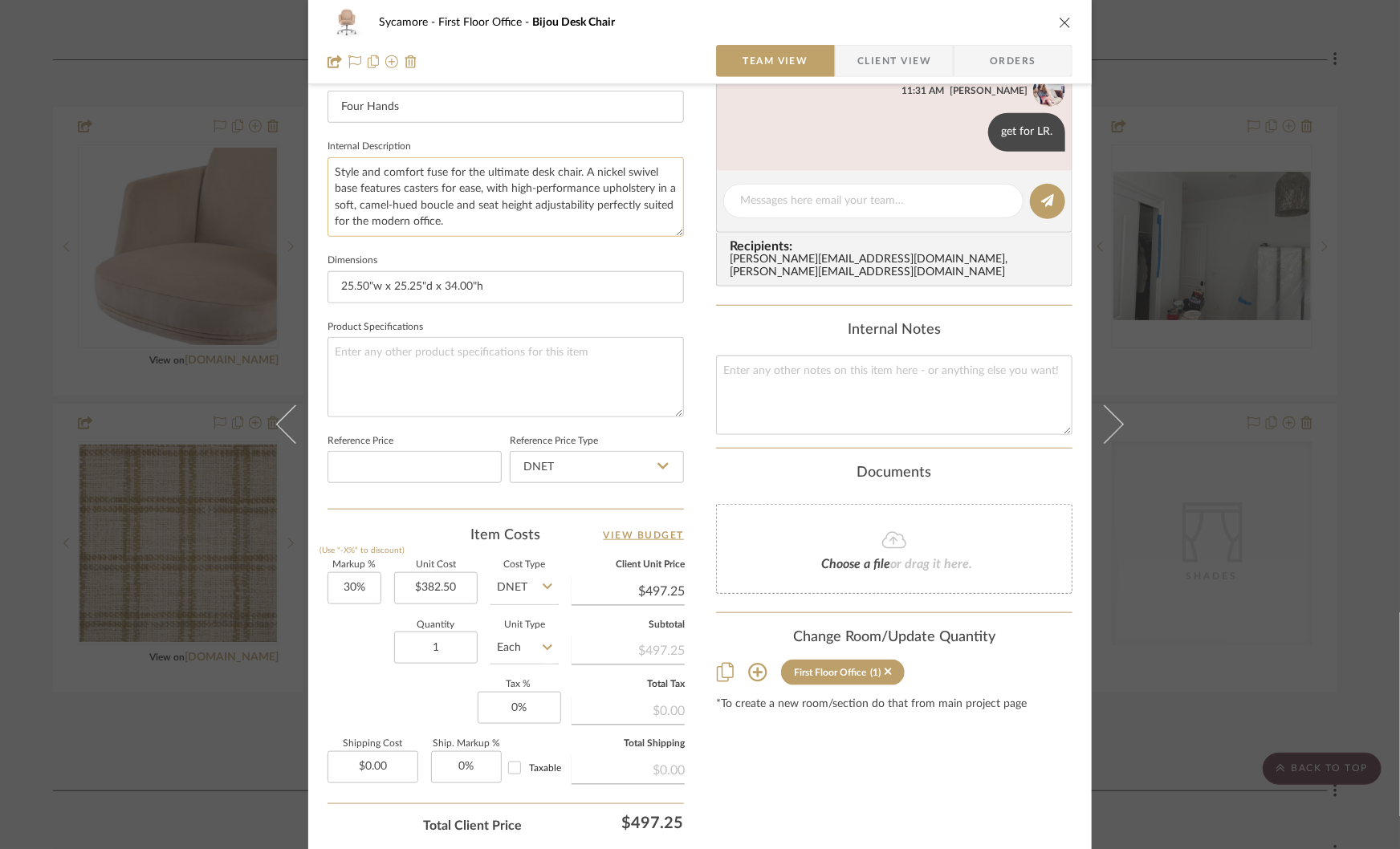
scroll to position [534, 0]
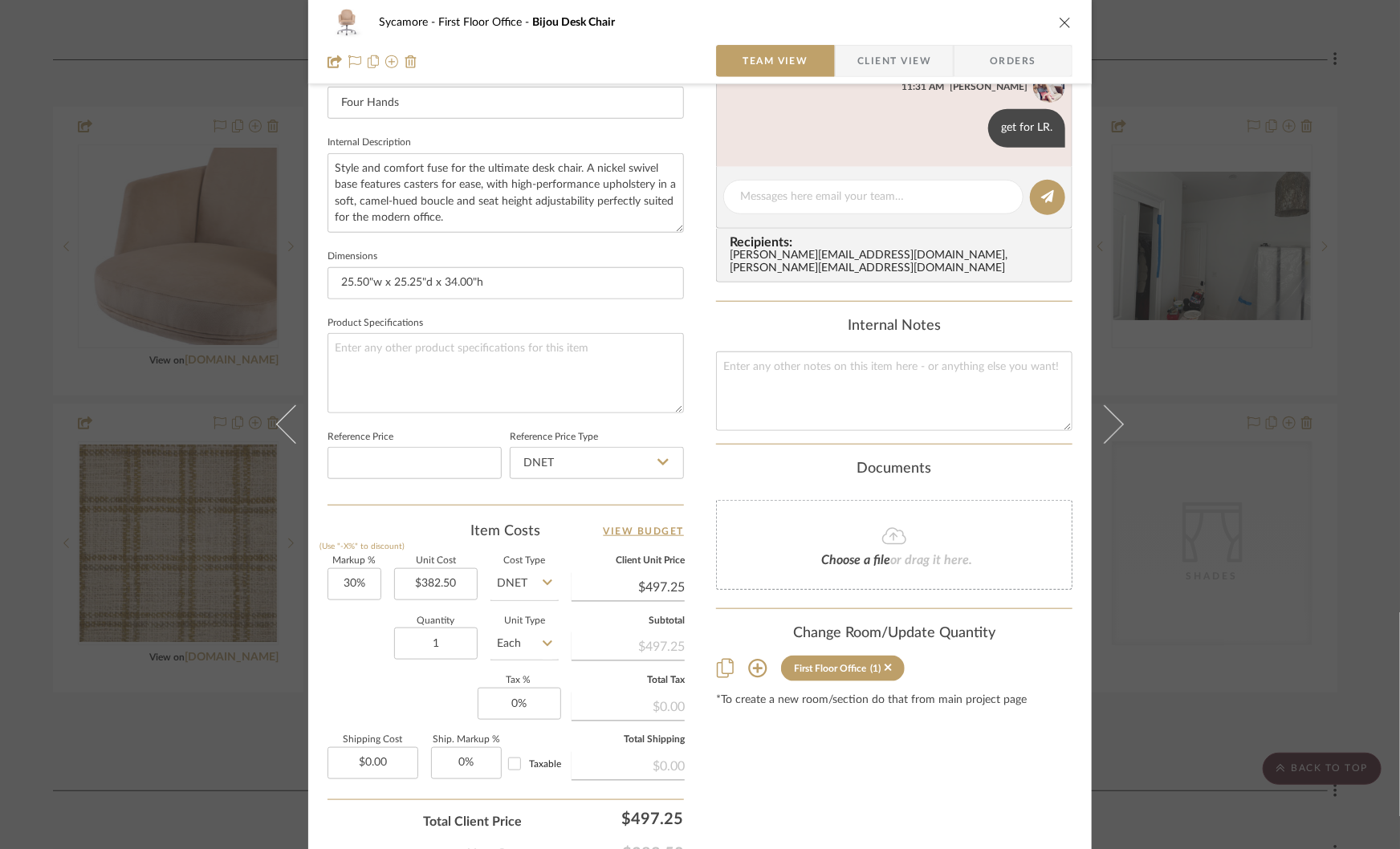
click at [754, 659] on icon at bounding box center [757, 668] width 19 height 19
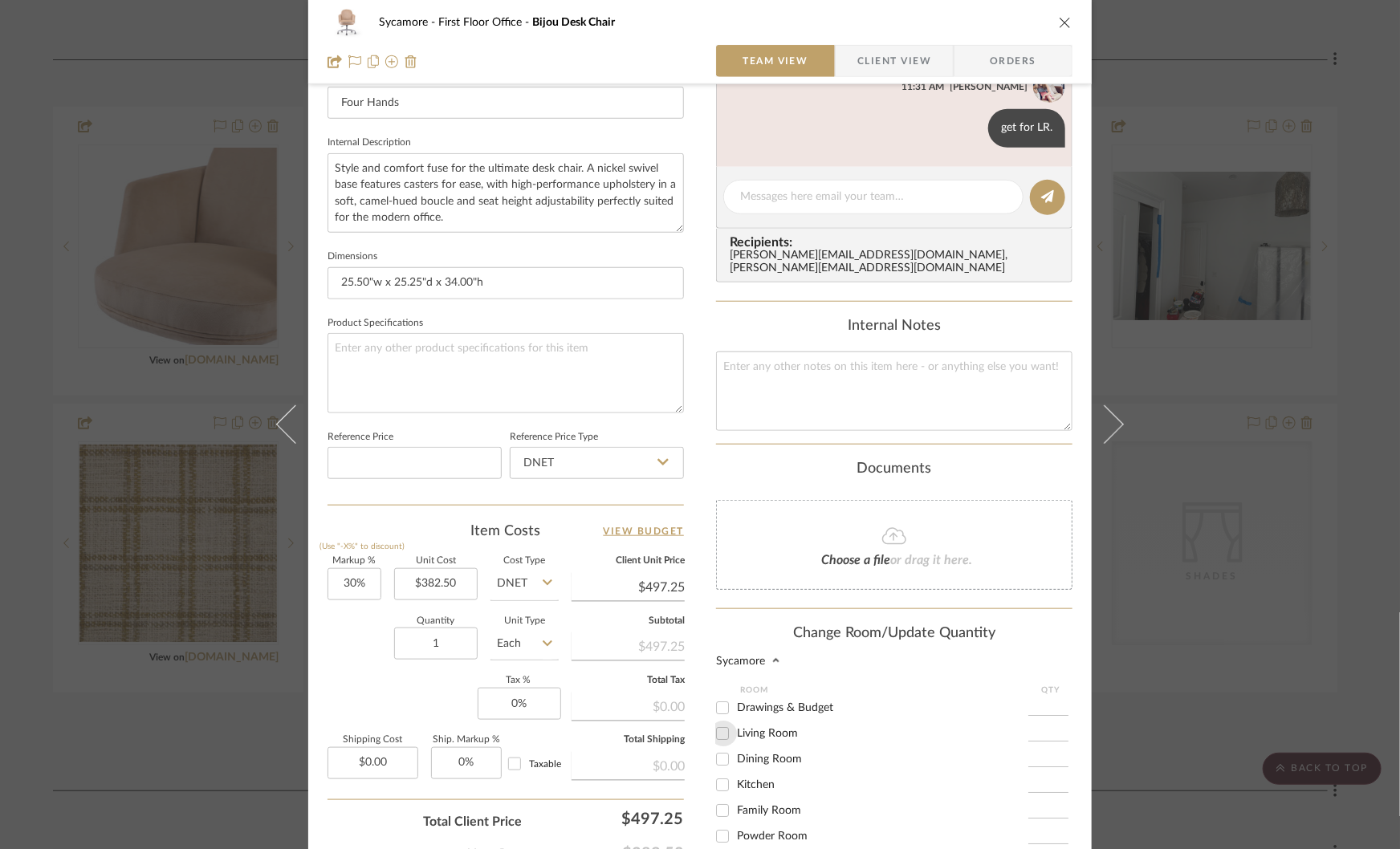
click at [719, 721] on input "Living Room" at bounding box center [723, 733] width 25 height 25
checkbox input "true"
type input "1"
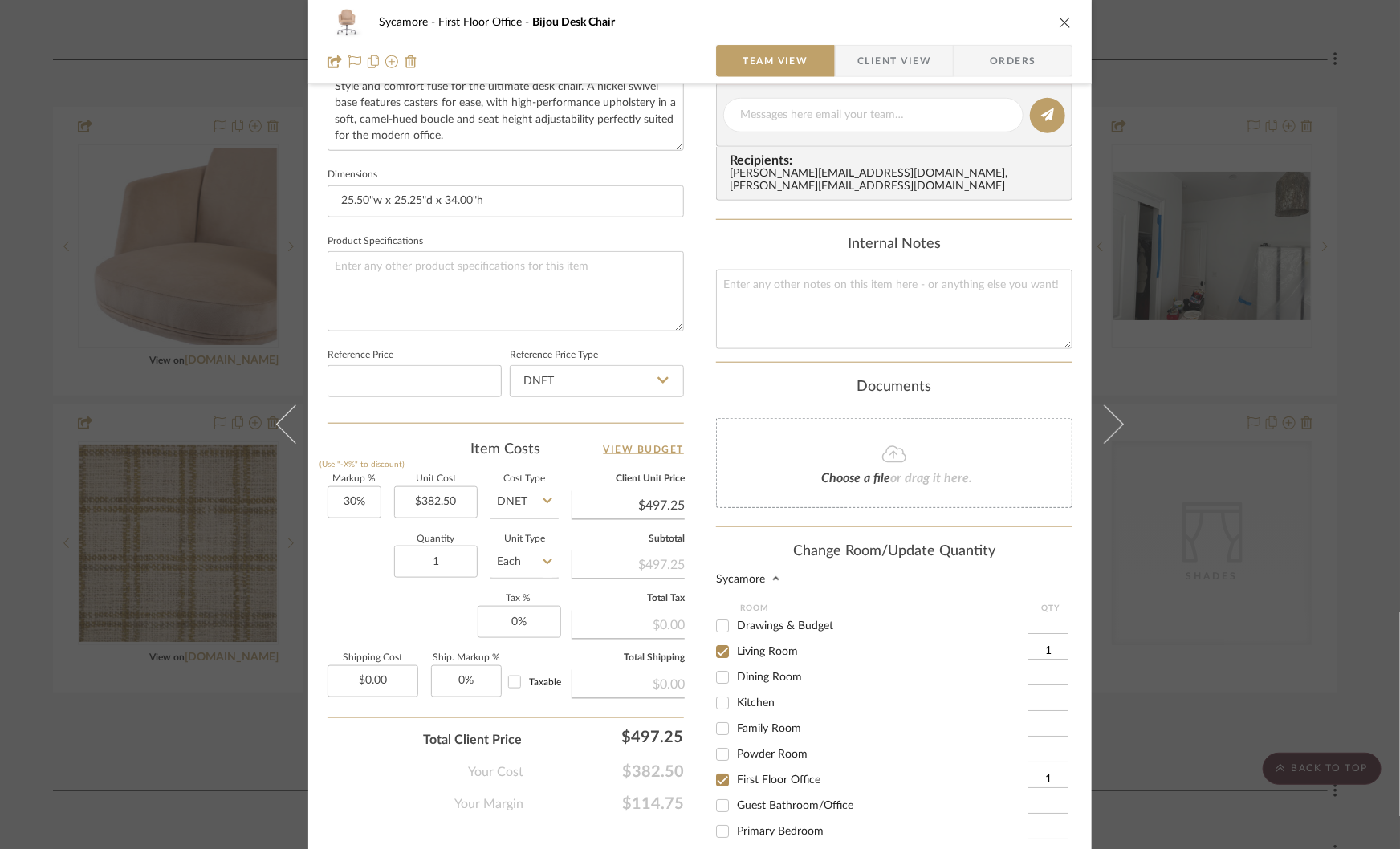
scroll to position [827, 0]
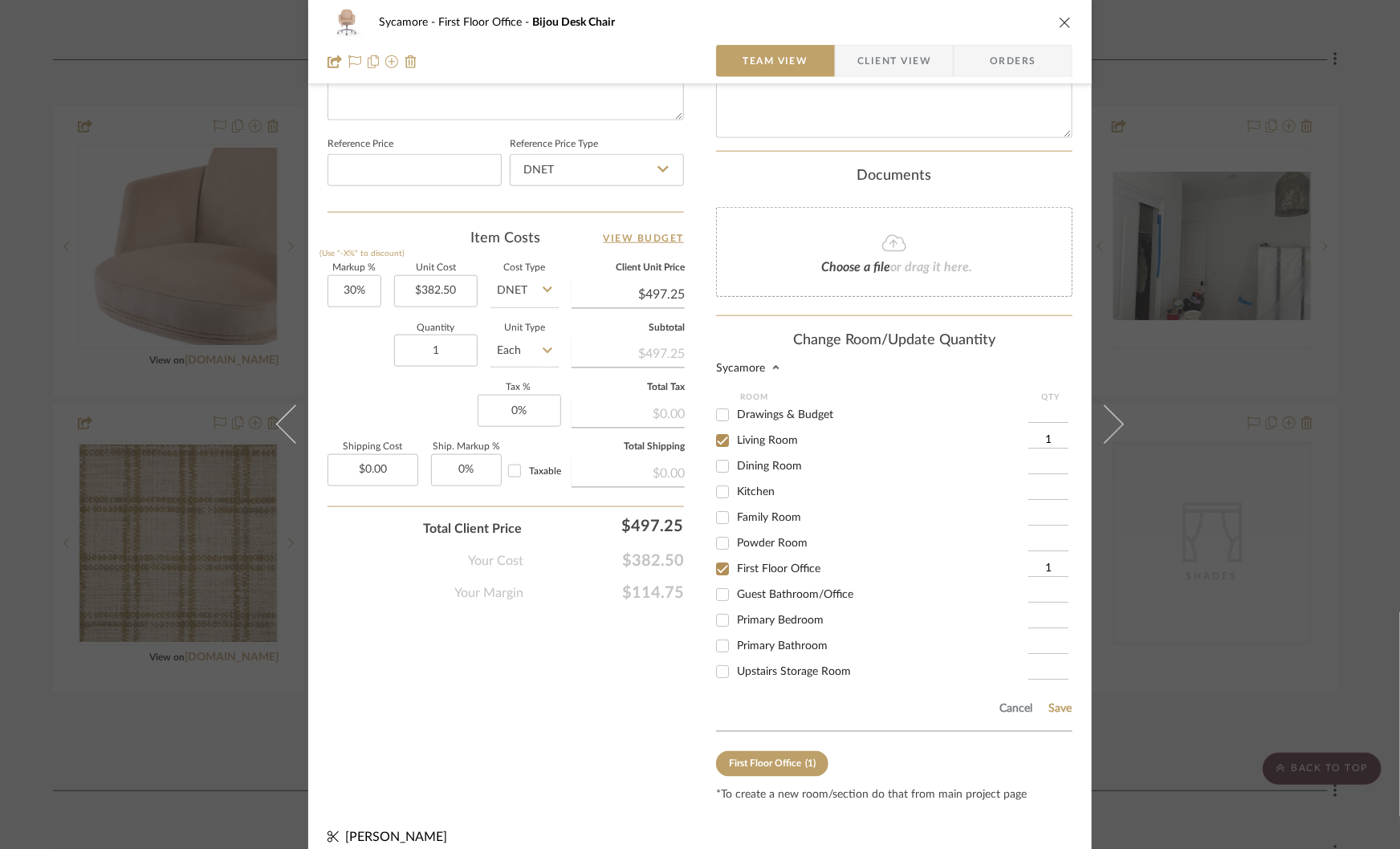
click at [717, 556] on input "First Floor Office" at bounding box center [723, 569] width 25 height 25
checkbox input "false"
click at [1051, 702] on button "Save" at bounding box center [1060, 709] width 25 height 13
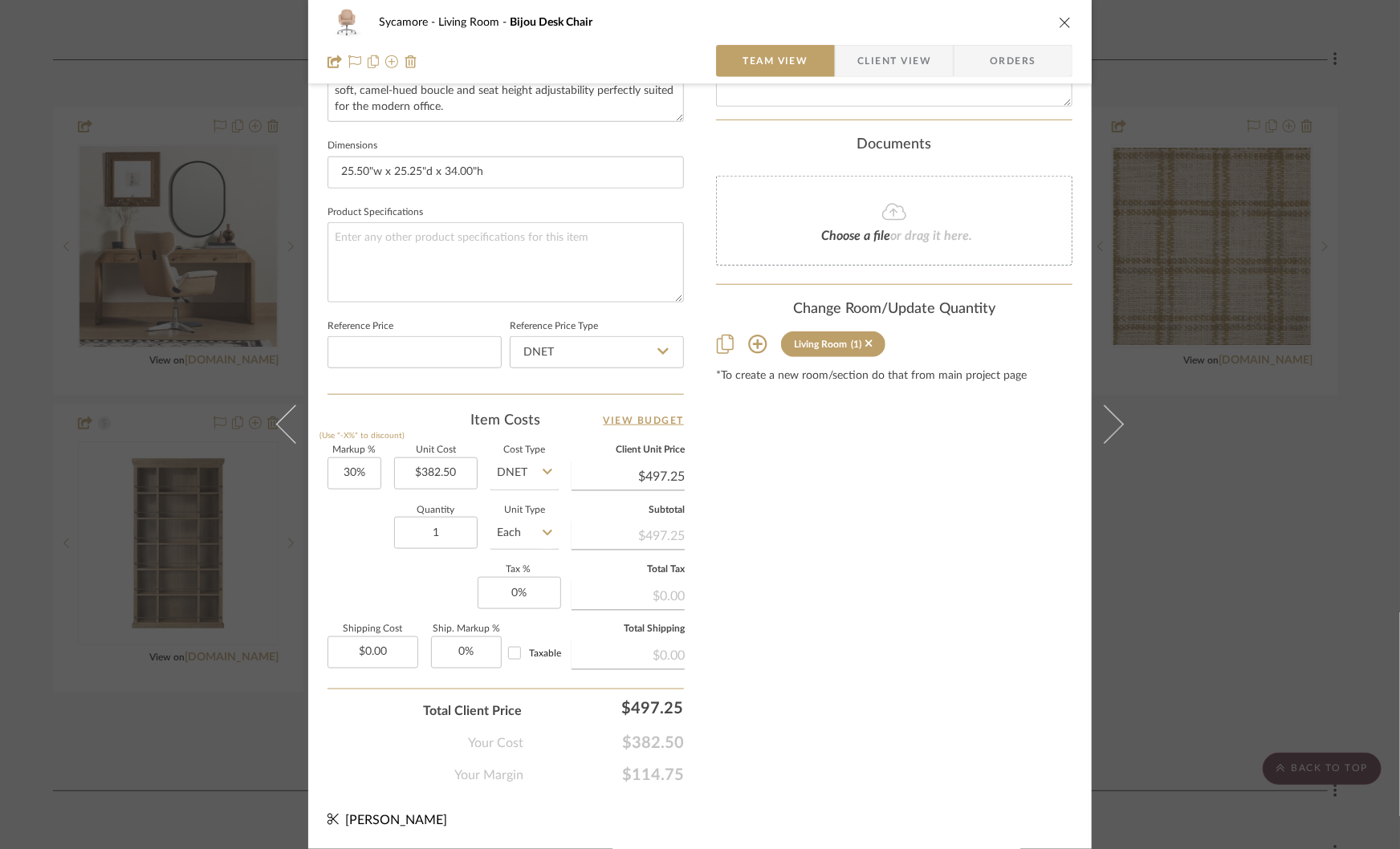
scroll to position [642, 0]
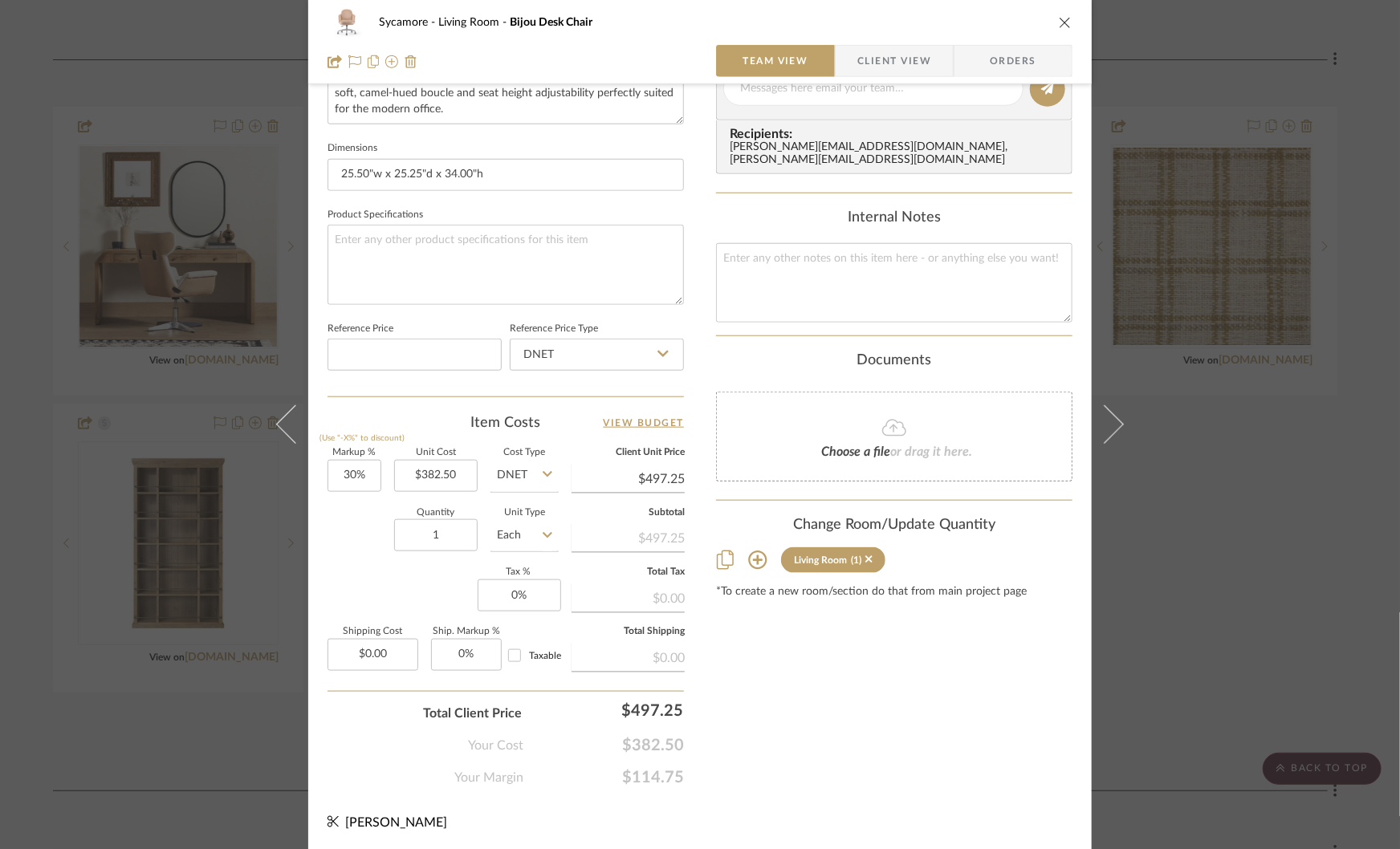
click at [1253, 509] on div "Sycamore Living Room Bijou Desk Chair Team View Client View Orders 1 / 5 Team-F…" at bounding box center [700, 424] width 1400 height 849
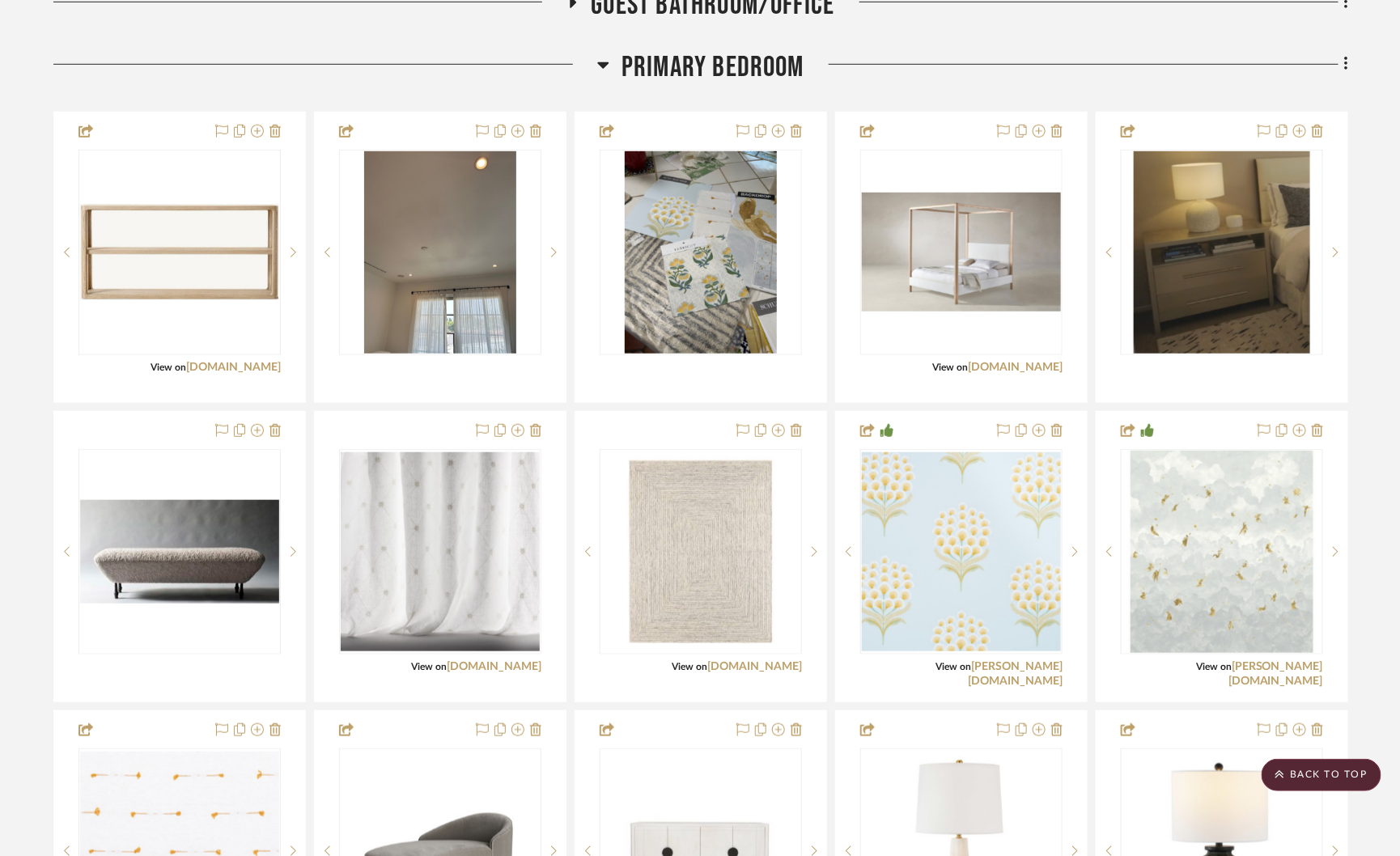
scroll to position [2885, 0]
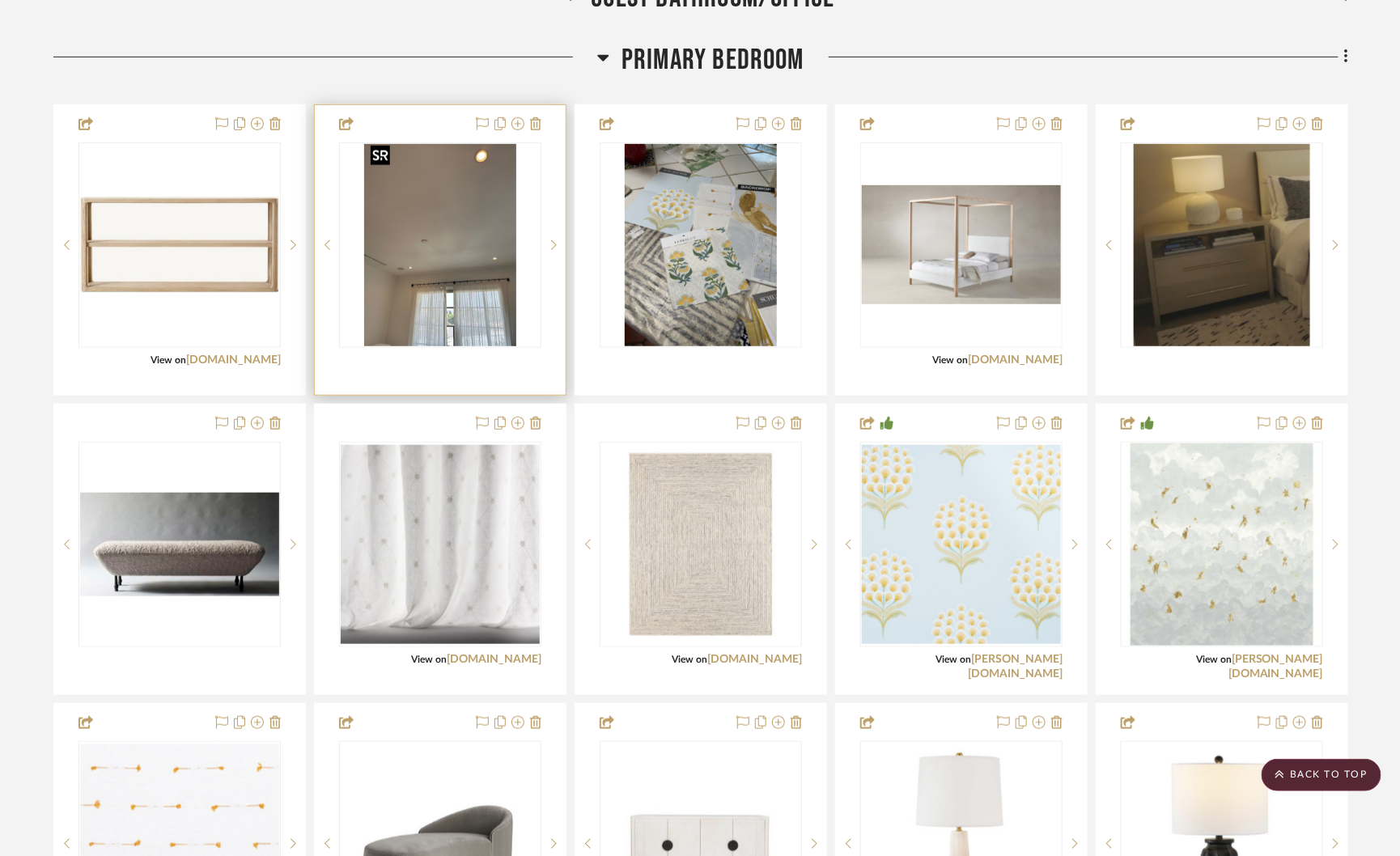
click at [429, 294] on img "0" at bounding box center [440, 245] width 152 height 202
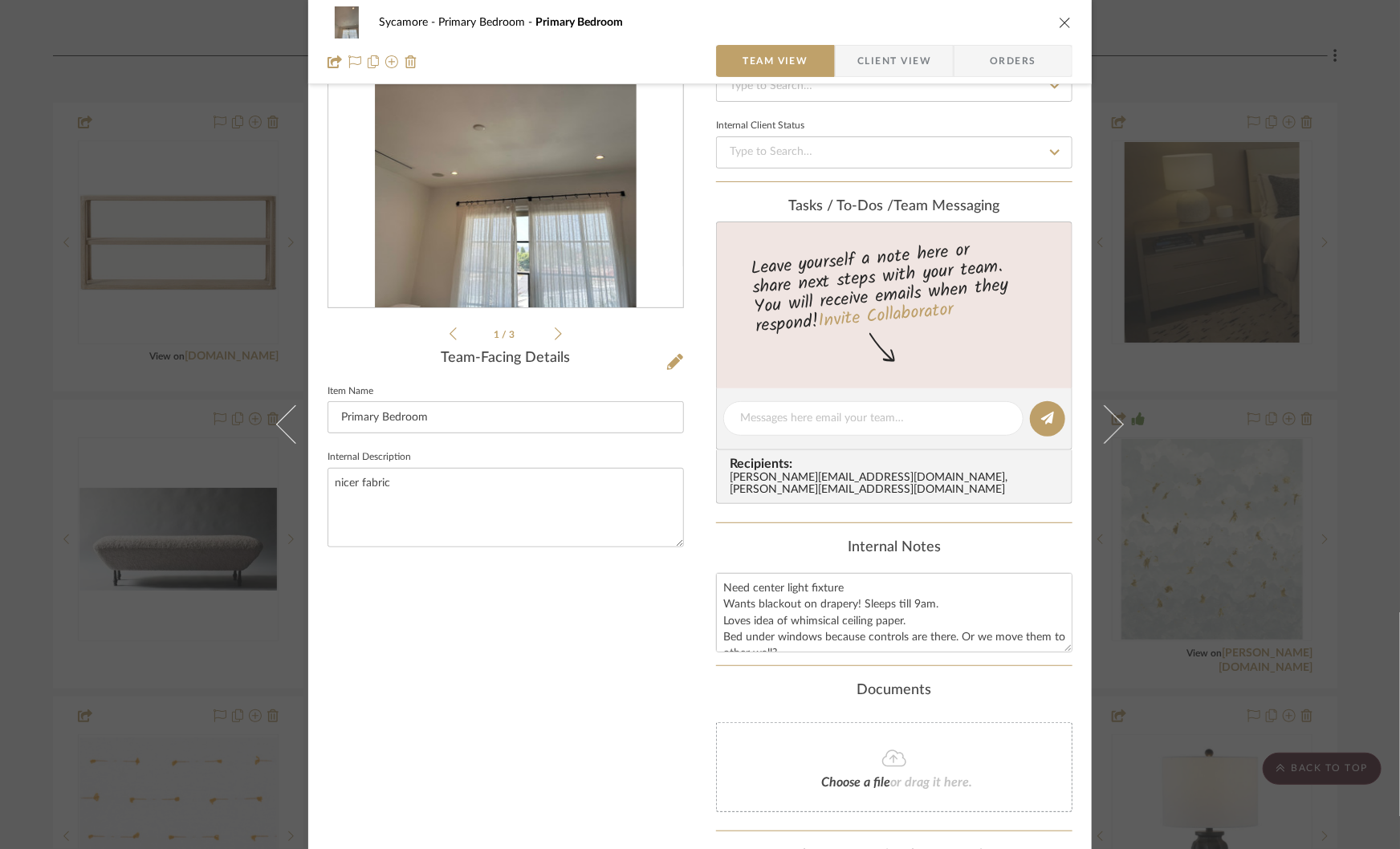
scroll to position [154, 0]
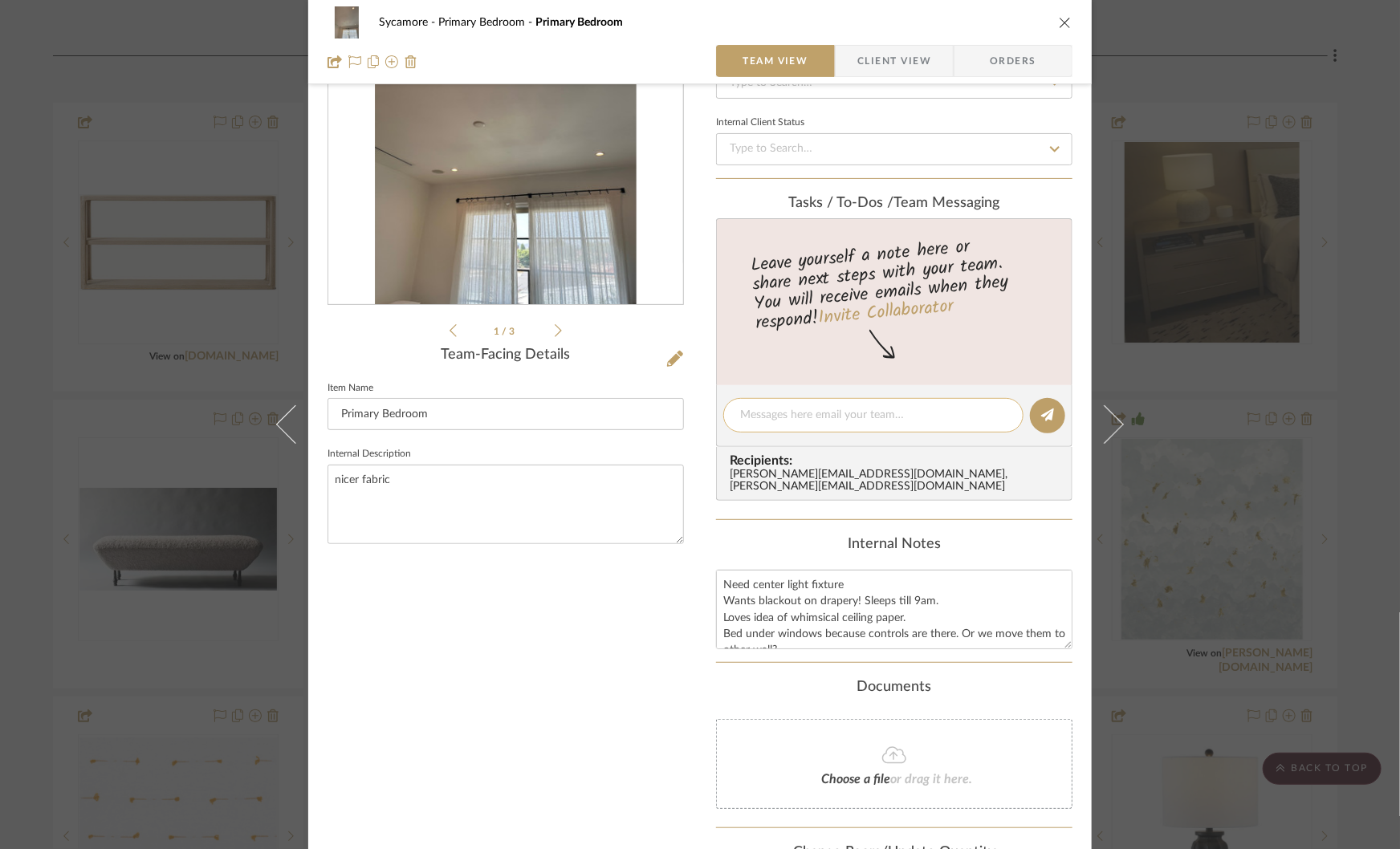
click at [786, 419] on textarea at bounding box center [873, 415] width 267 height 17
type textarea "need motorized battery rod for outside panels to close"
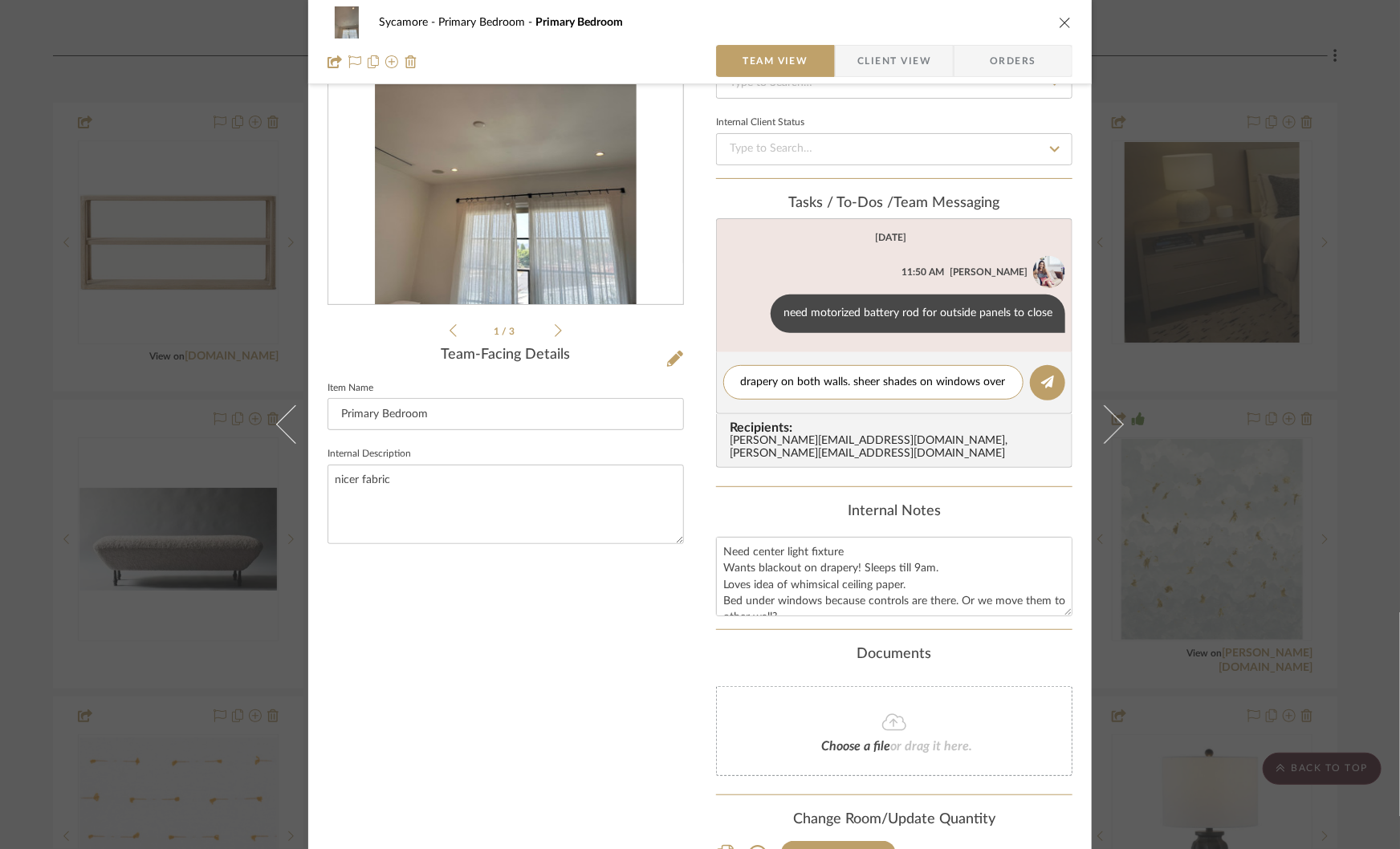
scroll to position [0, 0]
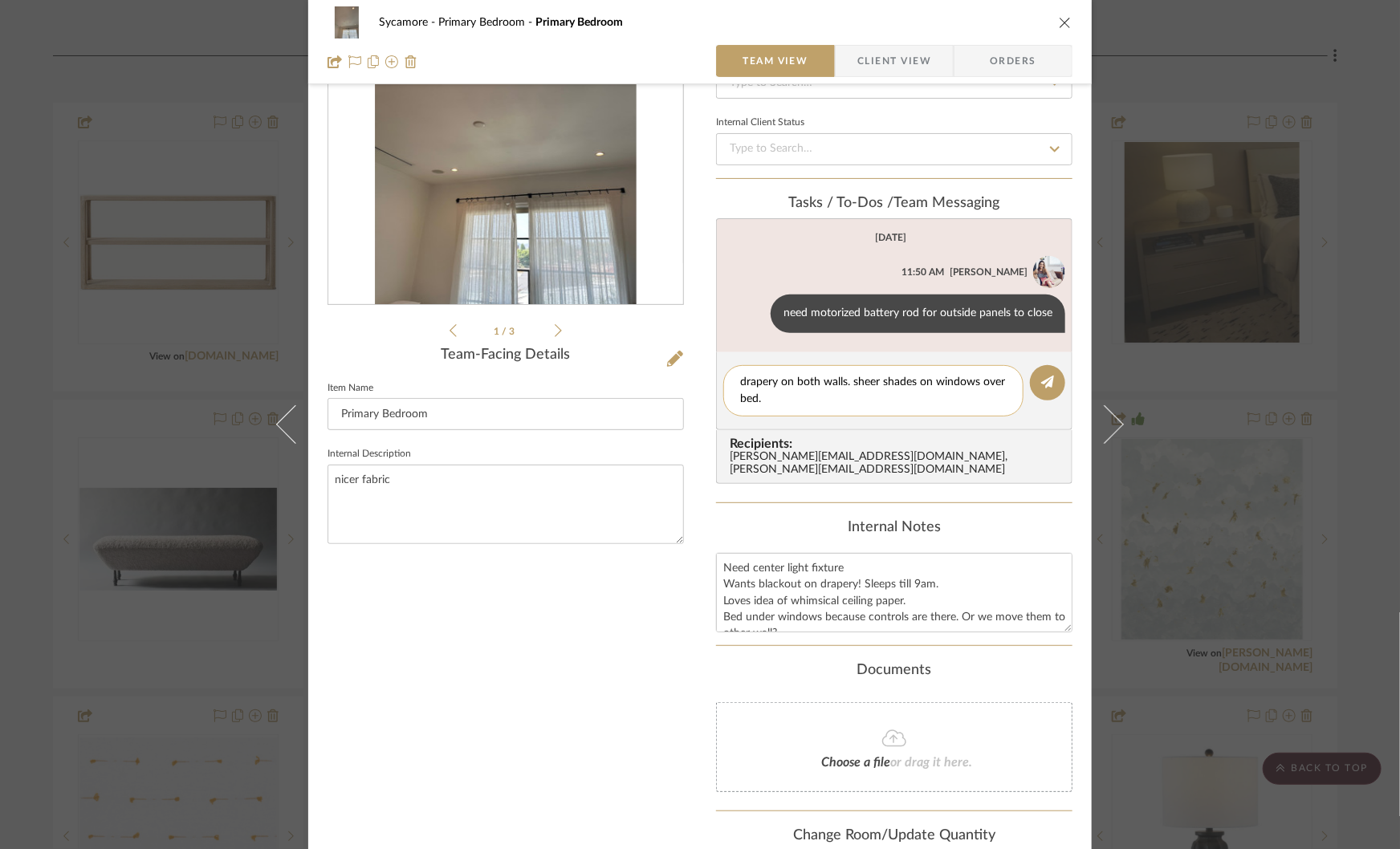
type textarea "drapery on both walls. sheer shades on windows over bed."
click at [730, 378] on div "drapery on both walls. sheer shades on windows over bed." at bounding box center [874, 390] width 300 height 51
click at [847, 380] on textarea "drapery on both walls. sheer shades on windows over bed." at bounding box center [873, 390] width 267 height 34
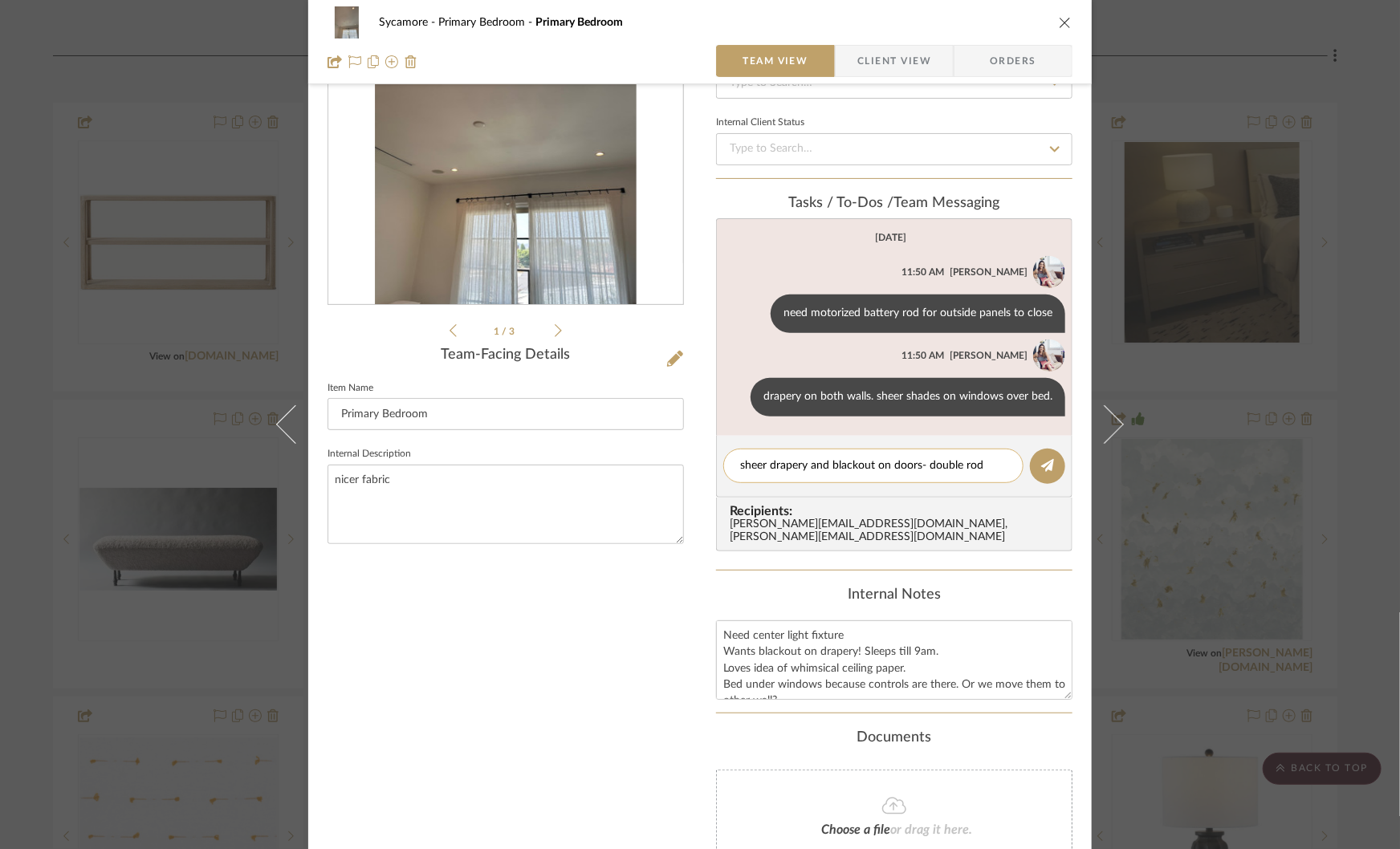
type textarea "sheer drapery and blackout on doors- double rod."
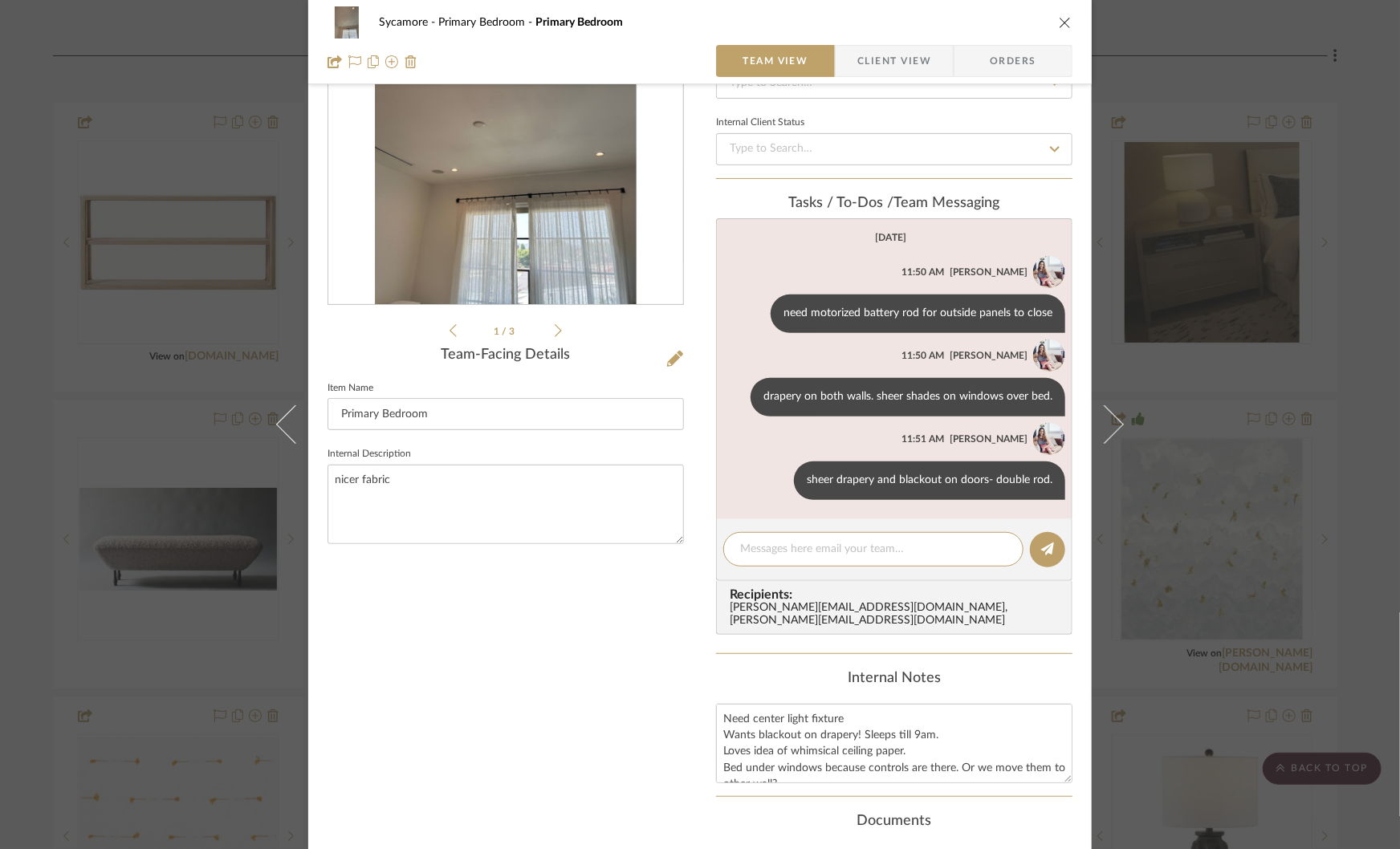
click at [1204, 404] on div "Sycamore Primary Bedroom Primary Bedroom Team View Client View Orders 1 / 3 Tea…" at bounding box center [700, 424] width 1400 height 849
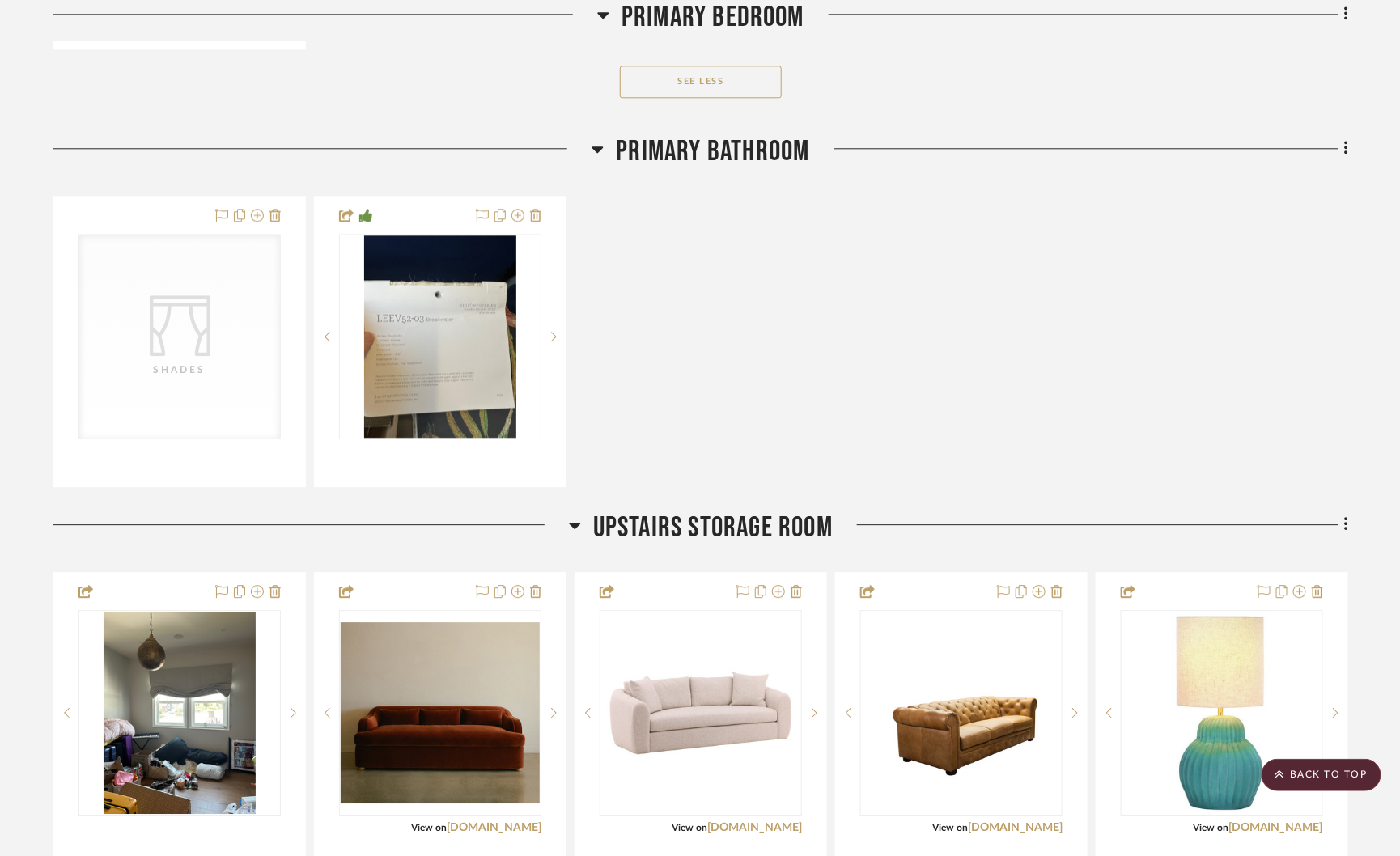
scroll to position [4123, 0]
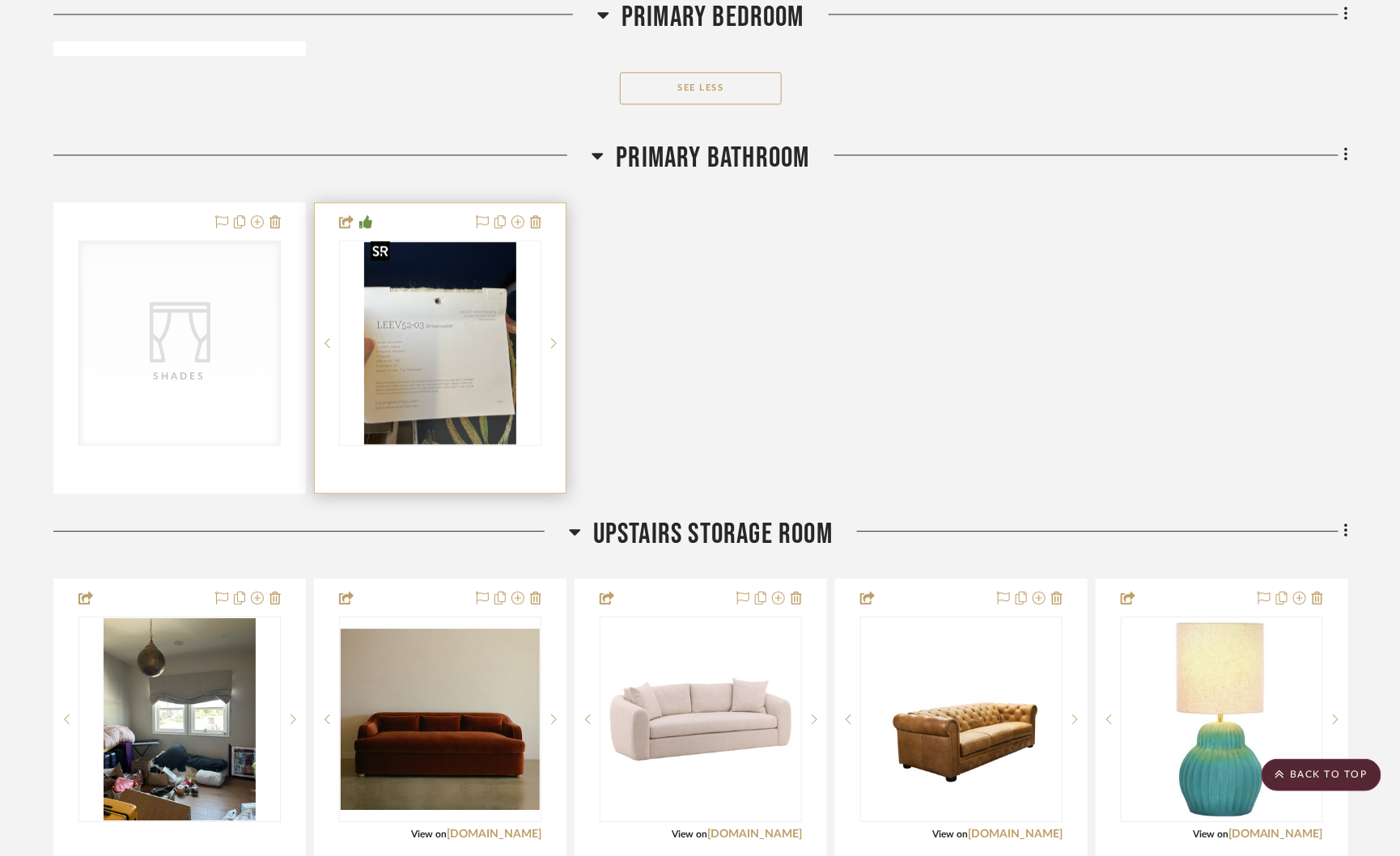
click at [415, 282] on img "0" at bounding box center [440, 343] width 152 height 202
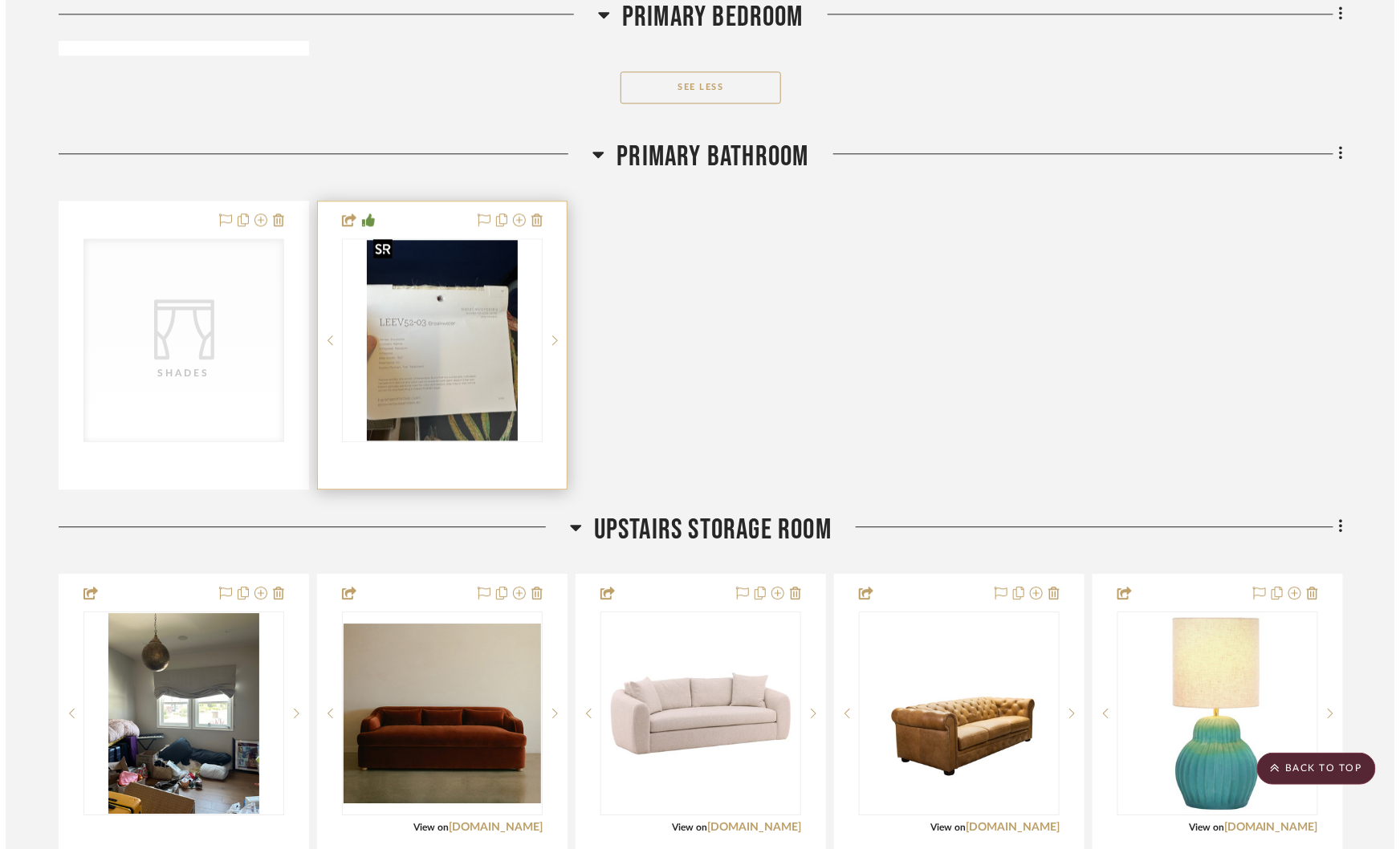
scroll to position [0, 0]
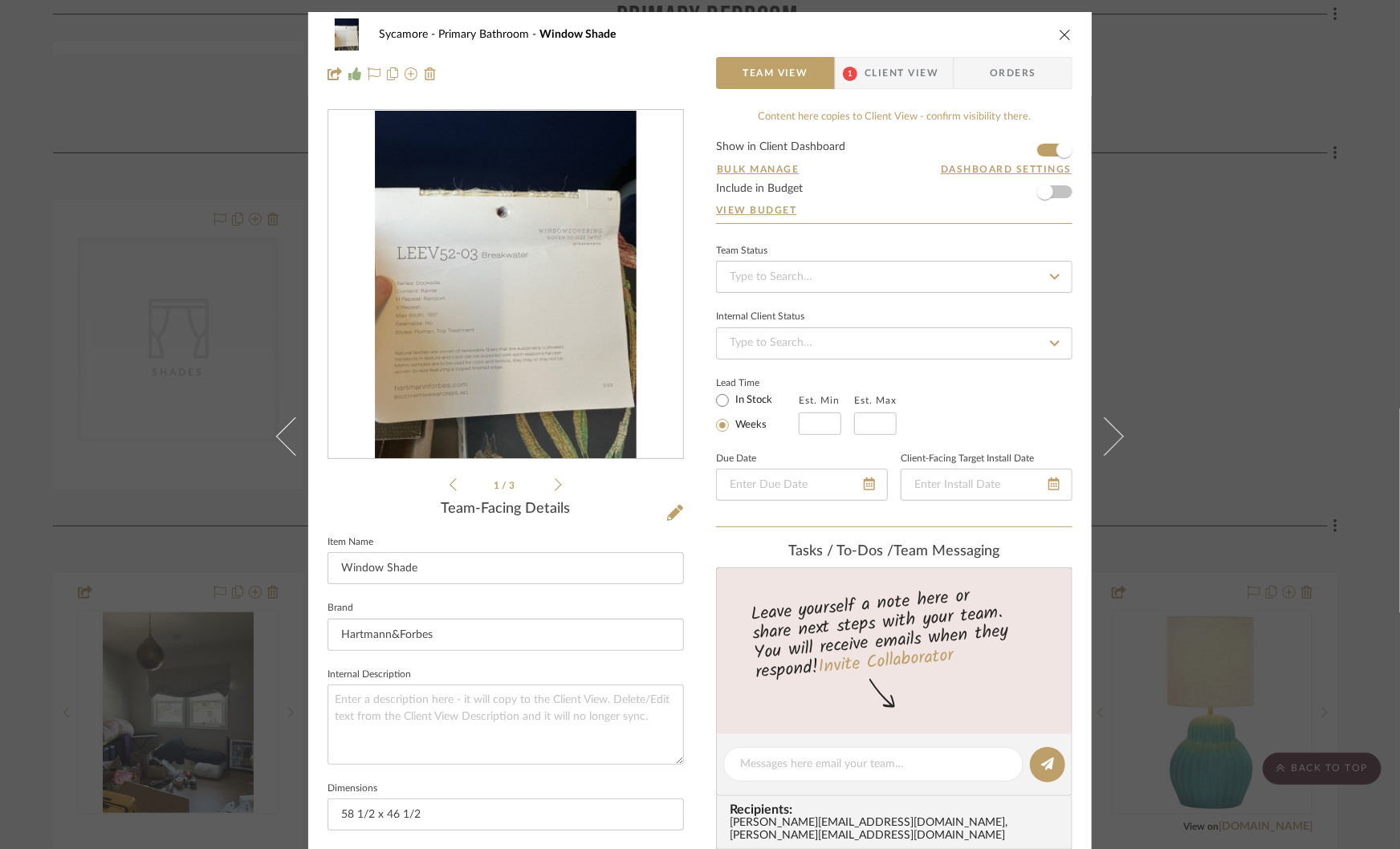
click at [554, 484] on icon at bounding box center [558, 485] width 7 height 15
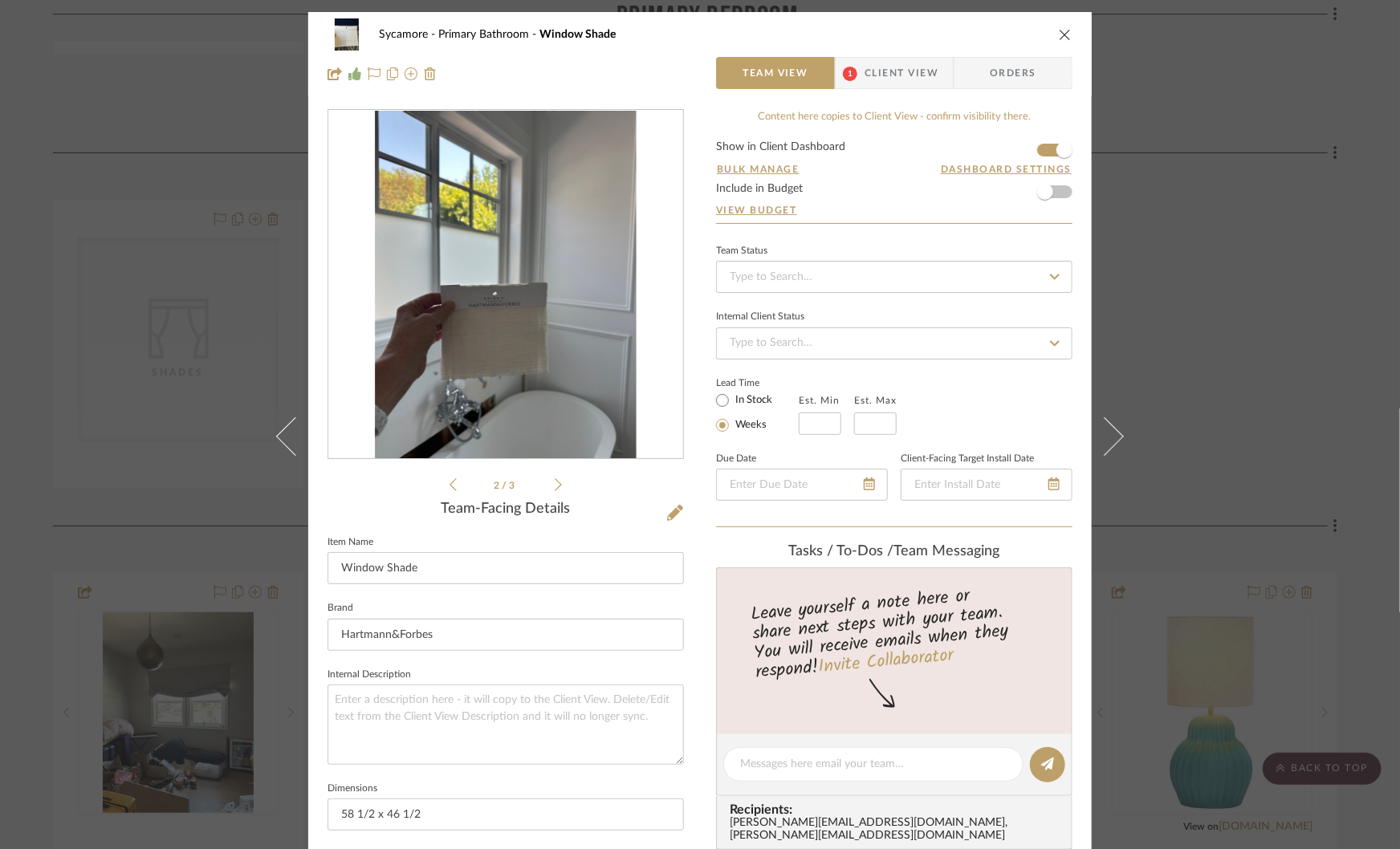
click at [554, 484] on icon at bounding box center [558, 485] width 7 height 15
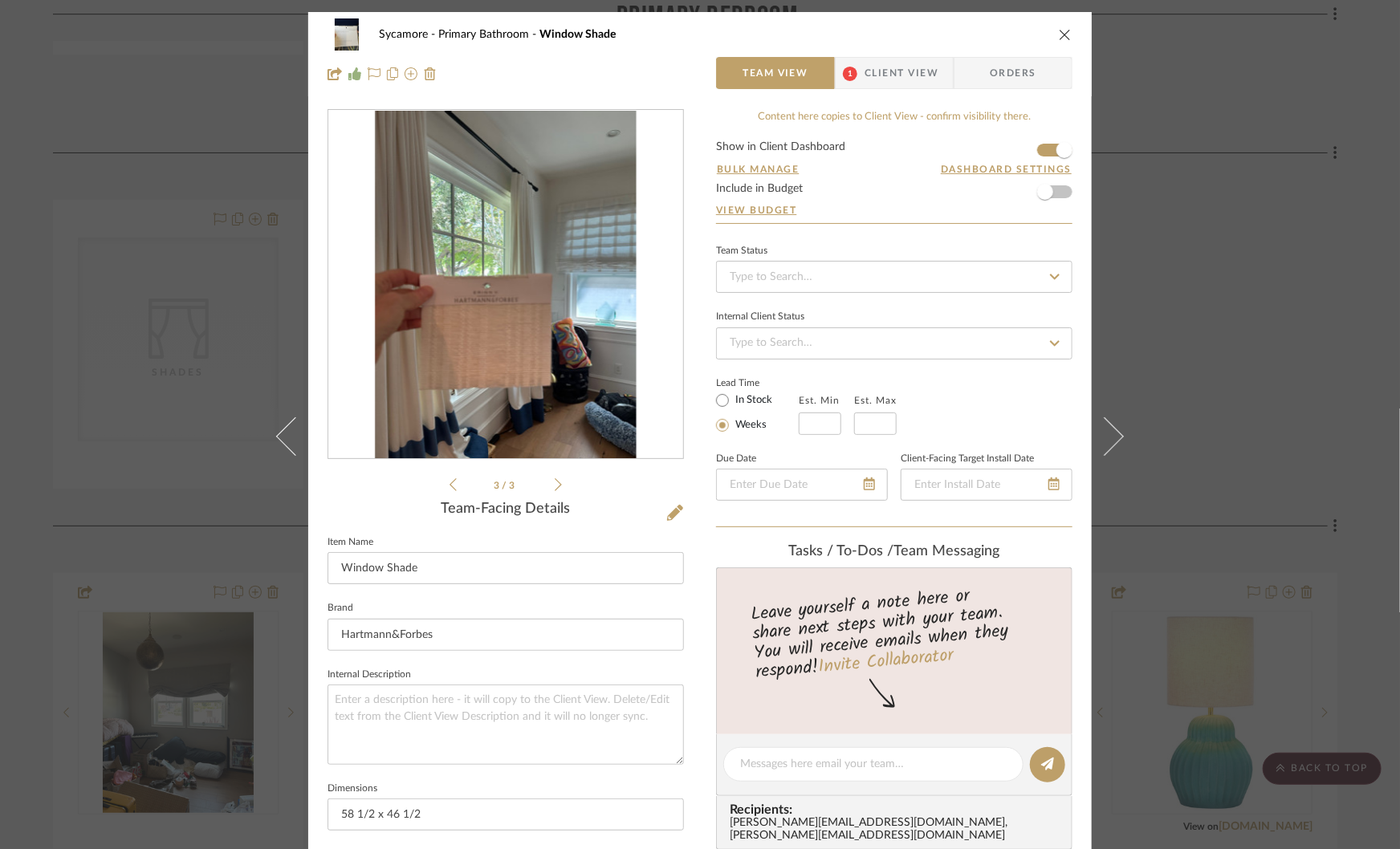
click at [554, 485] on icon at bounding box center [558, 485] width 7 height 15
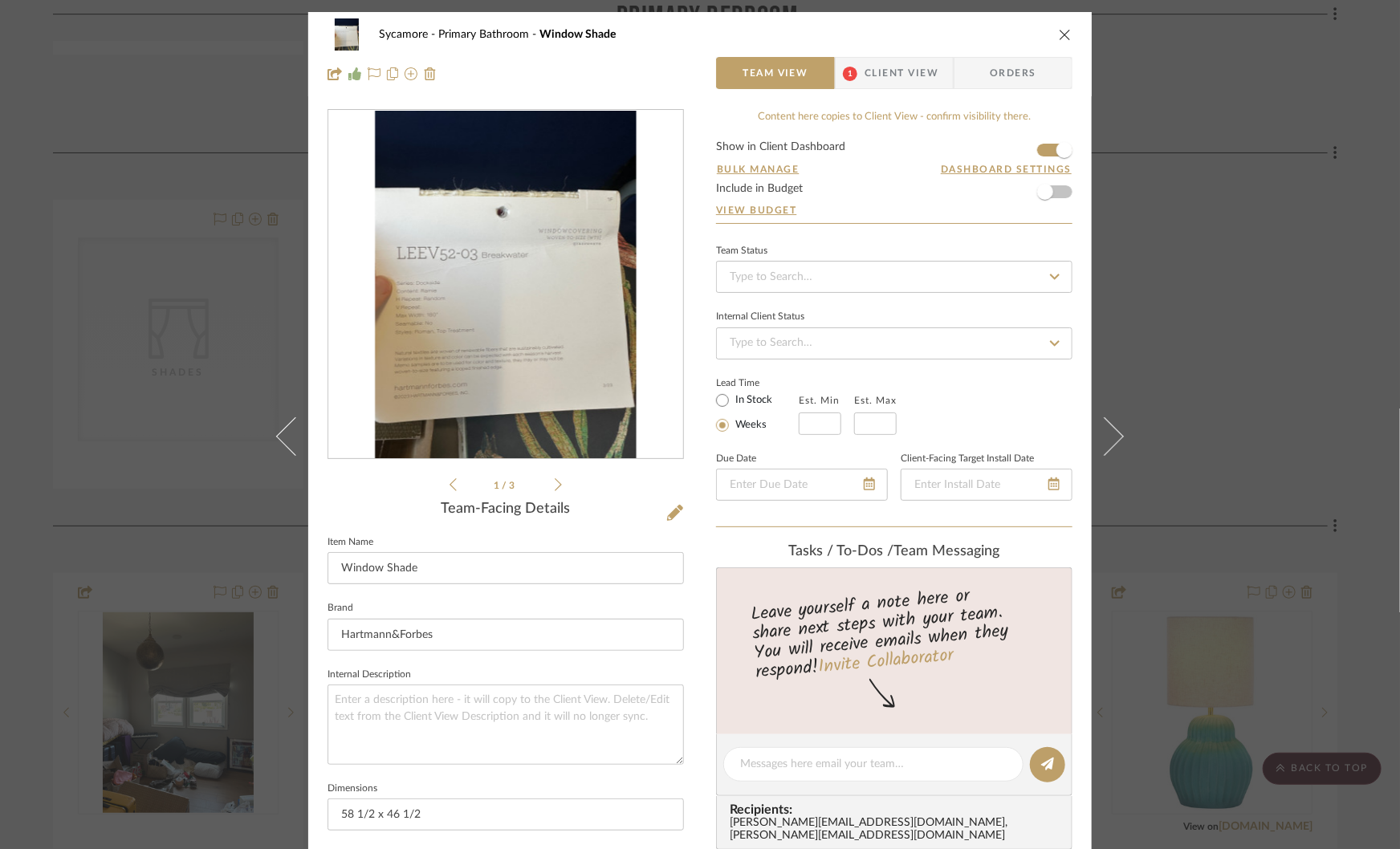
click at [554, 485] on icon at bounding box center [558, 485] width 7 height 13
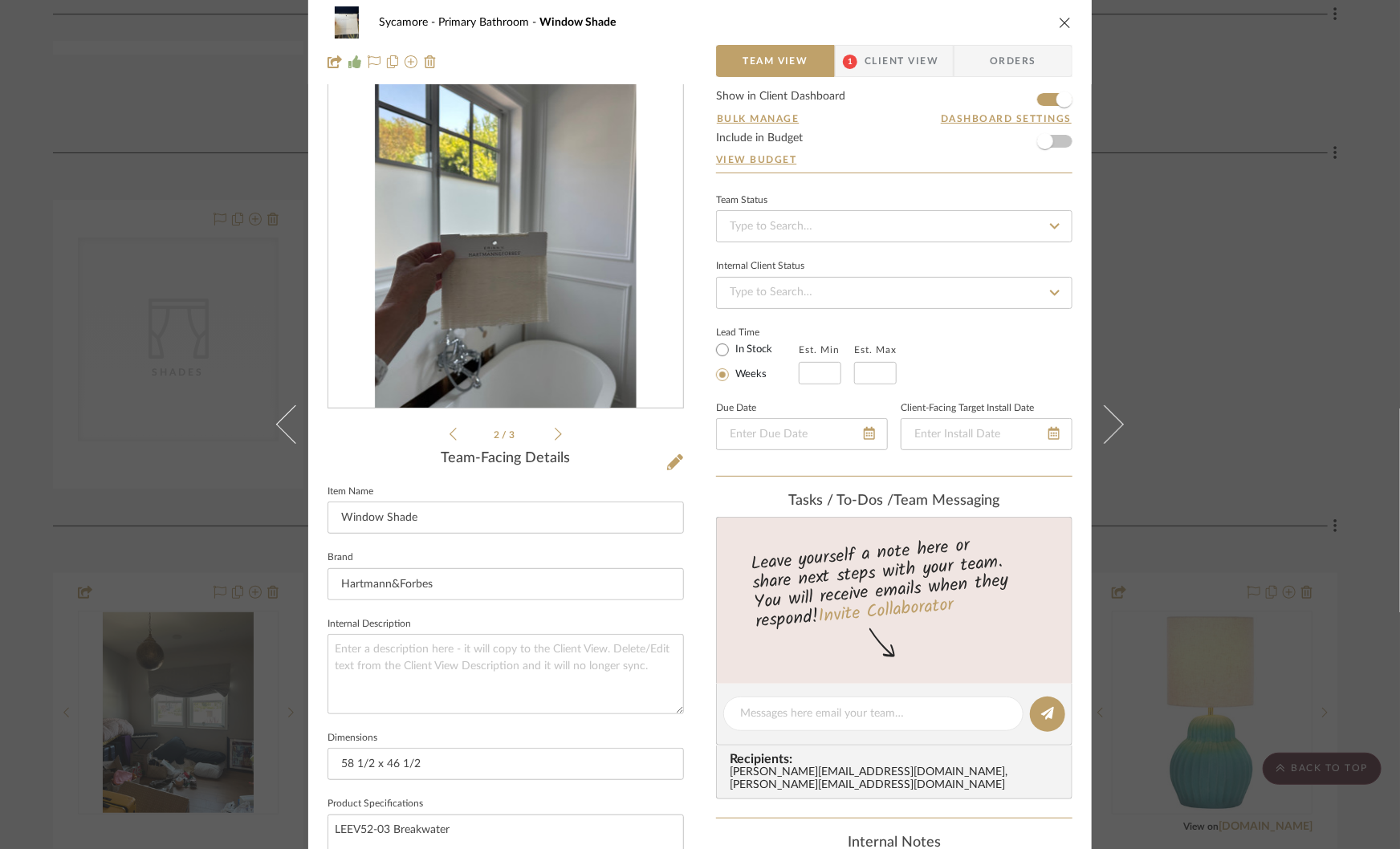
scroll to position [51, 0]
click at [776, 711] on textarea at bounding box center [873, 713] width 267 height 17
type textarea "cafe curtains in here is great"
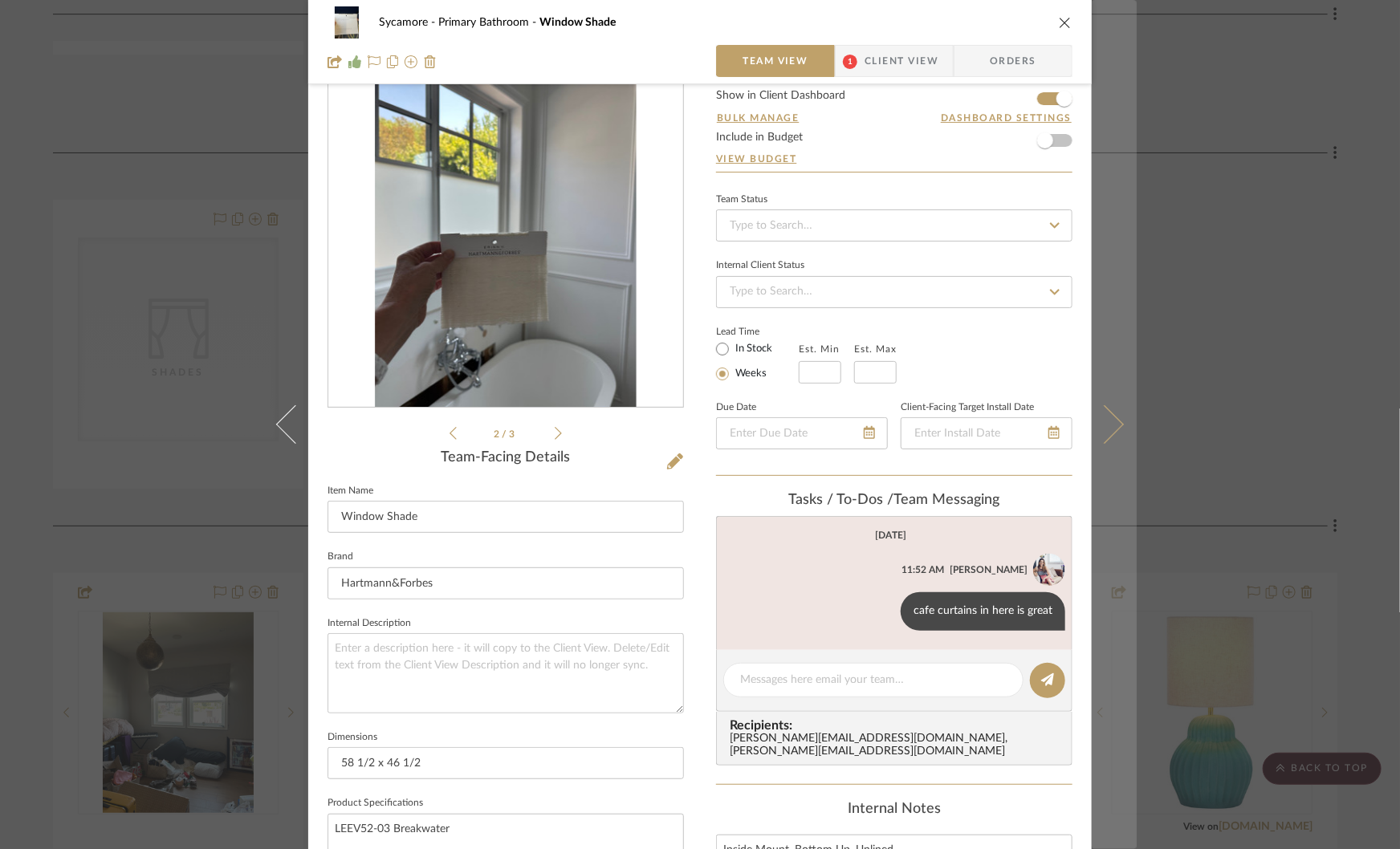
click at [1123, 225] on button at bounding box center [1113, 424] width 45 height 849
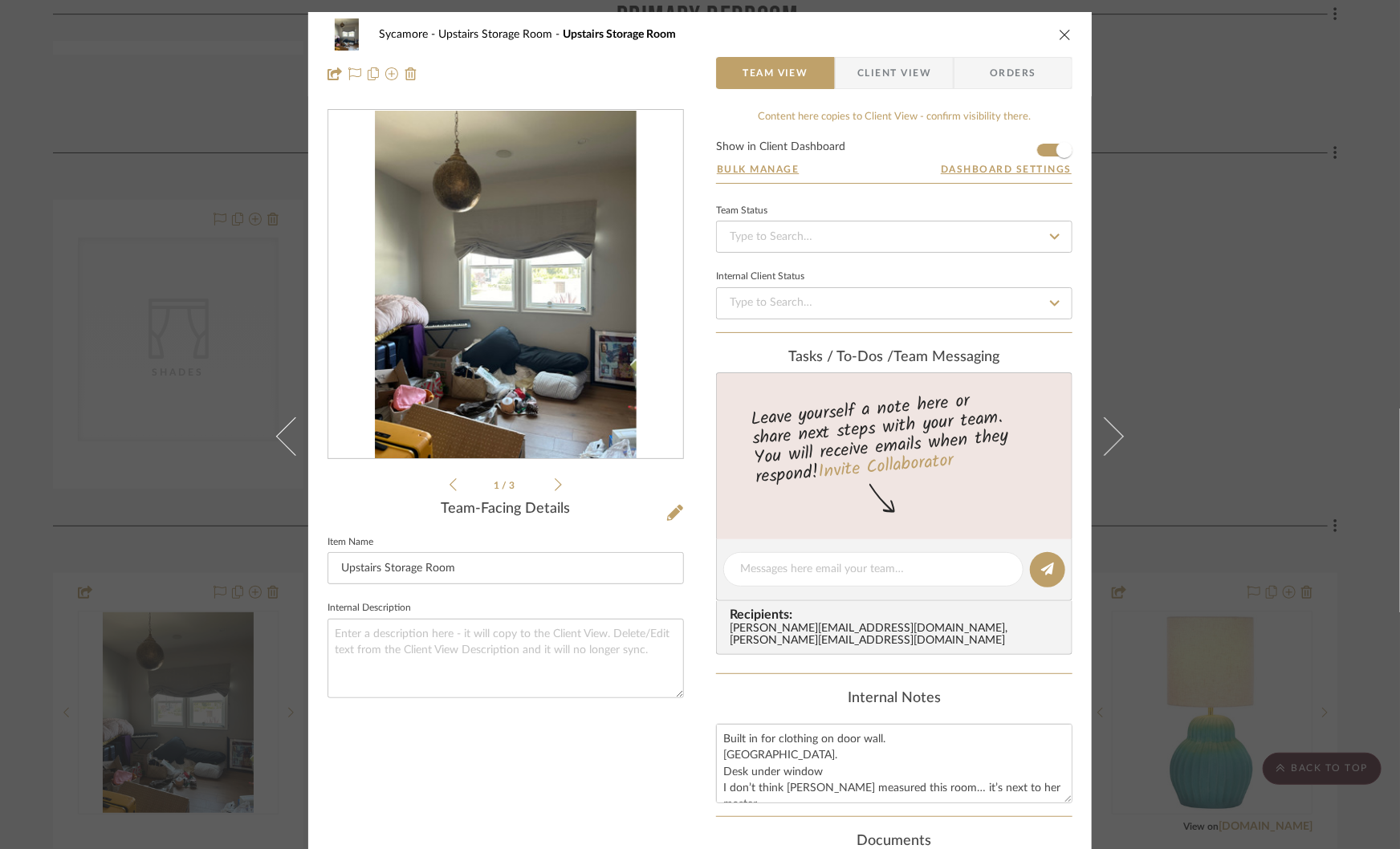
click at [1216, 310] on div "Sycamore Upstairs Storage Room Upstairs Storage Room Team View Client View Orde…" at bounding box center [700, 424] width 1400 height 849
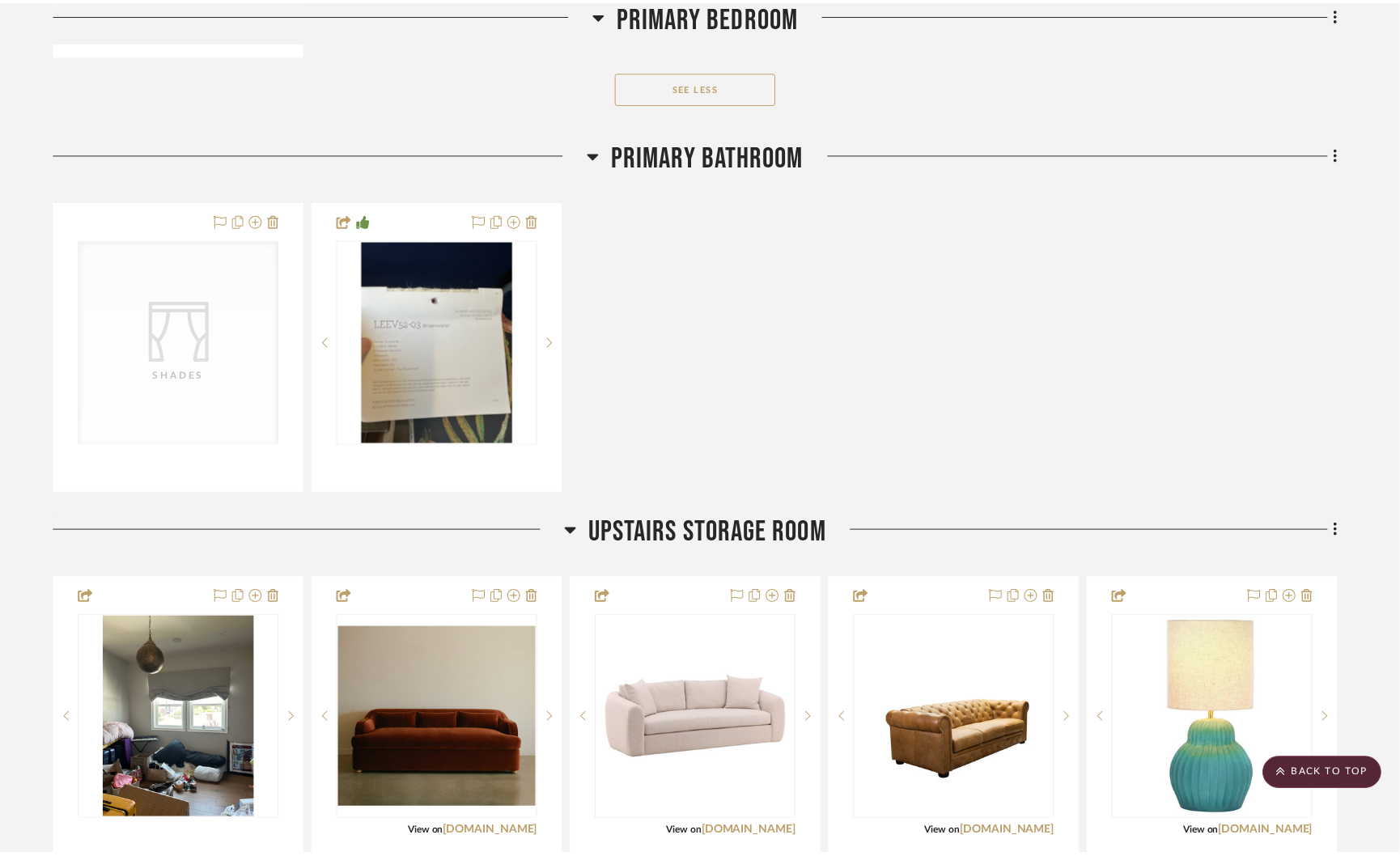
scroll to position [4123, 0]
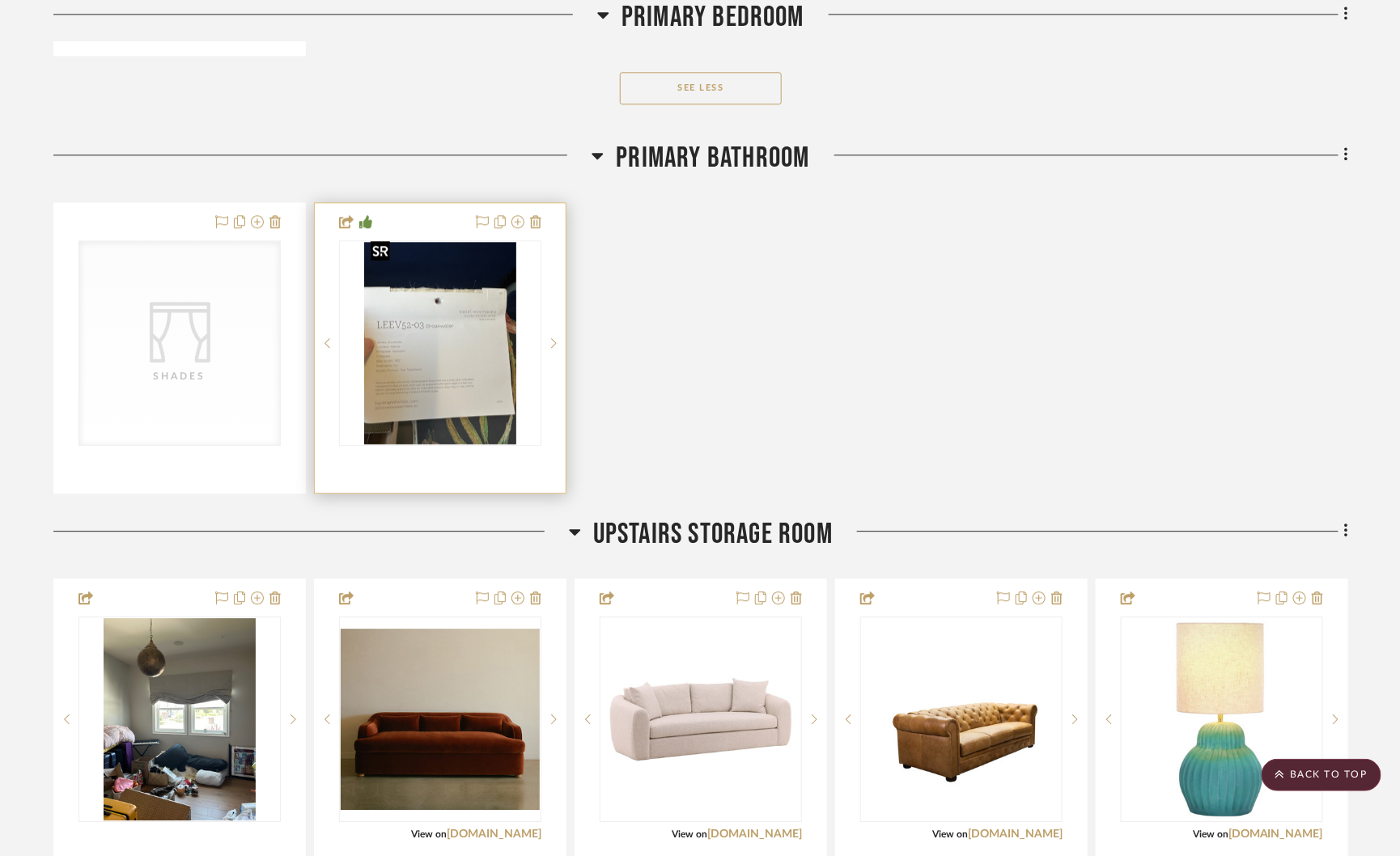
click at [428, 331] on img "0" at bounding box center [440, 343] width 152 height 202
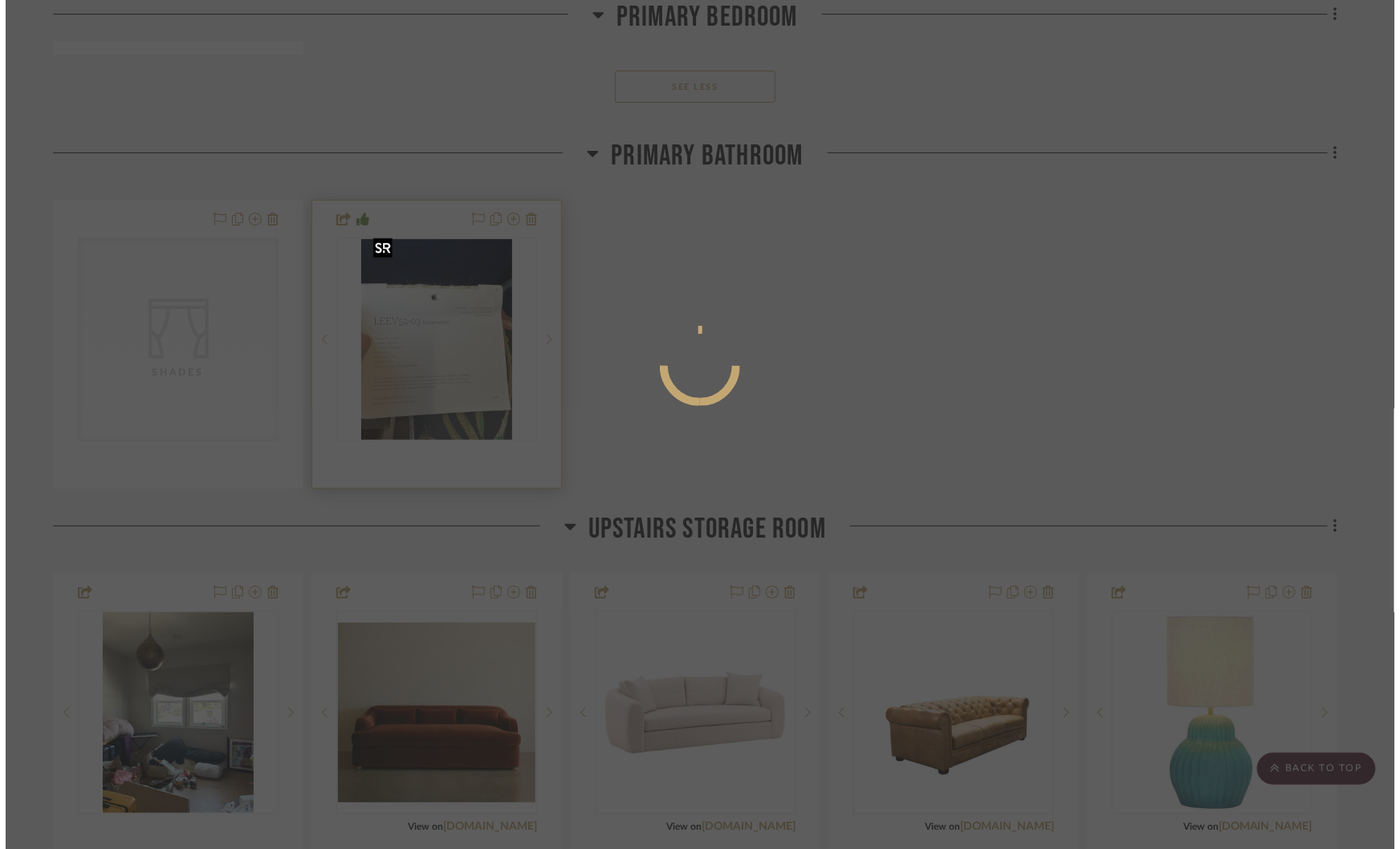
scroll to position [0, 0]
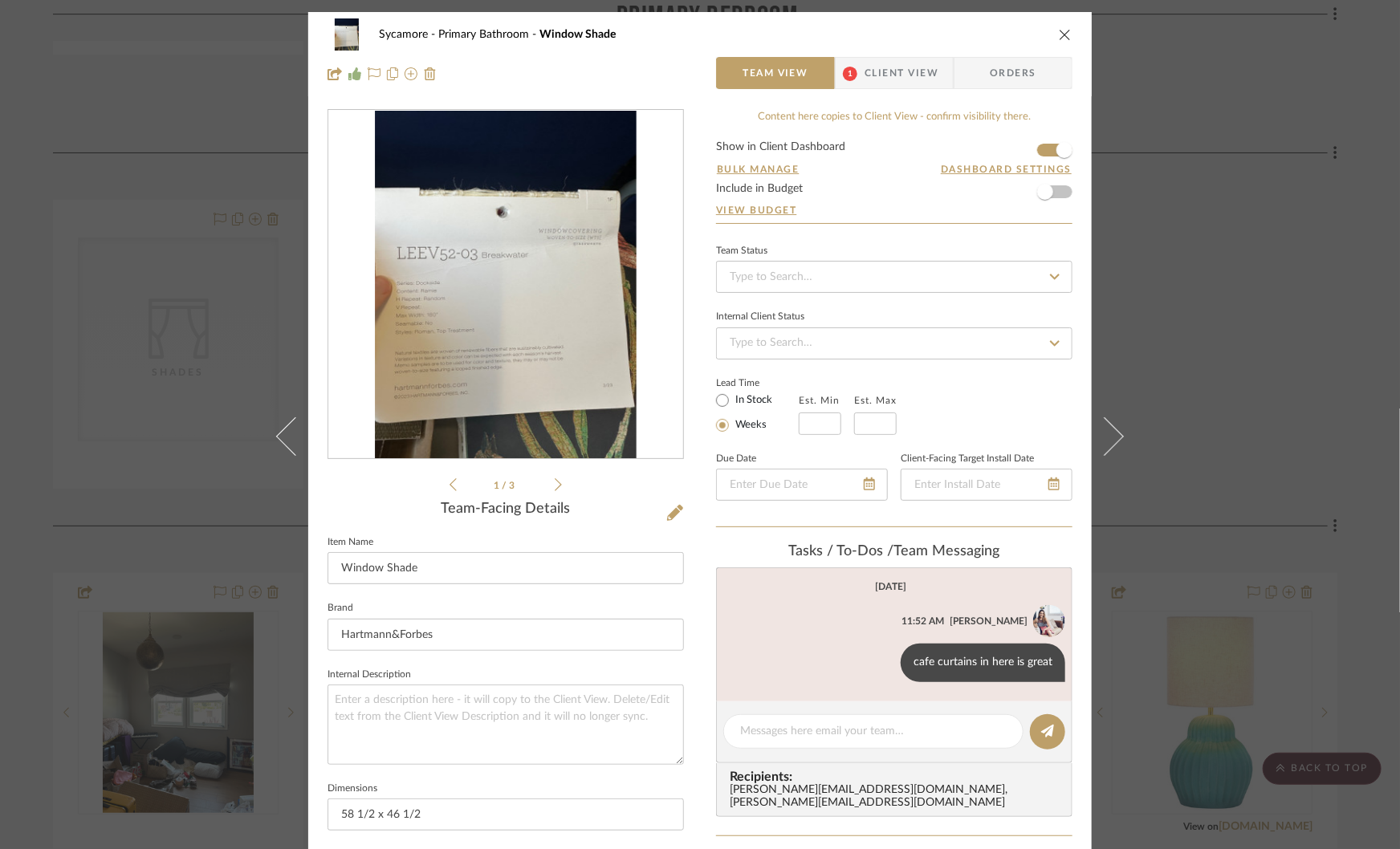
click at [1040, 151] on form "Show in Client Dashboard Bulk Manage Dashboard Settings Include in Budget View …" at bounding box center [895, 182] width 357 height 82
click at [1057, 152] on span "button" at bounding box center [1065, 150] width 16 height 16
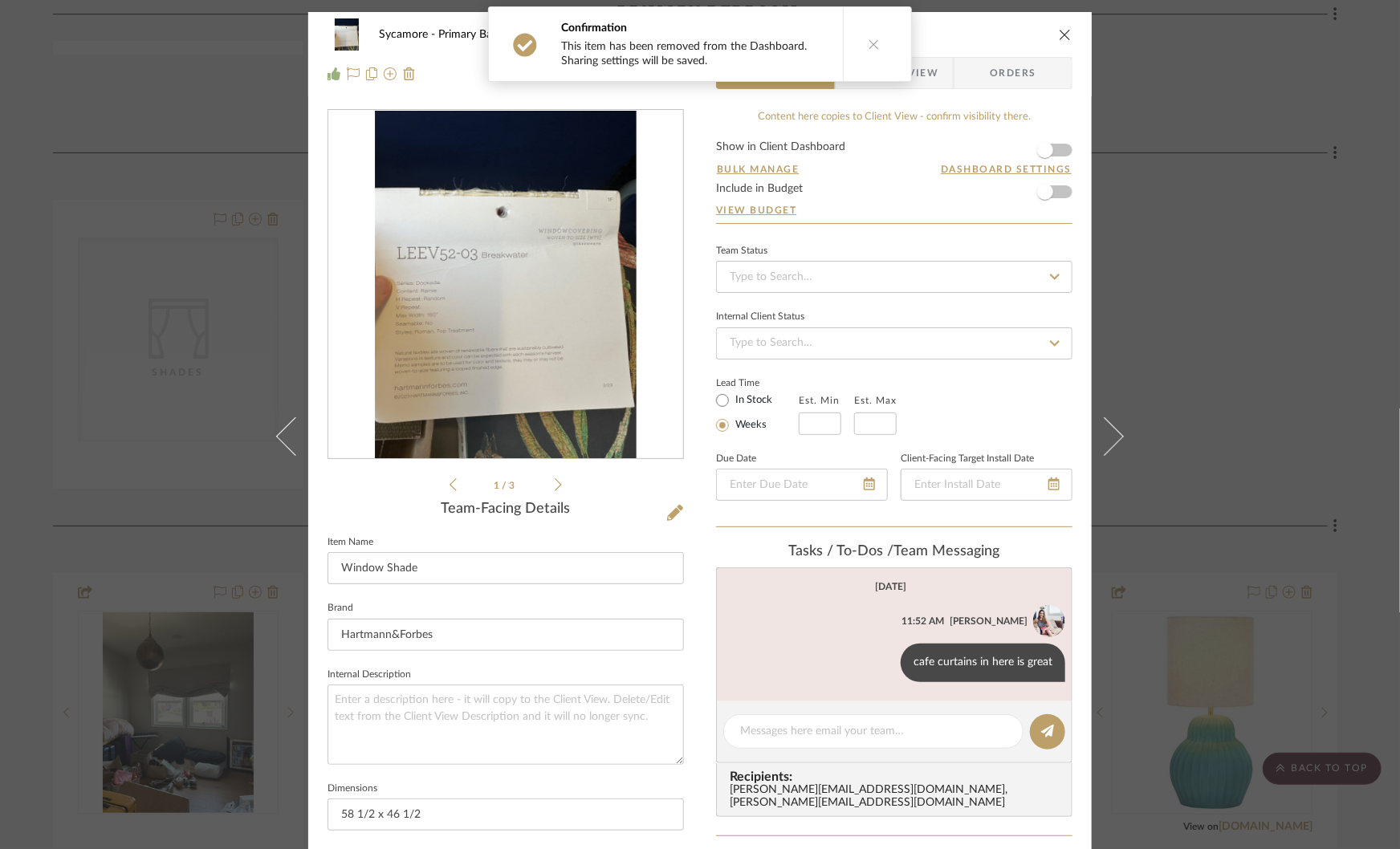
click at [1179, 198] on div "Sycamore Primary Bathroom Window Shade Team View 1 Client View Orders 1 / 3 Tea…" at bounding box center [700, 424] width 1400 height 849
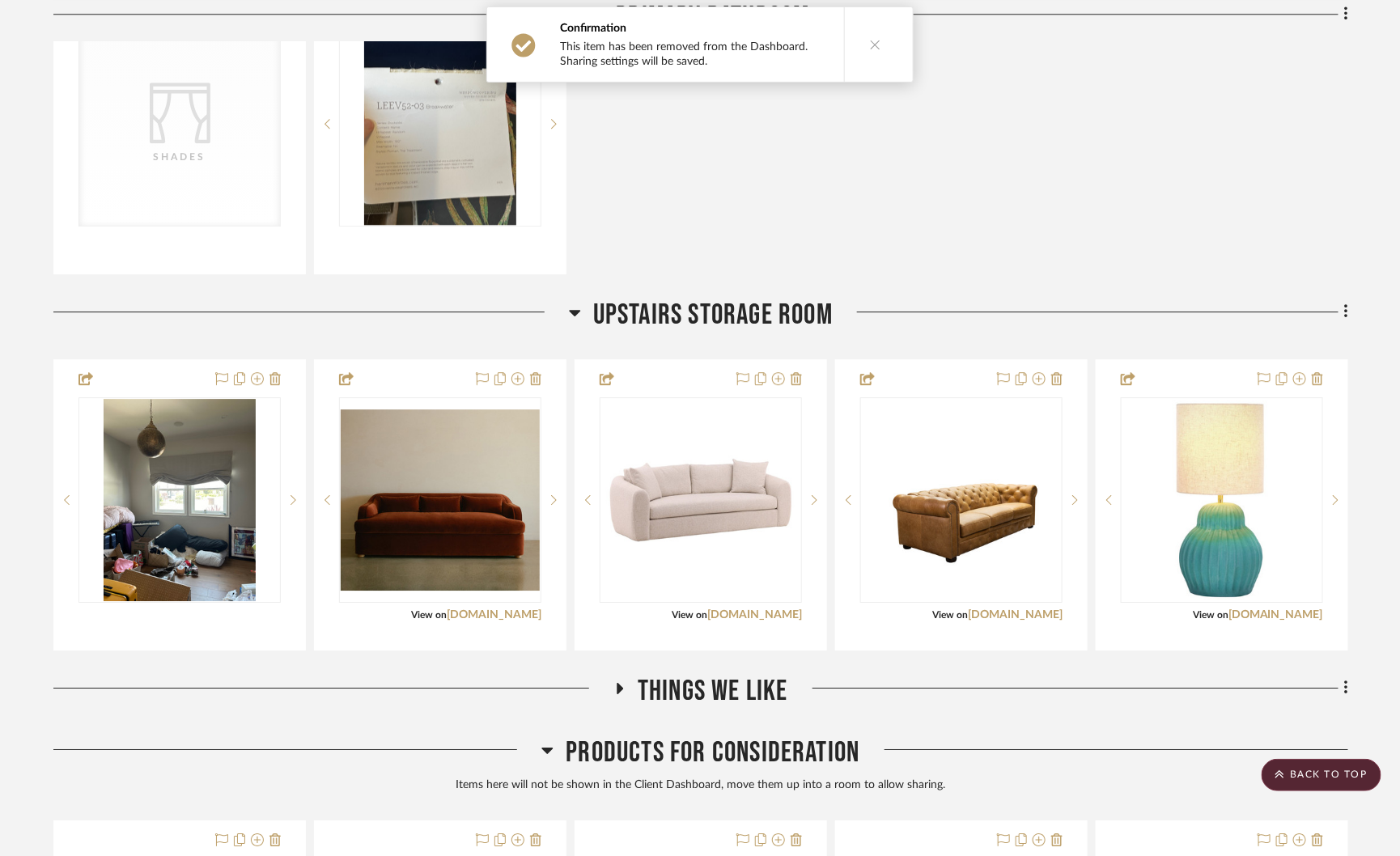
scroll to position [4356, 0]
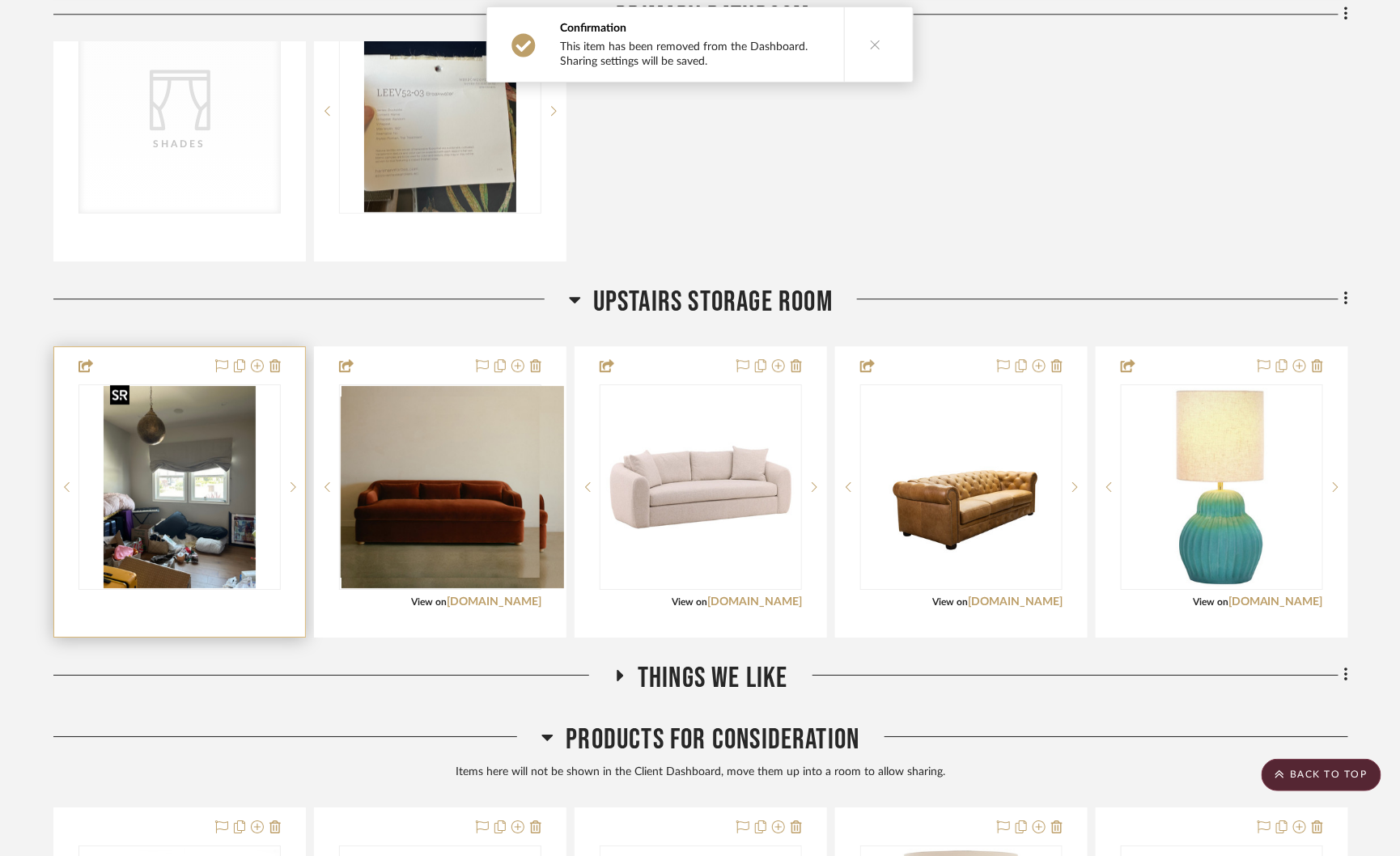
click at [0, 0] on img at bounding box center [0, 0] width 0 height 0
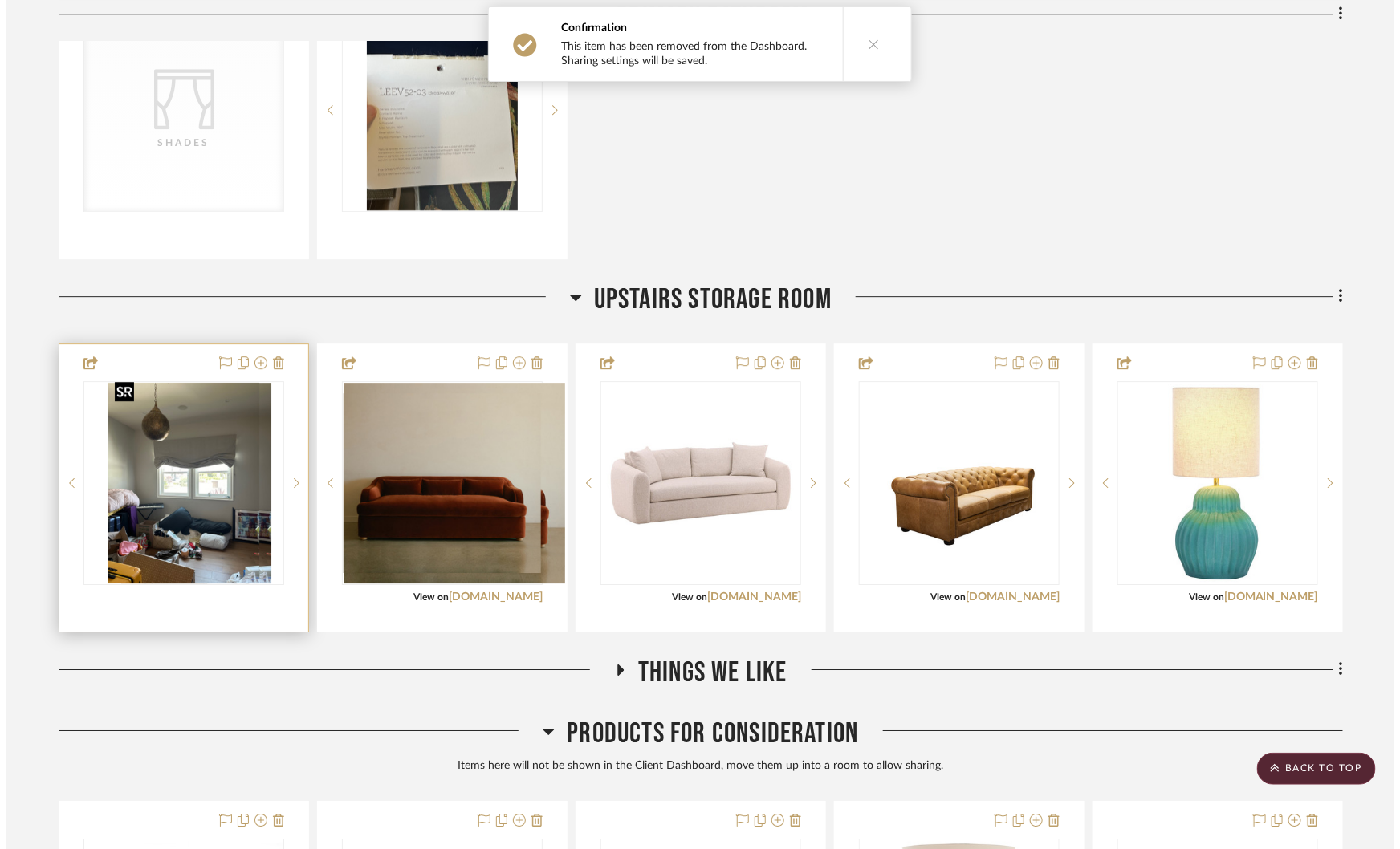
scroll to position [0, 0]
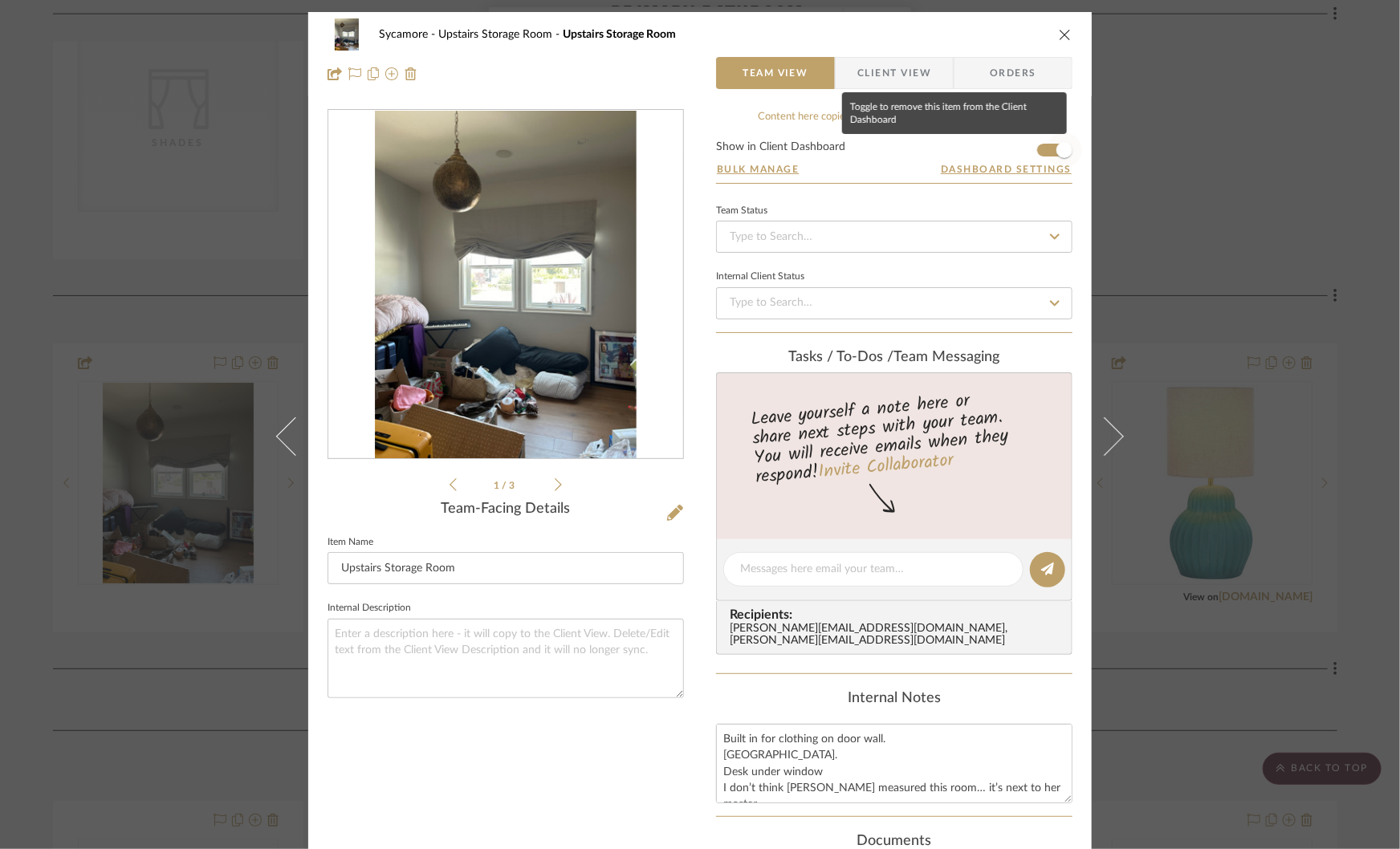
click at [1057, 151] on span "button" at bounding box center [1065, 150] width 16 height 16
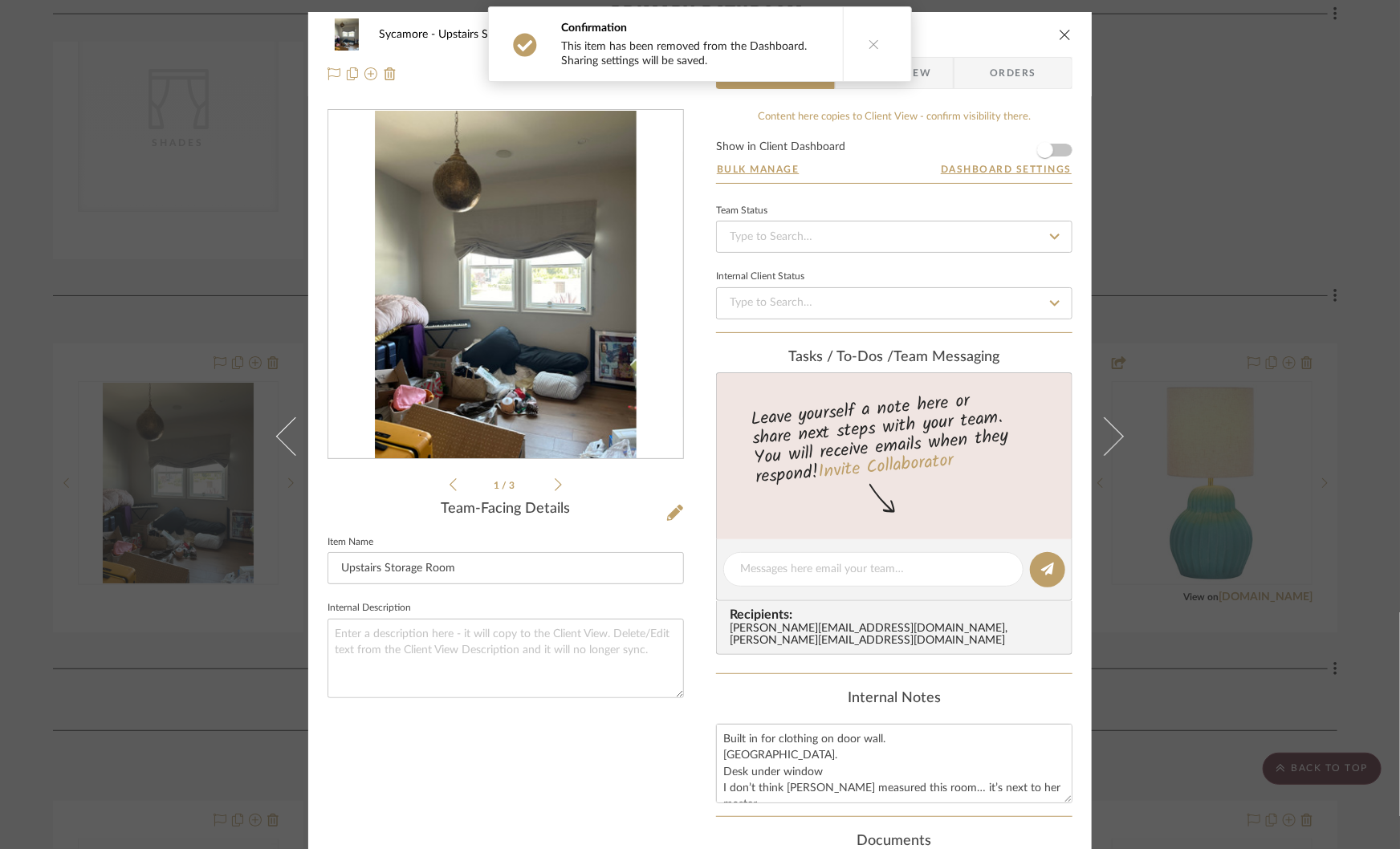
click at [1166, 178] on div "Sycamore Upstairs Storage Room Upstairs Storage Room Team View Client View Orde…" at bounding box center [700, 424] width 1400 height 849
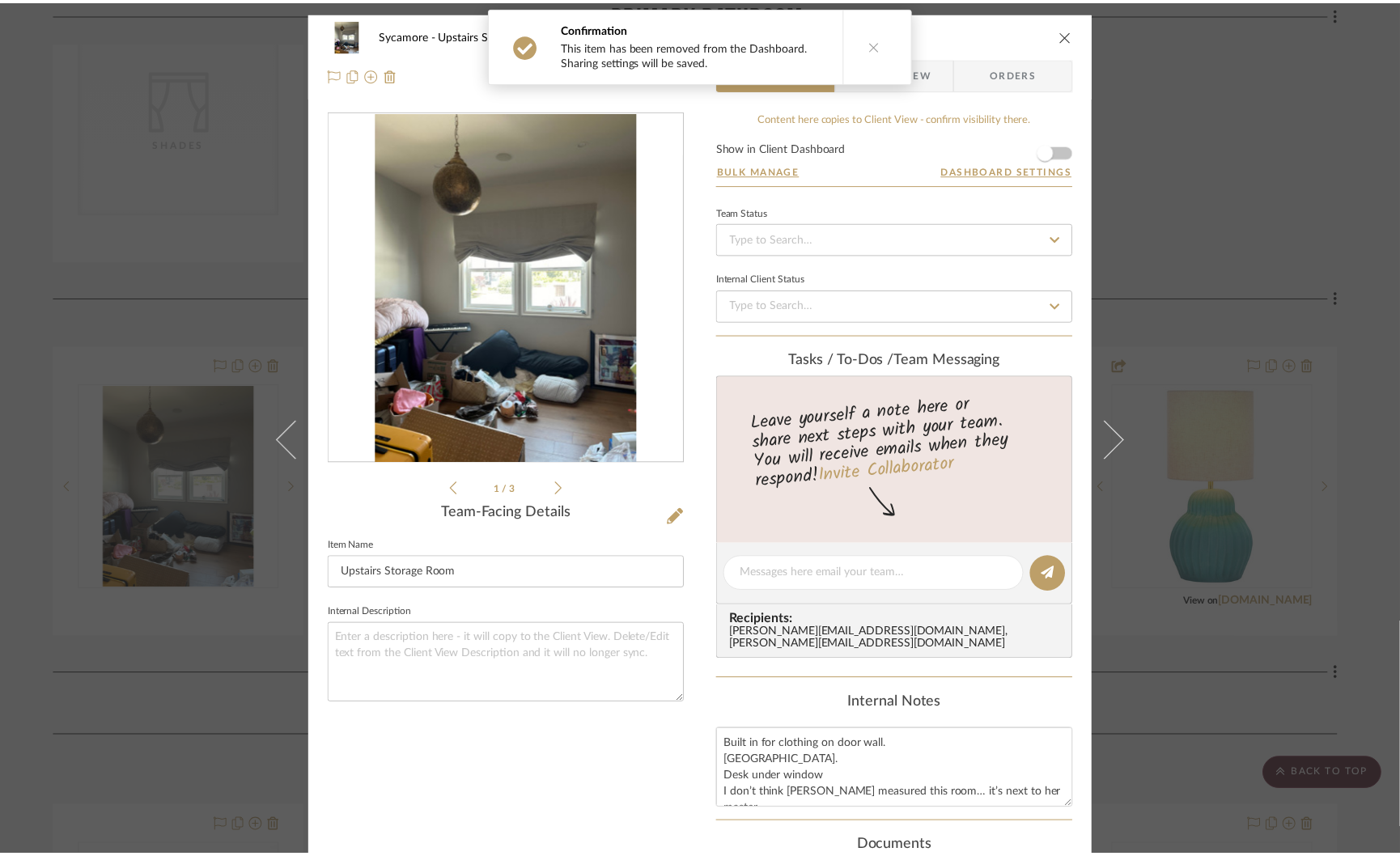
scroll to position [4356, 0]
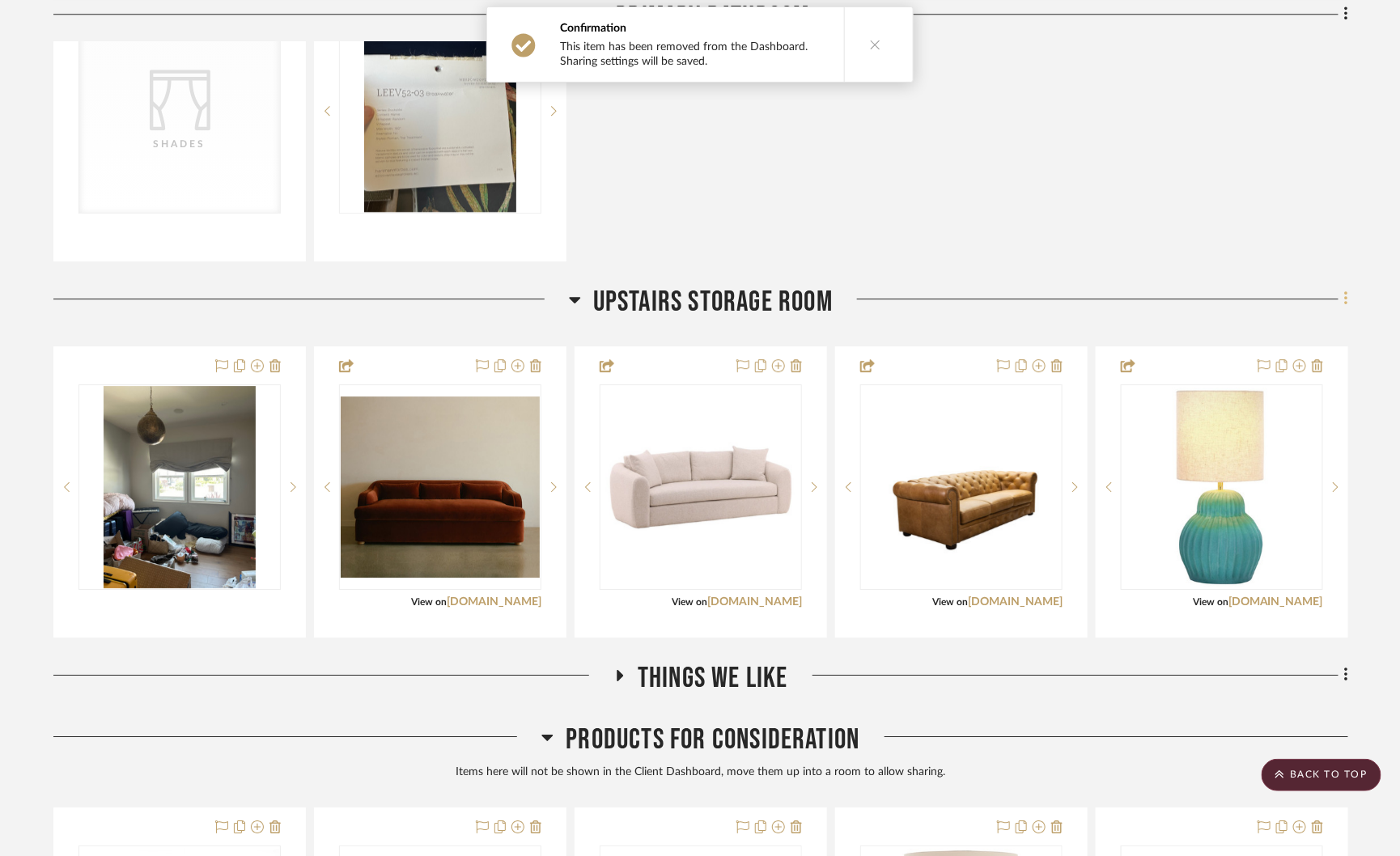
click at [1346, 291] on icon at bounding box center [1346, 298] width 5 height 17
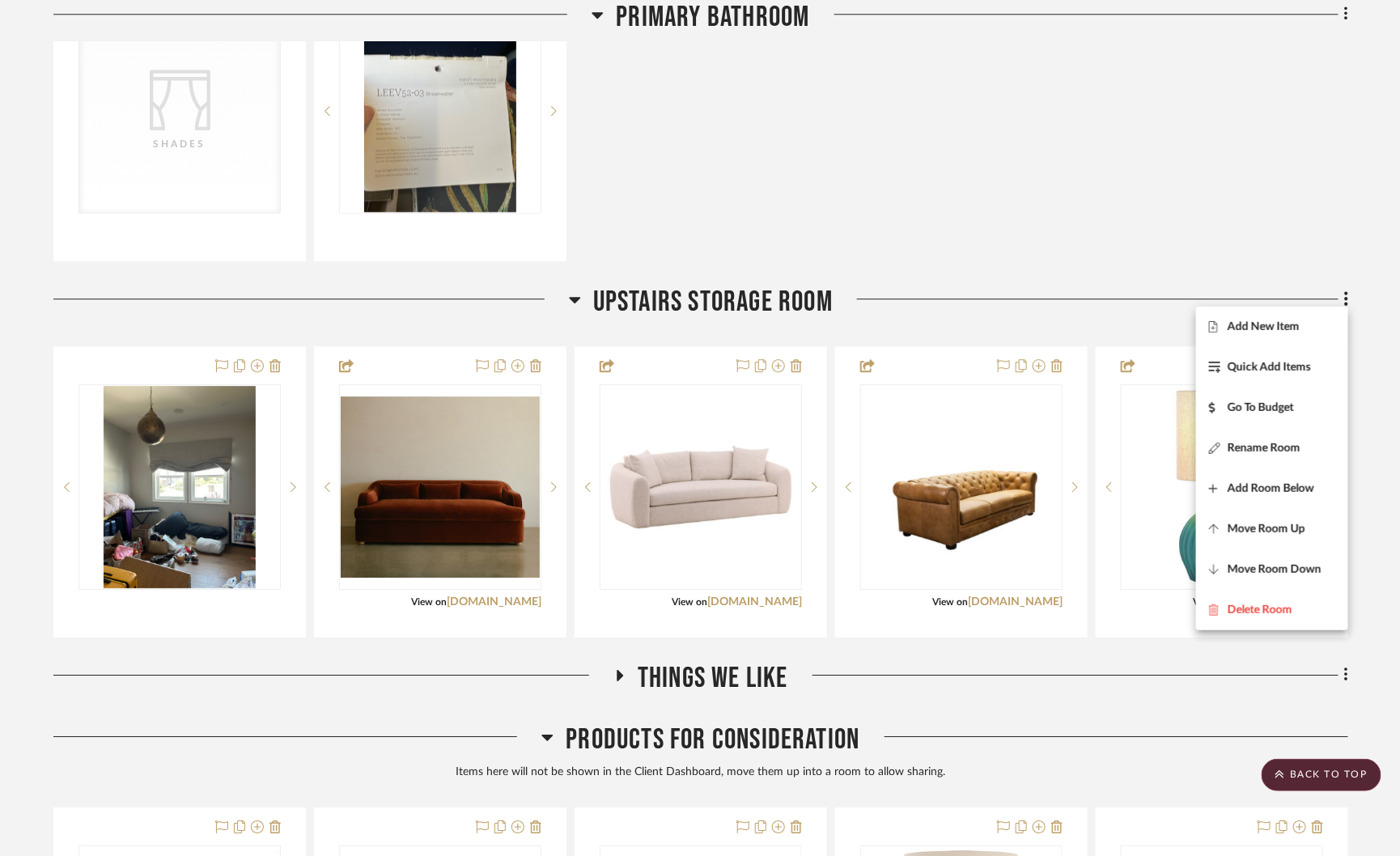
click at [1189, 246] on div at bounding box center [700, 428] width 1400 height 856
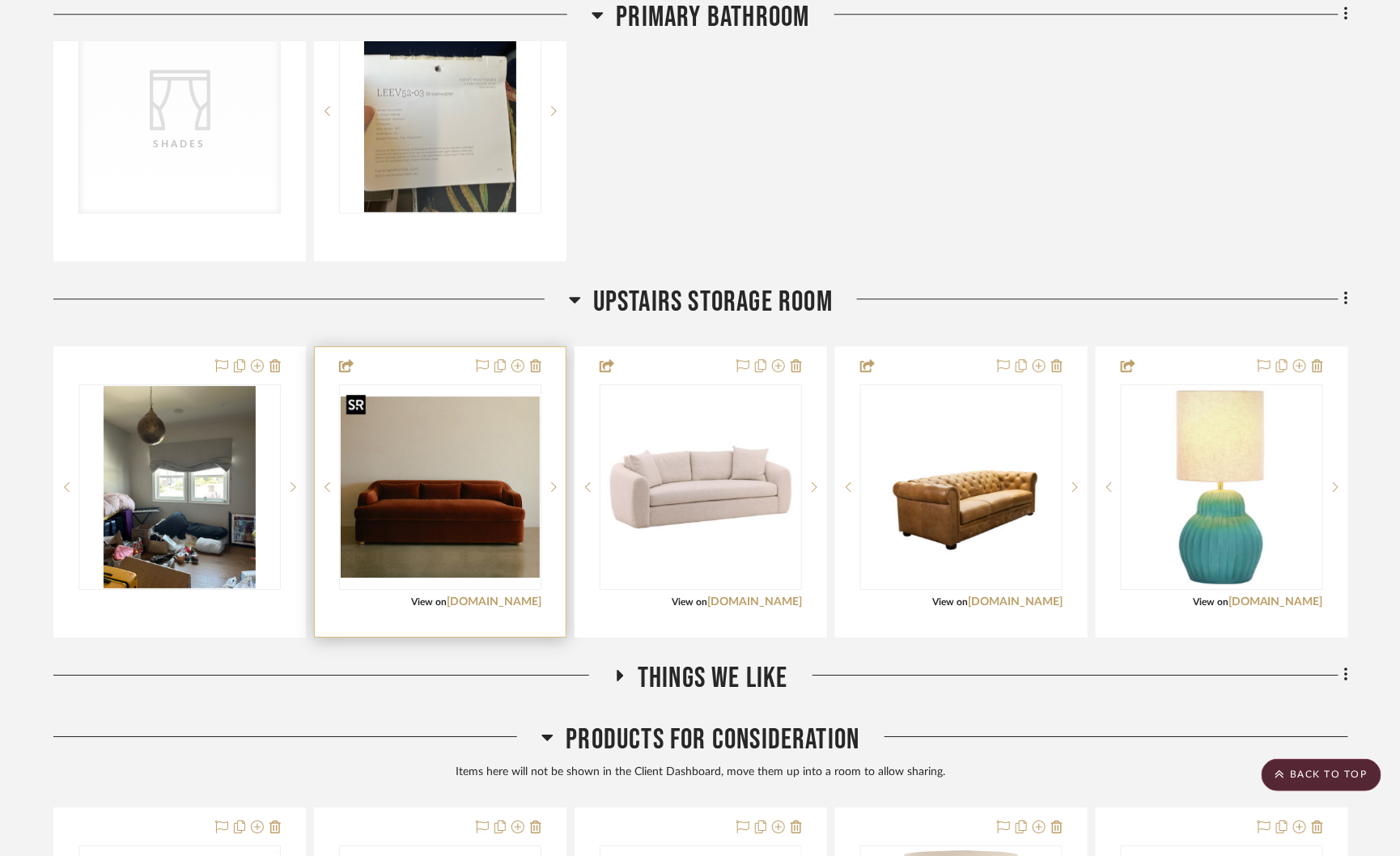
click at [445, 431] on img "0" at bounding box center [439, 487] width 199 height 182
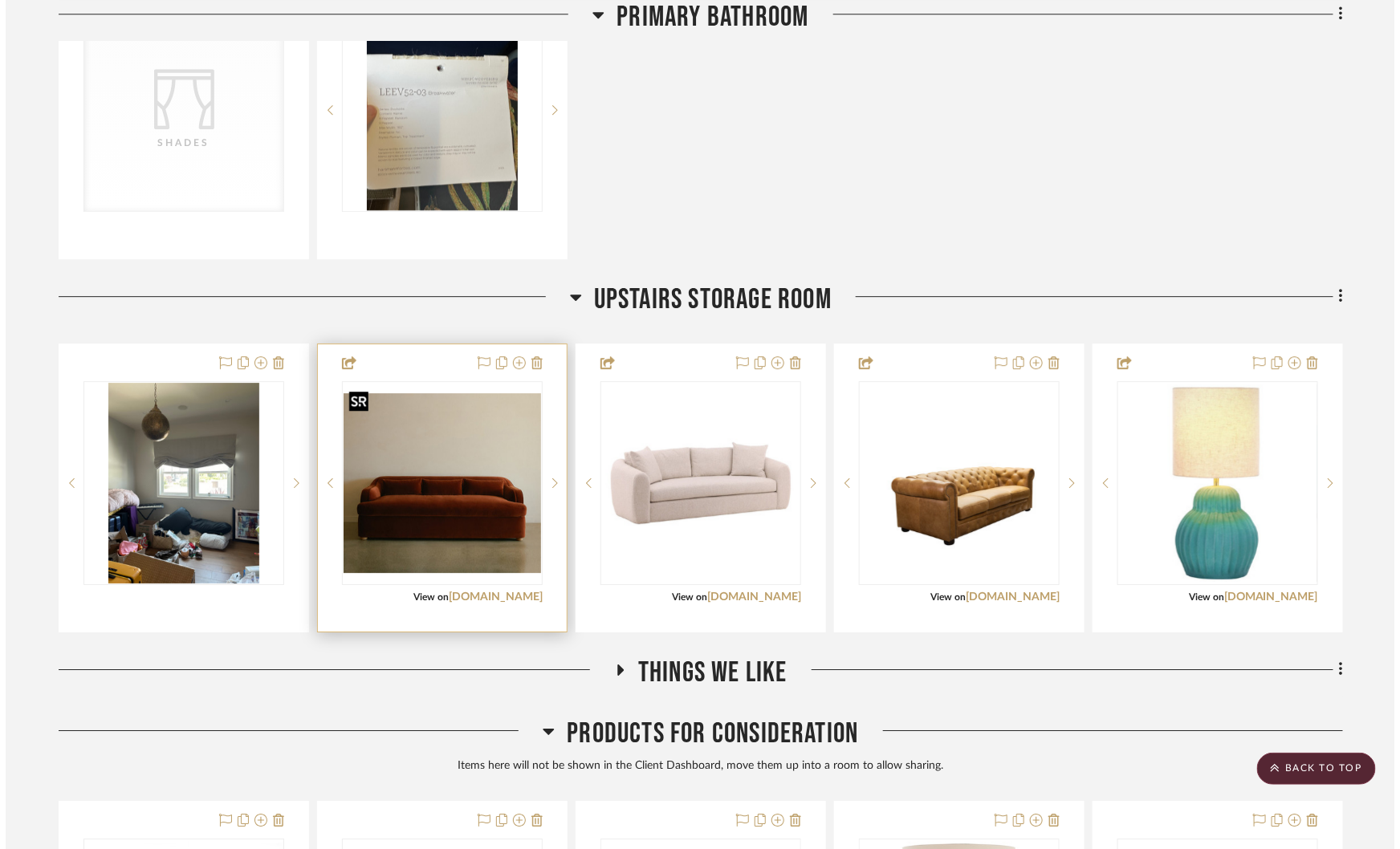
scroll to position [0, 0]
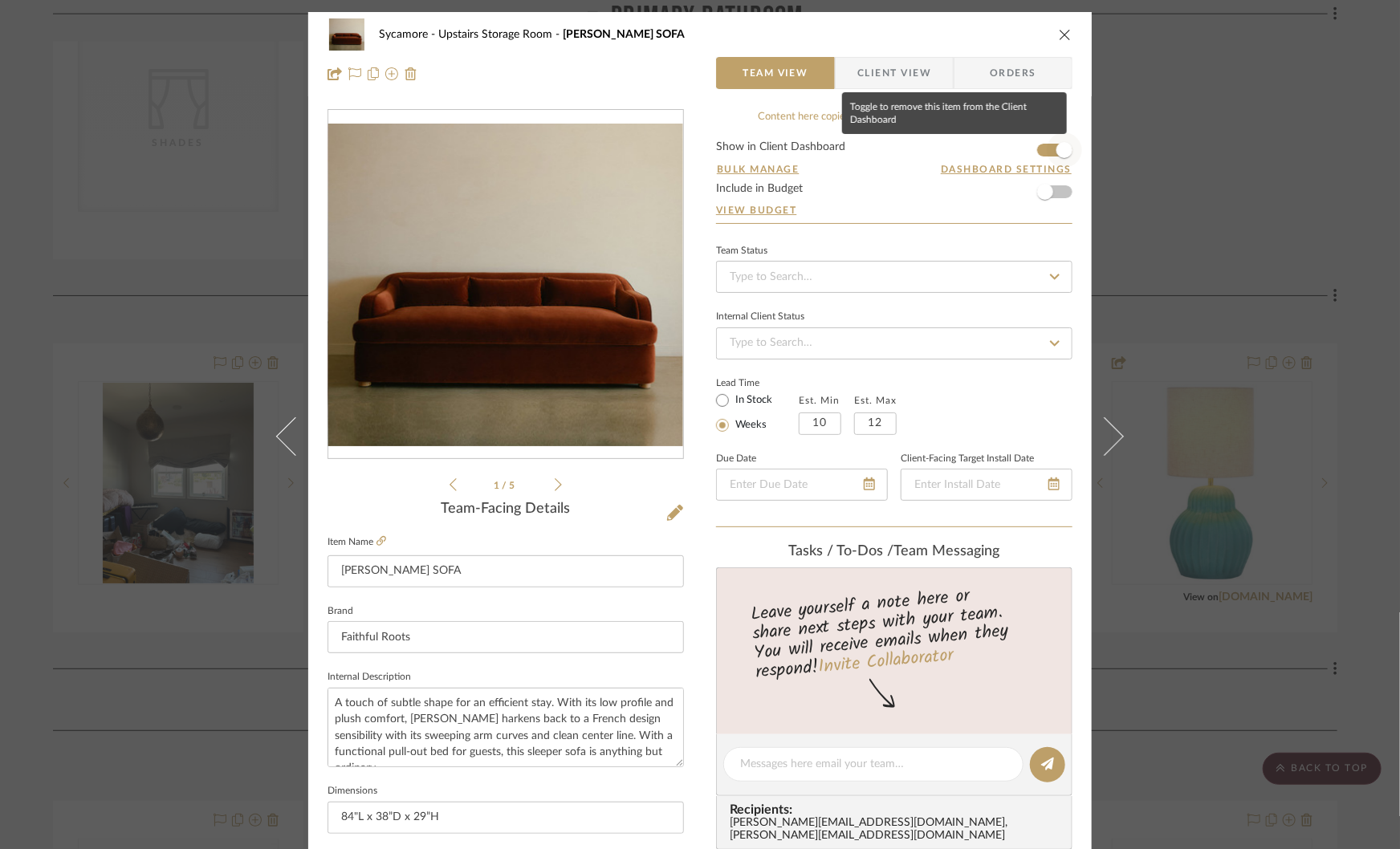
click at [1047, 151] on span "button" at bounding box center [1064, 150] width 36 height 35
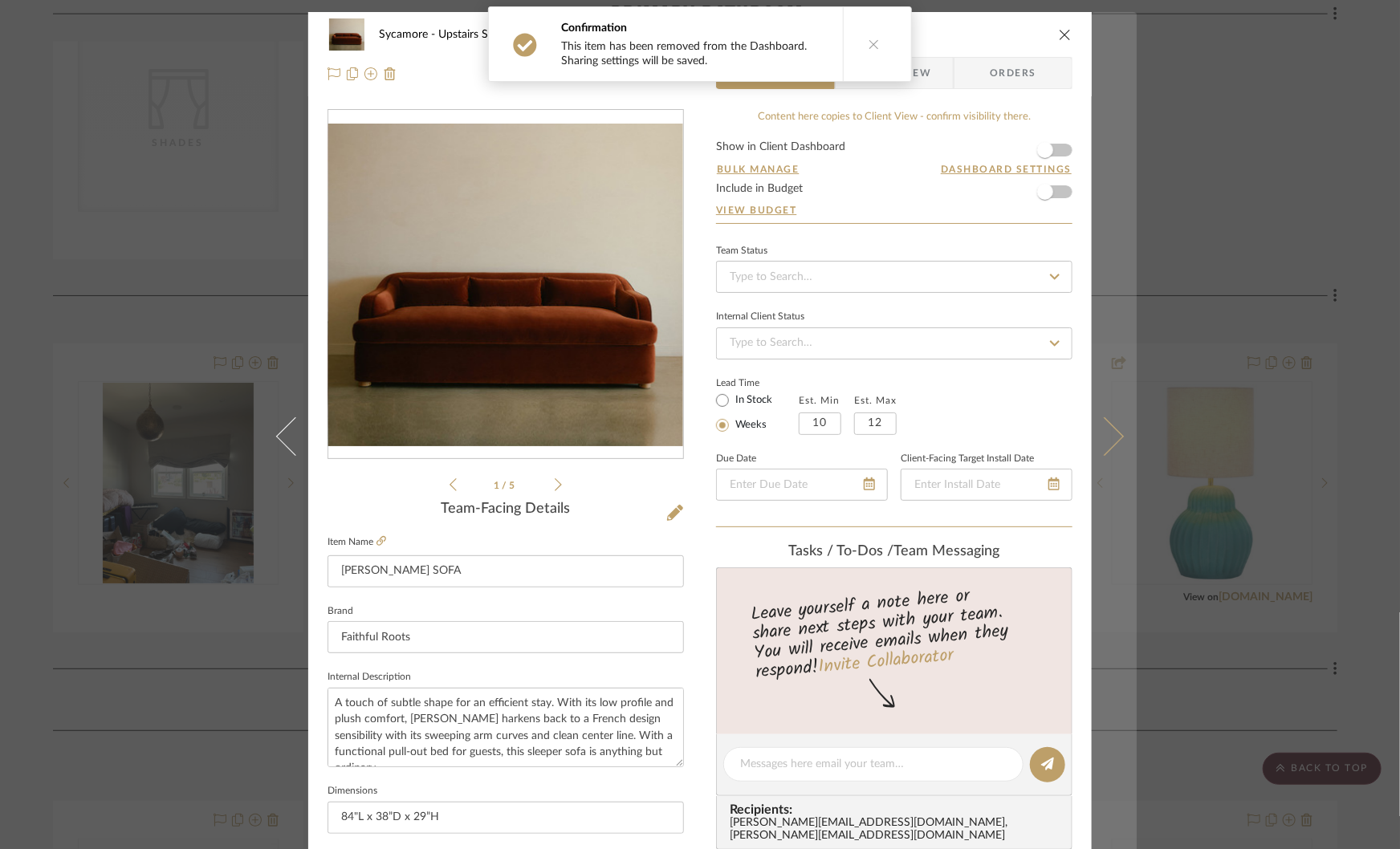
click at [1105, 430] on icon at bounding box center [1104, 437] width 38 height 38
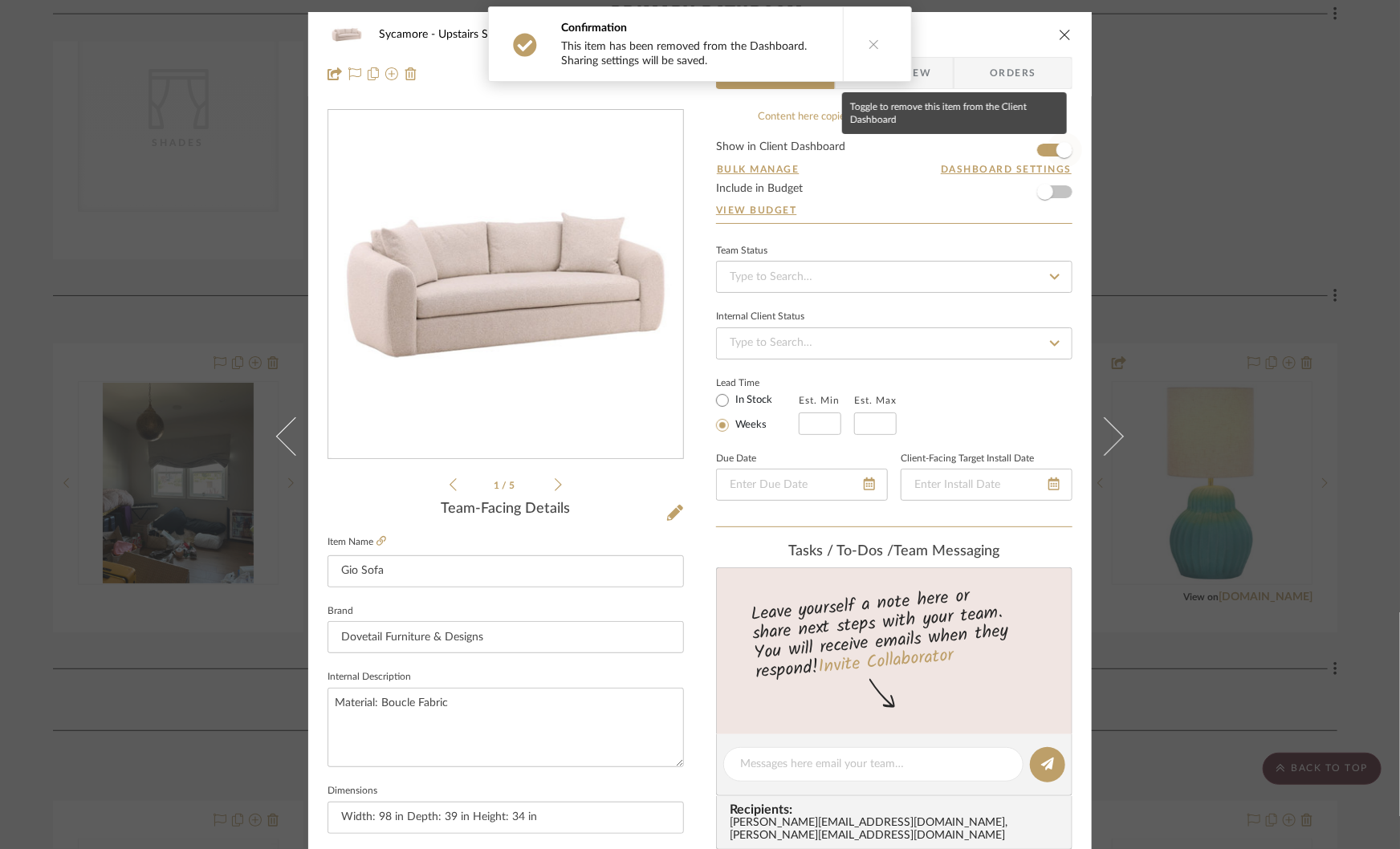
click at [1057, 148] on span "button" at bounding box center [1065, 150] width 16 height 16
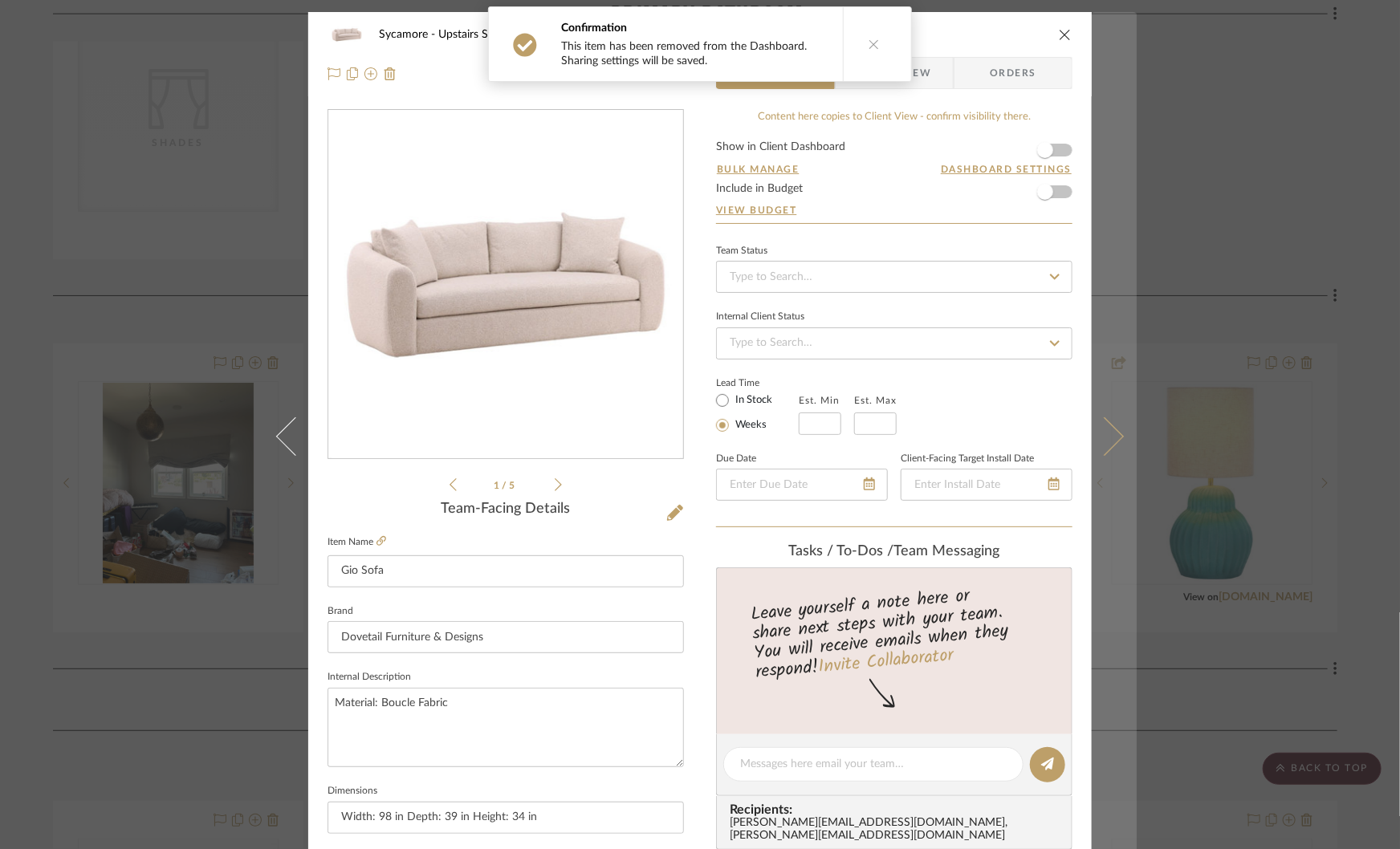
click at [1112, 437] on icon at bounding box center [1104, 437] width 38 height 38
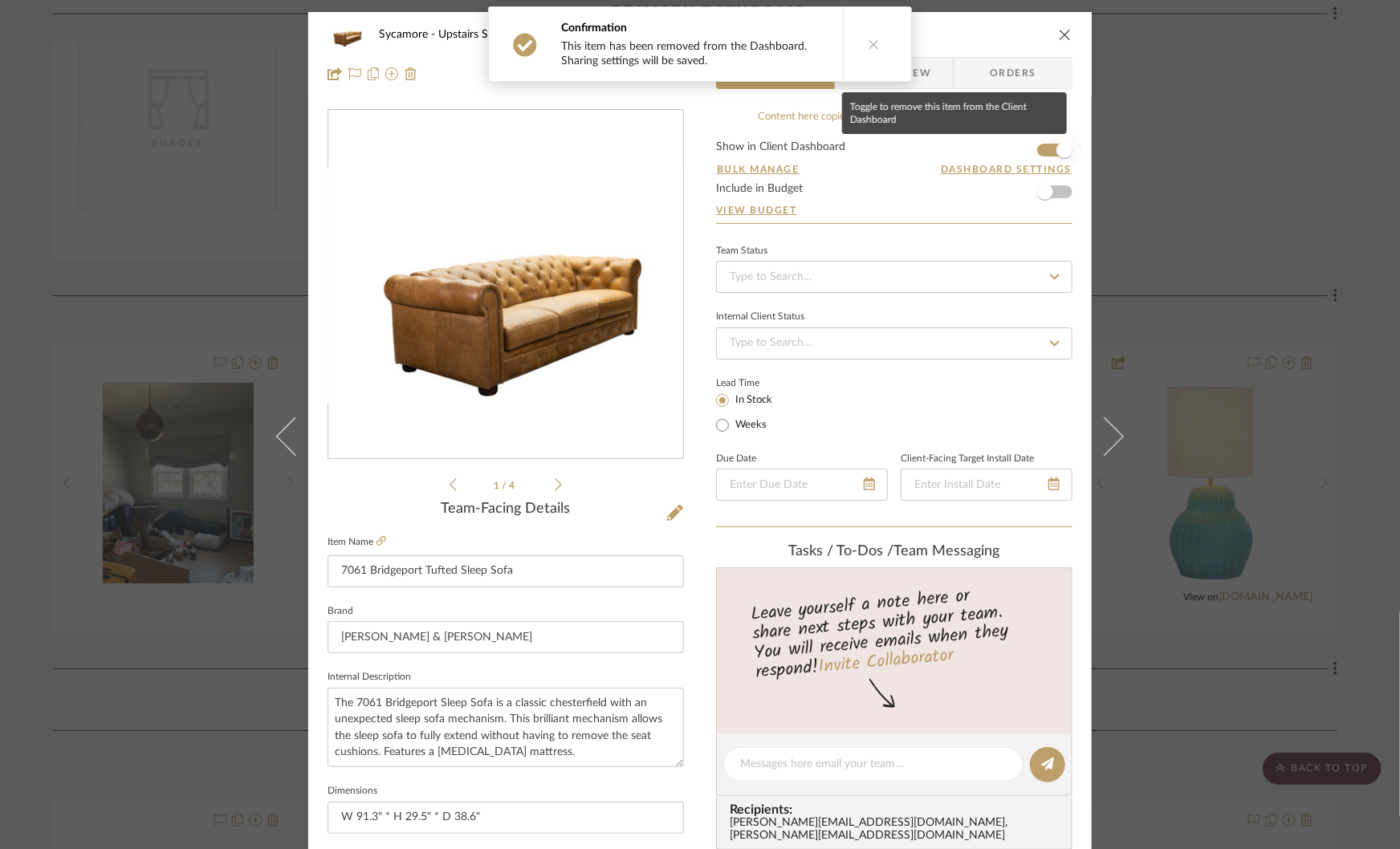
click at [1061, 143] on span "button" at bounding box center [1065, 150] width 16 height 16
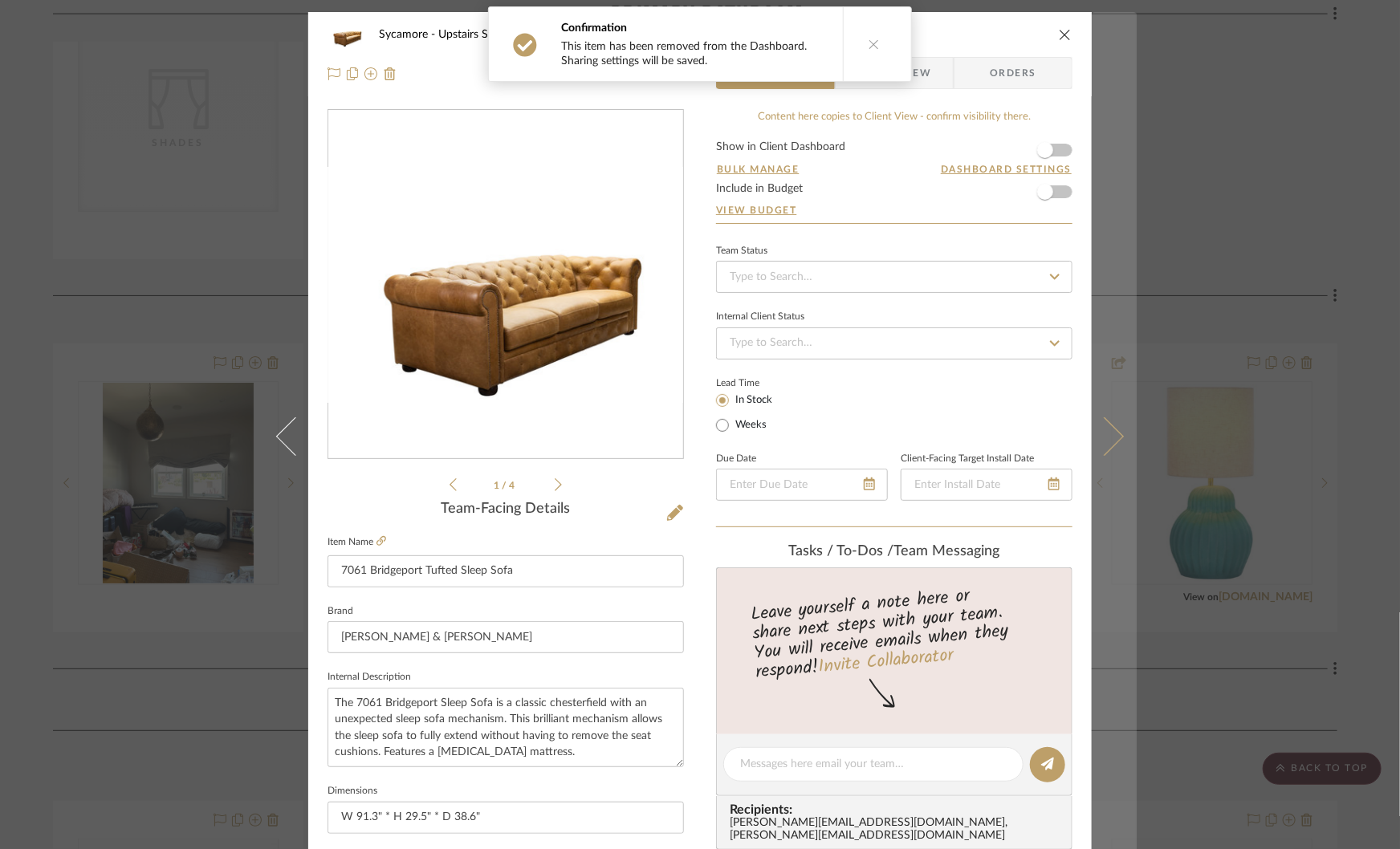
click at [1105, 436] on icon at bounding box center [1104, 437] width 38 height 38
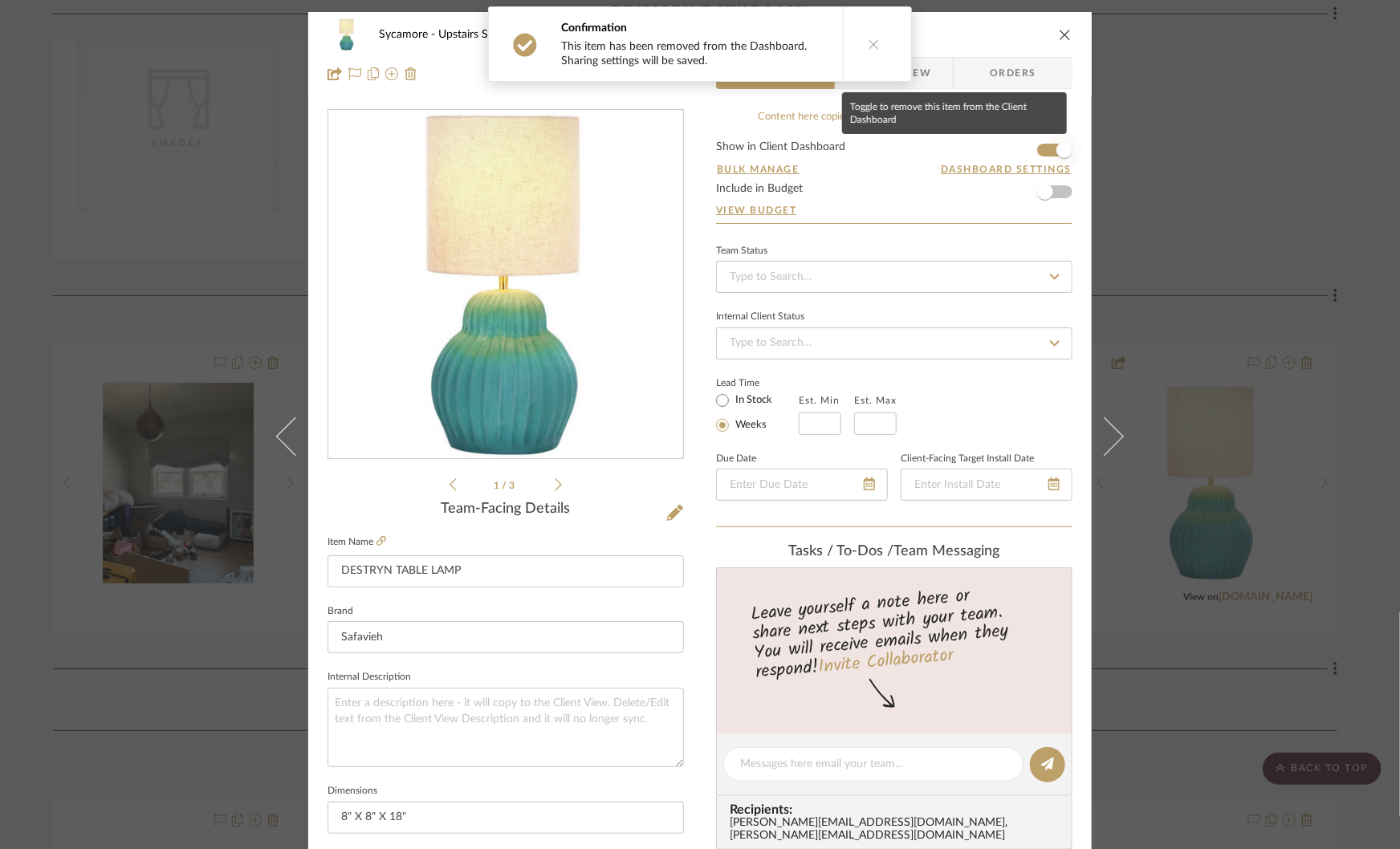
click at [1050, 150] on span "button" at bounding box center [1064, 150] width 36 height 35
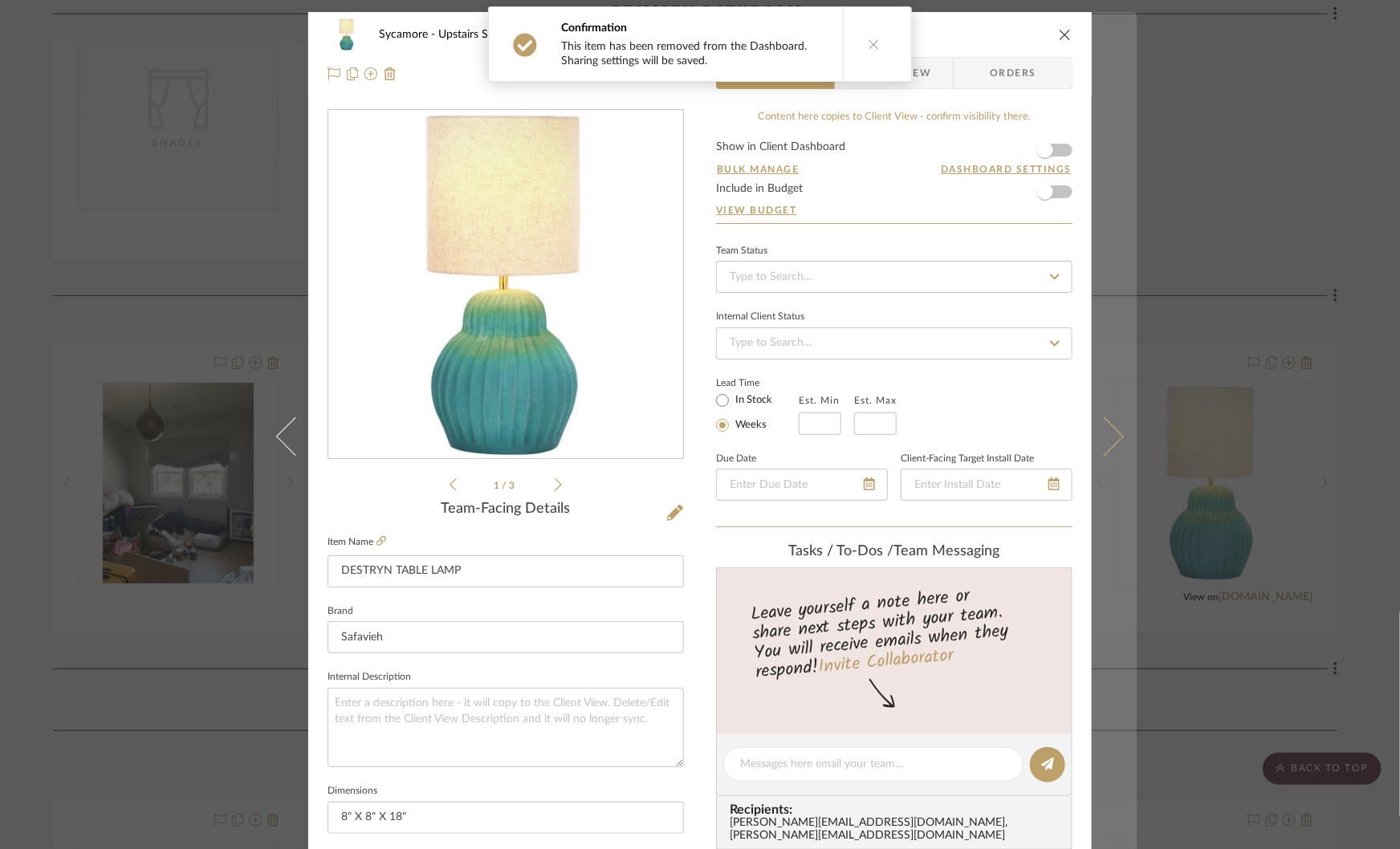
click at [1105, 430] on icon at bounding box center [1104, 437] width 38 height 38
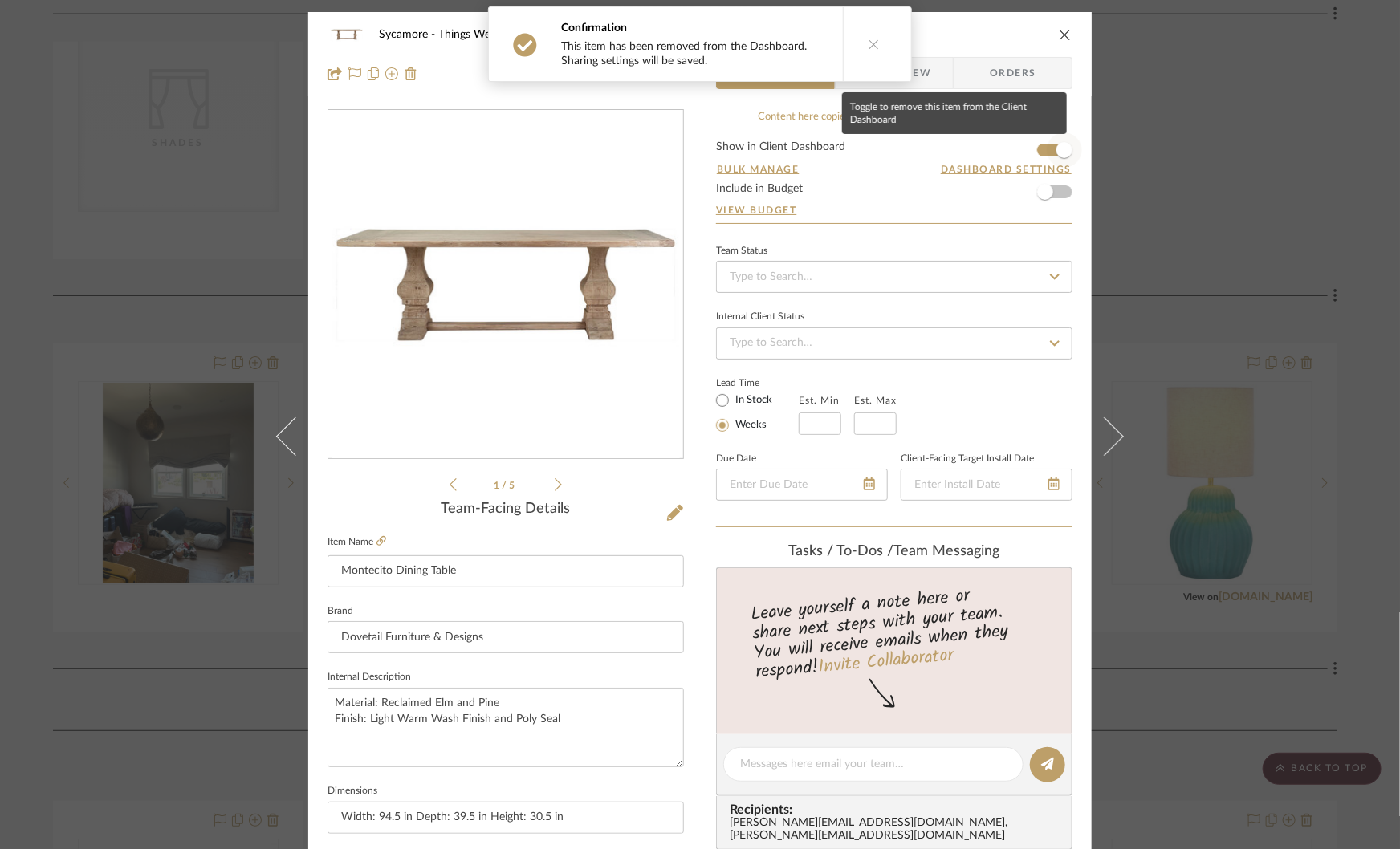
click at [1057, 147] on span "button" at bounding box center [1065, 150] width 16 height 16
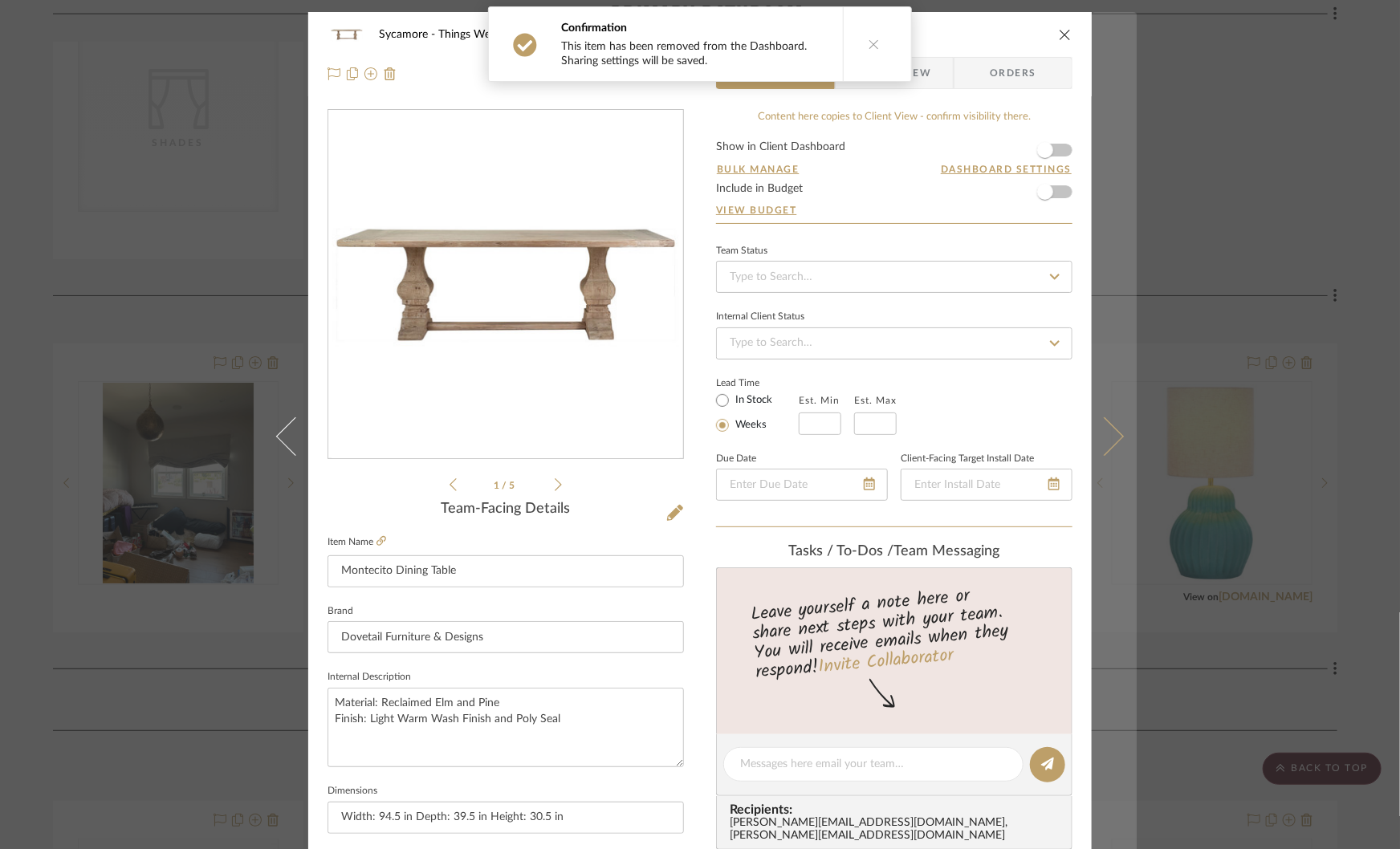
click at [1104, 439] on icon at bounding box center [1104, 437] width 38 height 38
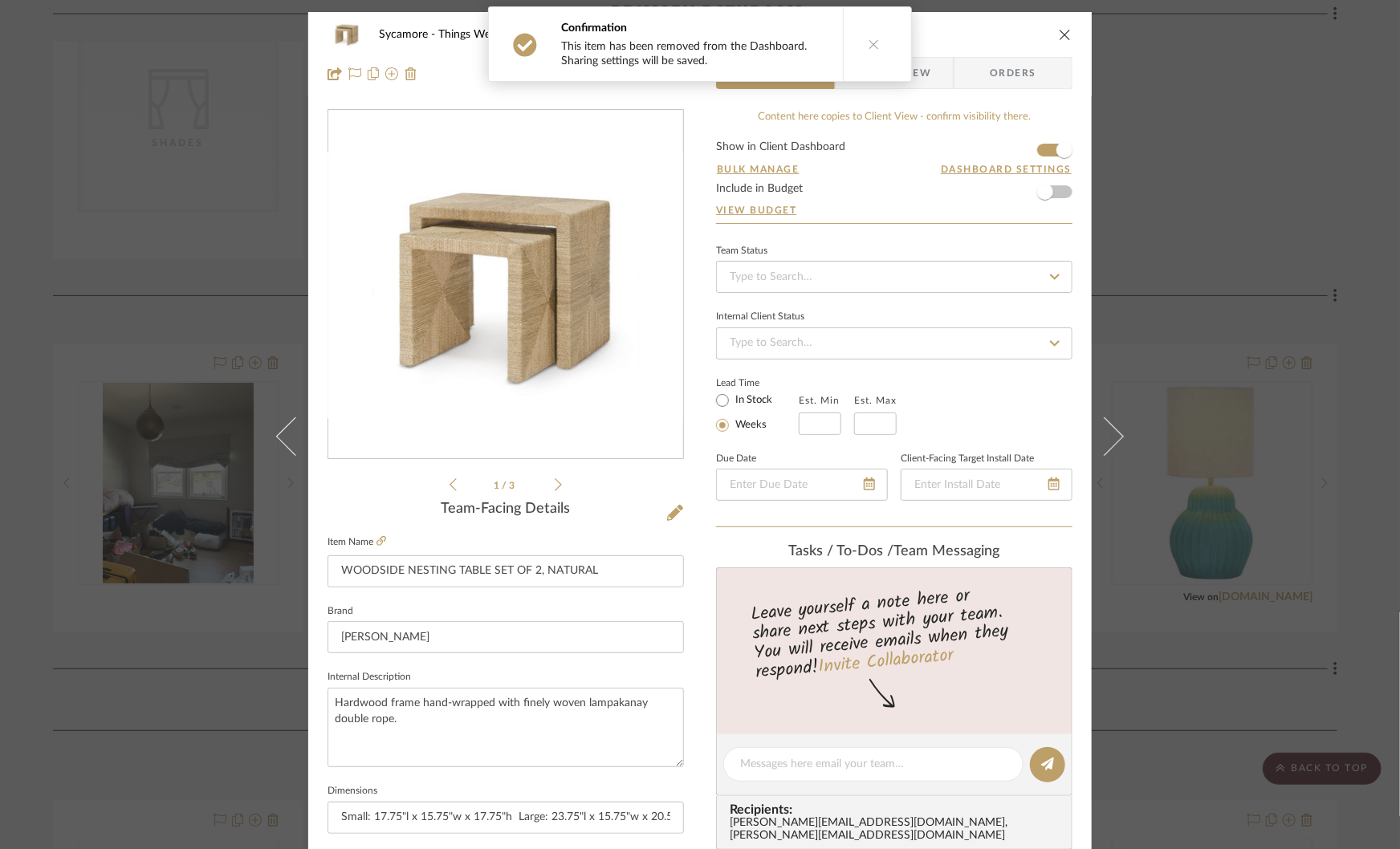
click at [1209, 266] on div "Sycamore Things We Like WOODSIDE NESTING TABLE SET OF 2, NATURAL Team View Clie…" at bounding box center [700, 424] width 1400 height 849
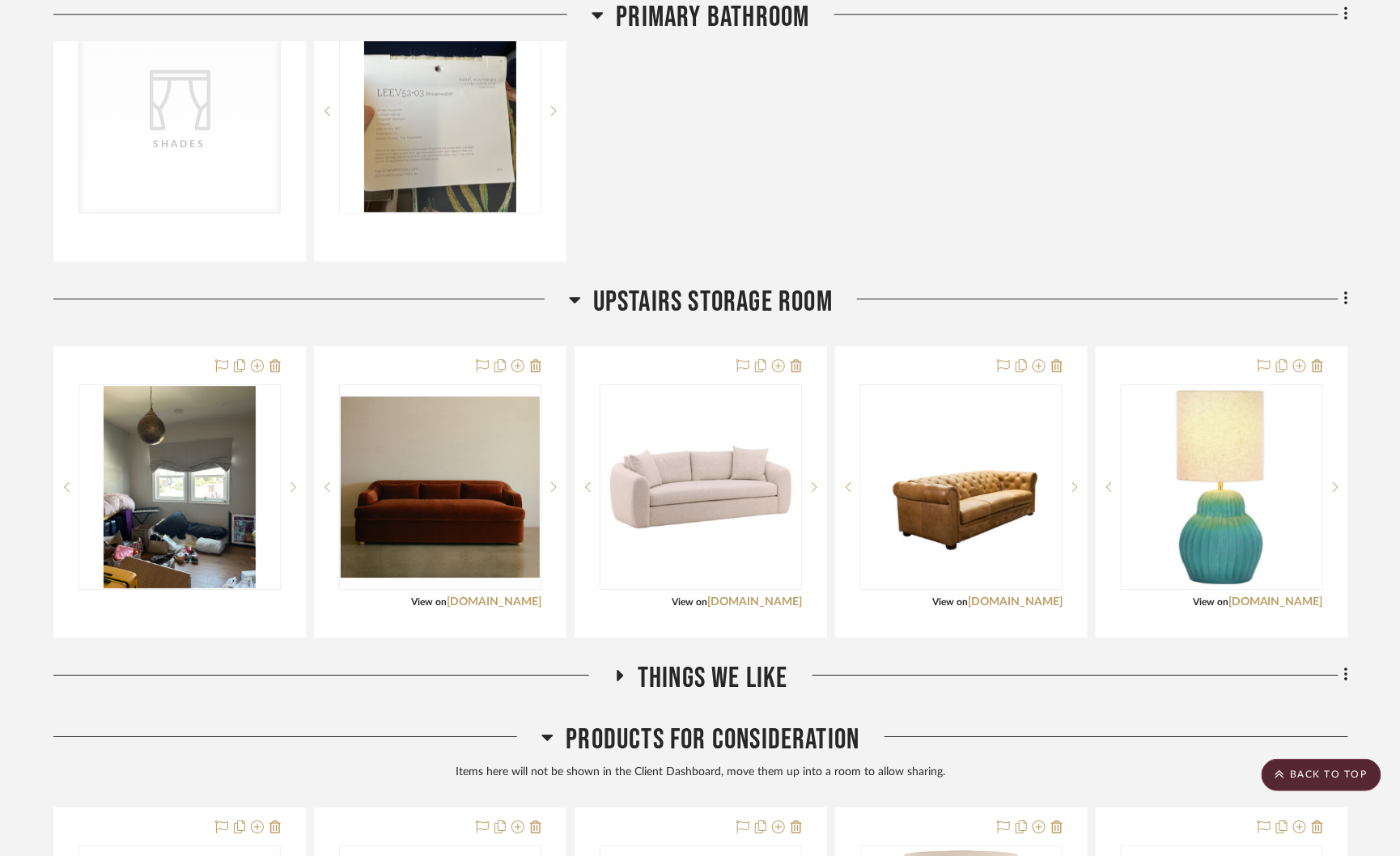
scroll to position [4356, 0]
click at [619, 668] on icon at bounding box center [619, 673] width 19 height 12
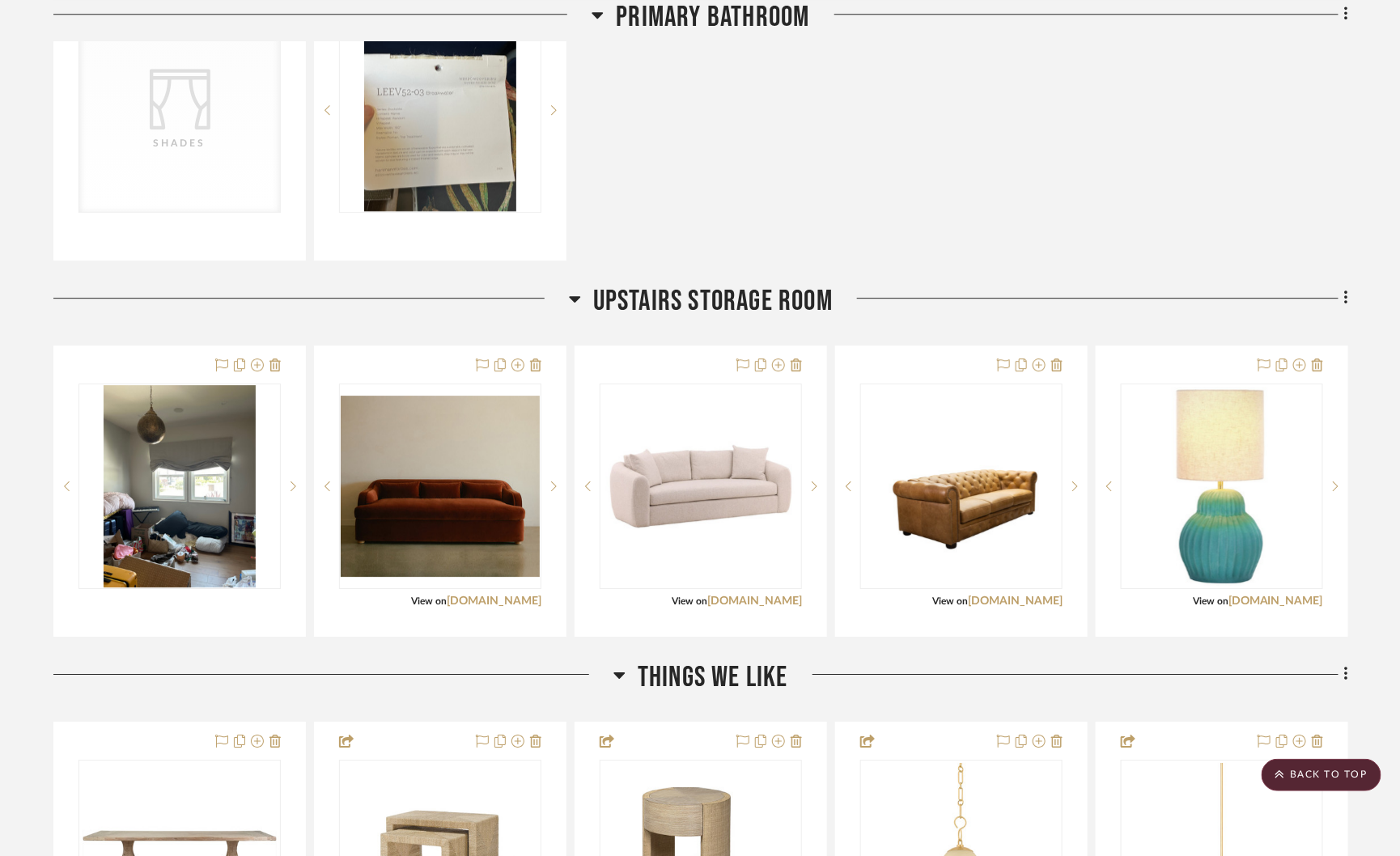
click at [574, 289] on icon at bounding box center [574, 298] width 12 height 19
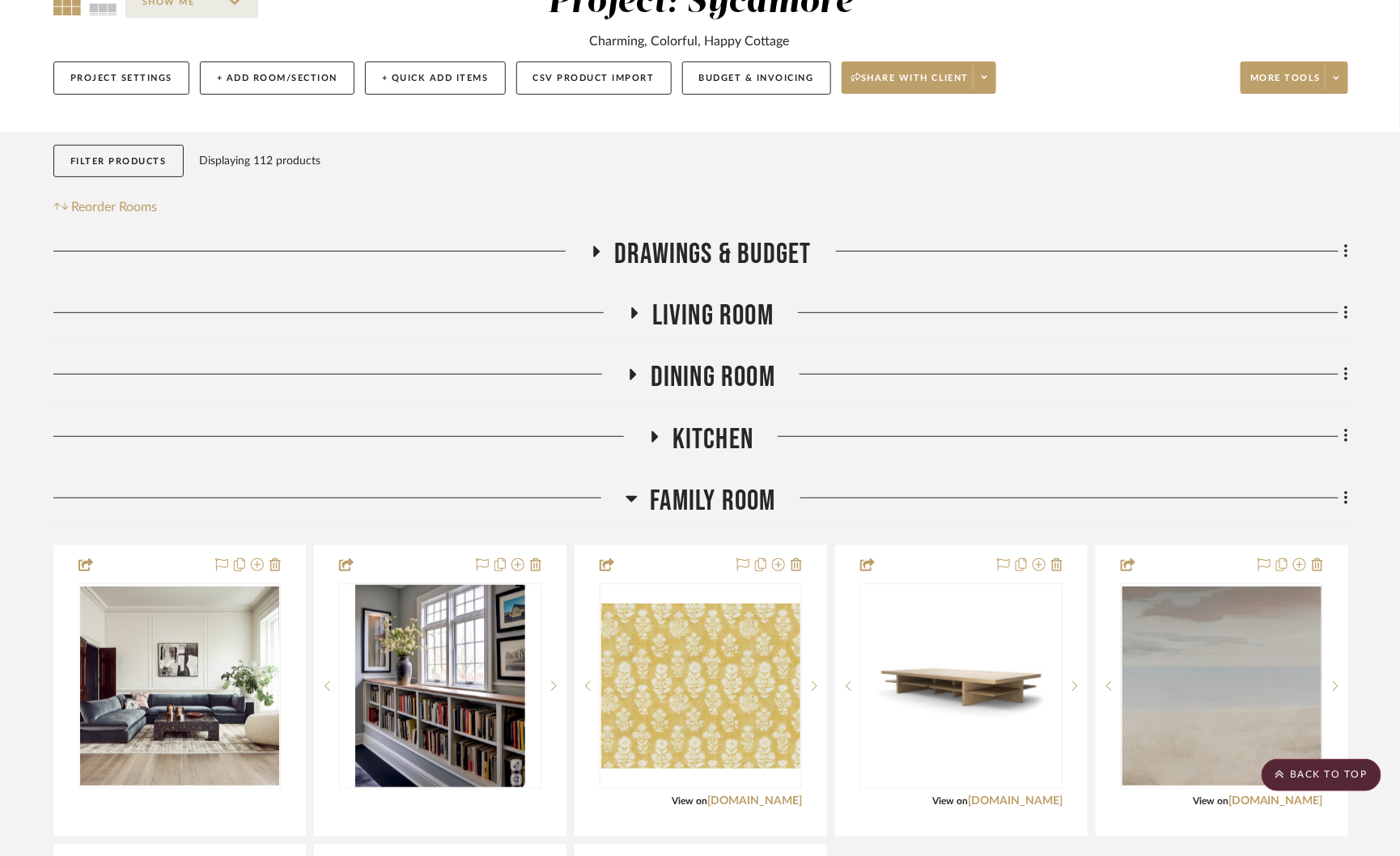
scroll to position [125, 0]
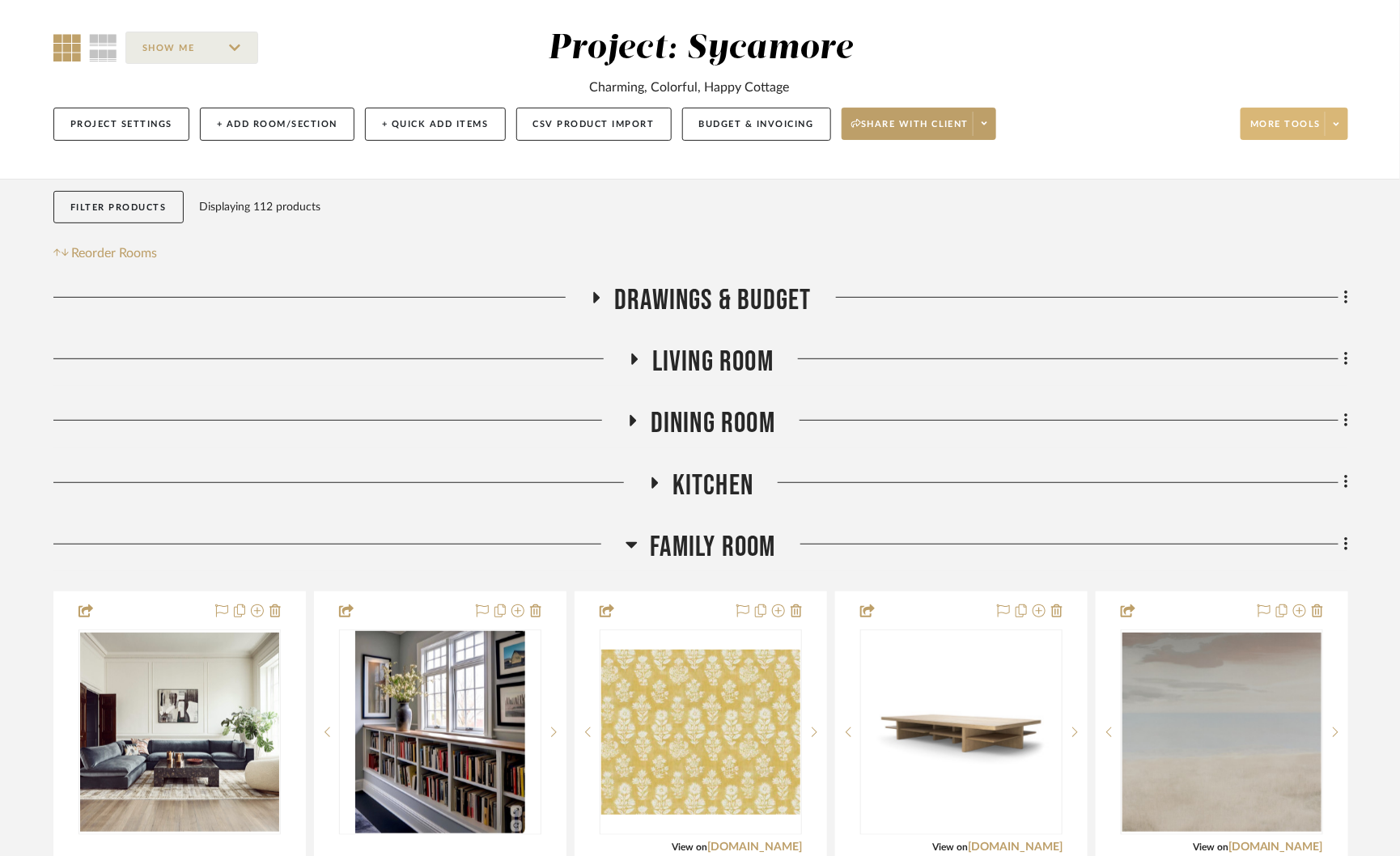
click at [1276, 118] on span "More tools" at bounding box center [1285, 130] width 71 height 24
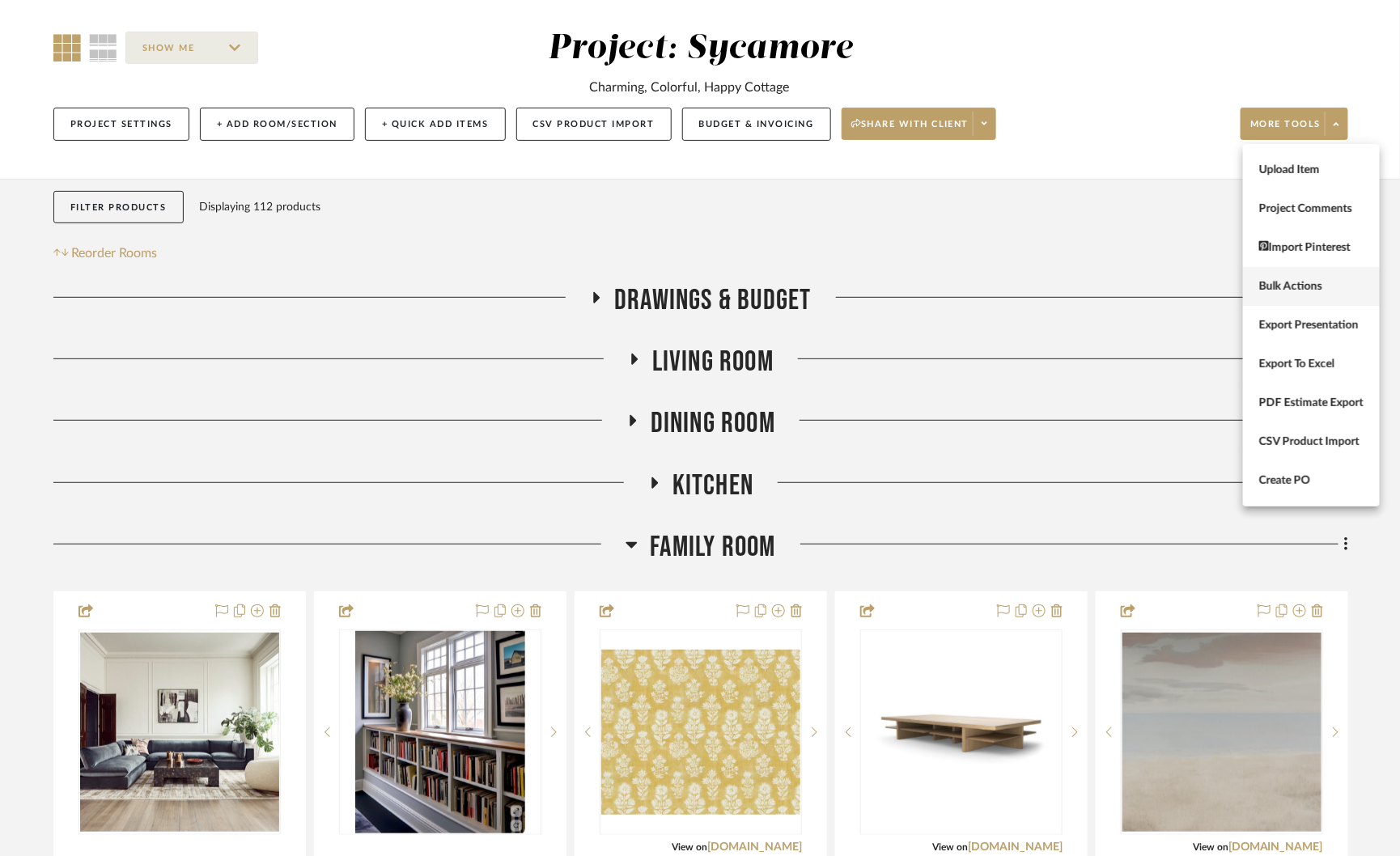
click at [1272, 288] on span "Bulk Actions" at bounding box center [1311, 285] width 105 height 14
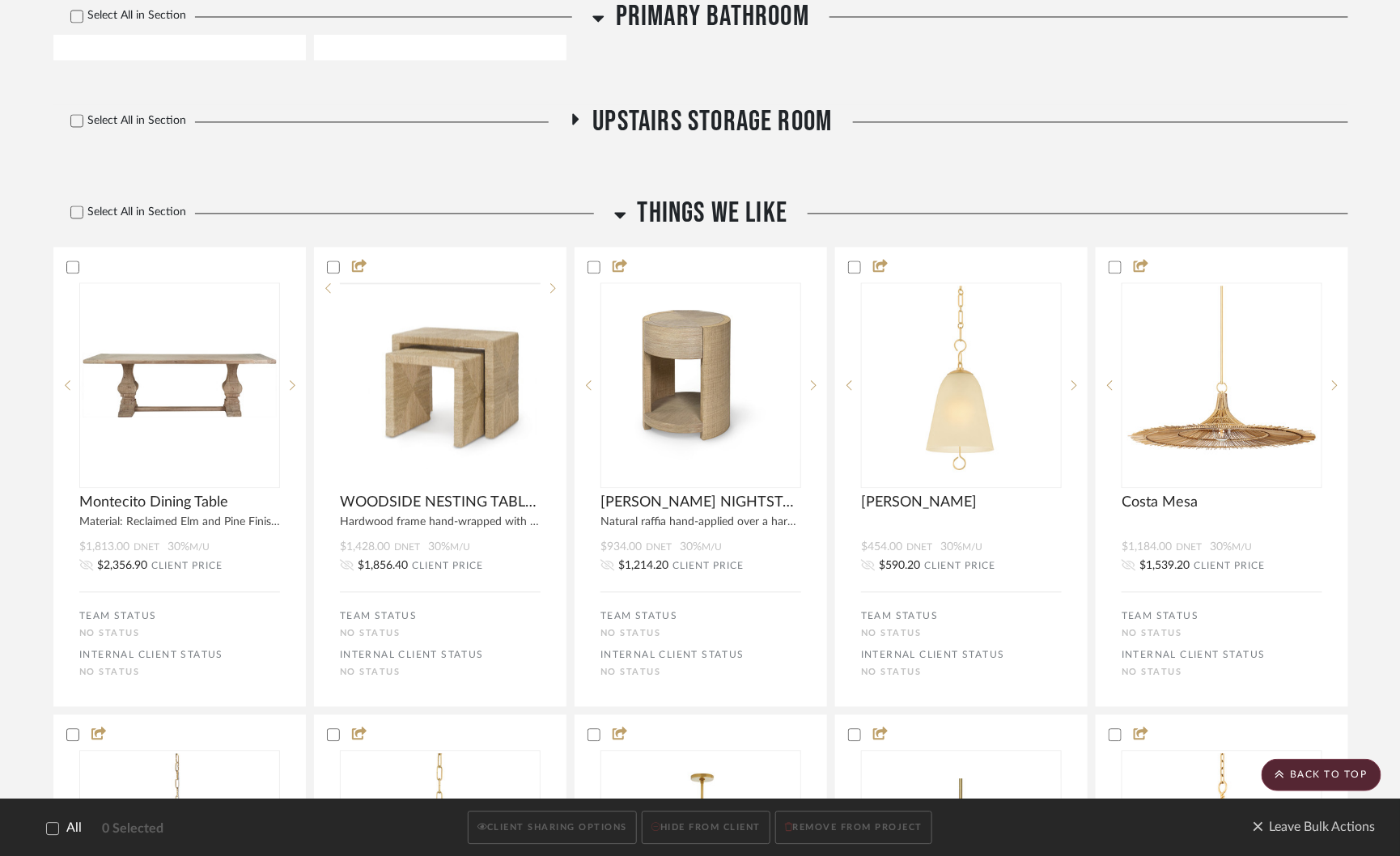
scroll to position [6340, 0]
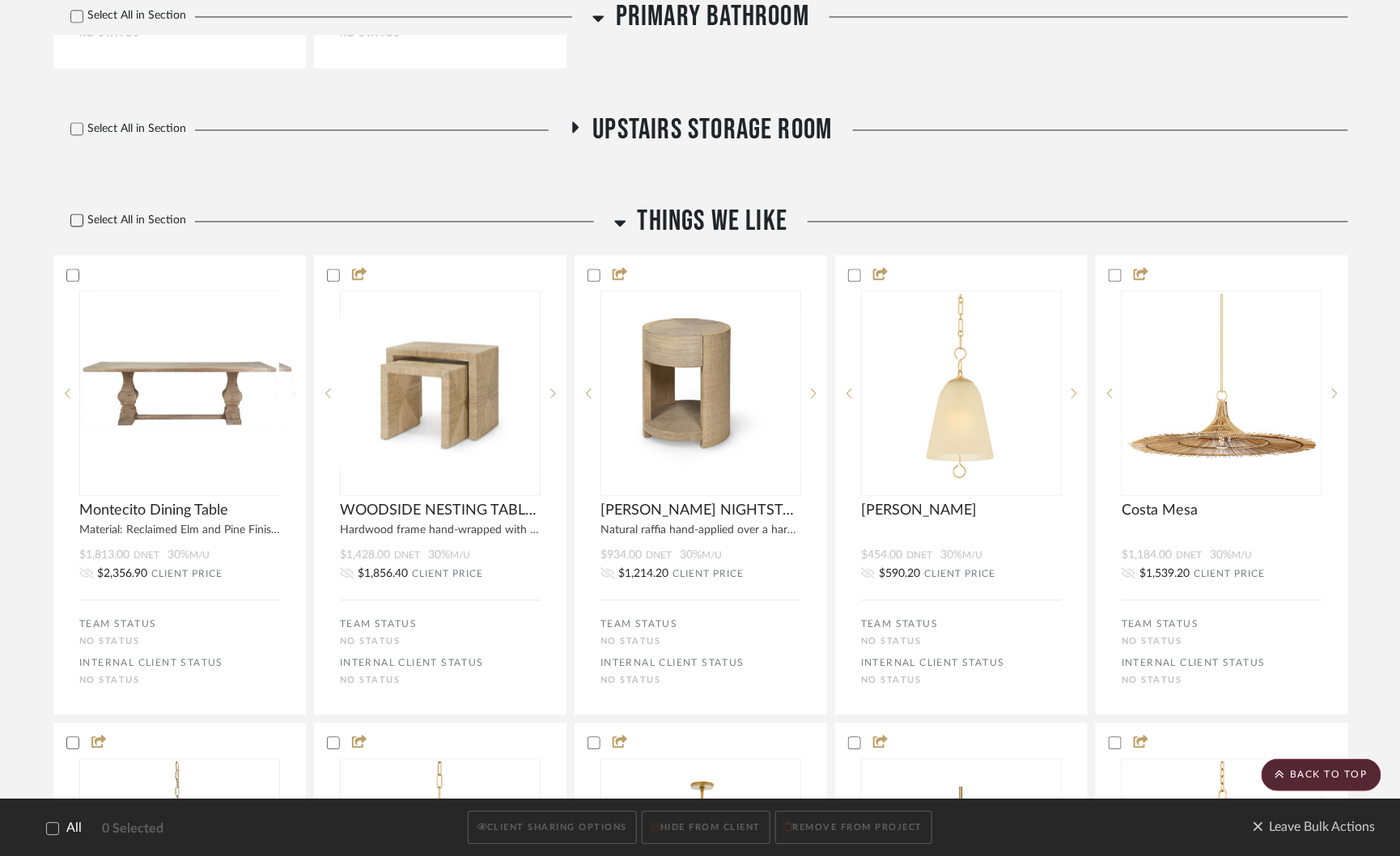
click at [83, 226] on icon at bounding box center [77, 220] width 11 height 11
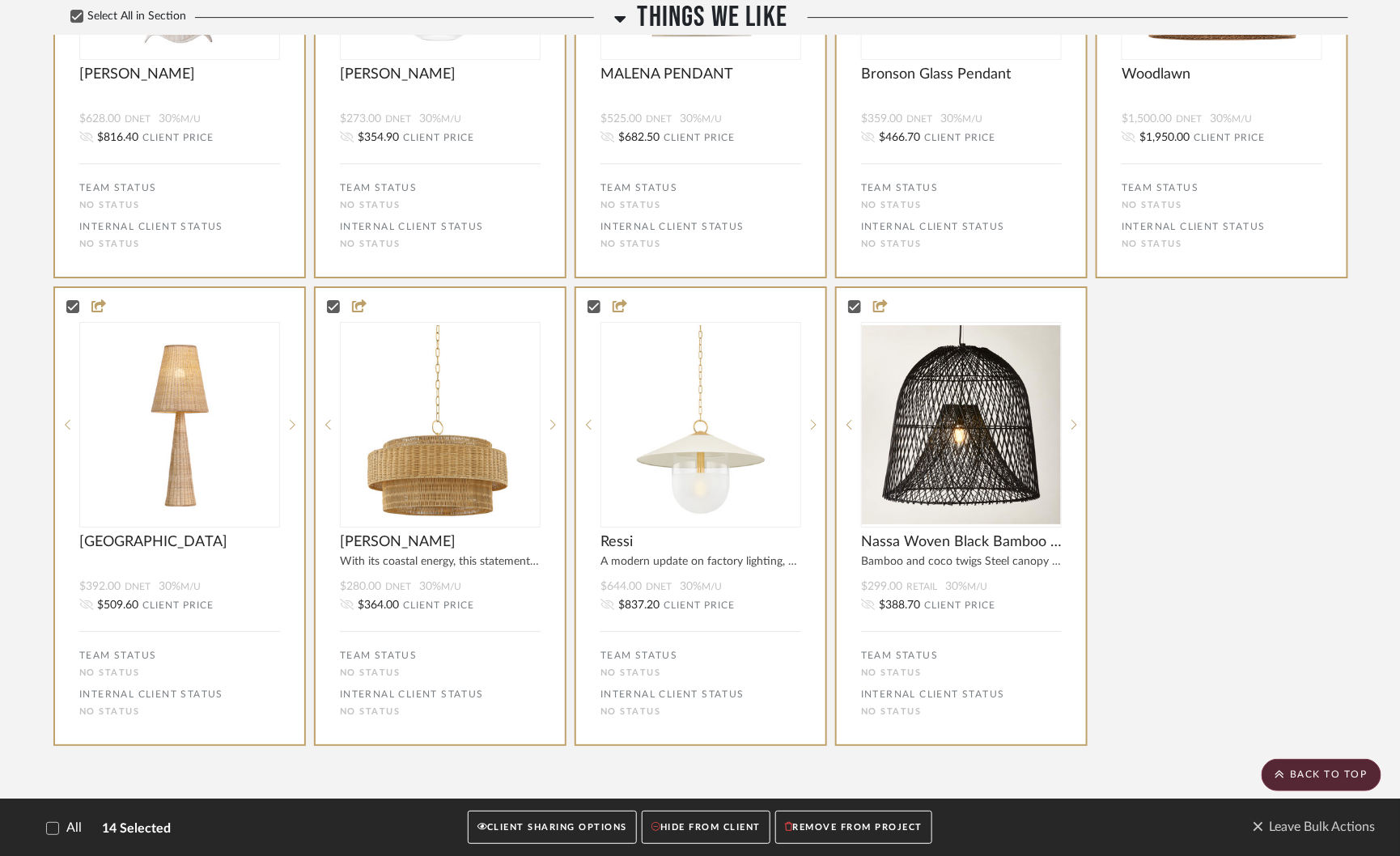
scroll to position [7261, 0]
click at [572, 833] on button "CLIENT SHARING OPTIONS" at bounding box center [552, 828] width 169 height 33
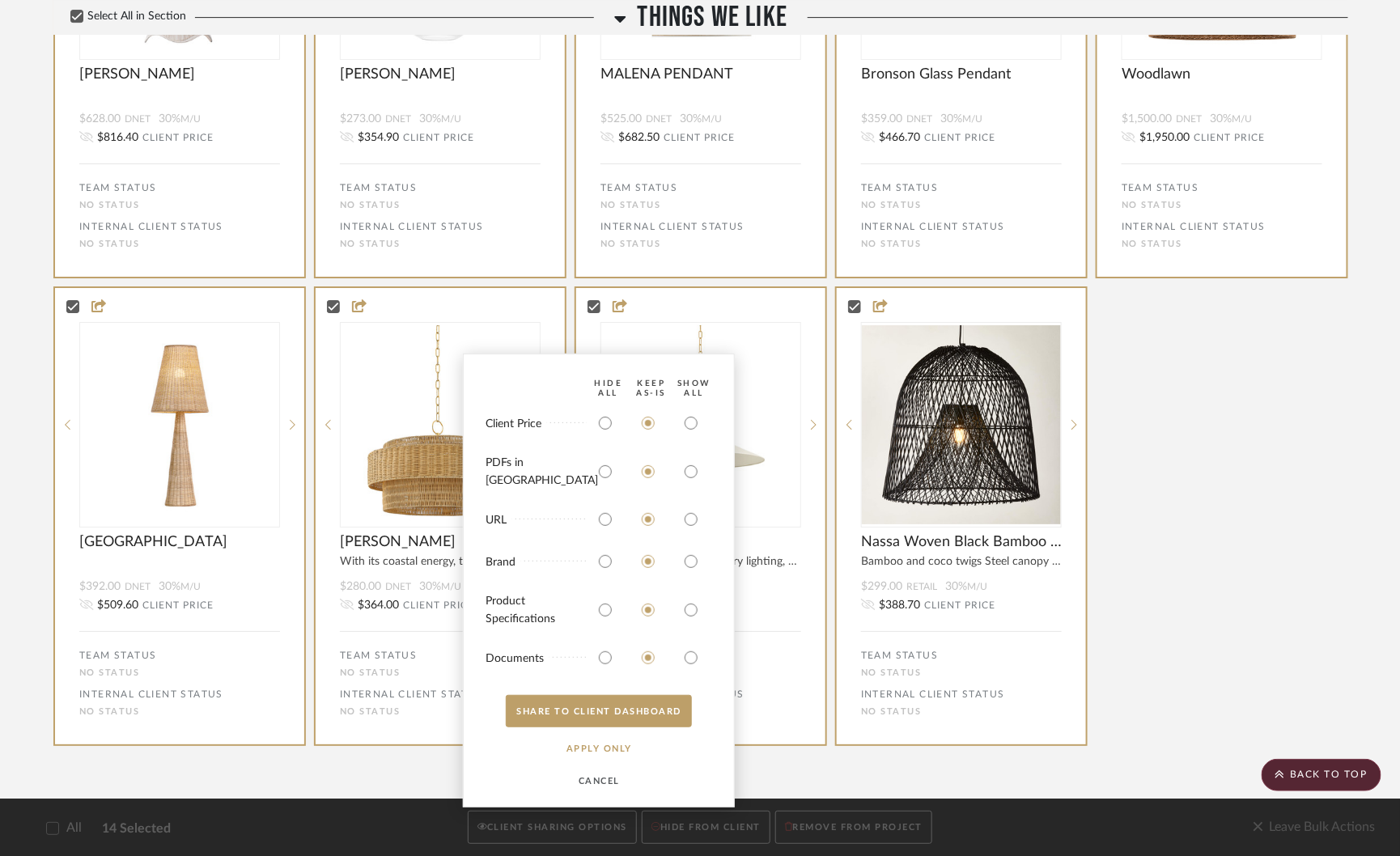
click at [601, 782] on button "CANCEL" at bounding box center [598, 780] width 100 height 32
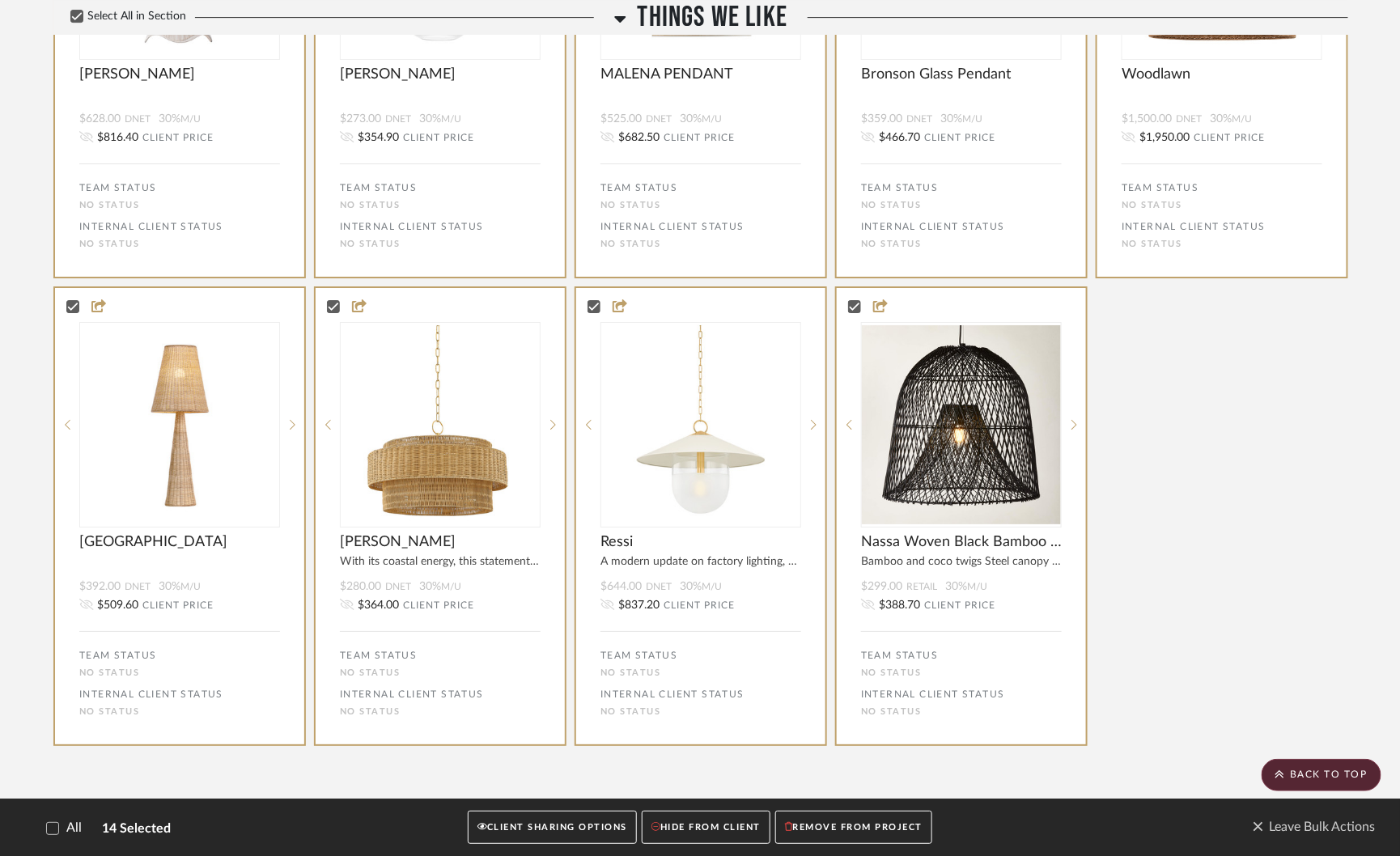
click at [717, 826] on button "HIDE FROM CLIENT" at bounding box center [706, 828] width 128 height 33
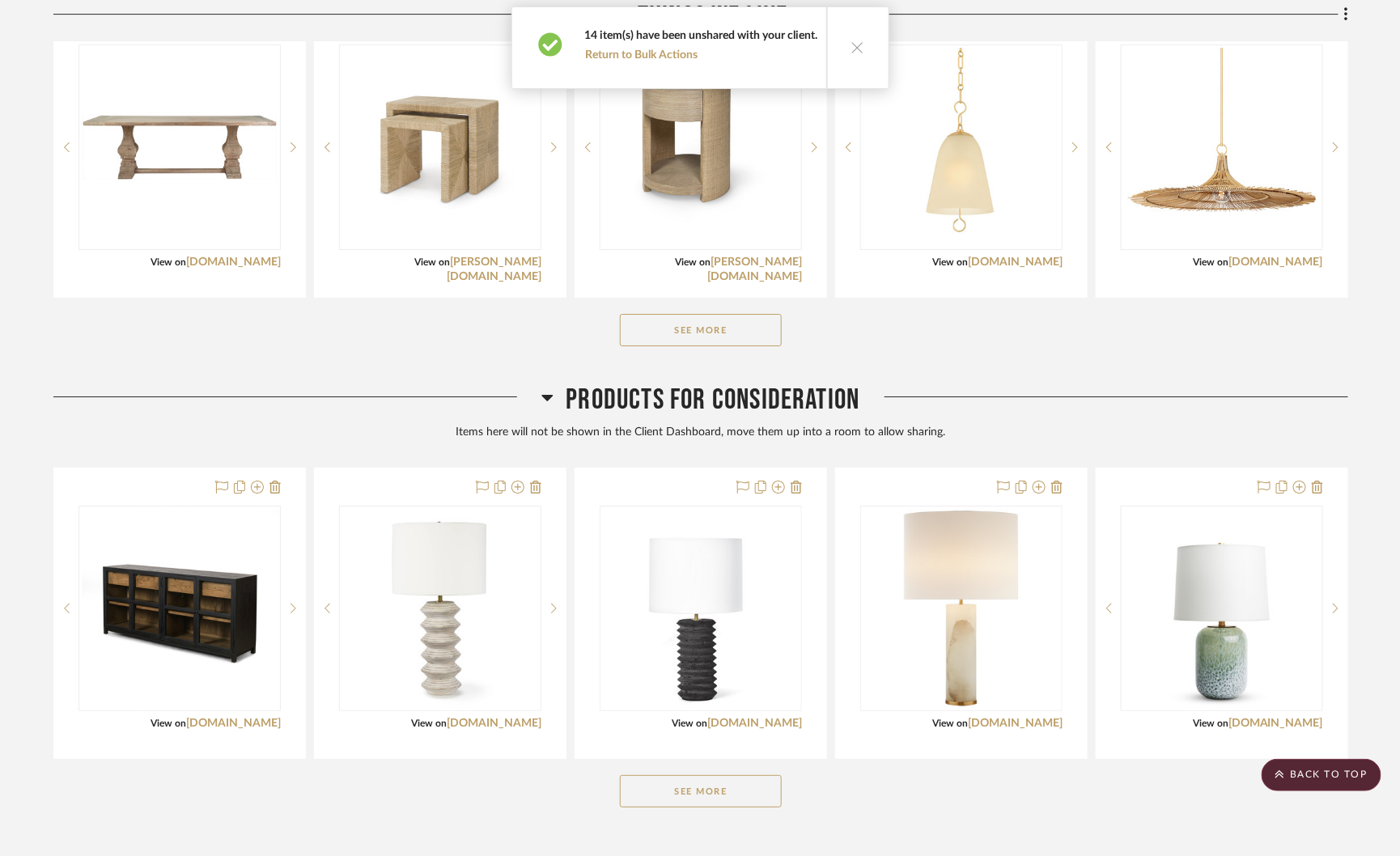
scroll to position [4747, 0]
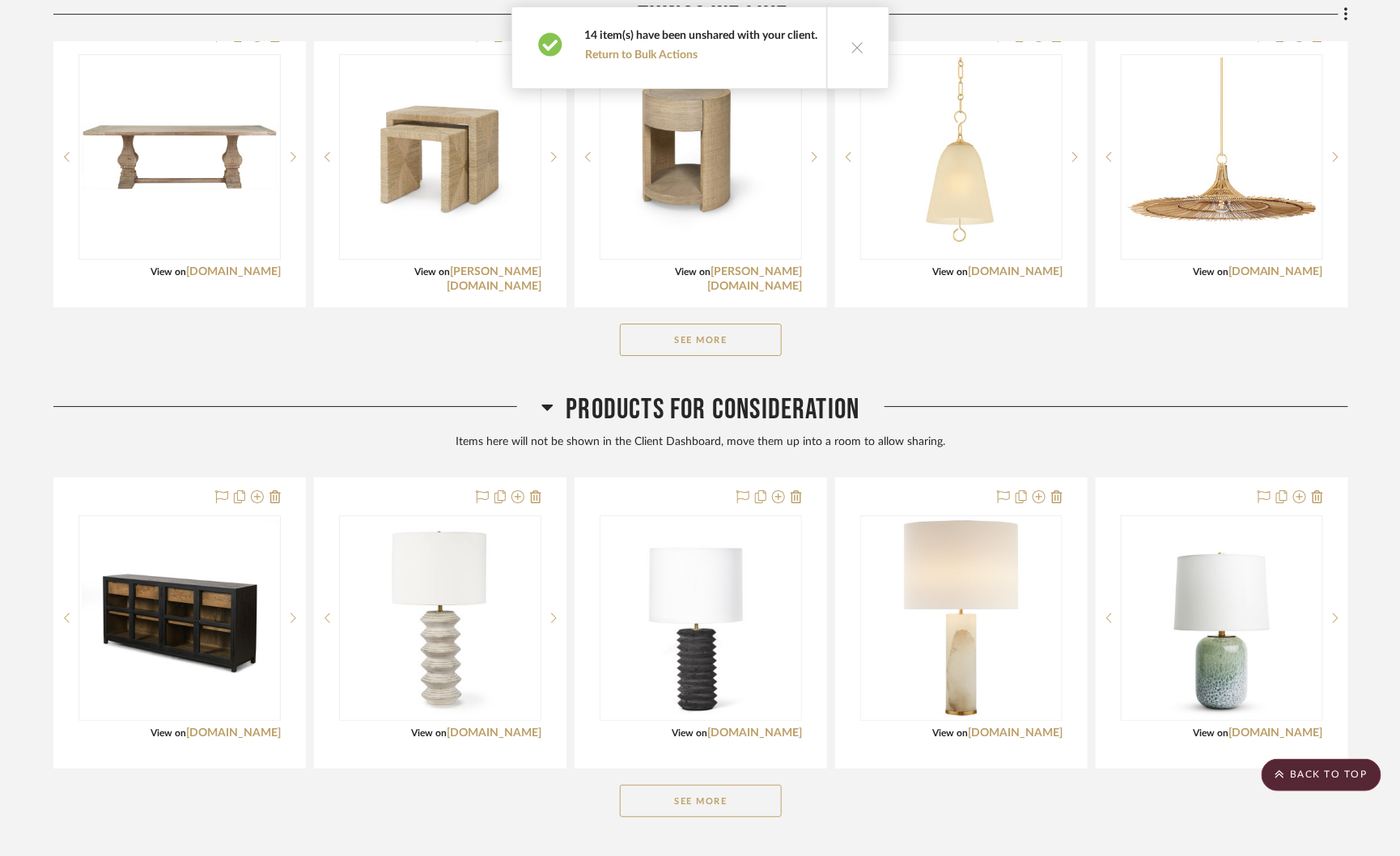
click at [851, 48] on icon at bounding box center [858, 47] width 14 height 14
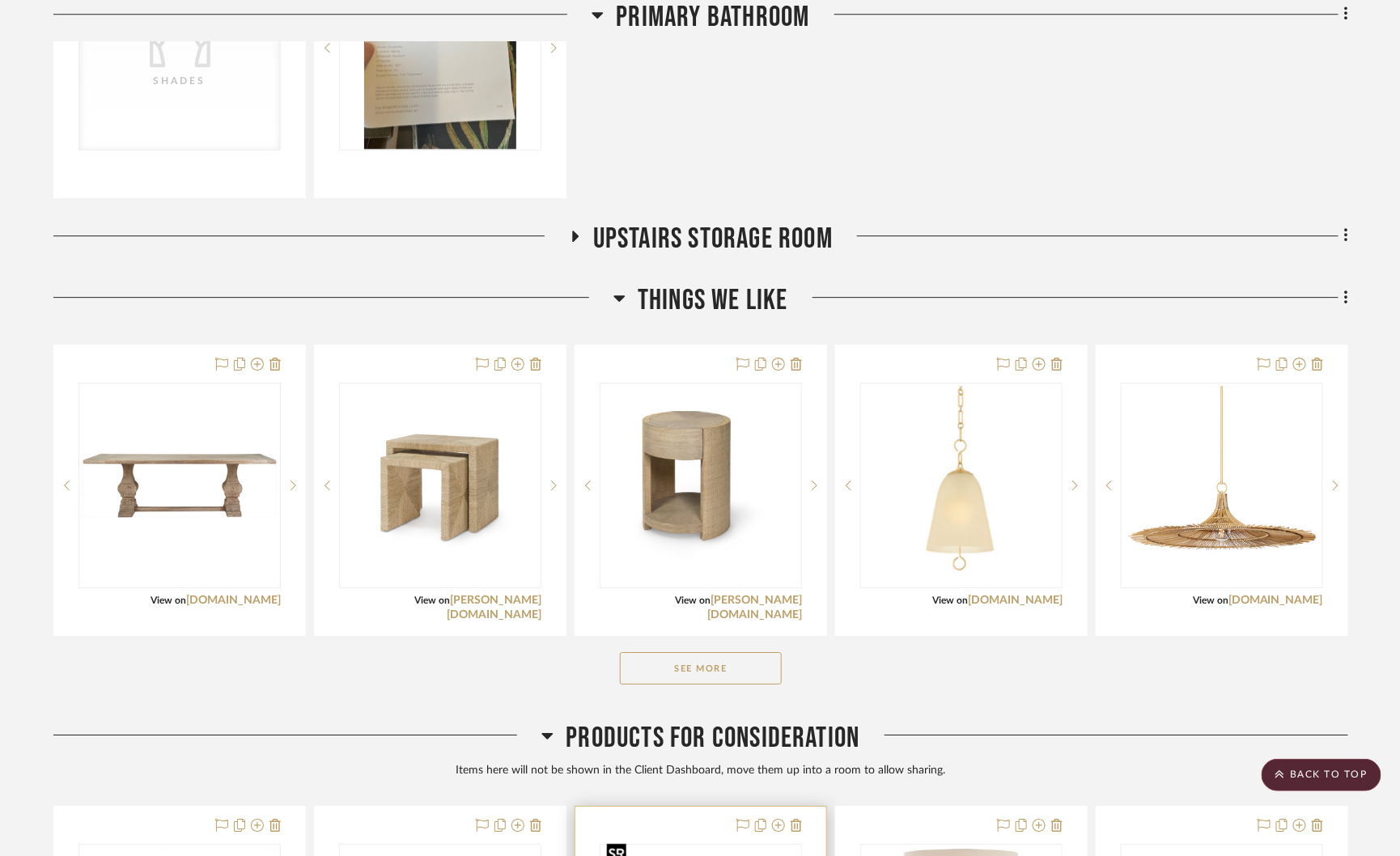
scroll to position [4408, 0]
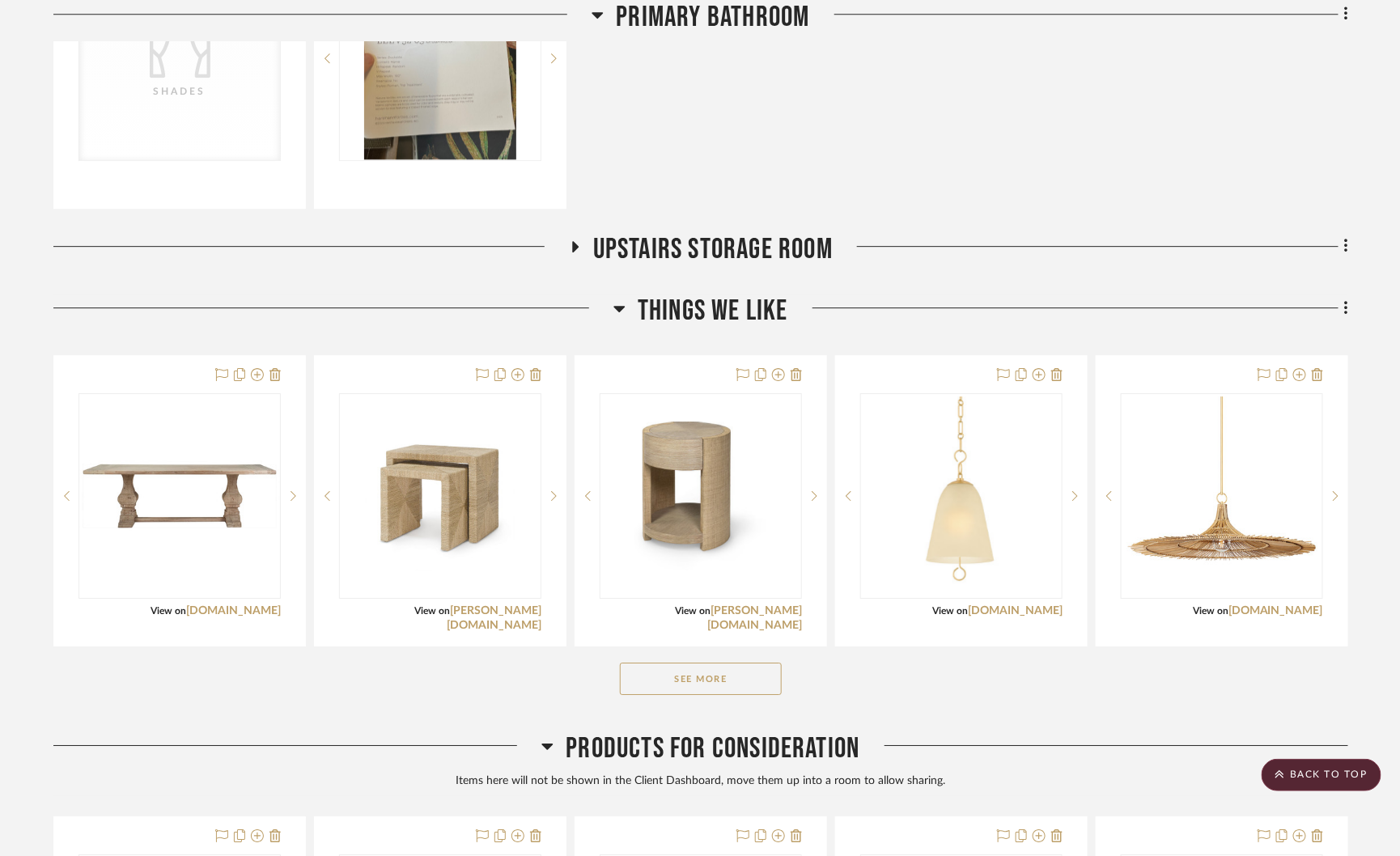
click at [620, 306] on icon at bounding box center [619, 308] width 11 height 6
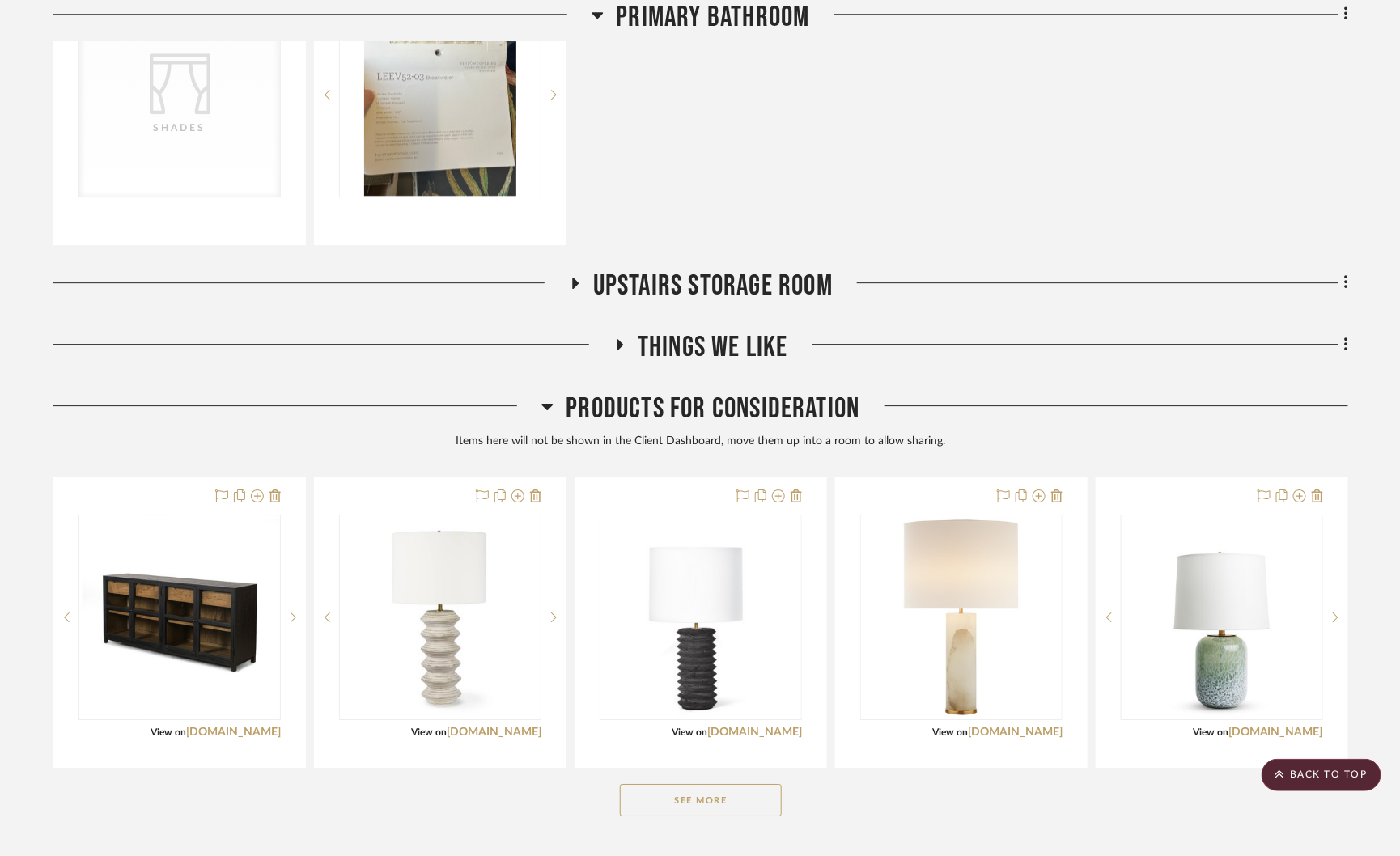
click at [551, 404] on icon at bounding box center [548, 406] width 11 height 6
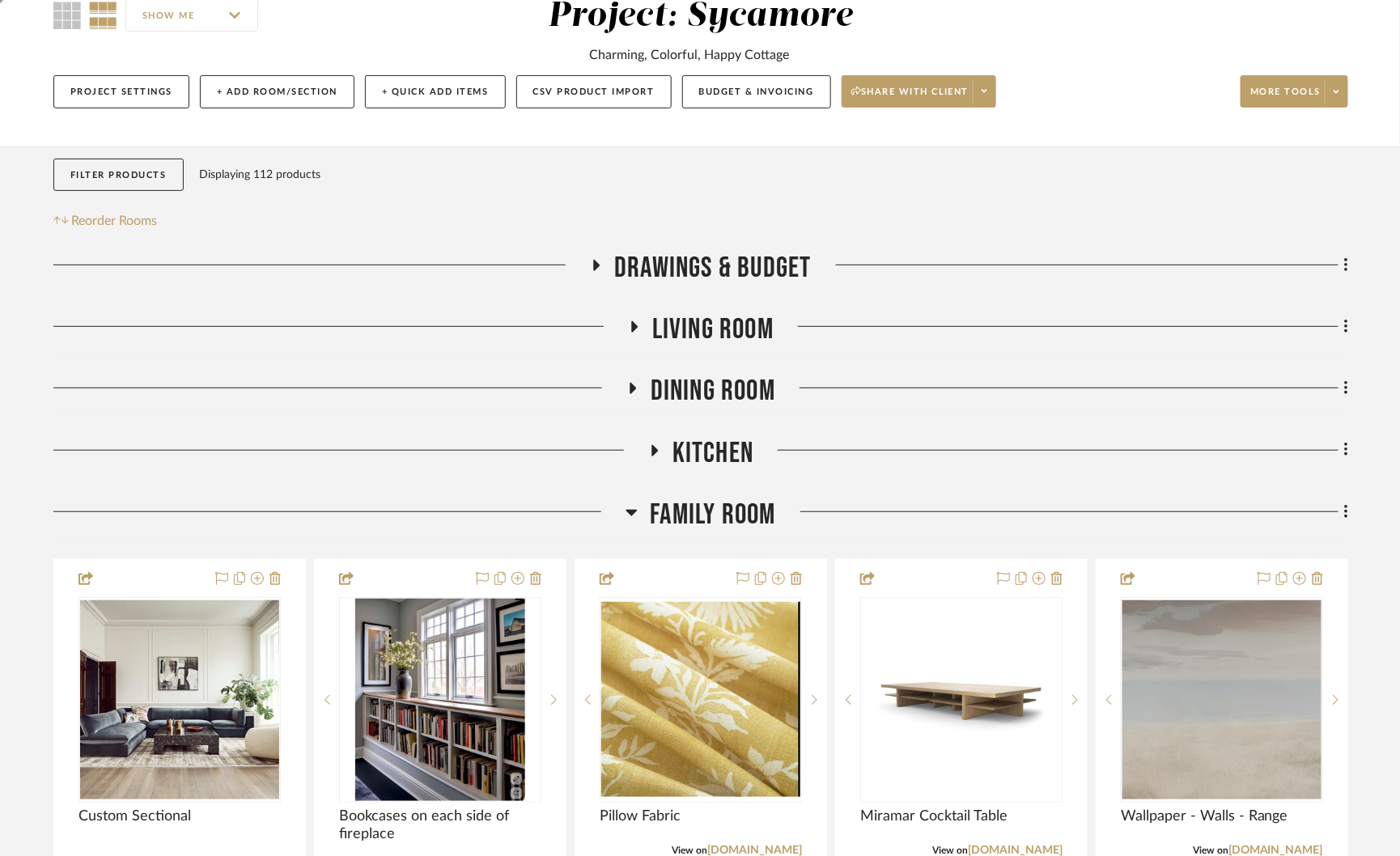
scroll to position [171, 0]
